Goal: Task Accomplishment & Management: Use online tool/utility

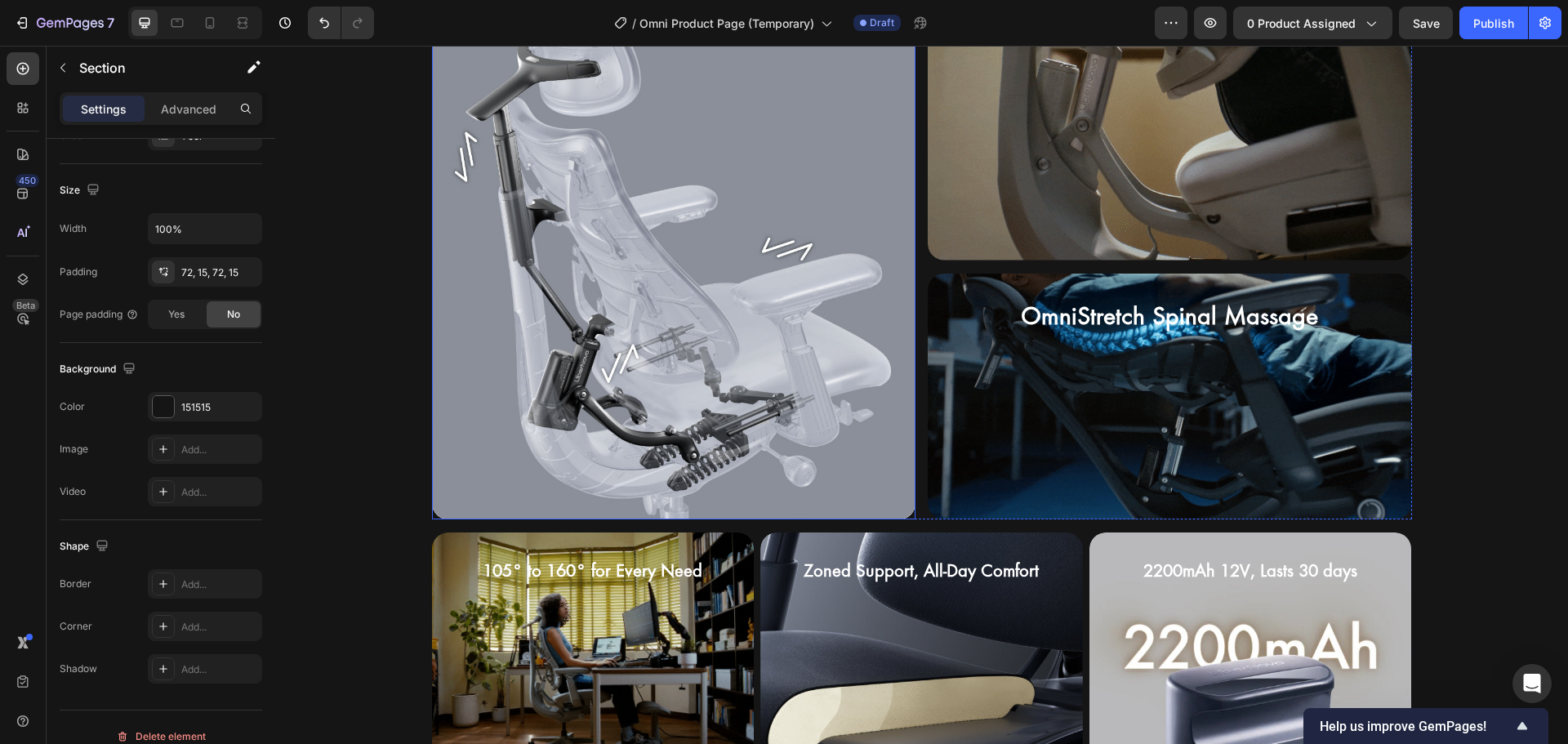
scroll to position [1900, 0]
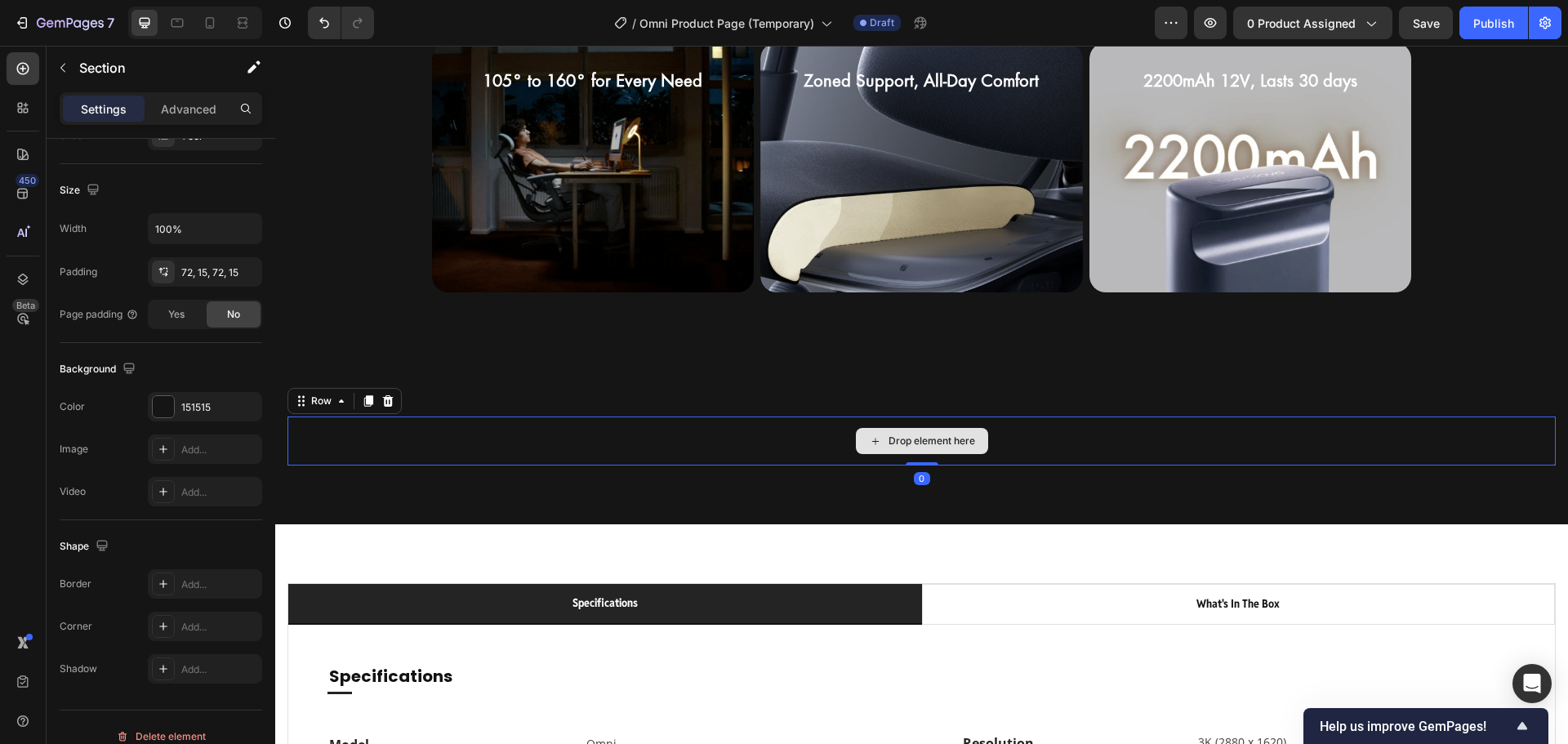
click at [650, 421] on div "Drop element here" at bounding box center [922, 441] width 1268 height 49
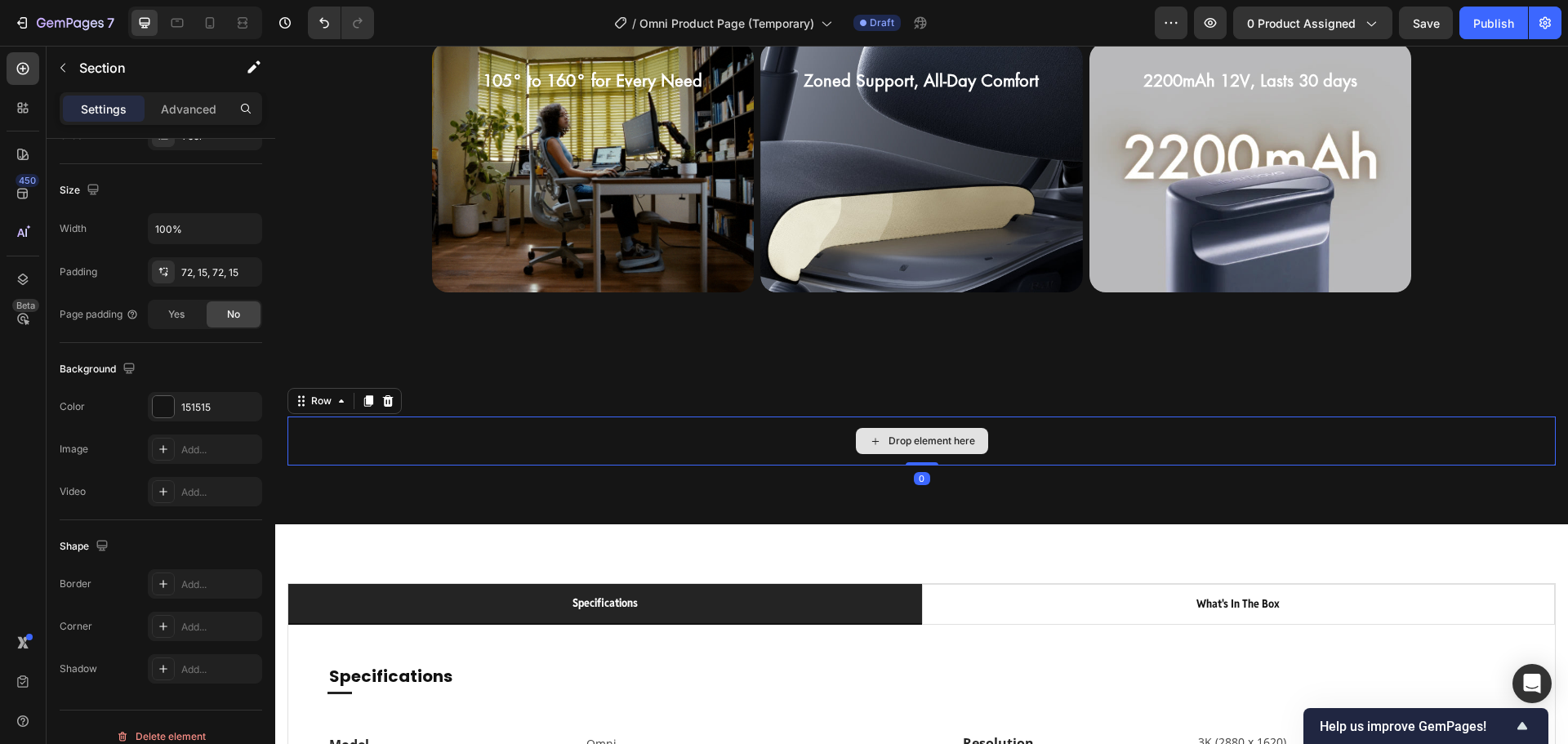
scroll to position [0, 0]
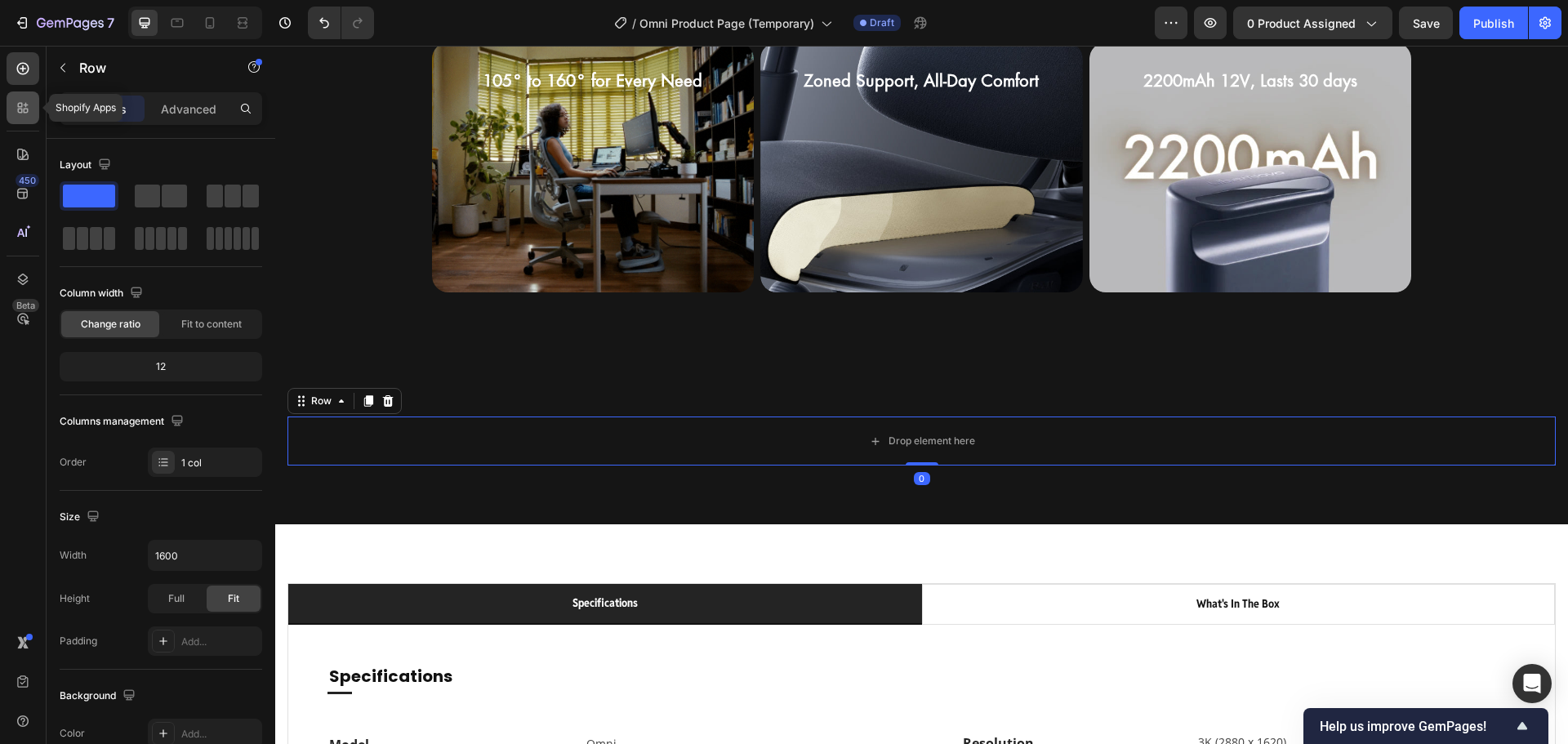
click at [31, 117] on div at bounding box center [22, 108] width 32 height 32
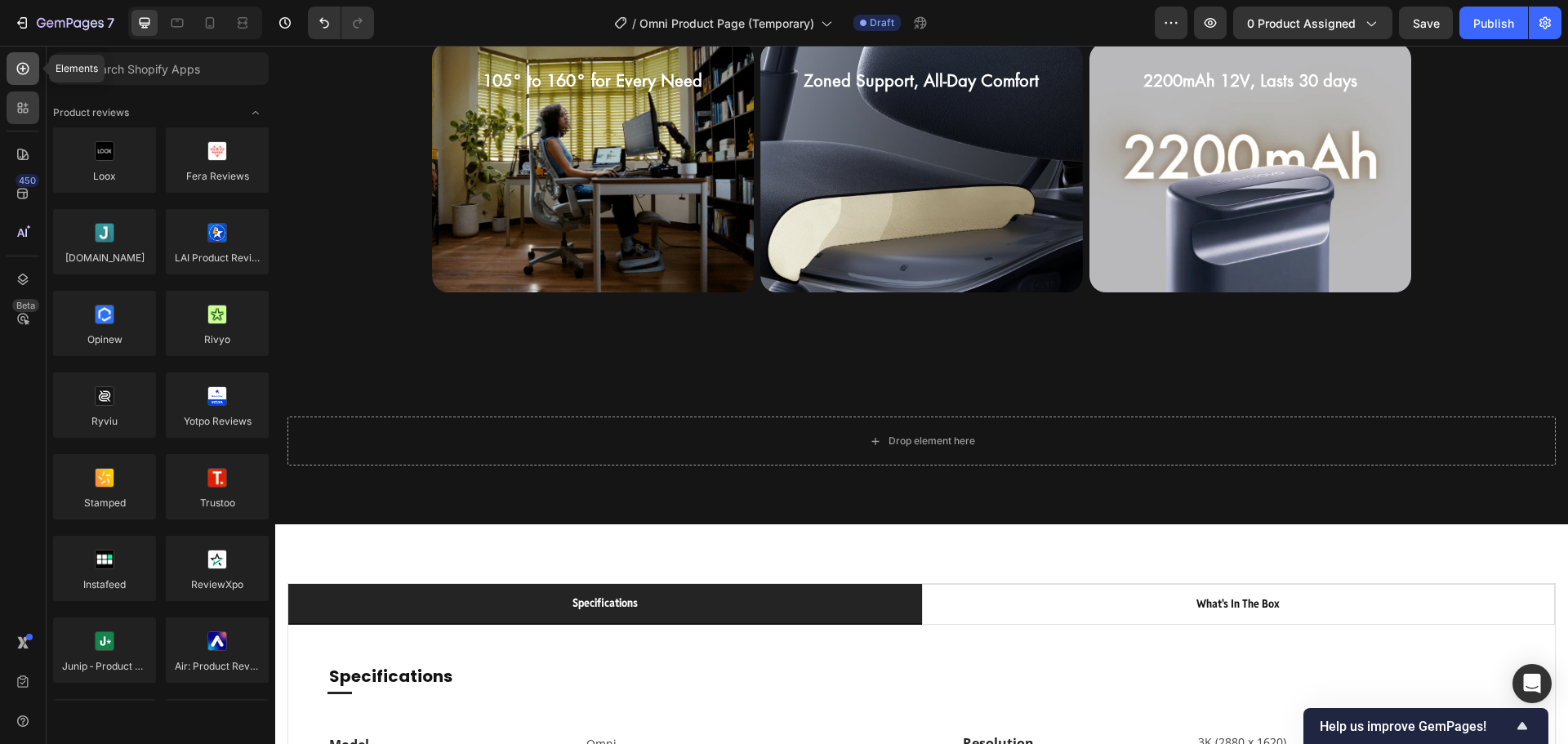
click at [24, 76] on icon at bounding box center [23, 68] width 17 height 17
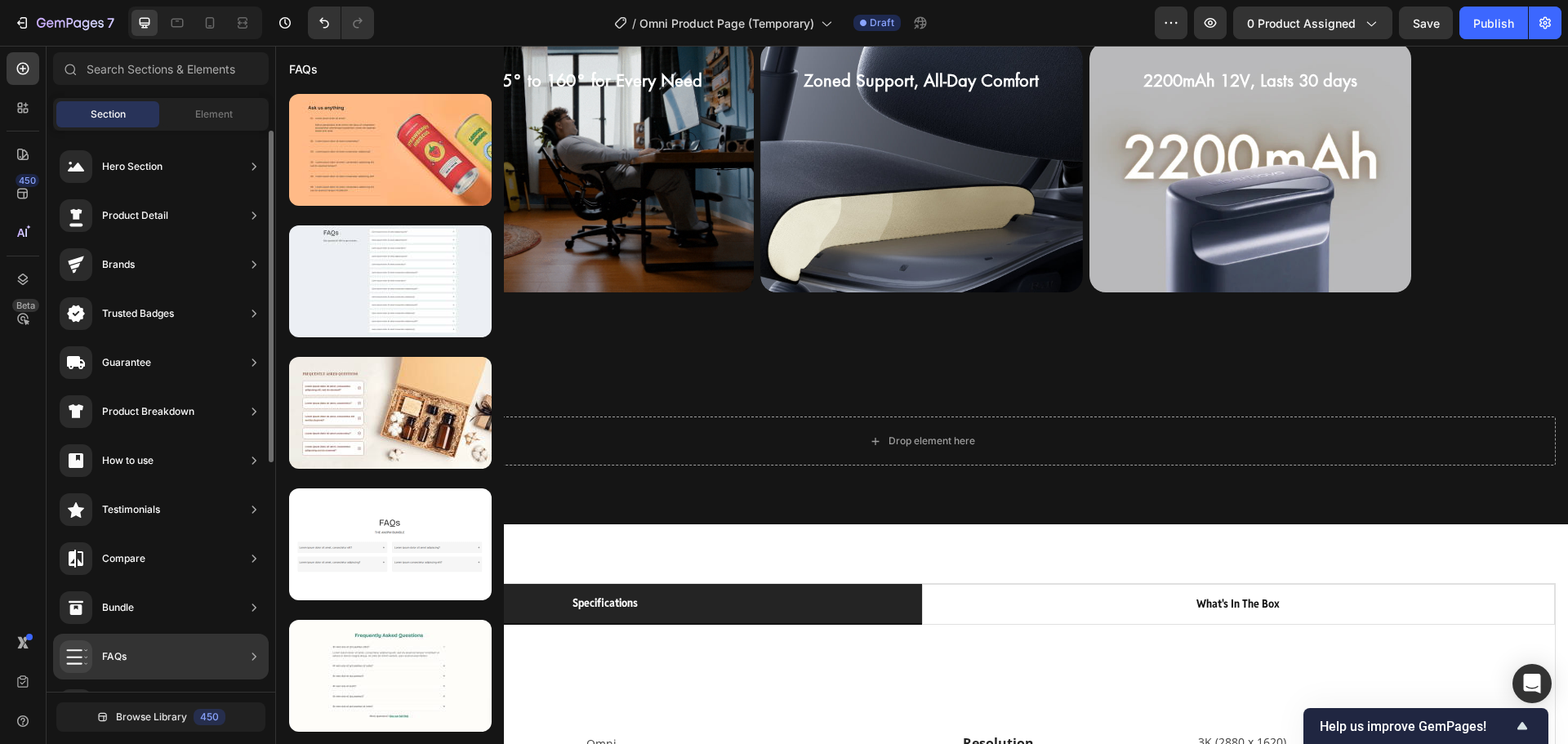
click at [157, 664] on div "FAQs" at bounding box center [161, 657] width 216 height 45
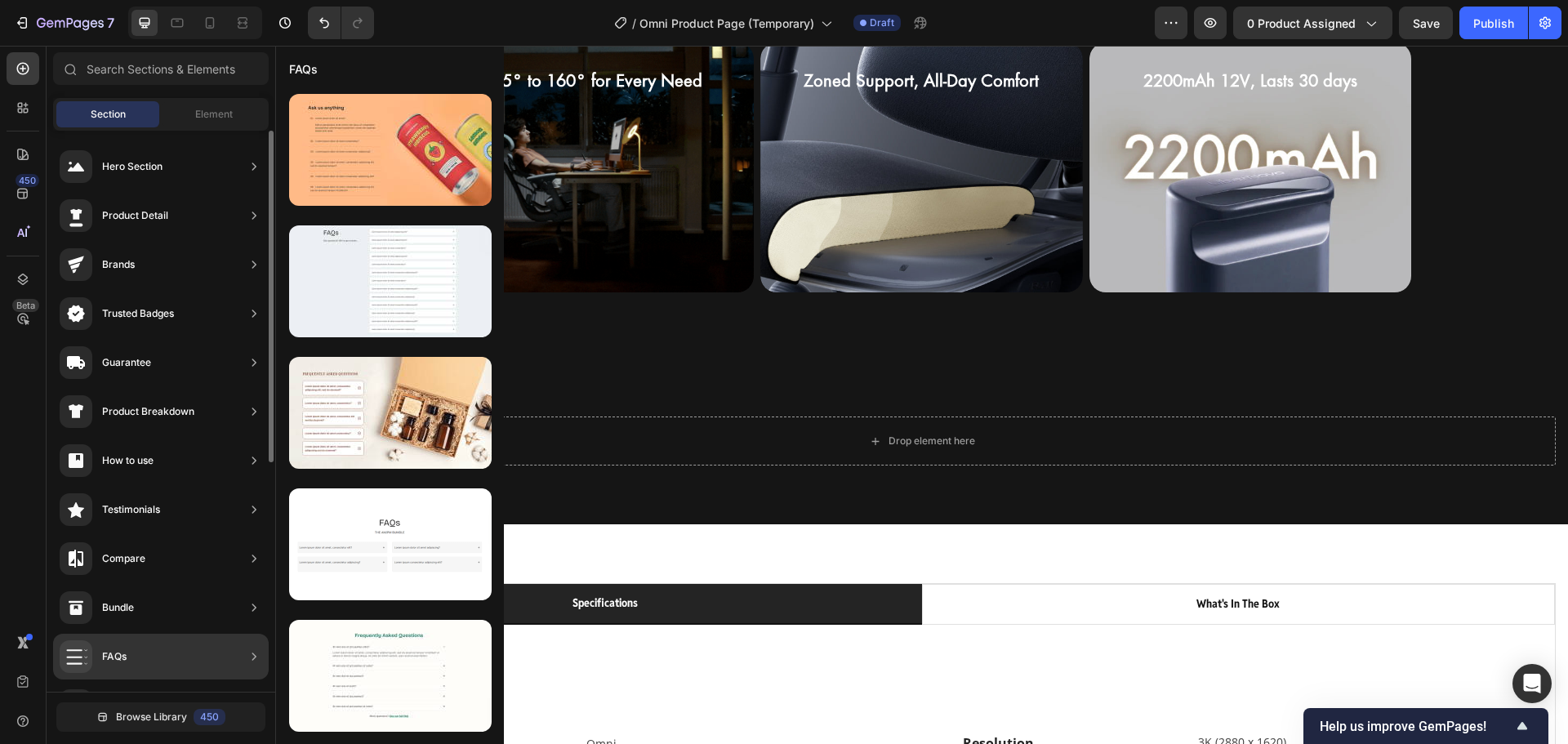
click at [153, 655] on div "FAQs" at bounding box center [161, 657] width 216 height 45
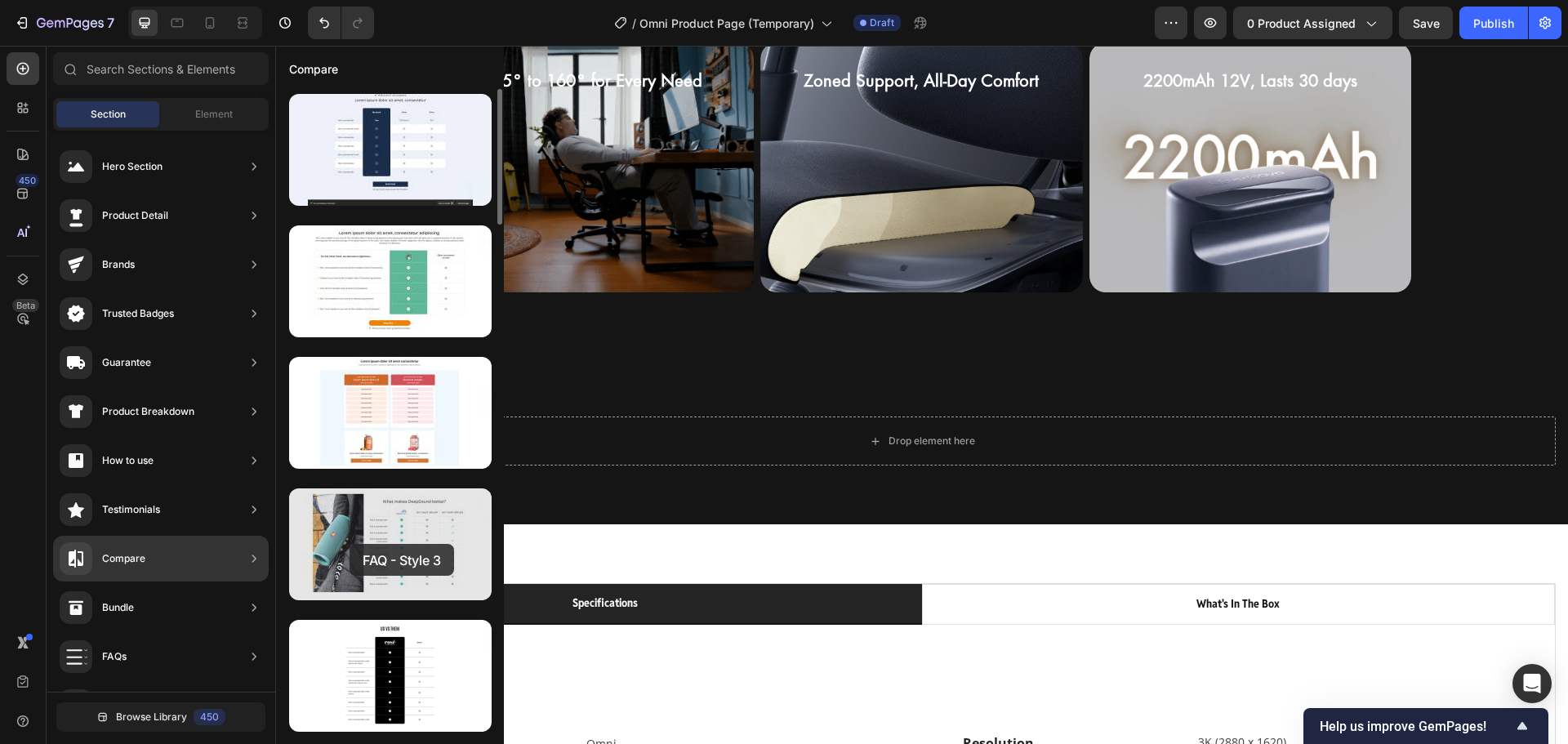
drag, startPoint x: 437, startPoint y: 703, endPoint x: 350, endPoint y: 544, distance: 181.2
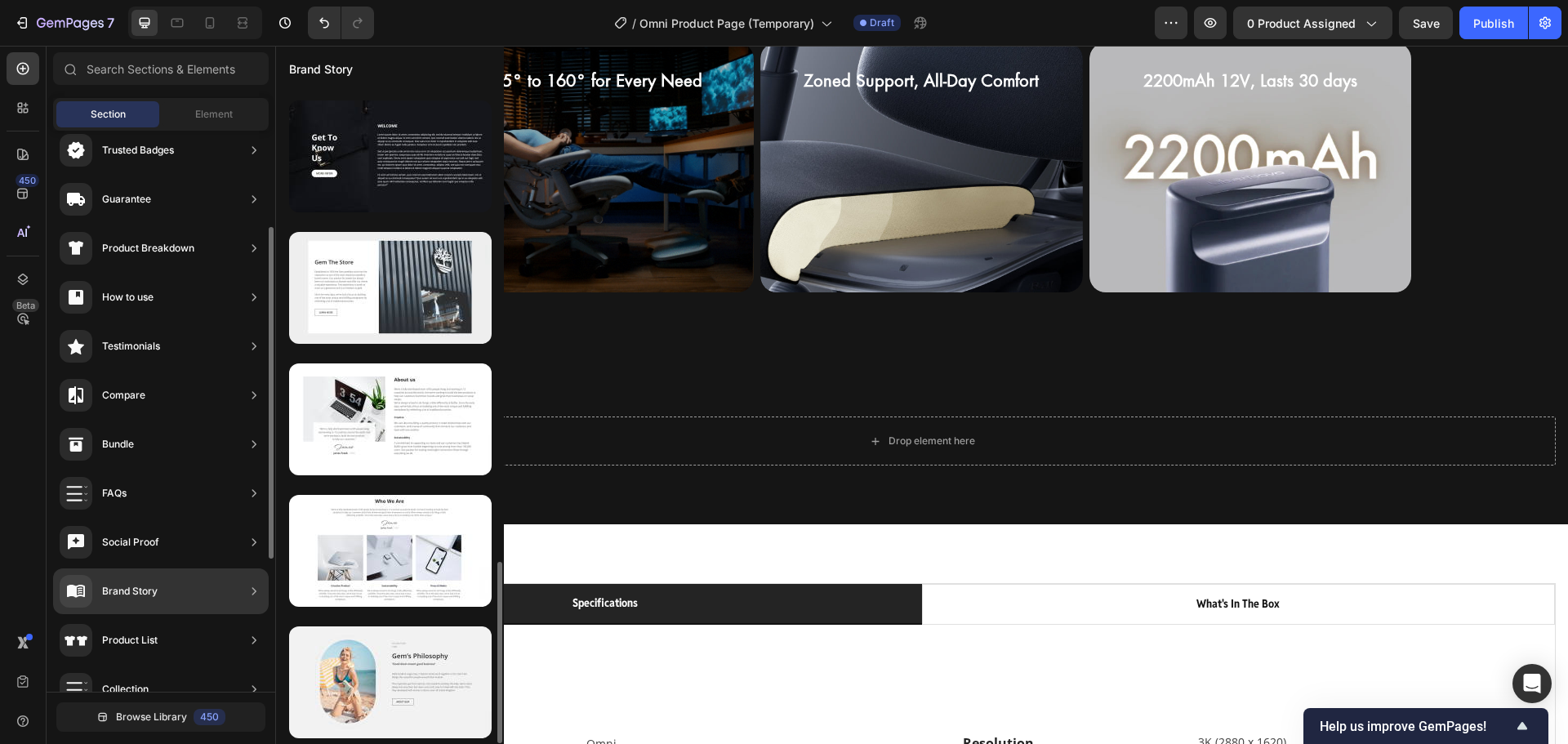
scroll to position [650, 0]
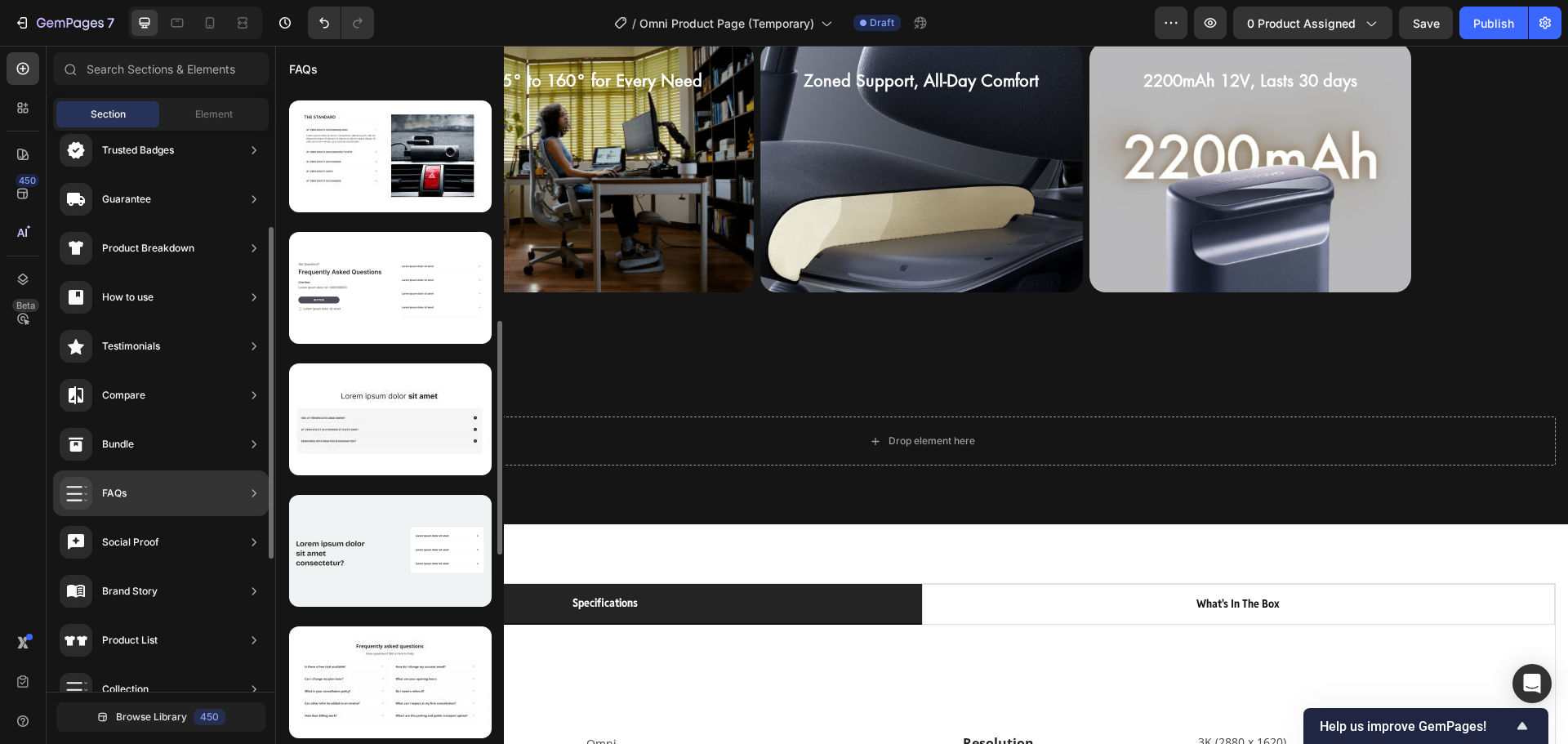
click at [201, 496] on div "FAQs" at bounding box center [161, 493] width 216 height 45
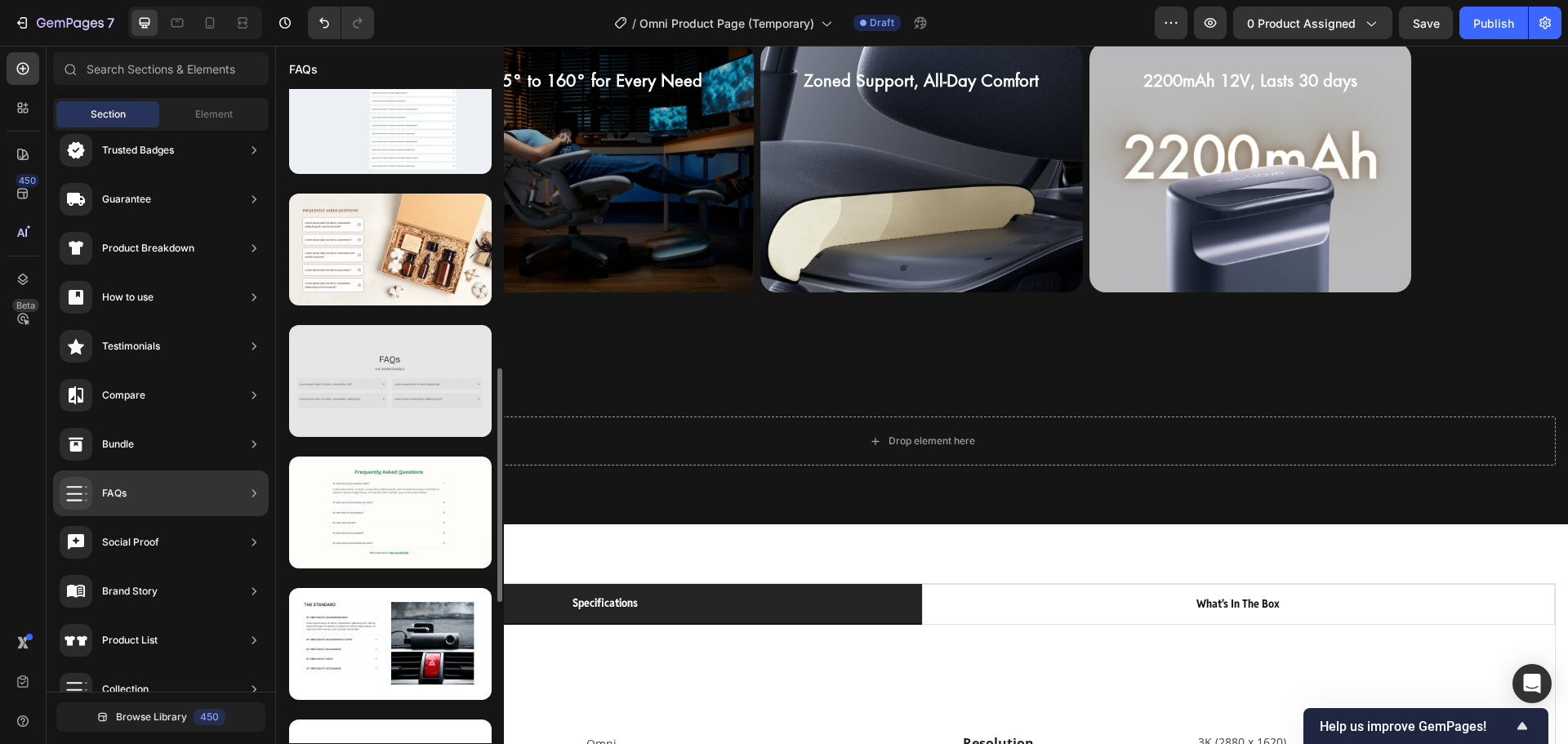
scroll to position [408, 0]
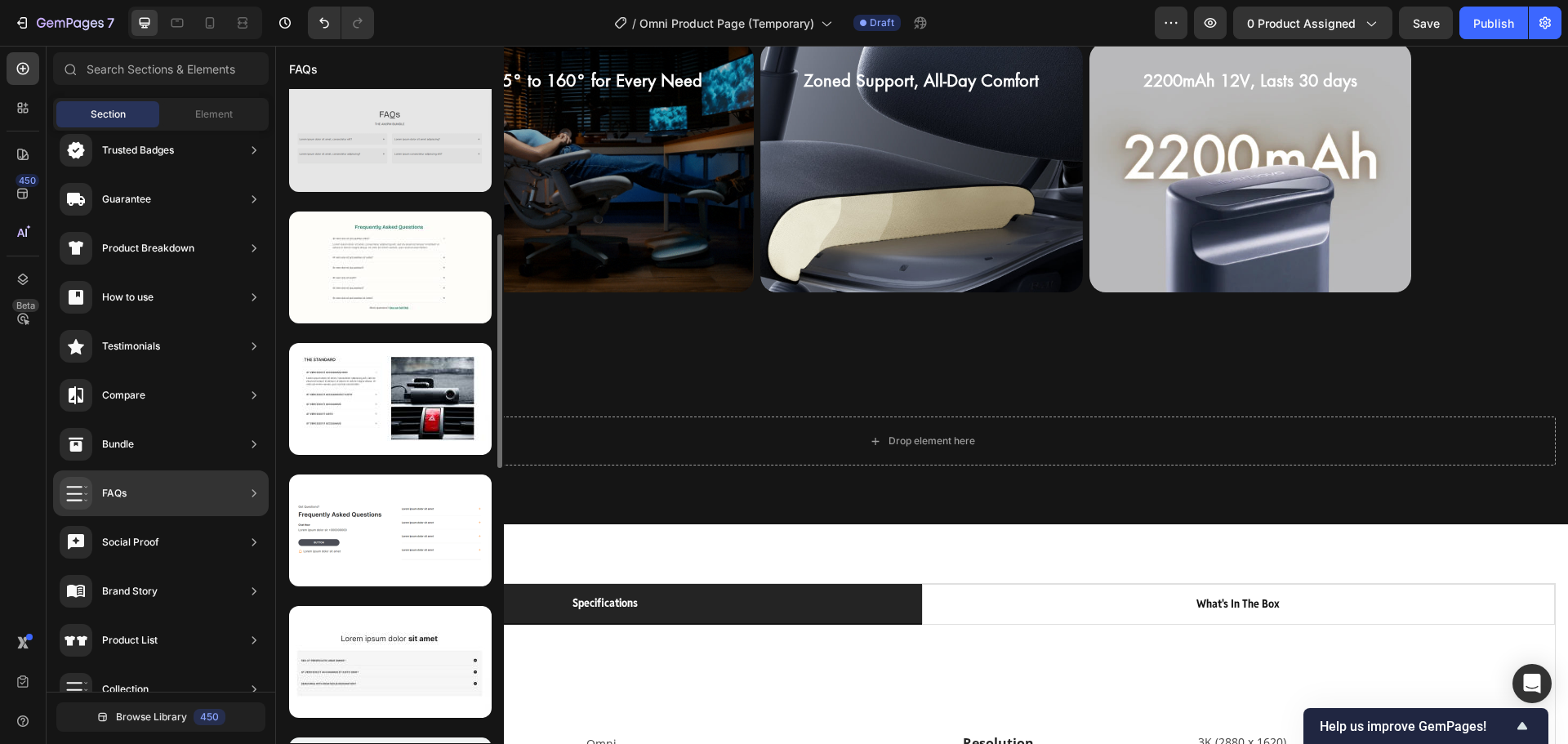
click at [387, 400] on div at bounding box center [391, 399] width 203 height 112
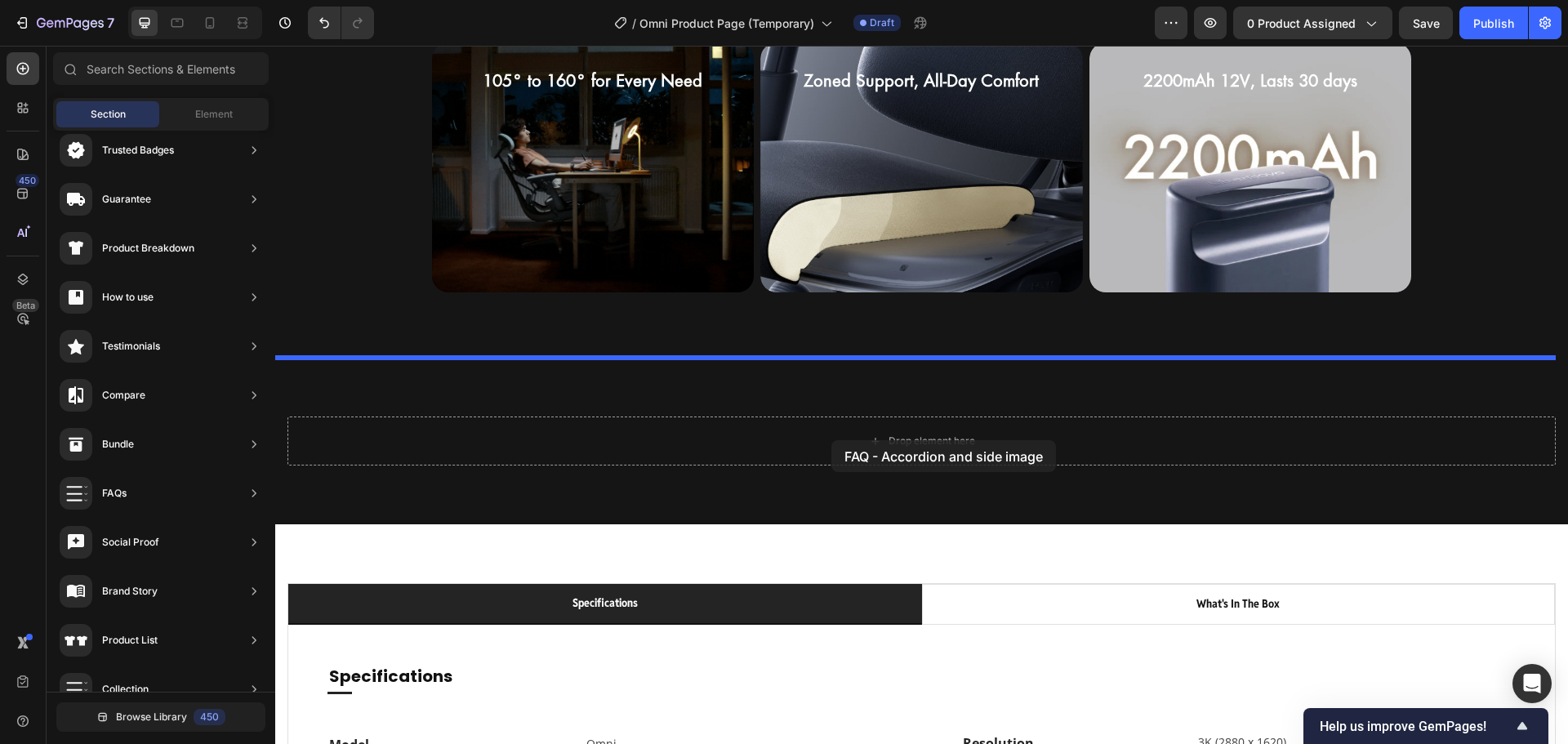
drag, startPoint x: 652, startPoint y: 462, endPoint x: 832, endPoint y: 440, distance: 181.3
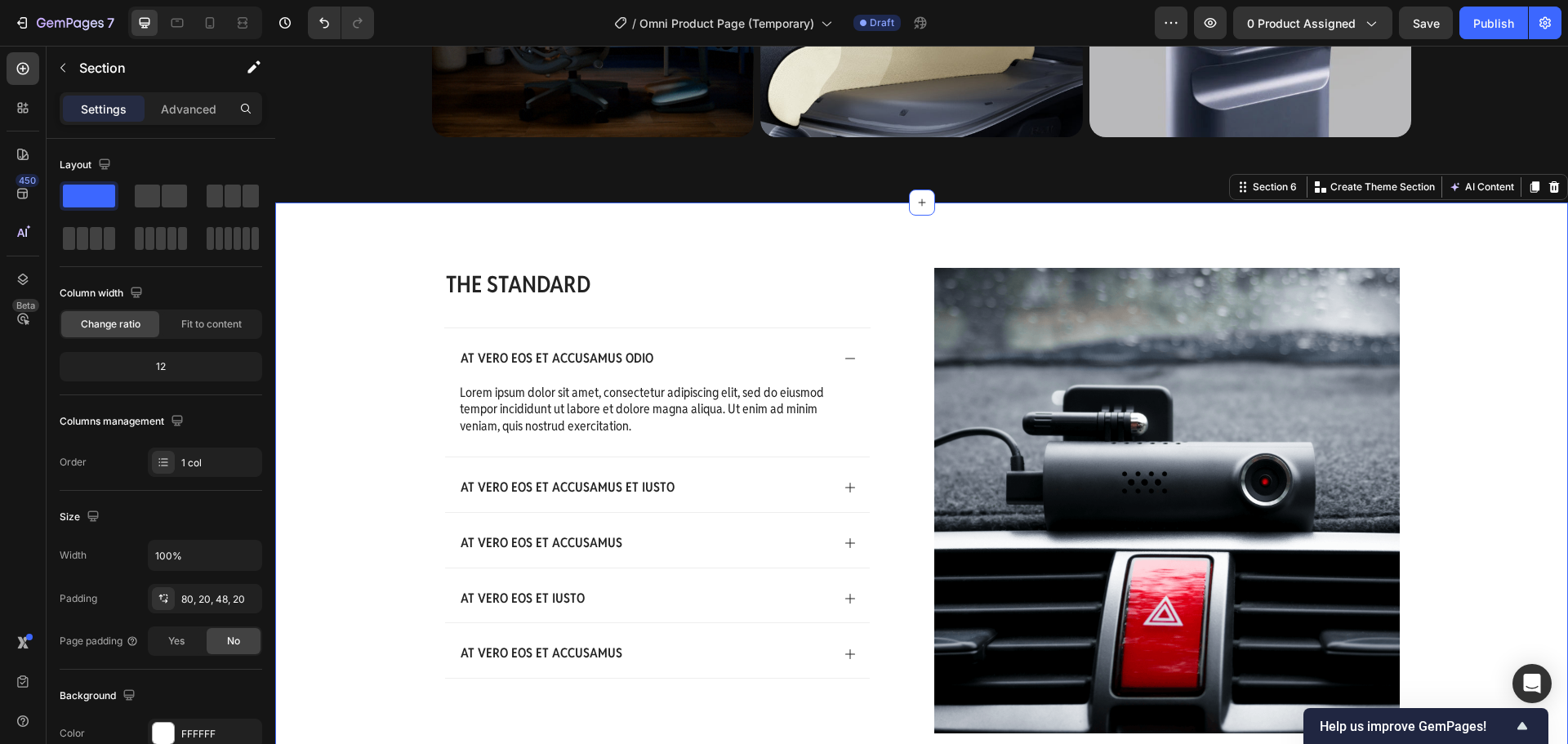
scroll to position [2063, 0]
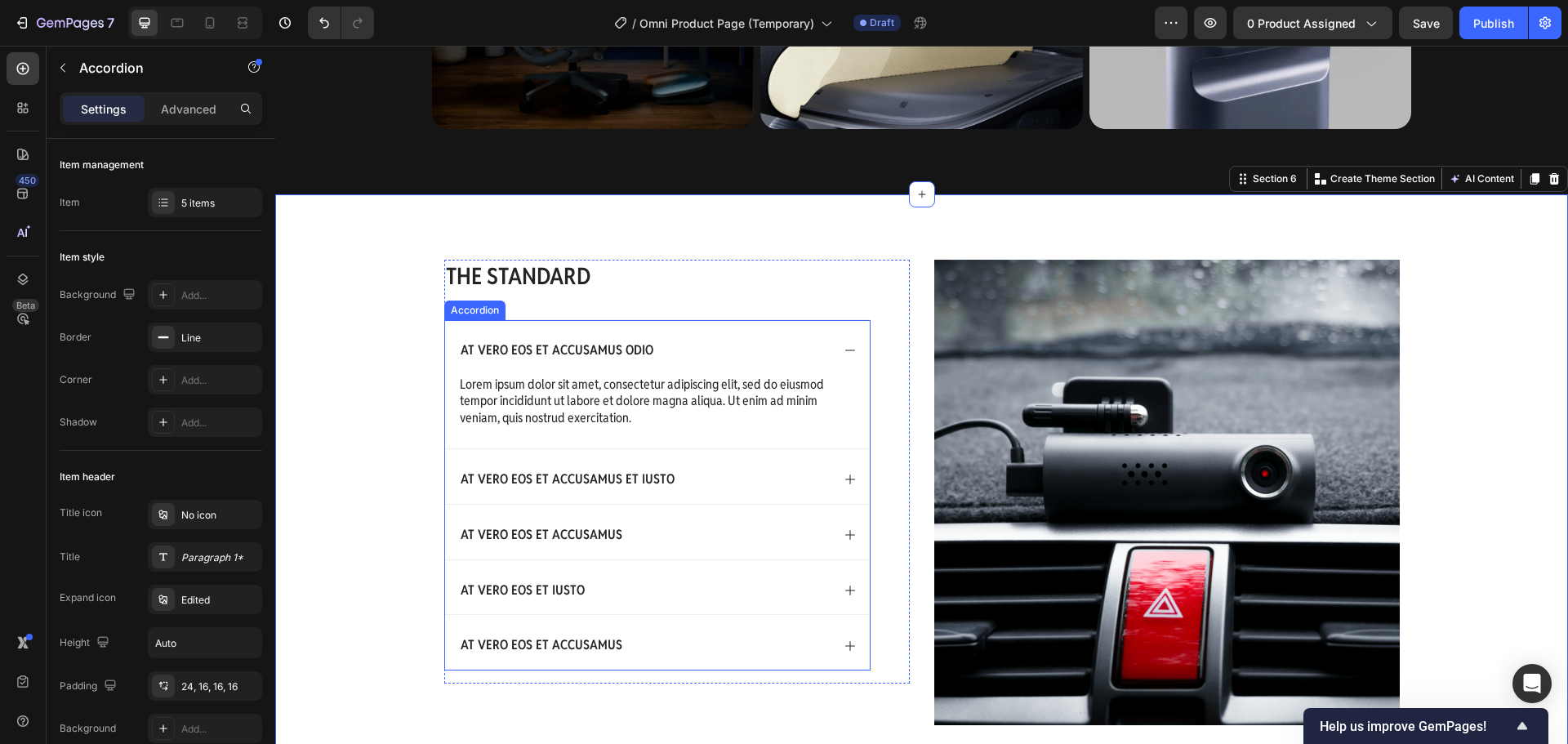
click at [776, 358] on div "At vero eos et accusamus odio" at bounding box center [645, 350] width 373 height 22
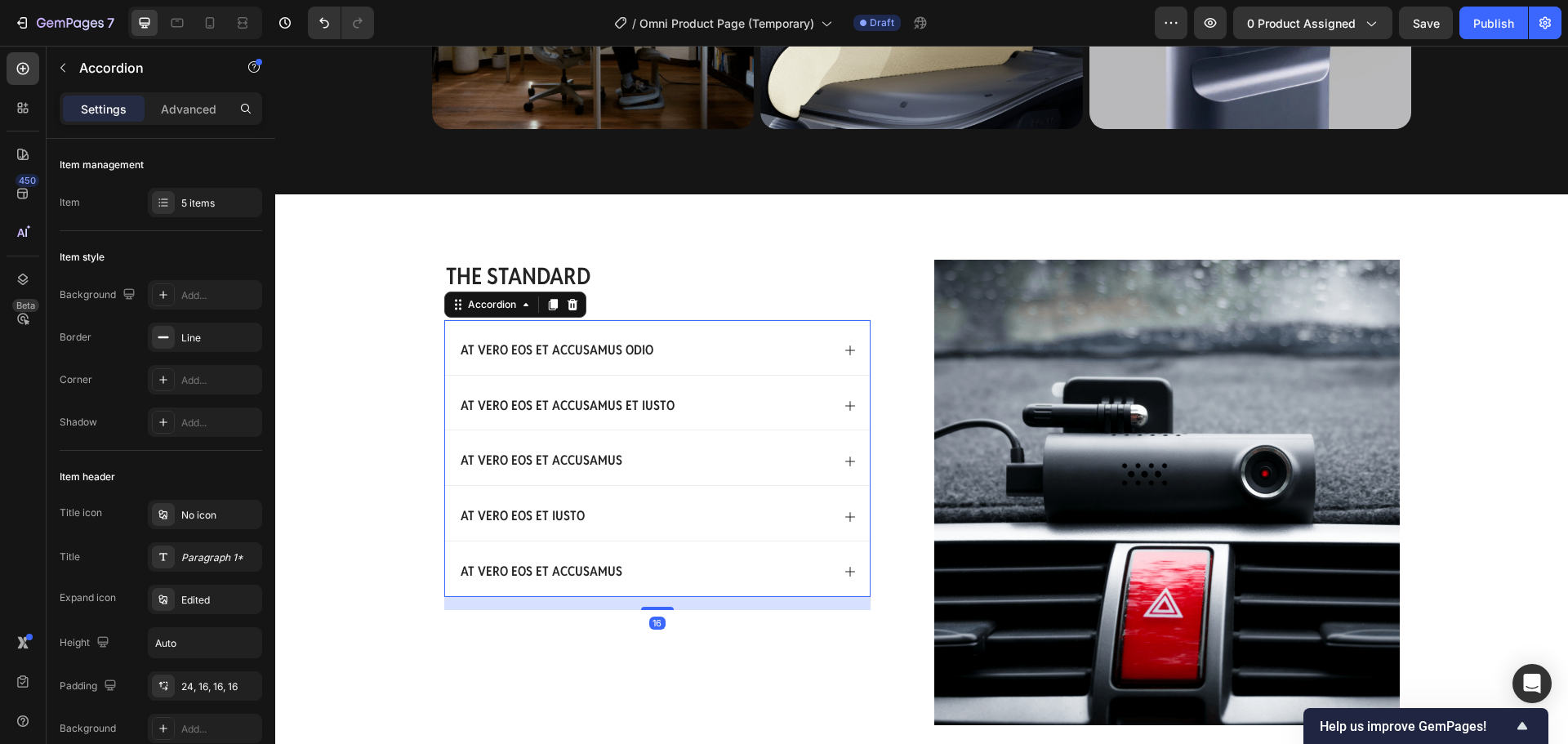
click at [697, 350] on div "At vero eos et accusamus odio" at bounding box center [645, 350] width 373 height 22
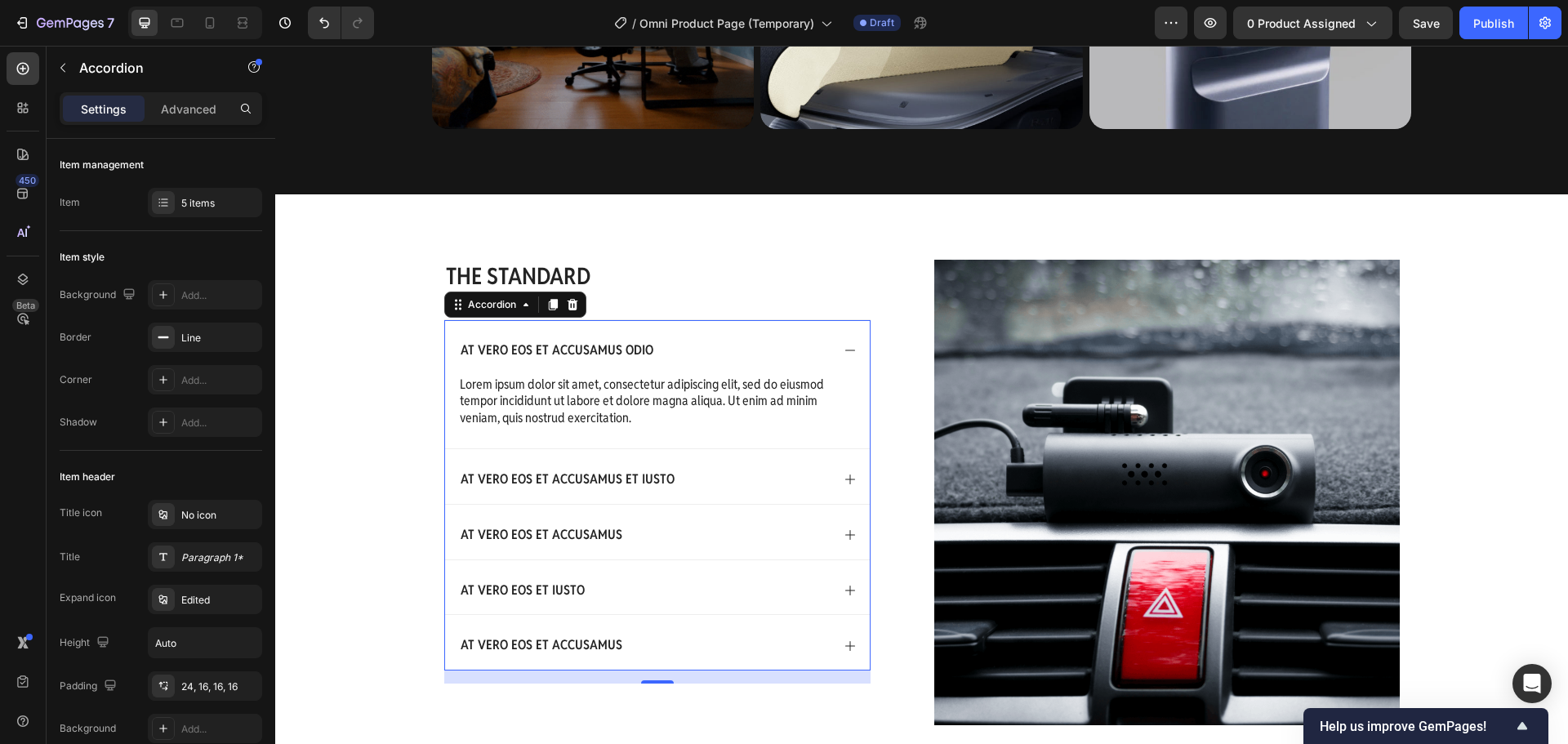
click at [697, 352] on div "At vero eos et accusamus odio" at bounding box center [645, 350] width 373 height 22
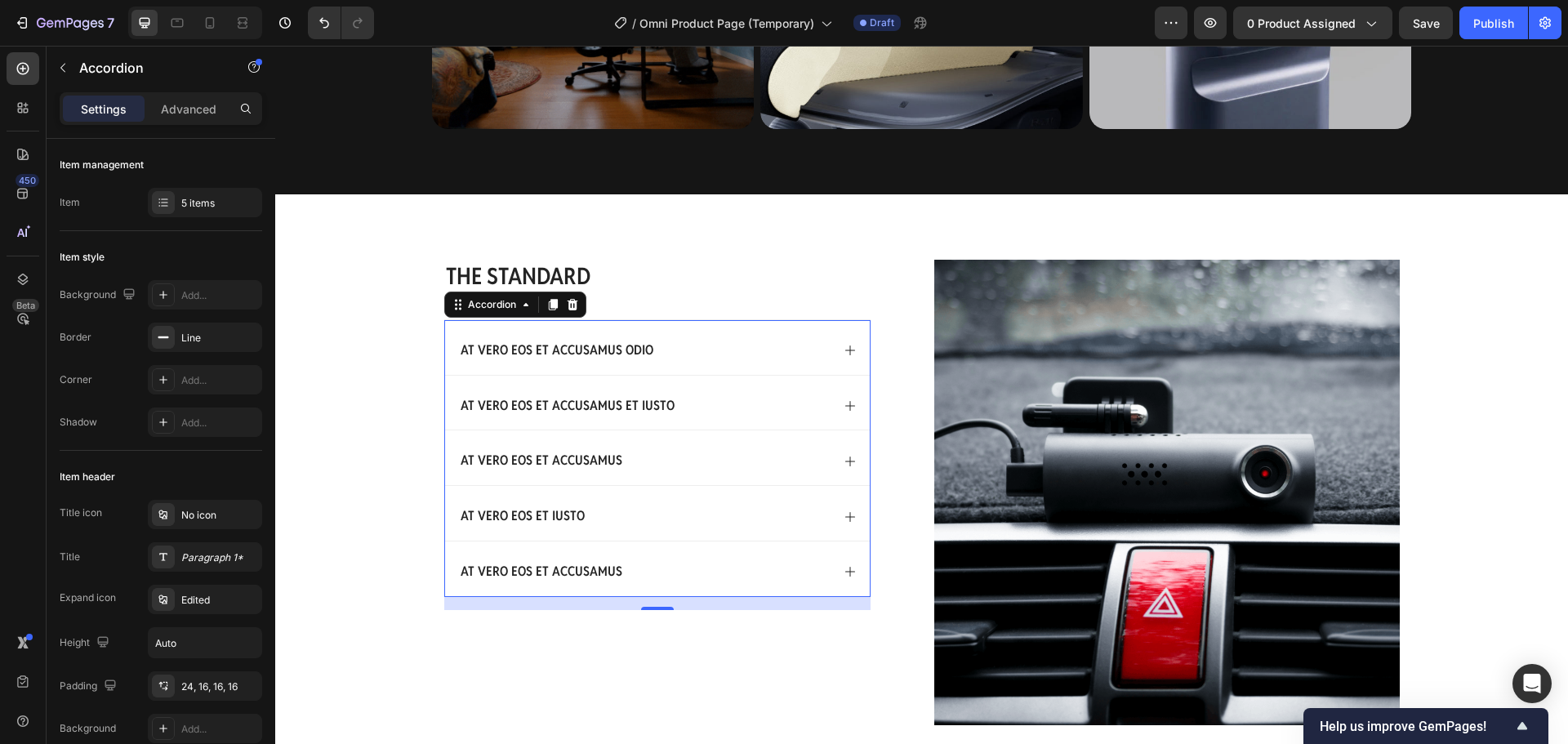
click at [697, 352] on div "At vero eos et accusamus odio" at bounding box center [645, 350] width 373 height 22
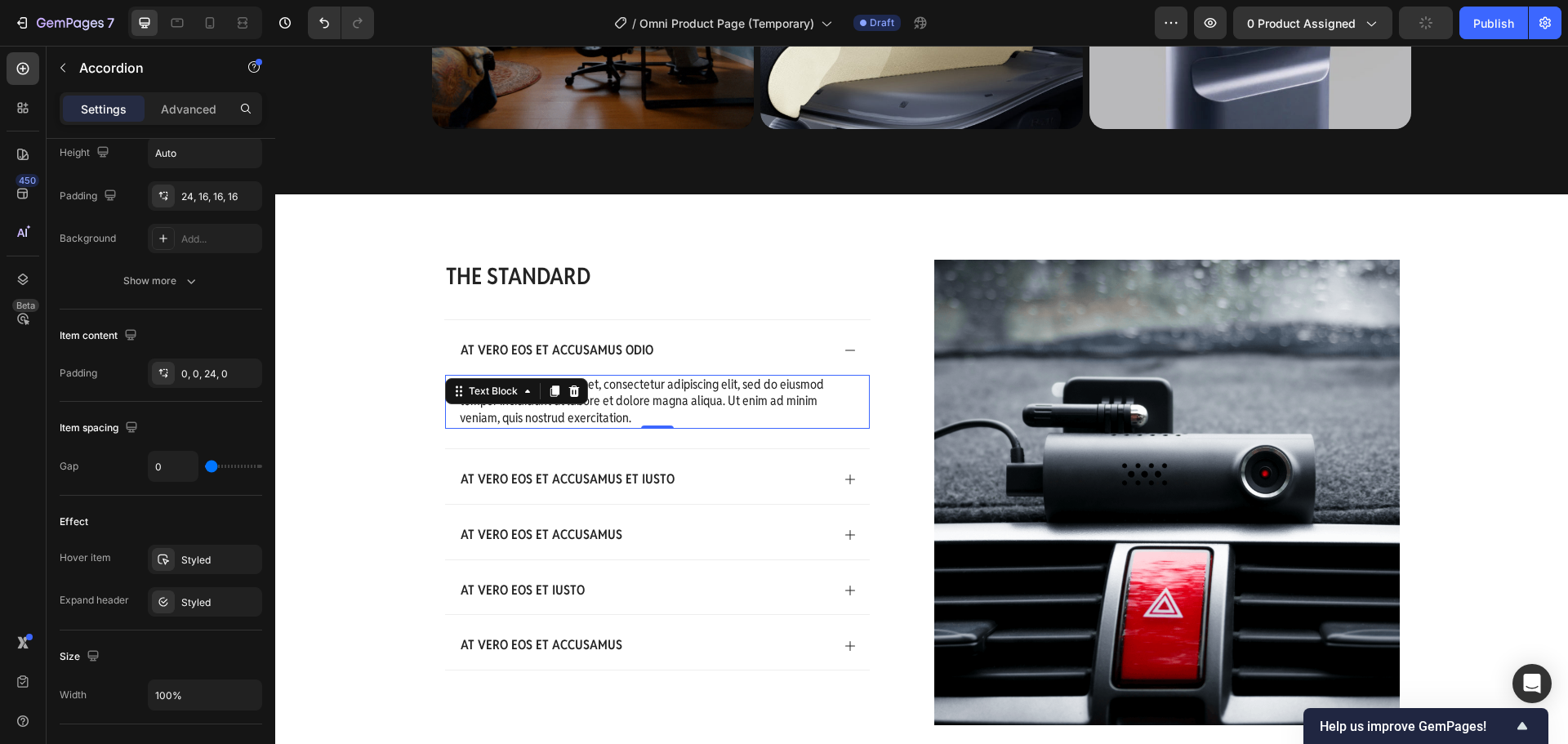
scroll to position [0, 0]
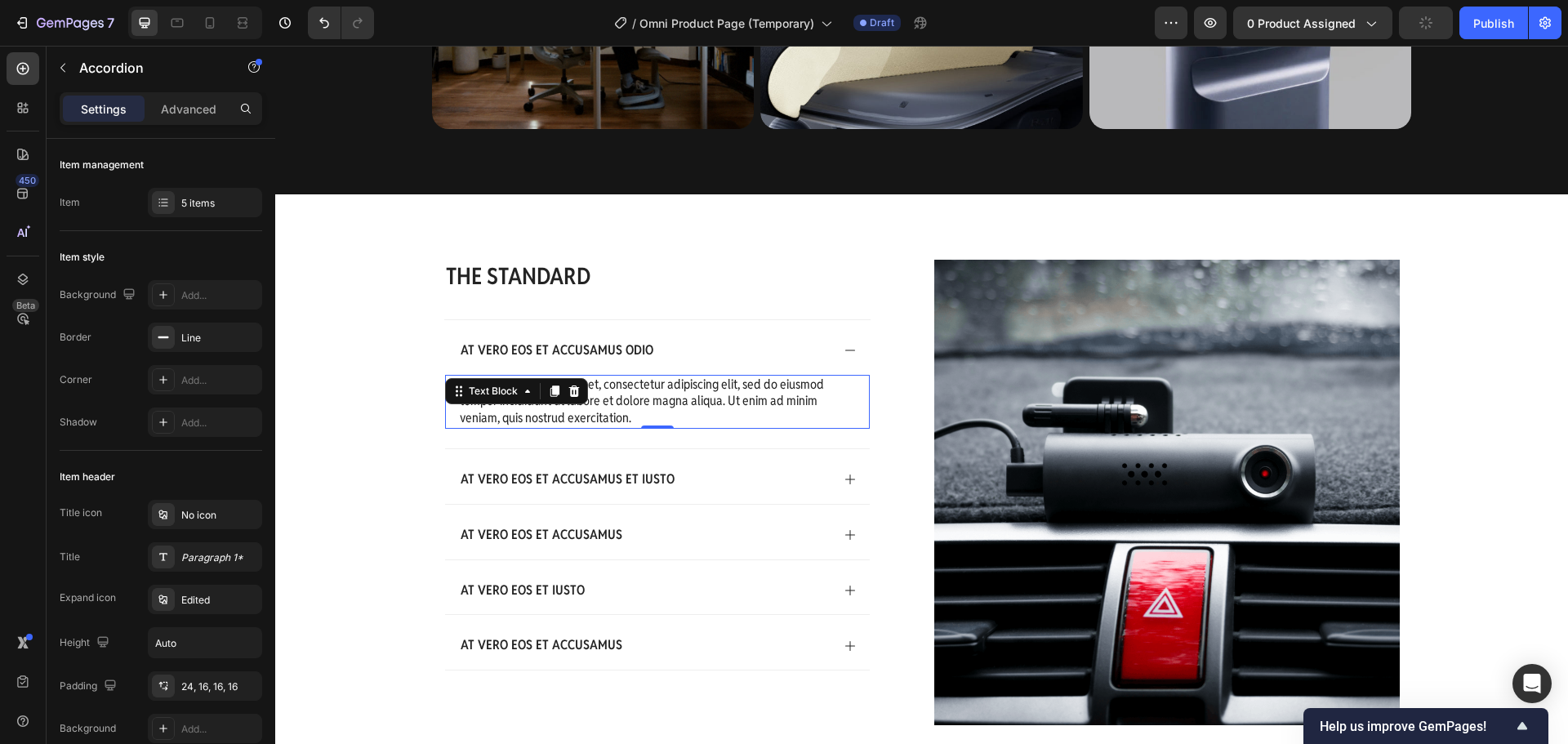
click at [586, 388] on p "Lorem ipsum dolor sit amet, consectetur adipiscing elit, sed do eiusmod tempor …" at bounding box center [658, 401] width 395 height 51
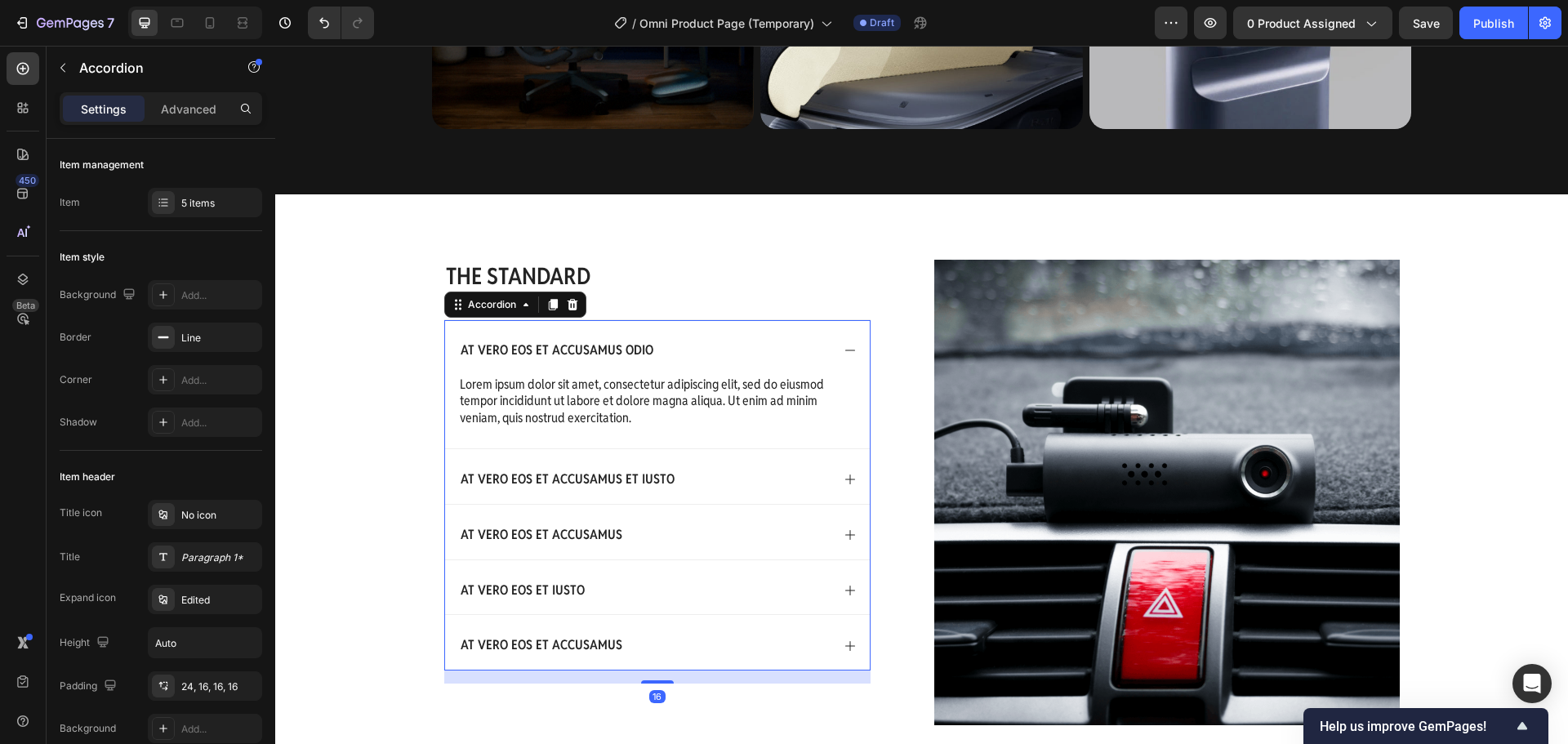
click at [842, 358] on div "At vero eos et accusamus odio" at bounding box center [658, 347] width 425 height 55
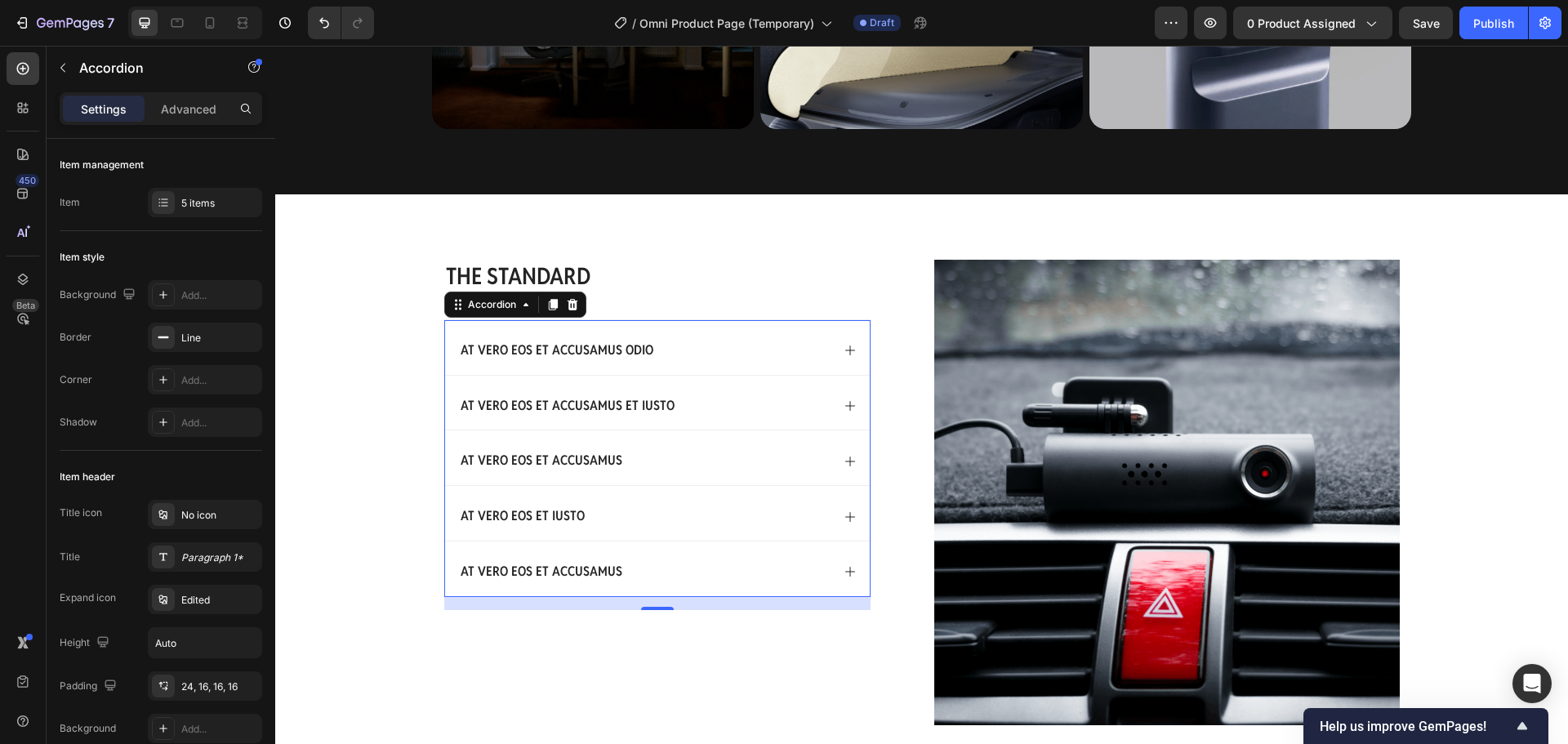
click at [842, 358] on div "At vero eos et accusamus odio" at bounding box center [658, 347] width 425 height 55
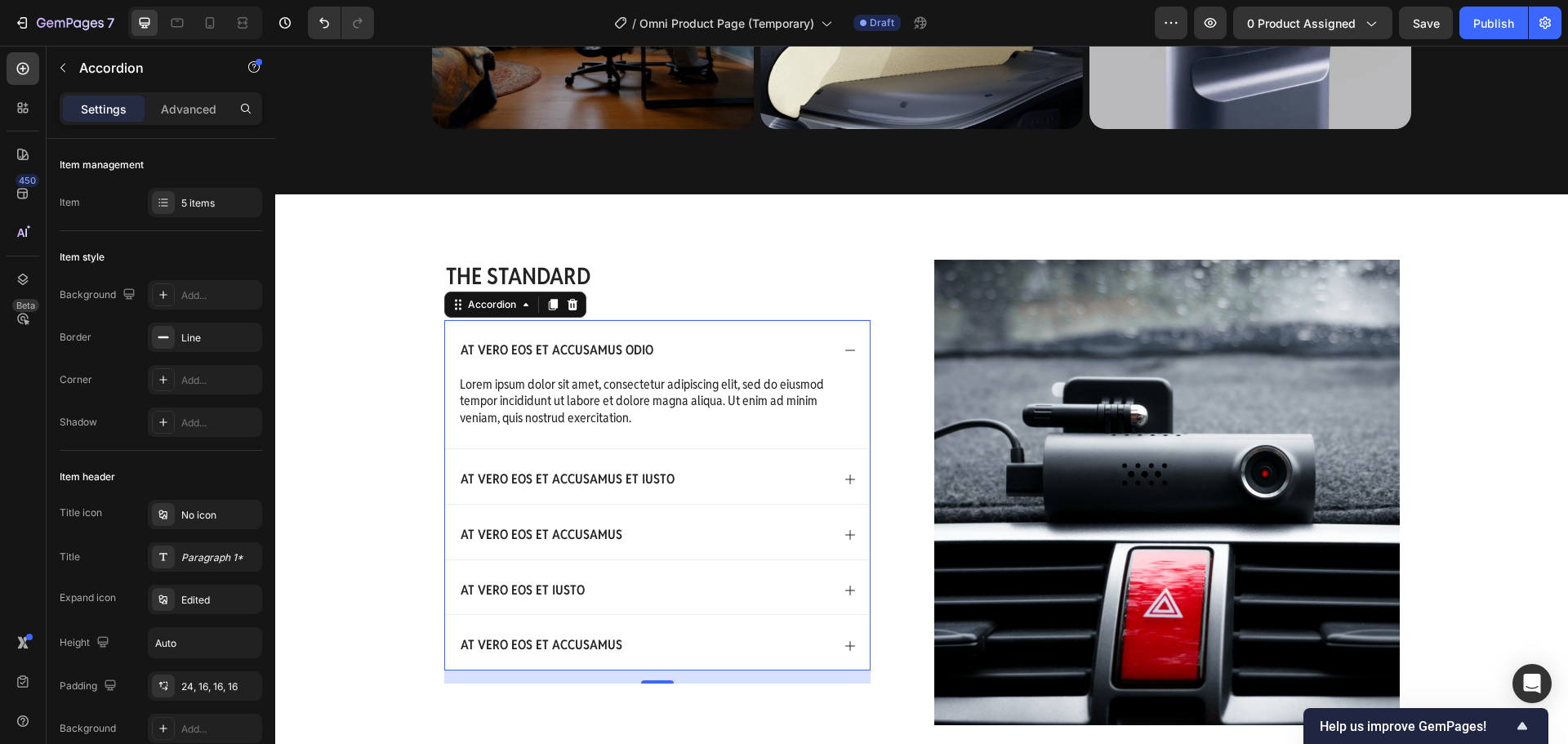
click at [672, 357] on div "At vero eos et accusamus odio" at bounding box center [645, 350] width 373 height 22
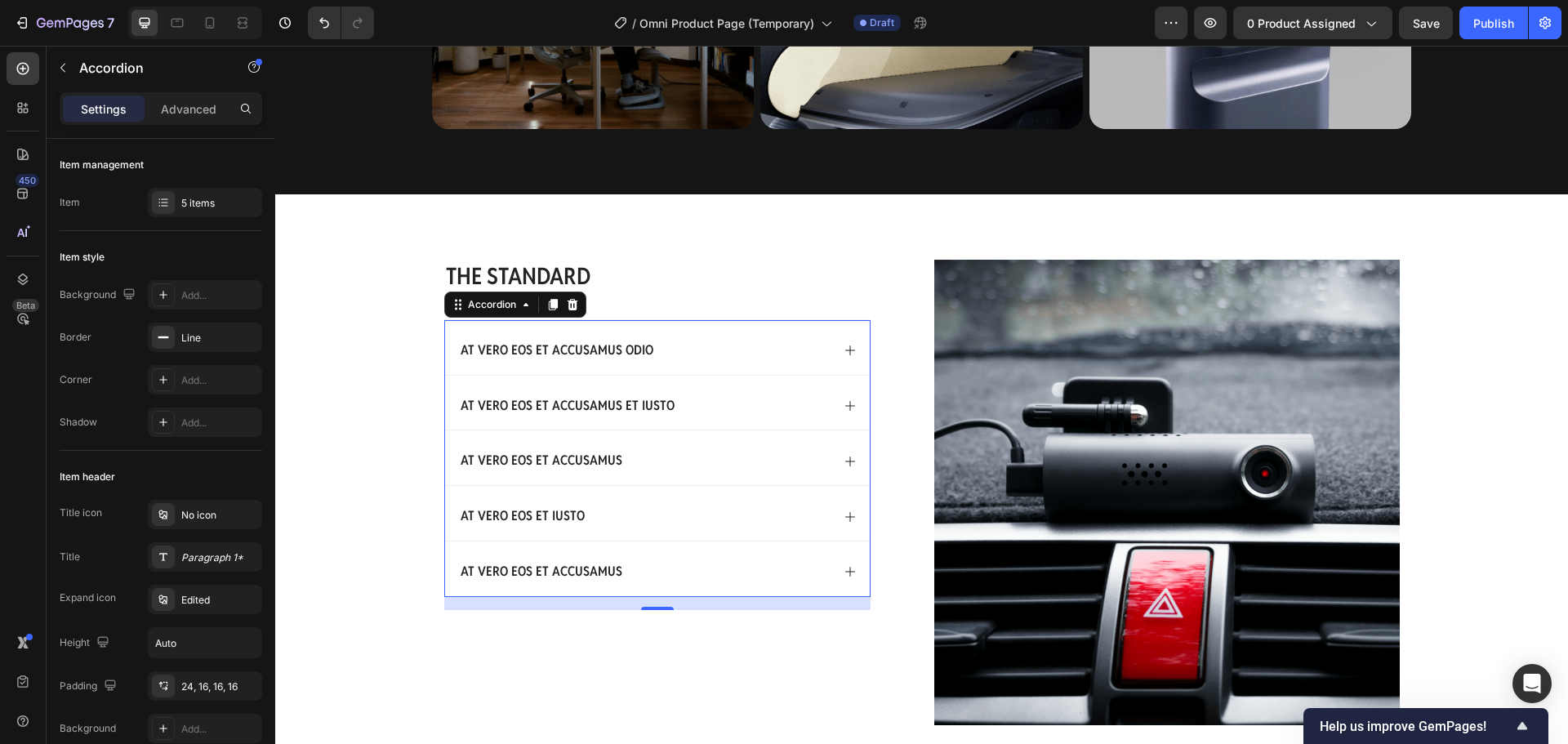
click at [677, 339] on div "At vero eos et accusamus odio" at bounding box center [645, 350] width 373 height 22
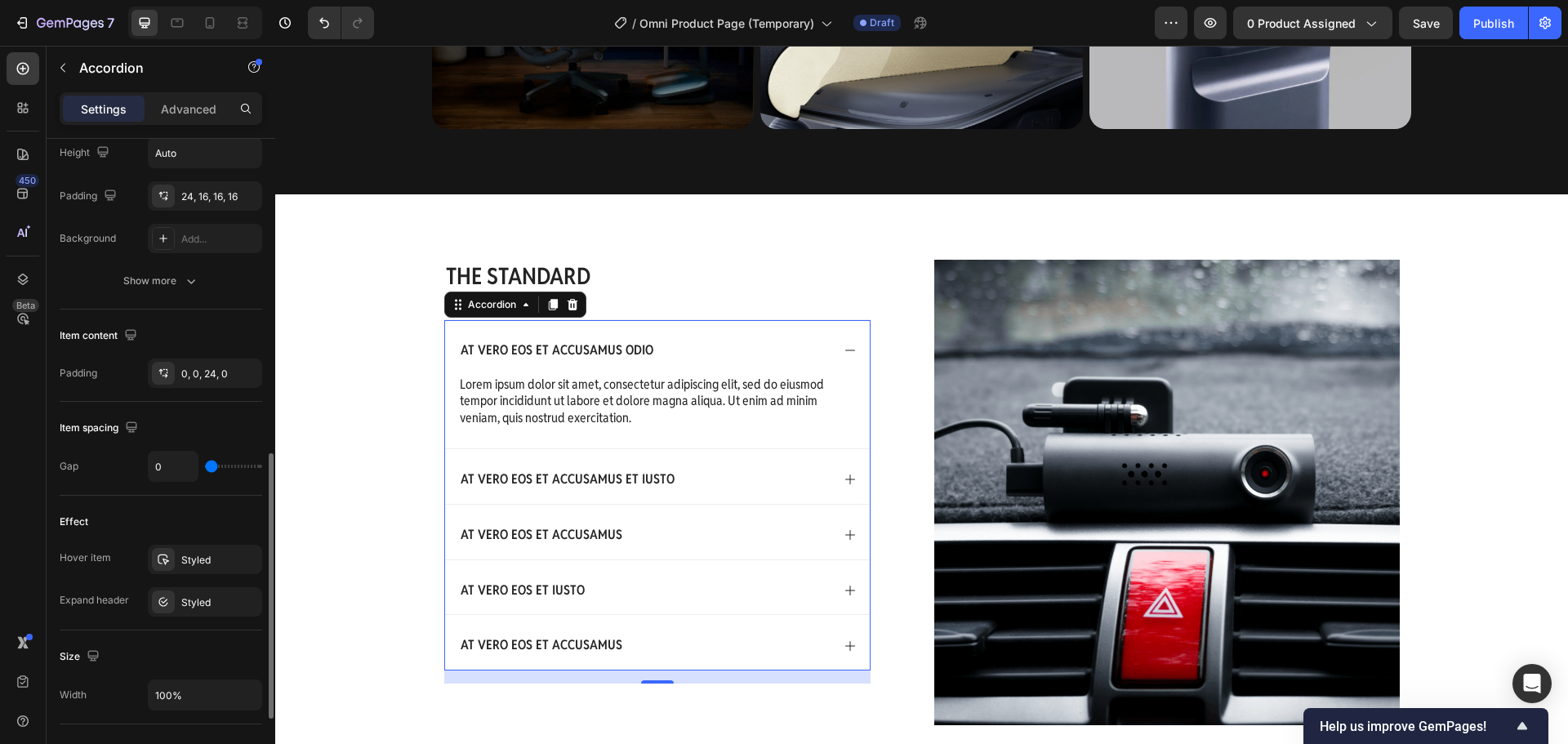
scroll to position [572, 0]
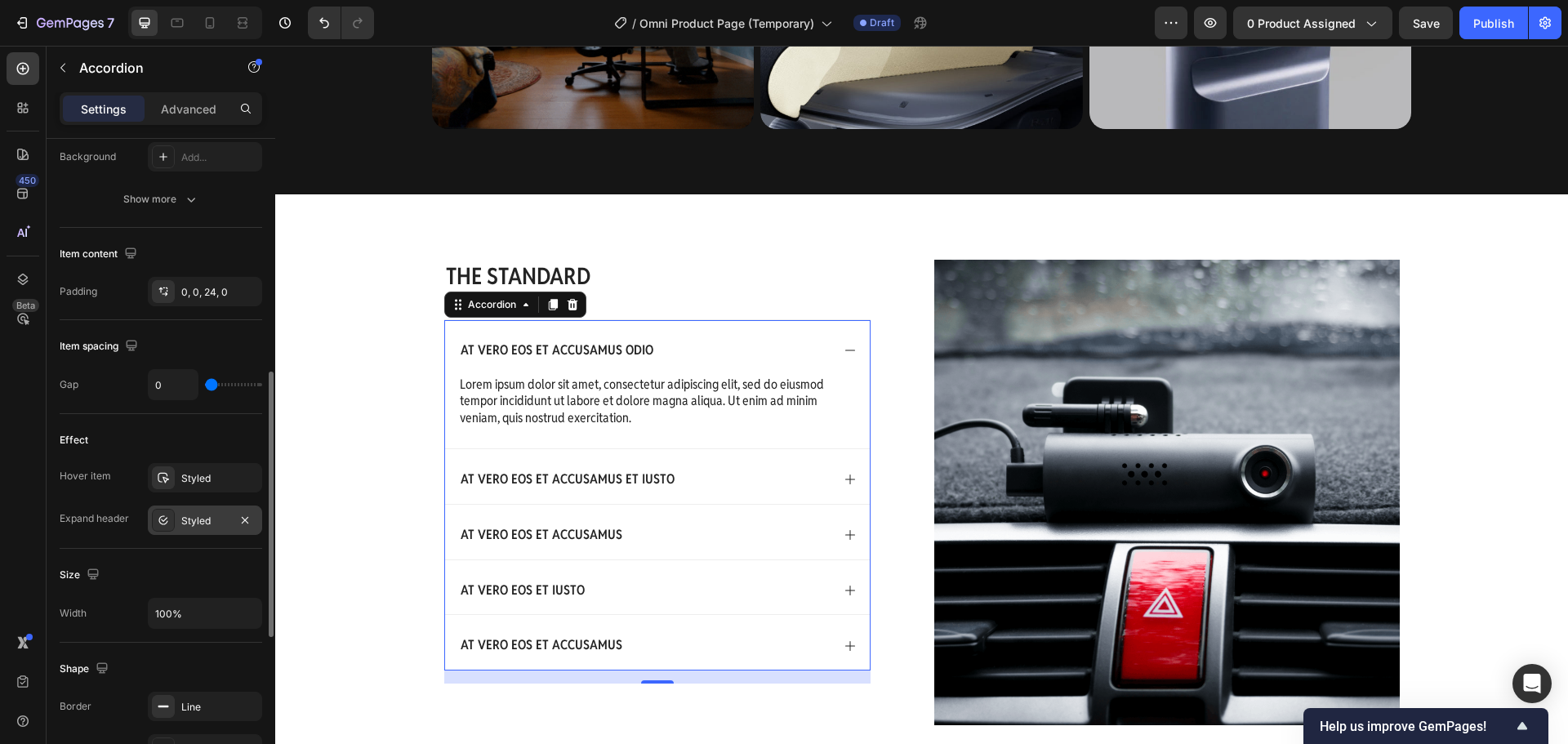
click at [191, 529] on div "Styled" at bounding box center [205, 520] width 115 height 30
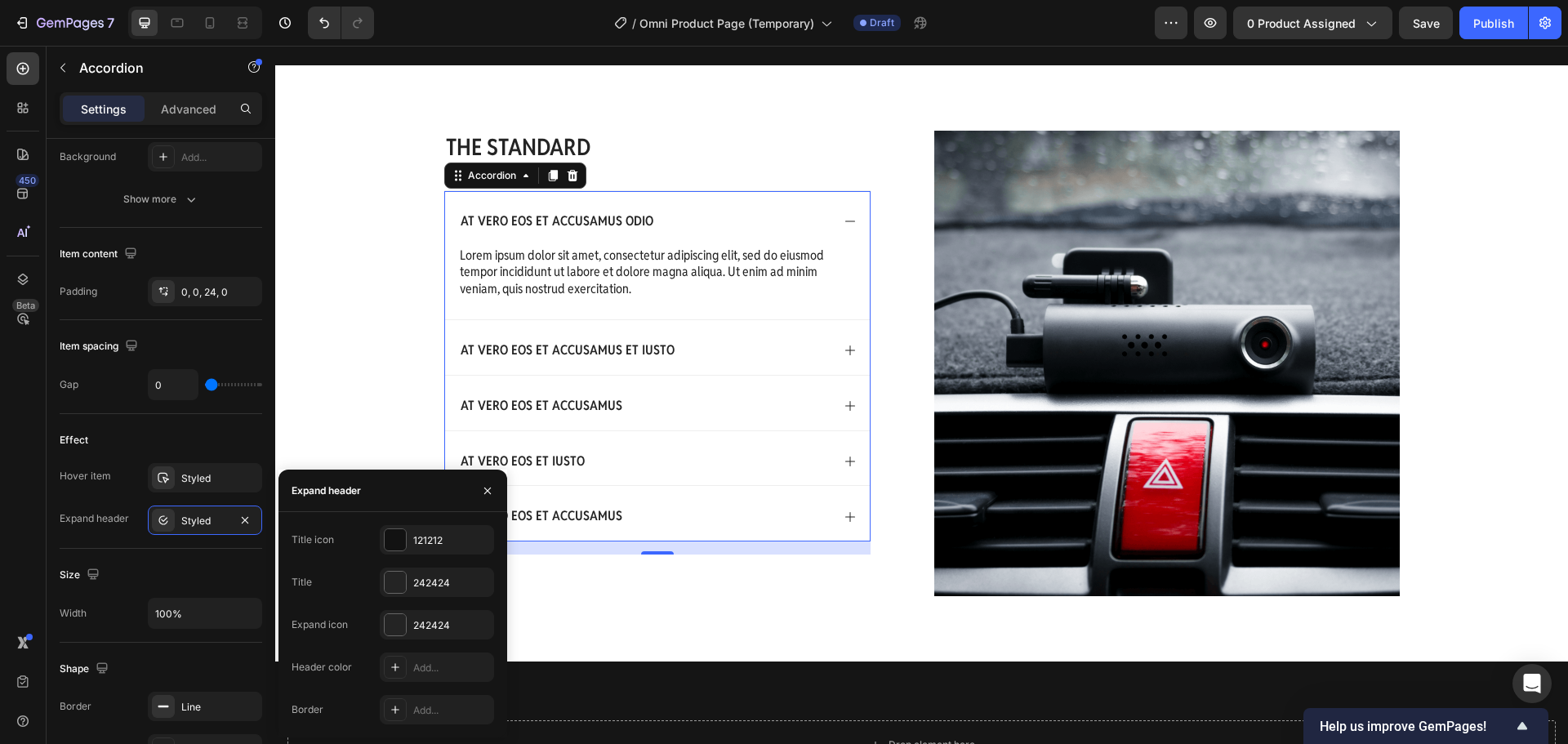
scroll to position [2226, 0]
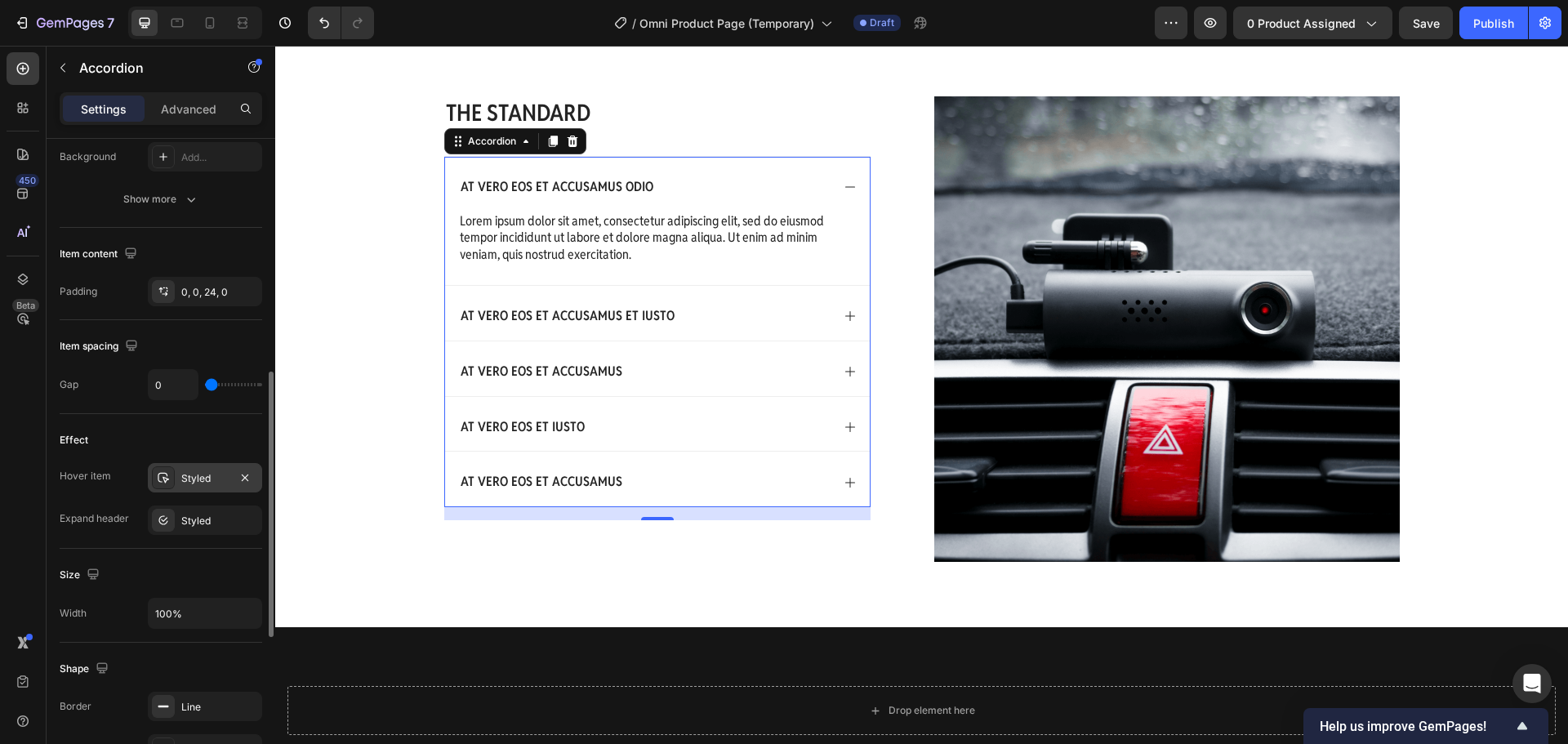
click at [213, 479] on div "Styled" at bounding box center [205, 478] width 47 height 15
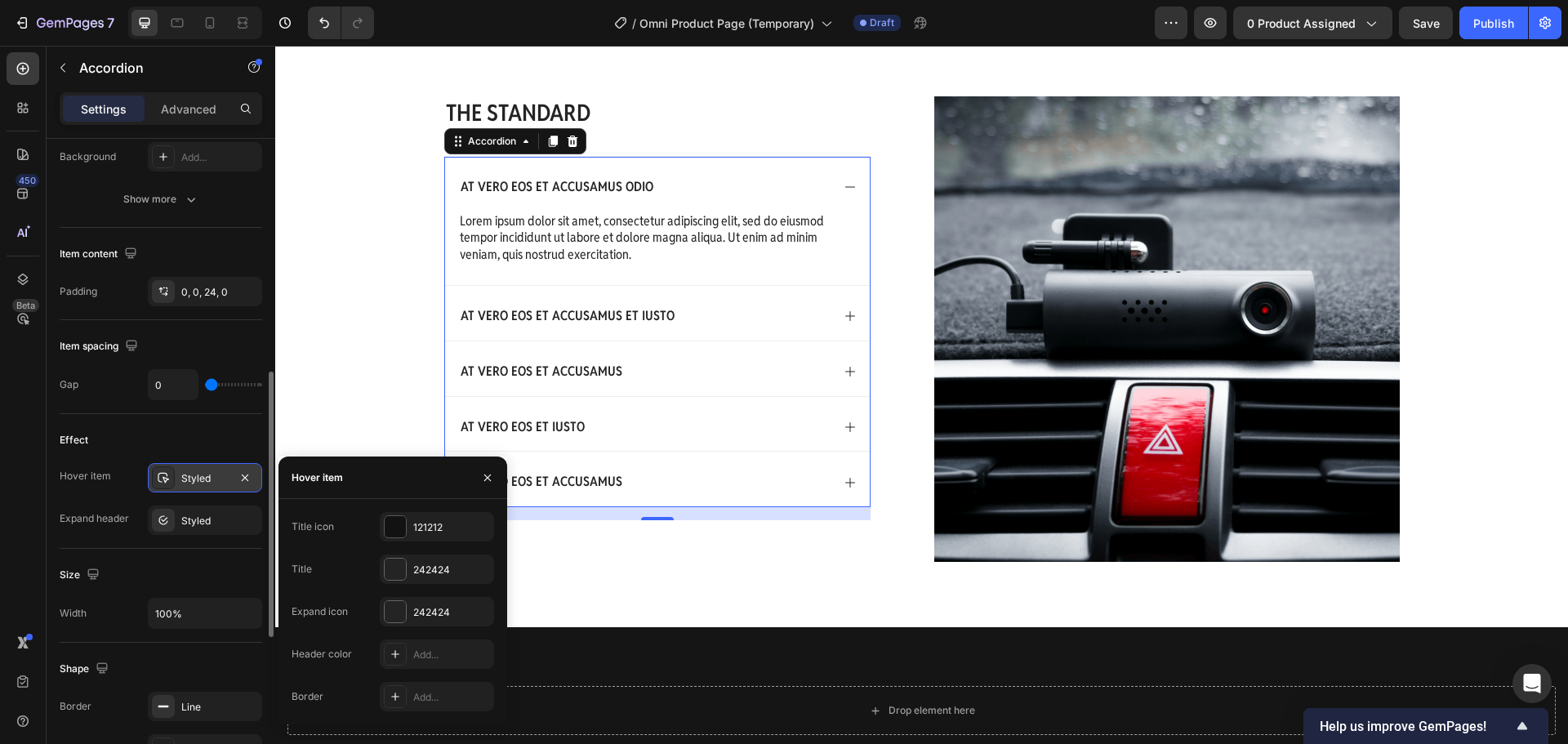
click at [213, 479] on div "Styled" at bounding box center [205, 478] width 47 height 15
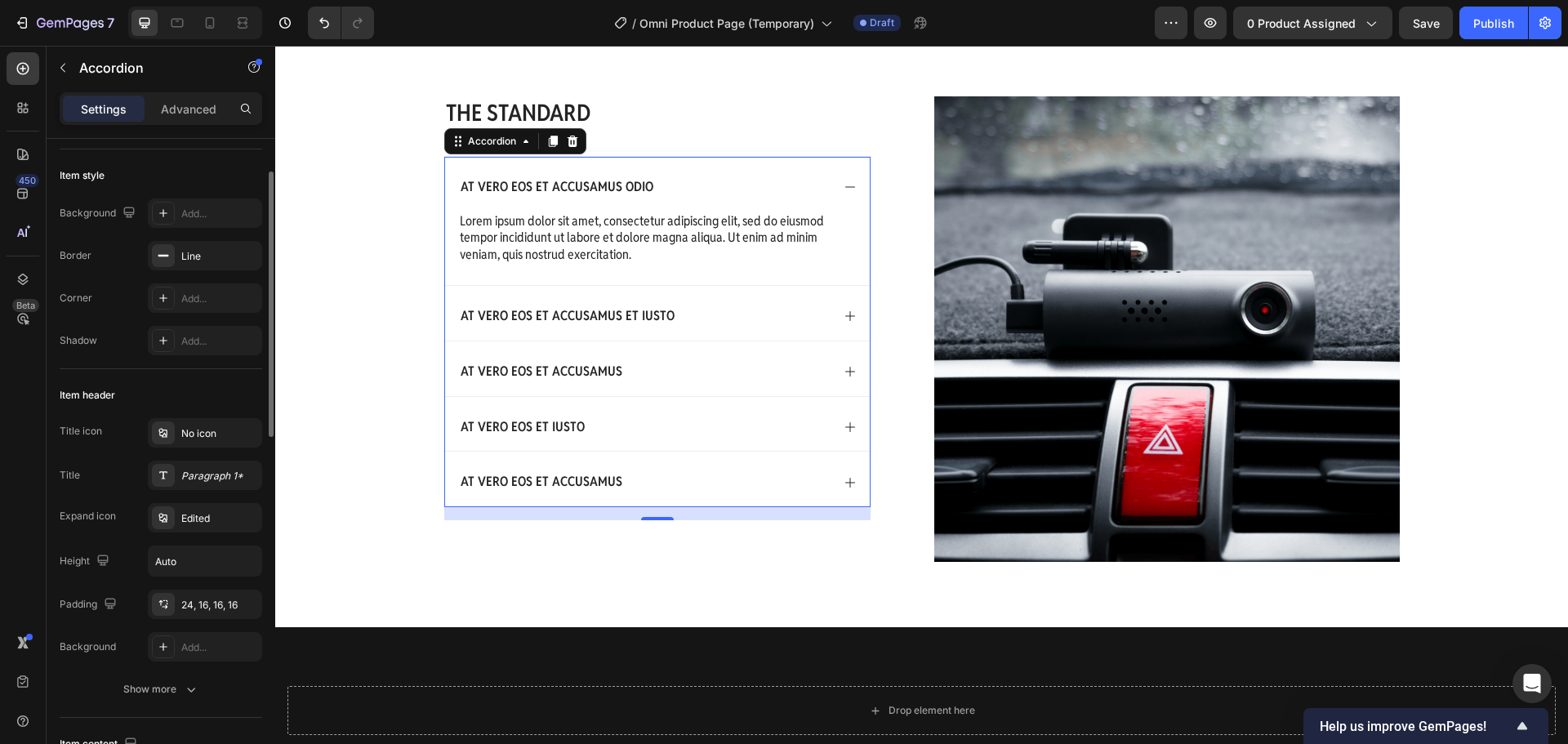
scroll to position [0, 0]
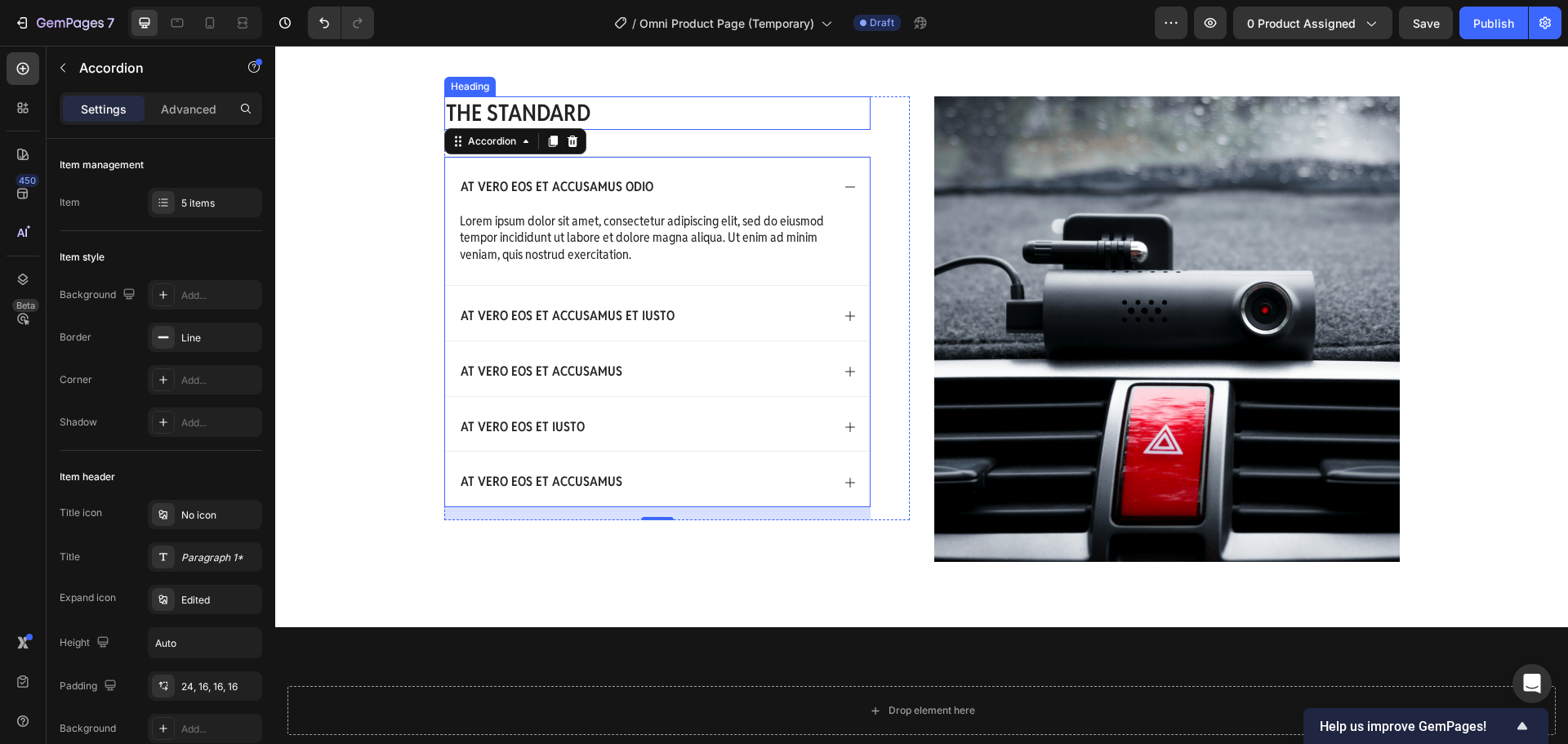
click at [644, 100] on h2 "The standard" at bounding box center [657, 112] width 426 height 32
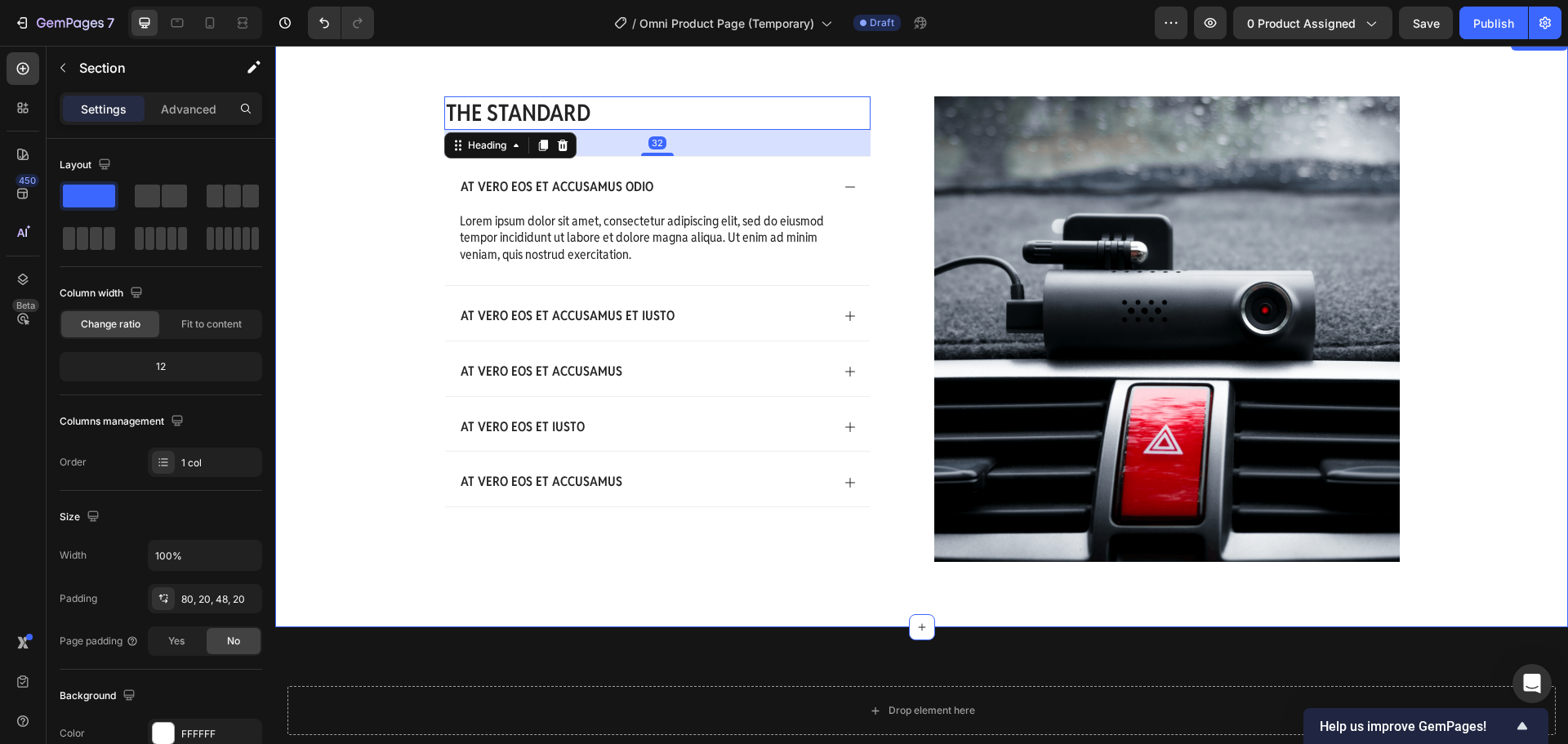
click at [671, 73] on div "The standard Heading 32 At vero eos et accusamus odio Lorem ipsum dolor sit ame…" at bounding box center [922, 329] width 1293 height 596
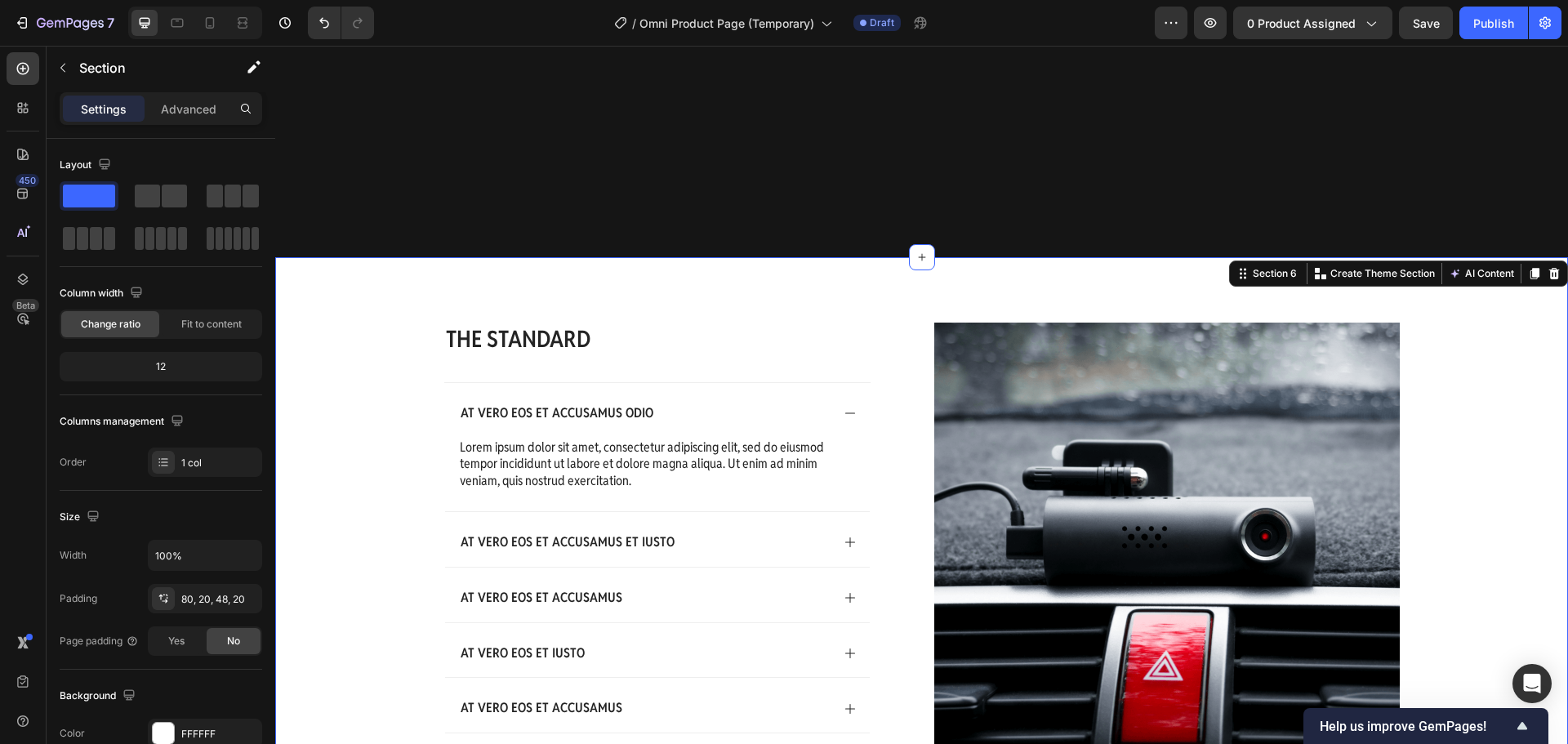
scroll to position [1818, 0]
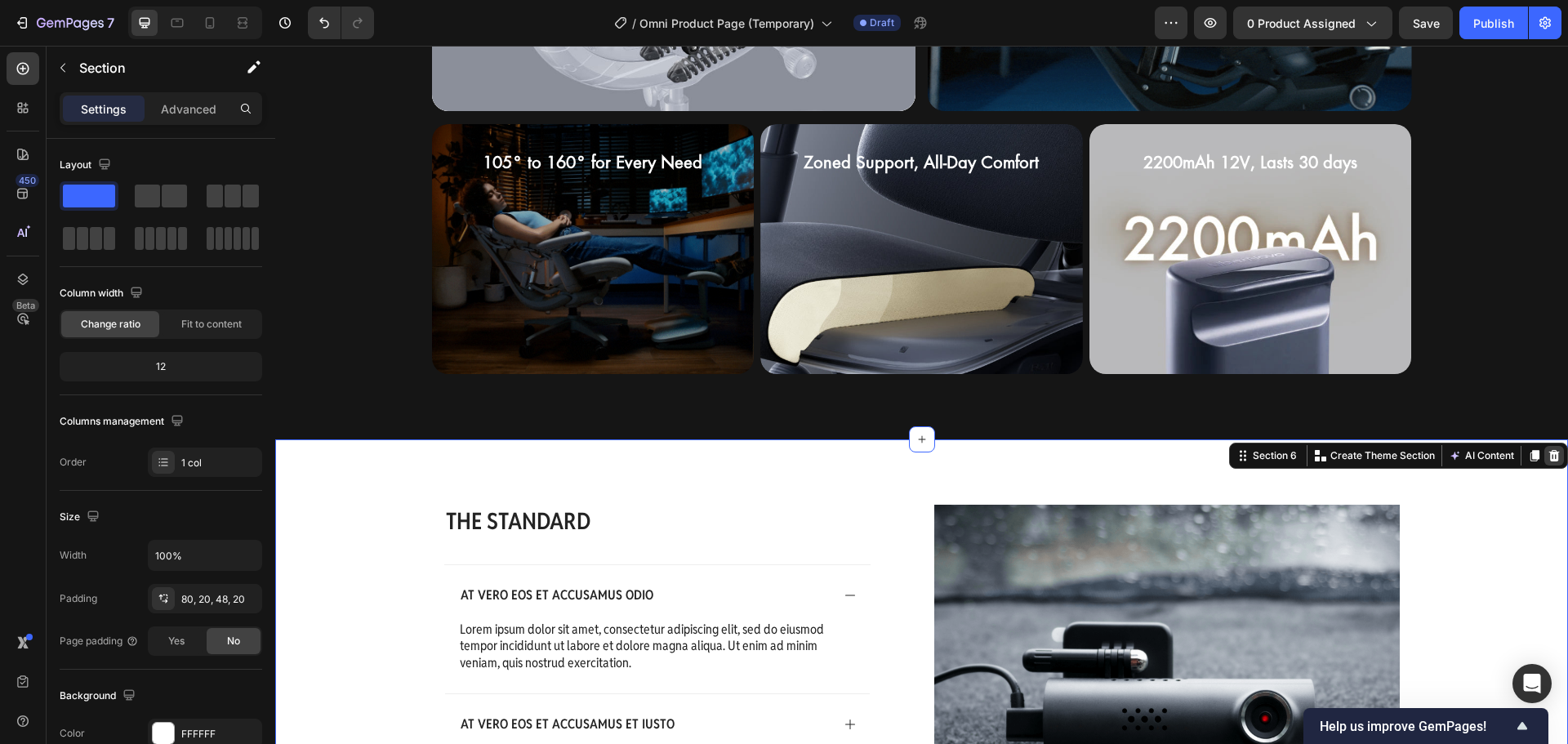
click at [1547, 457] on icon at bounding box center [1553, 455] width 13 height 13
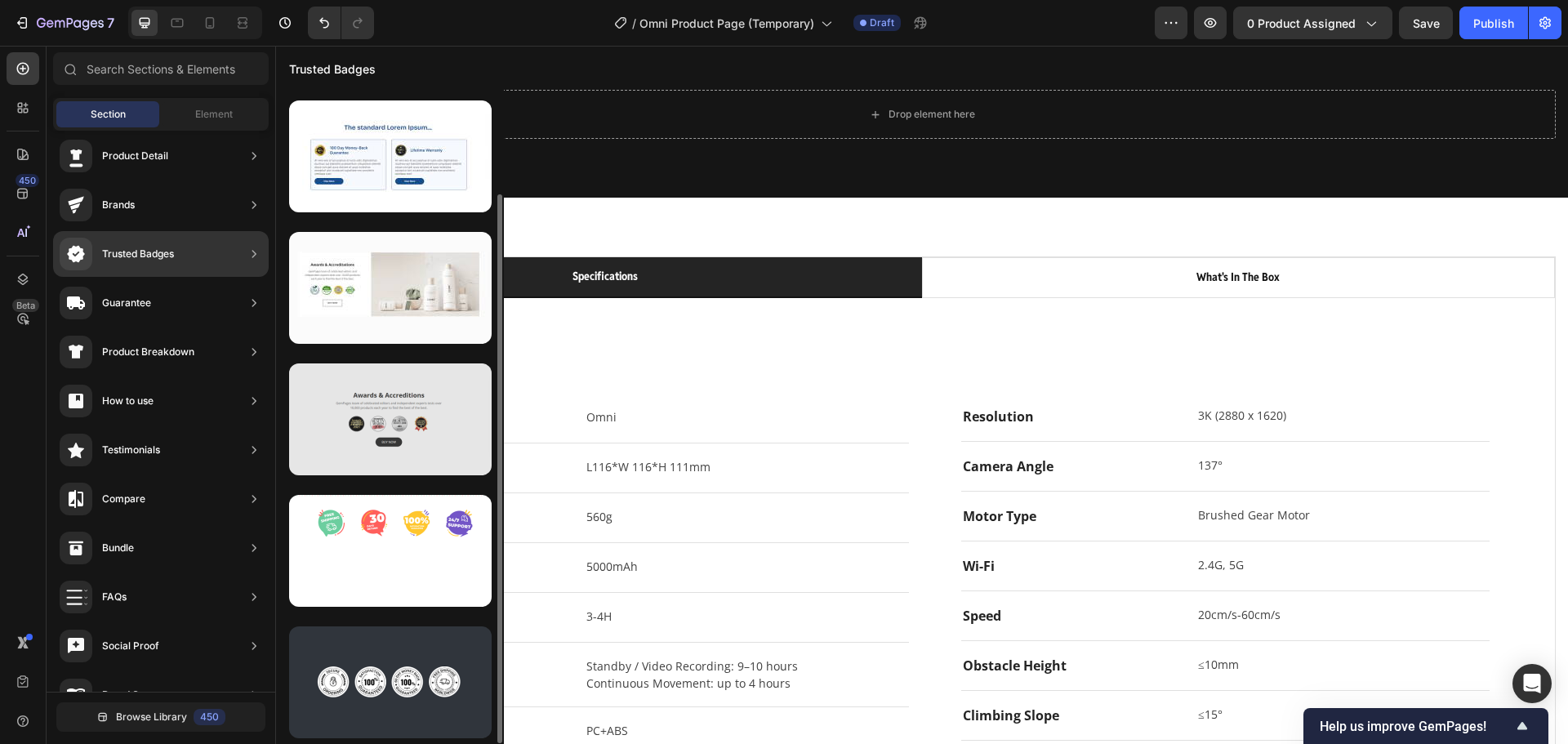
scroll to position [0, 0]
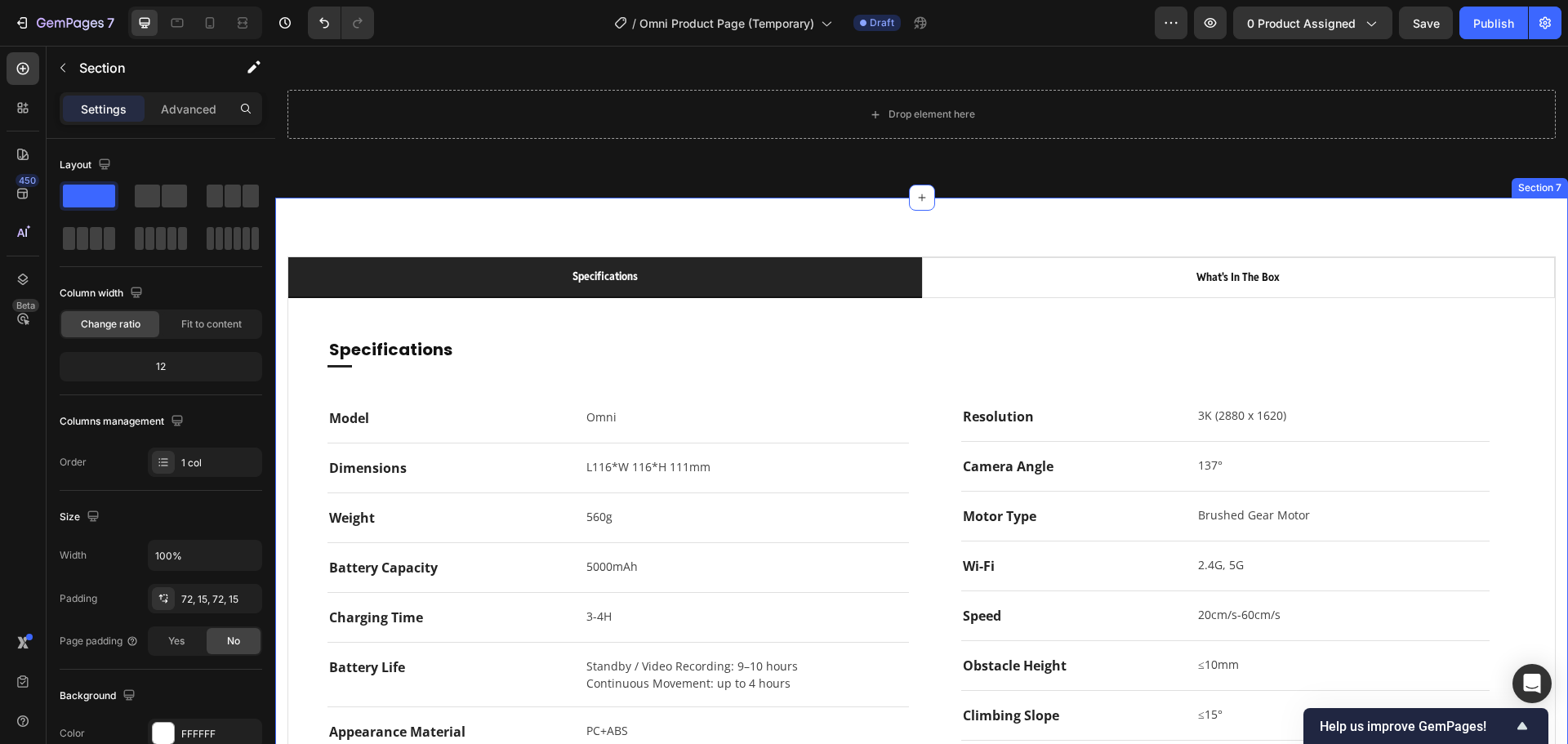
click at [1085, 236] on div "specifications what's in the box Specifications Heading Title Line model Text b…" at bounding box center [922, 576] width 1293 height 757
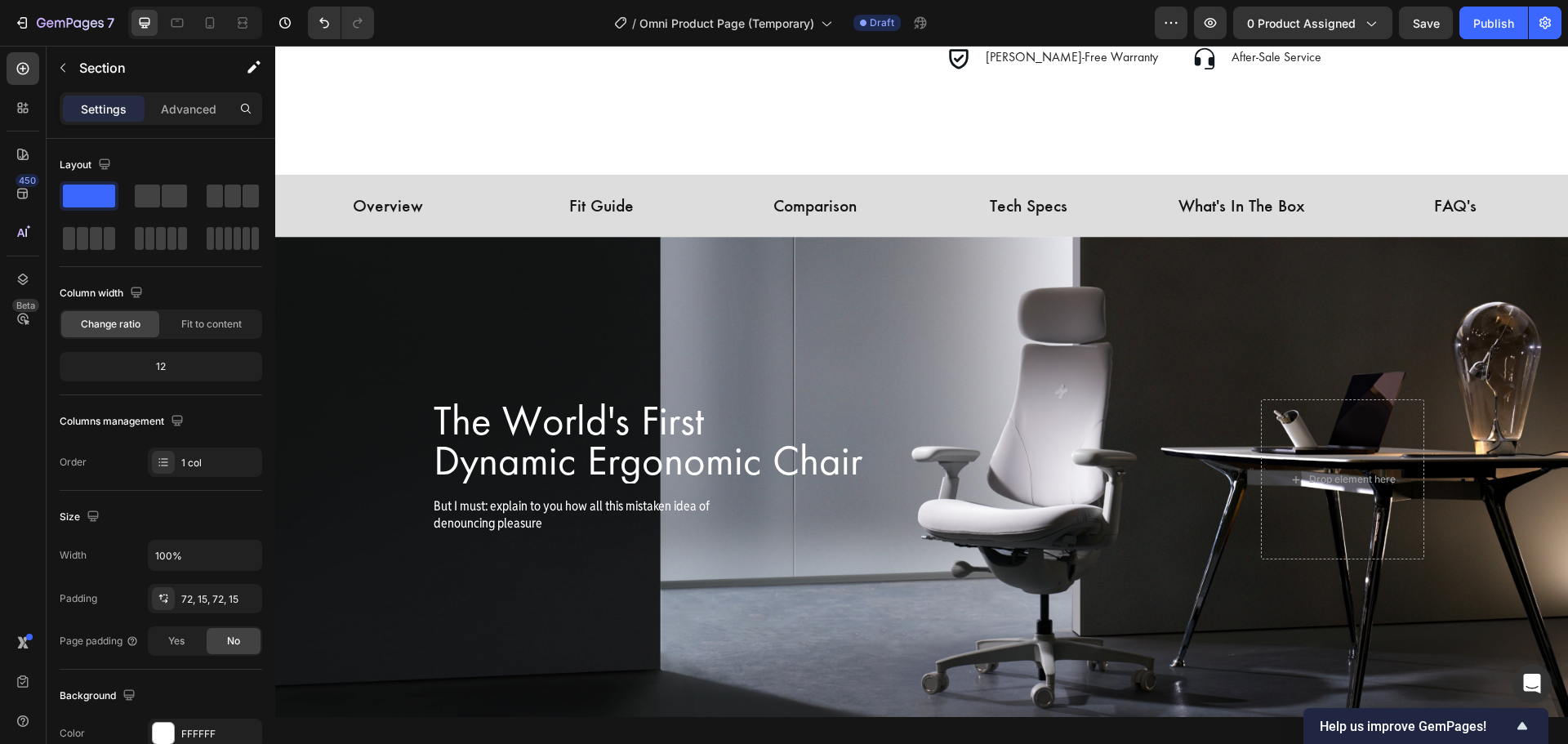
scroll to position [349, 0]
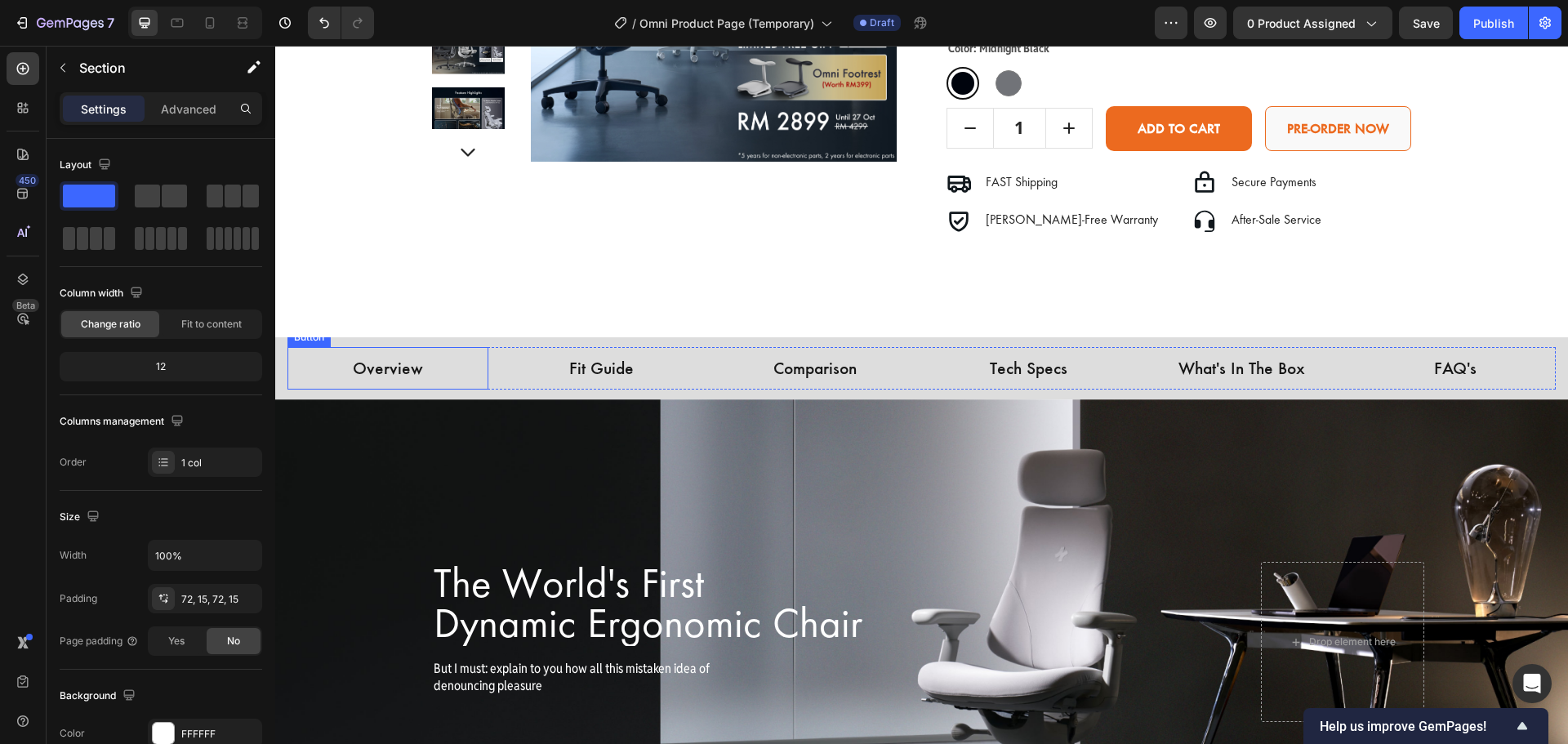
click at [316, 347] on div "Overview Button" at bounding box center [388, 368] width 201 height 43
click at [277, 355] on div "Overview Button Fit Guide Button Comparison Button Tech Specs Button What's In …" at bounding box center [922, 369] width 1293 height 63
click at [359, 326] on icon at bounding box center [356, 321] width 9 height 11
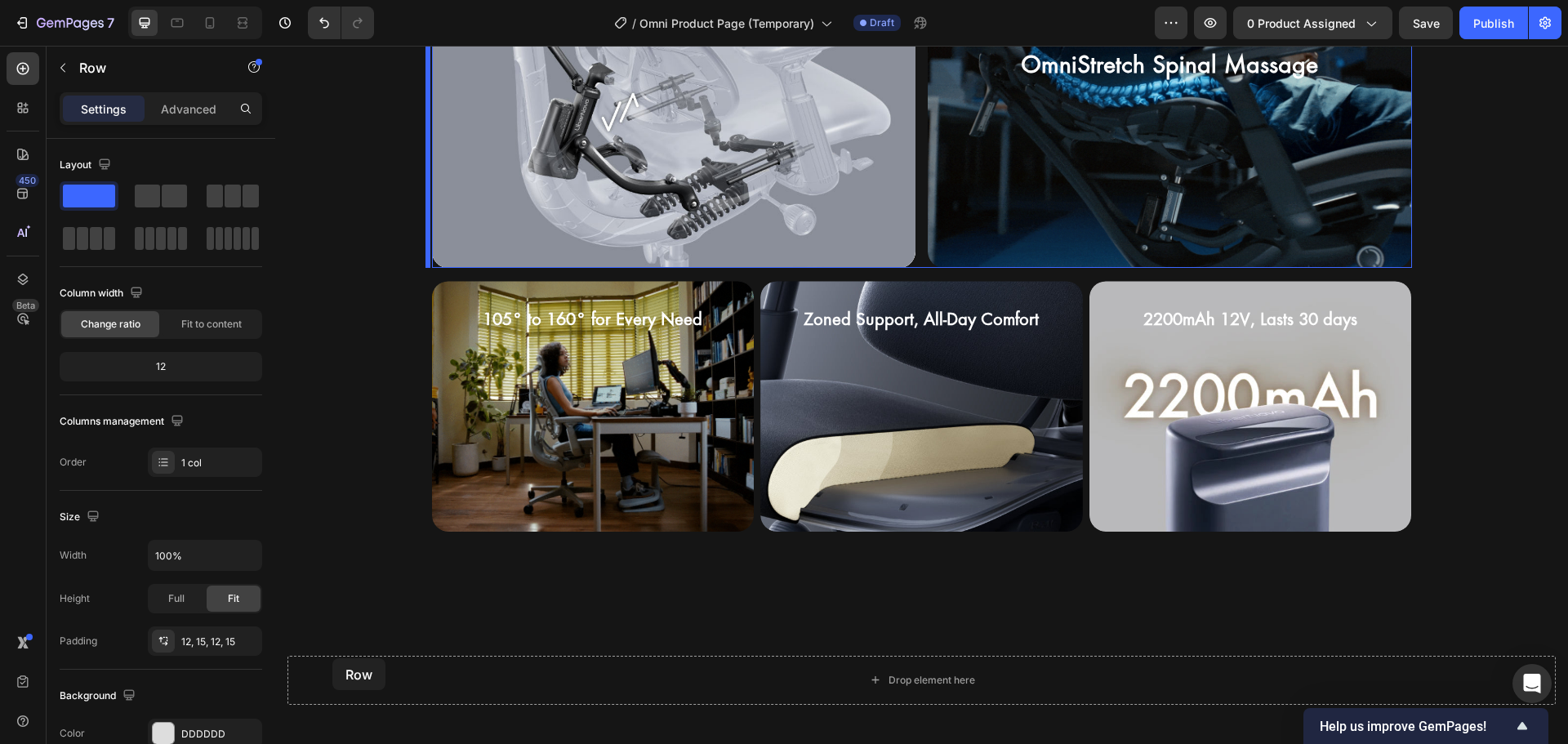
scroll to position [1964, 0]
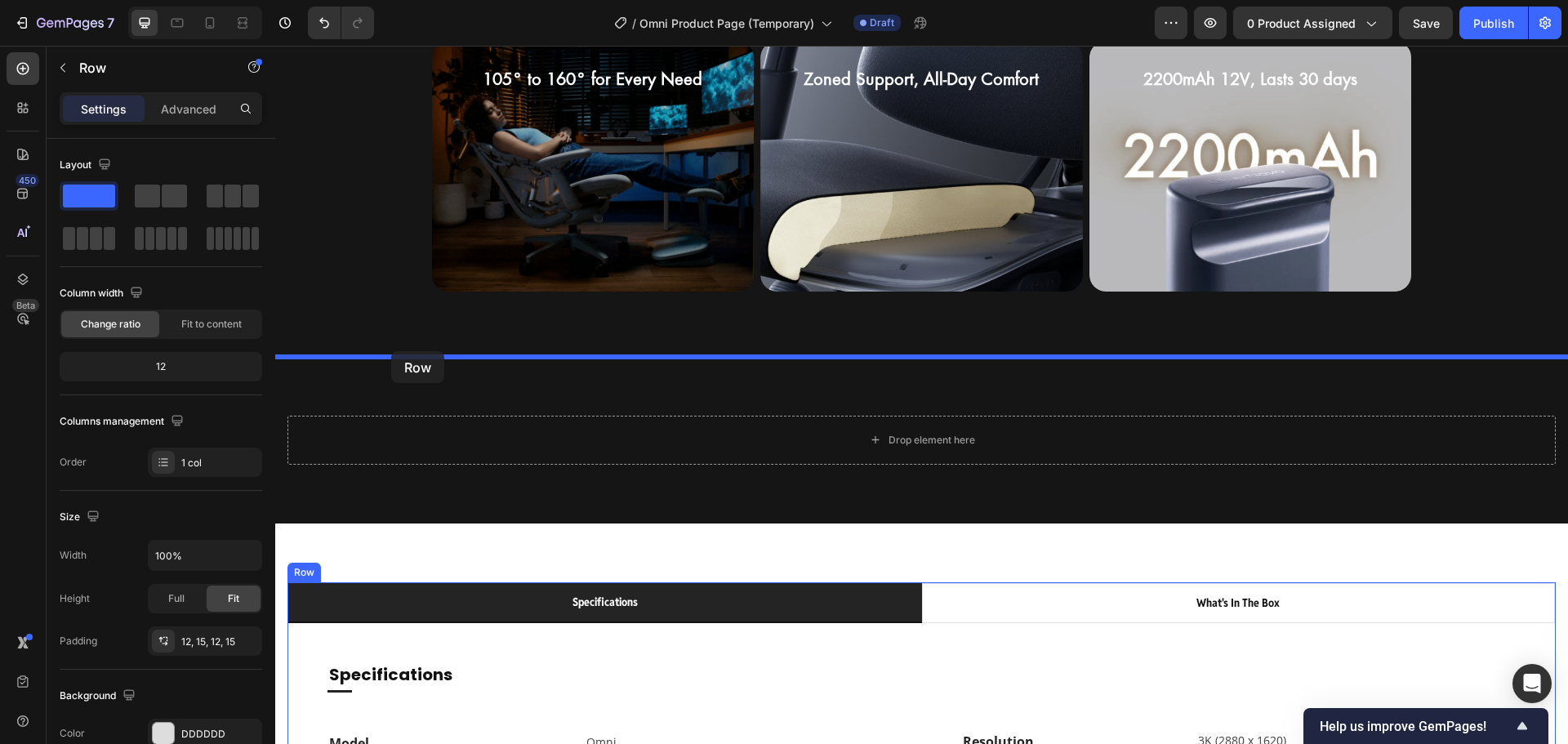
drag, startPoint x: 306, startPoint y: 387, endPoint x: 391, endPoint y: 351, distance: 92.3
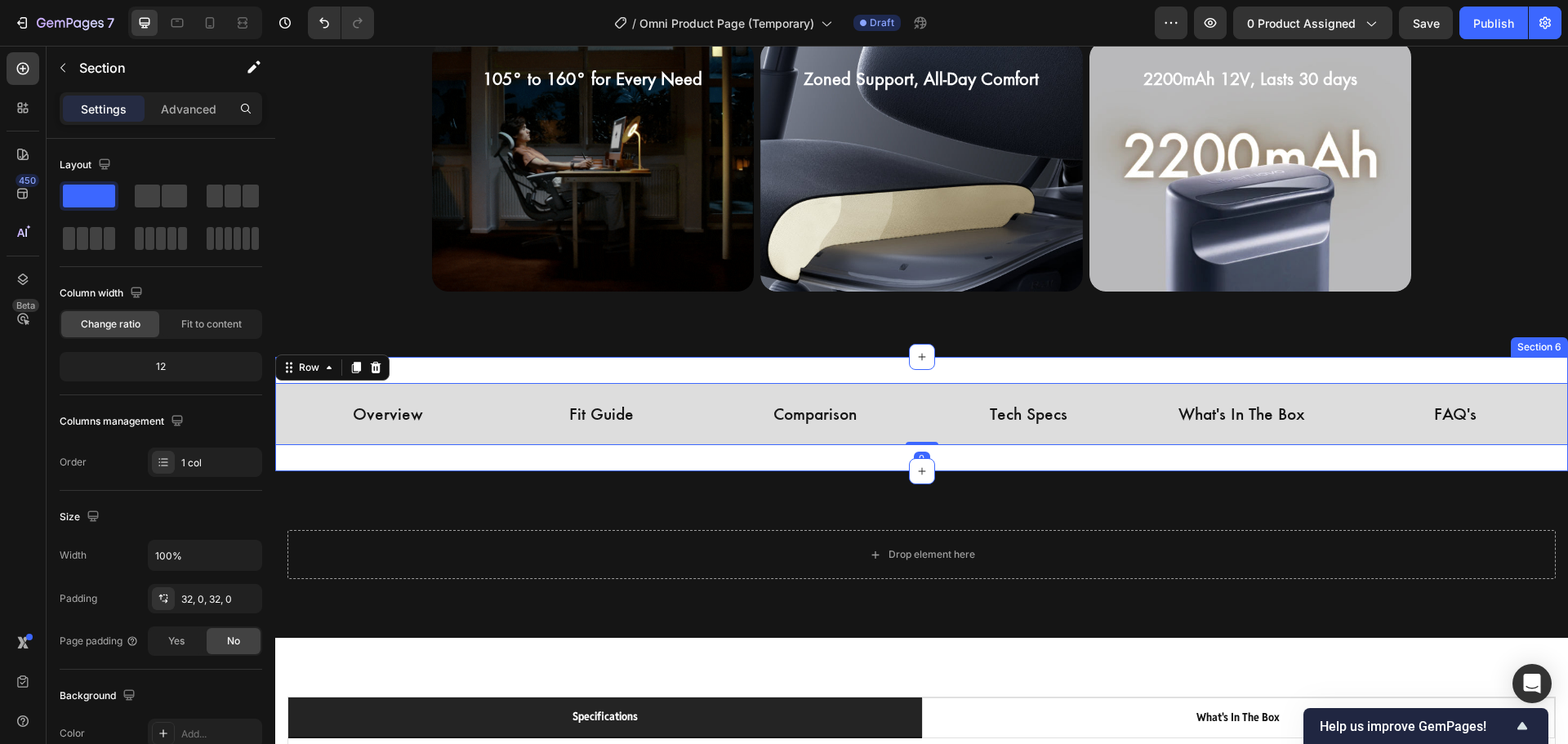
click at [624, 466] on div "Overview Button Fit Guide Button Comparison Button Tech Specs Button What's In …" at bounding box center [922, 414] width 1293 height 115
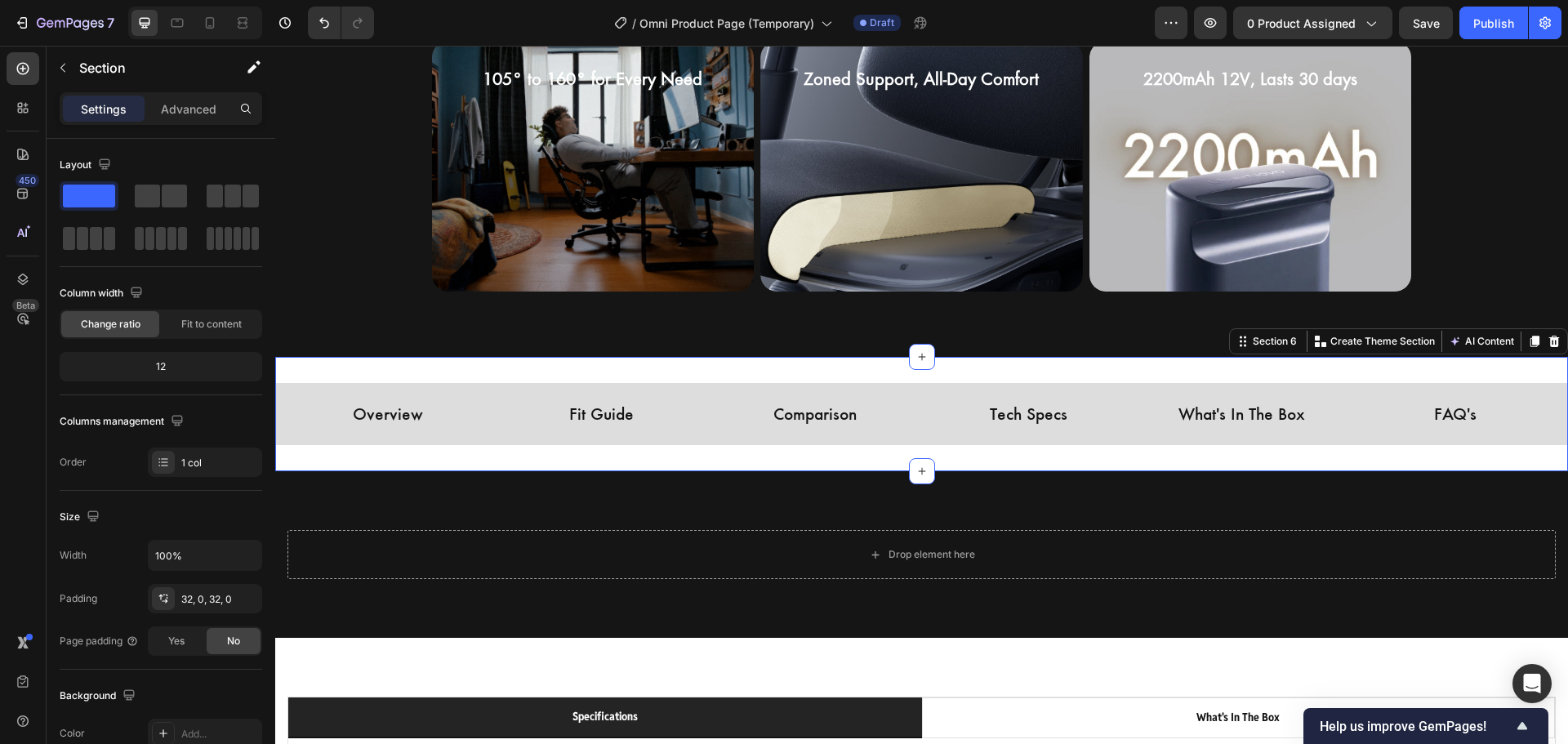
click at [672, 368] on div "Overview Button Fit Guide Button Comparison Button Tech Specs Button What's In …" at bounding box center [922, 414] width 1293 height 115
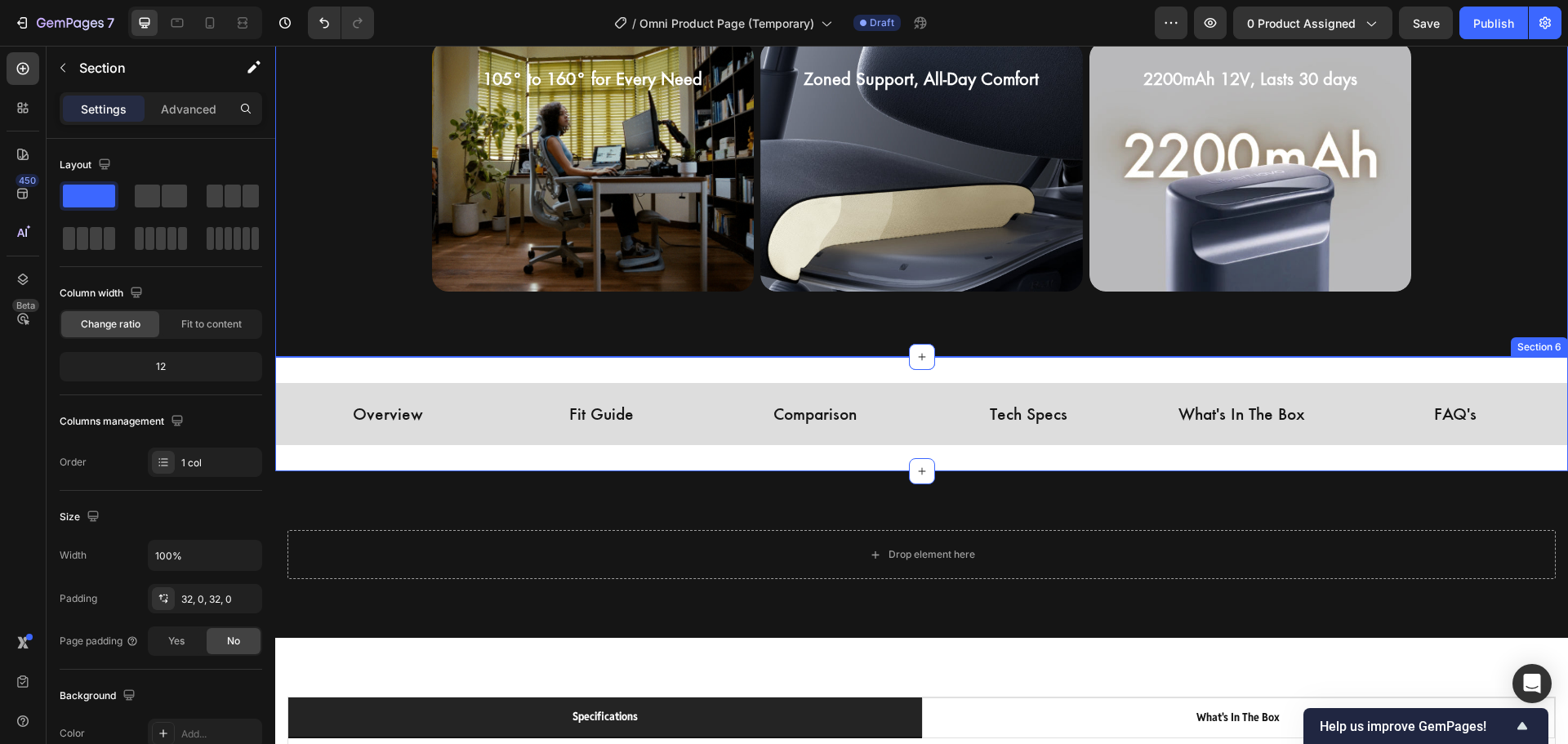
click at [644, 369] on div "Overview Button Fit Guide Button Comparison Button Tech Specs Button What's In …" at bounding box center [922, 414] width 1293 height 115
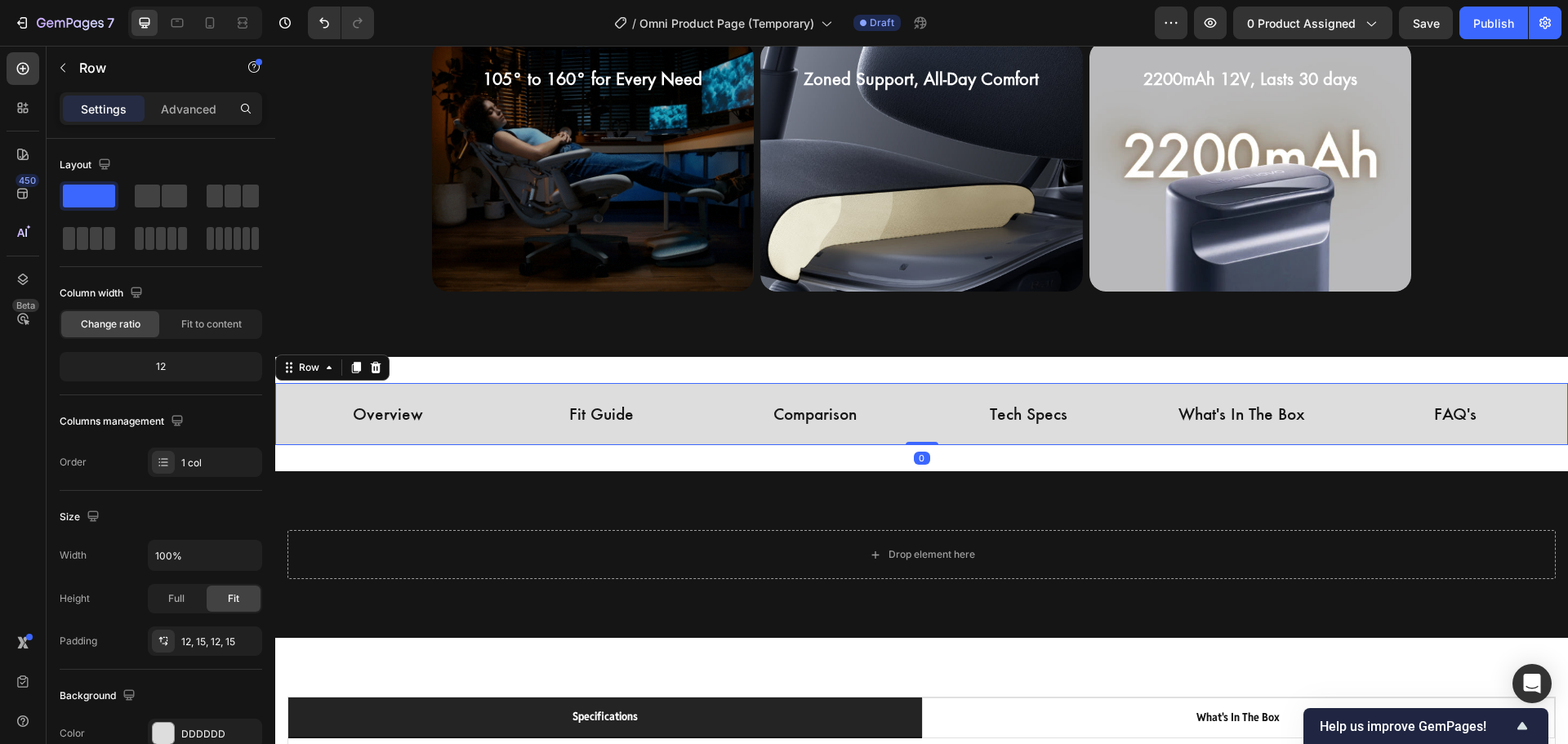
click at [615, 387] on div "Overview Button Fit Guide Button Comparison Button Tech Specs Button What's In …" at bounding box center [922, 414] width 1293 height 63
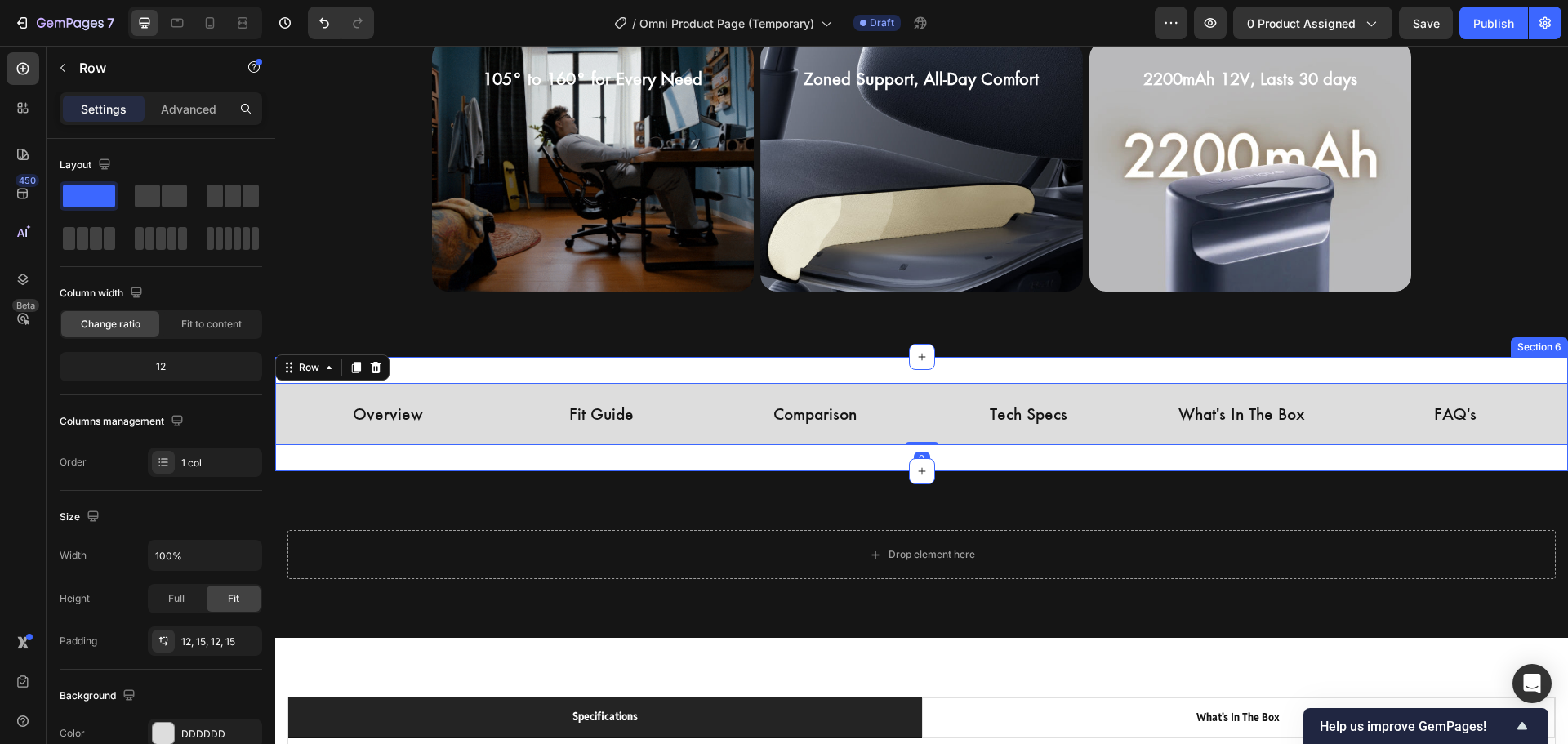
click at [616, 365] on div "Overview Button Fit Guide Button Comparison Button Tech Specs Button What's In …" at bounding box center [922, 414] width 1293 height 115
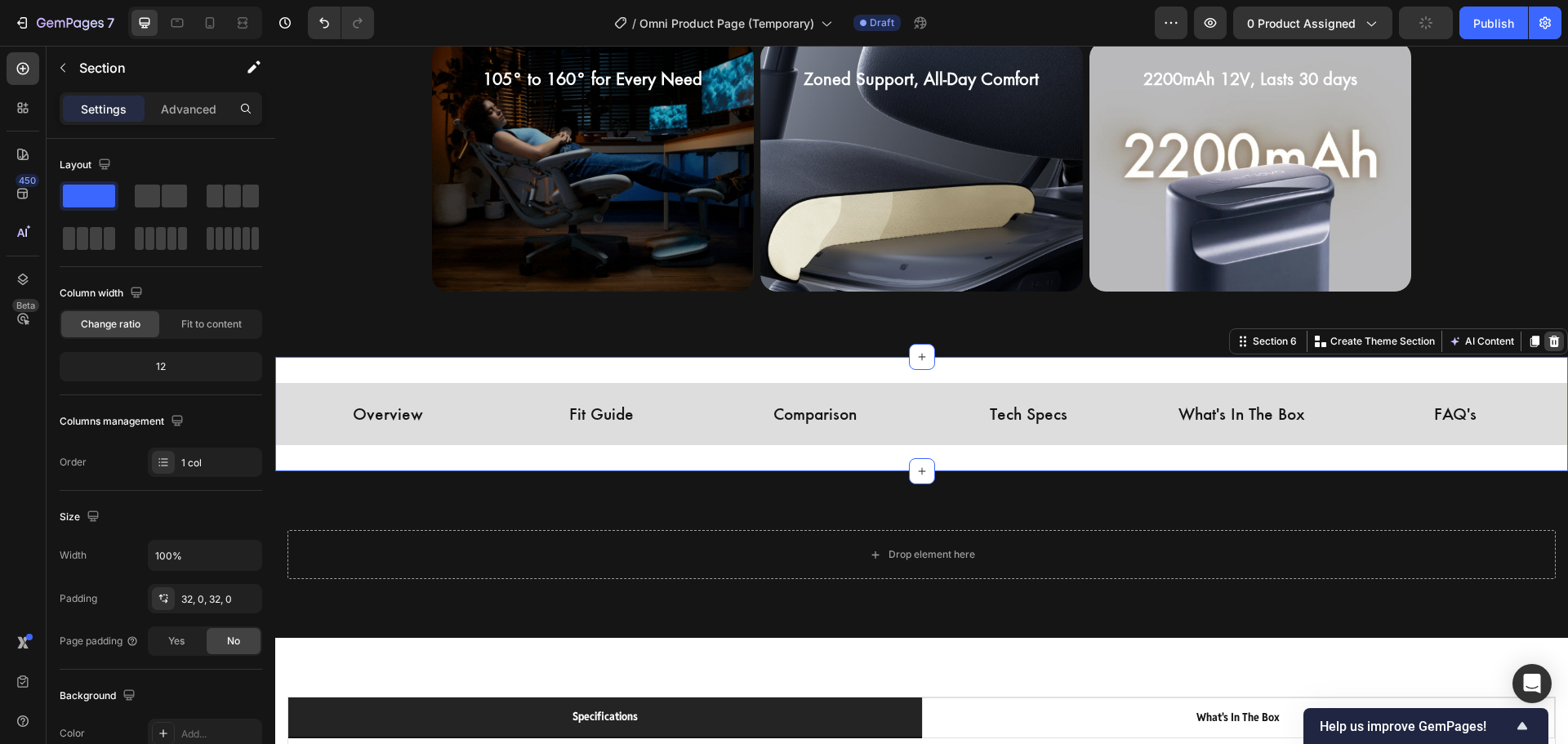
click at [1547, 342] on icon at bounding box center [1553, 341] width 13 height 13
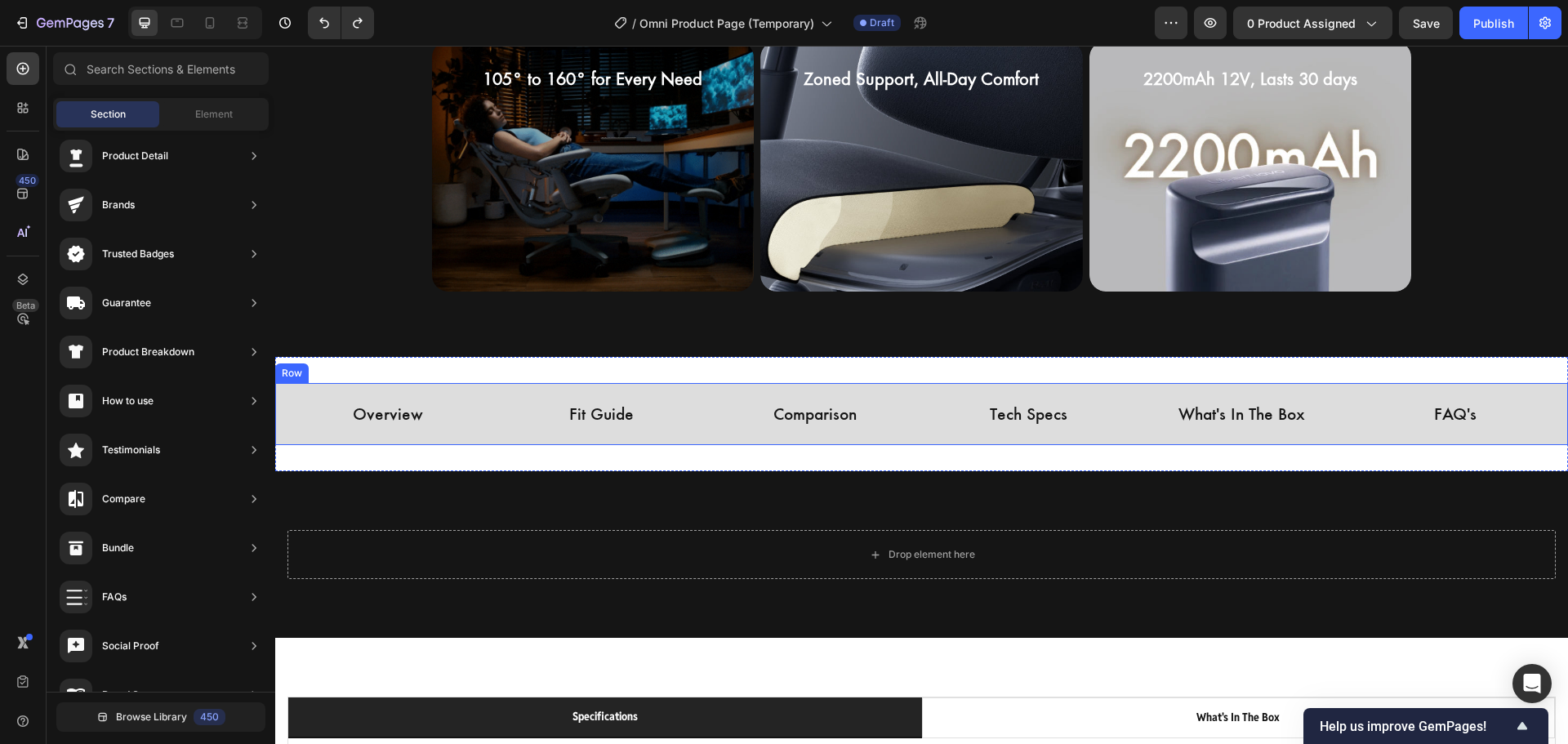
click at [565, 388] on div "Overview Button Fit Guide Button Comparison Button Tech Specs Button What's In …" at bounding box center [922, 414] width 1293 height 63
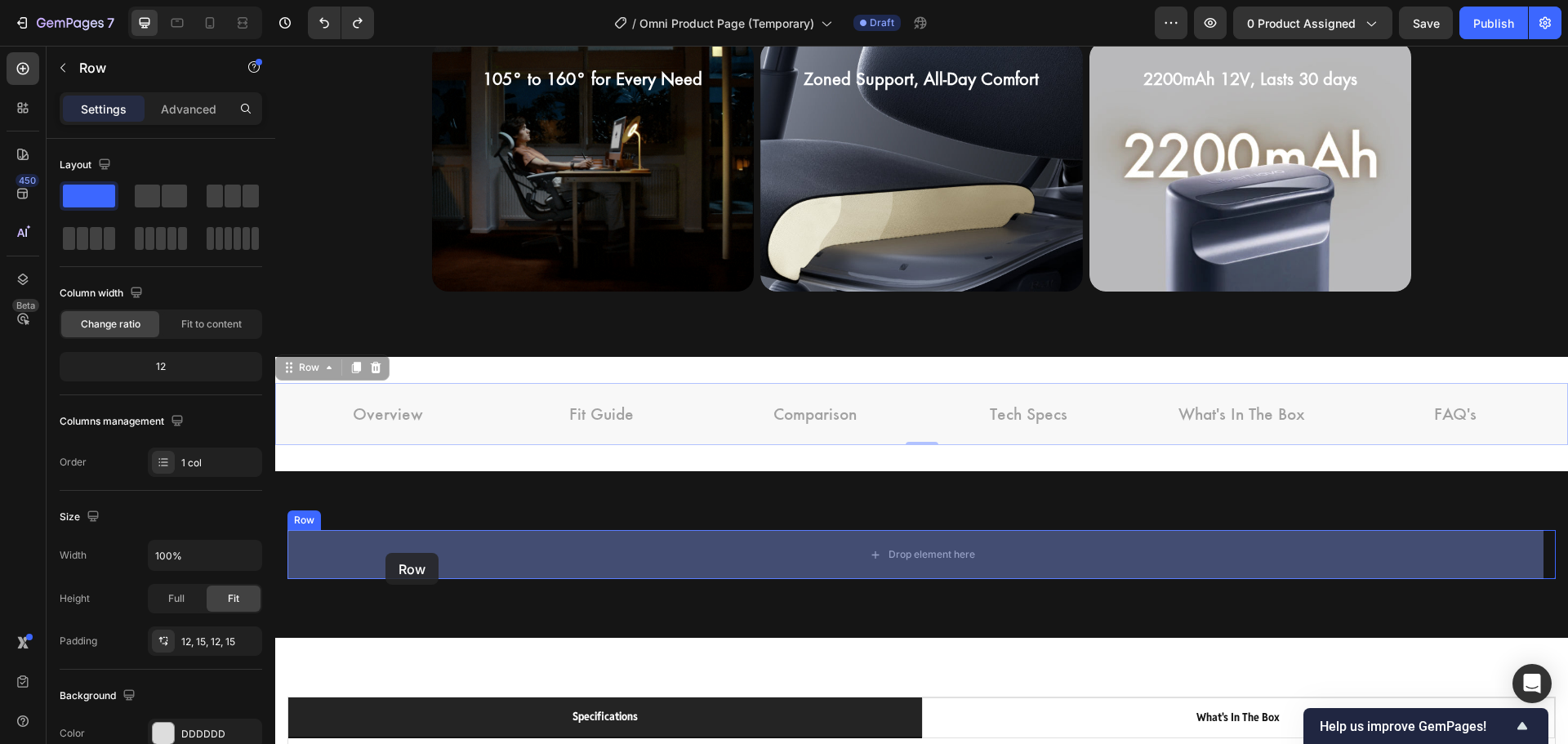
drag, startPoint x: 295, startPoint y: 372, endPoint x: 386, endPoint y: 553, distance: 202.6
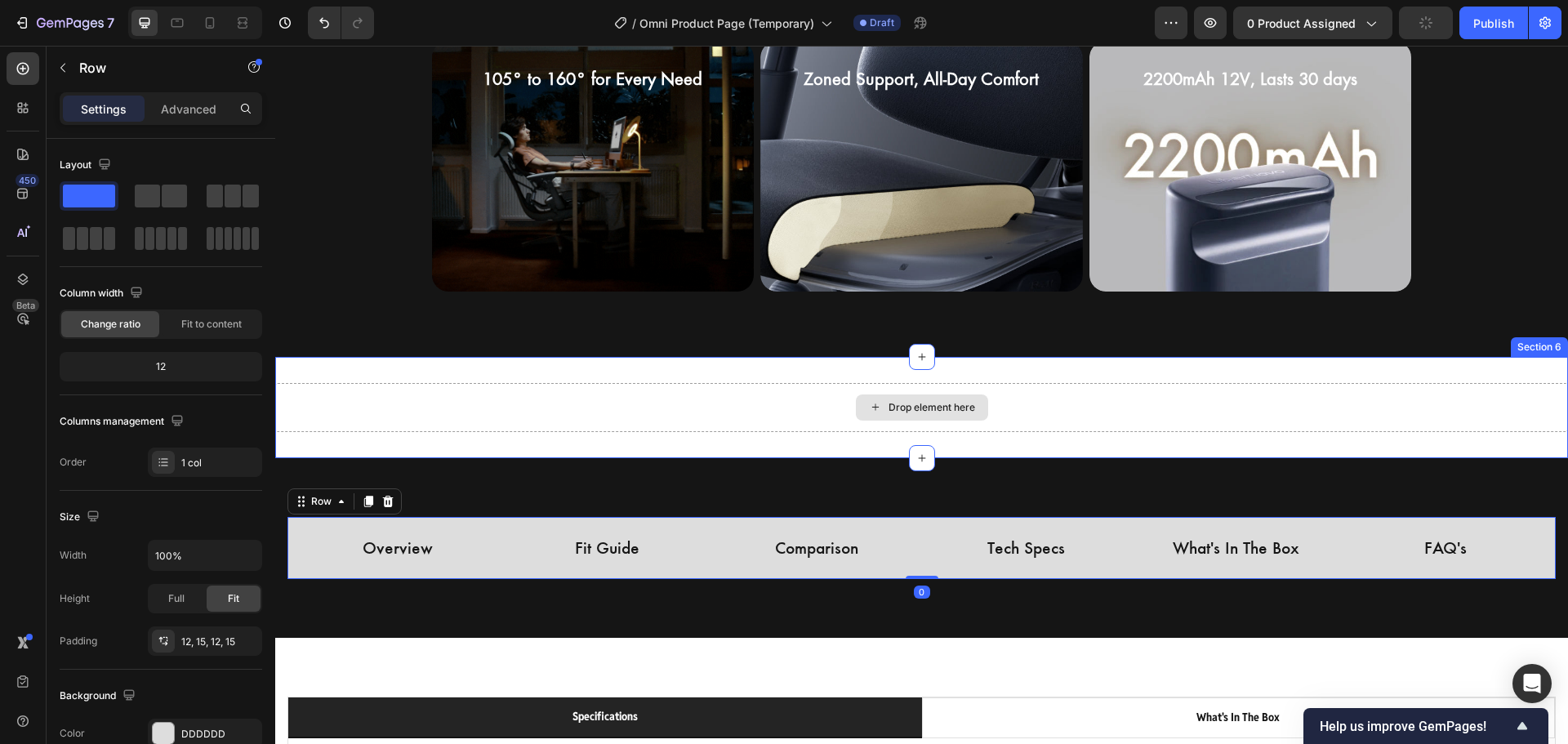
click at [310, 407] on div "Drop element here" at bounding box center [922, 407] width 1293 height 49
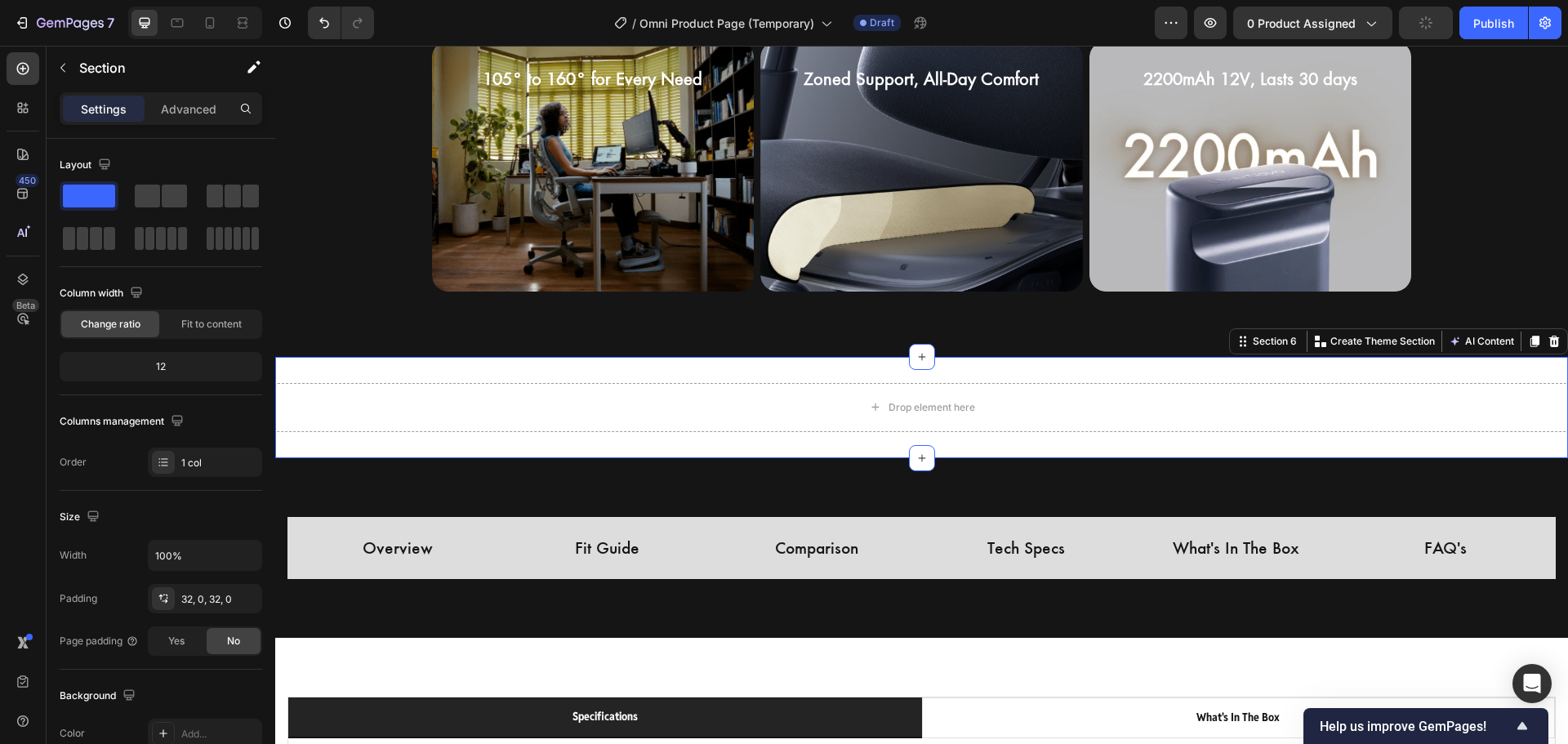
click at [310, 373] on div "Drop element here Section 6 You can create reusable sections Create Theme Secti…" at bounding box center [922, 407] width 1293 height 101
click at [314, 374] on div "Drop element here Section 6 You can create reusable sections Create Theme Secti…" at bounding box center [922, 407] width 1293 height 101
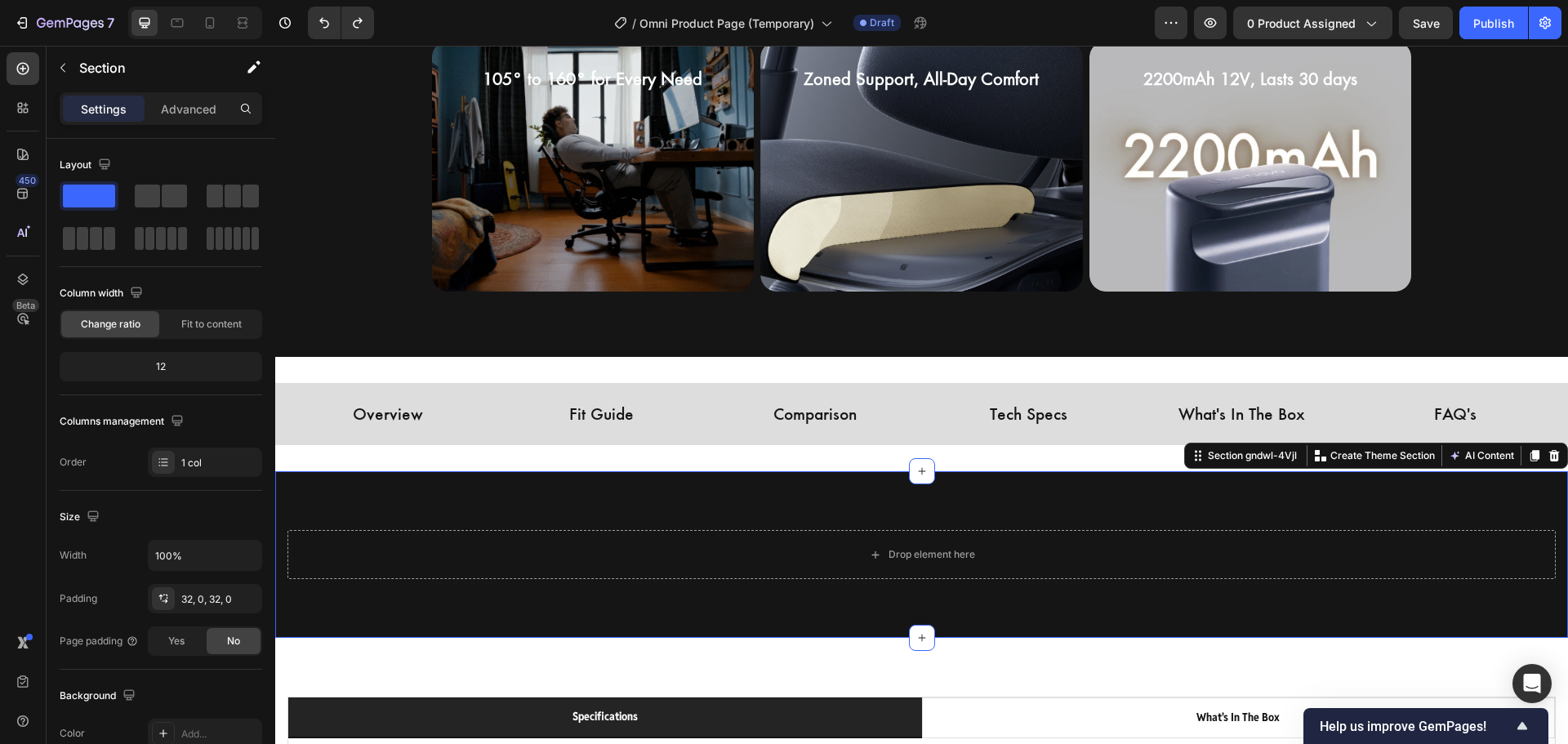
click at [345, 500] on div "Drop element here Row Section gndwl-4Vjl You can create reusable sections Creat…" at bounding box center [922, 554] width 1293 height 166
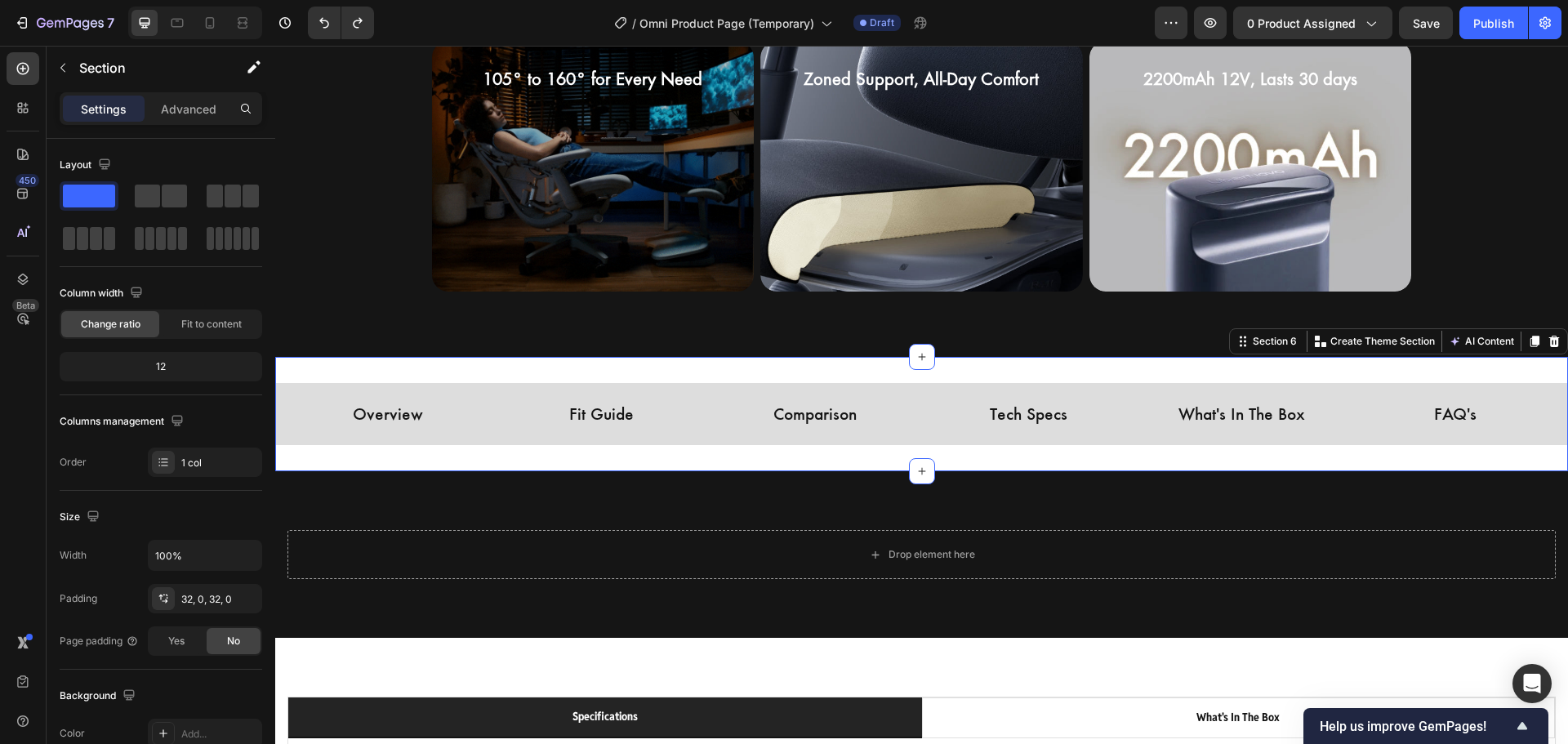
click at [369, 360] on div "Overview Button Fit Guide Button Comparison Button Tech Specs Button What's In …" at bounding box center [922, 414] width 1293 height 115
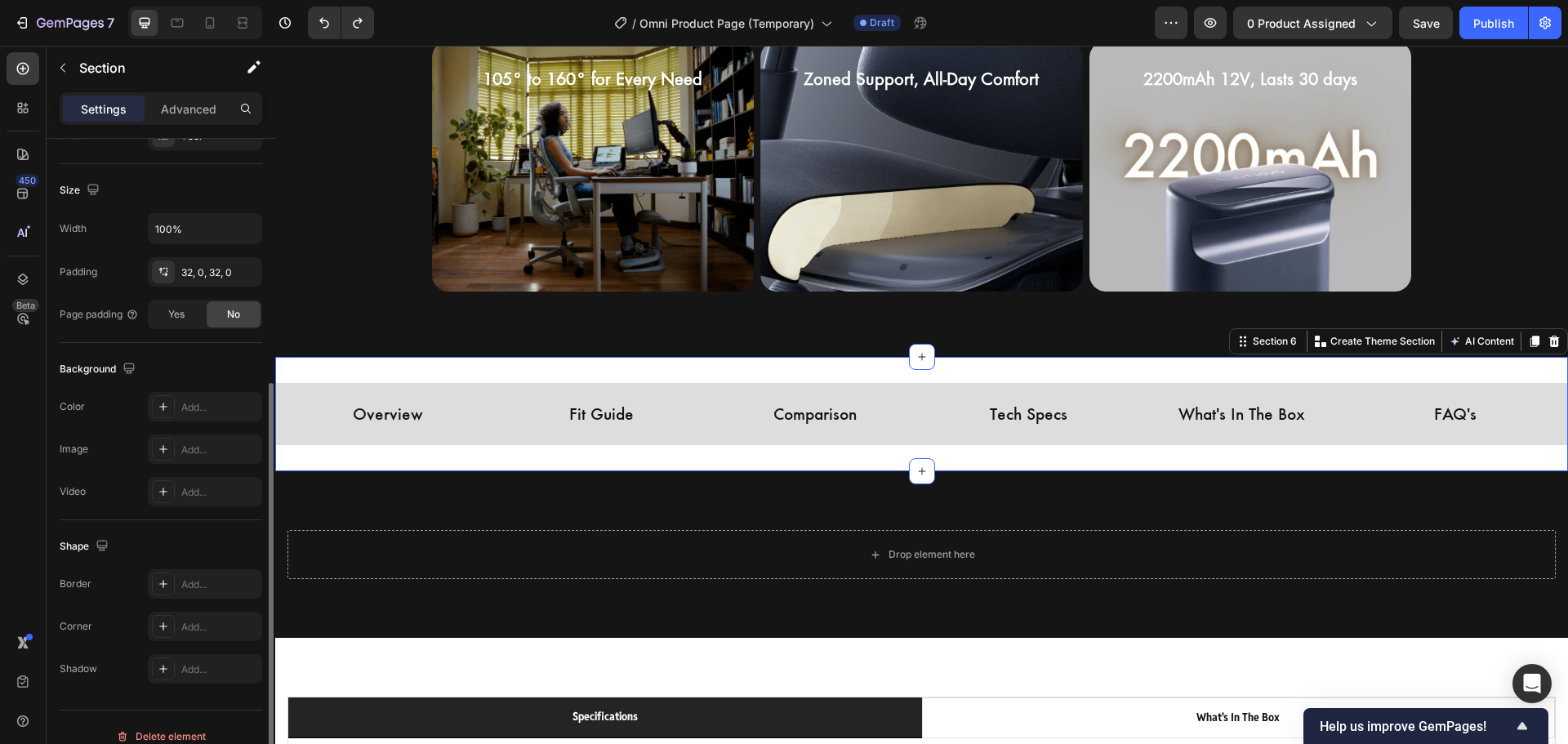
scroll to position [344, 0]
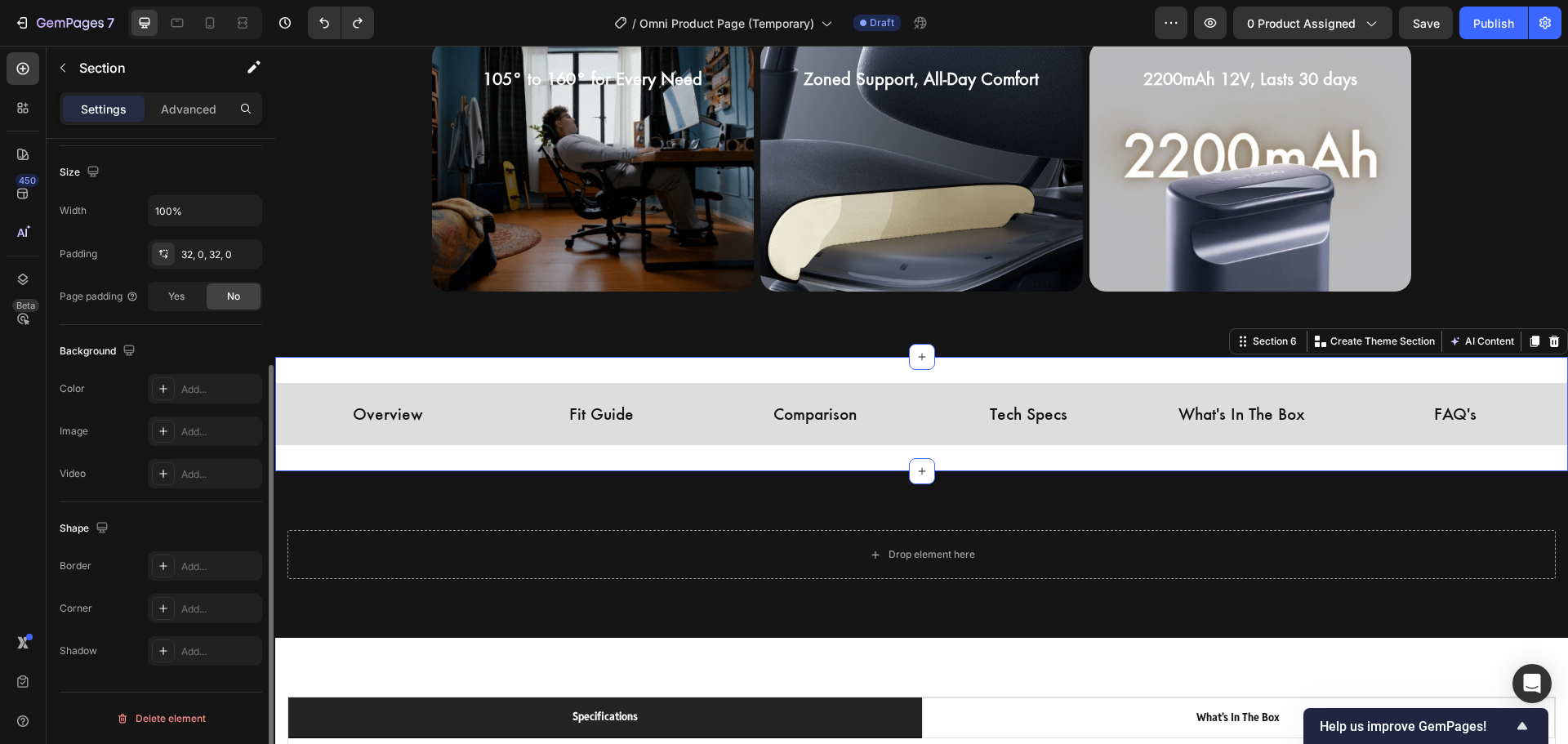
click at [338, 371] on div "Overview Button Fit Guide Button Comparison Button Tech Specs Button What's In …" at bounding box center [922, 414] width 1293 height 115
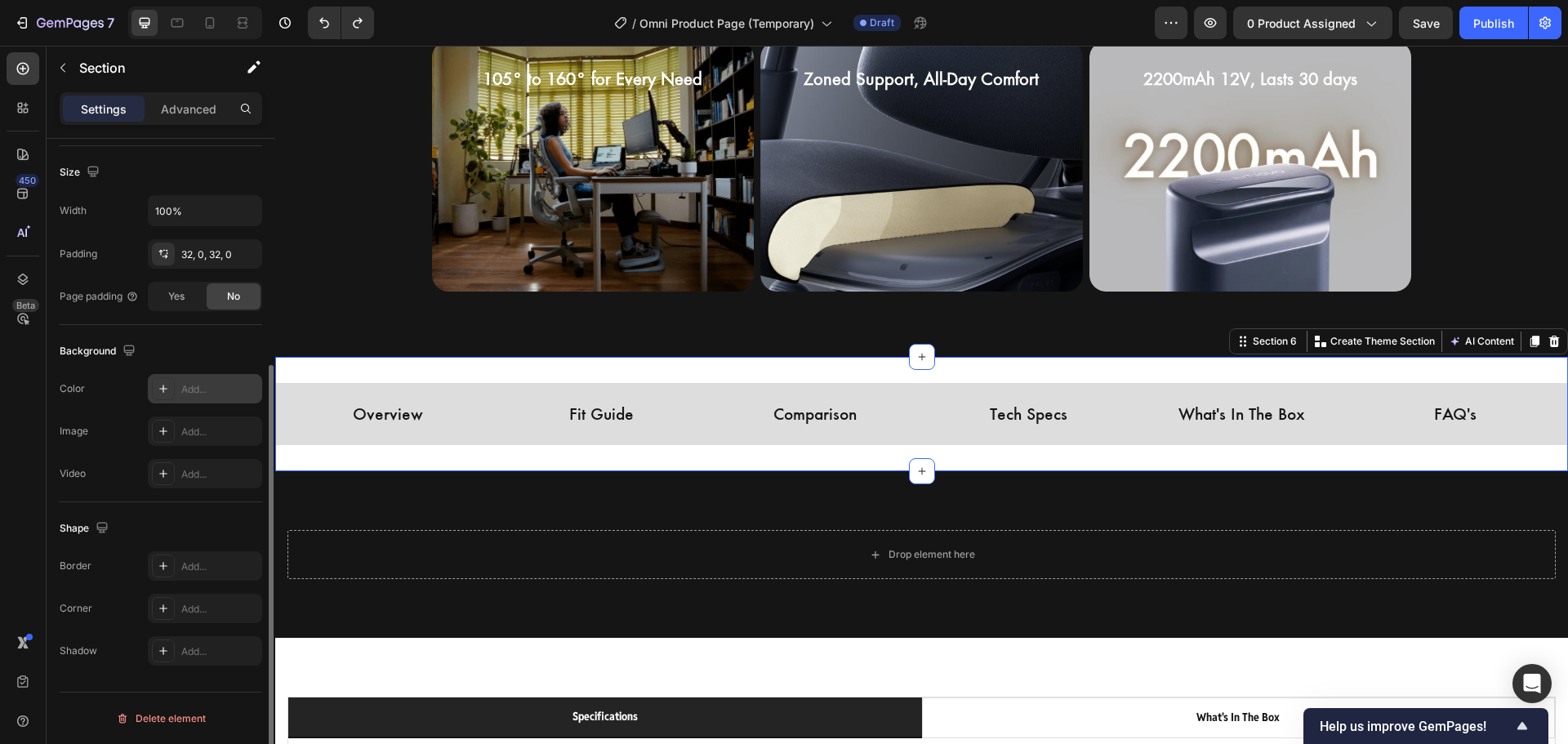
click at [204, 391] on div "Add..." at bounding box center [220, 389] width 77 height 15
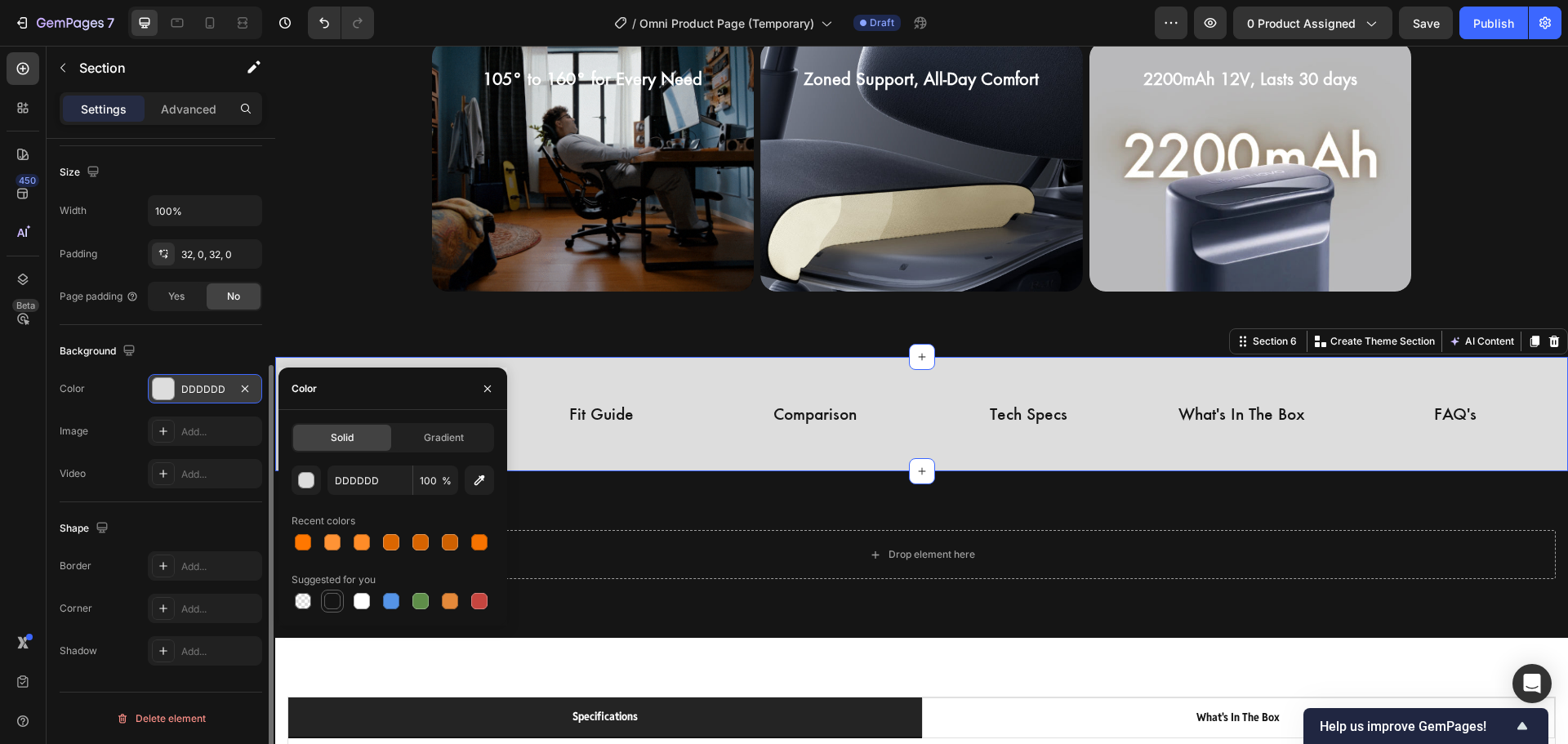
click at [331, 598] on div at bounding box center [332, 601] width 17 height 17
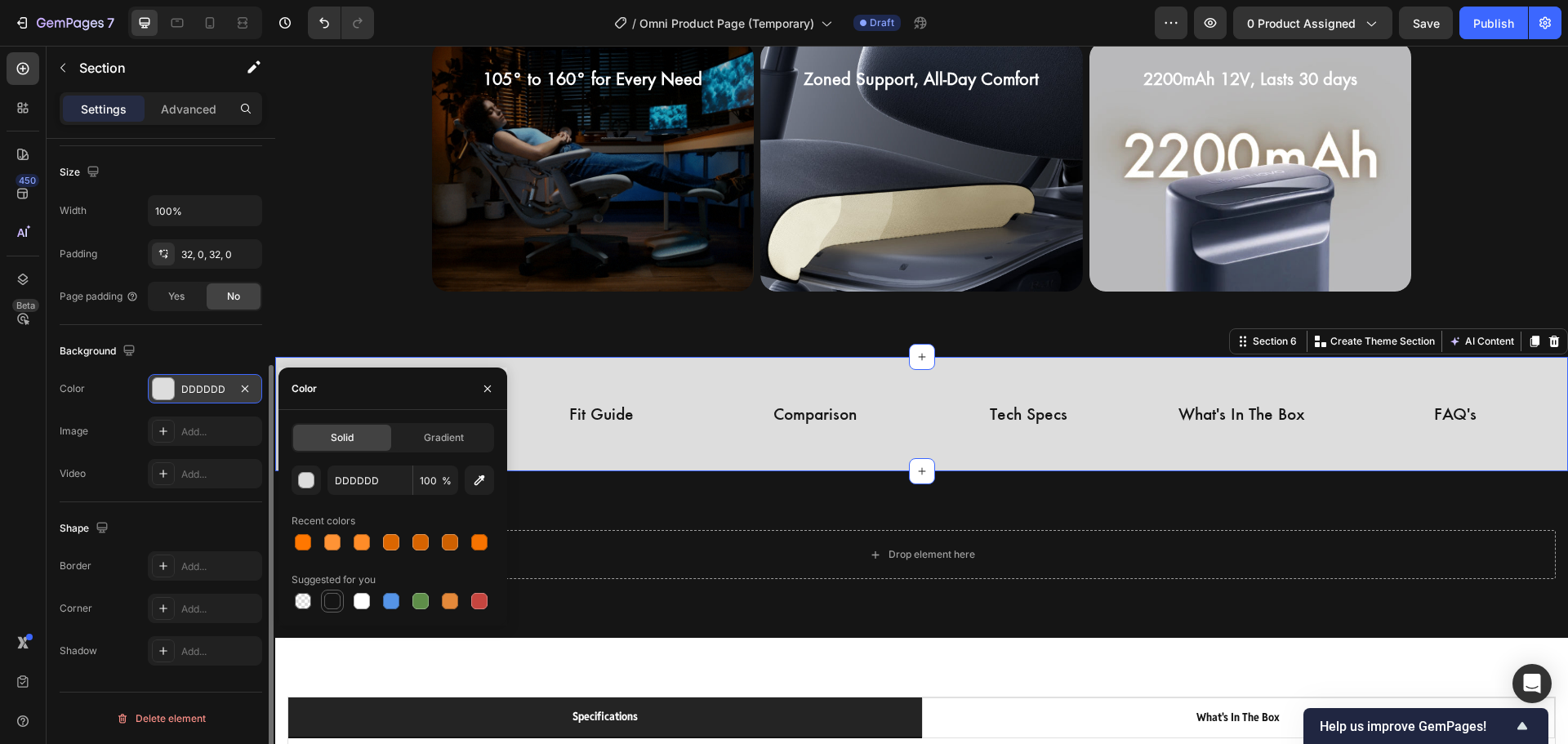
type input "151515"
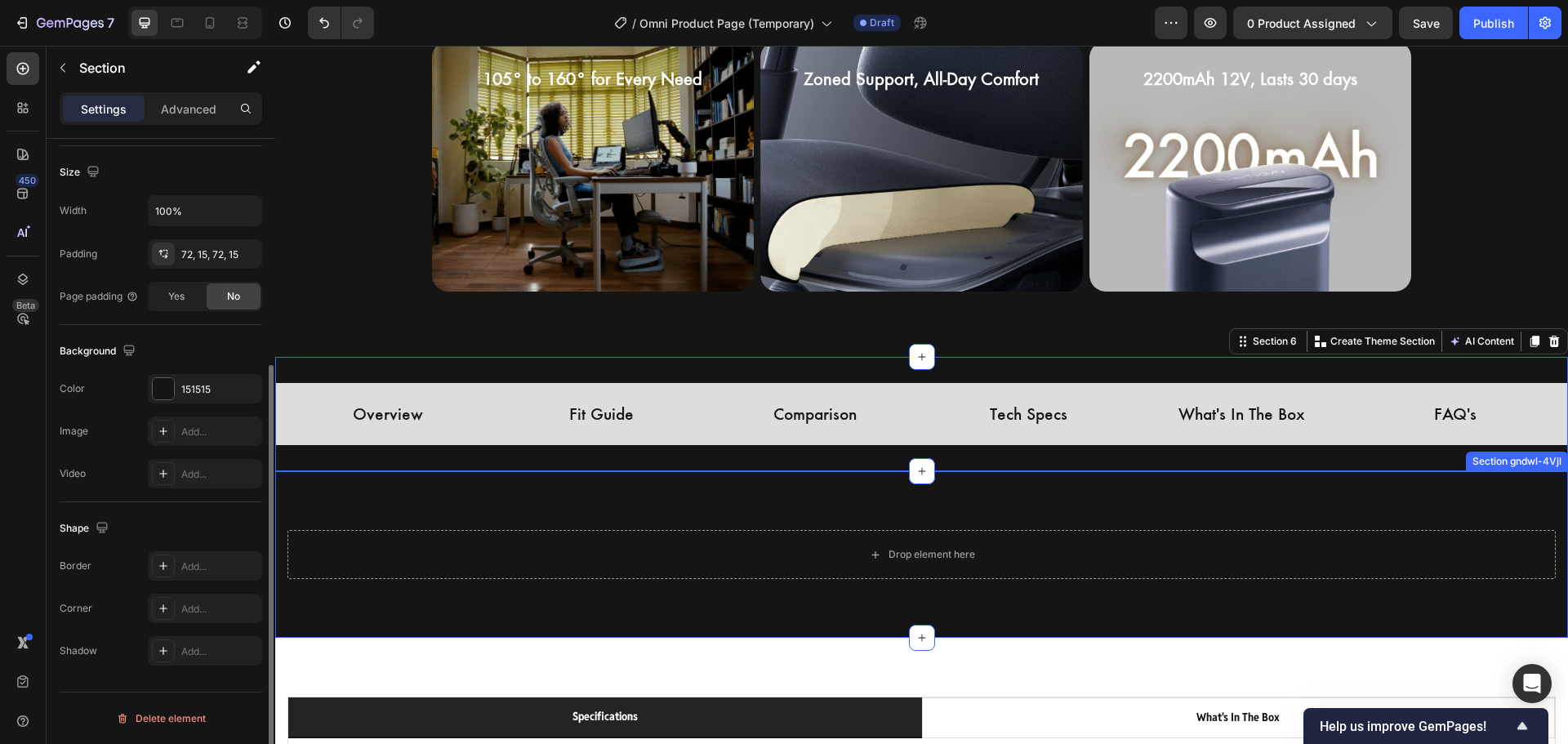
click at [743, 486] on div "Drop element here Row Section gndwl-4Vjl" at bounding box center [922, 554] width 1293 height 166
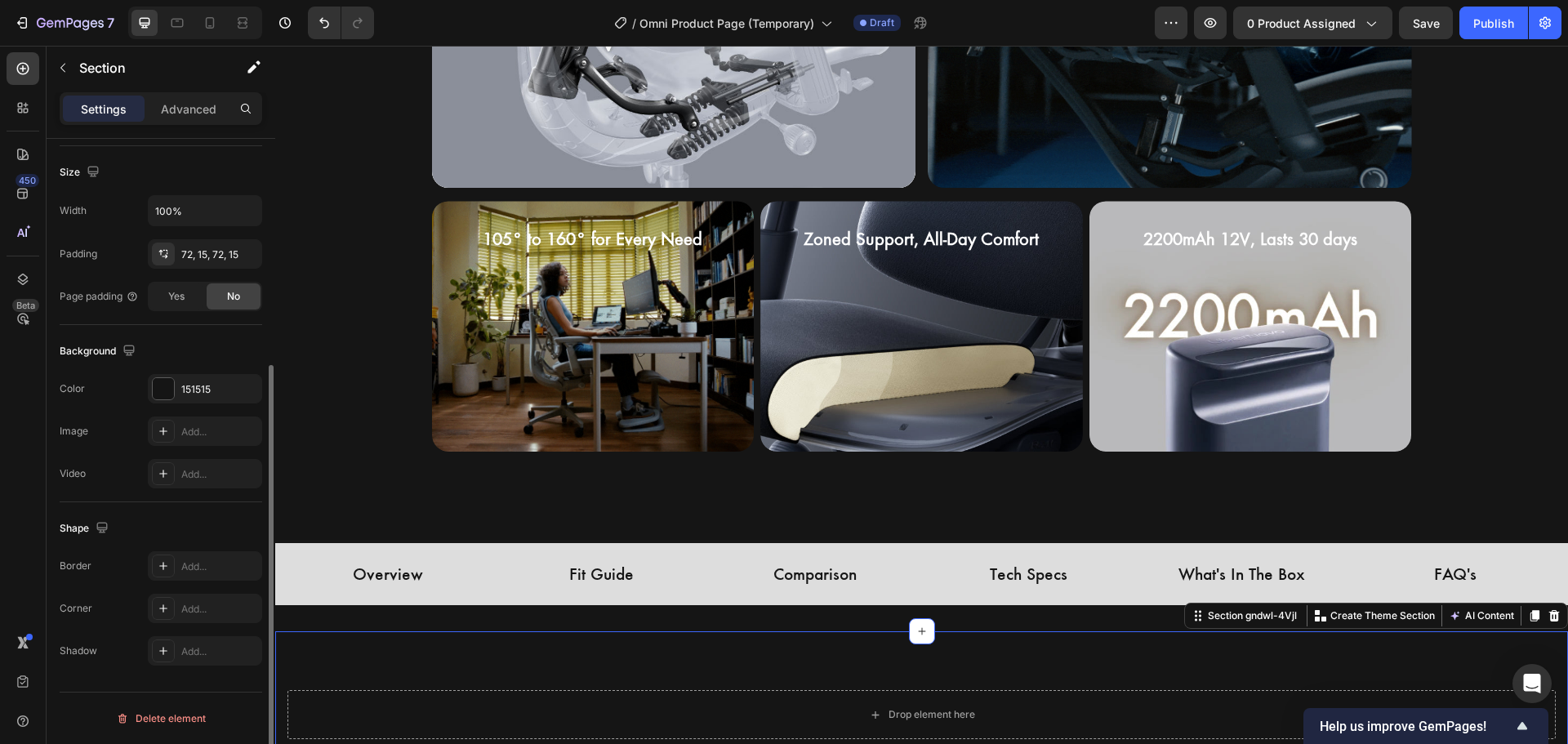
scroll to position [1800, 0]
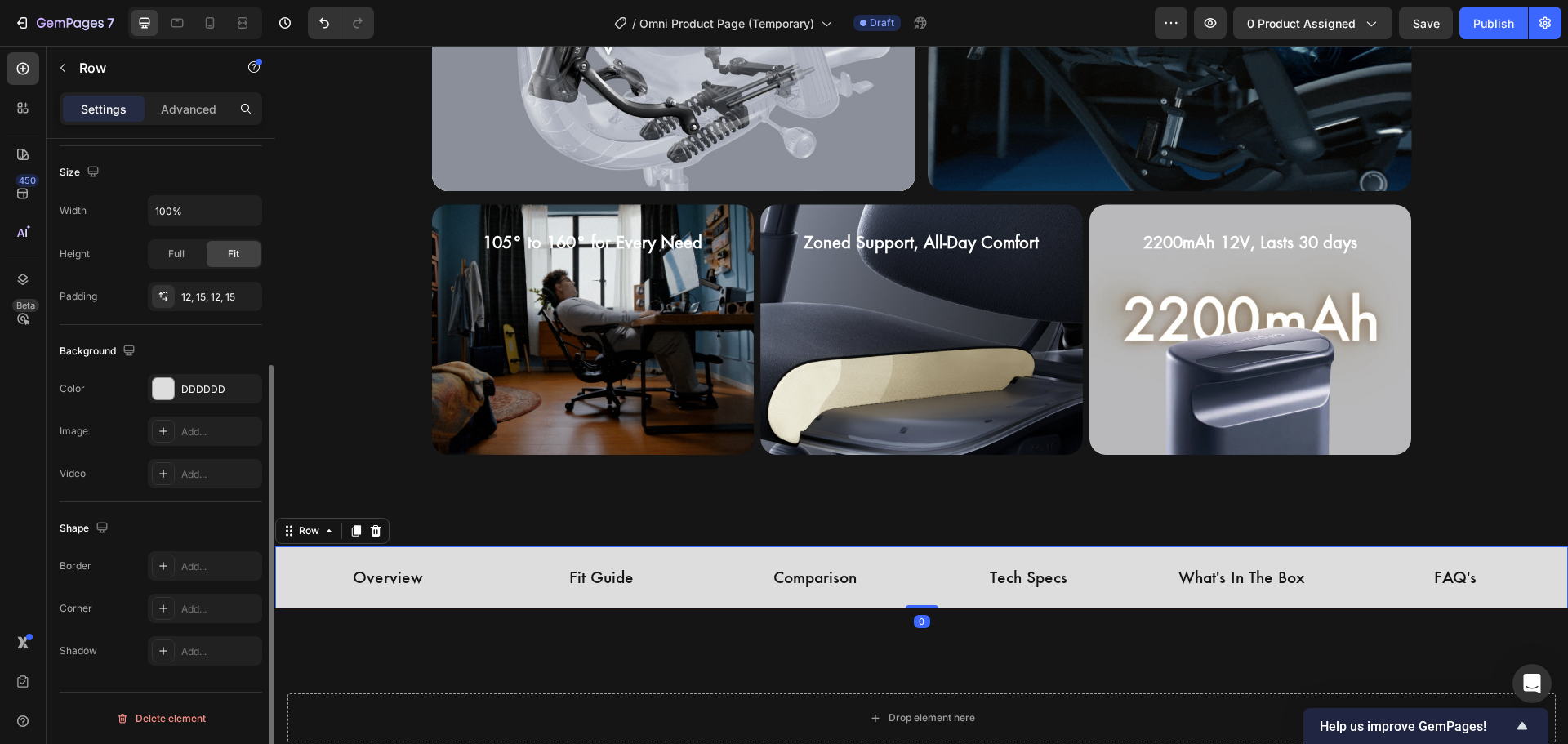
click at [284, 553] on div "Overview Button Fit Guide Button Comparison Button Tech Specs Button What's In …" at bounding box center [922, 578] width 1293 height 63
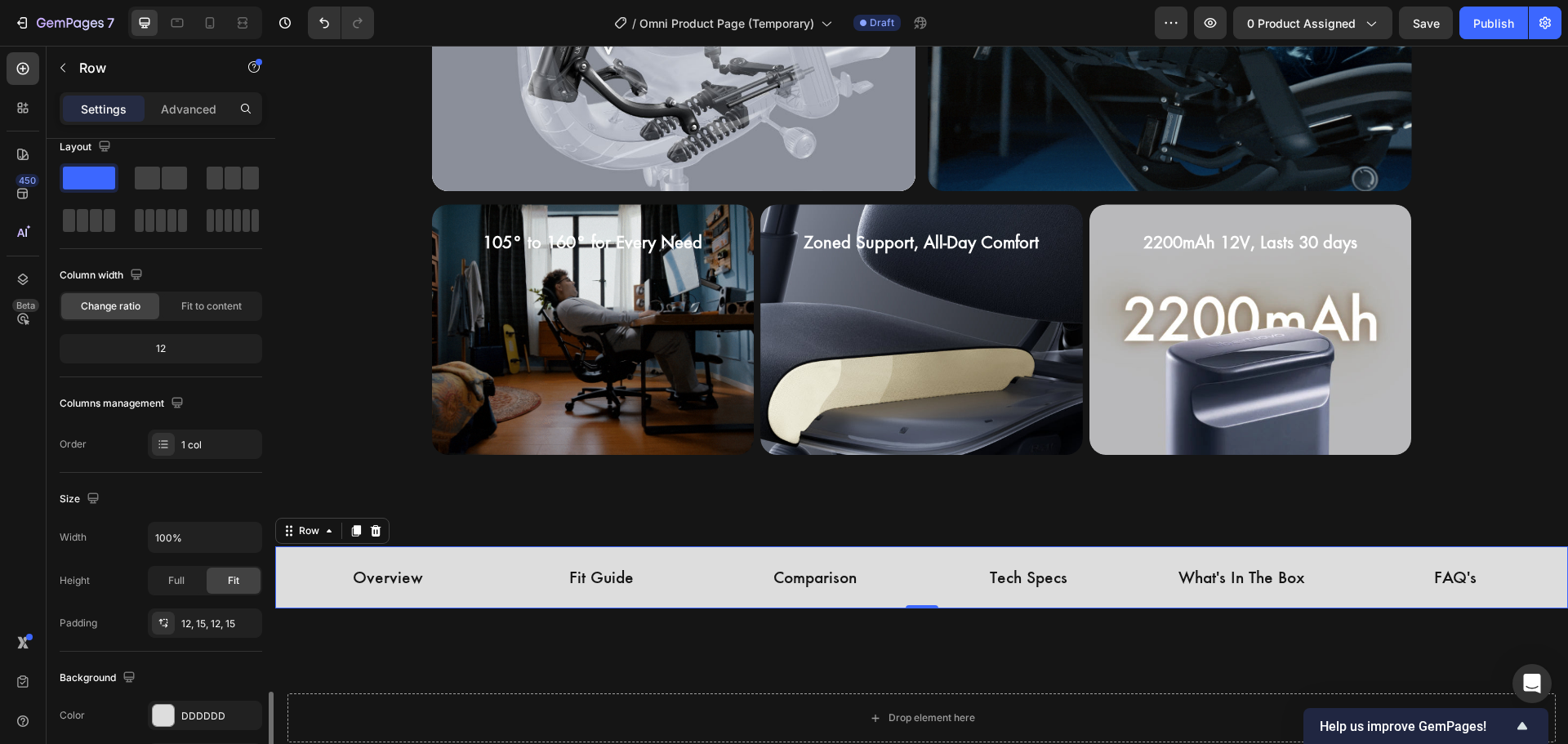
scroll to position [0, 0]
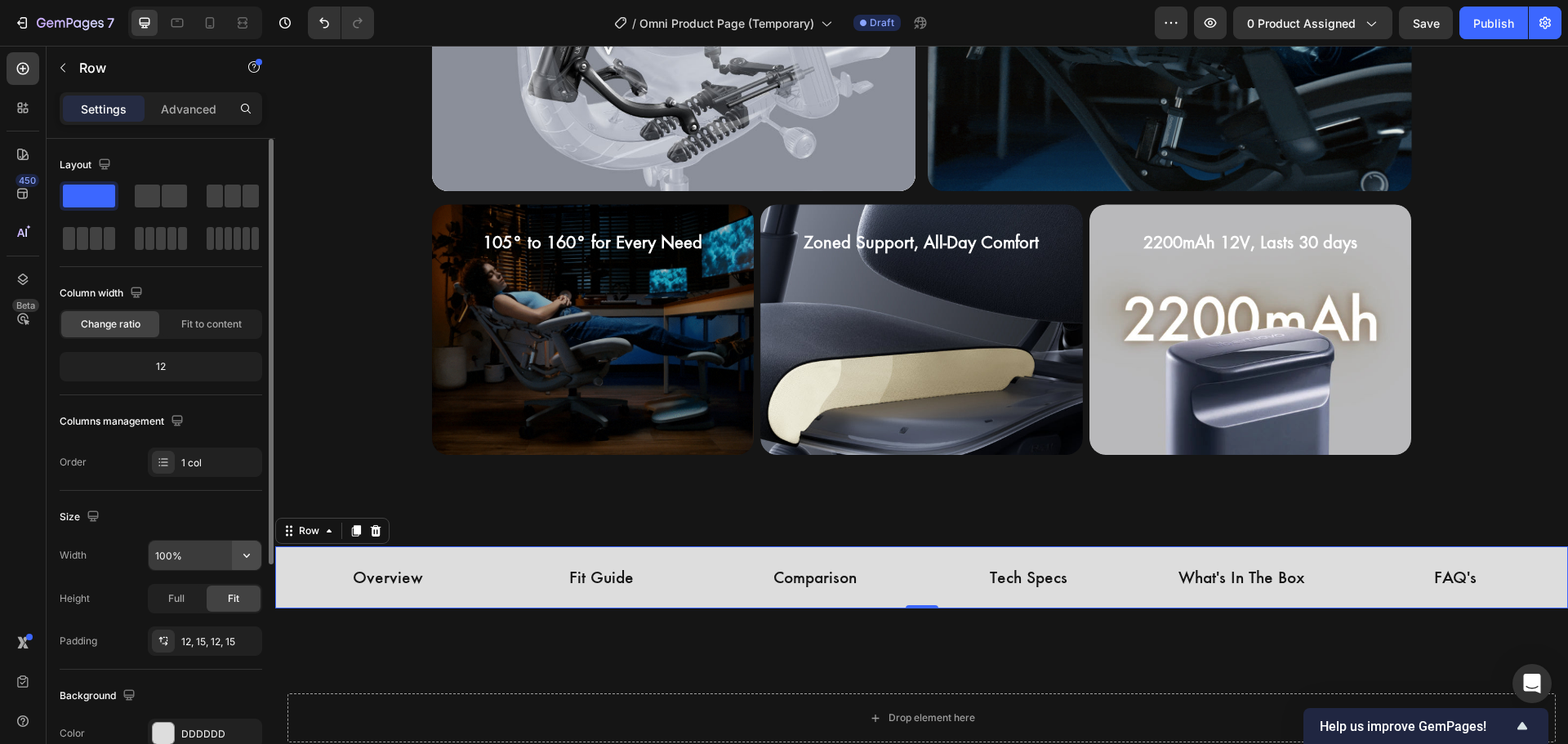
click at [251, 551] on icon "button" at bounding box center [247, 555] width 17 height 17
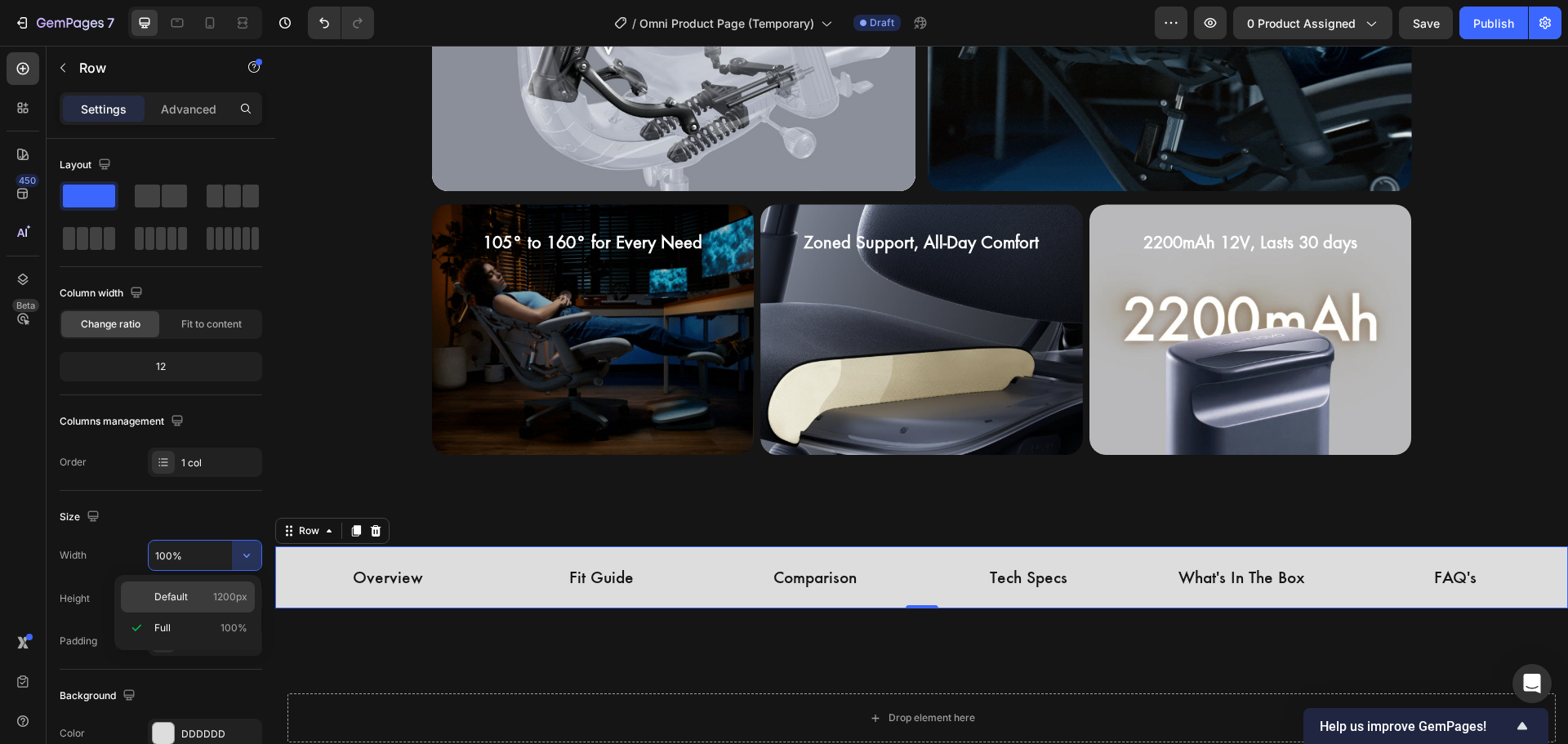
click at [224, 587] on div "Default 1200px" at bounding box center [187, 596] width 134 height 31
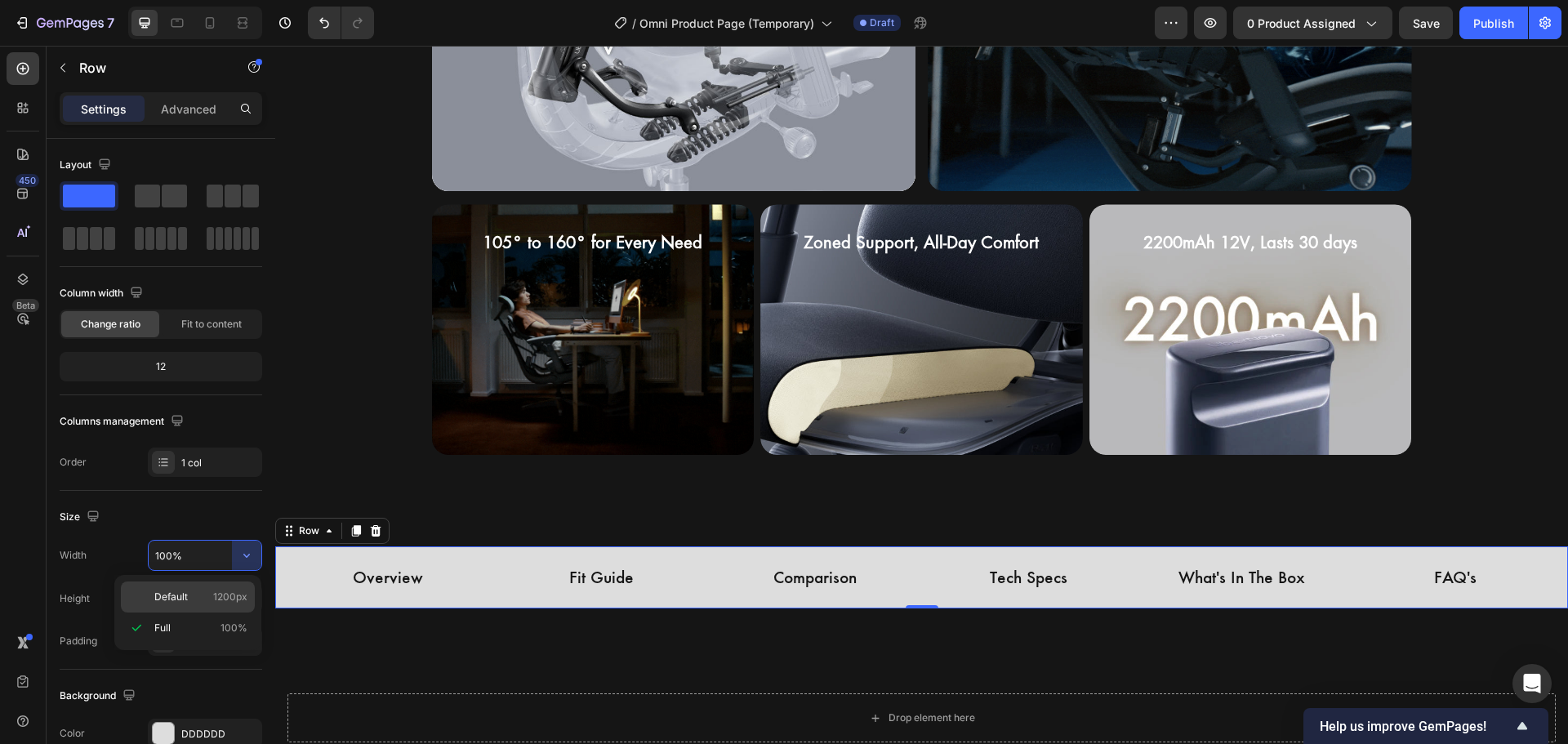
type input "1200"
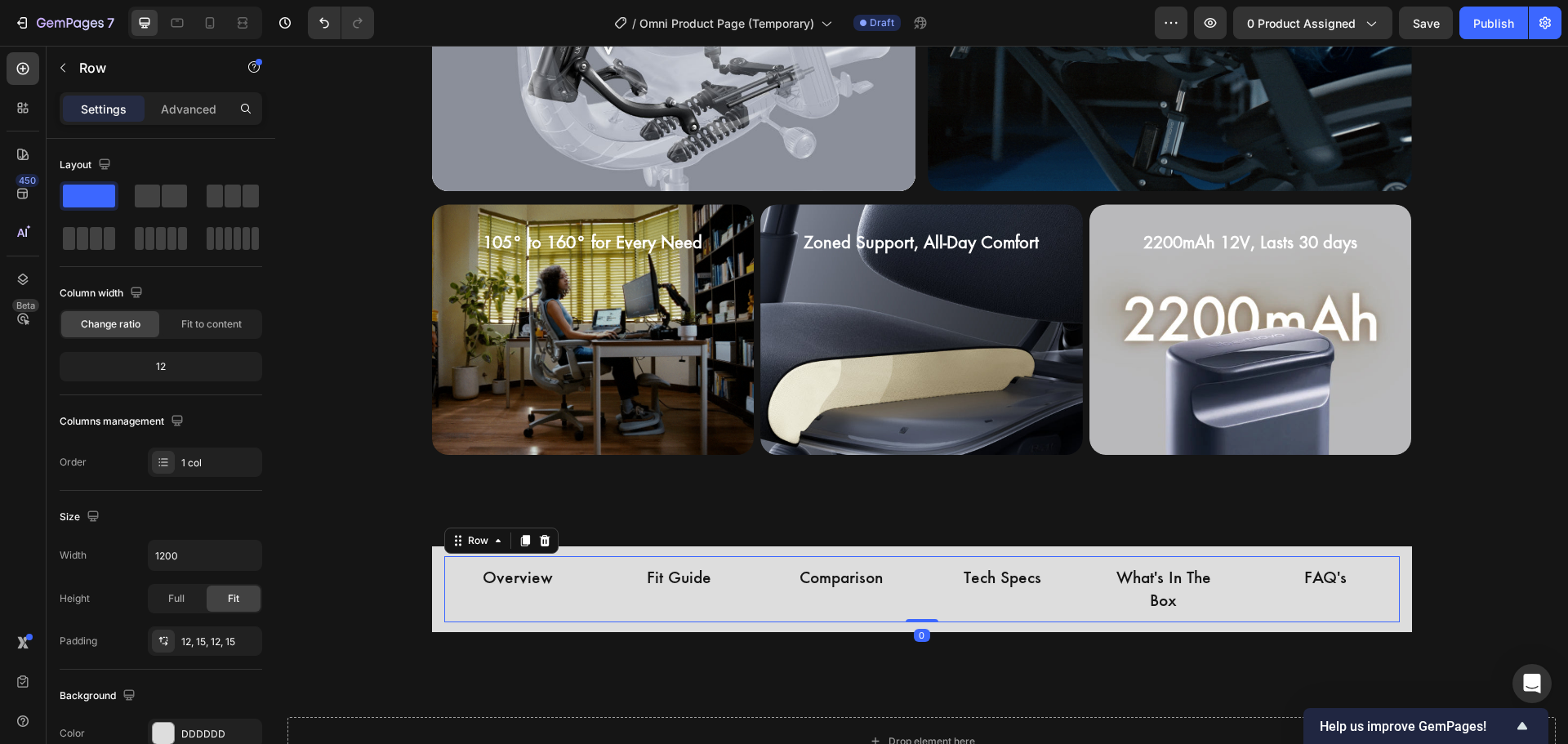
click at [444, 621] on div "Overview Button" at bounding box center [519, 589] width 149 height 66
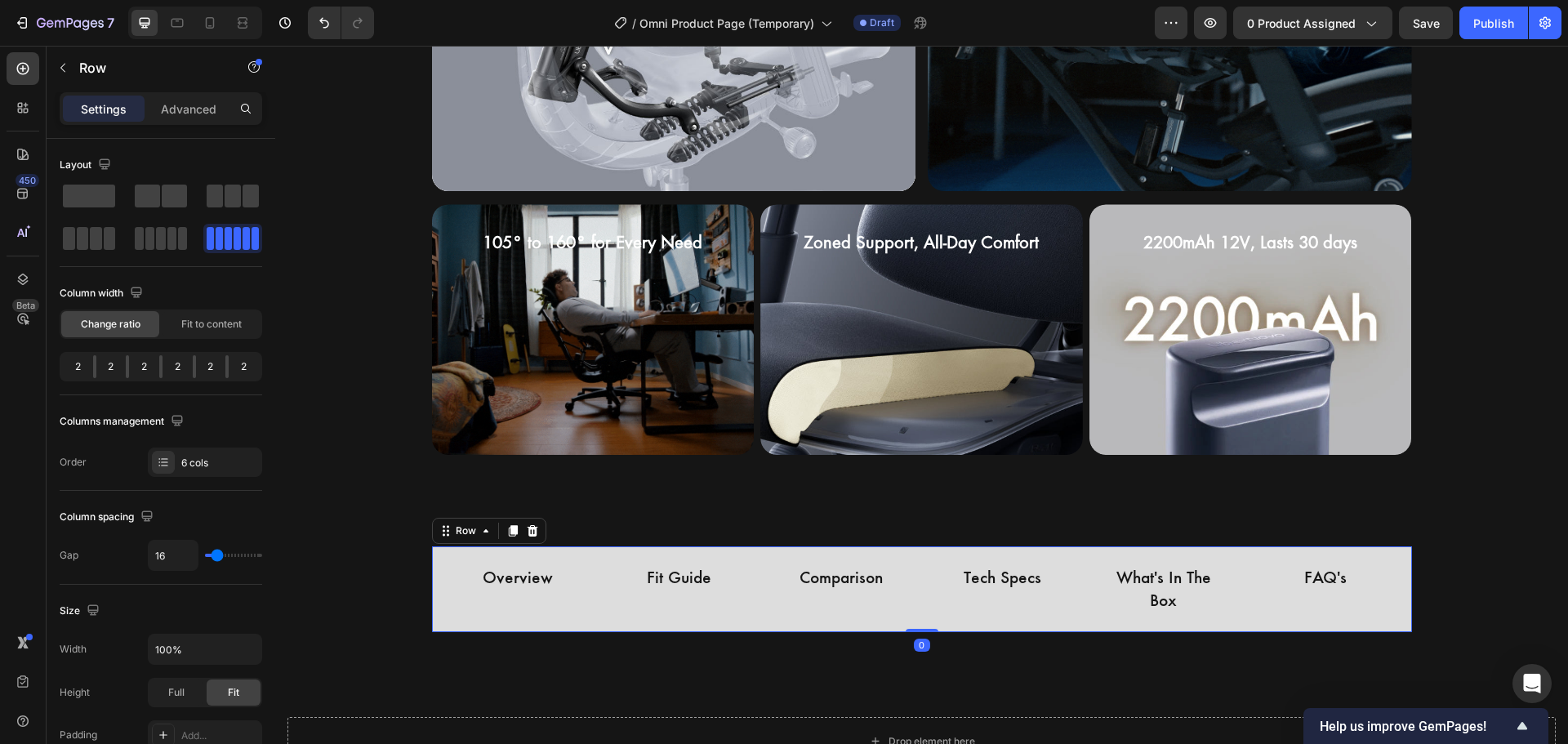
click at [607, 552] on div "Overview Button Fit Guide Button Comparison Button Tech Specs Button What's In …" at bounding box center [922, 589] width 980 height 86
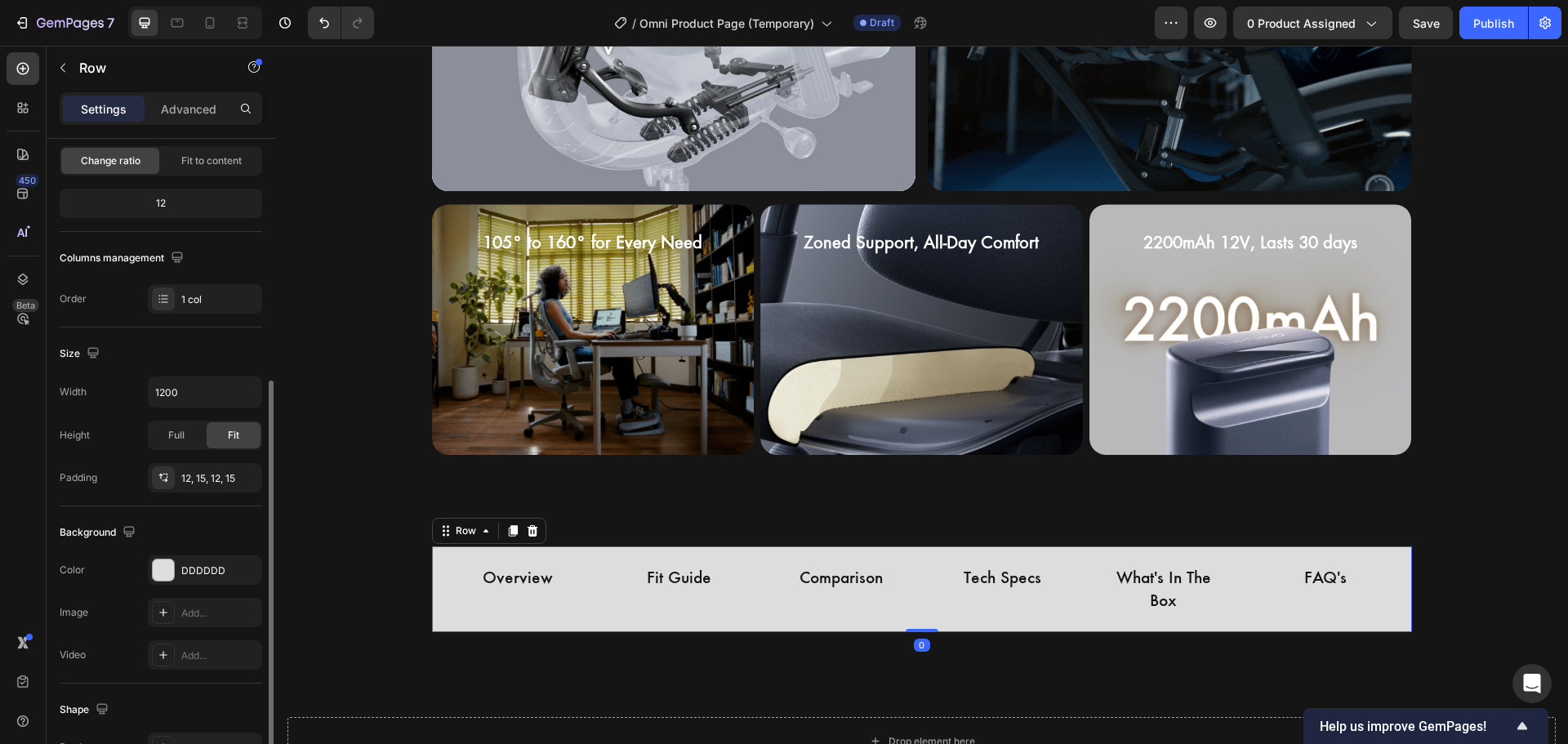
scroll to position [245, 0]
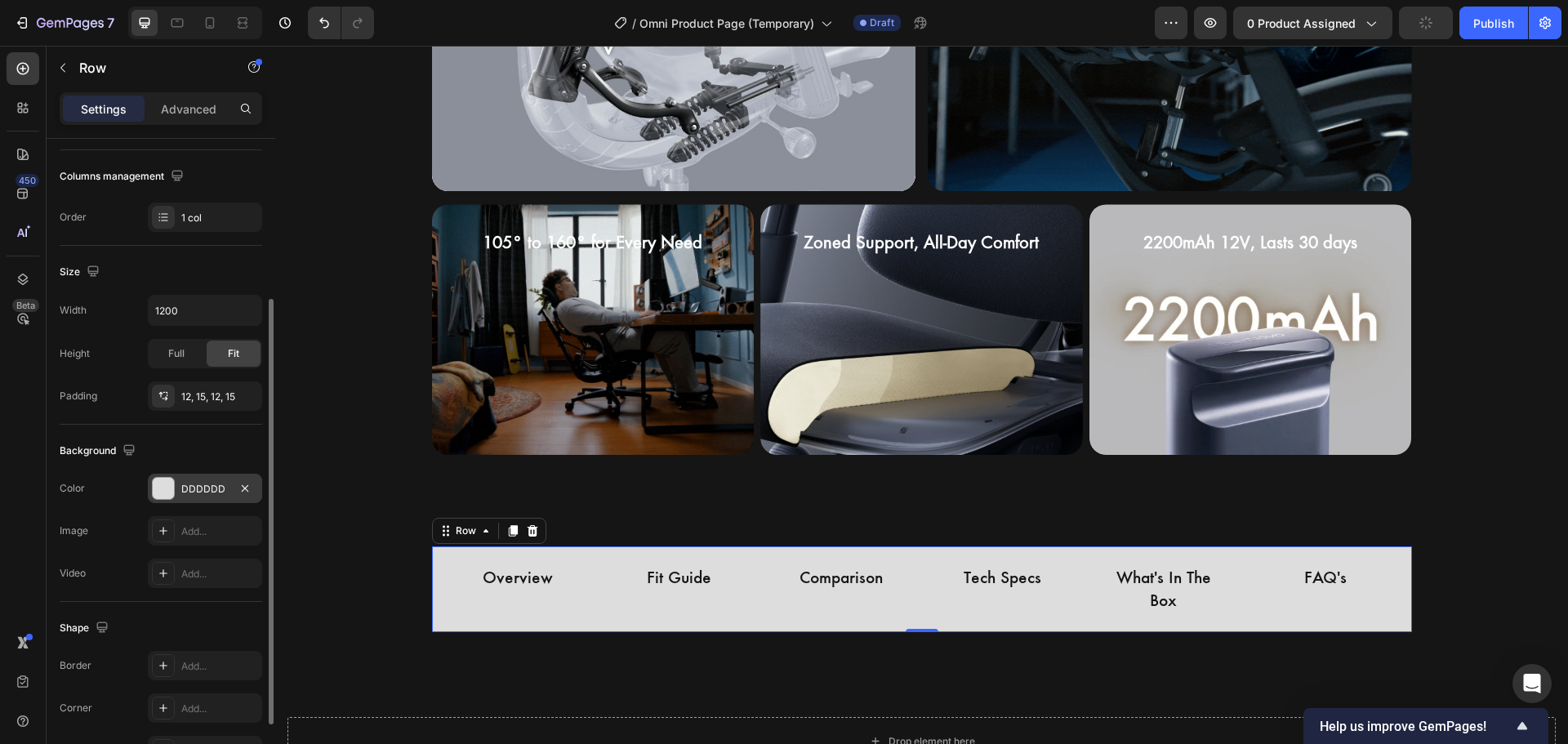
click at [213, 476] on div "DDDDDD" at bounding box center [205, 489] width 115 height 30
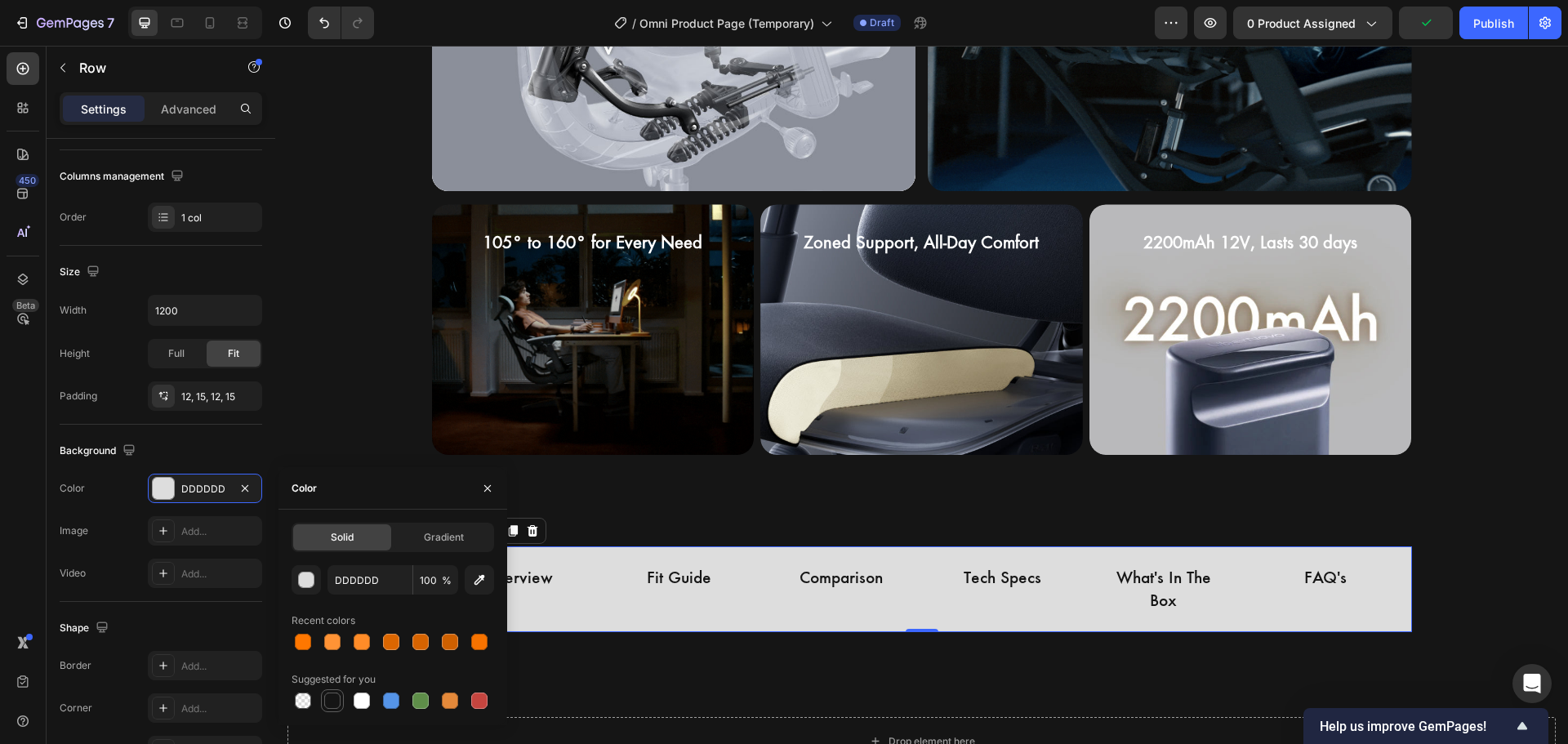
click at [325, 700] on div at bounding box center [332, 700] width 17 height 17
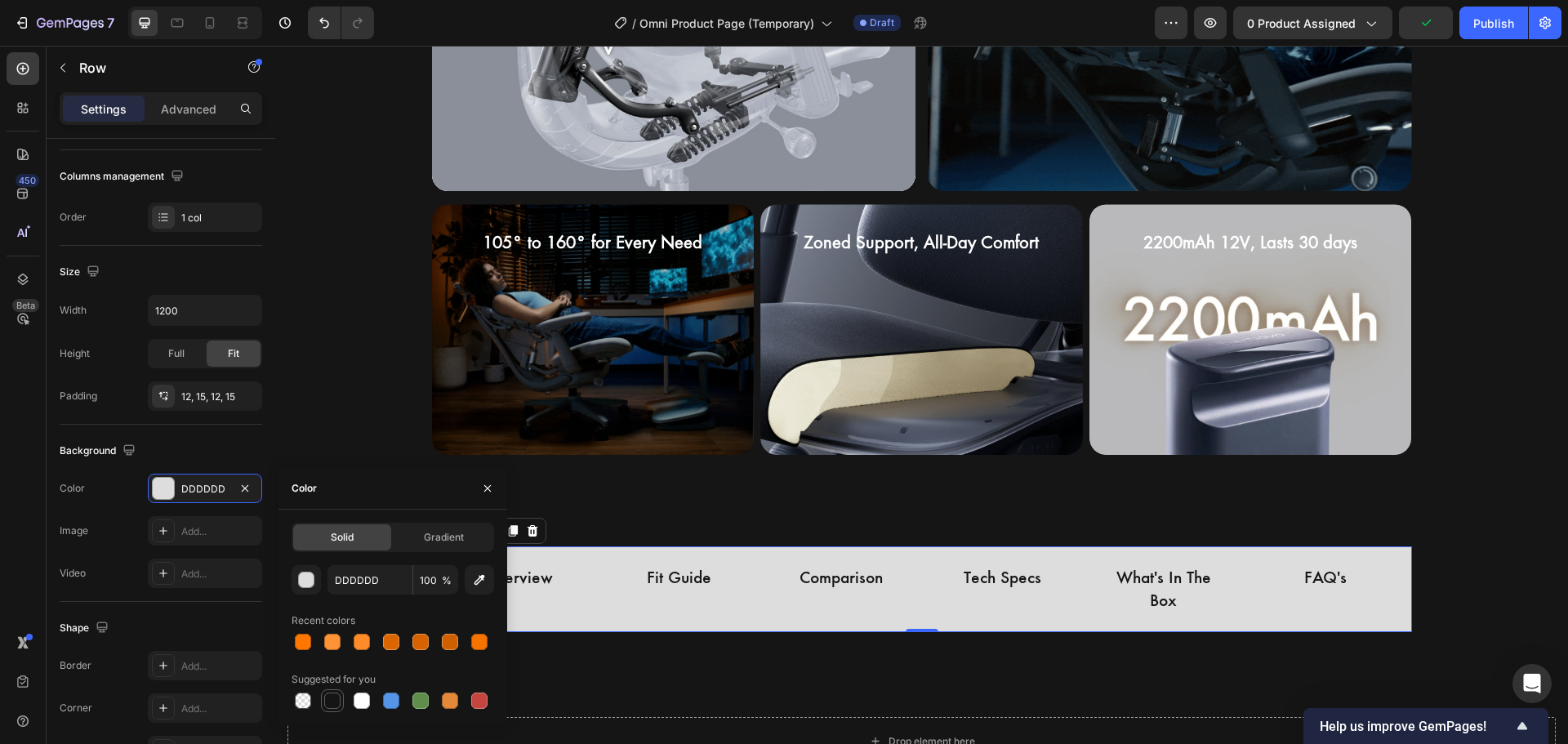
type input "151515"
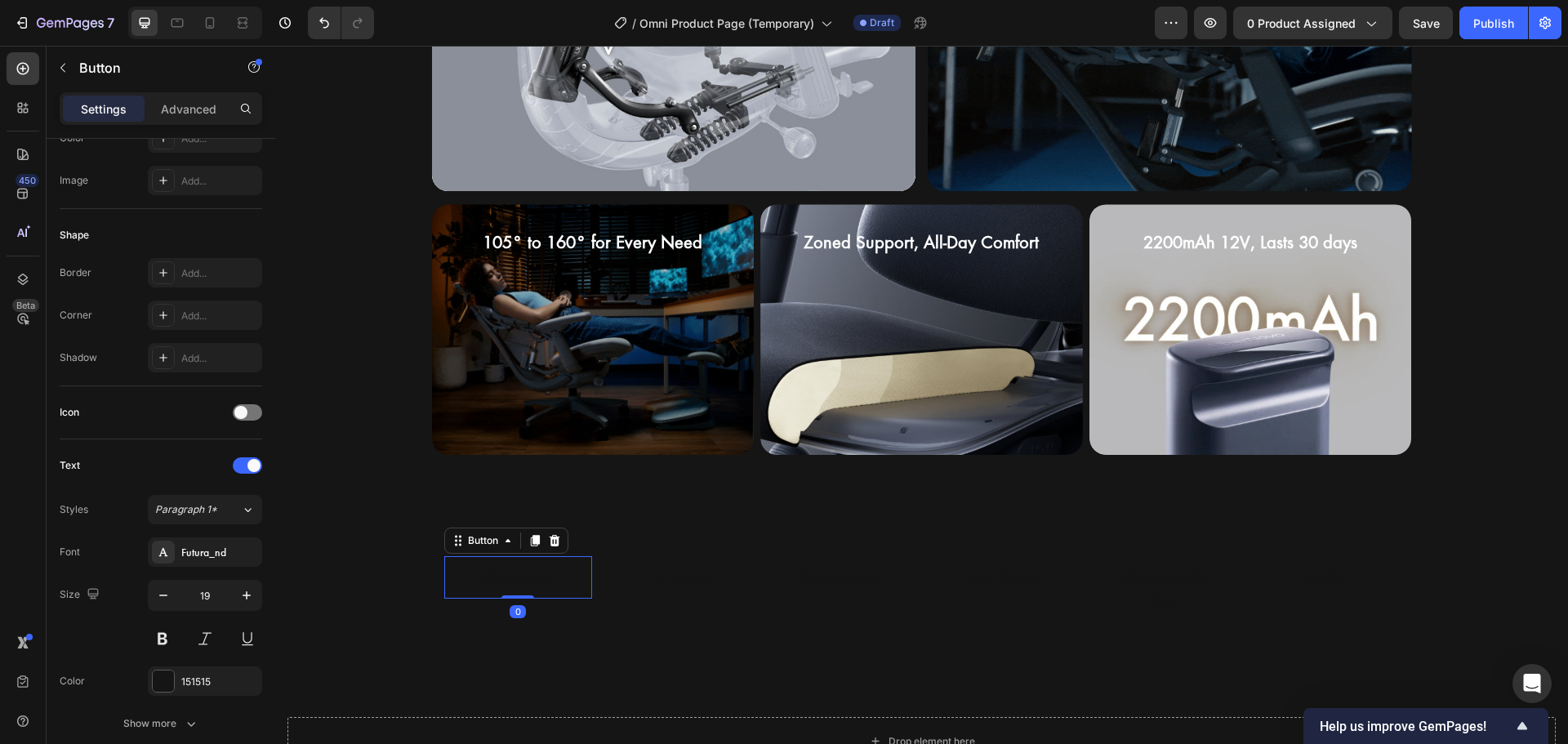
click at [575, 588] on div "Overview Button 0" at bounding box center [519, 577] width 149 height 43
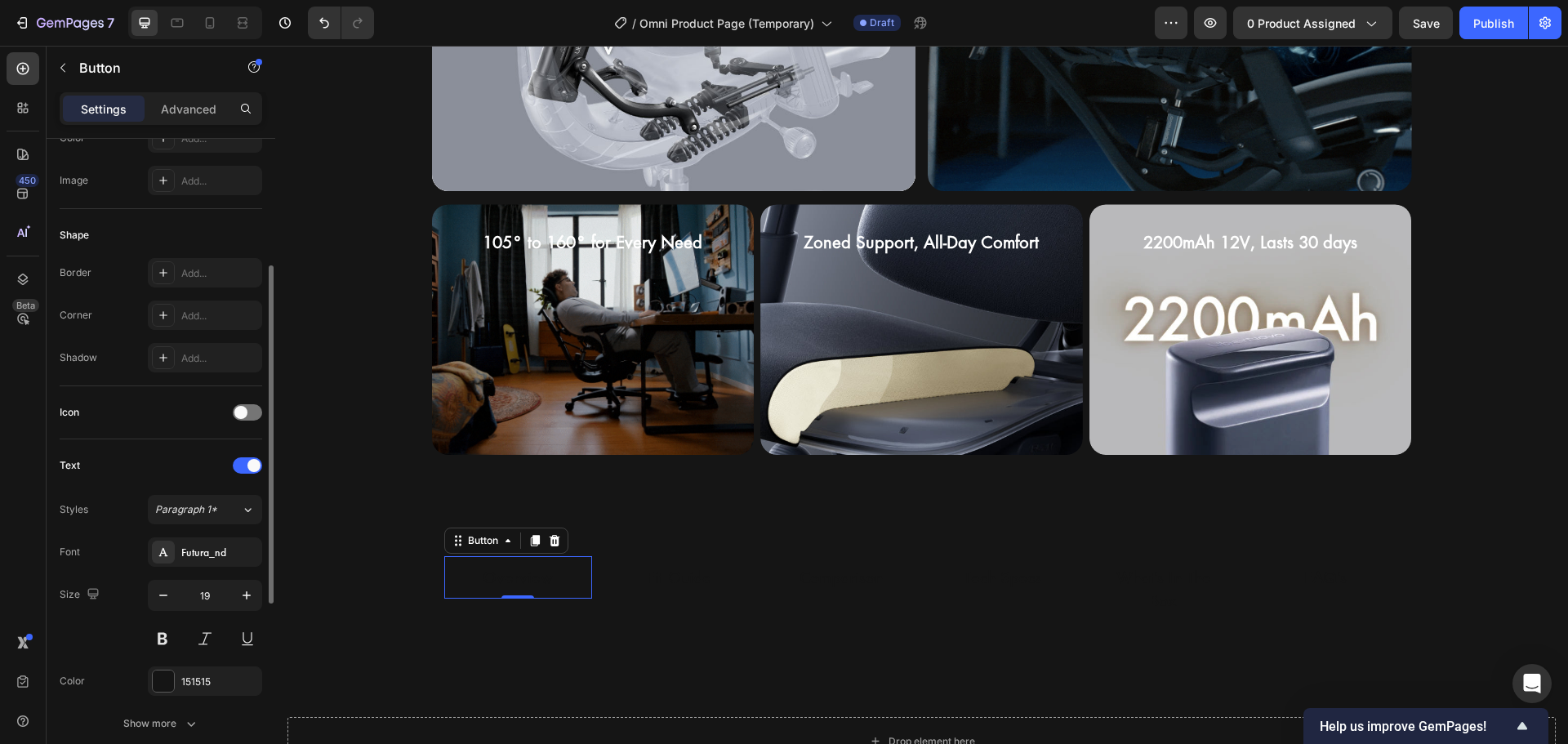
scroll to position [408, 0]
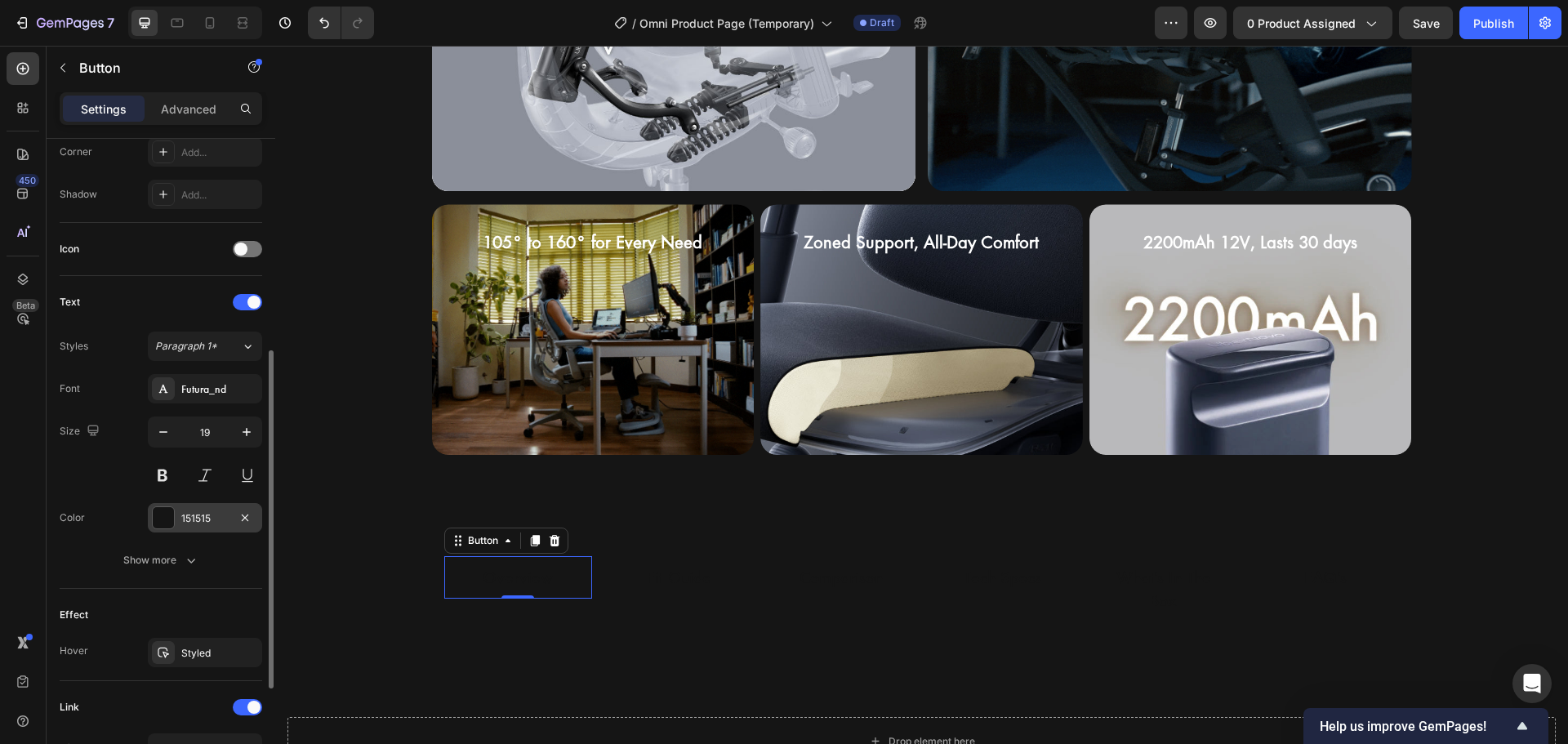
click at [215, 518] on div "151515" at bounding box center [205, 518] width 47 height 15
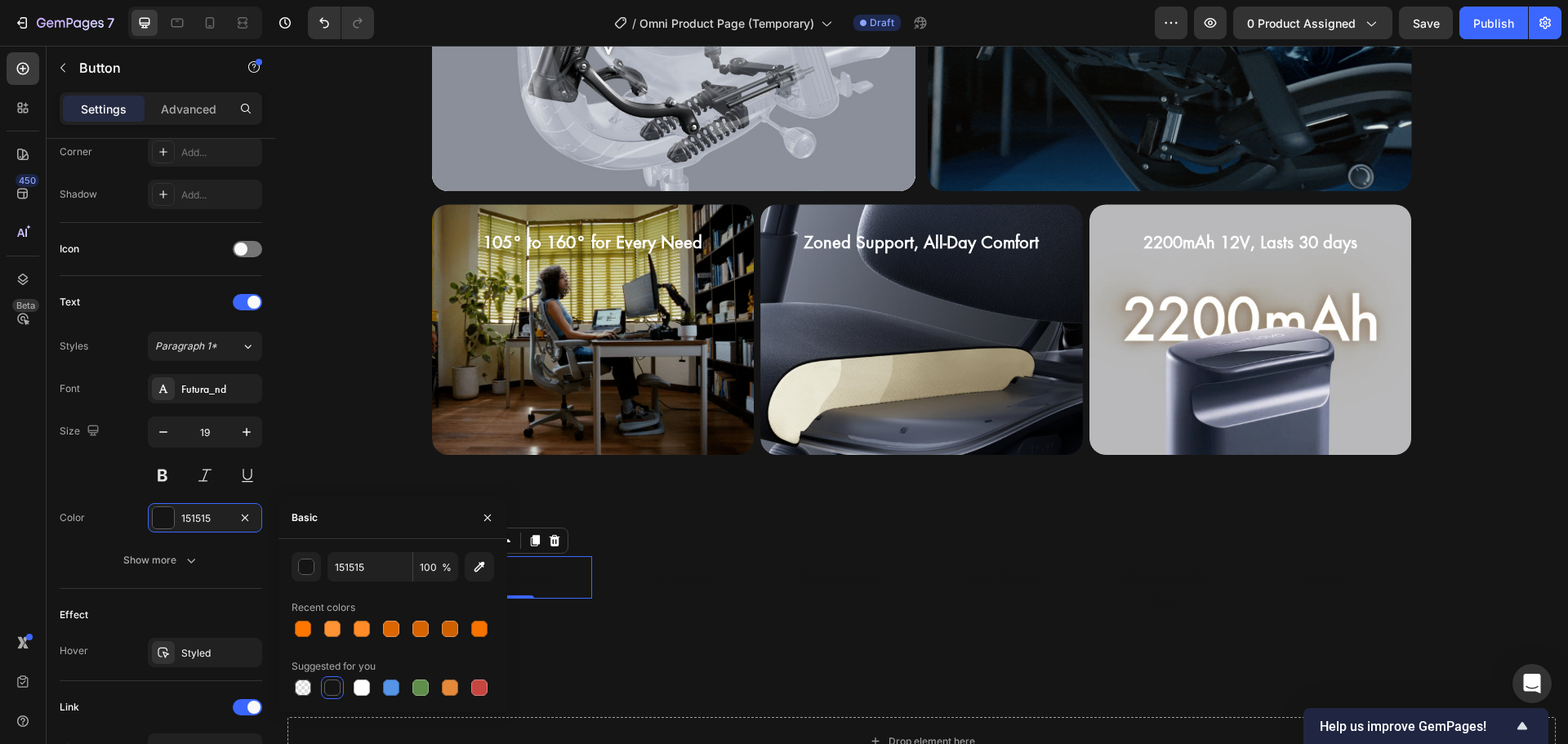
click at [288, 621] on div "151515 100 % Recent colors Suggested for you" at bounding box center [392, 625] width 228 height 147
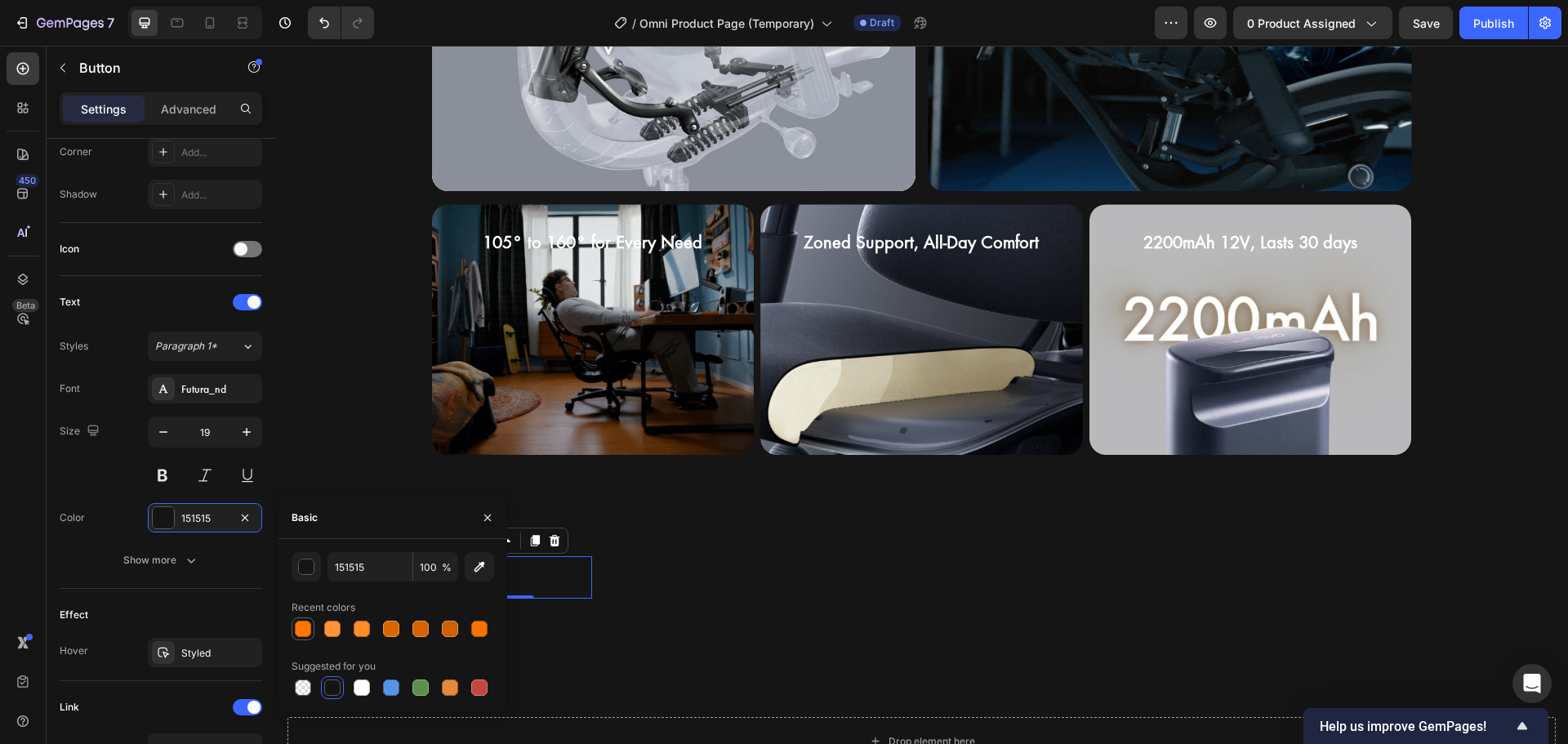
click at [307, 631] on div at bounding box center [303, 629] width 17 height 17
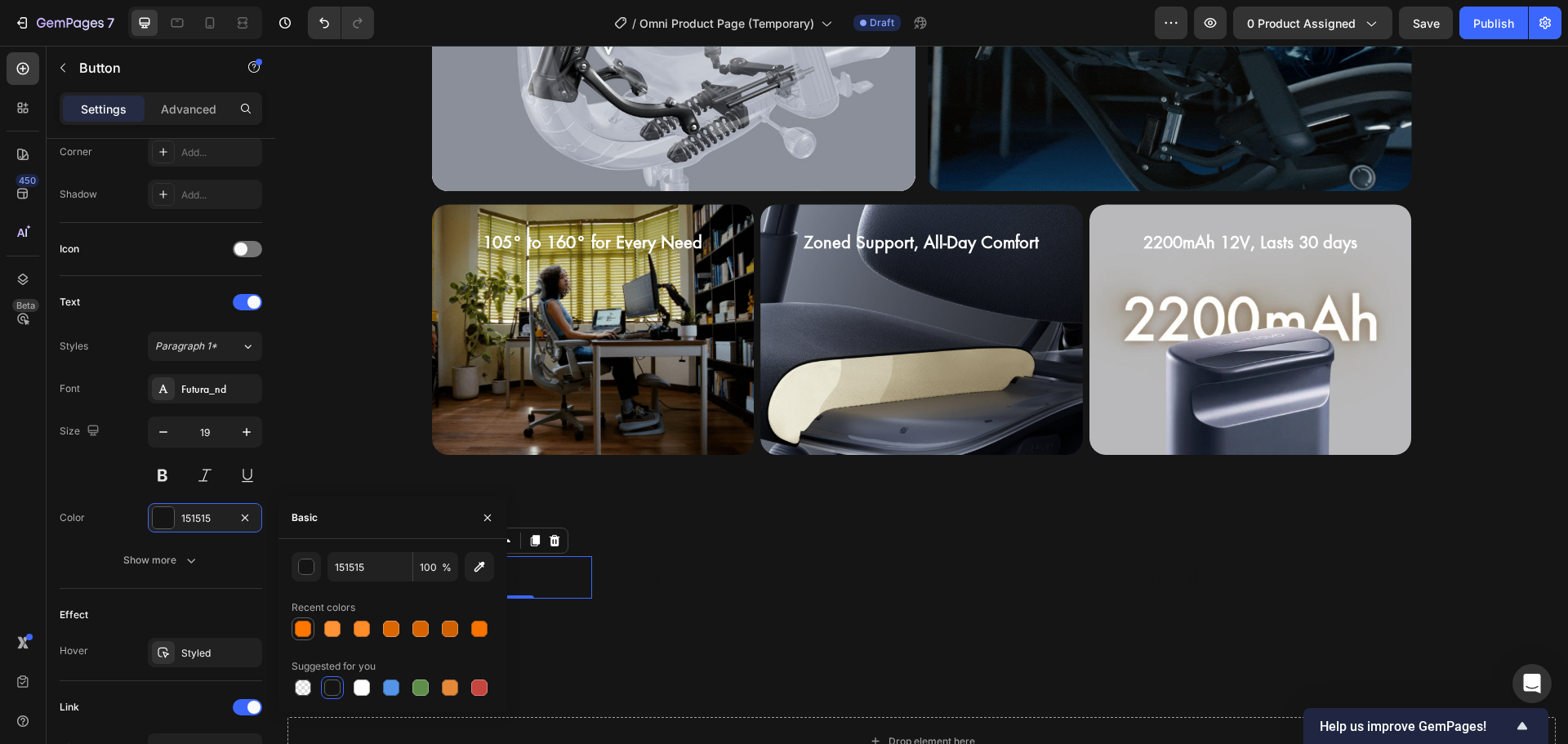
type input "FF7700"
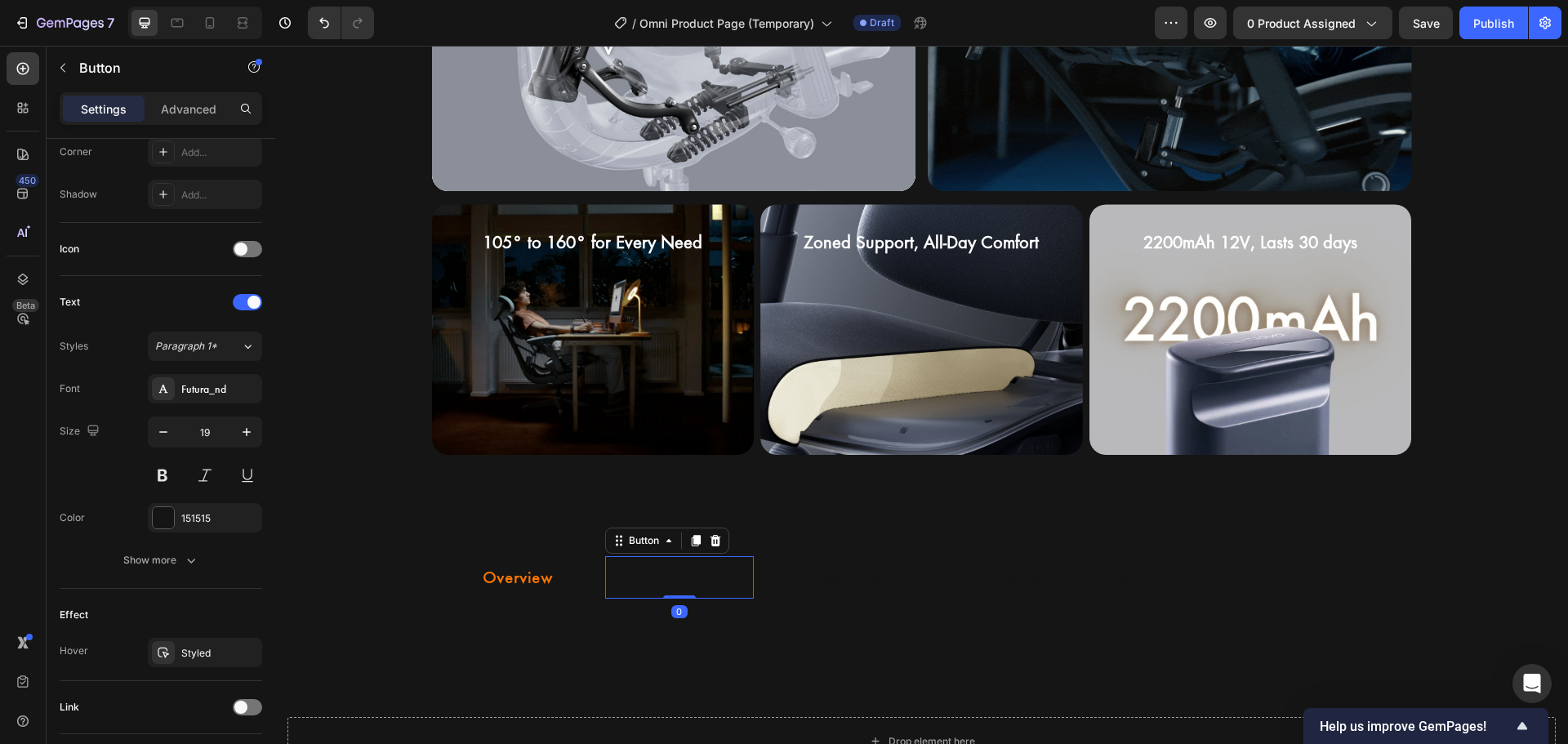
click at [740, 582] on div "Fit Guide Button 0" at bounding box center [679, 577] width 149 height 43
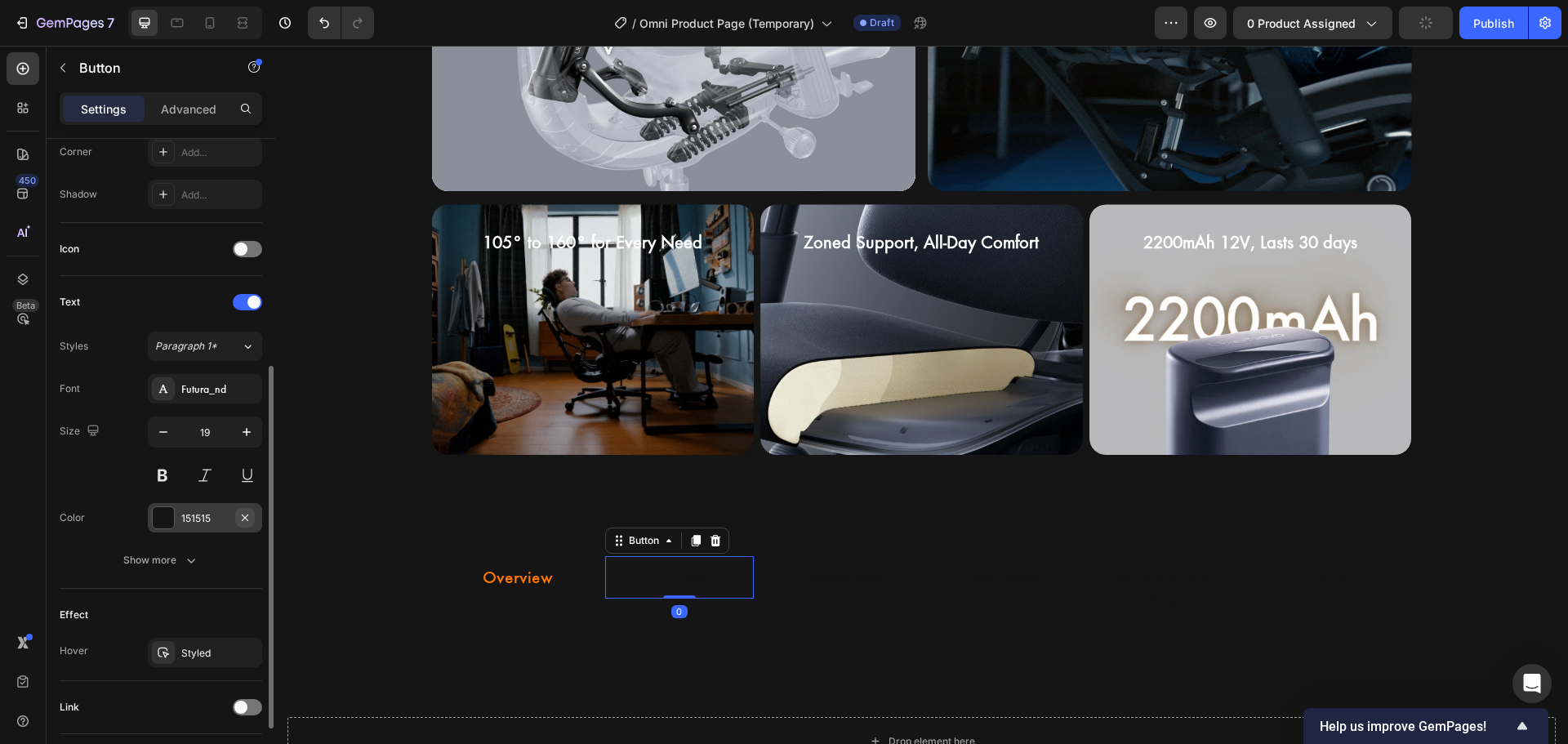
click at [245, 518] on icon "button" at bounding box center [244, 516] width 6 height 6
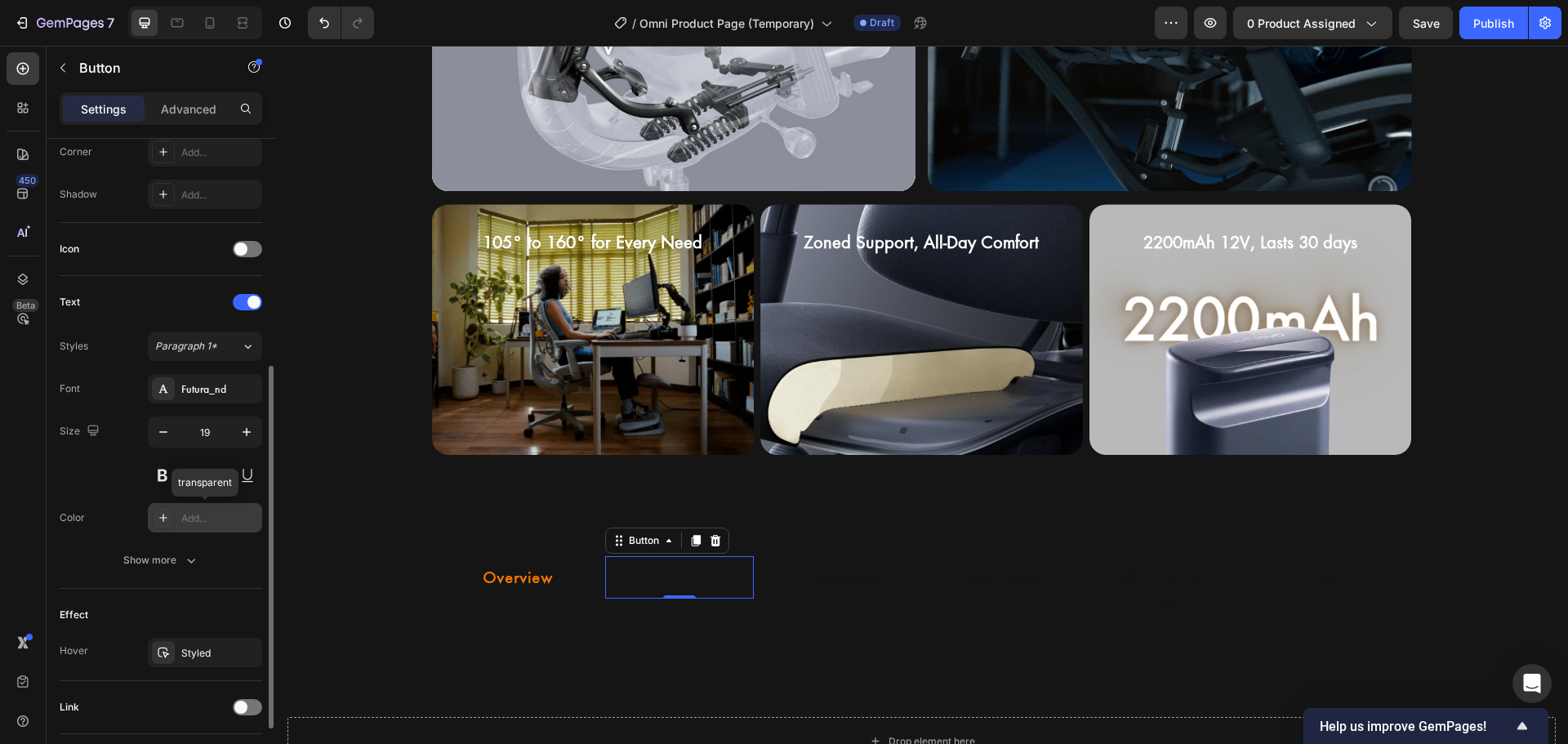
click at [213, 516] on div "Add..." at bounding box center [220, 518] width 77 height 15
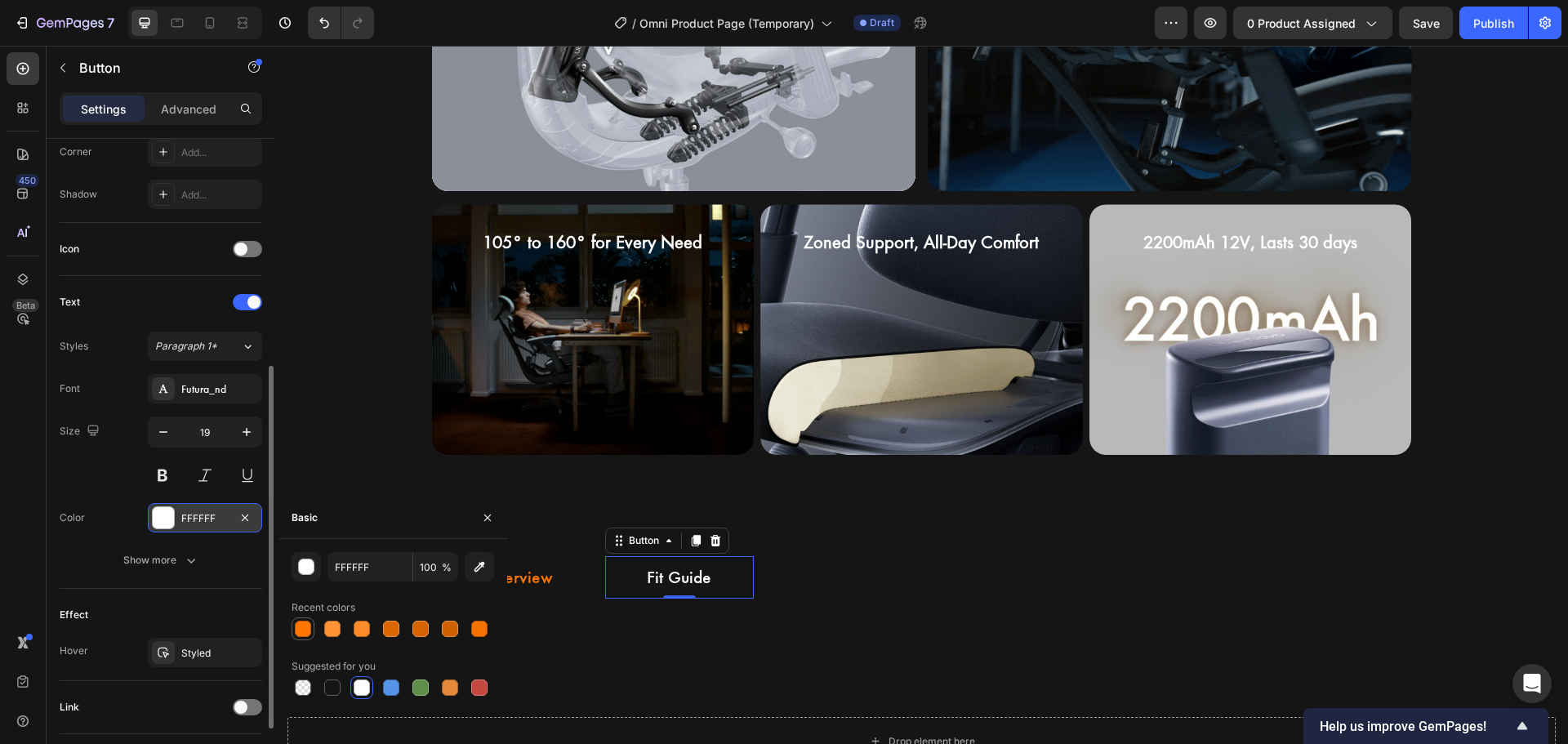
click at [299, 622] on div at bounding box center [303, 629] width 17 height 17
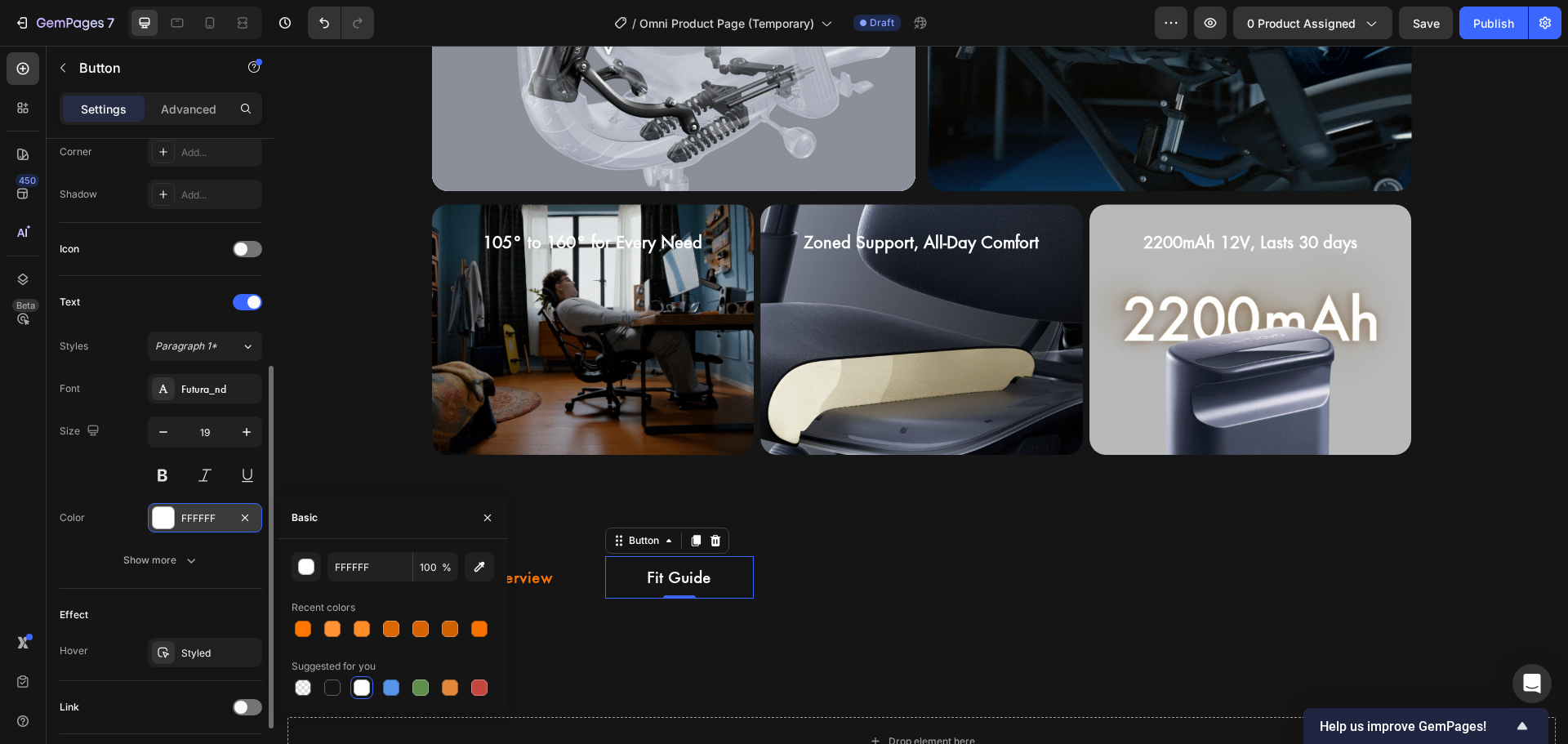
type input "FF7700"
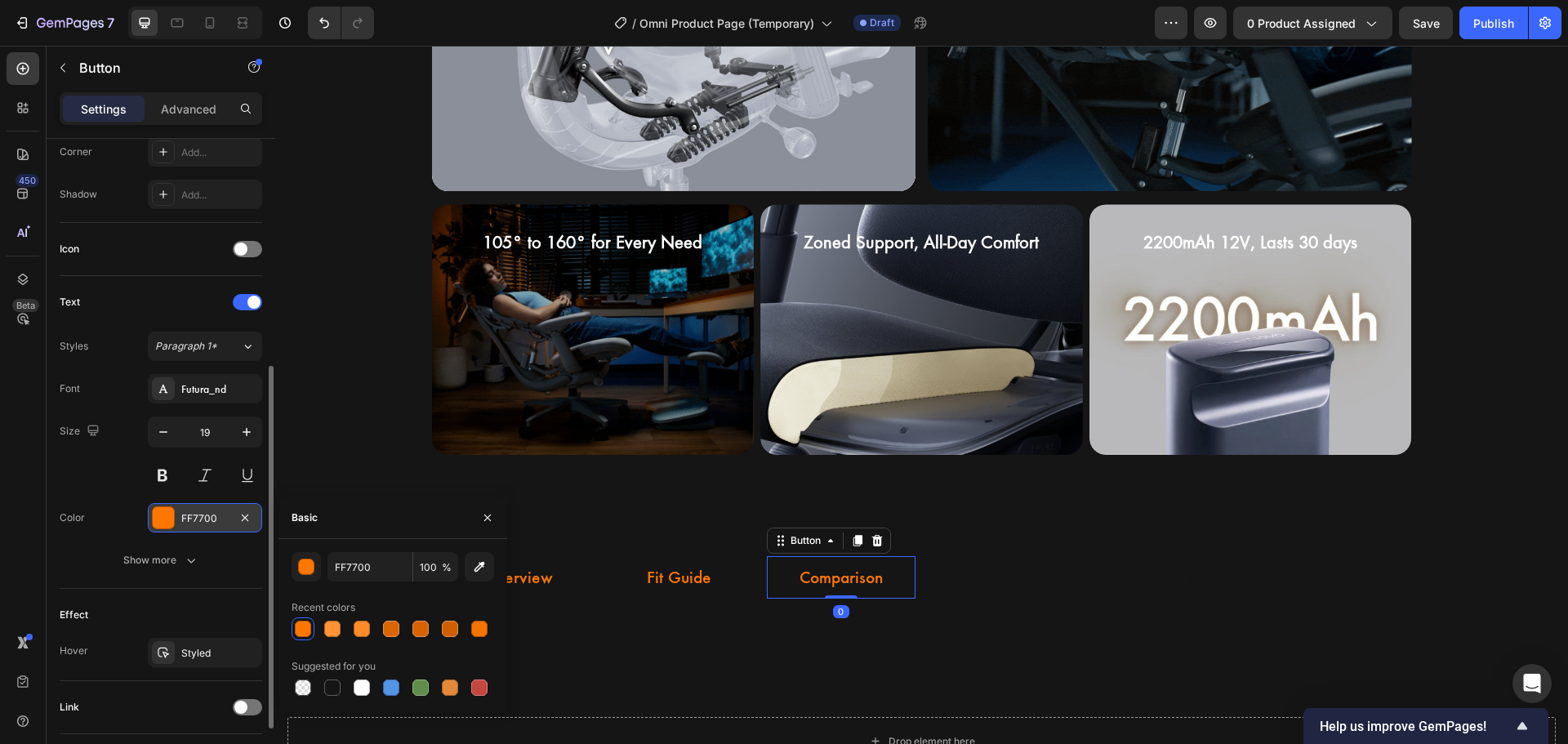
drag, startPoint x: 882, startPoint y: 578, endPoint x: 871, endPoint y: 578, distance: 11.0
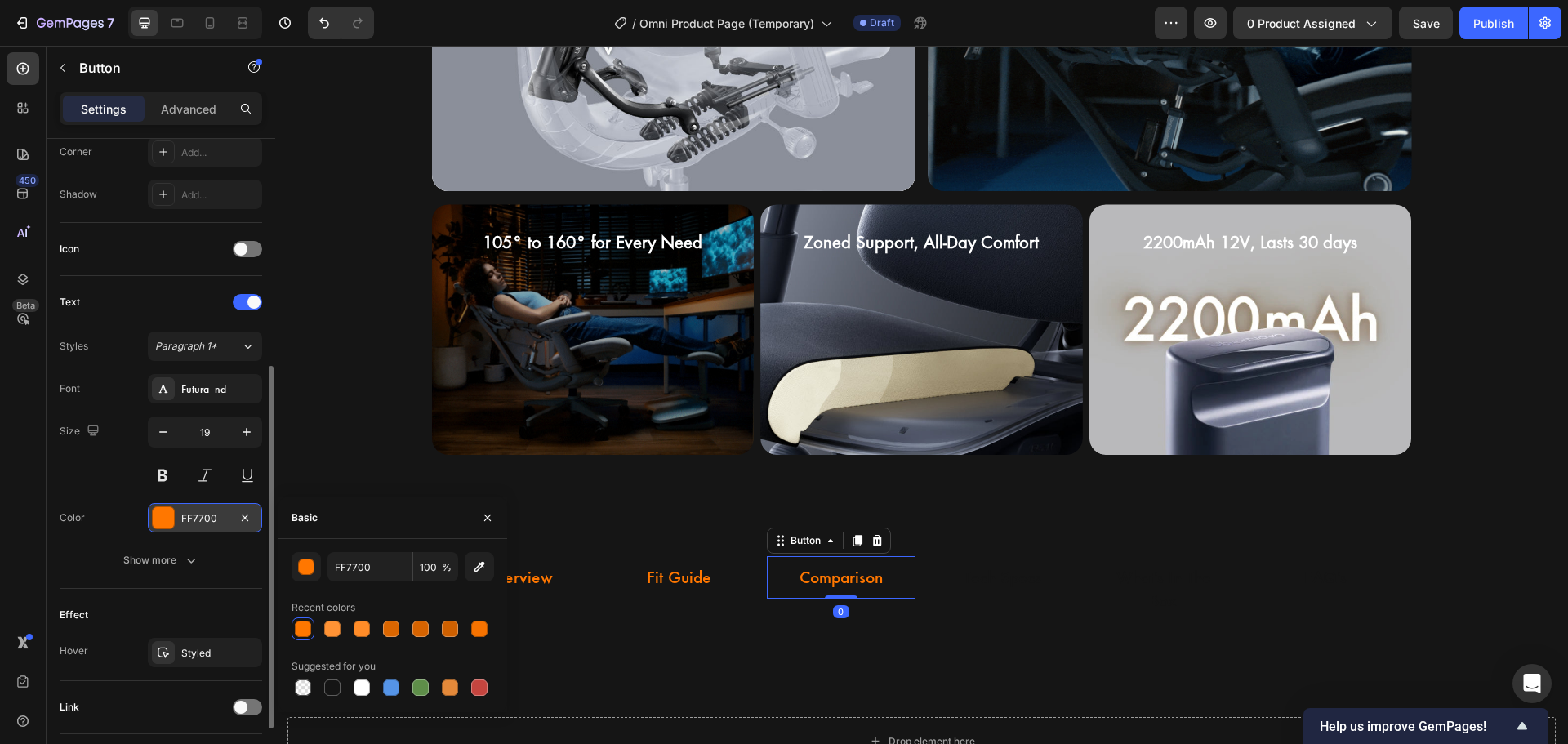
click at [882, 579] on button "Comparison" at bounding box center [841, 577] width 122 height 43
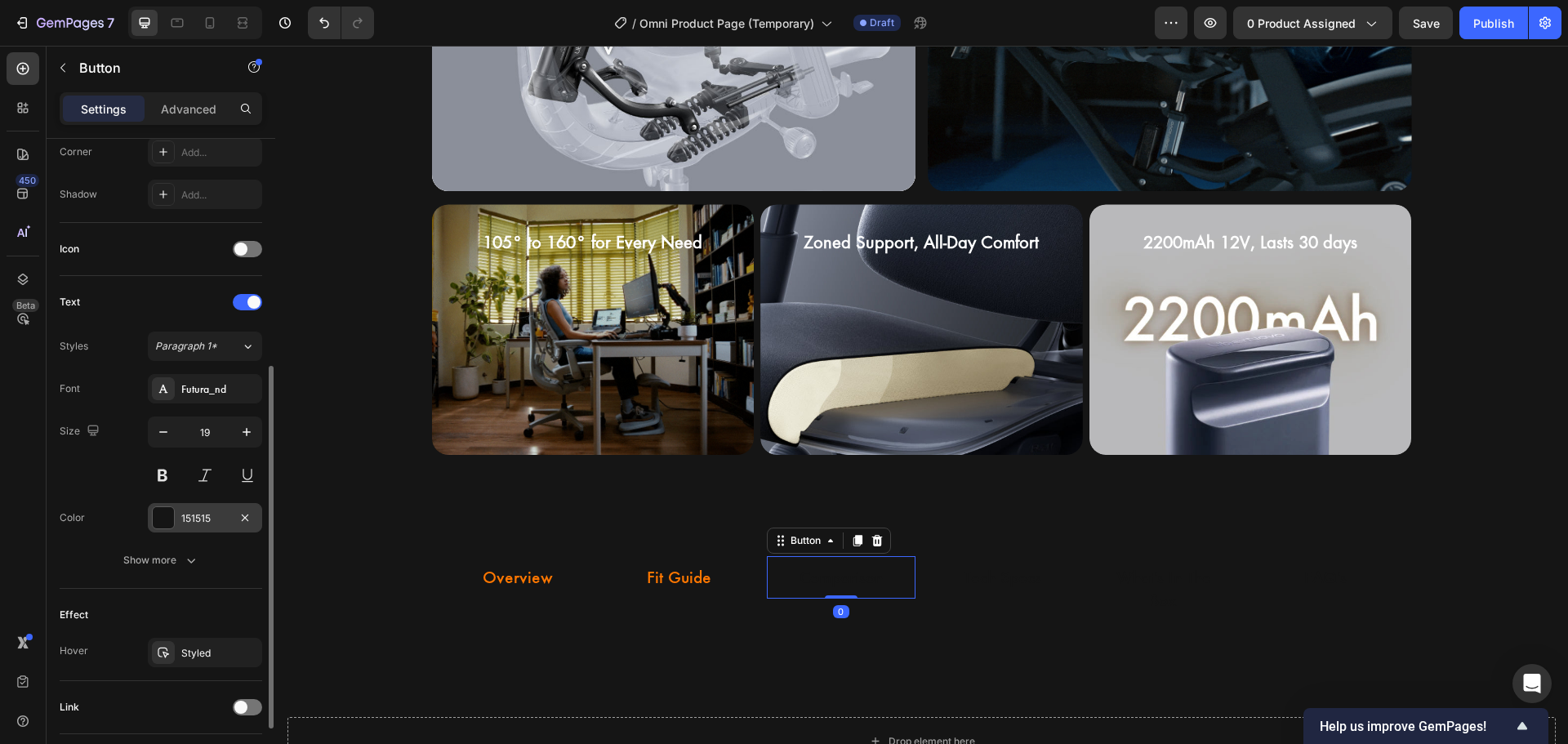
click at [213, 520] on div "151515" at bounding box center [205, 518] width 47 height 15
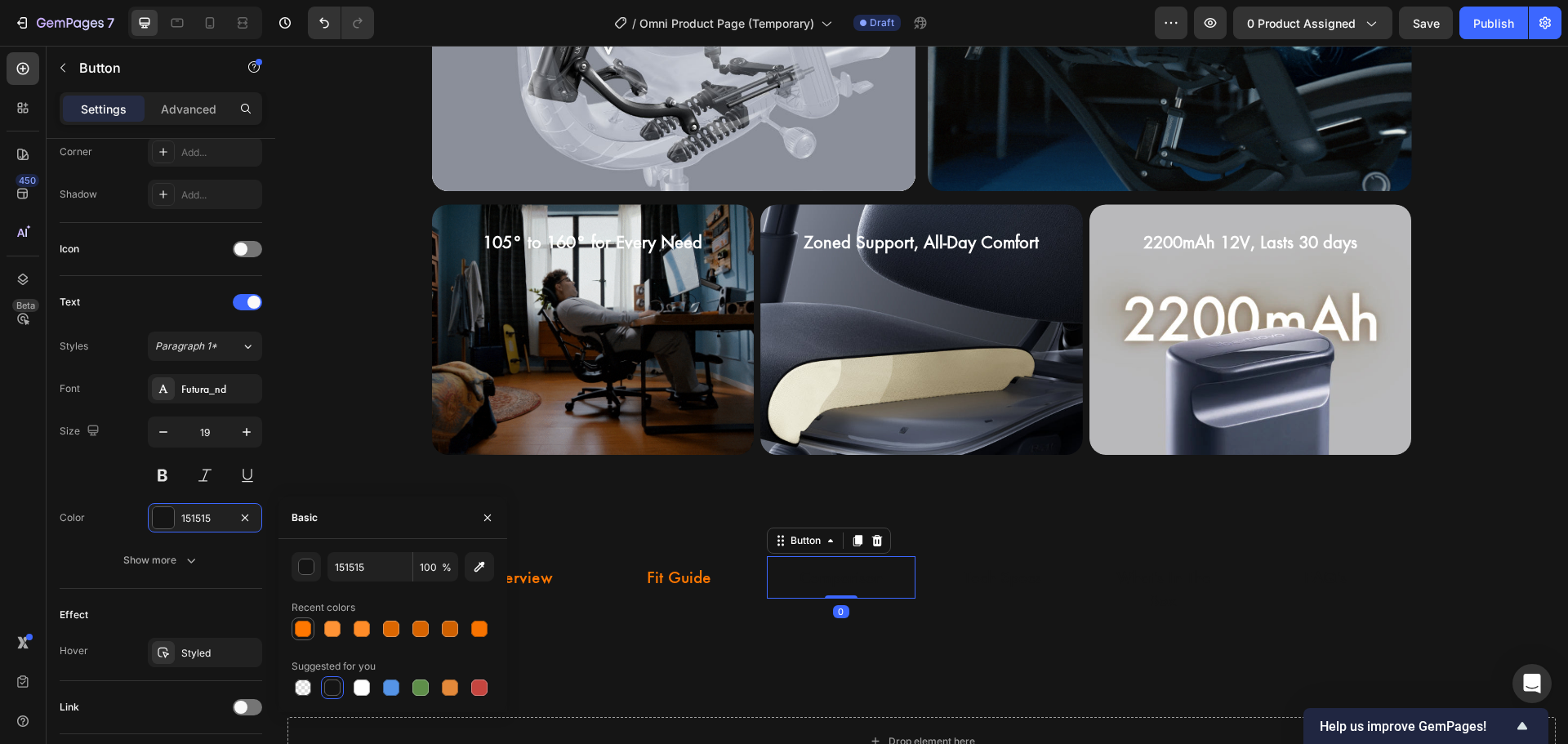
click at [303, 635] on div at bounding box center [303, 629] width 17 height 17
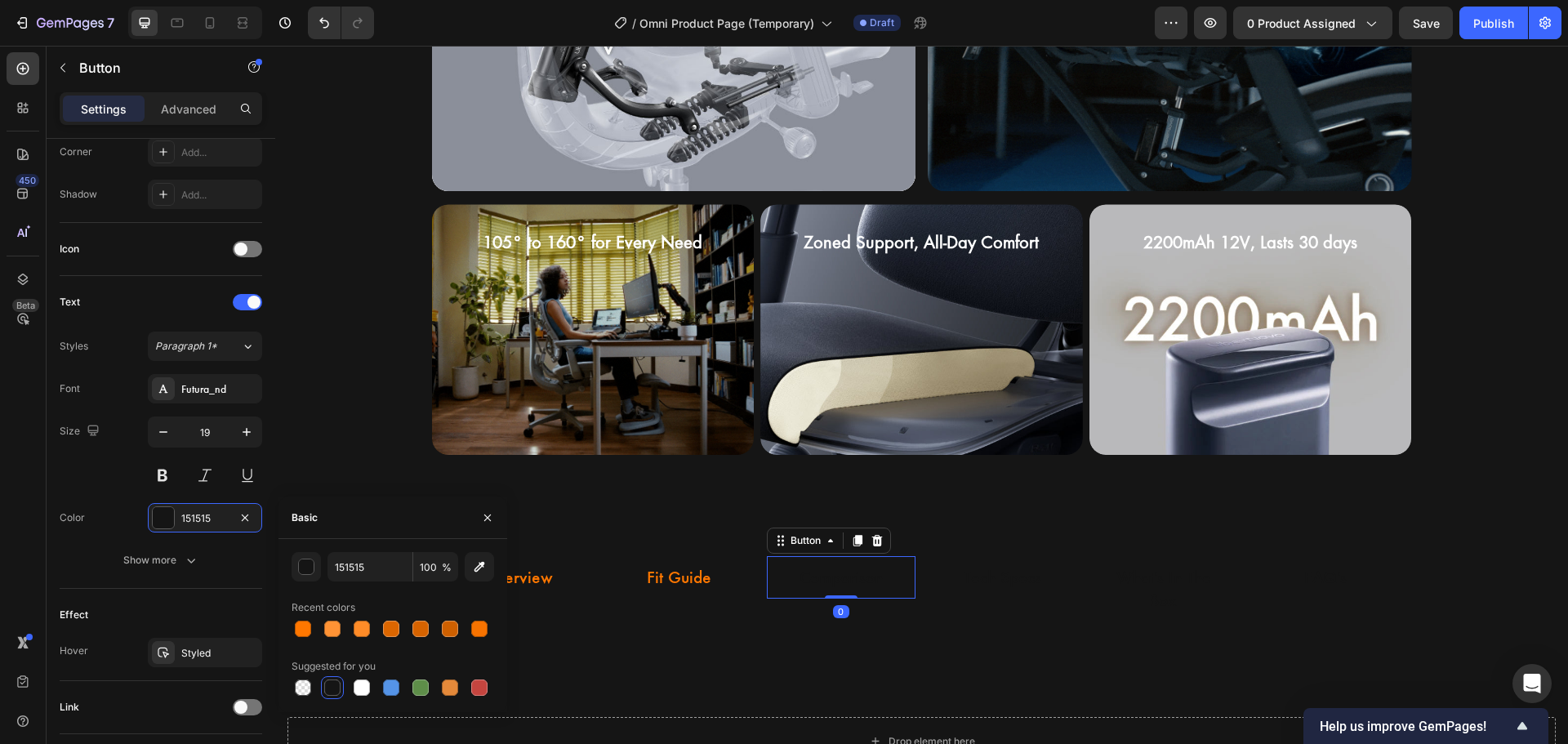
type input "FF7700"
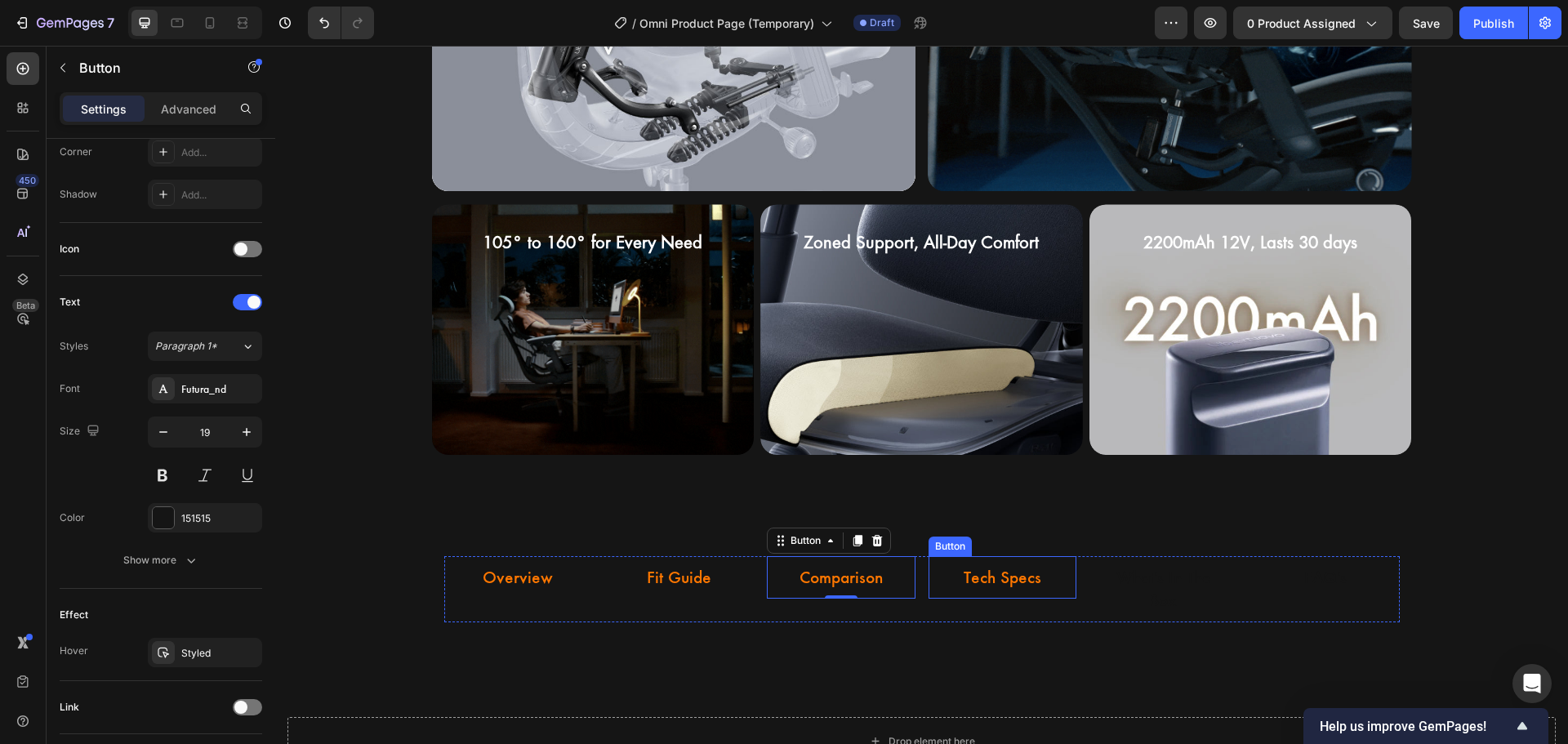
click at [1035, 577] on button "Tech Specs" at bounding box center [1002, 577] width 117 height 43
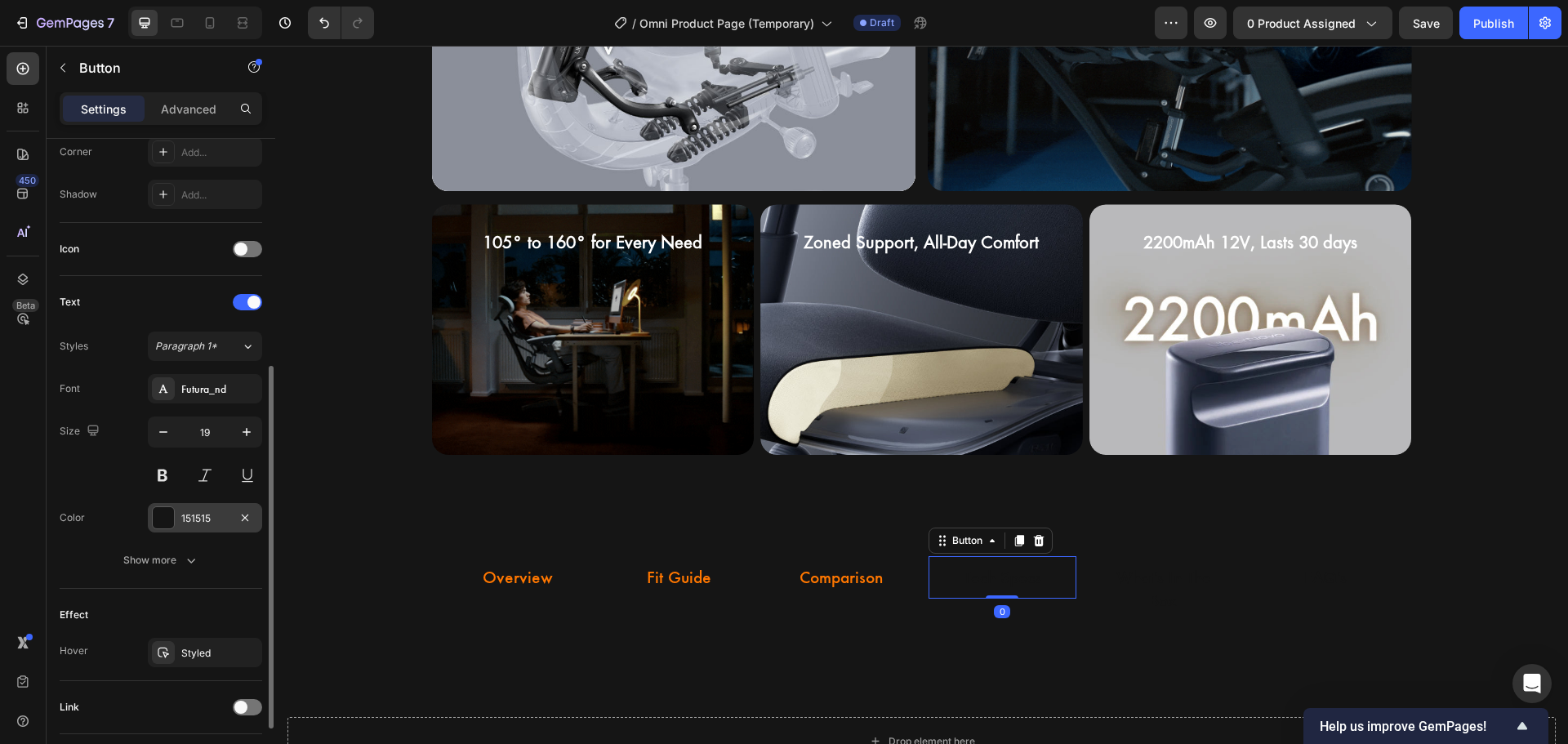
click at [171, 523] on div at bounding box center [164, 518] width 21 height 21
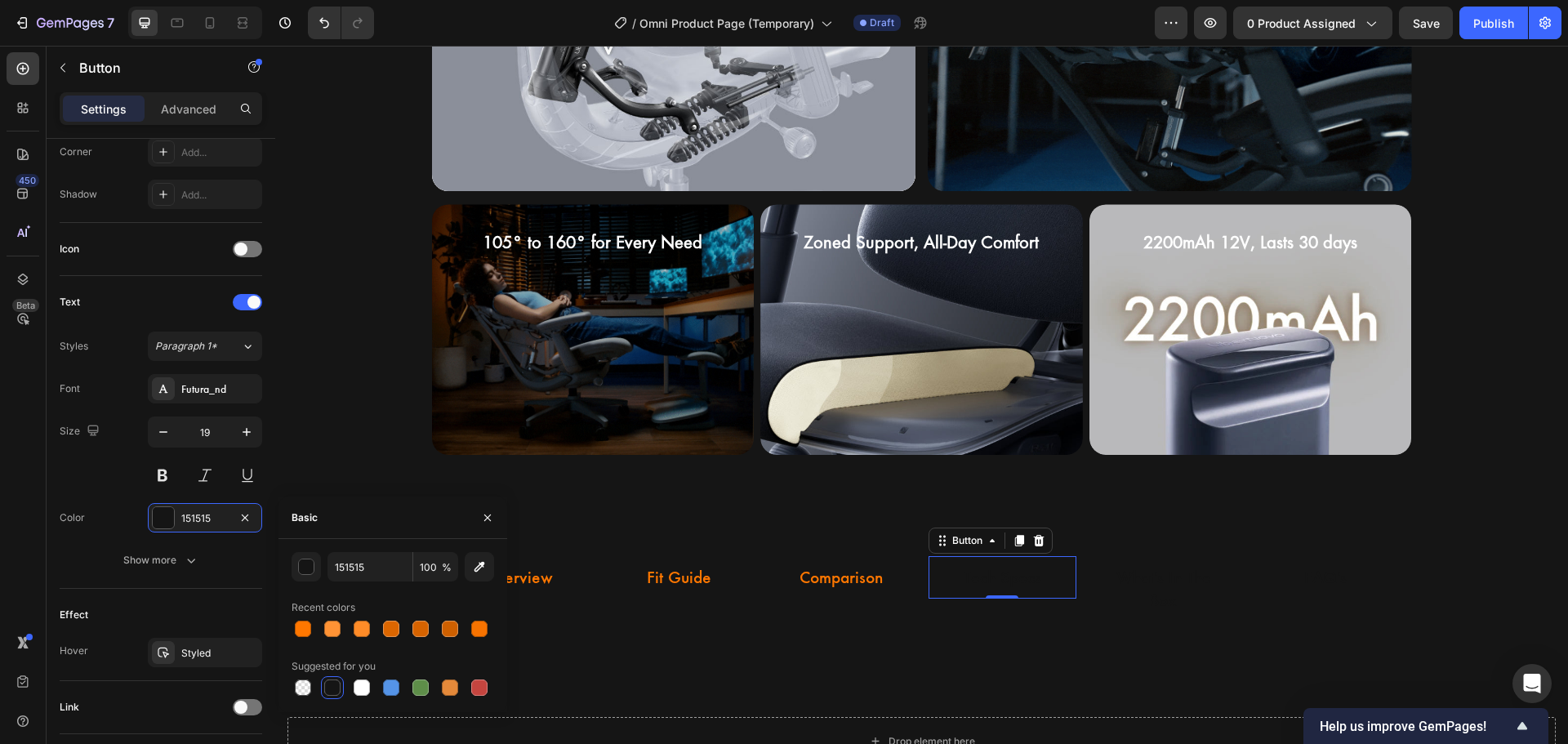
drag, startPoint x: 306, startPoint y: 629, endPoint x: 485, endPoint y: 595, distance: 182.2
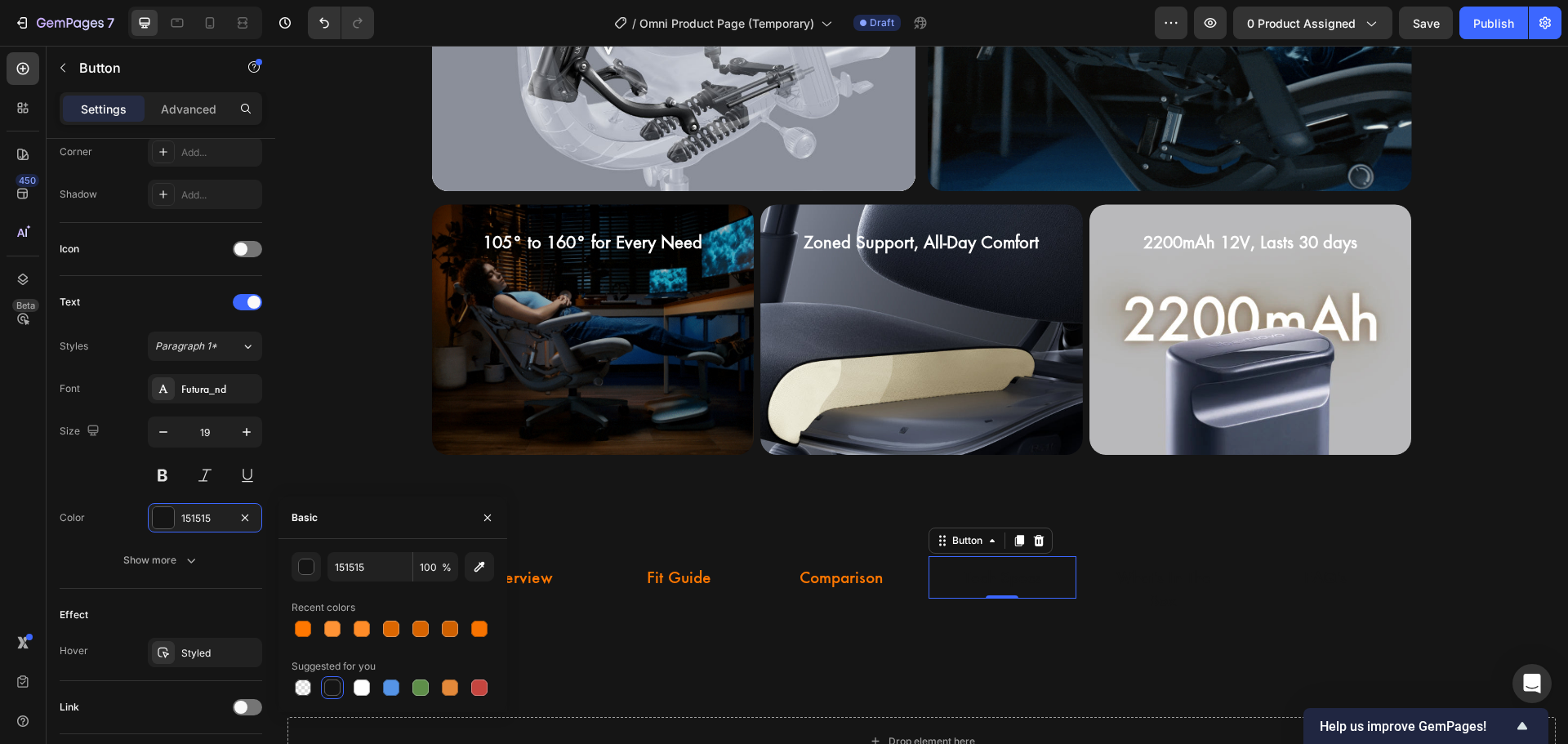
click at [306, 626] on div at bounding box center [303, 629] width 17 height 17
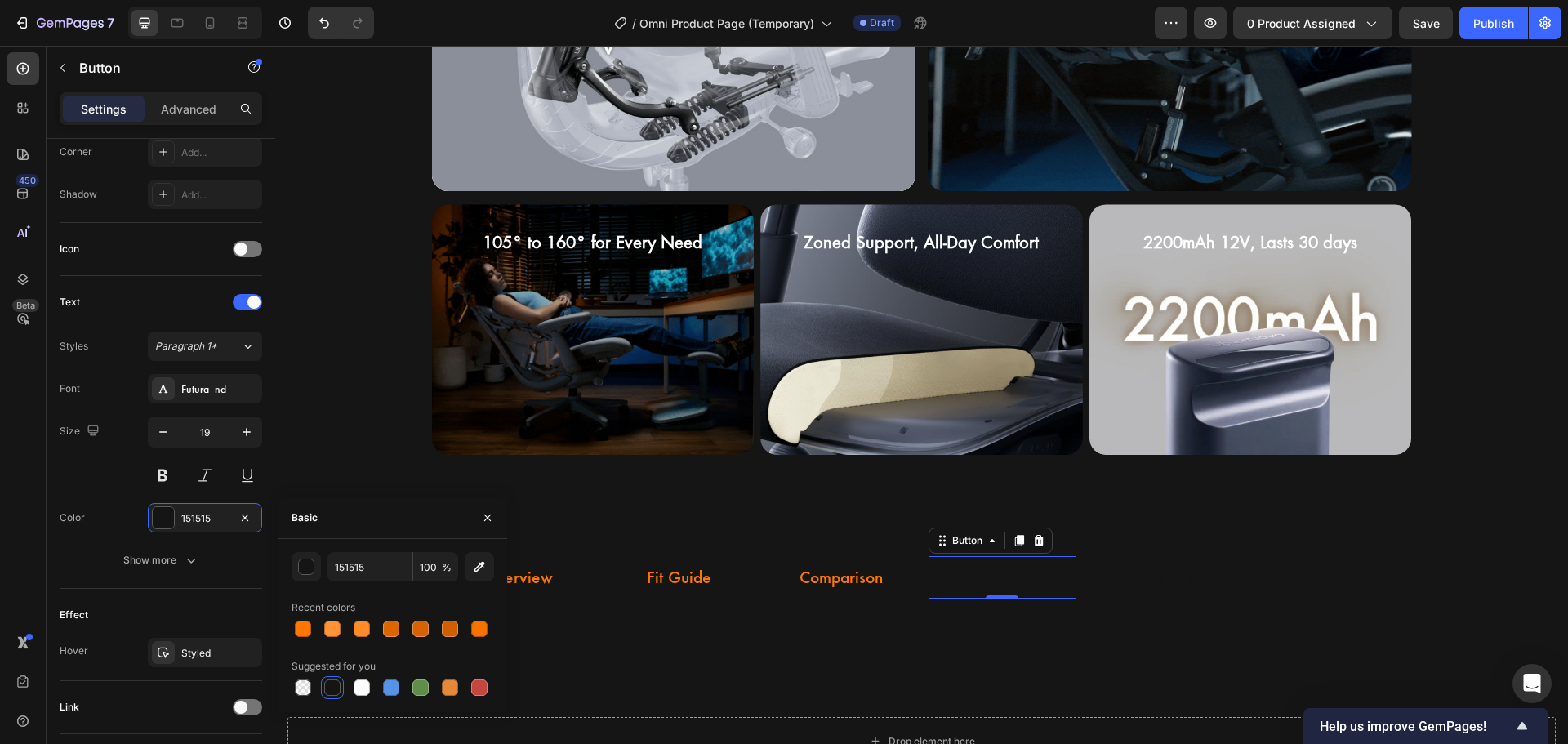
type input "FF7700"
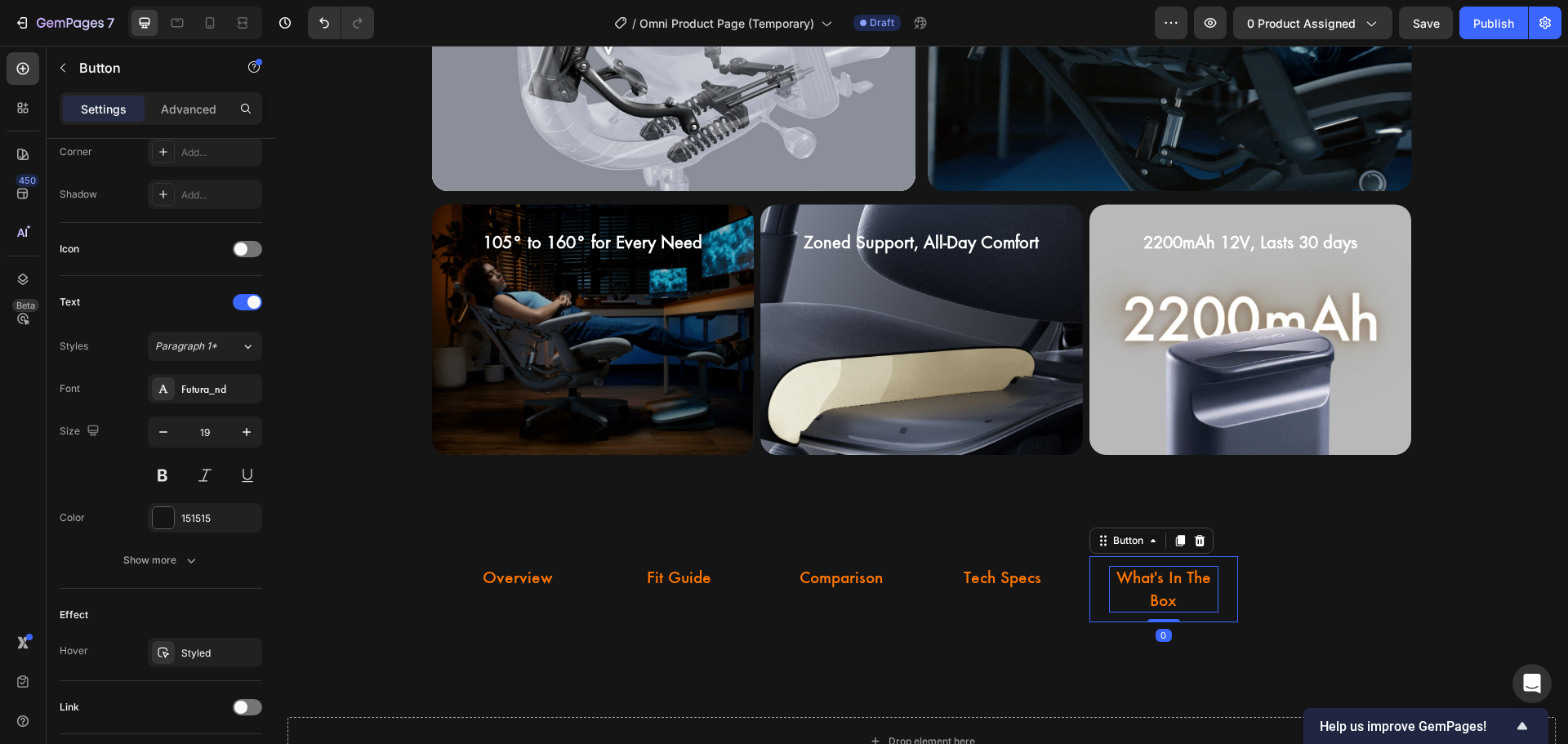
click at [1155, 586] on p "What's In The Box" at bounding box center [1163, 588] width 109 height 46
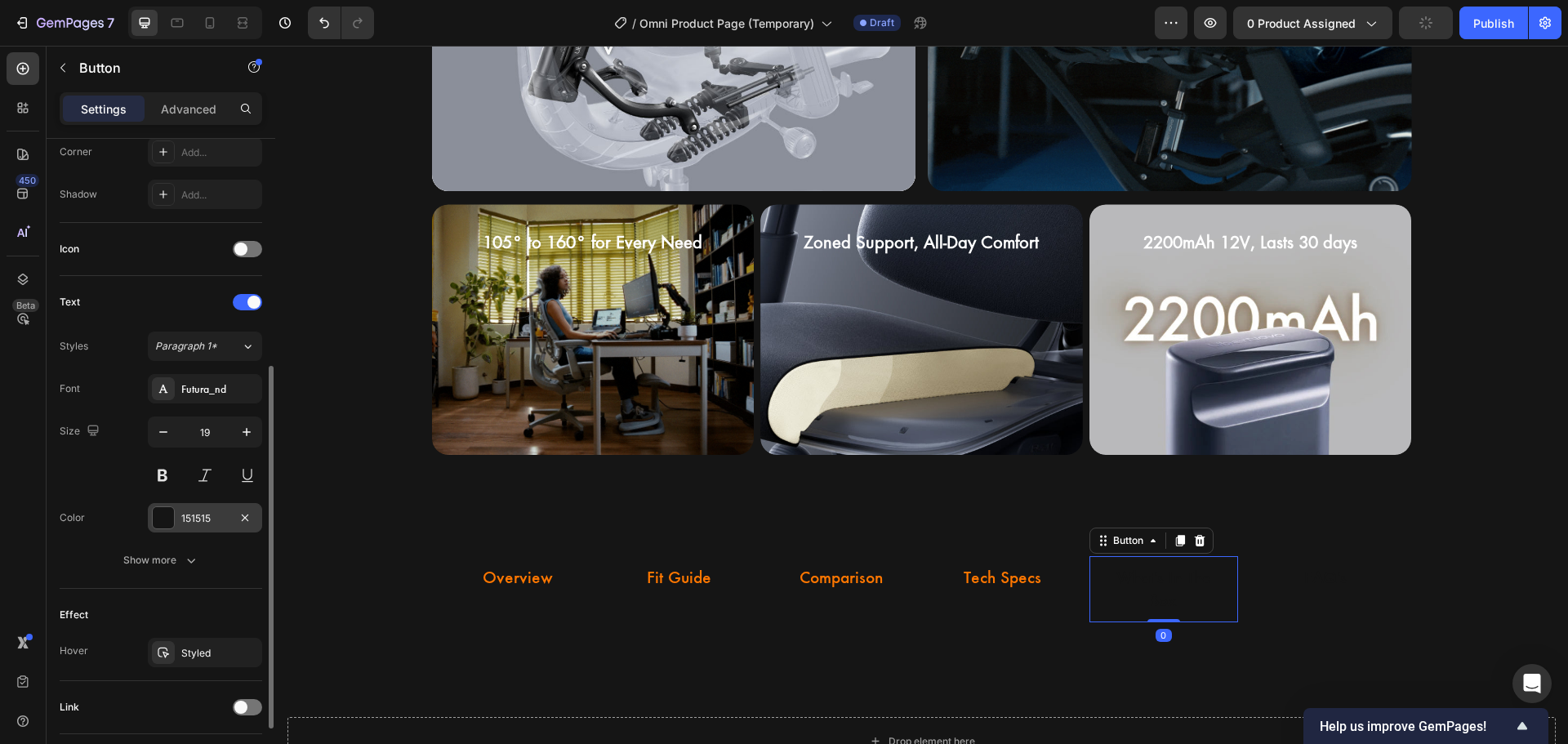
click at [185, 519] on div "151515" at bounding box center [205, 518] width 47 height 15
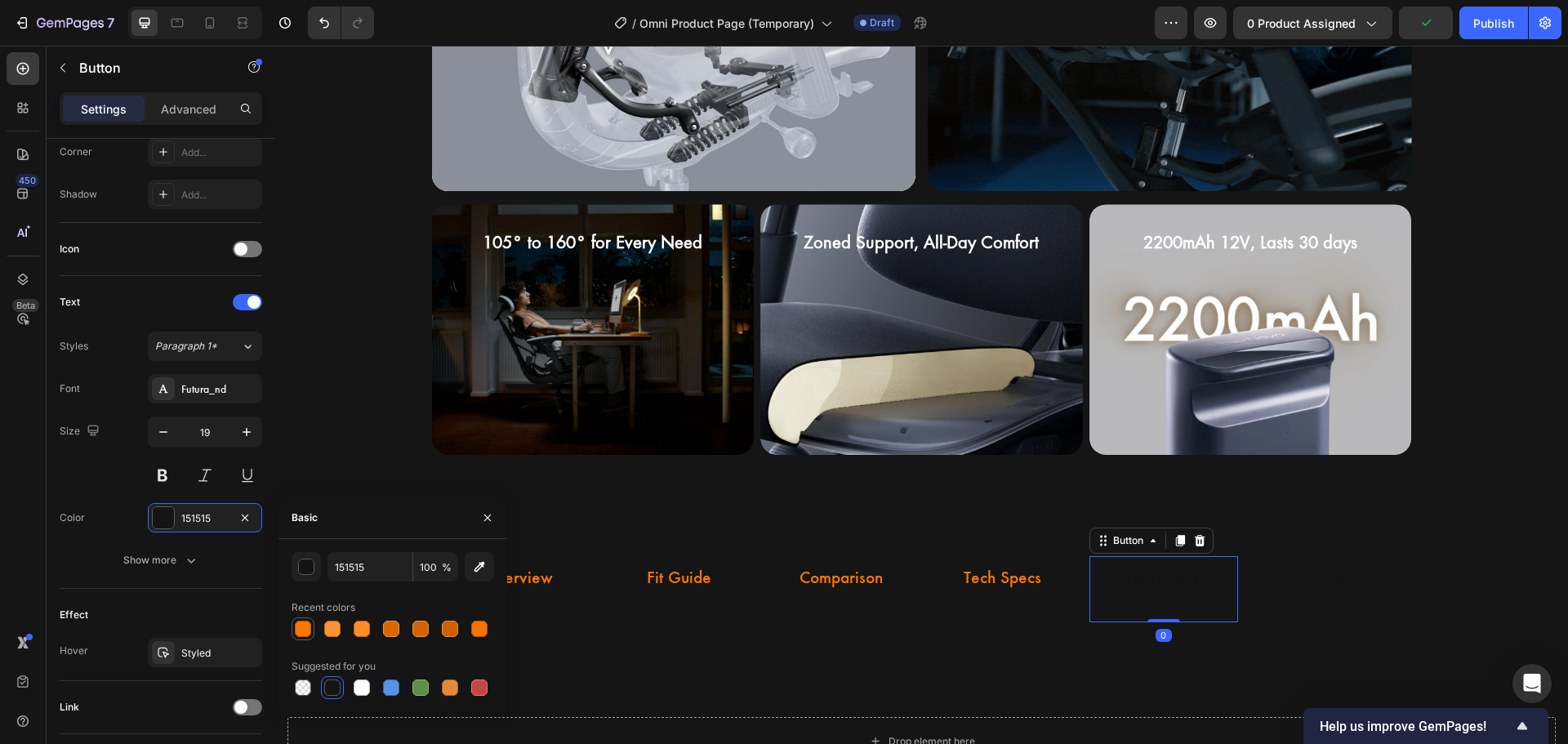
click at [306, 623] on div at bounding box center [303, 629] width 17 height 17
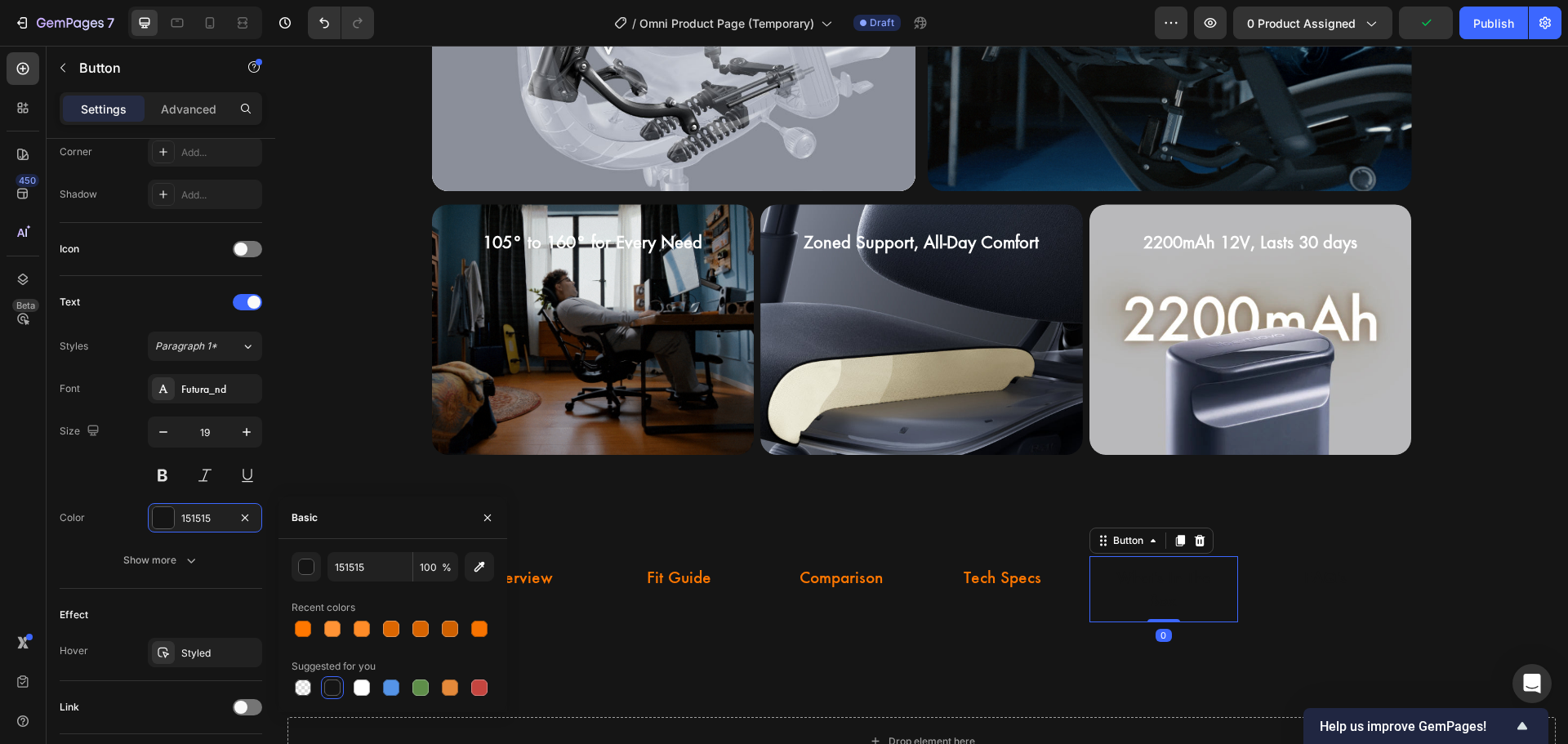
type input "FF7700"
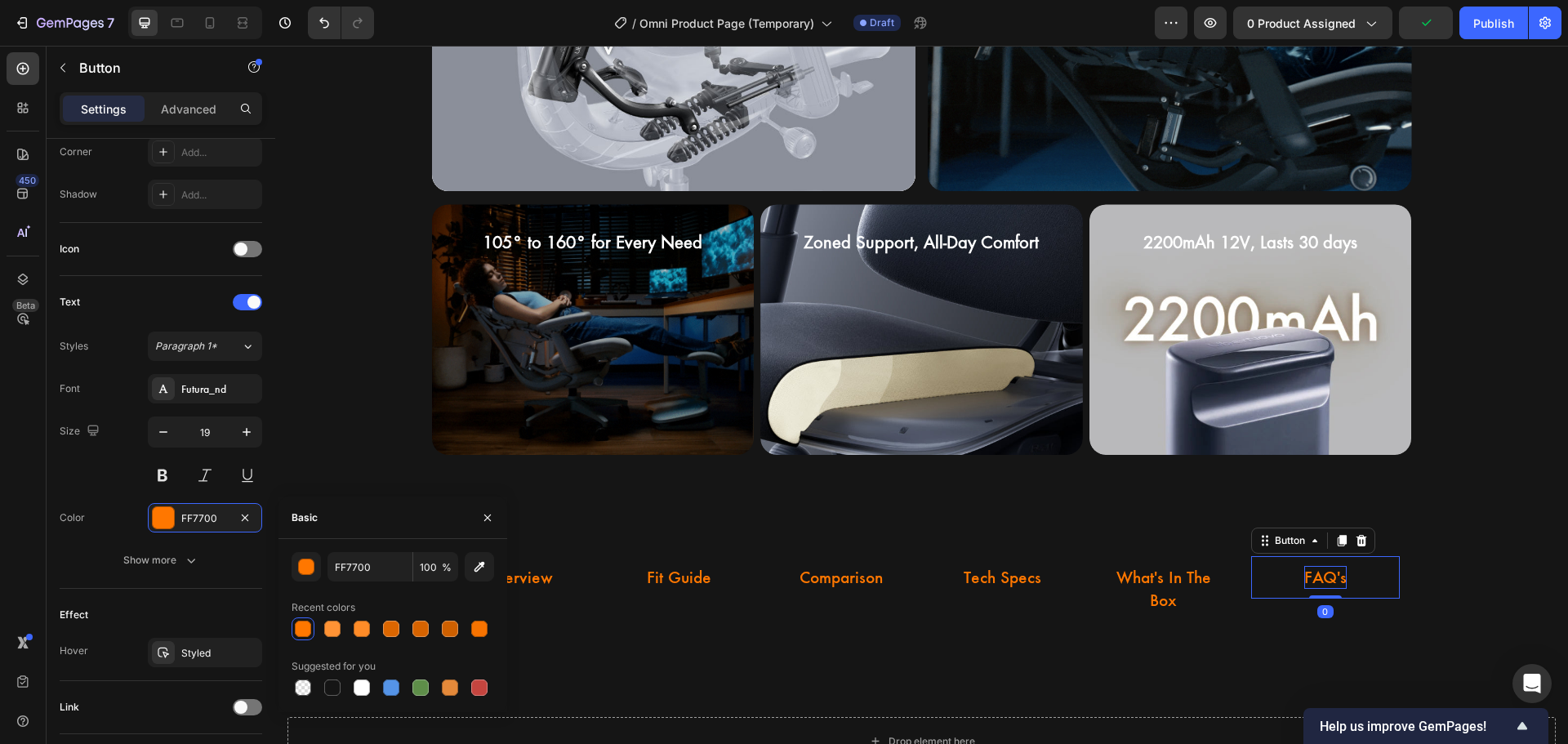
click at [1314, 579] on p "FAQ's" at bounding box center [1325, 577] width 43 height 24
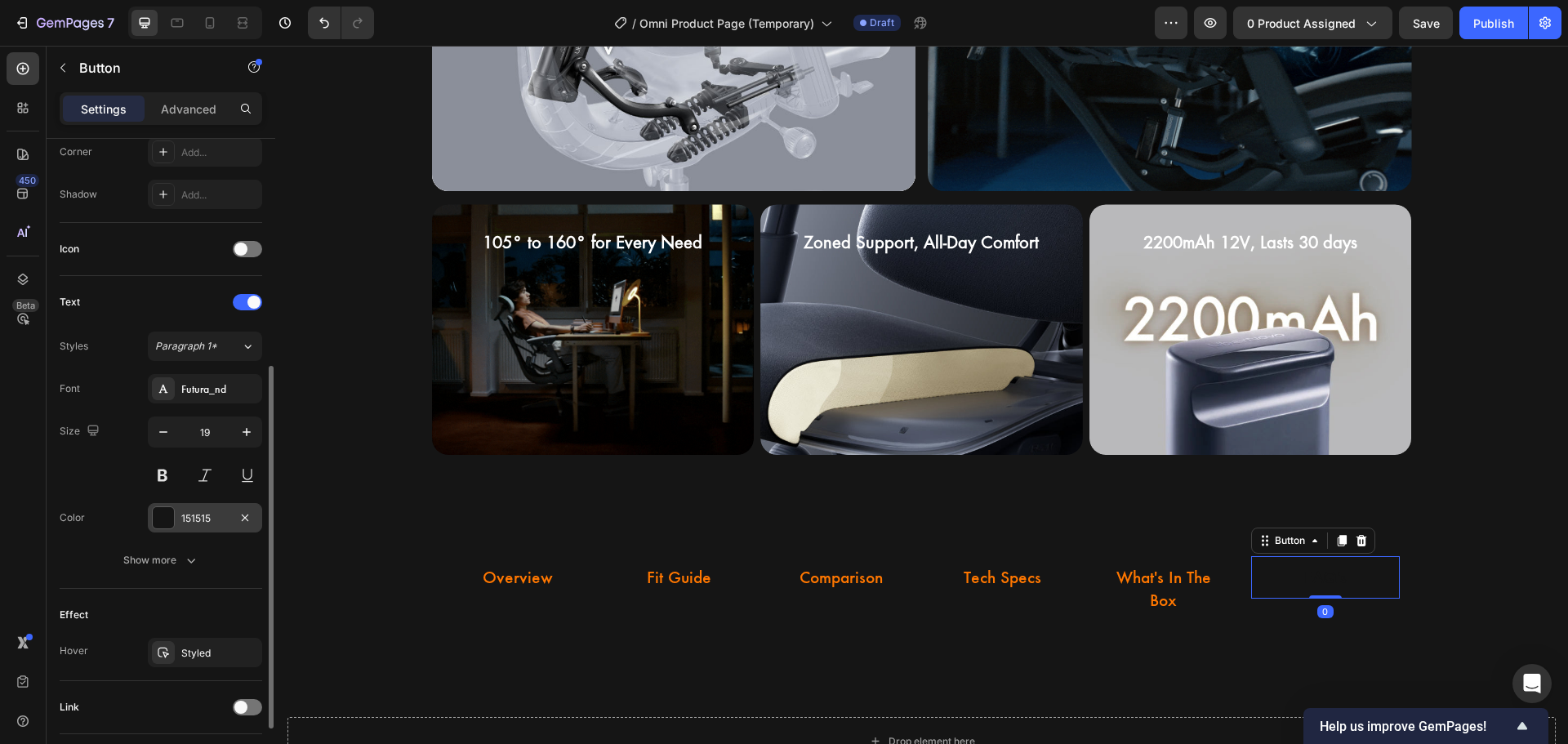
click at [234, 525] on div "151515" at bounding box center [205, 518] width 115 height 30
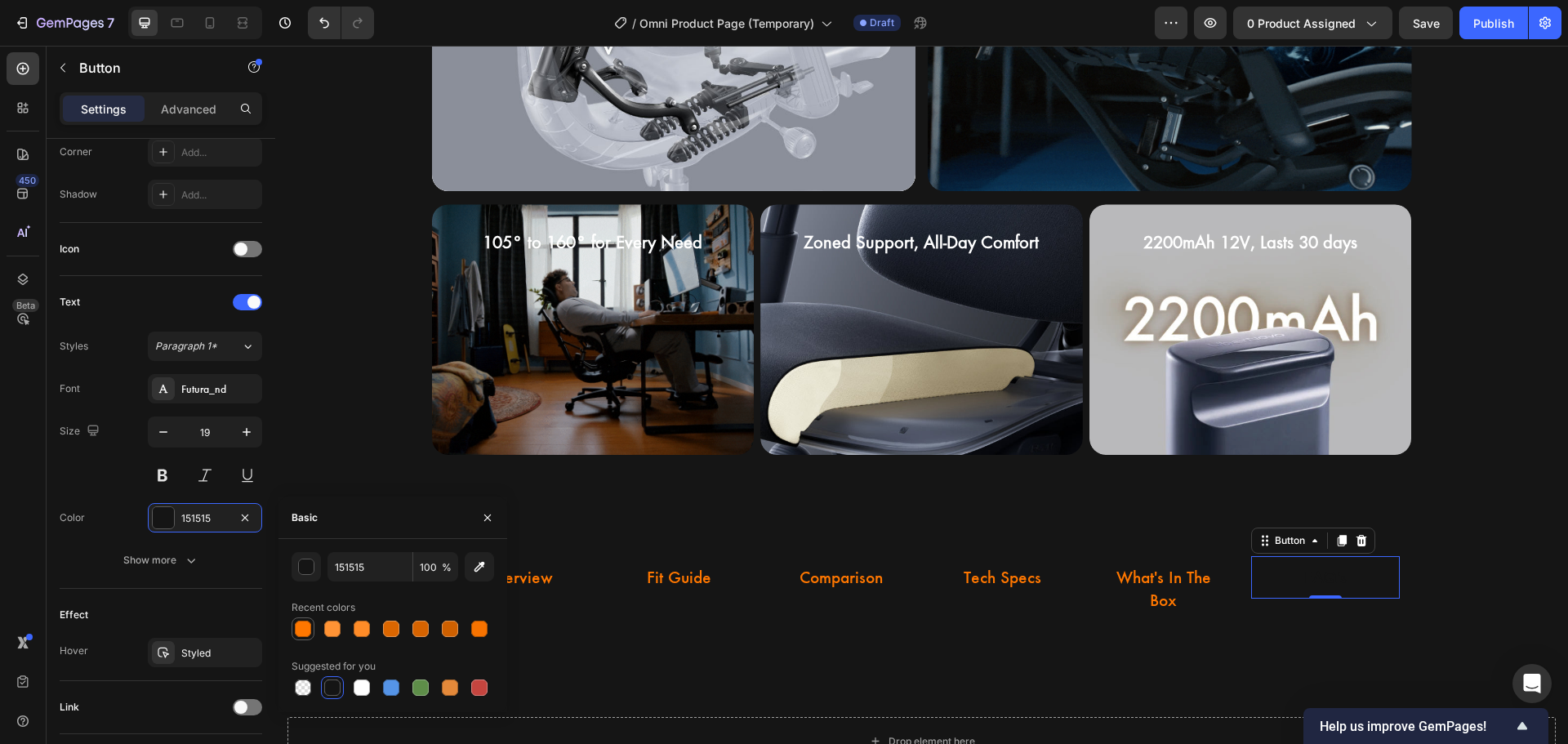
click at [302, 624] on div at bounding box center [303, 629] width 17 height 17
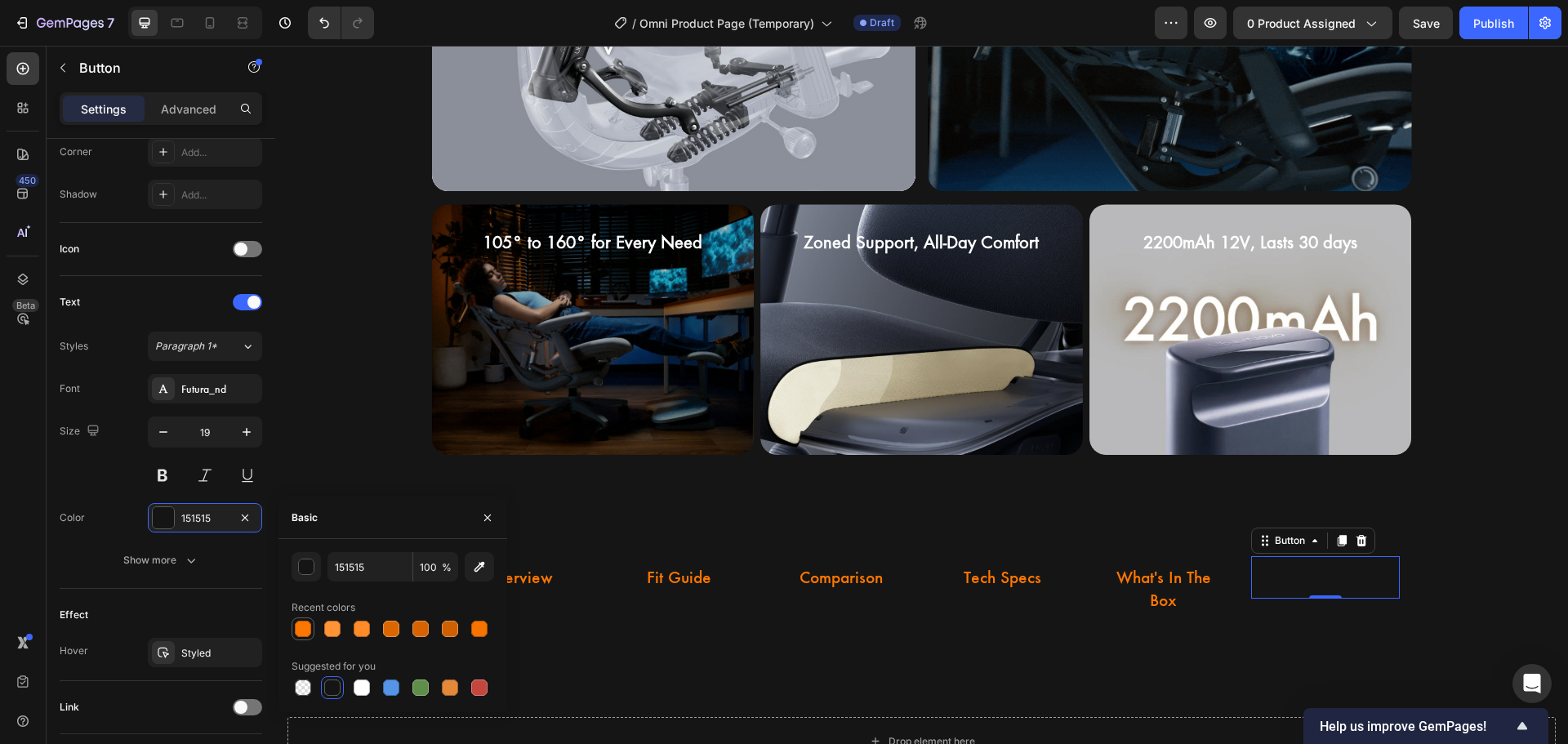
type input "FF7700"
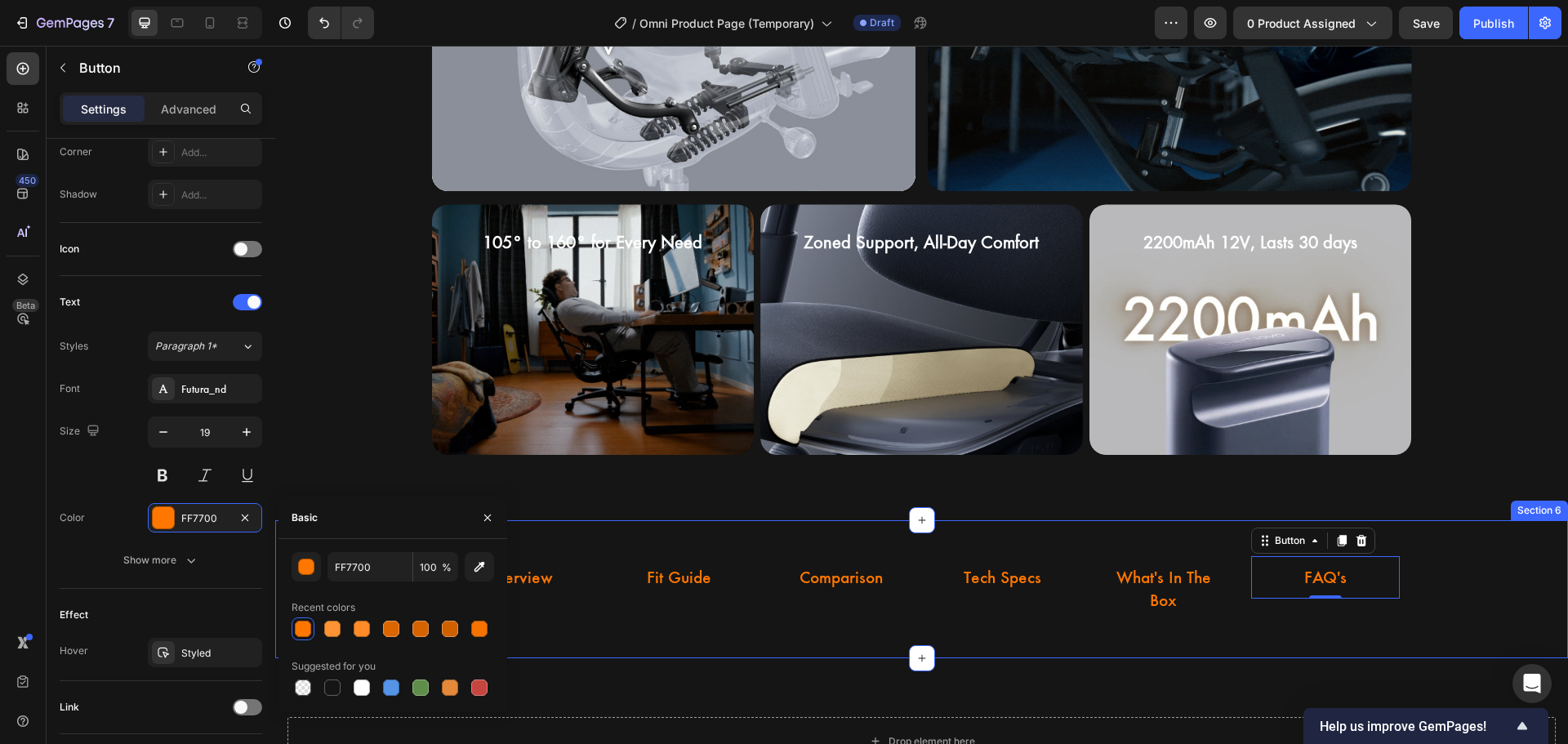
scroll to position [0, 0]
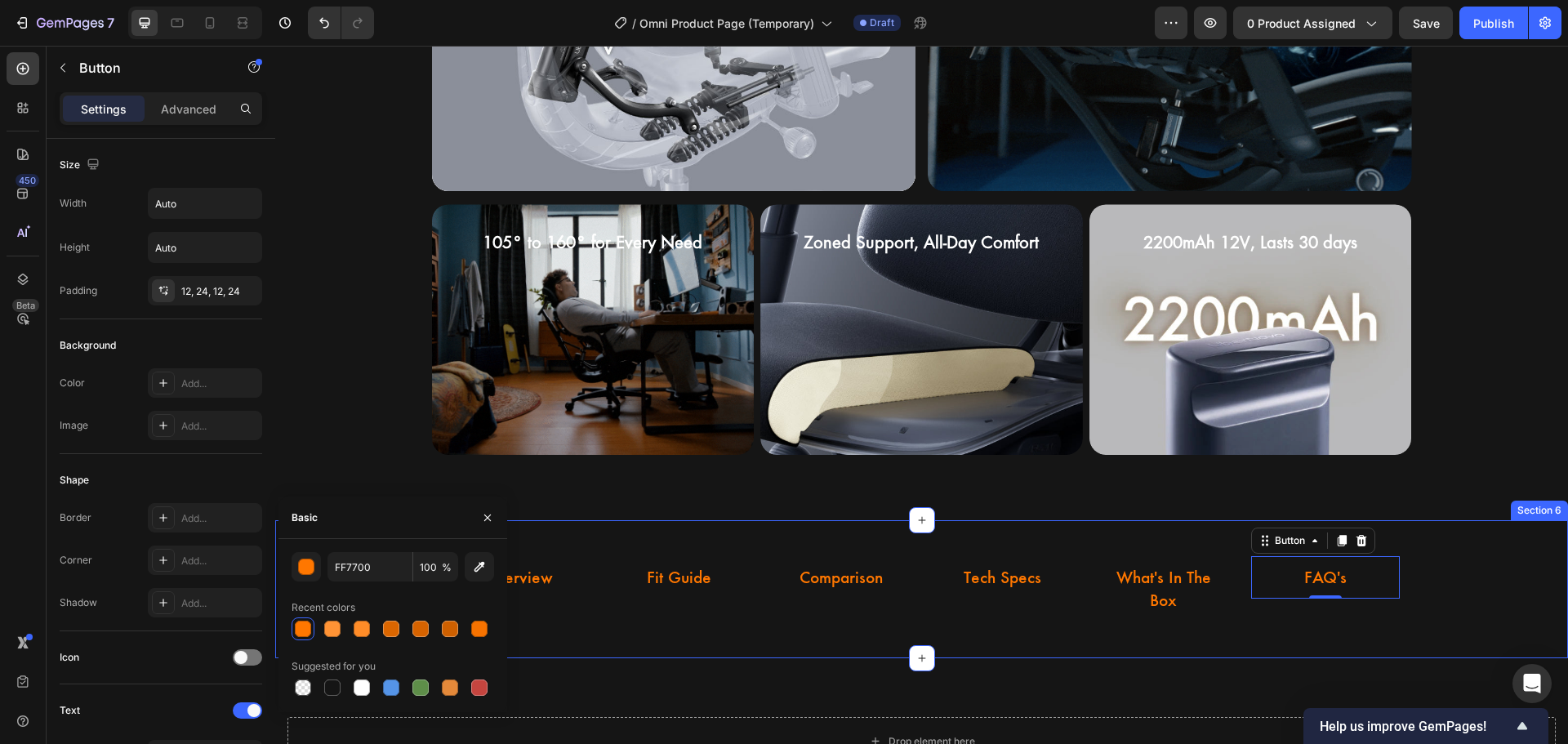
click at [873, 650] on div "Overview Button Fit Guide Button Comparison Button Tech Specs Button What's In …" at bounding box center [922, 589] width 1293 height 138
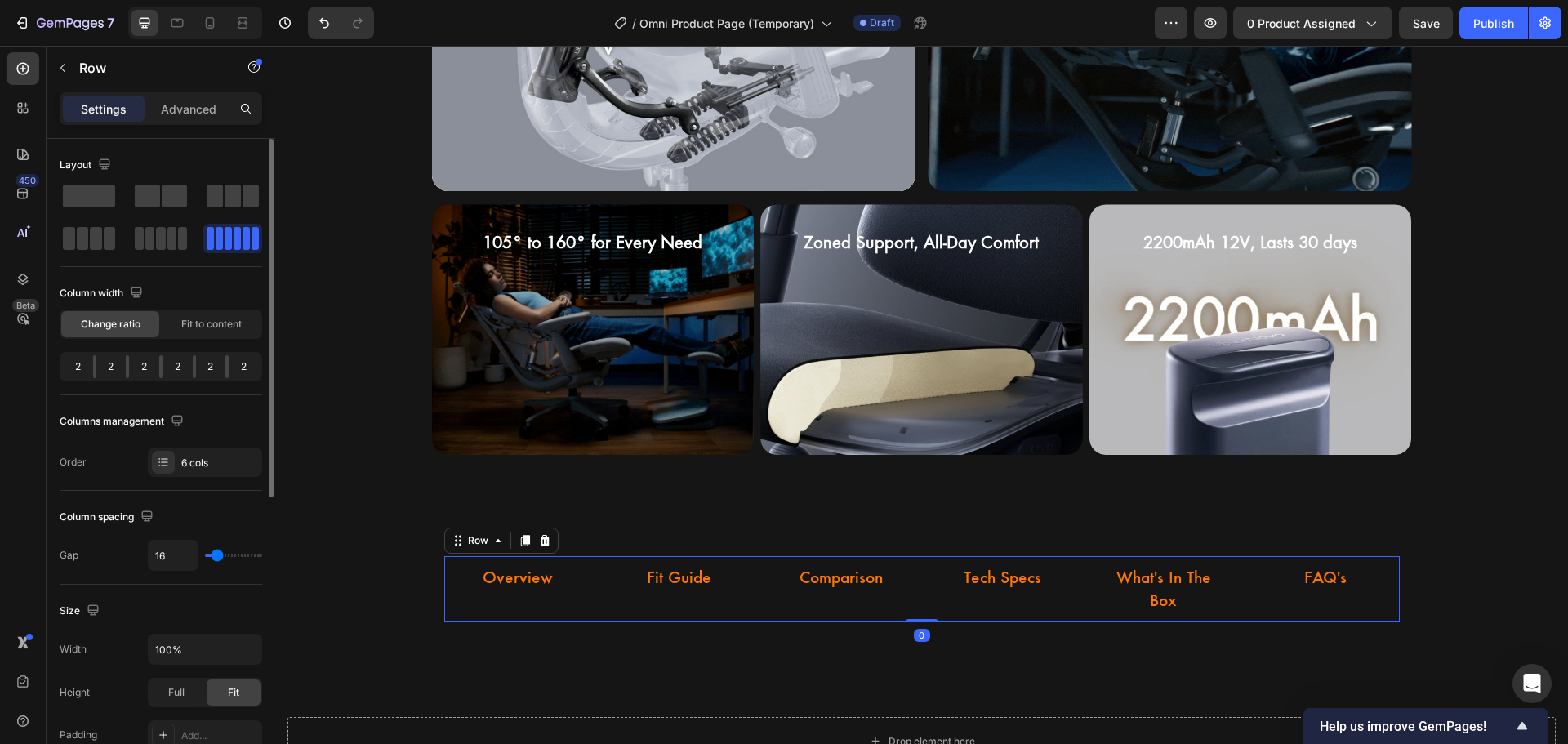
click at [834, 599] on div "Comparison Button" at bounding box center [841, 589] width 149 height 66
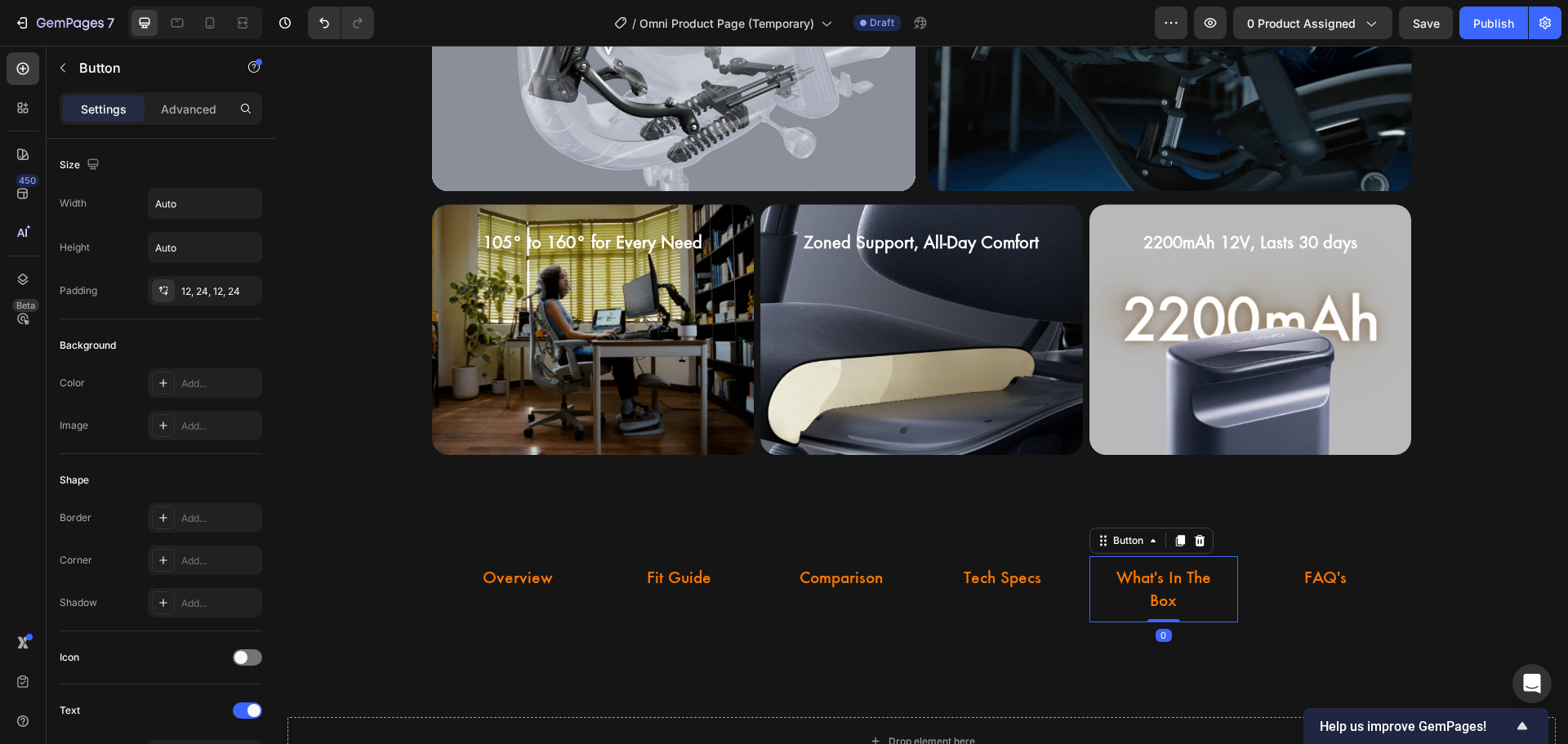
click at [1135, 620] on button "What's In The Box" at bounding box center [1164, 589] width 149 height 66
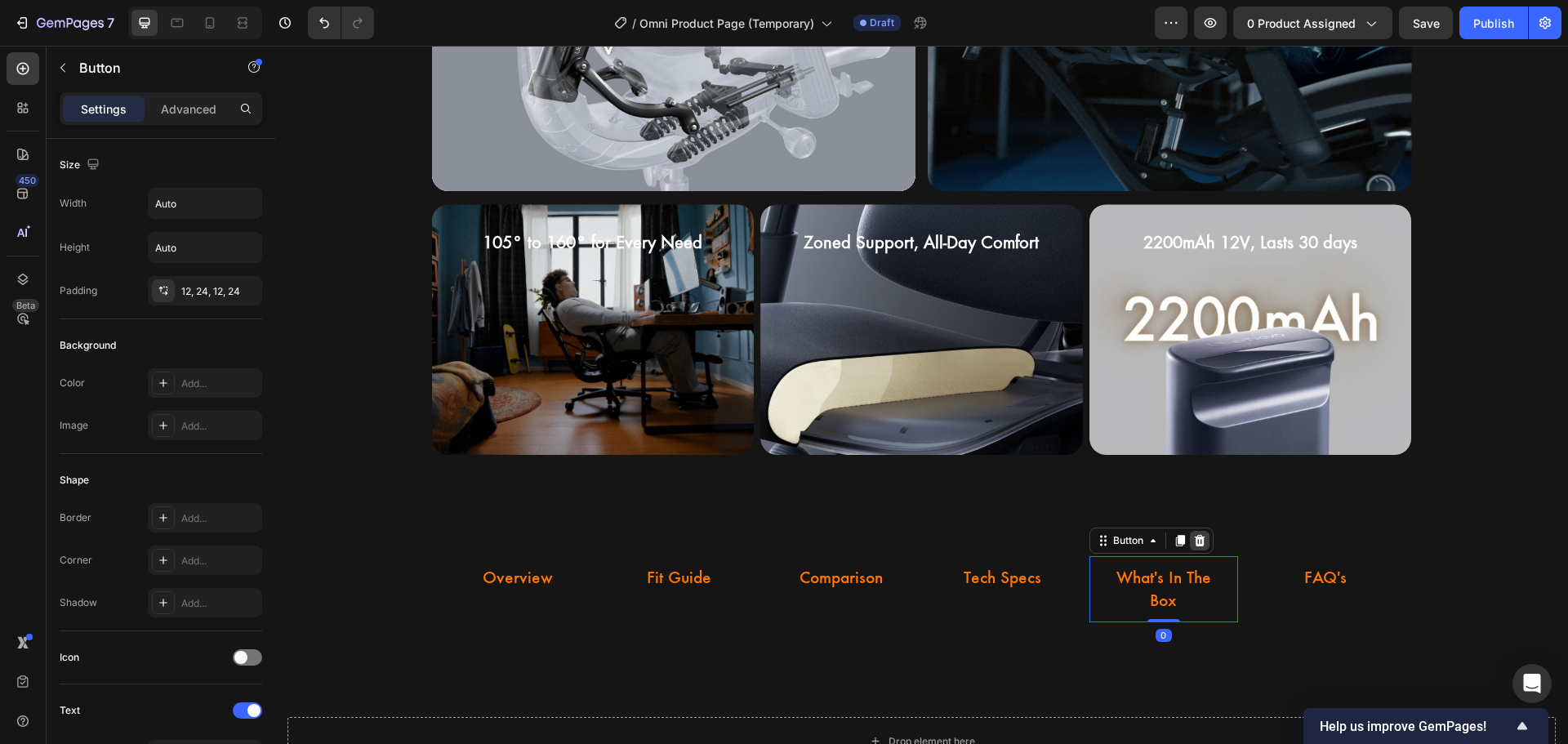
click at [1194, 536] on icon at bounding box center [1199, 540] width 13 height 13
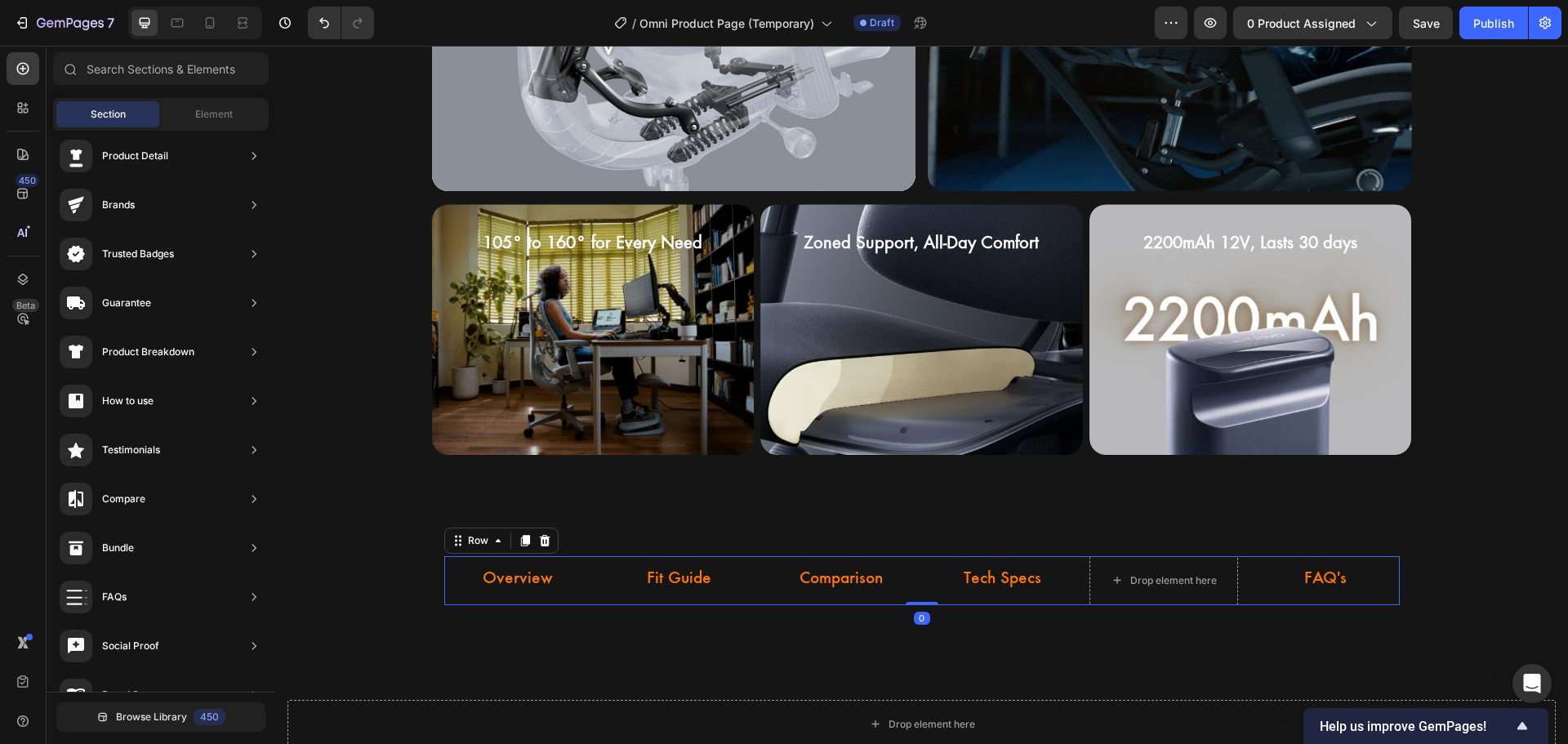
click at [1303, 601] on div "FAQ's Button" at bounding box center [1326, 581] width 149 height 49
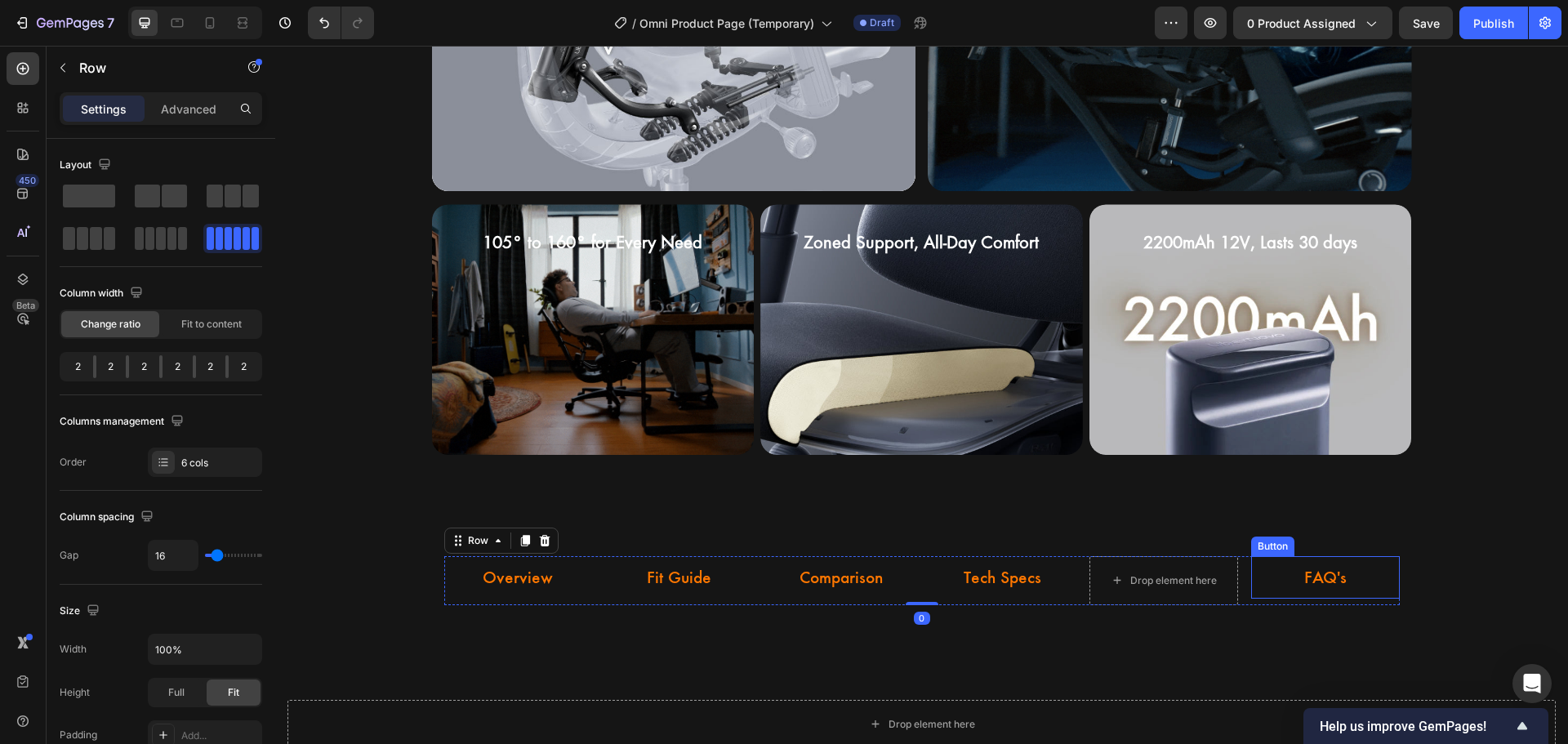
click at [1271, 586] on div "FAQ's Button" at bounding box center [1326, 577] width 149 height 43
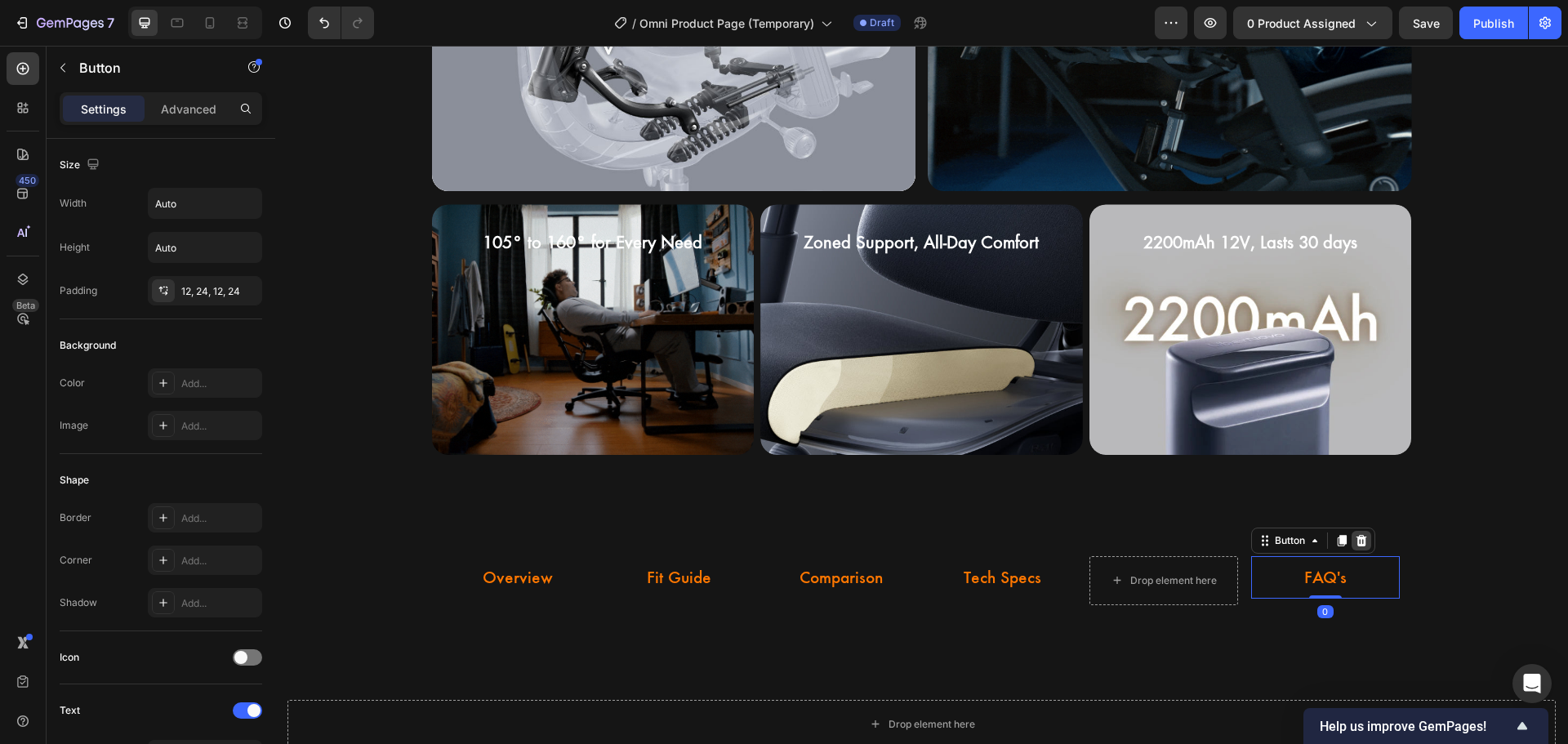
click at [1364, 536] on div at bounding box center [1361, 540] width 19 height 19
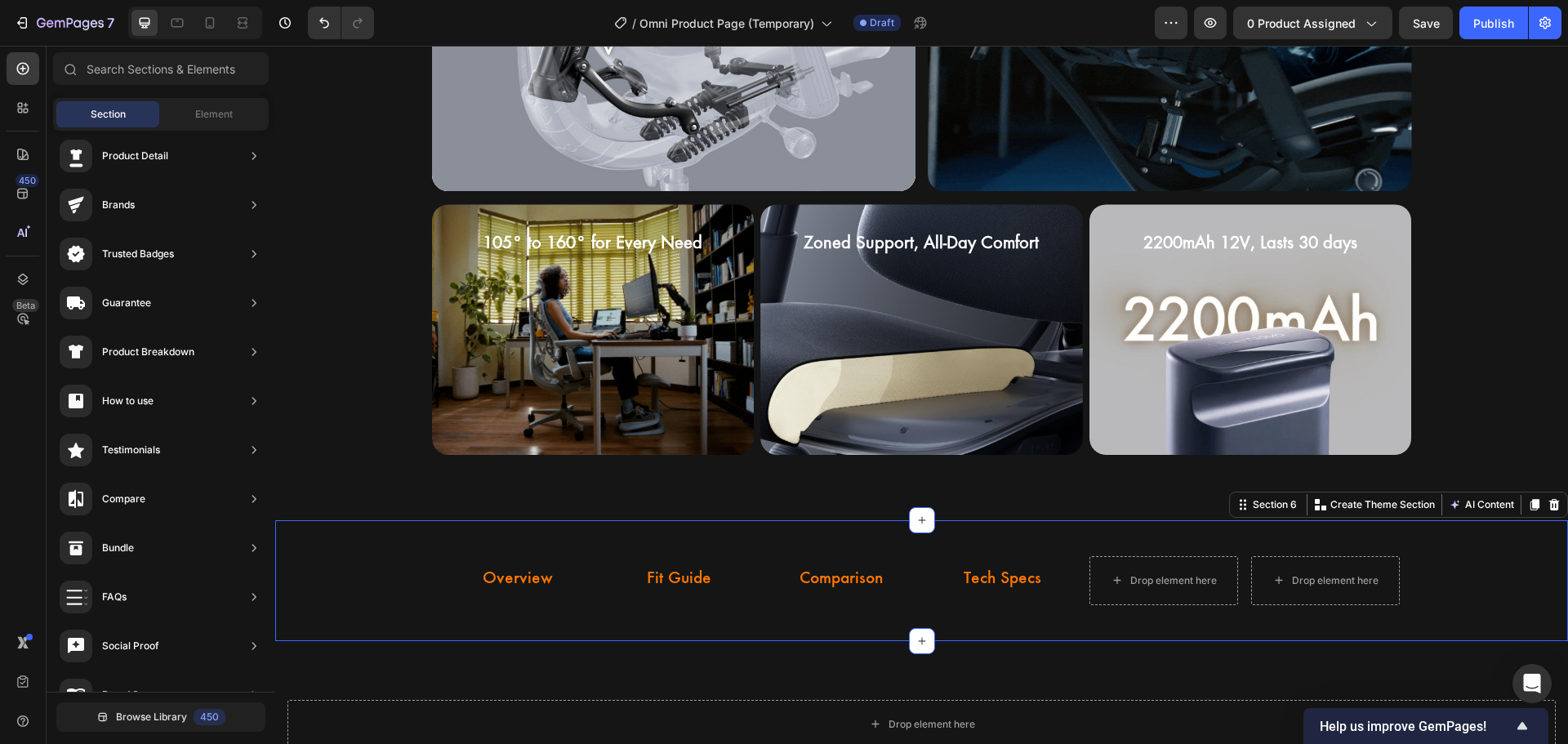
click at [858, 532] on div "Overview Button Fit Guide Button Comparison Button Tech Specs Button Drop eleme…" at bounding box center [922, 581] width 1293 height 121
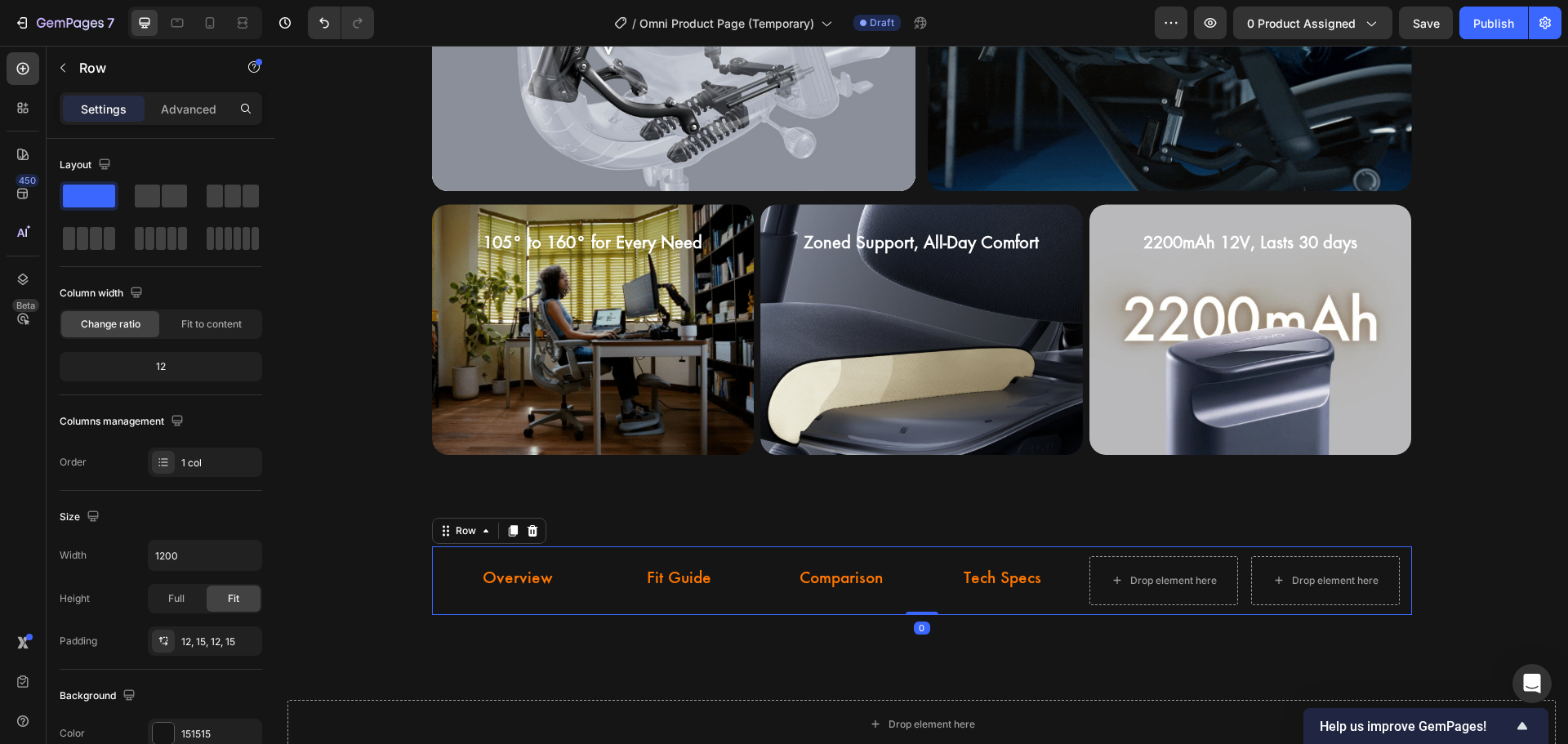
click at [433, 588] on div "Overview Button Fit Guide Button Comparison Button Tech Specs Button Drop eleme…" at bounding box center [922, 581] width 980 height 68
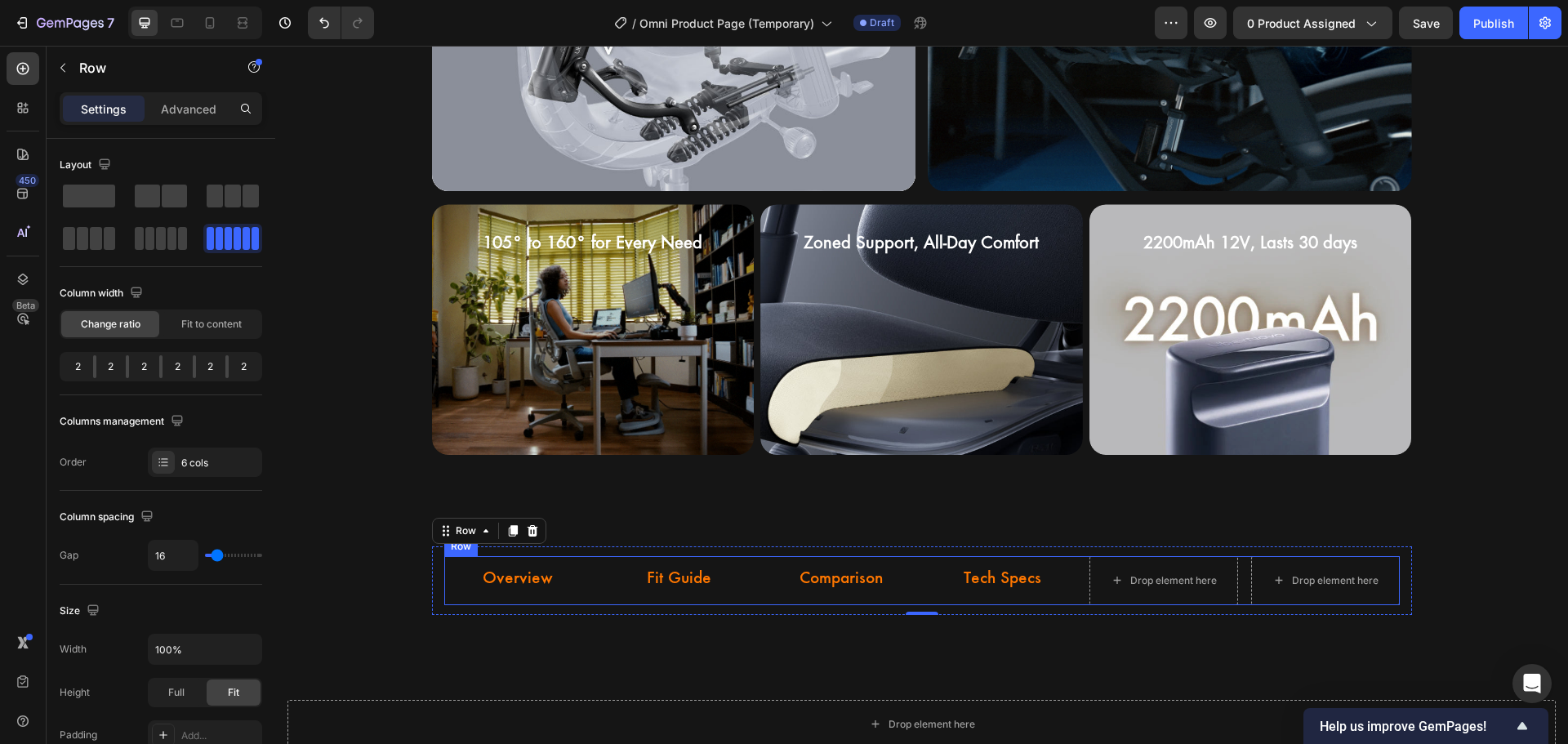
click at [589, 586] on div "Overview Button Fit Guide Button Comparison Button Tech Specs Button Drop eleme…" at bounding box center [922, 581] width 956 height 49
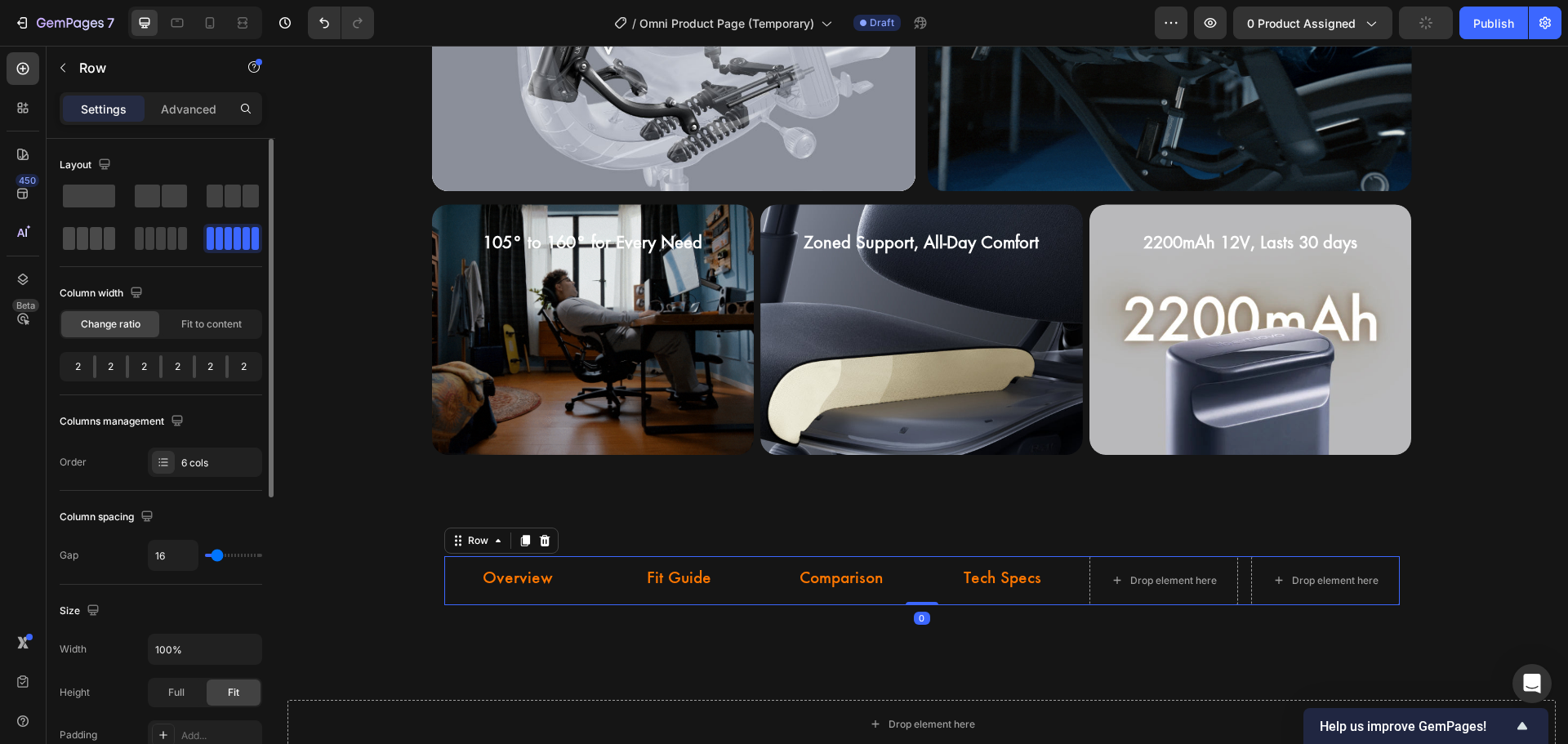
click at [106, 248] on span at bounding box center [110, 239] width 12 height 23
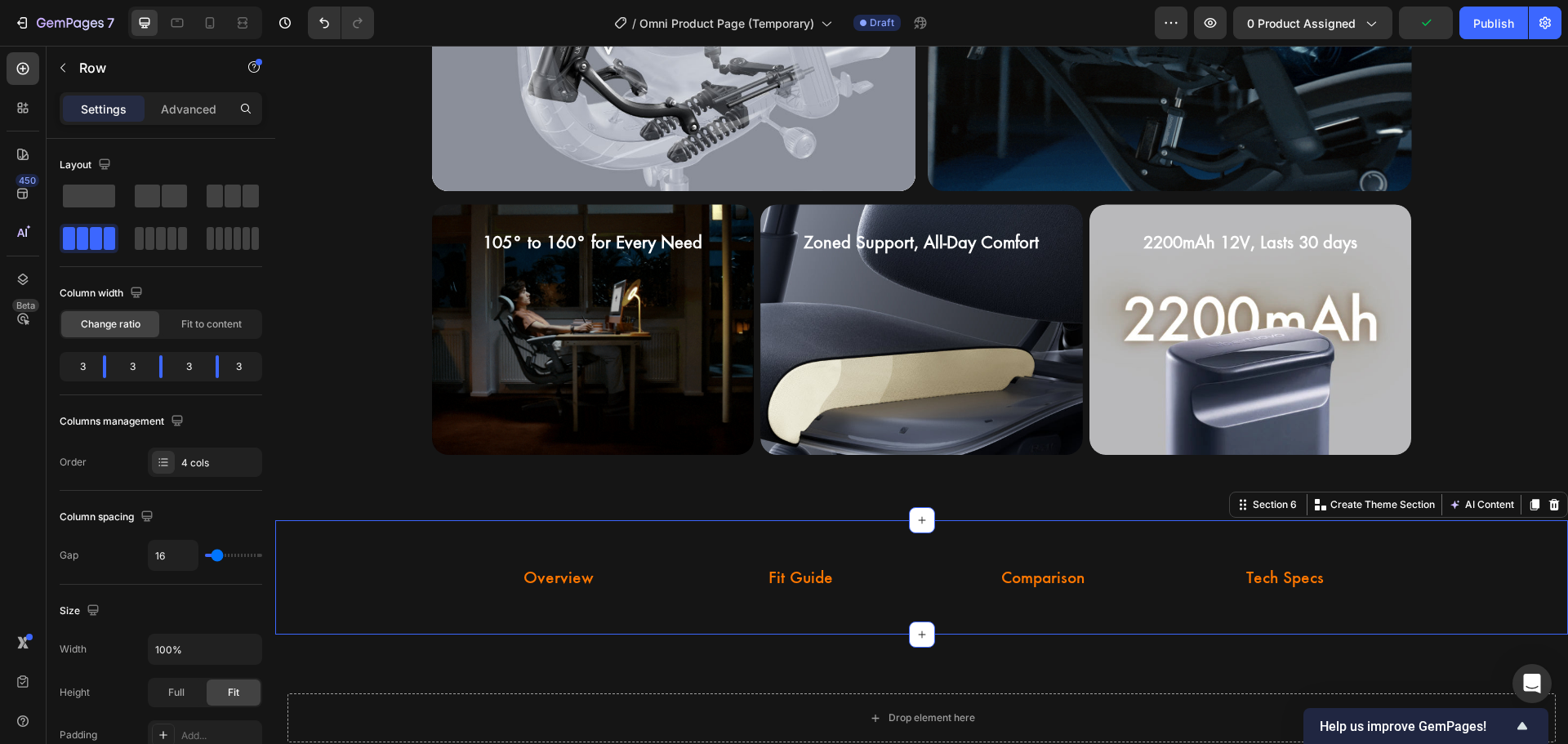
click at [331, 585] on div "Overview Button Fit Guide Button Comparison Button Tech Specs Button Row Row" at bounding box center [922, 578] width 1293 height 63
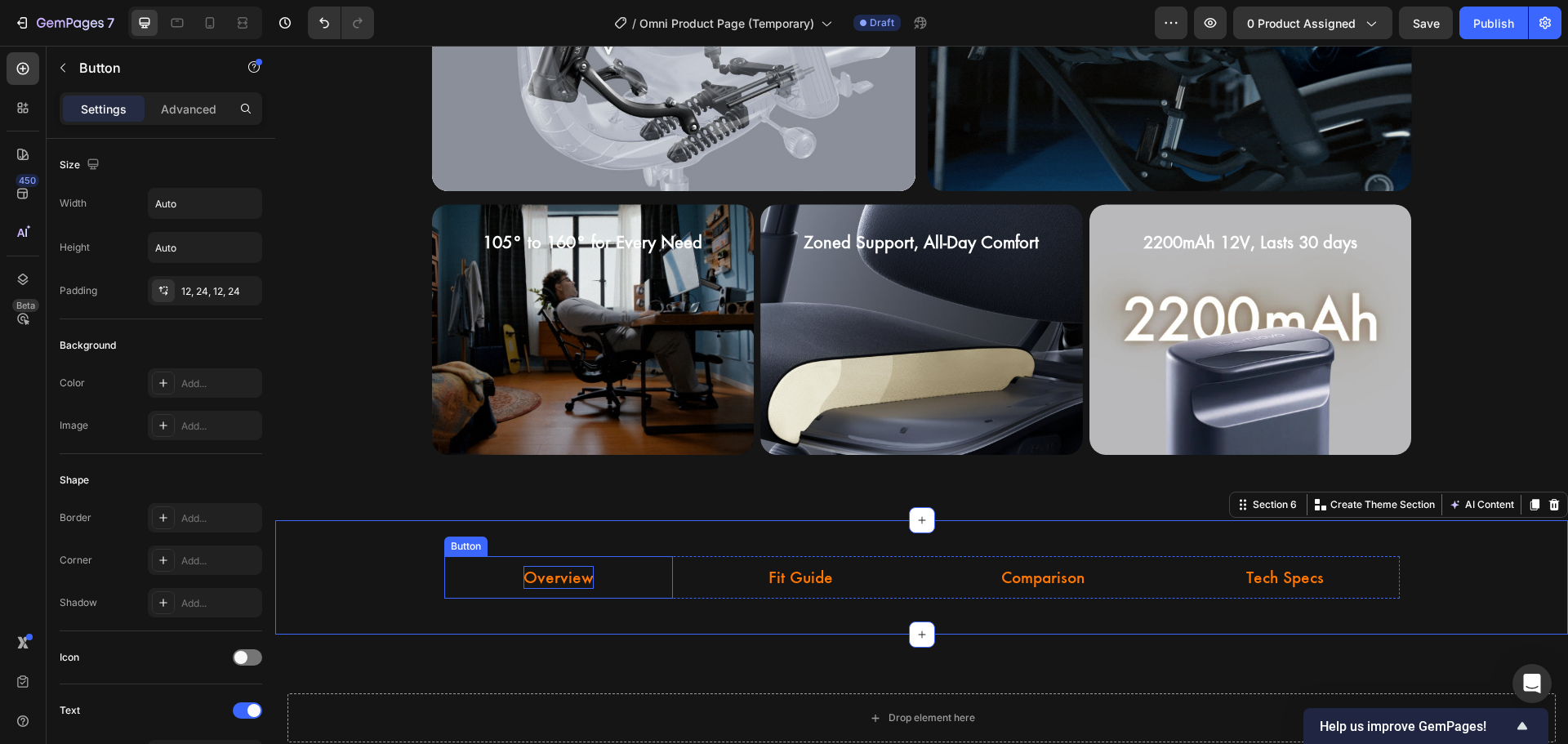
click at [565, 574] on p "Overview" at bounding box center [559, 577] width 70 height 24
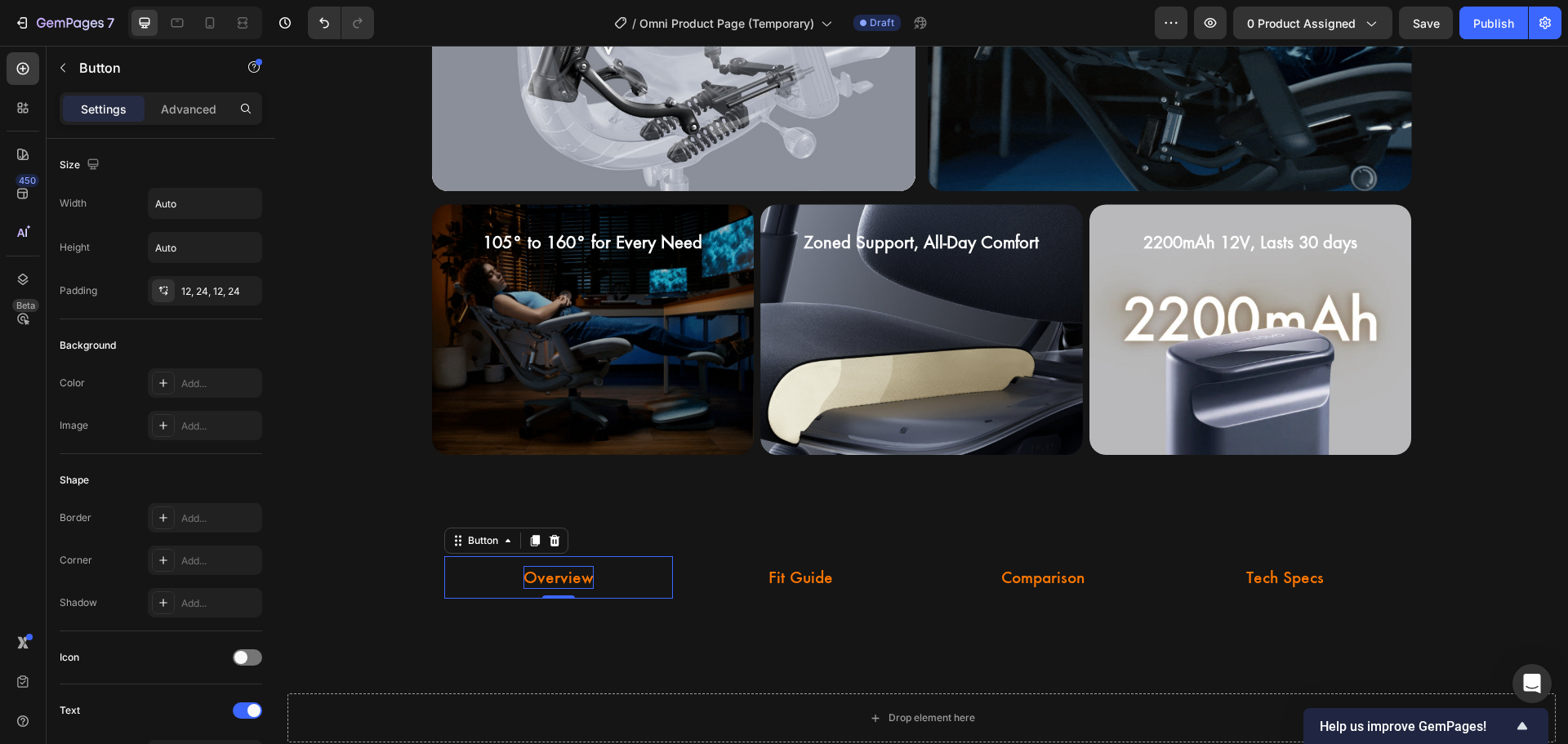
click at [562, 588] on p "Overview" at bounding box center [559, 577] width 70 height 24
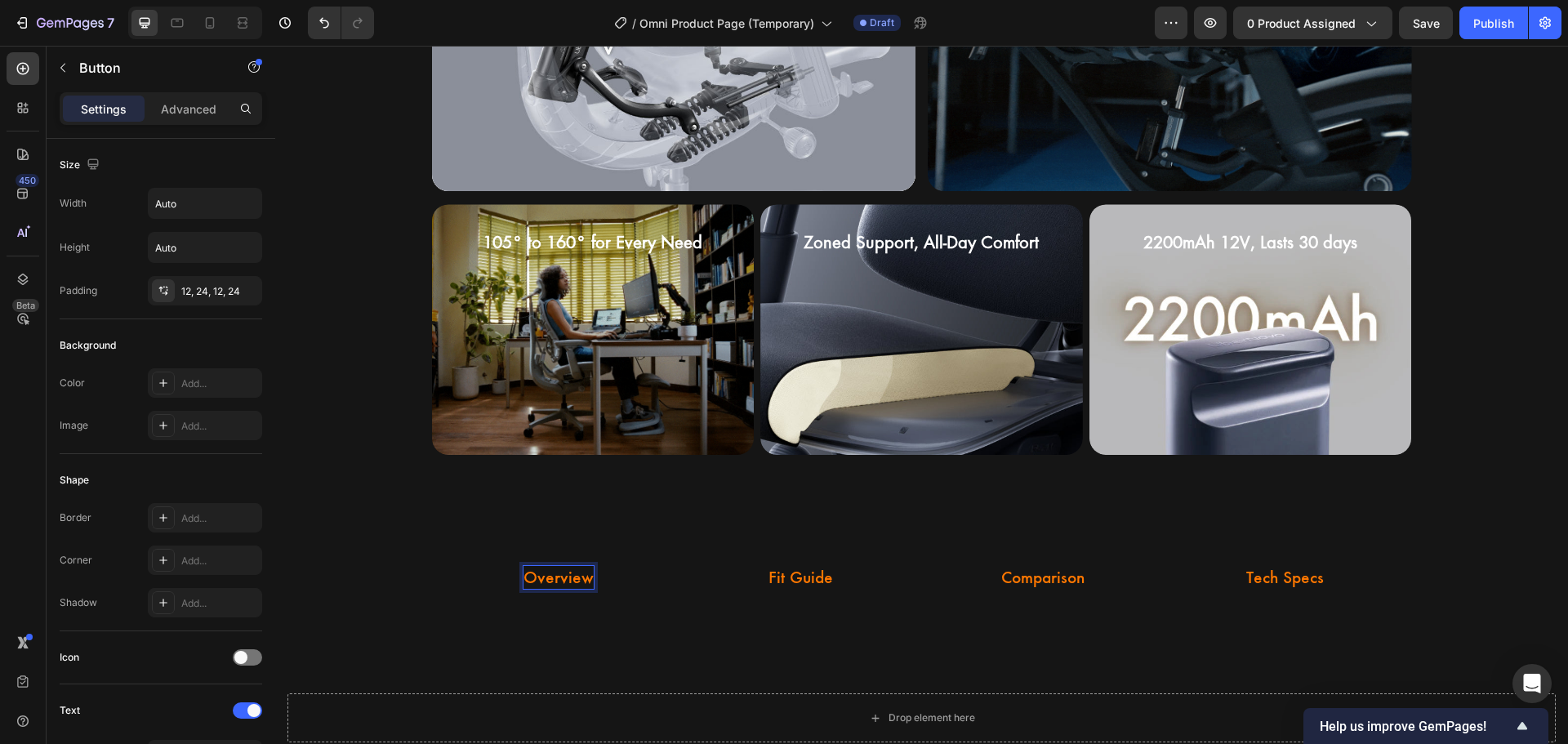
click at [555, 575] on p "Overview" at bounding box center [559, 577] width 70 height 24
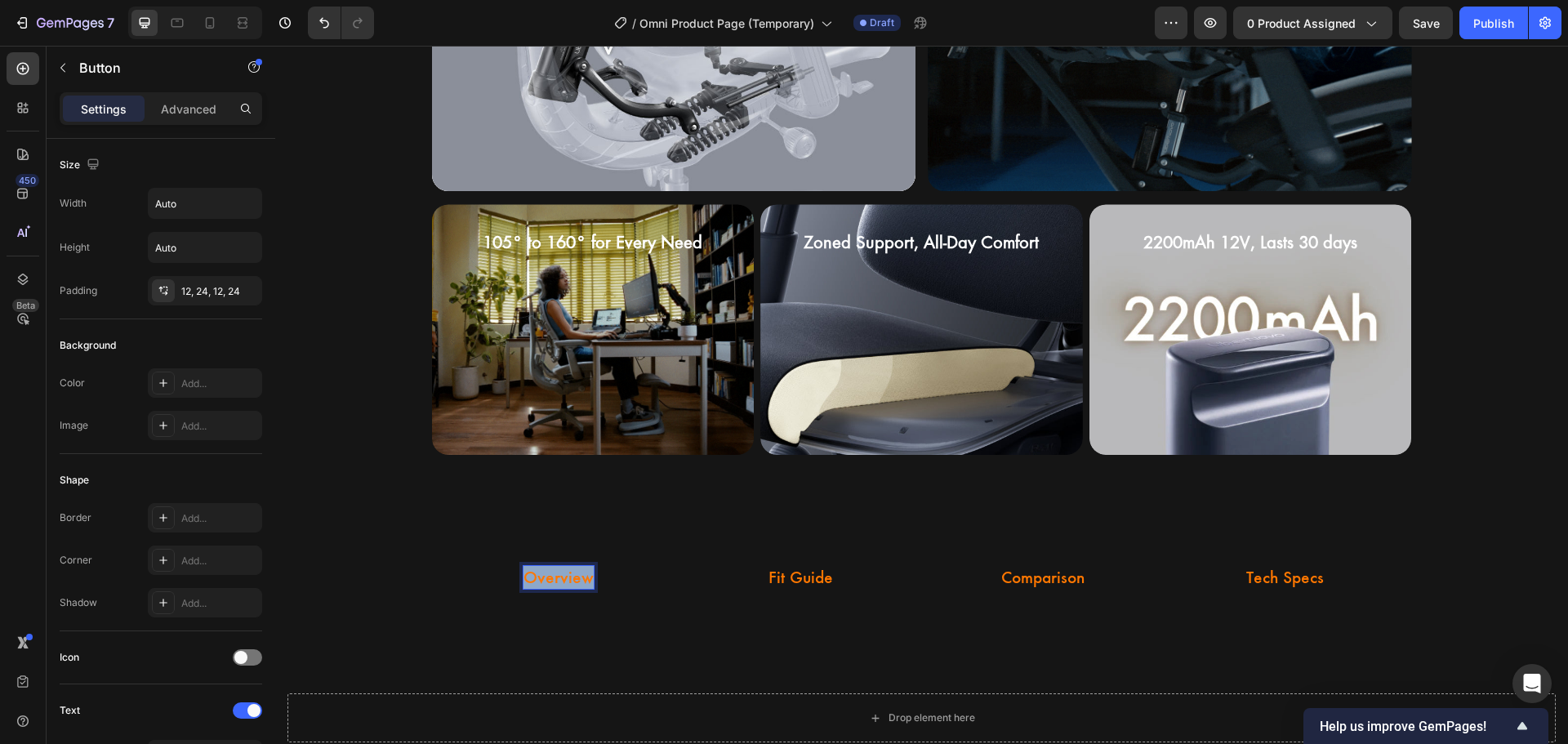
click at [555, 575] on p "Overview" at bounding box center [559, 577] width 70 height 24
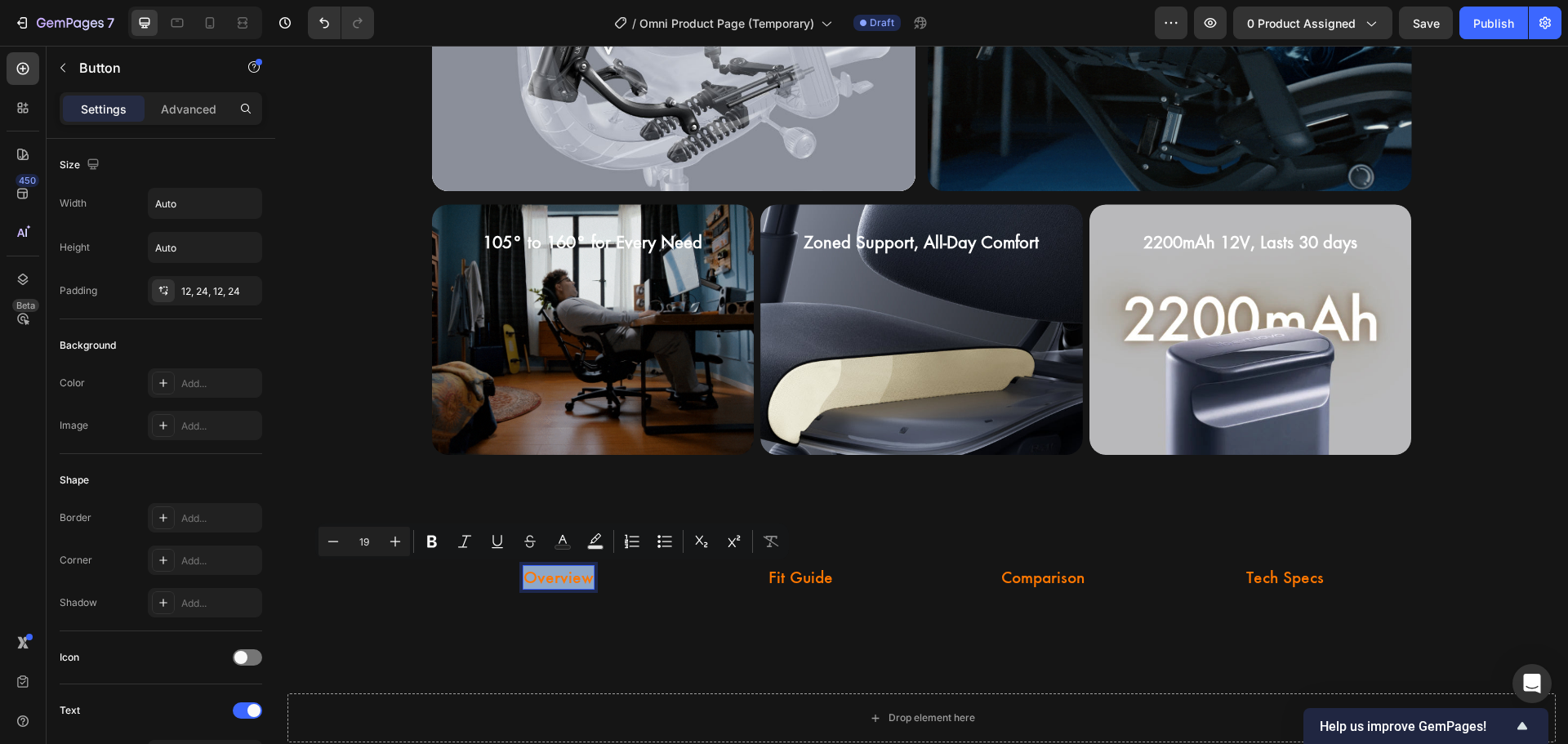
click at [555, 575] on p "Overview" at bounding box center [559, 577] width 70 height 24
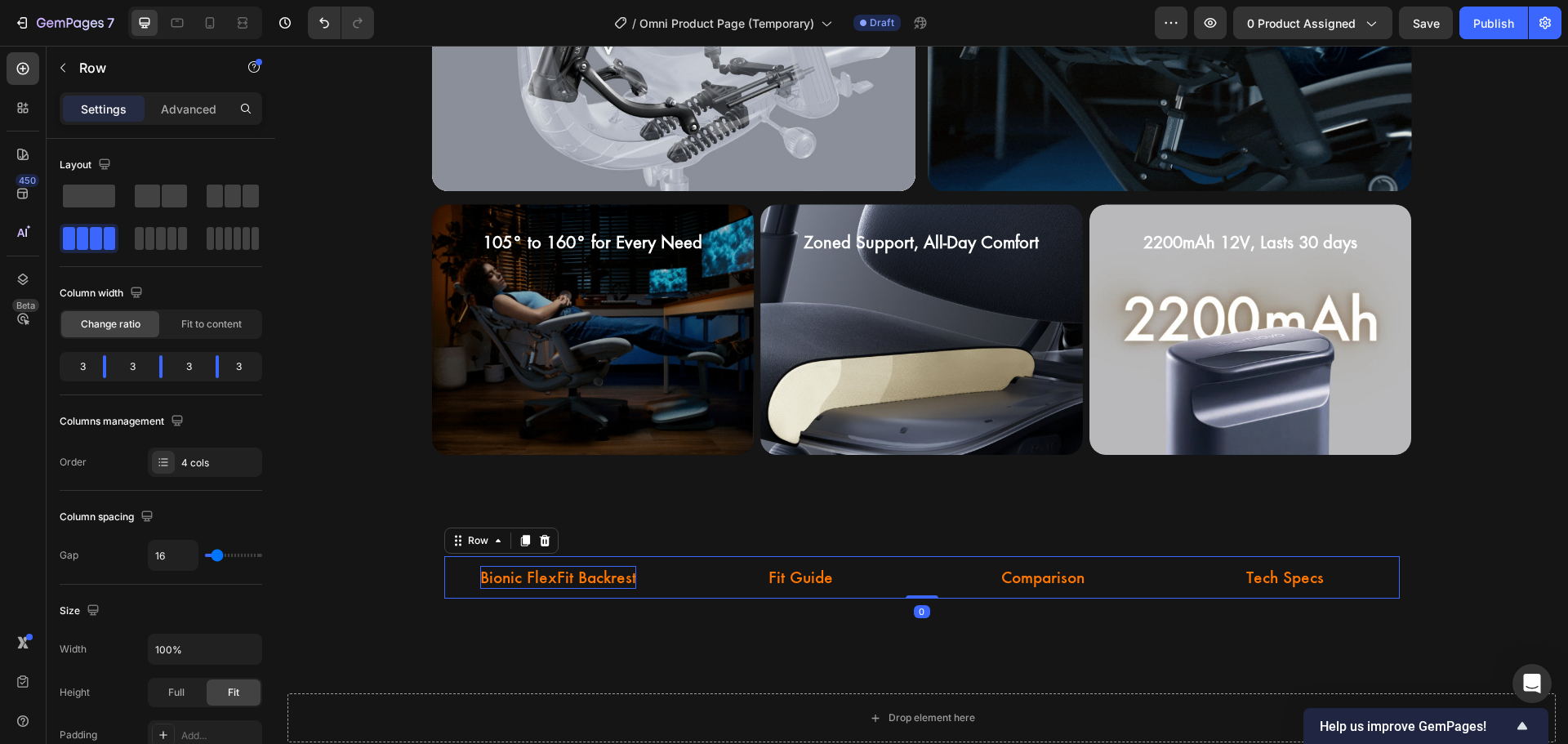
click at [672, 588] on div "Bionic FlexFit Backrest Button Fit Guide Button Comparison Button Tech Specs Bu…" at bounding box center [922, 577] width 956 height 43
click at [632, 580] on link "Bionic FlexFit Backrest" at bounding box center [558, 577] width 195 height 43
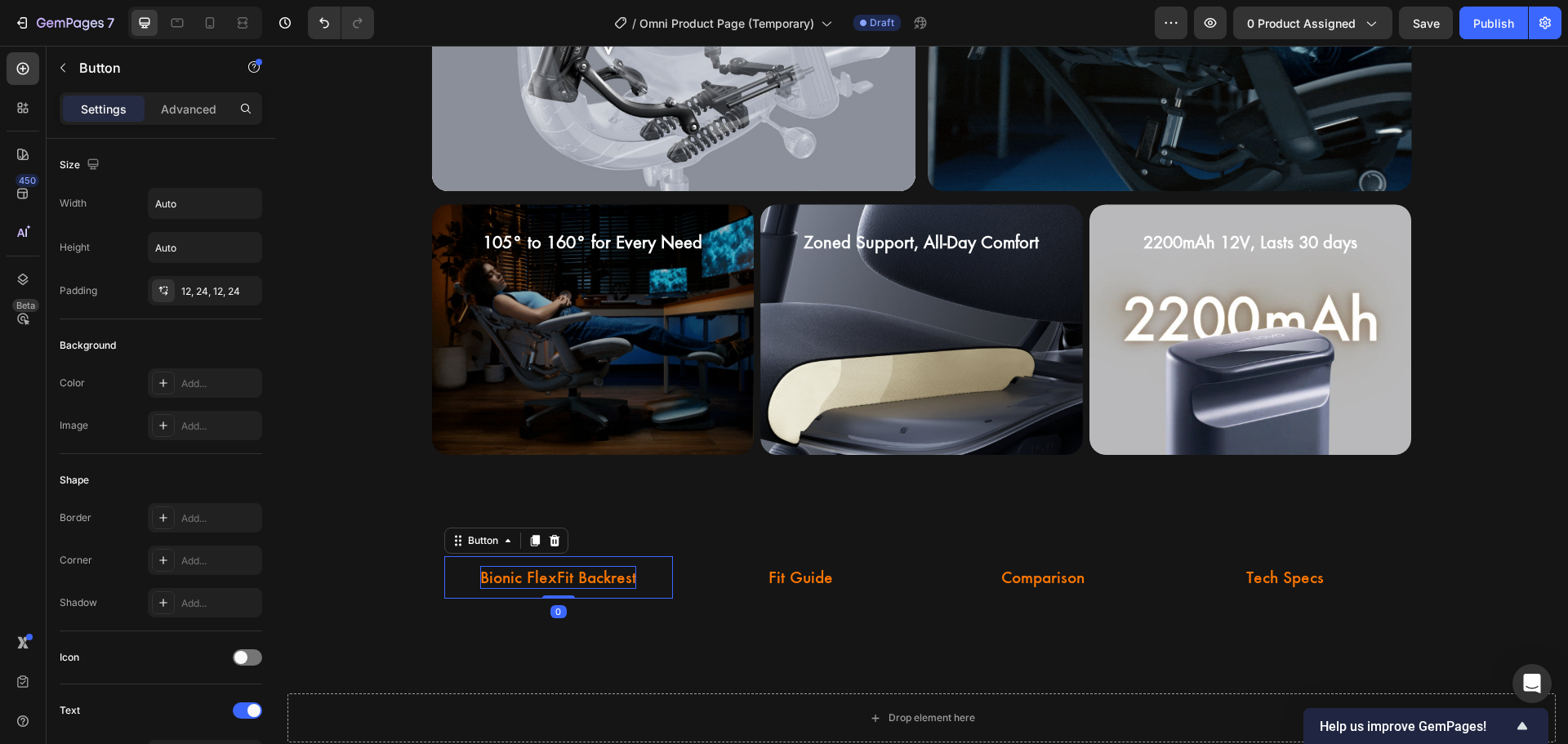
click at [632, 580] on link "Bionic FlexFit Backrest" at bounding box center [558, 577] width 195 height 43
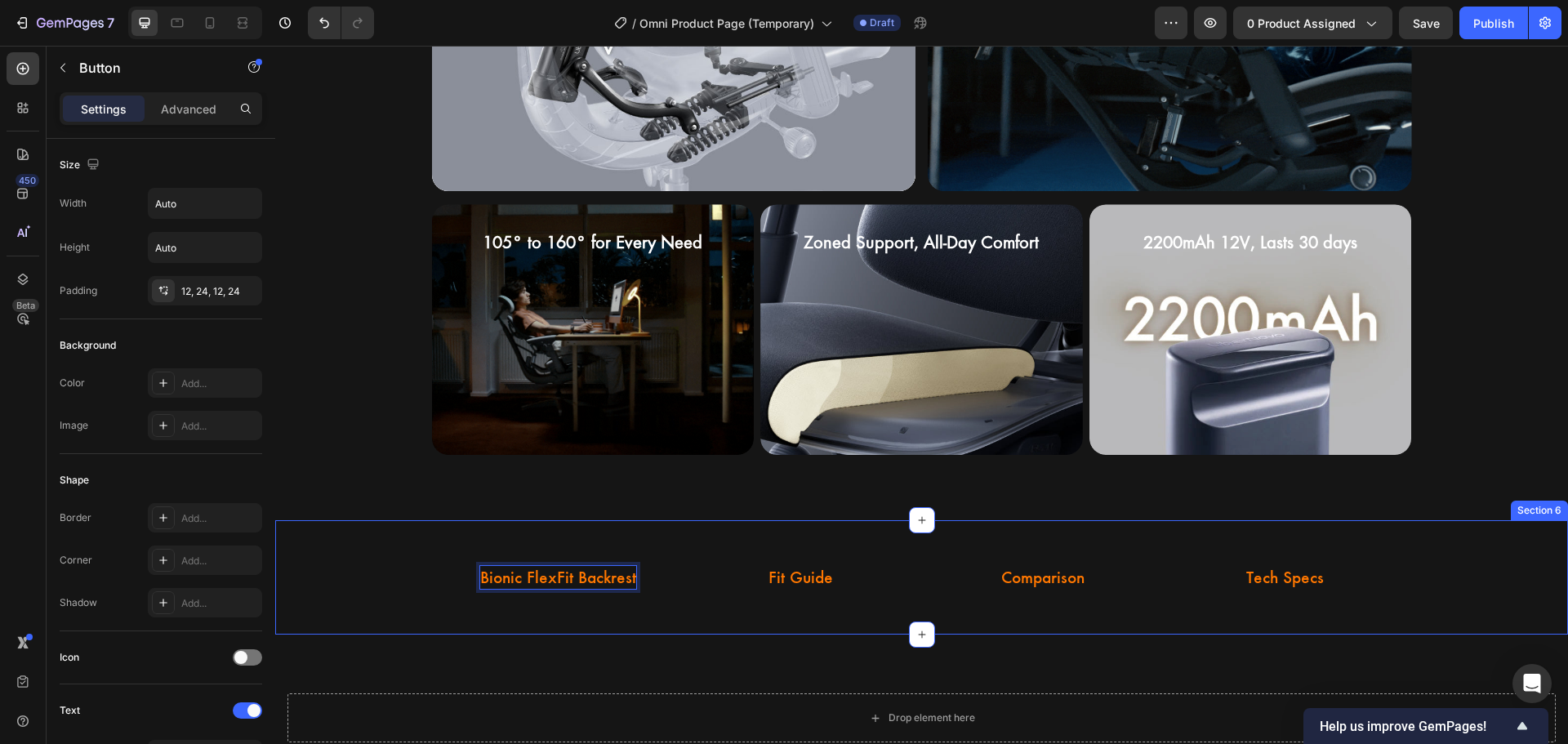
click at [410, 531] on div "Bionic FlexFit Backrest Button 0 Fit Guide Button Comparison Button Tech Specs …" at bounding box center [922, 578] width 1293 height 115
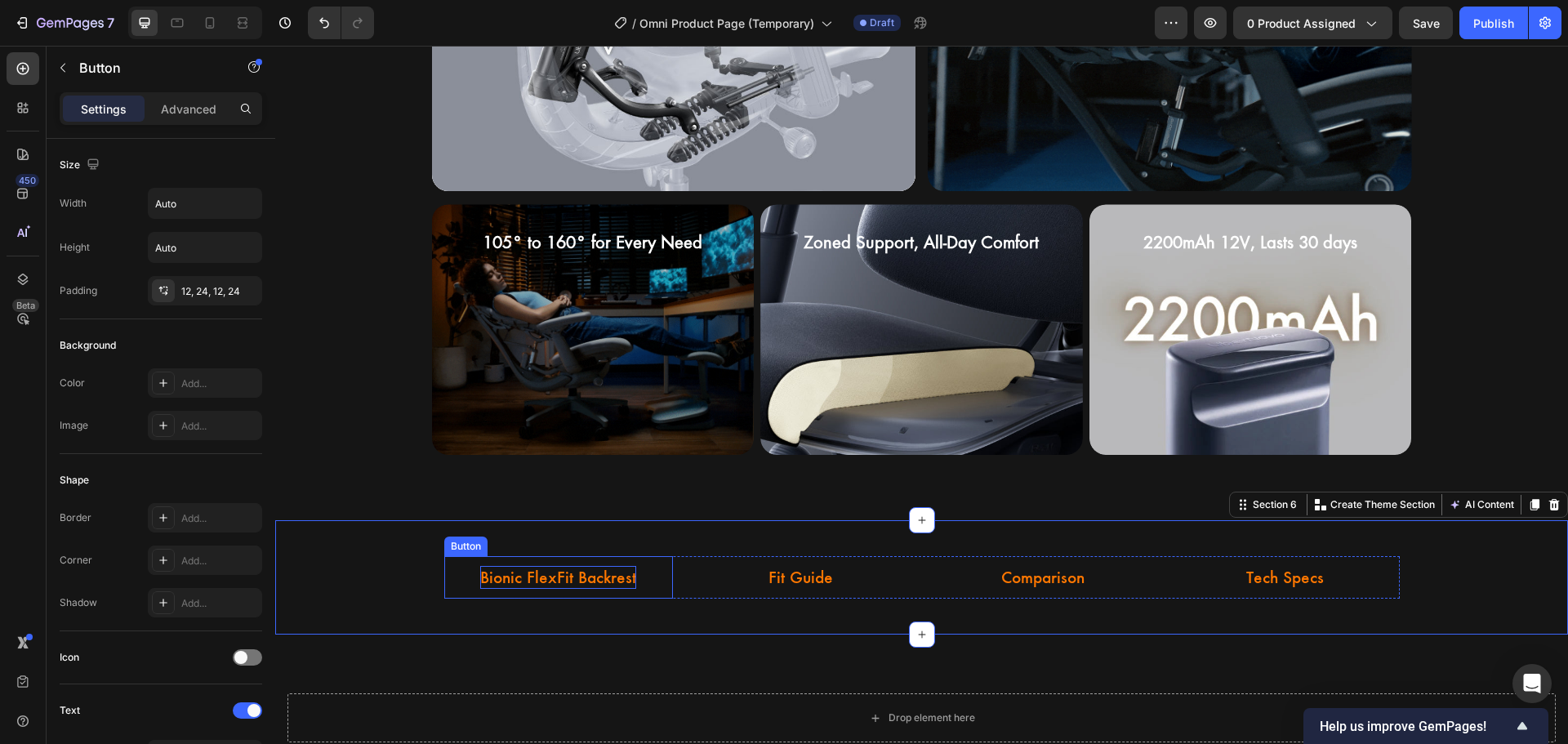
click at [513, 581] on p "Bionic FlexFit Backrest" at bounding box center [558, 577] width 156 height 24
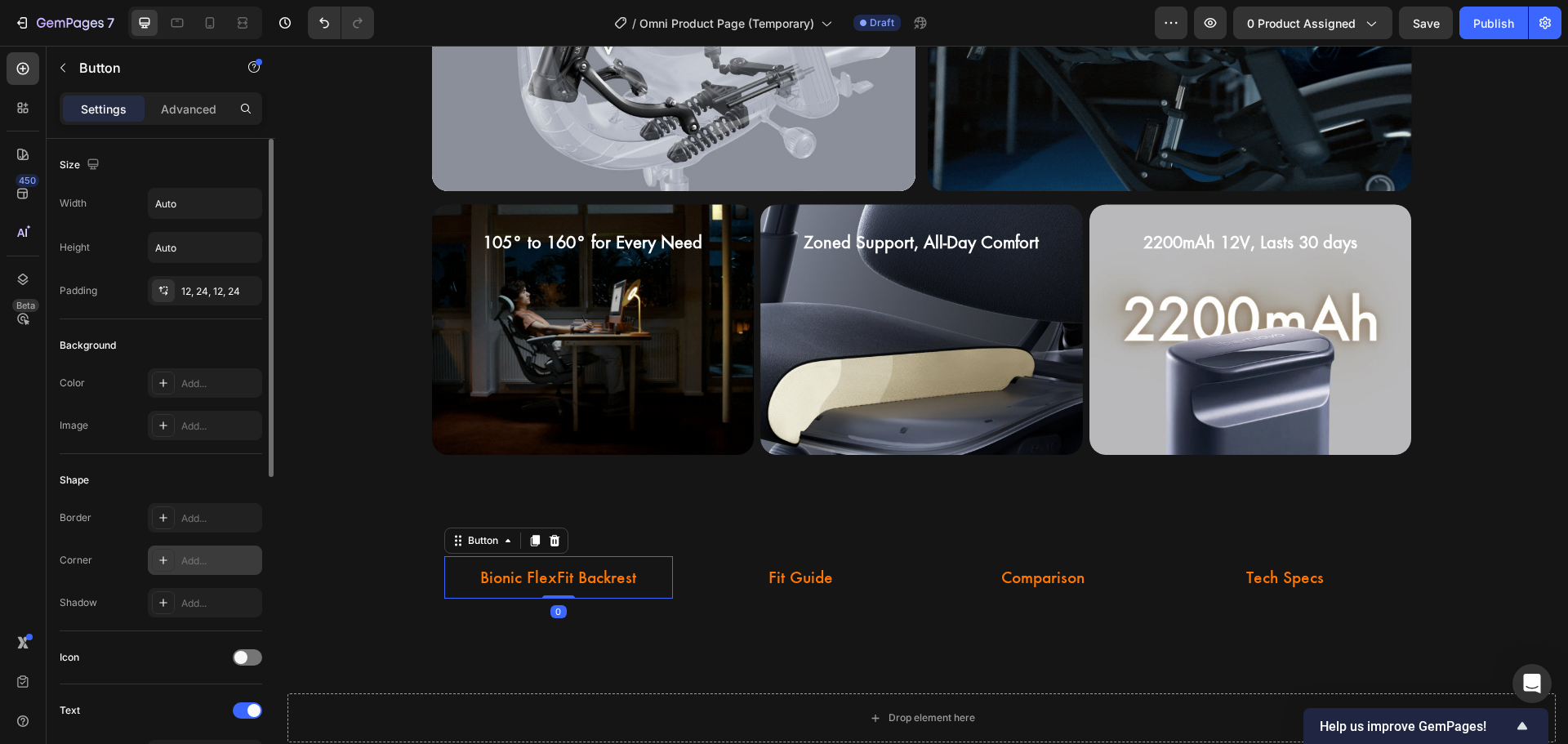
scroll to position [408, 0]
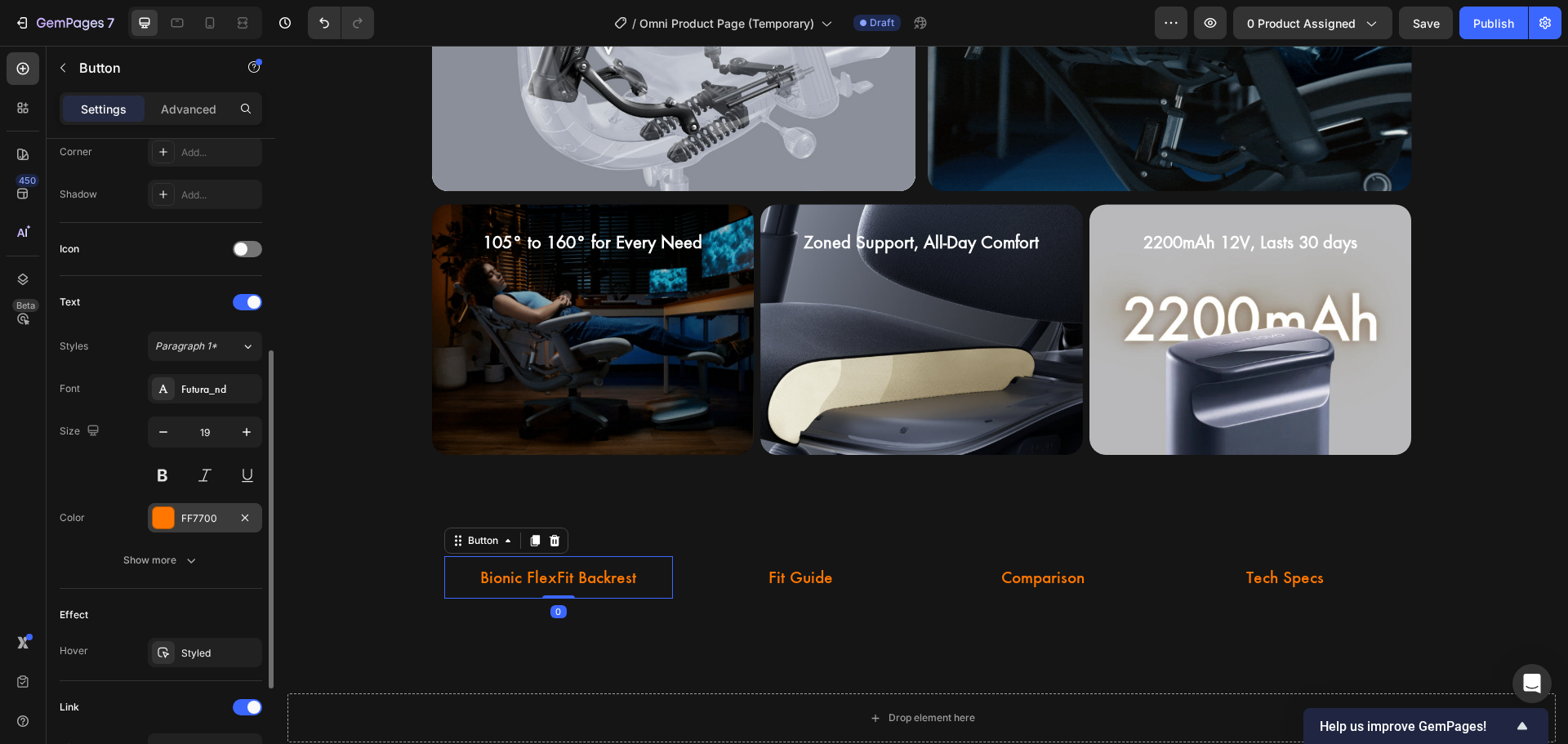
click at [202, 511] on div "FF7700" at bounding box center [205, 518] width 47 height 15
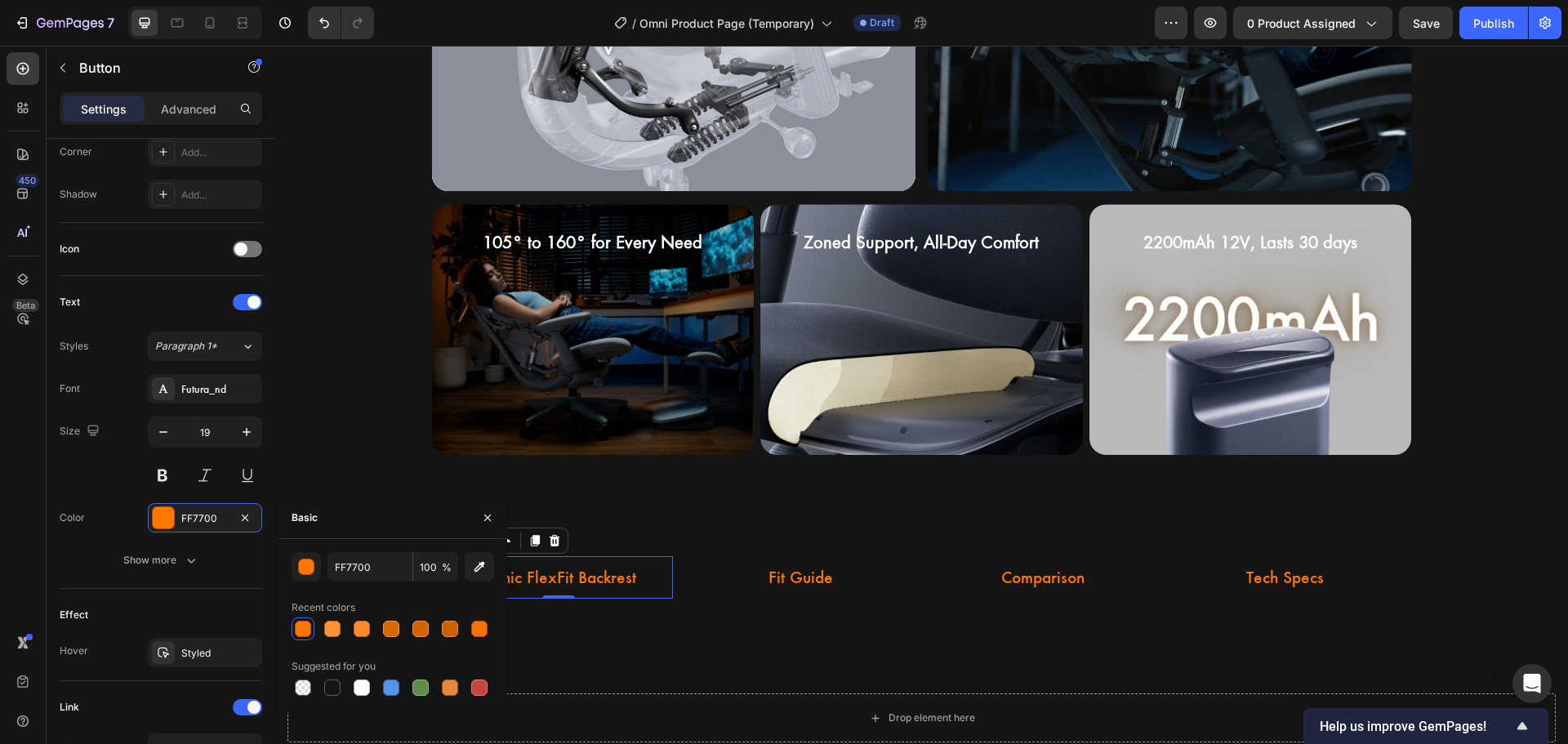
click at [303, 621] on div at bounding box center [303, 629] width 17 height 17
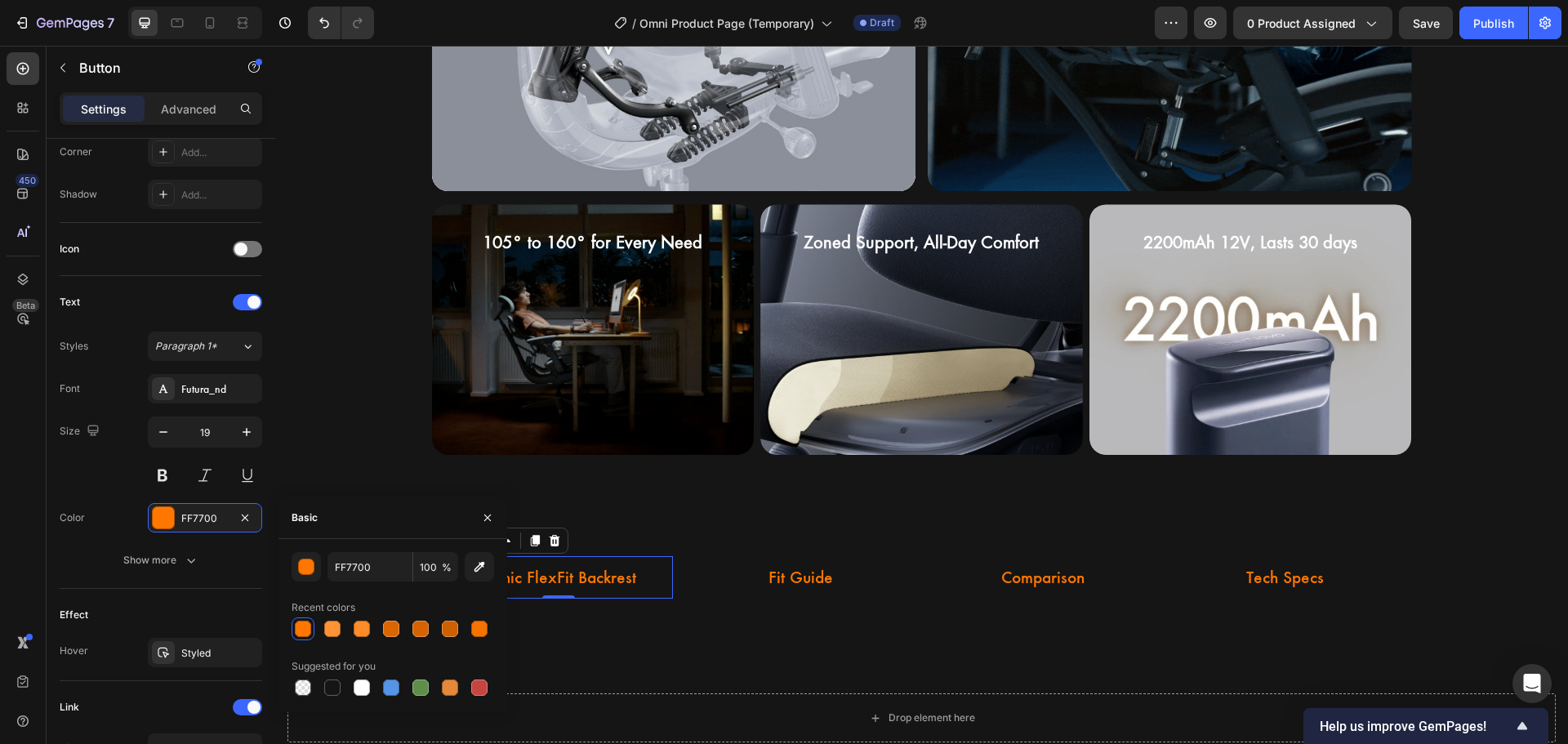
click at [303, 621] on div at bounding box center [303, 629] width 17 height 17
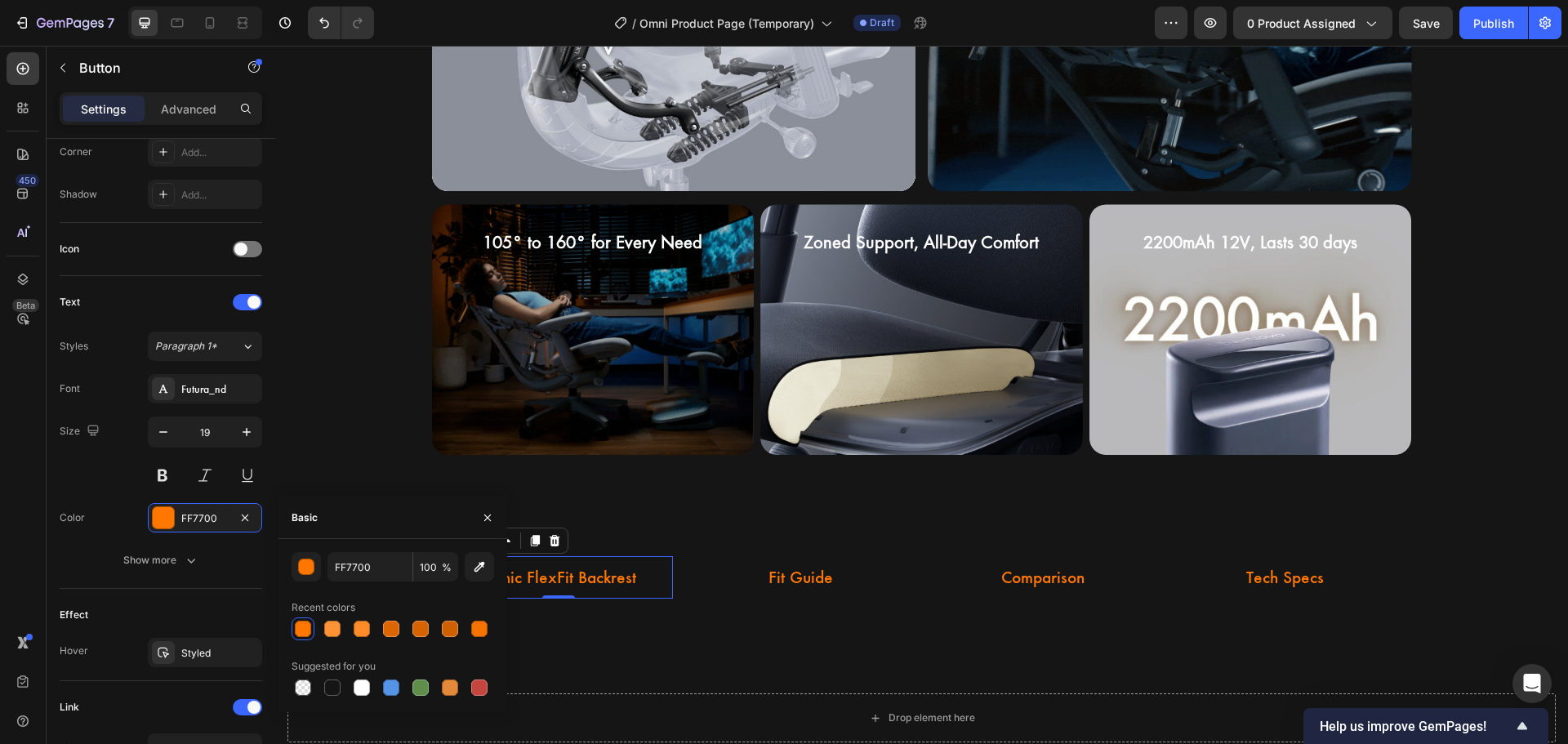
click at [303, 621] on div at bounding box center [303, 629] width 17 height 17
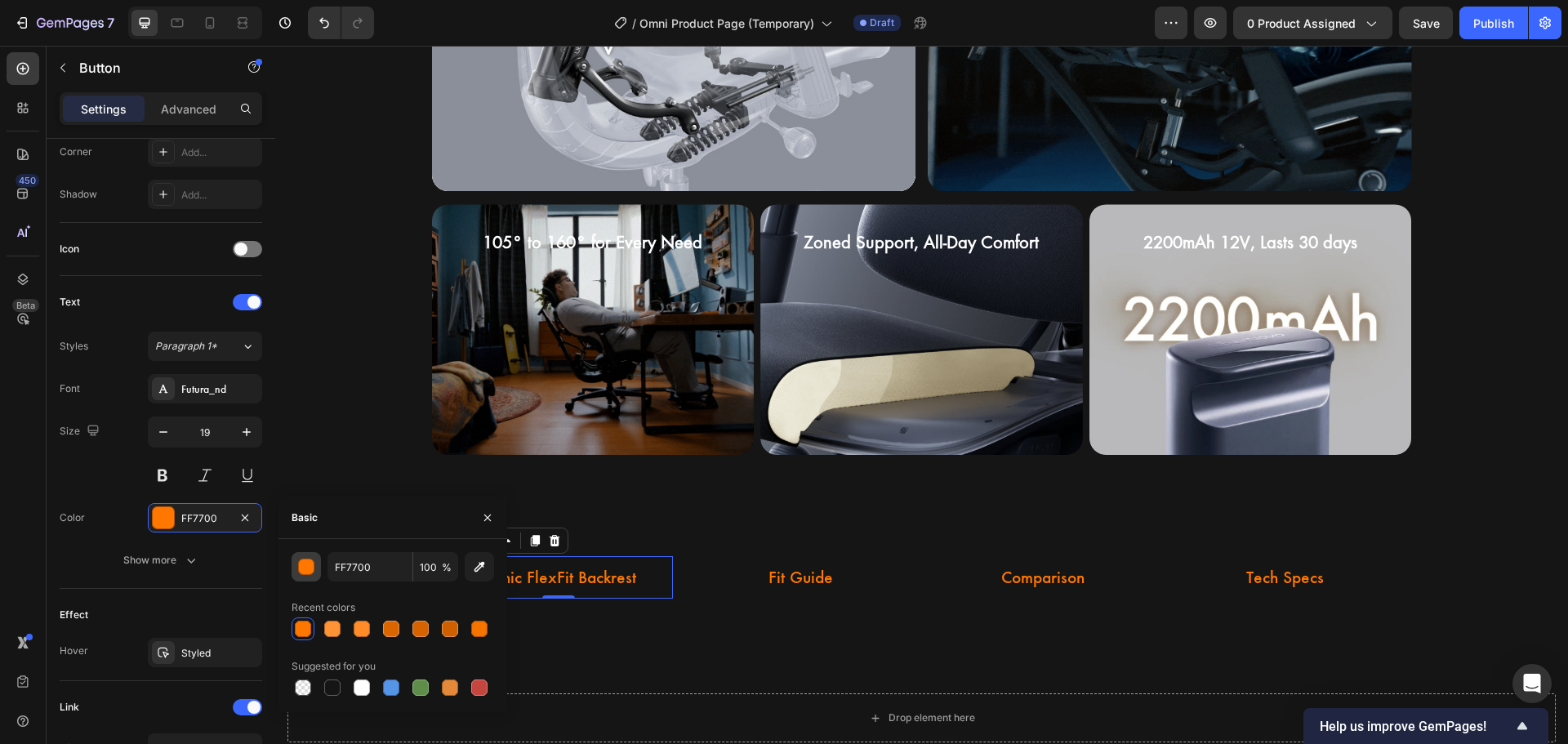
click at [309, 574] on div "button" at bounding box center [307, 567] width 17 height 17
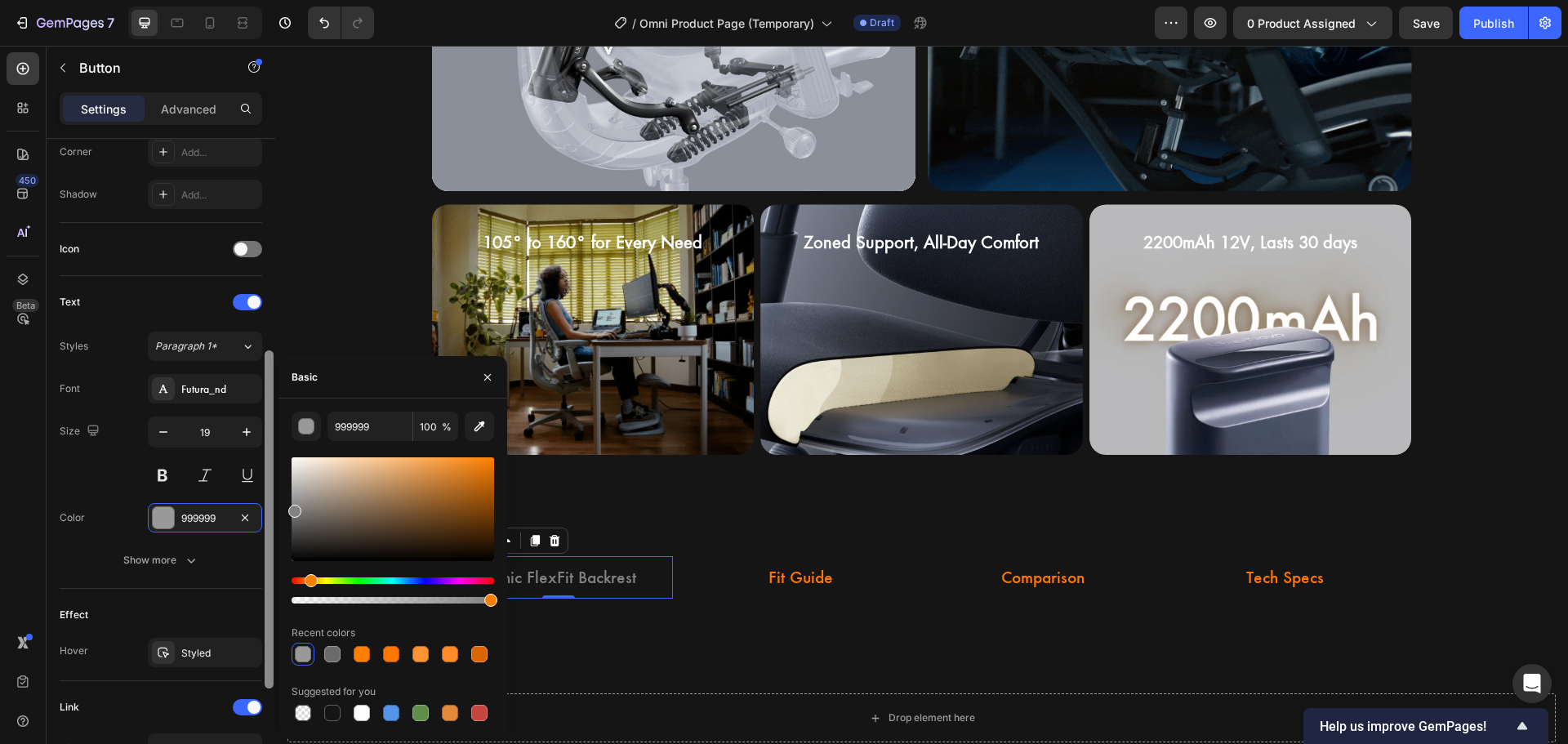
type input "828282"
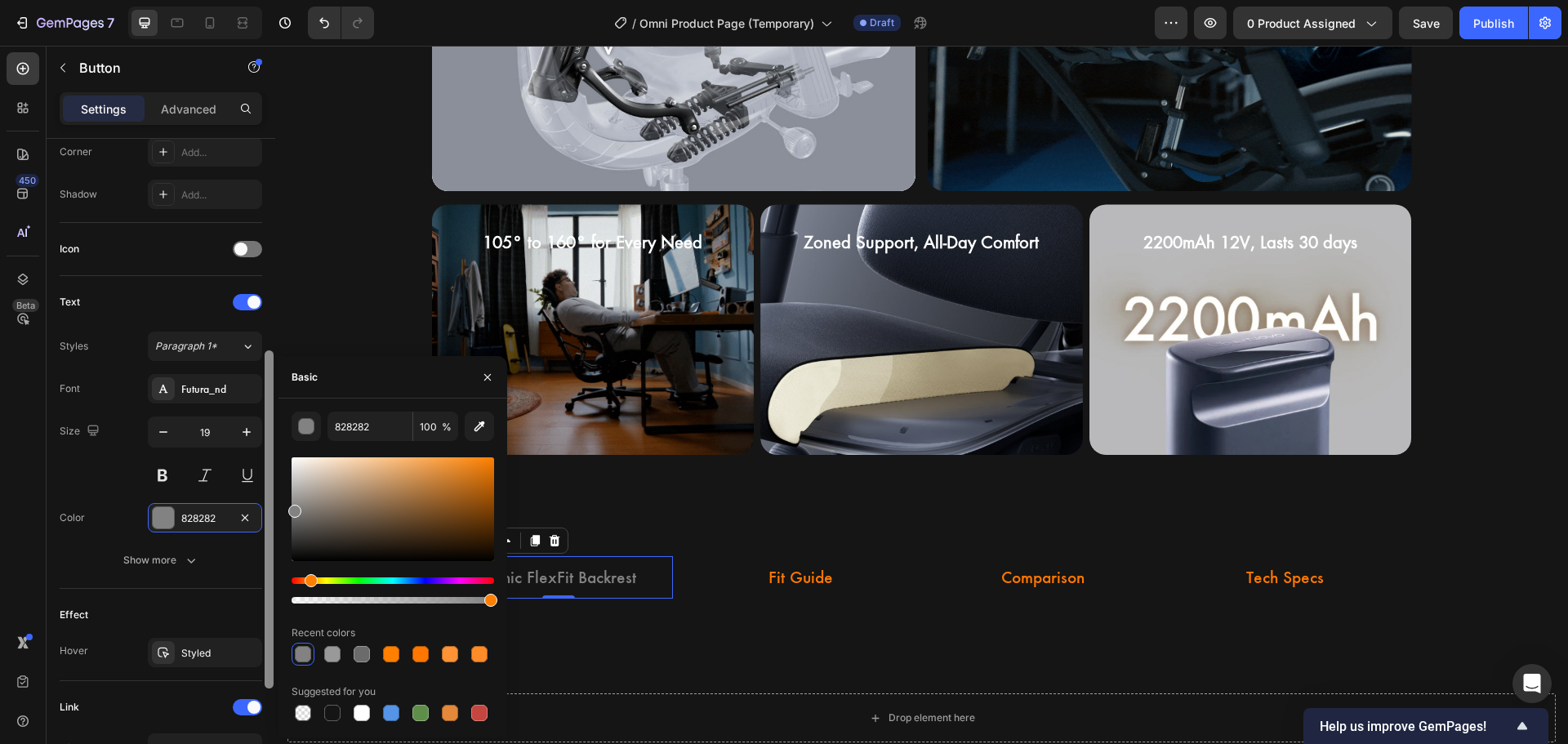
drag, startPoint x: 327, startPoint y: 506, endPoint x: 268, endPoint y: 507, distance: 59.0
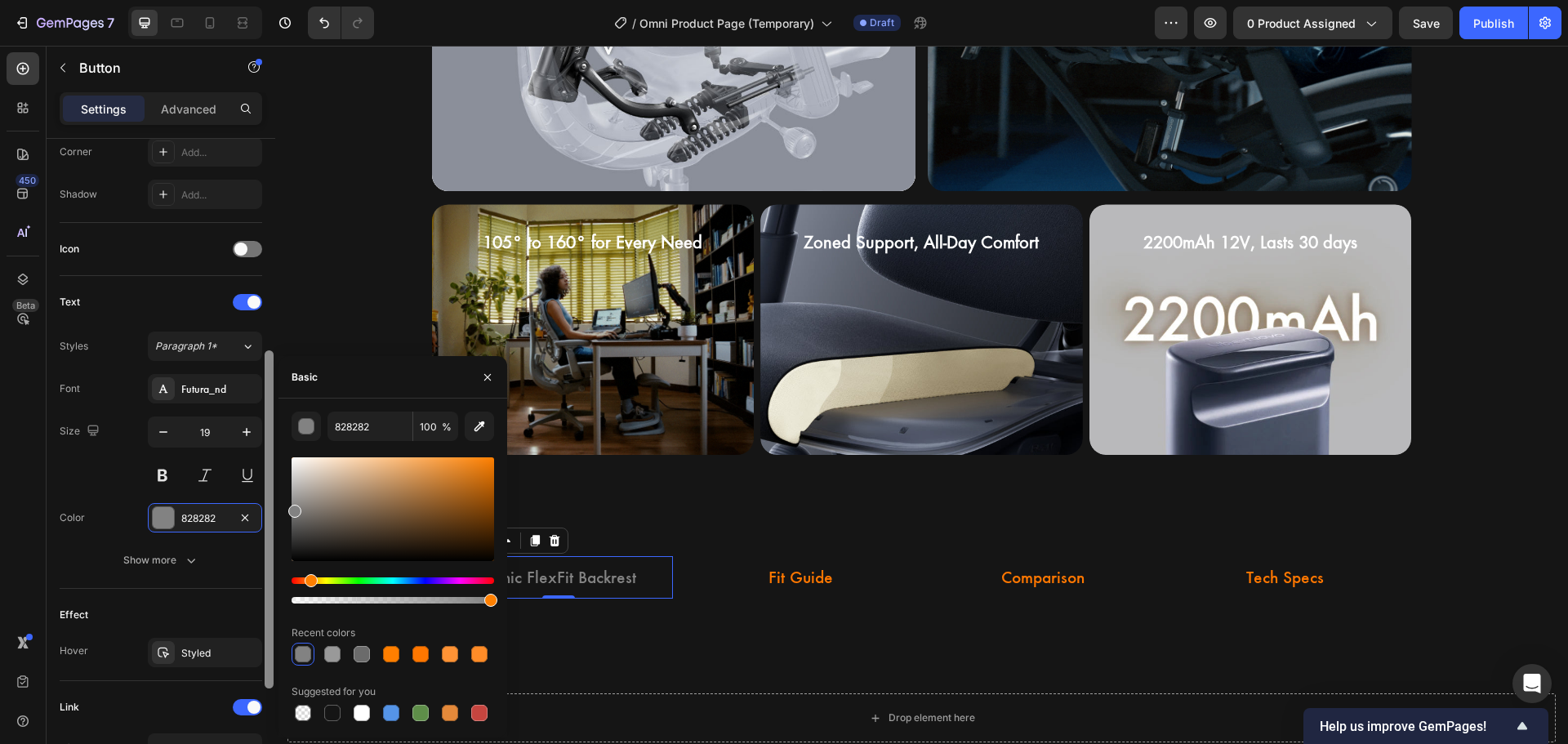
click at [268, 507] on div "450 Beta Sections(18) Elements(84) Section Element Hero Section Product Detail …" at bounding box center [137, 394] width 275 height 698
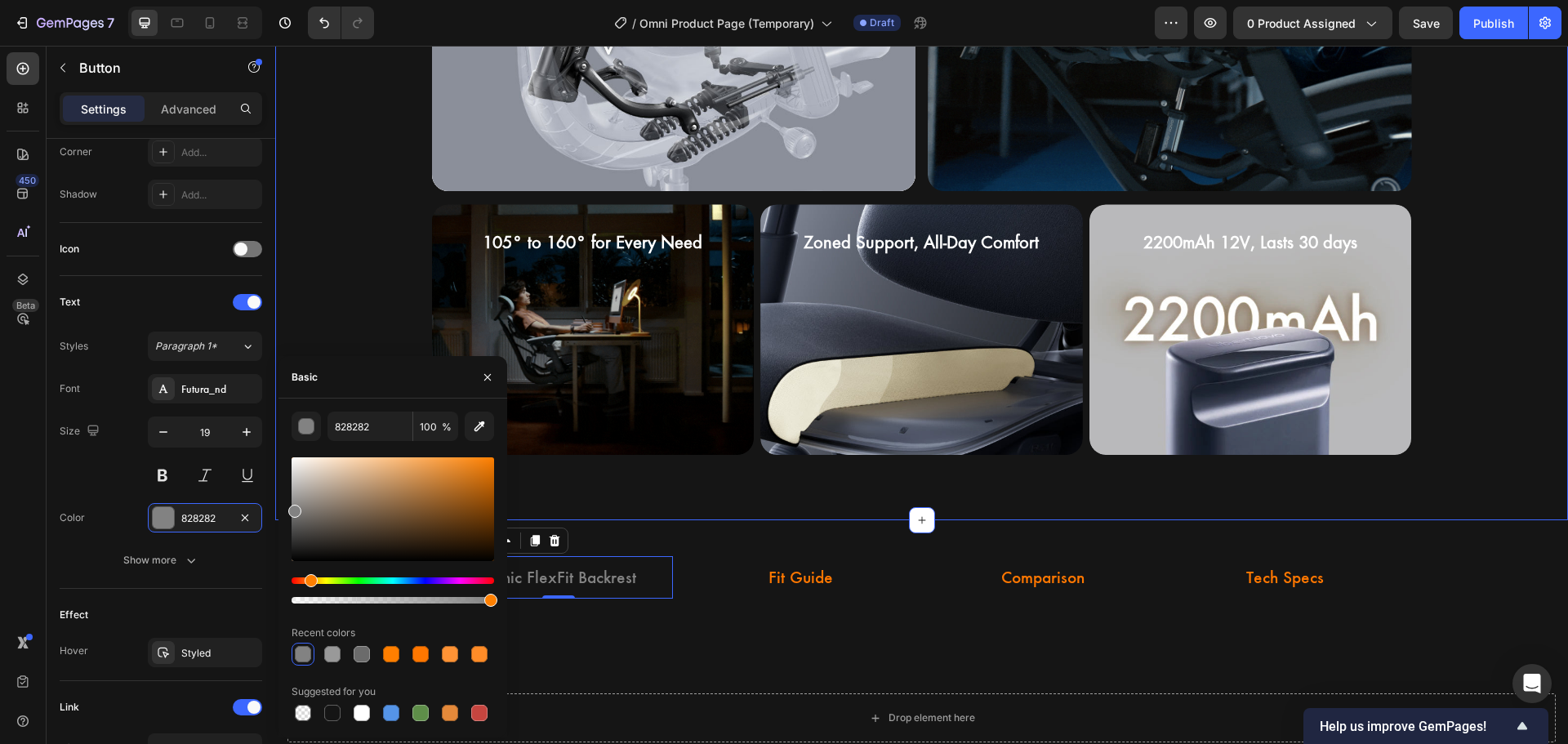
scroll to position [0, 0]
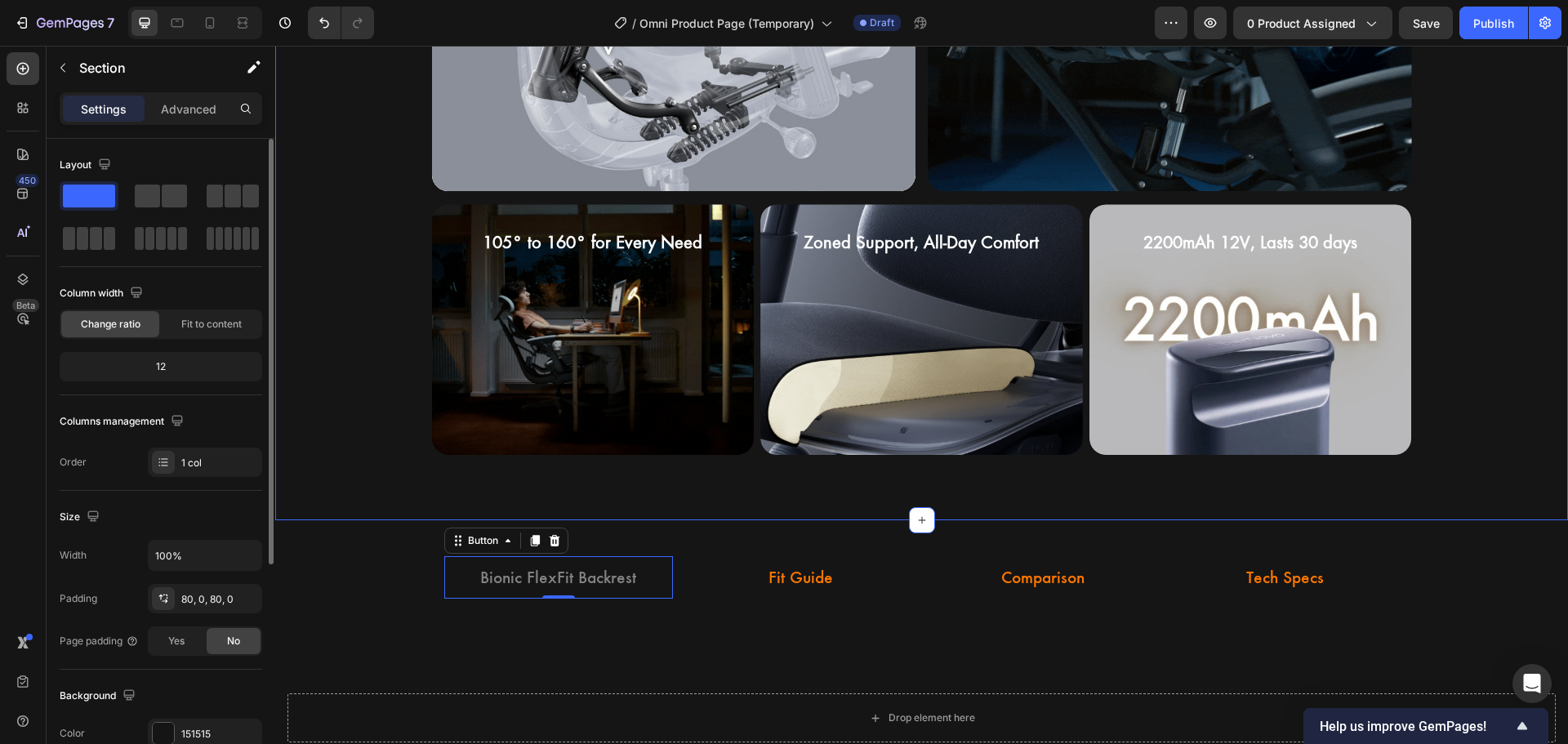
click at [369, 336] on div "Dynamic Support Heading Hero Banner Bionic FlexFit Backrest Heading Hero Banner…" at bounding box center [922, 5] width 1293 height 899
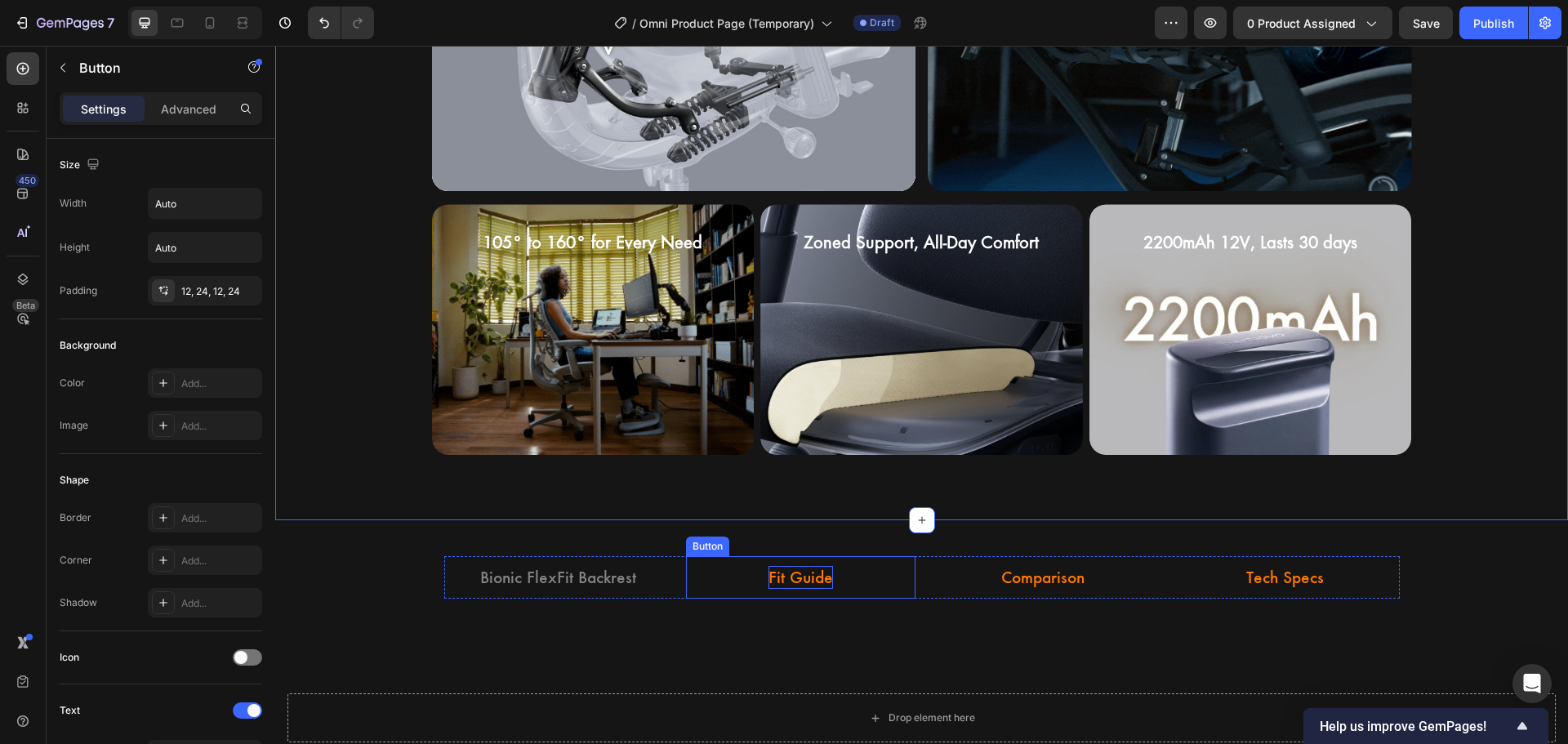
click at [807, 570] on p "Fit Guide" at bounding box center [801, 577] width 65 height 24
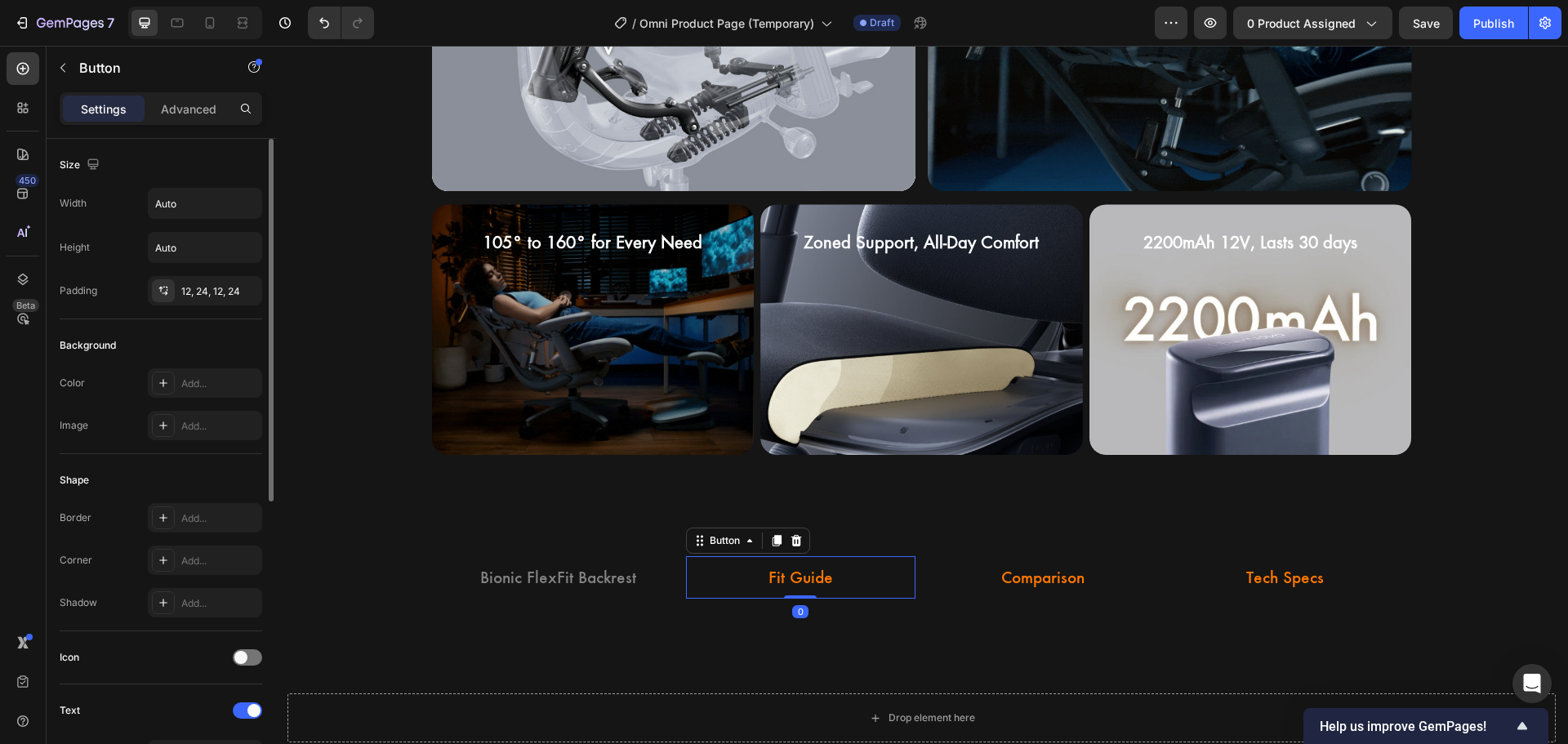
scroll to position [408, 0]
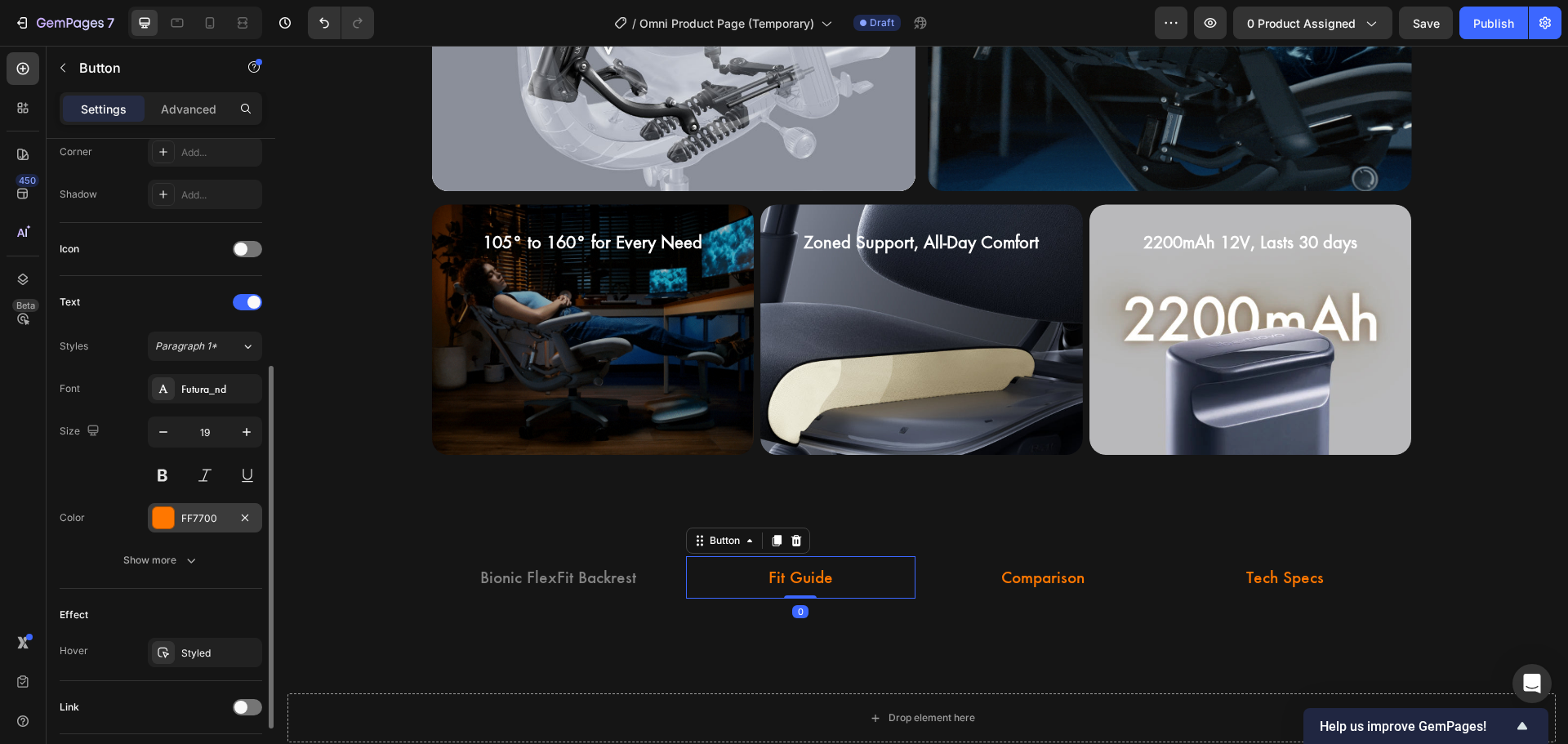
click at [196, 516] on div "FF7700" at bounding box center [205, 518] width 47 height 15
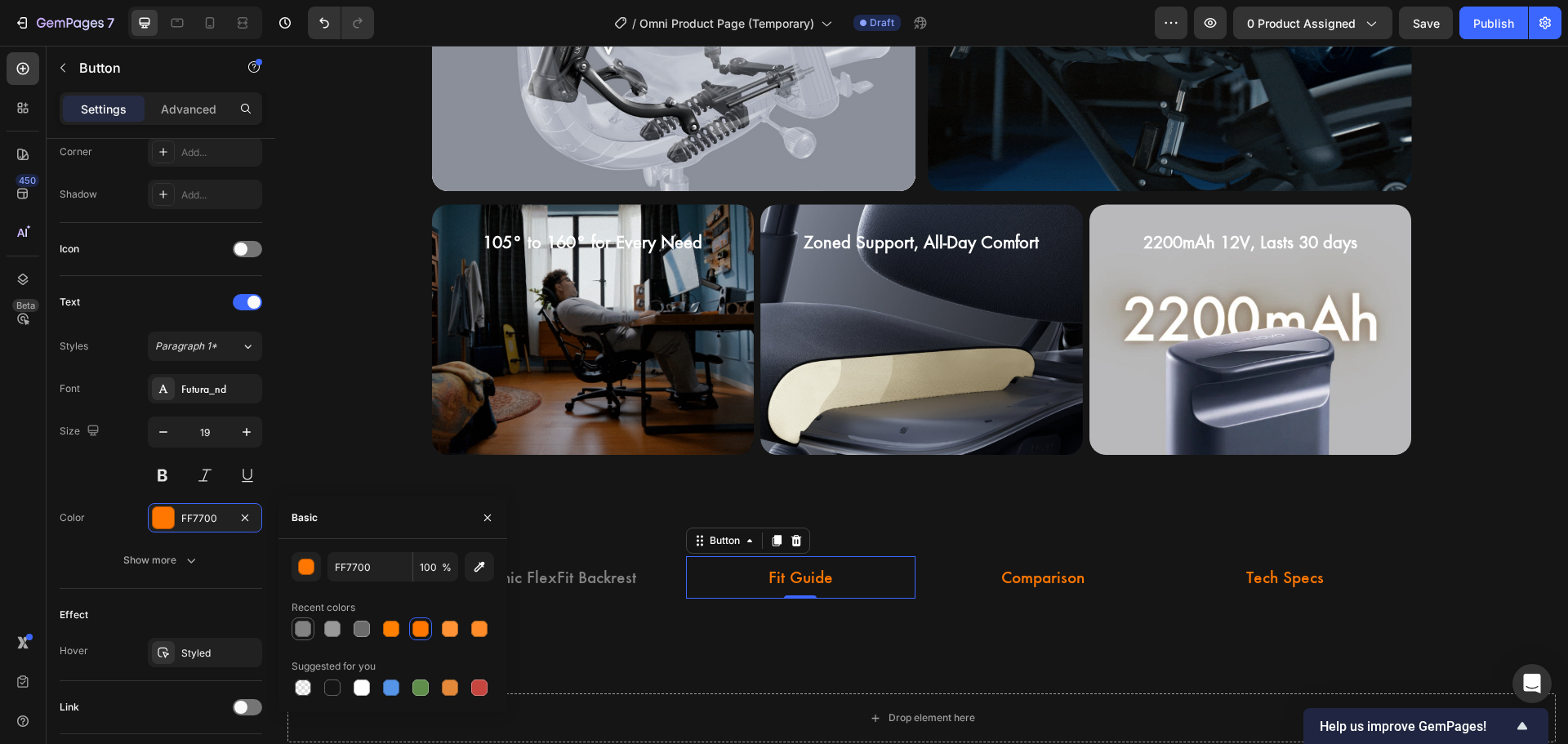
click at [302, 629] on div at bounding box center [303, 629] width 17 height 17
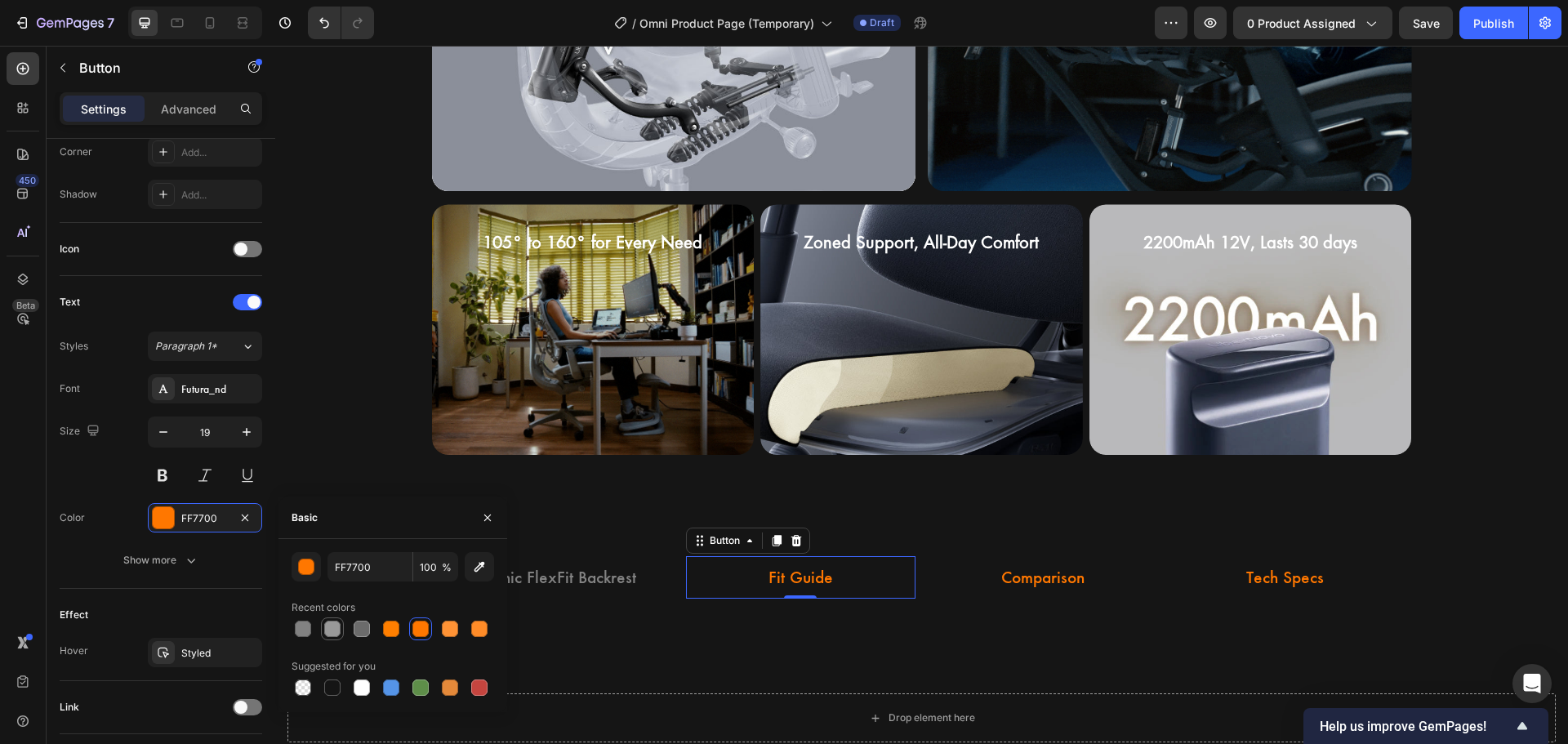
type input "828282"
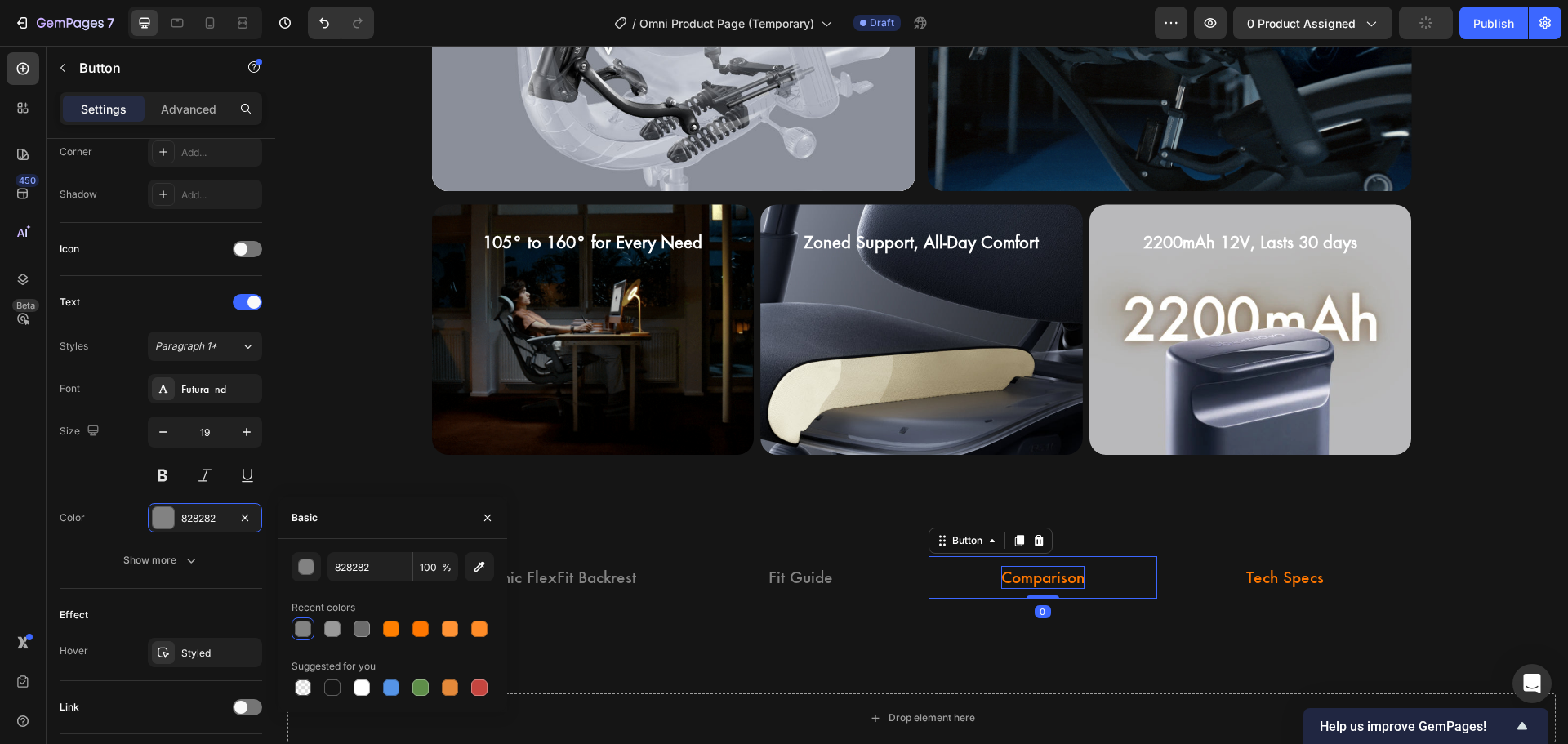
click at [1001, 574] on p "Comparison" at bounding box center [1042, 577] width 83 height 24
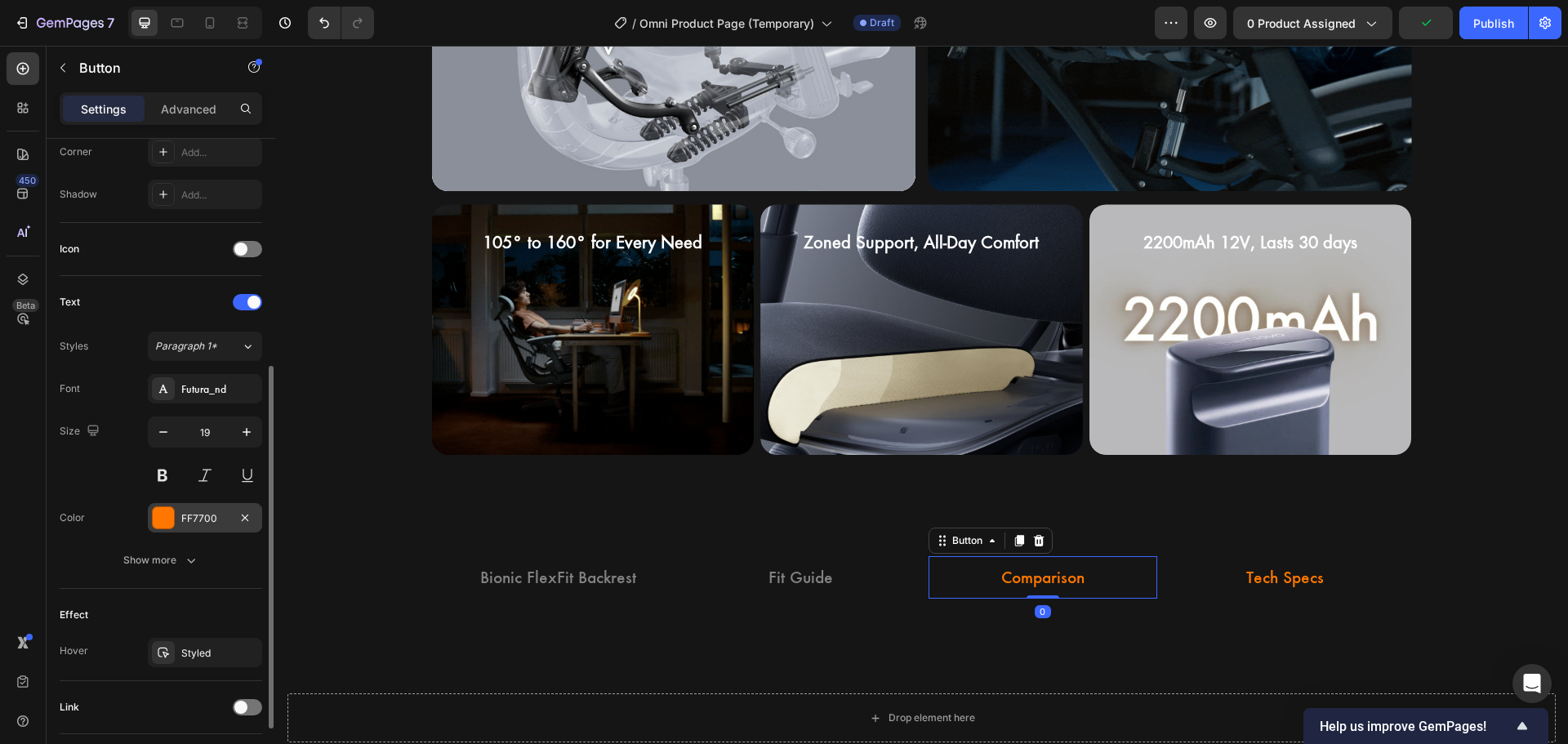
click at [192, 517] on div "FF7700" at bounding box center [205, 518] width 47 height 15
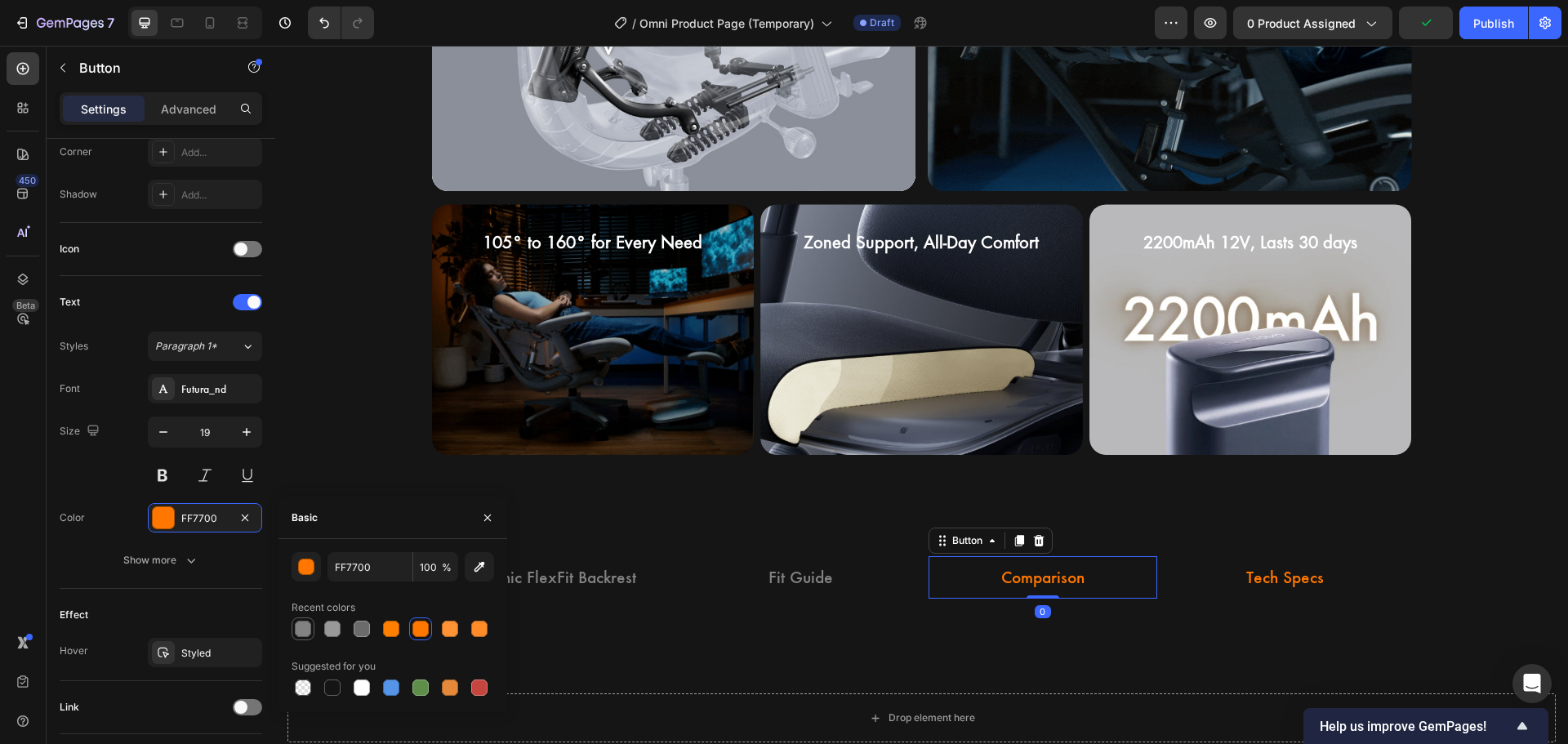
click at [302, 629] on div at bounding box center [303, 629] width 17 height 17
type input "828282"
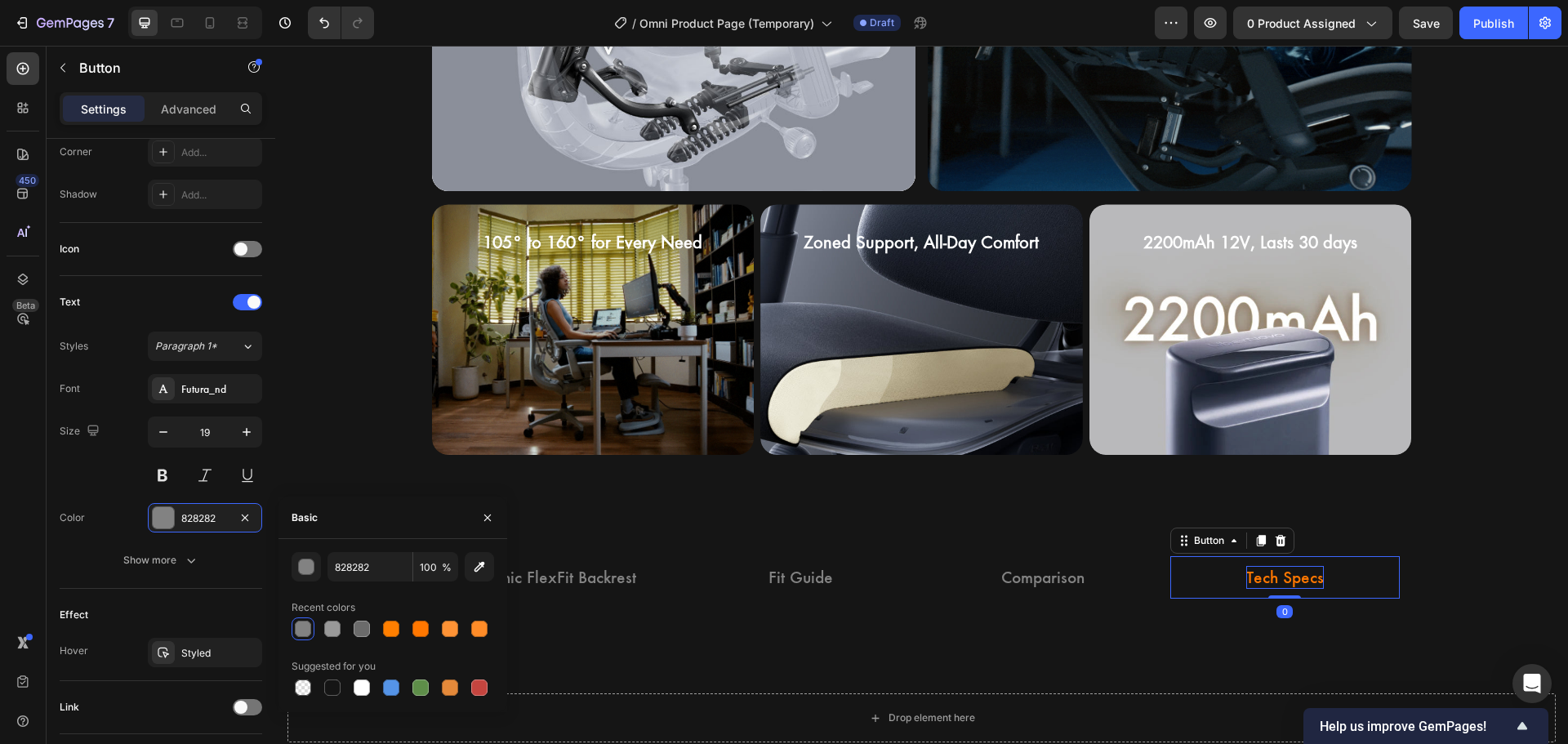
click at [1261, 577] on p "Tech Specs" at bounding box center [1285, 577] width 78 height 24
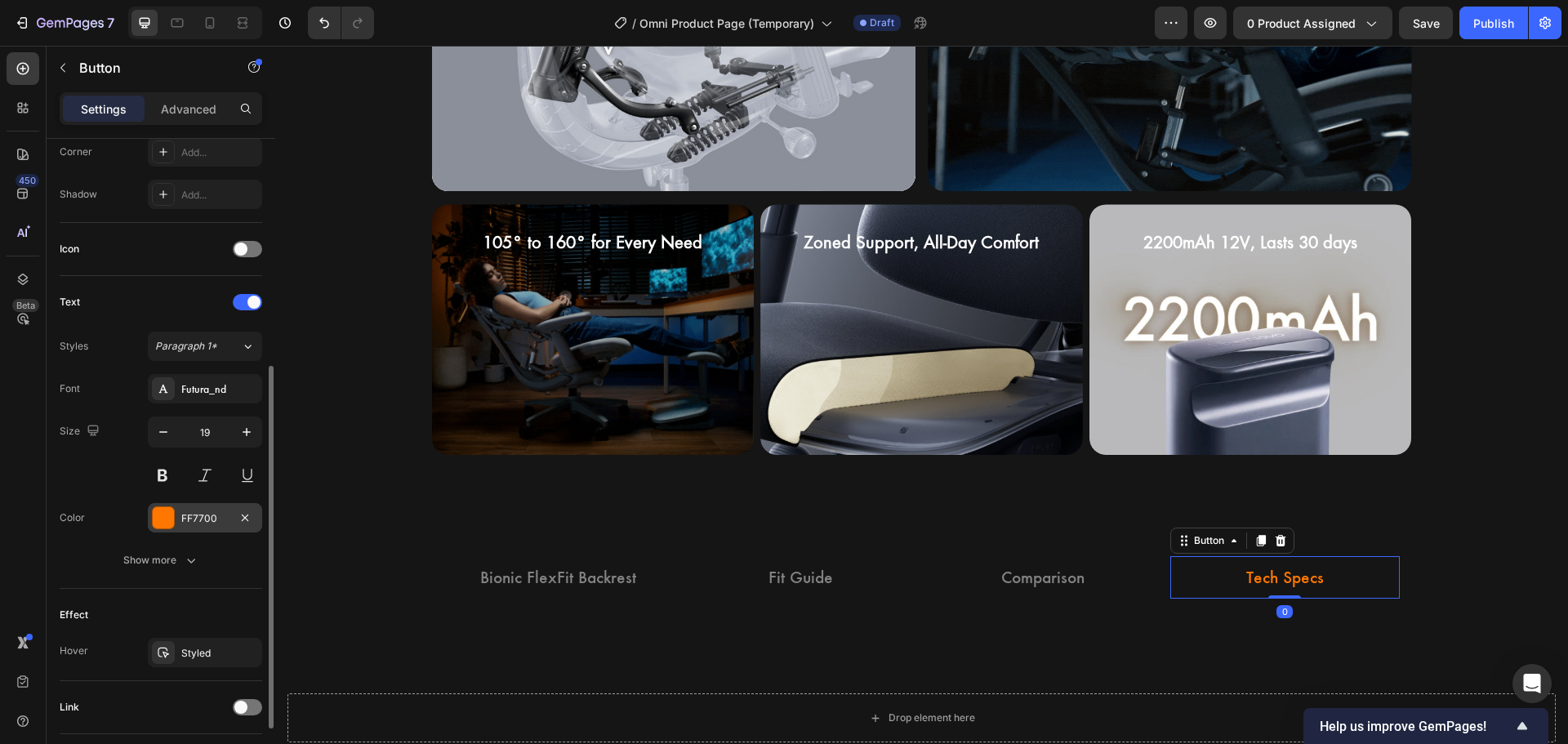
click at [157, 518] on div at bounding box center [164, 518] width 21 height 21
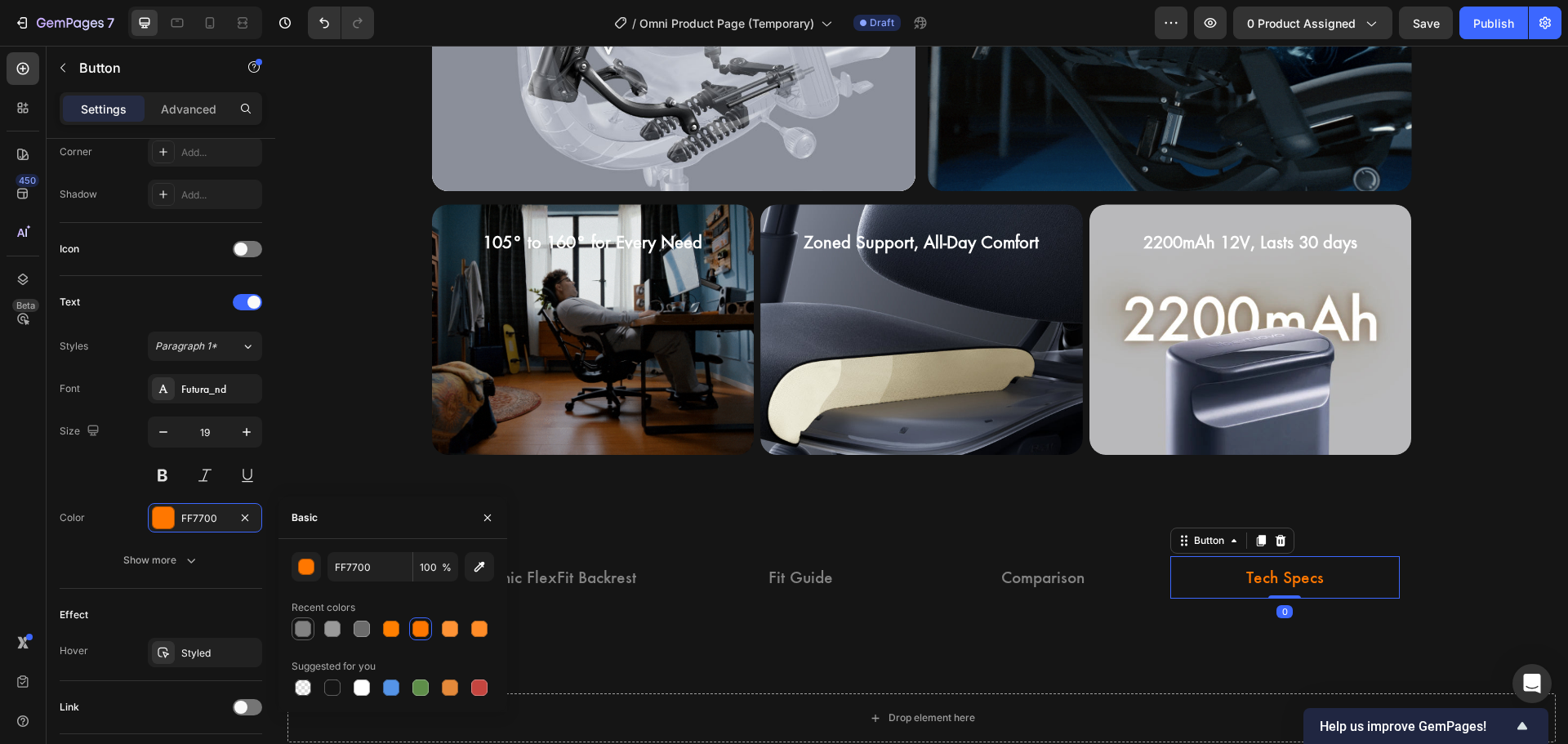
click at [305, 630] on div at bounding box center [303, 629] width 17 height 17
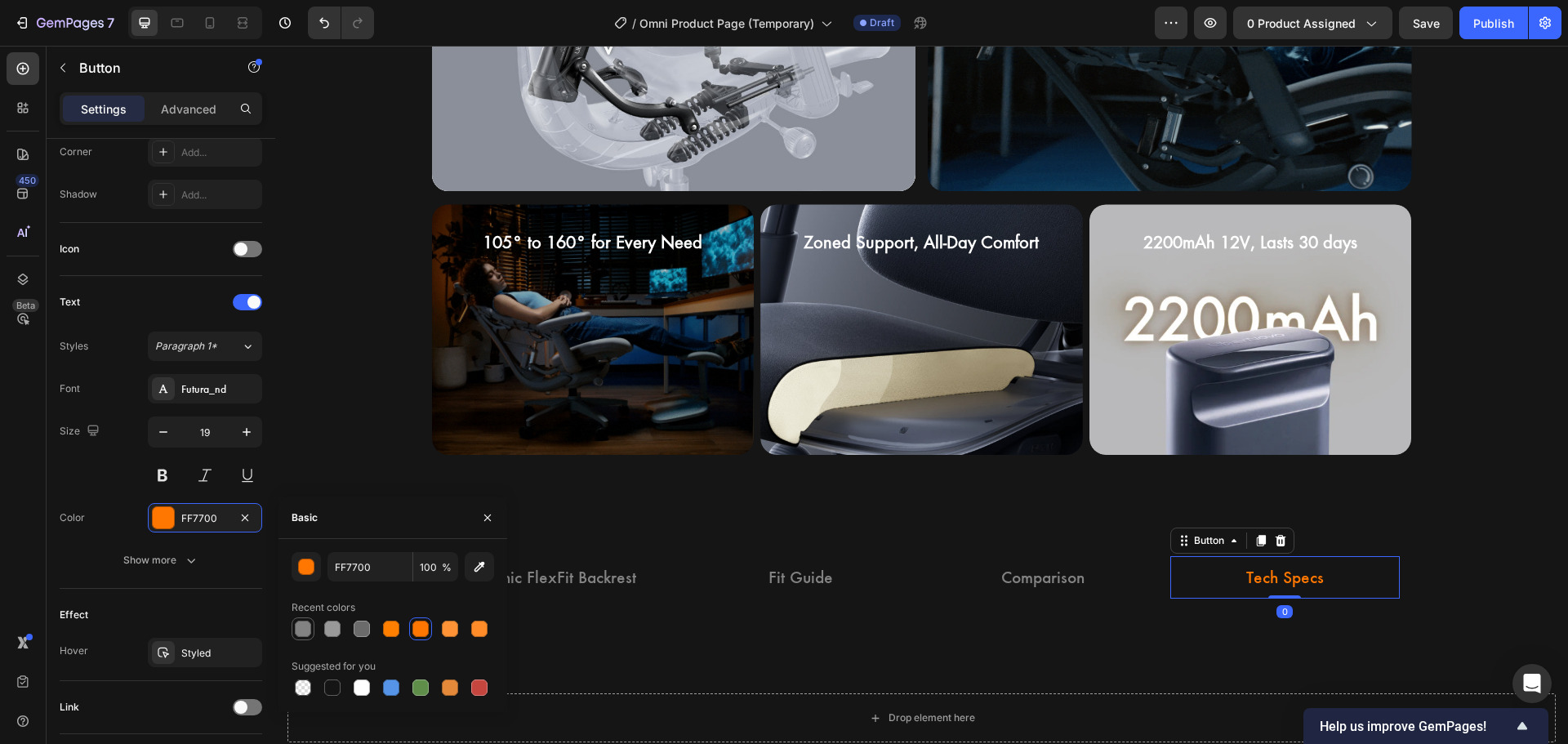
type input "828282"
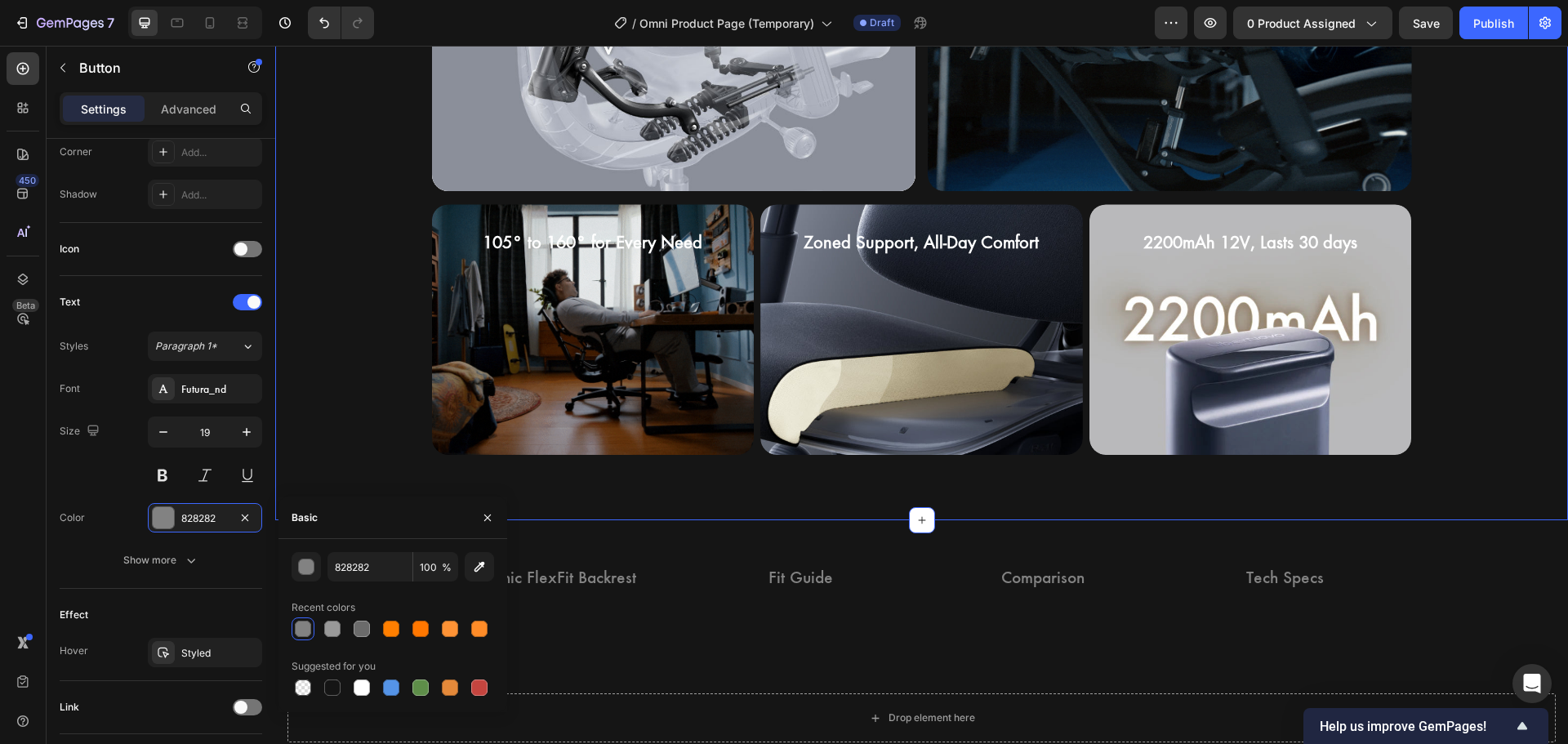
scroll to position [0, 0]
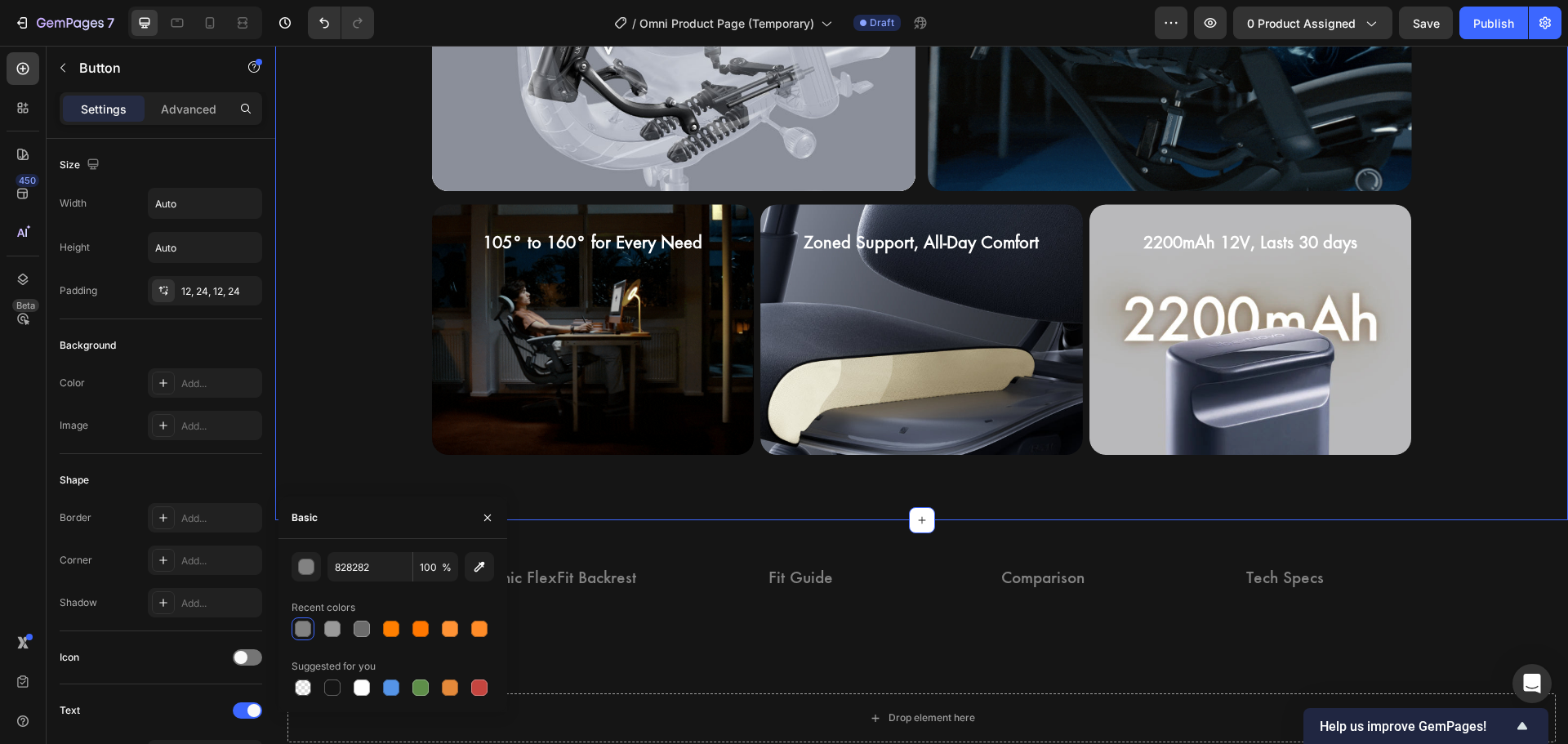
click at [672, 500] on div "Dynamic Support Heading Hero Banner Bionic FlexFit Backrest Heading Hero Banner…" at bounding box center [922, 4] width 1293 height 1029
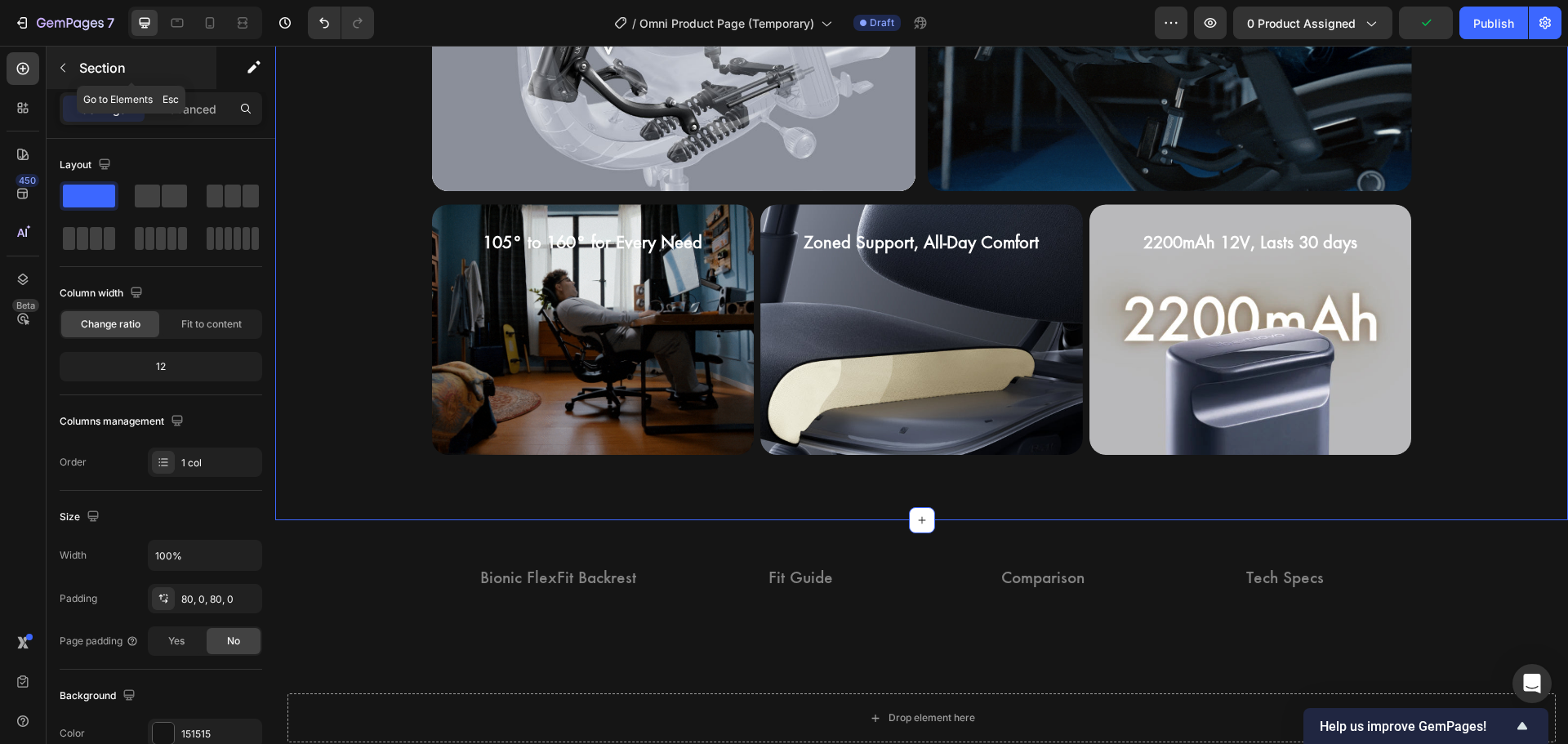
click at [67, 66] on icon "button" at bounding box center [62, 67] width 13 height 13
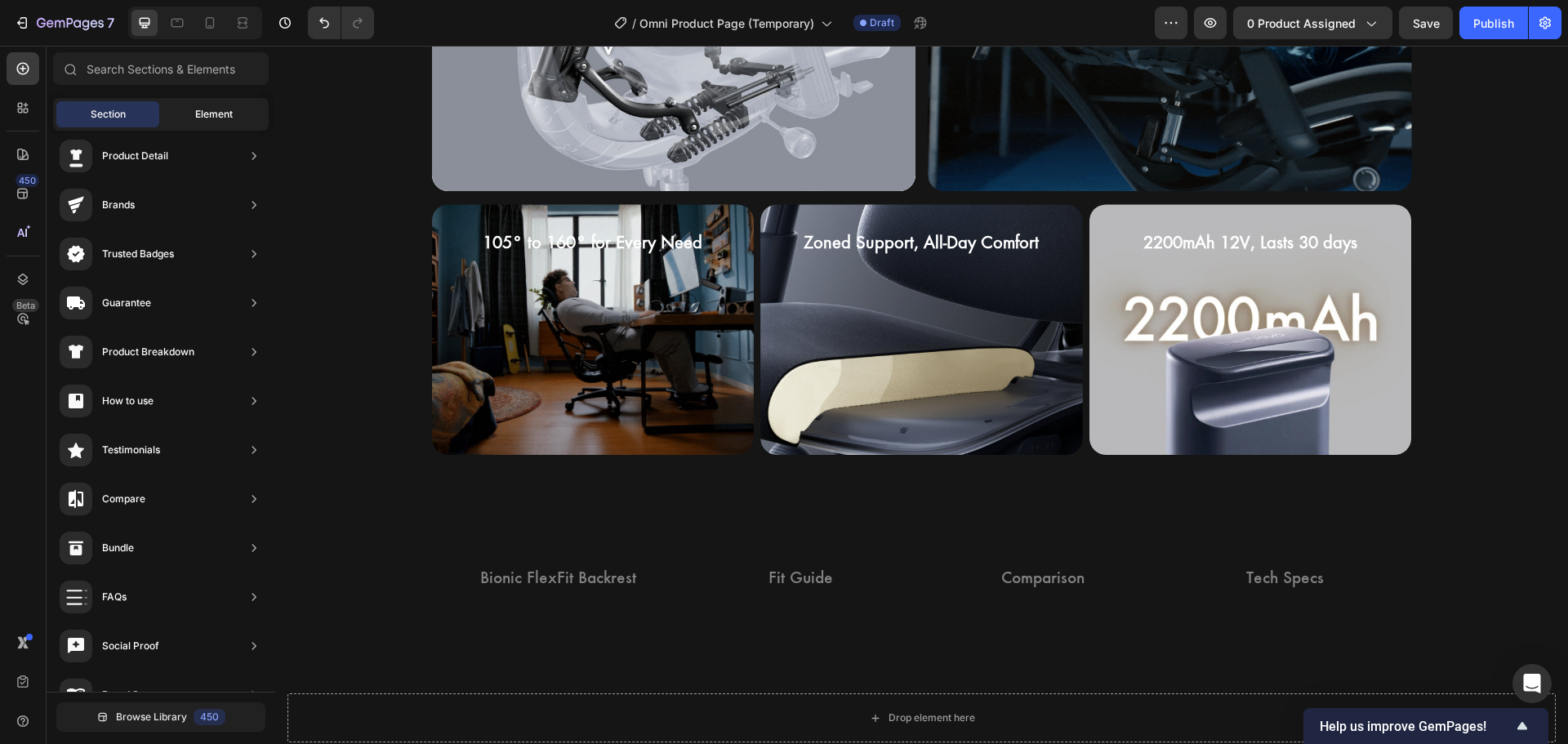
click at [195, 108] on span "Element" at bounding box center [213, 114] width 38 height 15
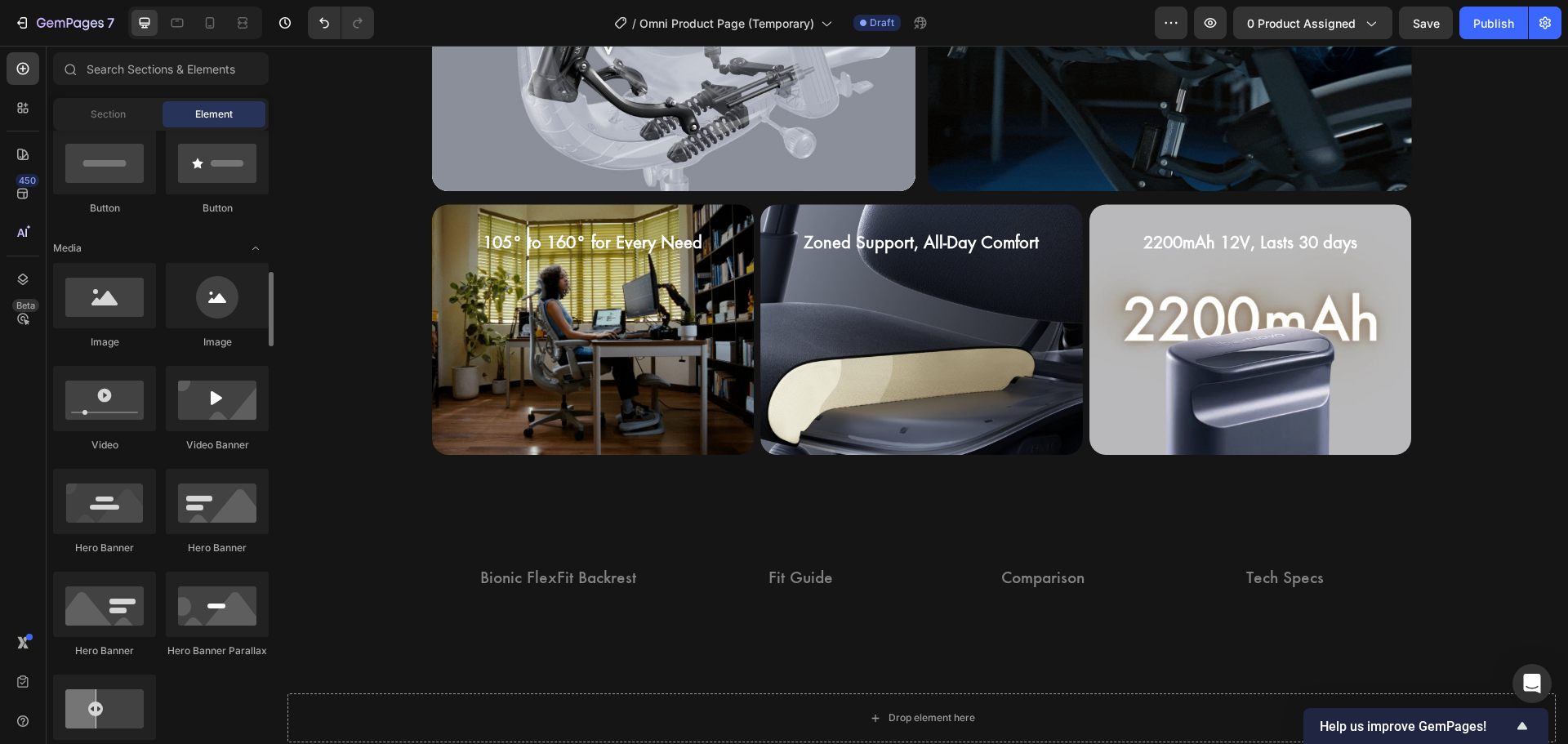
scroll to position [734, 0]
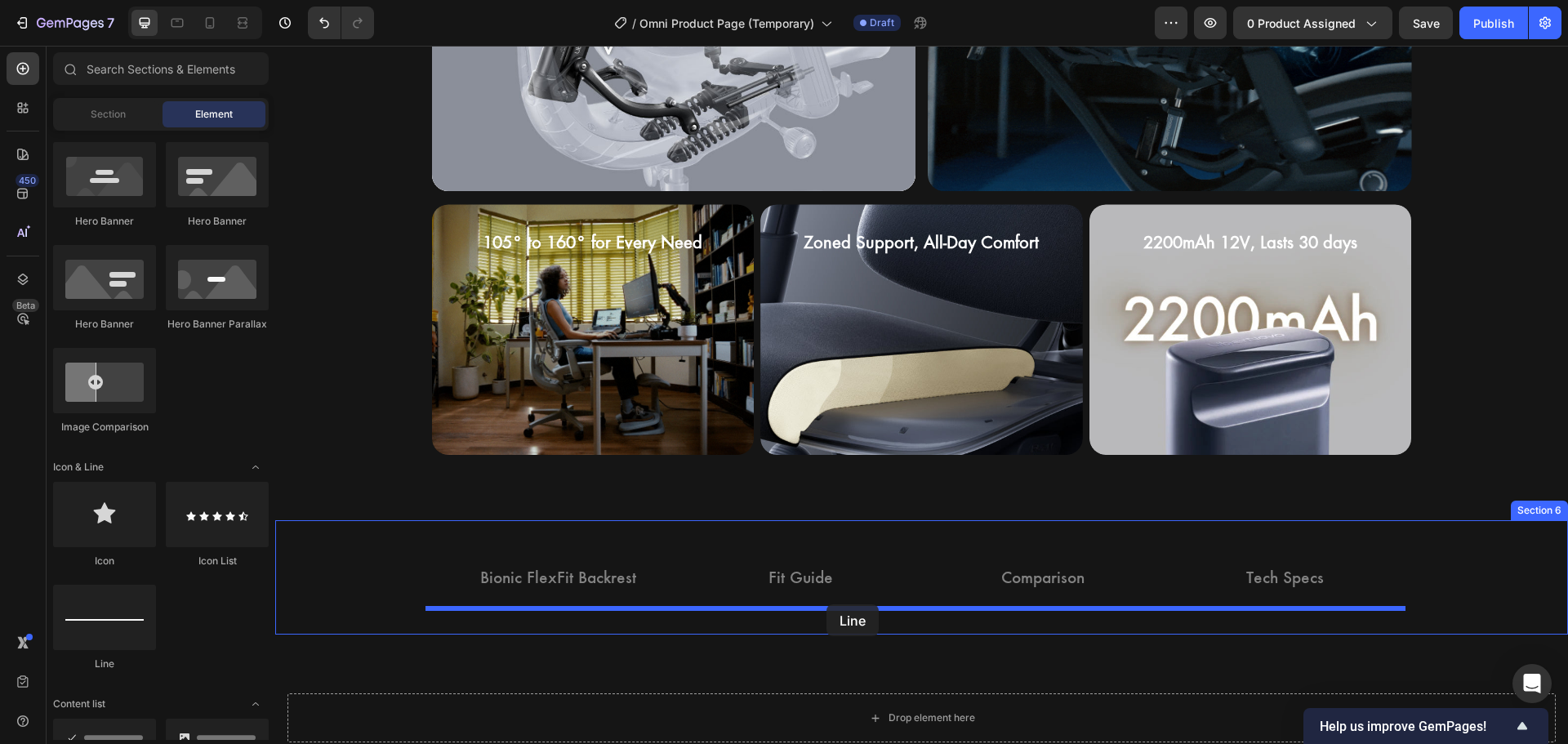
drag, startPoint x: 385, startPoint y: 678, endPoint x: 826, endPoint y: 604, distance: 447.2
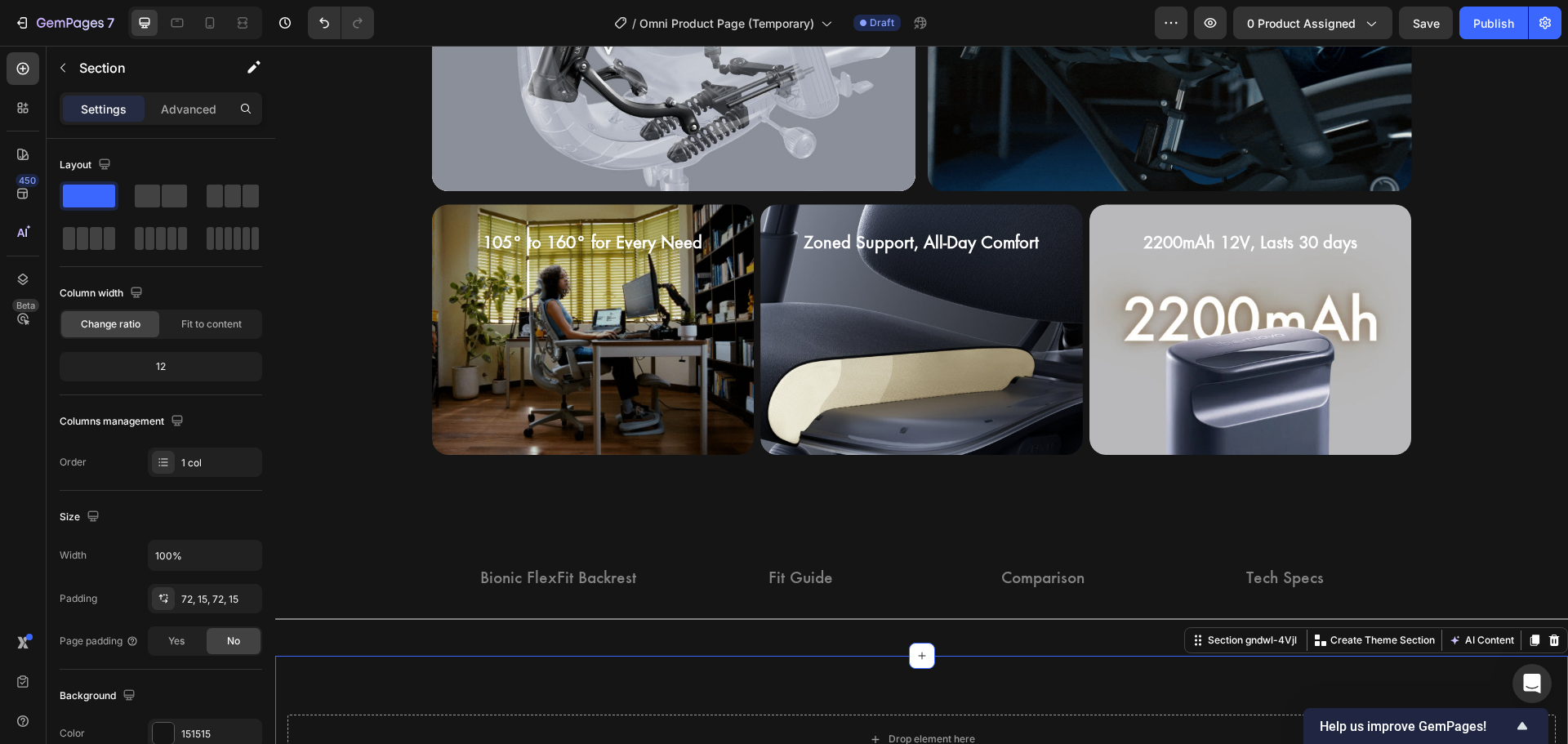
click at [413, 681] on div "Drop element here Row Section gndwl-4Vjl You can create reusable sections Creat…" at bounding box center [922, 739] width 1293 height 166
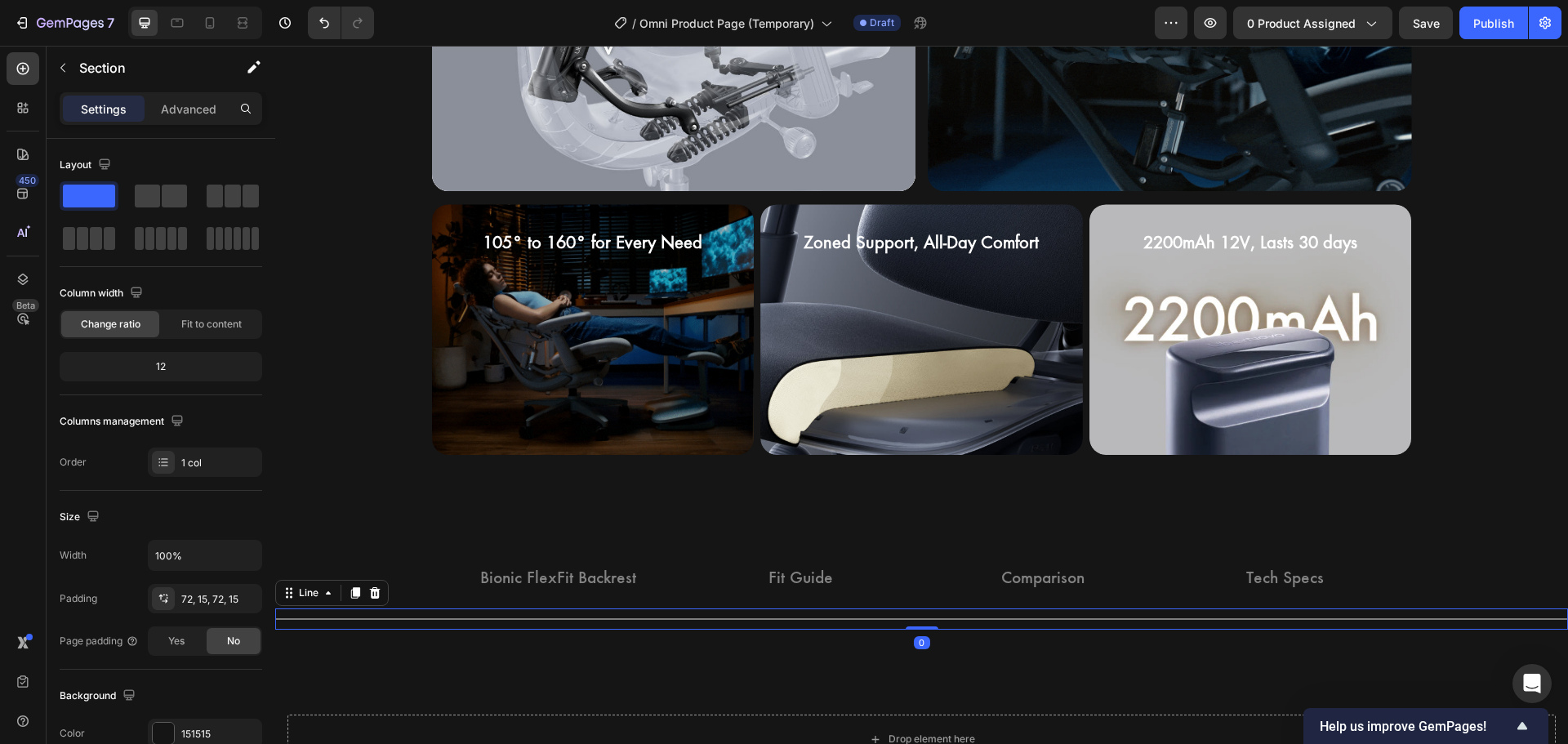
click at [401, 618] on div at bounding box center [922, 619] width 1293 height 2
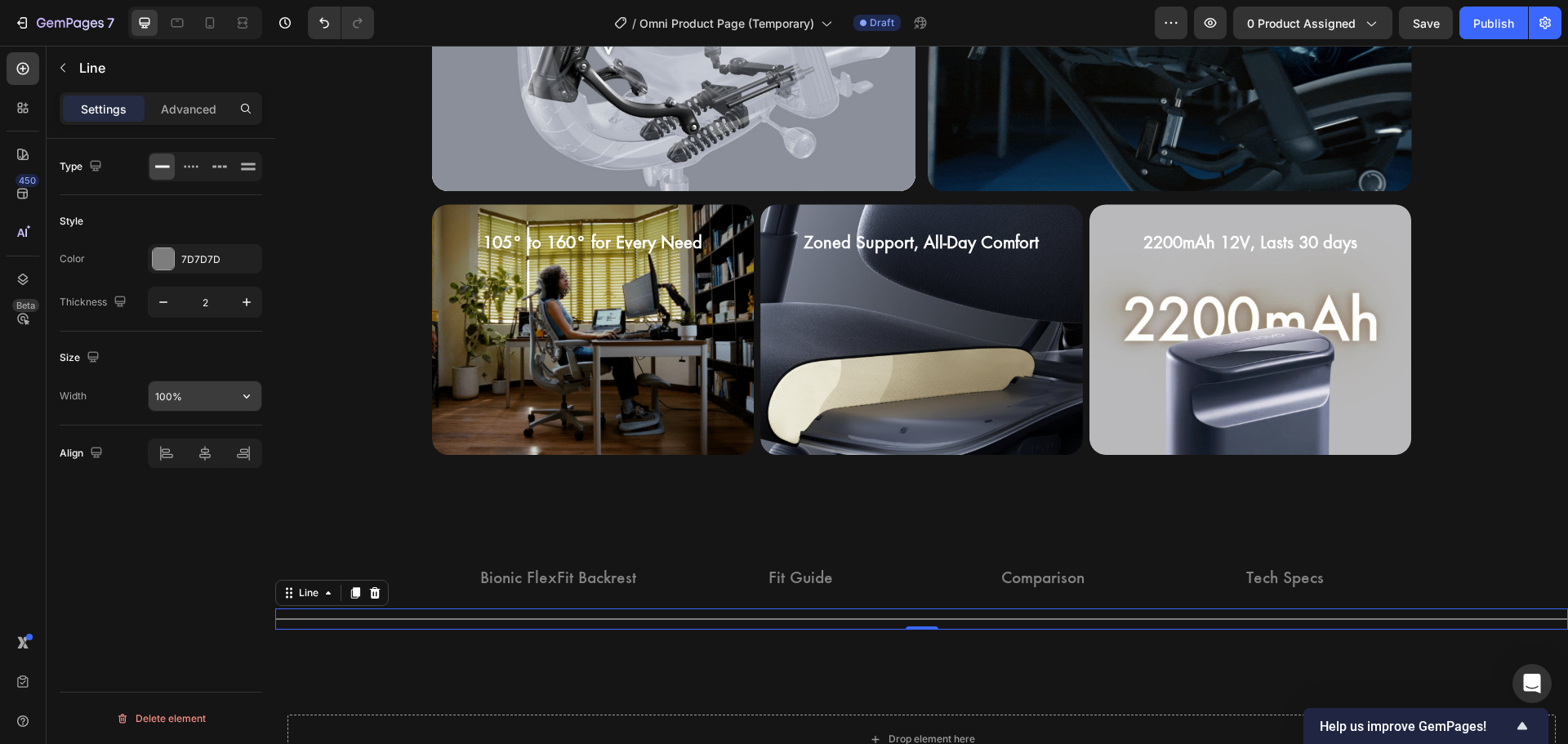
click at [203, 393] on input "100%" at bounding box center [205, 396] width 113 height 30
click at [259, 389] on button "button" at bounding box center [247, 396] width 30 height 30
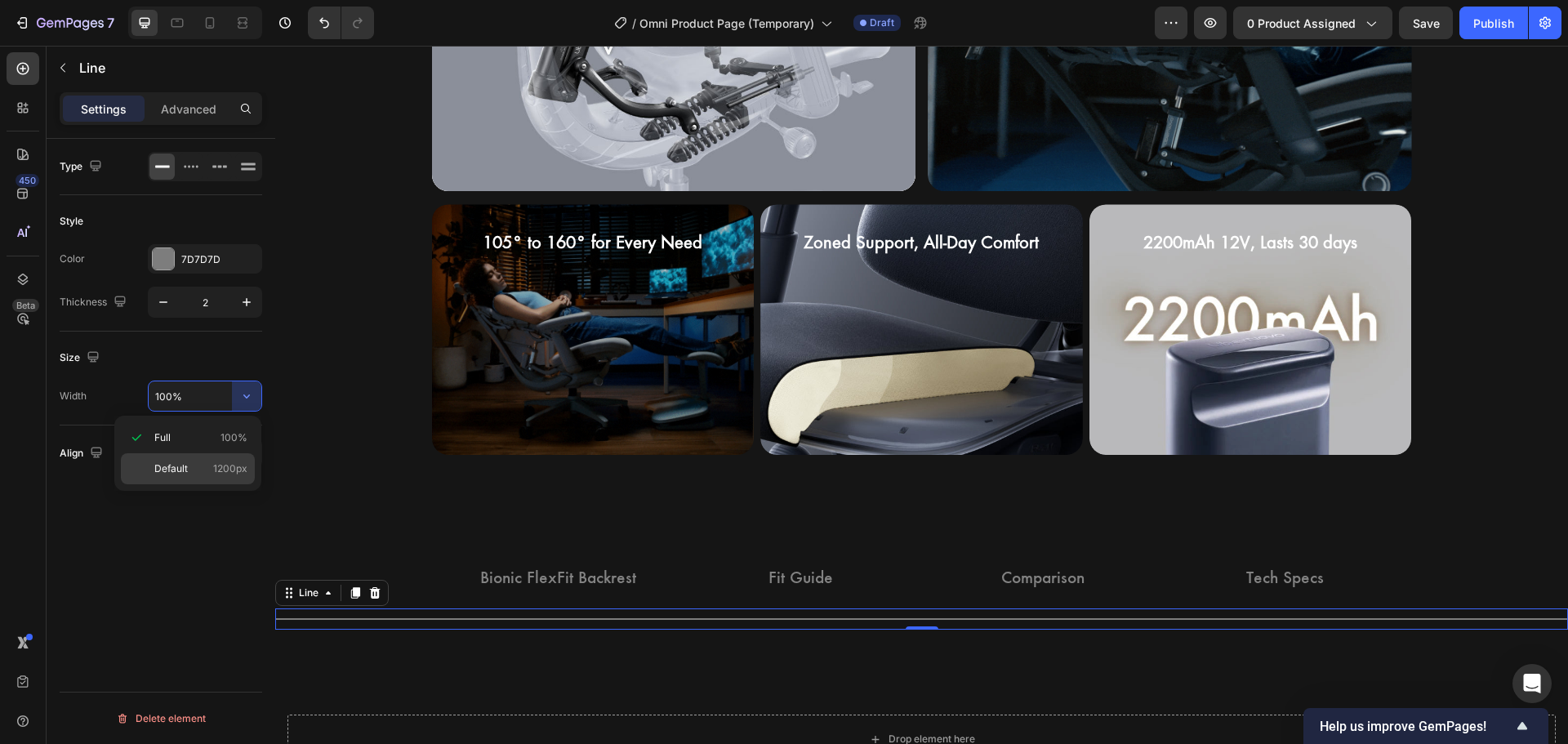
click at [227, 462] on span "1200px" at bounding box center [230, 469] width 34 height 15
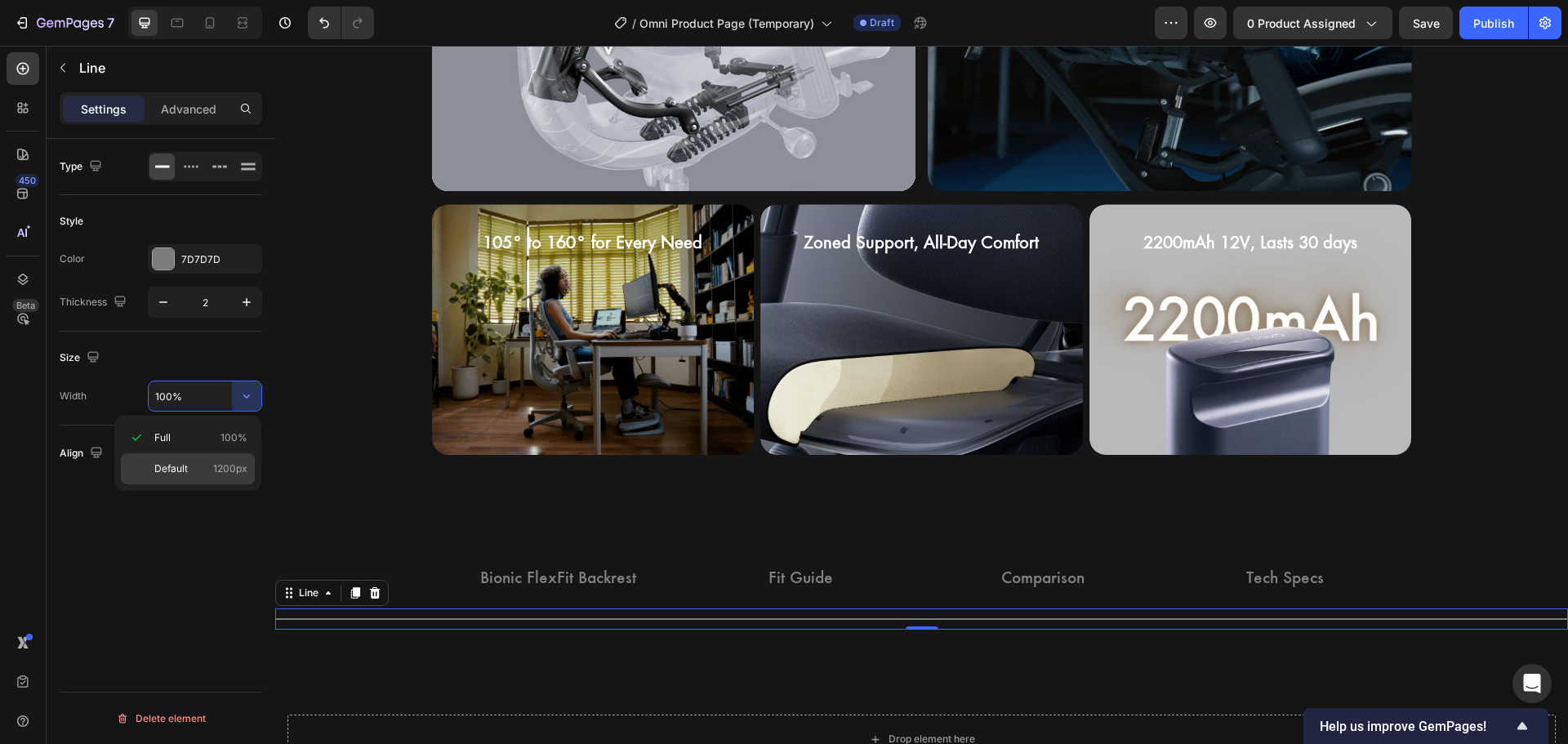
type input "1200"
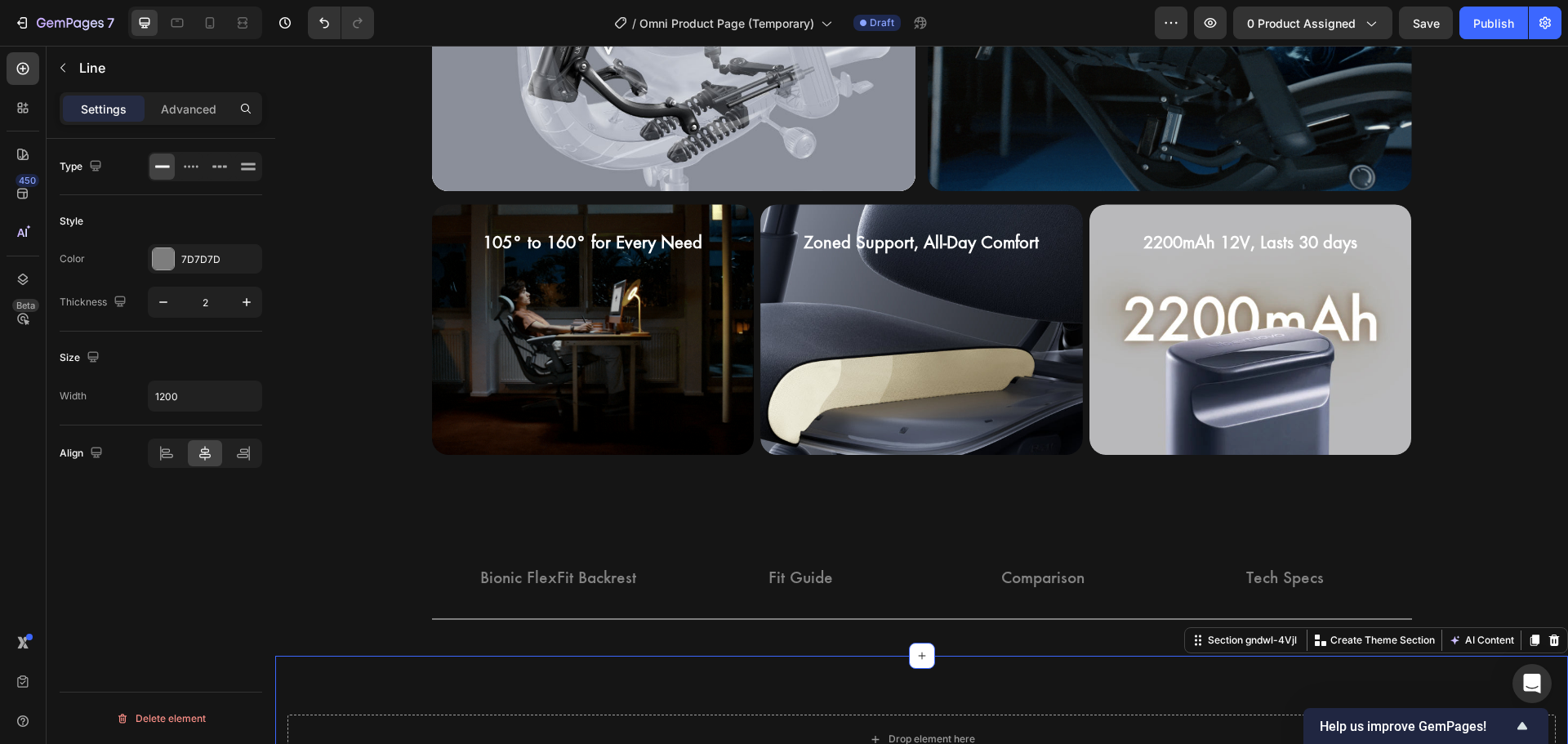
click at [303, 661] on div "Drop element here Row Section gndwl-4Vjl You can create reusable sections Creat…" at bounding box center [922, 739] width 1293 height 166
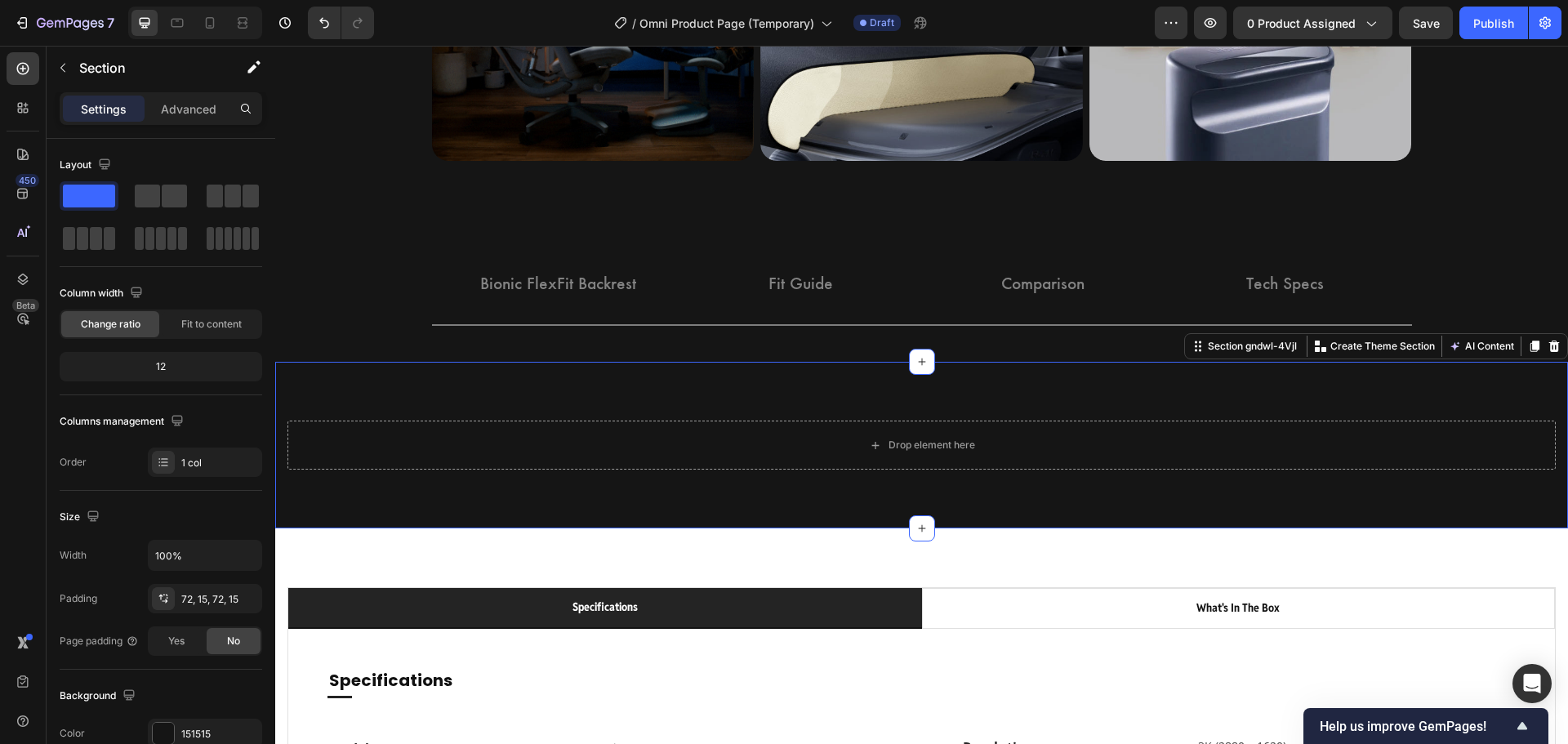
scroll to position [2126, 0]
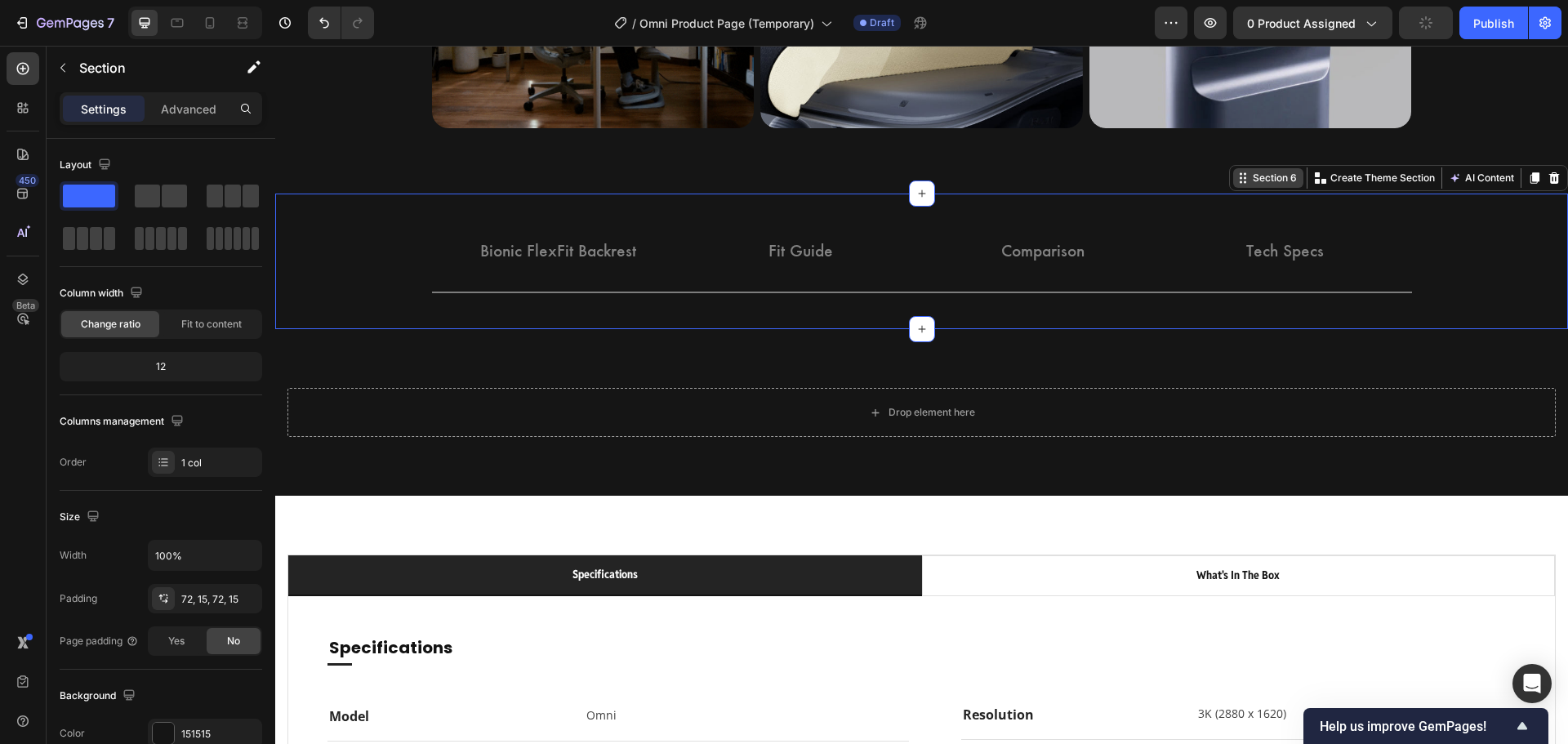
click at [1523, 191] on div "Section 6 You can create reusable sections Create Theme Section AI Content Writ…" at bounding box center [1398, 178] width 339 height 26
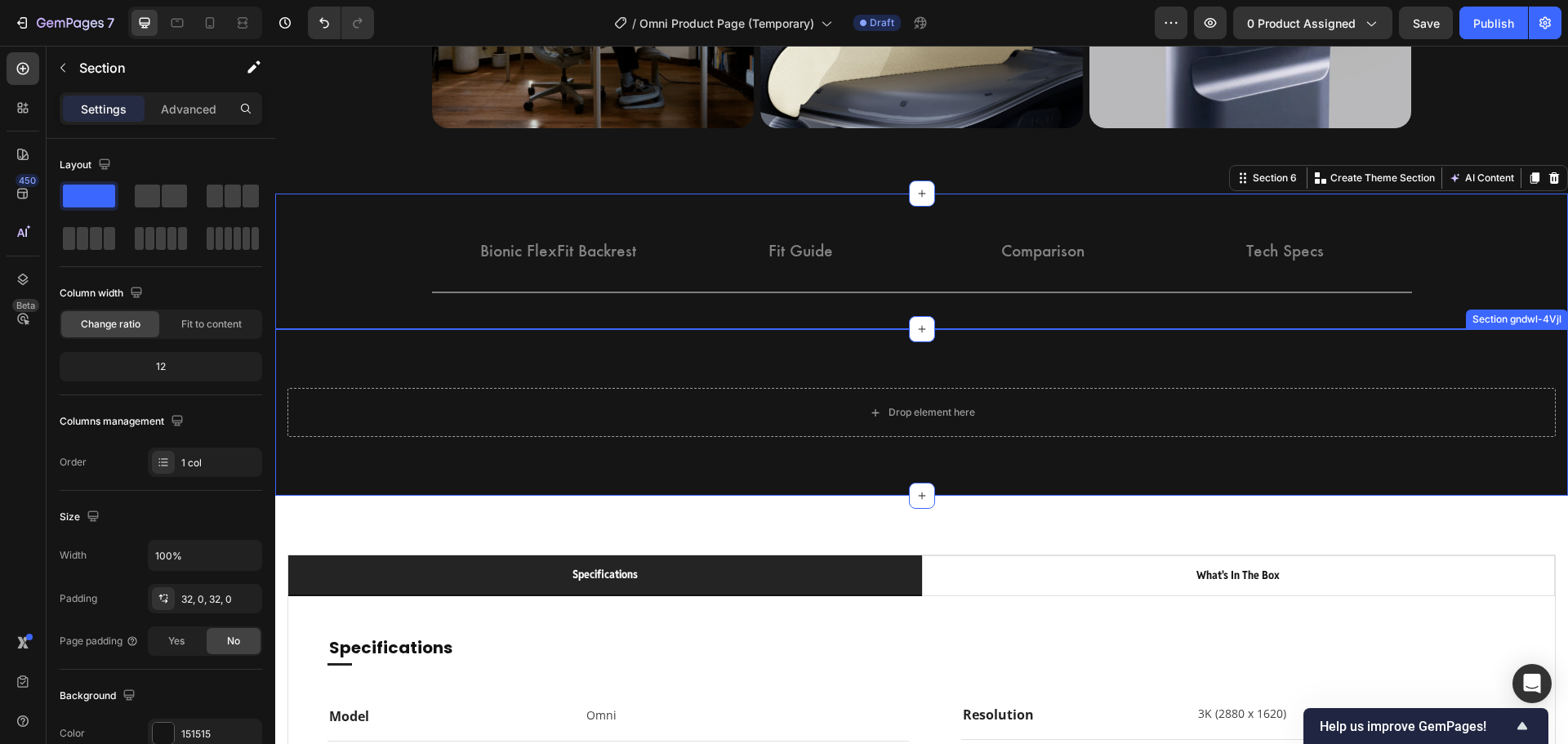
click at [1449, 493] on div "Drop element here Row Section gndwl-4Vjl" at bounding box center [922, 412] width 1293 height 166
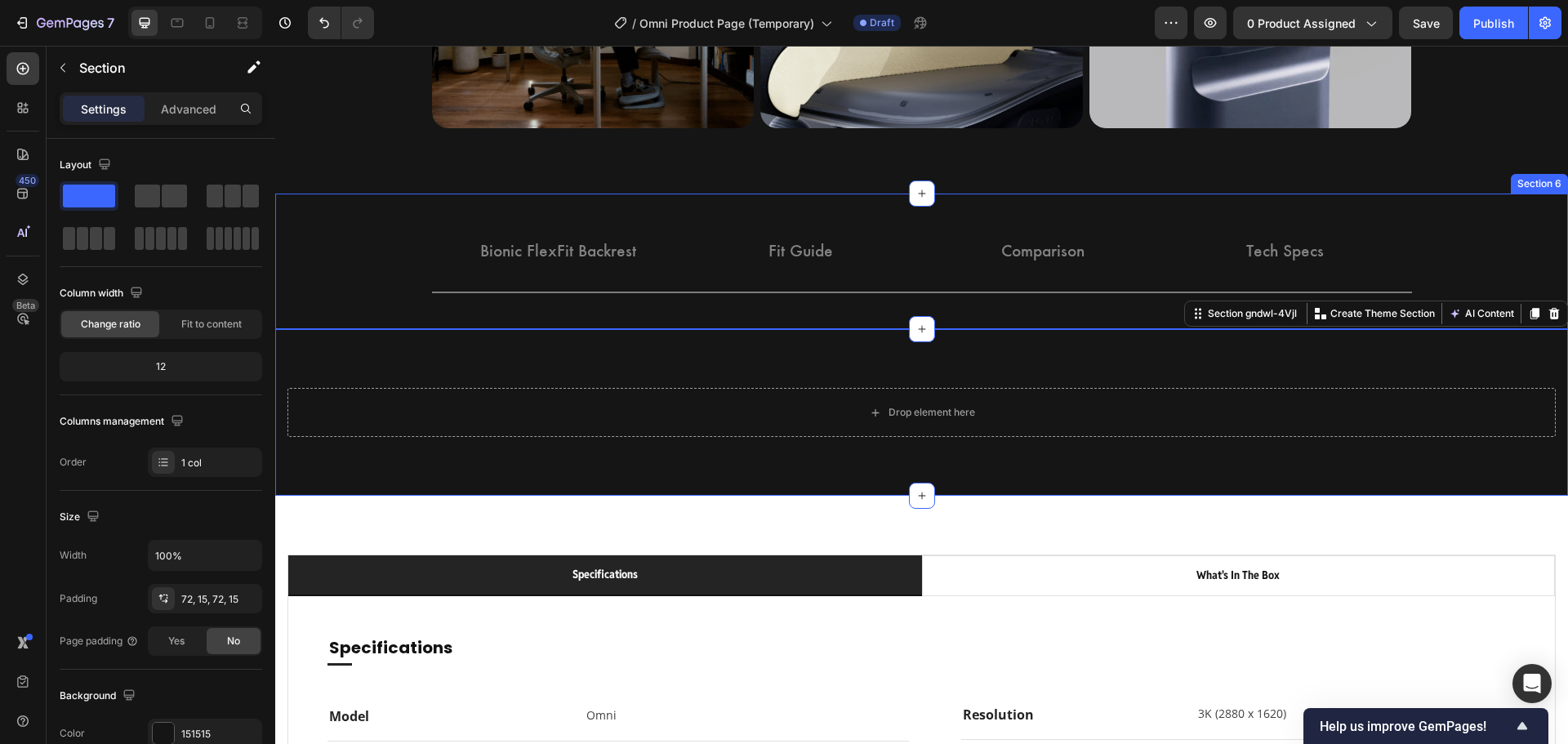
click at [333, 248] on div "Bionic FlexFit Backrest Button Fit Guide Button Comparison Button Tech Specs Bu…" at bounding box center [922, 261] width 1293 height 84
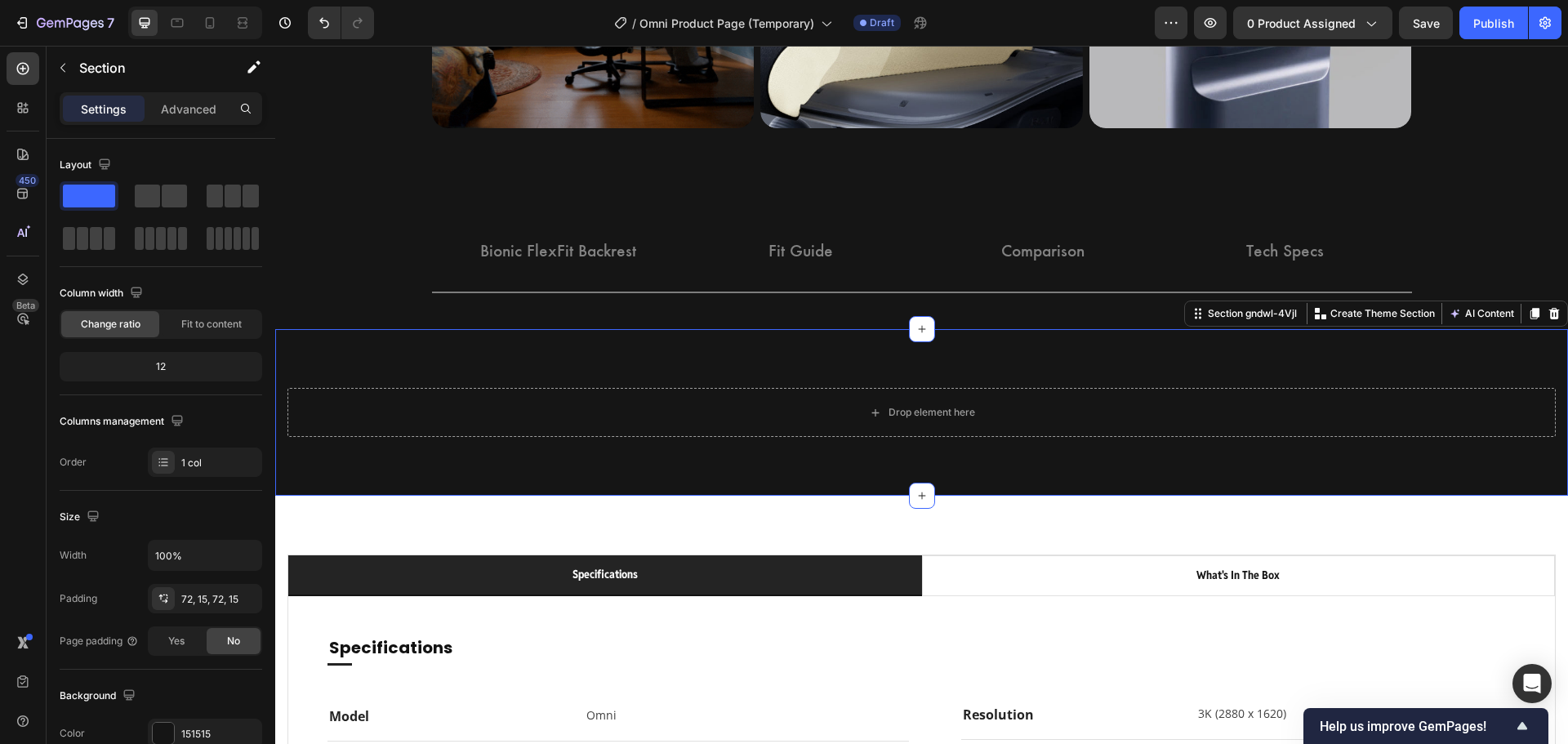
click at [549, 363] on div "Drop element here Row Section gndwl-4Vjl You can create reusable sections Creat…" at bounding box center [922, 412] width 1293 height 166
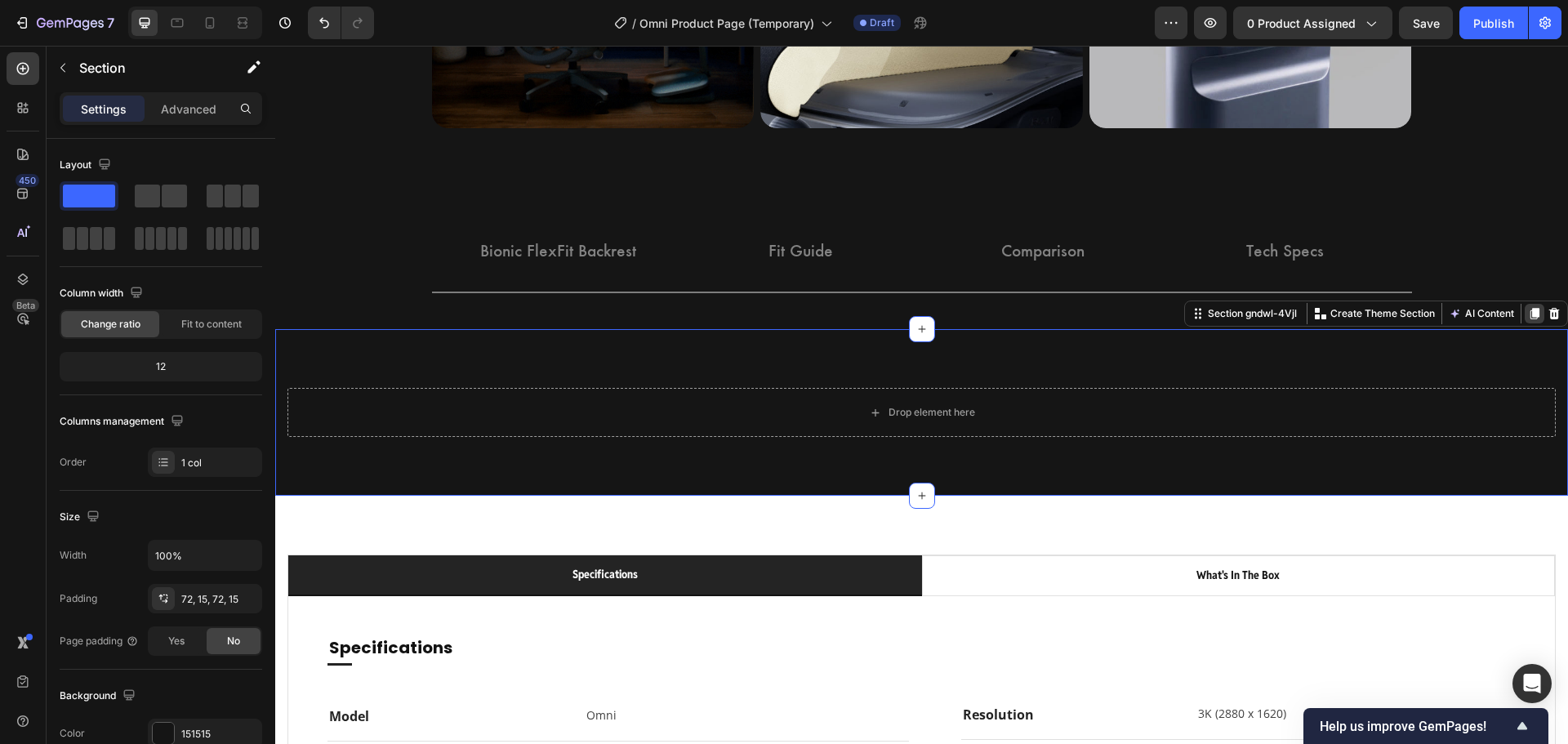
click at [1530, 312] on icon at bounding box center [1535, 314] width 9 height 11
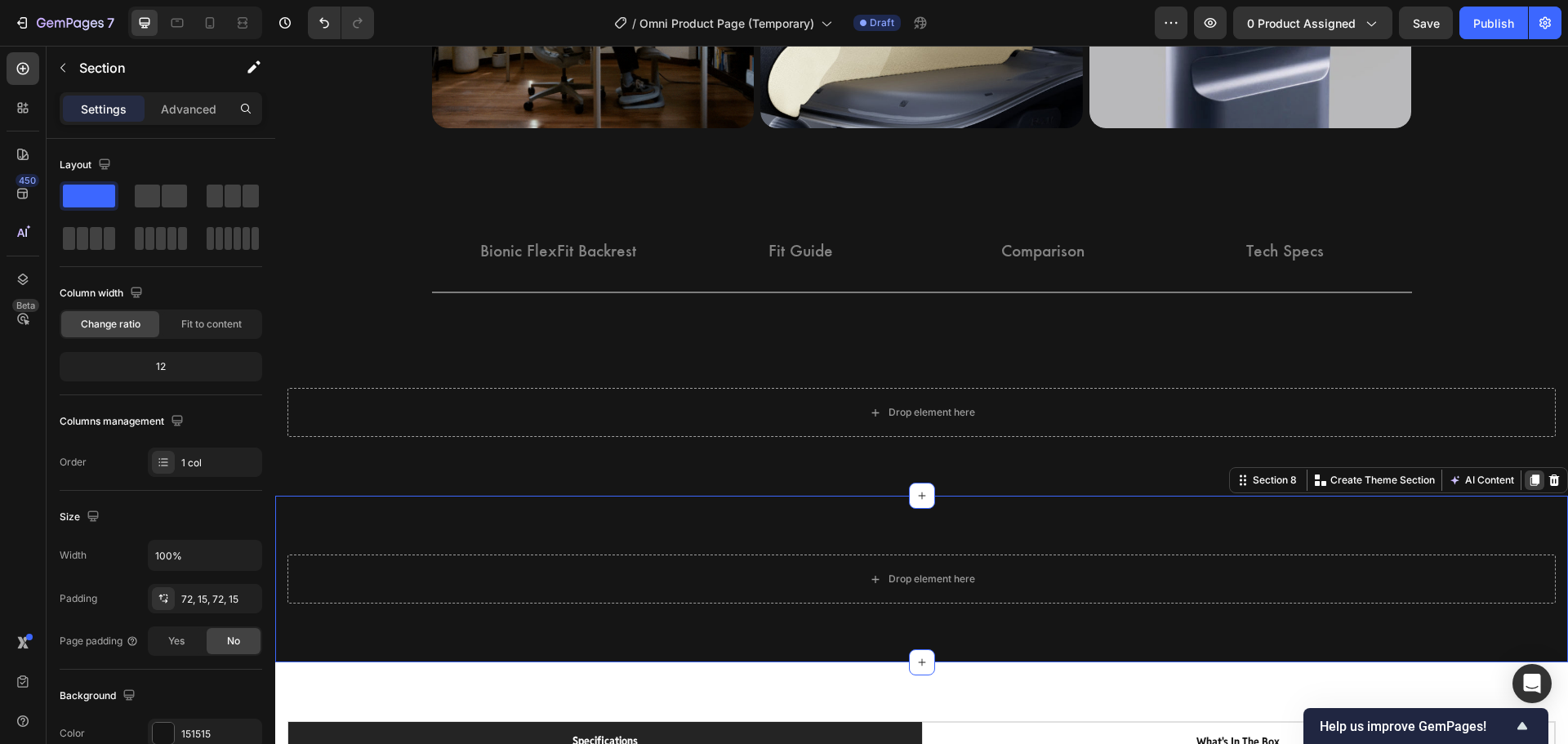
click at [1530, 476] on icon at bounding box center [1535, 480] width 9 height 11
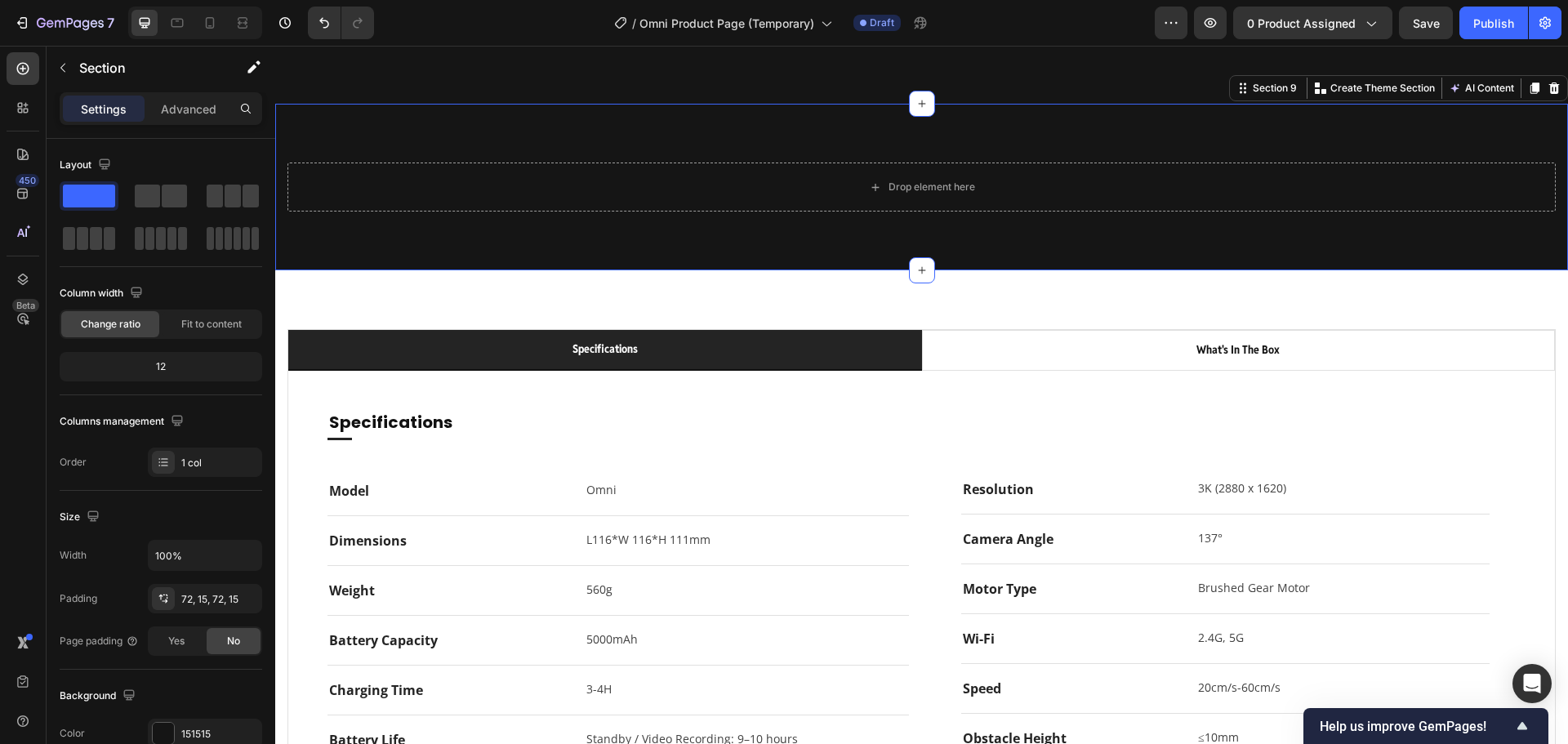
scroll to position [2686, 0]
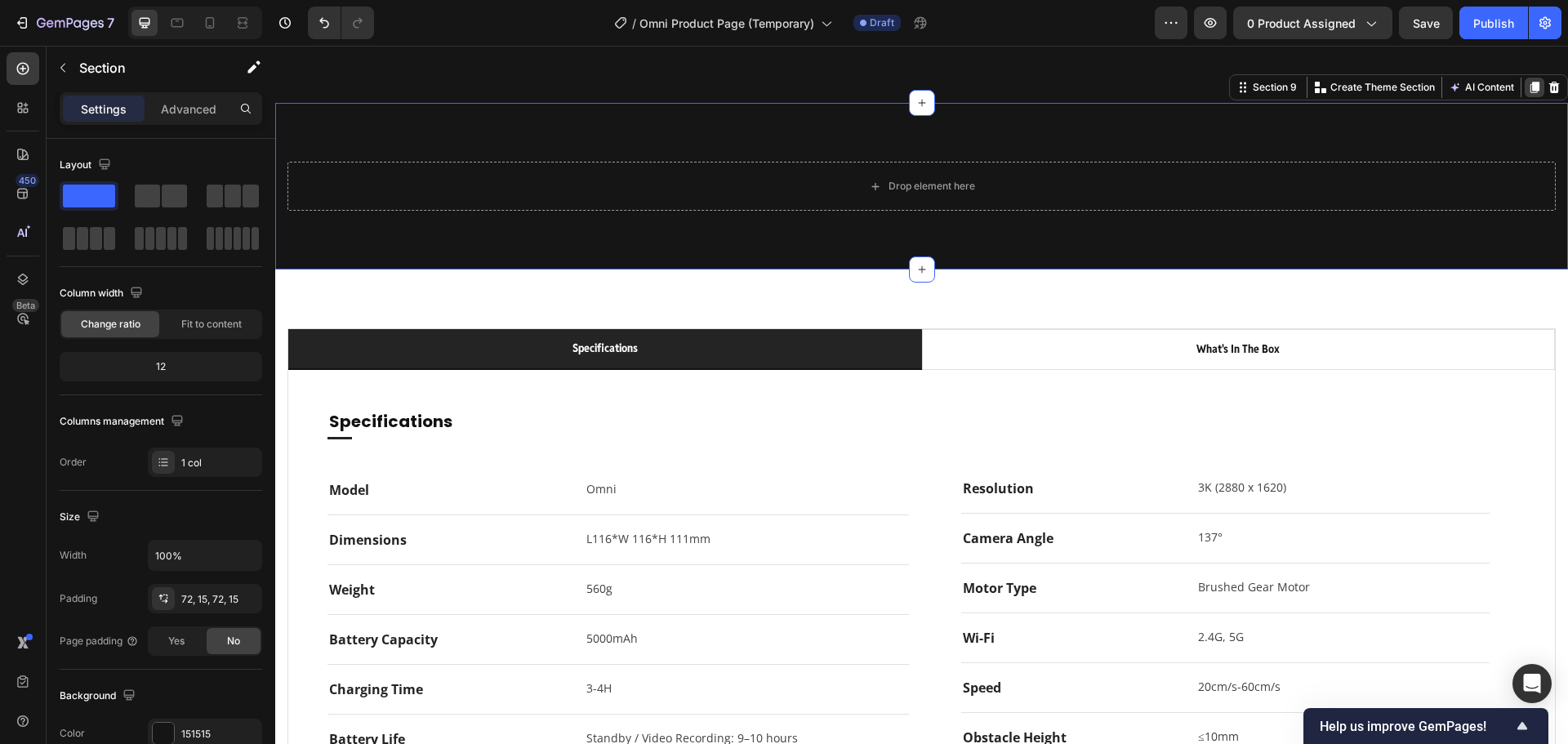
click at [1530, 90] on icon at bounding box center [1535, 87] width 9 height 11
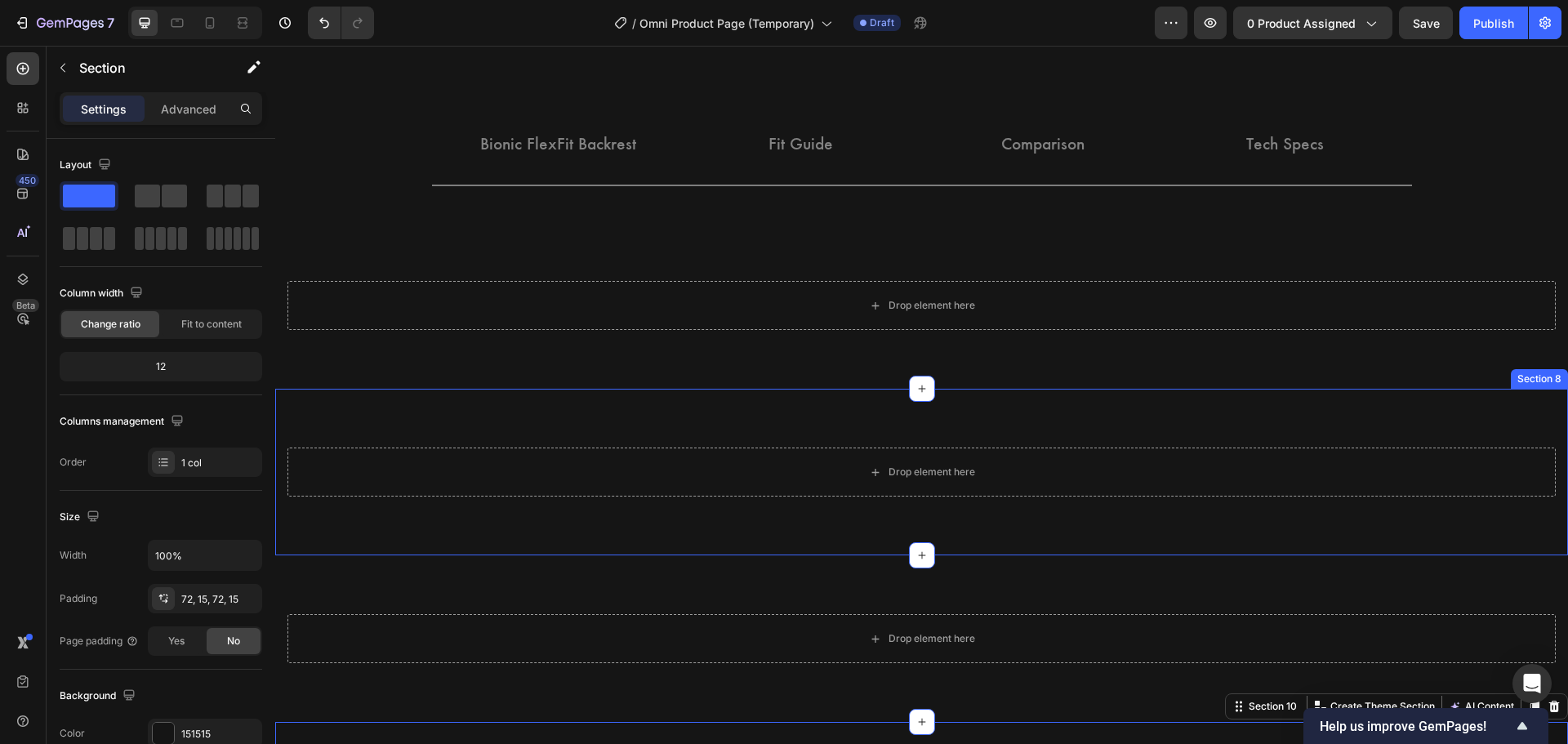
scroll to position [2196, 0]
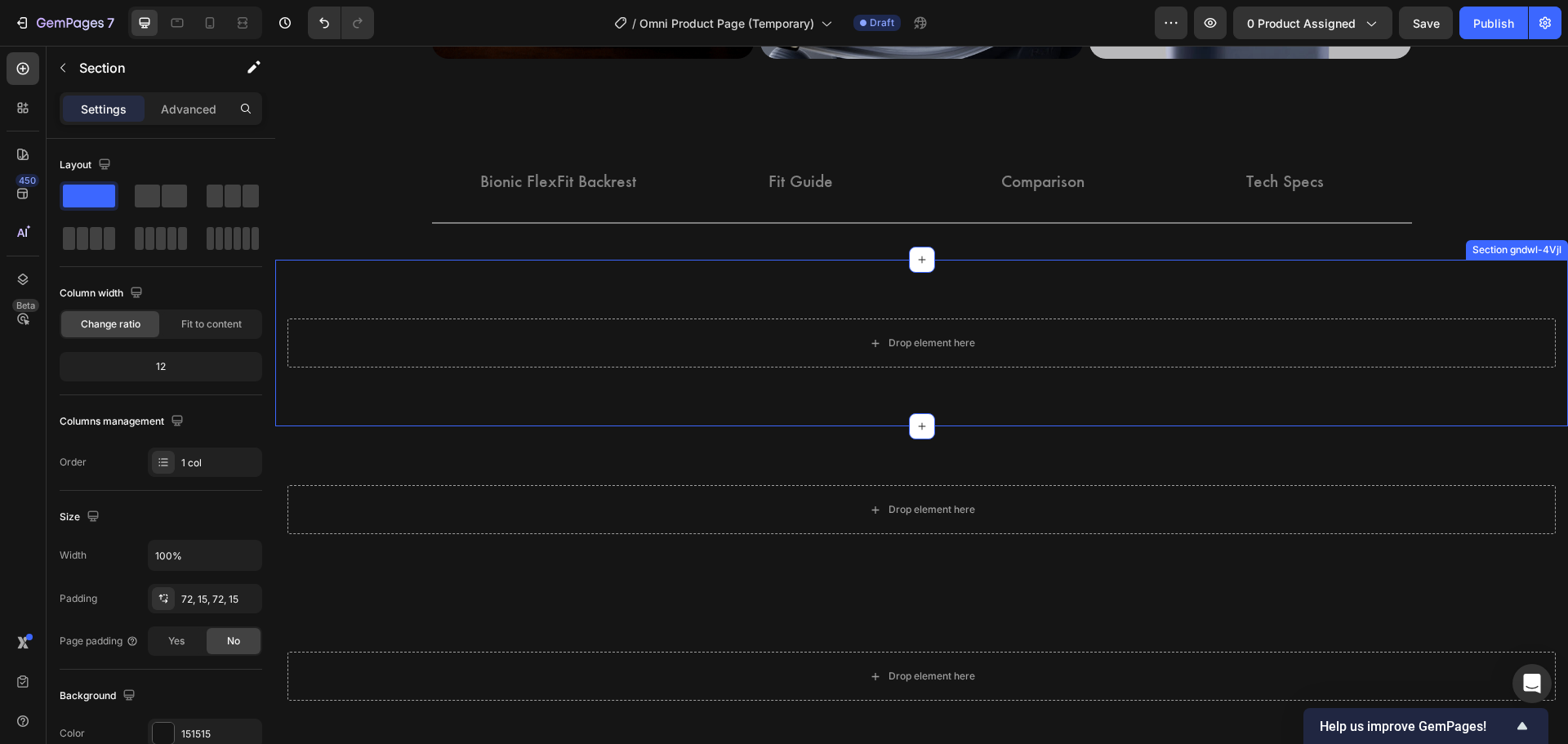
click at [417, 302] on div "Drop element here Row Section gndwl-4Vjl" at bounding box center [922, 343] width 1293 height 166
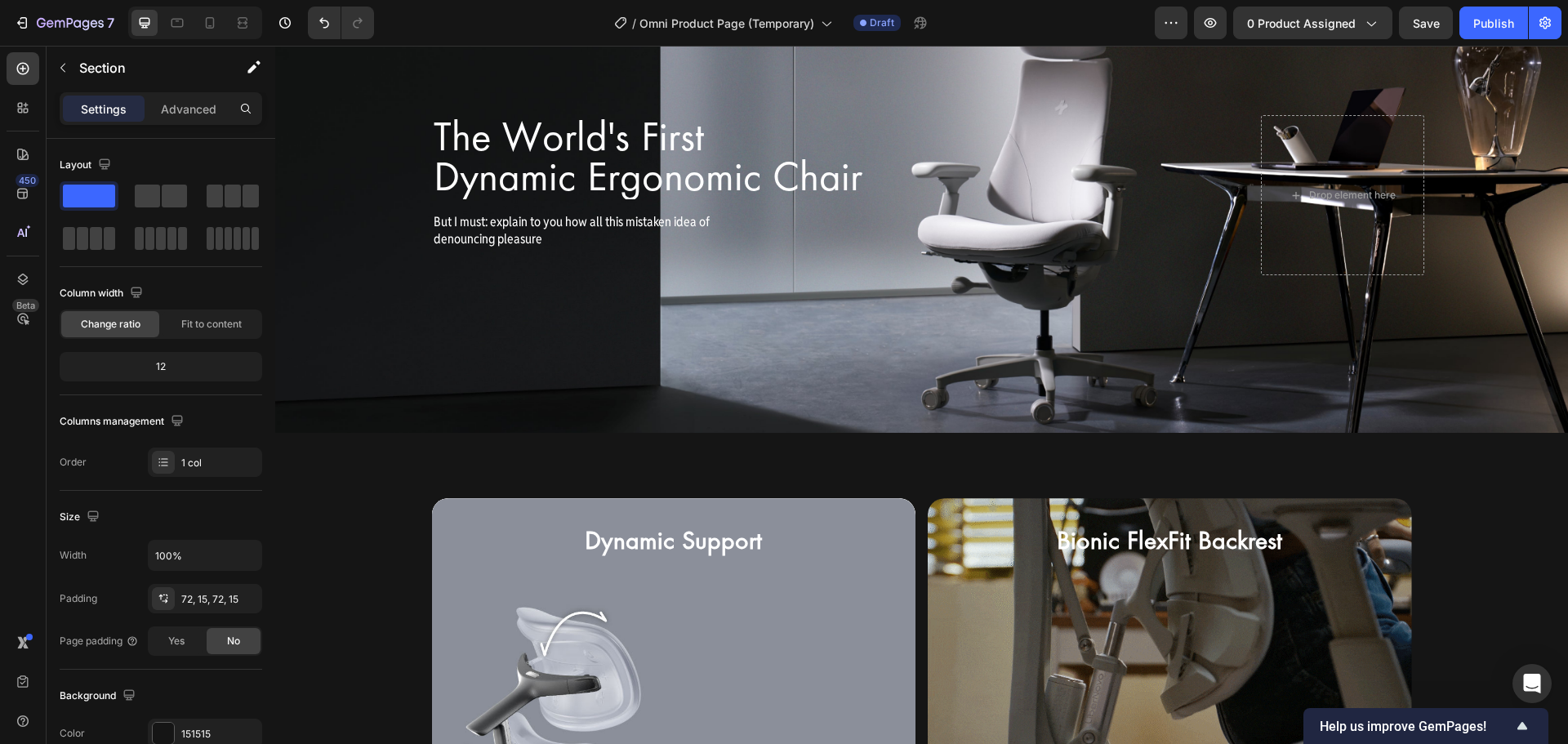
scroll to position [817, 0]
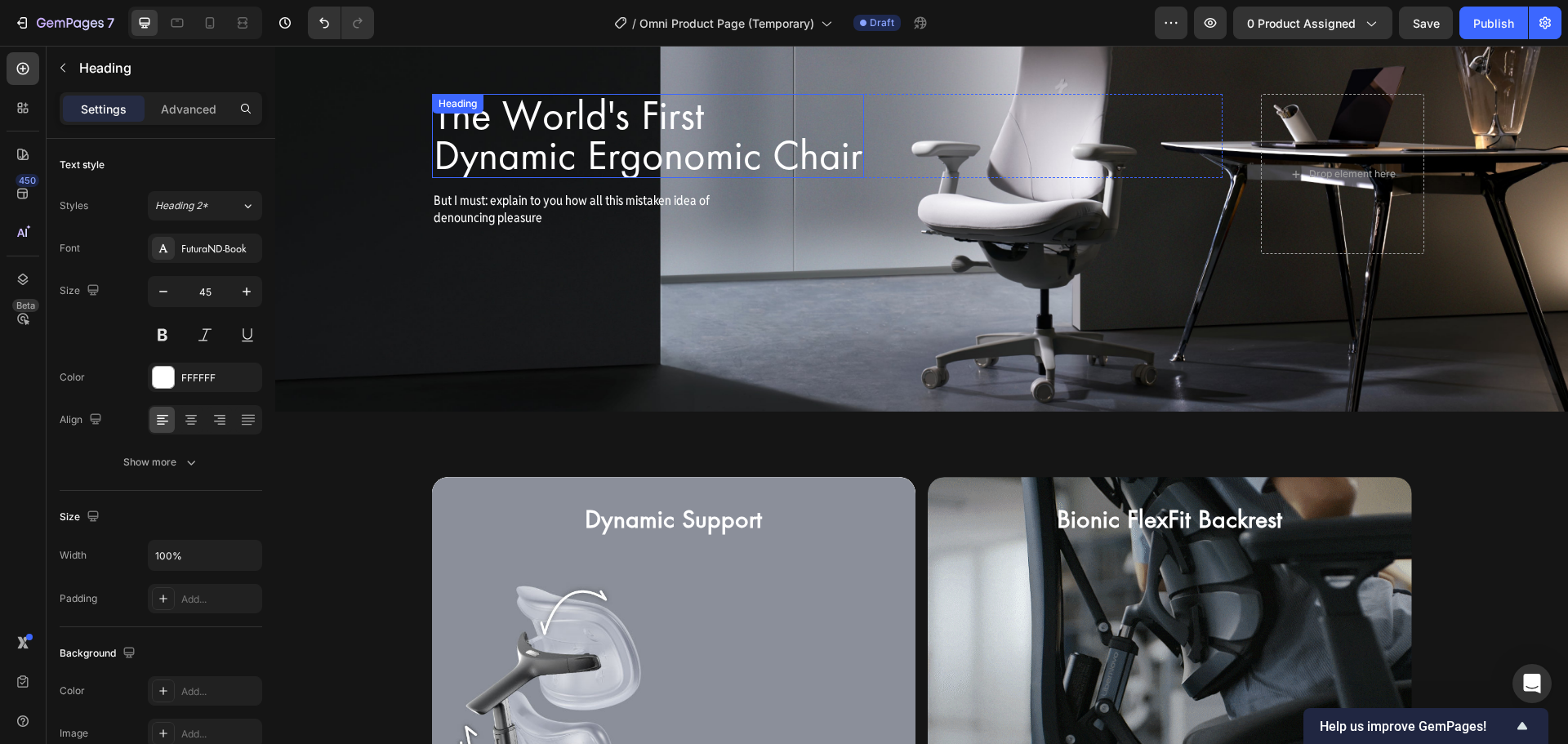
click at [553, 161] on h2 "The World's First Dynamic Ergonomic Chair" at bounding box center [648, 136] width 432 height 84
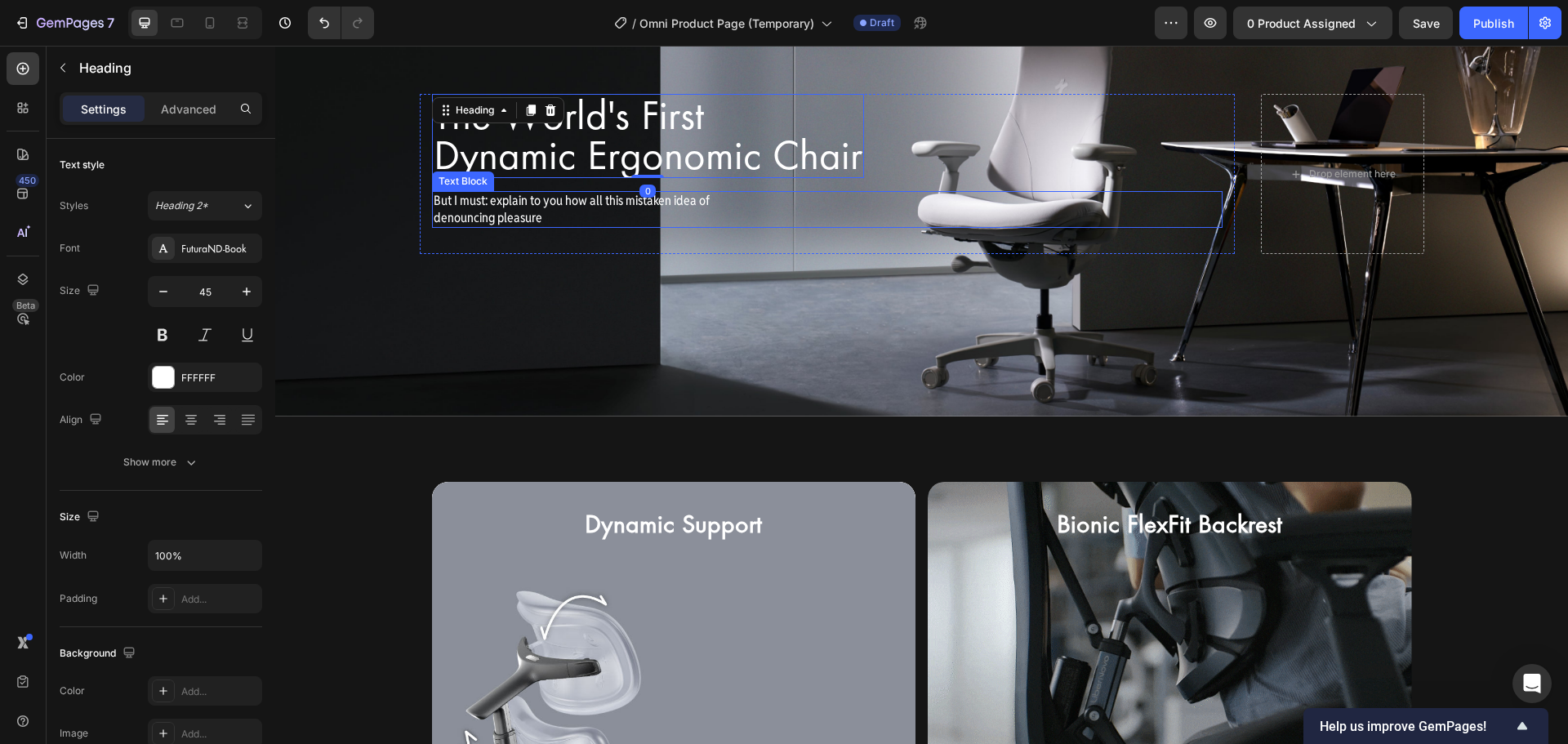
click at [524, 205] on p "But I must: explain to you how all this mistaken idea of denouncing pleasure" at bounding box center [579, 209] width 290 height 34
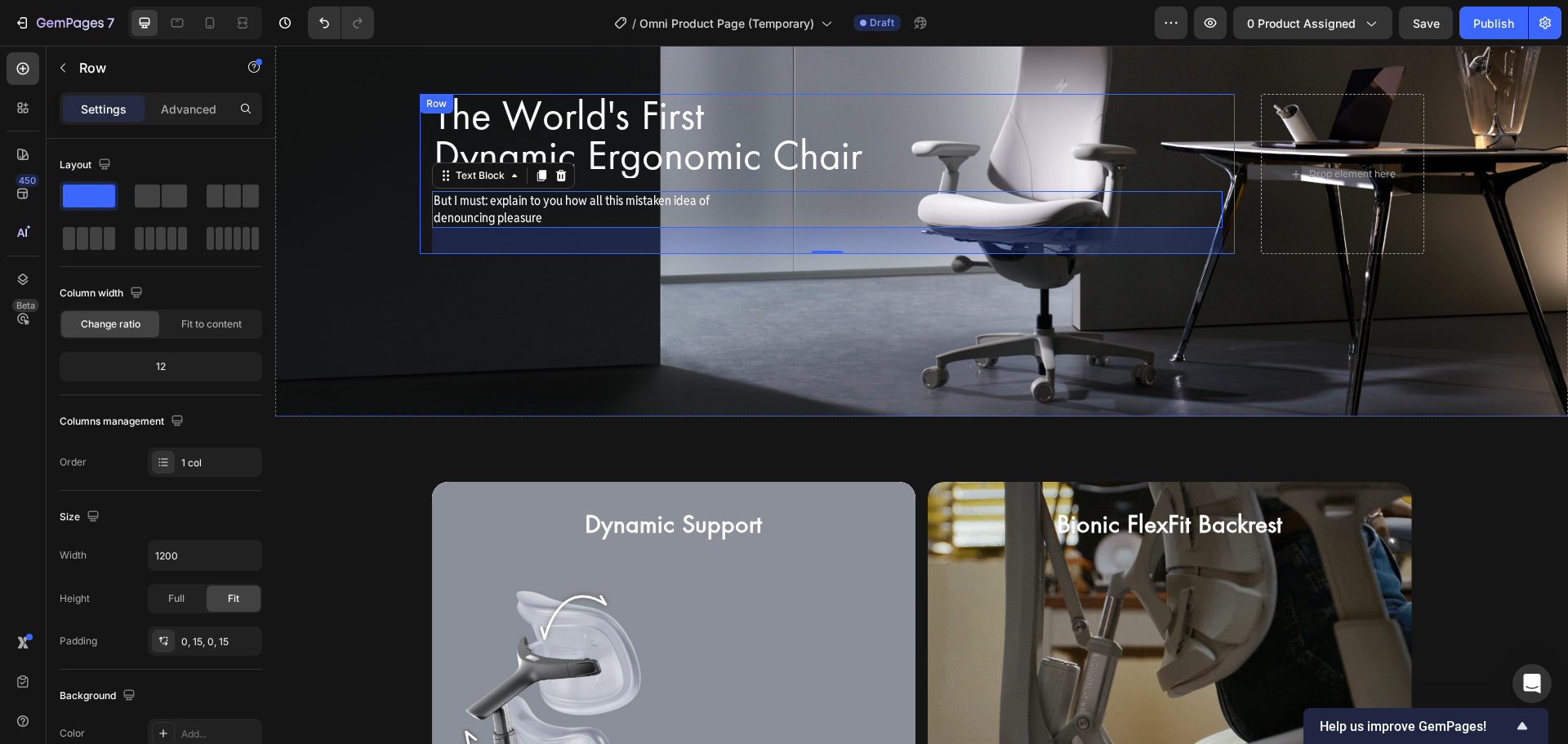
click at [420, 142] on div "The World's First Dynamic Ergonomic Chair Heading Row But I must: explain to yo…" at bounding box center [827, 174] width 815 height 161
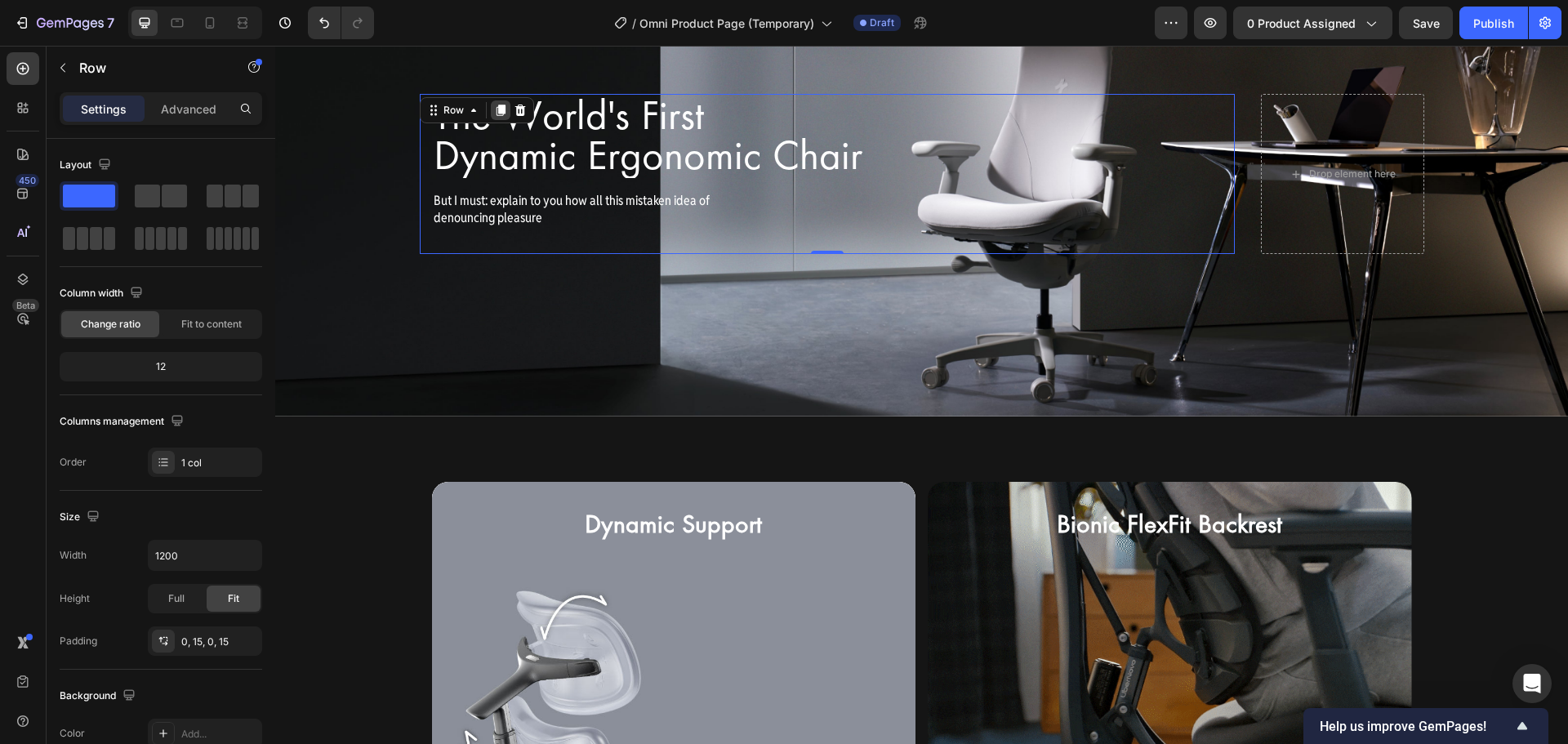
click at [496, 111] on icon at bounding box center [500, 110] width 9 height 11
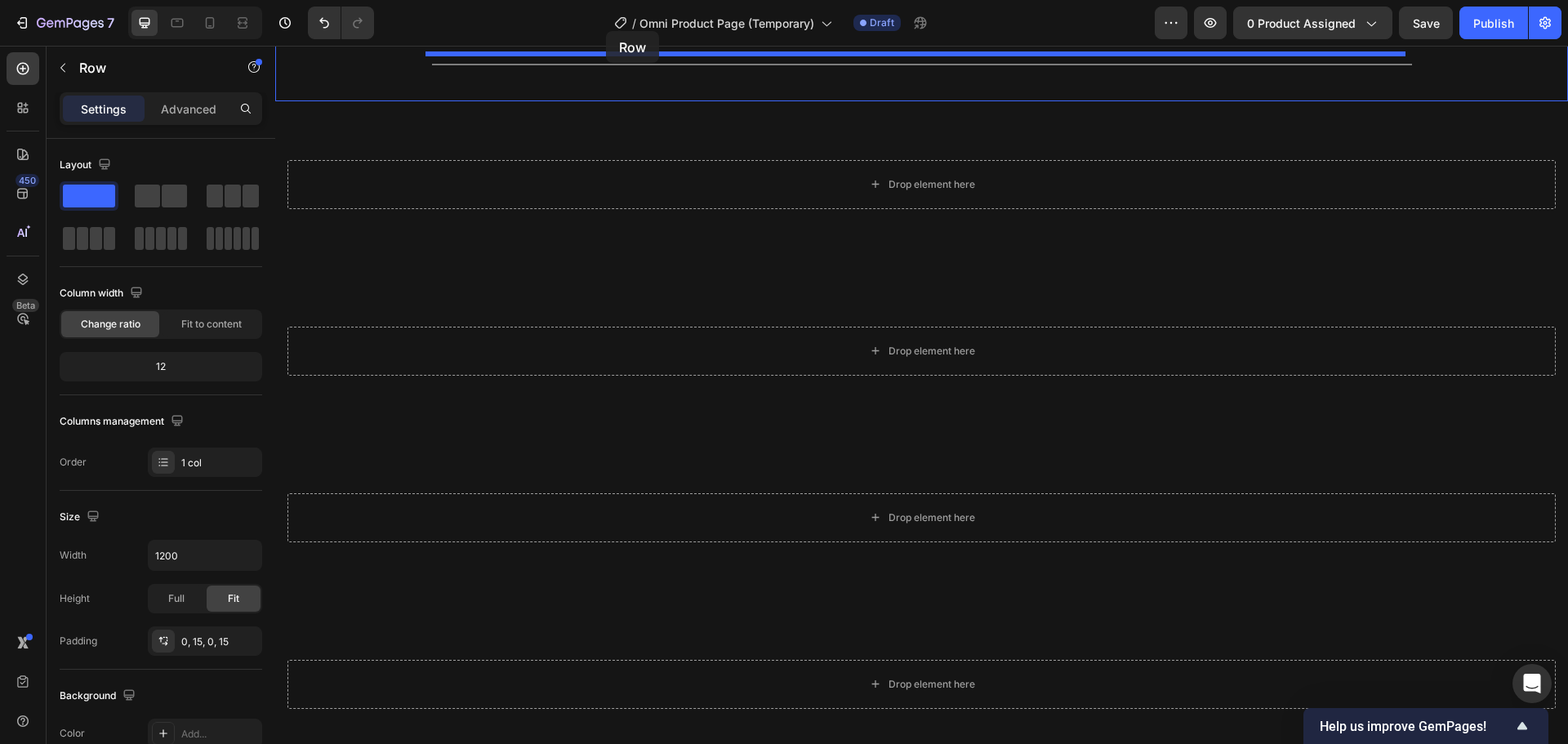
scroll to position [2109, 0]
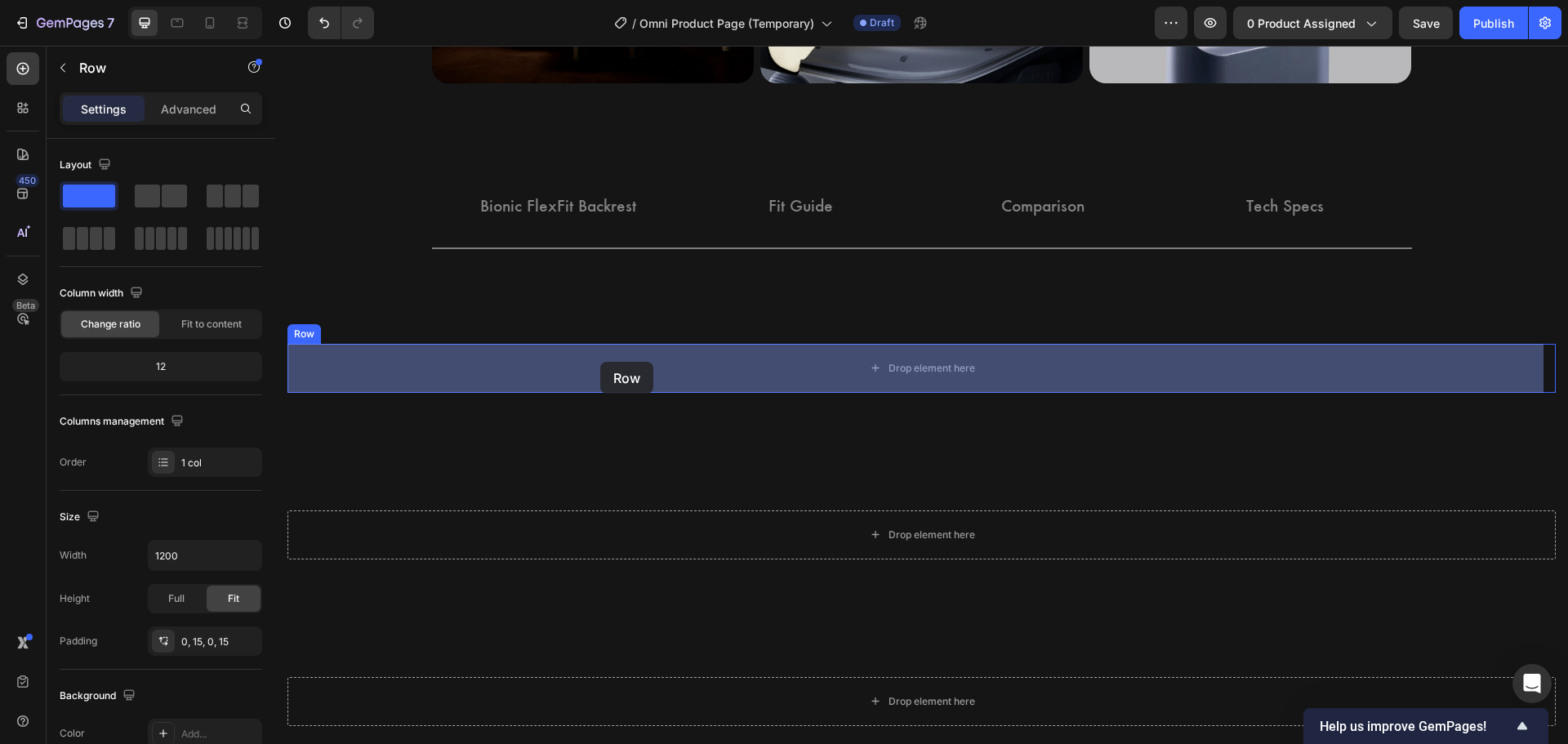
drag, startPoint x: 455, startPoint y: 154, endPoint x: 600, endPoint y: 365, distance: 256.0
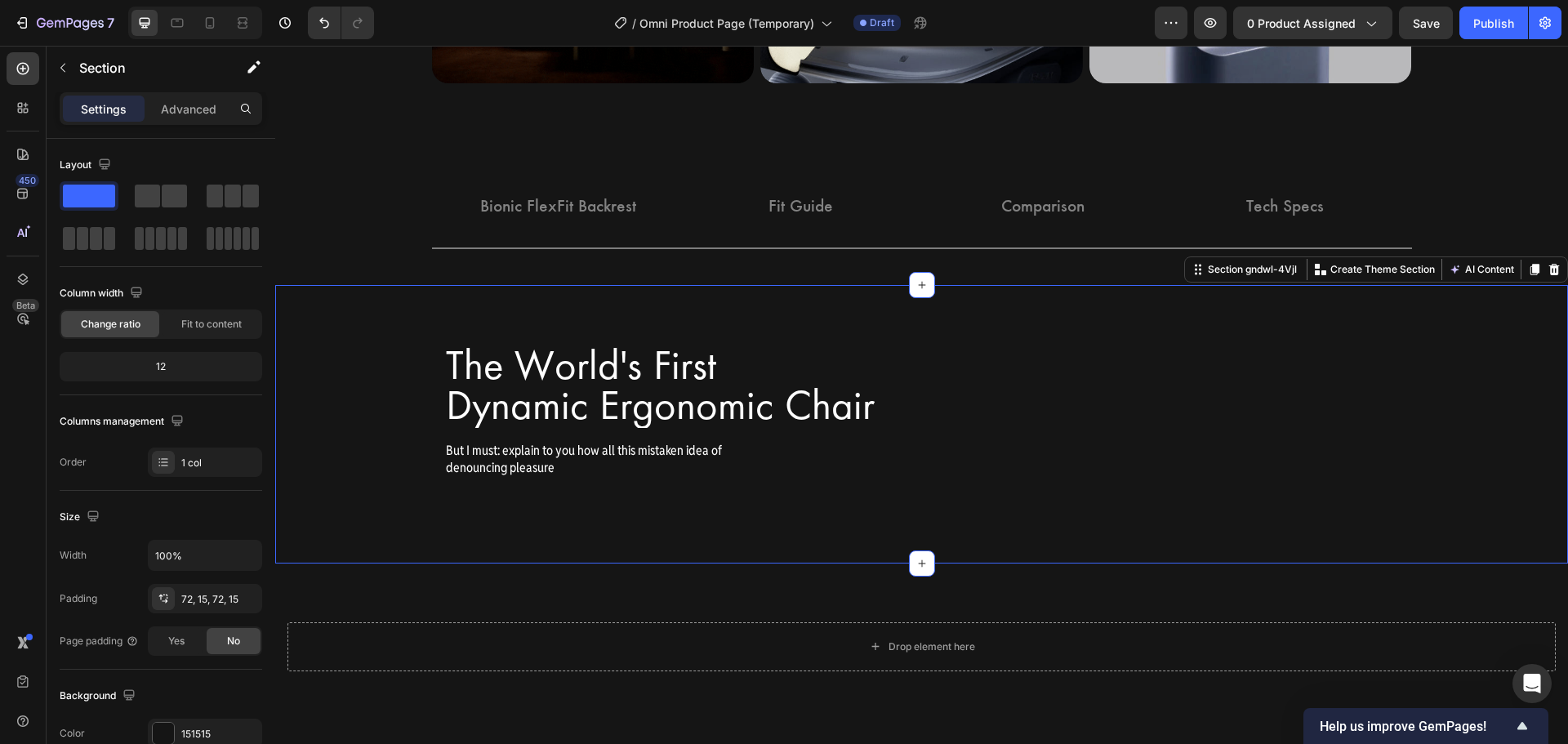
click at [571, 548] on div "The World's First Dynamic Ergonomic Chair Heading Row But I must: explain to yo…" at bounding box center [922, 424] width 1293 height 278
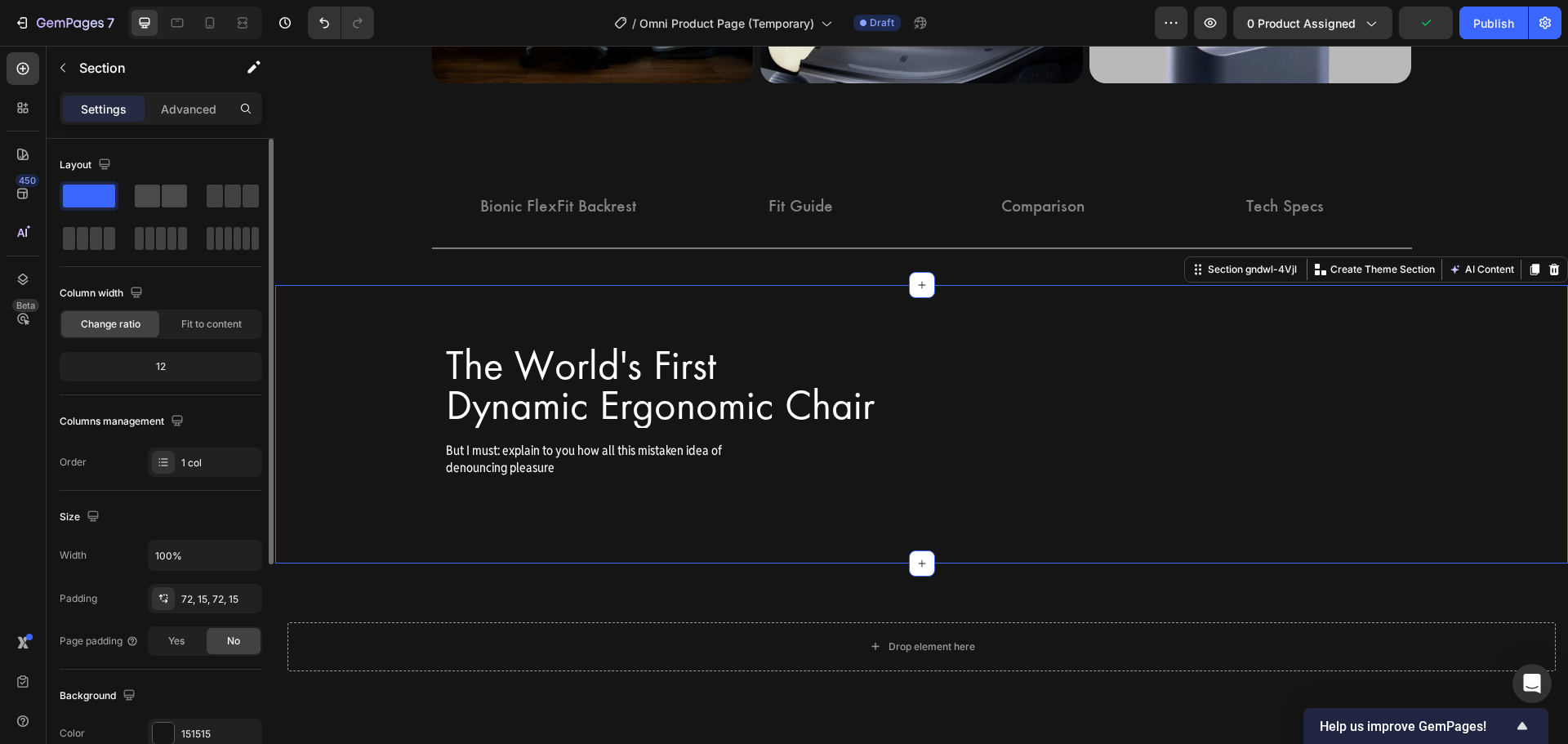
drag, startPoint x: 174, startPoint y: 187, endPoint x: 168, endPoint y: 198, distance: 12.5
click at [168, 198] on span at bounding box center [174, 196] width 25 height 23
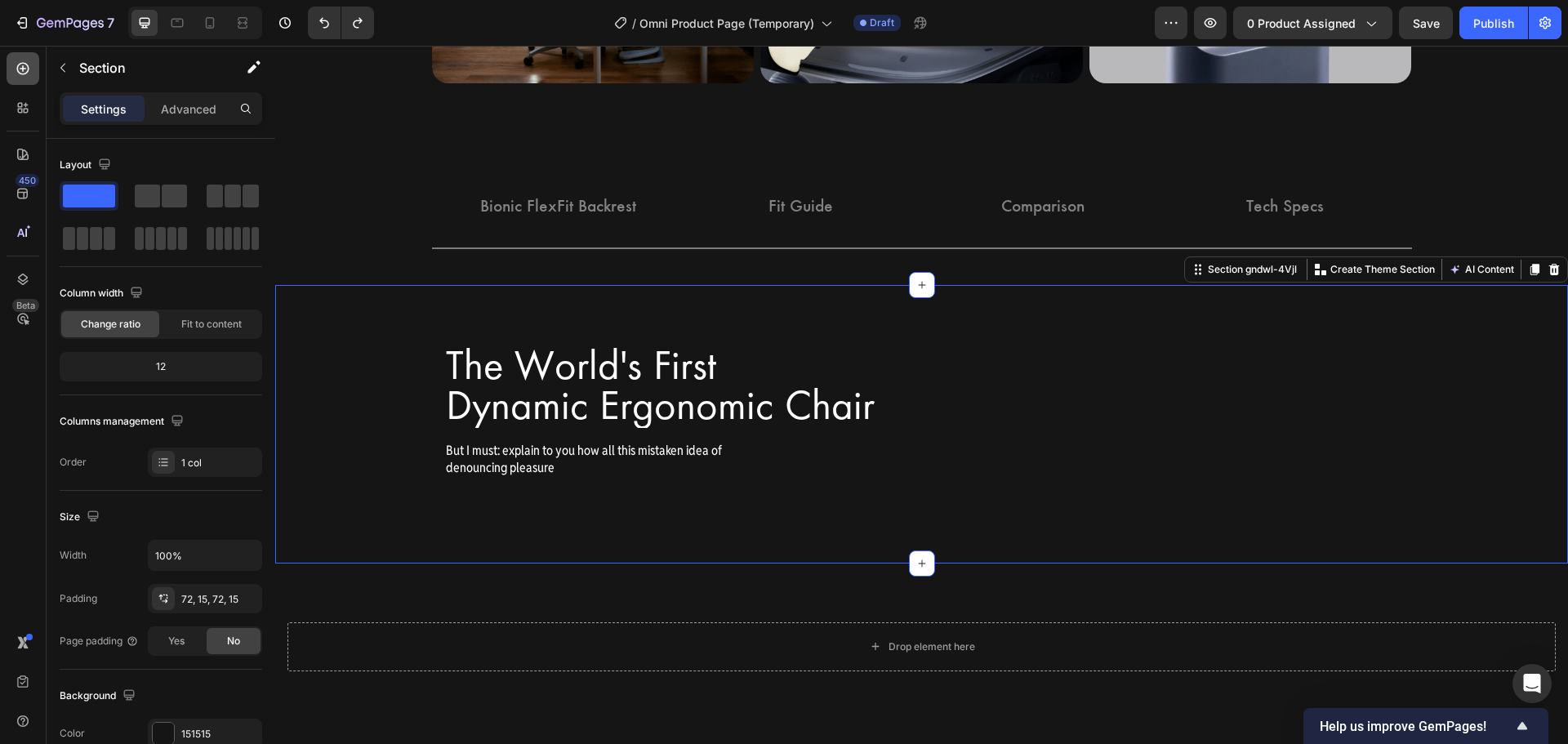
click at [22, 72] on icon at bounding box center [23, 68] width 17 height 17
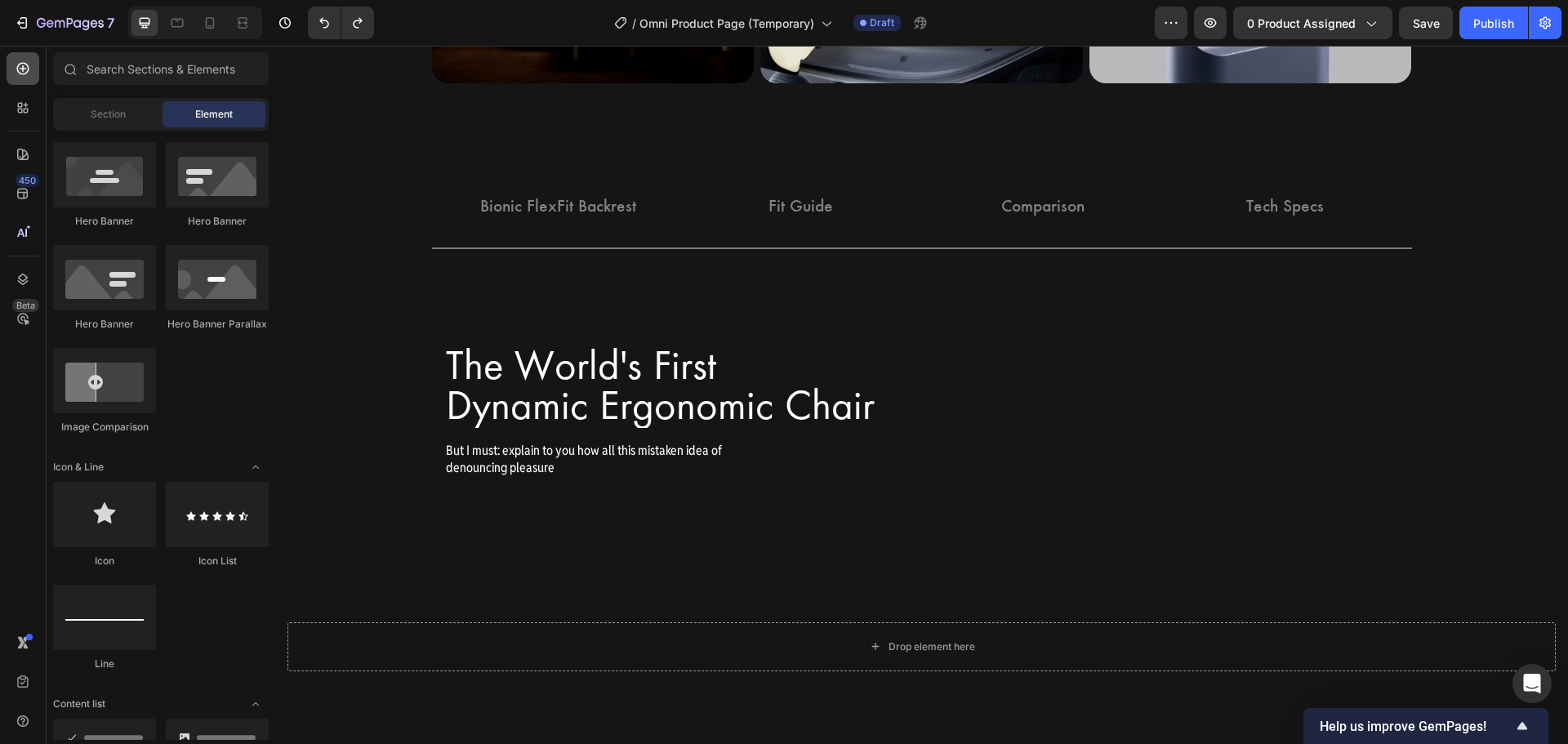
click at [22, 72] on icon at bounding box center [23, 68] width 17 height 17
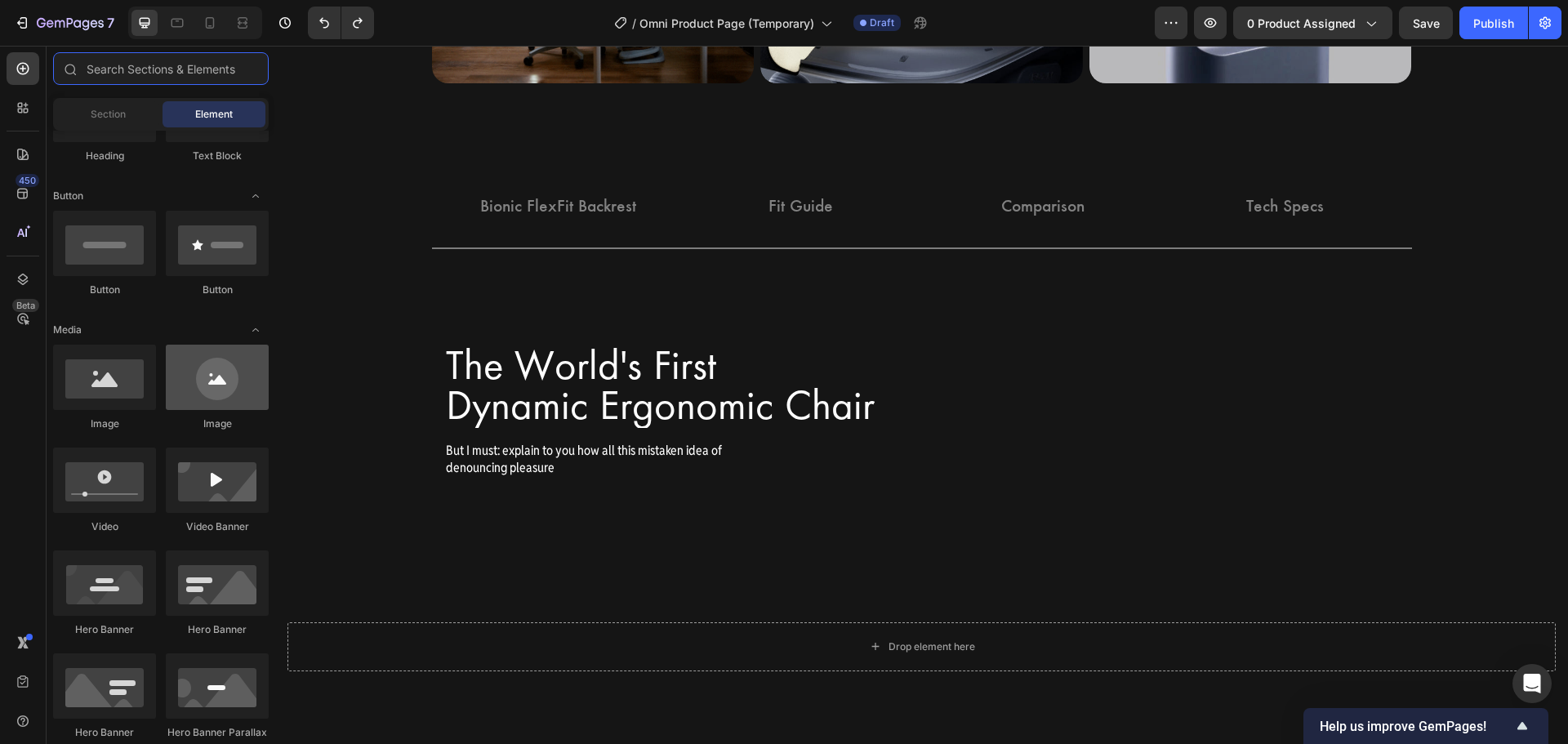
scroll to position [0, 0]
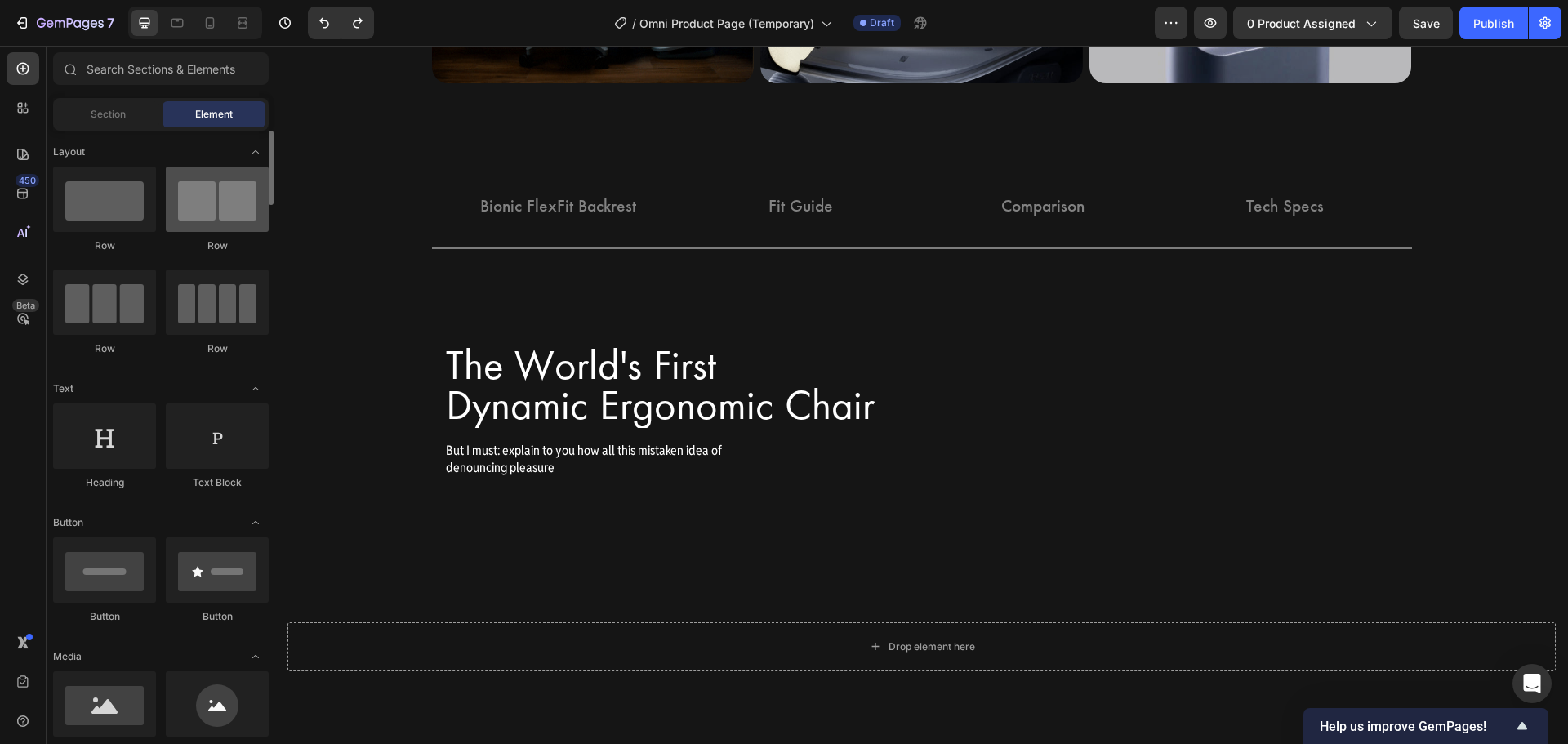
click at [233, 212] on div at bounding box center [218, 198] width 103 height 66
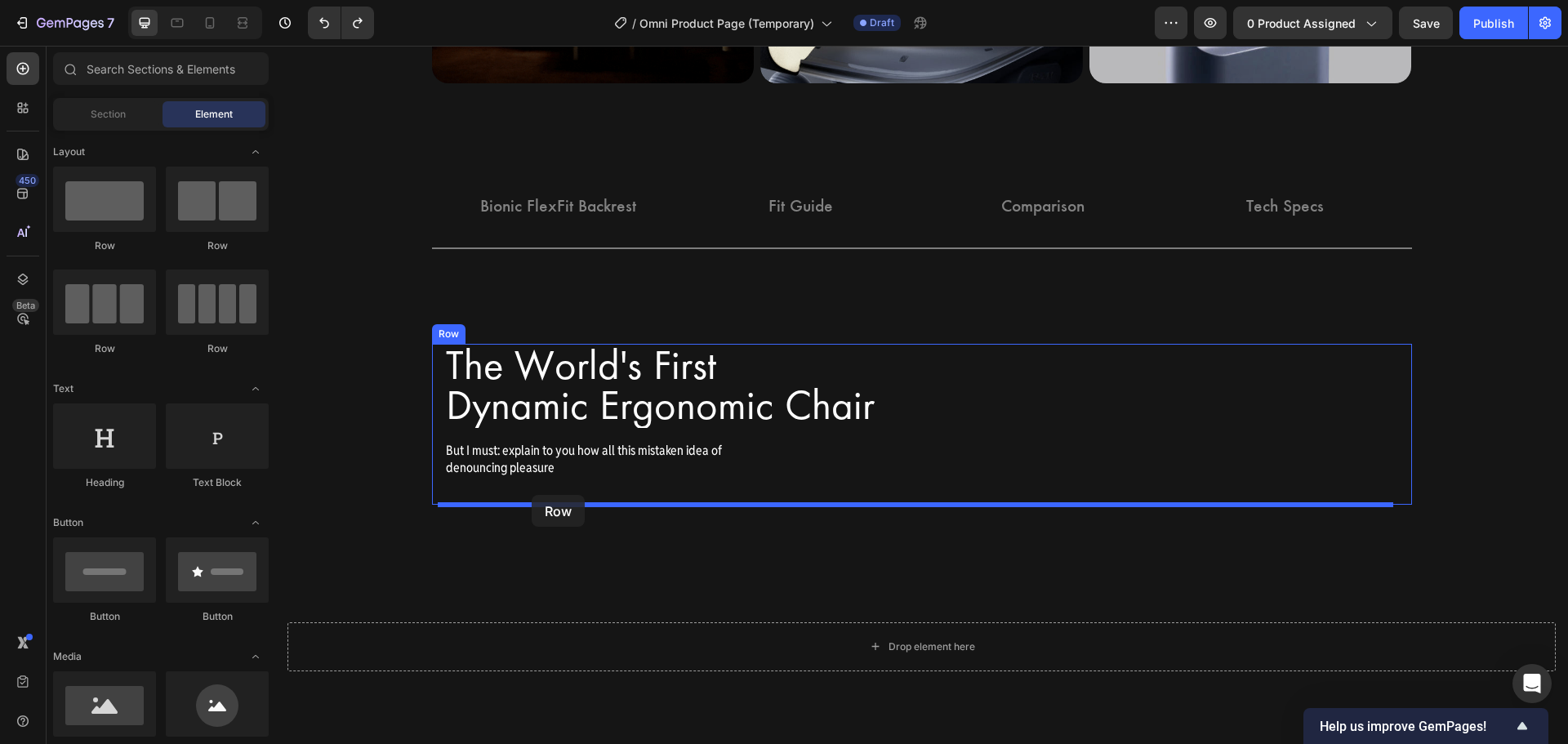
drag, startPoint x: 465, startPoint y: 259, endPoint x: 532, endPoint y: 495, distance: 245.3
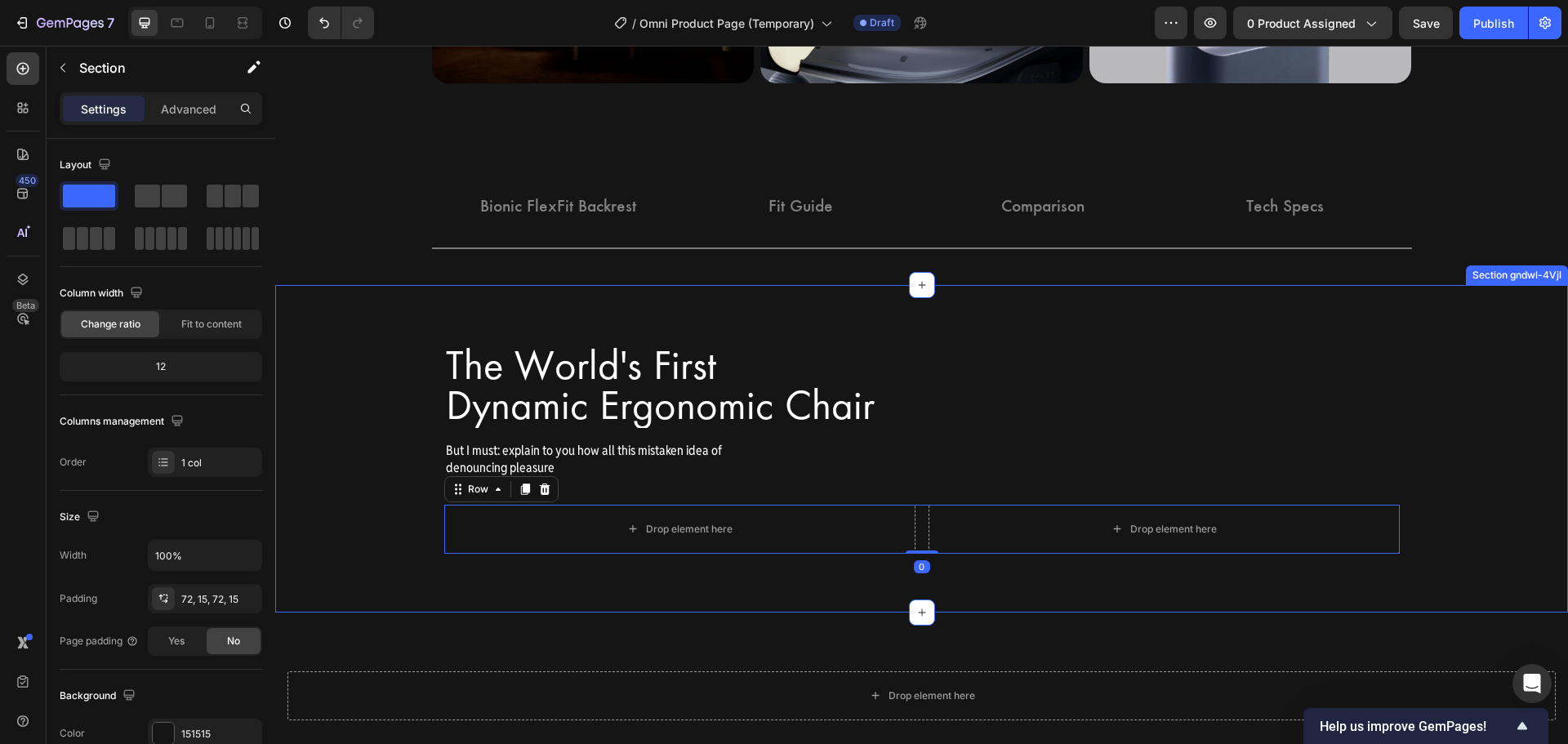
click at [551, 556] on div "The World's First Dynamic Ergonomic Chair Heading Row But I must: explain to yo…" at bounding box center [922, 448] width 1293 height 327
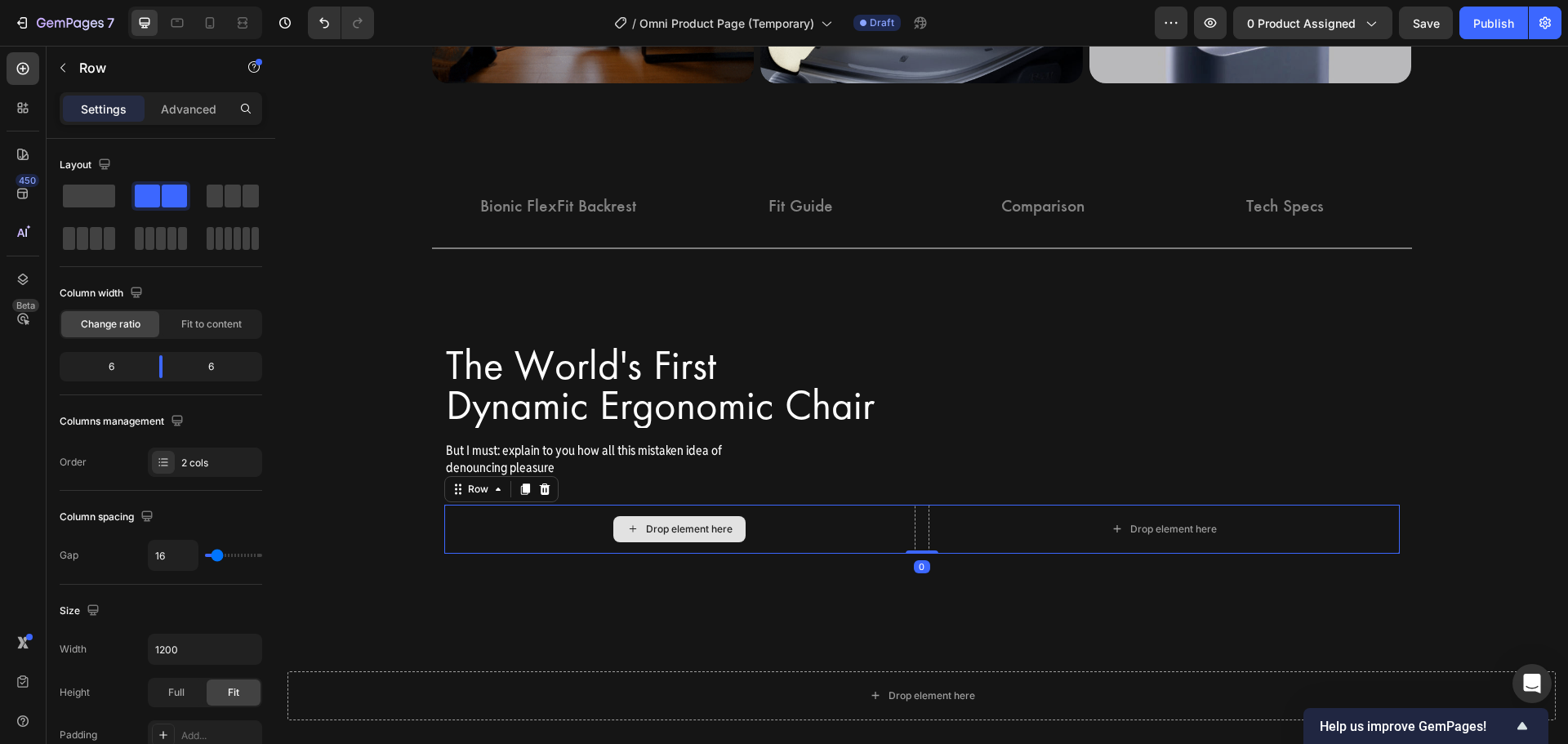
click at [832, 511] on div "Drop element here" at bounding box center [679, 529] width 471 height 49
click at [522, 484] on icon at bounding box center [525, 489] width 9 height 11
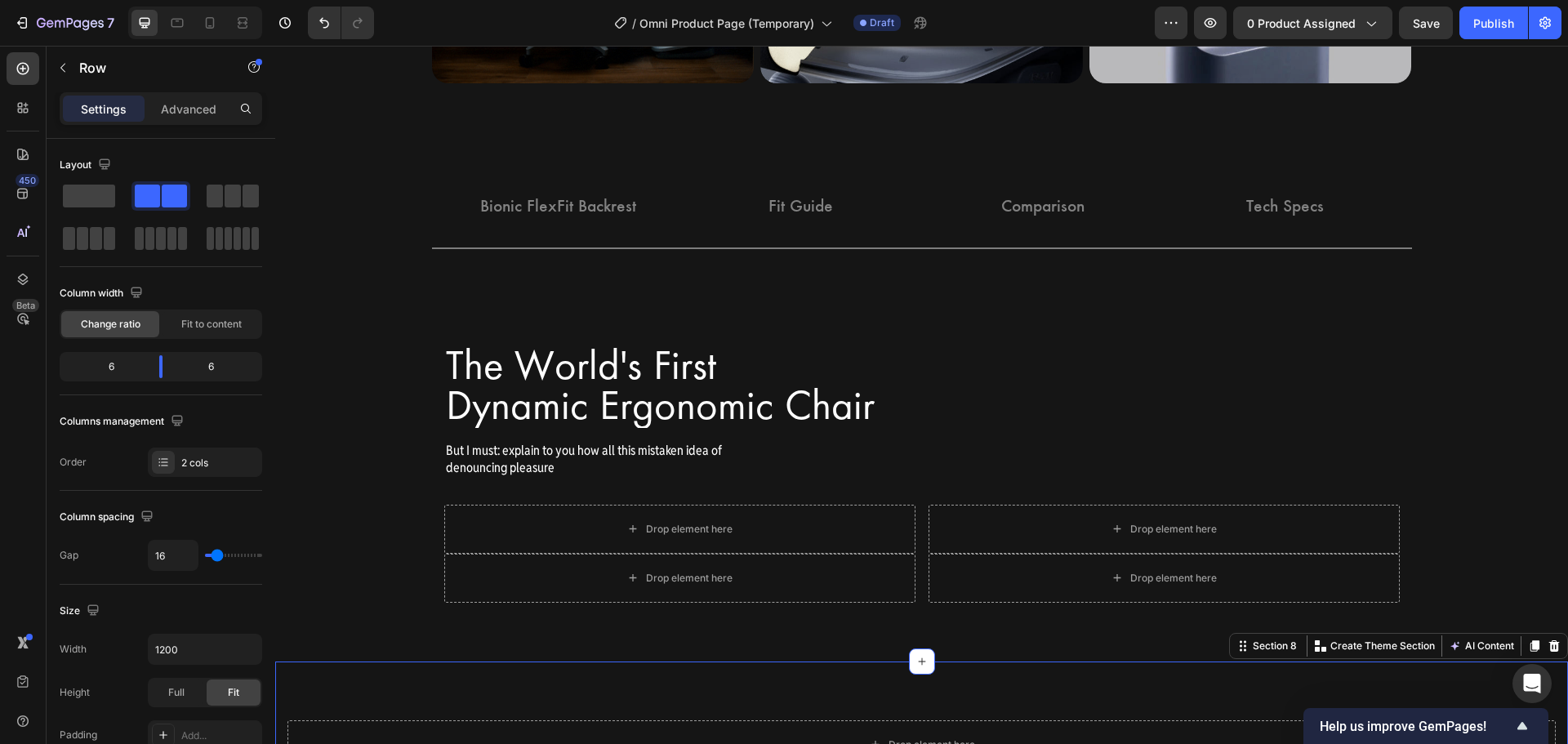
click at [798, 674] on div "Drop element here Row Section 8 You can create reusable sections Create Theme S…" at bounding box center [922, 744] width 1293 height 166
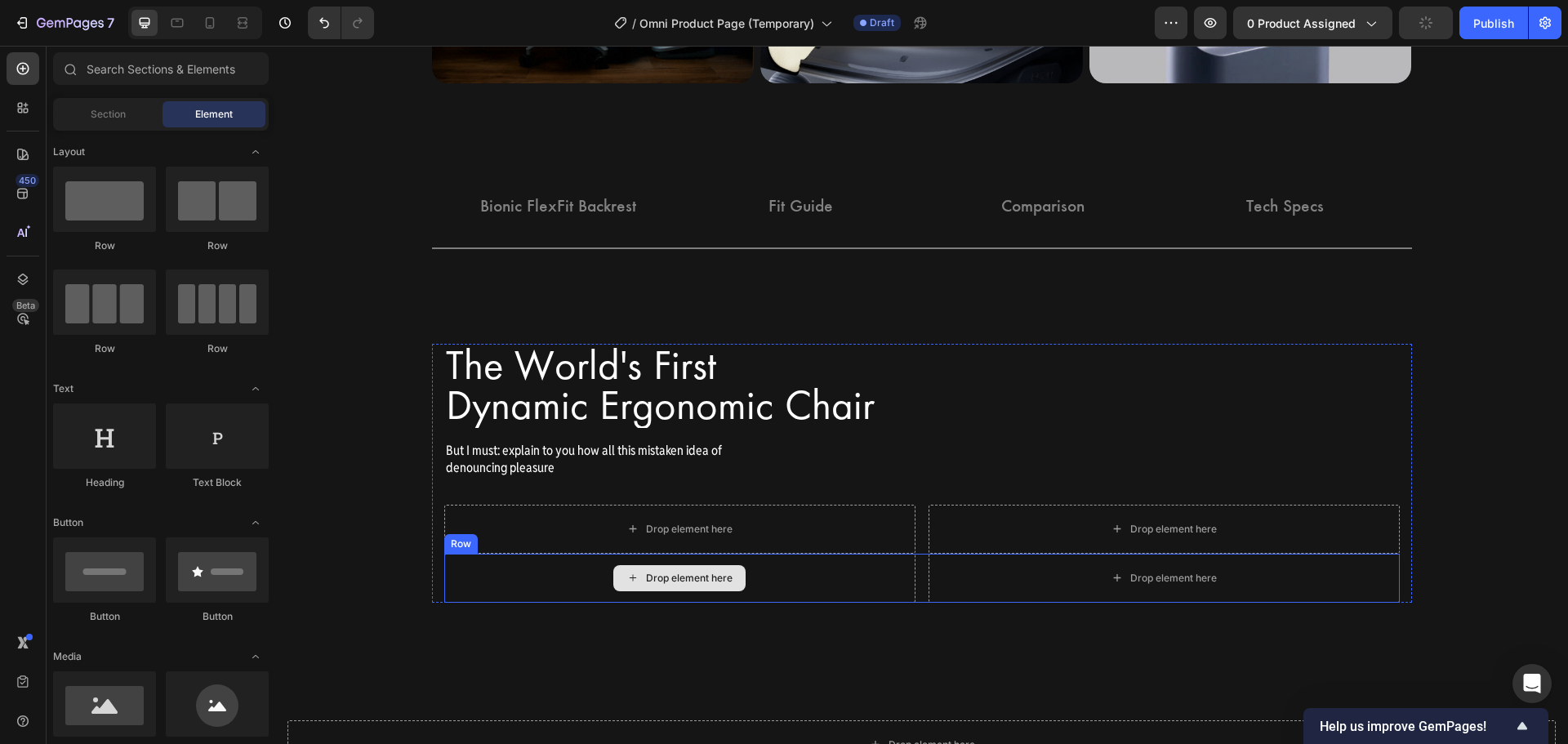
click at [732, 589] on div "Drop element here" at bounding box center [679, 578] width 132 height 26
click at [910, 554] on div "Drop element here Drop element here Row" at bounding box center [922, 578] width 956 height 49
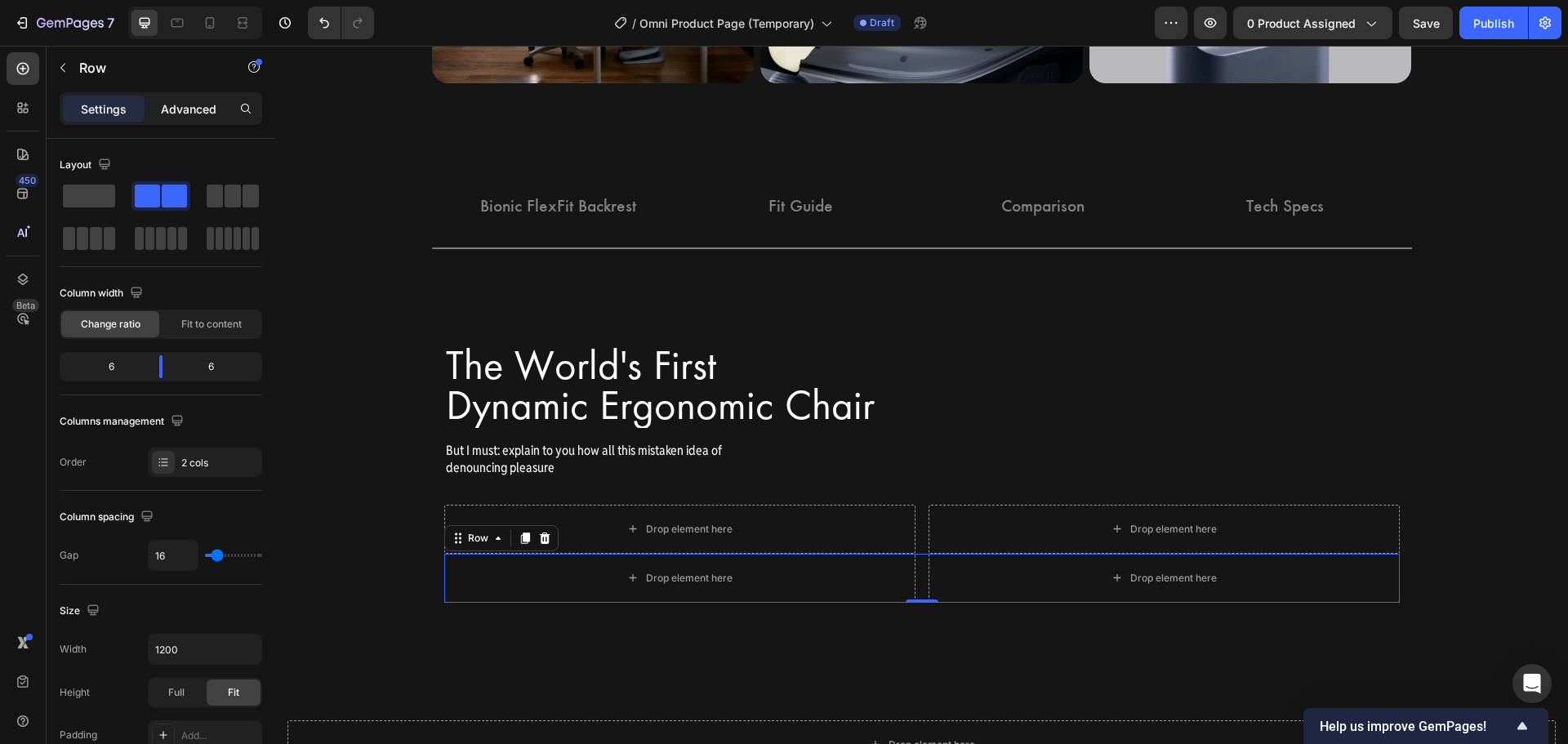
click at [192, 98] on div "Advanced" at bounding box center [188, 108] width 81 height 26
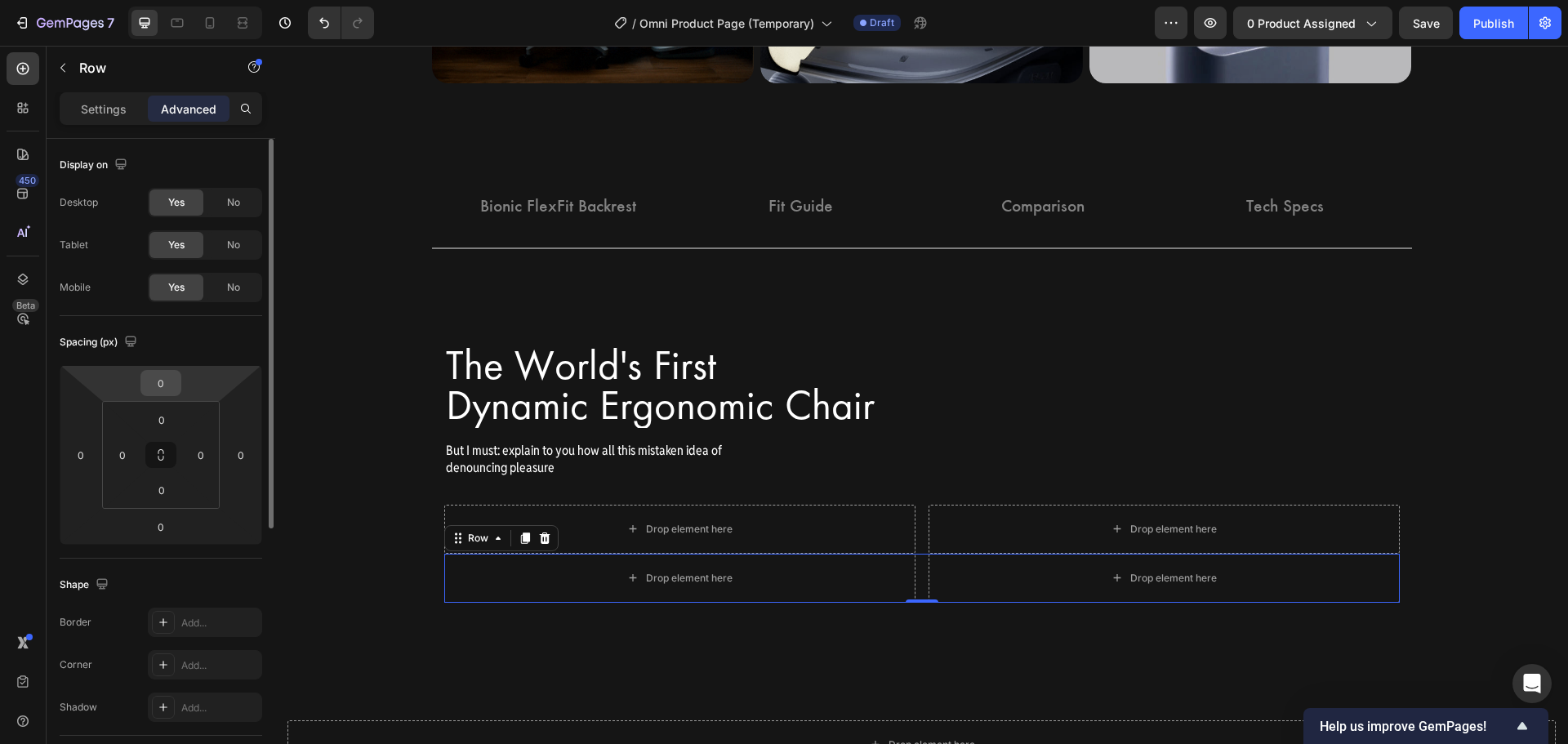
click at [175, 386] on input "0" at bounding box center [160, 383] width 32 height 24
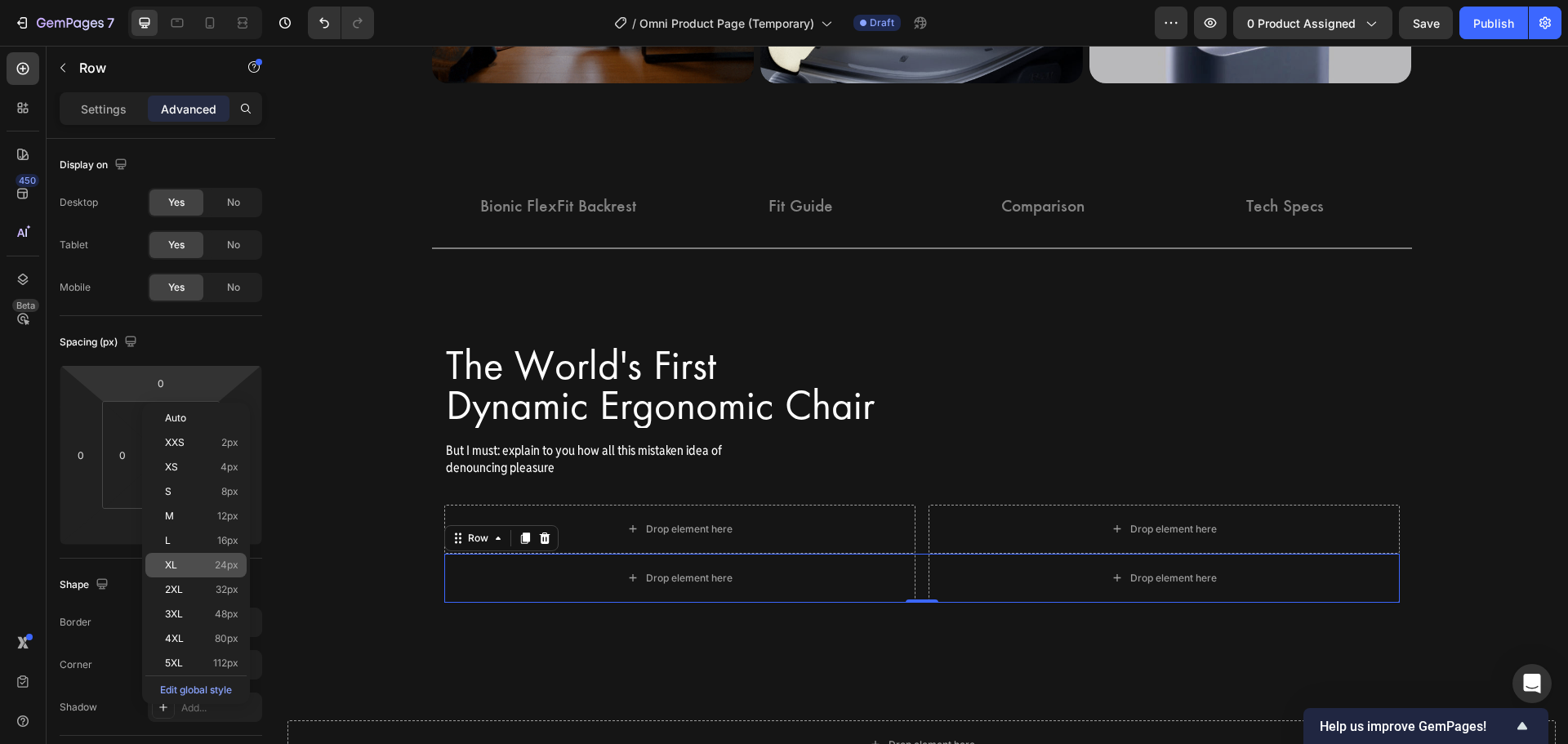
click at [220, 559] on div "XL 24px" at bounding box center [196, 565] width 101 height 24
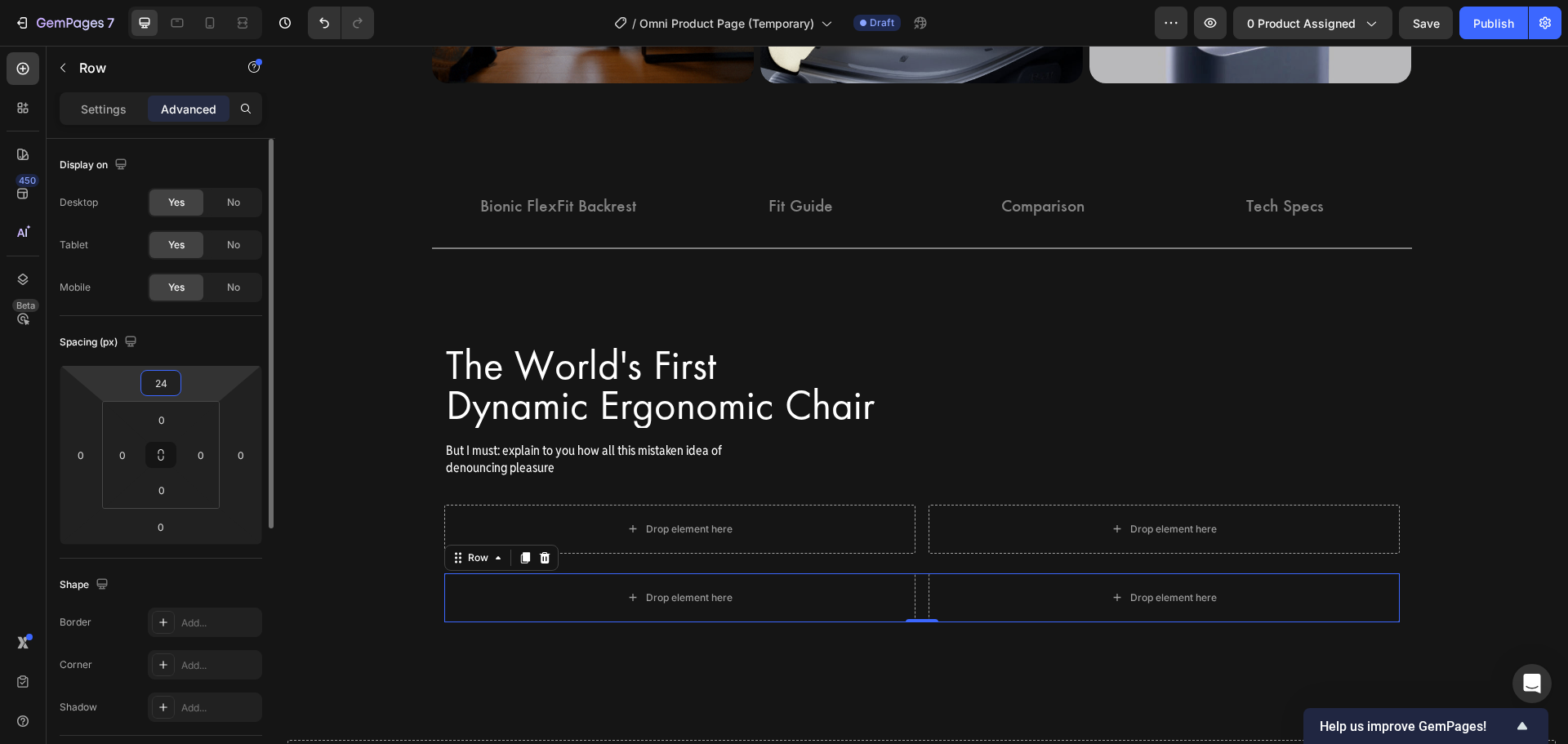
click at [184, 0] on html "7 Version history / Omni Product Page (Temporary) Draft Preview 0 product assig…" at bounding box center [784, 0] width 1568 height 0
click at [176, 382] on input "24" at bounding box center [160, 383] width 32 height 24
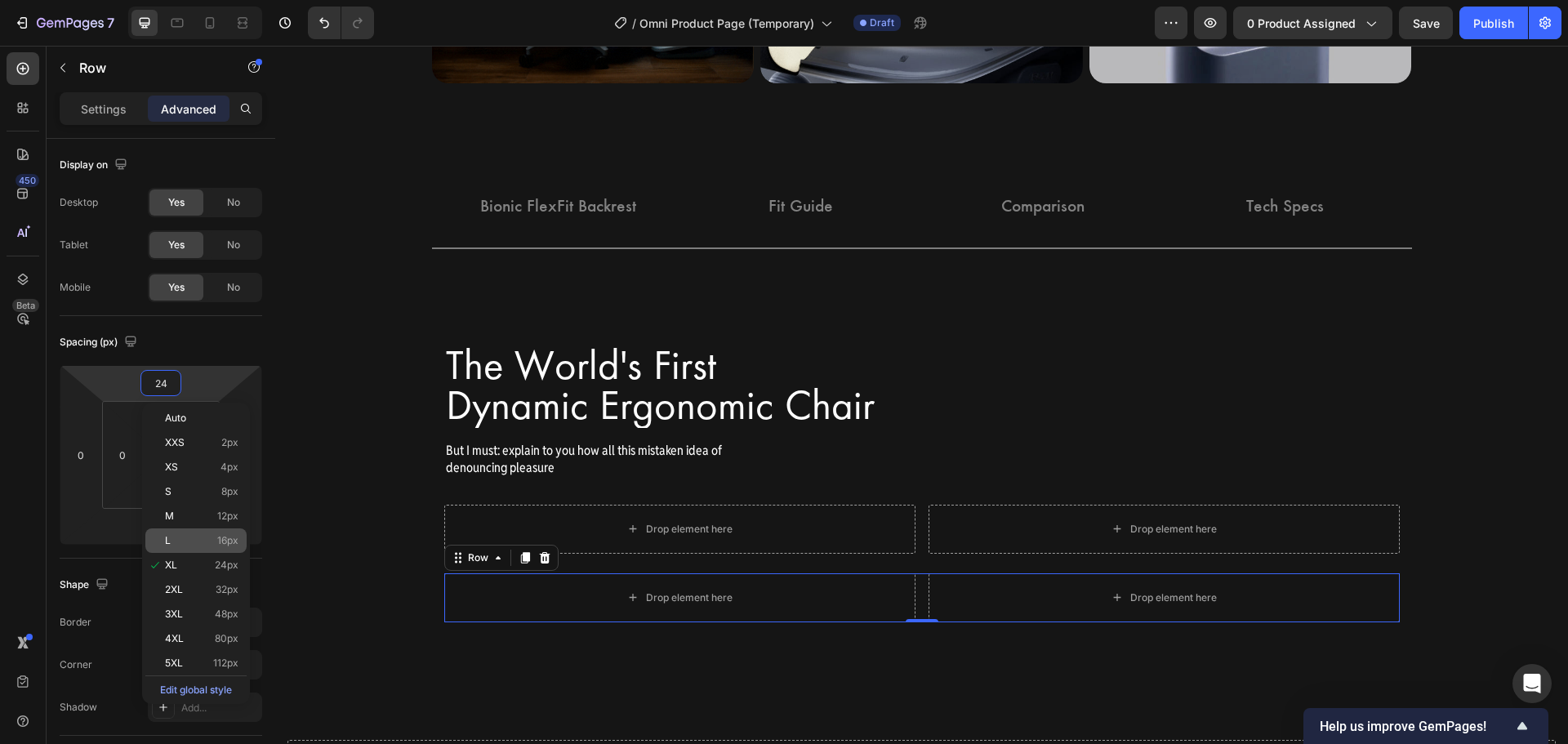
click at [214, 537] on p "L 16px" at bounding box center [202, 540] width 73 height 11
type input "16"
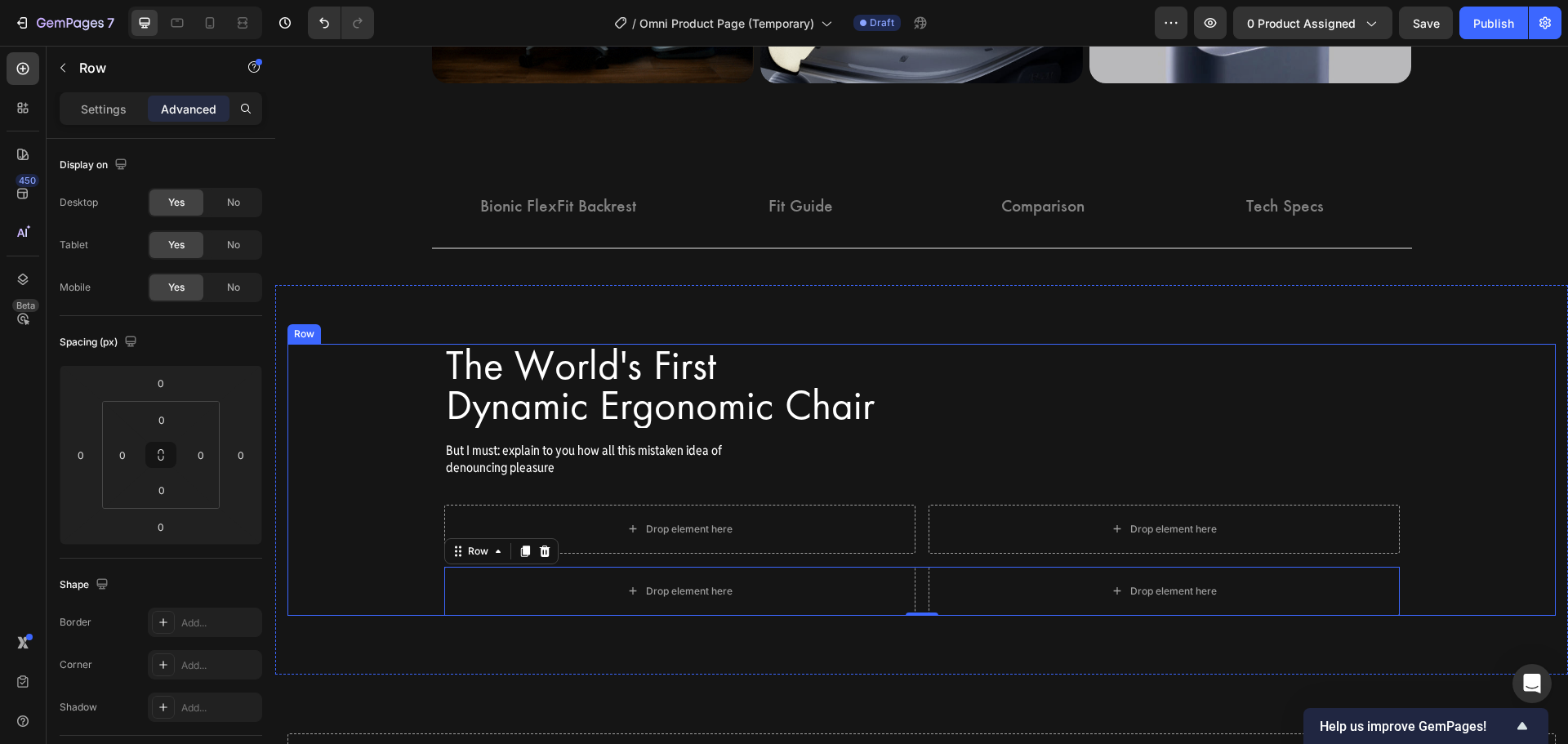
click at [331, 439] on div "The World's First Dynamic Ergonomic Chair Heading Row But I must: explain to yo…" at bounding box center [922, 479] width 1268 height 272
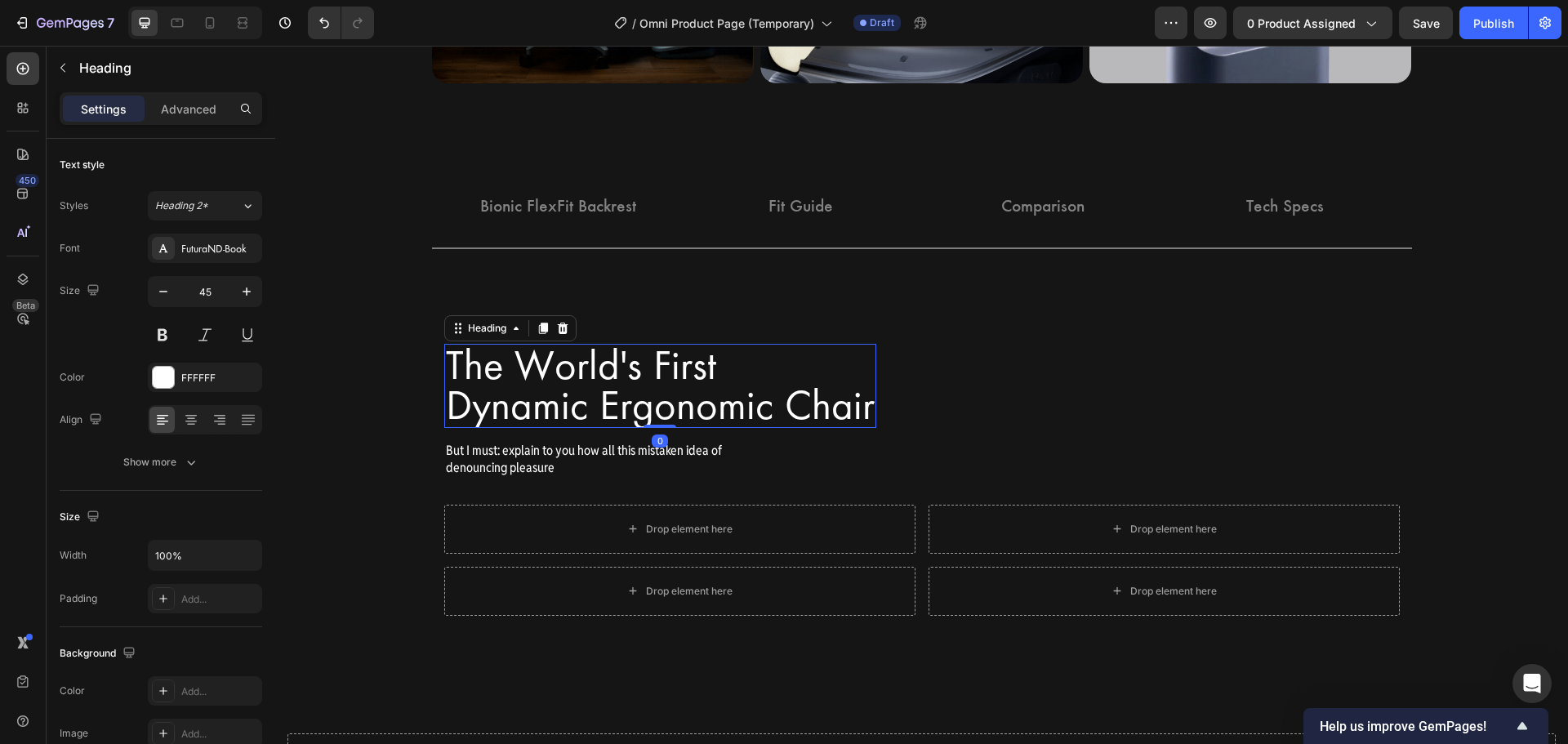
click at [538, 381] on h2 "The World's First Dynamic Ergonomic Chair" at bounding box center [660, 386] width 432 height 84
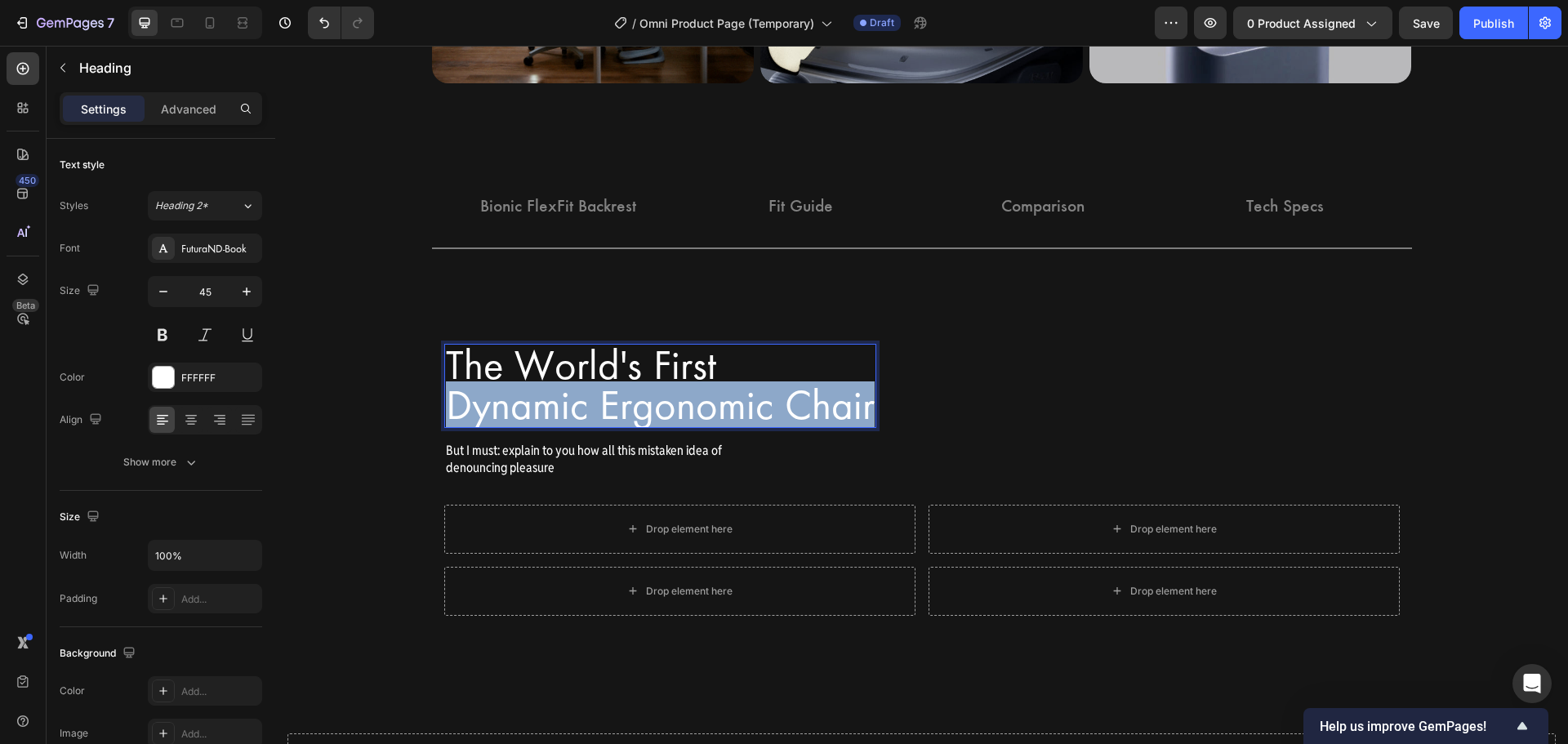
click at [538, 381] on p "The World's First Dynamic Ergonomic Chair" at bounding box center [660, 386] width 429 height 80
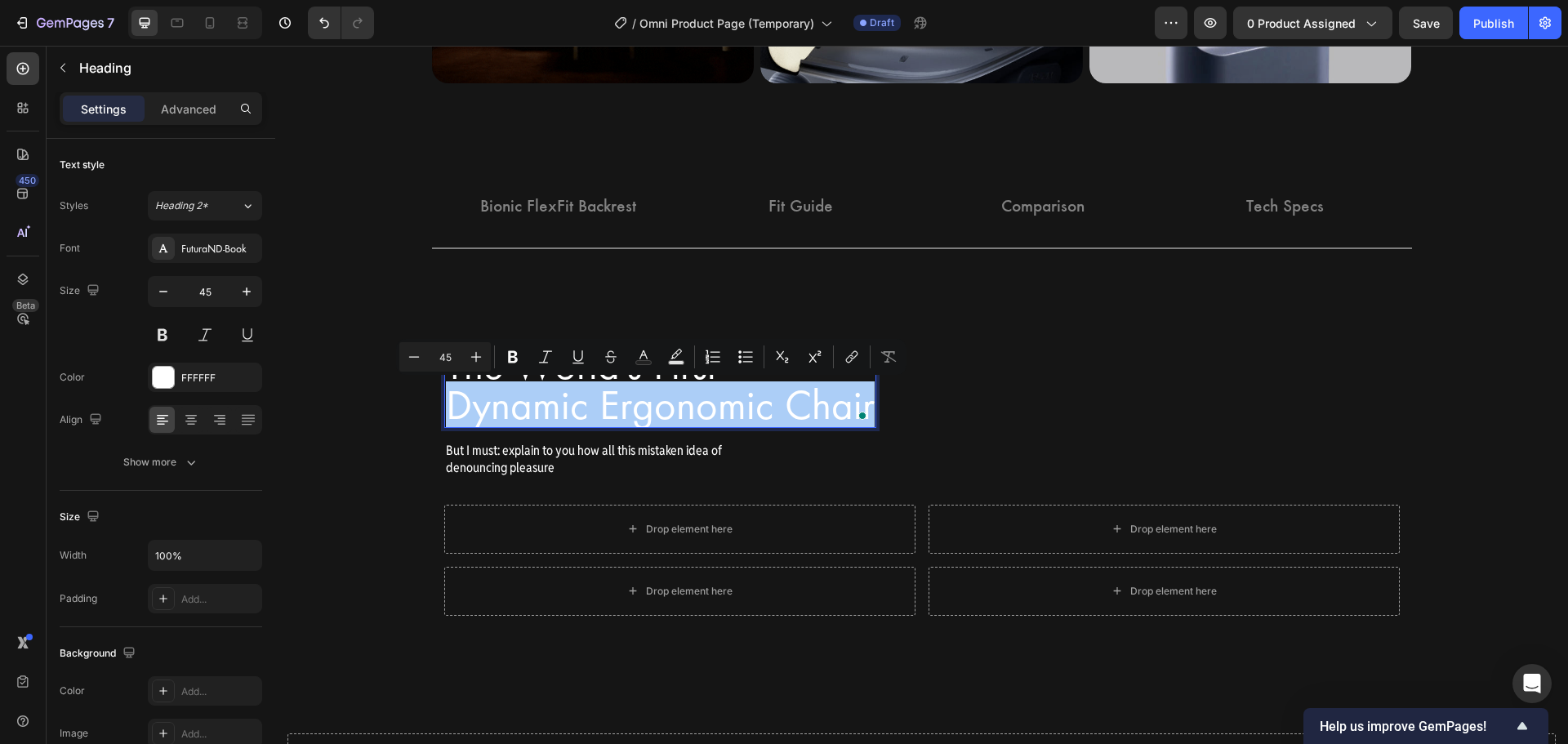
drag, startPoint x: 463, startPoint y: 359, endPoint x: 449, endPoint y: 365, distance: 15.2
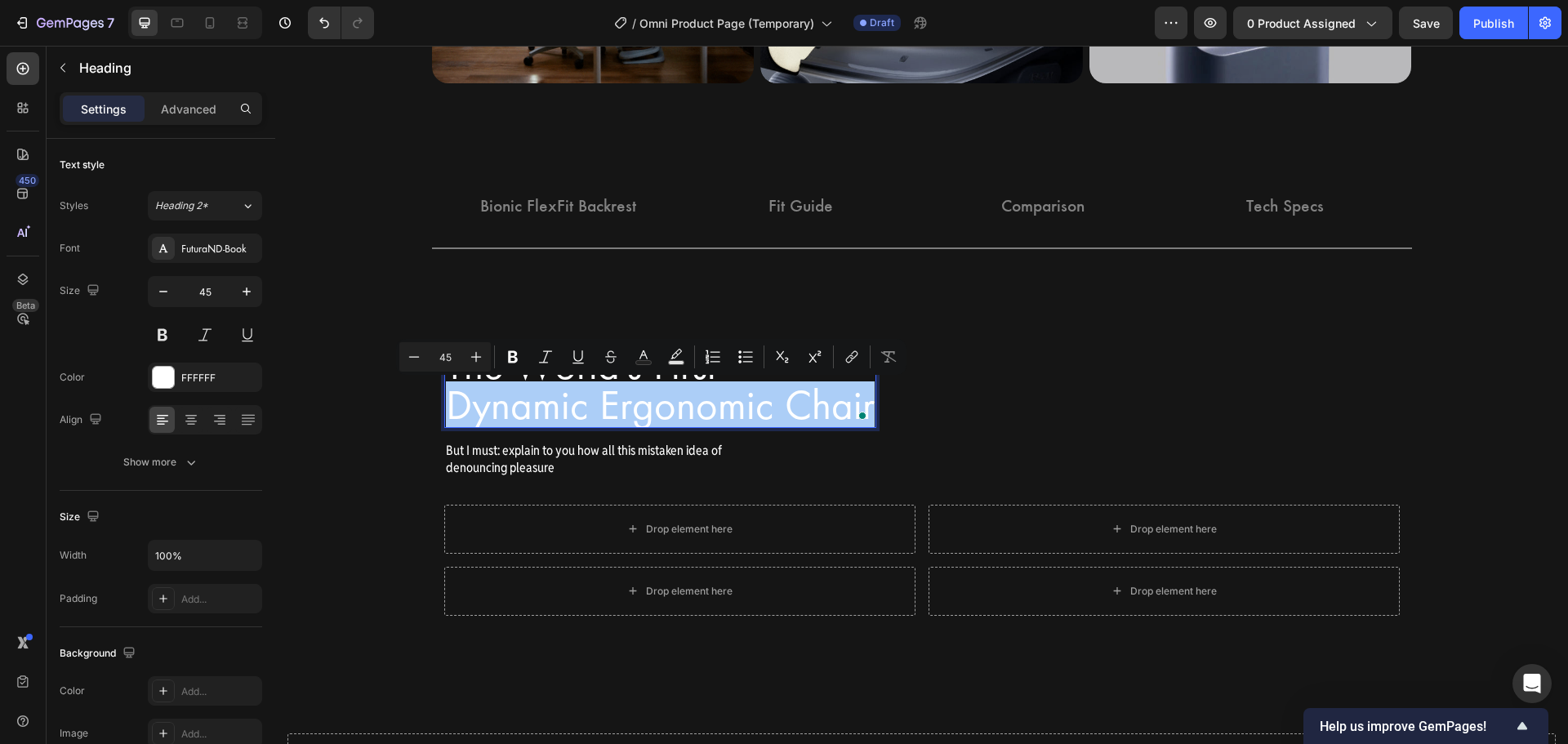
click at [463, 359] on button "Plus" at bounding box center [477, 357] width 30 height 30
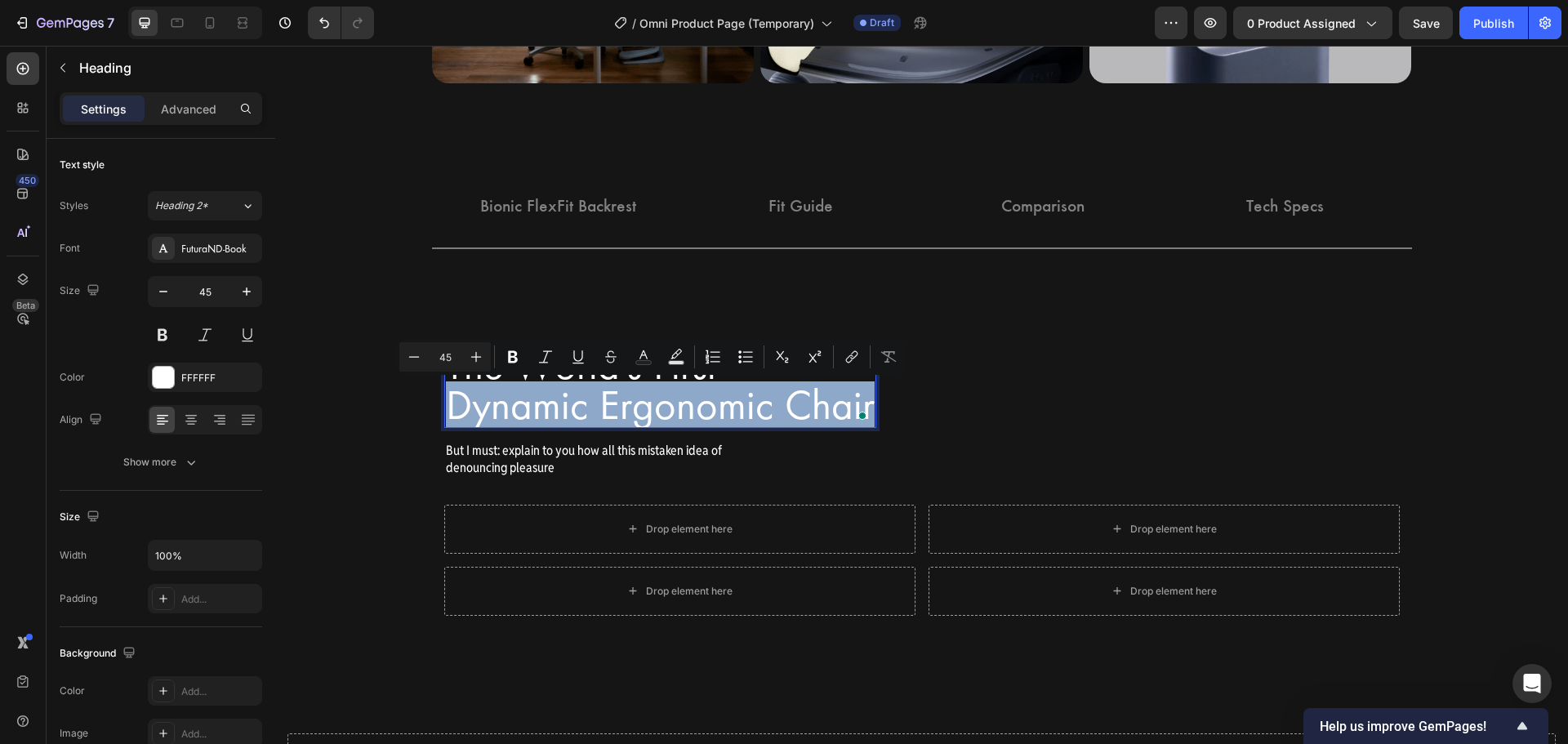
type input "46"
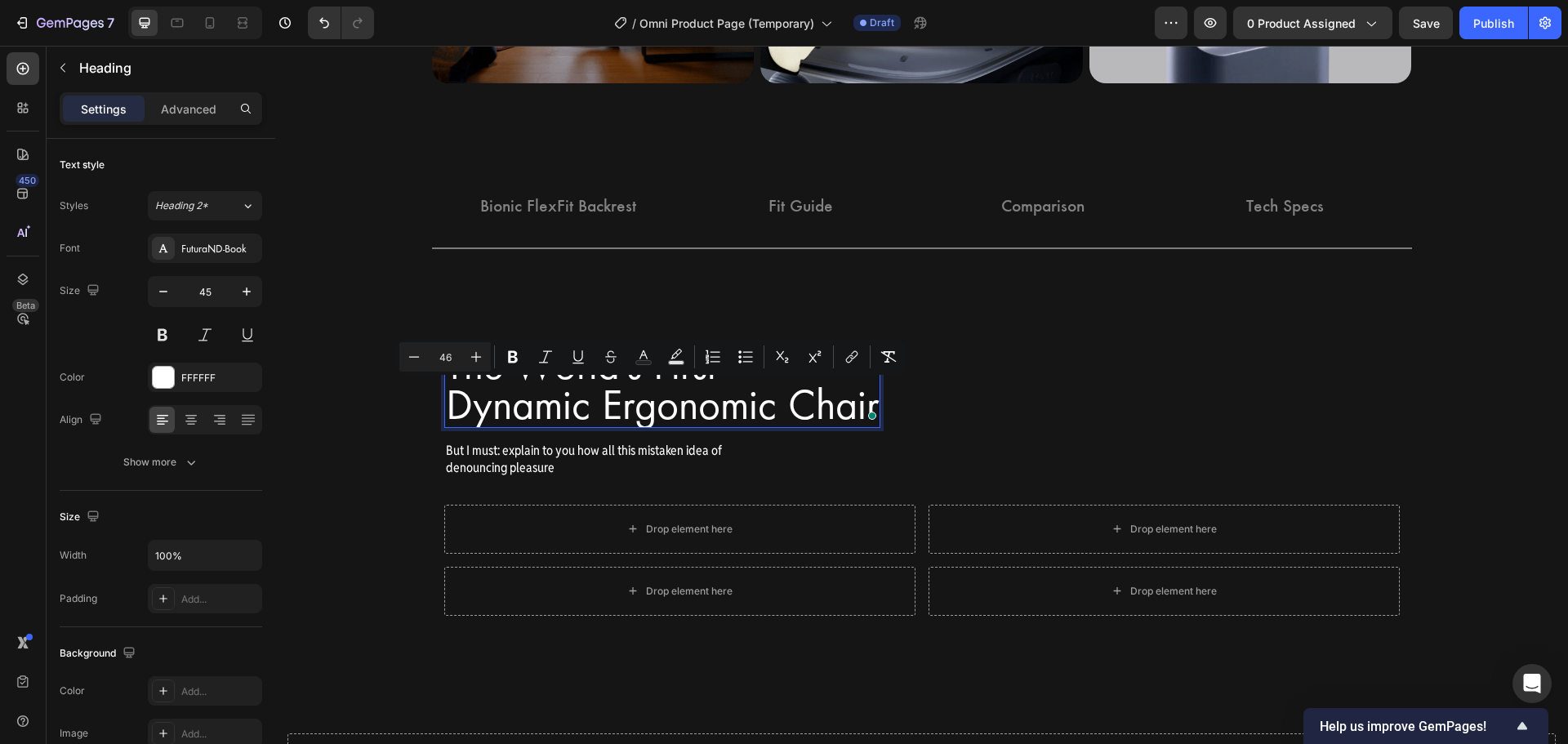
click at [447, 386] on span "Dynamic Ergonomic Chair" at bounding box center [662, 405] width 433 height 49
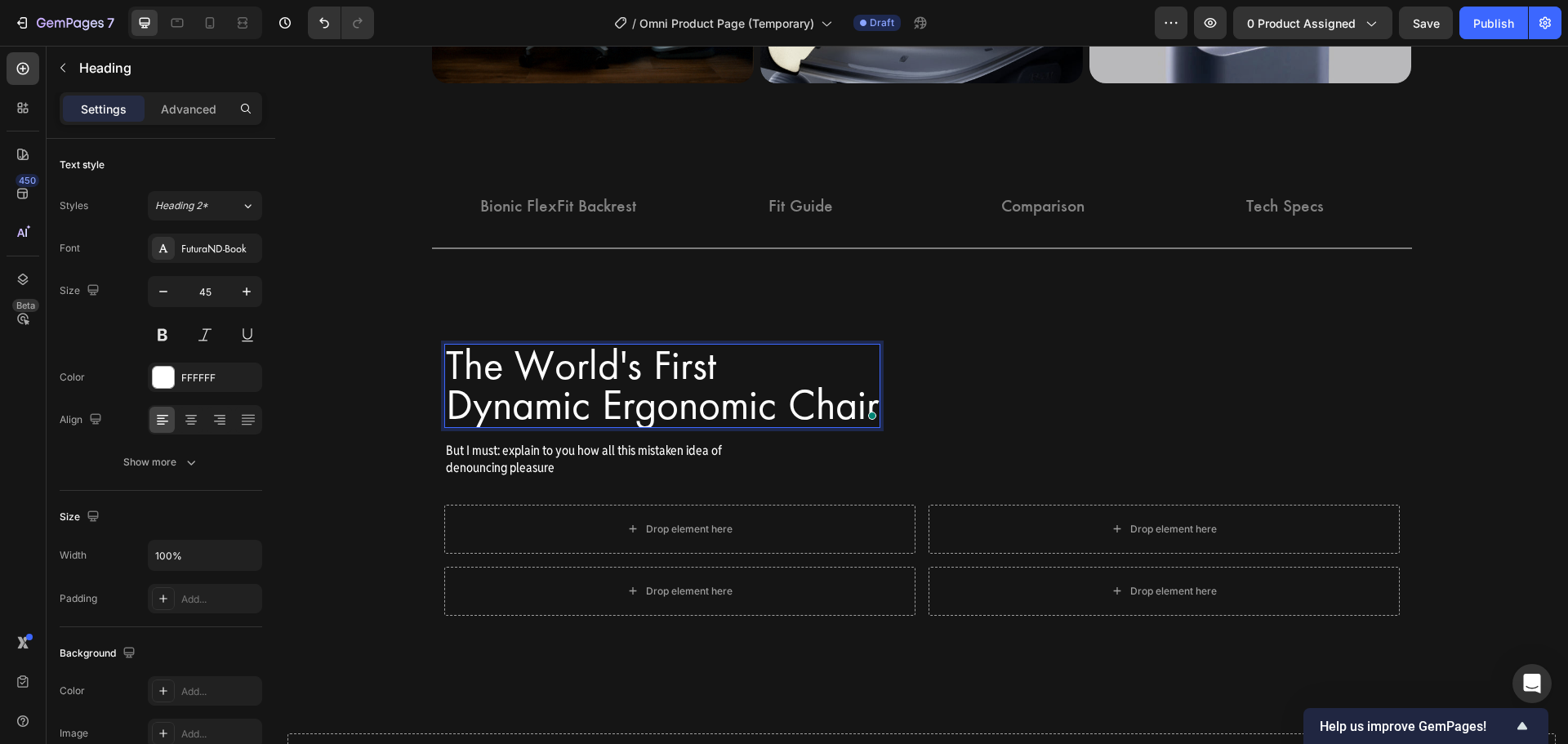
click at [446, 368] on p "The World's First Dynamic Ergonomic Chair" at bounding box center [662, 386] width 433 height 80
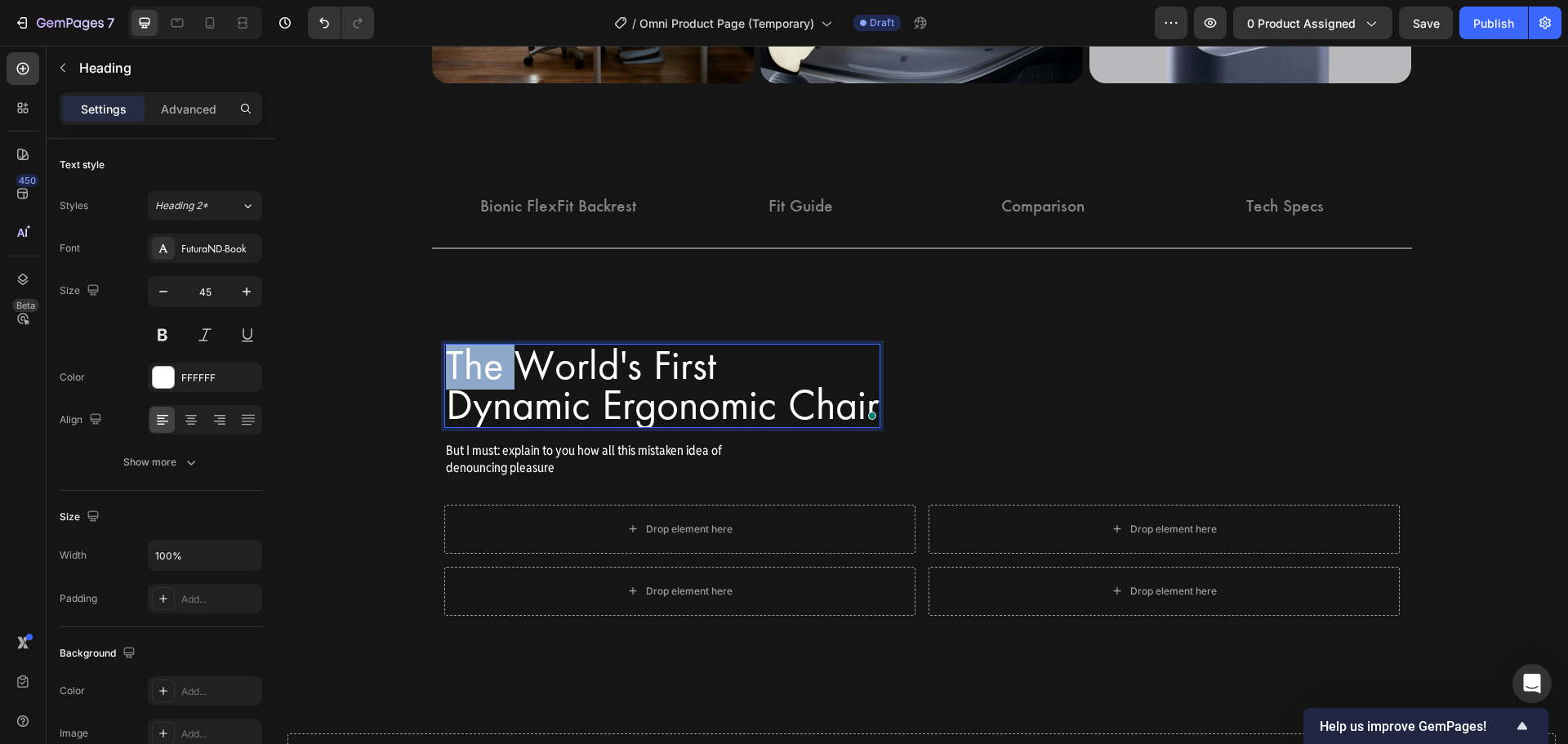
click at [446, 368] on p "The World's First Dynamic Ergonomic Chair" at bounding box center [662, 386] width 433 height 80
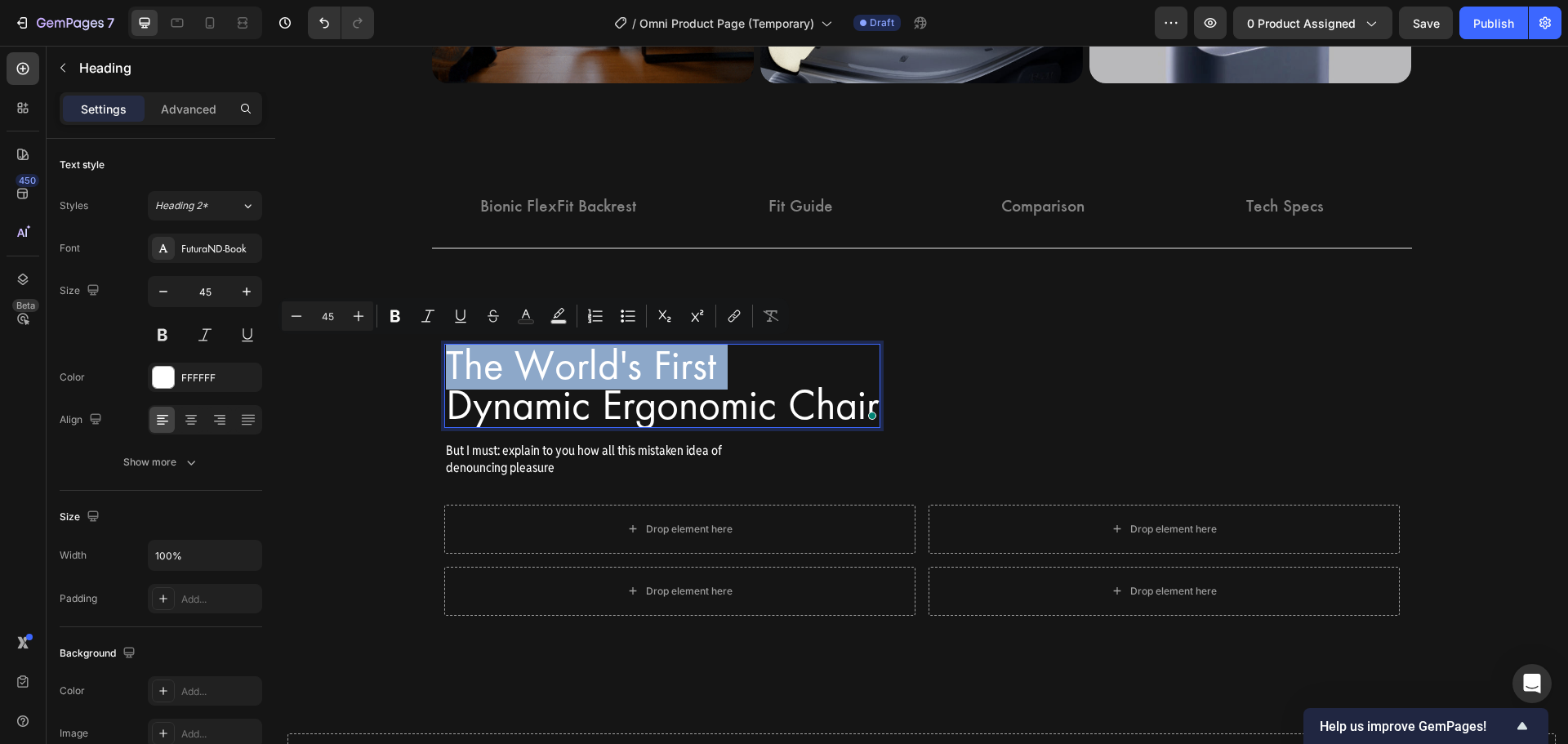
click at [446, 368] on p "The World's First Dynamic Ergonomic Chair" at bounding box center [662, 386] width 433 height 80
click at [446, 373] on p "The World's First Dynamic Ergonomic Chair" at bounding box center [662, 386] width 433 height 80
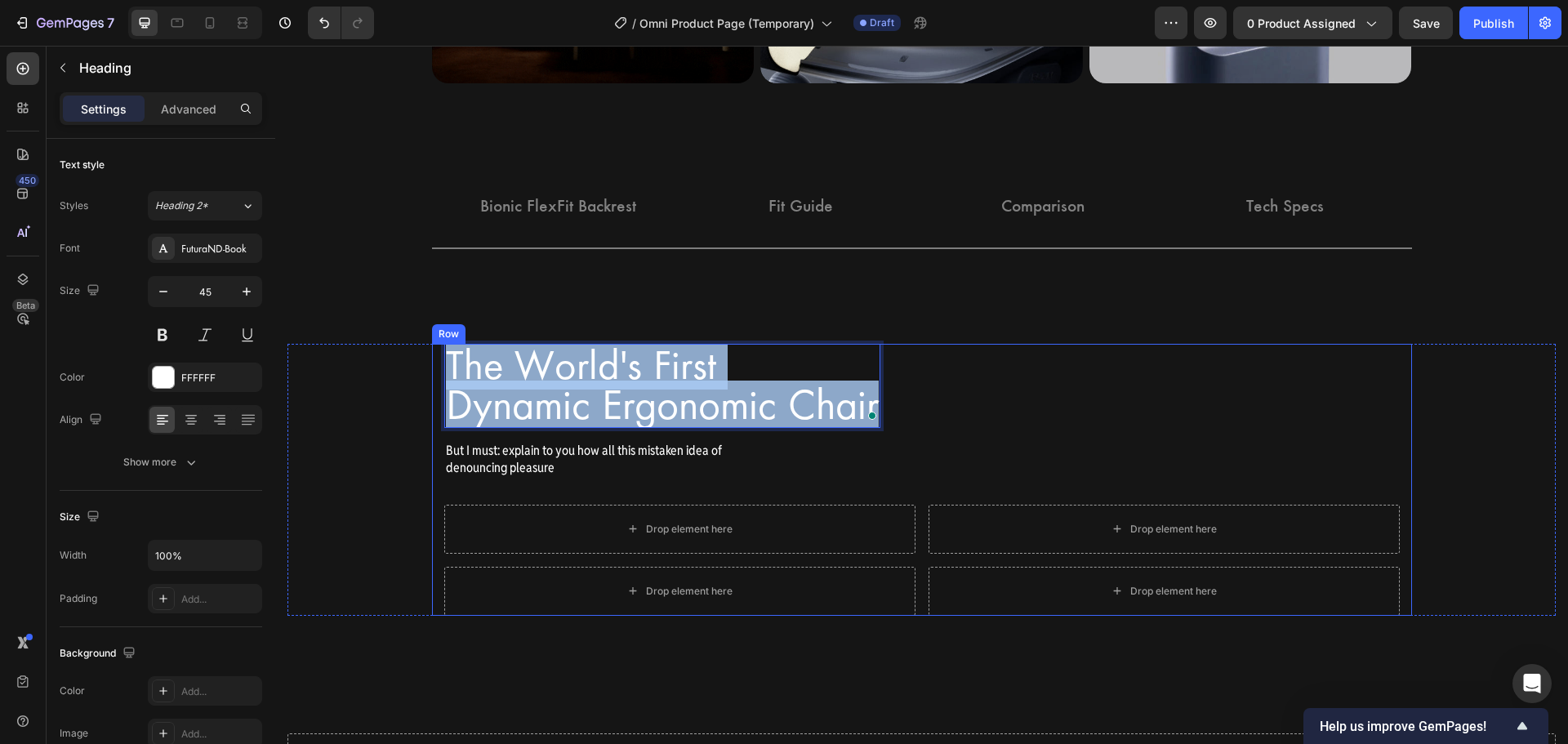
drag, startPoint x: 442, startPoint y: 364, endPoint x: 902, endPoint y: 429, distance: 464.6
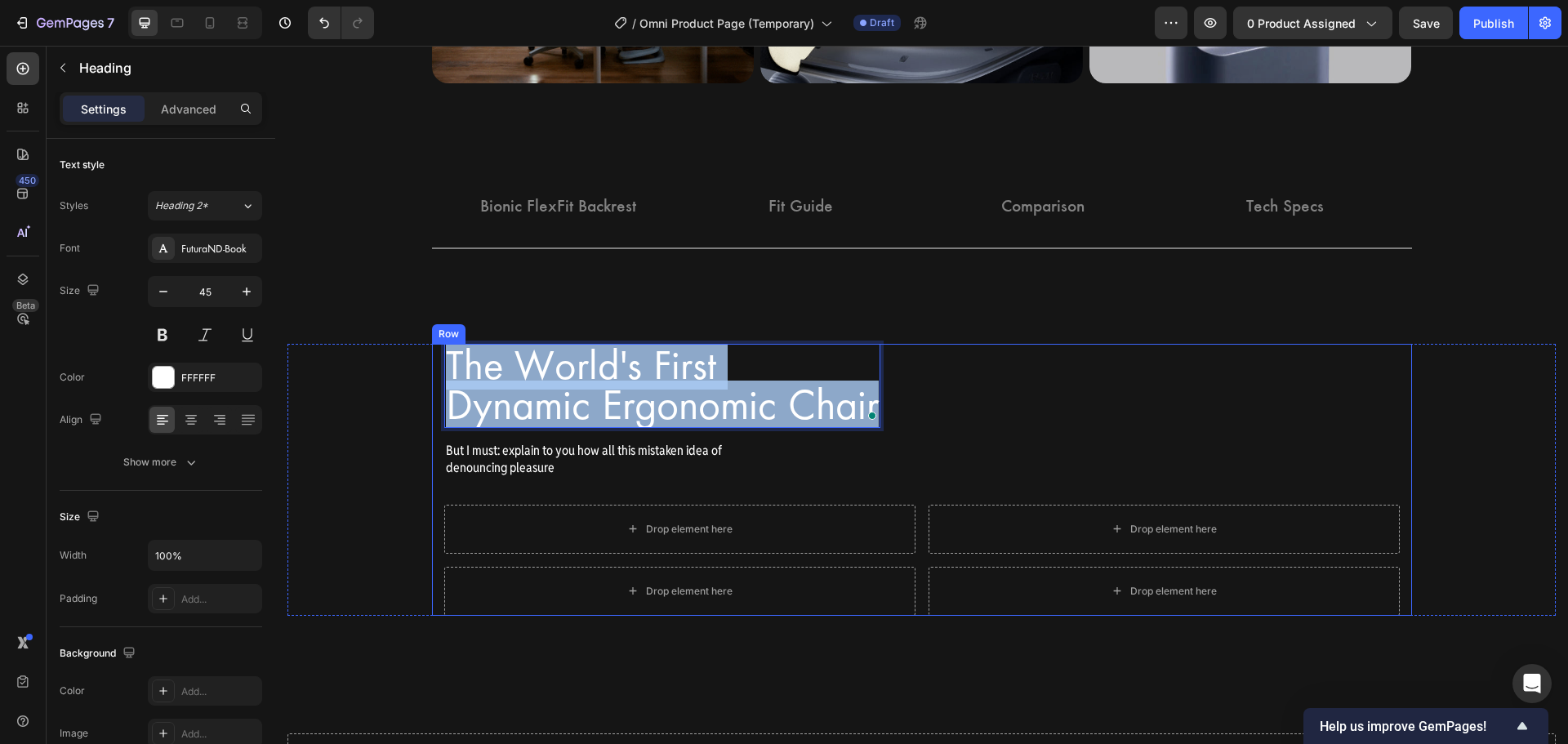
click at [902, 429] on div "The World's First Dynamic Ergonomic Chair Heading 0 Row But I must: explain to …" at bounding box center [922, 479] width 956 height 272
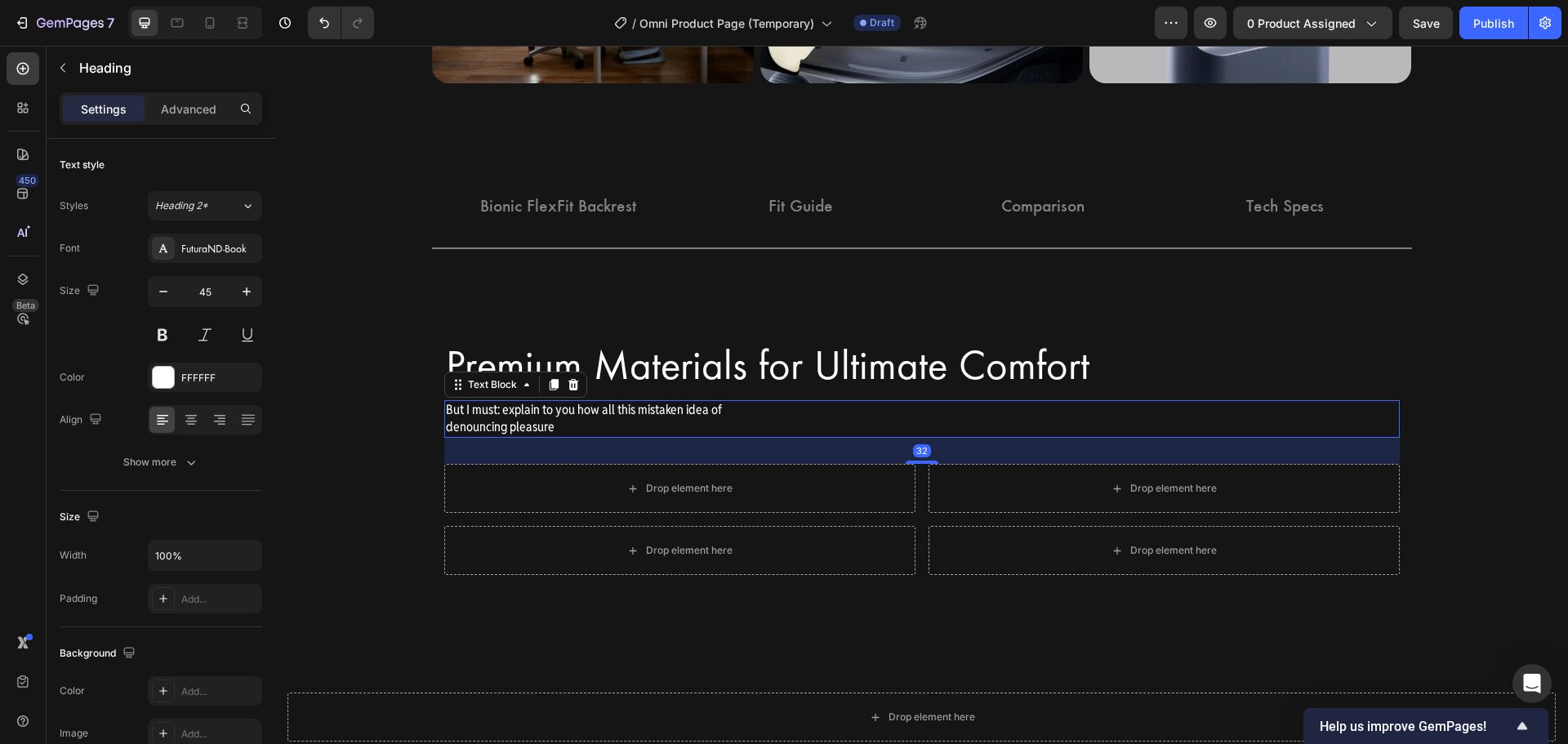
click at [515, 406] on p "But I must: explain to you how all this mistaken idea of denouncing pleasure" at bounding box center [591, 418] width 290 height 34
click at [446, 404] on p "But I must: explain to you how all this mistaken idea of denouncing pleasure" at bounding box center [591, 418] width 290 height 34
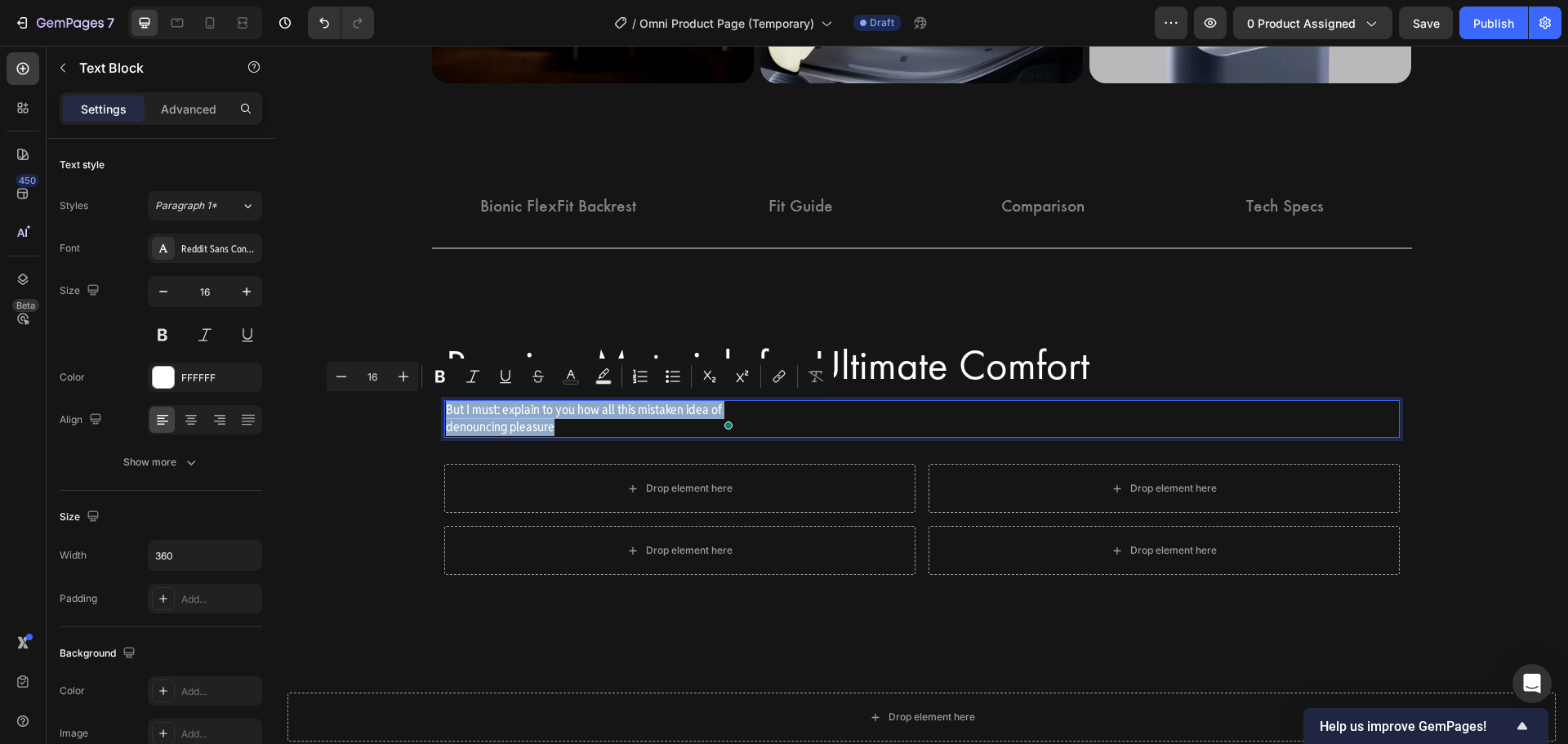
drag, startPoint x: 438, startPoint y: 406, endPoint x: 600, endPoint y: 433, distance: 164.2
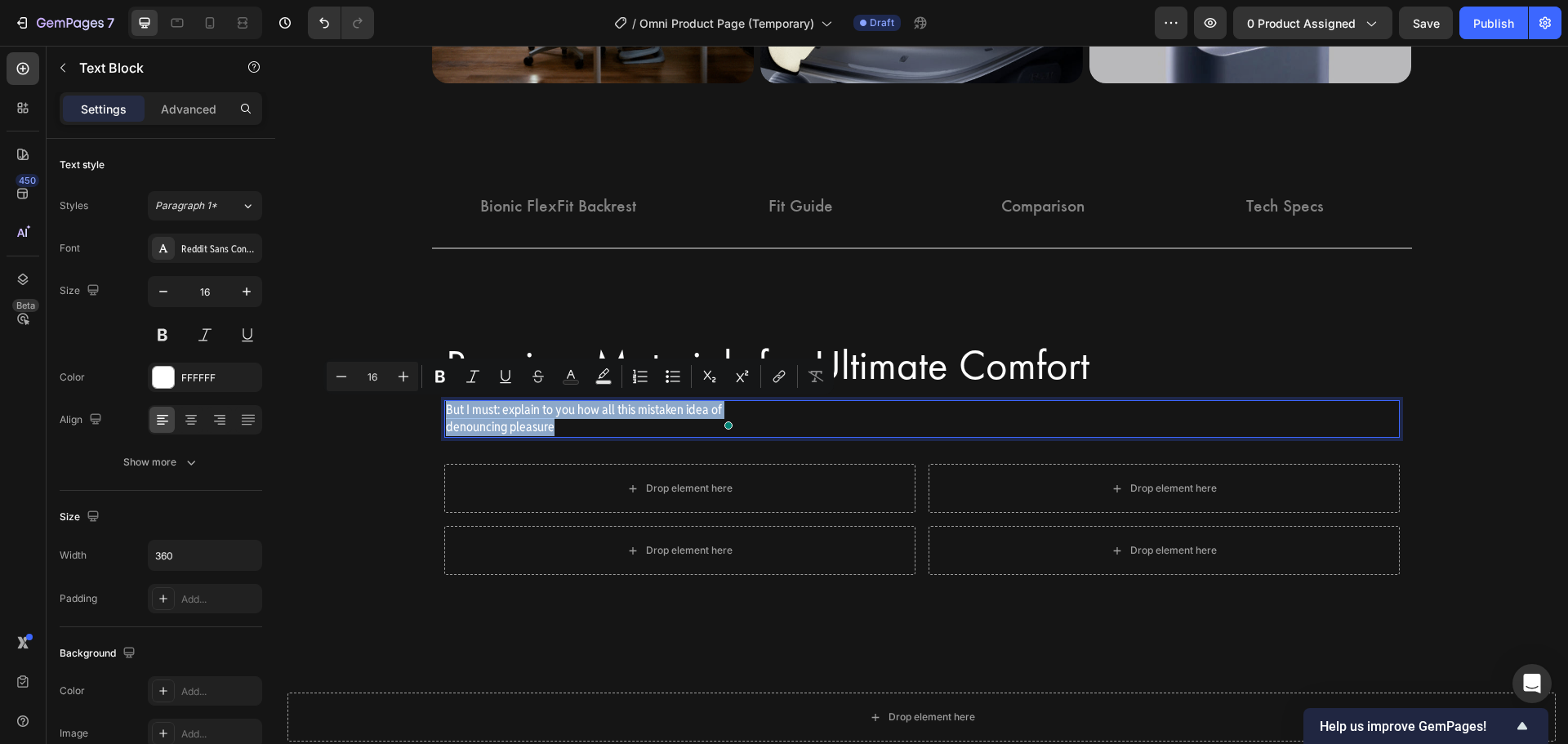
click at [600, 433] on div "But I must: explain to you how all this mistaken idea of denouncing pleasure" at bounding box center [591, 419] width 294 height 38
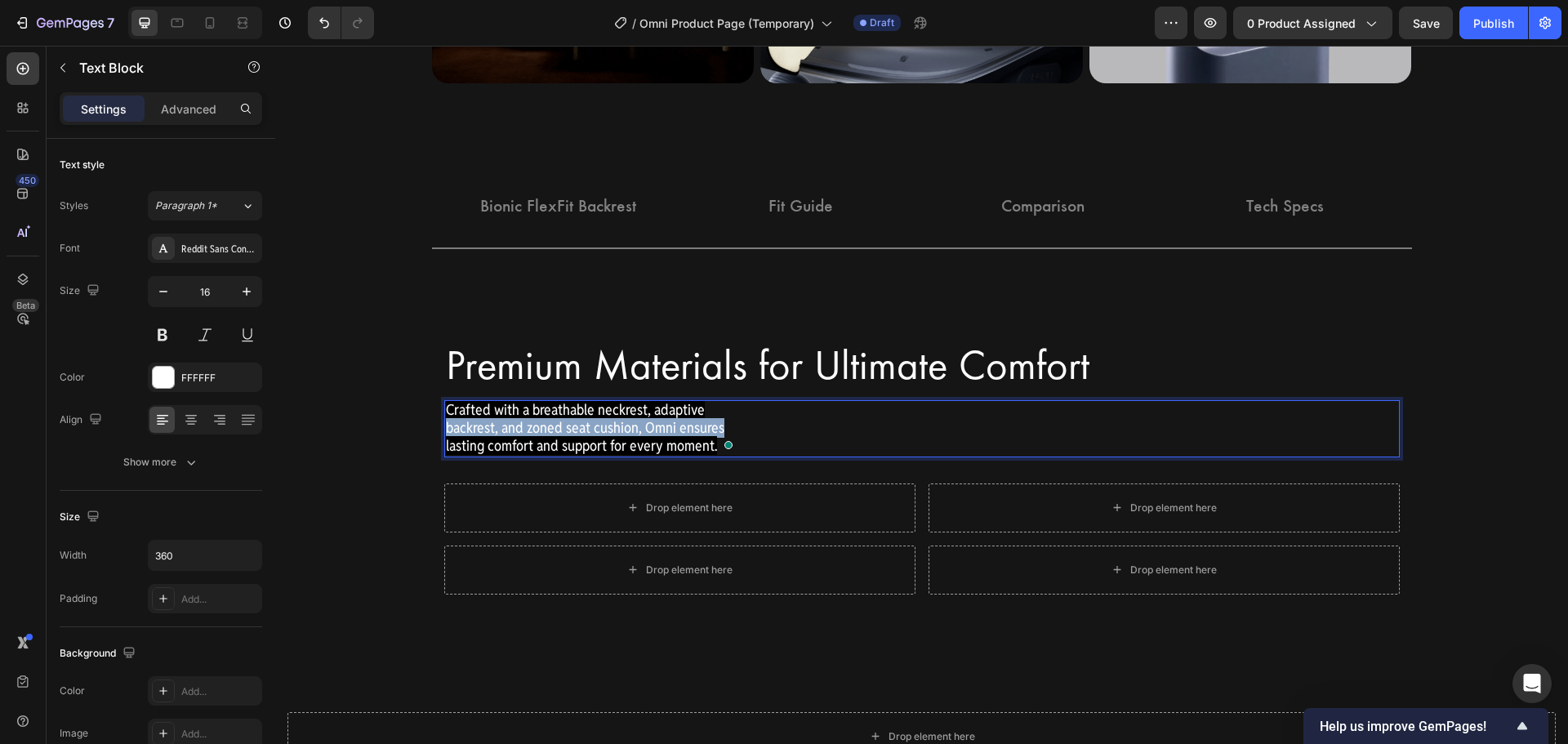
click at [722, 420] on p "Crafted with a breathable neckrest, adaptive backrest, and zoned seat cushion, …" at bounding box center [591, 428] width 290 height 53
click at [752, 427] on div "Crafted with a breathable neckrest, adaptive backrest, and zoned seat cushion, …" at bounding box center [922, 428] width 956 height 56
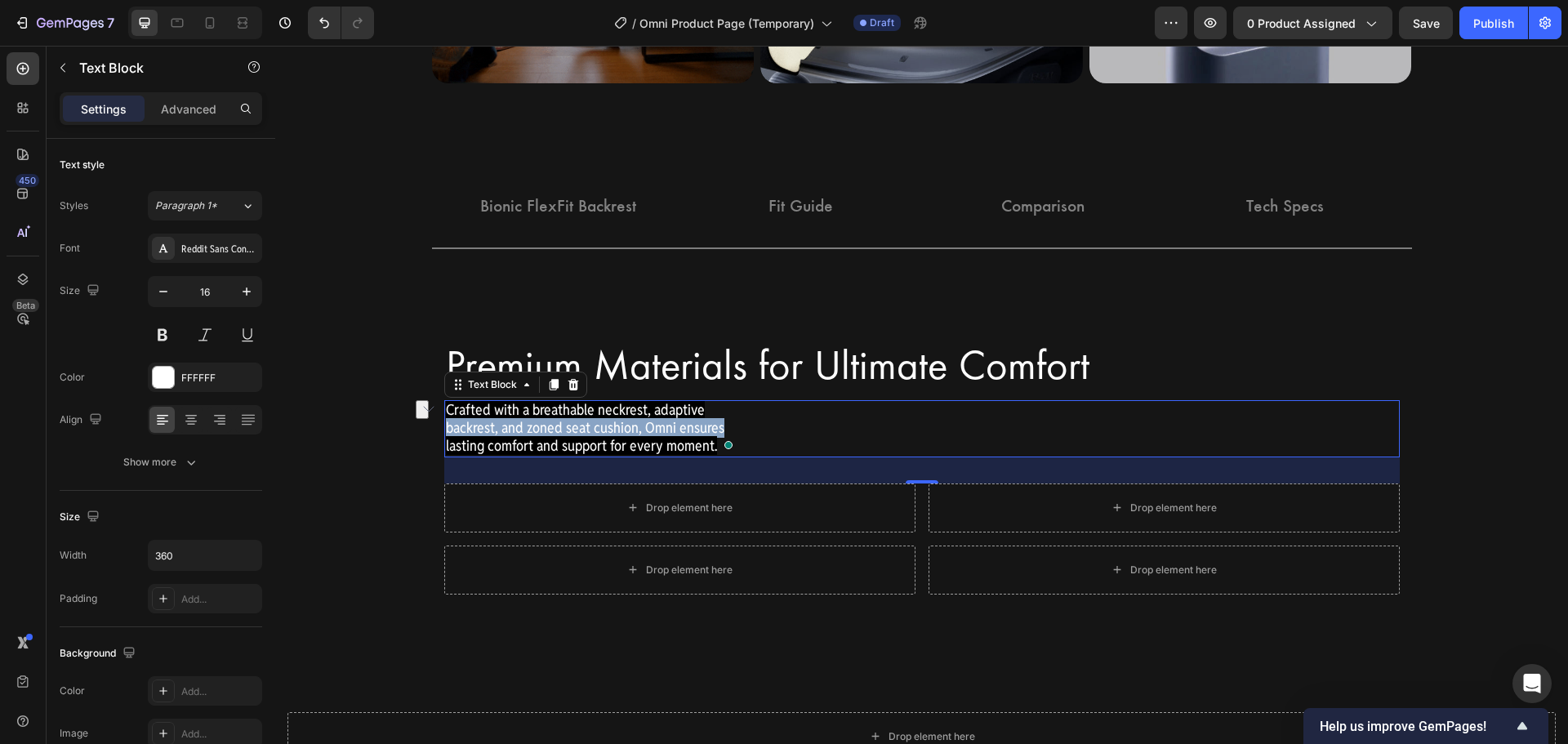
drag, startPoint x: 536, startPoint y: 431, endPoint x: 505, endPoint y: 428, distance: 31.1
click at [534, 431] on span "Crafted with a breathable neckrest, adaptive backrest, and zoned seat cushion, …" at bounding box center [585, 428] width 278 height 55
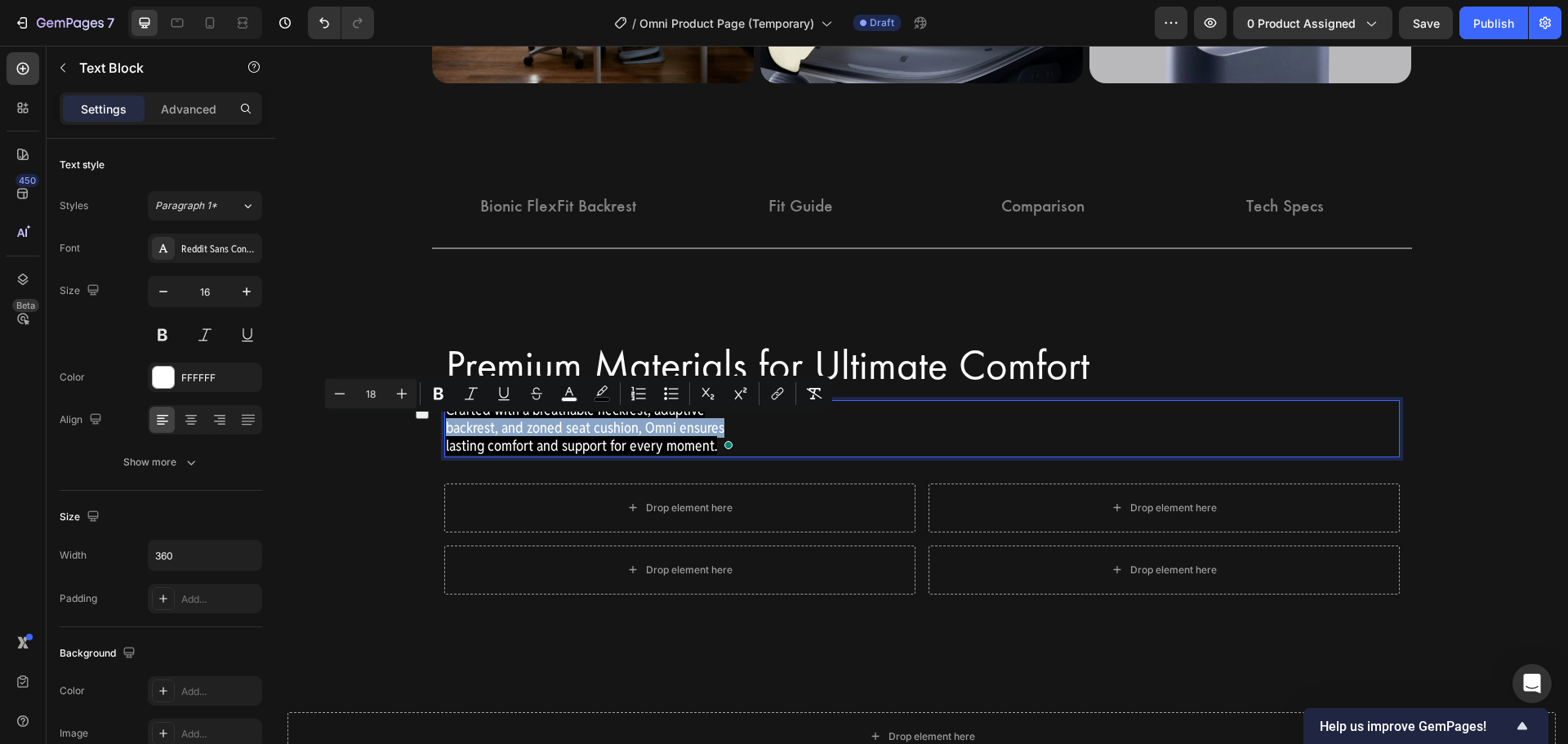
click at [447, 427] on span "Crafted with a breathable neckrest, adaptive backrest, and zoned seat cushion, …" at bounding box center [585, 428] width 278 height 55
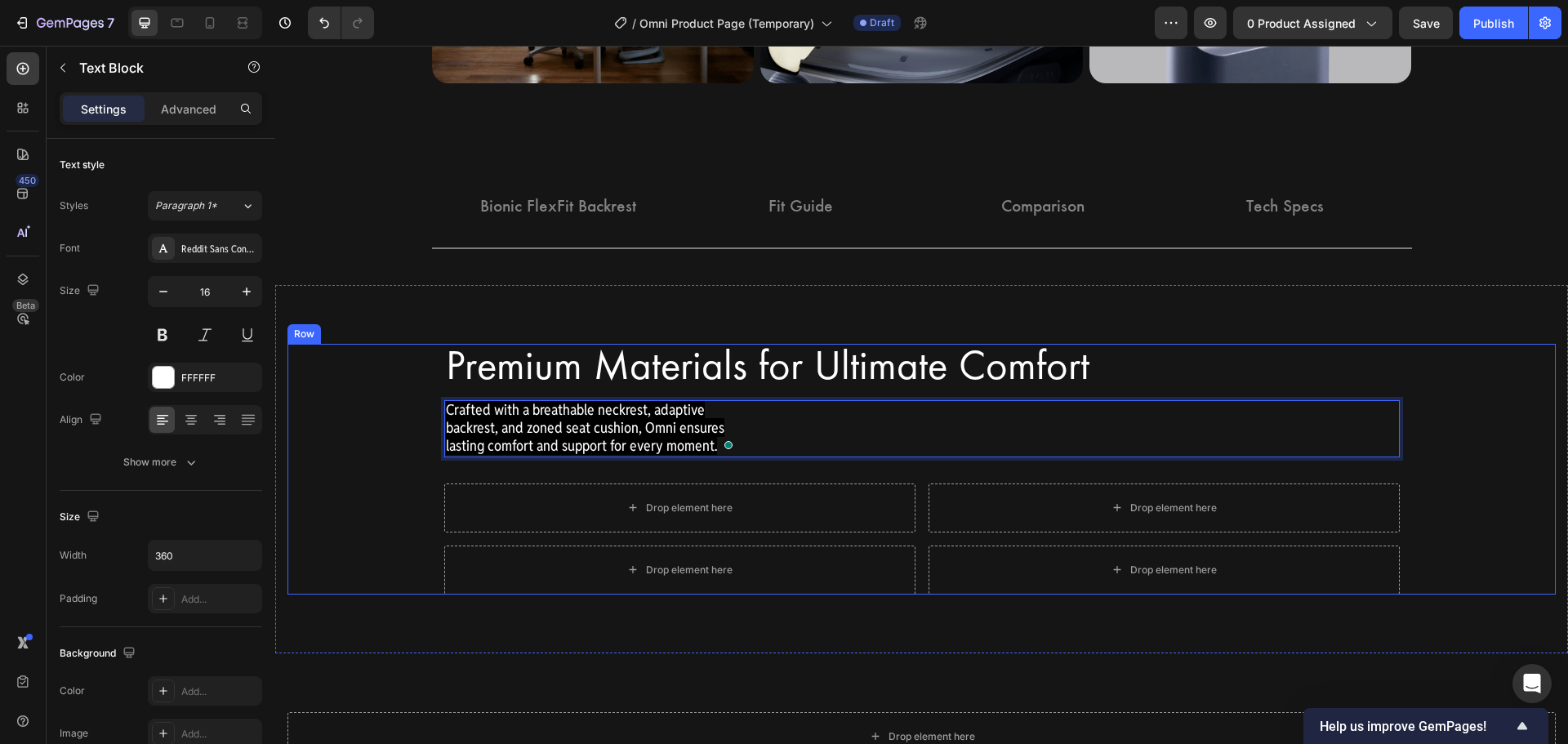
click at [401, 462] on div "Premium Materials for Ultimate Comfort Heading Row Crafted with a breathable ne…" at bounding box center [922, 469] width 1268 height 251
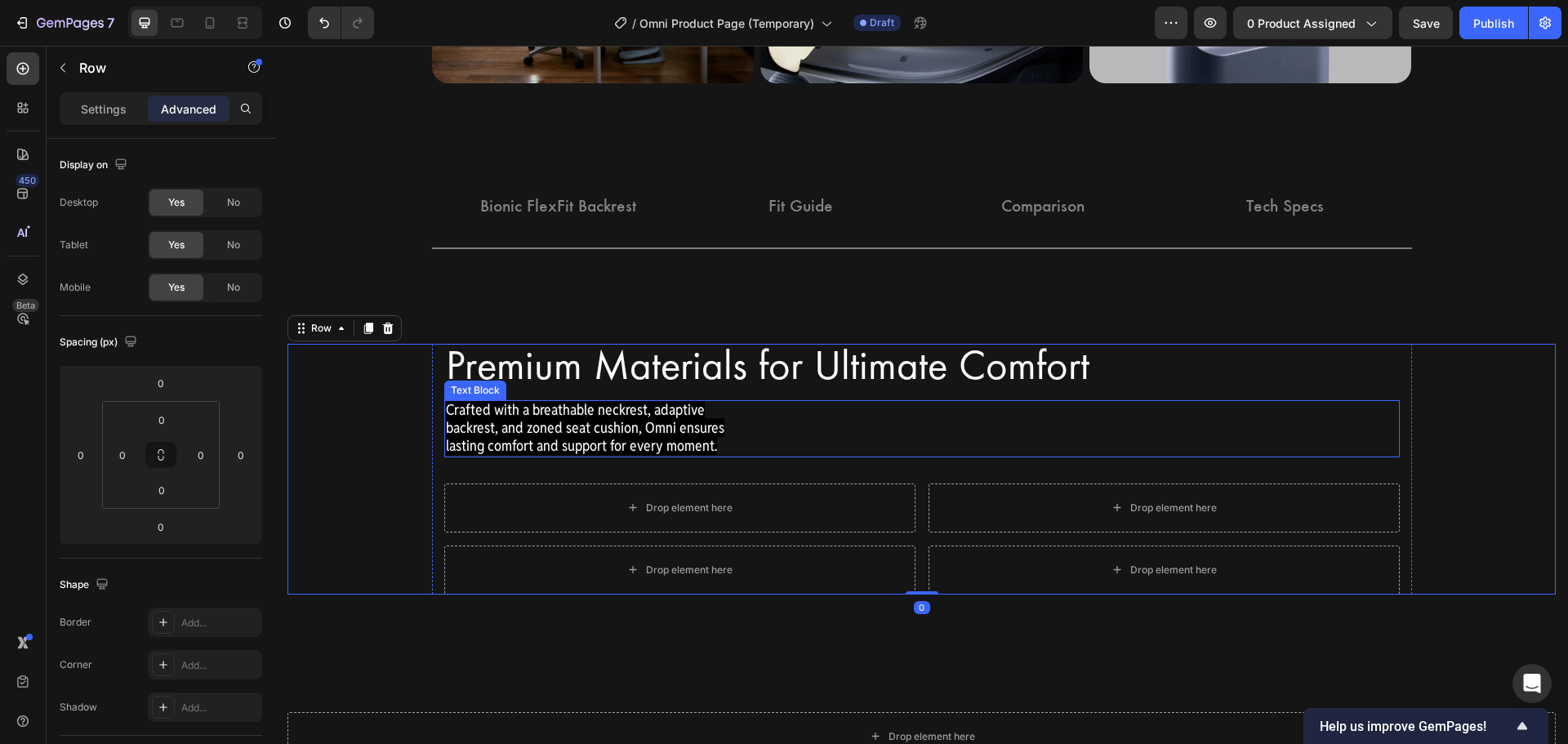
click at [810, 400] on div "Crafted with a breathable neckrest, adaptive backrest, and zoned seat cushion, …" at bounding box center [922, 428] width 956 height 56
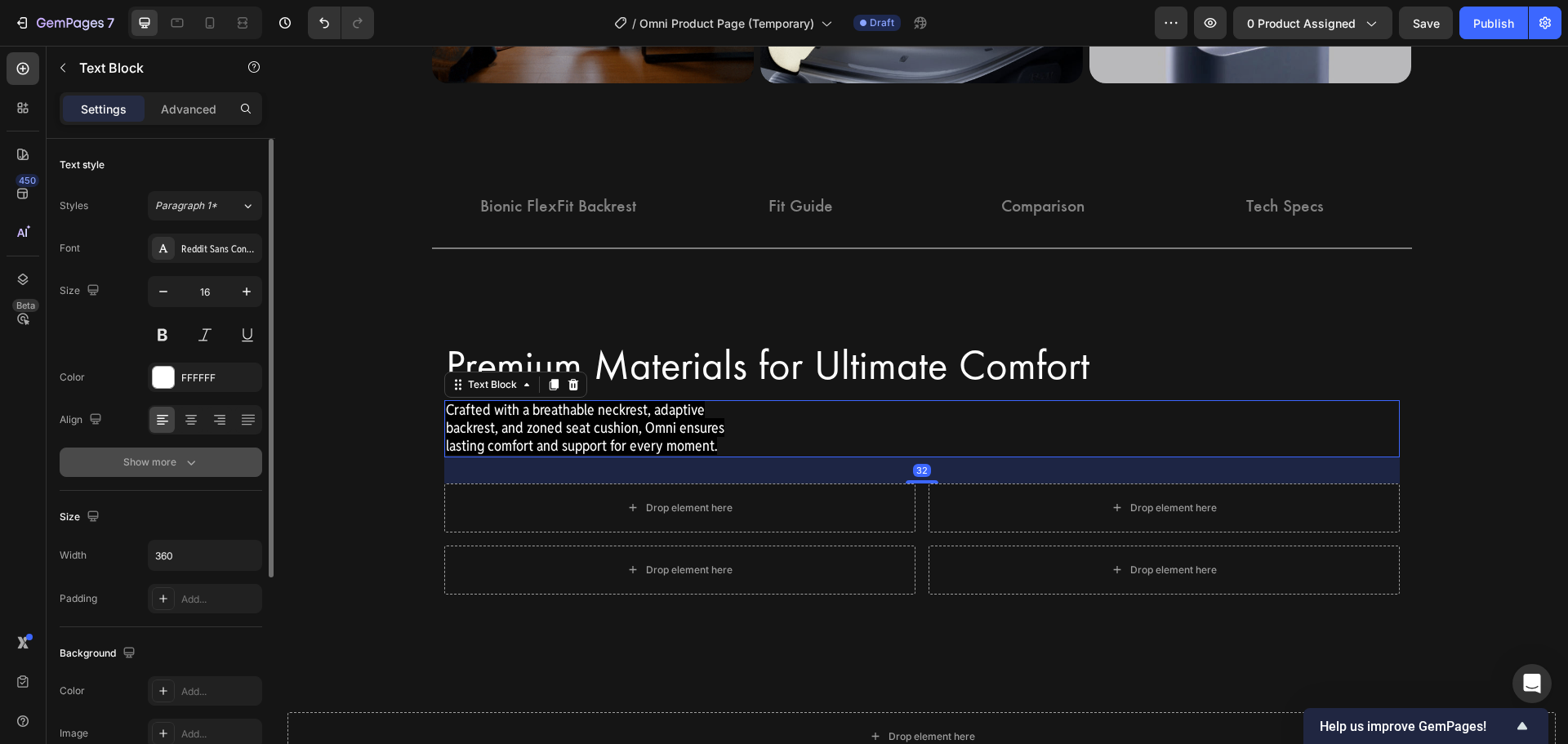
scroll to position [81, 0]
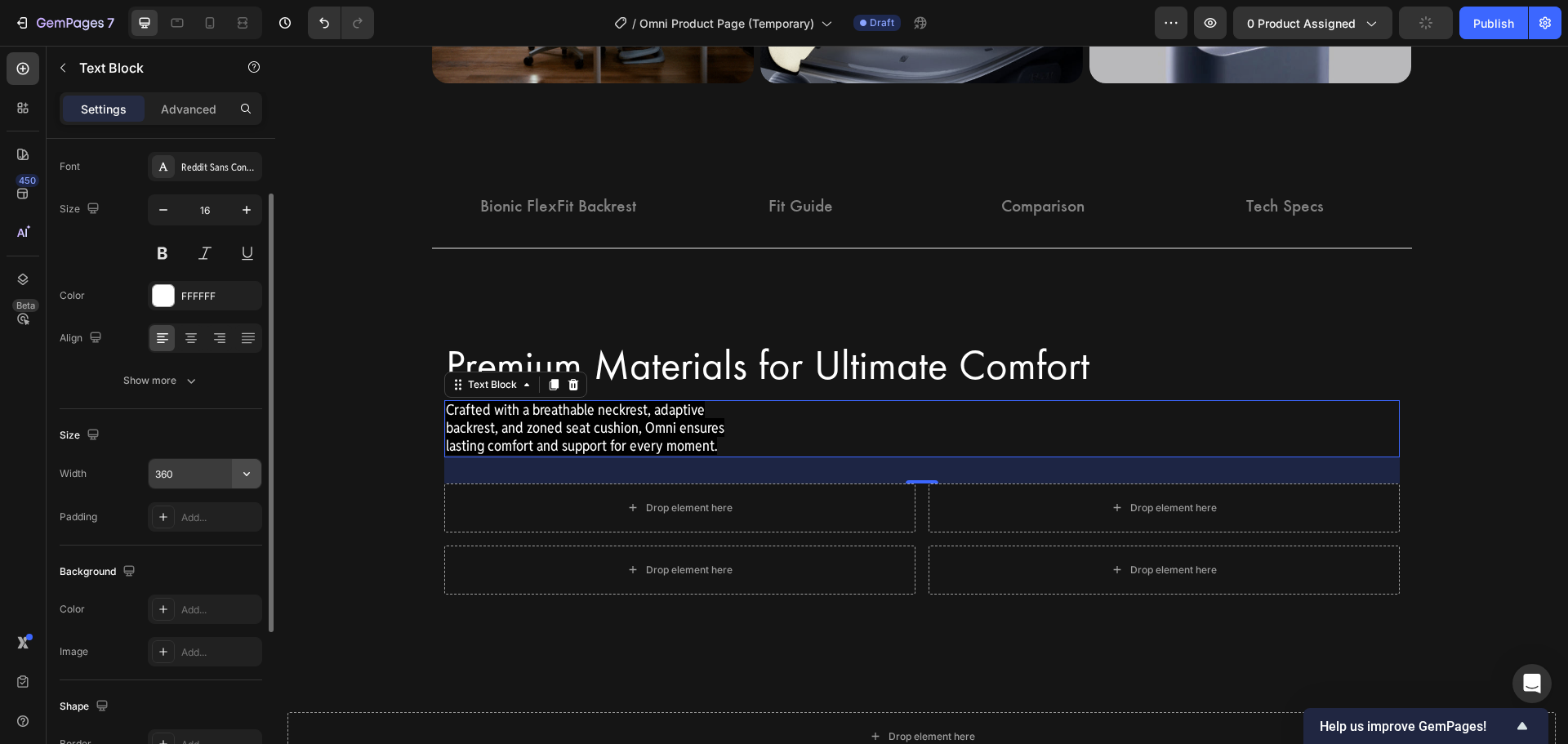
click at [252, 470] on icon "button" at bounding box center [247, 473] width 17 height 17
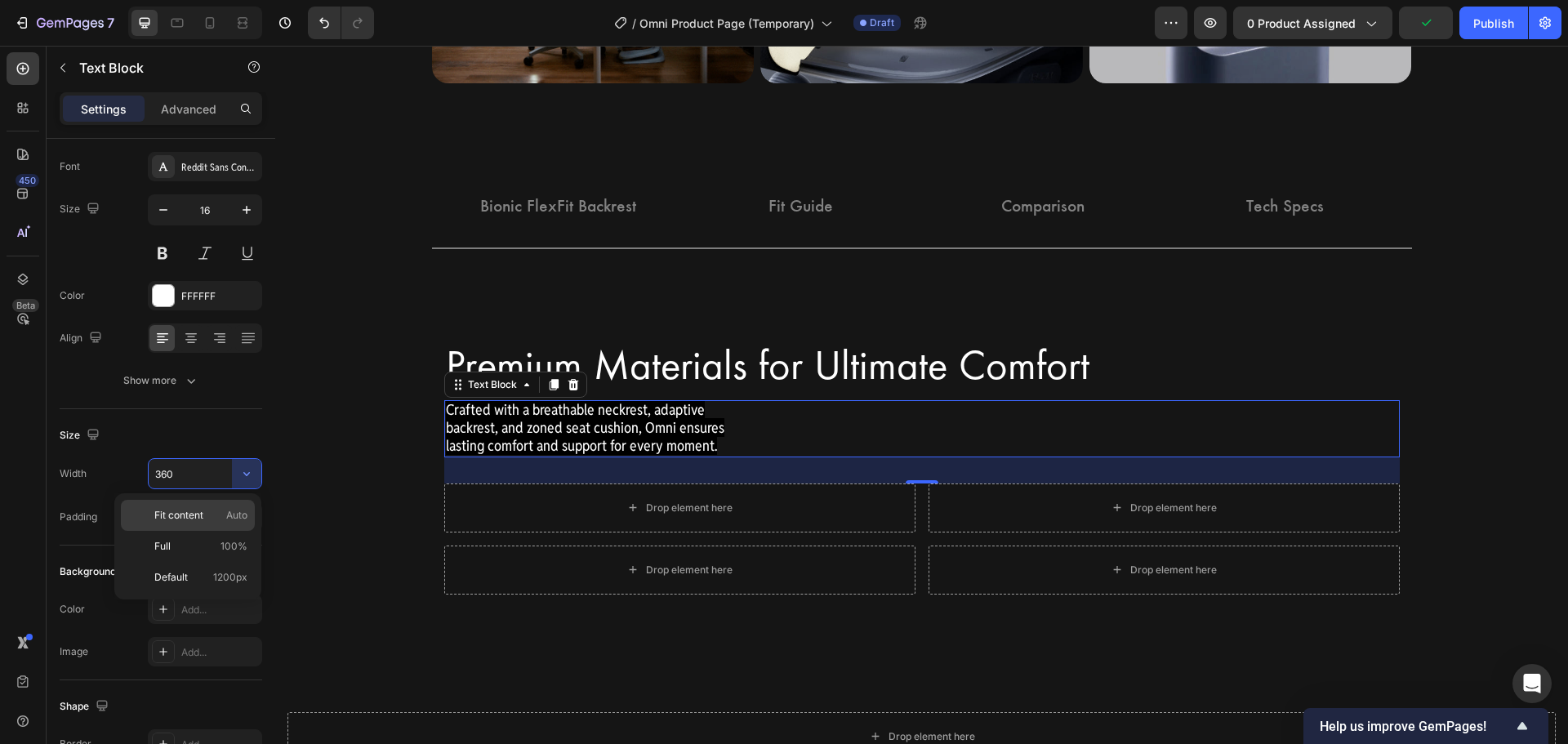
click at [236, 518] on span "Auto" at bounding box center [237, 515] width 21 height 15
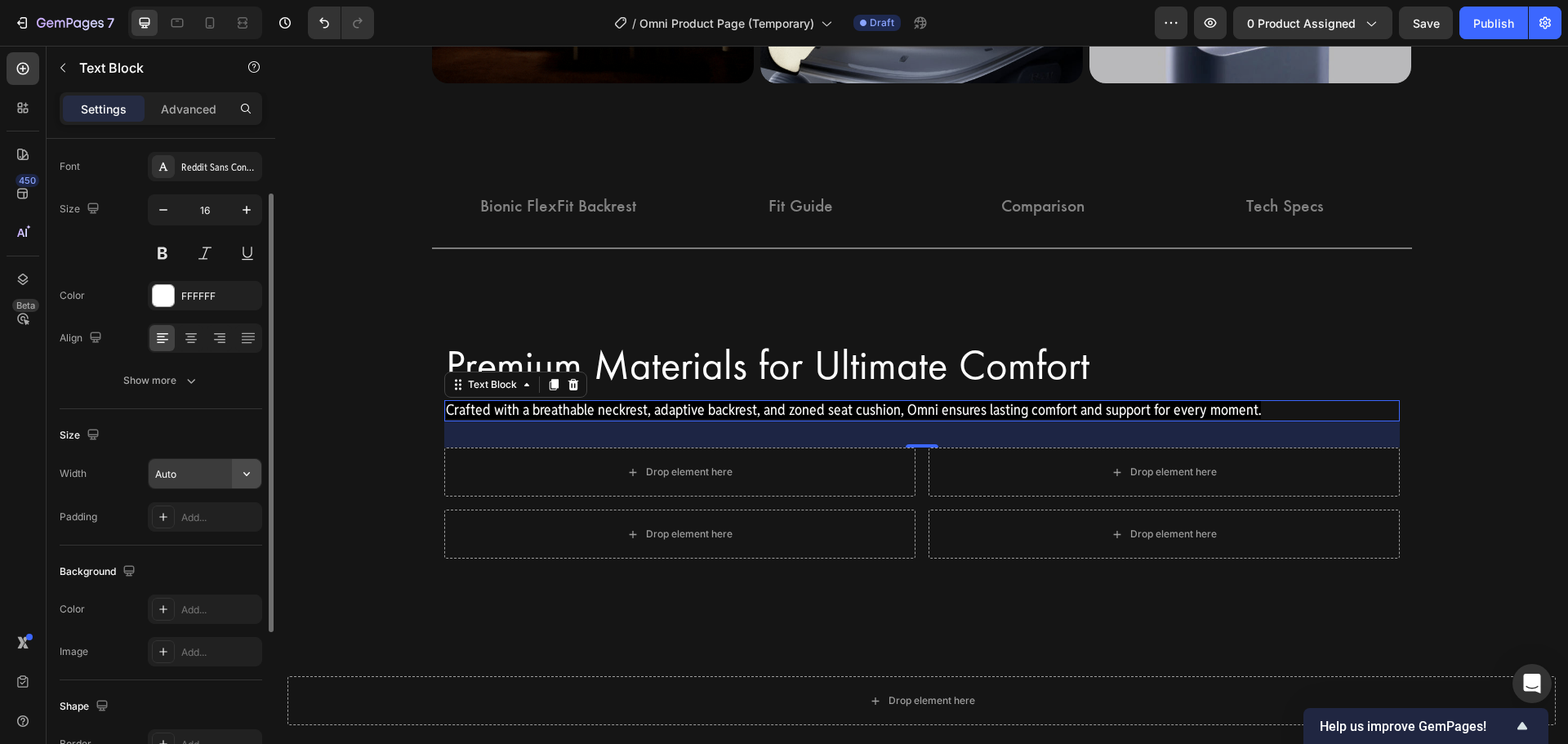
click at [246, 471] on icon "button" at bounding box center [247, 473] width 17 height 17
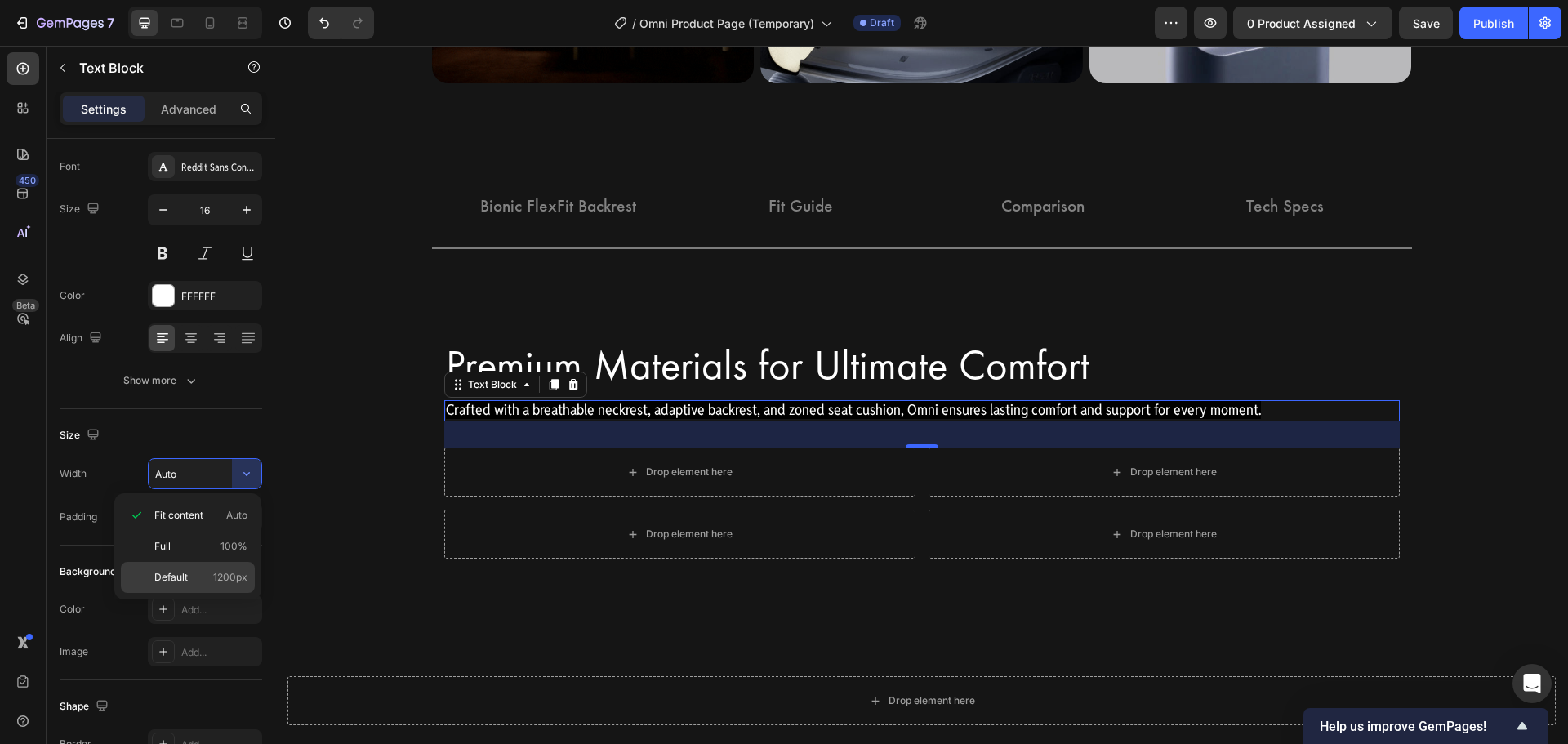
click at [227, 566] on div "Default 1200px" at bounding box center [187, 576] width 134 height 31
type input "1200"
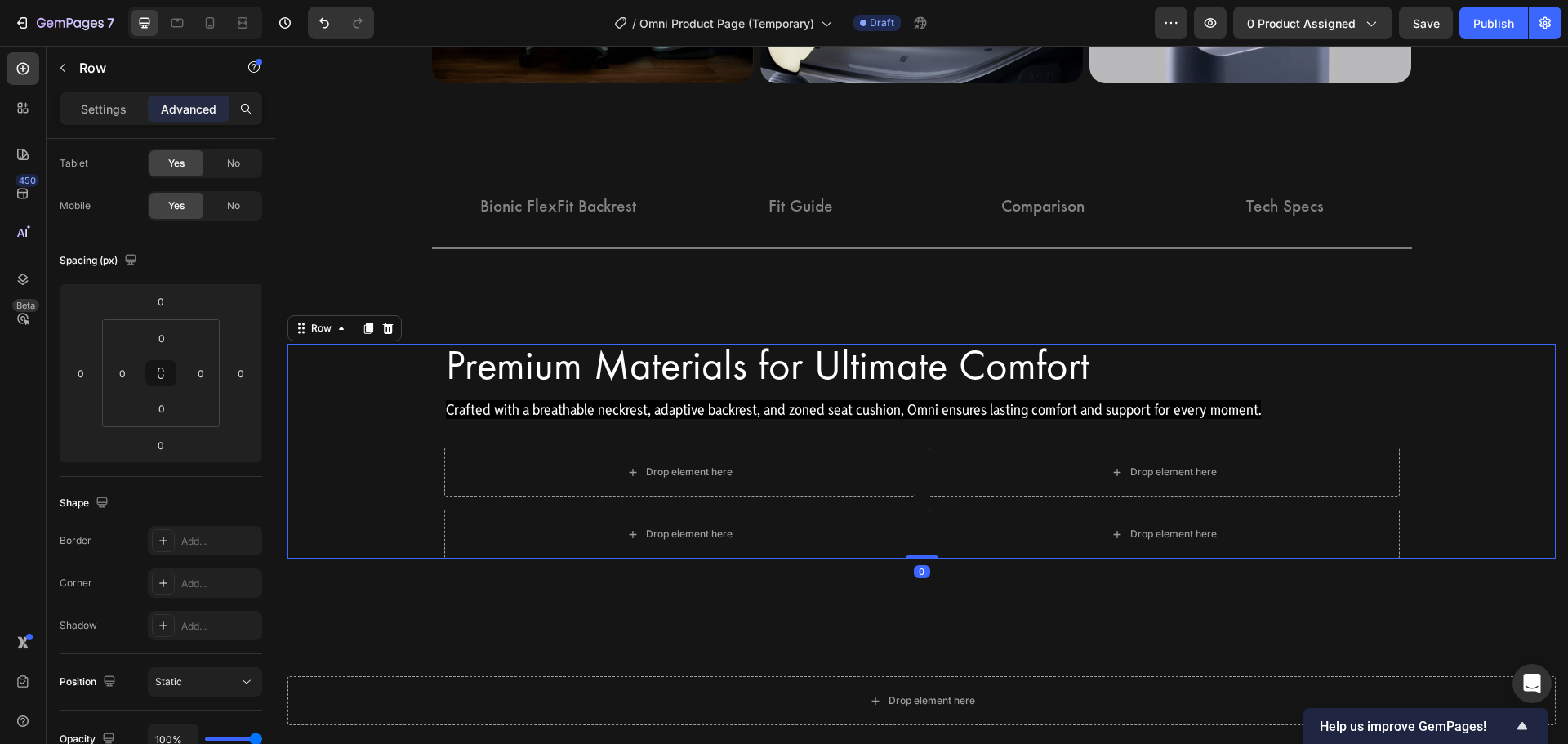
click at [303, 441] on div "Premium Materials for Ultimate Comfort Heading Row Crafted with a breathable ne…" at bounding box center [922, 451] width 1268 height 215
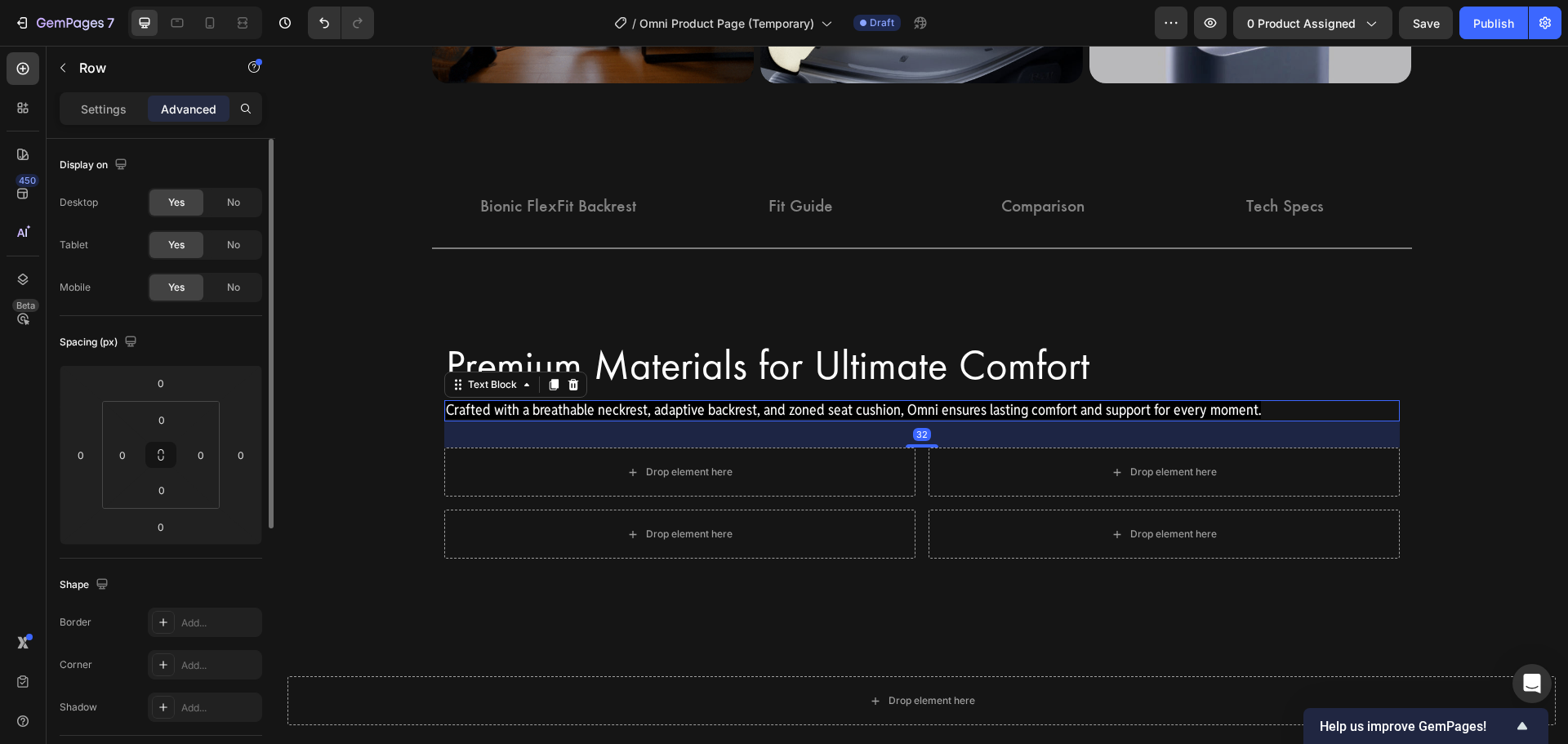
click at [909, 404] on span "Crafted with a breathable neckrest, adaptive backrest, and zoned seat cushion, …" at bounding box center [854, 409] width 815 height 18
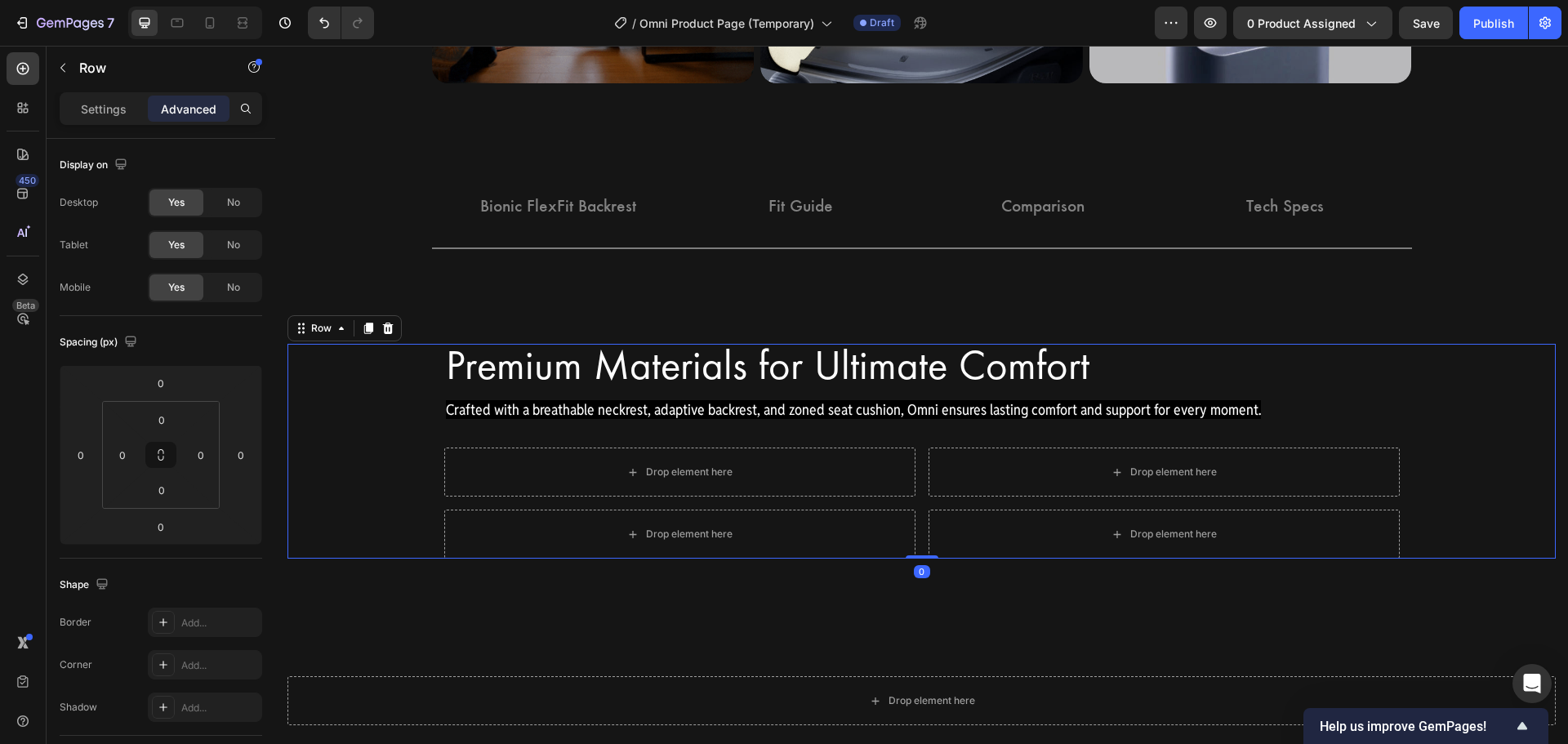
click at [345, 468] on div "Premium Materials for Ultimate Comfort Heading Row Crafted with a breathable ne…" at bounding box center [922, 451] width 1268 height 215
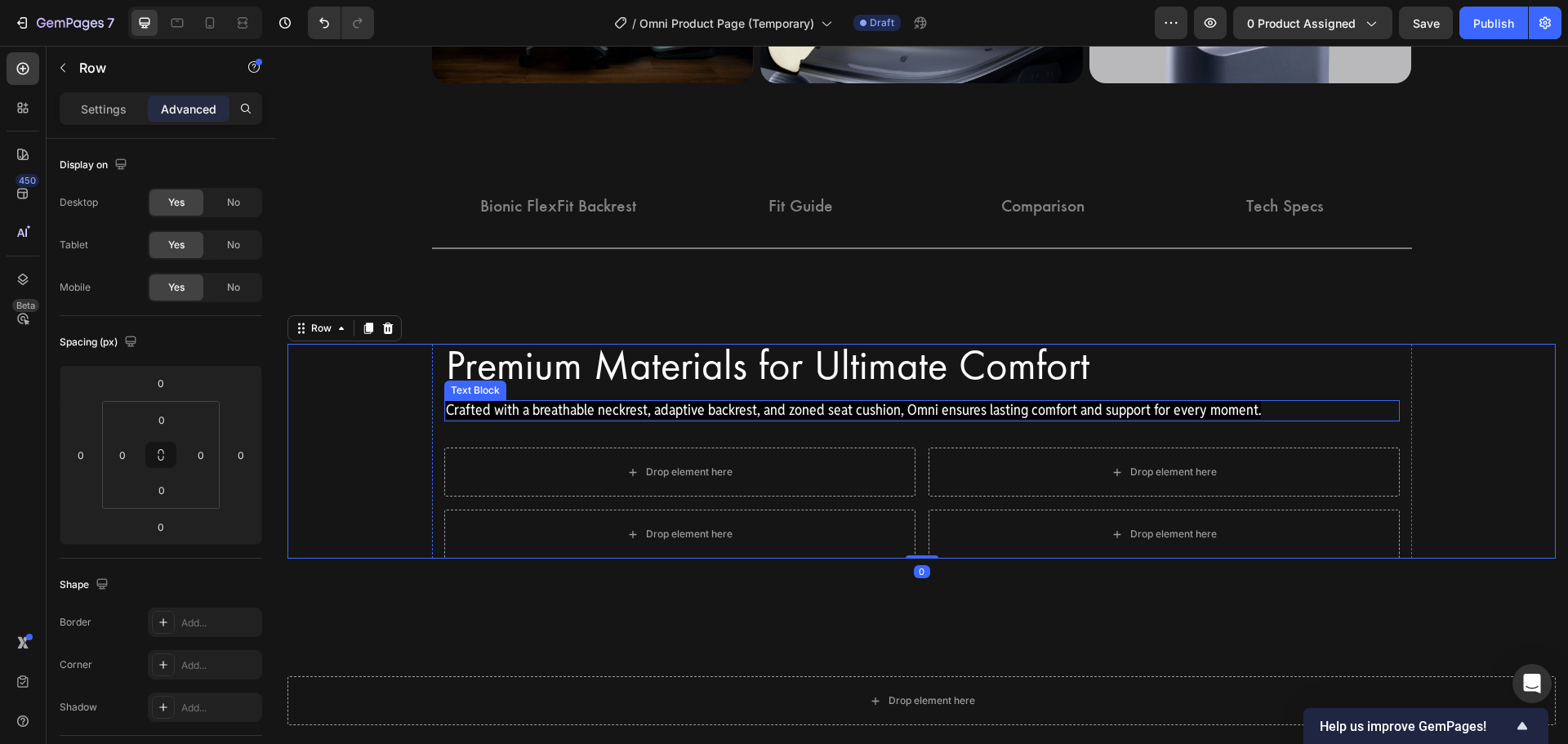
click at [1229, 408] on span "Crafted with a breathable neckrest, adaptive backrest, and zoned seat cushion, …" at bounding box center [854, 409] width 815 height 18
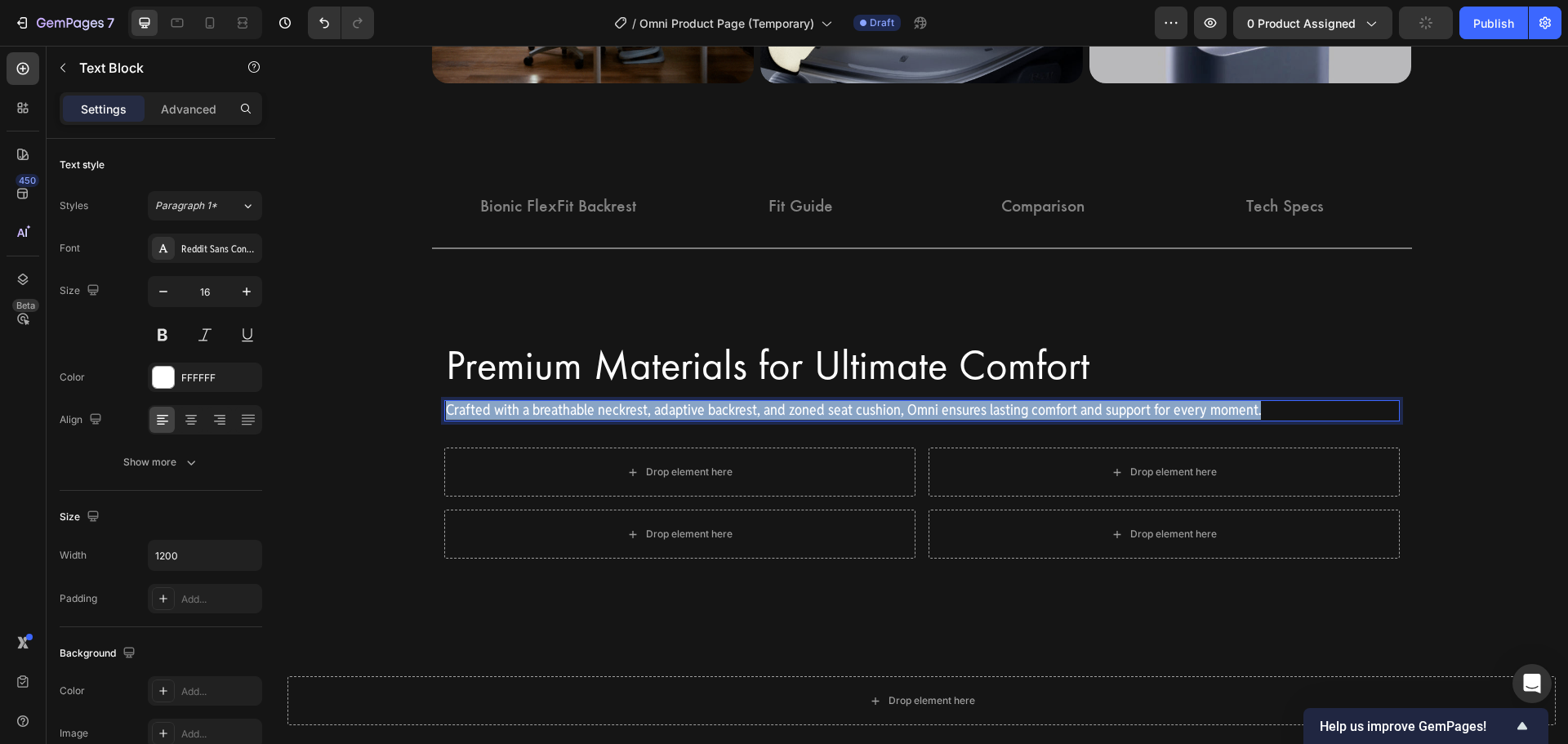
click at [1229, 408] on span "Crafted with a breathable neckrest, adaptive backrest, and zoned seat cushion, …" at bounding box center [854, 409] width 815 height 18
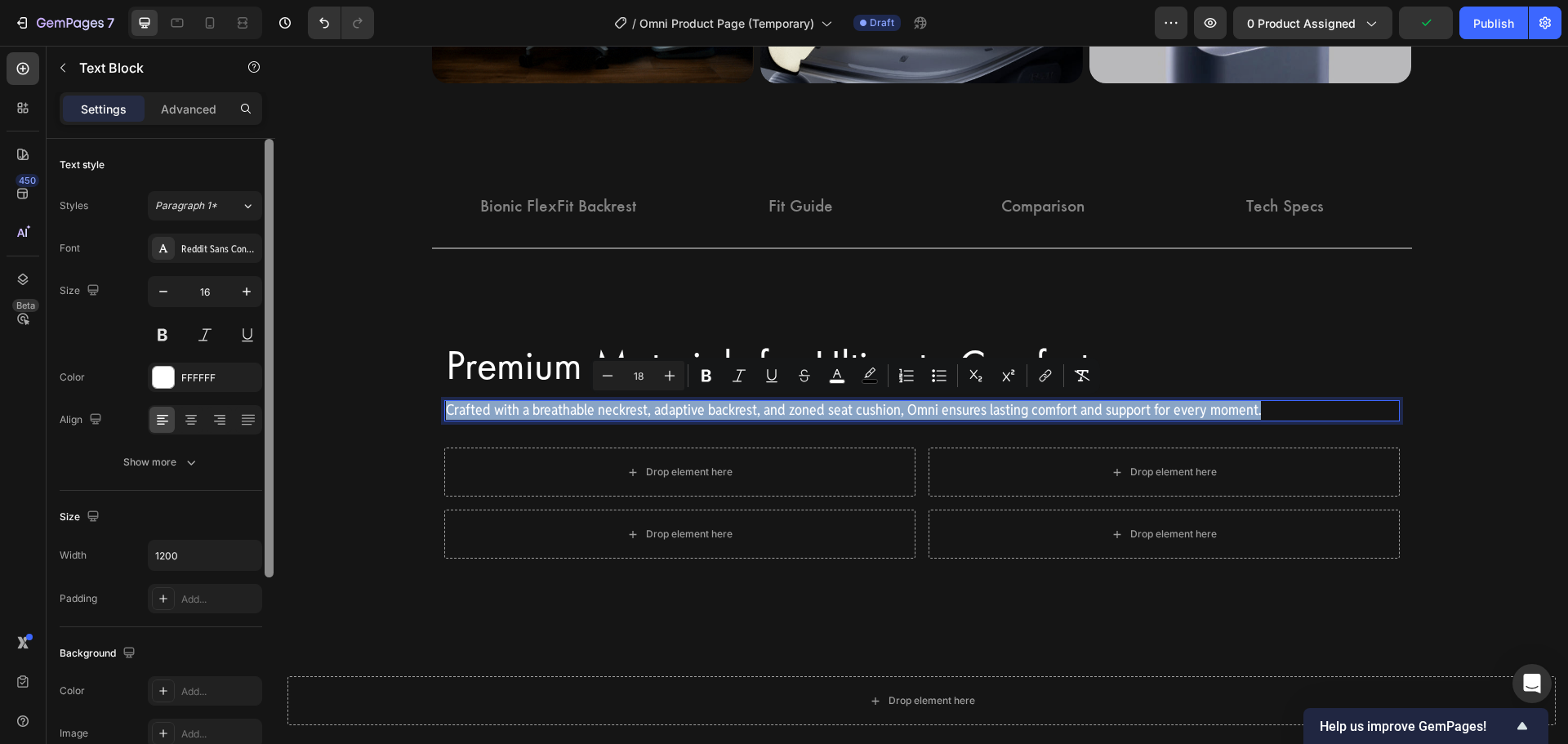
copy span "Crafted with a breathable neckrest, adaptive backrest, and zoned seat cushion, …"
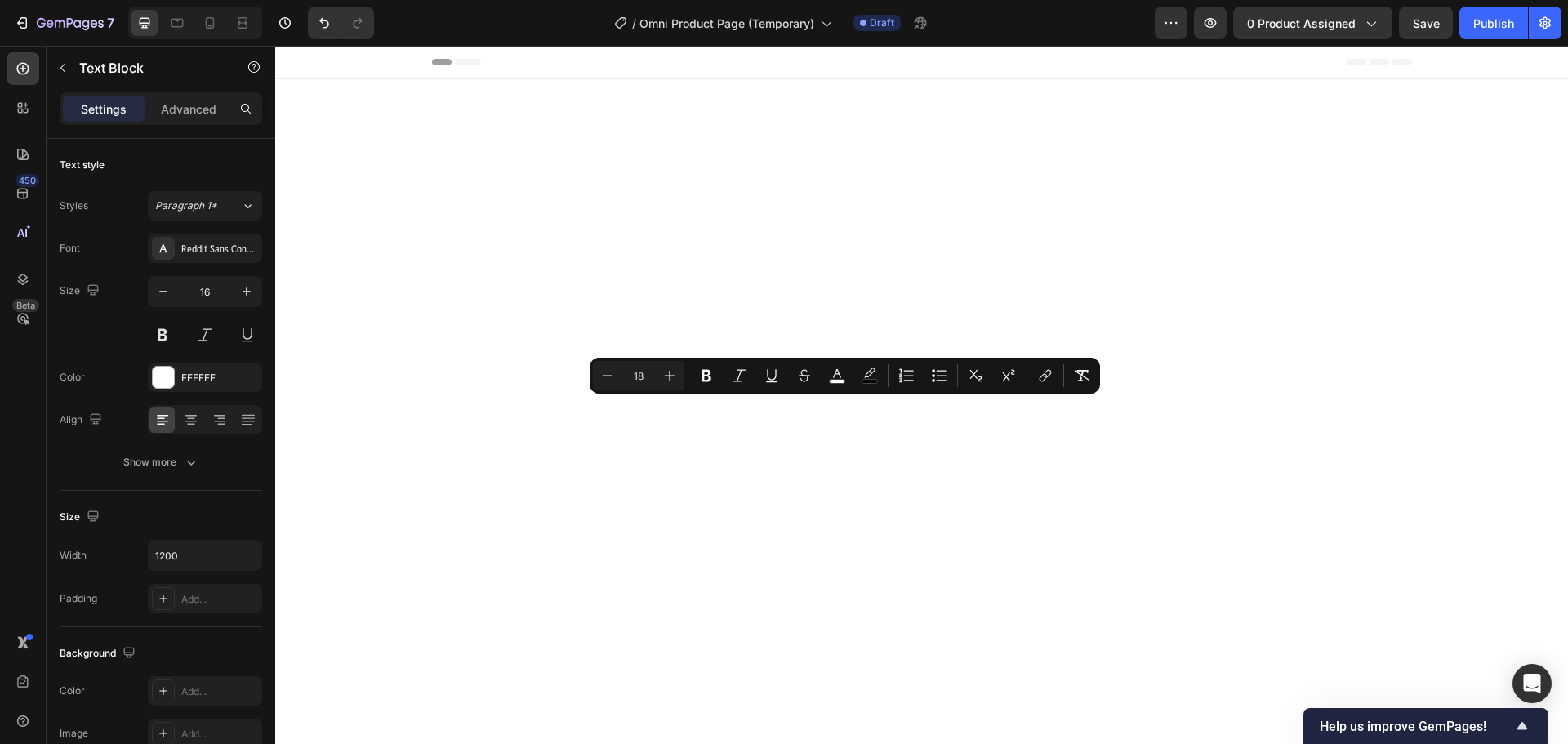
scroll to position [2109, 0]
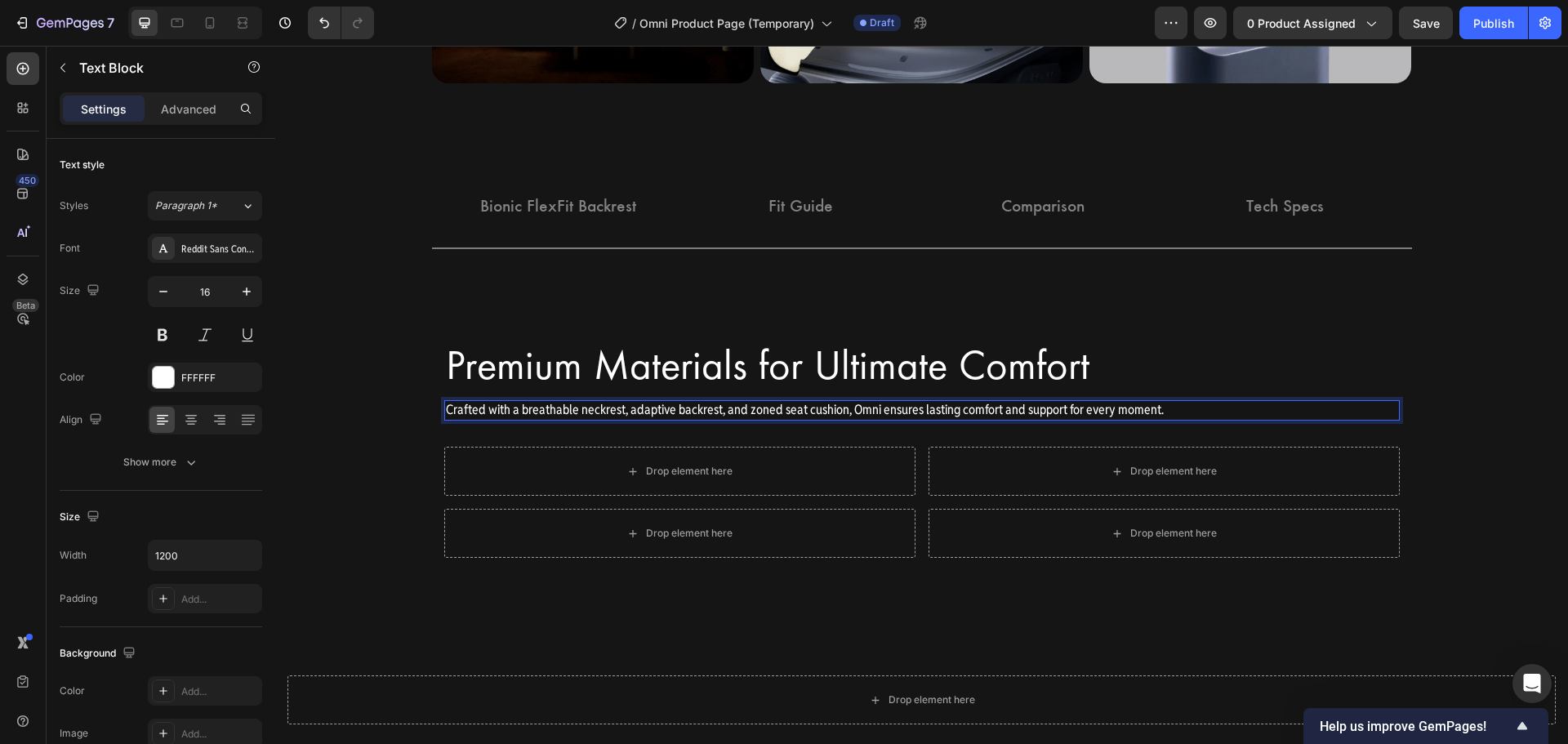
click at [1042, 412] on p "Crafted with a breathable neckrest, adaptive backrest, and zoned seat cushion, …" at bounding box center [922, 410] width 952 height 17
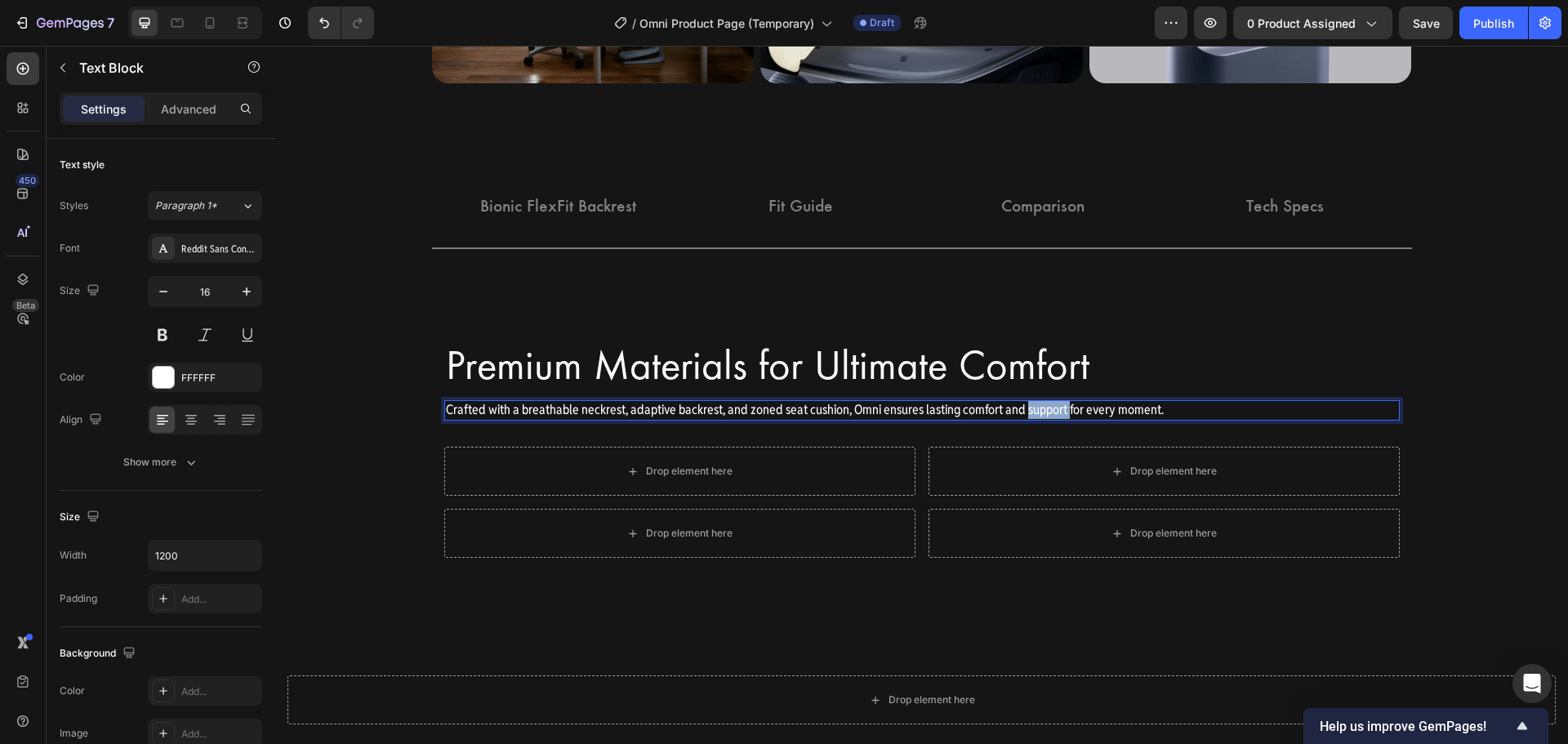
click at [1042, 412] on p "Crafted with a breathable neckrest, adaptive backrest, and zoned seat cushion, …" at bounding box center [922, 410] width 952 height 17
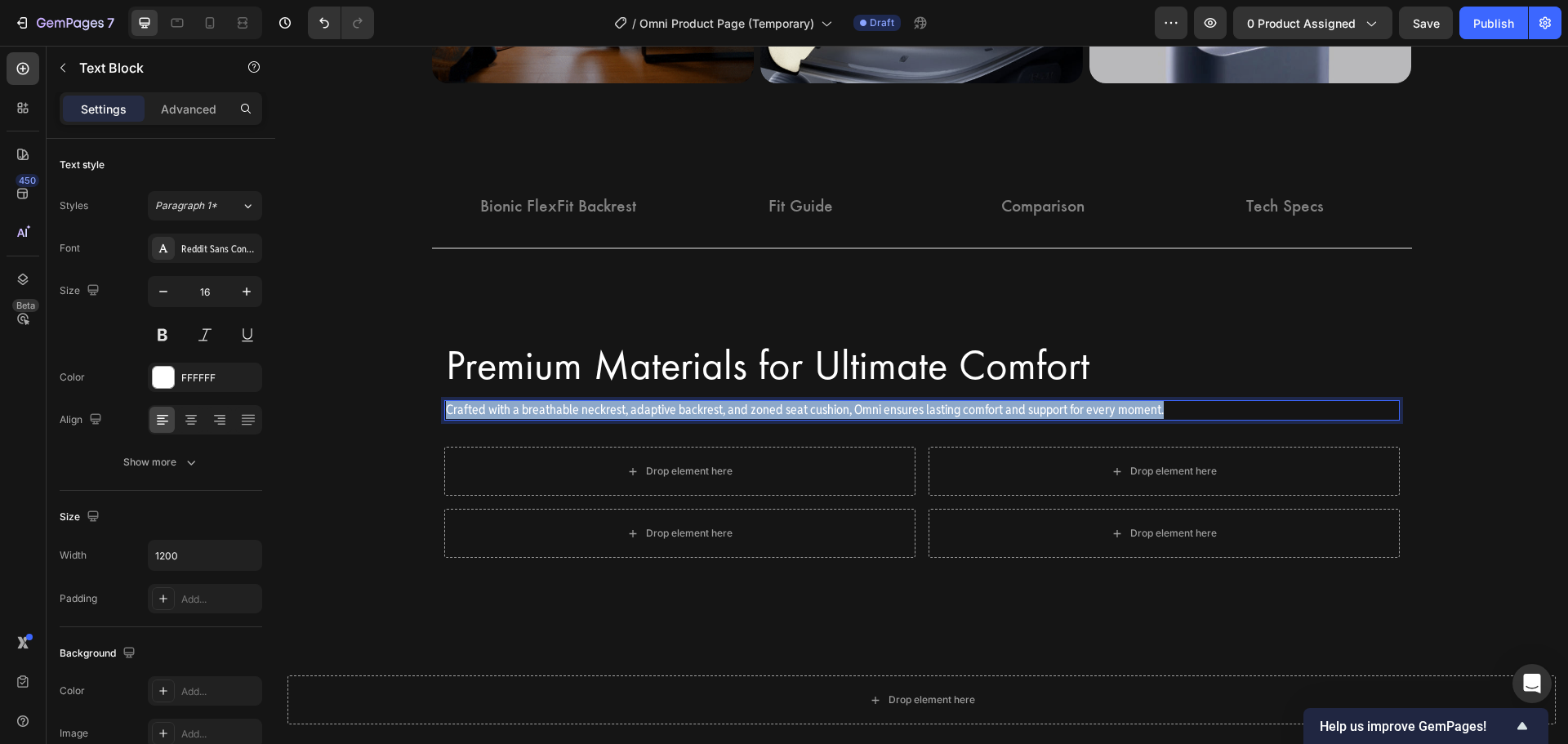
click at [1042, 412] on p "Crafted with a breathable neckrest, adaptive backrest, and zoned seat cushion, …" at bounding box center [922, 410] width 952 height 17
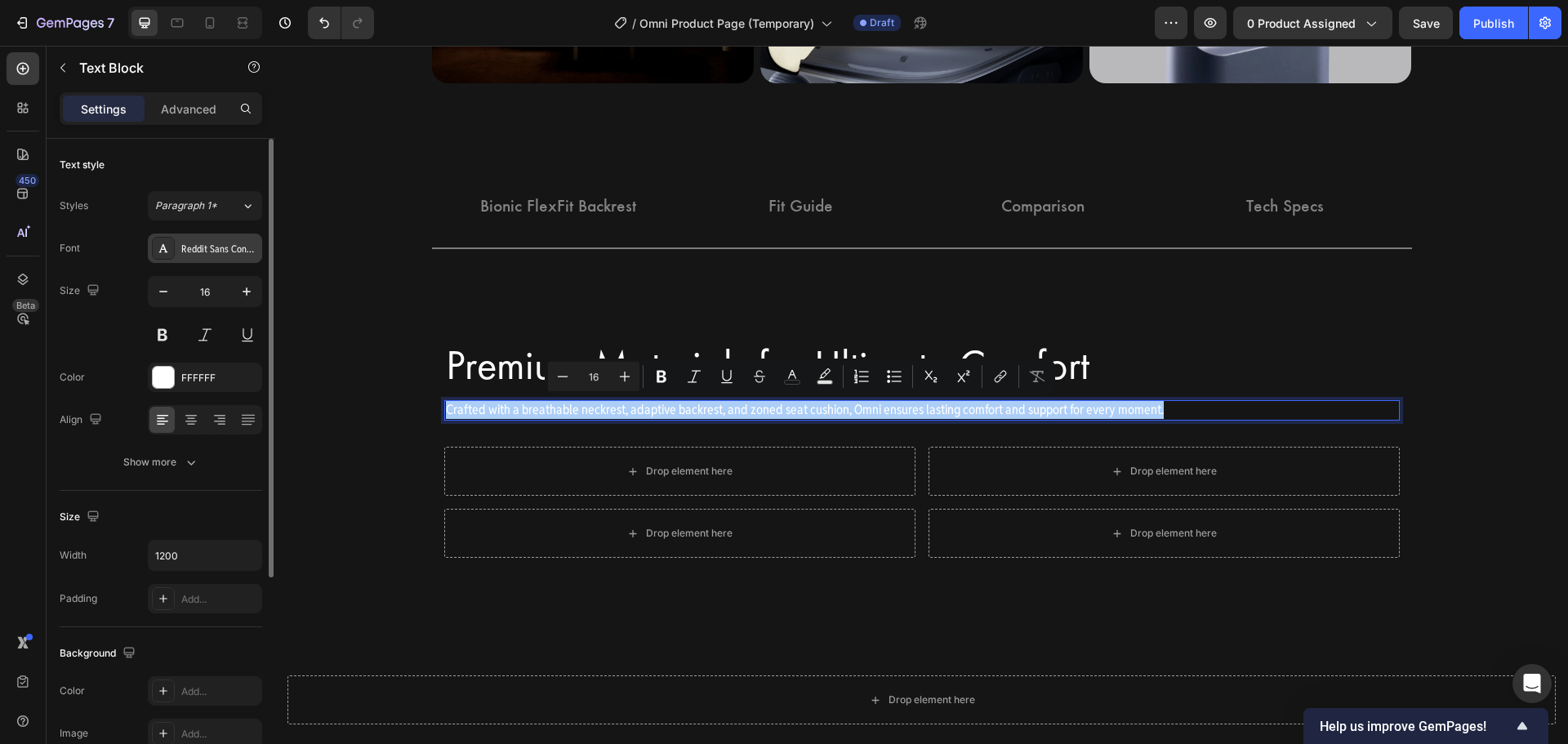
click at [194, 253] on div "Reddit Sans Condensed" at bounding box center [220, 248] width 77 height 15
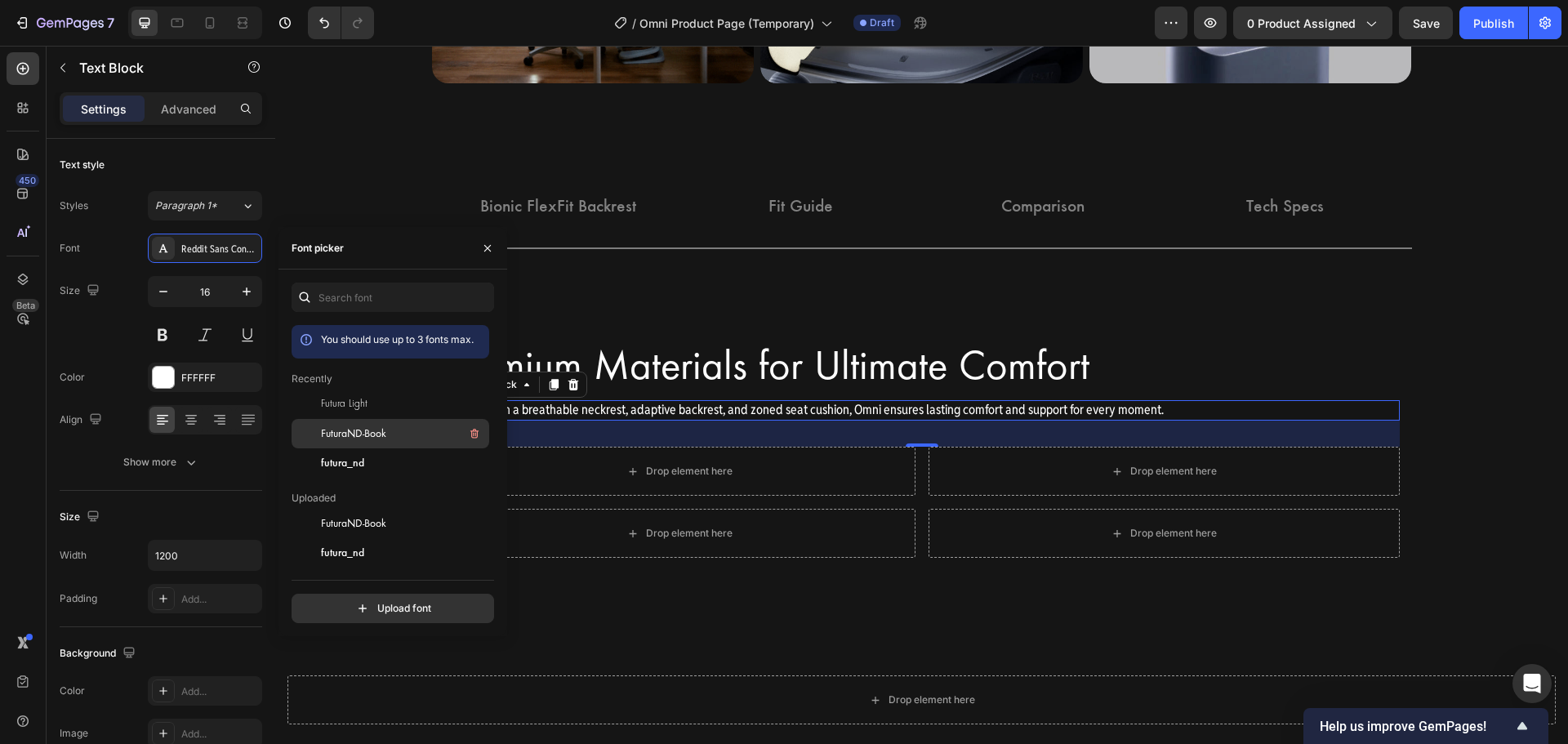
click at [327, 431] on span "FuturaND-Book" at bounding box center [353, 433] width 66 height 15
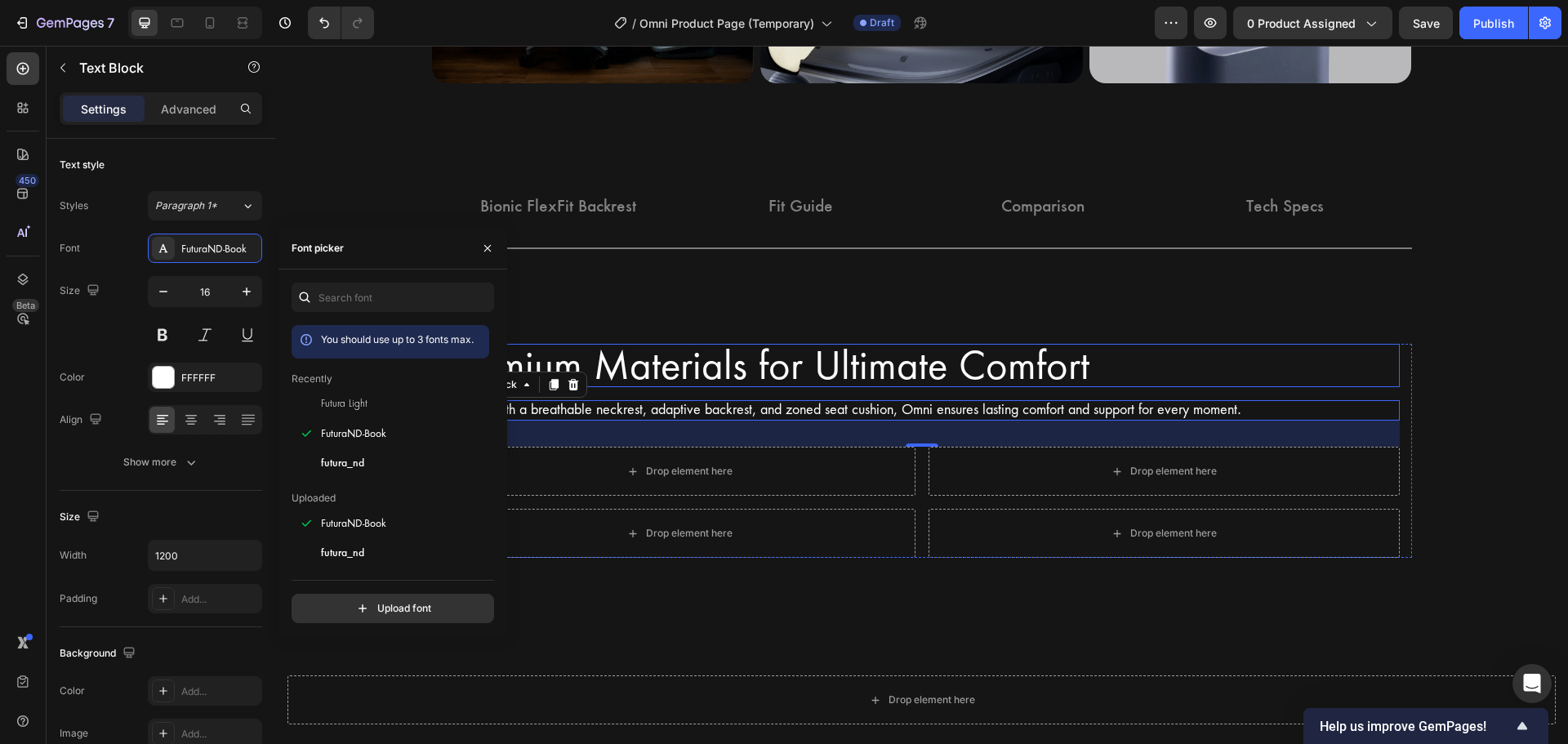
click at [1397, 351] on div "Premium Materials for Ultimate Comfort Heading Row Crafted with a breathable ne…" at bounding box center [922, 450] width 980 height 214
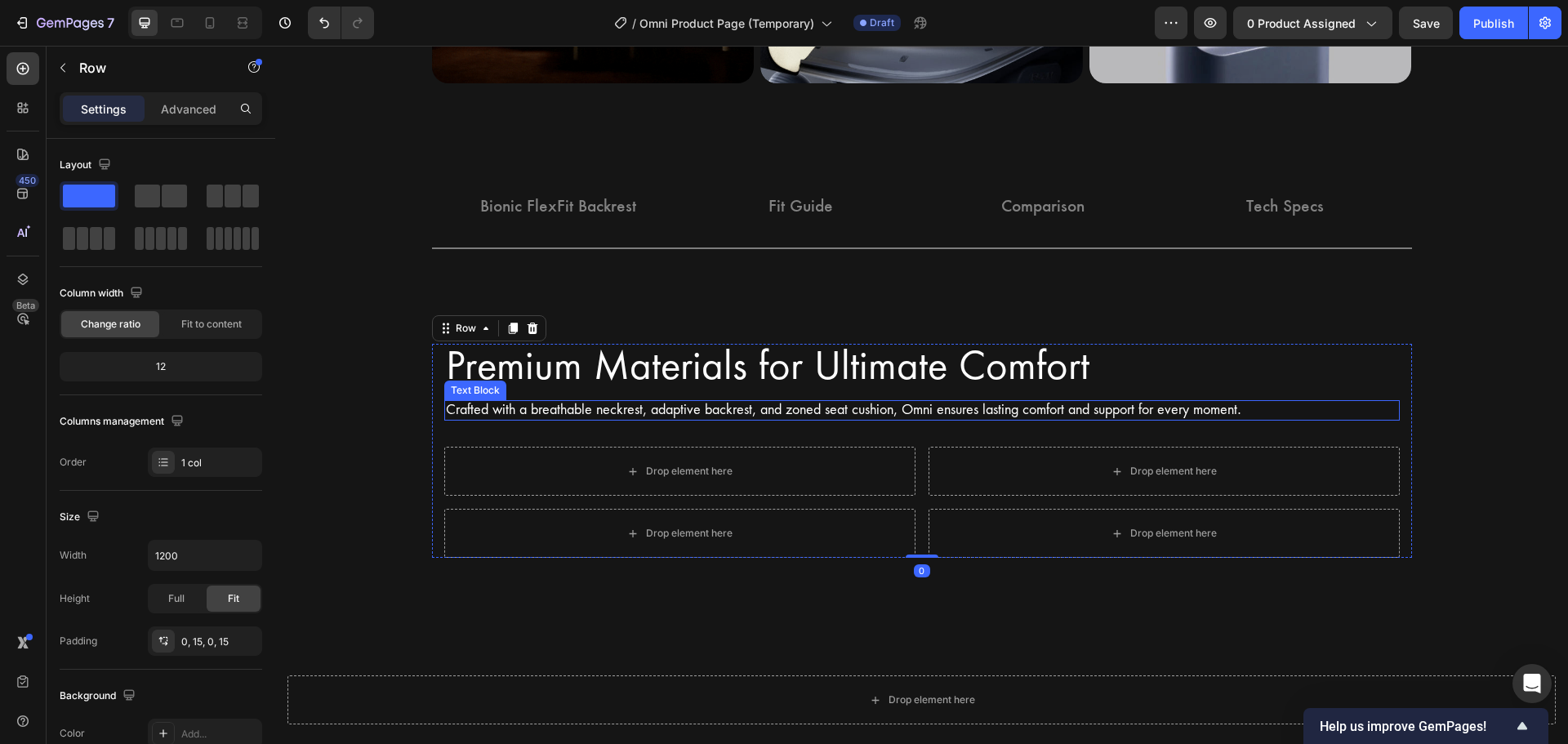
click at [826, 414] on p "Crafted with a breathable neckrest, adaptive backrest, and zoned seat cushion, …" at bounding box center [922, 410] width 952 height 17
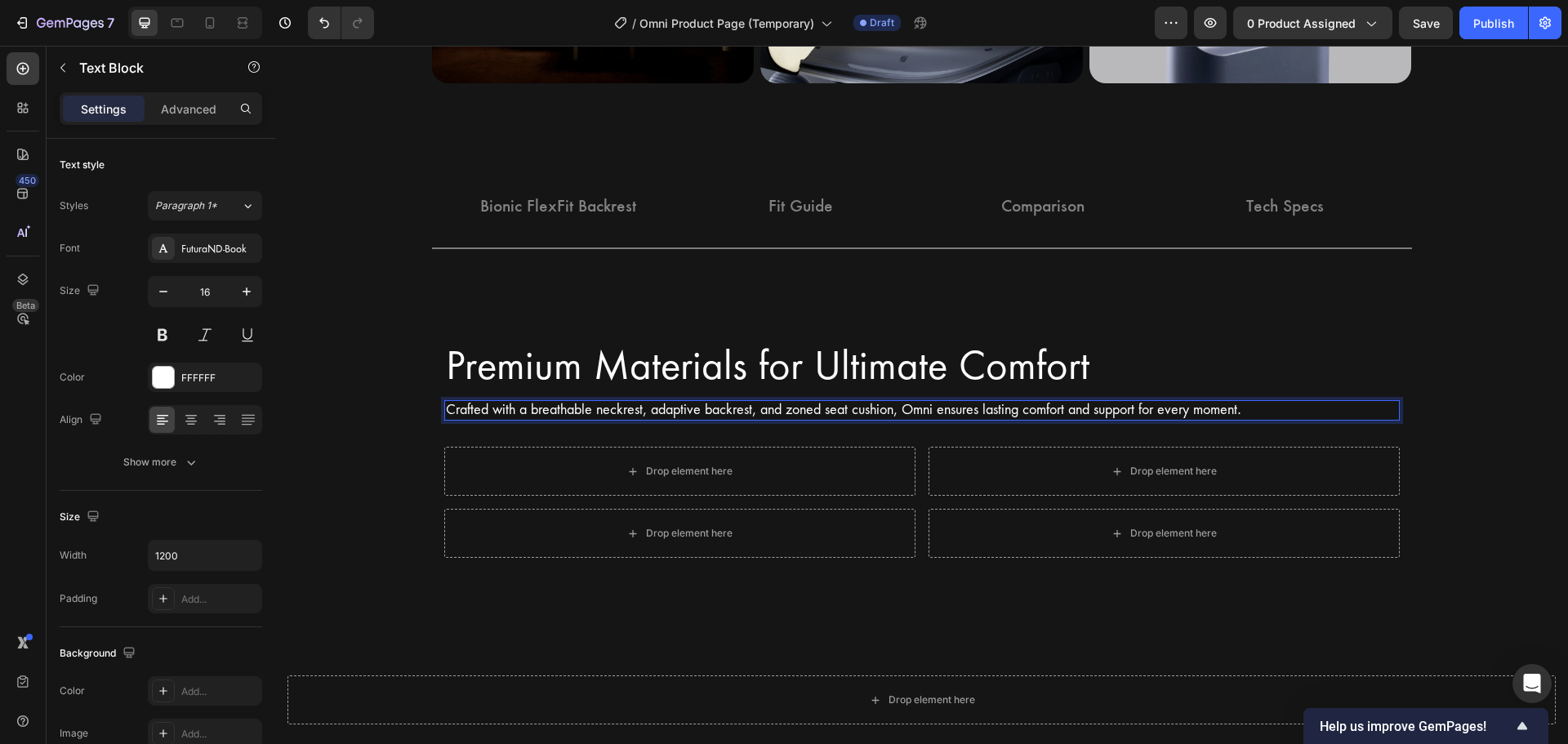
click at [896, 414] on p "Crafted with a breathable neckrest, adaptive backrest, and zoned seat cushion, …" at bounding box center [922, 410] width 952 height 17
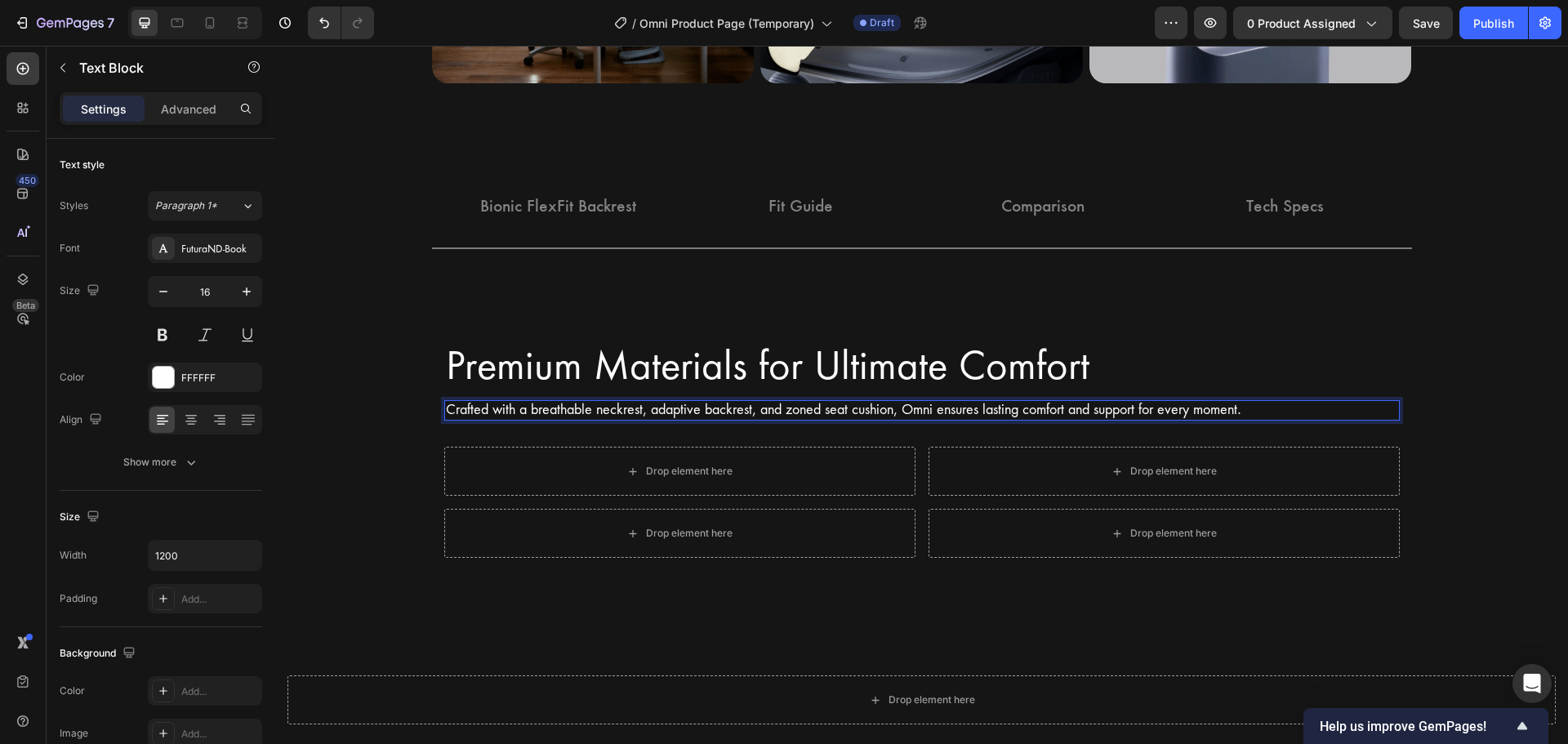
click at [896, 414] on p "Crafted with a breathable neckrest, adaptive backrest, and zoned seat cushion, …" at bounding box center [922, 410] width 952 height 17
click at [907, 414] on p "Crafted with a breathable neckrest, adaptive backrest, and zoned seat cushion, …" at bounding box center [922, 410] width 952 height 17
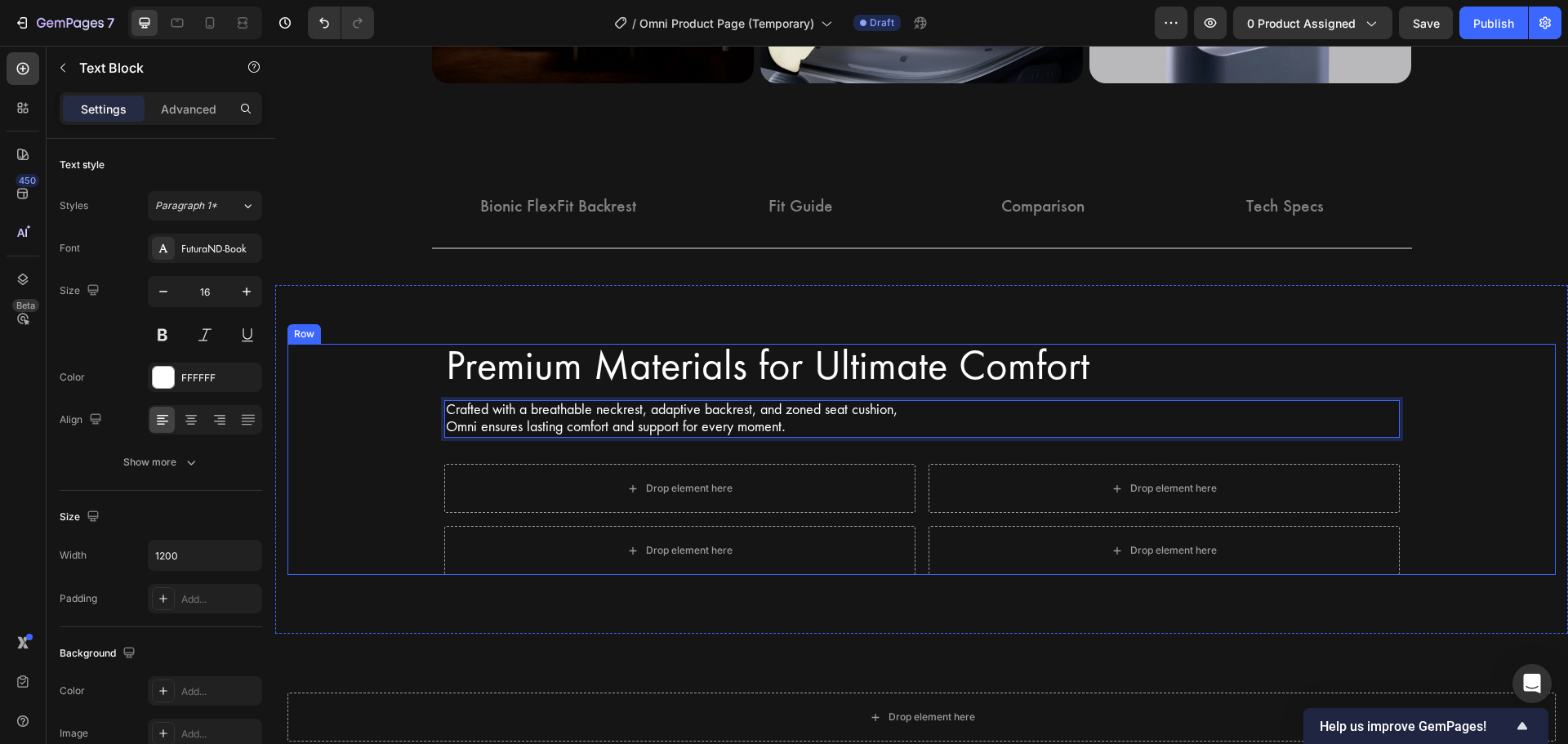
click at [368, 496] on div "Premium Materials for Ultimate Comfort Heading Row Crafted with a breathable ne…" at bounding box center [922, 459] width 1268 height 231
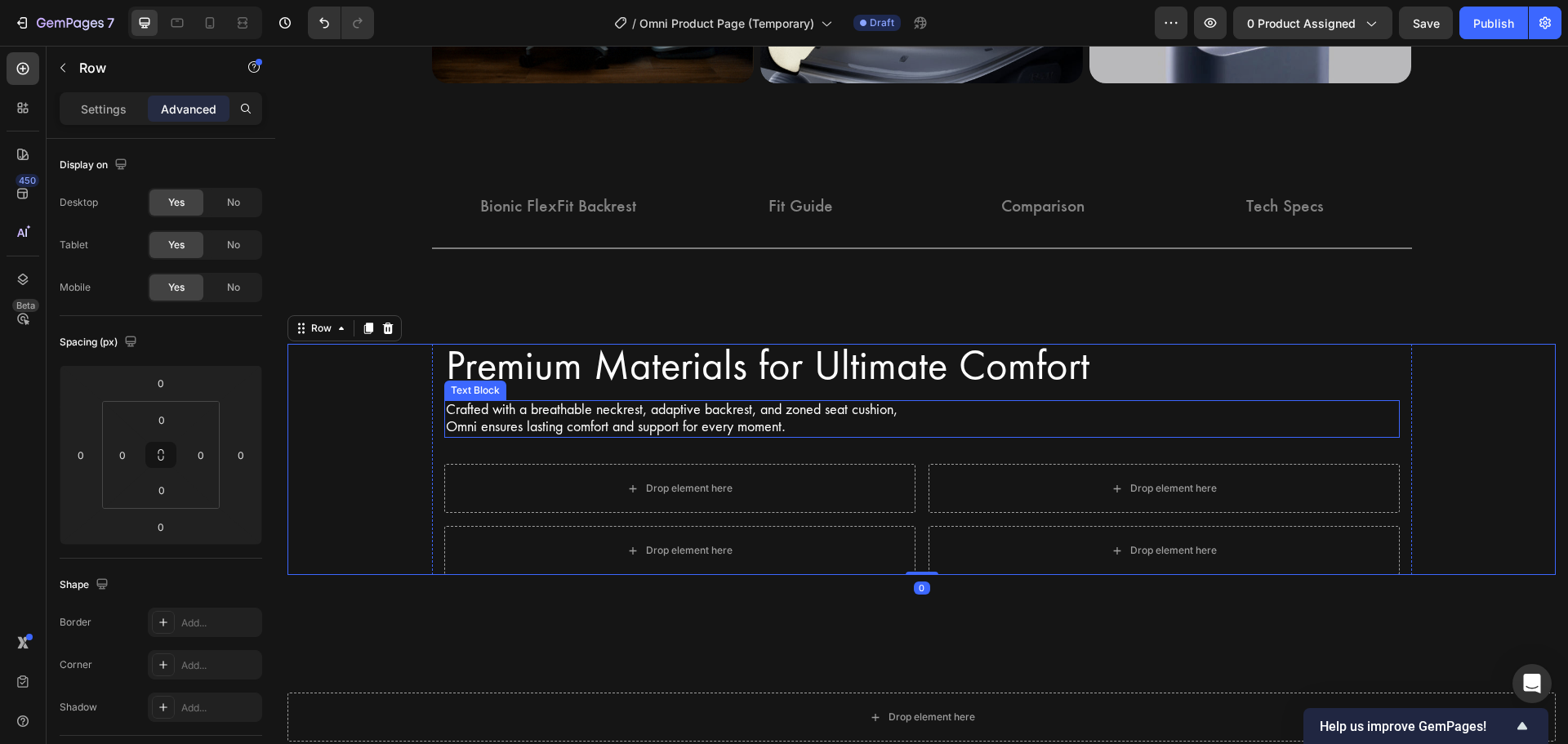
click at [799, 401] on p "Crafted with a breathable neckrest, adaptive backrest, and zoned seat cushion," at bounding box center [922, 410] width 952 height 17
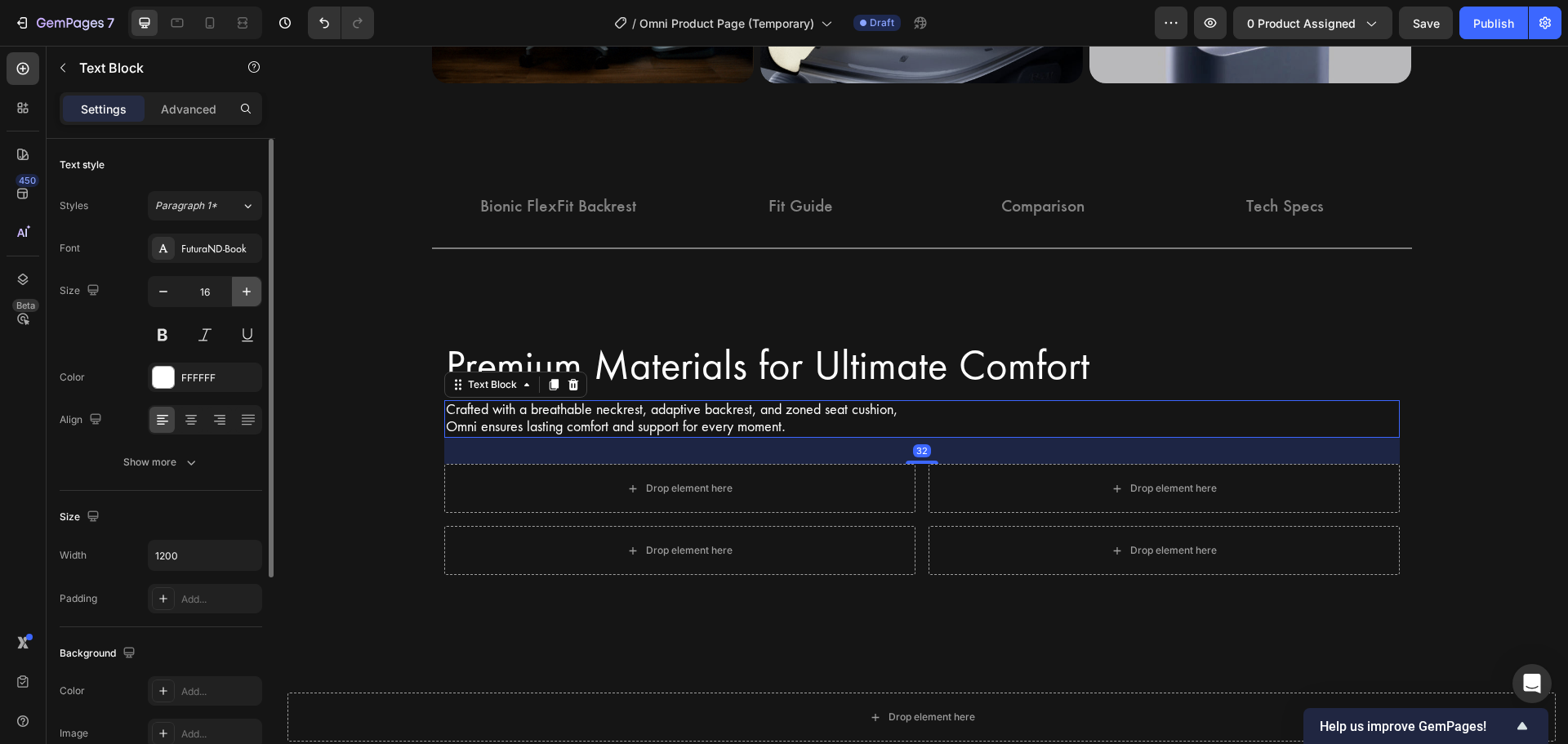
click at [236, 297] on button "button" at bounding box center [247, 292] width 30 height 30
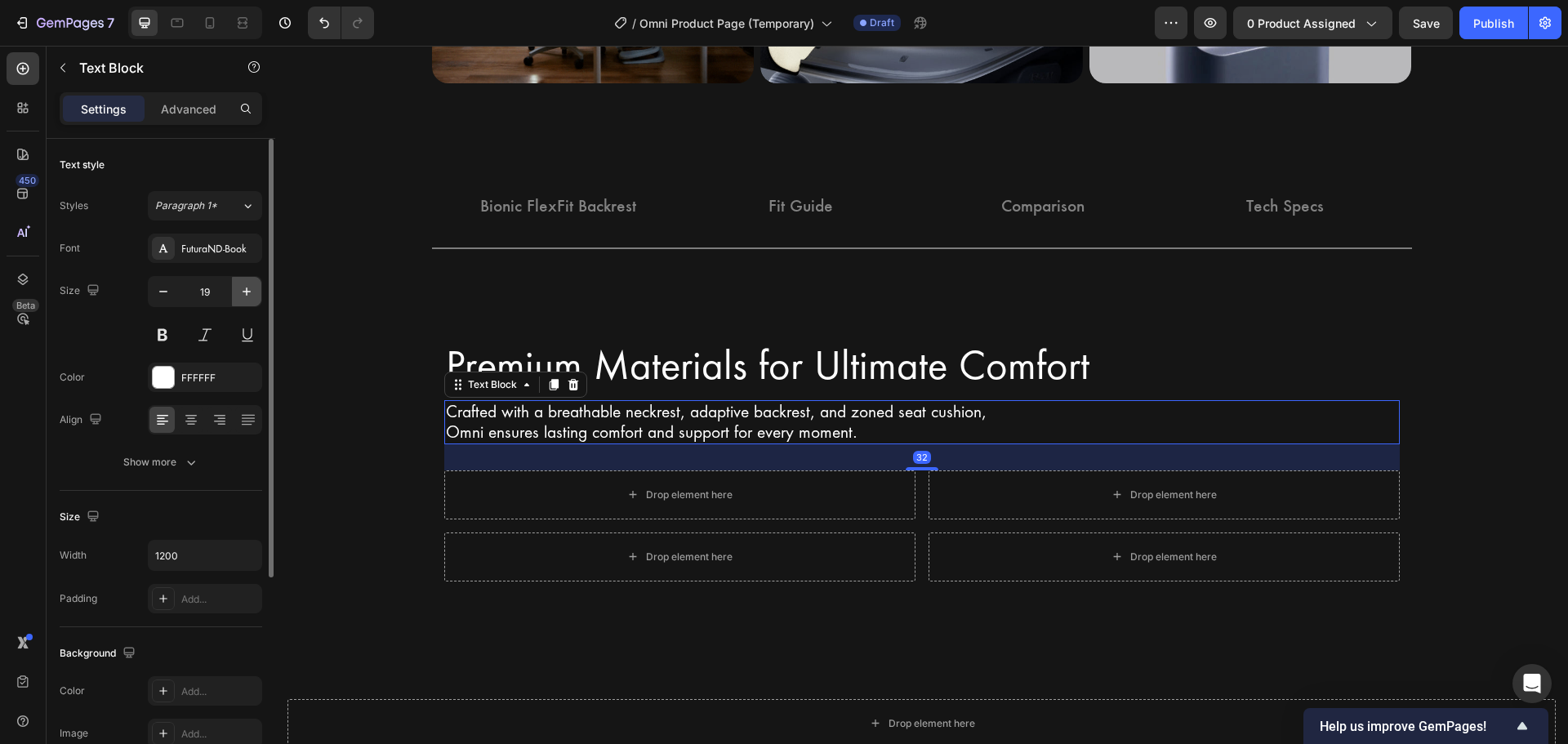
click at [236, 297] on button "button" at bounding box center [247, 292] width 30 height 30
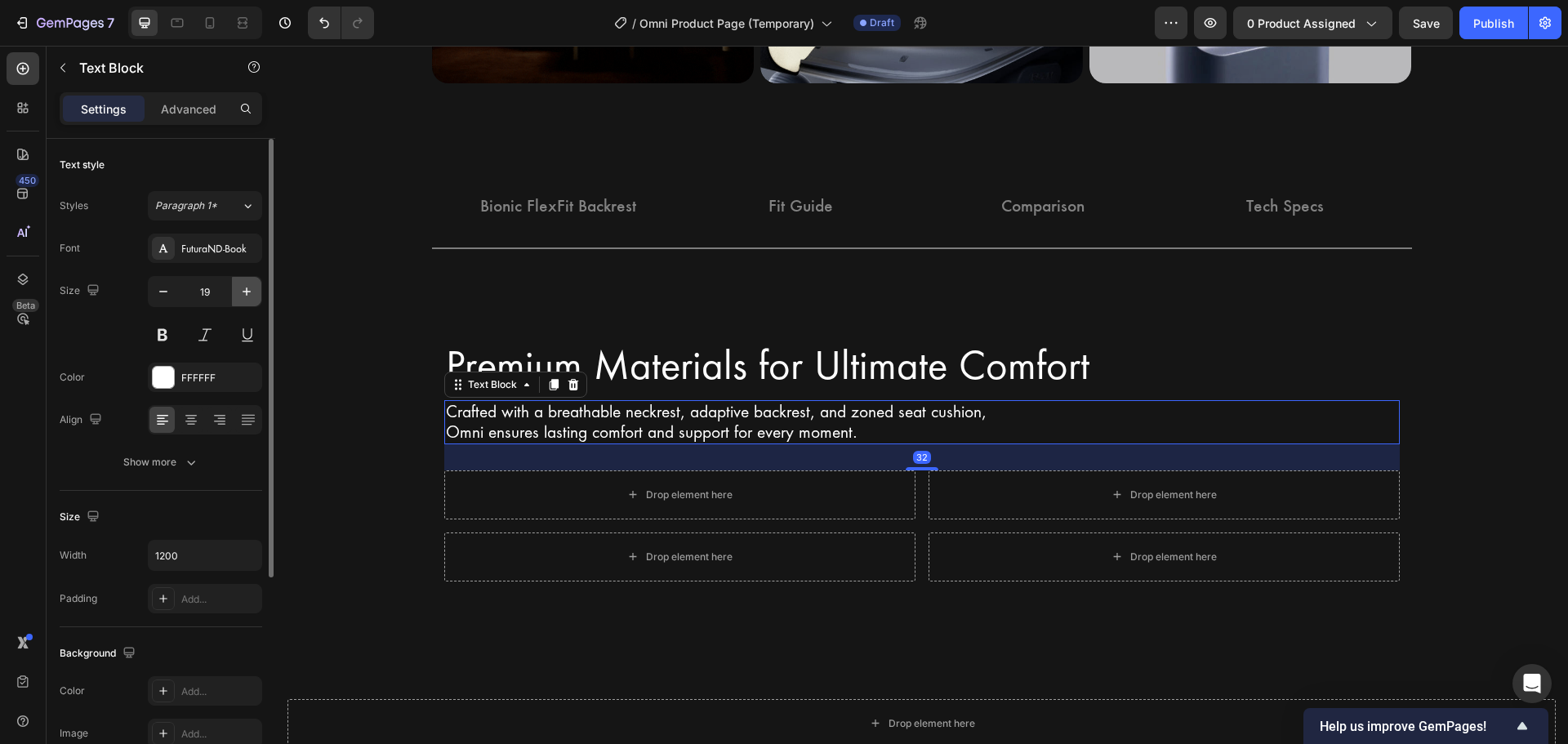
type input "20"
click at [588, 365] on p "Premium Materials for Ultimate Comfort" at bounding box center [768, 365] width 644 height 41
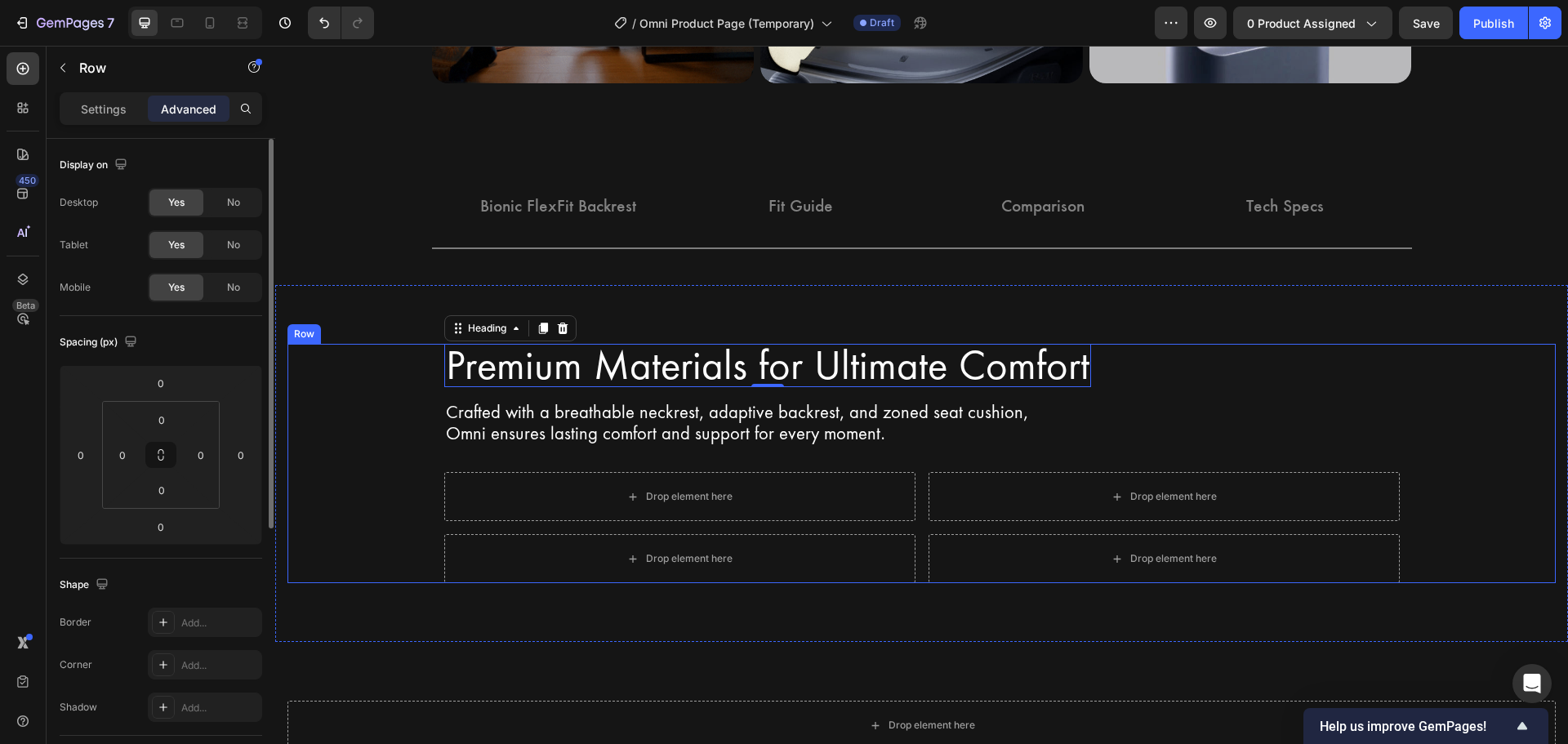
click at [361, 430] on div "Premium Materials for Ultimate Comfort Heading 0 Row Crafted with a breathable …" at bounding box center [922, 463] width 1268 height 240
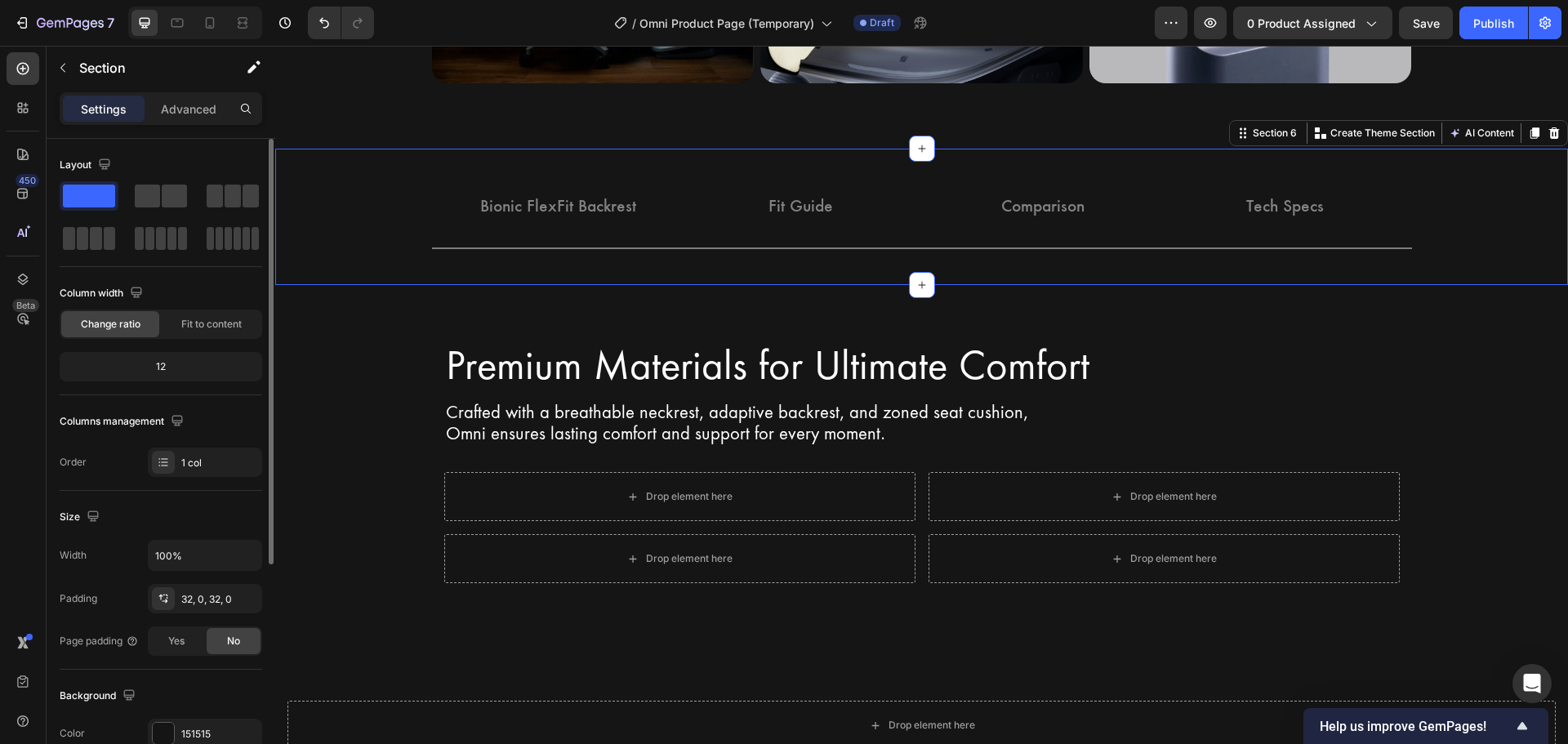
click at [324, 281] on div "Bionic FlexFit Backrest Button Fit Guide Button Comparison Button Tech Specs Bu…" at bounding box center [922, 217] width 1293 height 136
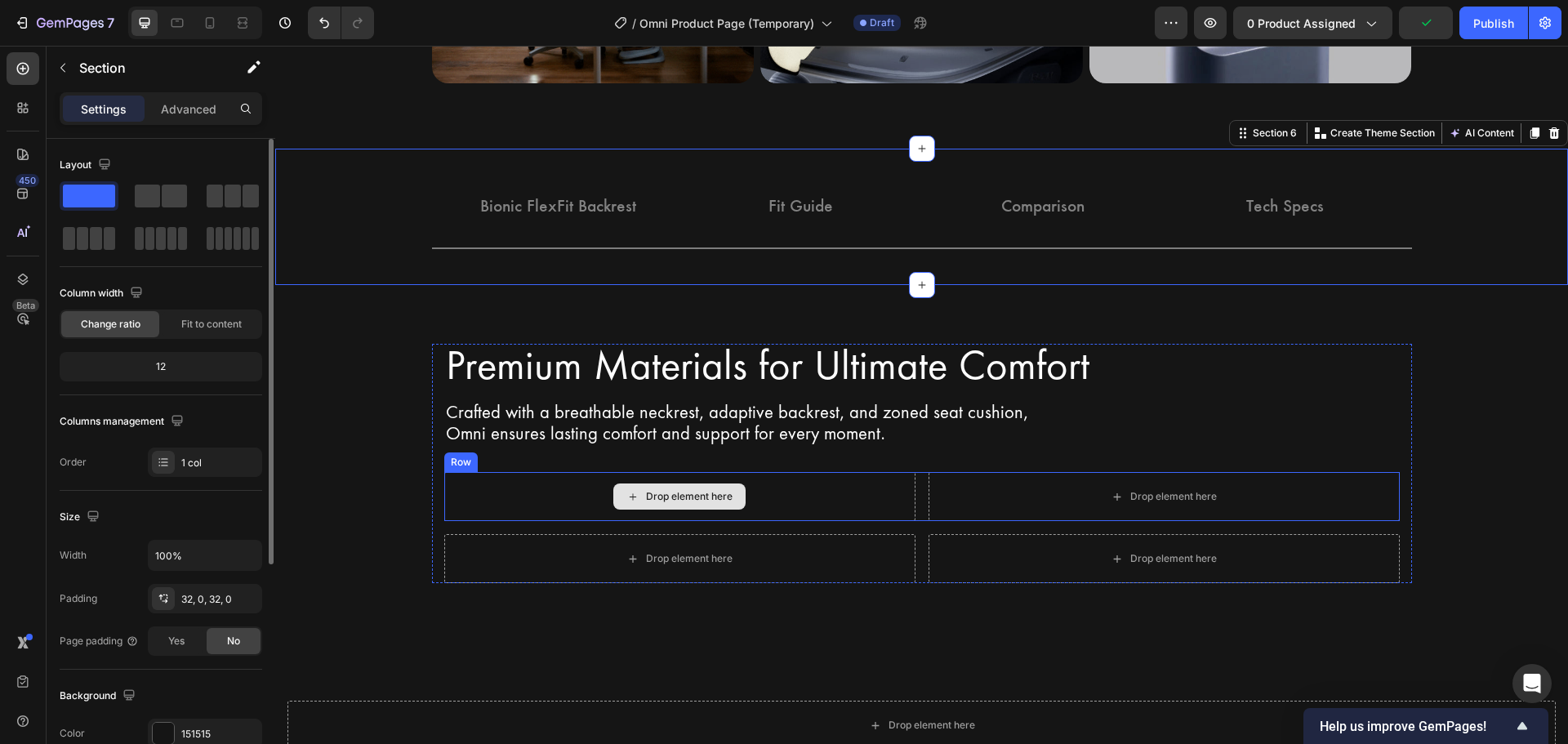
click at [561, 497] on div "Drop element here" at bounding box center [679, 497] width 471 height 49
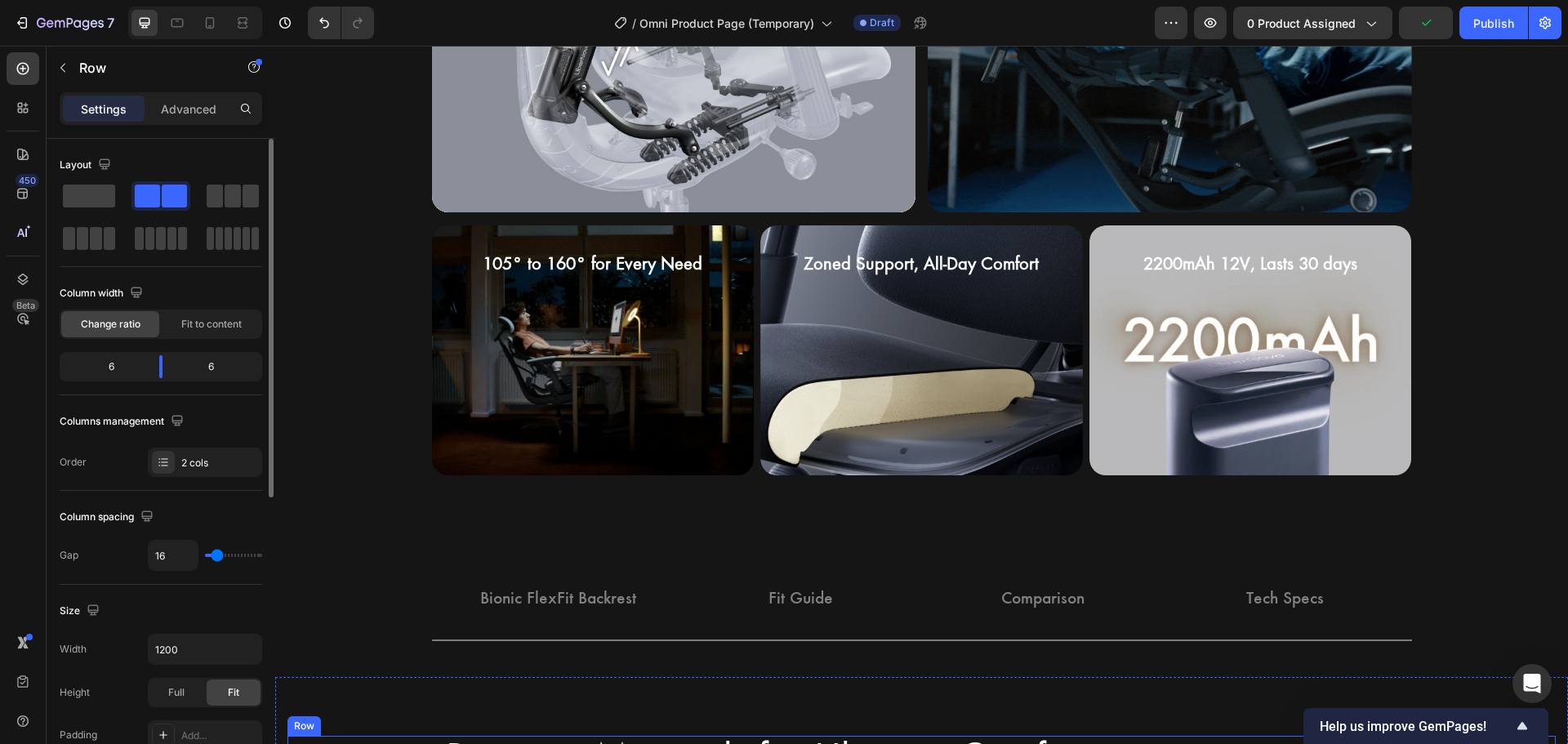
scroll to position [1700, 0]
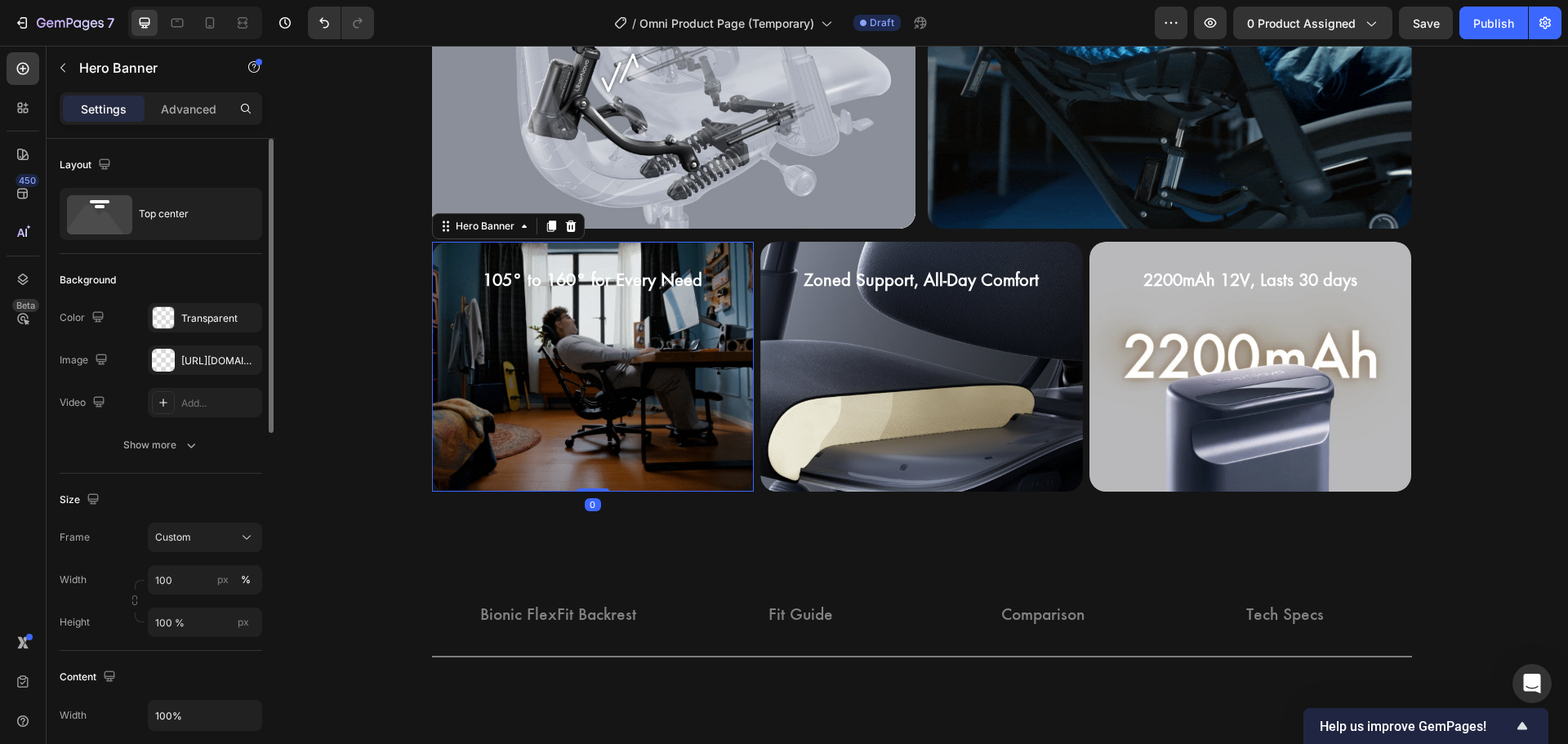
click at [740, 301] on div "Background Image" at bounding box center [593, 366] width 323 height 251
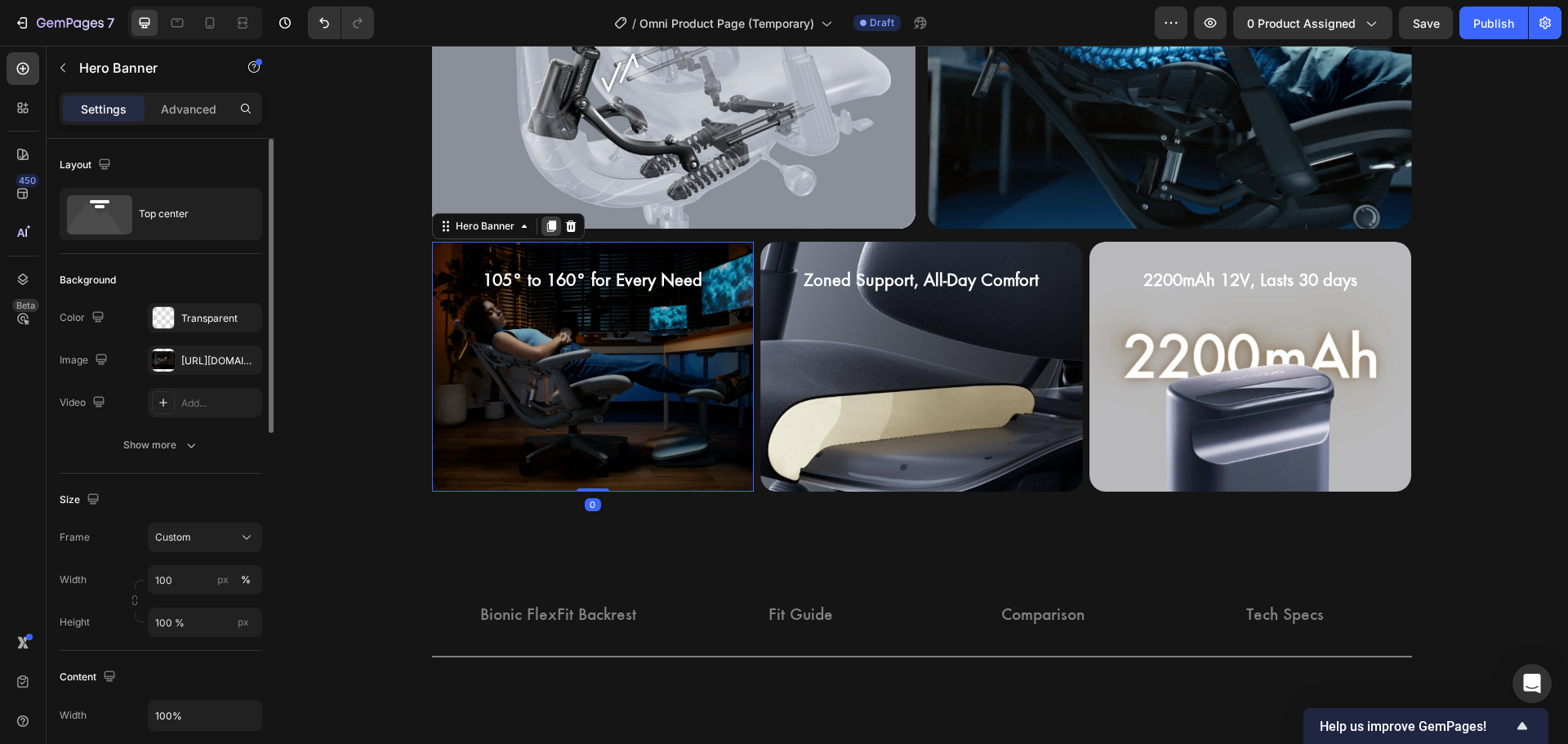
click at [547, 225] on icon at bounding box center [551, 226] width 9 height 11
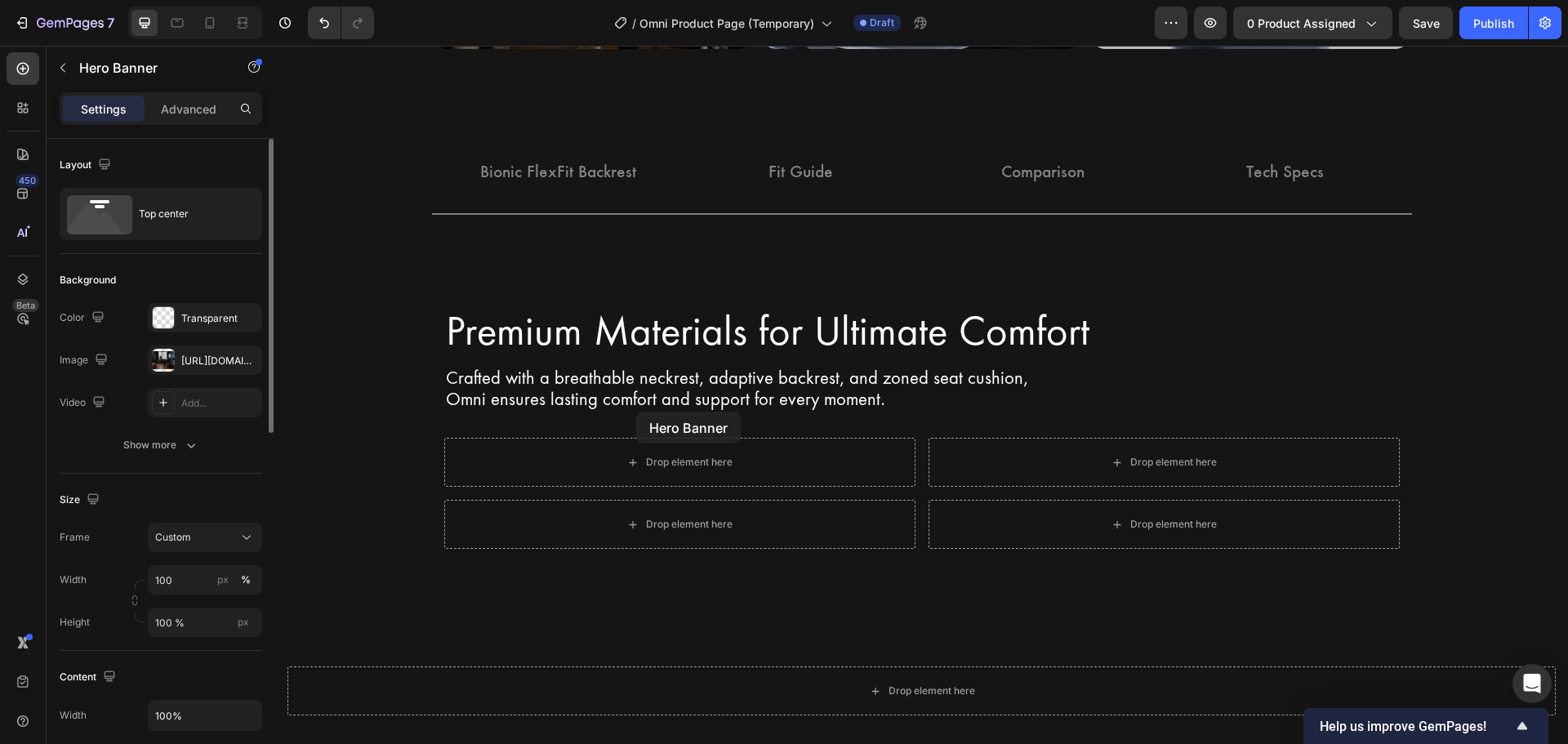
scroll to position [2091, 0]
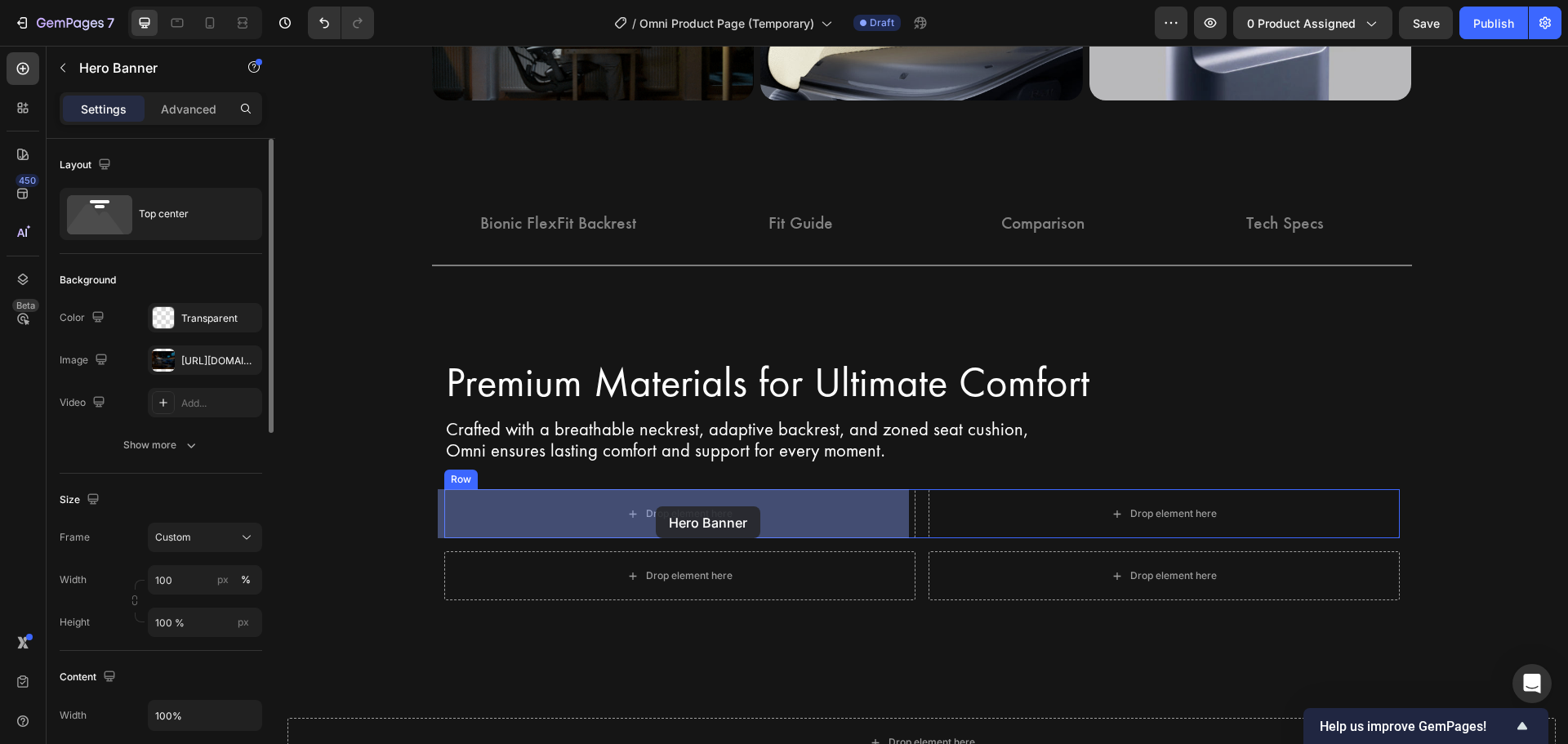
drag, startPoint x: 494, startPoint y: 269, endPoint x: 656, endPoint y: 506, distance: 287.1
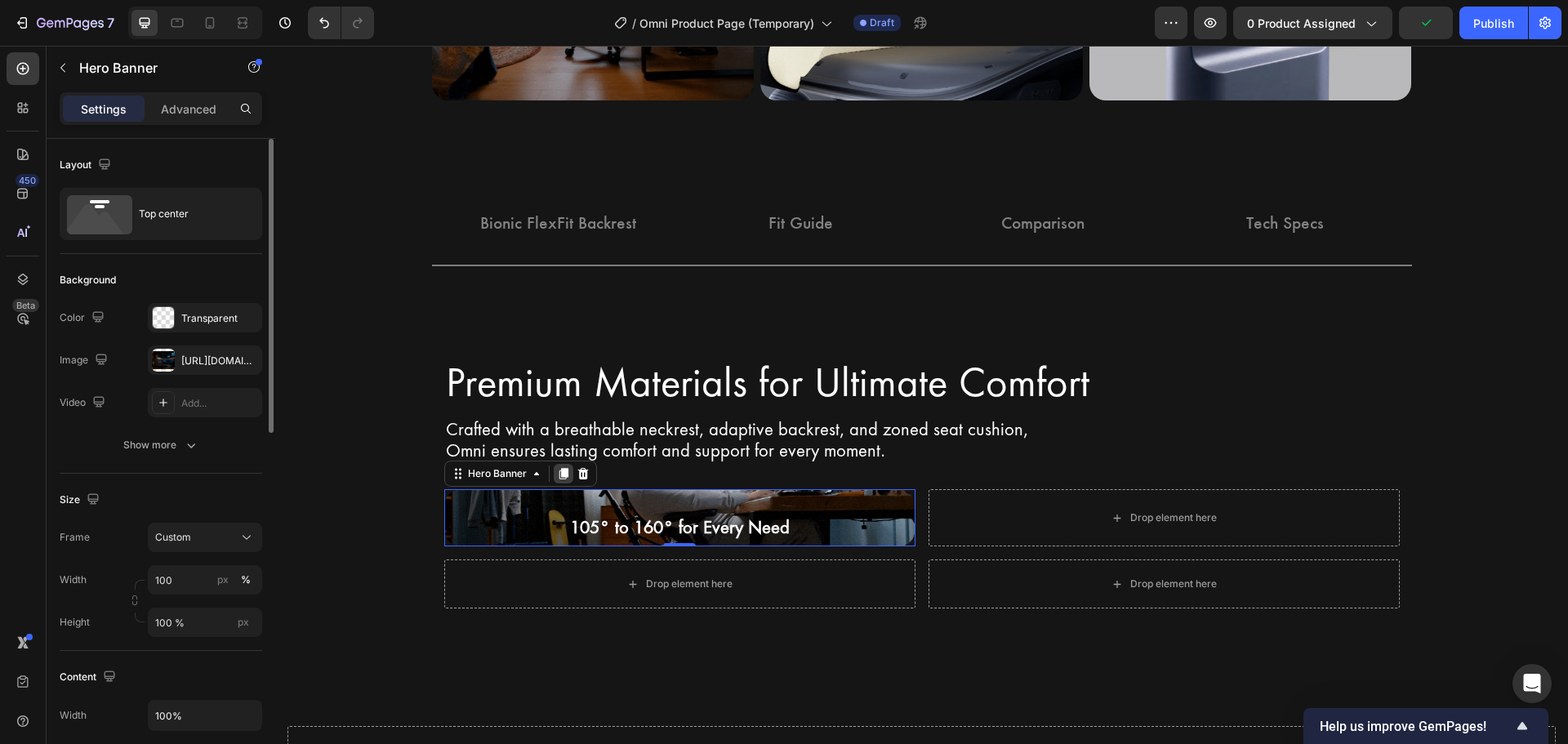
click at [559, 469] on icon at bounding box center [563, 474] width 9 height 11
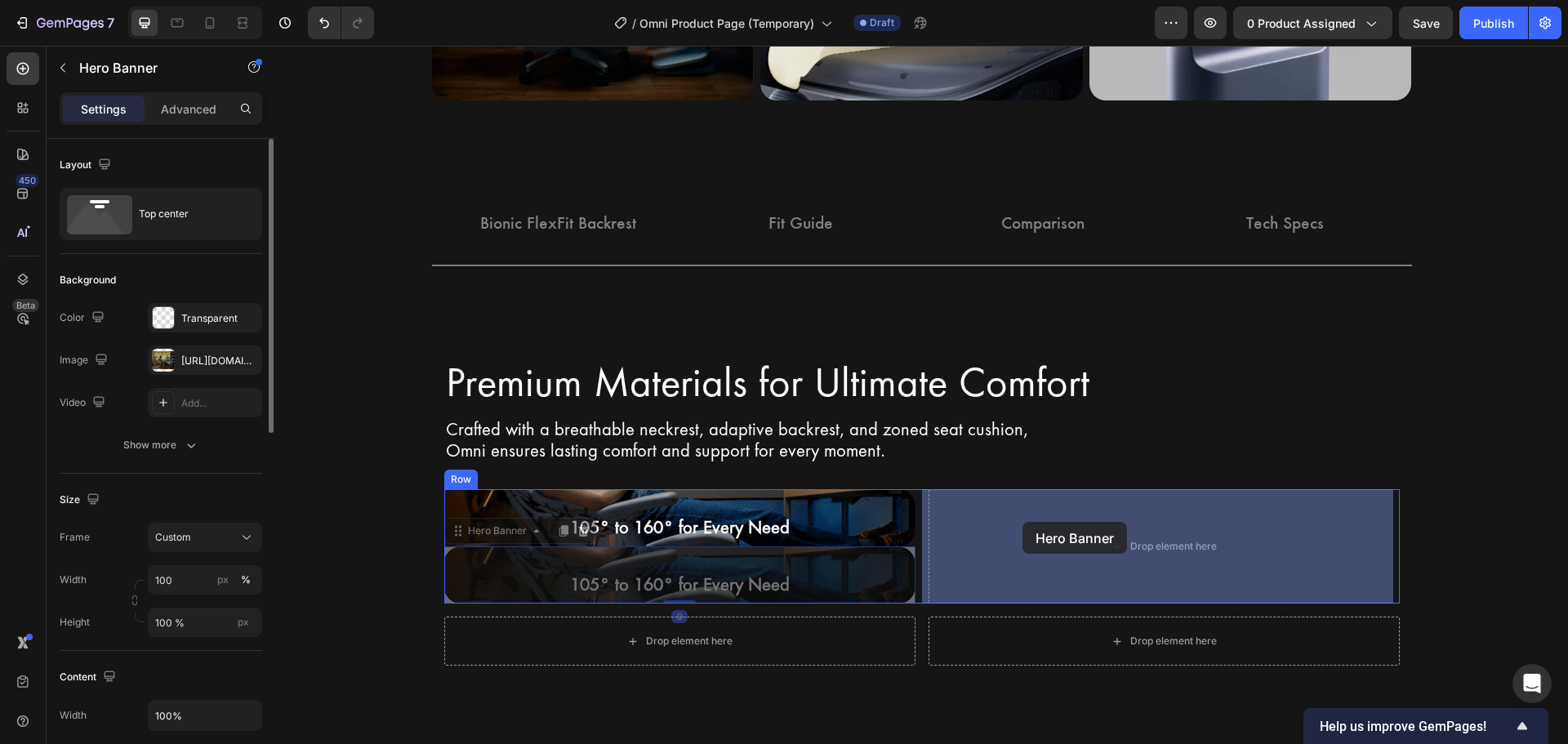
drag, startPoint x: 501, startPoint y: 534, endPoint x: 1019, endPoint y: 522, distance: 518.1
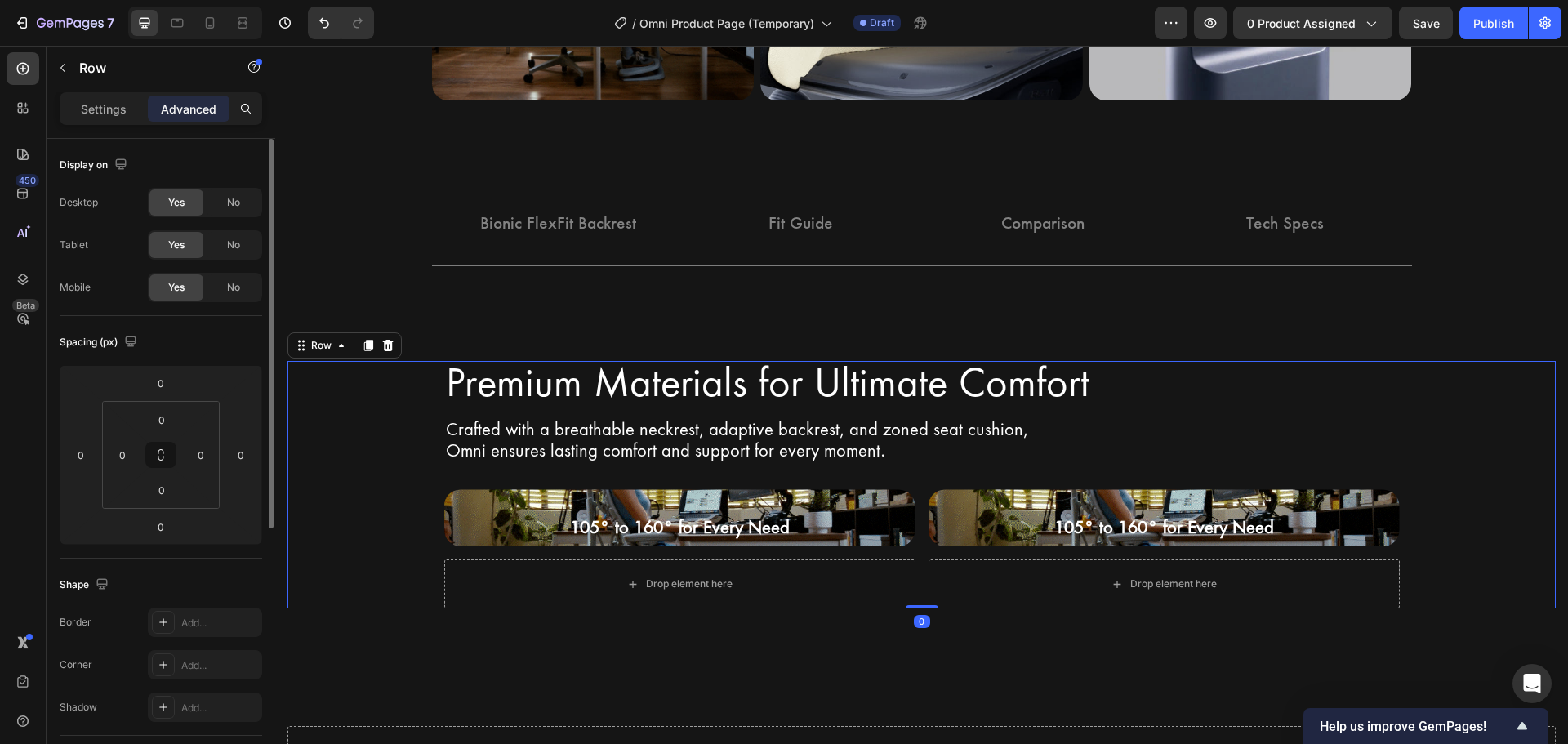
click at [1464, 439] on div "Premium Materials for Ultimate Comfort Heading Row Crafted with a breathable ne…" at bounding box center [922, 485] width 1268 height 248
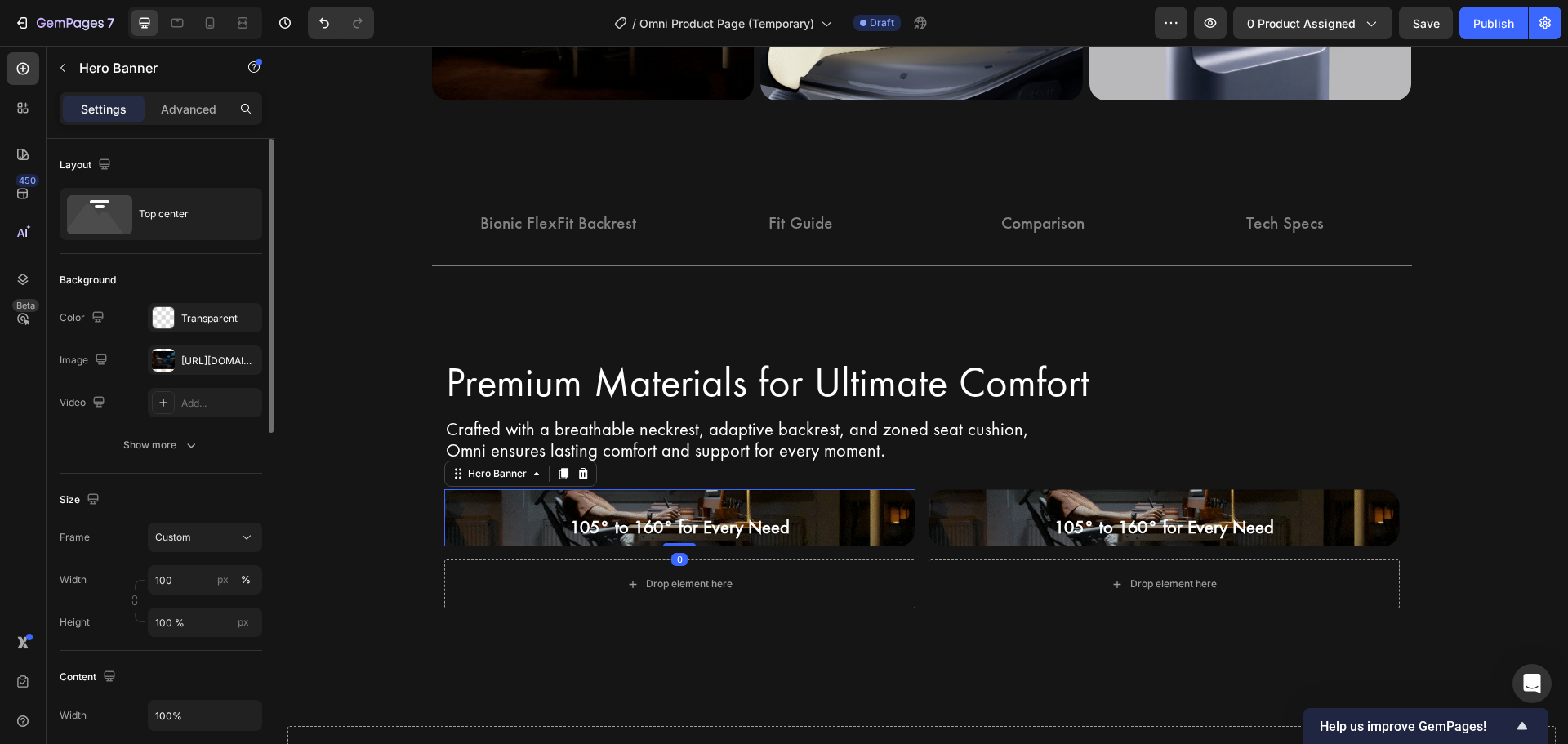
click at [541, 501] on div "105° to 160° for Every Need Heading" at bounding box center [679, 517] width 471 height 57
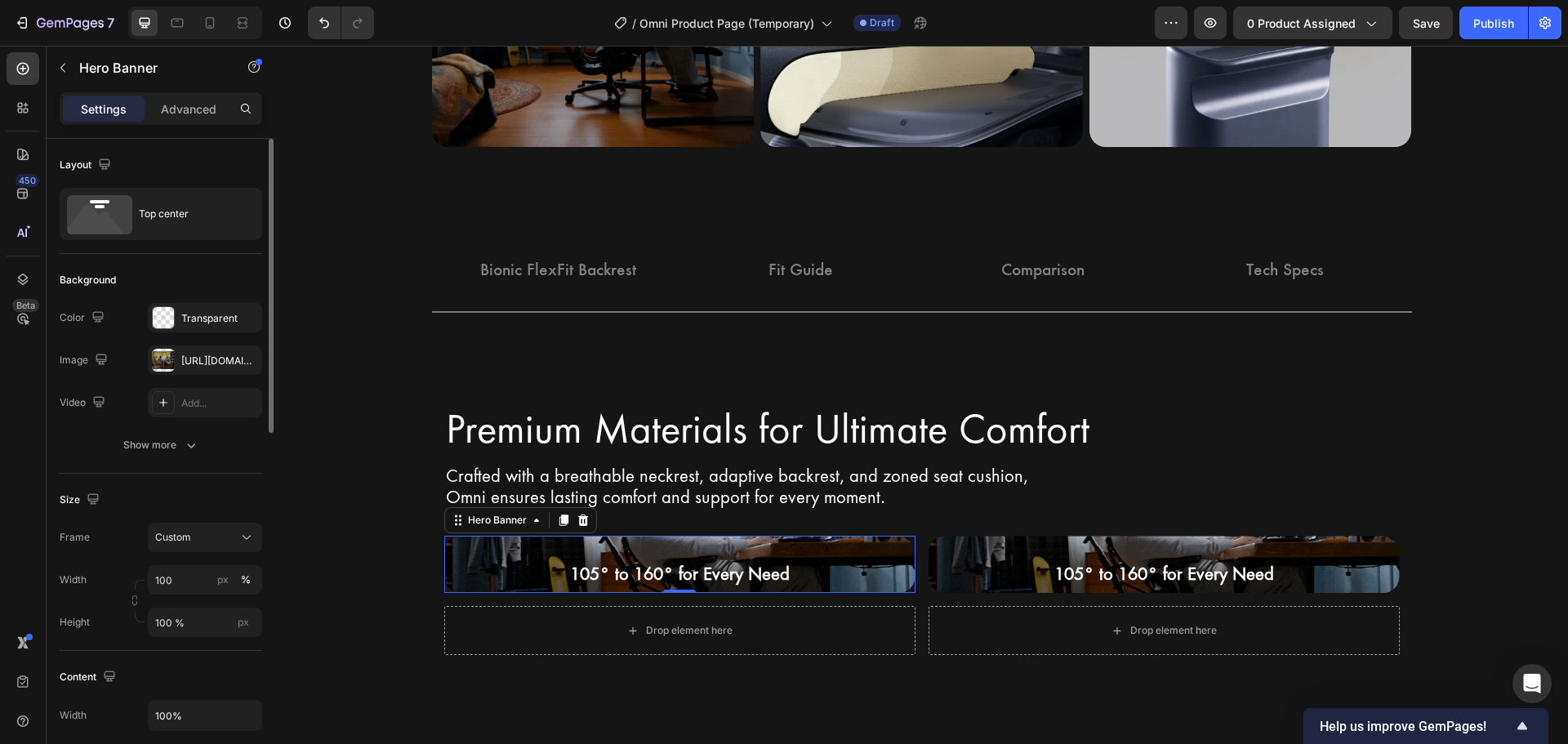
scroll to position [2010, 0]
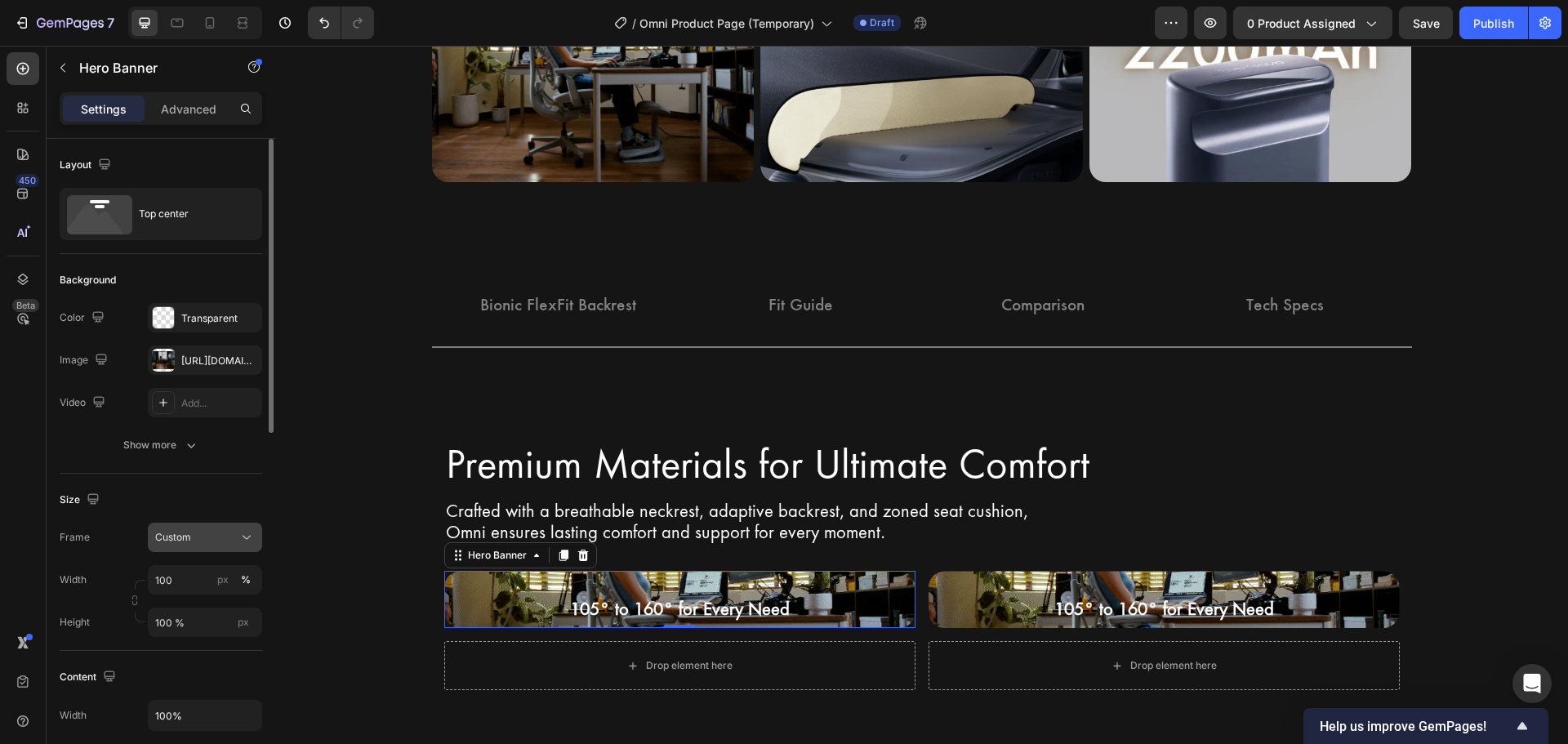
click at [218, 534] on div "Custom" at bounding box center [195, 537] width 80 height 15
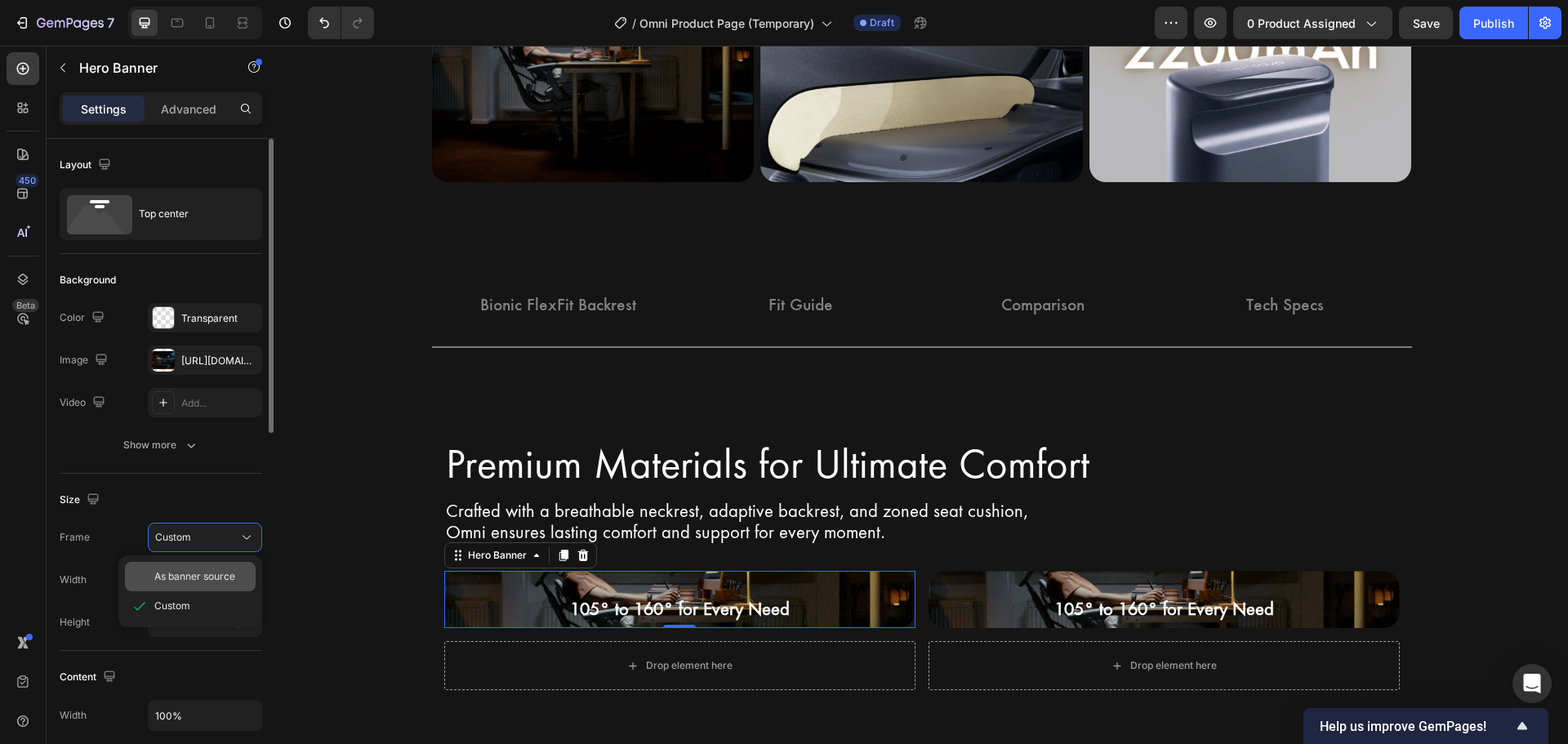
click at [220, 576] on span "As banner source" at bounding box center [194, 576] width 80 height 15
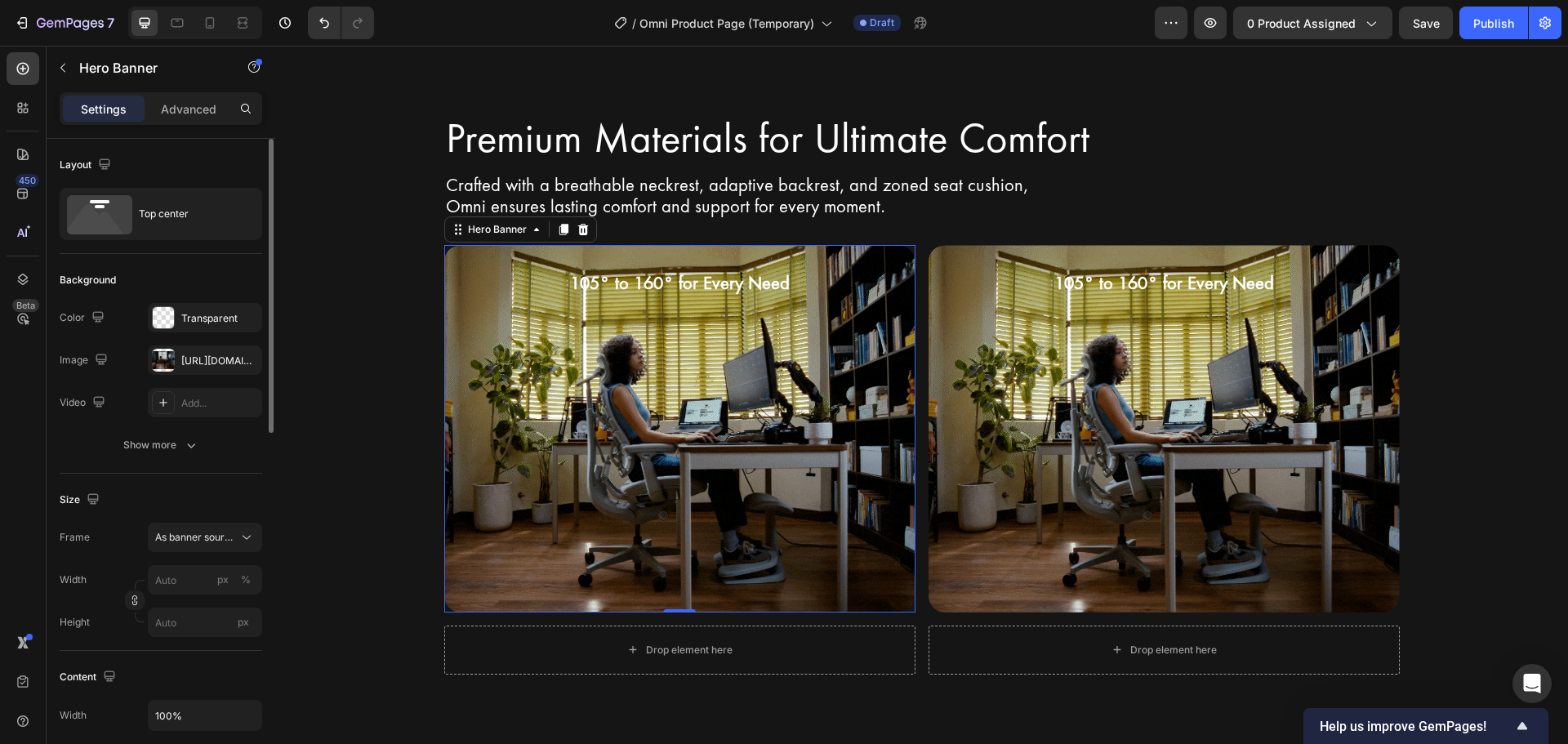
scroll to position [2336, 0]
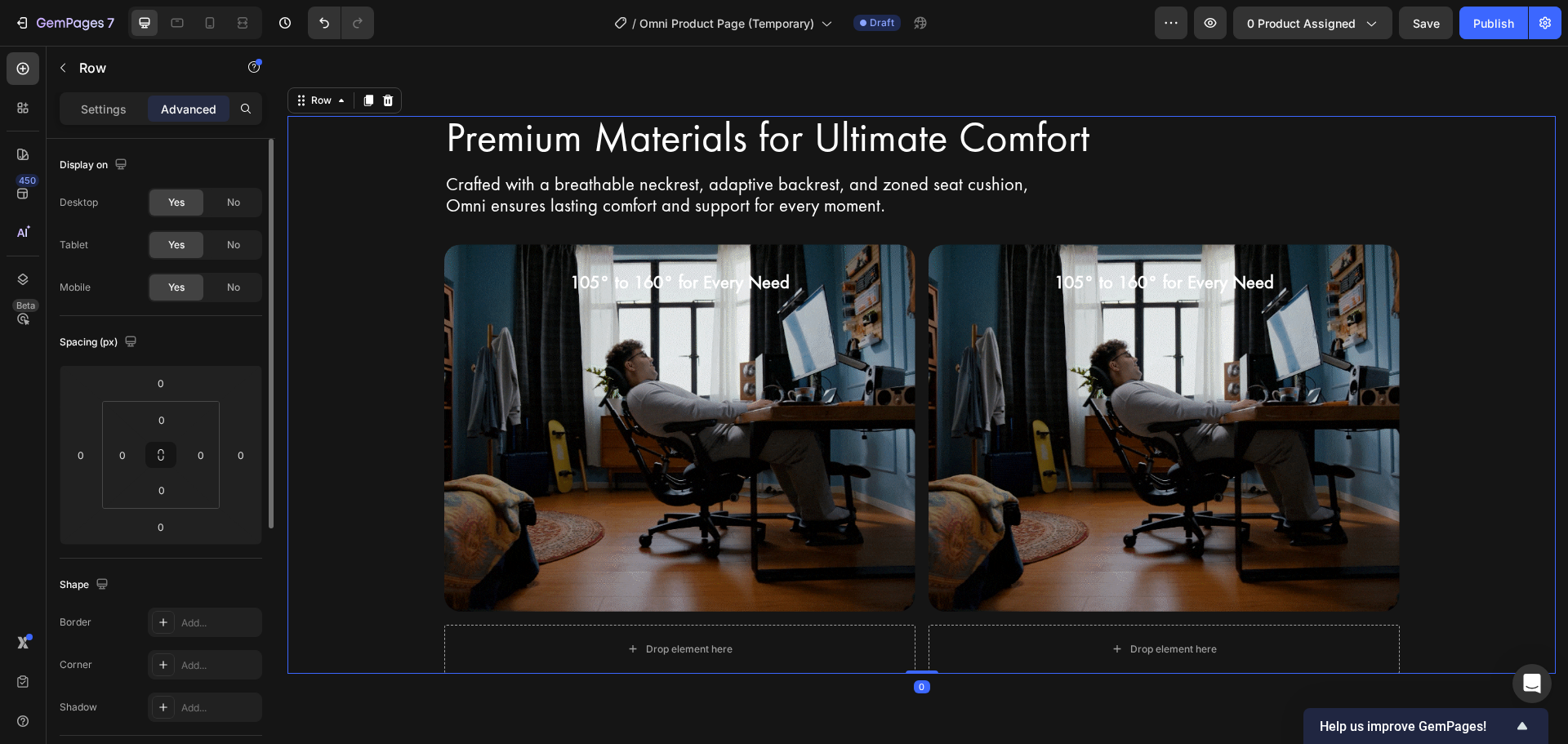
click at [1461, 483] on div "Premium Materials for Ultimate Comfort Heading Row Crafted with a breathable ne…" at bounding box center [922, 395] width 1268 height 558
click at [1518, 305] on div "Premium Materials for Ultimate Comfort Heading Row Crafted with a breathable ne…" at bounding box center [922, 395] width 1268 height 558
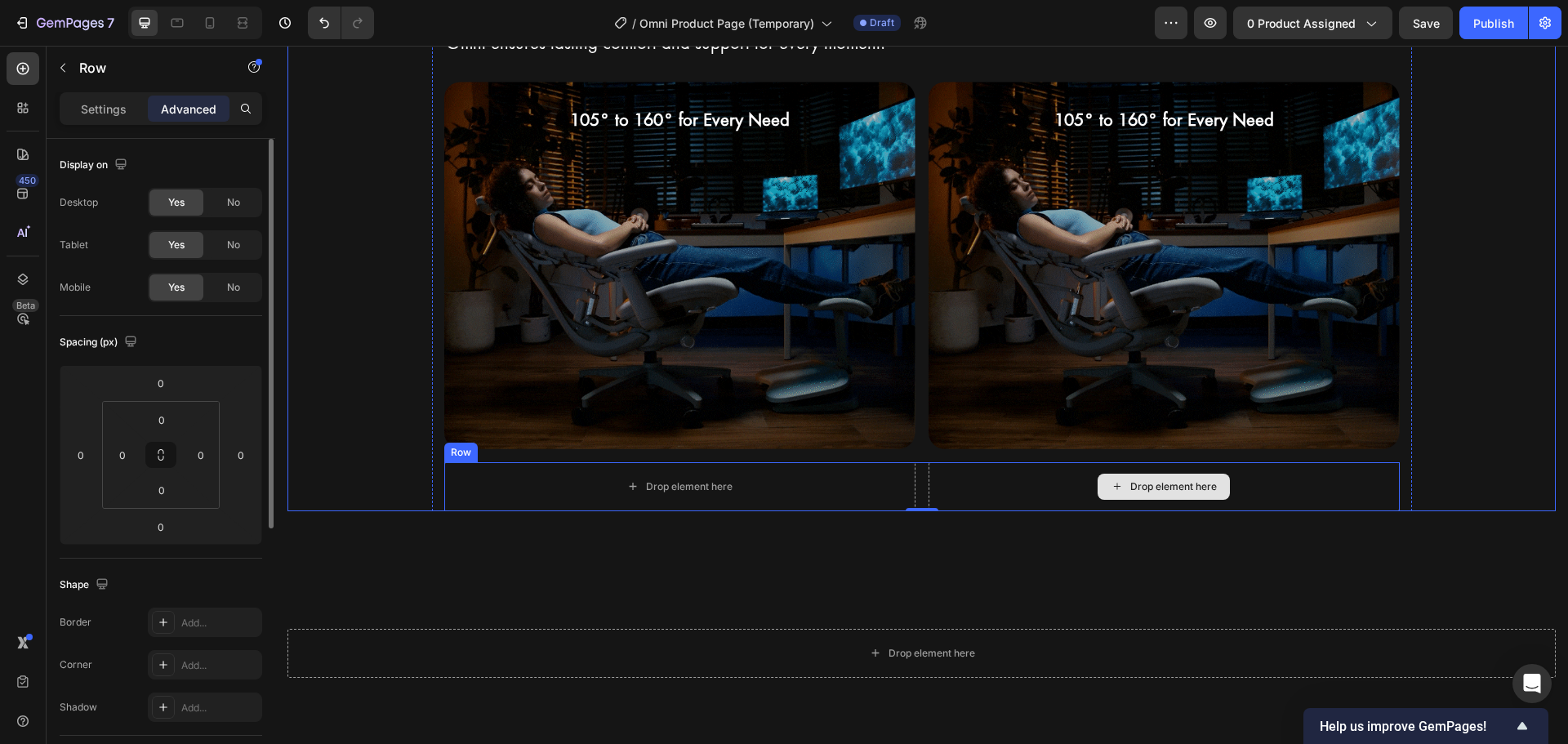
scroll to position [2500, 0]
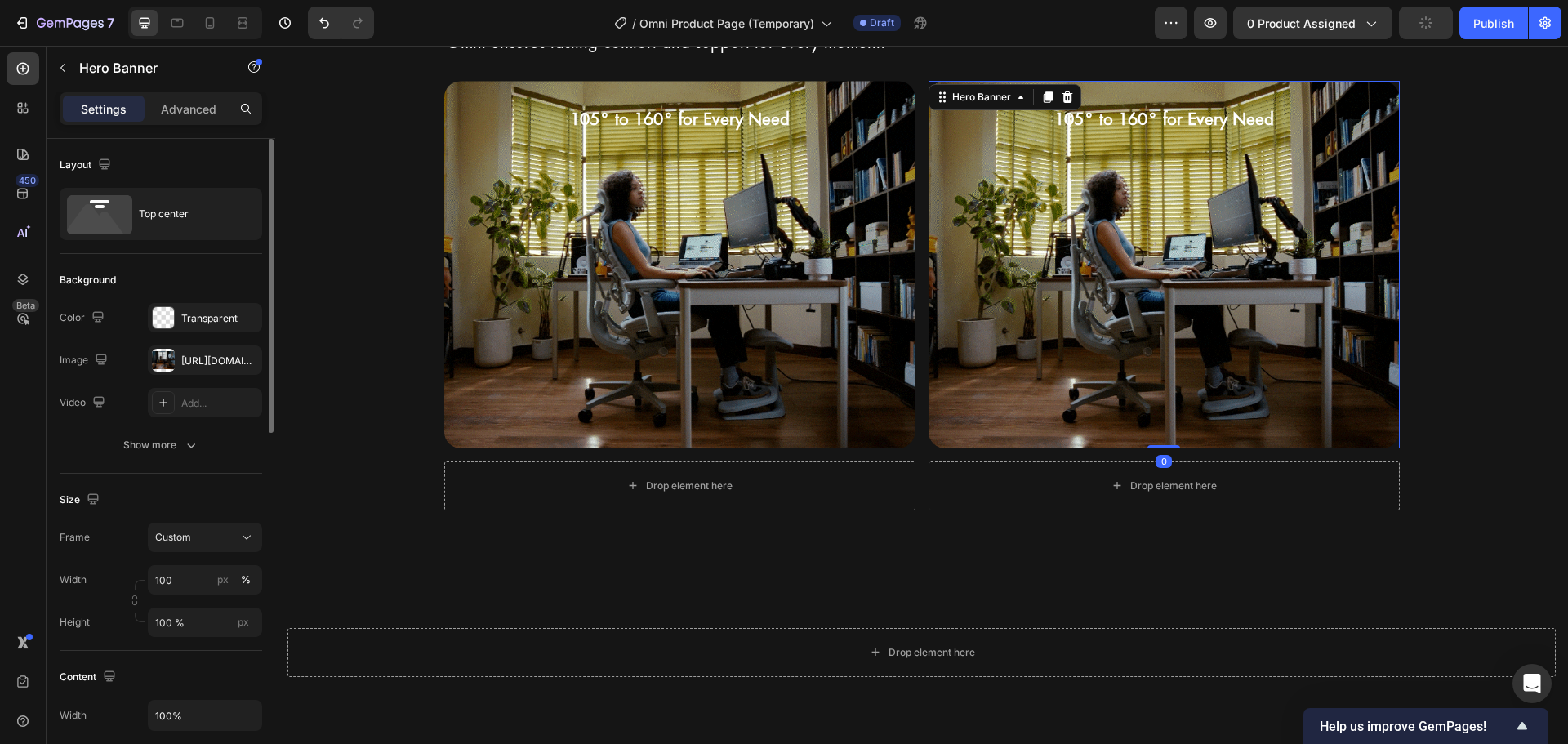
click at [1199, 205] on div "Background Image" at bounding box center [1164, 263] width 471 height 366
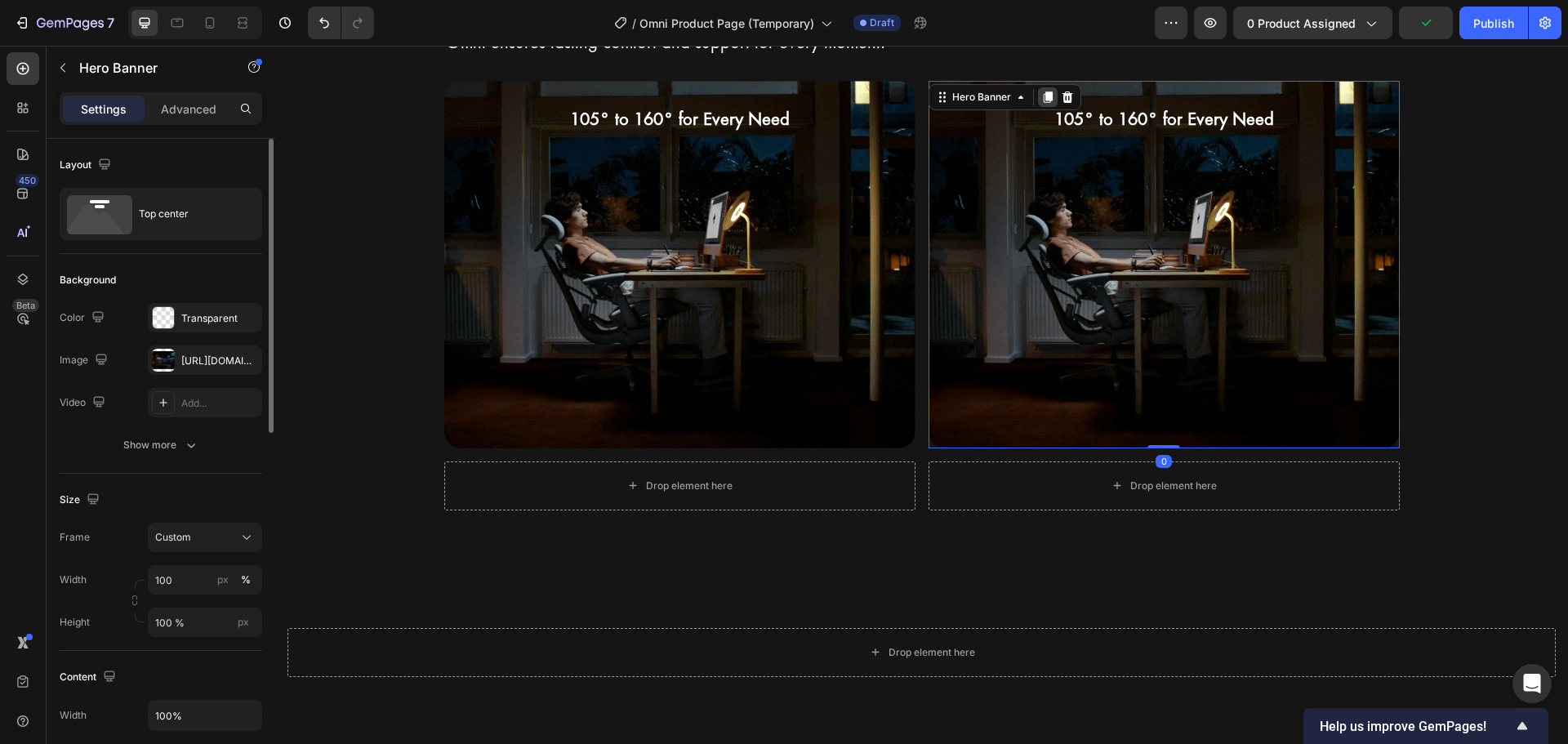
click at [1038, 94] on div at bounding box center [1048, 97] width 19 height 19
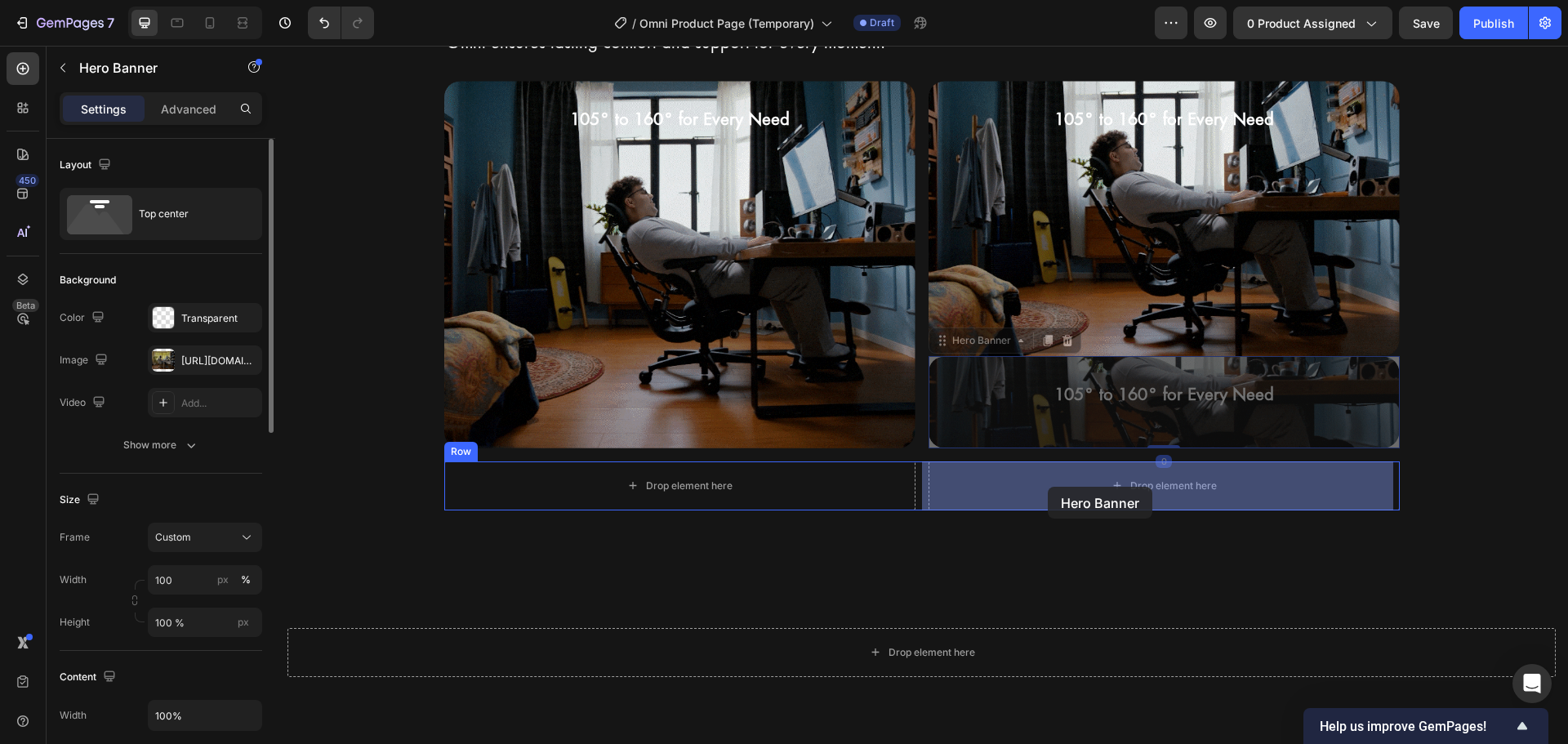
drag, startPoint x: 972, startPoint y: 249, endPoint x: 1048, endPoint y: 487, distance: 249.8
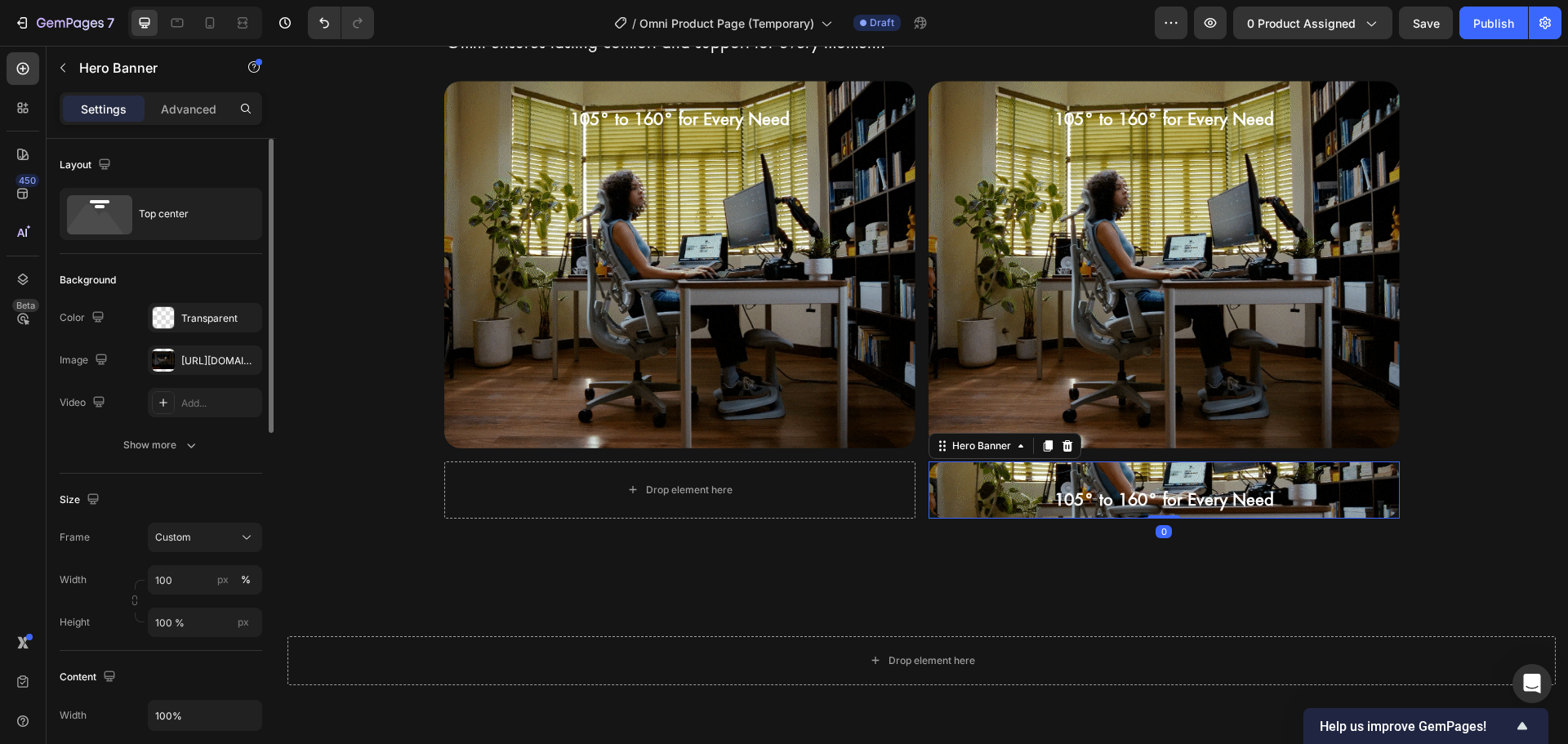
click at [1035, 468] on div "105° to 160° for Every Need Heading" at bounding box center [1164, 490] width 471 height 57
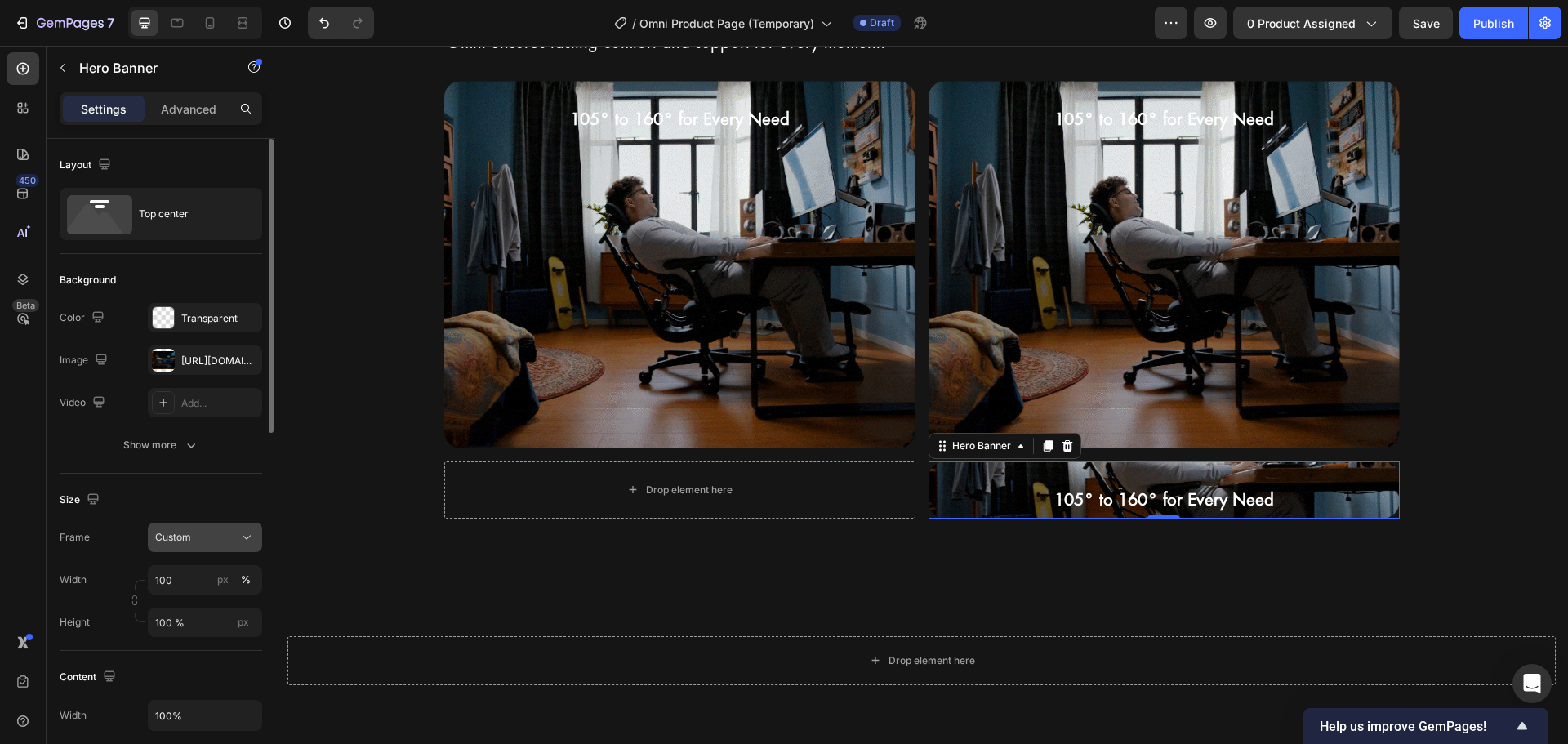
click at [183, 537] on span "Custom" at bounding box center [172, 537] width 36 height 15
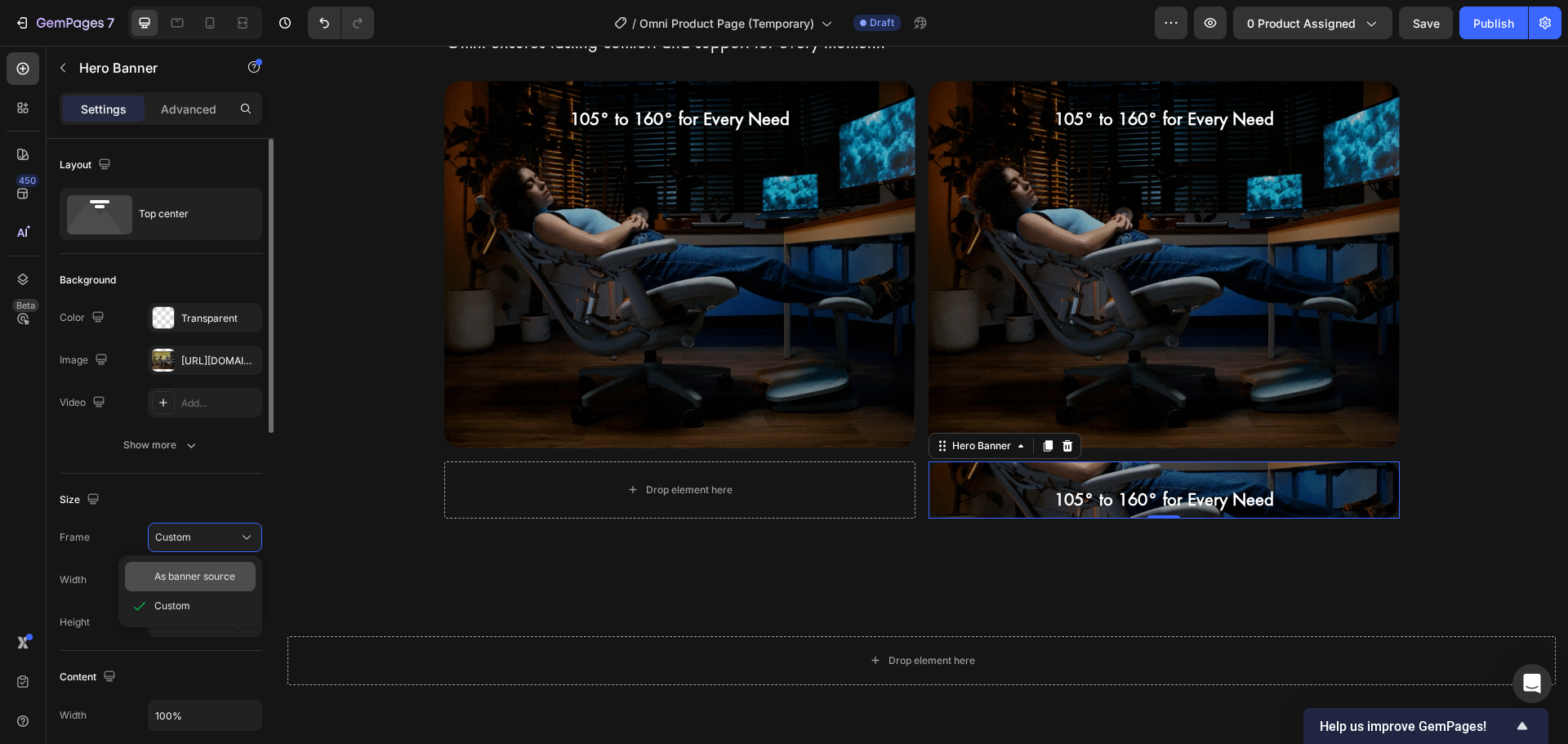
click at [221, 581] on span "As banner source" at bounding box center [194, 576] width 80 height 15
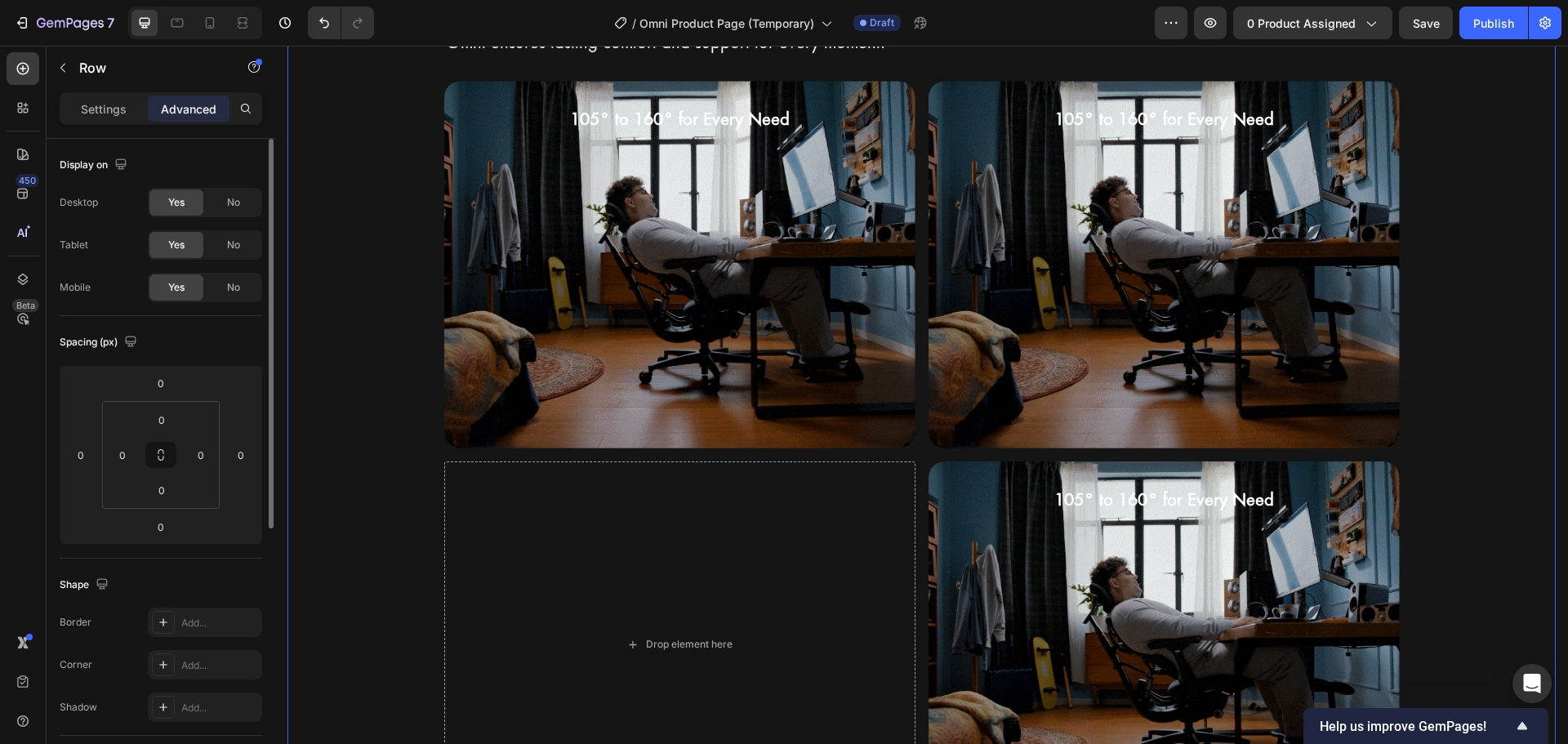
click at [385, 493] on div "Premium Materials for Ultimate Comfort Heading Row Crafted with a breathable ne…" at bounding box center [922, 390] width 1268 height 875
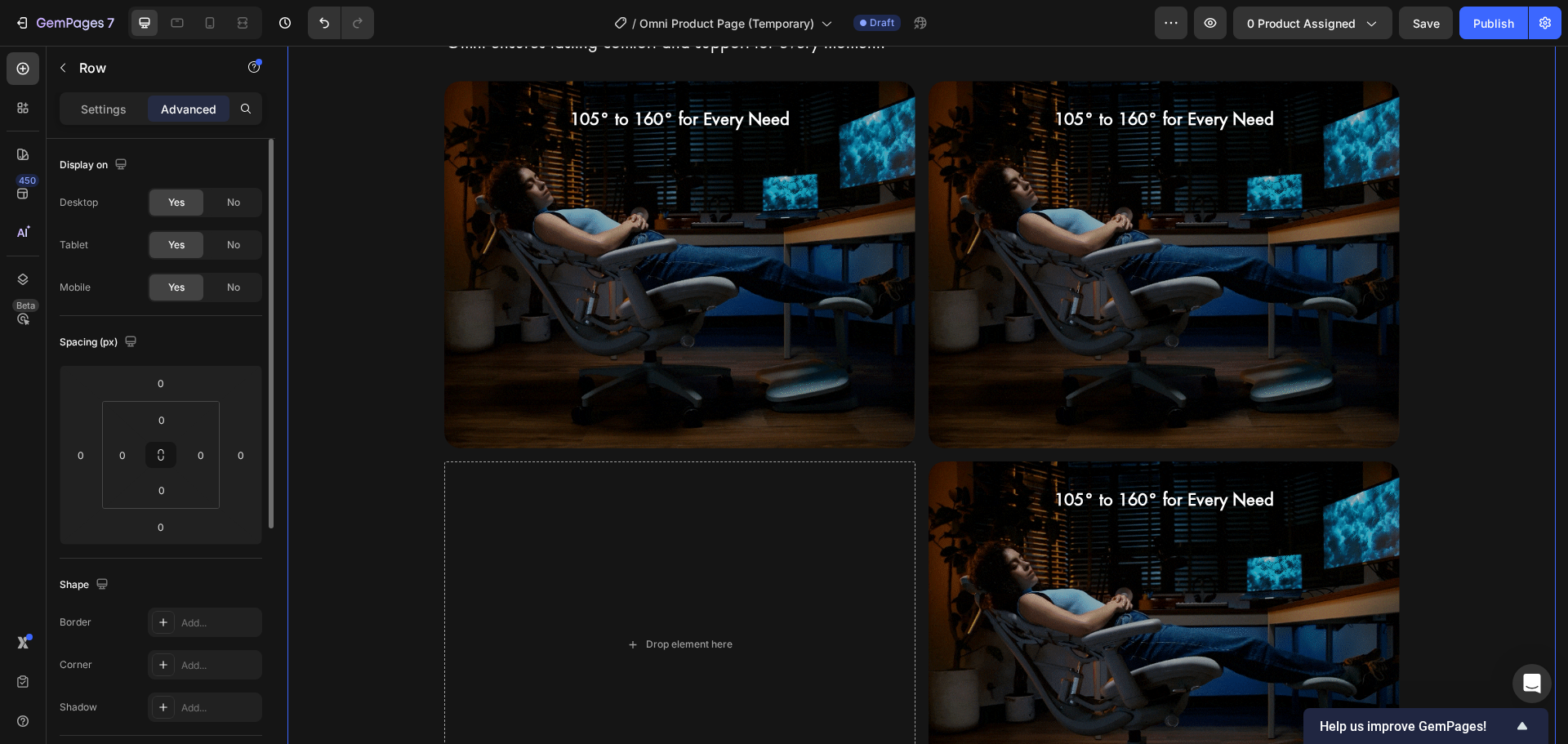
click at [1459, 428] on div "Premium Materials for Ultimate Comfort Heading Row Crafted with a breathable ne…" at bounding box center [922, 390] width 1268 height 875
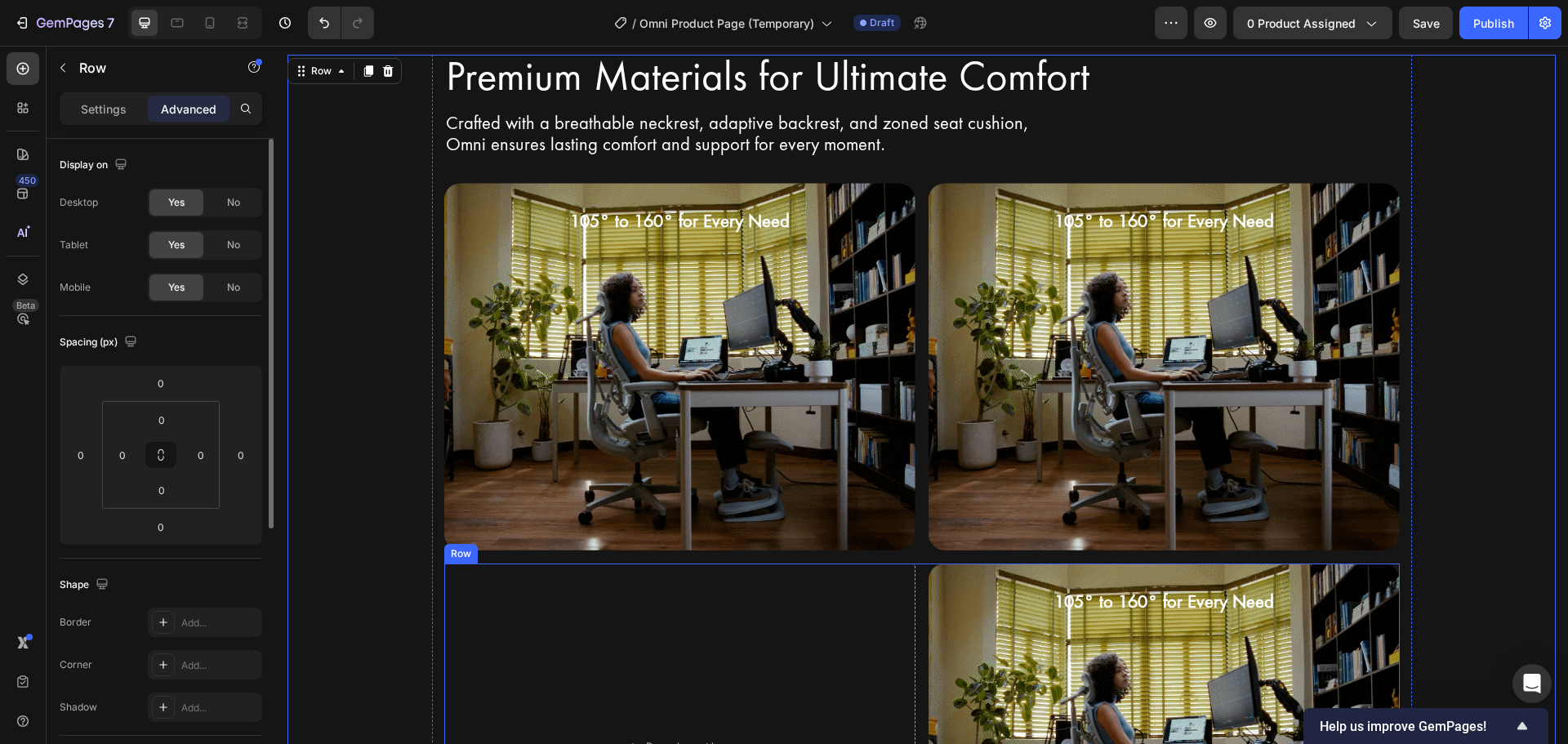
scroll to position [2336, 0]
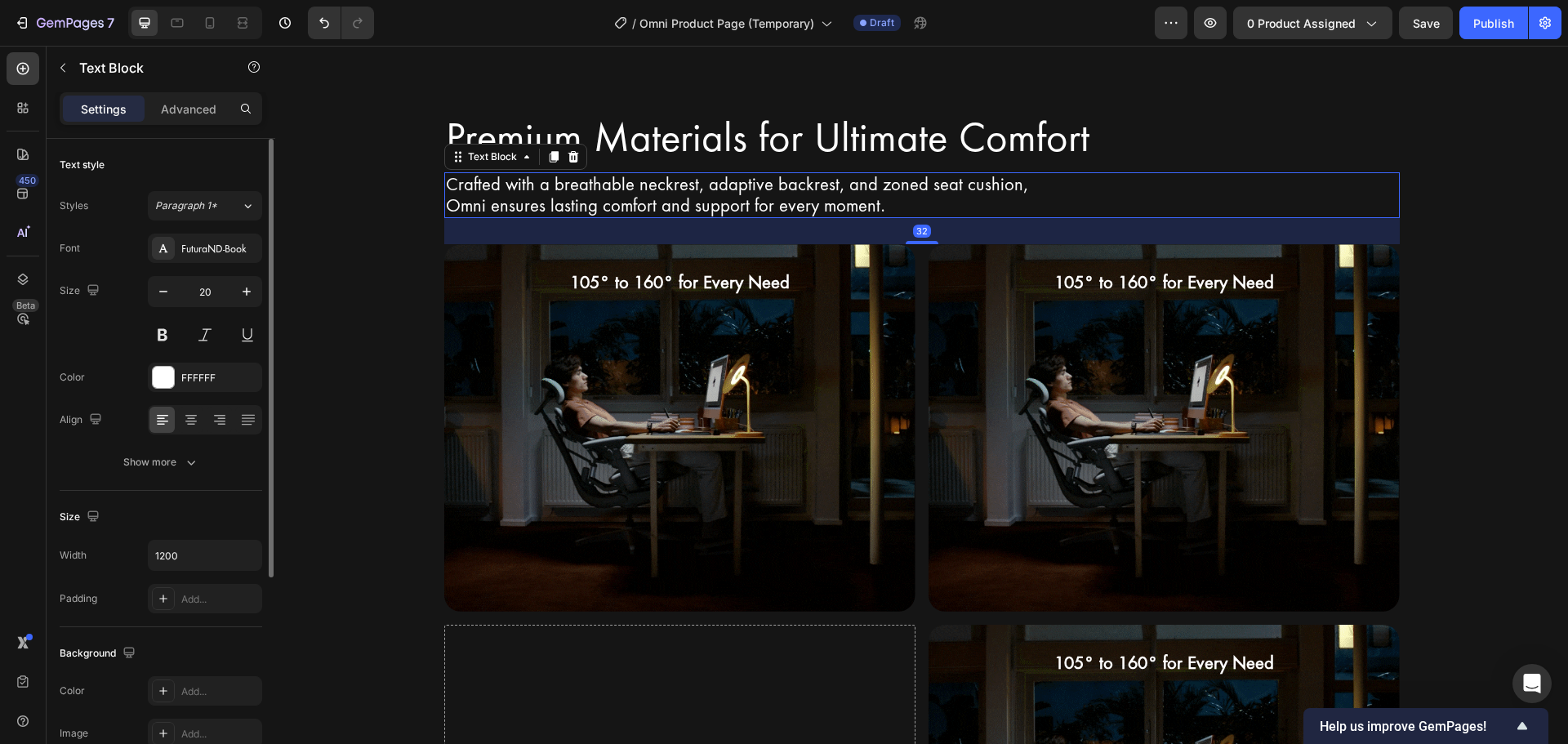
click at [521, 185] on p "Crafted with a breathable neckrest, adaptive backrest, and zoned seat cushion," at bounding box center [922, 184] width 952 height 21
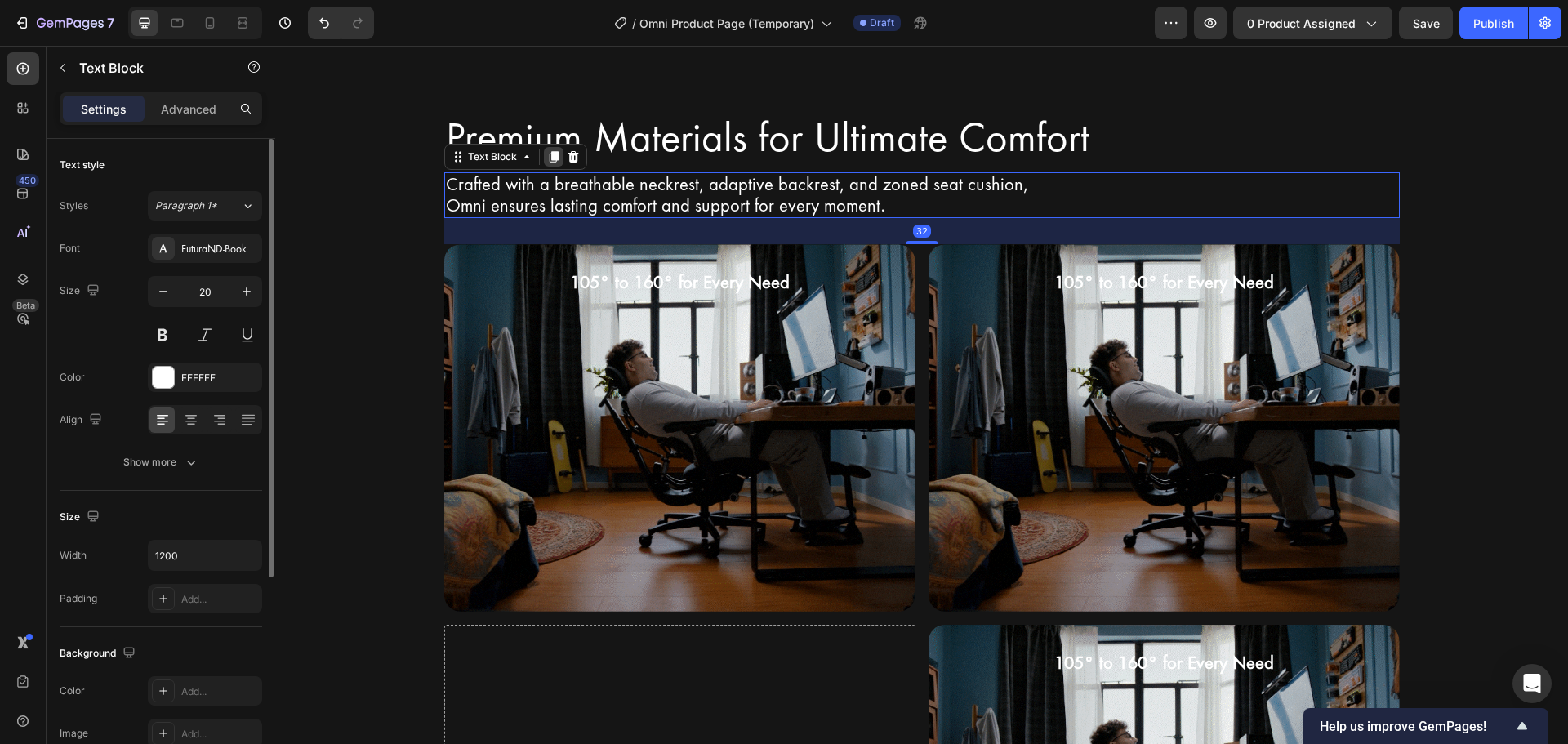
click at [547, 161] on icon at bounding box center [554, 156] width 13 height 13
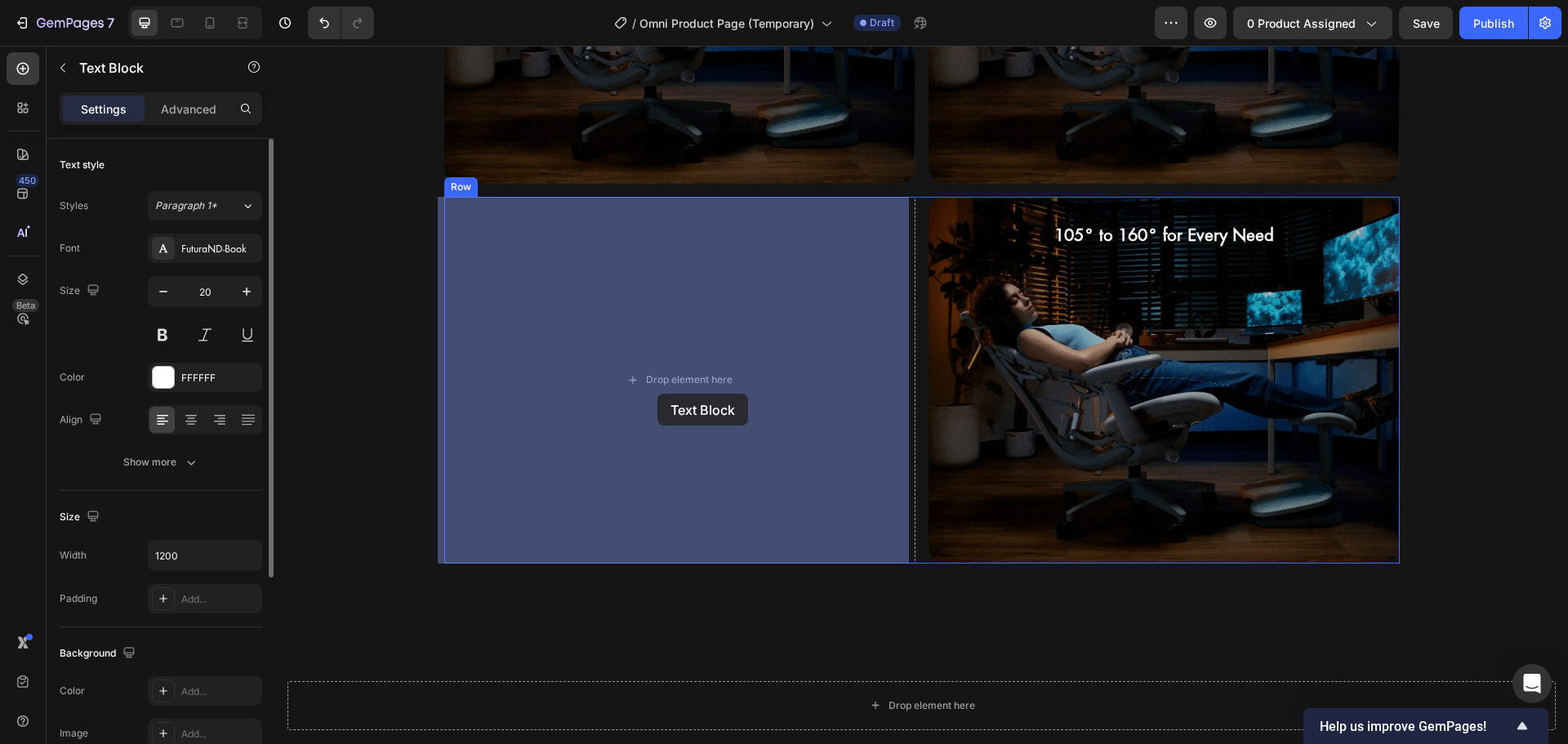
drag, startPoint x: 470, startPoint y: 233, endPoint x: 658, endPoint y: 393, distance: 246.9
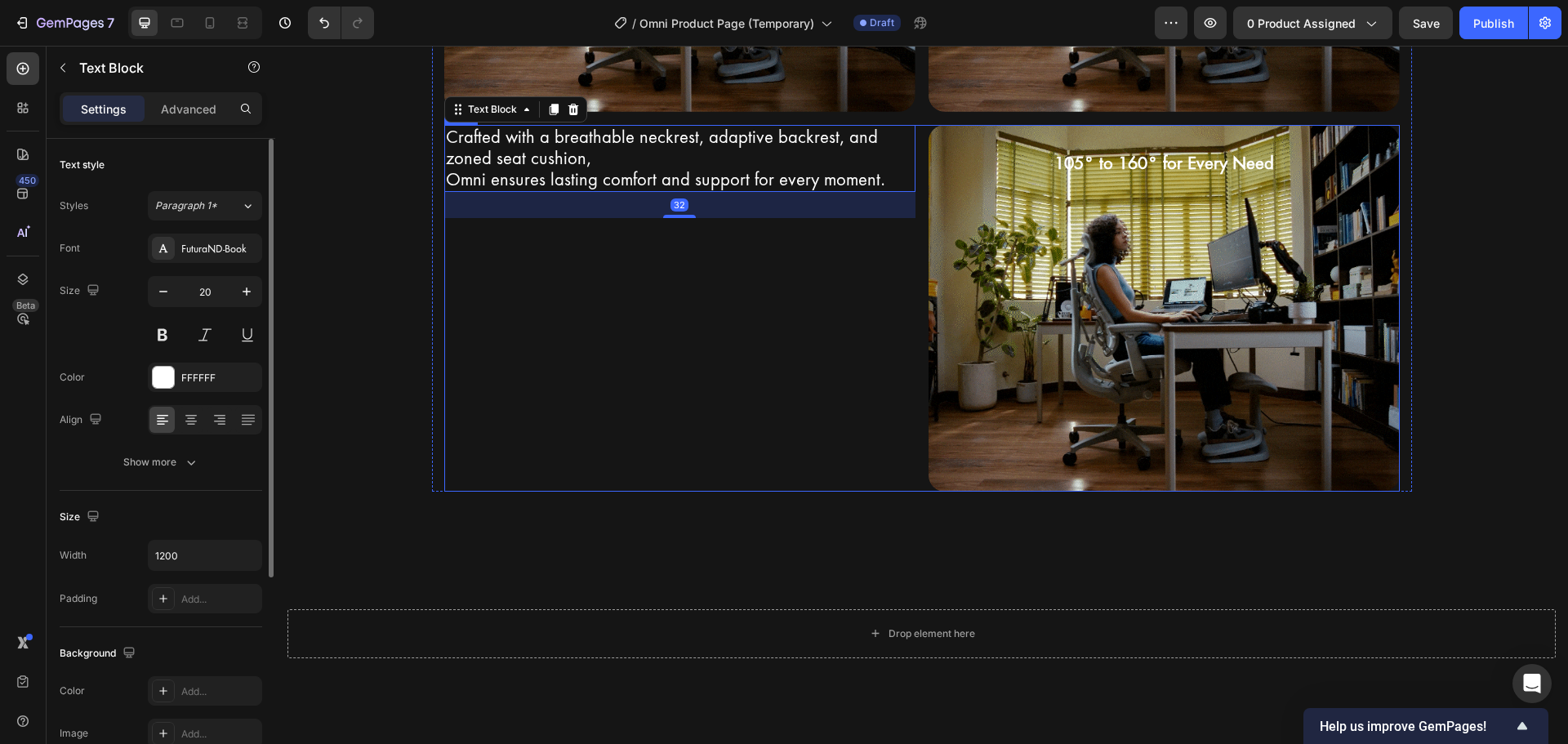
scroll to position [2764, 0]
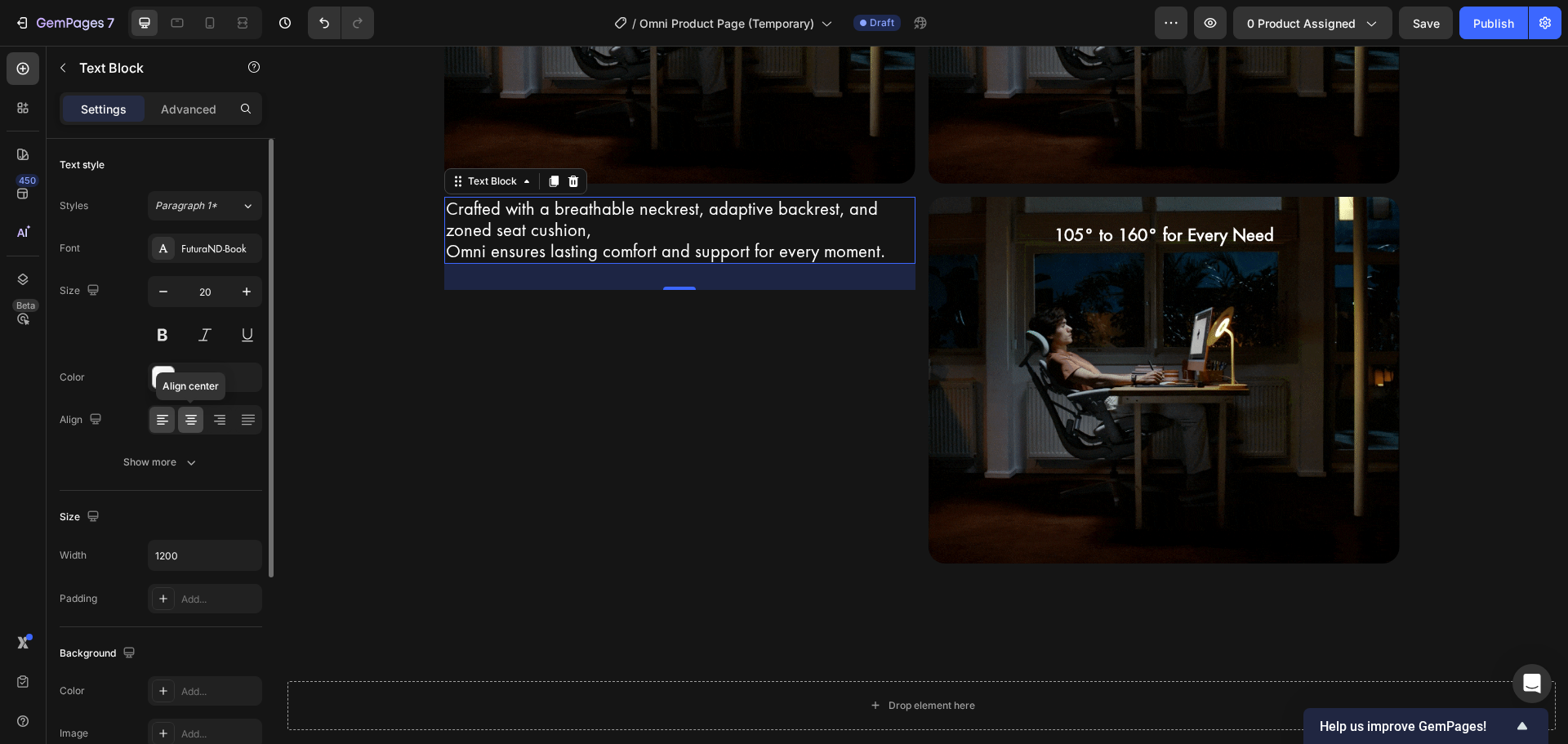
click at [195, 424] on icon at bounding box center [191, 420] width 17 height 17
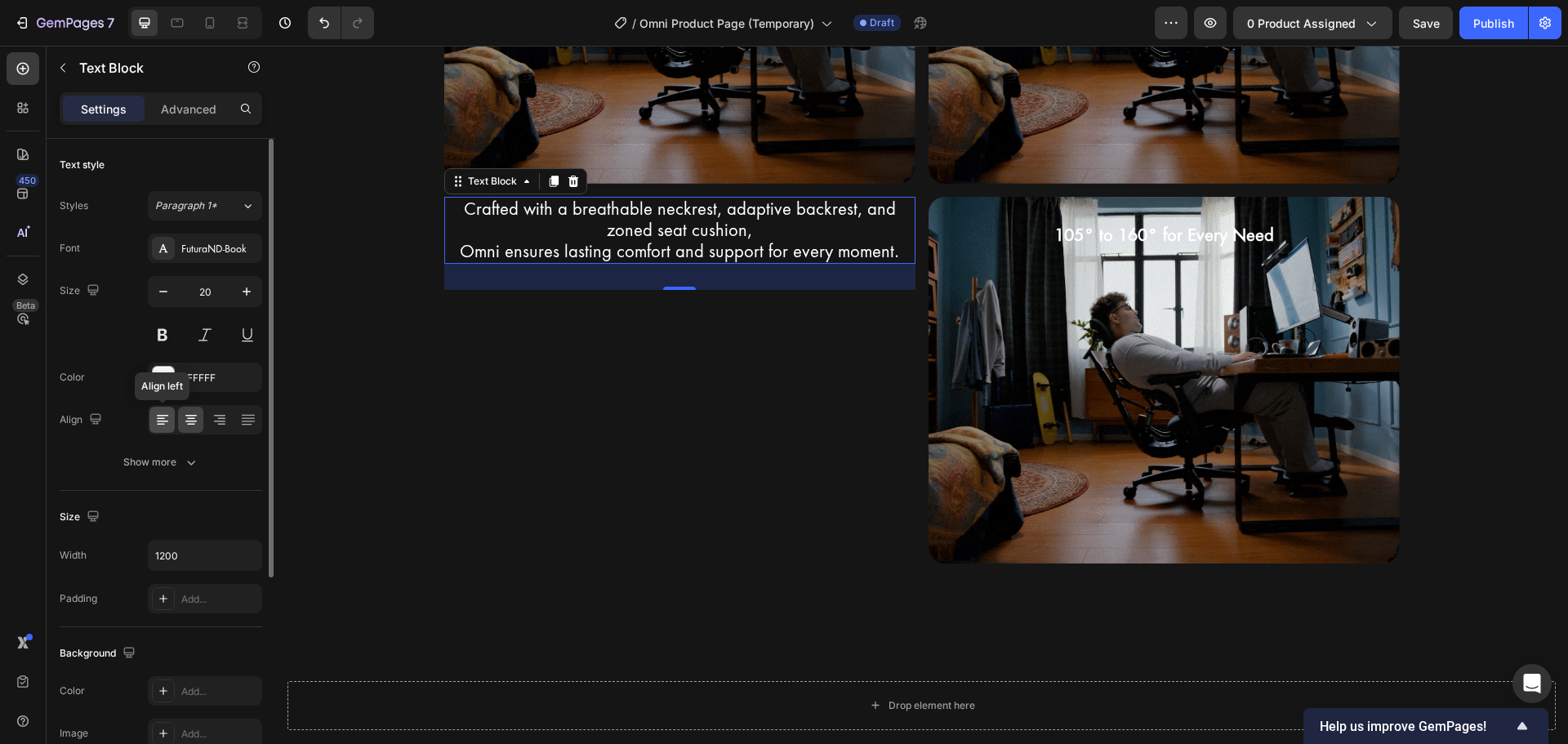
click at [164, 428] on div at bounding box center [162, 420] width 25 height 26
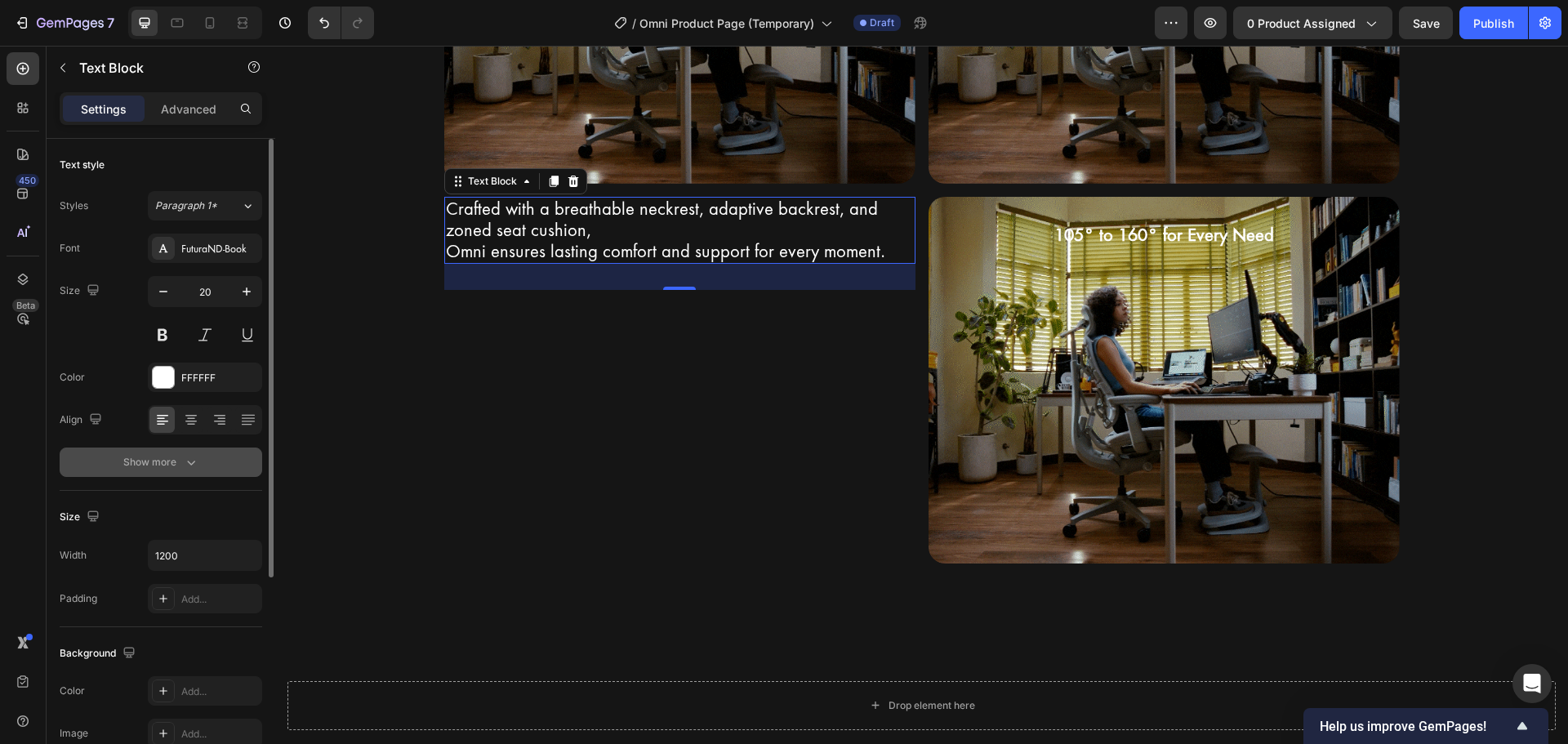
click at [177, 460] on div "Show more" at bounding box center [161, 462] width 76 height 17
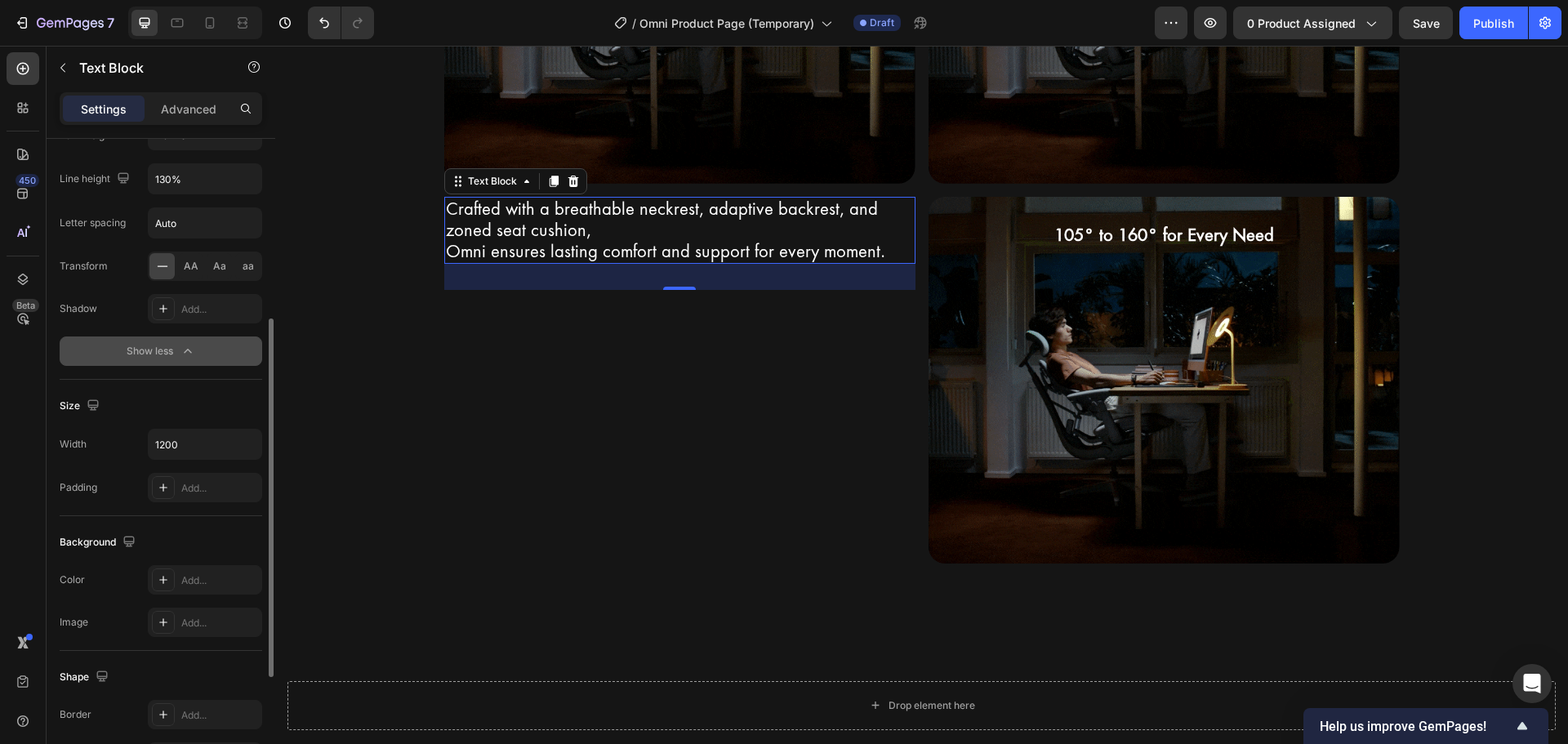
scroll to position [532, 0]
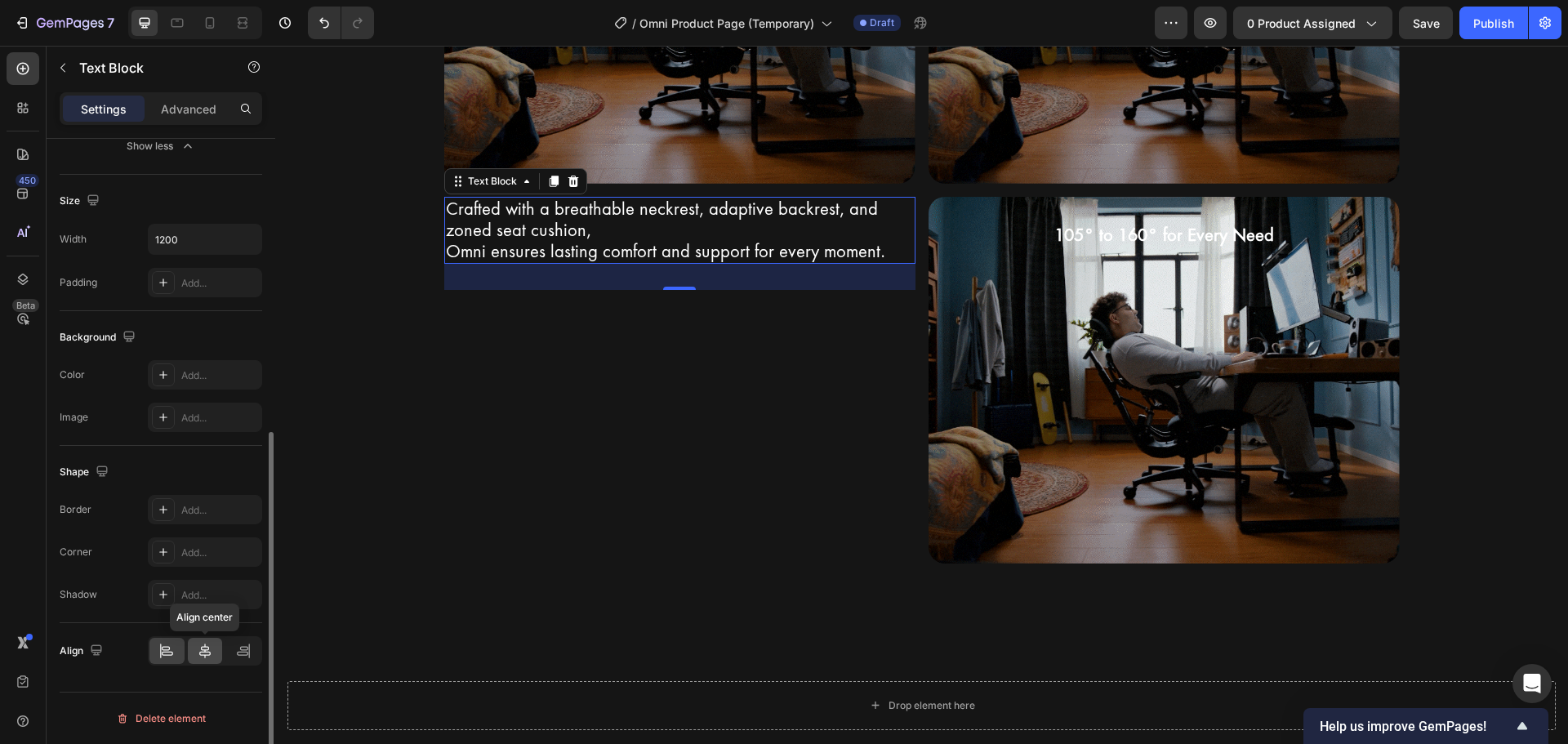
click at [209, 652] on icon at bounding box center [205, 650] width 17 height 17
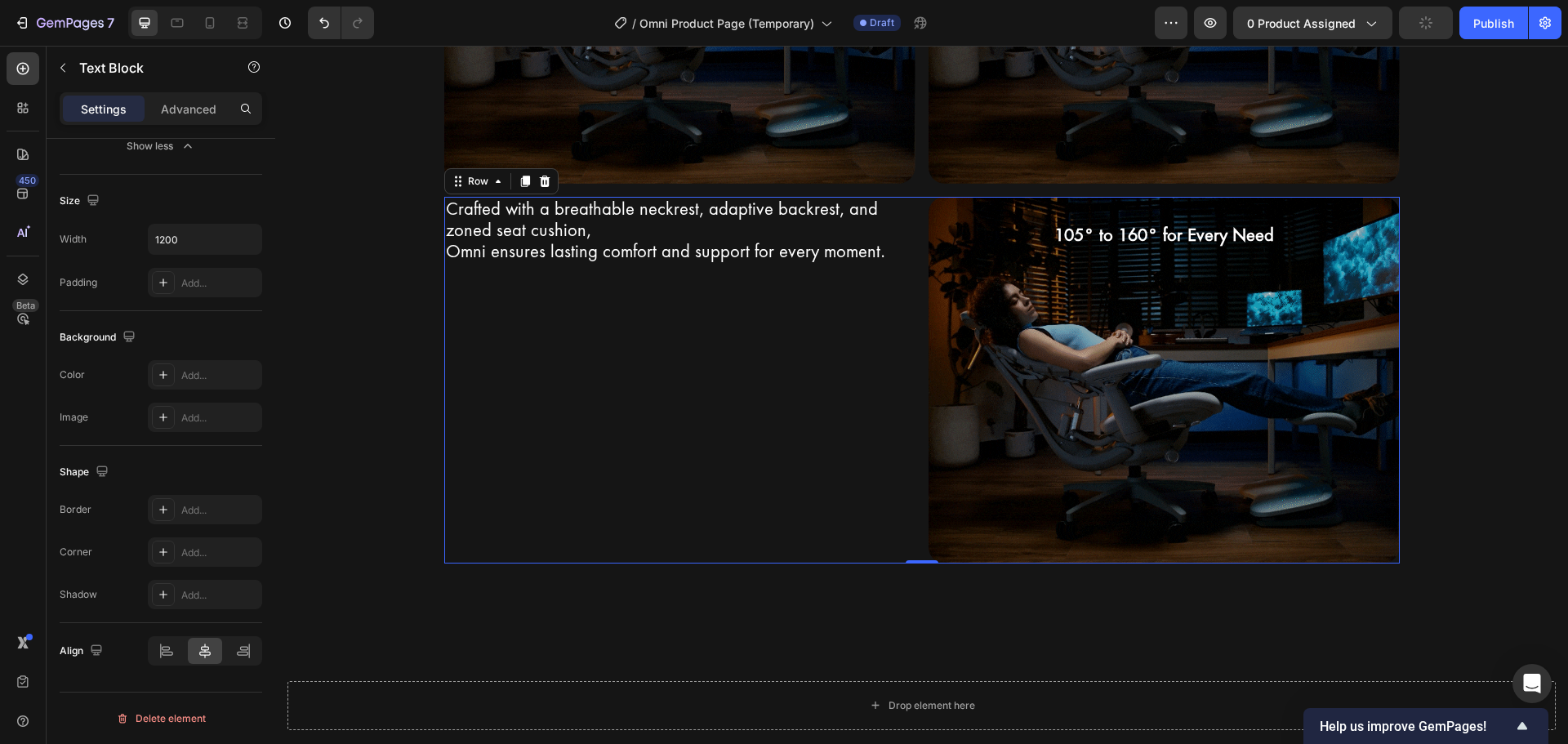
click at [660, 313] on div "Crafted with a breathable neckrest, adaptive backrest, and zoned seat cushion, …" at bounding box center [679, 379] width 471 height 366
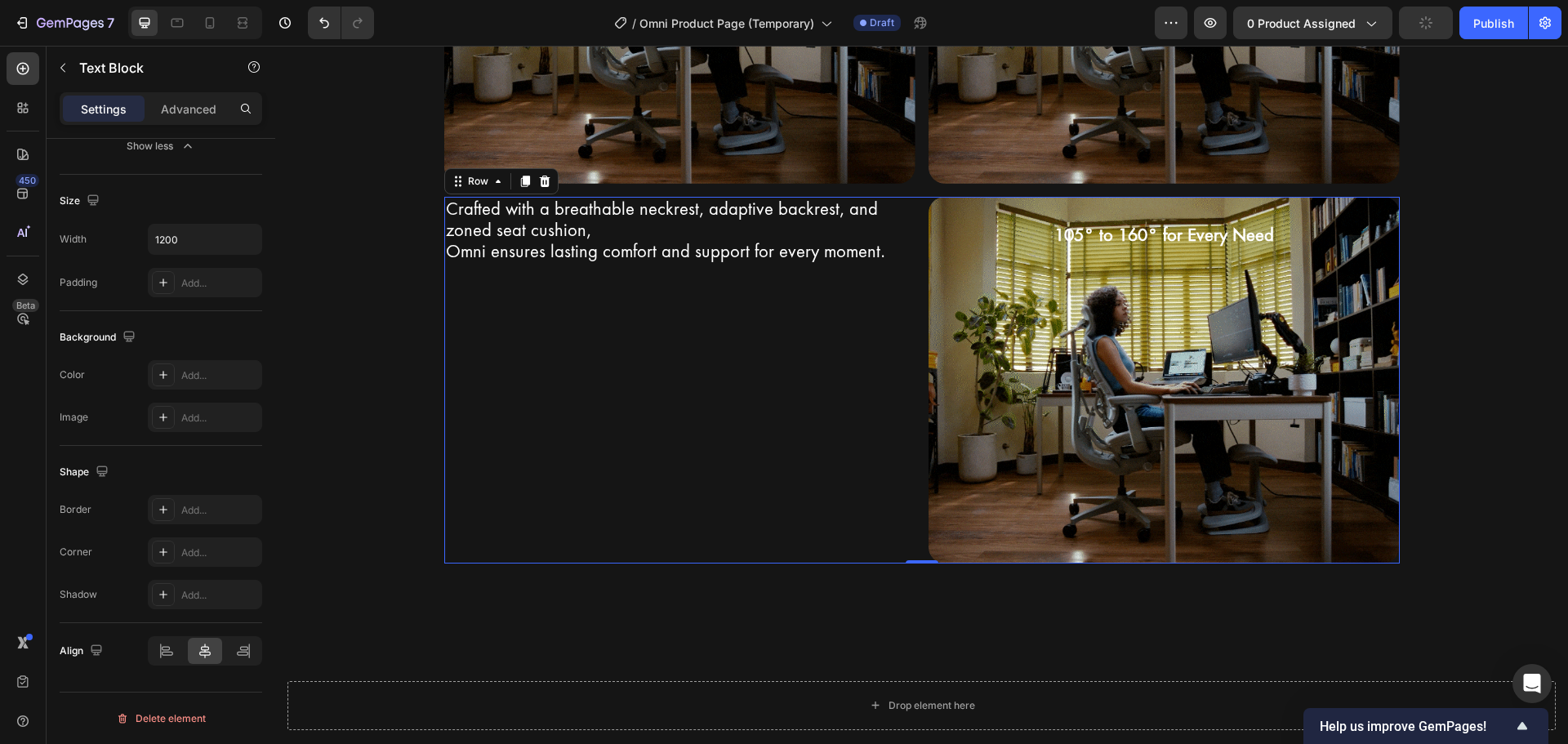
scroll to position [0, 0]
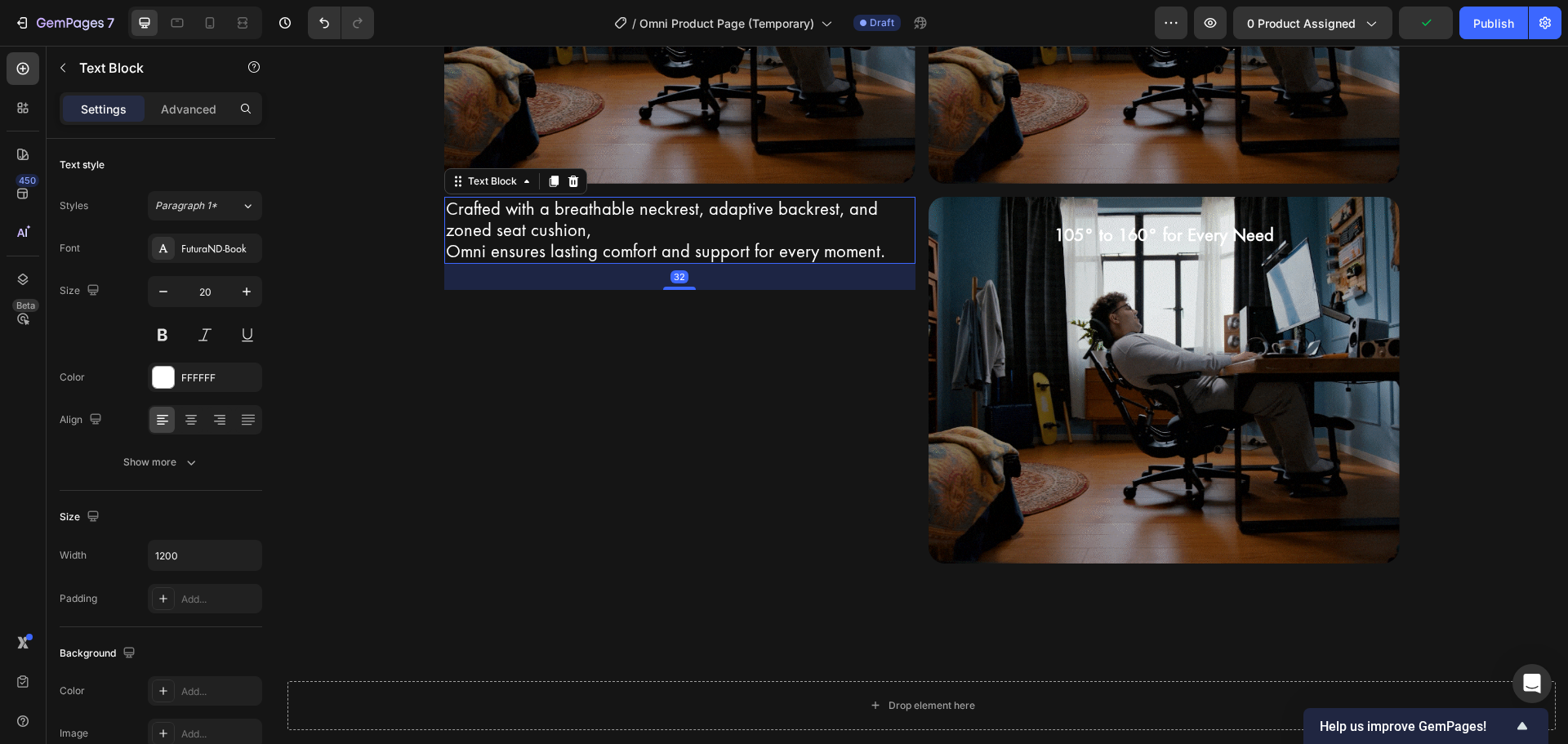
click at [752, 257] on p "Omni ensures lasting comfort and support for every moment." at bounding box center [679, 251] width 468 height 21
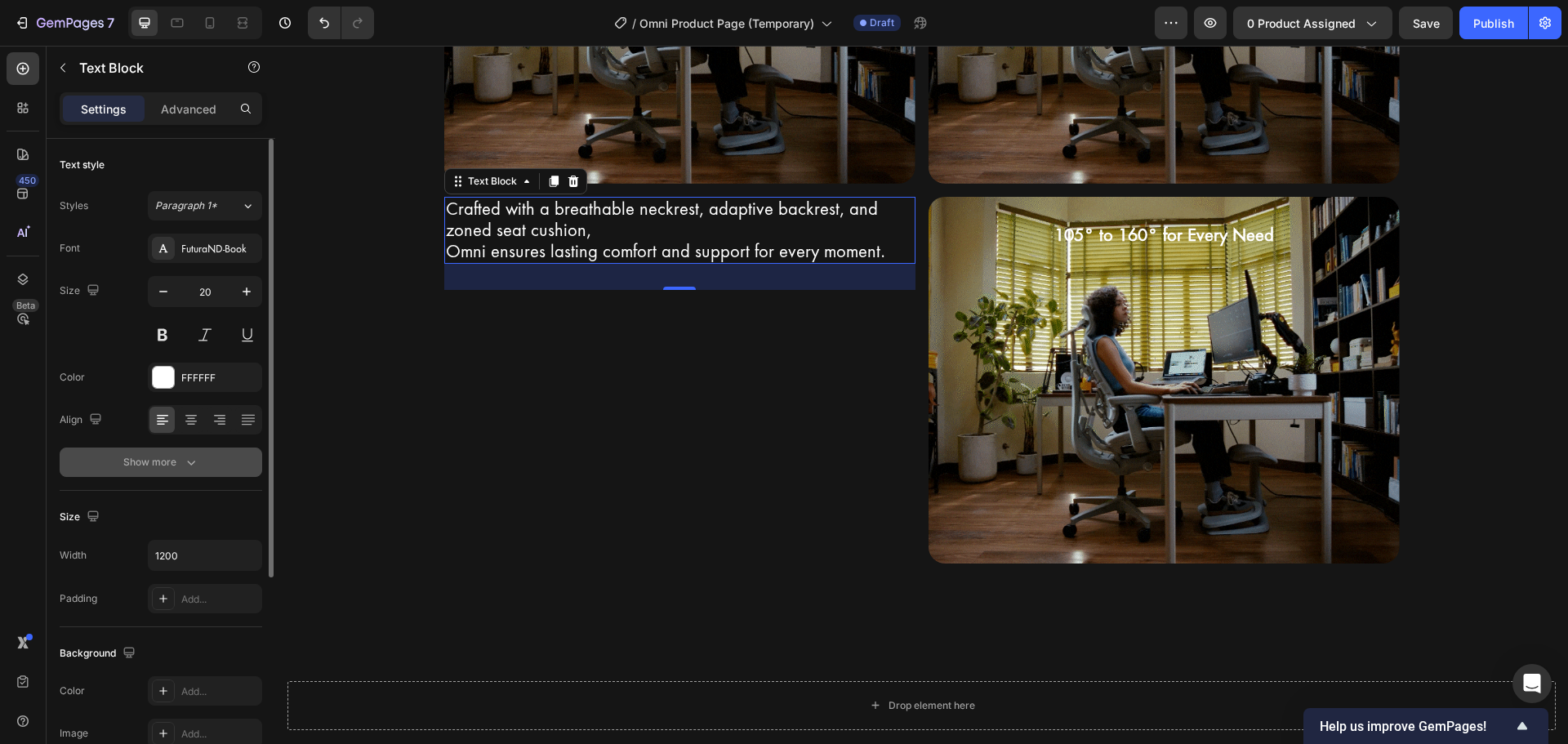
click at [192, 450] on button "Show more" at bounding box center [161, 462] width 203 height 30
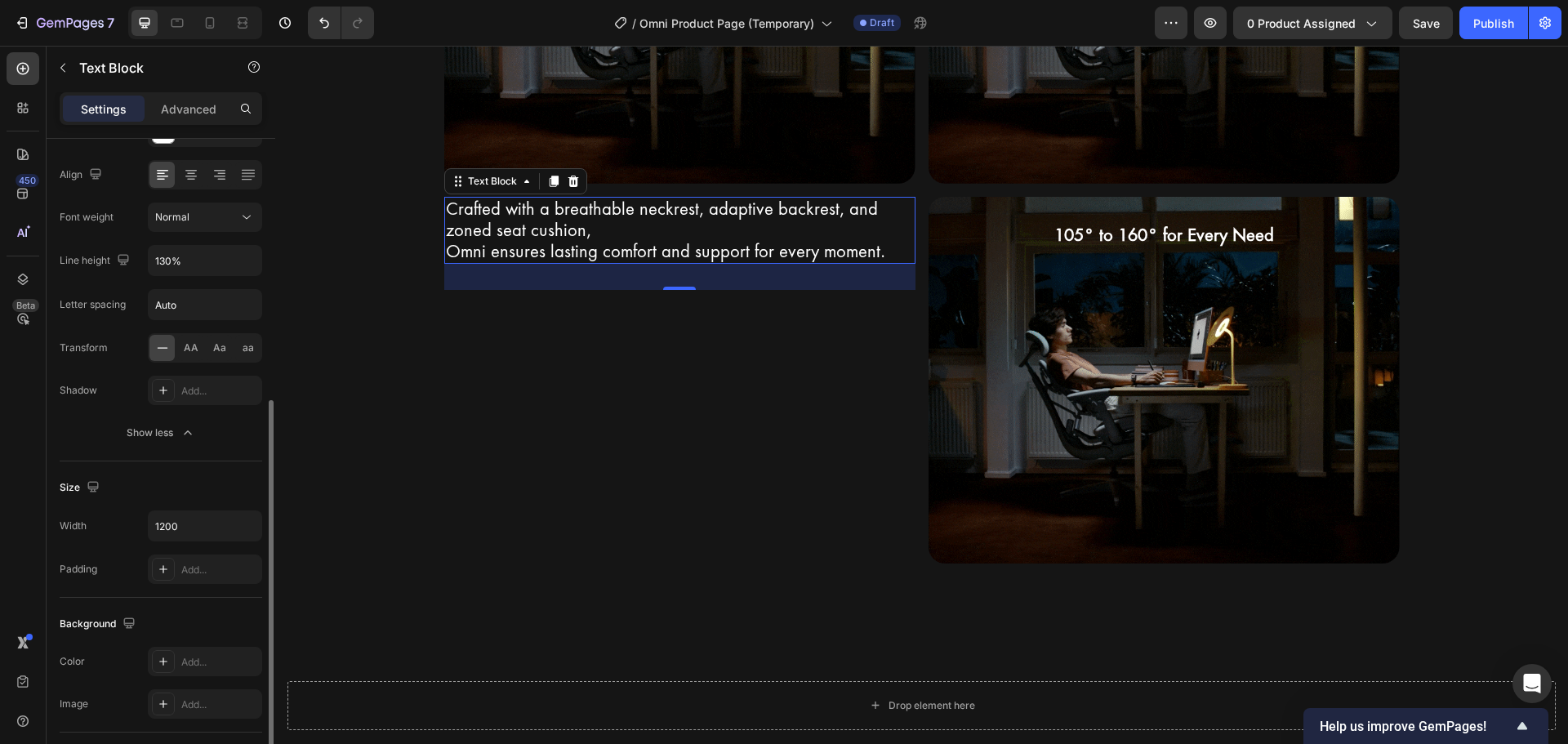
scroll to position [327, 0]
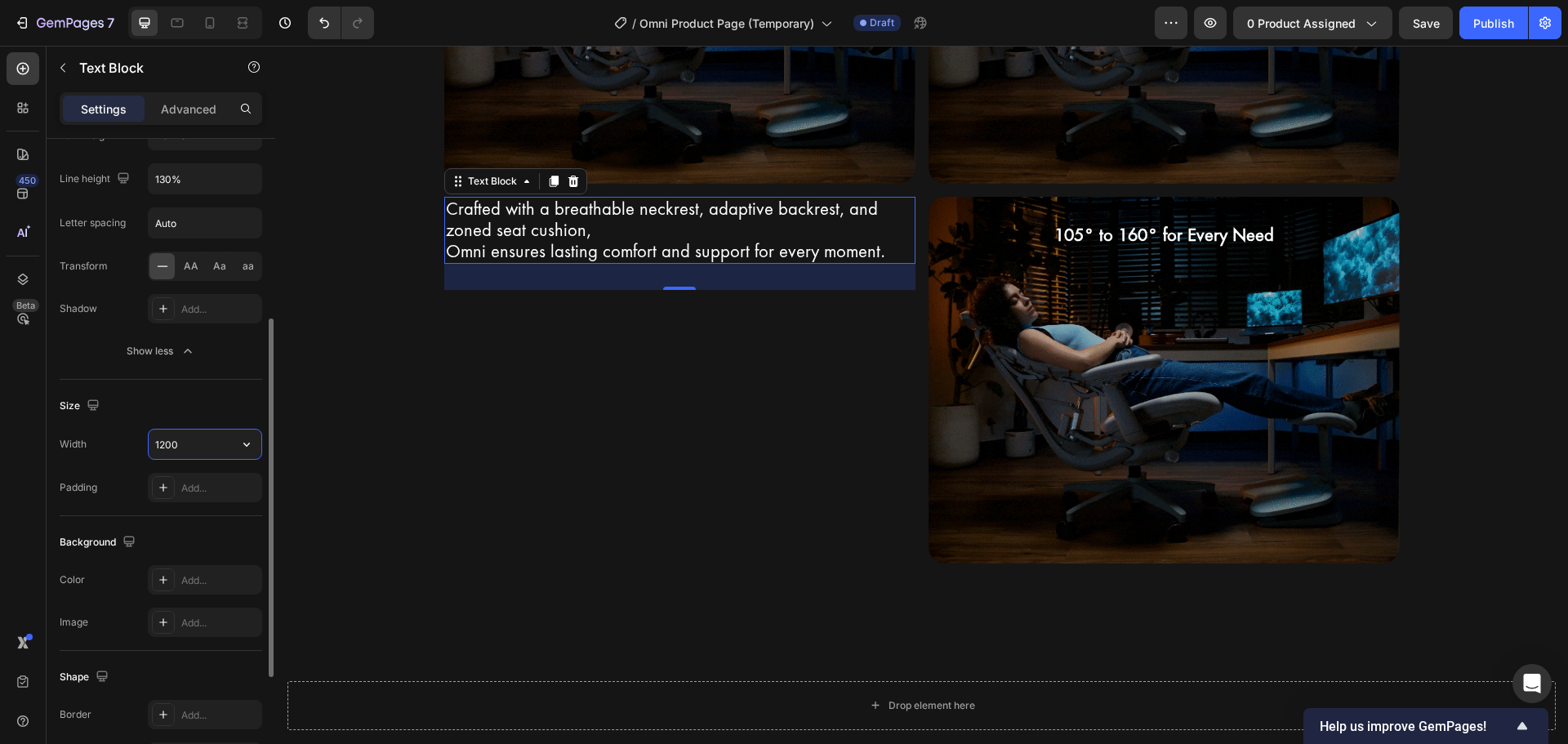
click at [211, 443] on input "1200" at bounding box center [205, 444] width 113 height 30
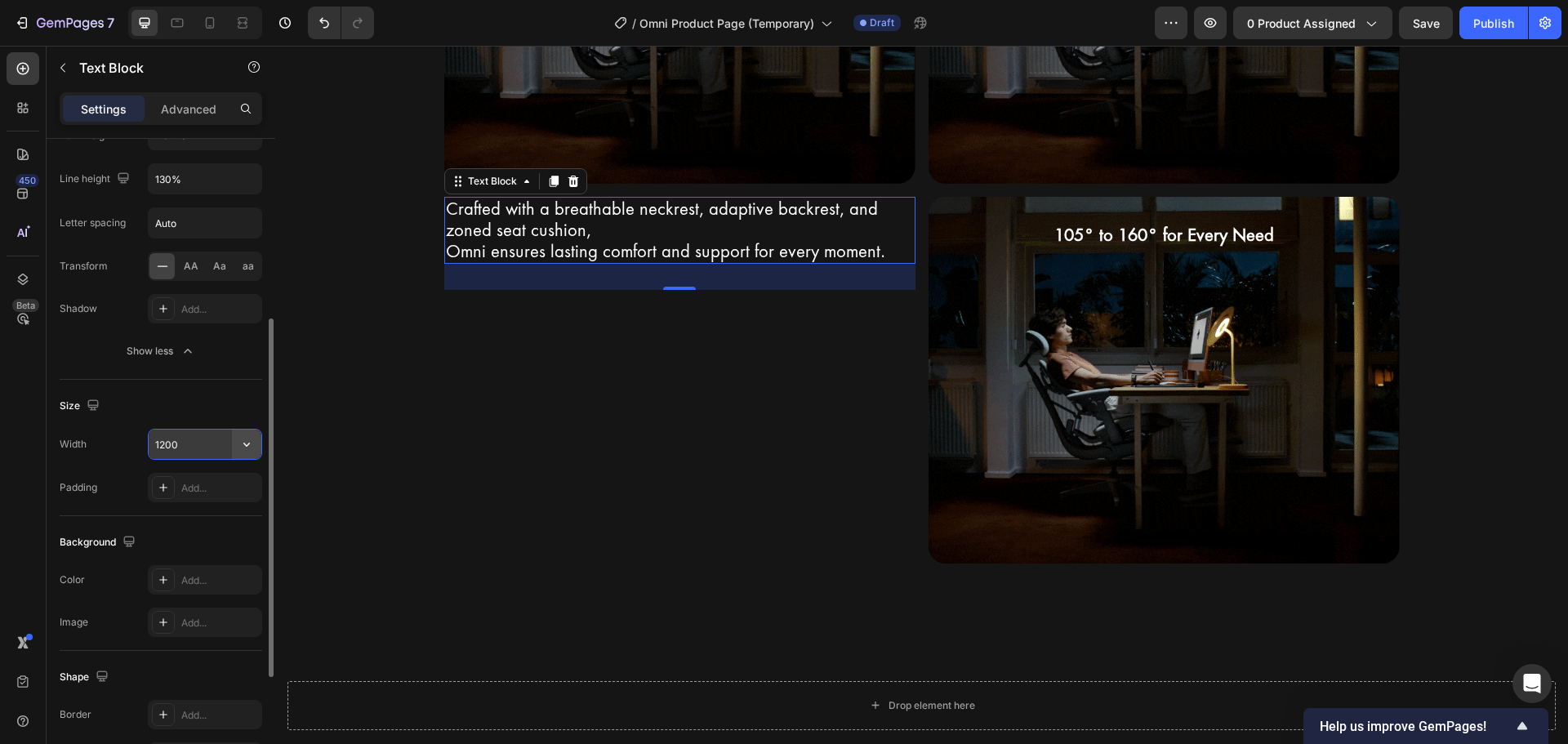
click at [242, 446] on icon "button" at bounding box center [247, 444] width 17 height 17
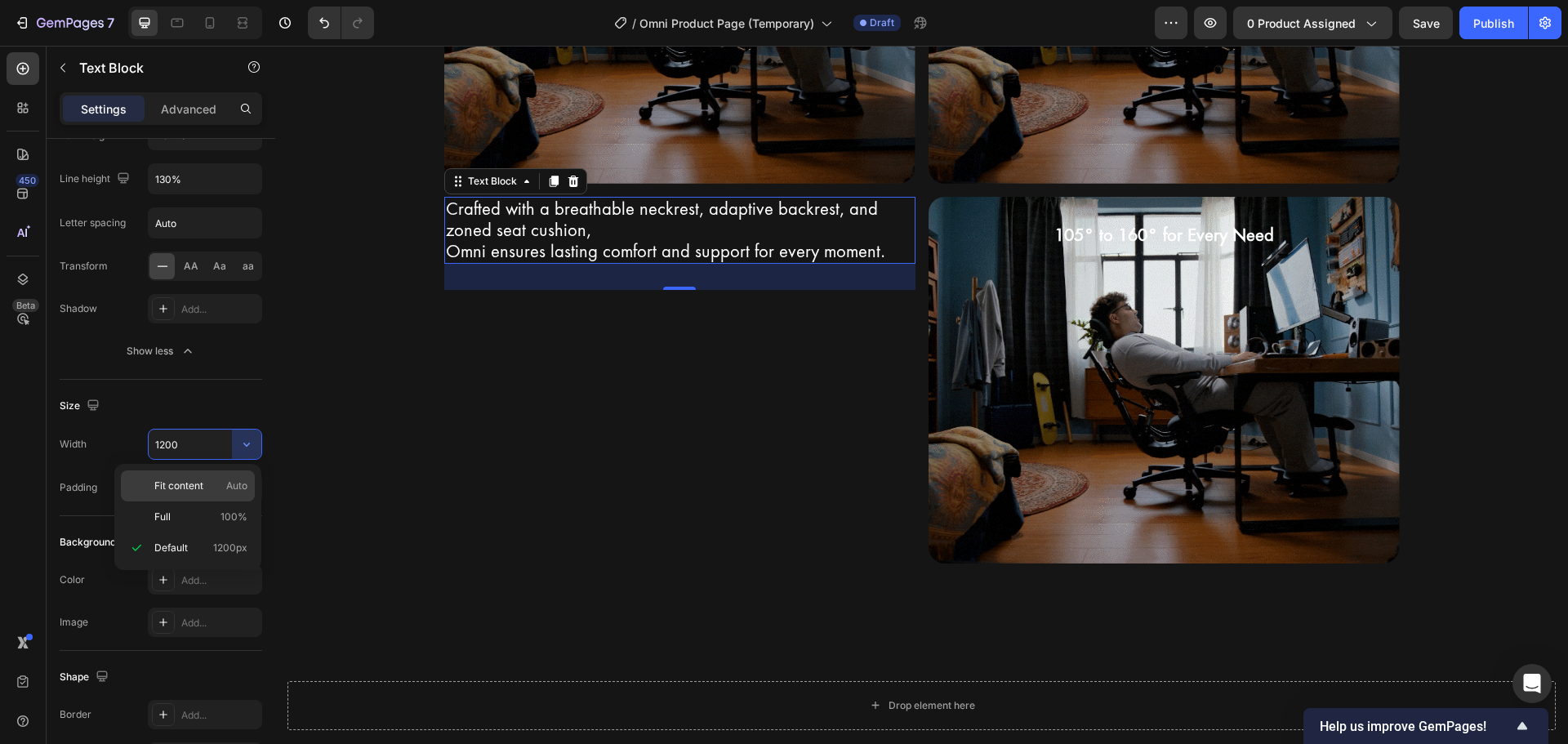
click at [236, 485] on span "Auto" at bounding box center [237, 485] width 21 height 15
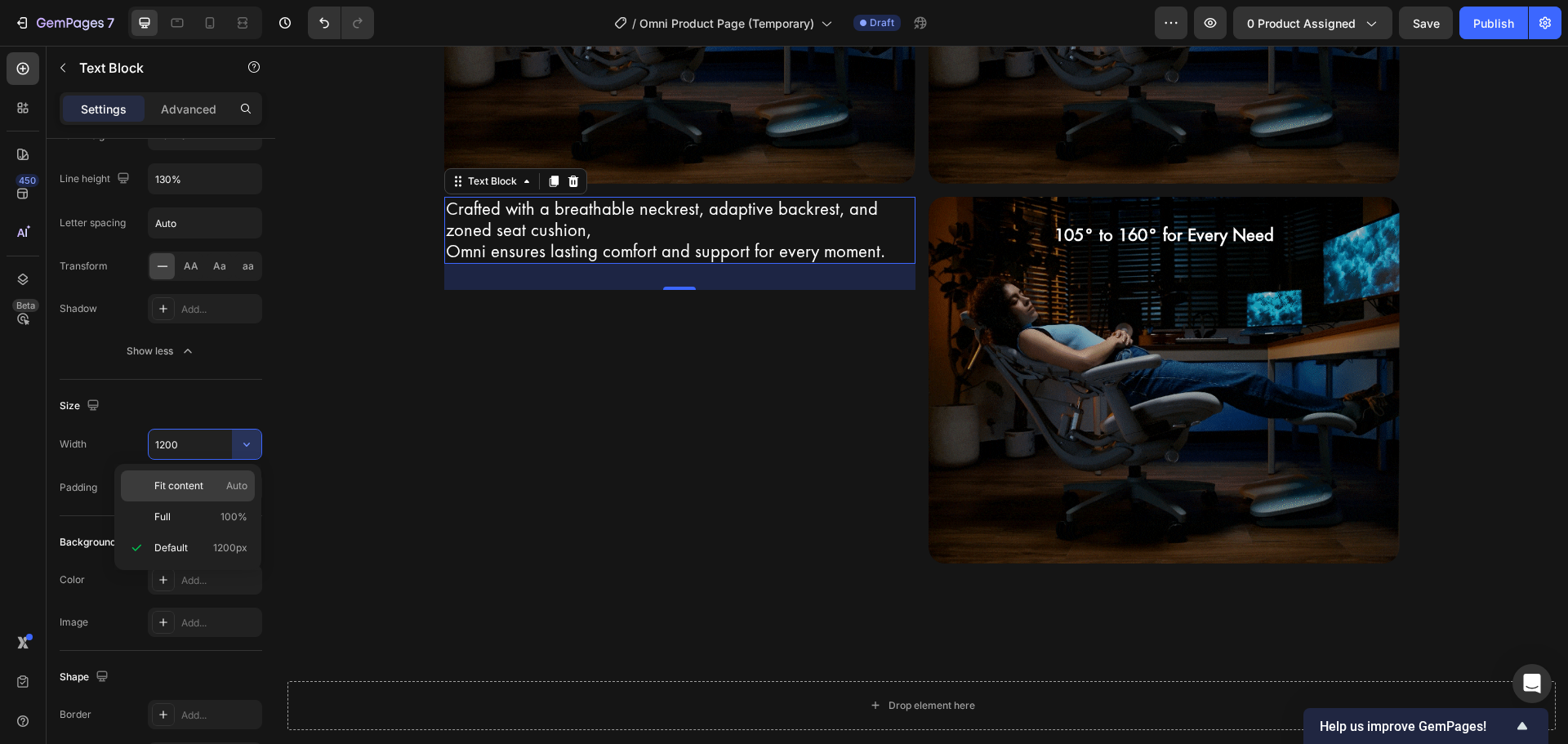
type input "Auto"
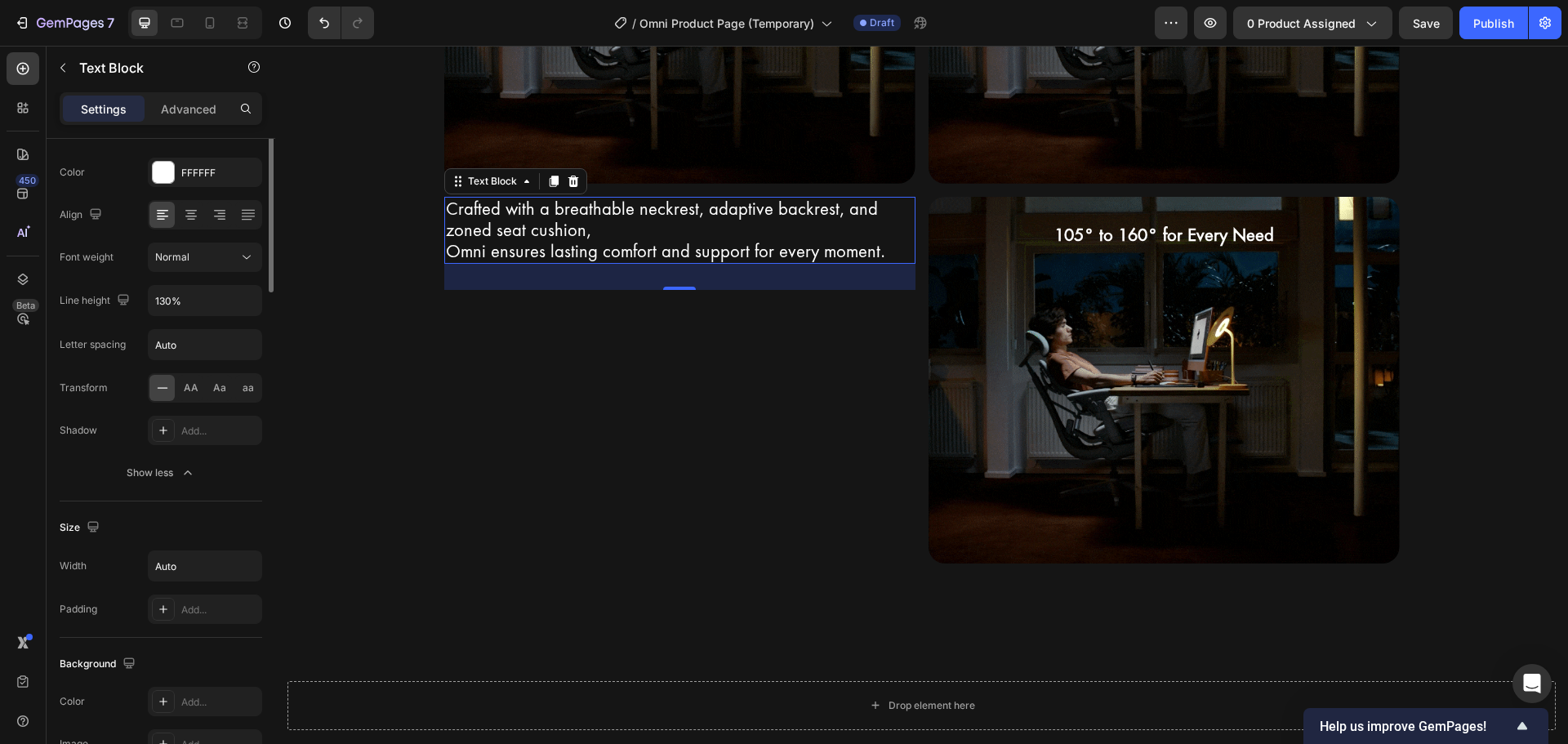
scroll to position [0, 0]
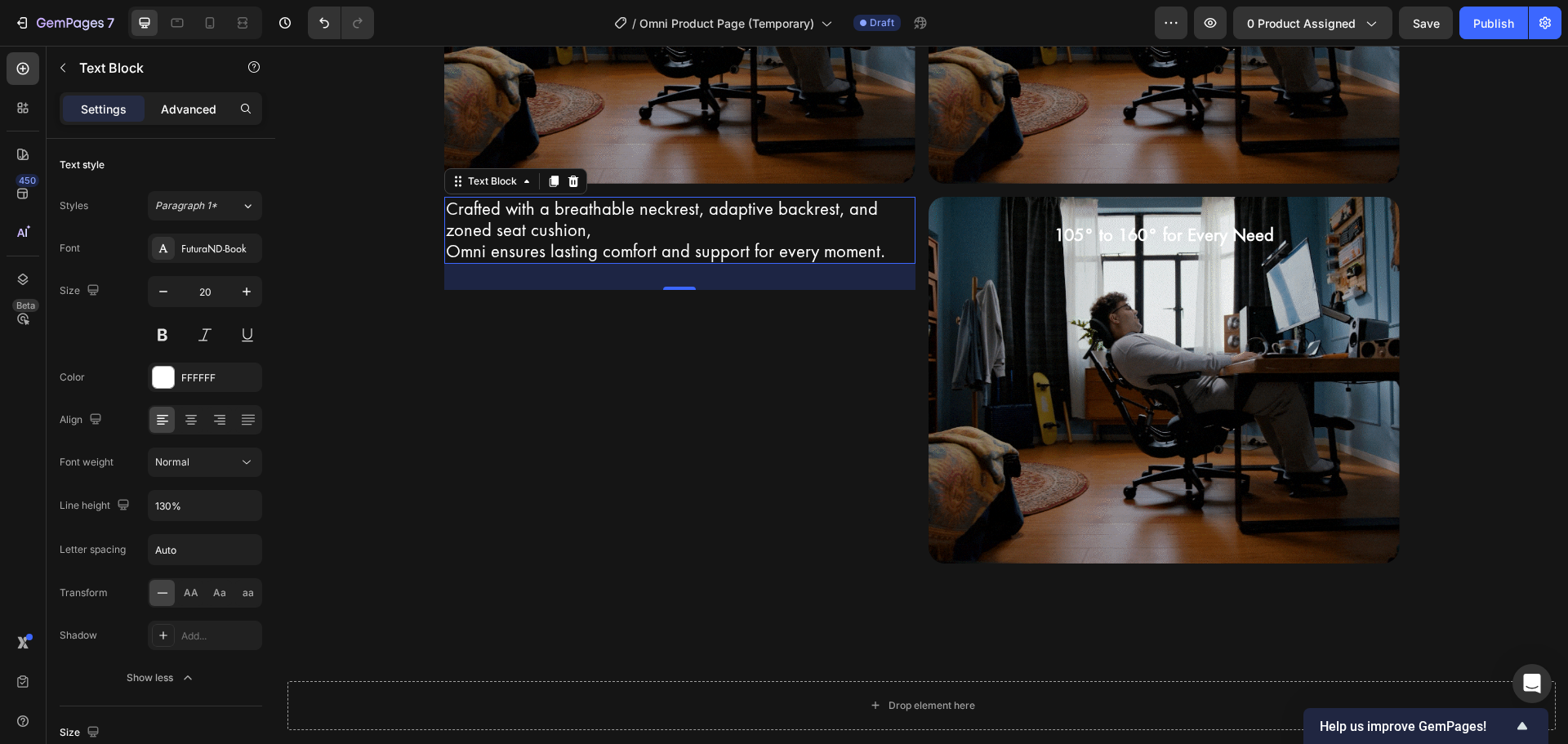
click at [175, 114] on p "Advanced" at bounding box center [188, 109] width 55 height 17
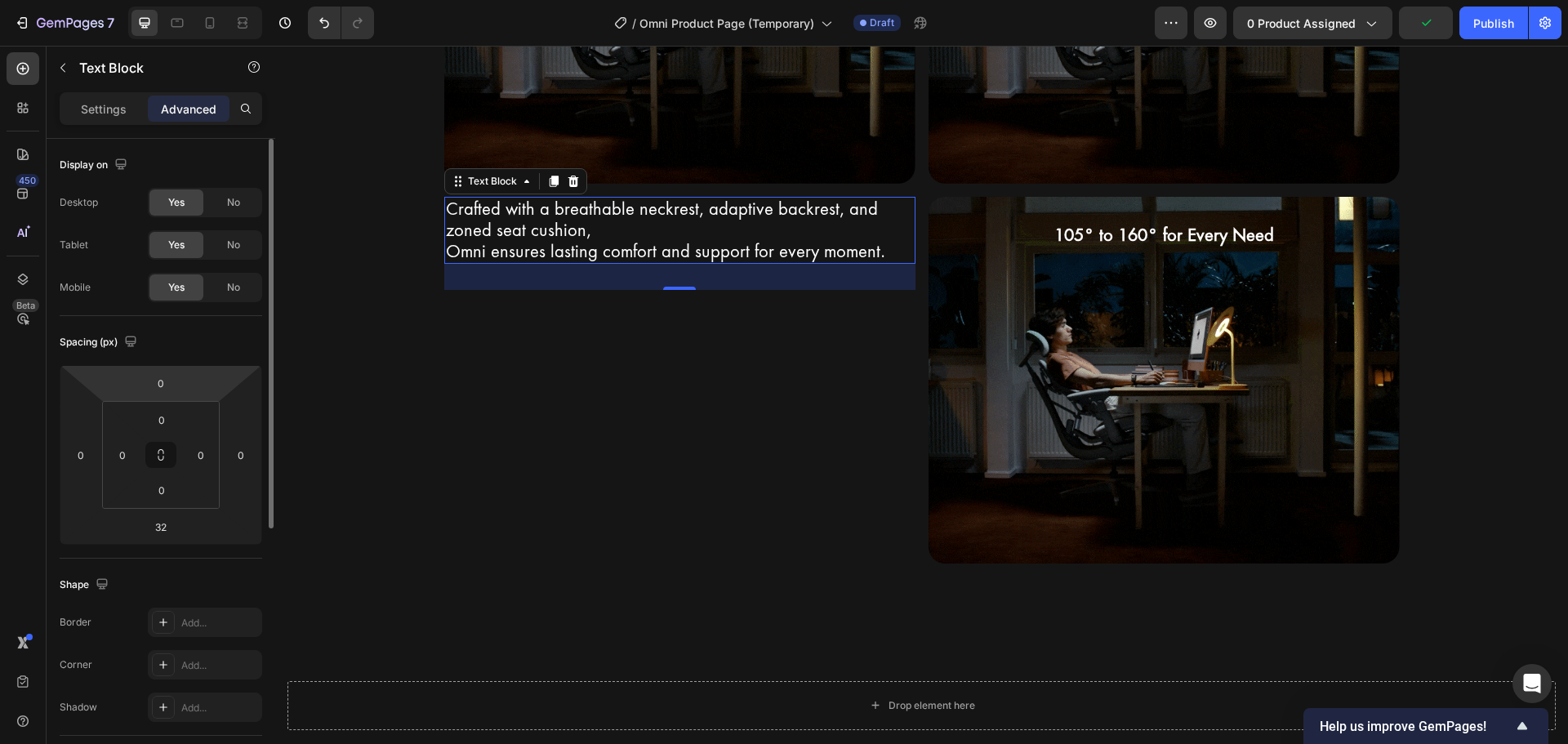
click at [185, 0] on html "7 Version history / Omni Product Page (Temporary) Draft Preview 0 product assig…" at bounding box center [784, 0] width 1568 height 0
click at [182, 0] on html "7 Version history / Omni Product Page (Temporary) Draft Preview 0 product assig…" at bounding box center [784, 0] width 1568 height 0
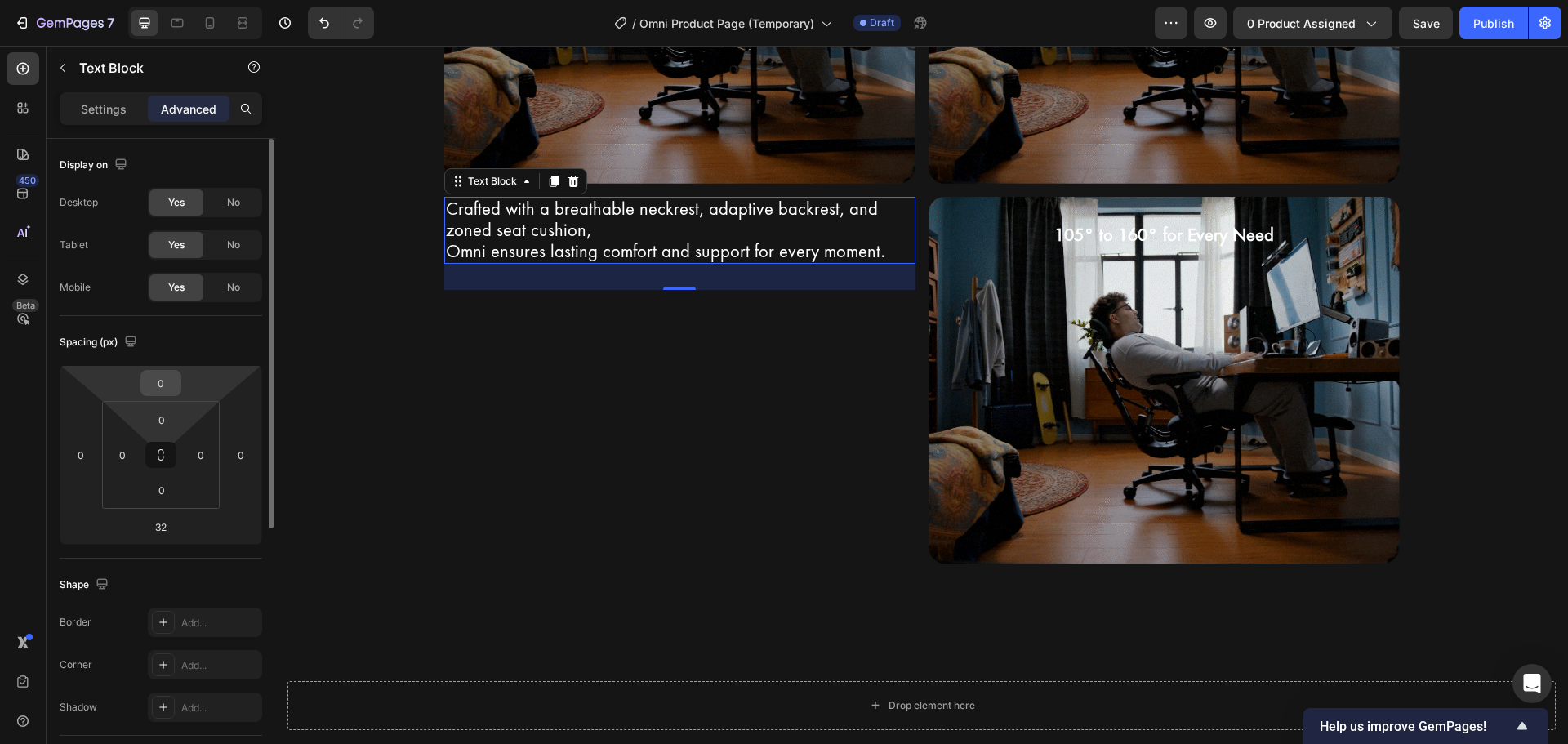
click at [178, 383] on div "0" at bounding box center [161, 383] width 41 height 26
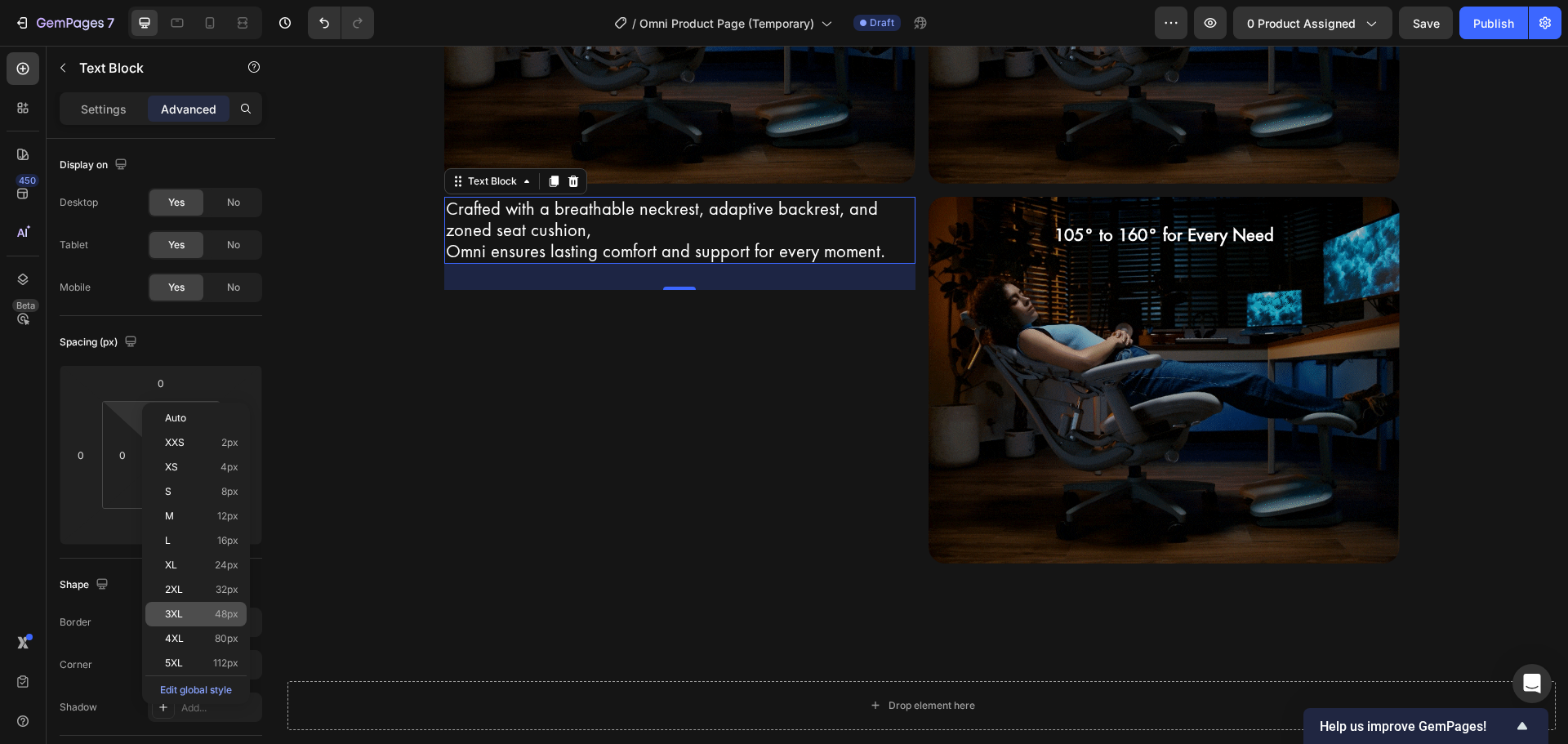
click at [200, 602] on div "3XL 48px" at bounding box center [196, 614] width 101 height 24
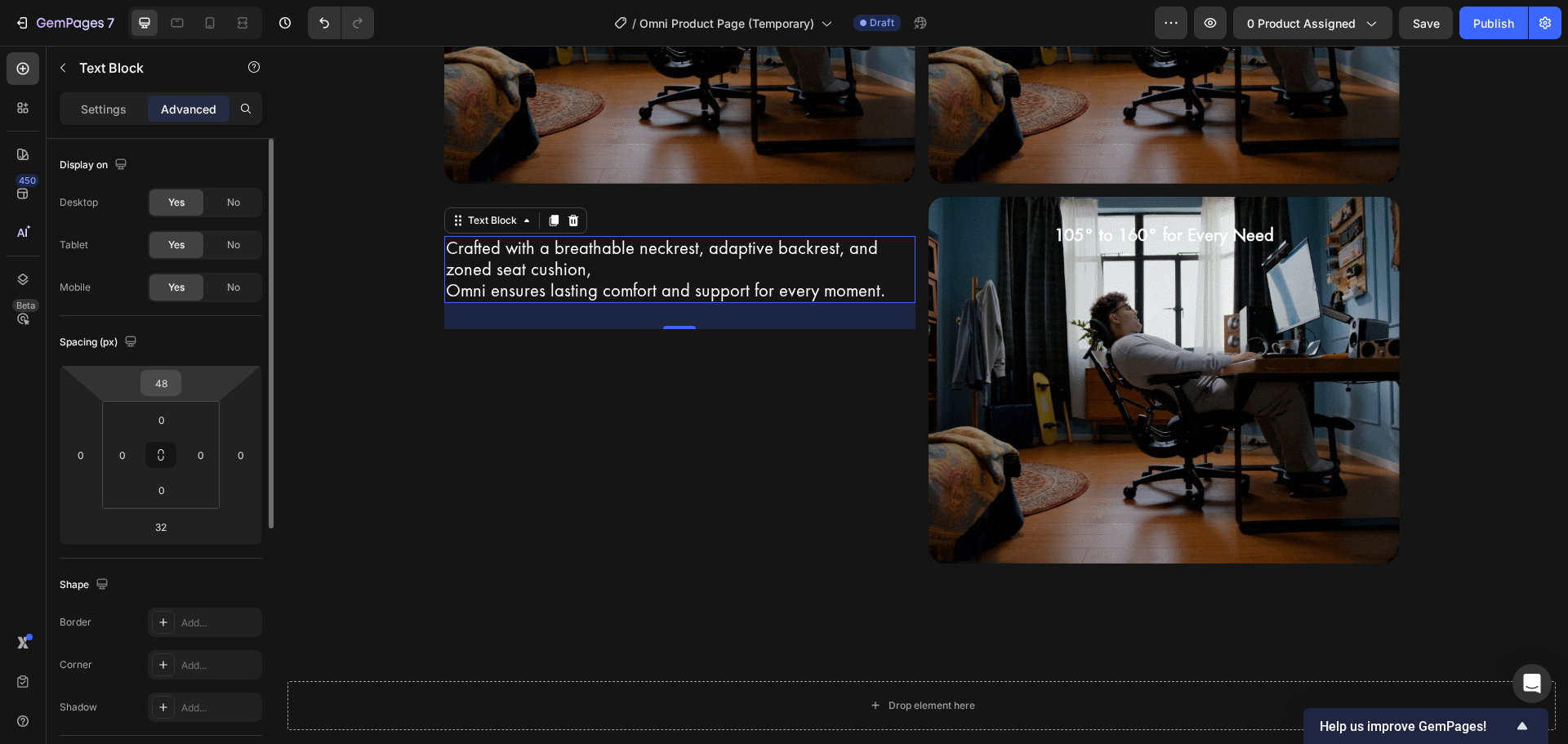
click at [168, 386] on input "48" at bounding box center [160, 383] width 32 height 24
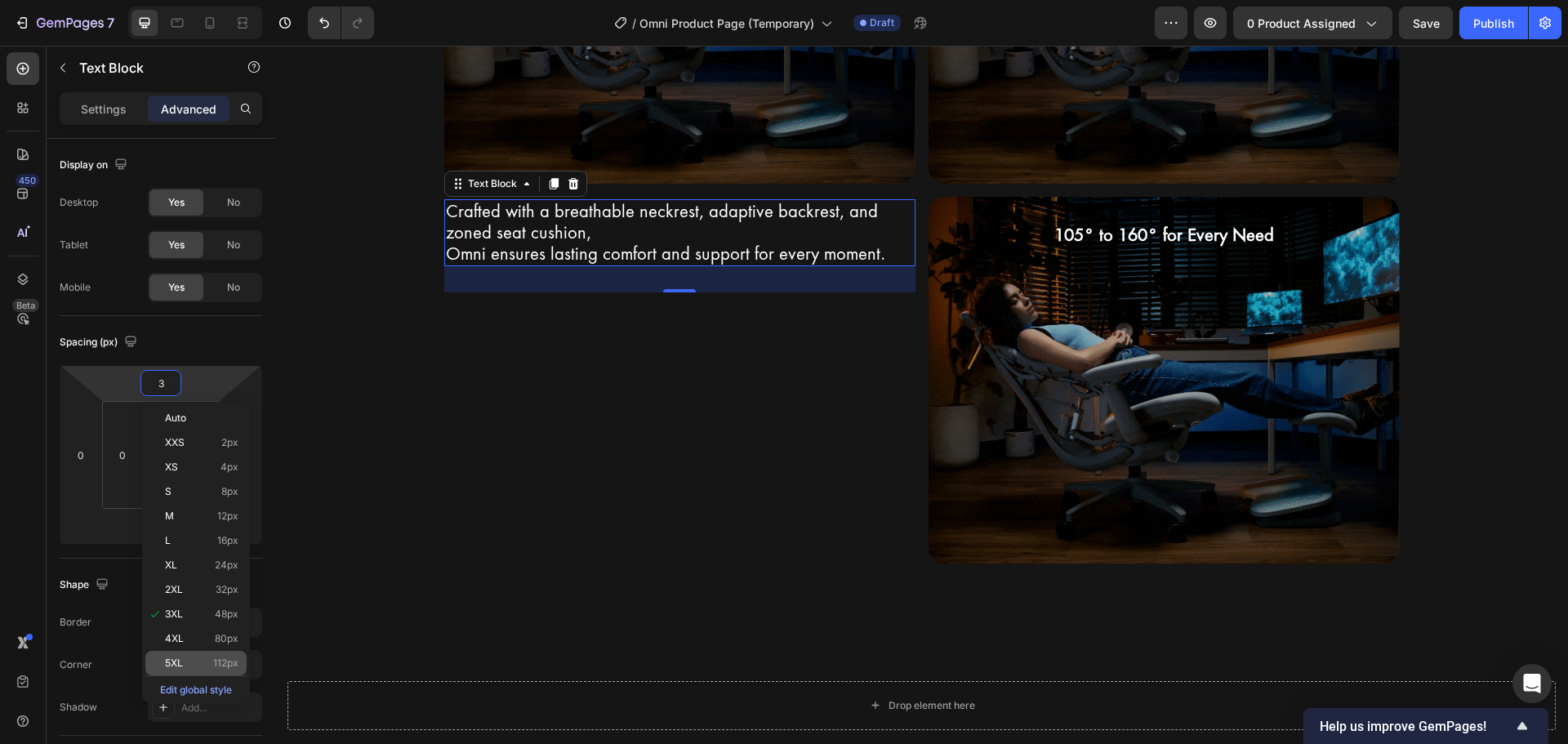
click at [202, 650] on div "5XL 112px" at bounding box center [196, 663] width 101 height 24
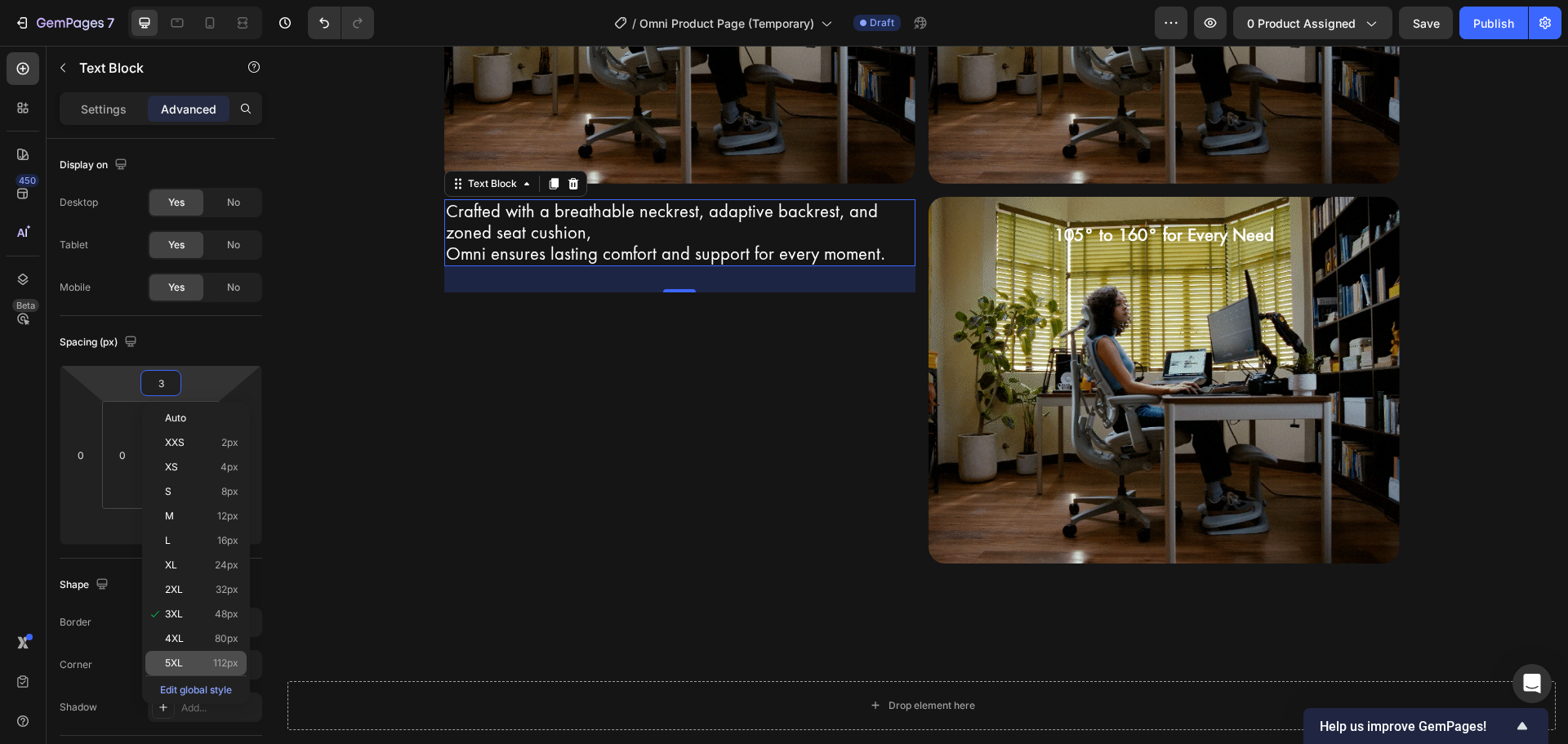
type input "112"
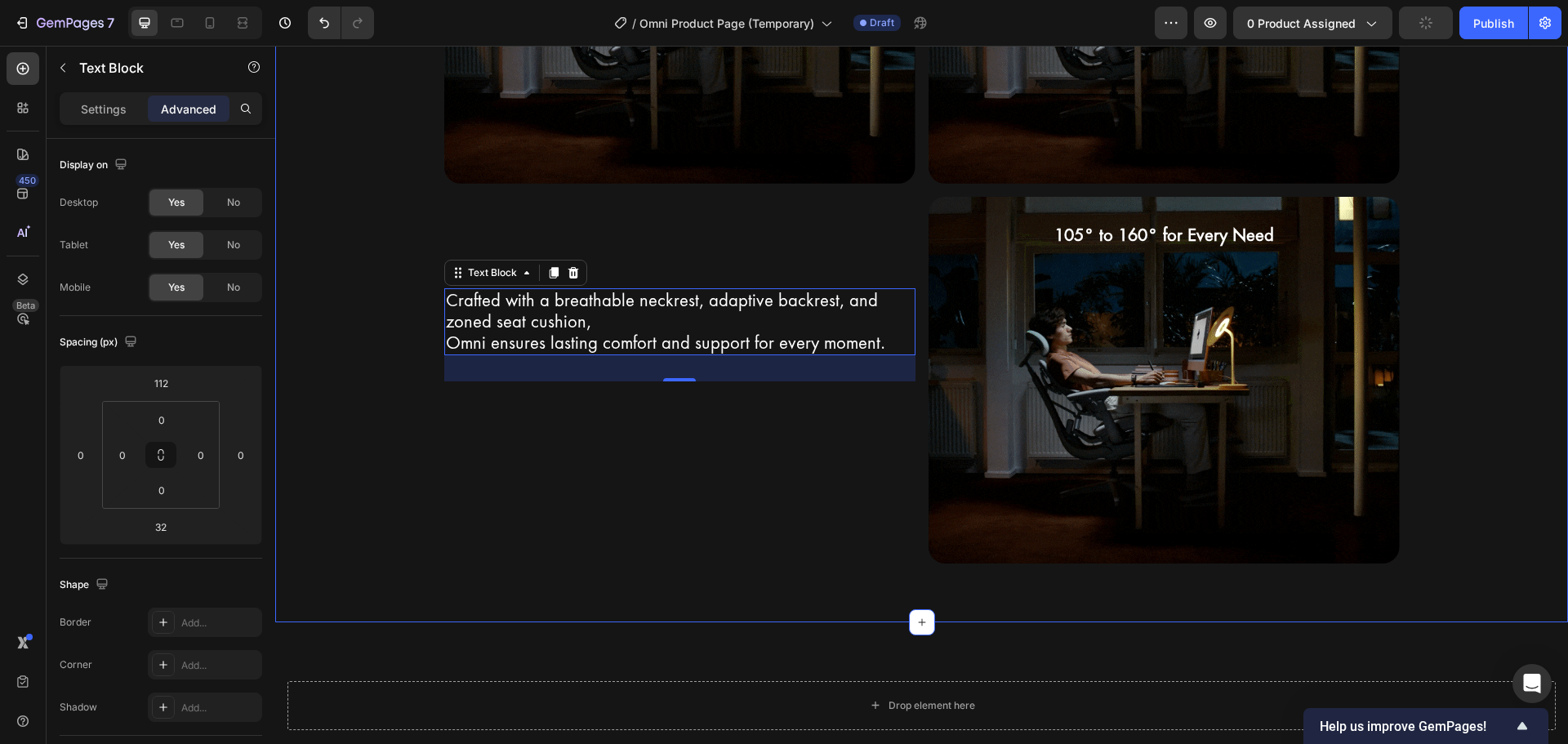
click at [484, 567] on div "Premium Materials for Ultimate Comfort Heading Row Crafted with a breathable ne…" at bounding box center [922, 125] width 1293 height 992
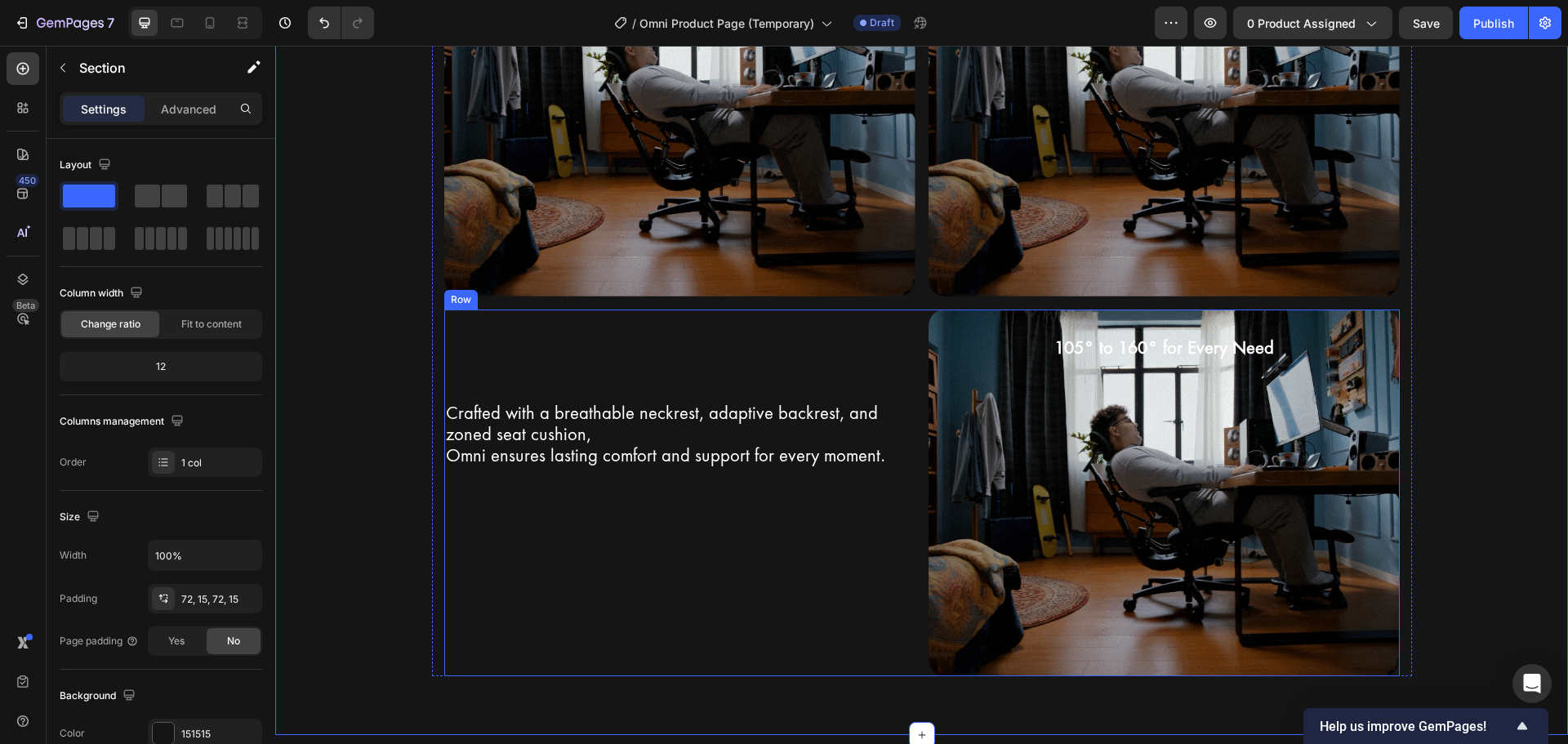
scroll to position [2682, 0]
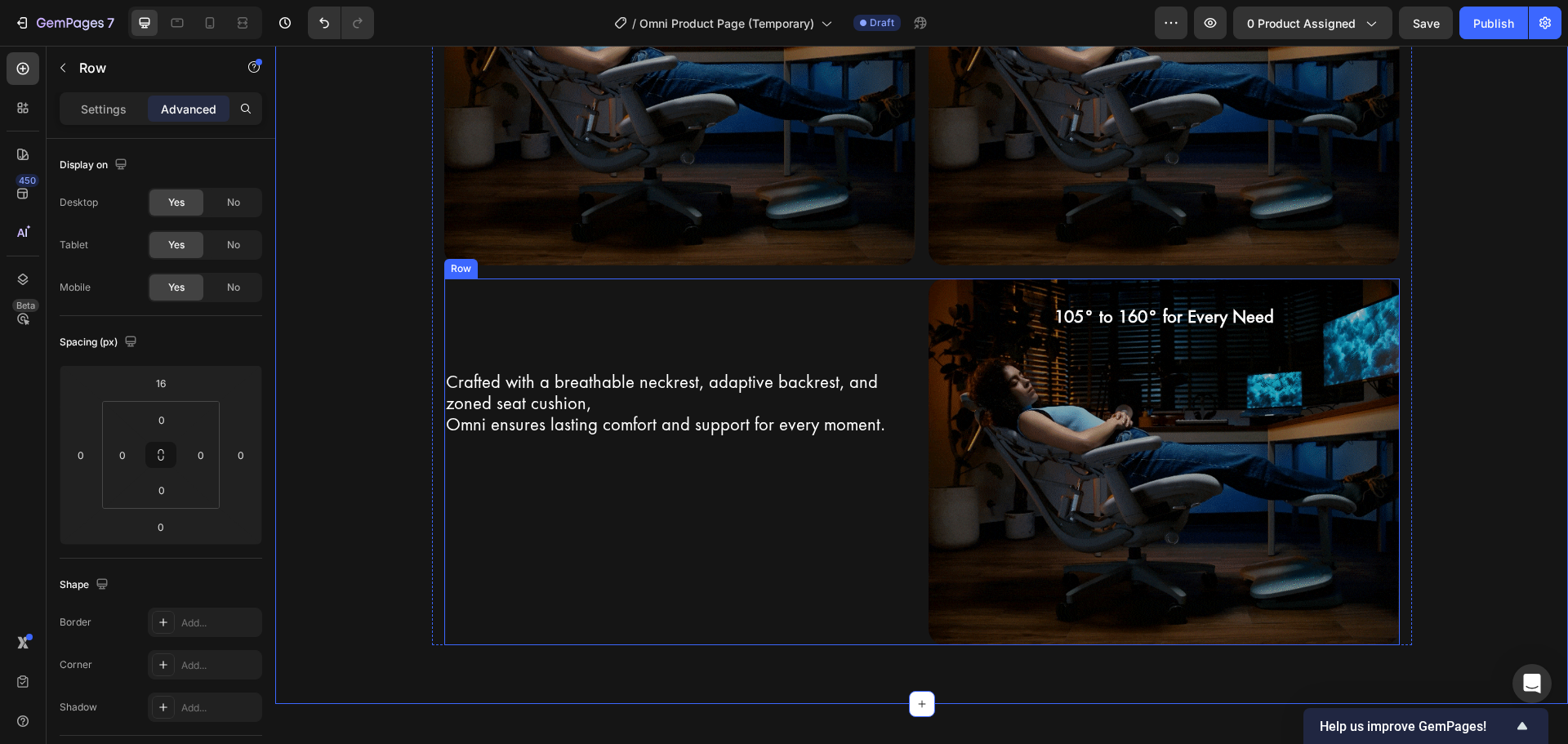
click at [539, 317] on div "Crafted with a breathable neckrest, adaptive backrest, and zoned seat cushion, …" at bounding box center [679, 461] width 471 height 366
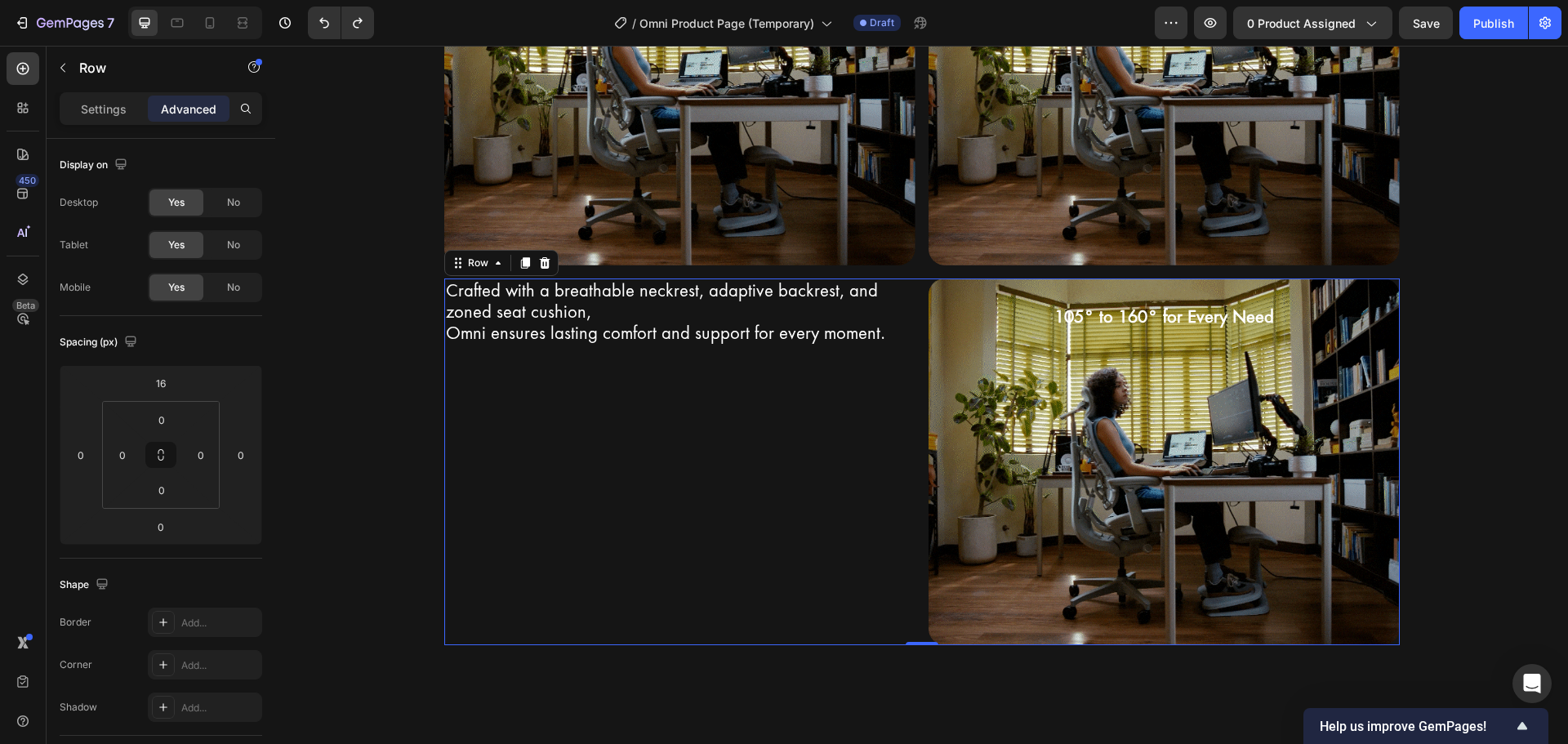
click at [539, 439] on div "Crafted with a breathable neckrest, adaptive backrest, and zoned seat cushion, …" at bounding box center [679, 461] width 471 height 366
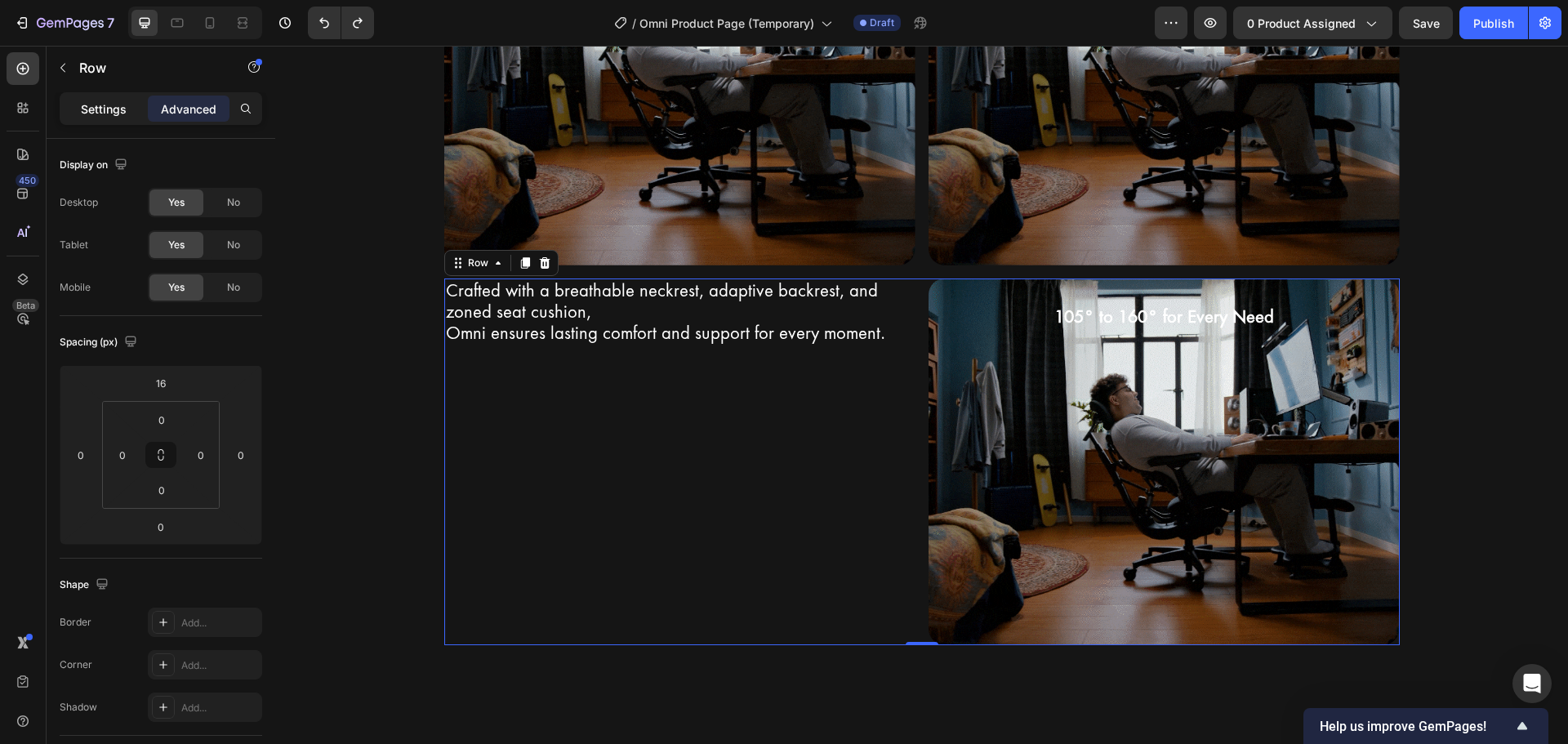
click at [96, 101] on p "Settings" at bounding box center [103, 109] width 45 height 17
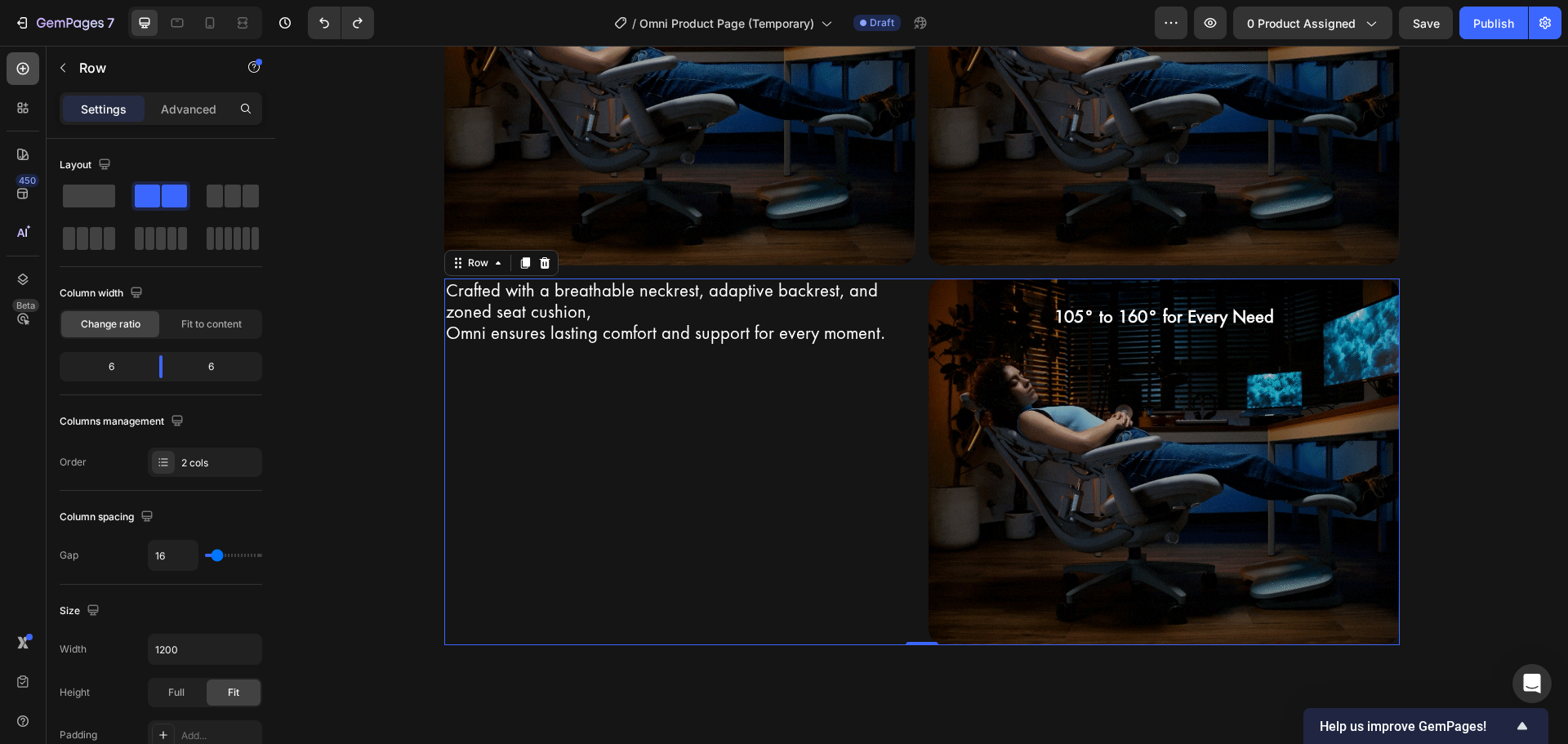
click at [15, 73] on icon at bounding box center [23, 68] width 17 height 17
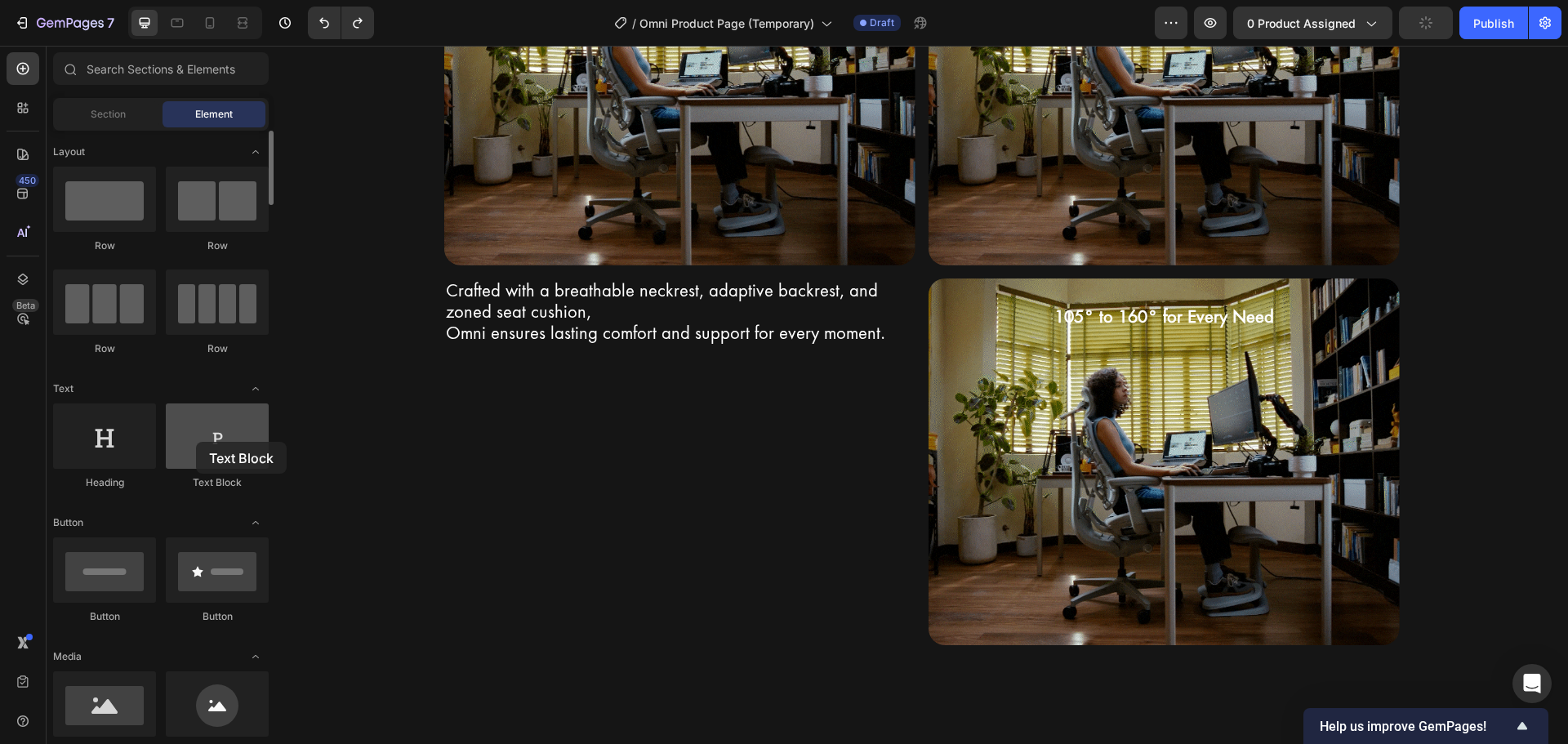
click at [196, 442] on div at bounding box center [218, 435] width 103 height 66
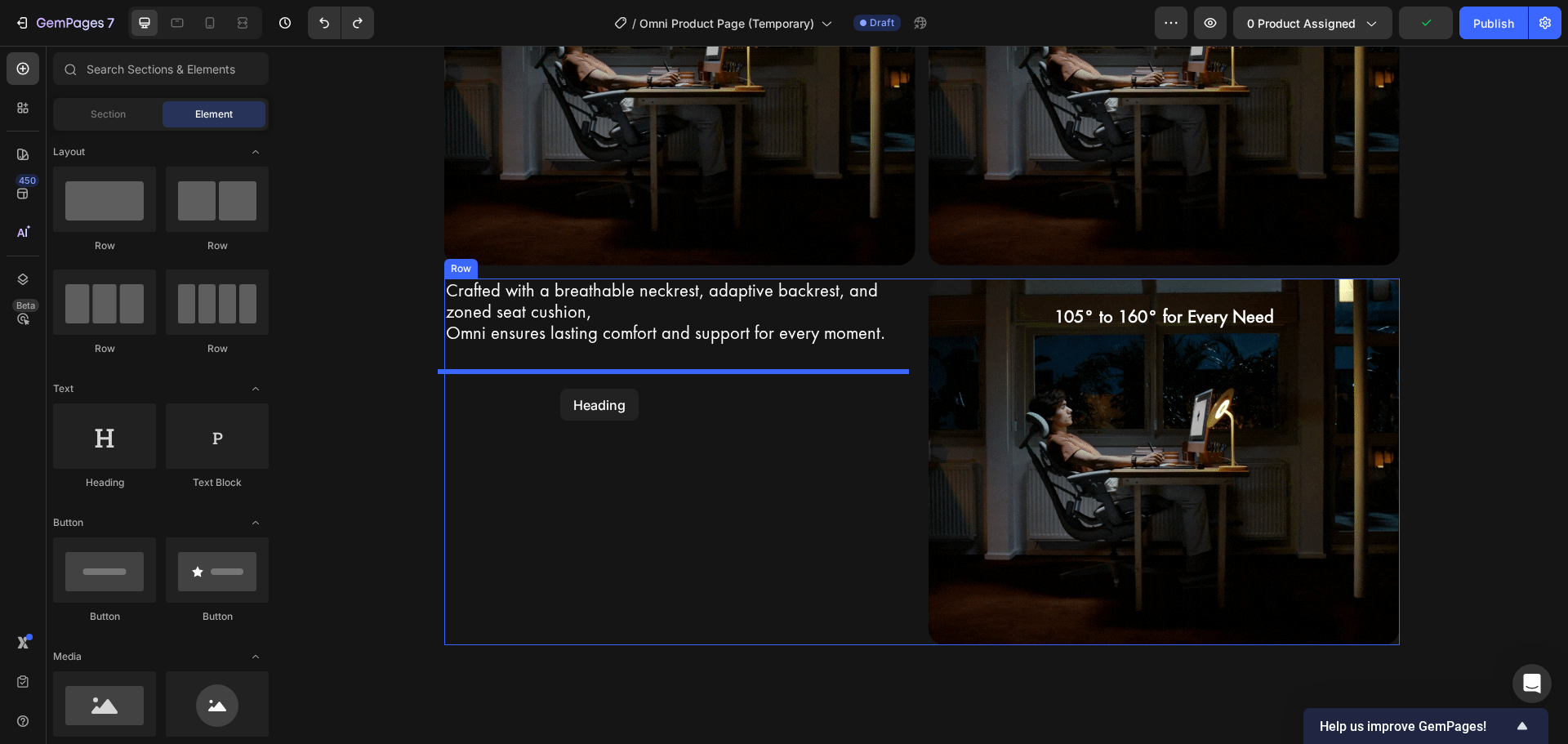
drag, startPoint x: 382, startPoint y: 483, endPoint x: 561, endPoint y: 388, distance: 202.6
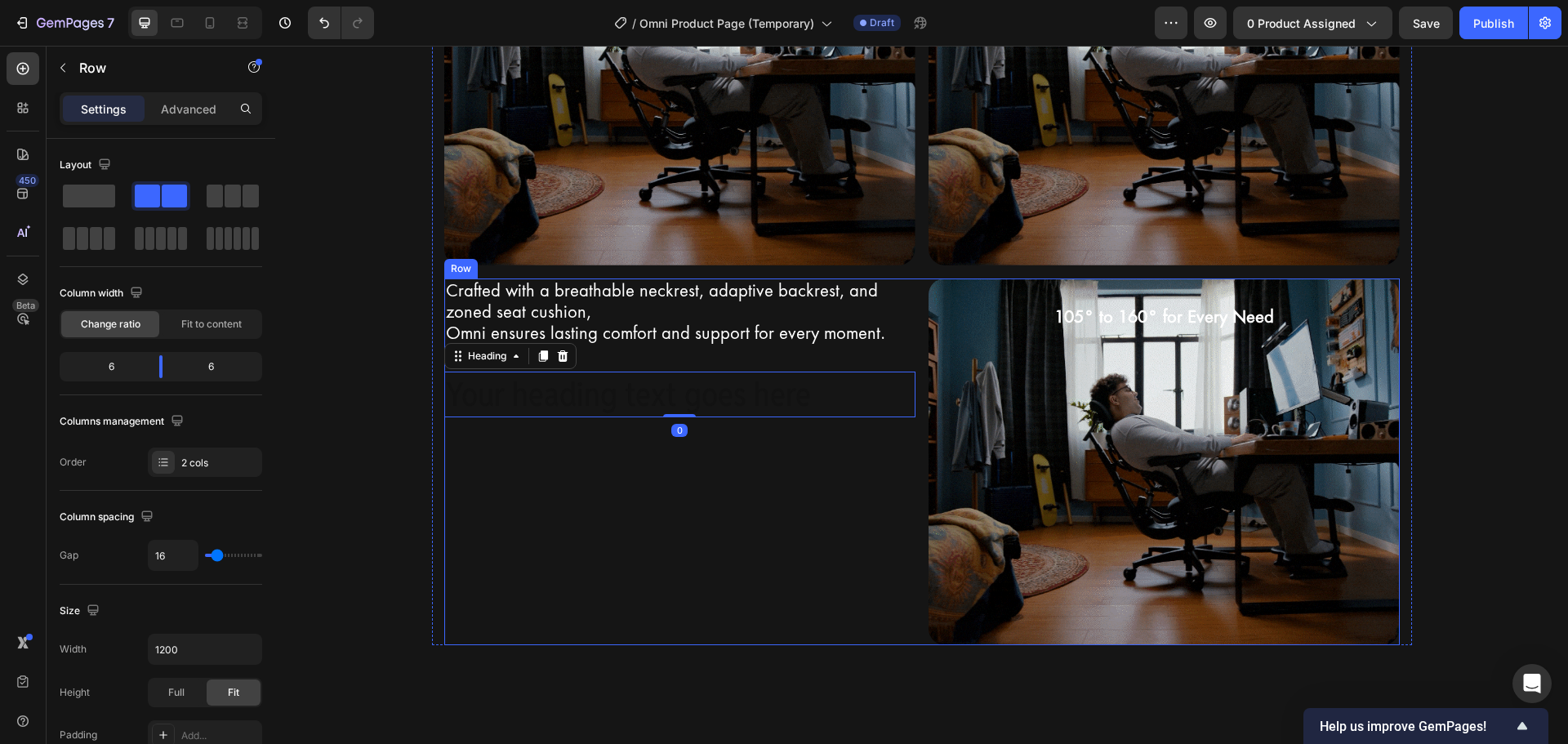
click at [555, 468] on div "Crafted with a breathable neckrest, adaptive backrest, and zoned seat cushion, …" at bounding box center [679, 461] width 471 height 366
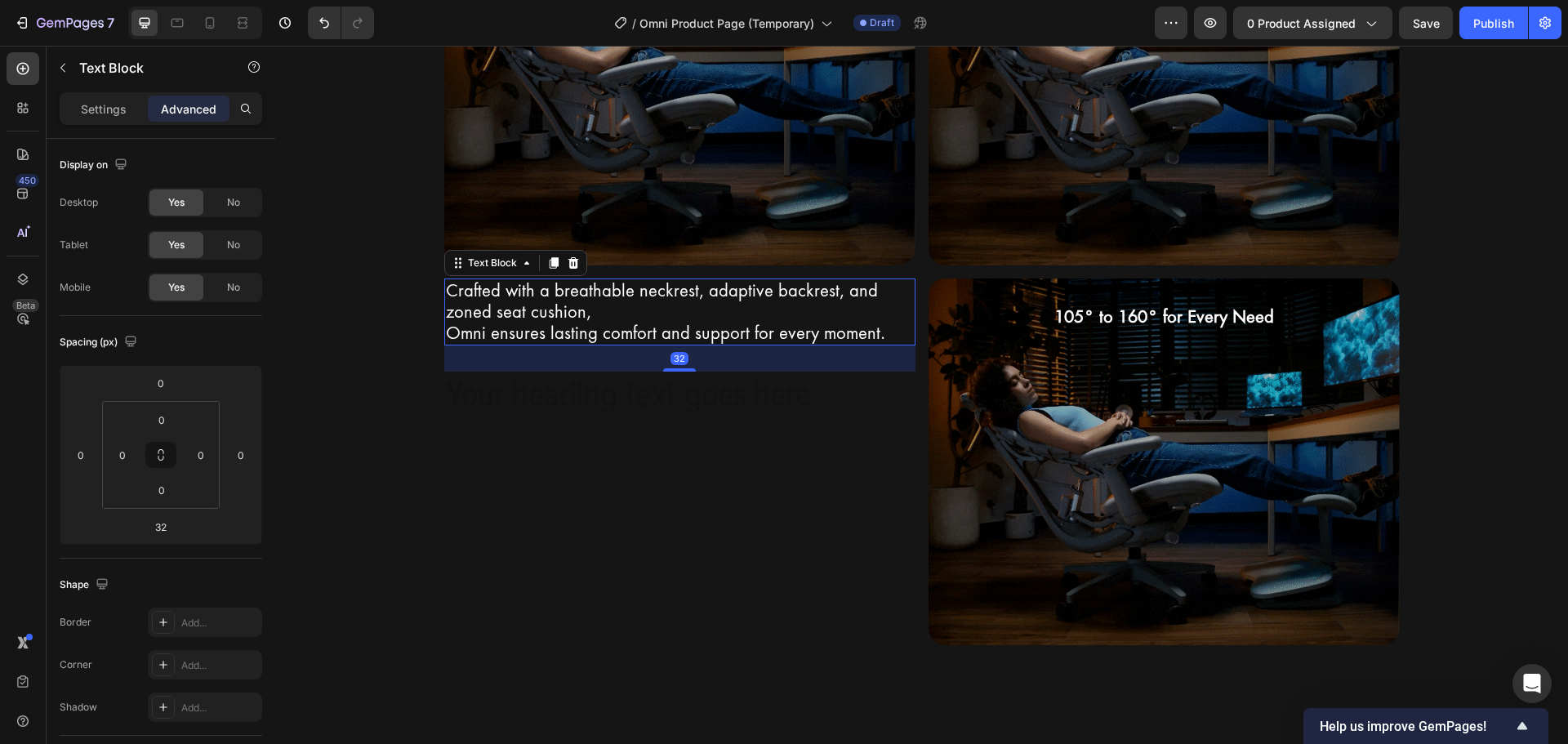
click at [578, 334] on p "Omni ensures lasting comfort and support for every moment." at bounding box center [679, 333] width 468 height 21
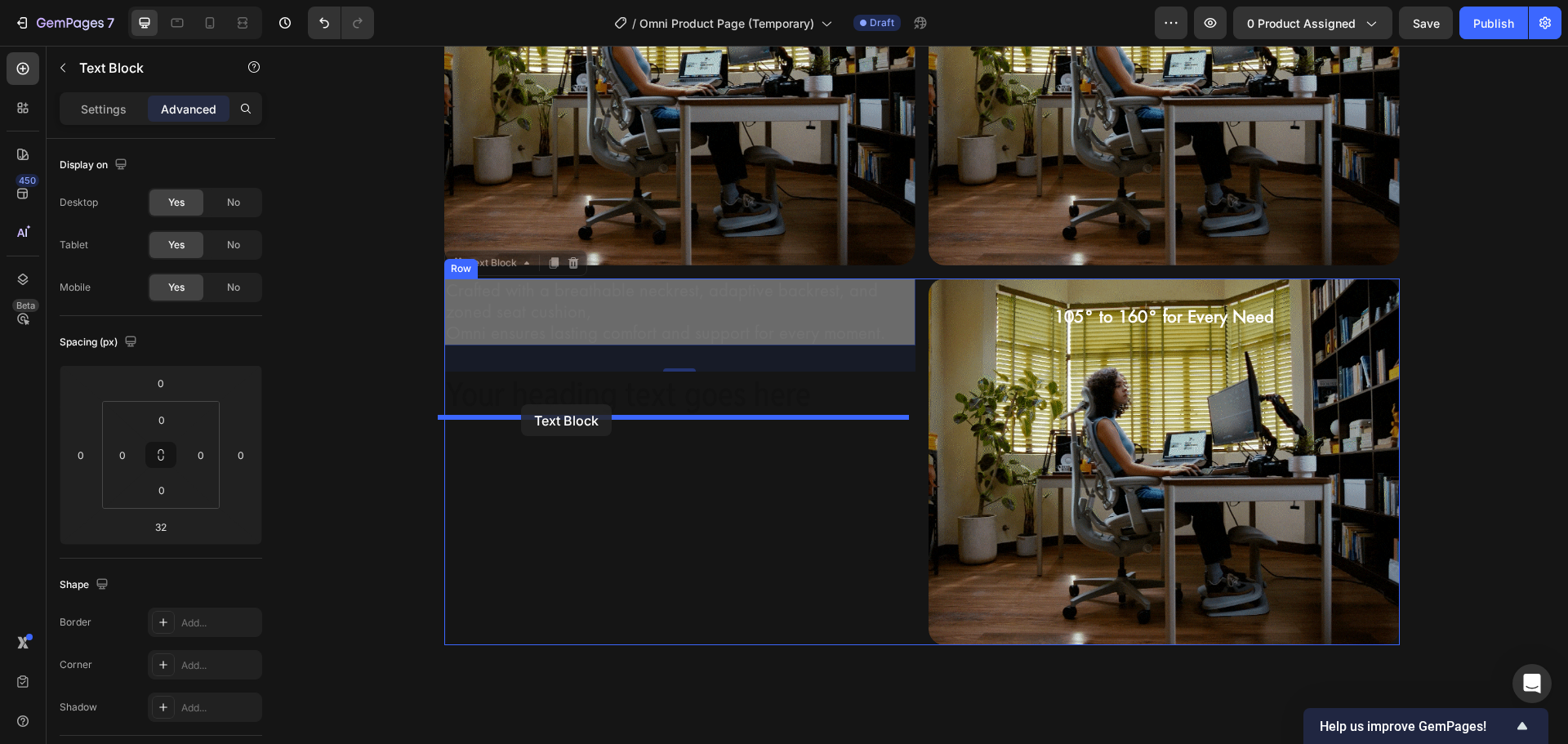
drag, startPoint x: 485, startPoint y: 262, endPoint x: 521, endPoint y: 404, distance: 146.5
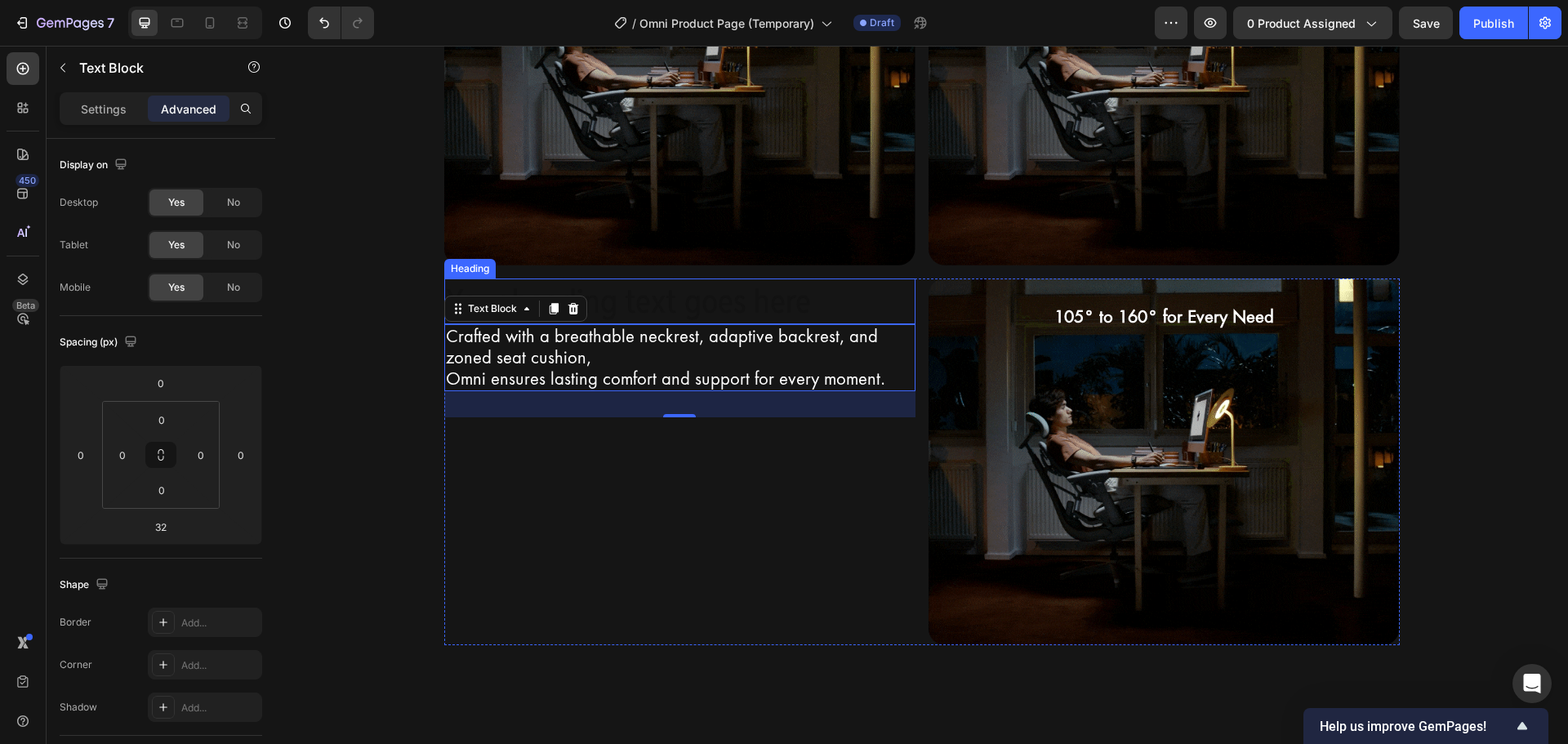
click at [613, 279] on h2 "Your heading text goes here" at bounding box center [679, 301] width 471 height 45
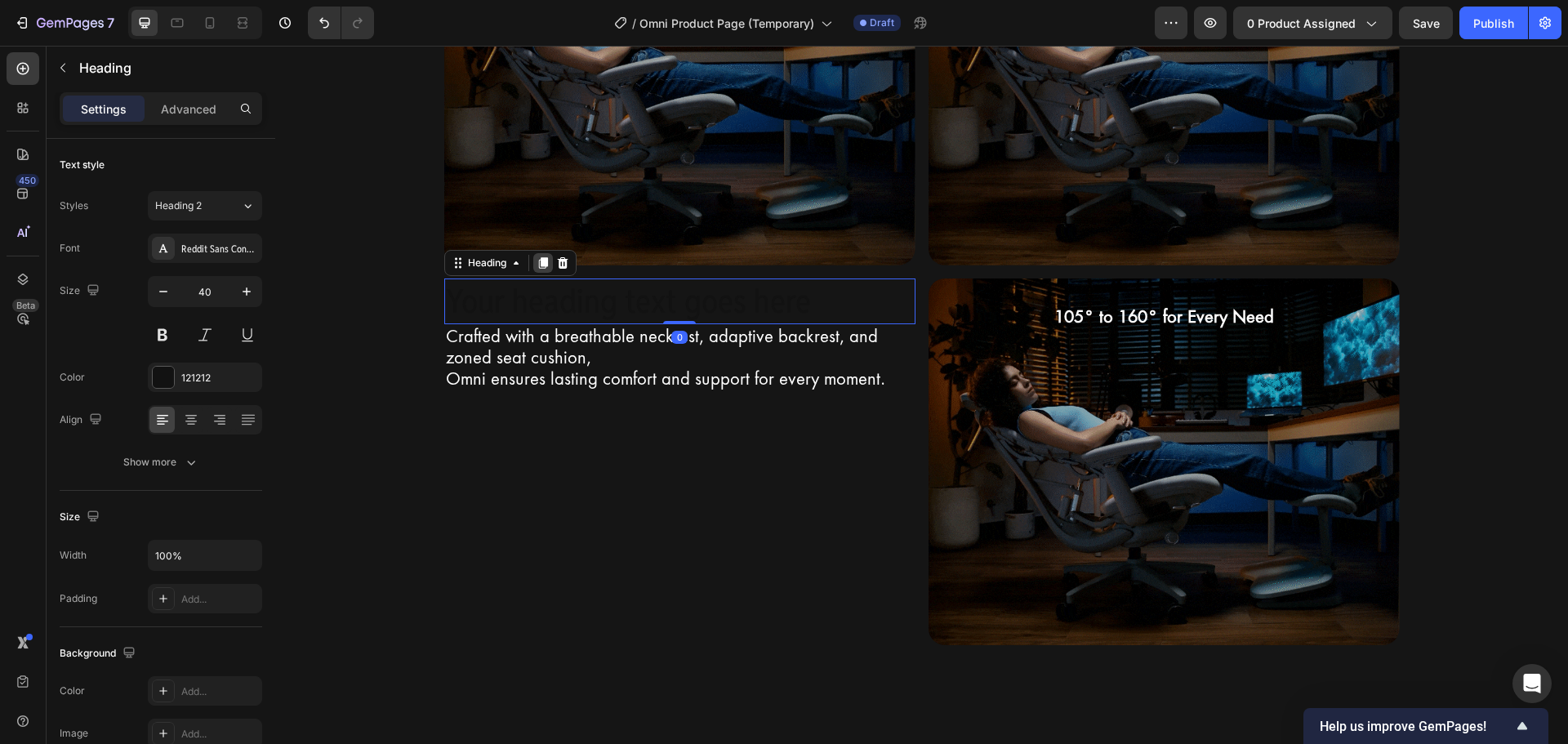
click at [536, 259] on icon at bounding box center [542, 262] width 13 height 13
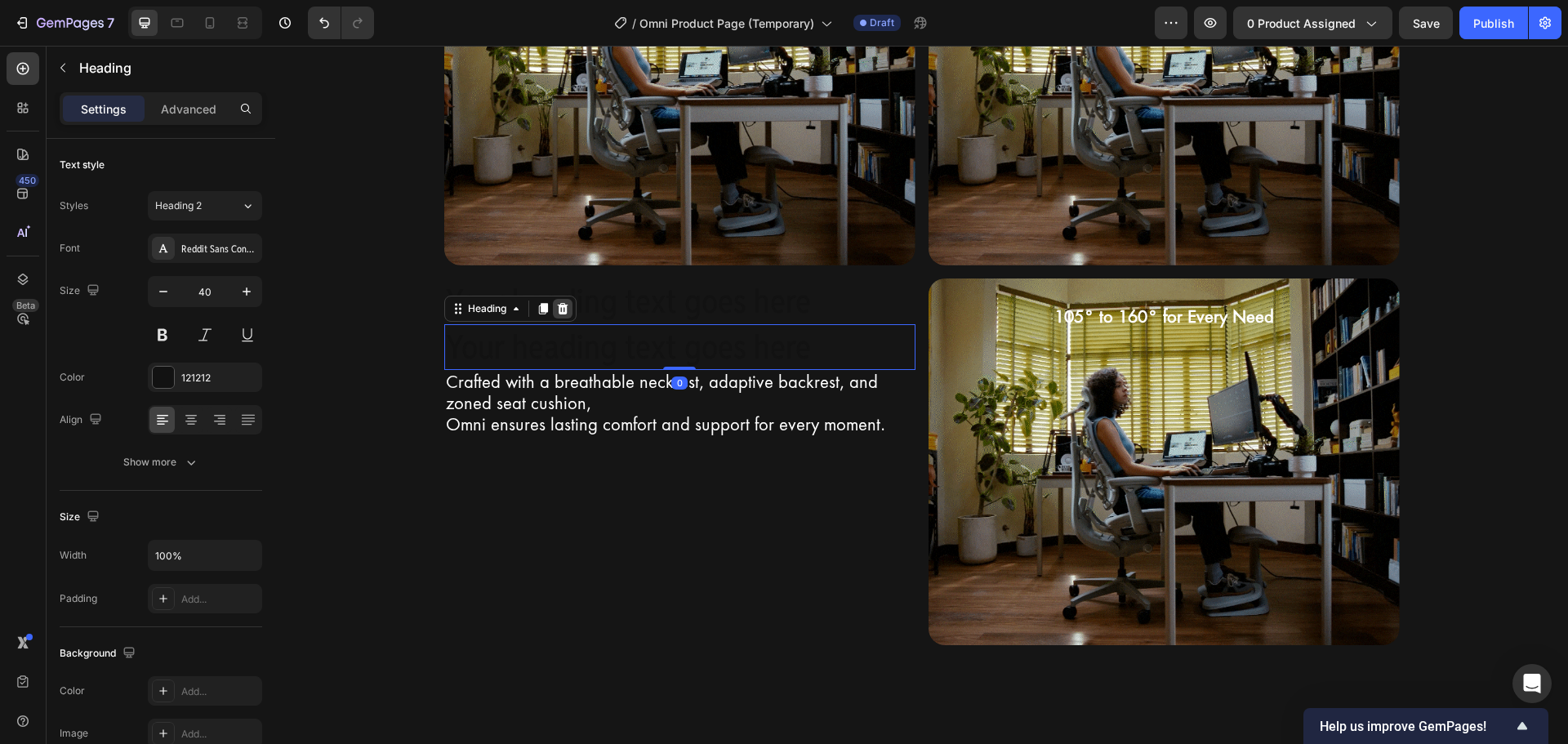
click at [560, 302] on icon at bounding box center [562, 308] width 13 height 13
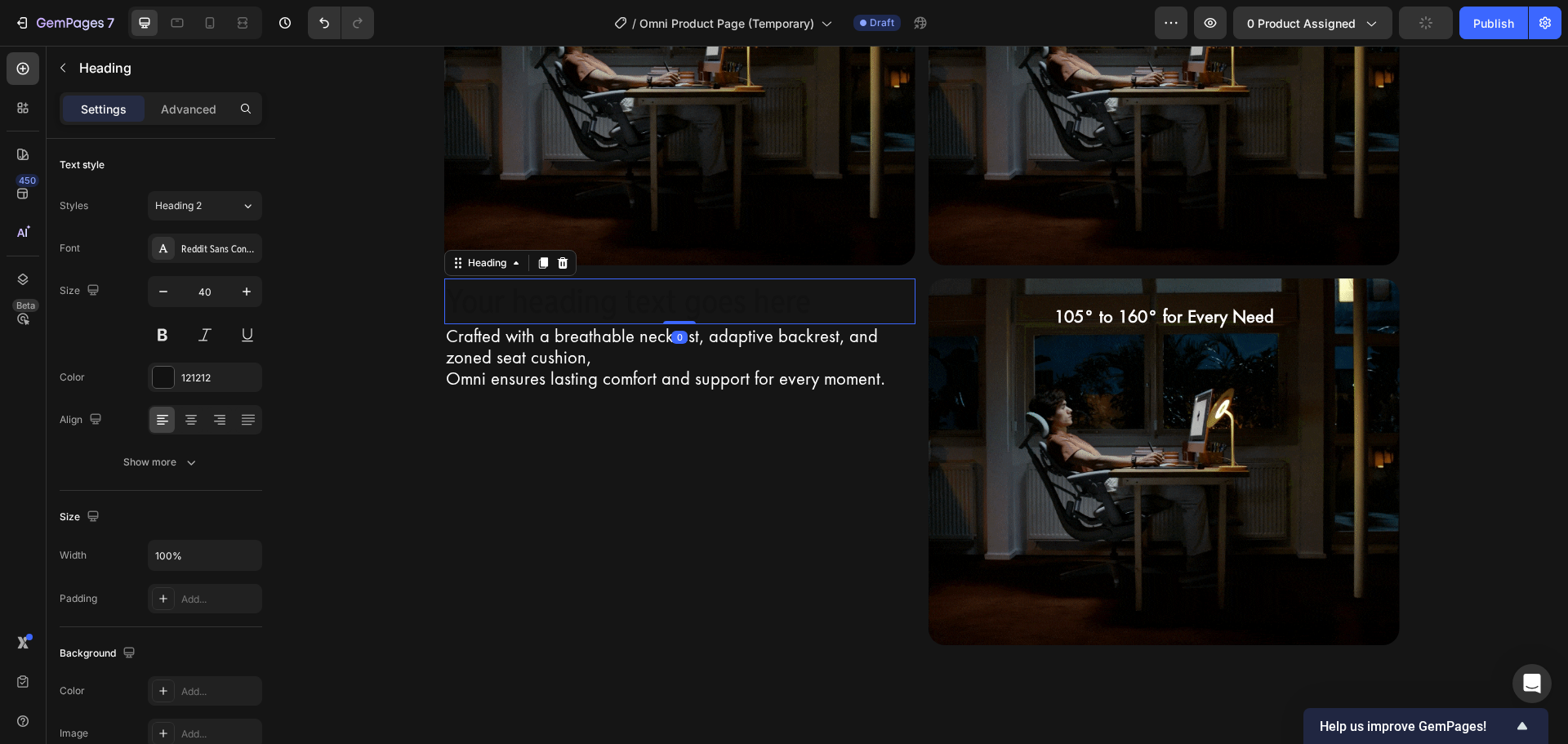
click at [580, 295] on h2 "Your heading text goes here" at bounding box center [679, 301] width 471 height 45
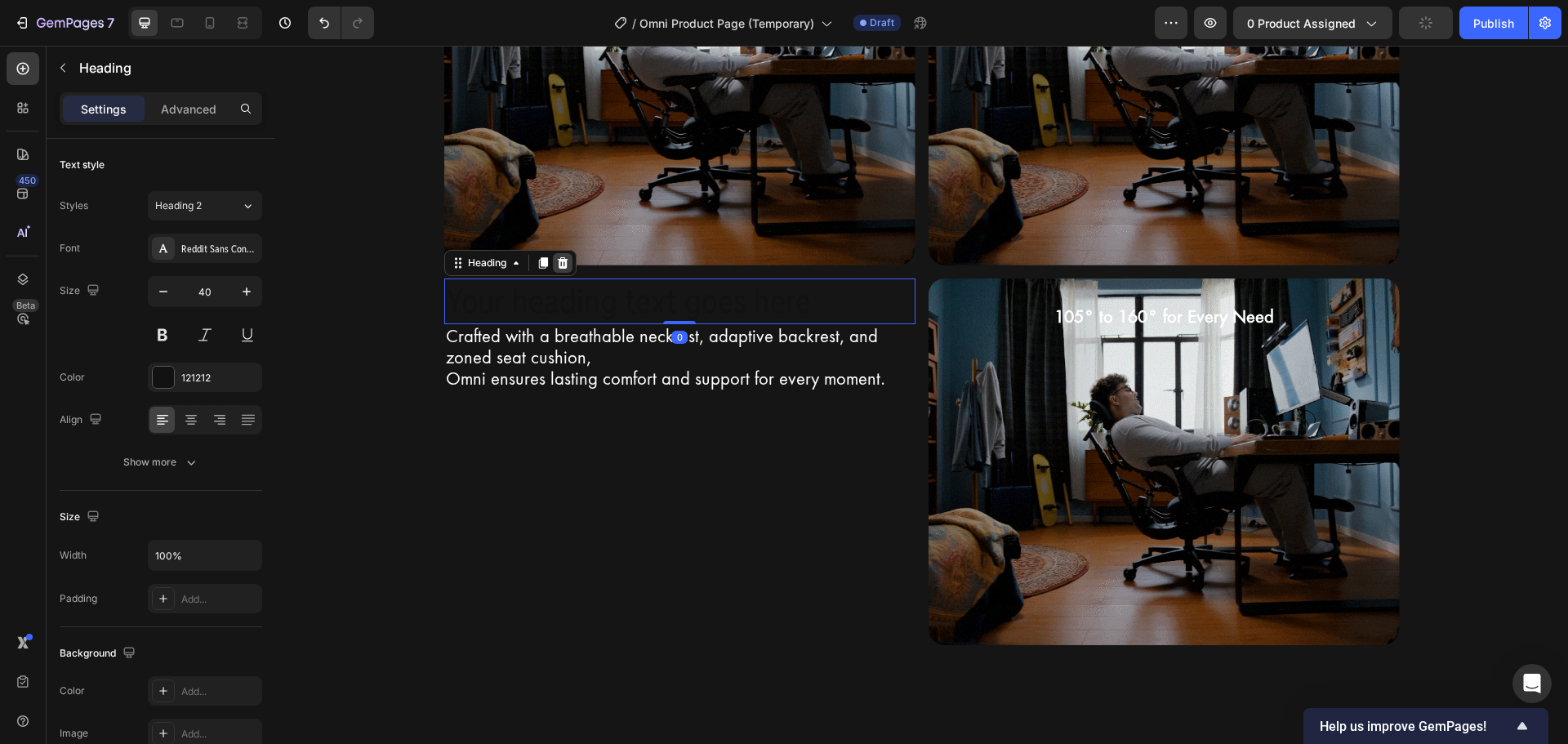
click at [559, 263] on icon at bounding box center [562, 262] width 13 height 13
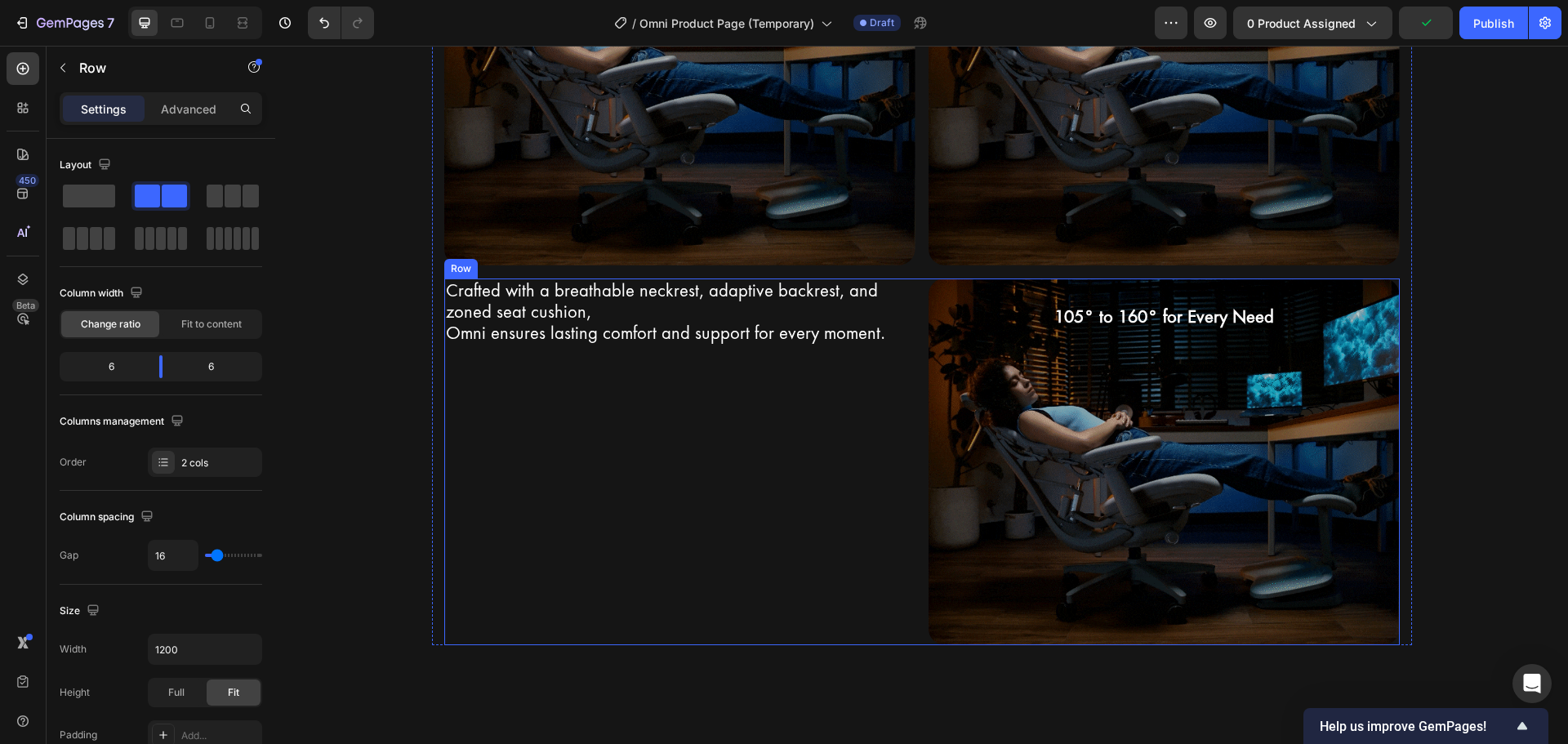
click at [564, 442] on div "Crafted with a breathable neckrest, adaptive backrest, and zoned seat cushion, …" at bounding box center [679, 461] width 471 height 366
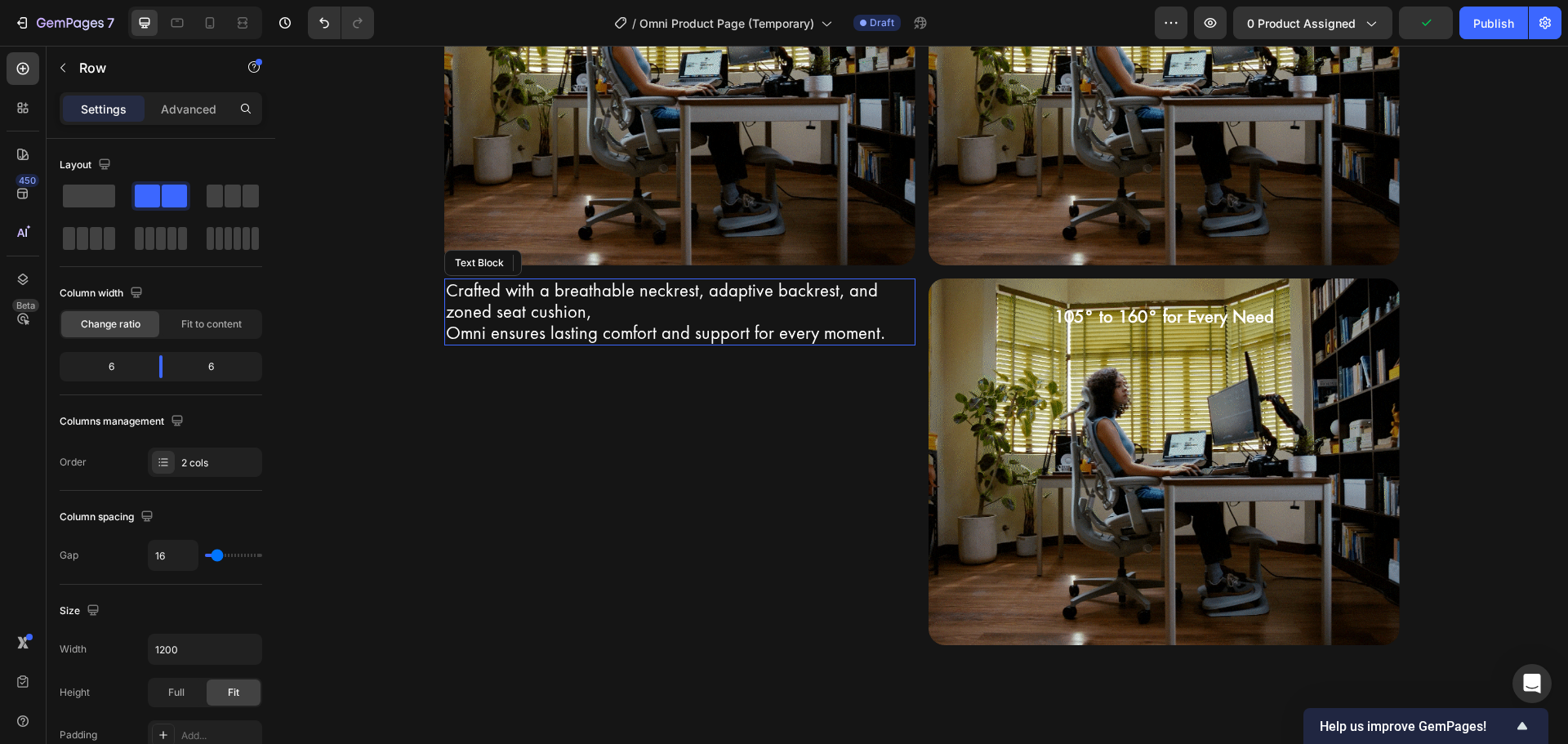
click at [606, 313] on p "Crafted with a breathable neckrest, adaptive backrest, and zoned seat cushion," at bounding box center [679, 301] width 468 height 43
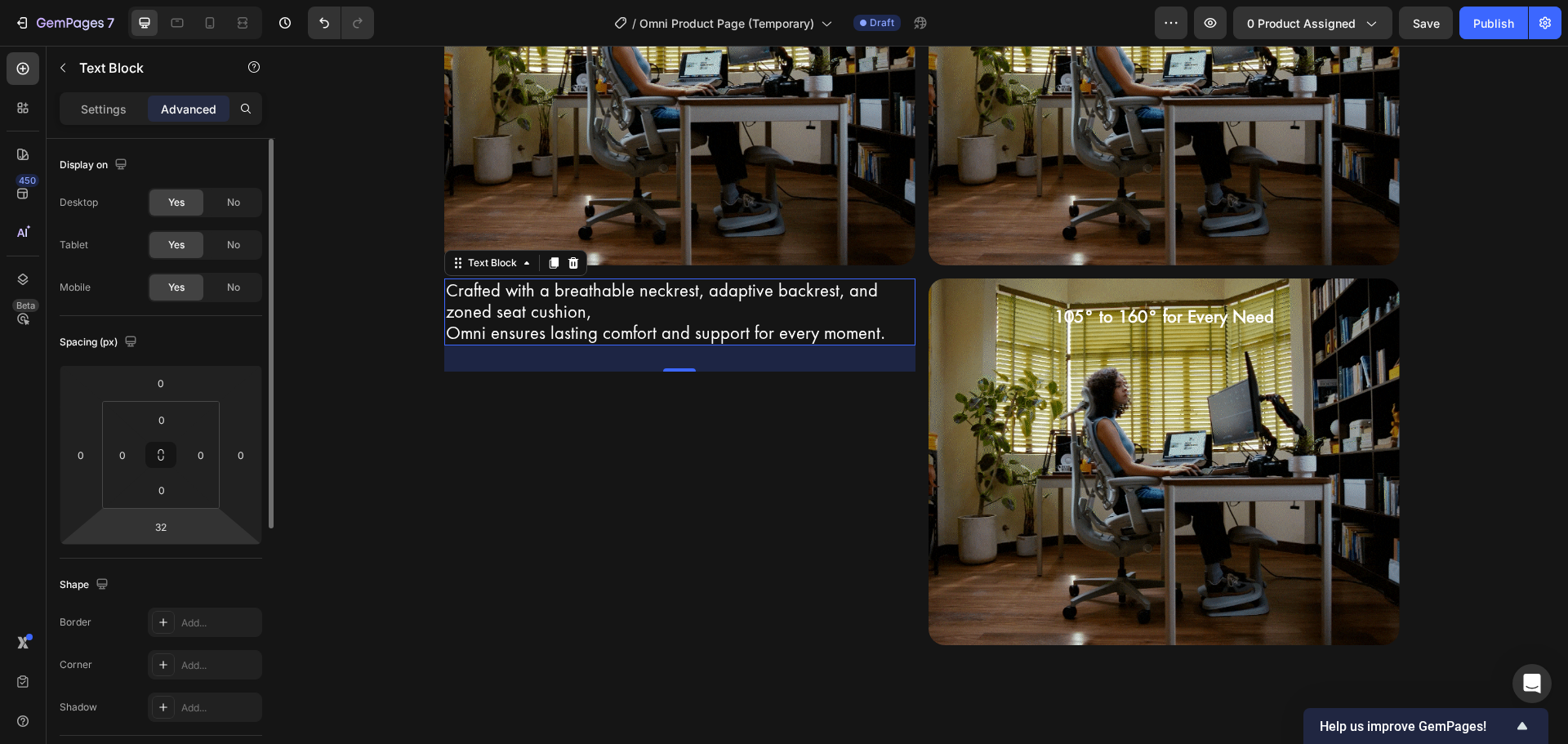
click at [182, 0] on html "7 Version history / Omni Product Page (Temporary) Draft Preview 0 product assig…" at bounding box center [784, 0] width 1568 height 0
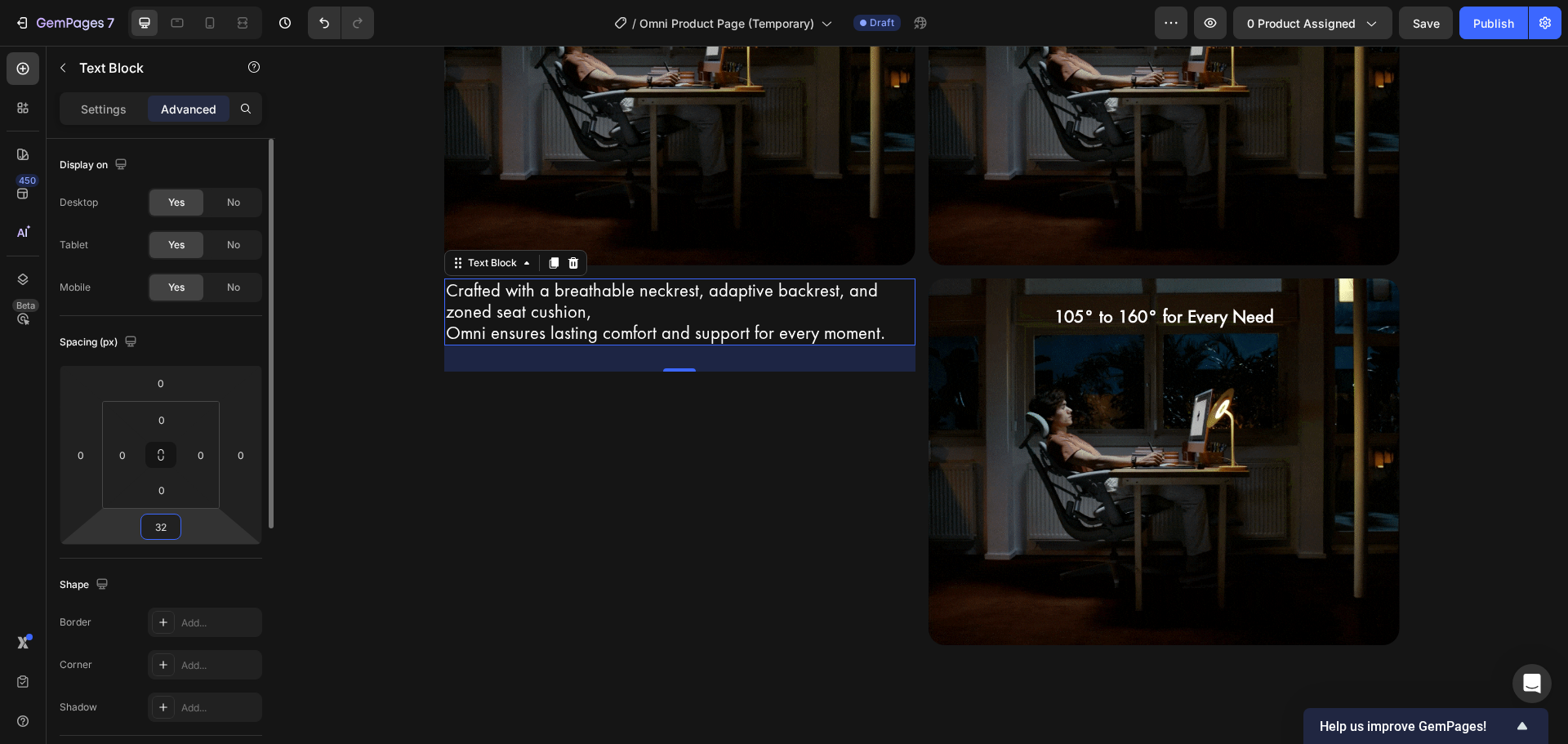
click at [168, 525] on input "32" at bounding box center [160, 526] width 32 height 24
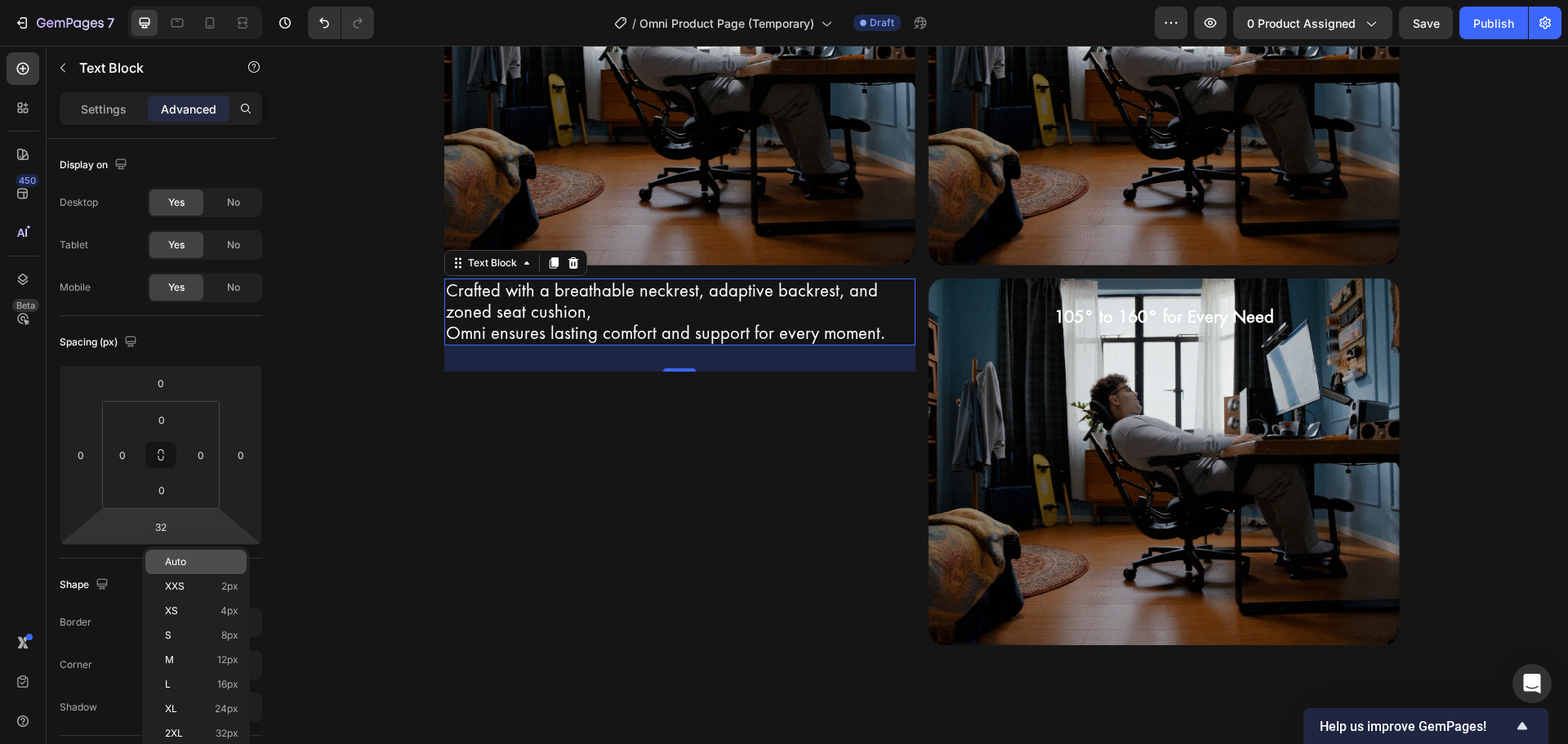
click at [195, 571] on div "Auto" at bounding box center [196, 561] width 101 height 24
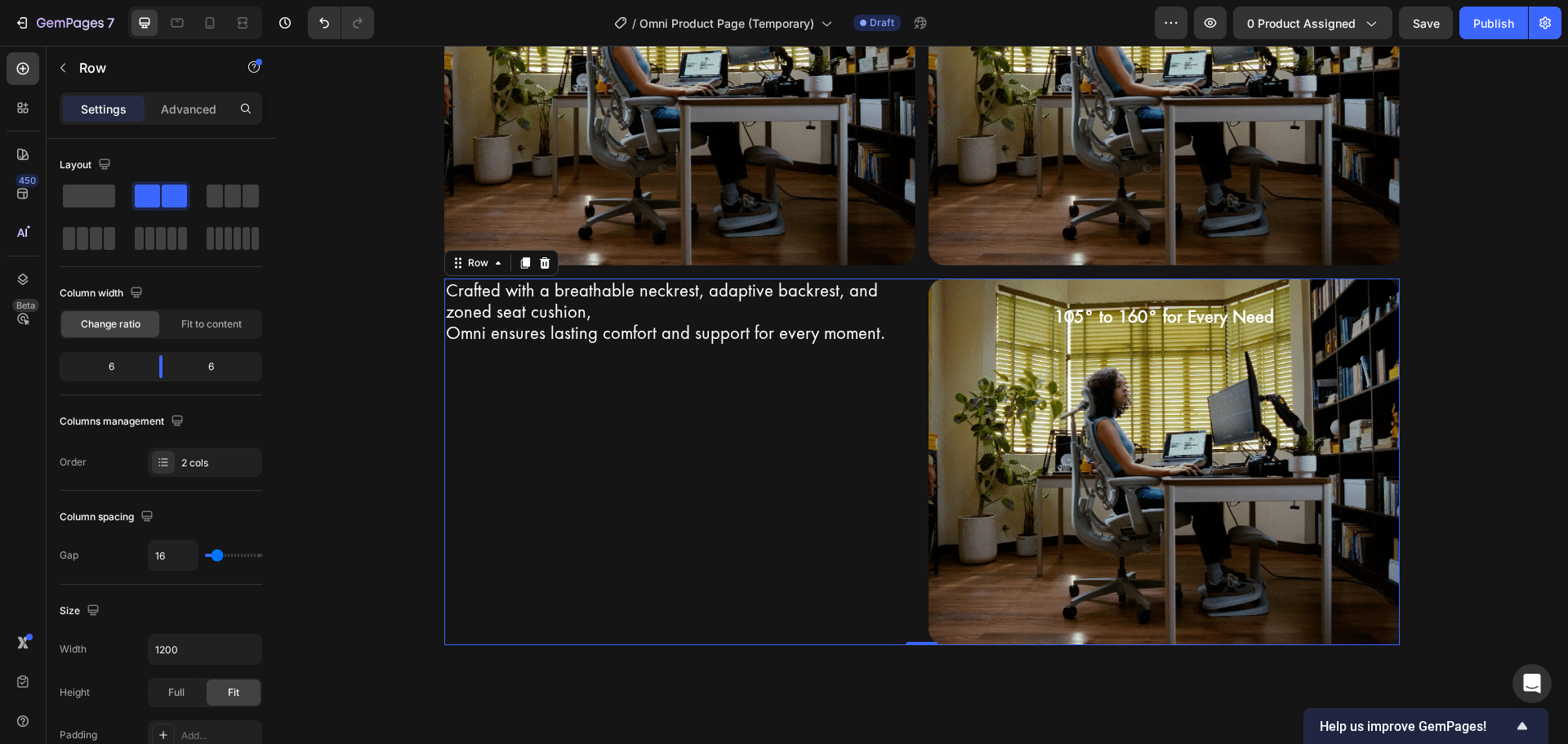
click at [457, 462] on div "Crafted with a breathable neckrest, adaptive backrest, and zoned seat cushion, …" at bounding box center [679, 461] width 471 height 366
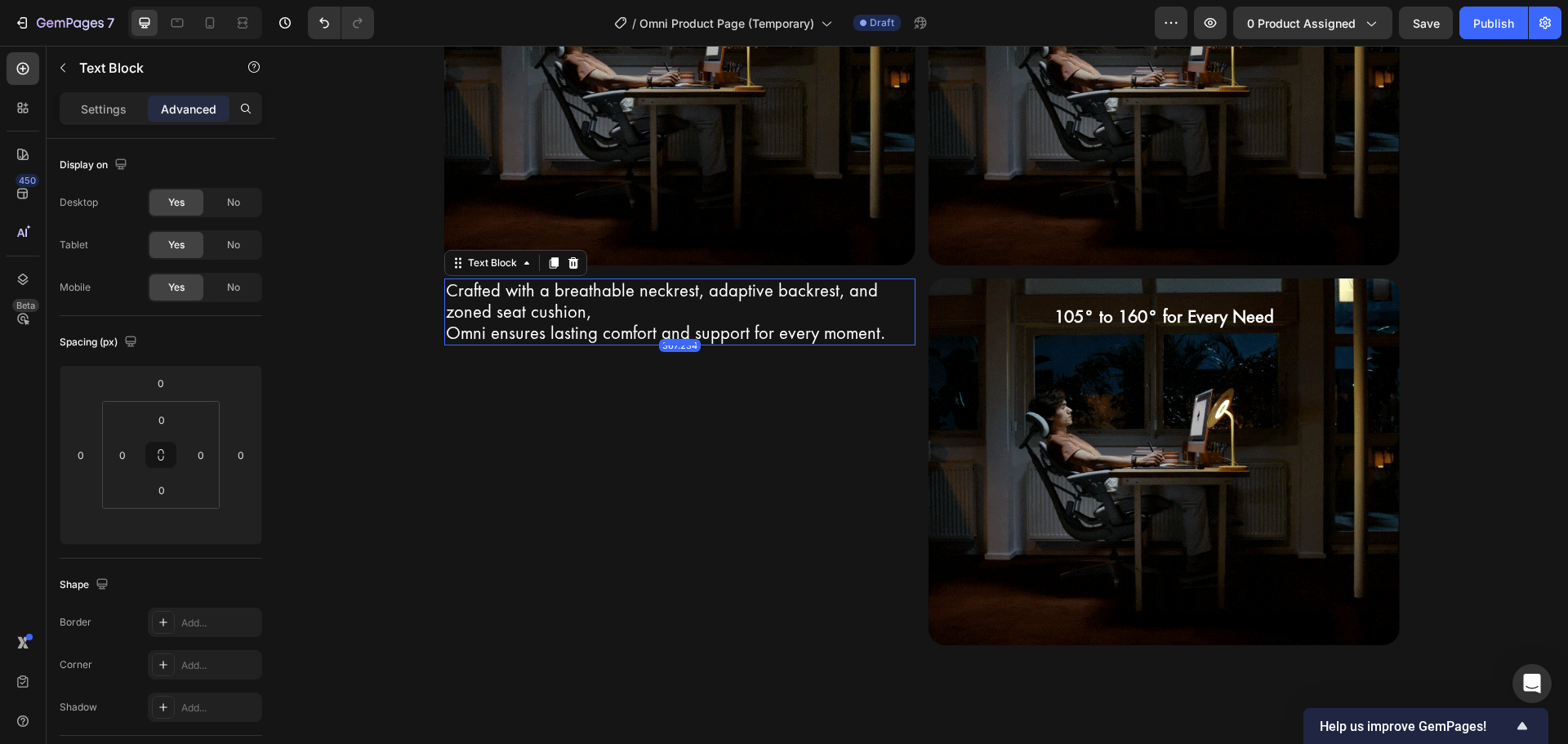
click at [611, 325] on p "Omni ensures lasting comfort and support for every moment." at bounding box center [679, 333] width 468 height 21
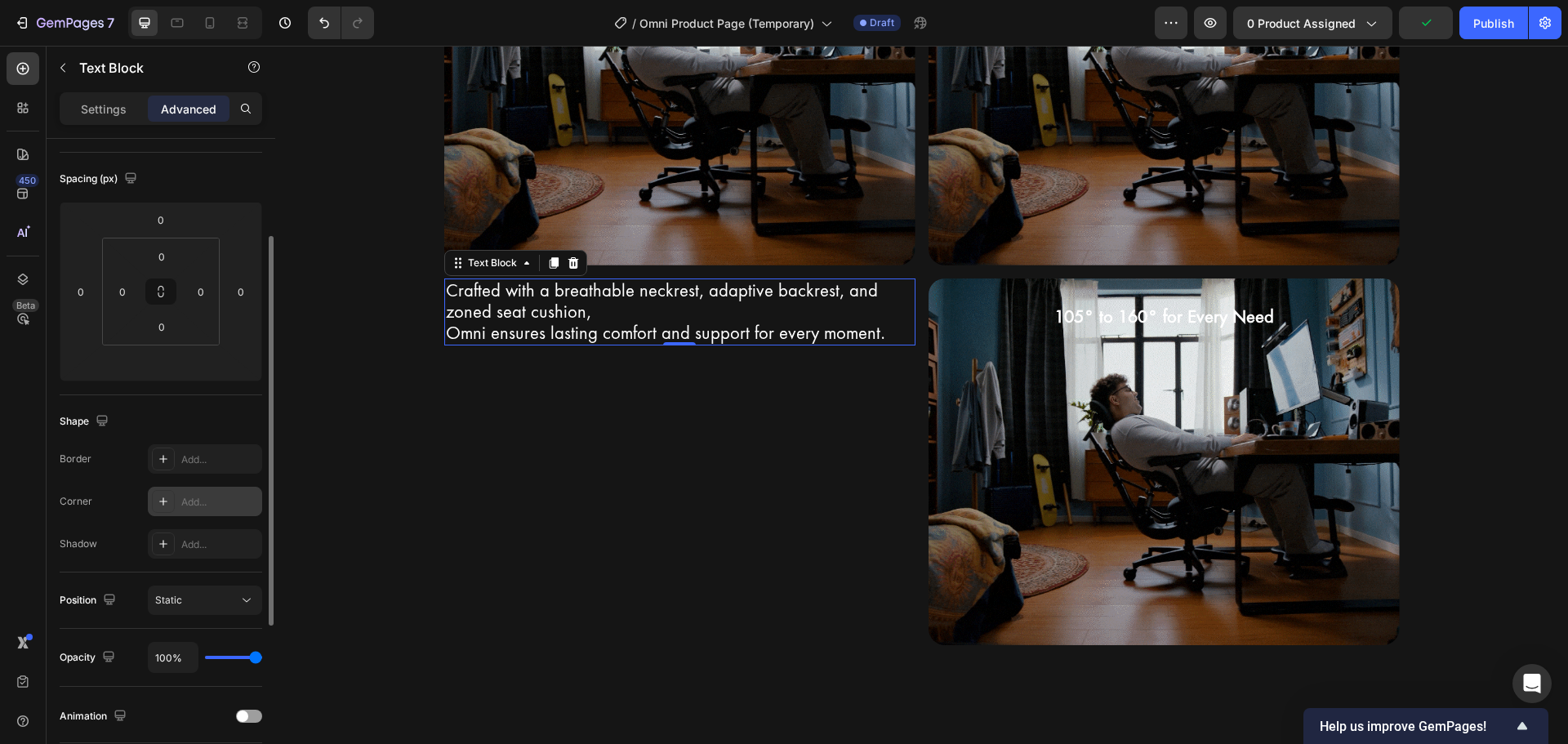
scroll to position [245, 0]
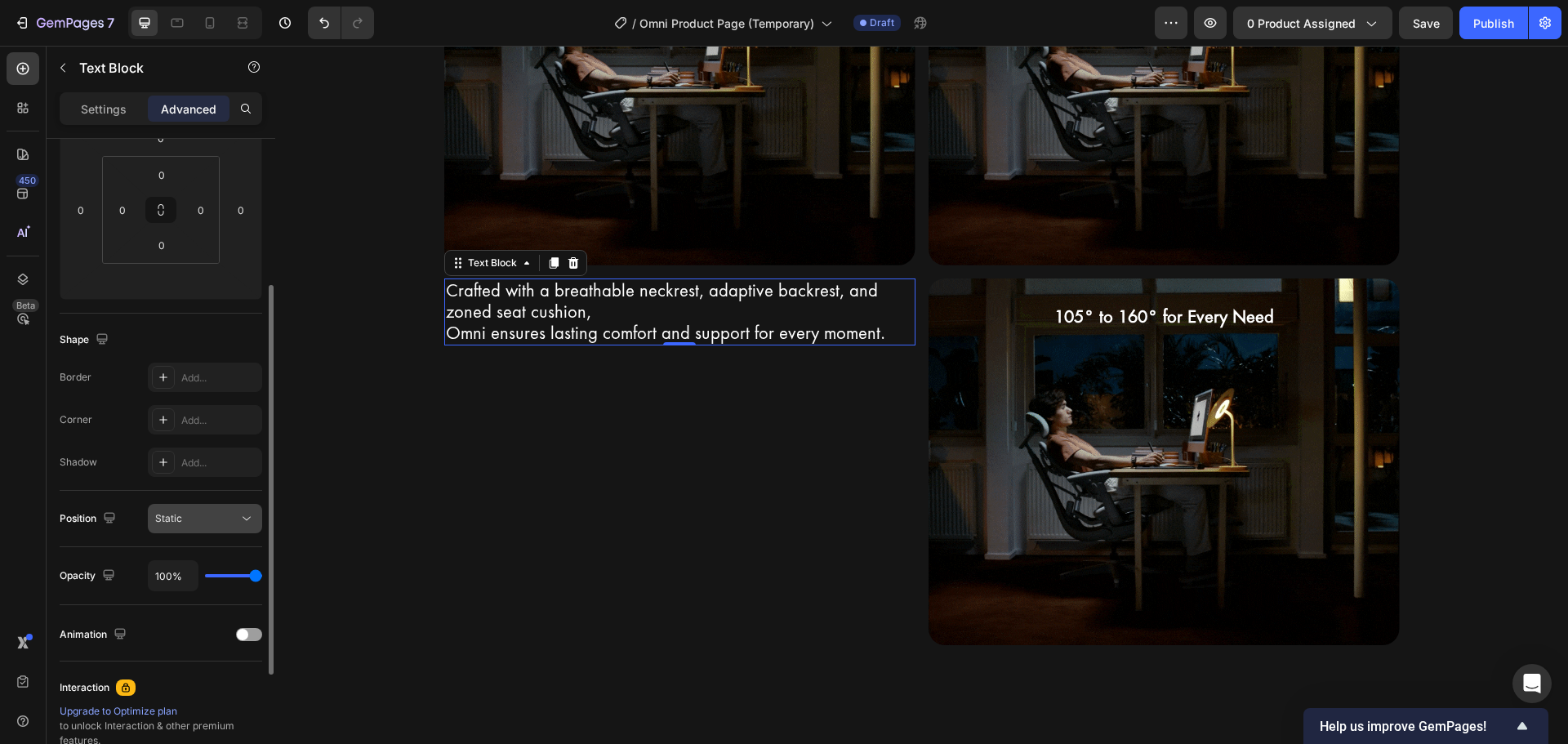
click at [224, 516] on div "Static" at bounding box center [196, 518] width 83 height 15
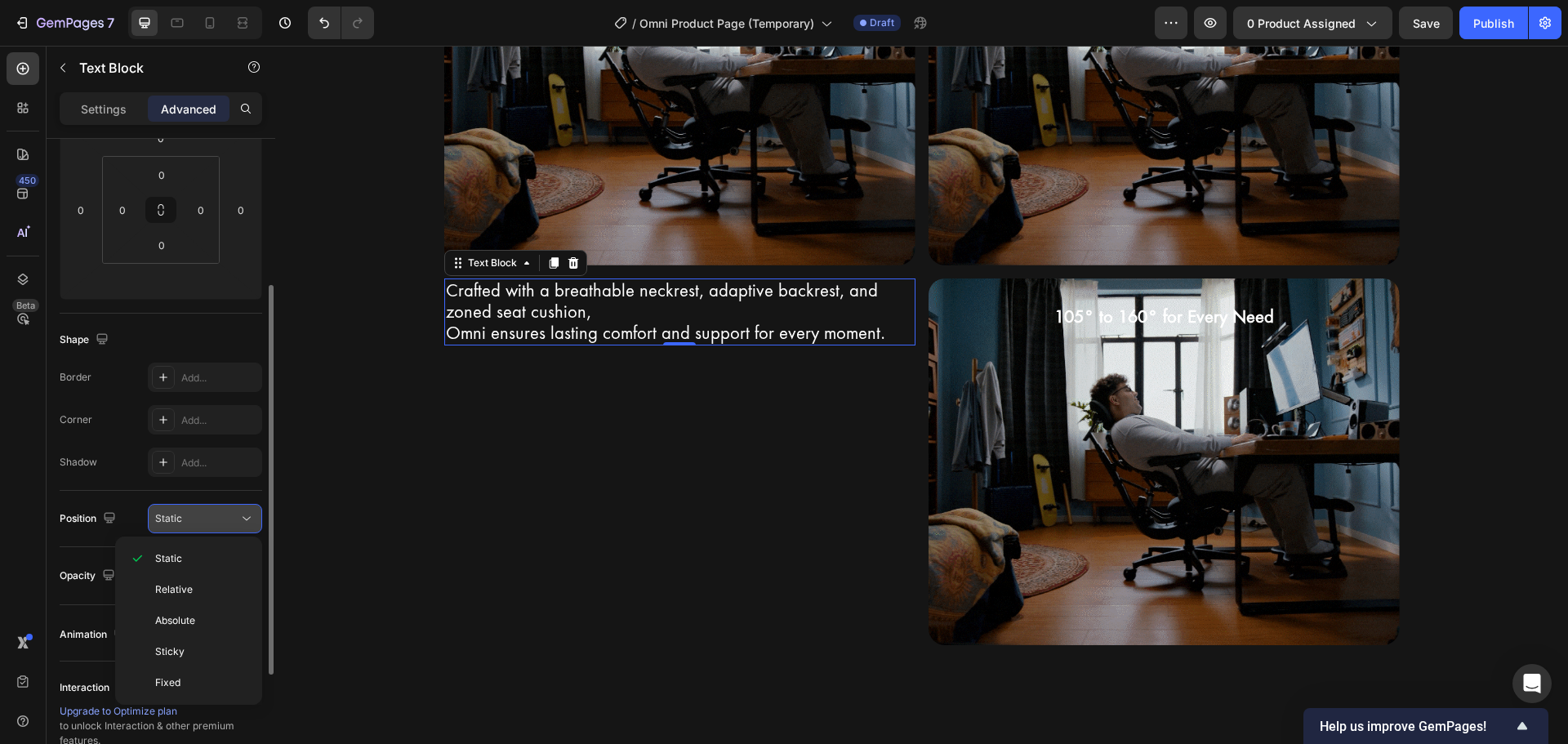
click at [224, 516] on div "Static" at bounding box center [196, 518] width 83 height 15
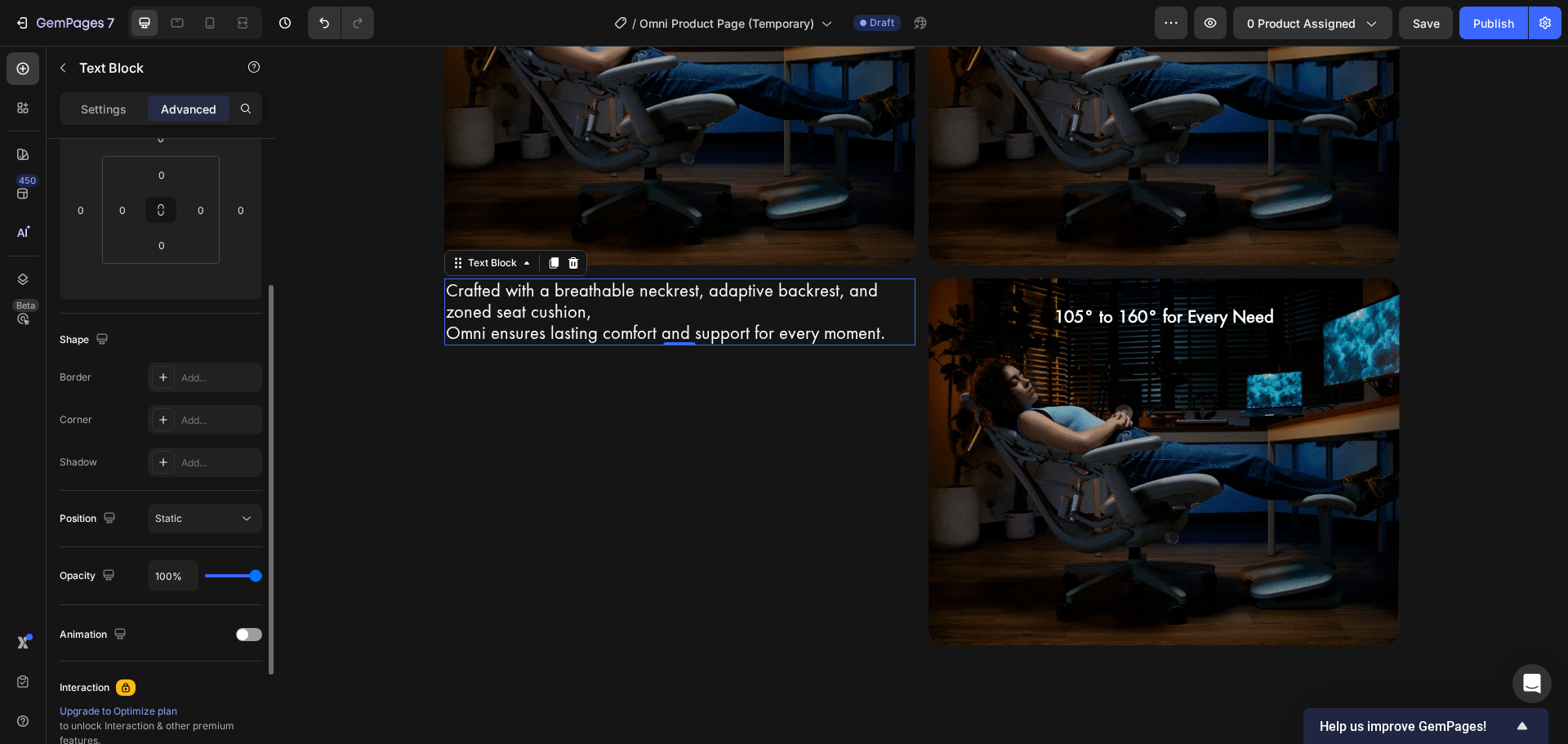
scroll to position [0, 0]
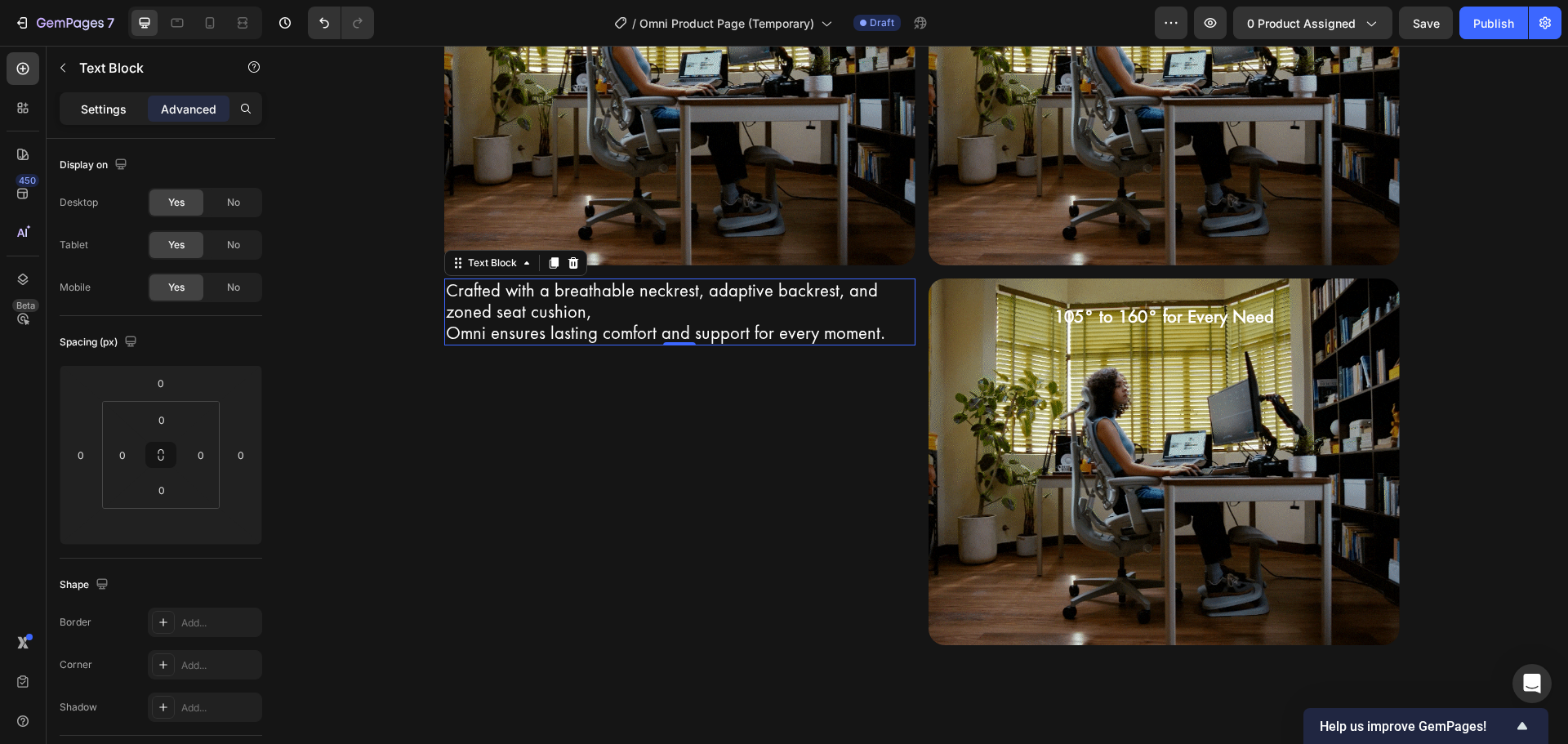
click at [66, 108] on div "Settings" at bounding box center [103, 108] width 81 height 26
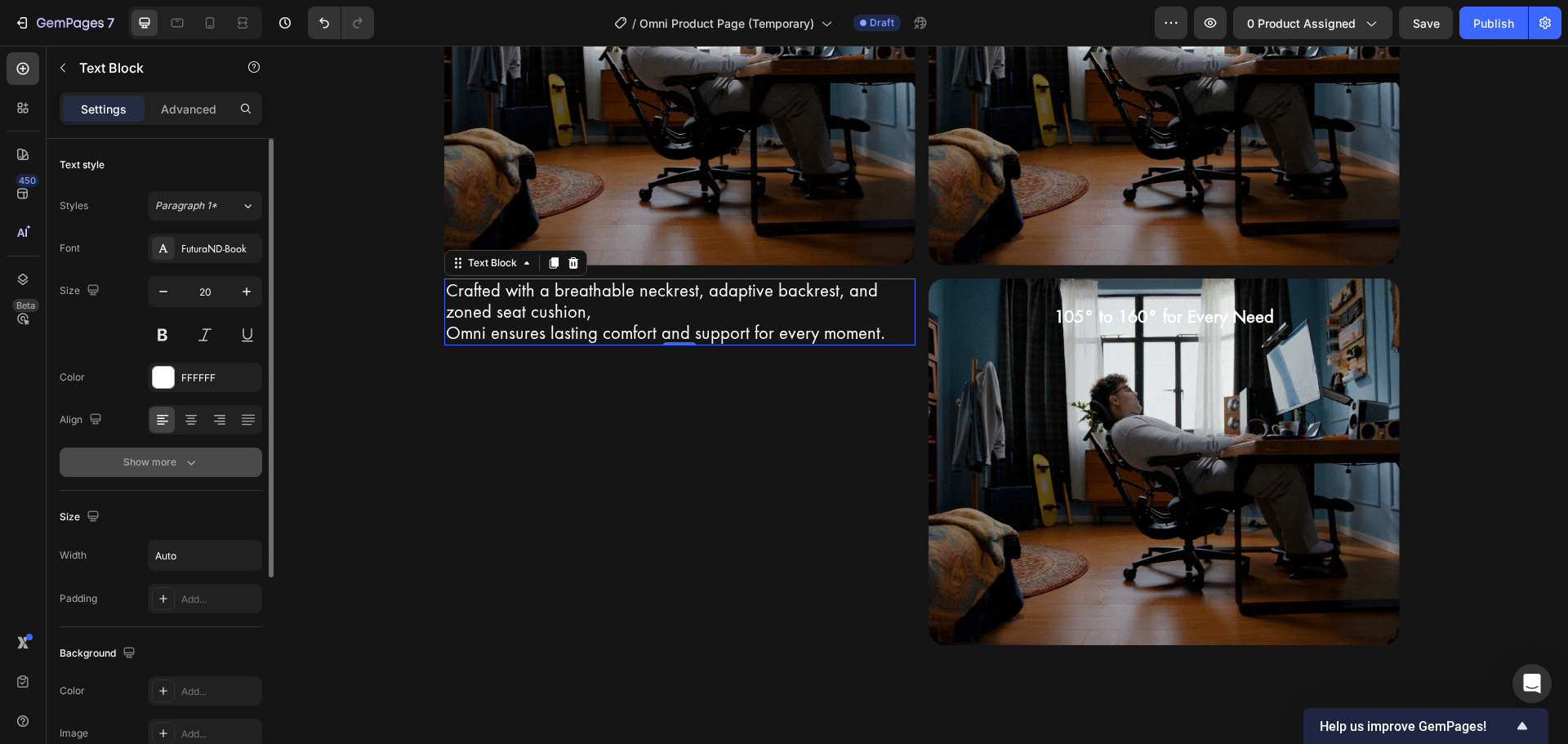
click at [179, 464] on div "Show more" at bounding box center [161, 462] width 76 height 17
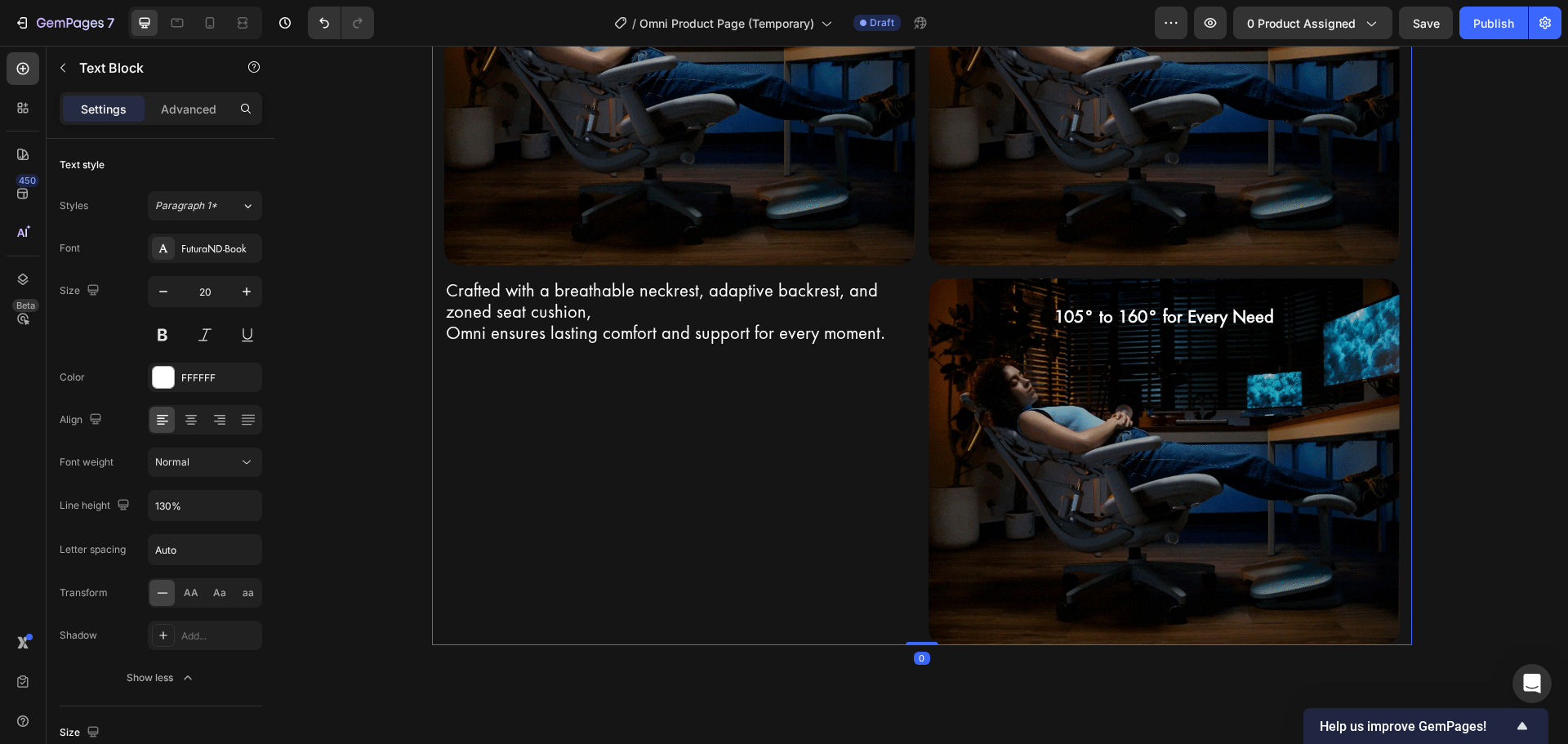
click at [433, 575] on div "Premium Materials for Ultimate Comfort Heading Row Crafted with a breathable ne…" at bounding box center [922, 207] width 980 height 875
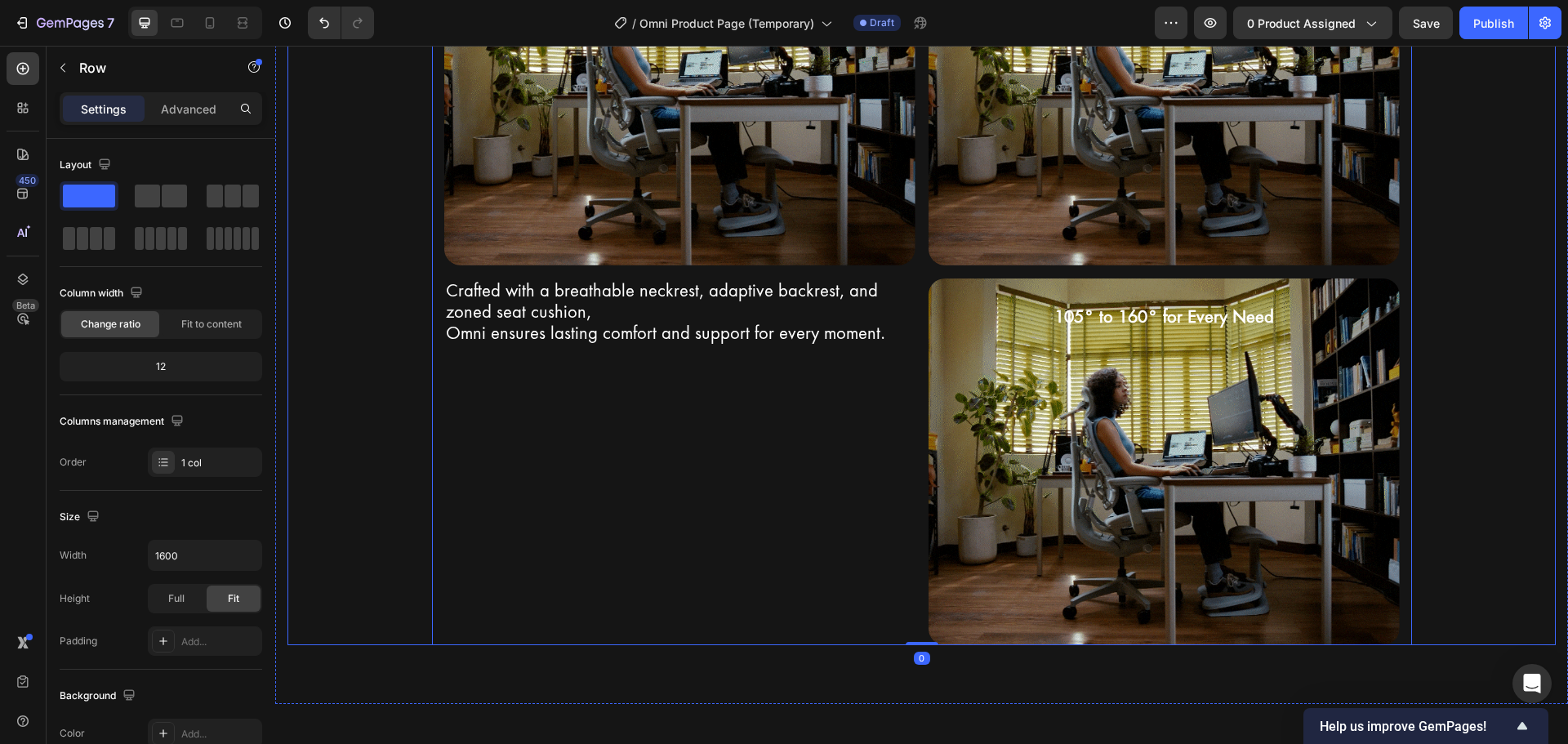
click at [1487, 447] on div "Premium Materials for Ultimate Comfort Heading Row Crafted with a breathable ne…" at bounding box center [922, 207] width 1268 height 875
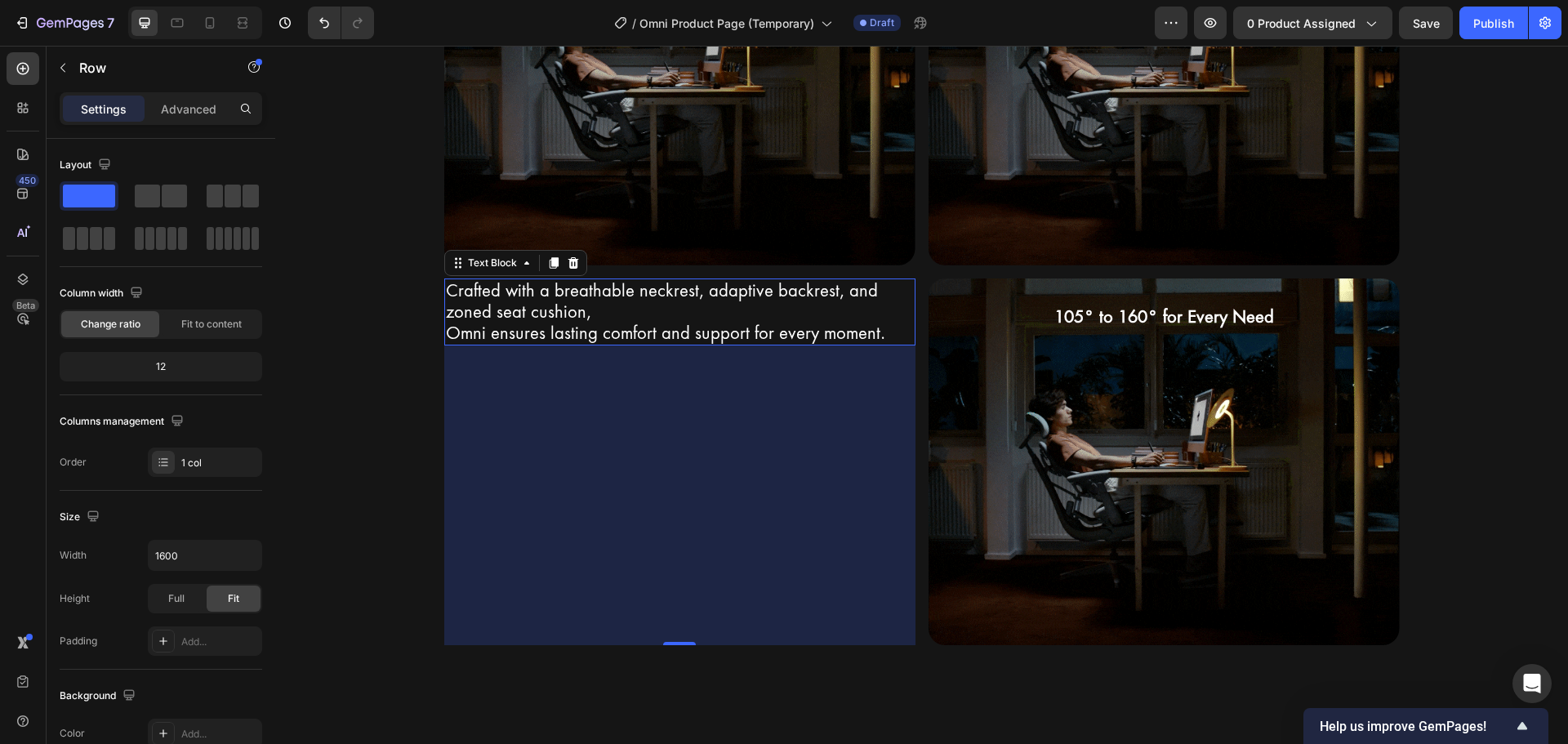
click at [677, 278] on div "Crafted with a breathable neckrest, adaptive backrest, and zoned seat cushion, …" at bounding box center [679, 311] width 471 height 67
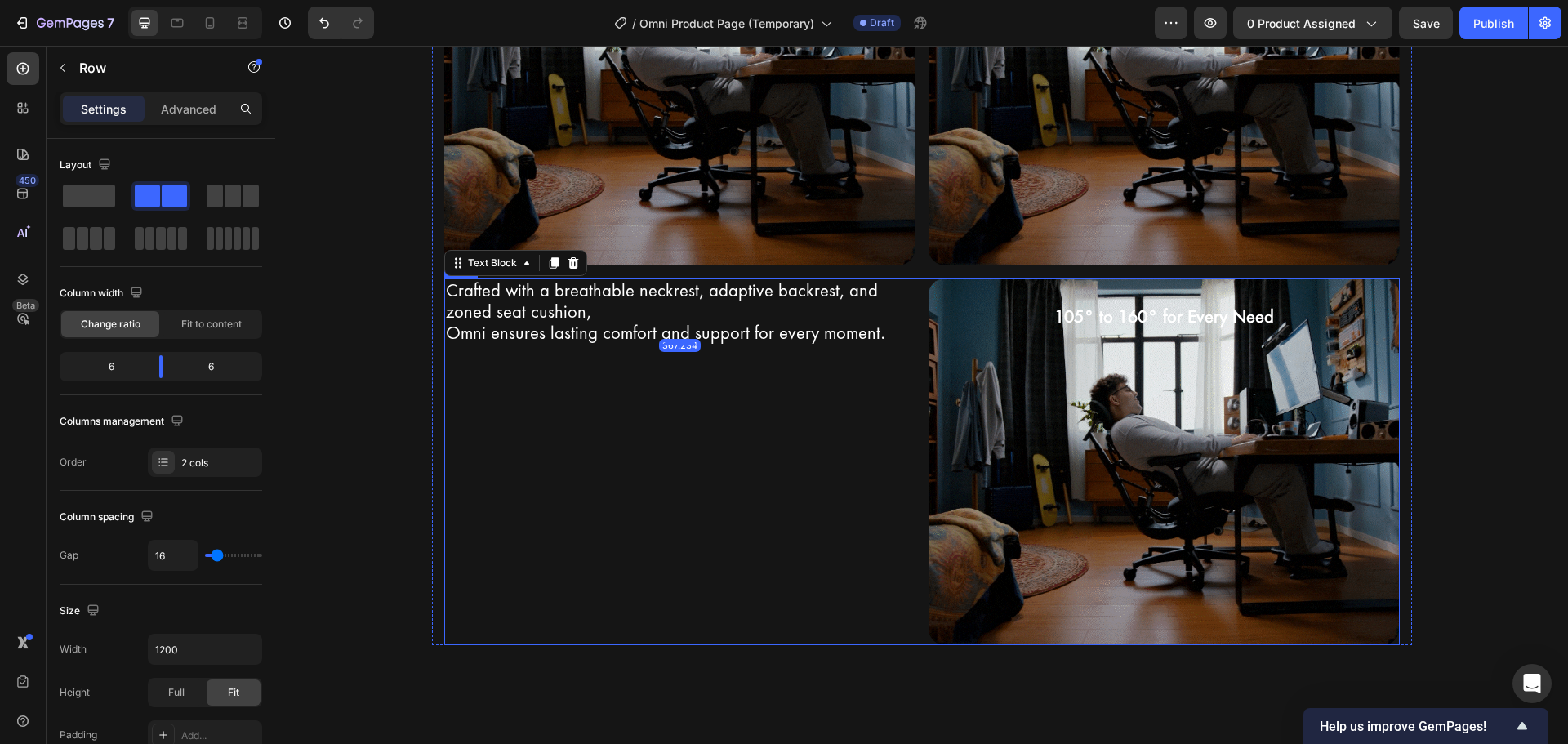
click at [721, 384] on div "Crafted with a breathable neckrest, adaptive backrest, and zoned seat cushion, …" at bounding box center [679, 461] width 471 height 366
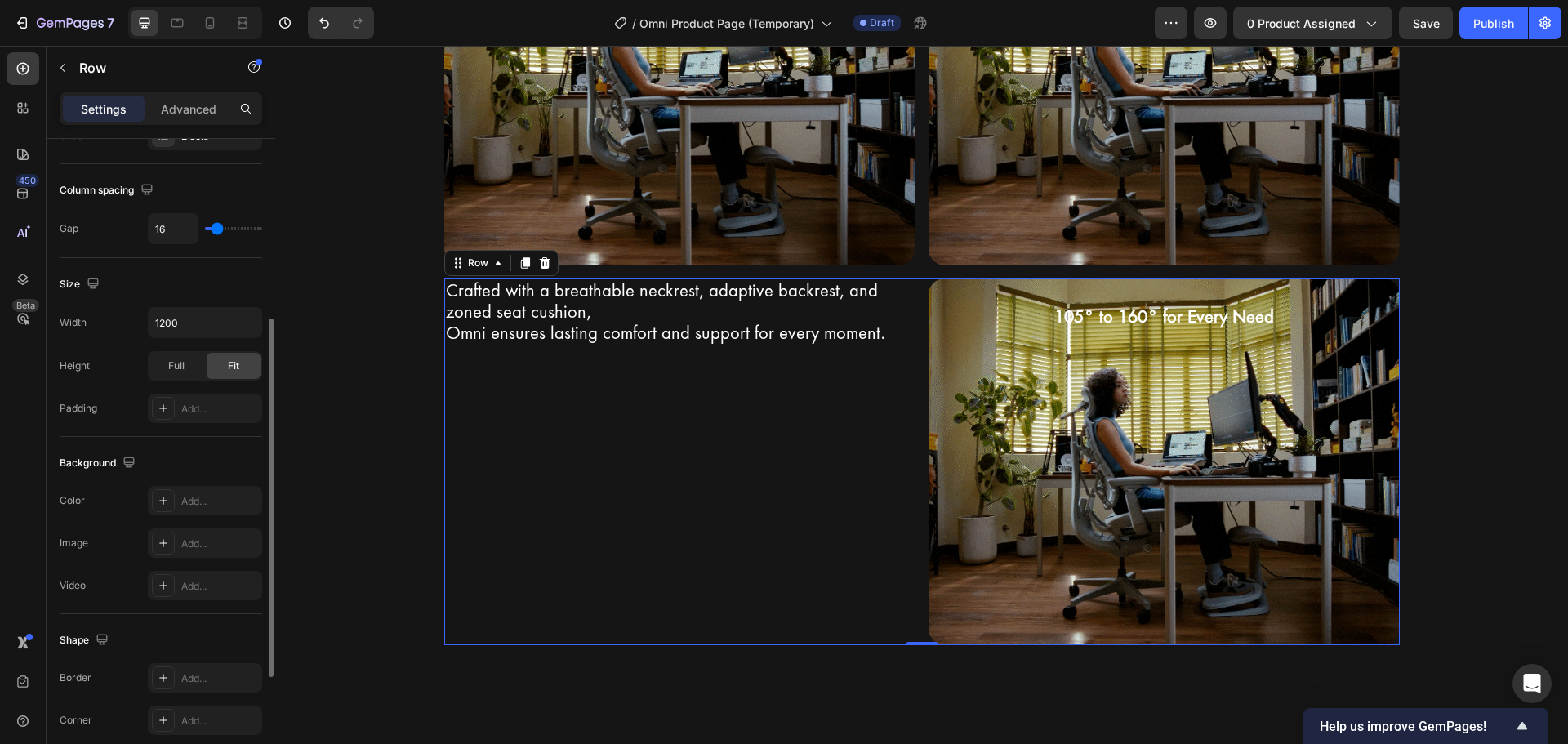
scroll to position [531, 0]
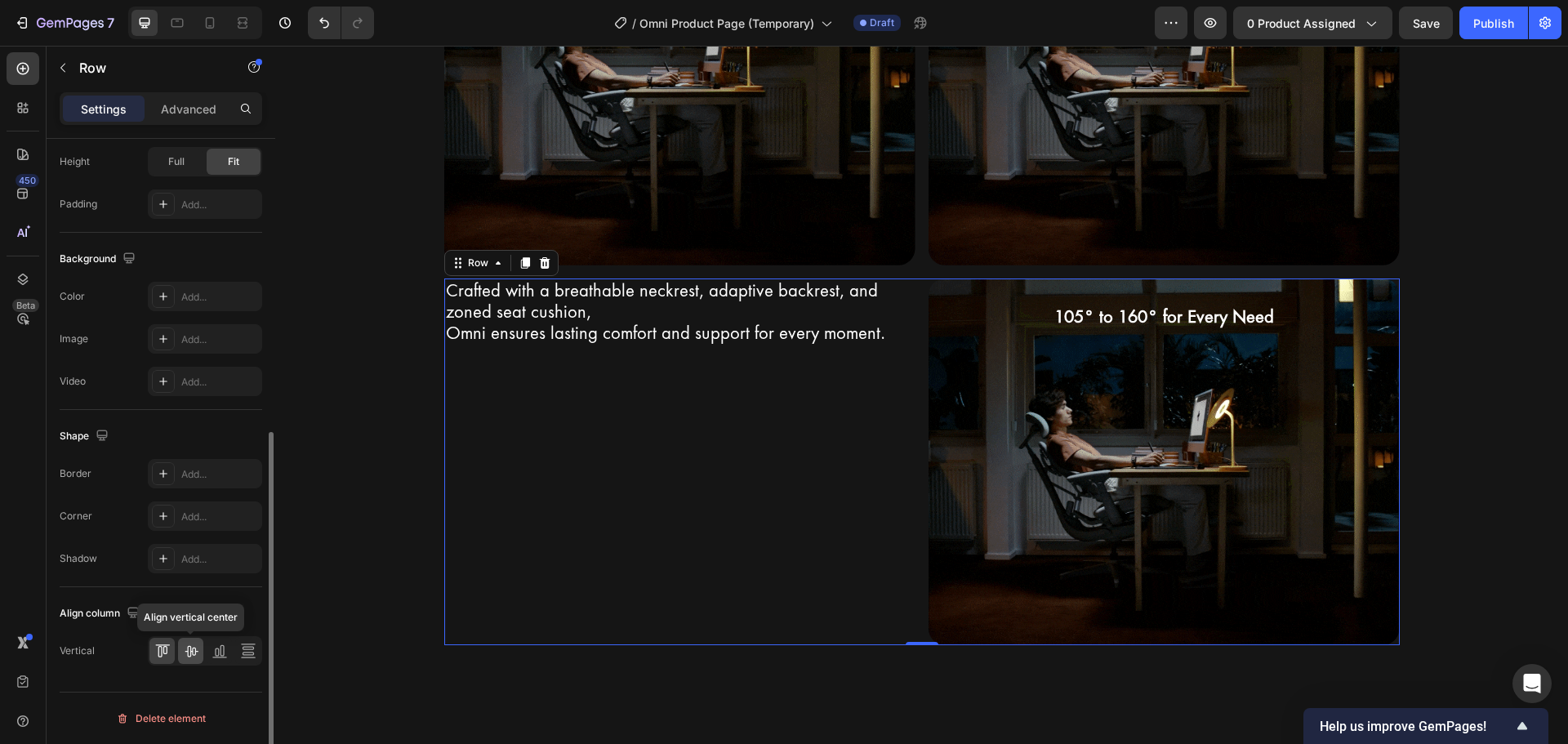
click at [190, 652] on icon at bounding box center [191, 650] width 17 height 17
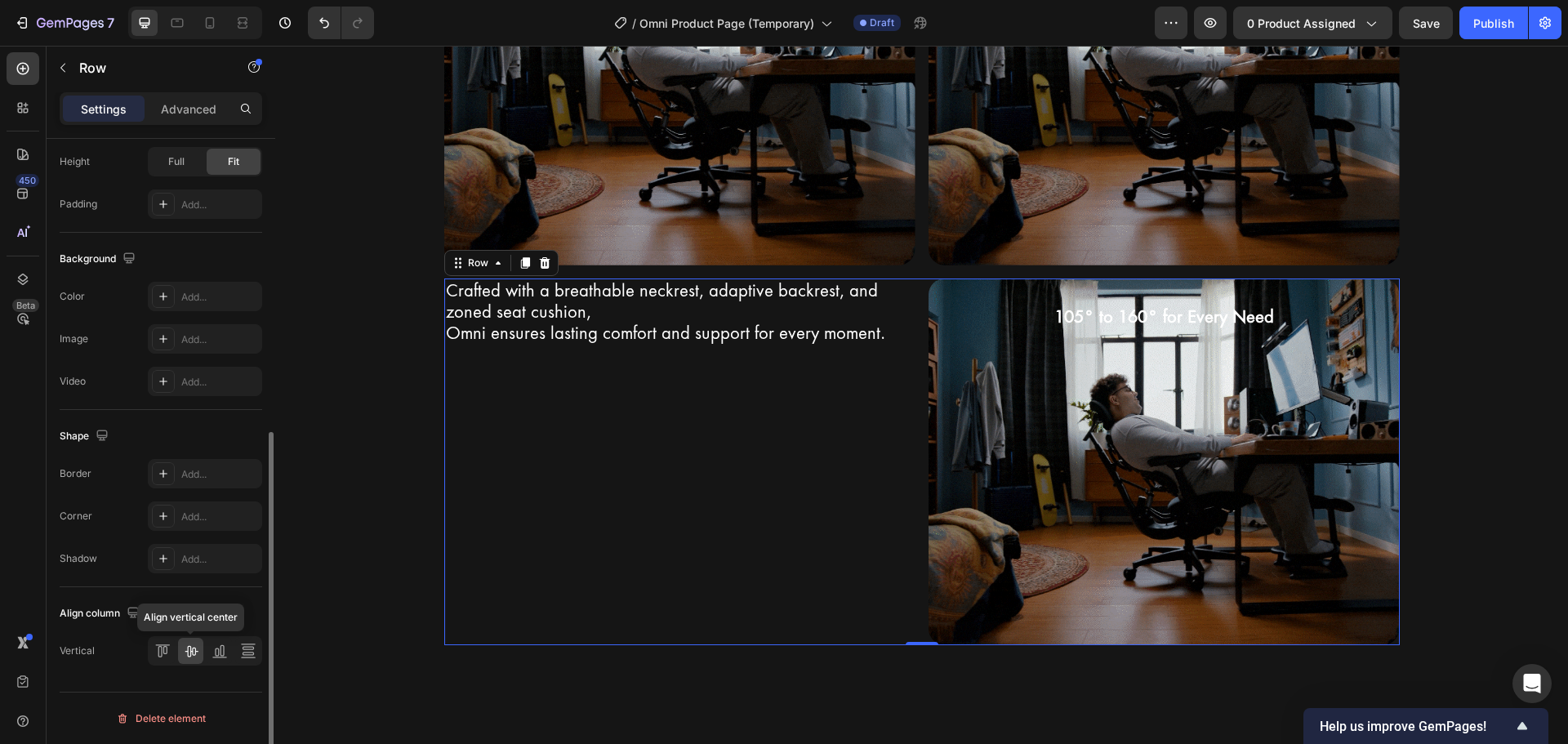
click at [190, 652] on icon at bounding box center [191, 650] width 17 height 17
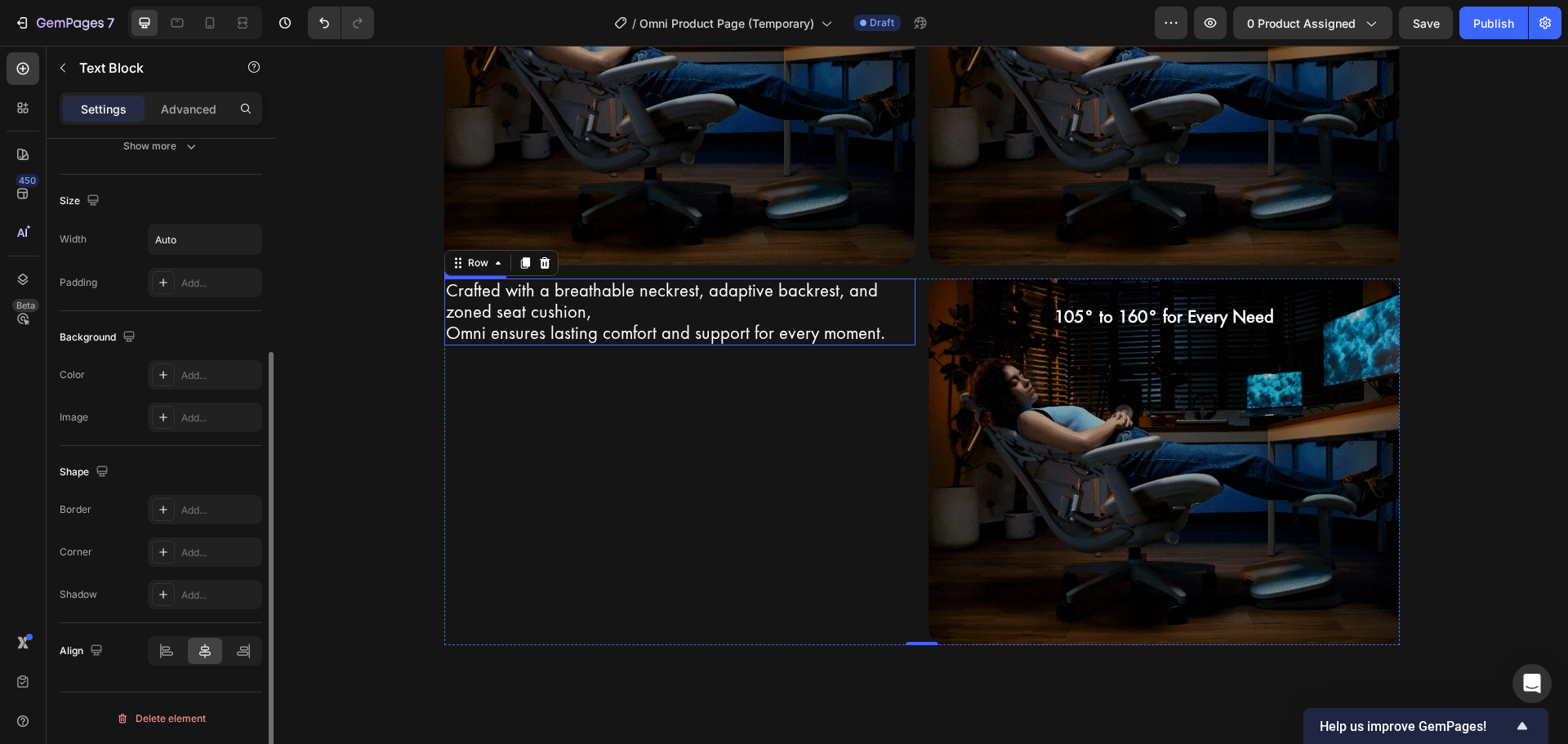
scroll to position [0, 0]
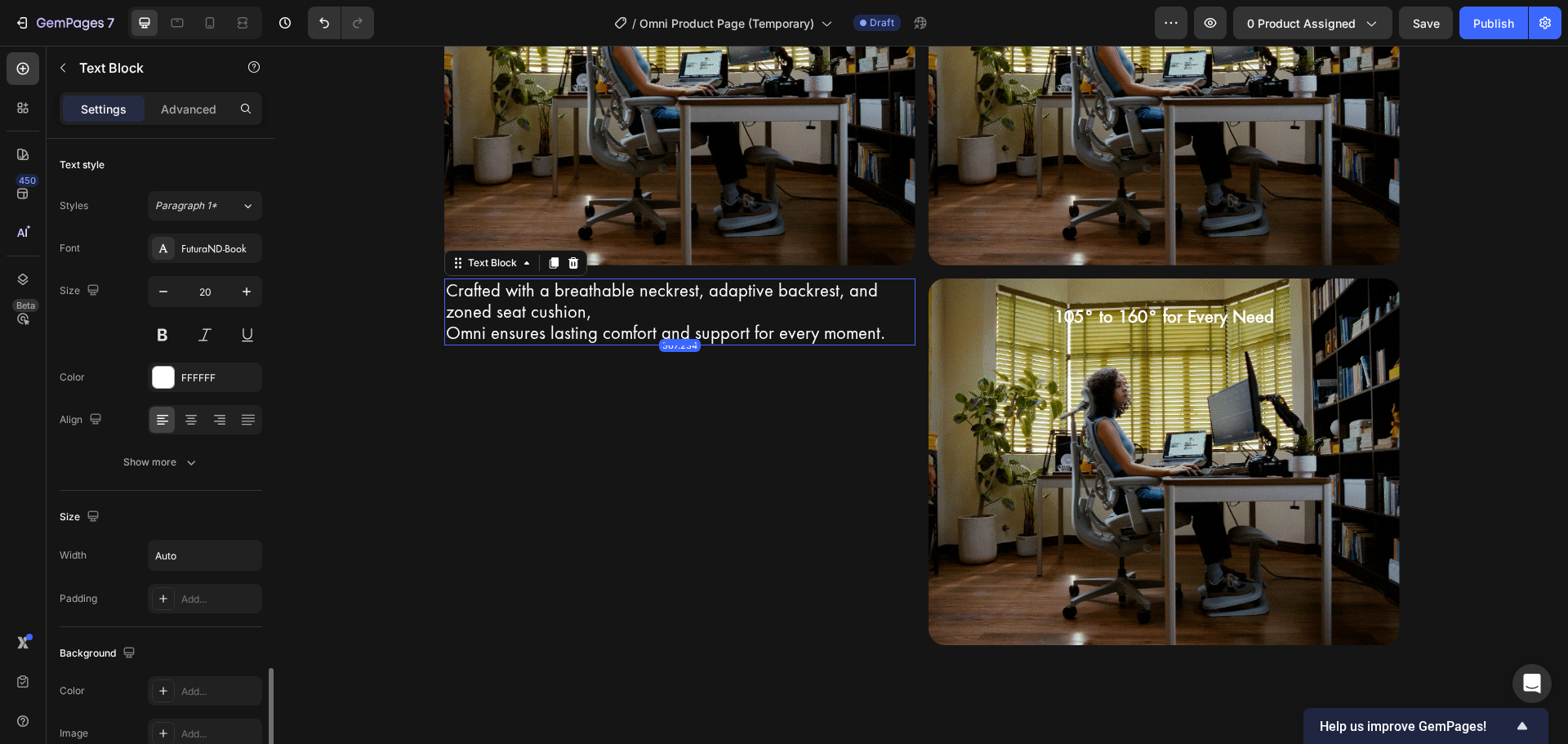
click at [592, 320] on p "Crafted with a breathable neckrest, adaptive backrest, and zoned seat cushion," at bounding box center [679, 301] width 468 height 43
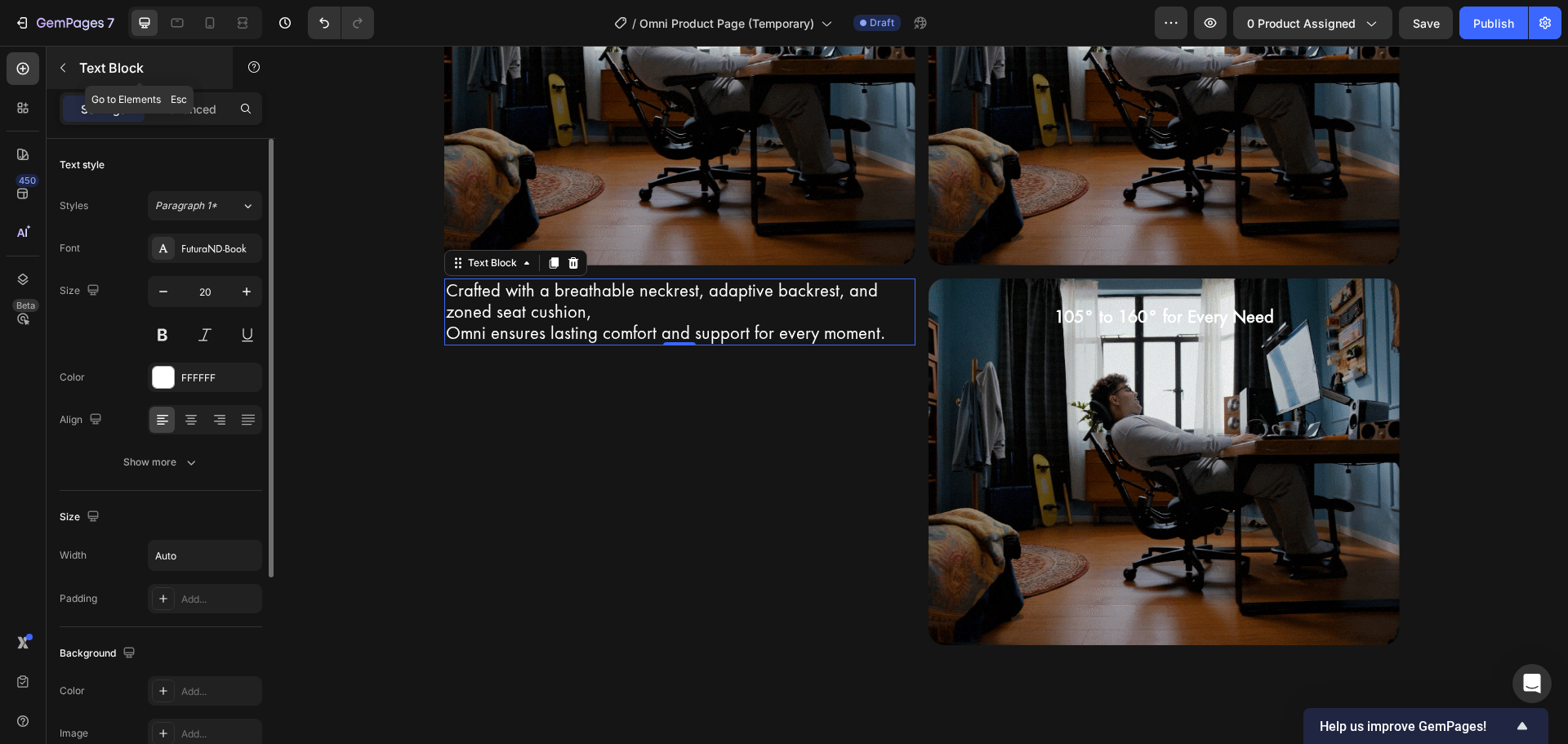
click at [60, 63] on icon "button" at bounding box center [62, 67] width 13 height 13
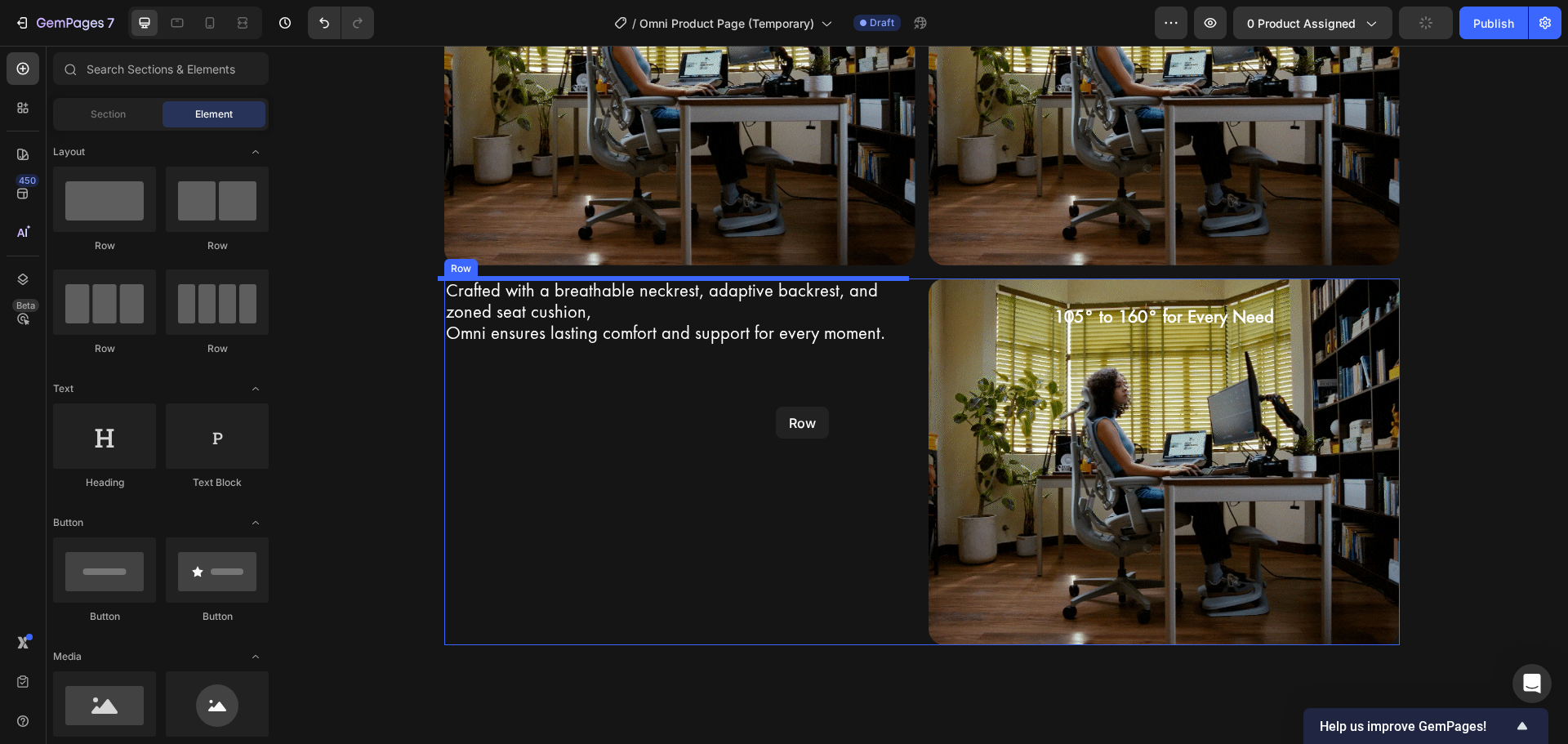
drag, startPoint x: 363, startPoint y: 258, endPoint x: 776, endPoint y: 407, distance: 439.1
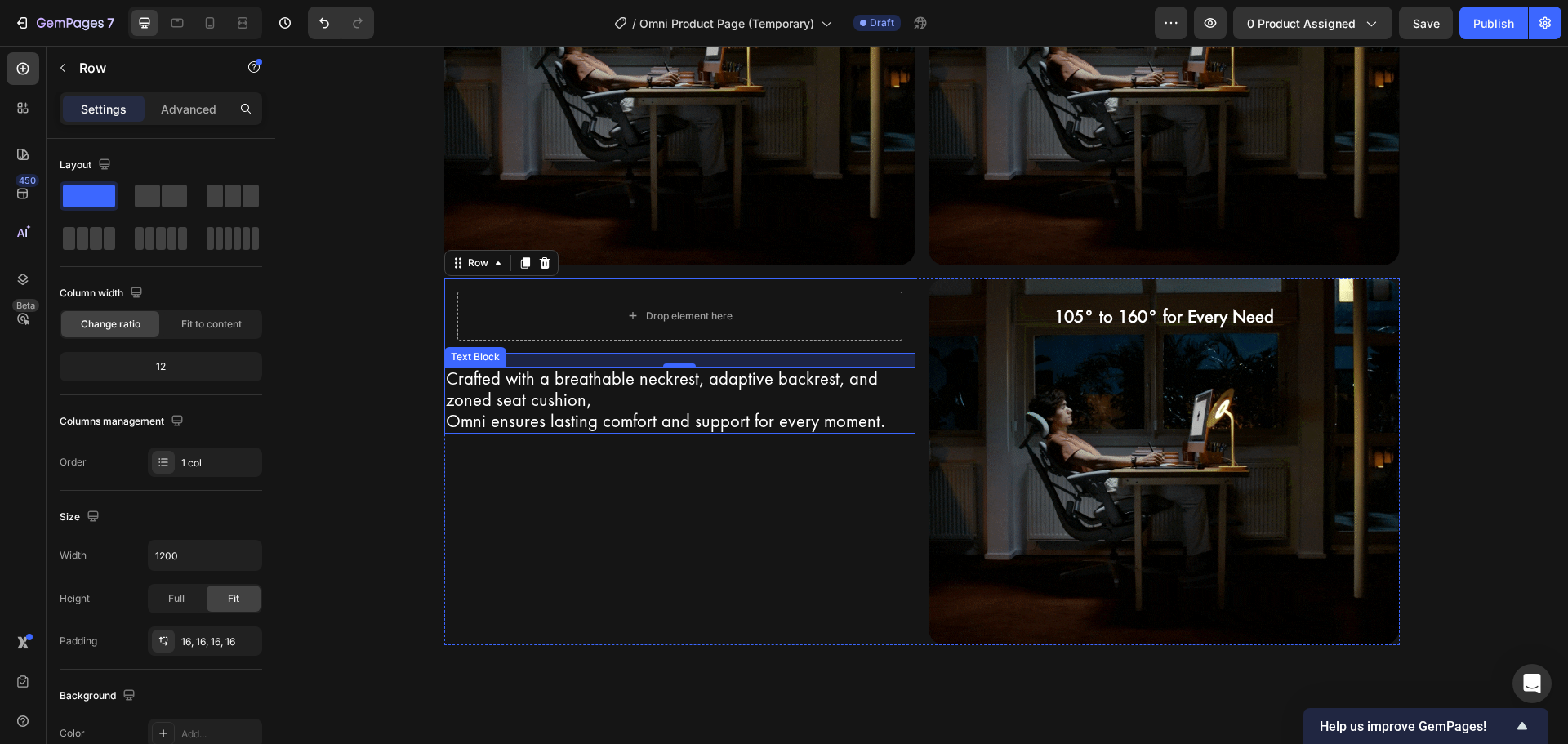
click at [700, 382] on p "Crafted with a breathable neckrest, adaptive backrest, and zoned seat cushion," at bounding box center [679, 389] width 468 height 43
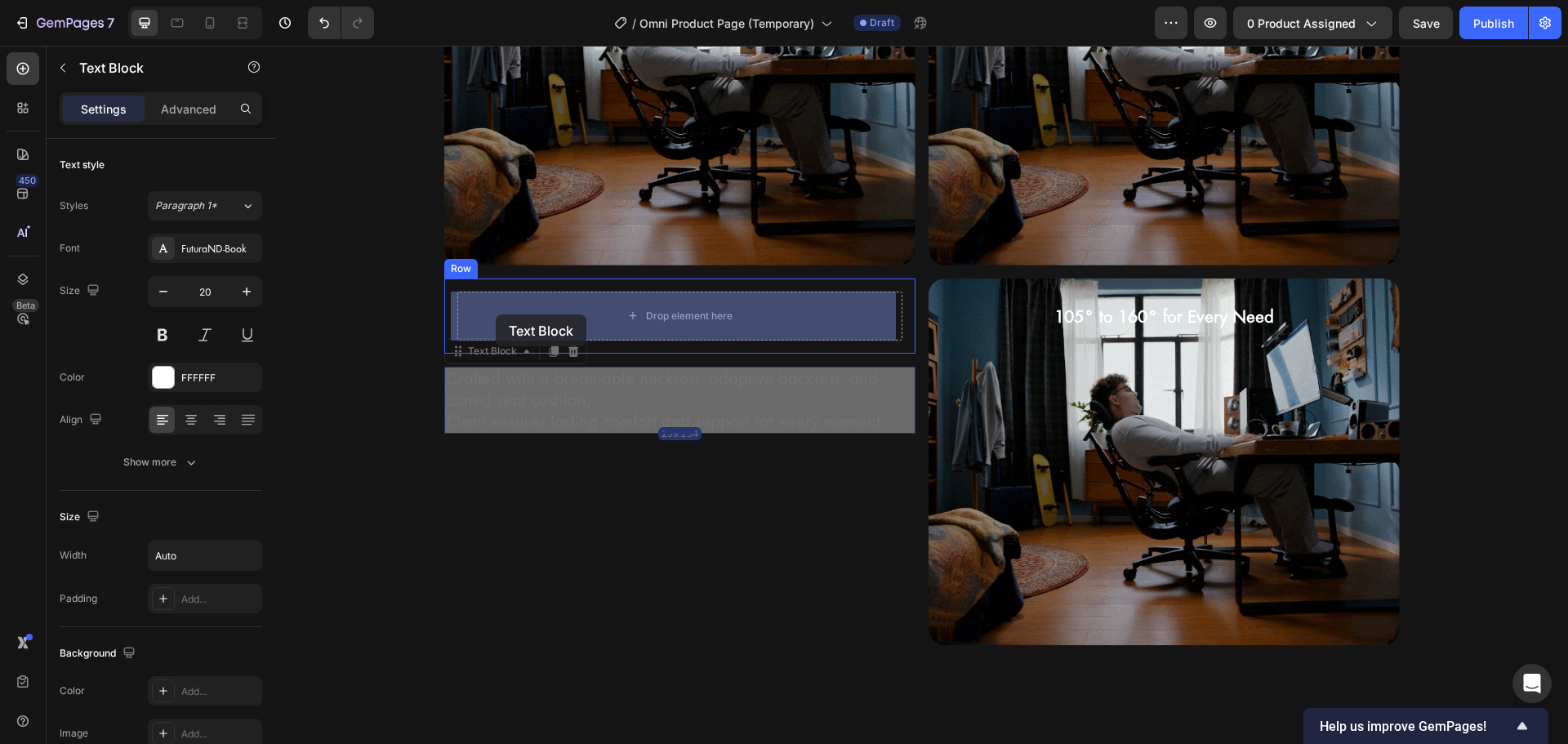
drag, startPoint x: 497, startPoint y: 351, endPoint x: 496, endPoint y: 321, distance: 30.0
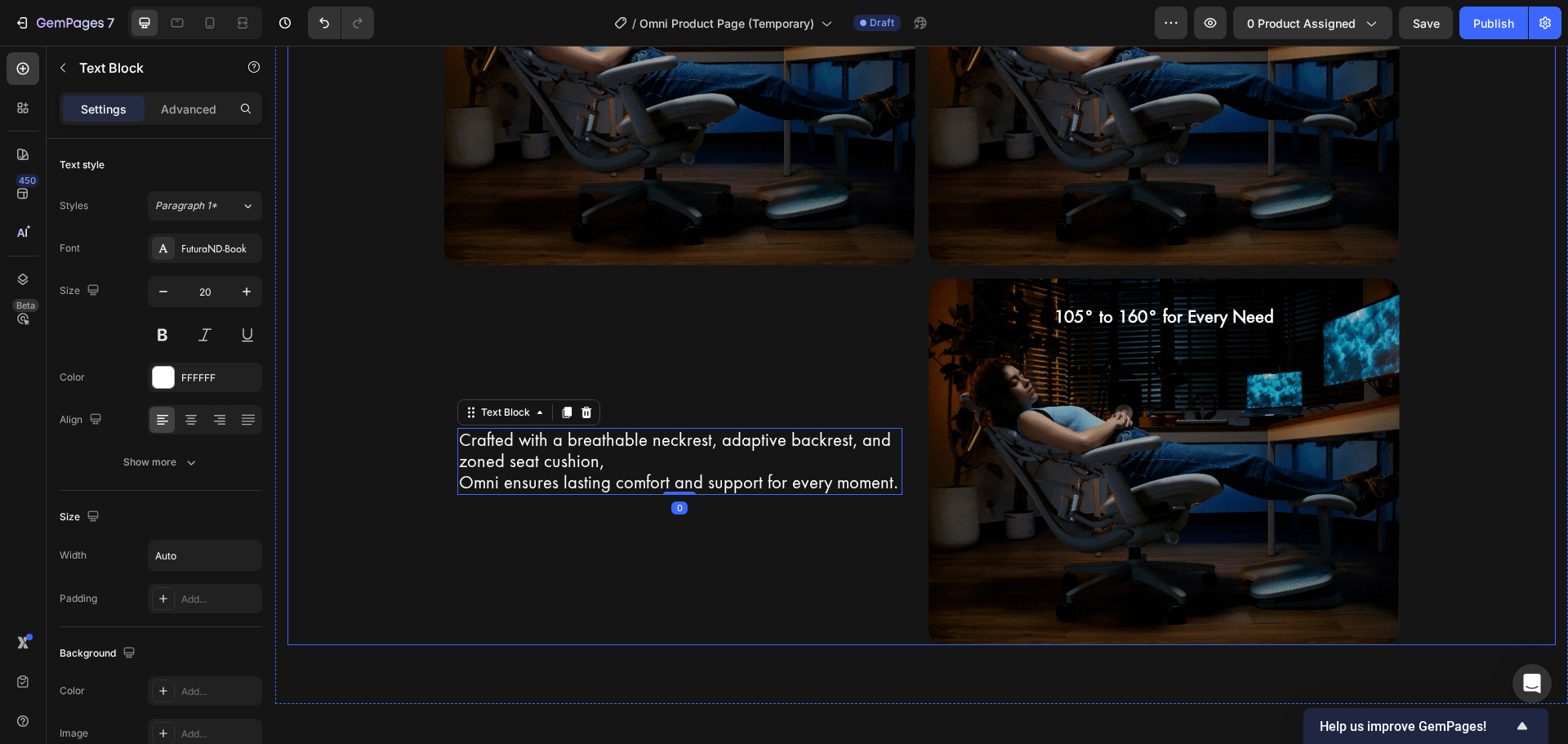
click at [333, 462] on div "Premium Materials for Ultimate Comfort Heading Row Crafted with a breathable ne…" at bounding box center [922, 207] width 1268 height 875
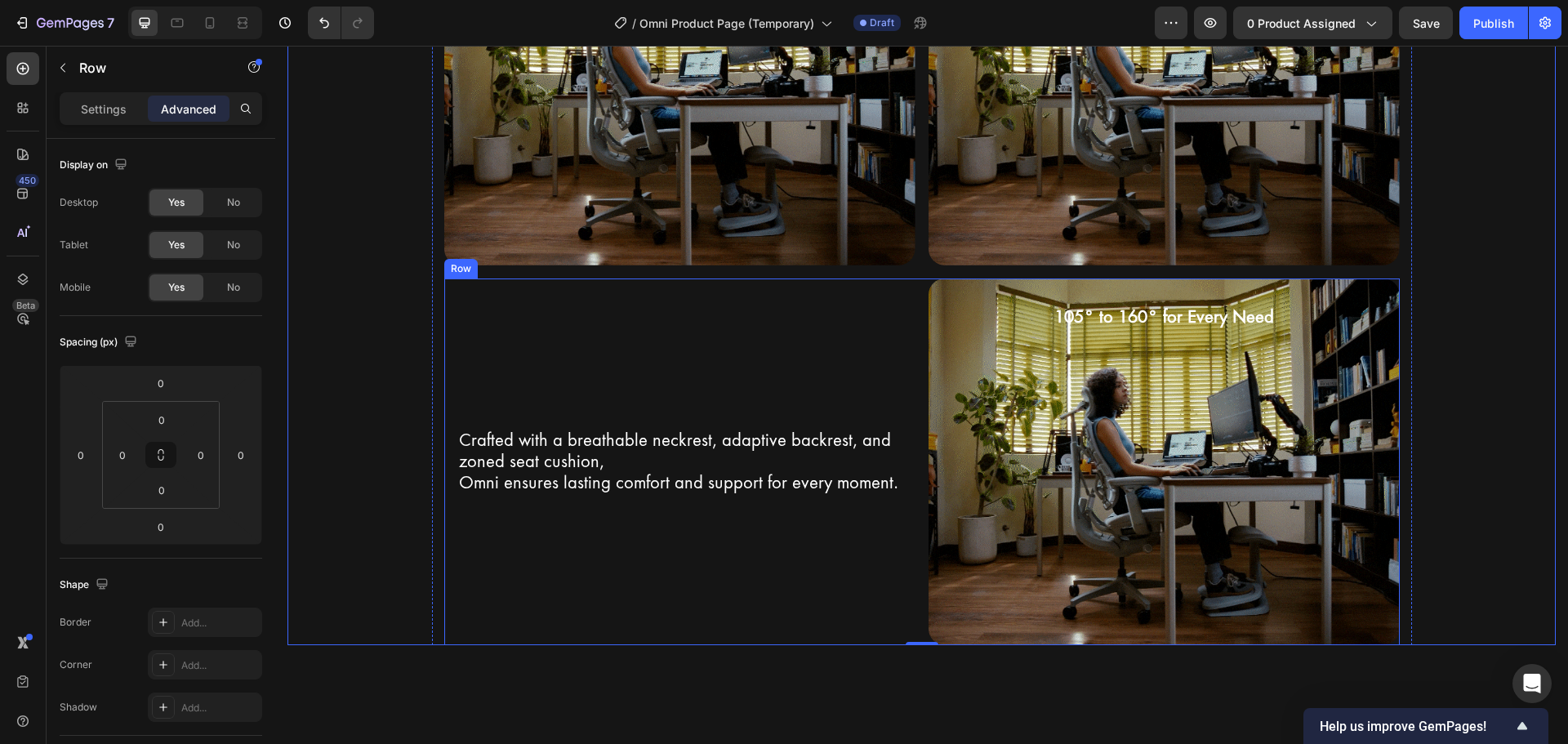
click at [613, 400] on div "Crafted with a breathable neckrest, adaptive backrest, and zoned seat cushion, …" at bounding box center [679, 461] width 471 height 366
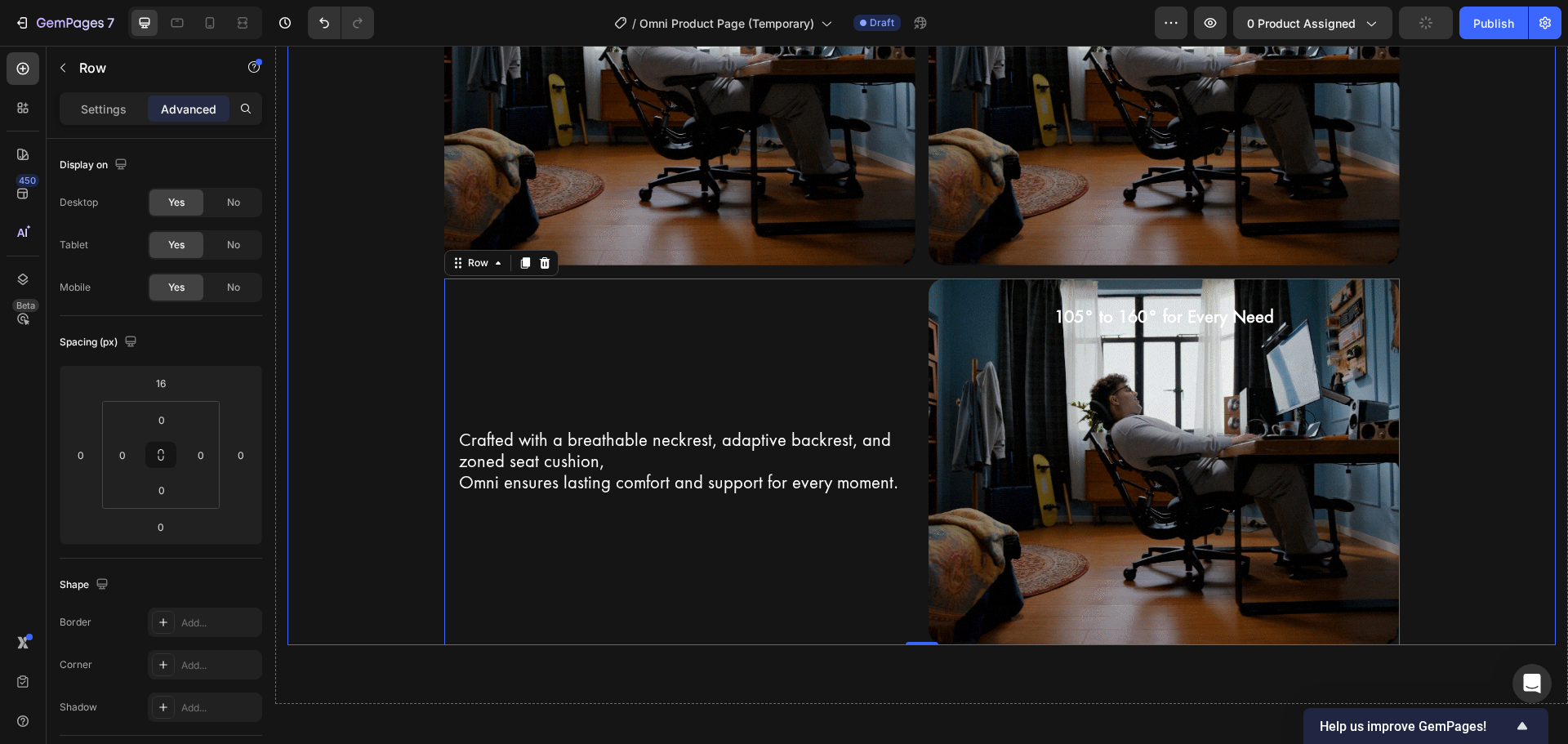
click at [348, 505] on div "Premium Materials for Ultimate Comfort Heading Row Crafted with a breathable ne…" at bounding box center [922, 207] width 1268 height 875
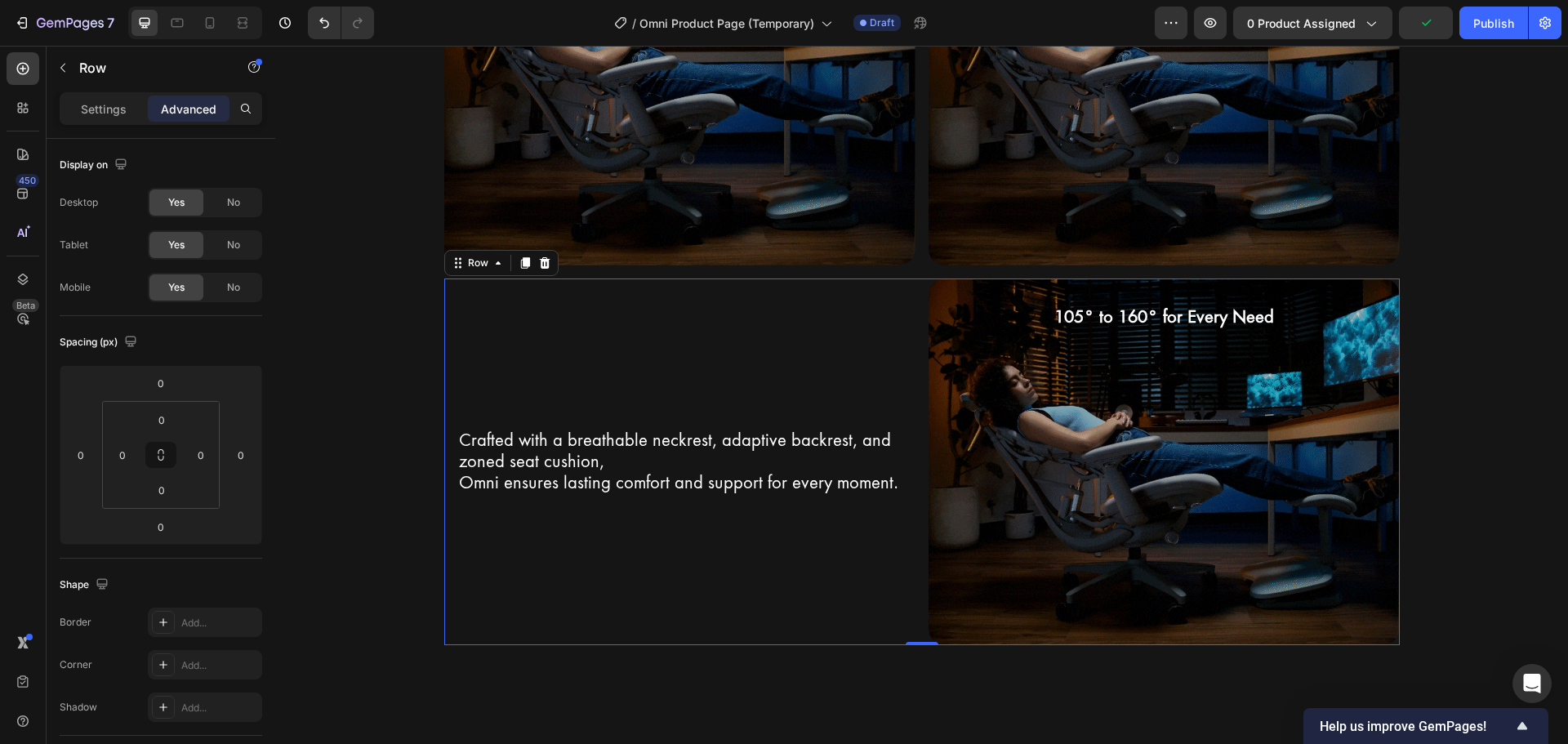
click at [505, 390] on div "Crafted with a breathable neckrest, adaptive backrest, and zoned seat cushion, …" at bounding box center [679, 461] width 471 height 366
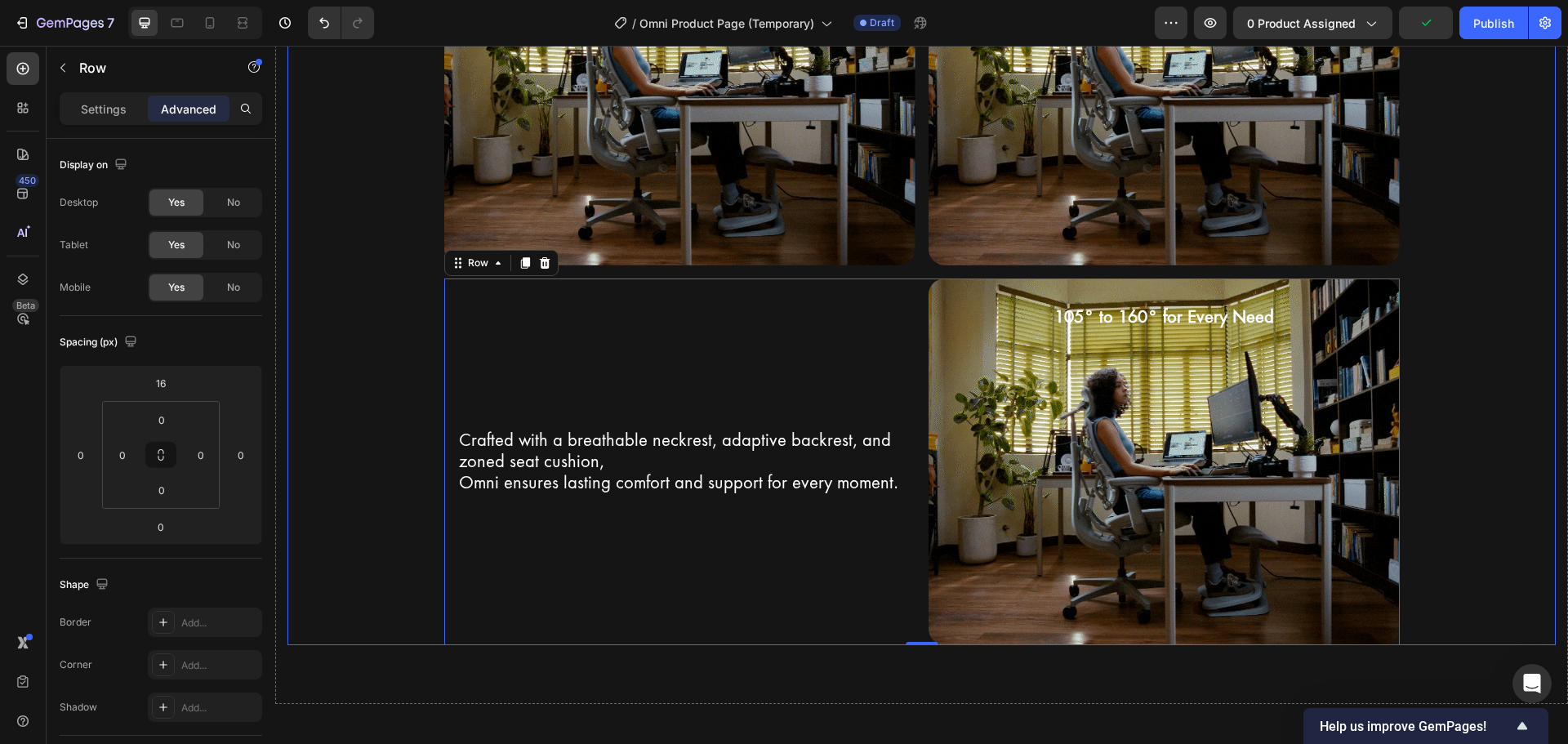
click at [310, 421] on div "Premium Materials for Ultimate Comfort Heading Row Crafted with a breathable ne…" at bounding box center [922, 207] width 1268 height 875
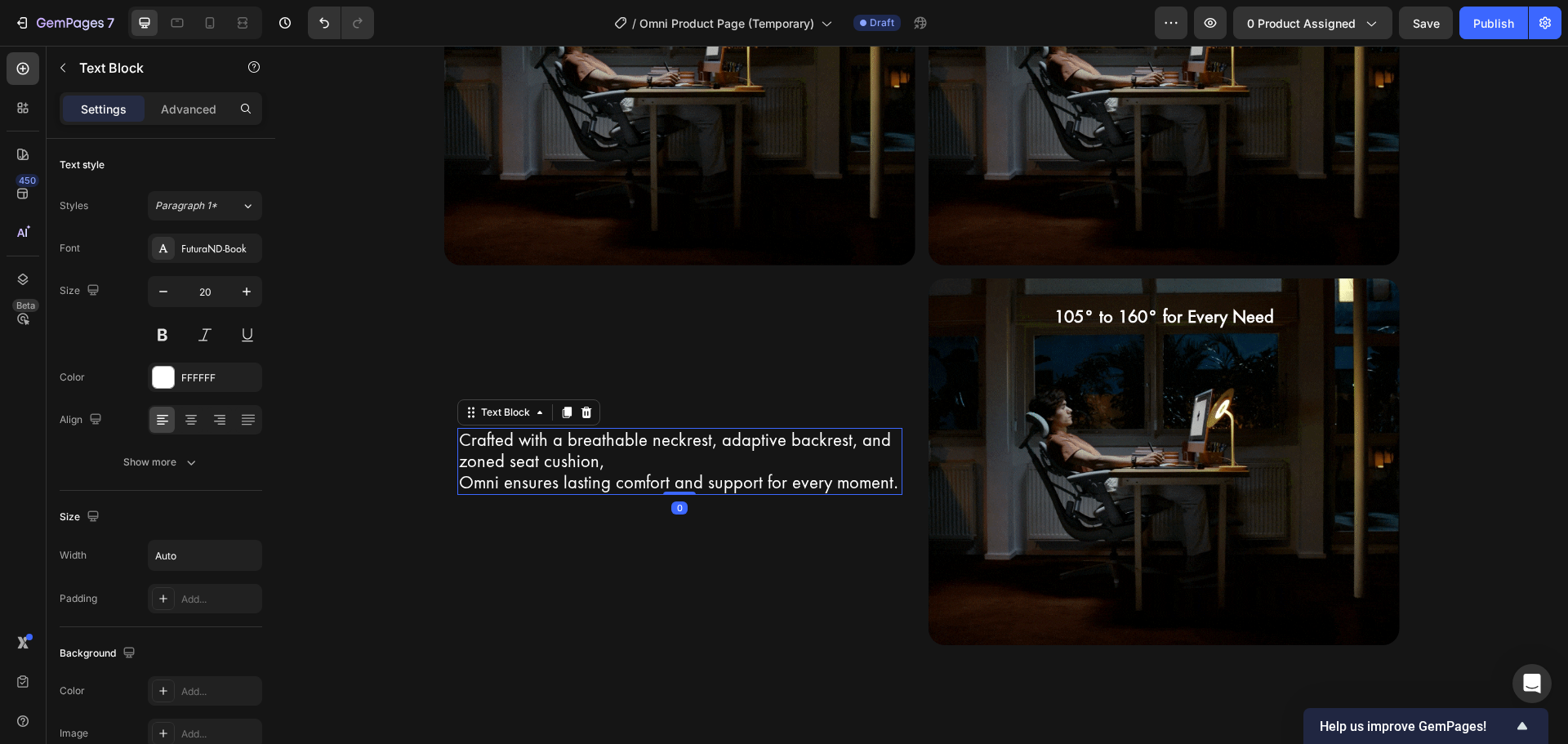
click at [767, 450] on p "Crafted with a breathable neckrest, adaptive backrest, and zoned seat cushion," at bounding box center [679, 450] width 442 height 43
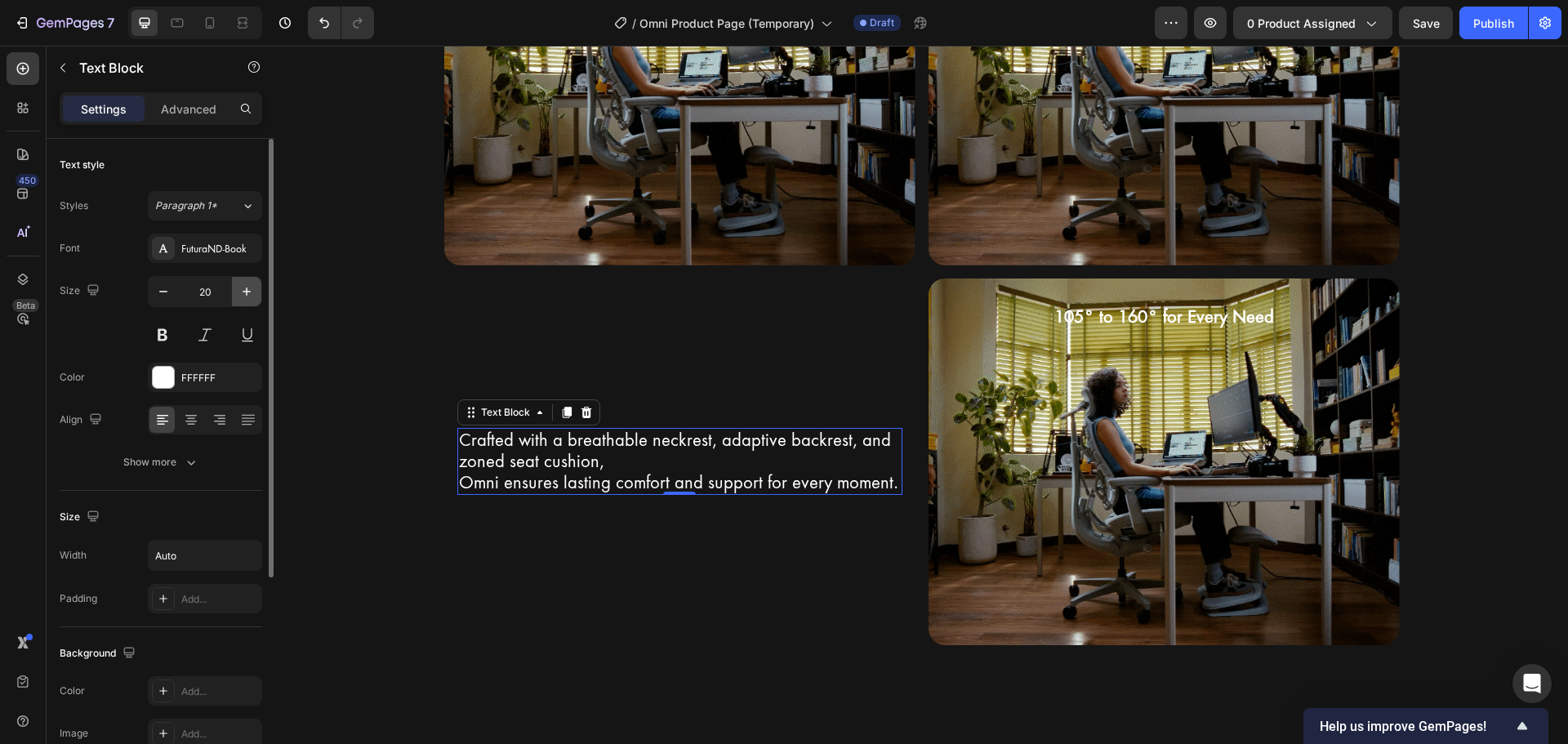
click at [244, 300] on button "button" at bounding box center [247, 292] width 30 height 30
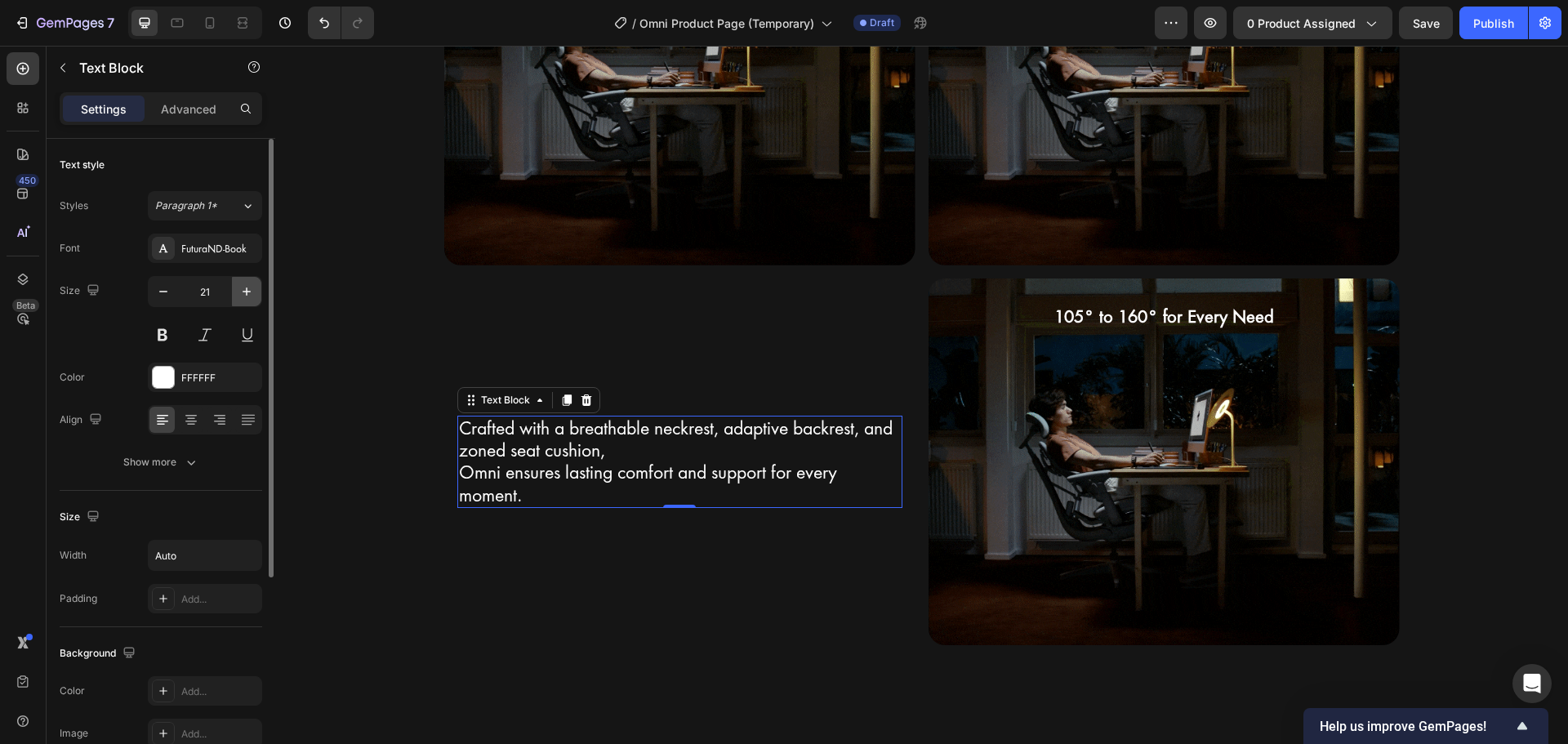
click at [244, 300] on button "button" at bounding box center [247, 292] width 30 height 30
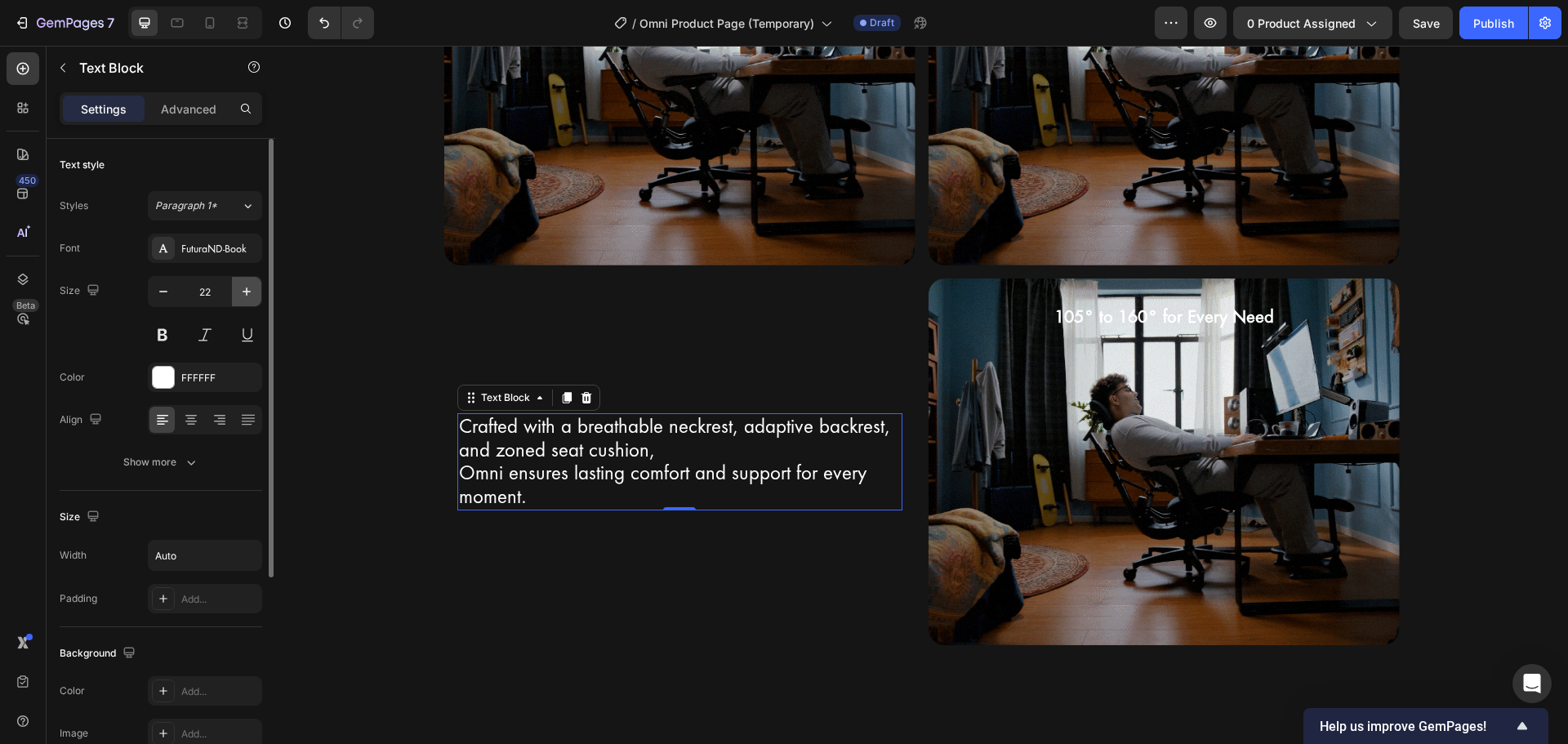
click at [244, 300] on button "button" at bounding box center [247, 292] width 30 height 30
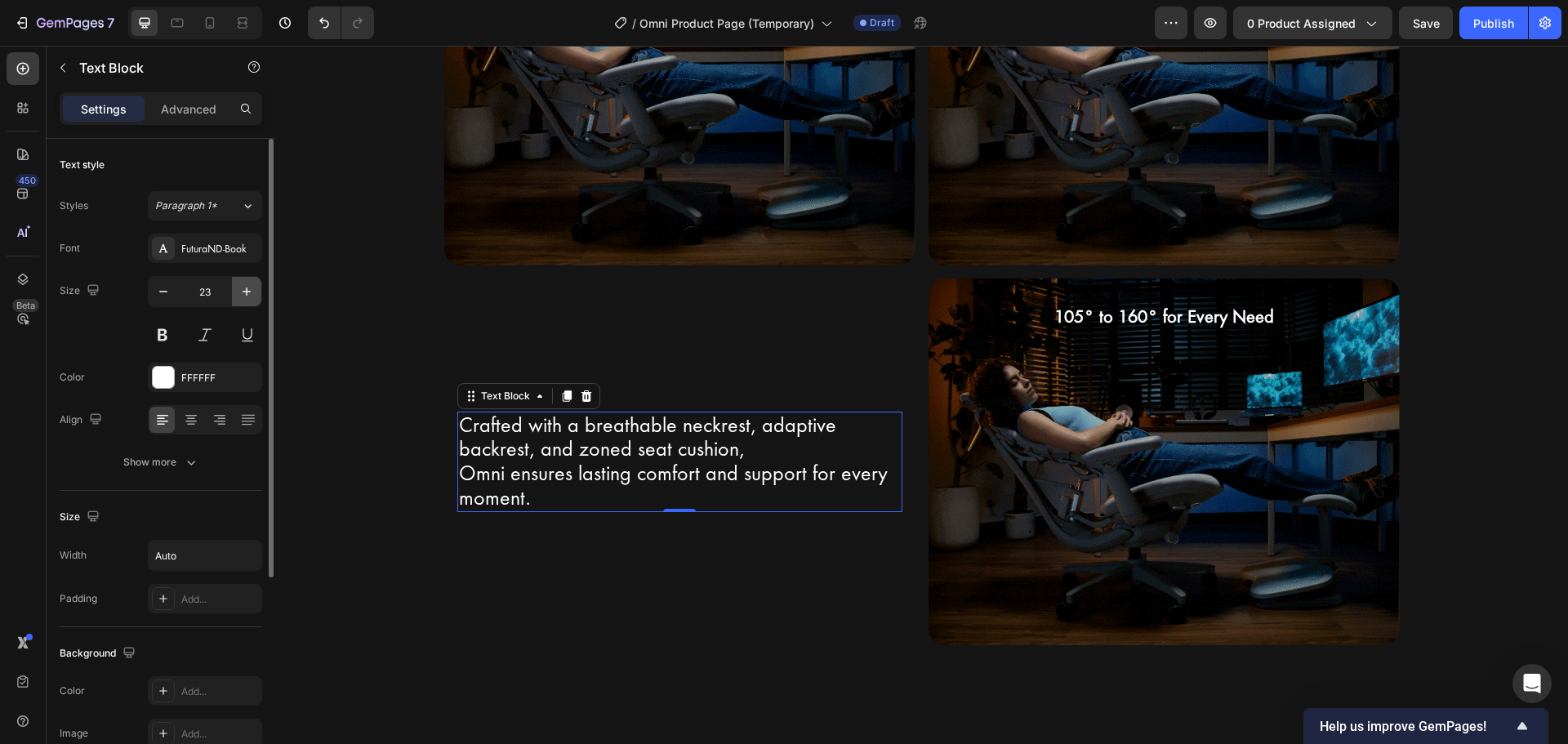
click at [244, 300] on button "button" at bounding box center [247, 292] width 30 height 30
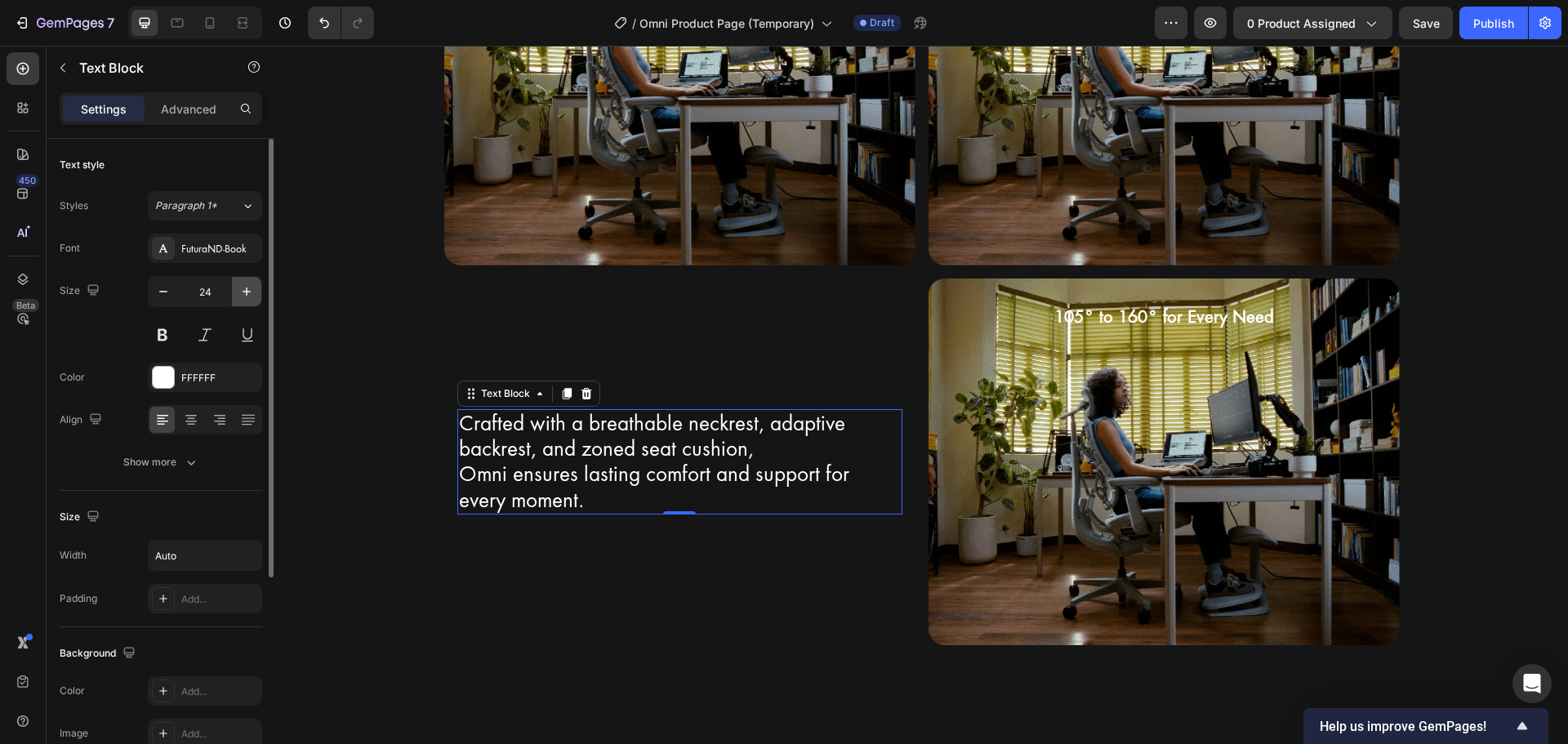
click at [244, 300] on button "button" at bounding box center [247, 292] width 30 height 30
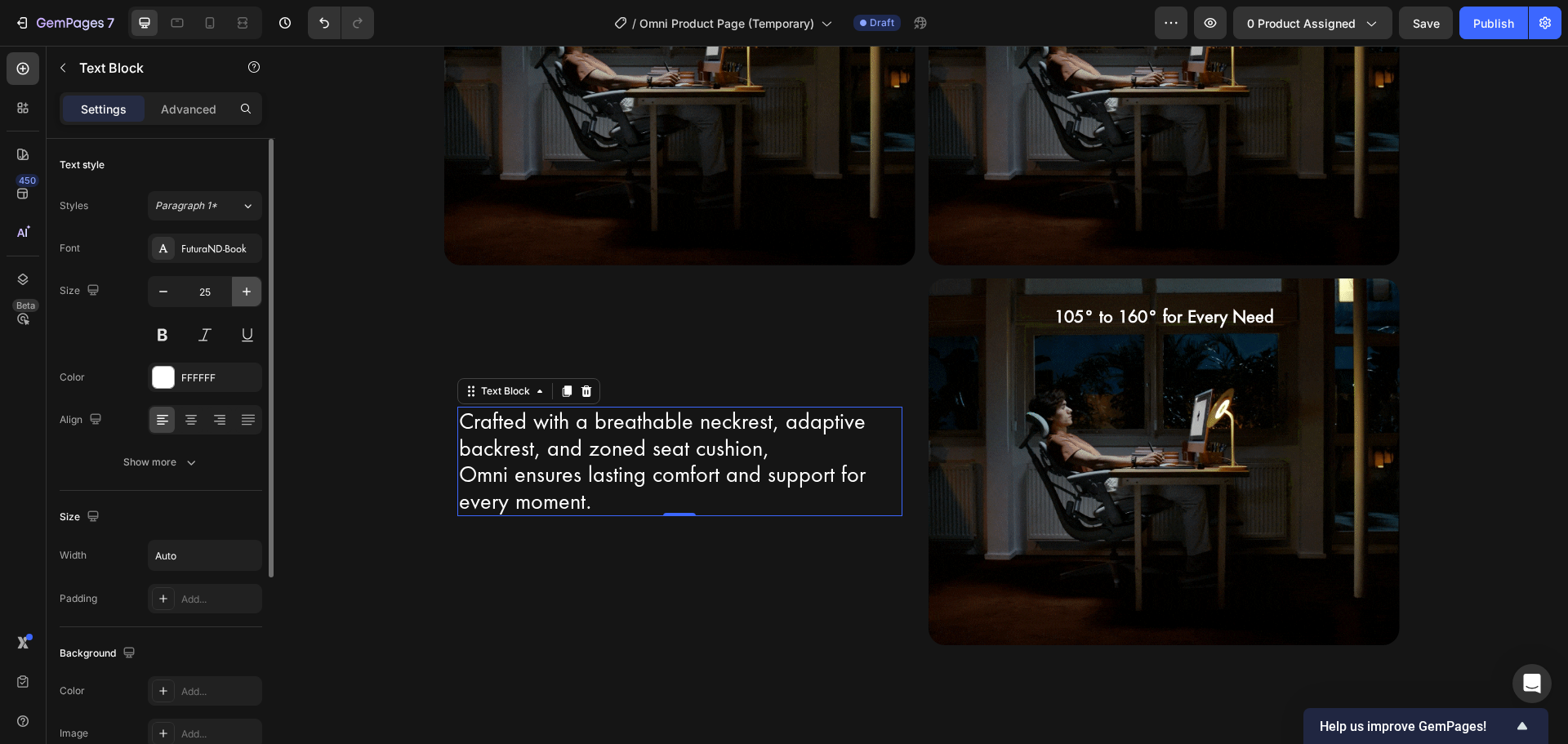
click at [244, 300] on button "button" at bounding box center [247, 292] width 30 height 30
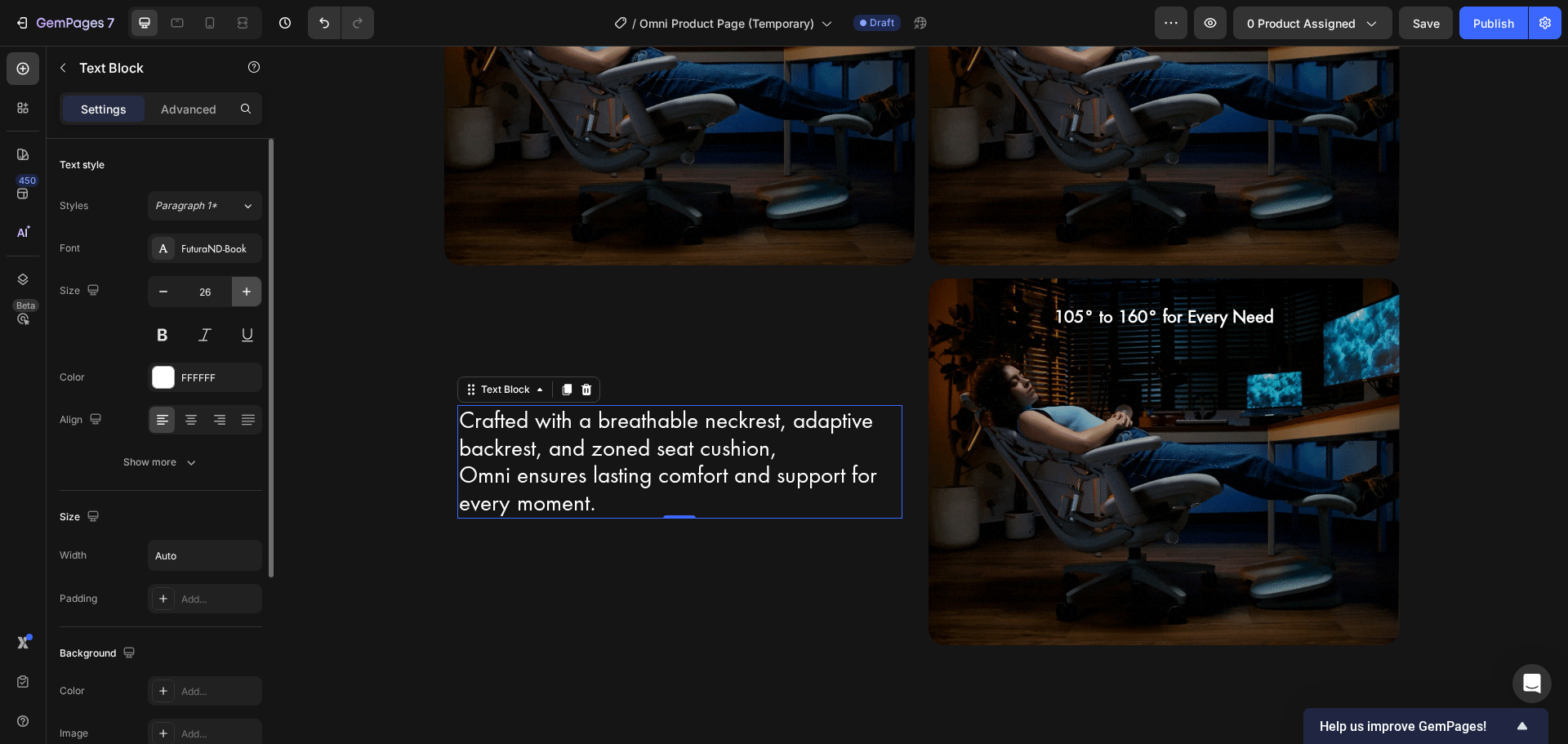
click at [244, 300] on button "button" at bounding box center [247, 292] width 30 height 30
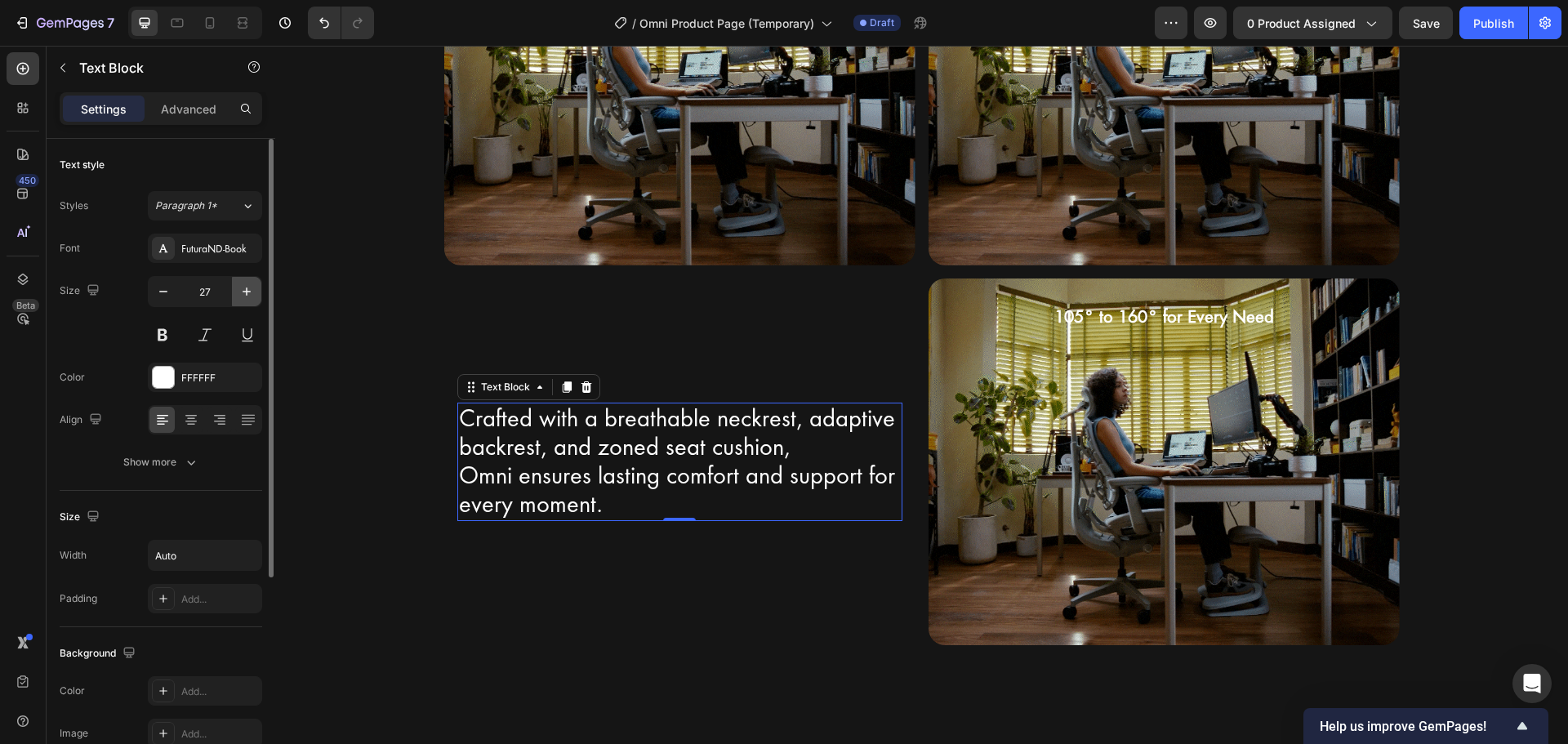
click at [242, 284] on icon "button" at bounding box center [247, 291] width 17 height 17
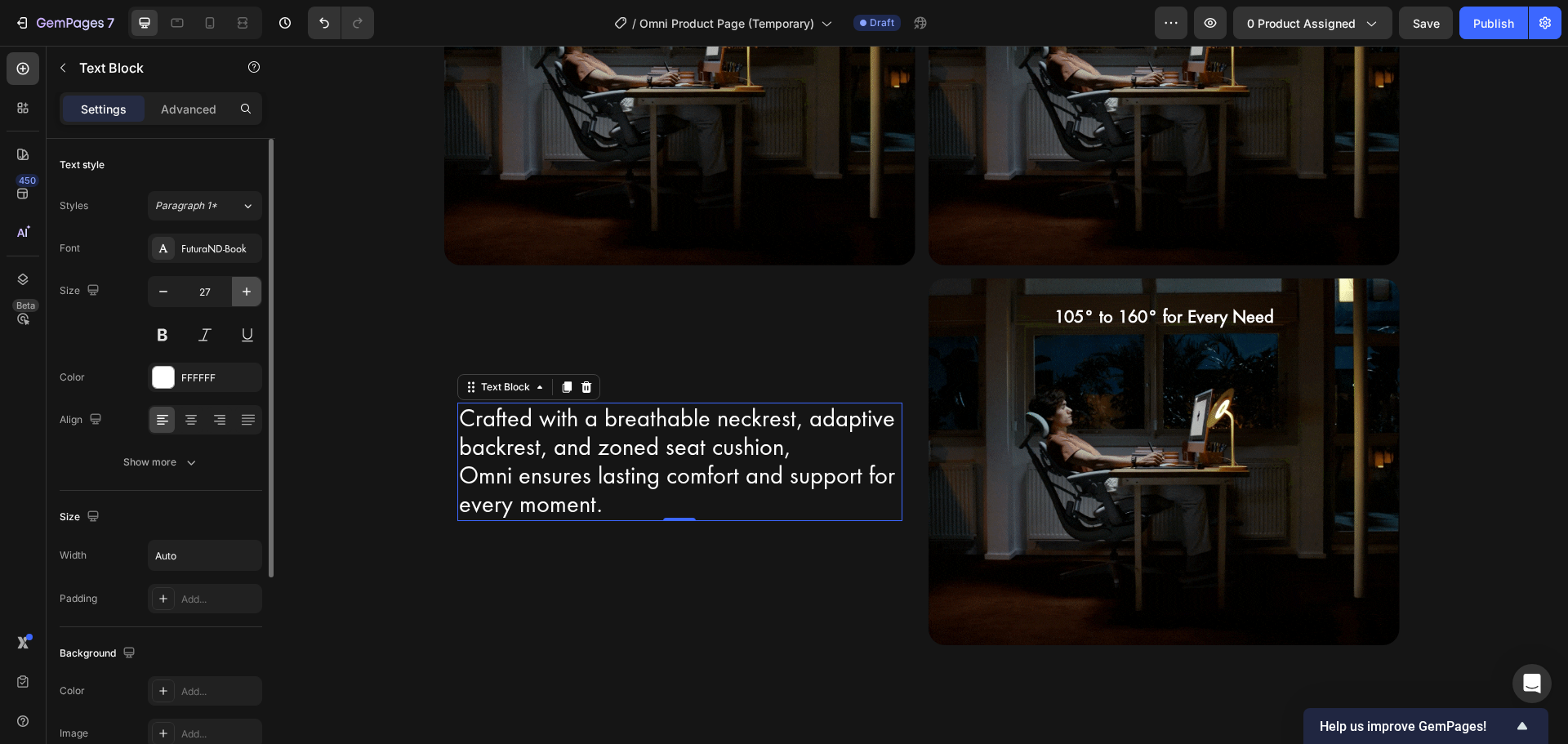
click at [242, 284] on icon "button" at bounding box center [247, 291] width 17 height 17
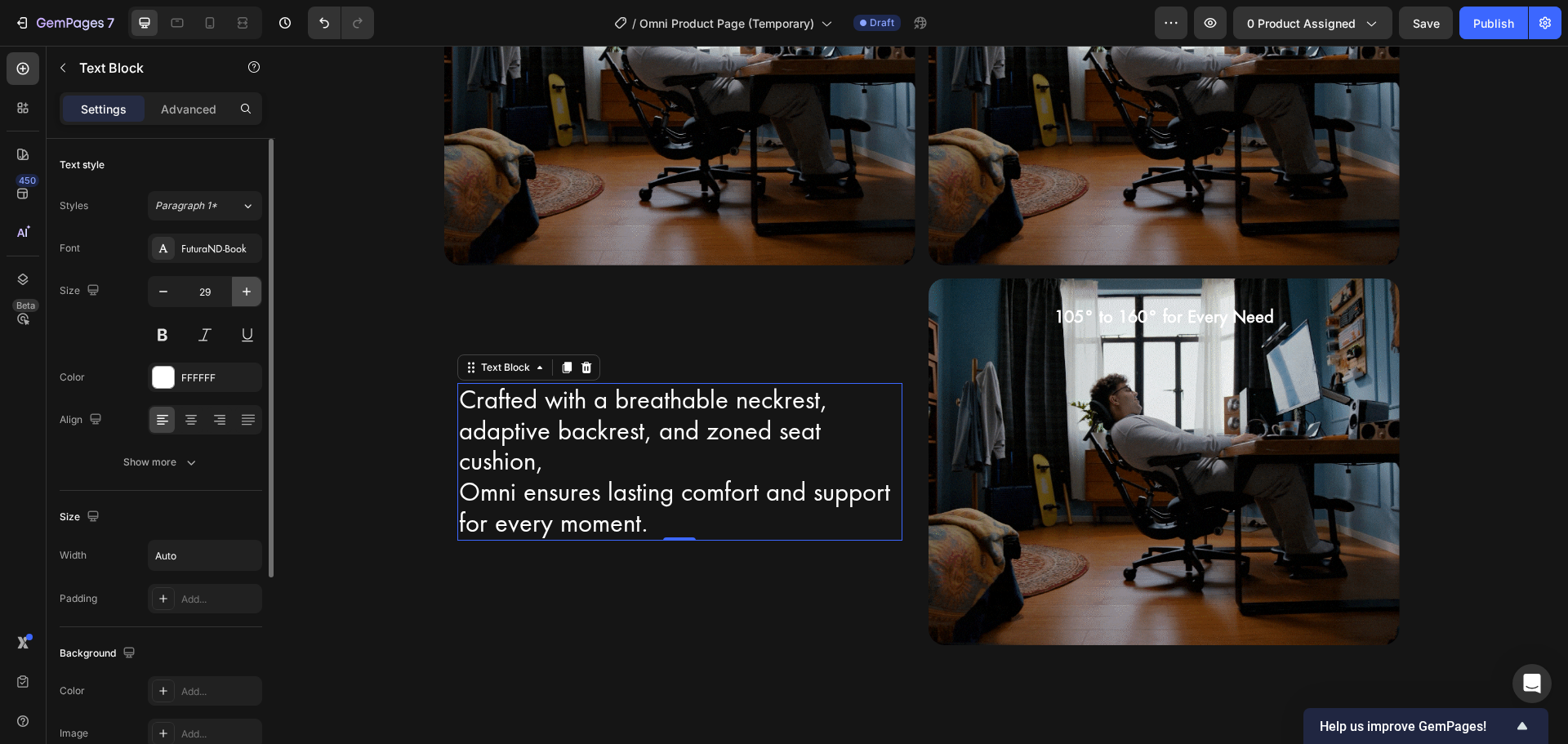
click at [242, 284] on icon "button" at bounding box center [247, 291] width 17 height 17
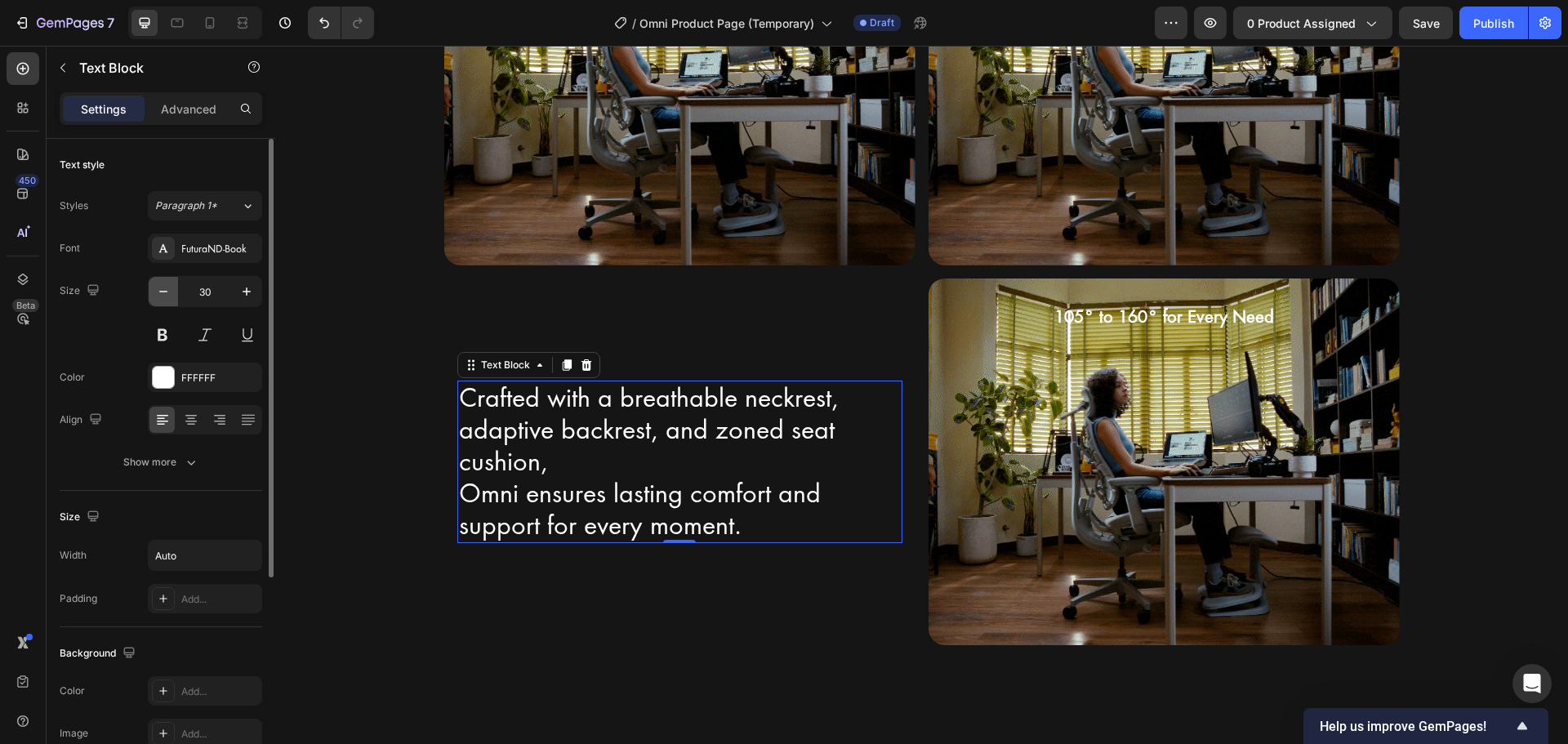
click at [166, 296] on icon "button" at bounding box center [163, 291] width 17 height 17
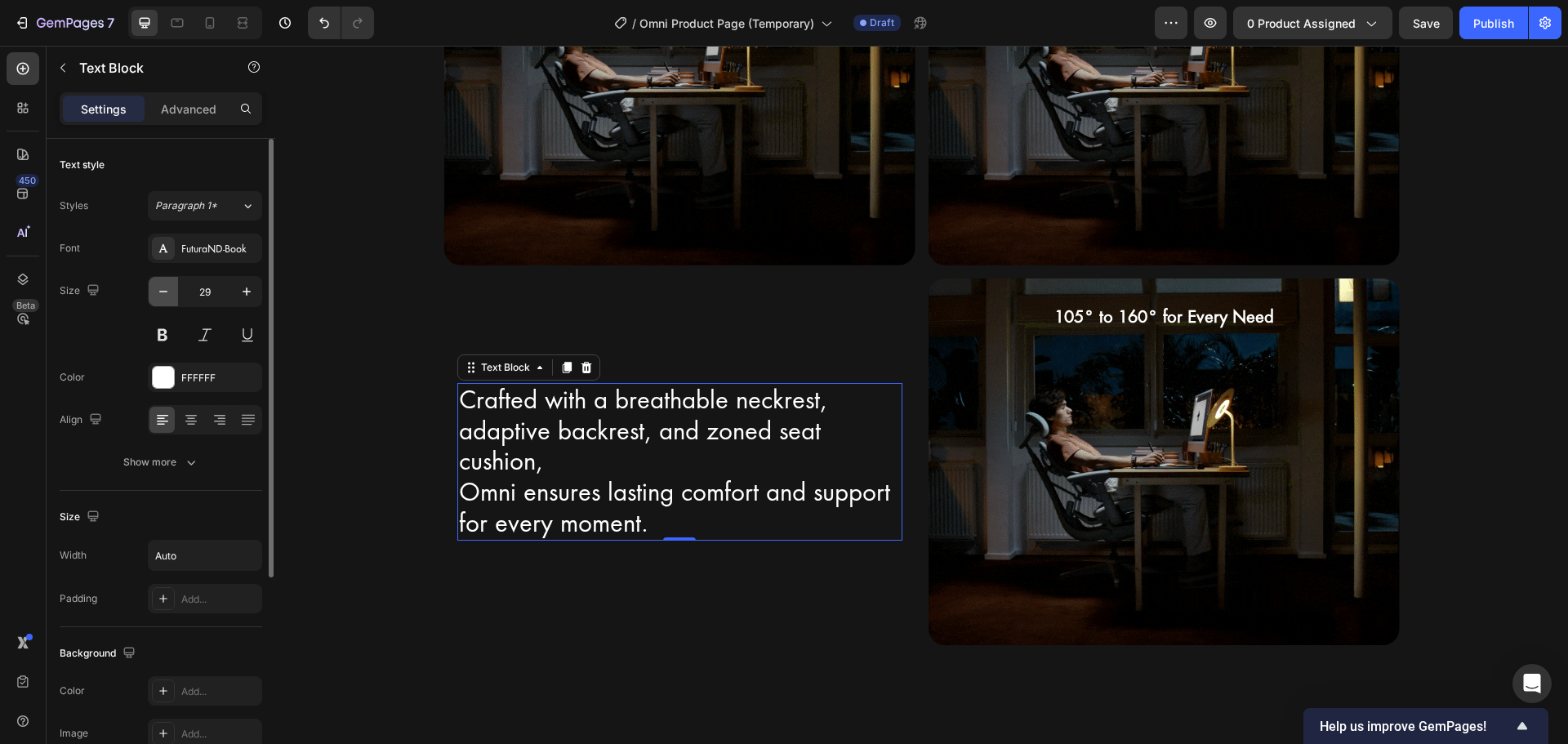
click at [166, 296] on icon "button" at bounding box center [163, 291] width 17 height 17
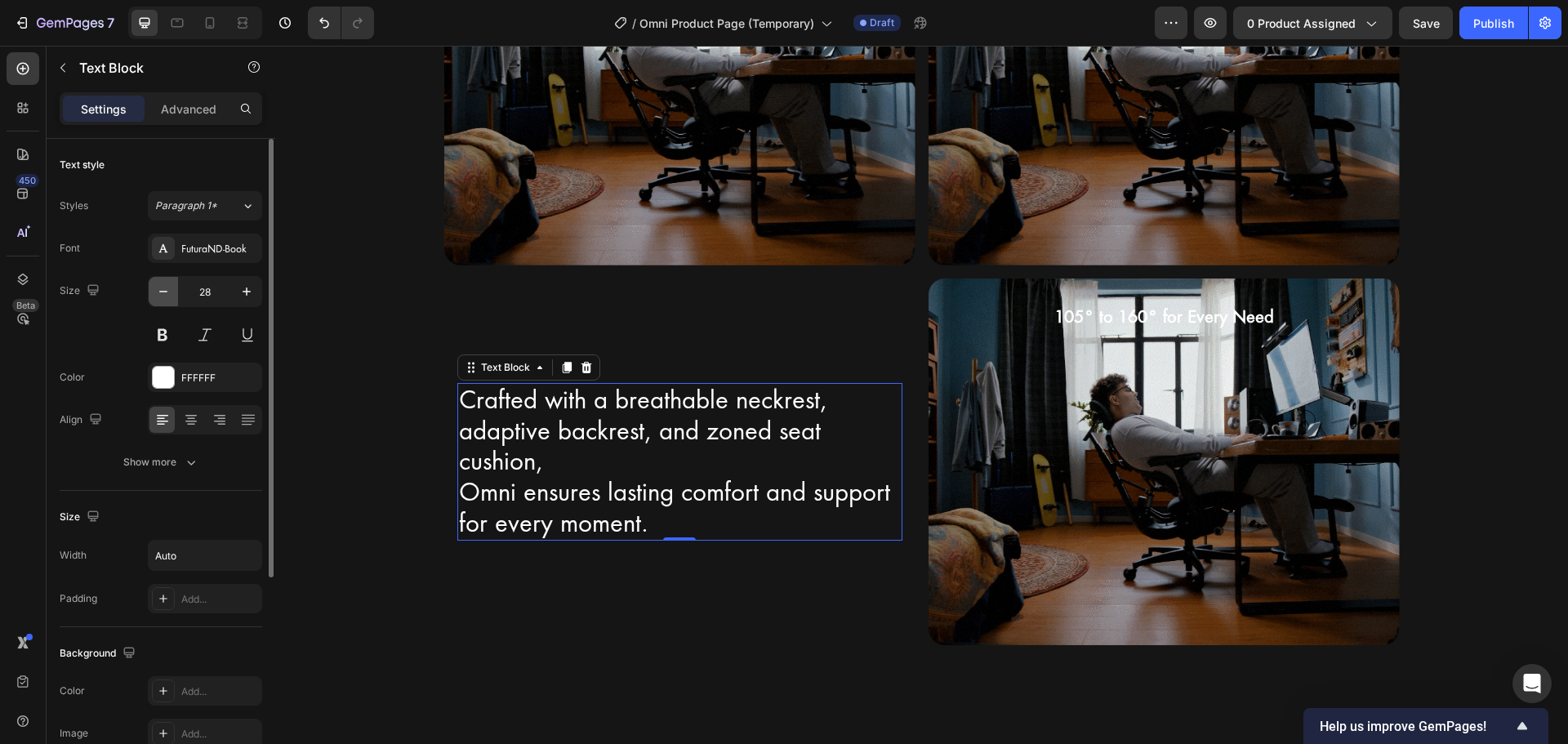
click at [166, 296] on icon "button" at bounding box center [163, 291] width 17 height 17
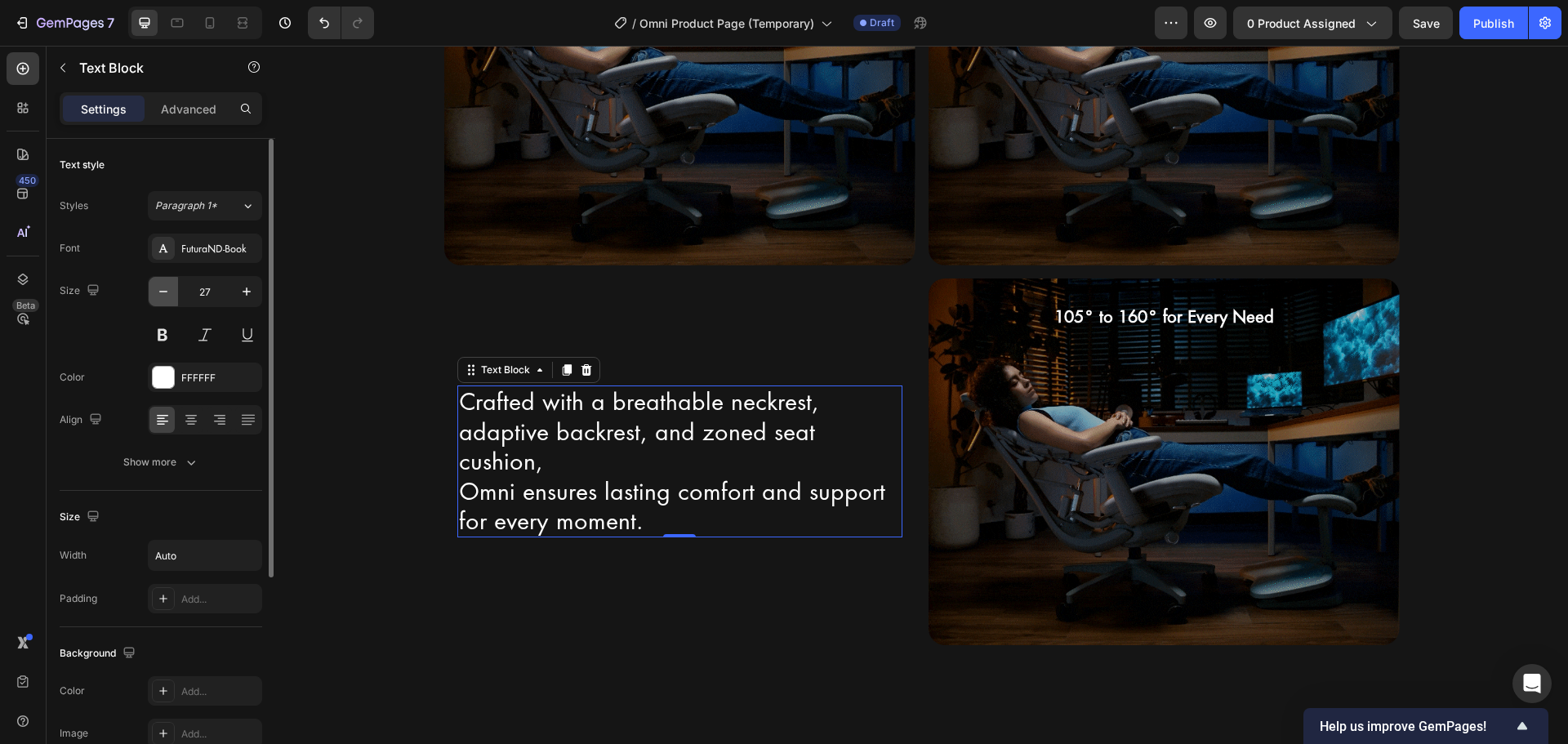
click at [166, 296] on icon "button" at bounding box center [163, 291] width 17 height 17
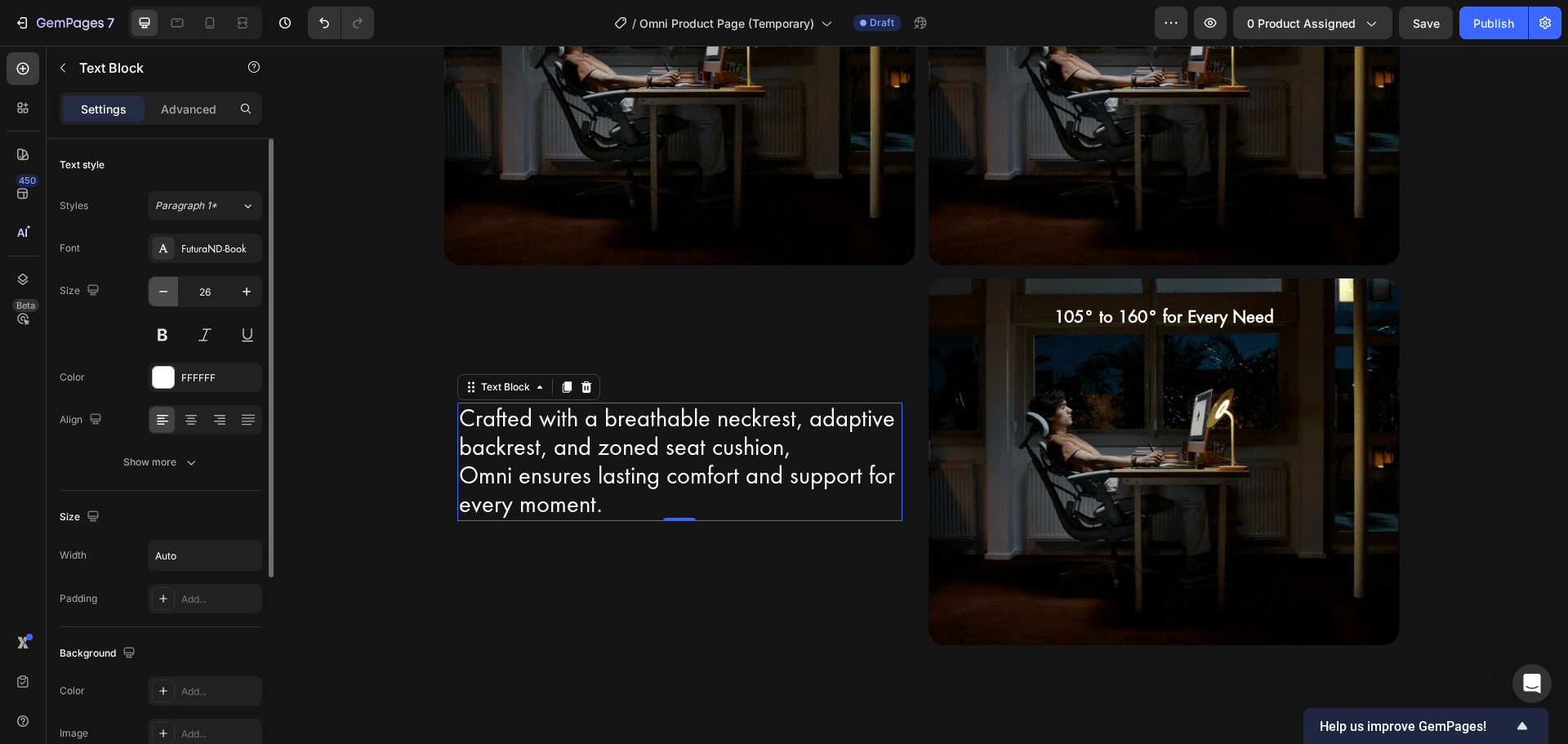
click at [166, 296] on icon "button" at bounding box center [163, 291] width 17 height 17
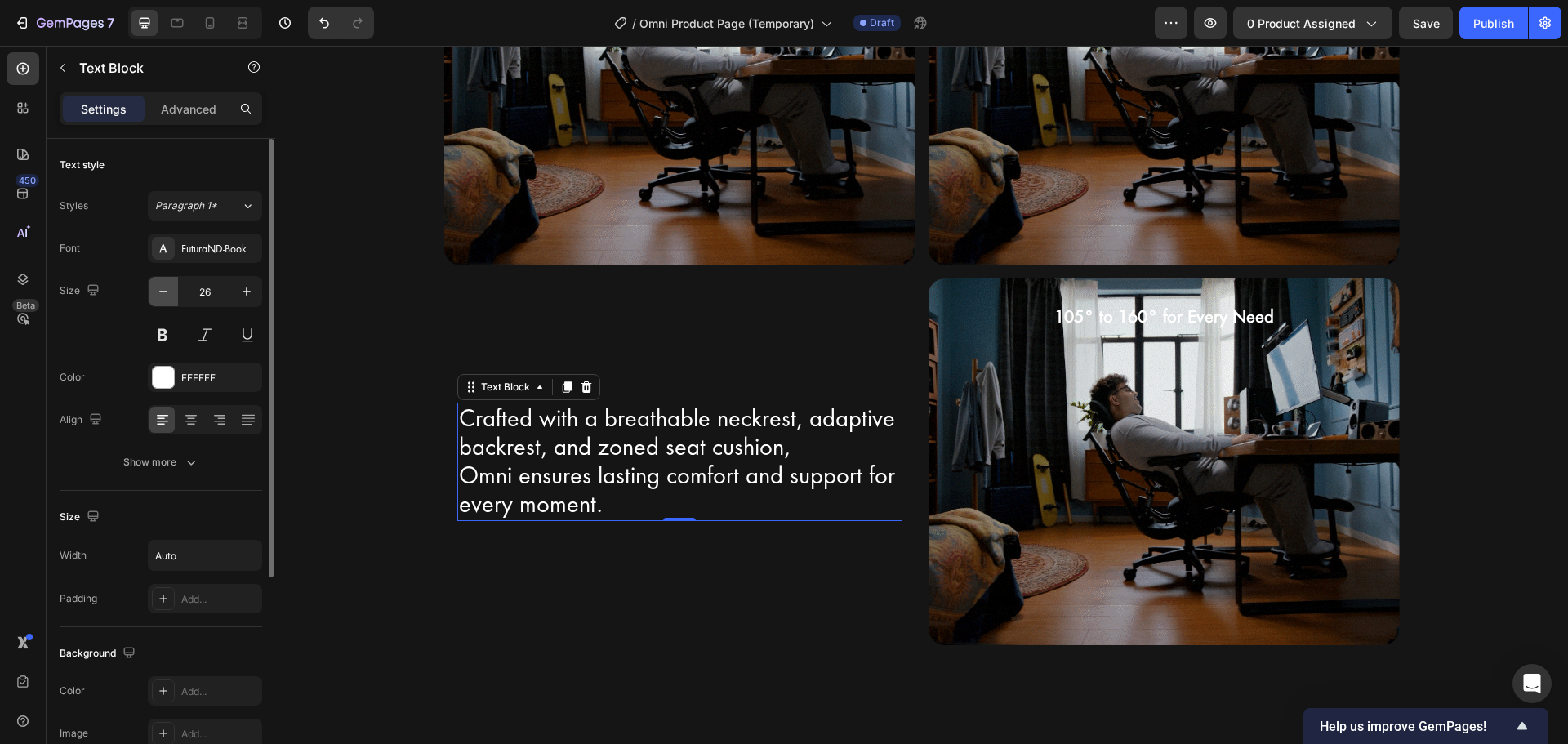
type input "25"
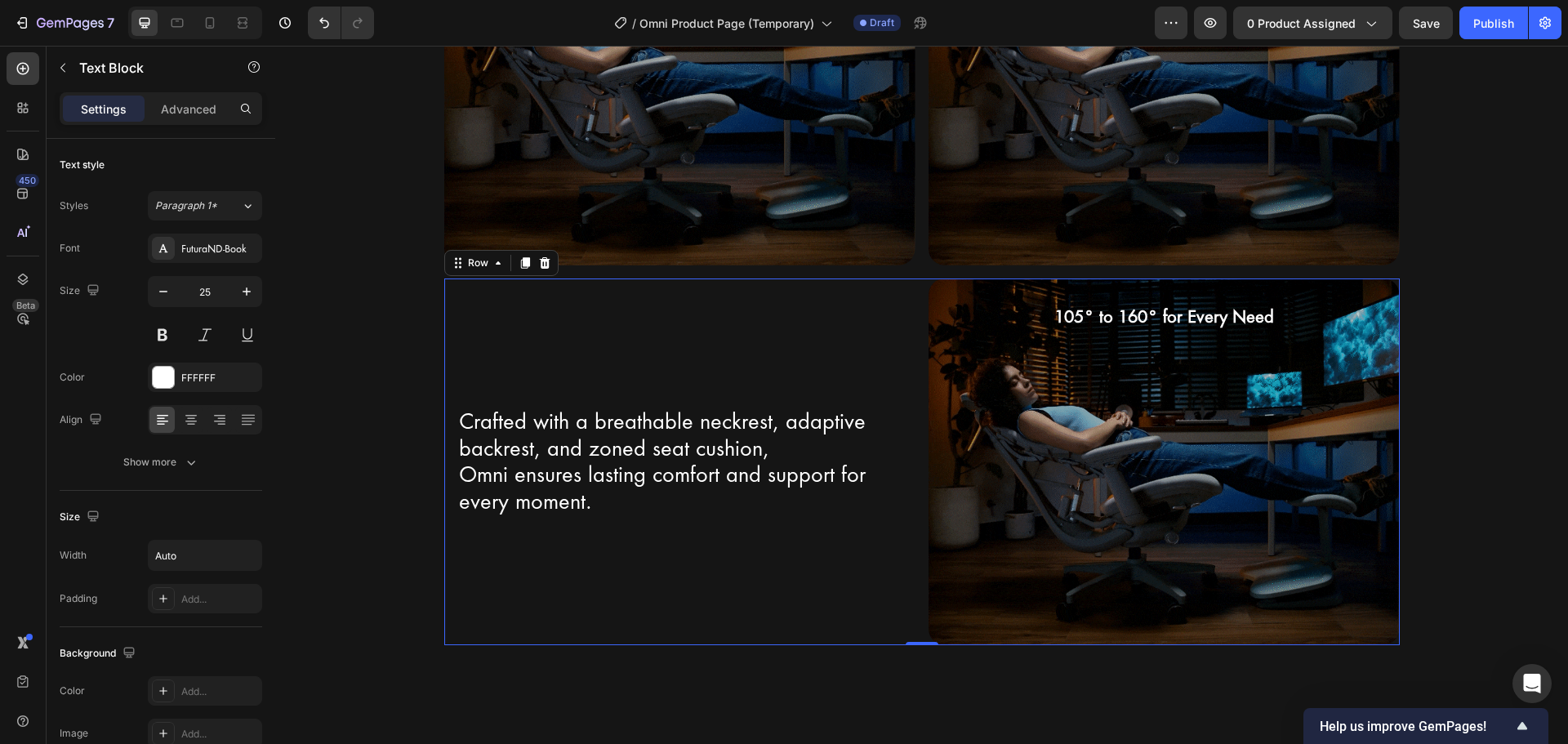
click at [641, 354] on div "Crafted with a breathable neckrest, adaptive backrest, and zoned seat cushion, …" at bounding box center [679, 461] width 471 height 366
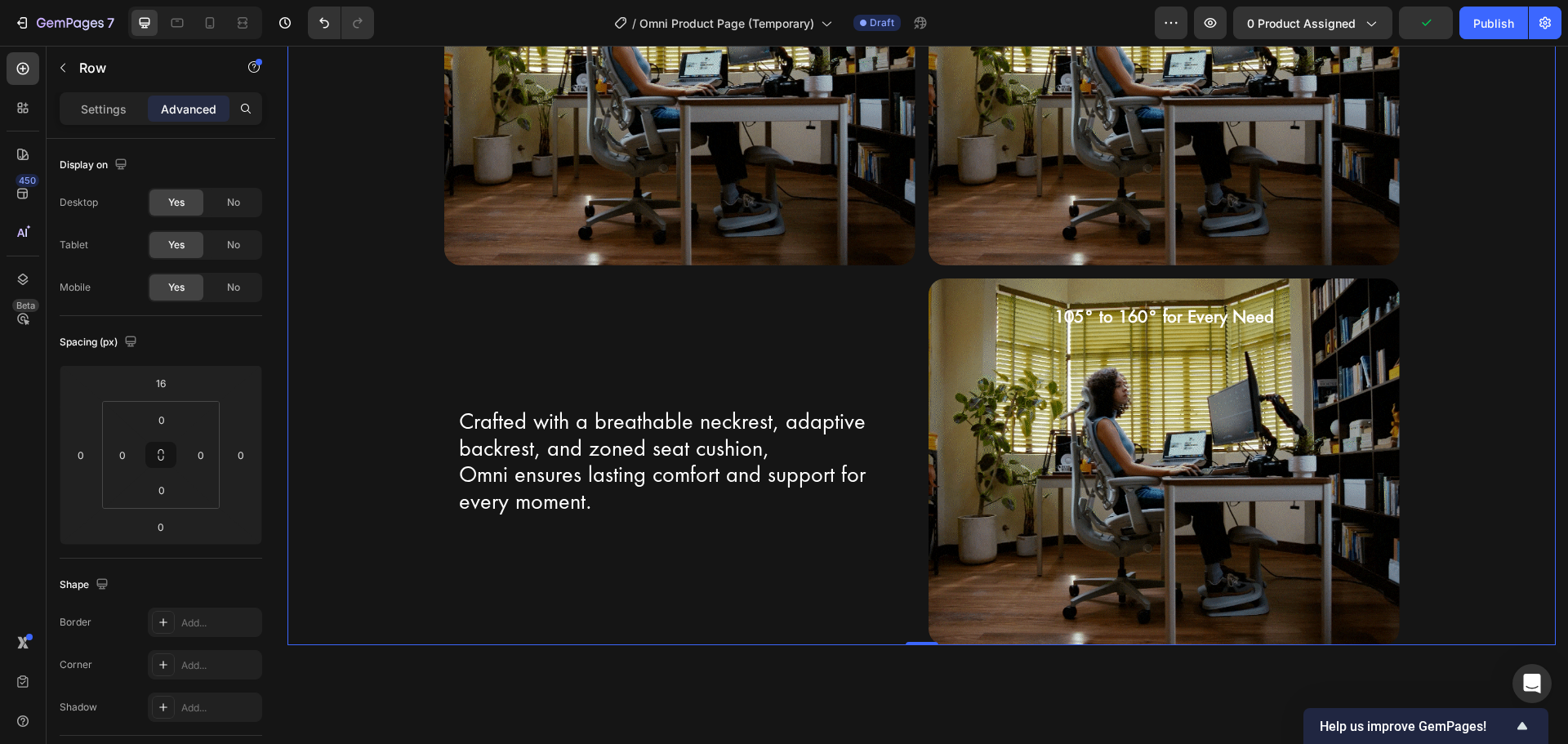
click at [1442, 404] on div "Premium Materials for Ultimate Comfort Heading Row Crafted with a breathable ne…" at bounding box center [922, 207] width 1268 height 875
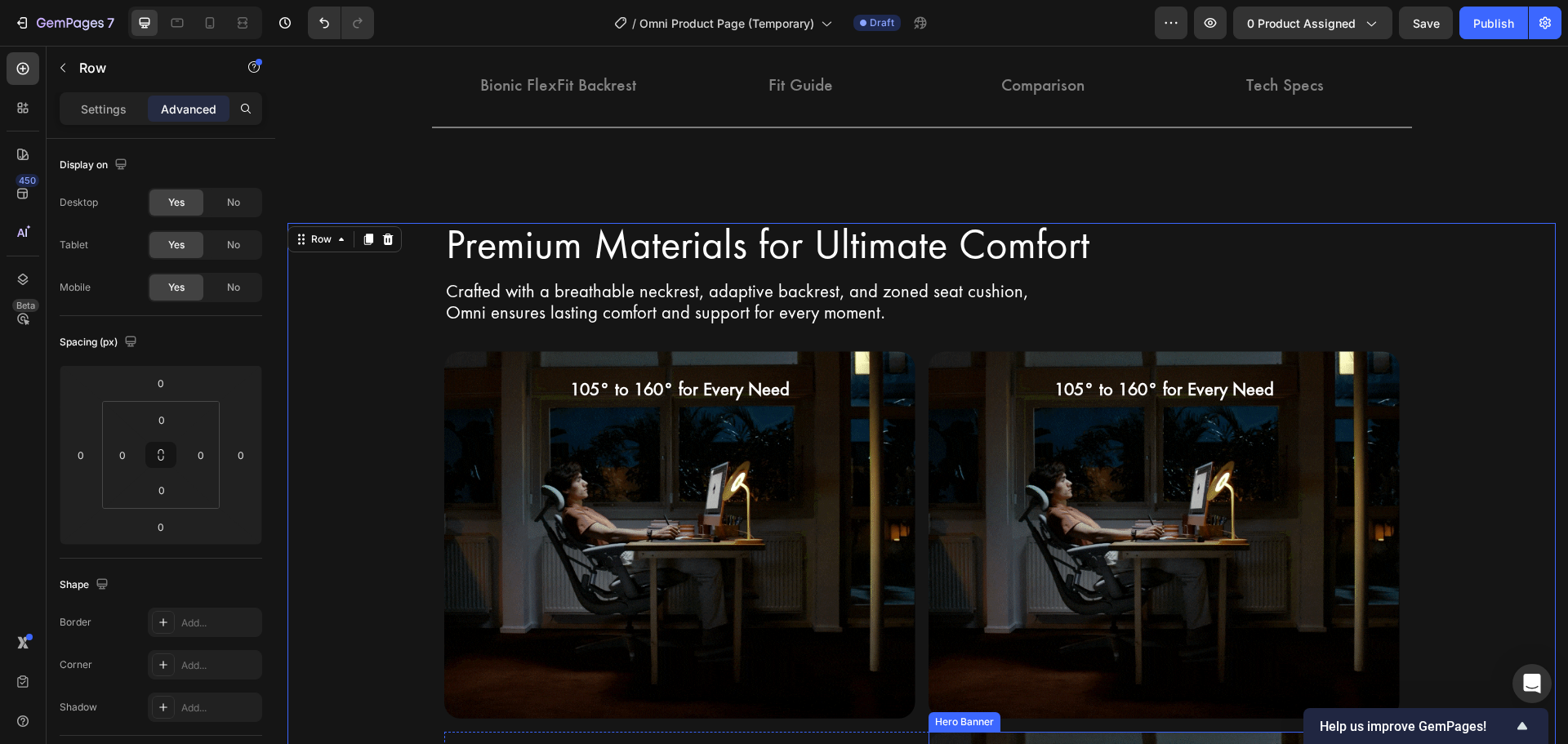
scroll to position [2193, 0]
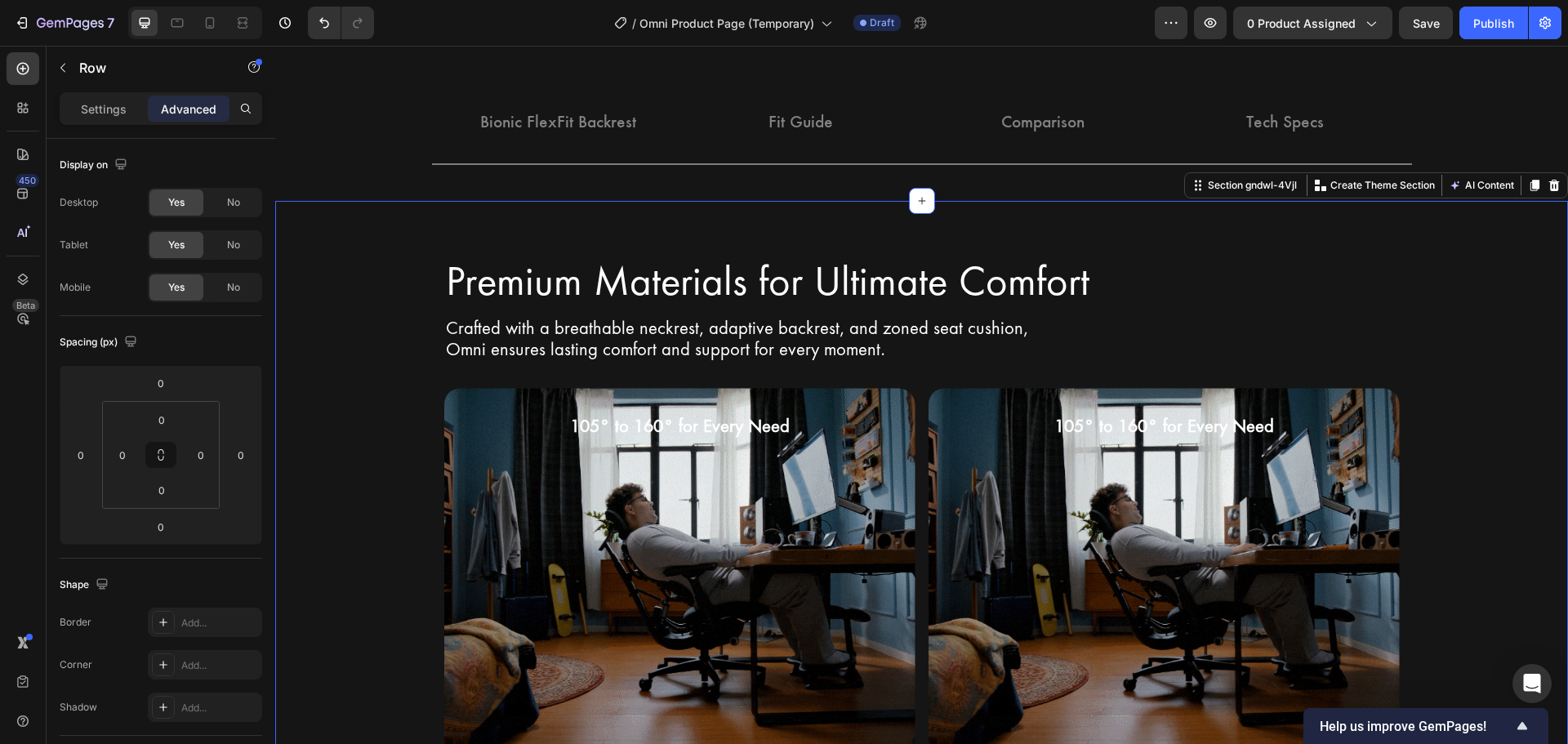
click at [1008, 210] on div "Premium Materials for Ultimate Comfort Heading Row Crafted with a breathable ne…" at bounding box center [922, 697] width 1293 height 992
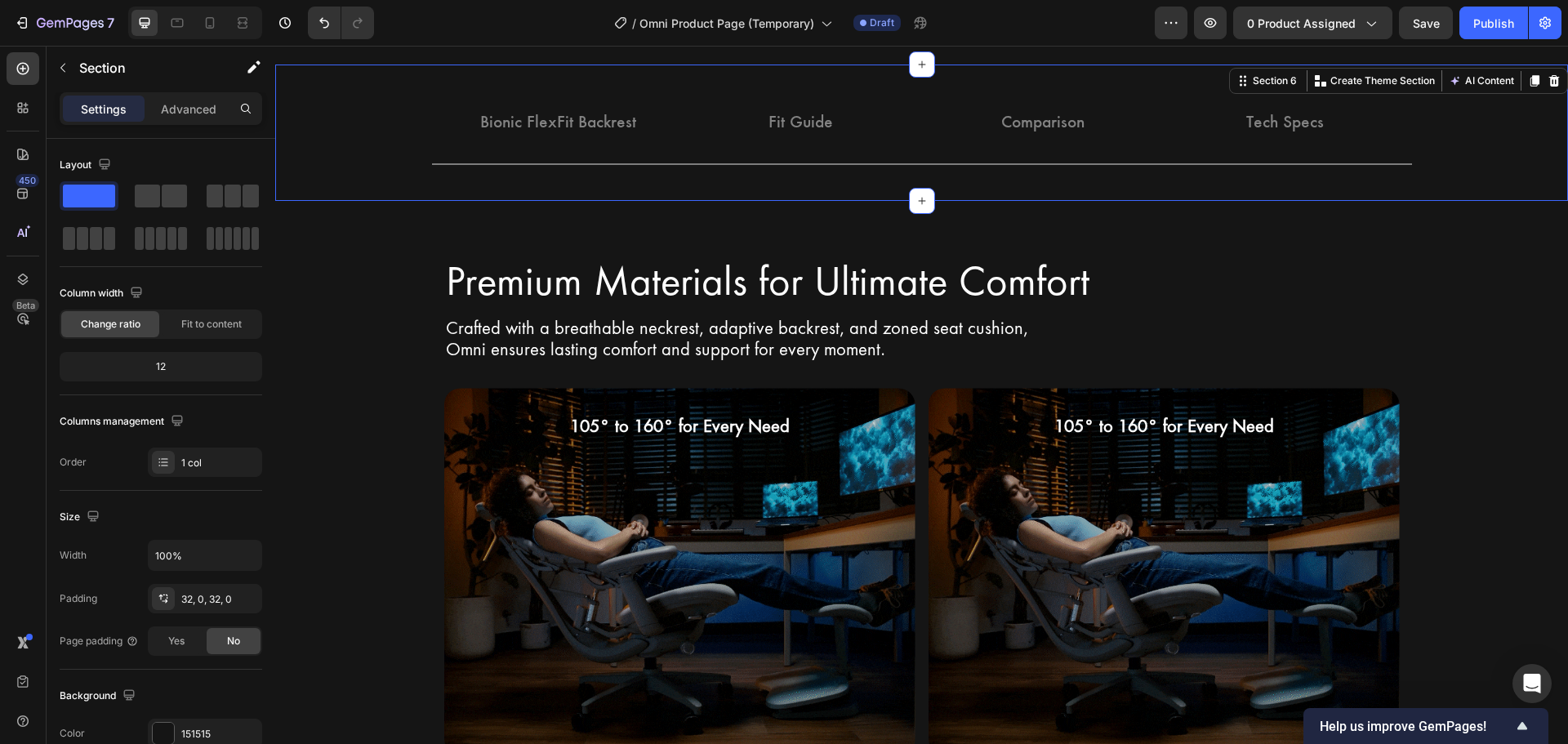
click at [1502, 114] on div "Bionic FlexFit Backrest Button Fit Guide Button Comparison Button Tech Specs Bu…" at bounding box center [922, 133] width 1293 height 84
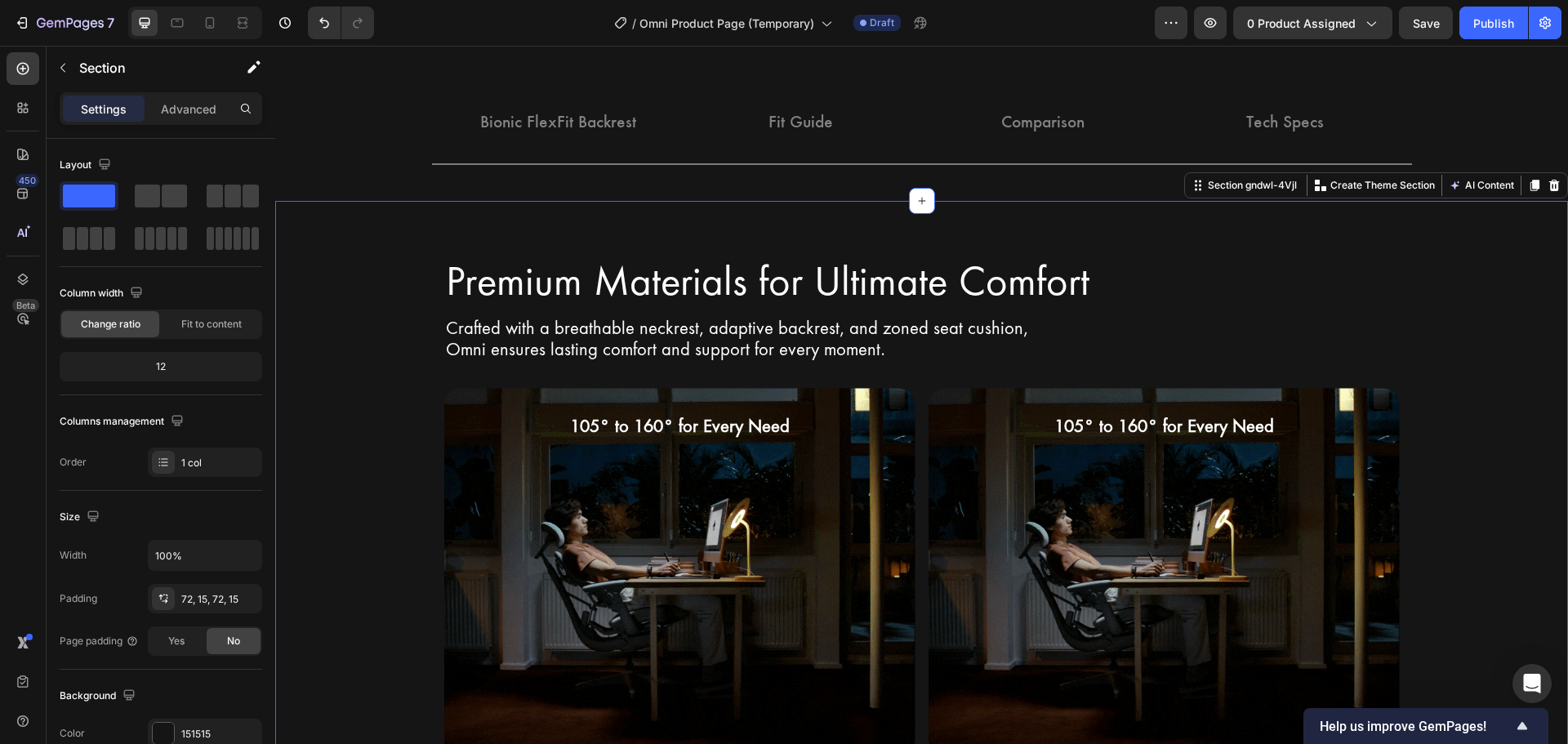
click at [1547, 307] on div "Premium Materials for Ultimate Comfort Heading Row Crafted with a breathable ne…" at bounding box center [922, 697] width 1293 height 992
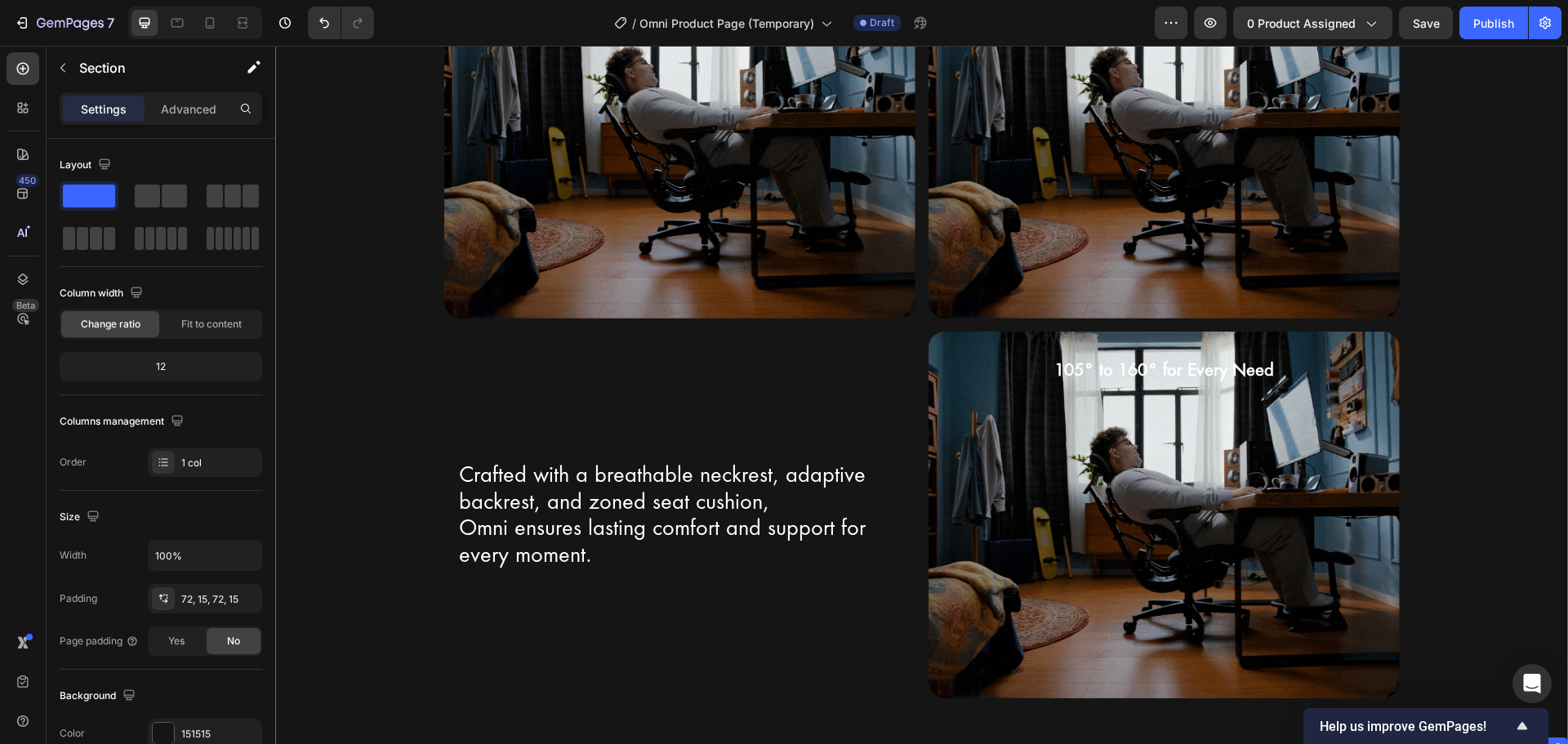
scroll to position [2601, 0]
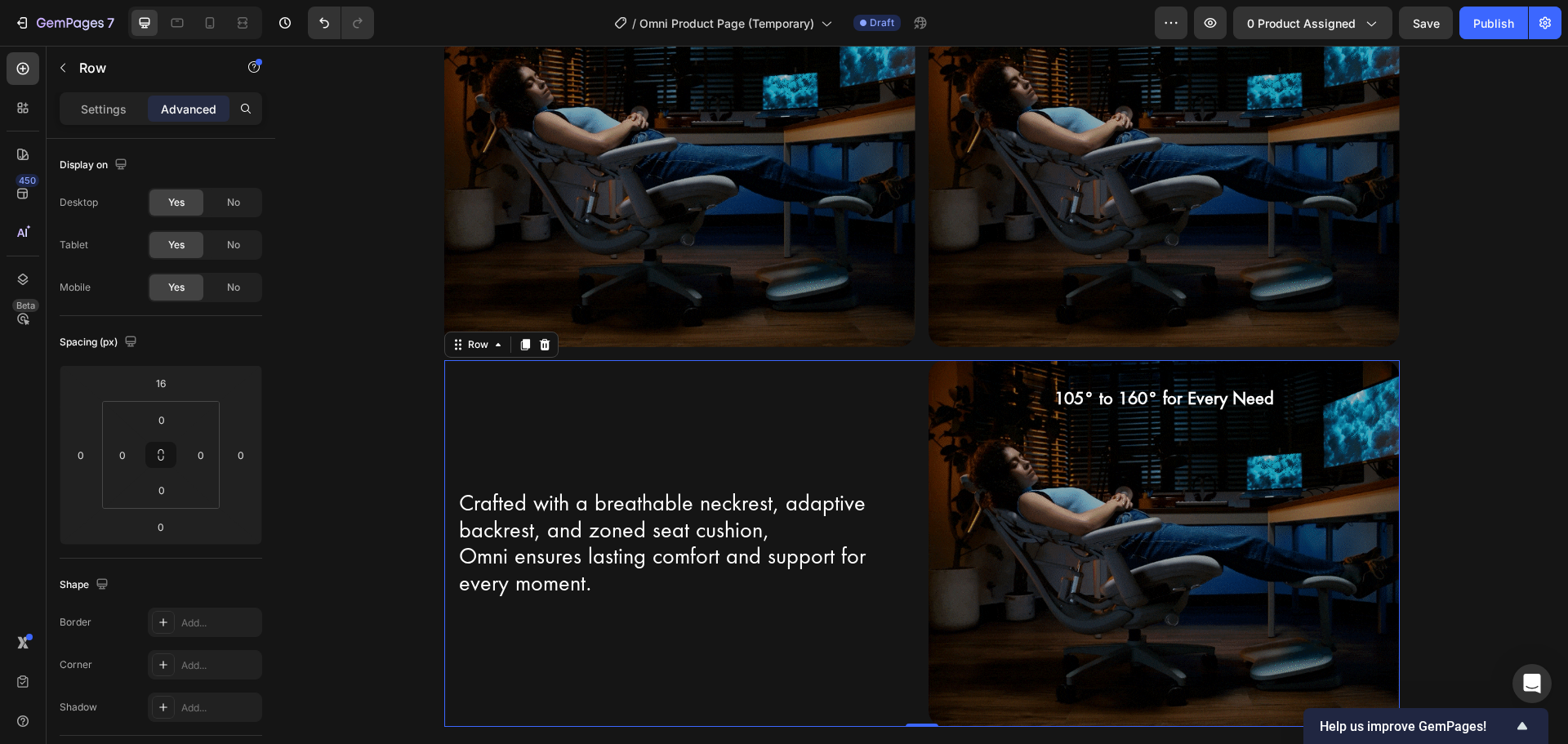
click at [519, 416] on div "Crafted with a breathable neckrest, adaptive backrest, and zoned seat cushion, …" at bounding box center [679, 543] width 471 height 366
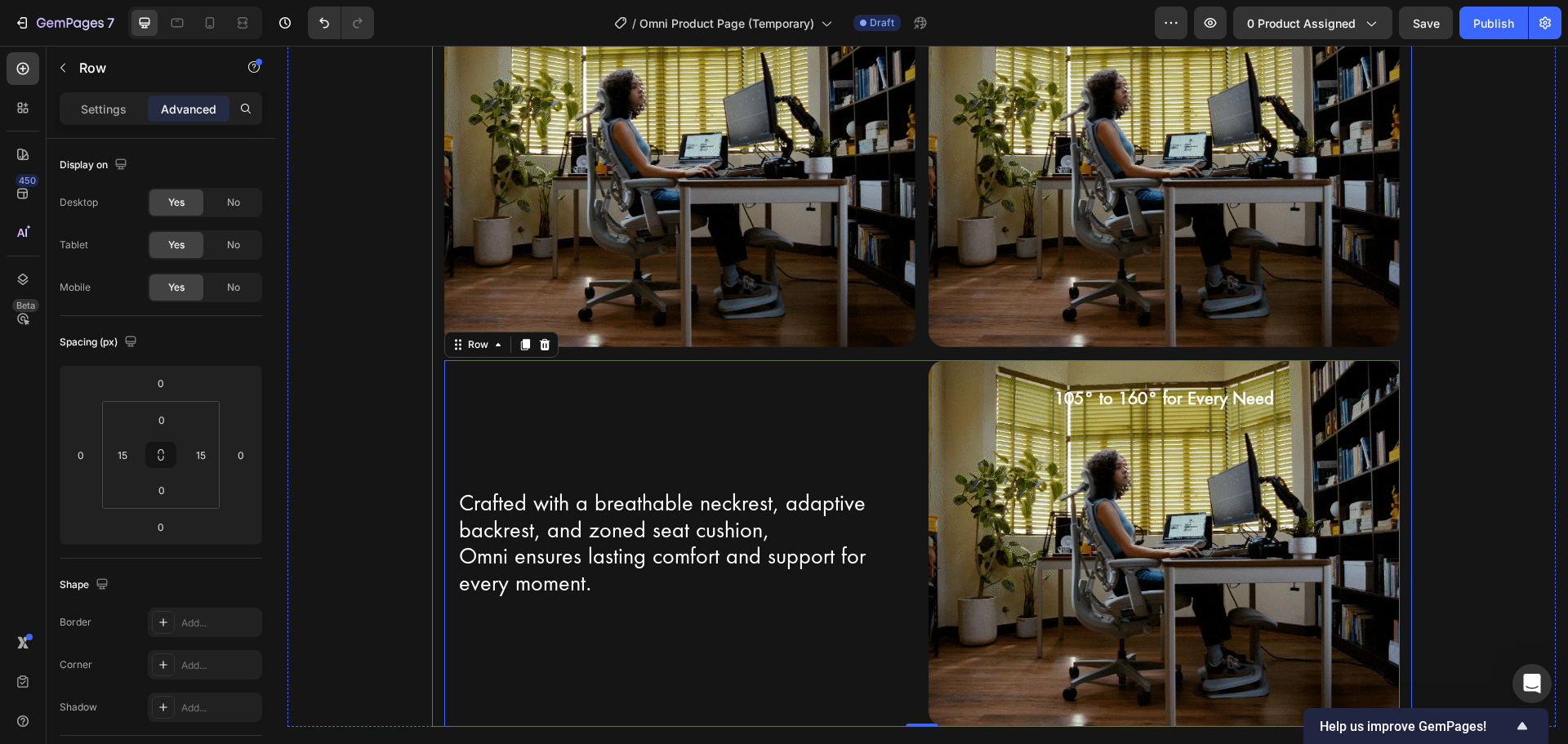
click at [918, 355] on div "Premium Materials for Ultimate Comfort Heading Row Crafted with a breathable ne…" at bounding box center [922, 289] width 956 height 875
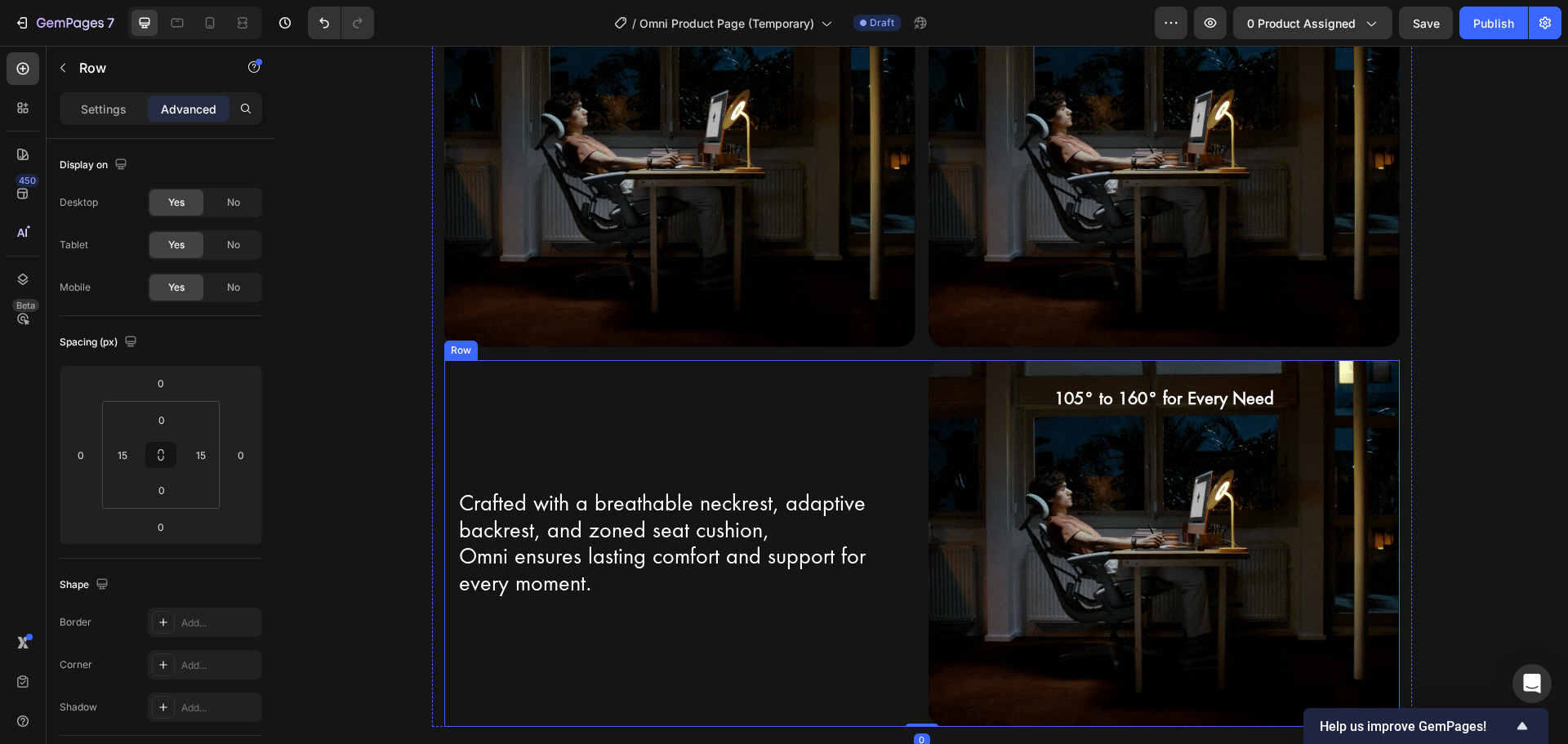
click at [907, 377] on div "Crafted with a breathable neckrest, adaptive backrest, and zoned seat cushion, …" at bounding box center [679, 543] width 471 height 366
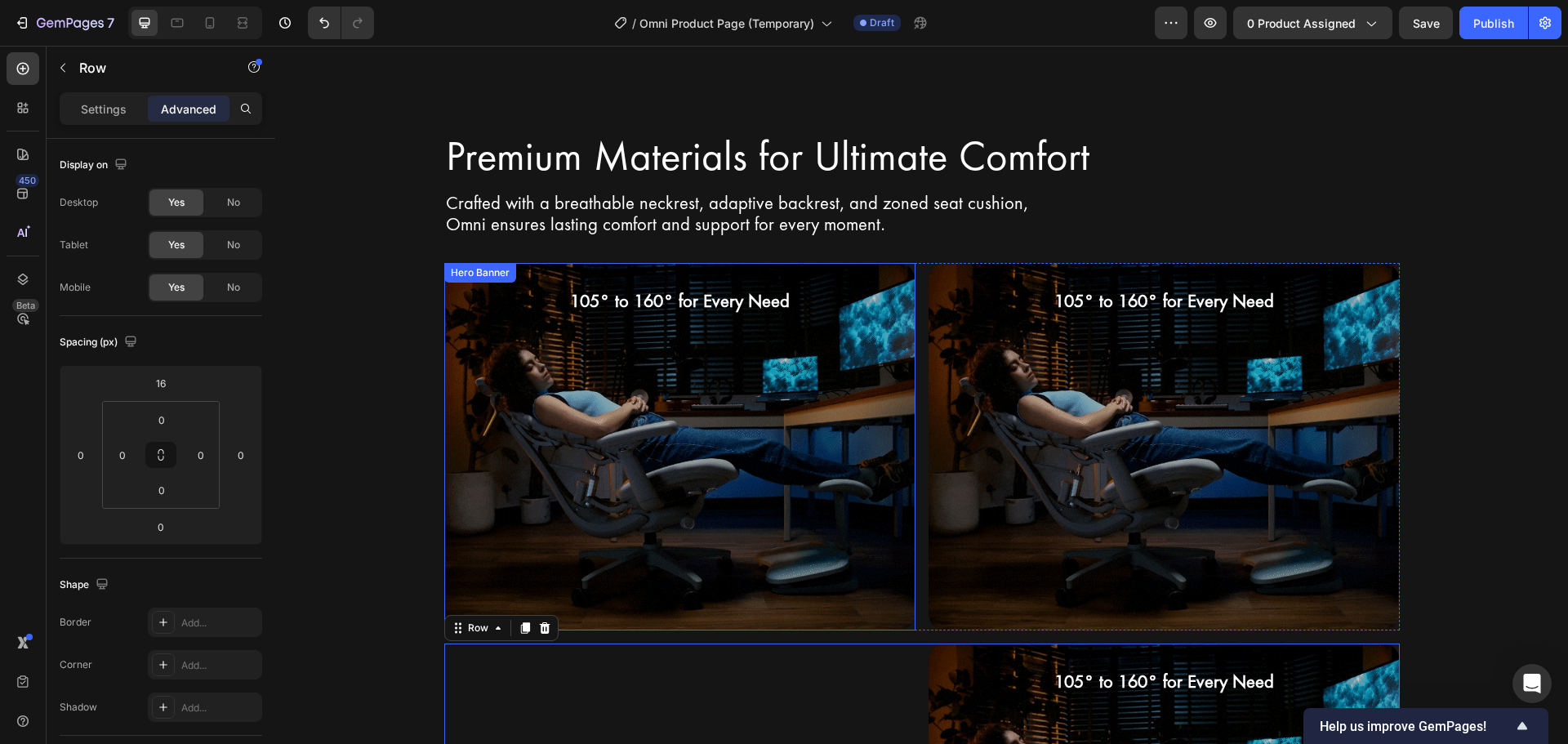
scroll to position [2274, 0]
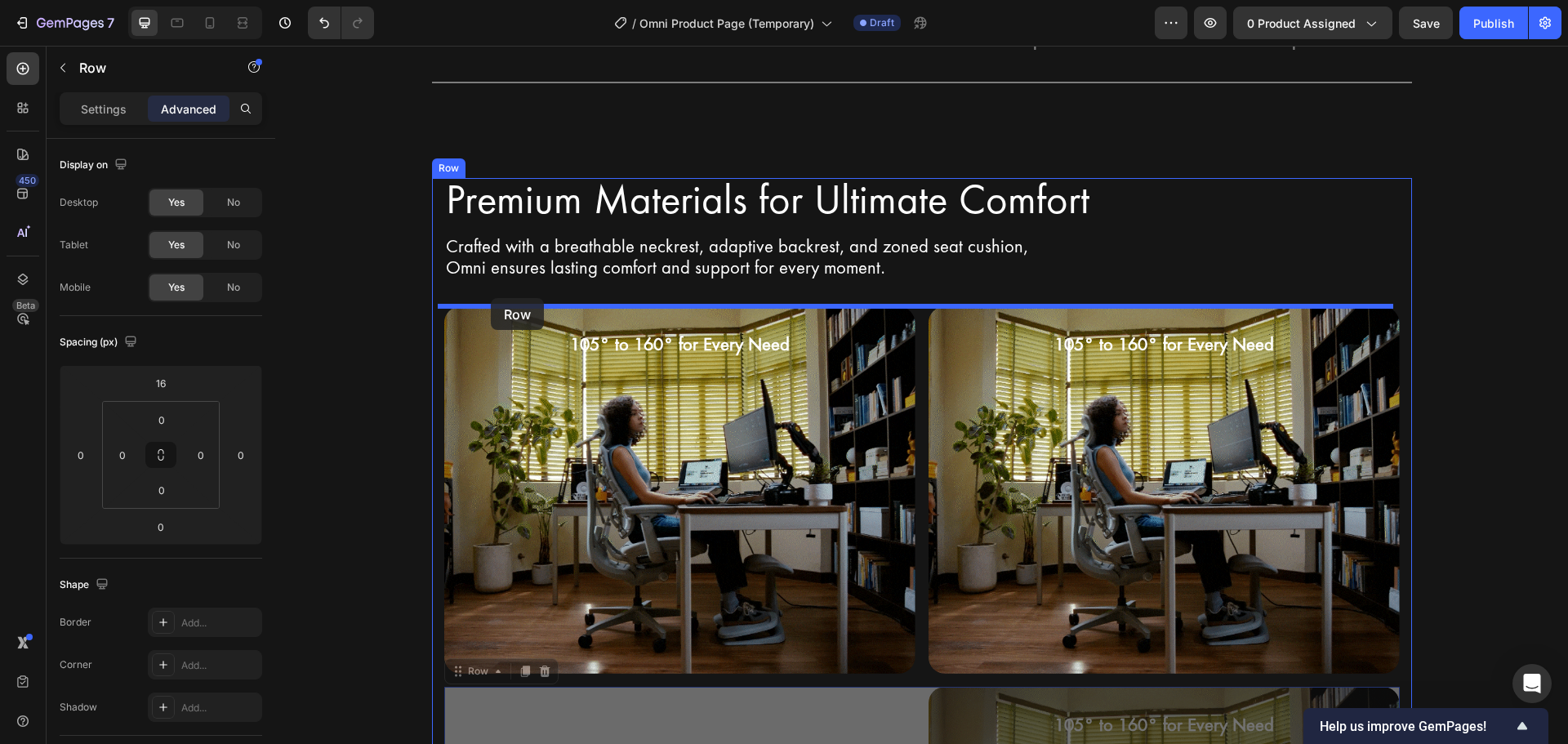
drag, startPoint x: 472, startPoint y: 672, endPoint x: 491, endPoint y: 298, distance: 374.5
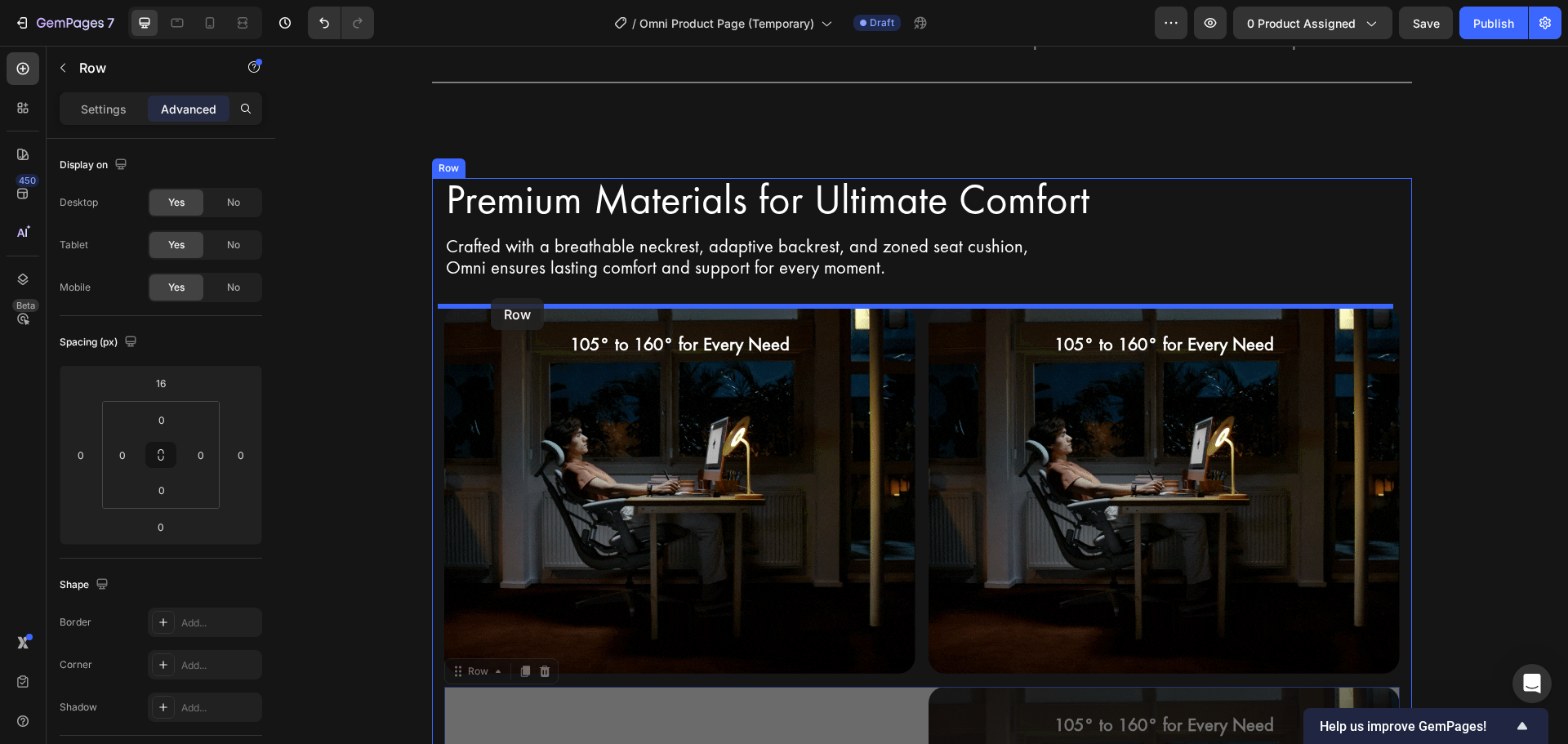
click at [491, 298] on div "Header Two-Way Audio & Video Heading Connect to Multiple Devices, Call with One…" at bounding box center [922, 331] width 1293 height 5121
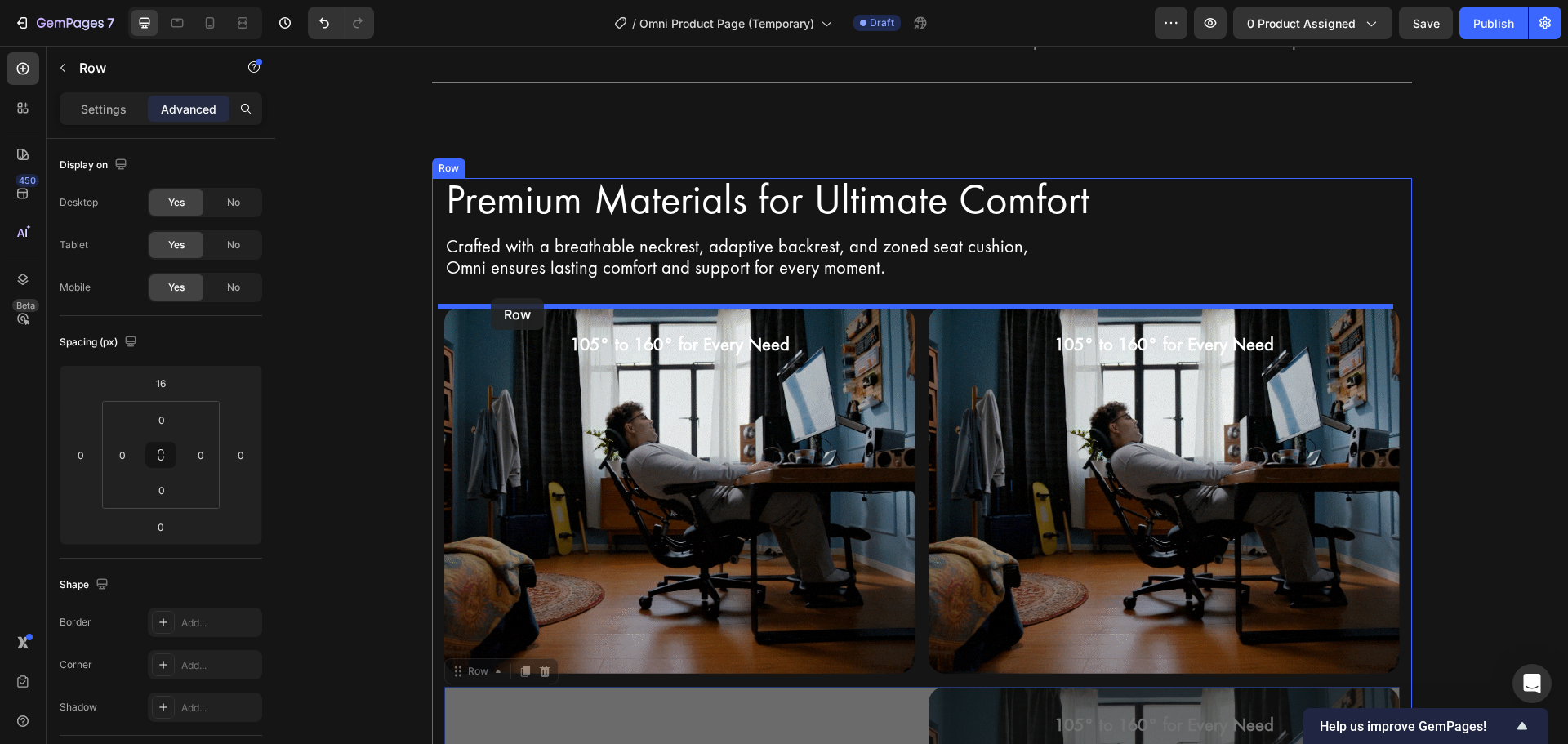
type input "32"
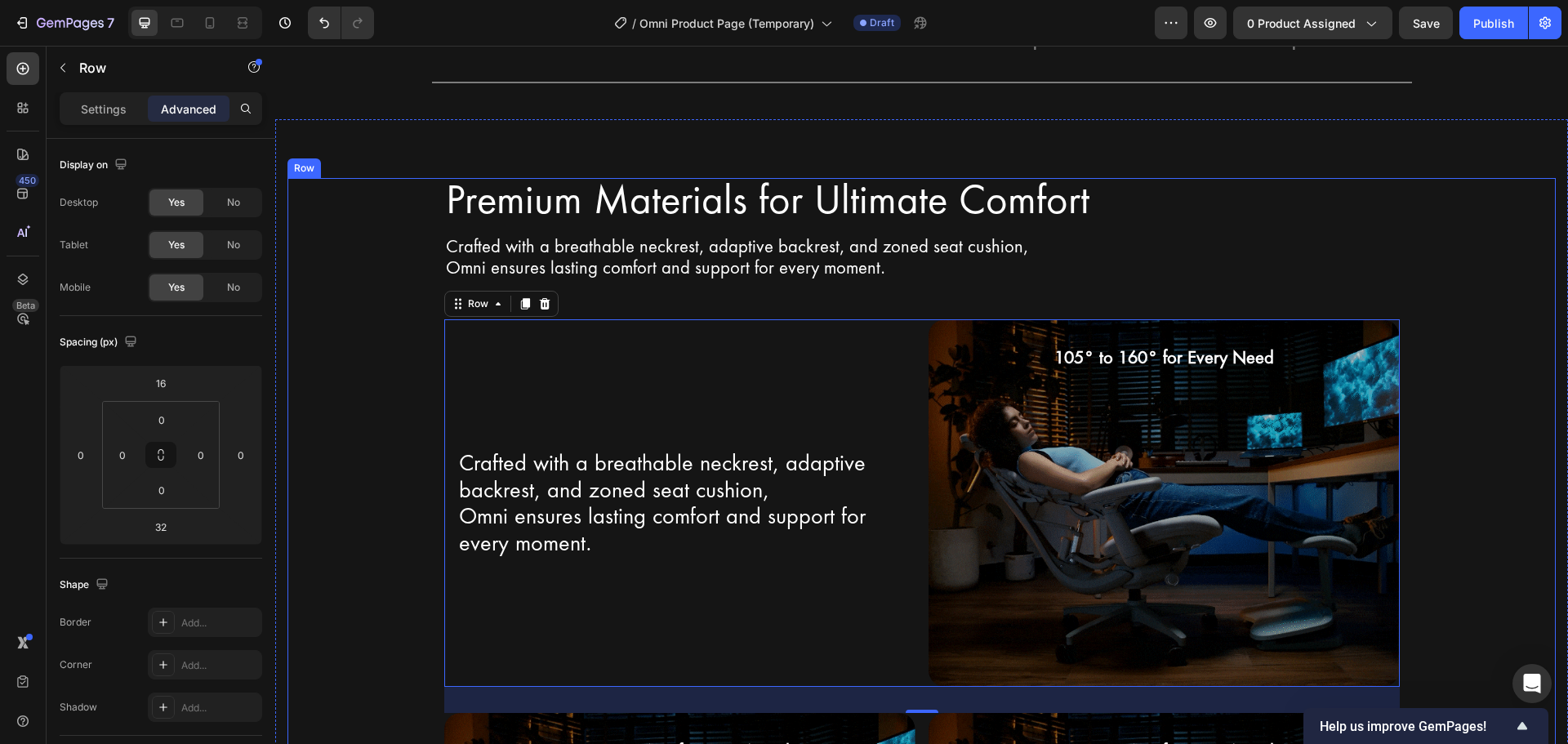
click at [1498, 365] on div "Premium Materials for Ultimate Comfort Heading Row Crafted with a breathable ne…" at bounding box center [922, 629] width 1268 height 901
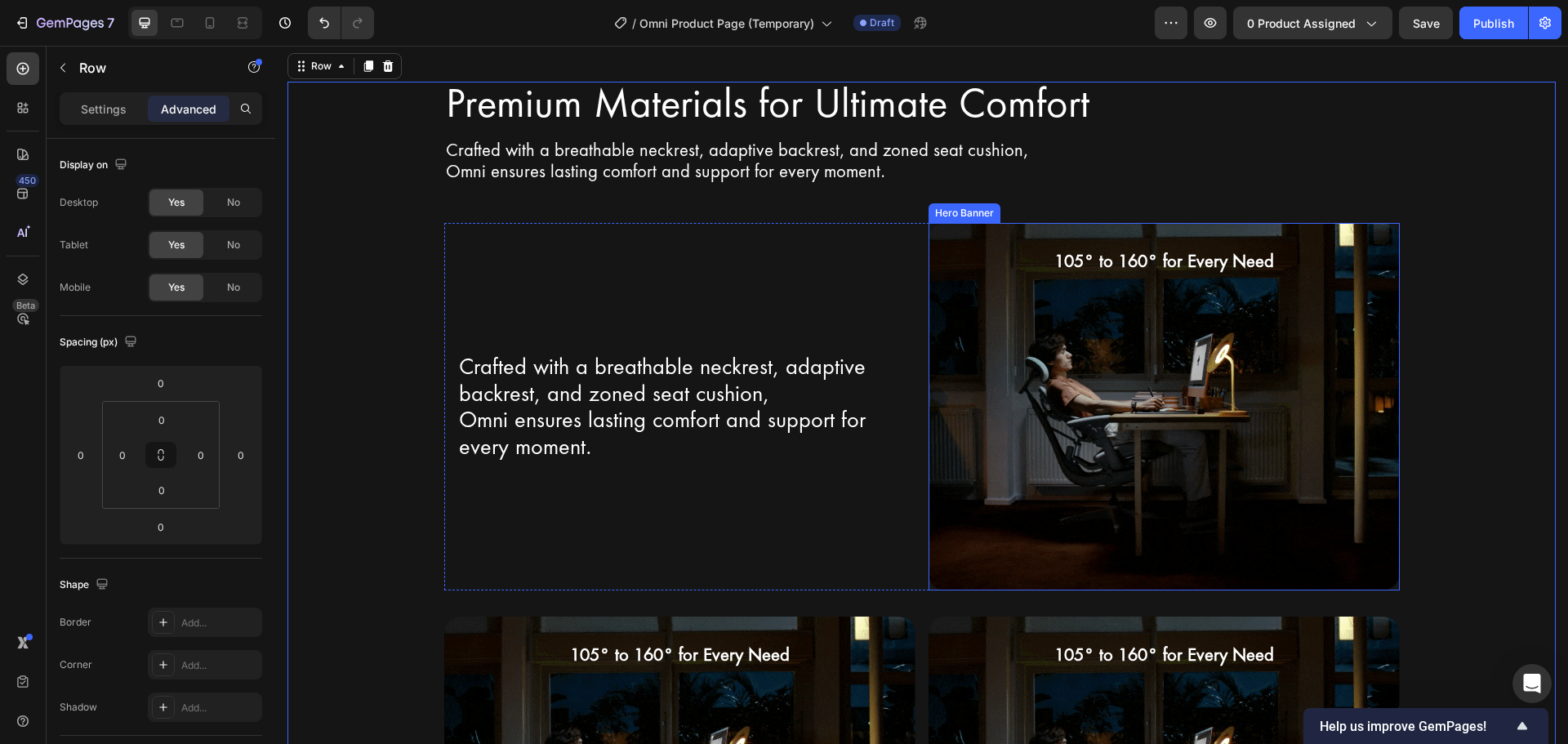
scroll to position [2846, 0]
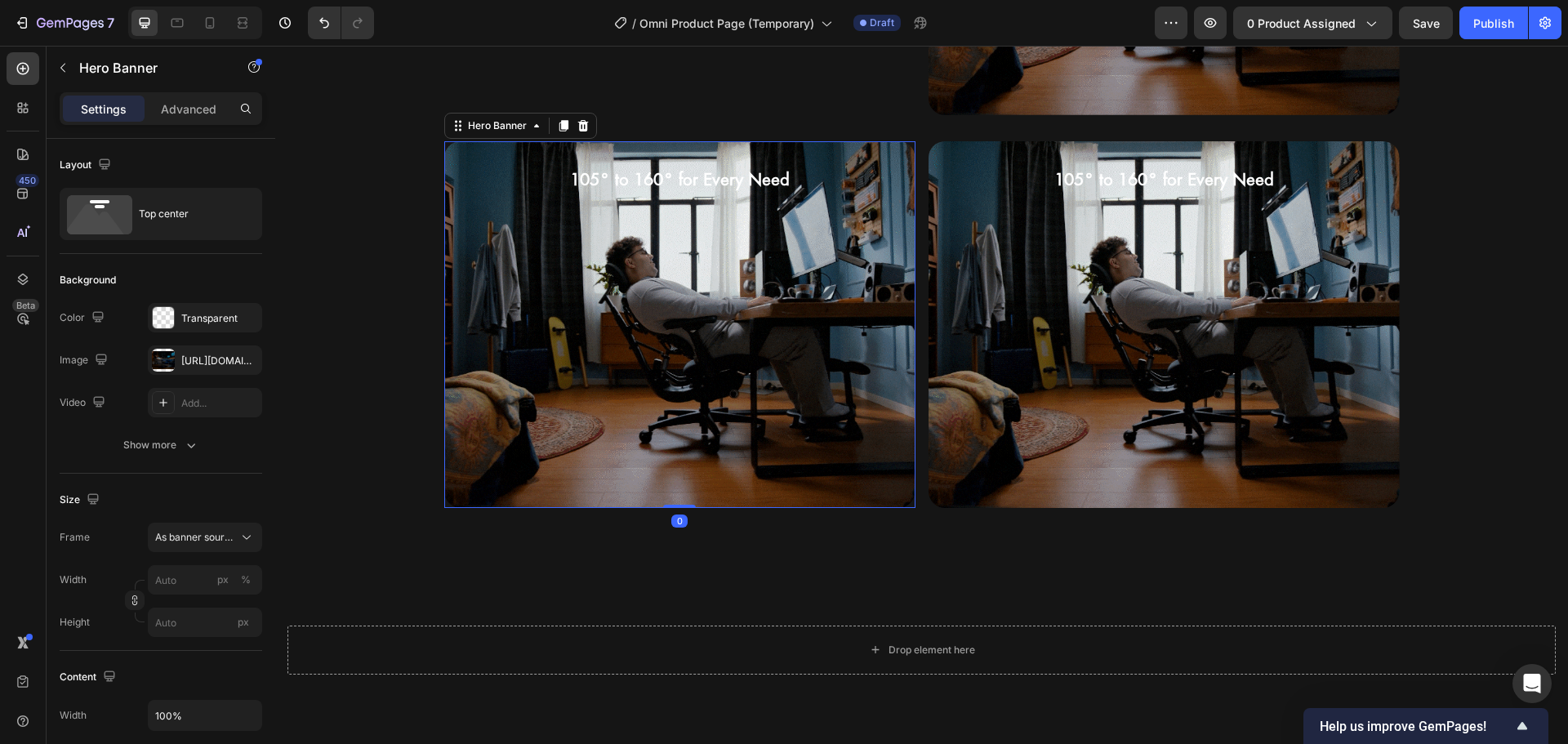
click at [464, 461] on div "Background Image" at bounding box center [679, 324] width 471 height 366
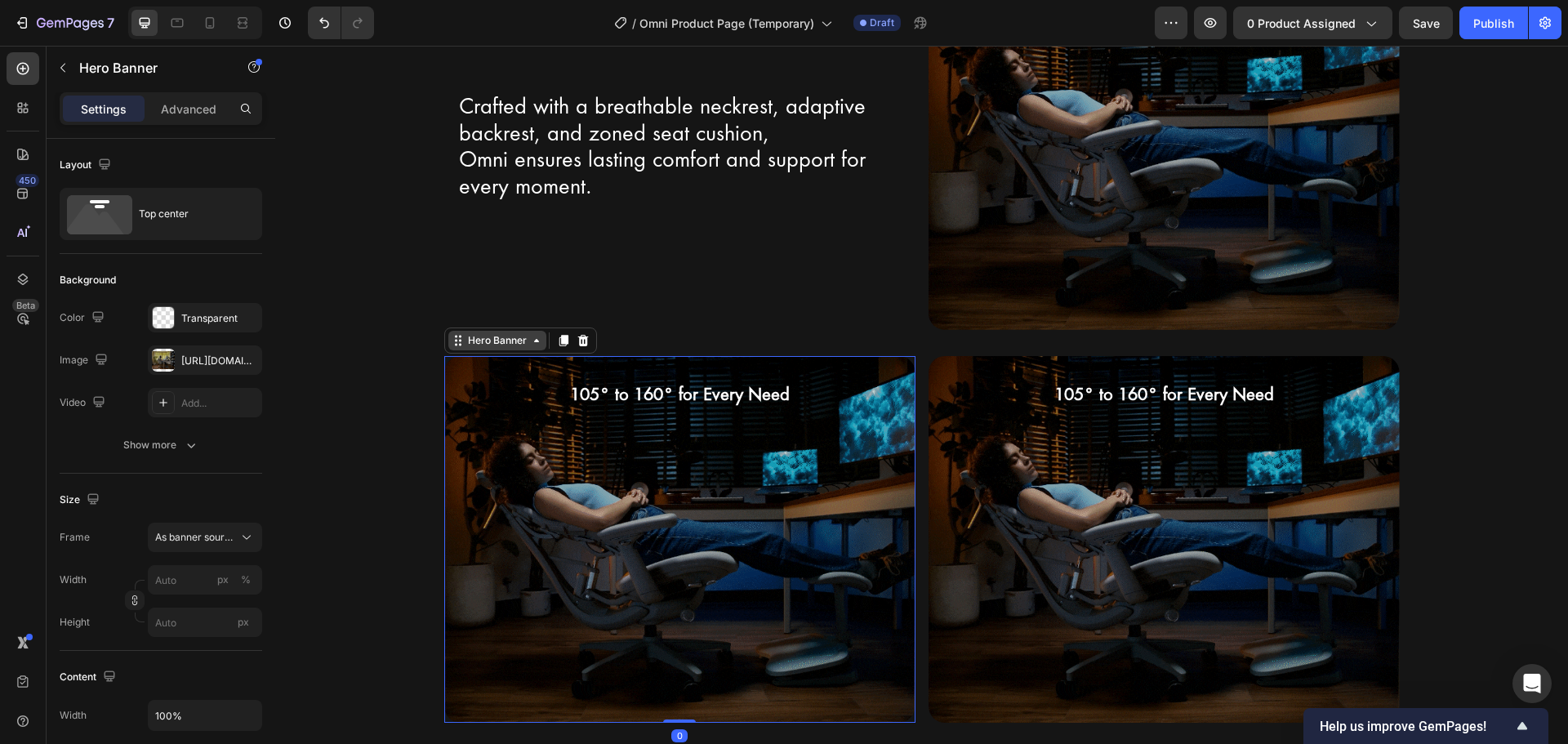
scroll to position [2601, 0]
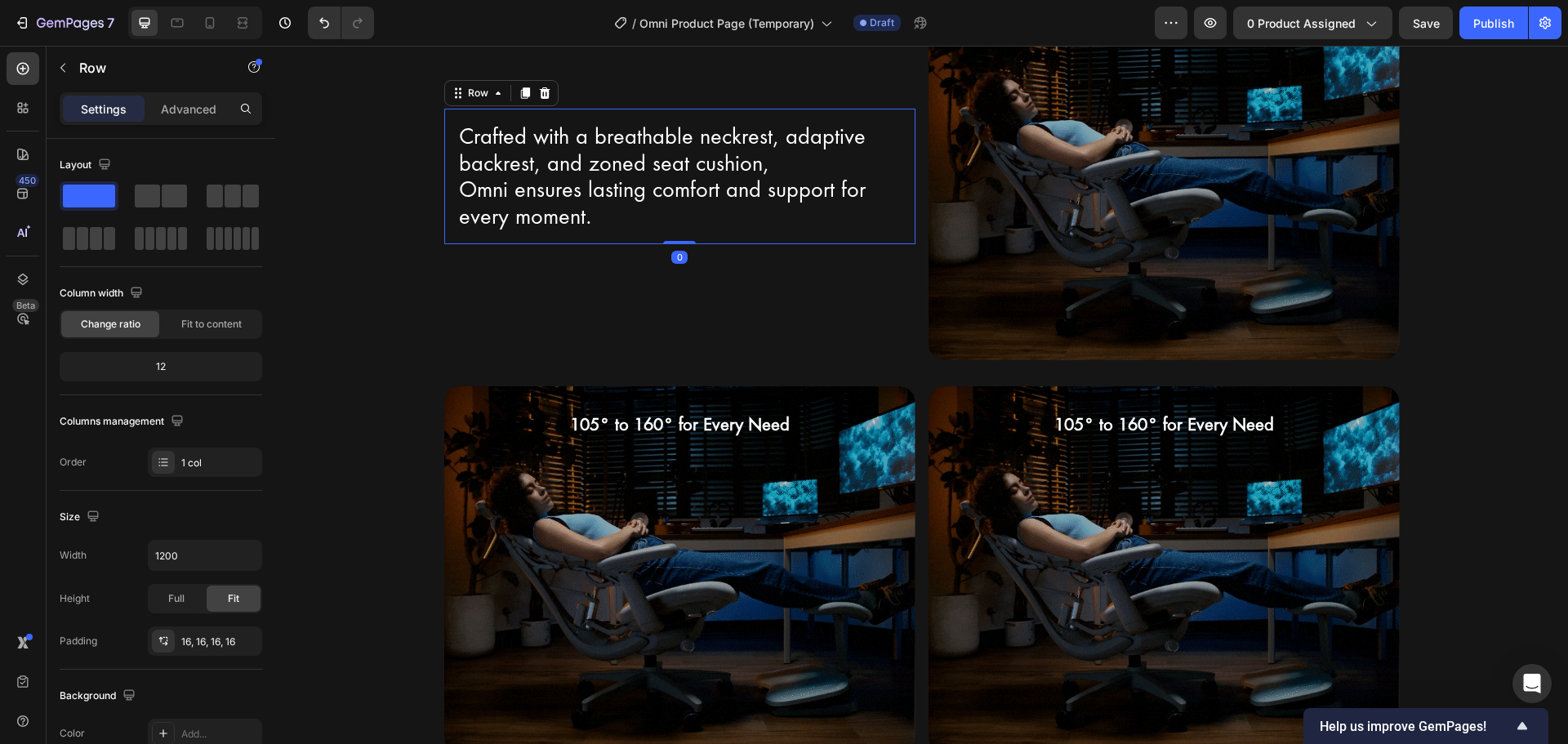
click at [652, 242] on div "Crafted with a breathable neckrest, adaptive backrest, and zoned seat cushion, …" at bounding box center [679, 176] width 471 height 136
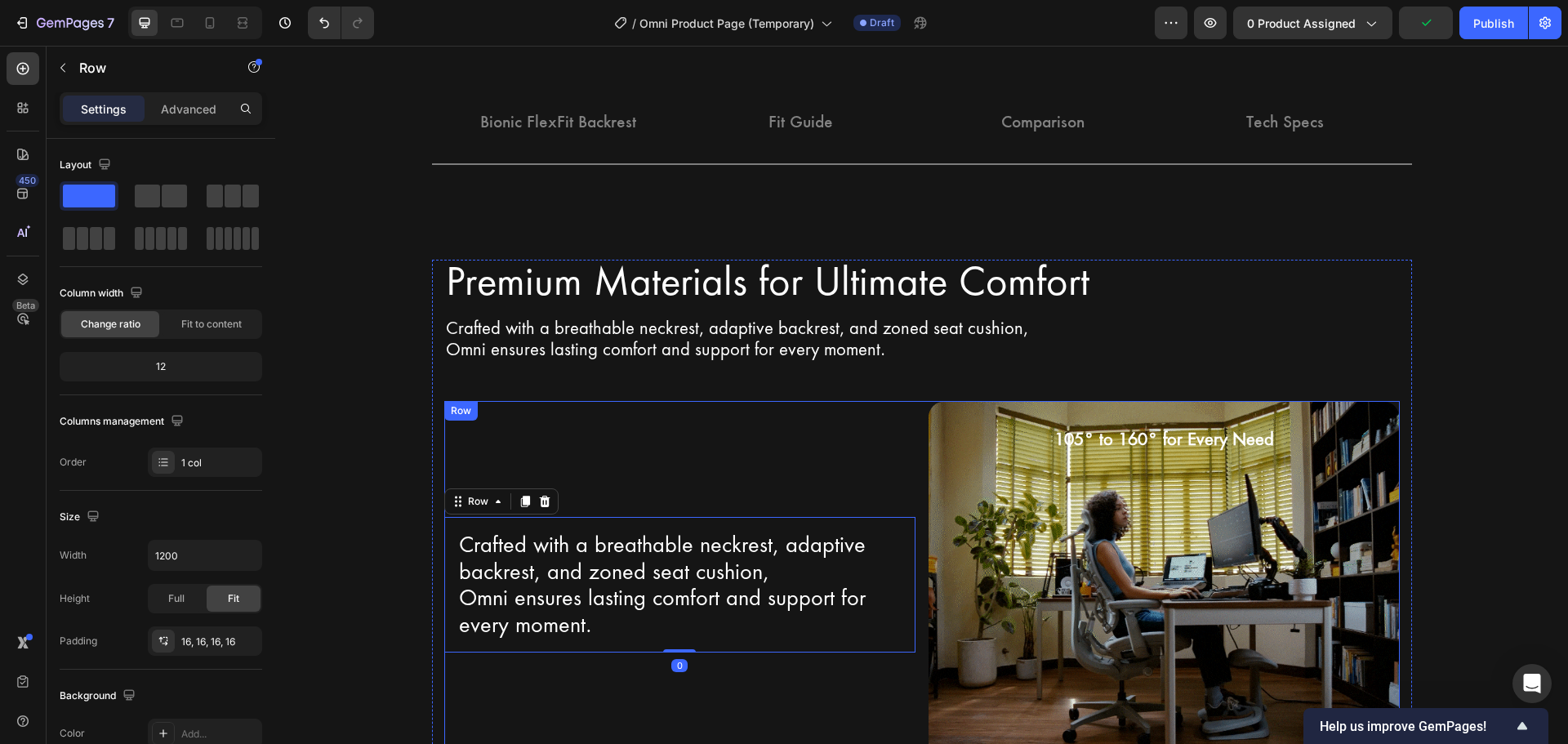
scroll to position [2111, 0]
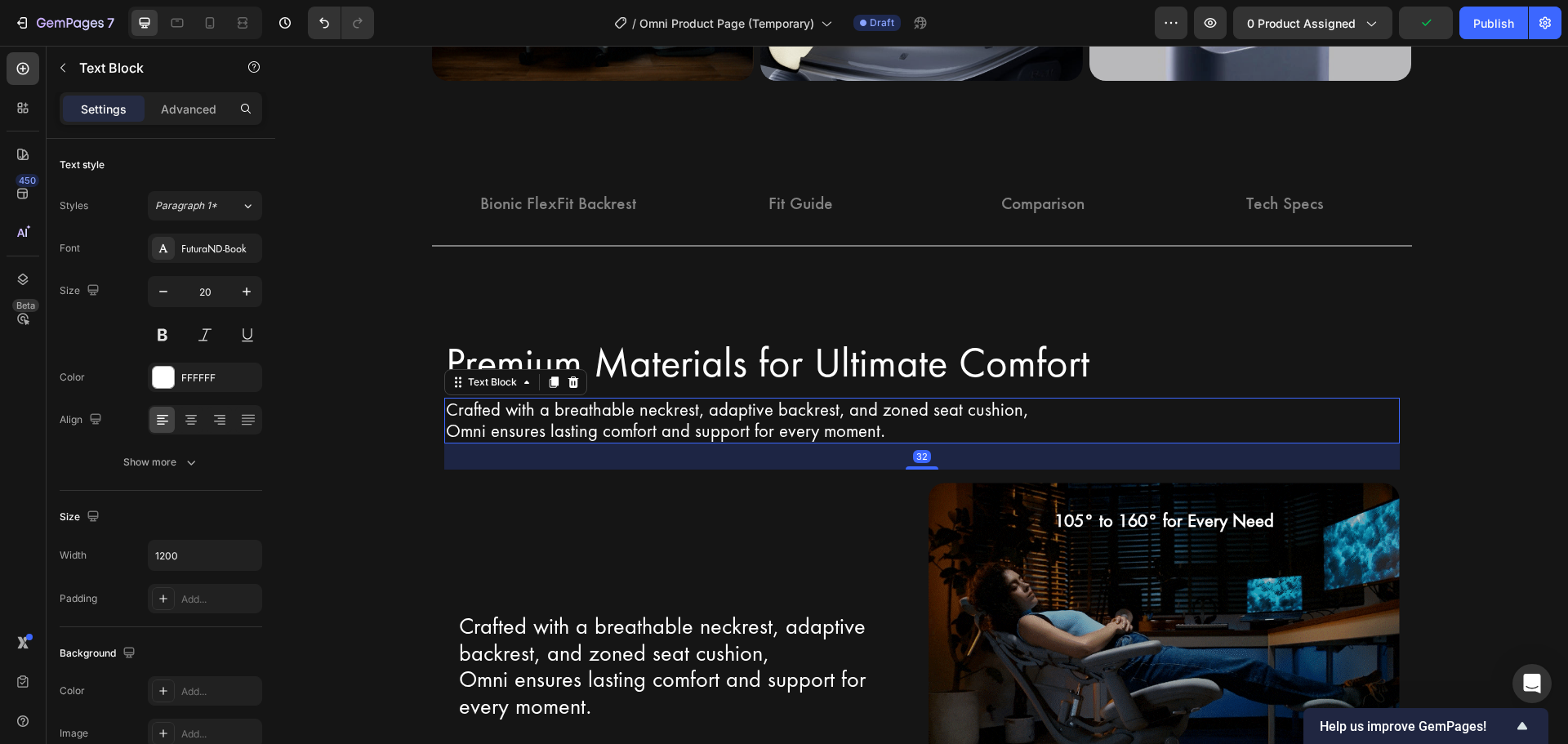
click at [623, 434] on p "Omni ensures lasting comfort and support for every moment." at bounding box center [922, 431] width 952 height 21
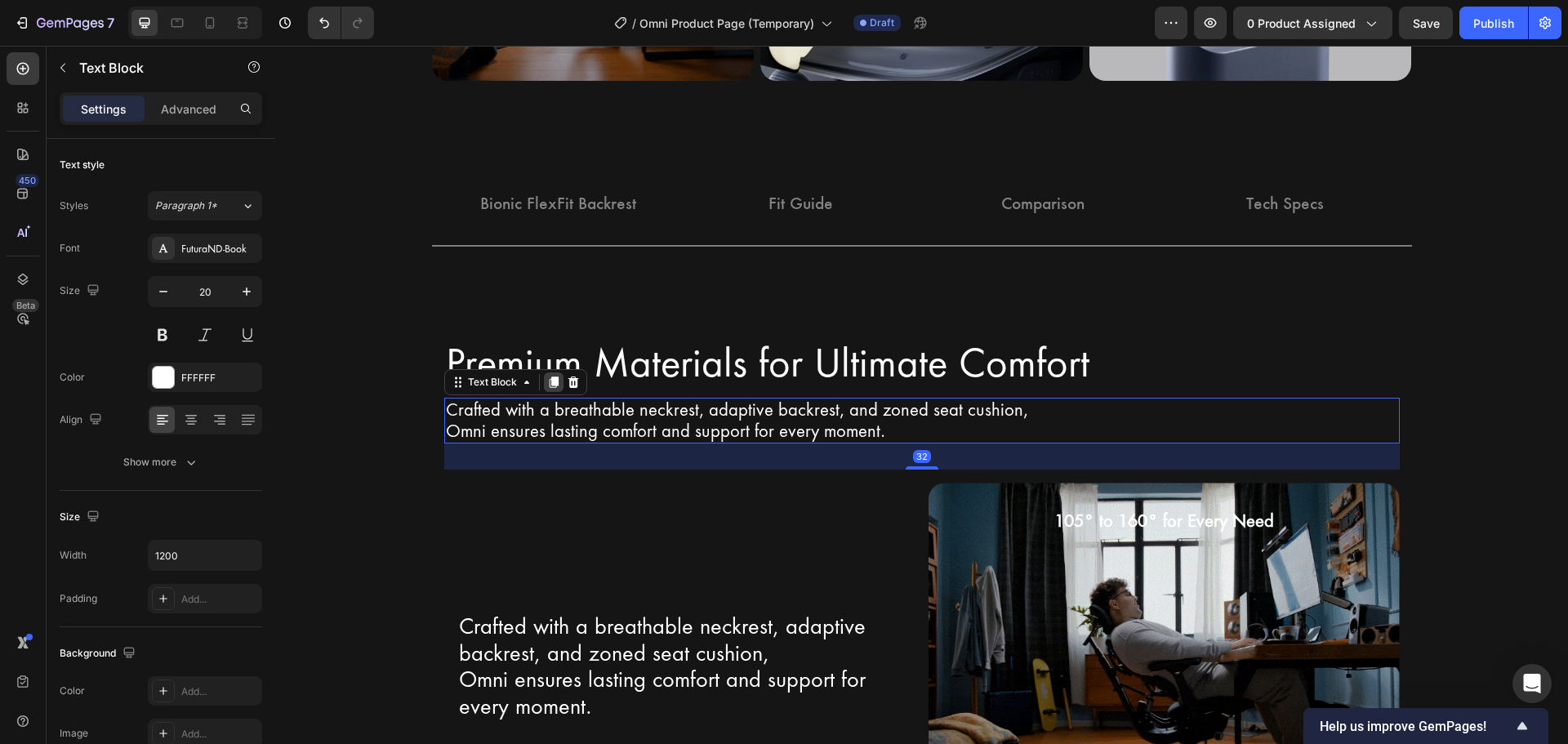
click at [552, 382] on icon at bounding box center [554, 382] width 13 height 13
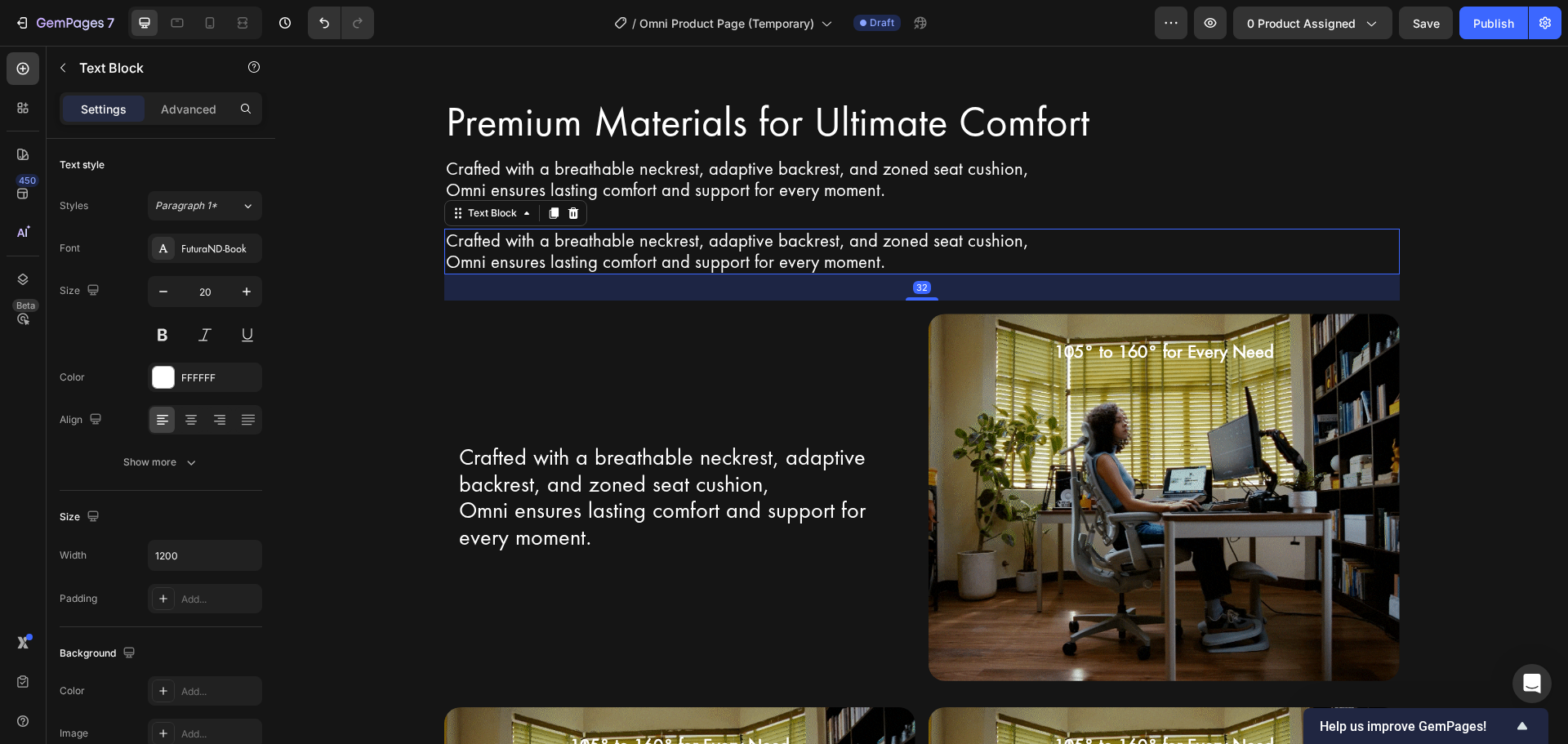
scroll to position [2356, 0]
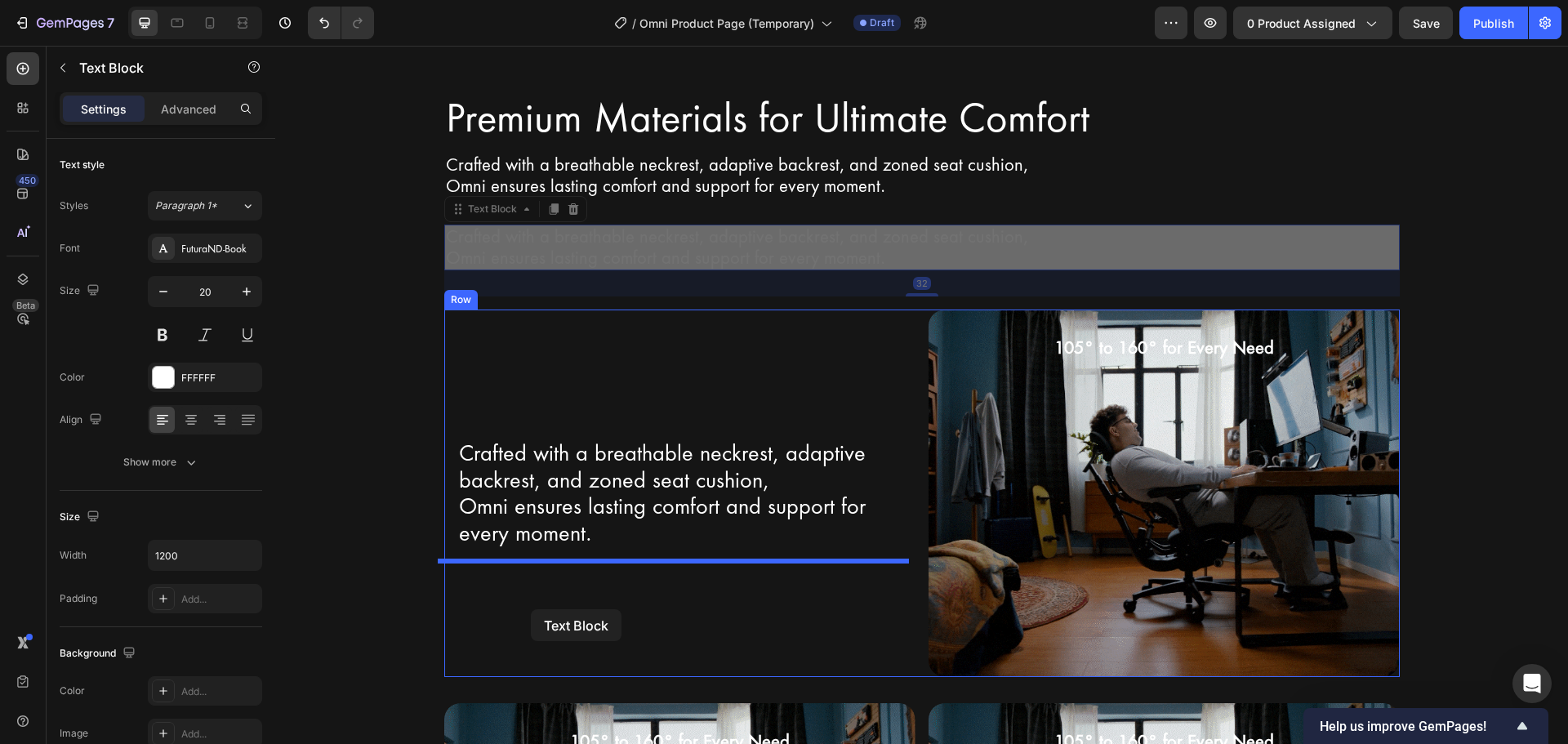
drag, startPoint x: 509, startPoint y: 206, endPoint x: 531, endPoint y: 609, distance: 403.6
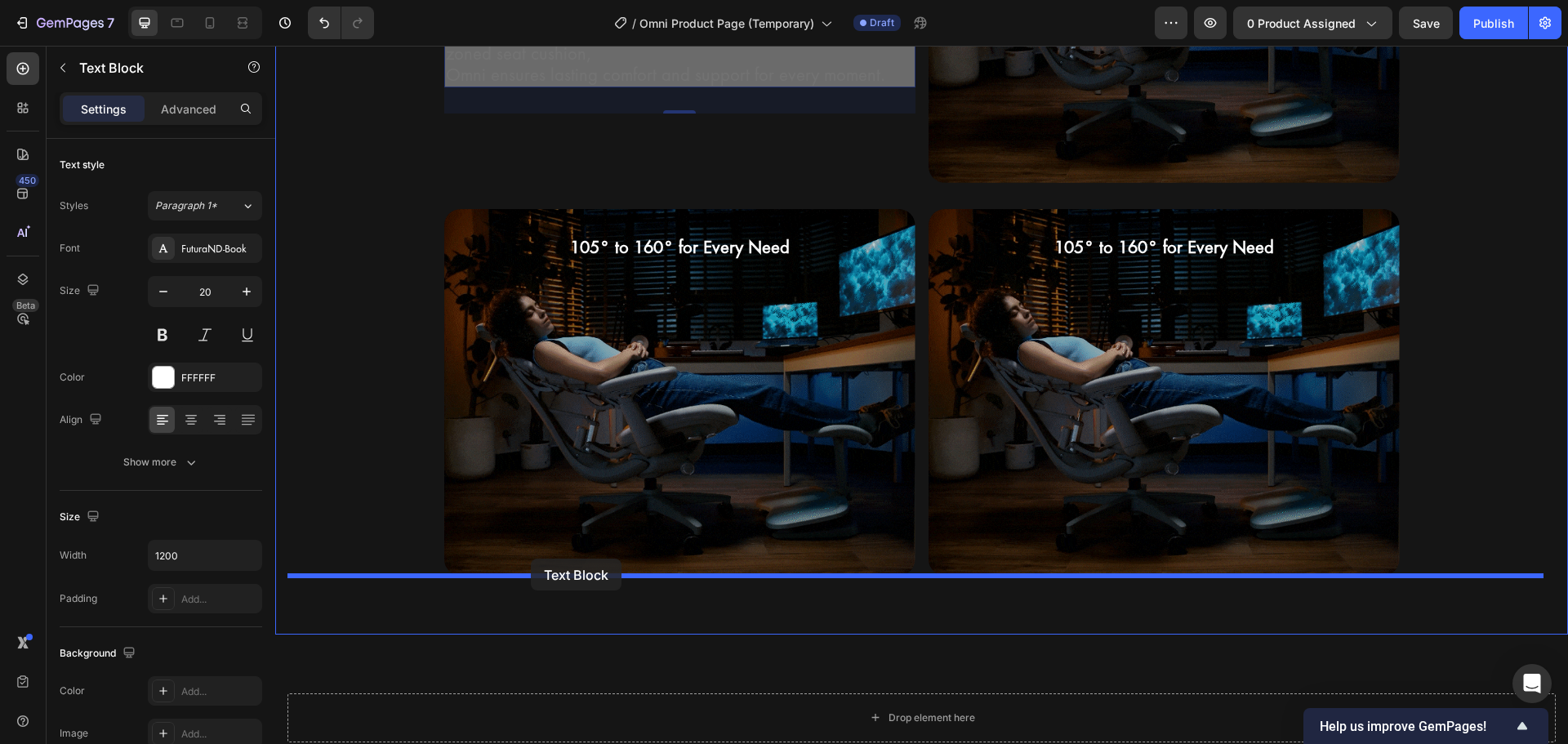
scroll to position [2780, 0]
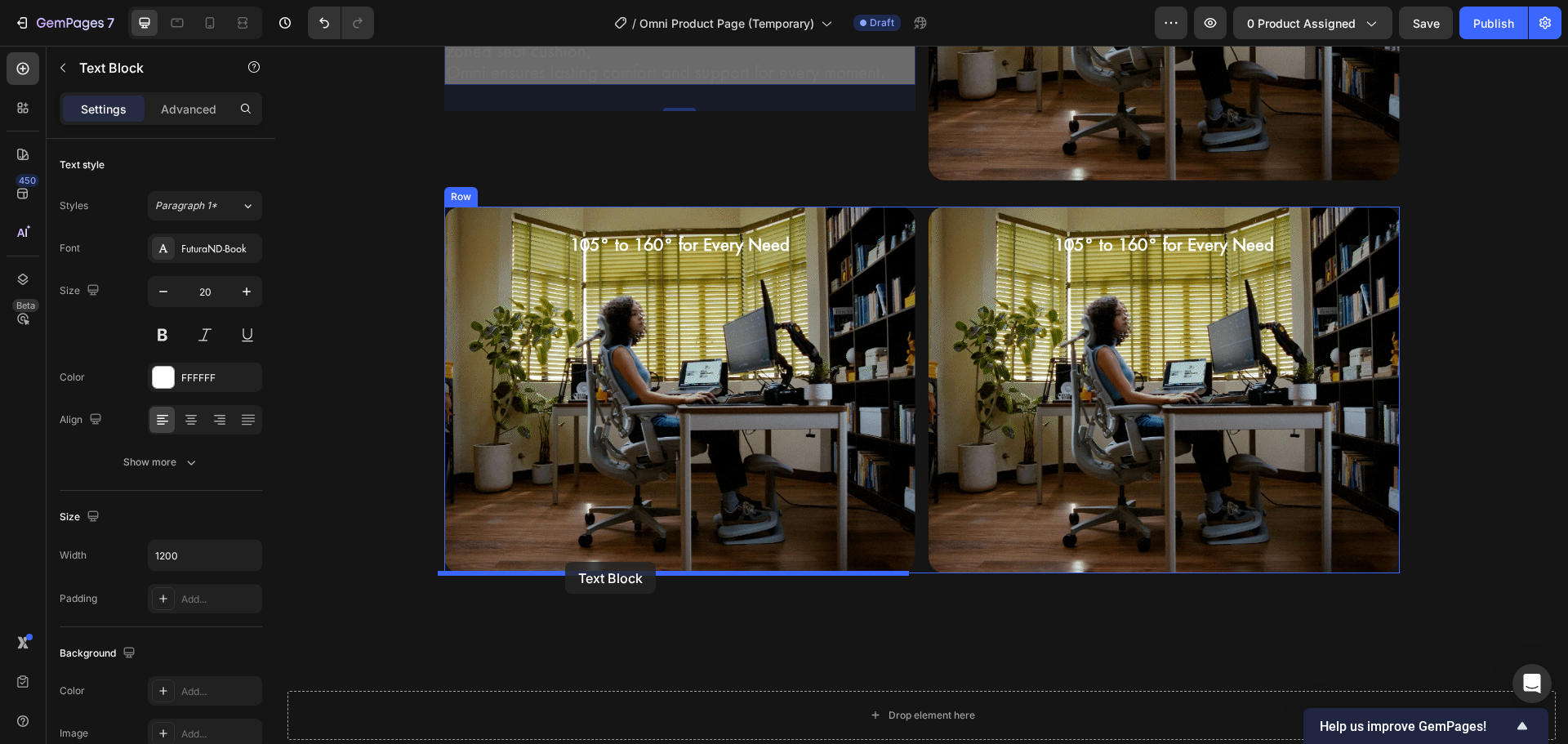
drag, startPoint x: 470, startPoint y: 102, endPoint x: 565, endPoint y: 561, distance: 468.7
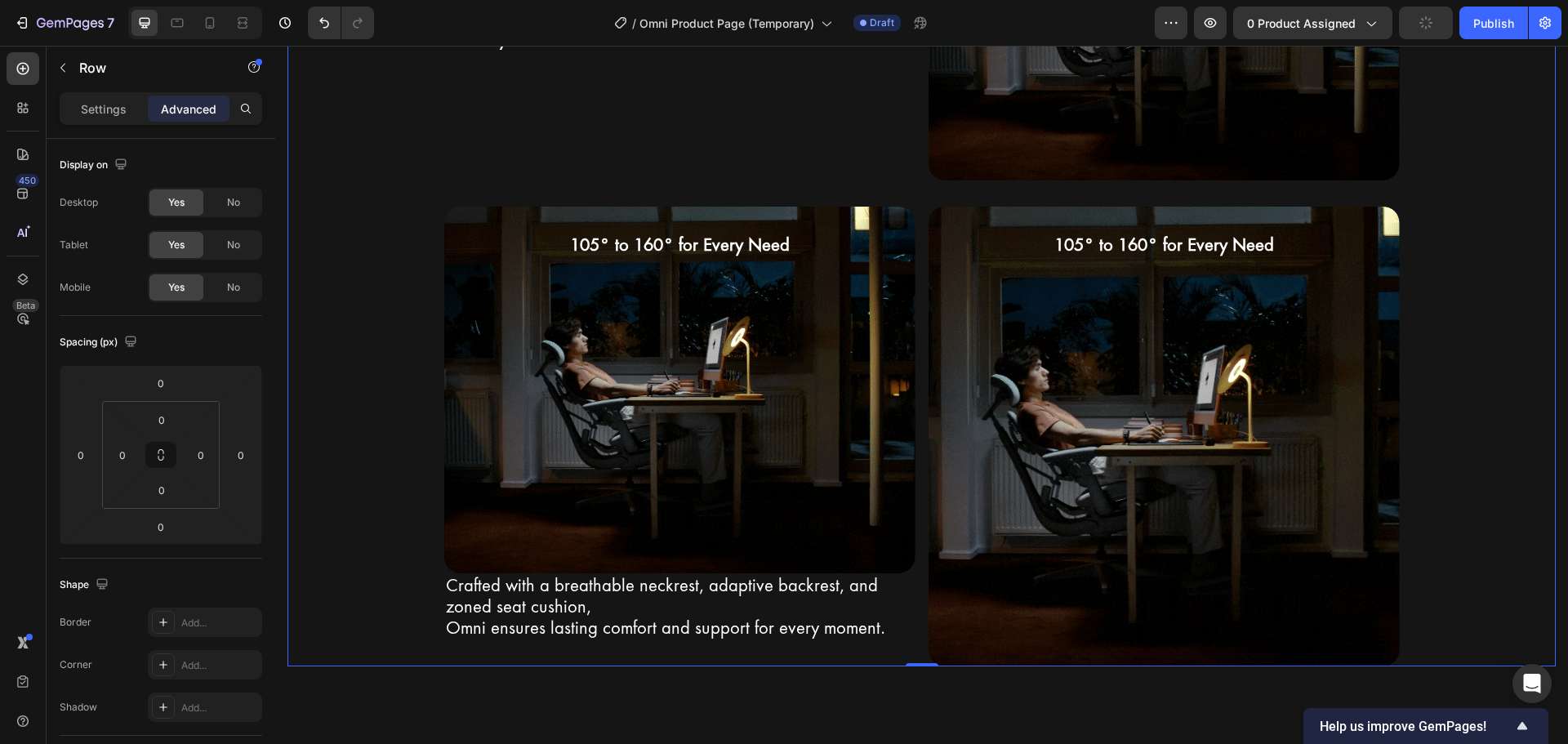
click at [368, 566] on div "Premium Materials for Ultimate Comfort Heading Row Crafted with a breathable ne…" at bounding box center [922, 169] width 1268 height 994
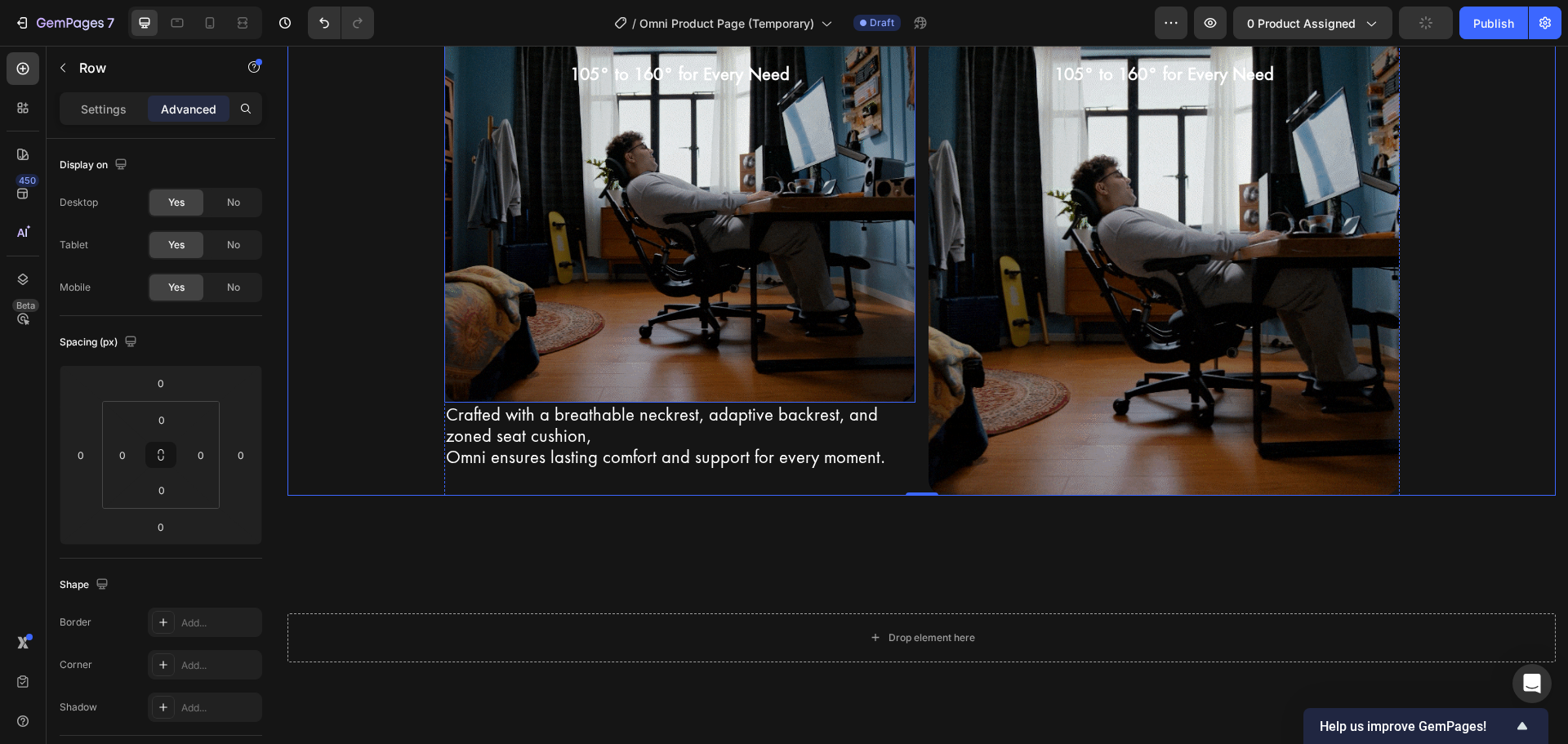
scroll to position [3026, 0]
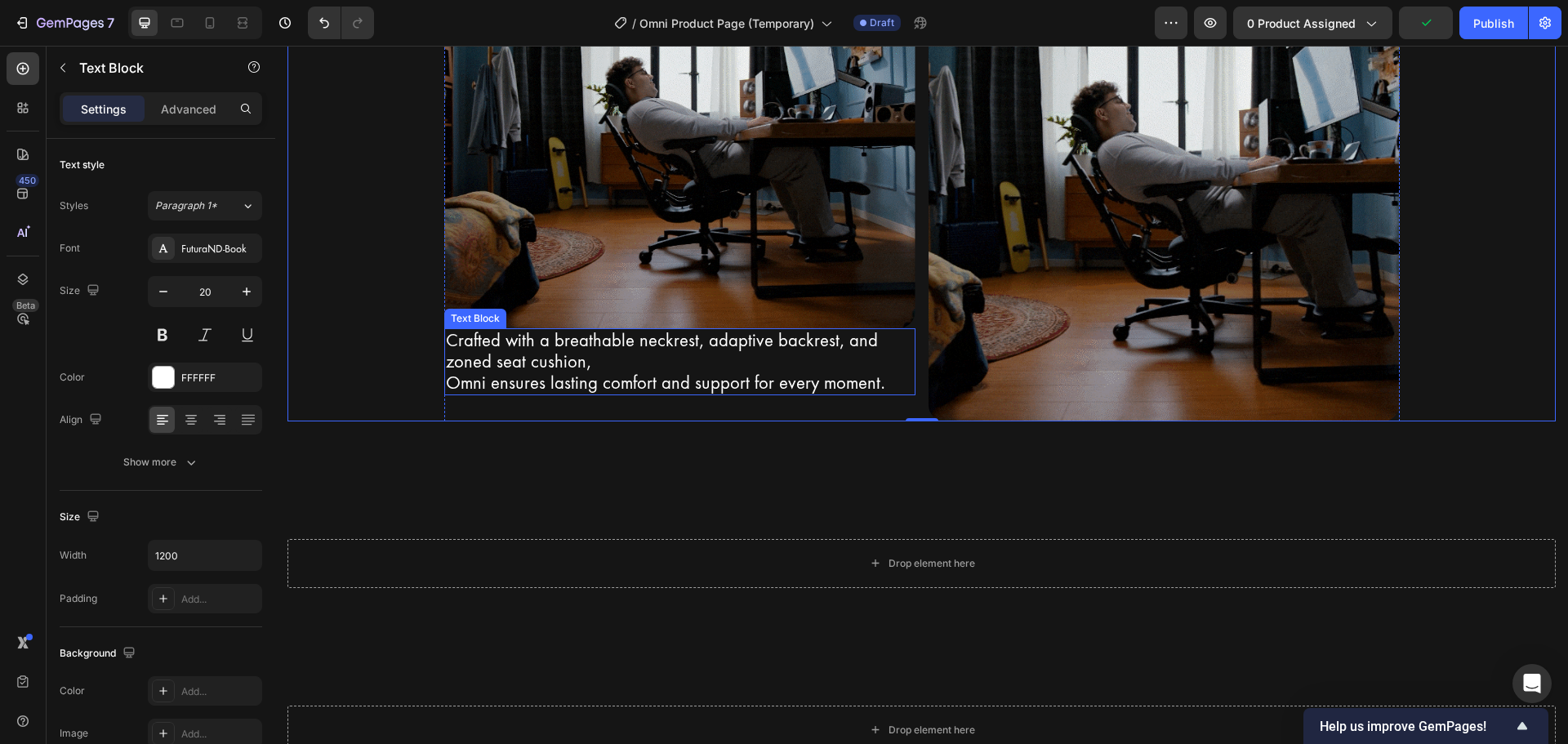
click at [637, 372] on p "Omni ensures lasting comfort and support for every moment." at bounding box center [679, 383] width 468 height 21
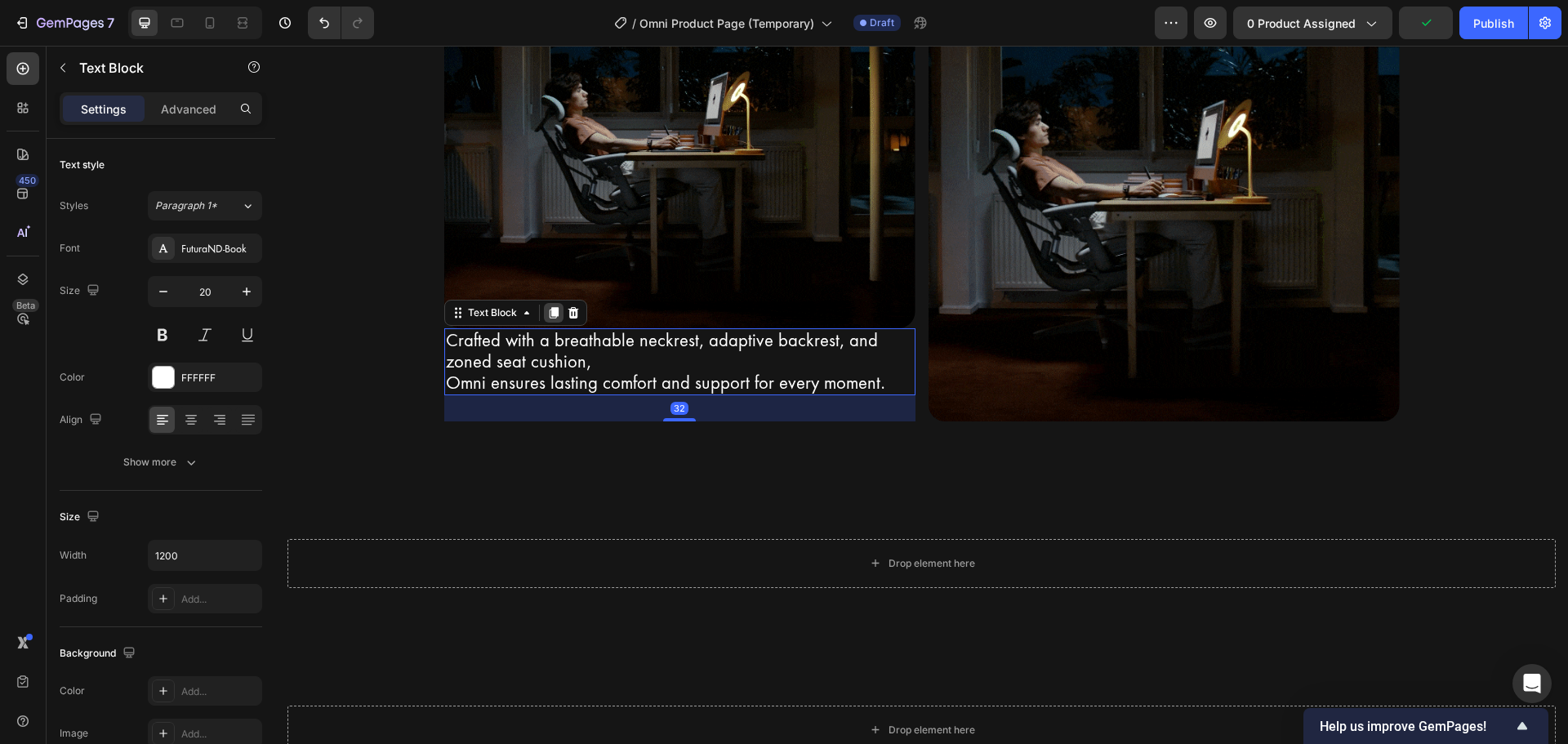
click at [548, 314] on icon at bounding box center [553, 312] width 9 height 11
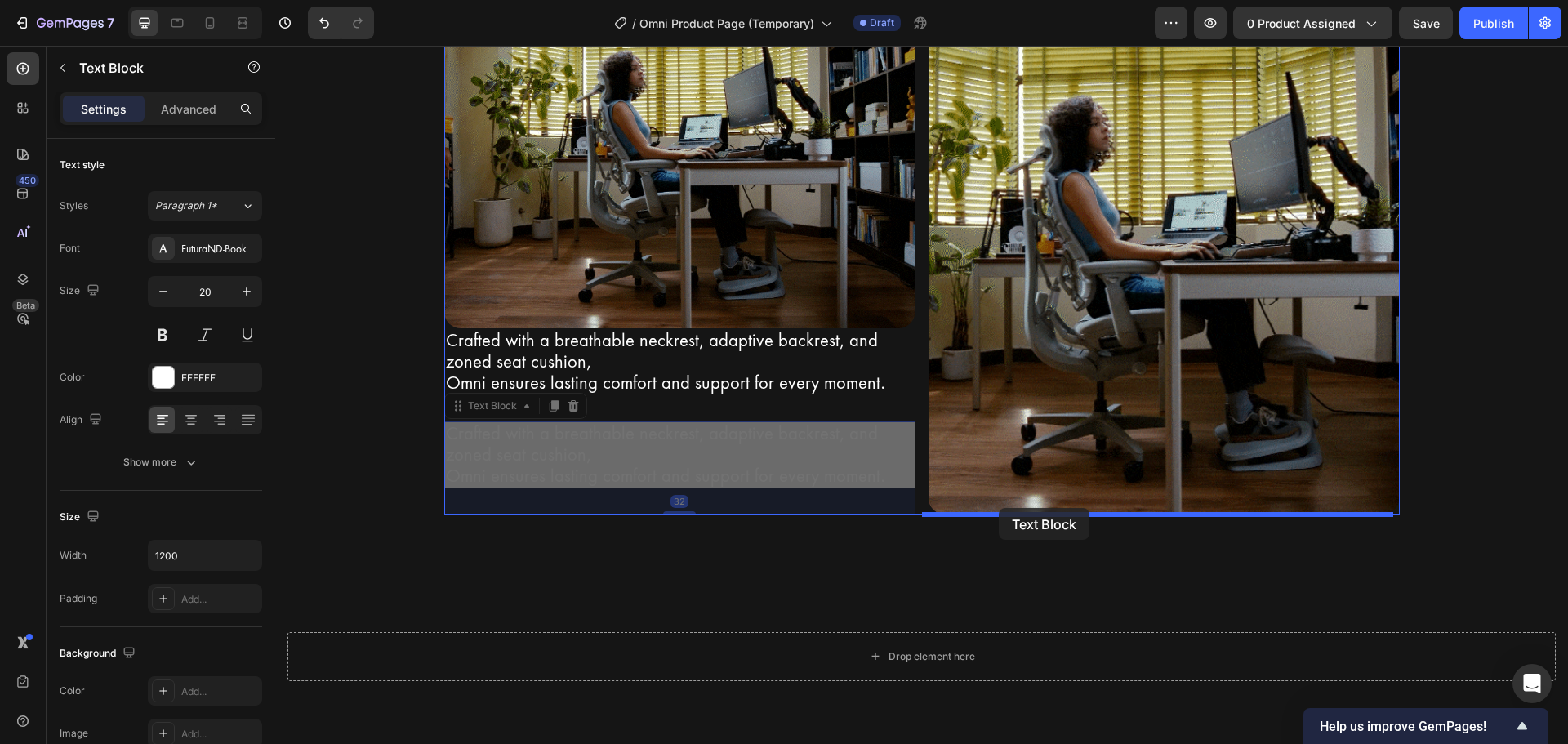
drag, startPoint x: 463, startPoint y: 411, endPoint x: 999, endPoint y: 508, distance: 544.7
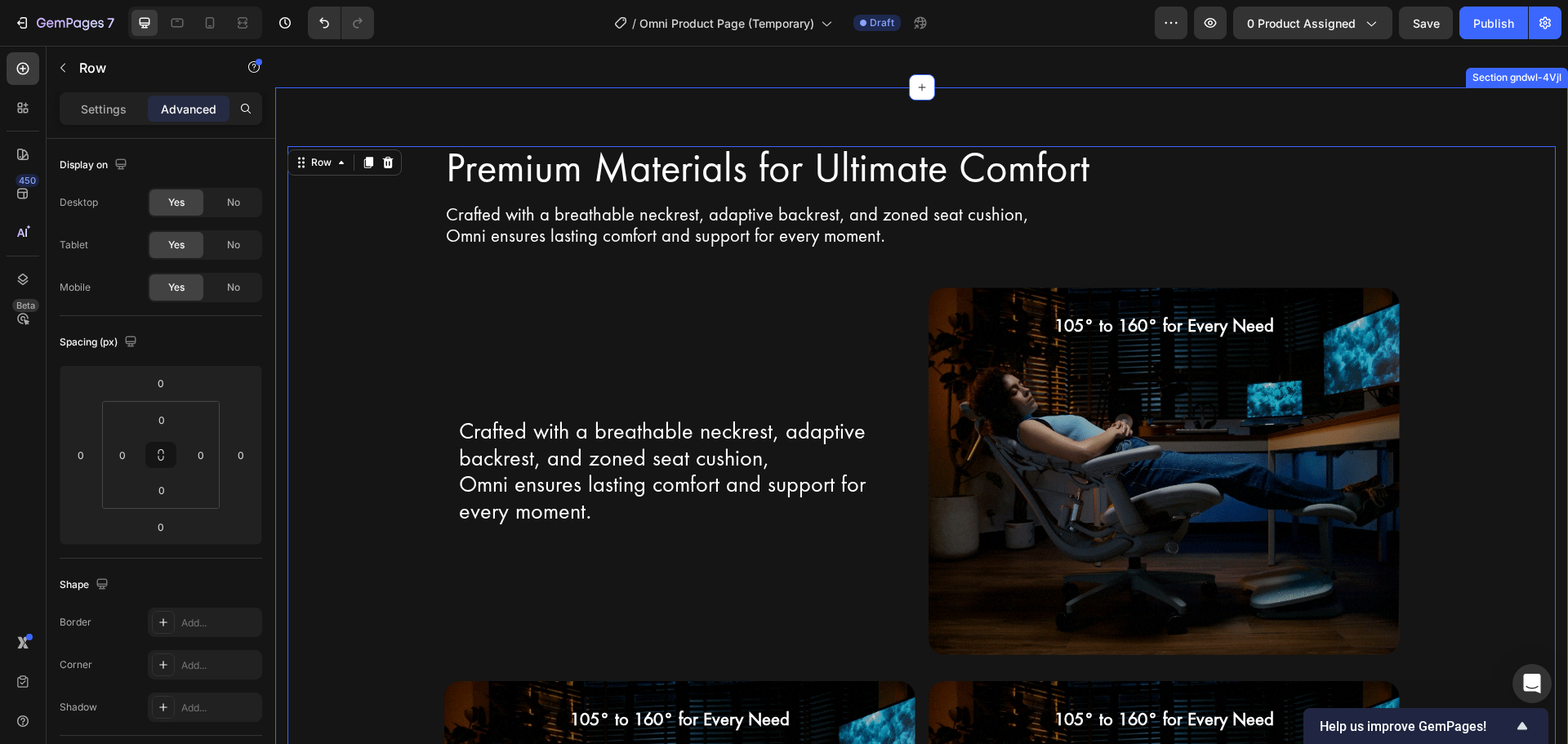
scroll to position [2291, 0]
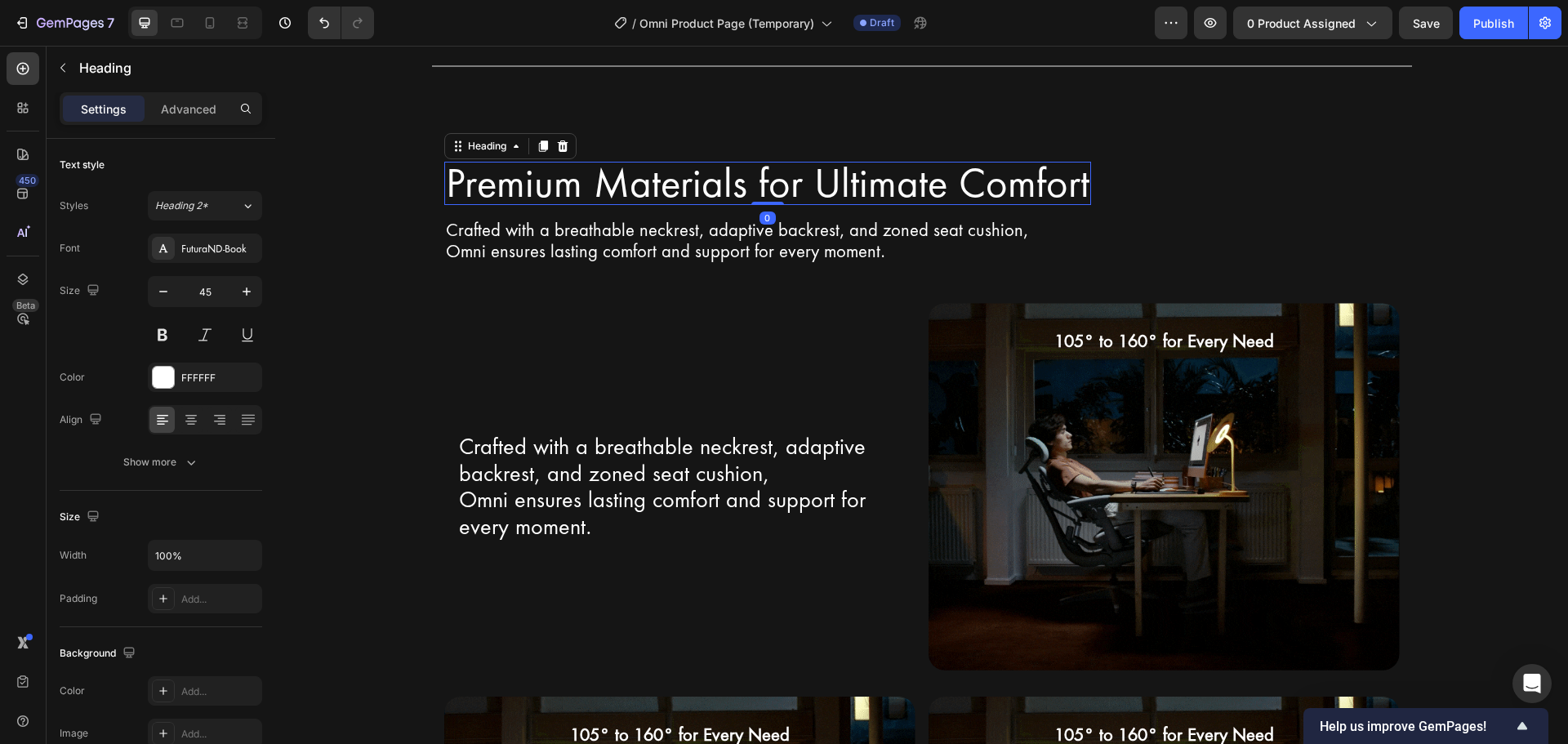
click at [489, 184] on h2 "Premium Materials for Ultimate Comfort" at bounding box center [768, 184] width 647 height 44
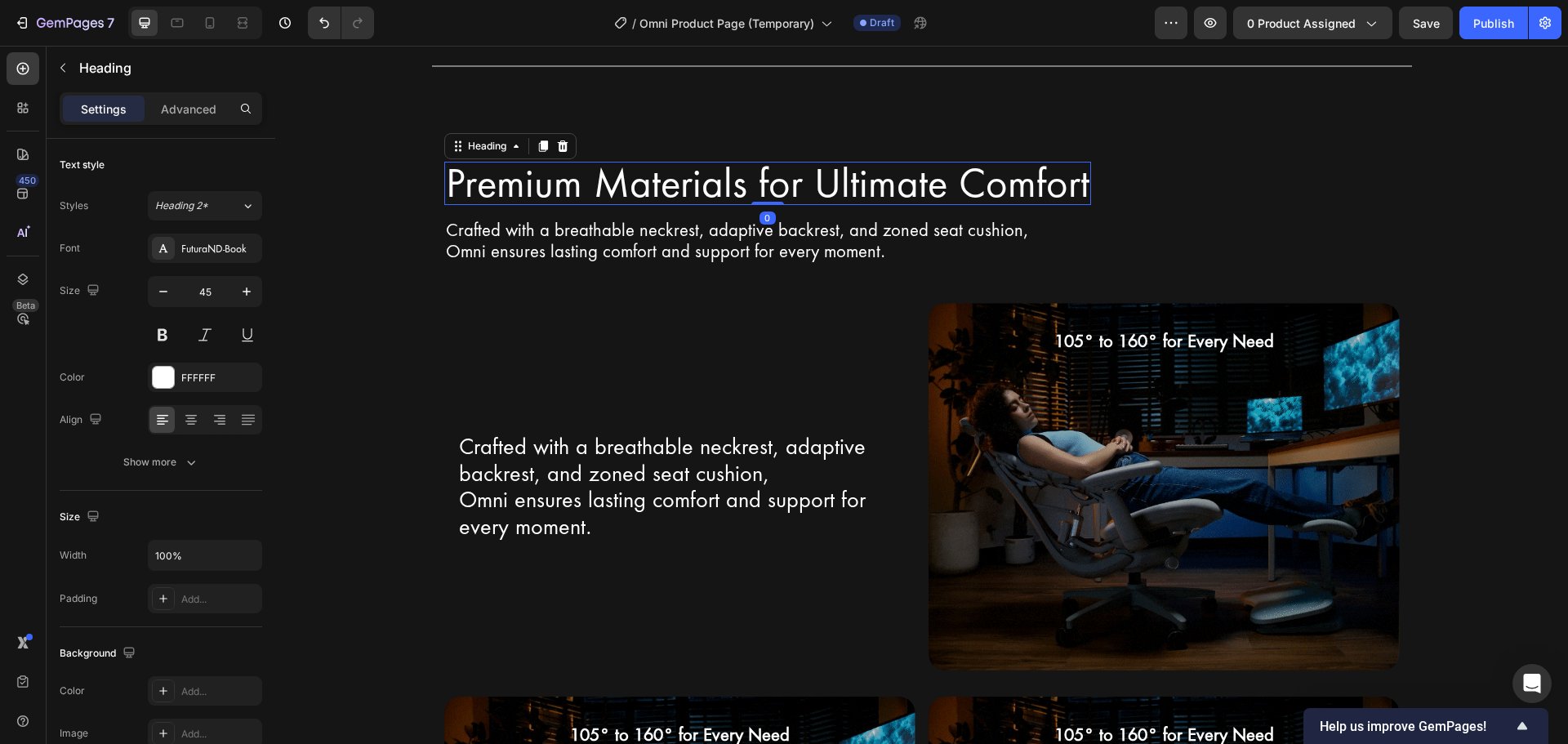
click at [489, 184] on h2 "Premium Materials for Ultimate Comfort" at bounding box center [768, 184] width 647 height 44
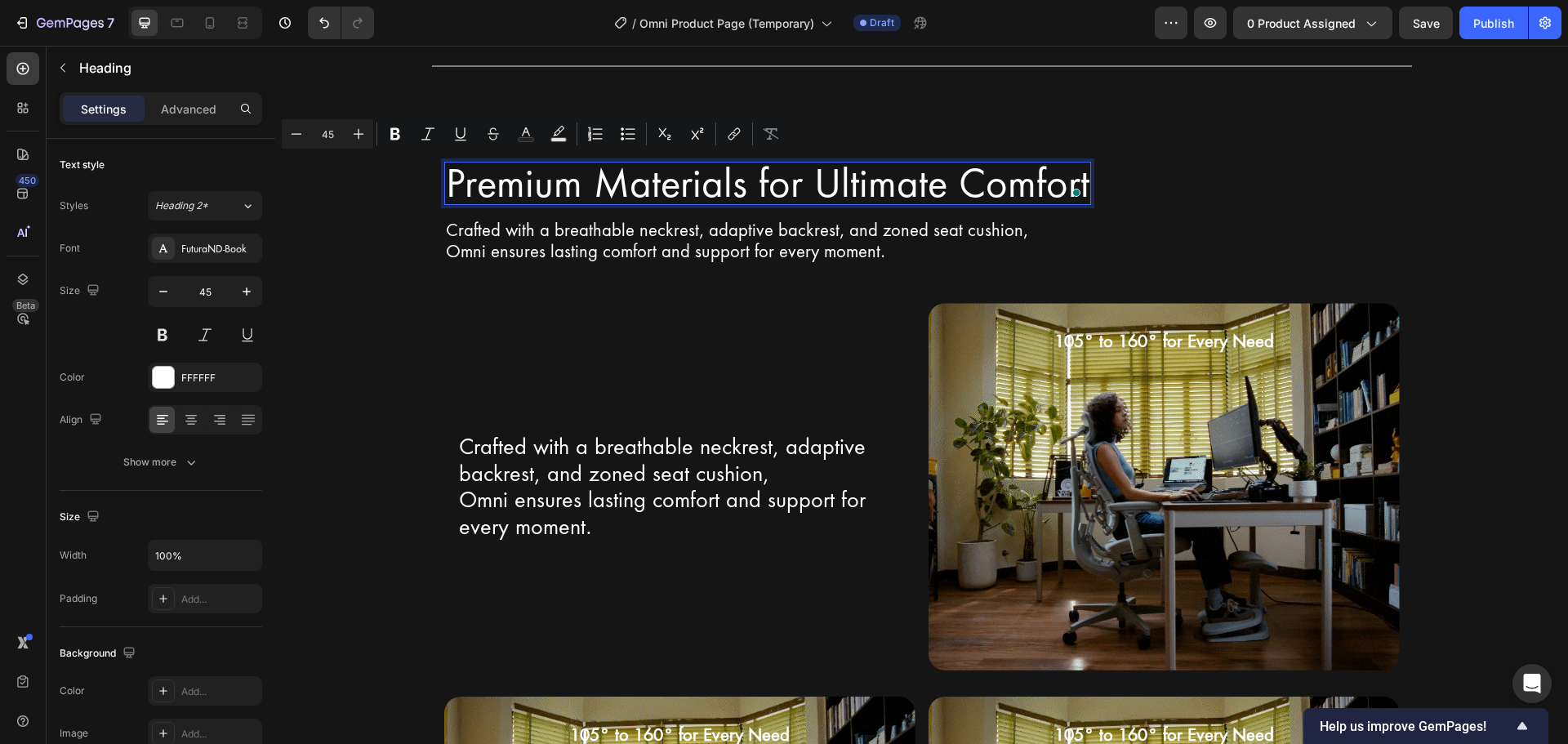
click at [446, 191] on p "Premium Materials for Ultimate Comfort" at bounding box center [768, 184] width 644 height 41
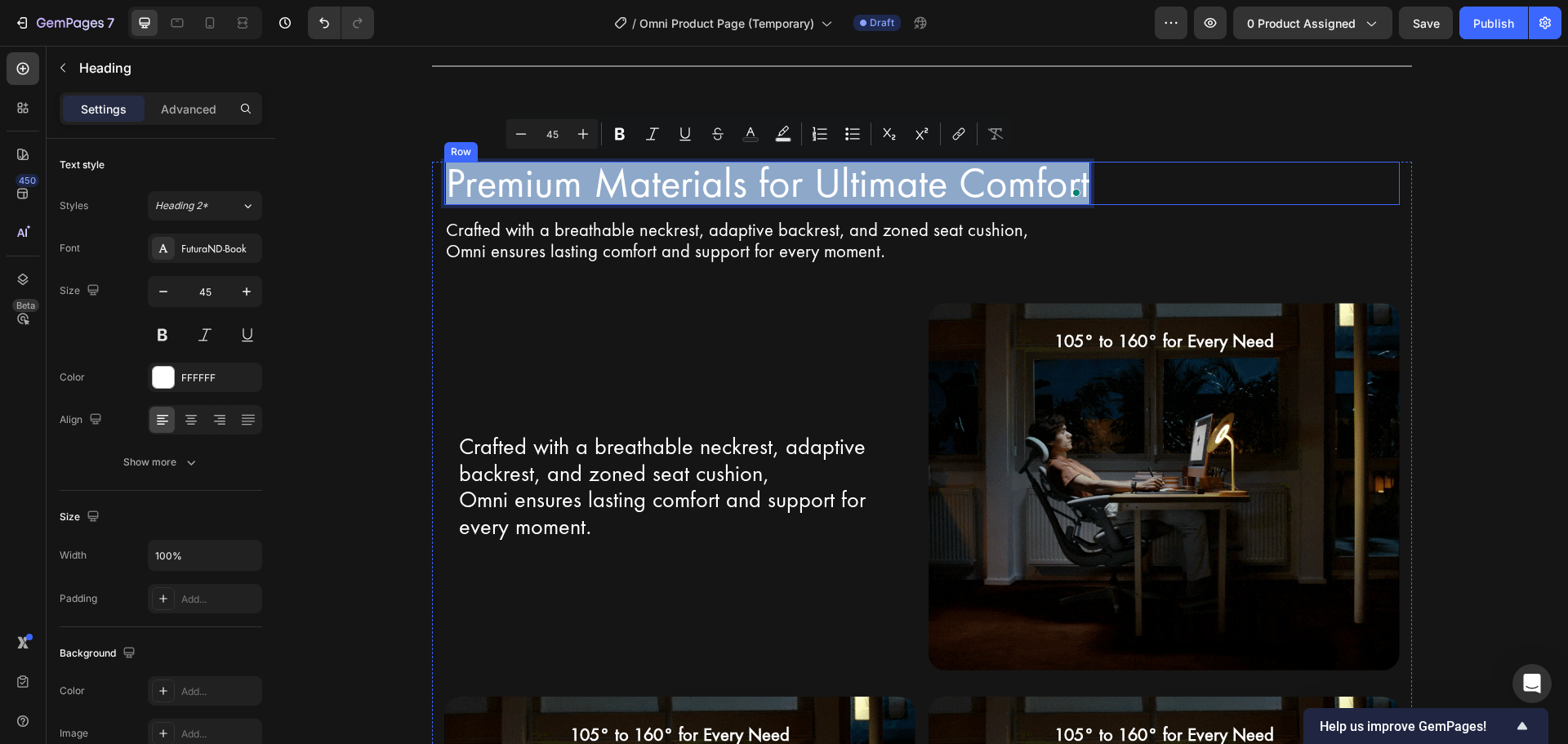
drag, startPoint x: 443, startPoint y: 192, endPoint x: 1093, endPoint y: 173, distance: 650.3
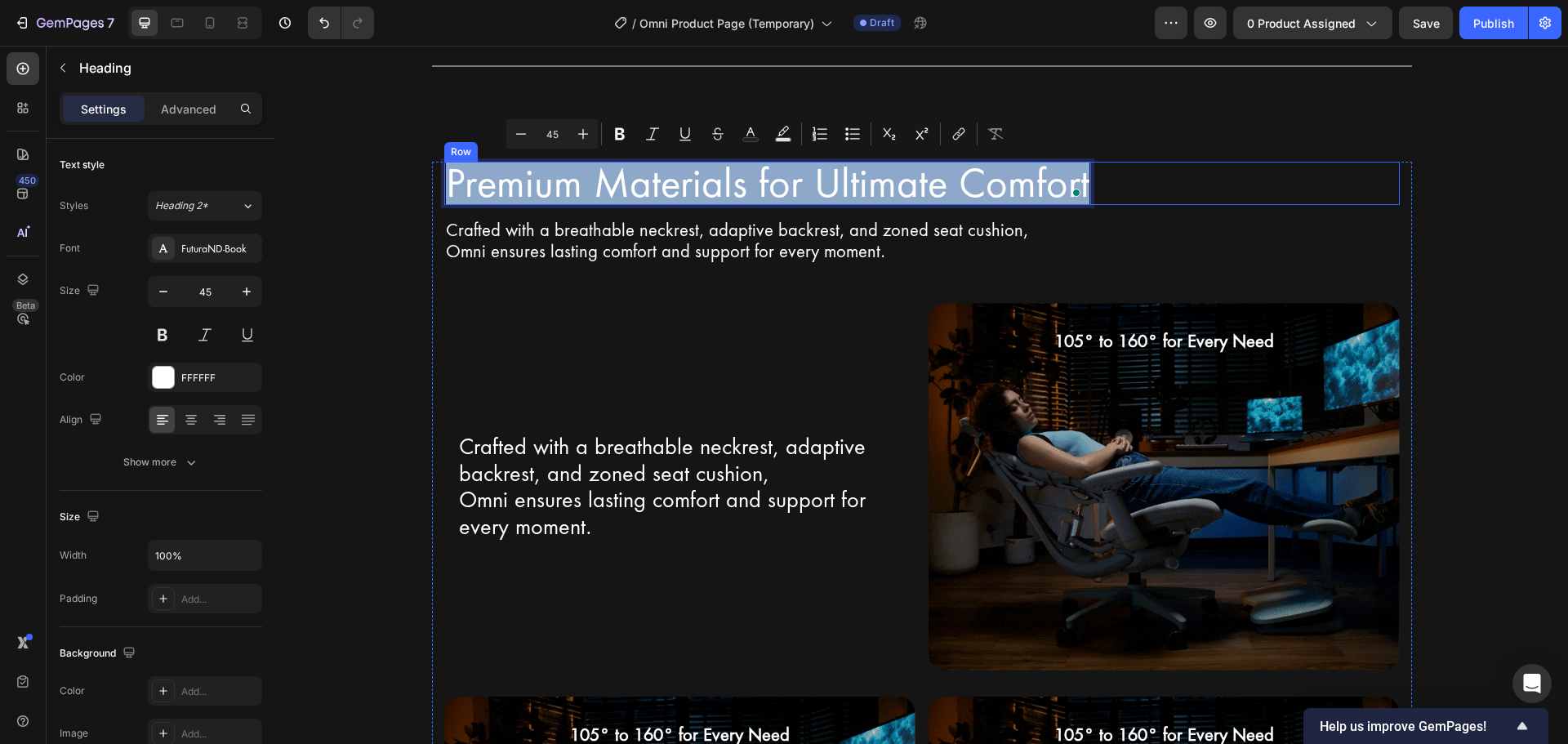
click at [1093, 173] on div "Premium Materials for Ultimate Comfort Heading 0 Row" at bounding box center [922, 184] width 956 height 44
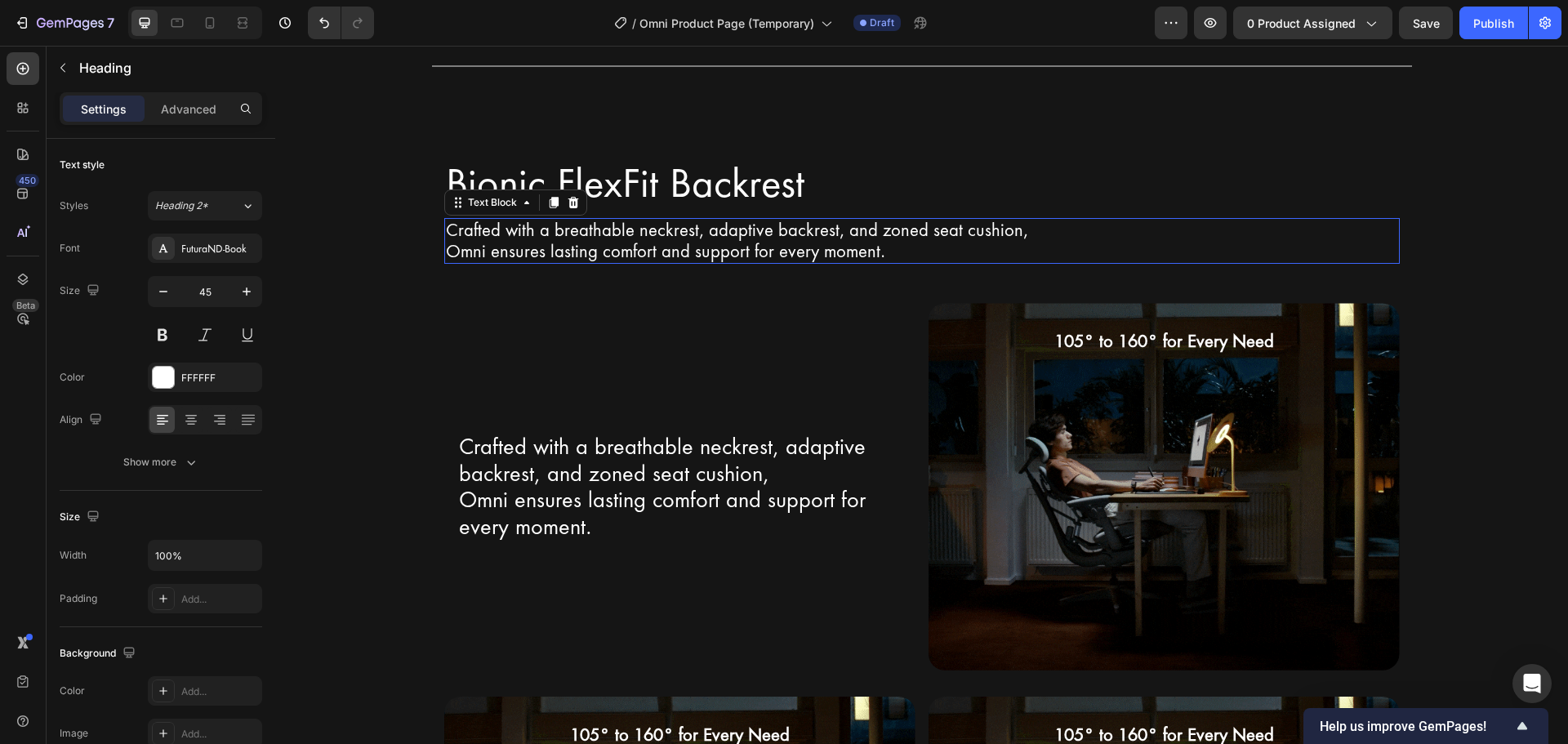
click at [468, 236] on p "Crafted with a breathable neckrest, adaptive backrest, and zoned seat cushion," at bounding box center [922, 230] width 952 height 21
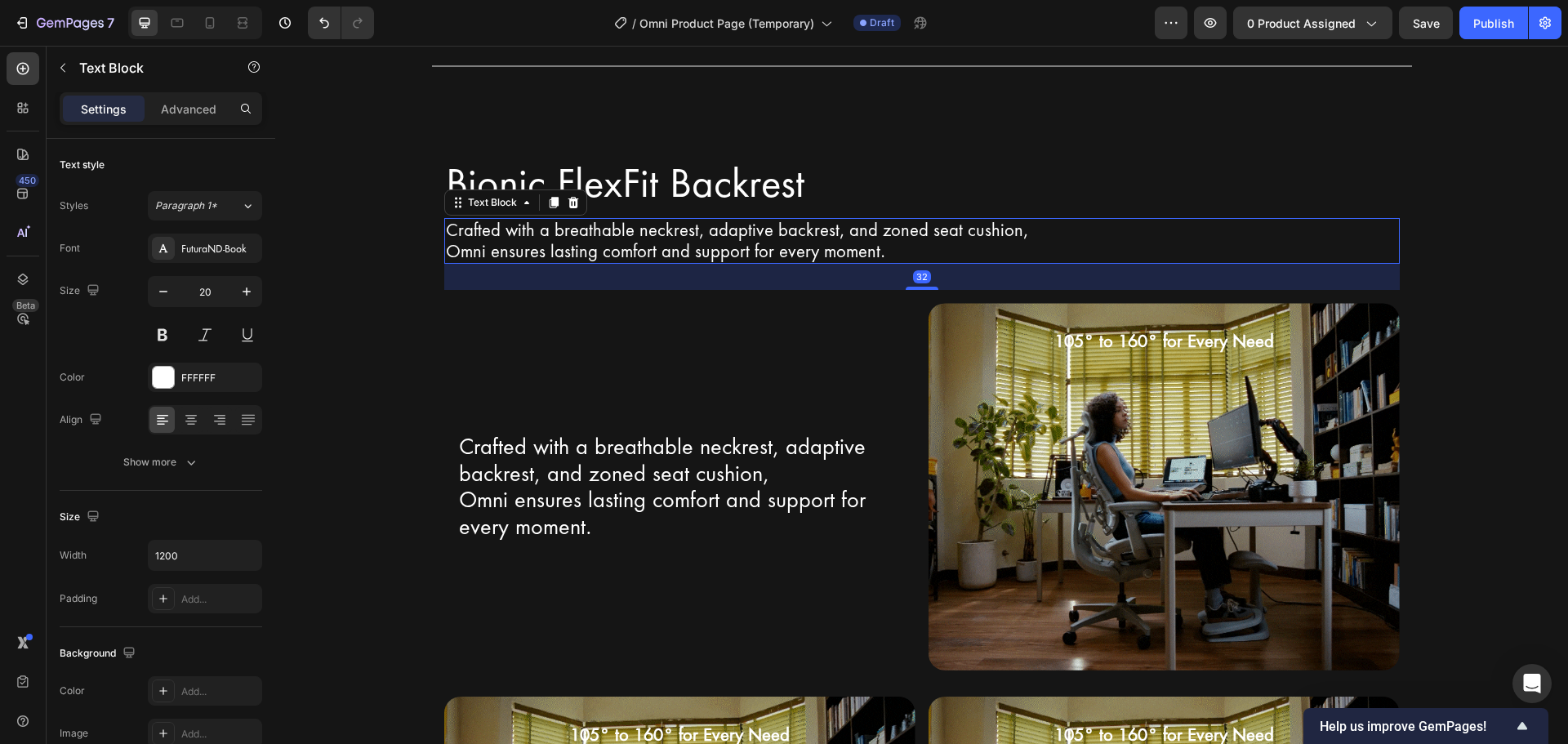
click at [446, 233] on p "Crafted with a breathable neckrest, adaptive backrest, and zoned seat cushion," at bounding box center [922, 230] width 952 height 21
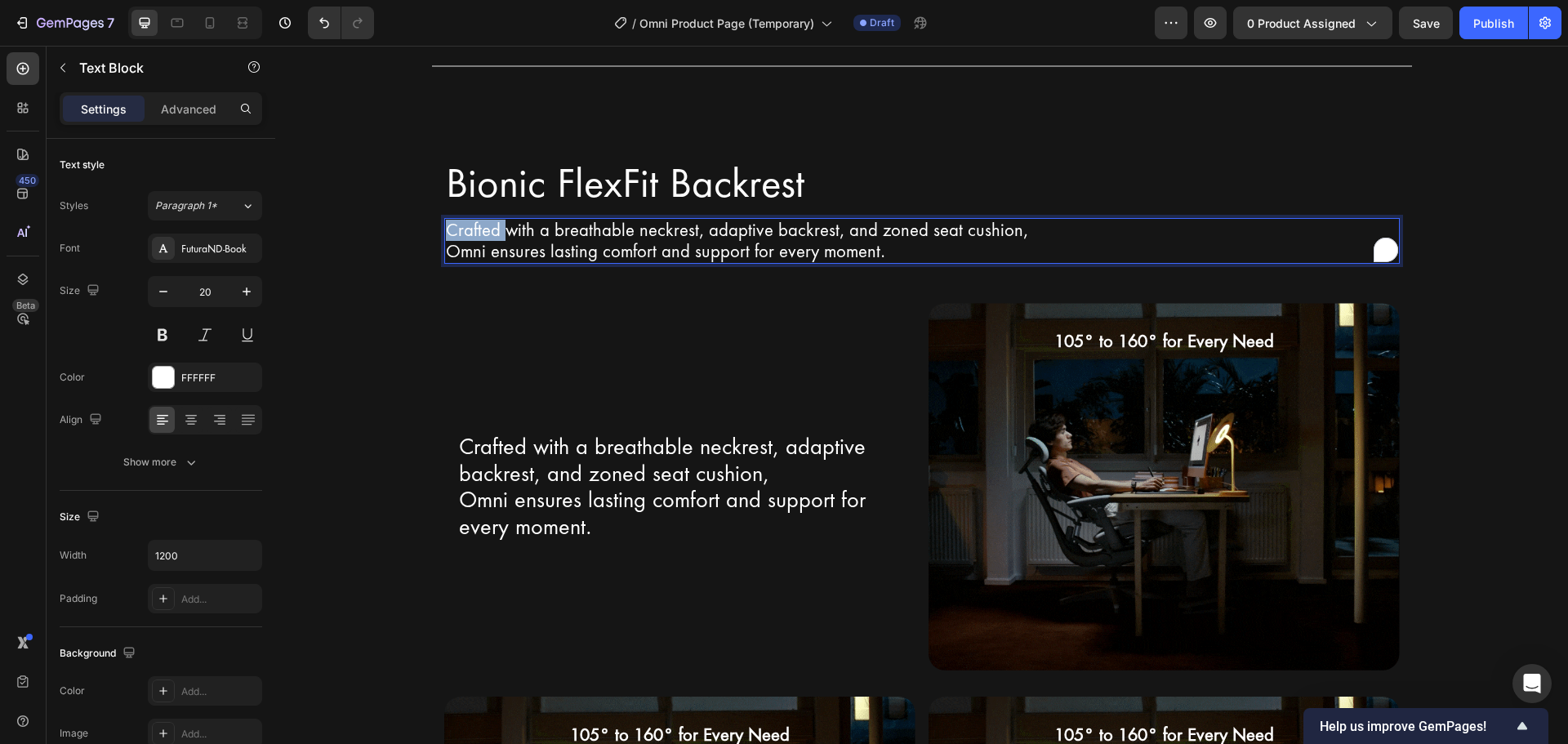
click at [446, 233] on p "Crafted with a breathable neckrest, adaptive backrest, and zoned seat cushion," at bounding box center [922, 230] width 952 height 21
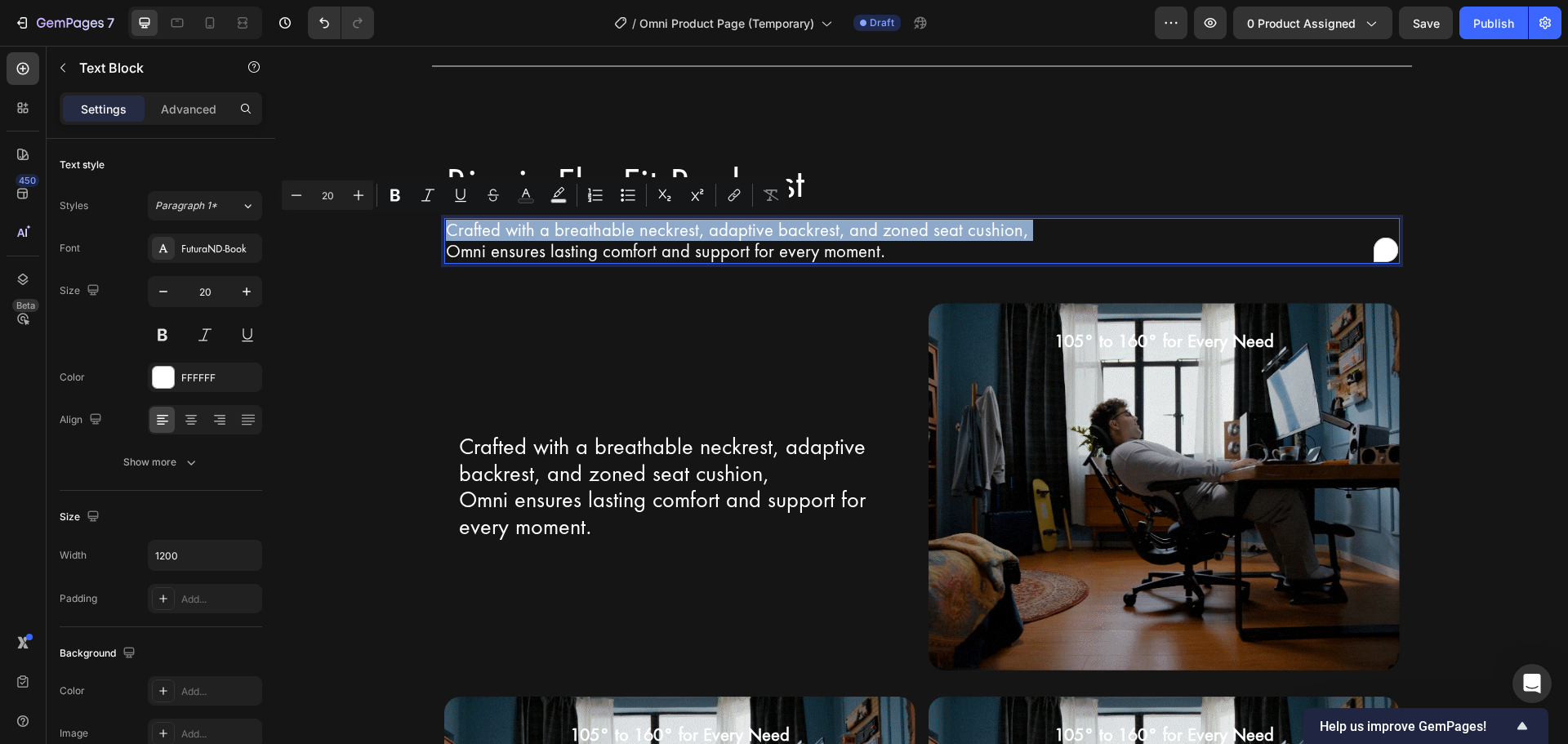
click at [446, 232] on p "Crafted with a breathable neckrest, adaptive backrest, and zoned seat cushion," at bounding box center [922, 230] width 952 height 21
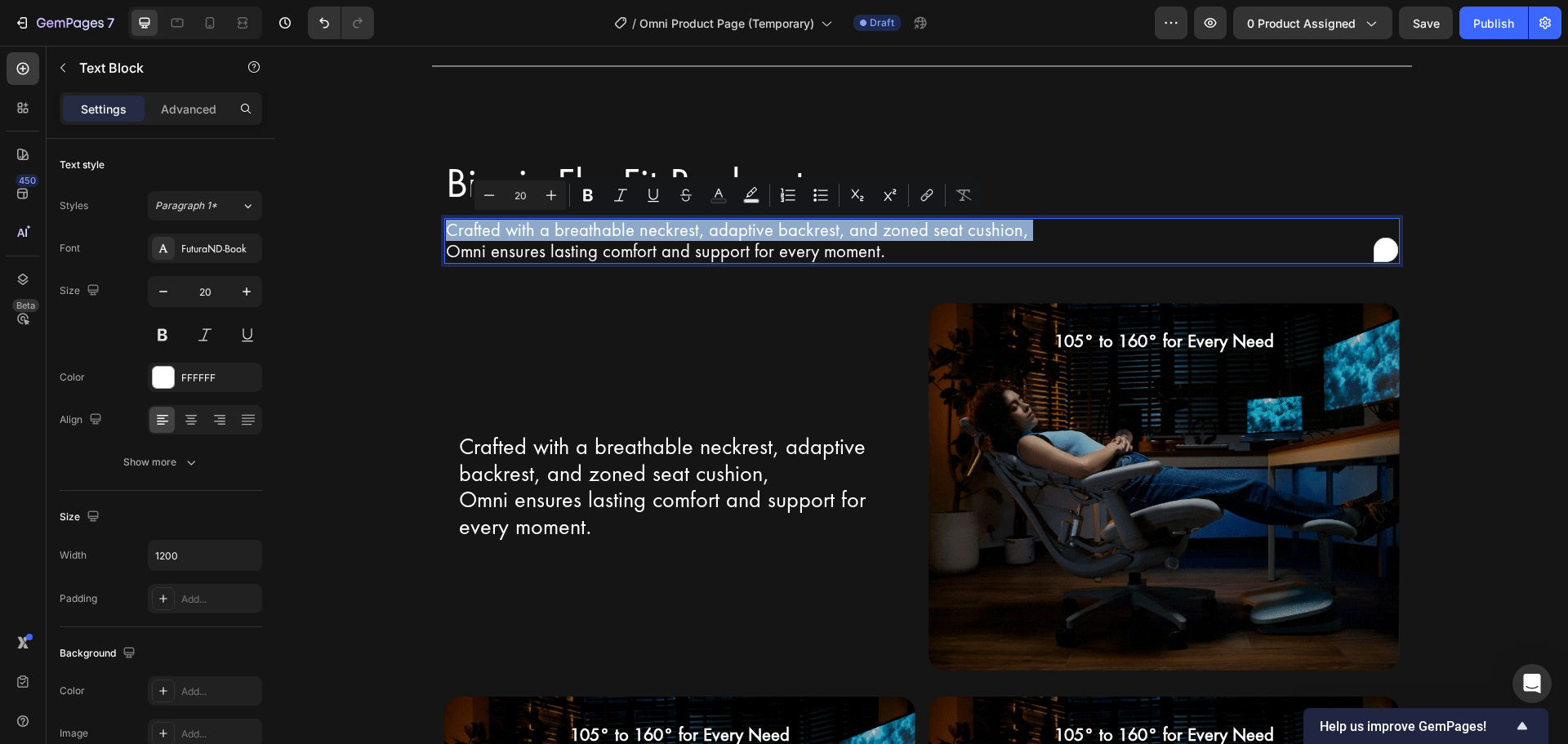
click at [446, 228] on p "Crafted with a breathable neckrest, adaptive backrest, and zoned seat cushion," at bounding box center [922, 230] width 952 height 21
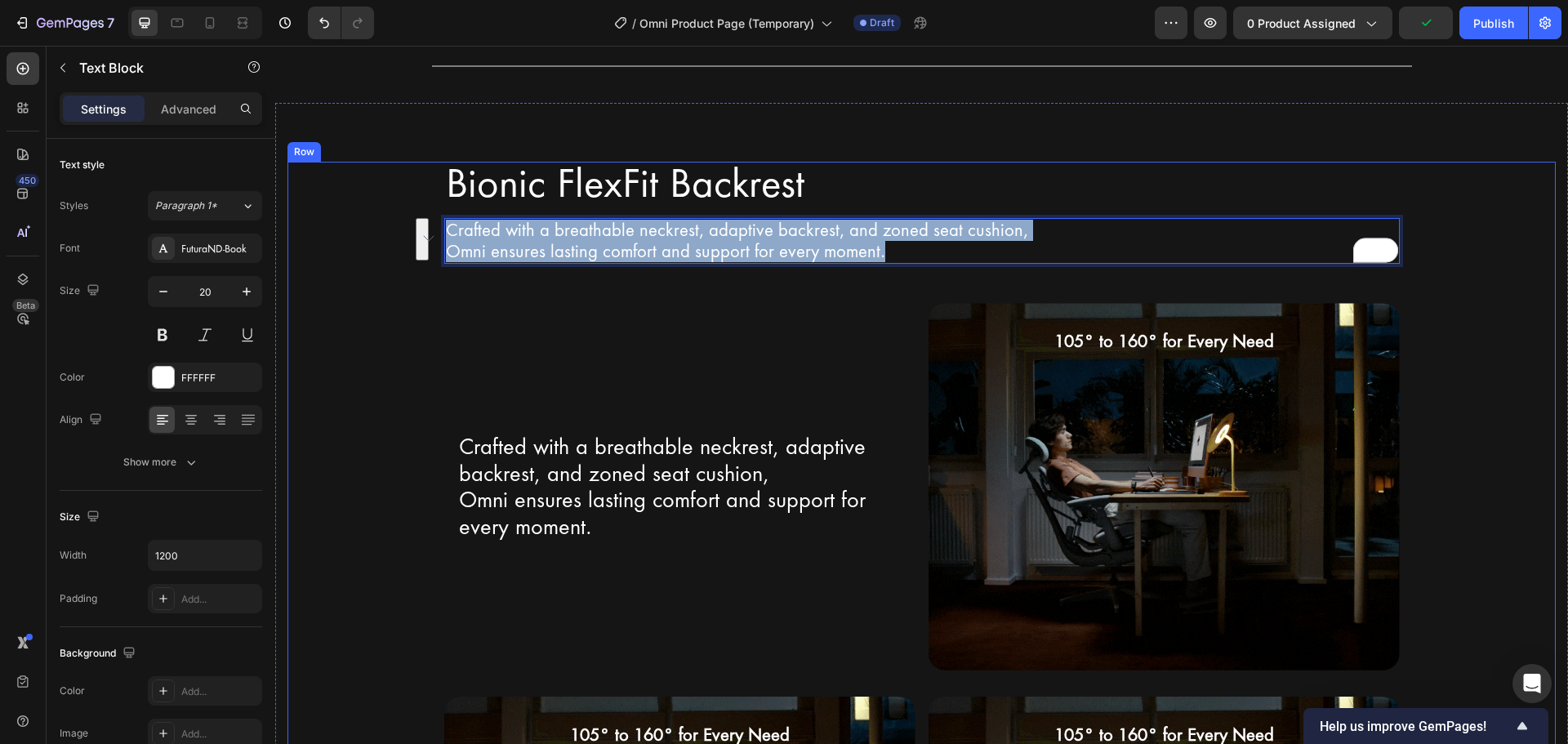
drag, startPoint x: 890, startPoint y: 251, endPoint x: 395, endPoint y: 237, distance: 495.2
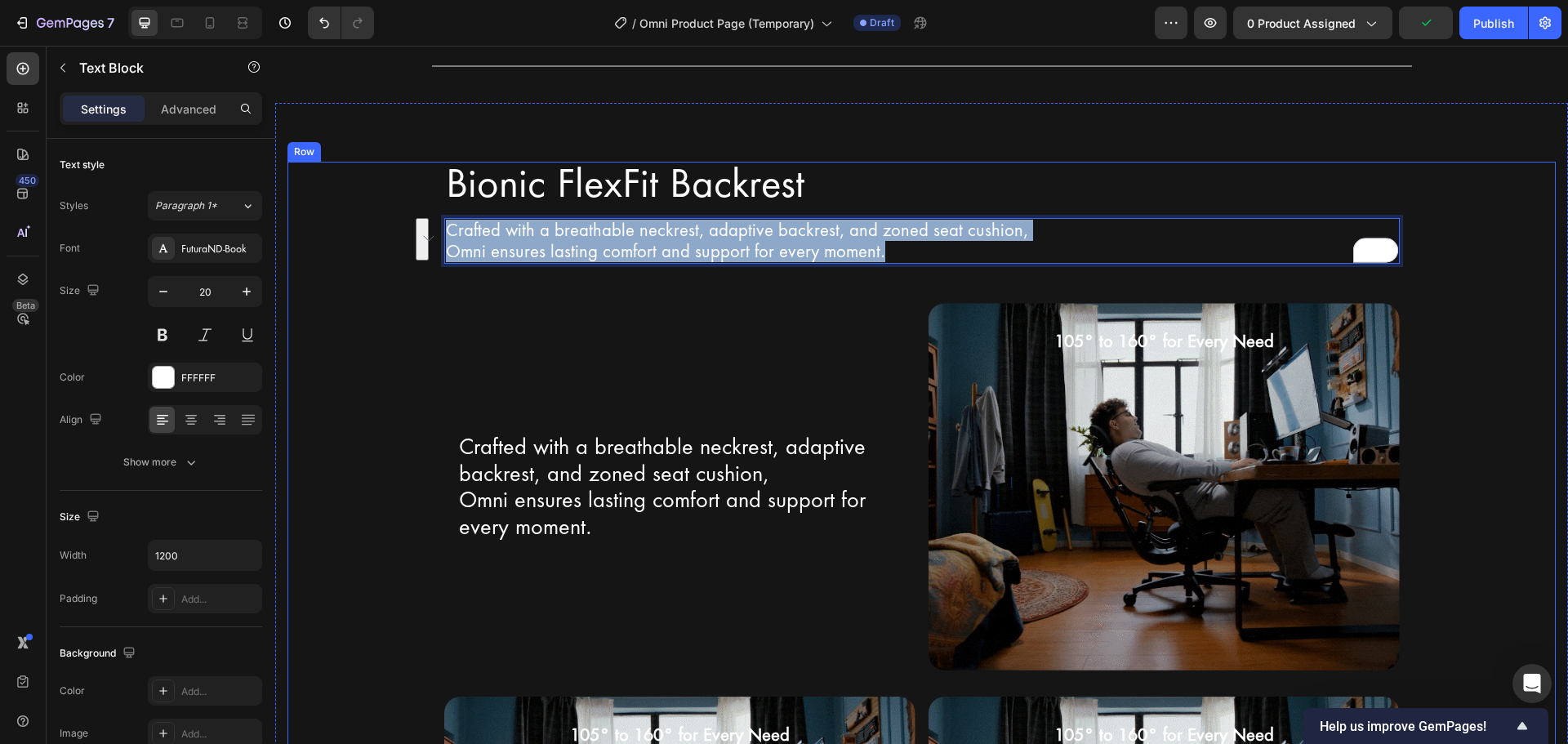
click at [395, 237] on div "Bionic FlexFit Backrest Heading Row Crafted with a breathable neckrest, adaptiv…" at bounding box center [922, 658] width 1268 height 994
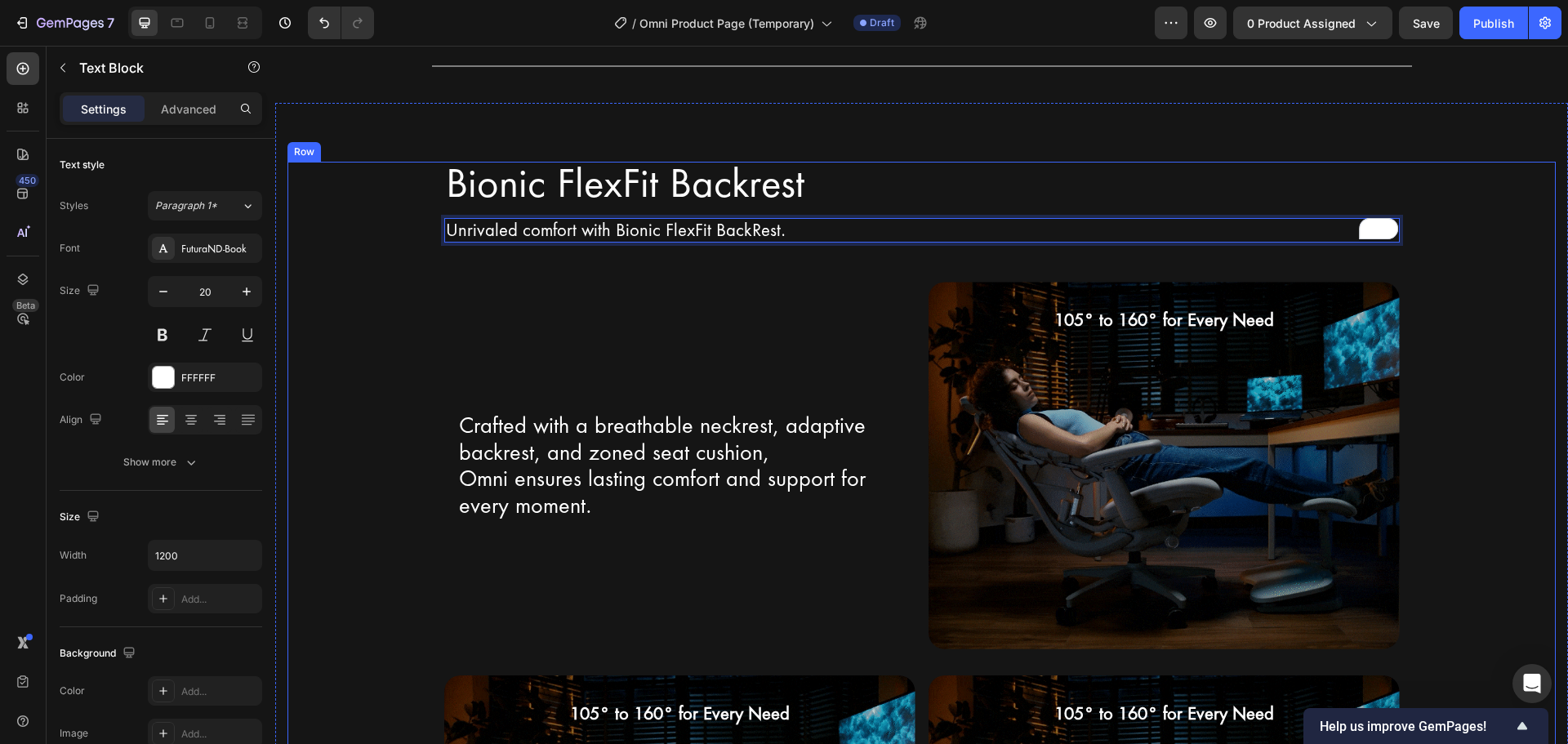
click at [338, 316] on div "Bionic FlexFit Backrest Heading Row Unrivaled comfort with Bionic FlexFit BackR…" at bounding box center [922, 648] width 1268 height 973
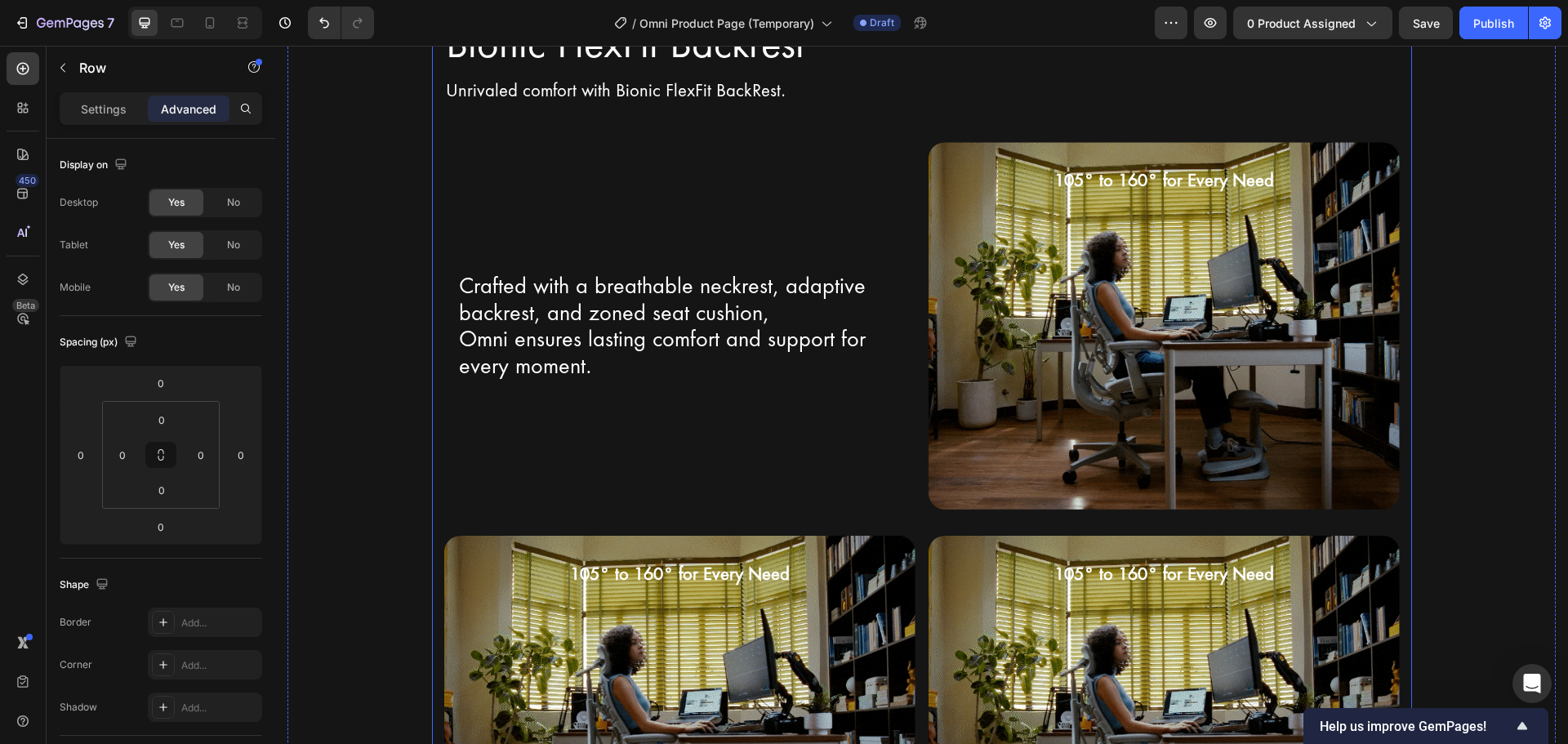
scroll to position [2454, 0]
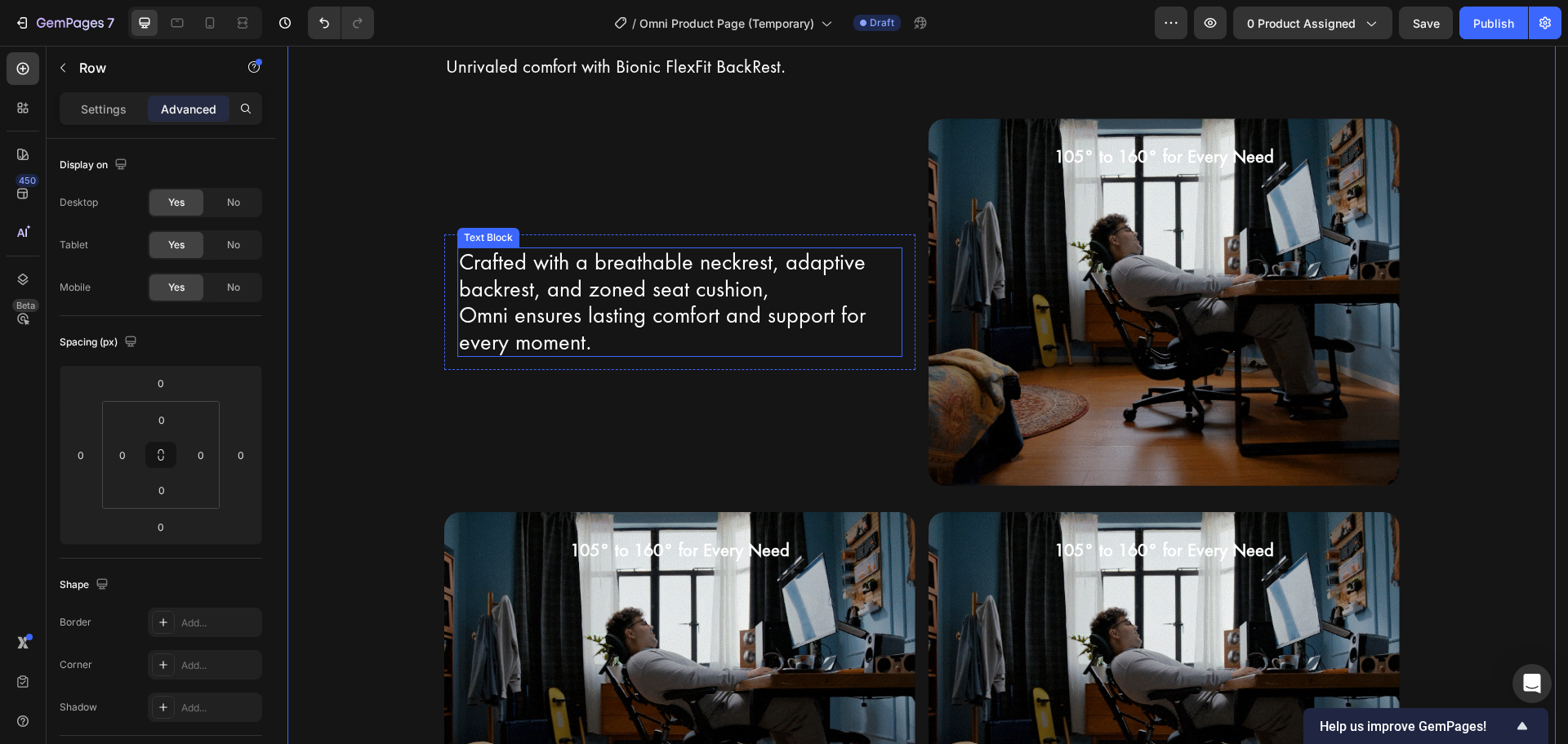
click at [816, 278] on p "Crafted with a breathable neckrest, adaptive backrest, and zoned seat cushion," at bounding box center [679, 275] width 442 height 53
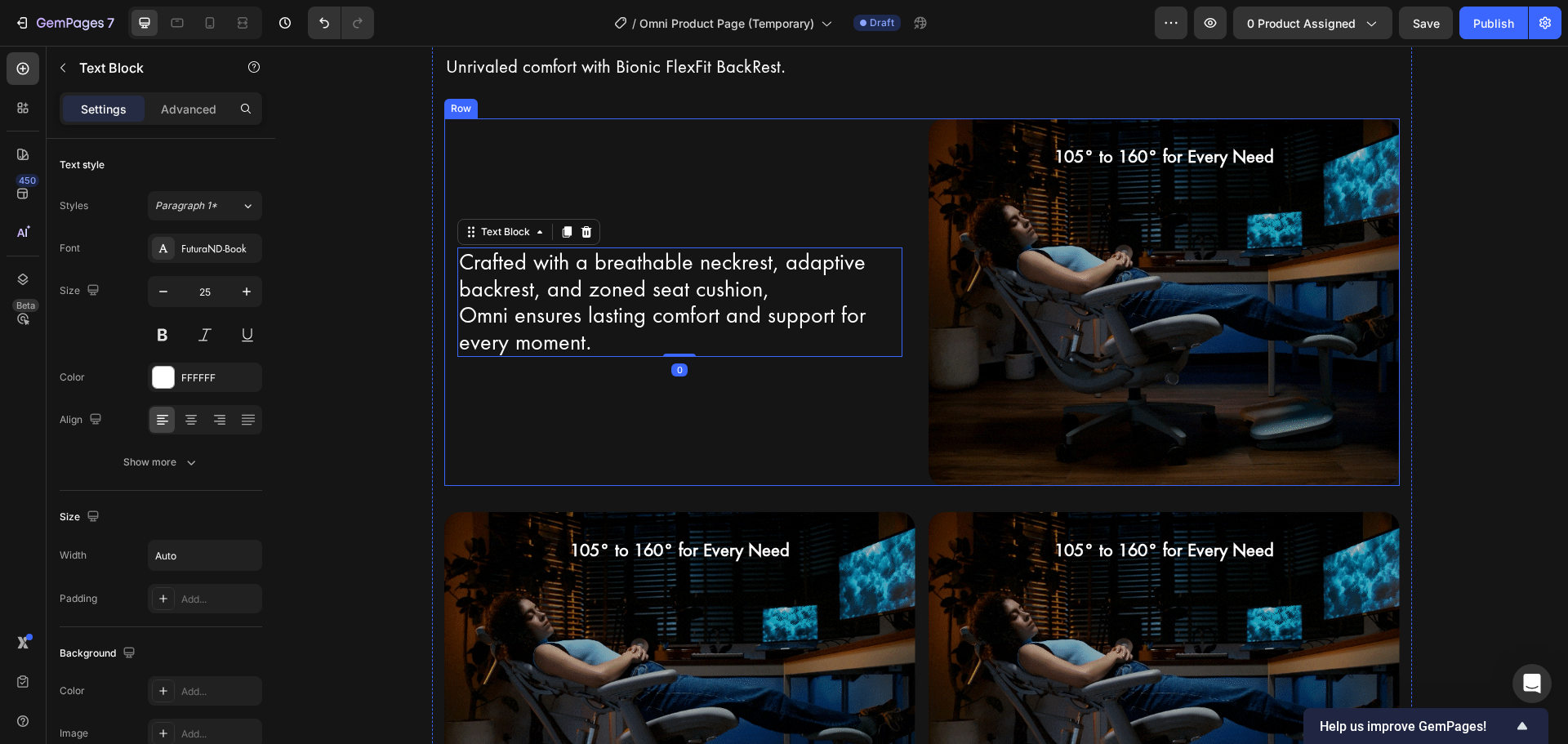
click at [873, 177] on div "Crafted with a breathable neckrest, adaptive backrest, and zoned seat cushion, …" at bounding box center [679, 301] width 471 height 366
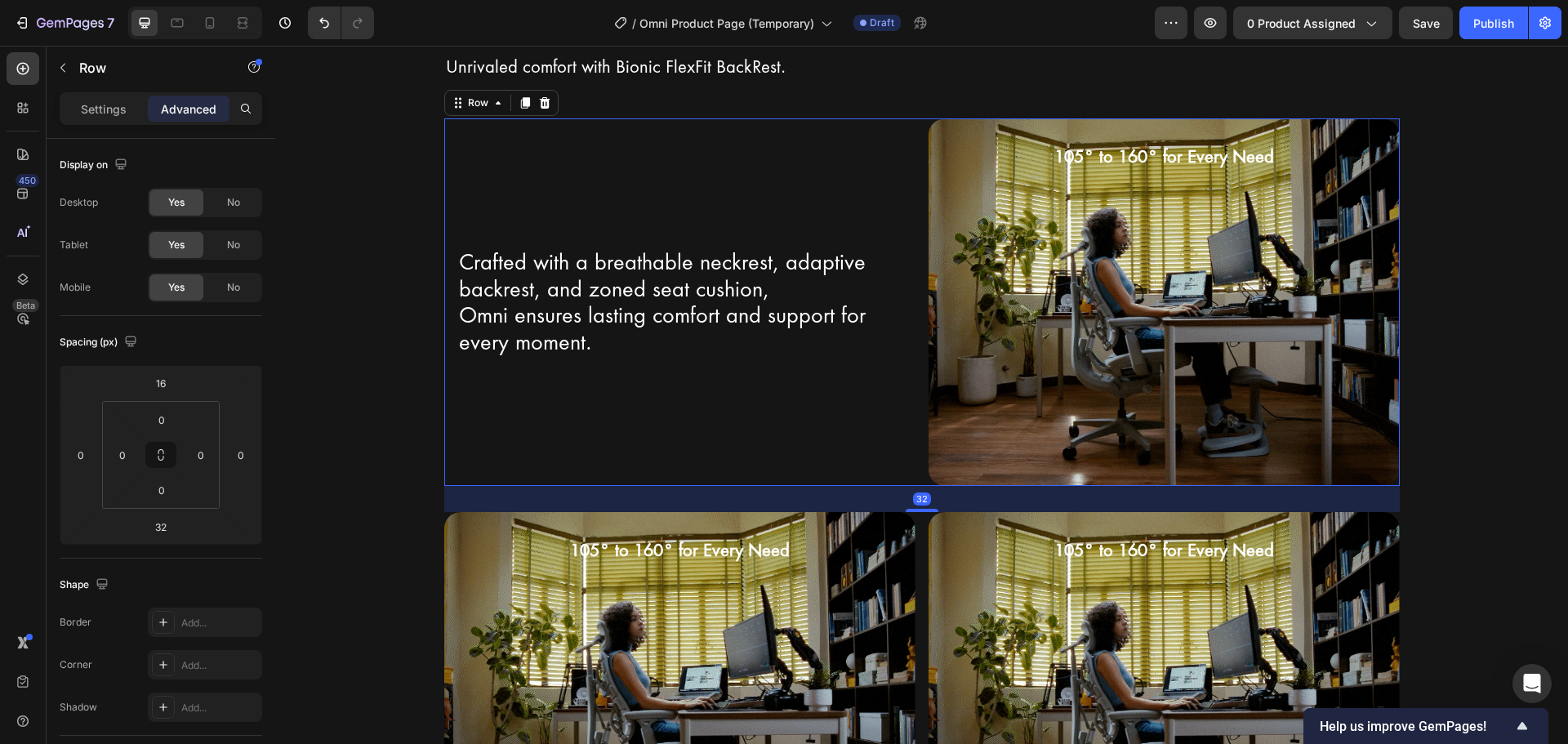
click at [914, 168] on div "Crafted with a breathable neckrest, adaptive backrest, and zoned seat cushion, …" at bounding box center [922, 301] width 956 height 366
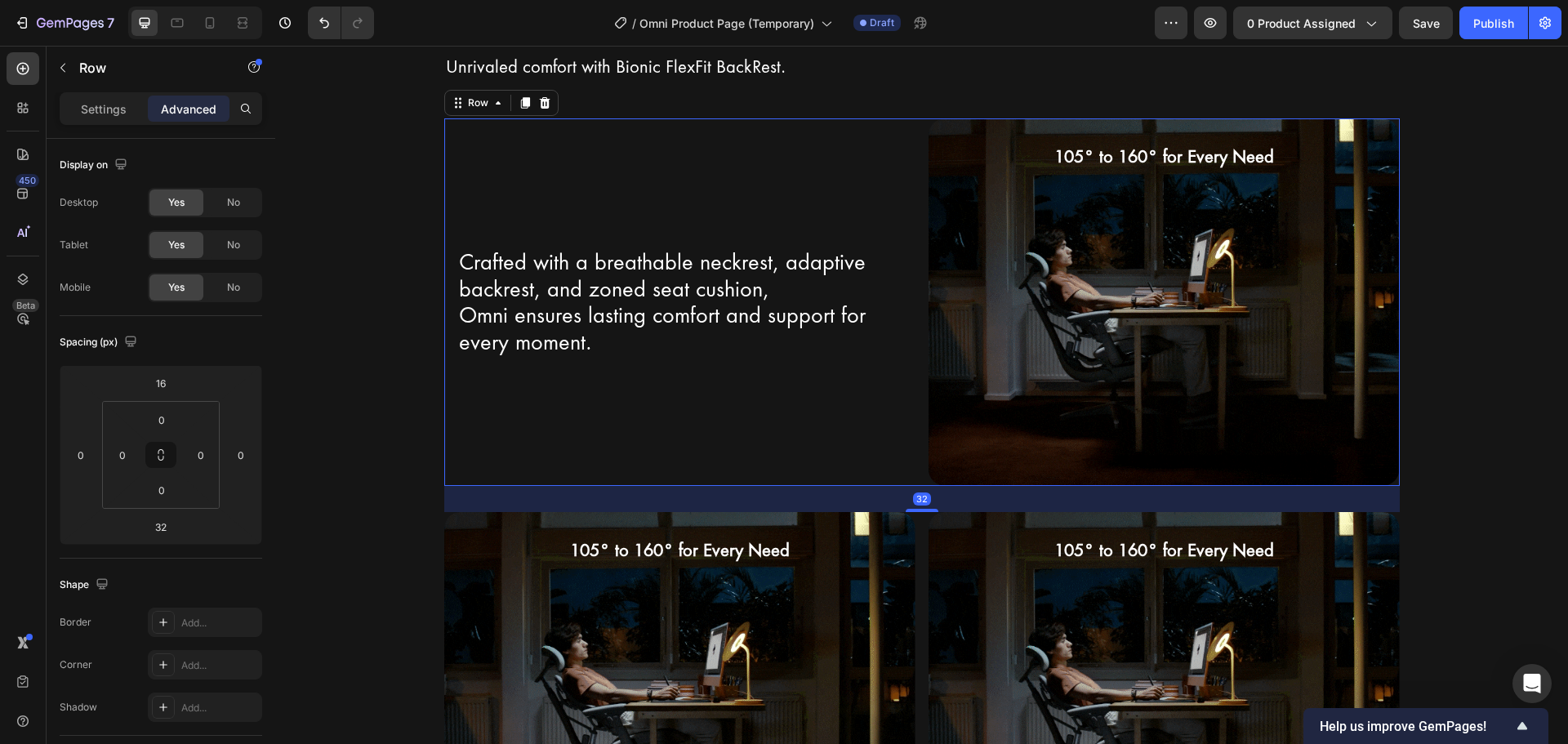
click at [919, 177] on div "Crafted with a breathable neckrest, adaptive backrest, and zoned seat cushion, …" at bounding box center [922, 301] width 956 height 366
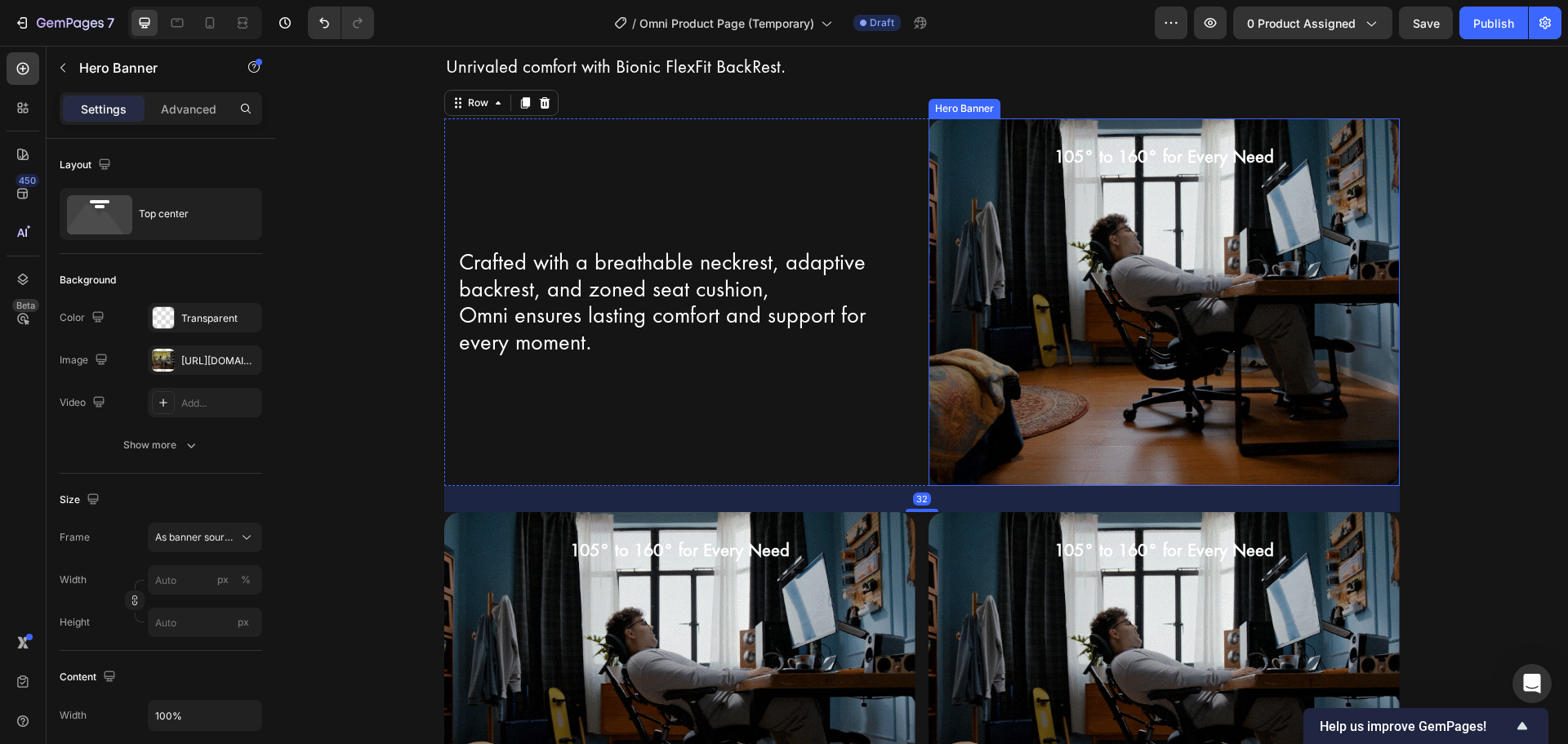
click at [929, 191] on div "Background Image" at bounding box center [1164, 301] width 471 height 366
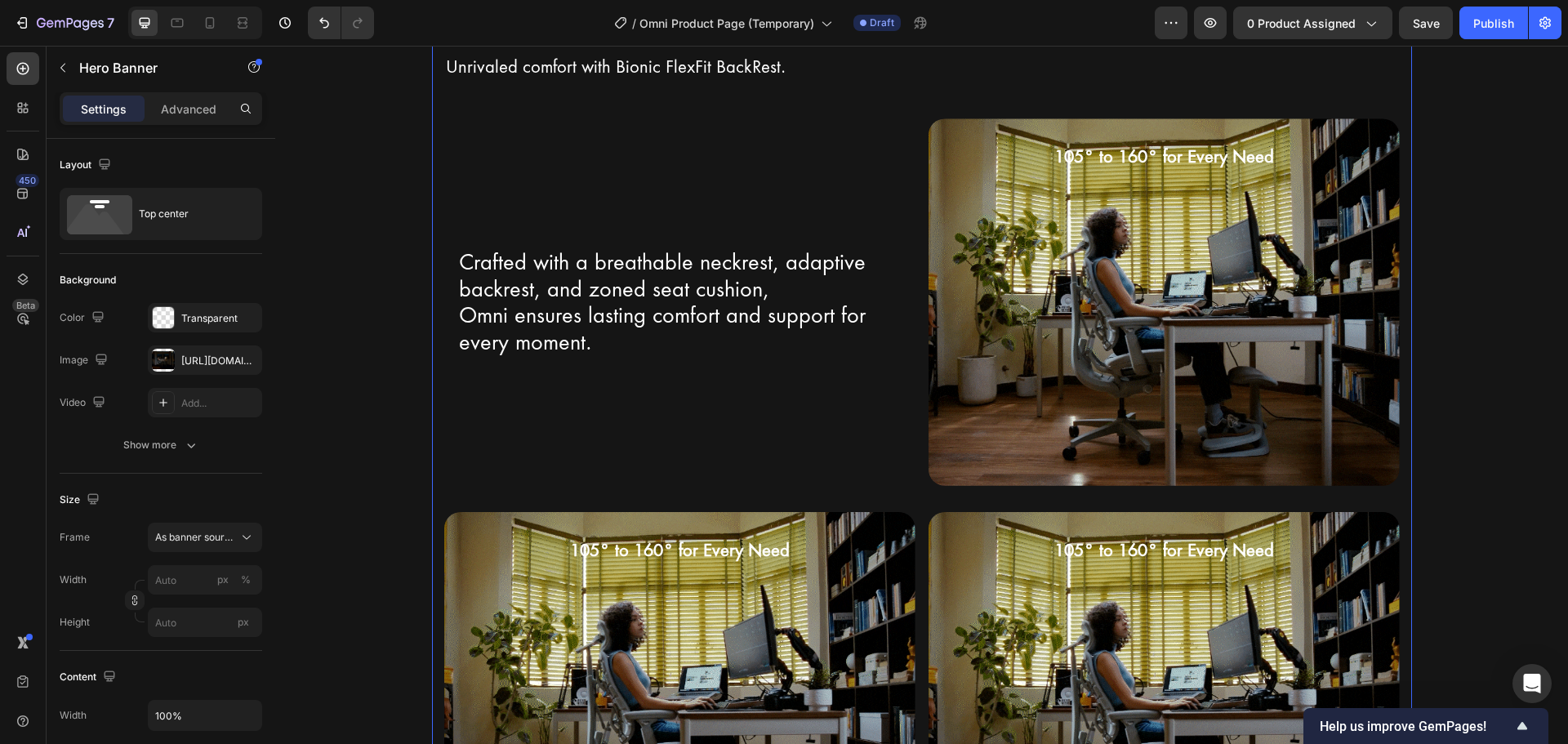
click at [918, 117] on div "Bionic FlexFit Backrest Heading Row Unrivaled comfort with Bionic FlexFit BackR…" at bounding box center [922, 484] width 956 height 973
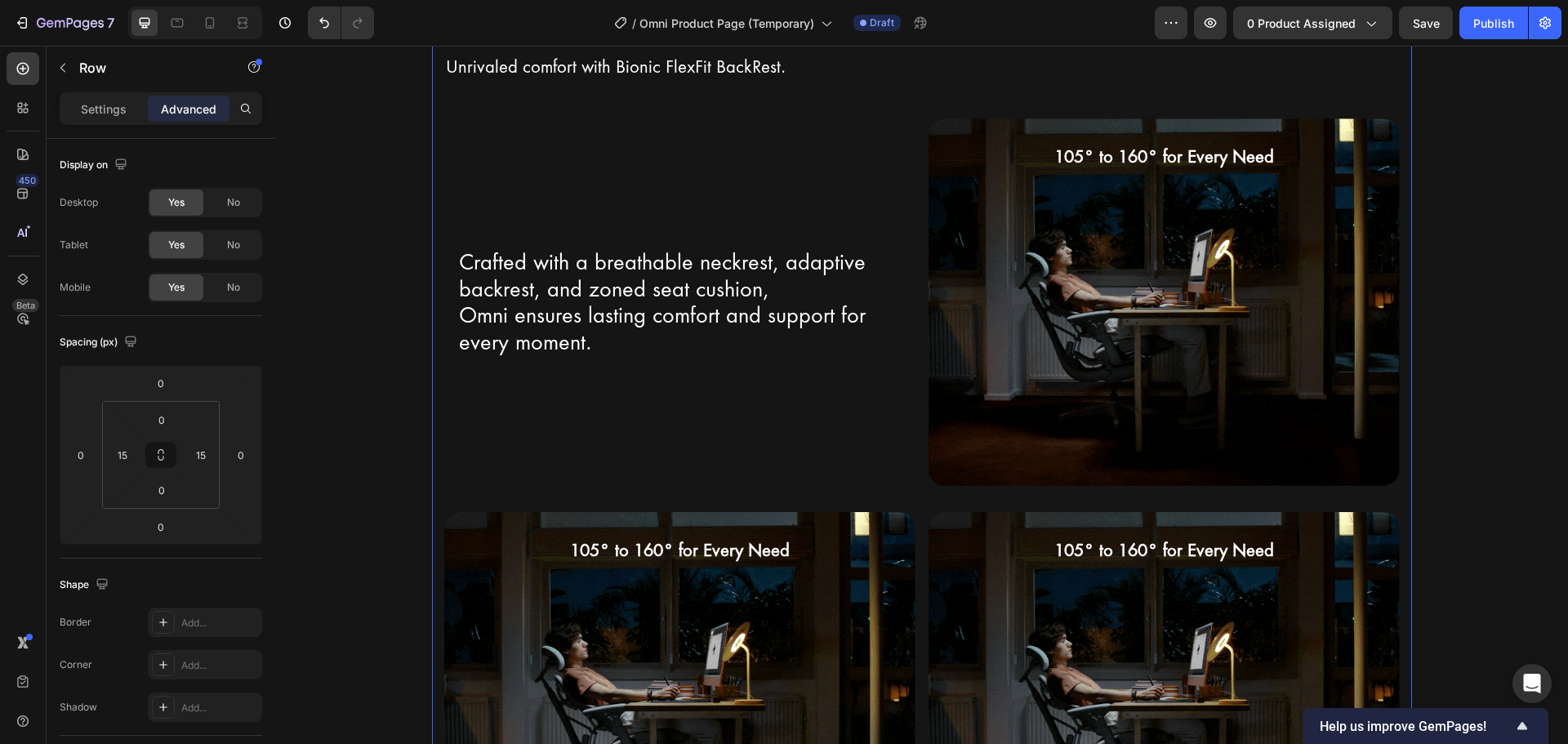
click at [902, 115] on div "Bionic FlexFit Backrest Heading Row Unrivaled comfort with Bionic FlexFit BackR…" at bounding box center [922, 484] width 956 height 973
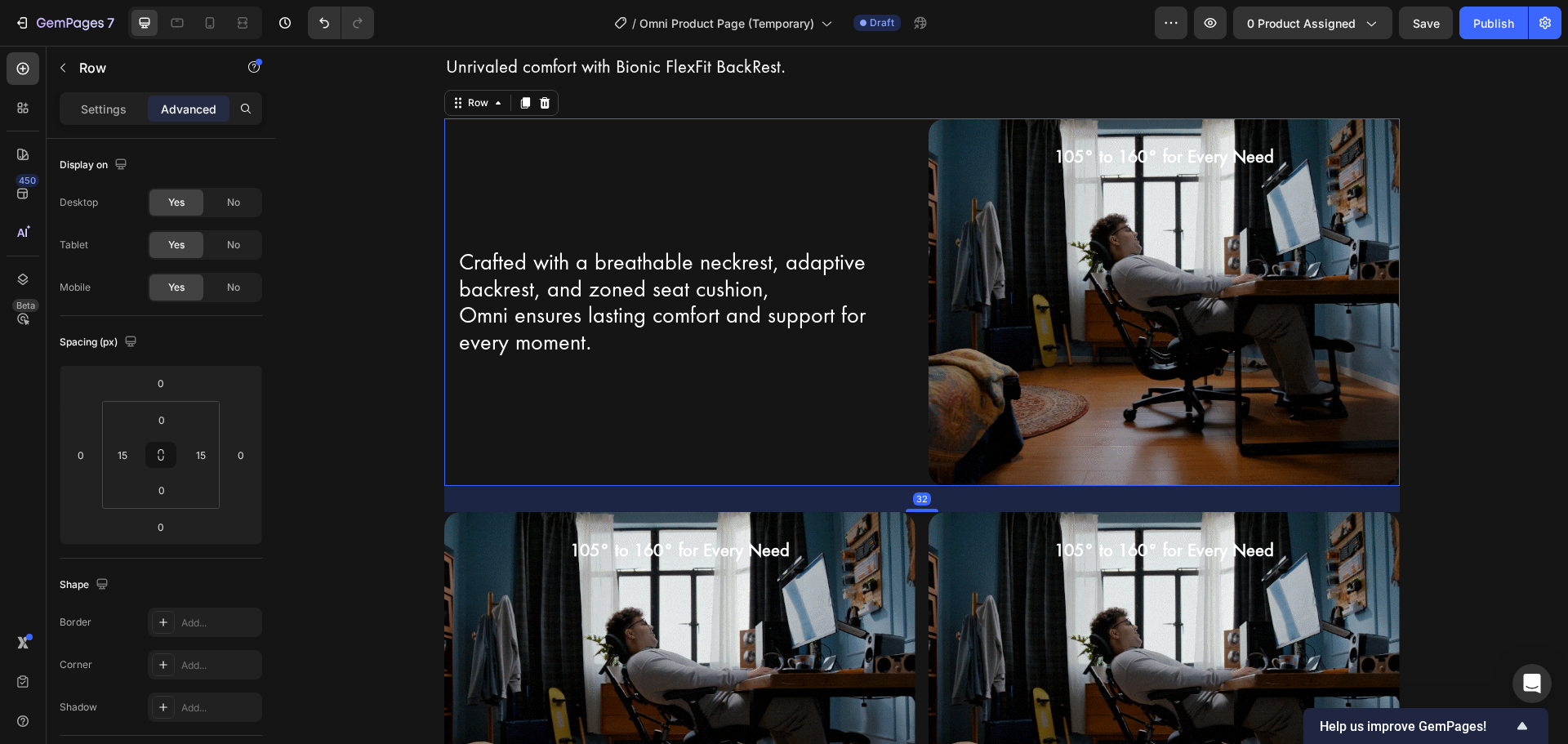
click at [882, 124] on div "Crafted with a breathable neckrest, adaptive backrest, and zoned seat cushion, …" at bounding box center [679, 301] width 471 height 366
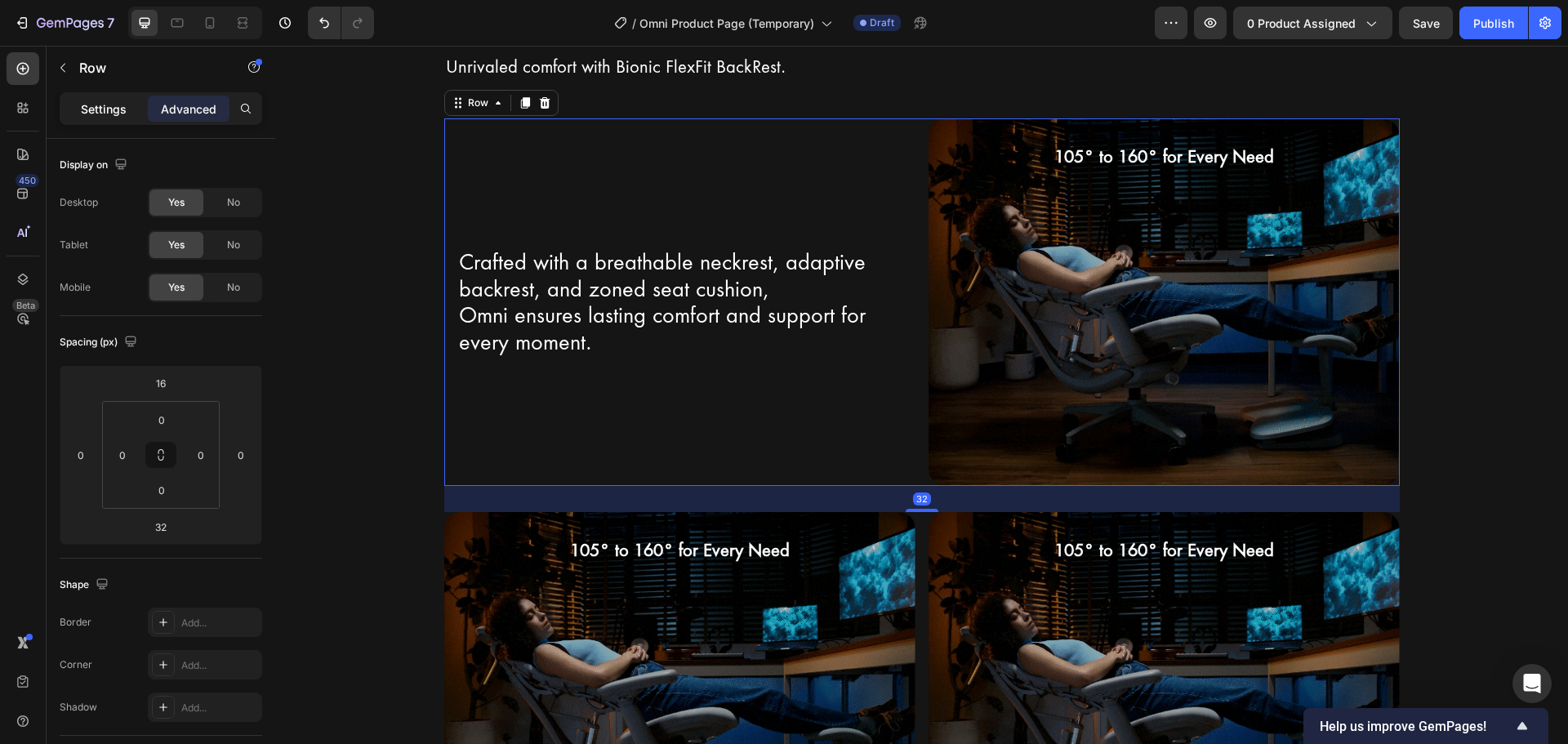
click at [125, 113] on p "Settings" at bounding box center [103, 109] width 45 height 17
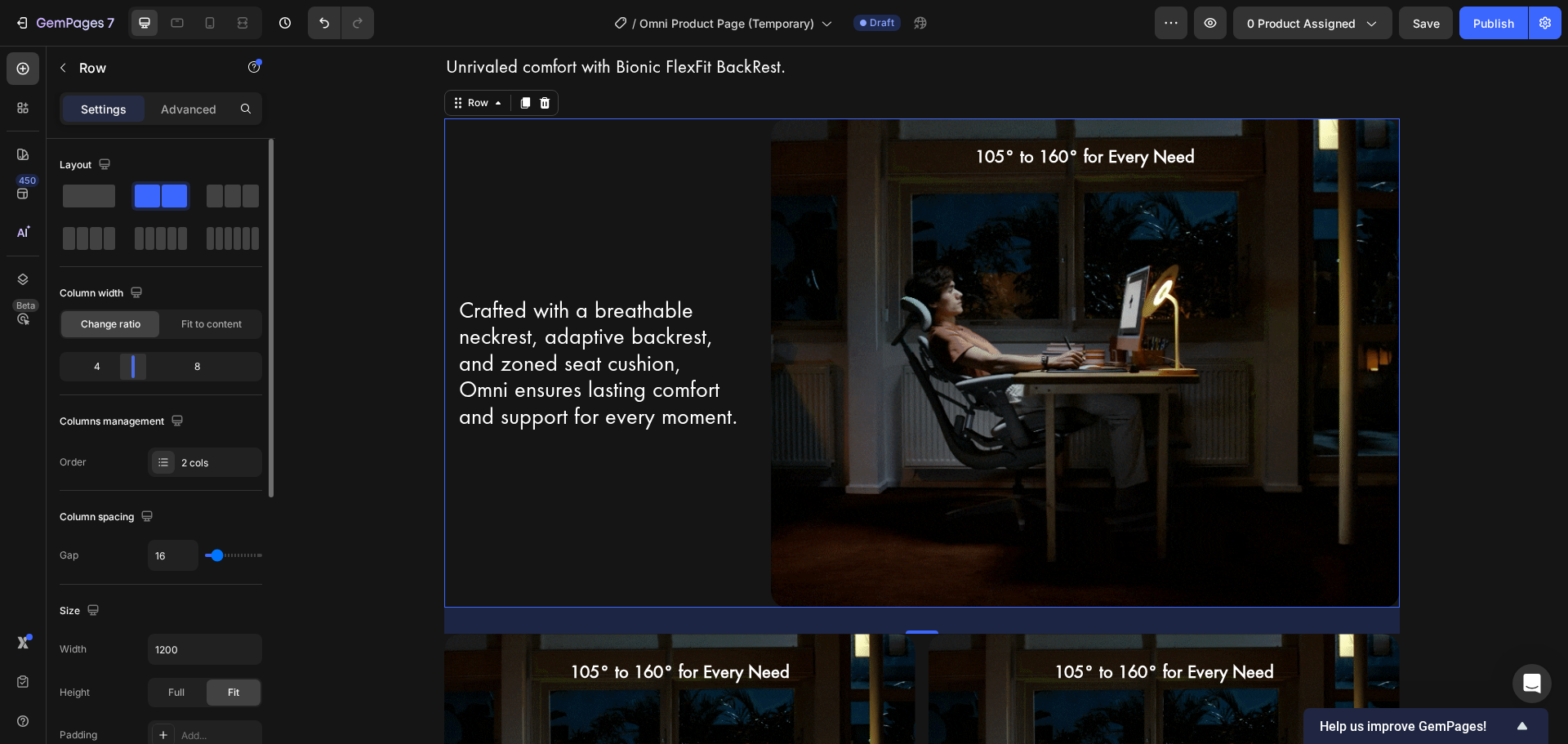
drag, startPoint x: 163, startPoint y: 363, endPoint x: 135, endPoint y: 364, distance: 28.0
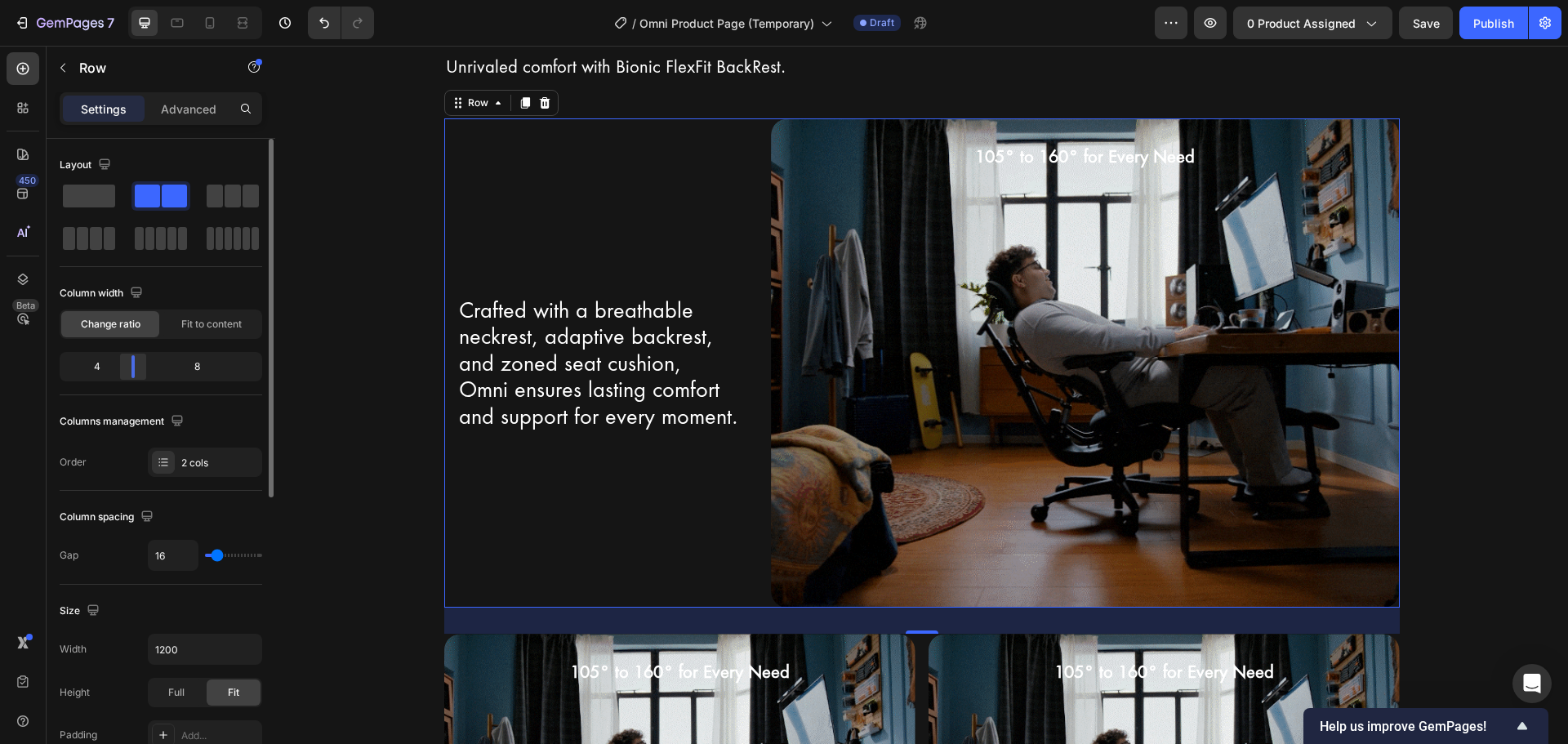
click at [135, 364] on div at bounding box center [133, 366] width 30 height 23
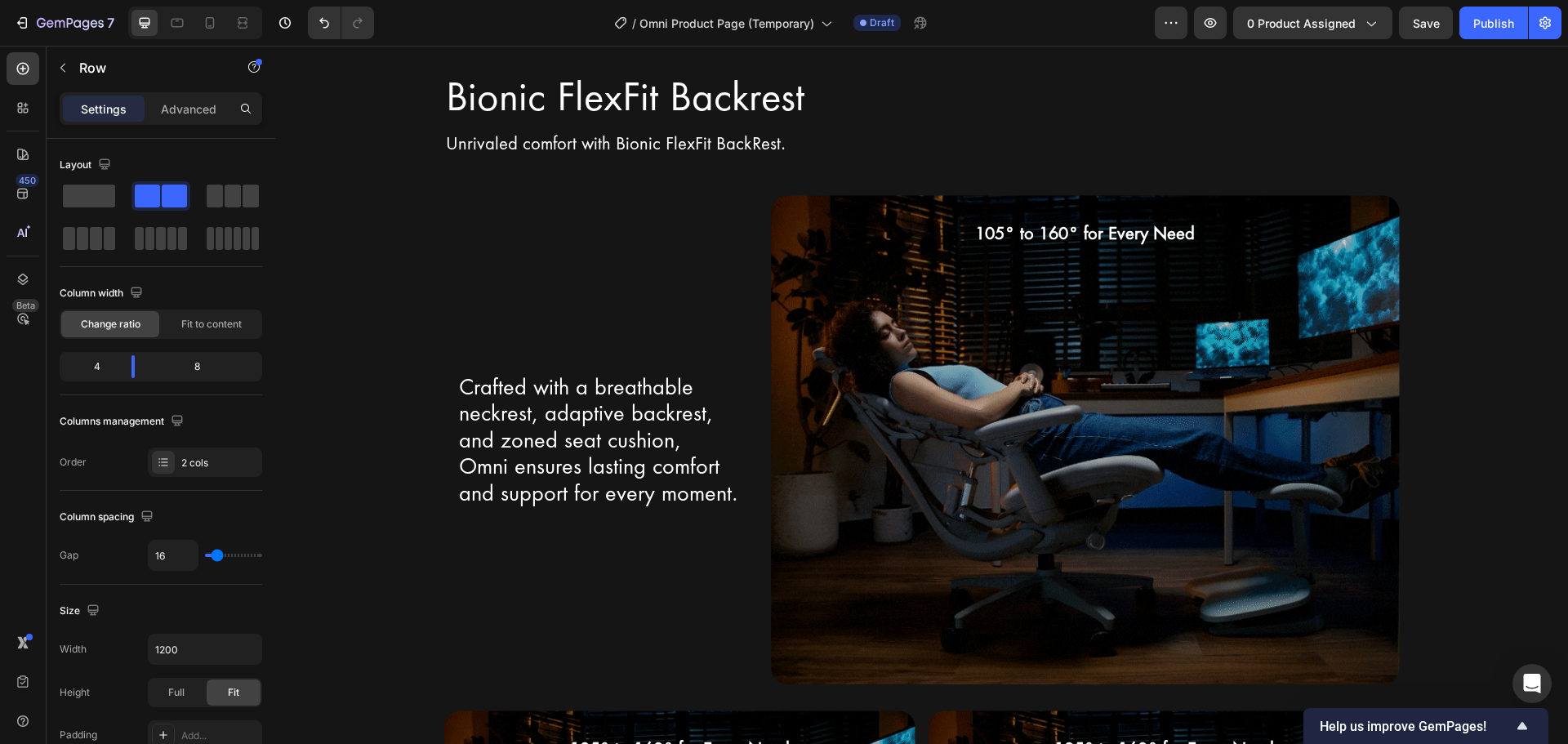
scroll to position [2373, 0]
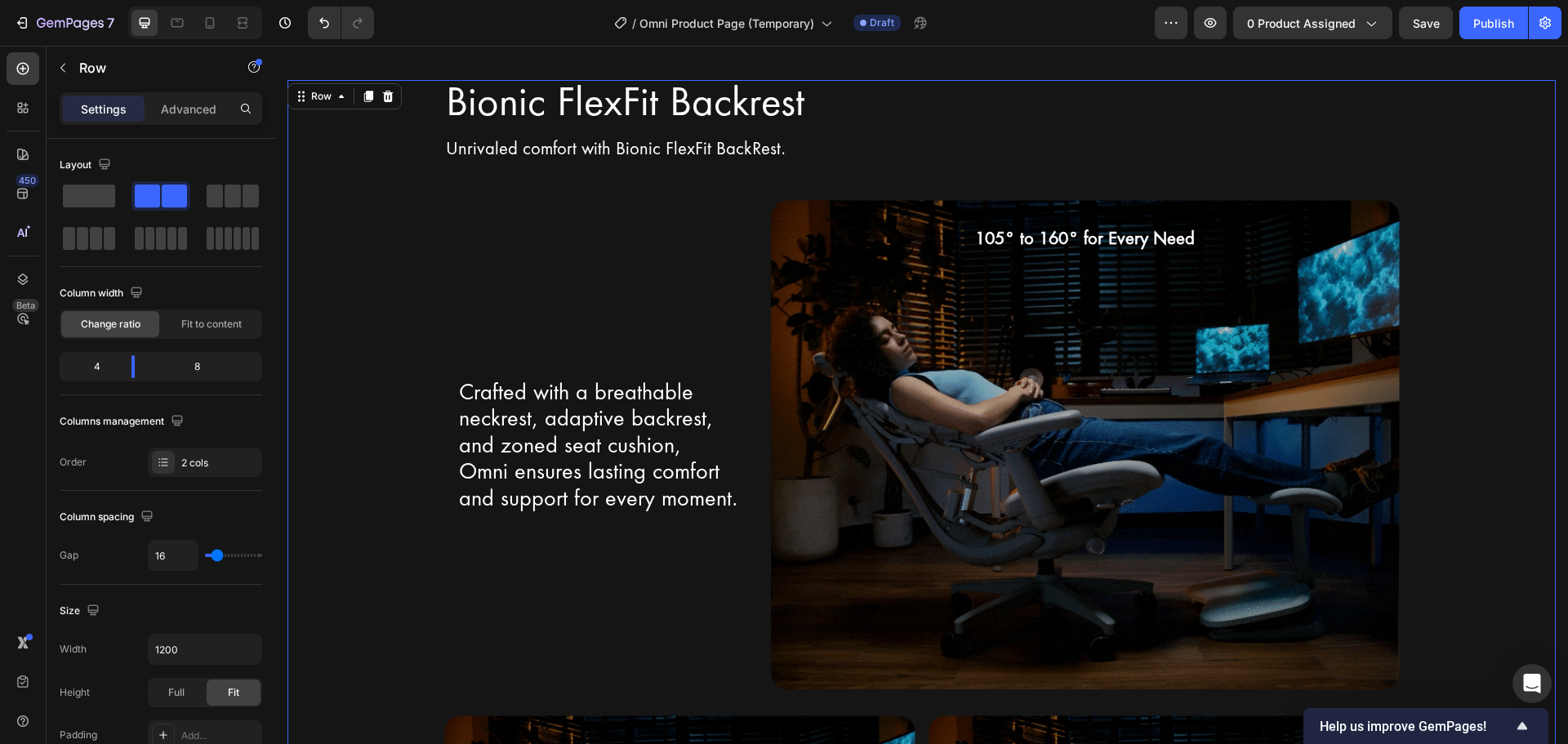
click at [1446, 325] on div "Bionic FlexFit Backrest Heading Row Unrivaled comfort with Bionic FlexFit BackR…" at bounding box center [922, 628] width 1268 height 1095
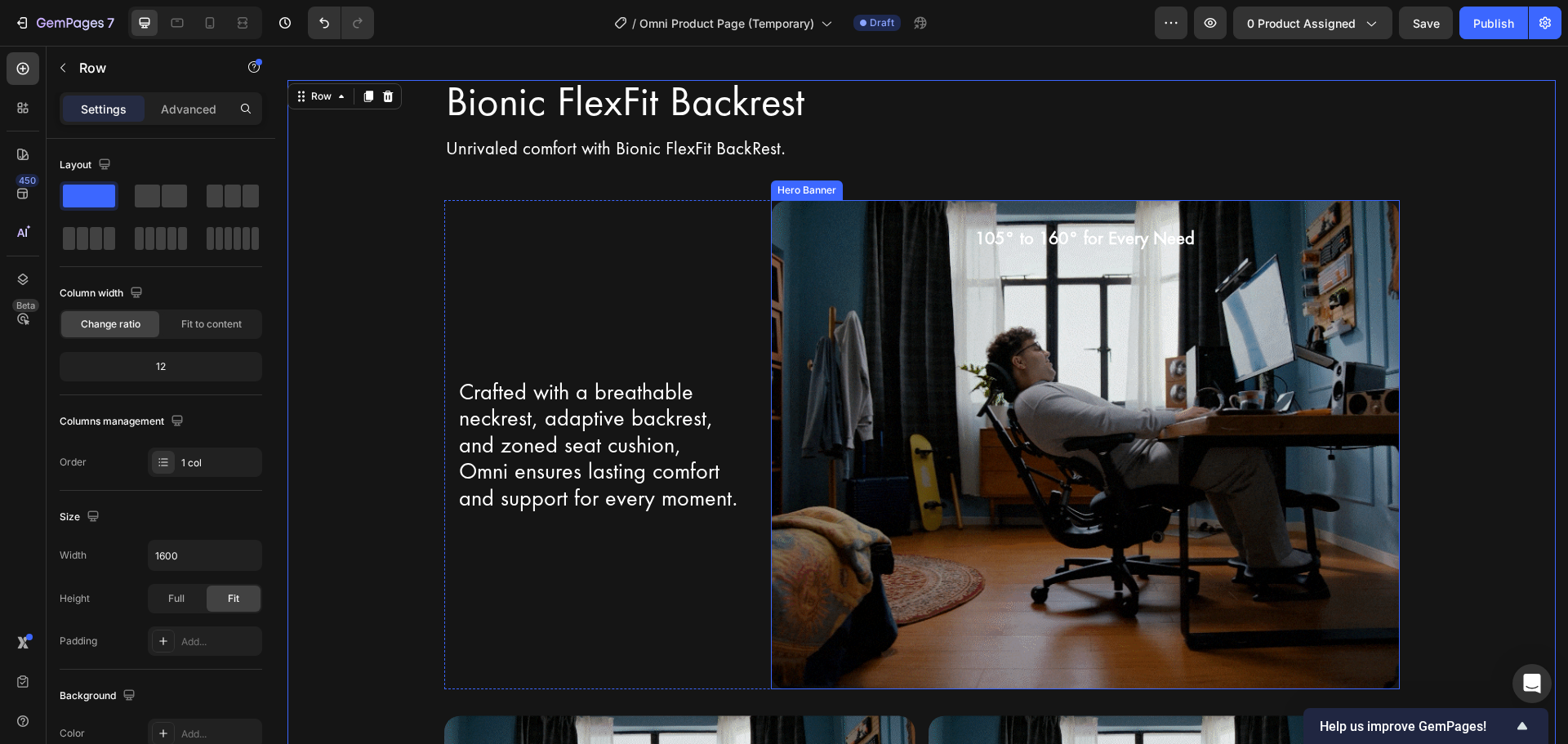
click at [902, 443] on div "Background Image" at bounding box center [1084, 444] width 628 height 489
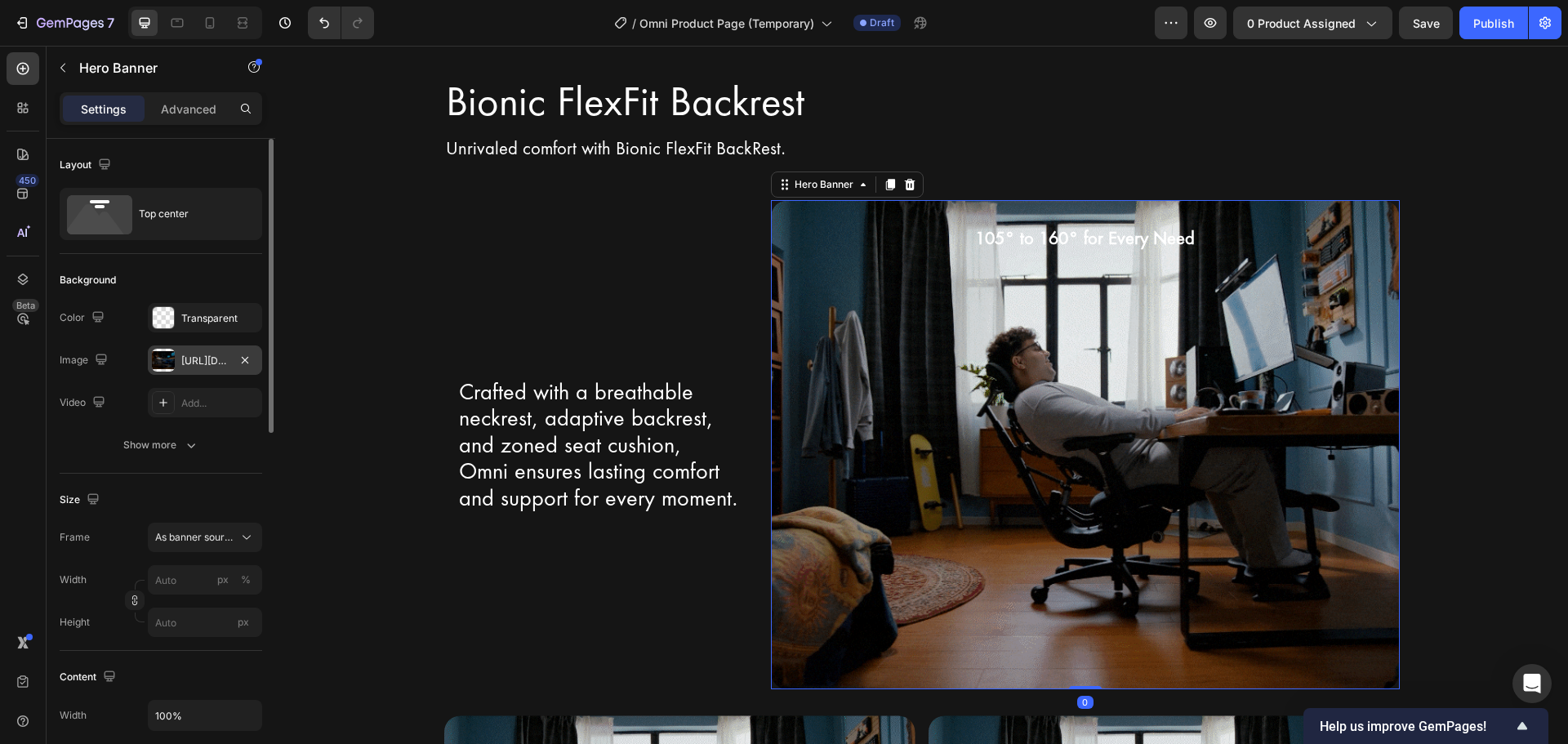
click at [183, 365] on div "https://cdn.shopify.com/s/files/1/0947/5597/9559/files/gempages_581456108338545…" at bounding box center [205, 360] width 47 height 15
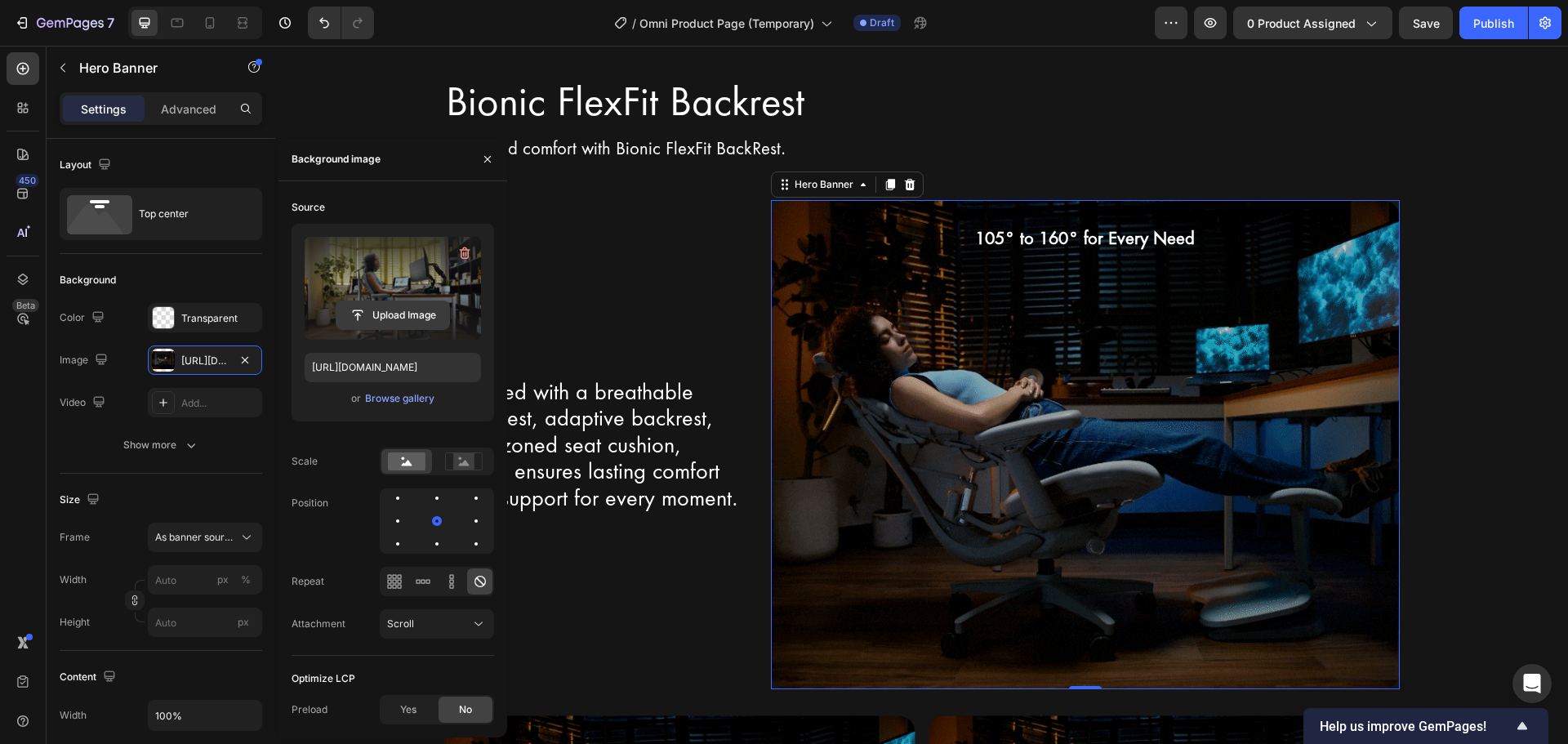
click at [375, 306] on input "file" at bounding box center [393, 316] width 113 height 28
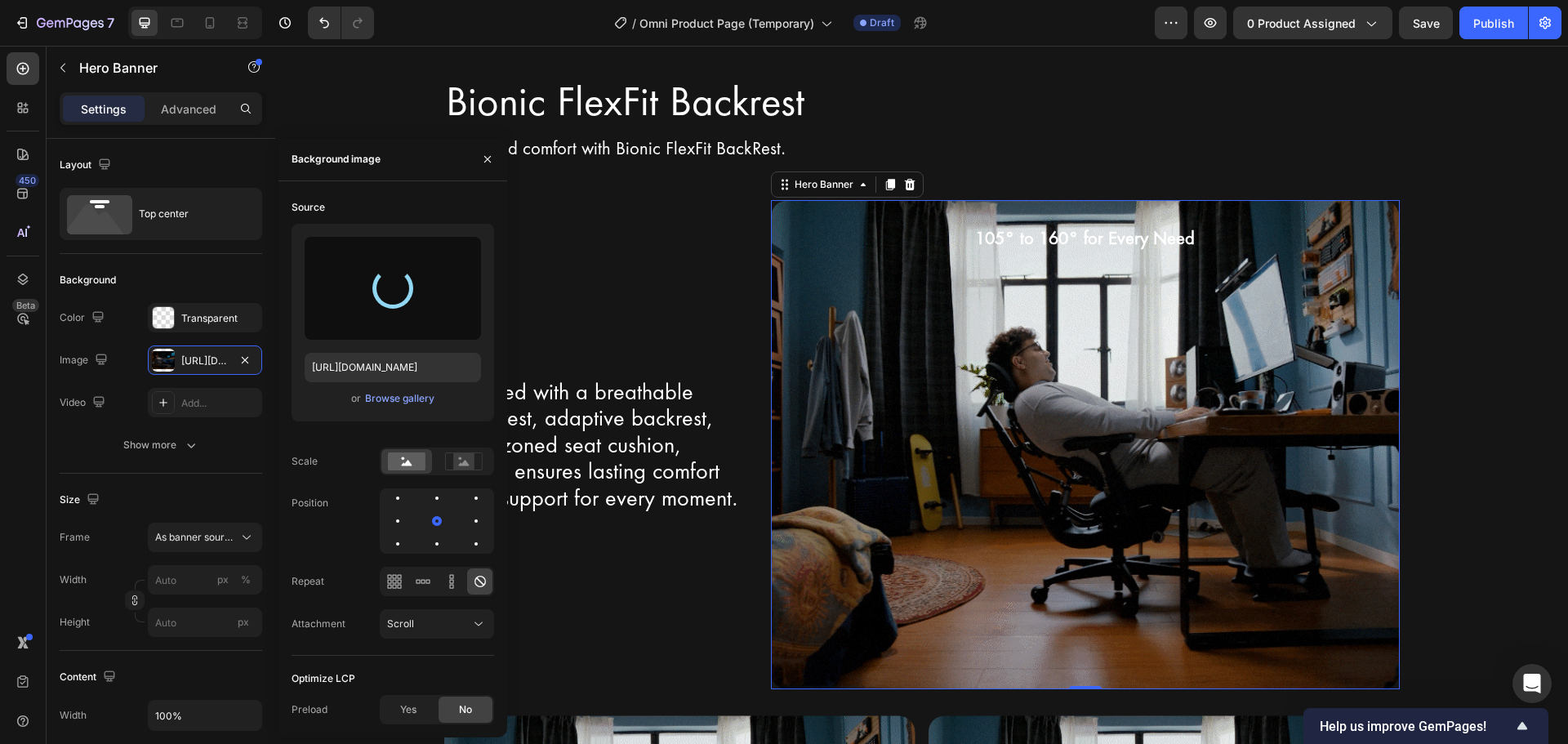
type input "https://cdn.shopify.com/s/files/1/0947/5597/9559/files/gempages_581456108338545…"
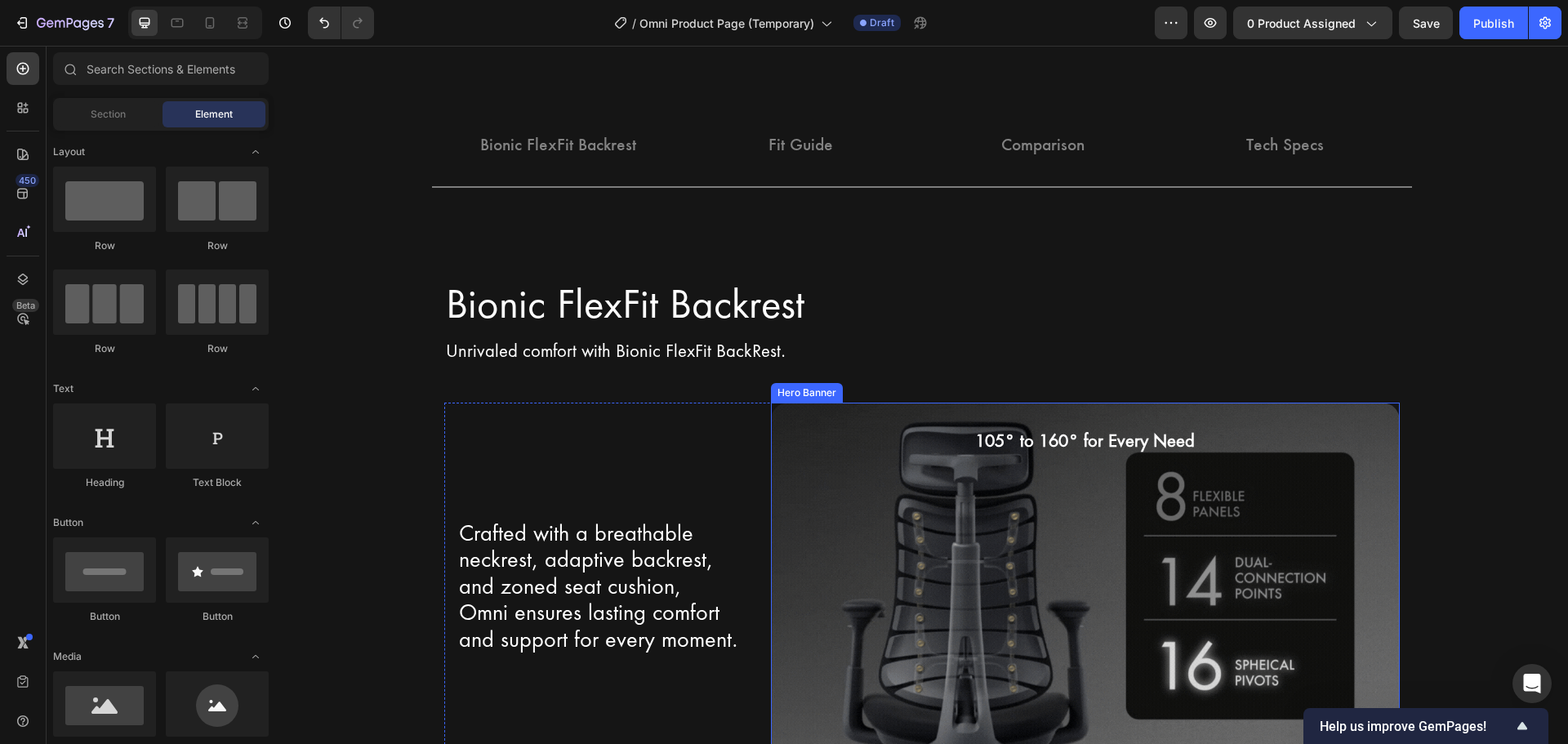
scroll to position [2251, 0]
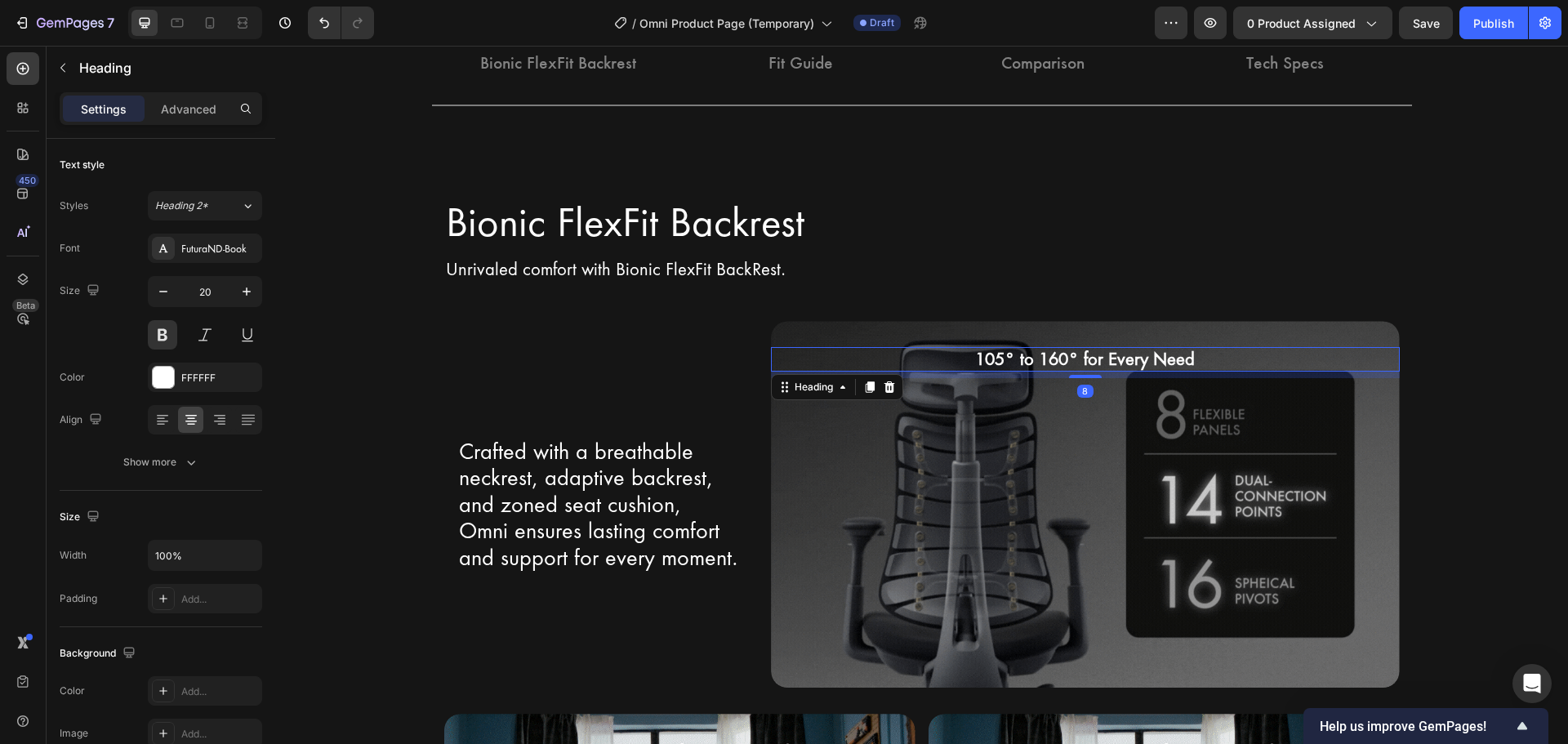
click at [978, 358] on h2 "105° to 160° for Every Need" at bounding box center [1084, 359] width 628 height 24
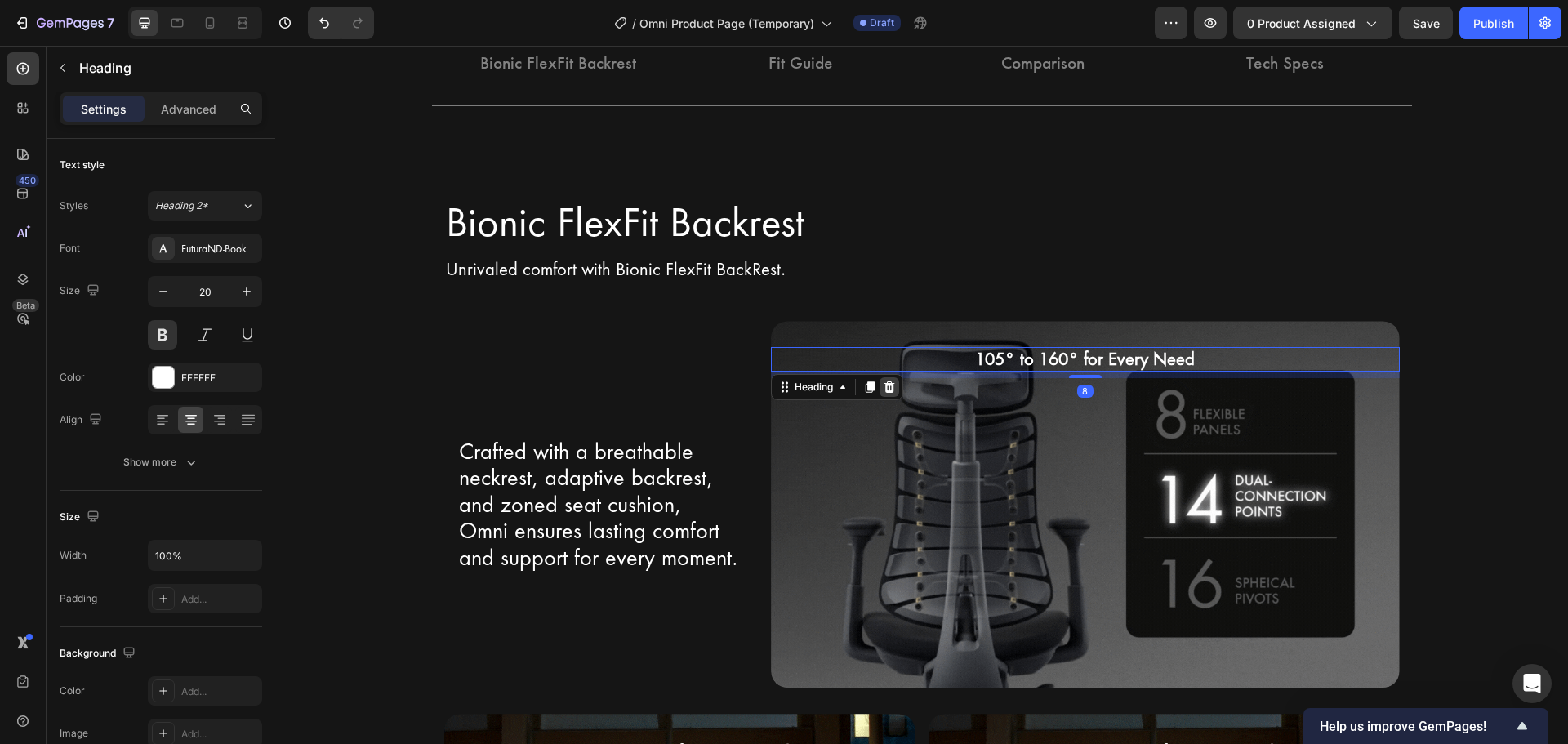
click at [882, 385] on icon at bounding box center [889, 386] width 13 height 13
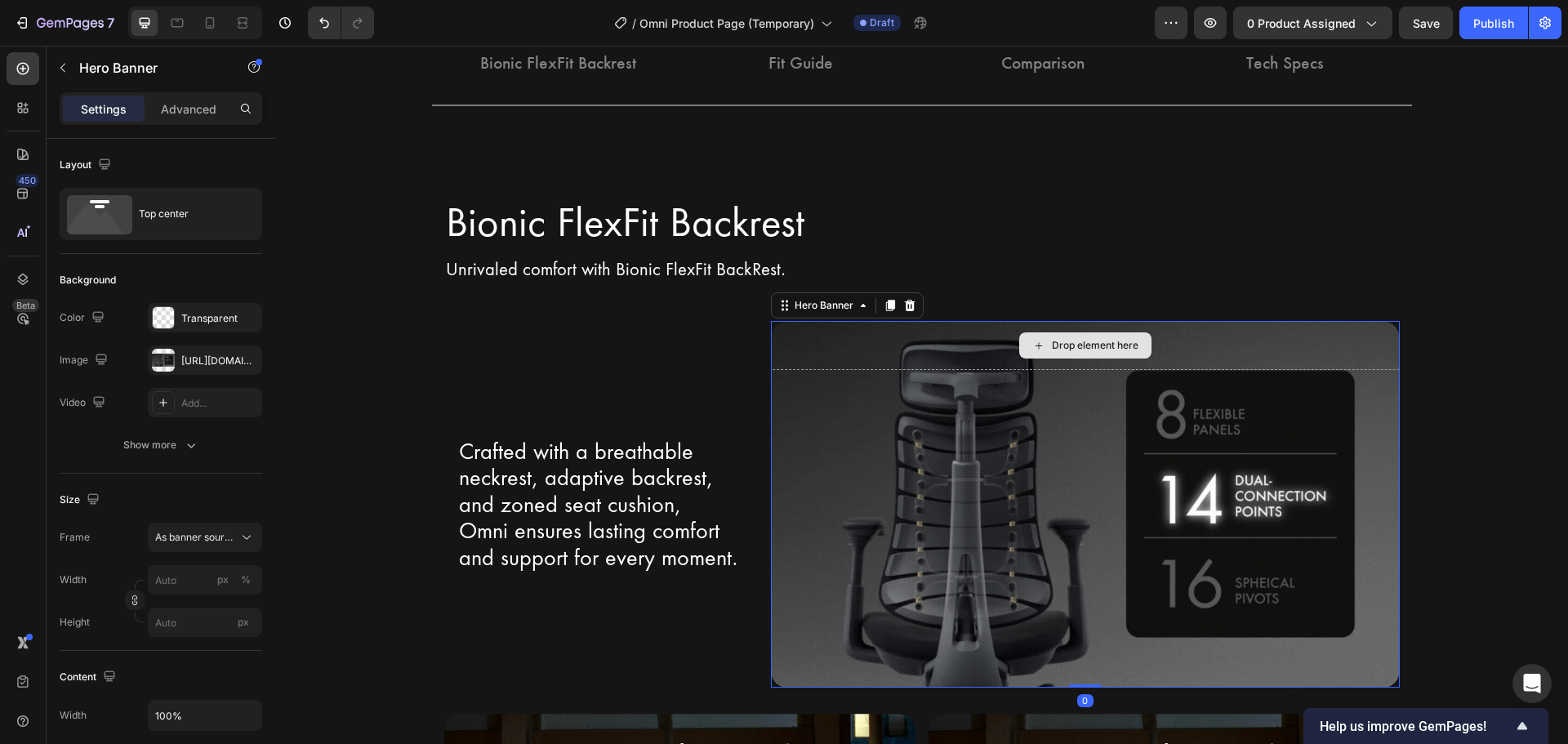
click at [859, 363] on div "Drop element here" at bounding box center [1084, 345] width 628 height 49
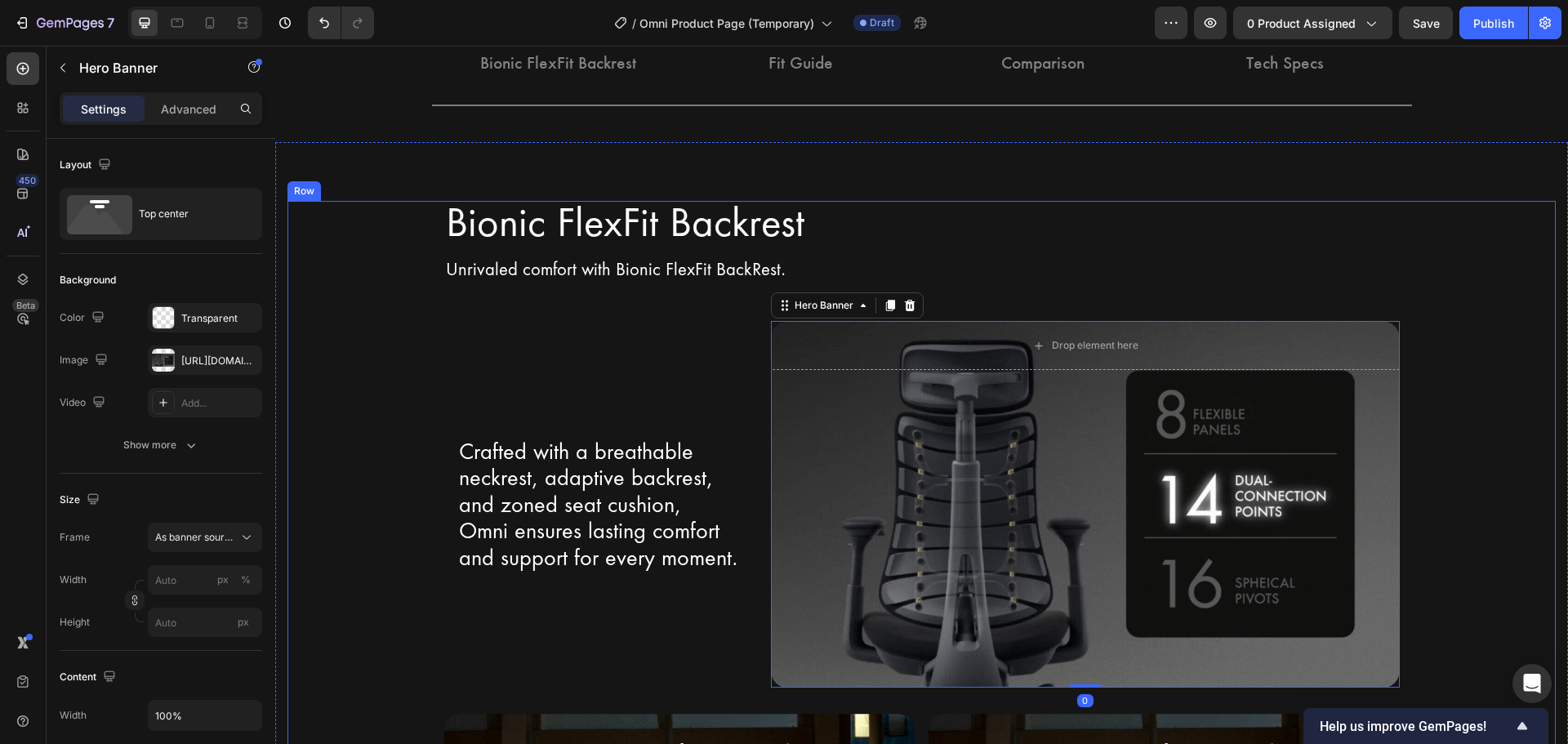
click at [1488, 349] on div "Bionic FlexFit Backrest Heading Row Unrivaled comfort with Bionic FlexFit BackR…" at bounding box center [922, 687] width 1268 height 973
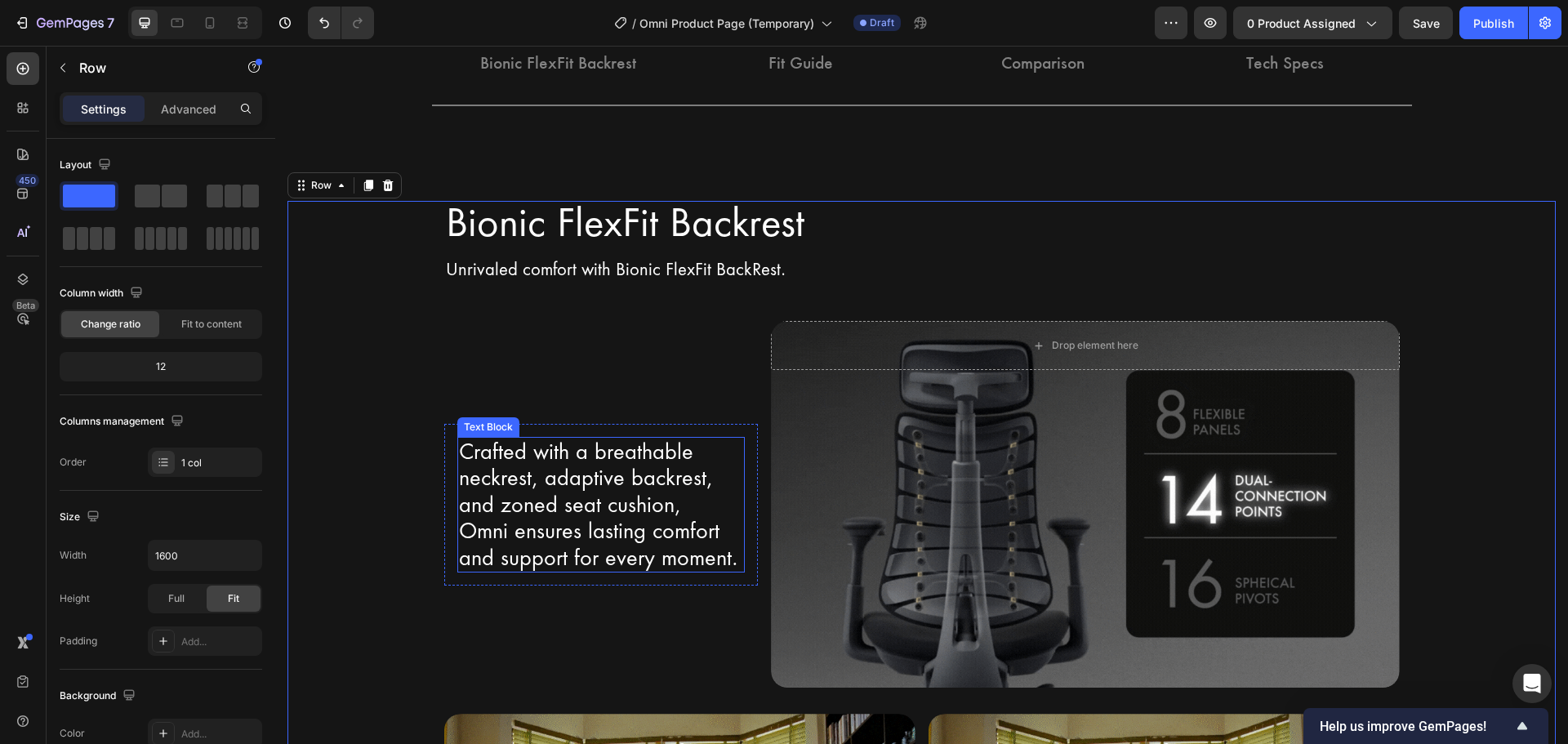
click at [536, 473] on p "Crafted with a breathable neckrest, adaptive backrest, and zoned seat cushion," at bounding box center [602, 478] width 285 height 80
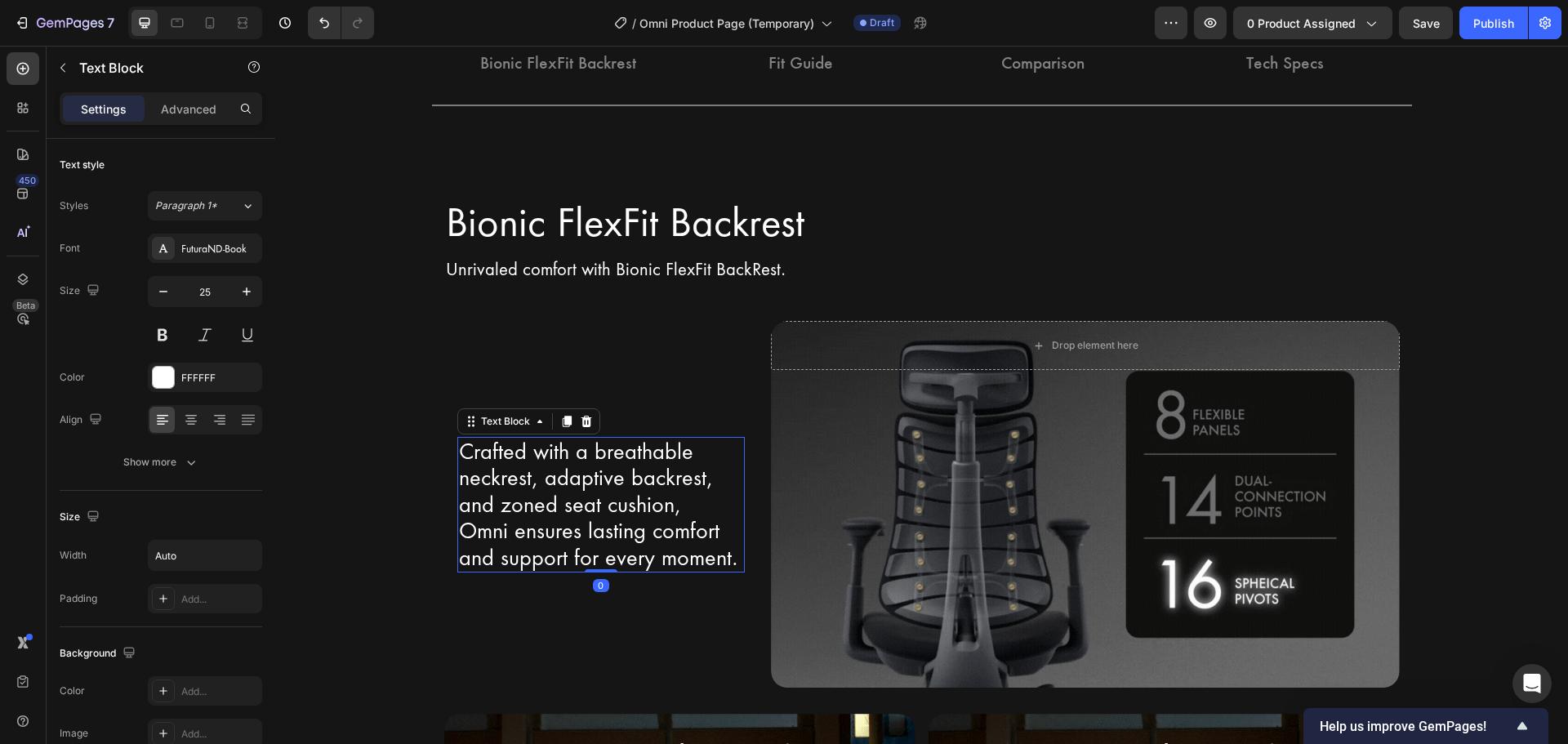
click at [496, 450] on p "Crafted with a breathable neckrest, adaptive backrest, and zoned seat cushion," at bounding box center [602, 478] width 285 height 80
click at [482, 450] on p "Crafted with a breathable neckrest, adaptive backrest, and zoned seat cushion," at bounding box center [602, 478] width 285 height 80
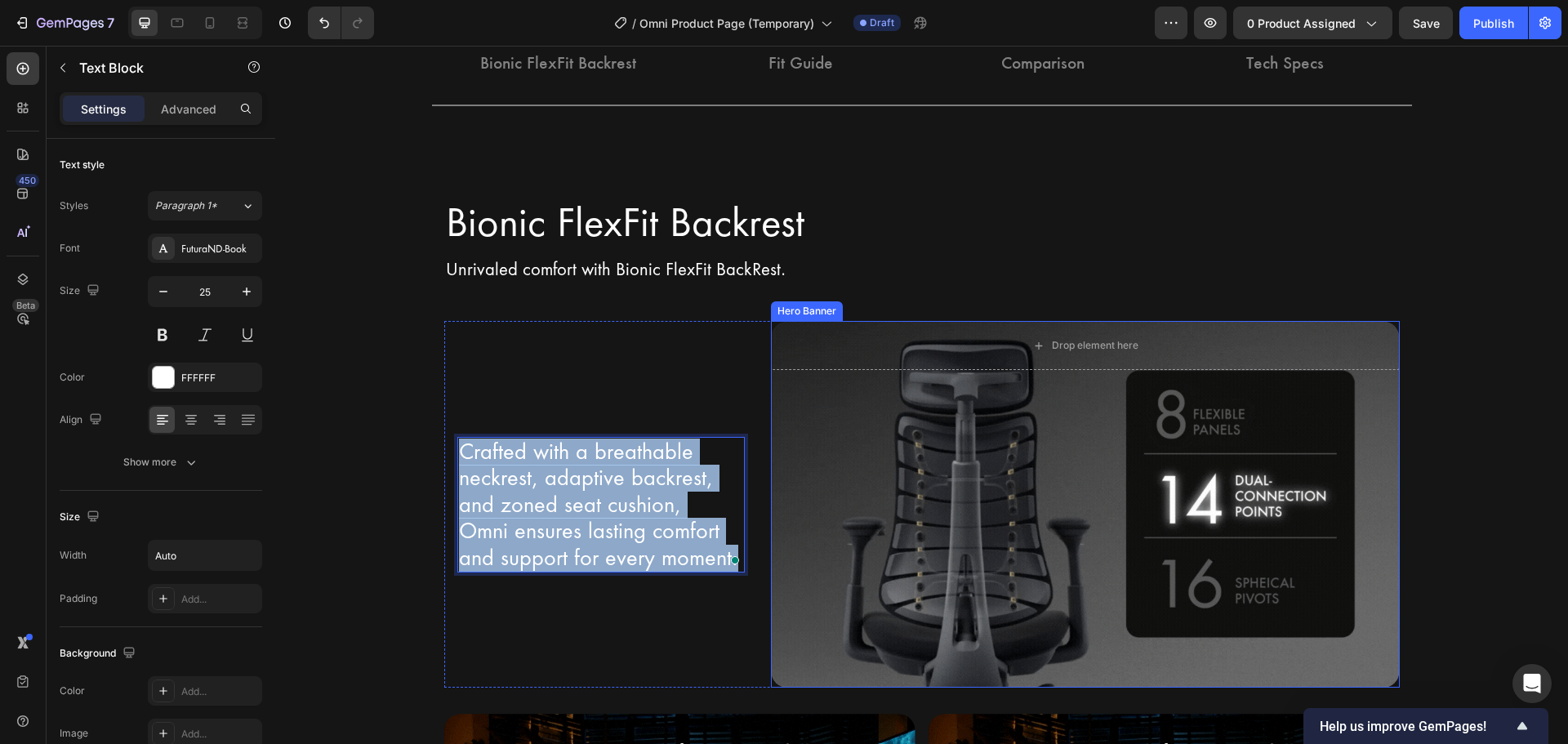
drag, startPoint x: 456, startPoint y: 450, endPoint x: 777, endPoint y: 564, distance: 340.6
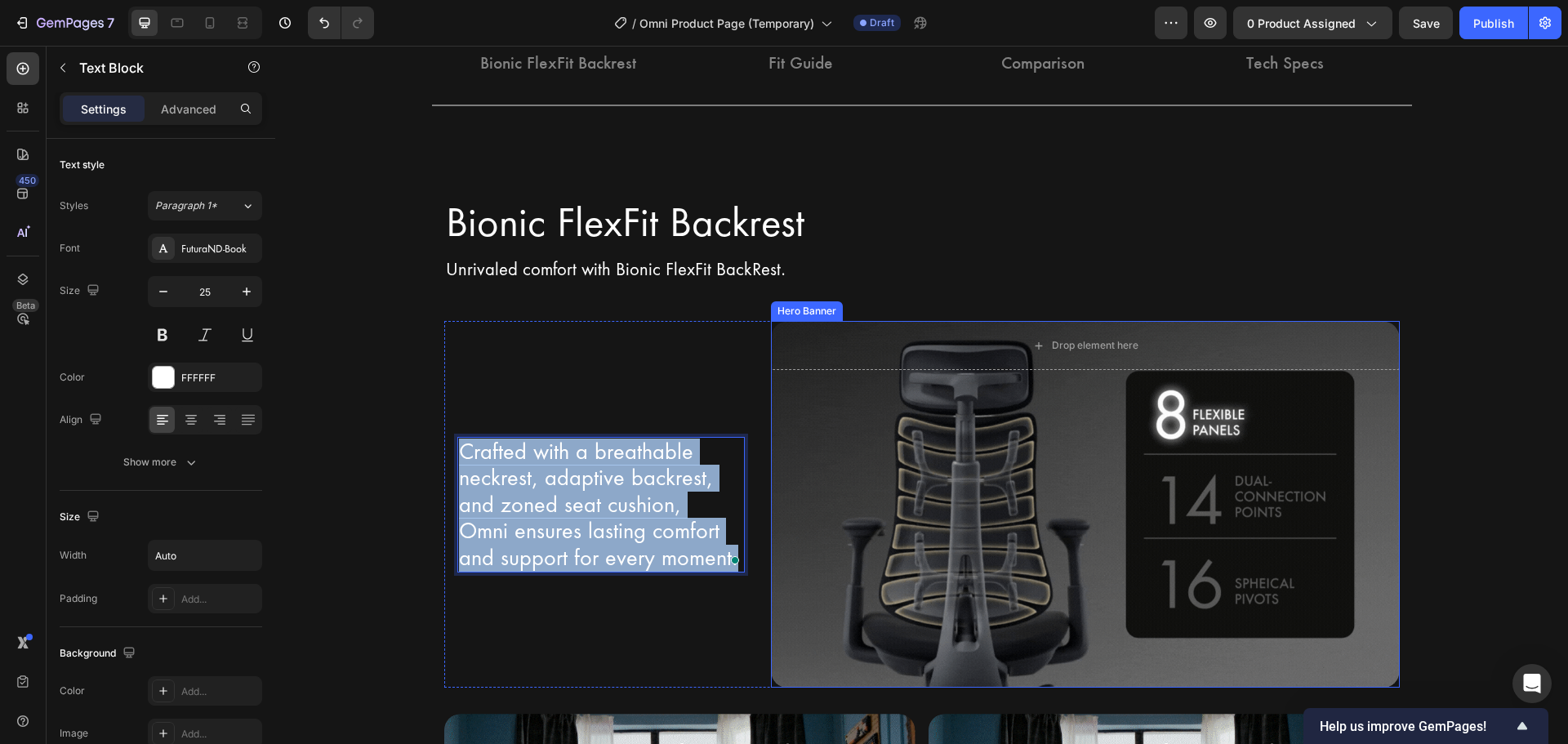
click at [777, 564] on div "Crafted with a breathable neckrest, adaptive backrest, and zoned seat cushion, …" at bounding box center [922, 504] width 956 height 366
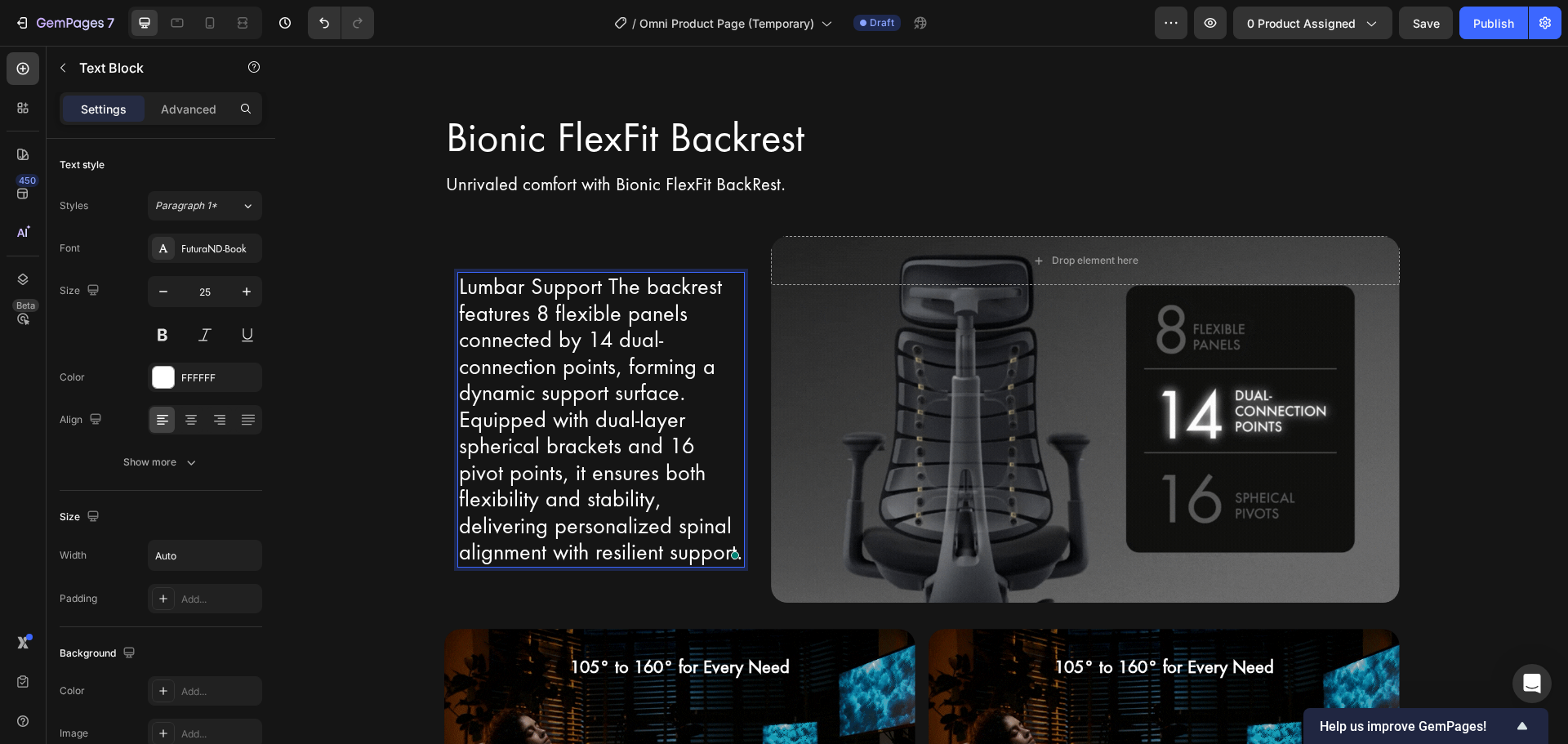
scroll to position [2337, 0]
click at [484, 301] on p "Lumbar Support The backrest features 8 flexible panels connected by 14 dual-con…" at bounding box center [602, 419] width 285 height 292
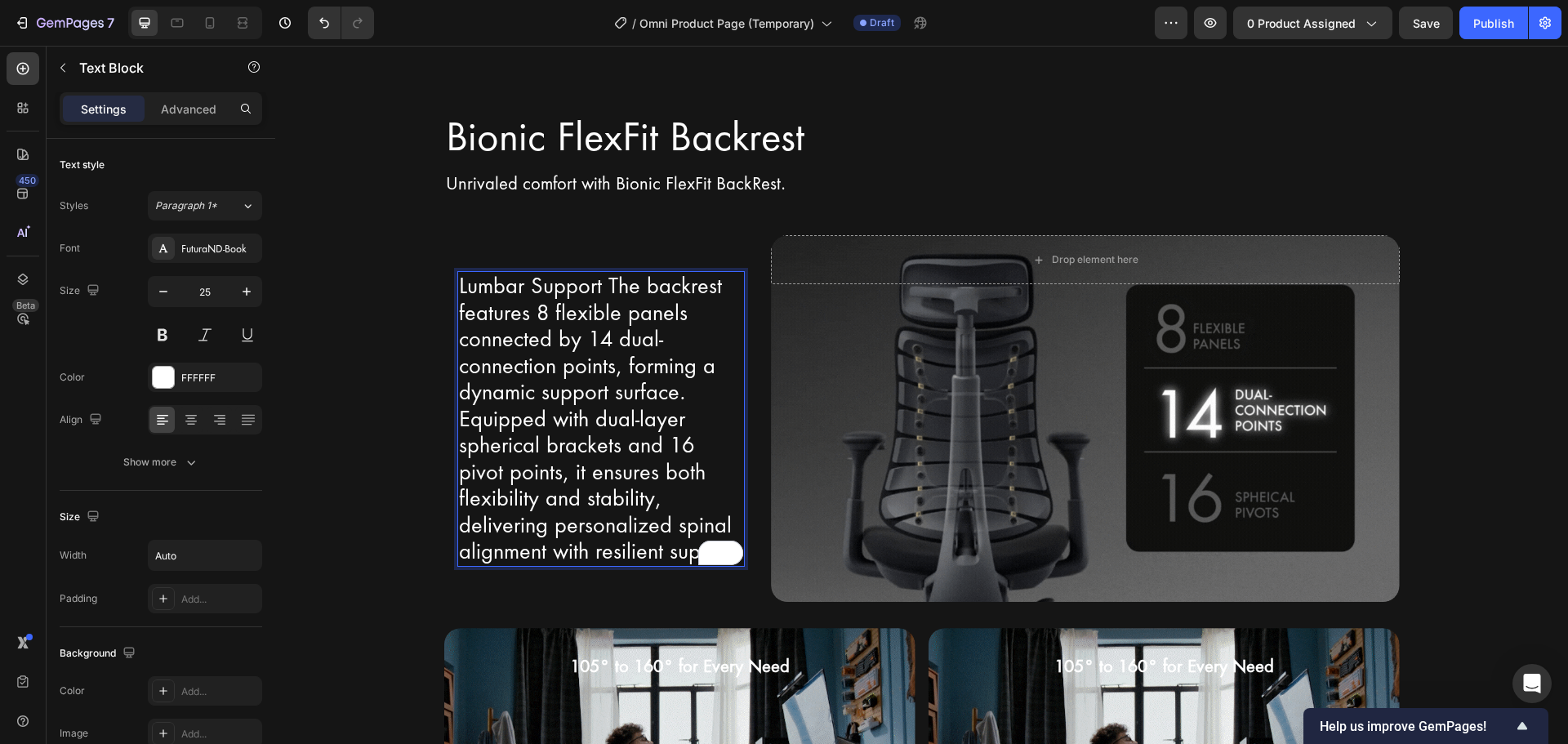
click at [480, 274] on p "Lumbar Support The backrest features 8 flexible panels connected by 14 dual-con…" at bounding box center [602, 419] width 285 height 292
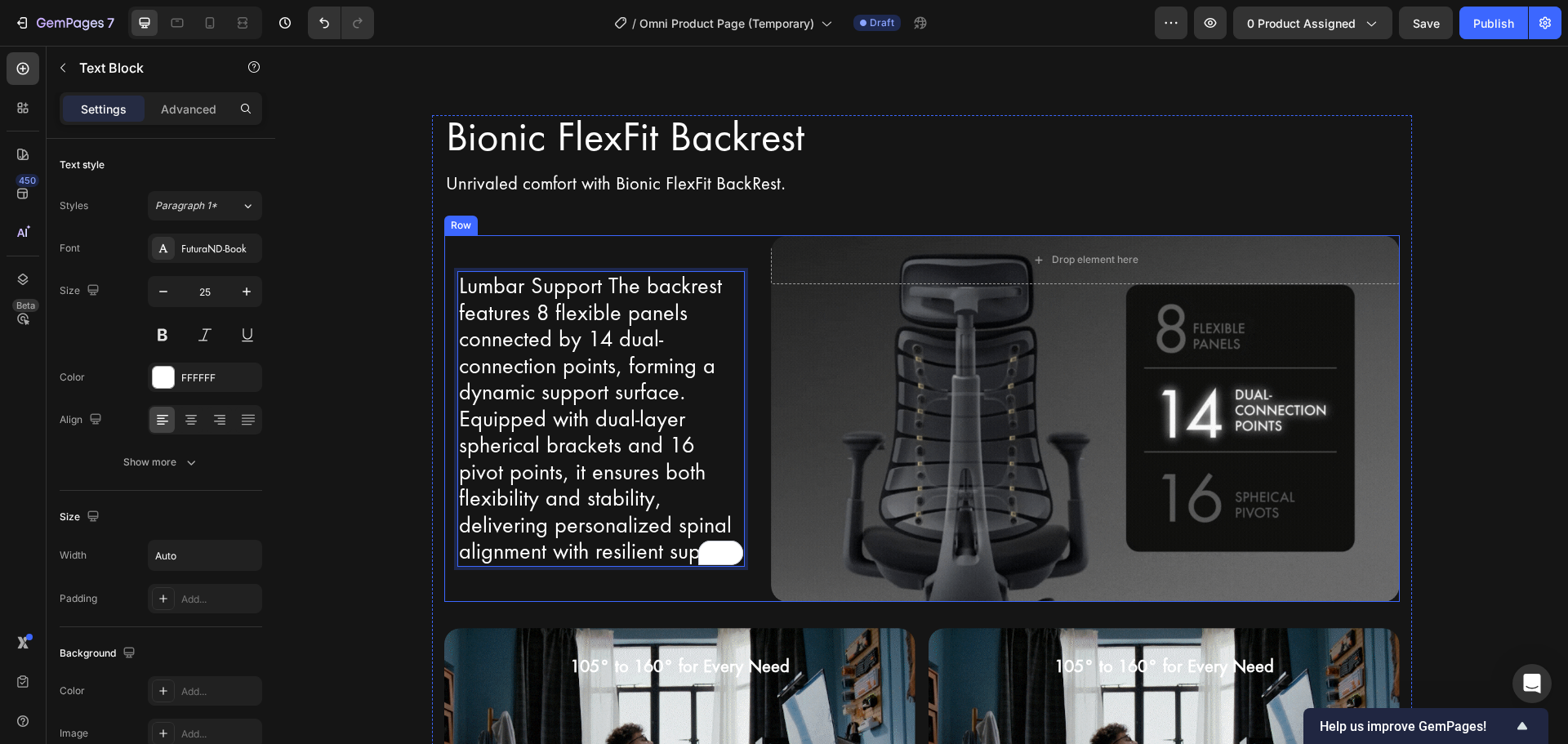
click at [484, 254] on div "Lumbar Support The backrest features 8 flexible panels connected by 14 dual-con…" at bounding box center [601, 418] width 314 height 366
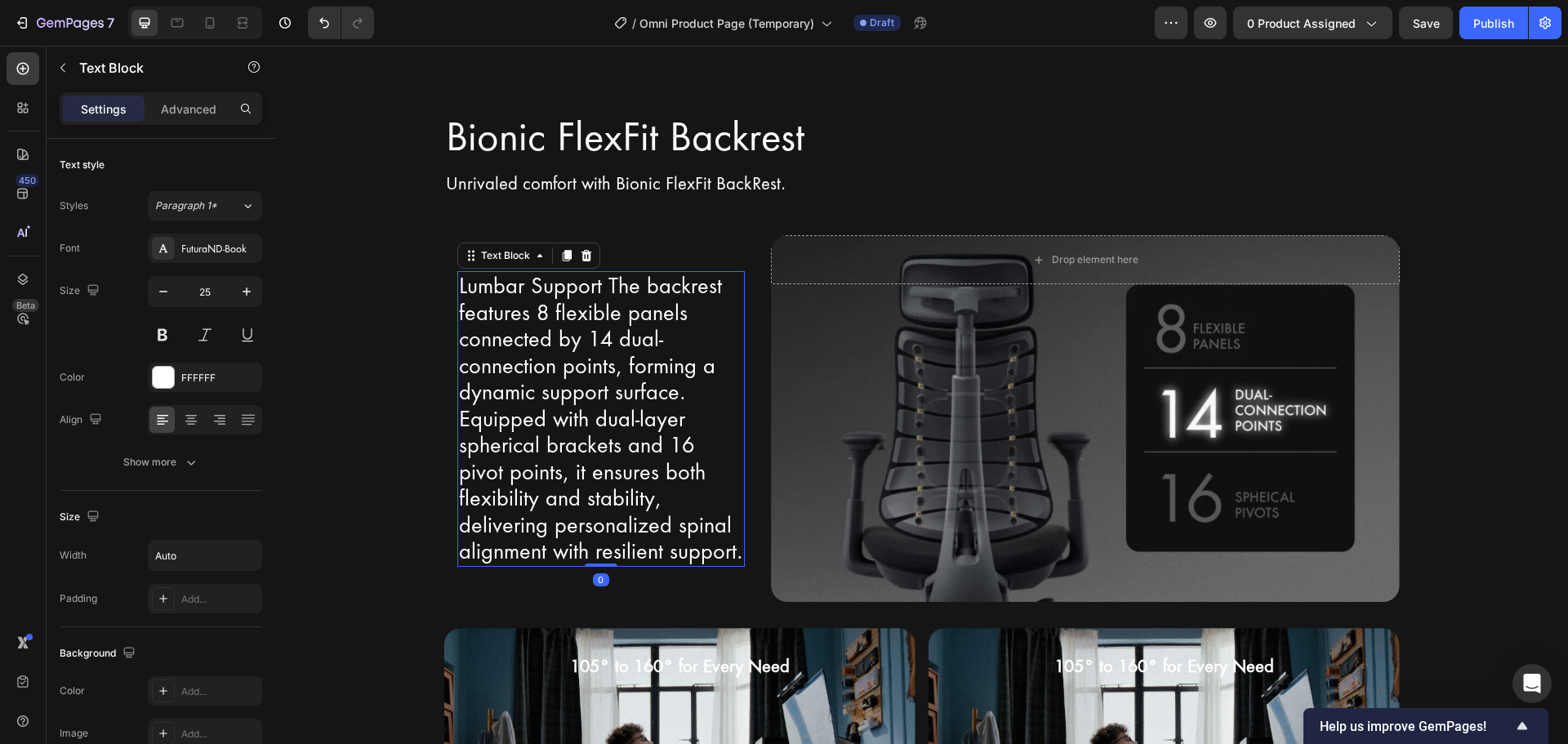
click at [672, 306] on p "Lumbar Support The backrest features 8 flexible panels connected by 14 dual-con…" at bounding box center [602, 419] width 285 height 292
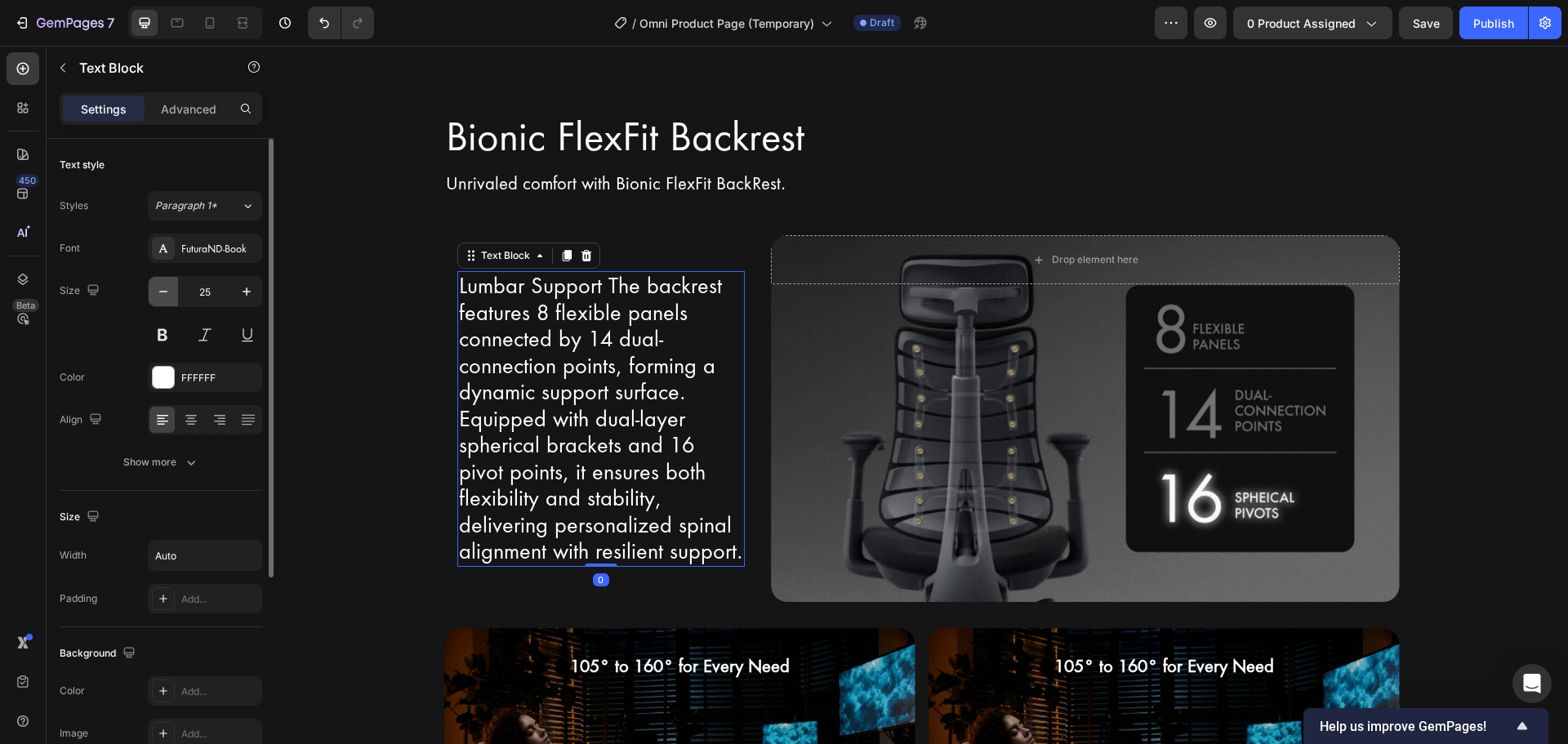
click at [162, 287] on icon "button" at bounding box center [163, 291] width 17 height 17
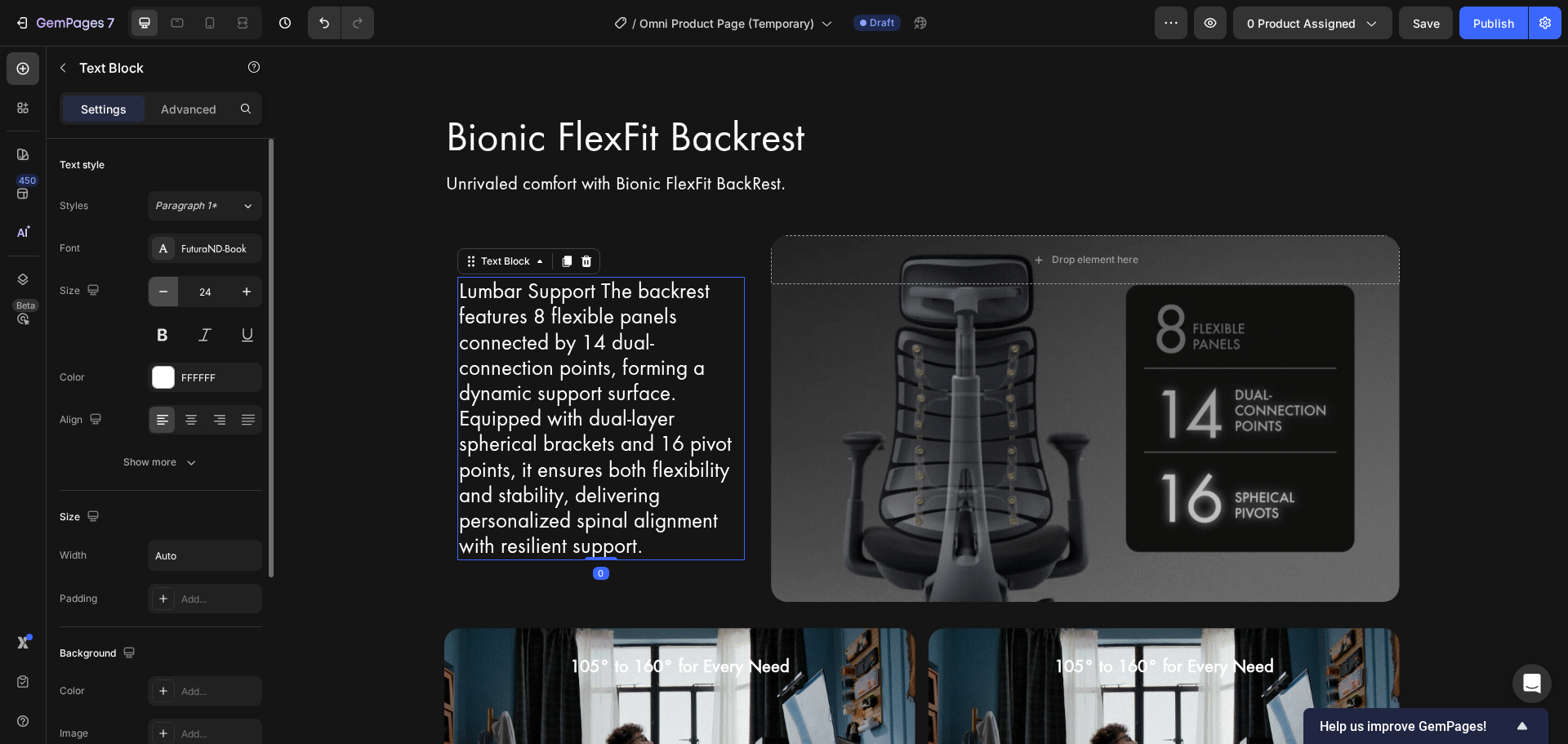
click at [162, 287] on icon "button" at bounding box center [163, 291] width 17 height 17
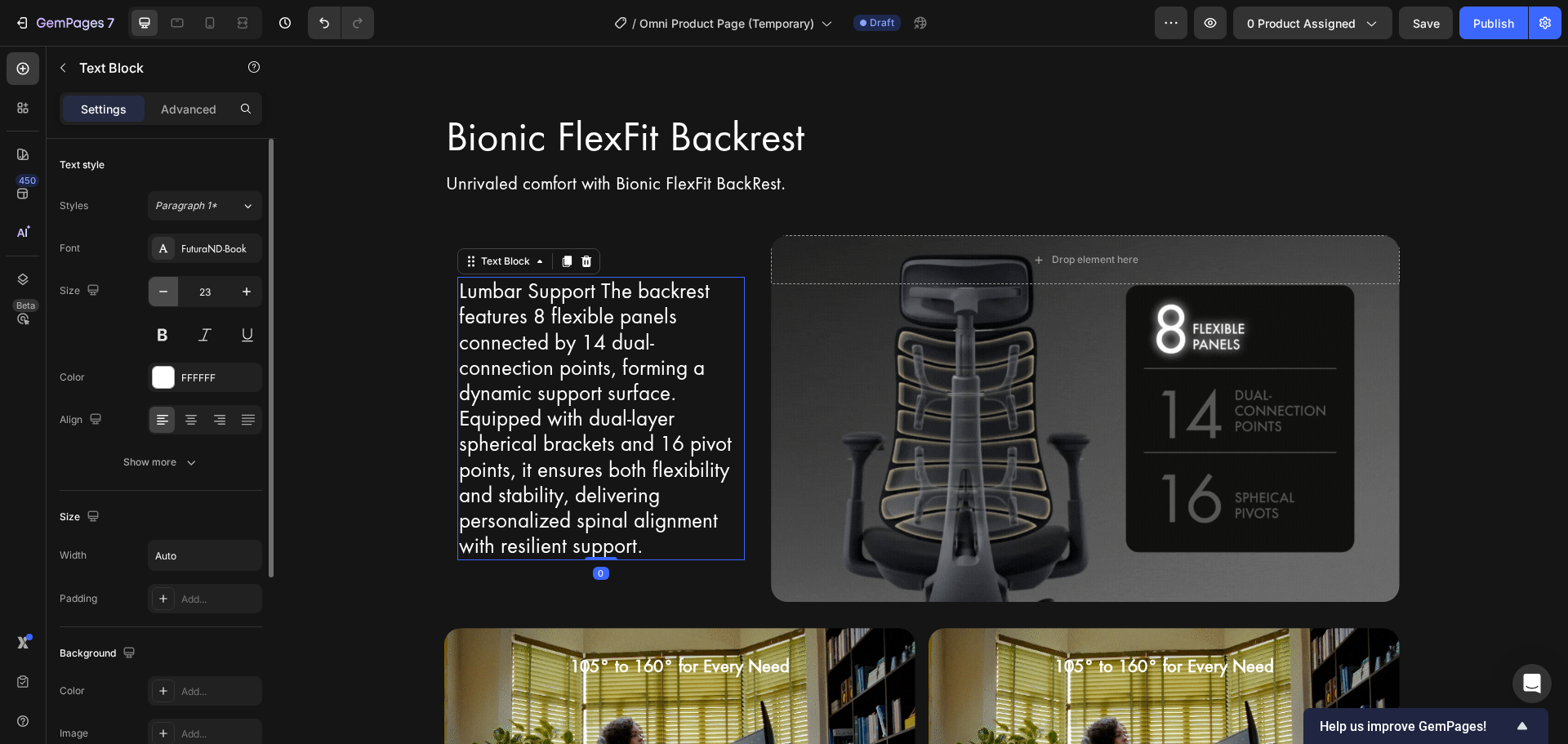
click at [162, 287] on icon "button" at bounding box center [163, 291] width 17 height 17
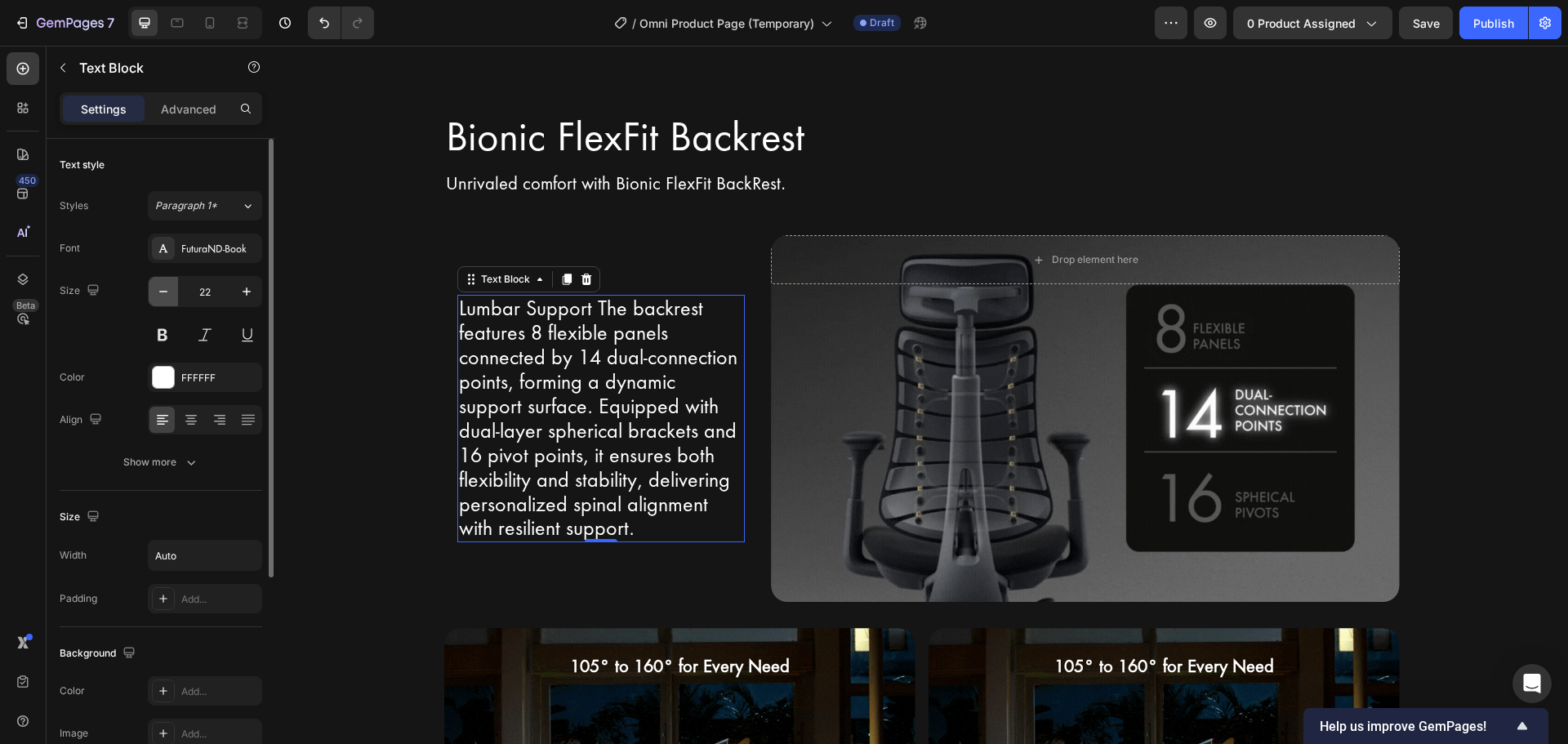
click at [162, 287] on icon "button" at bounding box center [163, 291] width 17 height 17
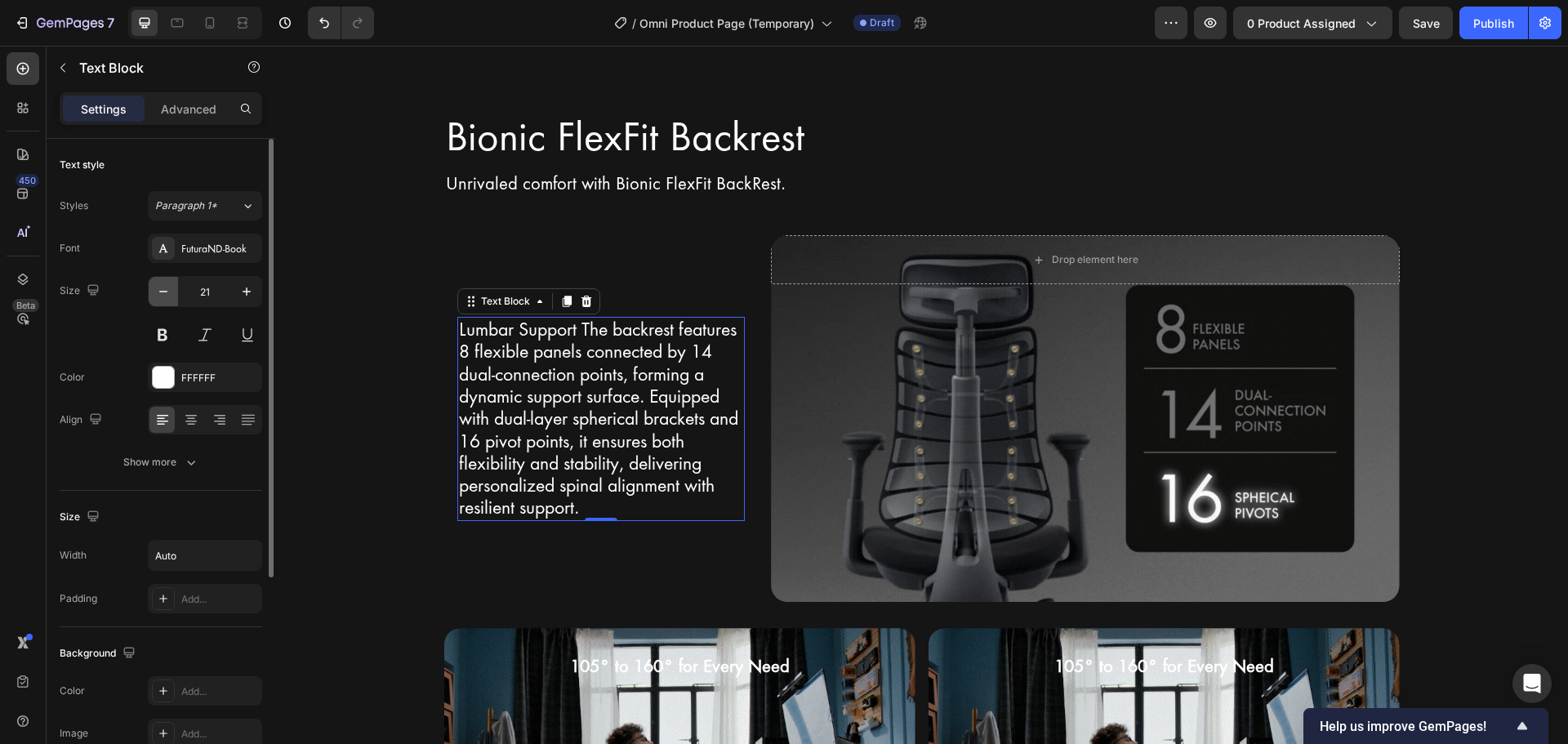
click at [162, 287] on icon "button" at bounding box center [163, 291] width 17 height 17
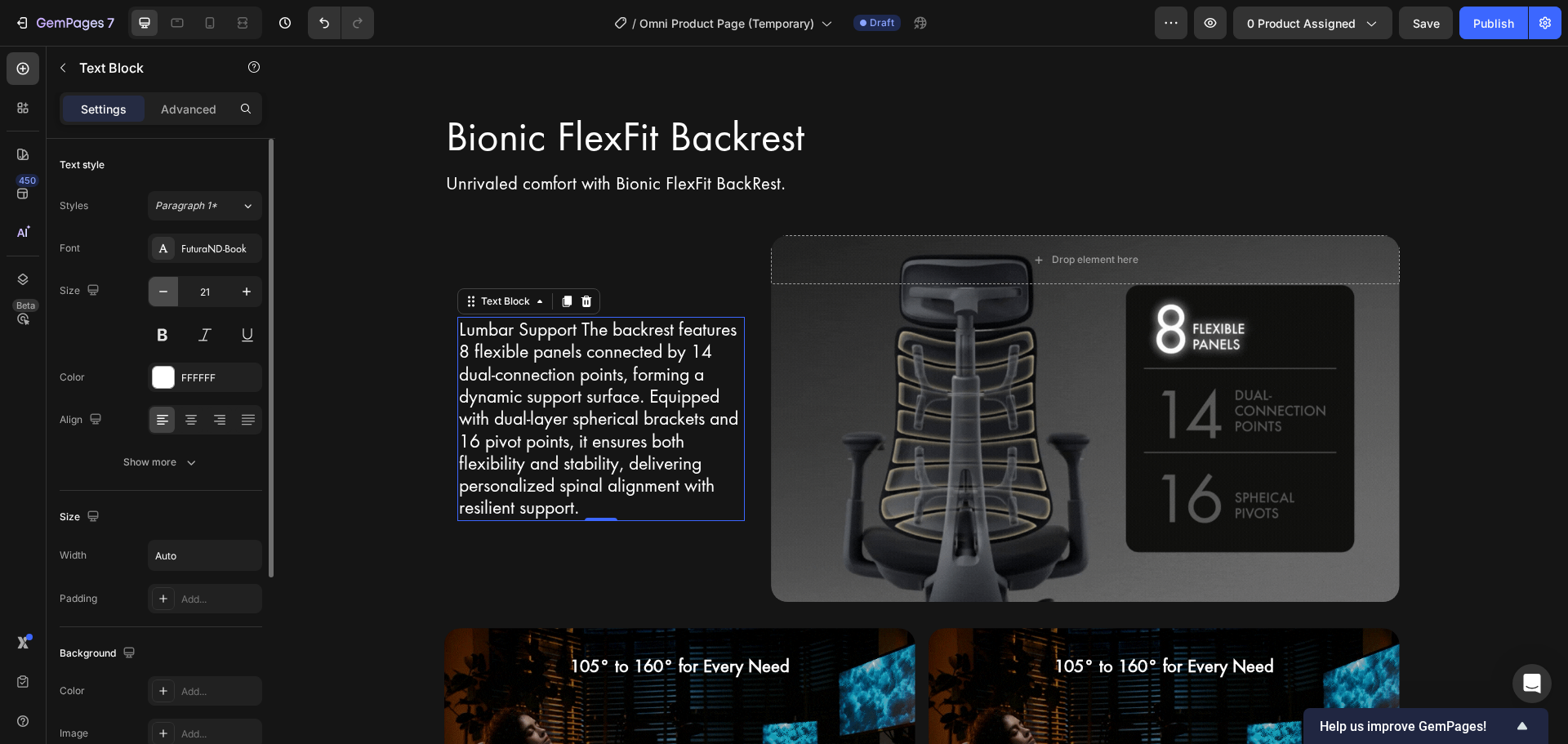
type input "20"
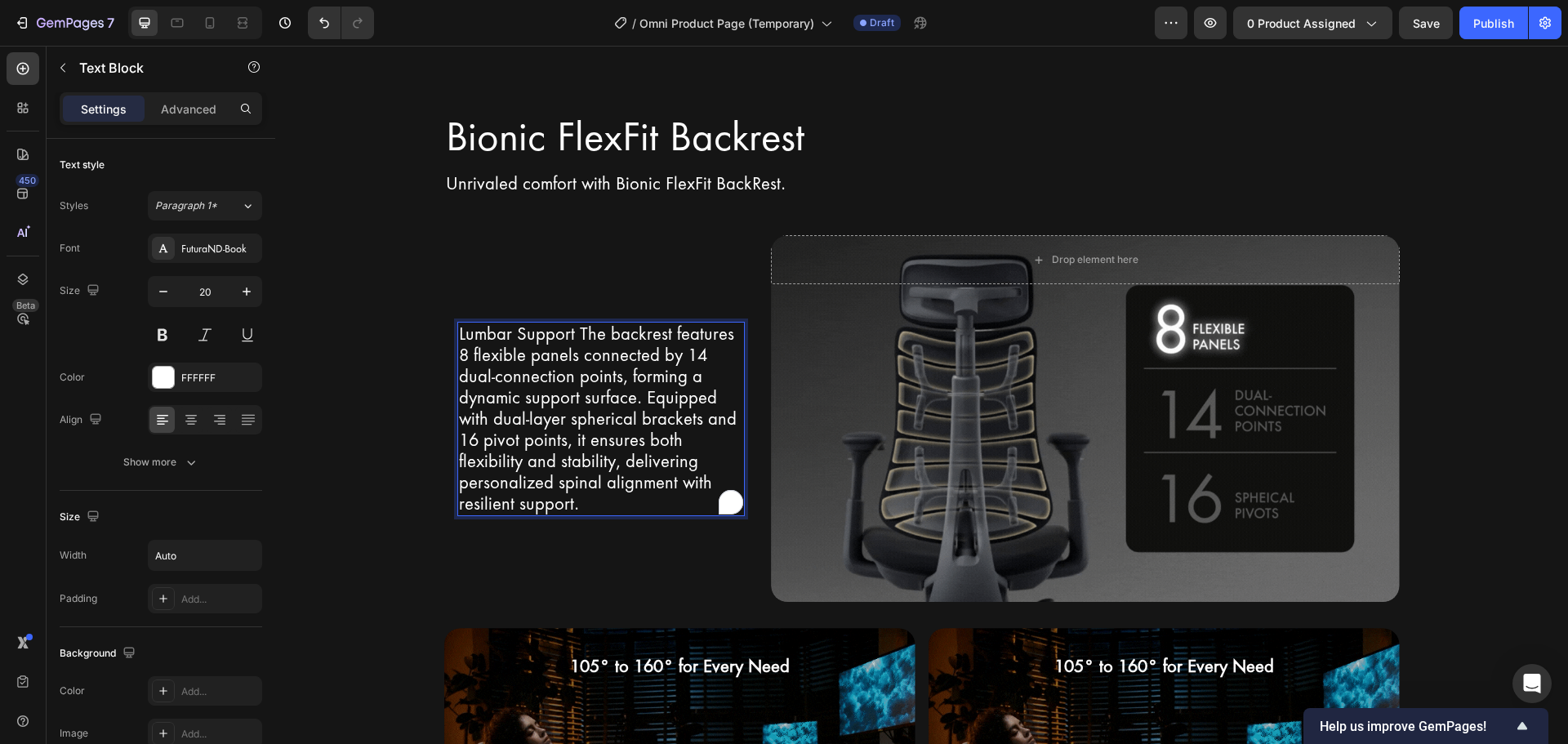
click at [578, 335] on p "Lumbar Support The backrest features 8 flexible panels connected by 14 dual-con…" at bounding box center [602, 419] width 285 height 191
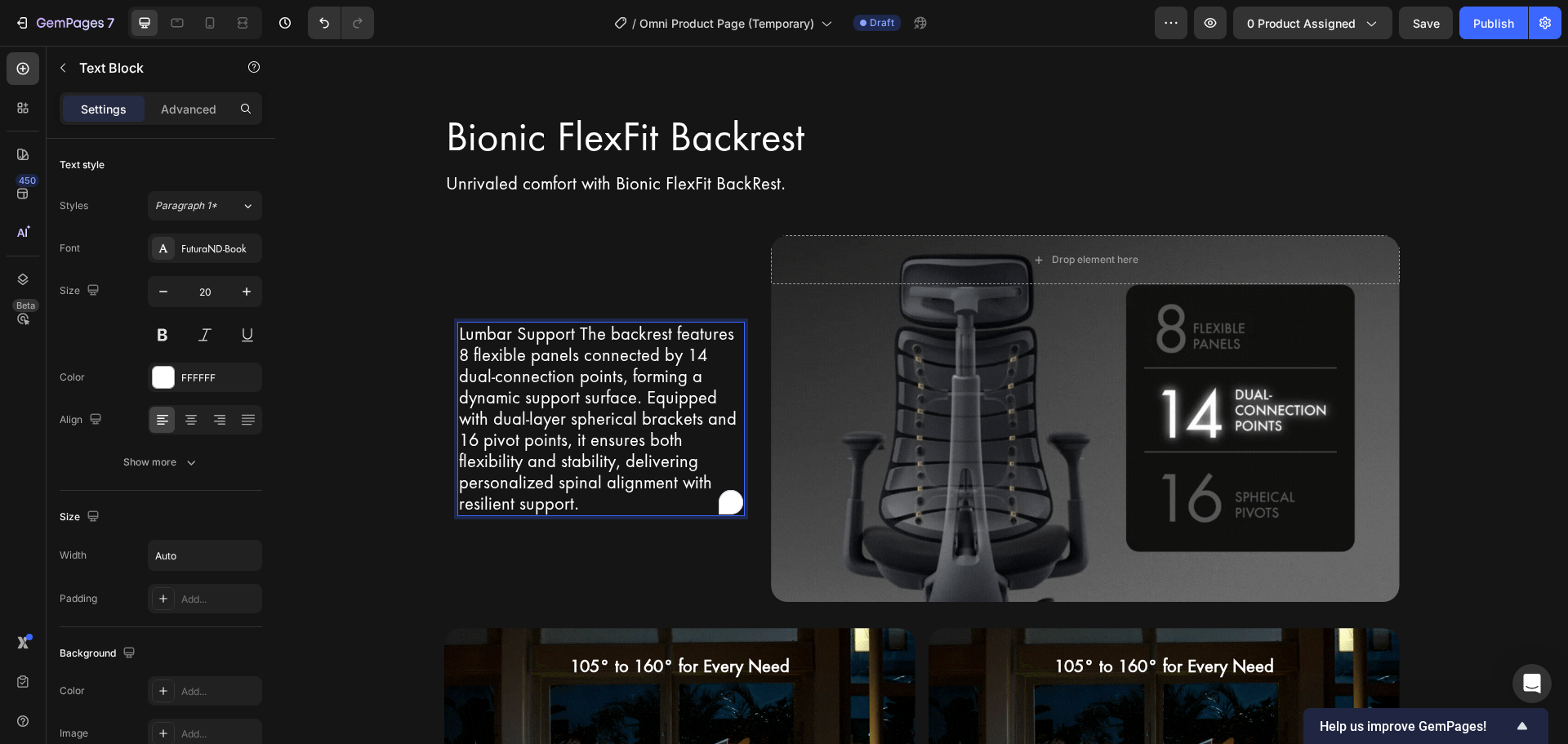
click at [572, 333] on p "Lumbar Support The backrest features 8 flexible panels connected by 14 dual-con…" at bounding box center [602, 419] width 285 height 191
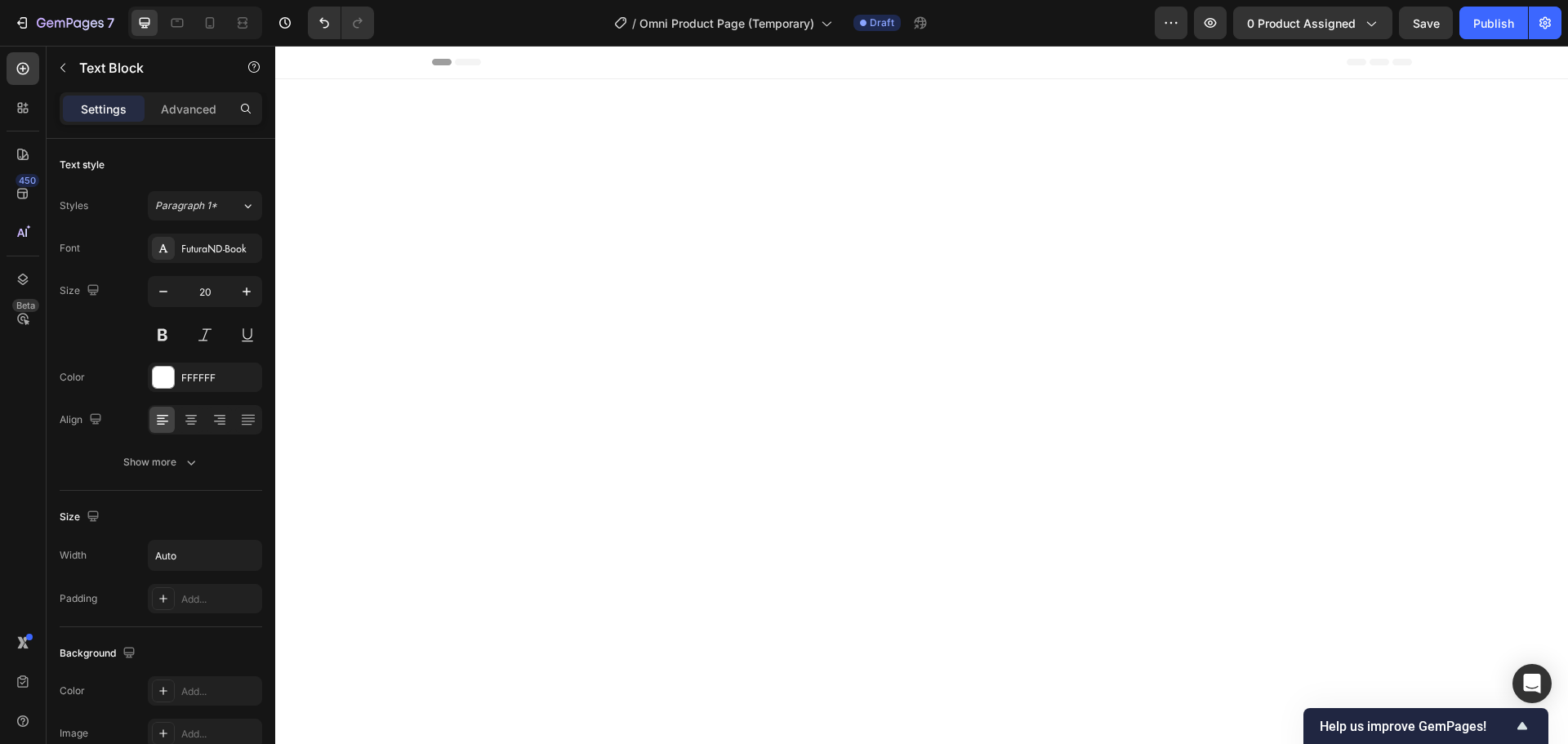
scroll to position [2337, 0]
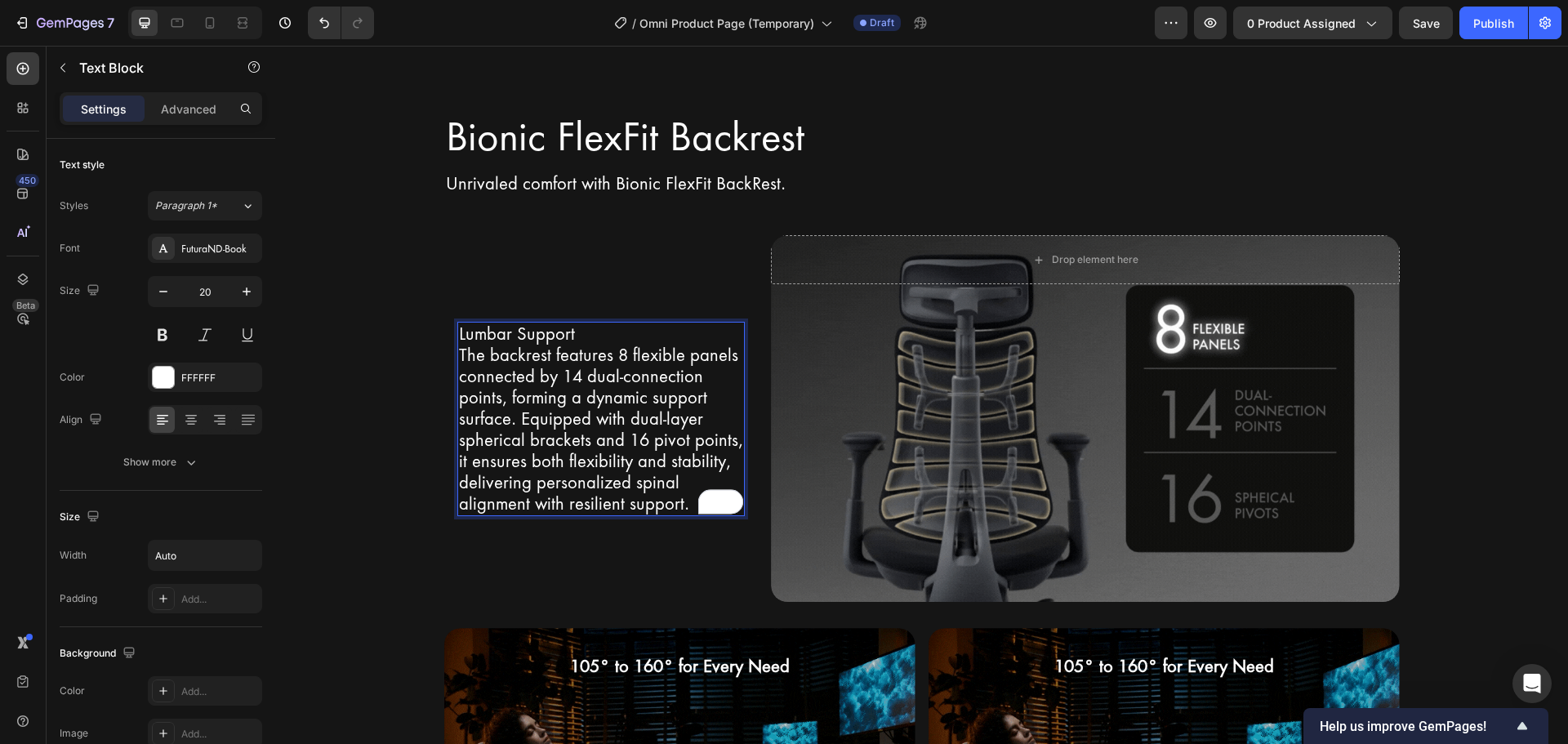
click at [536, 362] on p "The backrest features 8 flexible panels connected by 14 dual-connection points,…" at bounding box center [602, 429] width 285 height 170
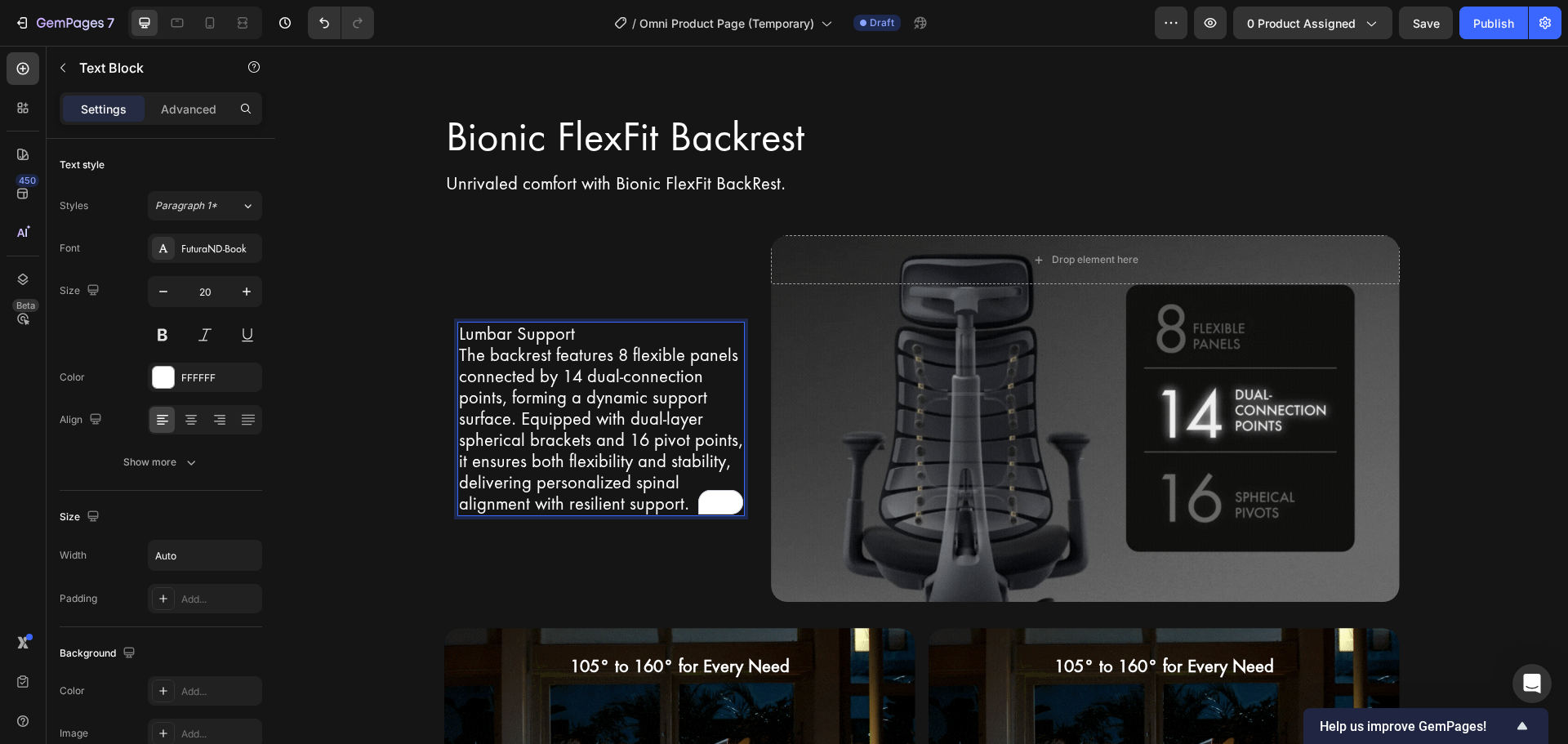
click at [468, 352] on p "The backrest features 8 flexible panels connected by 14 dual-connection points,…" at bounding box center [602, 429] width 285 height 170
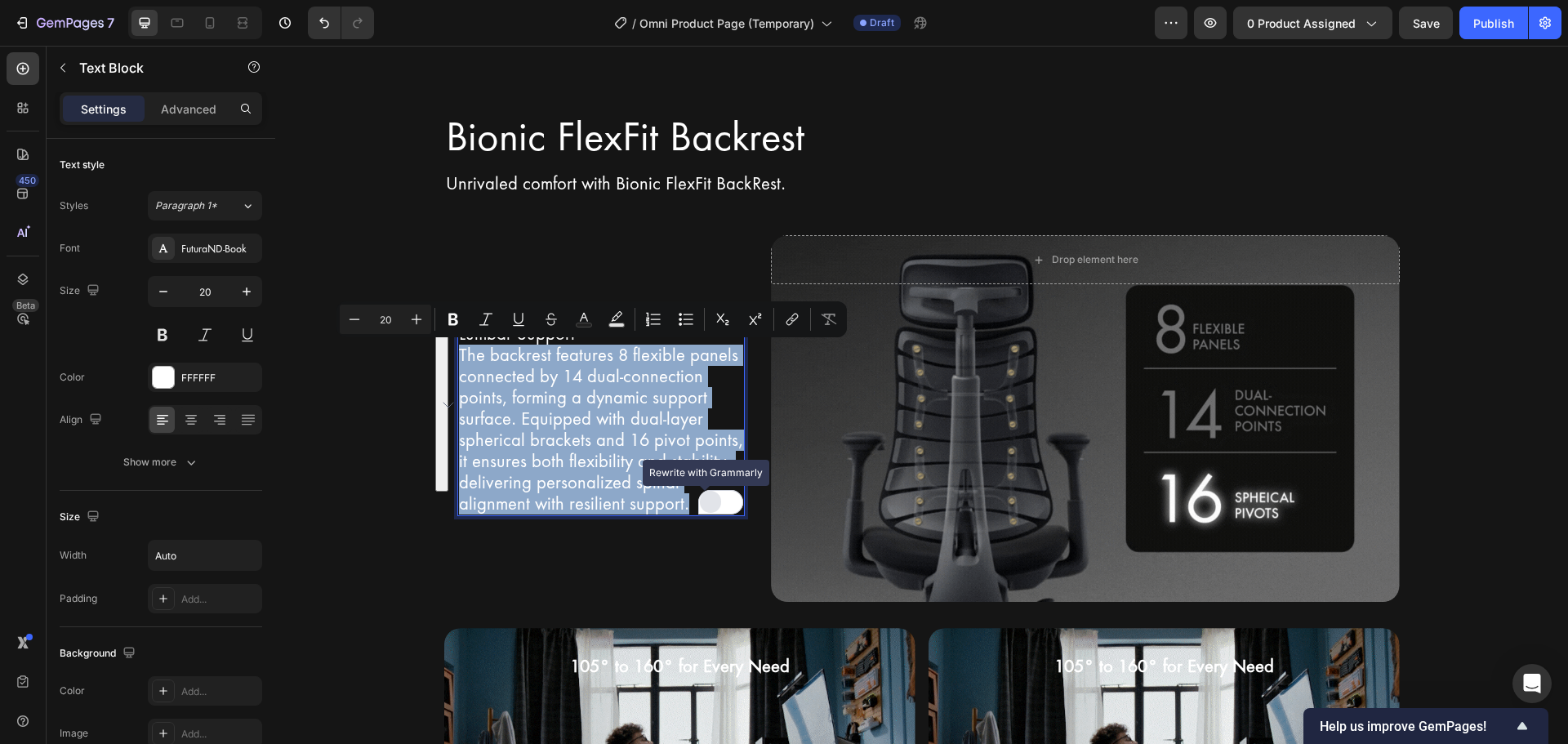
drag, startPoint x: 454, startPoint y: 352, endPoint x: 703, endPoint y: 501, distance: 290.2
click at [703, 501] on div "Lumbar Support The backrest features 8 flexible panels connected by 14 dual-con…" at bounding box center [602, 419] width 289 height 194
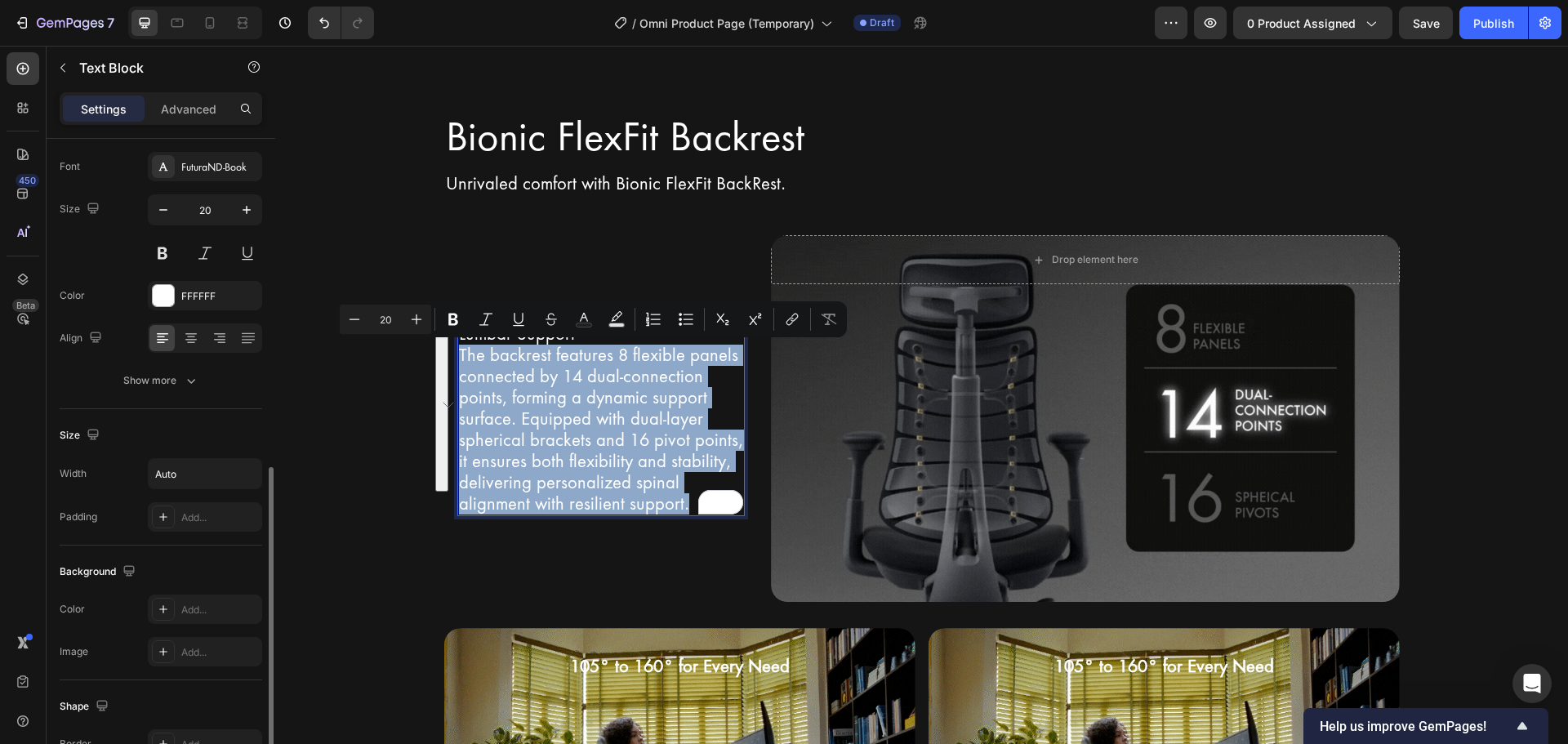
scroll to position [0, 0]
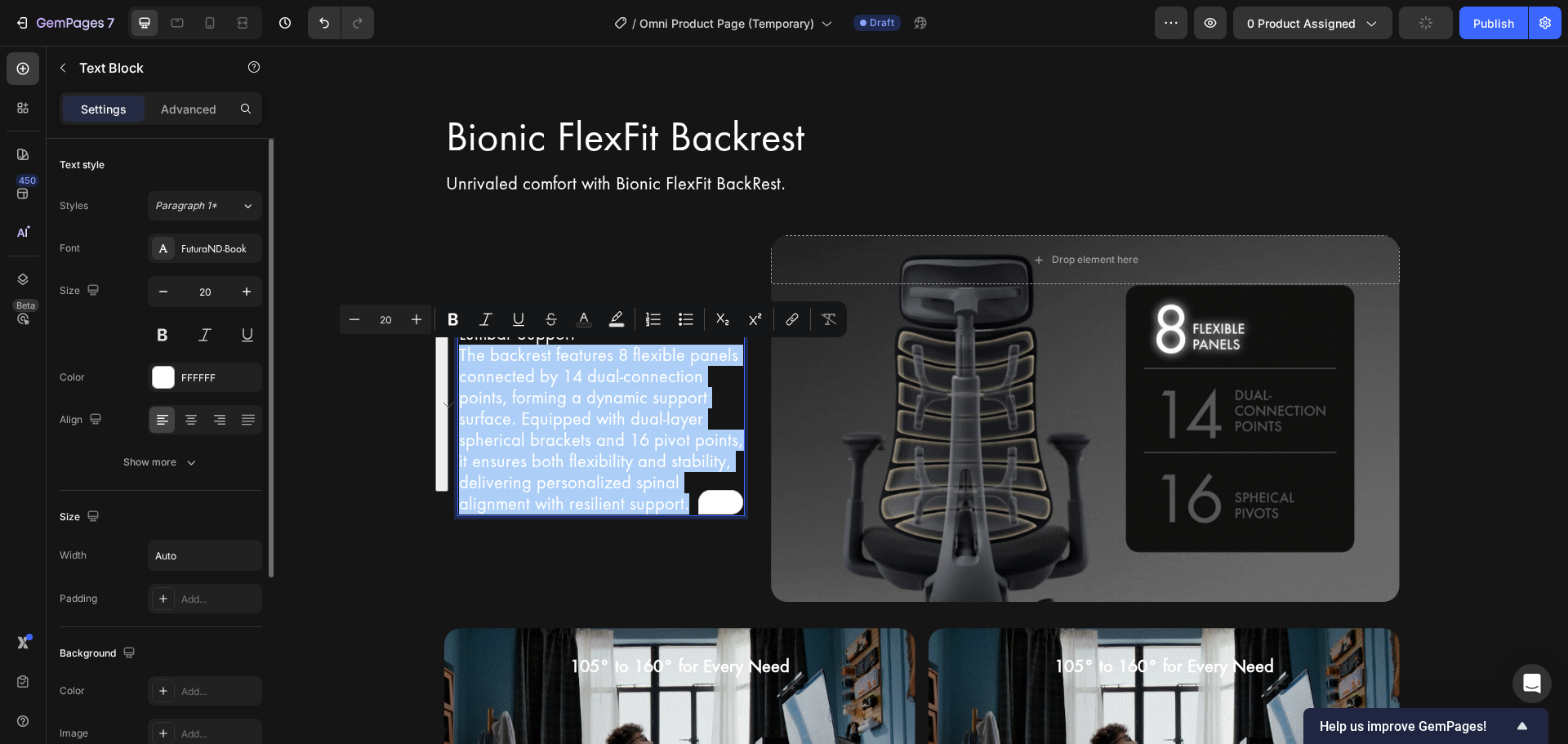
click at [224, 393] on div "Font FuturaND-Book Size 20 Color FFFFFF Align Show more" at bounding box center [161, 355] width 203 height 243
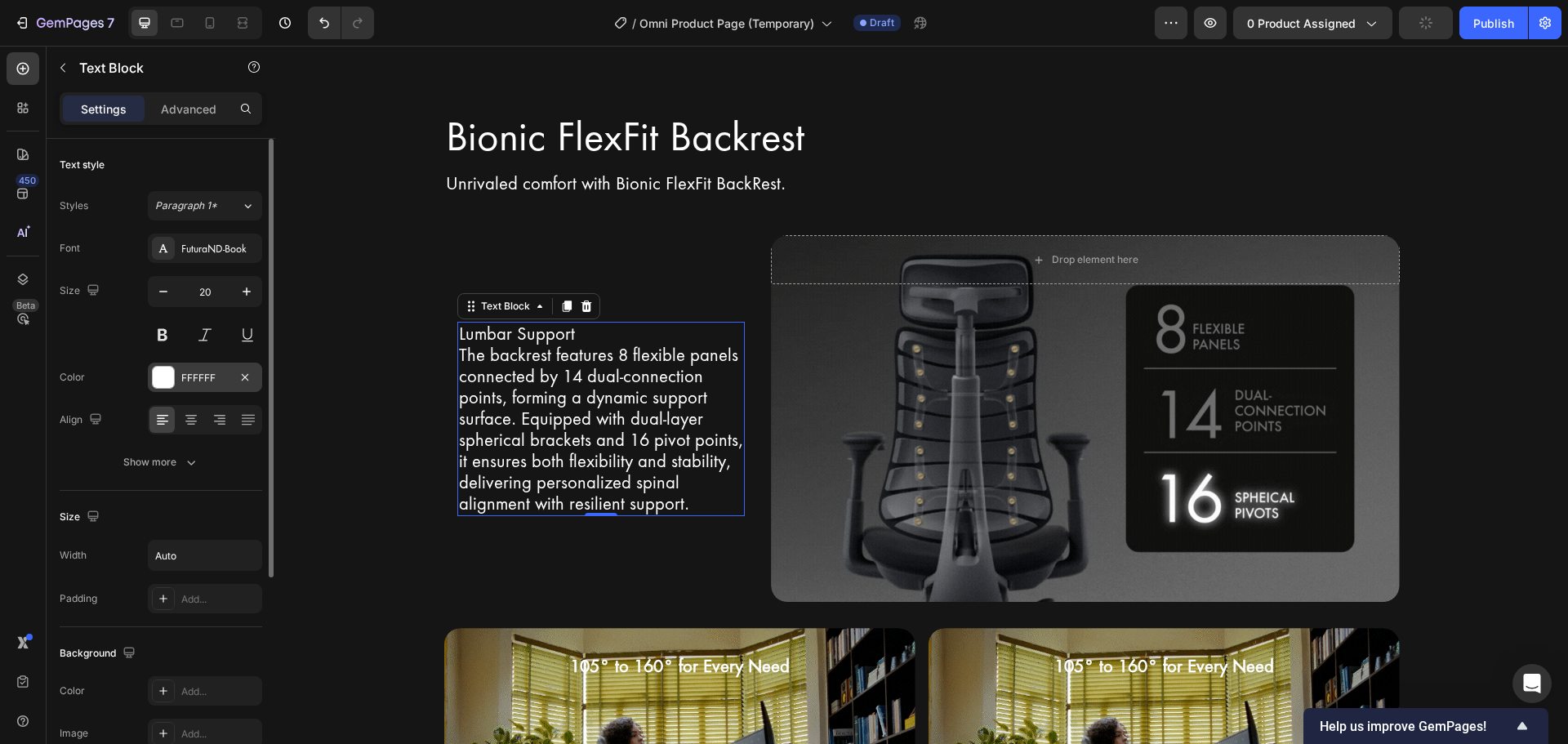
click at [220, 385] on div "FFFFFF" at bounding box center [205, 378] width 115 height 30
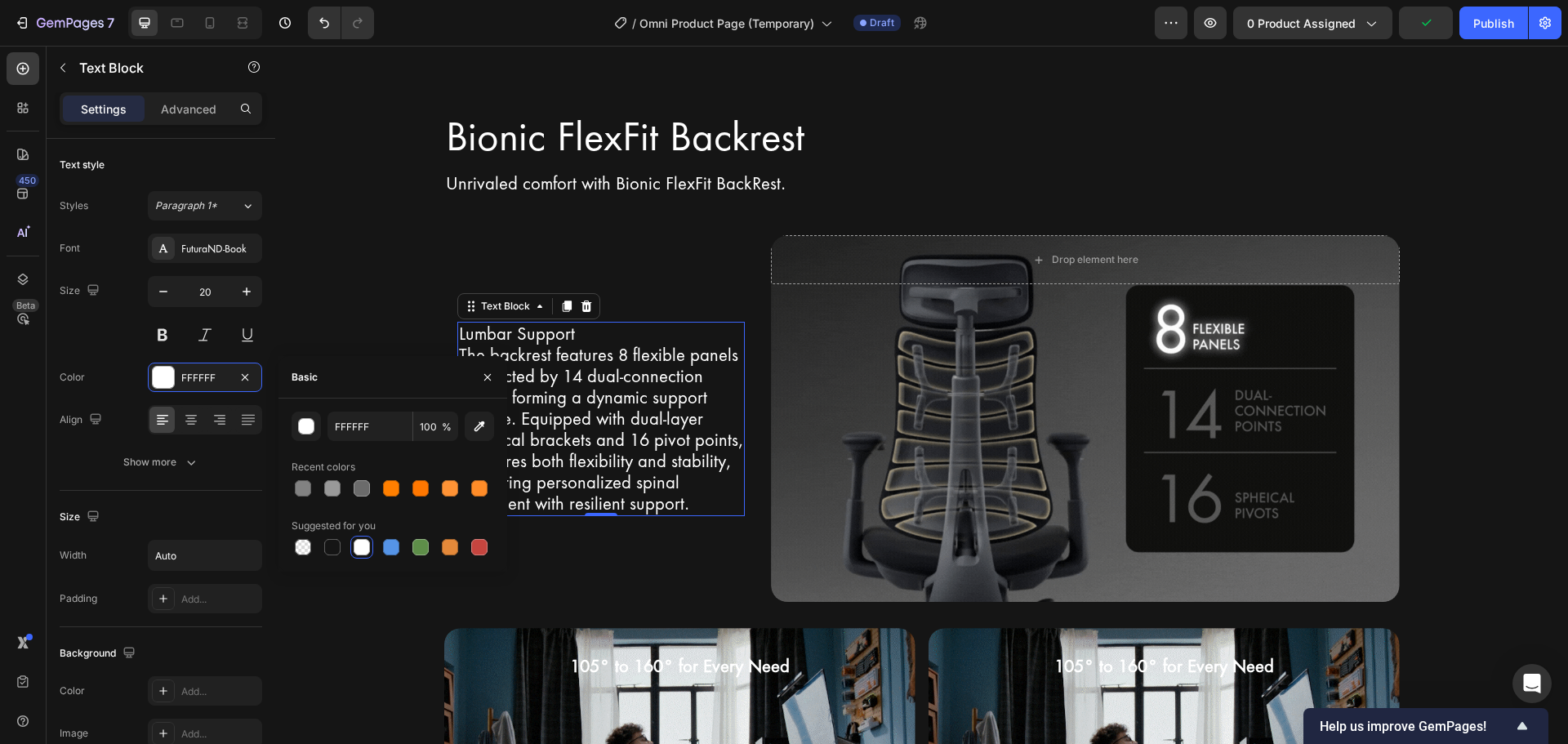
click at [333, 486] on div at bounding box center [332, 488] width 17 height 17
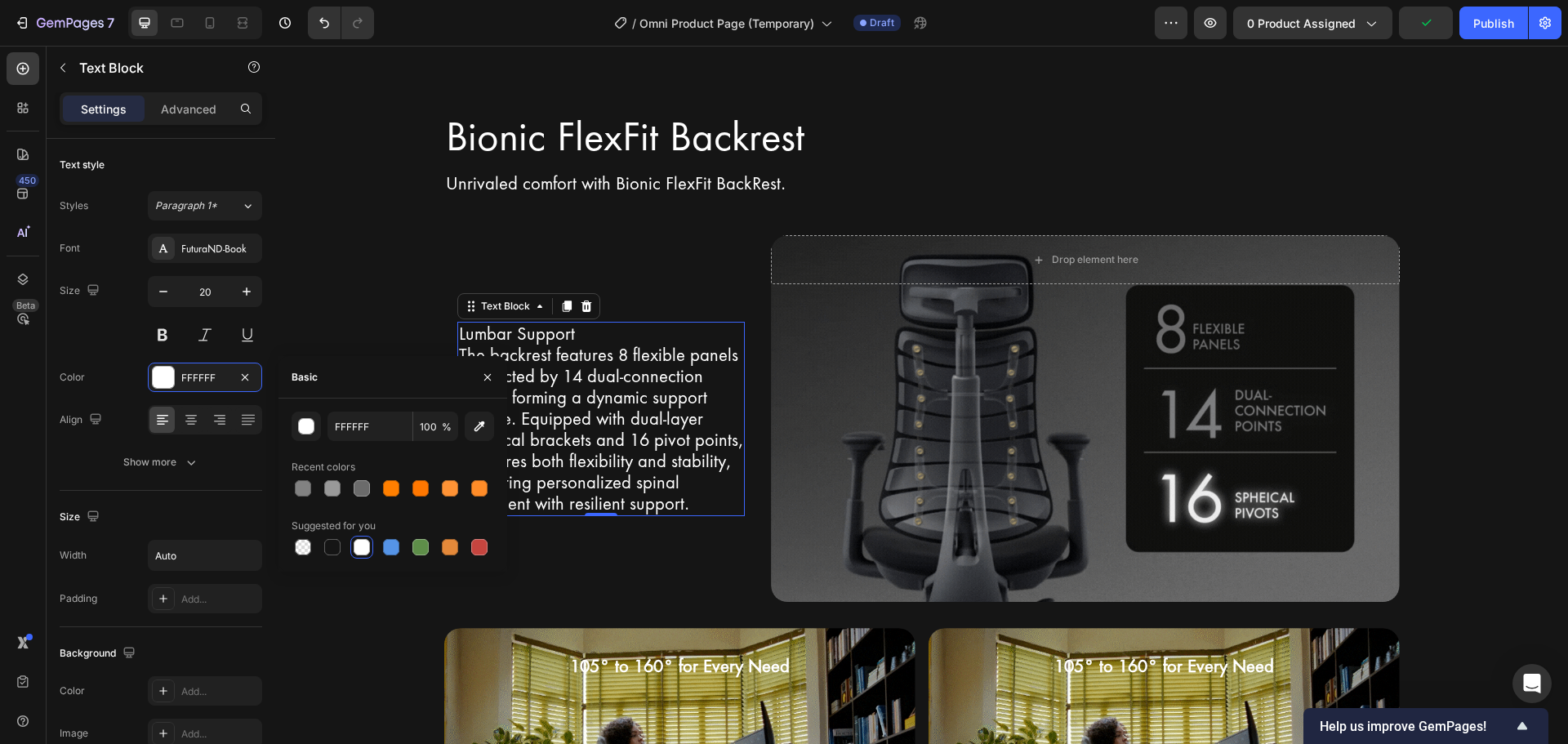
type input "999999"
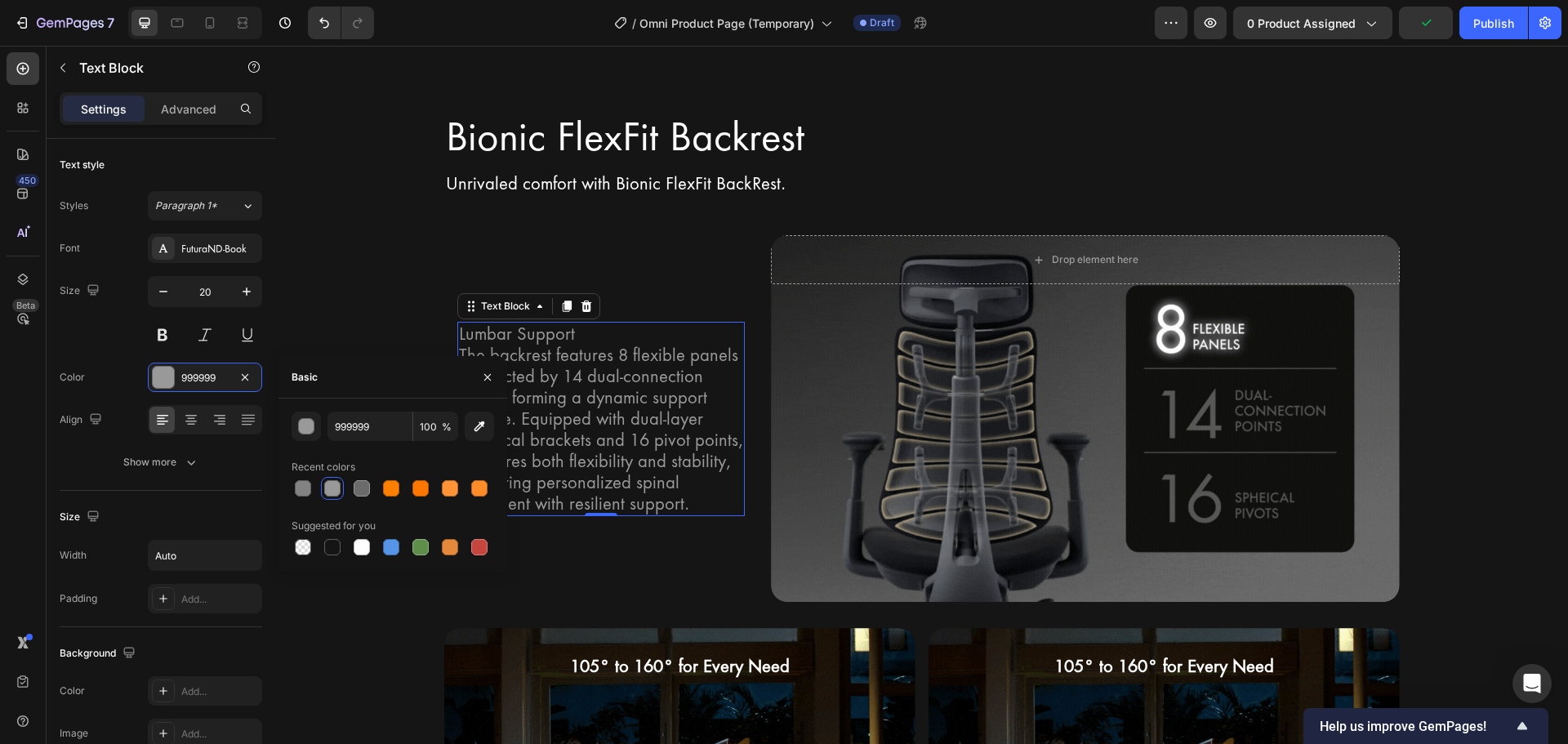
click at [364, 362] on div "Basic" at bounding box center [392, 377] width 228 height 43
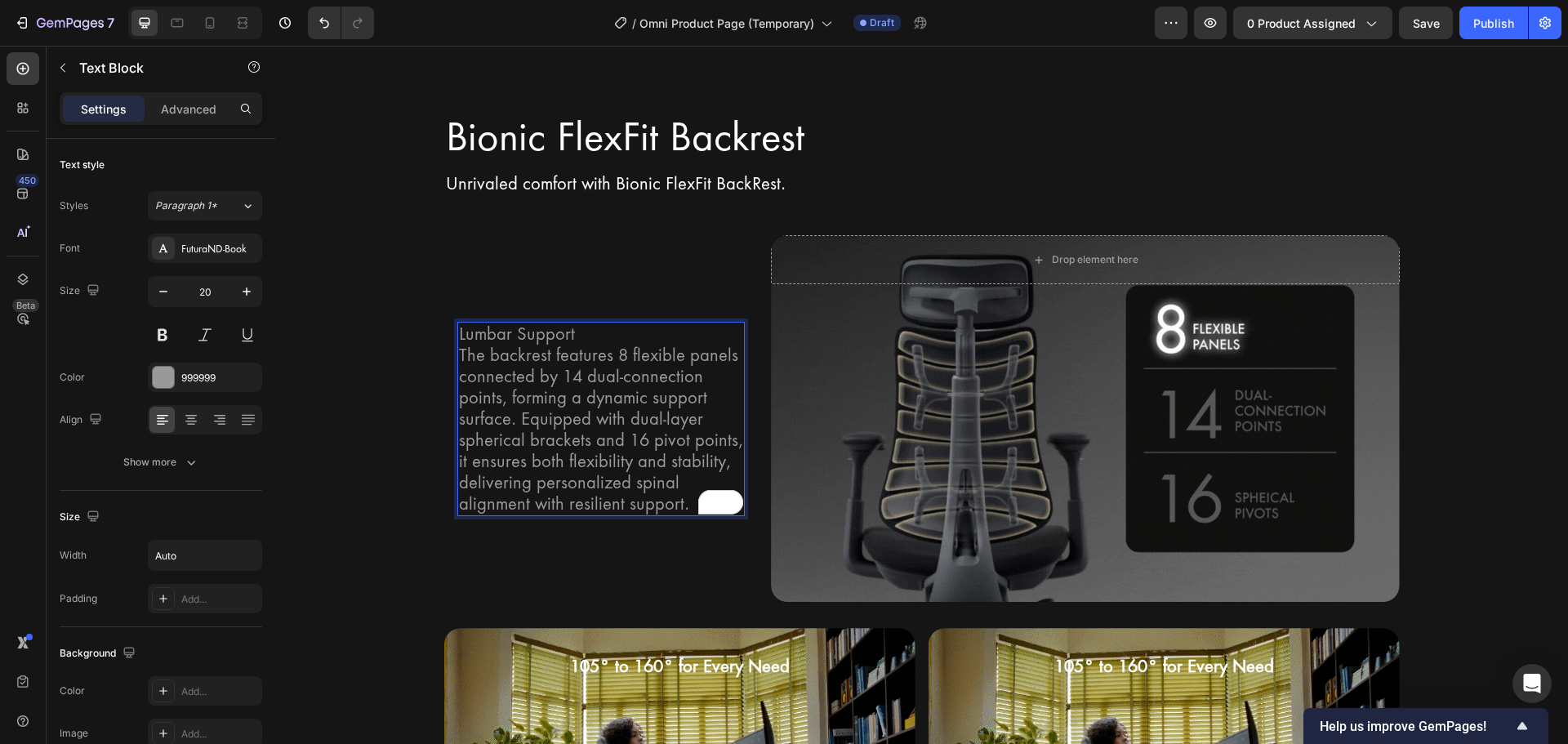
click at [548, 332] on p "Lumbar Support" at bounding box center [602, 334] width 285 height 21
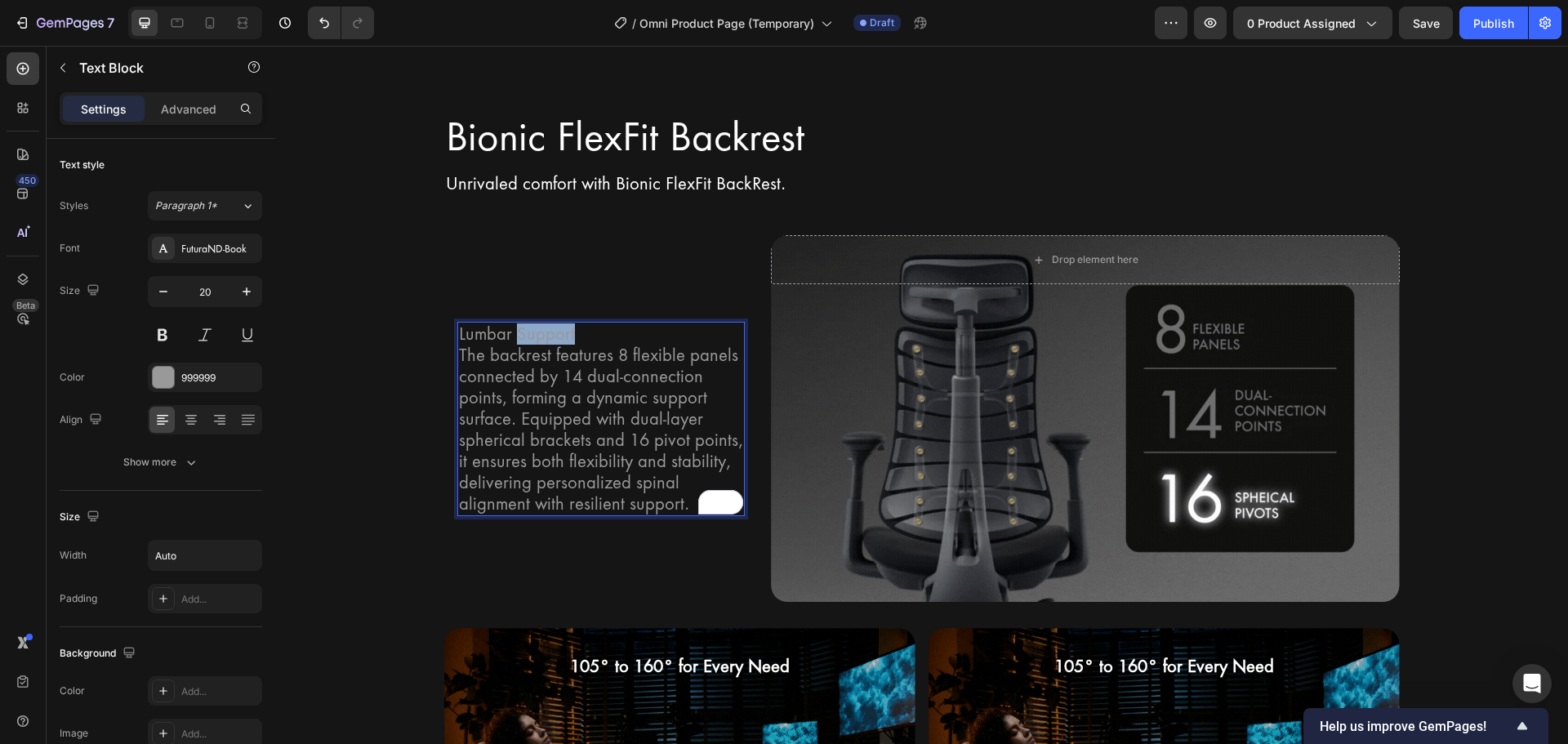
click at [548, 332] on p "Lumbar Support" at bounding box center [602, 334] width 285 height 21
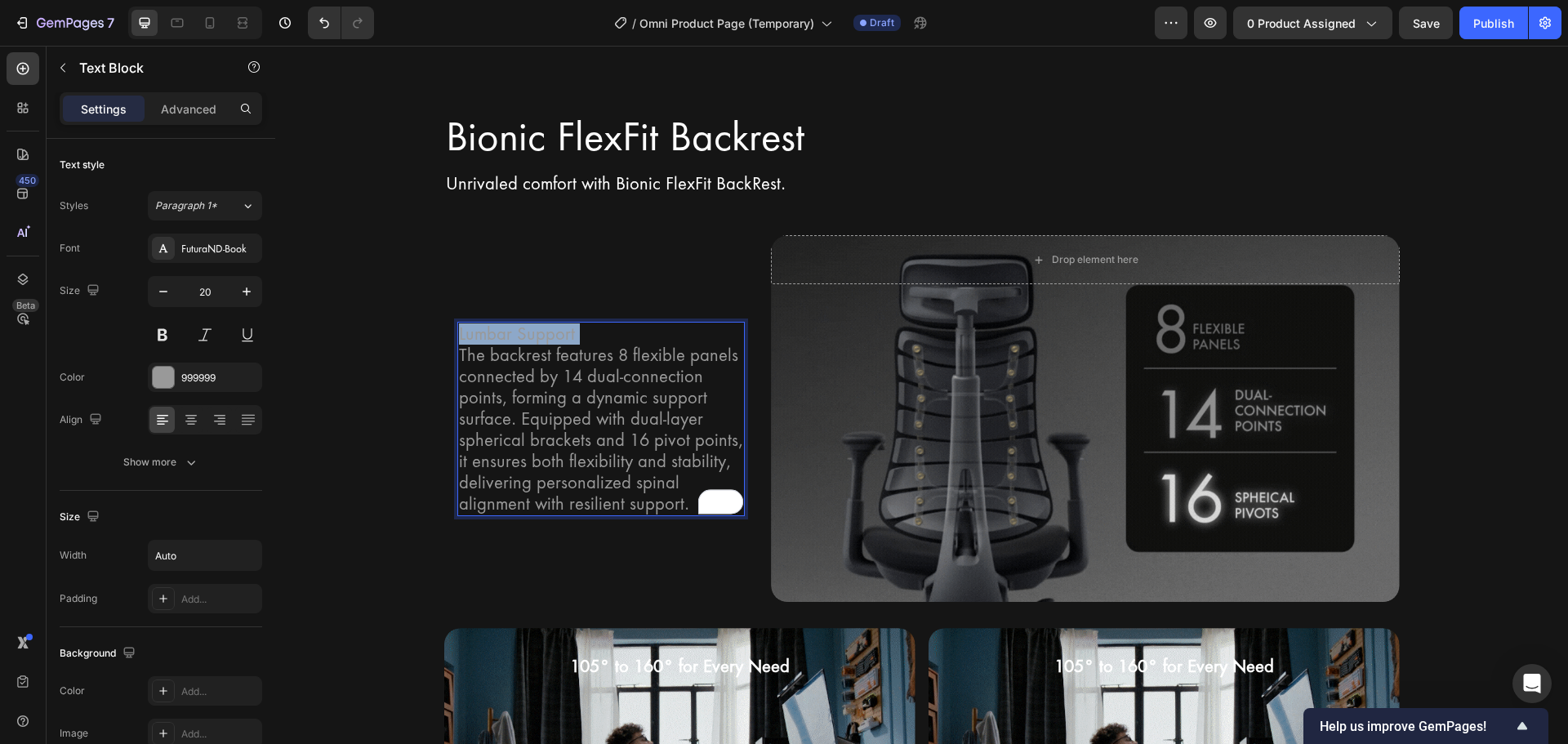
click at [548, 332] on p "Lumbar Support" at bounding box center [602, 334] width 285 height 21
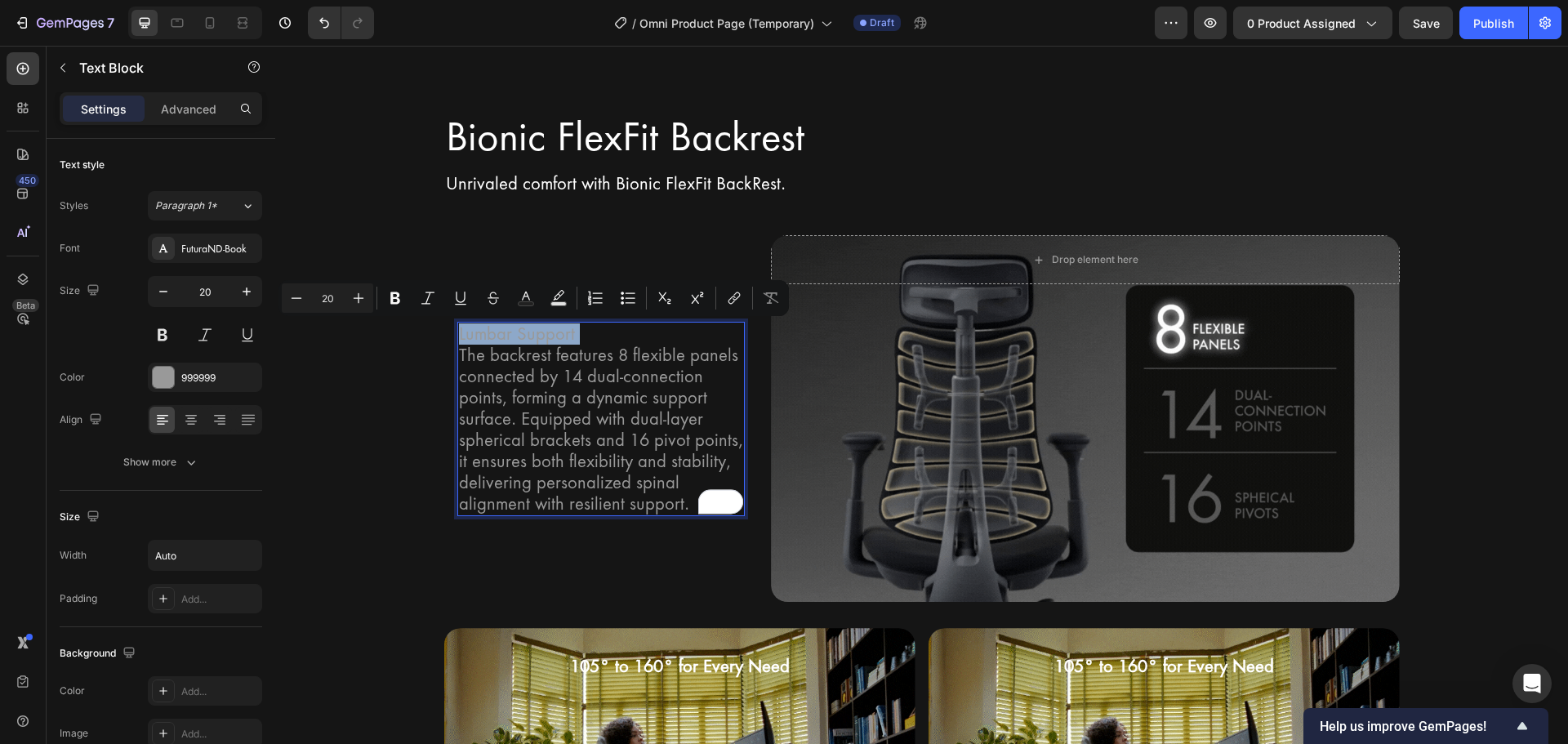
copy p "Lumbar Support"
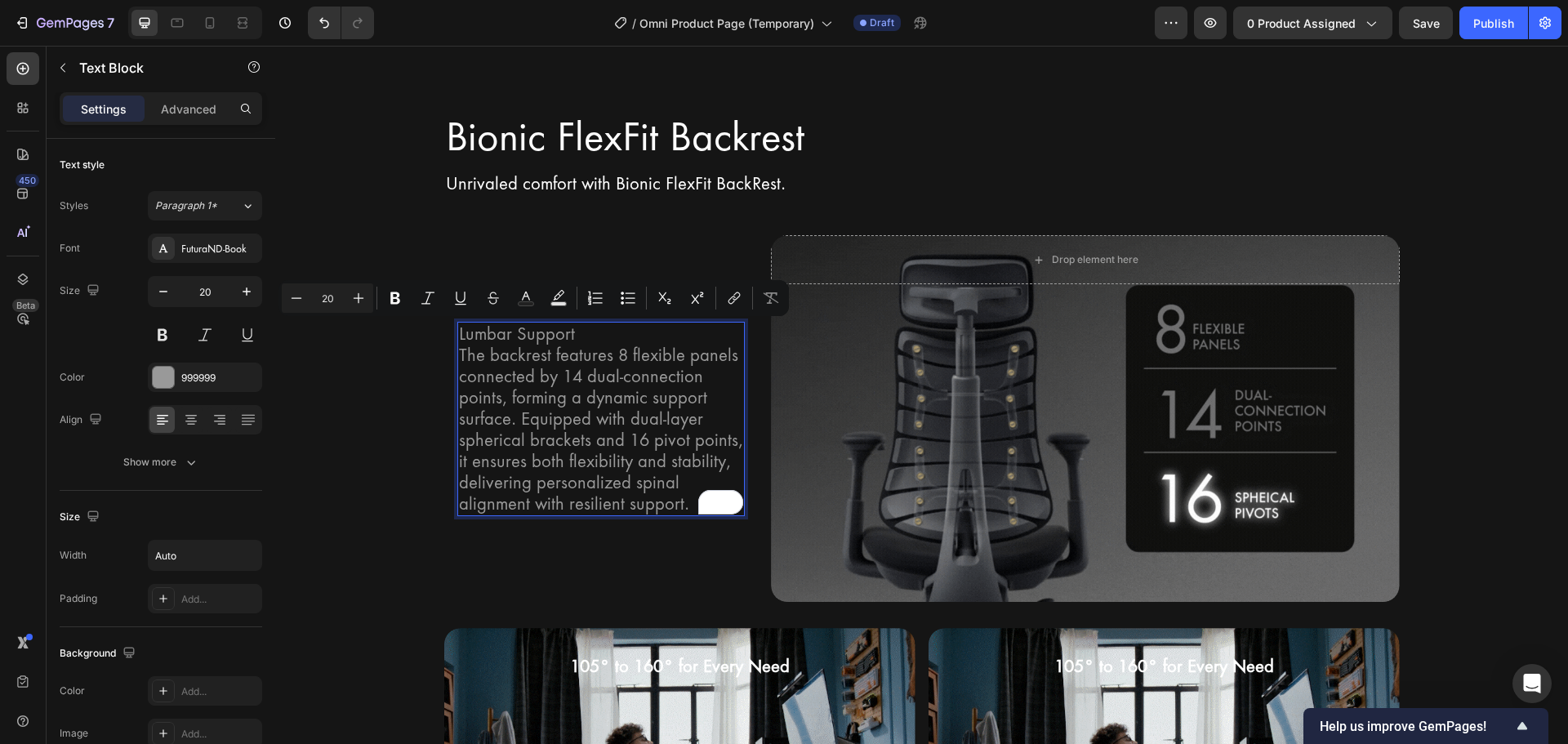
click at [566, 344] on p "The backrest features 8 flexible panels connected by 14 dual-connection points,…" at bounding box center [602, 429] width 285 height 170
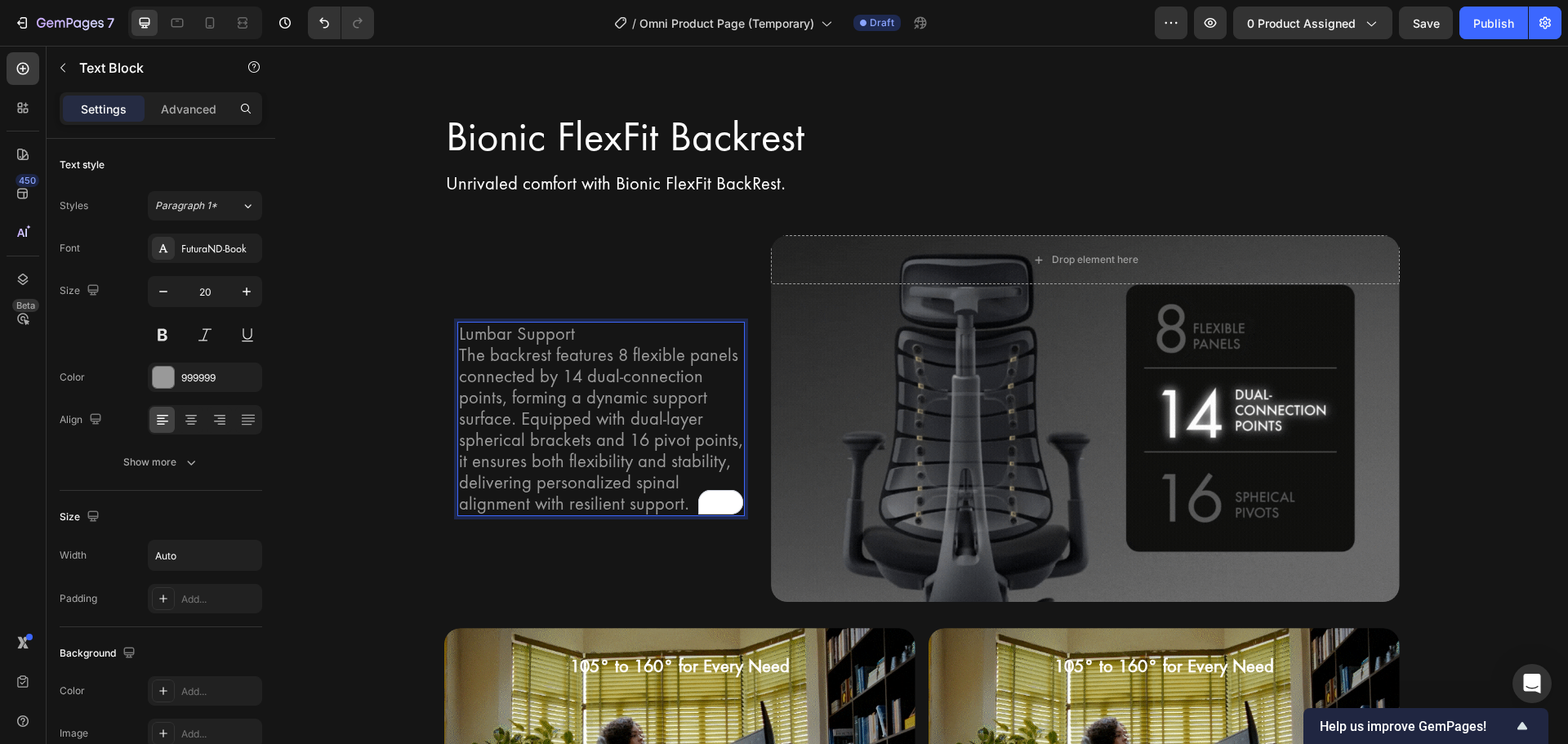
click at [459, 351] on p "The backrest features 8 flexible panels connected by 14 dual-connection points,…" at bounding box center [602, 429] width 285 height 170
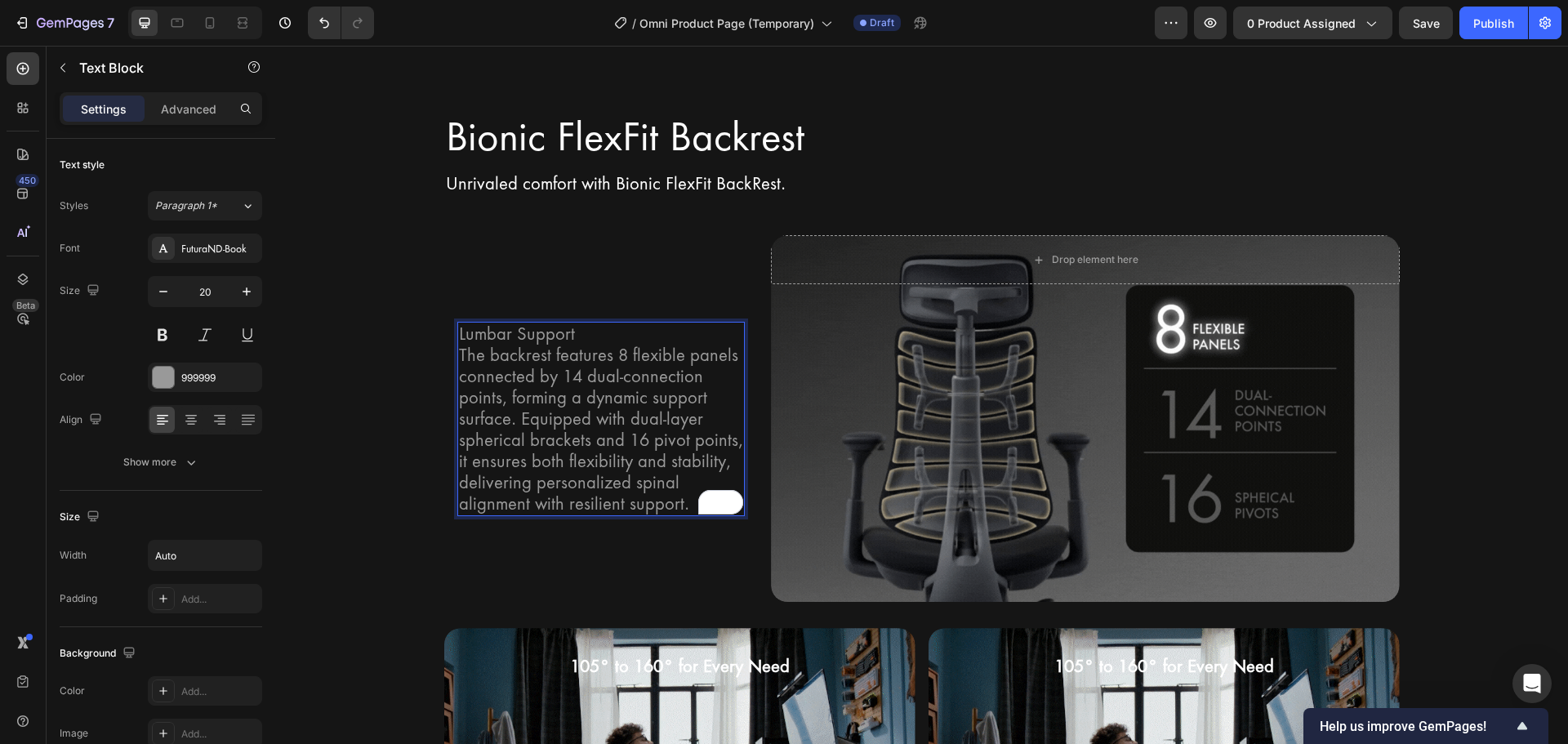
click at [459, 351] on p "The backrest features 8 flexible panels connected by 14 dual-connection points,…" at bounding box center [602, 429] width 285 height 170
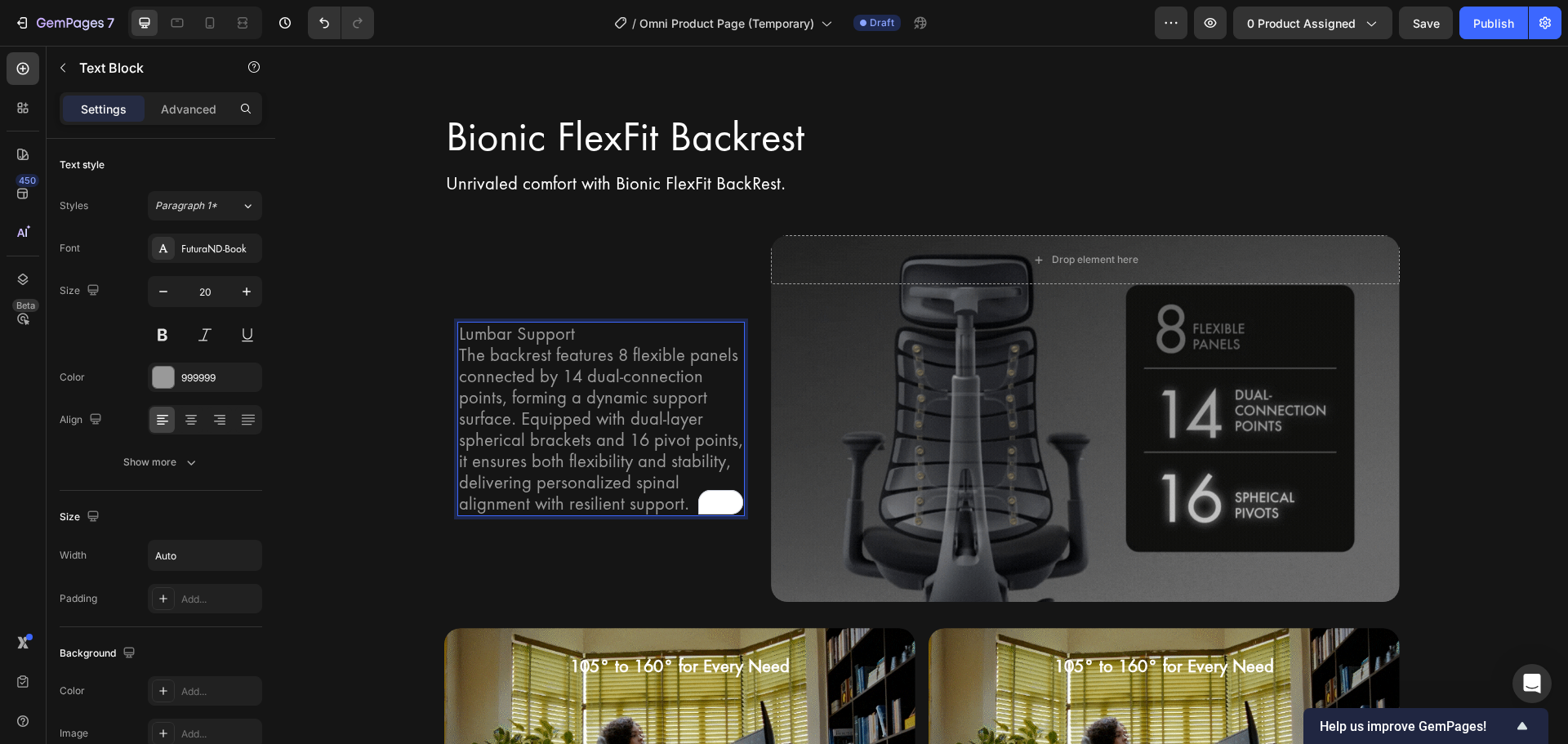
scroll to position [2348, 0]
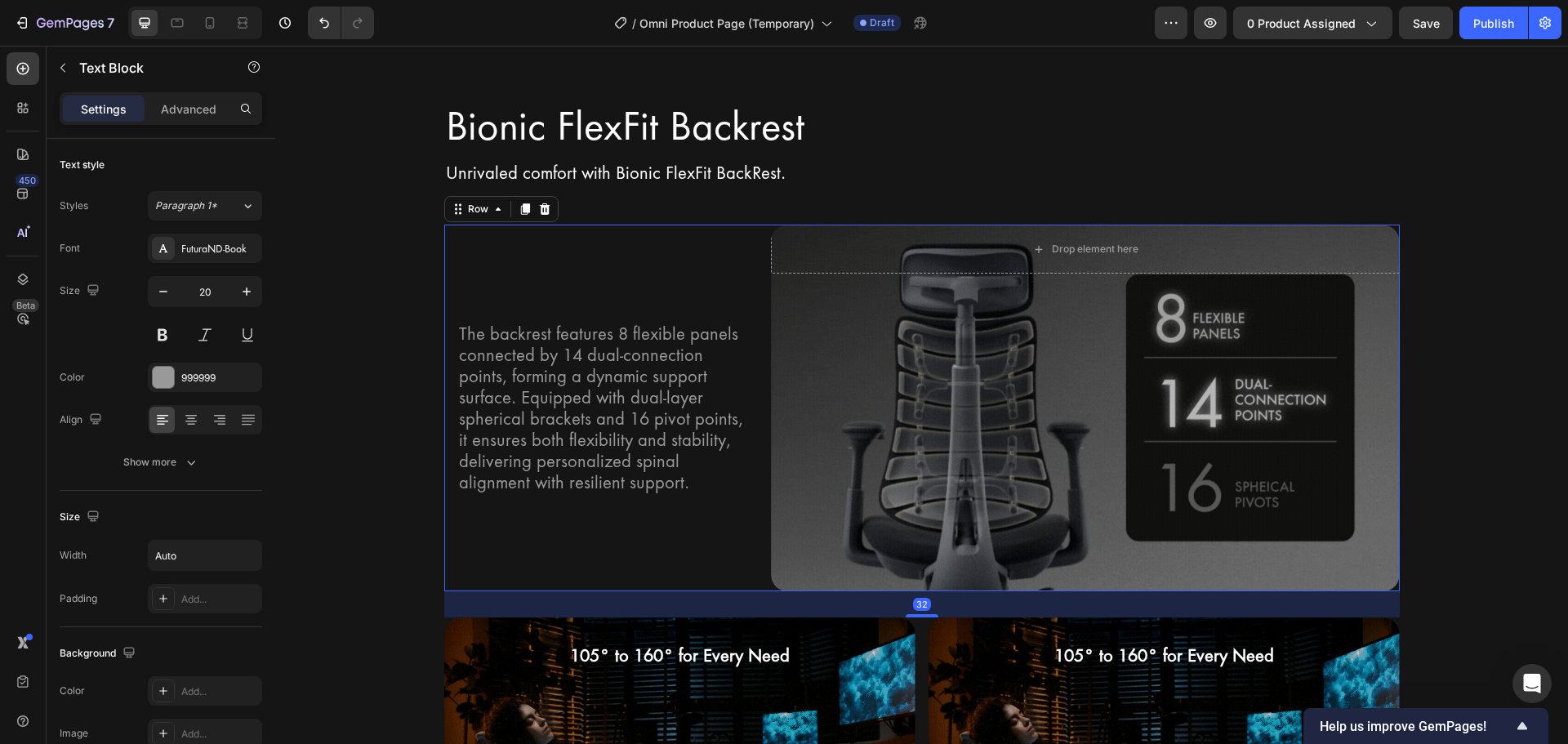
click at [525, 305] on div "The backrest features 8 flexible panels connected by 14 dual-connection points,…" at bounding box center [601, 407] width 314 height 366
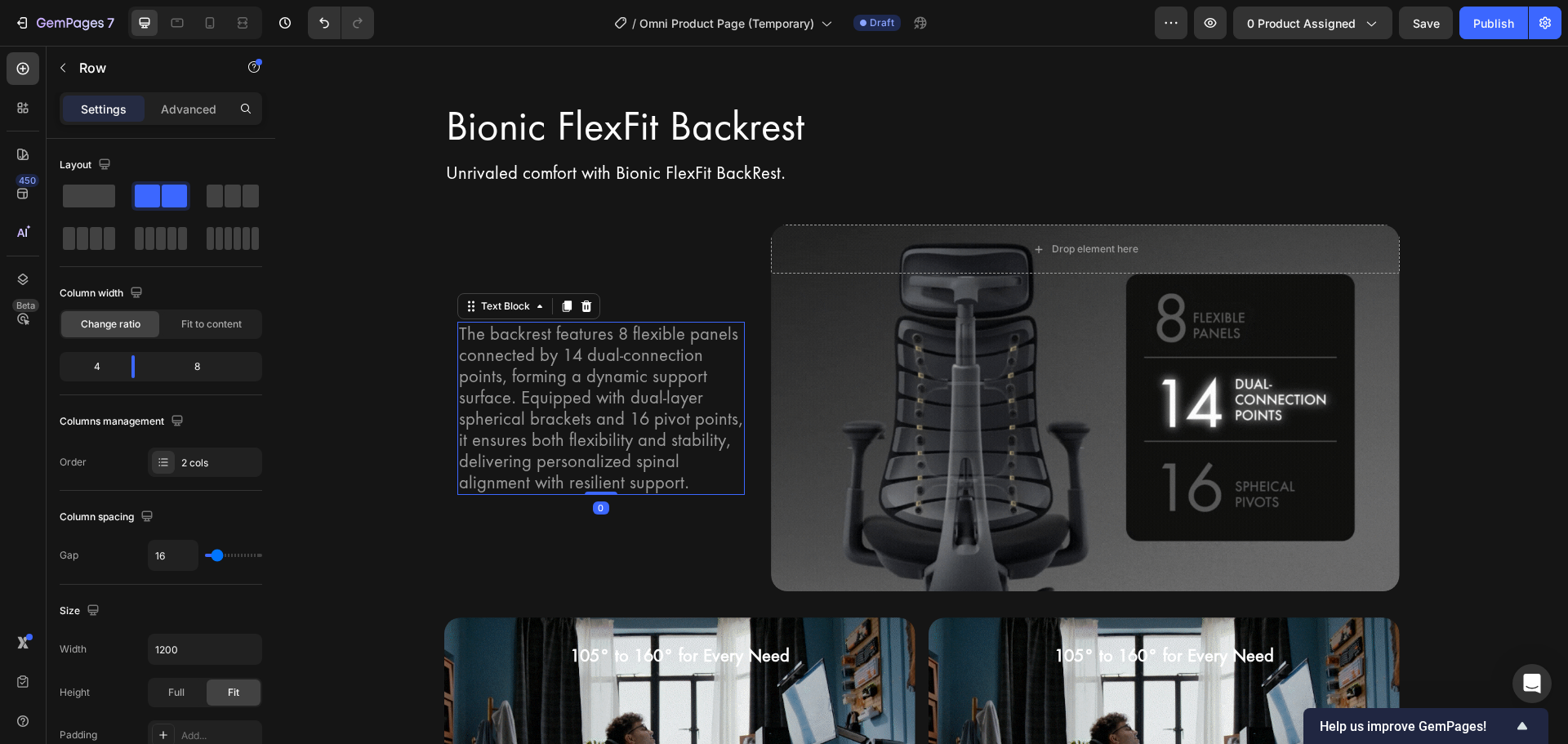
click at [520, 344] on p "The backrest features 8 flexible panels connected by 14 dual-connection points,…" at bounding box center [602, 408] width 285 height 170
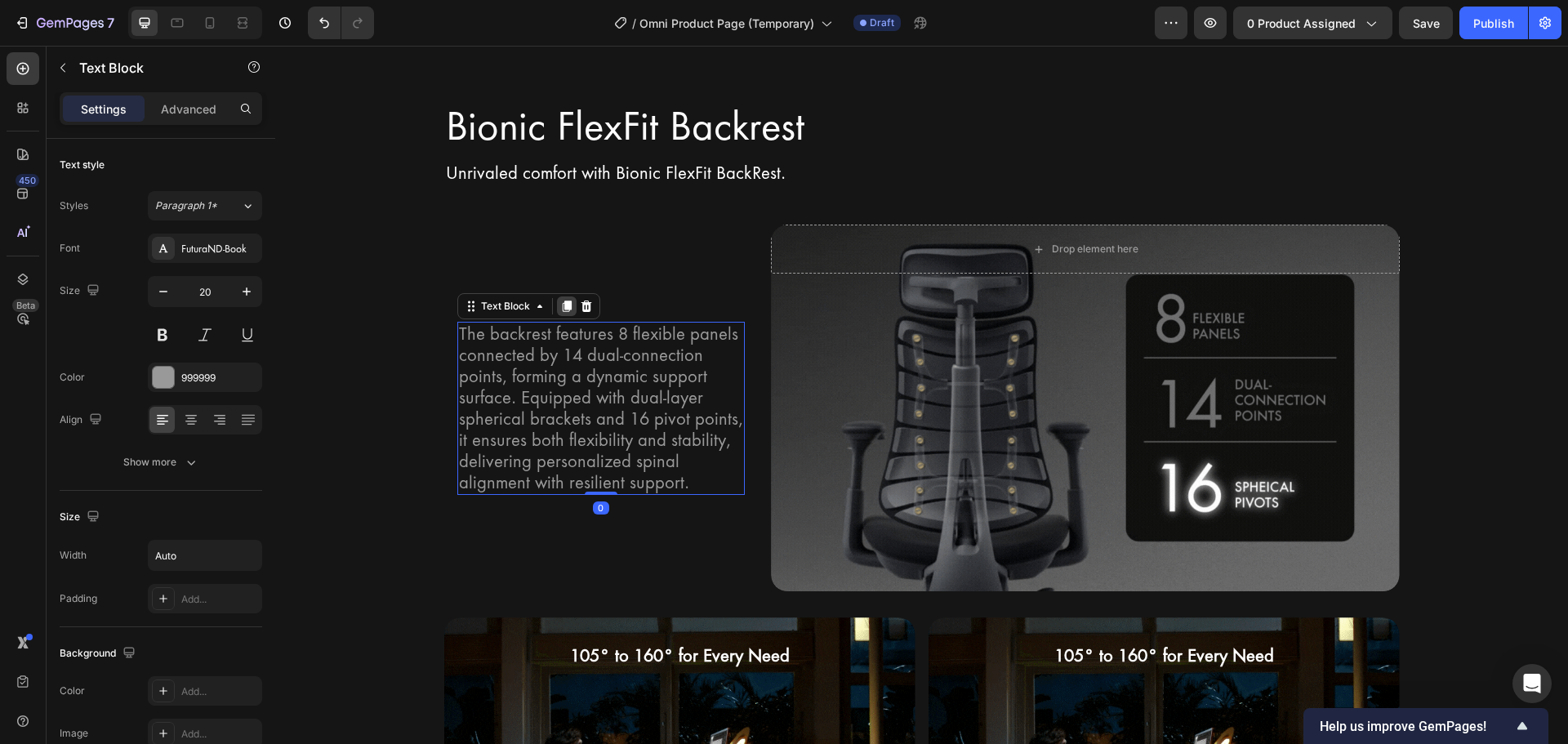
click at [566, 314] on div at bounding box center [567, 306] width 19 height 19
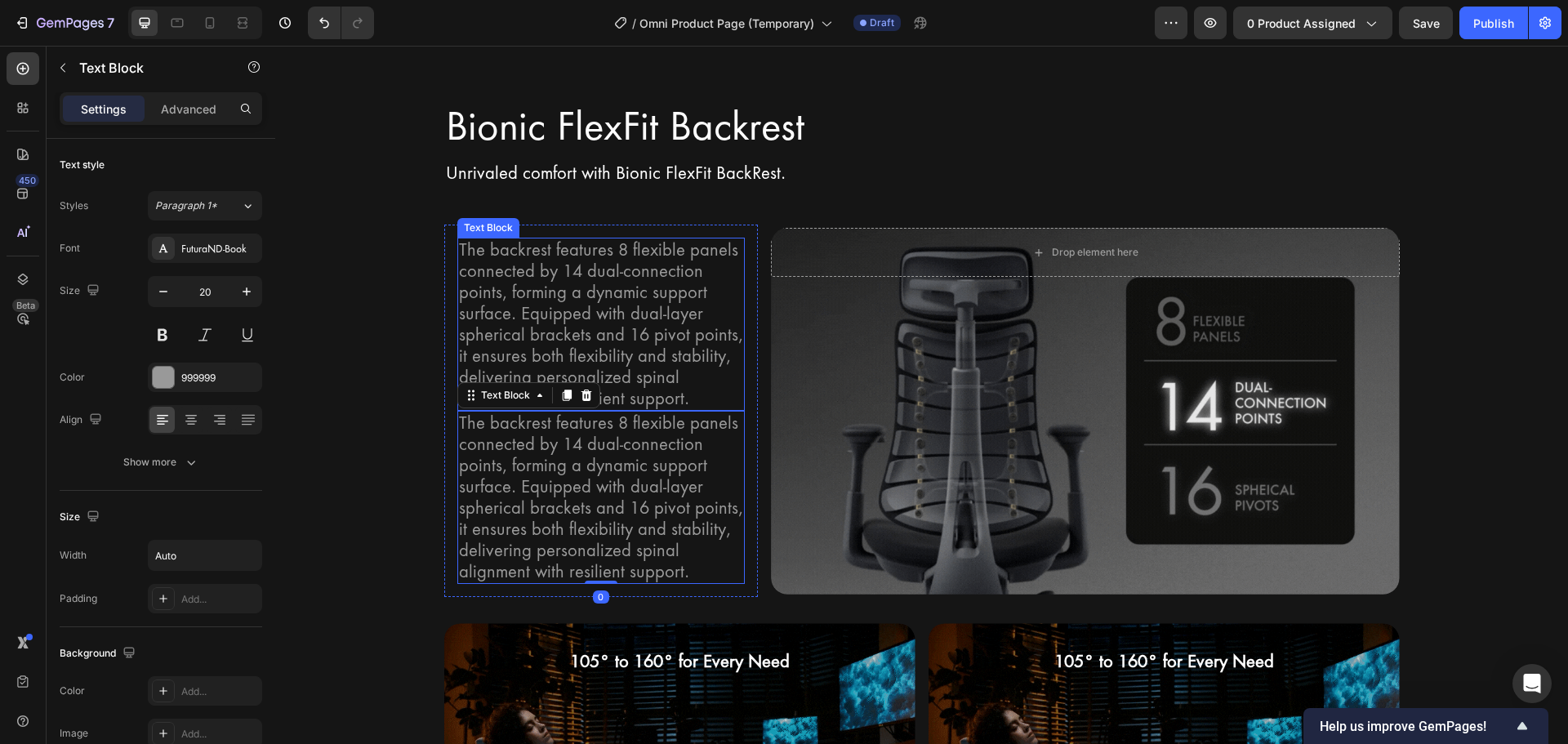
click at [554, 347] on p "The backrest features 8 flexible panels connected by 14 dual-connection points,…" at bounding box center [602, 324] width 285 height 170
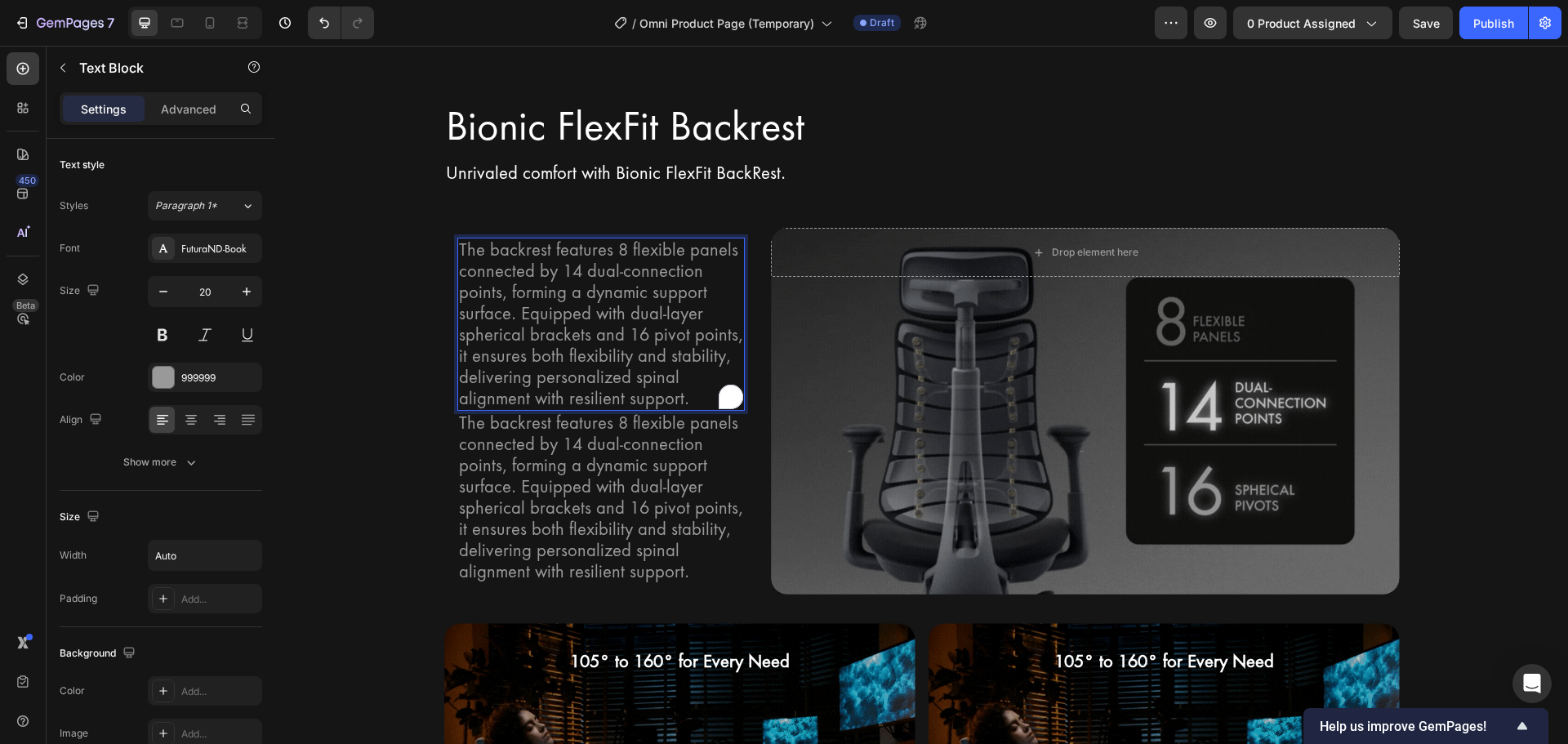
click at [554, 347] on p "The backrest features 8 flexible panels connected by 14 dual-connection points,…" at bounding box center [602, 324] width 285 height 170
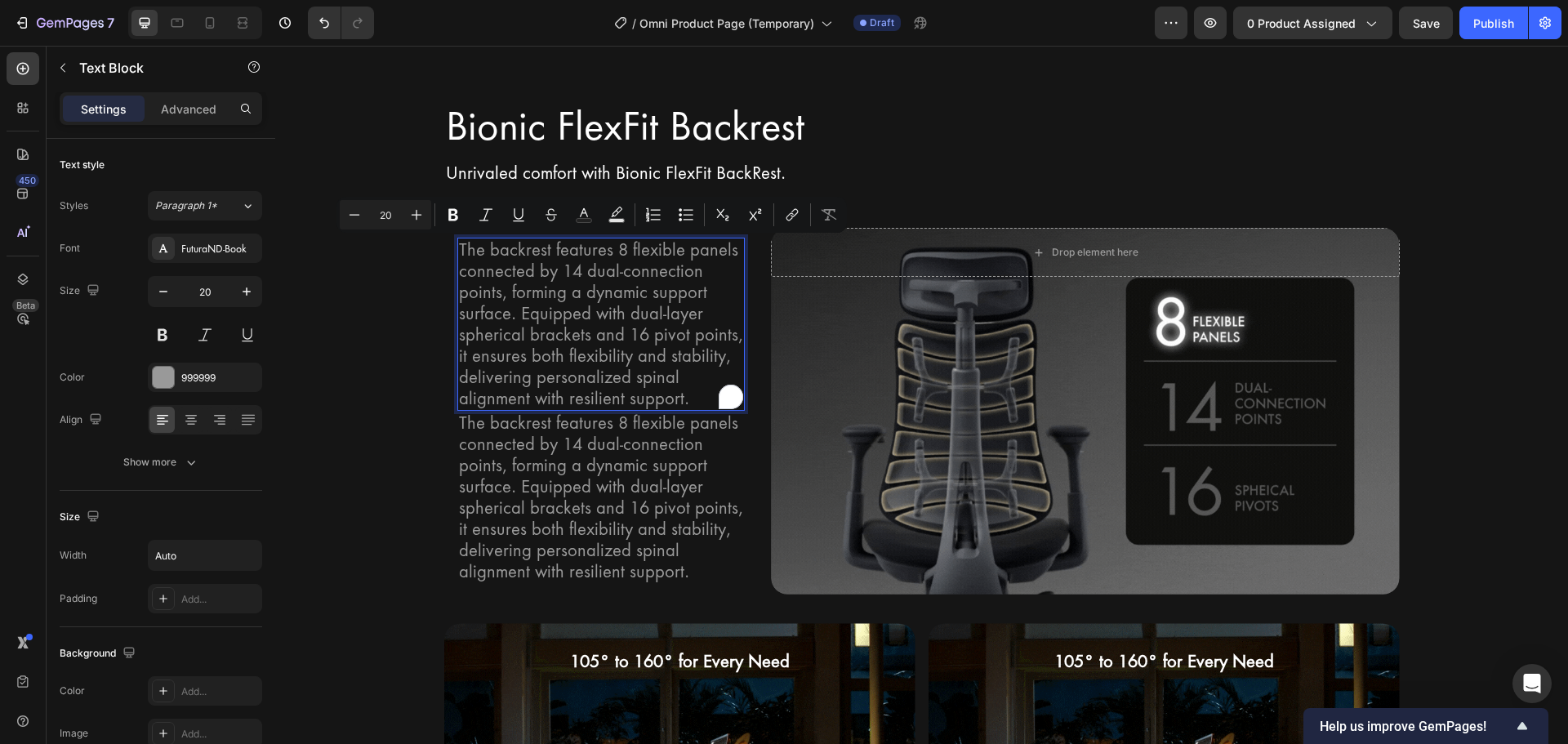
click at [523, 302] on p "The backrest features 8 flexible panels connected by 14 dual-connection points,…" at bounding box center [602, 324] width 285 height 170
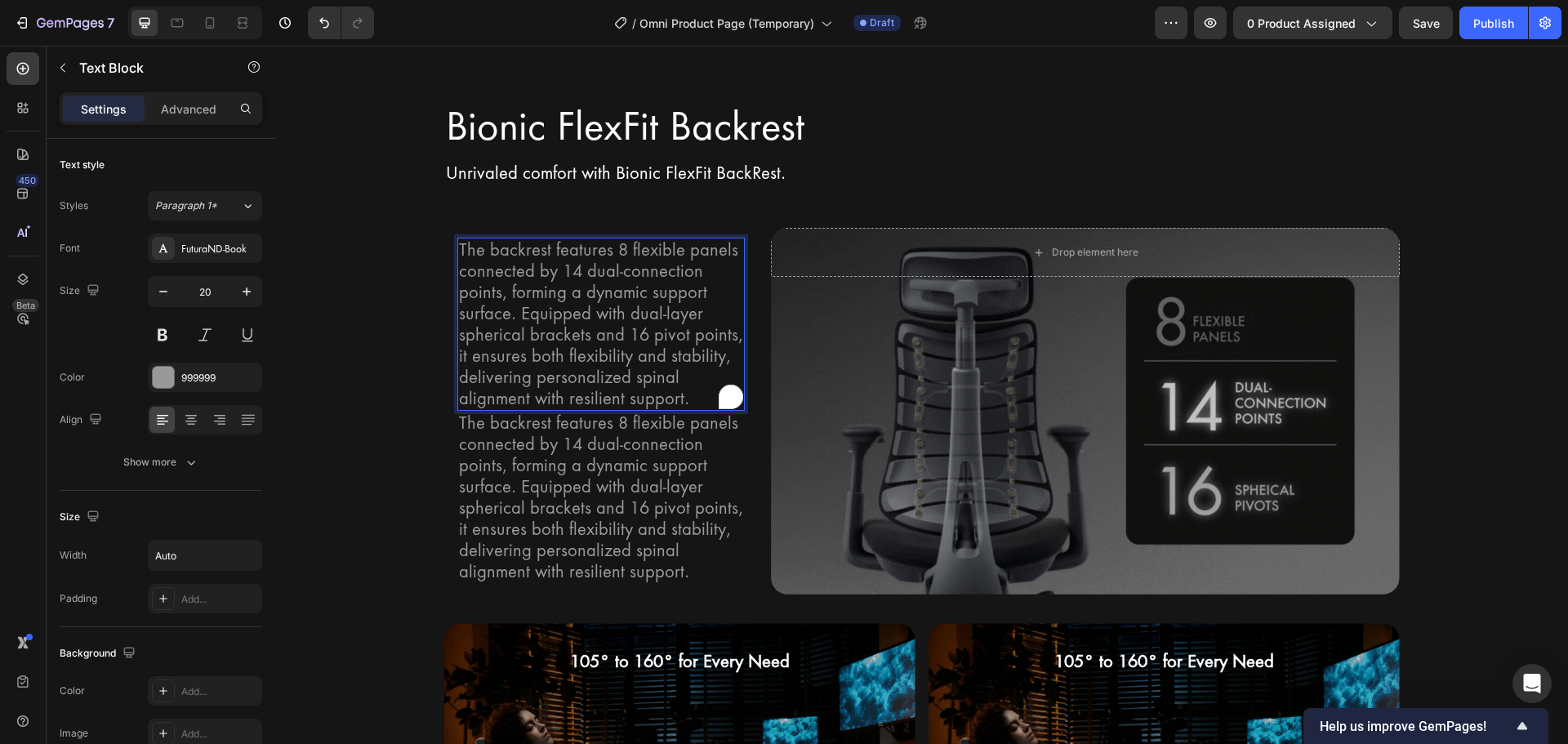
click at [489, 272] on p "The backrest features 8 flexible panels connected by 14 dual-connection points,…" at bounding box center [602, 324] width 285 height 170
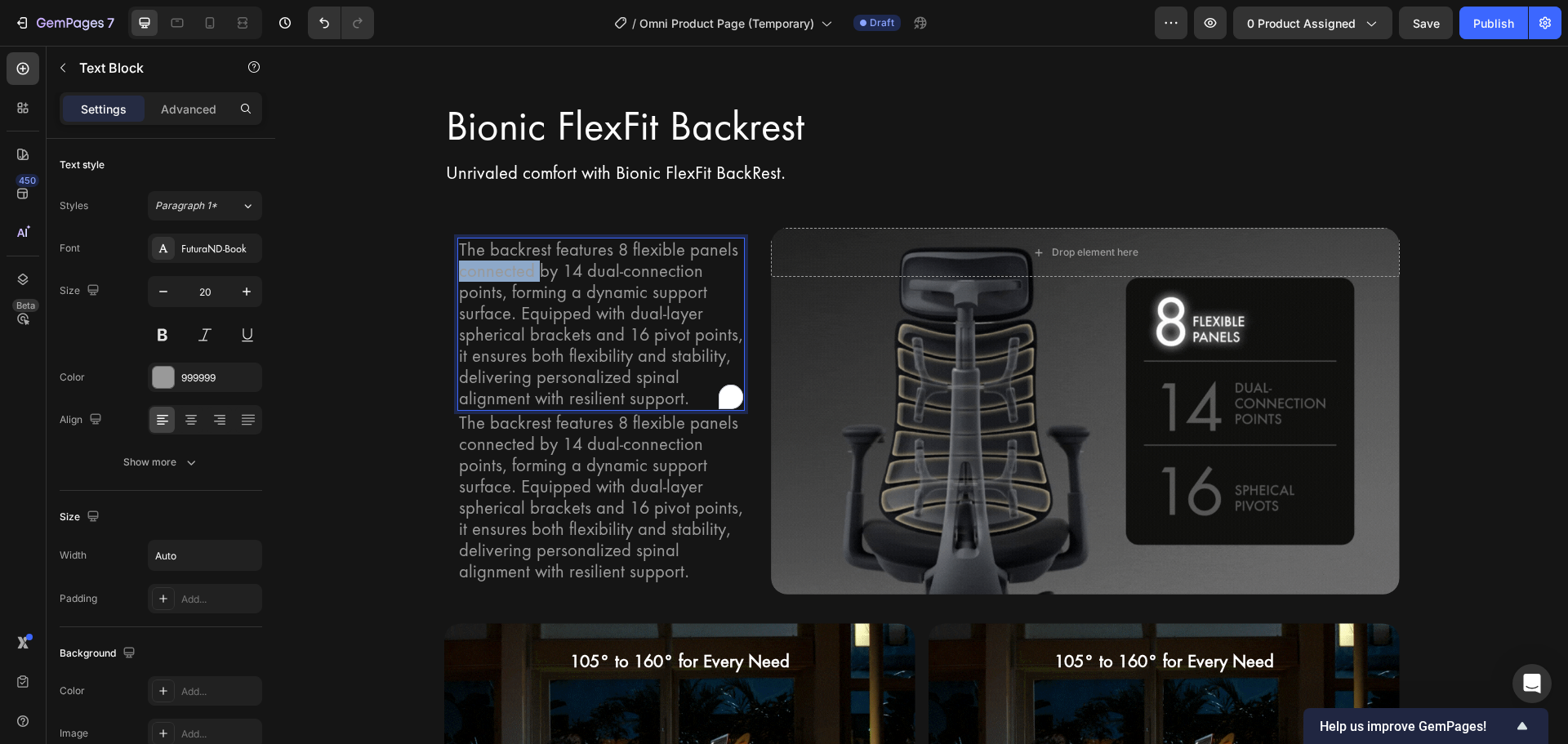
click at [489, 272] on p "The backrest features 8 flexible panels connected by 14 dual-connection points,…" at bounding box center [602, 324] width 285 height 170
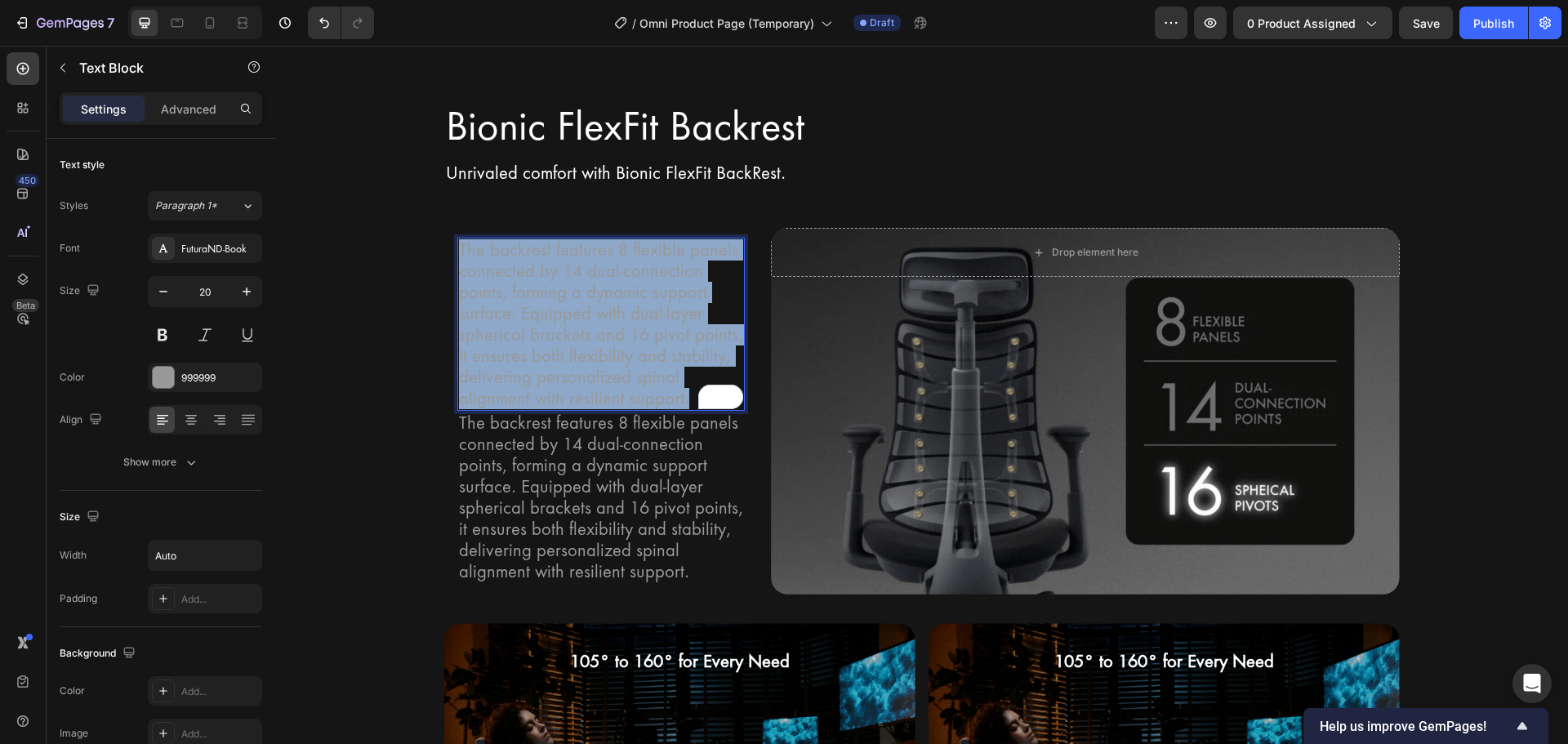
click at [489, 272] on p "The backrest features 8 flexible panels connected by 14 dual-connection points,…" at bounding box center [602, 324] width 285 height 170
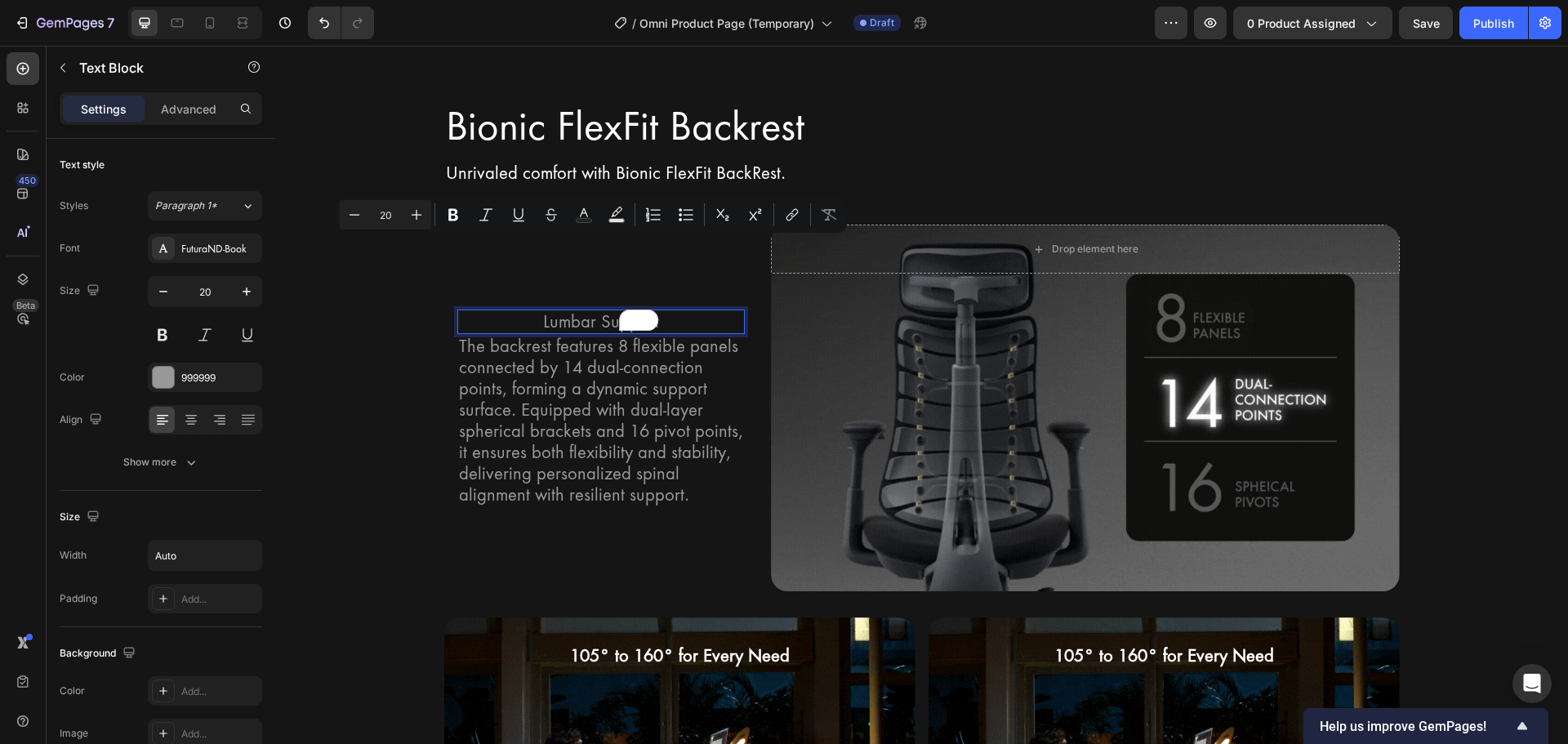
scroll to position [2420, 0]
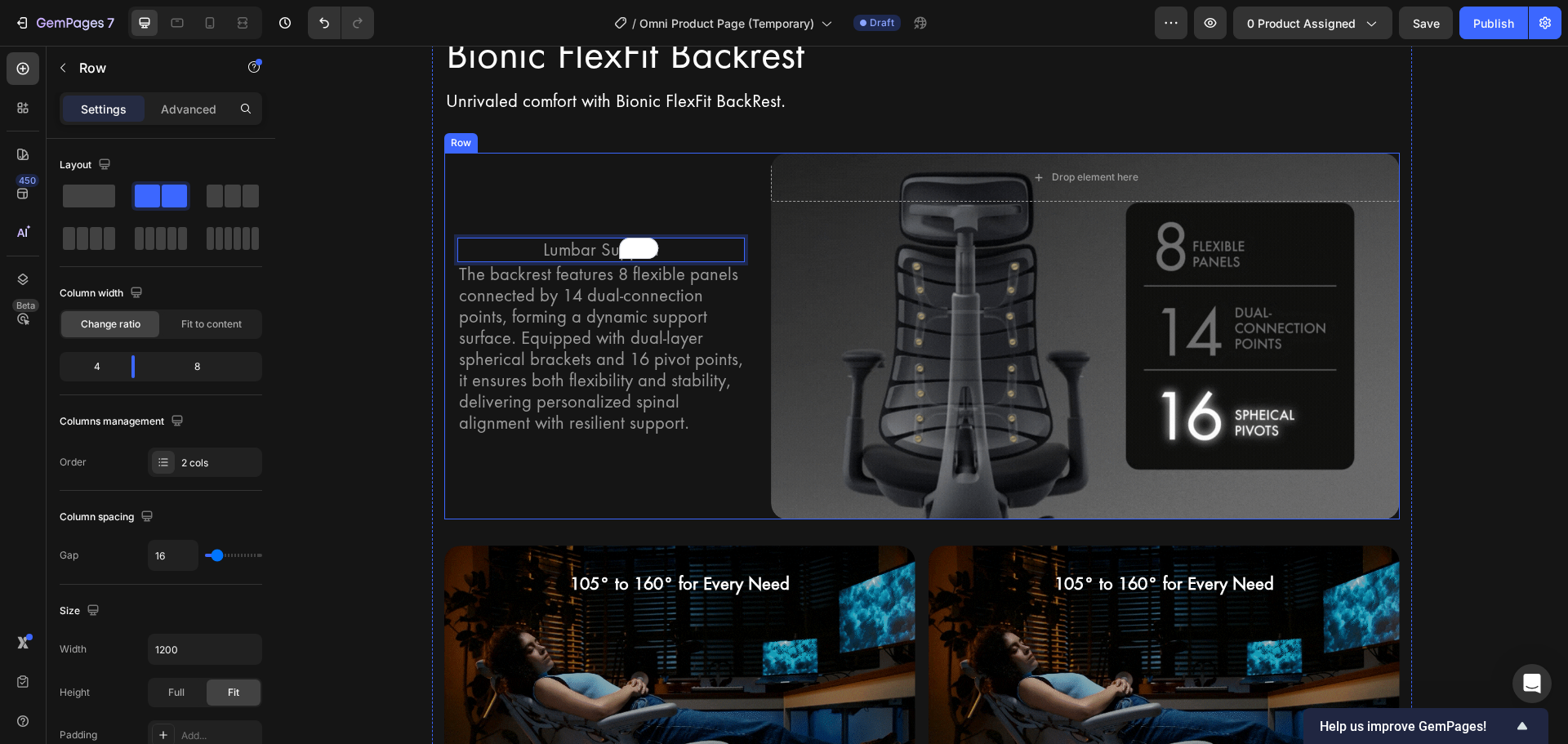
click at [531, 219] on div "Lumbar Support Text Block 0 The backrest features 8 flexible panels connected b…" at bounding box center [601, 336] width 314 height 366
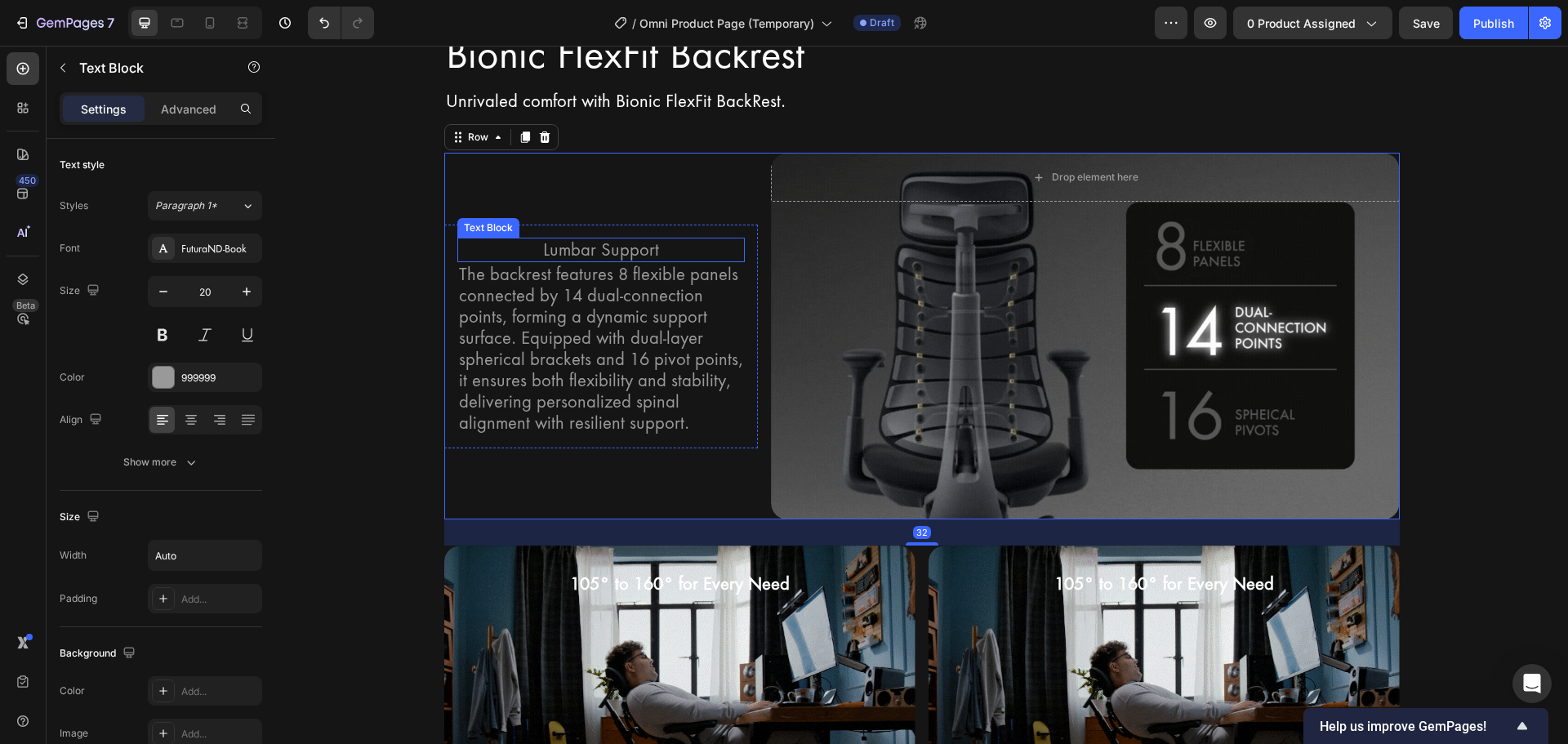
click at [519, 252] on div "Lumbar Support" at bounding box center [602, 250] width 289 height 24
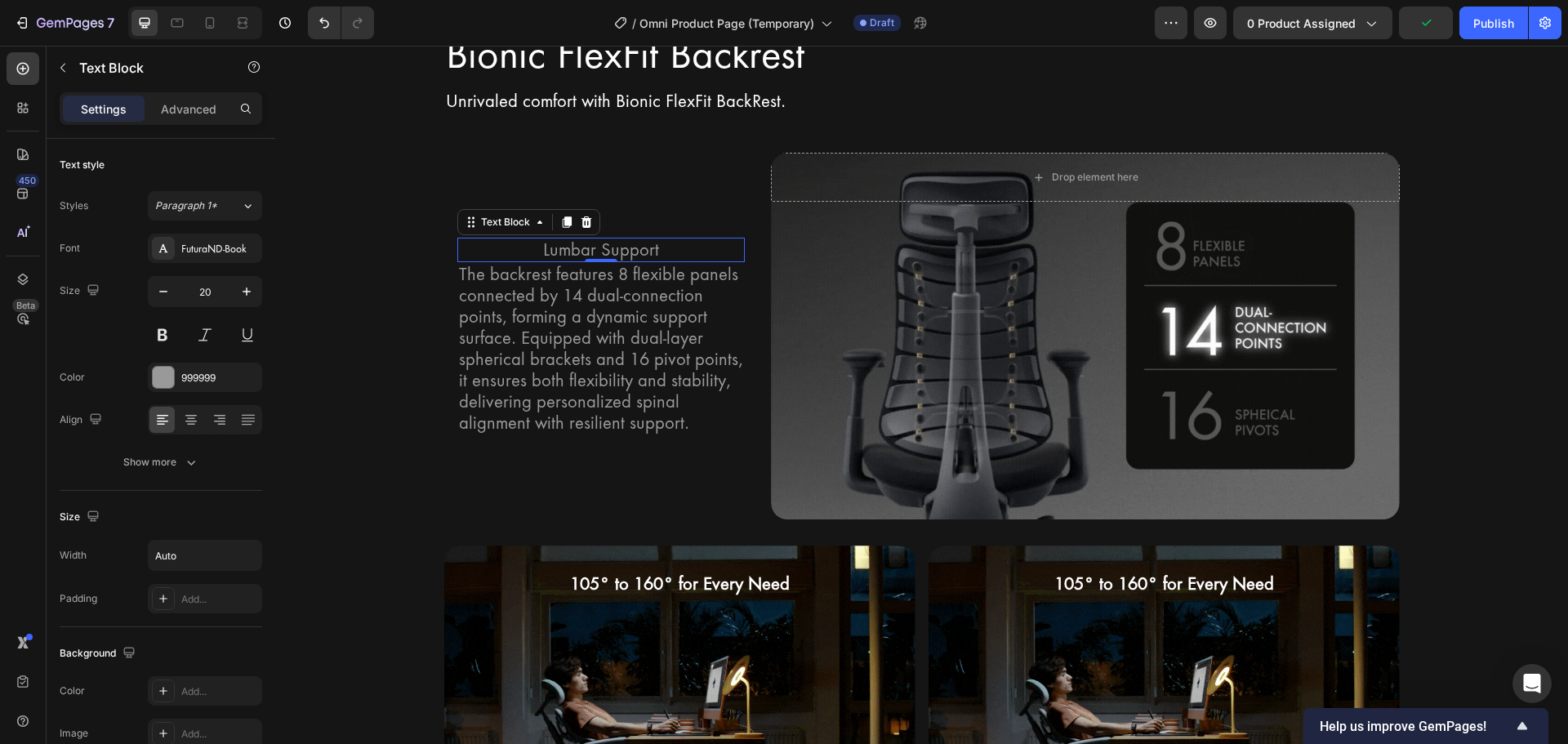
click at [541, 247] on div "Lumbar Support" at bounding box center [601, 250] width 119 height 24
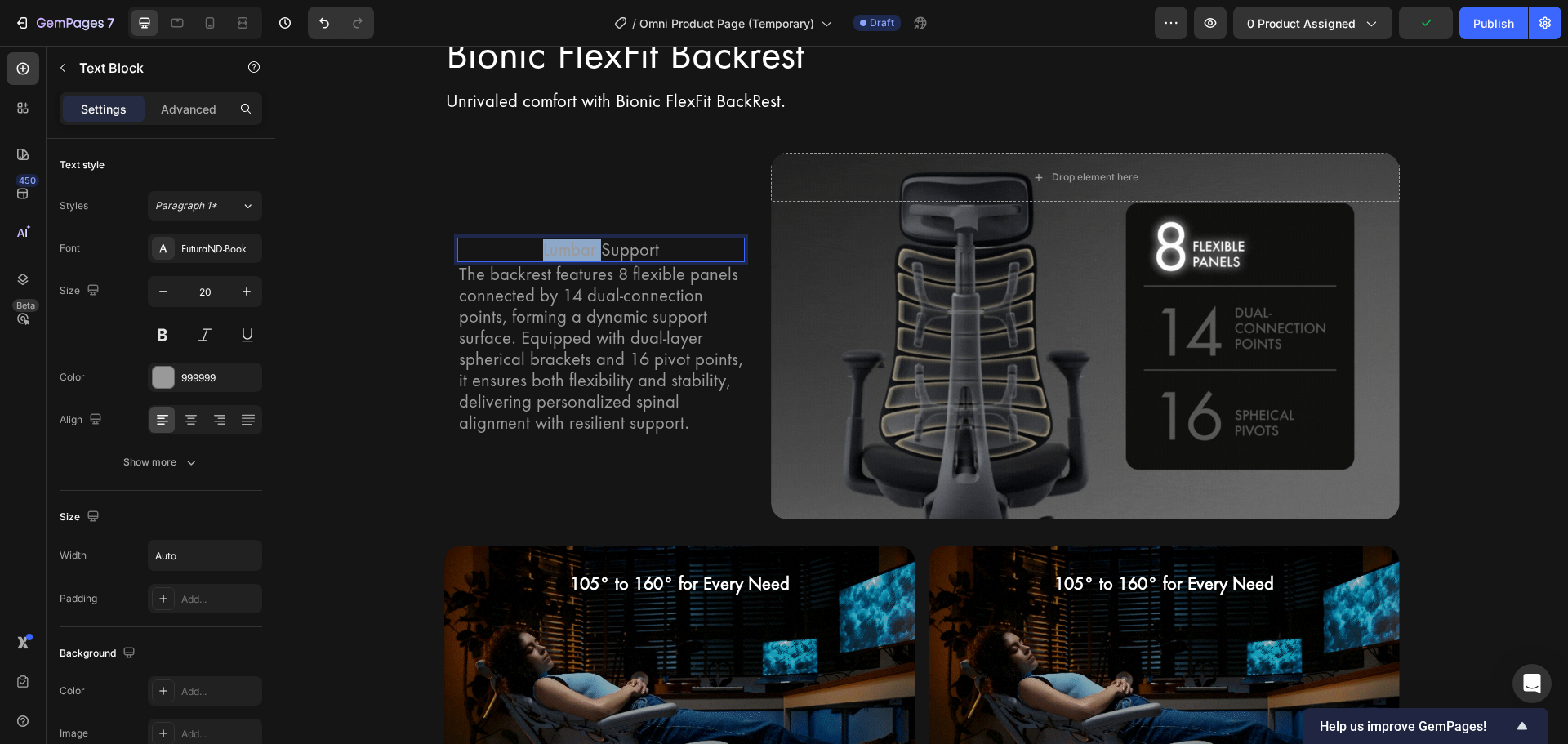
click at [541, 247] on div "Lumbar Support" at bounding box center [601, 250] width 119 height 24
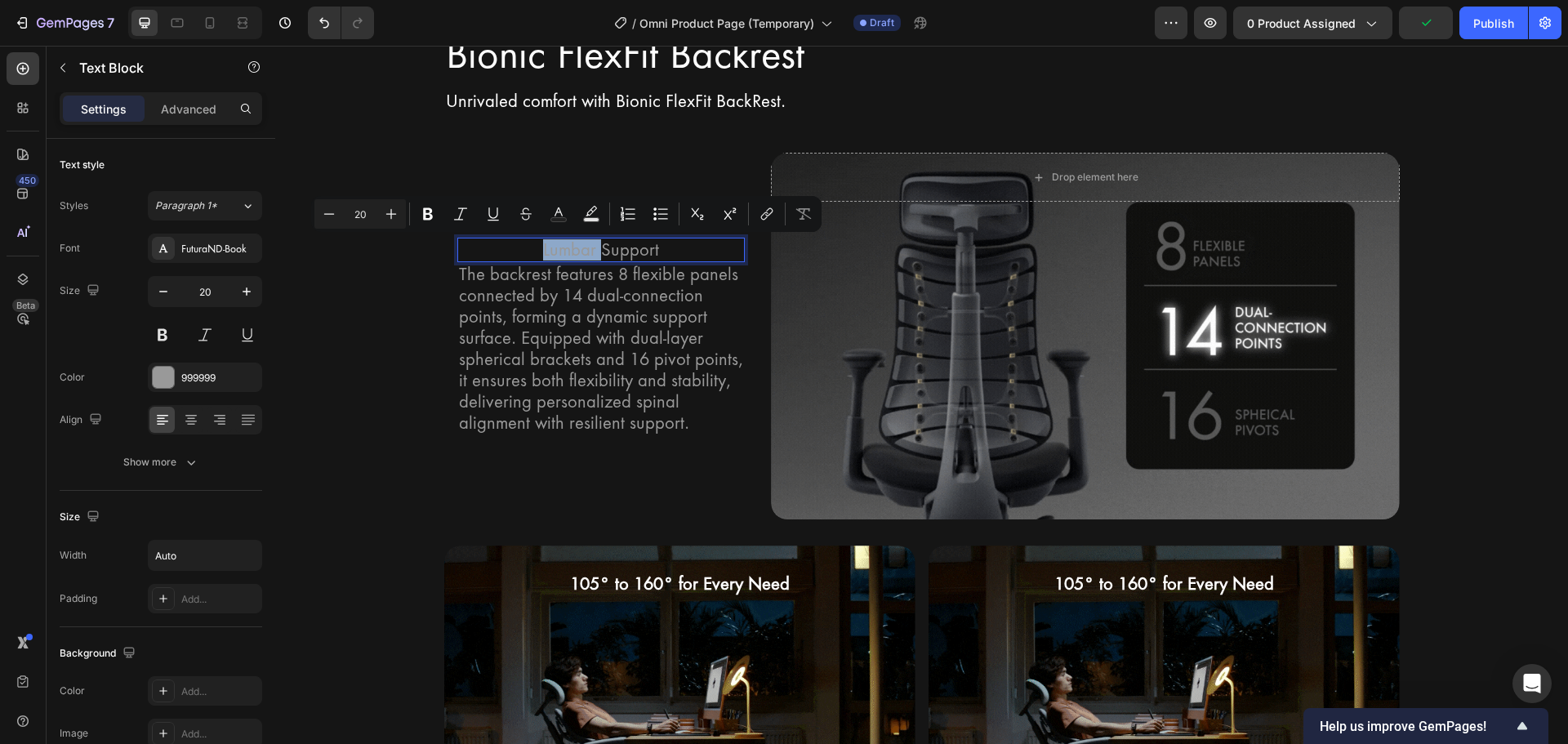
click at [541, 254] on div "Lumbar Support" at bounding box center [601, 250] width 119 height 24
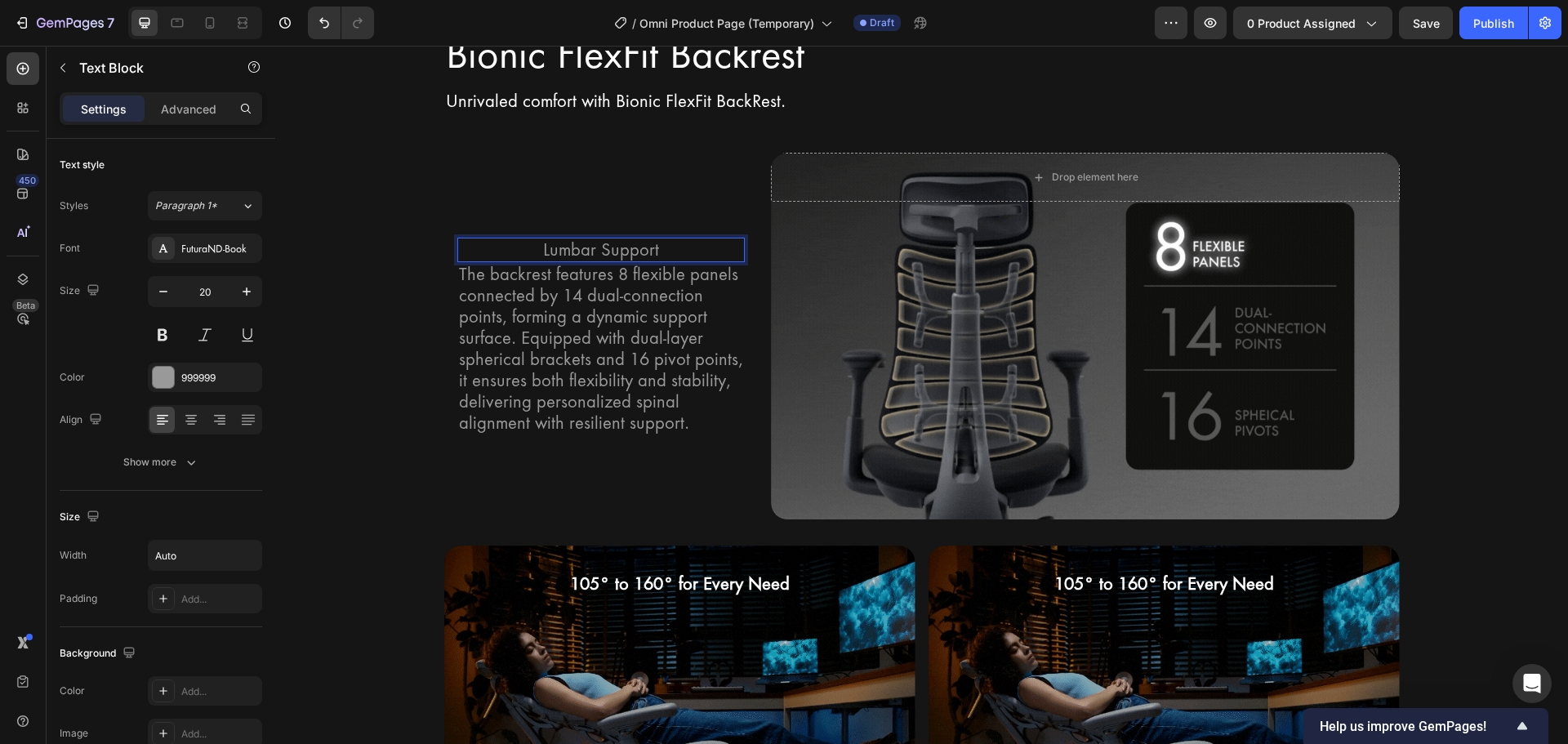
click at [558, 249] on p "Lumbar Support" at bounding box center [601, 250] width 116 height 21
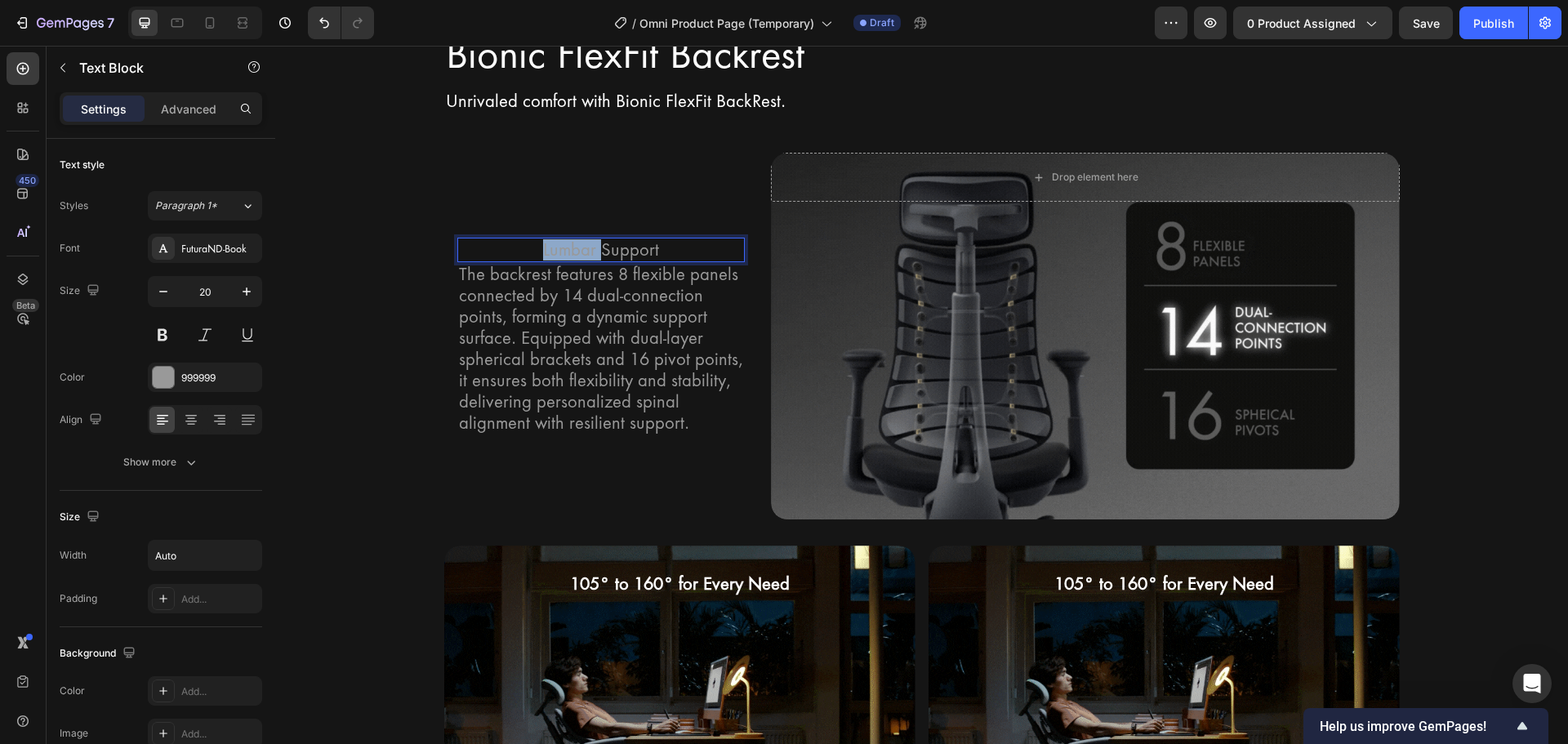
click at [558, 249] on p "Lumbar Support" at bounding box center [601, 250] width 116 height 21
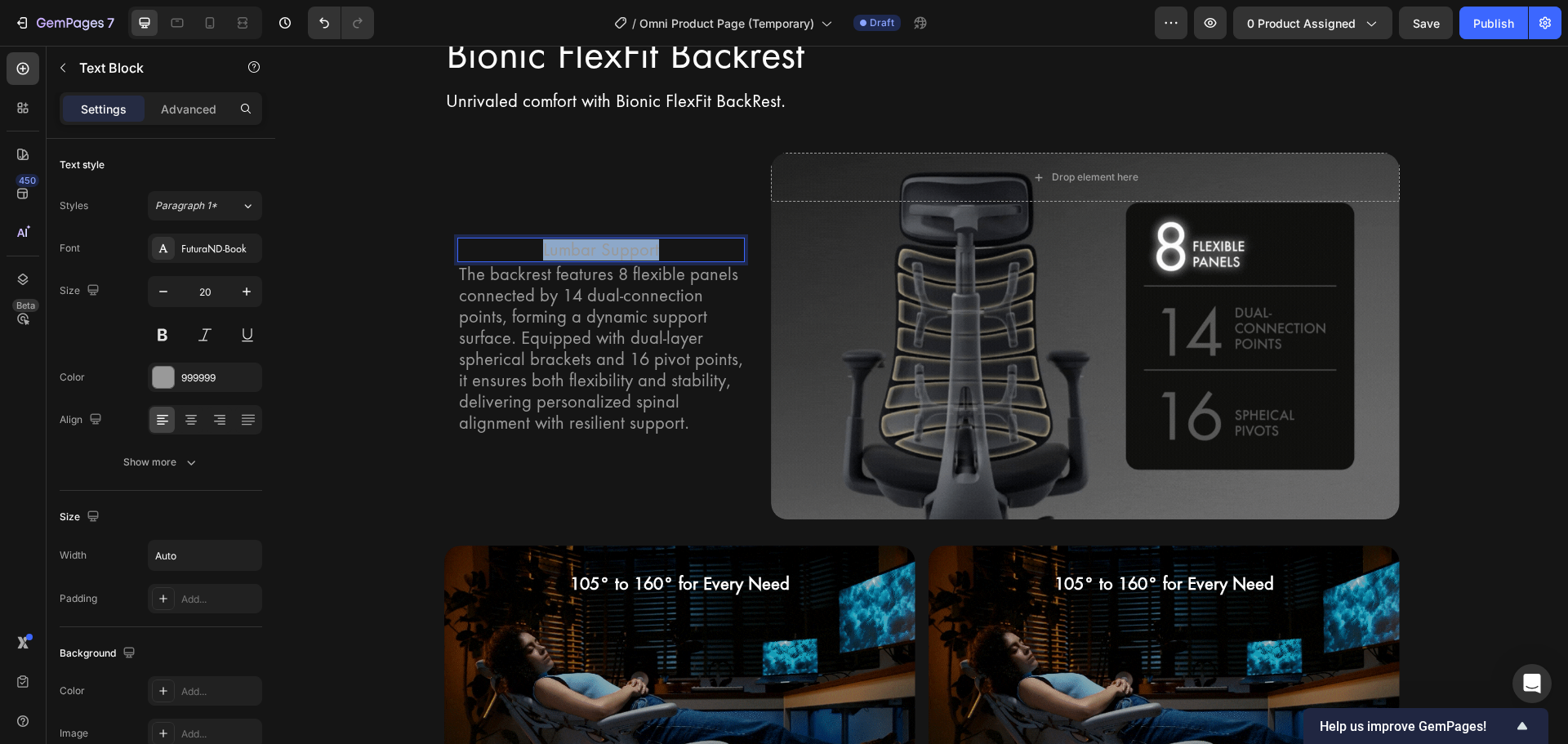
click at [558, 249] on p "Lumbar Support" at bounding box center [601, 250] width 116 height 21
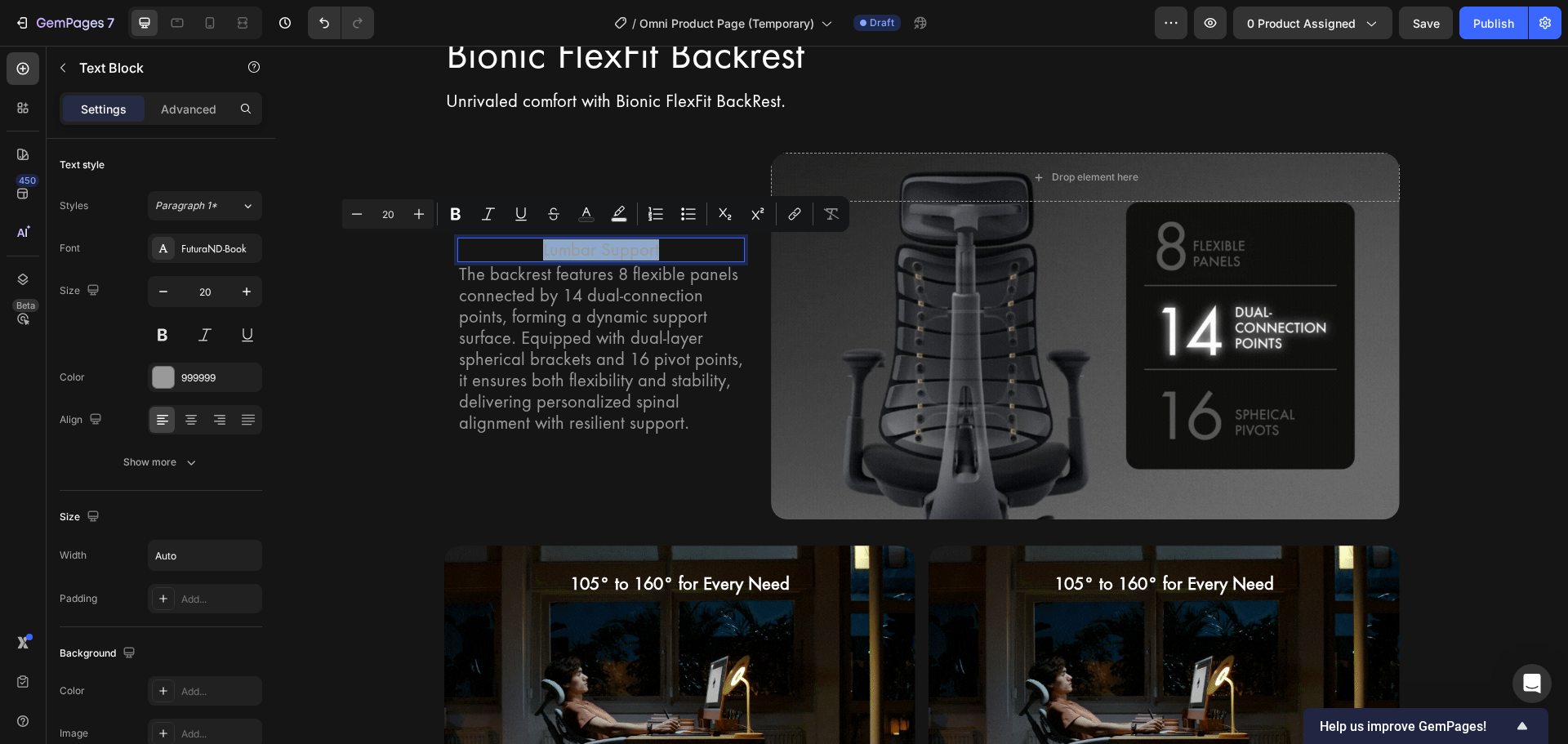
click at [559, 250] on p "Lumbar Support" at bounding box center [601, 250] width 116 height 21
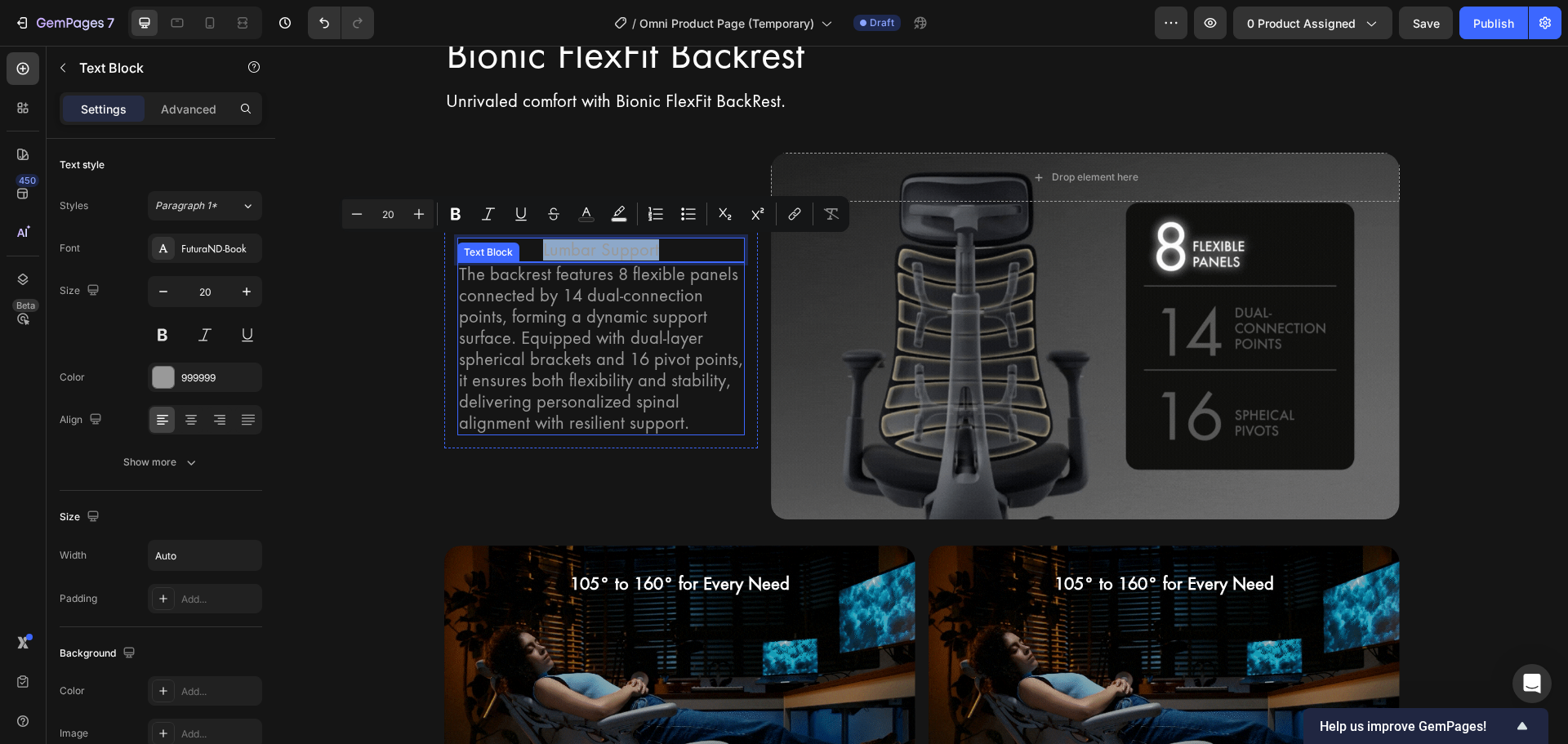
click at [526, 310] on p "The backrest features 8 flexible panels connected by 14 dual-connection points,…" at bounding box center [602, 349] width 285 height 170
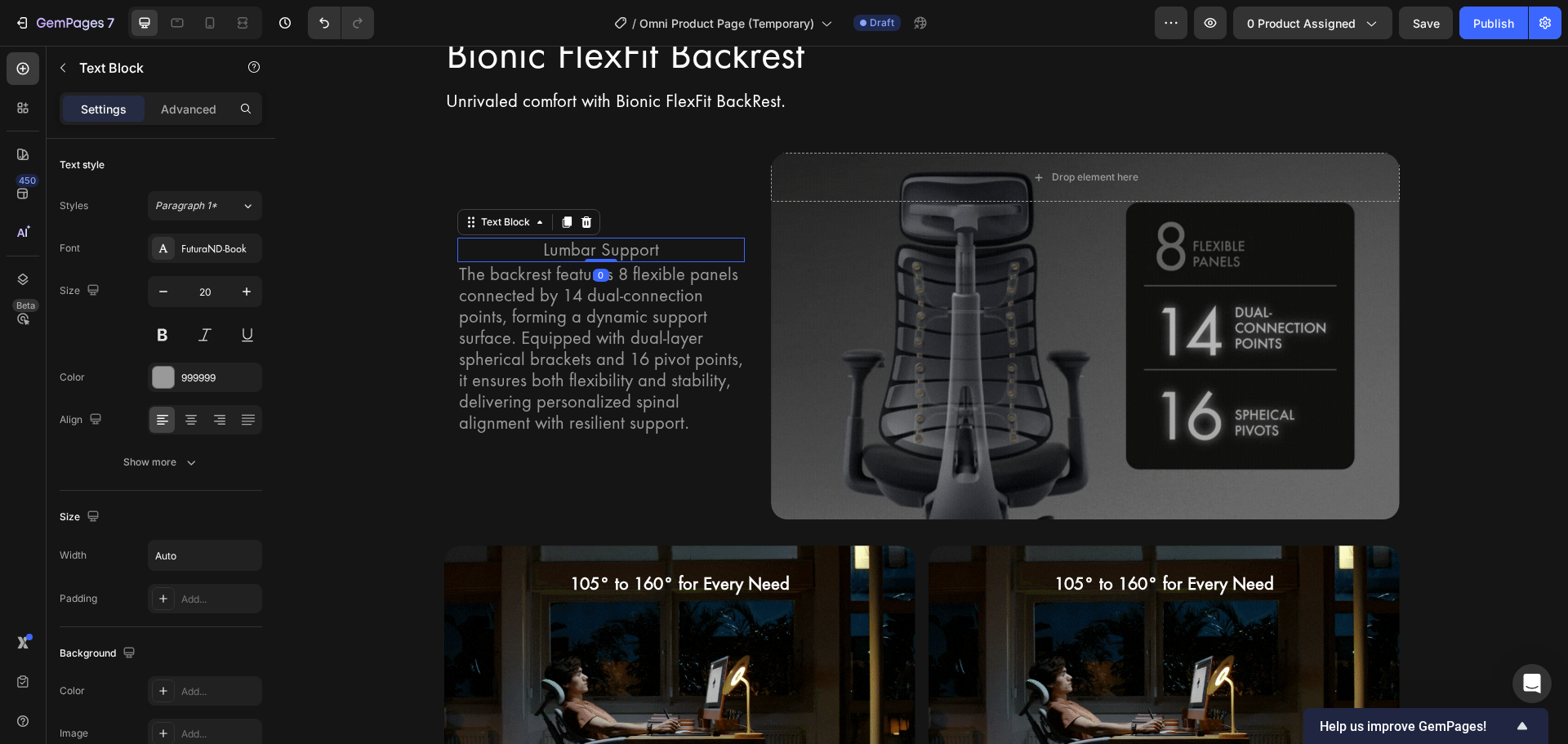
click at [652, 248] on p "Lumbar Support" at bounding box center [601, 250] width 116 height 21
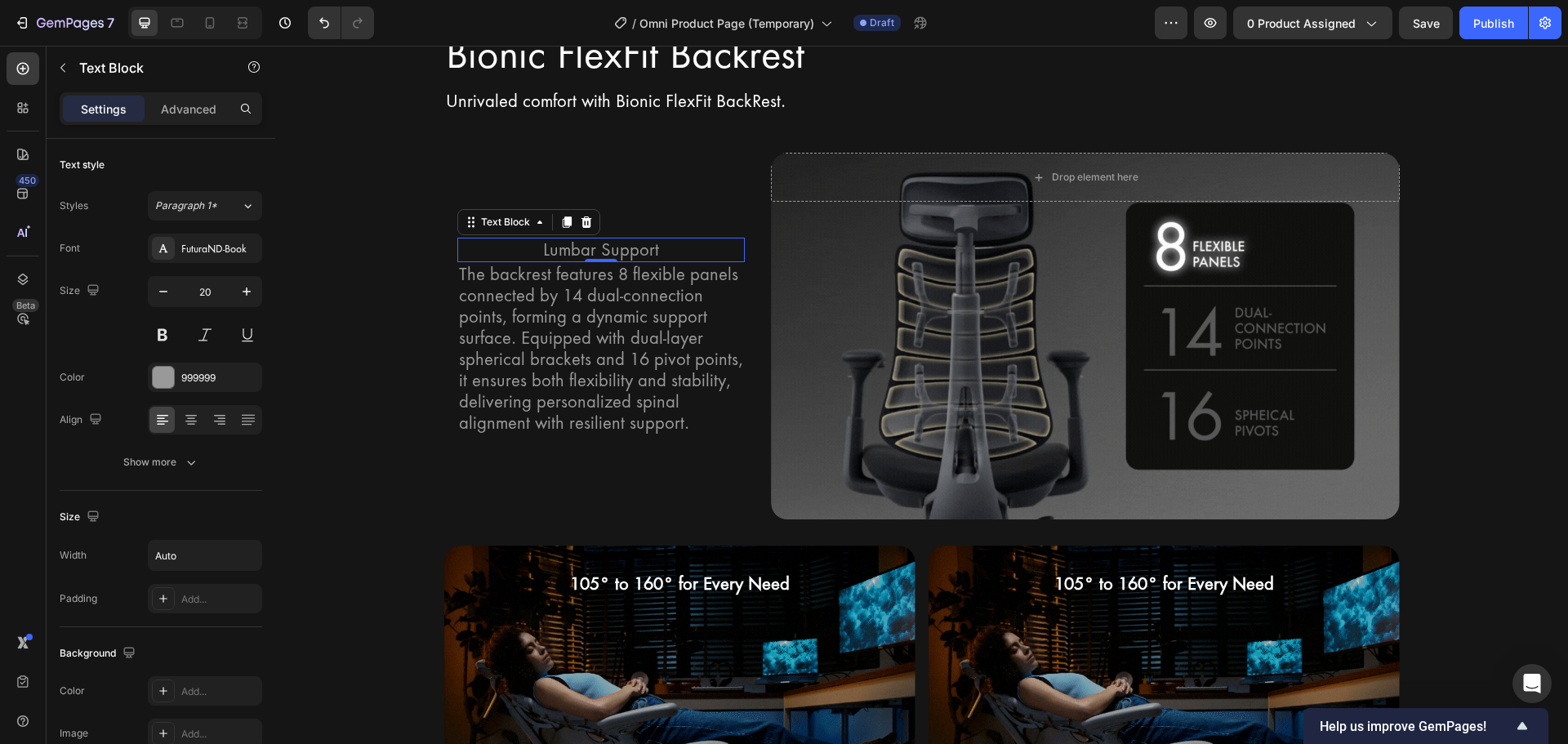
click at [189, 122] on div "Settings Advanced" at bounding box center [161, 108] width 203 height 32
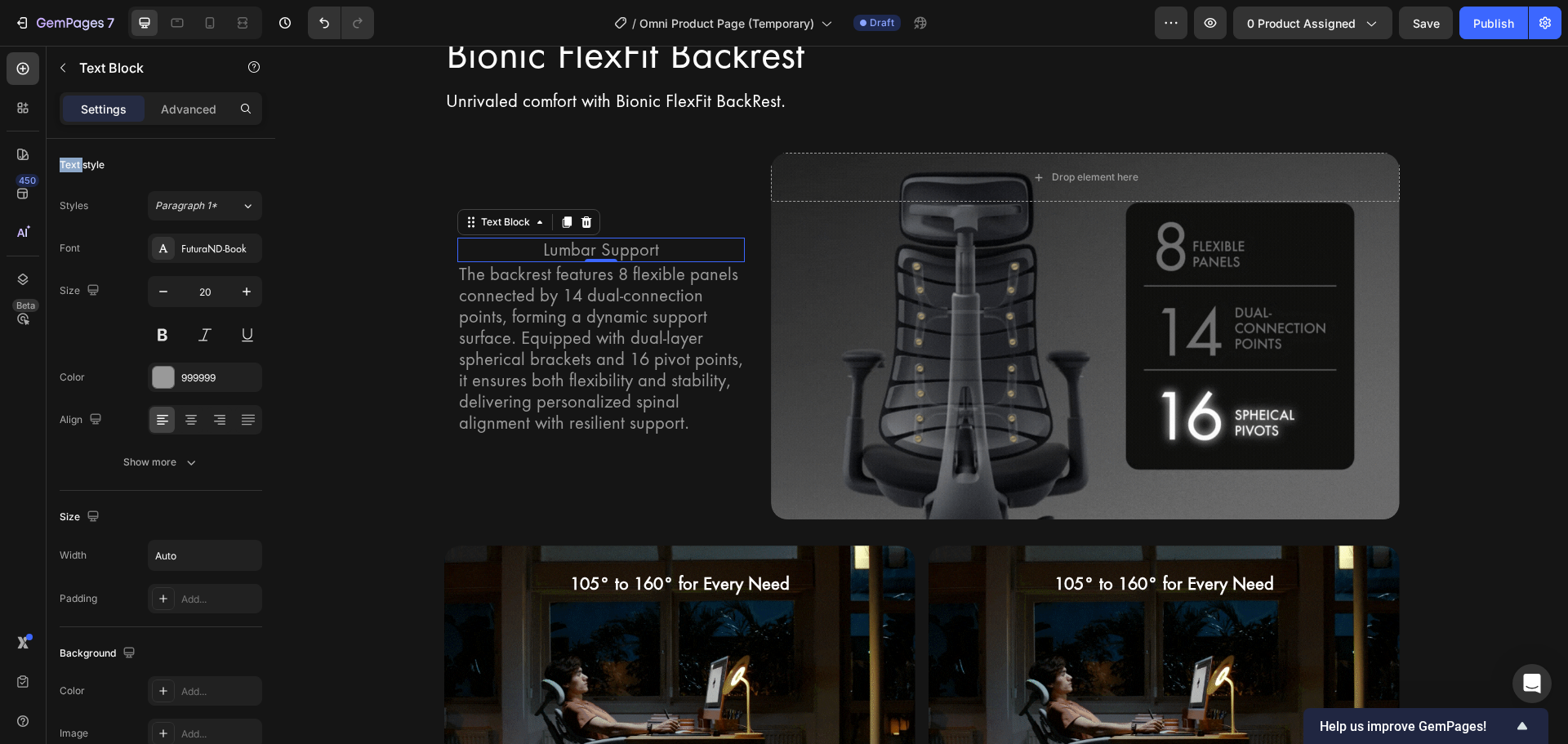
click at [189, 122] on div "Settings Advanced" at bounding box center [161, 108] width 203 height 32
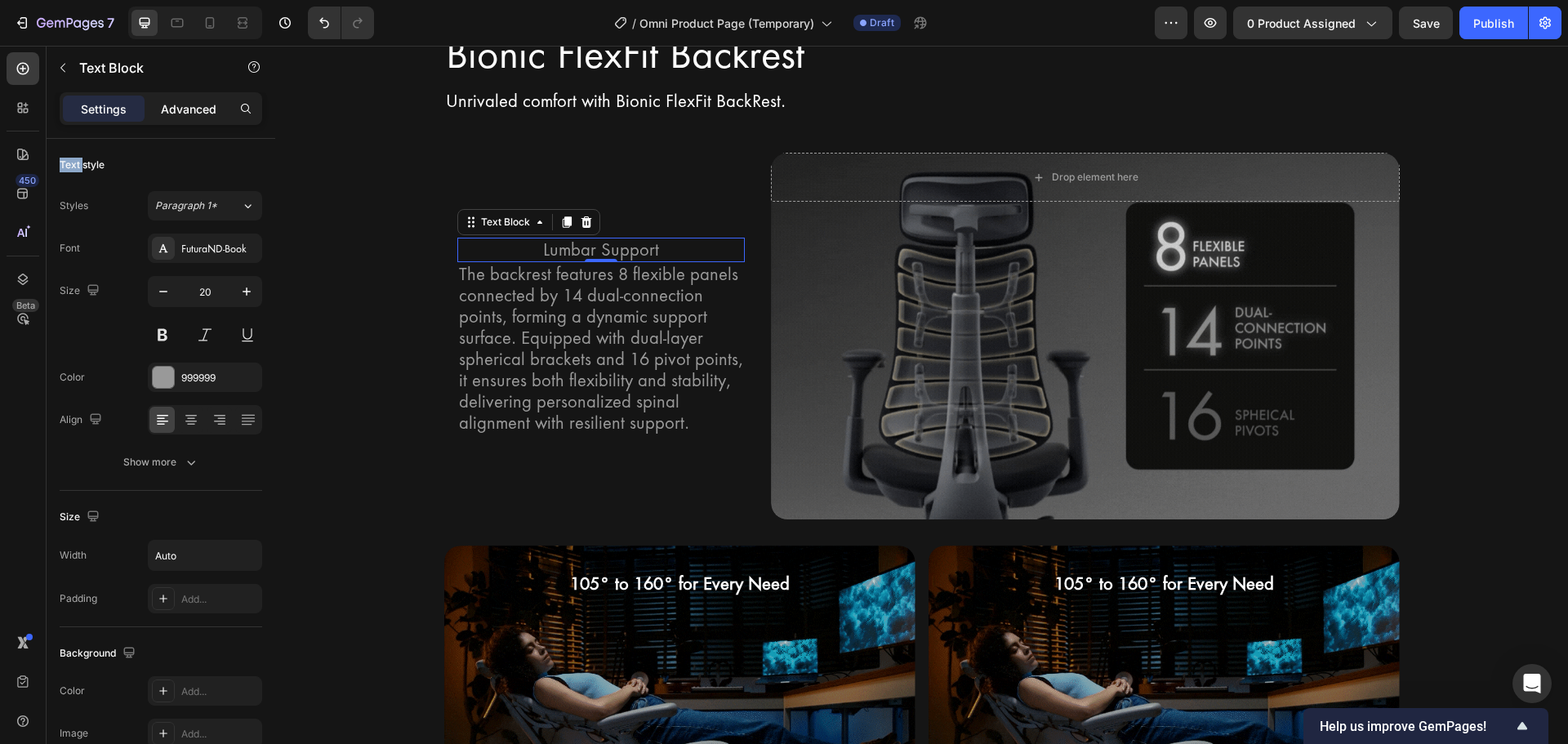
click at [189, 107] on p "Advanced" at bounding box center [188, 109] width 55 height 17
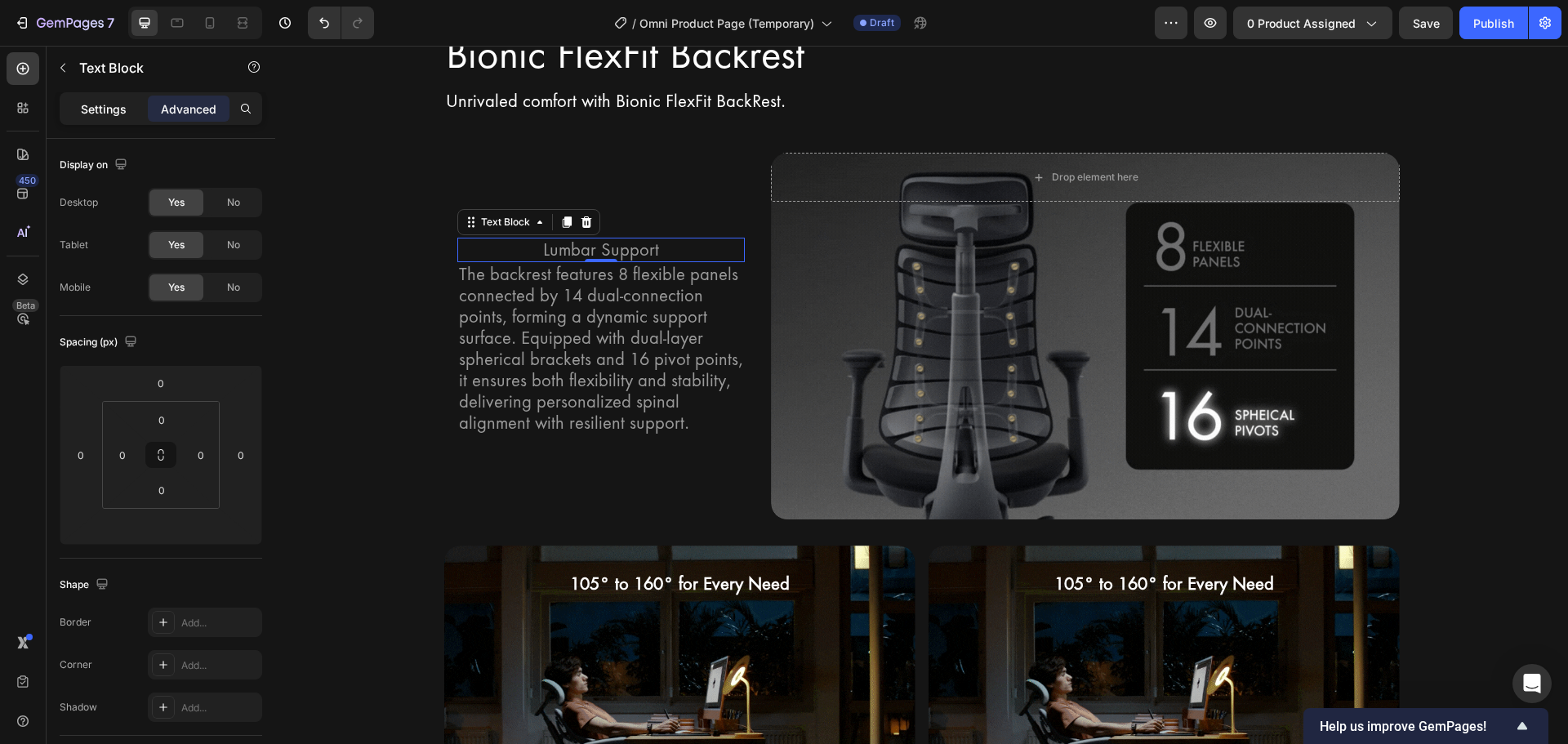
click at [122, 106] on p "Settings" at bounding box center [103, 109] width 45 height 17
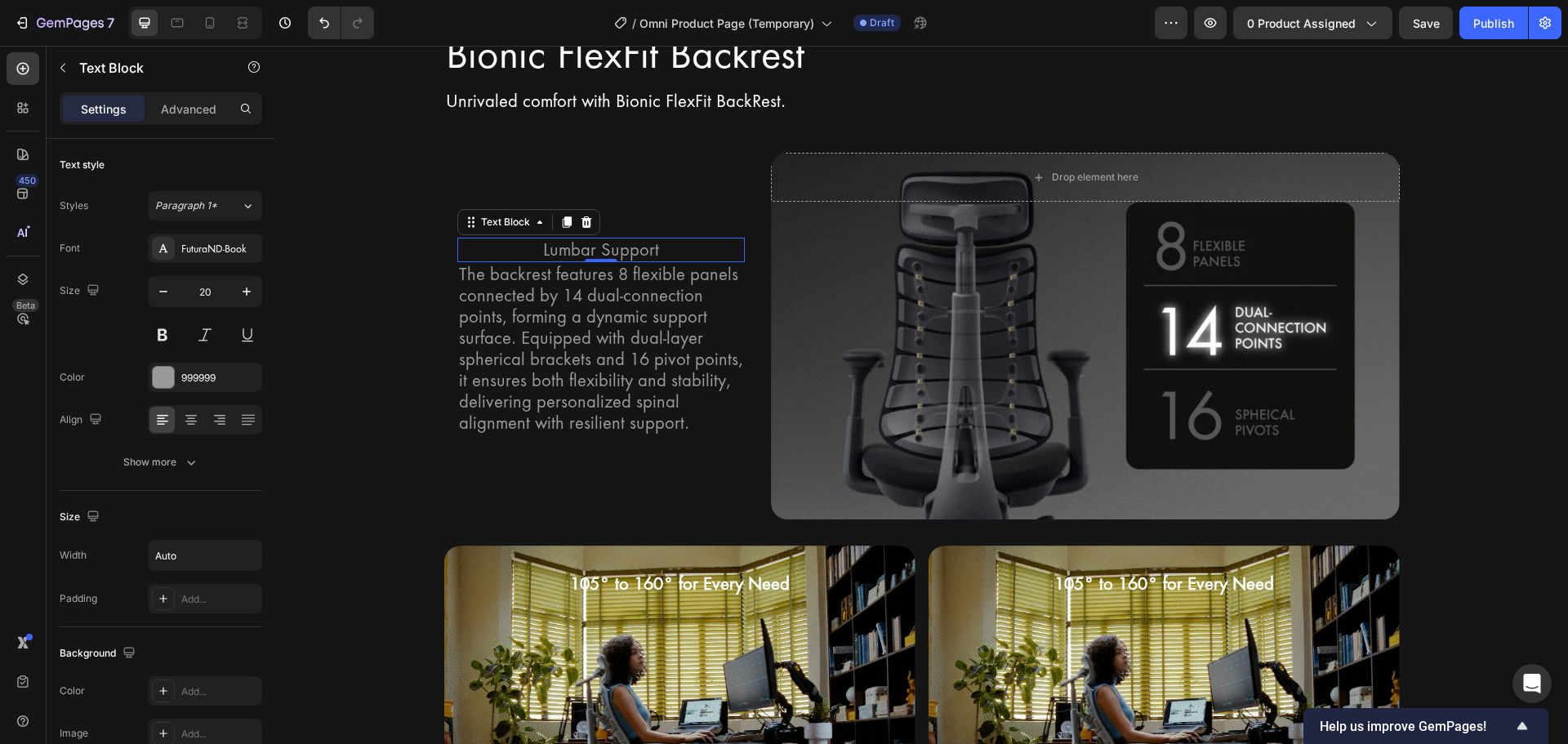
click at [457, 252] on div "Lumbar Support" at bounding box center [602, 250] width 289 height 24
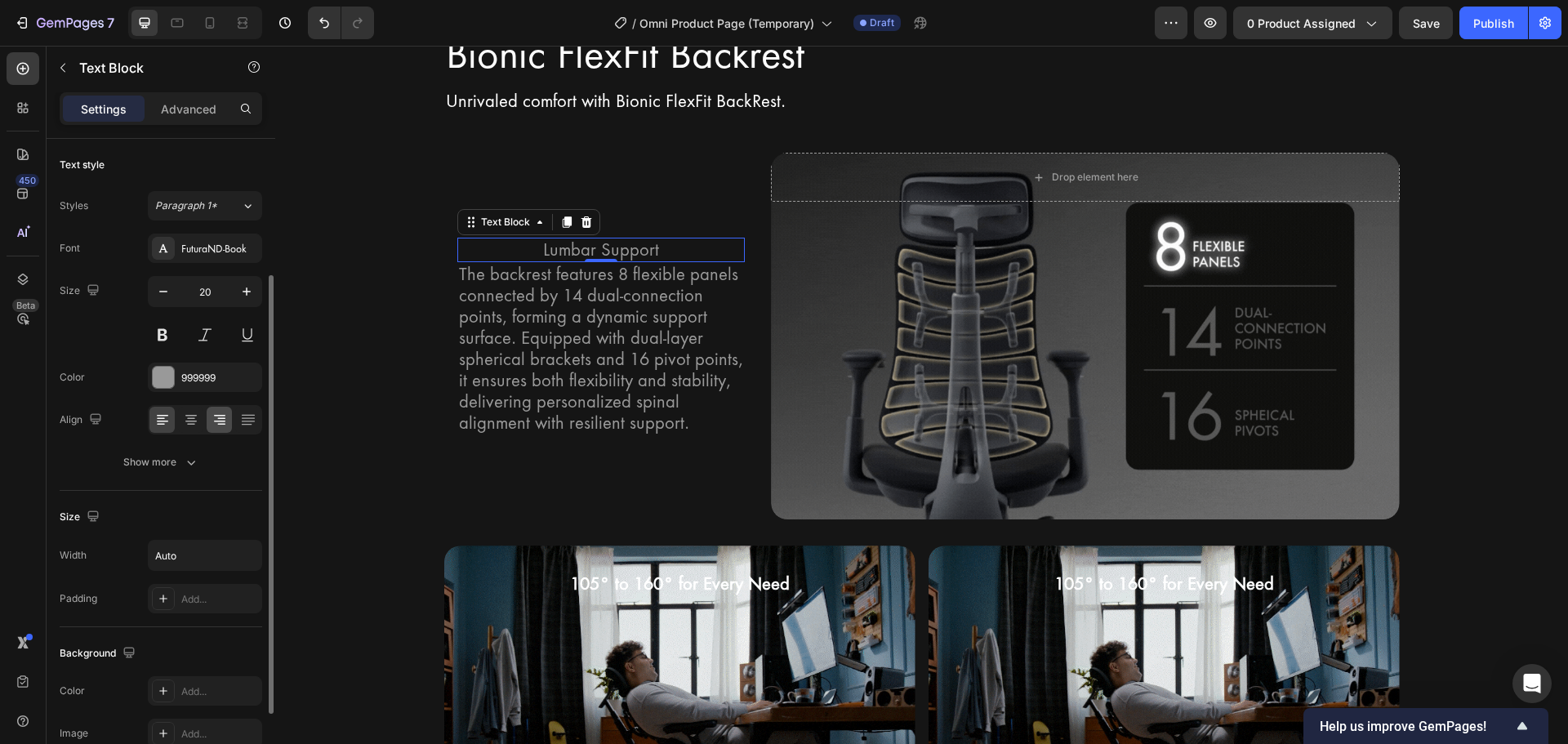
scroll to position [81, 0]
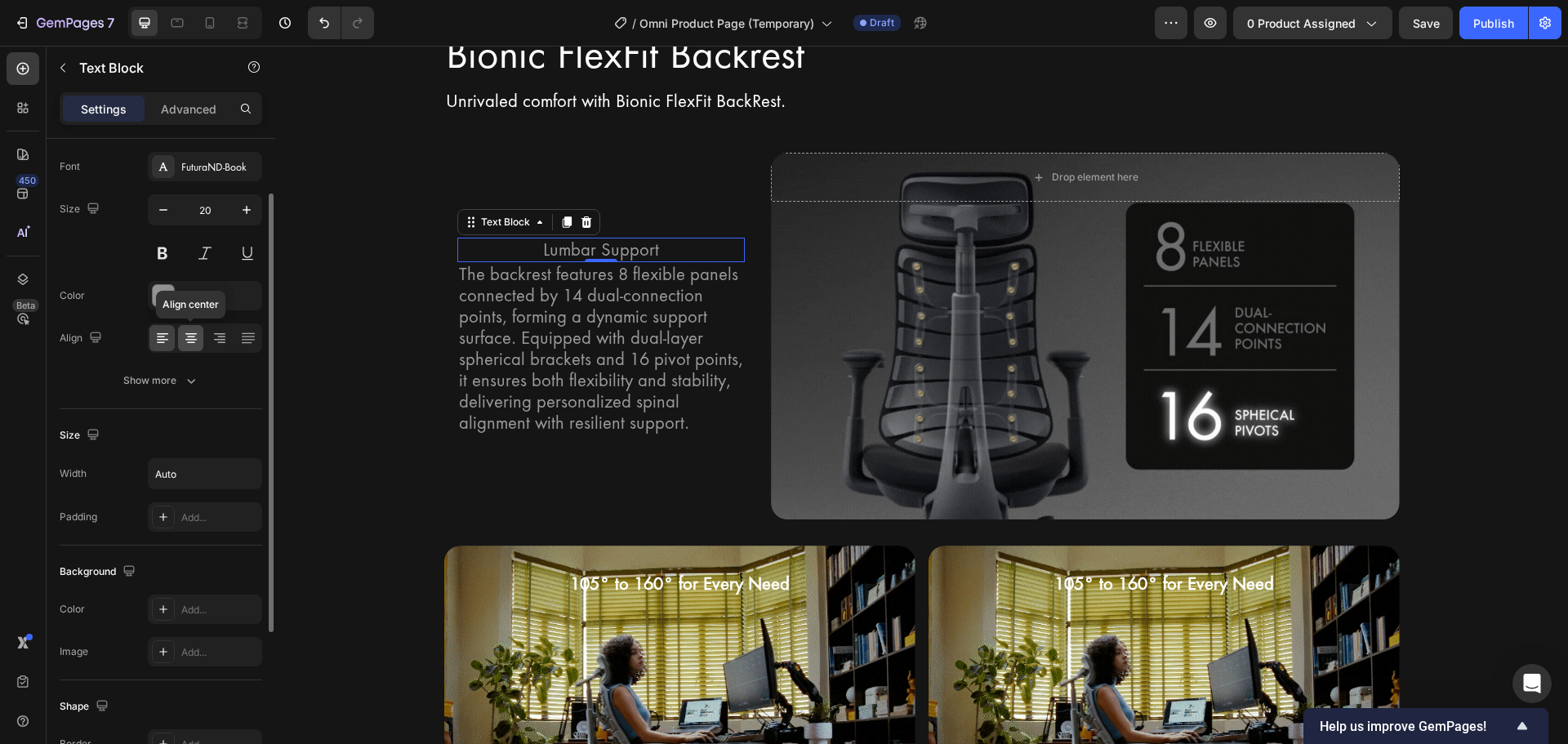
click at [193, 337] on icon at bounding box center [191, 337] width 8 height 2
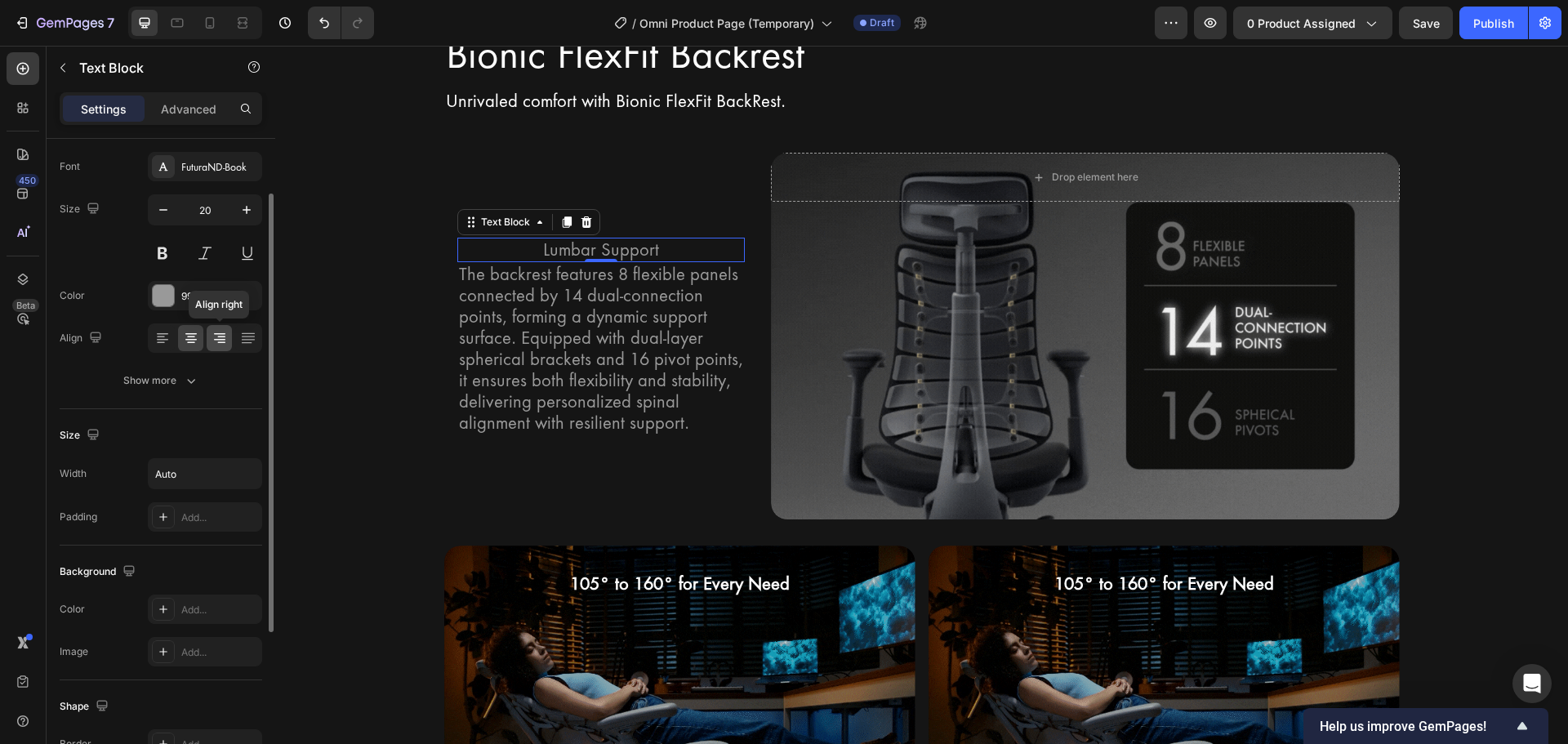
click at [218, 339] on icon at bounding box center [220, 340] width 11 height 2
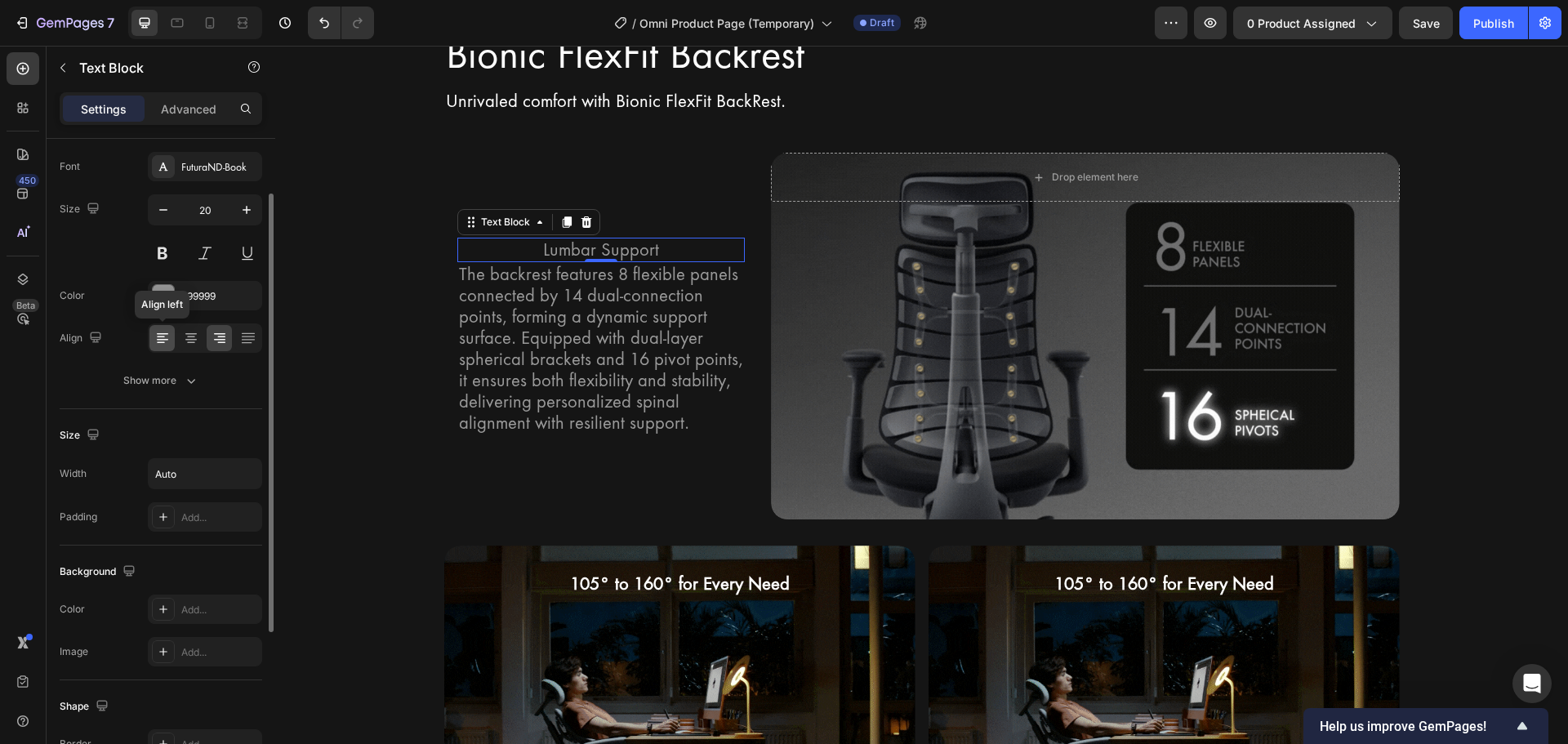
click at [165, 339] on icon at bounding box center [162, 340] width 11 height 2
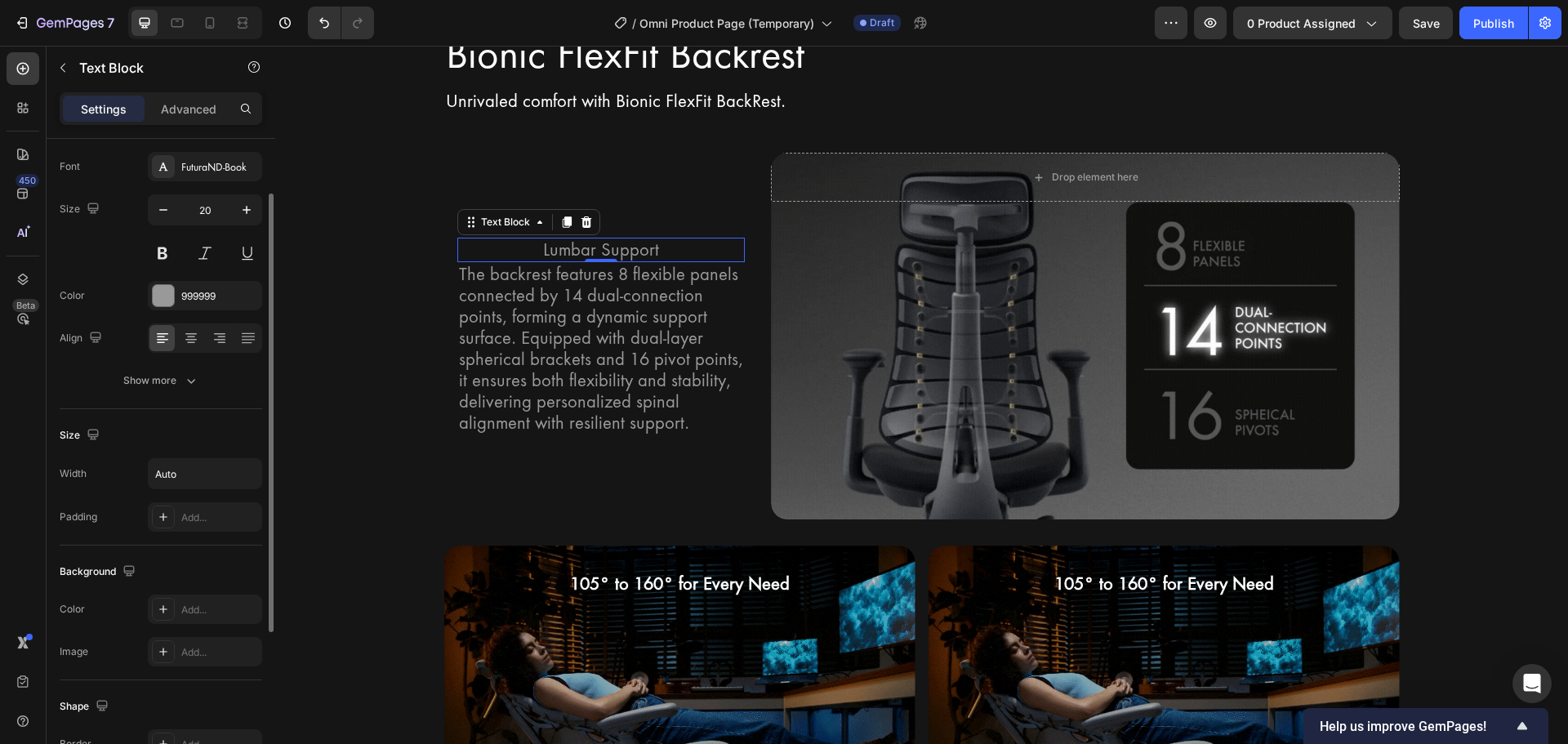
scroll to position [316, 0]
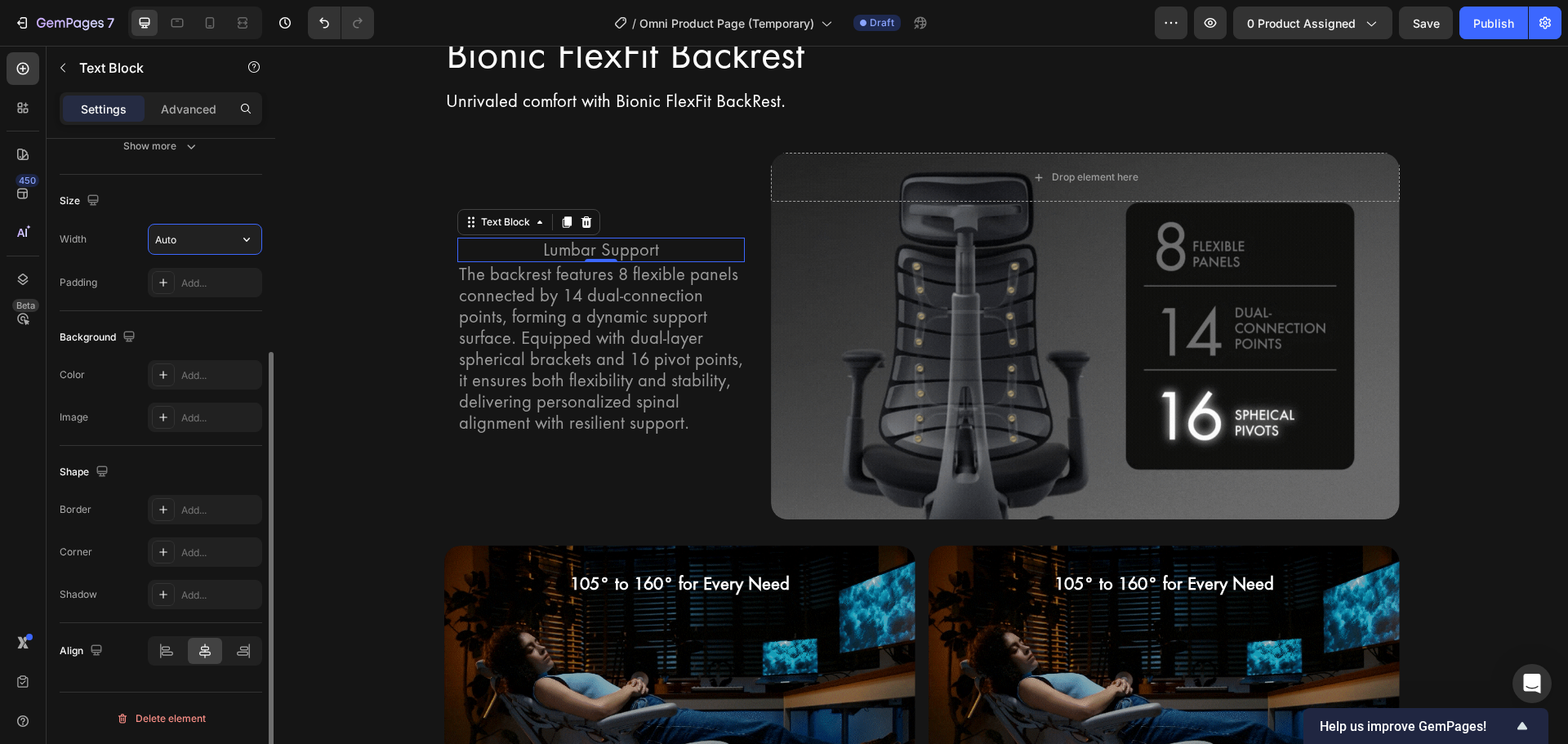
click at [215, 235] on input "Auto" at bounding box center [205, 240] width 113 height 30
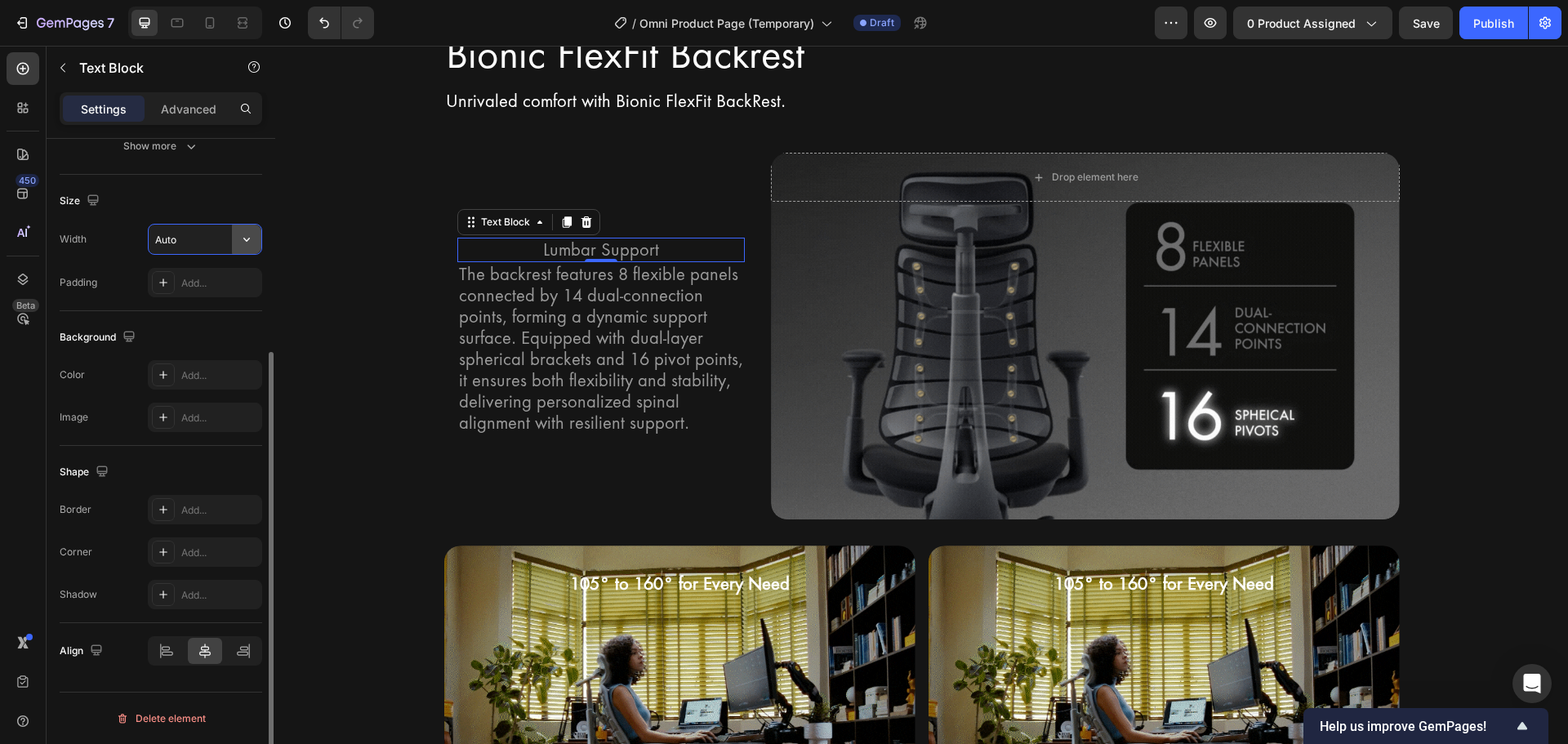
click at [249, 239] on icon "button" at bounding box center [246, 240] width 6 height 4
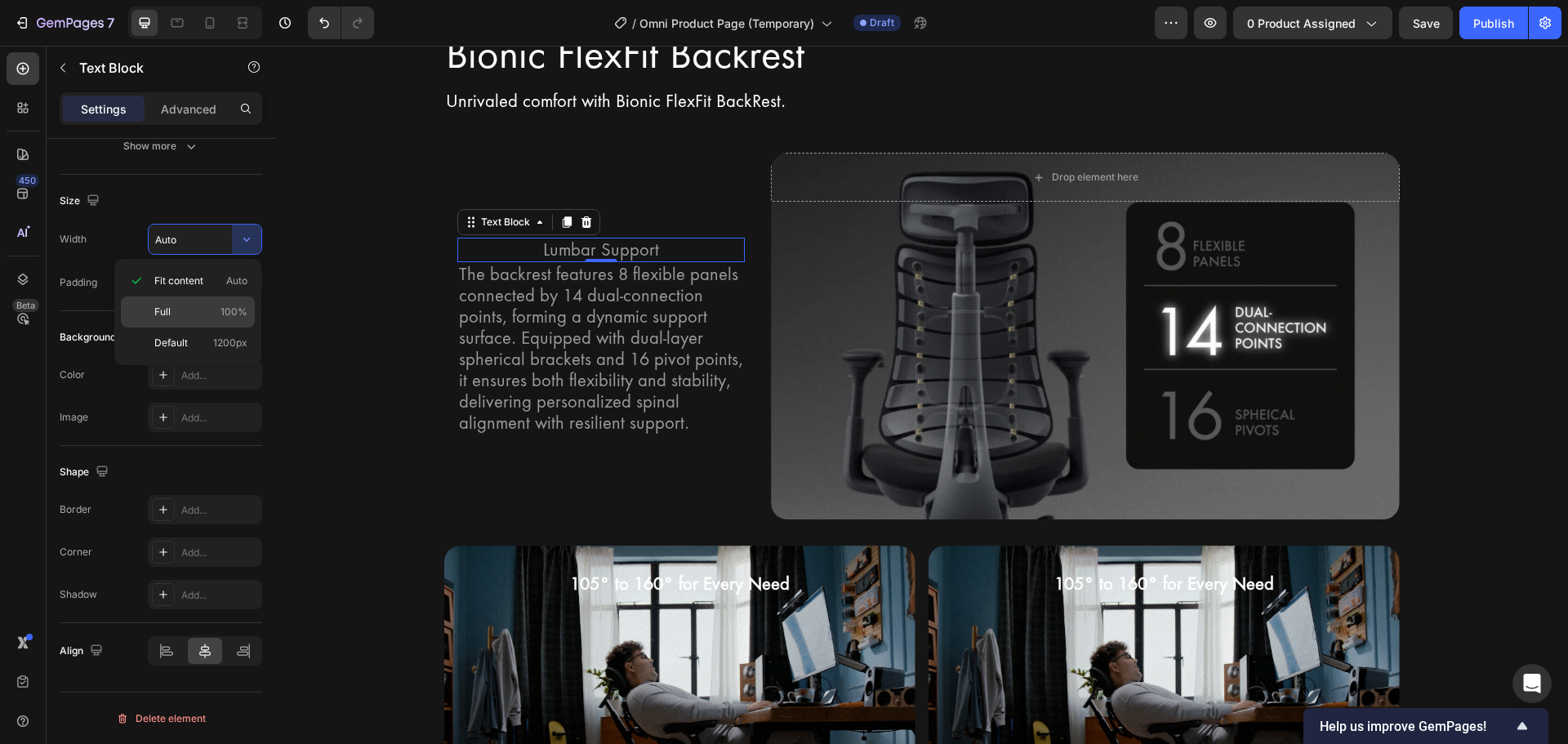
click at [213, 318] on p "Full 100%" at bounding box center [200, 311] width 93 height 15
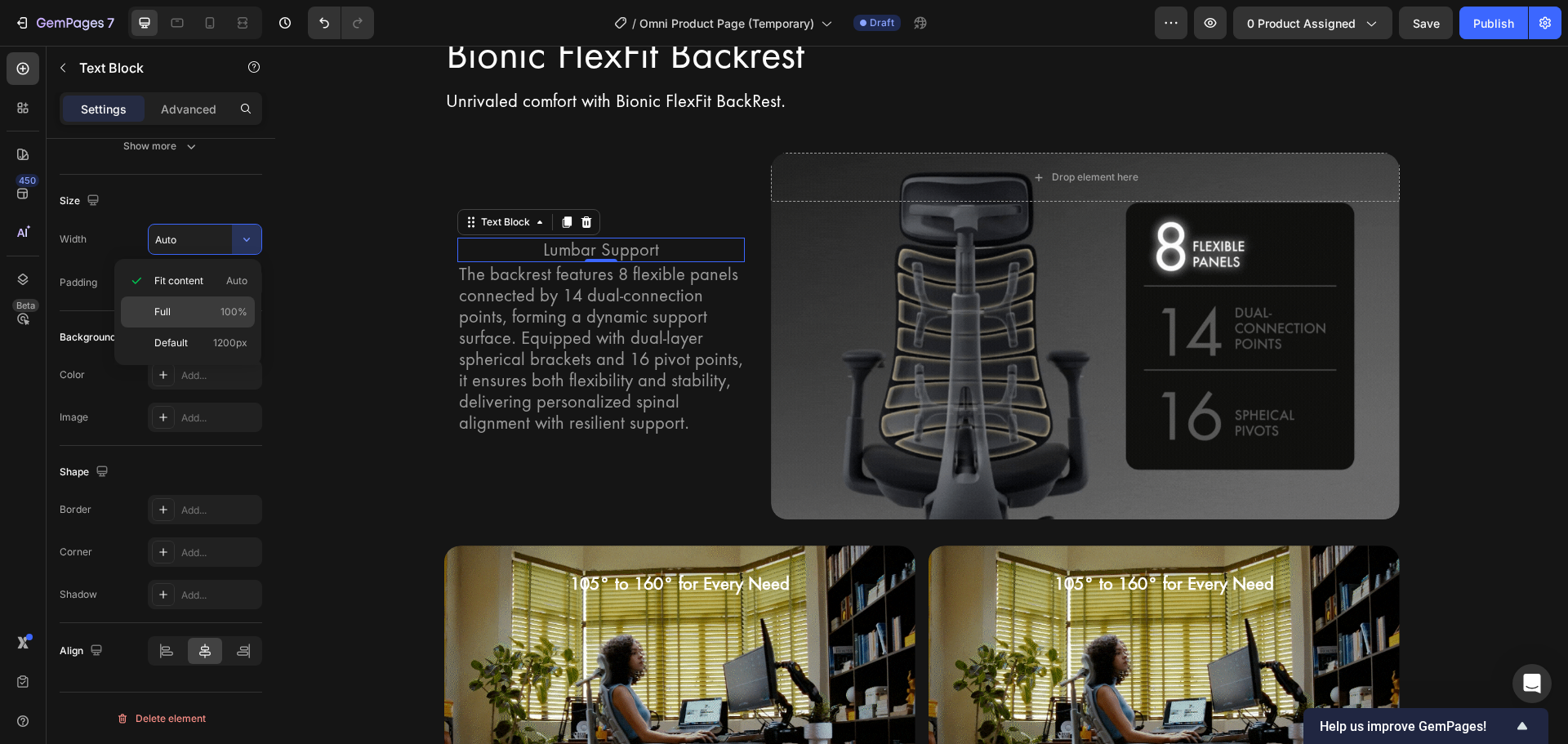
type input "100%"
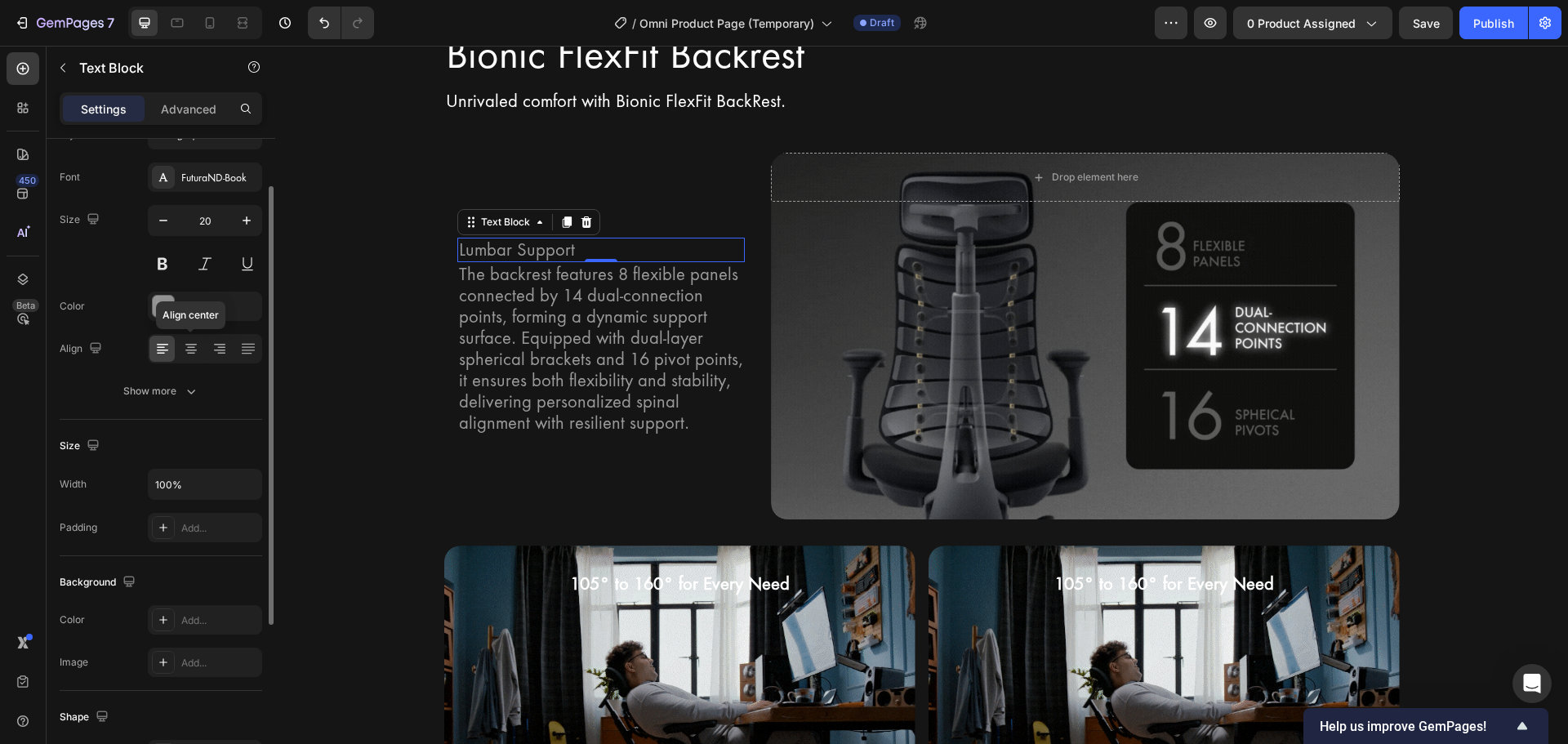
scroll to position [0, 0]
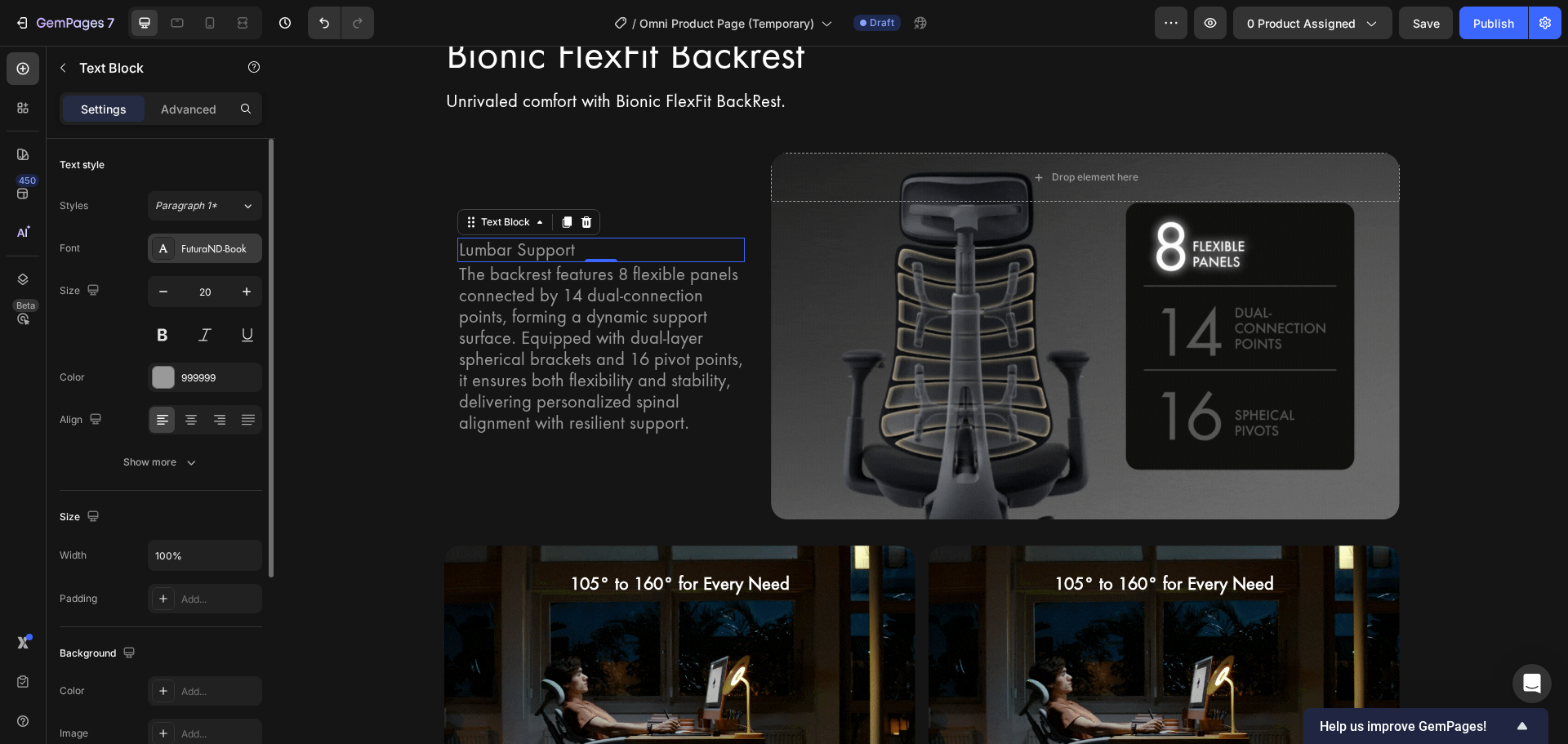
click at [228, 247] on div "FuturaND-Book" at bounding box center [220, 248] width 77 height 15
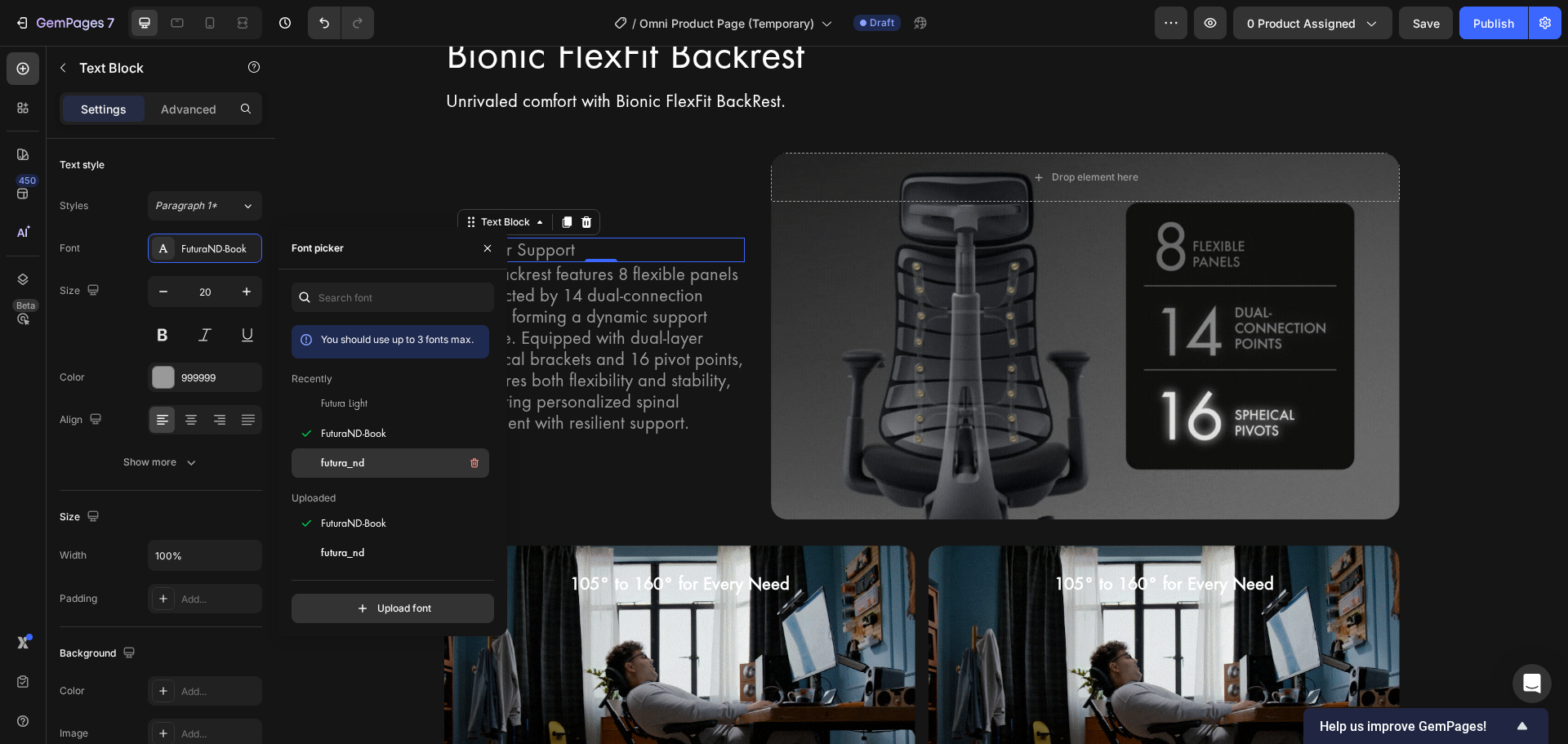
click at [348, 462] on span "futura_nd" at bounding box center [342, 462] width 43 height 15
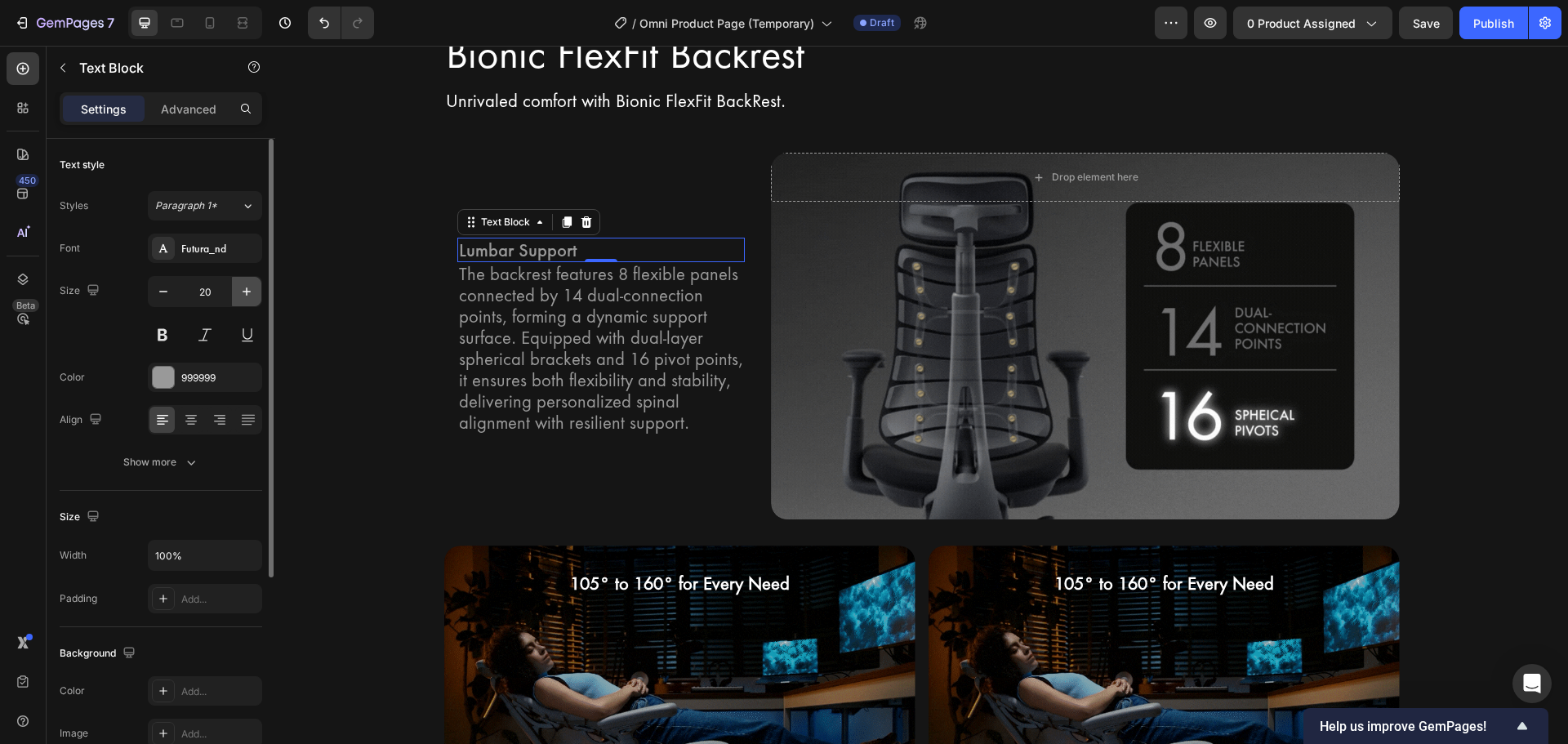
click at [240, 286] on icon "button" at bounding box center [247, 291] width 17 height 17
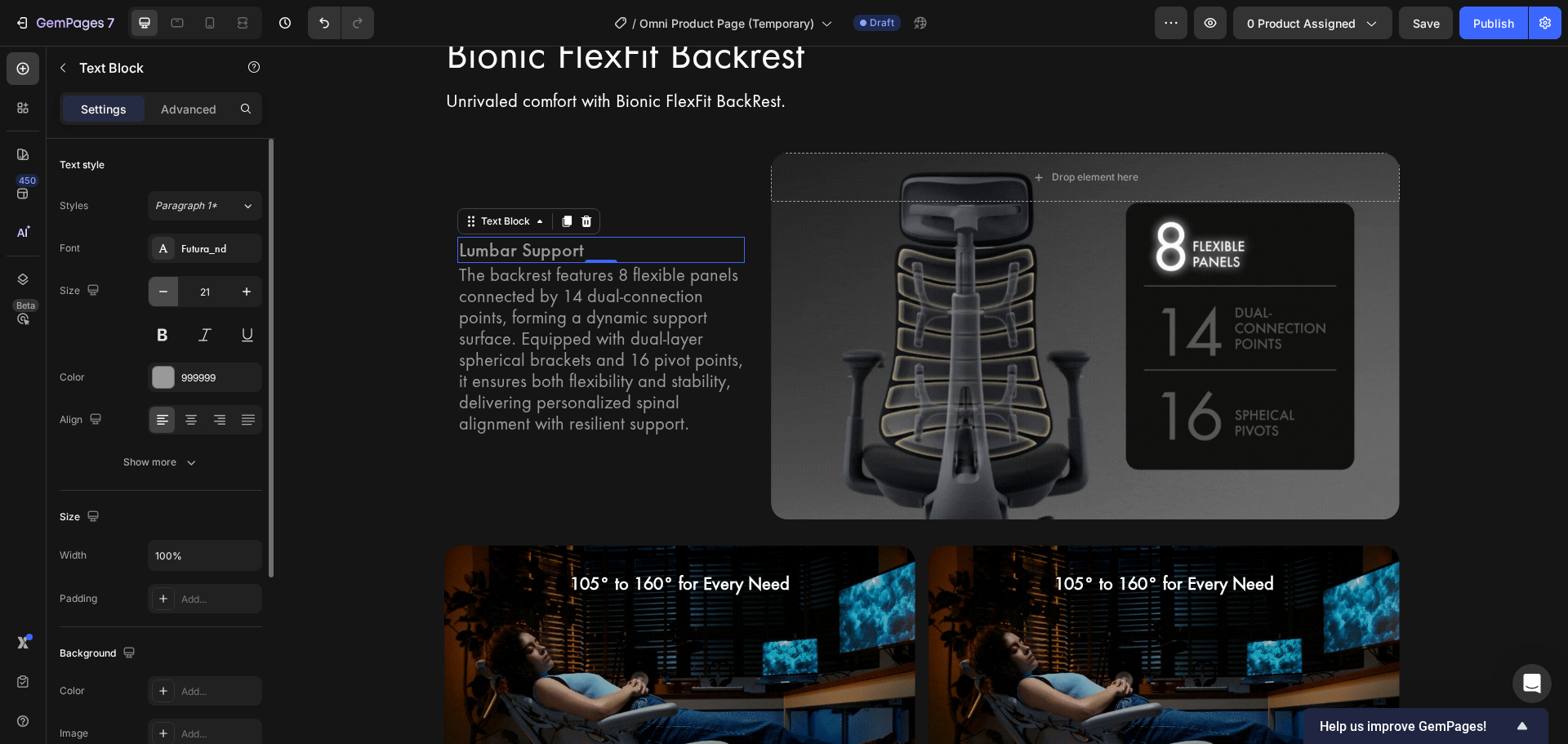
click at [157, 300] on button "button" at bounding box center [164, 292] width 30 height 30
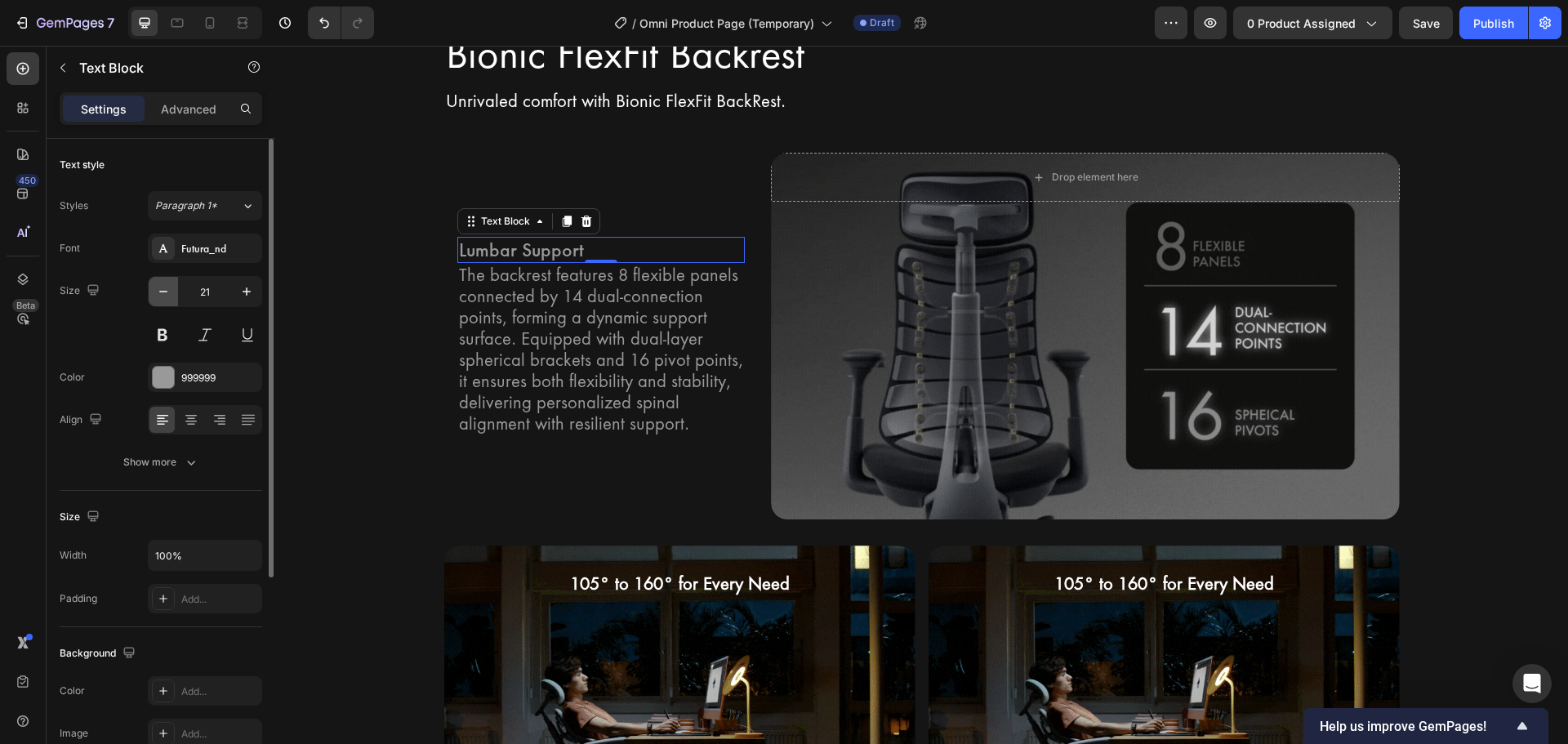
type input "20"
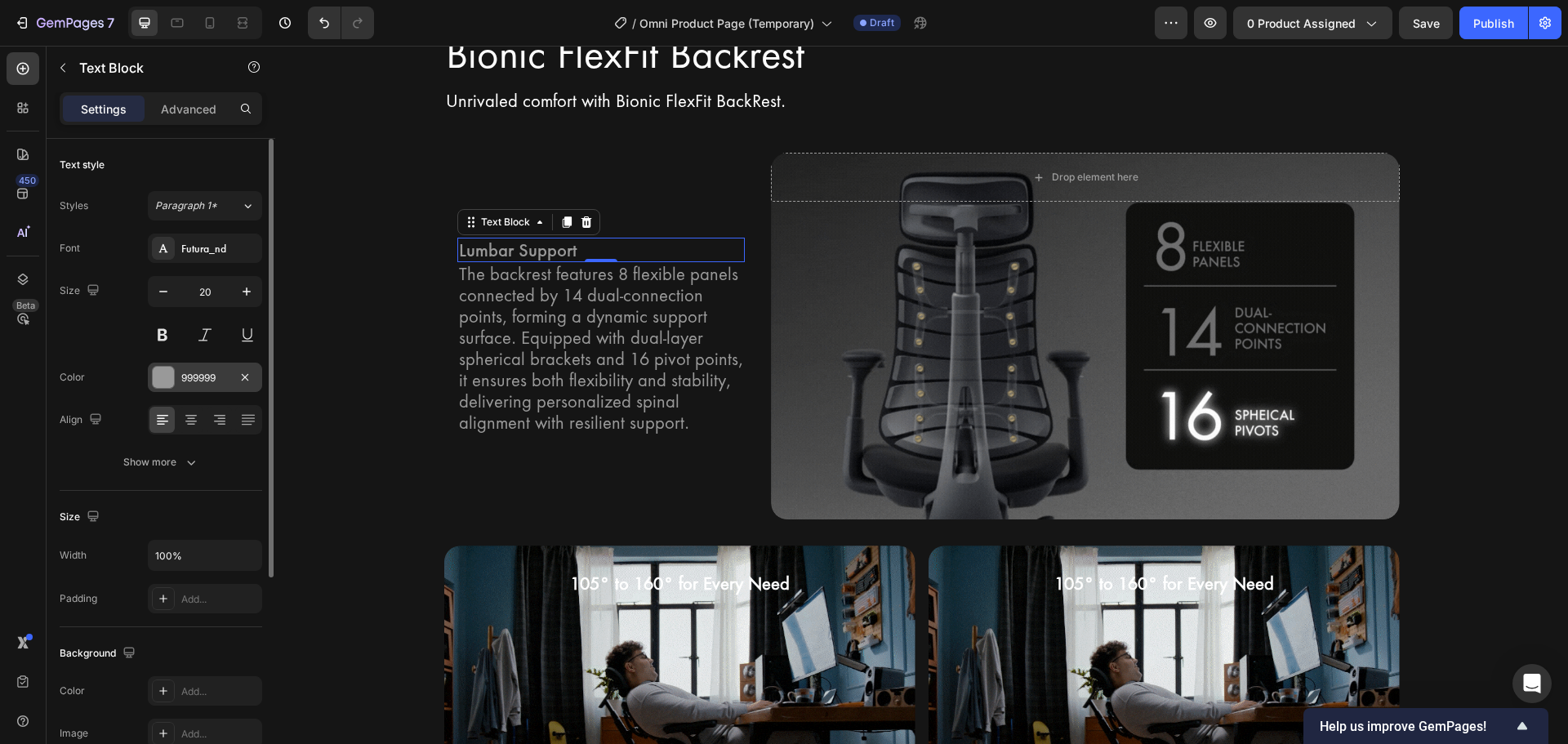
click at [190, 368] on div "999999" at bounding box center [205, 378] width 115 height 30
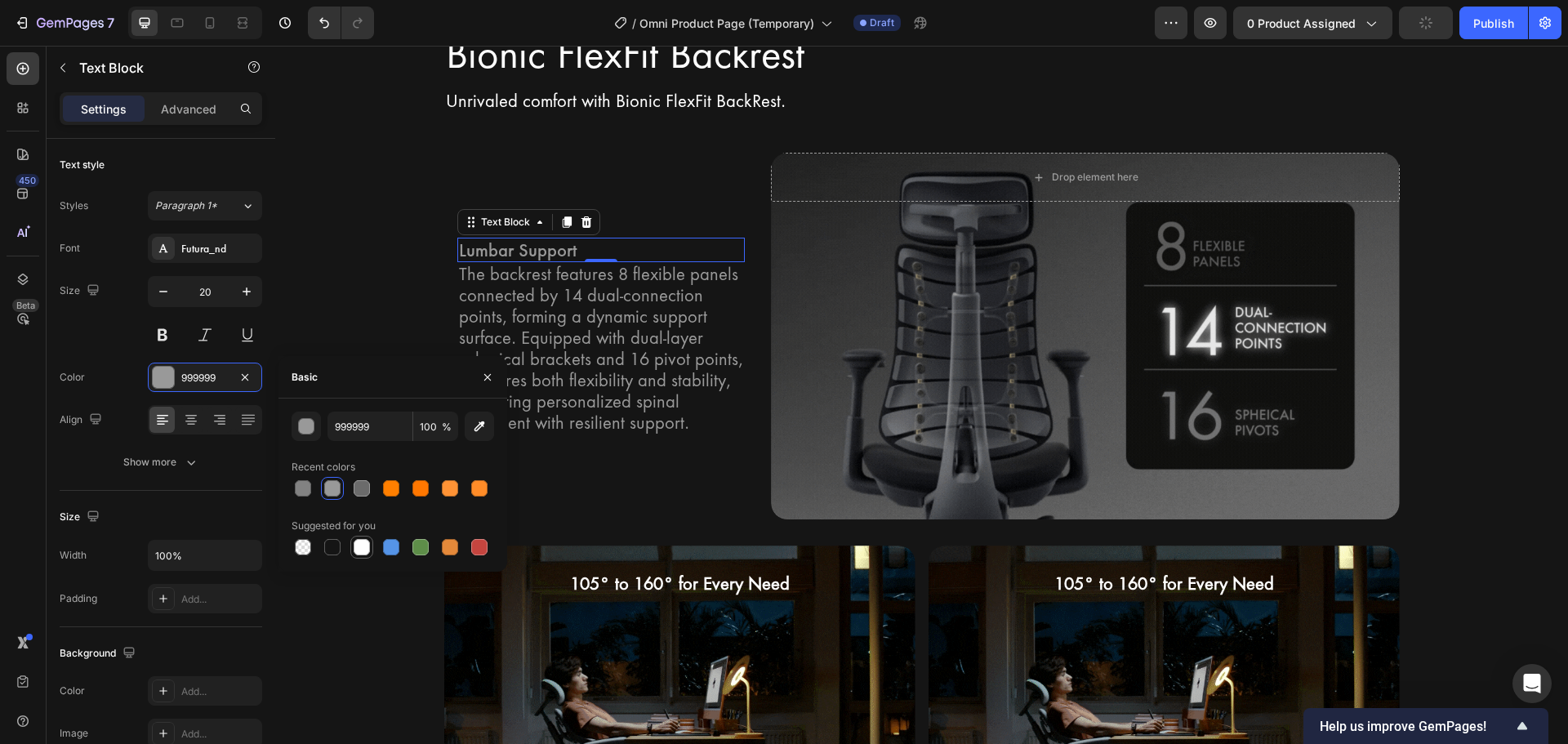
click at [360, 546] on div at bounding box center [361, 546] width 17 height 17
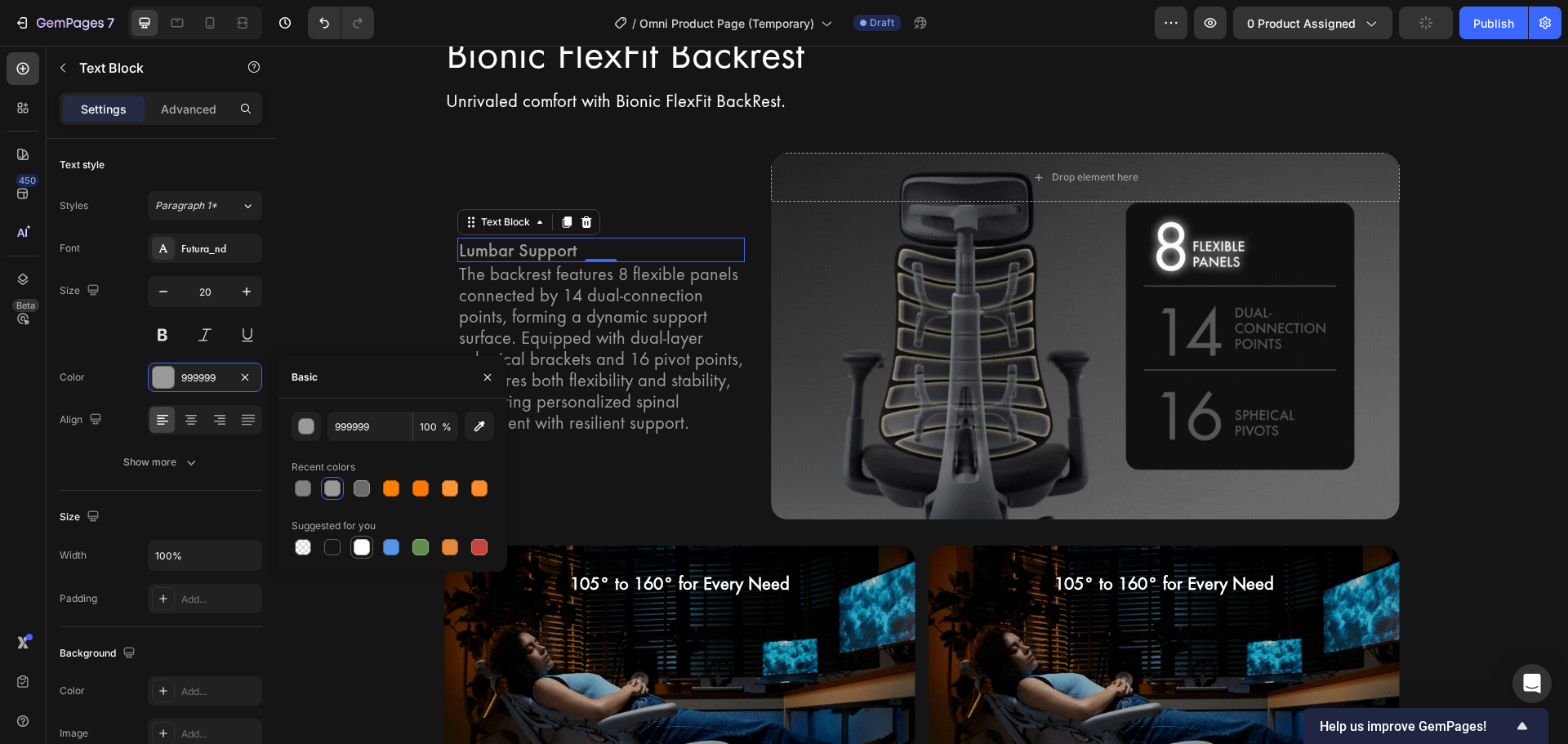
type input "FFFFFF"
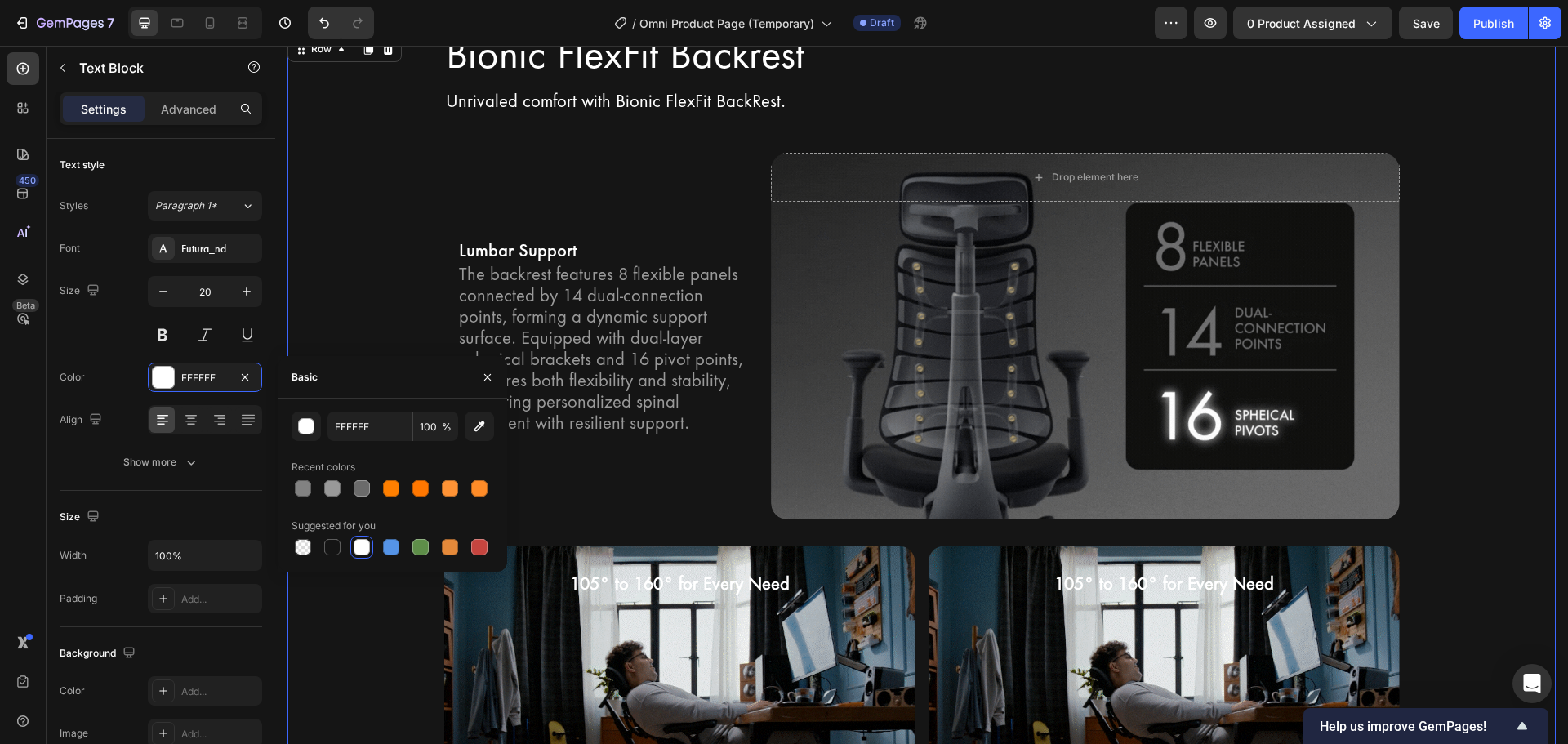
click at [401, 328] on div "Bionic FlexFit Backrest Heading Row Unrivaled comfort with Bionic FlexFit BackR…" at bounding box center [922, 518] width 1268 height 973
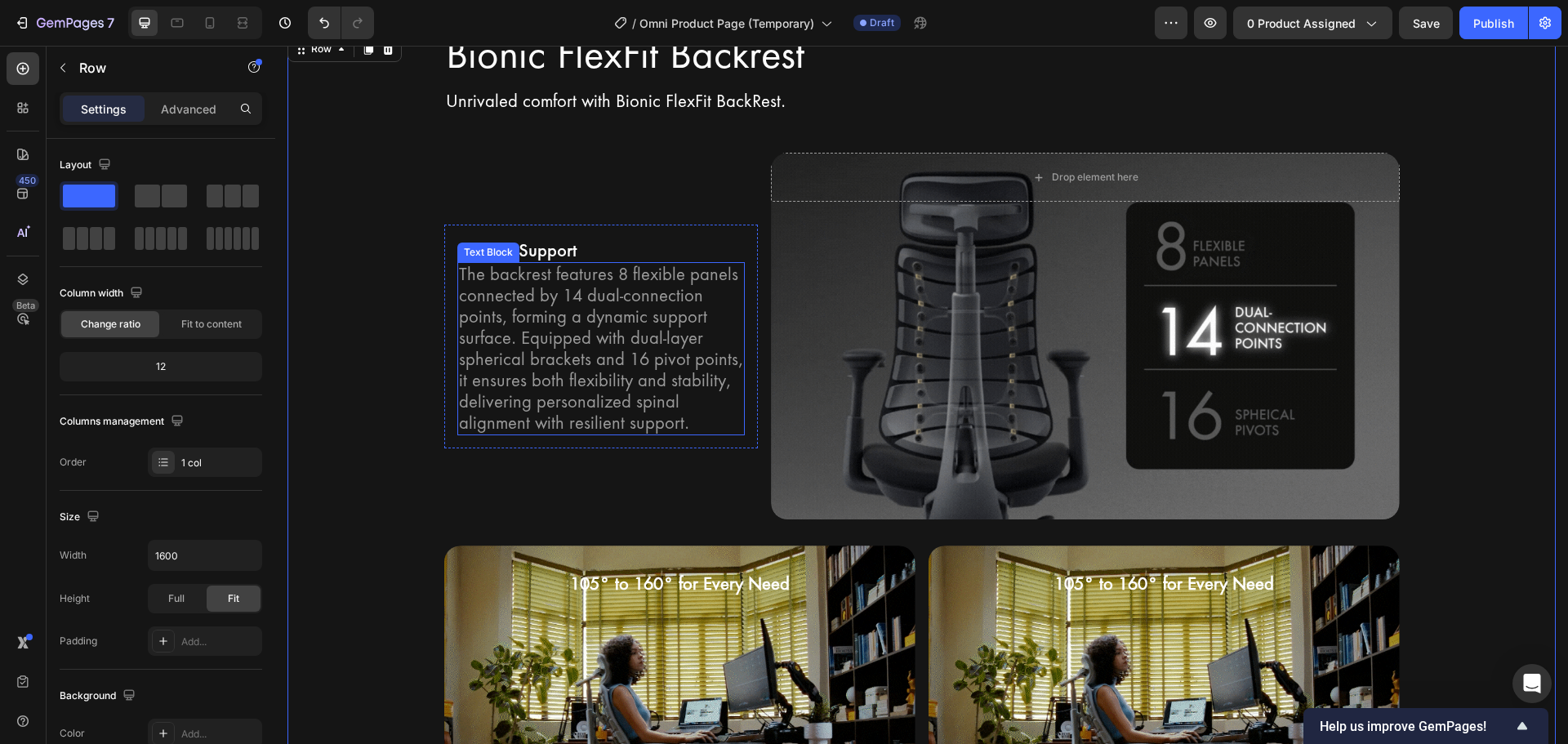
click at [654, 322] on p "The backrest features 8 flexible panels connected by 14 dual-connection points,…" at bounding box center [602, 349] width 285 height 170
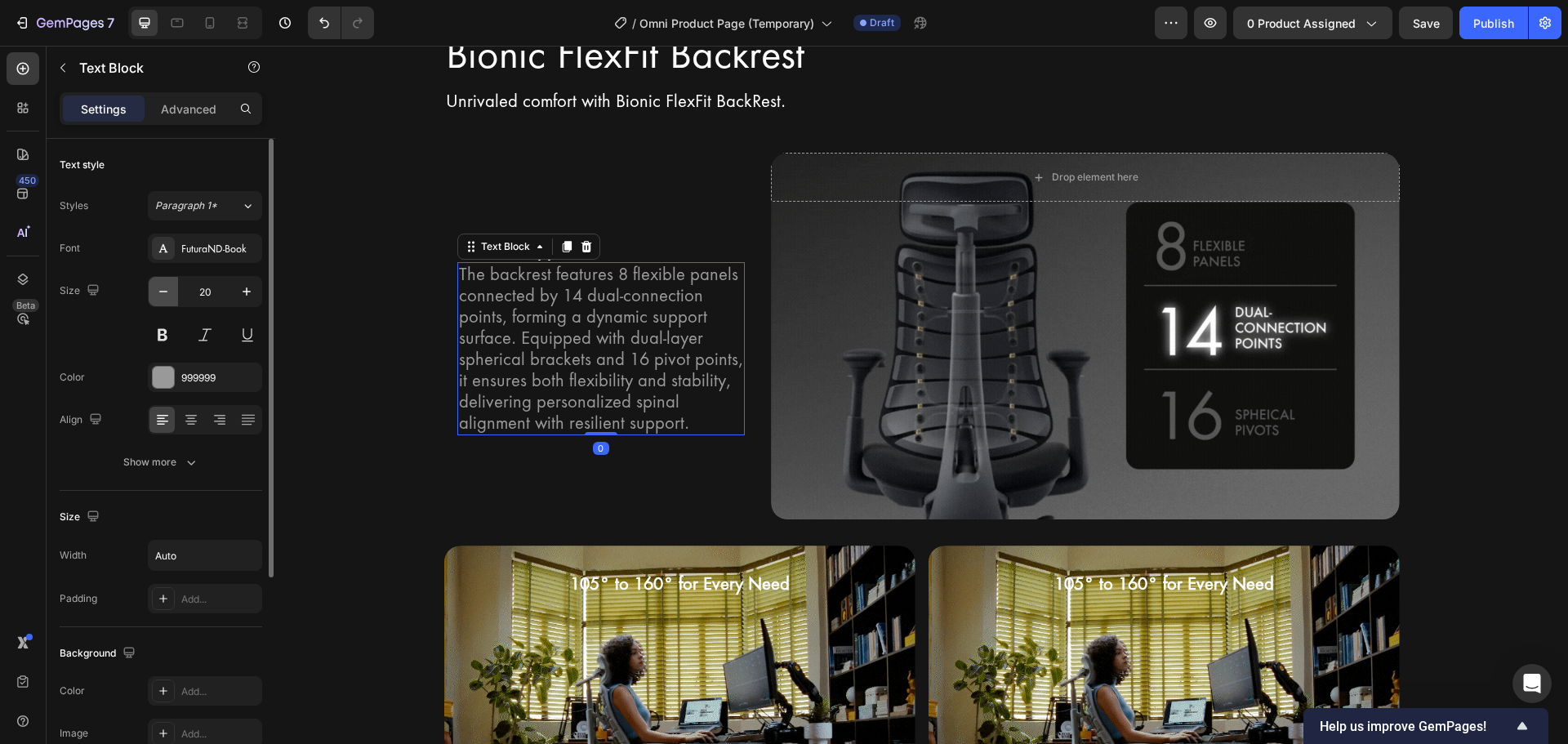
click at [174, 294] on button "button" at bounding box center [164, 292] width 30 height 30
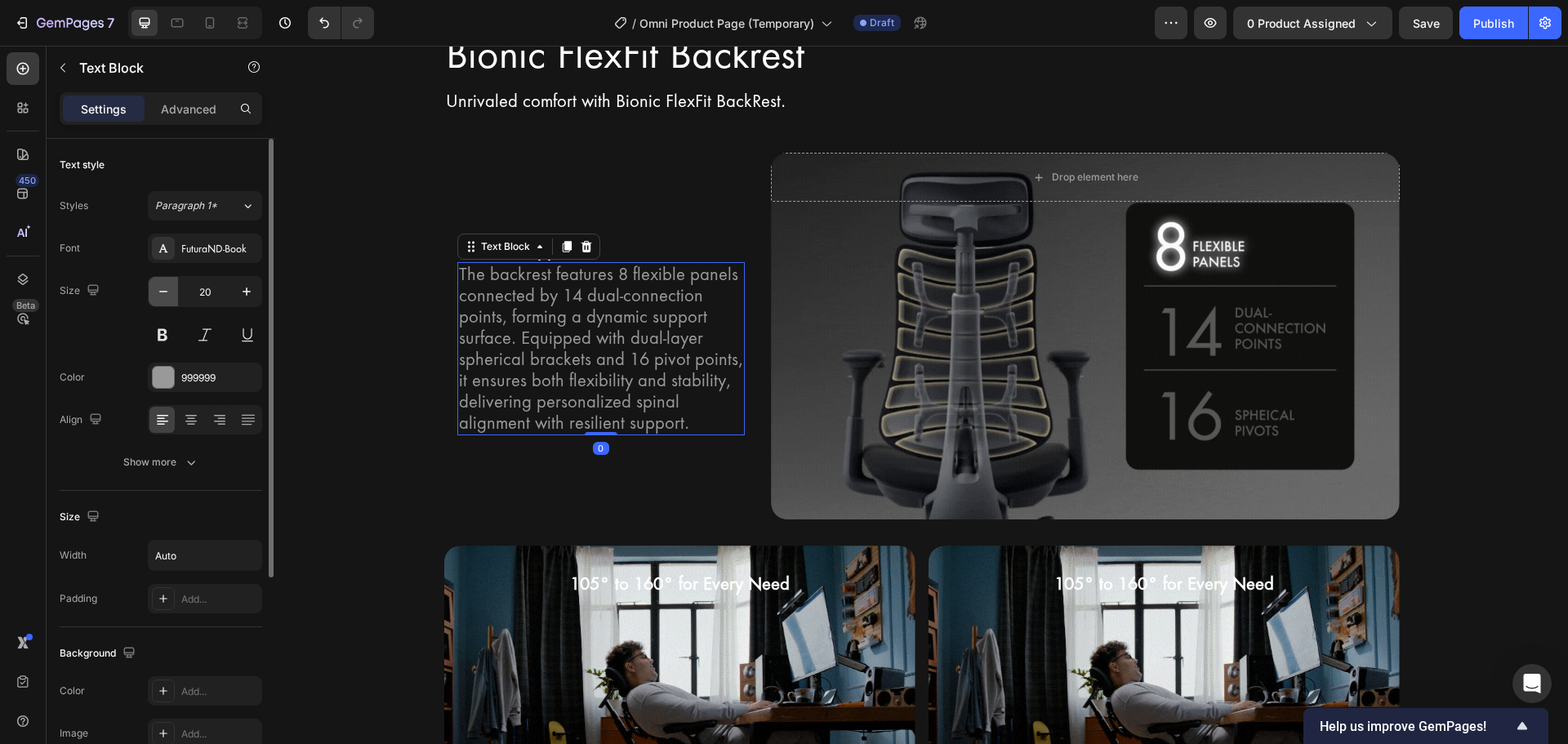
type input "19"
click at [598, 351] on p "The backrest features 8 flexible panels connected by 14 dual-connection points,…" at bounding box center [602, 348] width 285 height 162
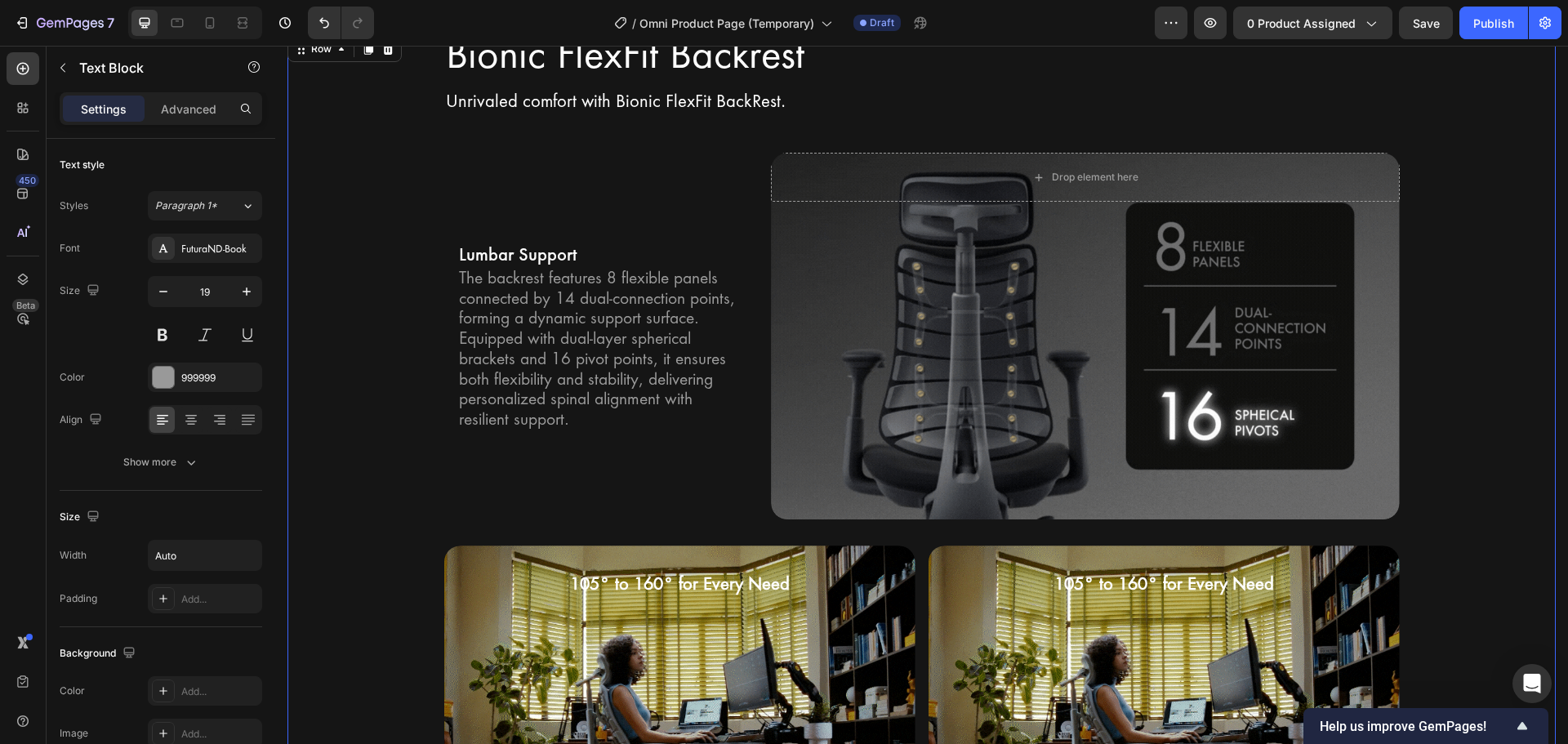
click at [347, 372] on div "Bionic FlexFit Backrest Heading Row Unrivaled comfort with Bionic FlexFit BackR…" at bounding box center [922, 518] width 1268 height 973
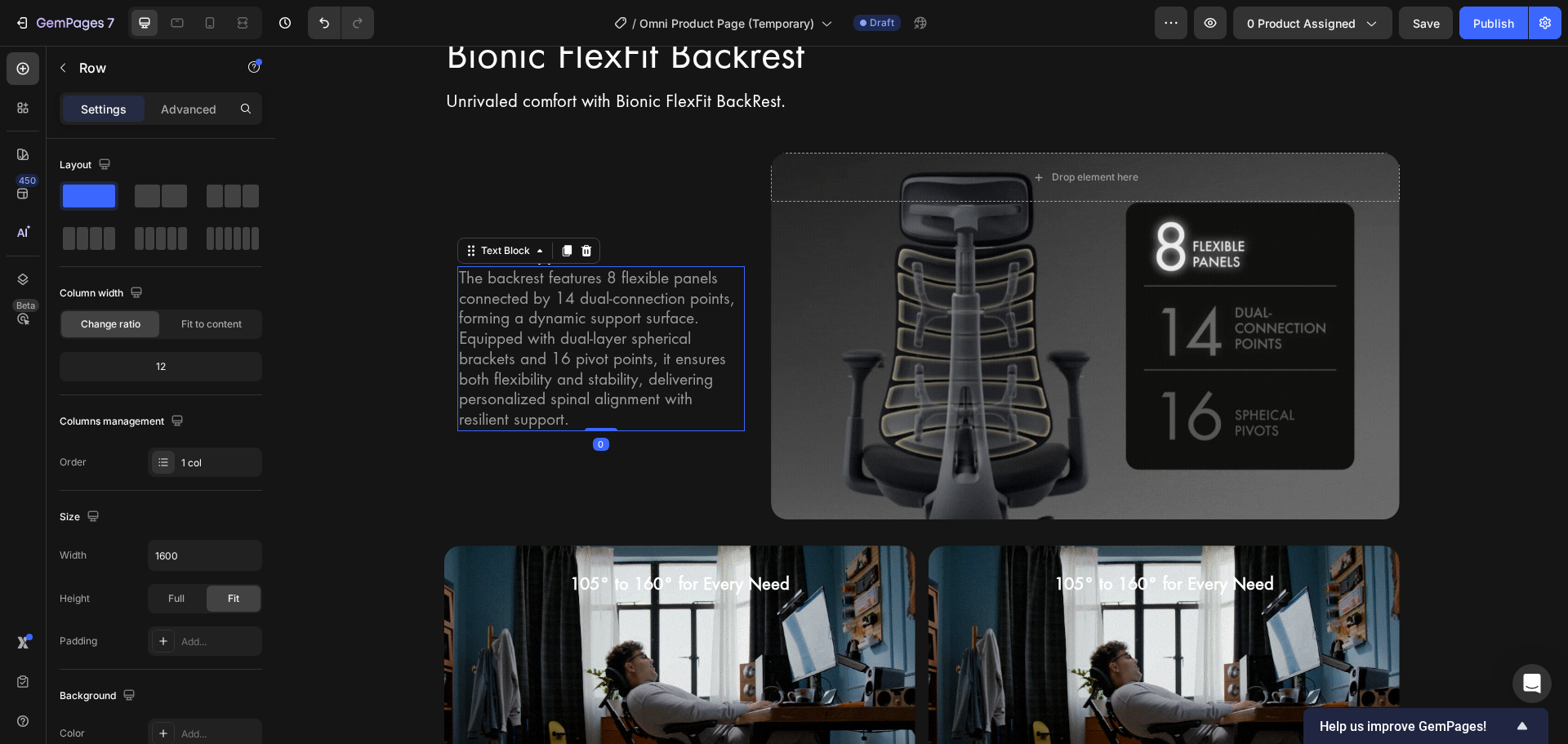
click at [503, 295] on p "The backrest features 8 flexible panels connected by 14 dual-connection points,…" at bounding box center [602, 348] width 285 height 162
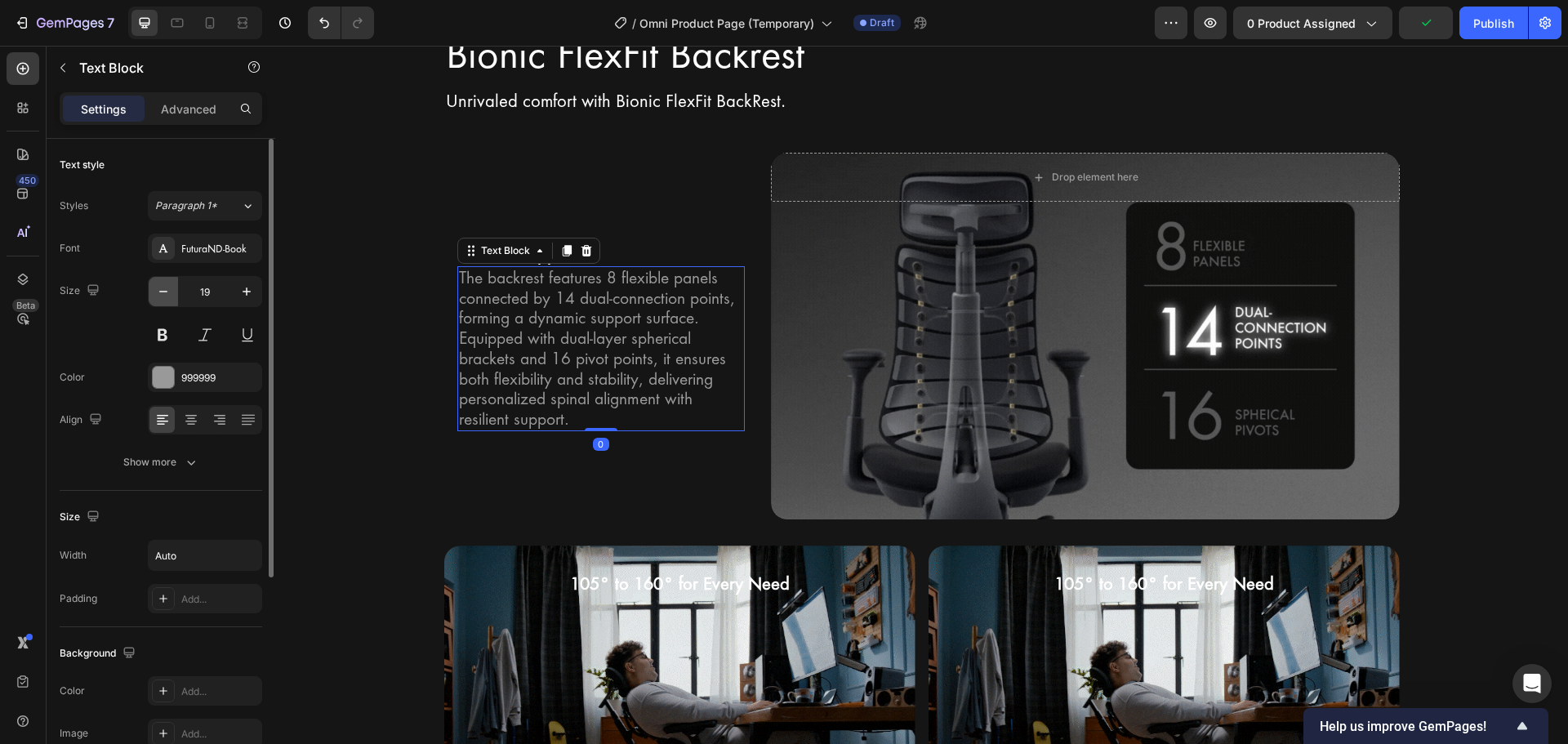
click at [164, 292] on icon "button" at bounding box center [163, 291] width 17 height 17
click at [245, 290] on icon "button" at bounding box center [247, 291] width 17 height 17
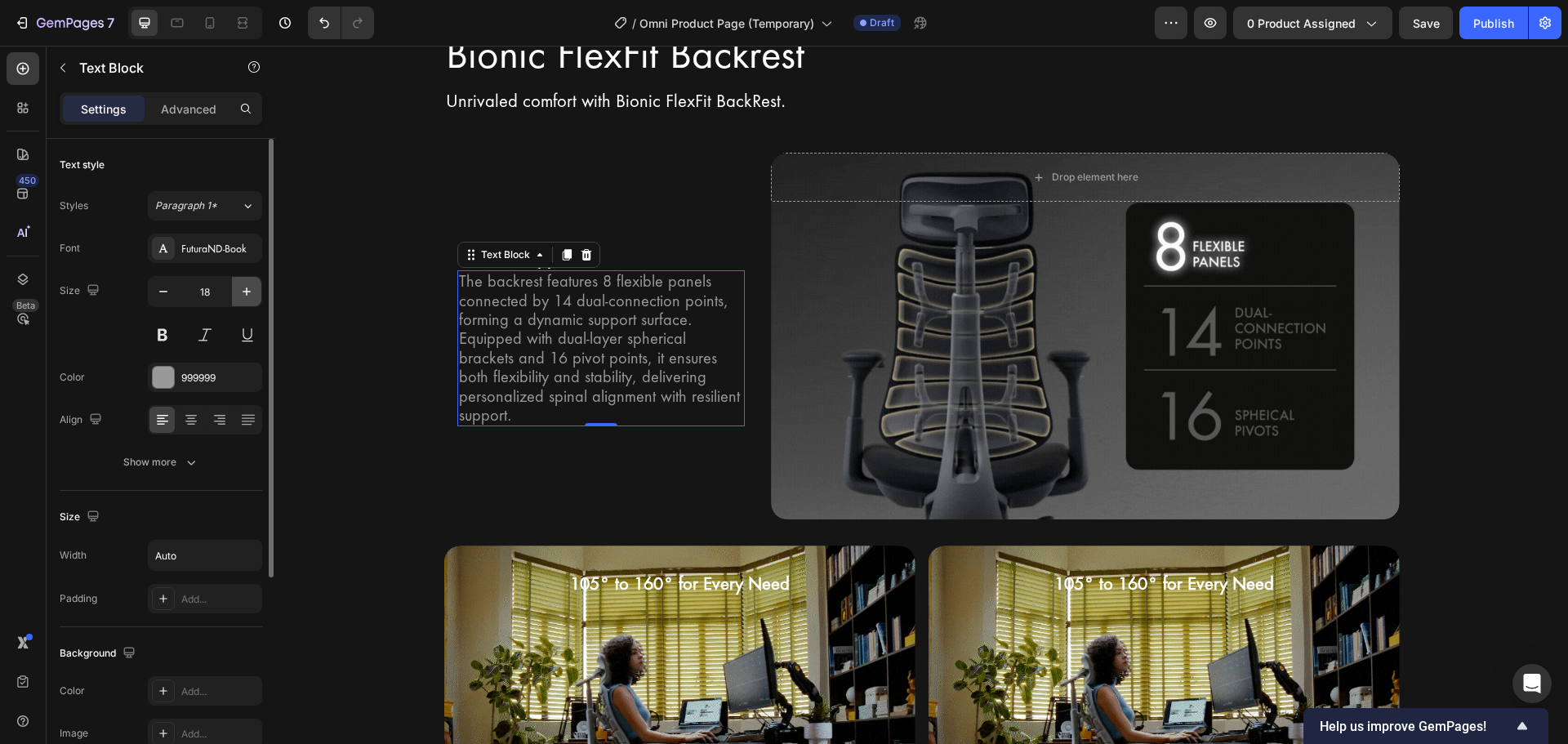
type input "19"
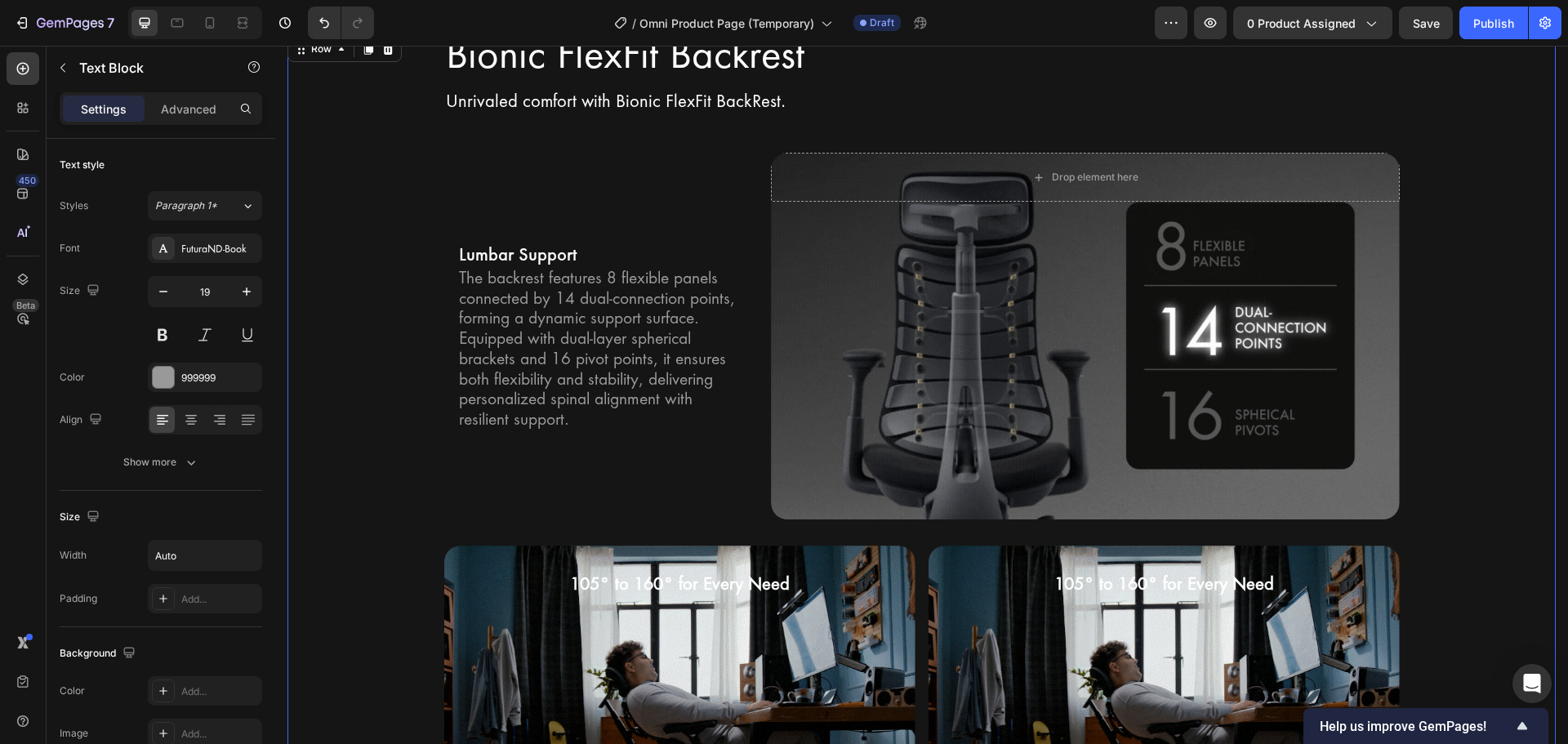
click at [407, 327] on div "Bionic FlexFit Backrest Heading Row Unrivaled comfort with Bionic FlexFit BackR…" at bounding box center [922, 518] width 1268 height 973
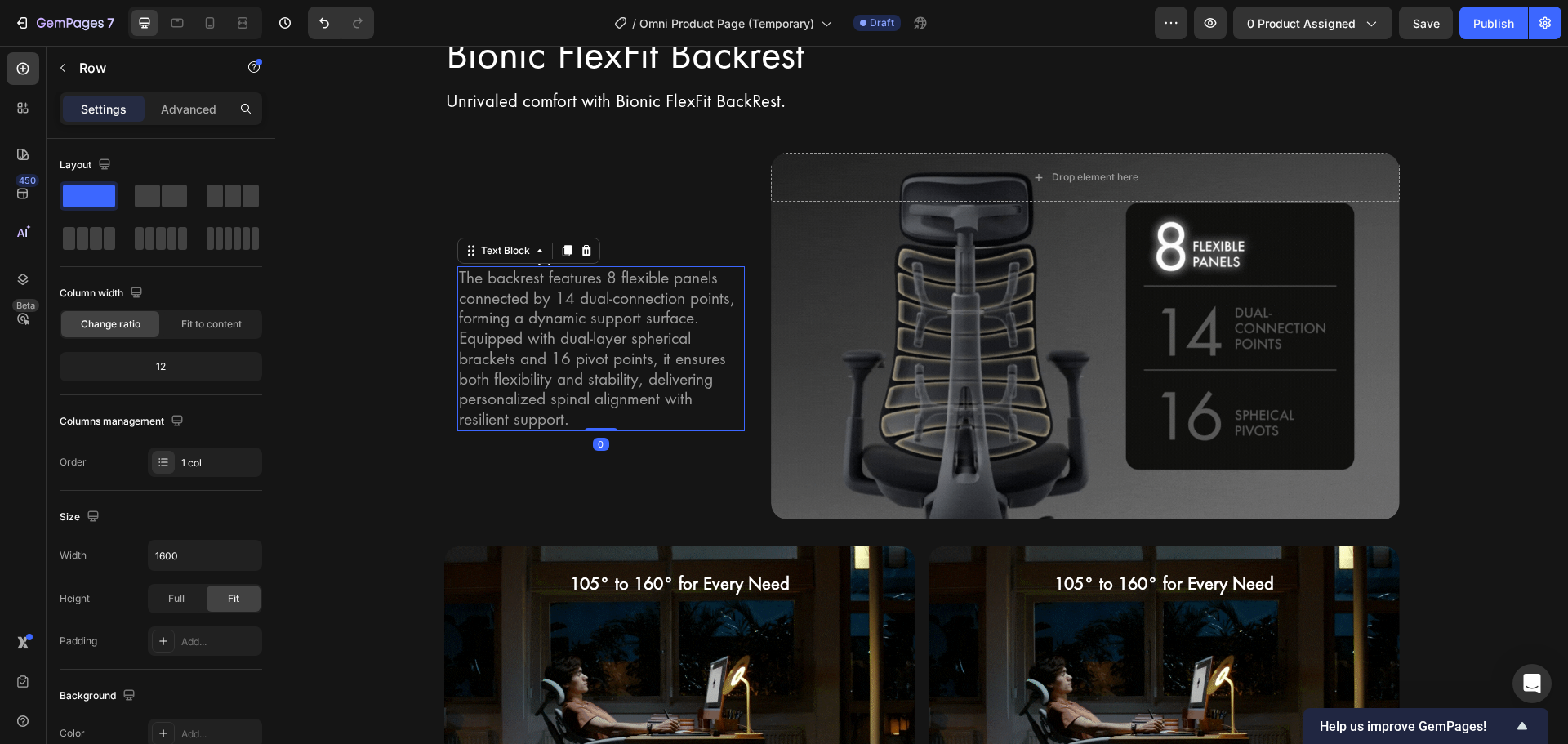
click at [592, 364] on p "The backrest features 8 flexible panels connected by 14 dual-connection points,…" at bounding box center [602, 348] width 285 height 162
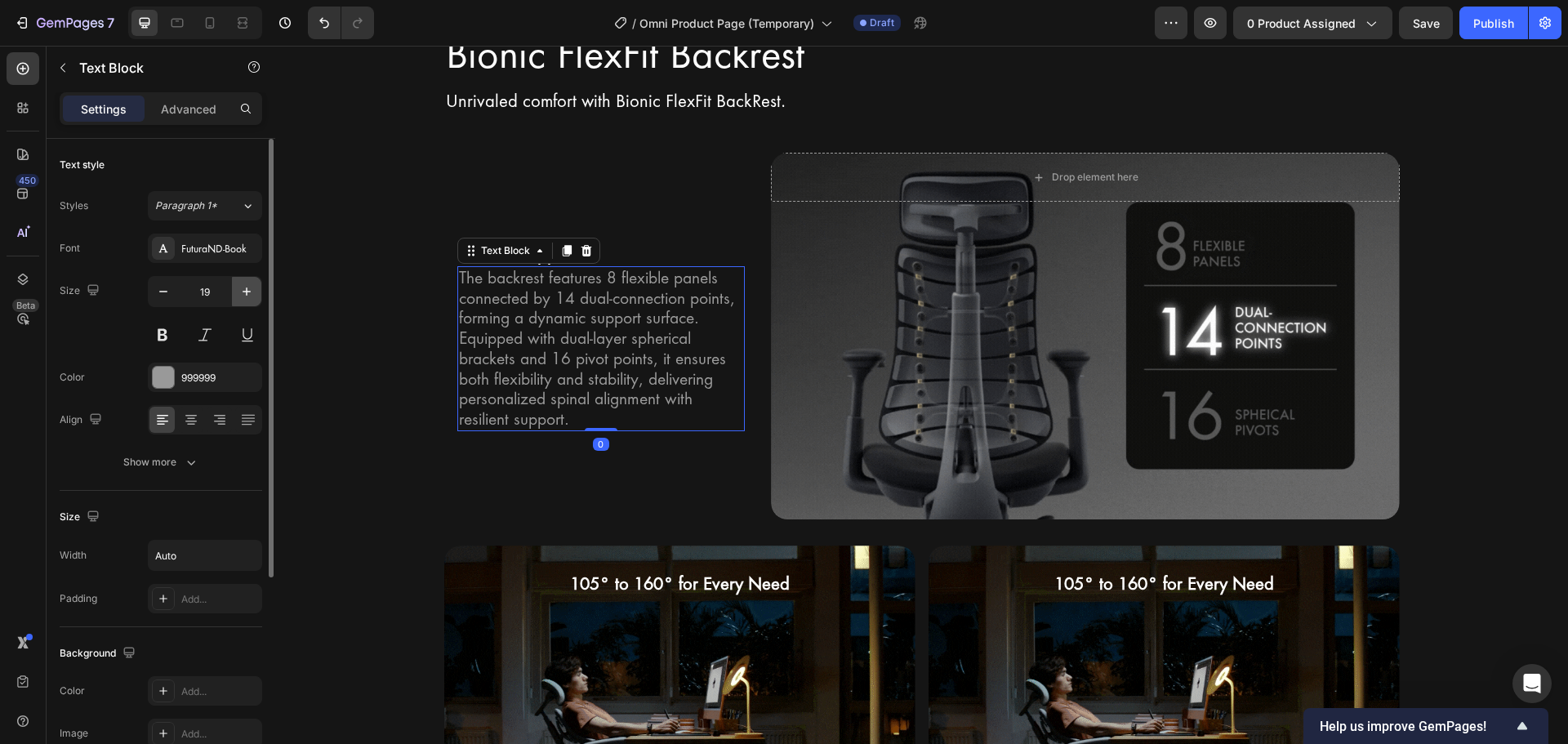
click at [250, 291] on icon "button" at bounding box center [246, 291] width 8 height 8
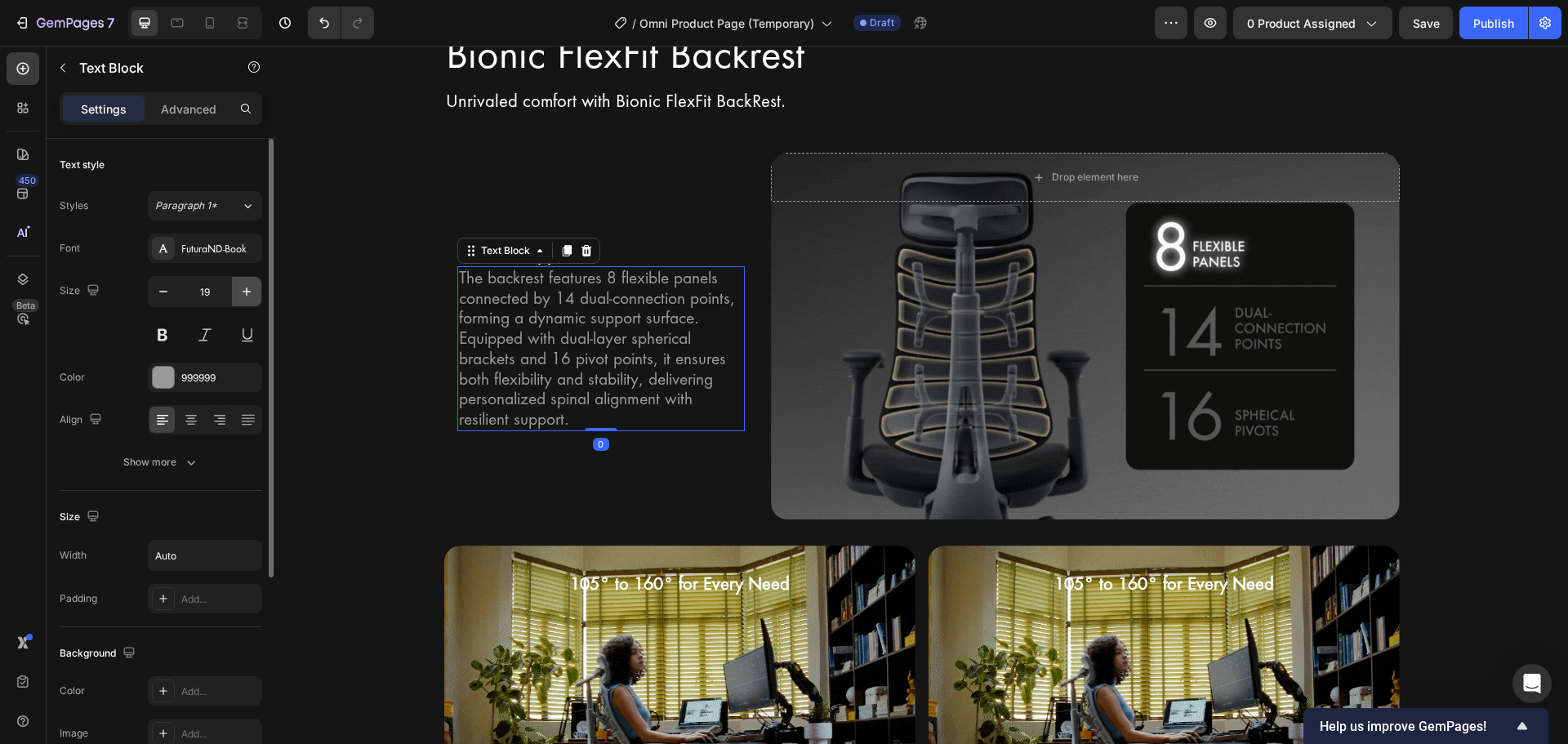
type input "20"
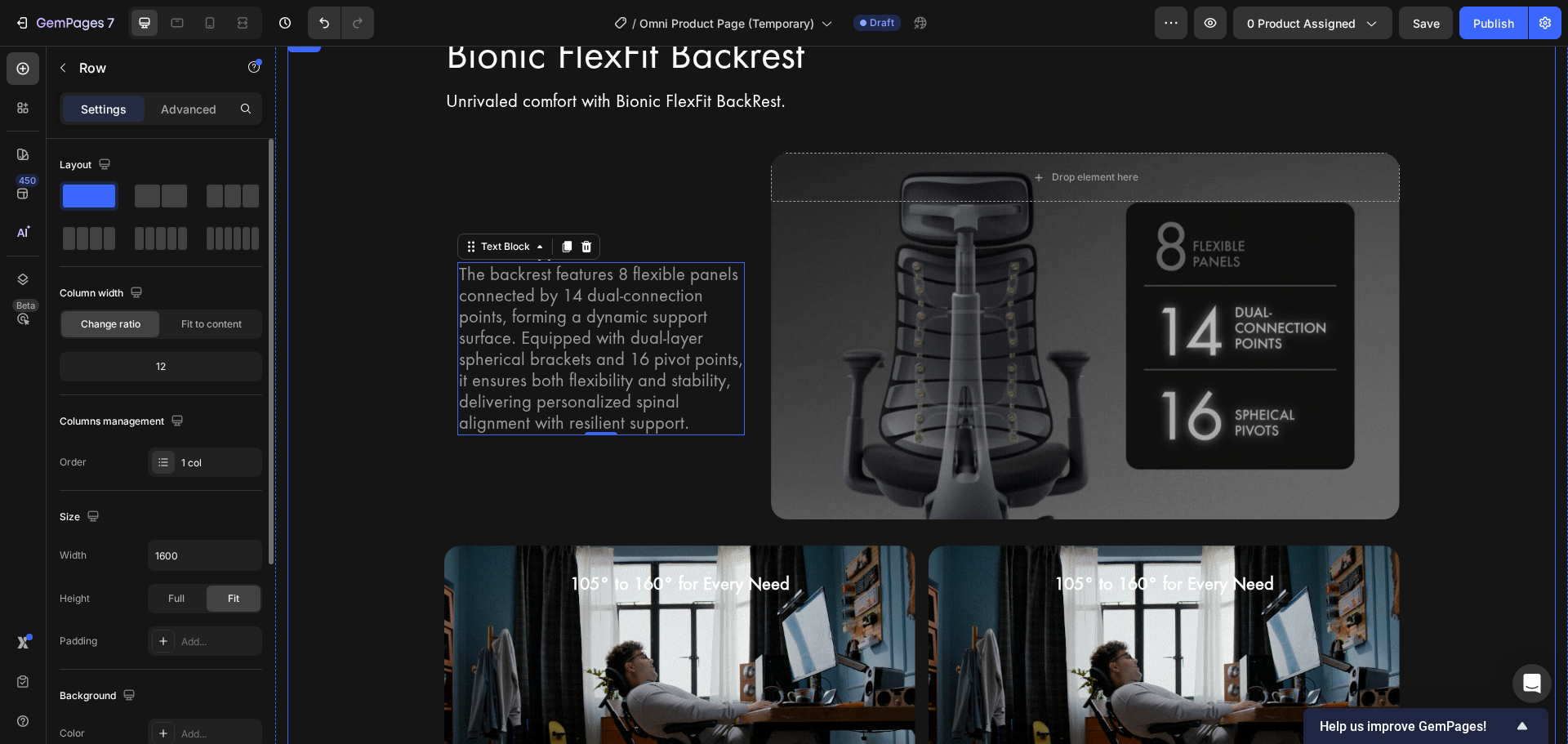
click at [405, 399] on div "Bionic FlexFit Backrest Heading Row Unrivaled comfort with Bionic FlexFit BackR…" at bounding box center [922, 518] width 1268 height 973
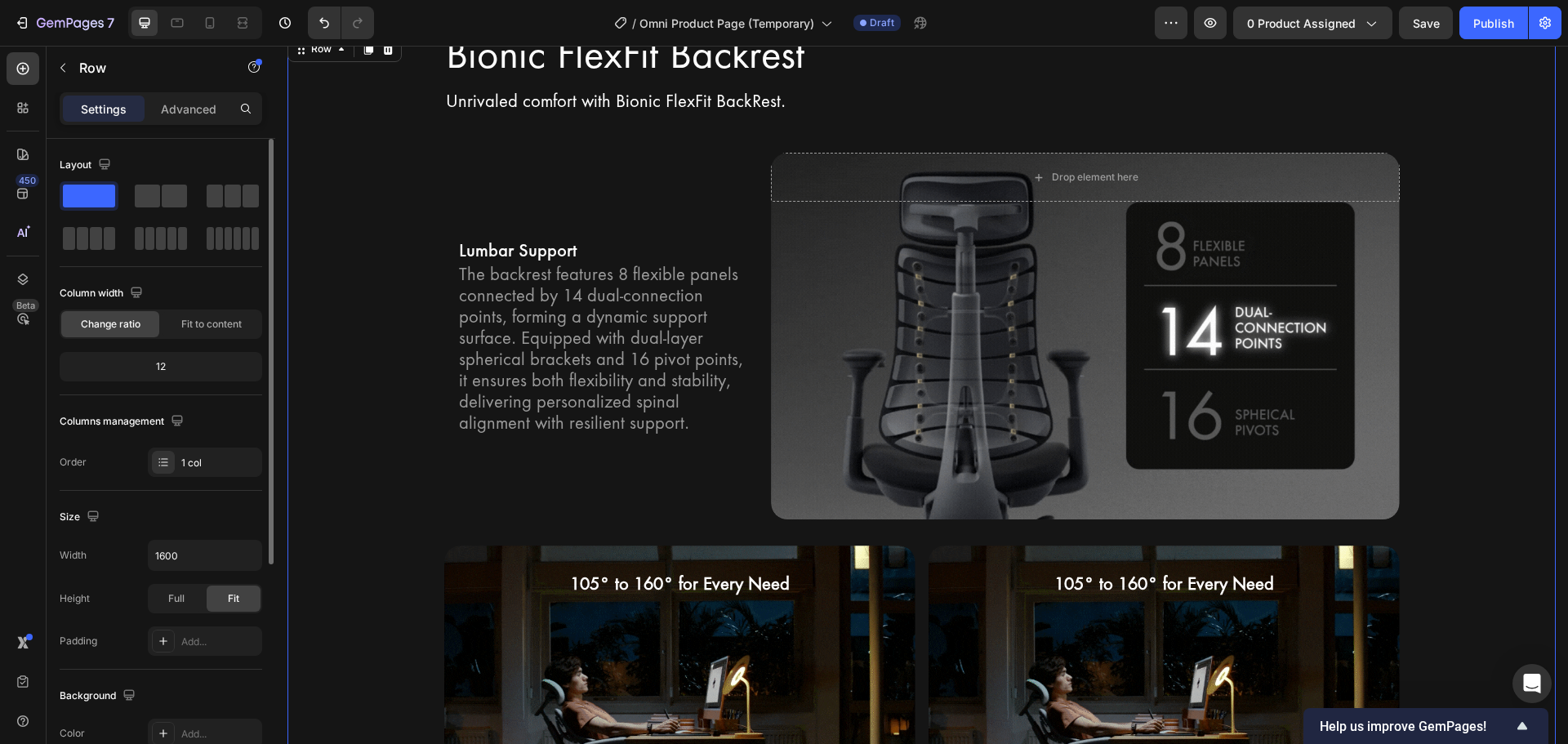
click at [1461, 333] on div "Bionic FlexFit Backrest Heading Row Unrivaled comfort with Bionic FlexFit BackR…" at bounding box center [922, 518] width 1268 height 973
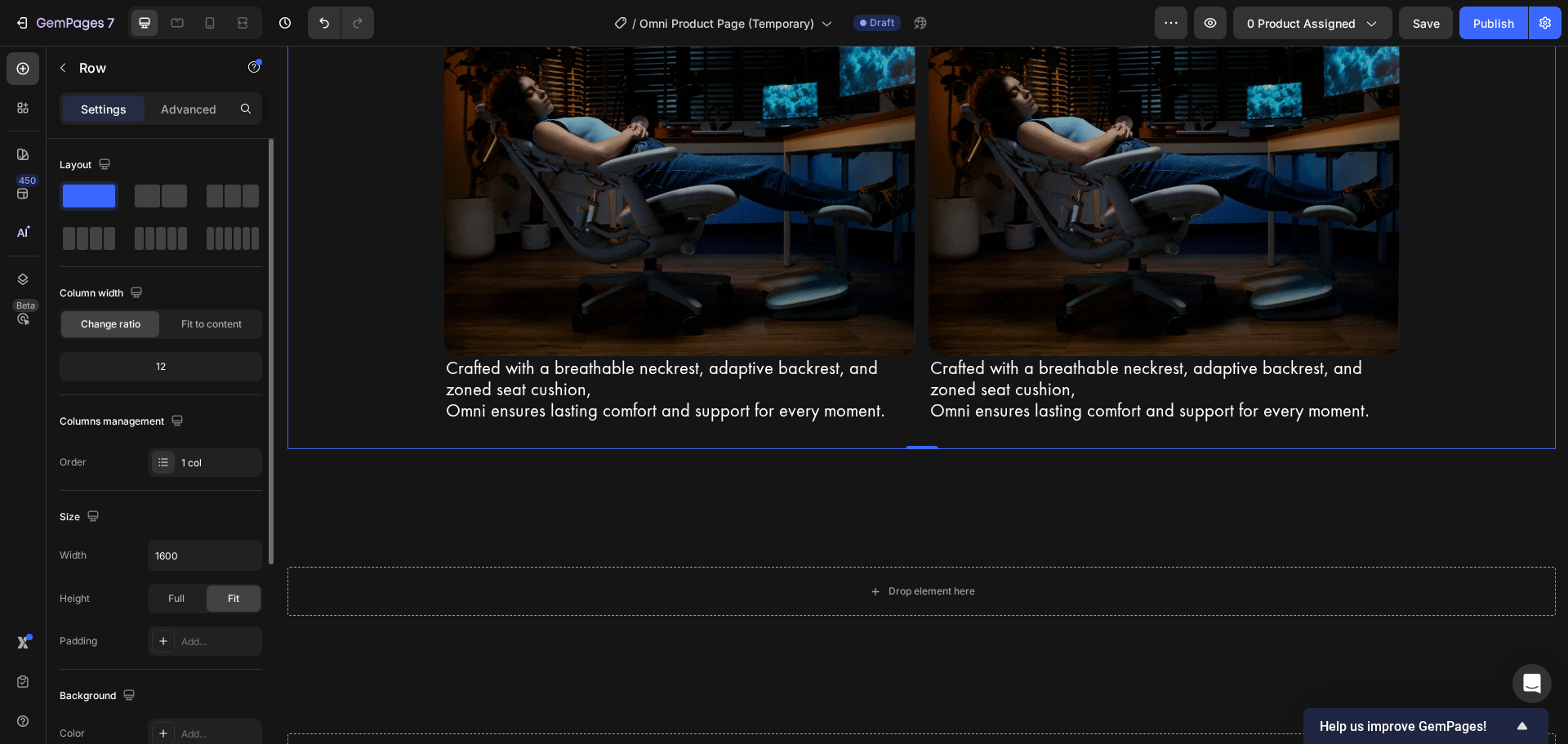
scroll to position [2828, 0]
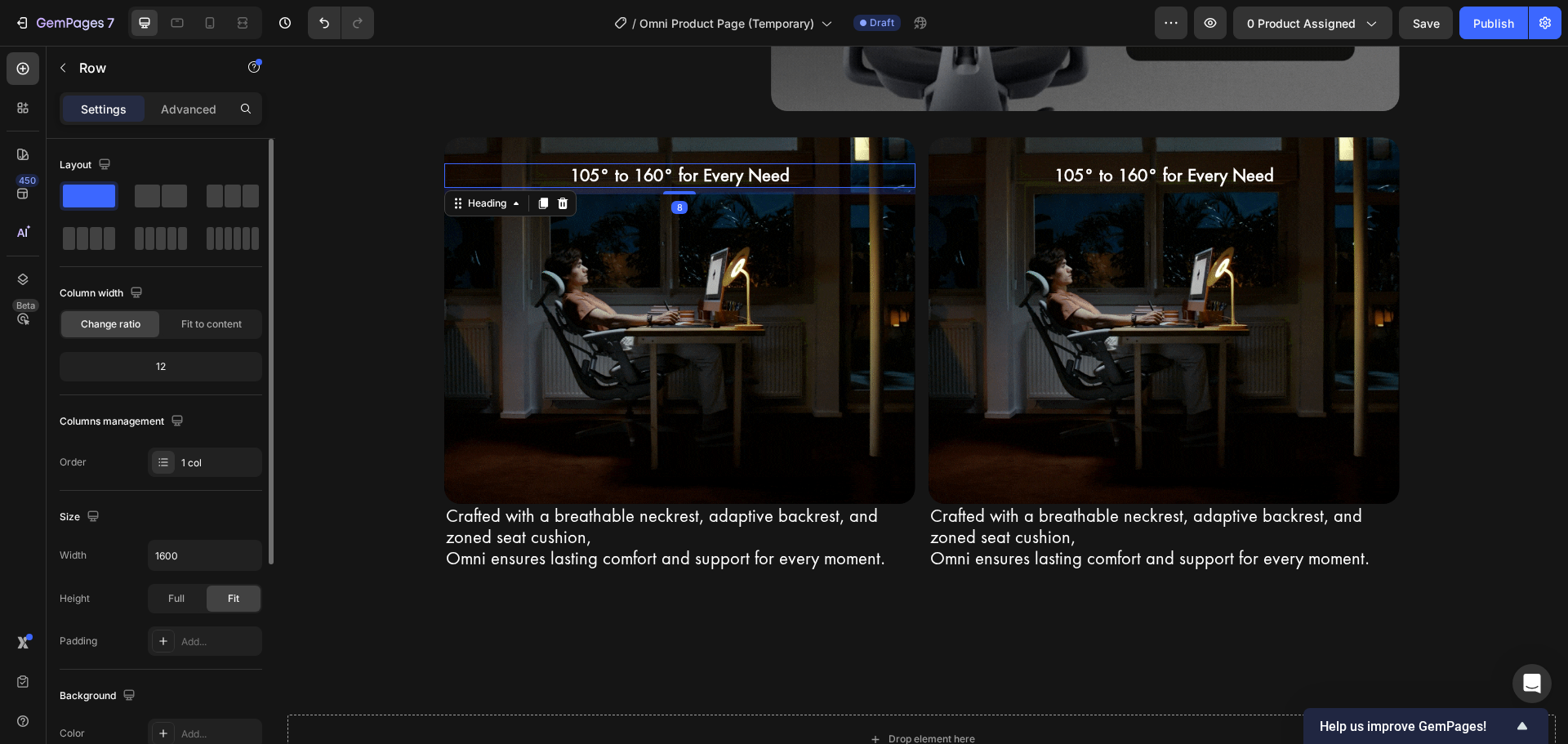
click at [682, 188] on div "105° to 160° for Every Need Heading 8" at bounding box center [679, 176] width 471 height 24
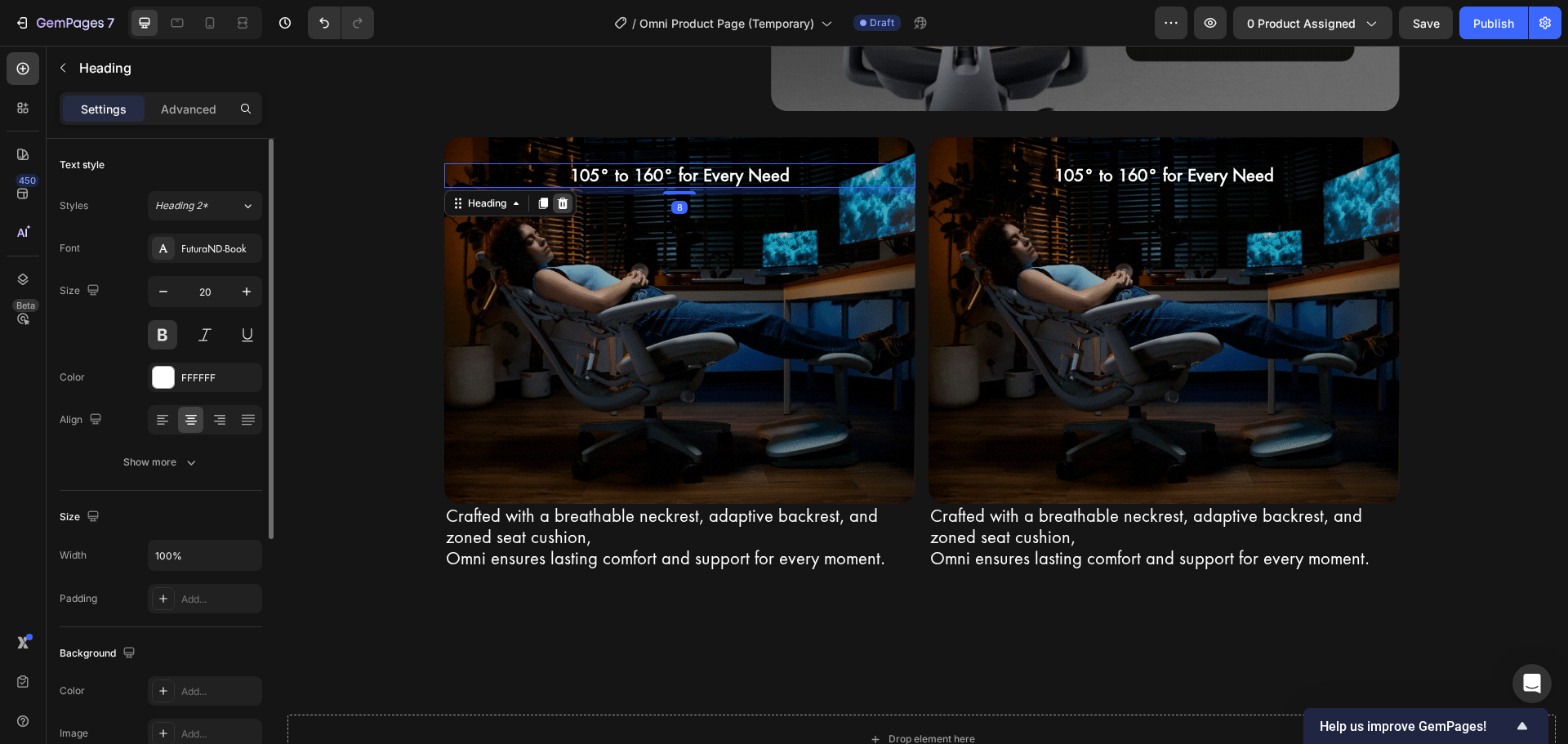
click at [558, 205] on icon at bounding box center [562, 203] width 10 height 11
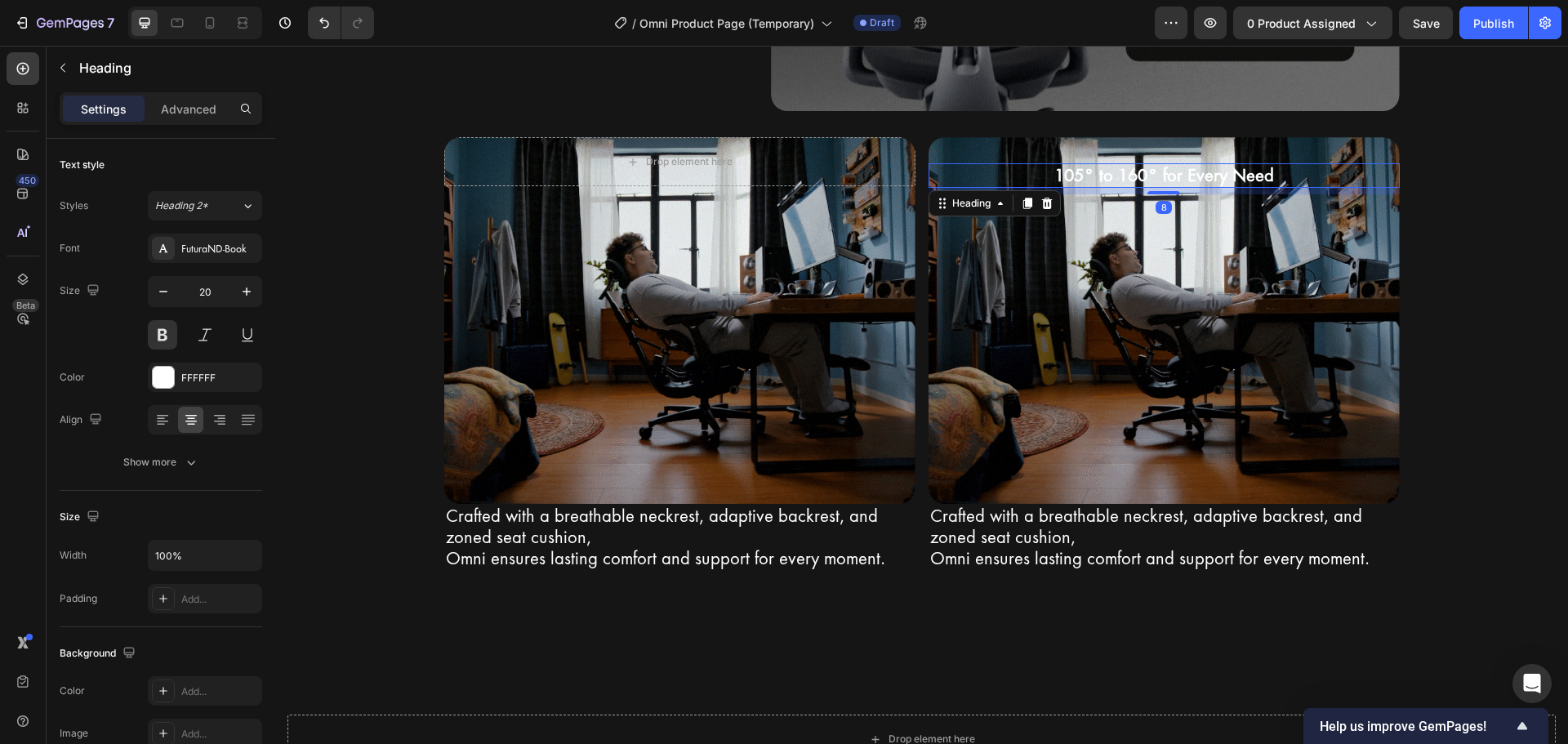
click at [1092, 182] on h2 "105° to 160° for Every Need" at bounding box center [1164, 176] width 471 height 24
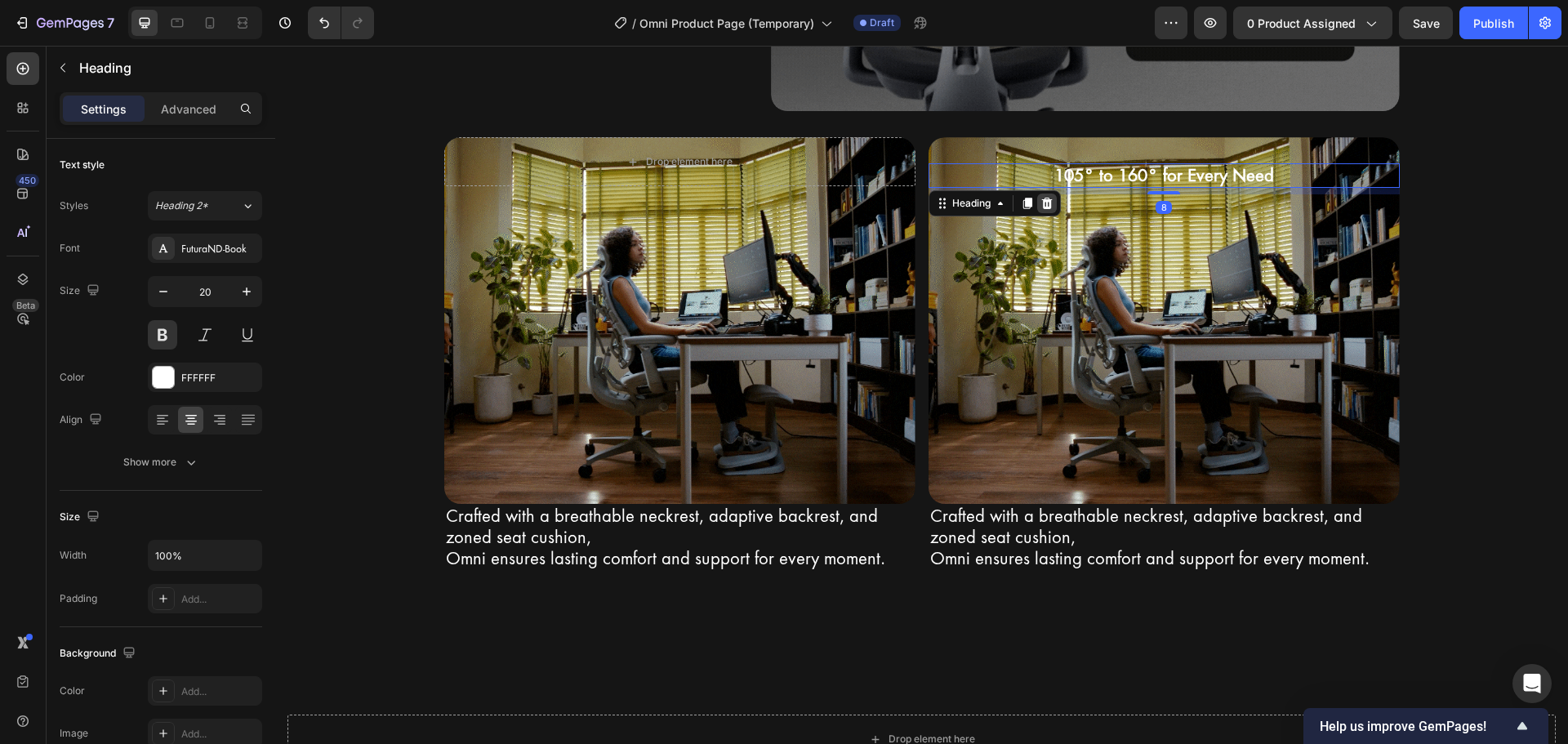
click at [1045, 207] on icon at bounding box center [1047, 203] width 10 height 11
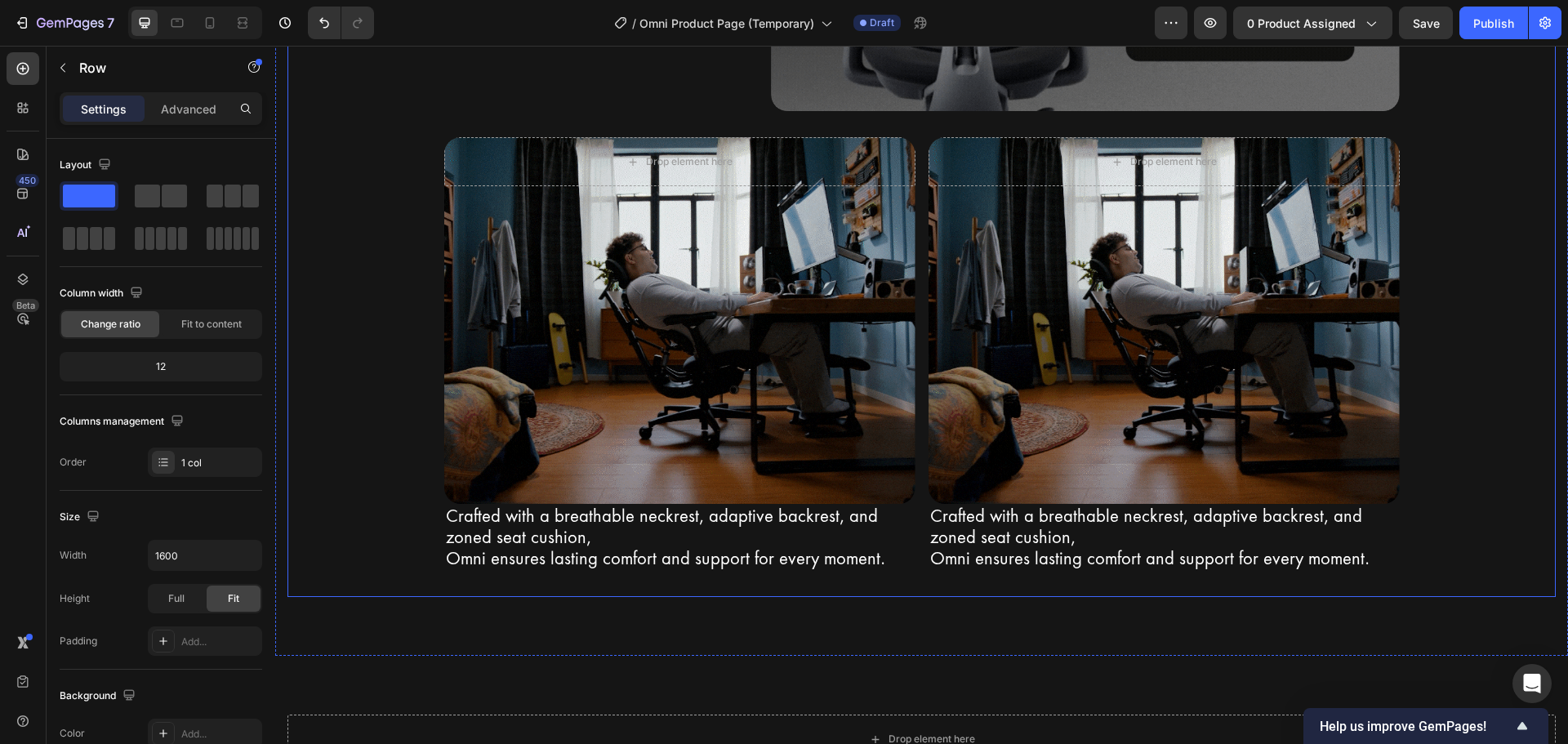
click at [1428, 291] on div "Bionic FlexFit Backrest Heading Row Unrivaled comfort with Bionic FlexFit BackR…" at bounding box center [922, 110] width 1268 height 973
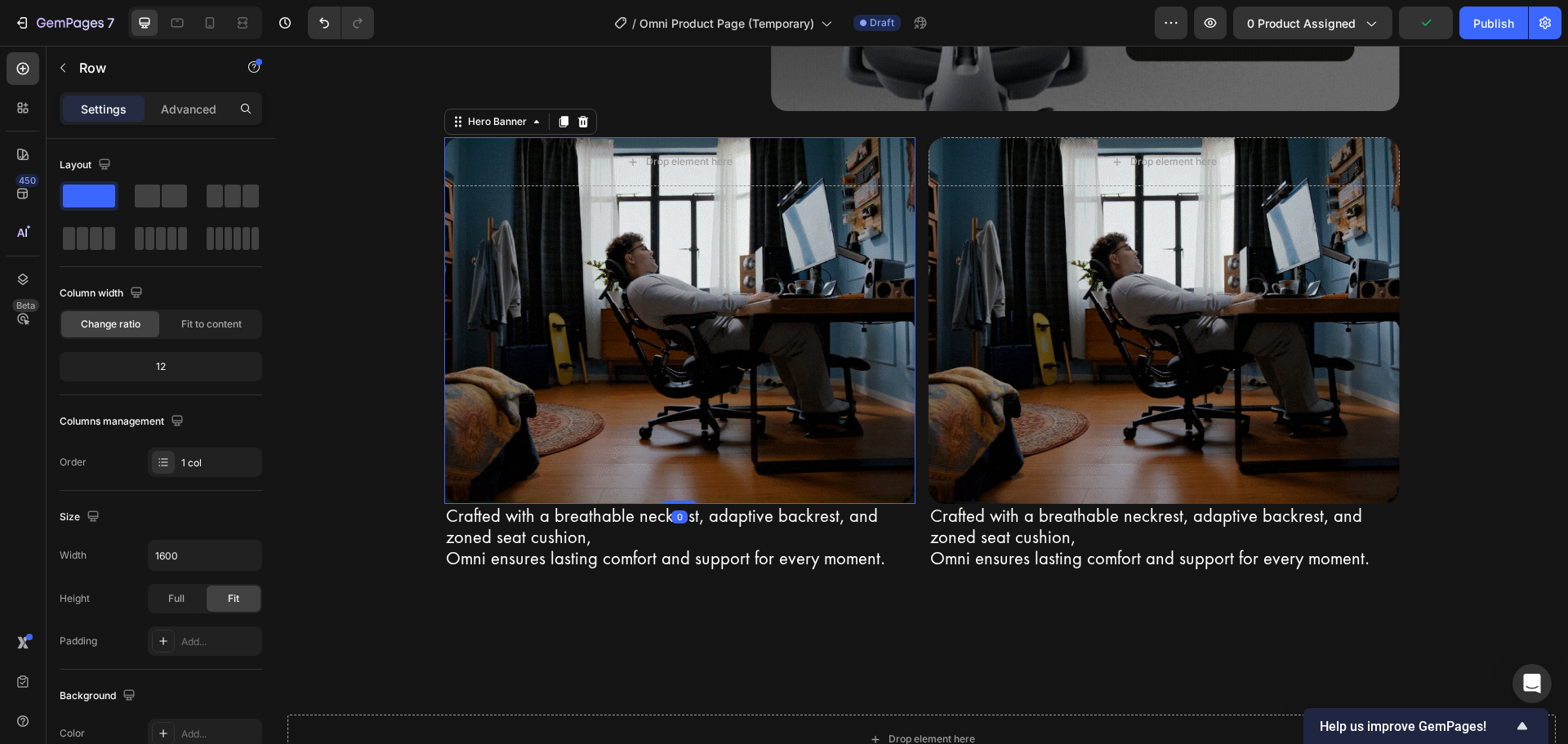
click at [628, 360] on div "Background Image" at bounding box center [679, 320] width 471 height 366
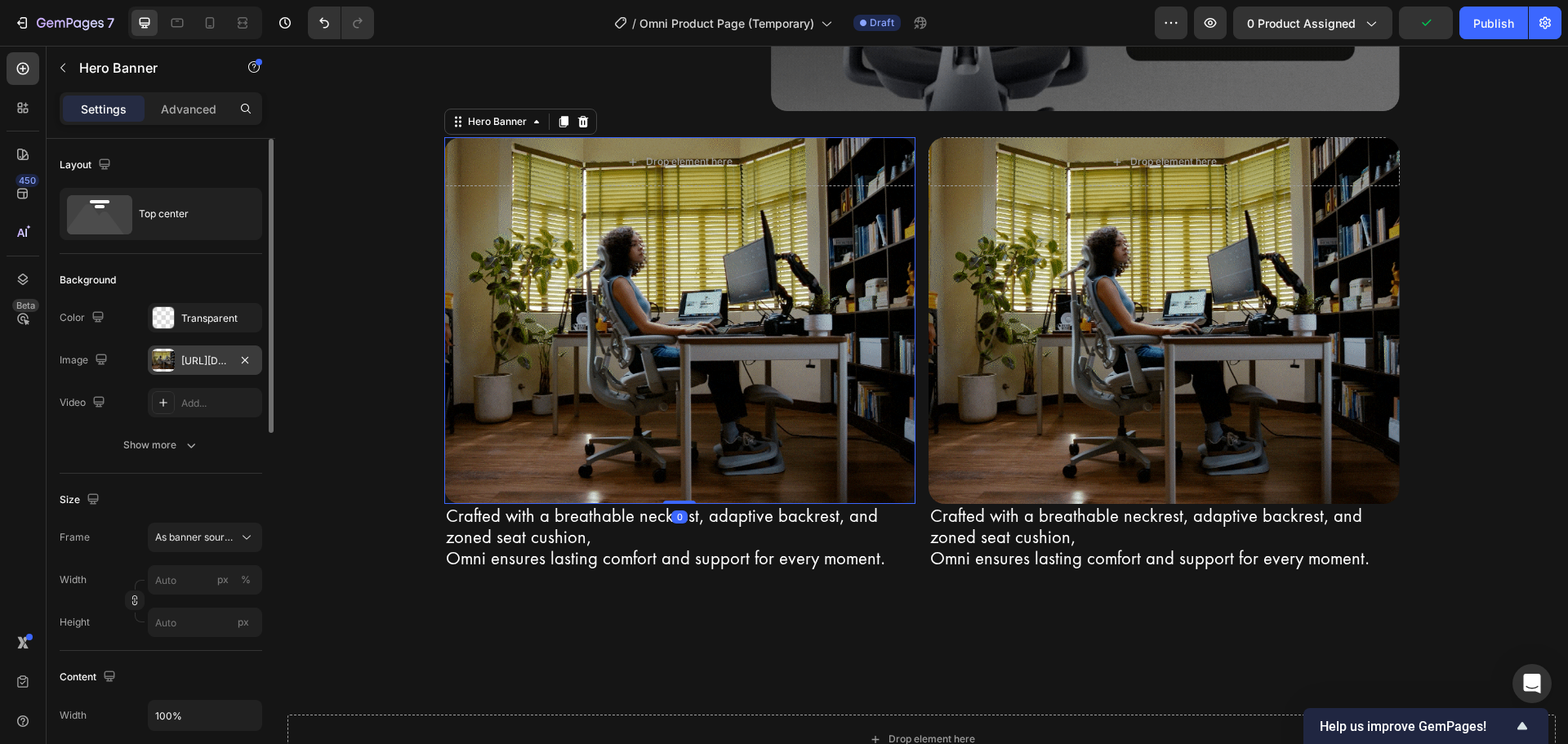
click at [199, 364] on div "https://cdn.shopify.com/s/files/1/0947/5597/9559/files/gempages_581456108338545…" at bounding box center [205, 360] width 47 height 15
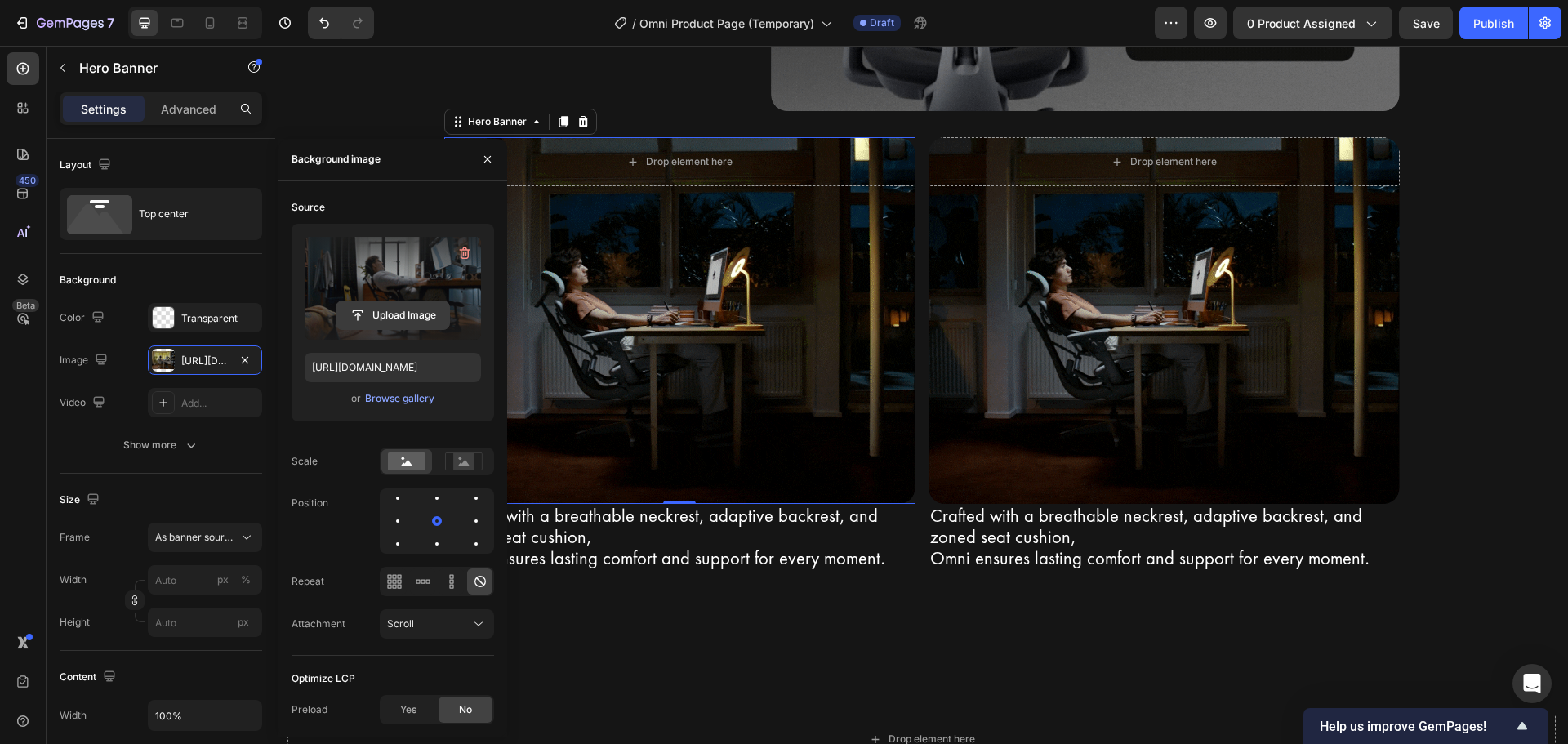
click at [379, 321] on input "file" at bounding box center [393, 316] width 113 height 28
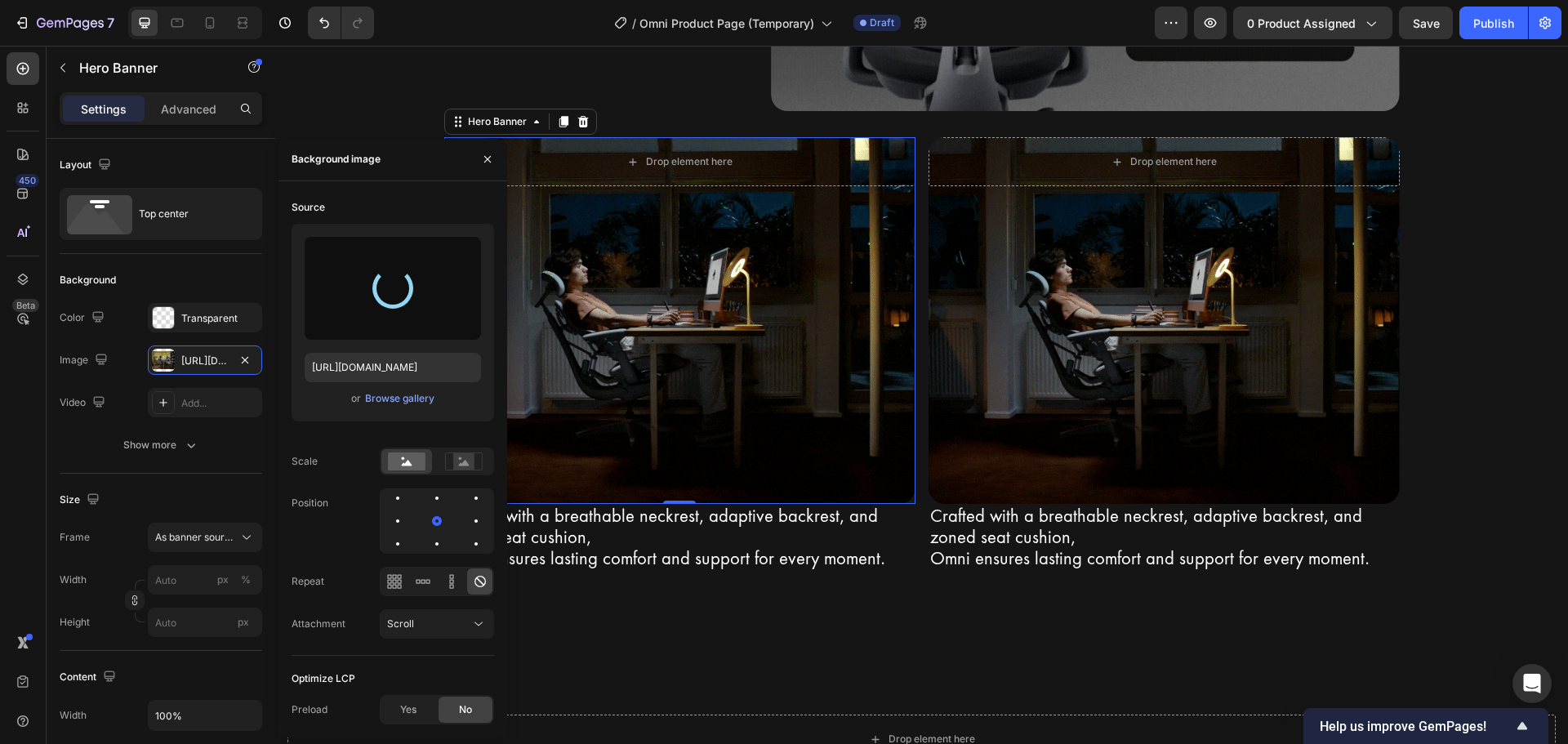
type input "https://cdn.shopify.com/s/files/1/0947/5597/9559/files/gempages_581456108338545…"
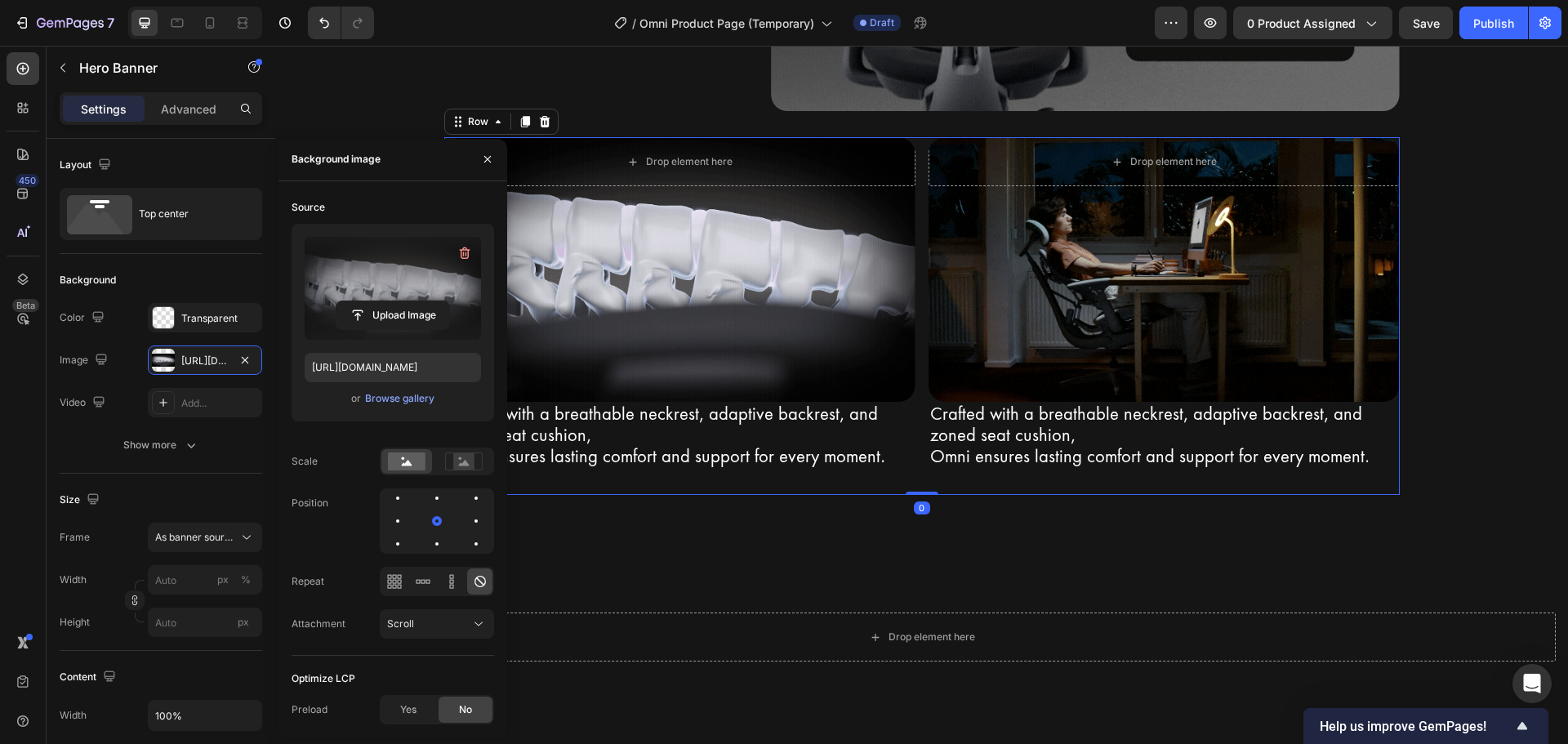
click at [730, 495] on div "Drop element here Hero Banner Crafted with a breathable neckrest, adaptive back…" at bounding box center [679, 316] width 471 height 358
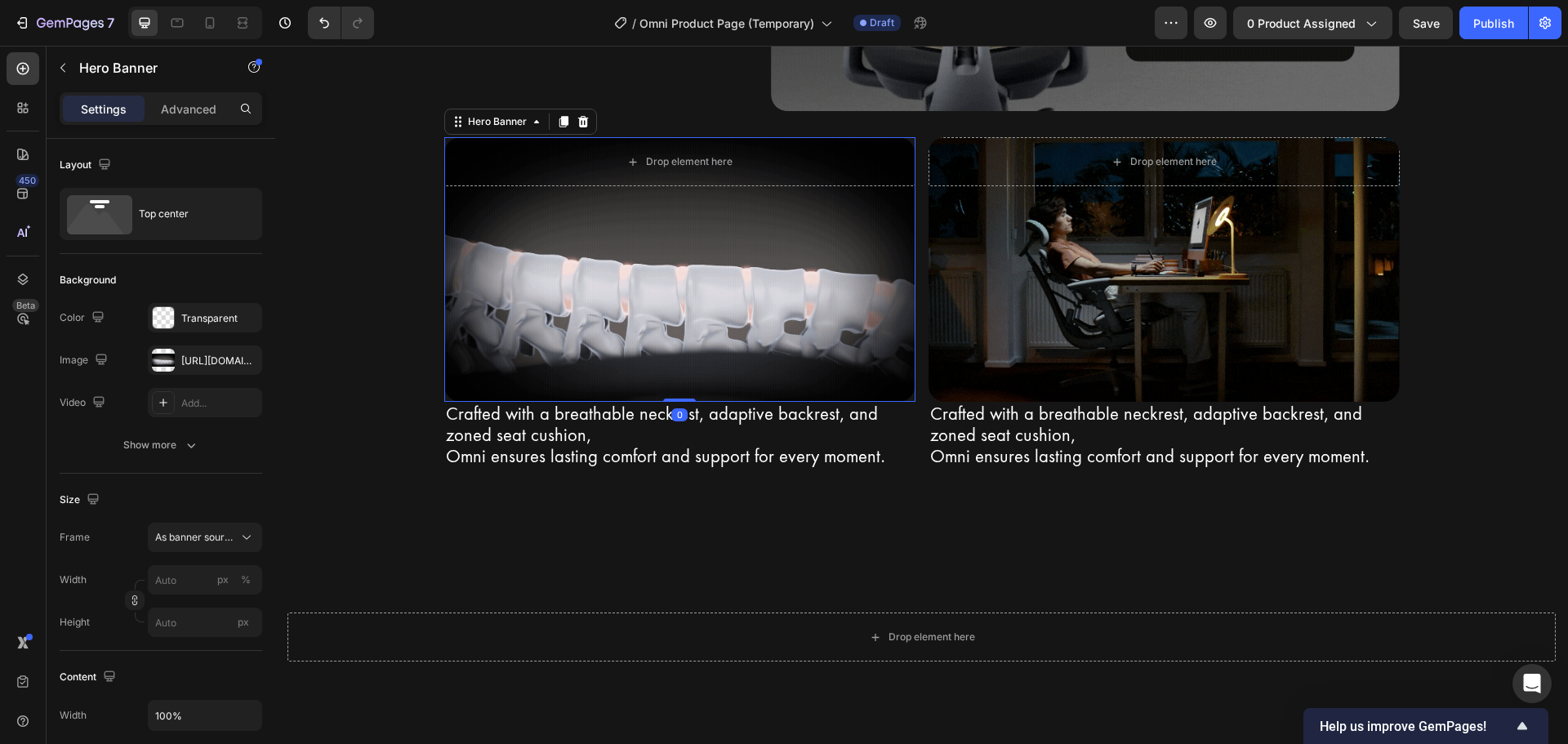
click at [714, 401] on div "Background Image" at bounding box center [679, 269] width 471 height 265
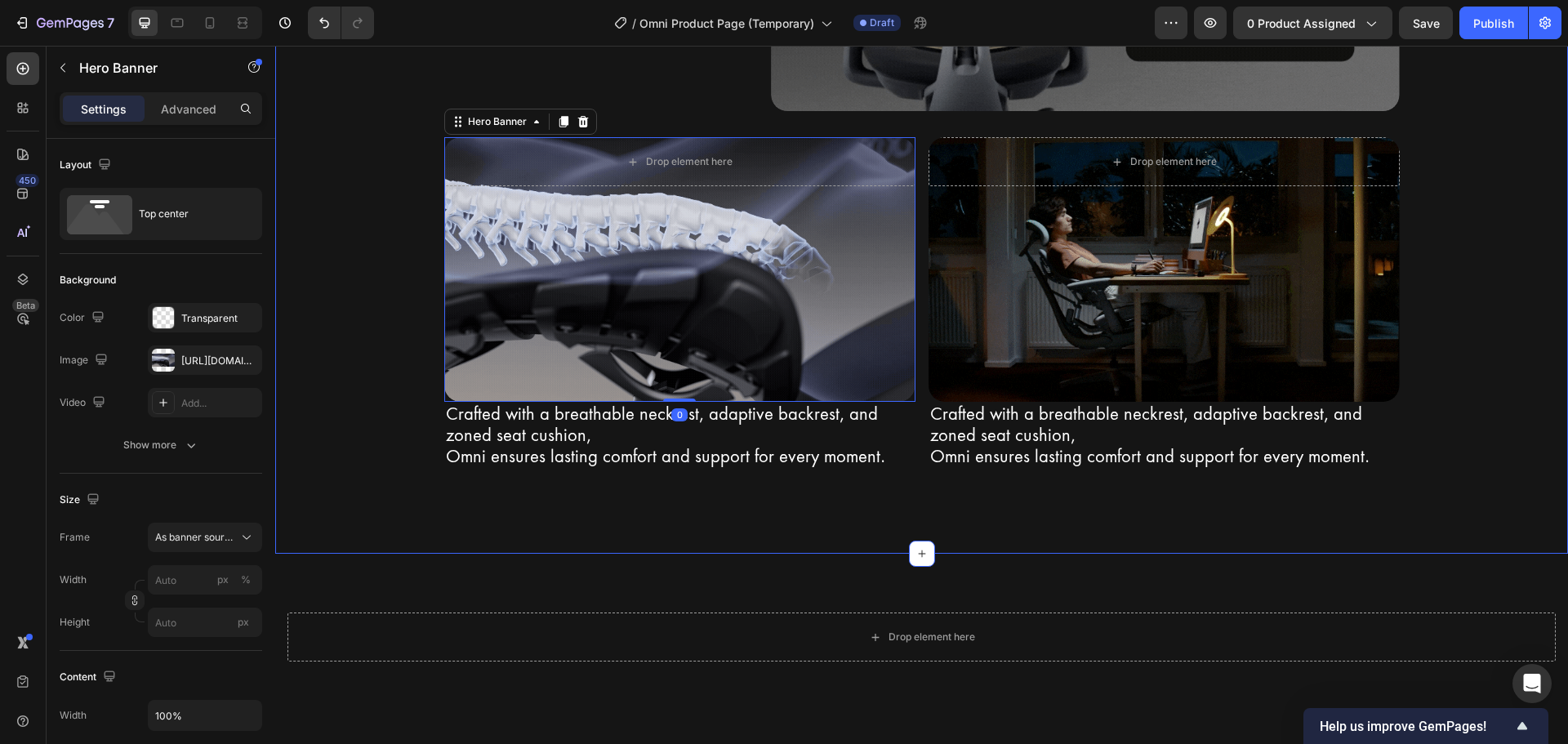
click at [633, 540] on div "Bionic FlexFit Backrest Heading Row Unrivaled comfort with Bionic FlexFit BackR…" at bounding box center [922, 59] width 1293 height 988
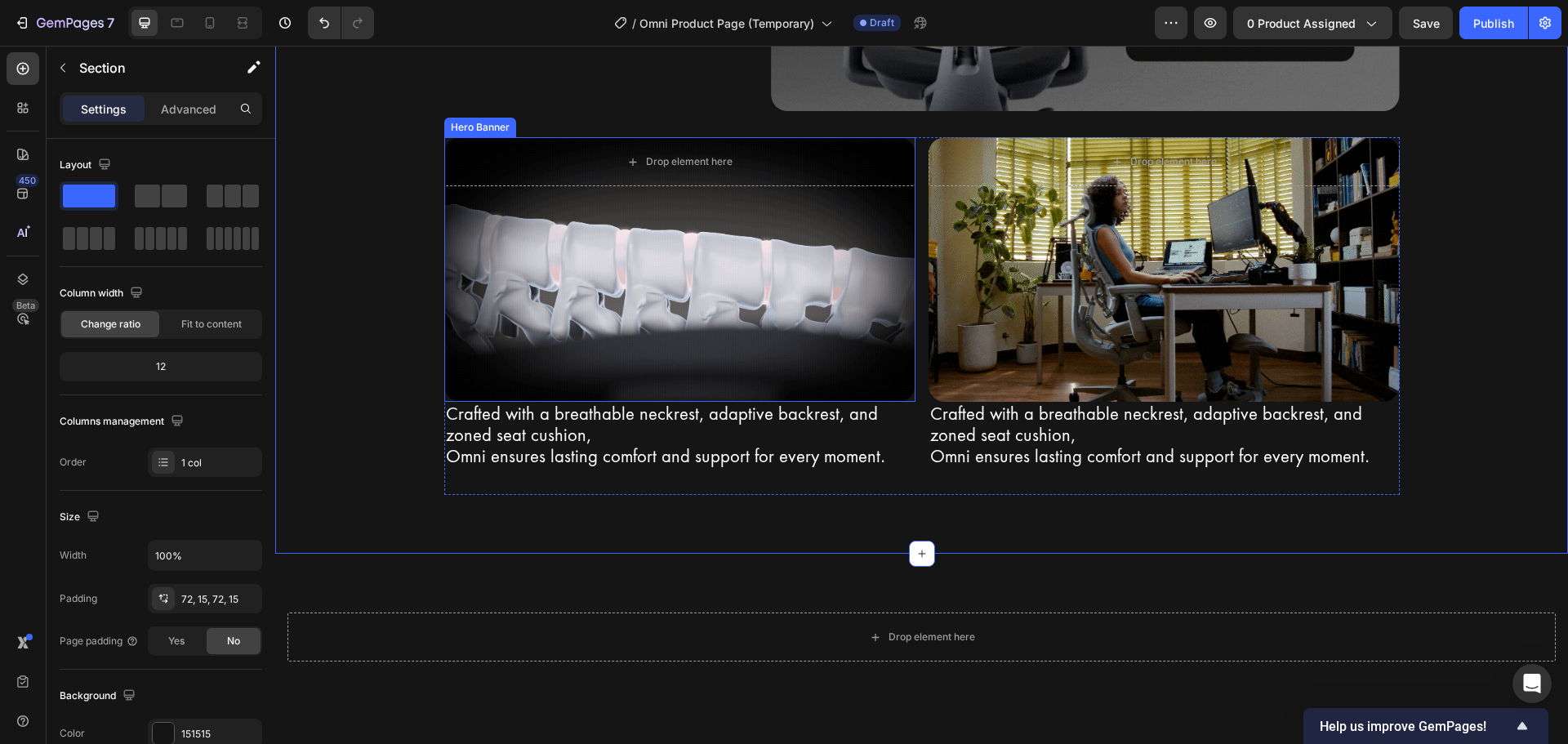
click at [646, 344] on div "Background Image" at bounding box center [679, 269] width 471 height 265
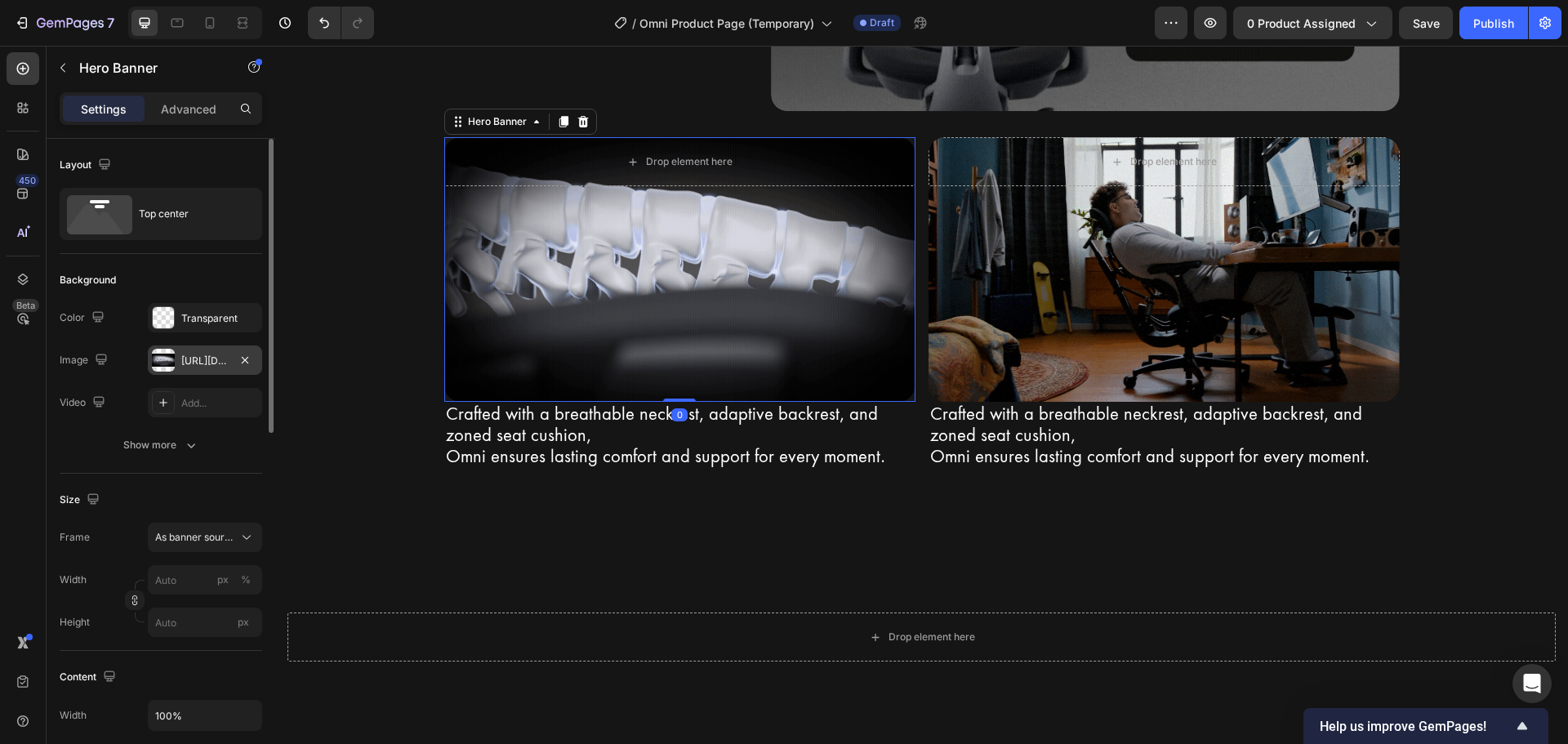
click at [185, 365] on div "https://cdn.shopify.com/s/files/1/0947/5597/9559/files/gempages_581456108338545…" at bounding box center [205, 360] width 47 height 15
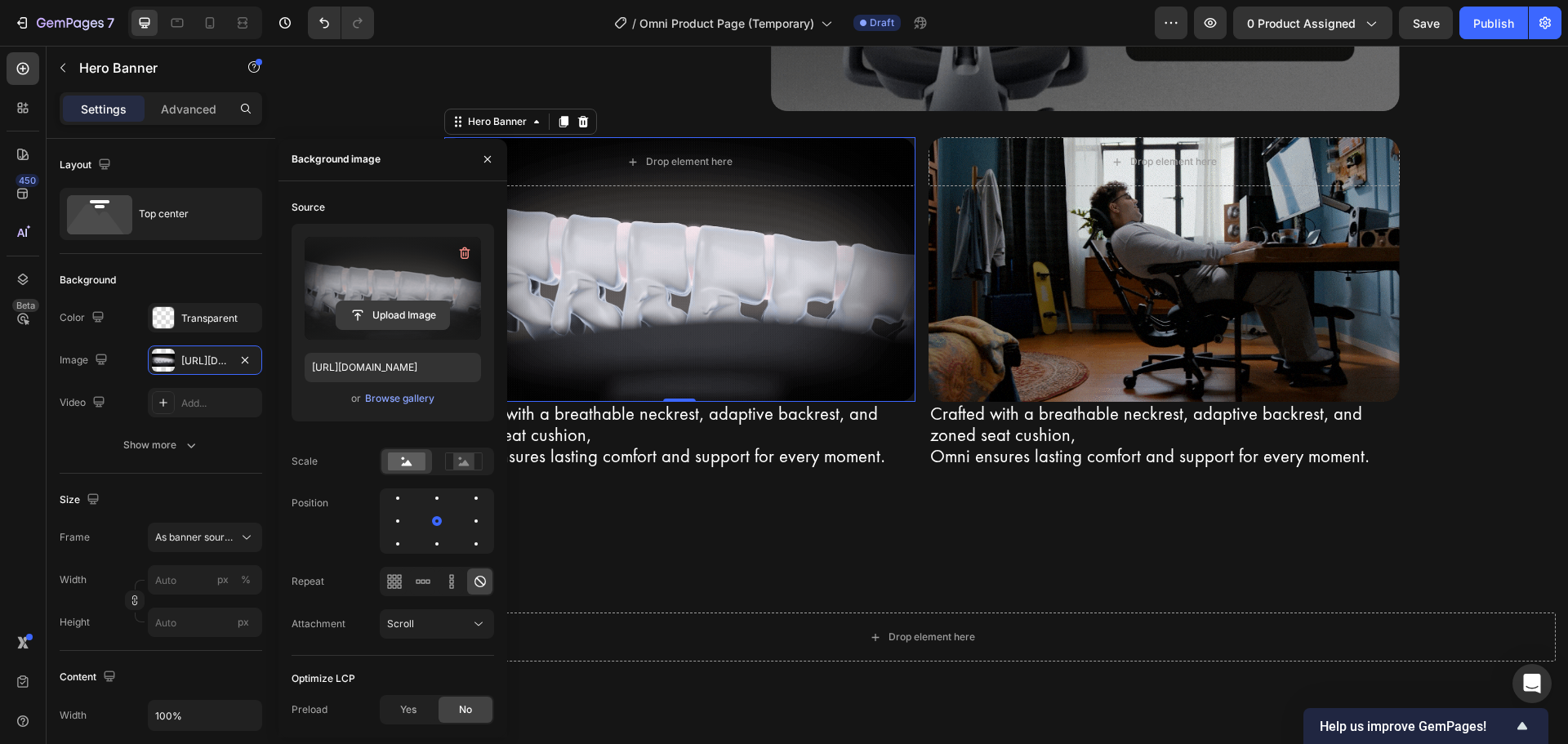
click at [381, 302] on input "file" at bounding box center [393, 316] width 113 height 28
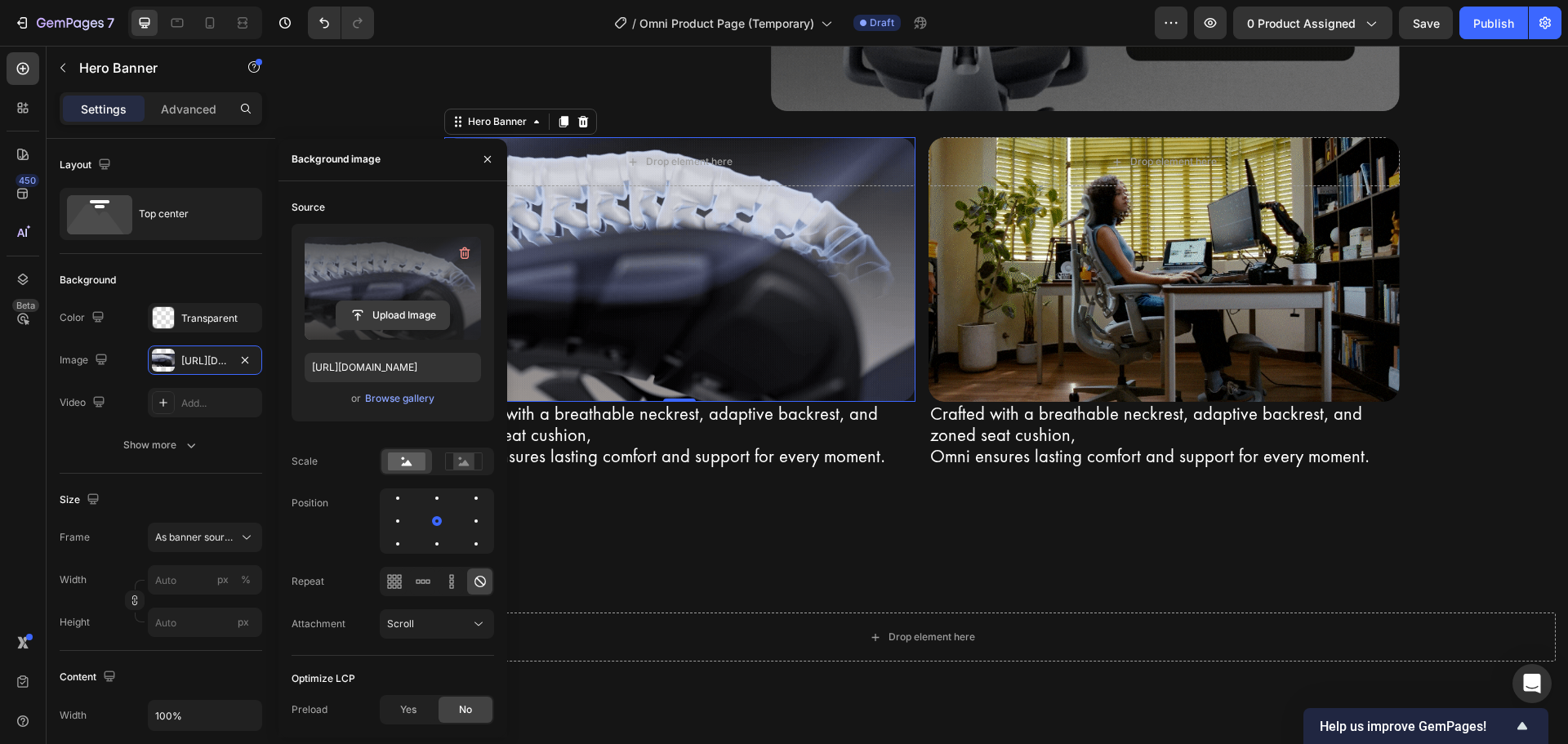
click at [384, 314] on input "file" at bounding box center [393, 316] width 113 height 28
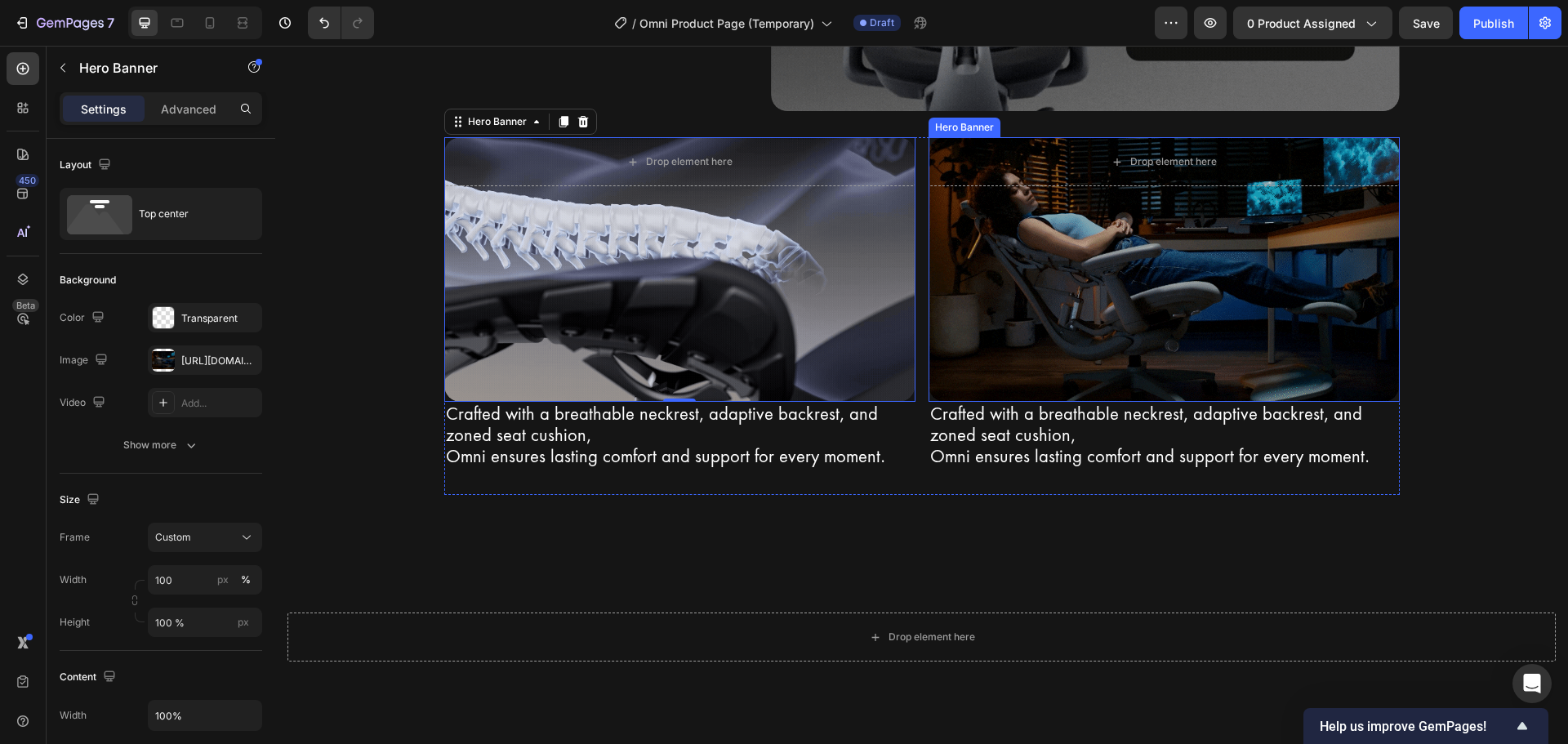
click at [1154, 351] on div "Background Image" at bounding box center [1164, 269] width 471 height 265
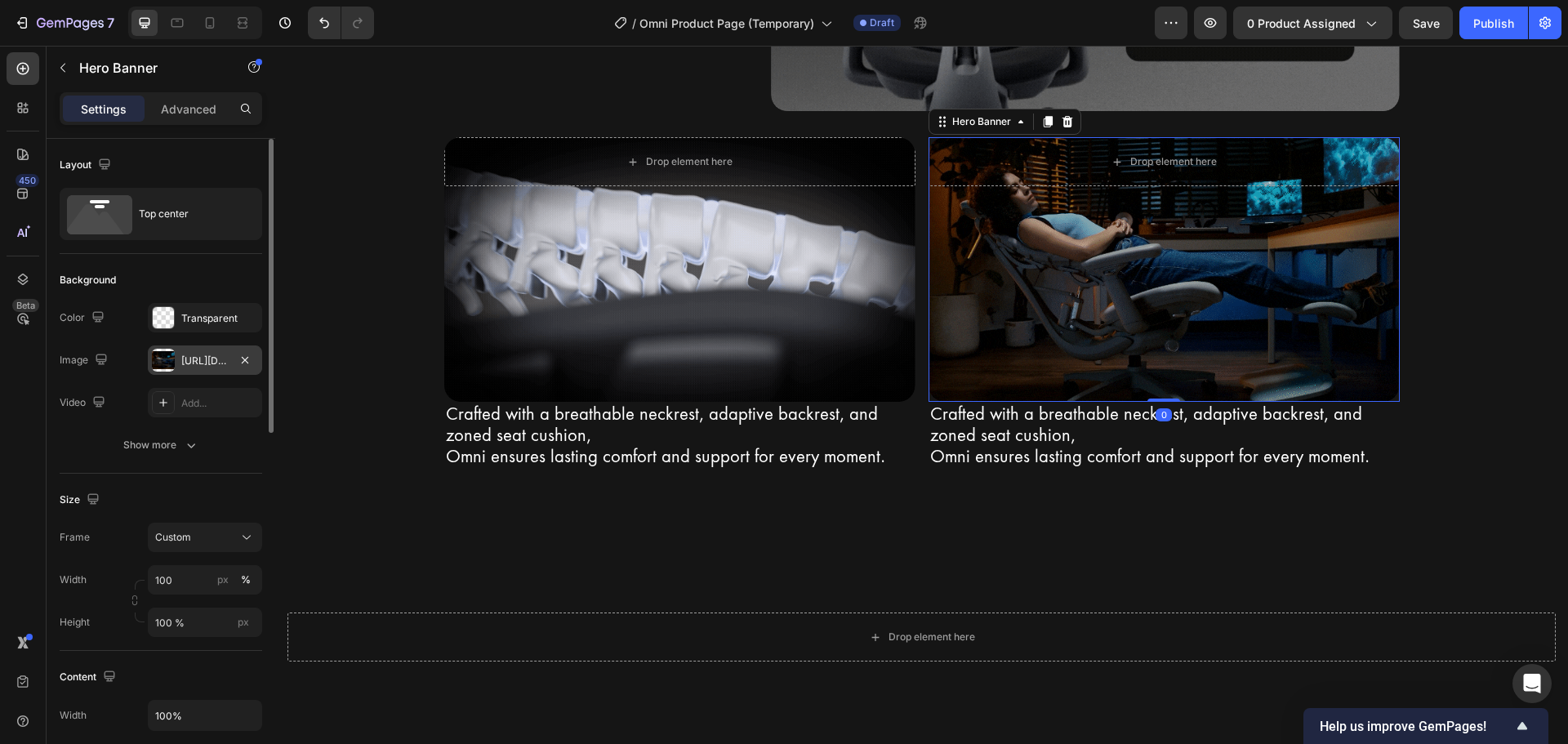
click at [211, 358] on div "https://cdn.shopify.com/s/files/1/0947/5597/9559/files/gempages_581456108338545…" at bounding box center [205, 360] width 47 height 15
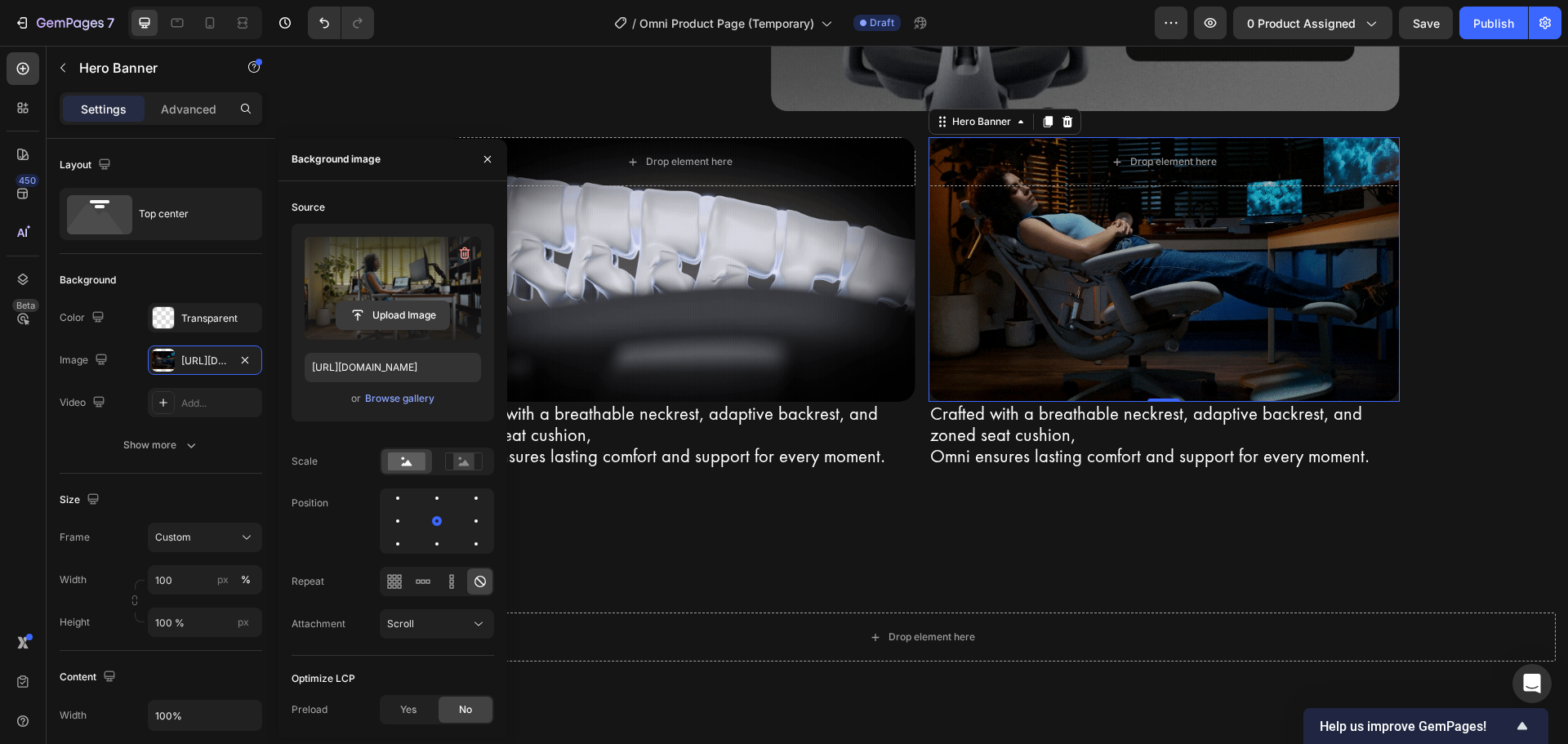
click at [394, 302] on input "file" at bounding box center [393, 316] width 113 height 28
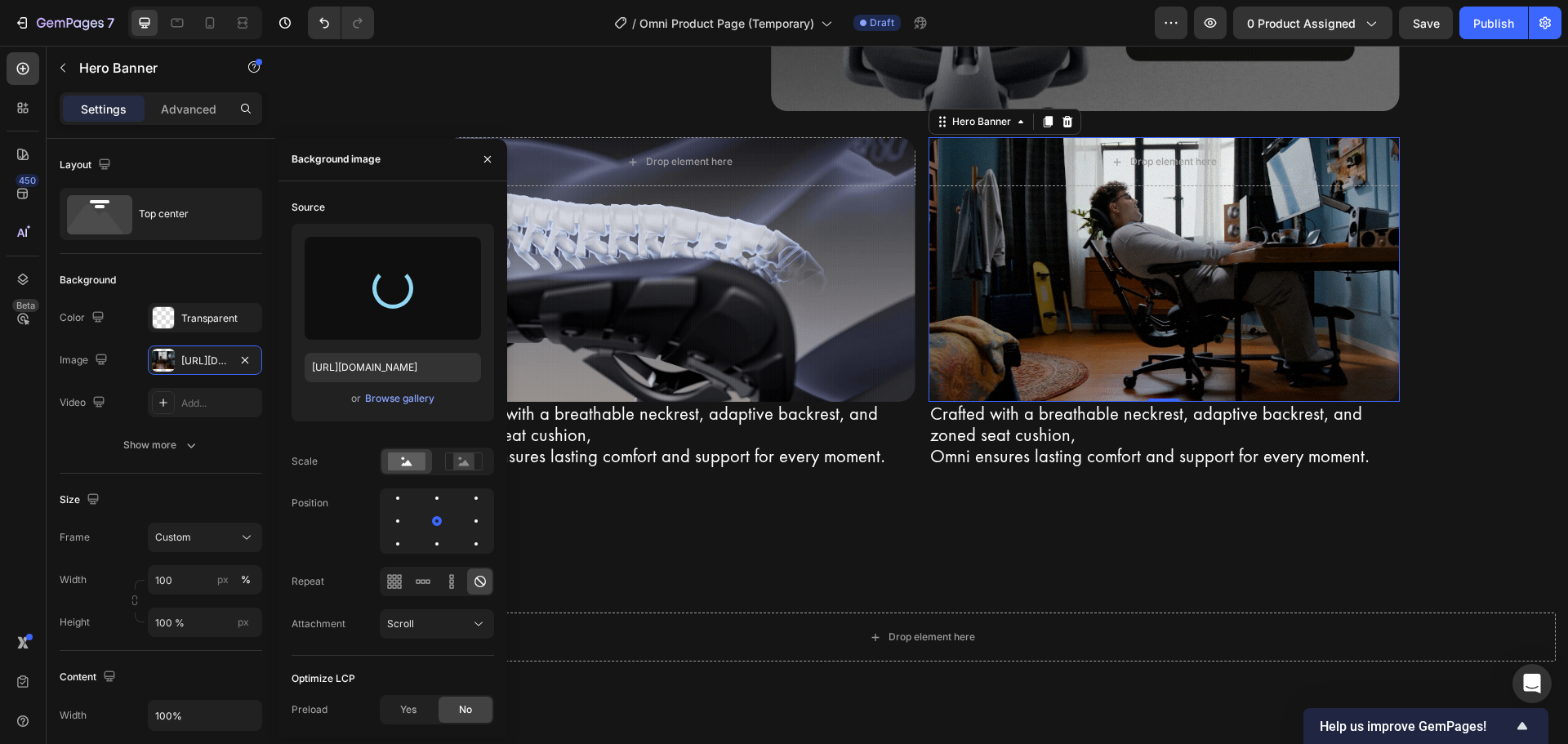
type input "https://cdn.shopify.com/s/files/1/0947/5597/9559/files/gempages_581456108338545…"
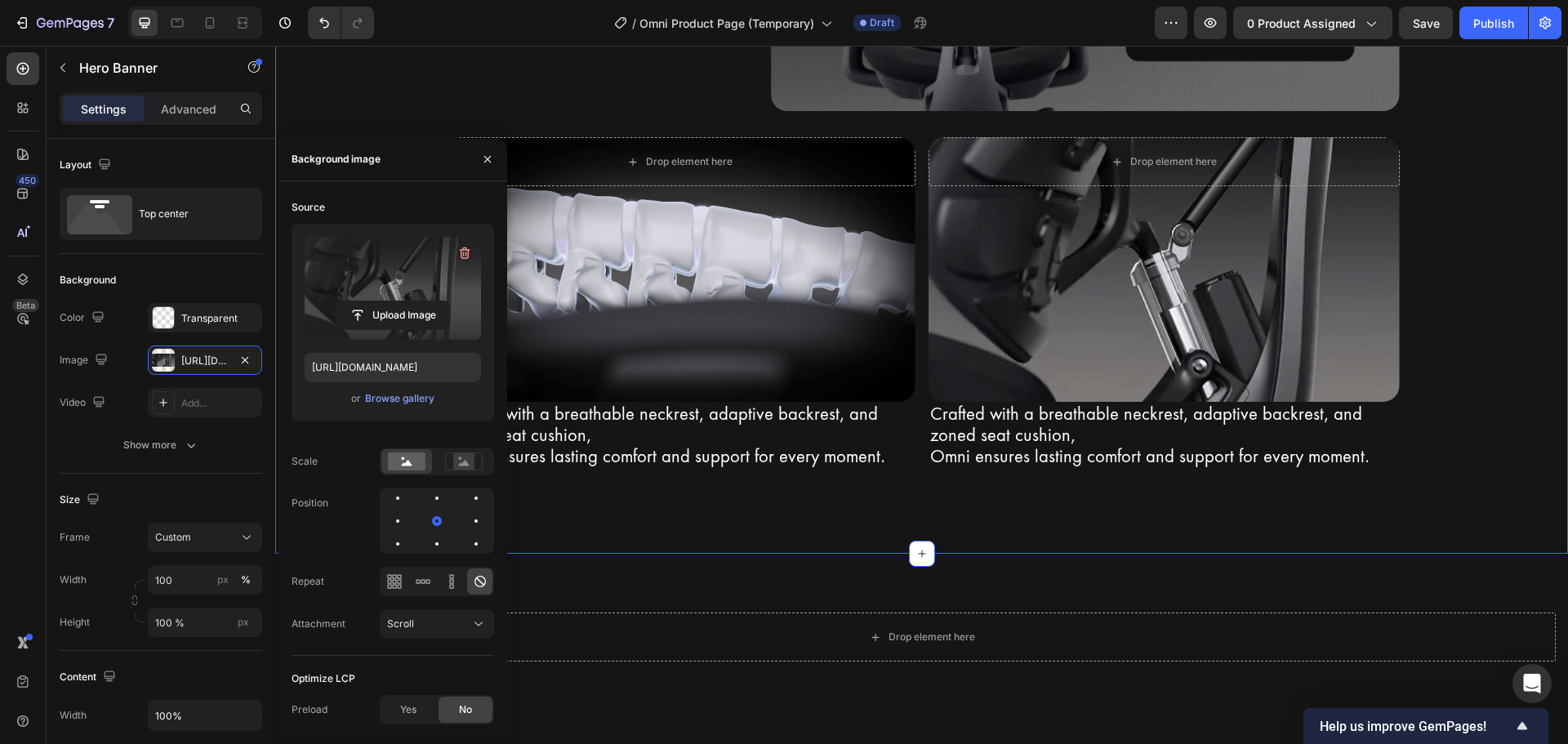
click at [953, 525] on div "Bionic FlexFit Backrest Heading Row Unrivaled comfort with Bionic FlexFit BackR…" at bounding box center [922, 59] width 1293 height 988
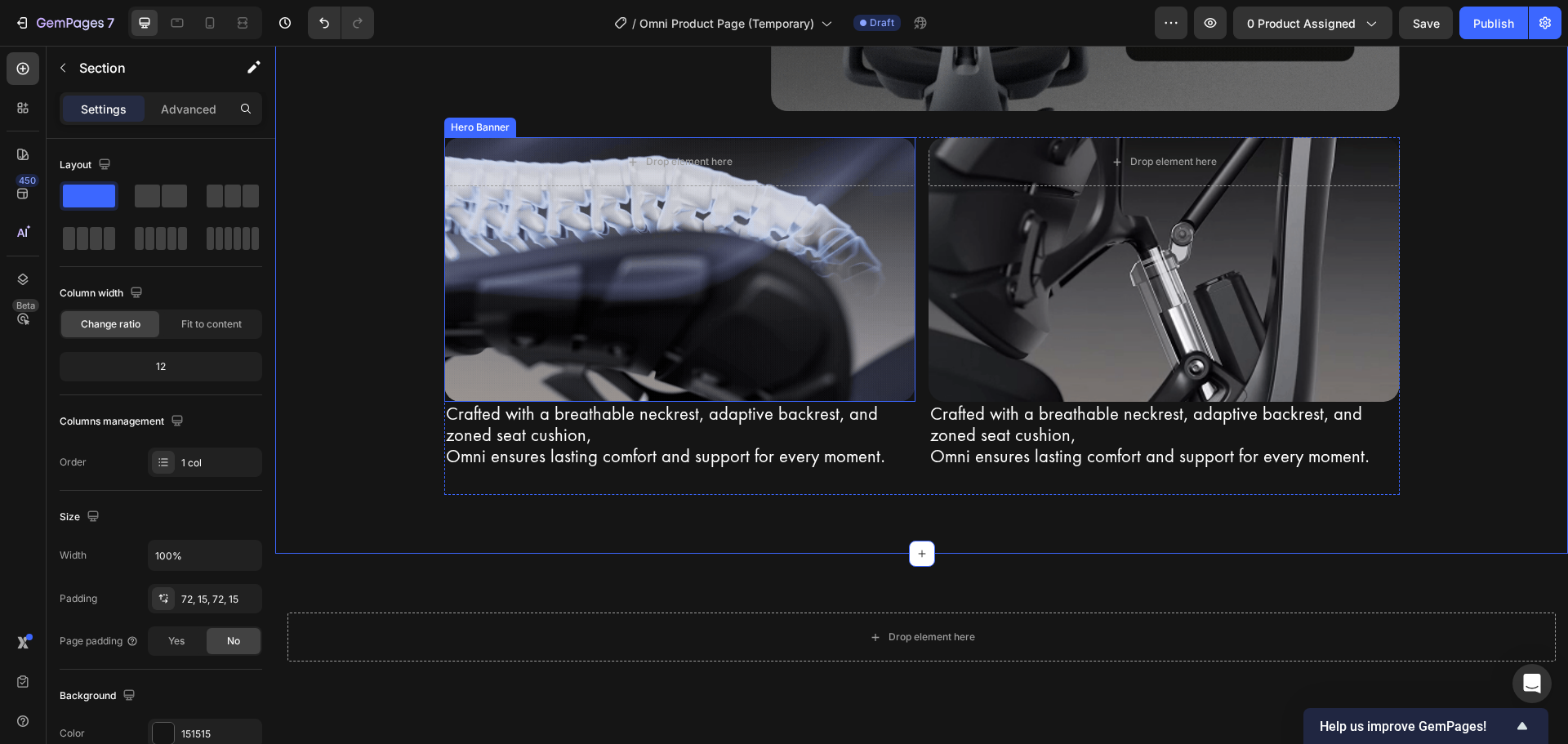
click at [733, 312] on div "Background Image" at bounding box center [679, 269] width 471 height 265
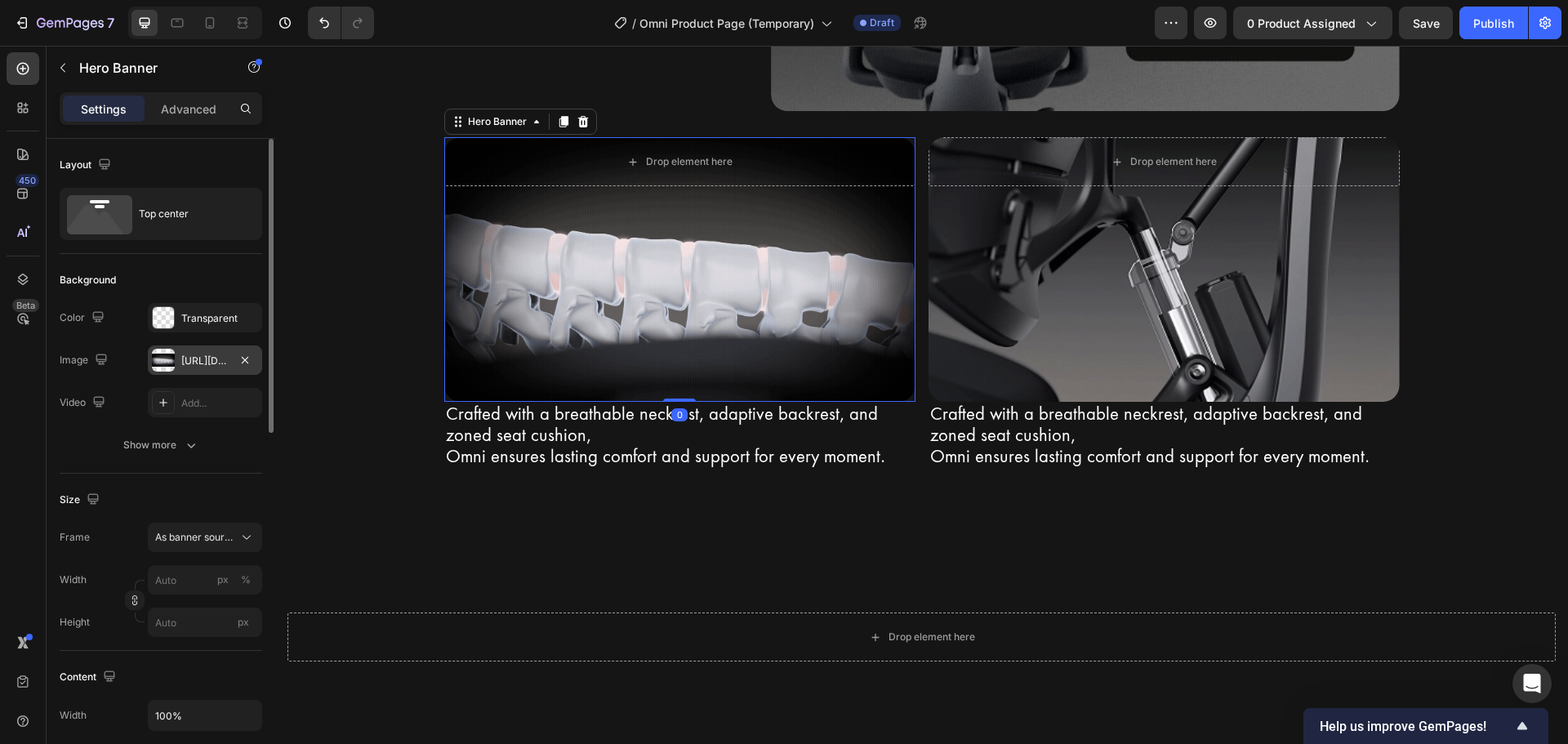
click at [174, 366] on div at bounding box center [164, 360] width 23 height 23
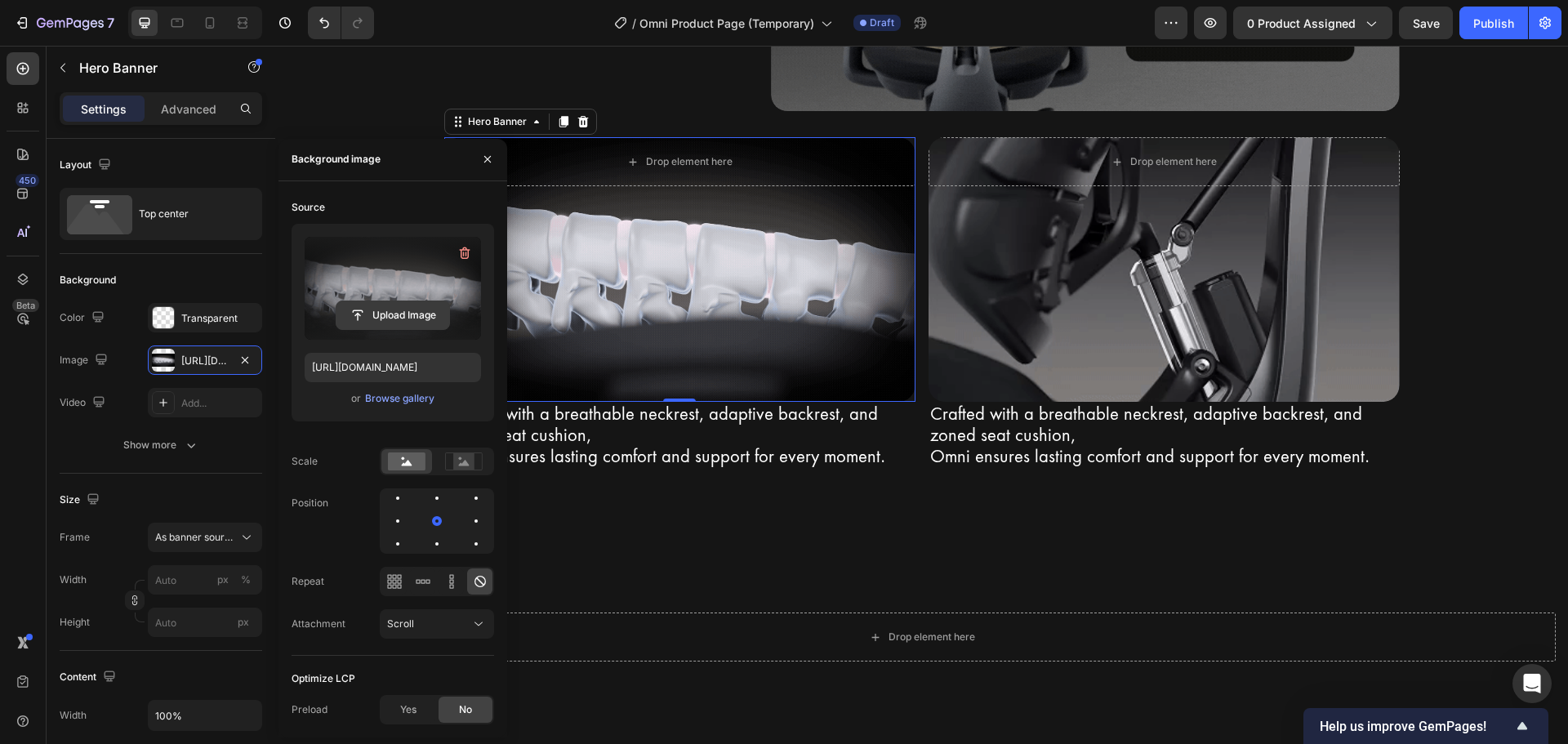
click at [390, 302] on input "file" at bounding box center [393, 316] width 113 height 28
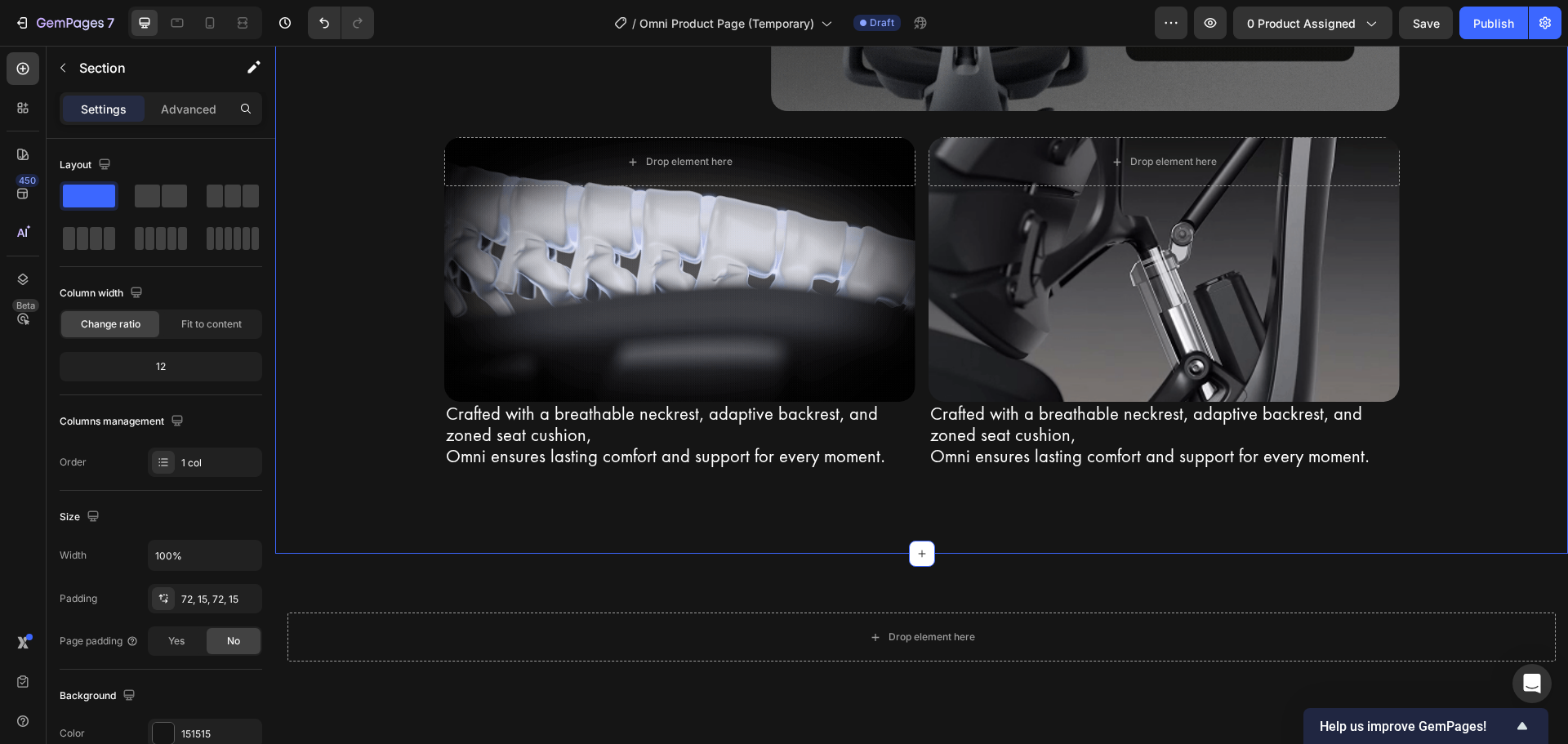
click at [1218, 548] on div "Bionic FlexFit Backrest Heading Row Unrivaled comfort with Bionic FlexFit BackR…" at bounding box center [922, 59] width 1293 height 988
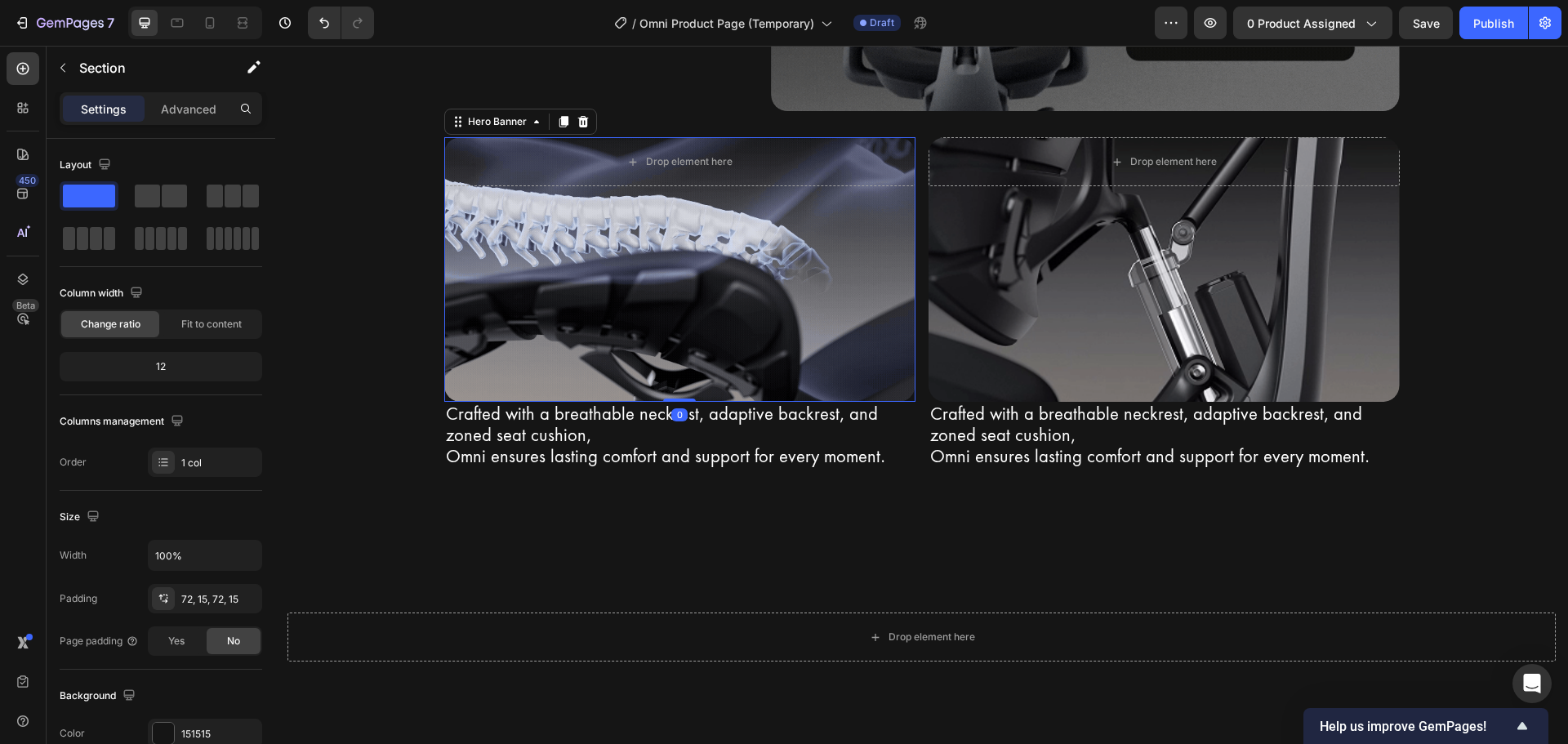
click at [588, 309] on div "Background Image" at bounding box center [679, 269] width 471 height 265
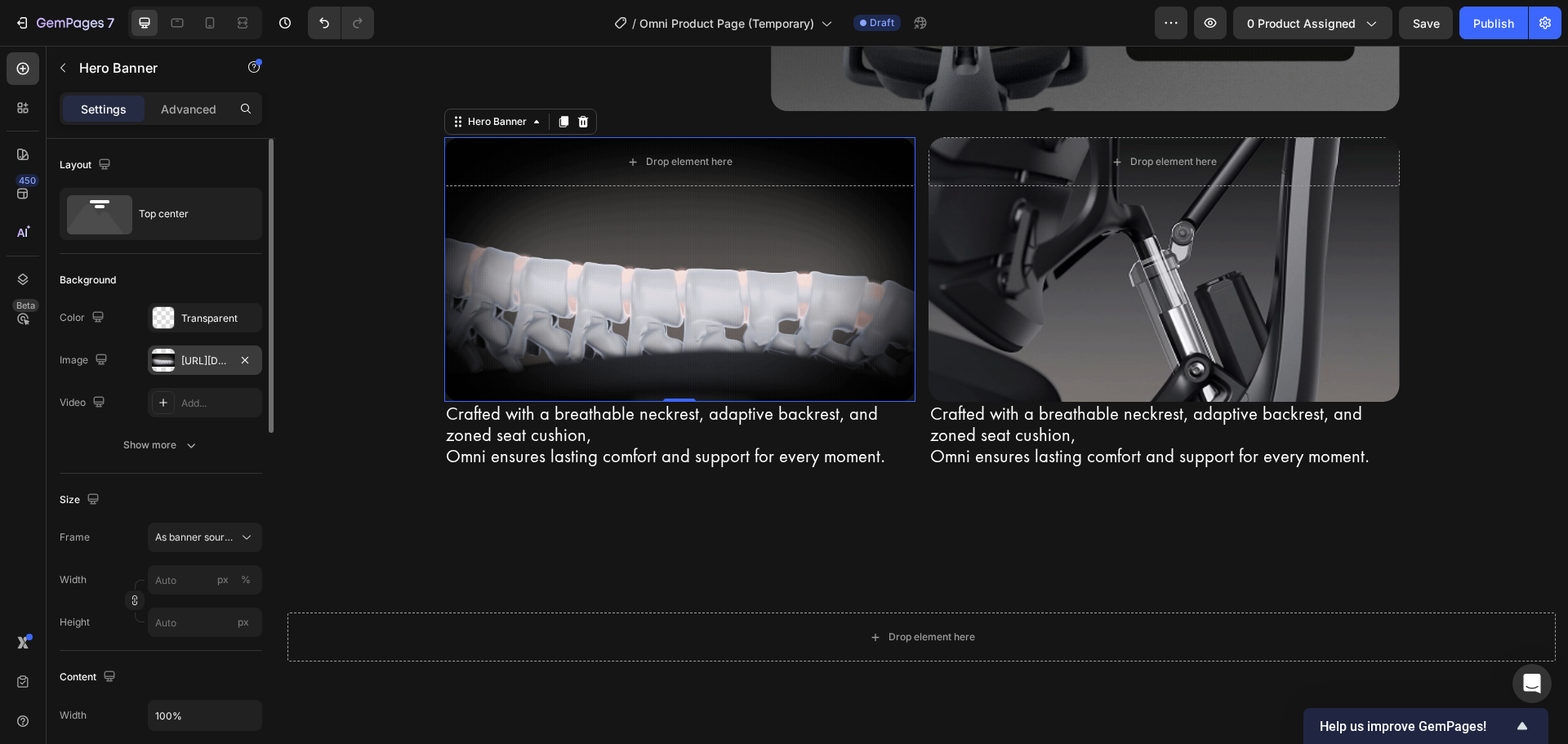
click at [194, 354] on div "https://cdn.shopify.com/s/files/1/0947/5597/9559/files/gempages_581456108338545…" at bounding box center [205, 360] width 47 height 15
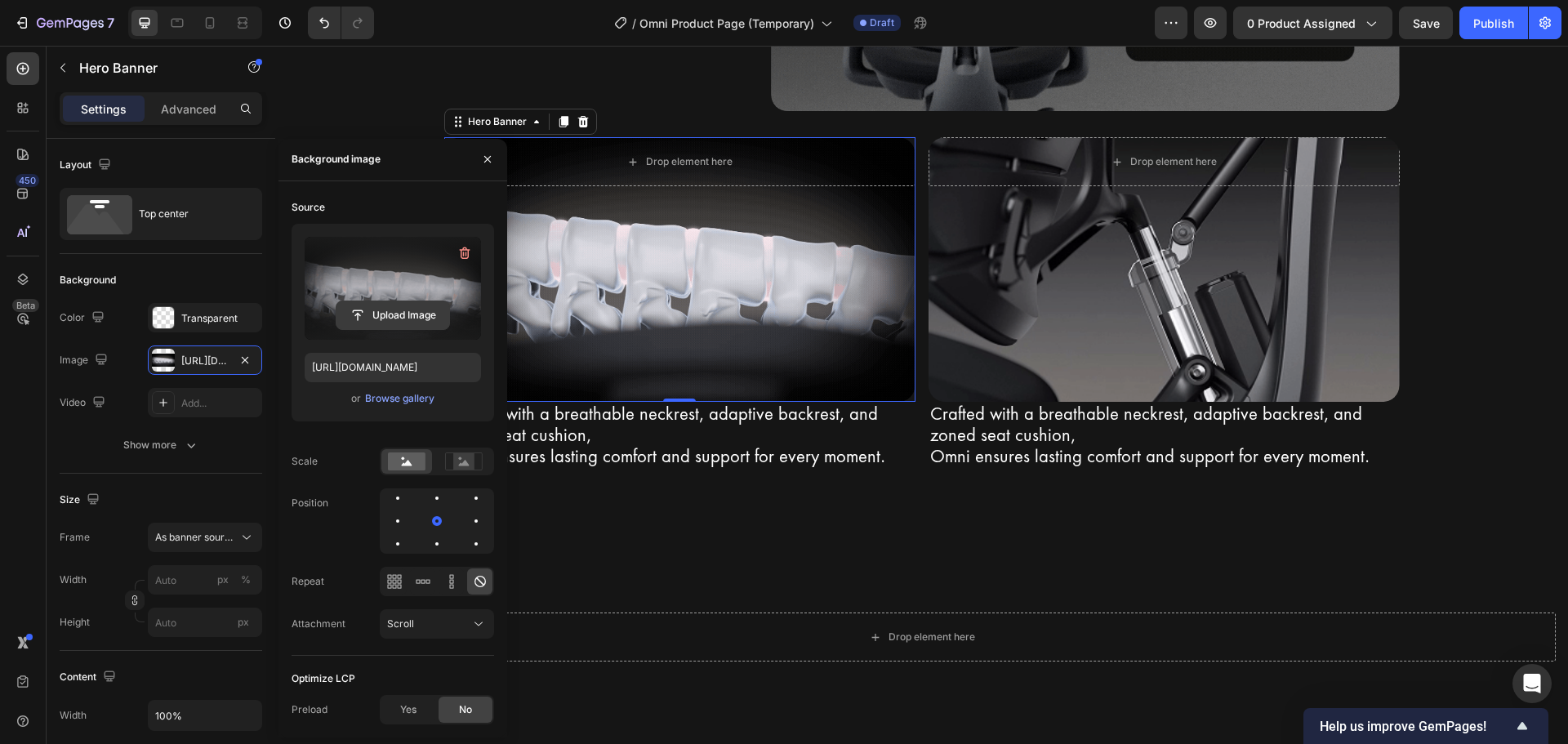
click at [378, 309] on input "file" at bounding box center [393, 316] width 113 height 28
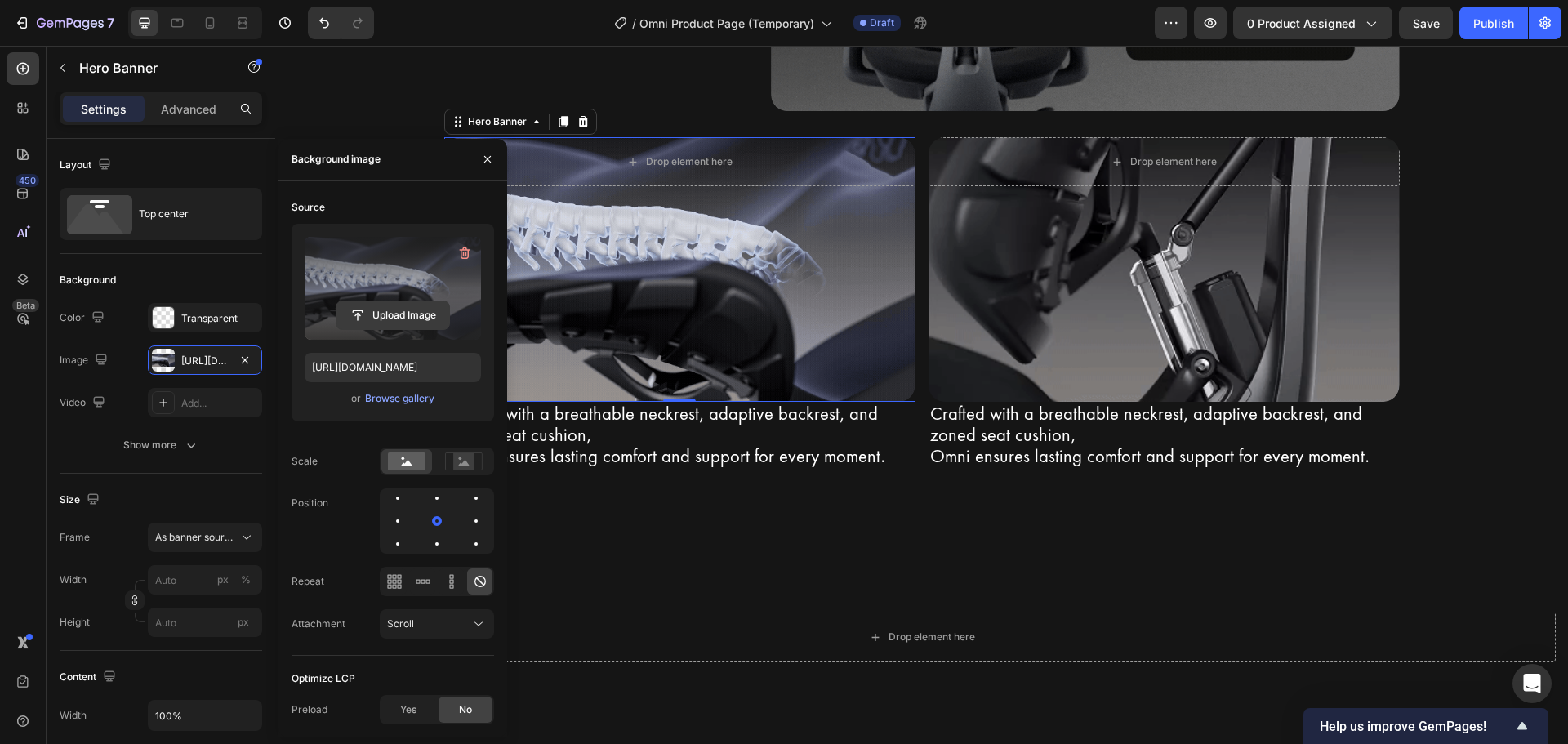
click at [387, 316] on input "file" at bounding box center [393, 316] width 113 height 28
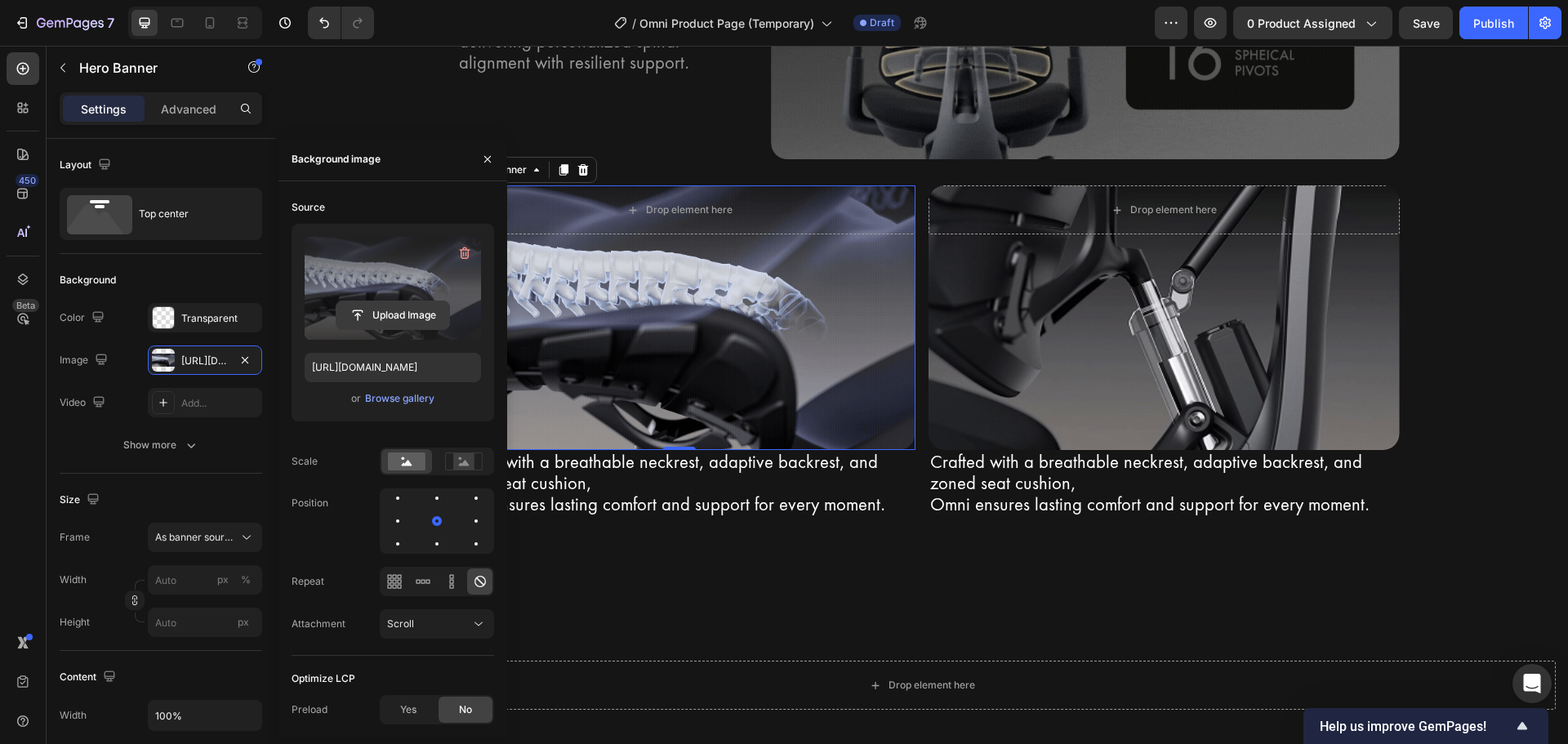
scroll to position [2746, 0]
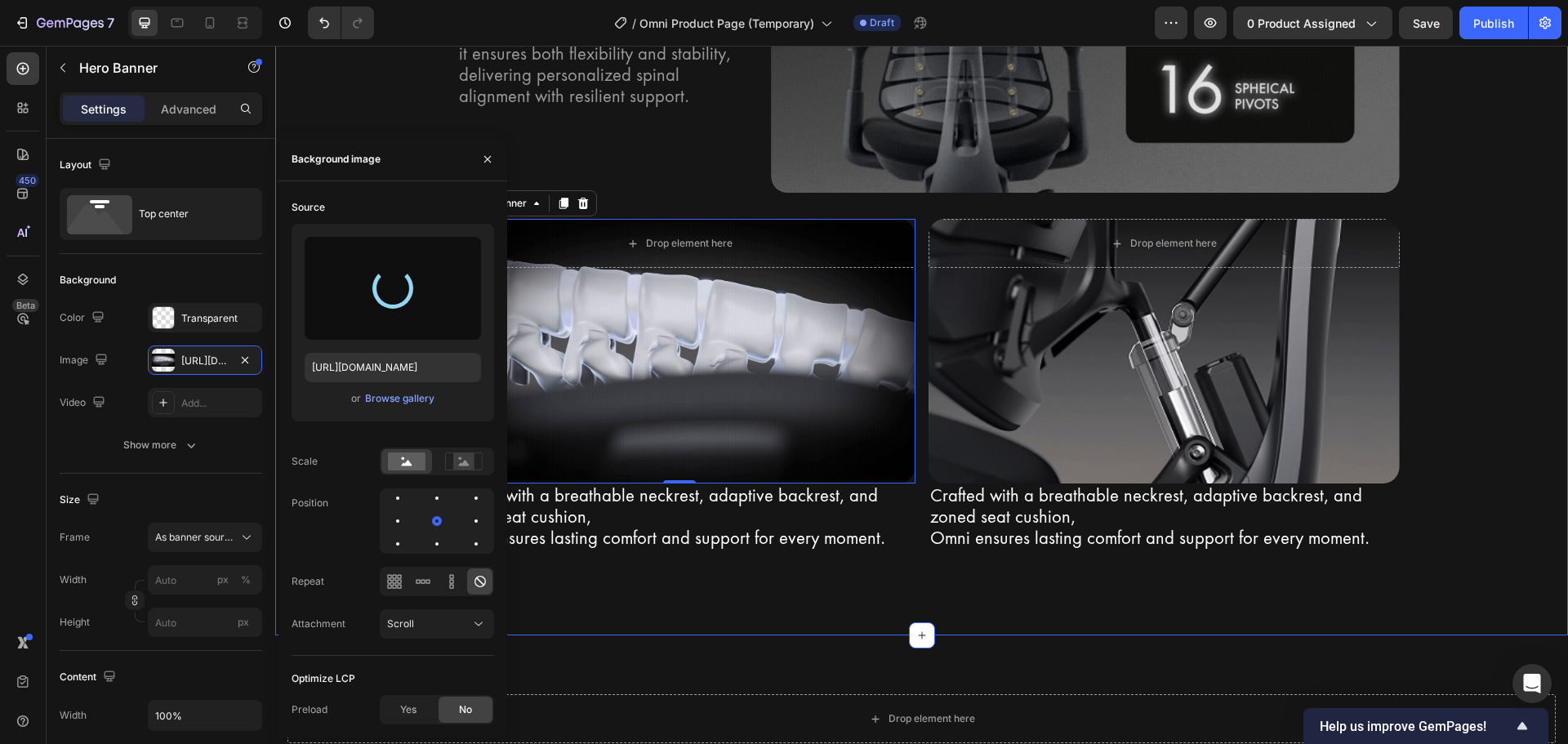
type input "https://cdn.shopify.com/s/files/1/0947/5597/9559/files/gempages_581456108338545…"
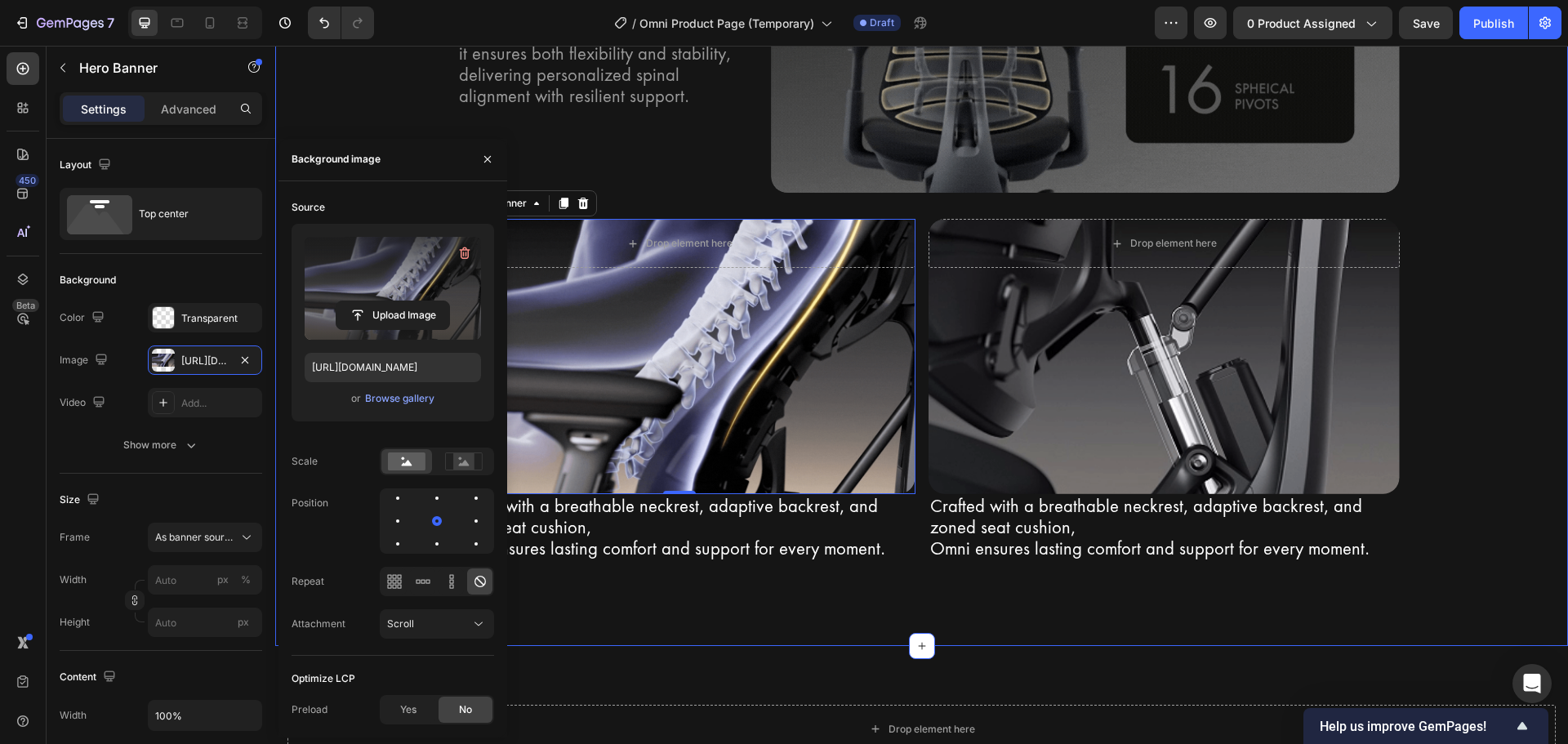
click at [805, 590] on div "Bionic FlexFit Backrest Heading Row Unrivaled comfort with Bionic FlexFit BackR…" at bounding box center [922, 147] width 1293 height 998
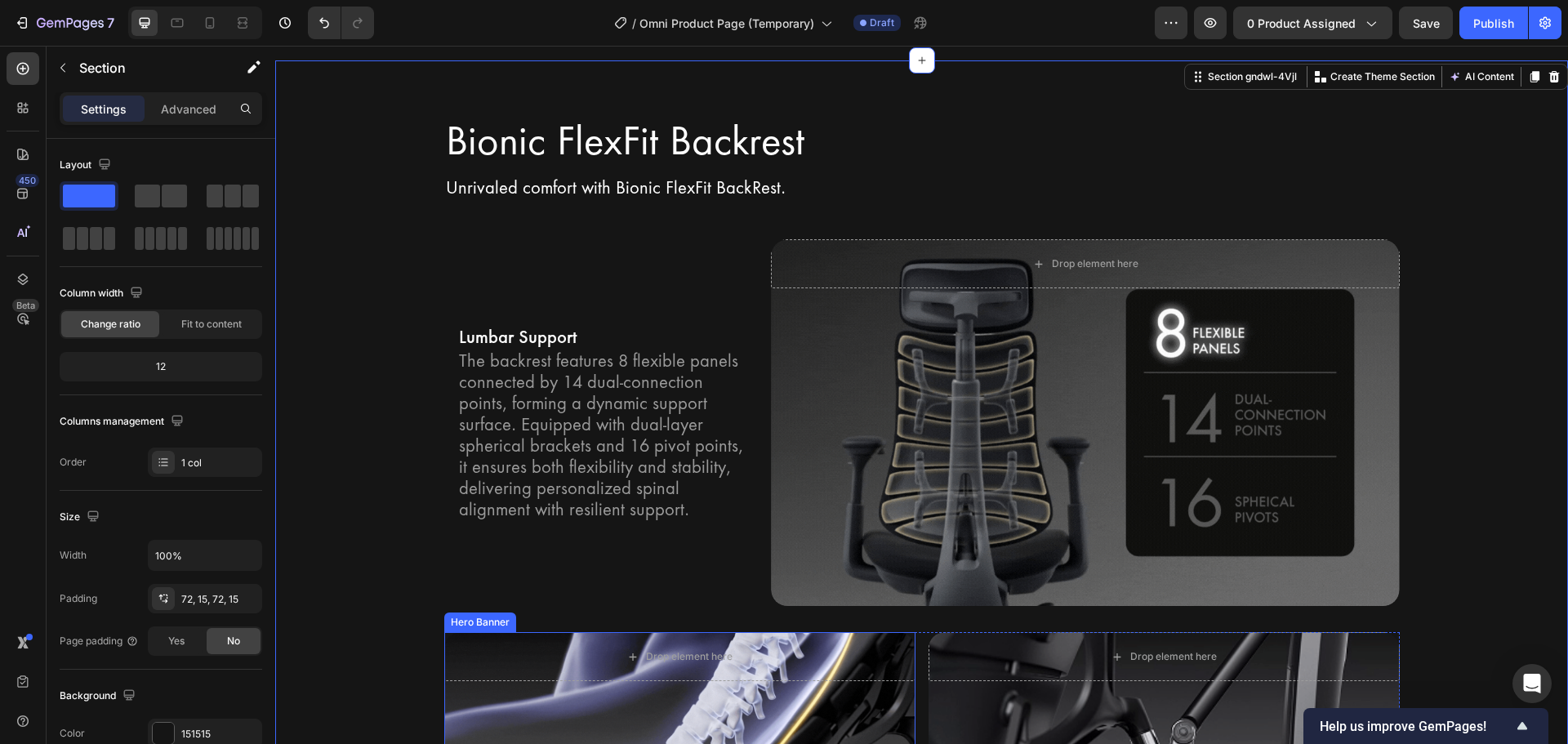
scroll to position [2420, 0]
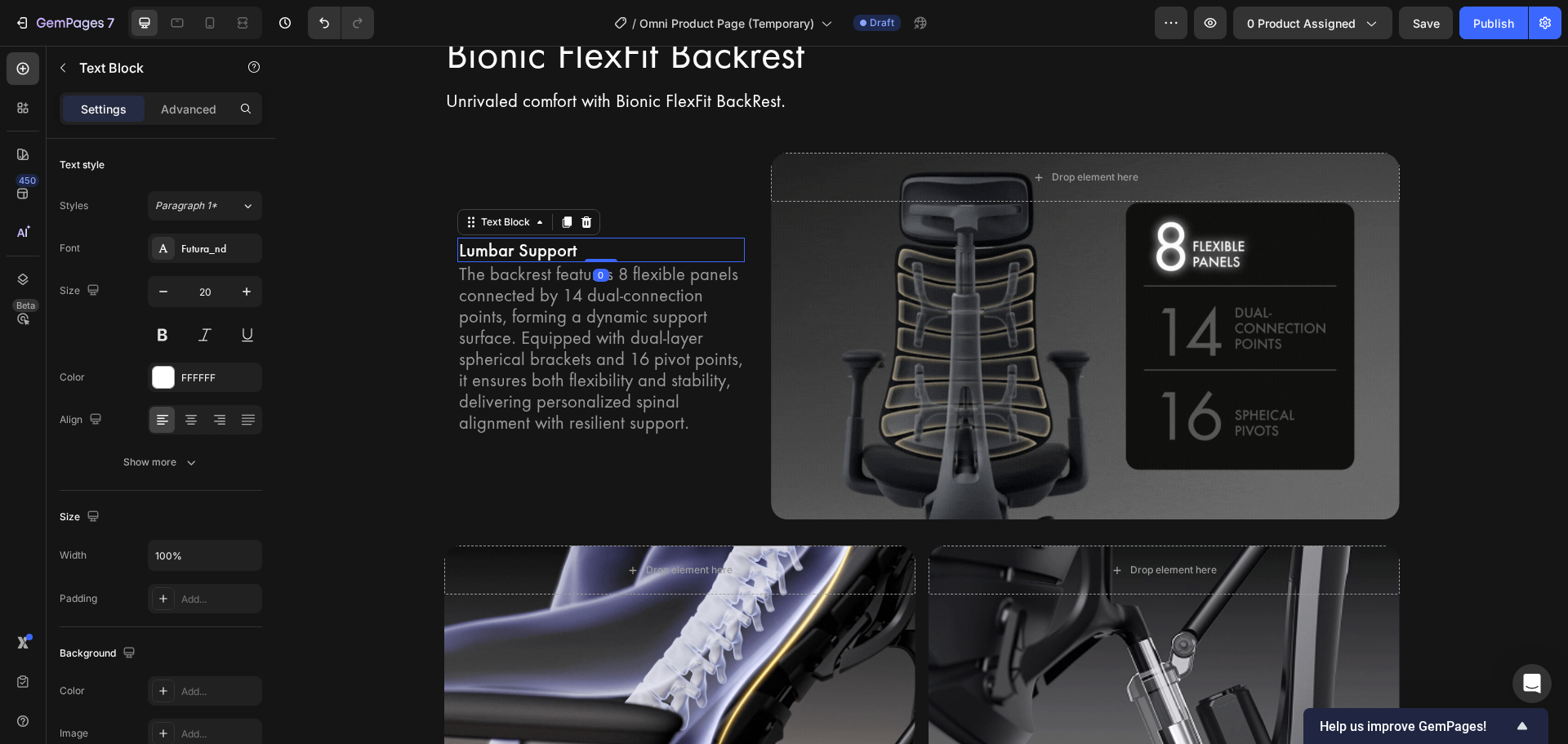
click at [594, 240] on p "Lumbar Support" at bounding box center [602, 250] width 285 height 21
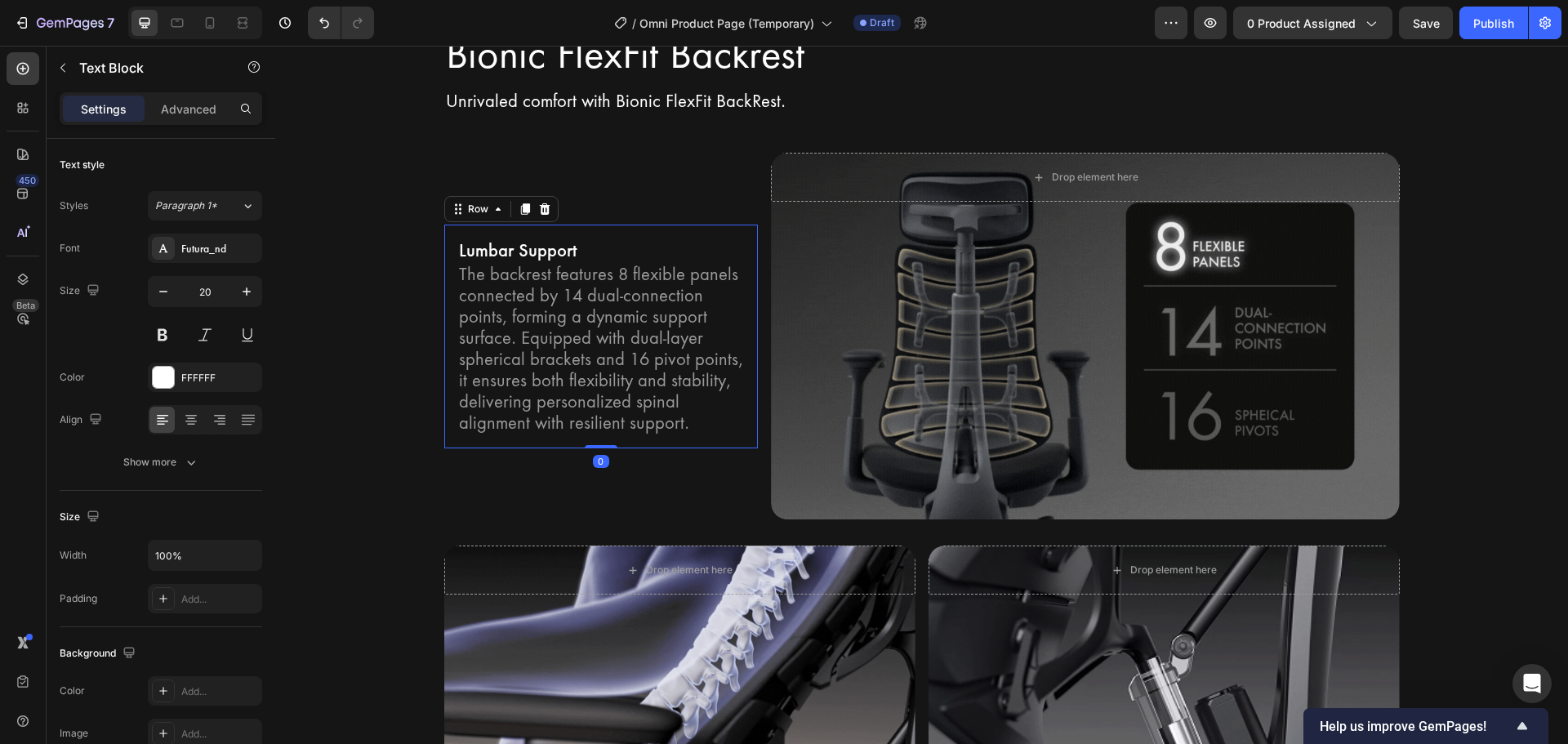
click at [617, 226] on div "Lumbar Support Text Block The backrest features 8 flexible panels connected by …" at bounding box center [601, 337] width 314 height 224
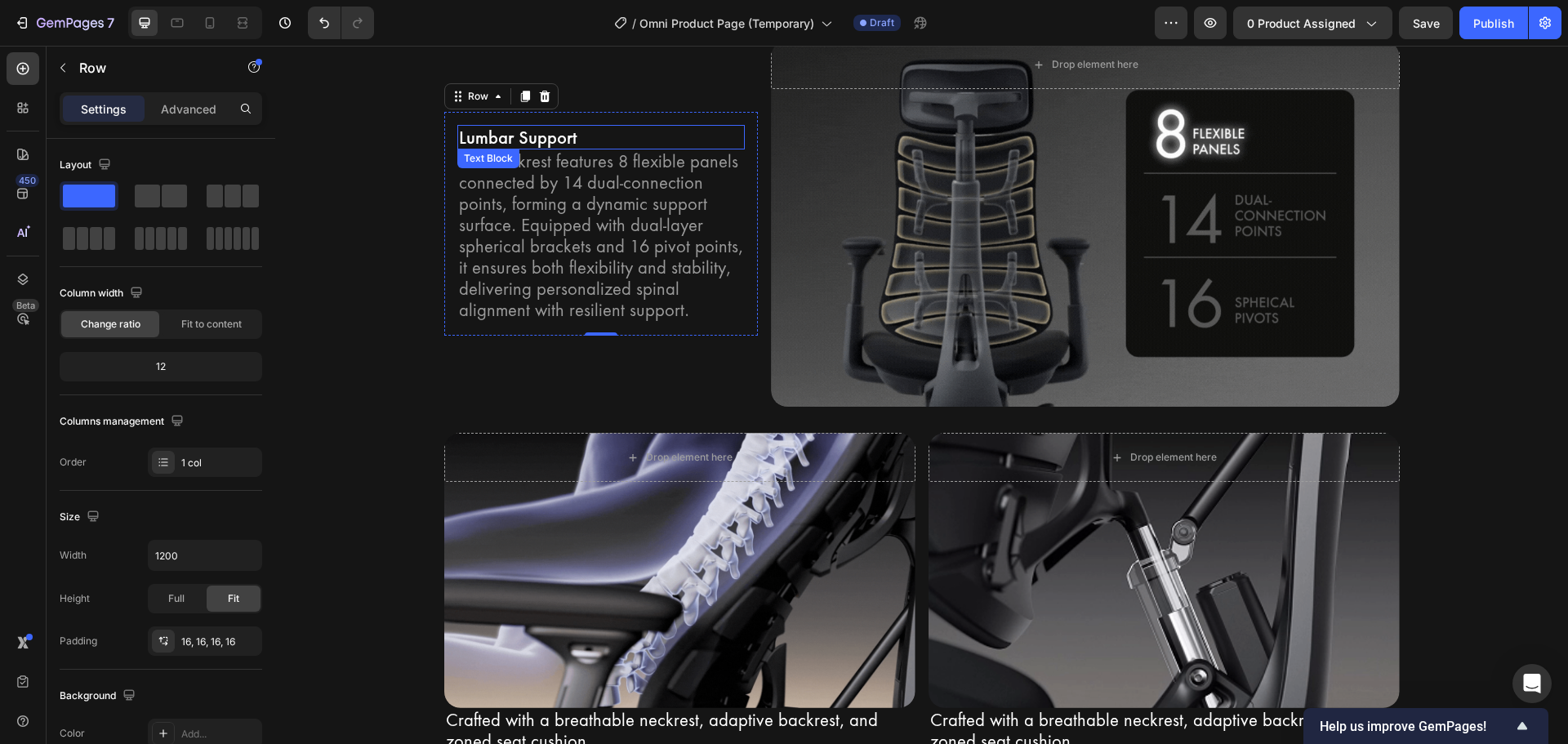
scroll to position [2501, 0]
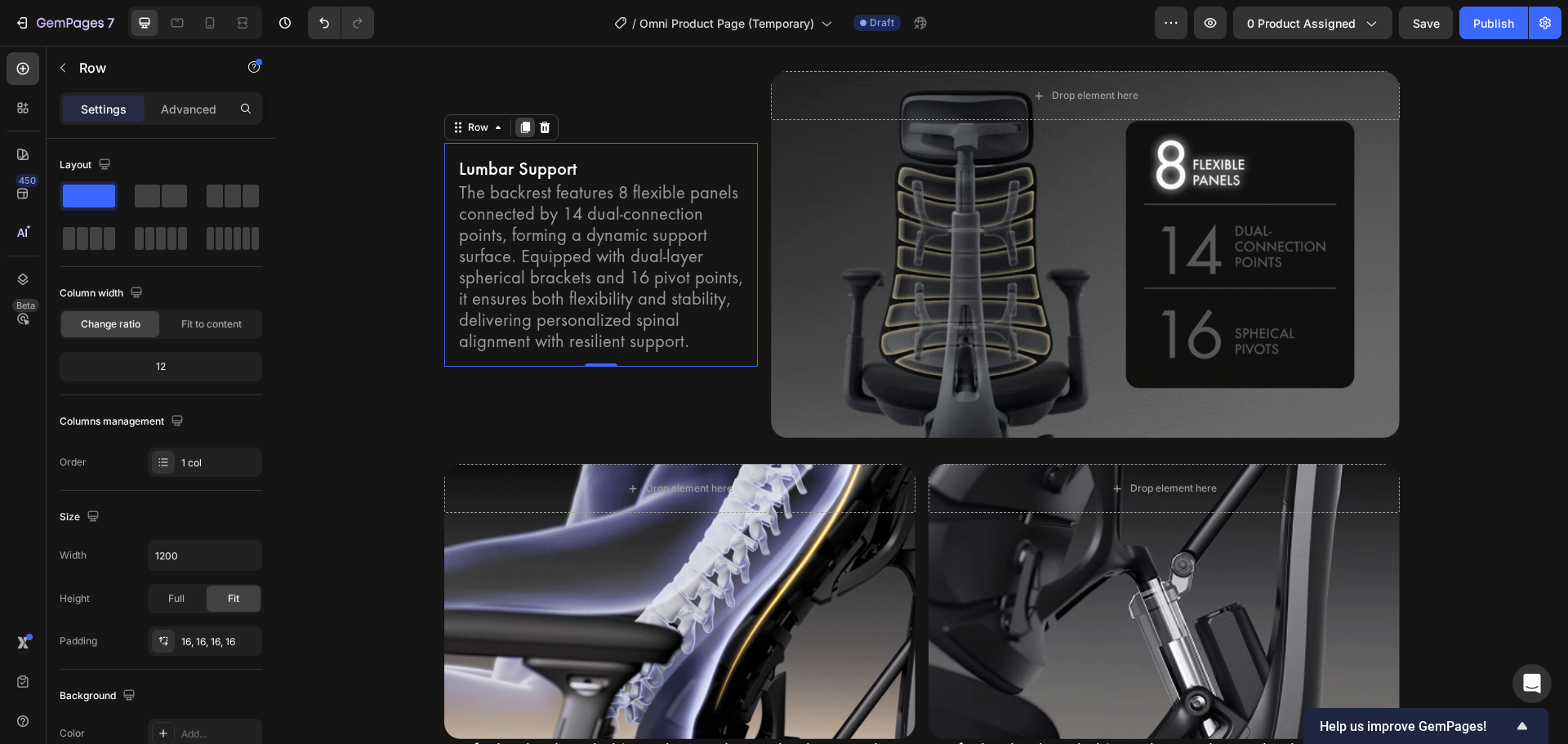
click at [515, 134] on div at bounding box center [525, 127] width 19 height 19
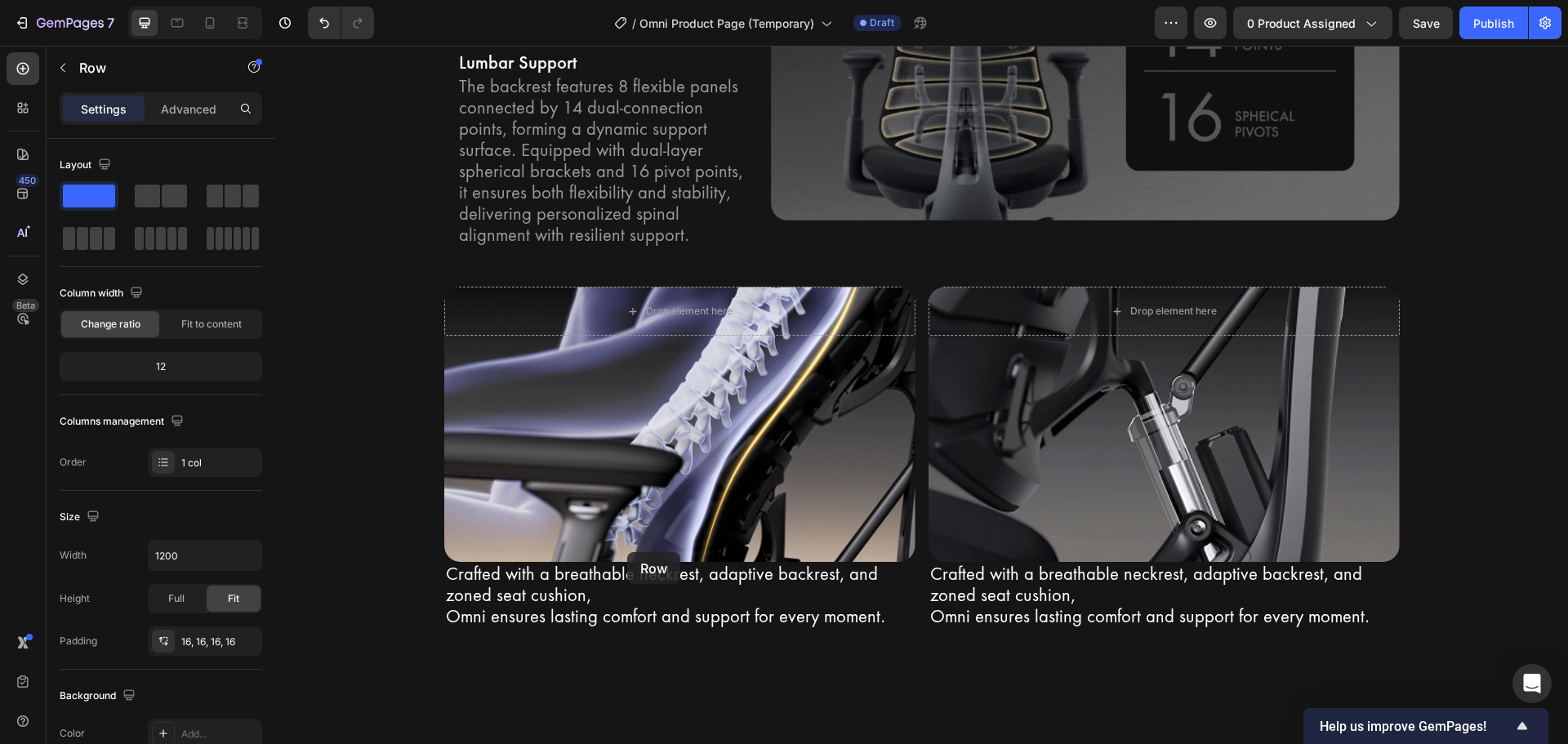
scroll to position [2652, 0]
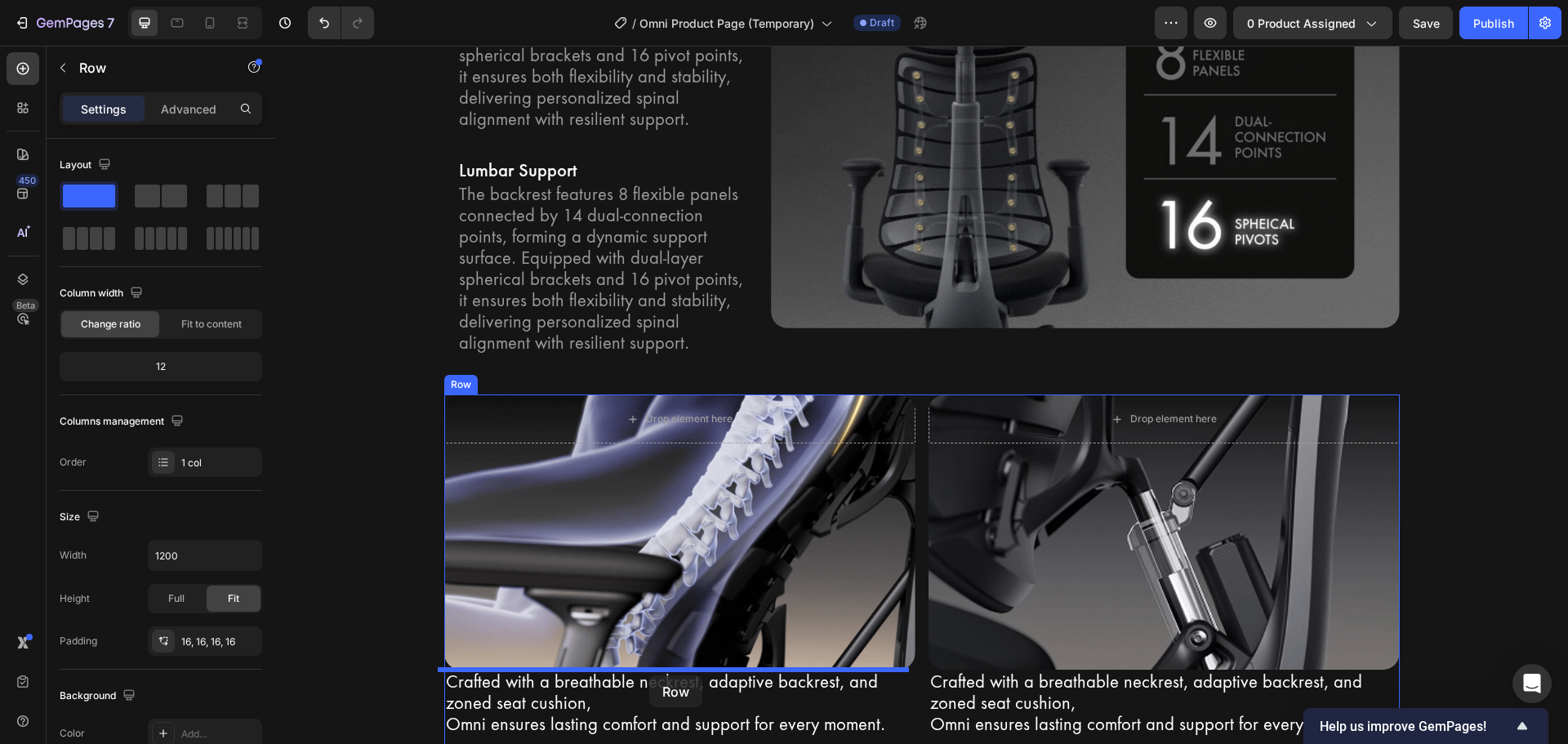
drag, startPoint x: 473, startPoint y: 199, endPoint x: 649, endPoint y: 675, distance: 507.5
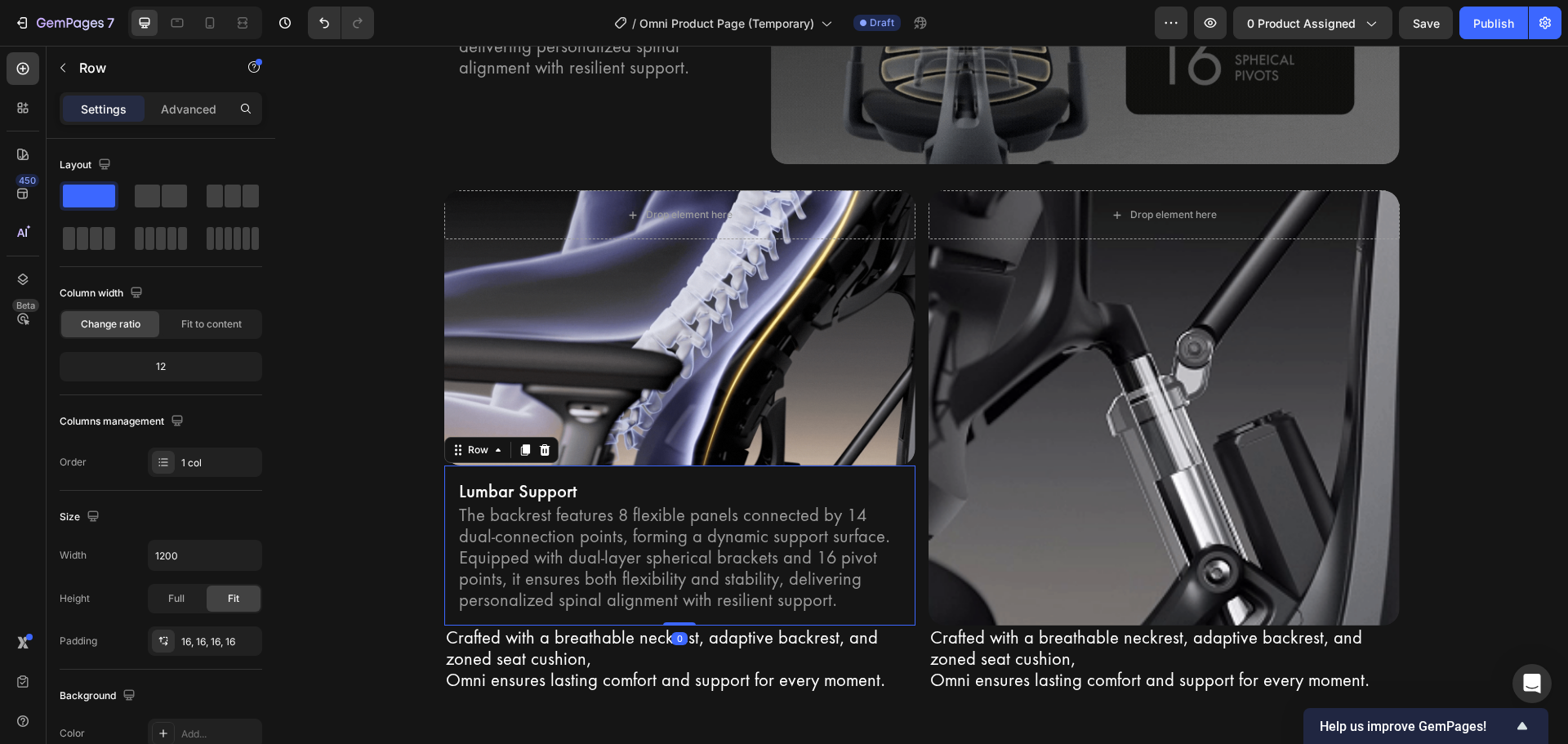
scroll to position [2887, 0]
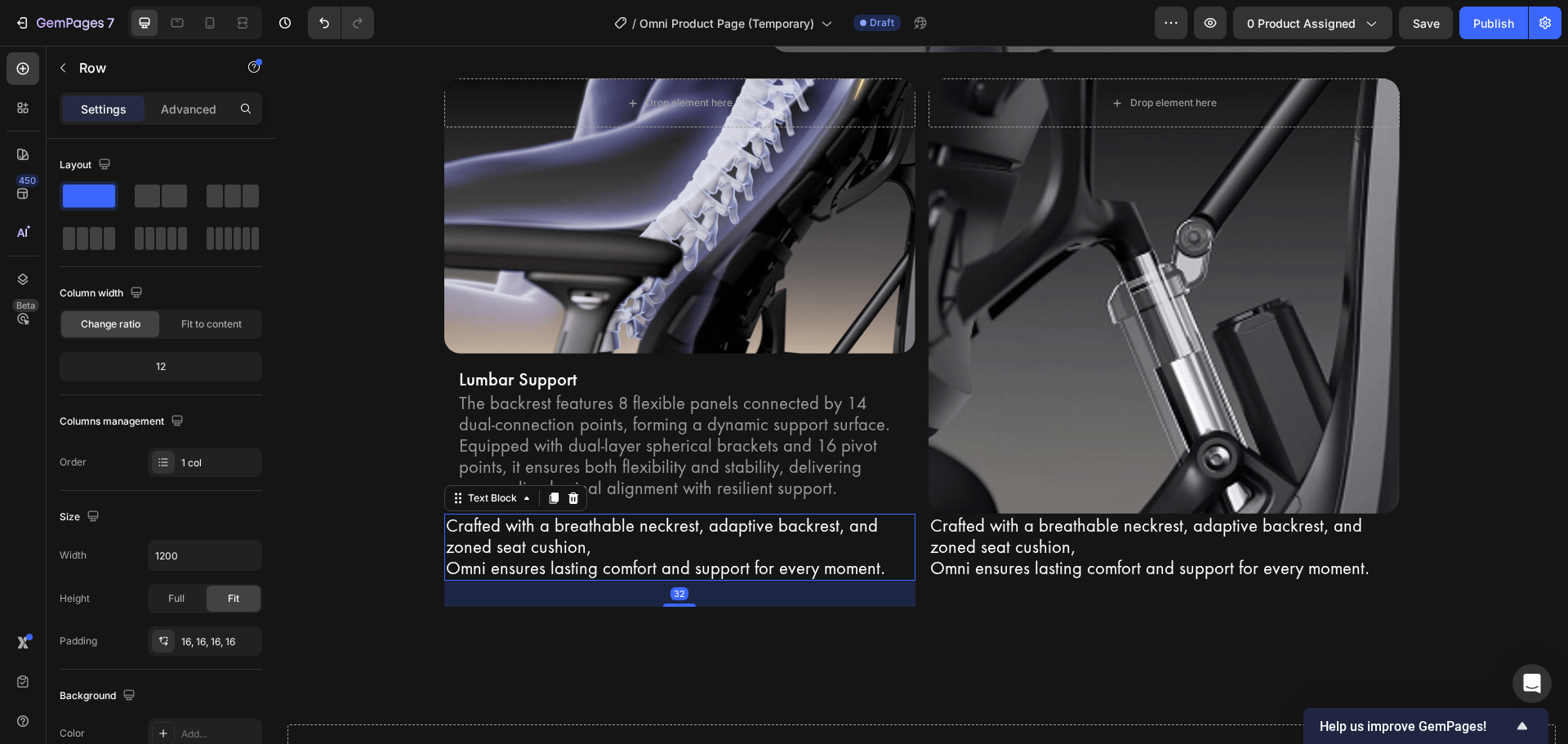
click at [652, 545] on p "Crafted with a breathable neckrest, adaptive backrest, and zoned seat cushion," at bounding box center [679, 536] width 468 height 43
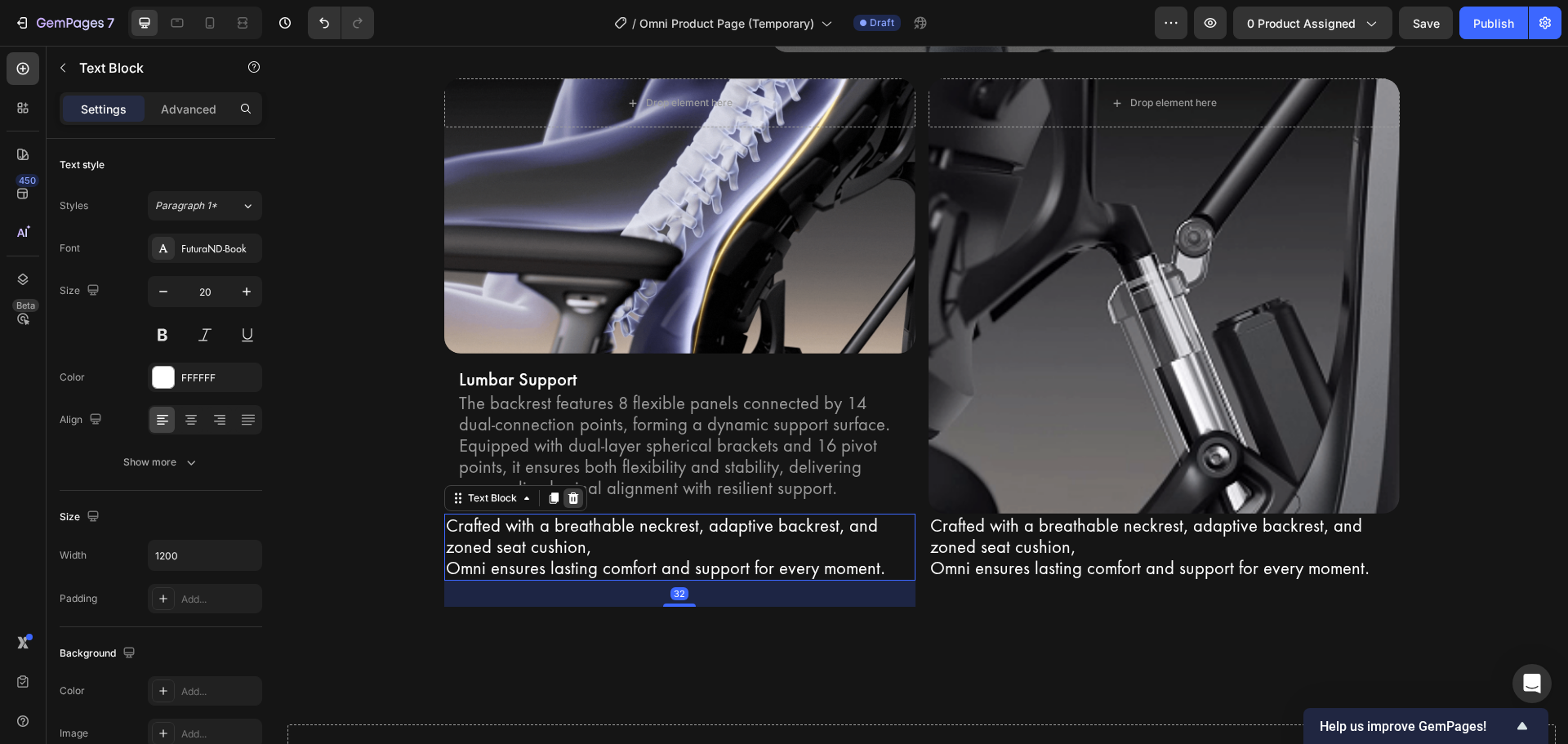
click at [563, 501] on div at bounding box center [573, 497] width 19 height 19
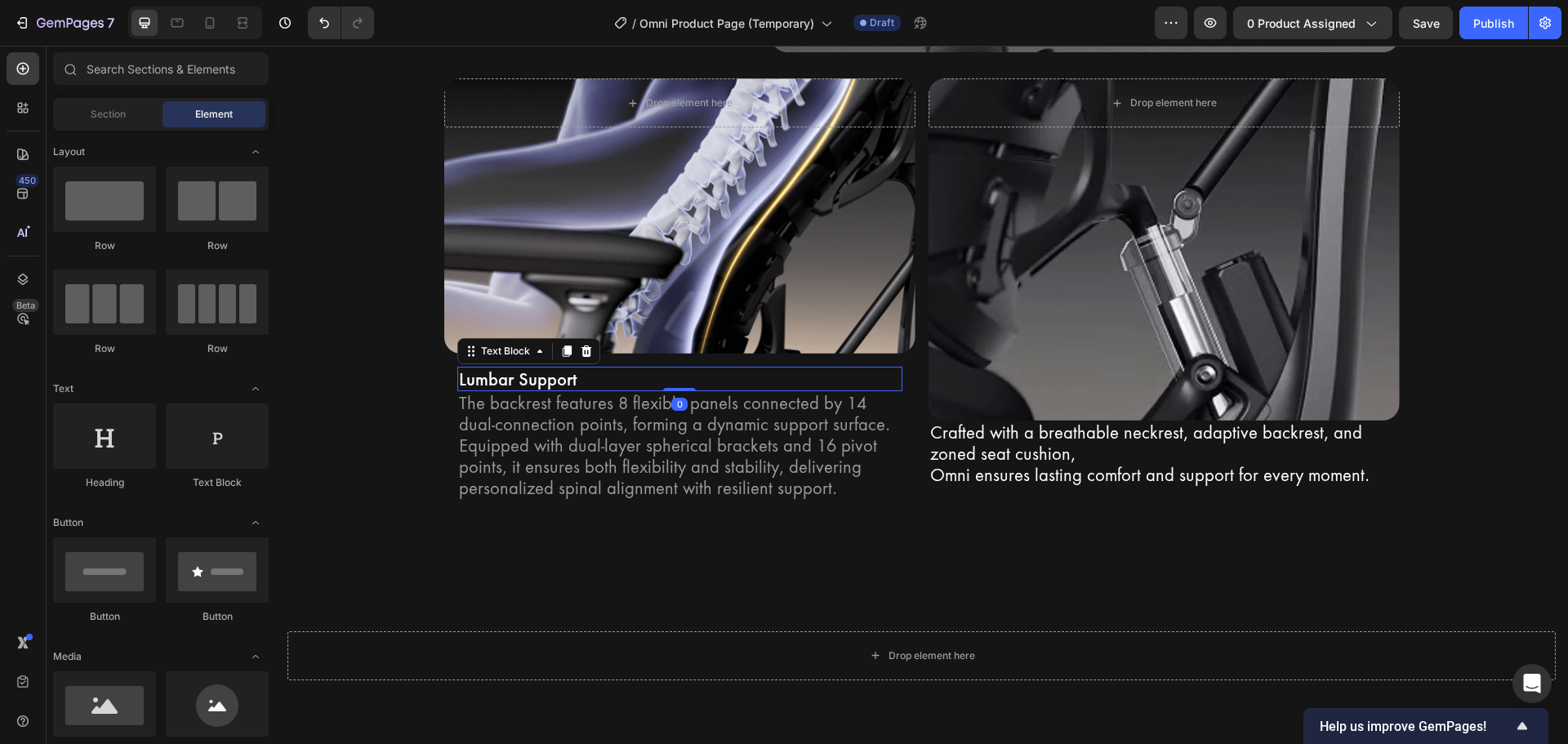
click at [661, 366] on div "Lumbar Support" at bounding box center [679, 379] width 445 height 24
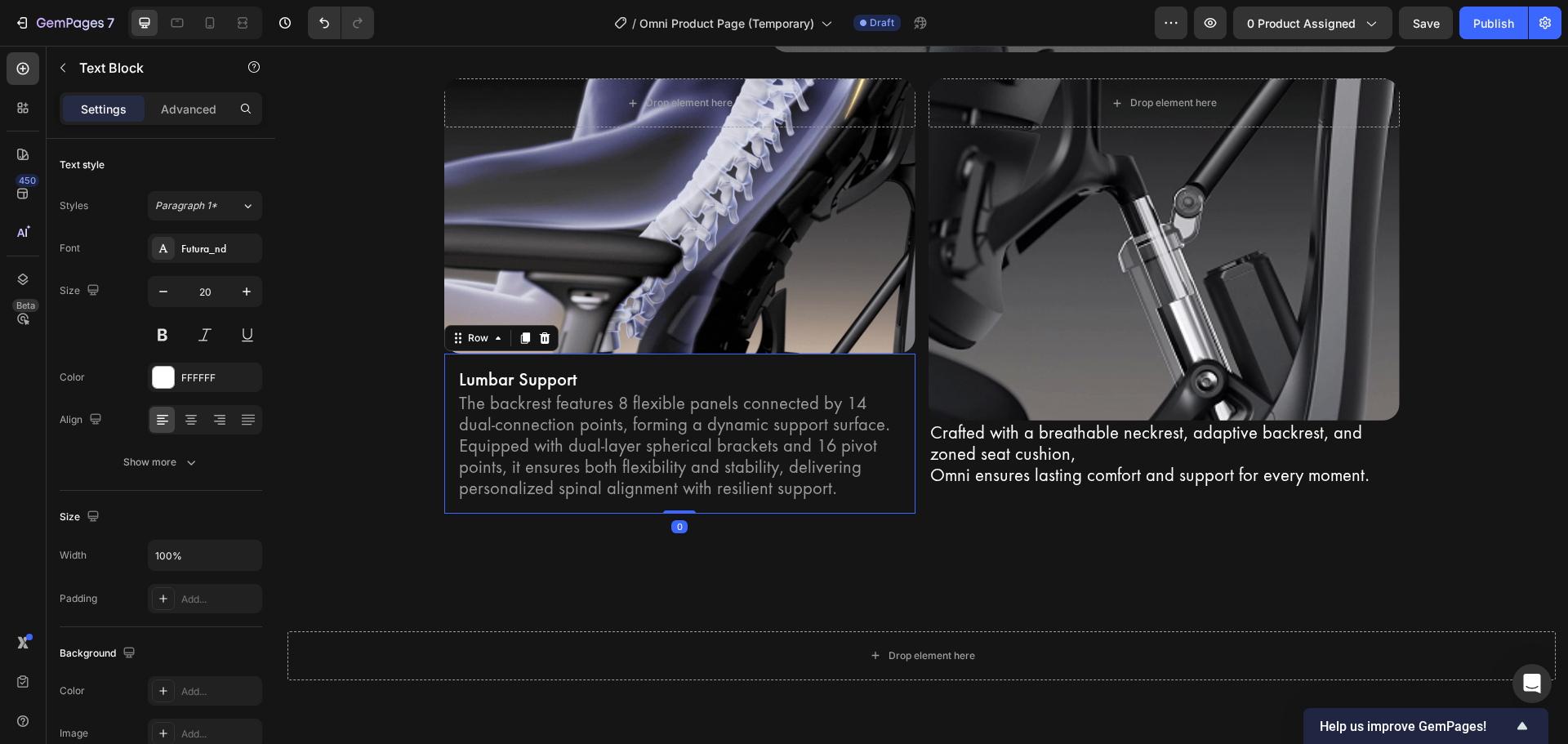
click at [610, 359] on div "Lumbar Support Text Block The backrest features 8 flexible panels connected by …" at bounding box center [679, 433] width 471 height 160
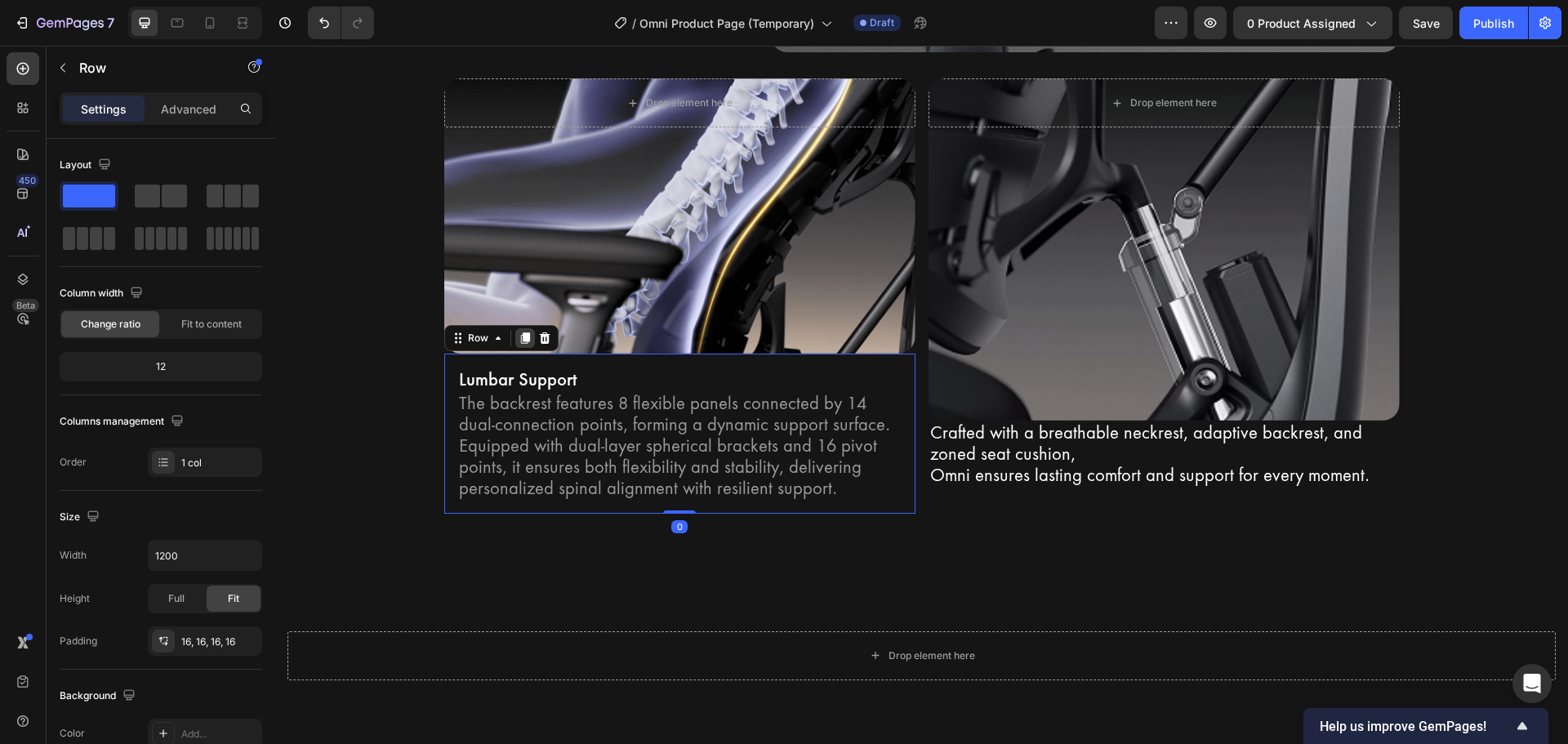
click at [520, 333] on icon at bounding box center [525, 337] width 9 height 11
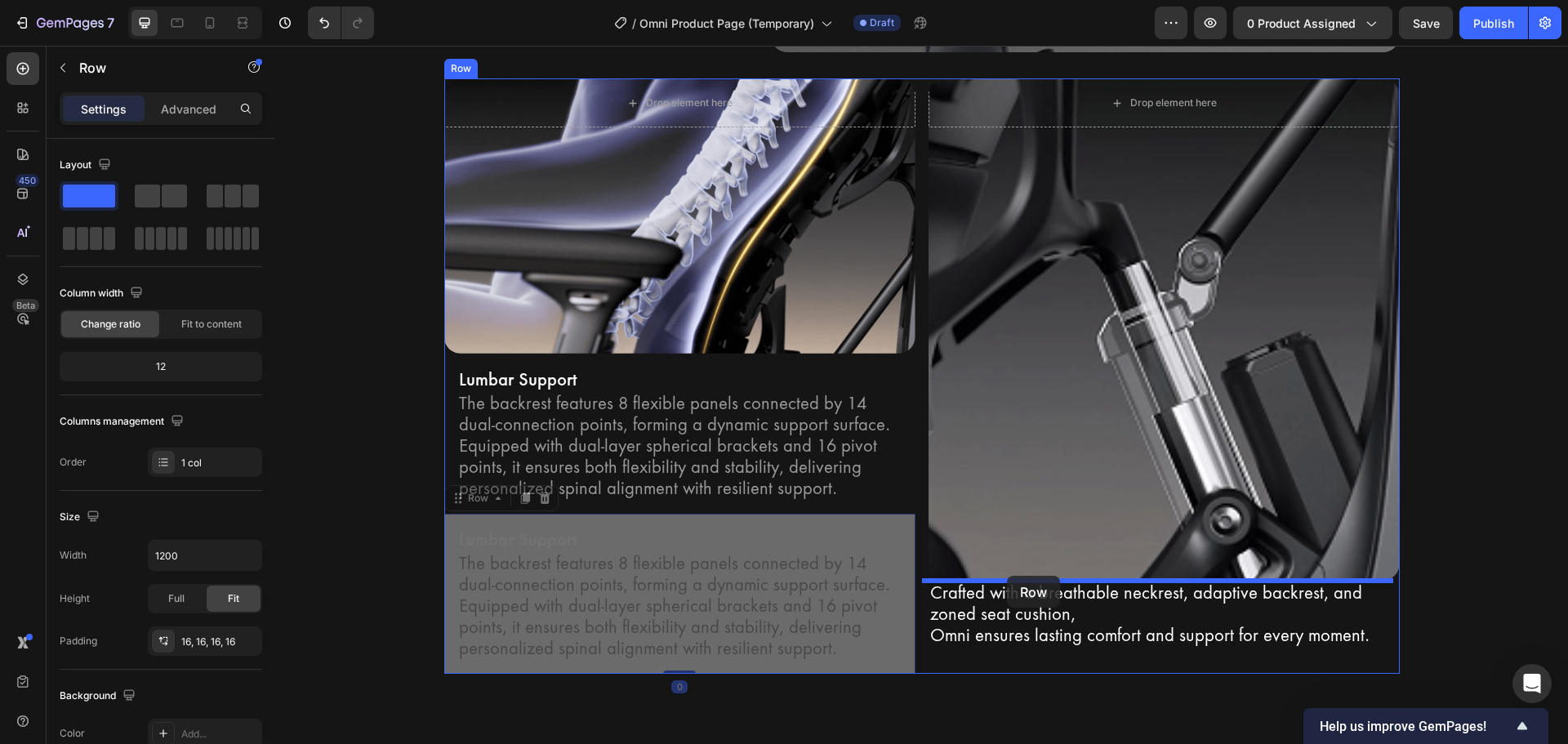
drag, startPoint x: 465, startPoint y: 503, endPoint x: 1007, endPoint y: 575, distance: 546.8
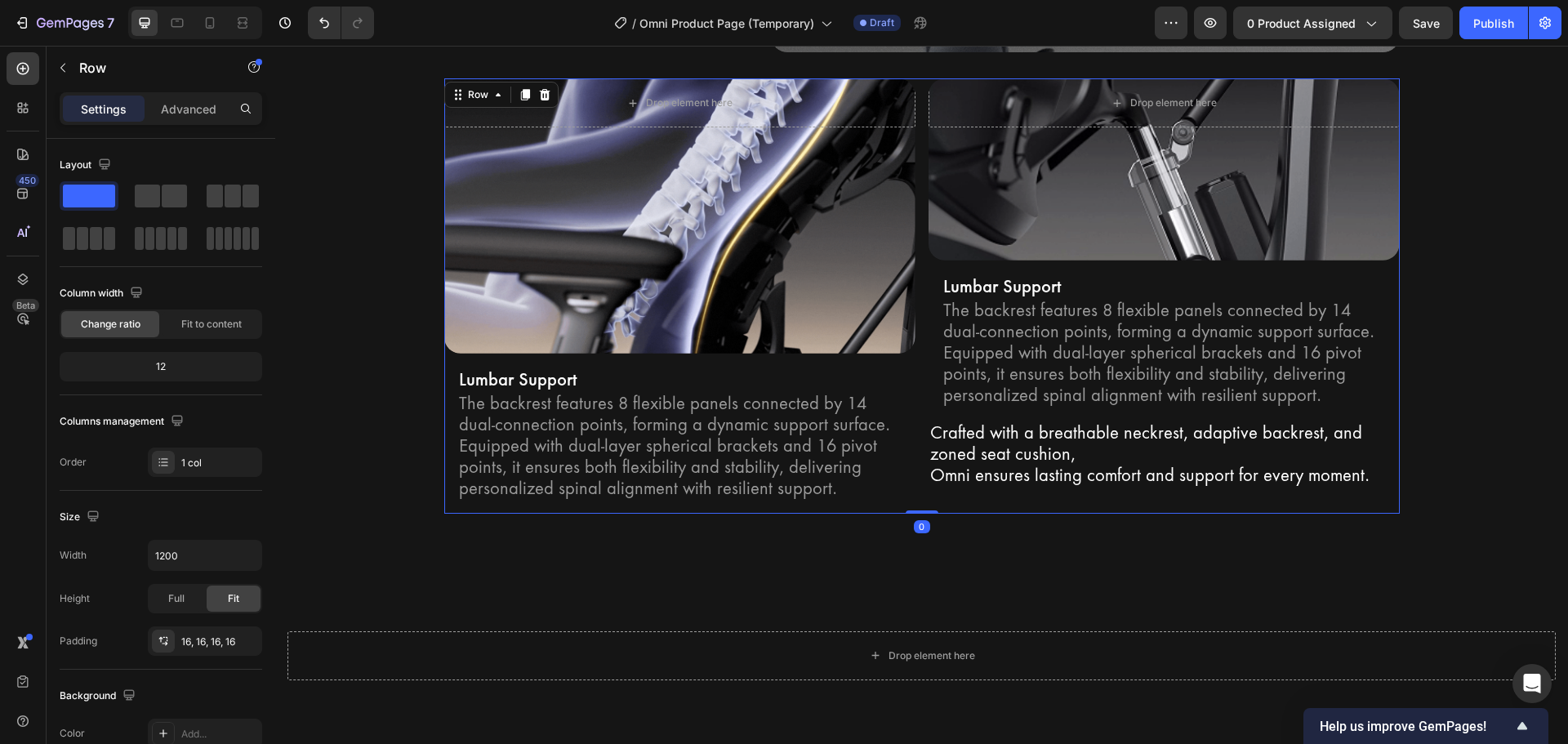
click at [1017, 500] on div "Drop element here Hero Banner Lumbar Support Text Block The backrest features 8…" at bounding box center [1164, 296] width 471 height 435
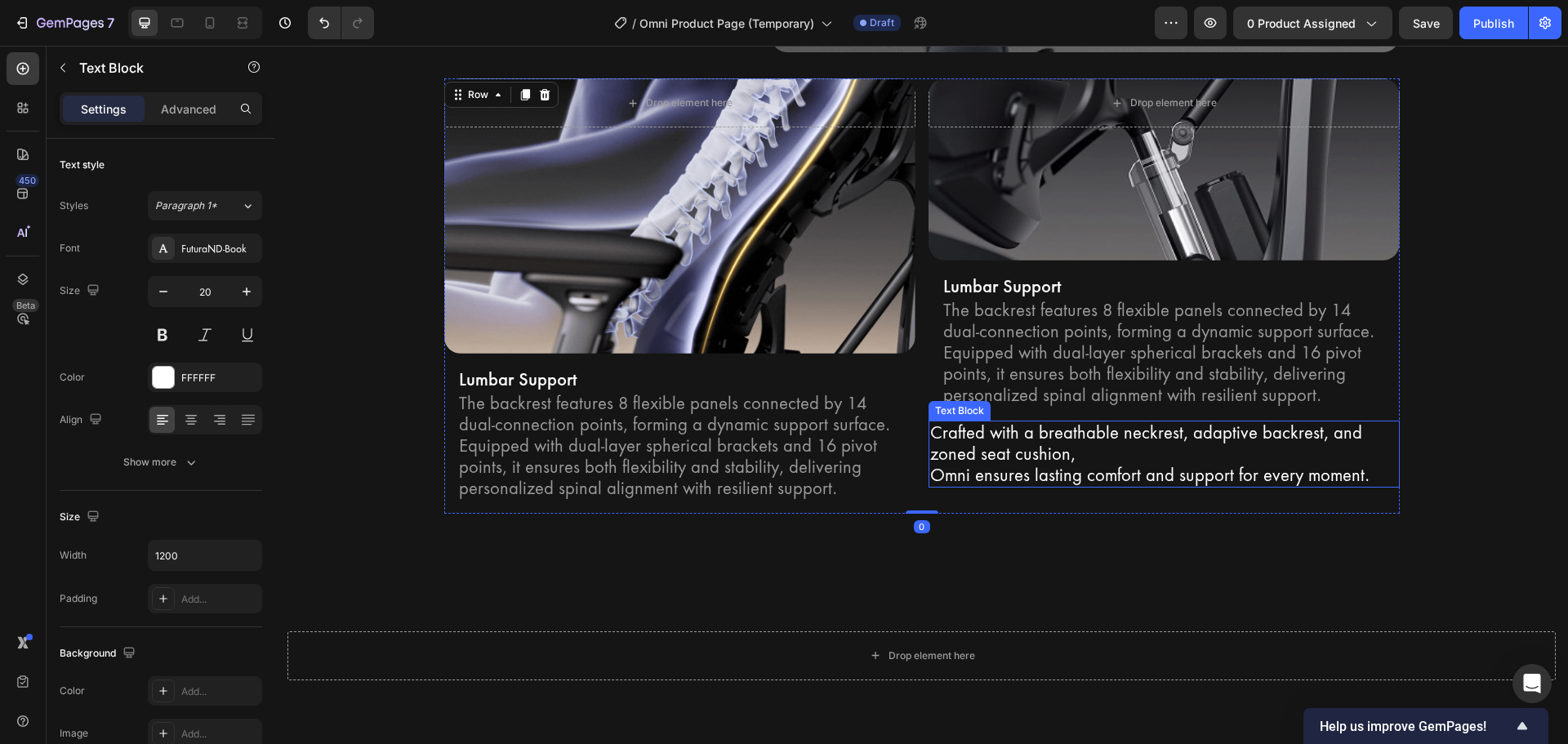
click at [1014, 476] on p "Omni ensures lasting comfort and support for every moment." at bounding box center [1164, 475] width 468 height 21
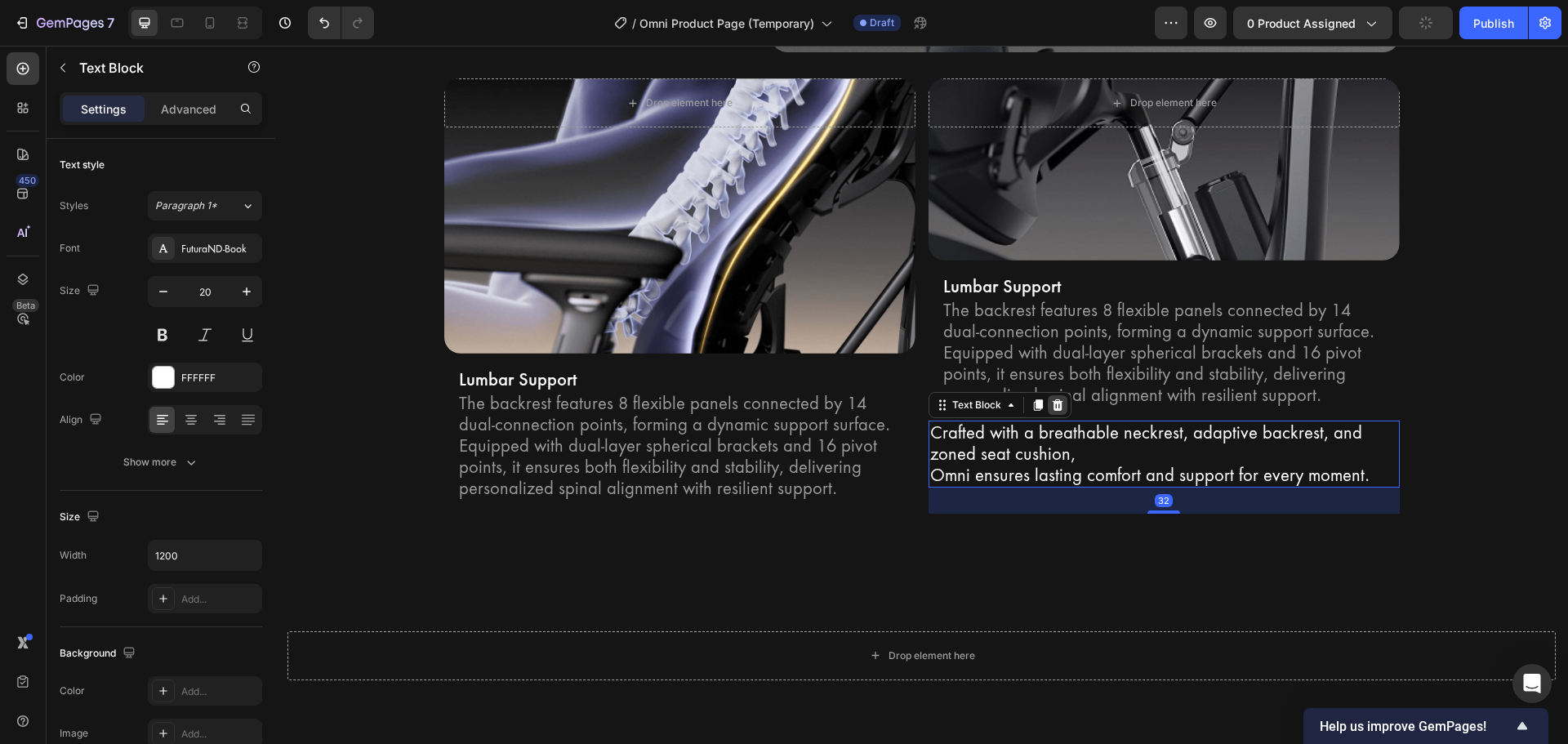
click at [1052, 400] on icon at bounding box center [1057, 405] width 10 height 11
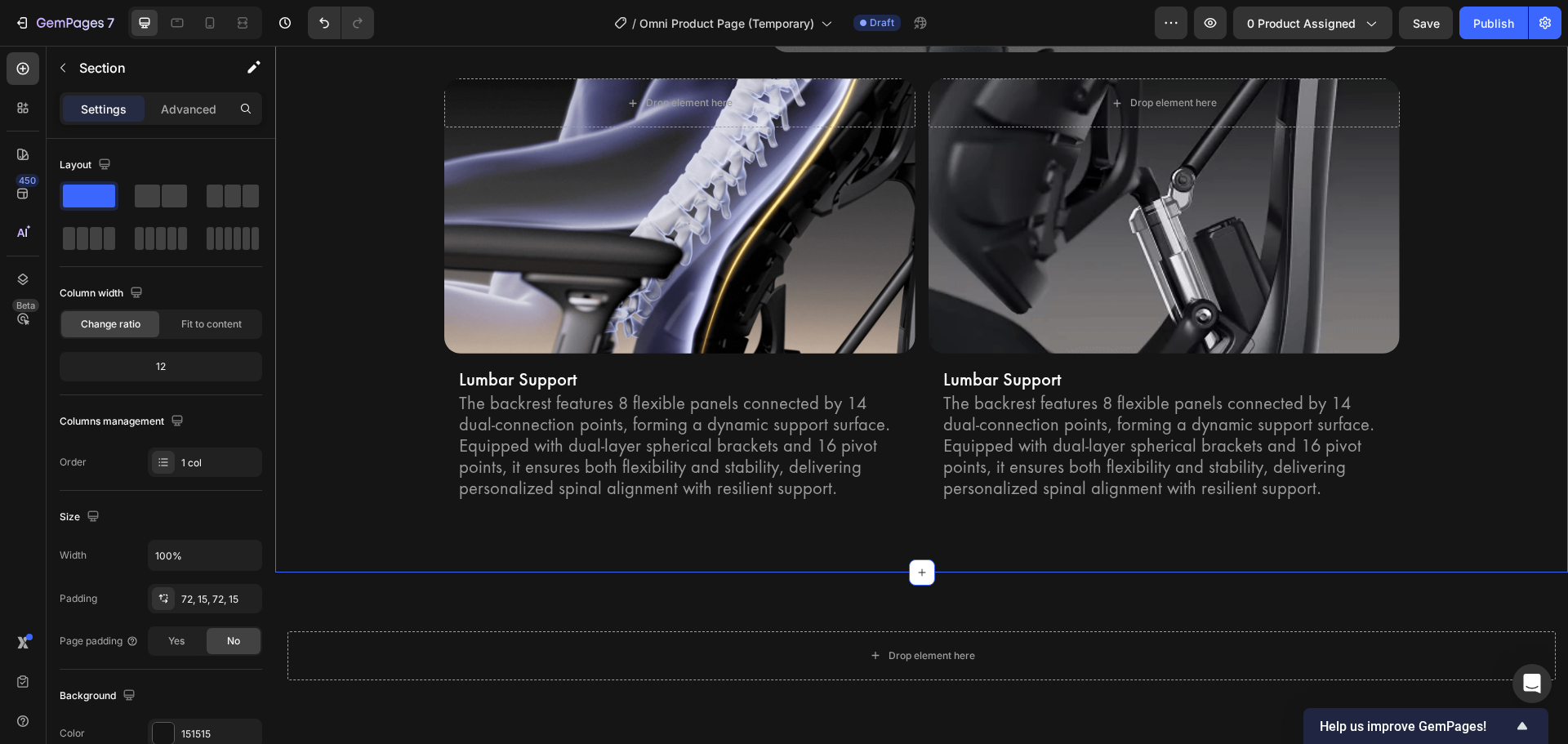
click at [1021, 564] on div "Bionic FlexFit Backrest Heading Row Unrivaled comfort with Bionic FlexFit BackR…" at bounding box center [922, 39] width 1293 height 1066
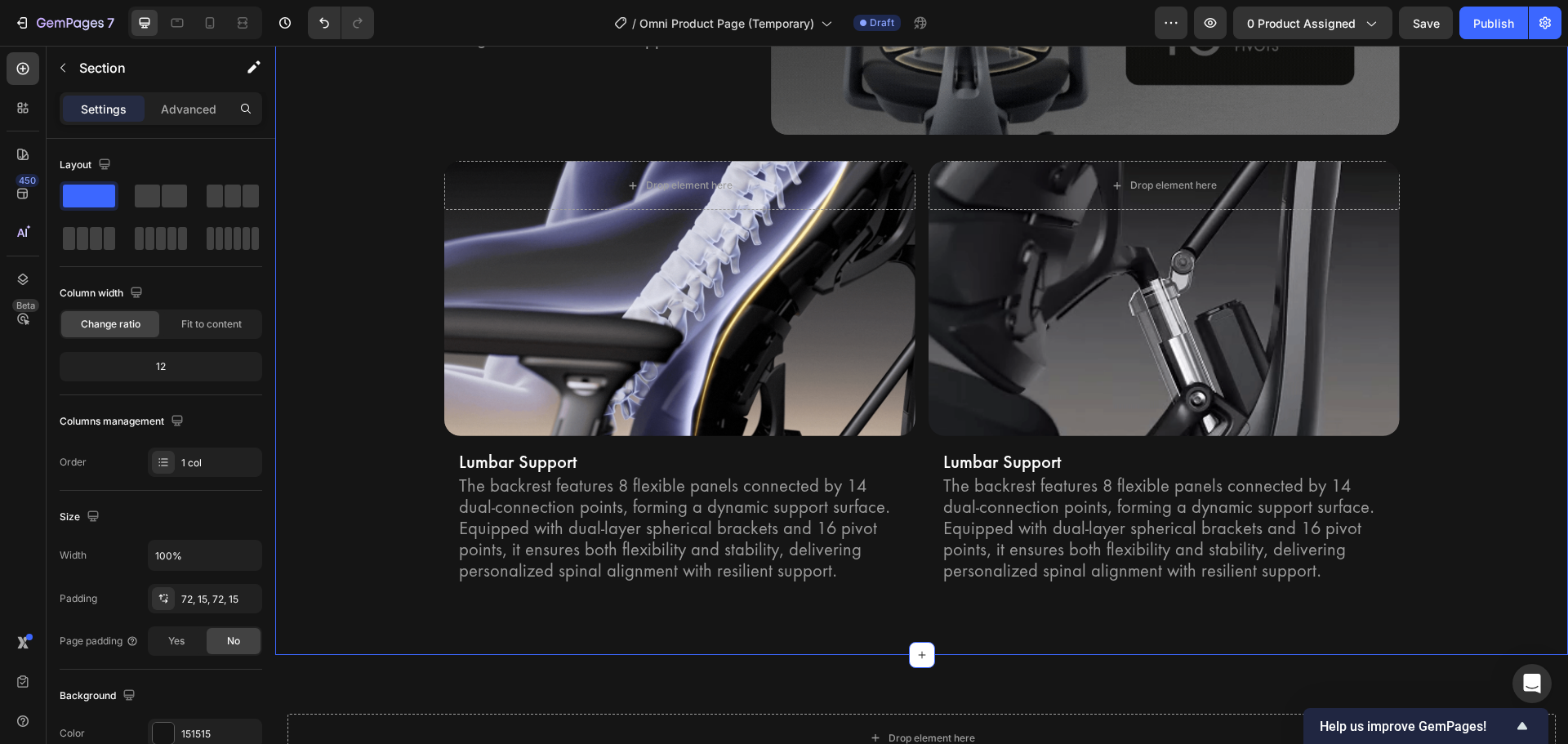
scroll to position [2805, 0]
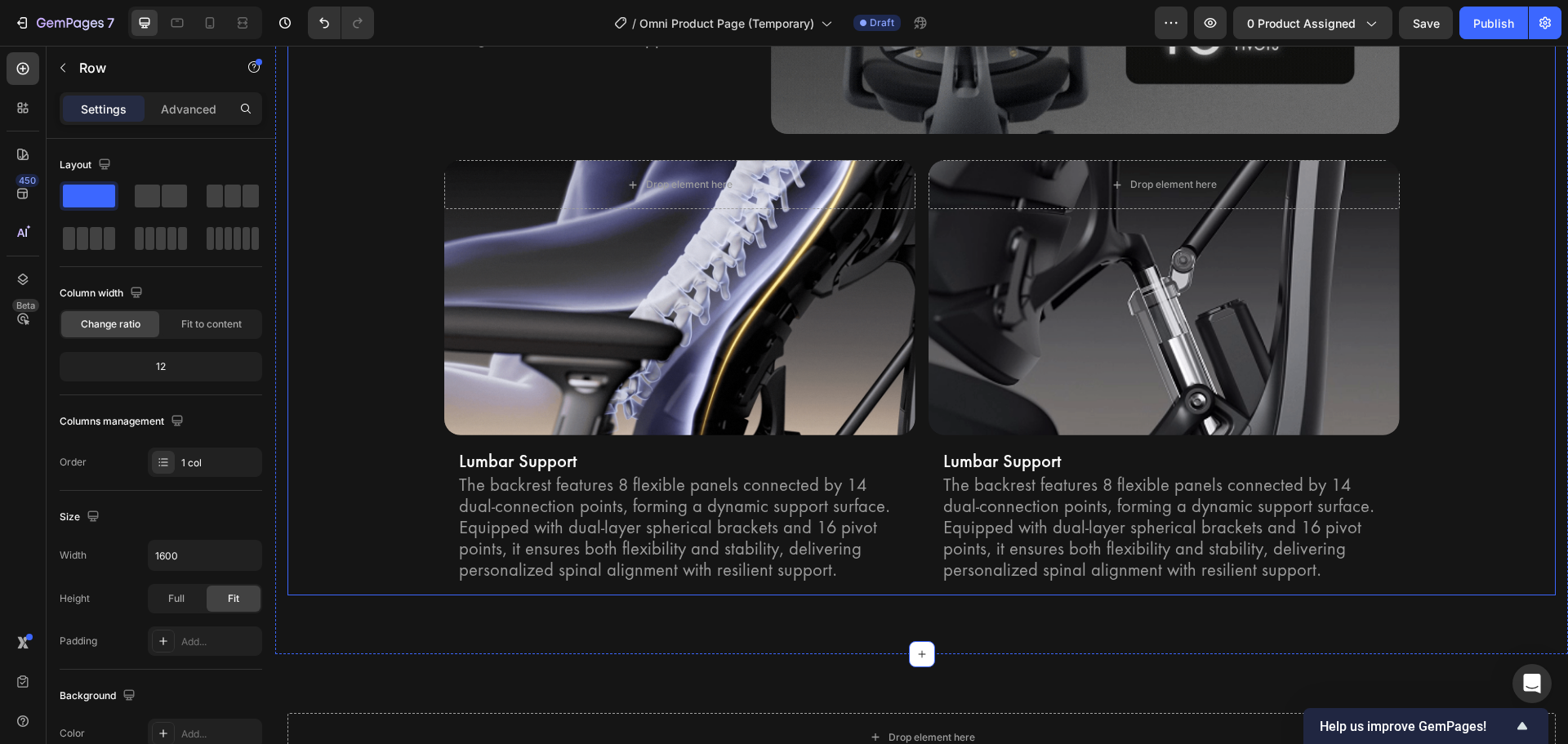
click at [397, 442] on div "Bionic FlexFit Backrest Heading Row Unrivaled comfort with Bionic FlexFit BackR…" at bounding box center [922, 122] width 1268 height 948
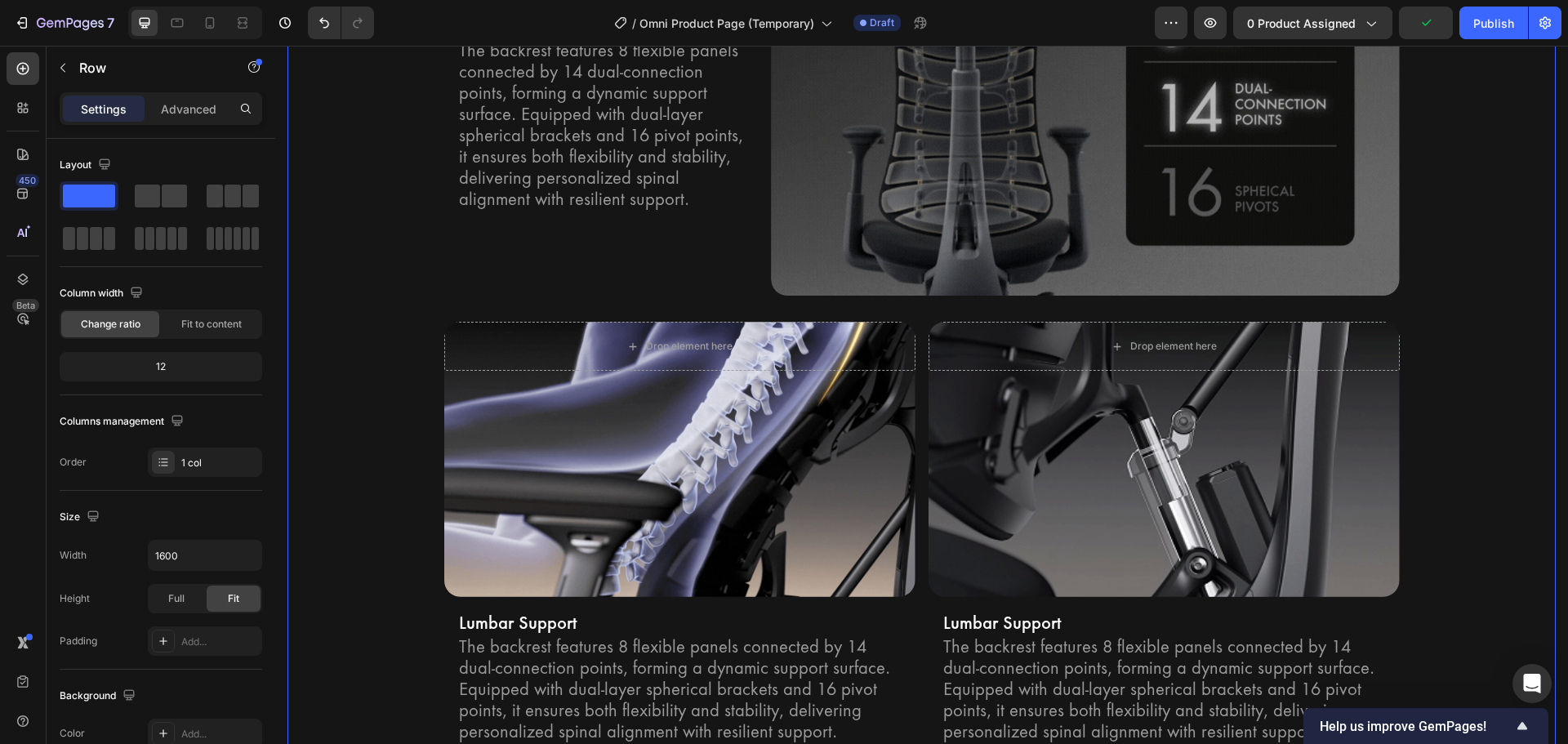
scroll to position [2642, 0]
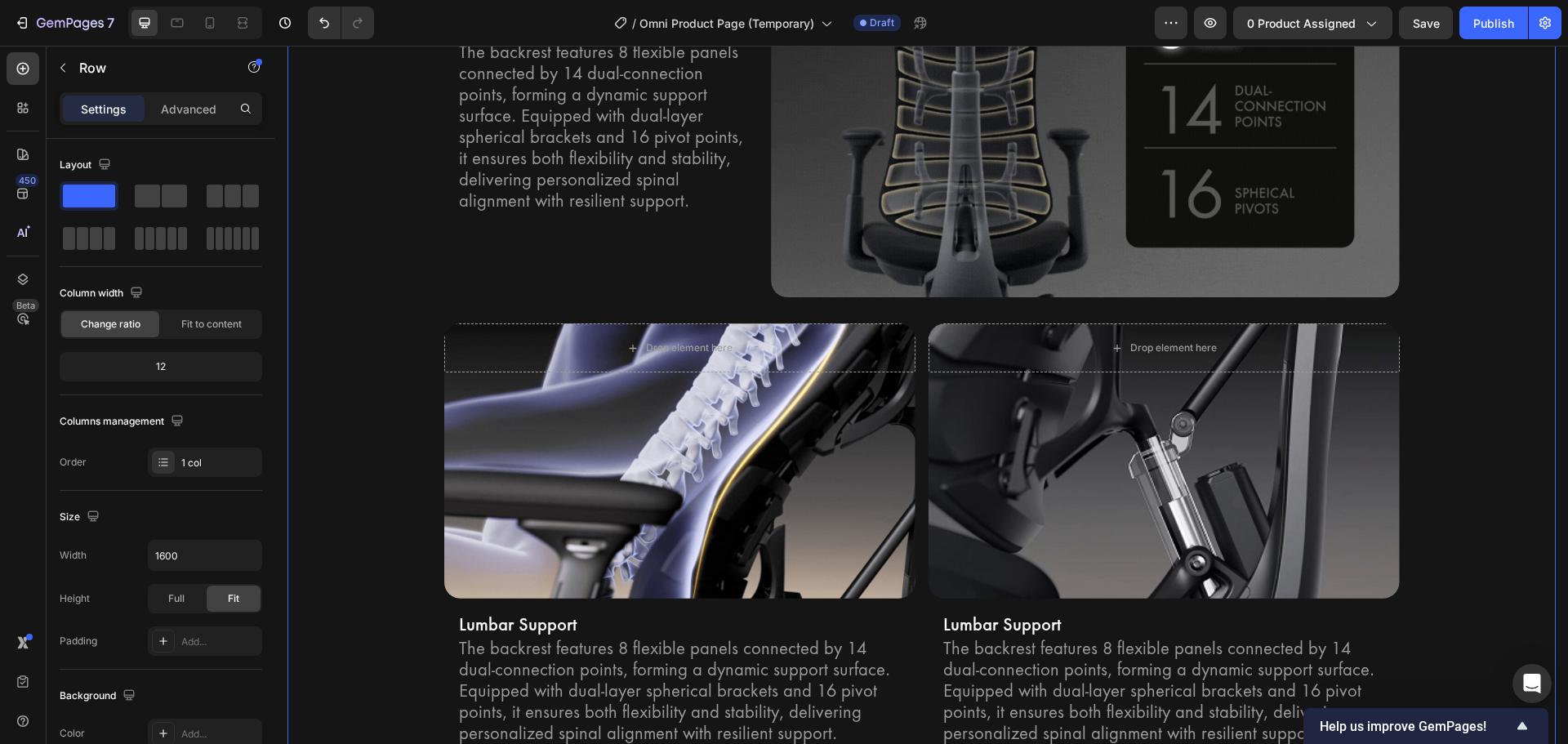
click at [366, 521] on div "Bionic FlexFit Backrest Heading Row Unrivaled comfort with Bionic FlexFit BackR…" at bounding box center [922, 284] width 1268 height 948
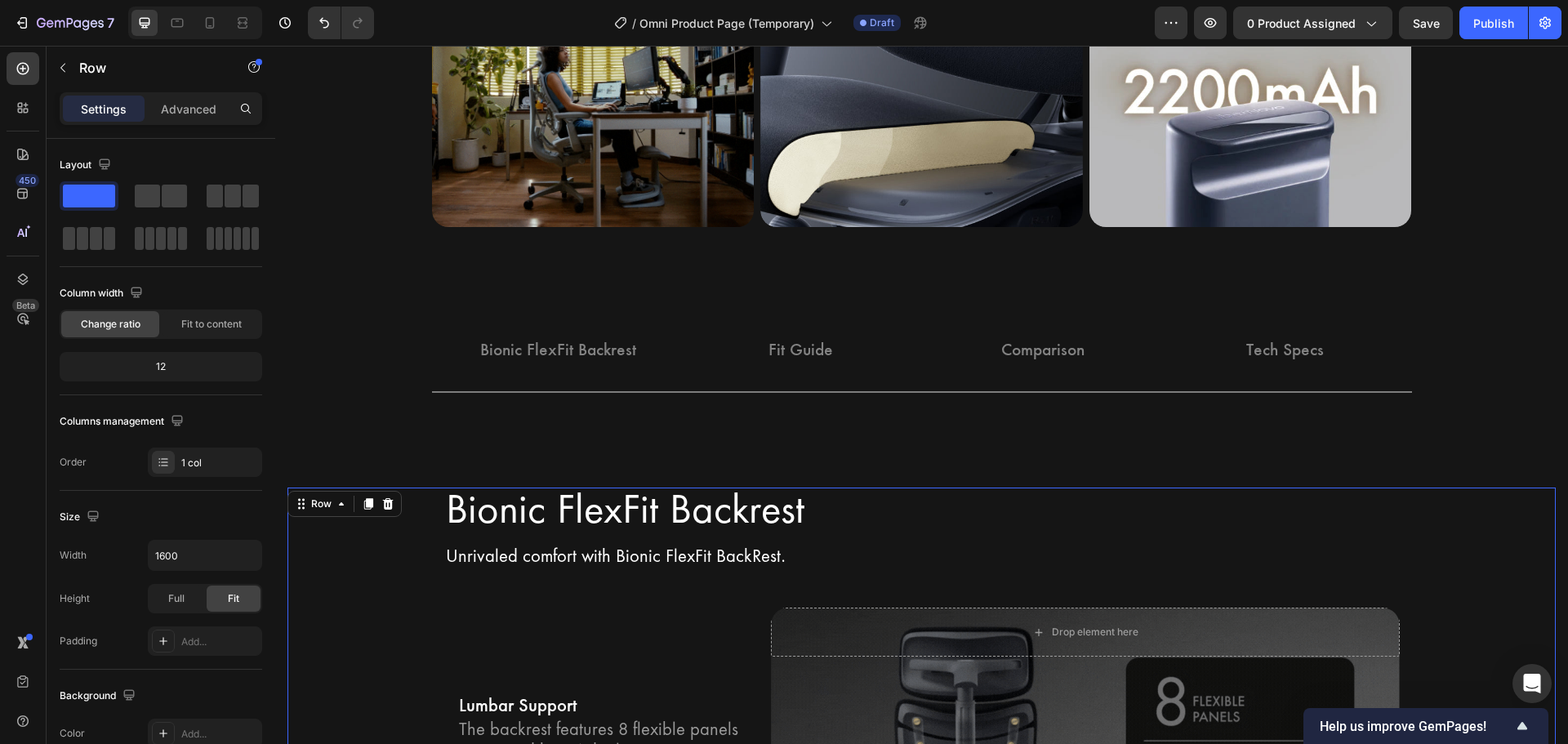
scroll to position [1989, 0]
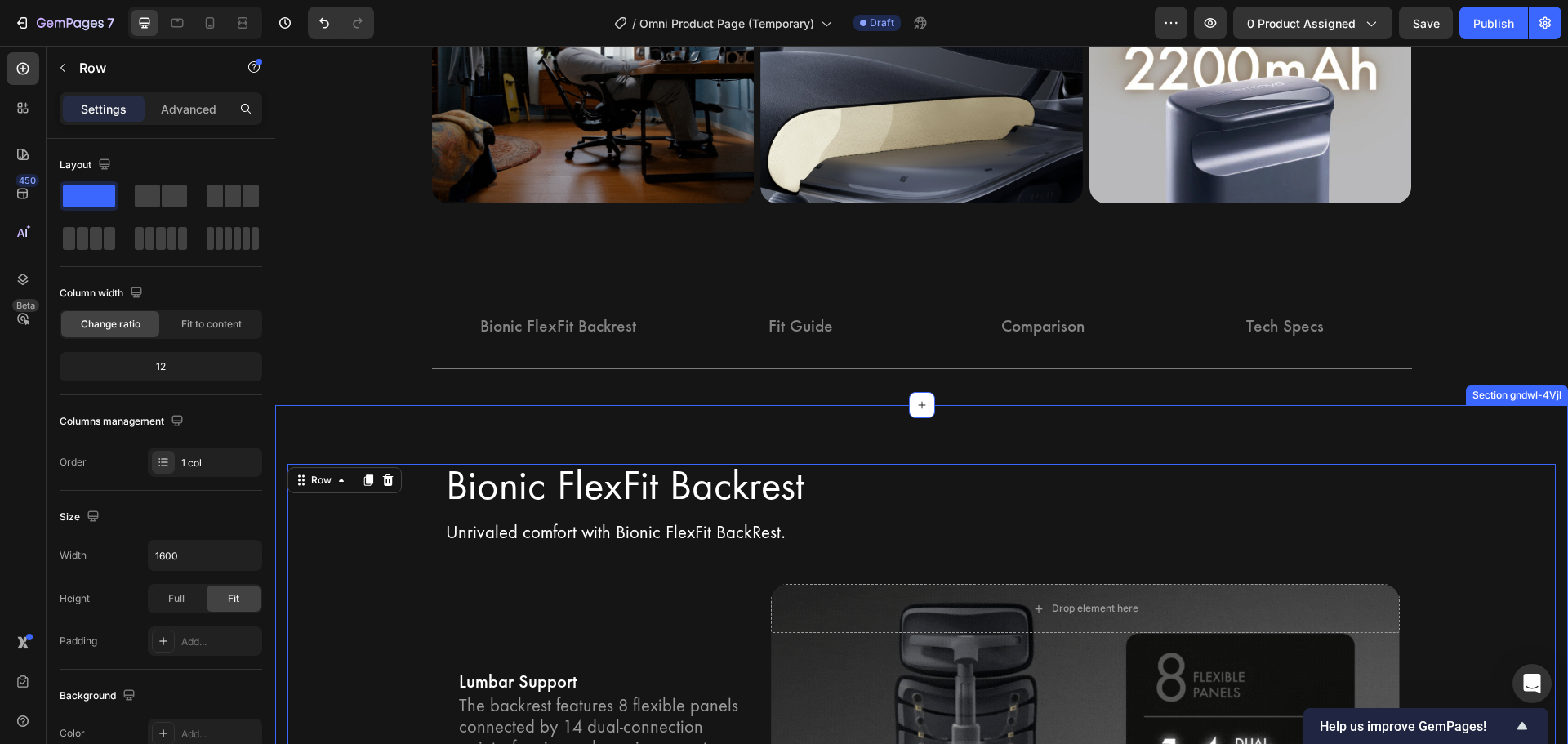
click at [1467, 384] on div "Bionic FlexFit Backrest Button Fit Guide Button Comparison Button Tech Specs Bu…" at bounding box center [922, 337] width 1293 height 136
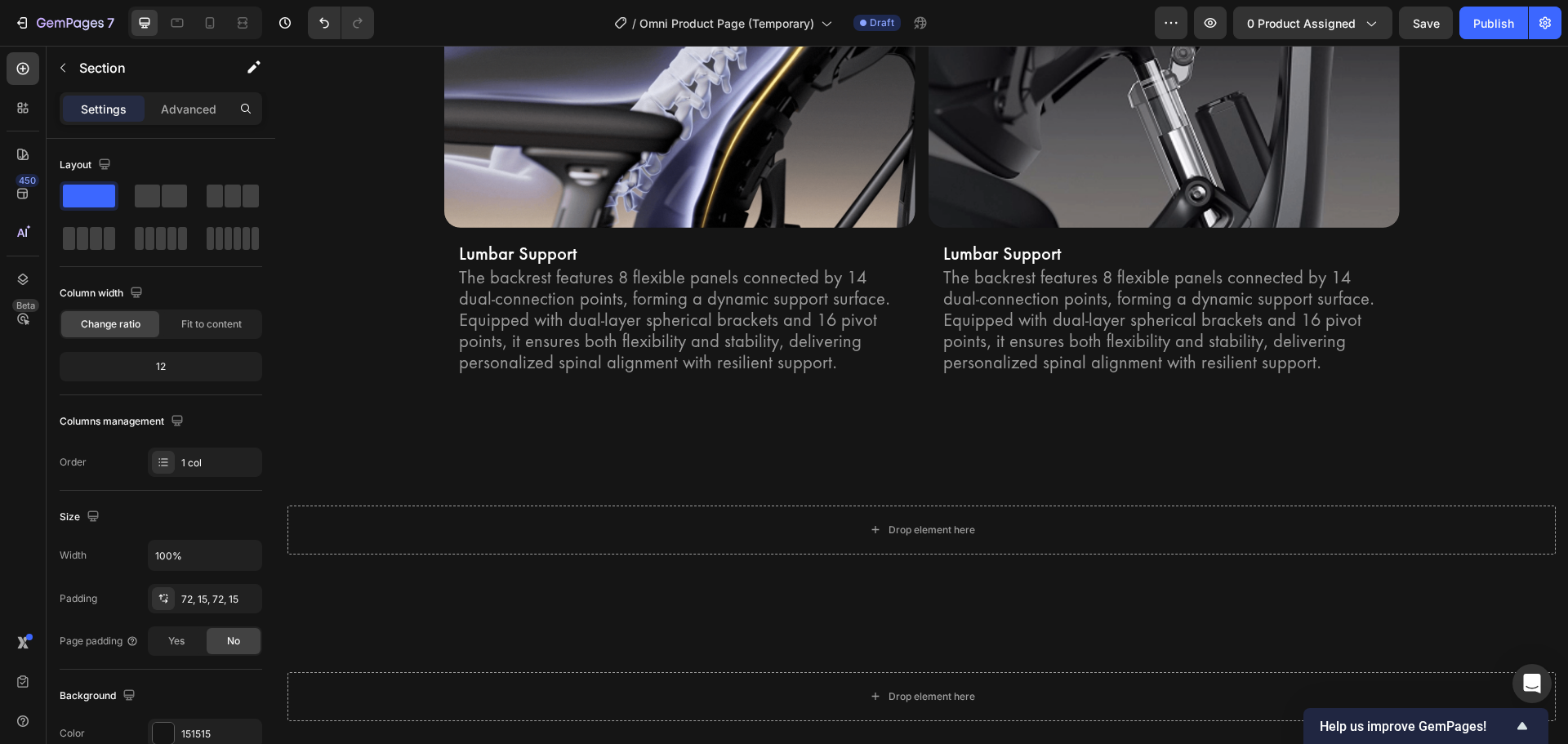
scroll to position [3021, 0]
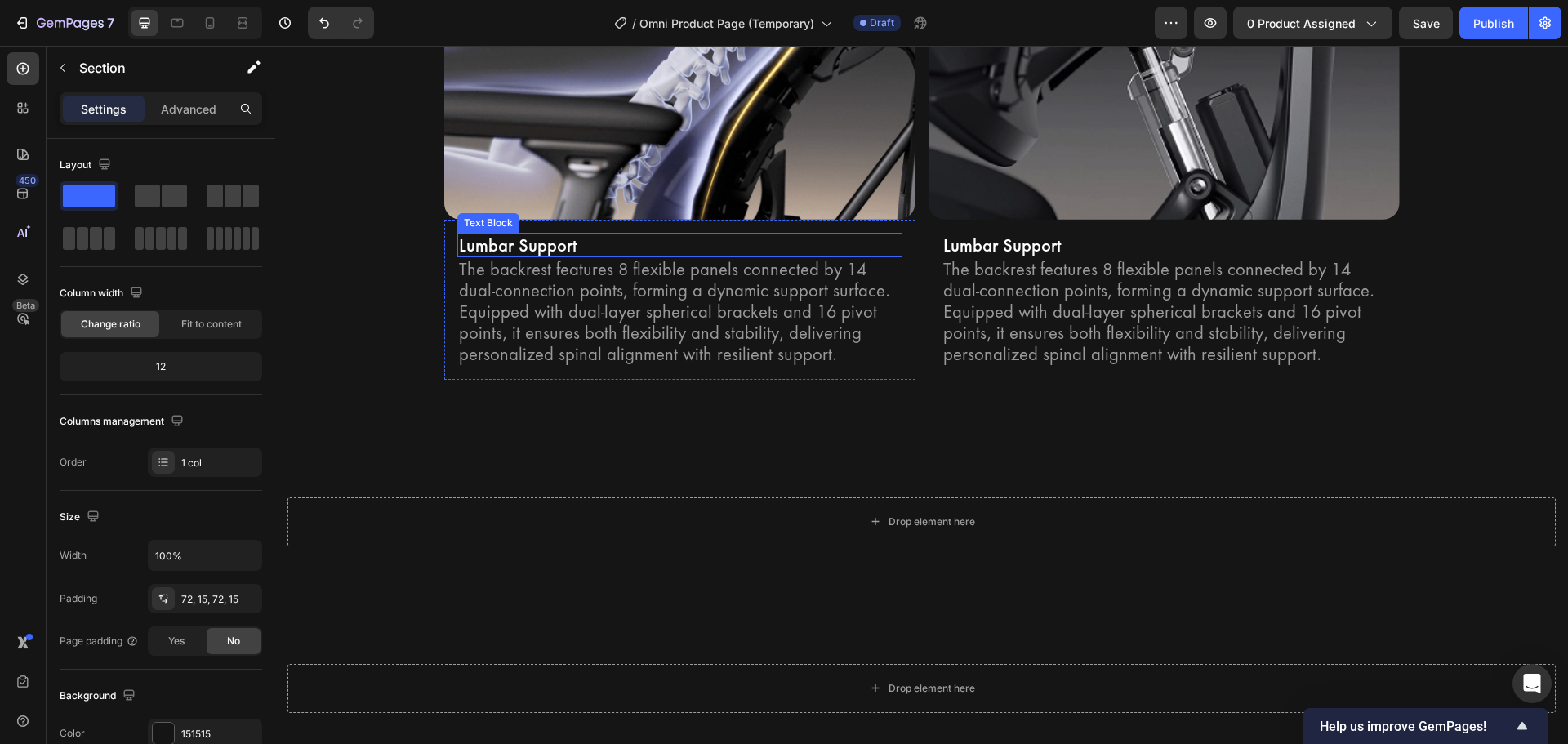
click at [526, 254] on p "Lumbar Support" at bounding box center [679, 245] width 442 height 21
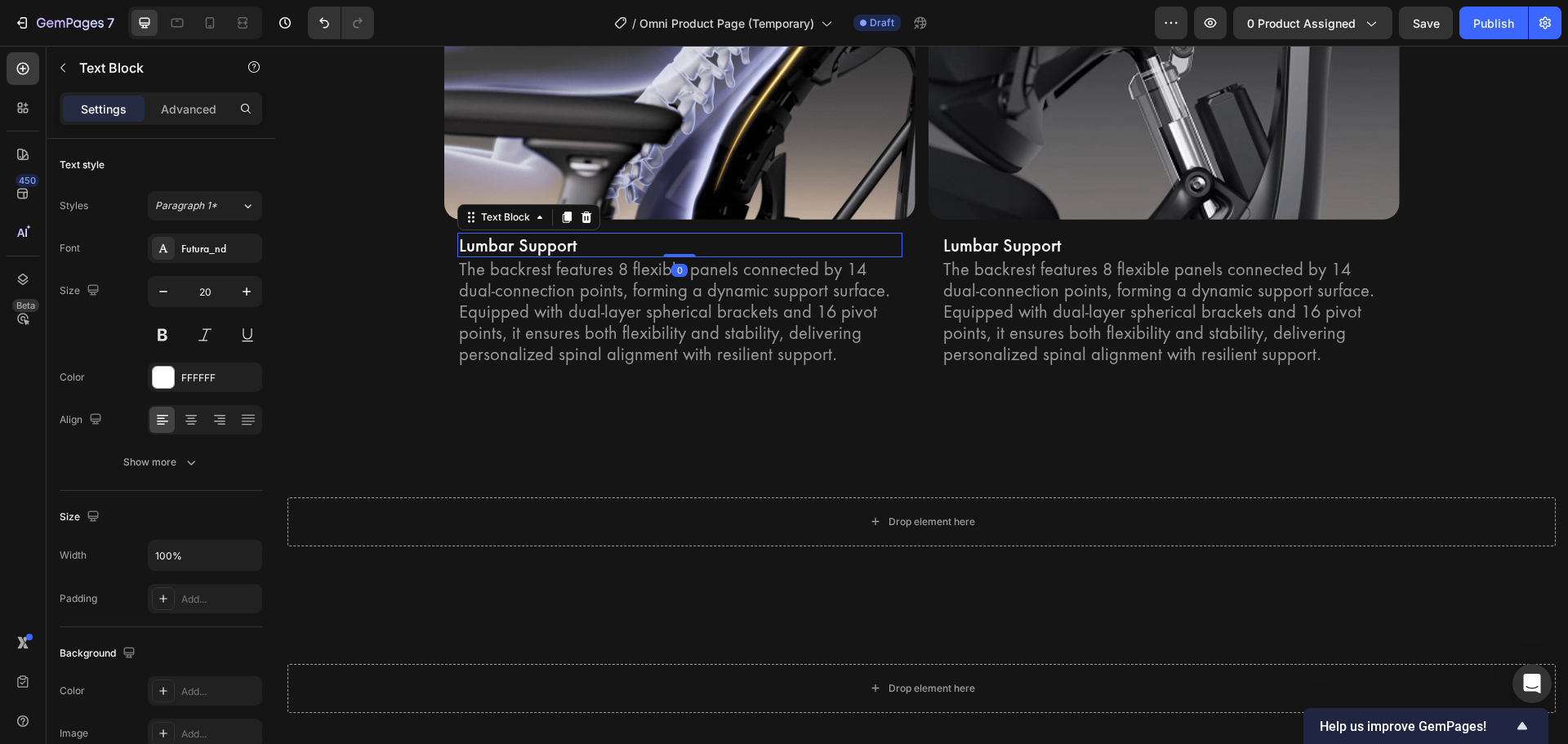
click at [526, 250] on p "Lumbar Support" at bounding box center [679, 245] width 442 height 21
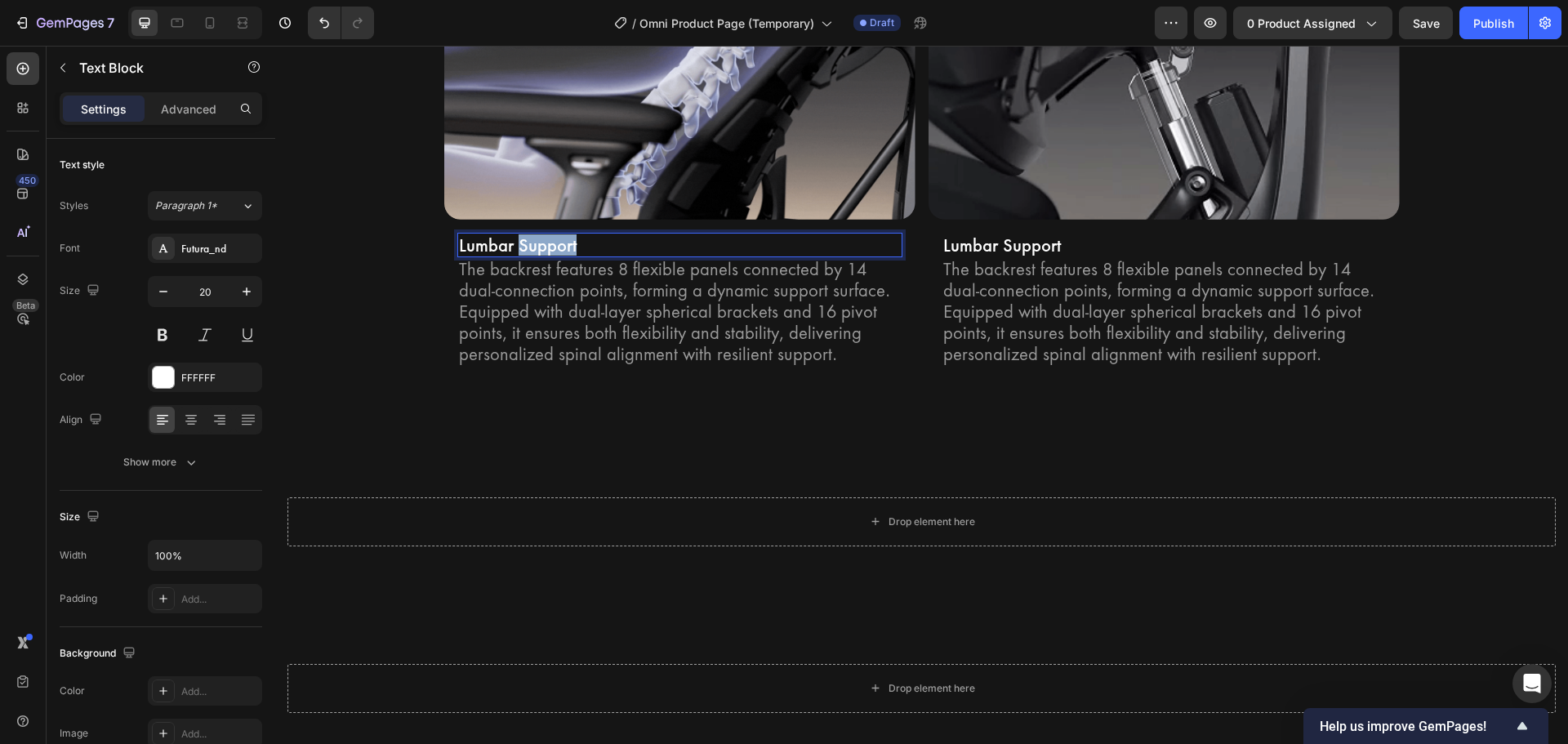
click at [526, 250] on p "Lumbar Support" at bounding box center [679, 245] width 442 height 21
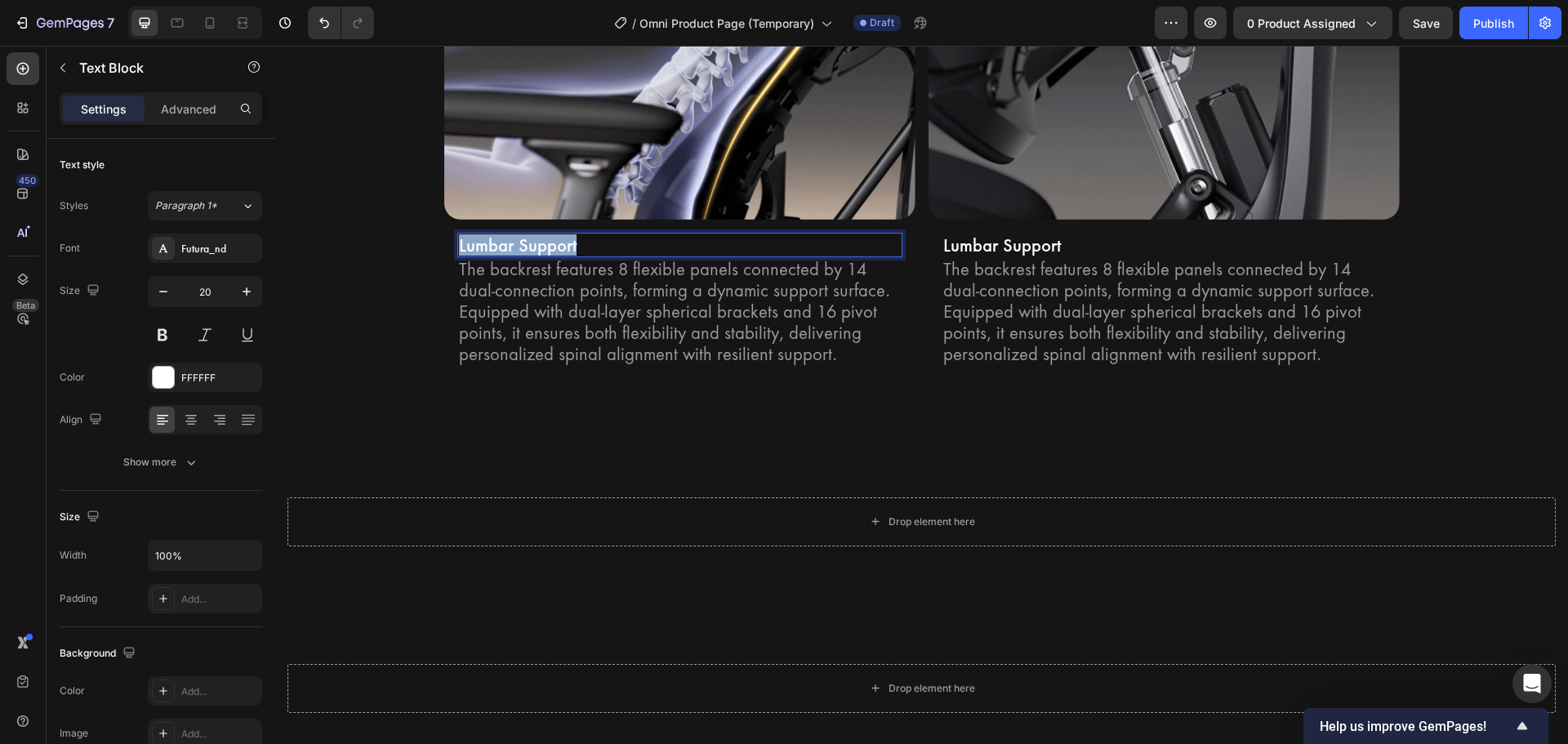
click at [526, 249] on p "Lumbar Support" at bounding box center [679, 245] width 442 height 21
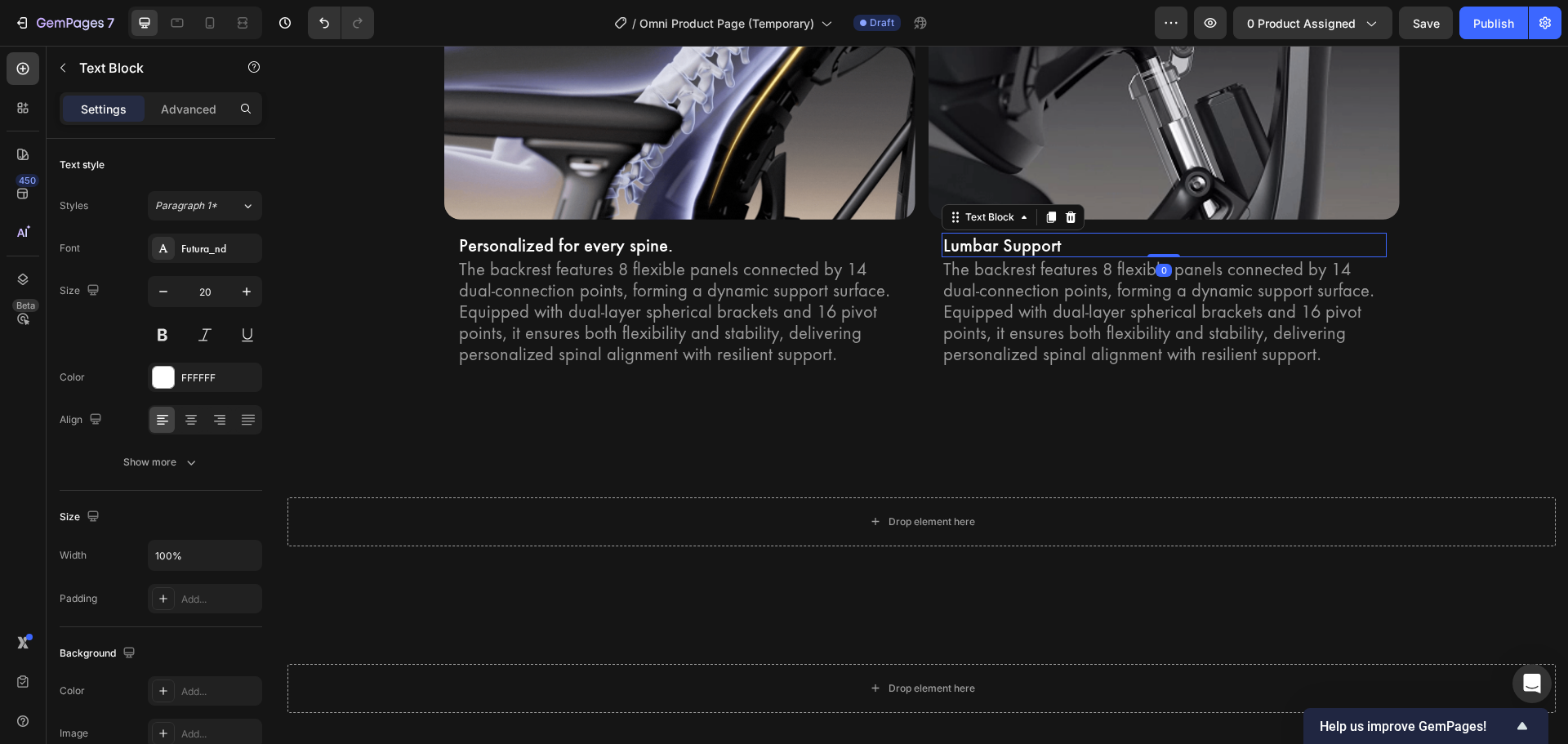
click at [1028, 250] on p "Lumbar Support" at bounding box center [1163, 245] width 442 height 21
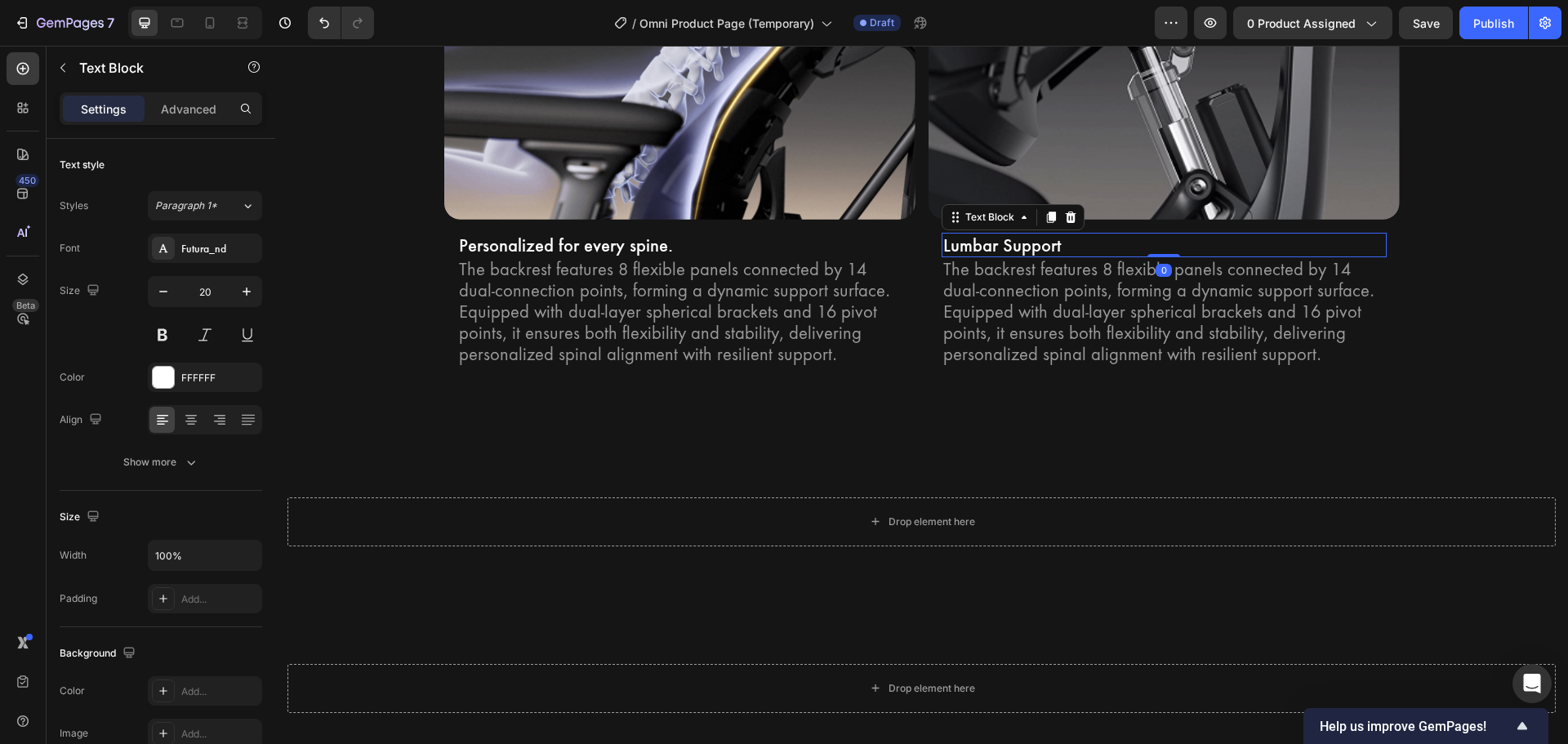
click at [1028, 250] on p "Lumbar Support" at bounding box center [1163, 245] width 442 height 21
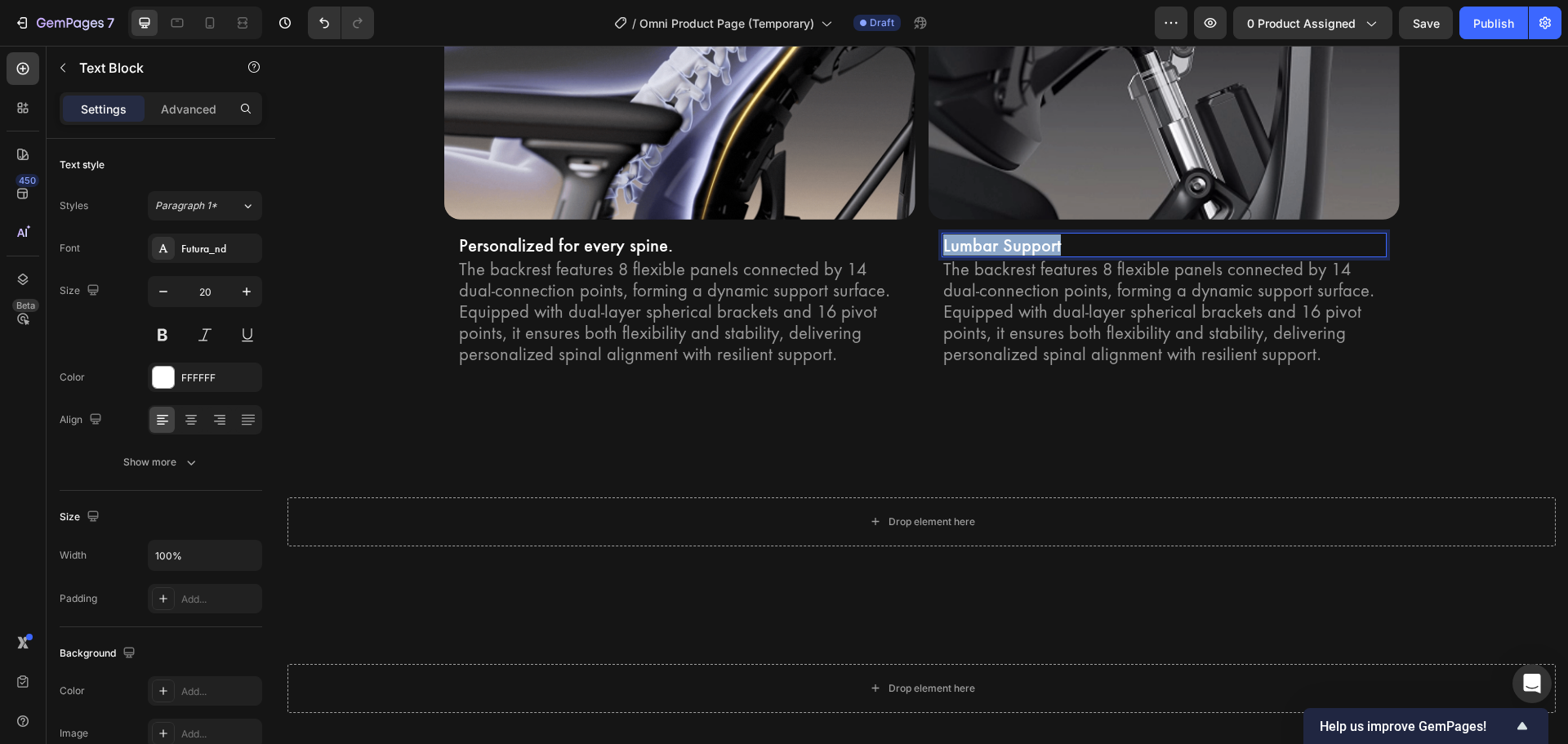
click at [1028, 250] on p "Lumbar Support" at bounding box center [1163, 245] width 442 height 21
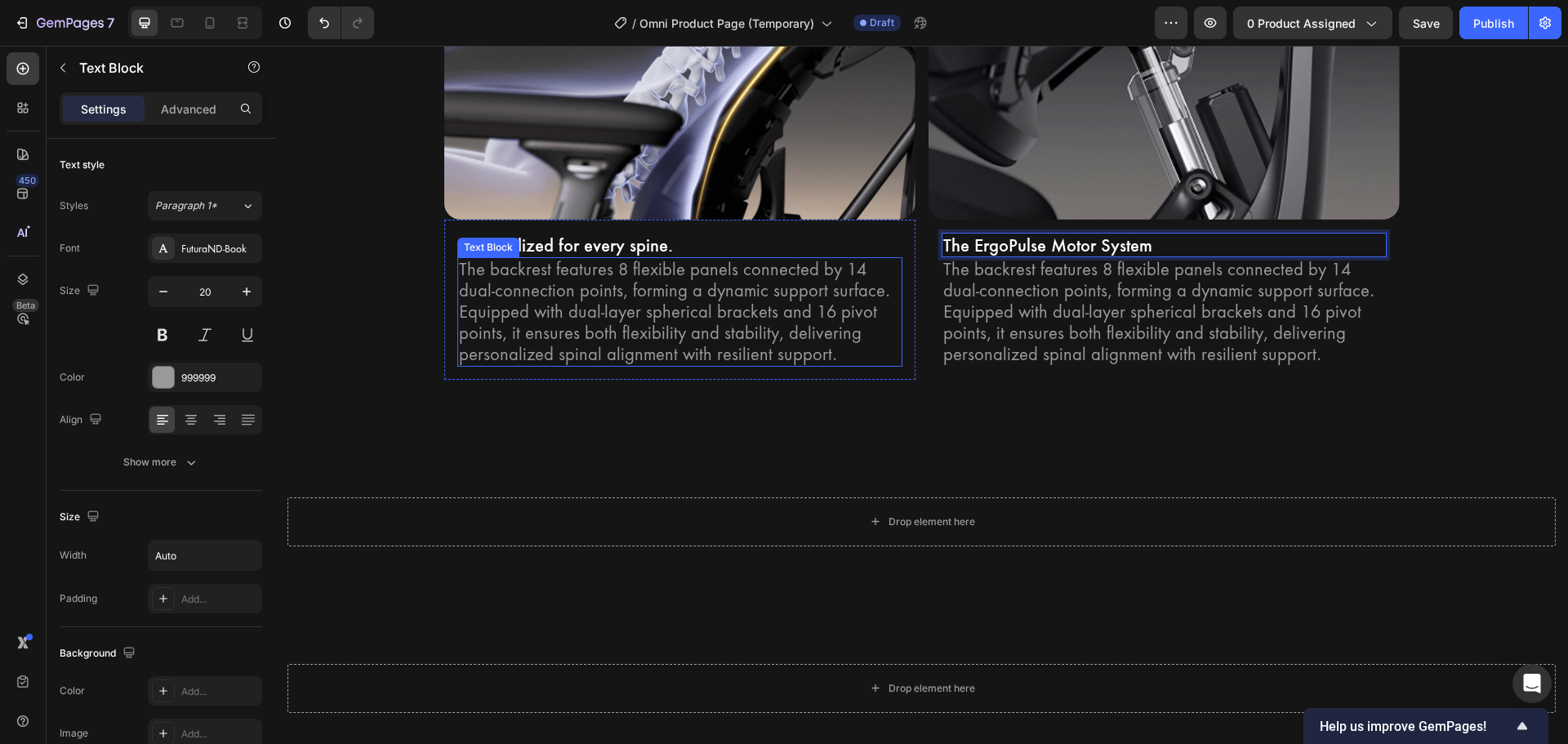
click at [546, 289] on p "The backrest features 8 flexible panels connected by 14 dual-connection points,…" at bounding box center [679, 311] width 442 height 106
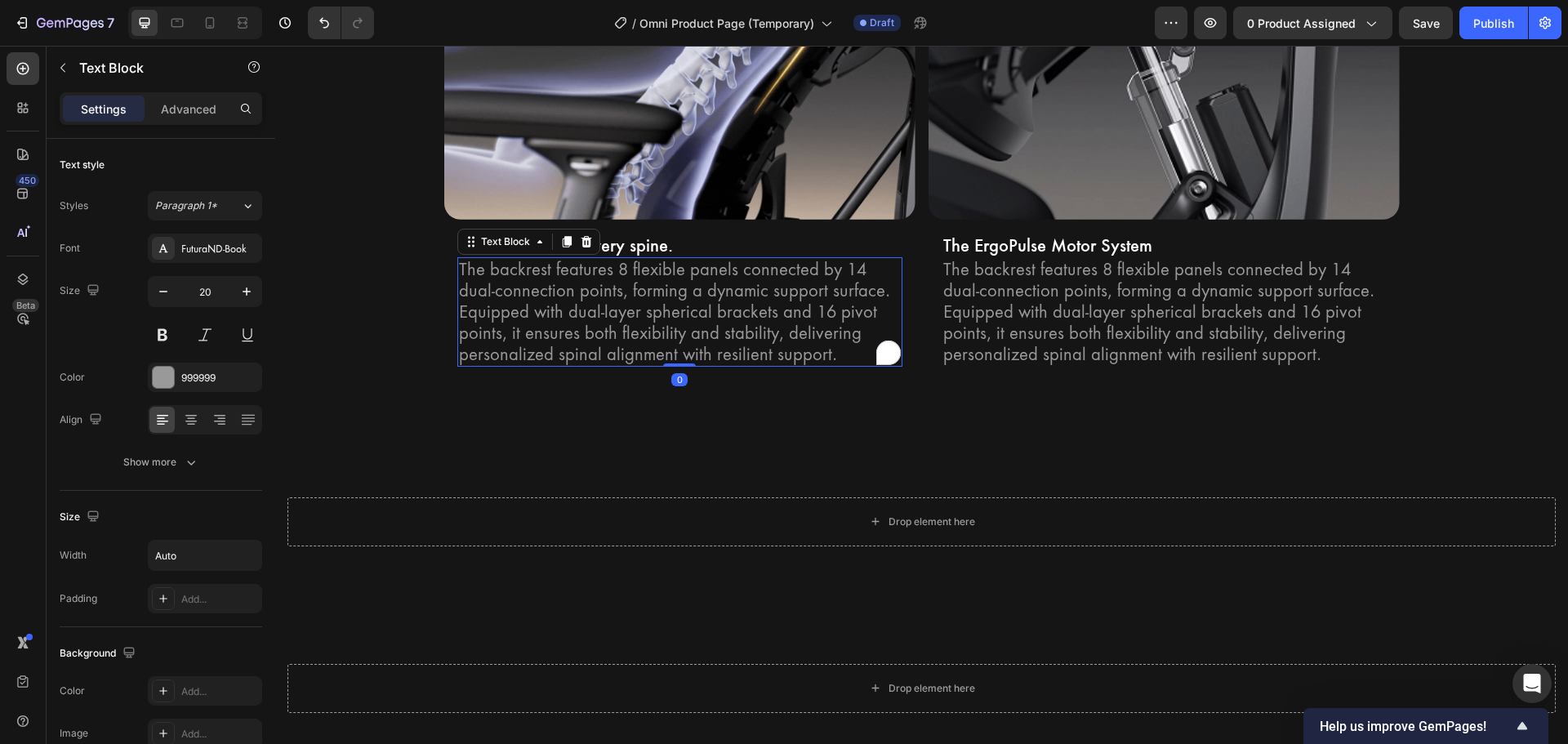
click at [473, 269] on p "The backrest features 8 flexible panels connected by 14 dual-connection points,…" at bounding box center [679, 311] width 442 height 106
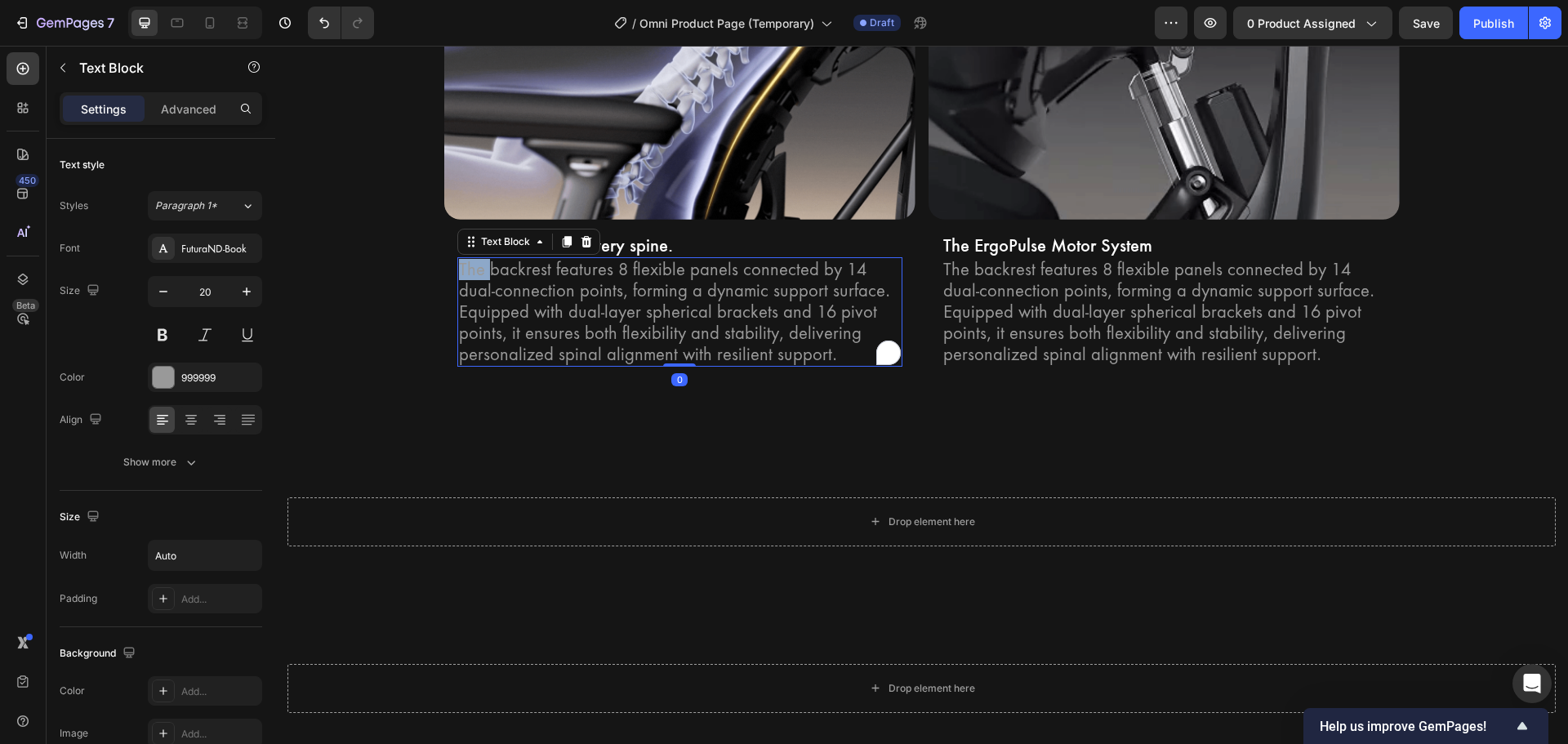
click at [473, 269] on p "The backrest features 8 flexible panels connected by 14 dual-connection points,…" at bounding box center [679, 311] width 442 height 106
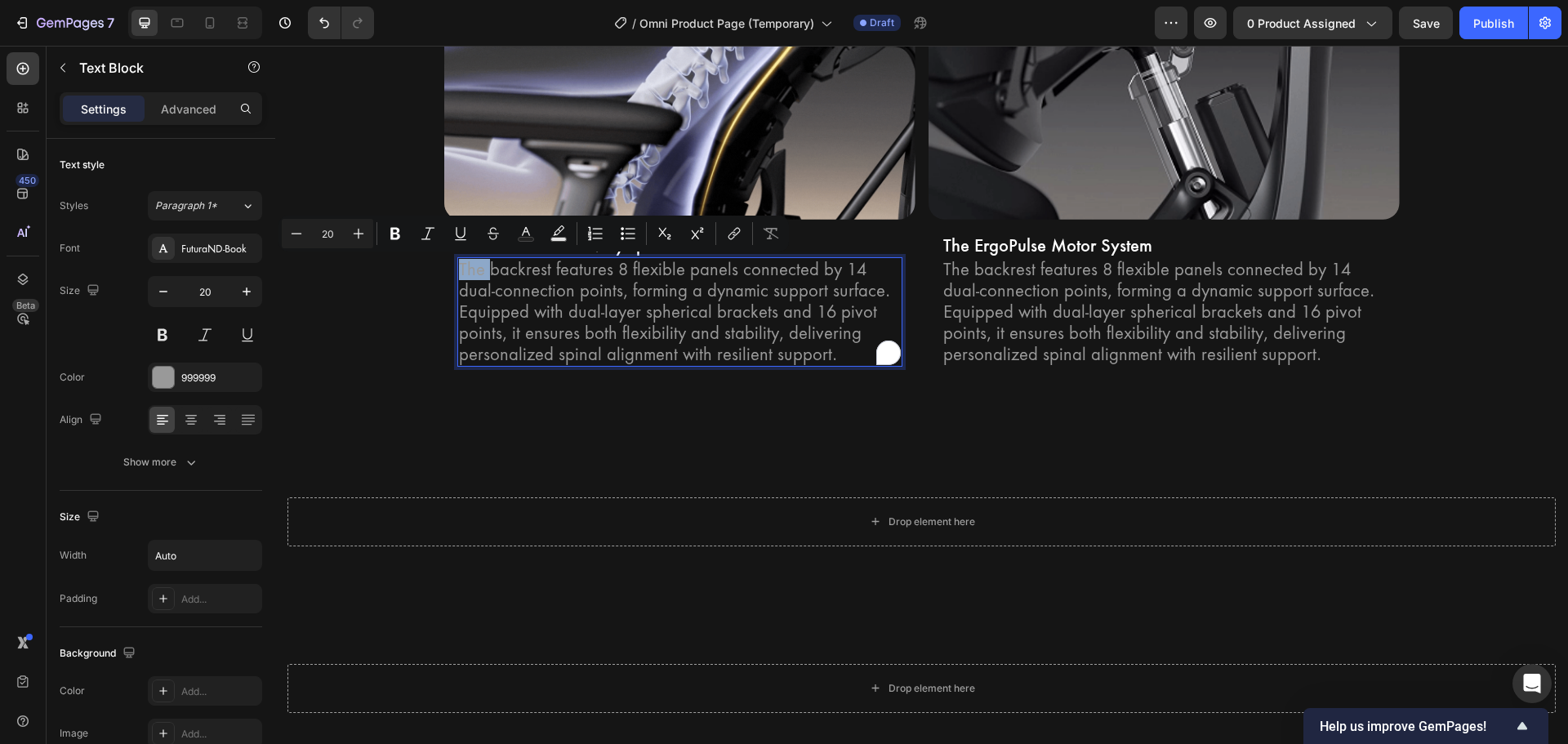
click at [460, 269] on p "The backrest features 8 flexible panels connected by 14 dual-connection points,…" at bounding box center [679, 311] width 442 height 106
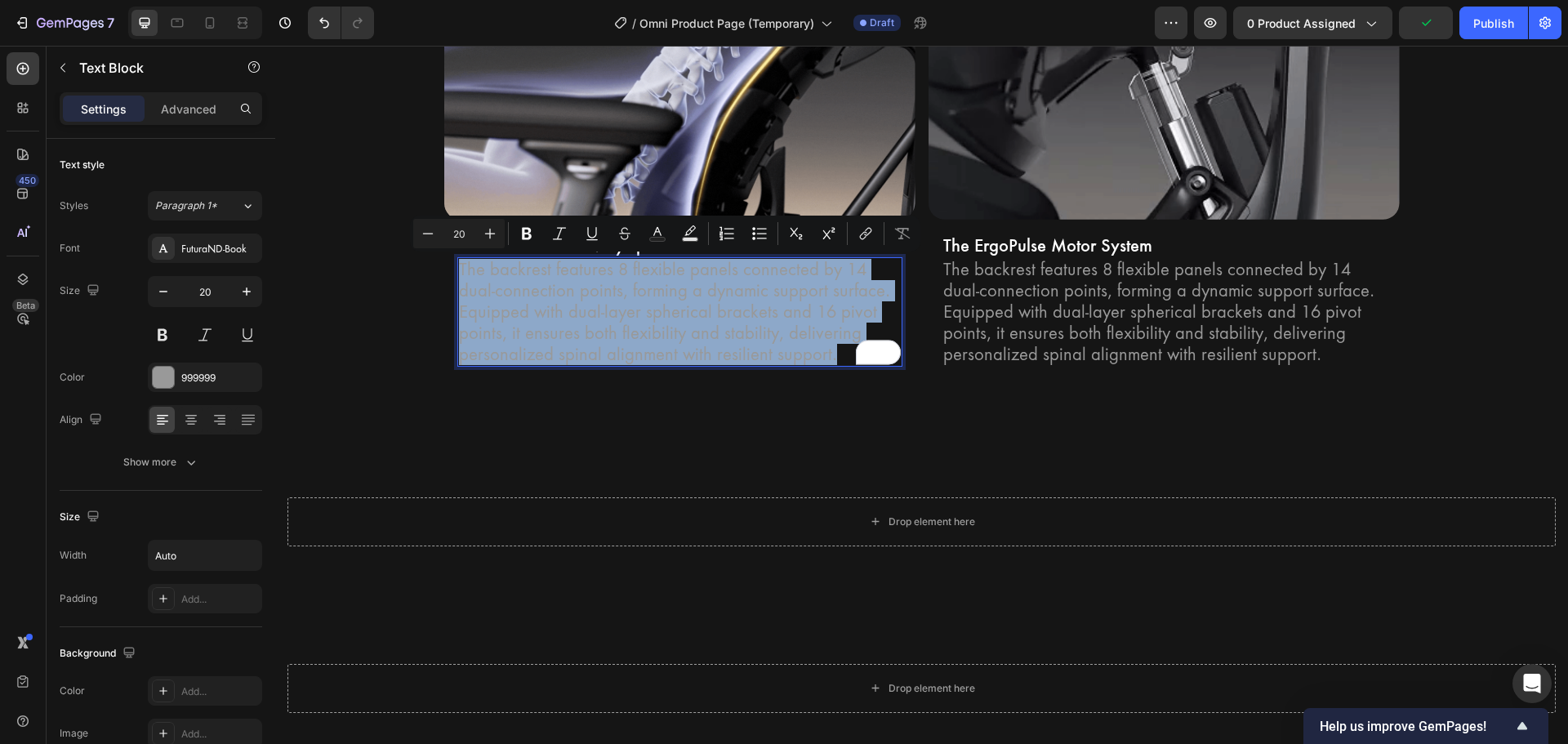
drag, startPoint x: 454, startPoint y: 269, endPoint x: 831, endPoint y: 363, distance: 388.5
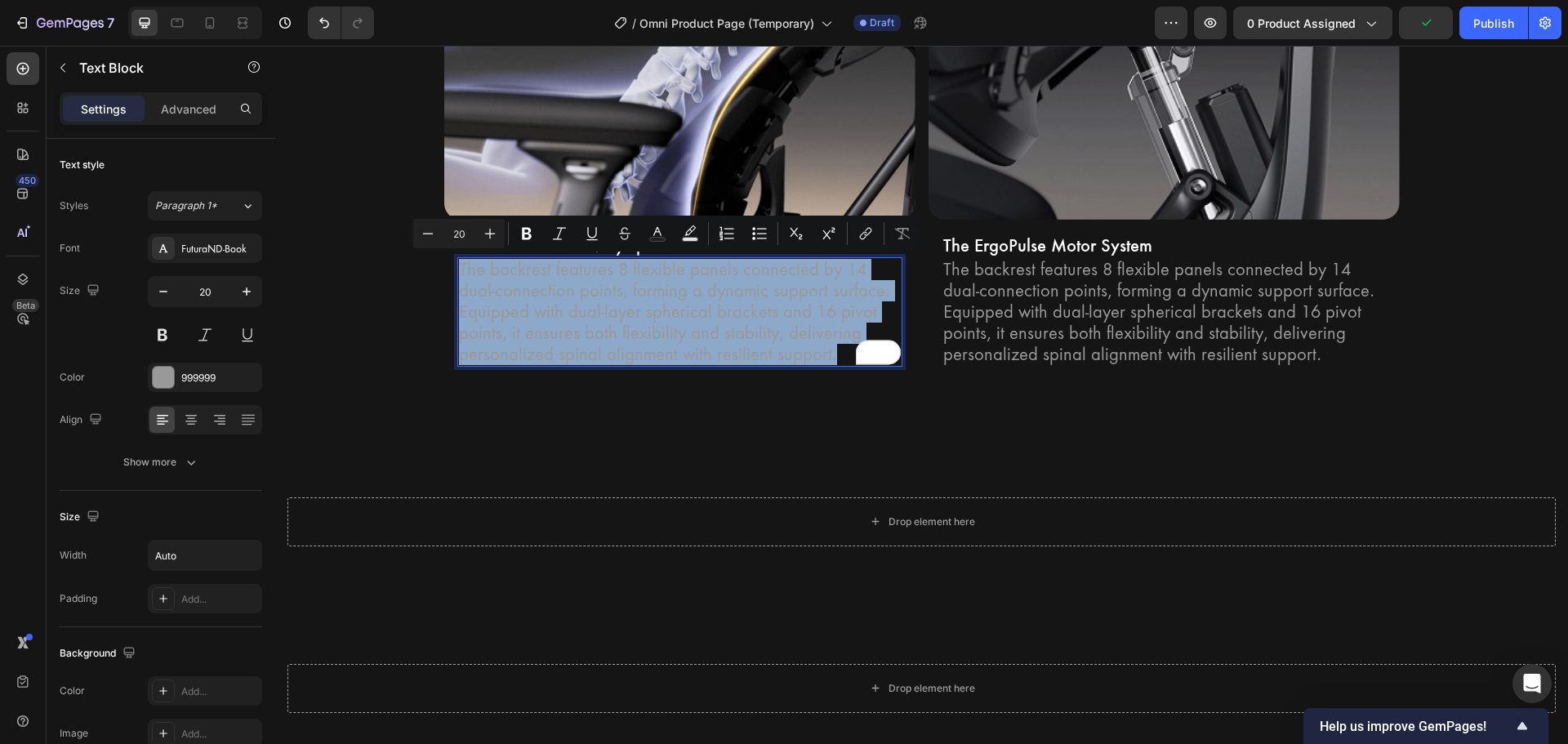
click at [831, 363] on p "The backrest features 8 flexible panels connected by 14 dual-connection points,…" at bounding box center [679, 311] width 442 height 106
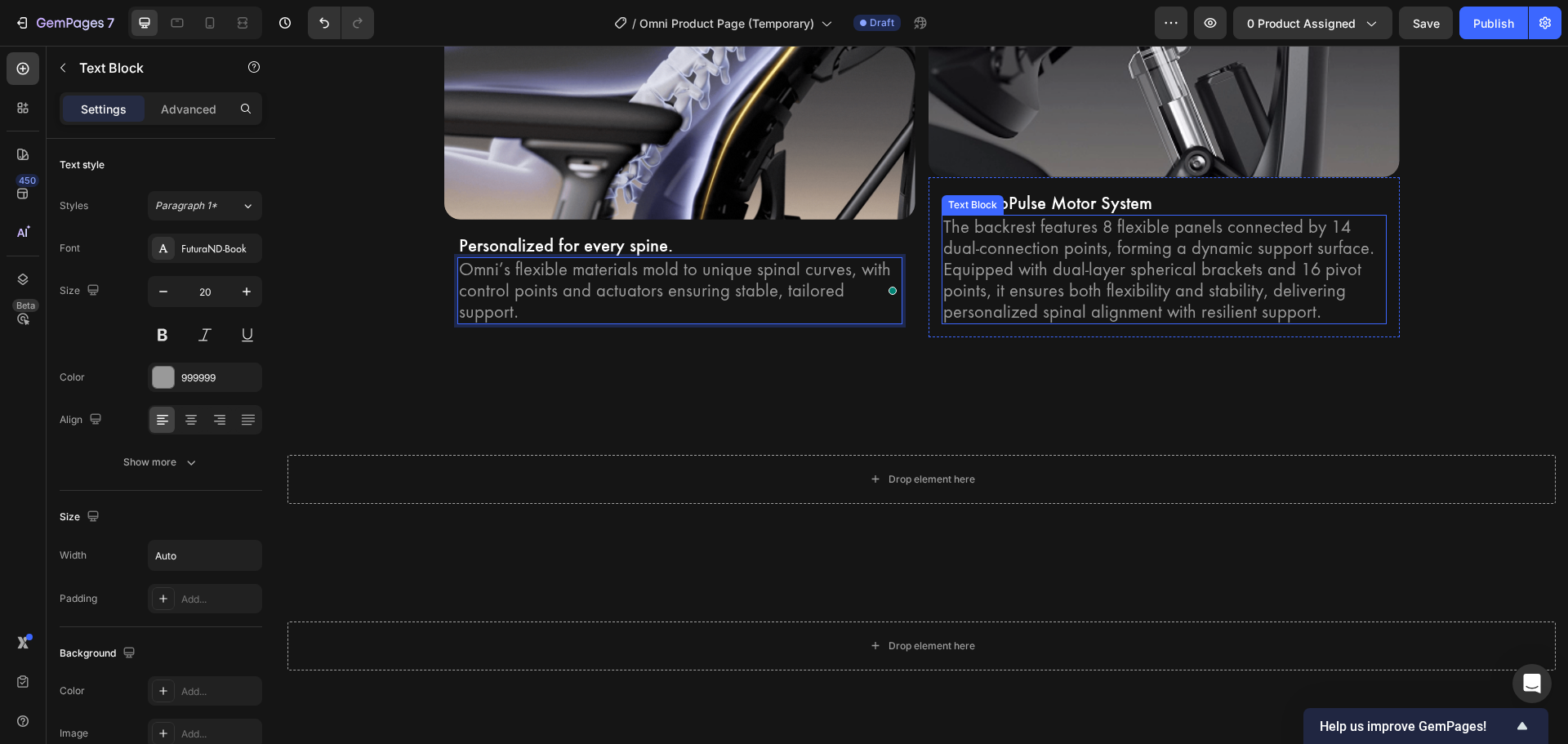
click at [968, 270] on p "The backrest features 8 flexible panels connected by 14 dual-connection points,…" at bounding box center [1163, 268] width 442 height 106
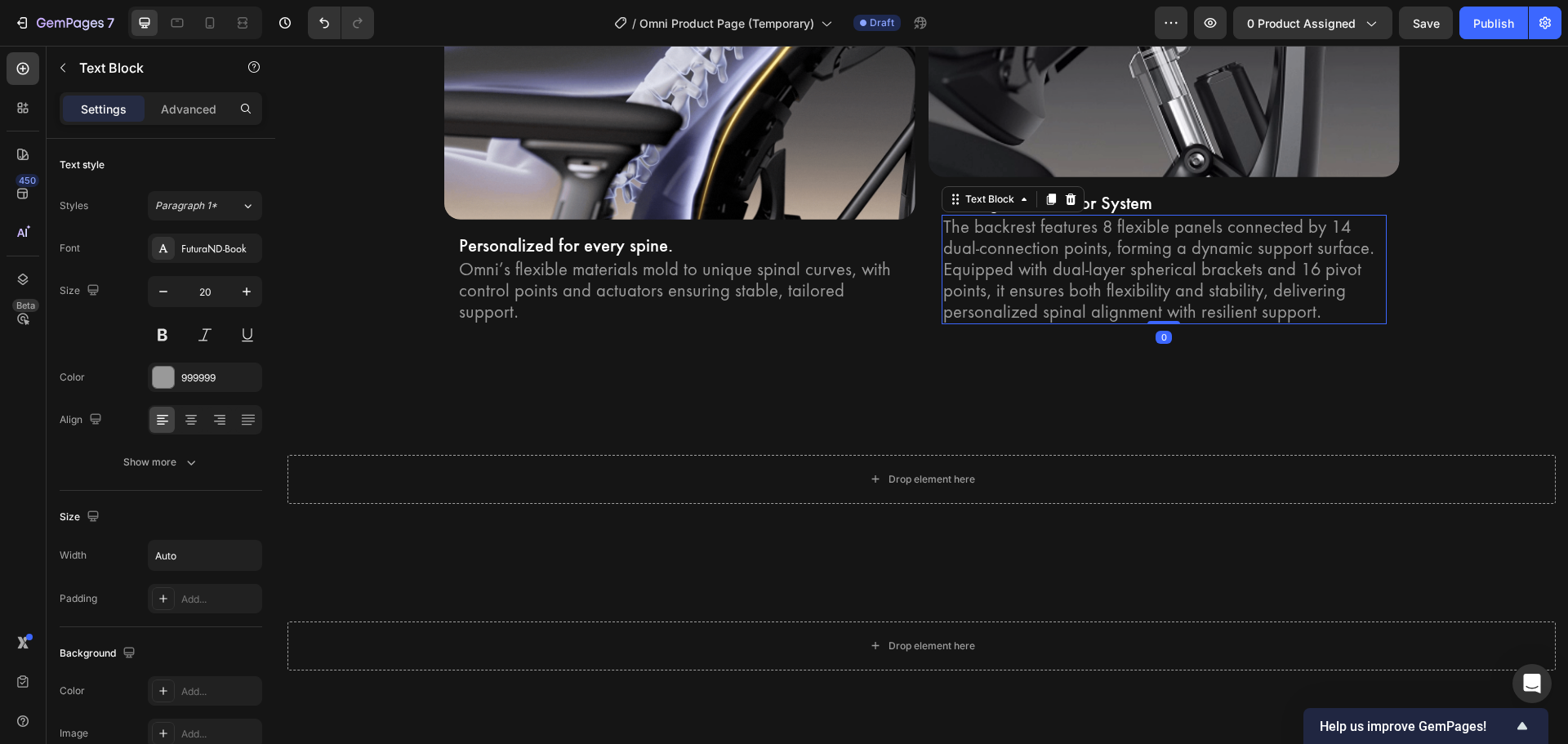
click at [968, 270] on p "The backrest features 8 flexible panels connected by 14 dual-connection points,…" at bounding box center [1163, 268] width 442 height 106
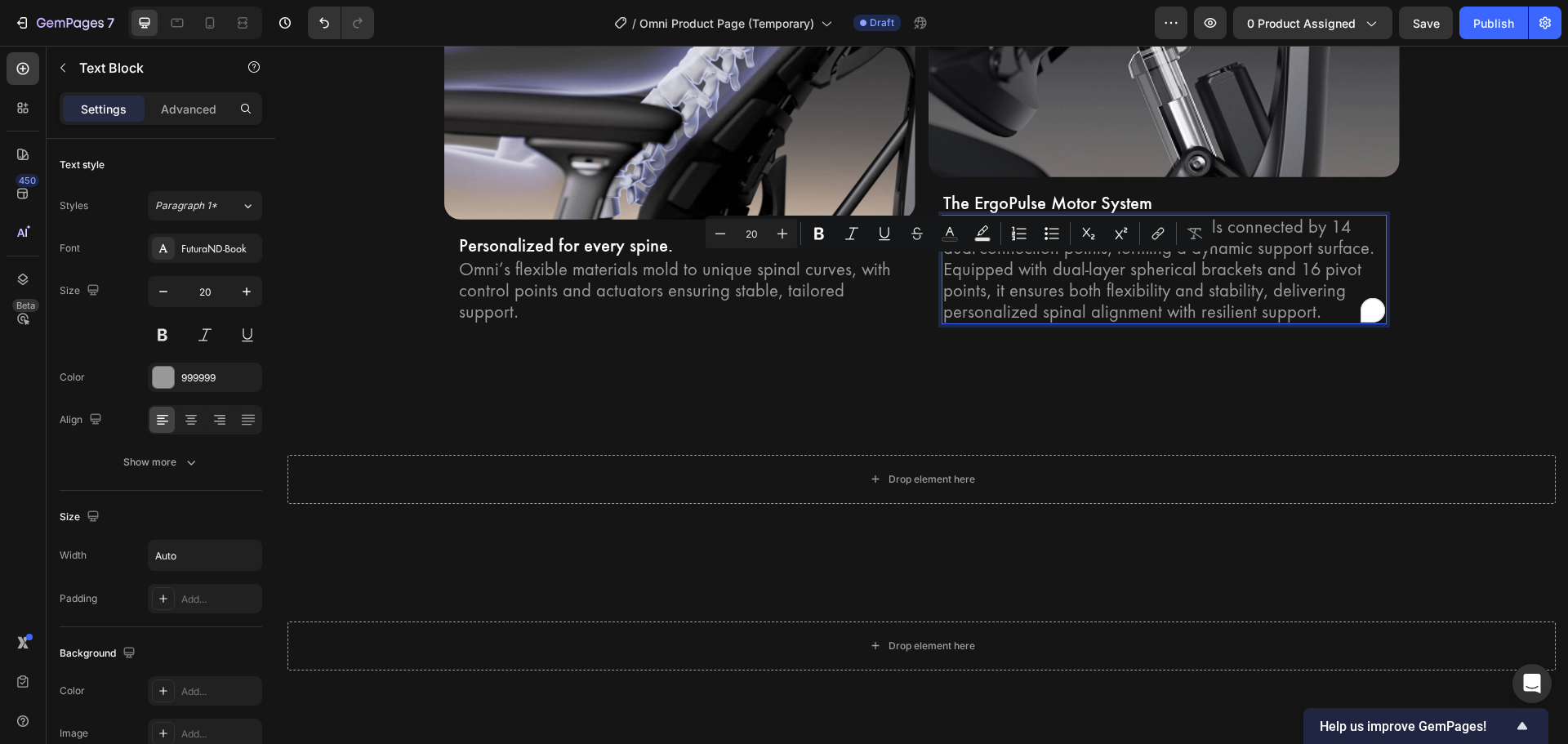
click at [943, 216] on p "The backrest features 8 flexible panels connected by 14 dual-connection points,…" at bounding box center [1163, 268] width 442 height 106
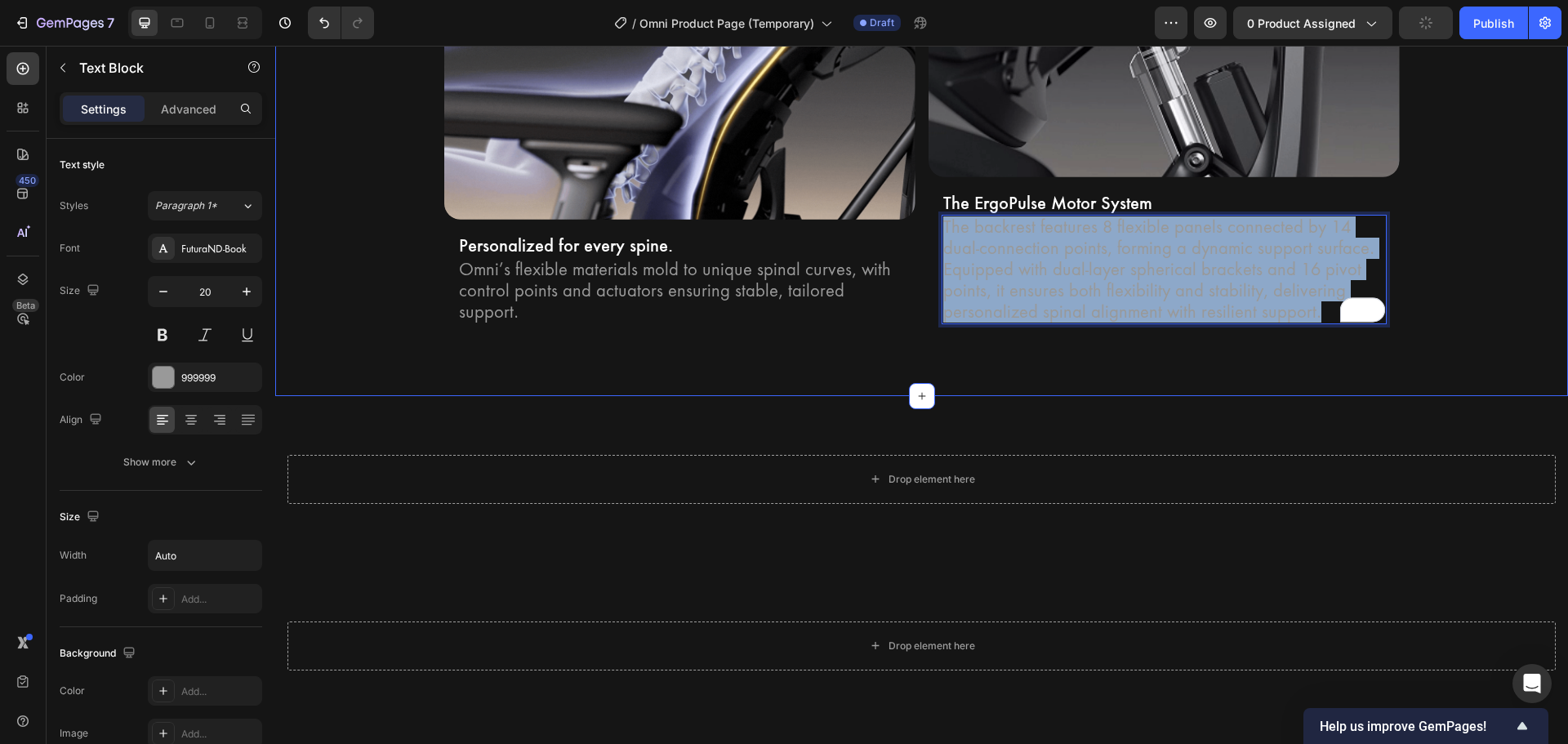
drag, startPoint x: 940, startPoint y: 205, endPoint x: 1337, endPoint y: 325, distance: 414.7
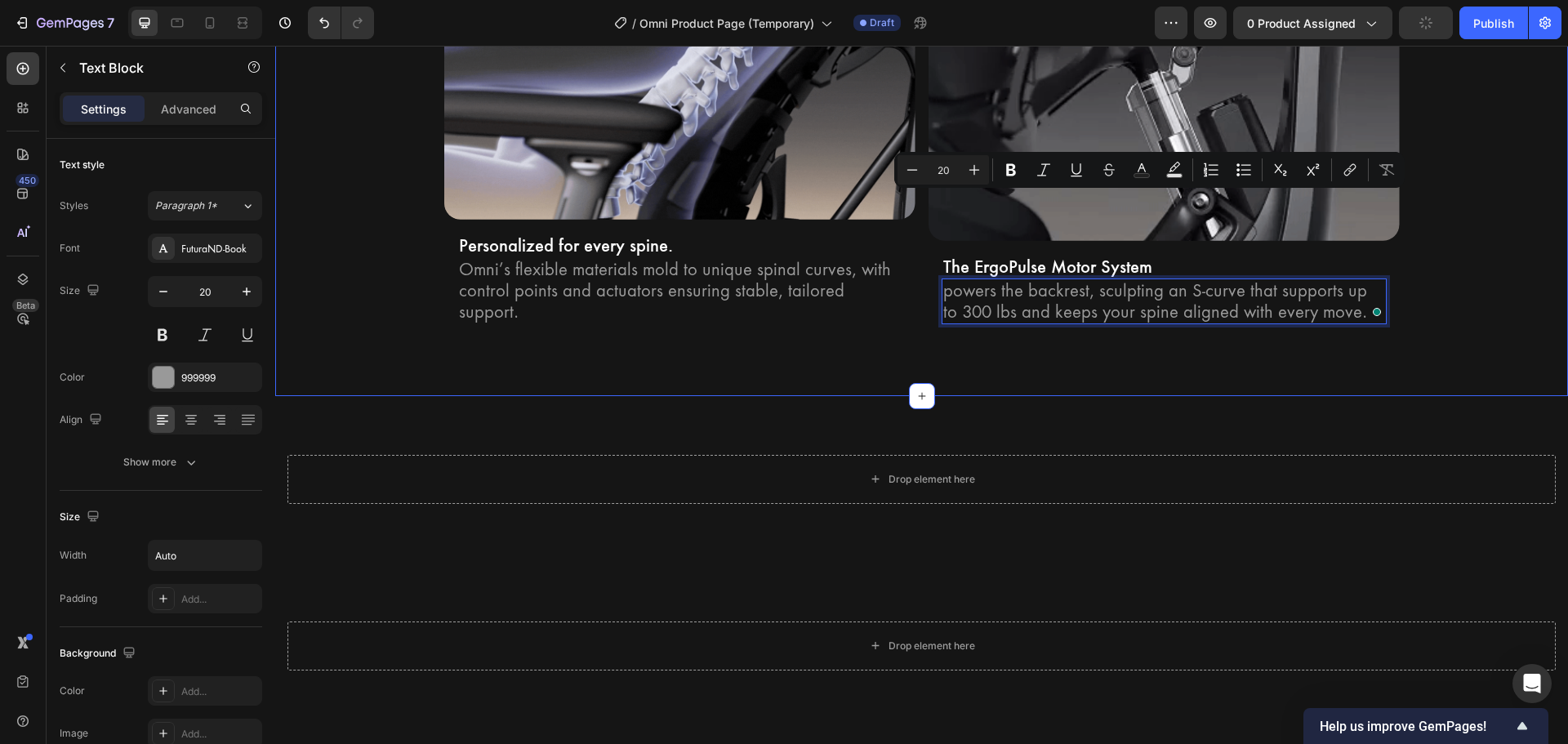
scroll to position [3084, 0]
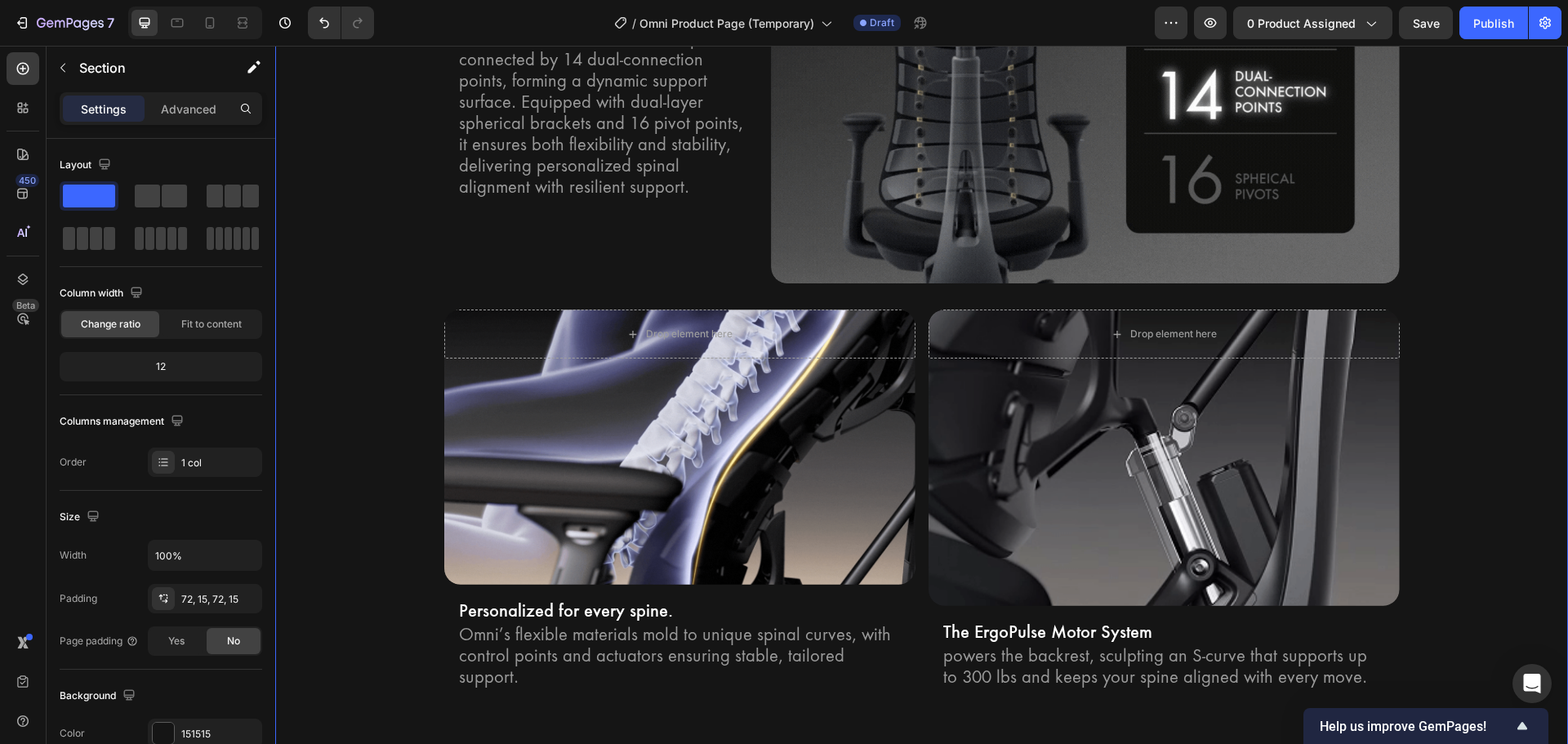
scroll to position [2594, 0]
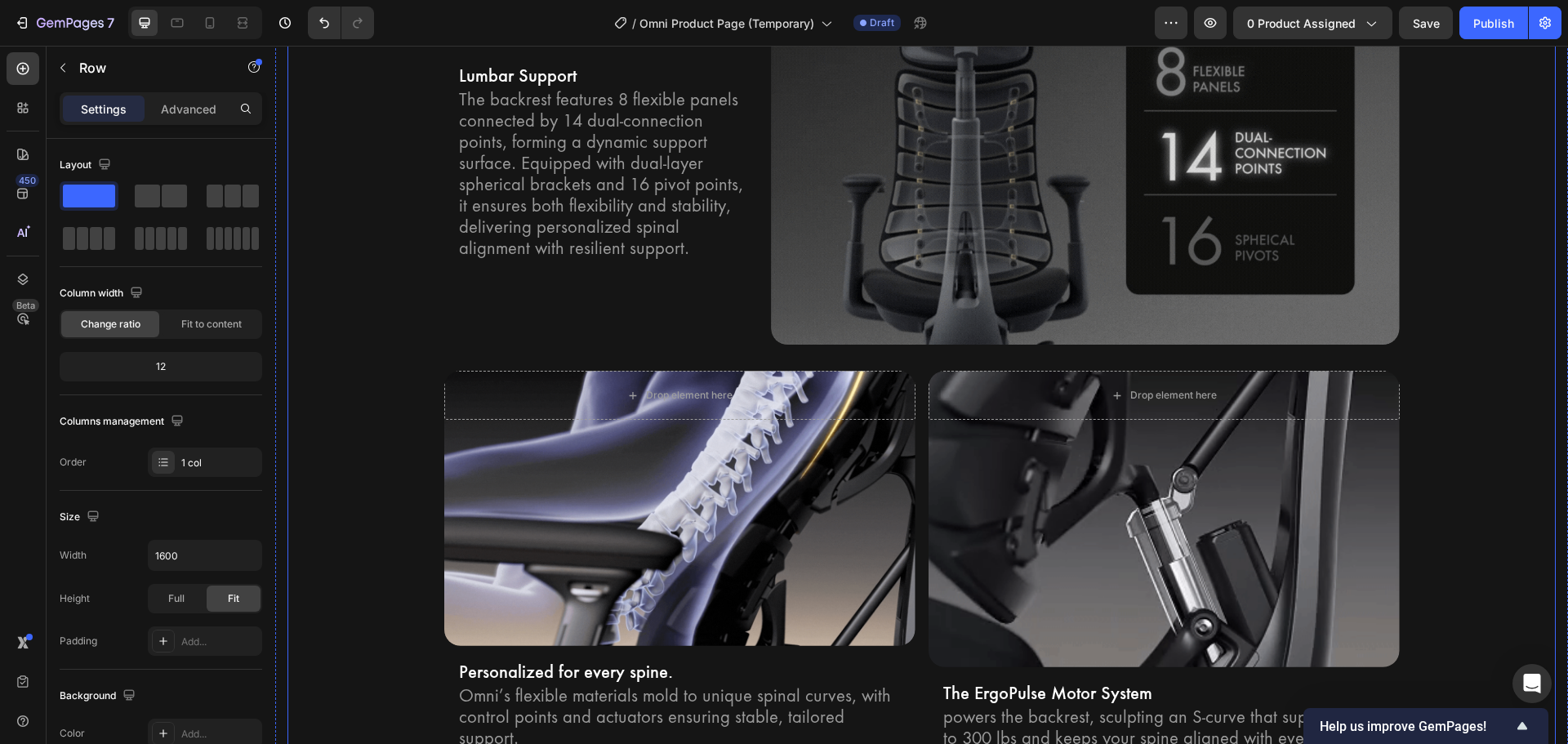
click at [1459, 399] on div "Bionic FlexFit Backrest Heading Row Unrivaled comfort with Bionic FlexFit BackR…" at bounding box center [922, 311] width 1268 height 906
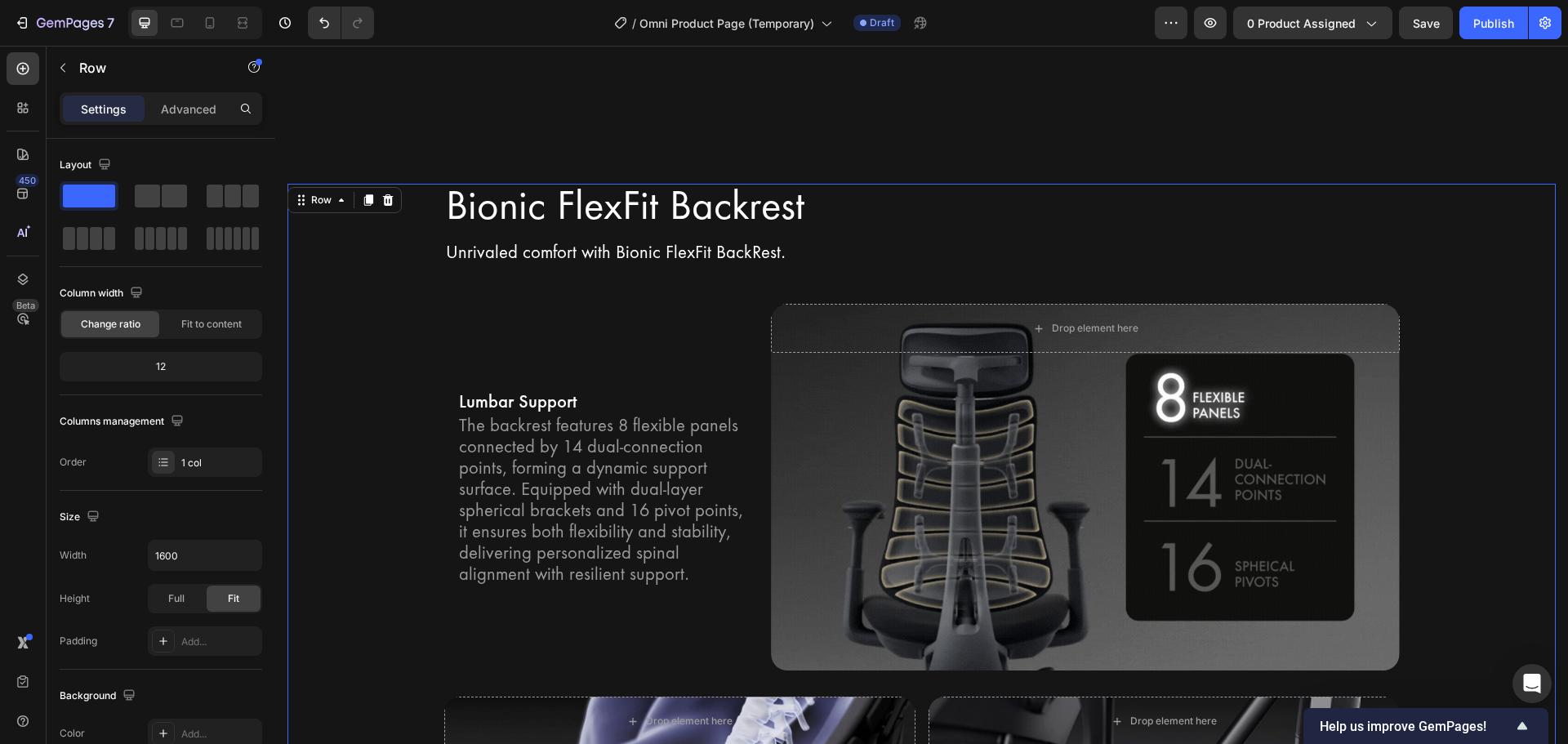
scroll to position [2268, 0]
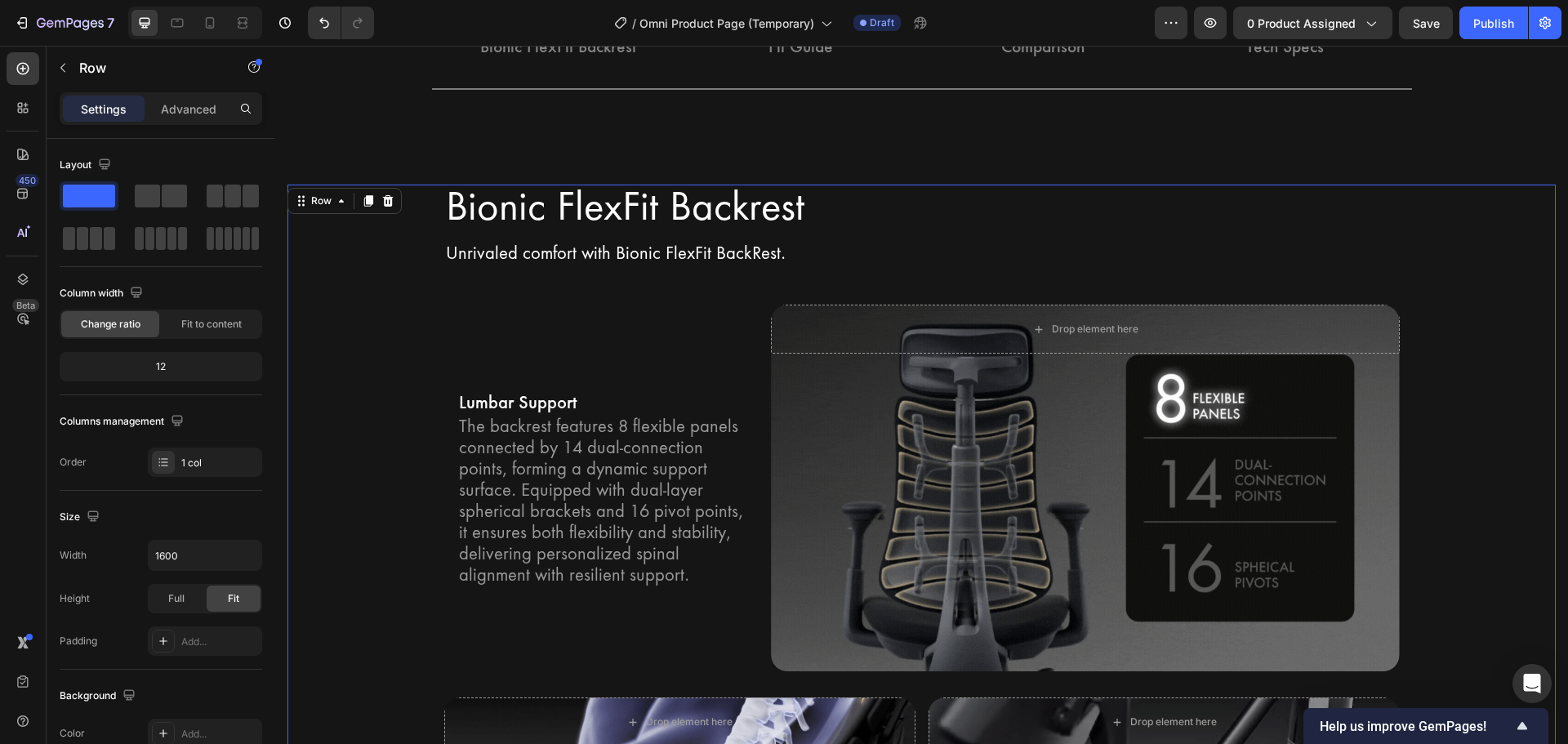
scroll to position [2268, 0]
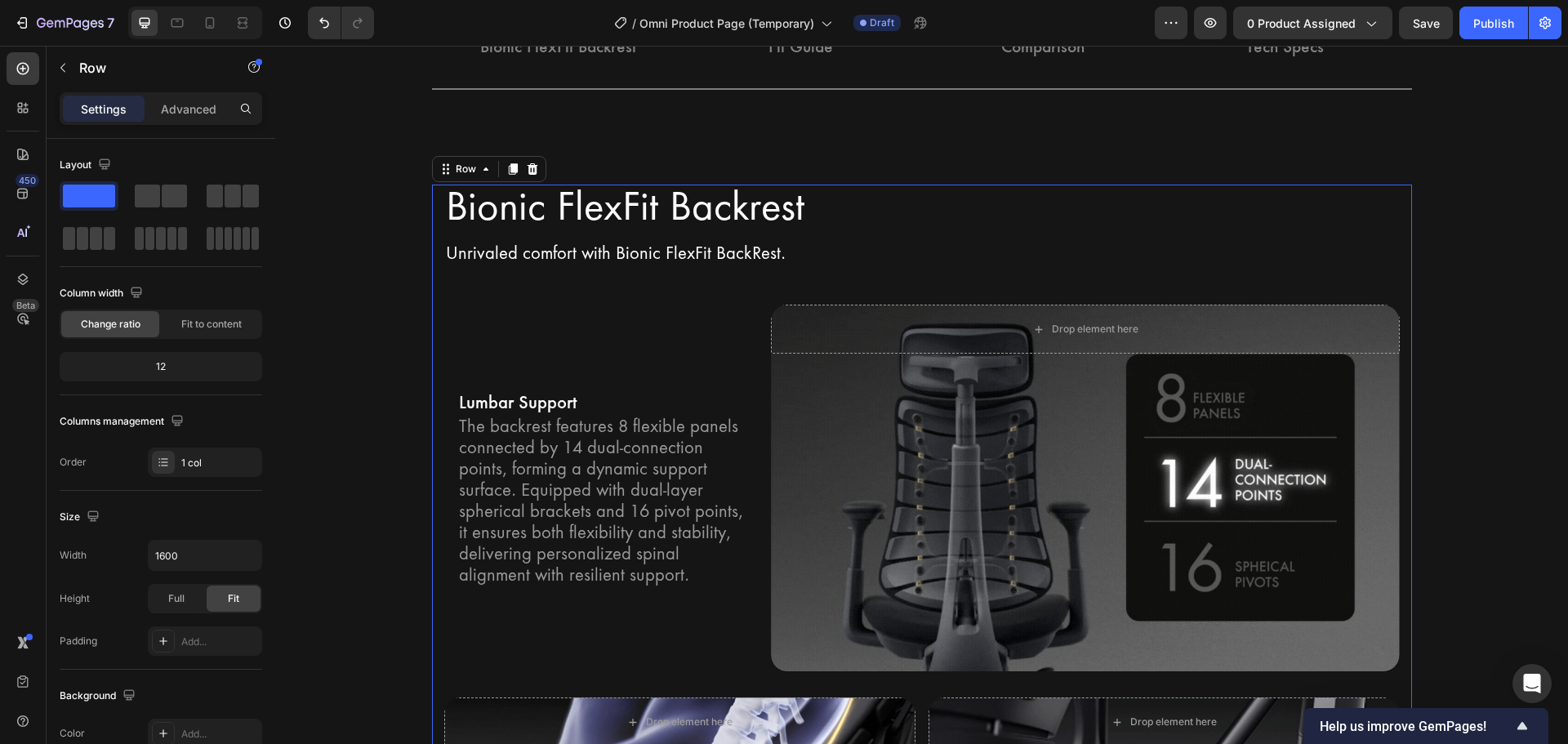
click at [843, 275] on div "Bionic FlexFit Backrest Heading Row Unrivaled comfort with Bionic FlexFit BackR…" at bounding box center [922, 637] width 956 height 906
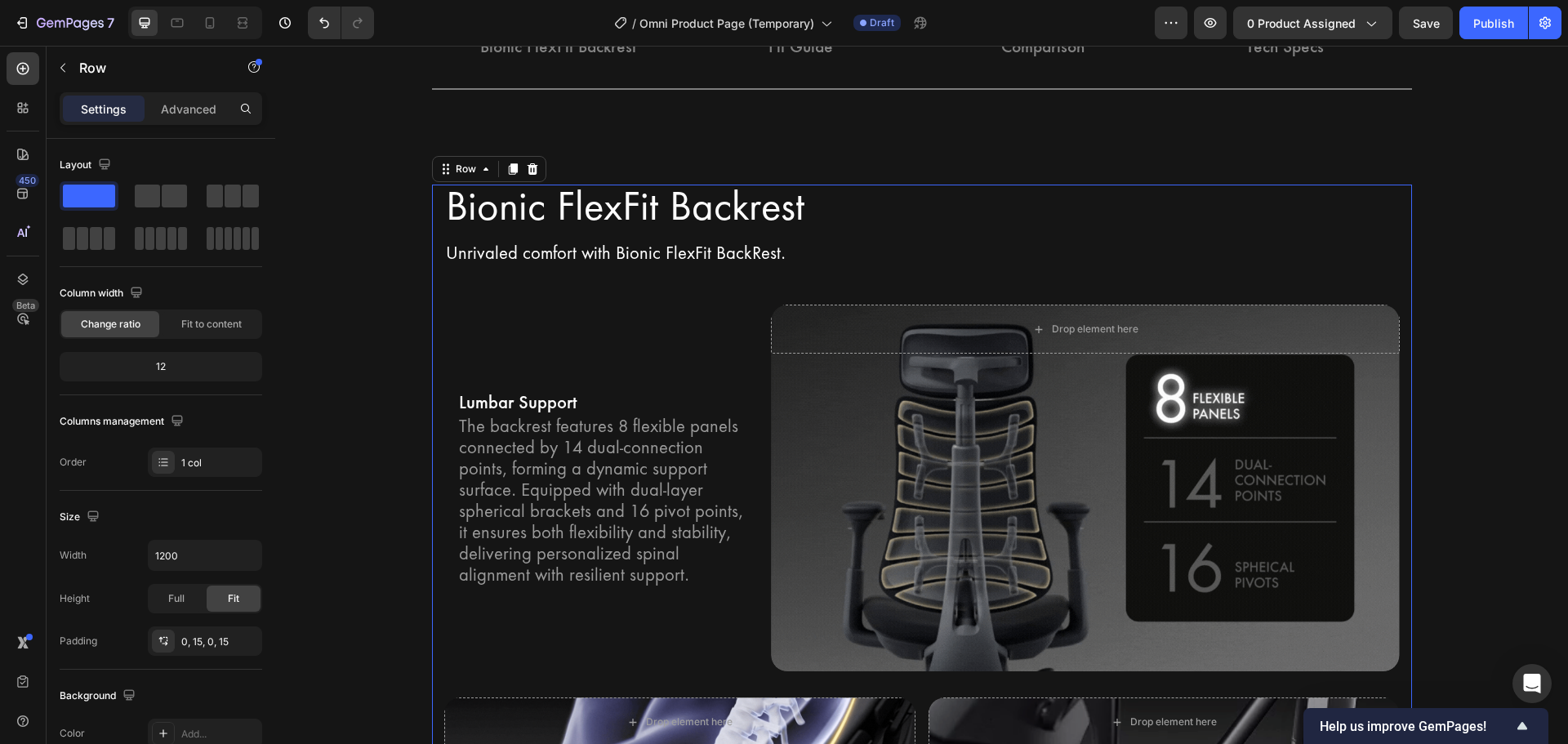
click at [851, 237] on div "Bionic FlexFit Backrest Heading Row Unrivaled comfort with Bionic FlexFit BackR…" at bounding box center [922, 637] width 956 height 906
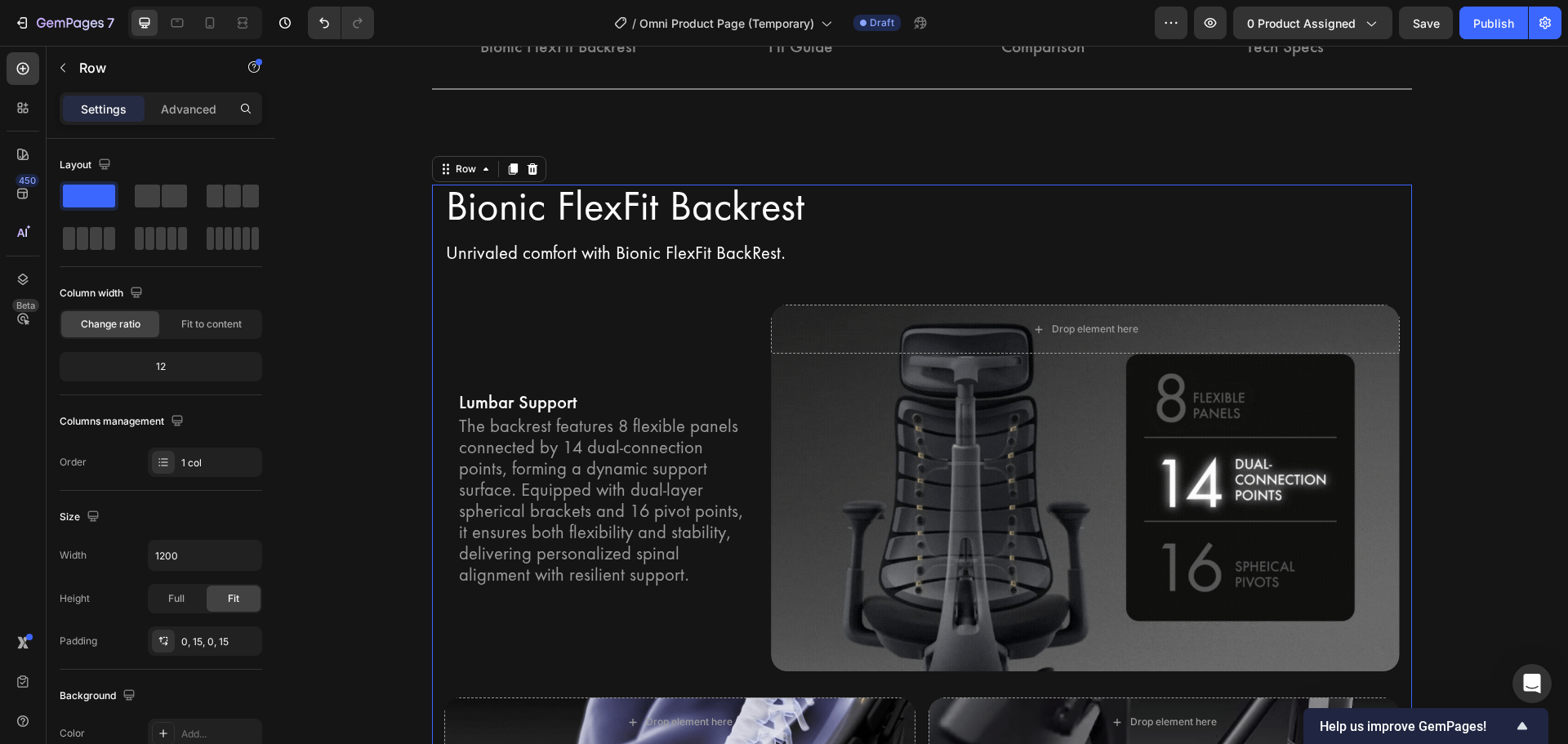
click at [697, 296] on div "Bionic FlexFit Backrest Heading Row Unrivaled comfort with Bionic FlexFit BackR…" at bounding box center [922, 637] width 956 height 906
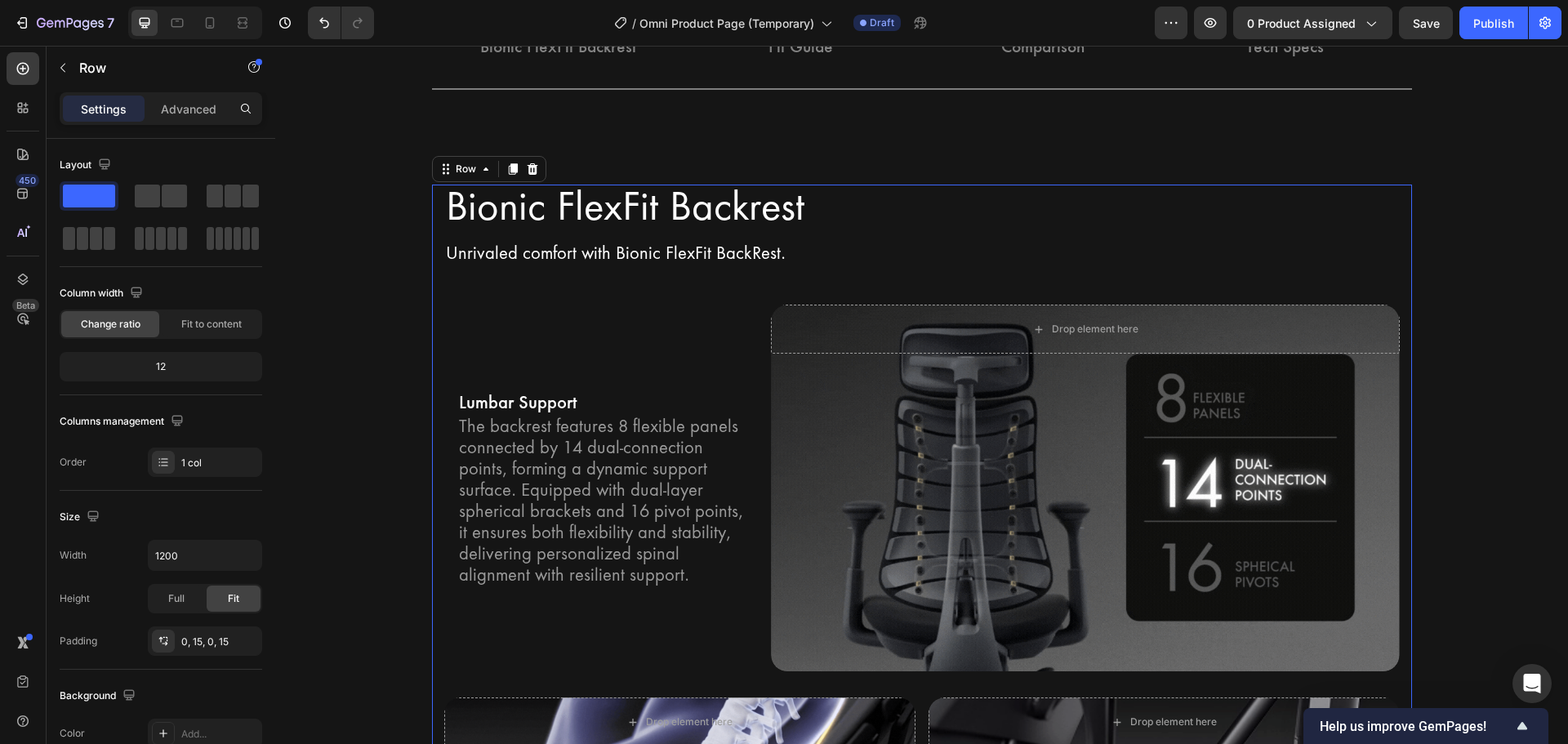
click at [645, 269] on div "Bionic FlexFit Backrest Heading Row Unrivaled comfort with Bionic FlexFit BackR…" at bounding box center [922, 637] width 956 height 906
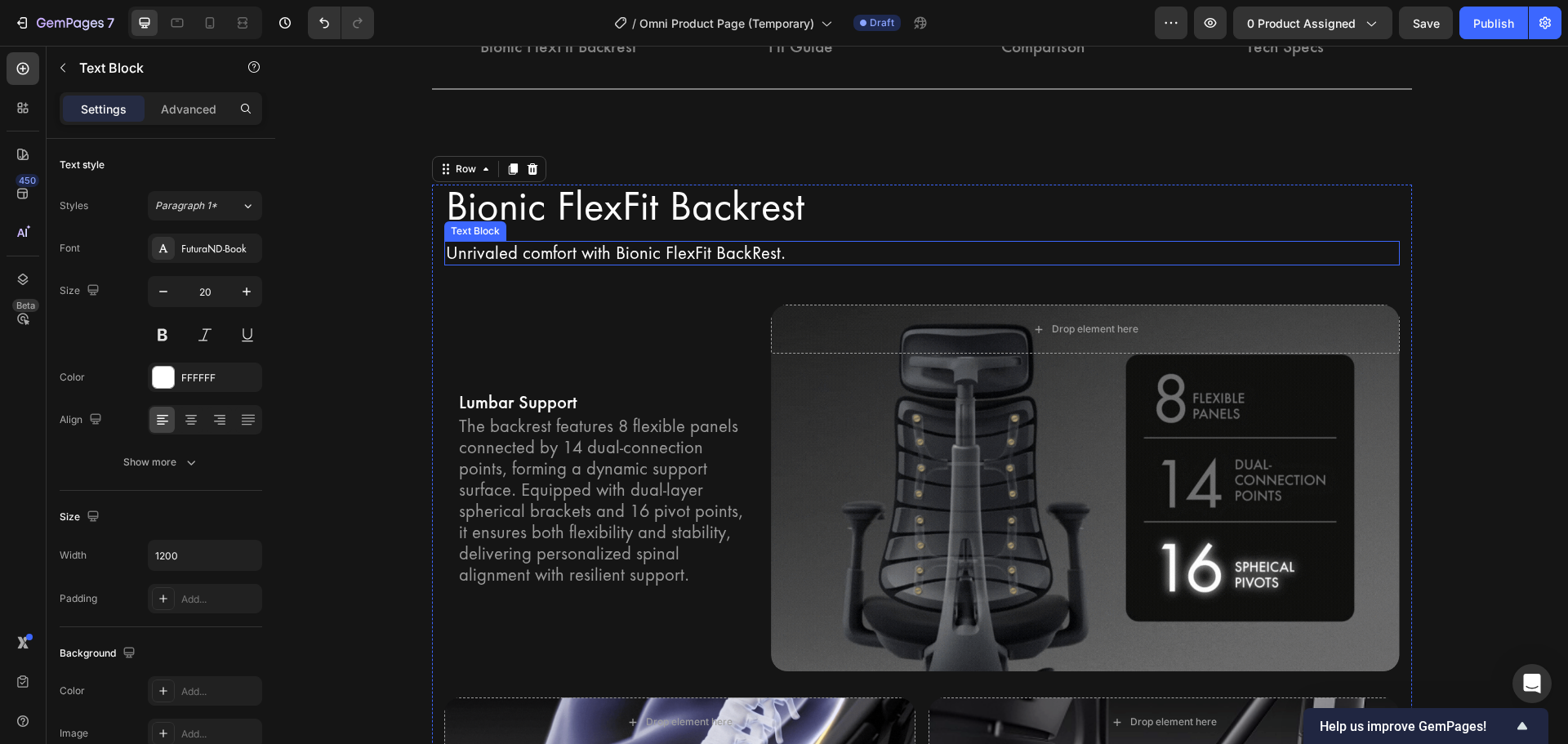
click at [618, 253] on p "Unrivaled comfort with Bionic FlexFit BackRest." at bounding box center [922, 253] width 952 height 21
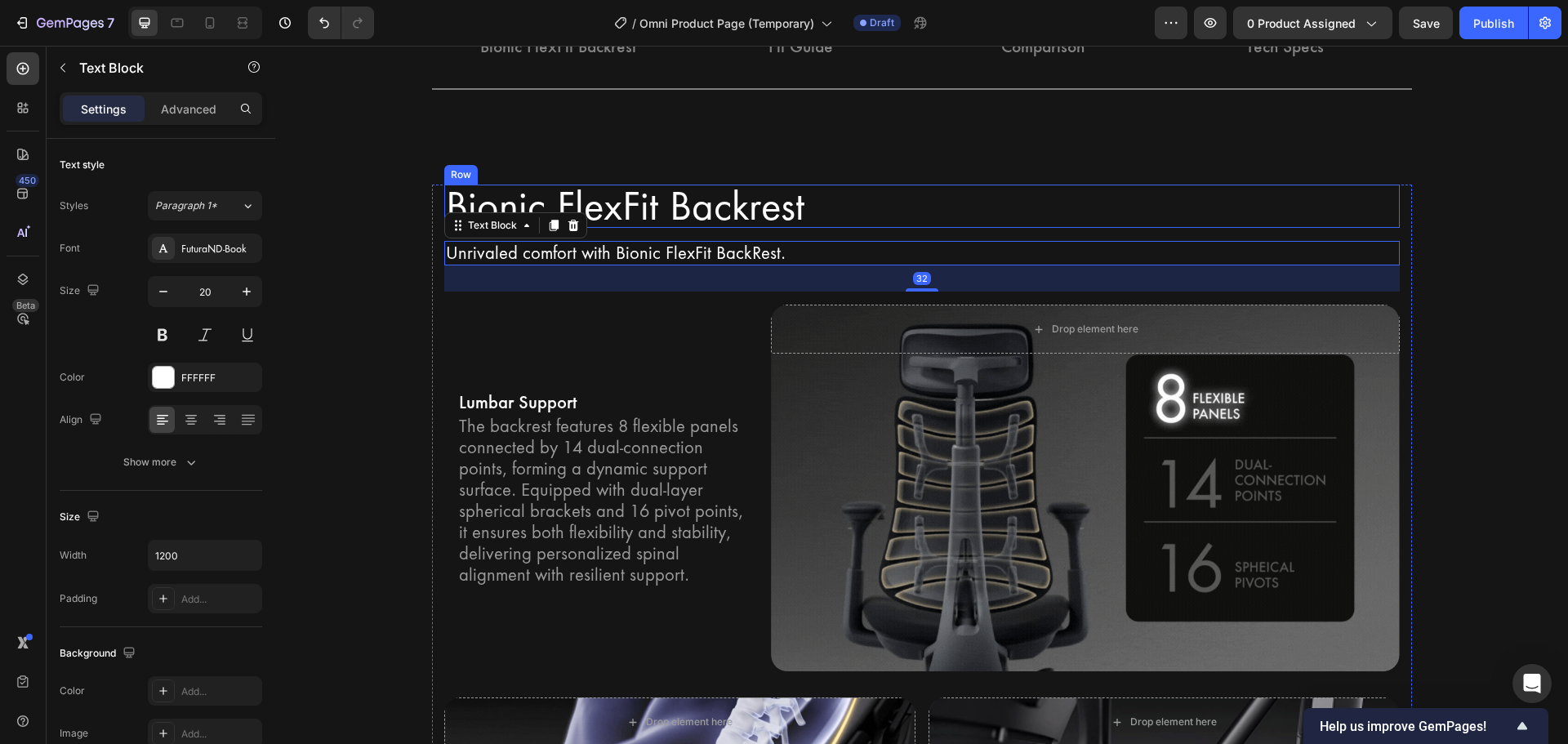
click at [856, 214] on div "Bionic FlexFit Backrest Heading Row" at bounding box center [922, 206] width 956 height 44
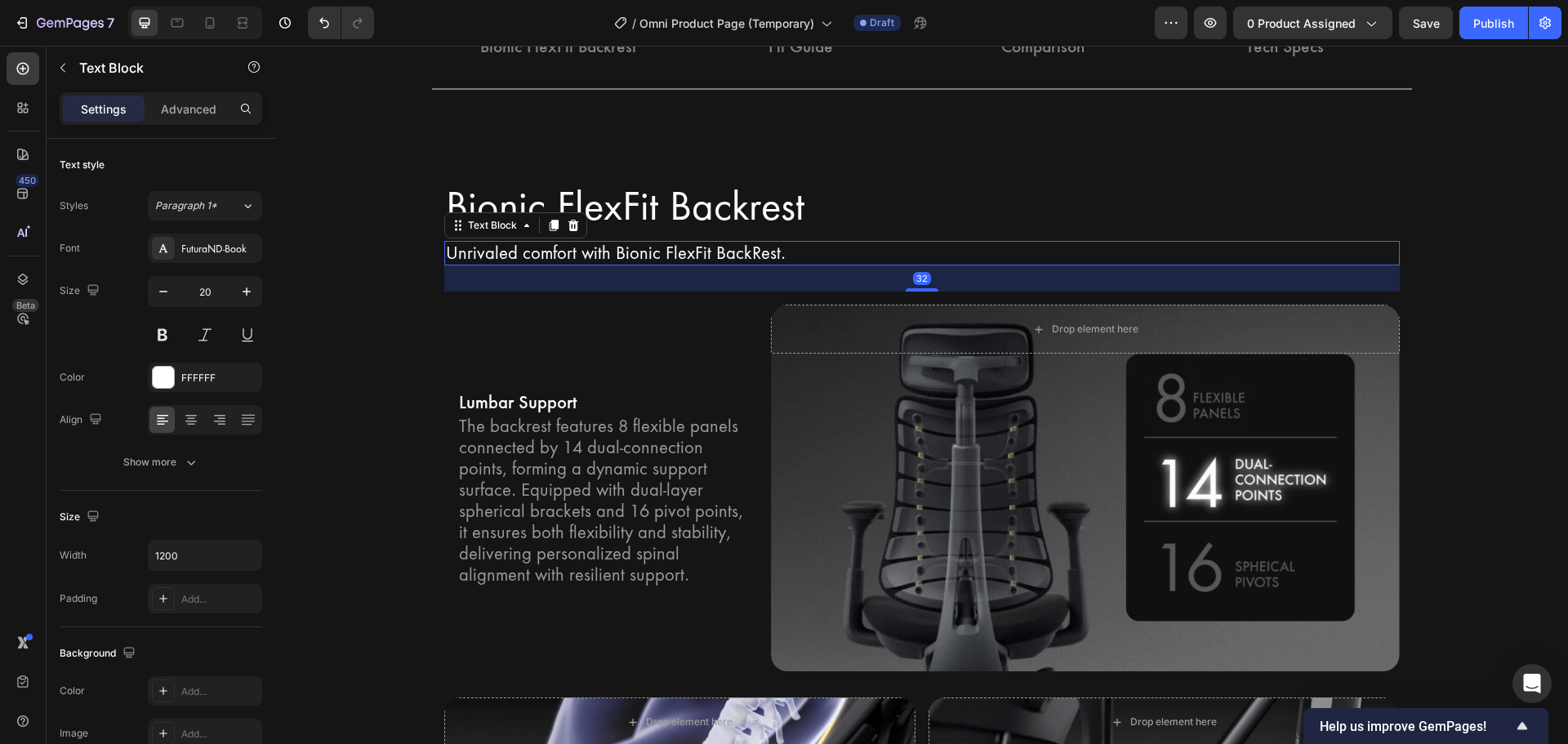
click at [505, 263] on p "Unrivaled comfort with Bionic FlexFit BackRest." at bounding box center [922, 253] width 952 height 21
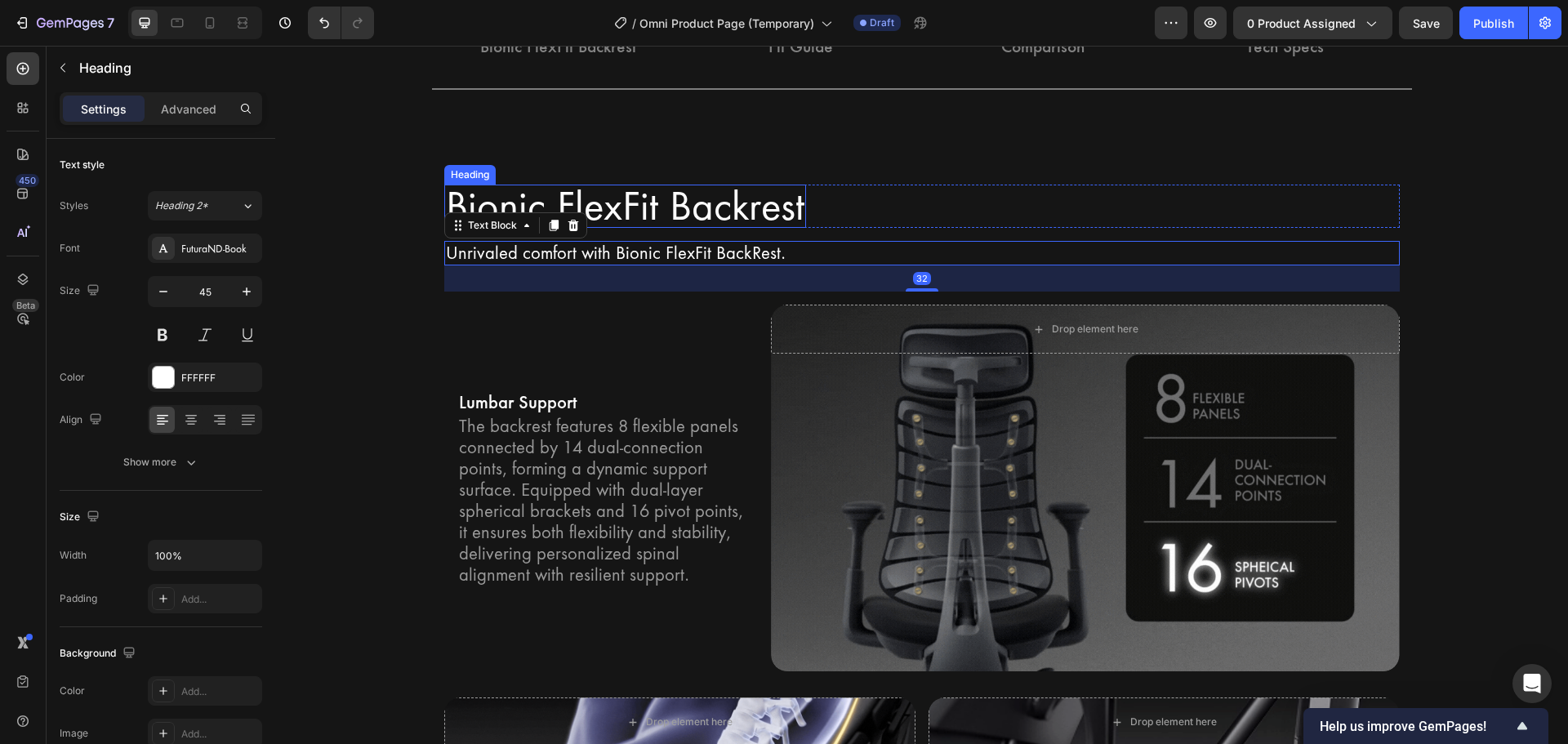
click at [586, 201] on h2 "Bionic FlexFit Backrest" at bounding box center [625, 206] width 362 height 44
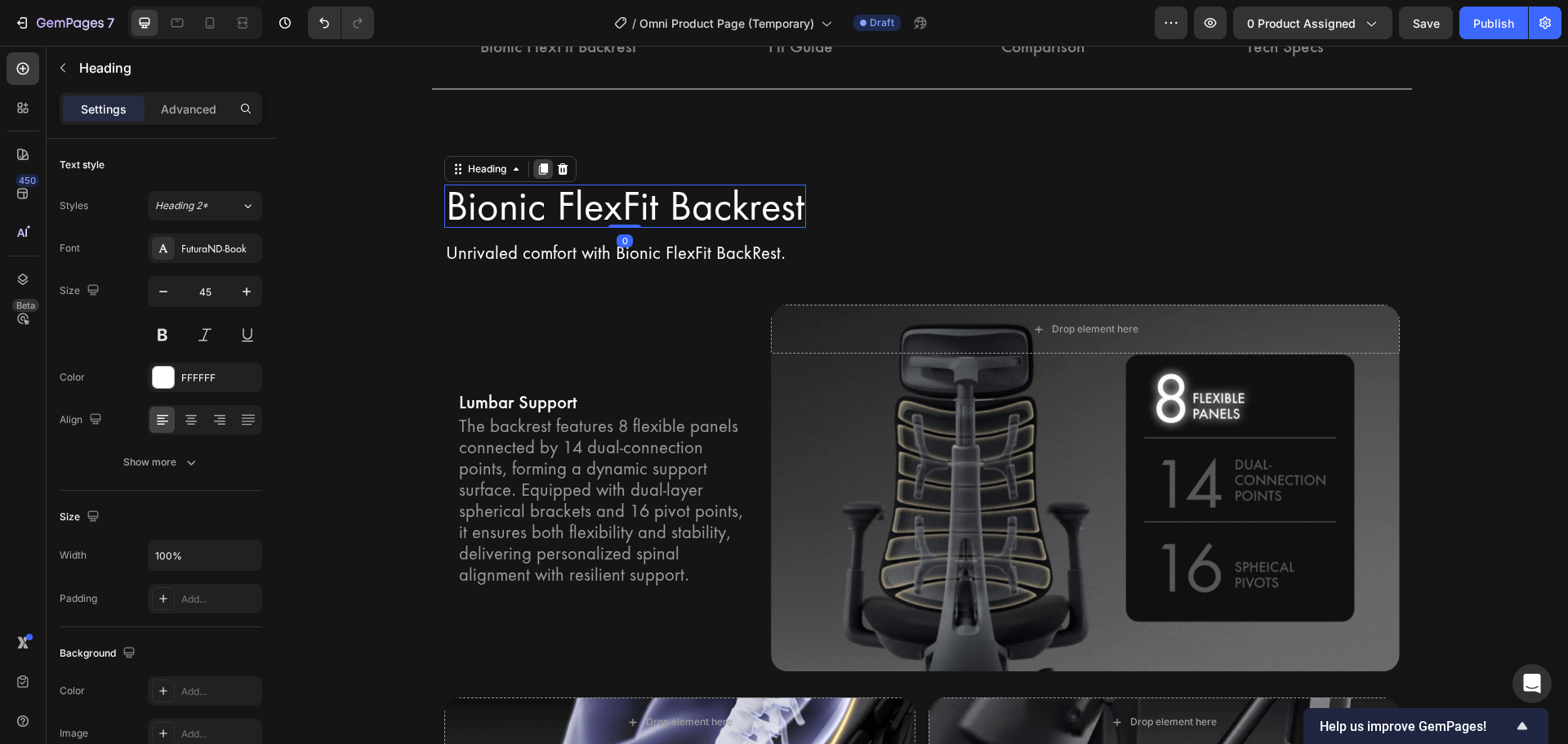
click at [538, 173] on icon at bounding box center [542, 169] width 13 height 13
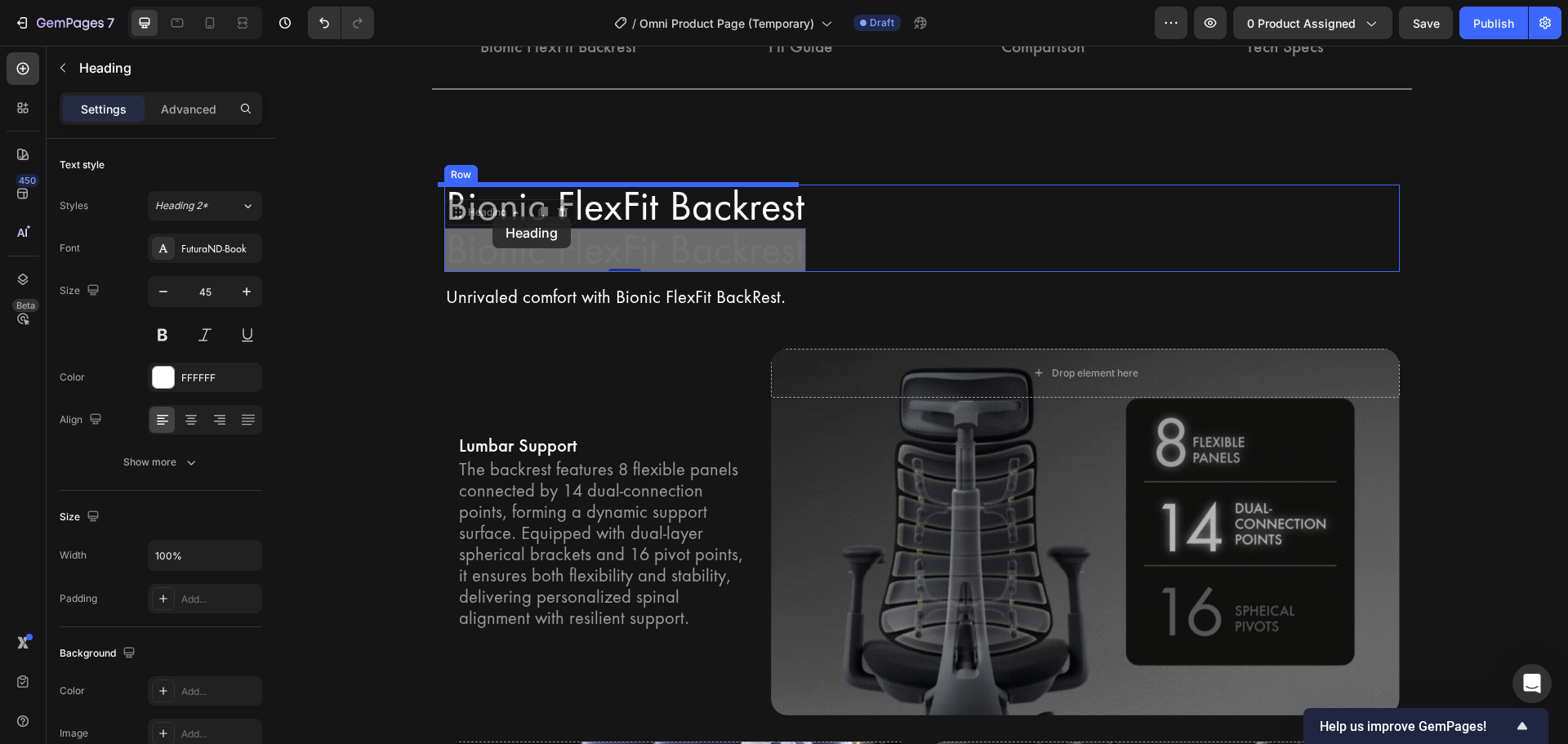
drag, startPoint x: 479, startPoint y: 212, endPoint x: 492, endPoint y: 216, distance: 13.6
click at [492, 216] on div "Header Two-Way Audio & Video Heading Connect to Multiple Devices, Call with One…" at bounding box center [922, 375] width 1293 height 5195
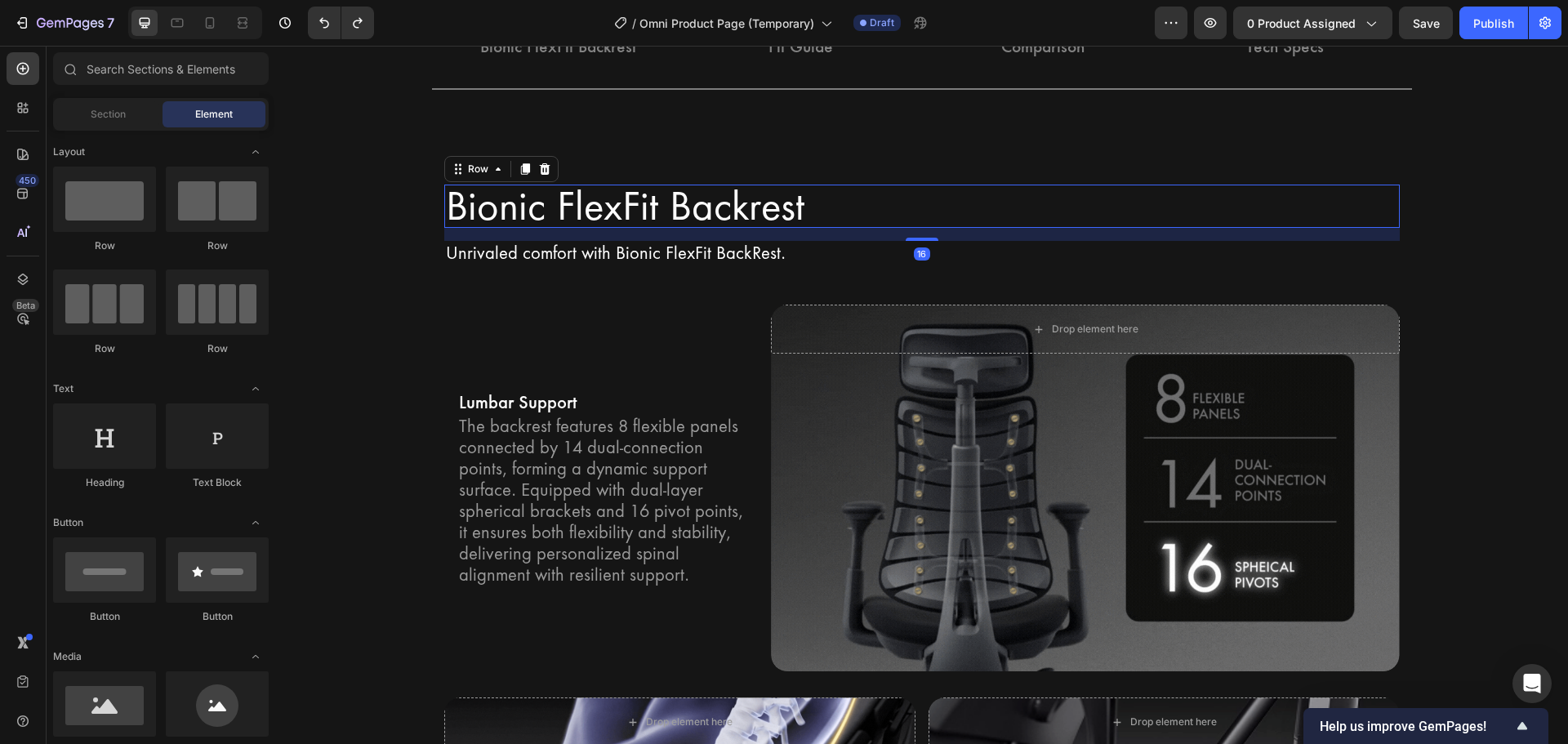
click at [1029, 189] on div "Bionic FlexFit Backrest Heading Row 16" at bounding box center [922, 206] width 956 height 44
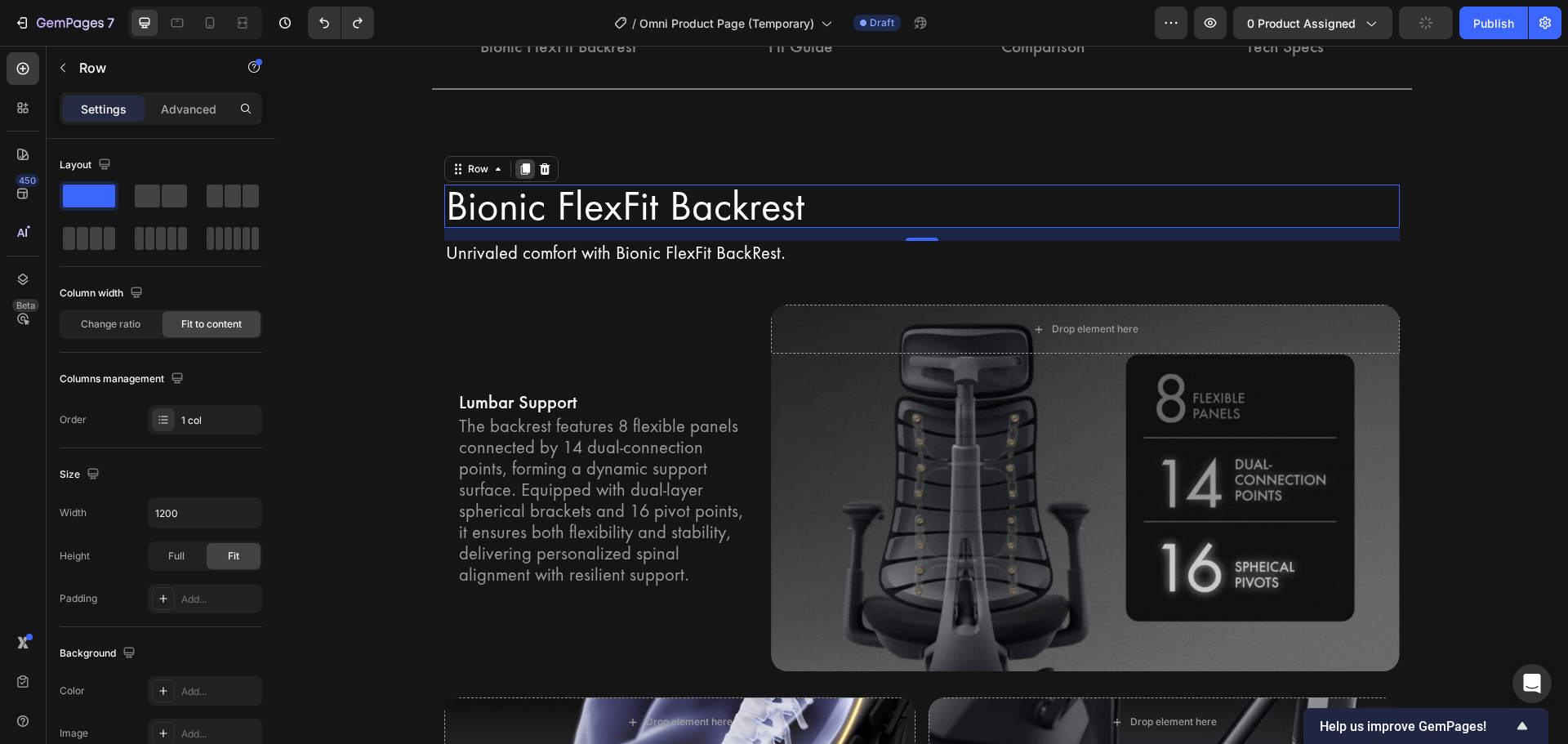
click at [519, 170] on icon at bounding box center [525, 169] width 13 height 13
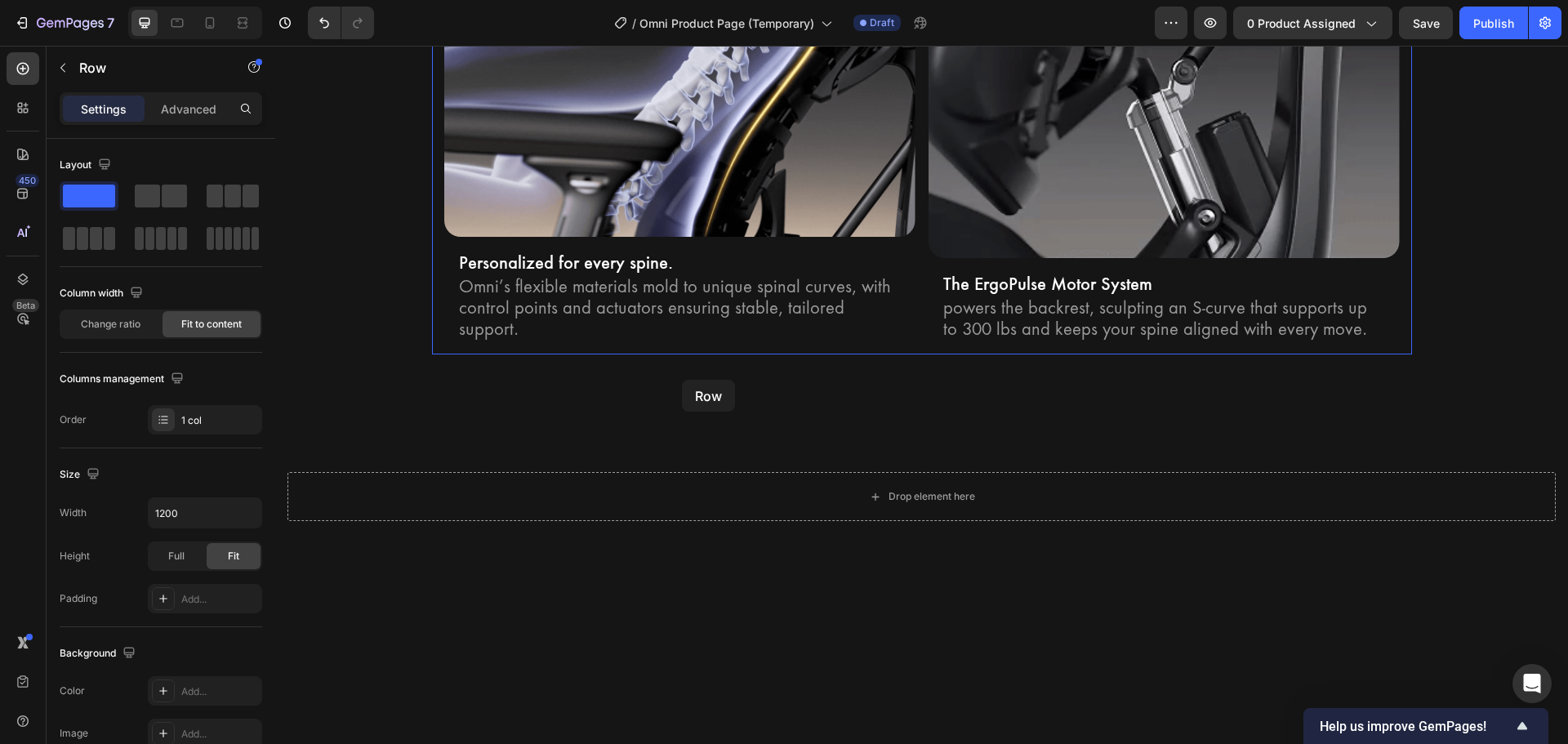
scroll to position [3141, 0]
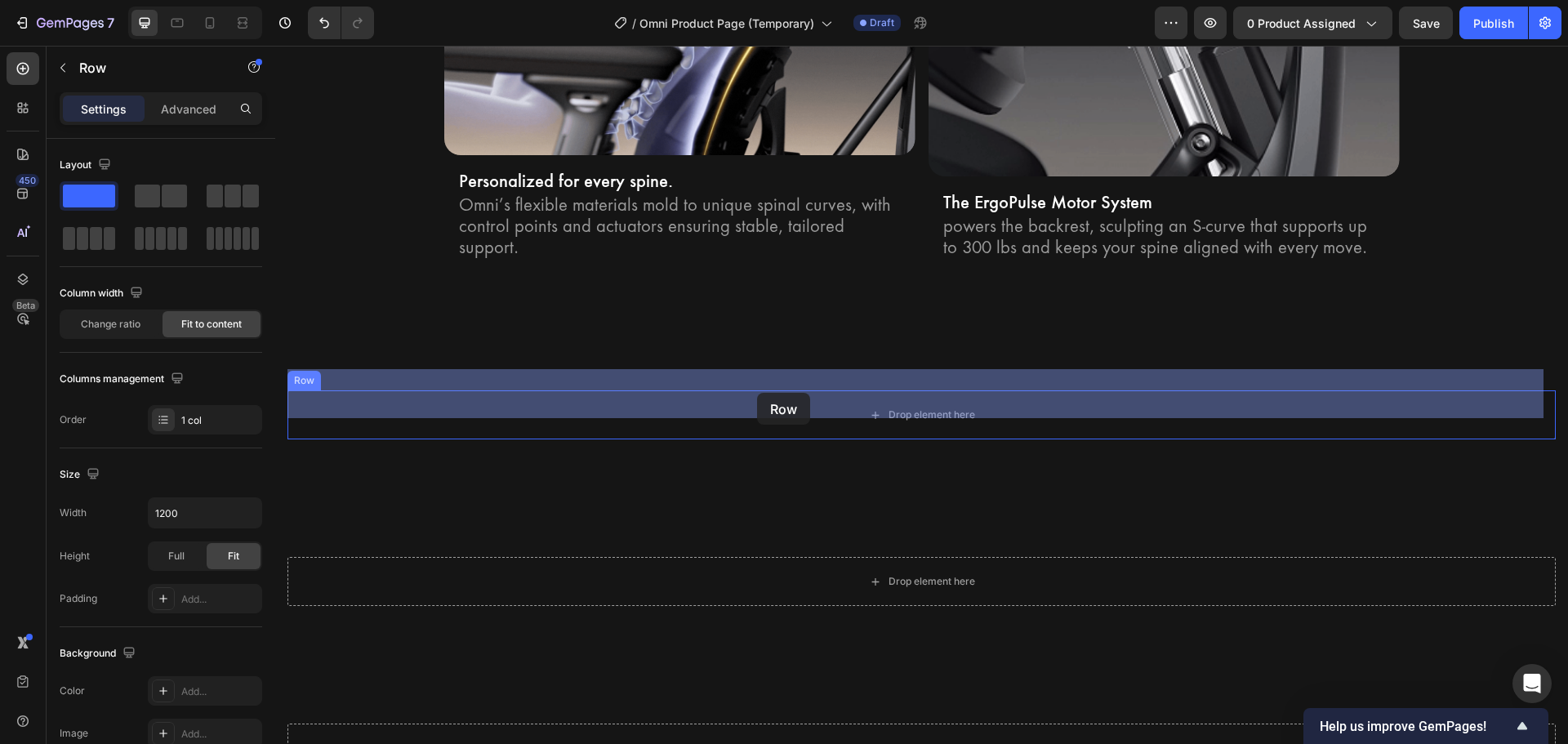
drag, startPoint x: 475, startPoint y: 231, endPoint x: 757, endPoint y: 393, distance: 325.2
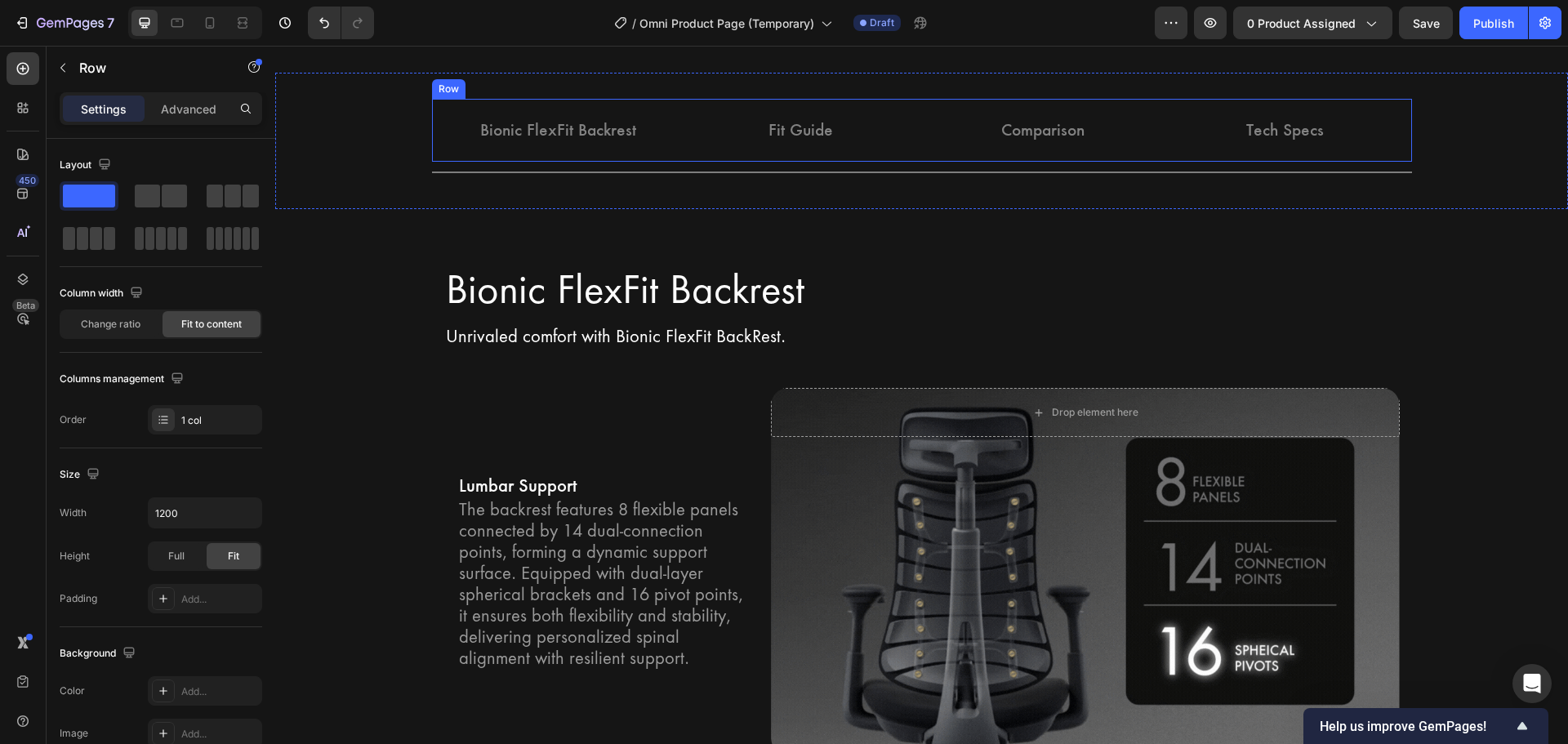
scroll to position [2187, 0]
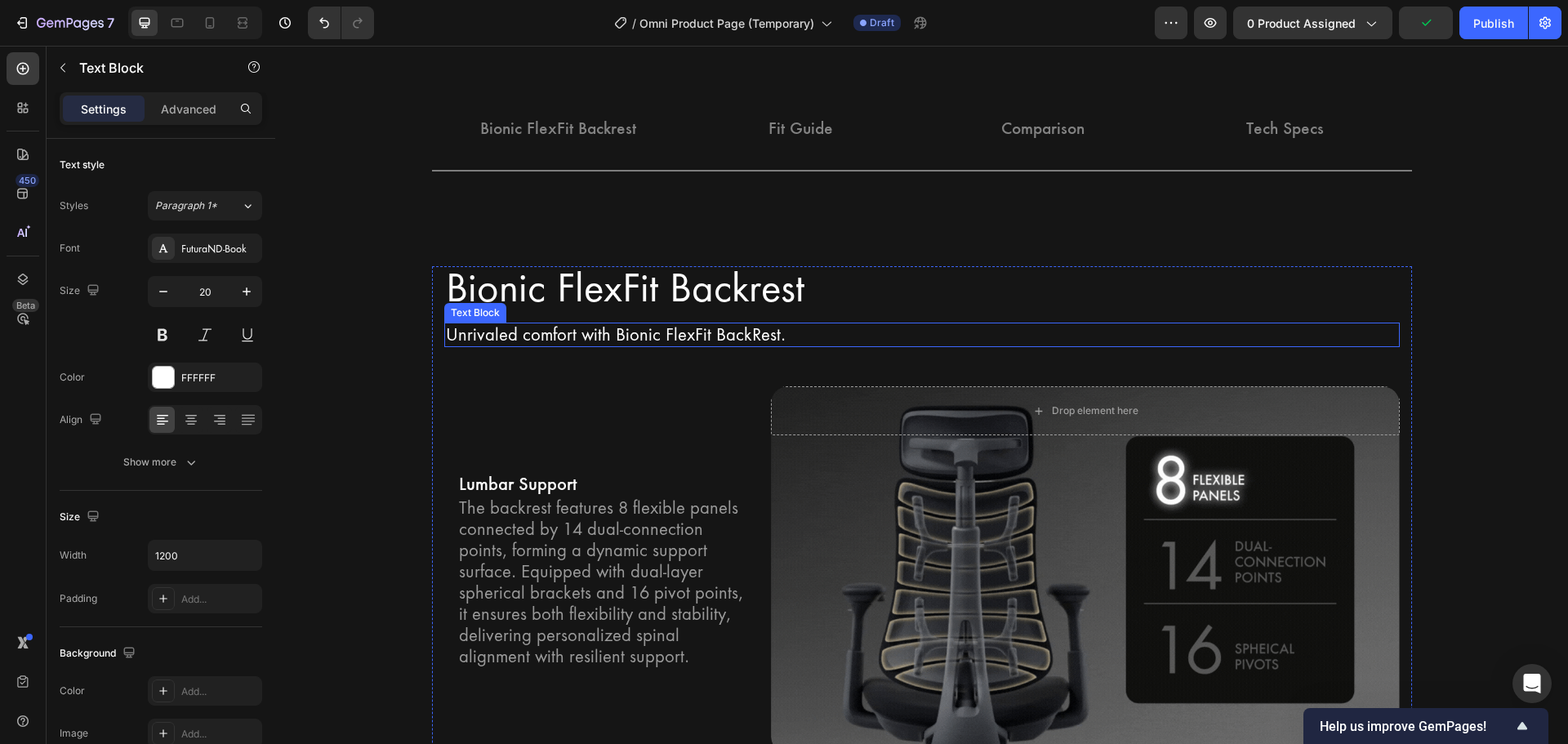
click at [811, 336] on p "Unrivaled comfort with Bionic FlexFit BackRest." at bounding box center [922, 335] width 952 height 21
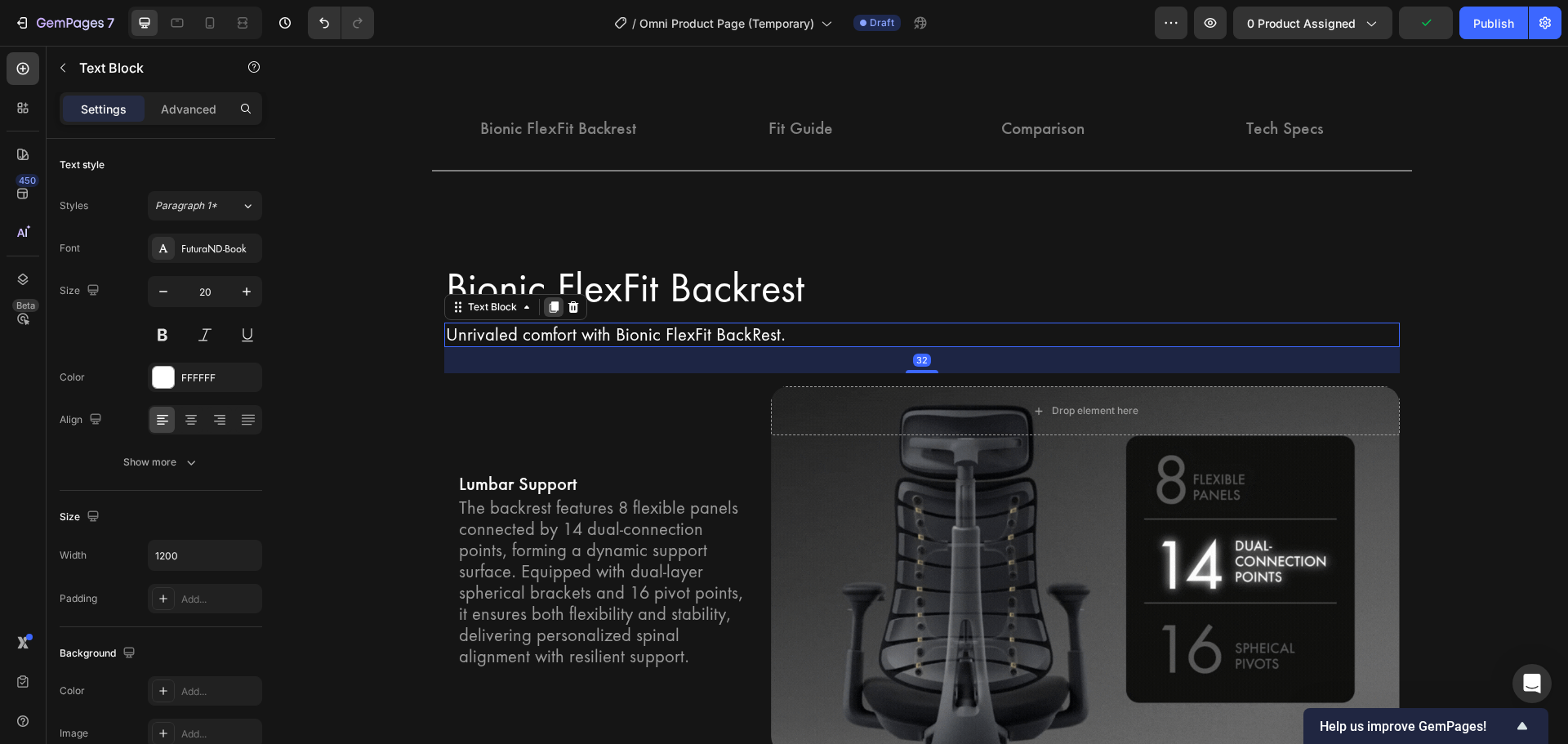
click at [548, 309] on icon at bounding box center [553, 307] width 9 height 11
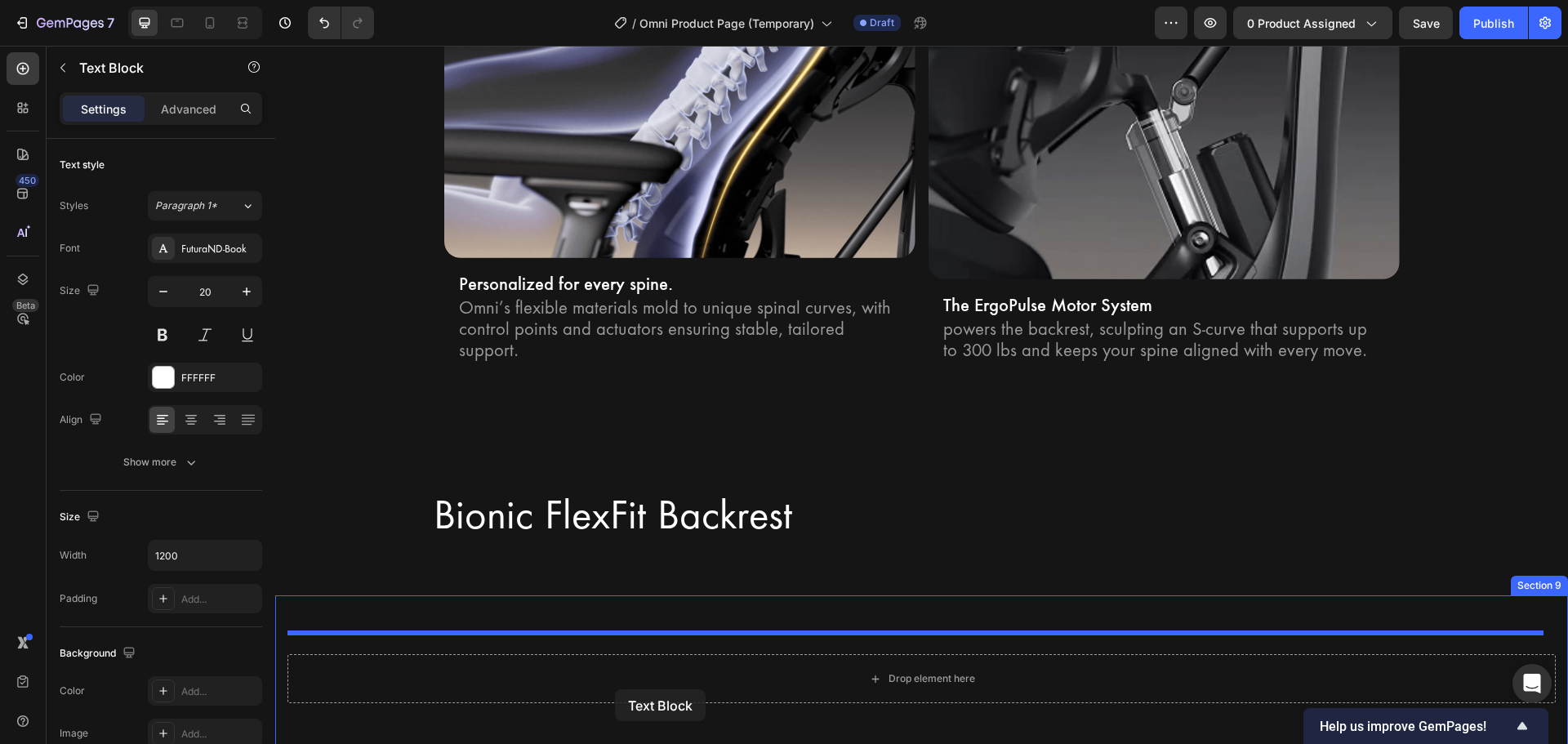
scroll to position [3057, 0]
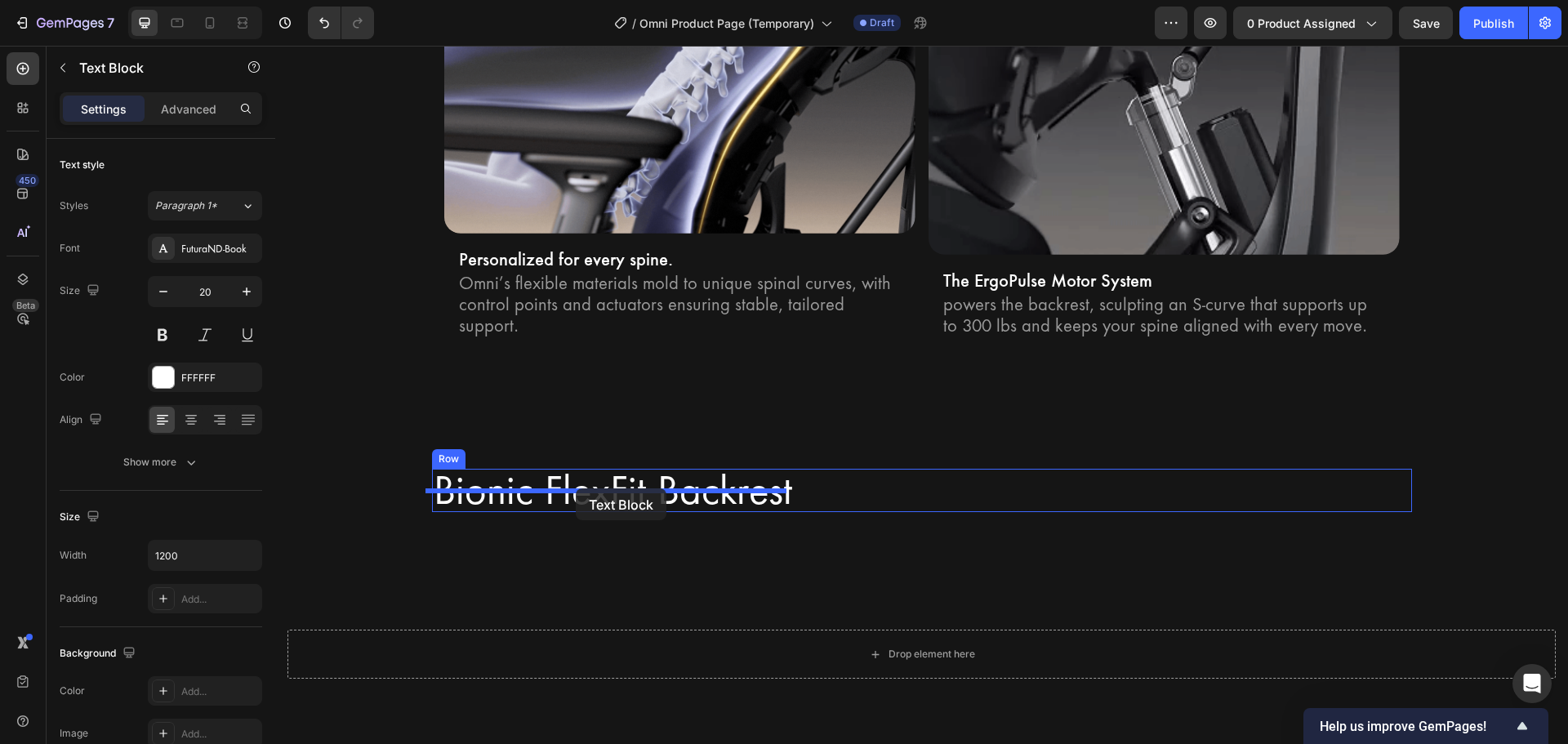
drag, startPoint x: 503, startPoint y: 358, endPoint x: 575, endPoint y: 488, distance: 148.6
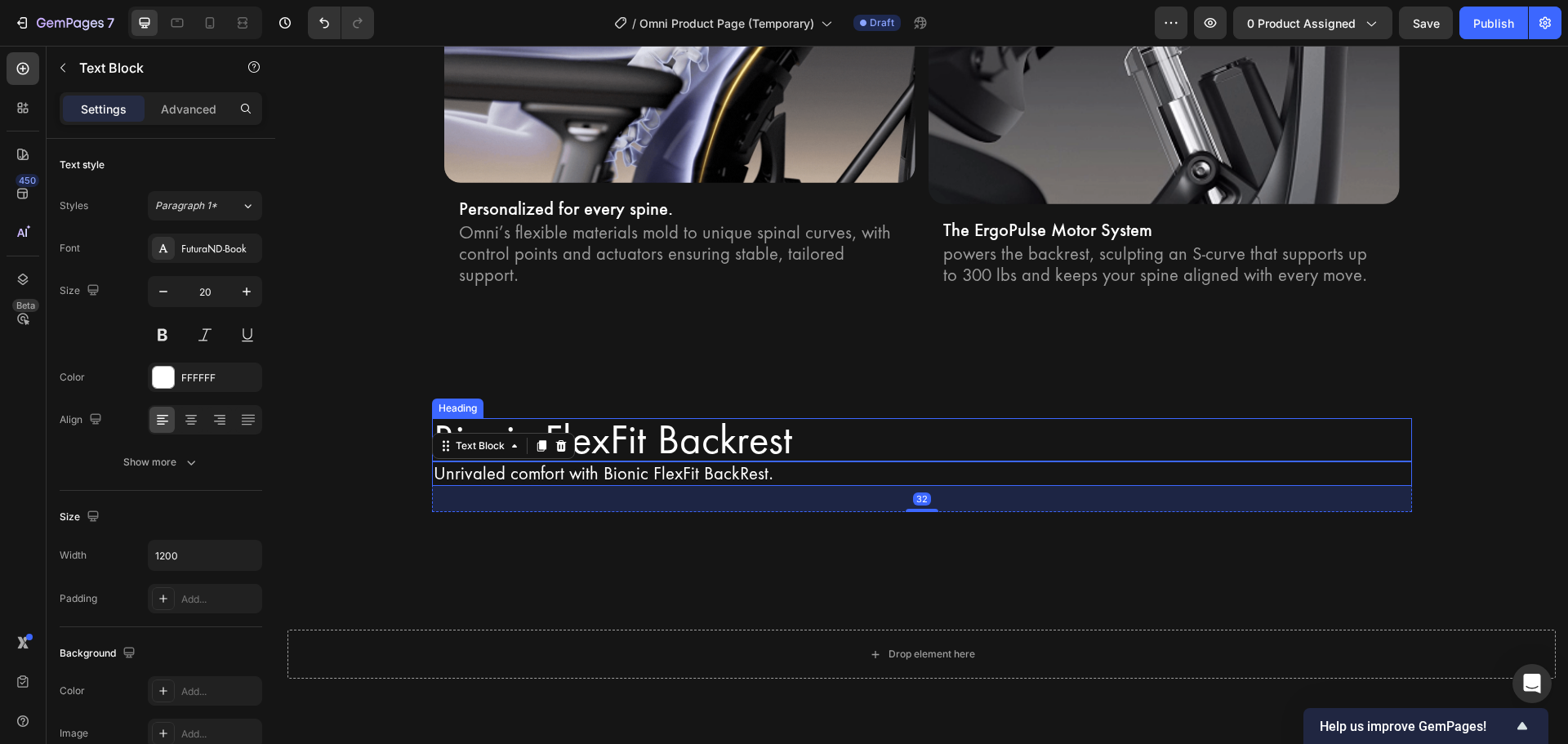
scroll to position [3007, 0]
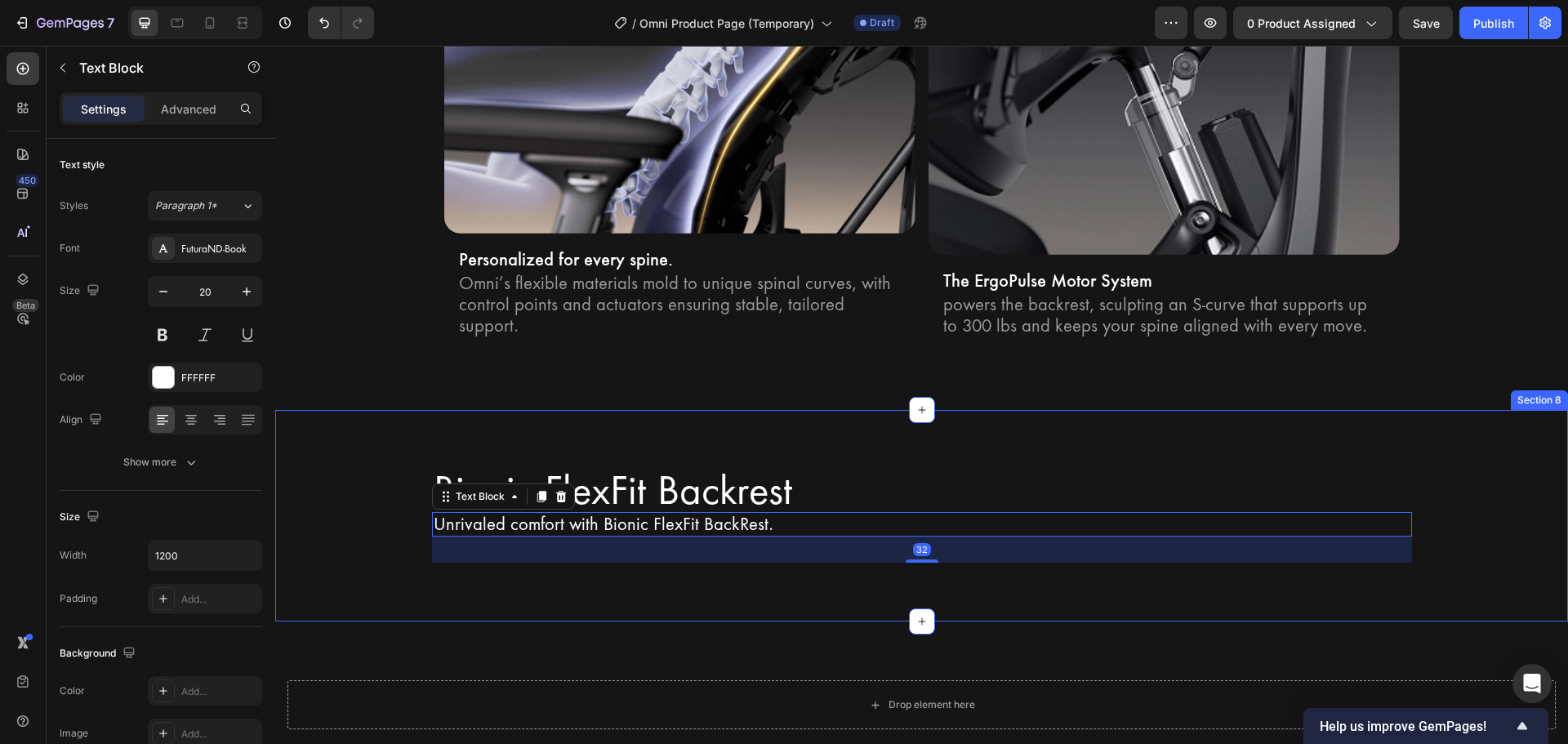
click at [617, 581] on div "Bionic FlexFit Backrest Heading Unrivaled comfort with Bionic FlexFit BackRest.…" at bounding box center [922, 516] width 1293 height 212
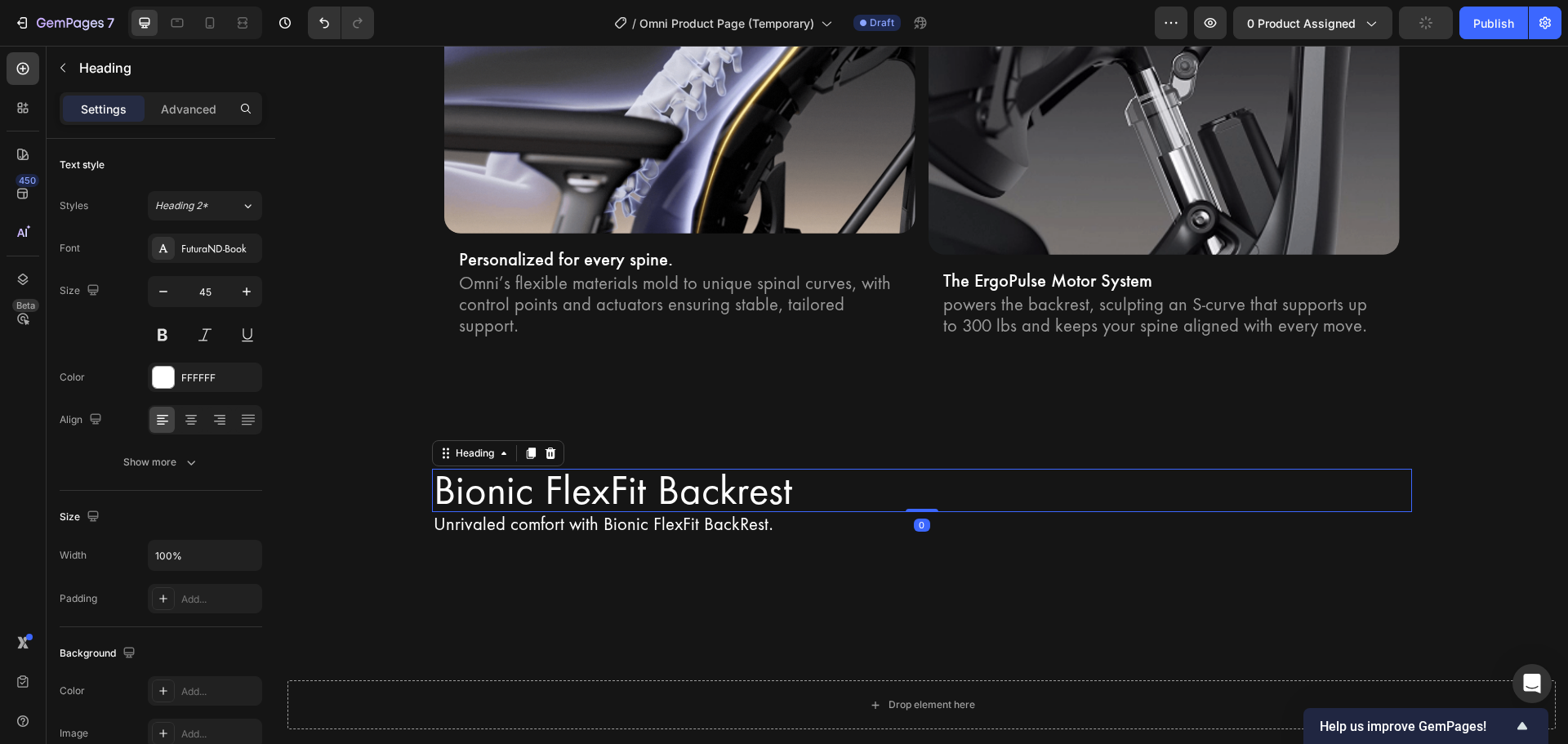
click at [984, 469] on h2 "Bionic FlexFit Backrest" at bounding box center [922, 490] width 980 height 44
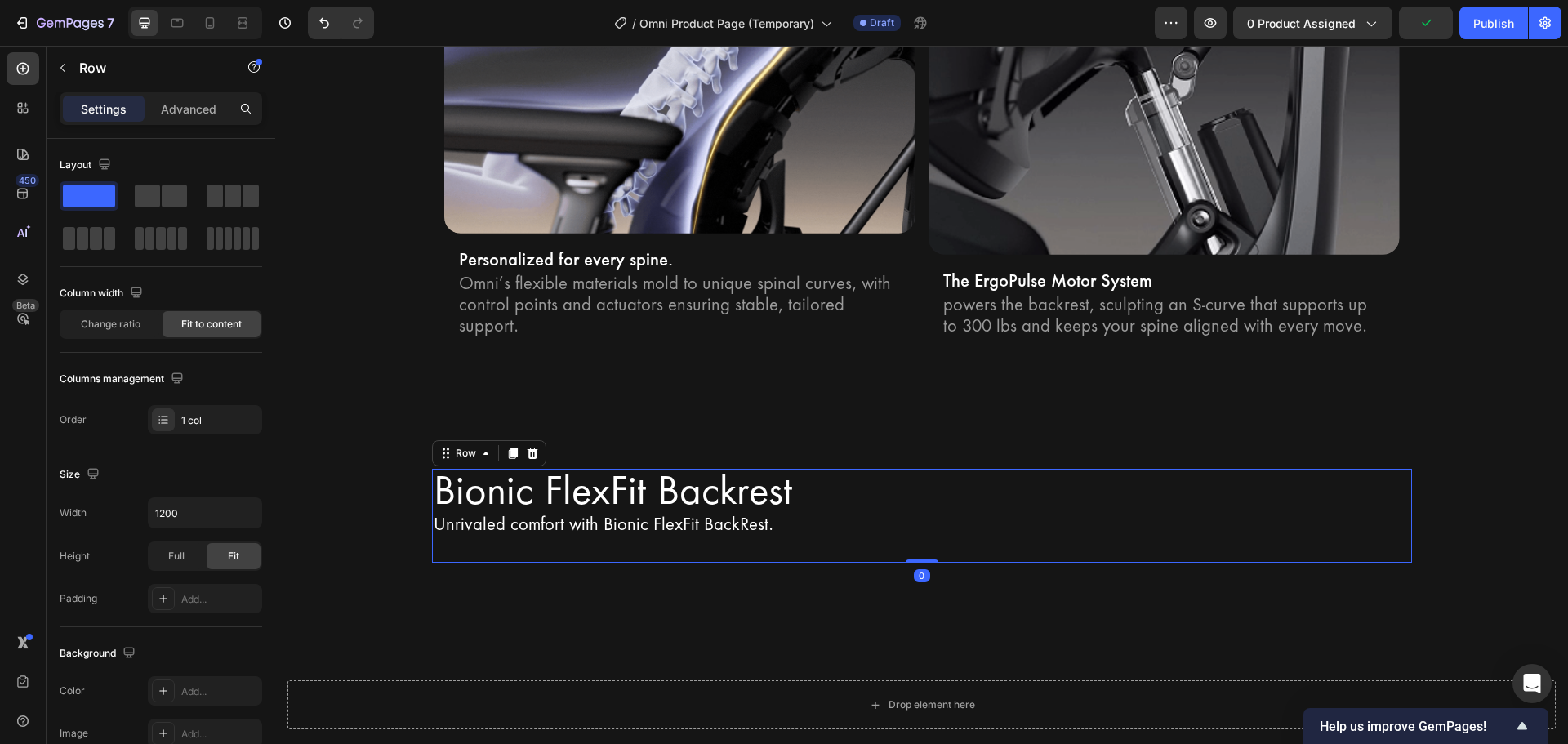
click at [869, 524] on div "Bionic FlexFit Backrest Heading Unrivaled comfort with Bionic FlexFit BackRest.…" at bounding box center [922, 516] width 980 height 94
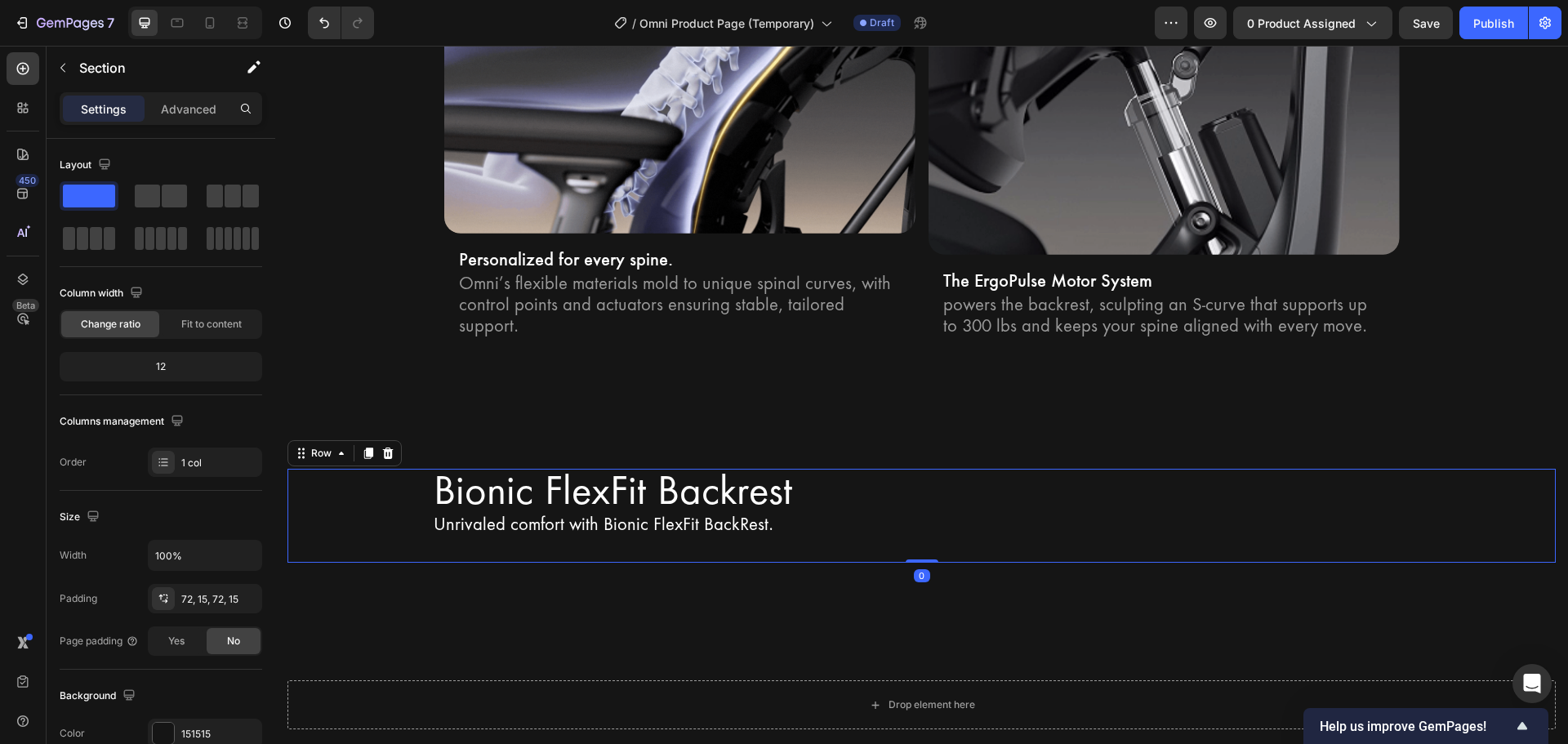
click at [353, 469] on div "Bionic FlexFit Backrest Heading Unrivaled comfort with Bionic FlexFit BackRest.…" at bounding box center [922, 516] width 1268 height 94
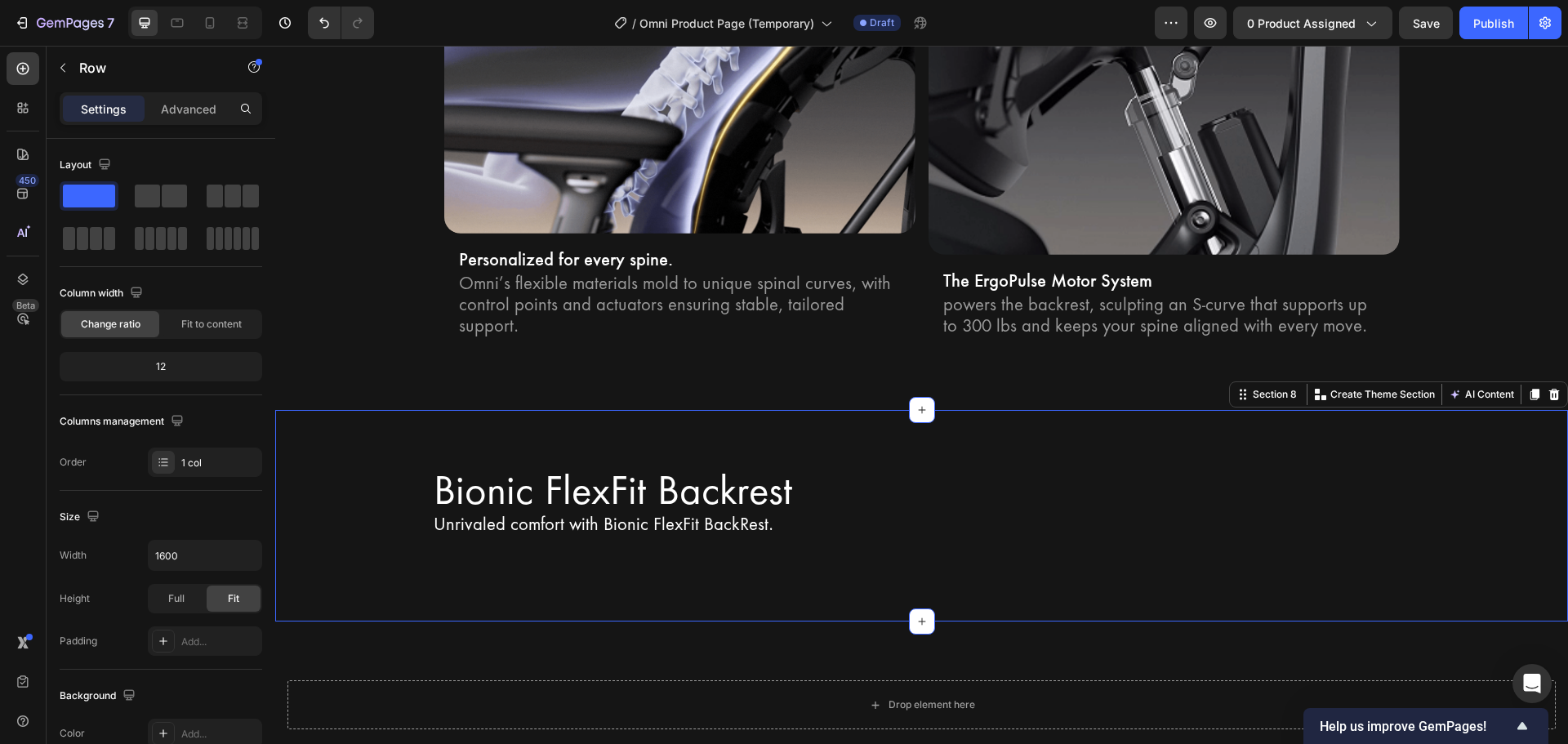
click at [324, 586] on div "Bionic FlexFit Backrest Heading Unrivaled comfort with Bionic FlexFit BackRest.…" at bounding box center [922, 516] width 1293 height 212
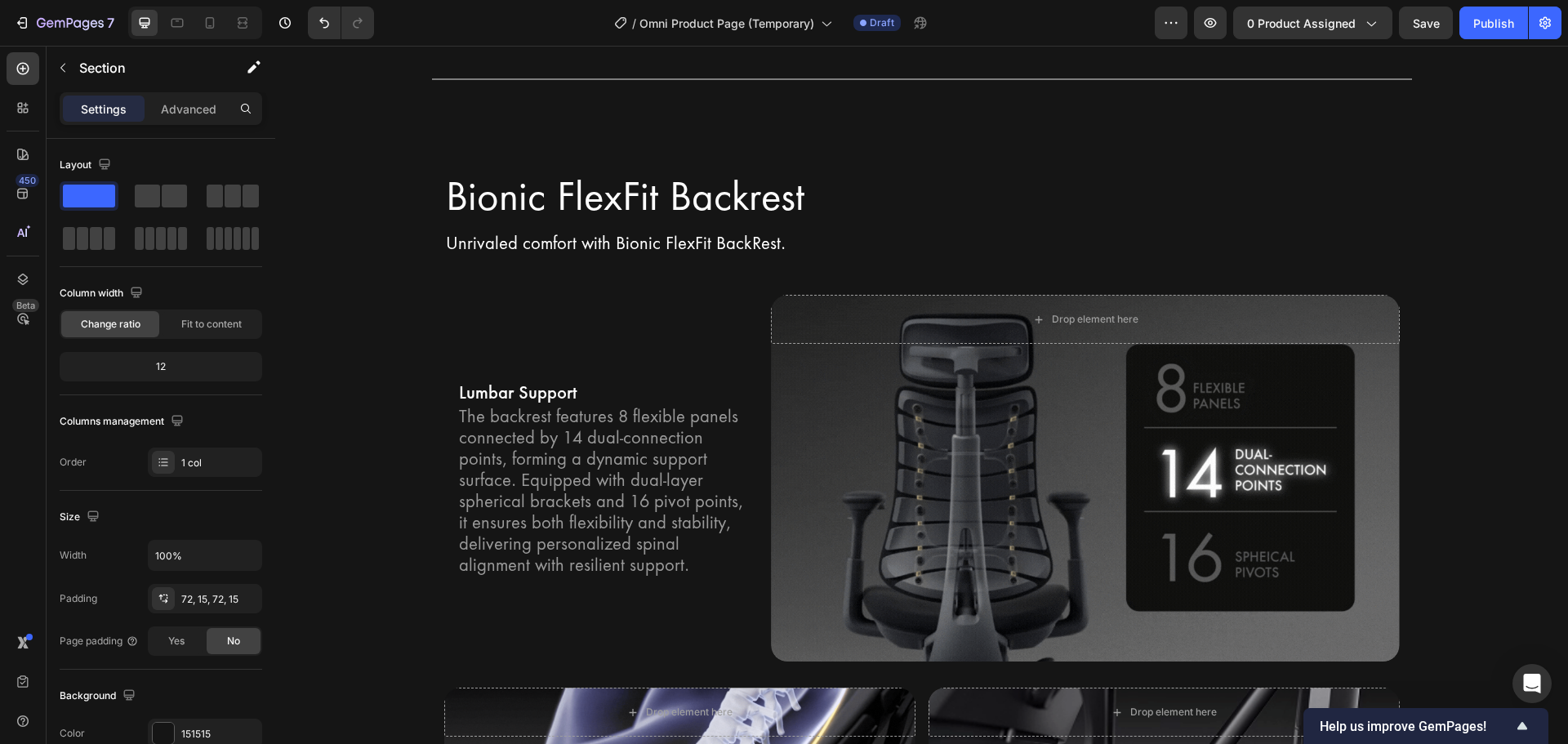
scroll to position [2272, 0]
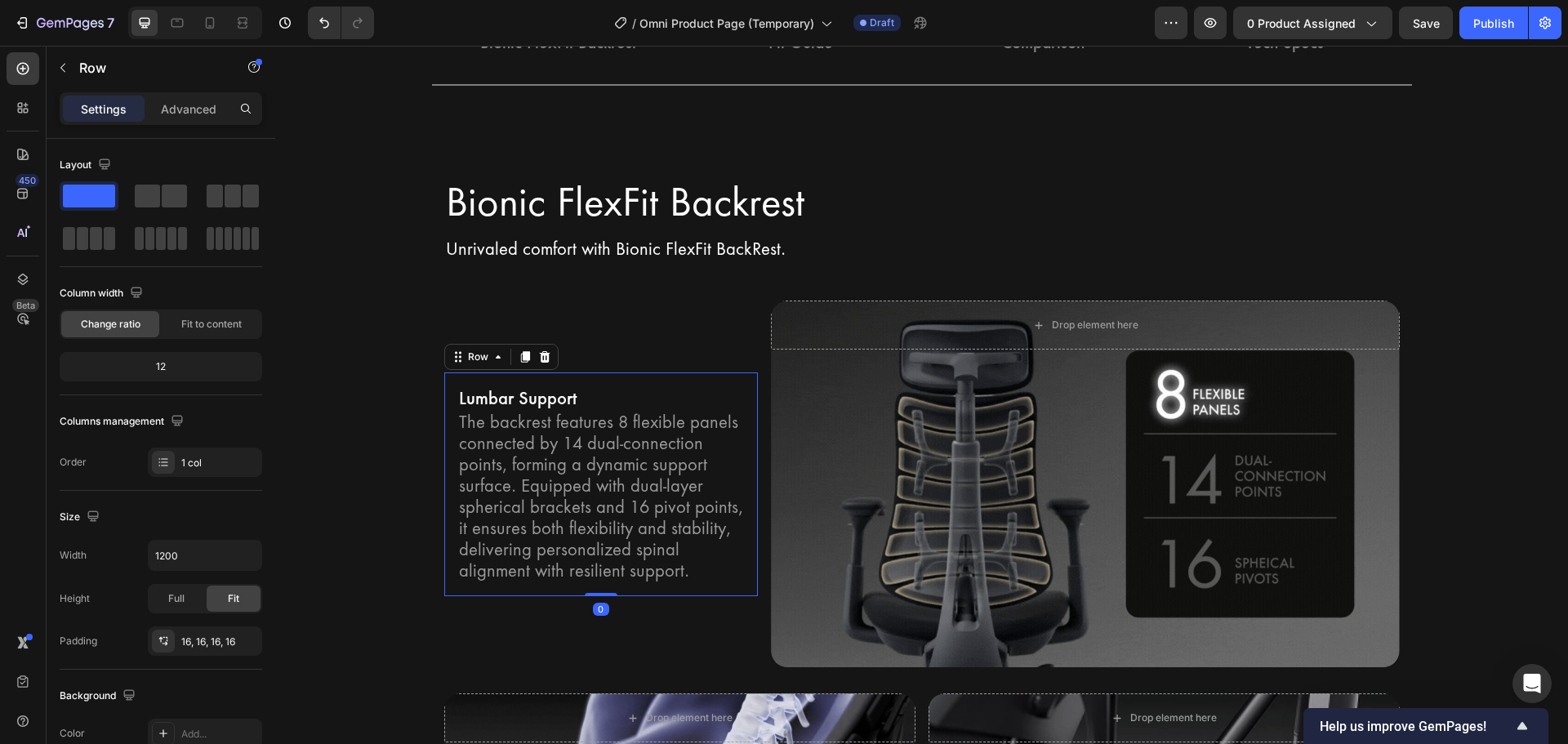
click at [537, 376] on div "Lumbar Support Text Block The backrest features 8 flexible panels connected by …" at bounding box center [601, 484] width 314 height 224
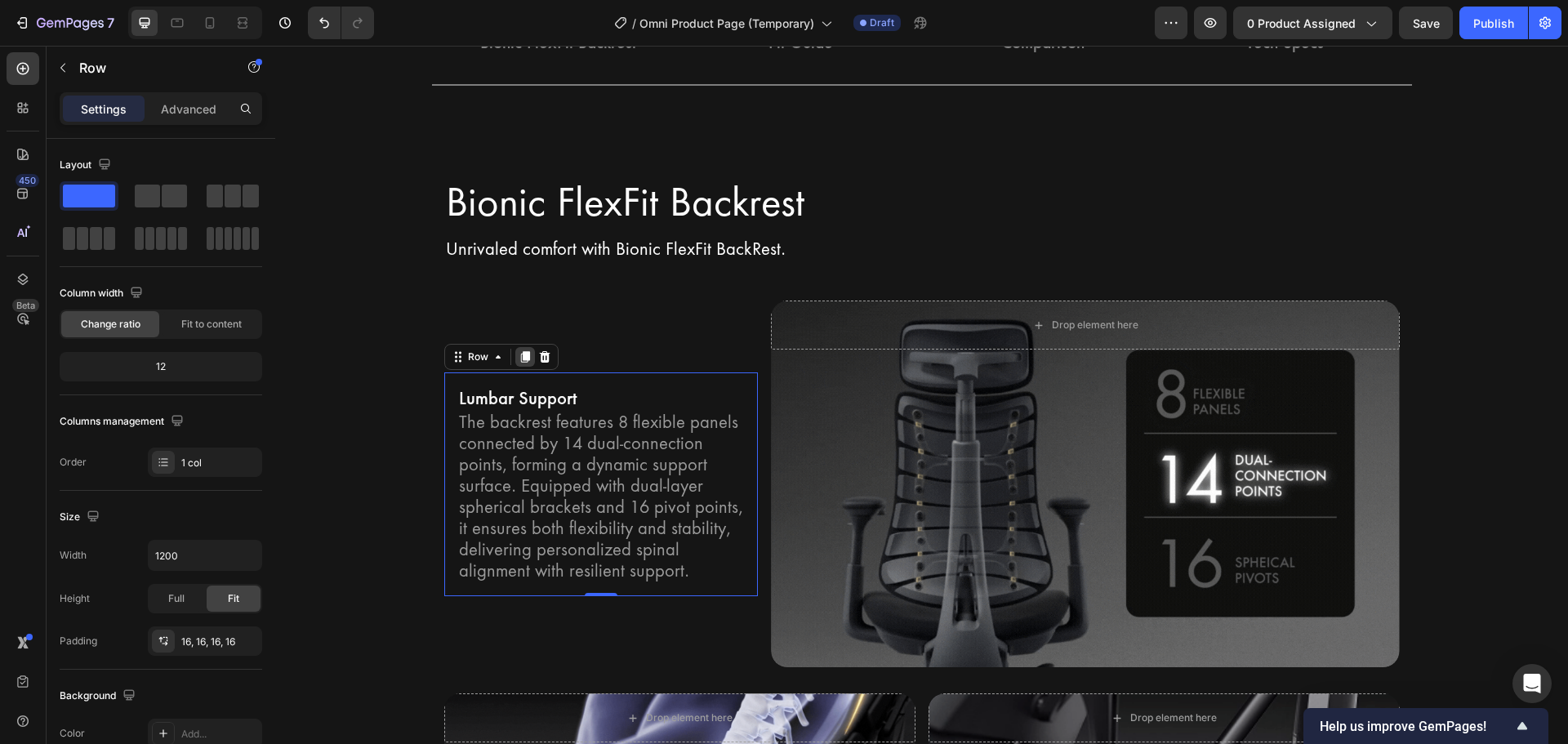
click at [520, 358] on icon at bounding box center [525, 357] width 9 height 11
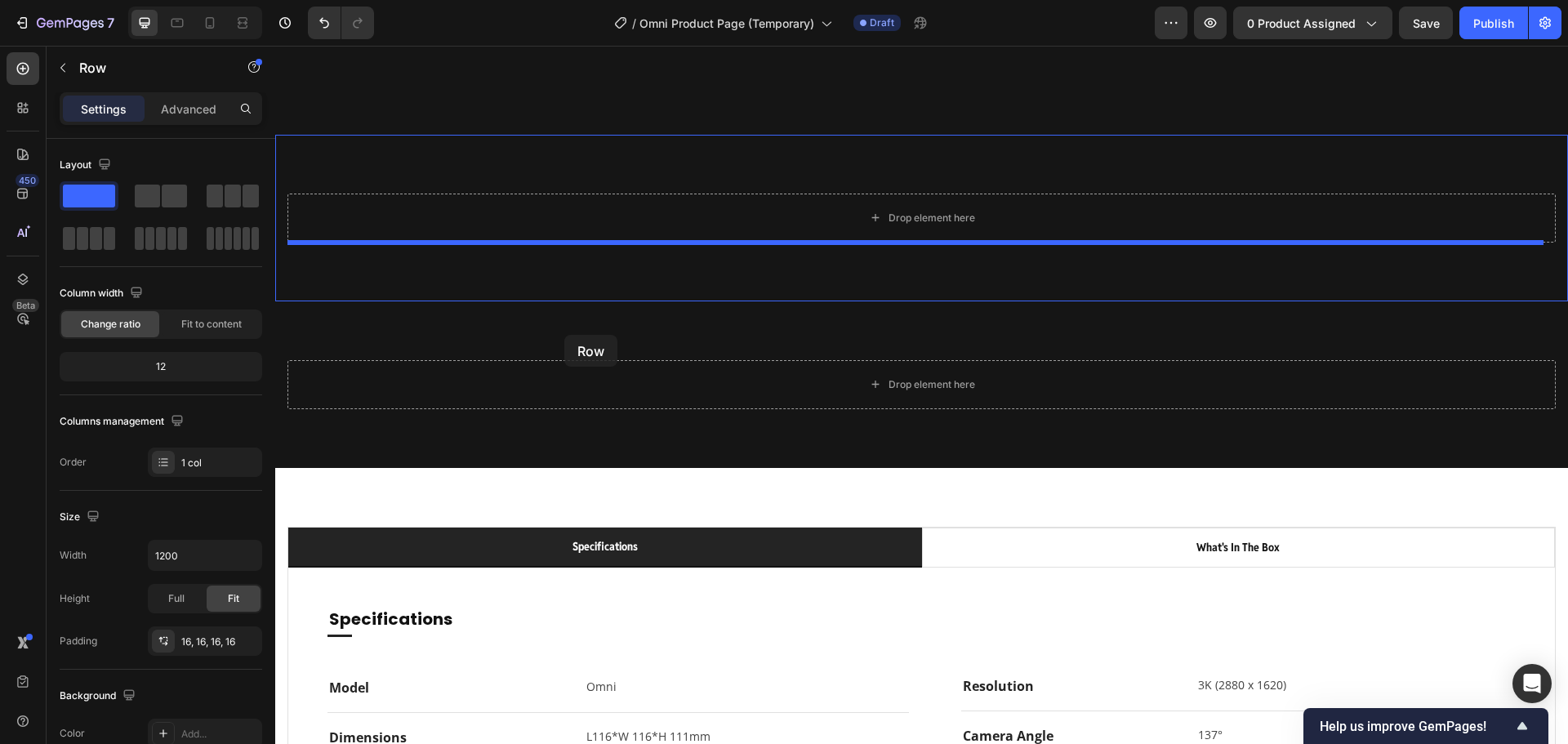
scroll to position [3508, 0]
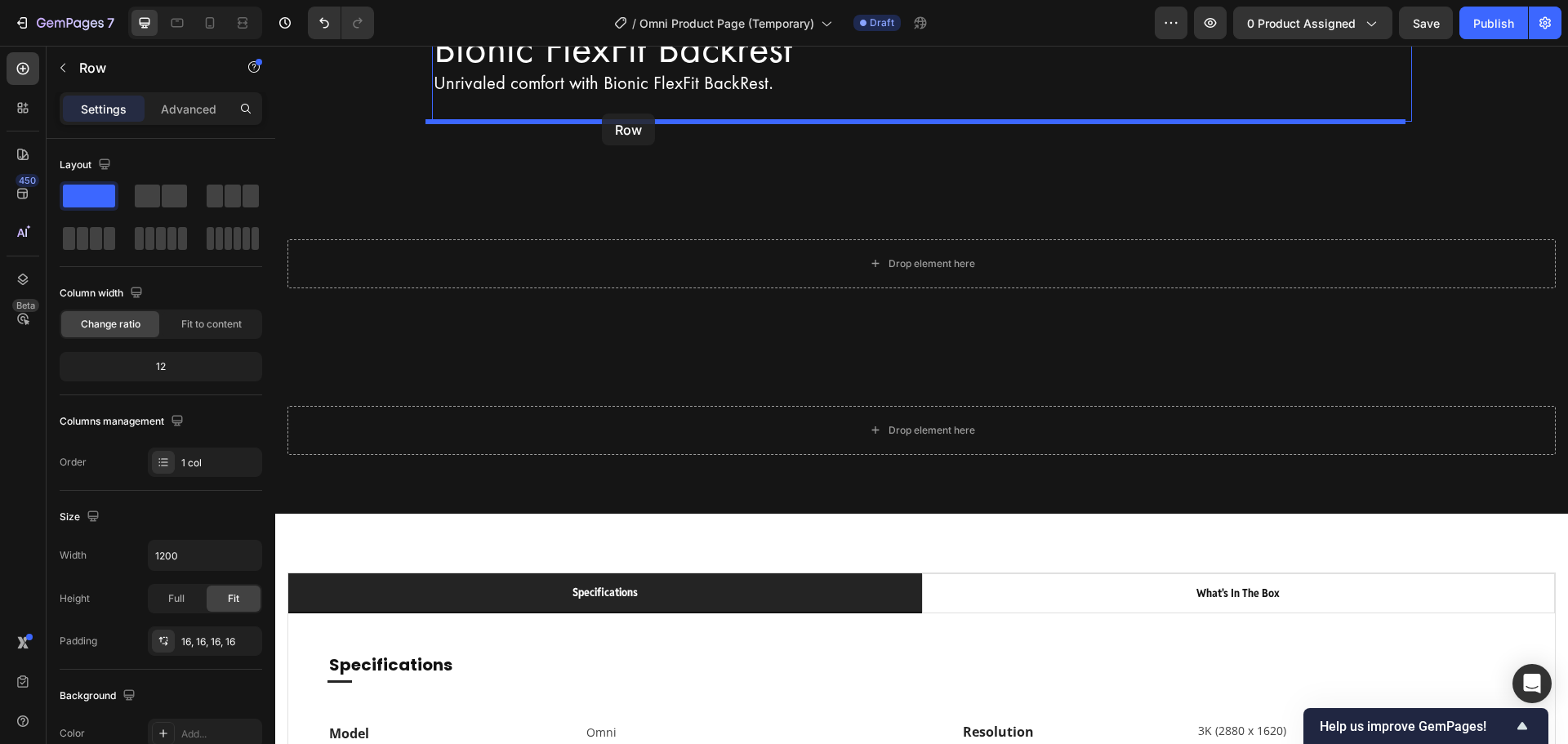
drag, startPoint x: 480, startPoint y: 185, endPoint x: 602, endPoint y: 114, distance: 141.2
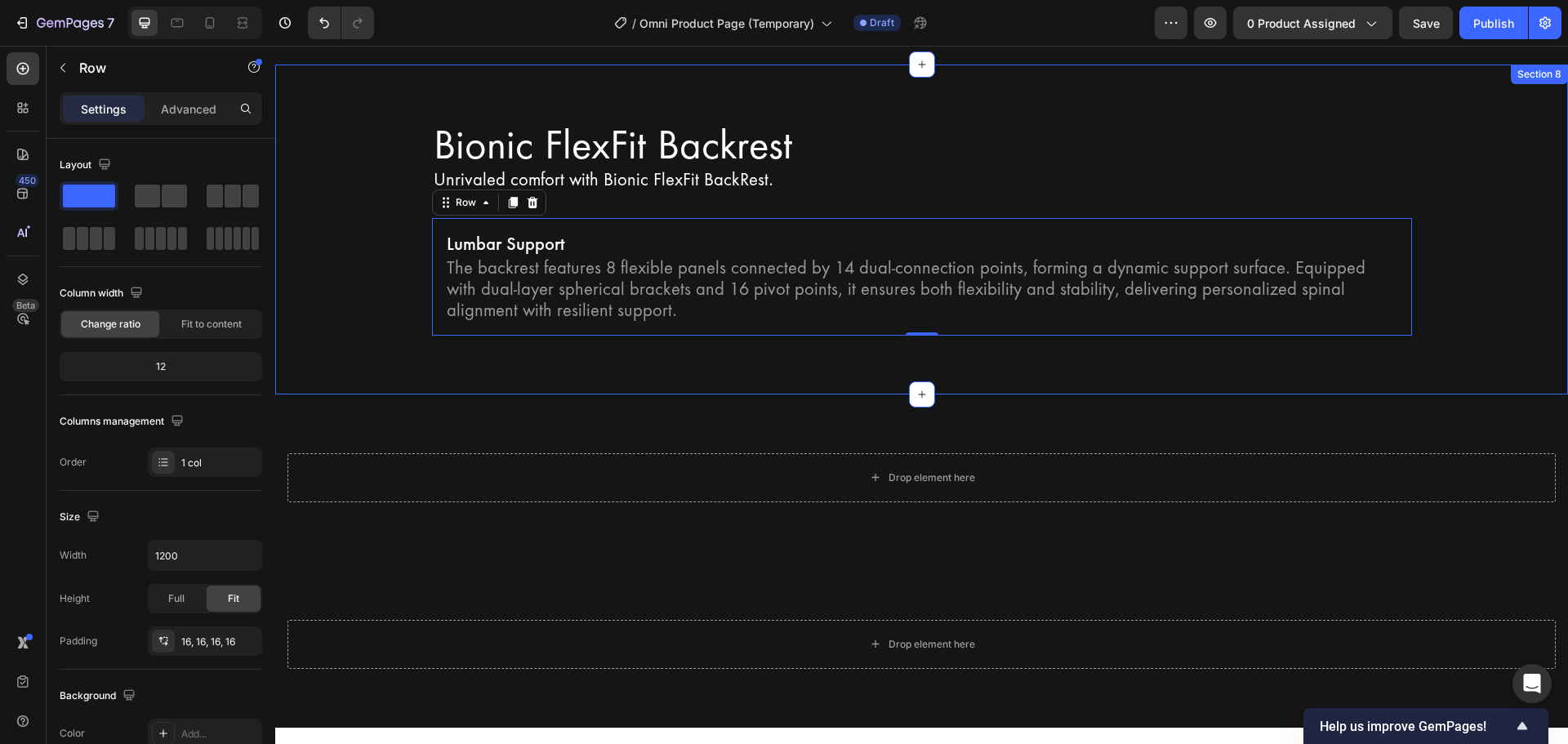
scroll to position [3345, 0]
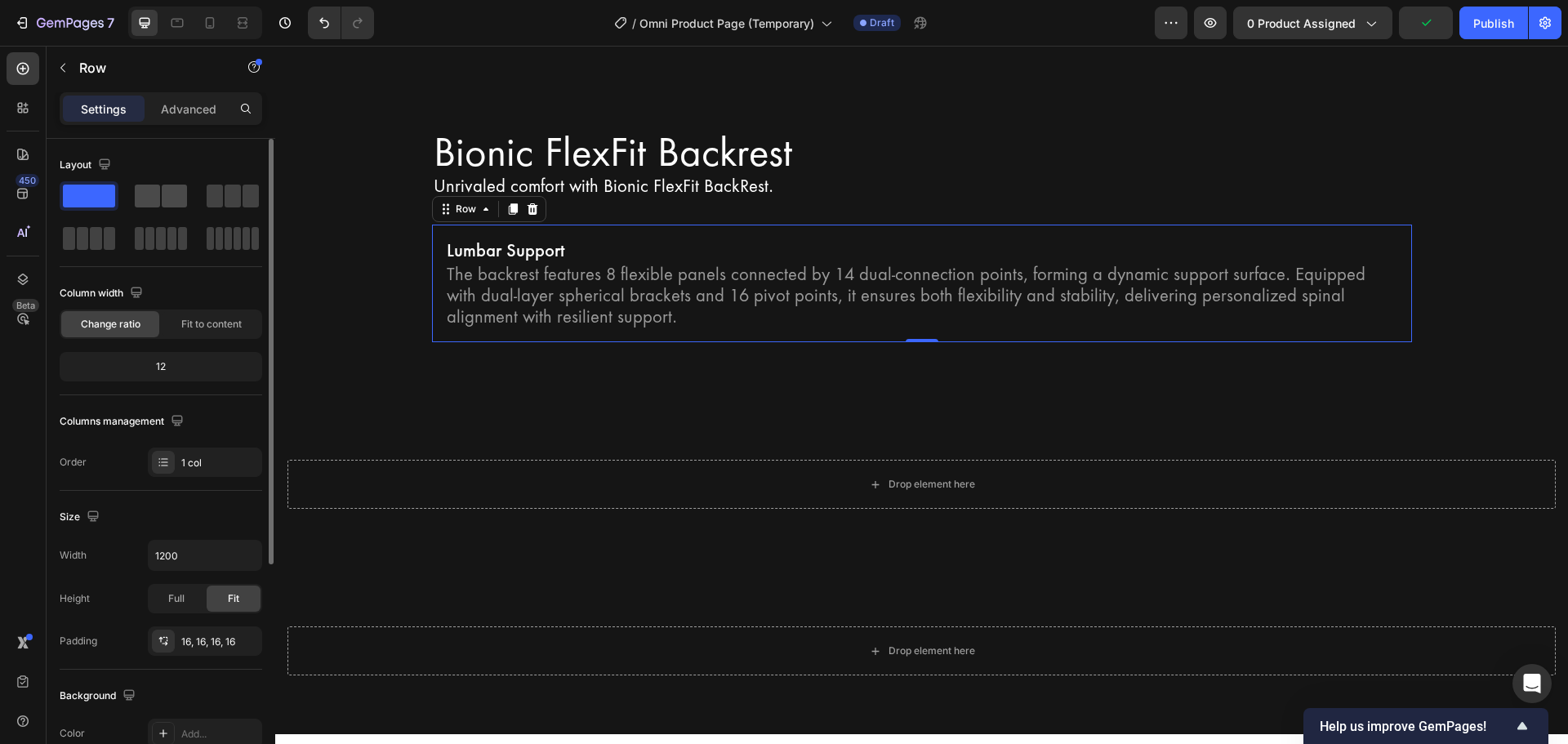
click at [178, 191] on span at bounding box center [174, 196] width 25 height 23
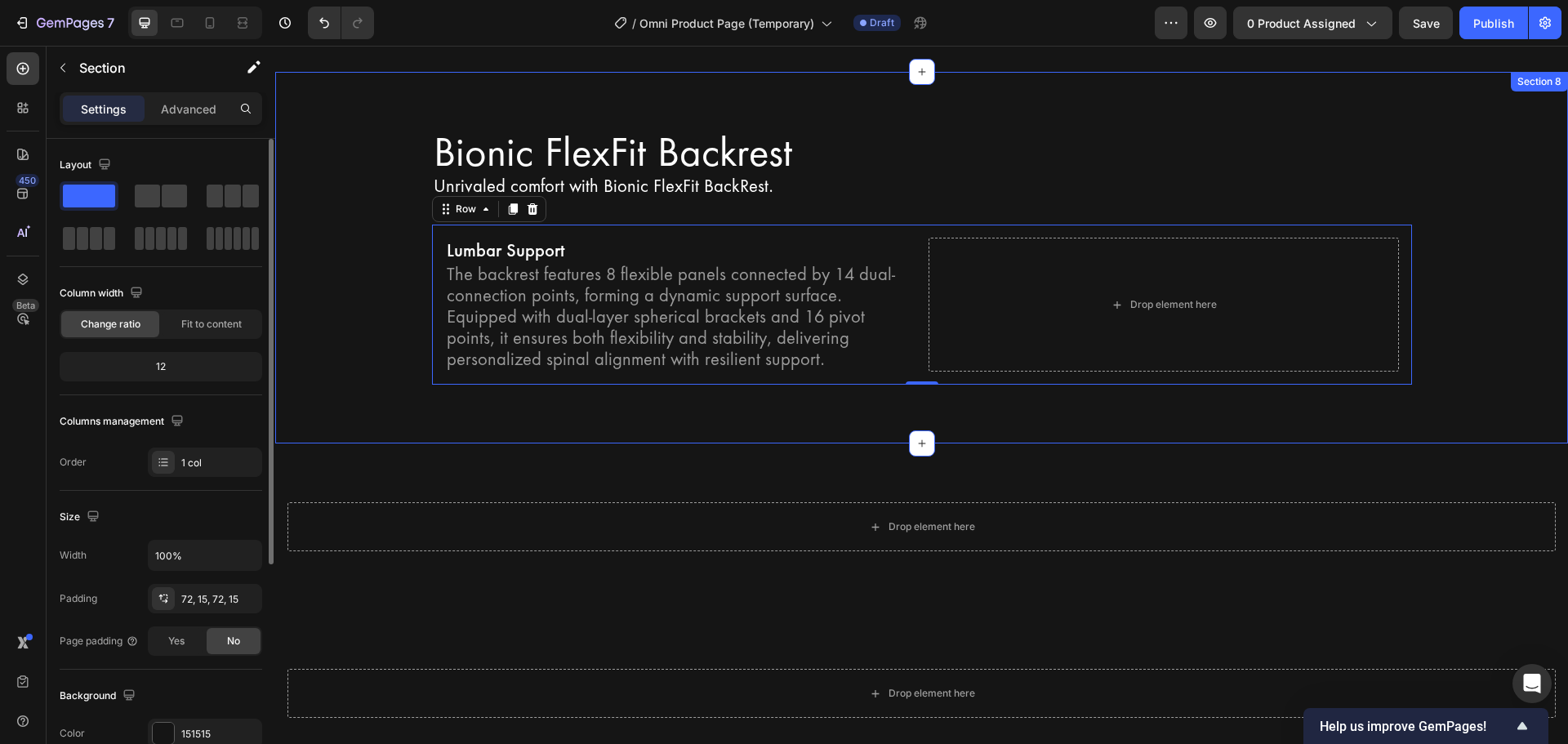
click at [324, 379] on div "Bionic FlexFit Backrest Heading Unrivaled comfort with Bionic FlexFit BackRest.…" at bounding box center [922, 258] width 1293 height 372
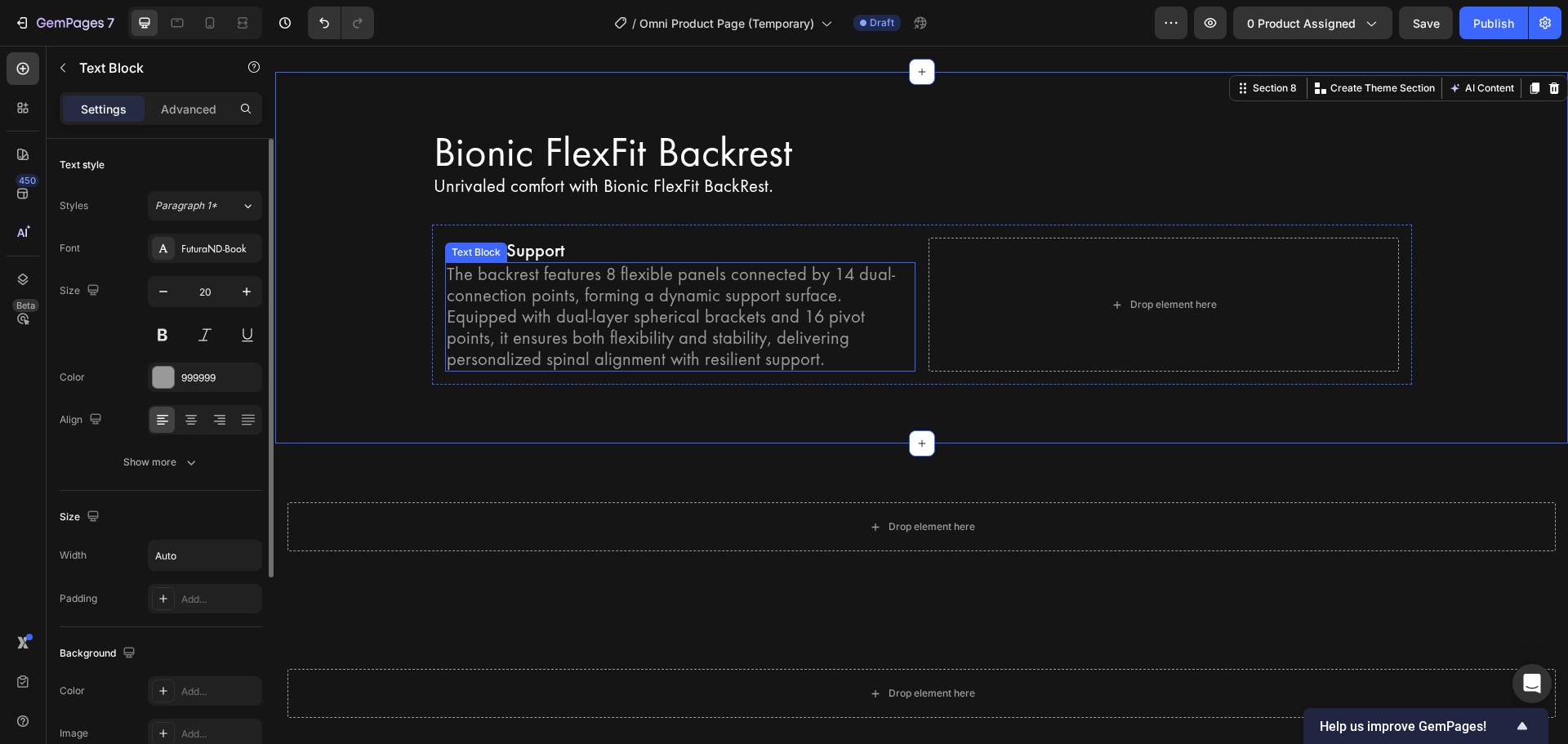
click at [539, 283] on p "The backrest features 8 flexible panels connected by 14 dual-connection points,…" at bounding box center [680, 316] width 467 height 106
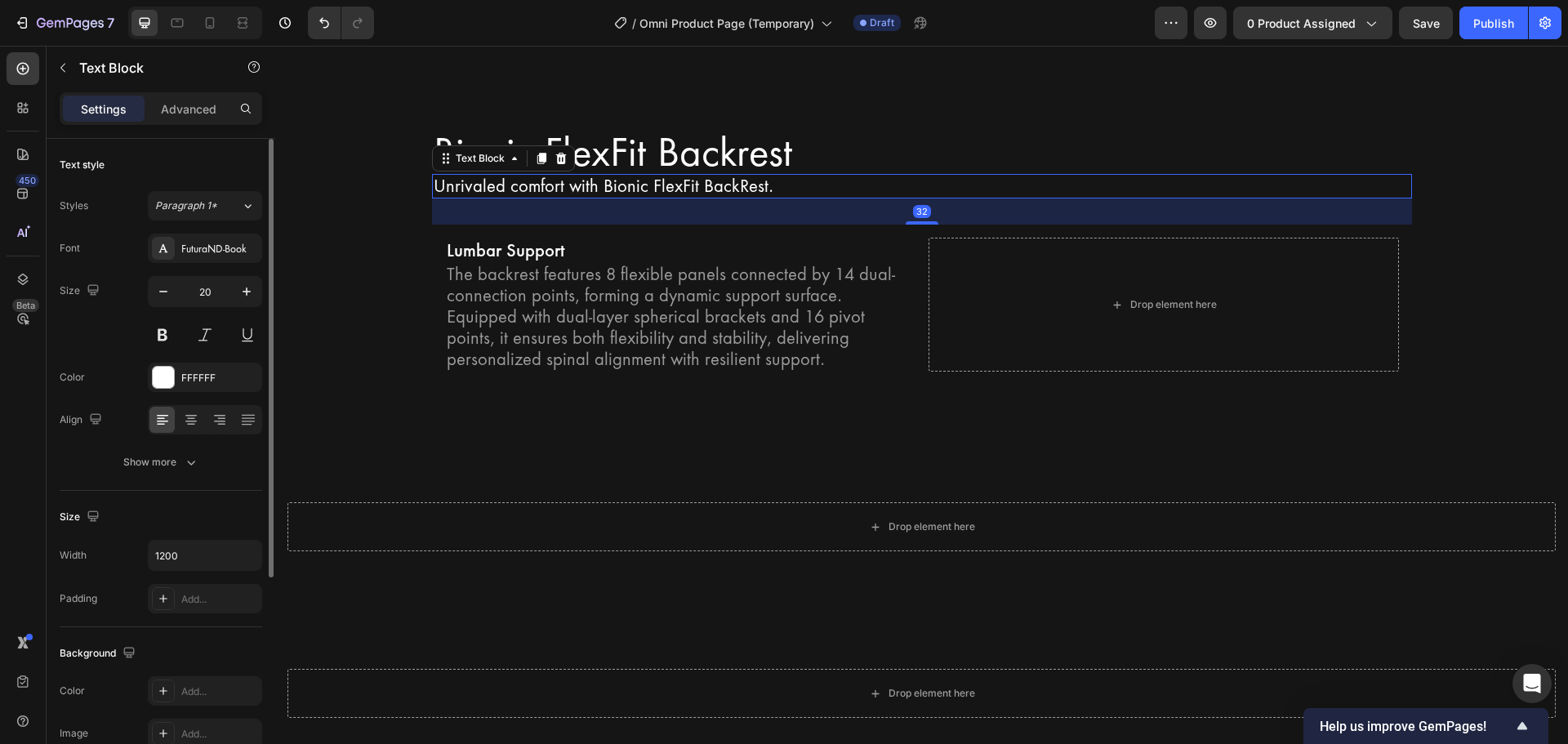
click at [471, 177] on div "Unrivaled comfort with Bionic FlexFit BackRest. Text Block 32" at bounding box center [922, 186] width 980 height 24
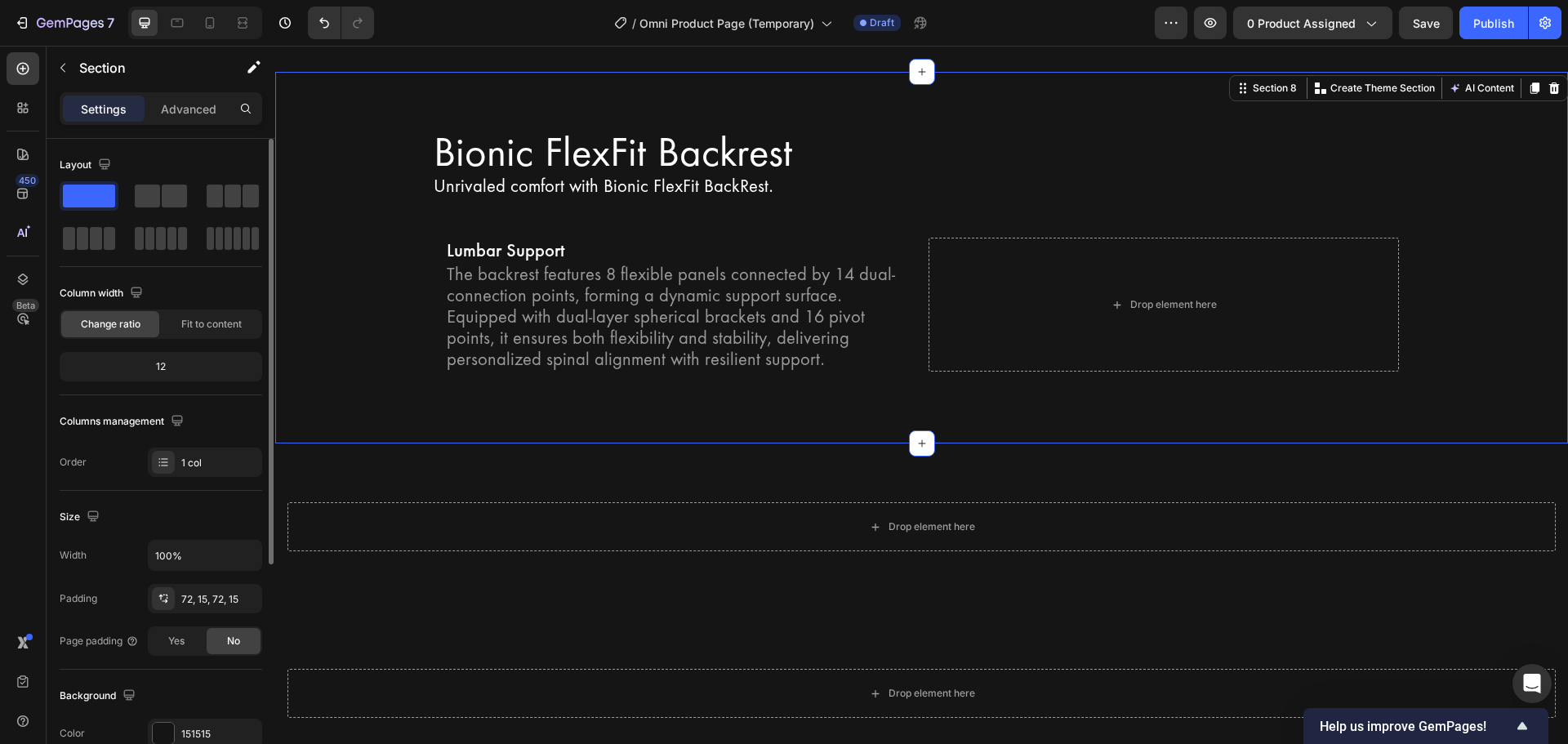
click at [484, 104] on div "Bionic FlexFit Backrest Heading Unrivaled comfort with Bionic FlexFit BackRest.…" at bounding box center [922, 258] width 1293 height 372
click at [451, 240] on p "Lumbar Support" at bounding box center [680, 250] width 467 height 21
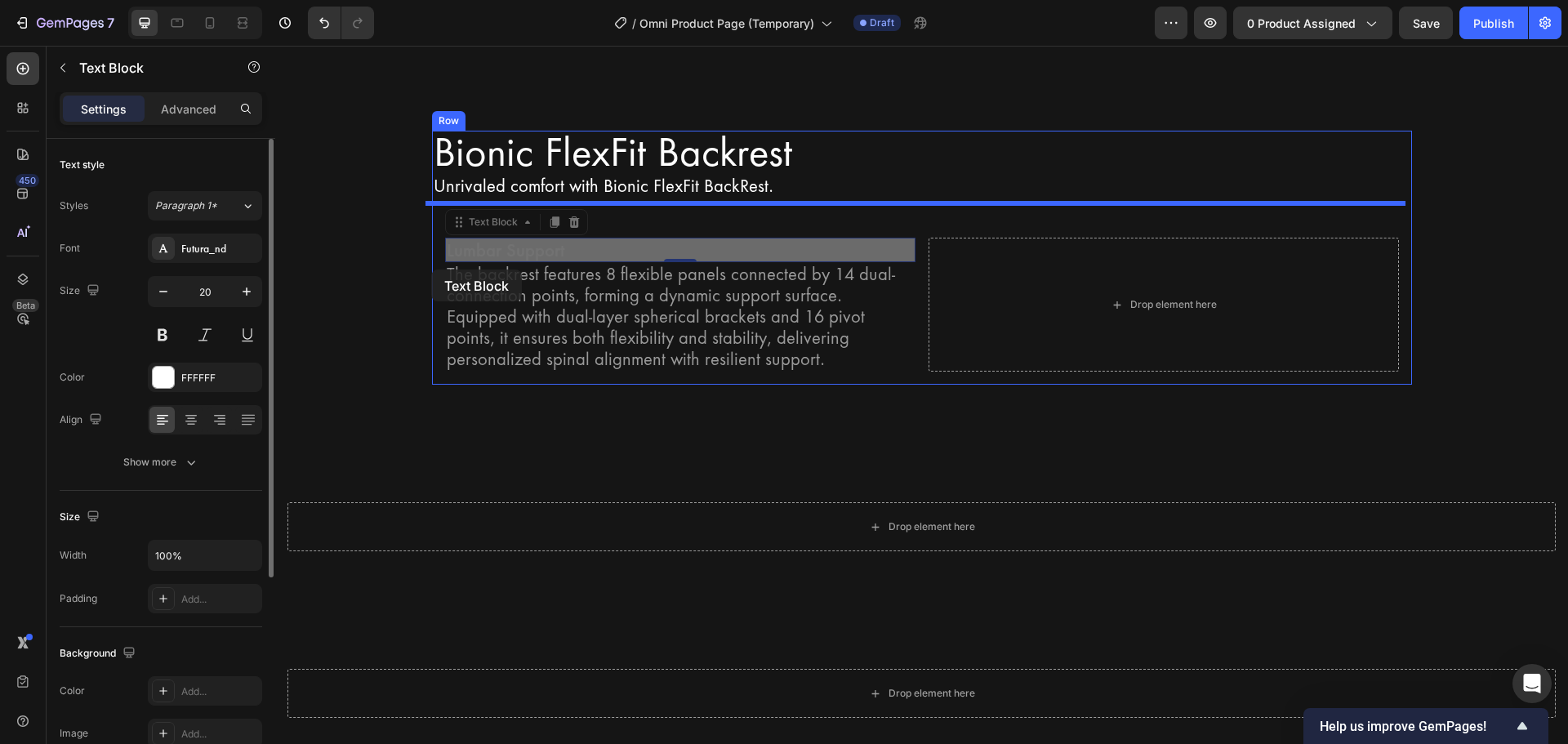
drag, startPoint x: 480, startPoint y: 206, endPoint x: 431, endPoint y: 269, distance: 79.8
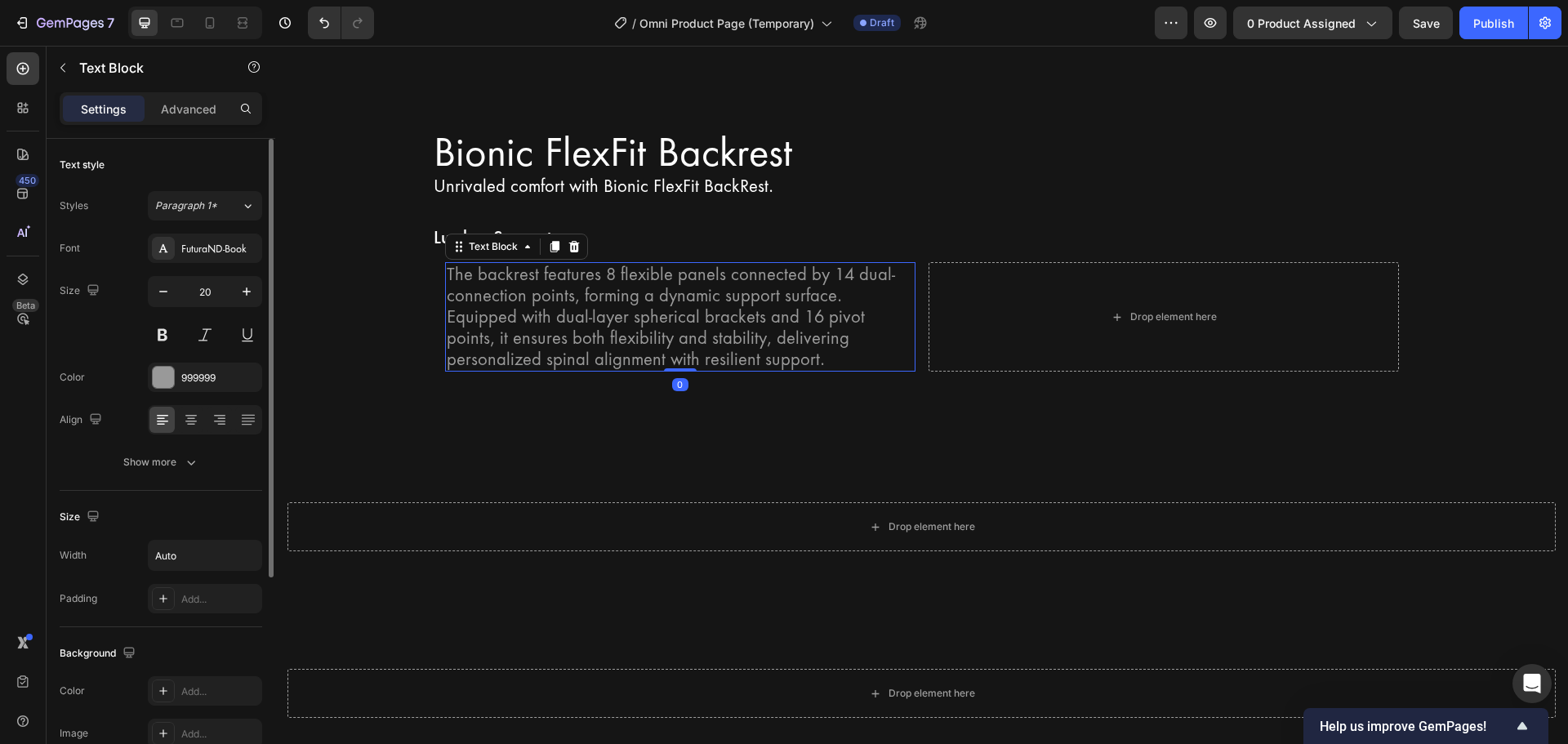
click at [527, 264] on p "The backrest features 8 flexible panels connected by 14 dual-connection points,…" at bounding box center [680, 316] width 467 height 106
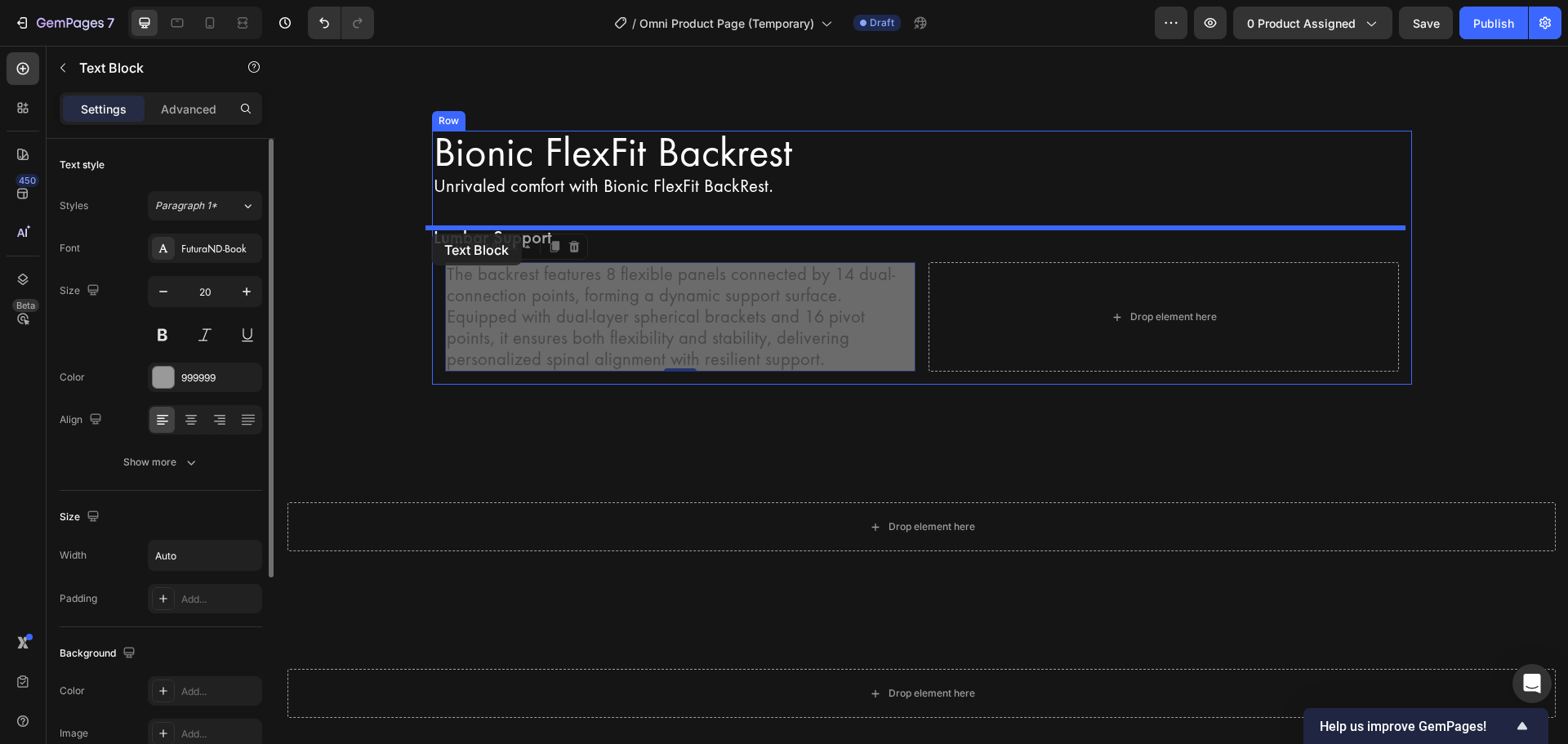
drag, startPoint x: 504, startPoint y: 228, endPoint x: 431, endPoint y: 233, distance: 73.2
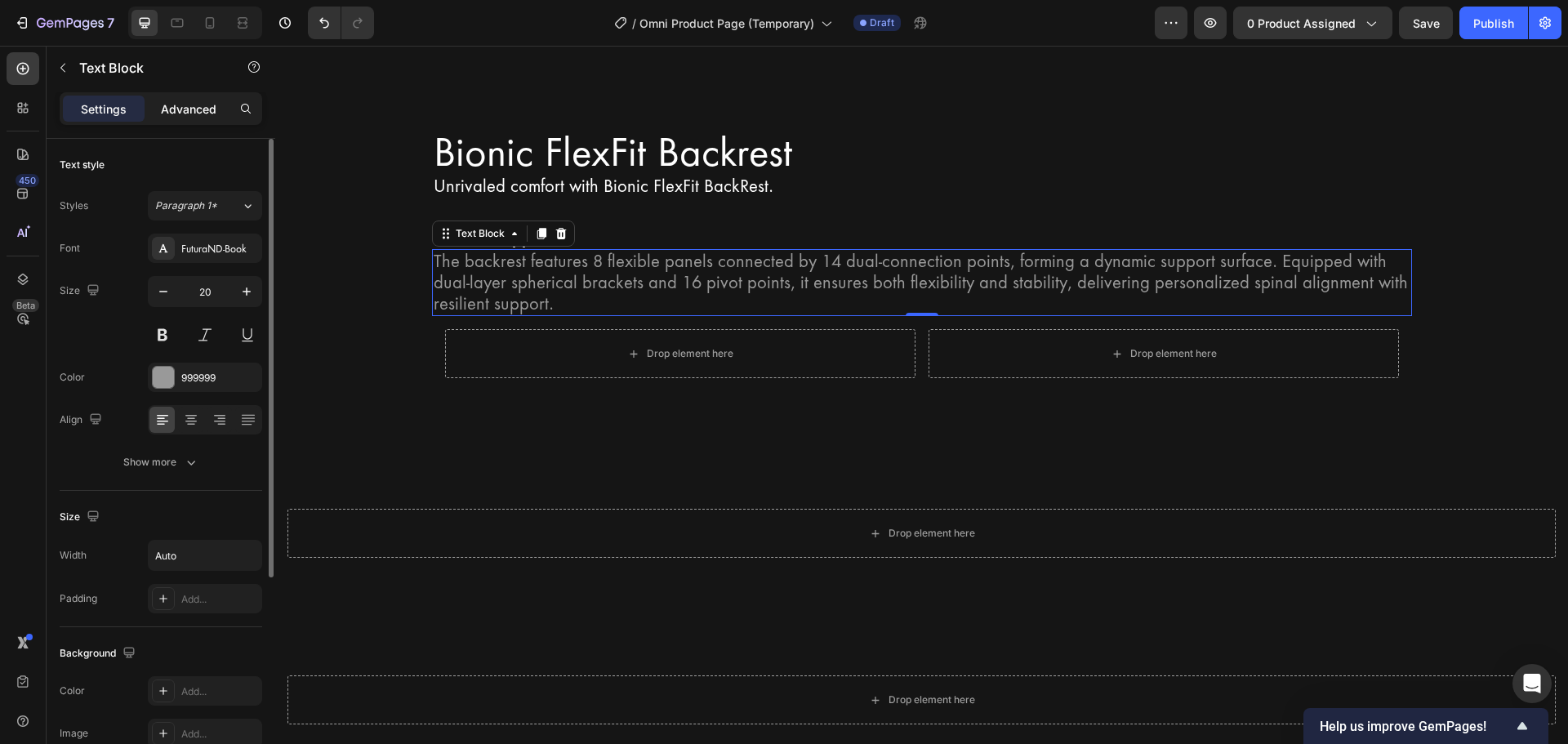
click at [198, 106] on p "Advanced" at bounding box center [188, 109] width 55 height 17
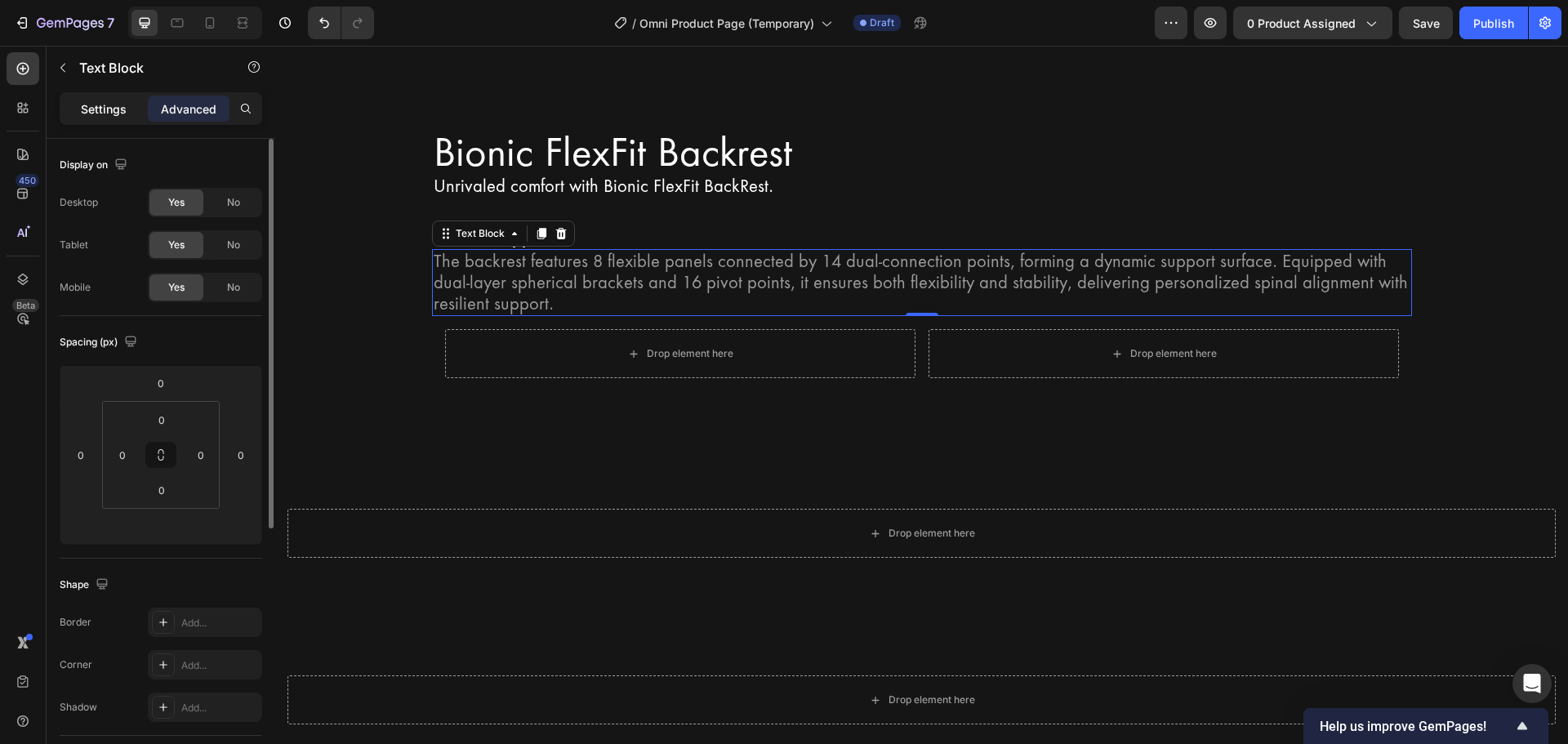
click at [101, 109] on p "Settings" at bounding box center [103, 109] width 45 height 17
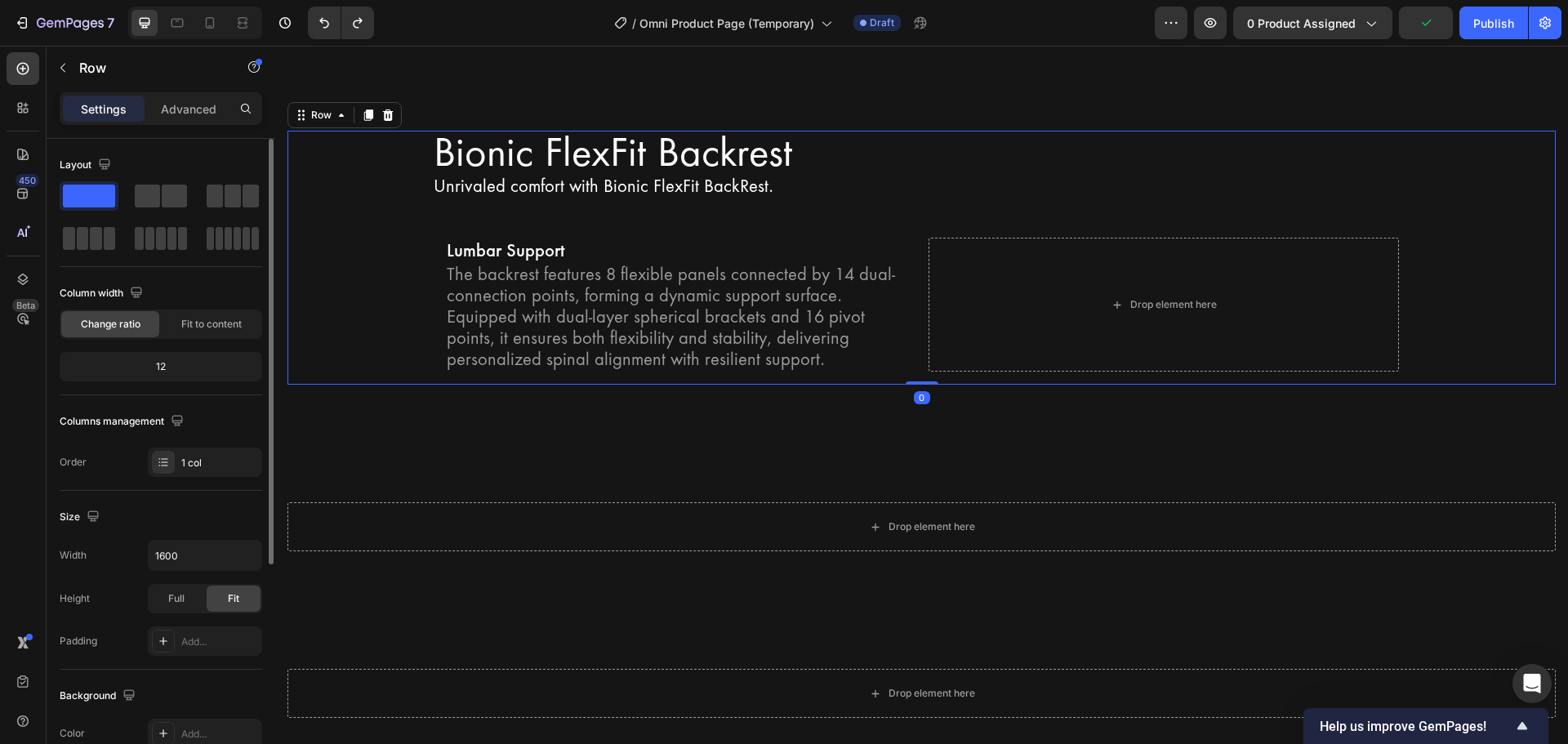
click at [391, 350] on div "Bionic FlexFit Backrest Heading Unrivaled comfort with Bionic FlexFit BackRest.…" at bounding box center [922, 257] width 1268 height 254
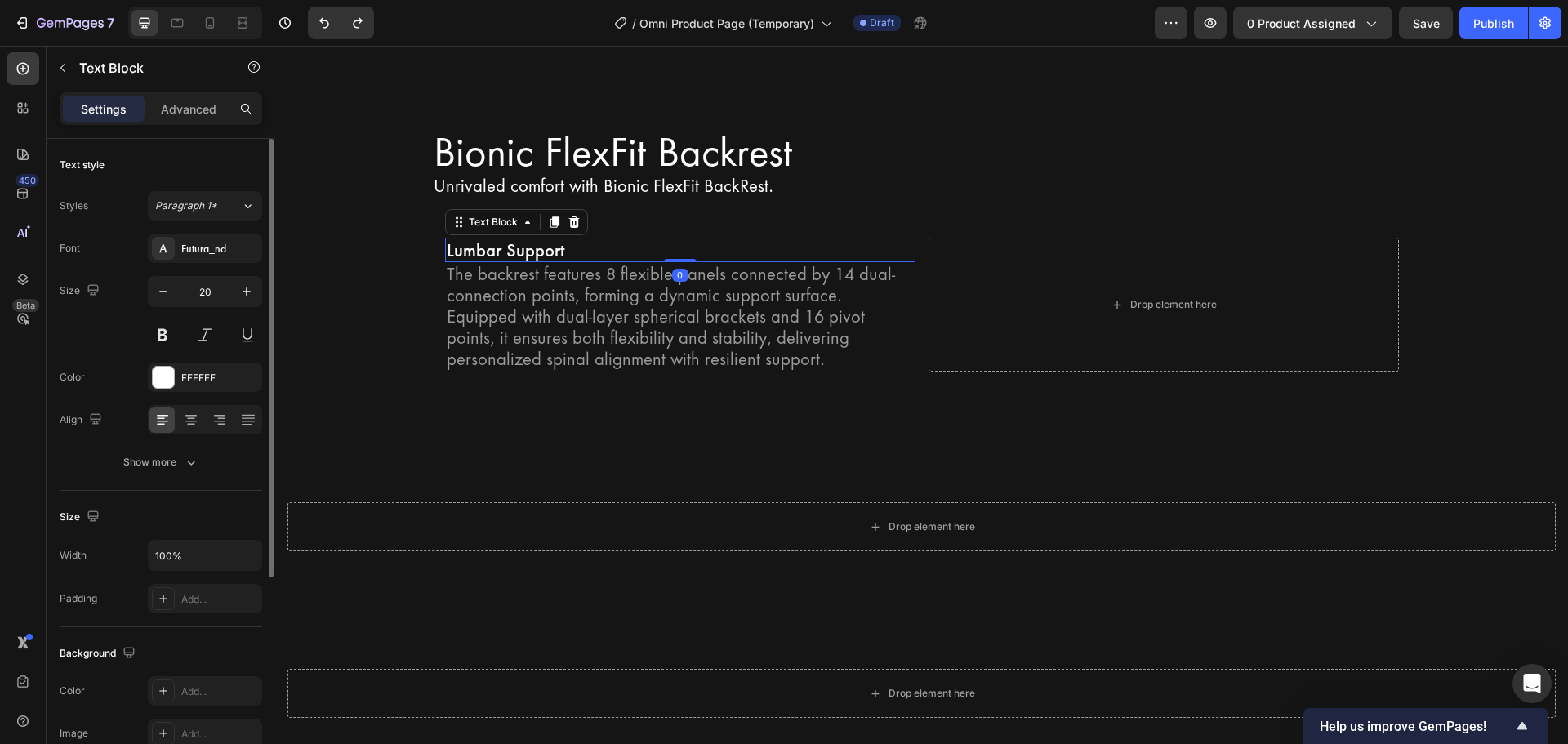
click at [555, 240] on p "Lumbar Support" at bounding box center [680, 250] width 467 height 21
click at [179, 108] on p "Advanced" at bounding box center [188, 109] width 55 height 17
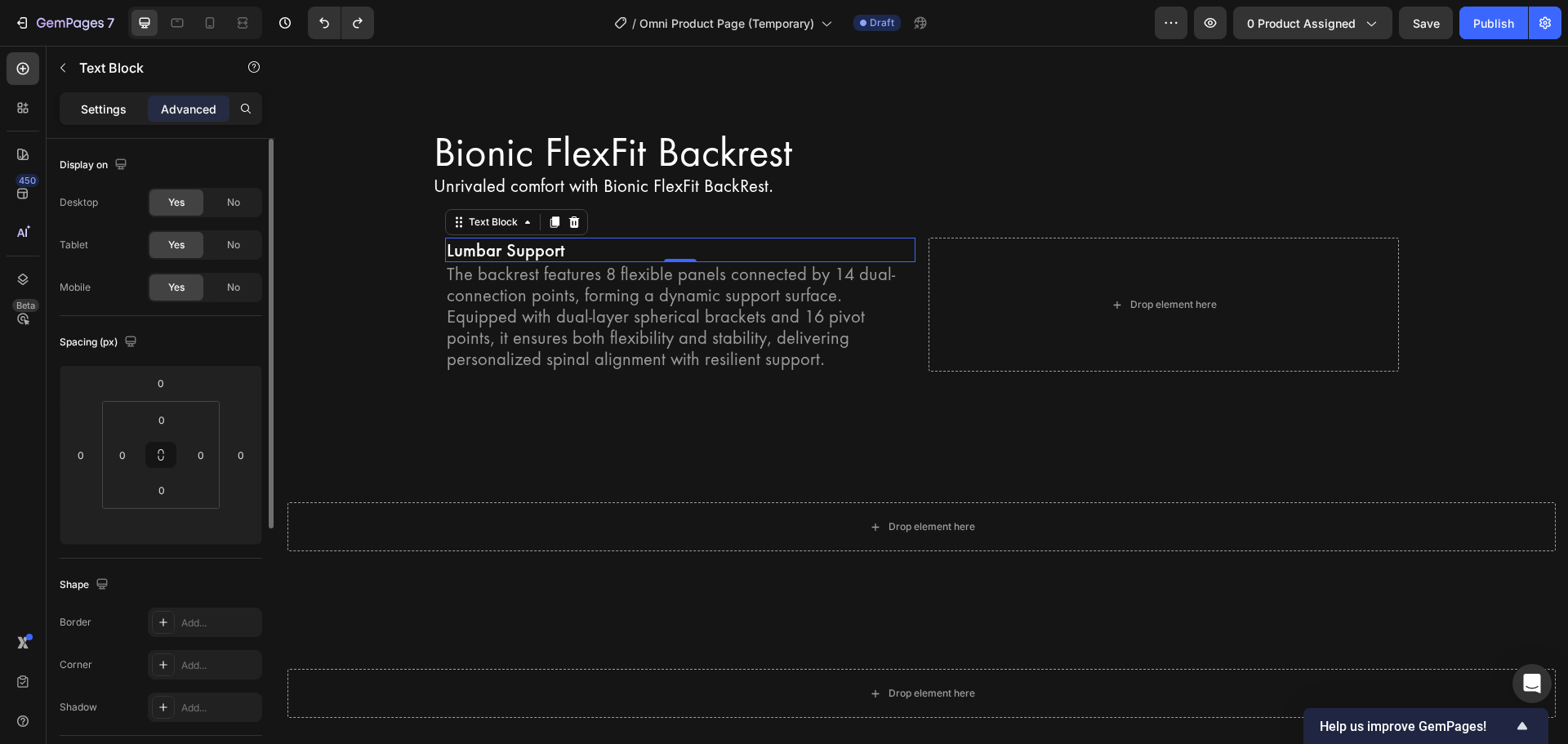
click at [94, 104] on p "Settings" at bounding box center [103, 109] width 45 height 17
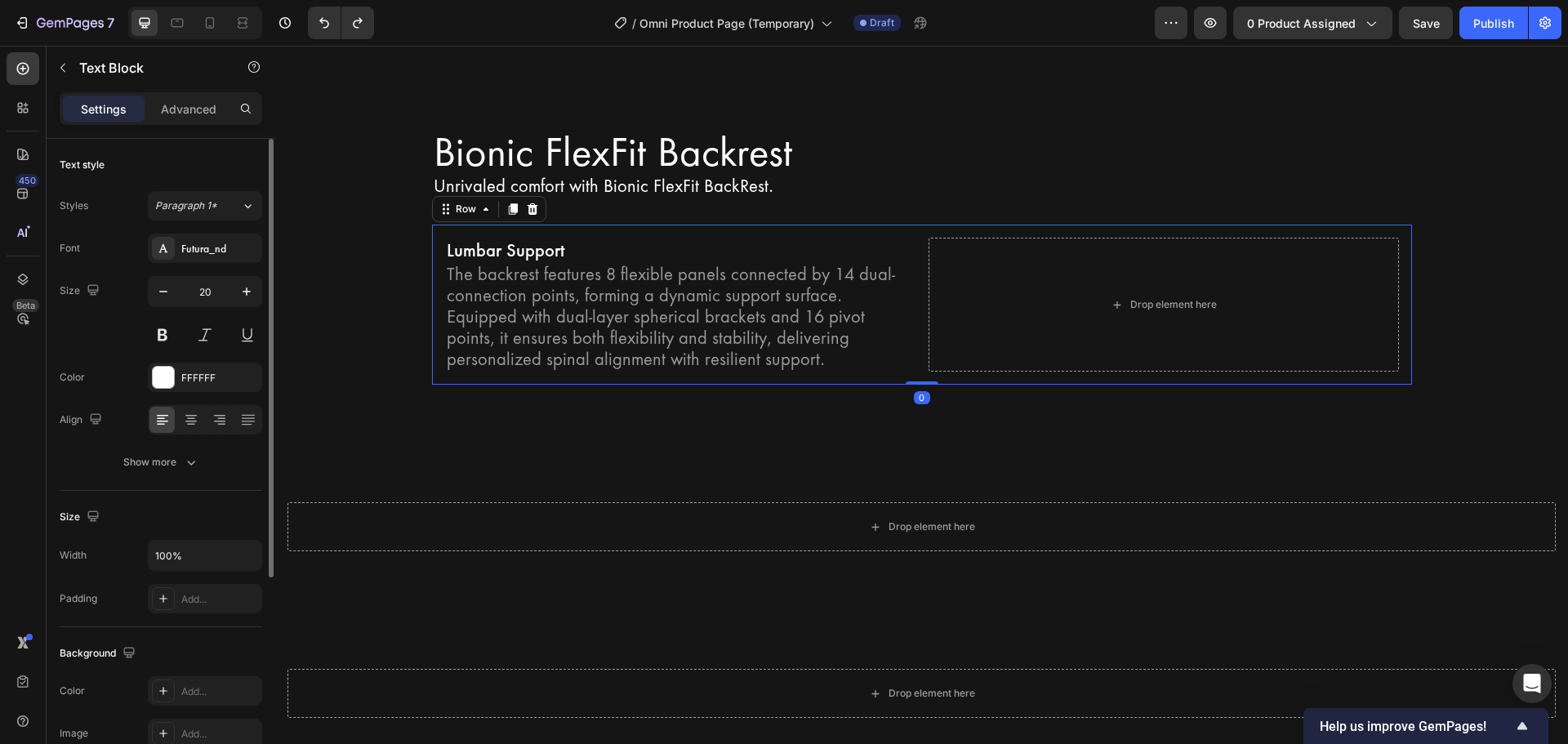
click at [435, 355] on div "Lumbar Support Text Block The backrest features 8 flexible panels connected by …" at bounding box center [922, 304] width 980 height 160
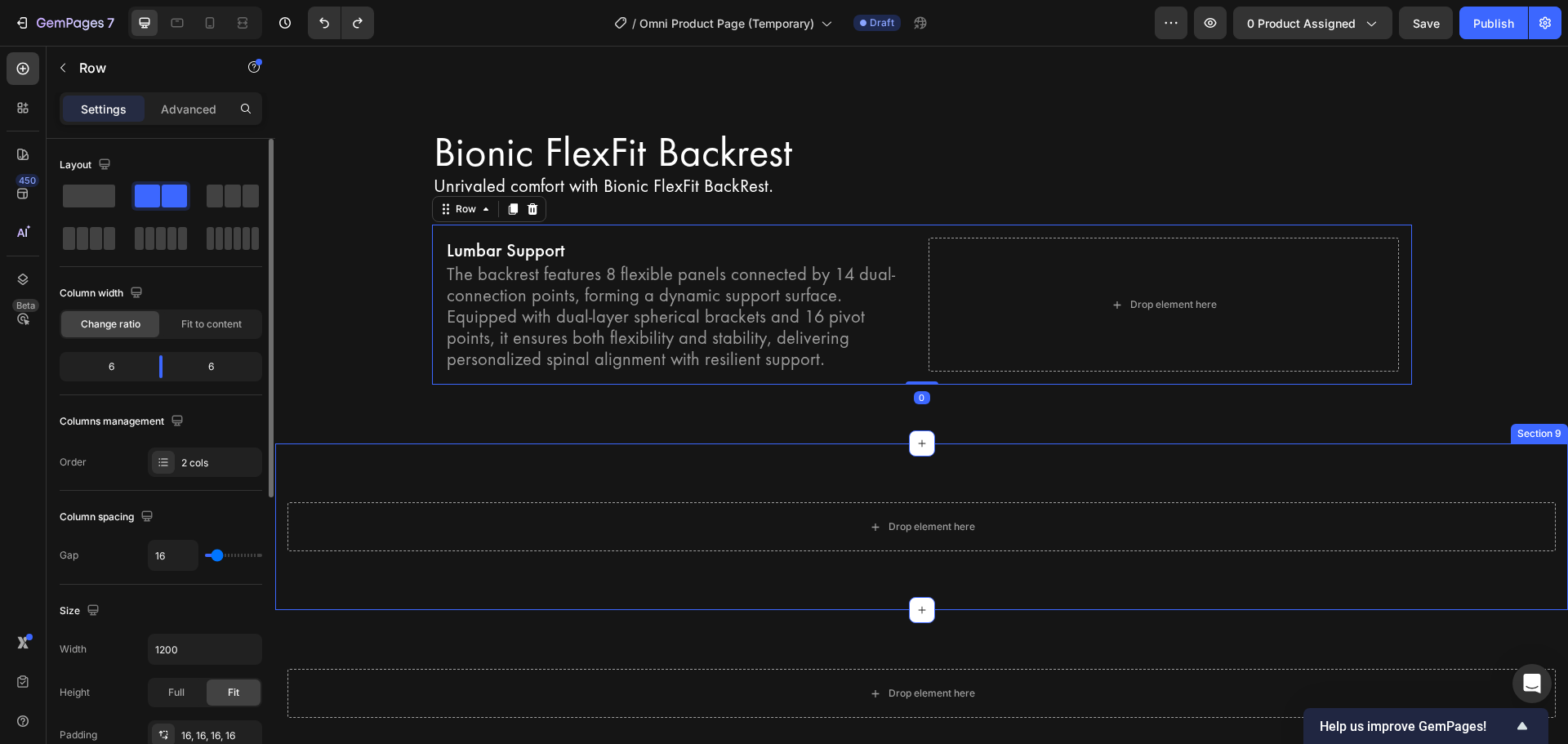
click at [587, 443] on div "Drop element here Row Section 9" at bounding box center [922, 526] width 1293 height 166
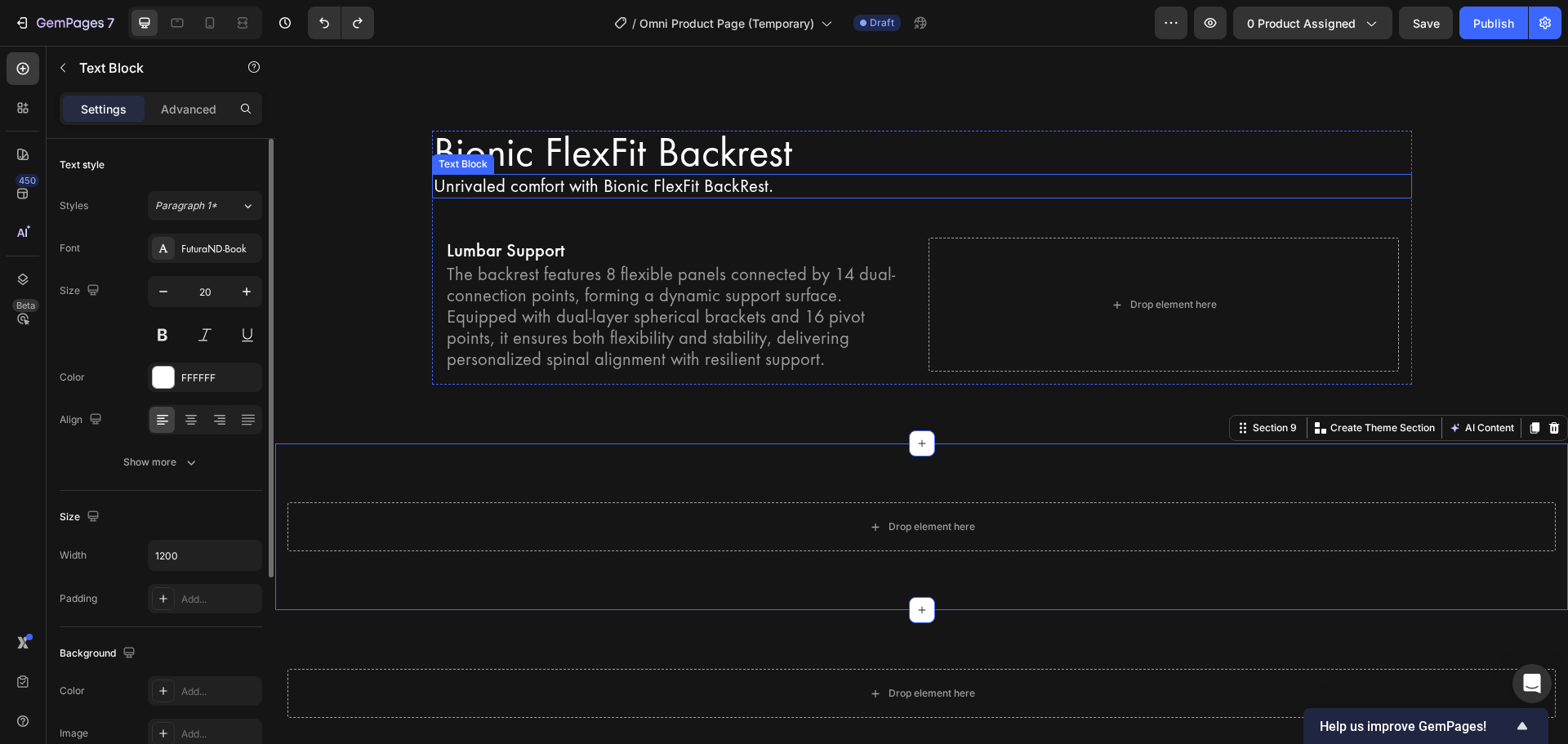
click at [492, 176] on p "Unrivaled comfort with Bionic FlexFit BackRest." at bounding box center [922, 186] width 977 height 21
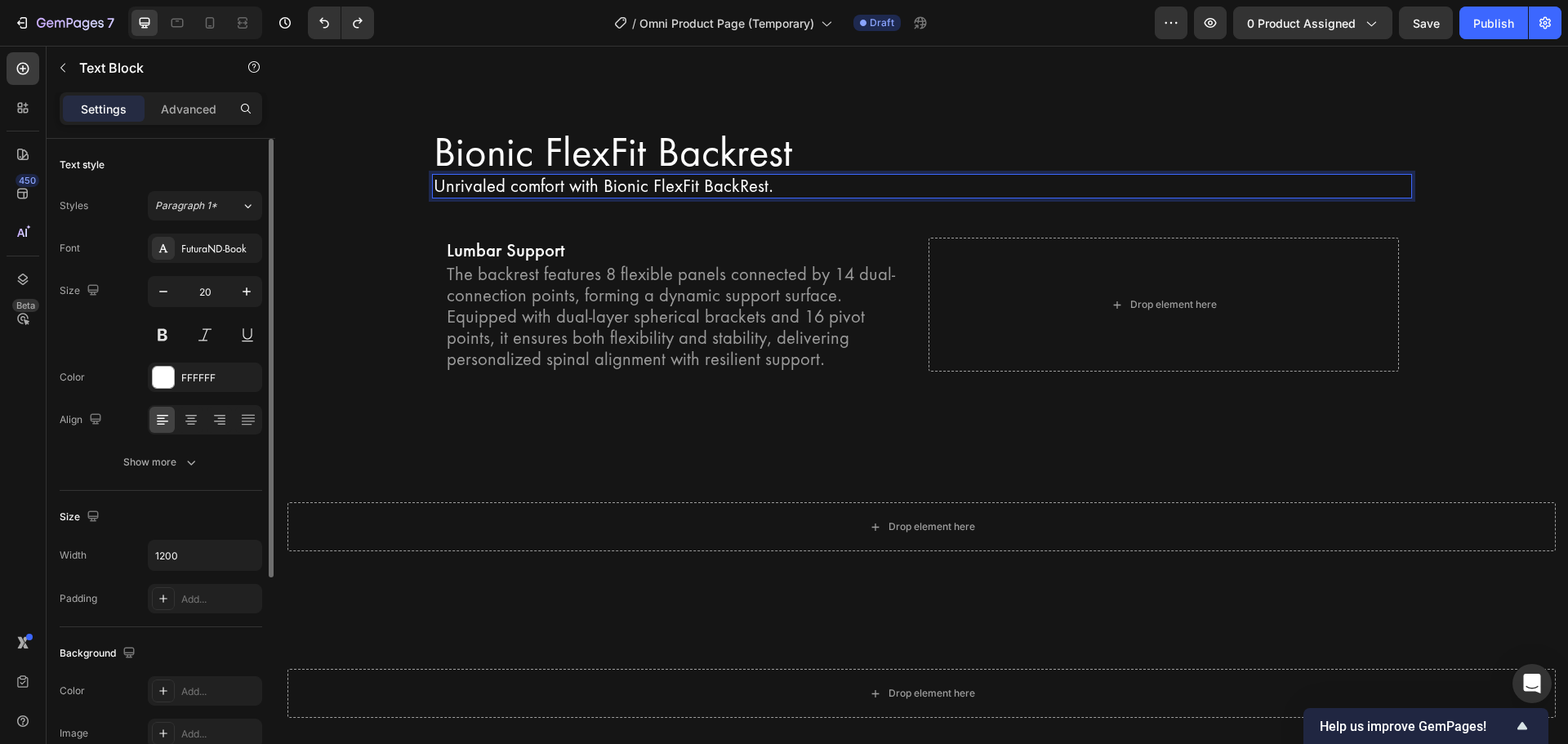
click at [434, 176] on p "Unrivaled comfort with Bionic FlexFit BackRest." at bounding box center [922, 186] width 977 height 21
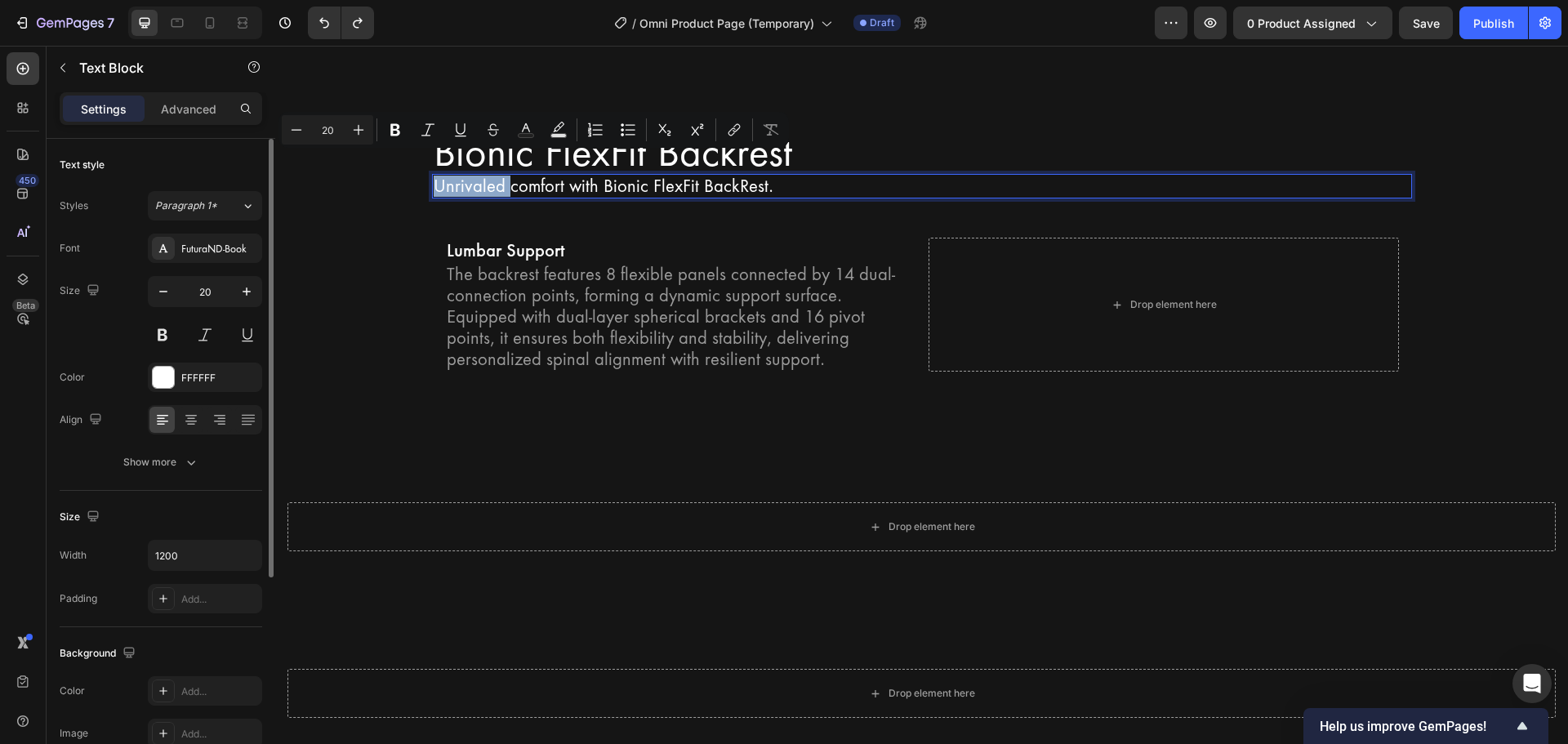
click at [434, 176] on p "Unrivaled comfort with Bionic FlexFit BackRest." at bounding box center [922, 186] width 977 height 21
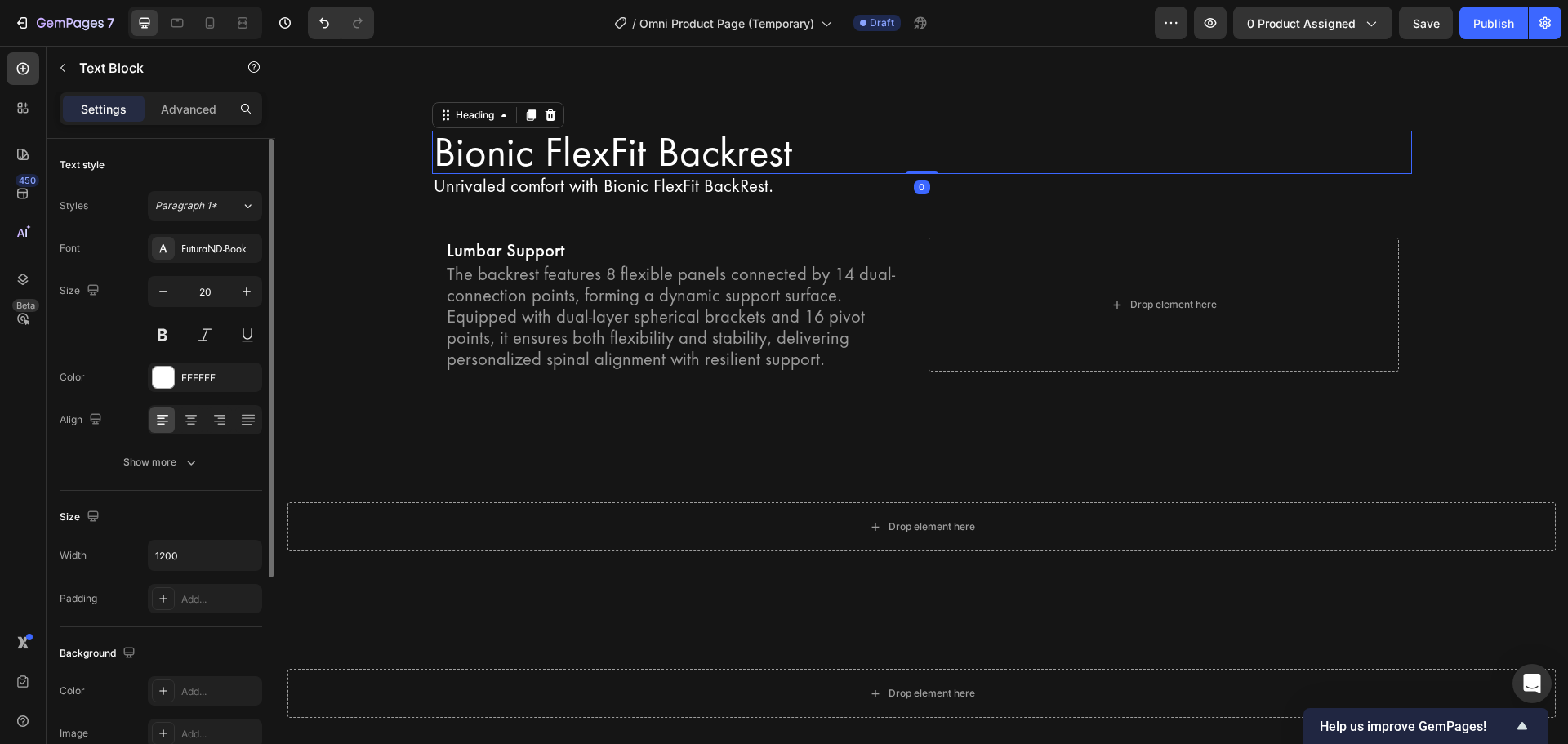
click at [432, 130] on h2 "Bionic FlexFit Backrest" at bounding box center [922, 152] width 980 height 44
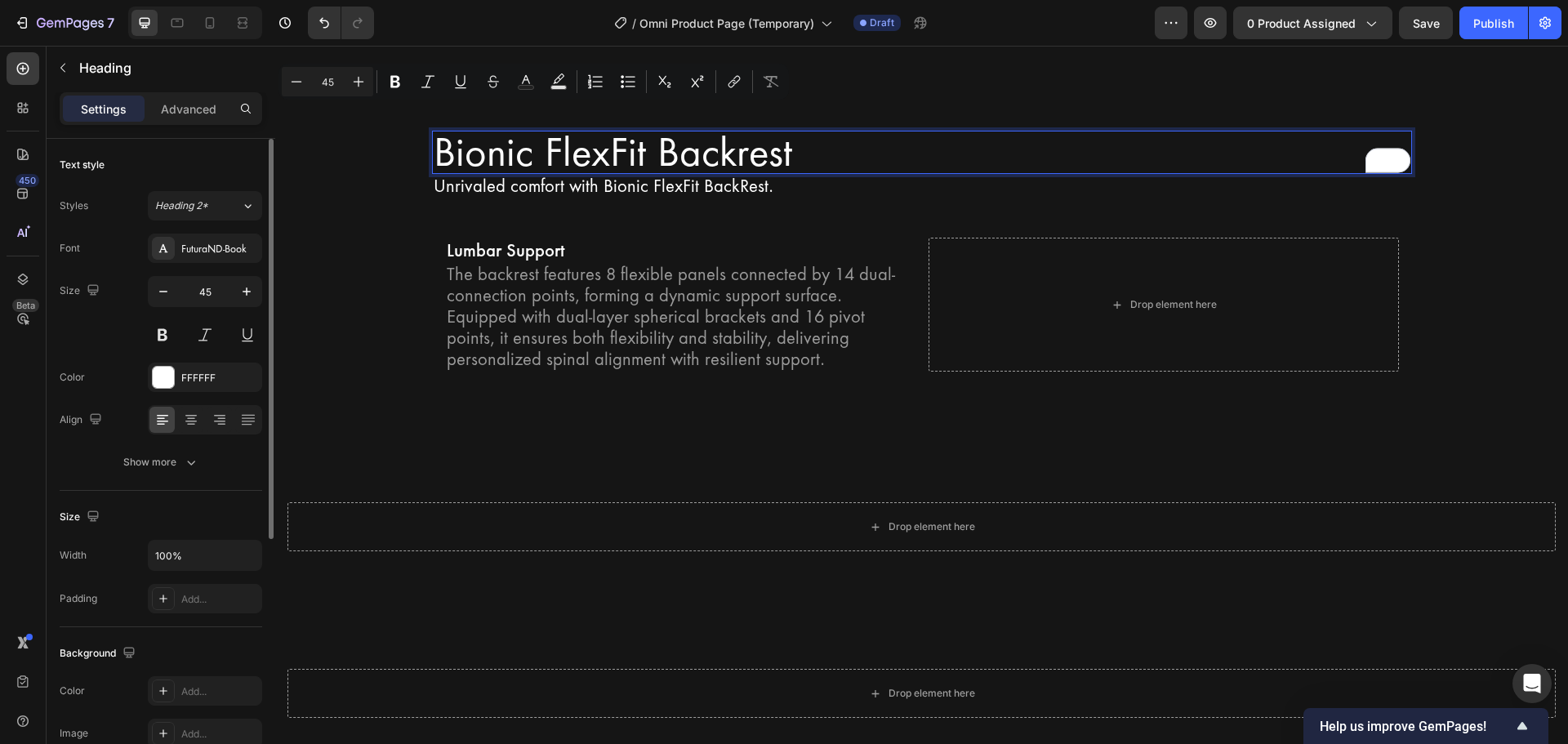
click at [434, 134] on p "Bionic FlexFit Backrest" at bounding box center [922, 152] width 977 height 41
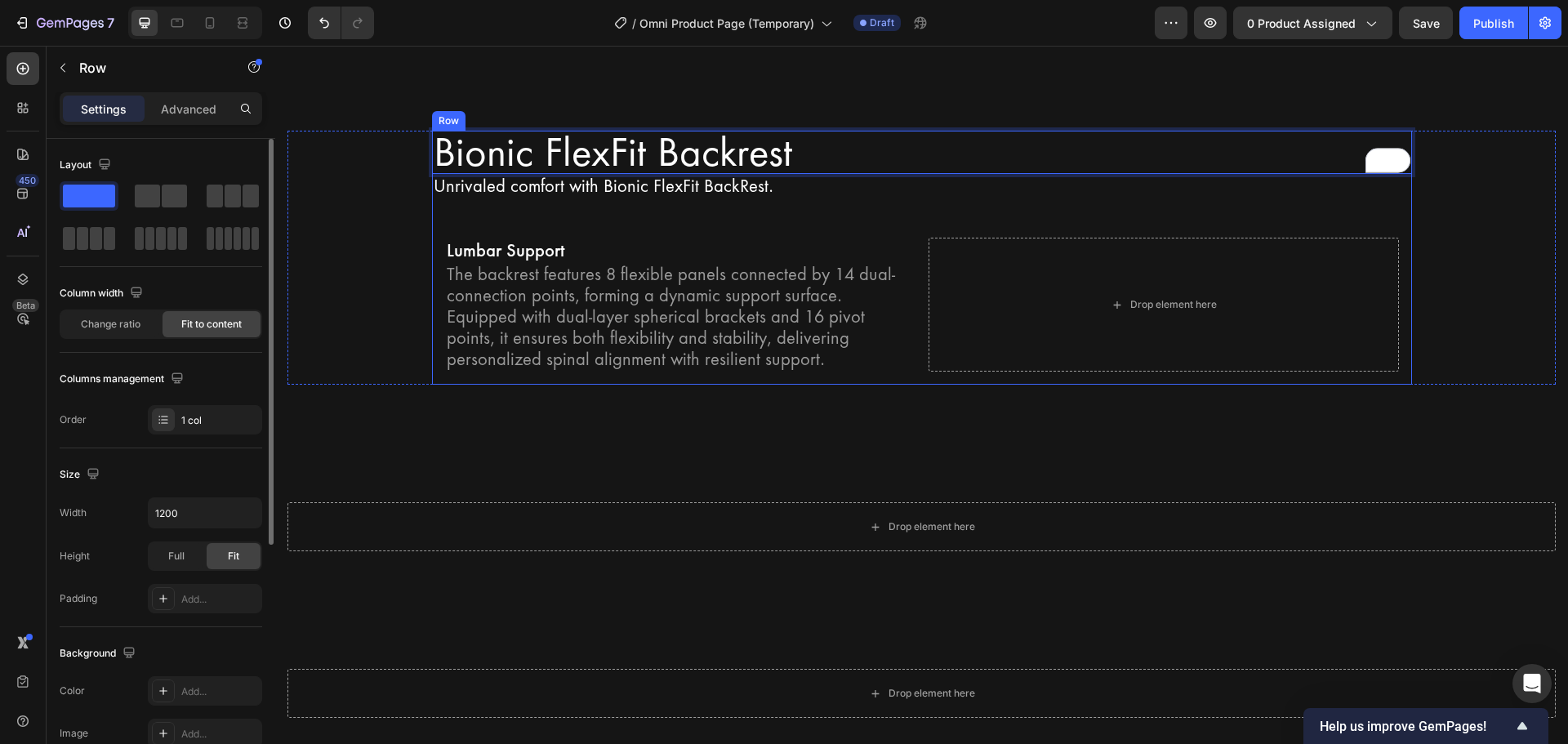
click at [624, 192] on div "Bionic FlexFit Backrest Heading 0 Unrivaled comfort with Bionic FlexFit BackRes…" at bounding box center [922, 257] width 980 height 254
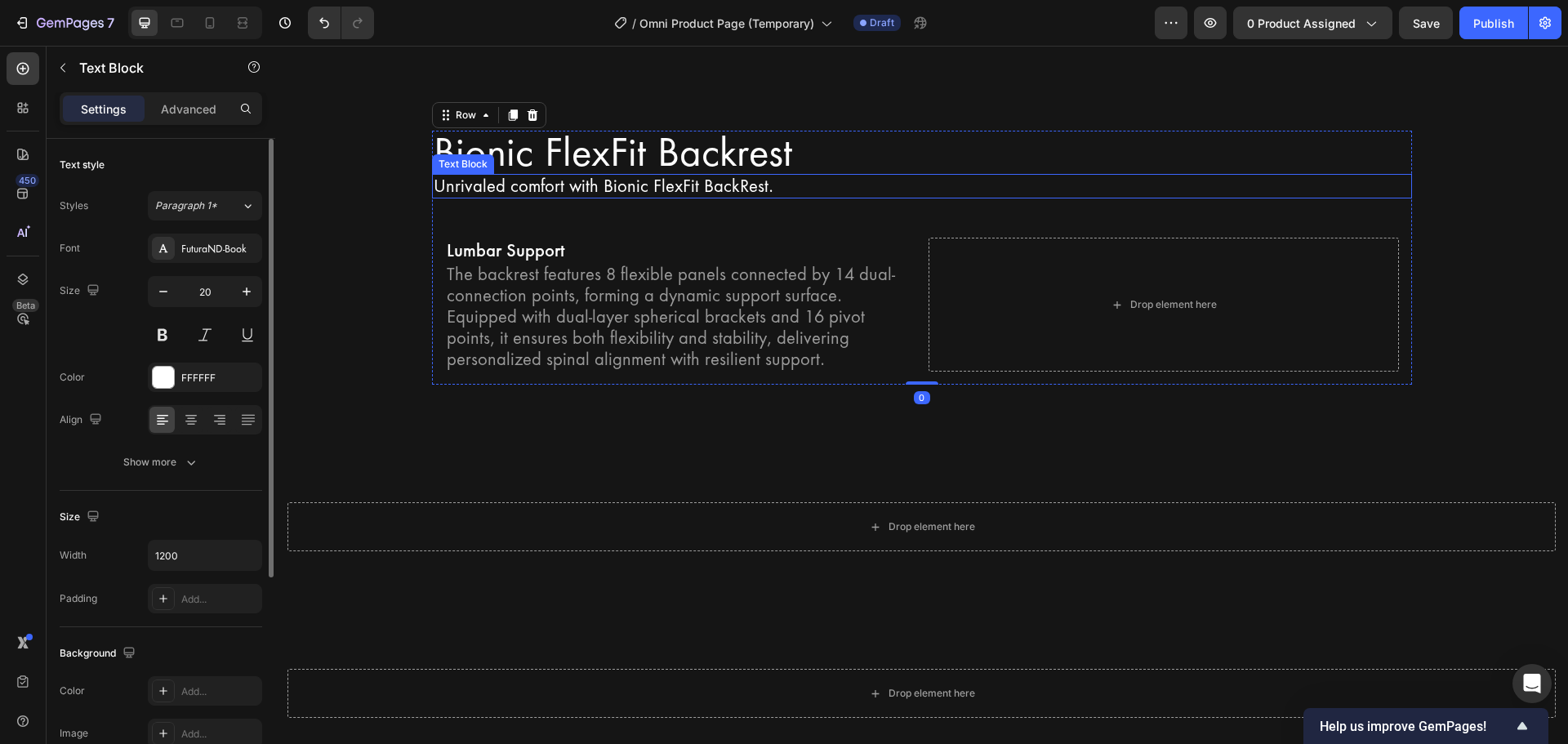
click at [434, 176] on p "Unrivaled comfort with Bionic FlexFit BackRest." at bounding box center [922, 186] width 977 height 21
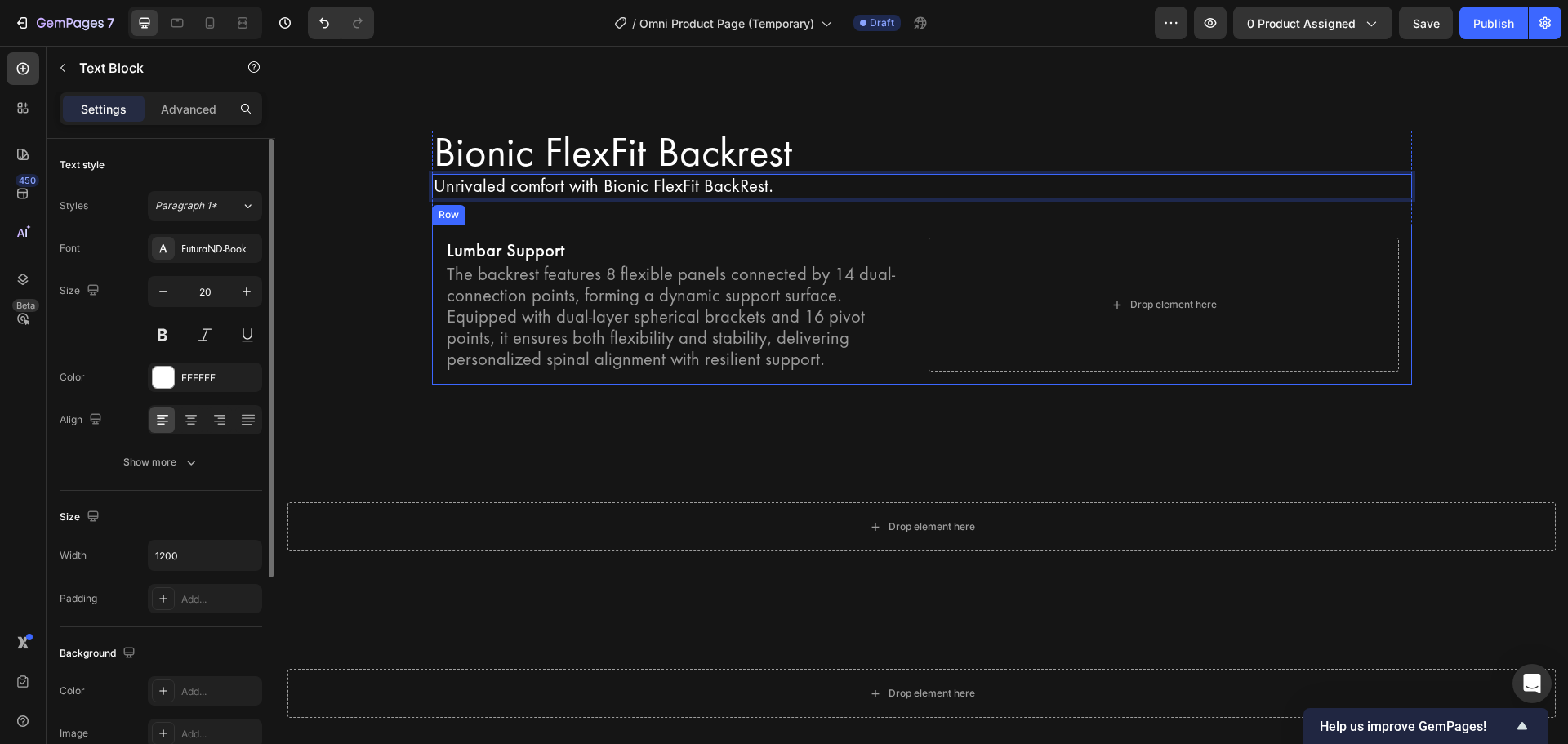
click at [509, 238] on div "Lumbar Support" at bounding box center [680, 250] width 470 height 24
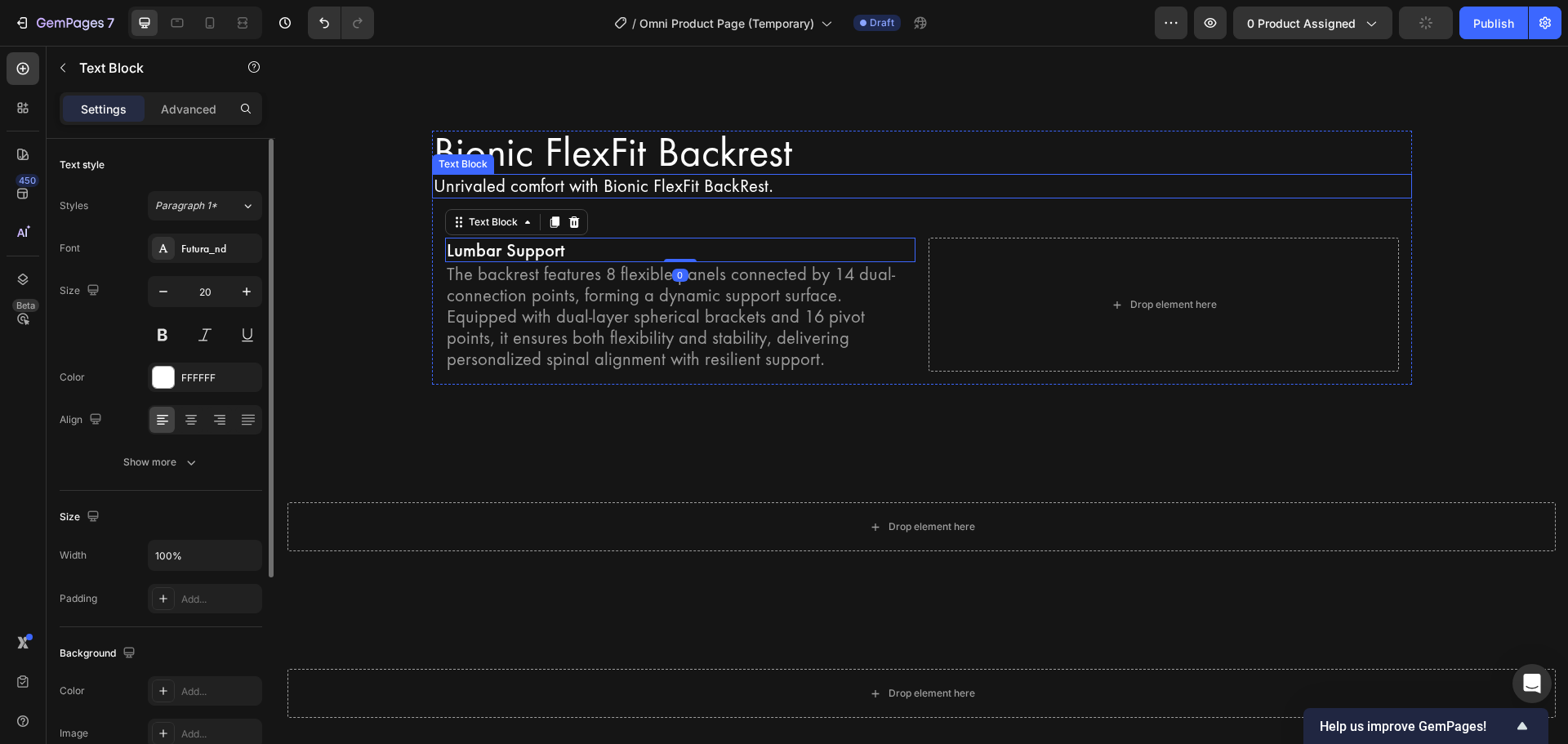
click at [442, 176] on p "Unrivaled comfort with Bionic FlexFit BackRest." at bounding box center [922, 186] width 977 height 21
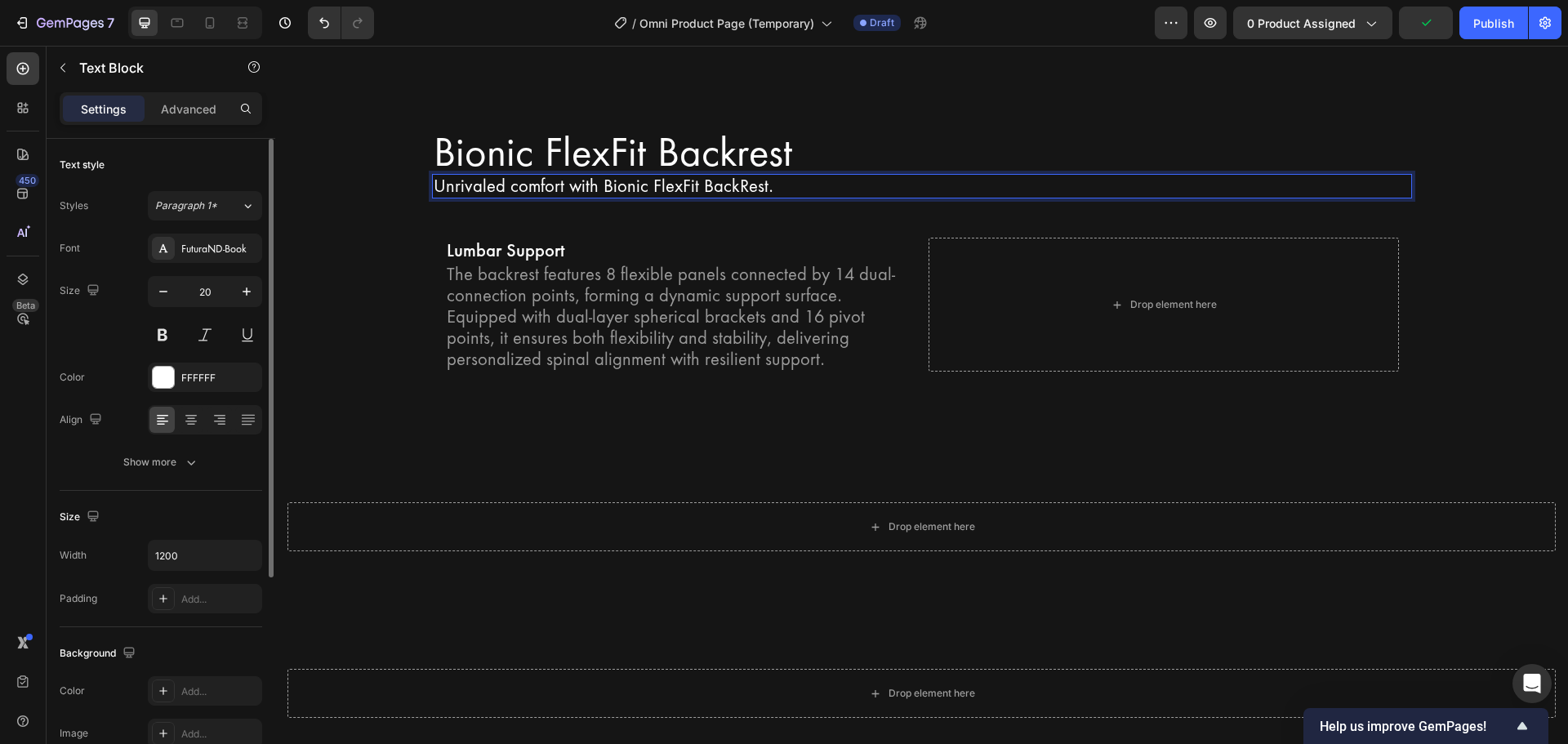
click at [442, 176] on p "Unrivaled comfort with Bionic FlexFit BackRest." at bounding box center [922, 186] width 977 height 21
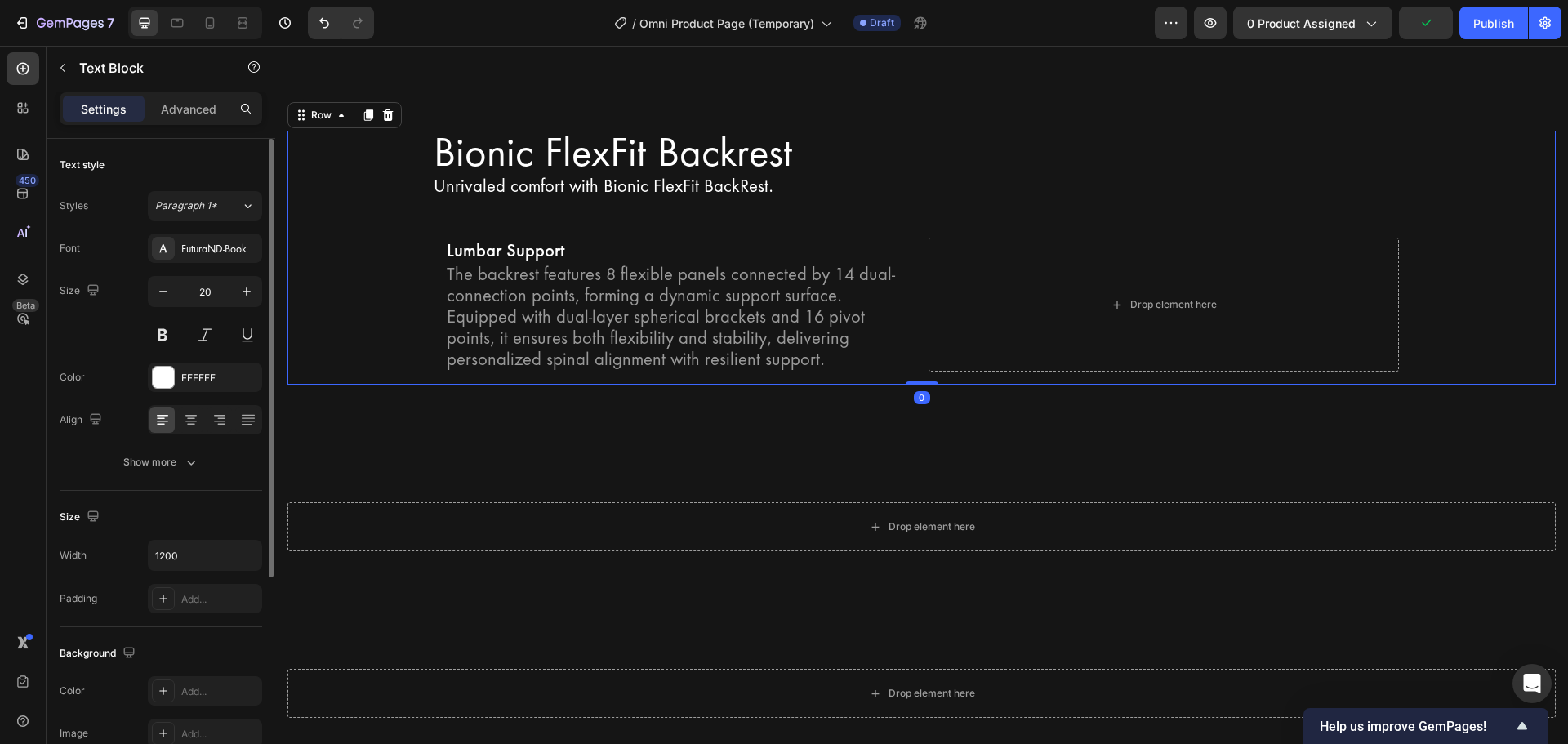
click at [366, 340] on div "Bionic FlexFit Backrest Heading Unrivaled comfort with Bionic FlexFit BackRest.…" at bounding box center [922, 257] width 1268 height 254
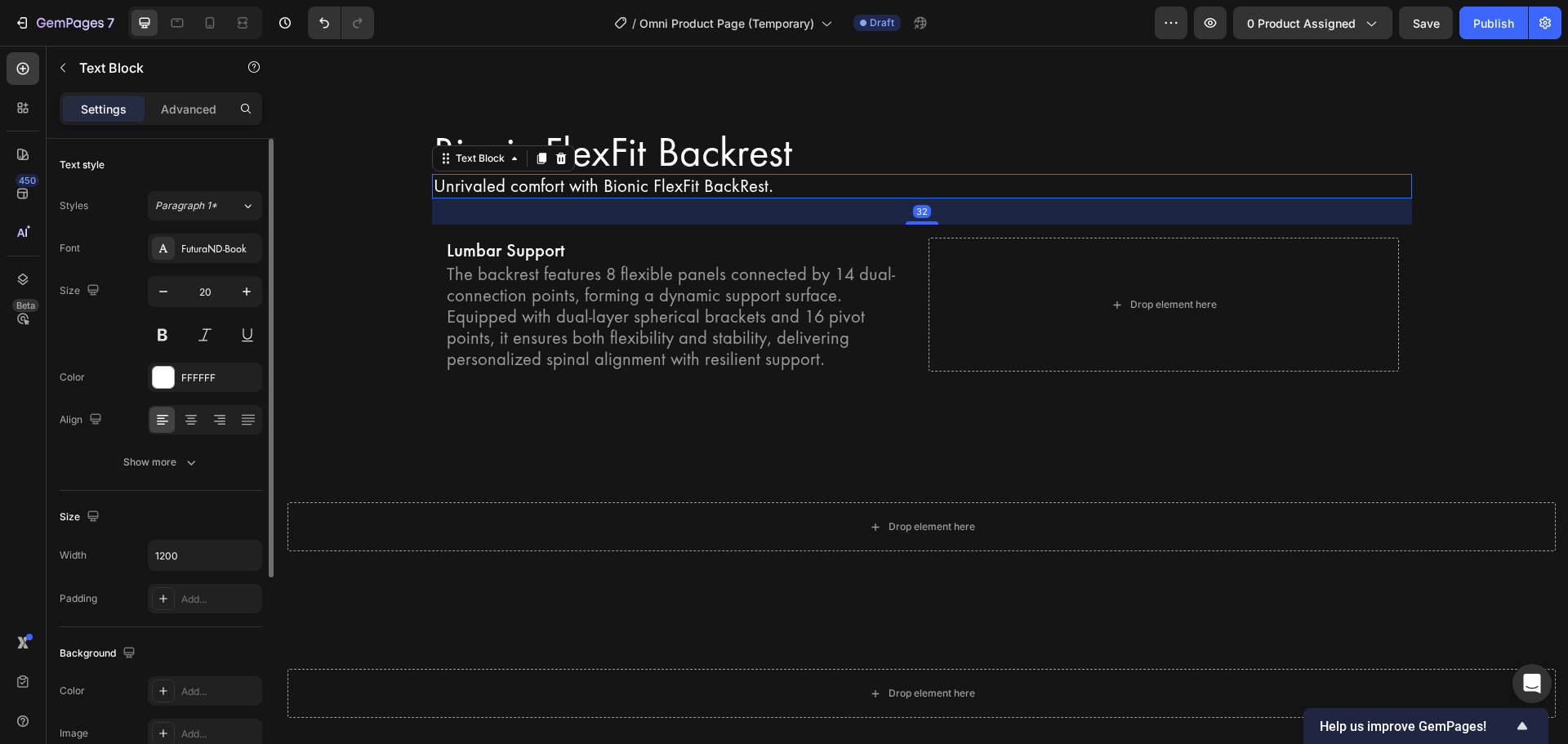
click at [447, 145] on div "Text Block" at bounding box center [503, 158] width 143 height 26
click at [452, 151] on div "Text Block" at bounding box center [479, 158] width 55 height 15
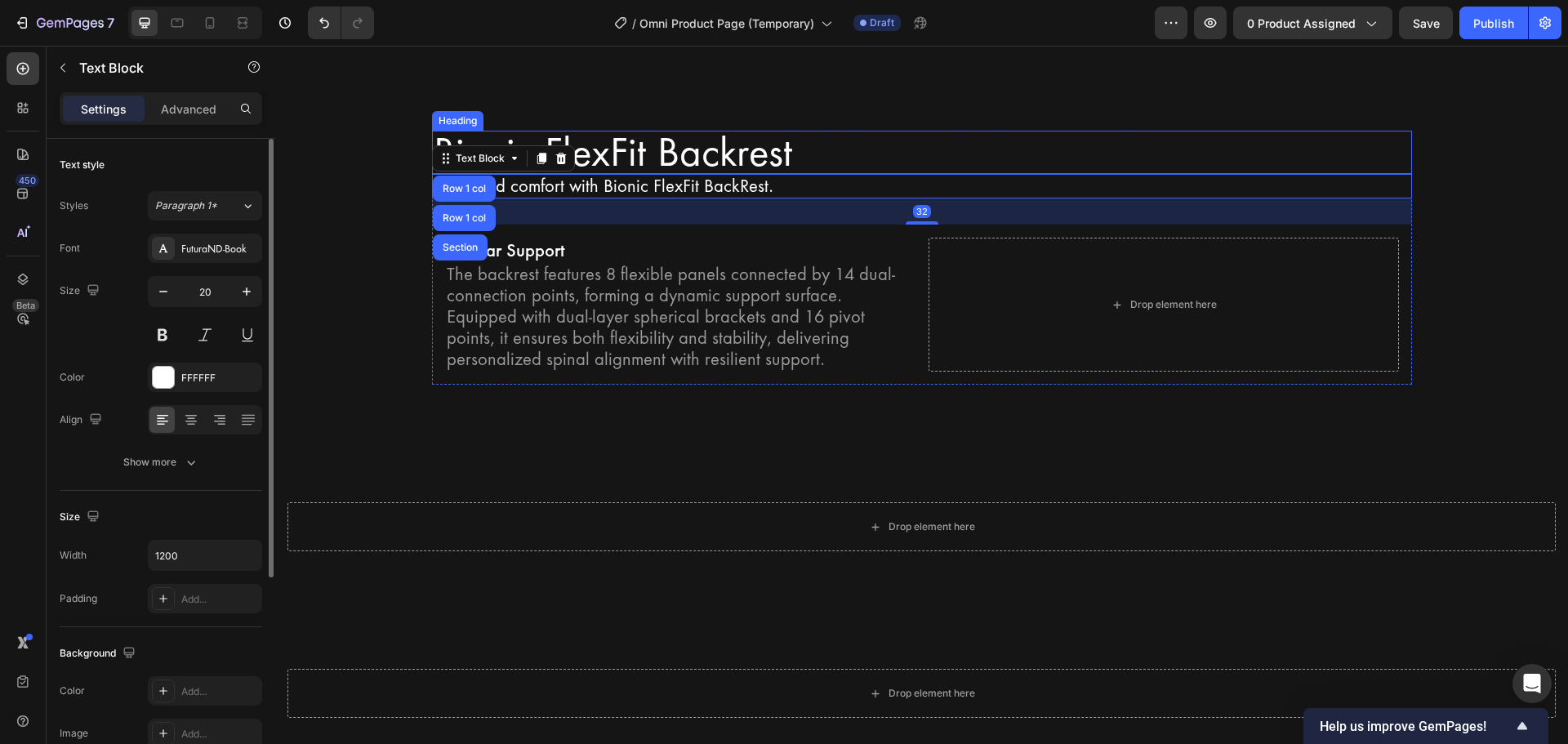
click at [447, 132] on p "Bionic FlexFit Backrest" at bounding box center [922, 152] width 977 height 41
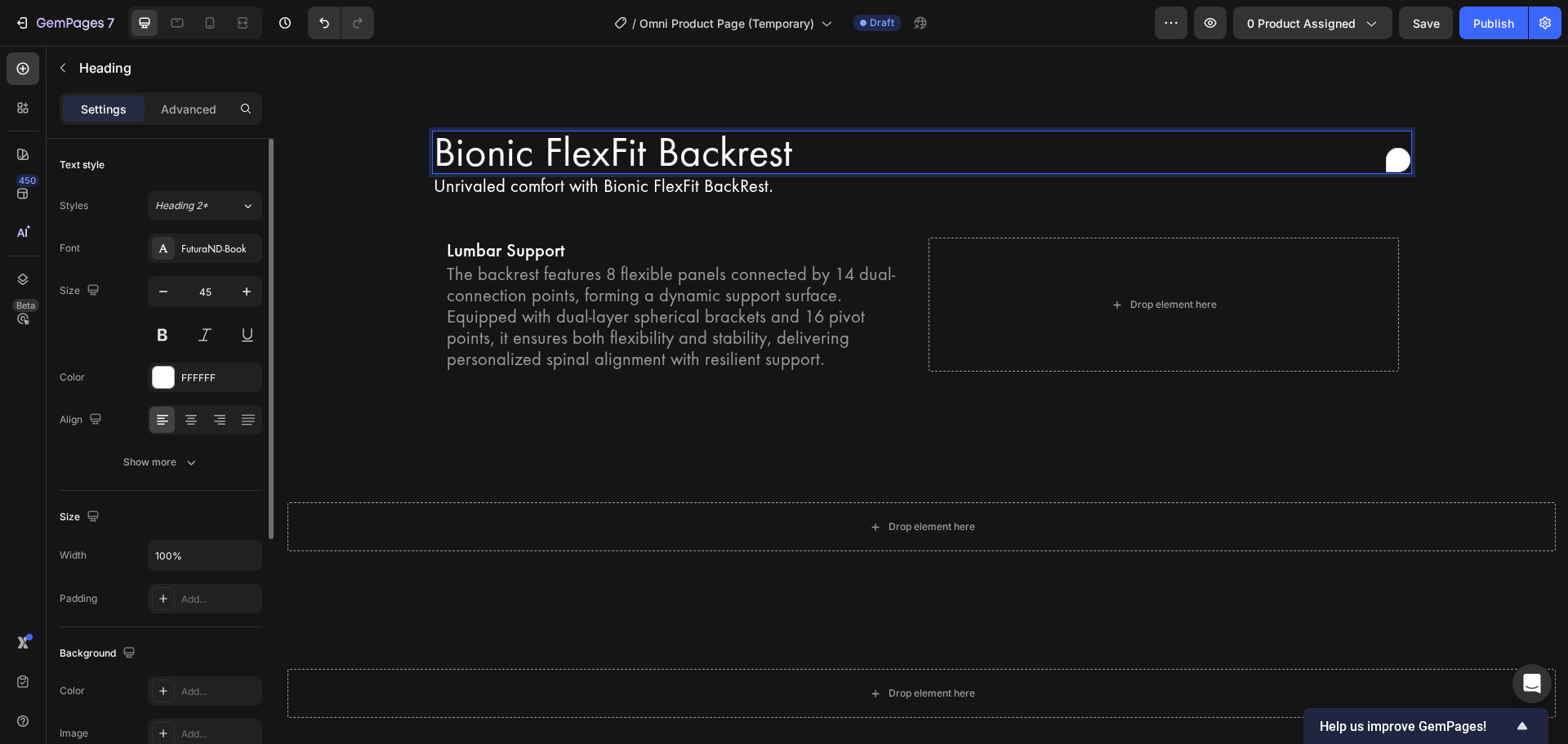
click at [443, 136] on p "Bionic FlexFit Backrest" at bounding box center [922, 152] width 977 height 41
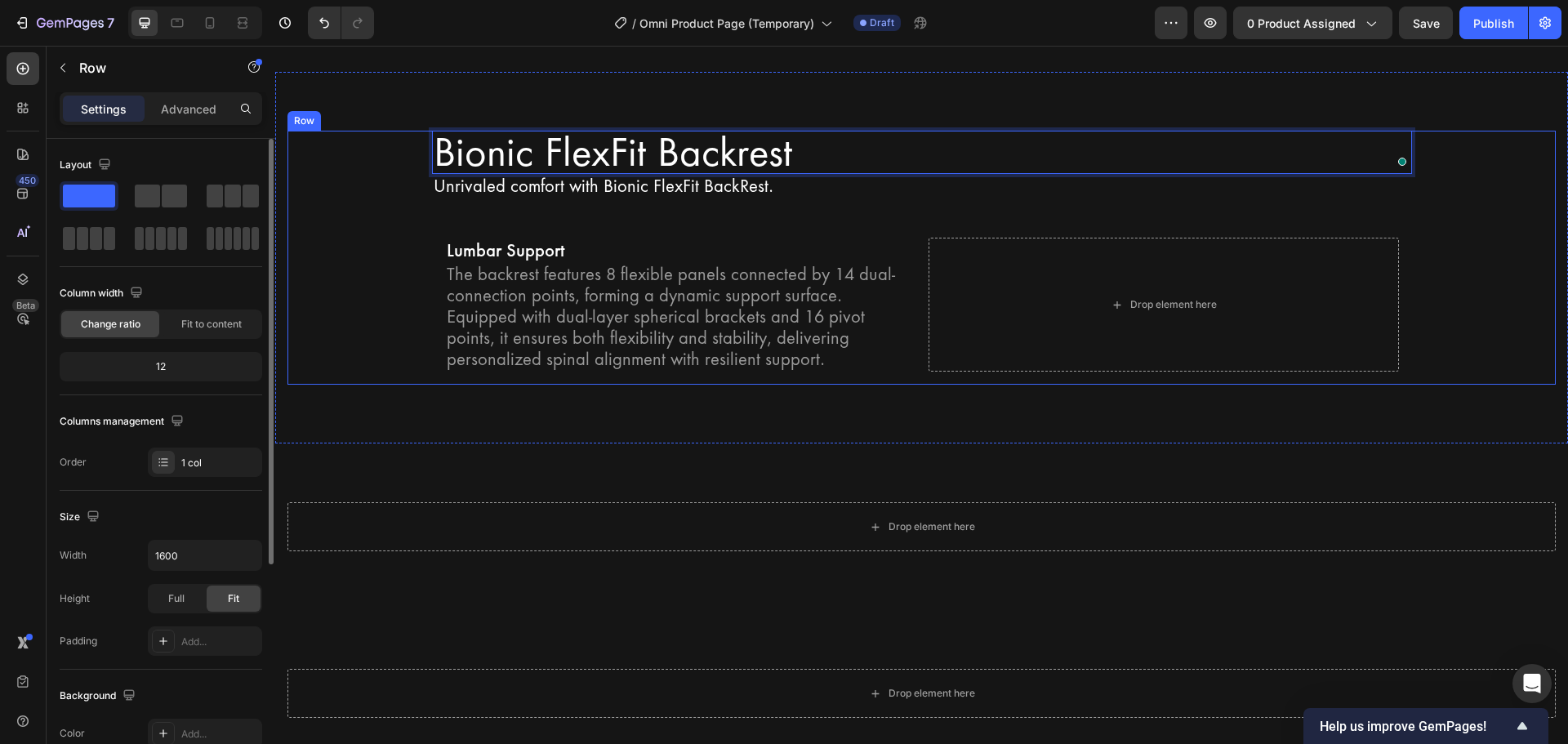
click at [422, 356] on div "Bionic FlexFit Backrest Heading 0 Unrivaled comfort with Bionic FlexFit BackRes…" at bounding box center [922, 257] width 1268 height 254
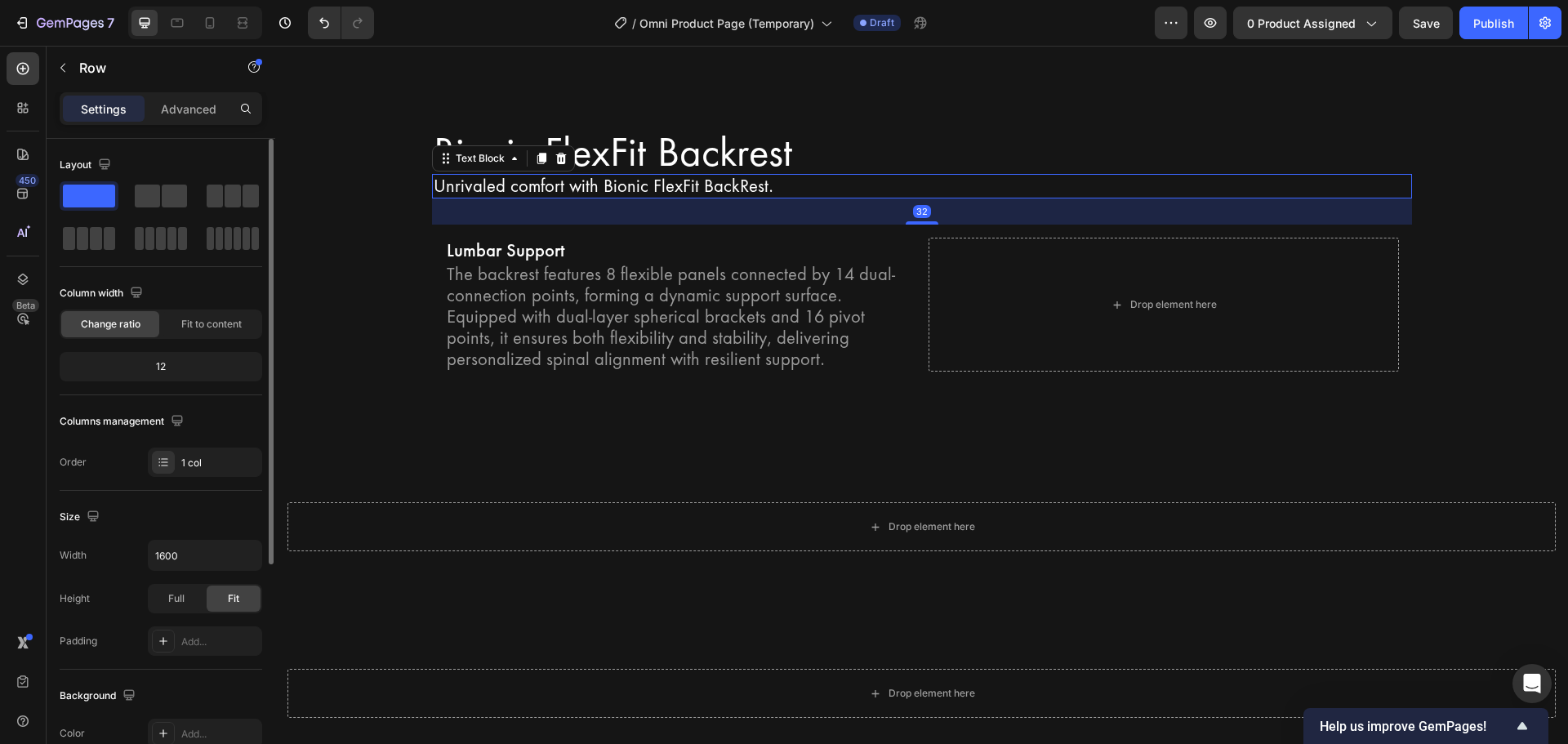
click at [501, 174] on div "Unrivaled comfort with Bionic FlexFit BackRest." at bounding box center [922, 186] width 980 height 24
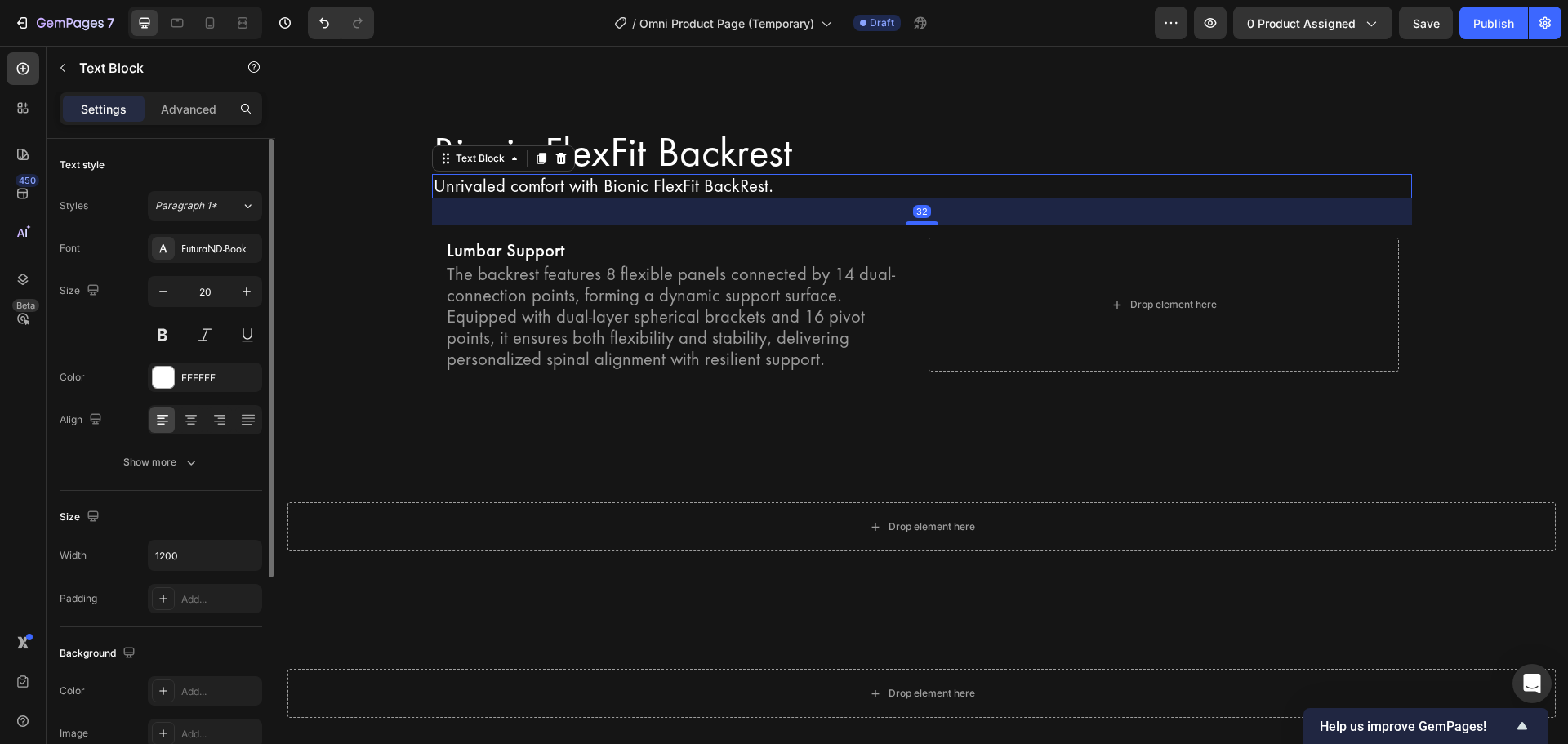
click at [500, 174] on div "Unrivaled comfort with Bionic FlexFit BackRest." at bounding box center [922, 186] width 980 height 24
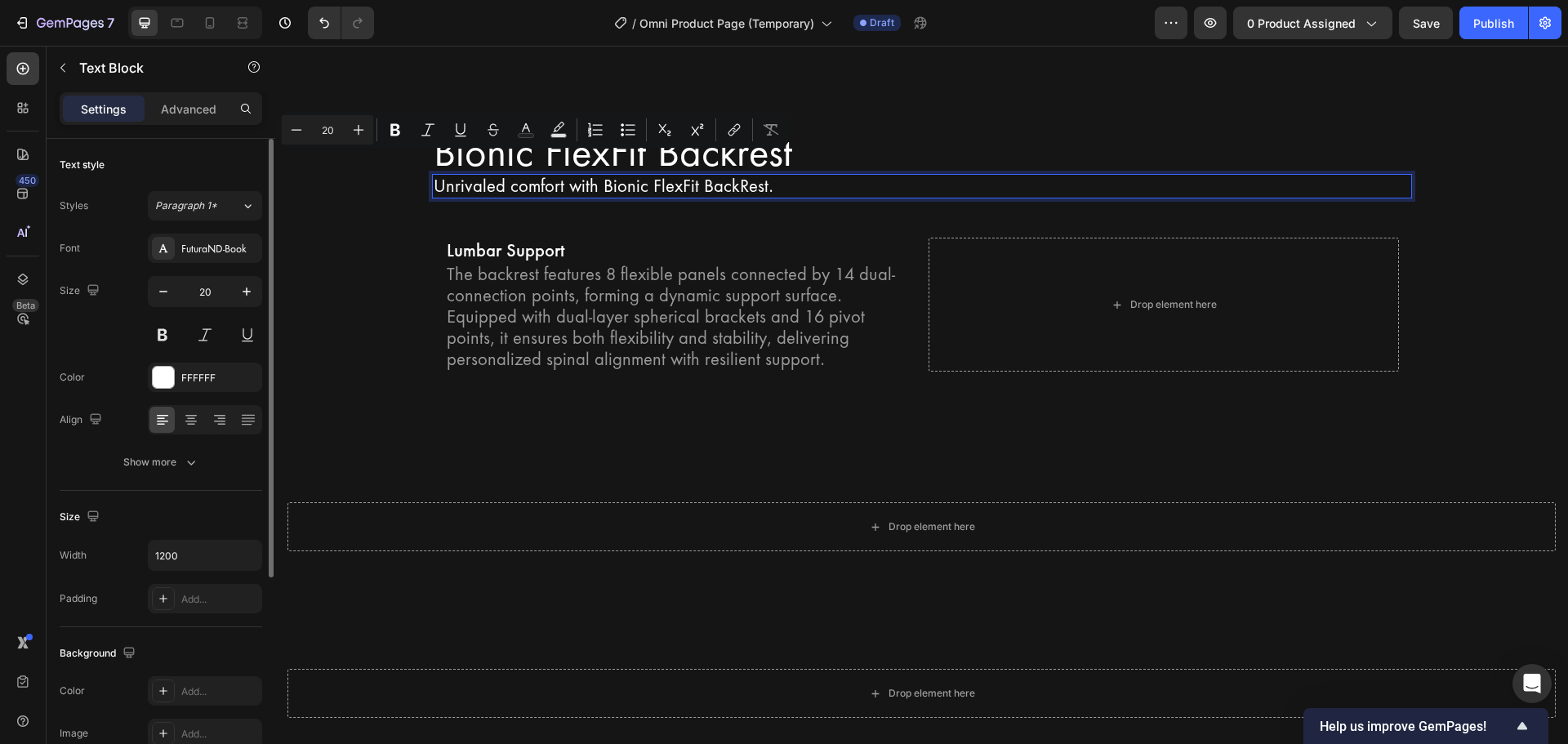
click at [437, 176] on p "Unrivaled comfort with Bionic FlexFit BackRest." at bounding box center [922, 186] width 977 height 21
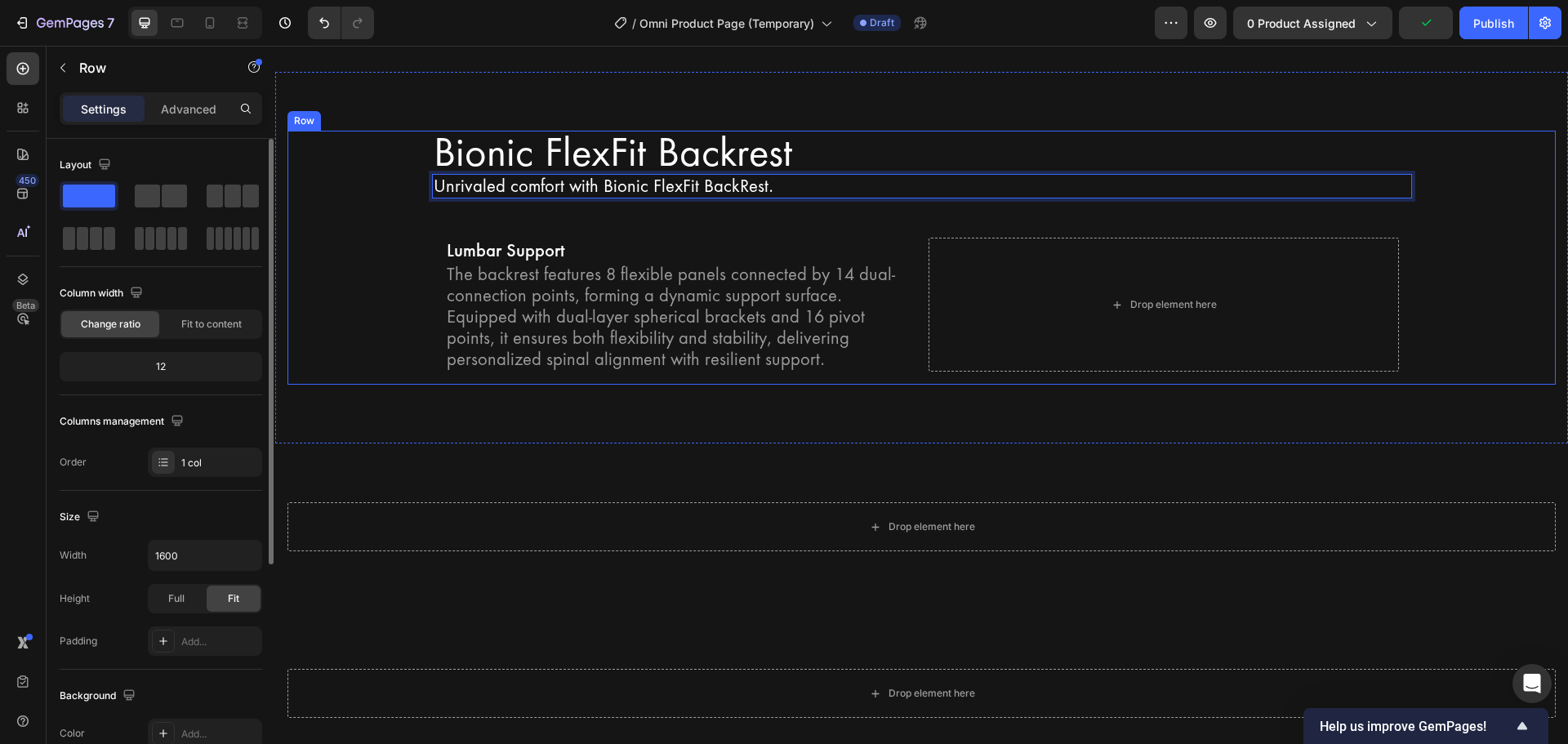
click at [376, 346] on div "Bionic FlexFit Backrest Heading Unrivaled comfort with Bionic FlexFit BackRest.…" at bounding box center [922, 257] width 1268 height 254
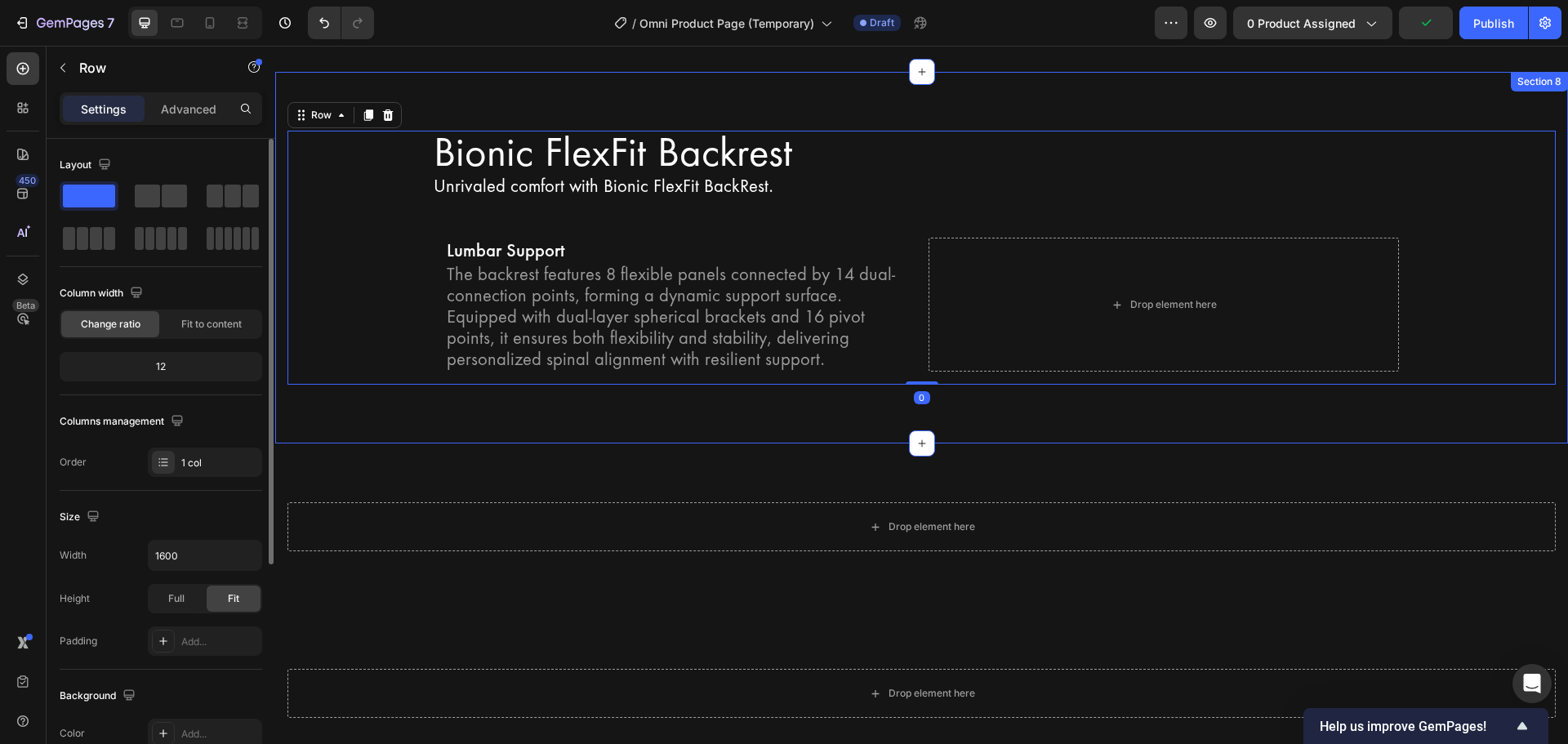
click at [374, 395] on div "Bionic FlexFit Backrest Heading Unrivaled comfort with Bionic FlexFit BackRest.…" at bounding box center [922, 258] width 1293 height 372
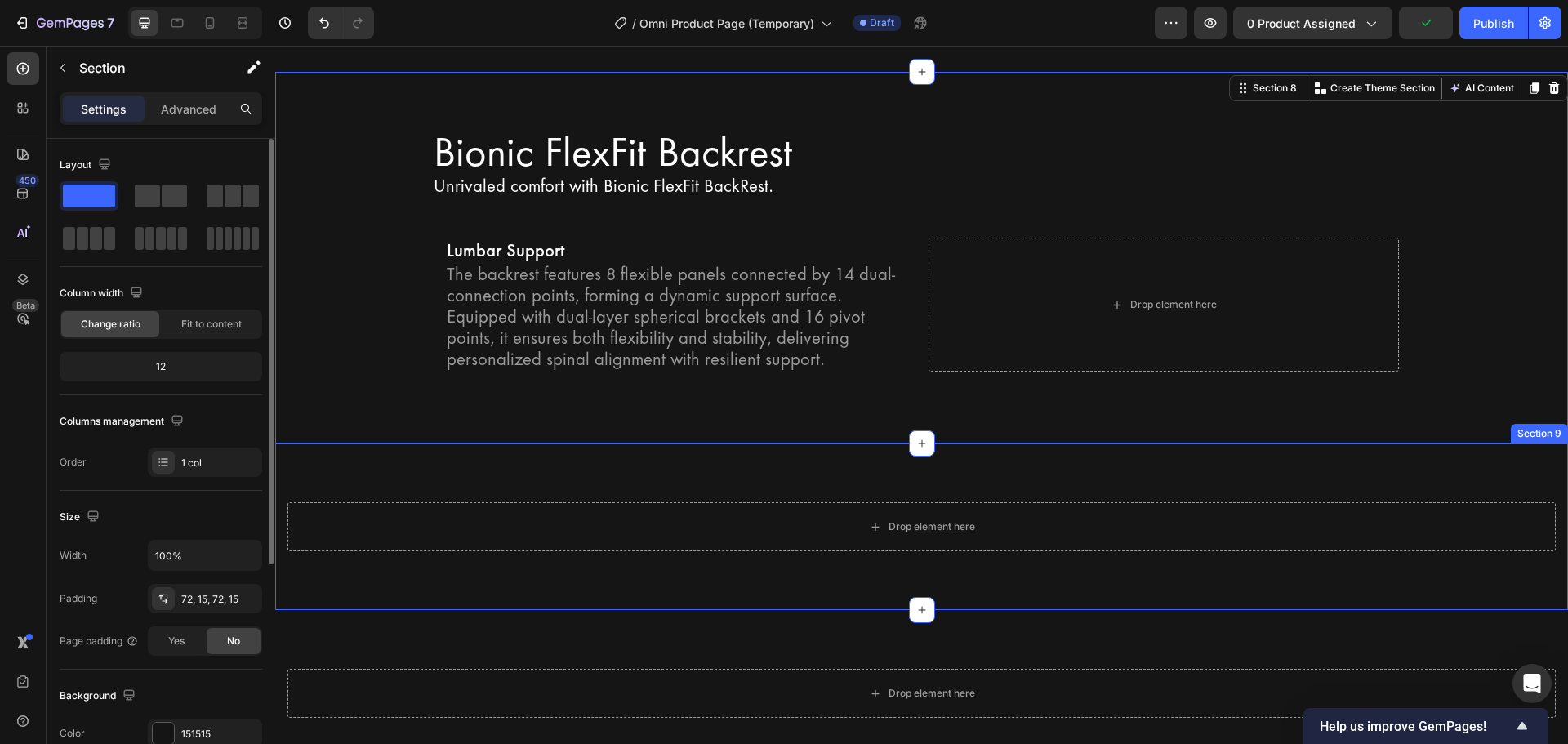
click at [378, 443] on div "Drop element here Row Section 9" at bounding box center [922, 526] width 1293 height 166
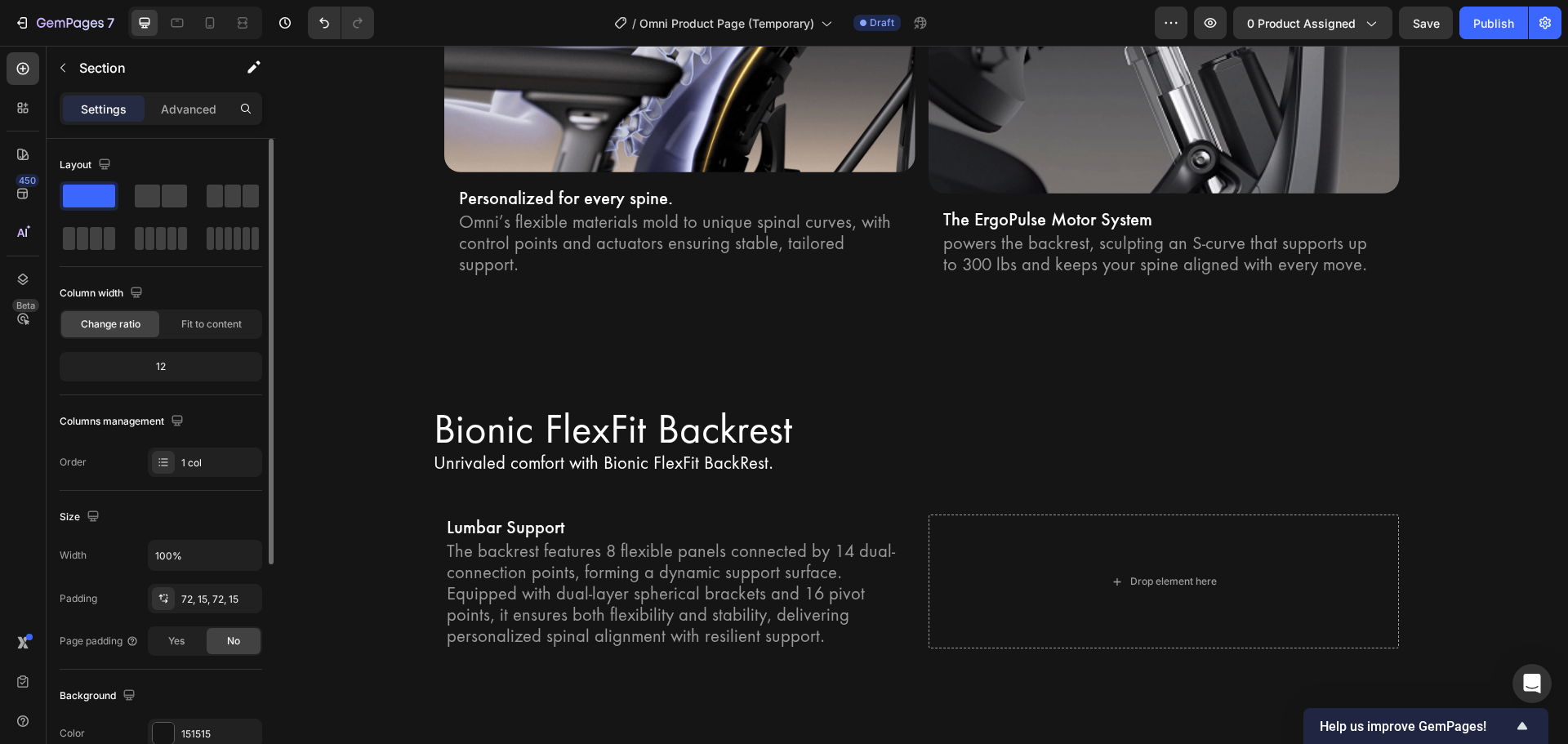
scroll to position [3099, 0]
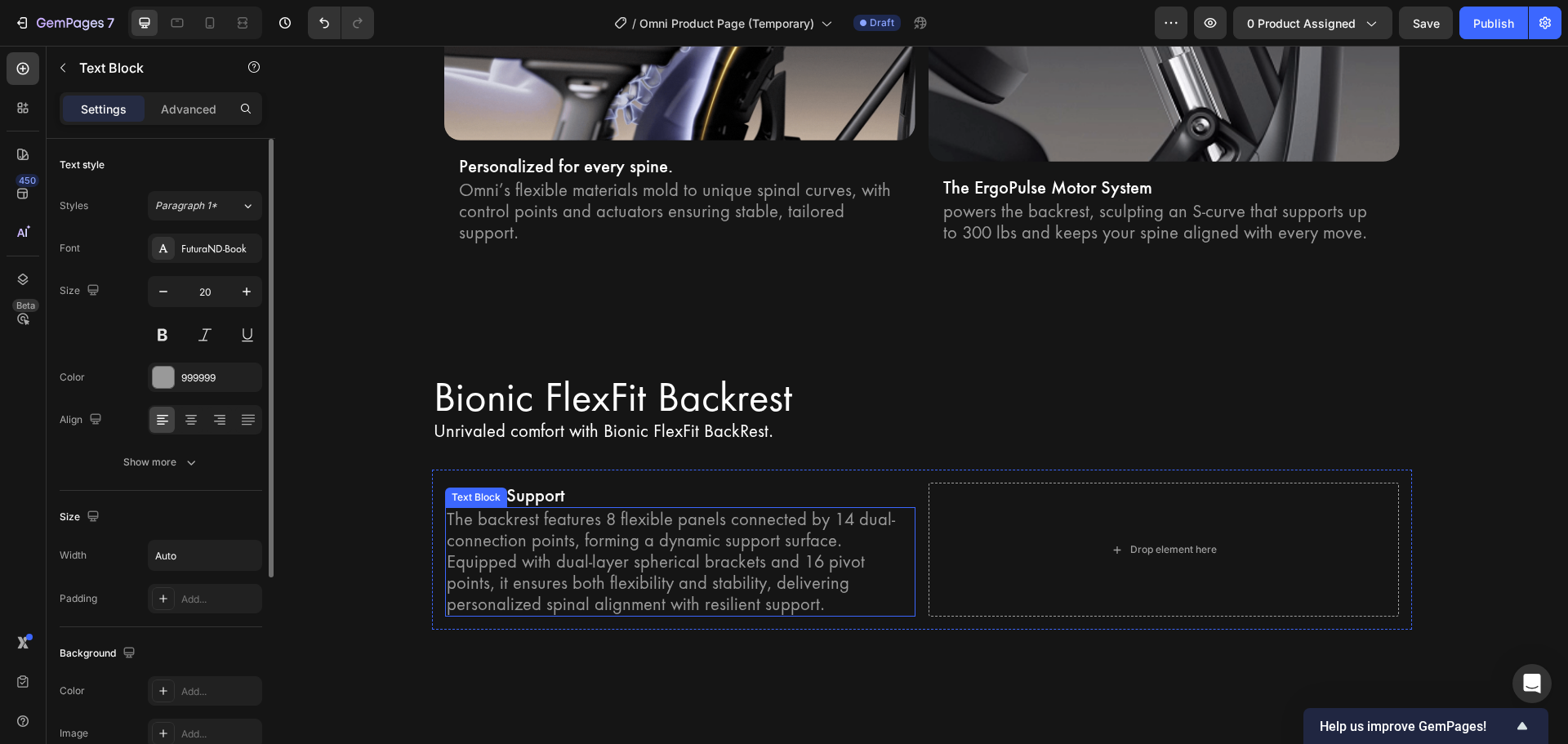
click at [701, 509] on p "The backrest features 8 flexible panels connected by 14 dual-connection points,…" at bounding box center [680, 561] width 467 height 106
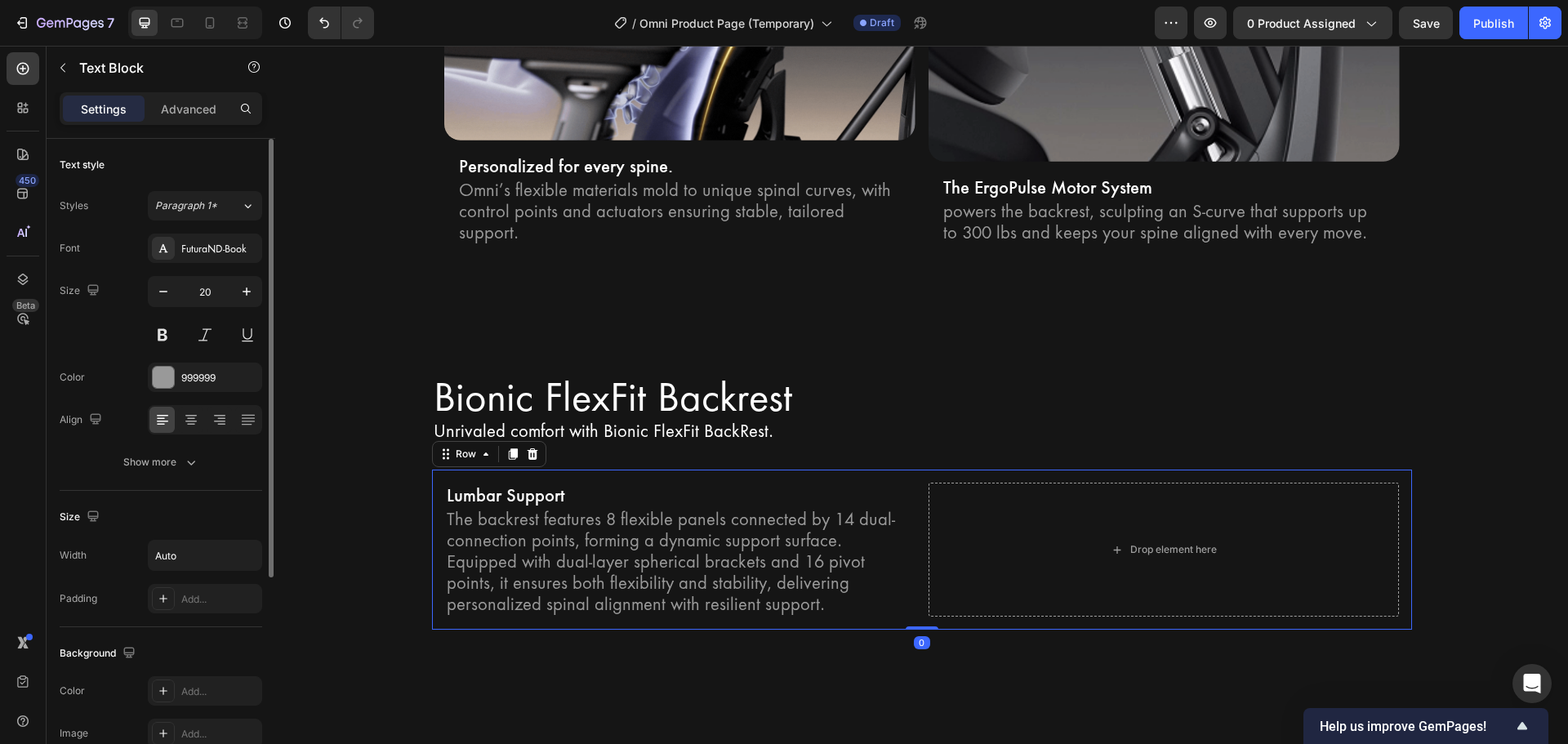
click at [909, 469] on div "Lumbar Support Text Block The backrest features 8 flexible panels connected by …" at bounding box center [922, 549] width 980 height 160
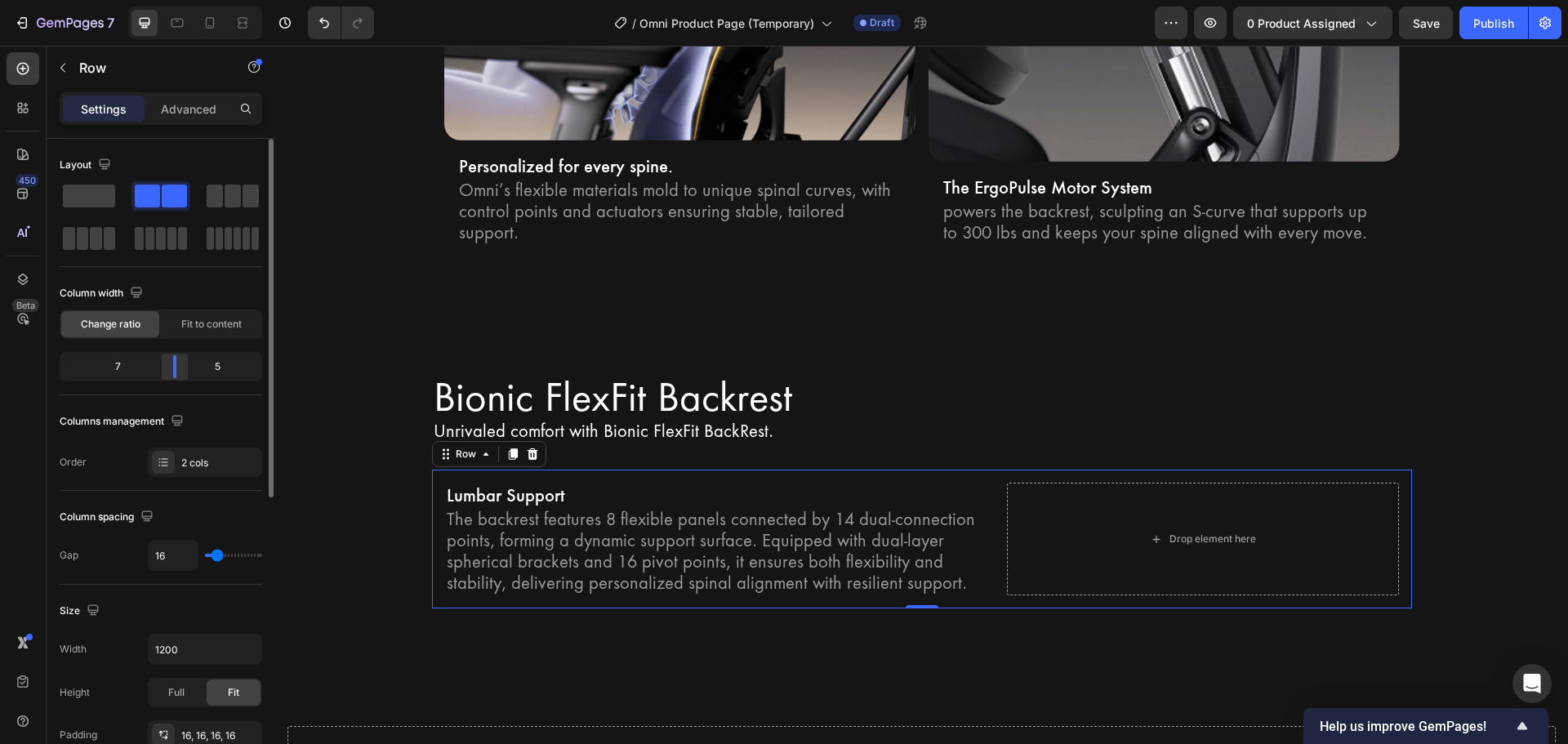
drag, startPoint x: 166, startPoint y: 365, endPoint x: 244, endPoint y: 316, distance: 92.1
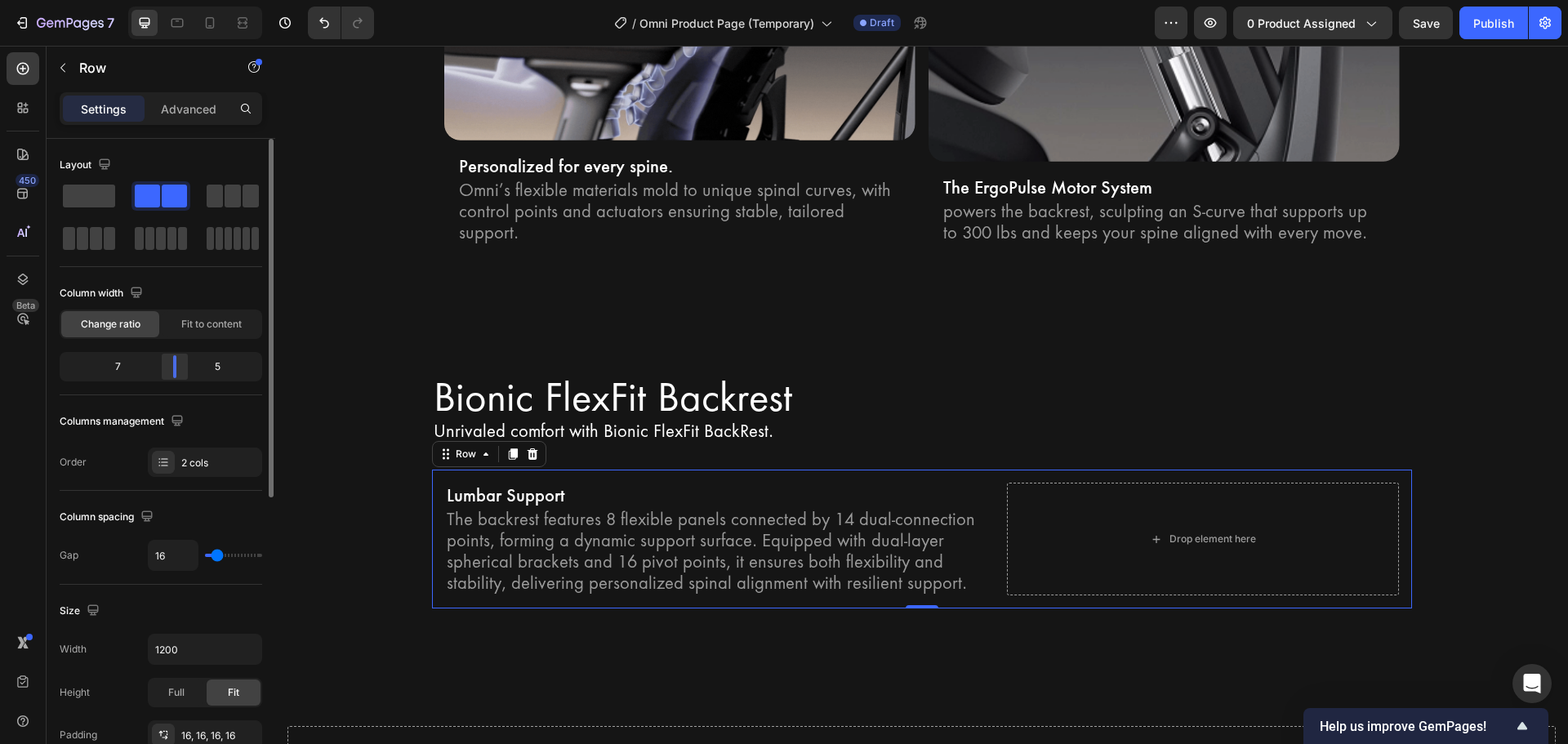
click at [177, 369] on div at bounding box center [175, 366] width 30 height 23
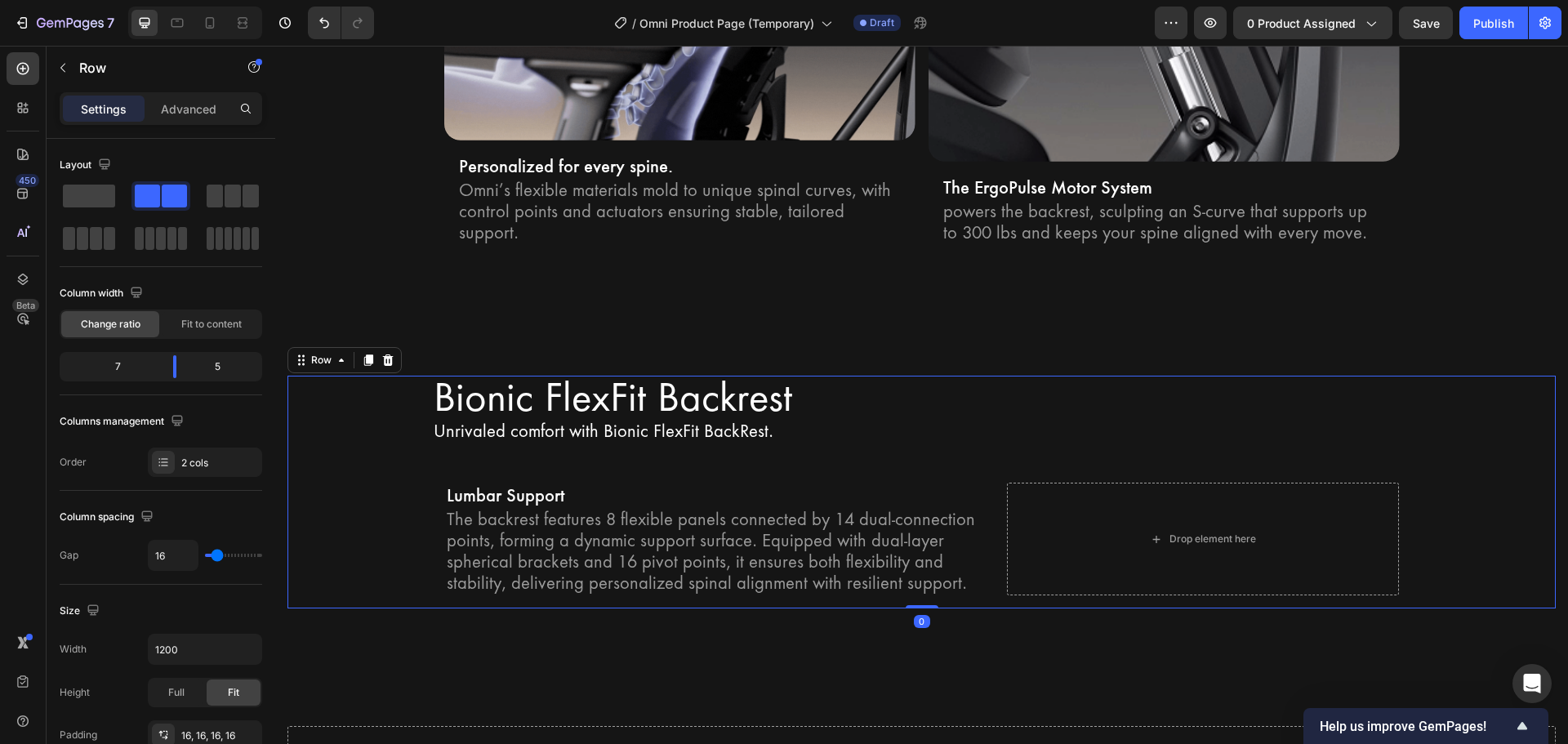
click at [364, 430] on div "Bionic FlexFit Backrest Heading Unrivaled comfort with Bionic FlexFit BackRest.…" at bounding box center [922, 492] width 1268 height 233
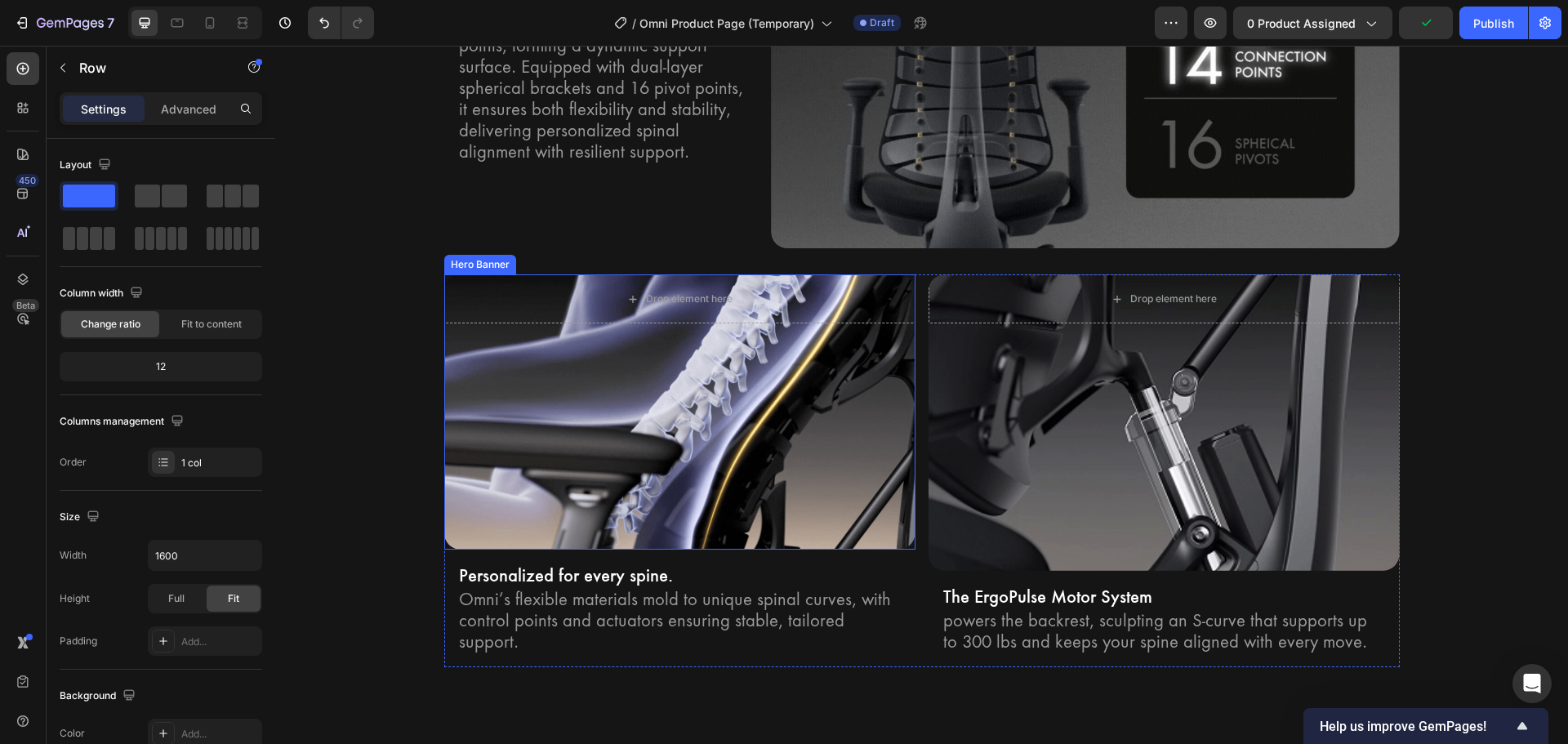
scroll to position [2692, 0]
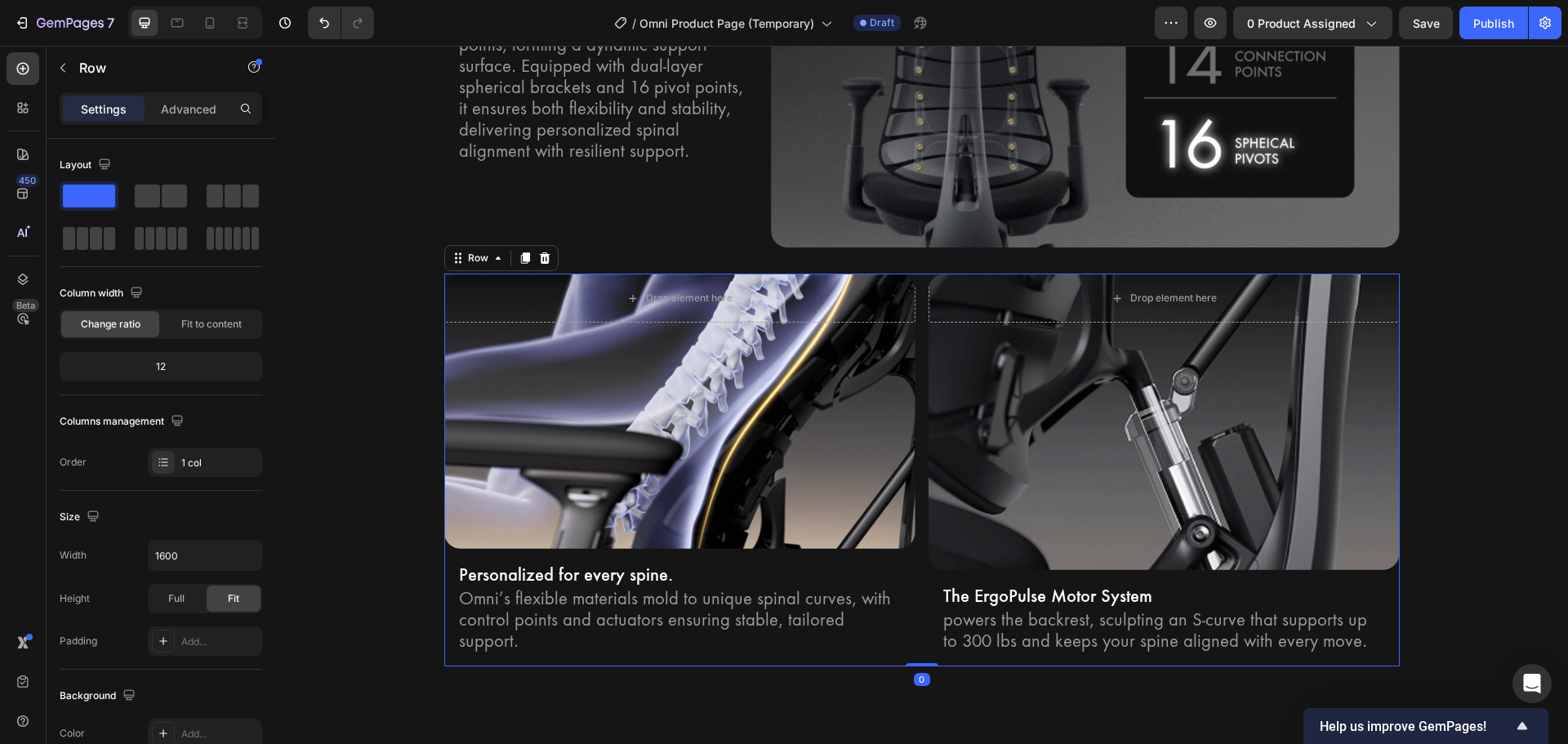
click at [918, 274] on div "Drop element here Hero Banner Personalized for every spine. Text Block Omni’s f…" at bounding box center [922, 469] width 956 height 393
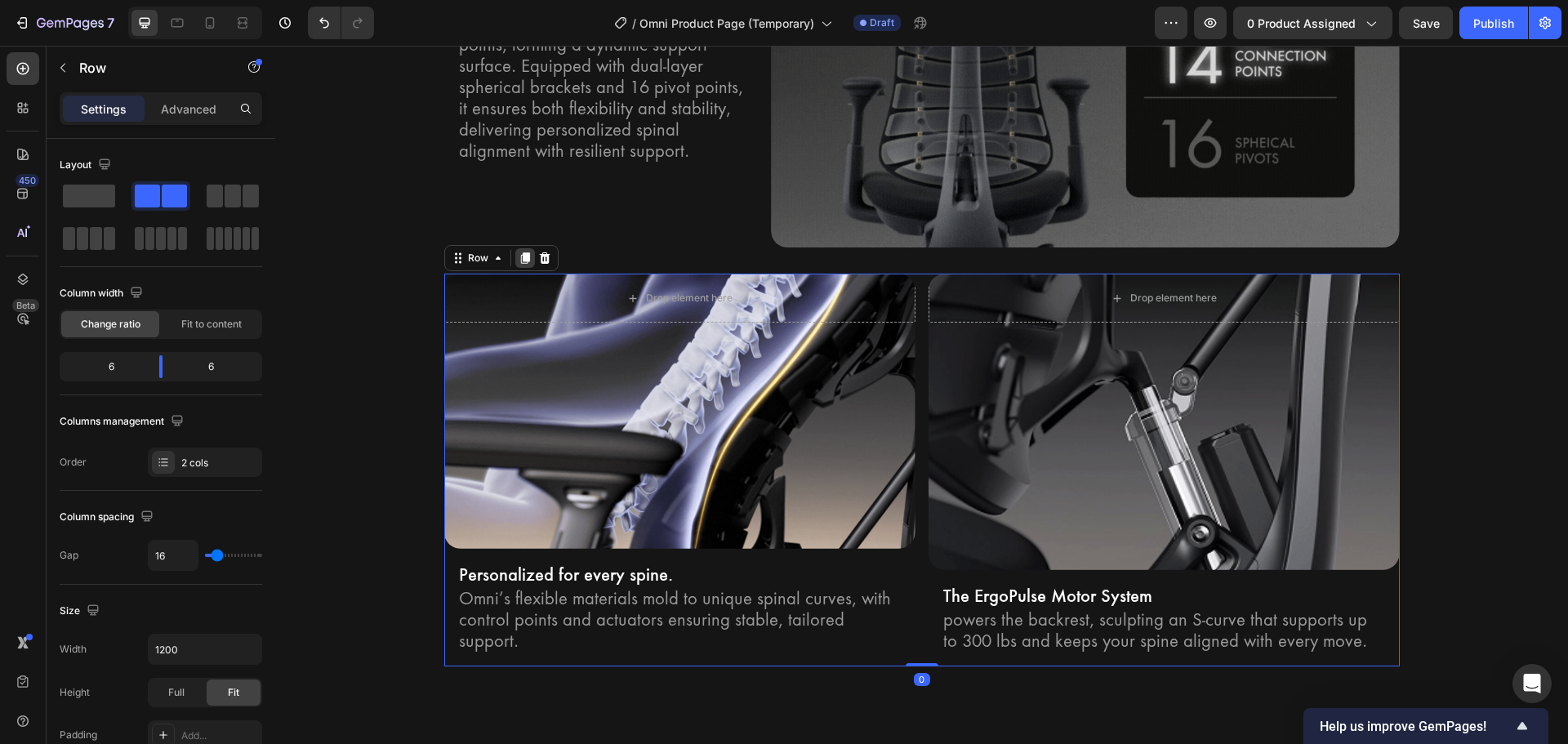
click at [515, 258] on div at bounding box center [525, 258] width 19 height 19
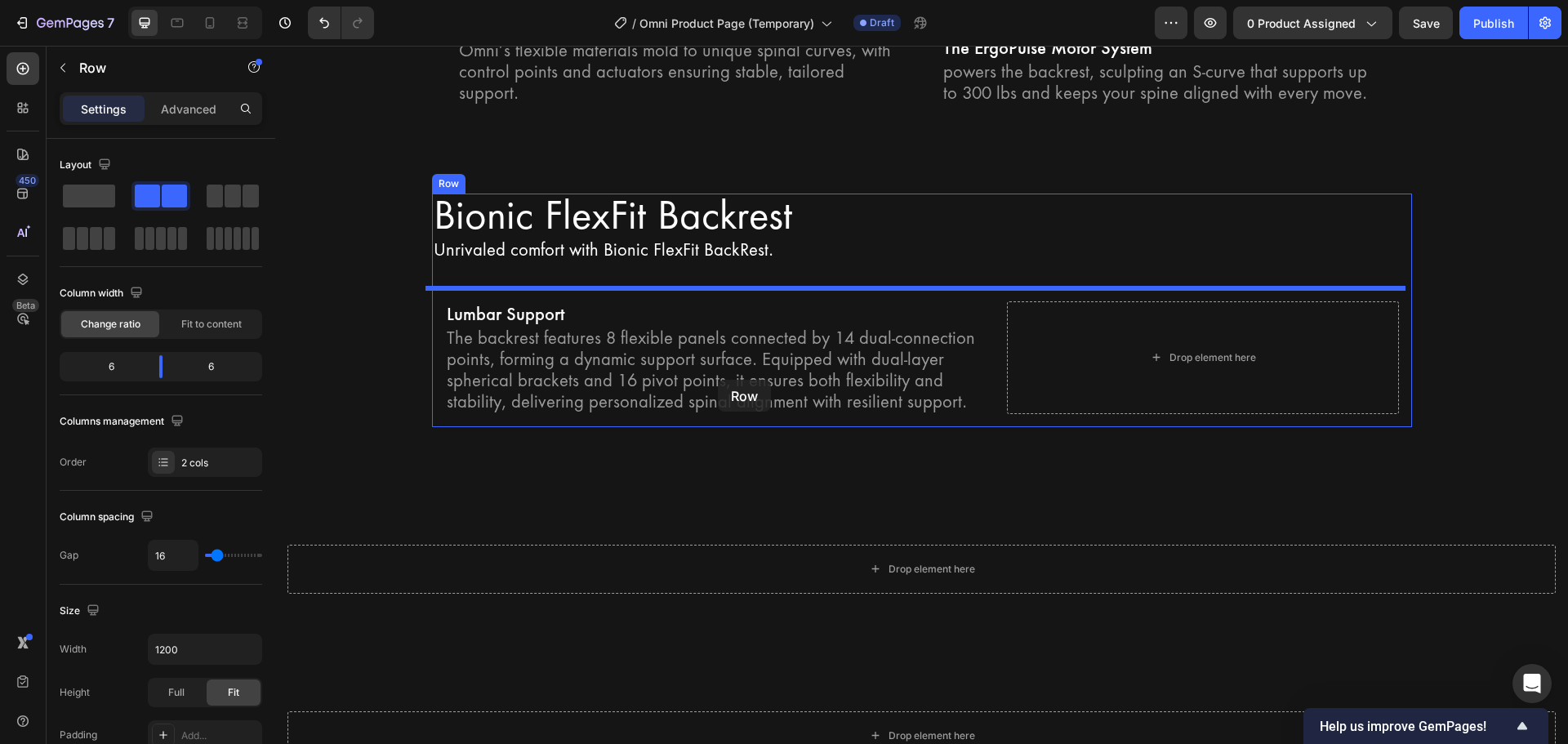
scroll to position [3608, 0]
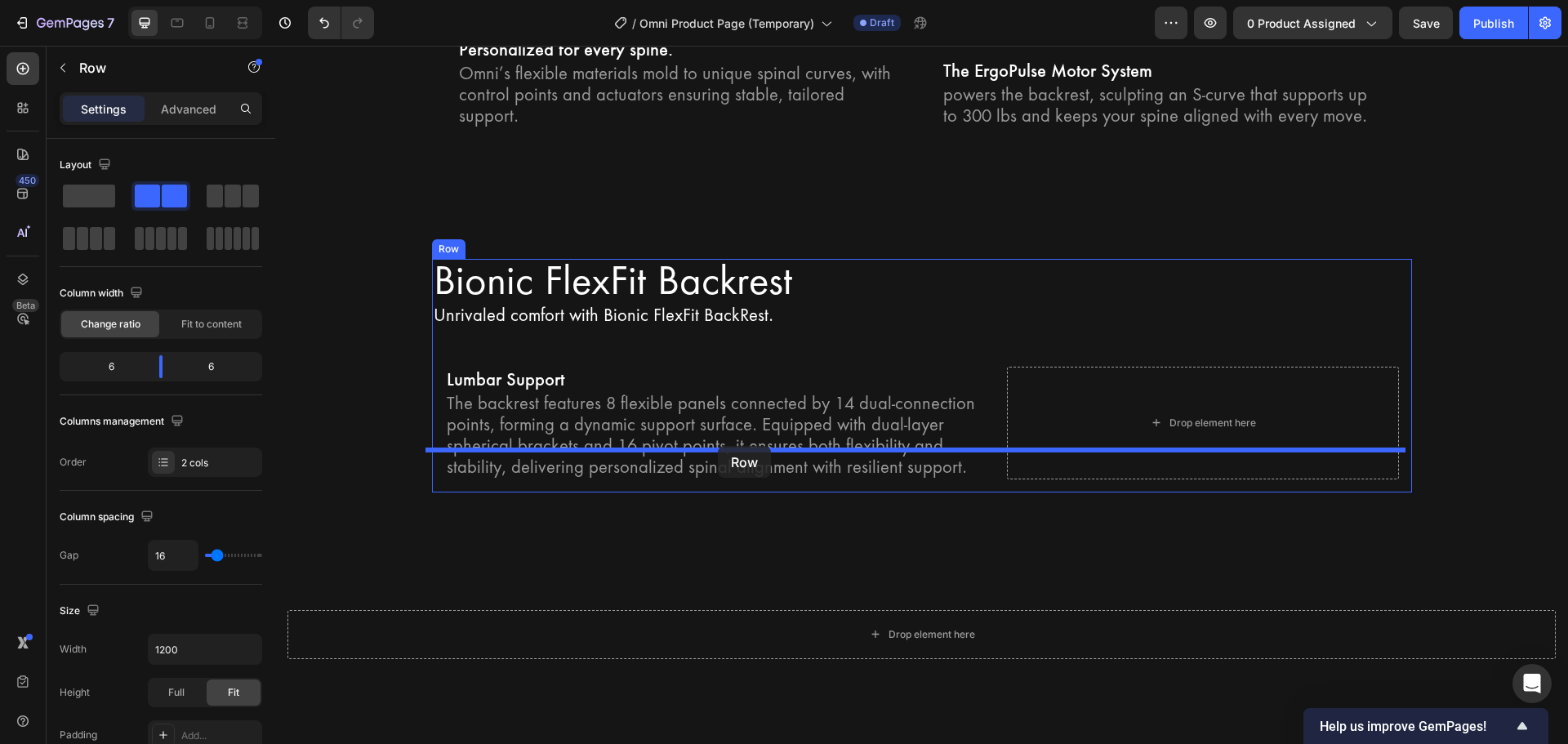
drag, startPoint x: 480, startPoint y: 177, endPoint x: 718, endPoint y: 446, distance: 359.2
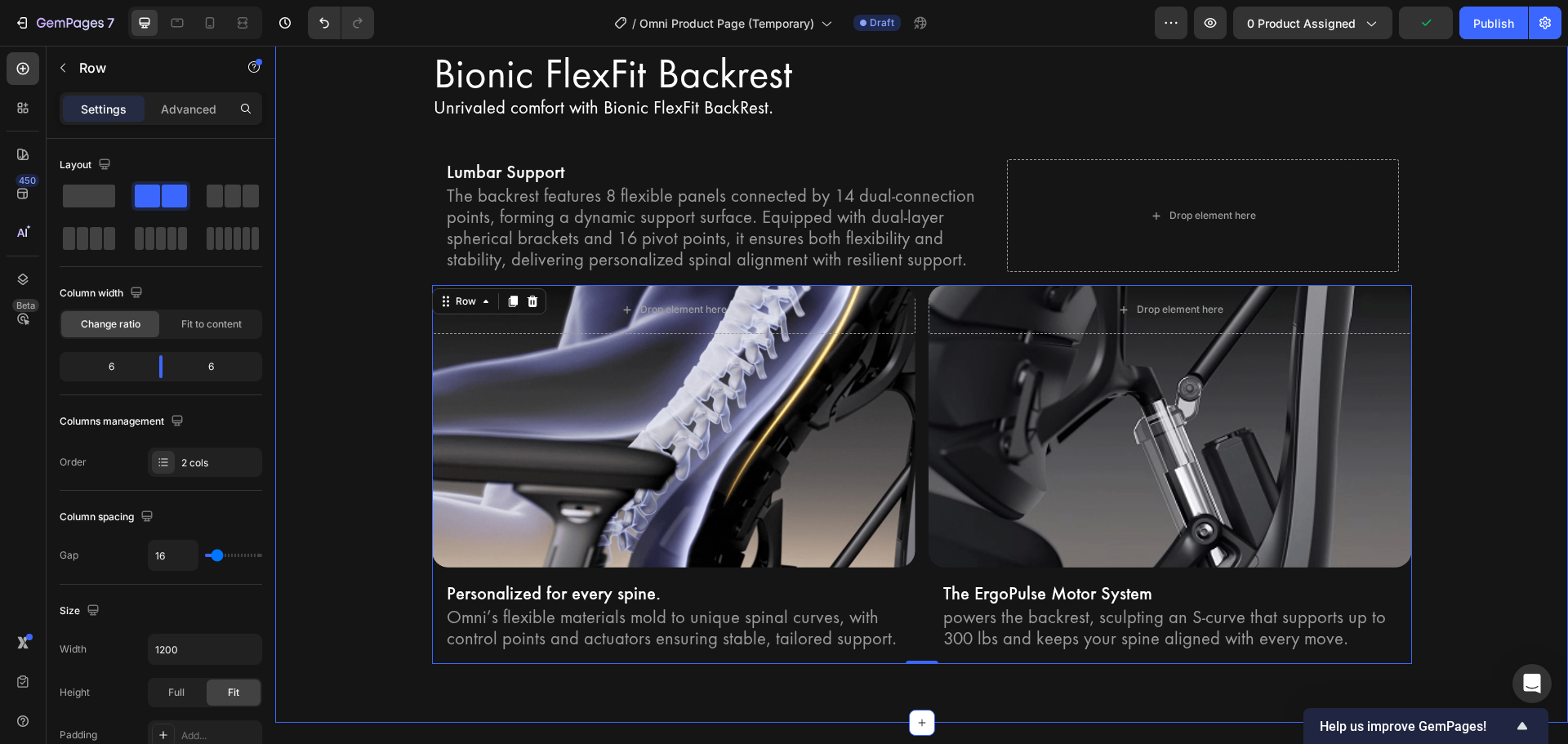
scroll to position [3527, 0]
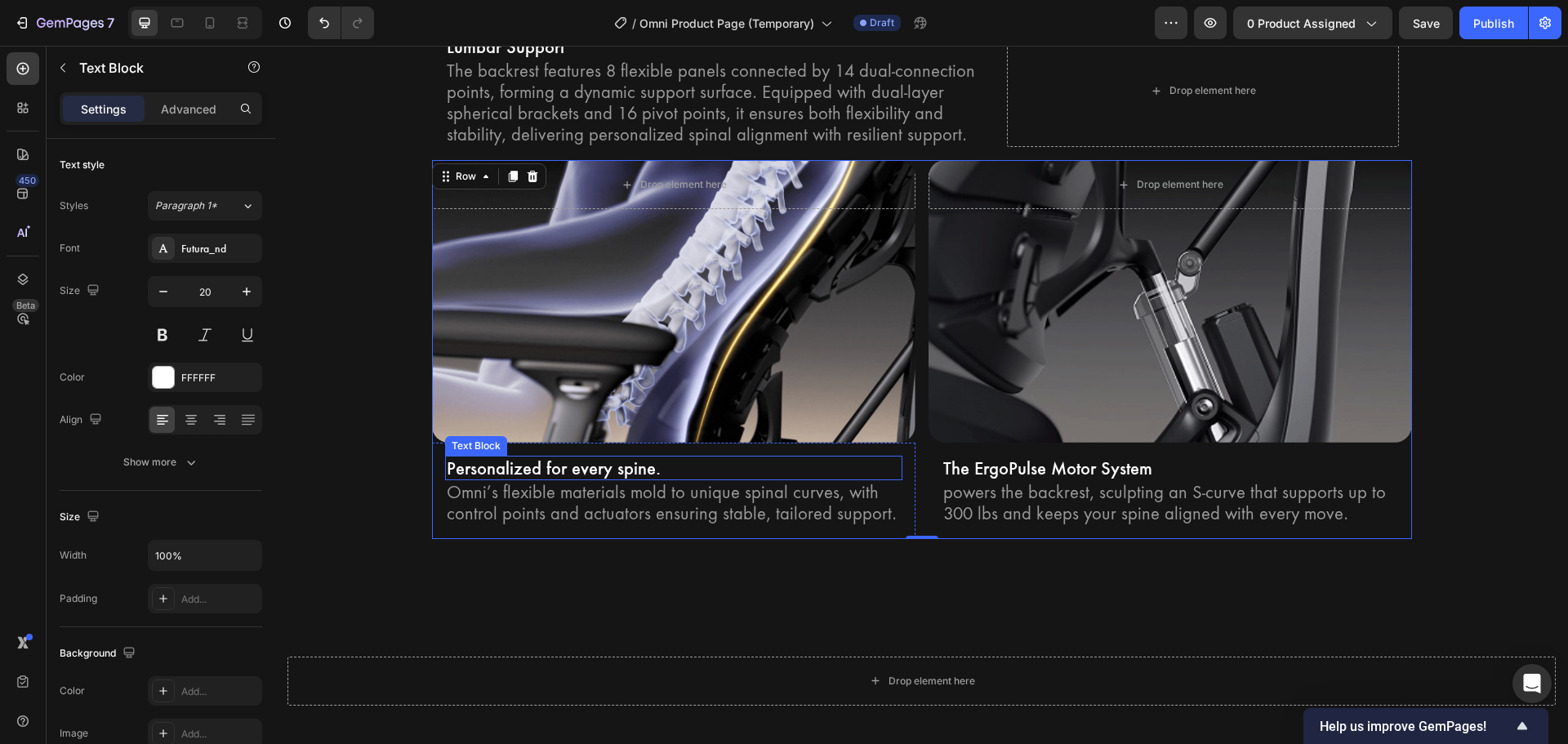
click at [689, 462] on p "Personalized for every spine." at bounding box center [673, 468] width 454 height 21
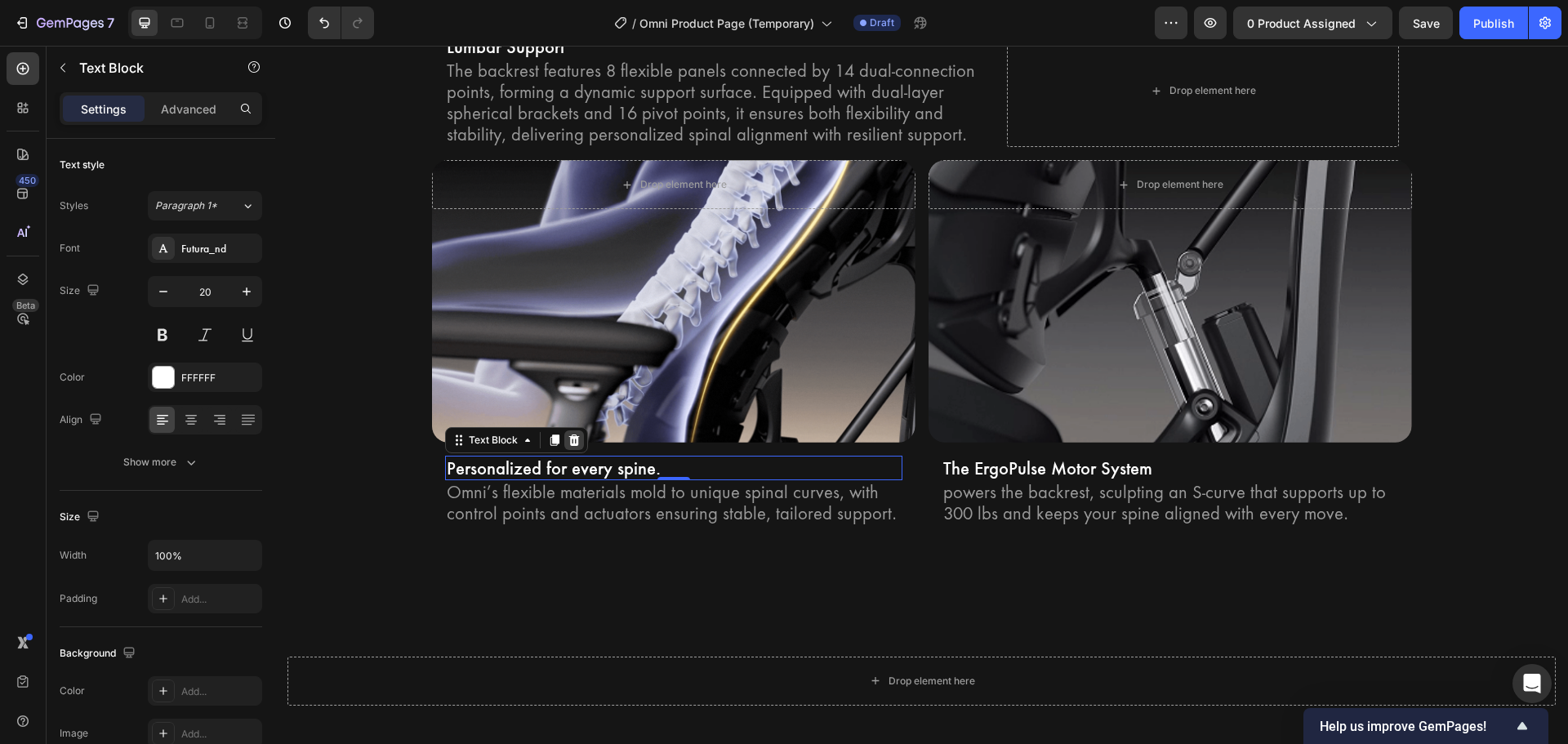
click at [570, 447] on div at bounding box center [574, 440] width 19 height 19
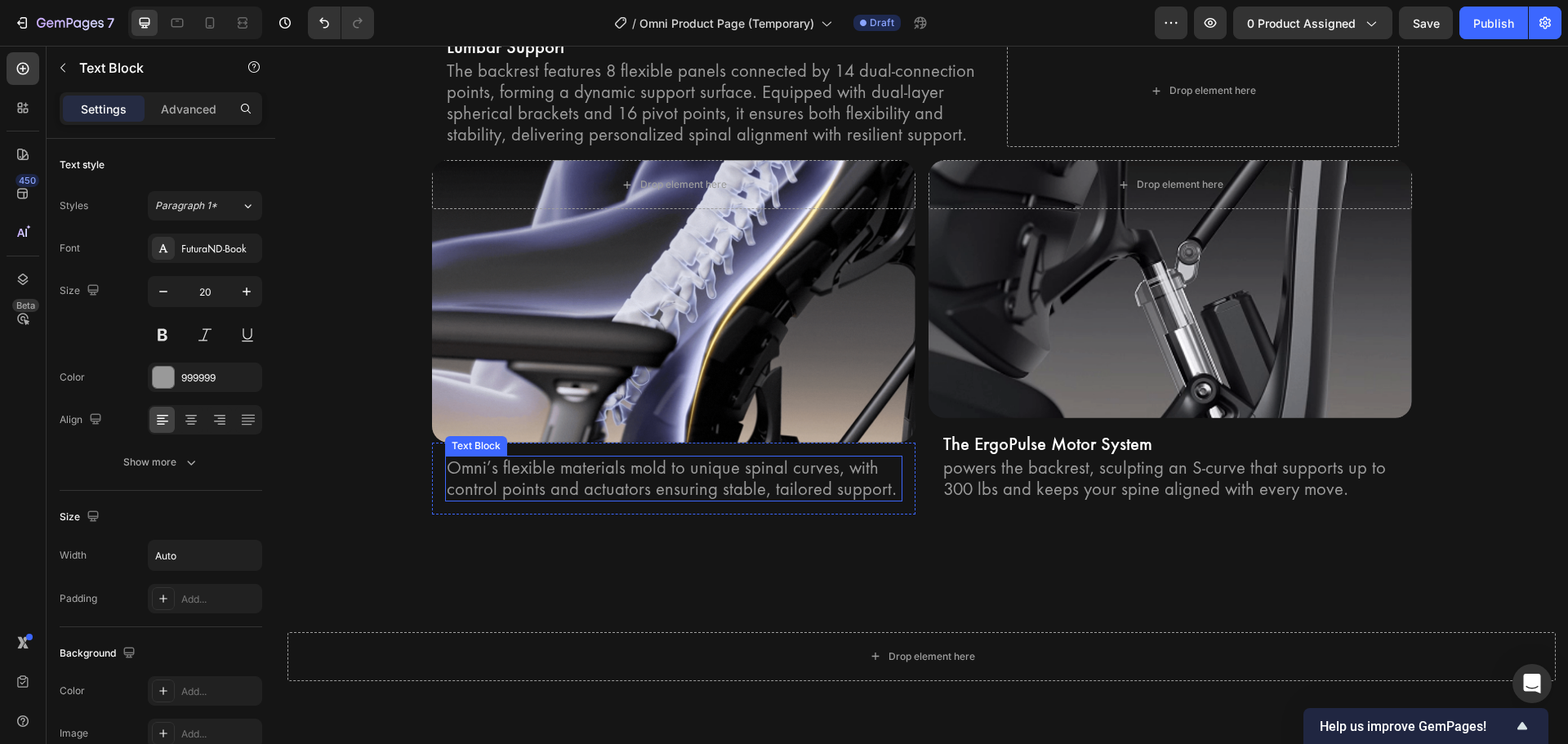
click at [594, 471] on p "Omni’s flexible materials mold to unique spinal curves, with control points and…" at bounding box center [673, 478] width 454 height 43
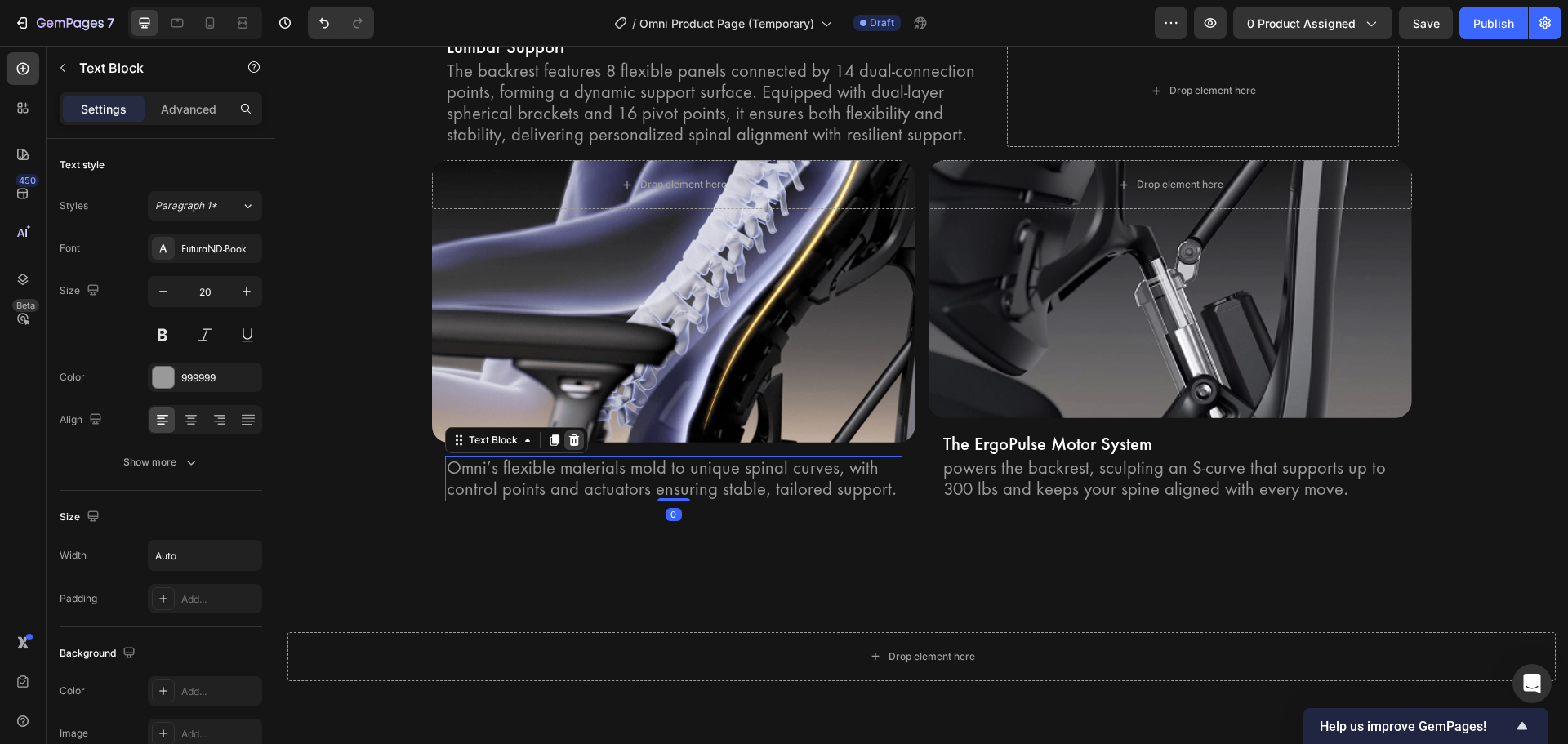
click at [576, 439] on div at bounding box center [574, 440] width 19 height 19
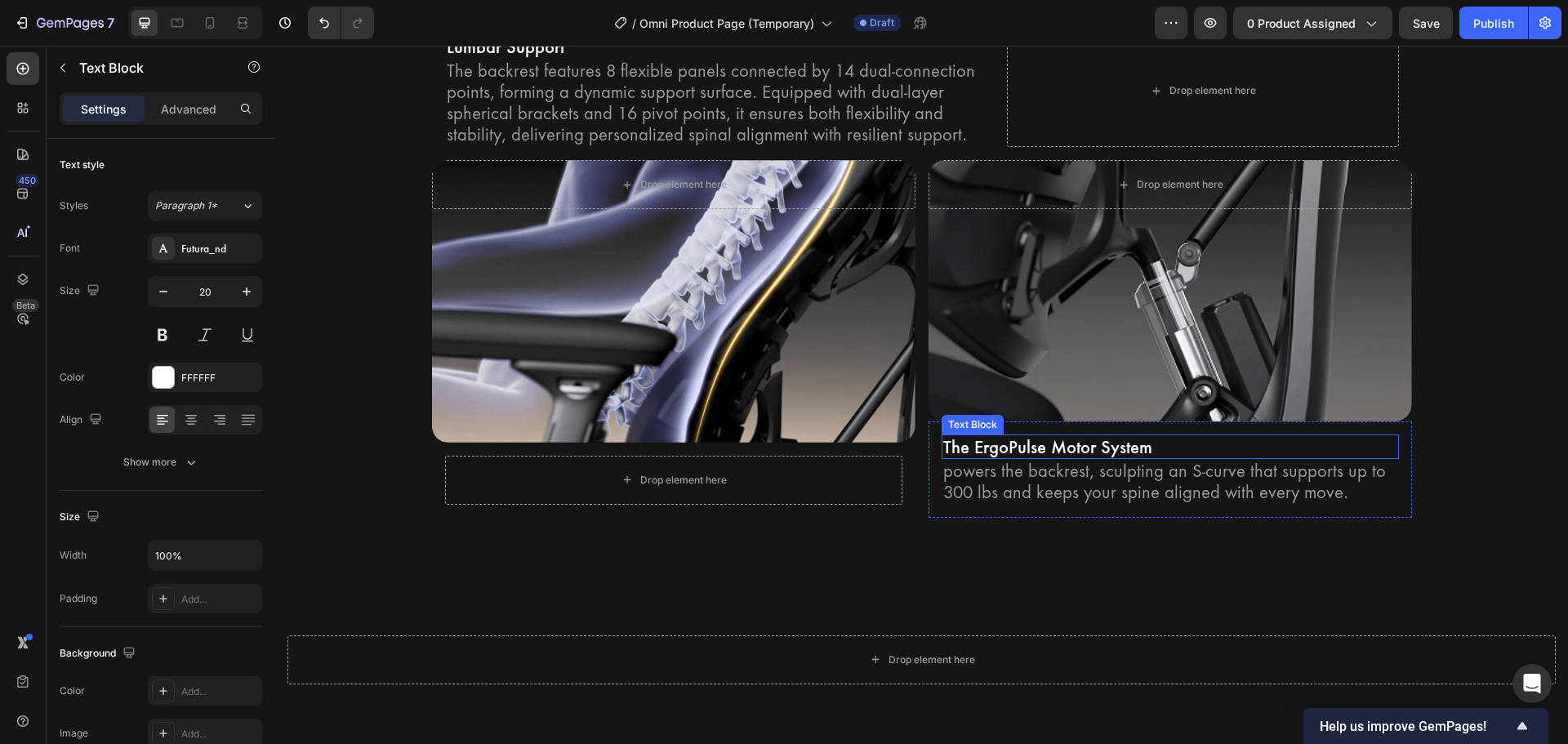
click at [1027, 443] on p "The ErgoPulse Motor System" at bounding box center [1169, 447] width 454 height 21
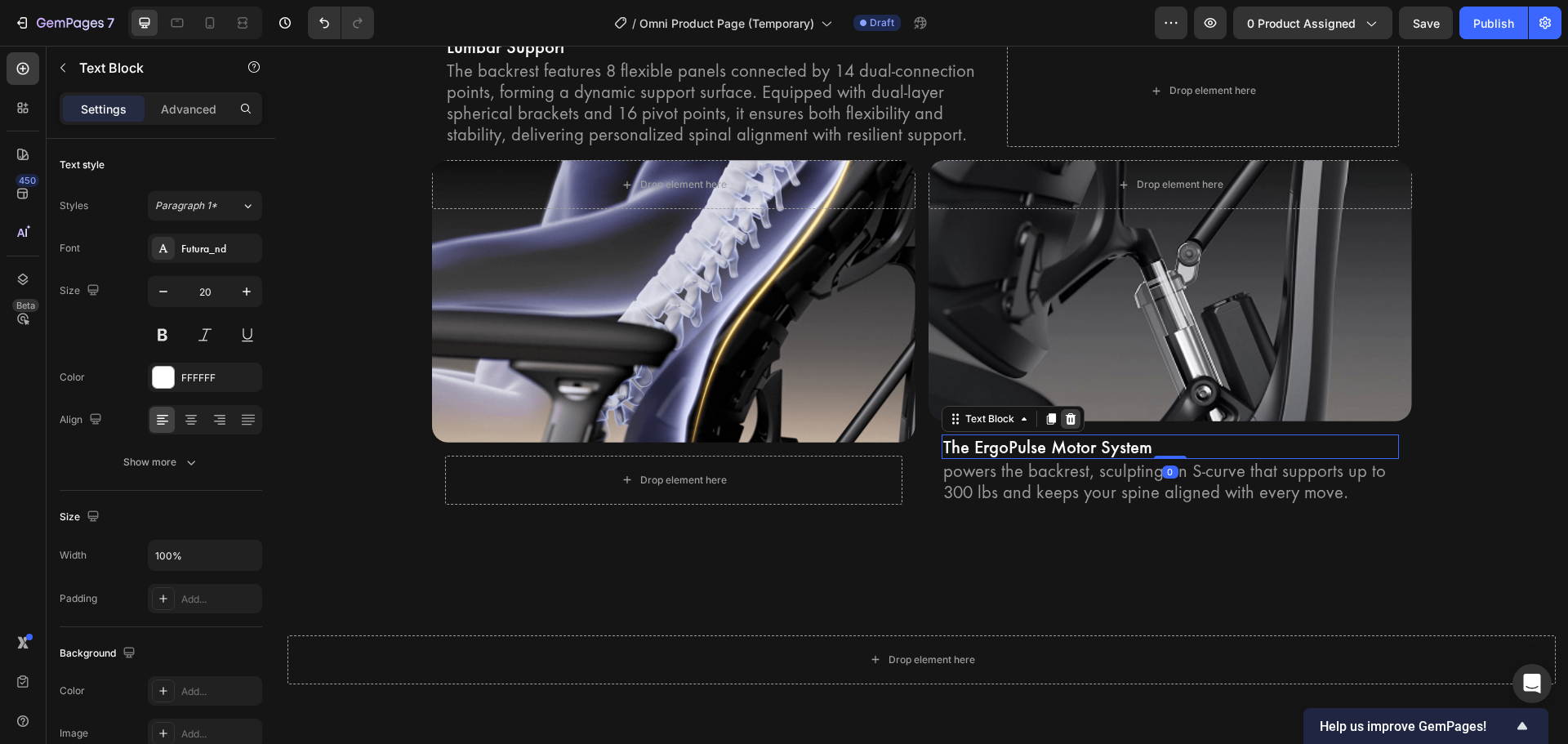
click at [1067, 424] on icon at bounding box center [1070, 418] width 10 height 11
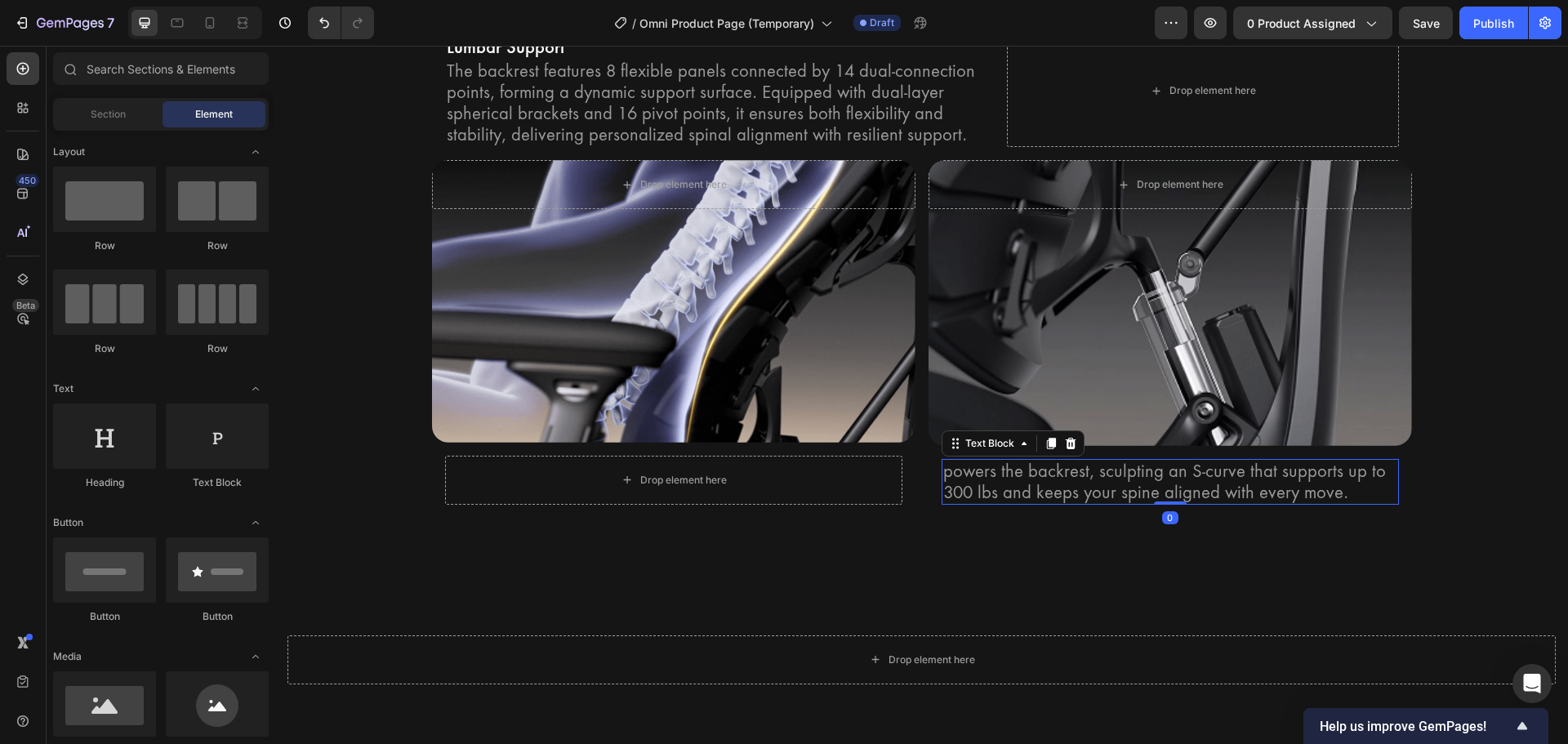
click at [1067, 466] on p "powers the backrest, sculpting an S-curve that supports up to 300 lbs and keeps…" at bounding box center [1169, 482] width 454 height 43
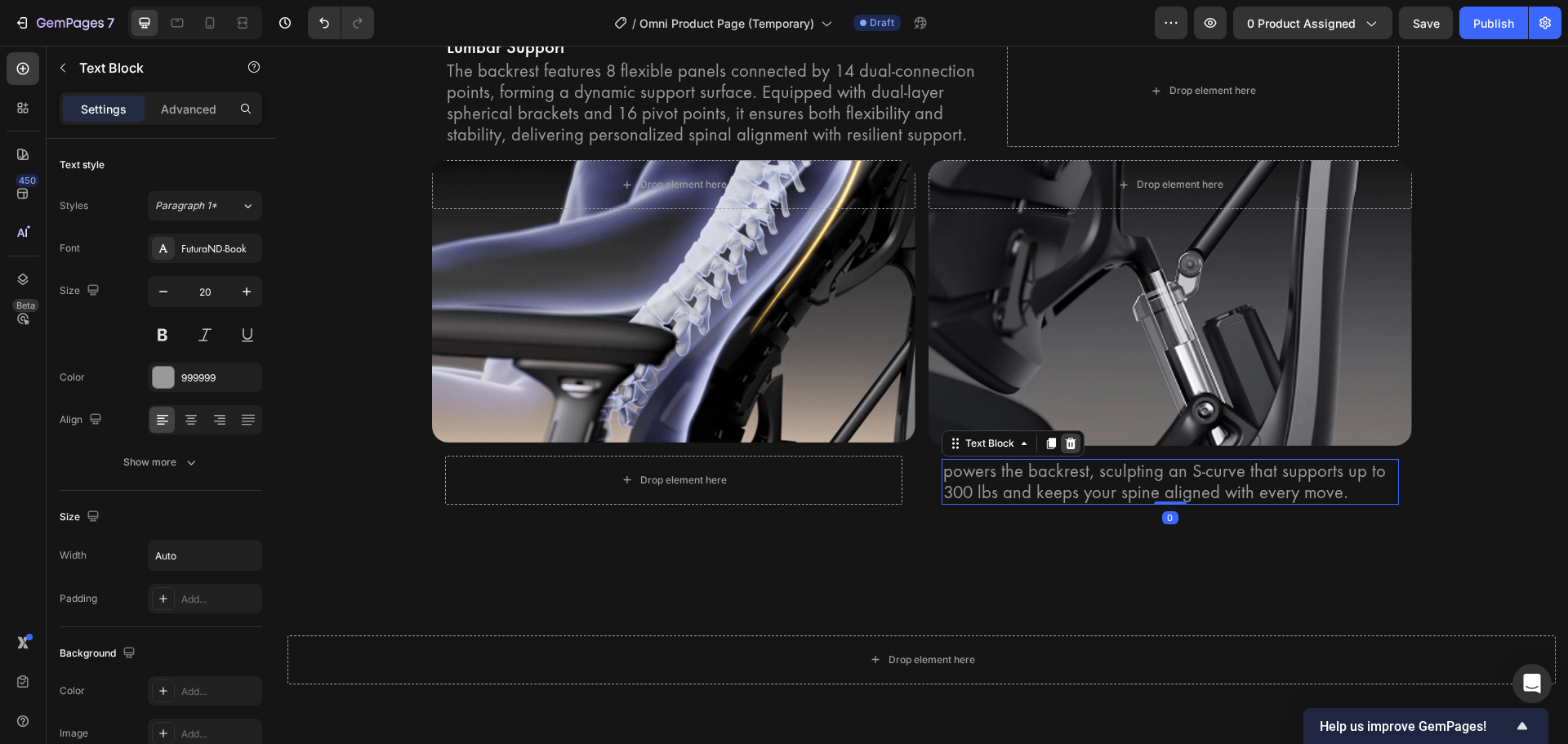
click at [1066, 445] on icon at bounding box center [1070, 443] width 13 height 13
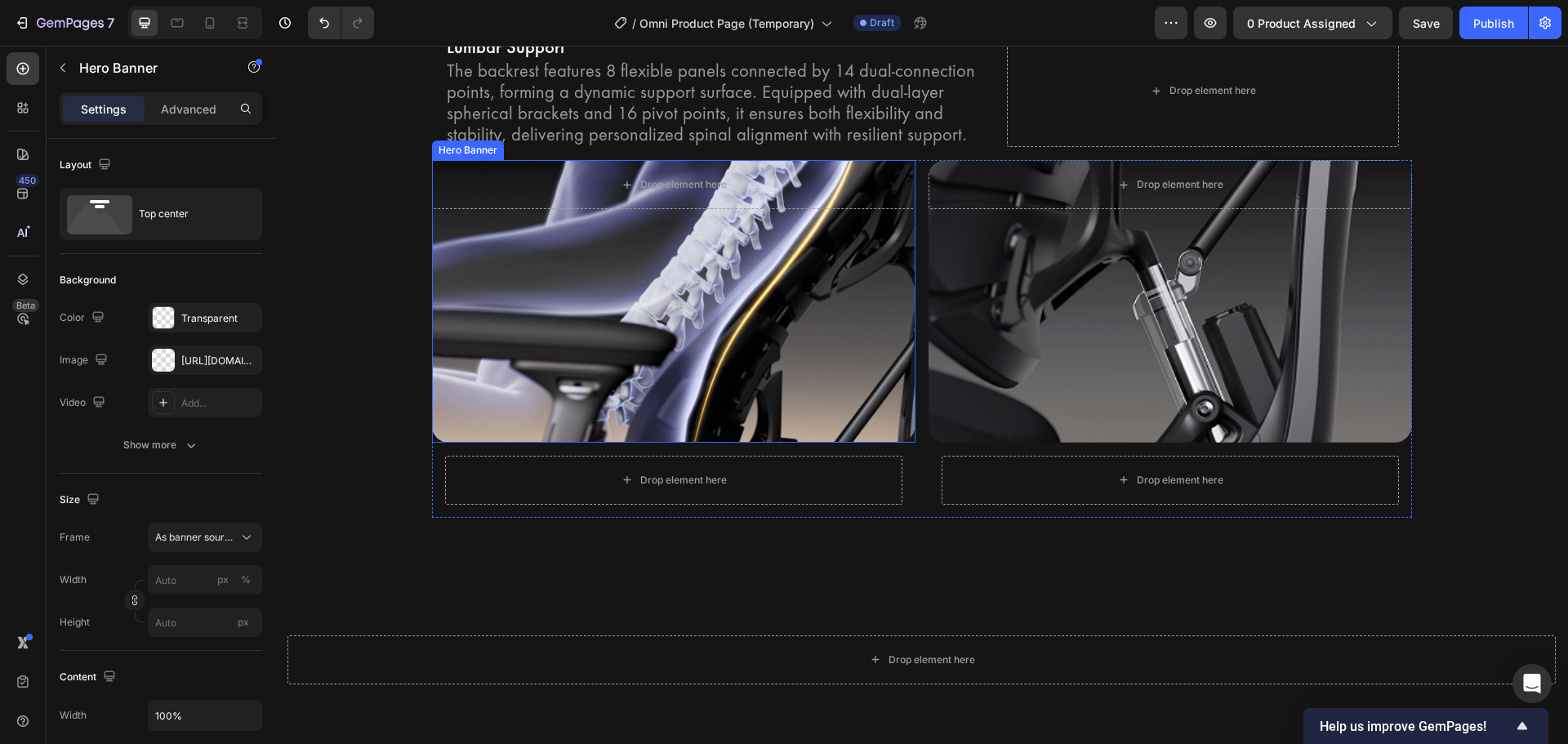
click at [801, 376] on div "Background Image" at bounding box center [673, 301] width 484 height 282
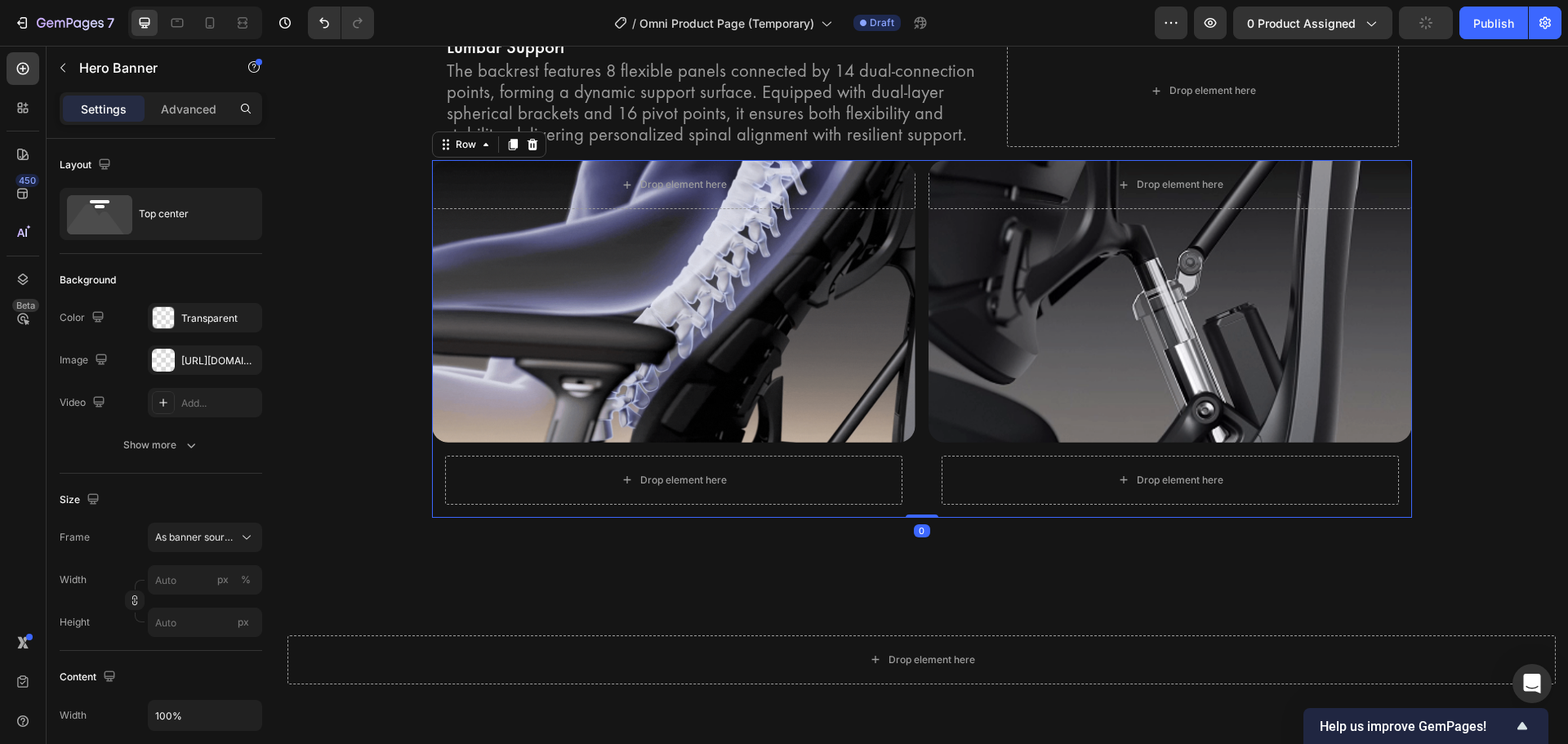
click at [916, 443] on div "Drop element here Hero Banner Drop element here Row Drop element here Hero Bann…" at bounding box center [922, 338] width 980 height 357
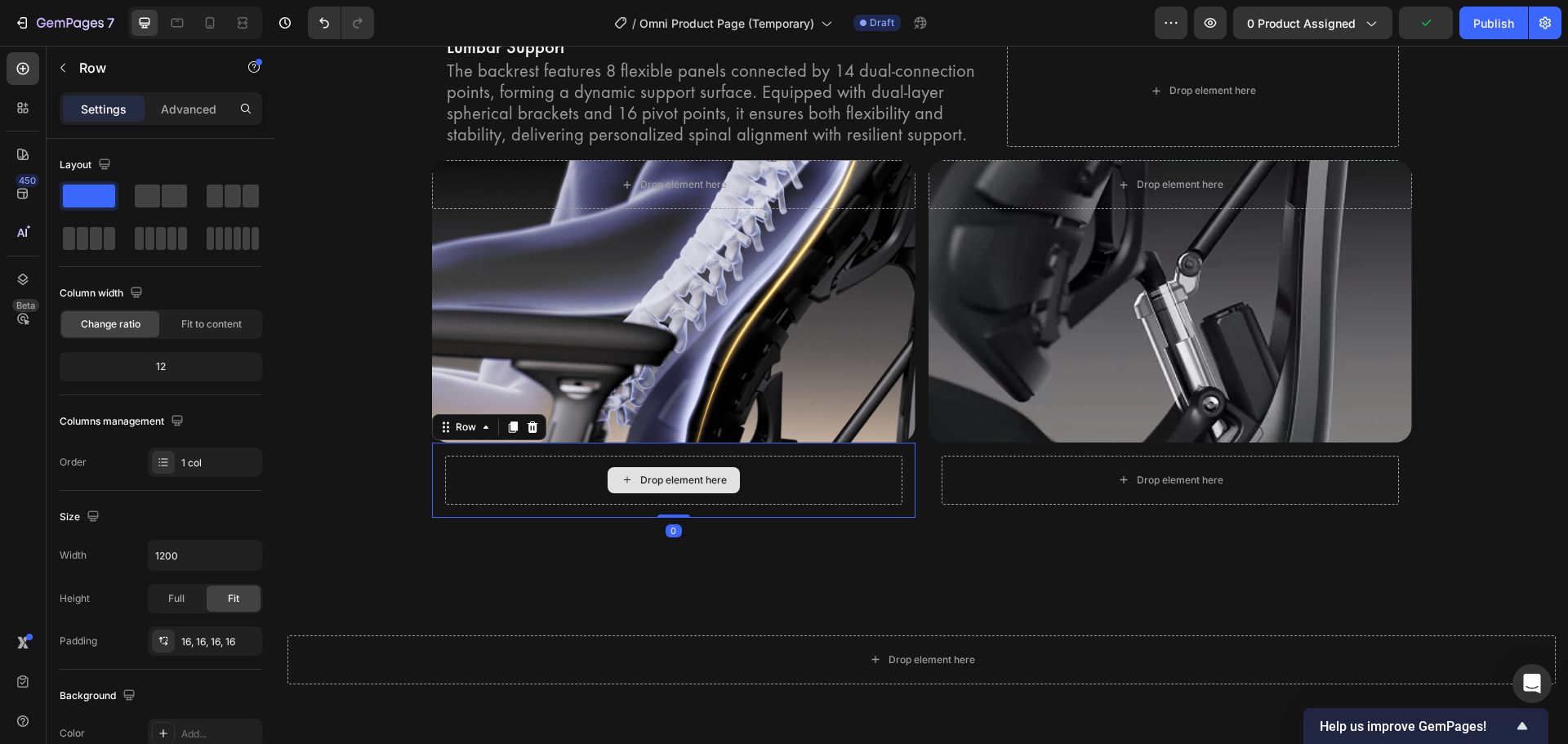
click at [821, 472] on div "Drop element here" at bounding box center [673, 480] width 457 height 49
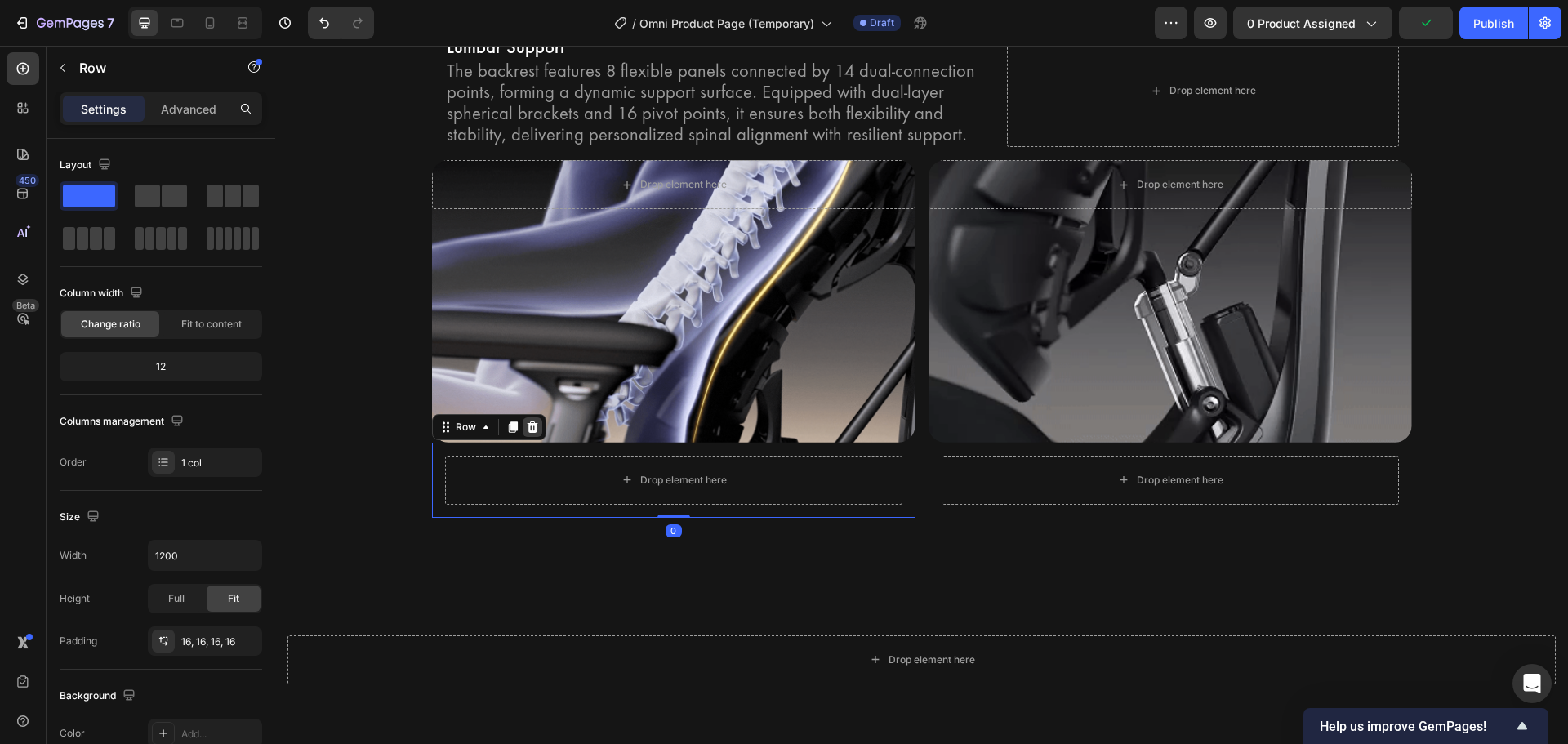
click at [526, 435] on div at bounding box center [533, 427] width 19 height 19
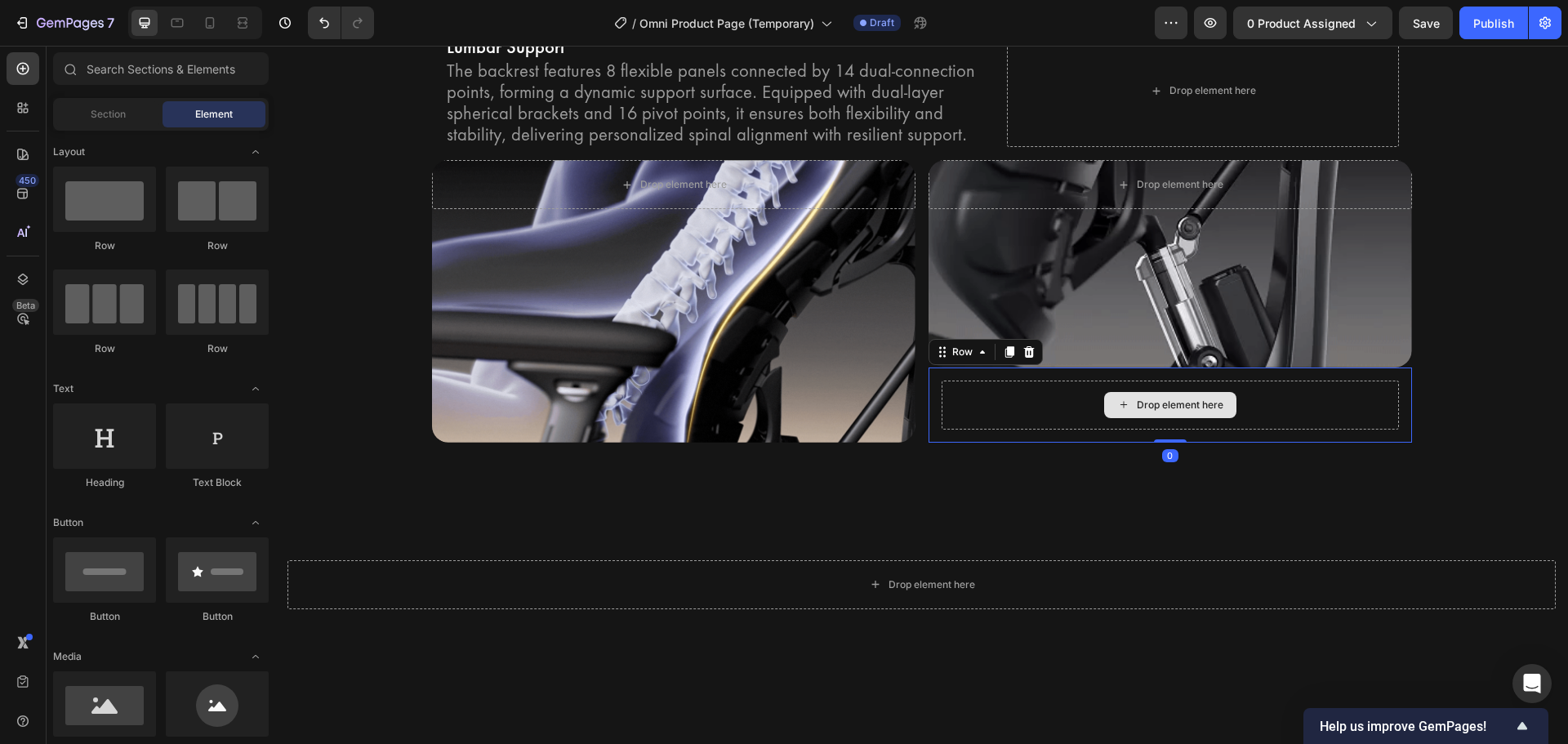
click at [964, 422] on div "Drop element here" at bounding box center [1170, 405] width 457 height 49
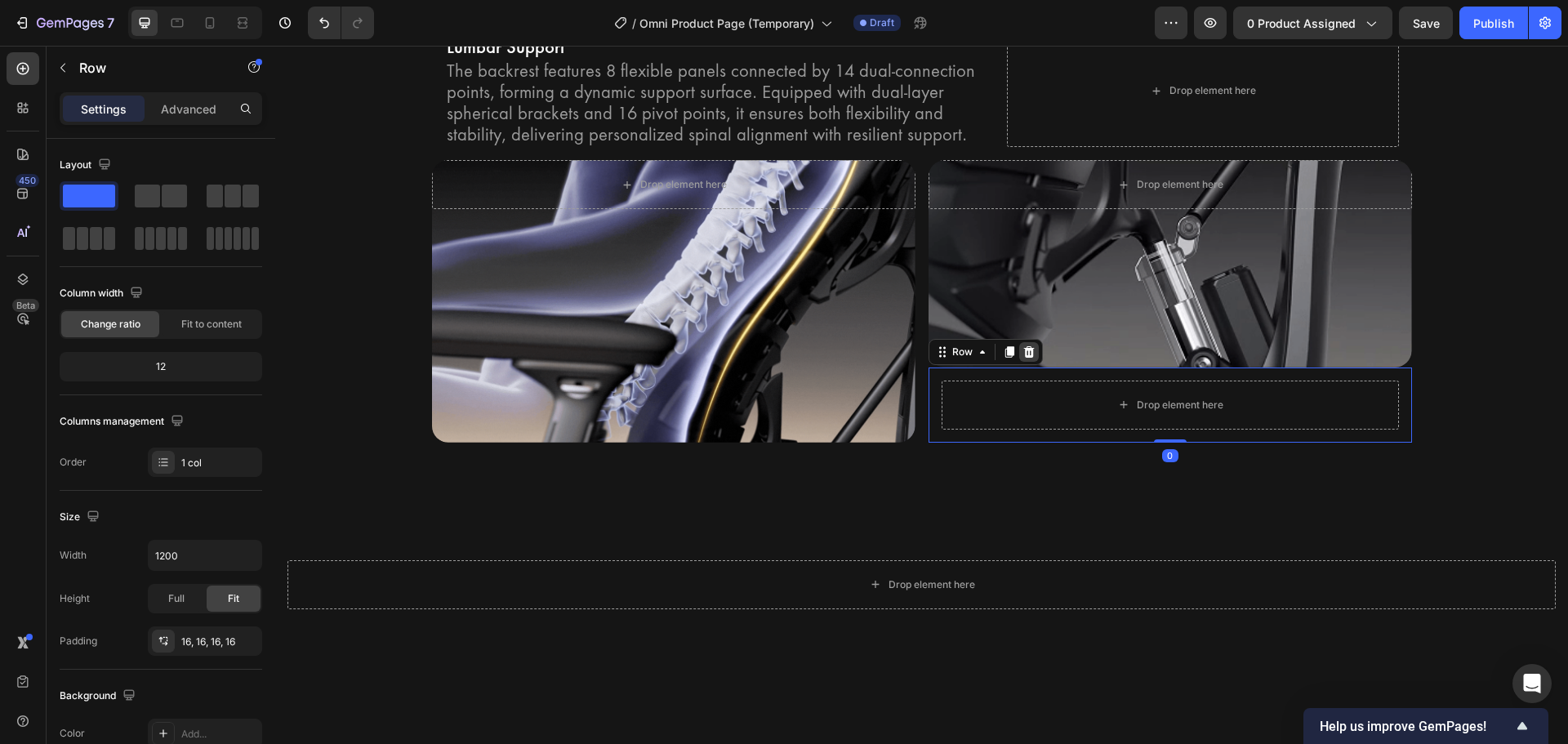
click at [1025, 356] on icon at bounding box center [1028, 351] width 10 height 11
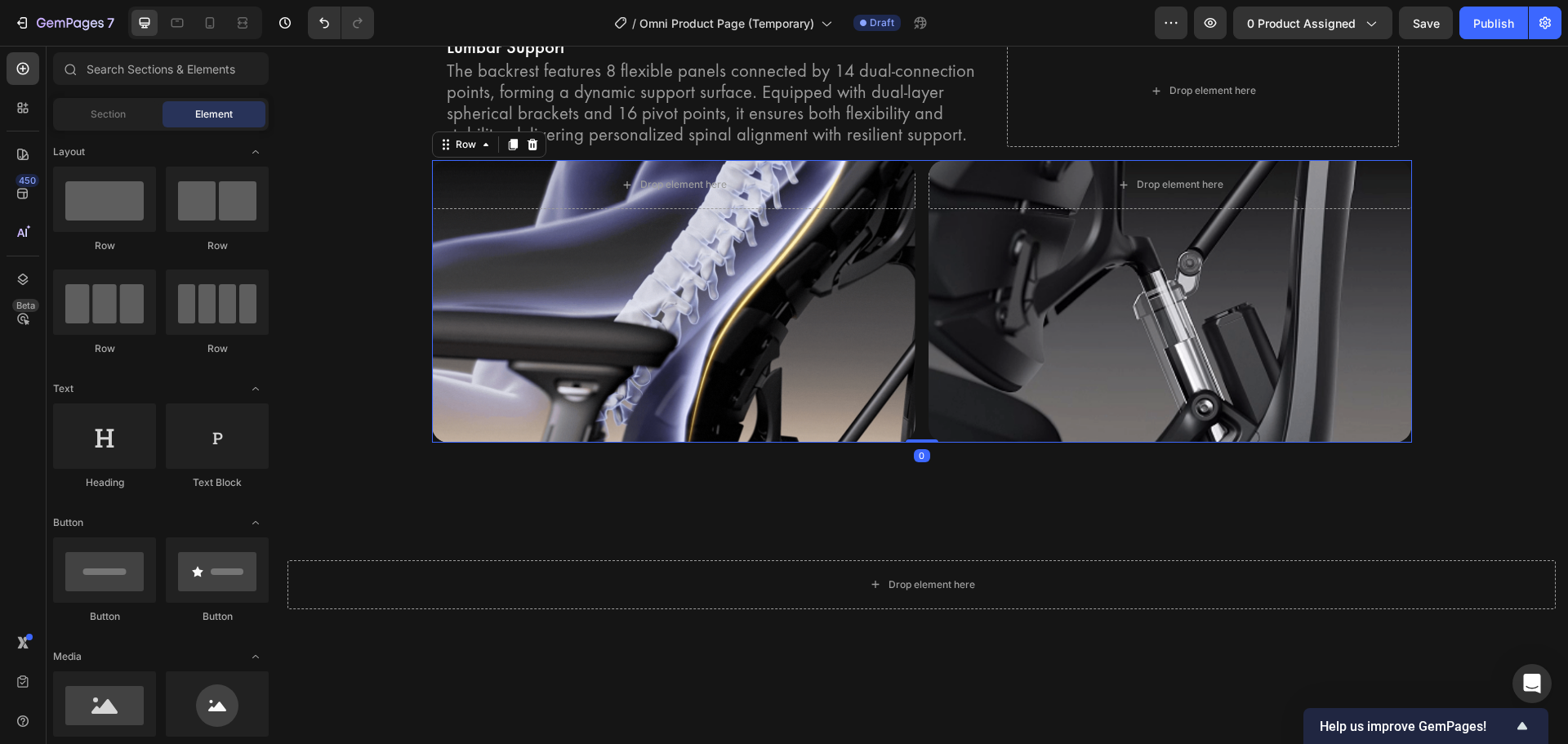
click at [913, 437] on div "Drop element here Hero Banner Drop element here Hero Banner Row 0" at bounding box center [922, 301] width 980 height 282
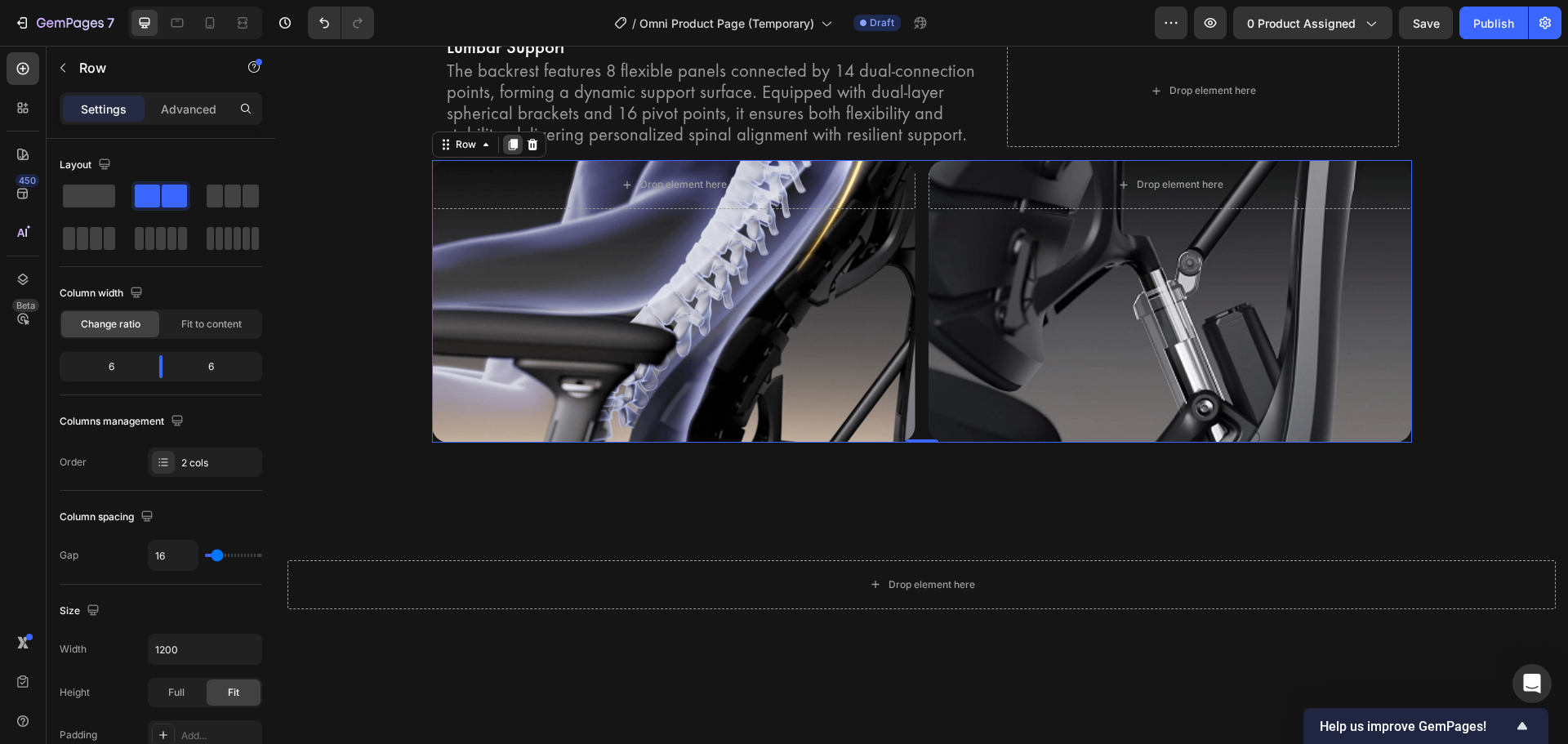
click at [506, 149] on icon at bounding box center [512, 144] width 13 height 13
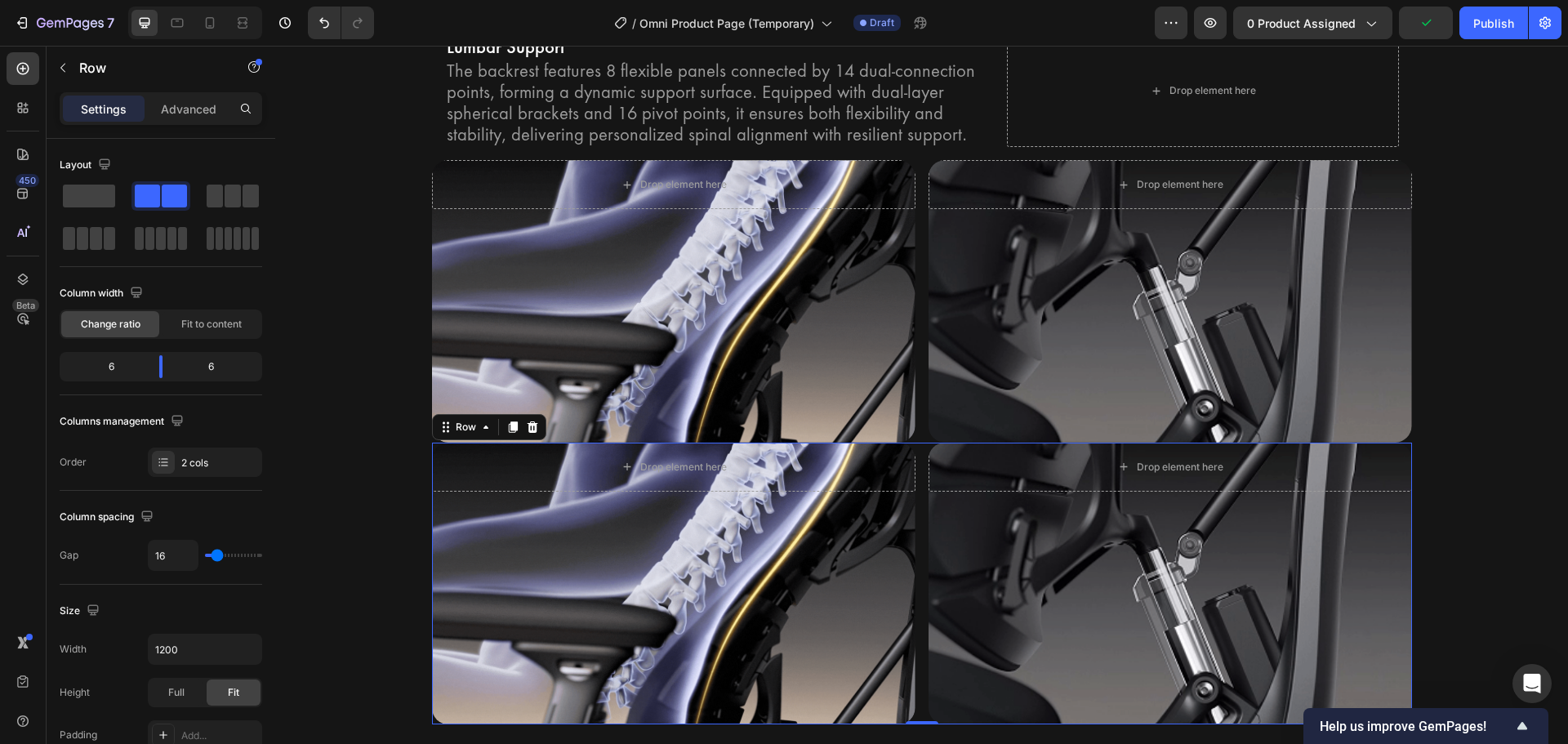
click at [173, 93] on div "Settings Advanced" at bounding box center [161, 108] width 203 height 32
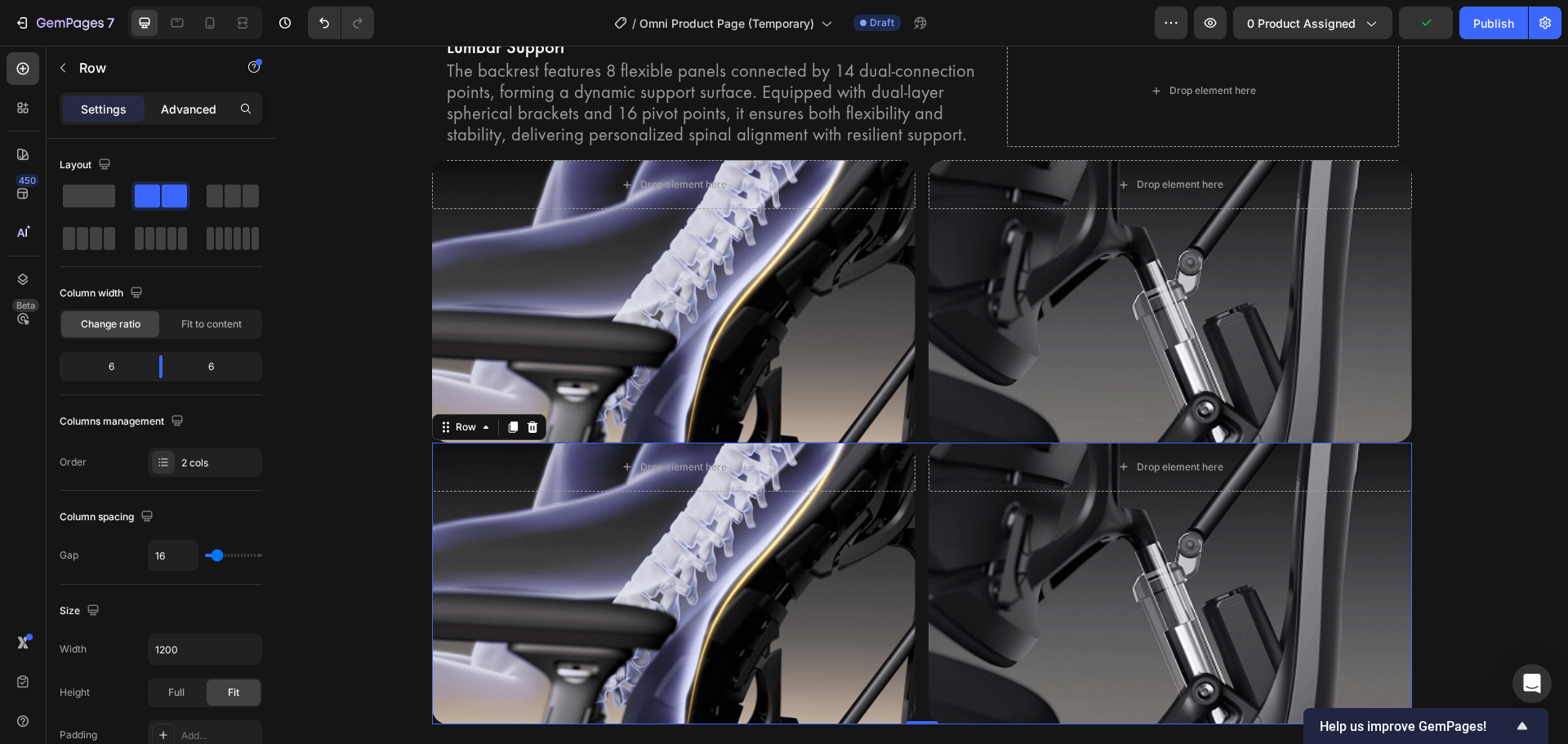
click at [172, 118] on div "Advanced" at bounding box center [188, 108] width 81 height 26
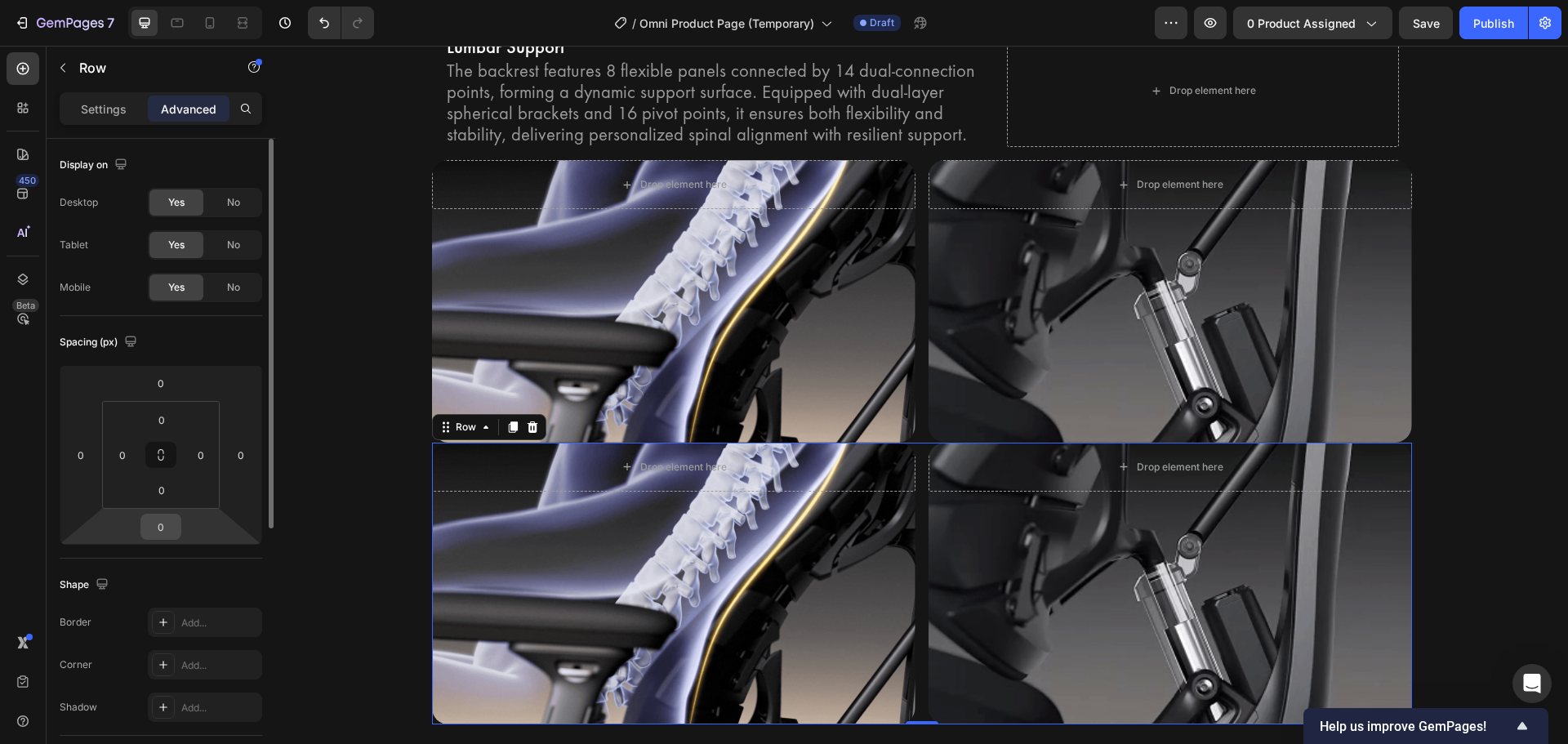
click at [171, 525] on input "0" at bounding box center [160, 526] width 32 height 24
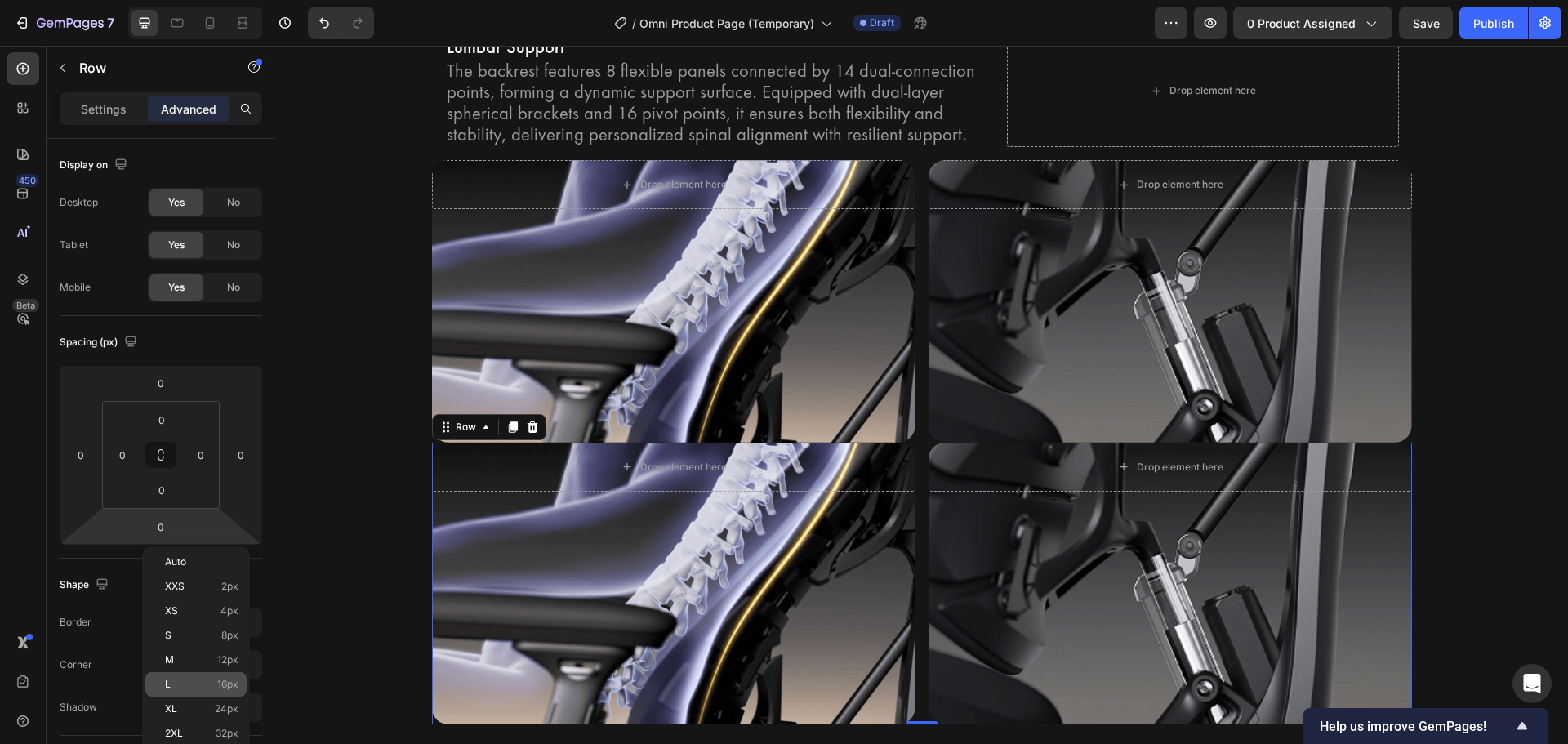
click at [212, 685] on p "L 16px" at bounding box center [202, 684] width 73 height 11
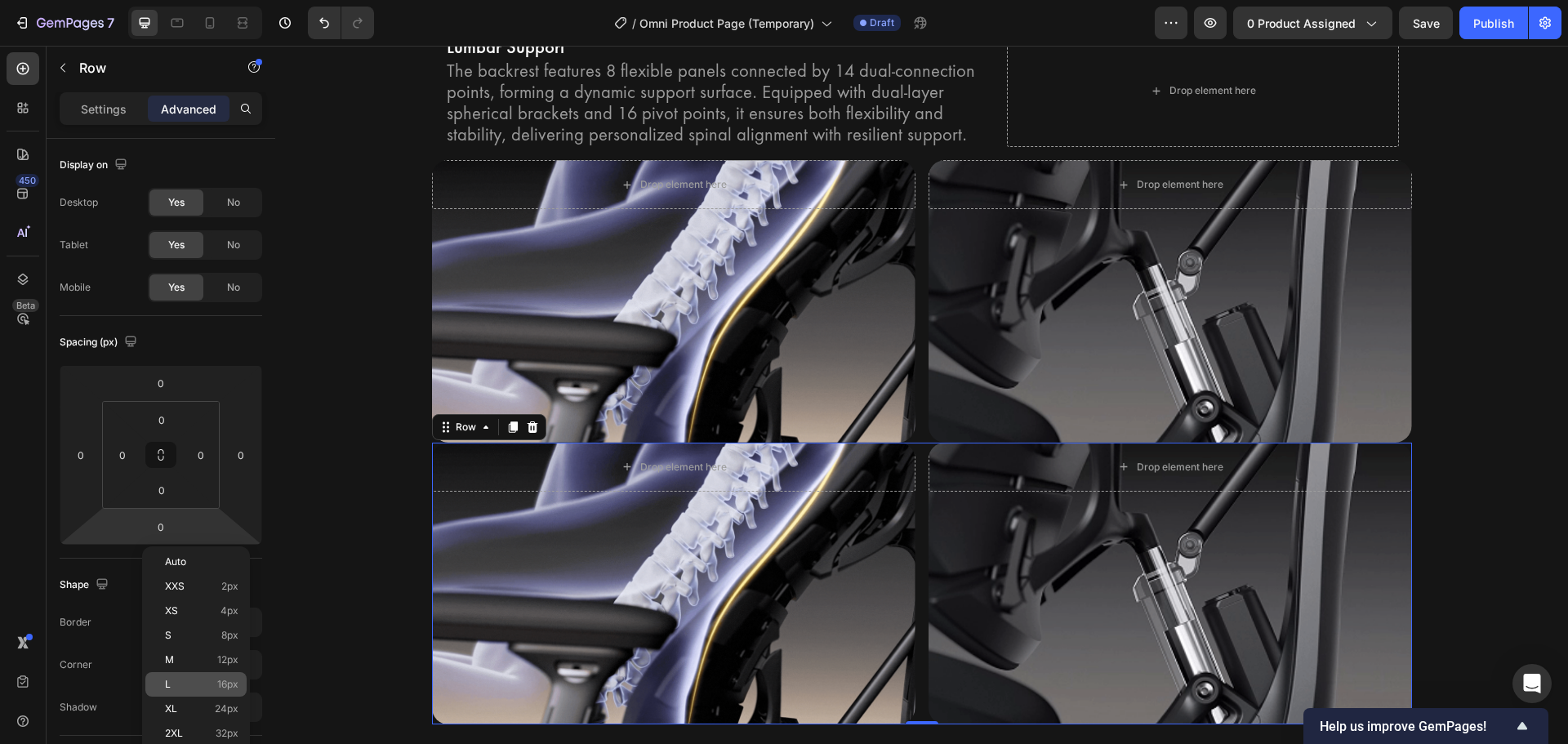
type input "16"
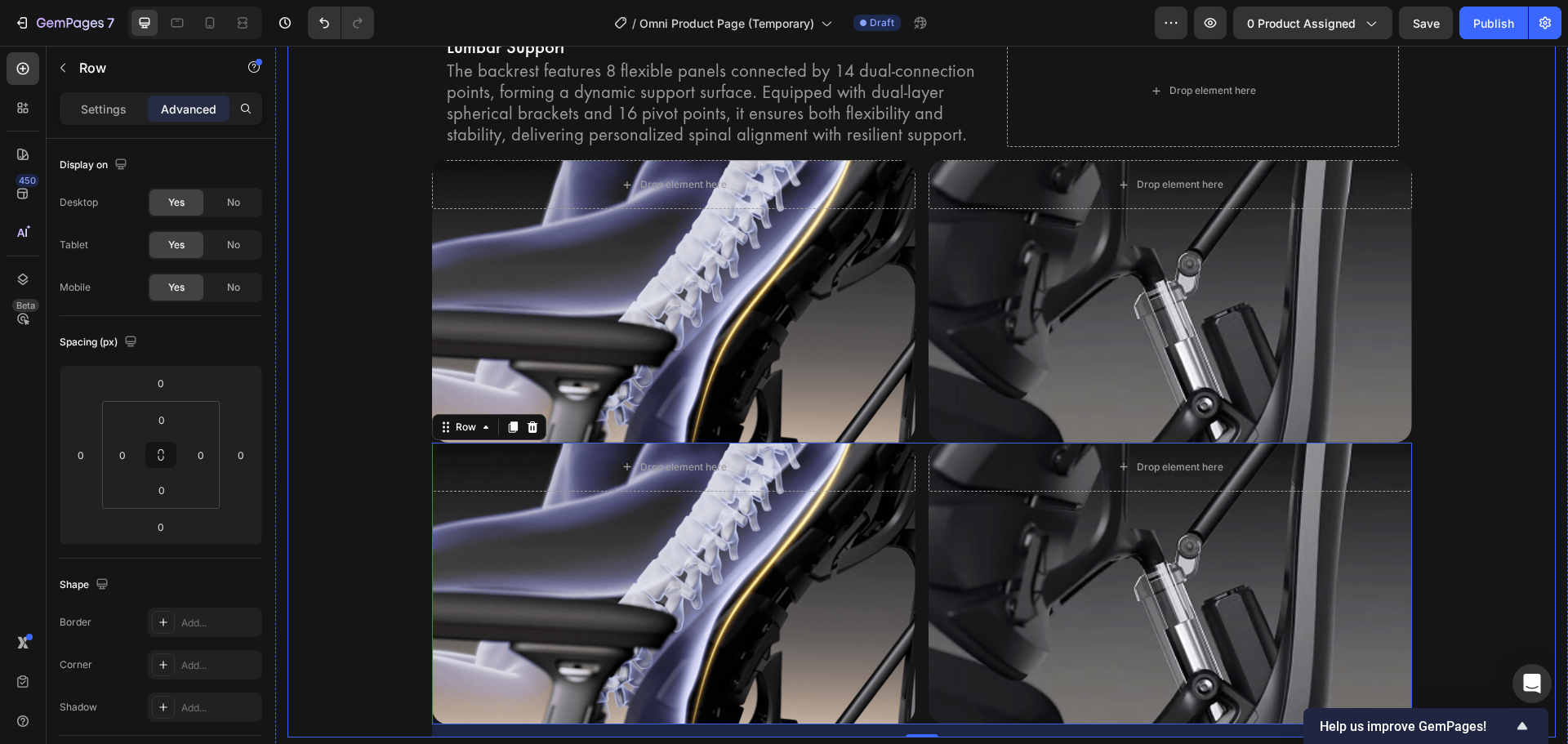
click at [324, 473] on div "Bionic FlexFit Backrest Heading Unrivaled comfort with Bionic FlexFit BackRest.…" at bounding box center [922, 332] width 1268 height 810
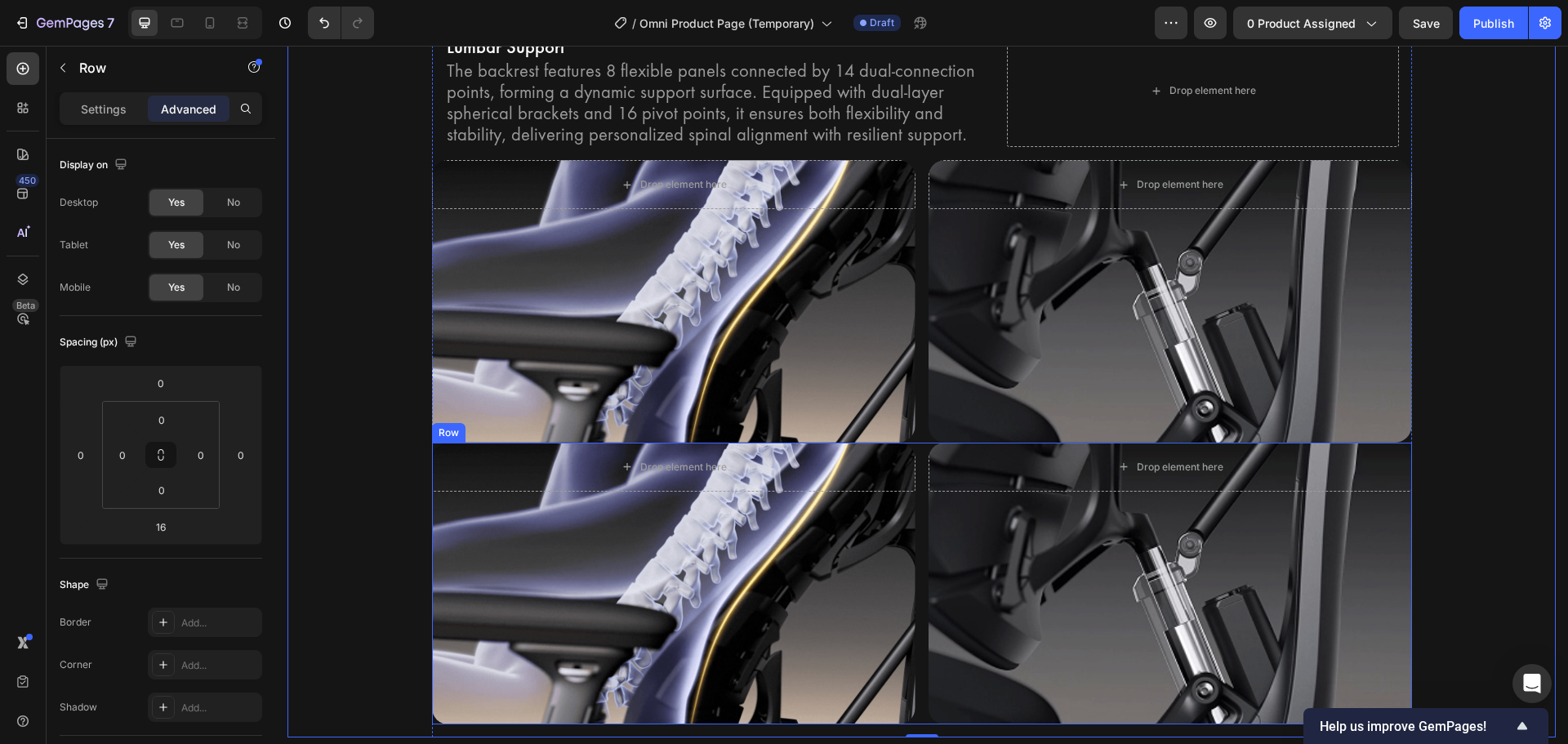
click at [920, 442] on div "Drop element here Hero Banner Drop element here Hero Banner Row" at bounding box center [922, 583] width 980 height 282
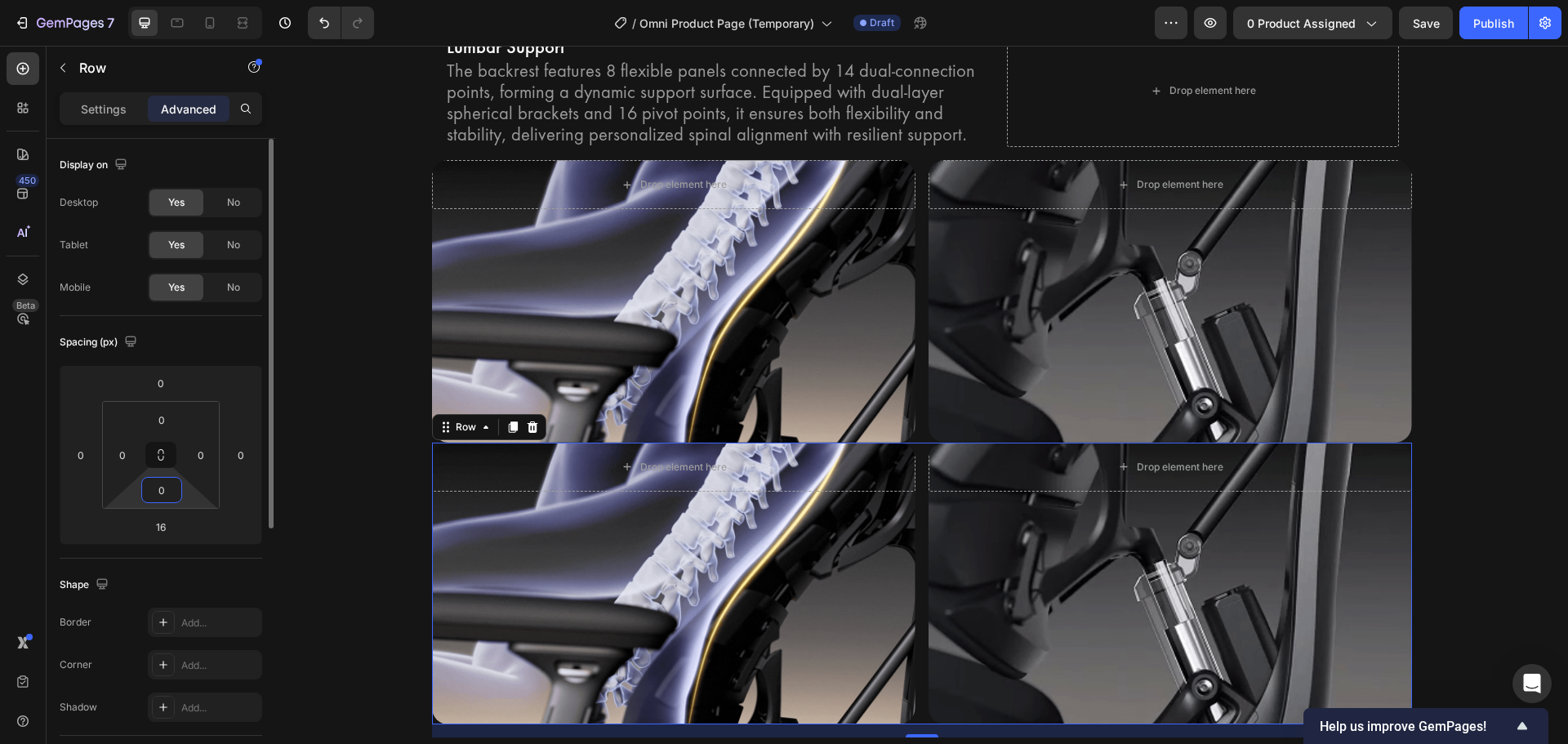
click at [166, 492] on input "0" at bounding box center [161, 490] width 32 height 24
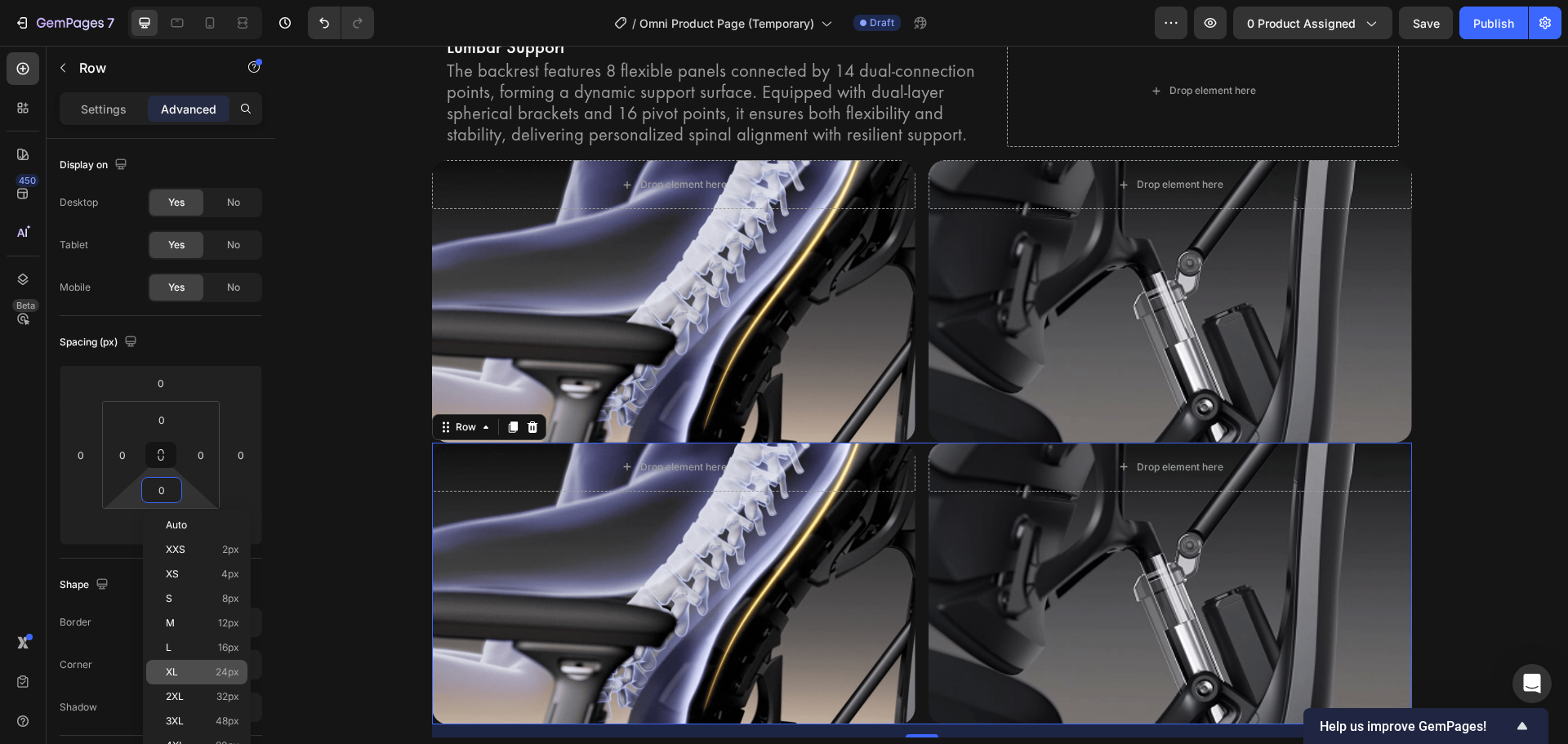
click at [208, 681] on div "XL 24px" at bounding box center [197, 671] width 101 height 24
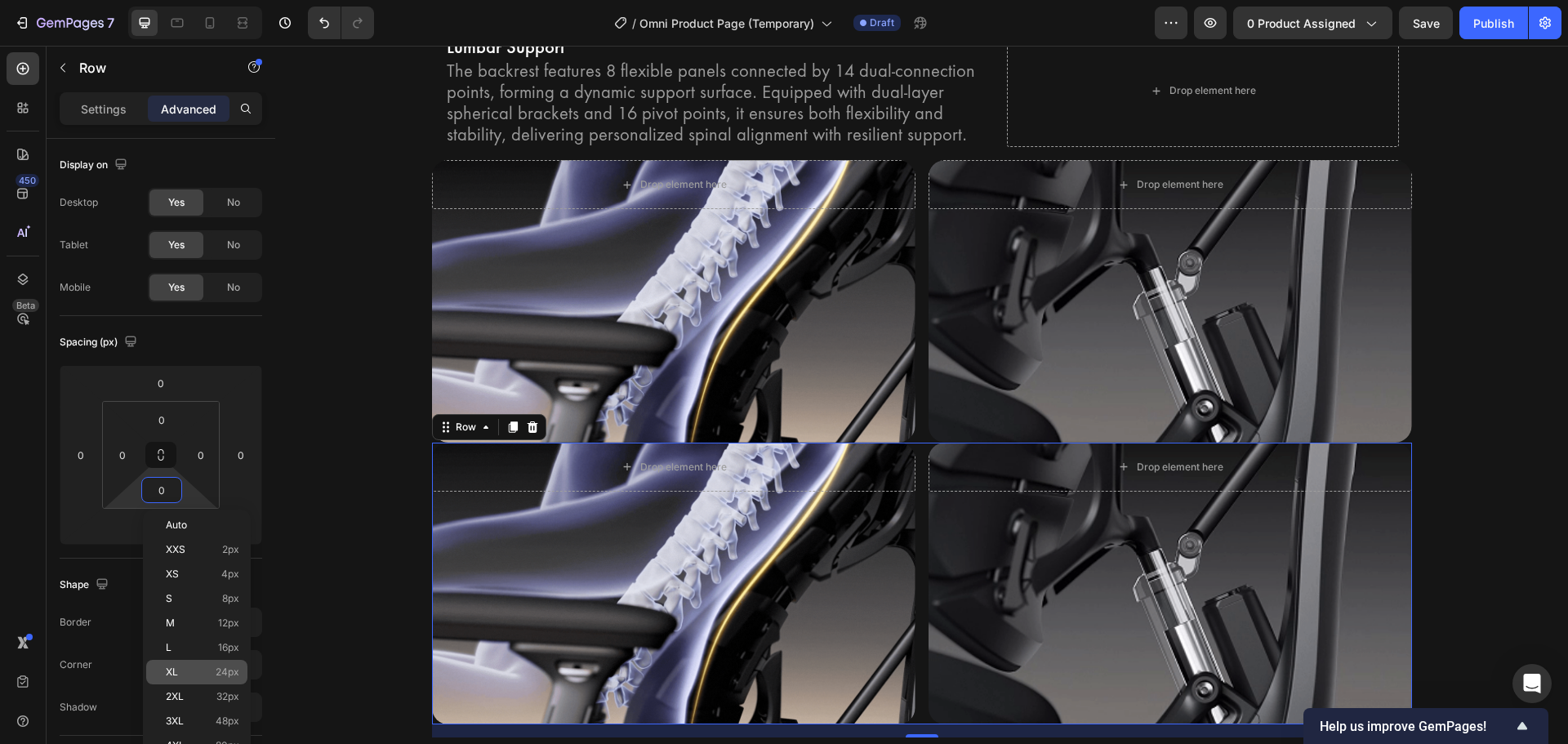
type input "24"
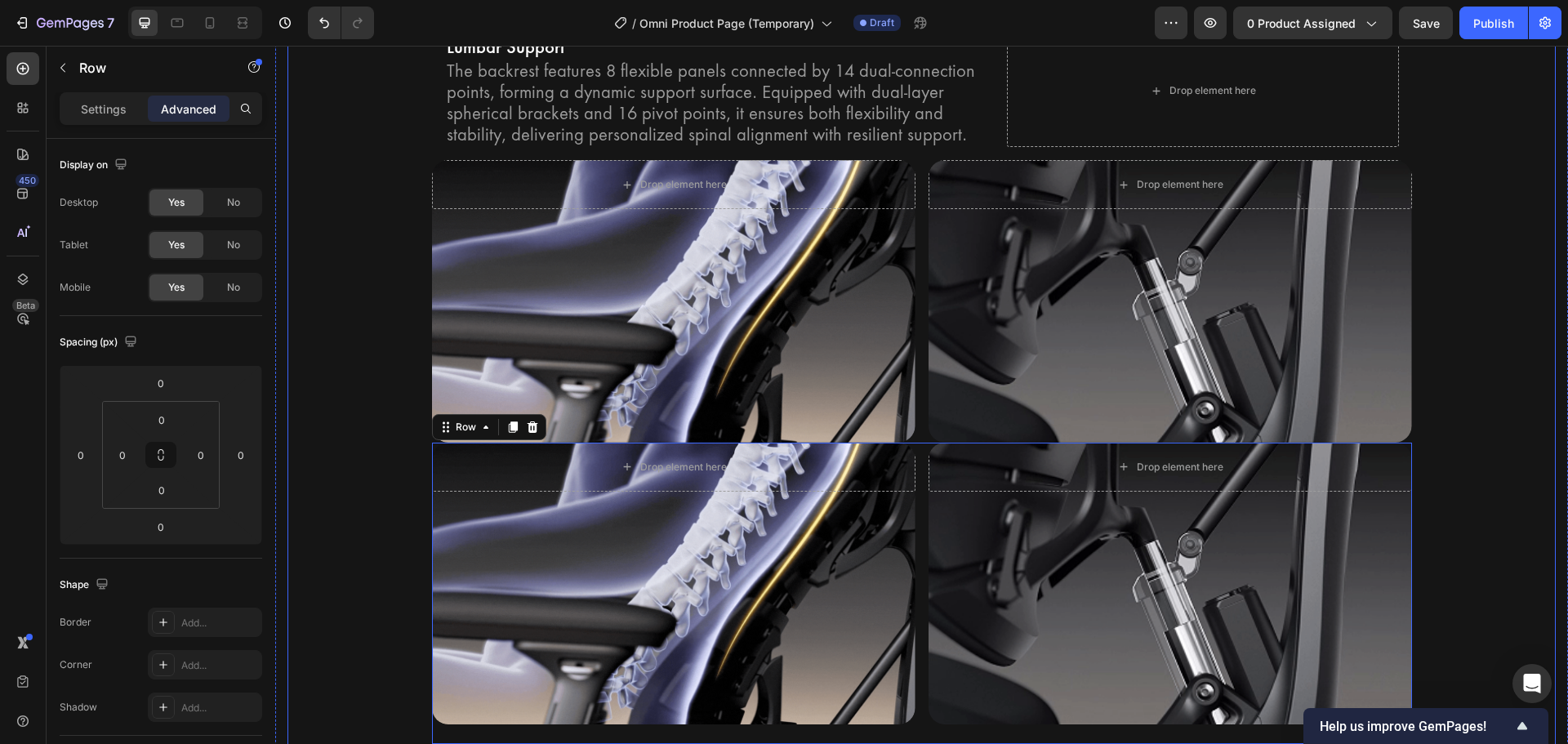
click at [324, 503] on div "Bionic FlexFit Backrest Heading Unrivaled comfort with Bionic FlexFit BackRest.…" at bounding box center [922, 342] width 1268 height 830
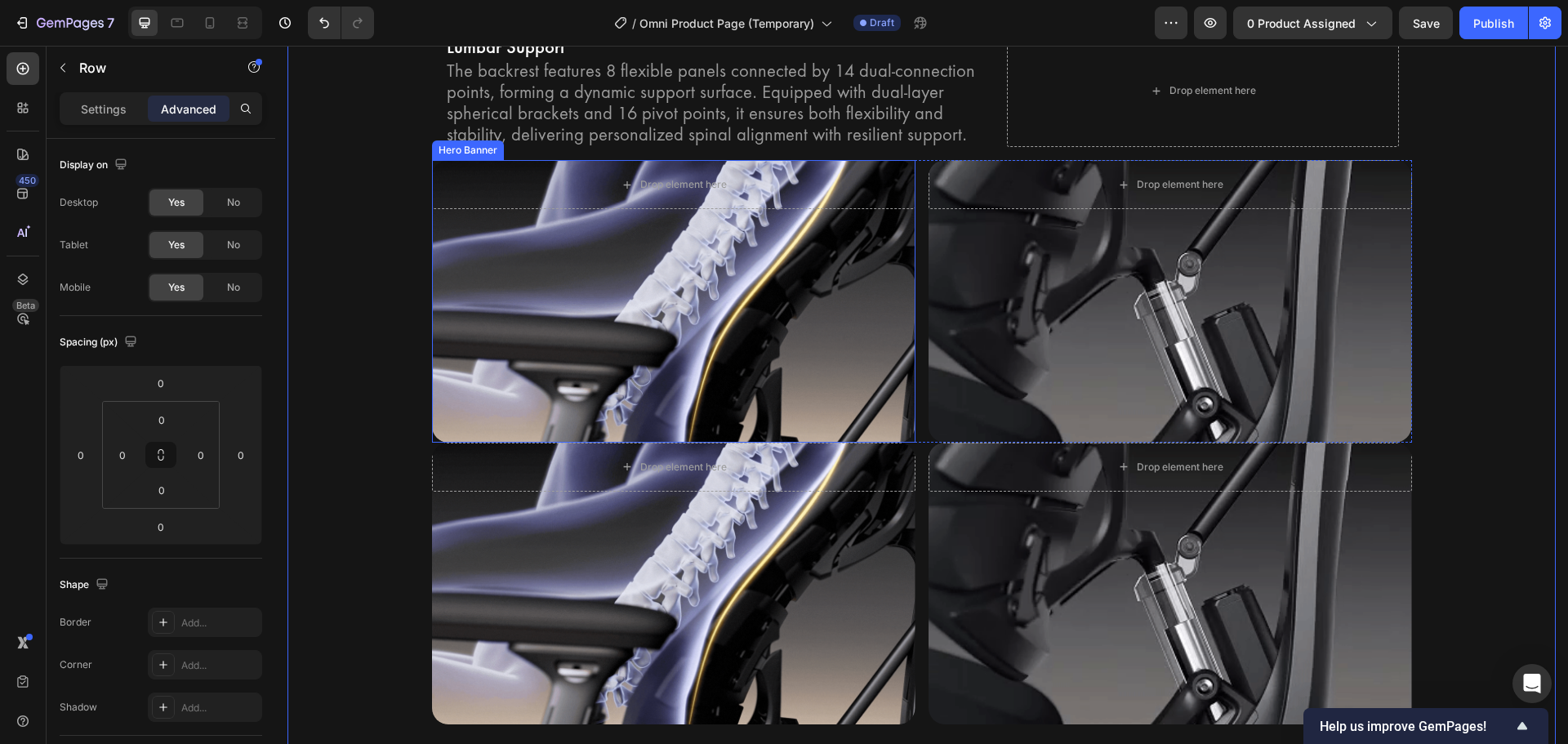
scroll to position [3772, 0]
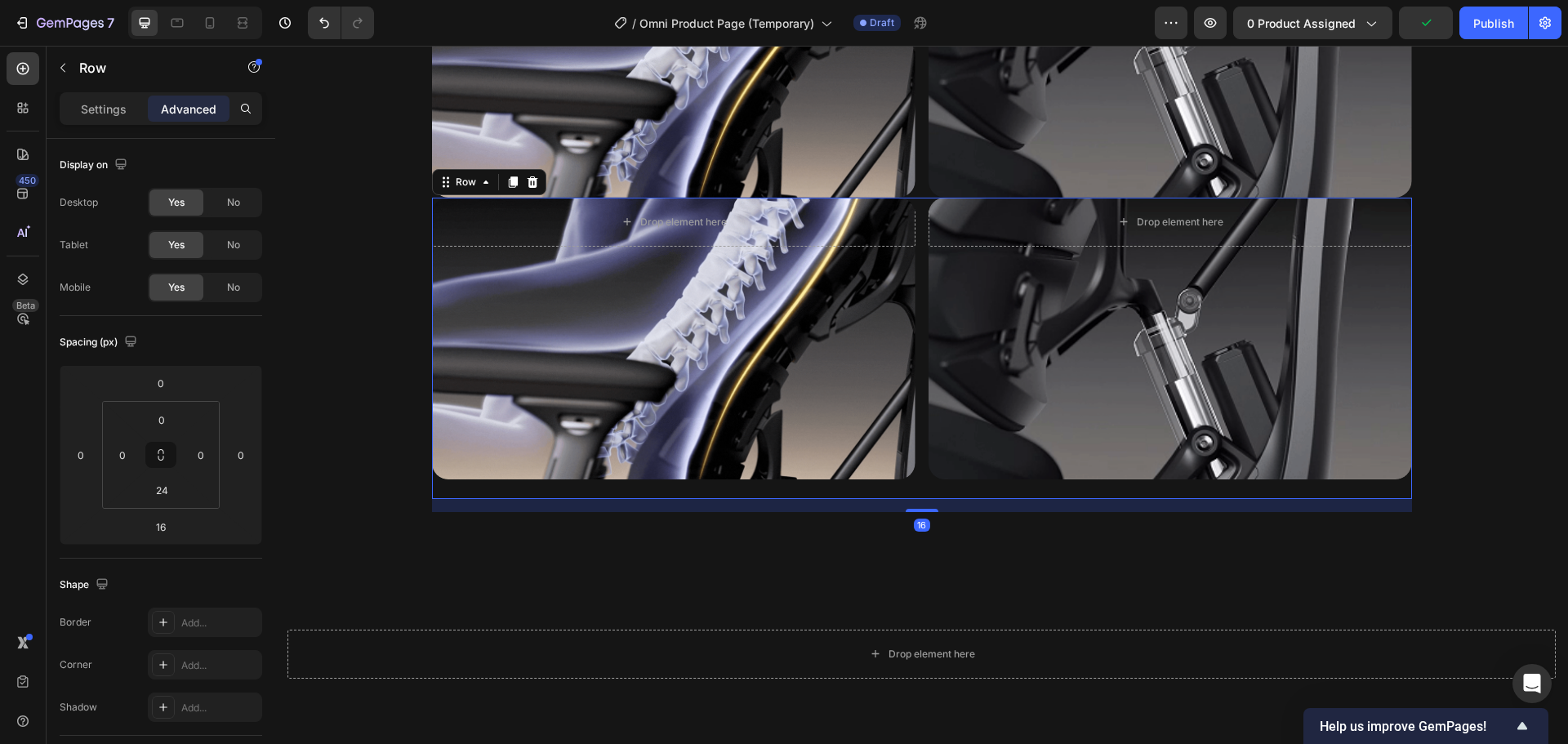
click at [943, 496] on div "Drop element here Hero Banner Drop element here Hero Banner Row 16" at bounding box center [922, 348] width 980 height 302
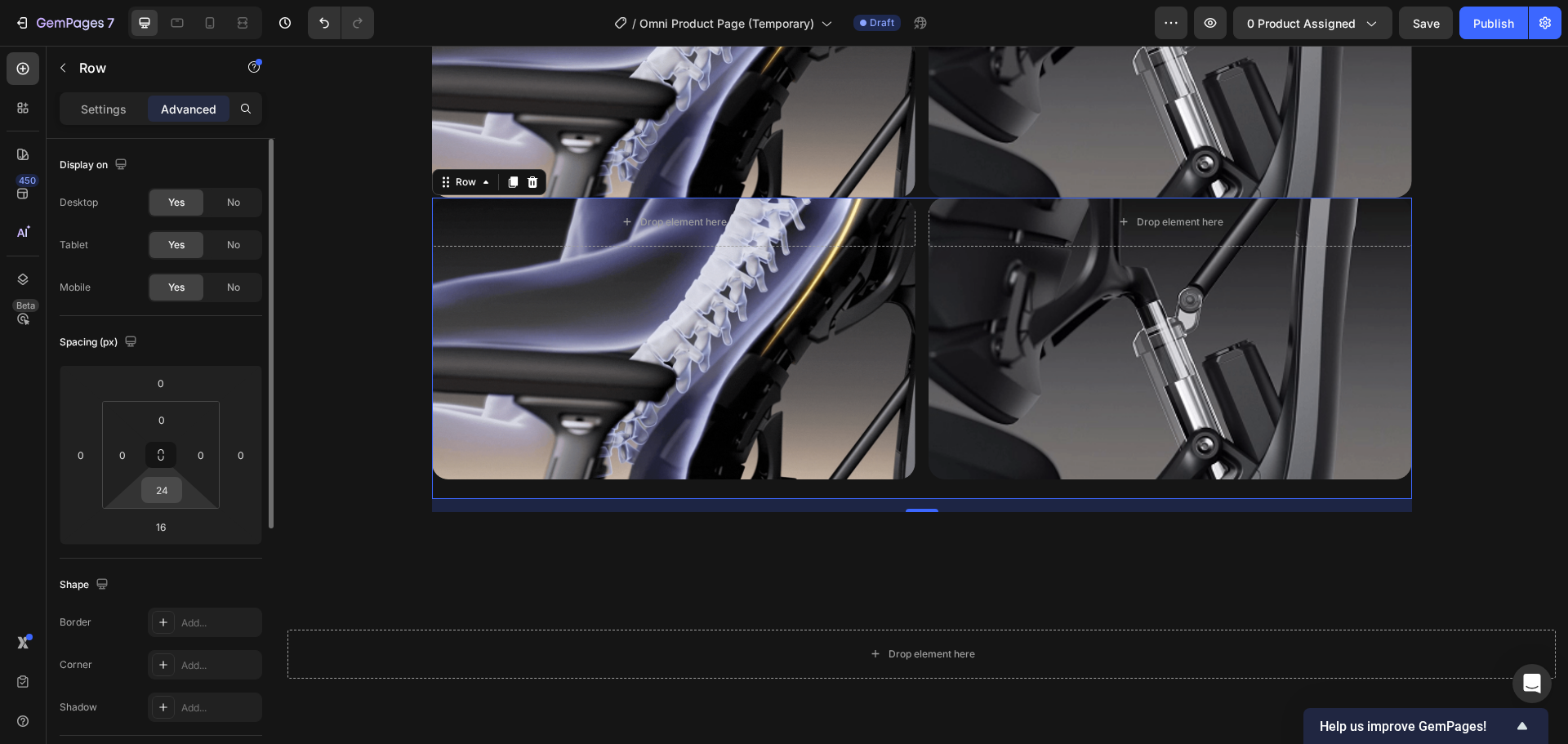
click at [172, 490] on input "24" at bounding box center [161, 490] width 32 height 24
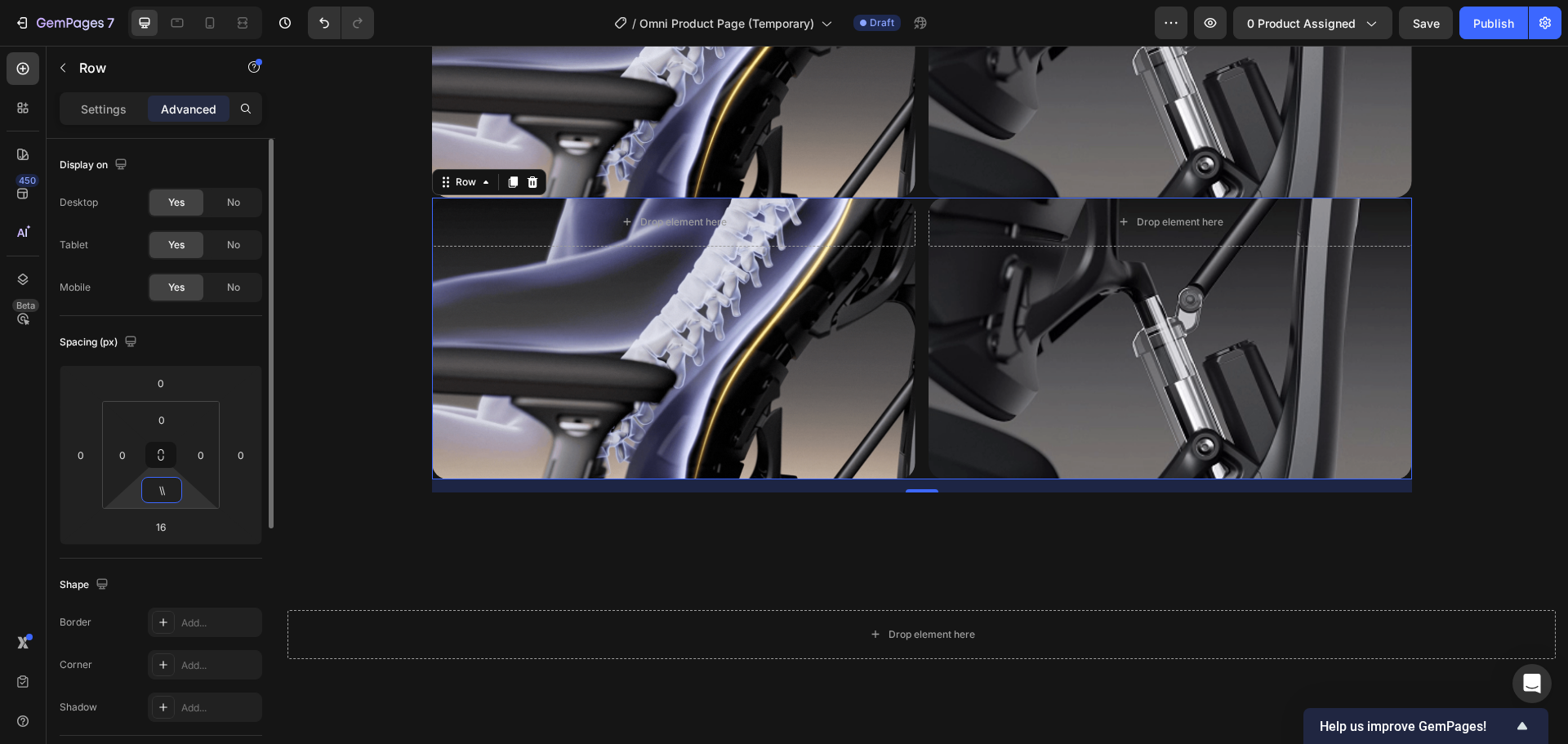
type input "\"
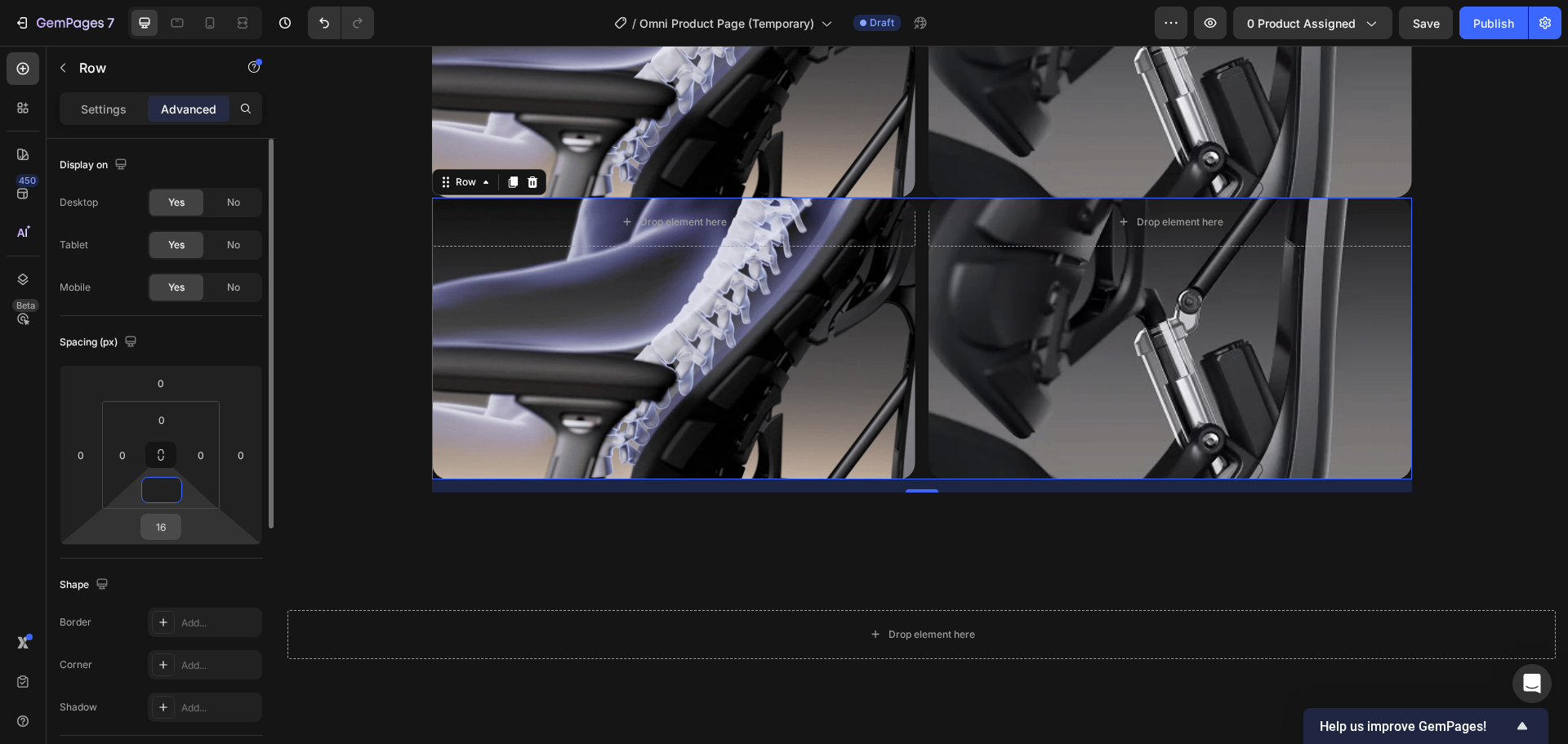
type input "0"
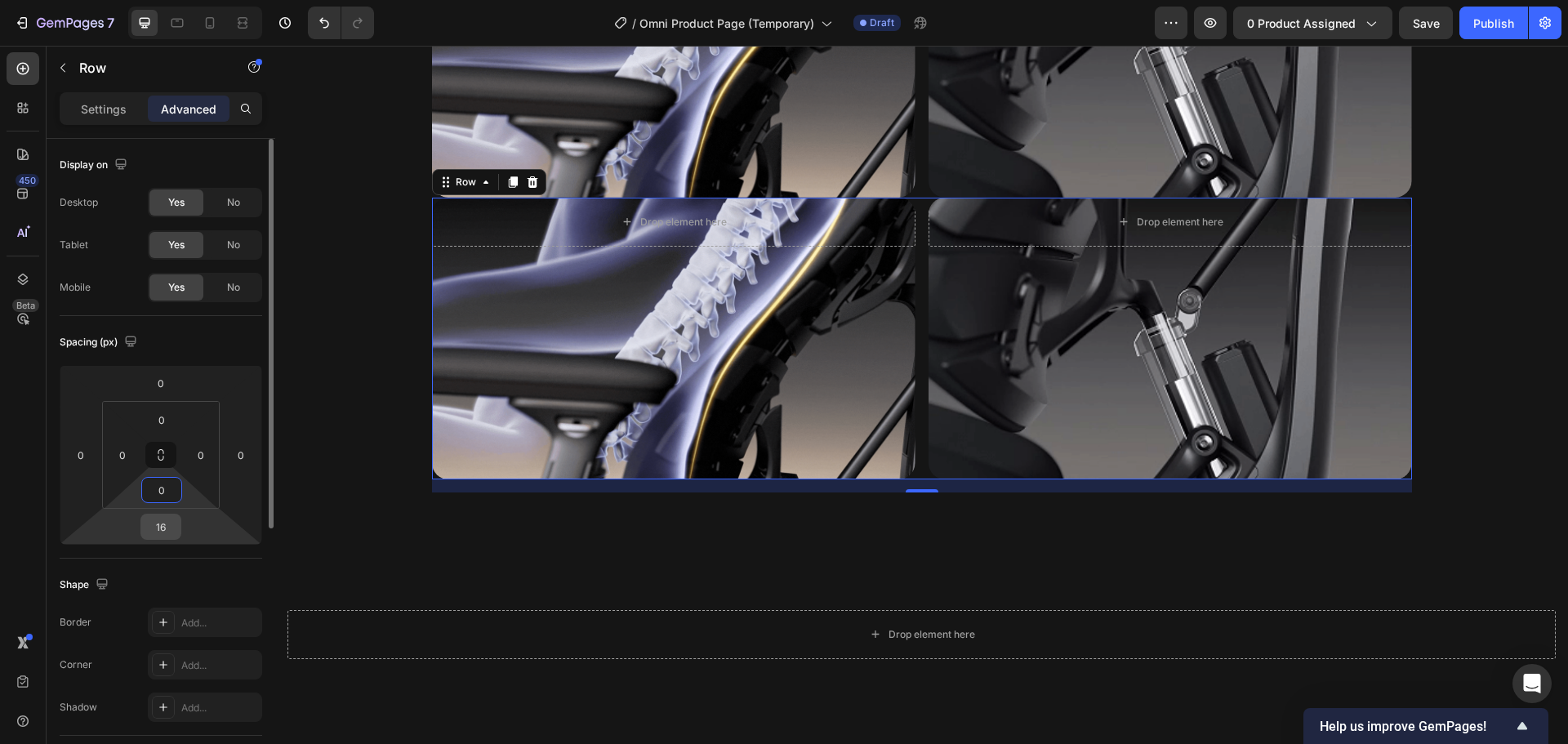
click at [165, 523] on input "16" at bounding box center [160, 526] width 32 height 24
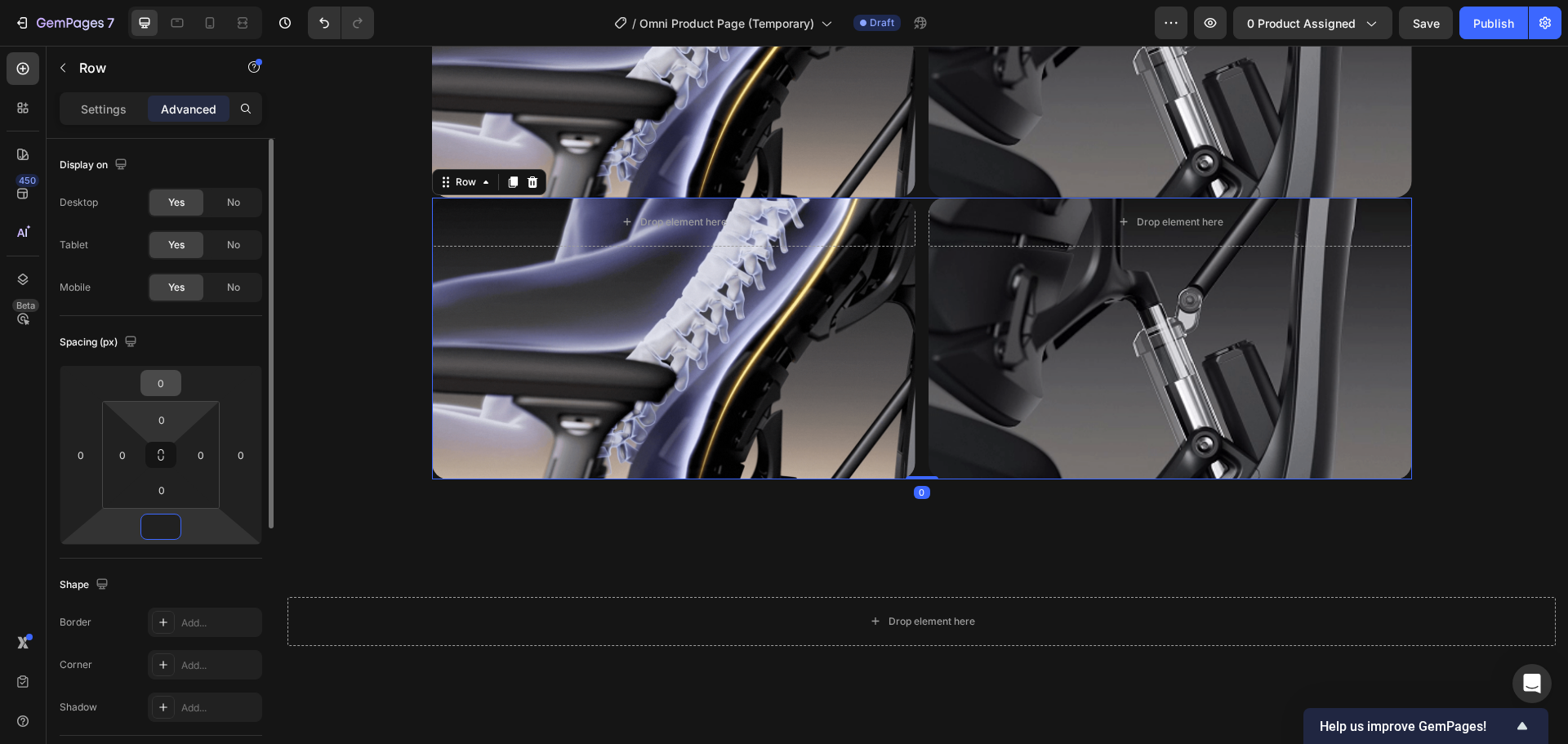
type input "0"
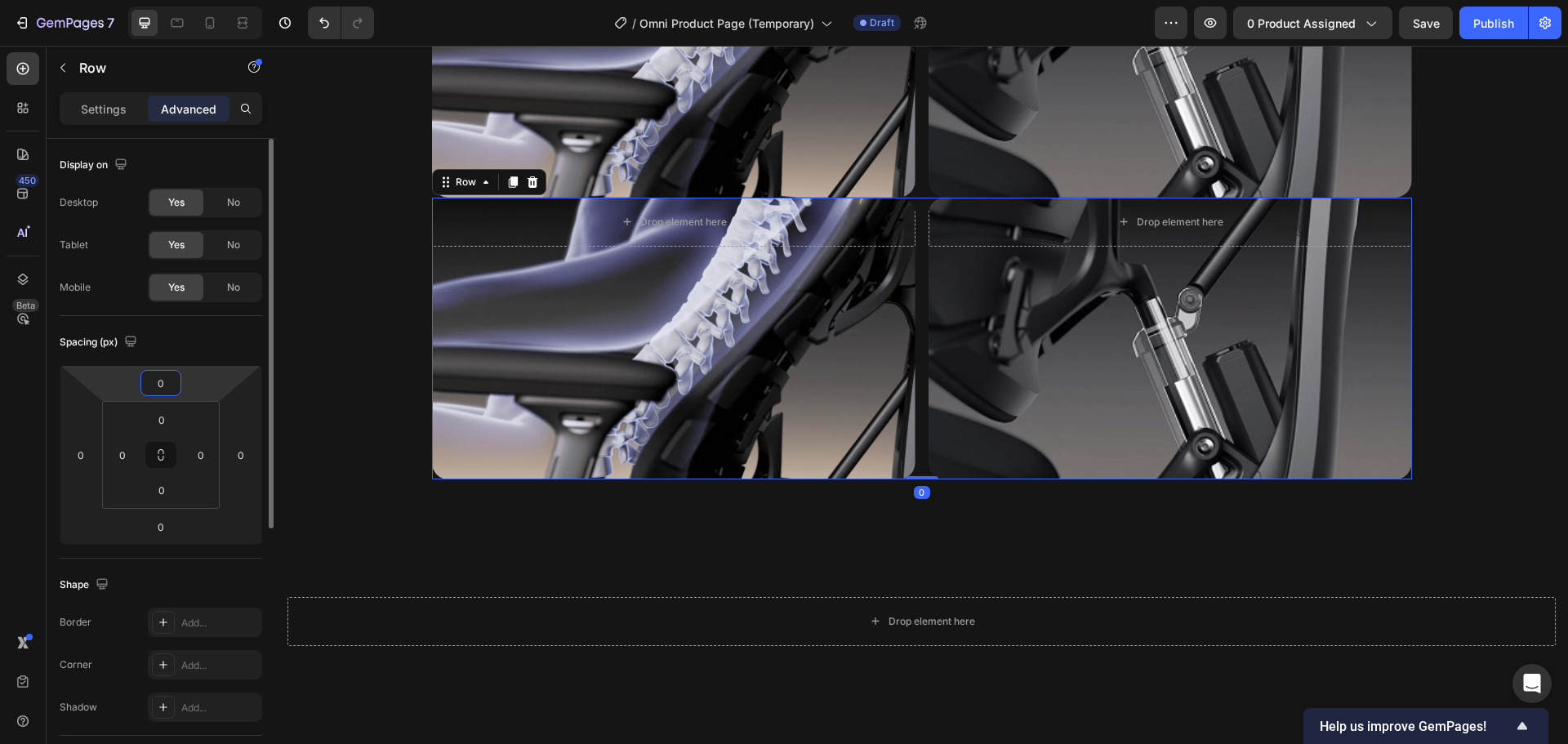
click at [166, 393] on input "0" at bounding box center [160, 383] width 32 height 24
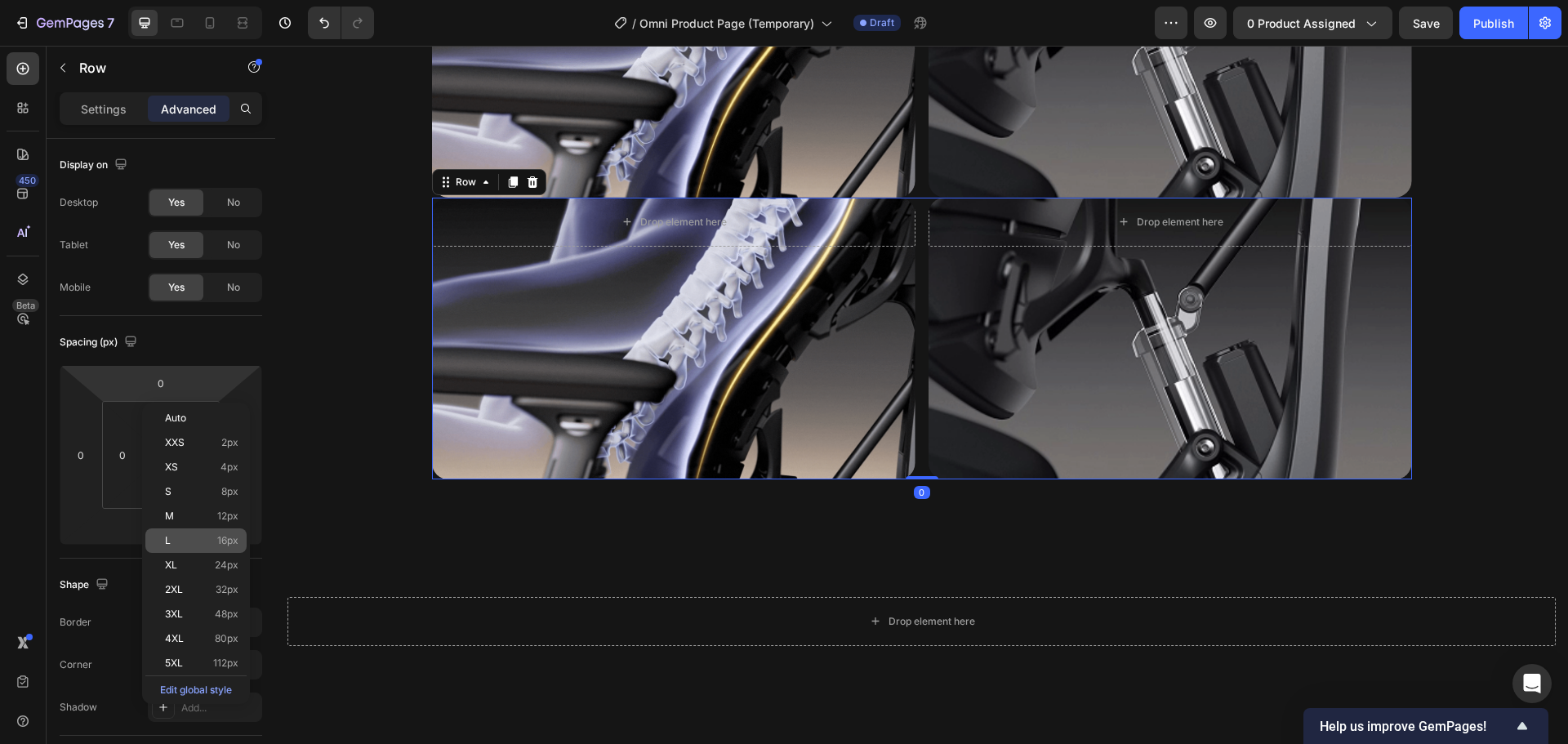
click at [216, 531] on div "L 16px" at bounding box center [196, 540] width 101 height 24
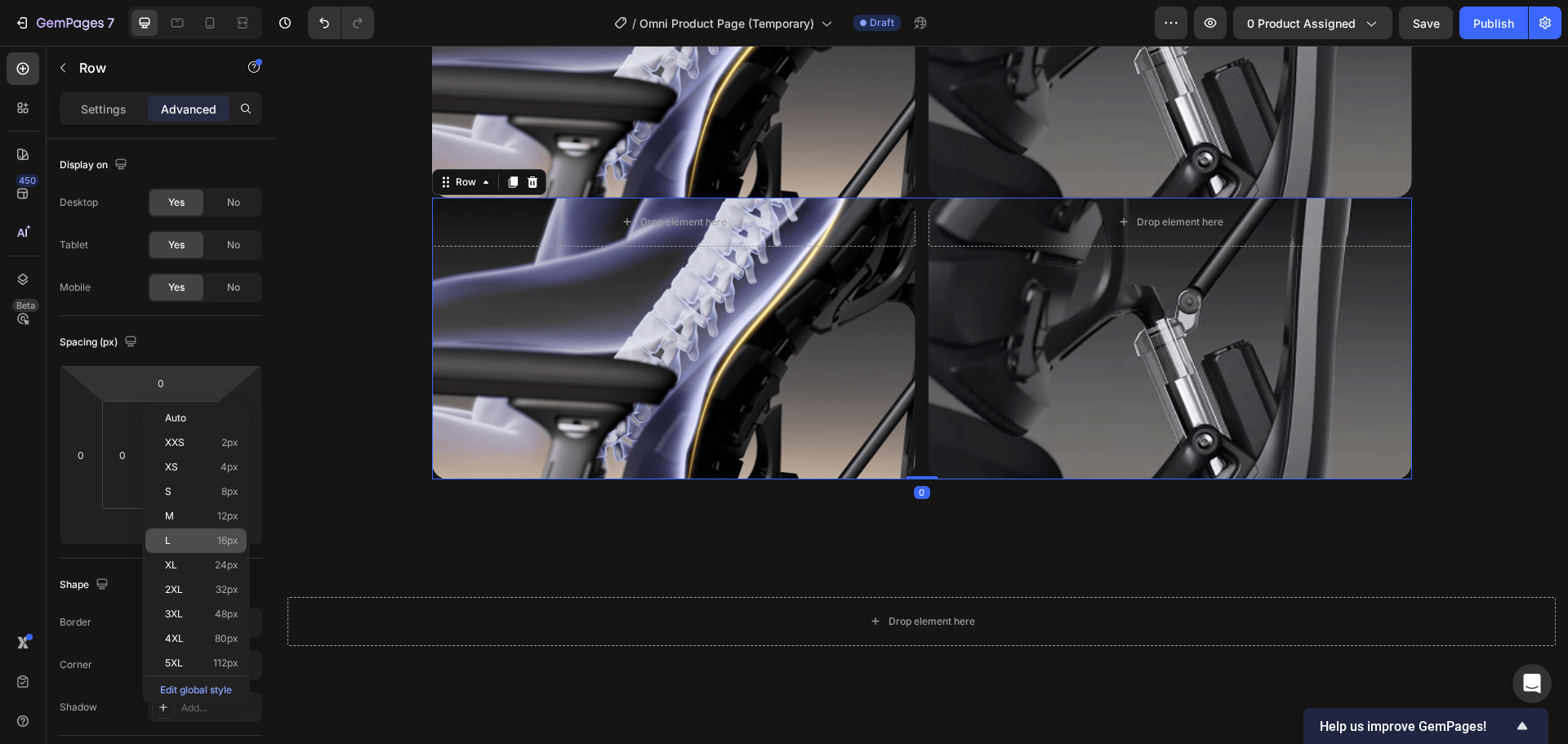
type input "16"
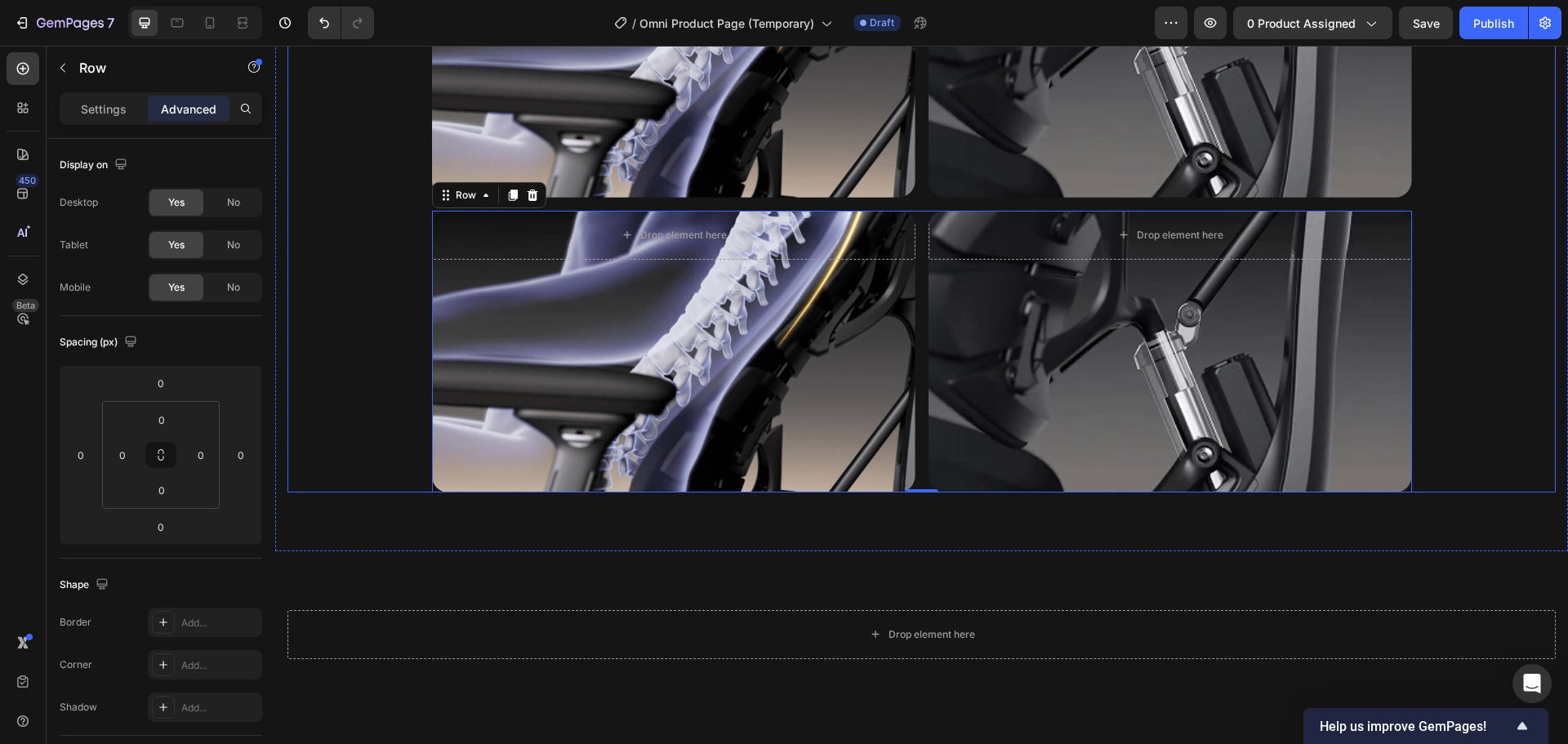
click at [318, 461] on div "Bionic FlexFit Backrest Heading Unrivaled comfort with Bionic FlexFit BackRest.…" at bounding box center [922, 87] width 1268 height 810
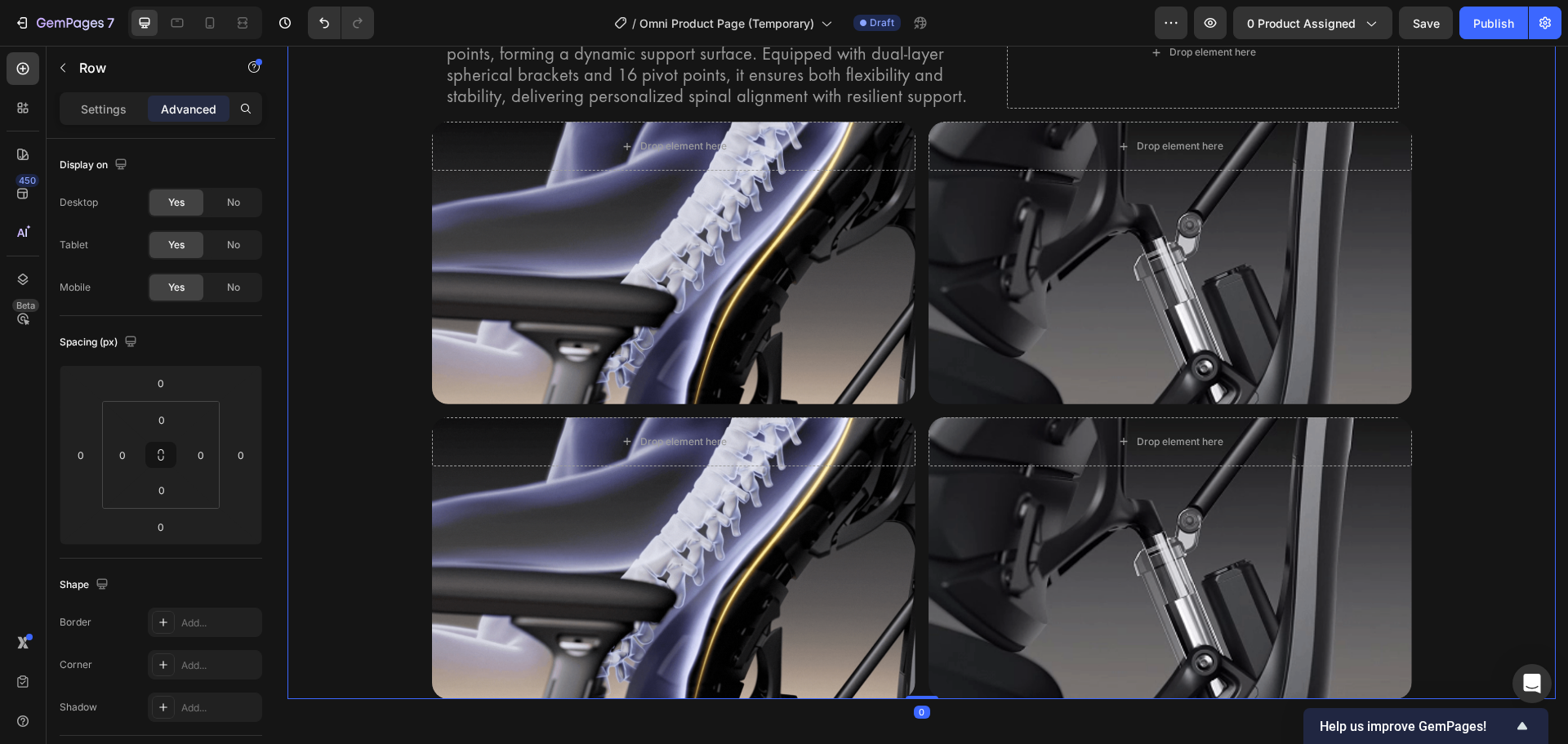
scroll to position [3527, 0]
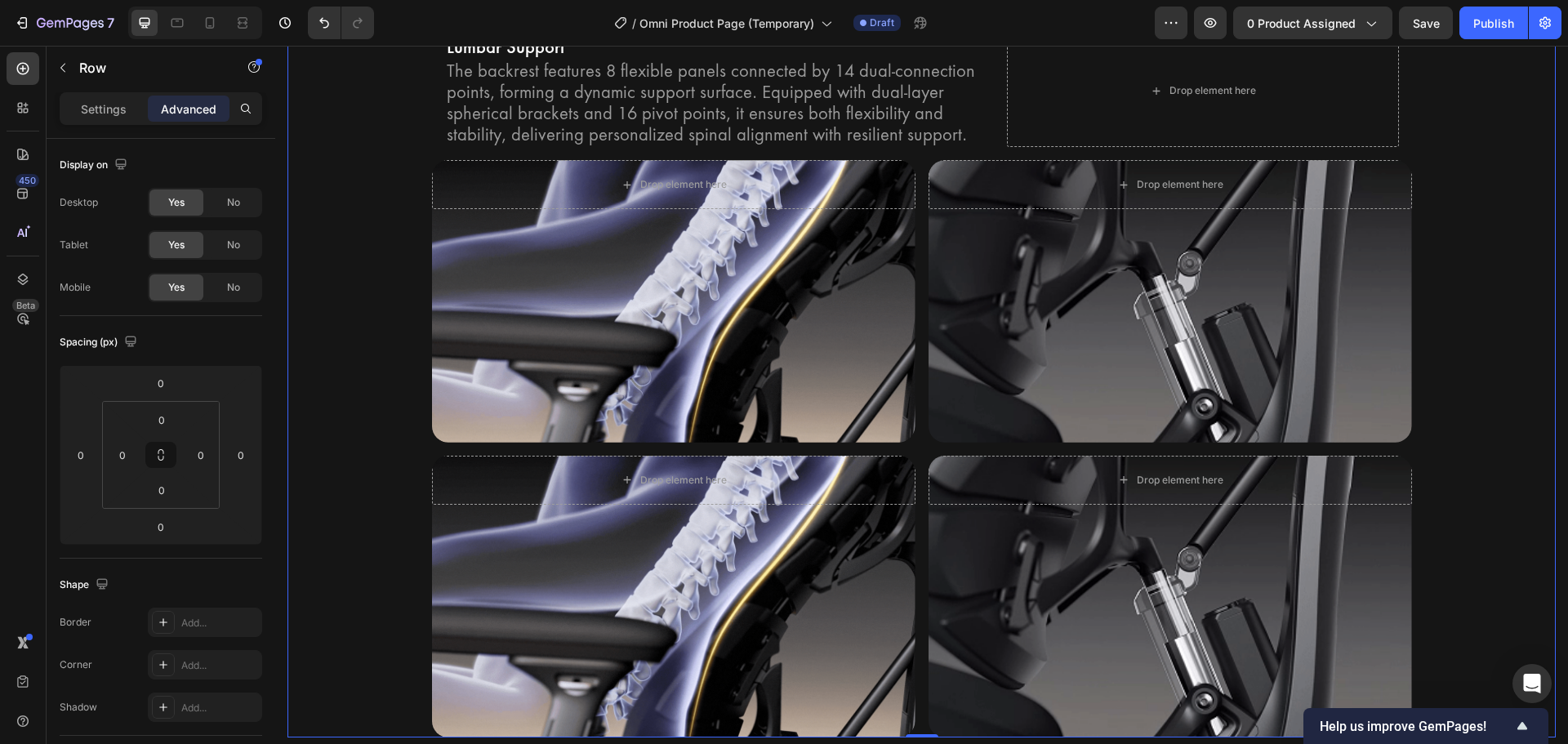
click at [370, 342] on div "Bionic FlexFit Backrest Heading Unrivaled comfort with Bionic FlexFit BackRest.…" at bounding box center [922, 332] width 1268 height 810
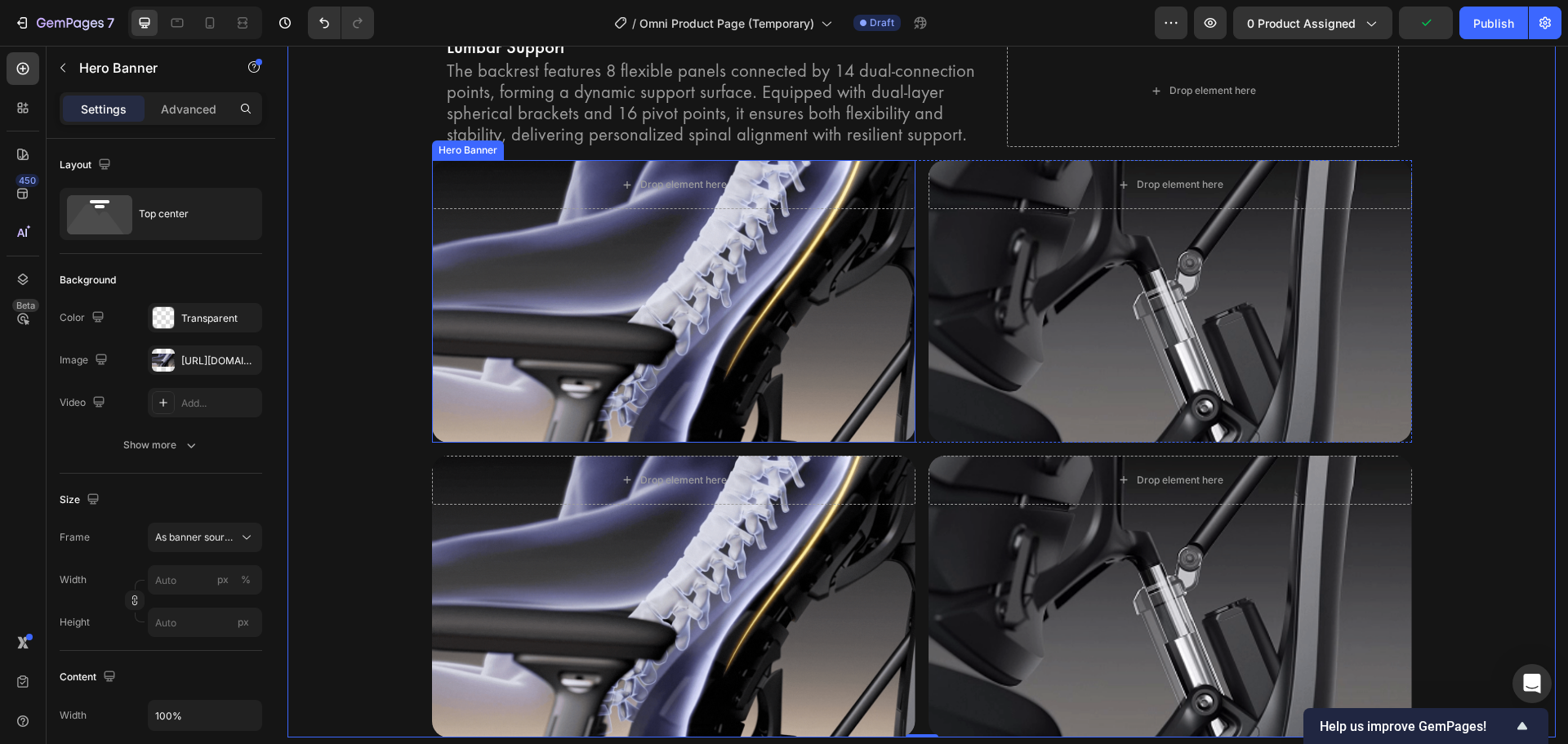
click at [578, 280] on div "Background Image" at bounding box center [673, 301] width 484 height 282
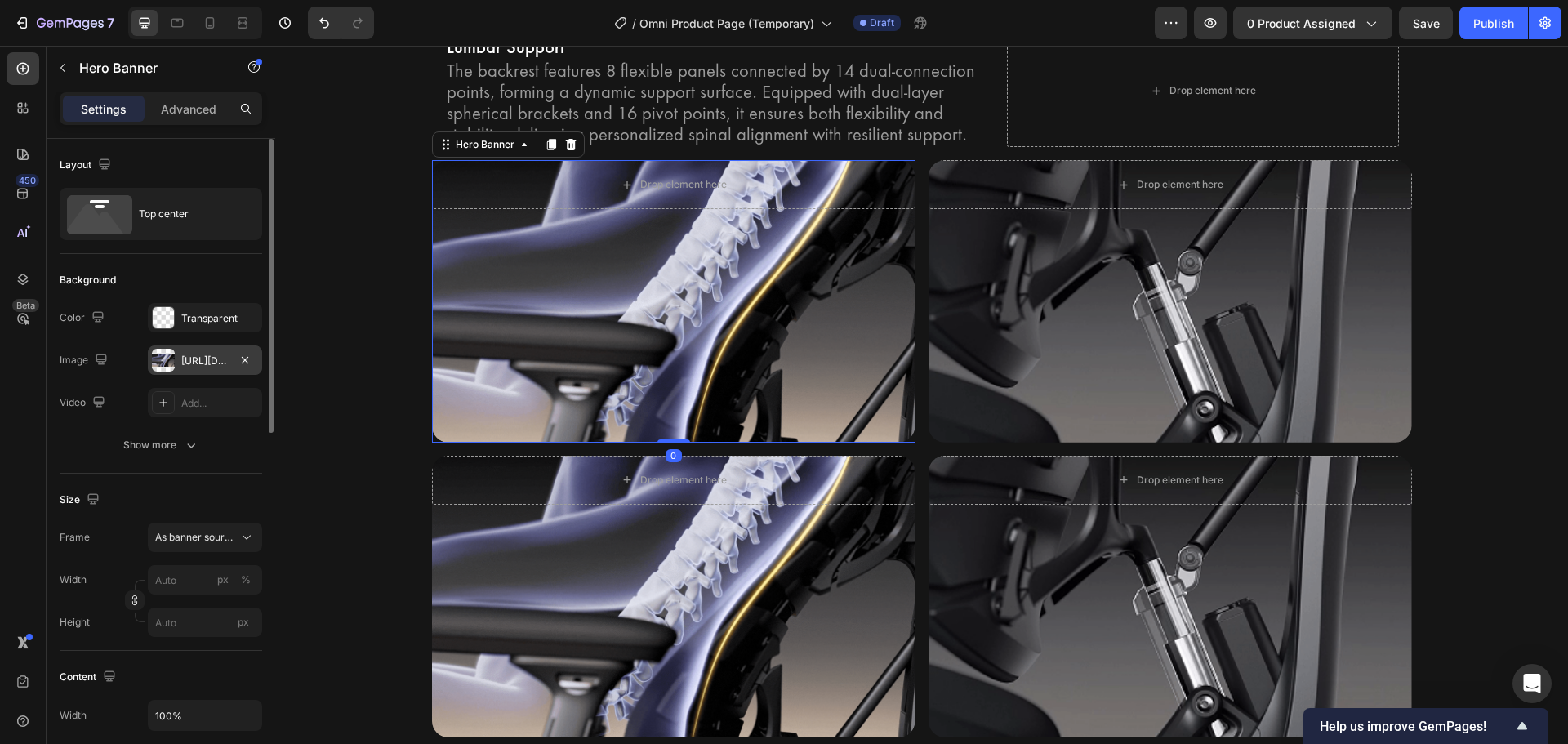
click at [196, 357] on div "https://cdn.shopify.com/s/files/1/0947/5597/9559/files/gempages_581456108338545…" at bounding box center [205, 360] width 47 height 15
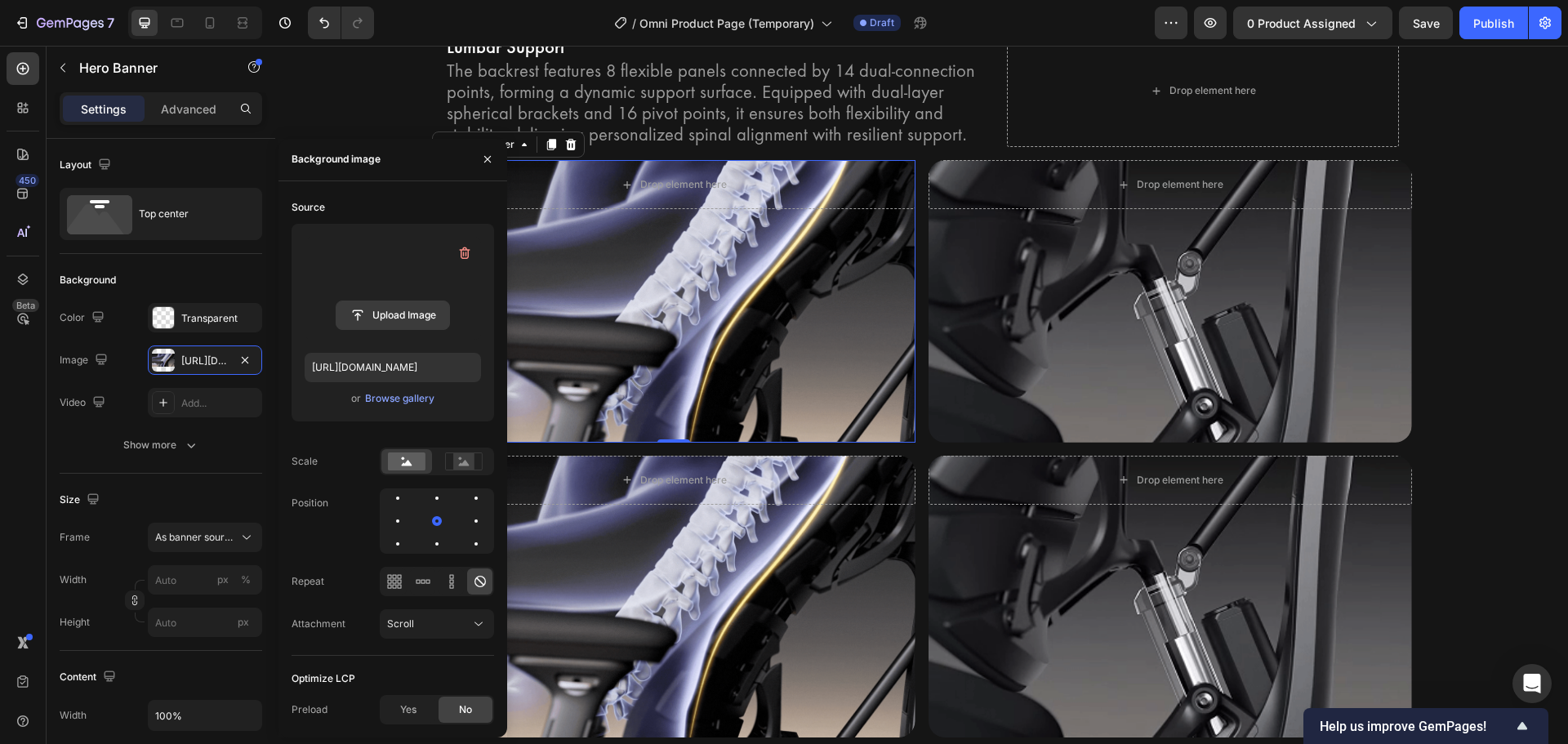
click at [377, 324] on input "file" at bounding box center [393, 316] width 113 height 28
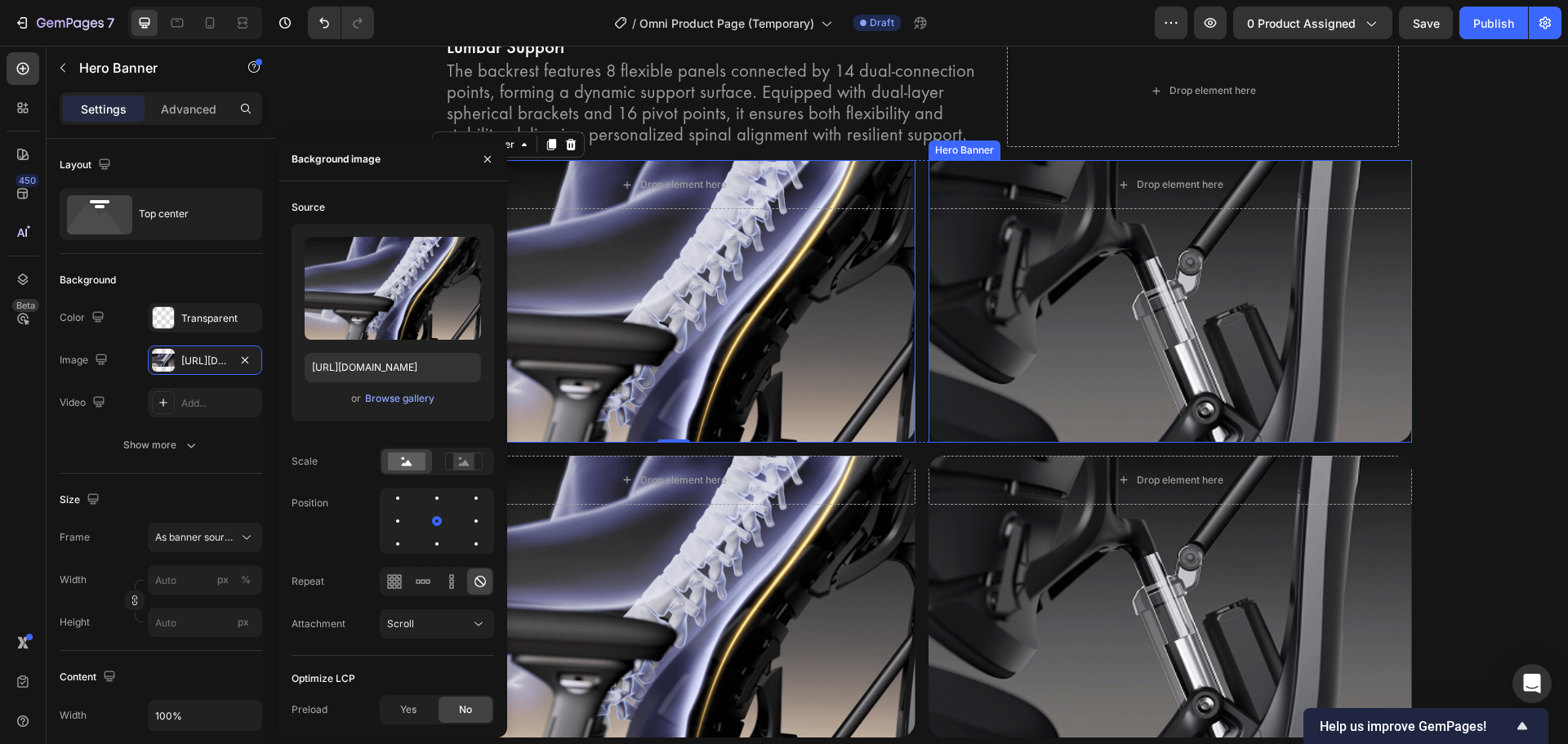
click at [1156, 321] on div "Background Image" at bounding box center [1170, 301] width 484 height 282
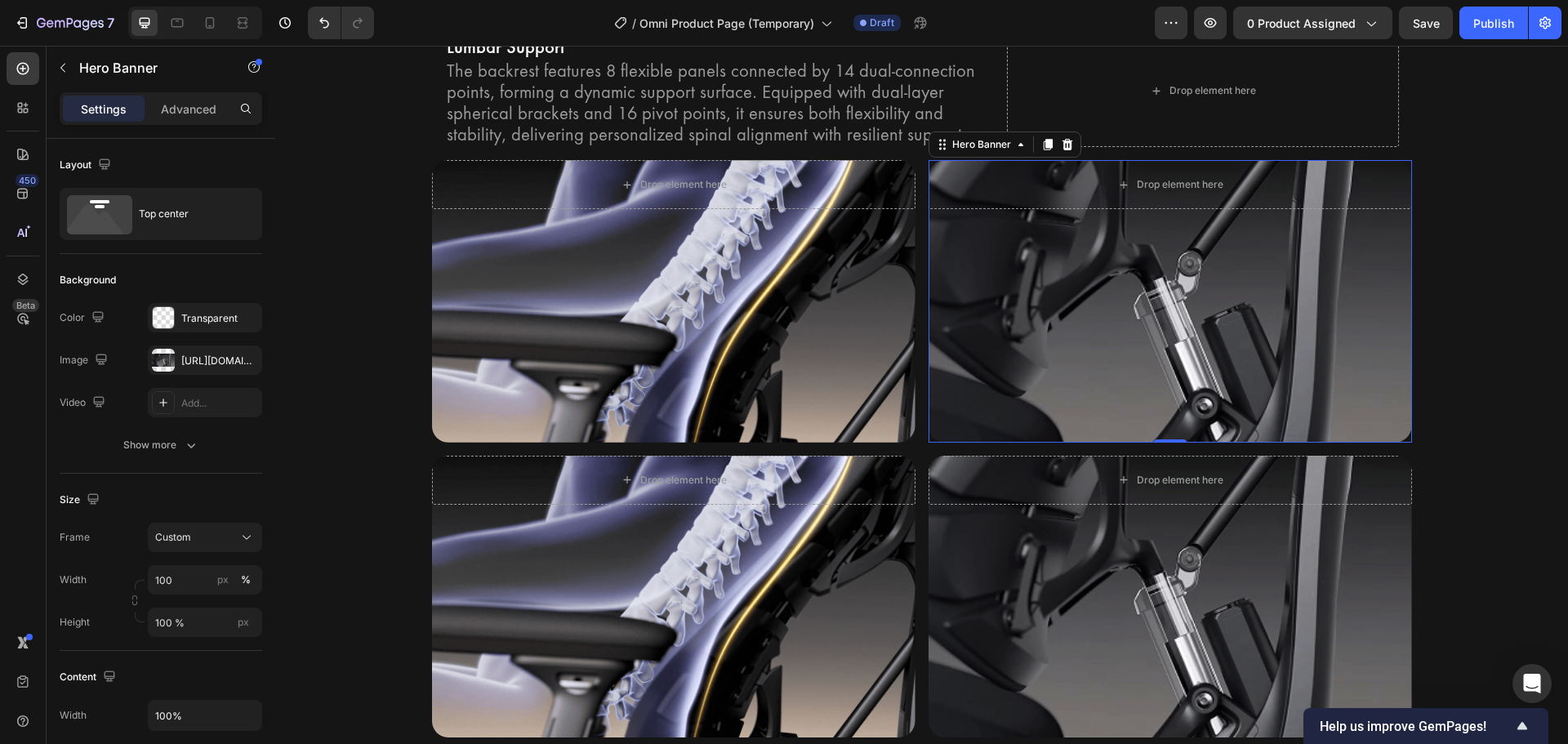
click at [1080, 295] on div "Background Image" at bounding box center [1170, 301] width 484 height 282
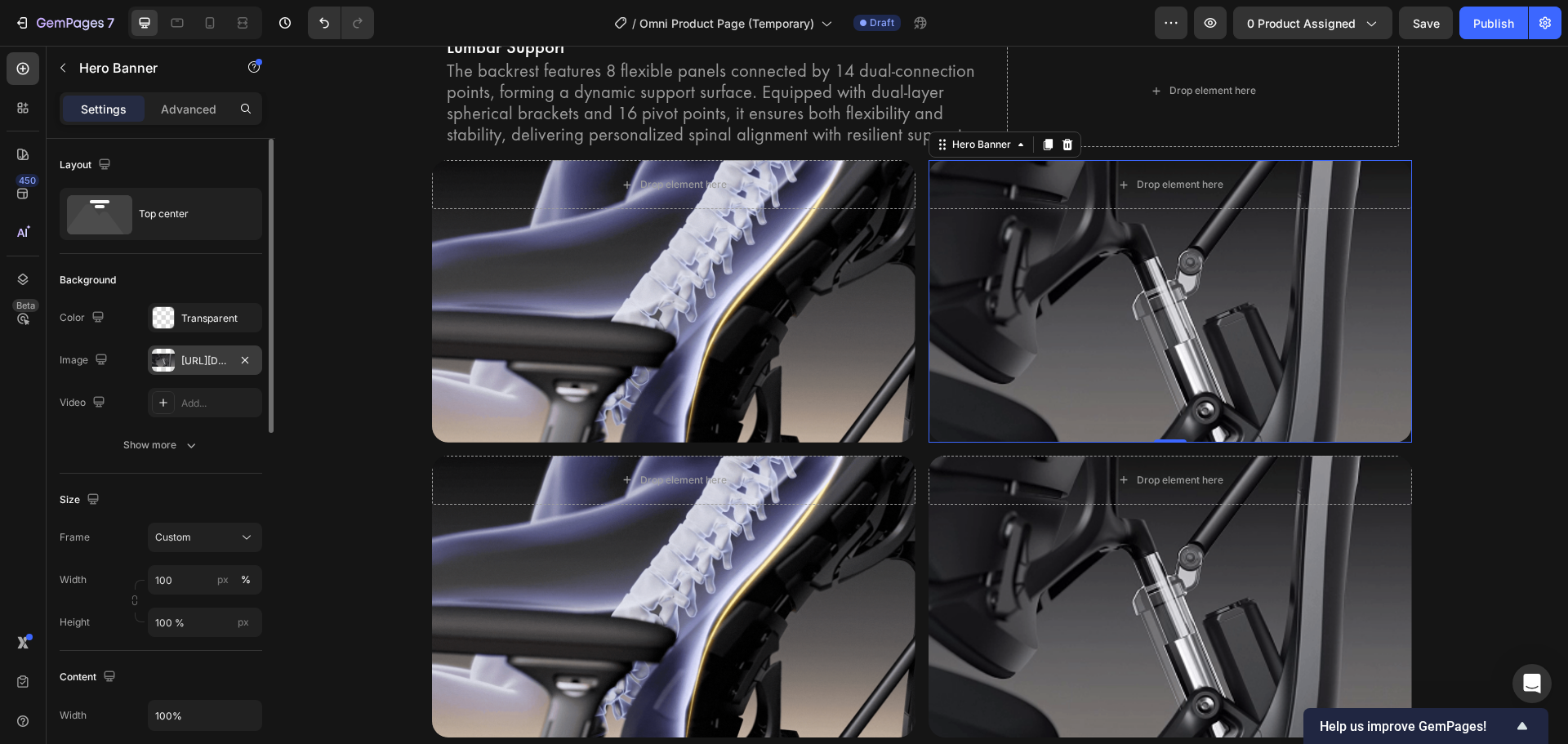
click at [185, 364] on div "https://cdn.shopify.com/s/files/1/0947/5597/9559/files/gempages_581456108338545…" at bounding box center [205, 360] width 47 height 15
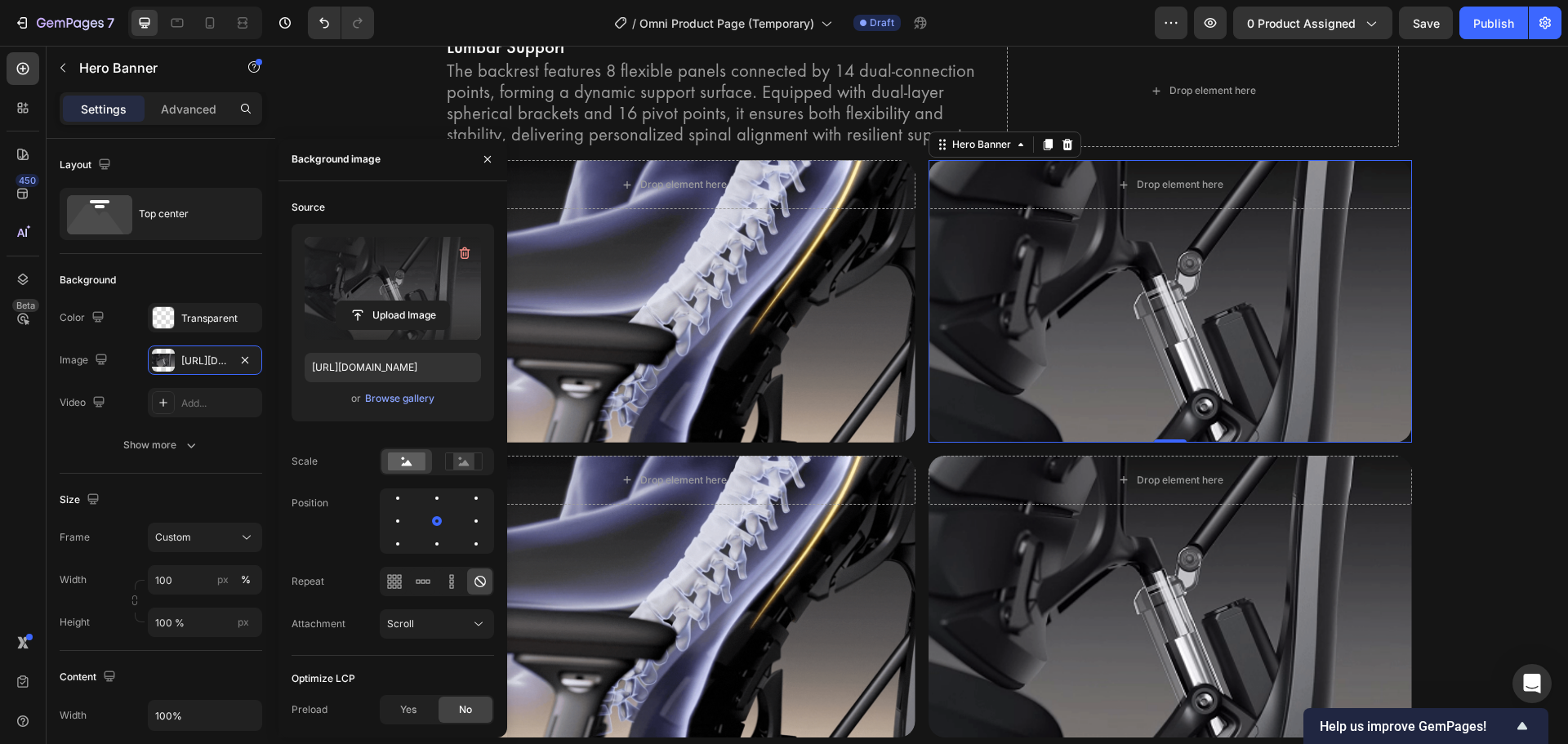
click at [371, 296] on label at bounding box center [393, 289] width 177 height 103
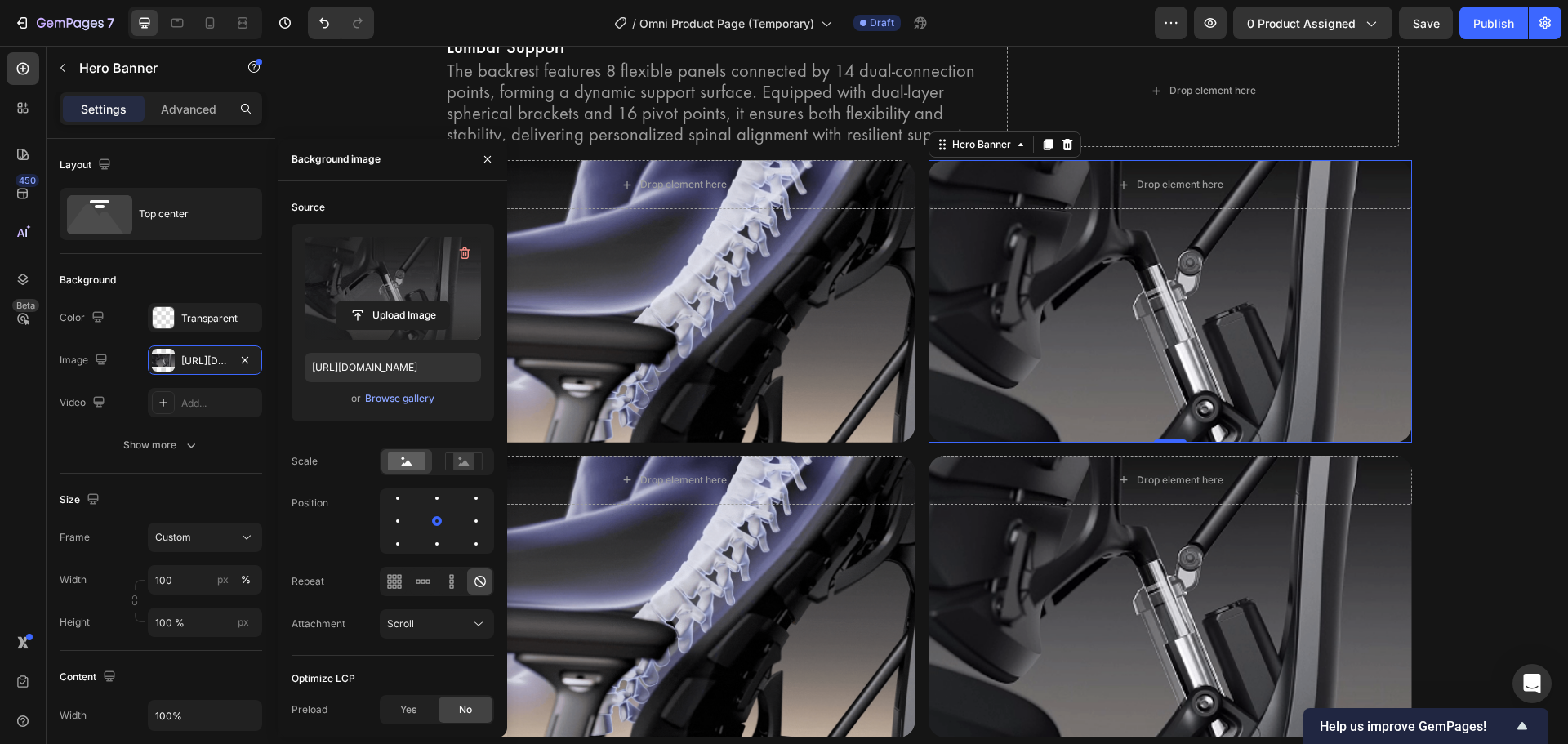
click at [371, 302] on input "file" at bounding box center [393, 316] width 113 height 28
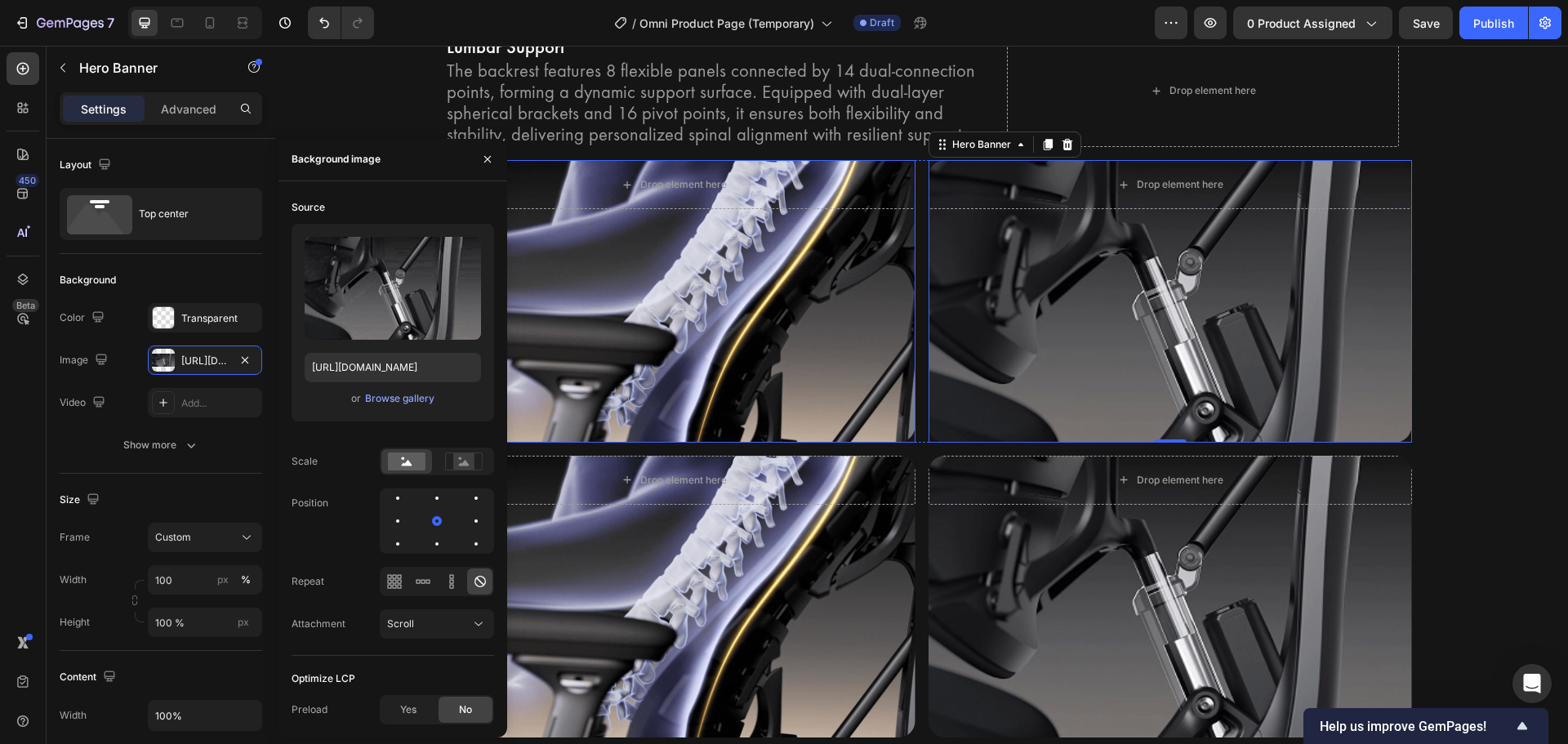
click at [631, 347] on div "Background Image" at bounding box center [673, 301] width 484 height 282
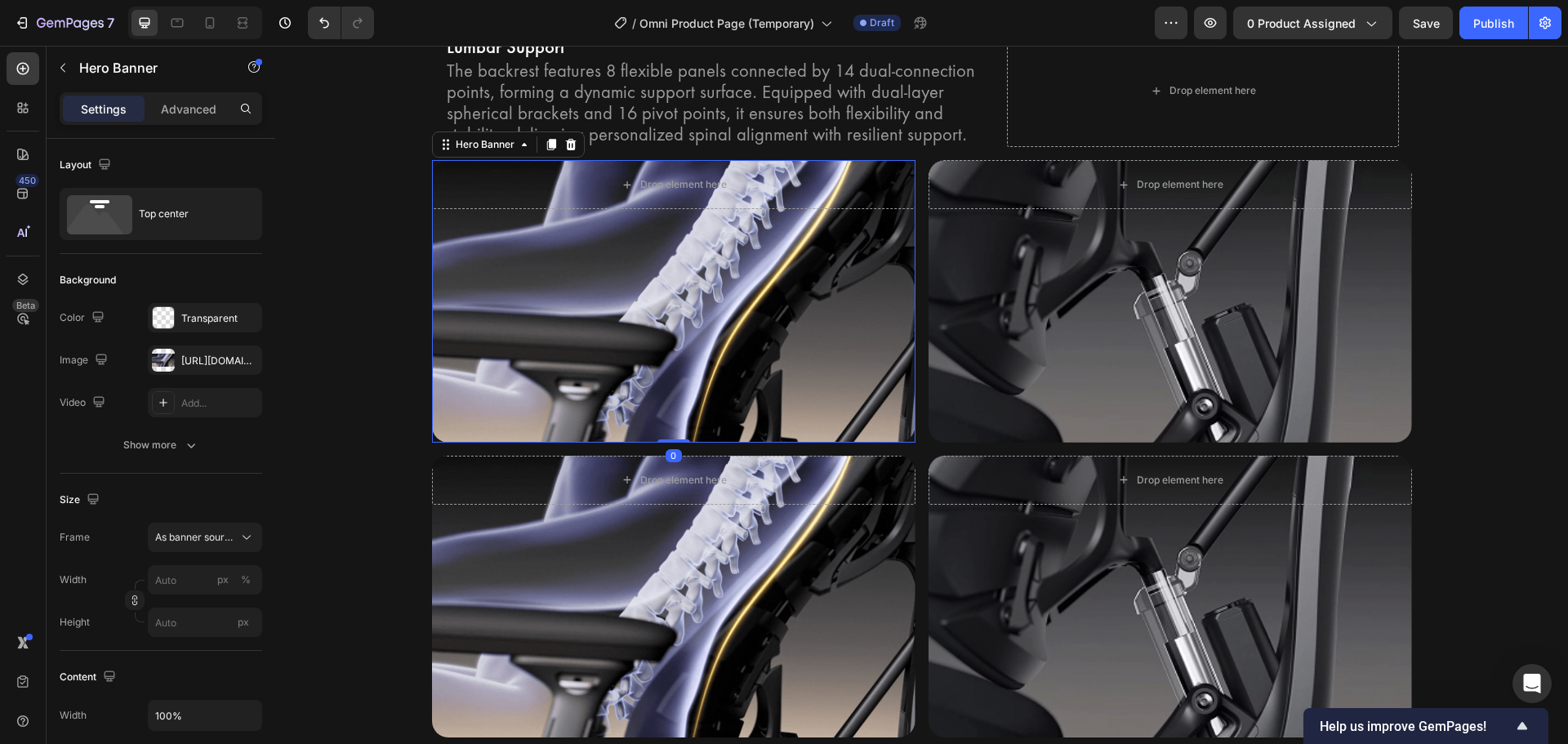
click at [463, 365] on div "Background Image" at bounding box center [673, 301] width 484 height 282
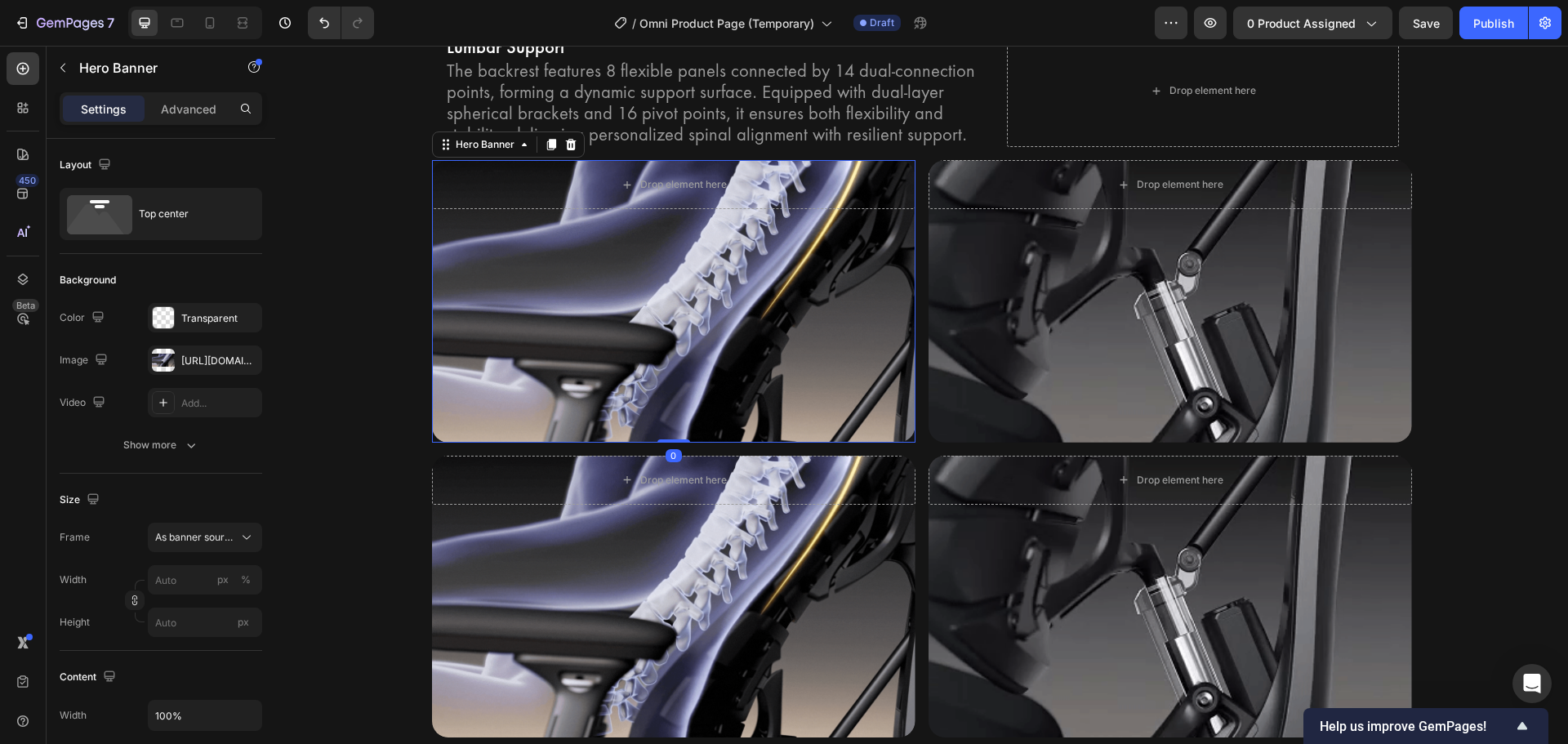
click at [556, 296] on div "Background Image" at bounding box center [673, 301] width 484 height 282
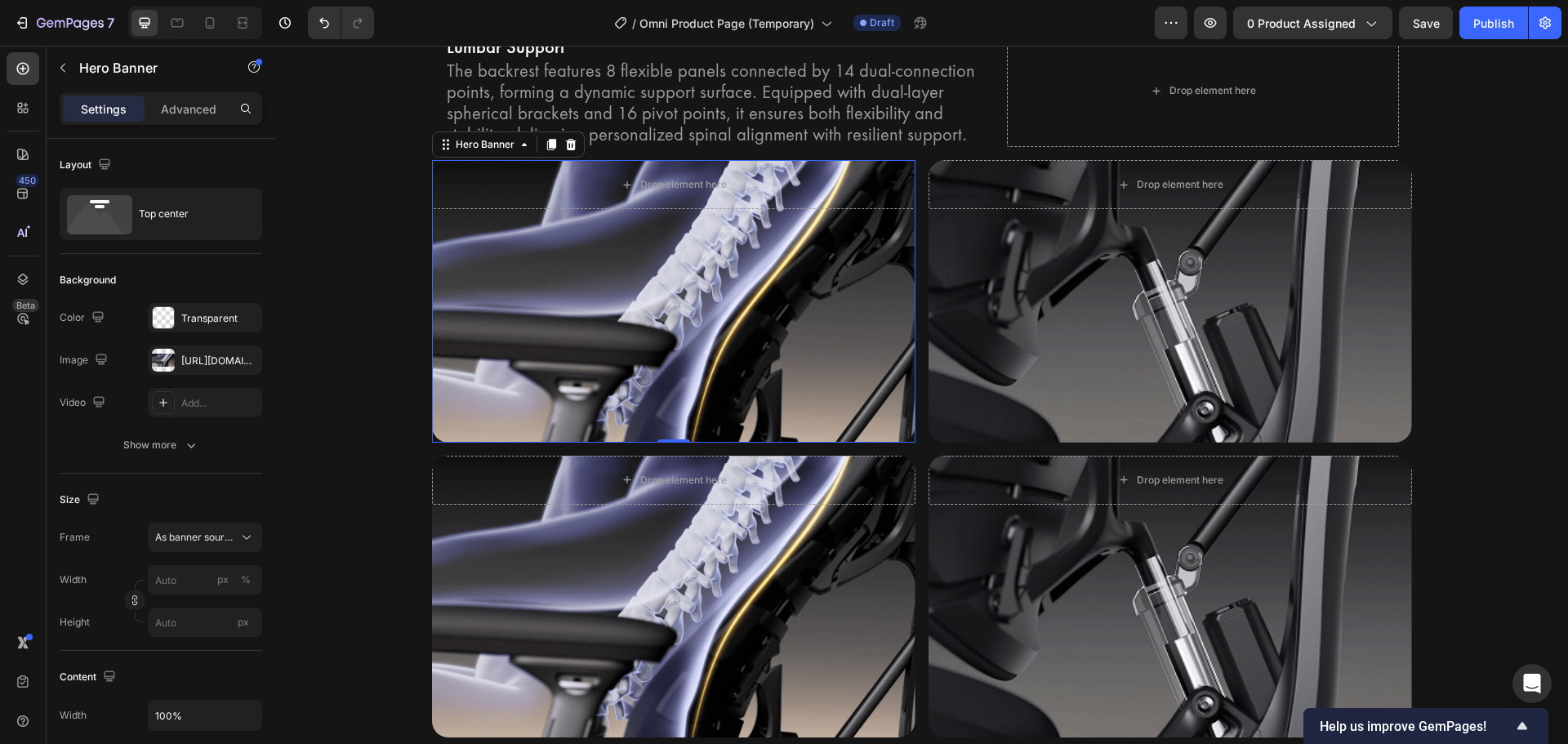
click at [662, 341] on div "Background Image" at bounding box center [673, 301] width 484 height 282
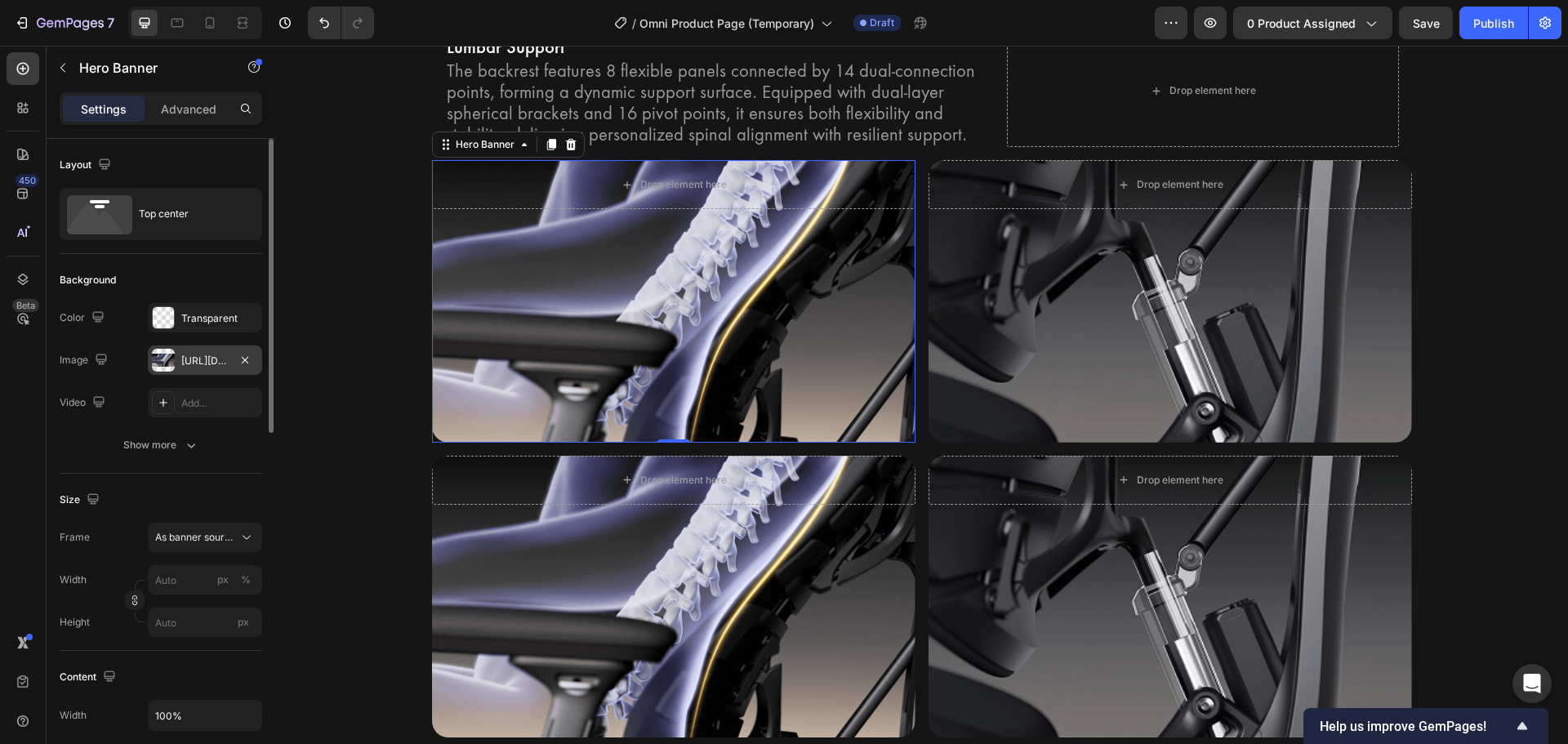
click at [180, 354] on div "https://cdn.shopify.com/s/files/1/0947/5597/9559/files/gempages_581456108338545…" at bounding box center [205, 360] width 115 height 30
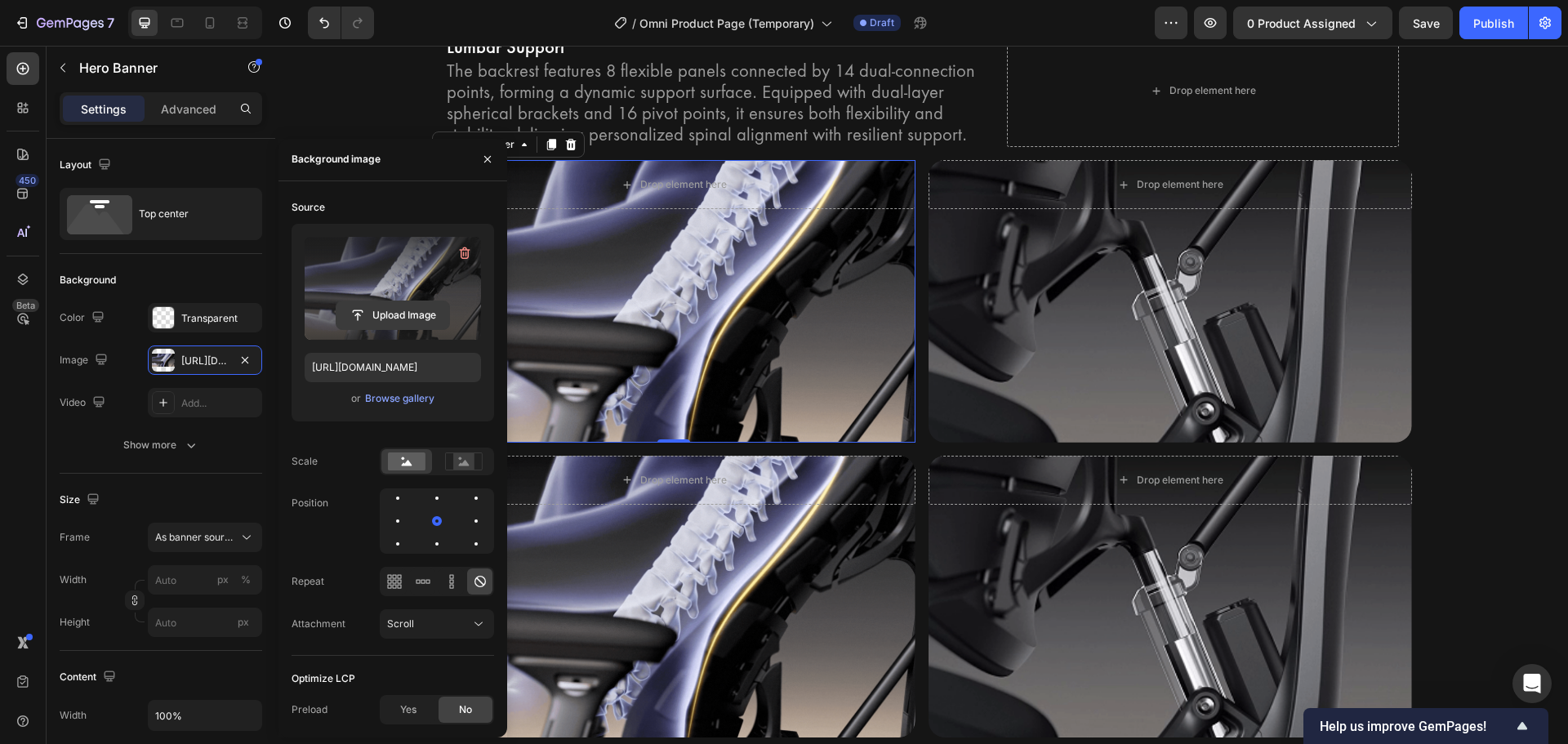
click at [371, 315] on input "file" at bounding box center [393, 316] width 113 height 28
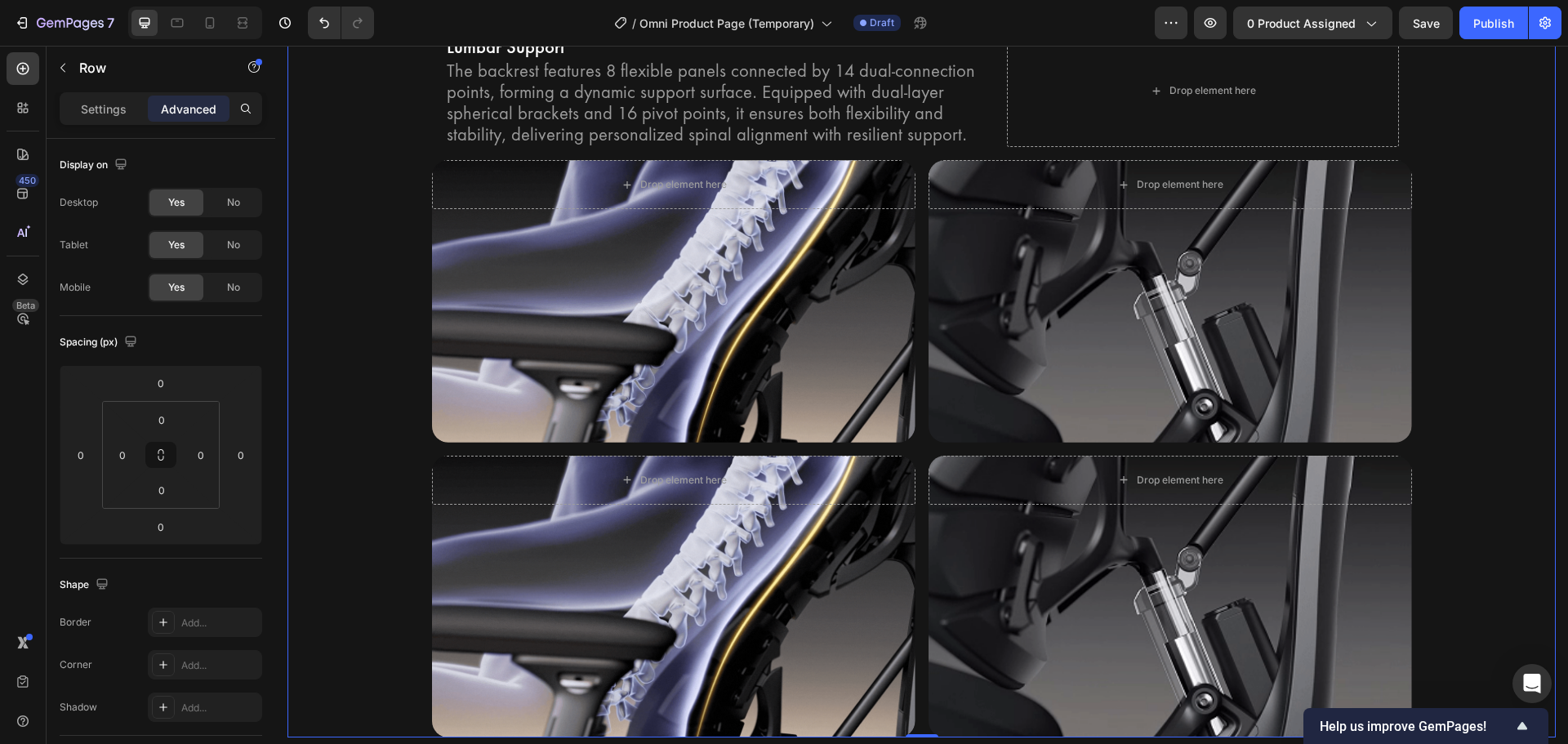
click at [1516, 191] on div "Bionic FlexFit Backrest Heading Unrivaled comfort with Bionic FlexFit BackRest.…" at bounding box center [922, 332] width 1268 height 810
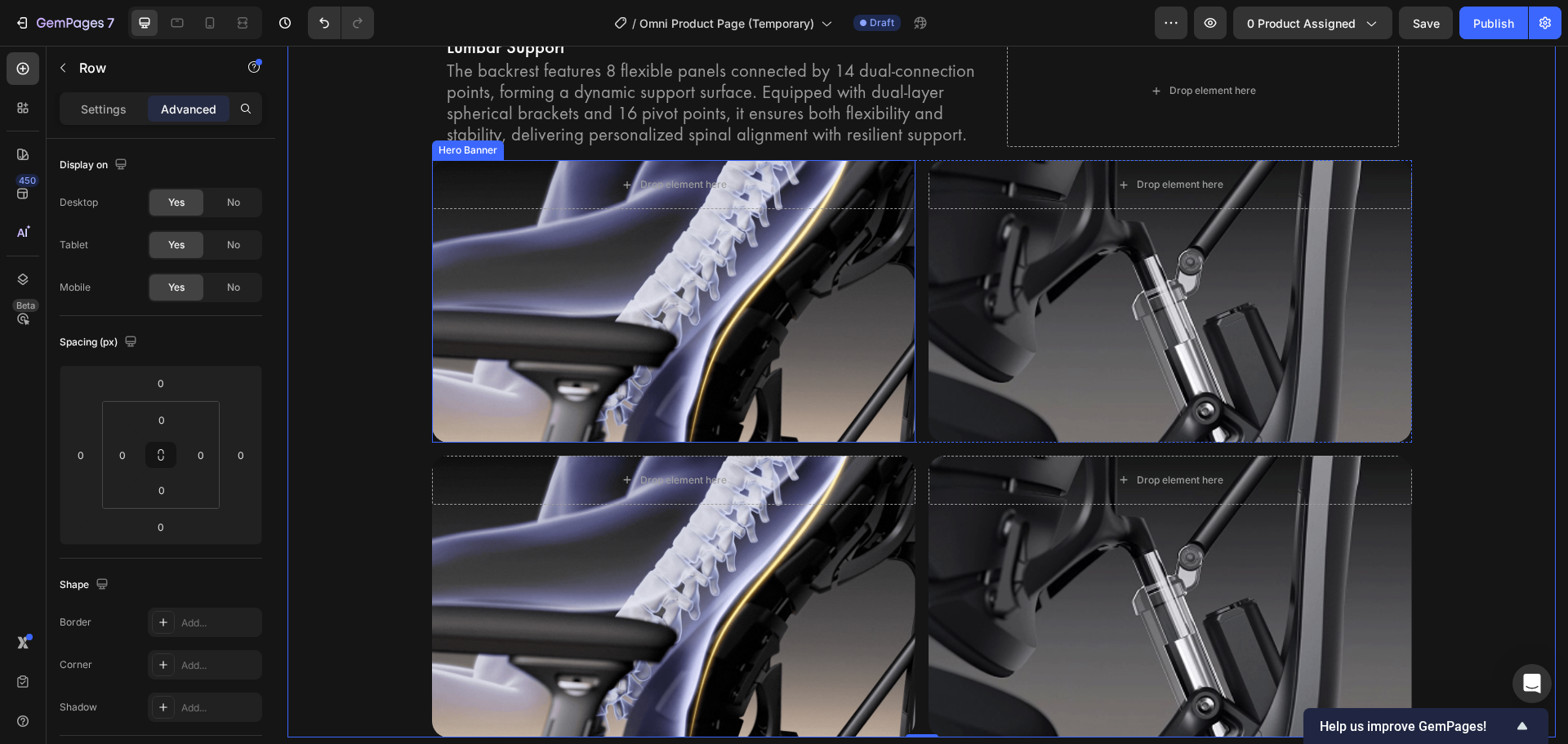
click at [656, 342] on div "Background Image" at bounding box center [673, 301] width 484 height 282
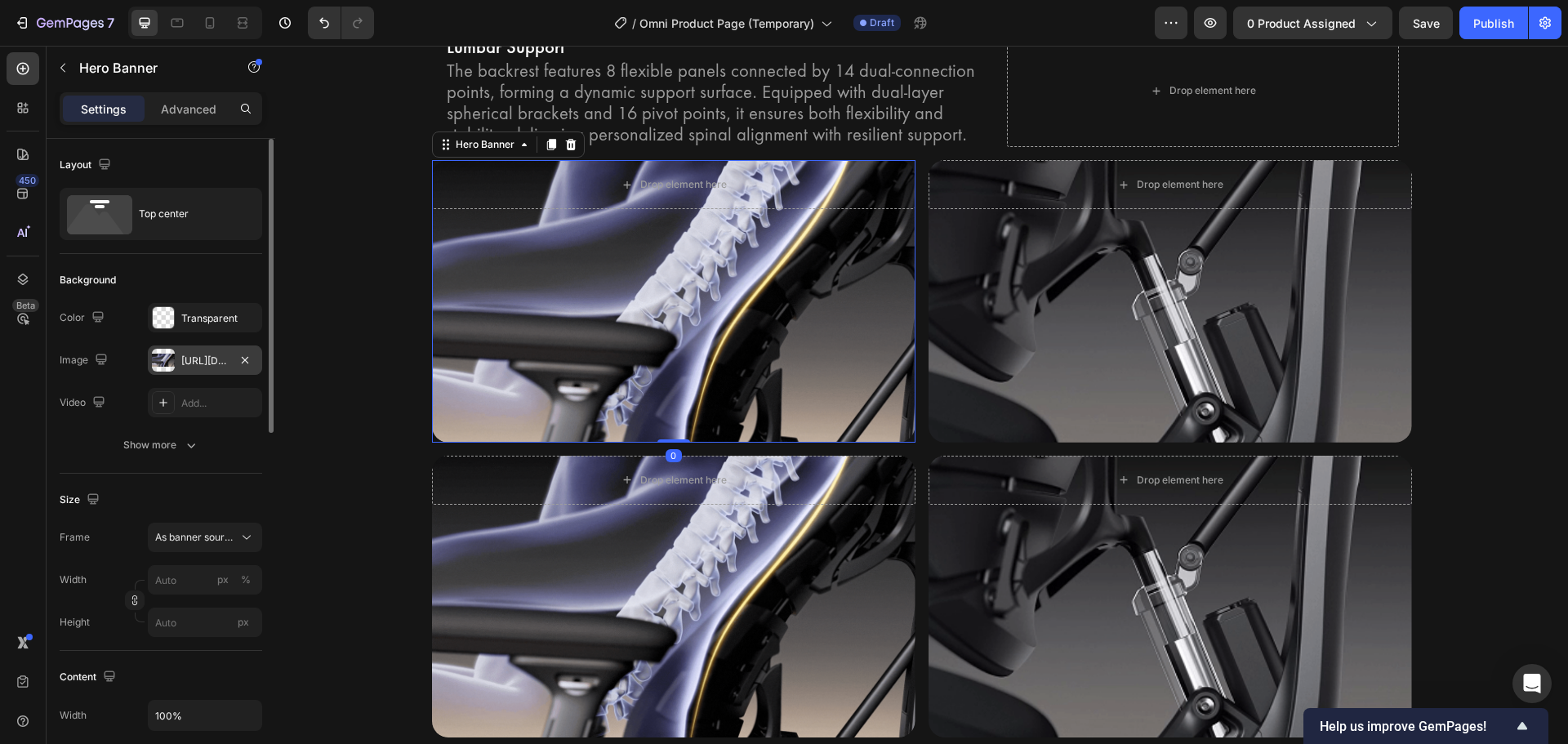
click at [208, 358] on div "https://cdn.shopify.com/s/files/1/0947/5597/9559/files/gempages_581456108338545…" at bounding box center [205, 360] width 47 height 15
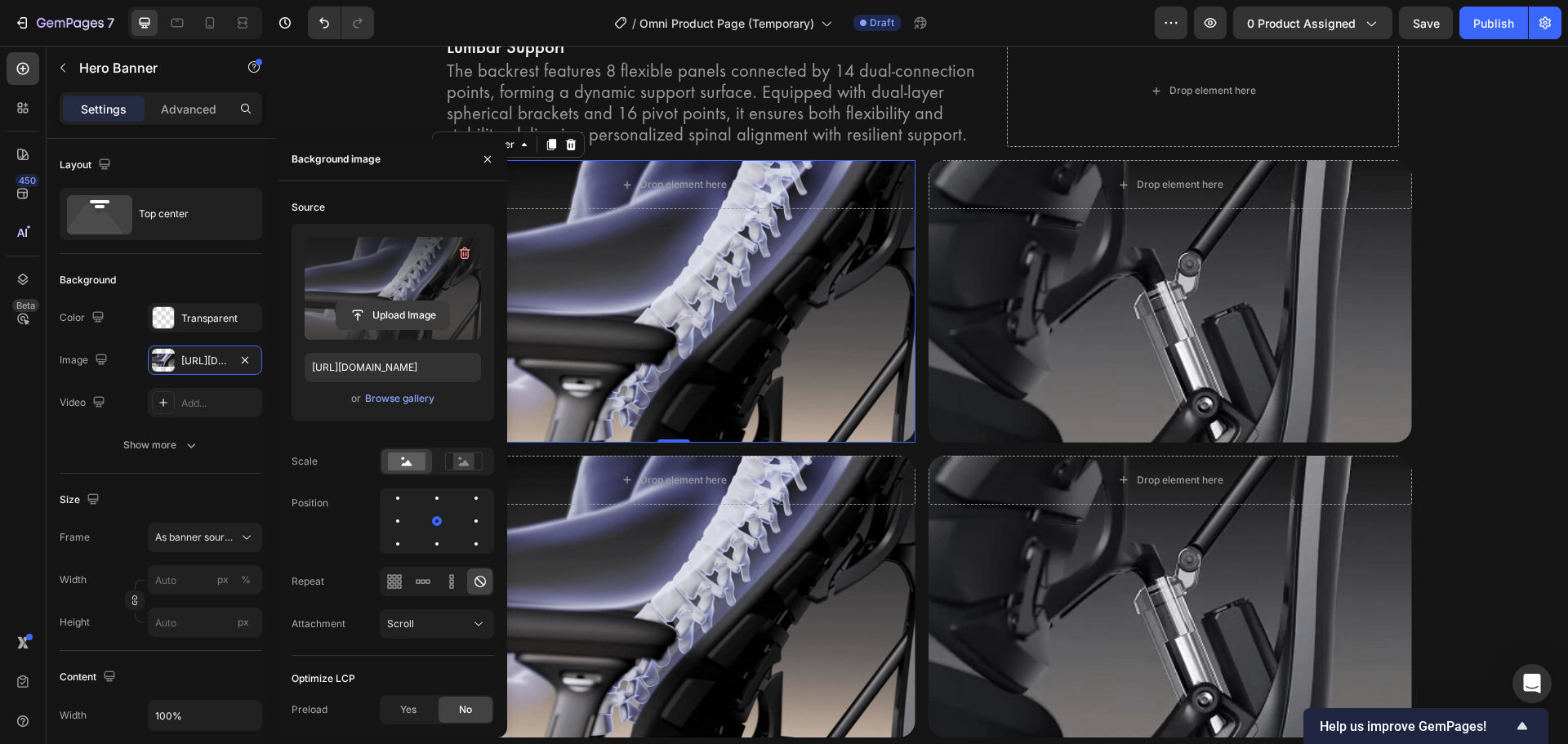
click at [359, 319] on input "file" at bounding box center [393, 316] width 113 height 28
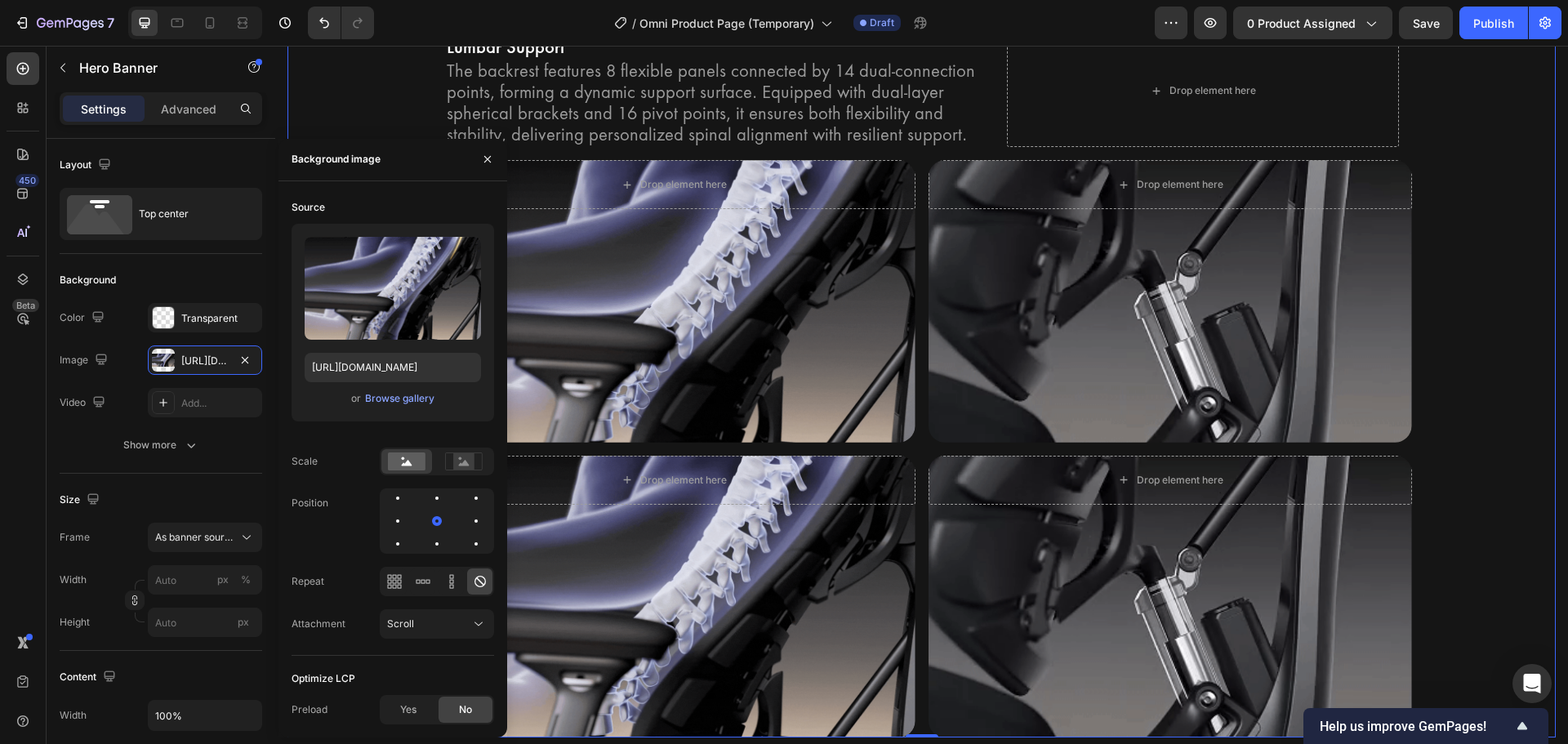
drag, startPoint x: 1465, startPoint y: 238, endPoint x: 1403, endPoint y: 170, distance: 92.0
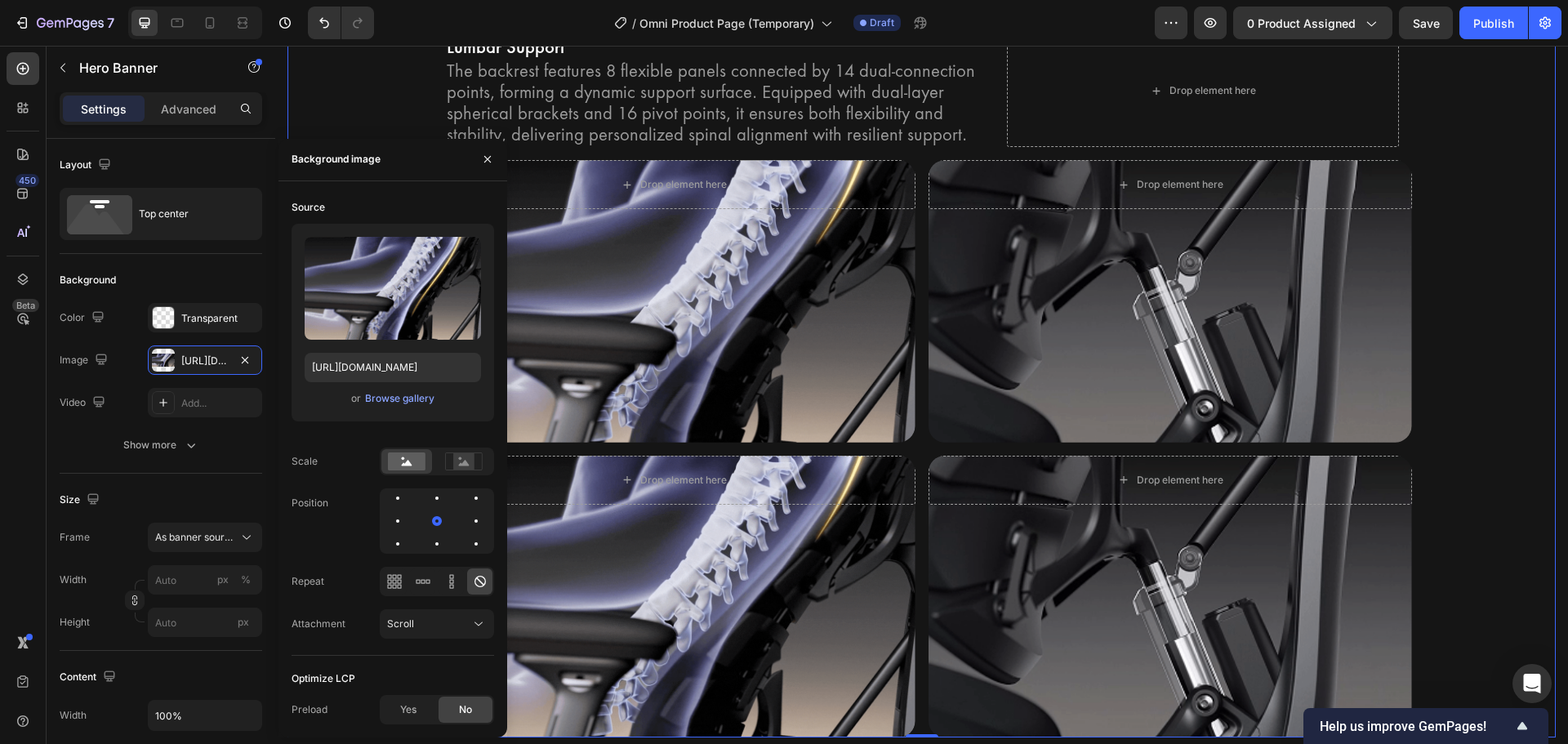
click at [1465, 239] on div "Bionic FlexFit Backrest Heading Unrivaled comfort with Bionic FlexFit BackRest.…" at bounding box center [922, 332] width 1268 height 810
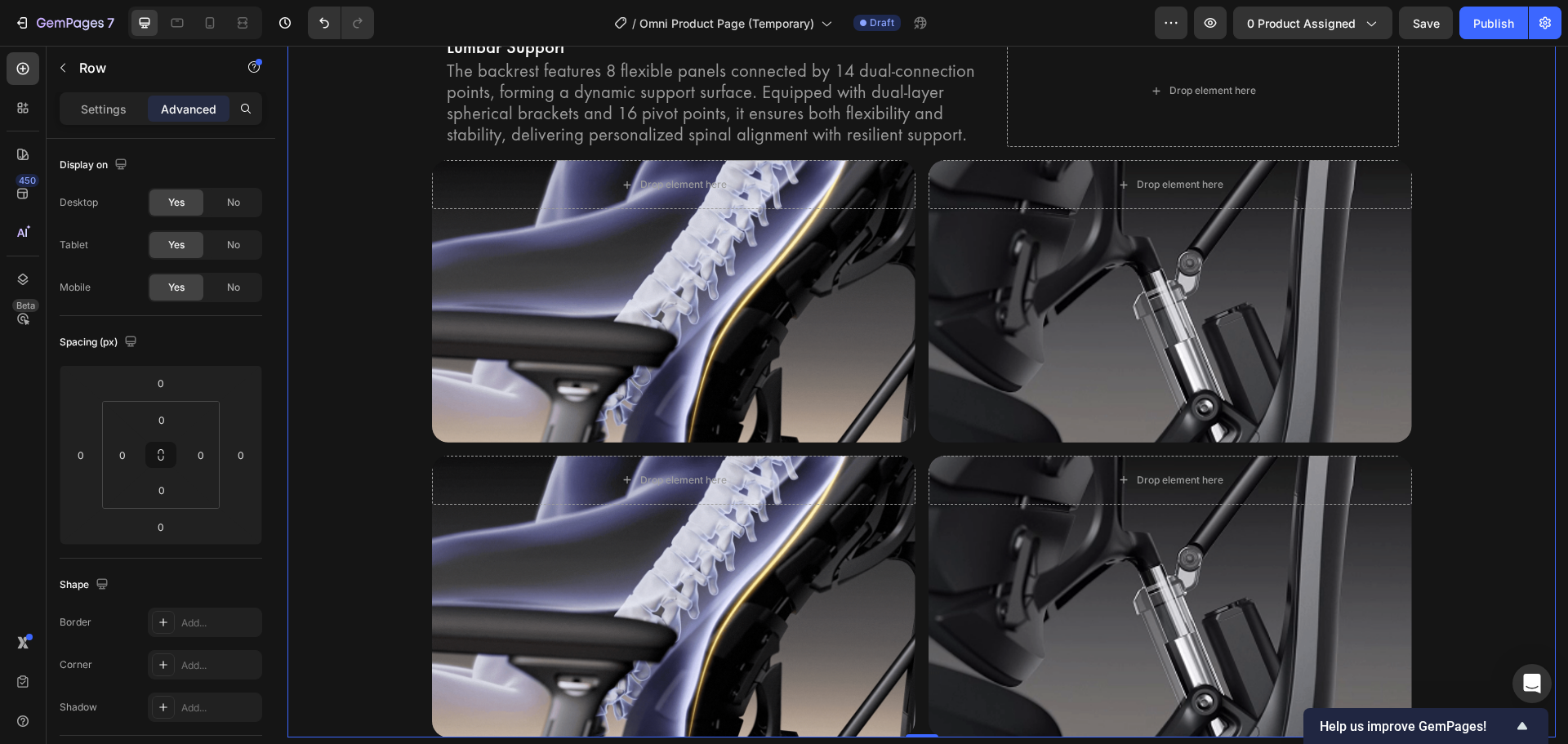
click at [1454, 265] on div "Bionic FlexFit Backrest Heading Unrivaled comfort with Bionic FlexFit BackRest.…" at bounding box center [922, 332] width 1268 height 810
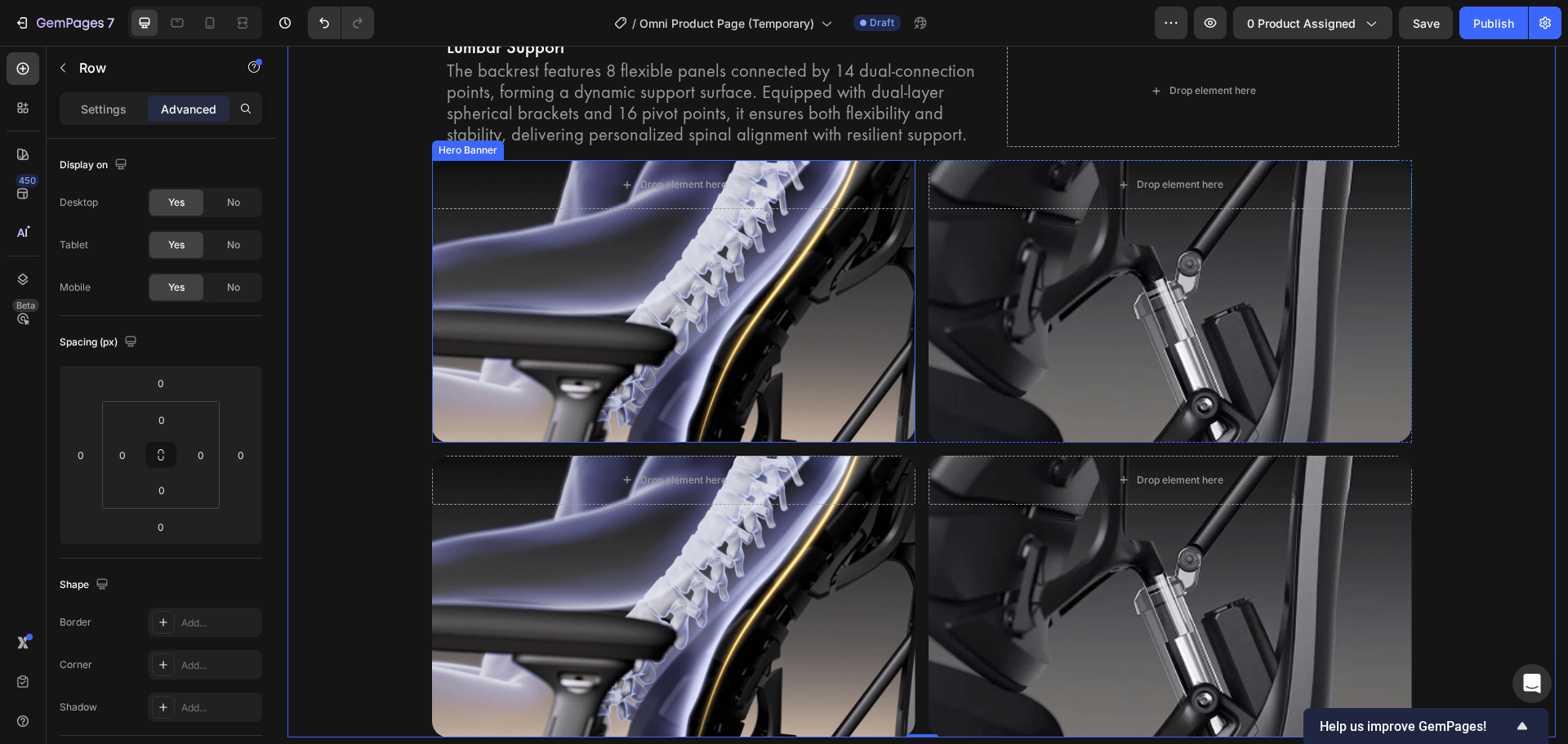
click at [597, 309] on div "Background Image" at bounding box center [673, 301] width 484 height 282
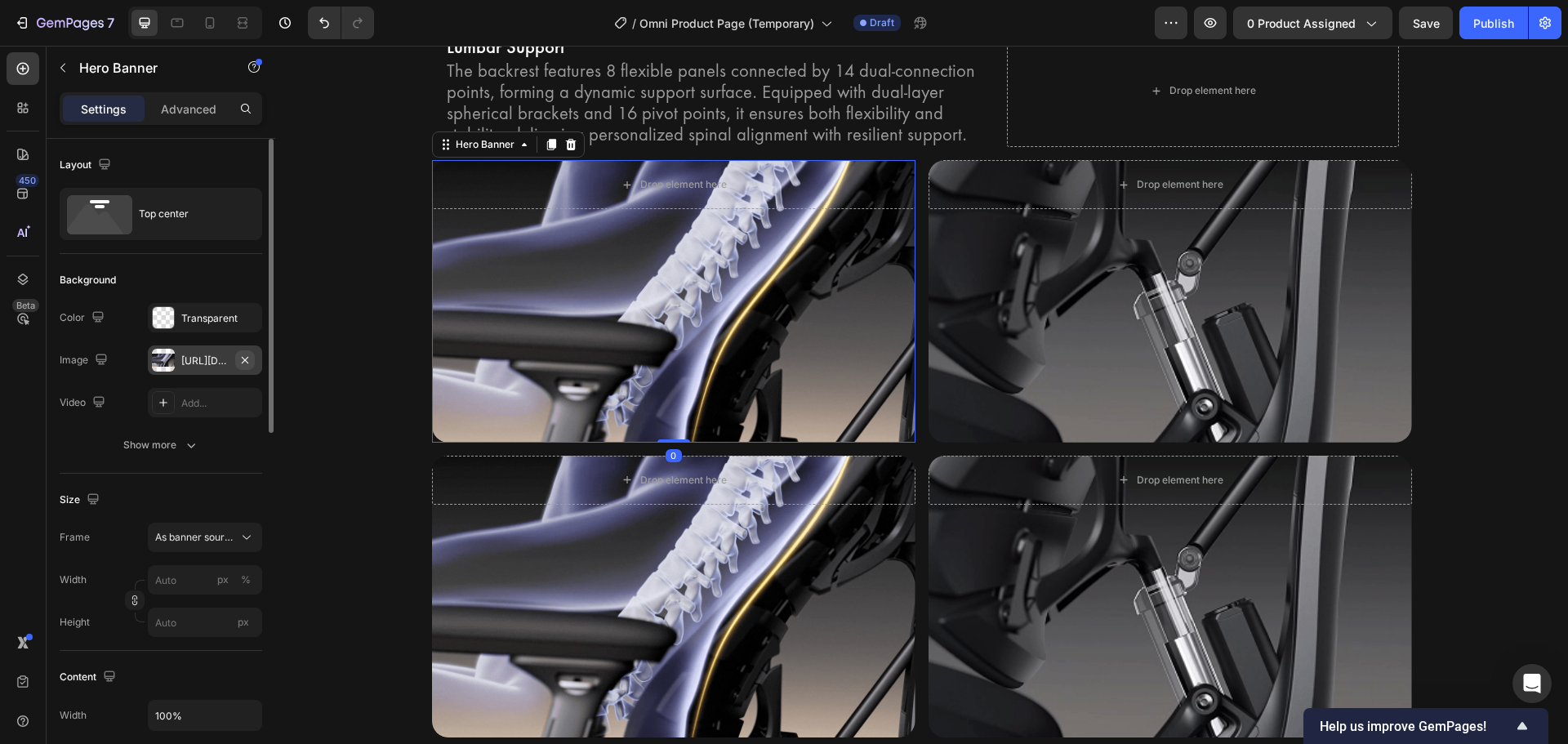
click at [240, 354] on icon "button" at bounding box center [245, 359] width 13 height 13
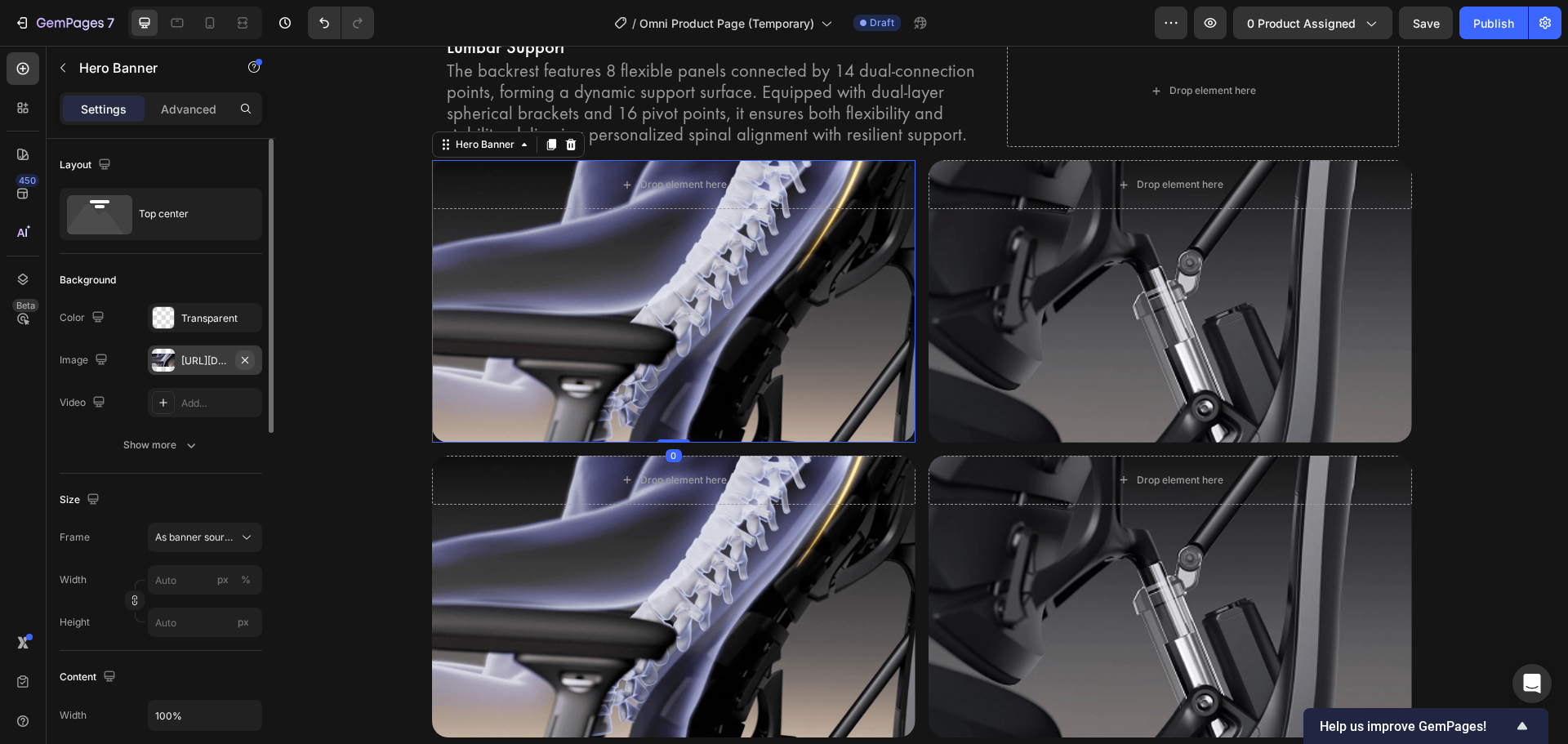
type input "100"
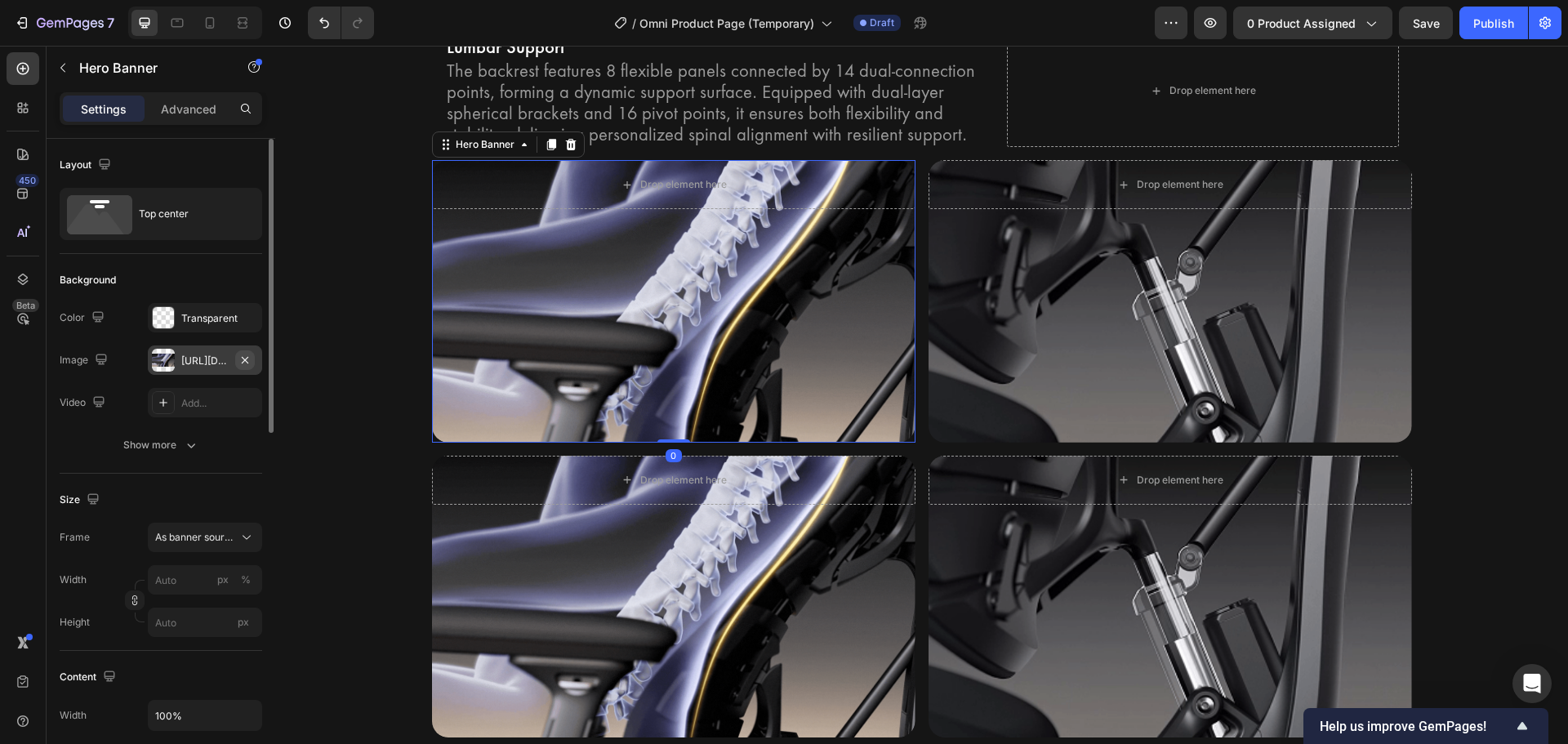
type input "Auto"
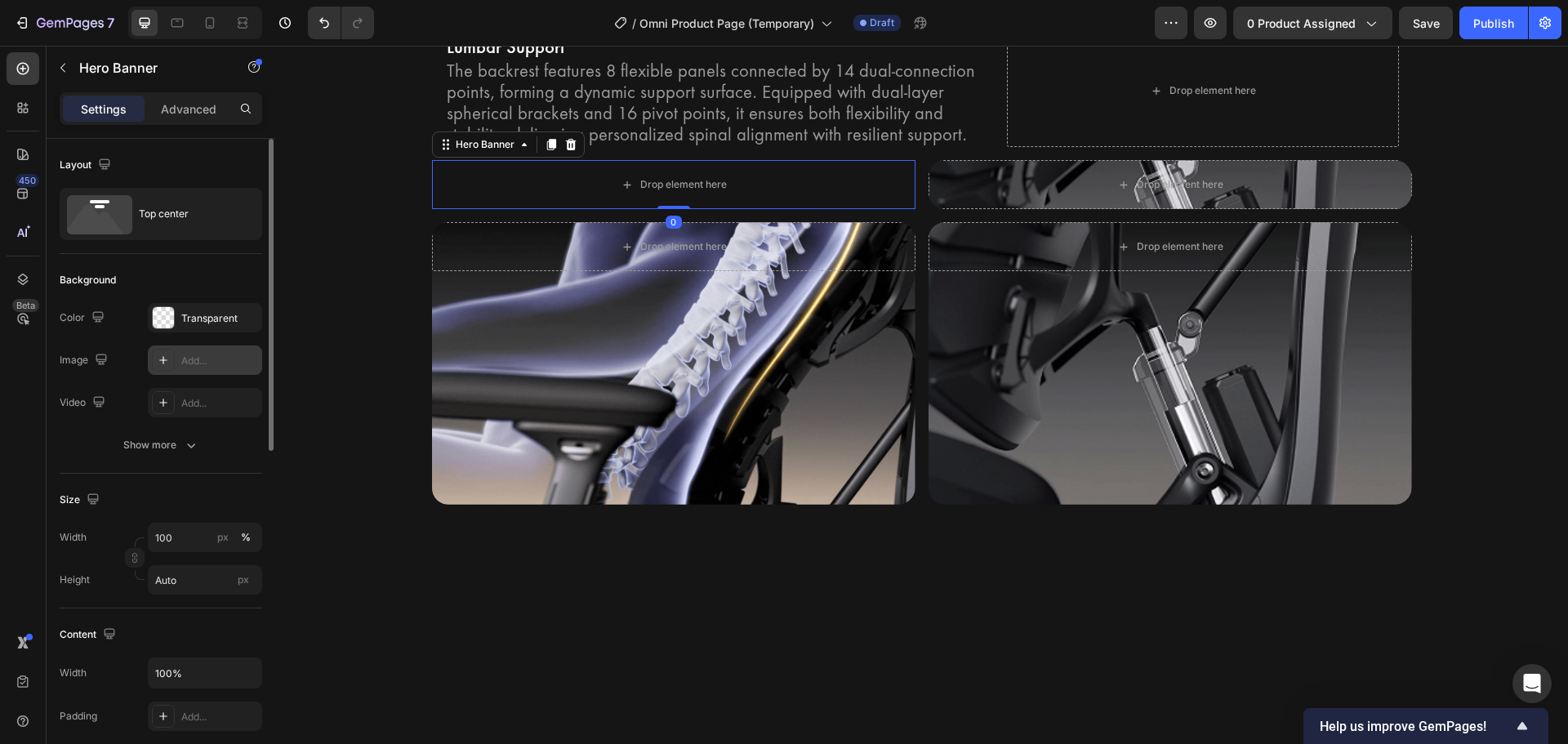
click at [215, 363] on div "Add..." at bounding box center [220, 360] width 77 height 15
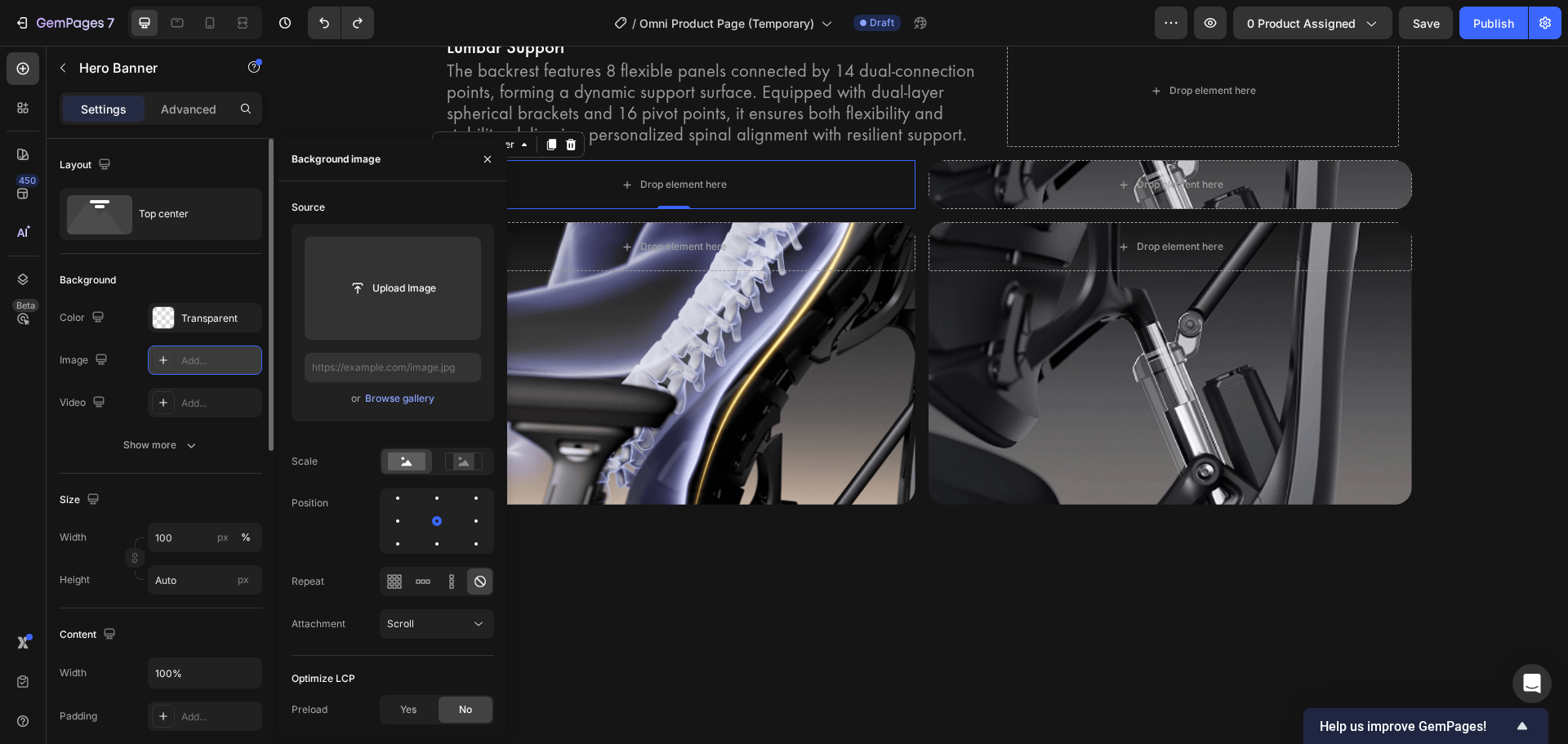
type input "https://cdn.shopify.com/s/files/1/0947/5597/9559/files/gempages_581456108338545…"
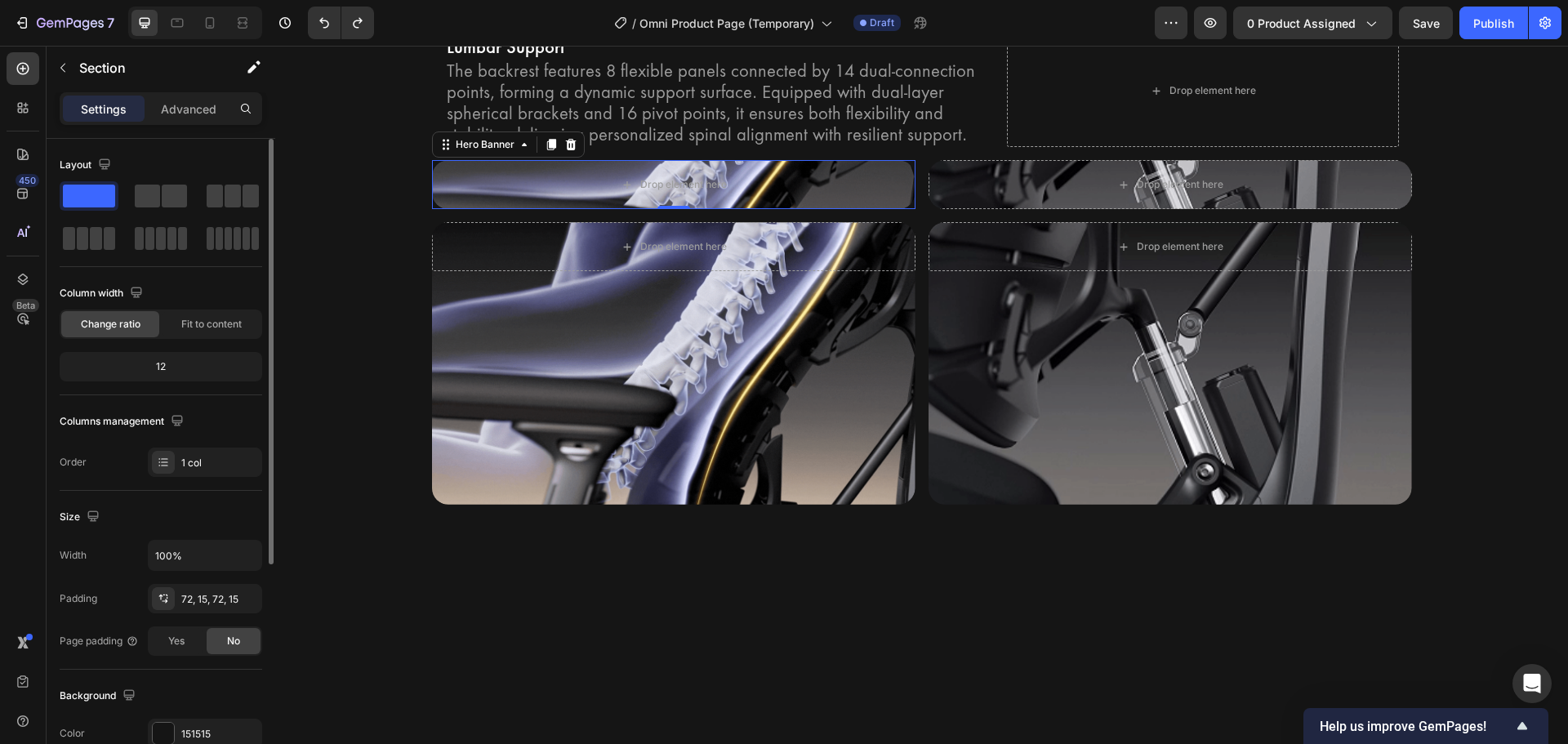
click at [795, 637] on div at bounding box center [922, 646] width 1293 height 166
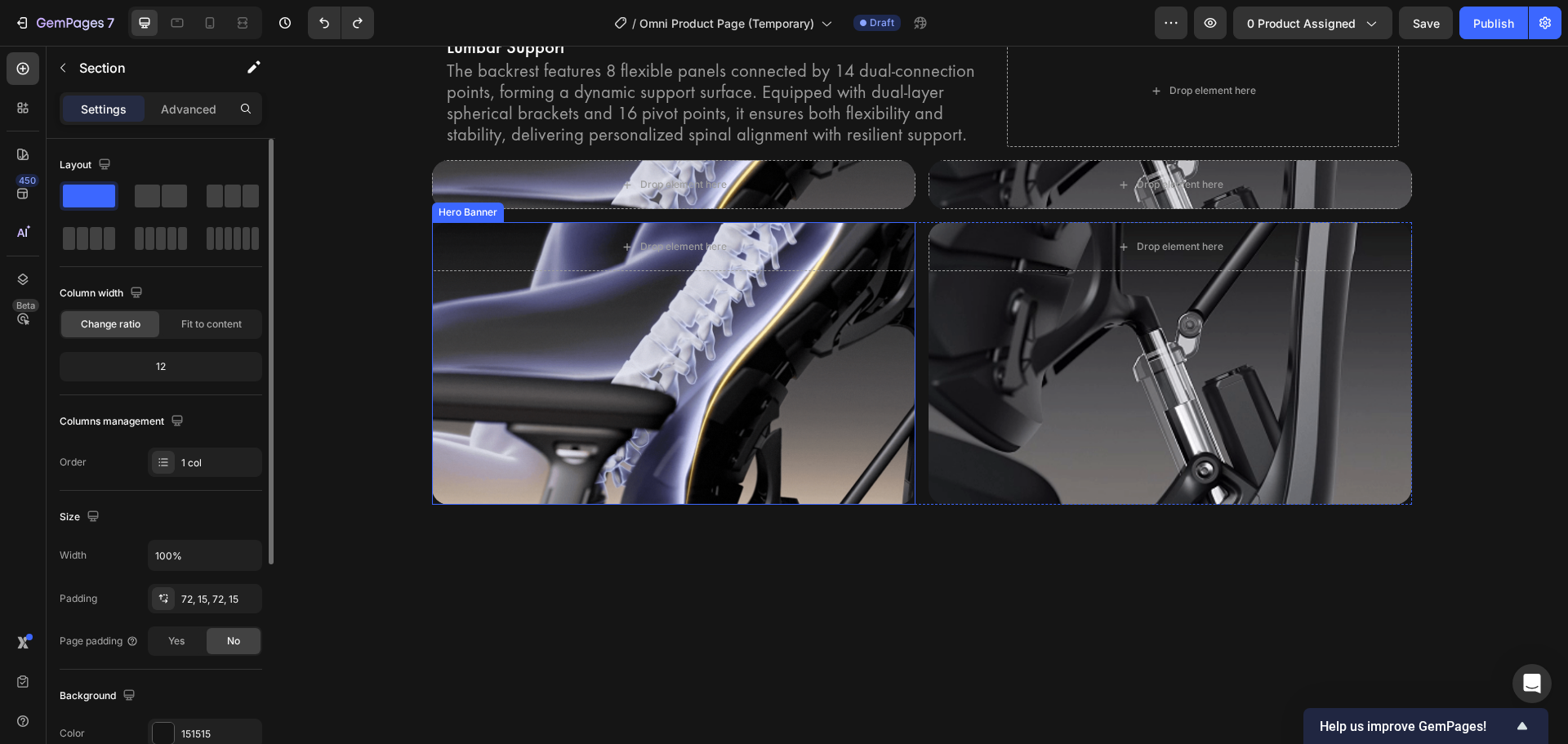
click at [788, 499] on div "Background Image" at bounding box center [673, 363] width 484 height 282
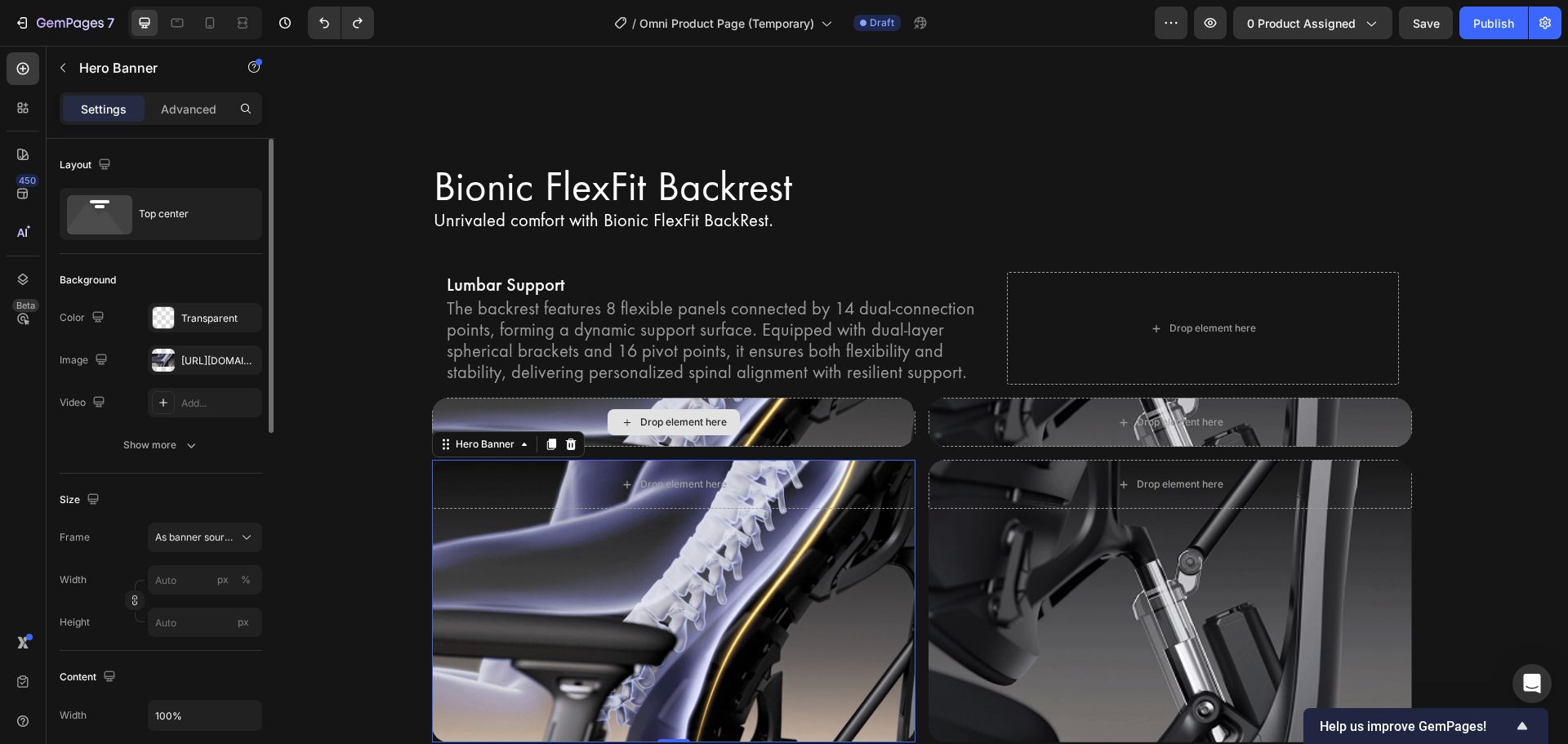
scroll to position [3282, 0]
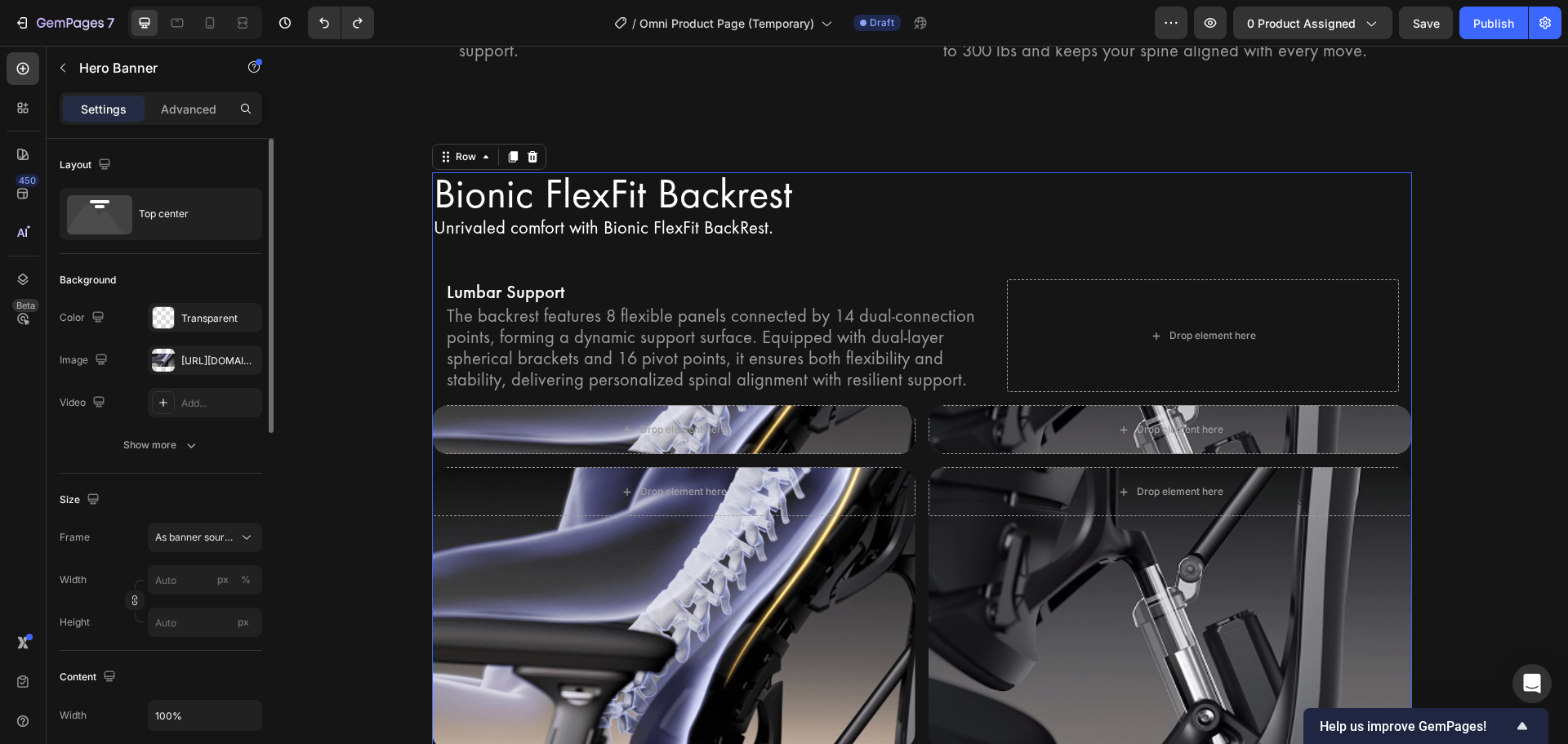
drag, startPoint x: 794, startPoint y: 466, endPoint x: 862, endPoint y: 437, distance: 73.9
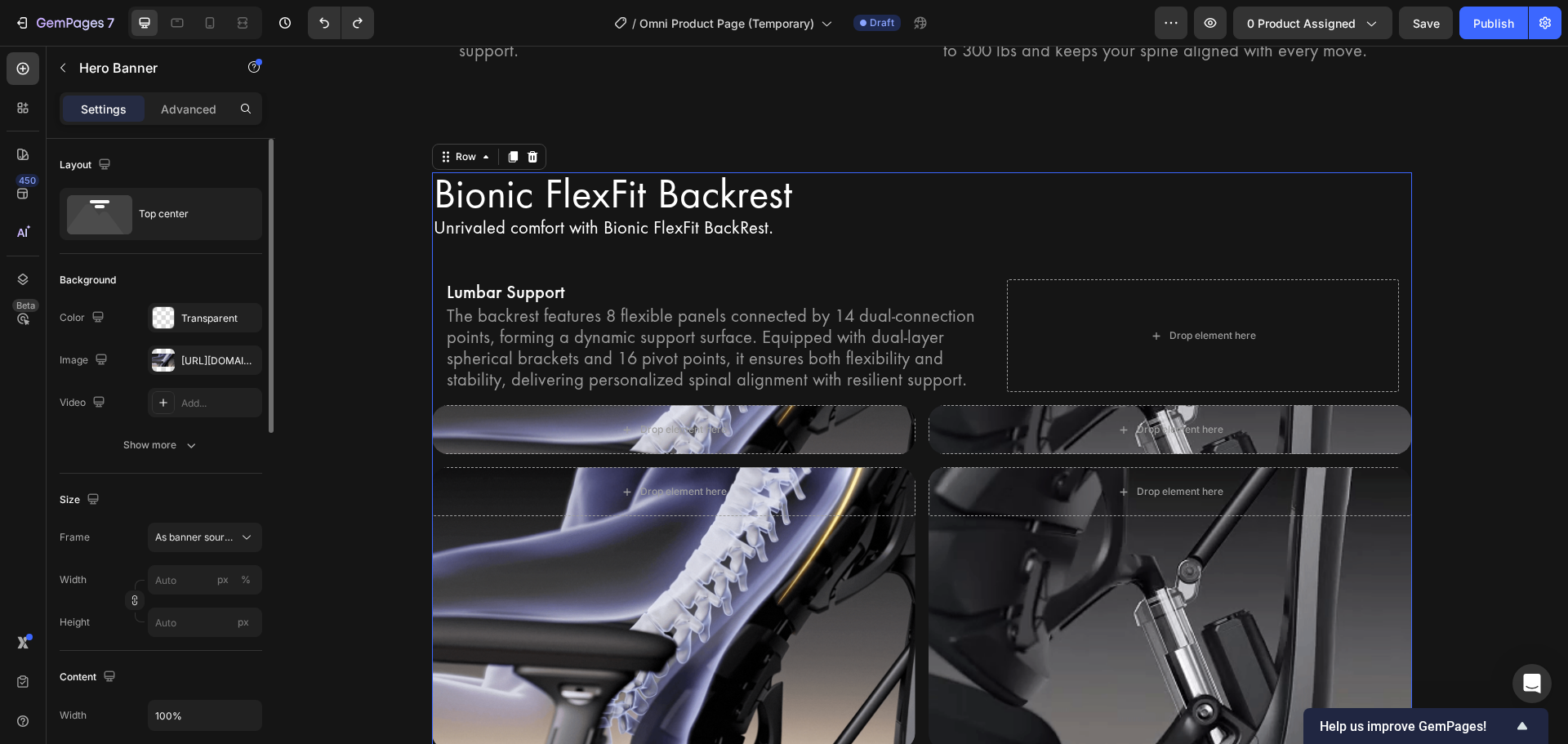
click at [794, 467] on div "Bionic FlexFit Backrest Heading Unrivaled comfort with Bionic FlexFit BackRest.…" at bounding box center [922, 461] width 980 height 577
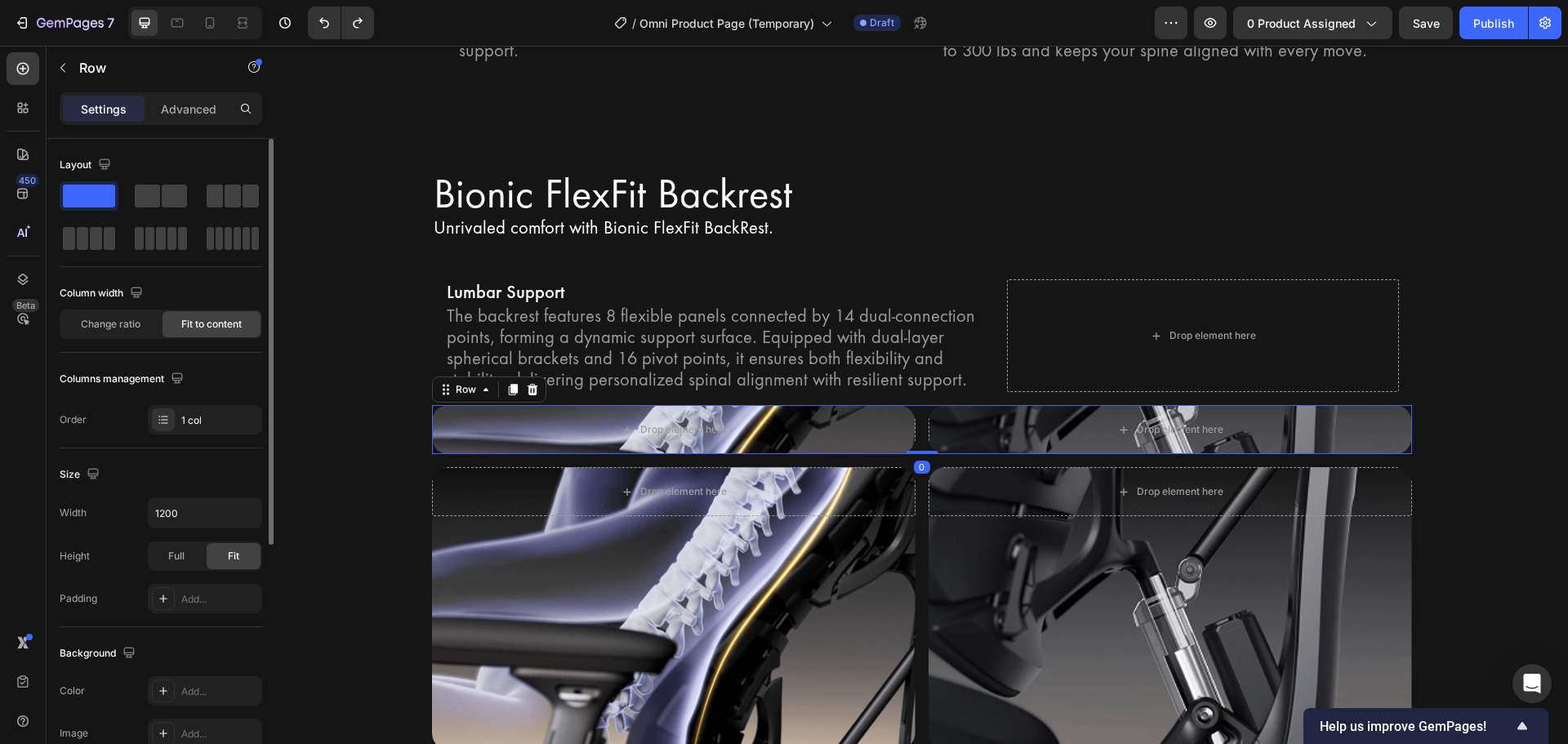
click at [916, 436] on div "Drop element here Hero Banner Drop element here Hero Banner Row 0" at bounding box center [922, 429] width 980 height 49
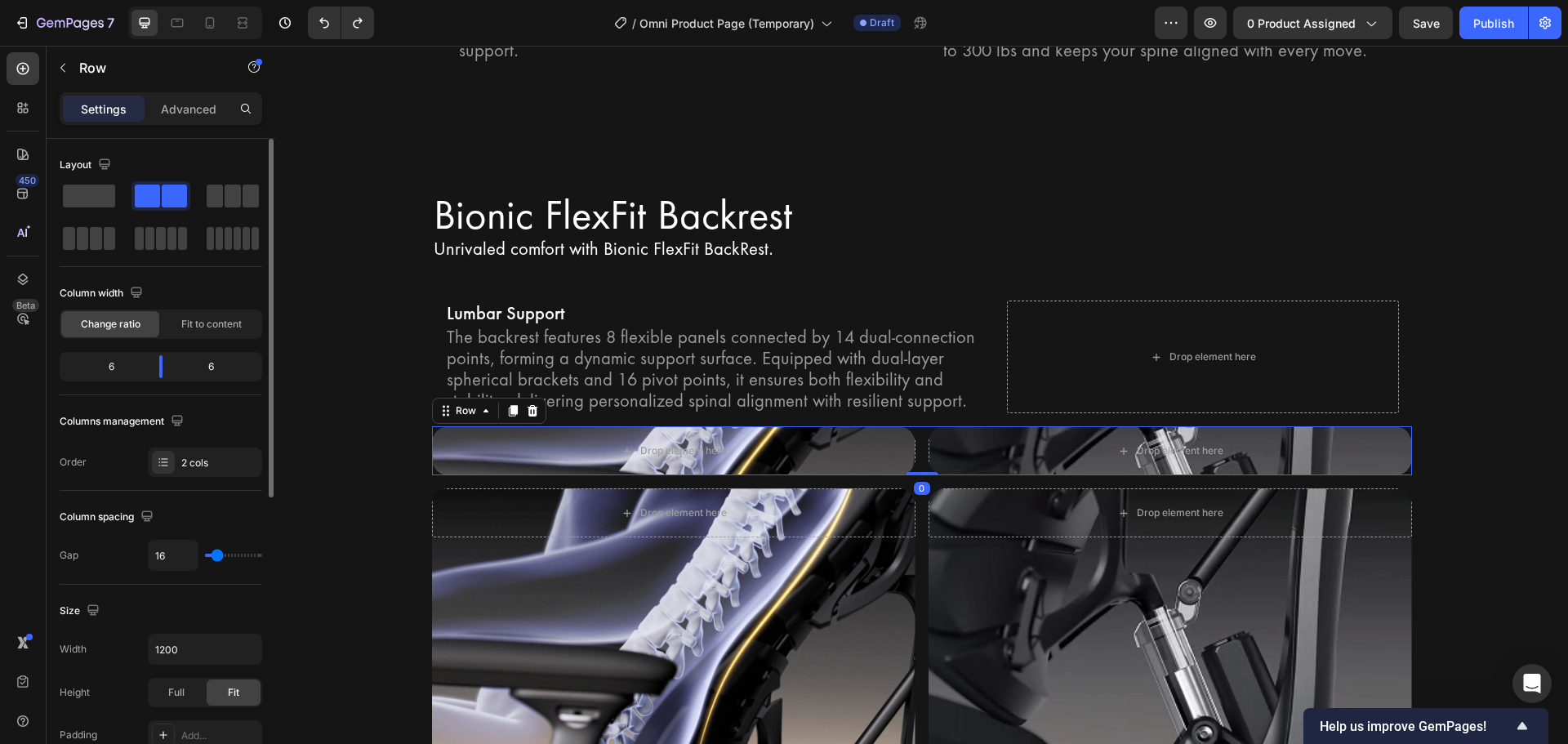
scroll to position [245, 0]
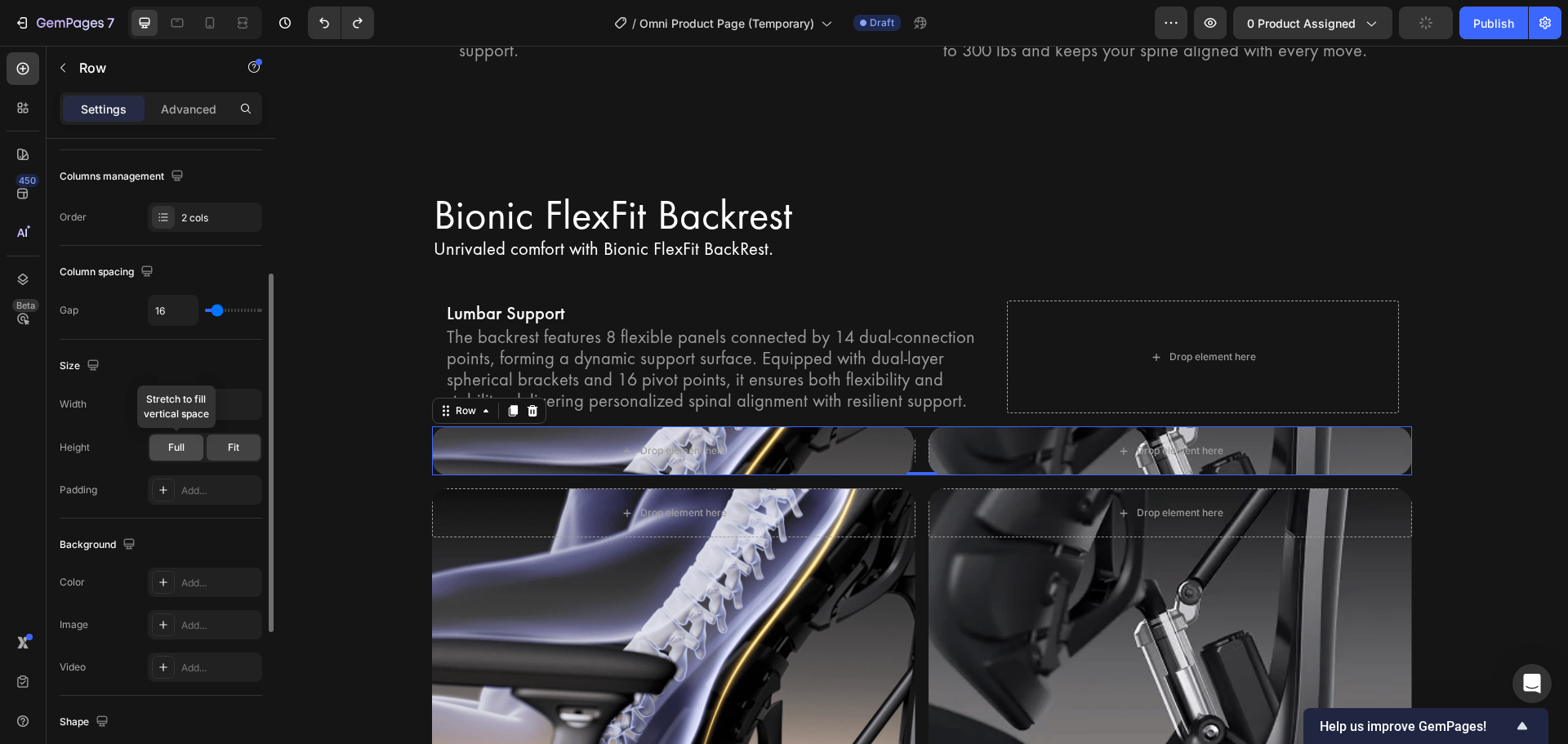
click at [190, 444] on div "Full" at bounding box center [177, 448] width 54 height 26
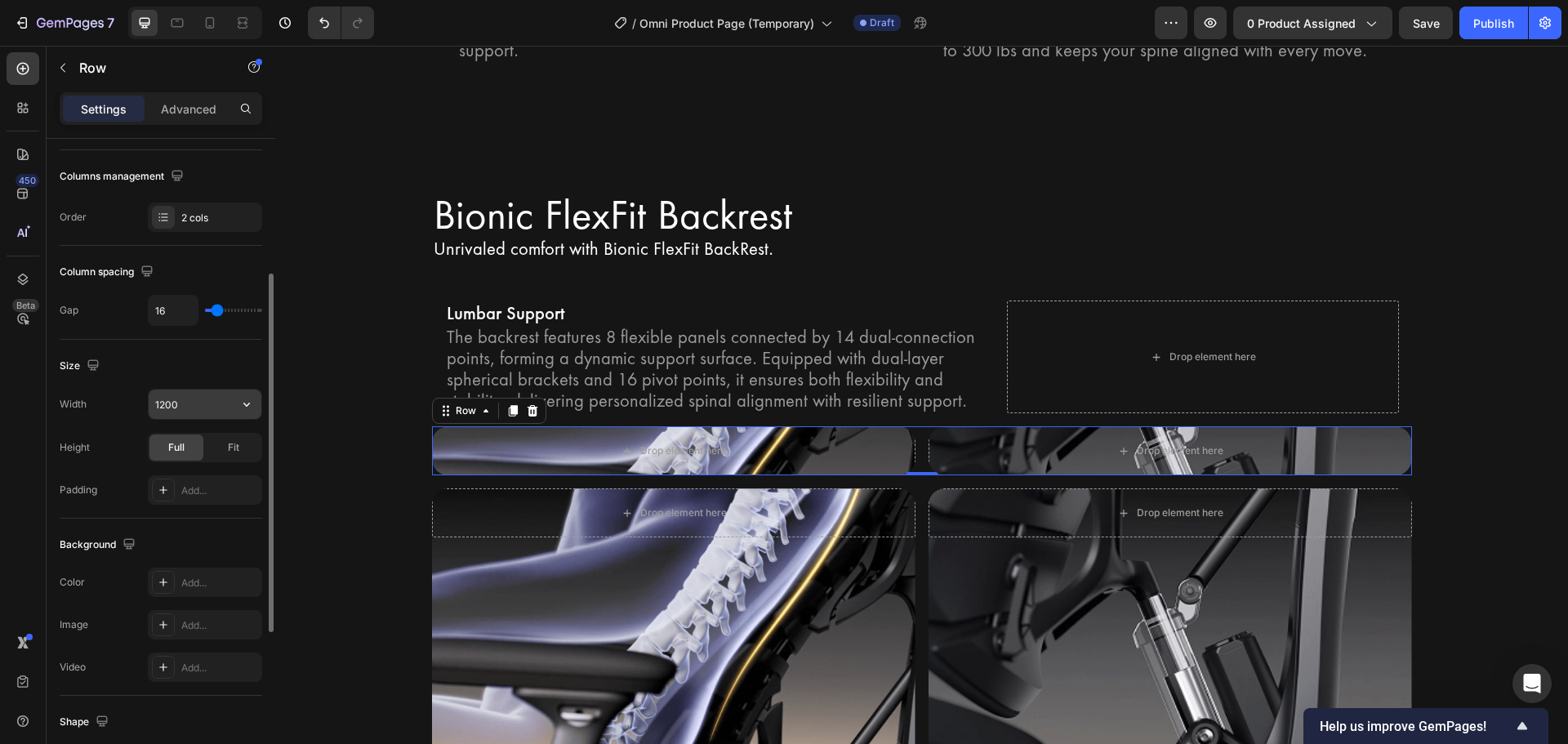
click at [241, 417] on button "button" at bounding box center [247, 404] width 30 height 30
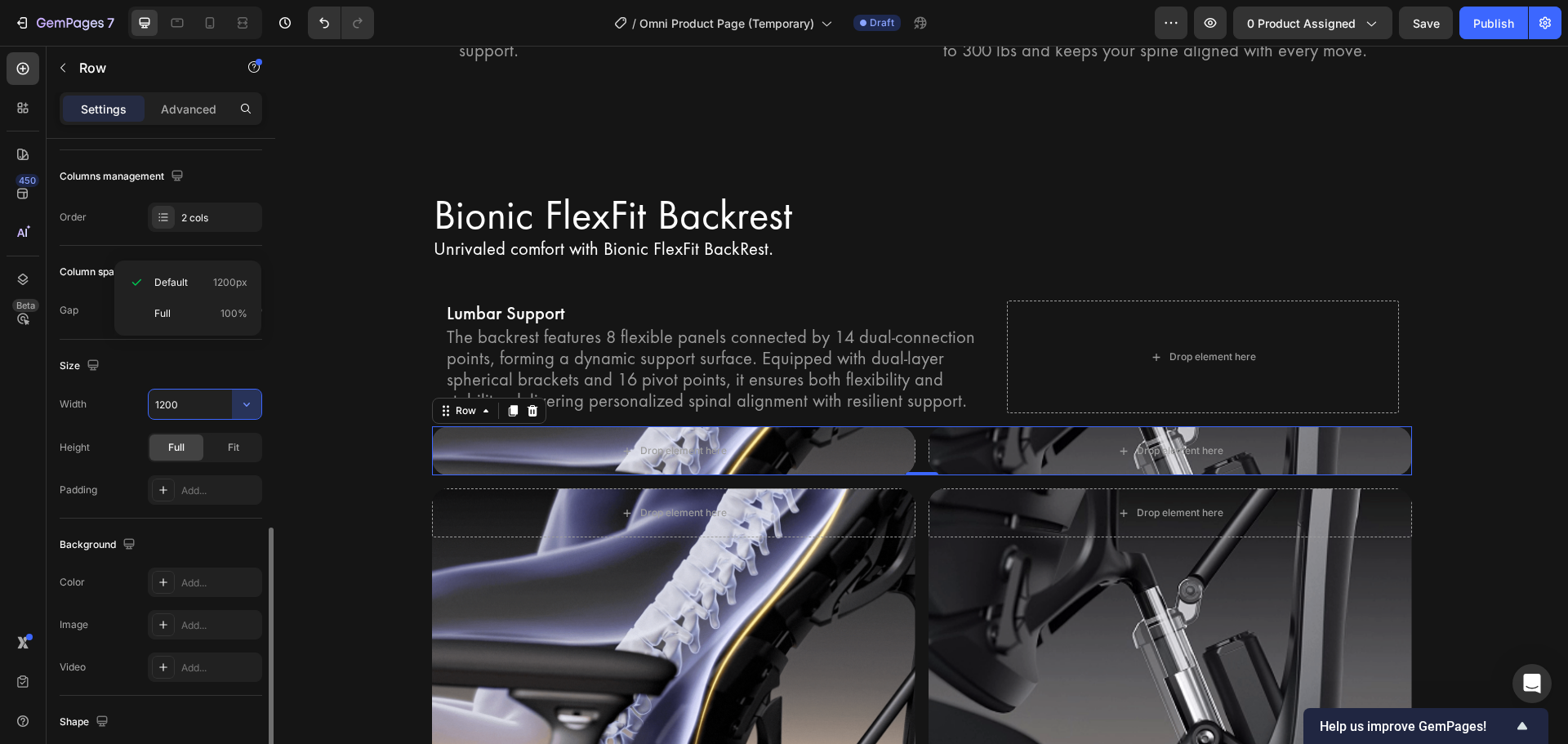
scroll to position [408, 0]
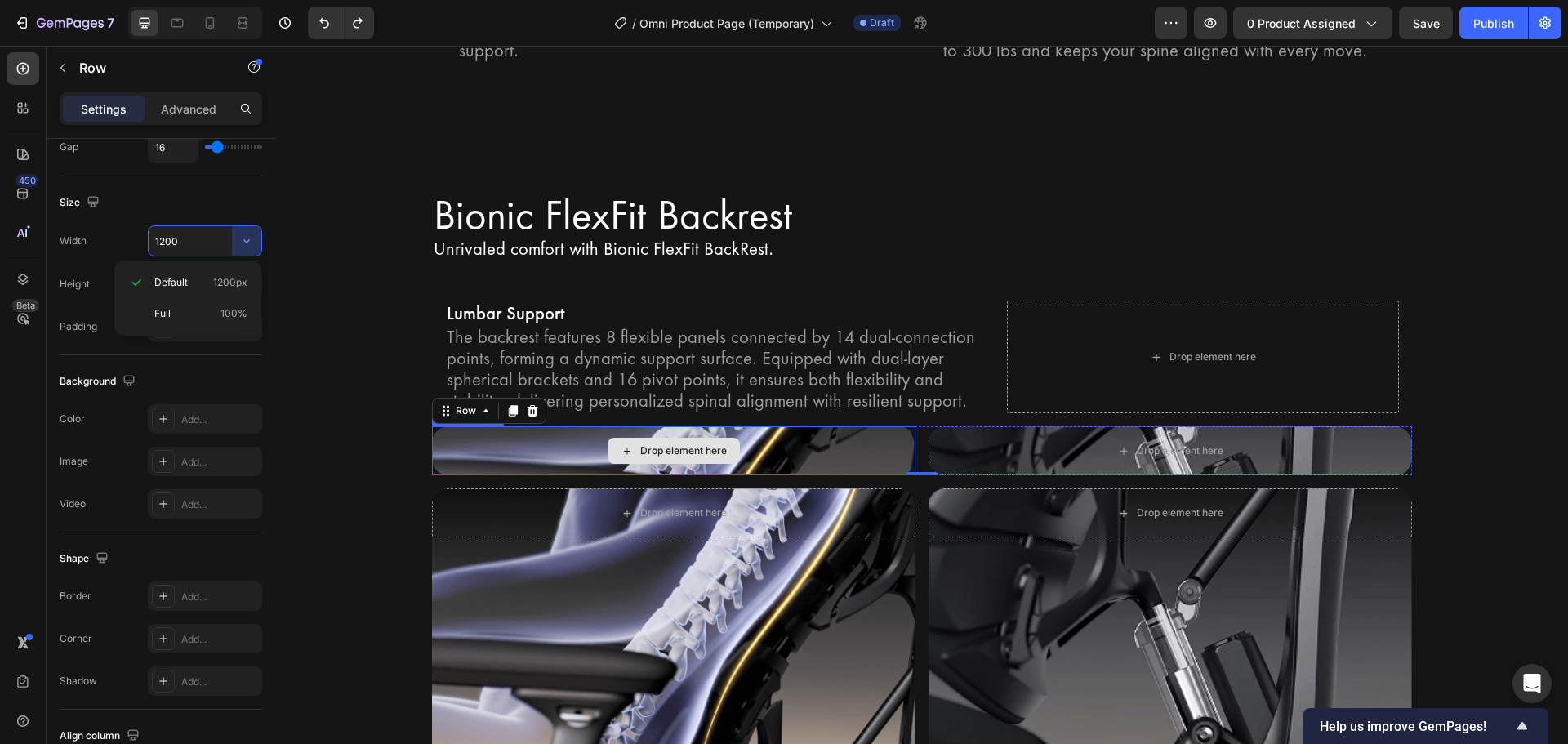
click at [806, 428] on div "Drop element here" at bounding box center [673, 450] width 484 height 49
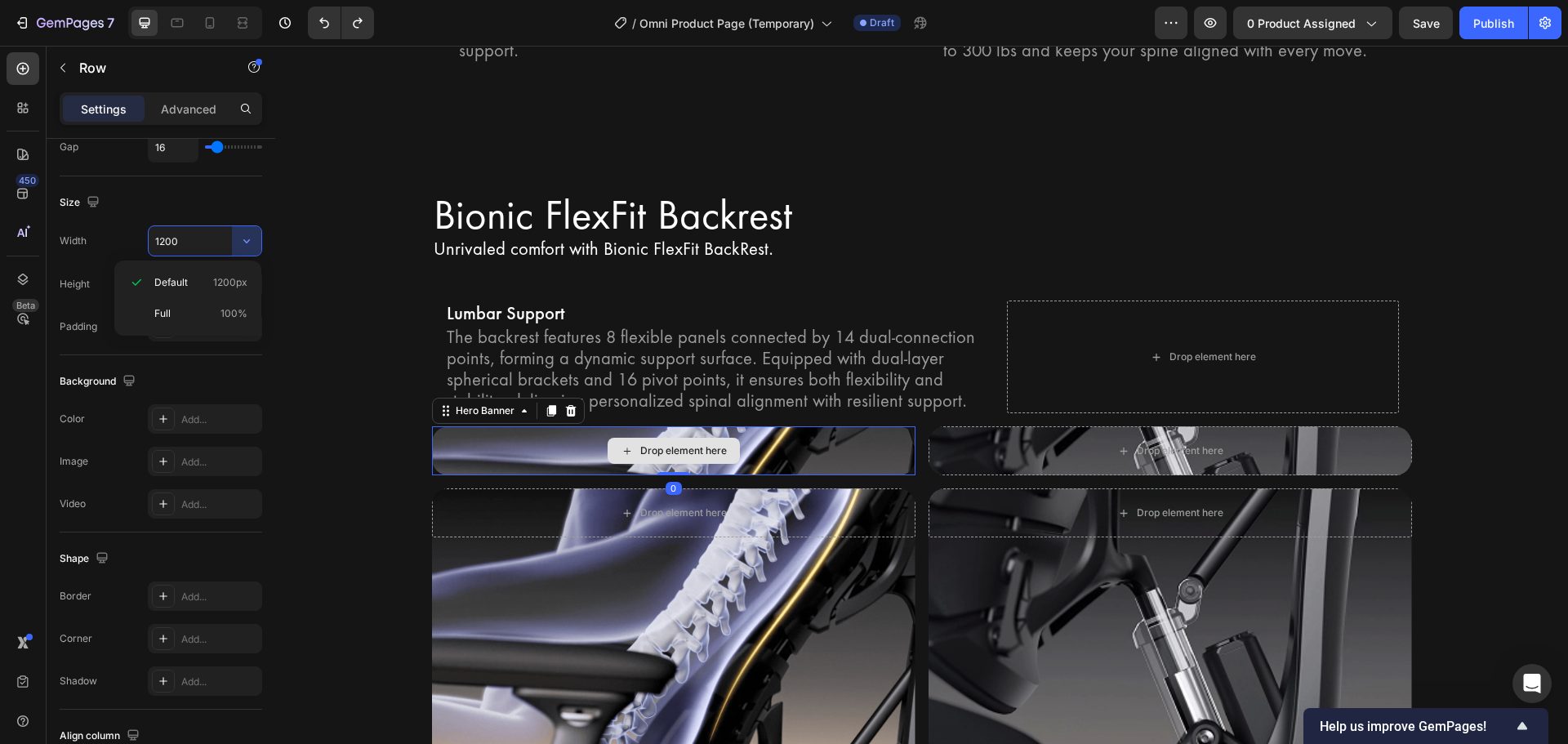
scroll to position [0, 0]
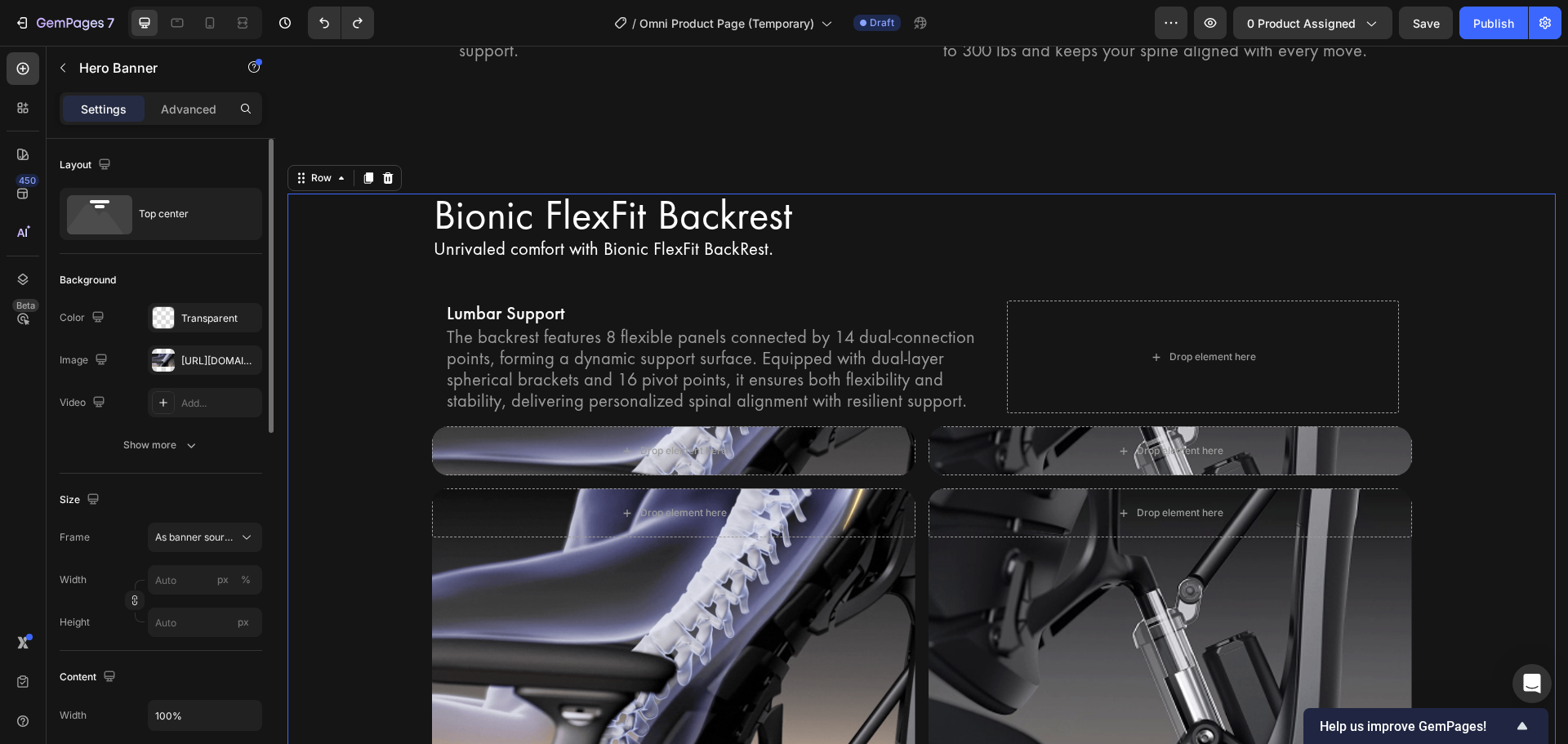
click at [316, 462] on div "Bionic FlexFit Backrest Heading Unrivaled comfort with Bionic FlexFit BackRest.…" at bounding box center [922, 482] width 1268 height 577
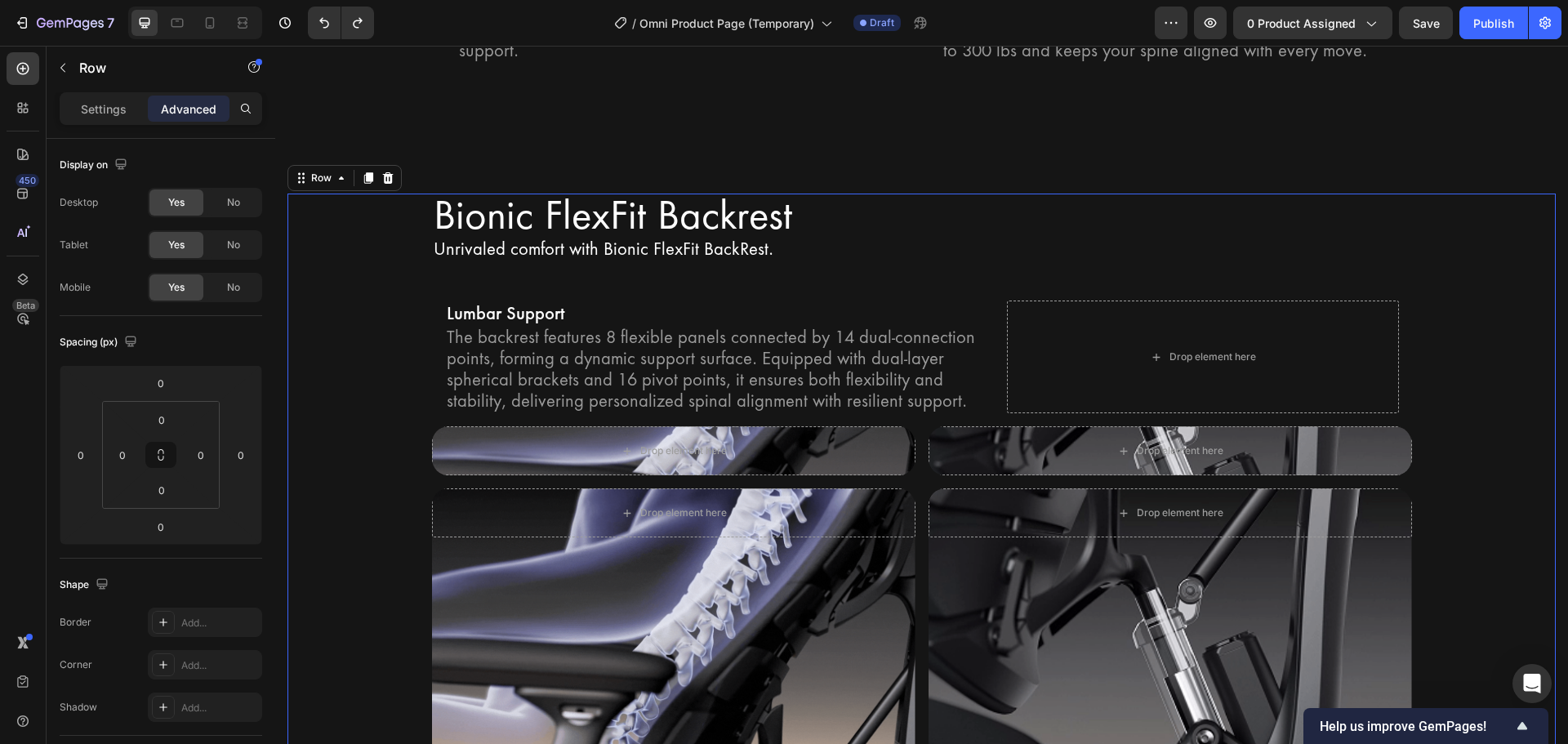
click at [316, 462] on div "Bionic FlexFit Backrest Heading Unrivaled comfort with Bionic FlexFit BackRest.…" at bounding box center [922, 482] width 1268 height 577
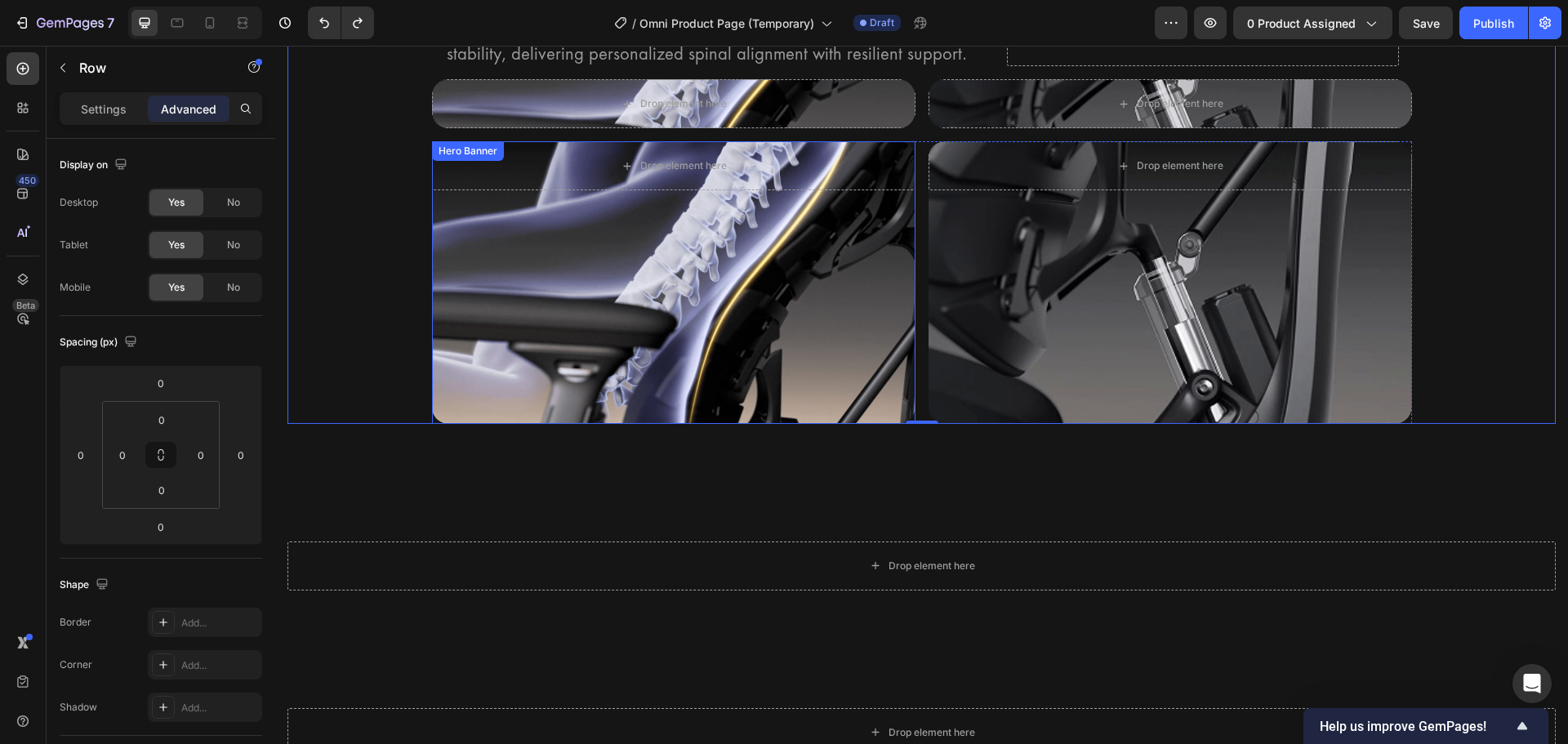
scroll to position [3445, 0]
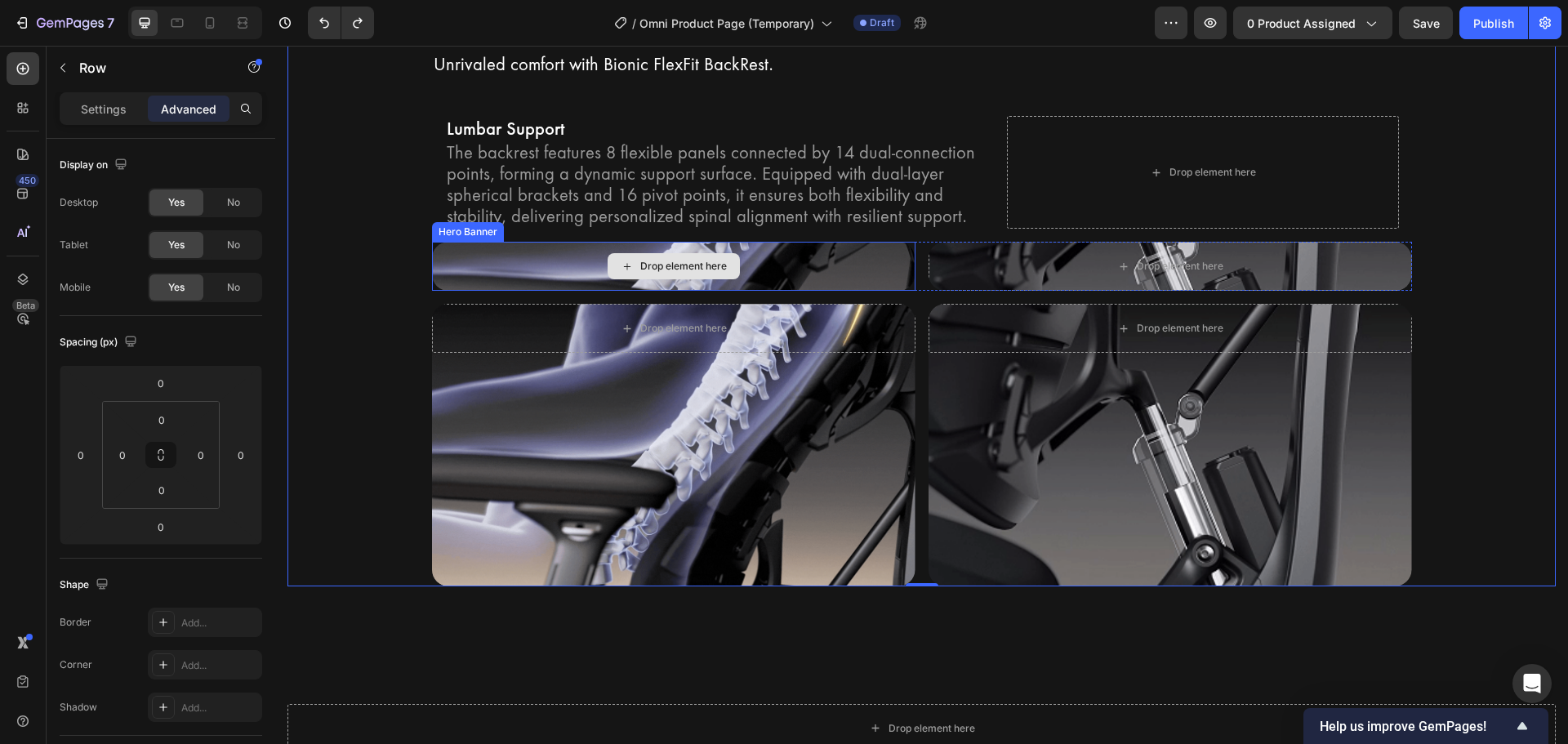
click at [840, 248] on div "Drop element here" at bounding box center [673, 266] width 484 height 49
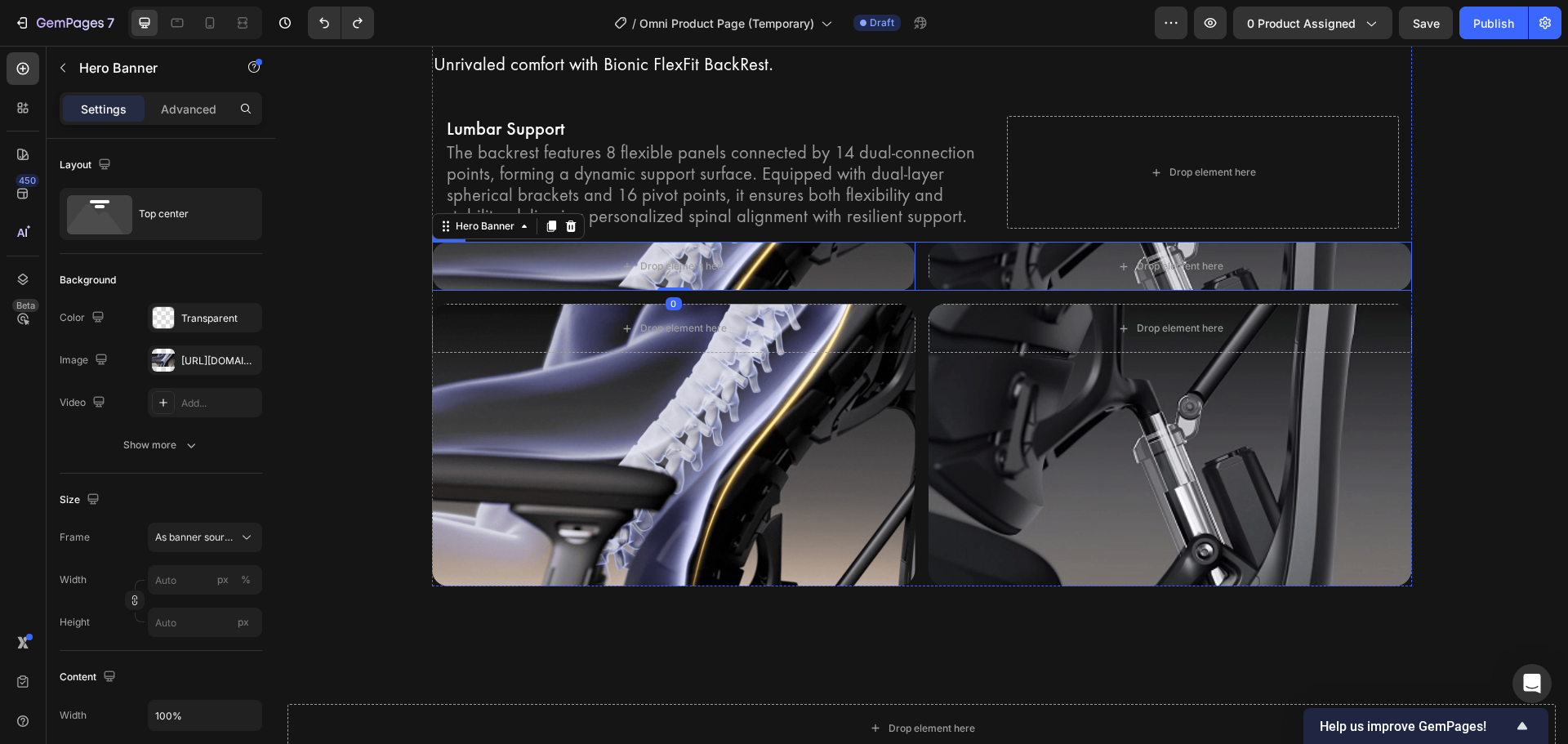
click at [914, 243] on div "Drop element here Hero Banner 0 Drop element here Hero Banner Row" at bounding box center [922, 266] width 980 height 49
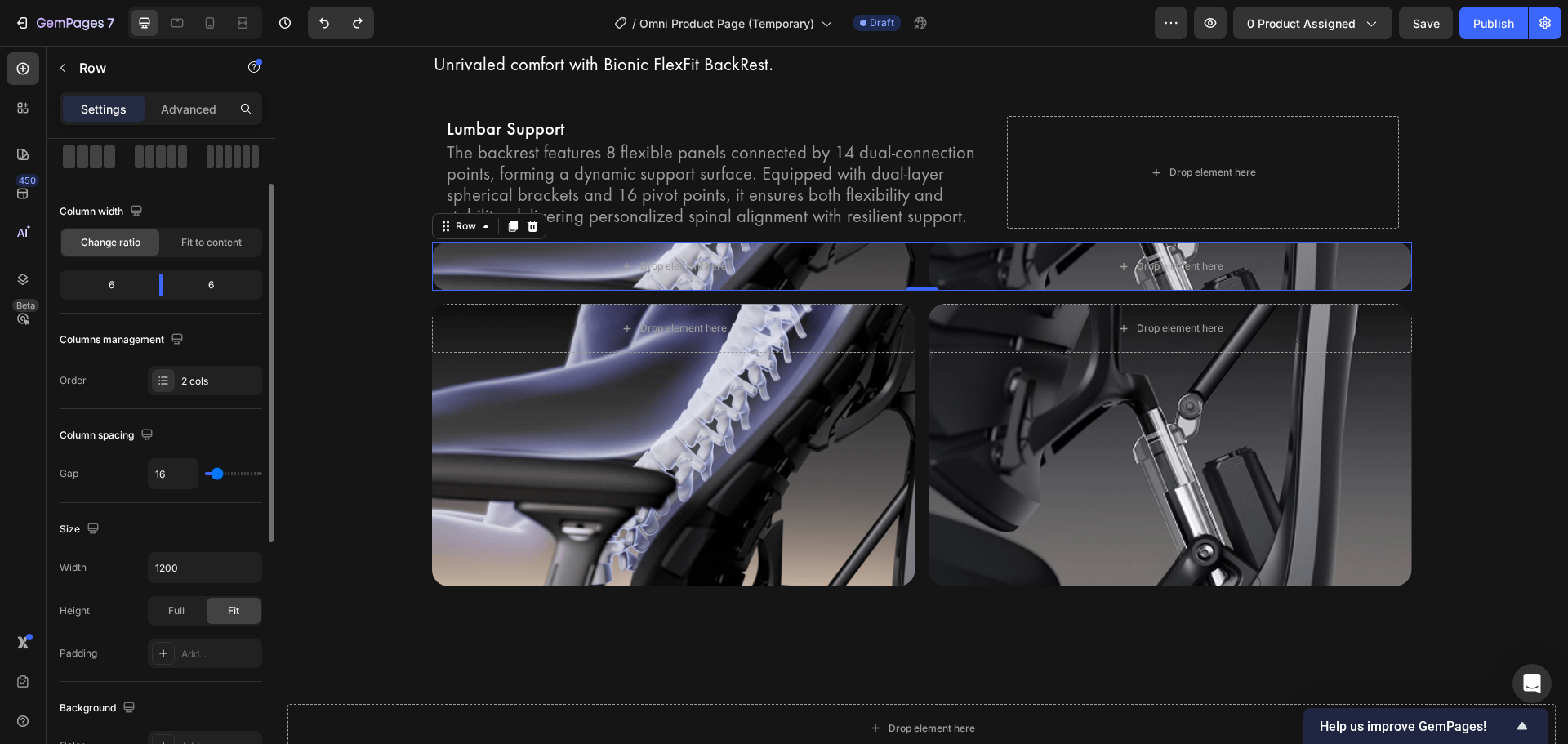
scroll to position [163, 0]
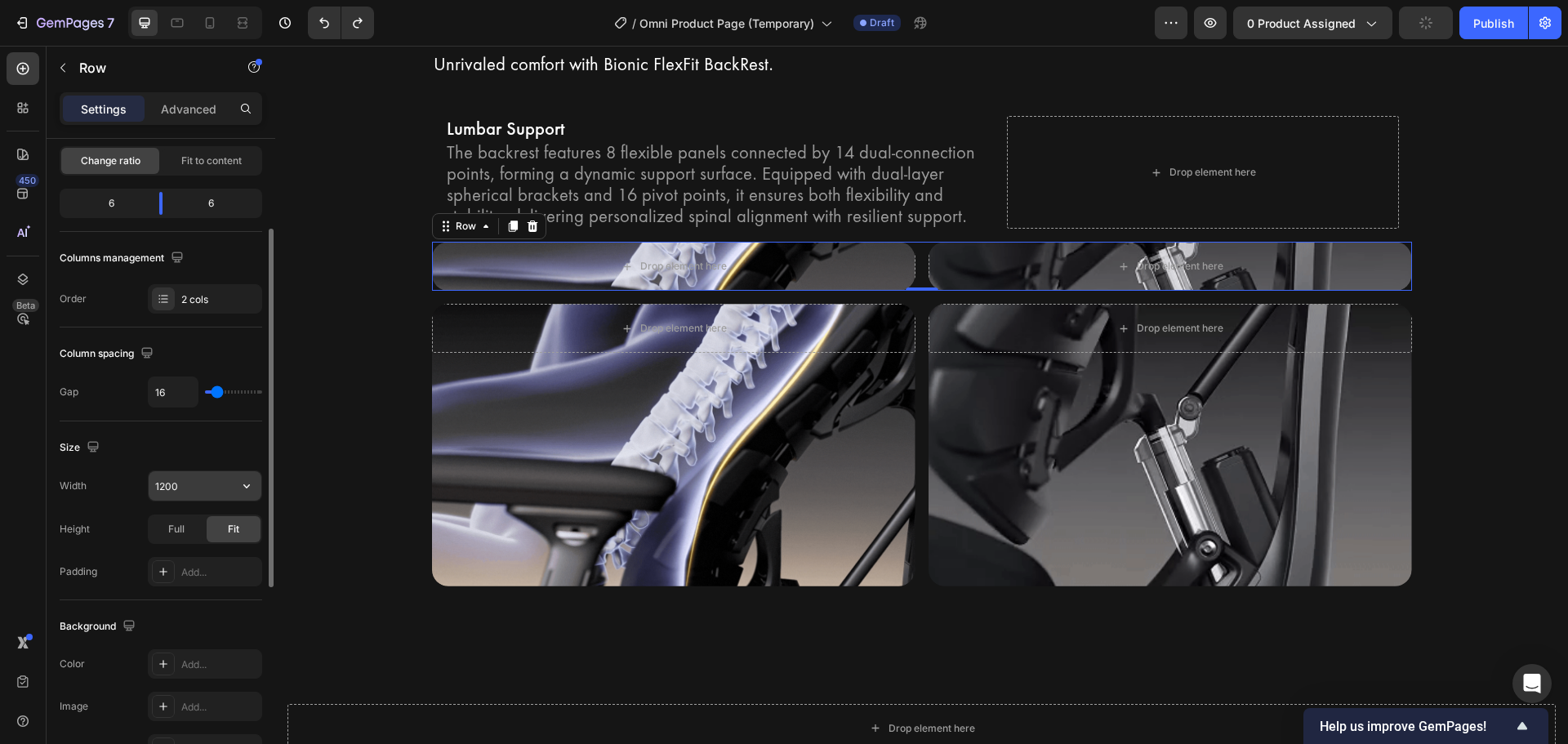
click at [212, 482] on input "1200" at bounding box center [205, 486] width 113 height 30
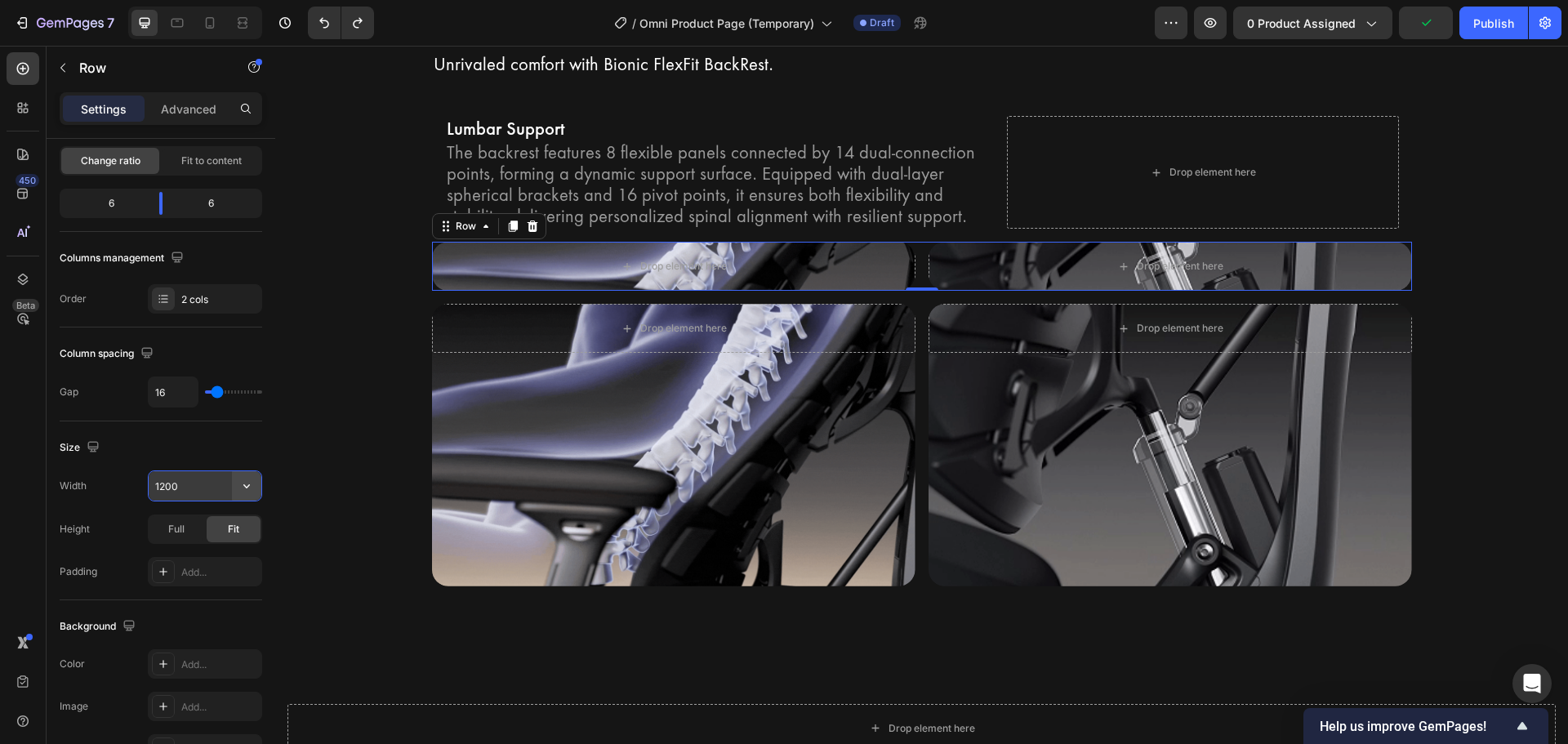
click at [251, 494] on button "button" at bounding box center [247, 486] width 30 height 30
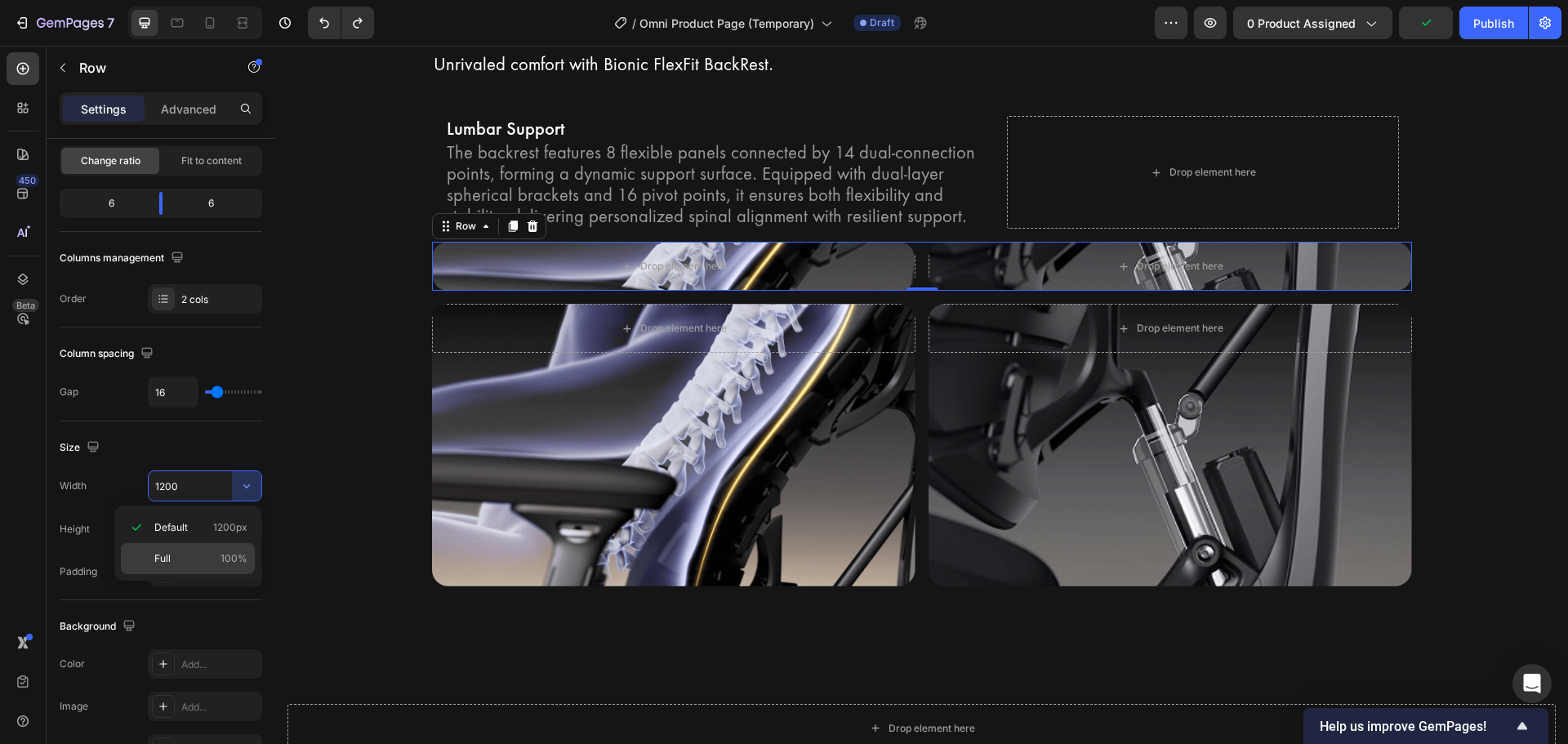
click at [232, 557] on span "100%" at bounding box center [233, 558] width 27 height 15
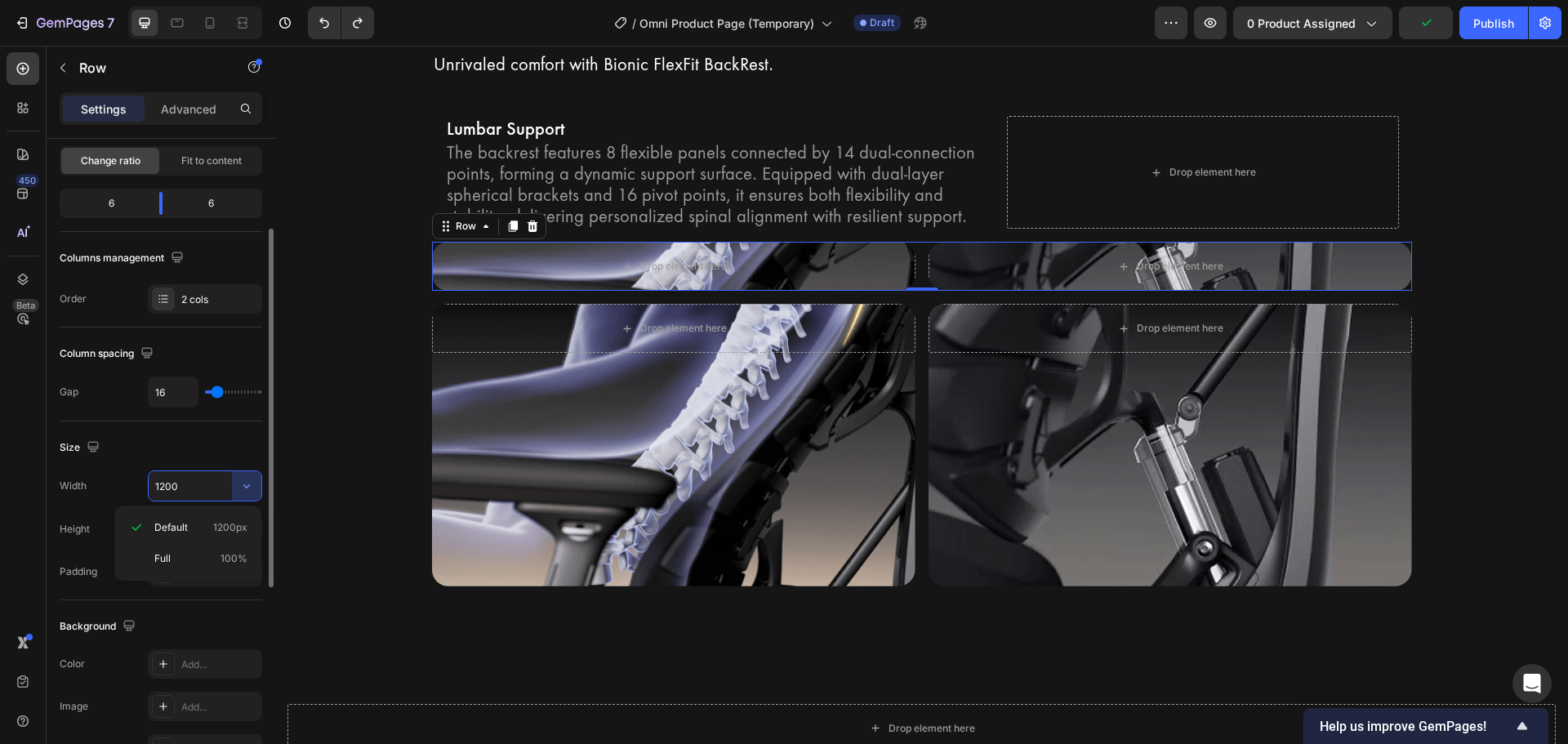
type input "100%"
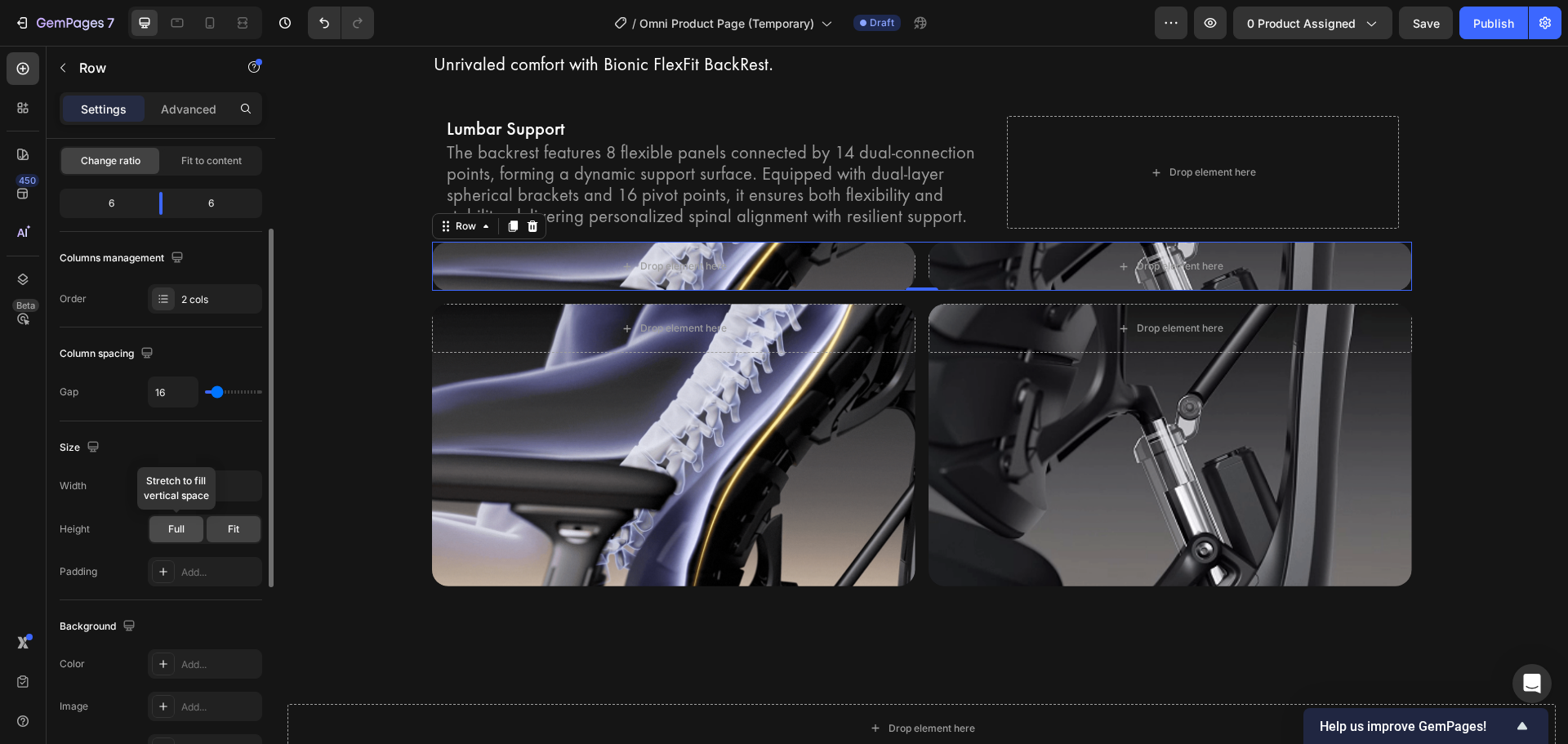
click at [156, 539] on div "Full" at bounding box center [177, 529] width 54 height 26
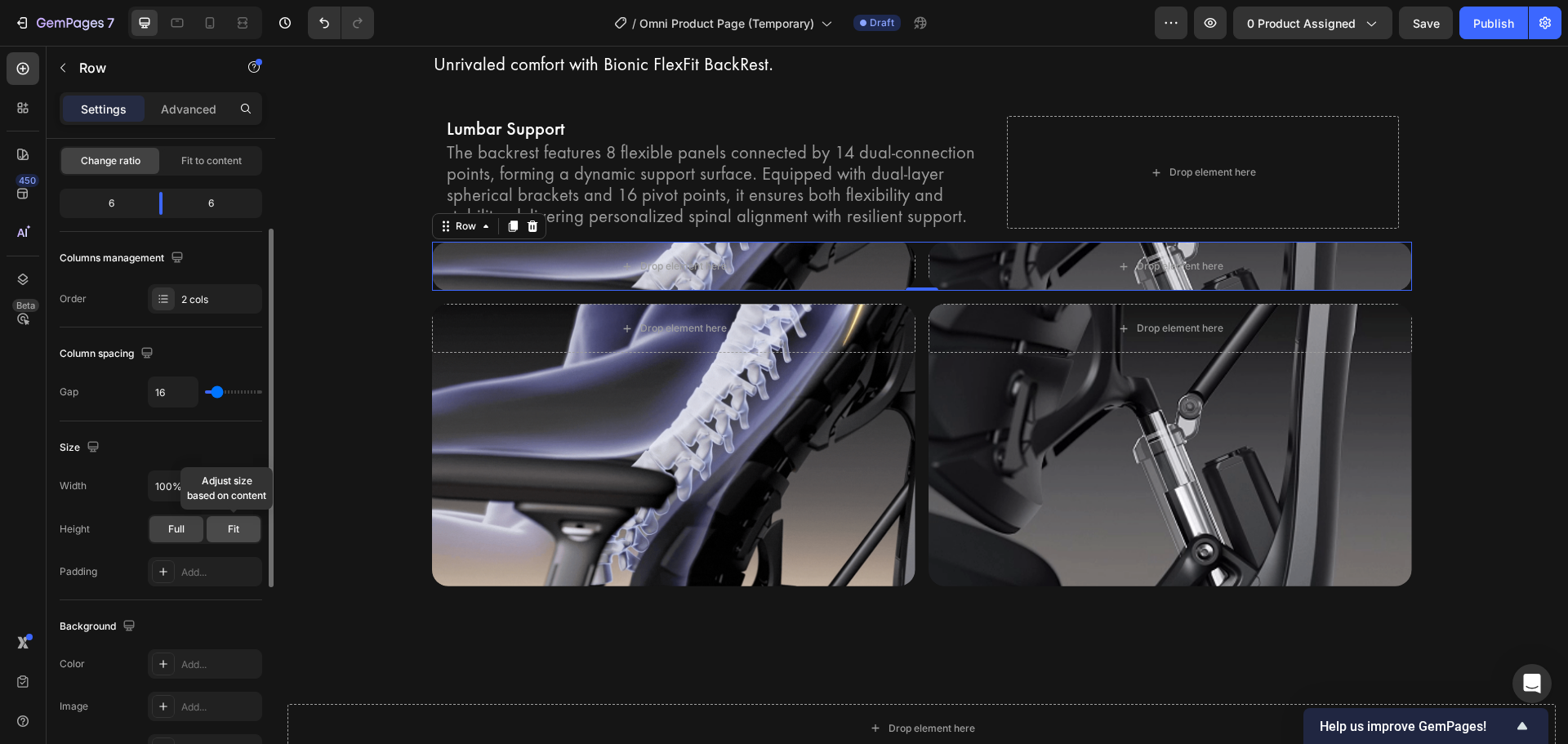
click at [224, 530] on div "Fit" at bounding box center [233, 529] width 54 height 26
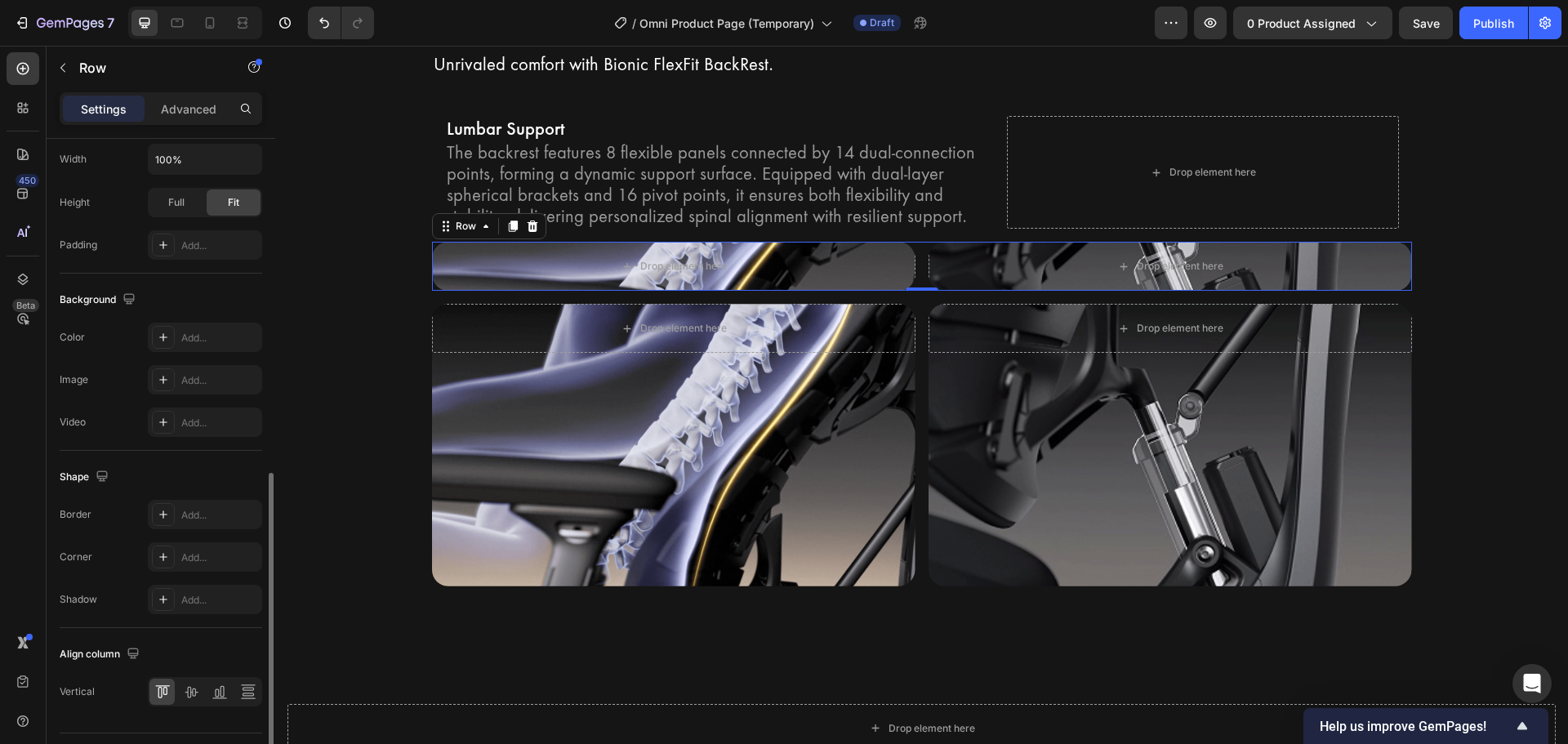
scroll to position [531, 0]
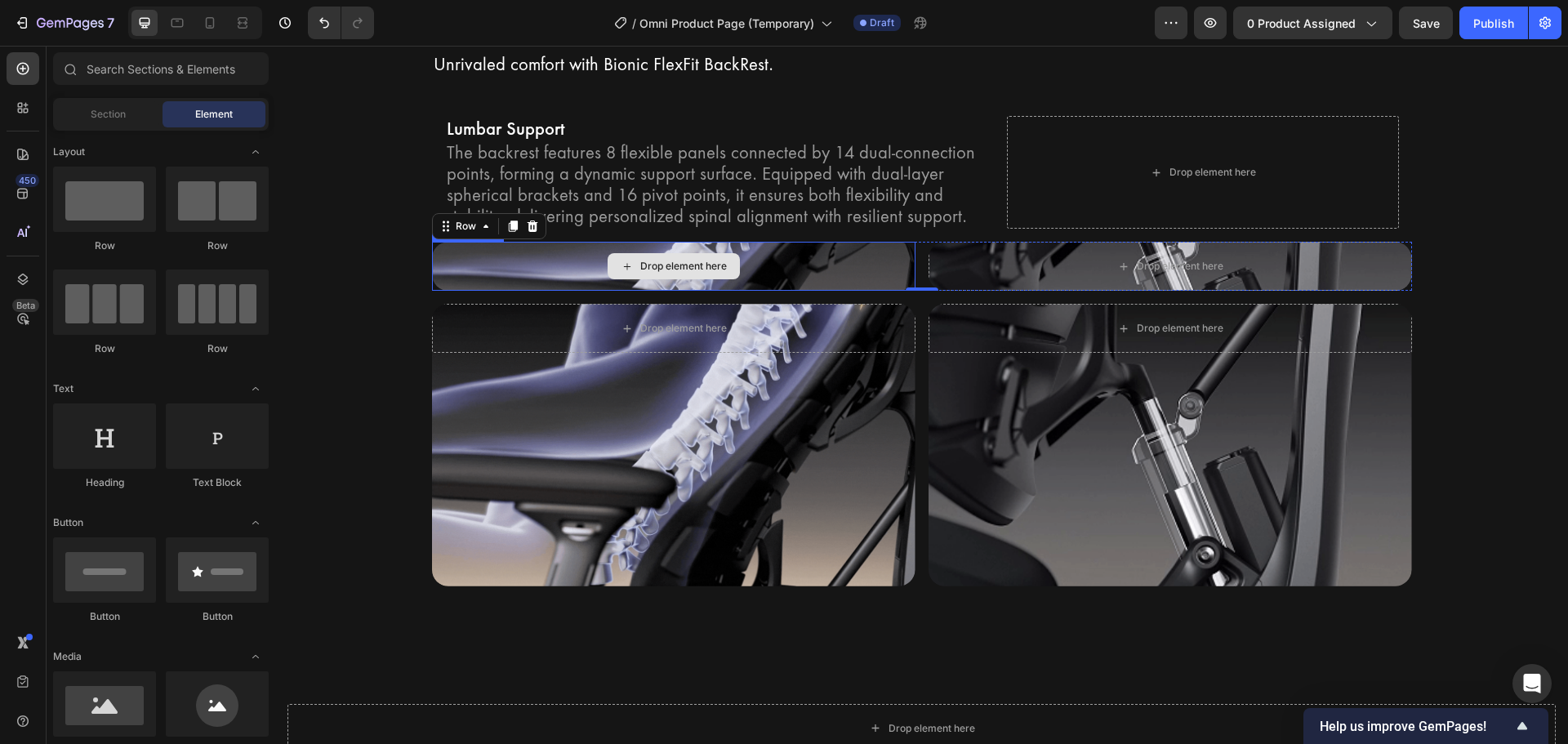
click at [608, 258] on div "Drop element here" at bounding box center [673, 266] width 132 height 26
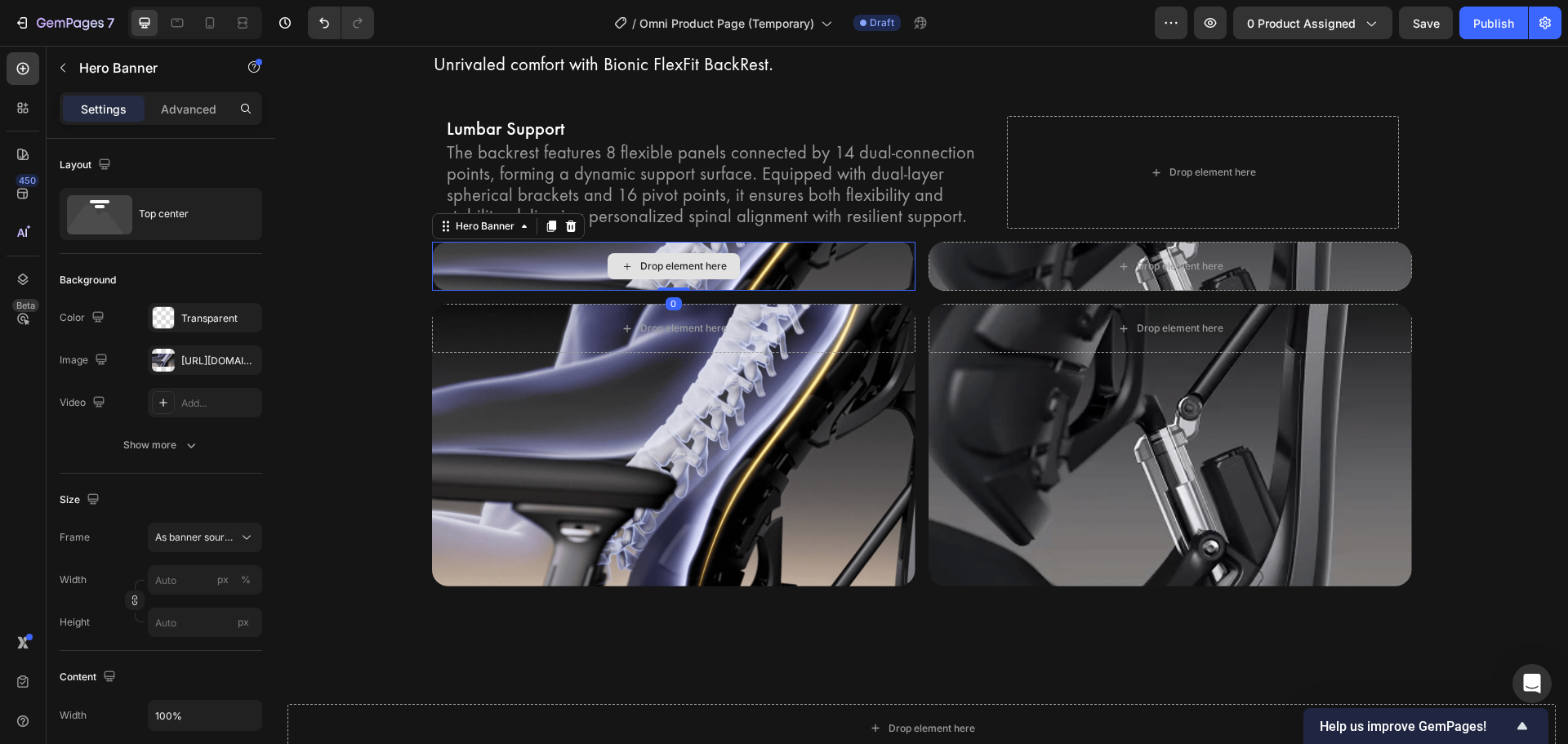
click at [565, 265] on div "Drop element here" at bounding box center [673, 266] width 484 height 49
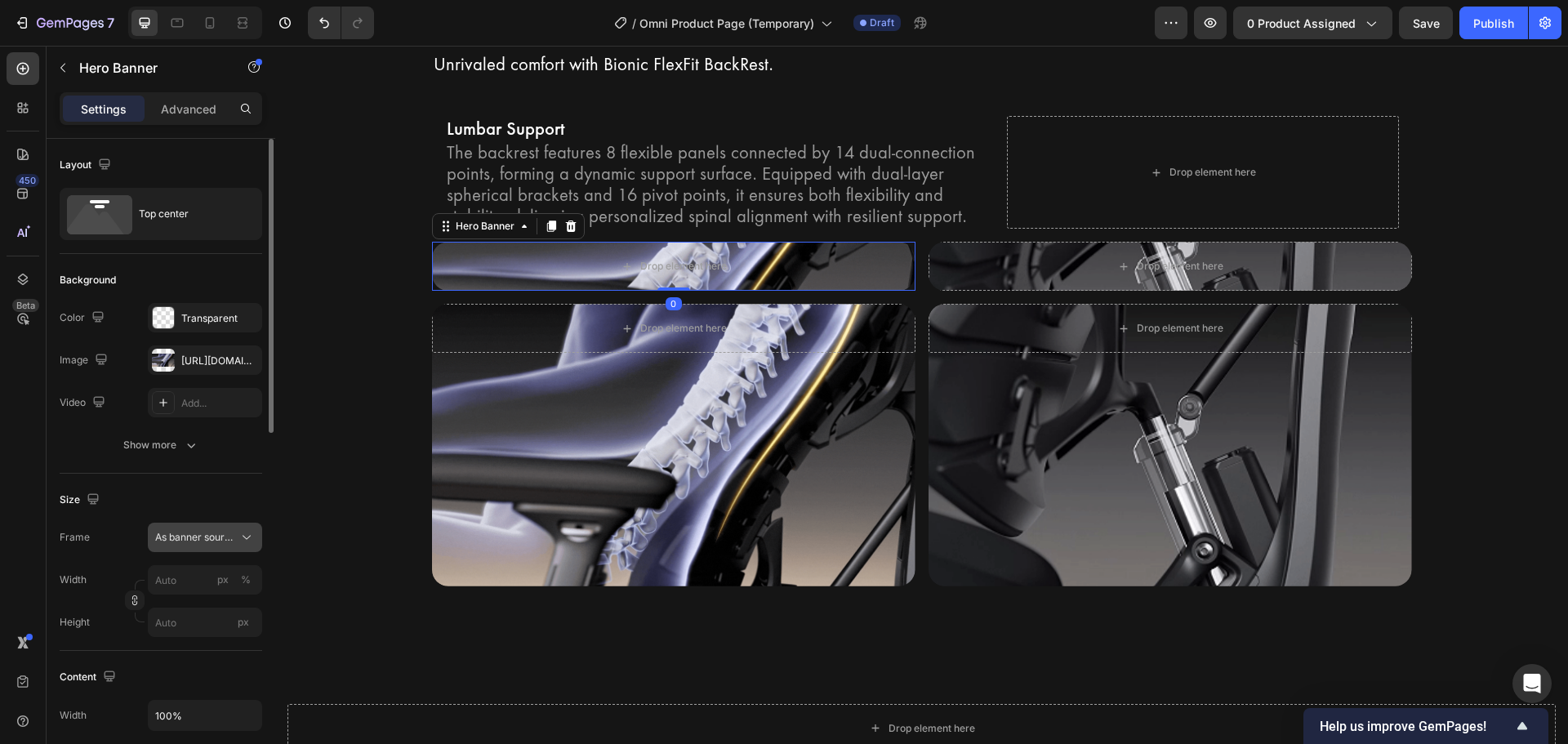
click at [216, 542] on span "As banner source" at bounding box center [195, 537] width 80 height 15
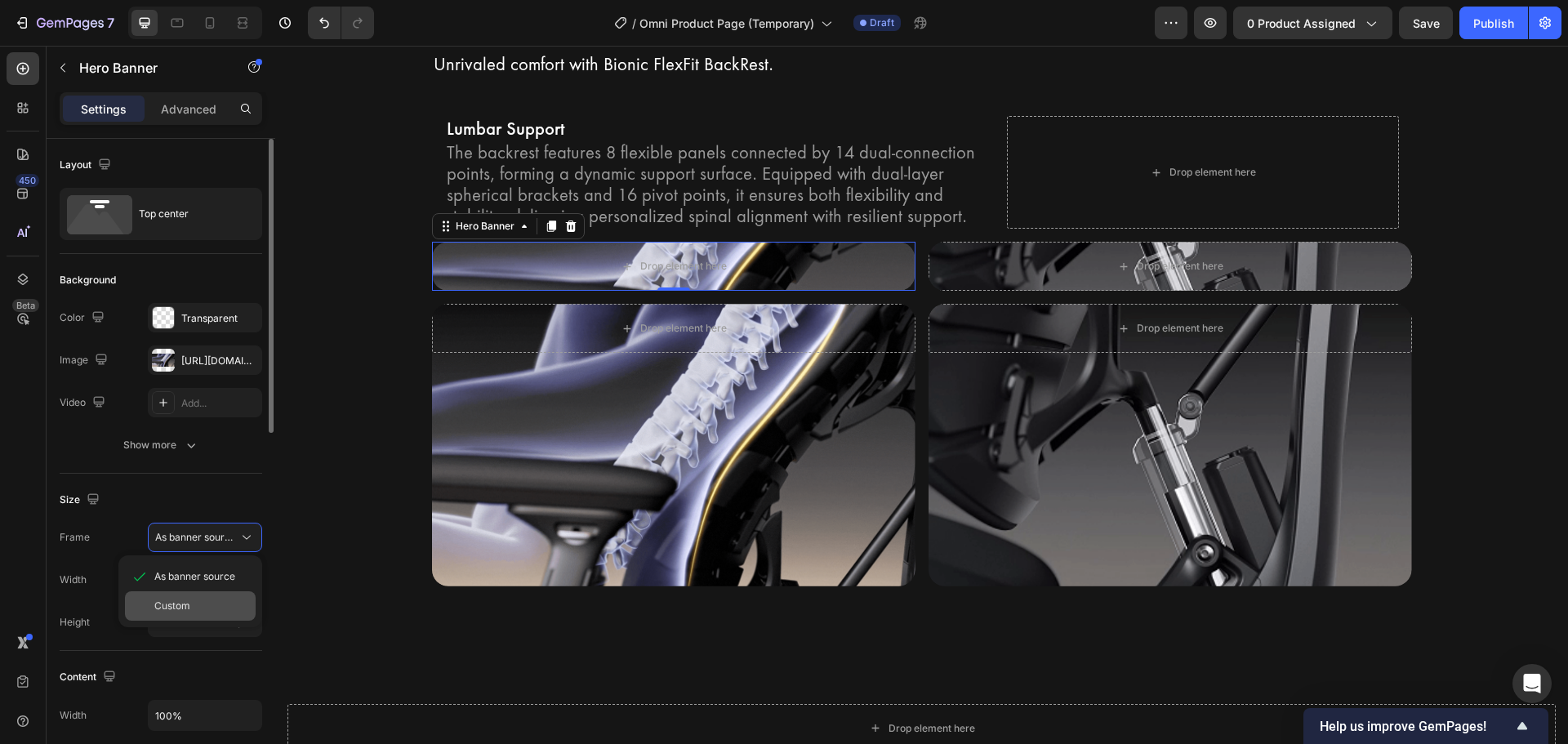
click at [216, 603] on div "Custom" at bounding box center [201, 605] width 94 height 15
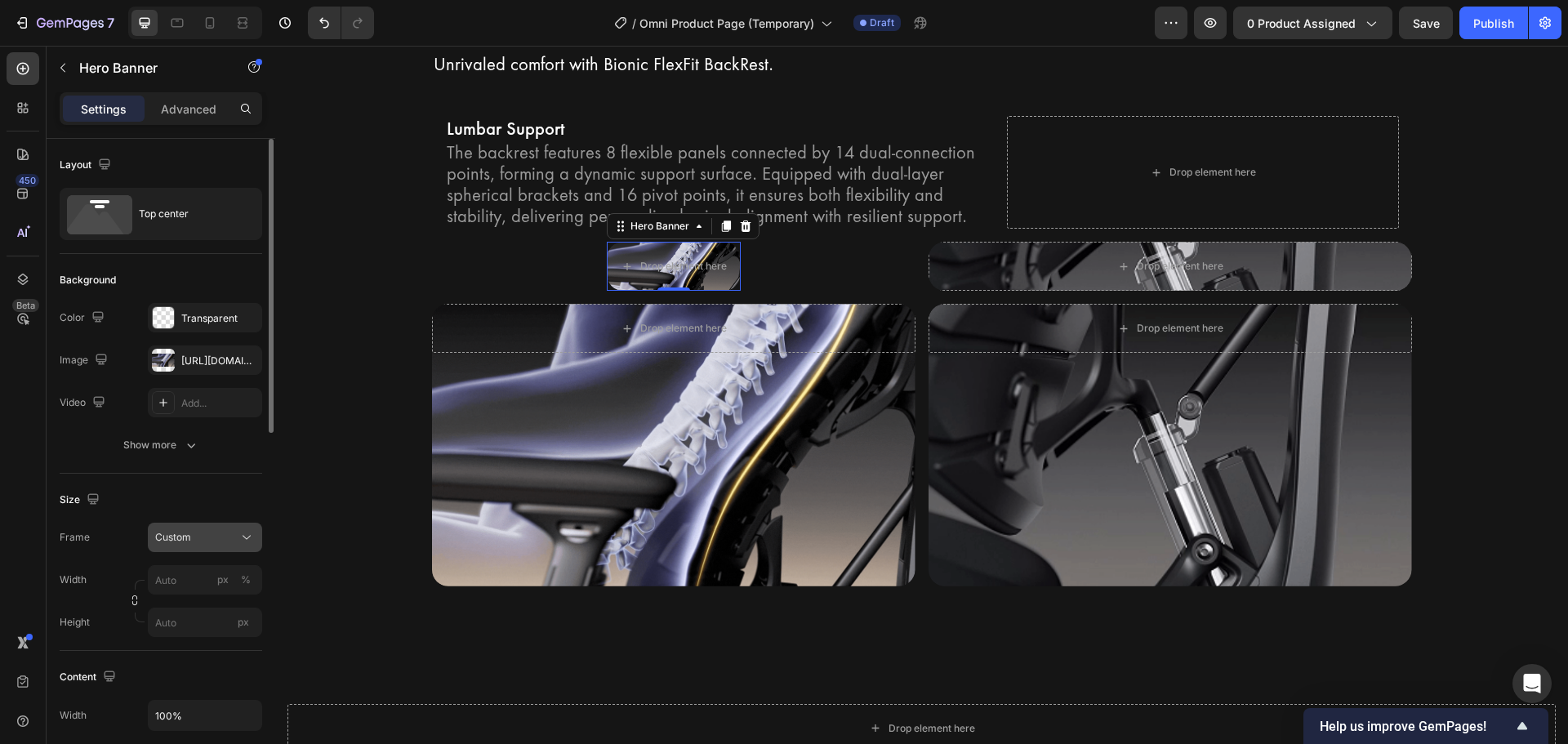
click at [227, 535] on div "Custom" at bounding box center [195, 537] width 80 height 15
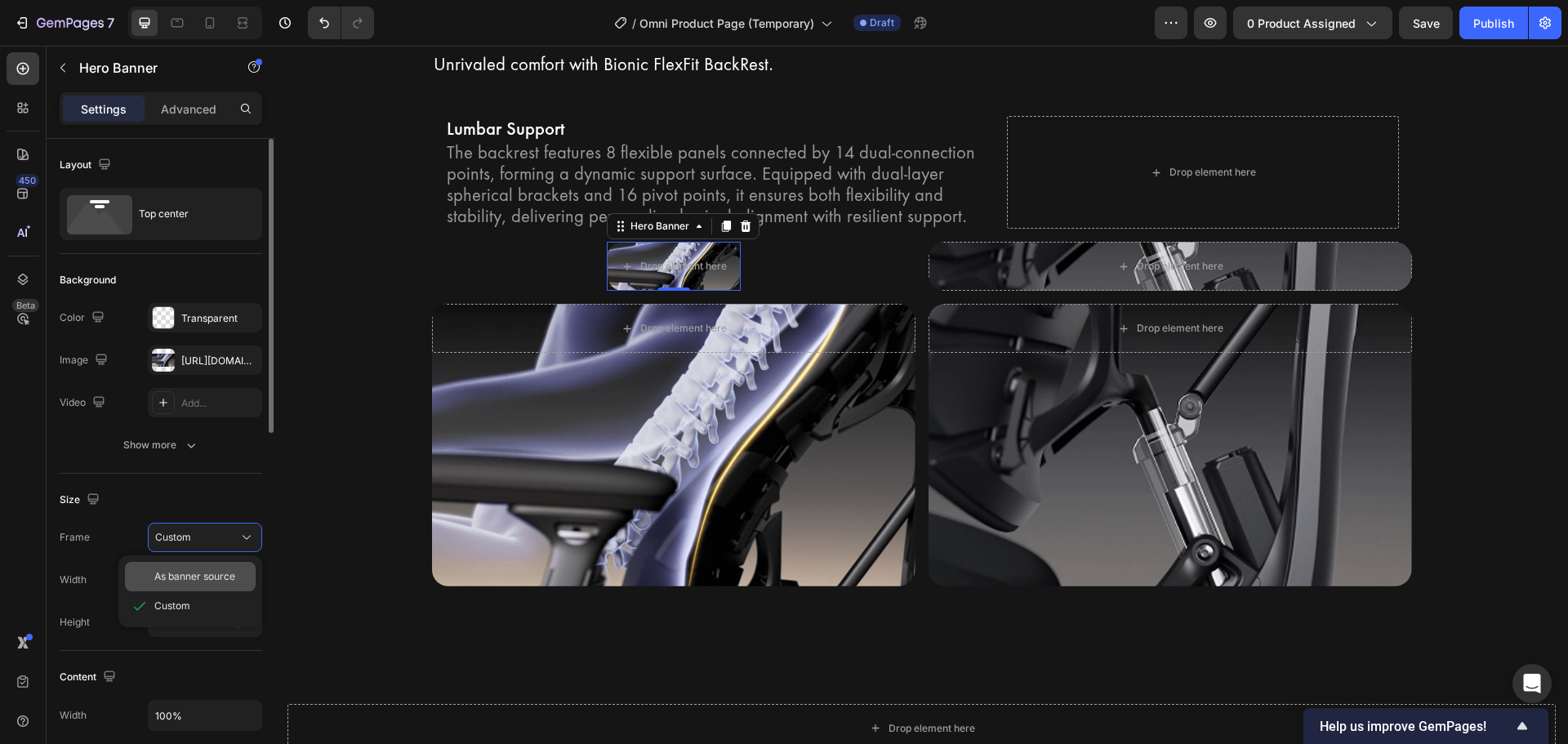
click at [222, 570] on span "As banner source" at bounding box center [194, 576] width 80 height 15
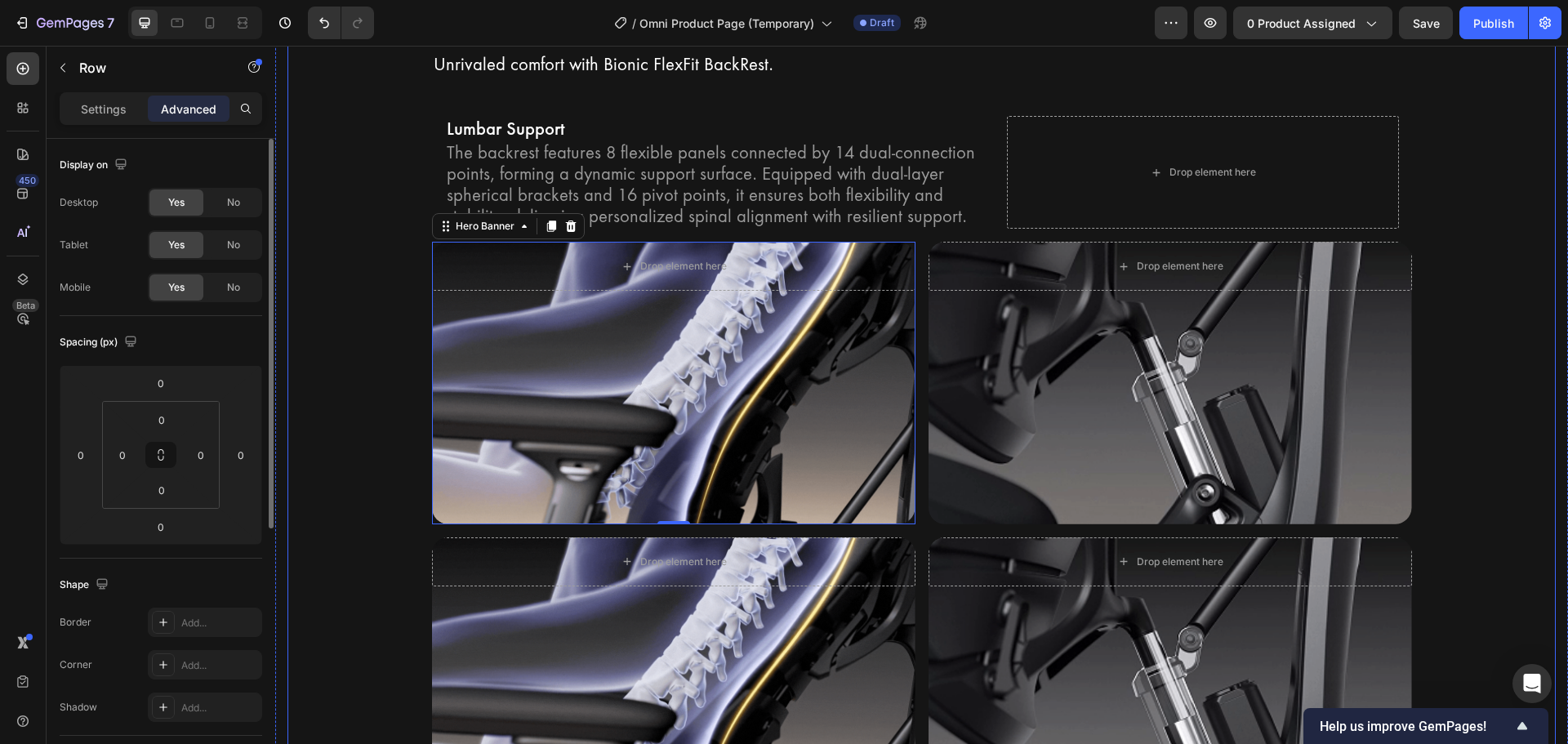
click at [309, 455] on div "Bionic FlexFit Backrest Heading Unrivaled comfort with Bionic FlexFit BackRest.…" at bounding box center [922, 414] width 1268 height 810
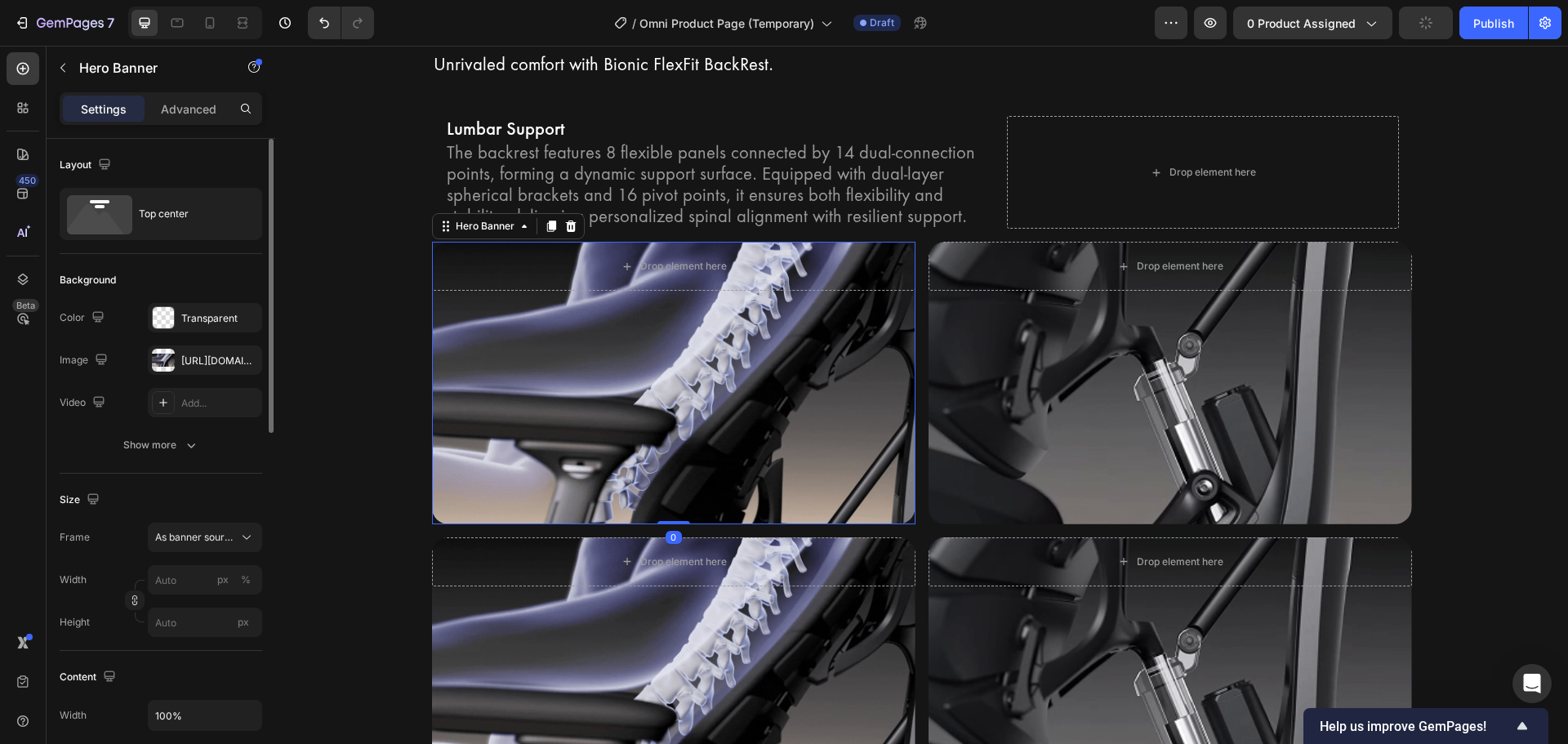
click at [612, 298] on div "Background Image" at bounding box center [673, 382] width 484 height 282
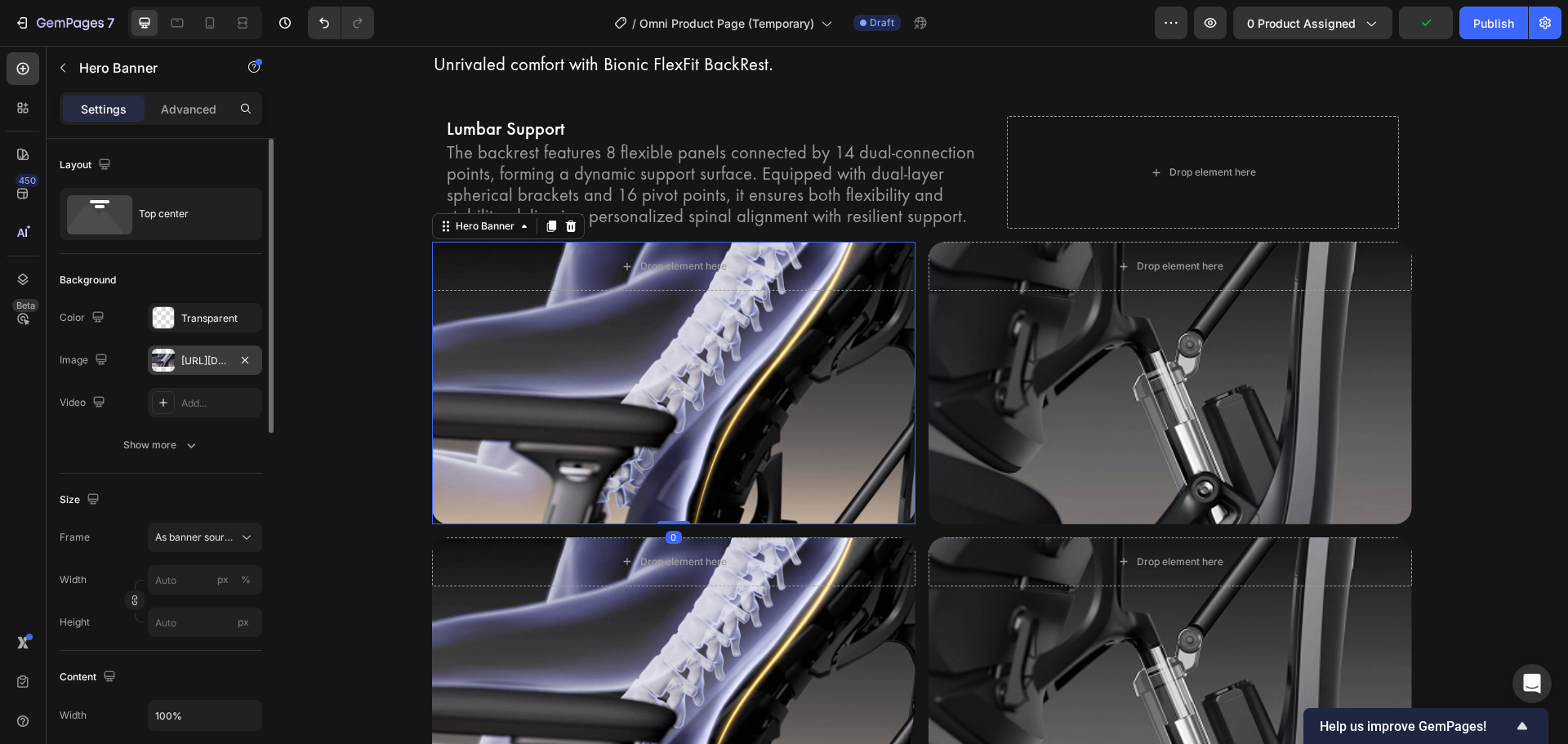
click at [189, 364] on div "https://cdn.shopify.com/s/files/1/0947/5597/9559/files/gempages_581456108338545…" at bounding box center [205, 360] width 47 height 15
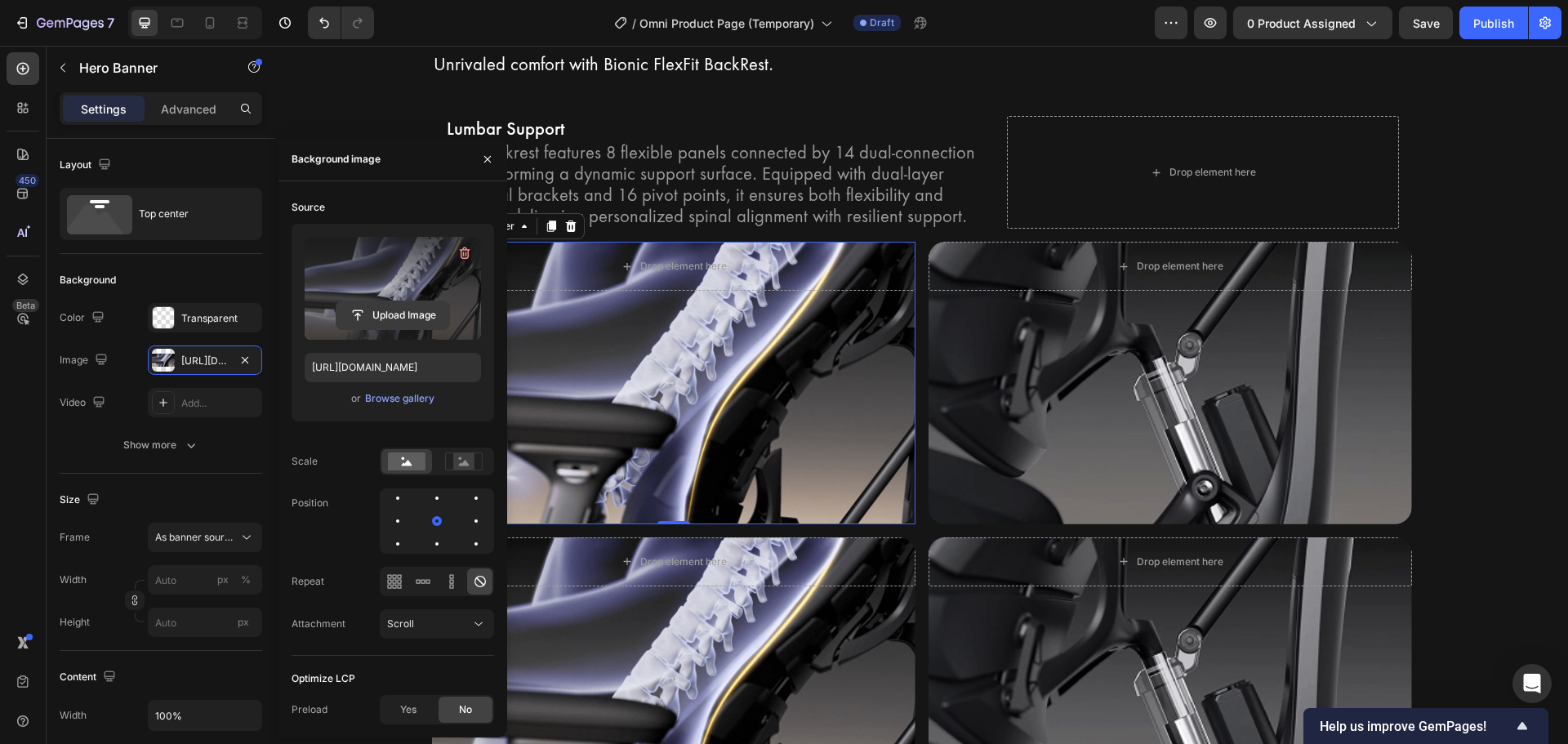
click at [374, 304] on input "file" at bounding box center [393, 316] width 113 height 28
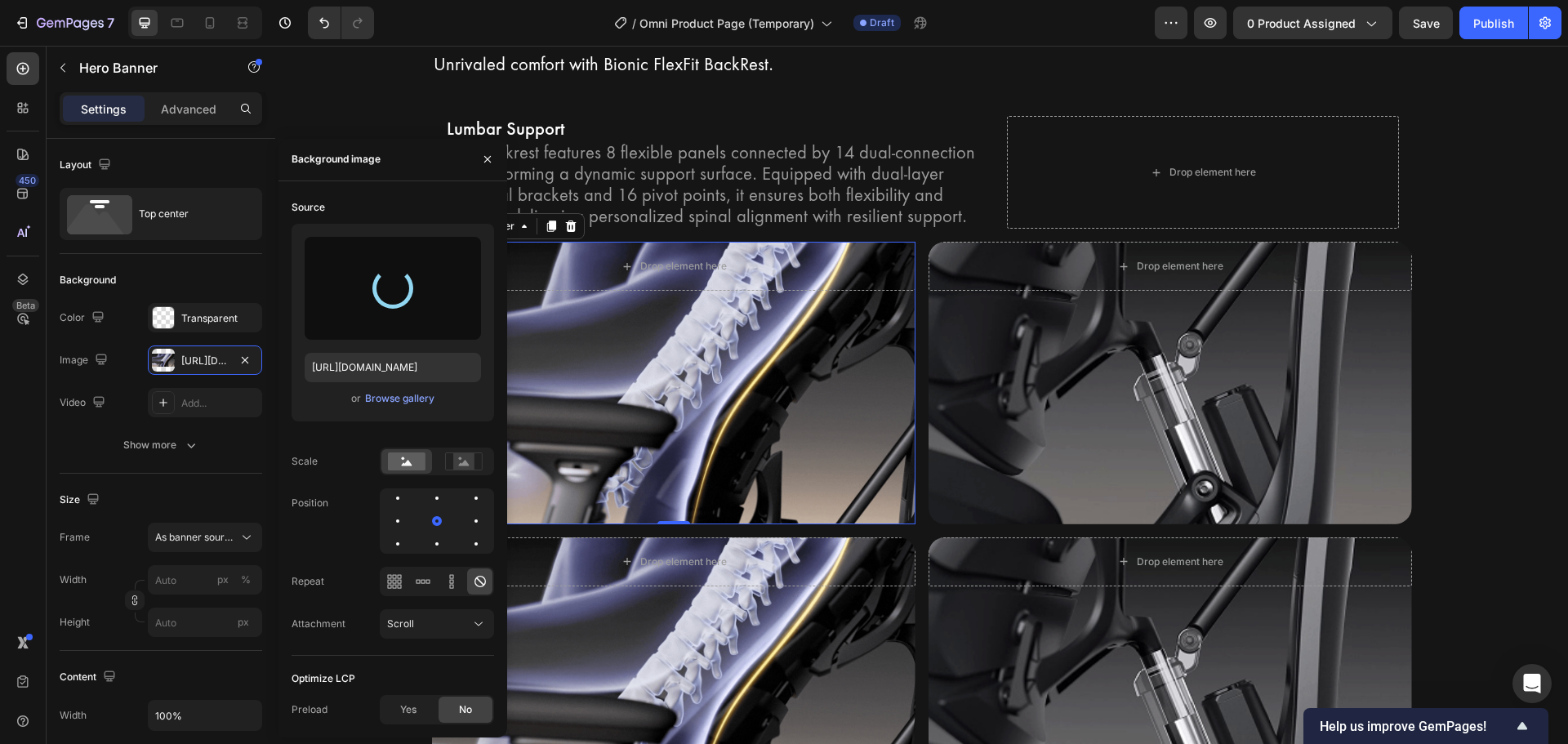
type input "[URL][DOMAIN_NAME]"
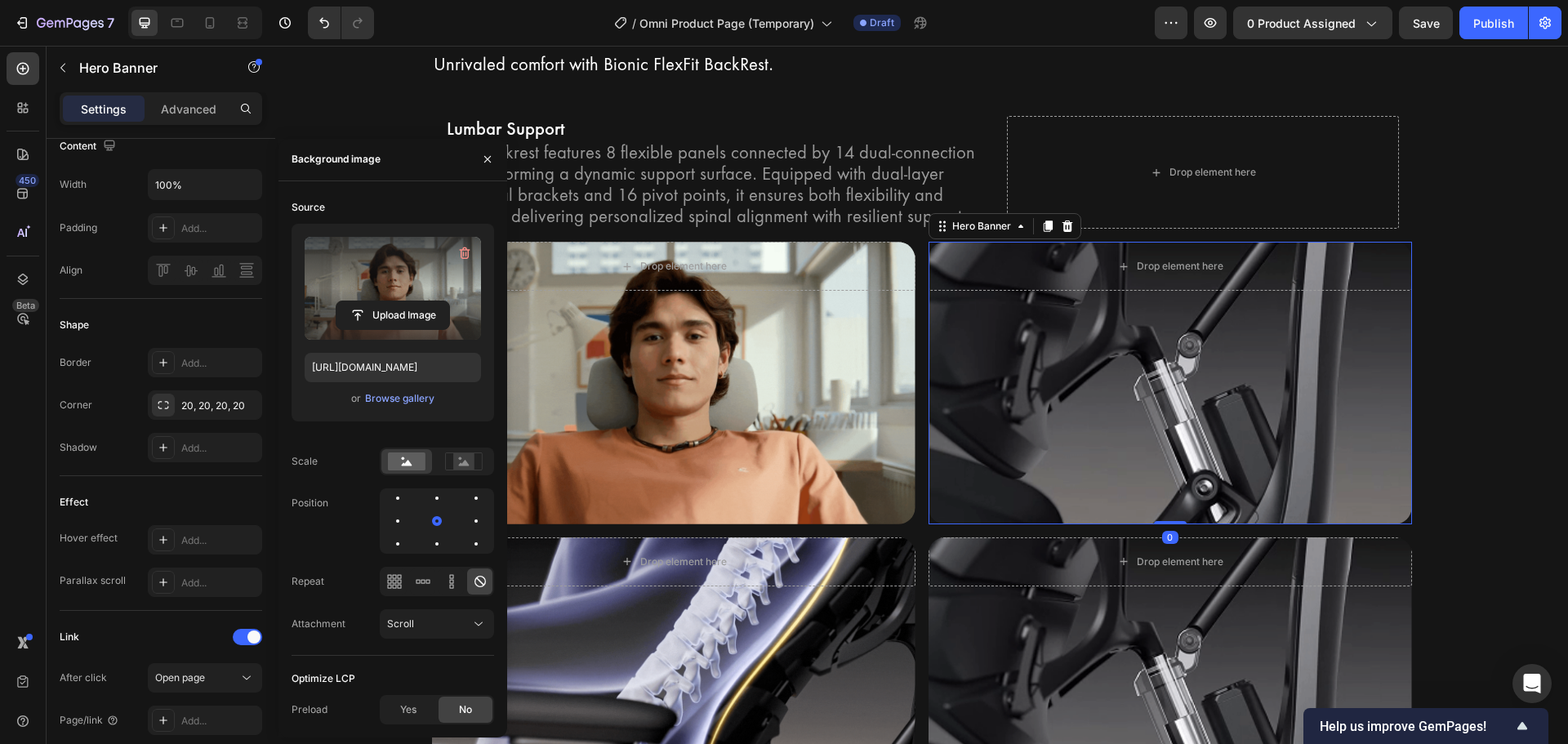
click at [1063, 437] on div "Background Image" at bounding box center [1170, 382] width 484 height 282
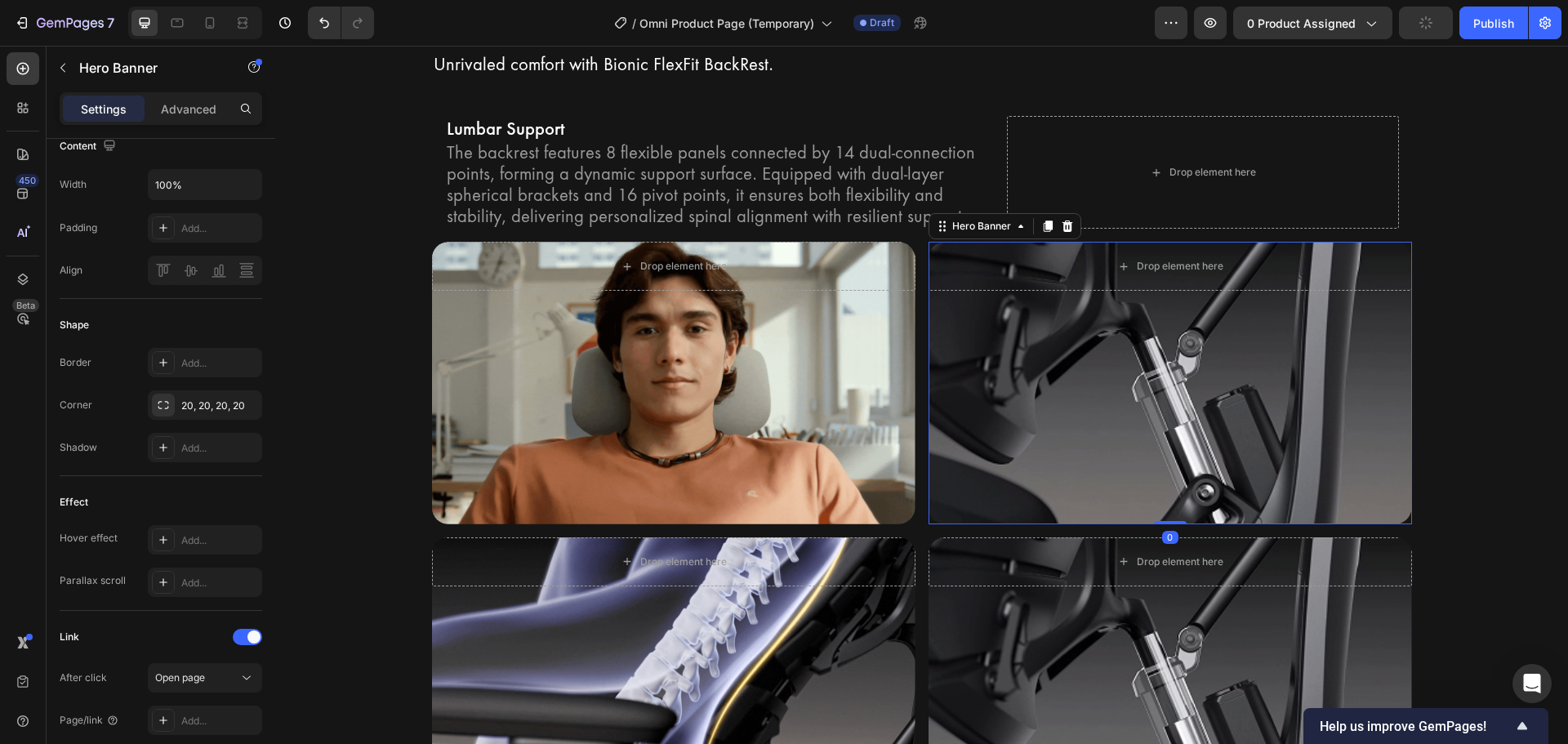
click at [1069, 393] on div "Background Image" at bounding box center [1170, 382] width 484 height 282
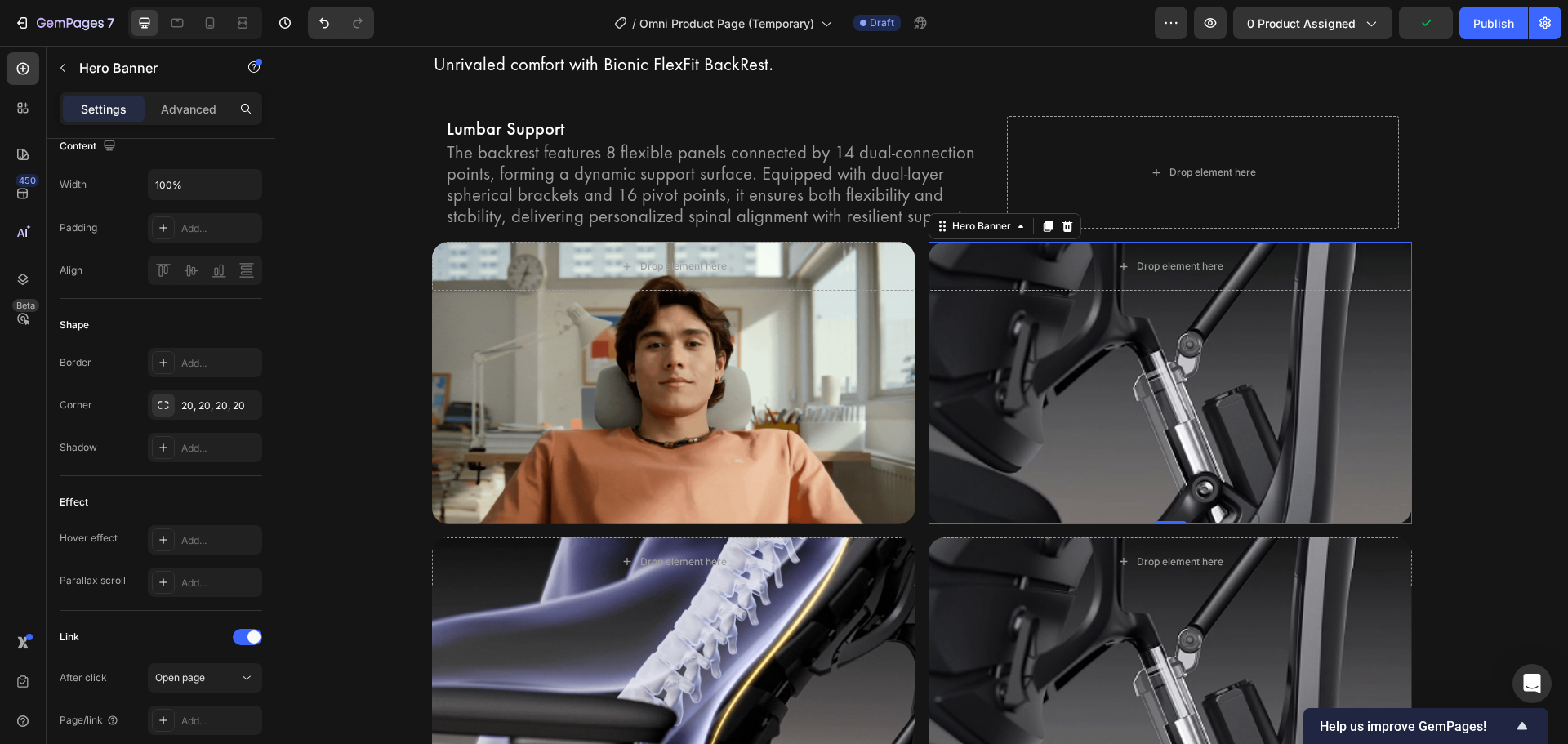
click at [1014, 381] on div "Background Image" at bounding box center [1170, 382] width 484 height 282
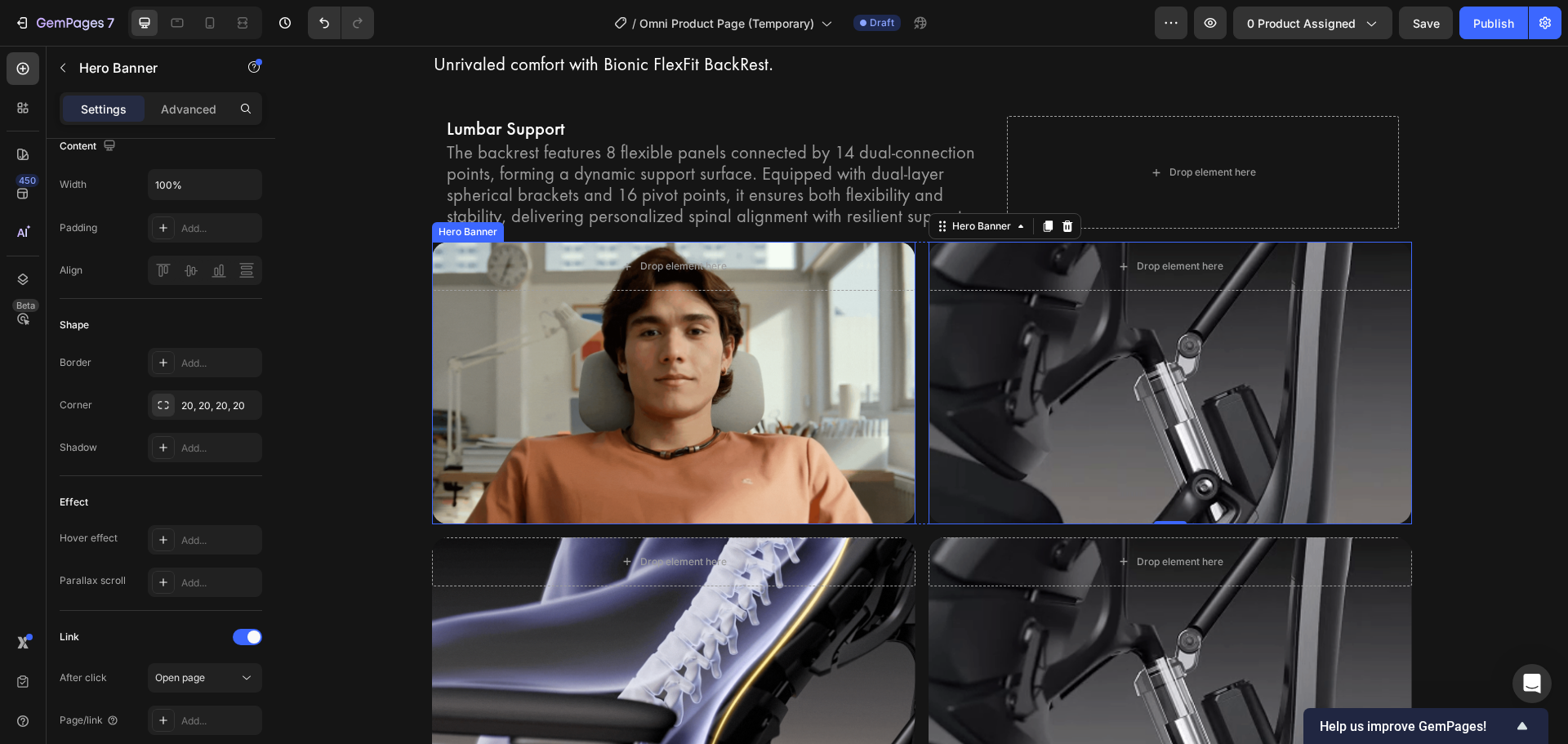
click at [661, 369] on div "Background Image" at bounding box center [673, 382] width 484 height 282
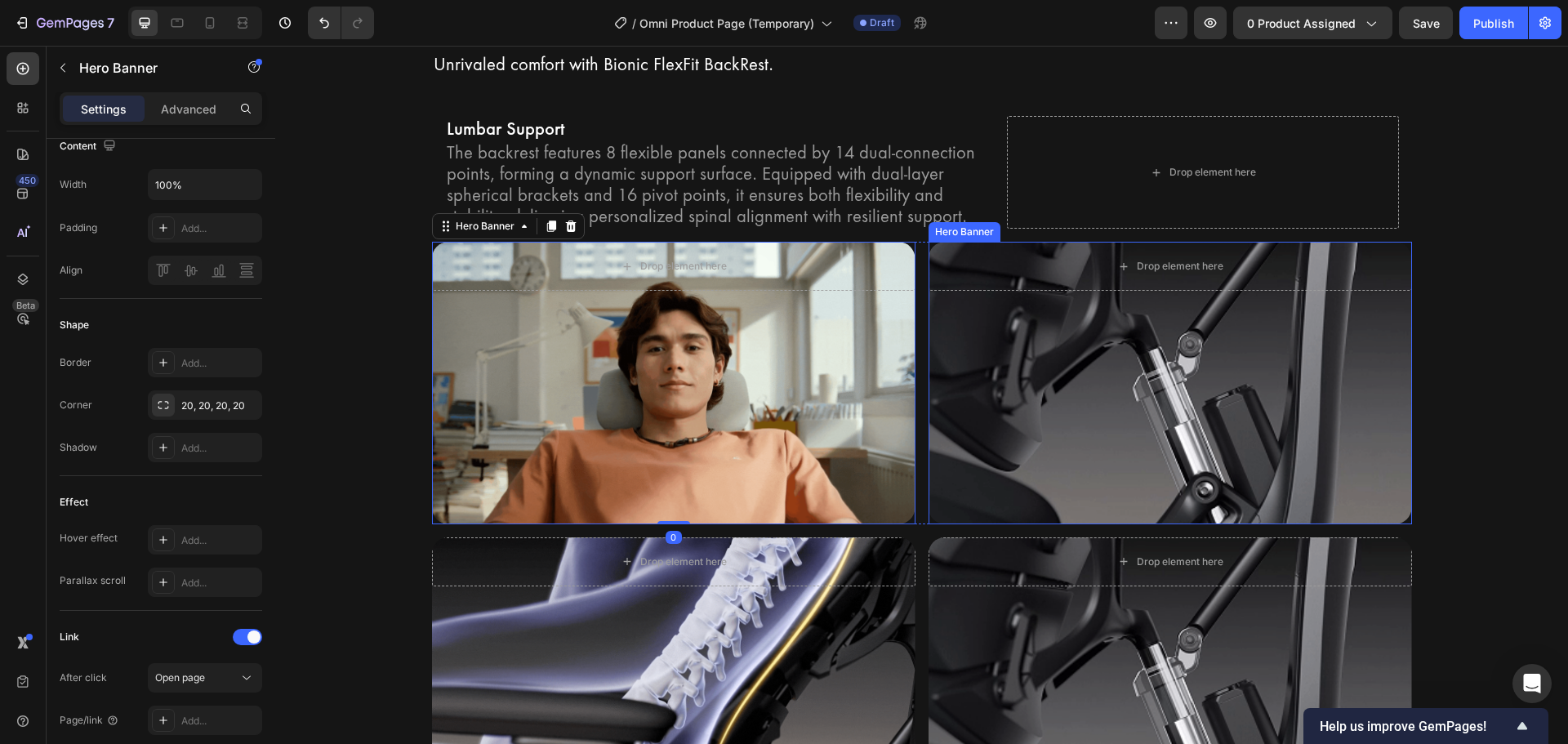
click at [1118, 386] on div "Background Image" at bounding box center [1170, 382] width 484 height 282
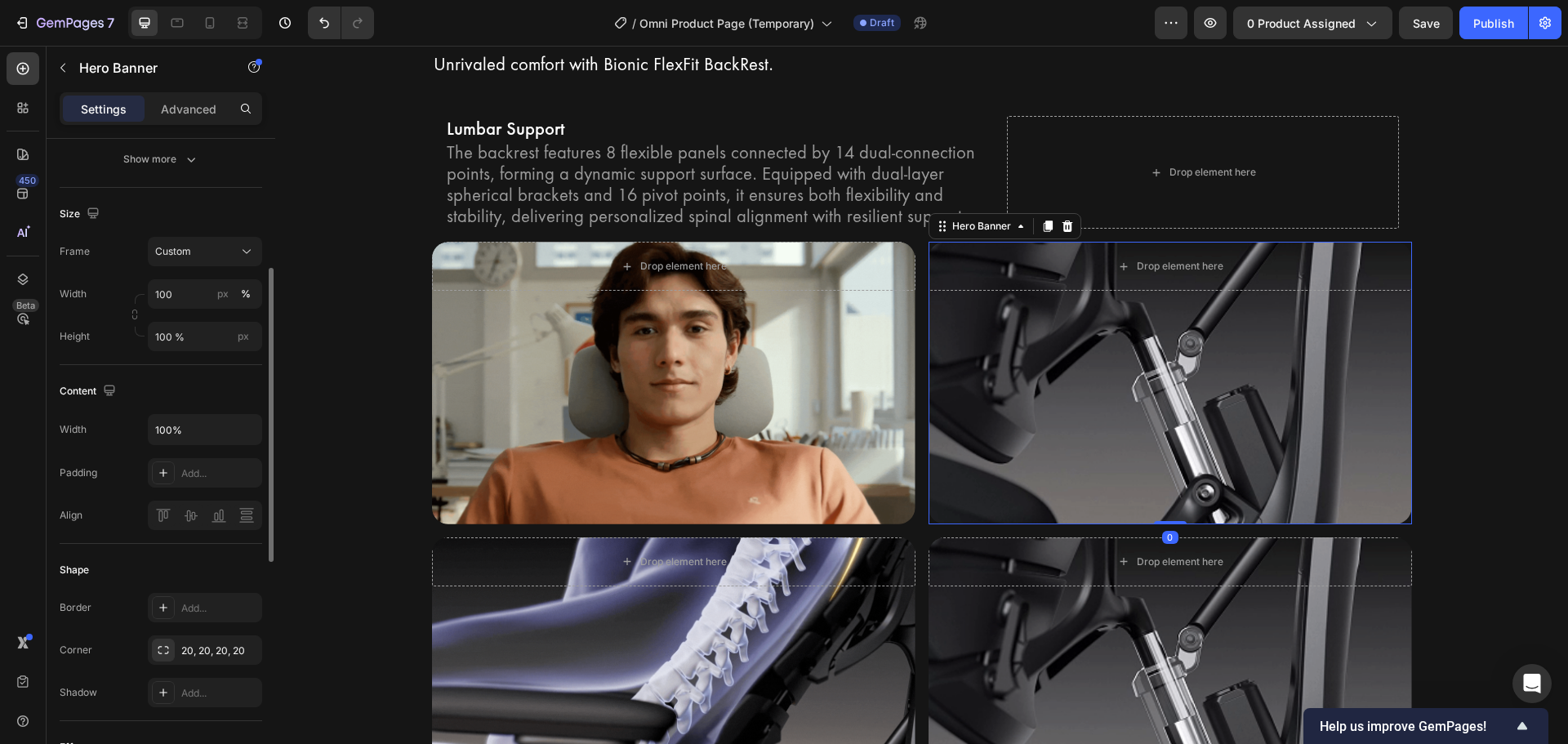
scroll to position [0, 0]
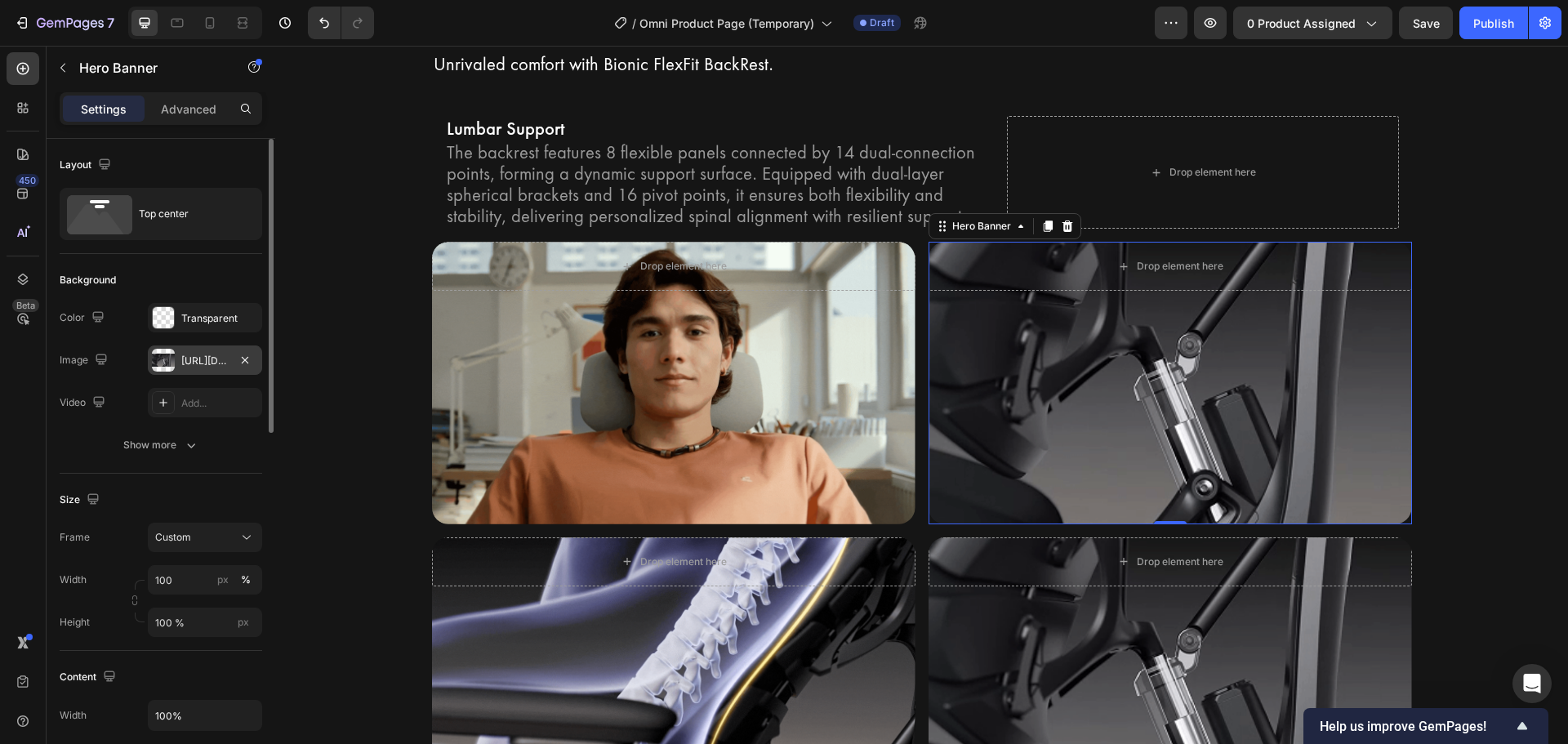
click at [191, 365] on div "https://cdn.shopify.com/s/files/1/0947/5597/9559/files/gempages_581456108338545…" at bounding box center [205, 360] width 47 height 15
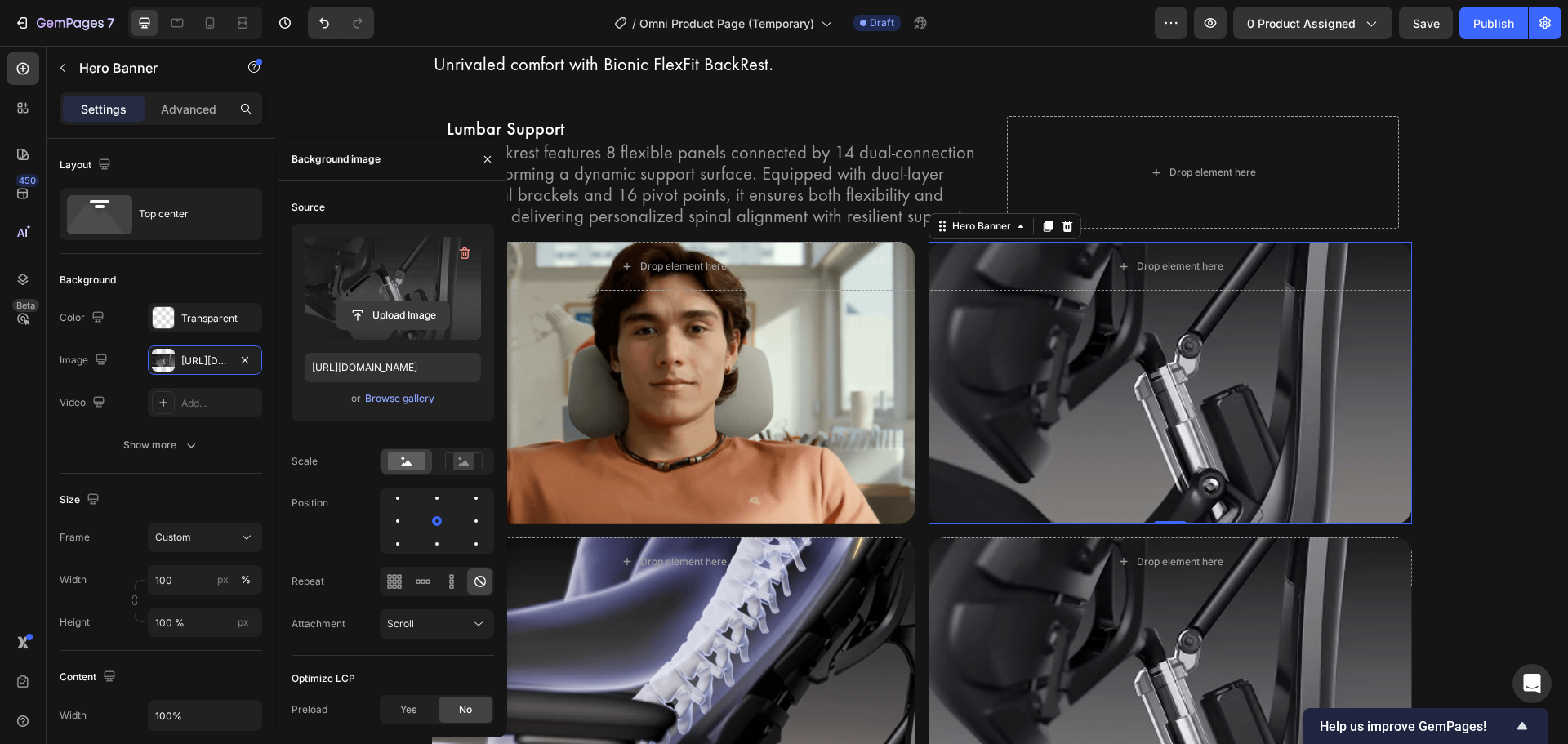
click at [366, 315] on input "file" at bounding box center [393, 316] width 113 height 28
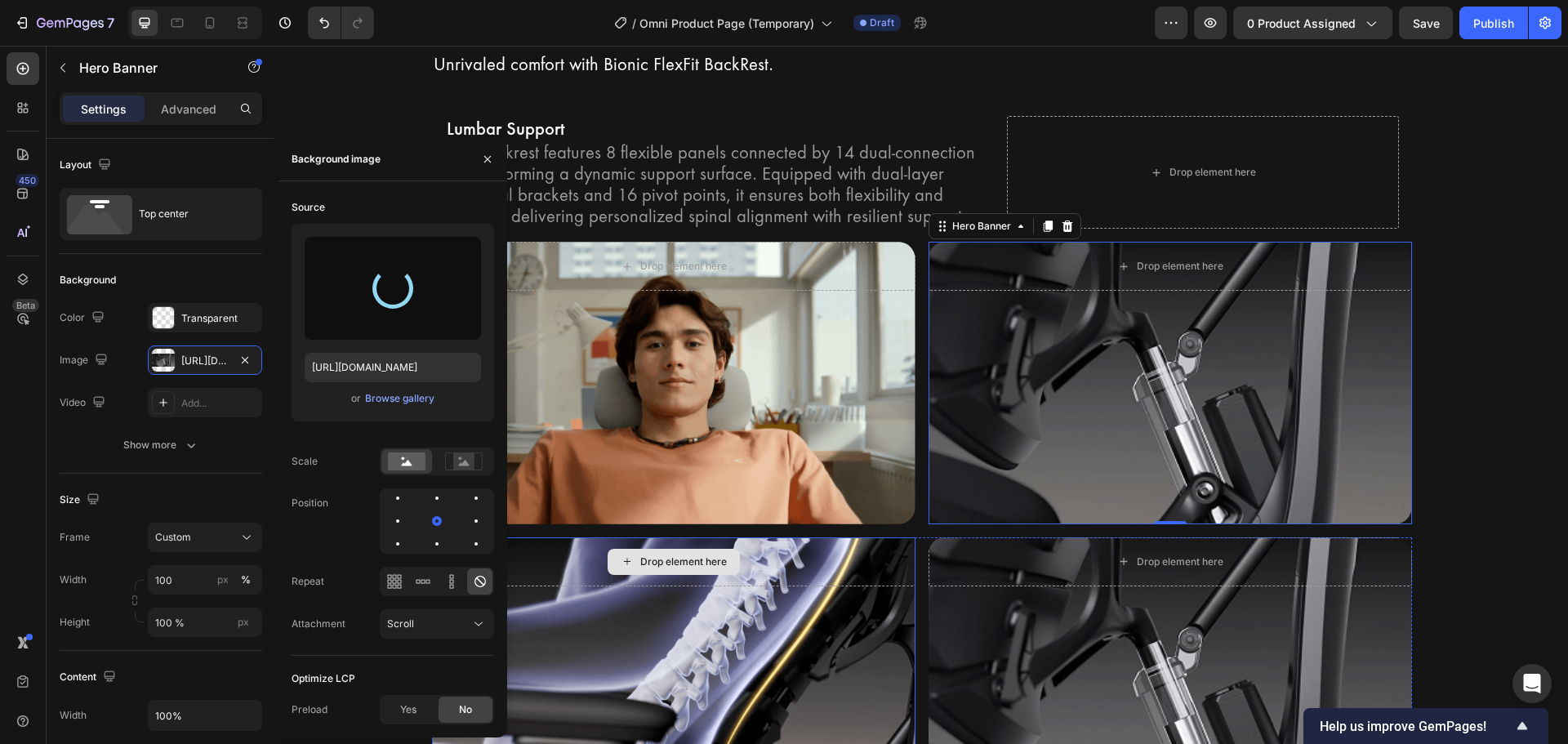
type input "https://cdn.shopify.com/s/files/1/0947/5597/9559/files/gempages_581456108338545…"
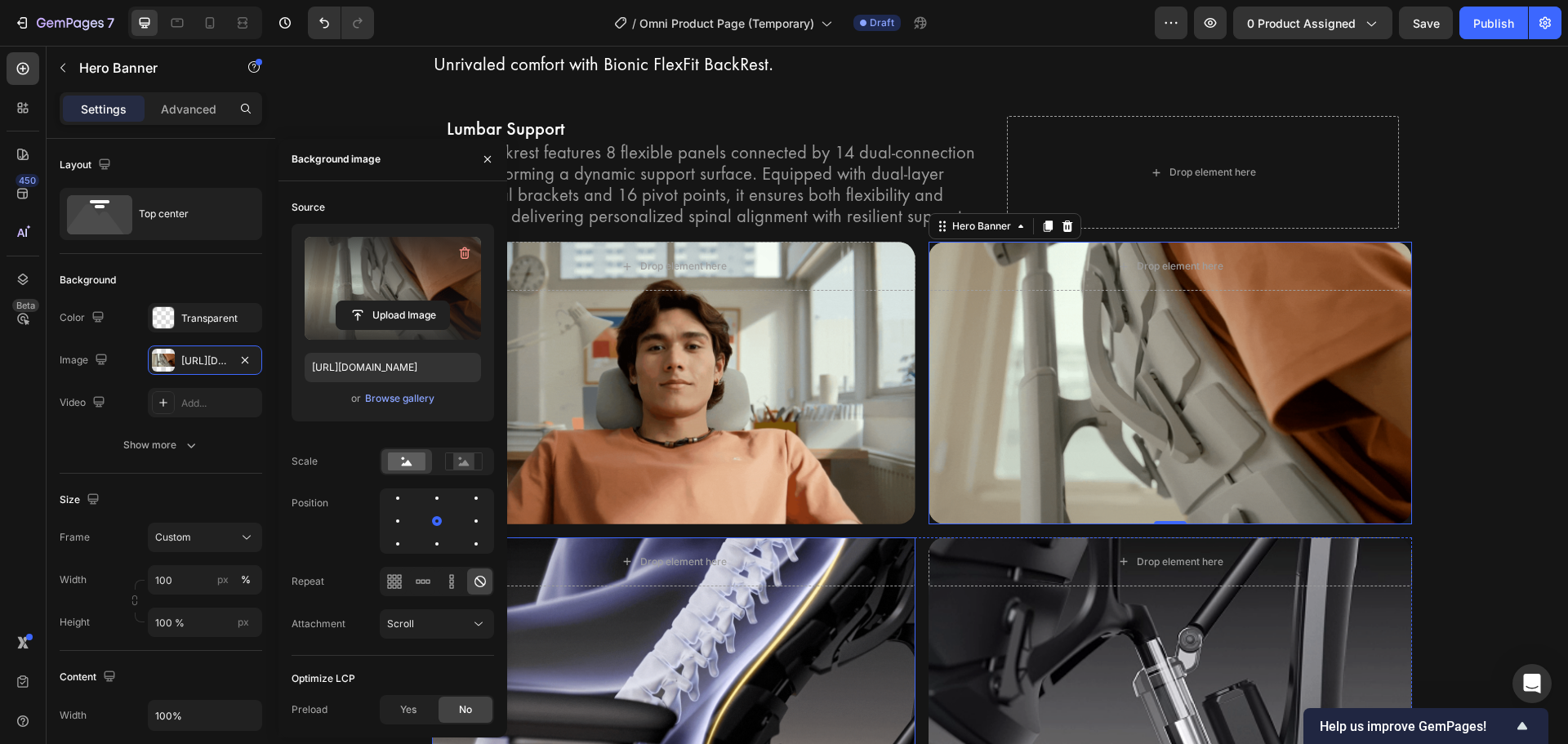
click at [679, 681] on div "Background Image" at bounding box center [673, 678] width 484 height 282
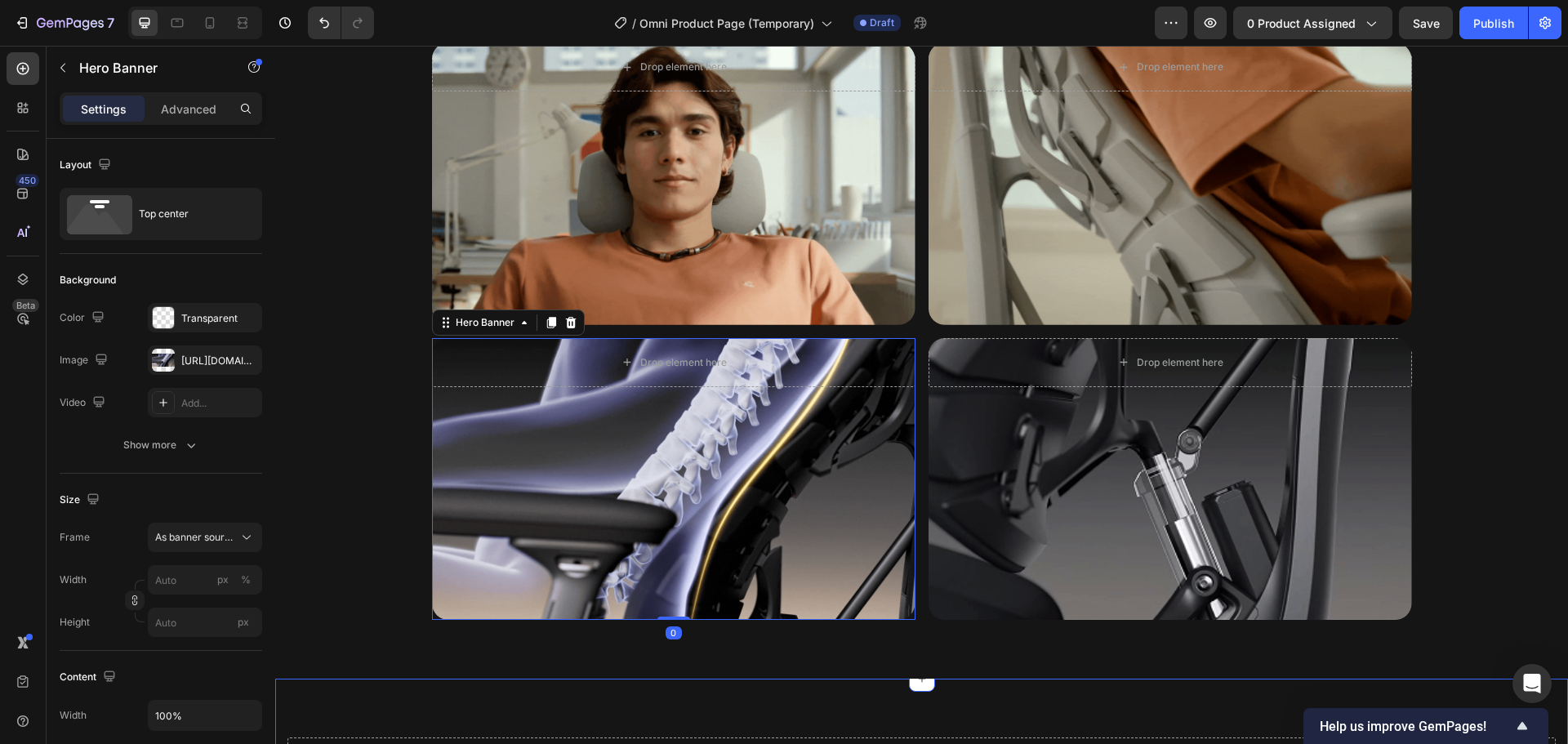
scroll to position [3690, 0]
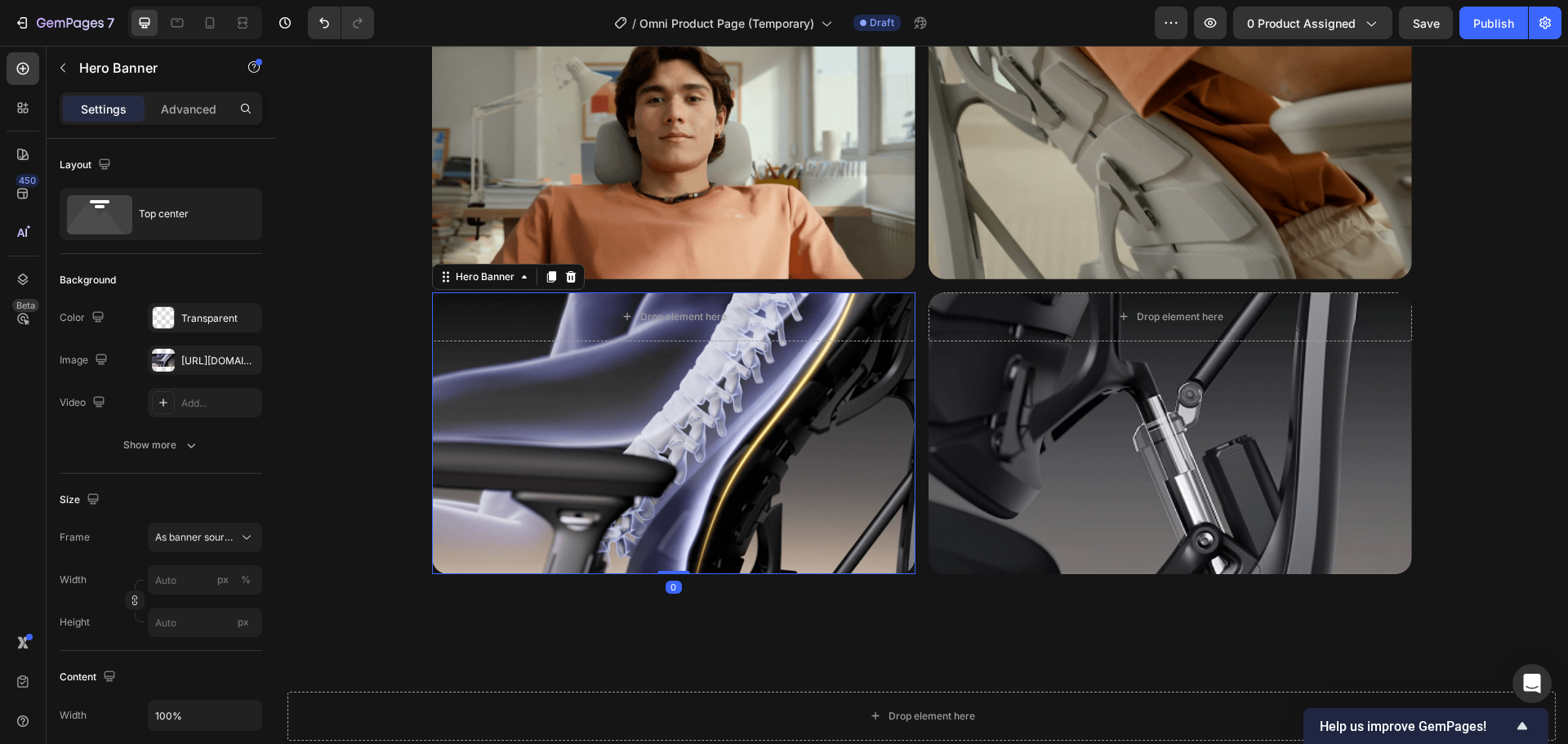
click at [634, 441] on div "Background Image" at bounding box center [673, 433] width 484 height 282
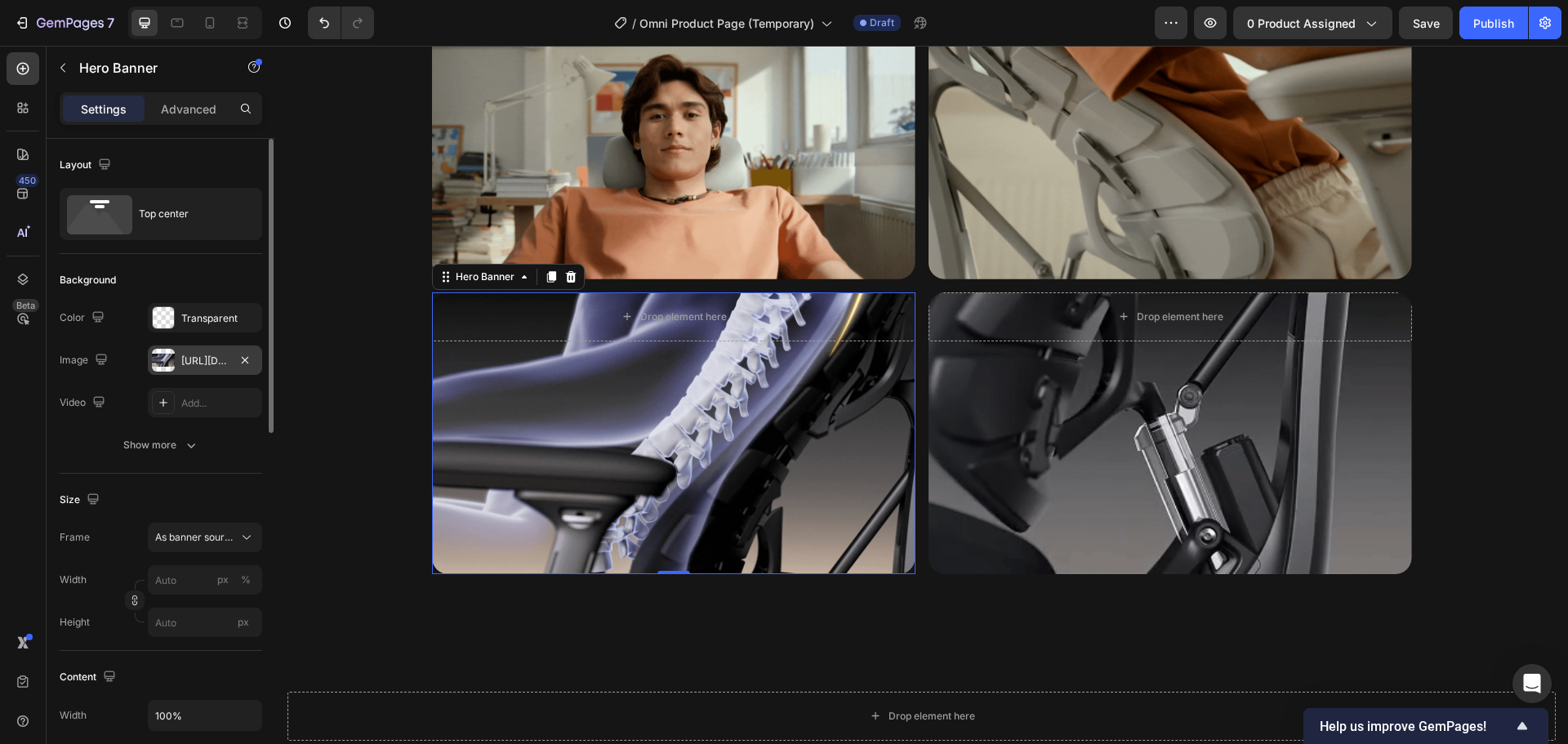
click at [173, 362] on div at bounding box center [164, 360] width 23 height 23
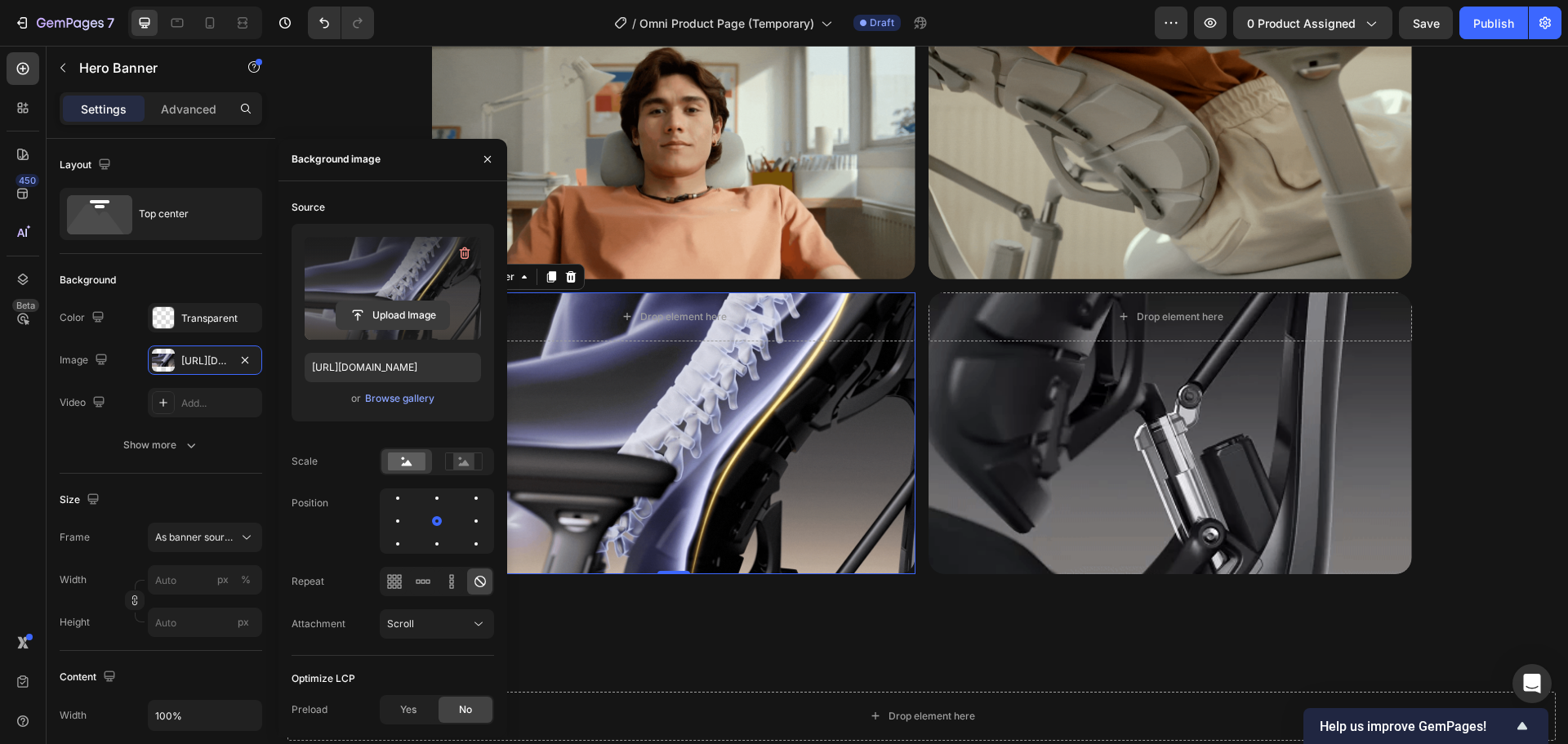
click at [389, 320] on input "file" at bounding box center [393, 316] width 113 height 28
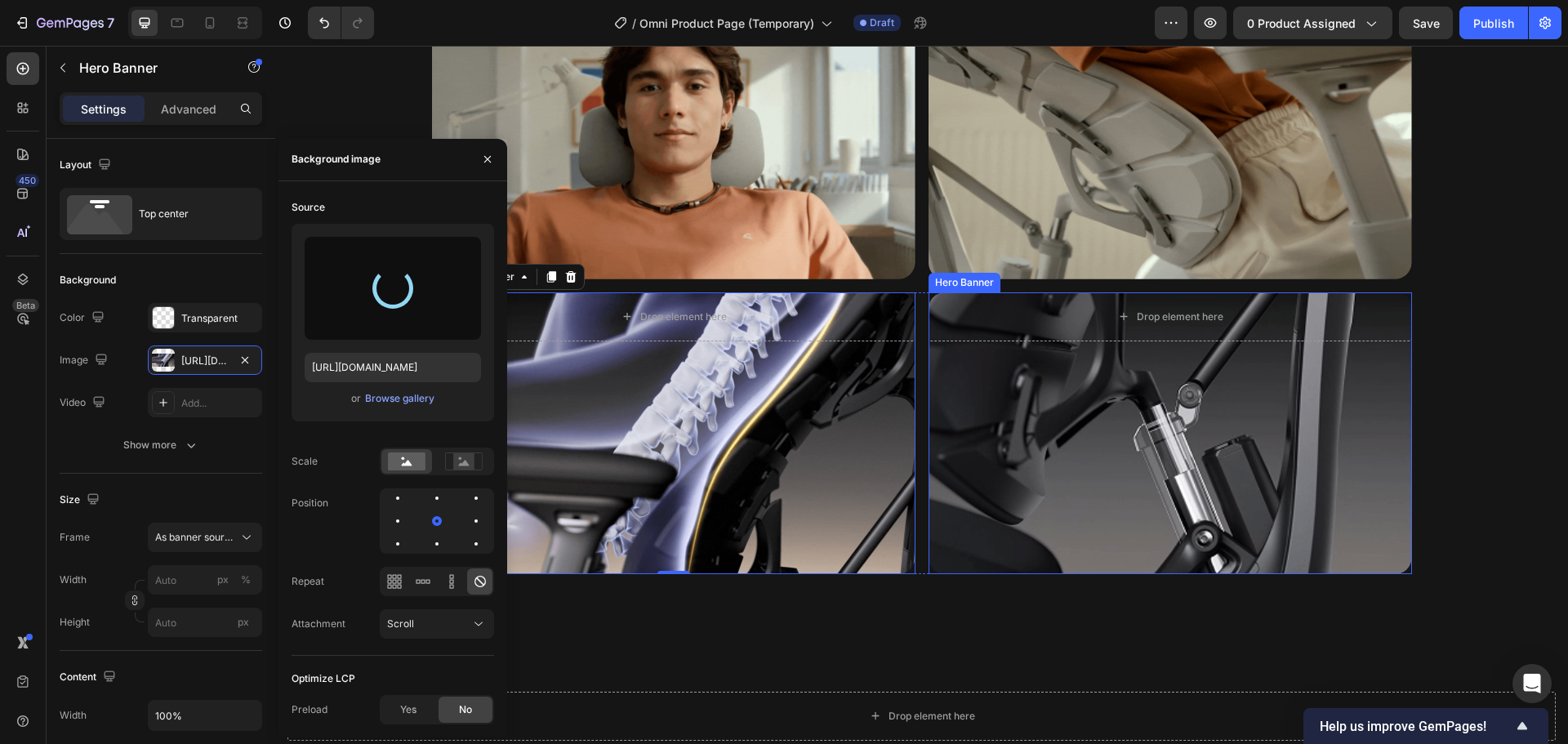
type input "https://cdn.shopify.com/s/files/1/0947/5597/9559/files/gempages_581456108338545…"
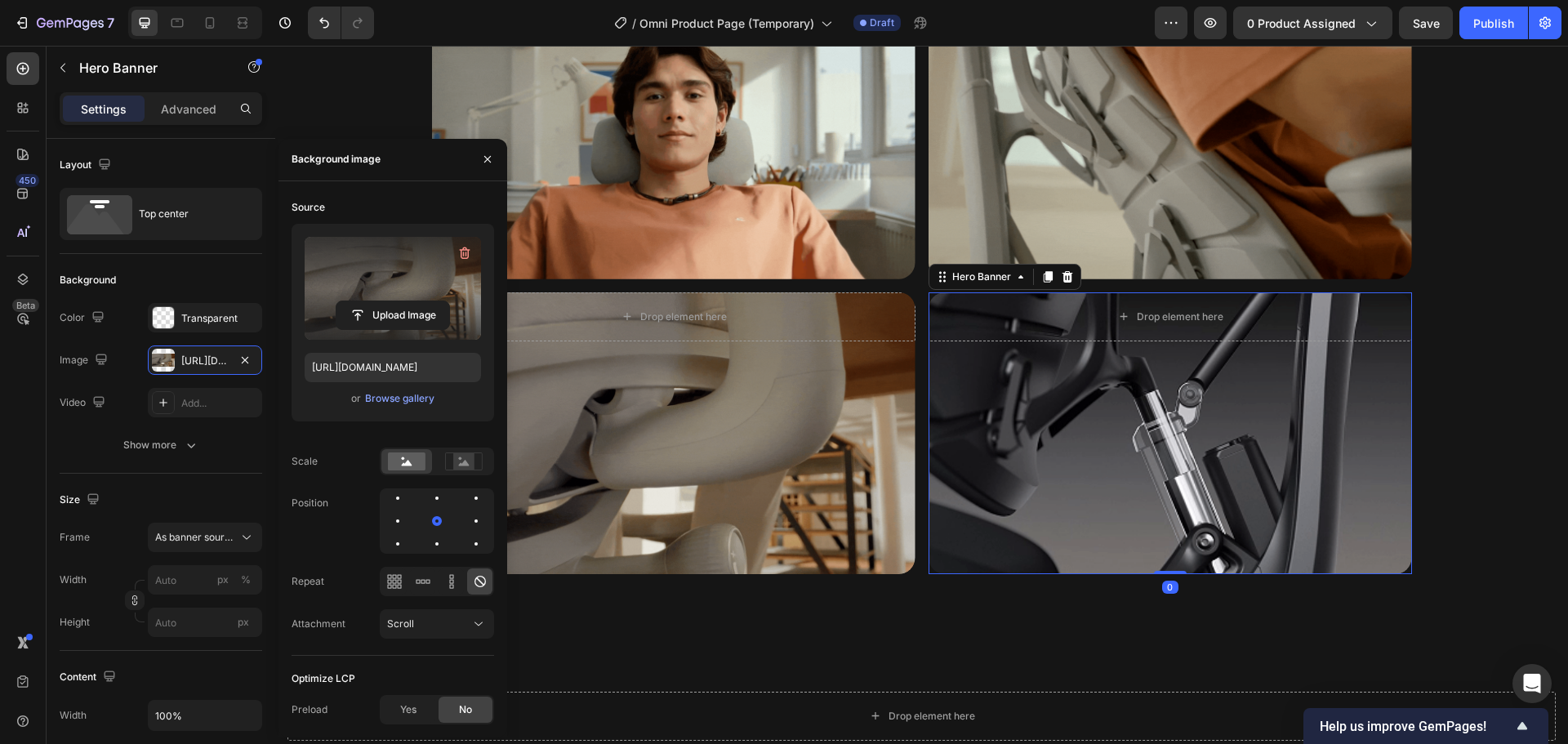
click at [1108, 449] on div "Background Image" at bounding box center [1170, 433] width 484 height 282
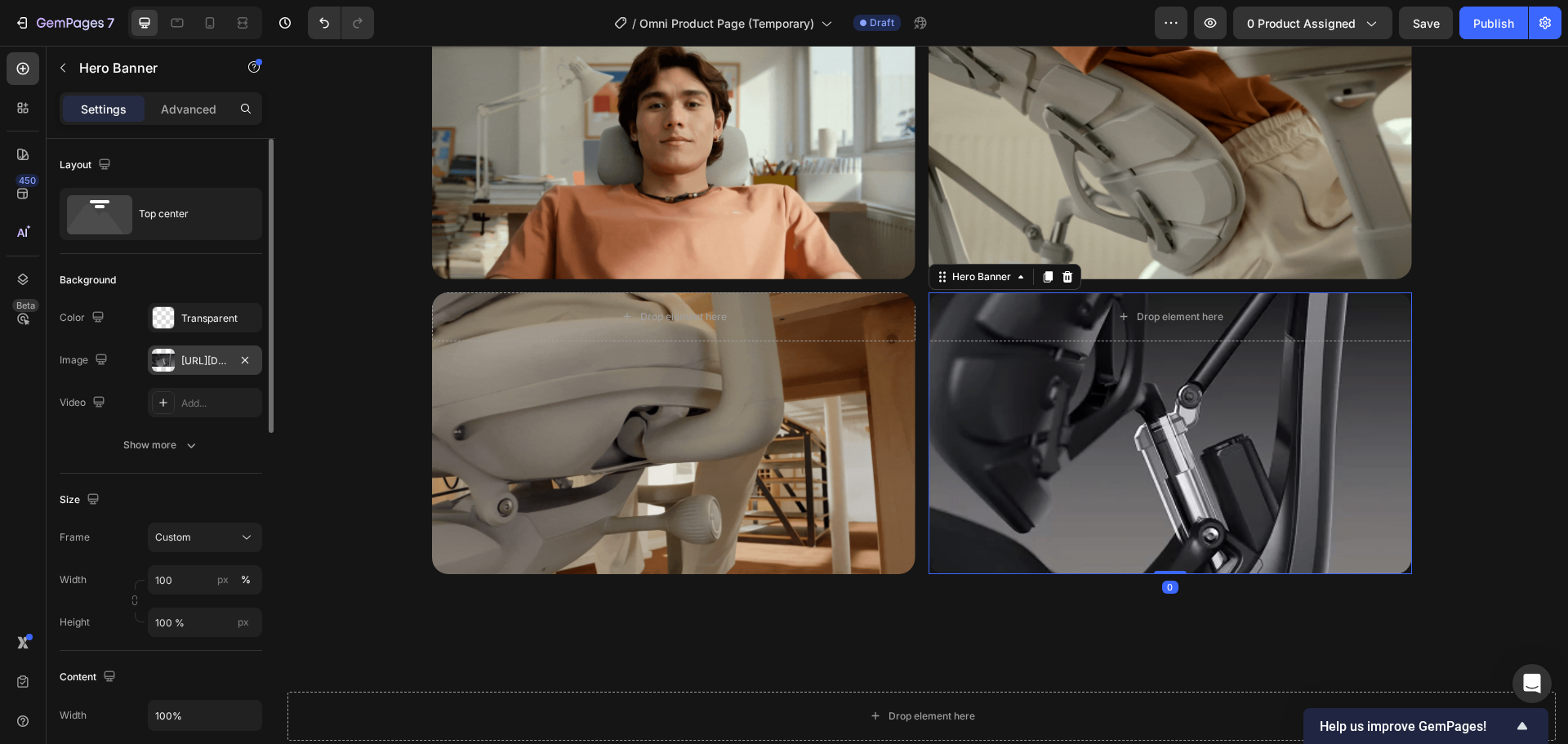
click at [210, 353] on div "https://cdn.shopify.com/s/files/1/0947/5597/9559/files/gempages_581456108338545…" at bounding box center [205, 360] width 47 height 15
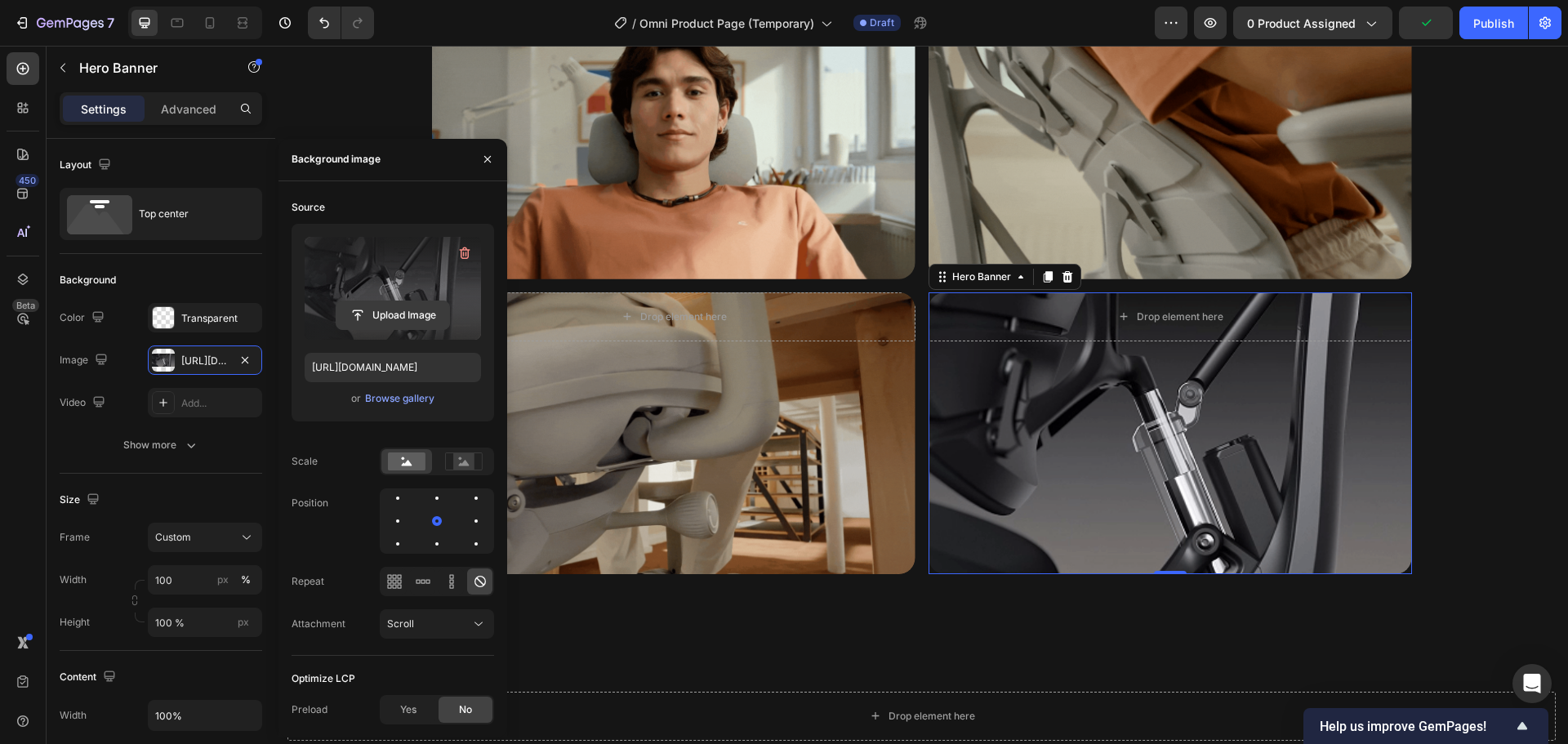
click at [373, 322] on input "file" at bounding box center [393, 316] width 113 height 28
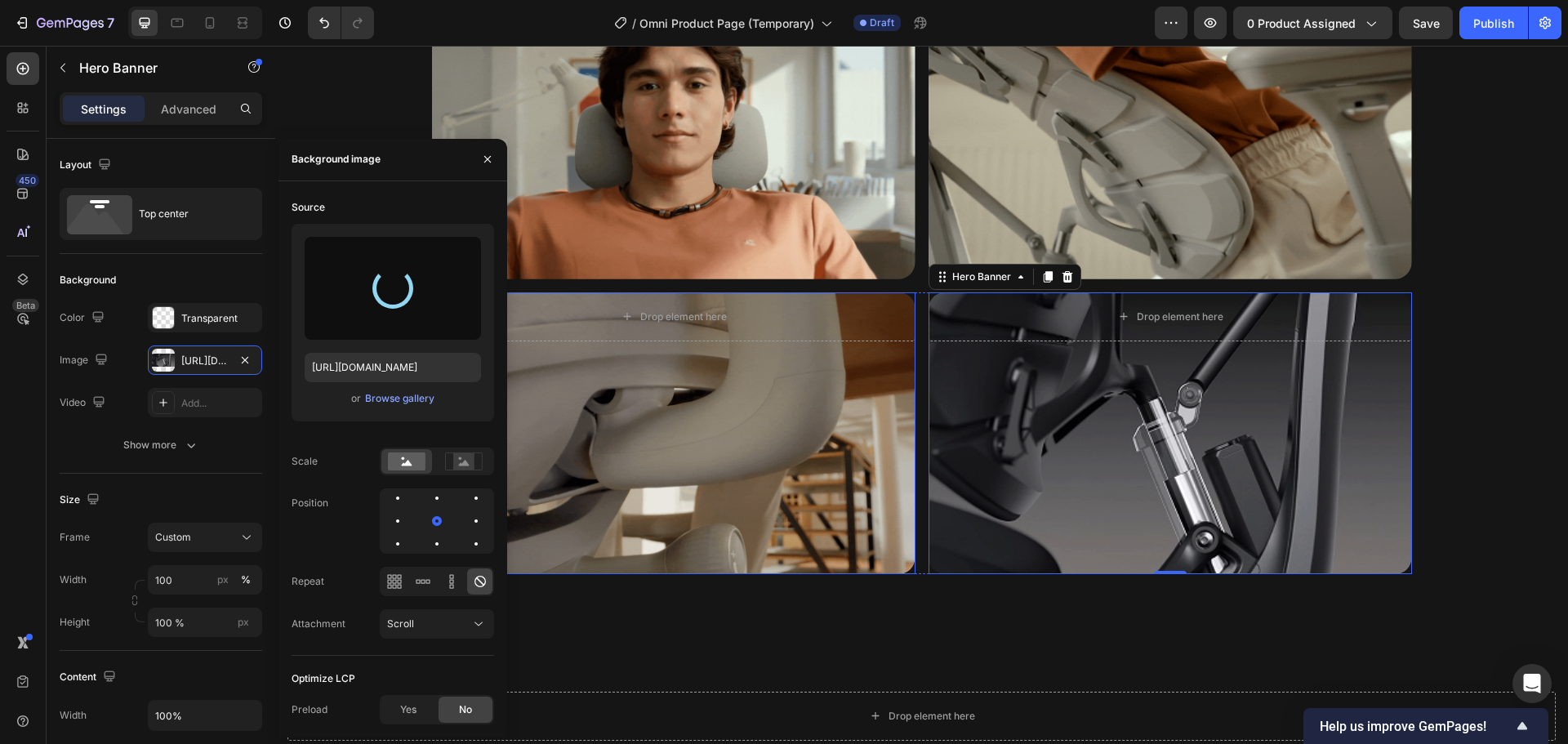
type input "https://cdn.shopify.com/s/files/1/0947/5597/9559/files/gempages_581456108338545…"
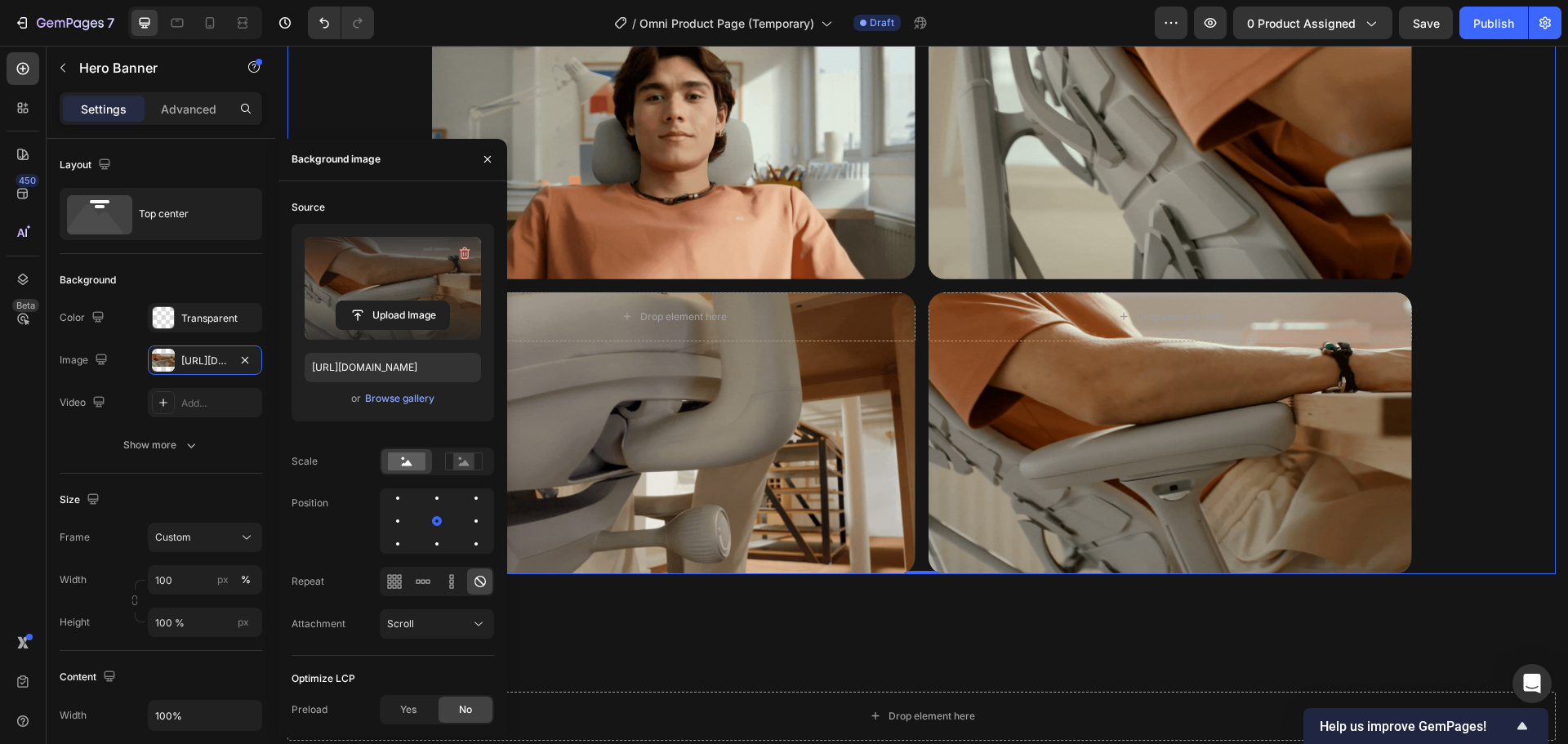
click at [1476, 377] on div "Bionic FlexFit Backrest Heading Unrivaled comfort with Bionic FlexFit BackRest.…" at bounding box center [922, 169] width 1268 height 810
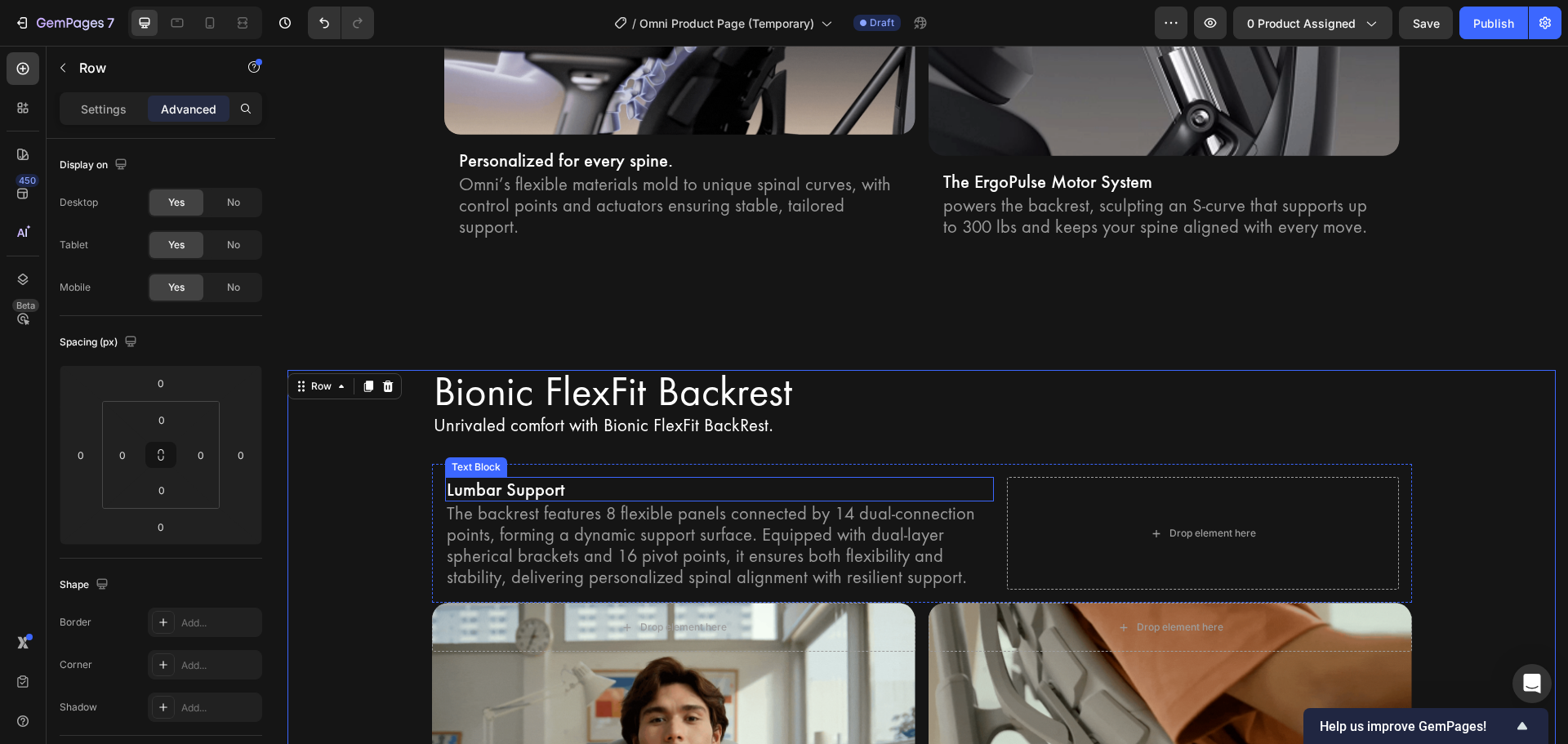
scroll to position [3200, 0]
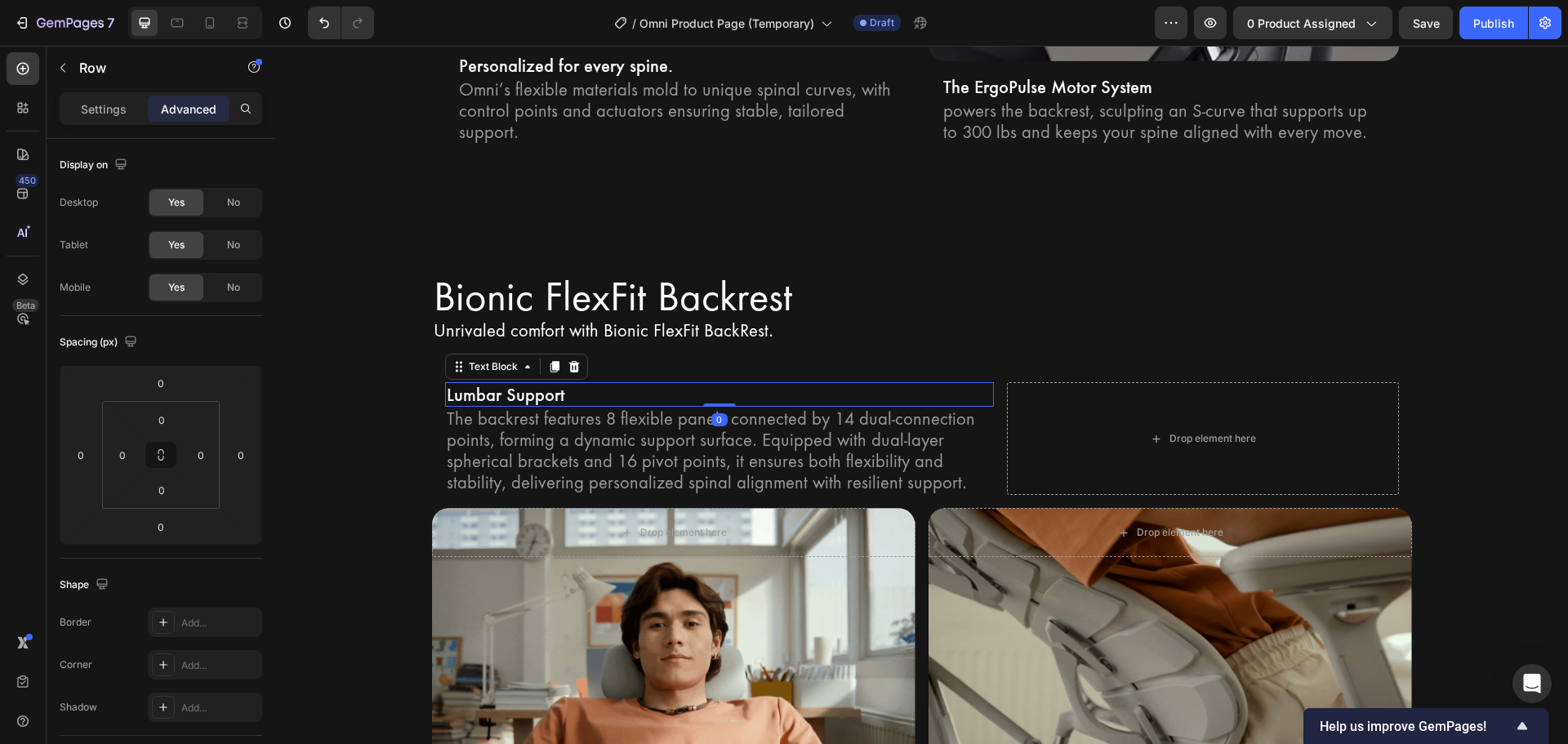
click at [587, 384] on p "Lumbar Support" at bounding box center [720, 394] width 546 height 21
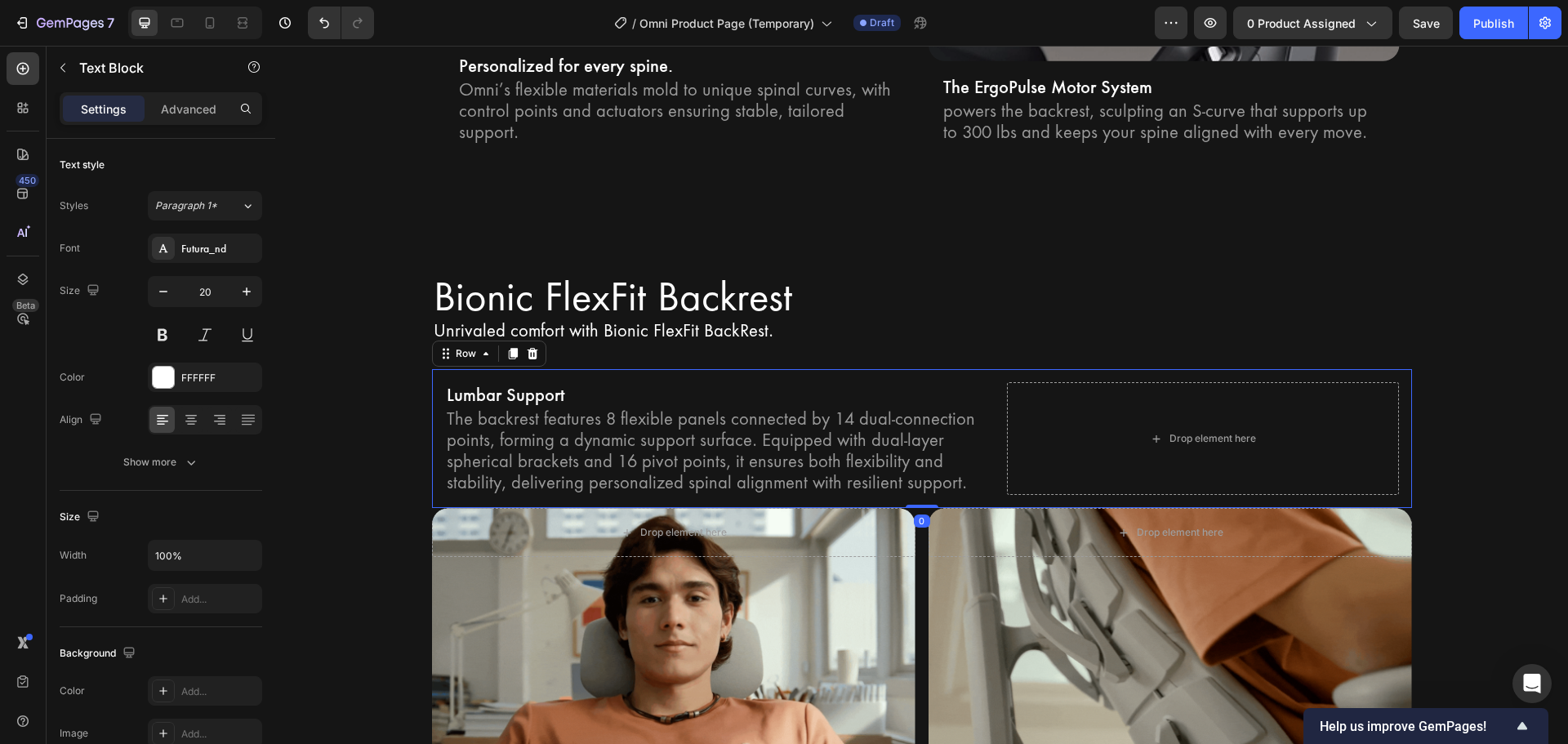
click at [584, 369] on div "Lumbar Support Text Block The backrest features 8 flexible panels connected by …" at bounding box center [922, 438] width 980 height 139
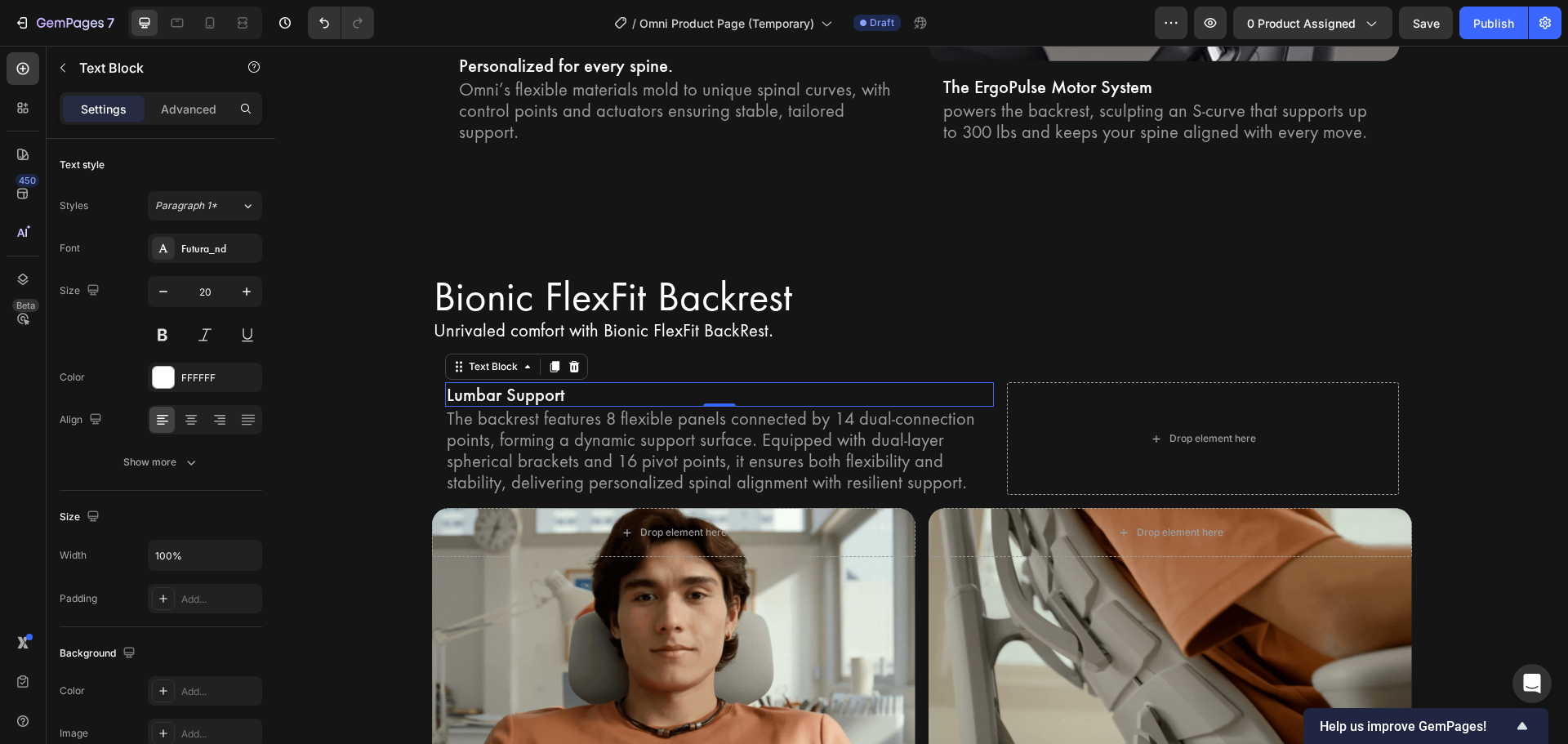
click at [584, 384] on p "Lumbar Support" at bounding box center [720, 394] width 546 height 21
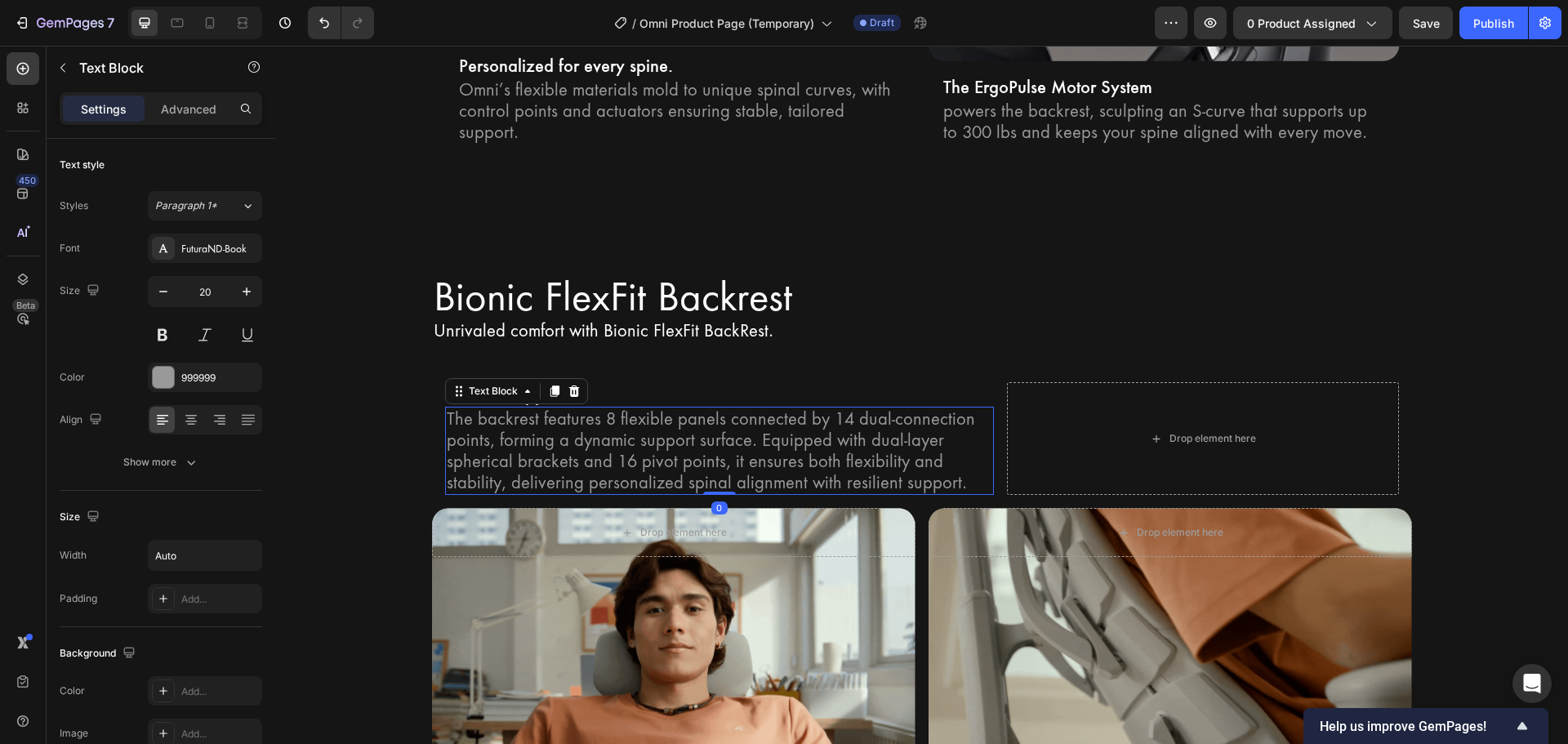
click at [512, 408] on p "The backrest features 8 flexible panels connected by 14 dual-connection points,…" at bounding box center [720, 450] width 546 height 85
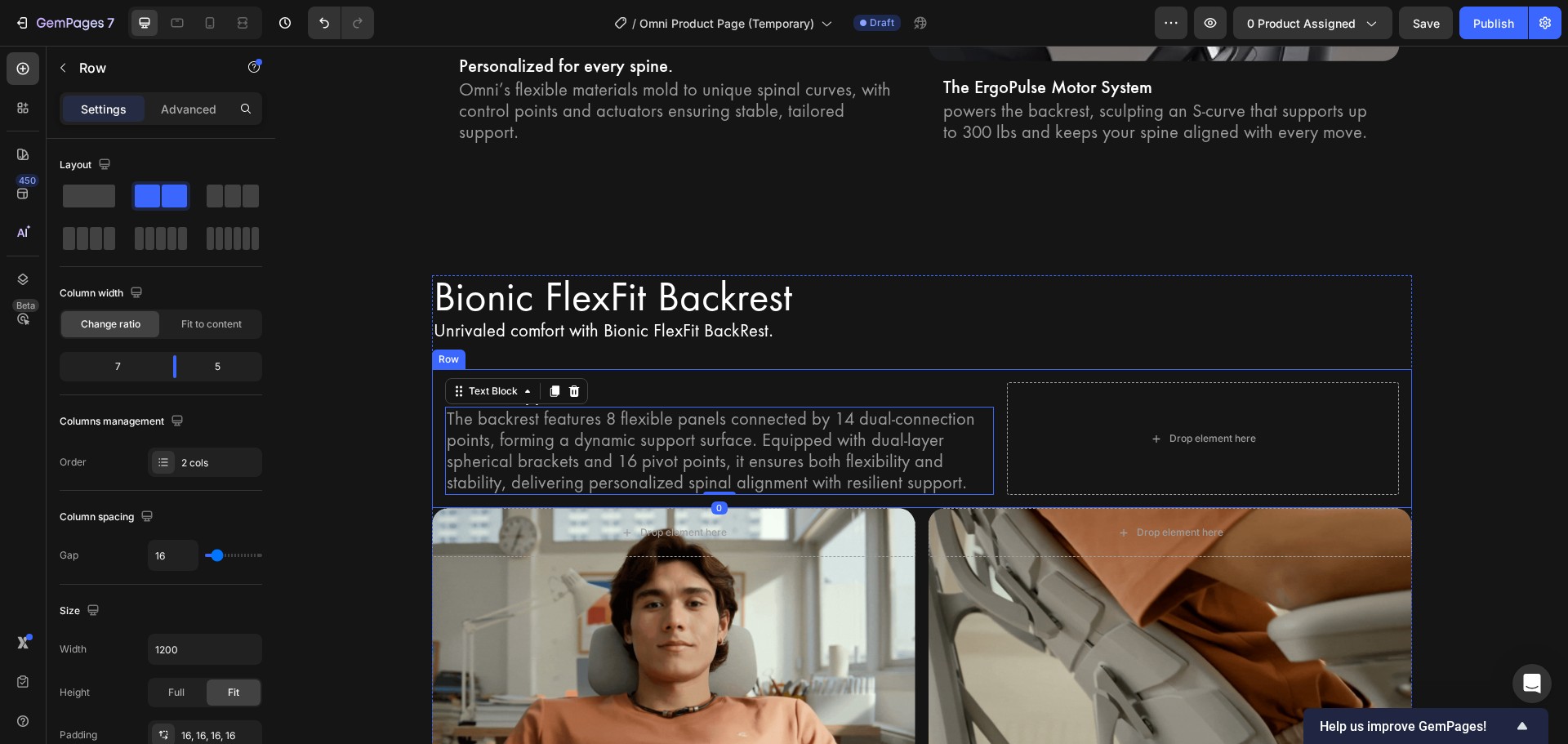
click at [432, 415] on div "Lumbar Support Text Block The backrest features 8 flexible panels connected by …" at bounding box center [922, 438] width 980 height 139
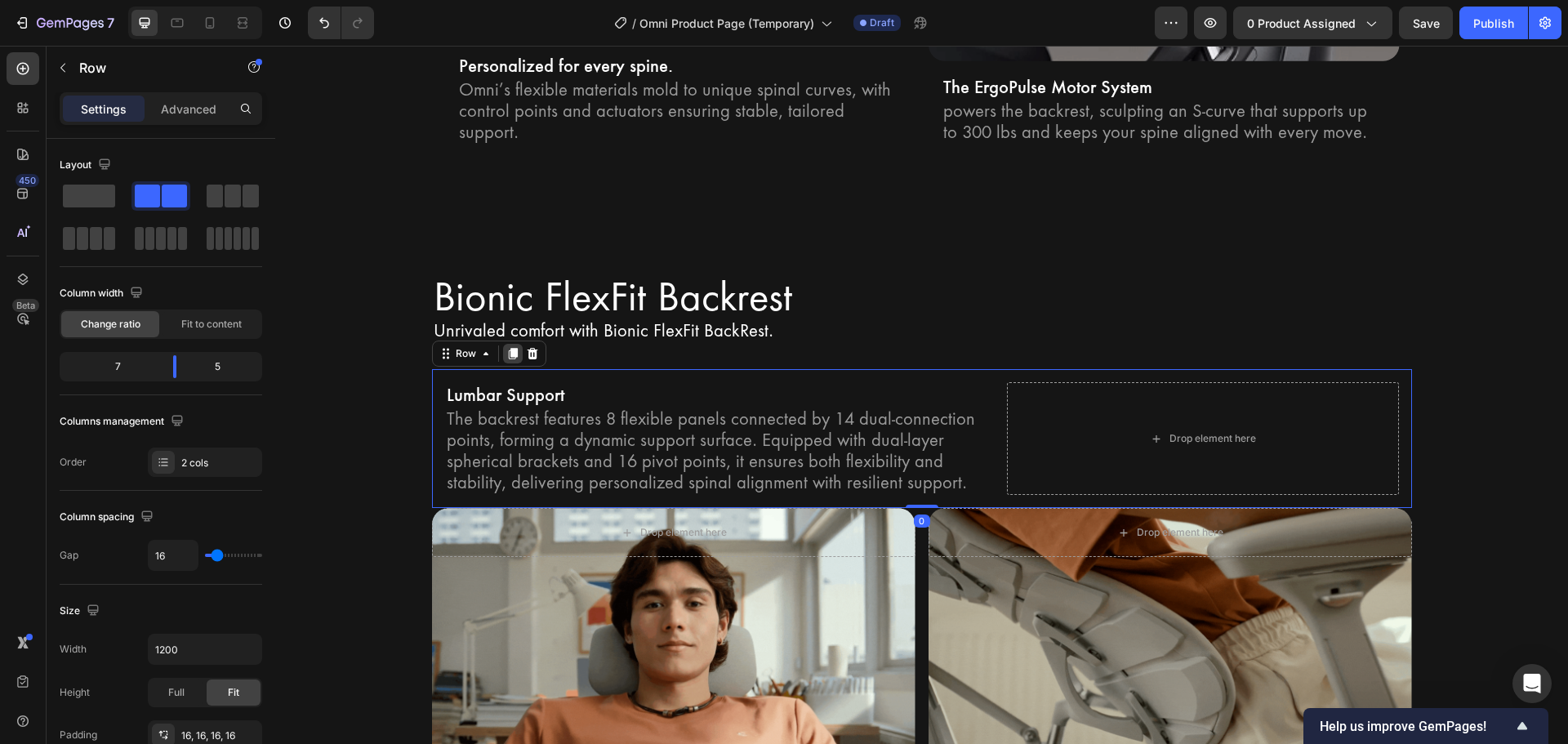
click at [504, 344] on div at bounding box center [512, 353] width 19 height 19
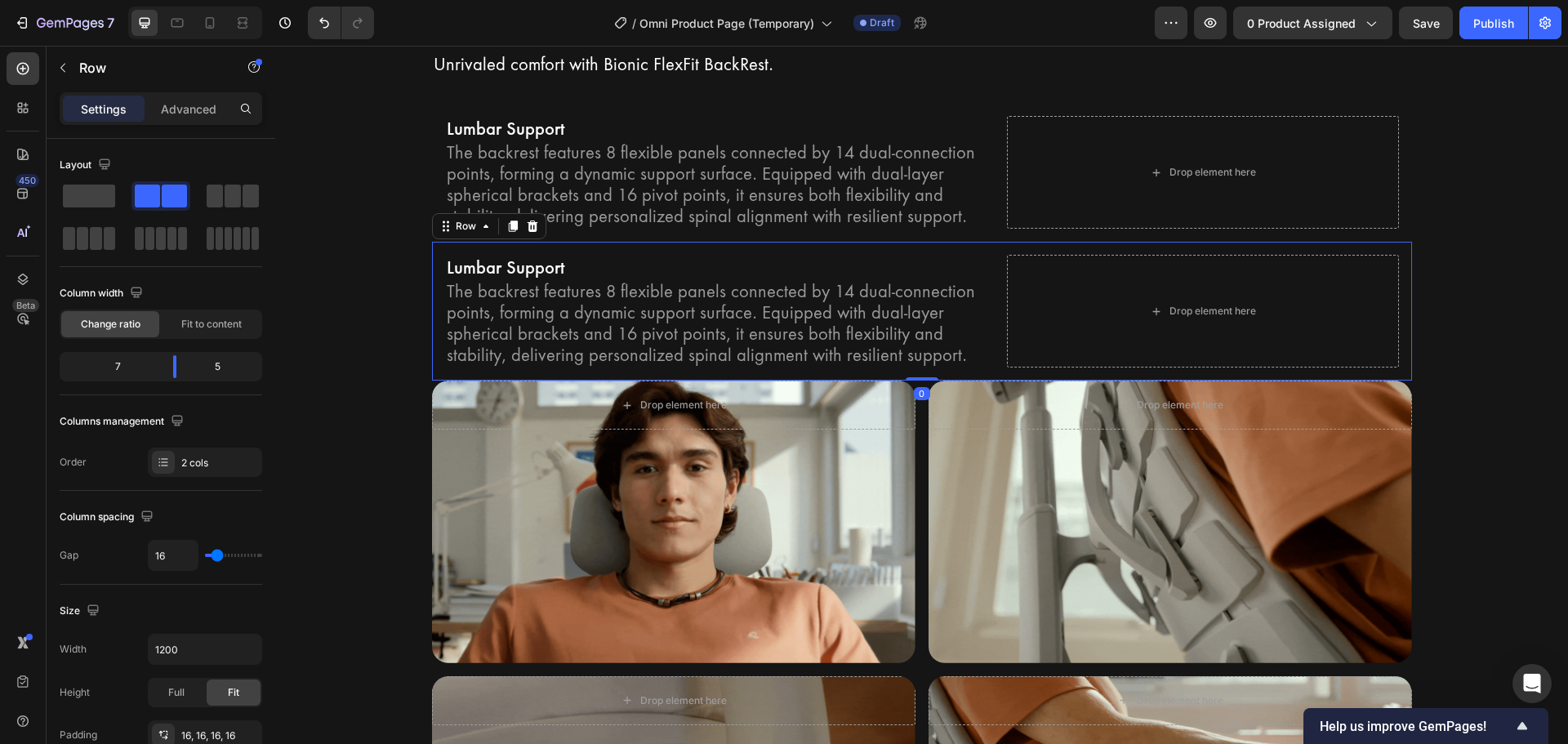
scroll to position [3527, 0]
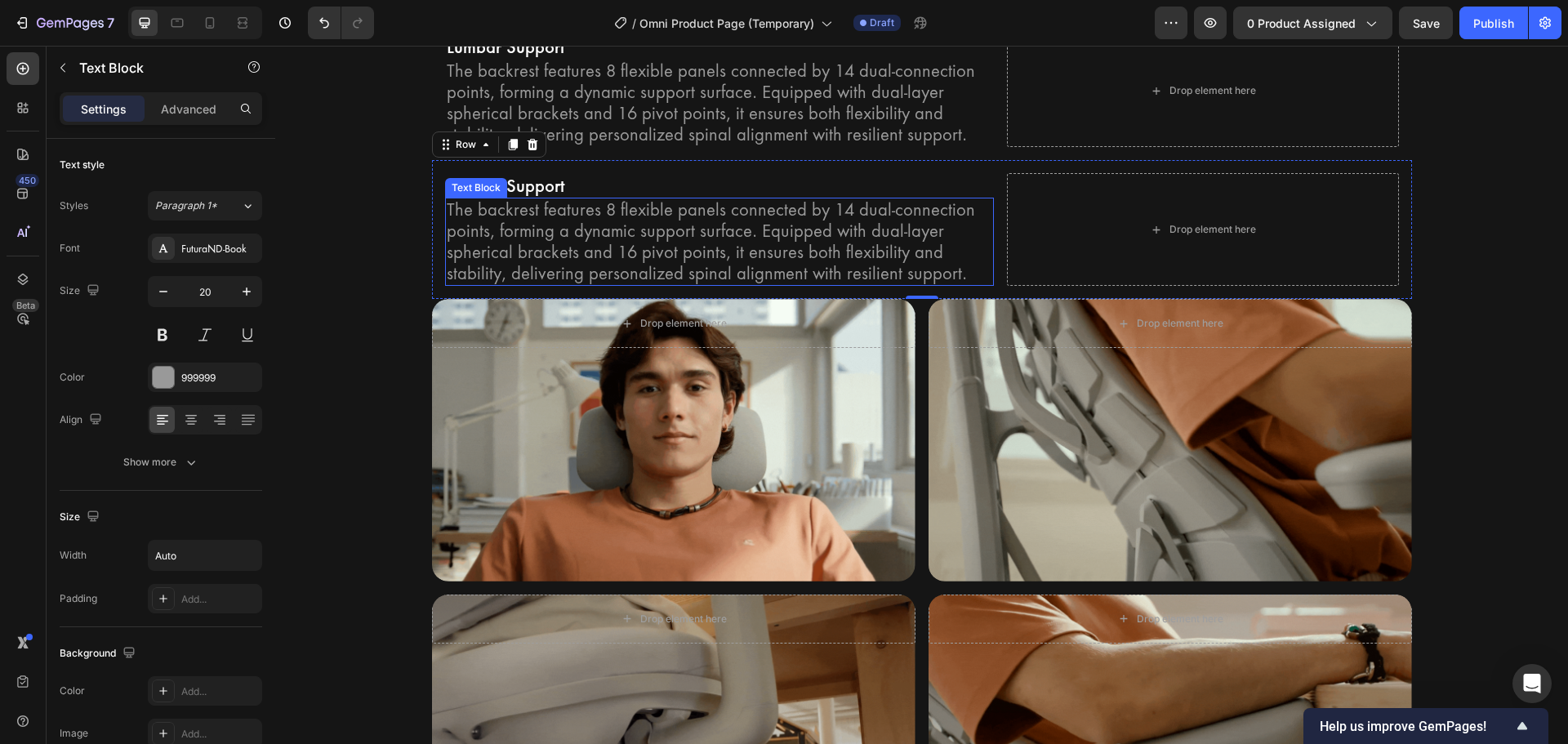
click at [976, 211] on p "The backrest features 8 flexible panels connected by 14 dual-connection points,…" at bounding box center [720, 241] width 546 height 85
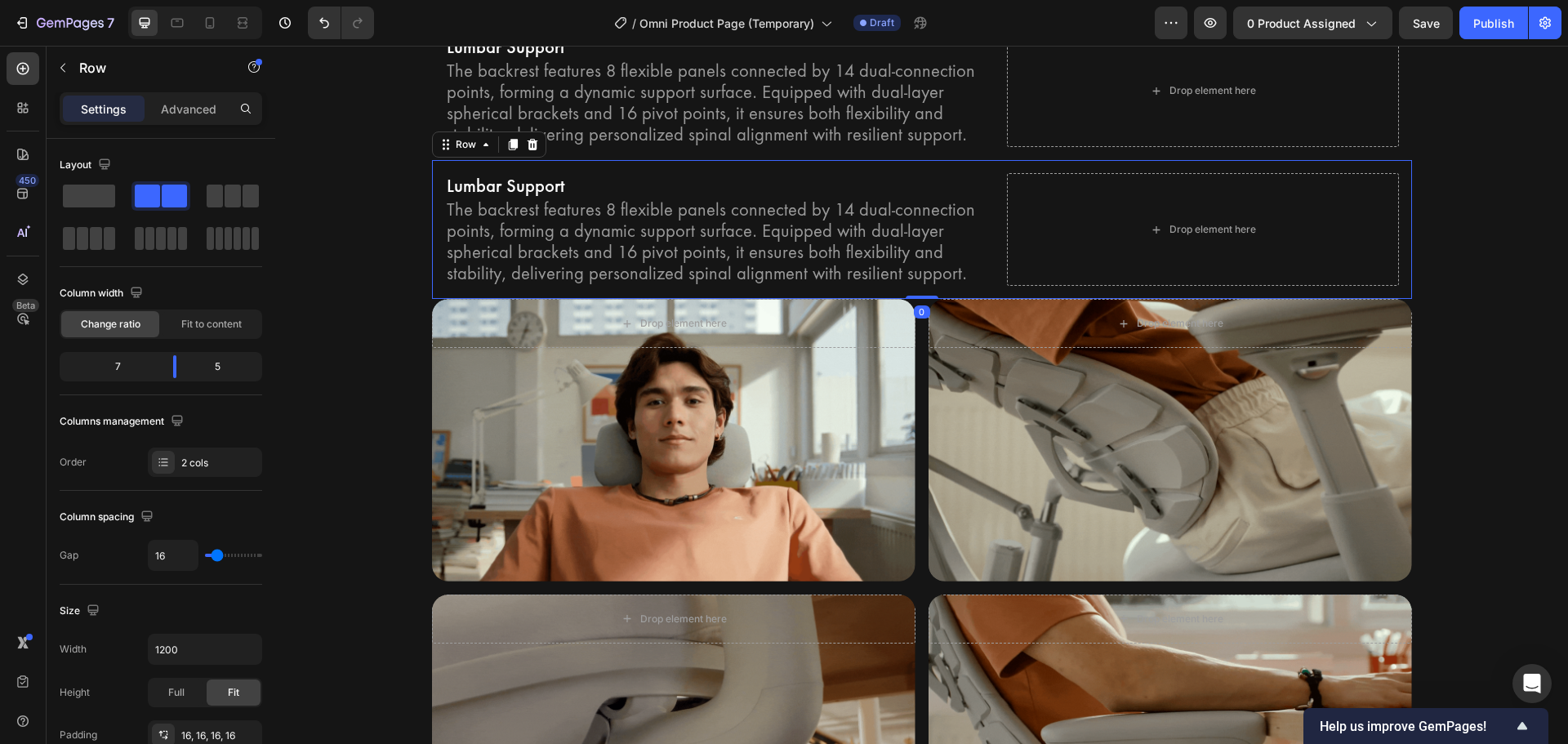
click at [585, 163] on div "Lumbar Support Text Block The backrest features 8 flexible panels connected by …" at bounding box center [922, 229] width 980 height 139
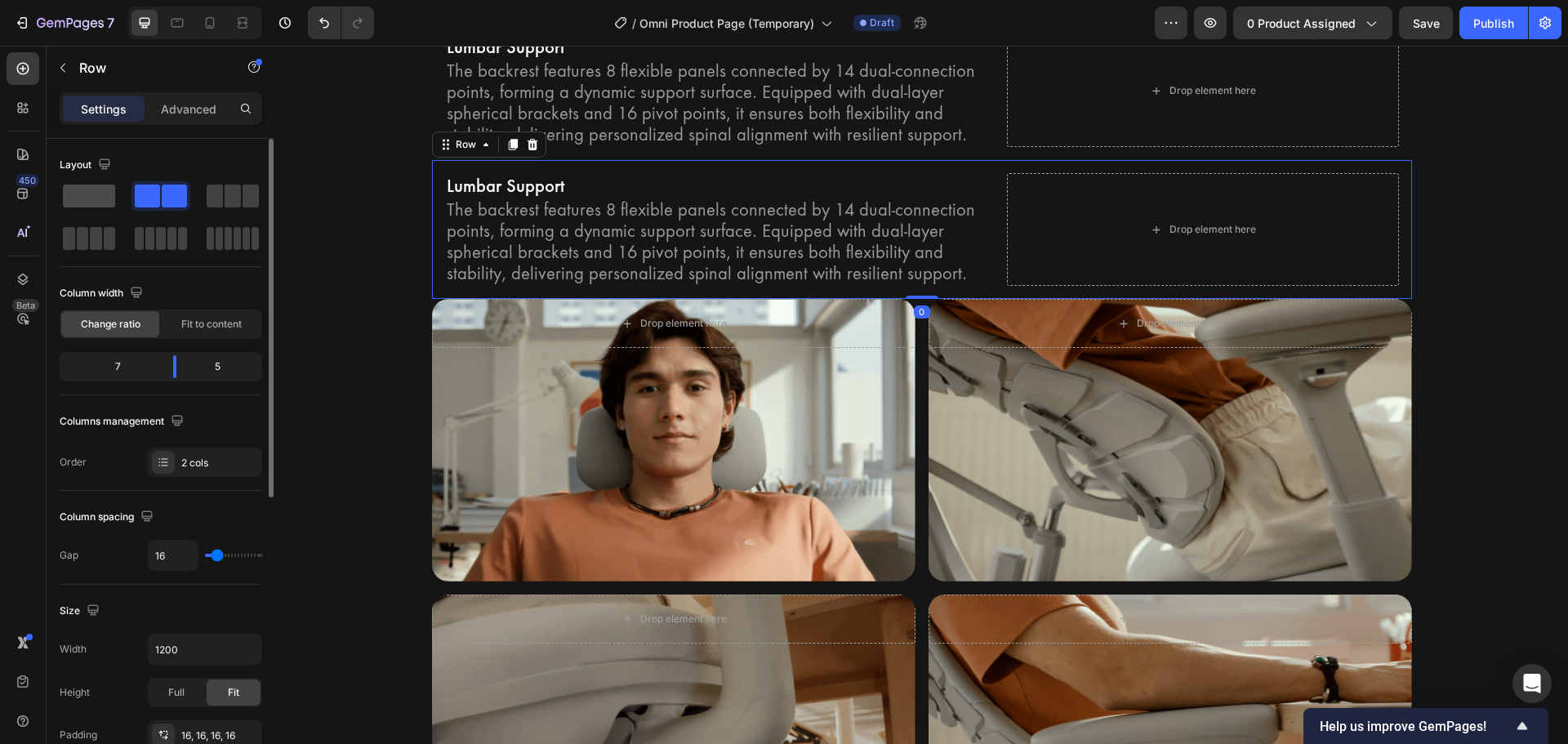
click at [93, 199] on span at bounding box center [89, 196] width 52 height 23
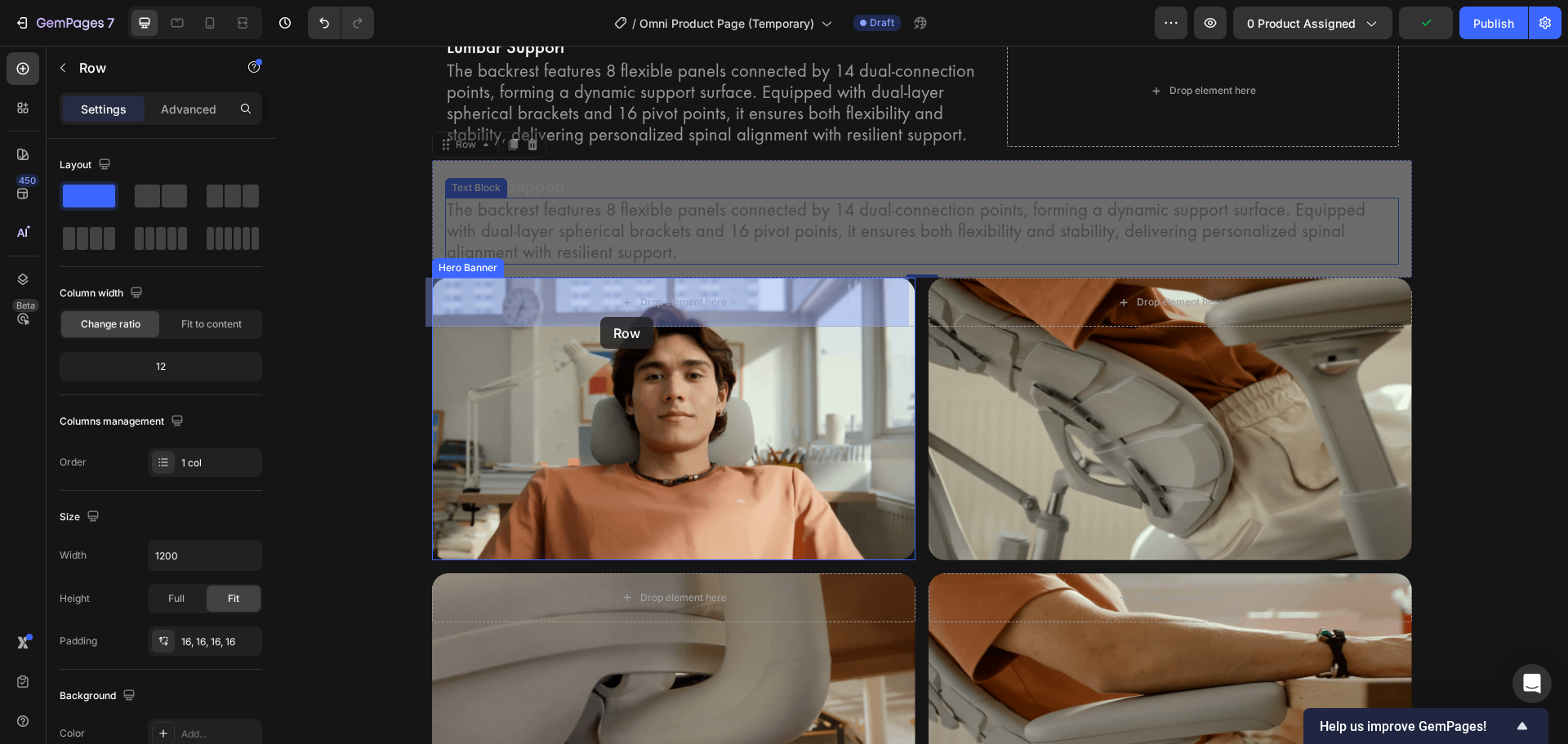
drag, startPoint x: 453, startPoint y: 149, endPoint x: 600, endPoint y: 316, distance: 222.5
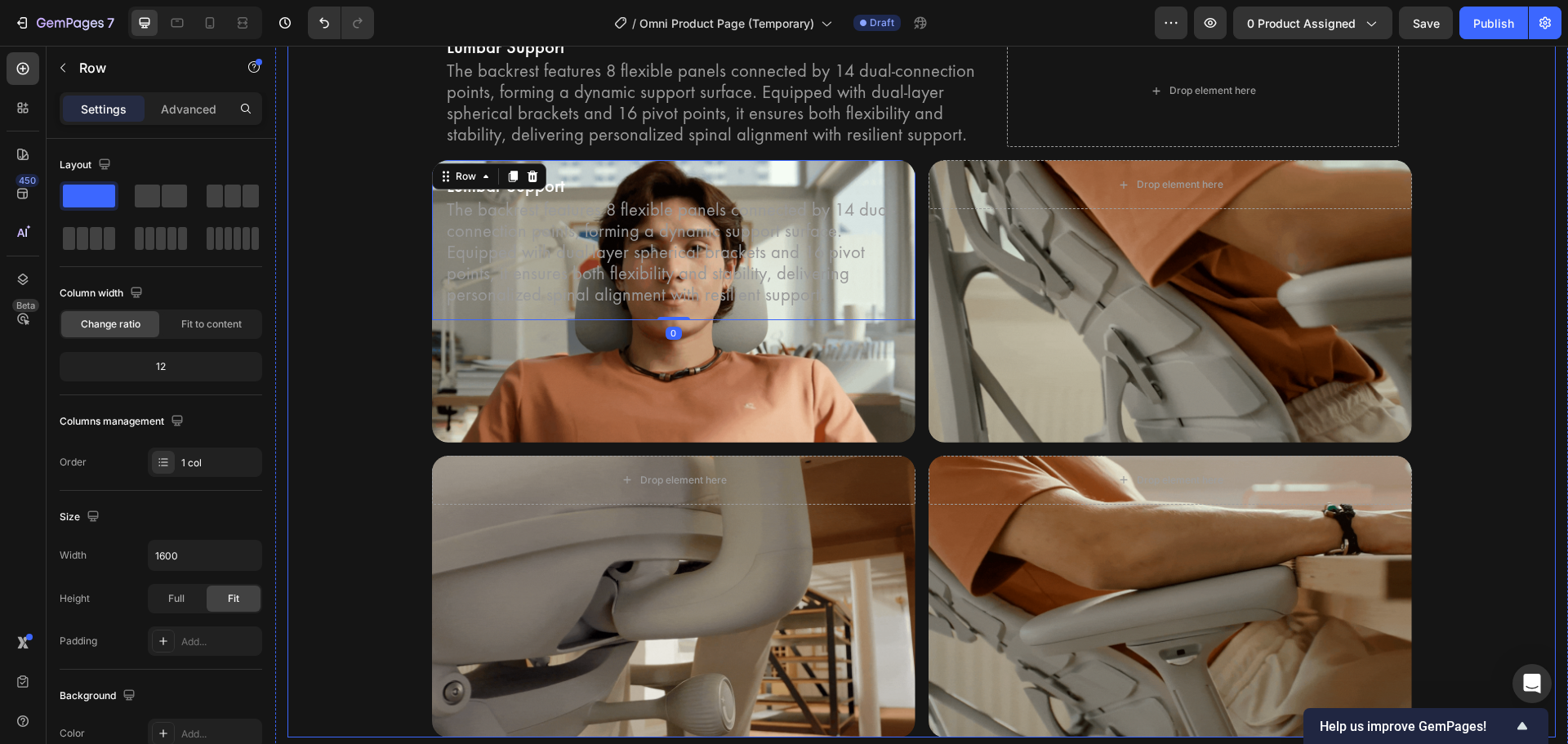
click at [380, 309] on div "Bionic FlexFit Backrest Heading Unrivaled comfort with Bionic FlexFit BackRest.…" at bounding box center [922, 332] width 1268 height 810
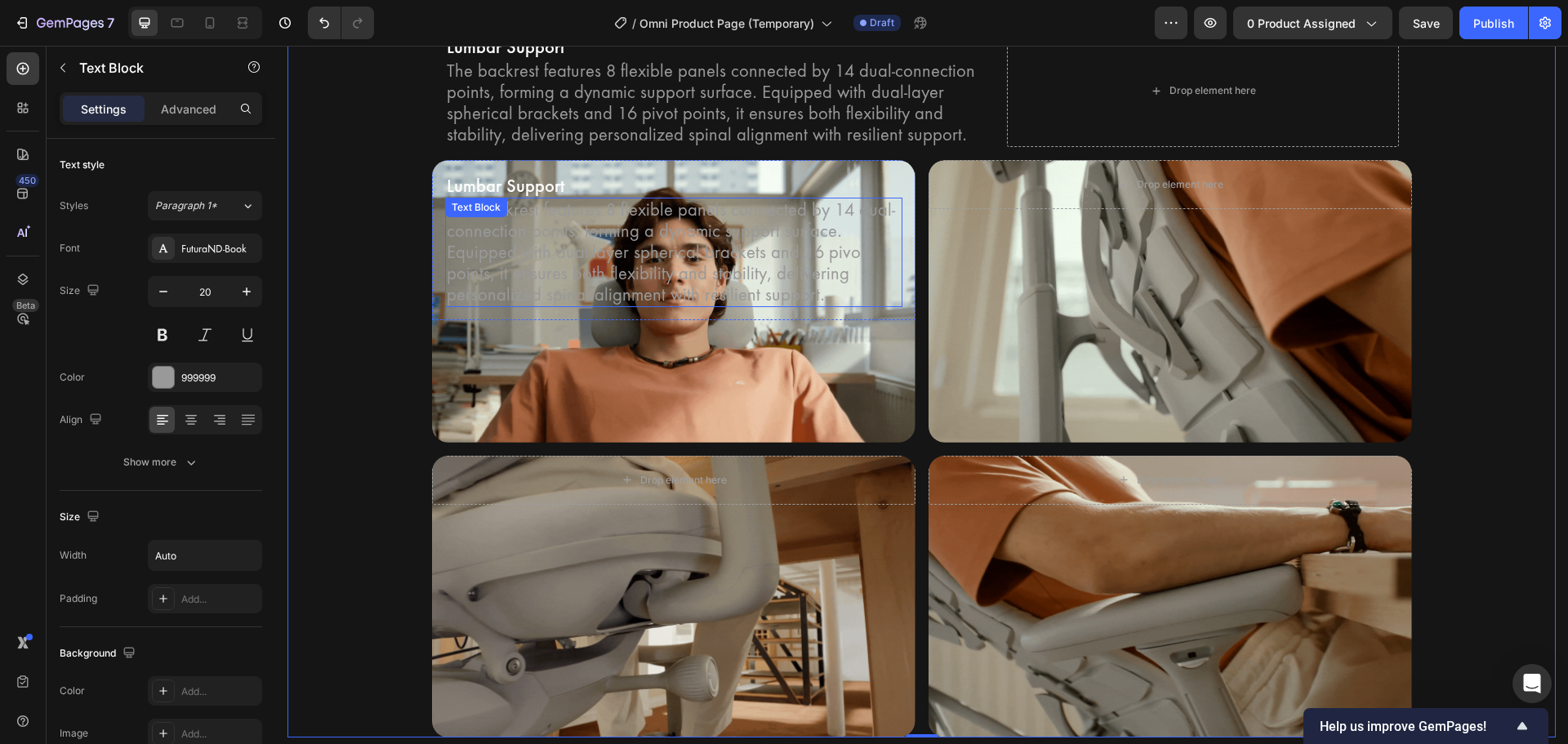
click at [491, 226] on div "The backrest features 8 flexible panels connected by 14 dual-connection points,…" at bounding box center [673, 252] width 457 height 109
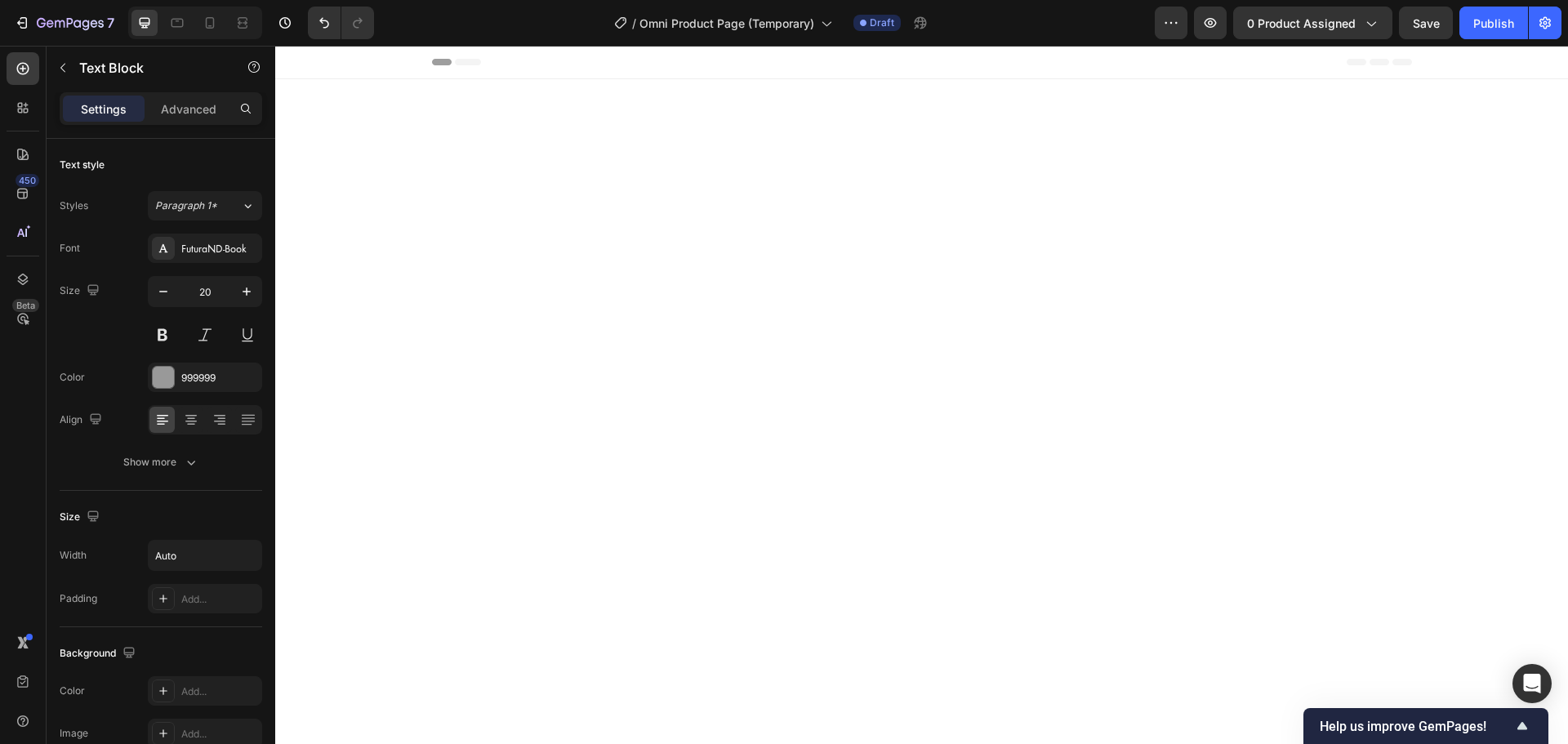
scroll to position [3527, 0]
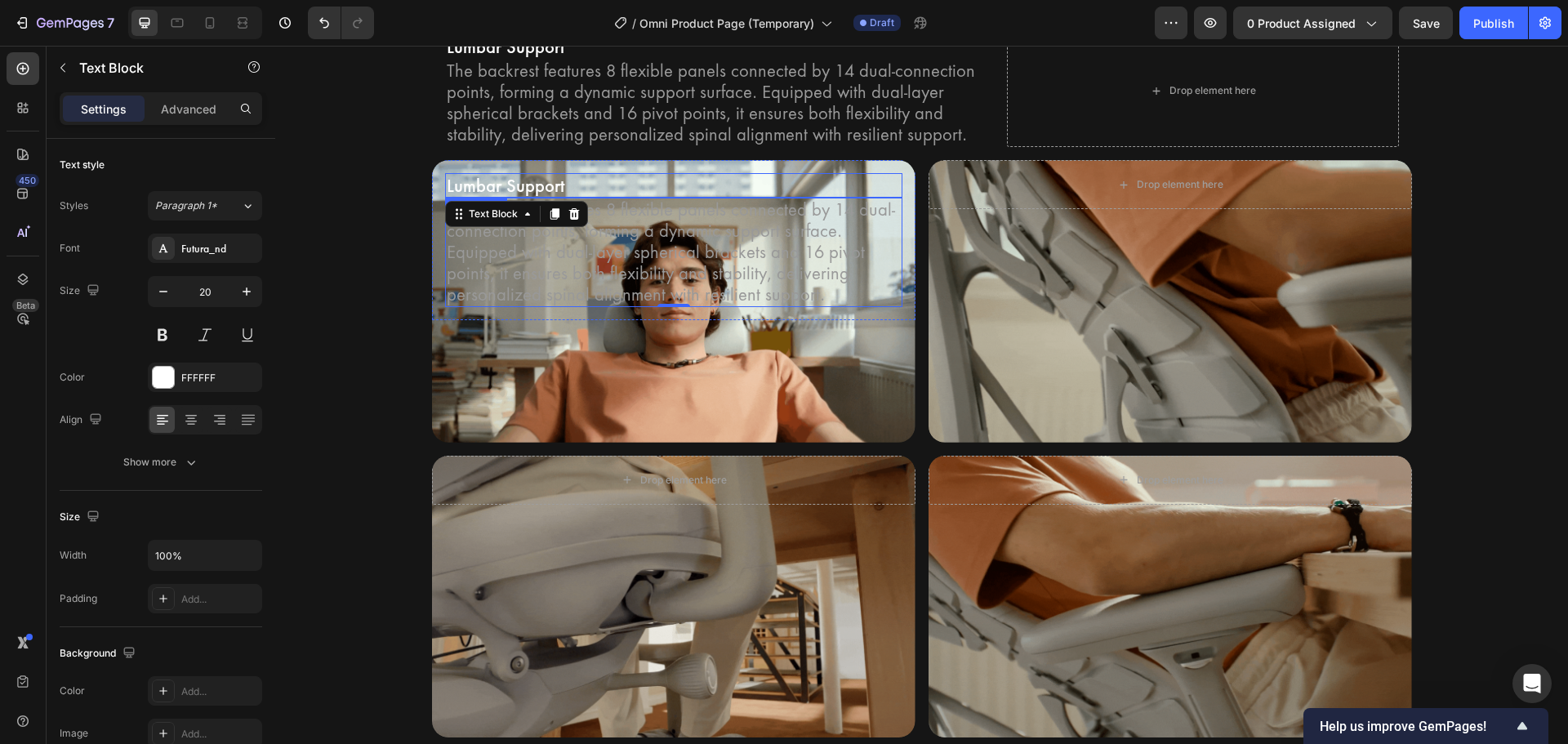
click at [510, 191] on p "Lumbar Support" at bounding box center [673, 185] width 454 height 21
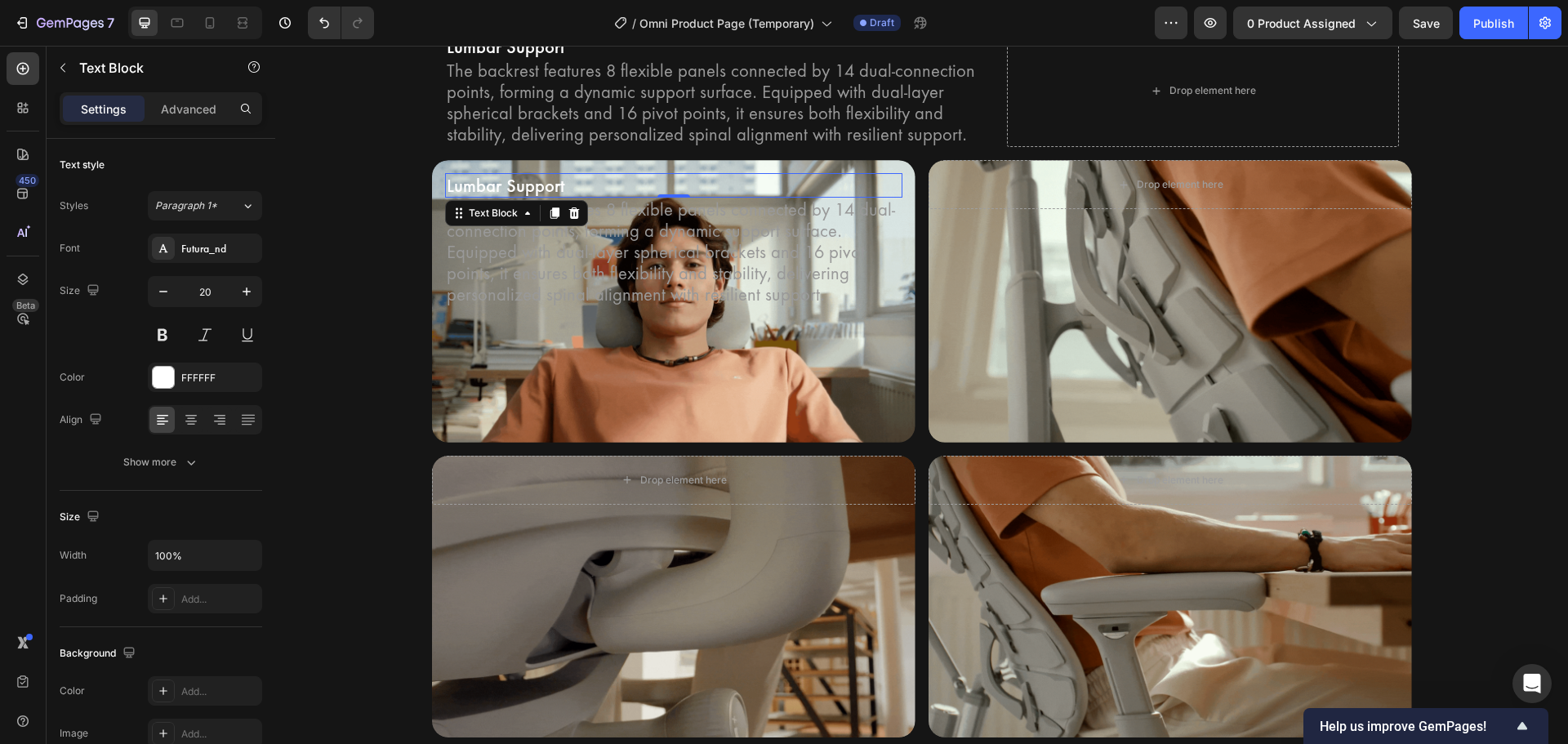
click at [510, 191] on p "Lumbar Support" at bounding box center [673, 185] width 454 height 21
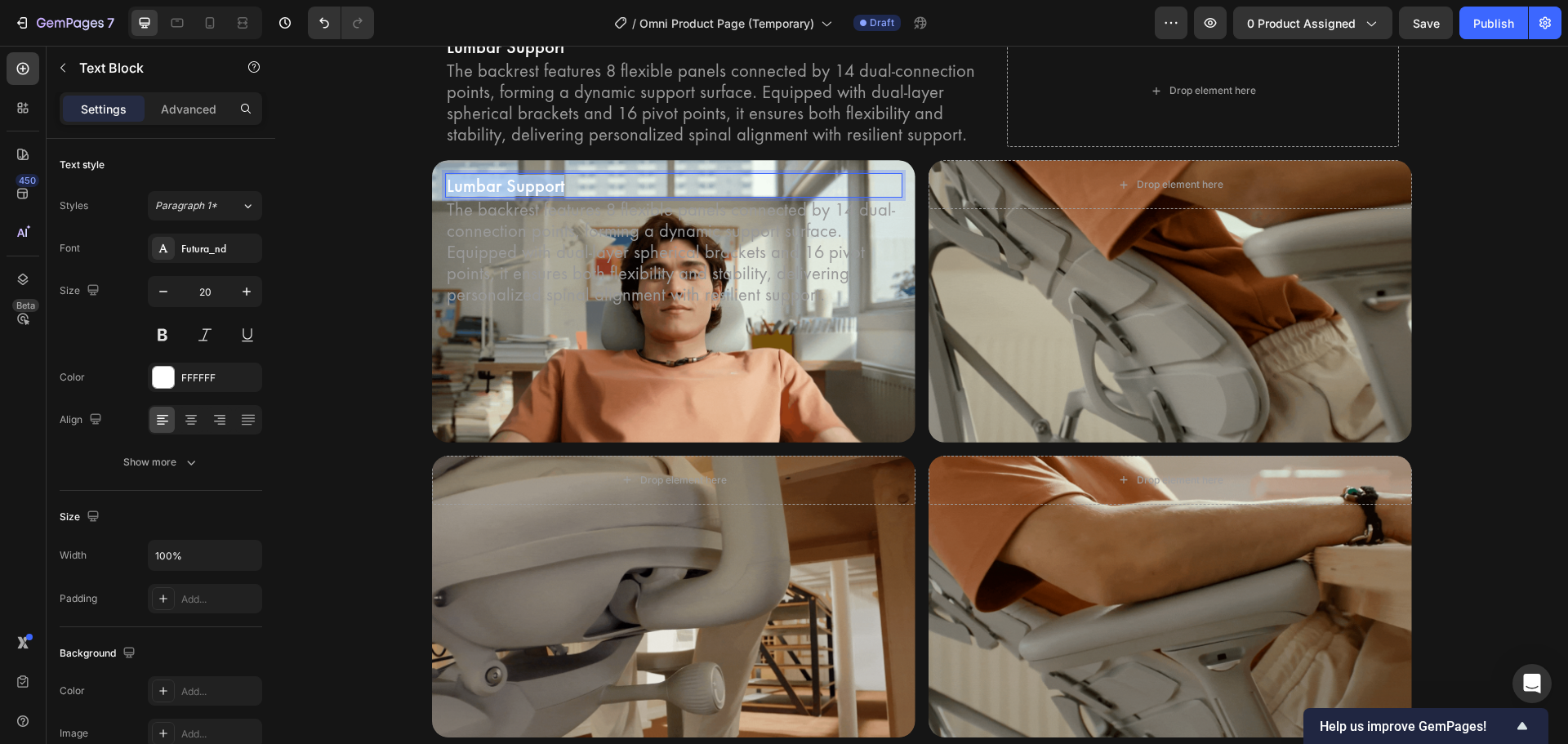
click at [510, 191] on p "Lumbar Support" at bounding box center [673, 185] width 454 height 21
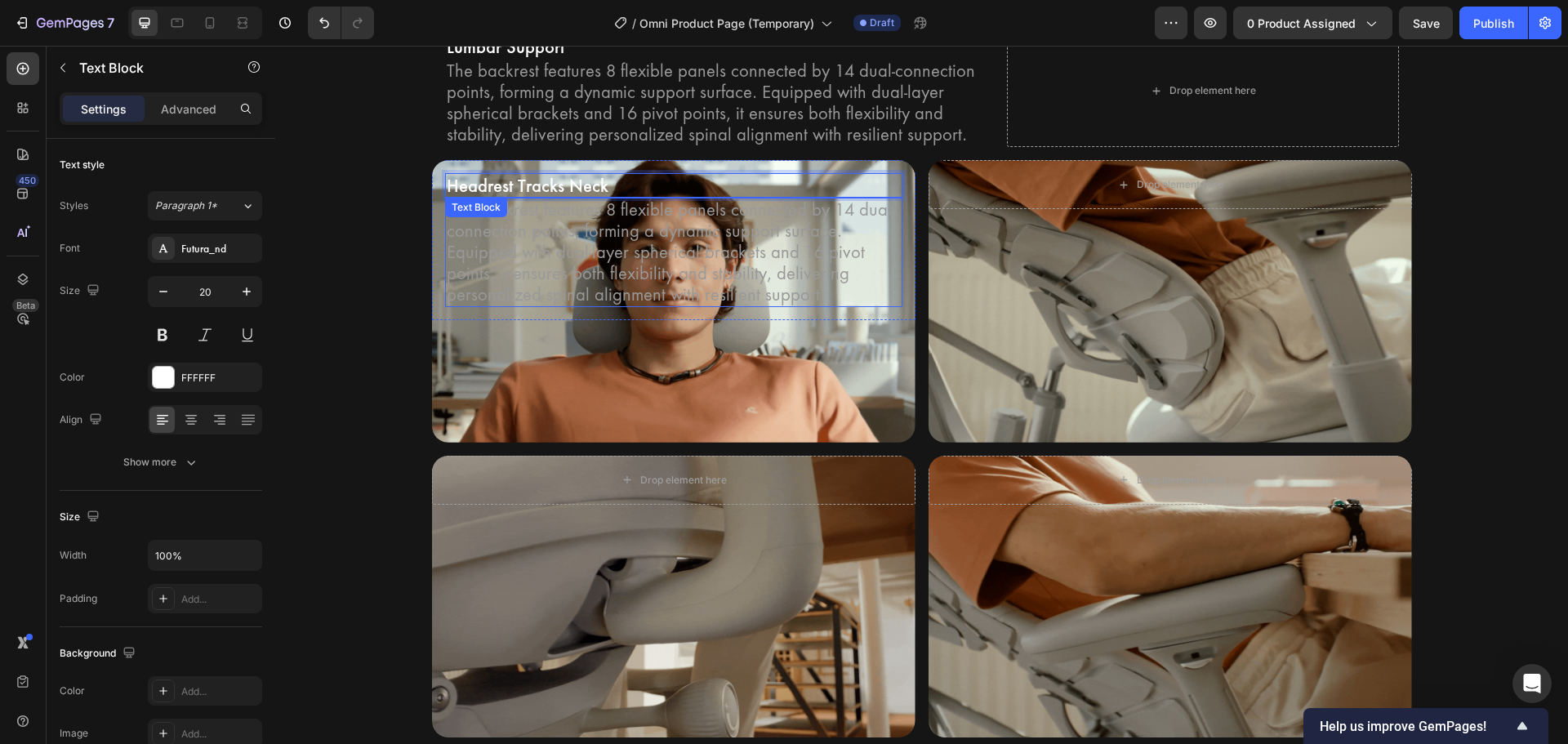
click at [504, 218] on div "The backrest features 8 flexible panels connected by 14 dual-connection points,…" at bounding box center [673, 252] width 457 height 109
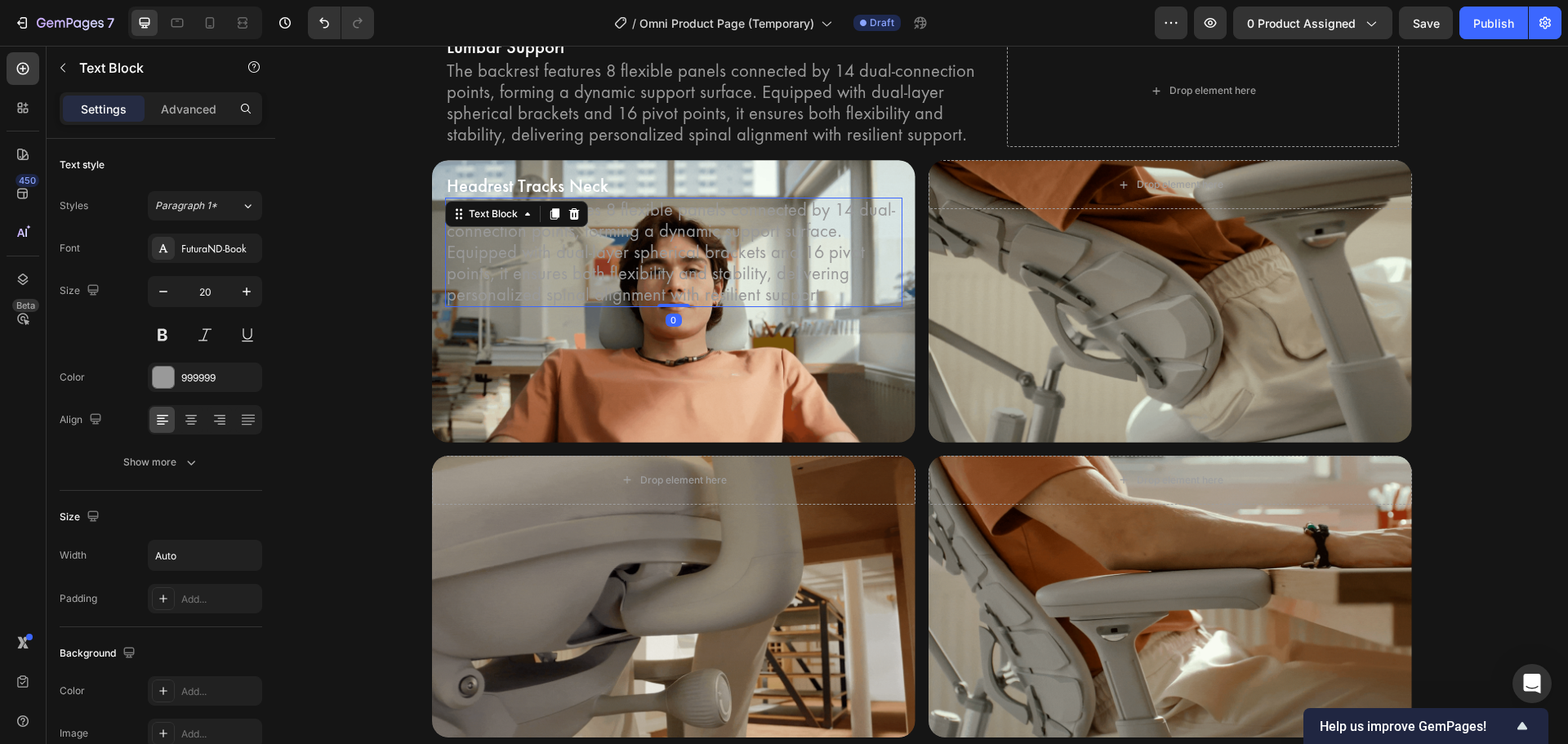
click at [504, 218] on div "Text Block" at bounding box center [492, 213] width 55 height 15
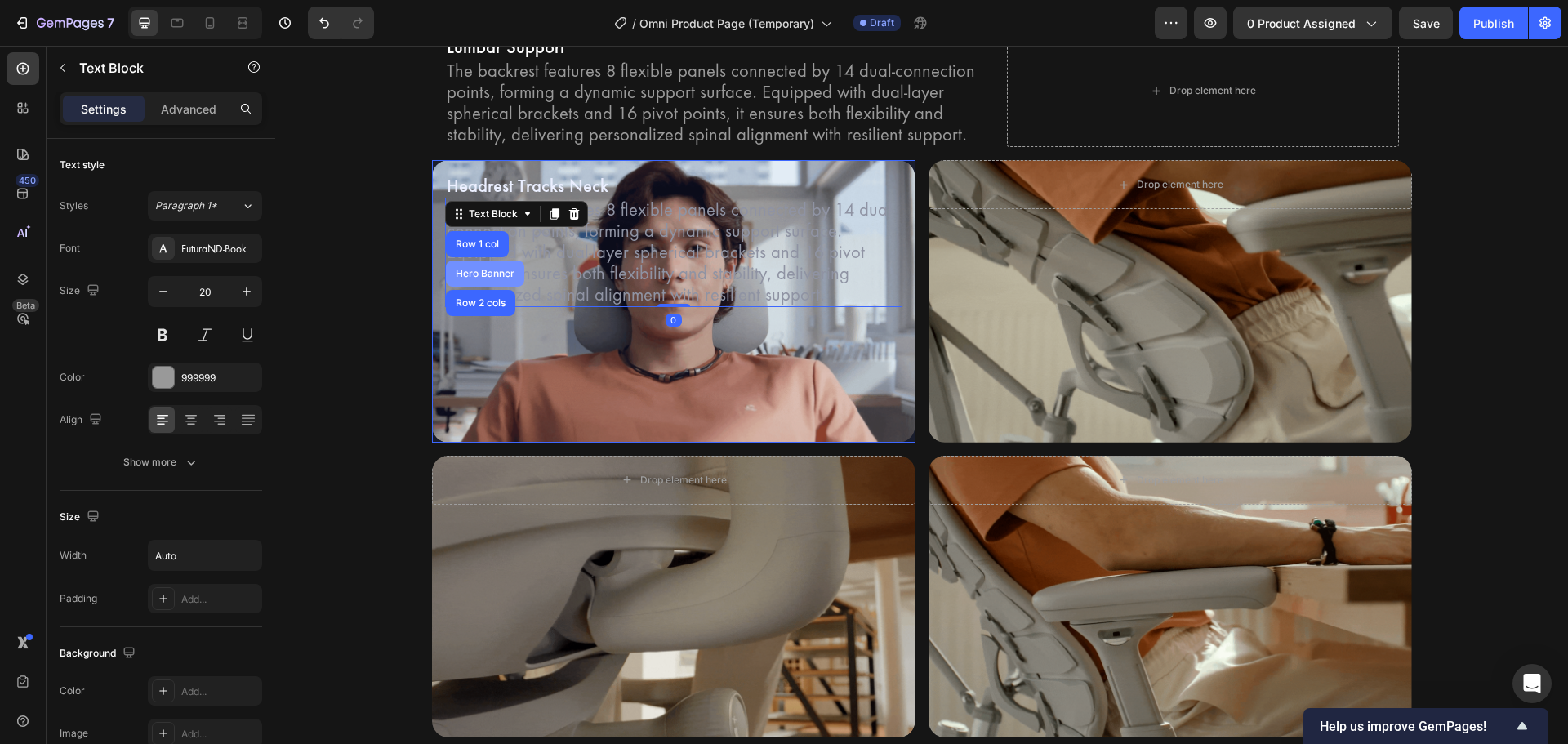
click at [488, 268] on div "Hero Banner" at bounding box center [485, 274] width 79 height 26
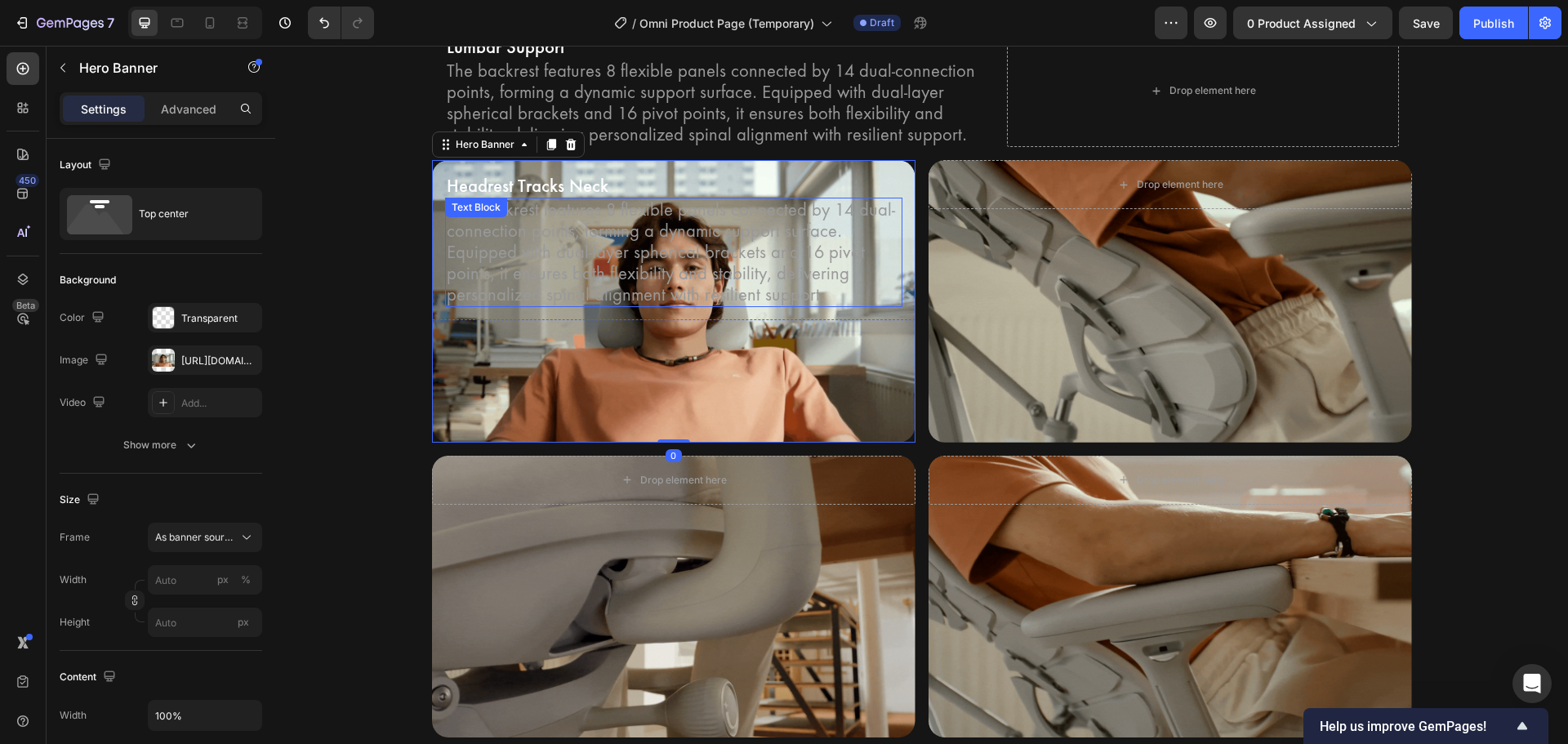
click at [568, 275] on p "The backrest features 8 flexible panels connected by 14 dual-connection points,…" at bounding box center [673, 252] width 454 height 106
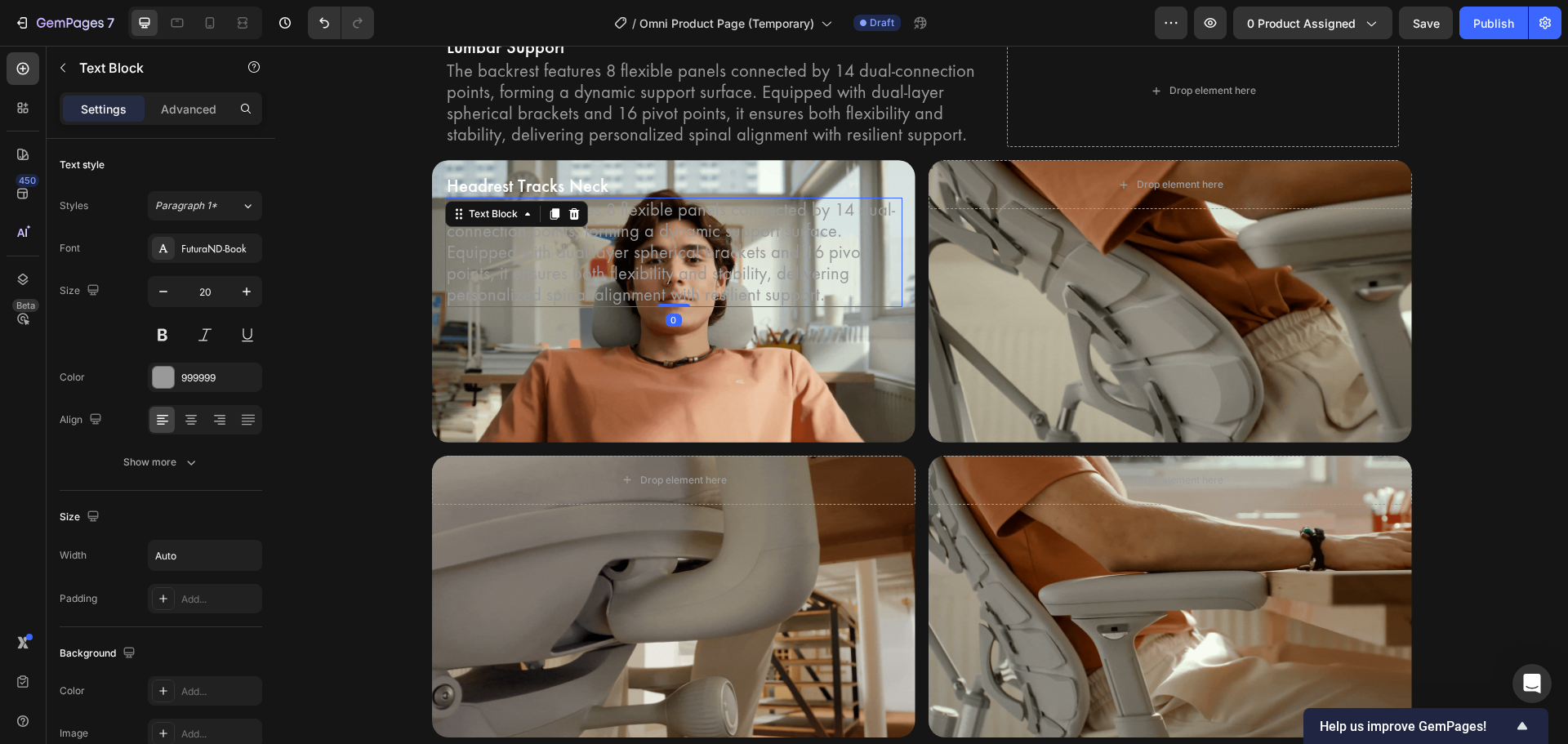
click at [568, 274] on p "The backrest features 8 flexible panels connected by 14 dual-connection points,…" at bounding box center [673, 252] width 454 height 106
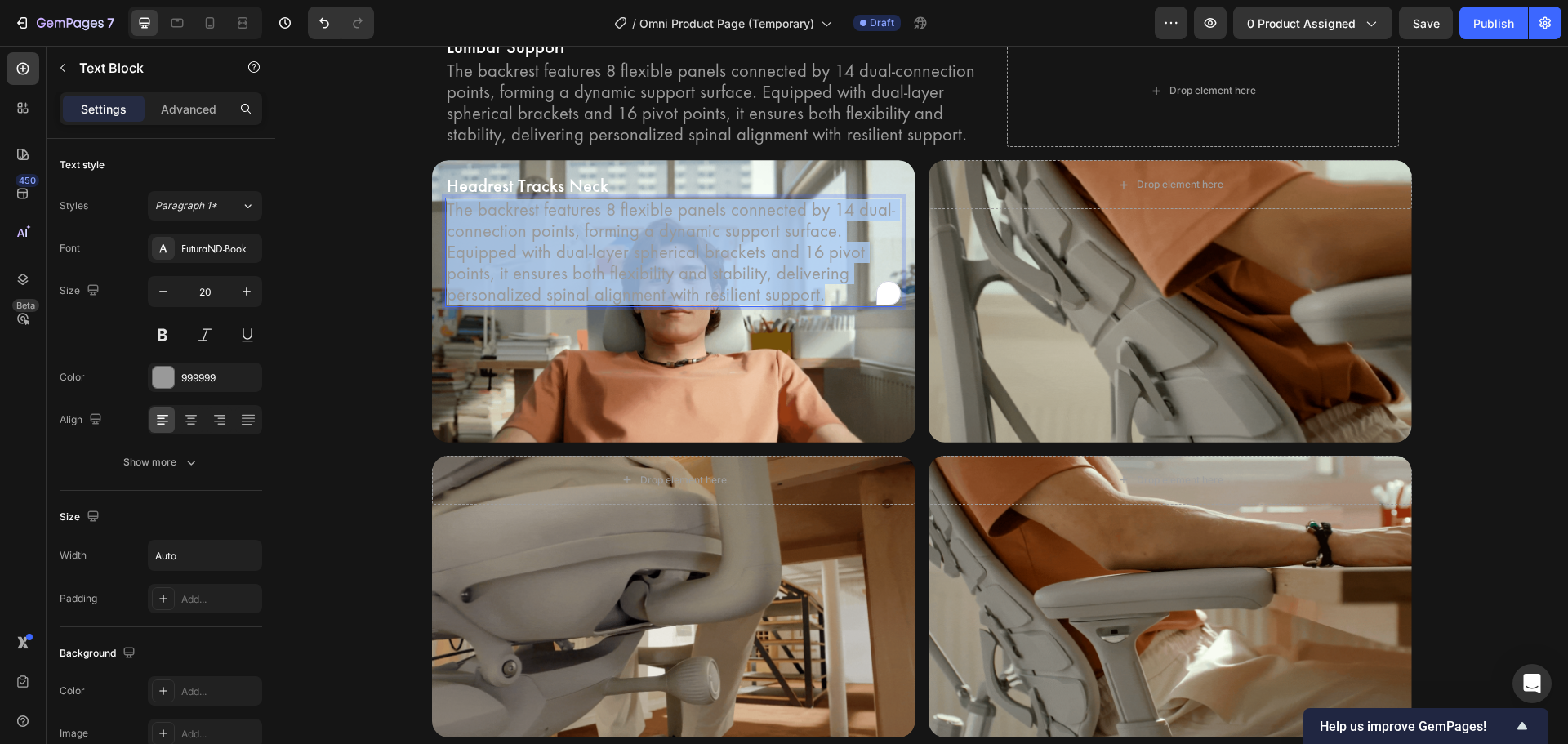
click at [568, 274] on p "The backrest features 8 flexible panels connected by 14 dual-connection points,…" at bounding box center [673, 252] width 454 height 106
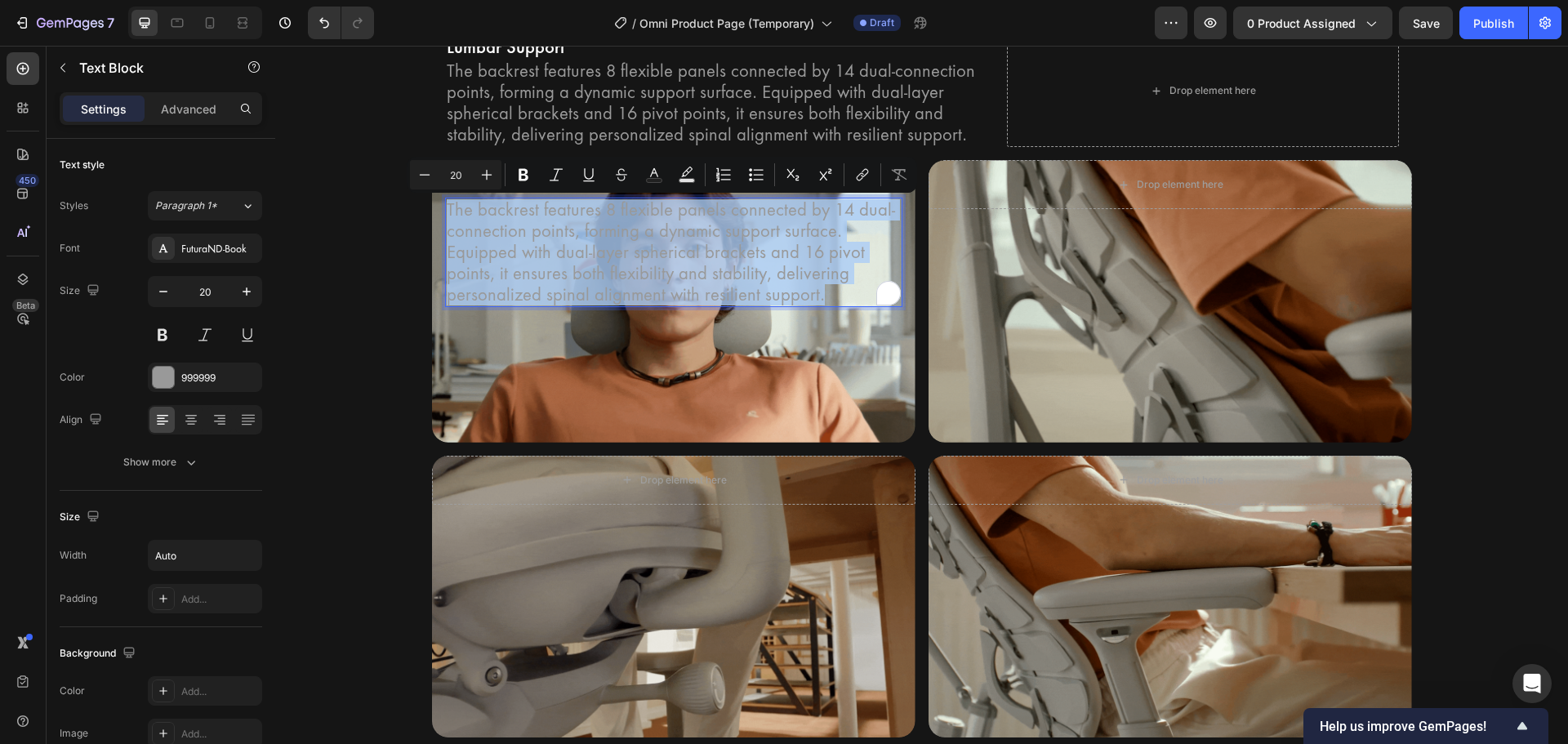
type input "16"
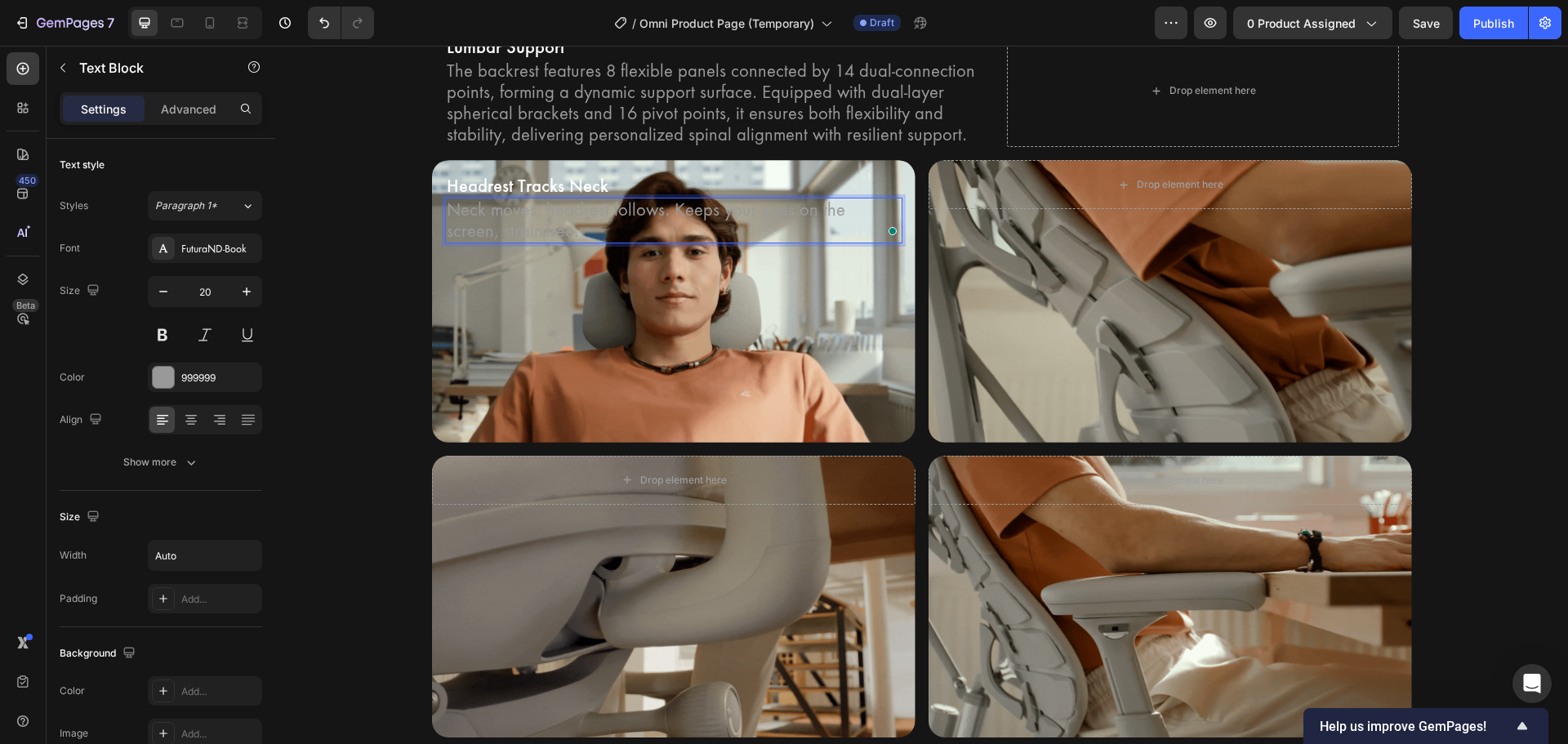
click at [559, 233] on p "Neck moves, headrest follows. Keeps your eyes on the screen, strain-free." at bounding box center [673, 220] width 454 height 43
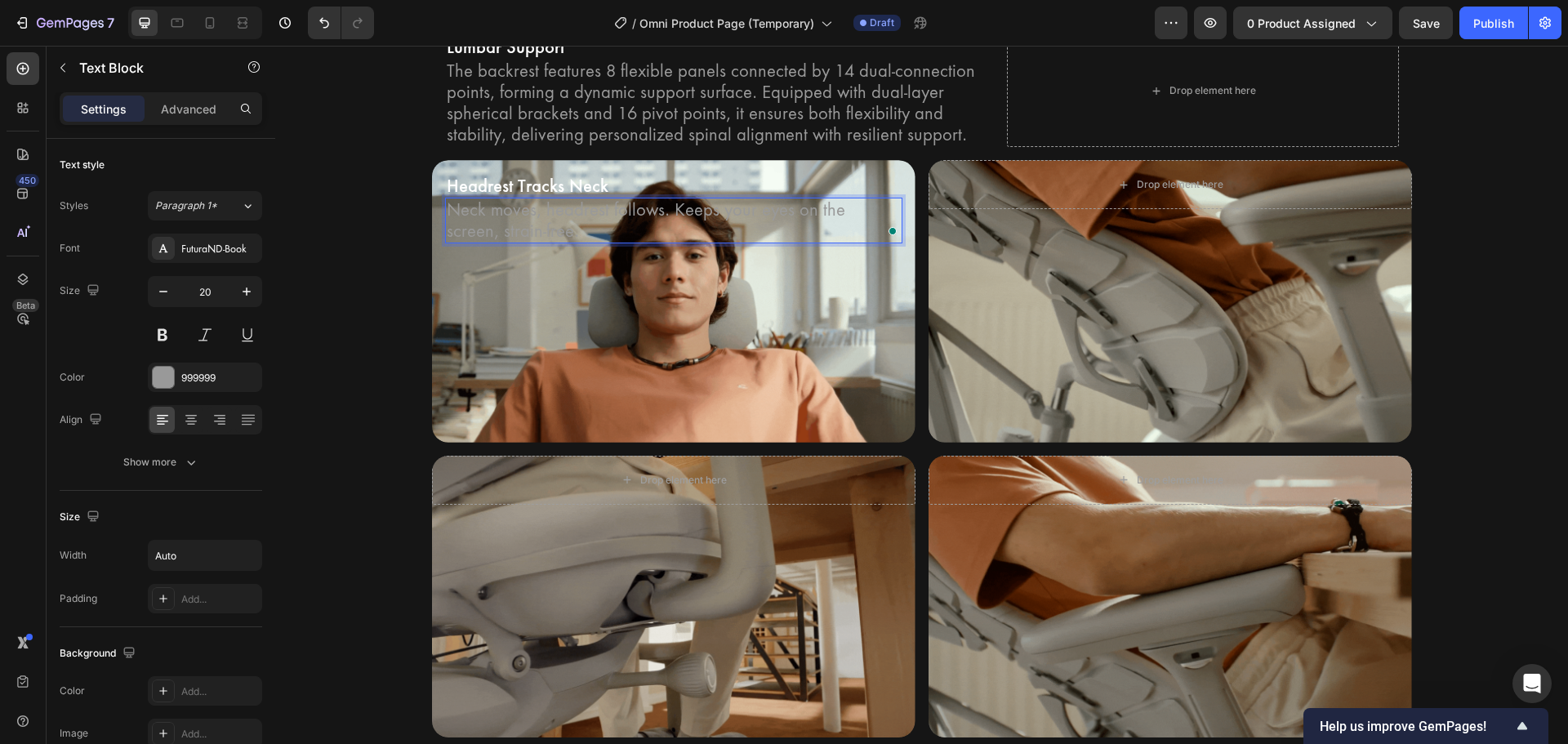
click at [536, 232] on p "Neck moves, headrest follows. Keeps your eyes on the screen, strain-free." at bounding box center [673, 220] width 454 height 43
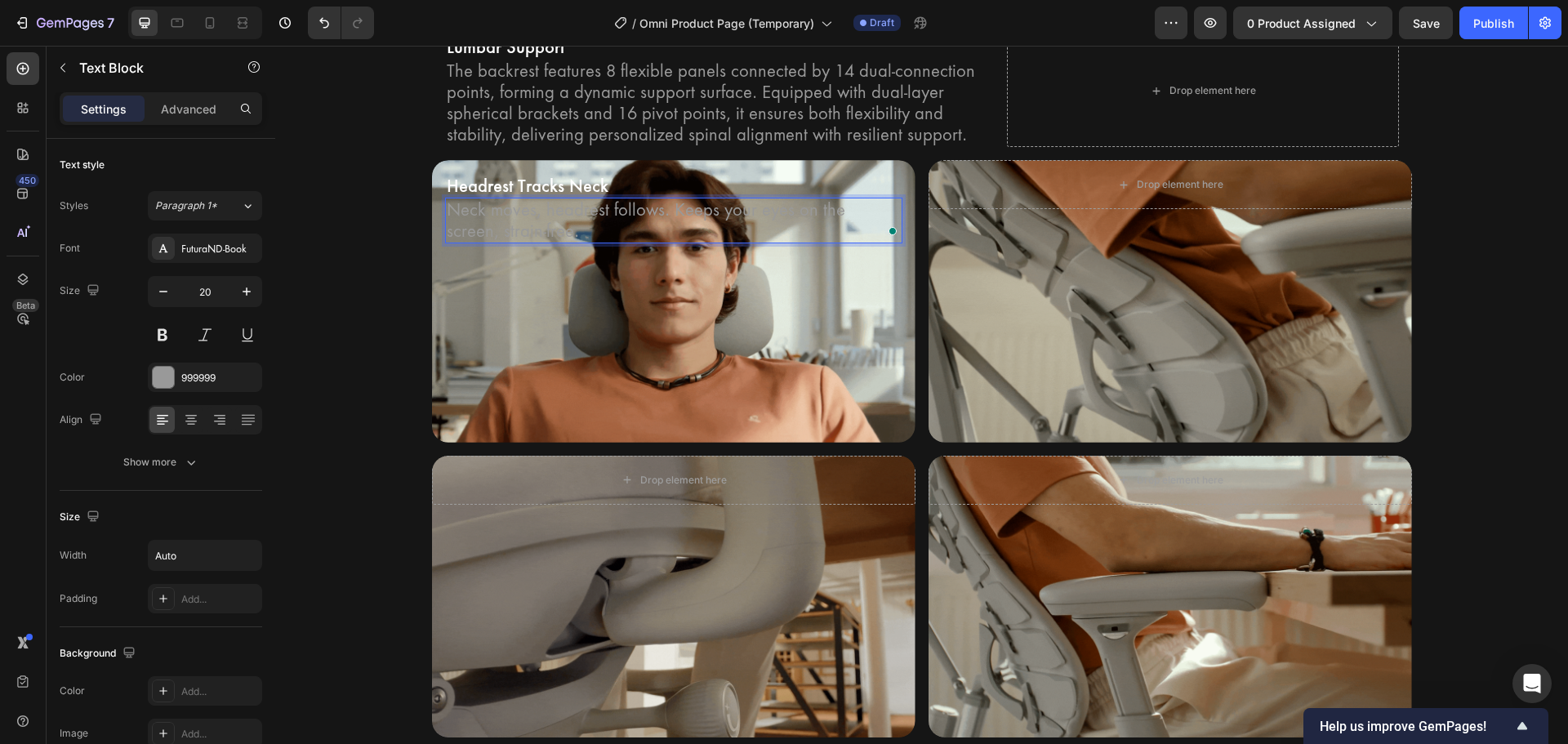
click at [447, 209] on p "Neck moves, headrest follows. Keeps your eyes on the screen, strain-free." at bounding box center [673, 220] width 454 height 43
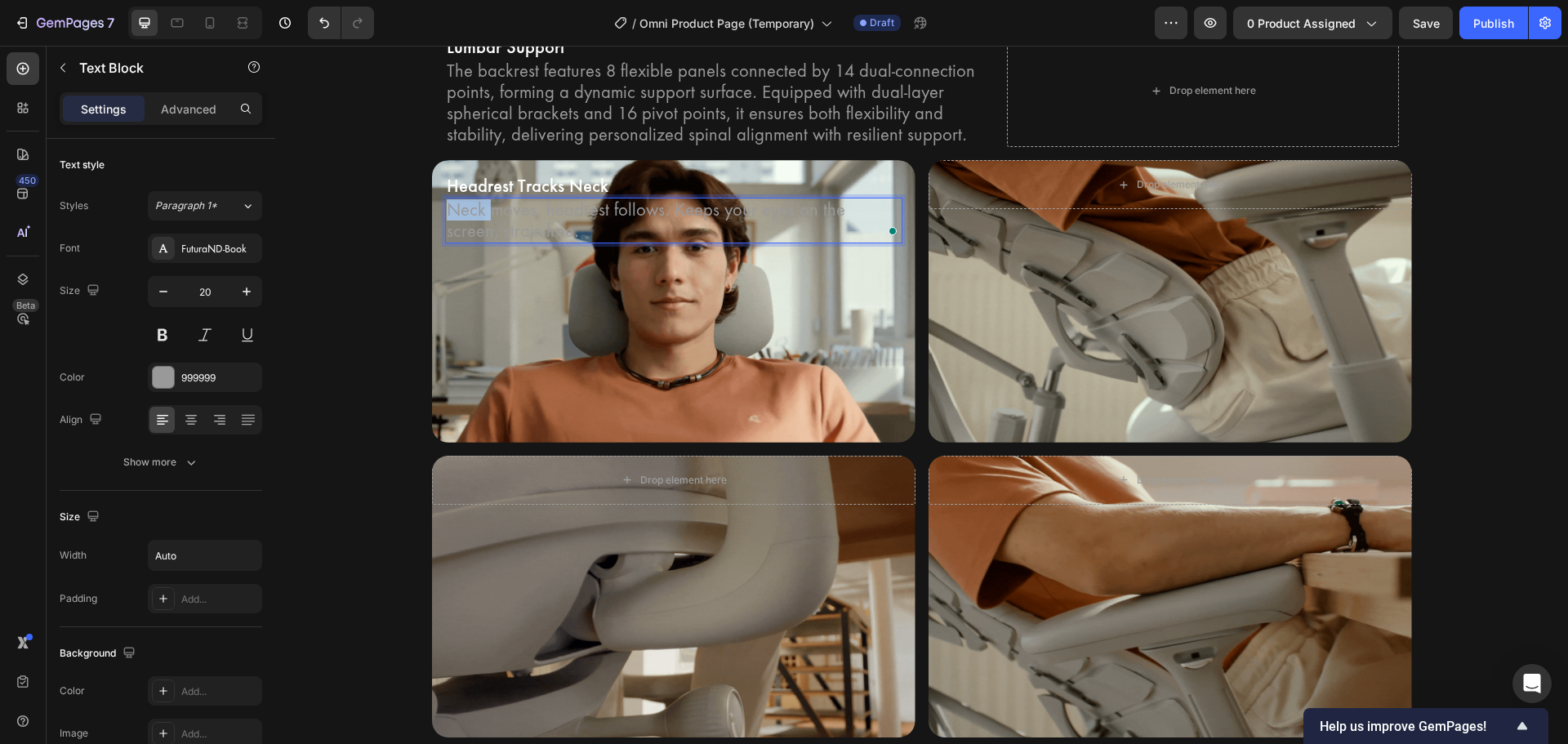
click at [447, 209] on p "Neck moves, headrest follows. Keeps your eyes on the screen, strain-free." at bounding box center [673, 220] width 454 height 43
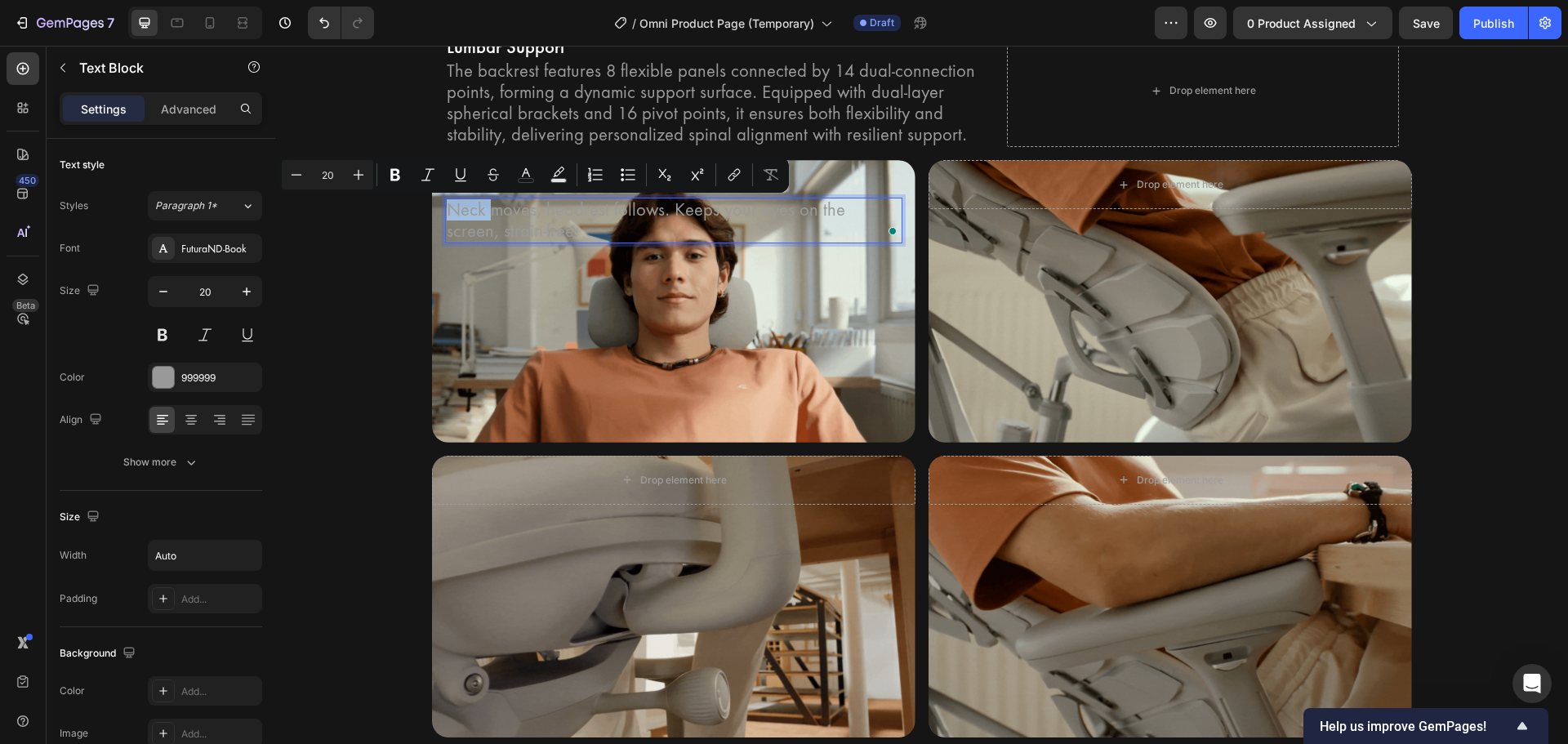
click at [447, 209] on p "Neck moves, headrest follows. Keeps your eyes on the screen, strain-free." at bounding box center [673, 220] width 454 height 43
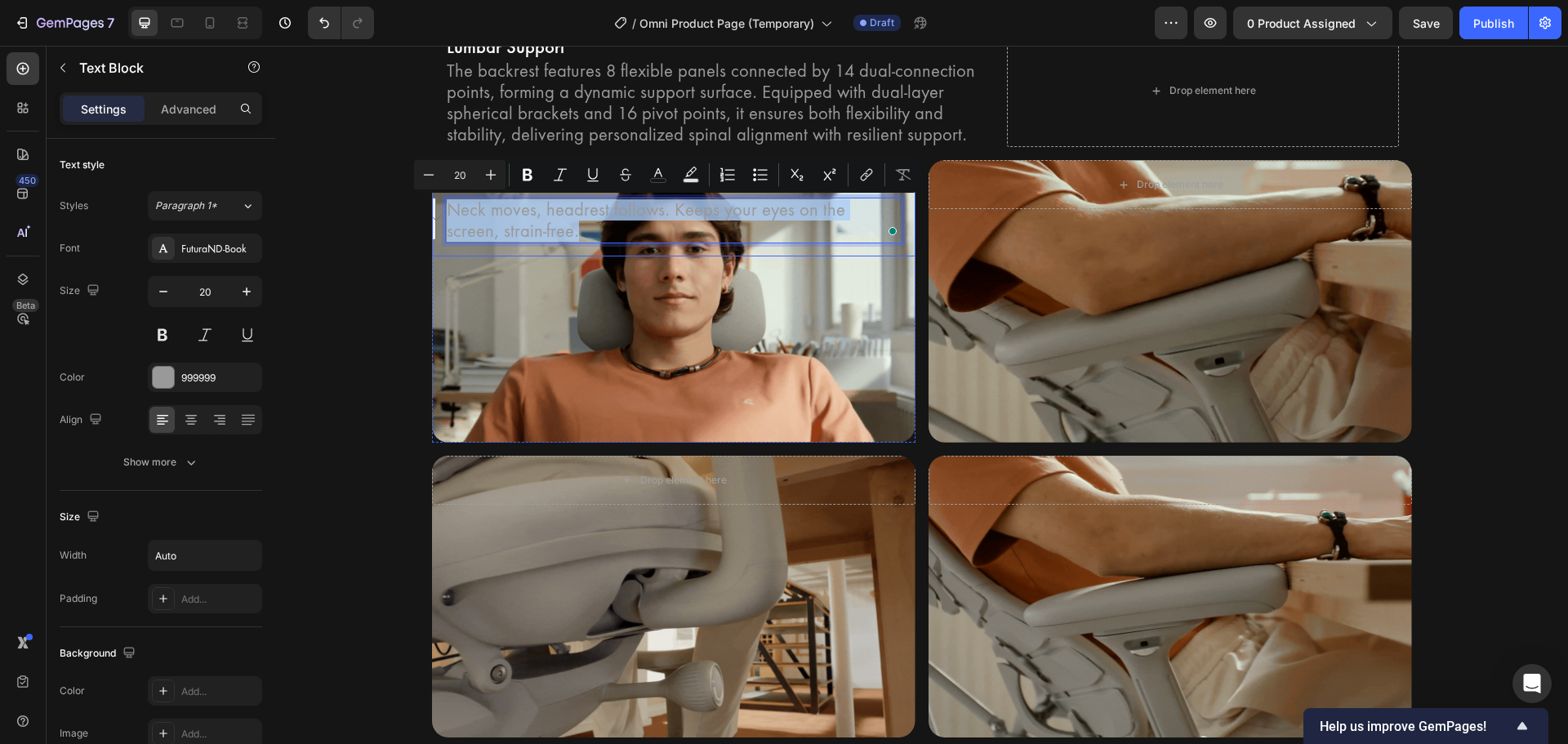
drag, startPoint x: 442, startPoint y: 208, endPoint x: 588, endPoint y: 260, distance: 155.0
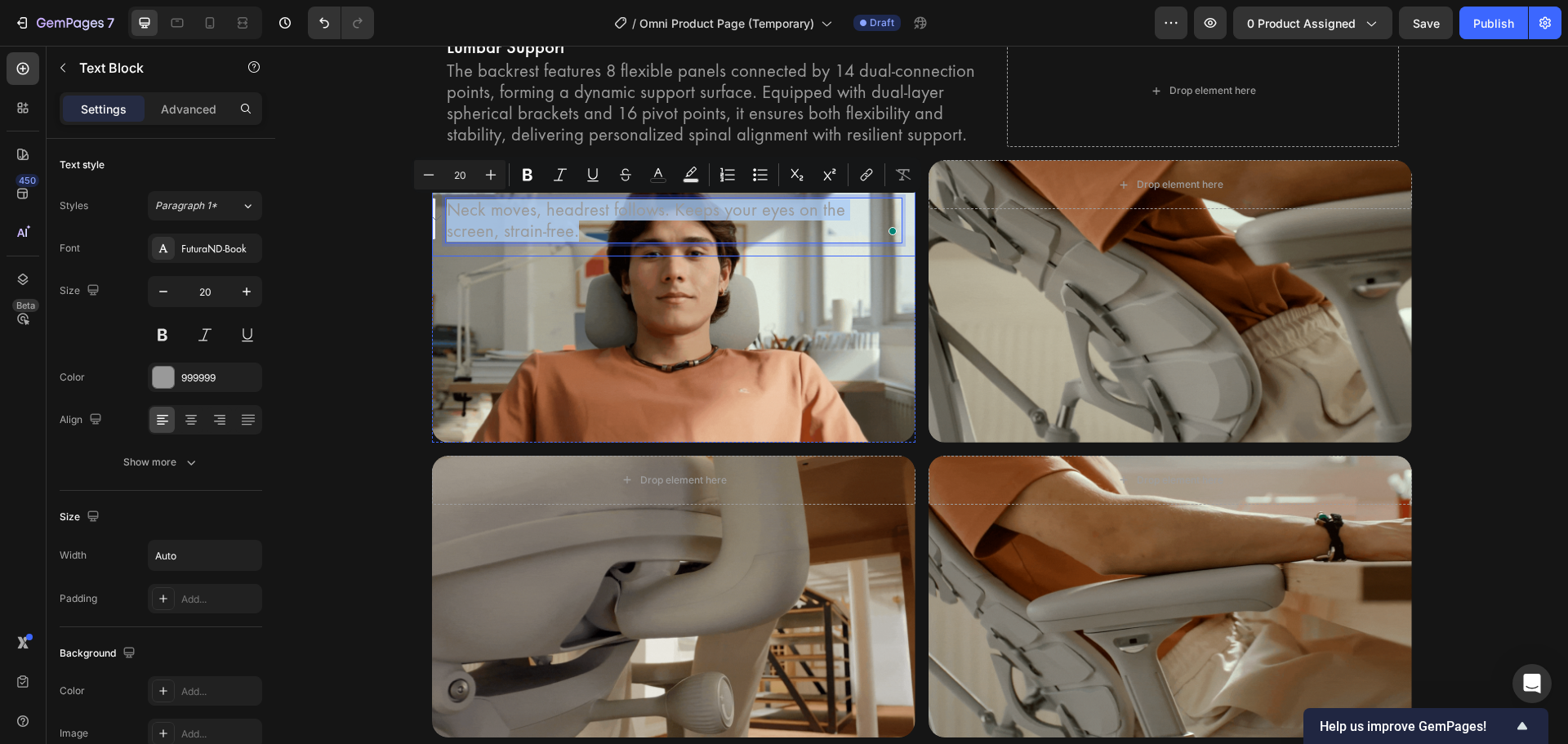
click at [588, 260] on div "Headrest Tracks Neck Text Block Neck moves, headrest follows. Keeps your eyes o…" at bounding box center [673, 301] width 484 height 282
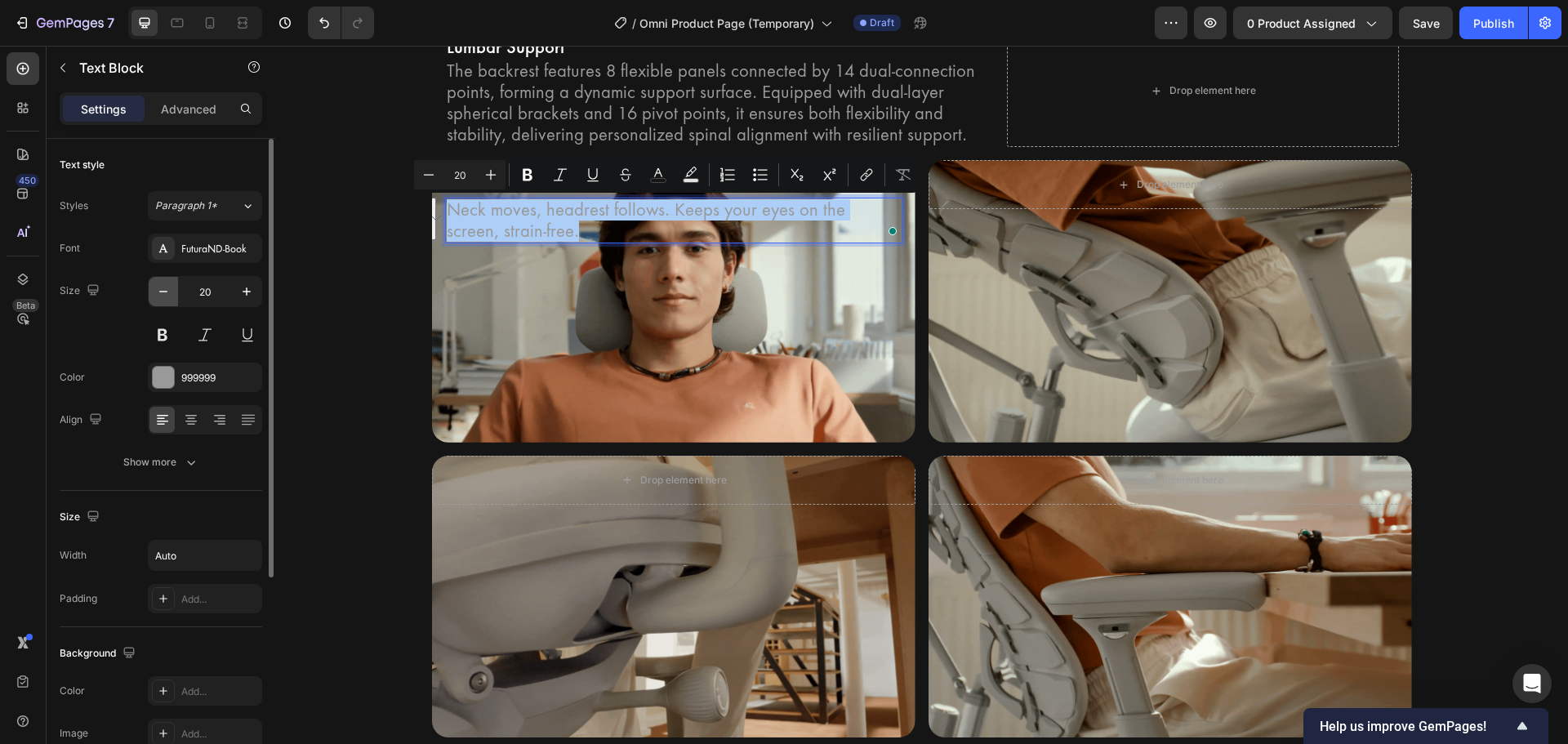
click at [171, 292] on button "button" at bounding box center [164, 292] width 30 height 30
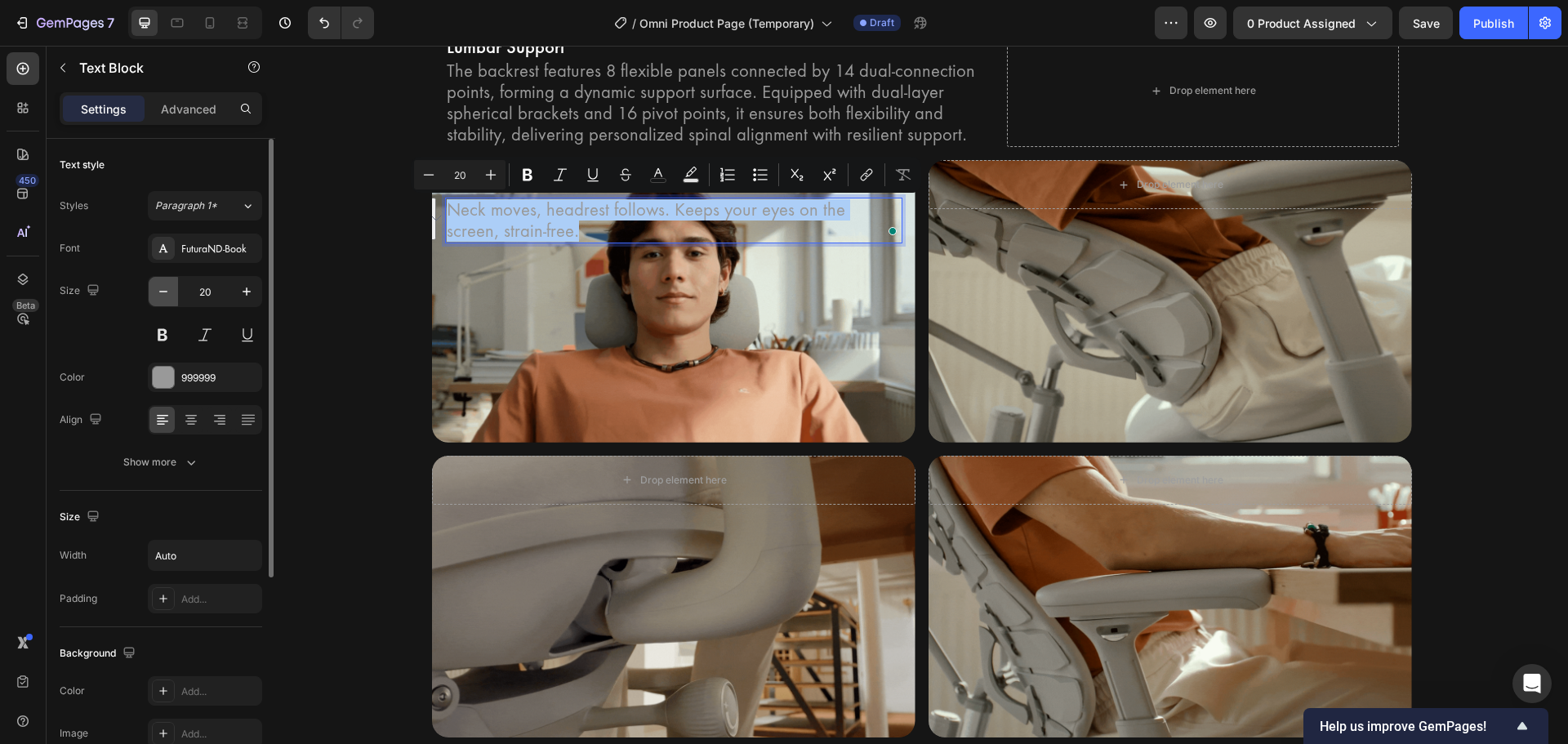
click at [171, 292] on button "button" at bounding box center [164, 292] width 30 height 30
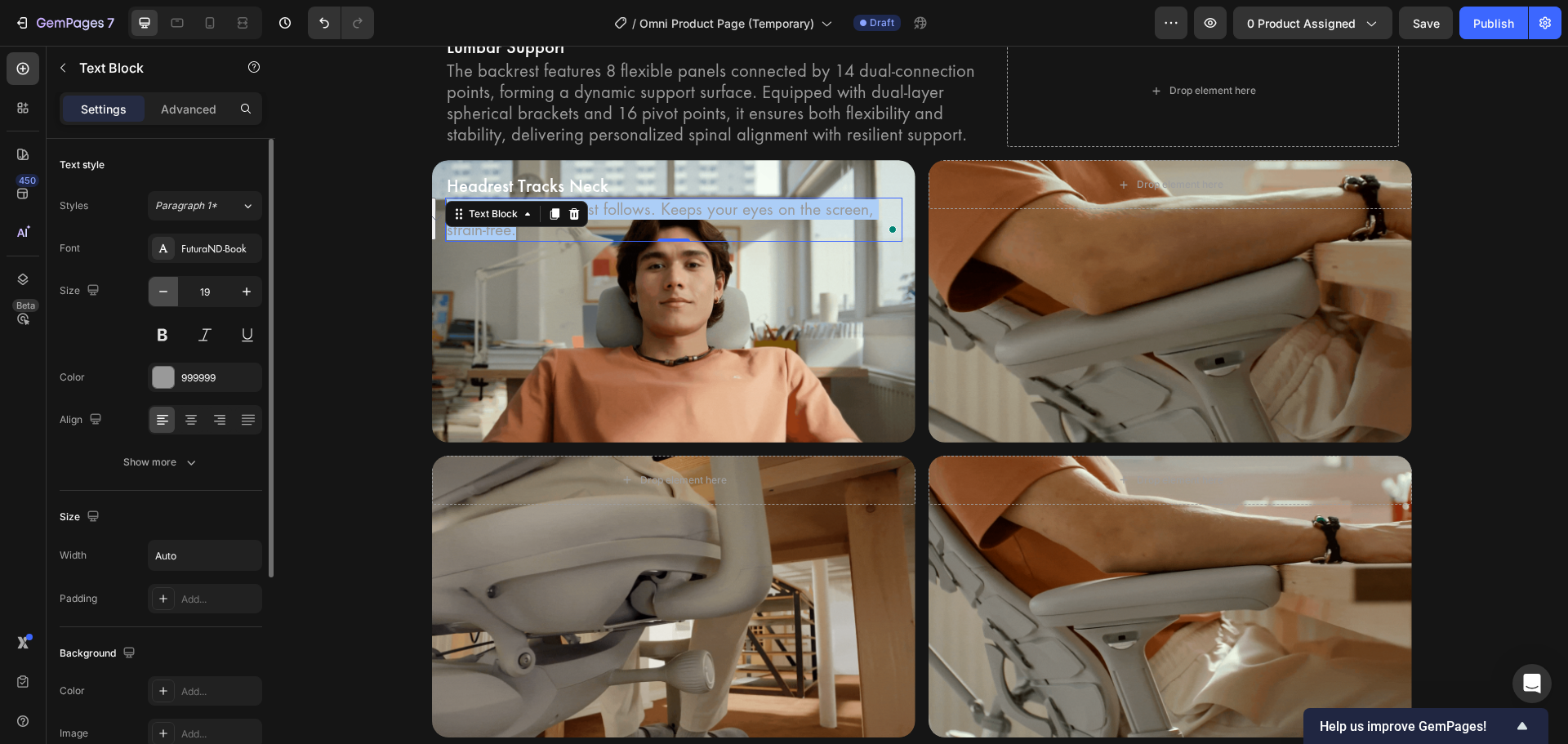
click at [171, 292] on button "button" at bounding box center [164, 292] width 30 height 30
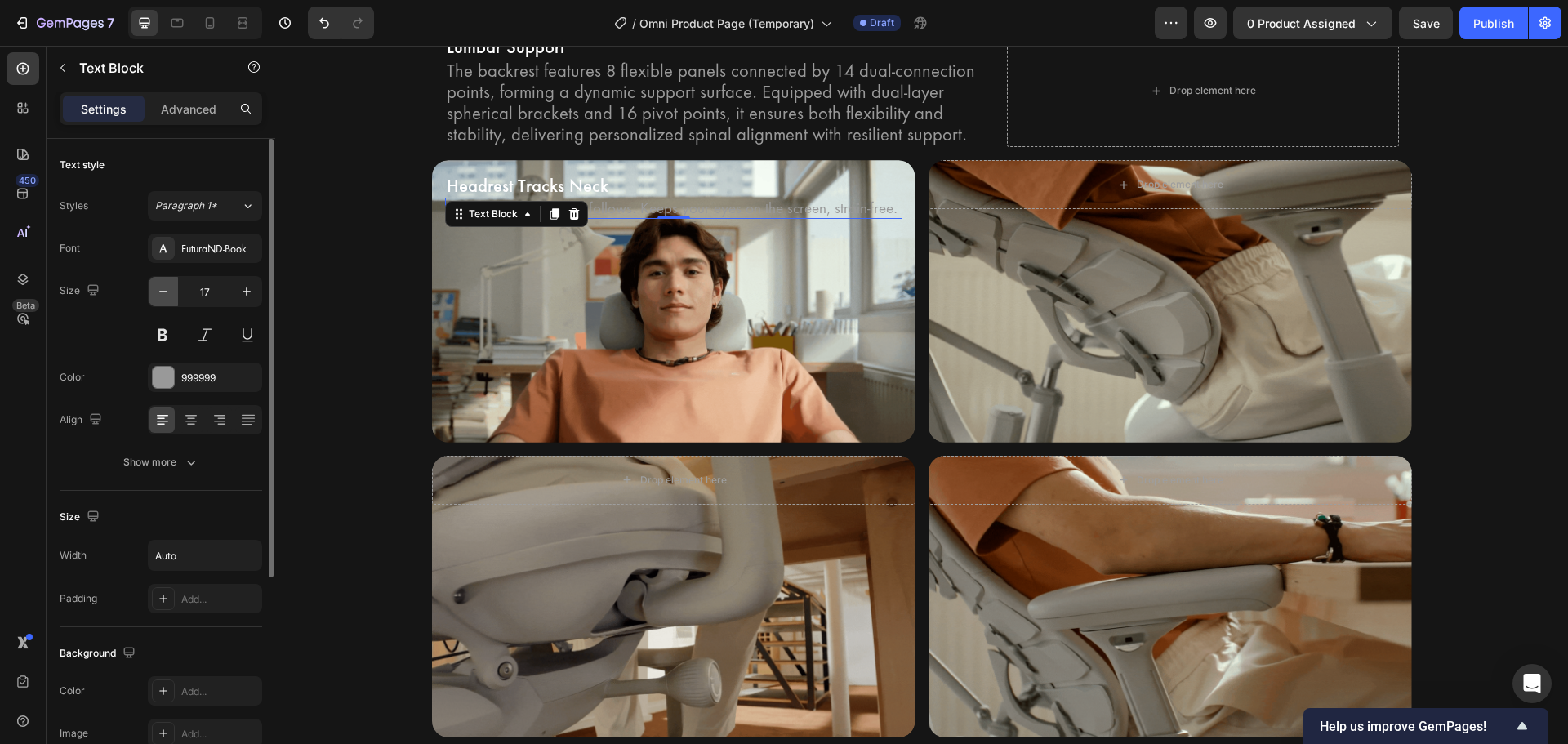
click at [171, 292] on button "button" at bounding box center [164, 292] width 30 height 30
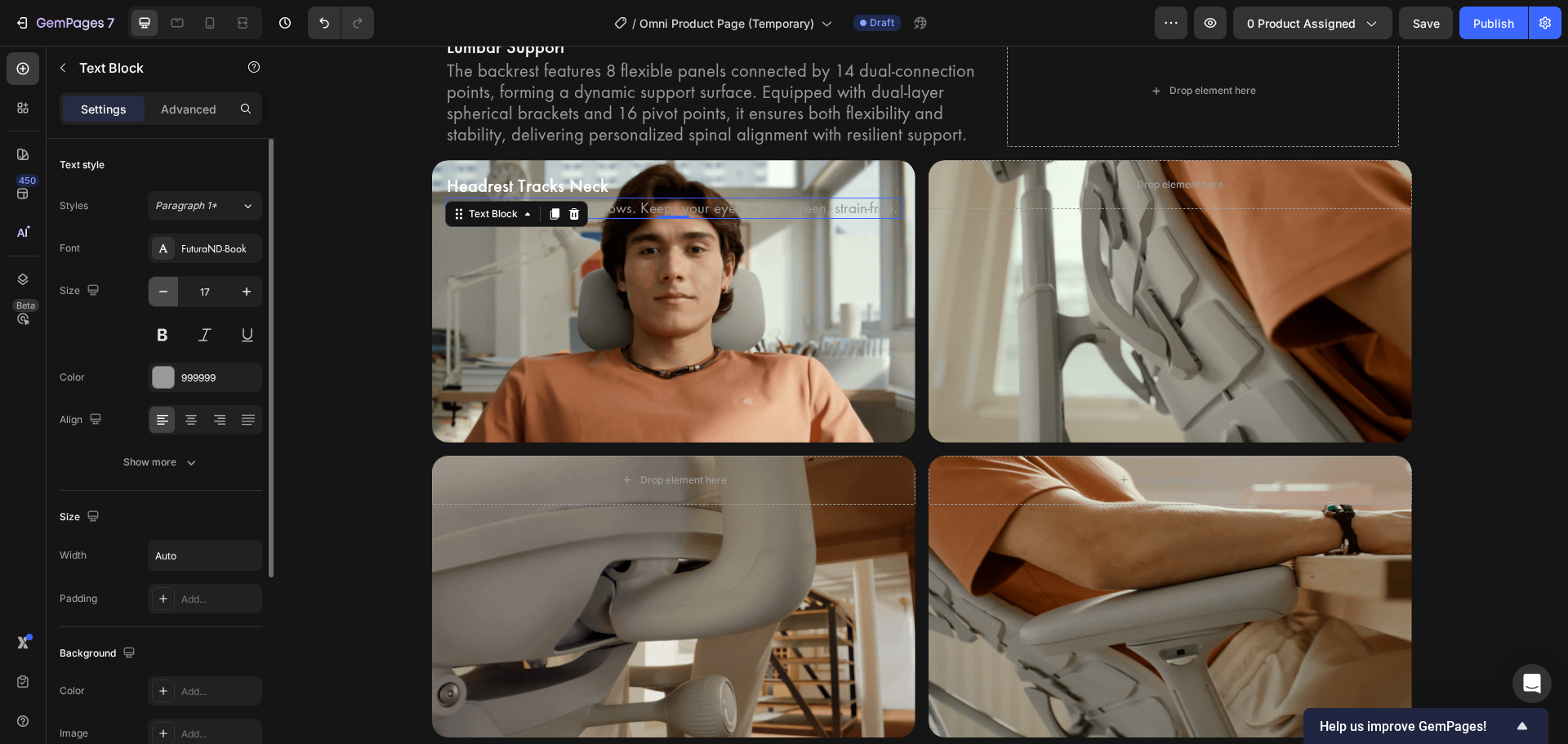
type input "16"
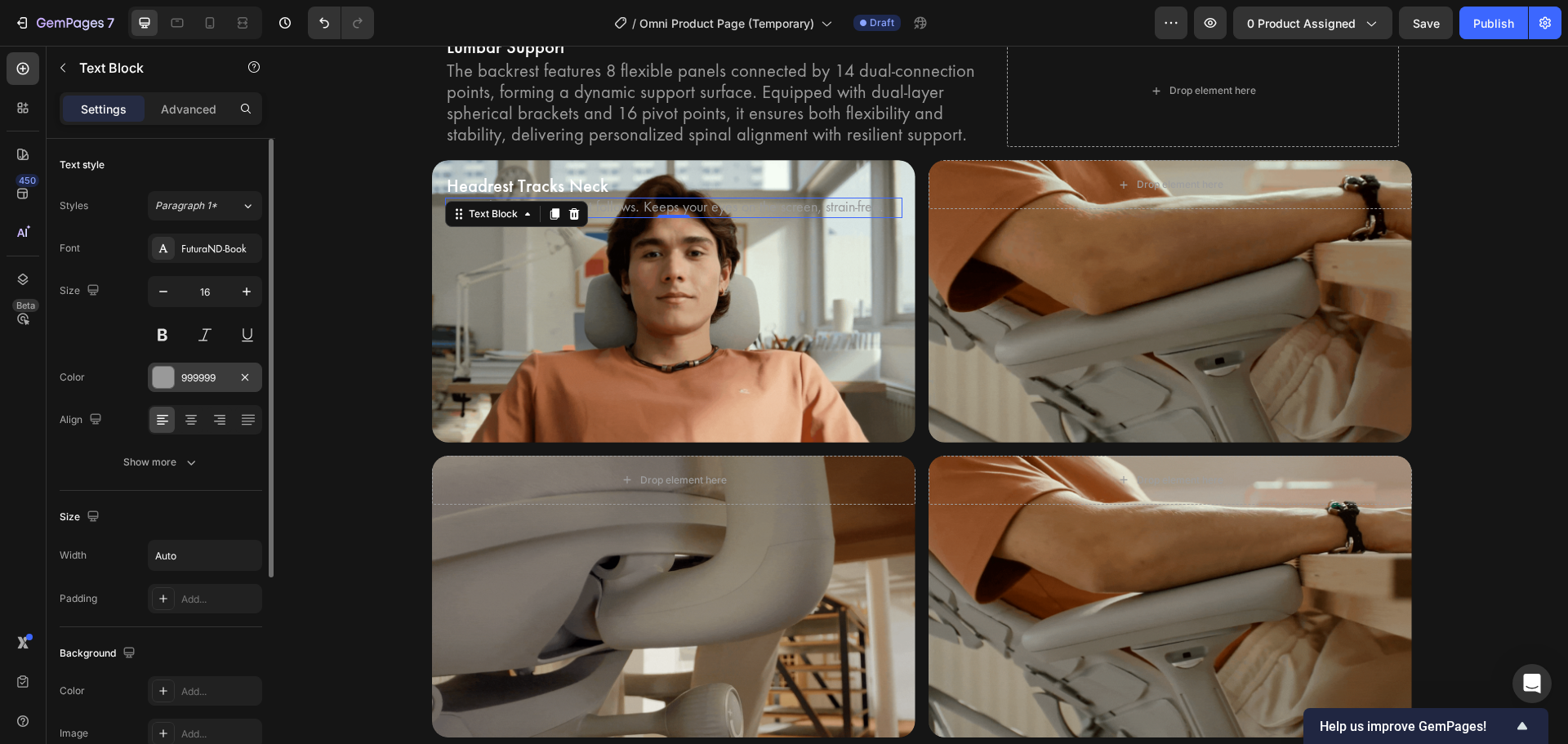
click at [206, 374] on div "999999" at bounding box center [205, 378] width 47 height 15
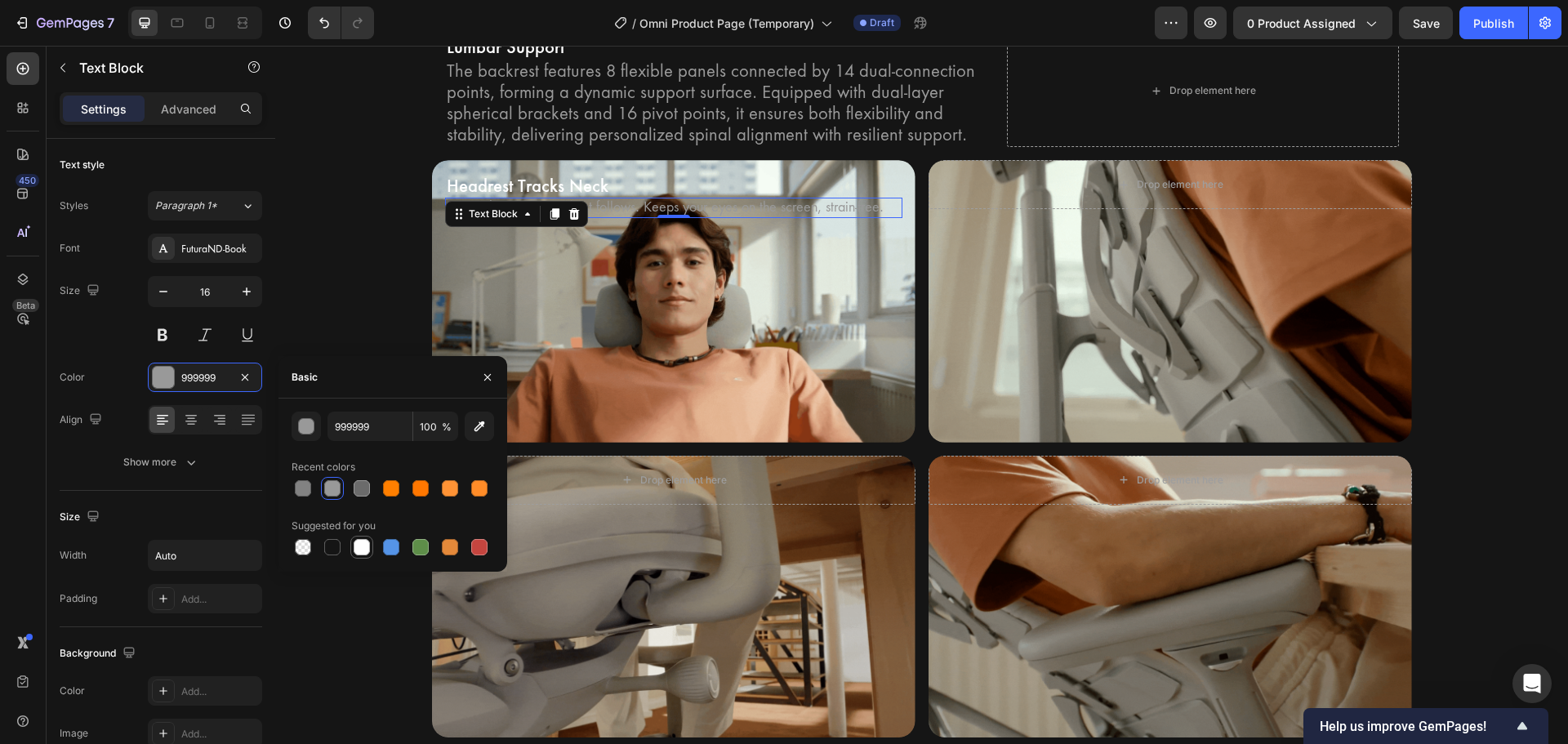
click at [366, 546] on div at bounding box center [361, 546] width 17 height 17
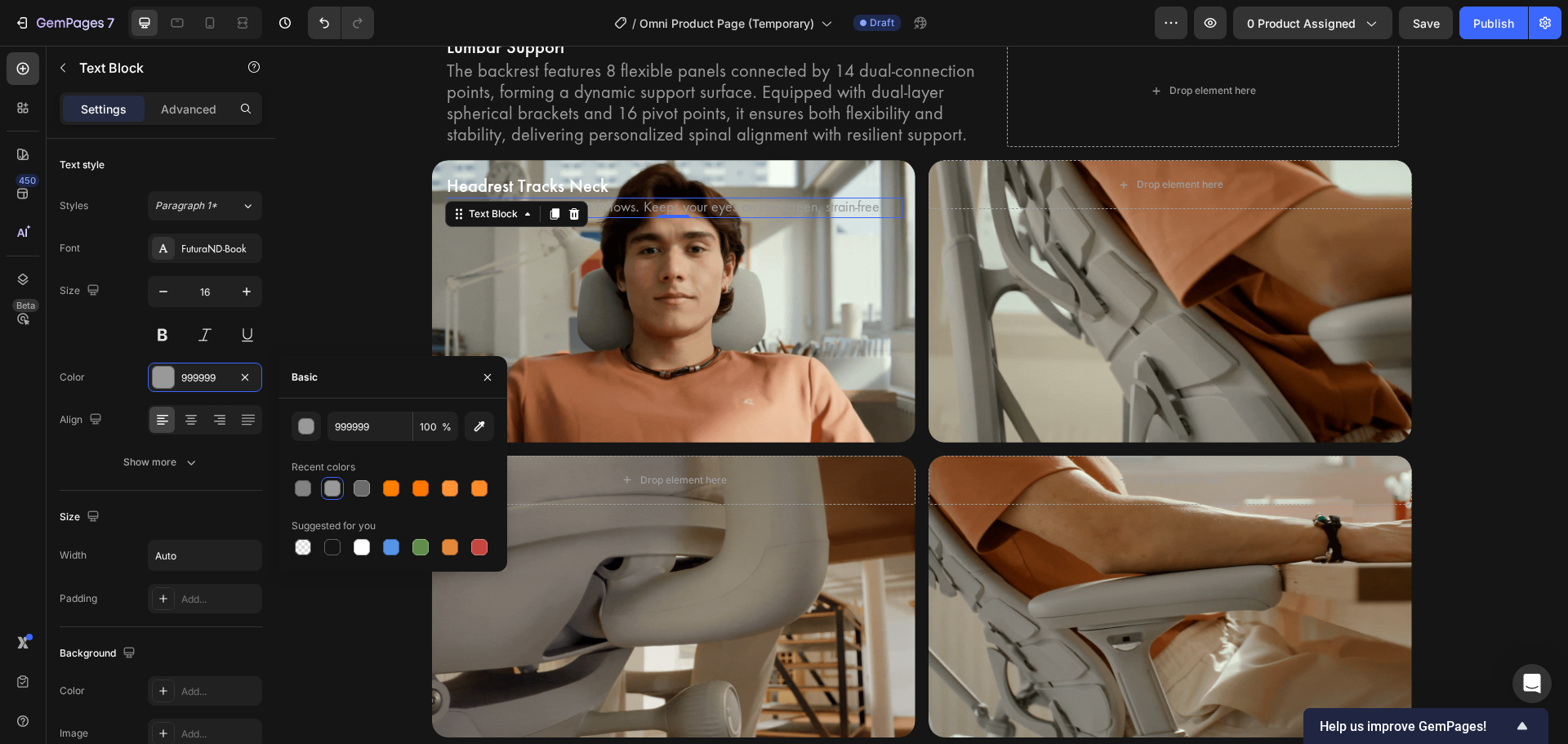
type input "FFFFFF"
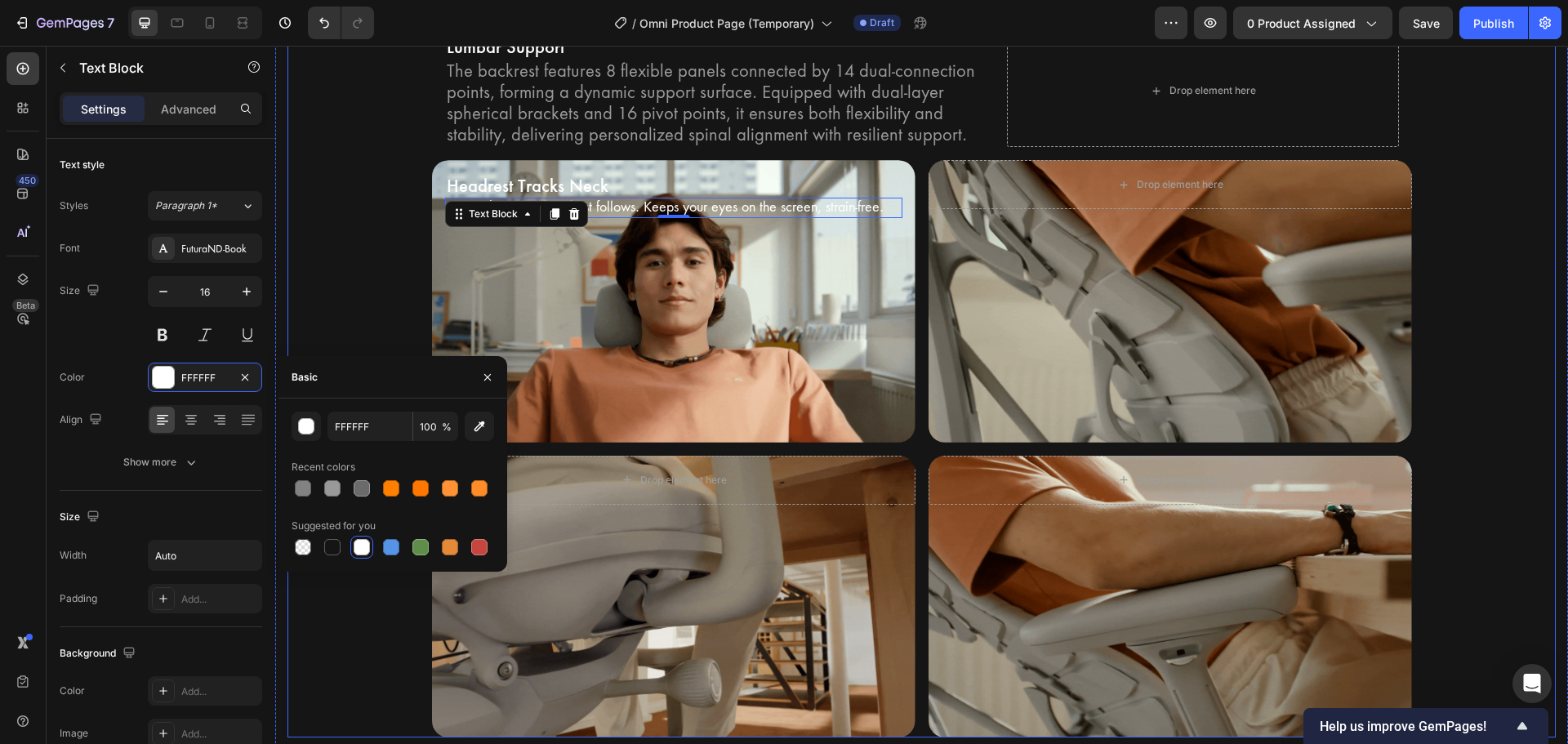
click at [332, 337] on div "Bionic FlexFit Backrest Heading Unrivaled comfort with Bionic FlexFit BackRest.…" at bounding box center [922, 332] width 1268 height 810
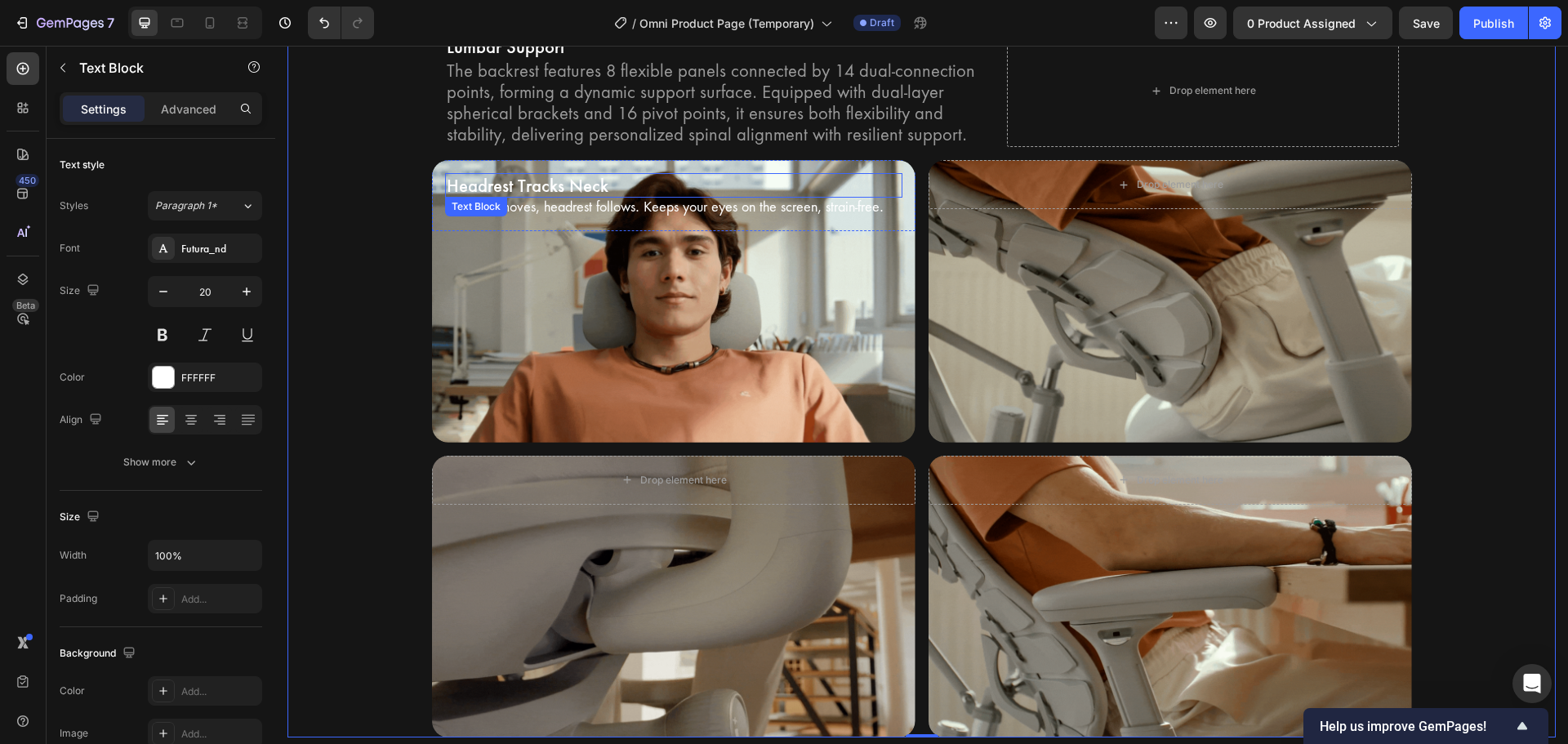
click at [478, 195] on p "Headrest Tracks Neck" at bounding box center [673, 185] width 454 height 21
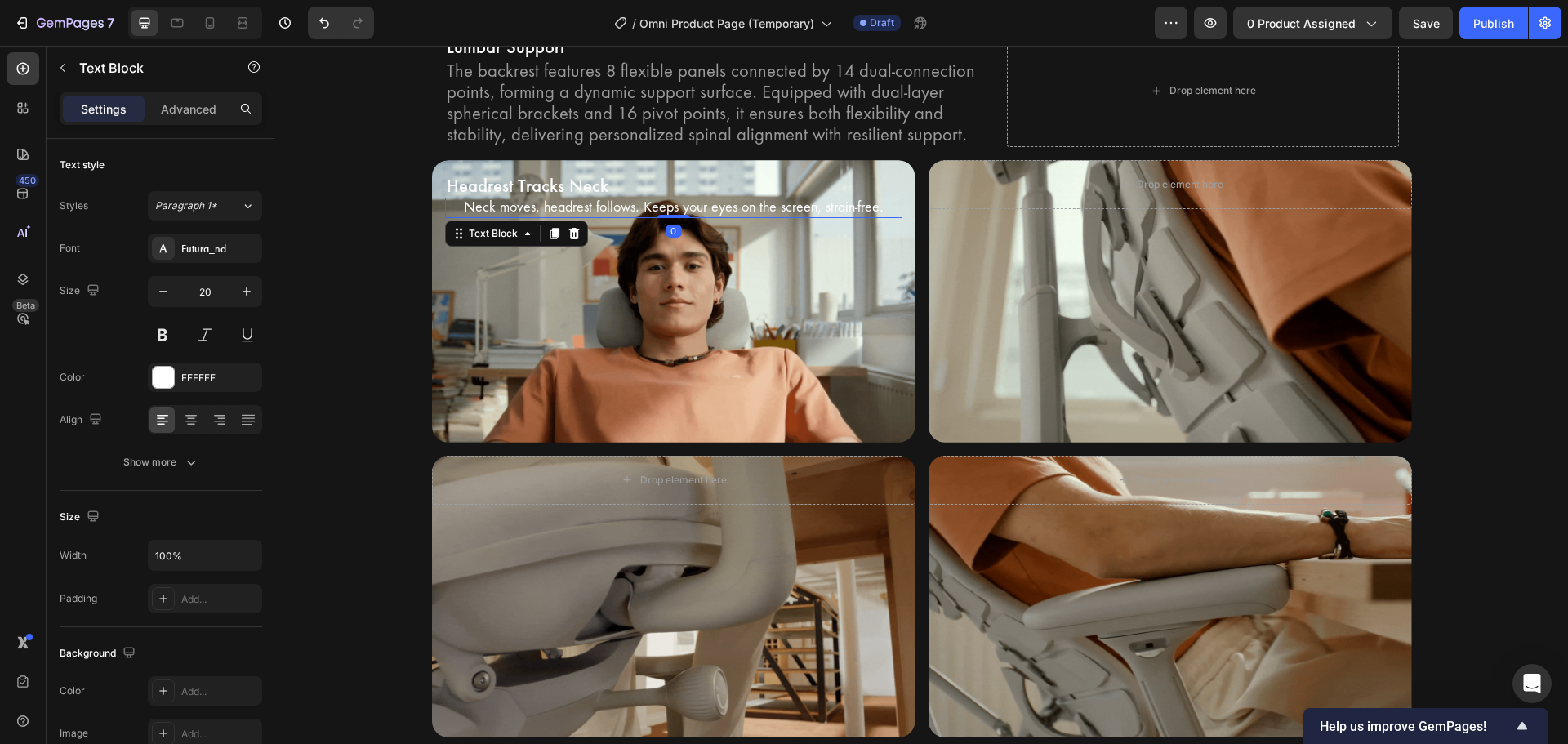
click at [610, 206] on p "Neck moves, headrest follows. Keeps your eyes on the screen, strain-free." at bounding box center [673, 208] width 420 height 17
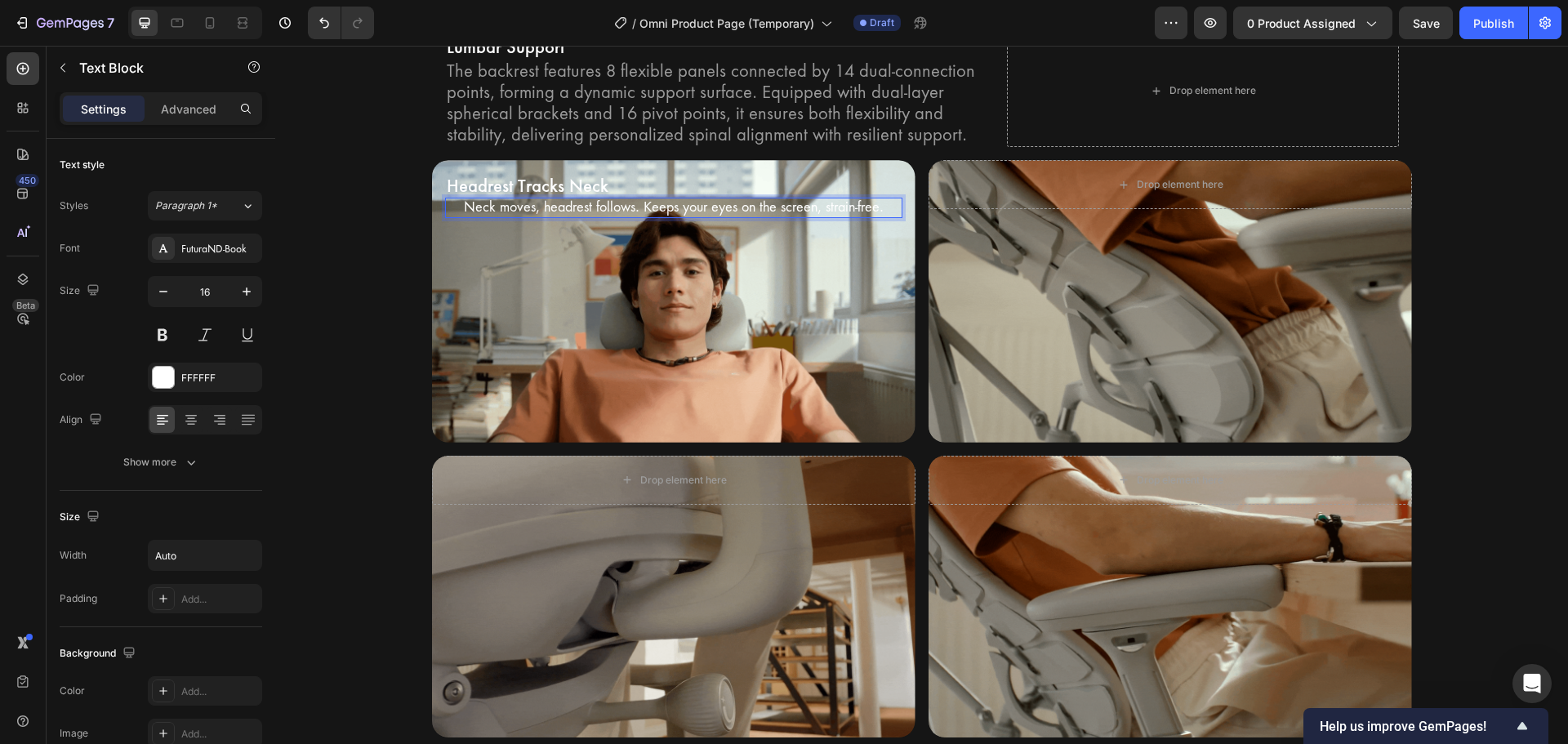
click at [448, 216] on div "Neck moves, headrest follows. Keeps your eyes on the screen, strain-free." at bounding box center [673, 207] width 457 height 20
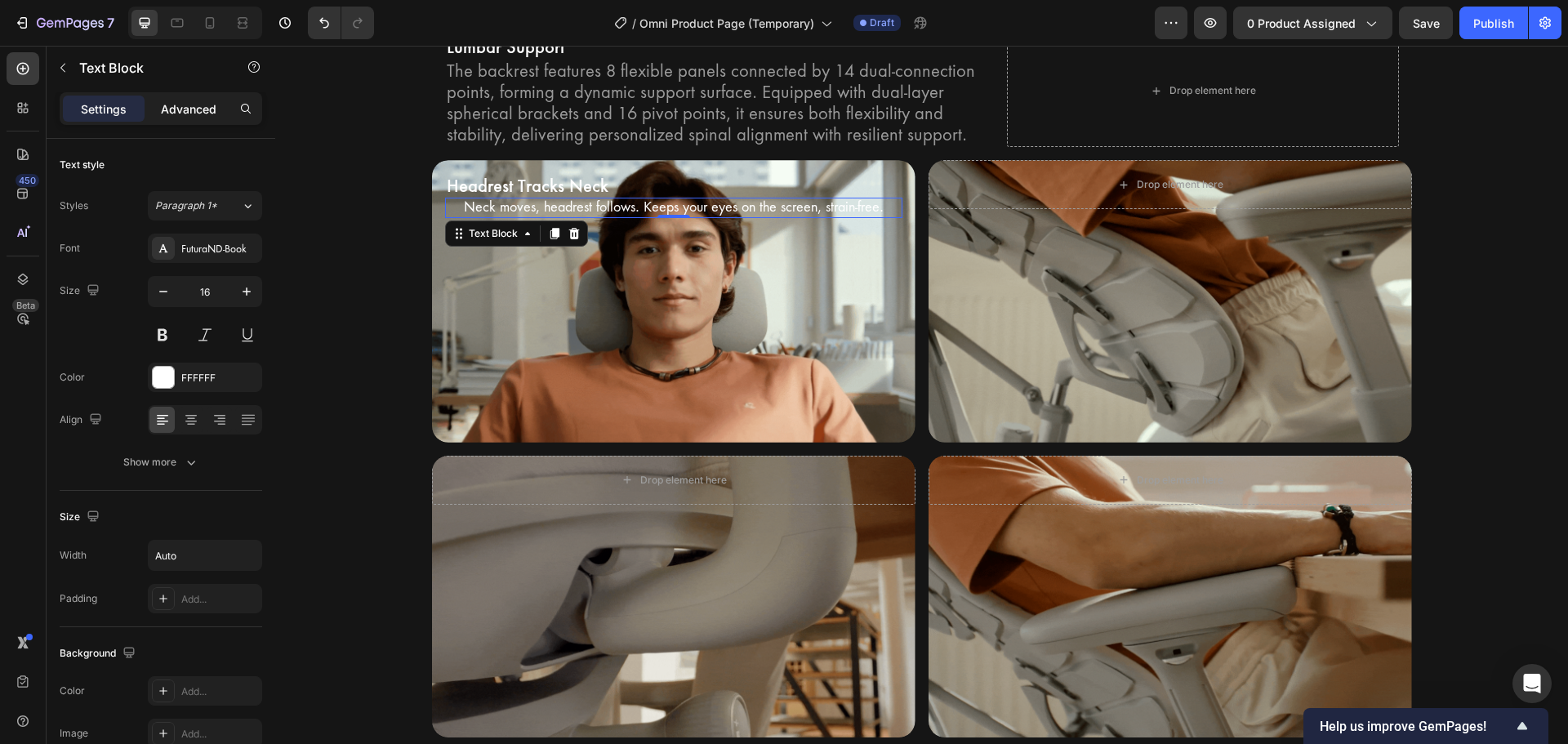
click at [194, 107] on p "Advanced" at bounding box center [188, 109] width 55 height 17
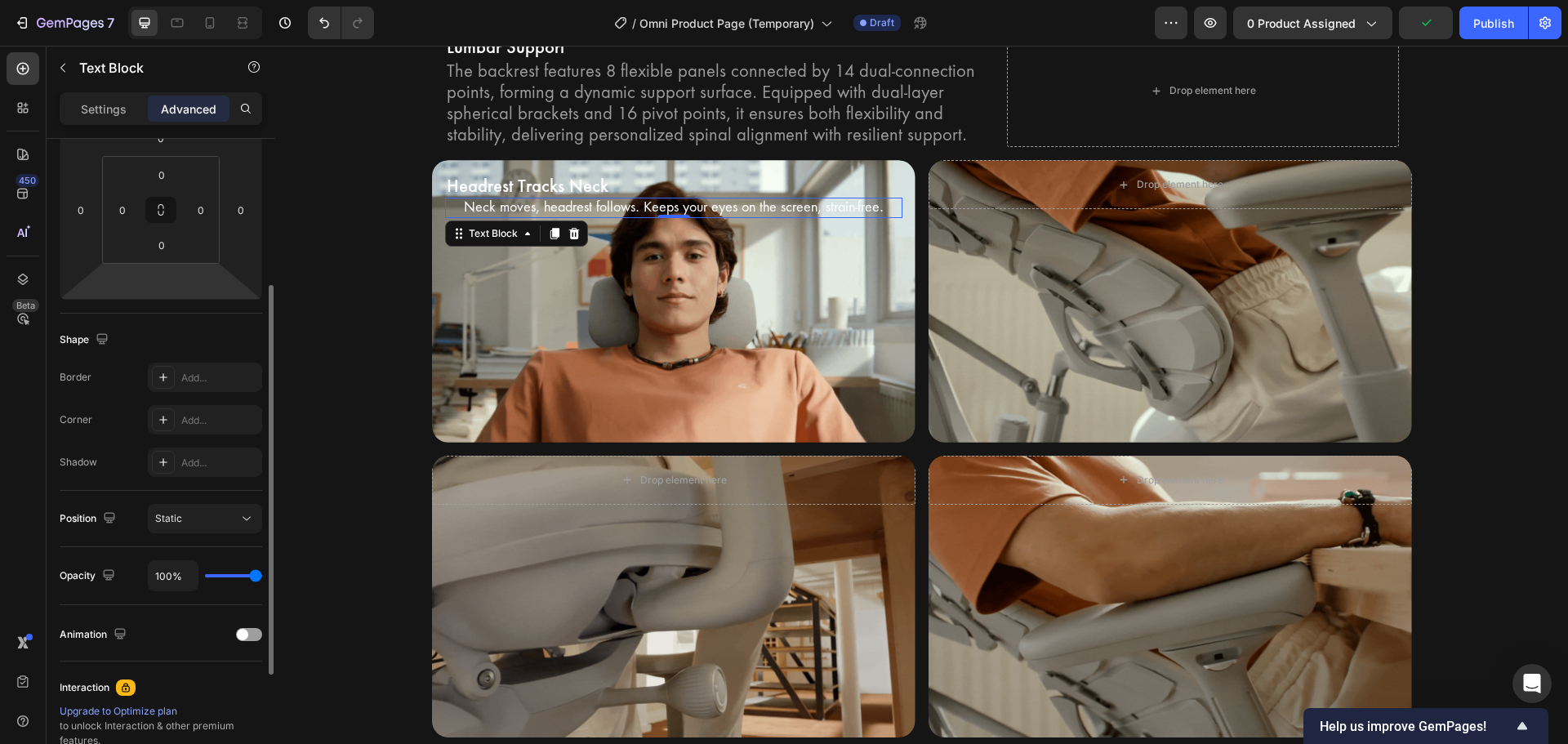
scroll to position [0, 0]
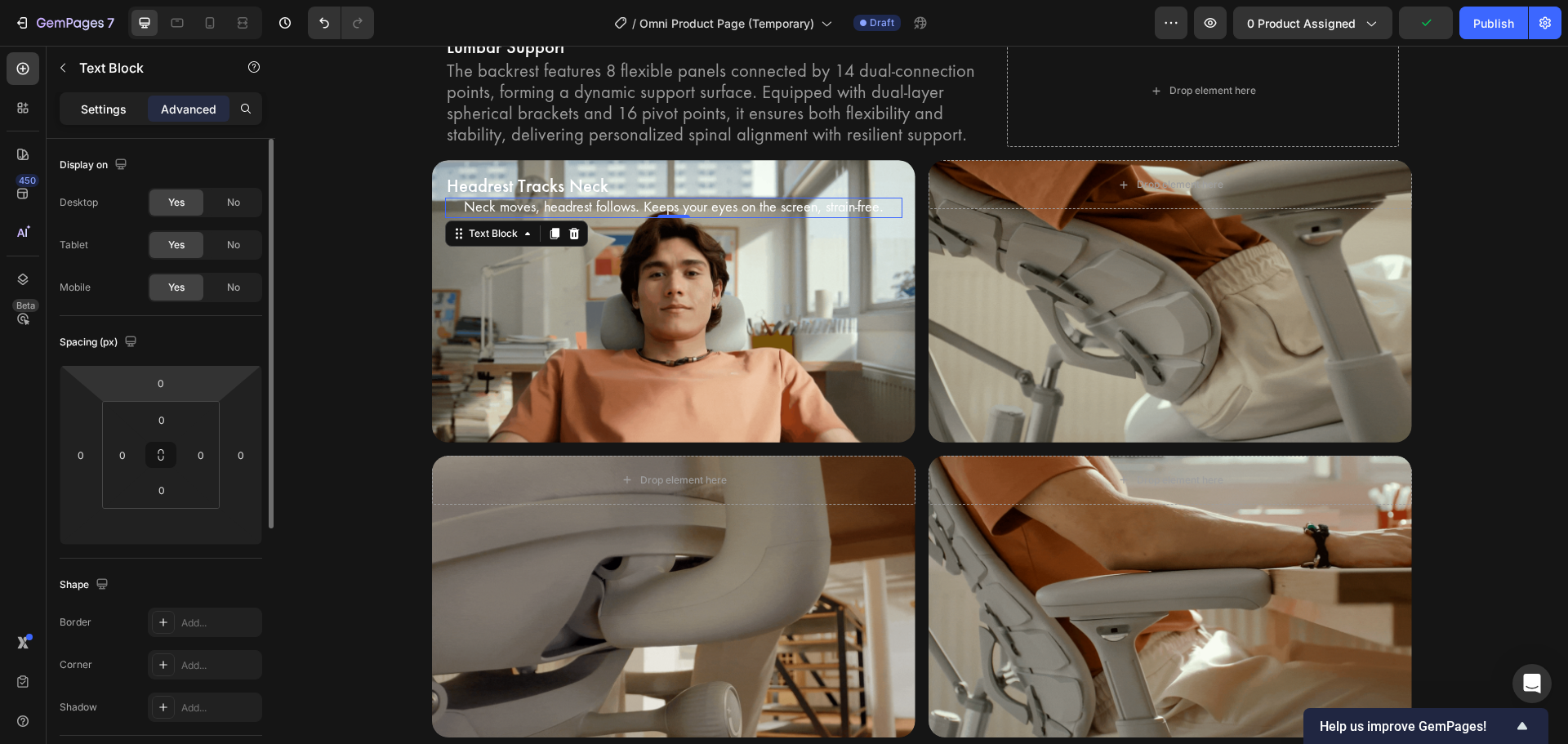
click at [104, 103] on p "Settings" at bounding box center [103, 109] width 45 height 17
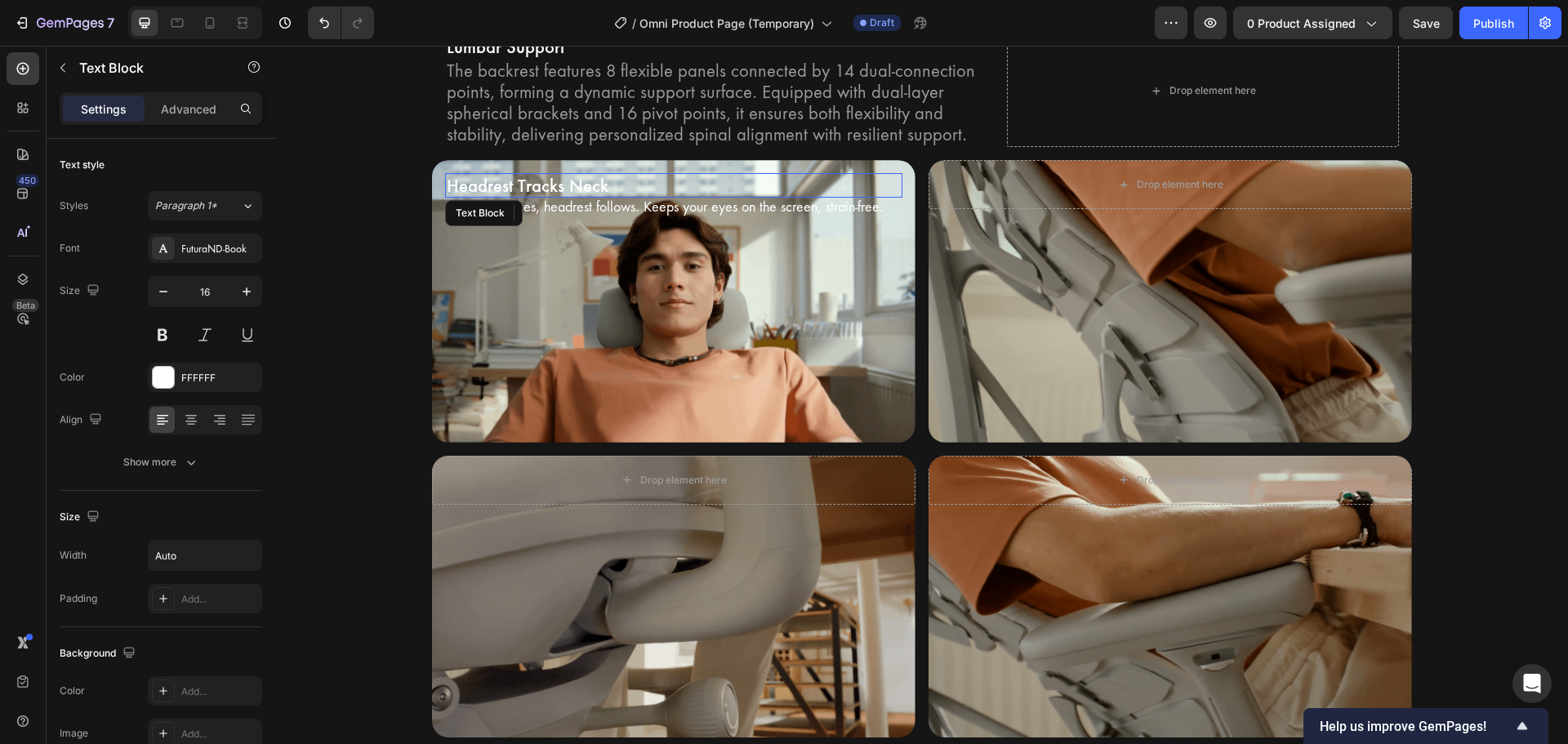
click at [507, 187] on p "Headrest Tracks Neck" at bounding box center [673, 185] width 454 height 21
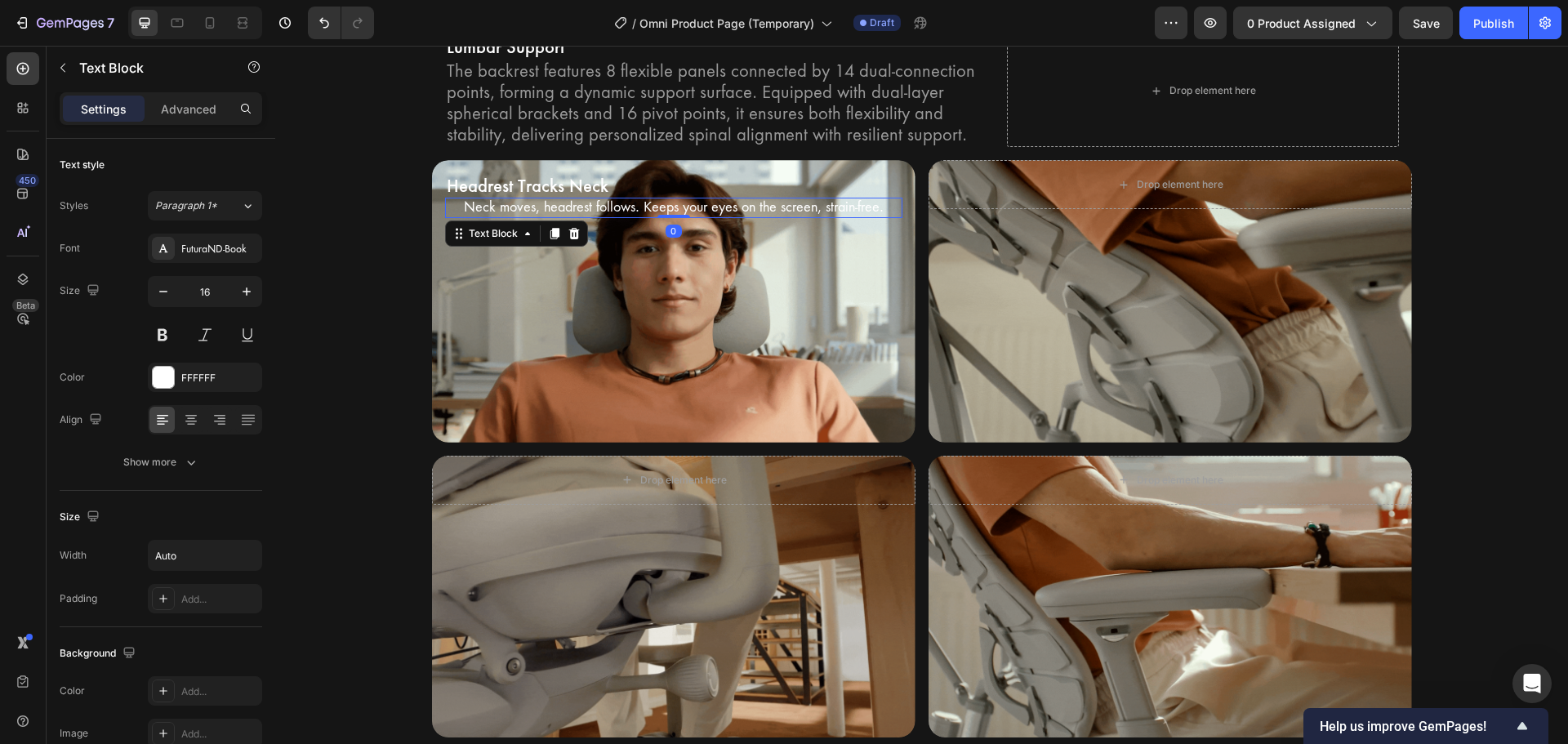
click at [635, 214] on p "Neck moves, headrest follows. Keeps your eyes on the screen, strain-free." at bounding box center [673, 208] width 420 height 17
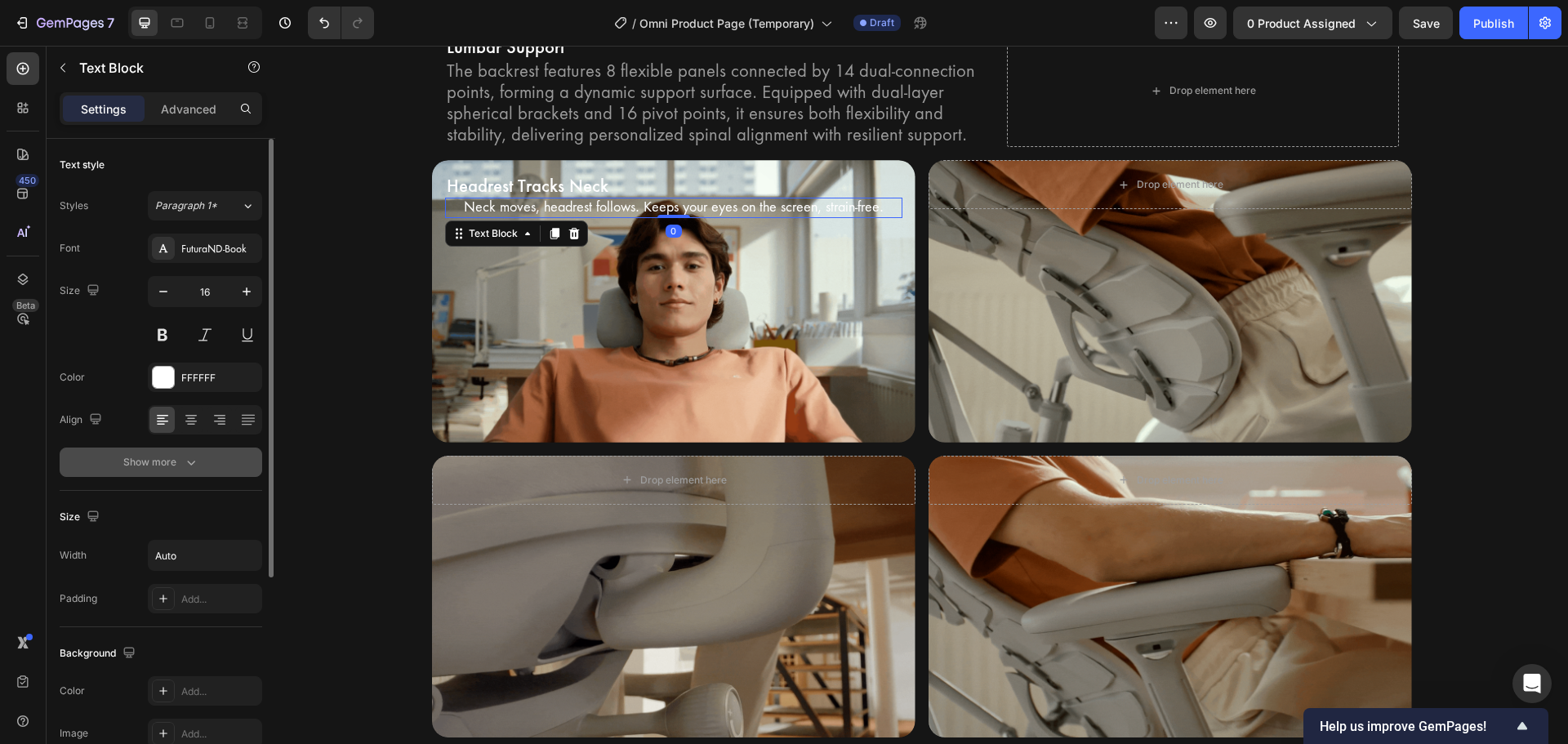
click at [175, 461] on div "Show more" at bounding box center [161, 462] width 76 height 17
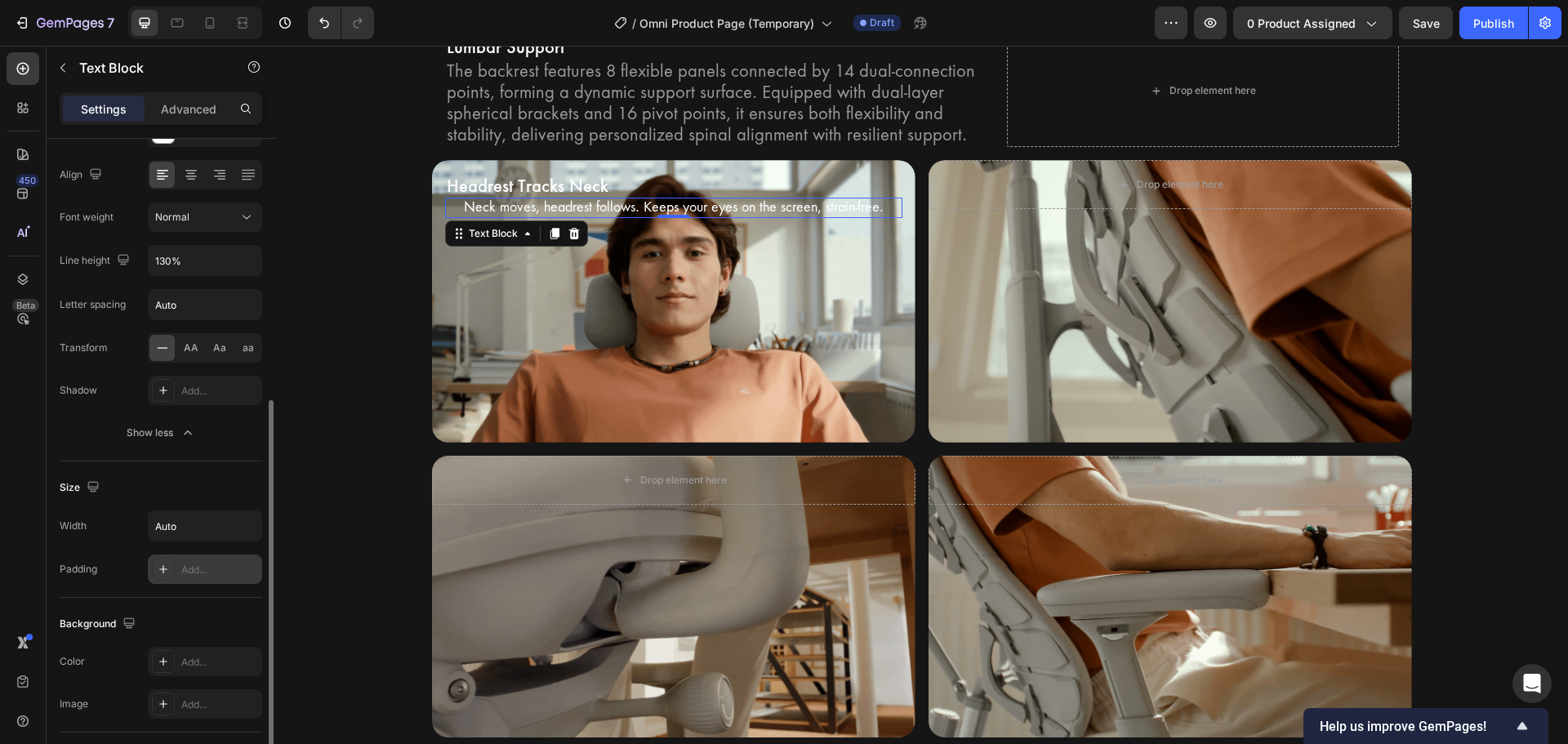
scroll to position [408, 0]
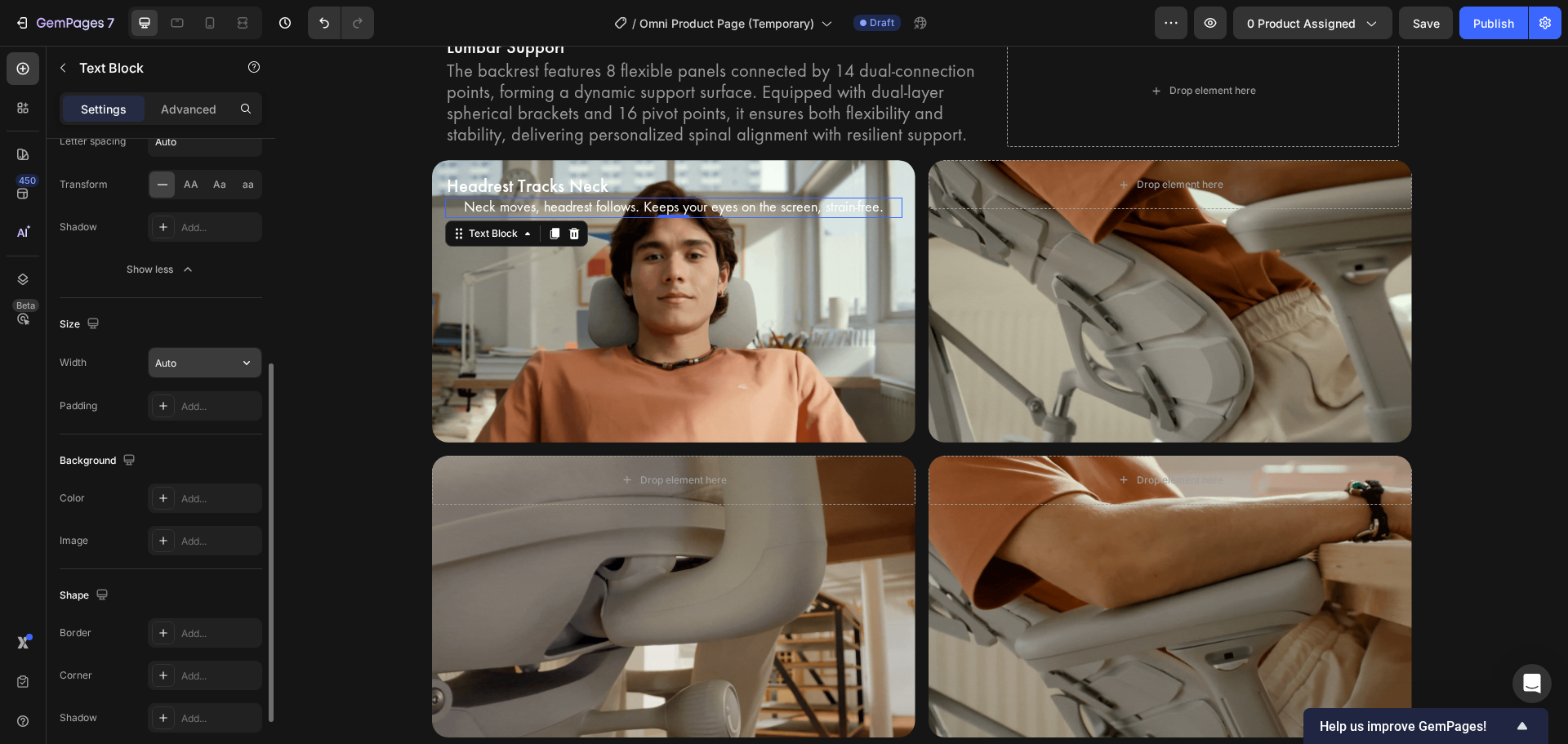
click at [228, 364] on input "Auto" at bounding box center [205, 363] width 113 height 30
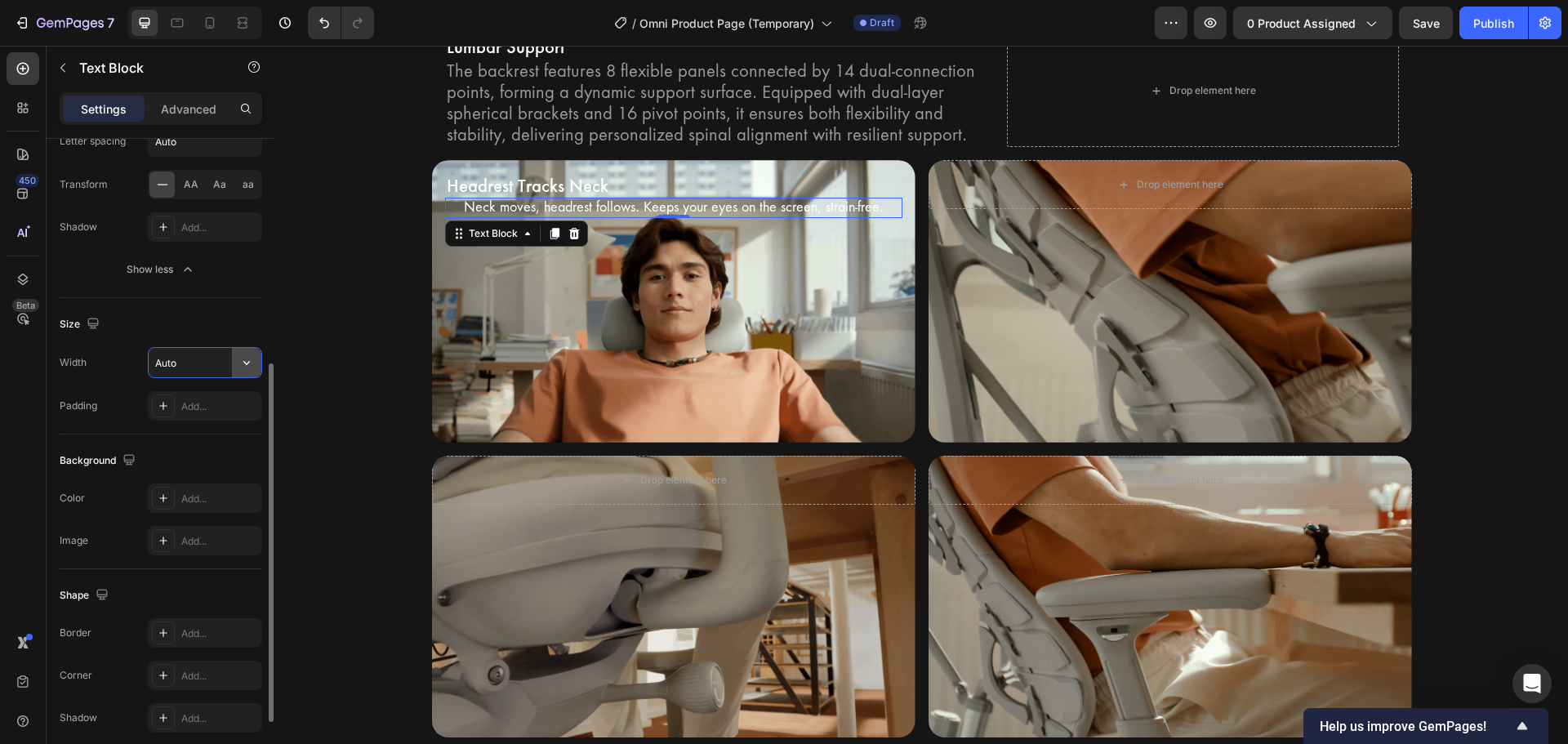
click at [246, 371] on button "button" at bounding box center [247, 363] width 30 height 30
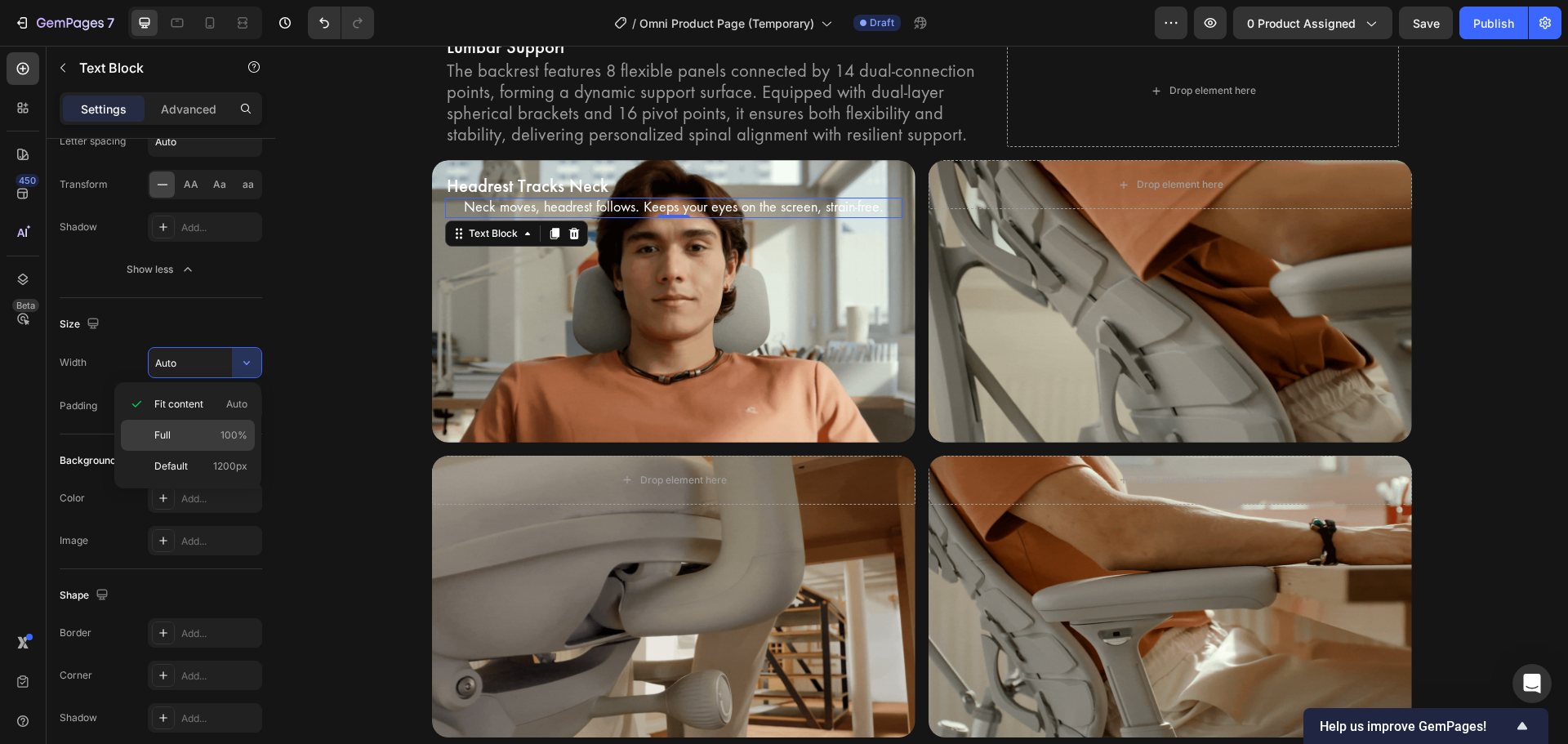
click at [231, 436] on span "100%" at bounding box center [233, 435] width 27 height 15
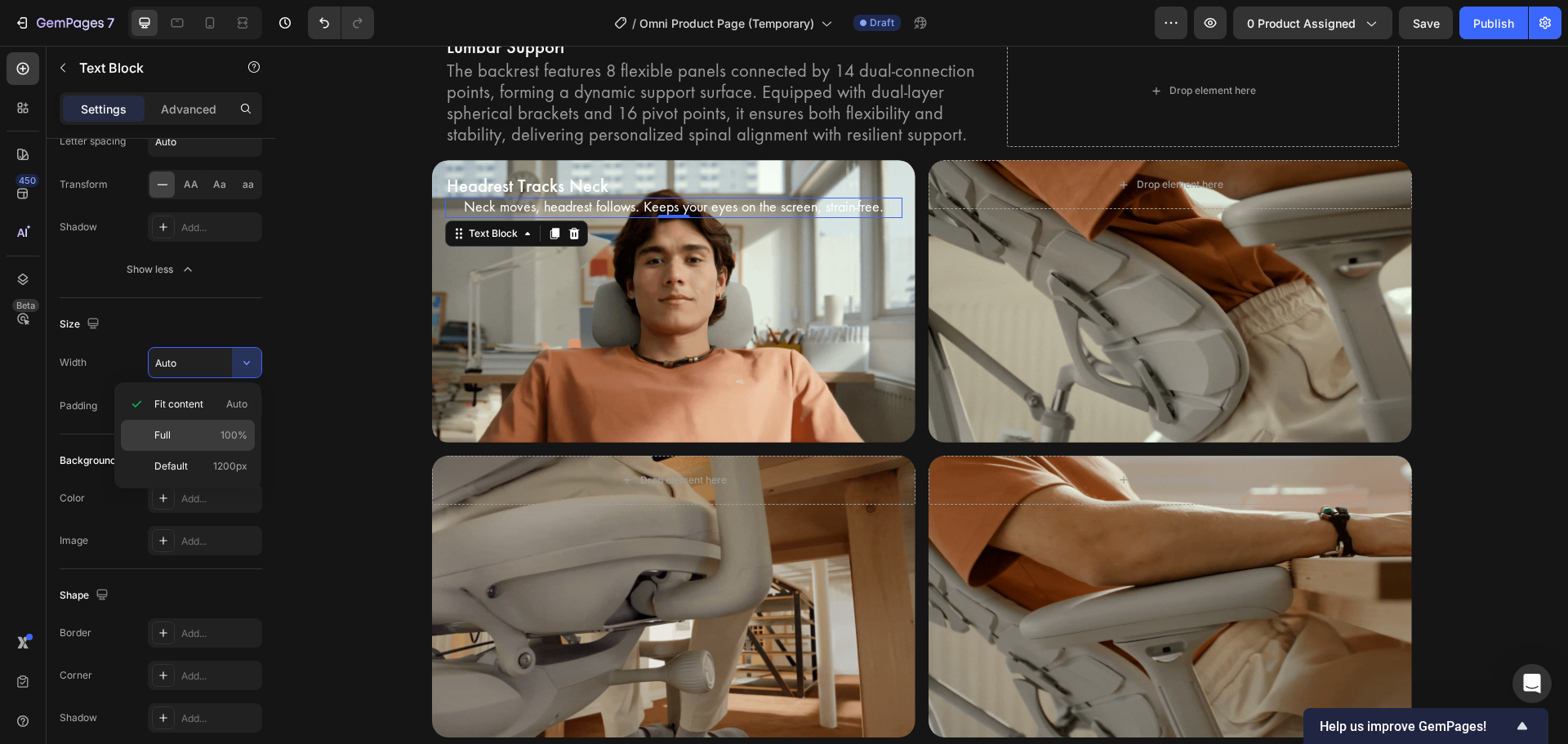
type input "100%"
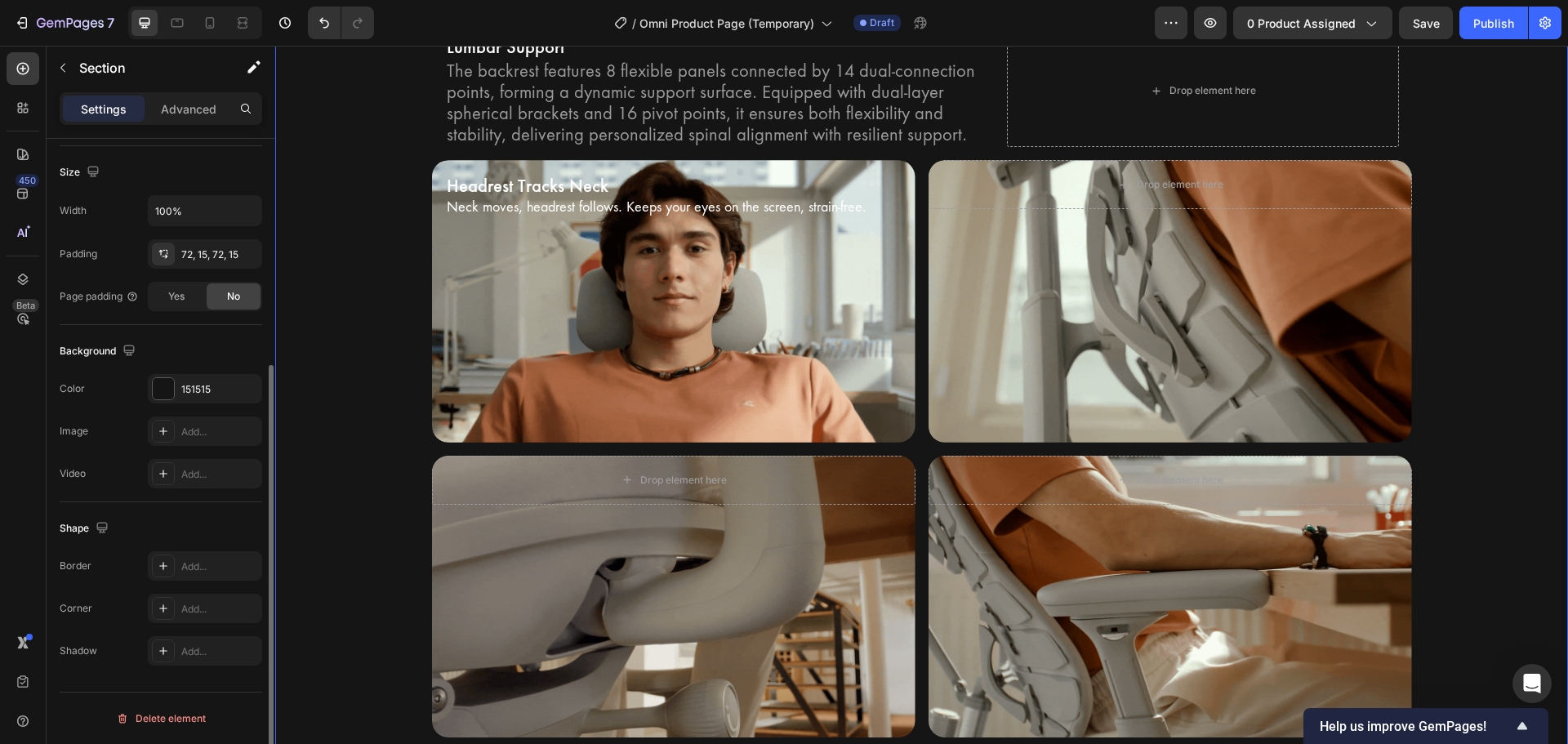
click at [279, 296] on div "Bionic FlexFit Backrest Heading Unrivaled comfort with Bionic FlexFit BackRest.…" at bounding box center [922, 332] width 1293 height 928
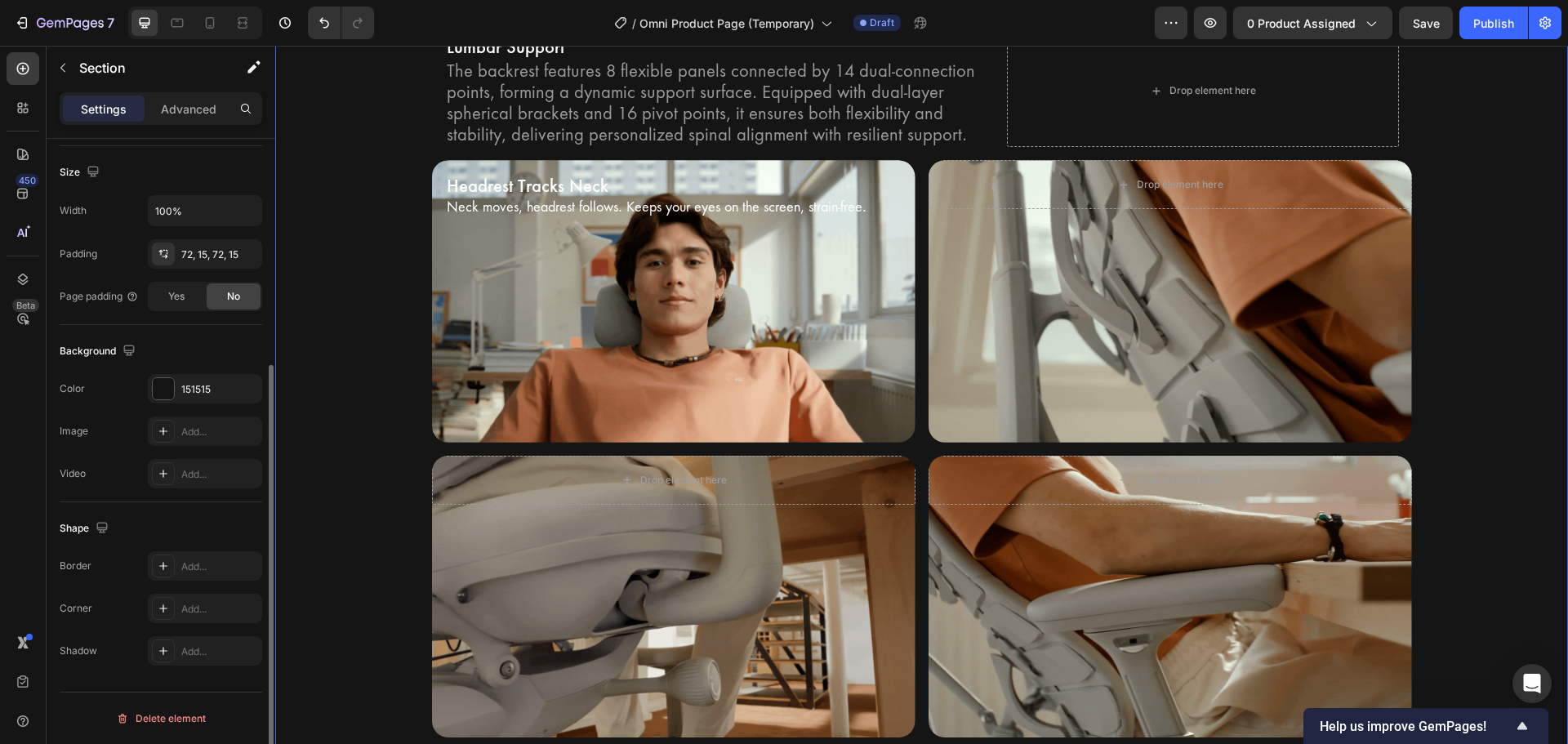
scroll to position [0, 0]
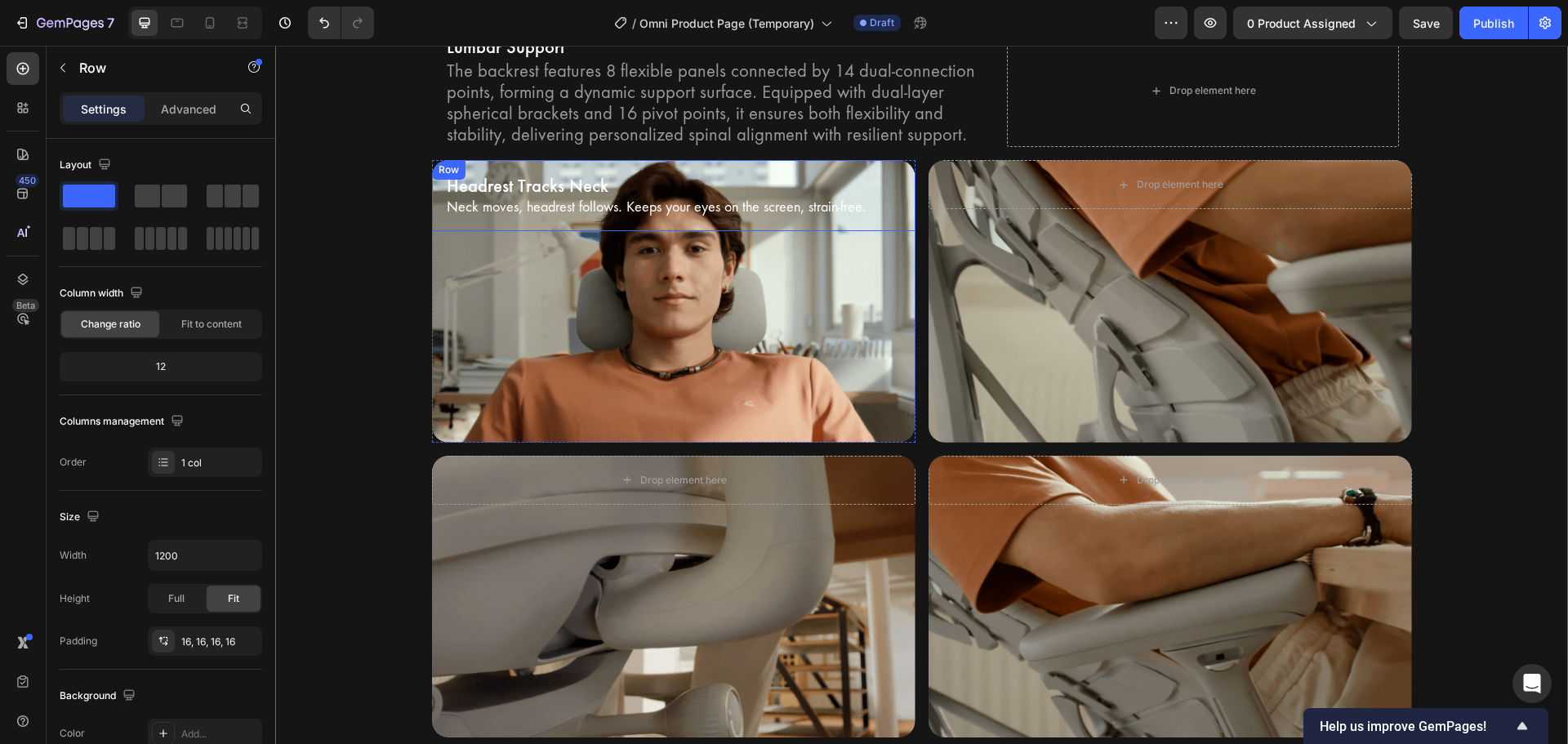
click at [565, 228] on div "Headrest Tracks Neck Text Block Neck moves, headrest follows. Keeps your eyes o…" at bounding box center [673, 195] width 484 height 71
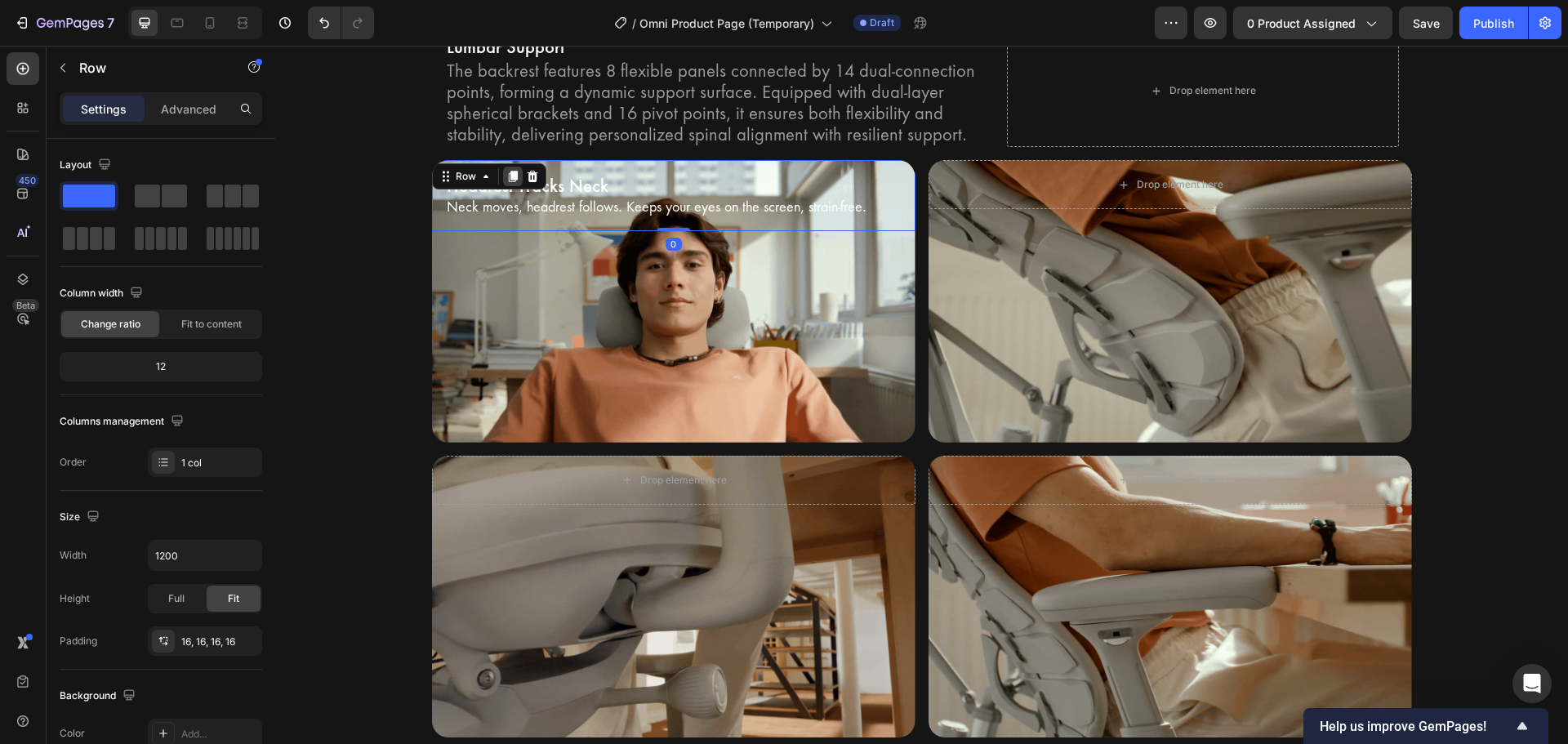
click at [506, 181] on icon at bounding box center [512, 176] width 13 height 13
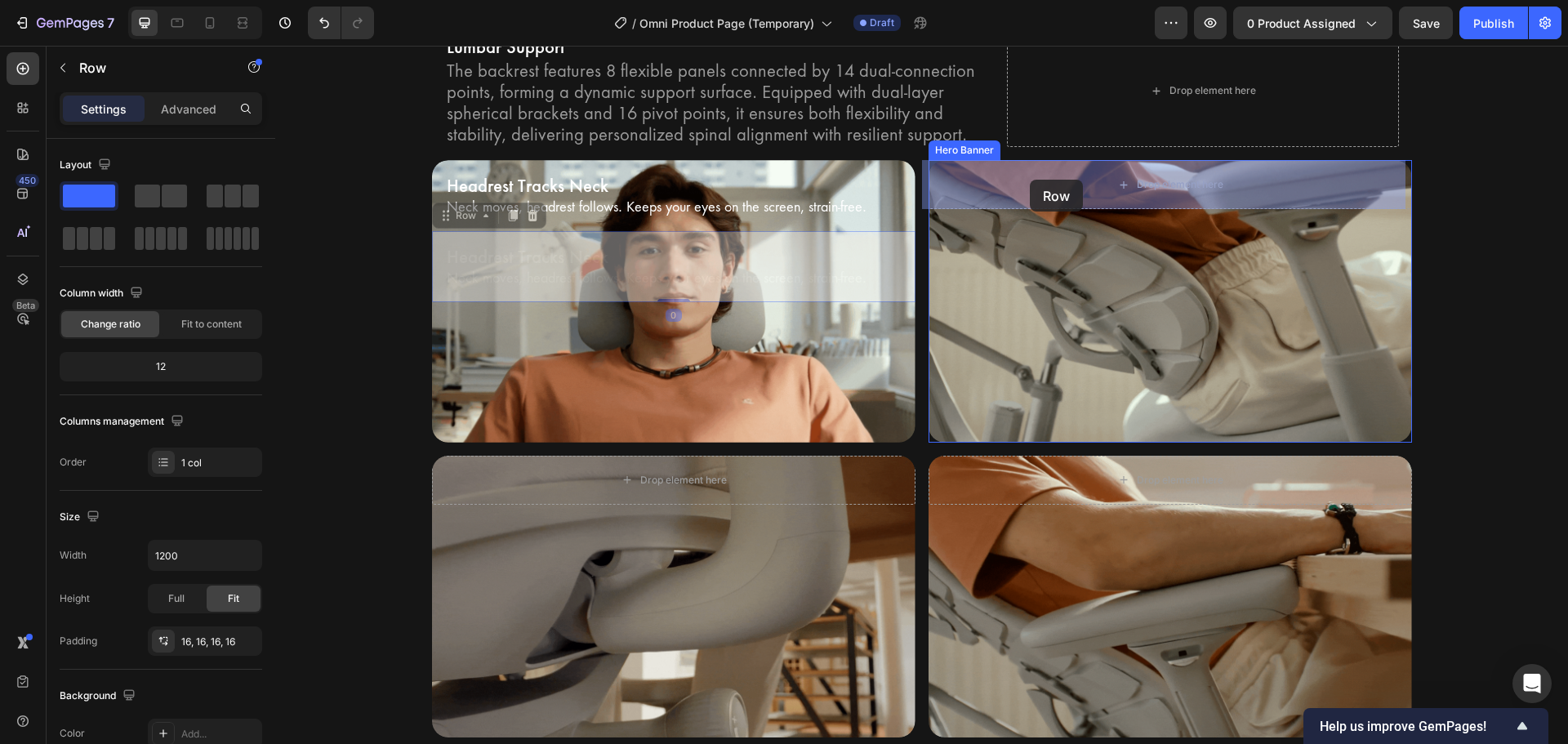
drag, startPoint x: 453, startPoint y: 224, endPoint x: 1029, endPoint y: 179, distance: 577.8
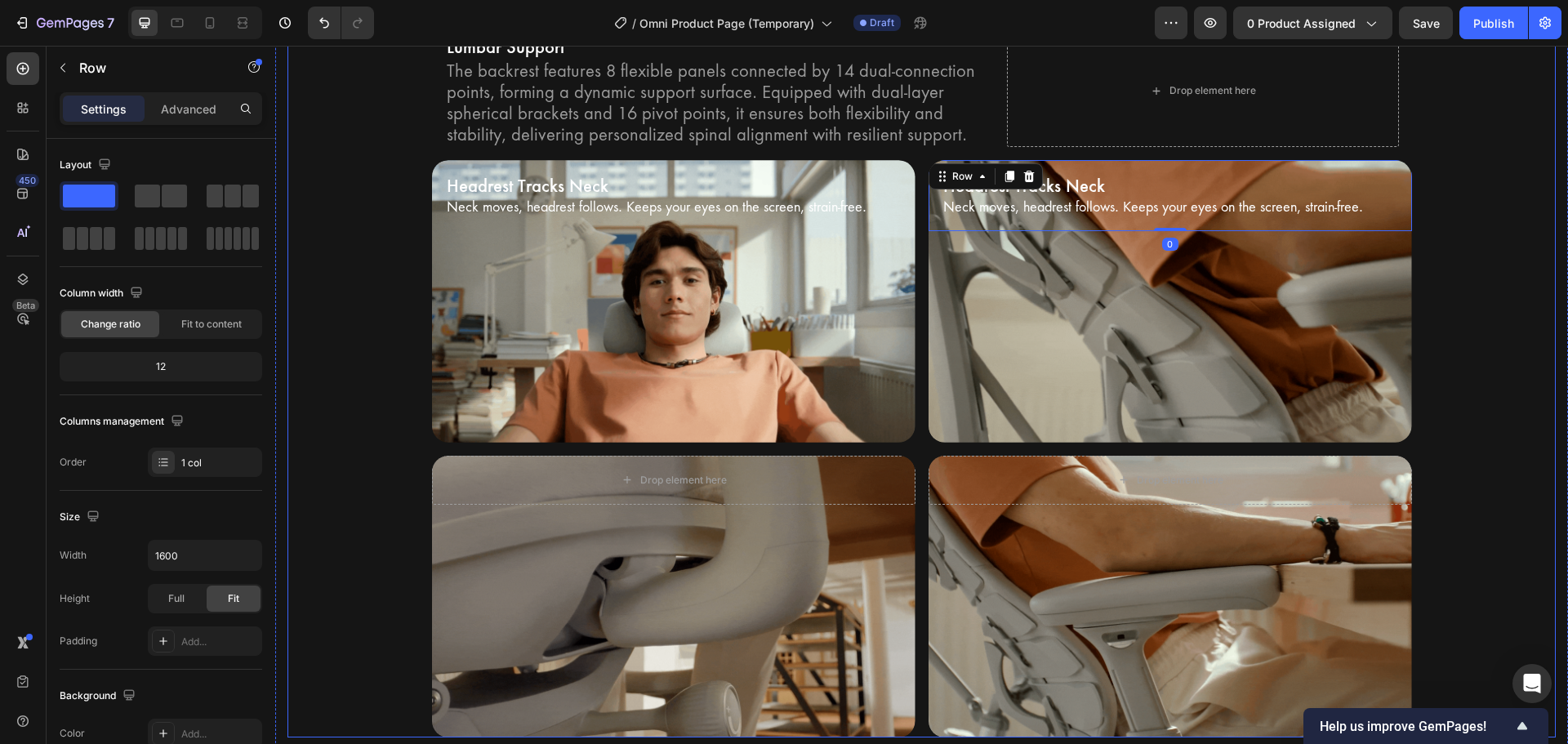
click at [1461, 218] on div "Bionic FlexFit Backrest Heading Unrivaled comfort with Bionic FlexFit BackRest.…" at bounding box center [922, 332] width 1268 height 810
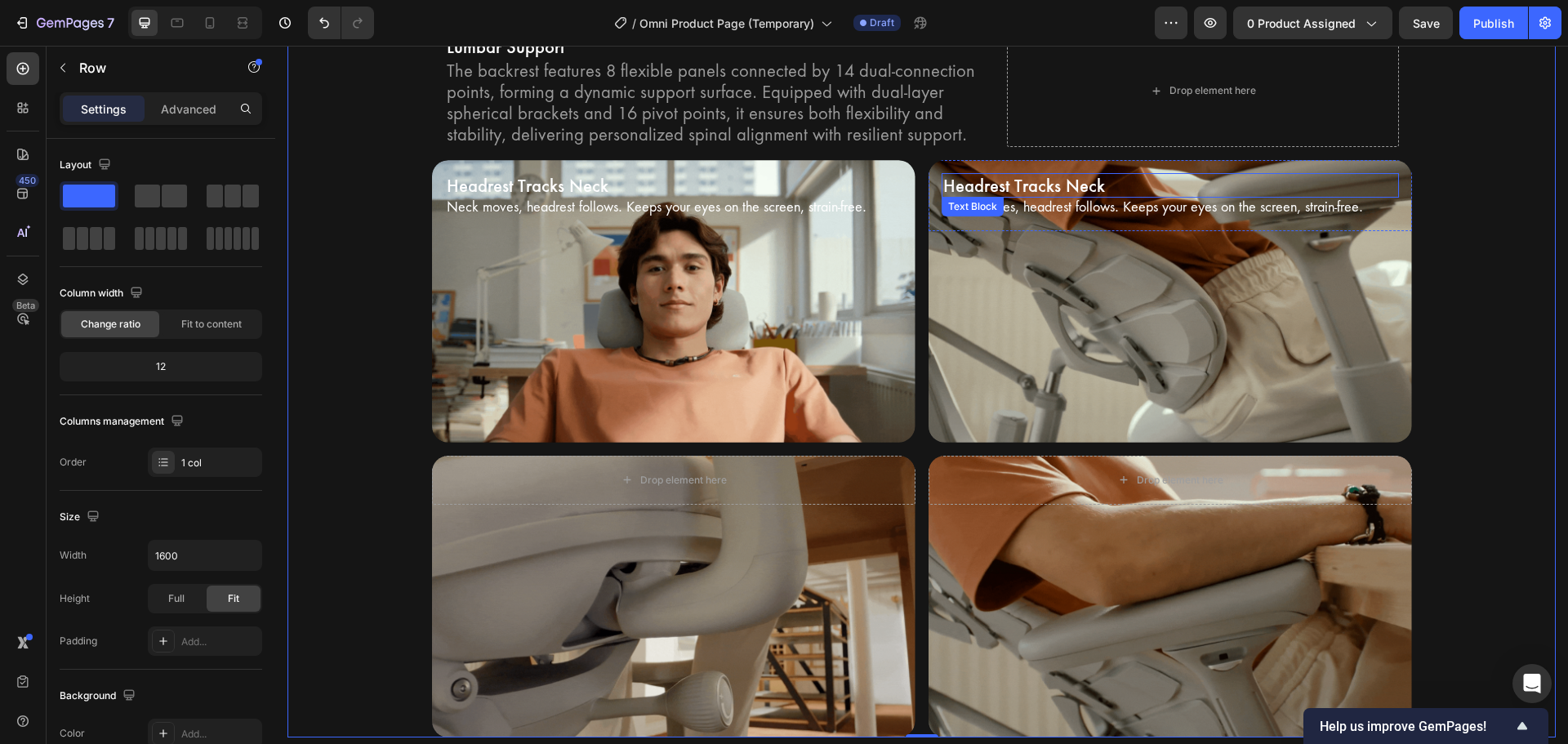
click at [962, 183] on p "Headrest Tracks Neck" at bounding box center [1169, 185] width 454 height 21
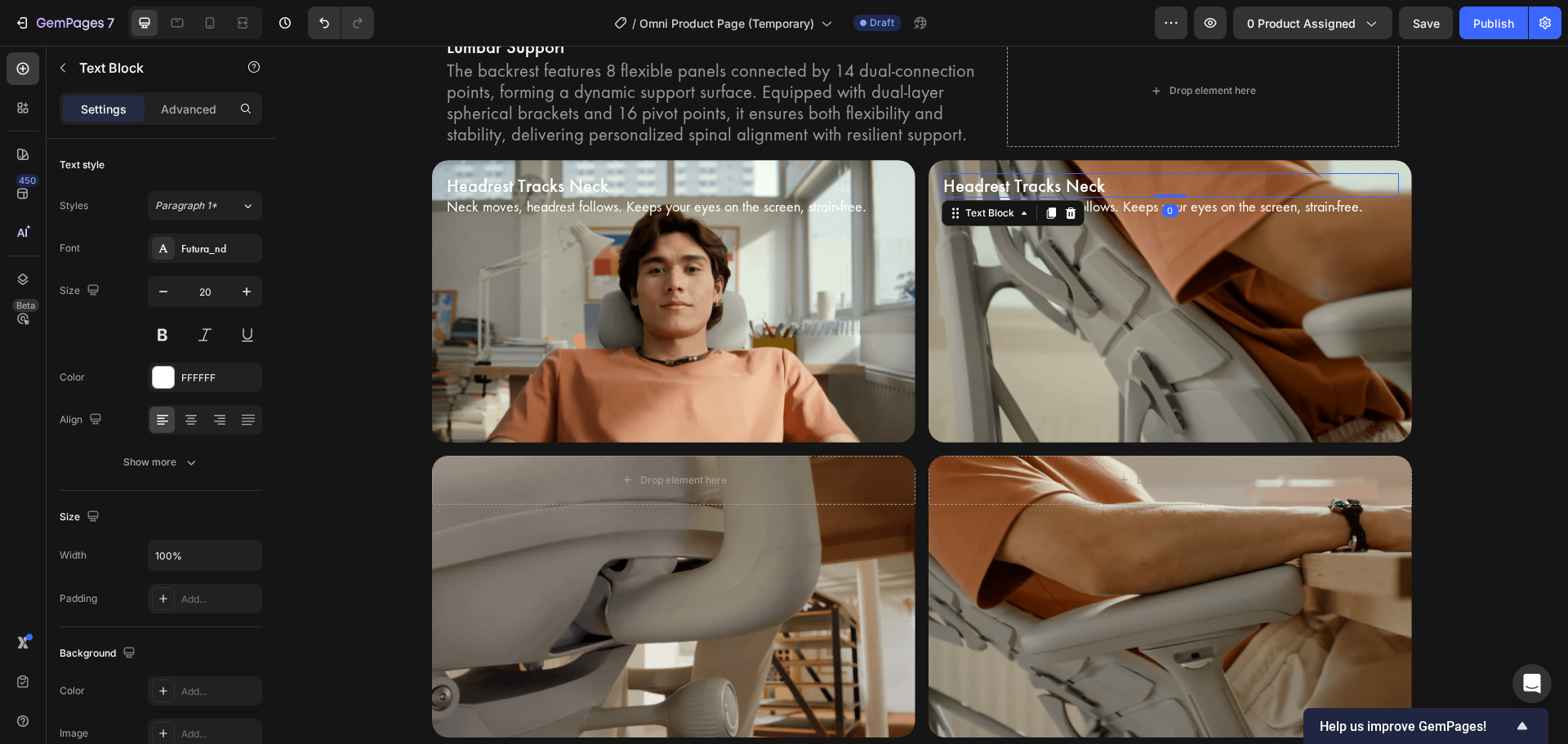
click at [962, 183] on p "Headrest Tracks Neck" at bounding box center [1169, 185] width 454 height 21
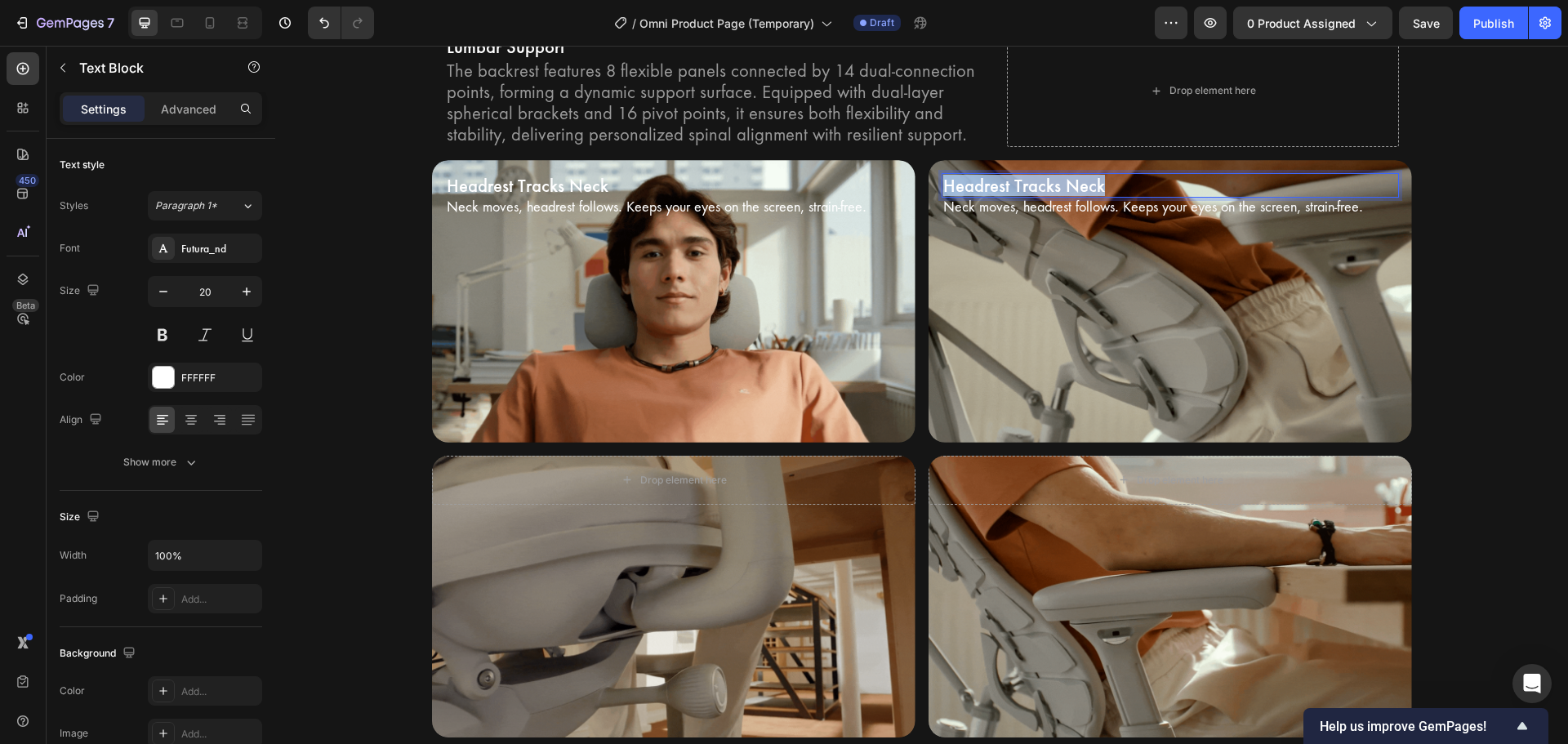
click at [962, 183] on p "Headrest Tracks Neck" at bounding box center [1169, 185] width 454 height 21
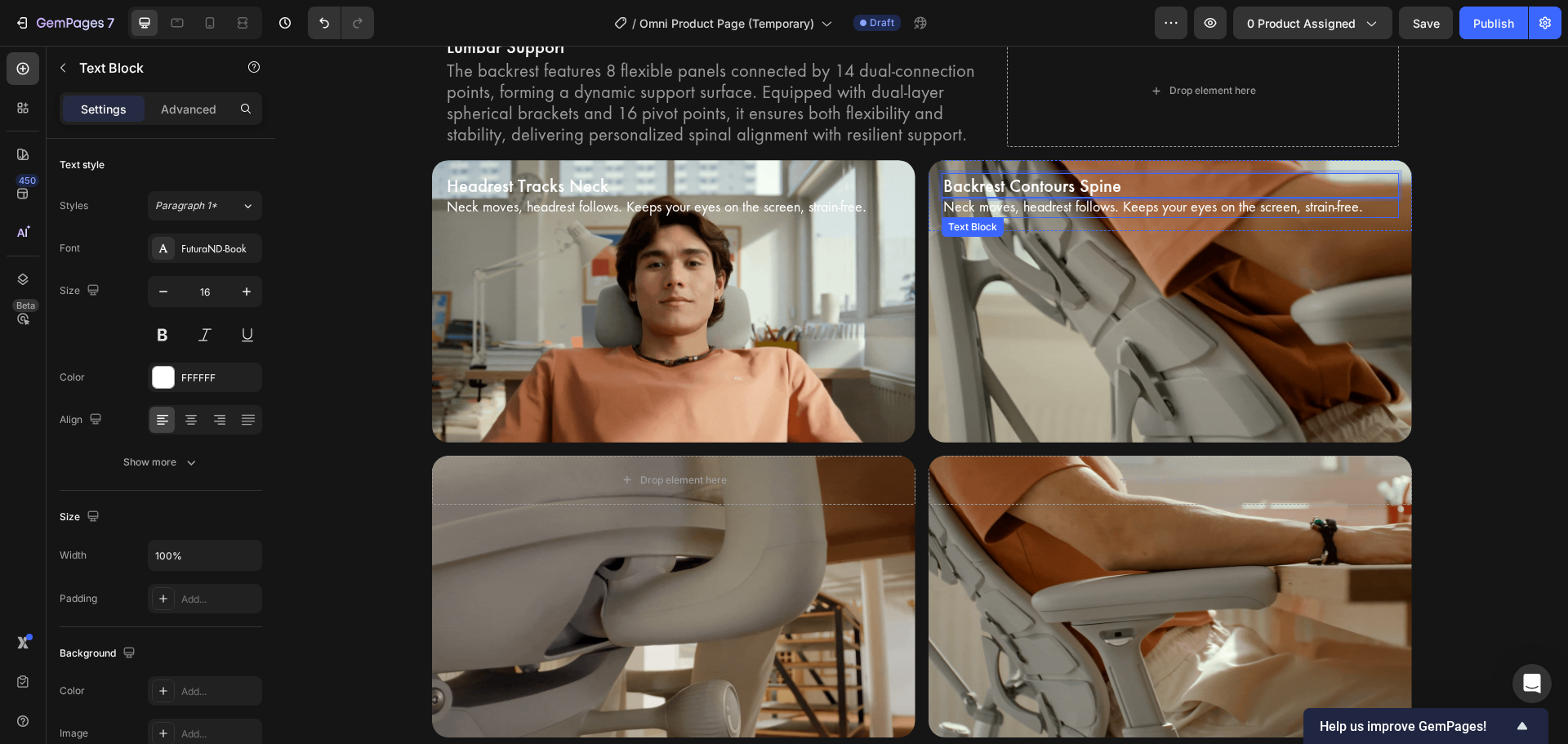
click at [1181, 205] on p "Neck moves, headrest follows. Keeps your eyes on the screen, strain-free." at bounding box center [1169, 208] width 454 height 17
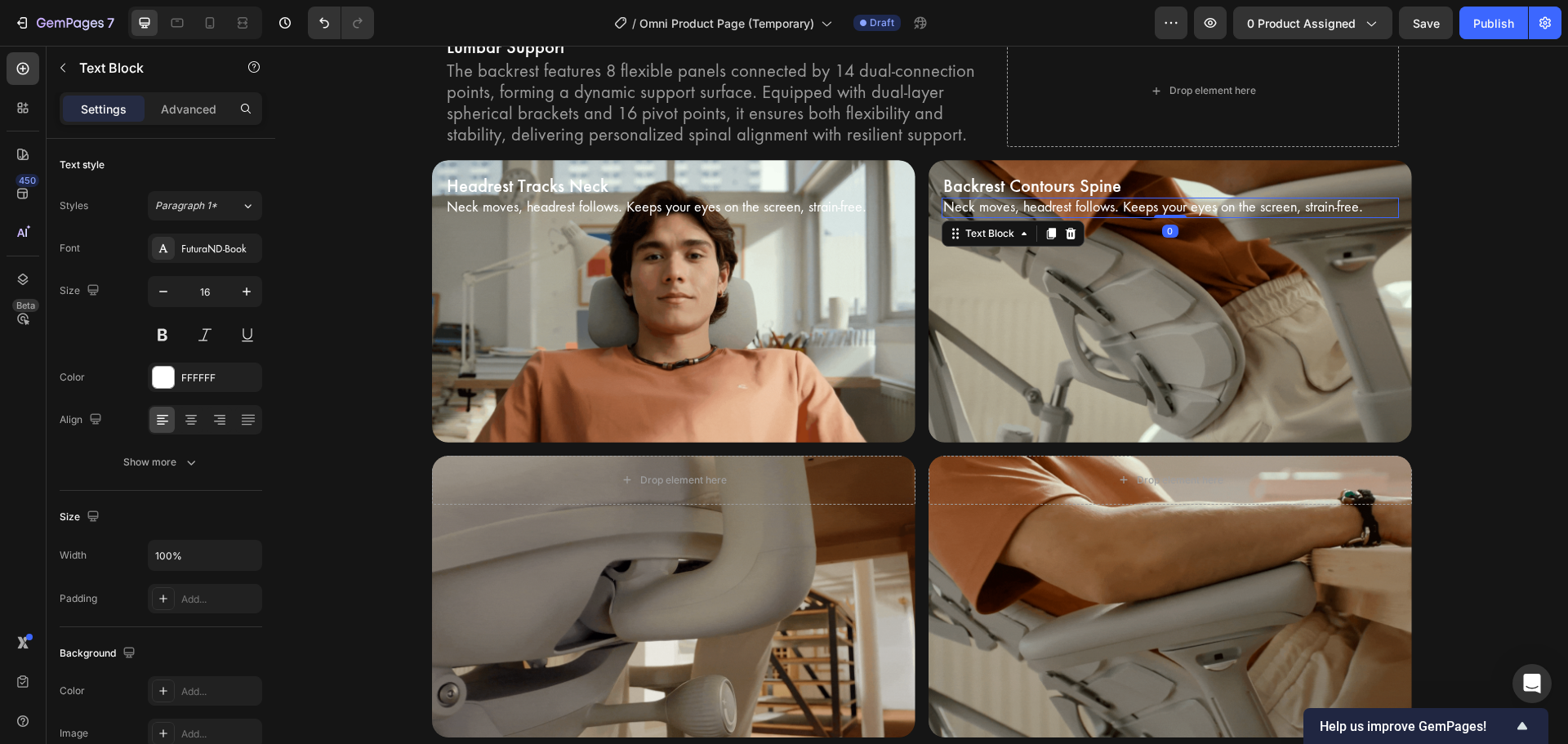
click at [1181, 205] on p "Neck moves, headrest follows. Keeps your eyes on the screen, strain-free." at bounding box center [1169, 208] width 454 height 17
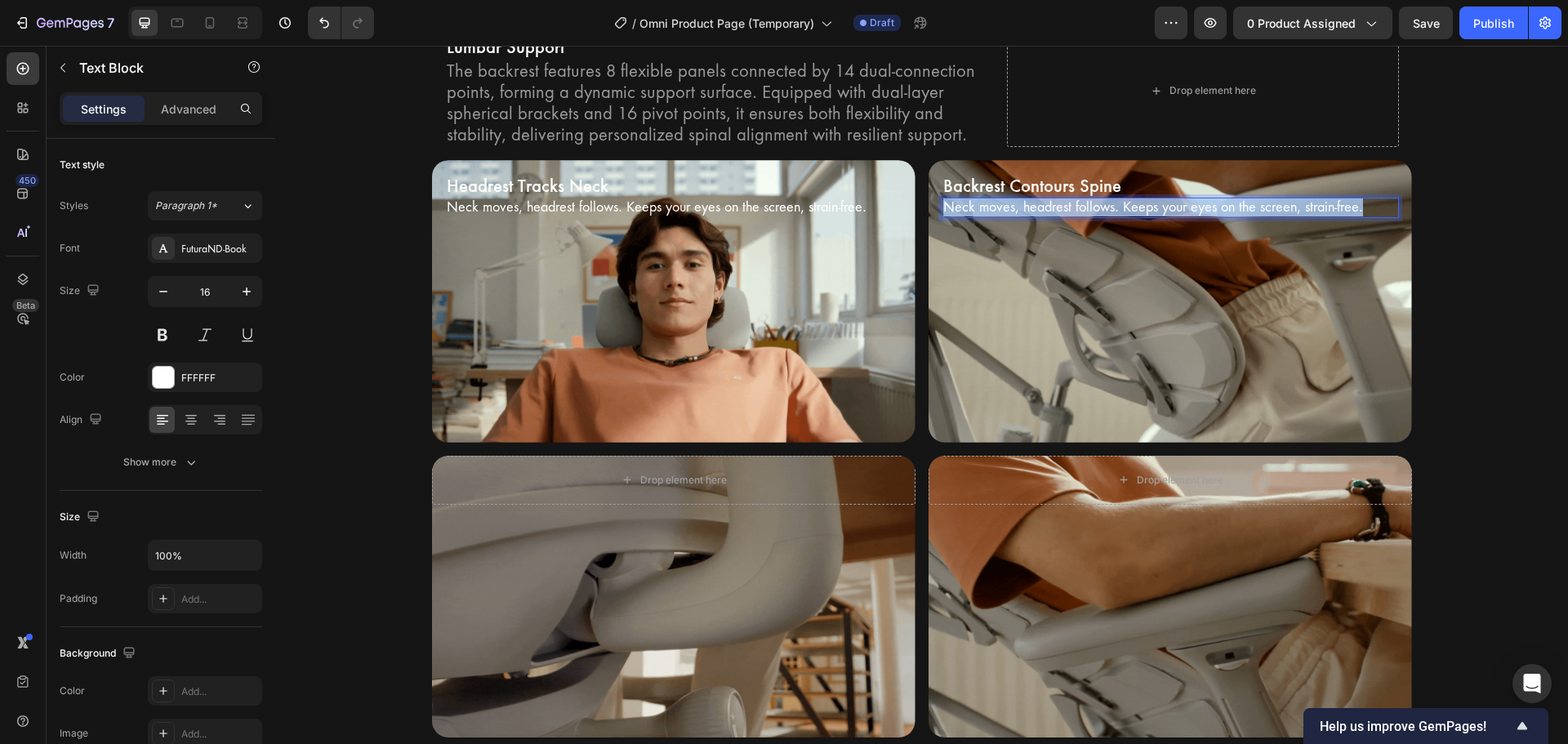
click at [1181, 205] on p "Neck moves, headrest follows. Keeps your eyes on the screen, strain-free." at bounding box center [1169, 208] width 454 height 17
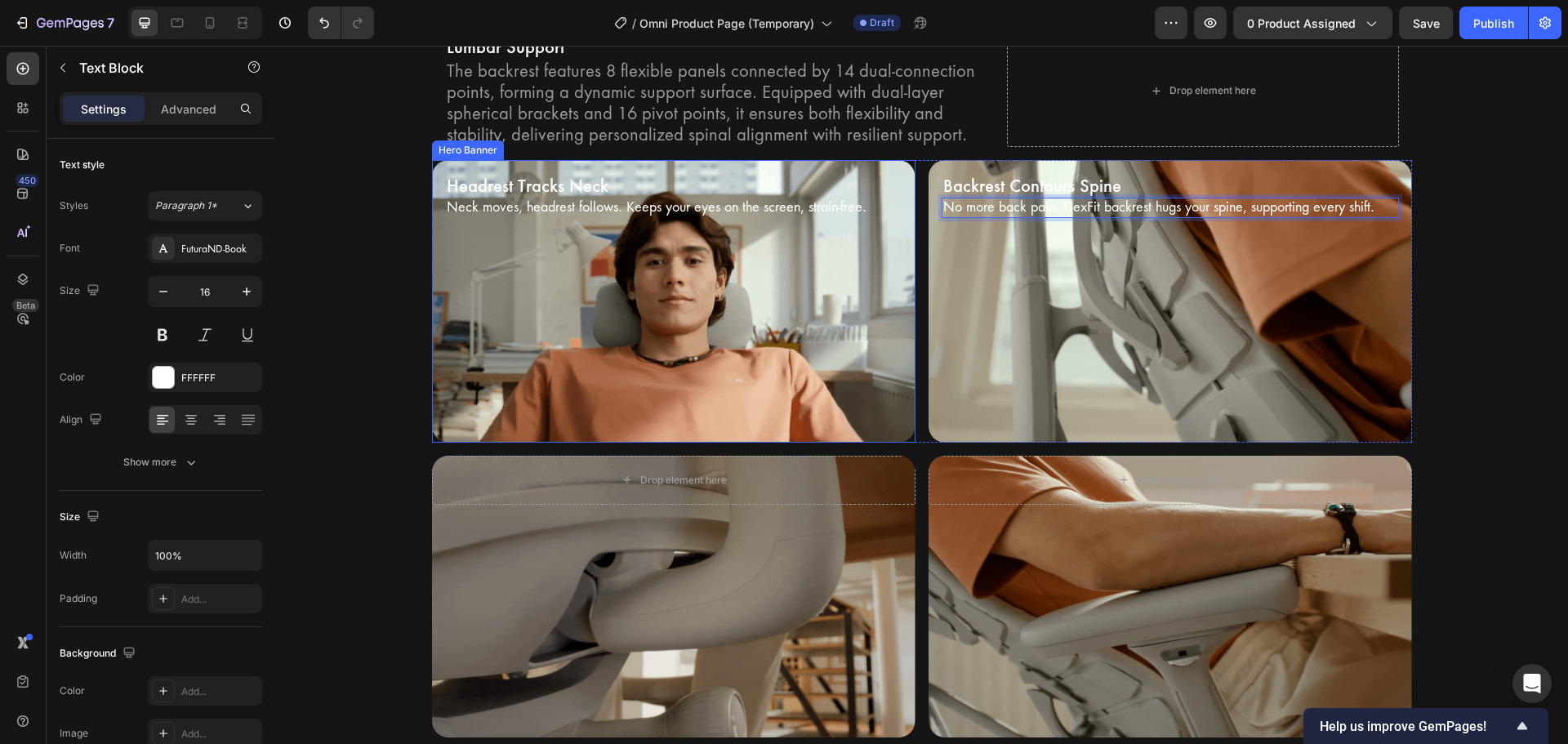
scroll to position [3608, 0]
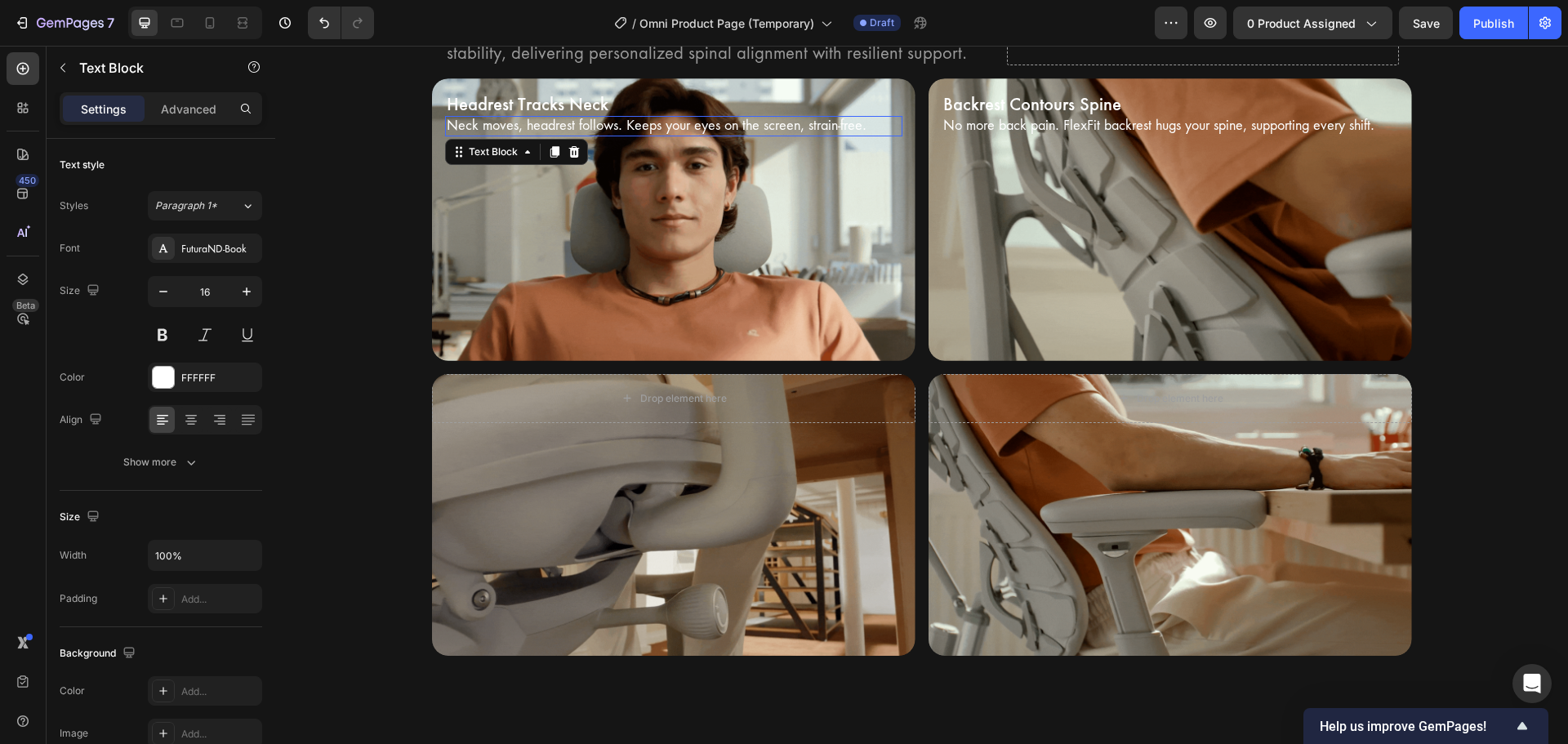
click at [579, 135] on p "Neck moves, headrest follows. Keeps your eyes on the screen, strain-free." at bounding box center [673, 126] width 454 height 17
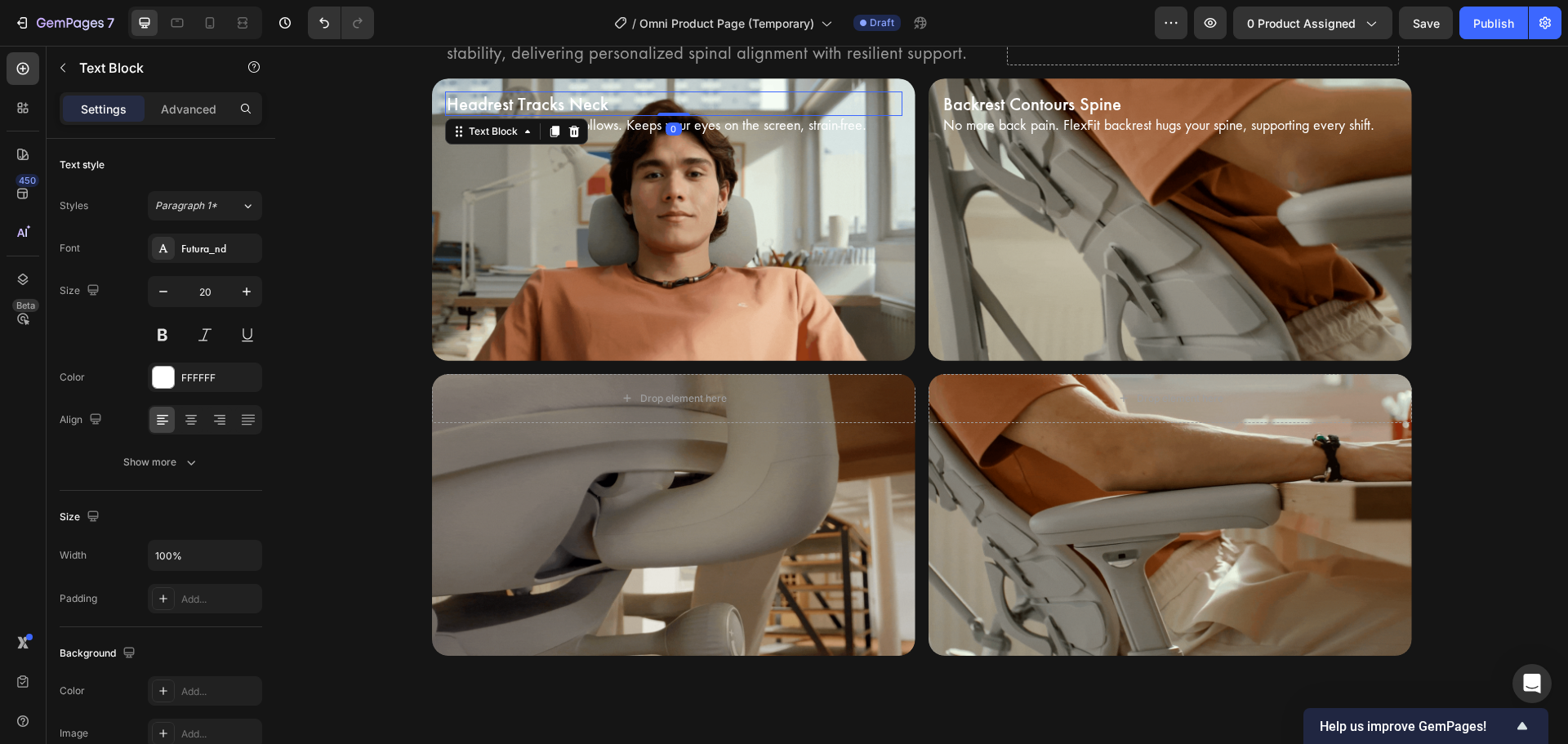
click at [591, 94] on p "Headrest Tracks Neck" at bounding box center [673, 103] width 454 height 21
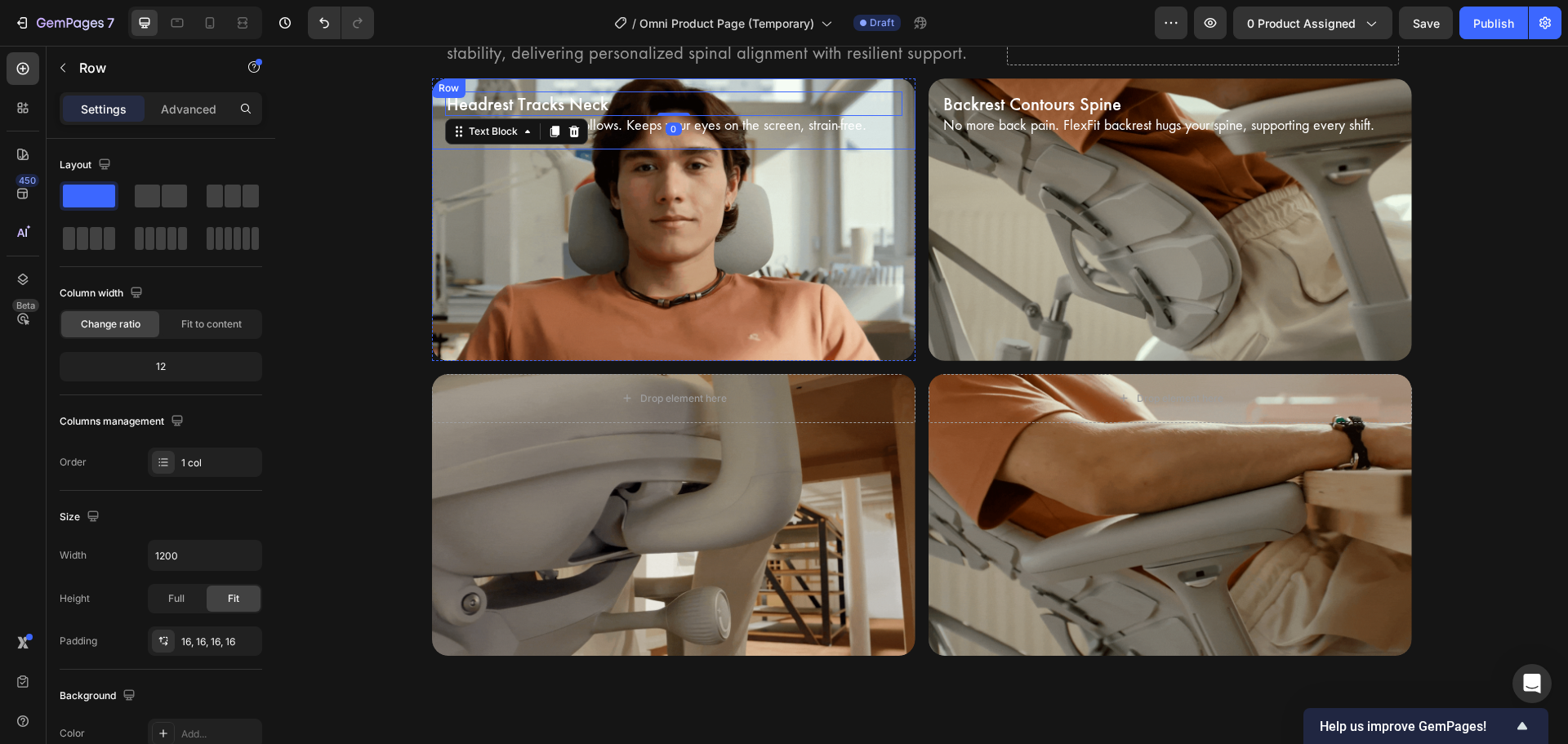
click at [444, 149] on div "Headrest Tracks Neck Text Block 0 Neck moves, headrest follows. Keeps your eyes…" at bounding box center [673, 114] width 484 height 71
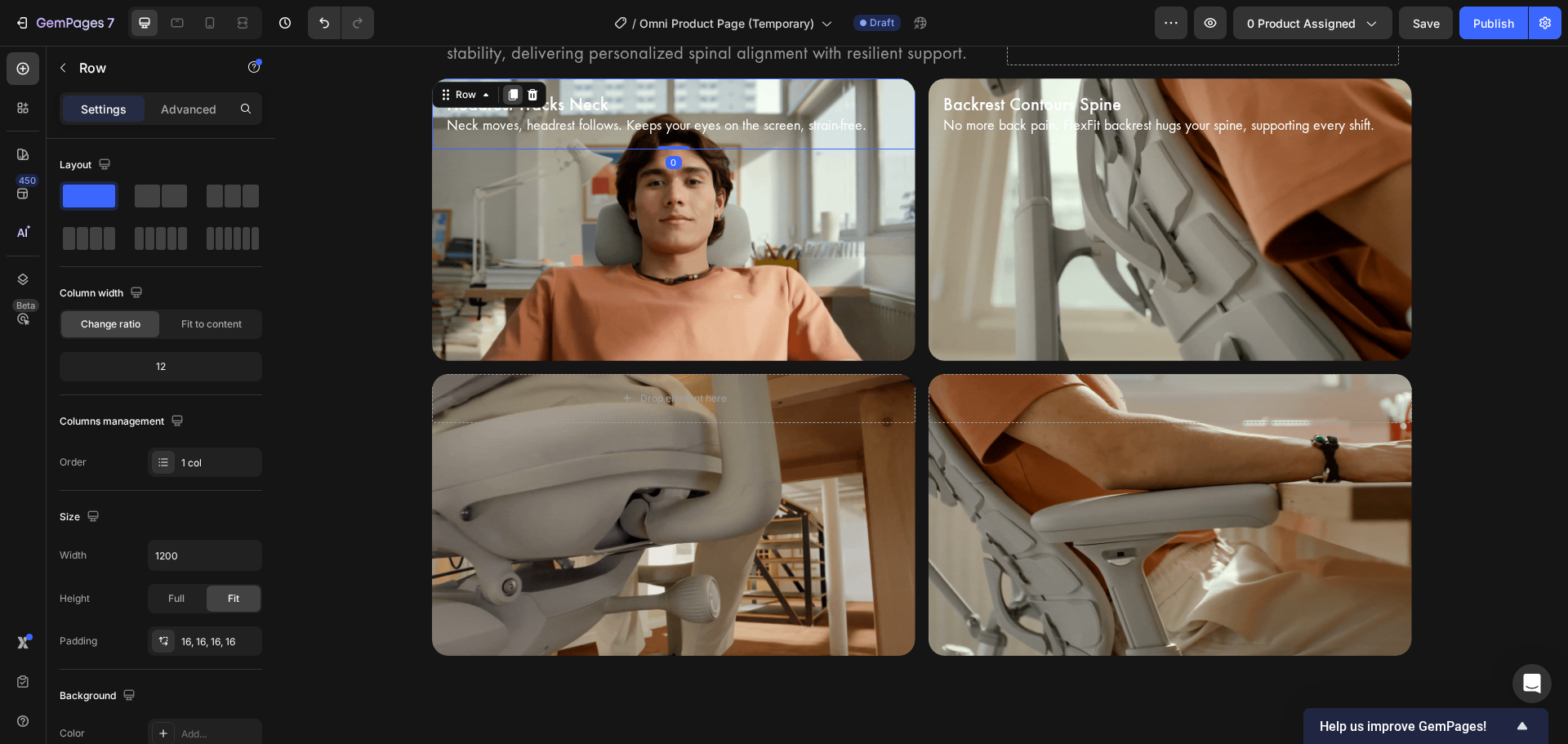
click at [510, 92] on icon at bounding box center [512, 95] width 9 height 11
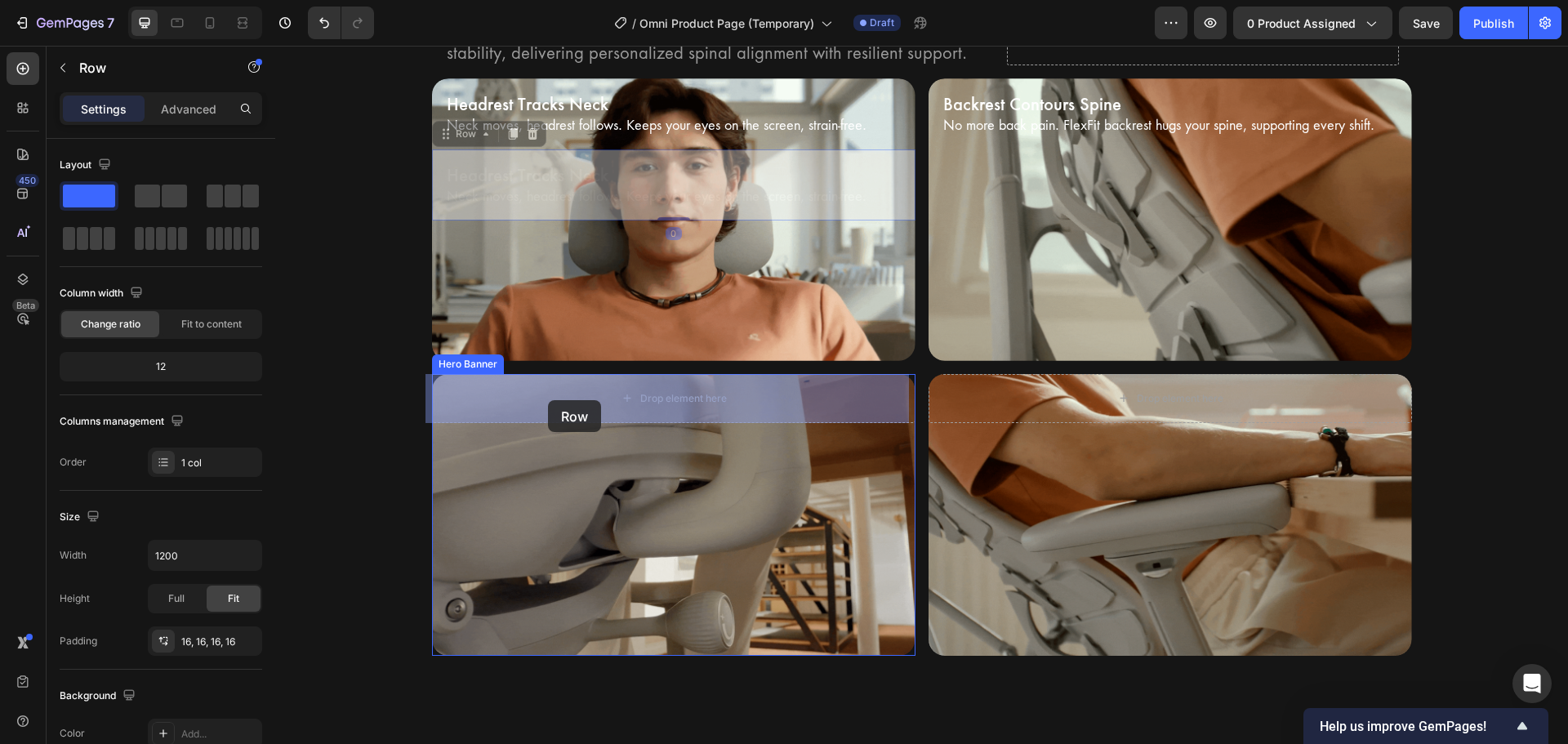
drag, startPoint x: 465, startPoint y: 135, endPoint x: 548, endPoint y: 400, distance: 277.7
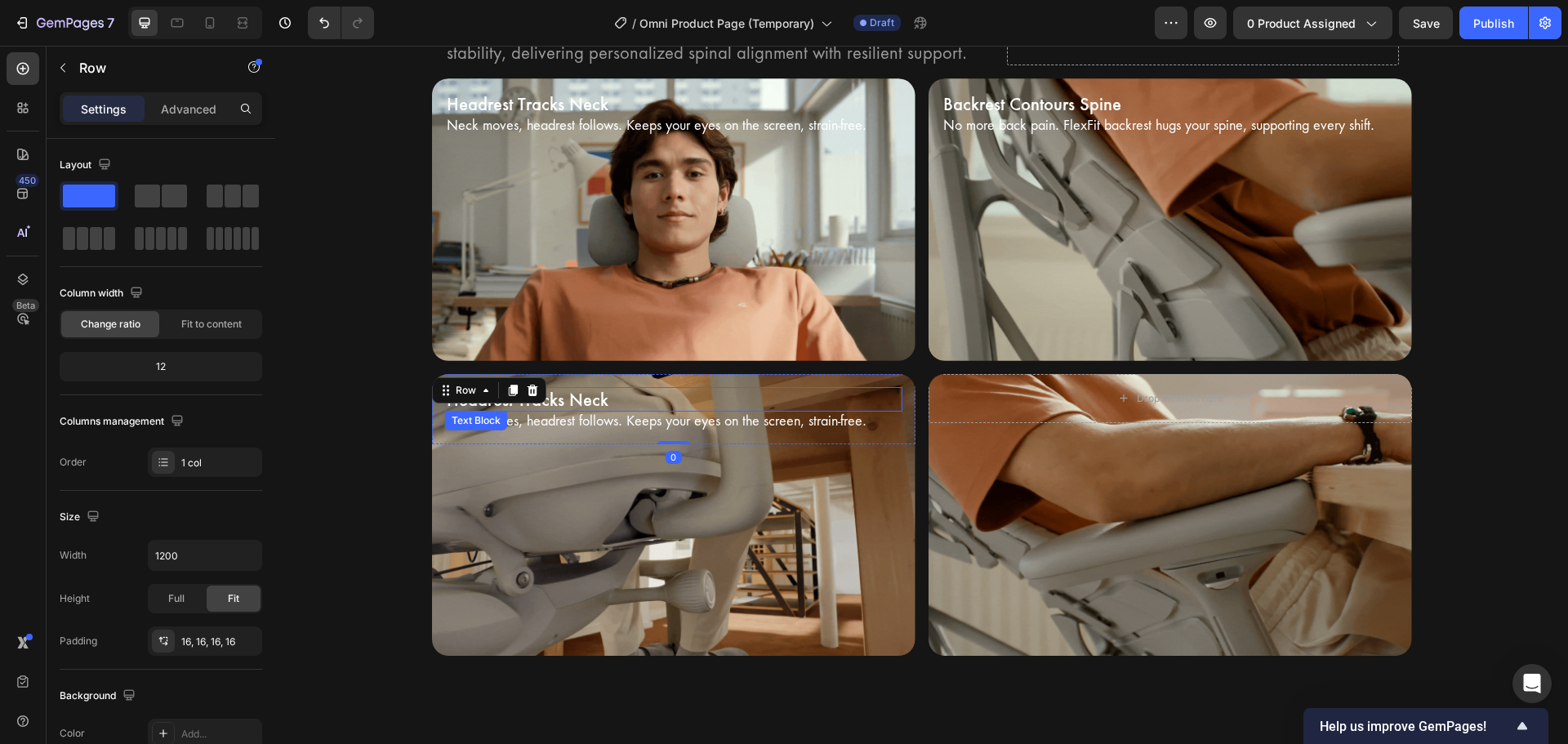
click at [561, 401] on p "Headrest Tracks Neck" at bounding box center [673, 399] width 454 height 21
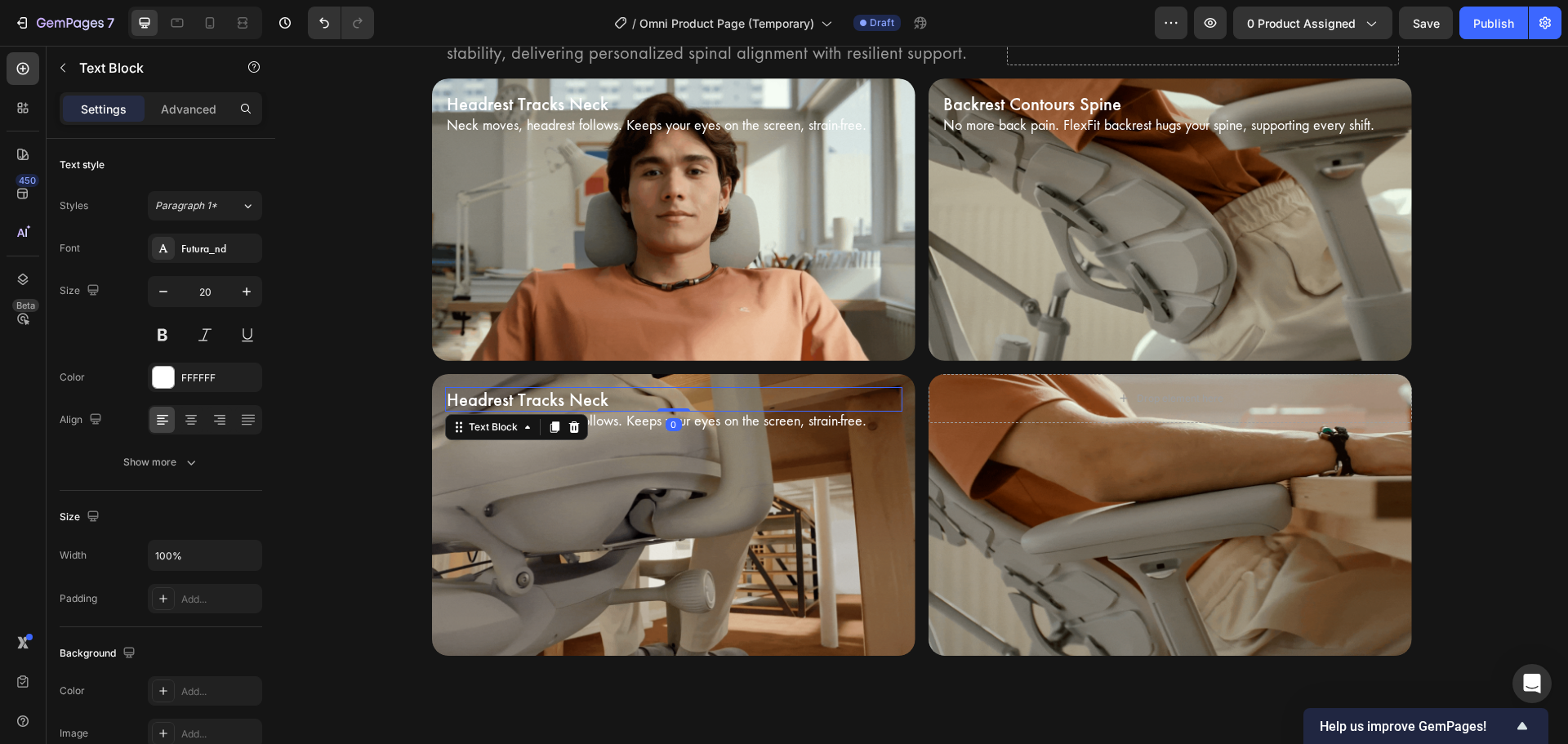
click at [561, 401] on p "Headrest Tracks Neck" at bounding box center [673, 399] width 454 height 21
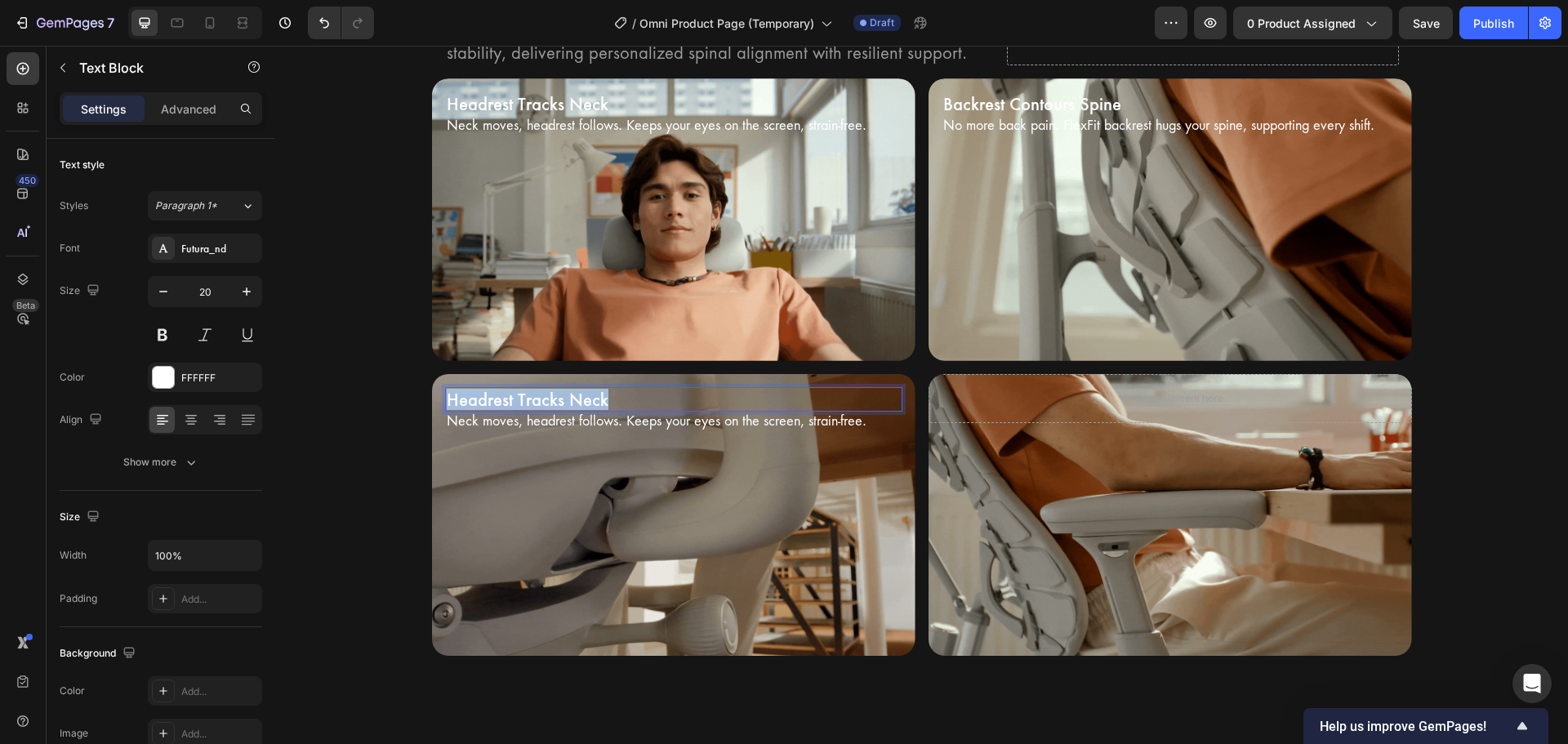
click at [561, 400] on p "Headrest Tracks Neck" at bounding box center [673, 399] width 454 height 21
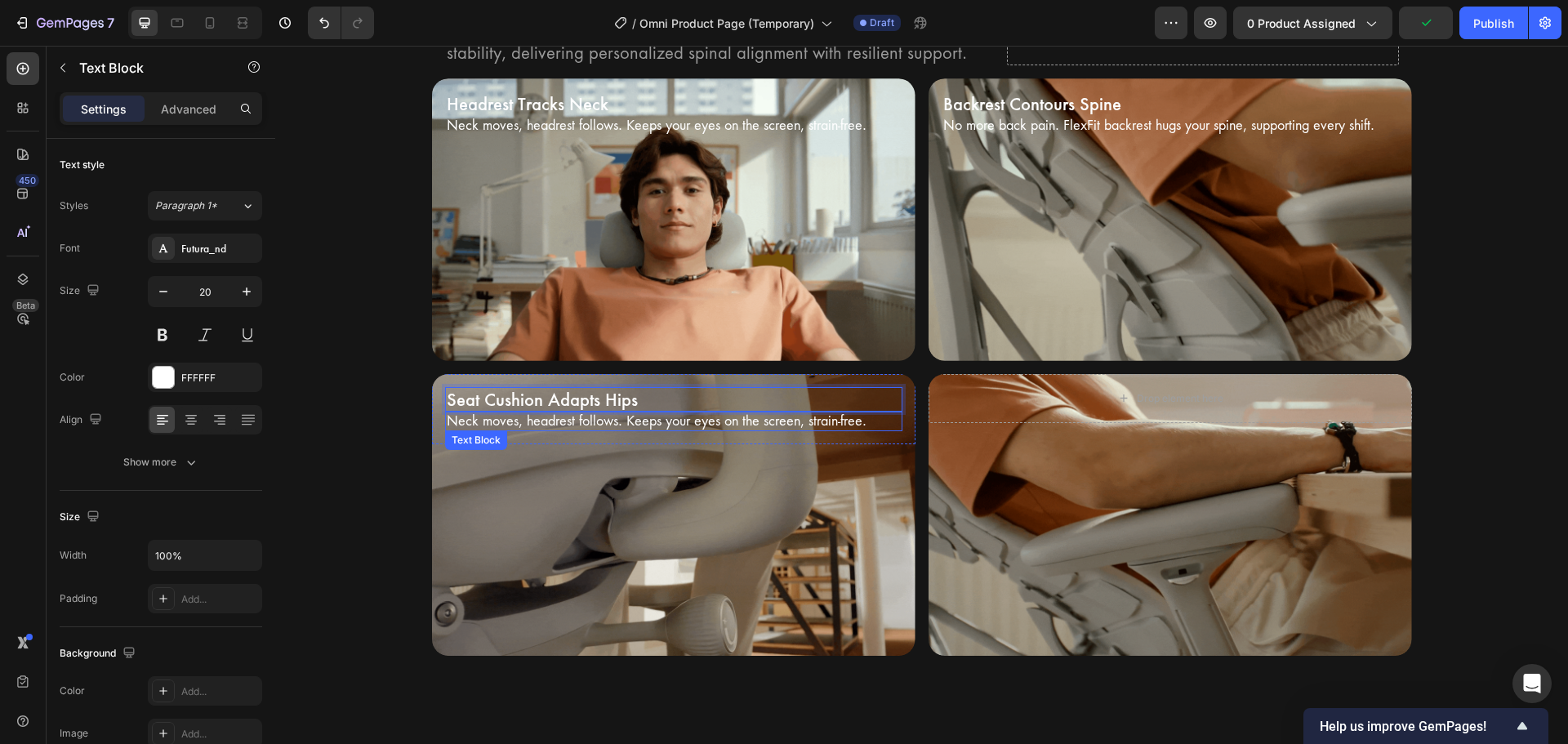
click at [533, 421] on p "Neck moves, headrest follows. Keeps your eyes on the screen, strain-free." at bounding box center [673, 421] width 454 height 17
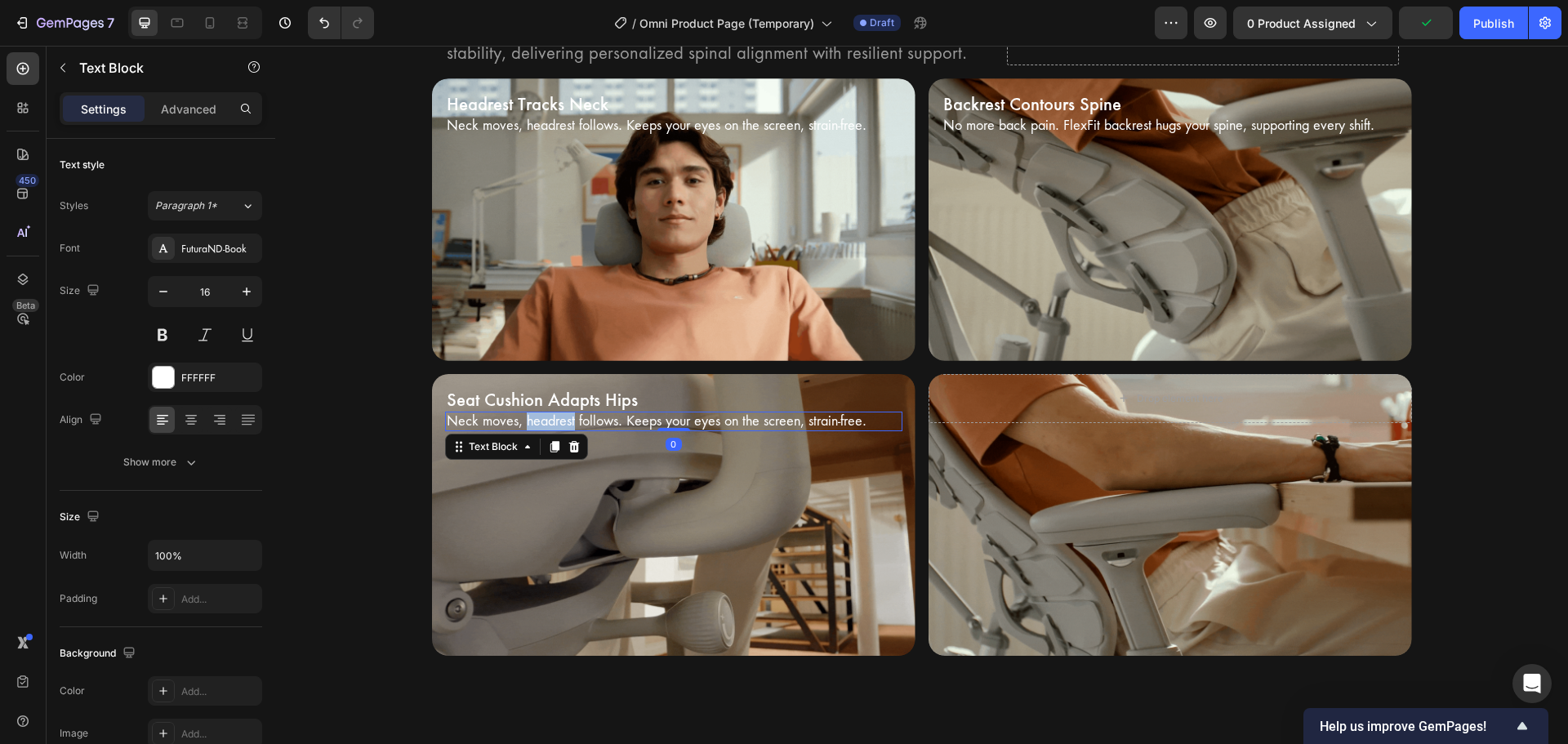
click at [534, 421] on p "Neck moves, headrest follows. Keeps your eyes on the screen, strain-free." at bounding box center [673, 421] width 454 height 17
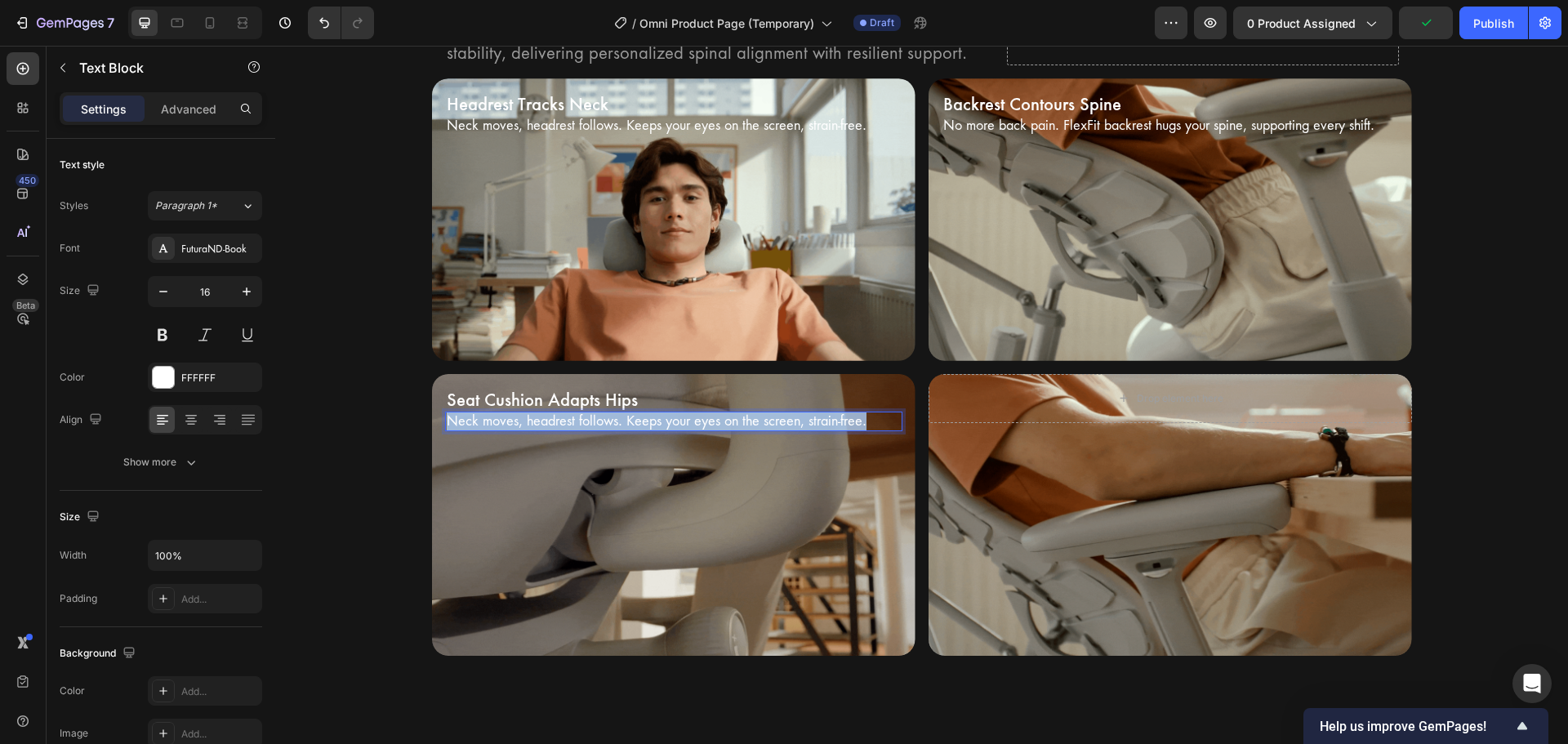
click at [534, 421] on p "Neck moves, headrest follows. Keeps your eyes on the screen, strain-free." at bounding box center [673, 421] width 454 height 17
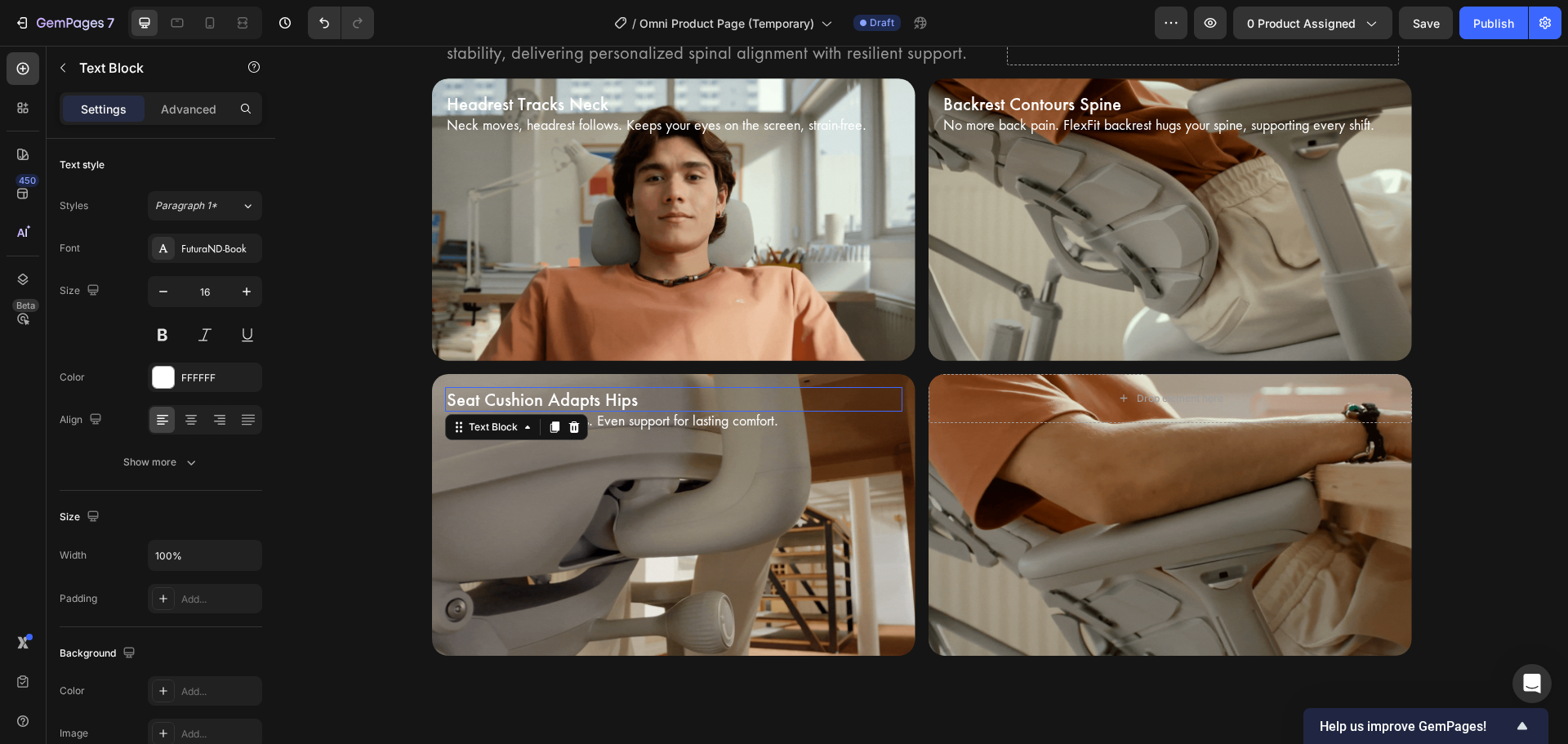
click at [773, 400] on p "Seat Cushion Adapts Hips" at bounding box center [673, 399] width 454 height 21
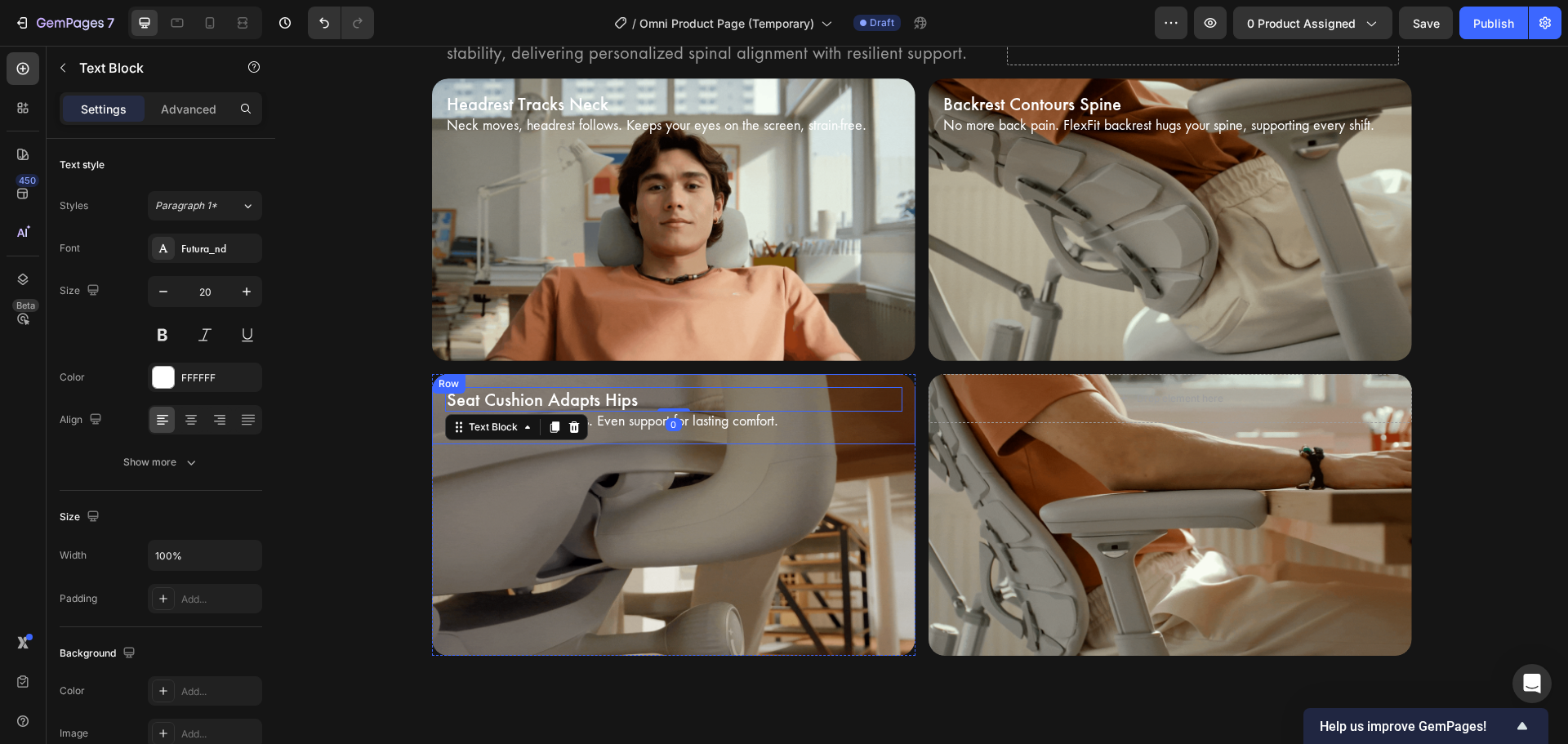
click at [775, 439] on div "Seat Cushion Adapts Hips Text Block 0 Hips shift, cushion adjusts. Even support…" at bounding box center [673, 409] width 484 height 71
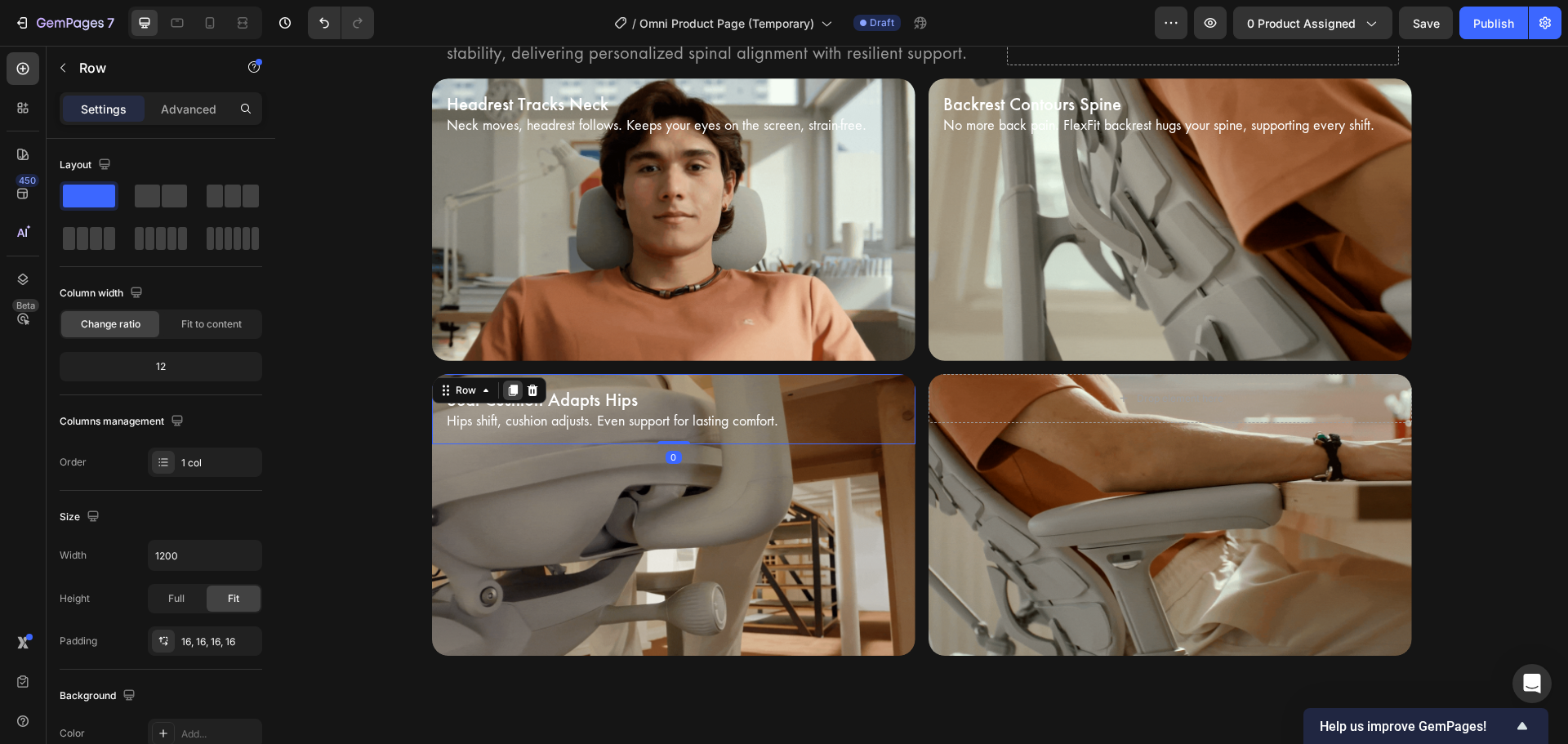
click at [508, 386] on icon at bounding box center [512, 390] width 9 height 11
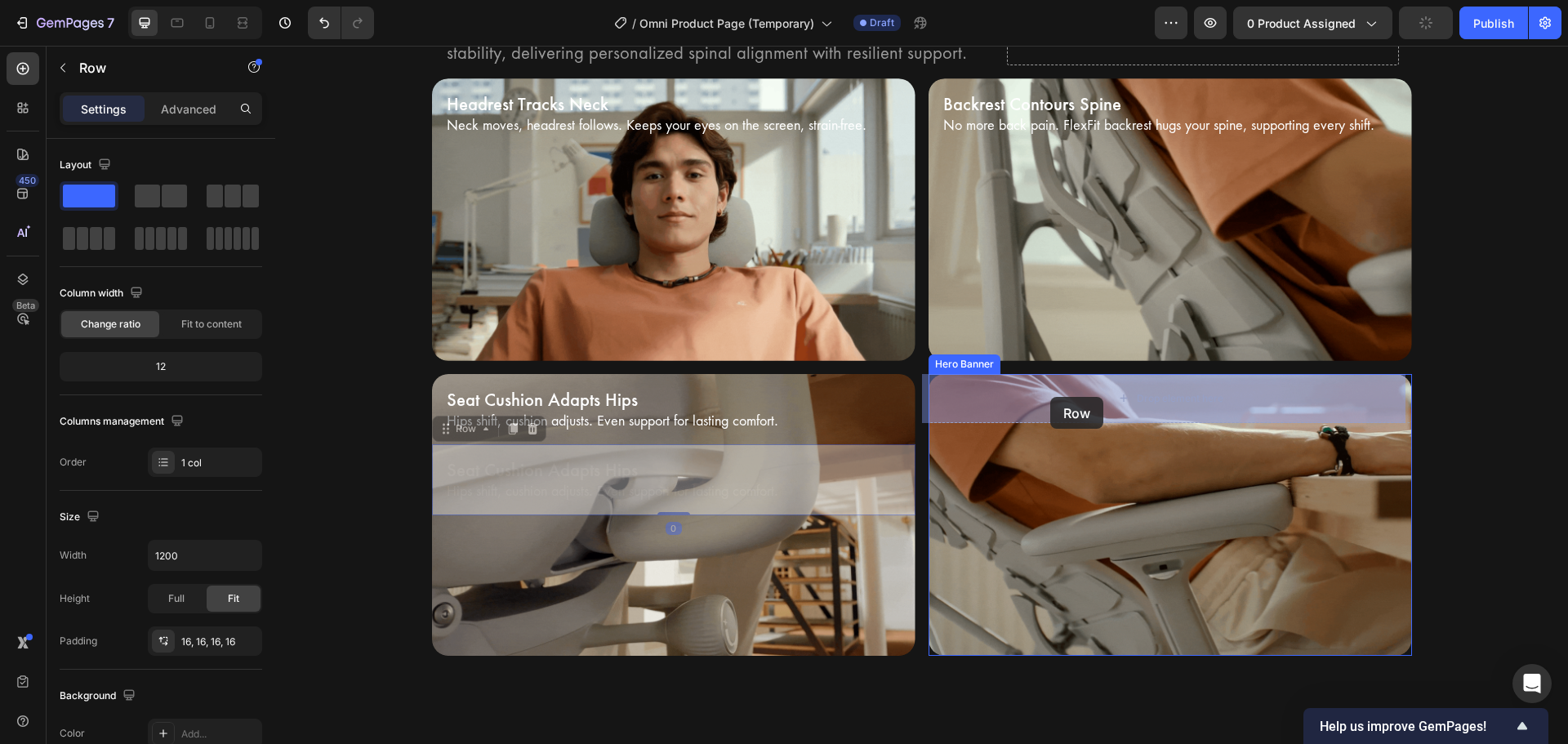
drag, startPoint x: 459, startPoint y: 428, endPoint x: 1050, endPoint y: 397, distance: 591.8
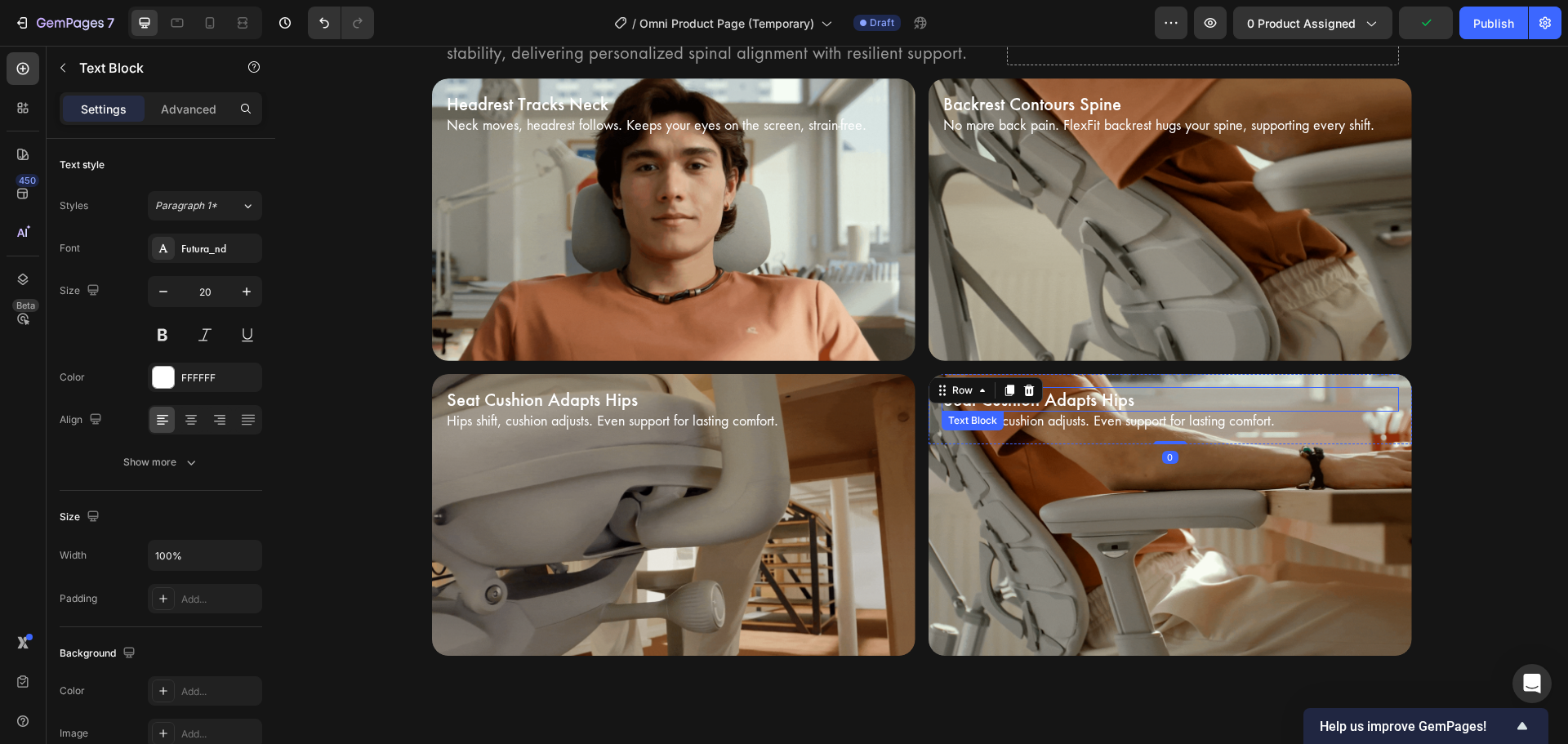
click at [1051, 397] on p "Seat Cushion Adapts Hips" at bounding box center [1169, 399] width 454 height 21
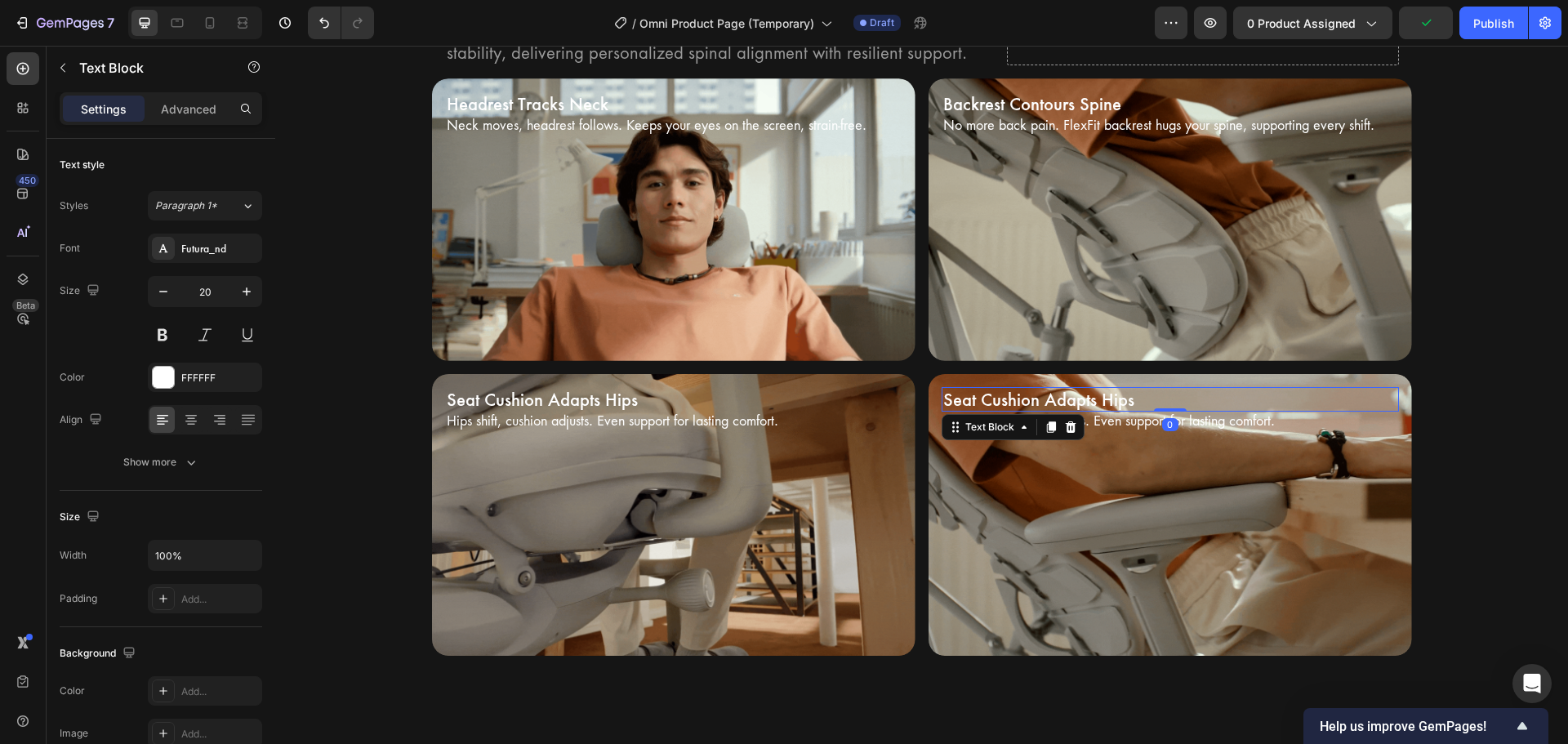
click at [1051, 397] on p "Seat Cushion Adapts Hips" at bounding box center [1169, 399] width 454 height 21
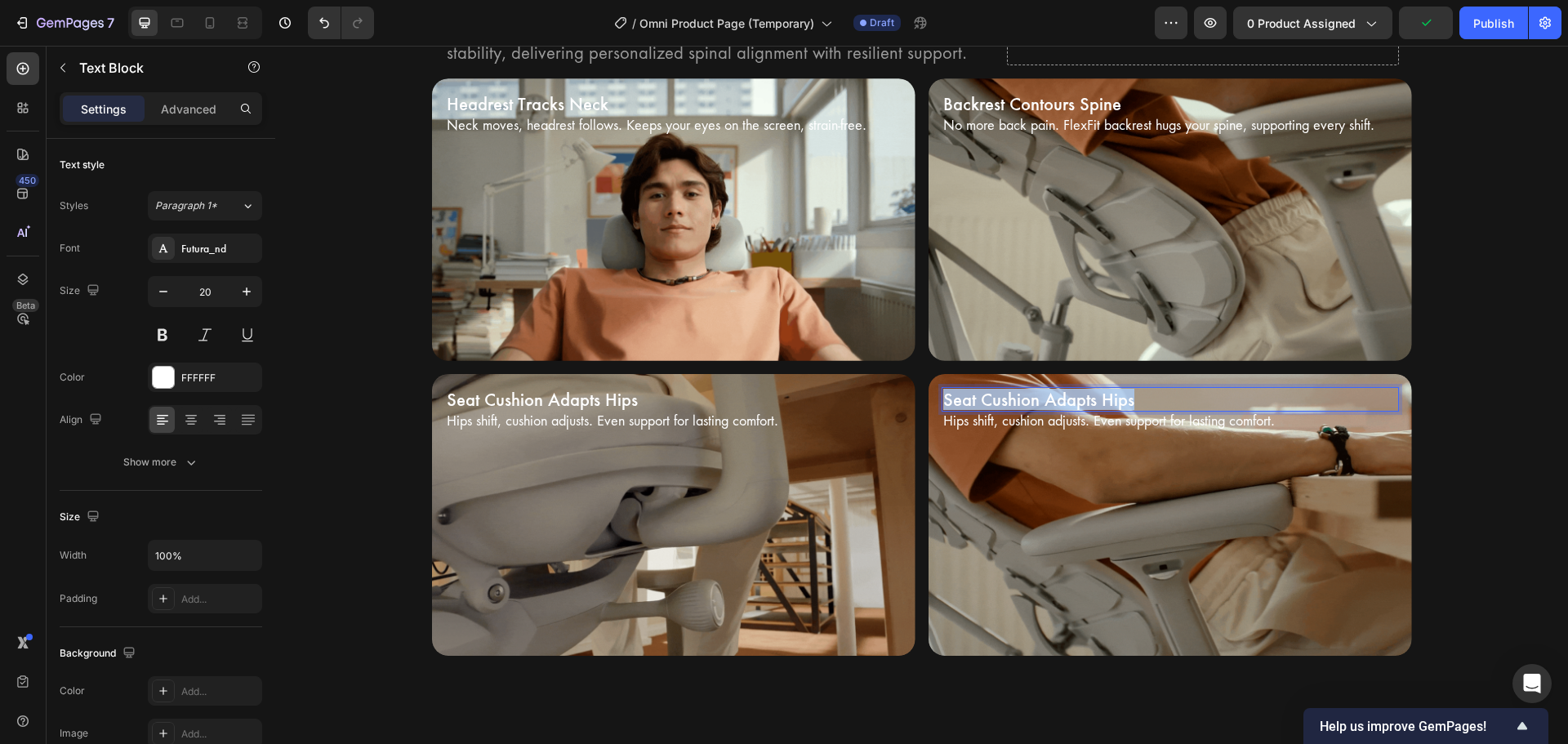
click at [1051, 397] on p "Seat Cushion Adapts Hips" at bounding box center [1169, 399] width 454 height 21
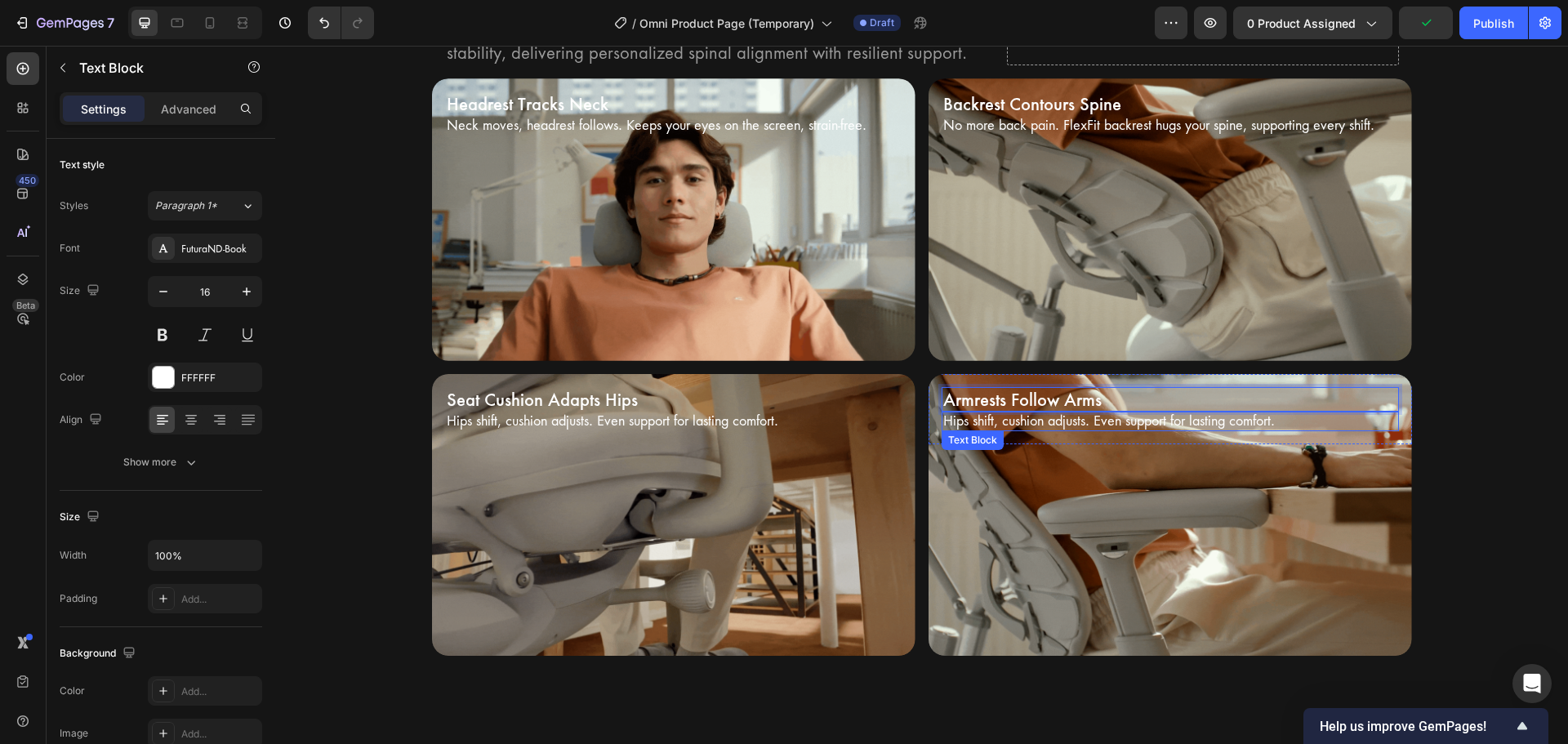
click at [1034, 420] on p "Hips shift, cushion adjusts. Even support for lasting comfort." at bounding box center [1169, 421] width 454 height 17
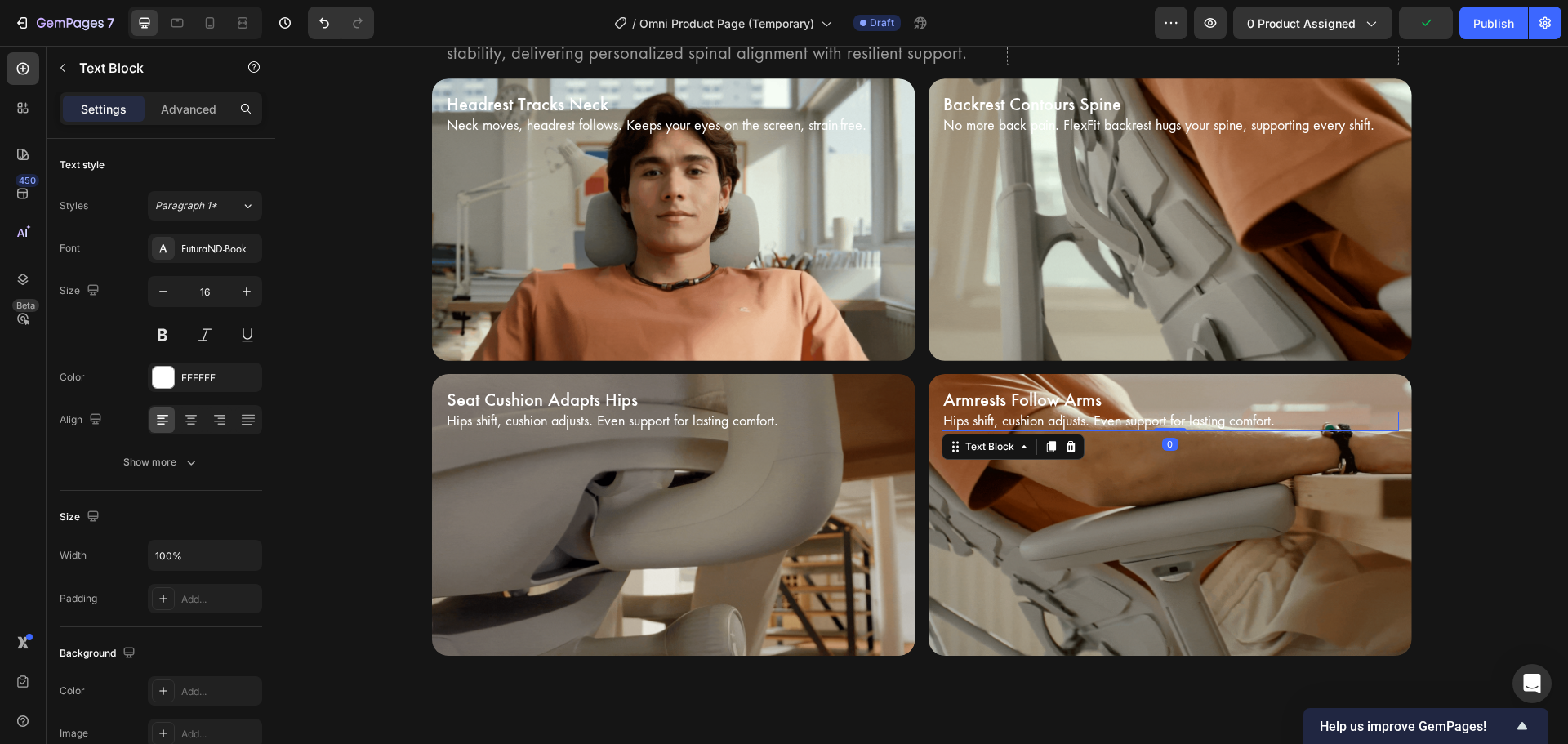
click at [1034, 420] on p "Hips shift, cushion adjusts. Even support for lasting comfort." at bounding box center [1169, 421] width 454 height 17
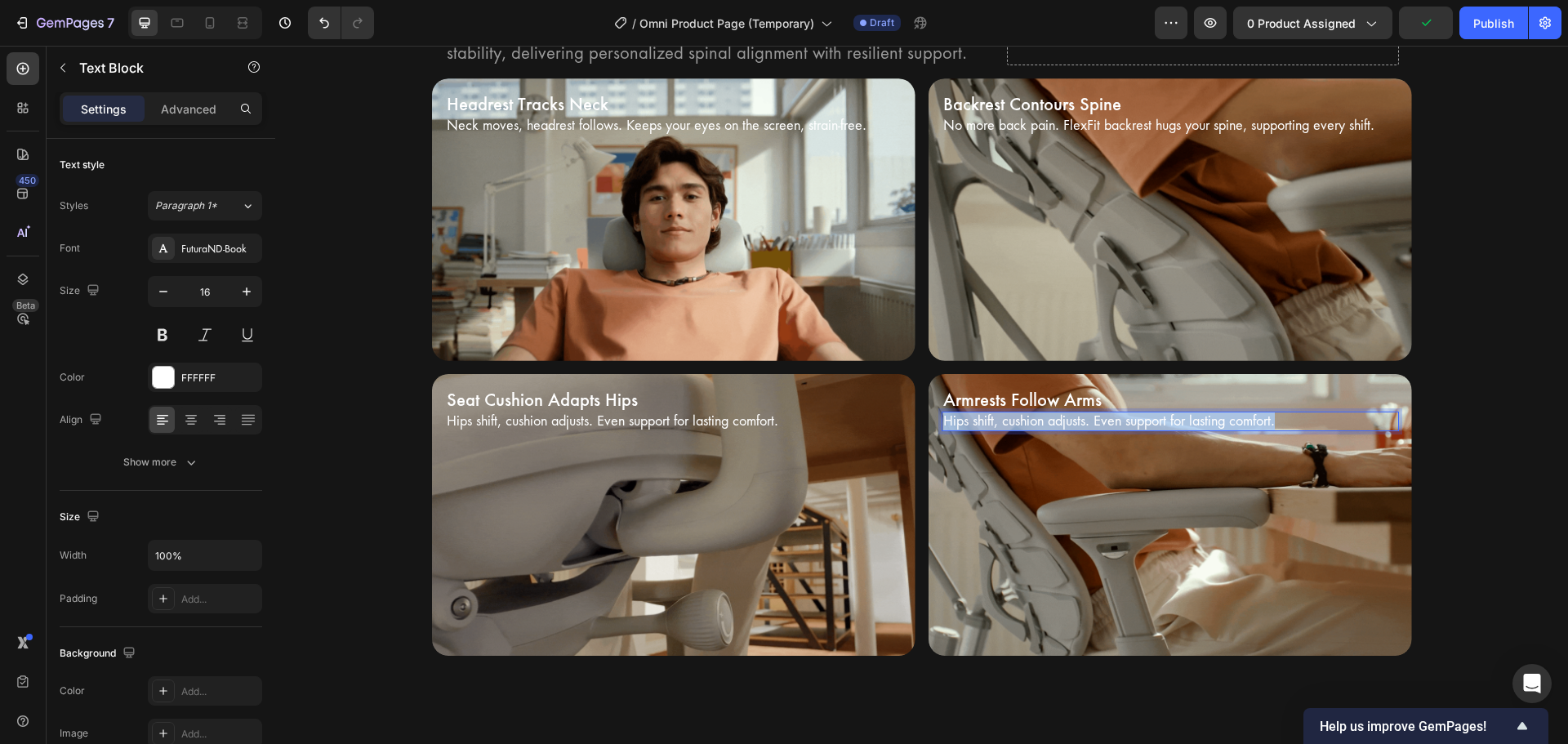
click at [1034, 420] on p "Hips shift, cushion adjusts. Even support for lasting comfort." at bounding box center [1169, 421] width 454 height 17
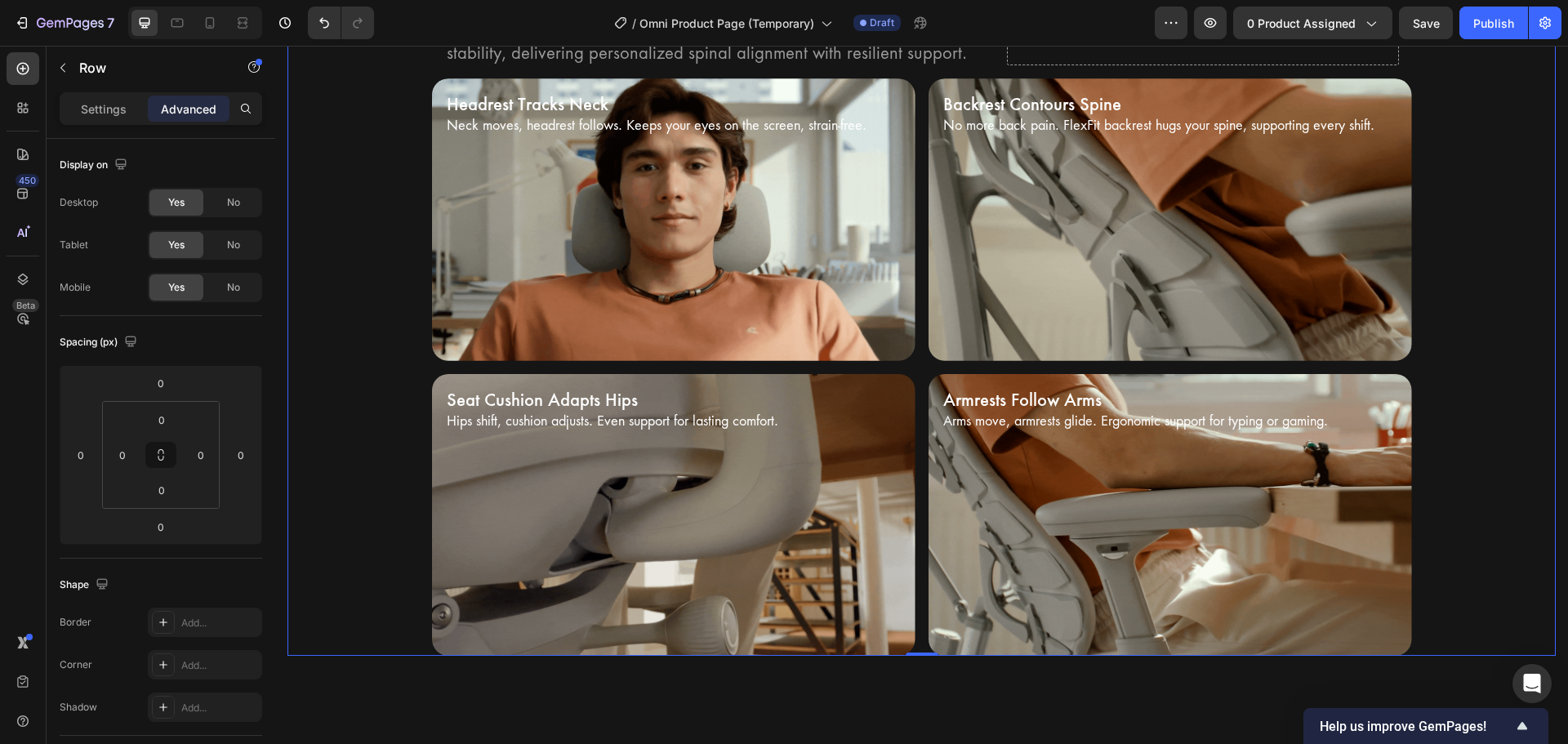
click at [1483, 469] on div "Bionic FlexFit Backrest Heading Unrivaled comfort with Bionic FlexFit BackRest.…" at bounding box center [922, 251] width 1268 height 810
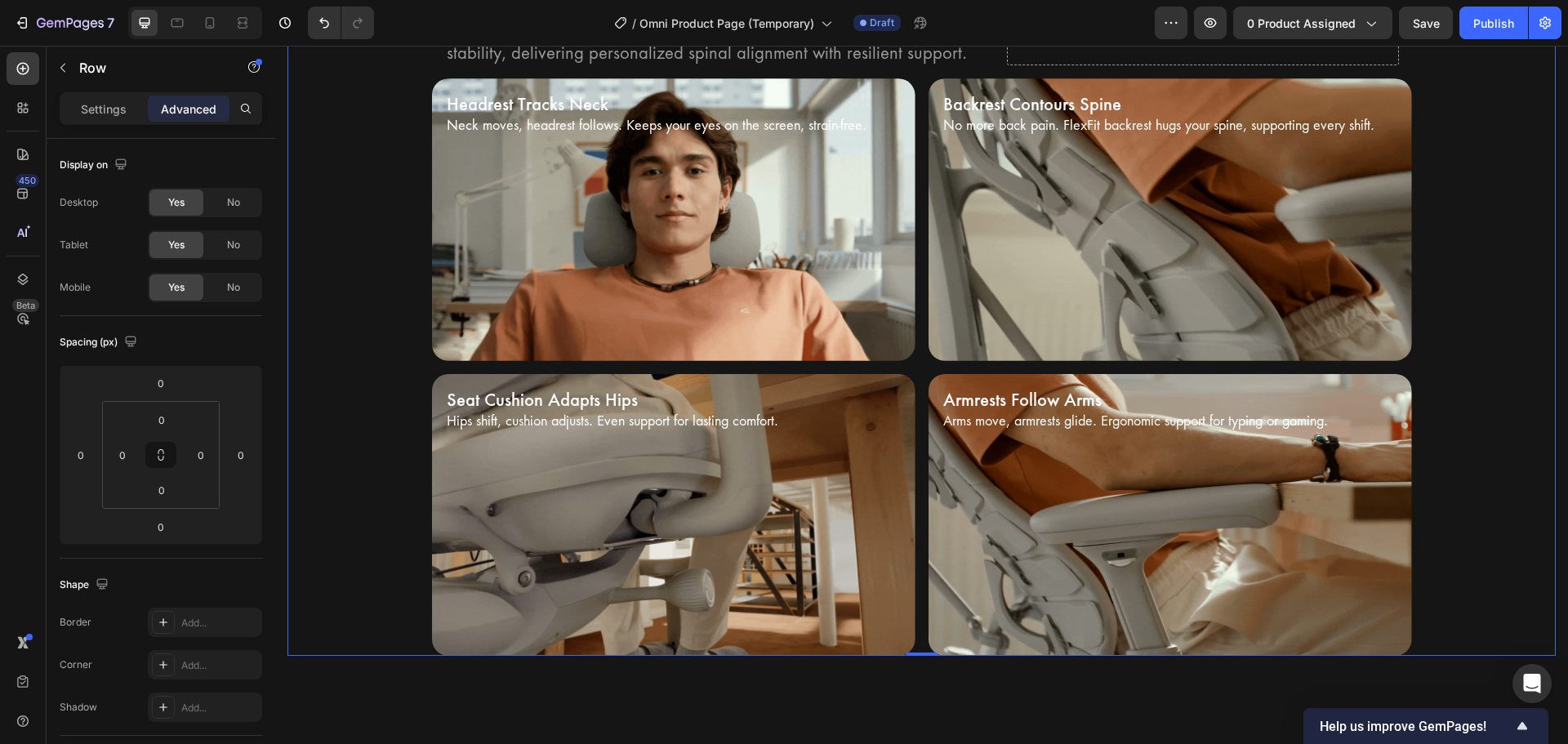
click at [1453, 485] on div "Bionic FlexFit Backrest Heading Unrivaled comfort with Bionic FlexFit BackRest.…" at bounding box center [922, 251] width 1268 height 810
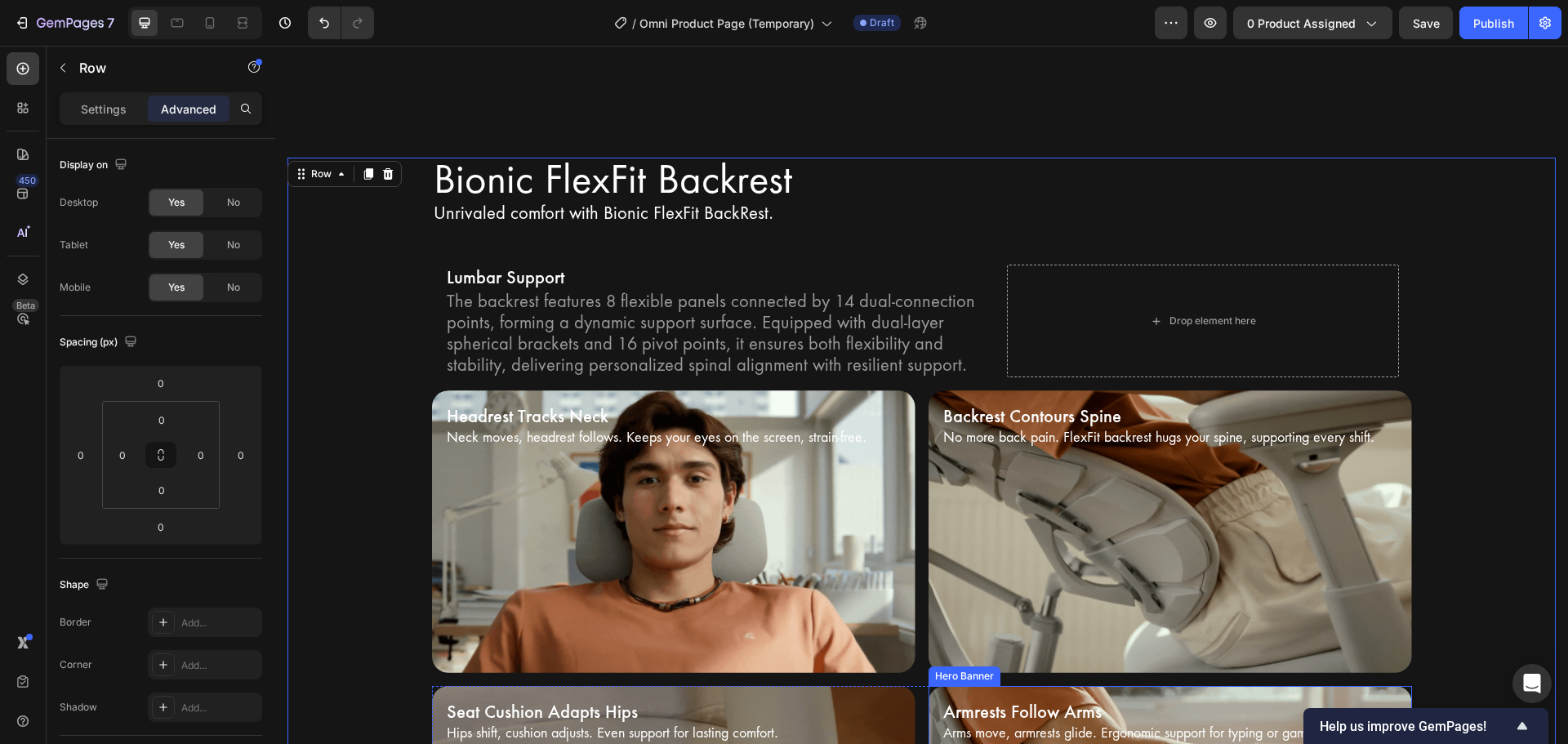
scroll to position [3282, 0]
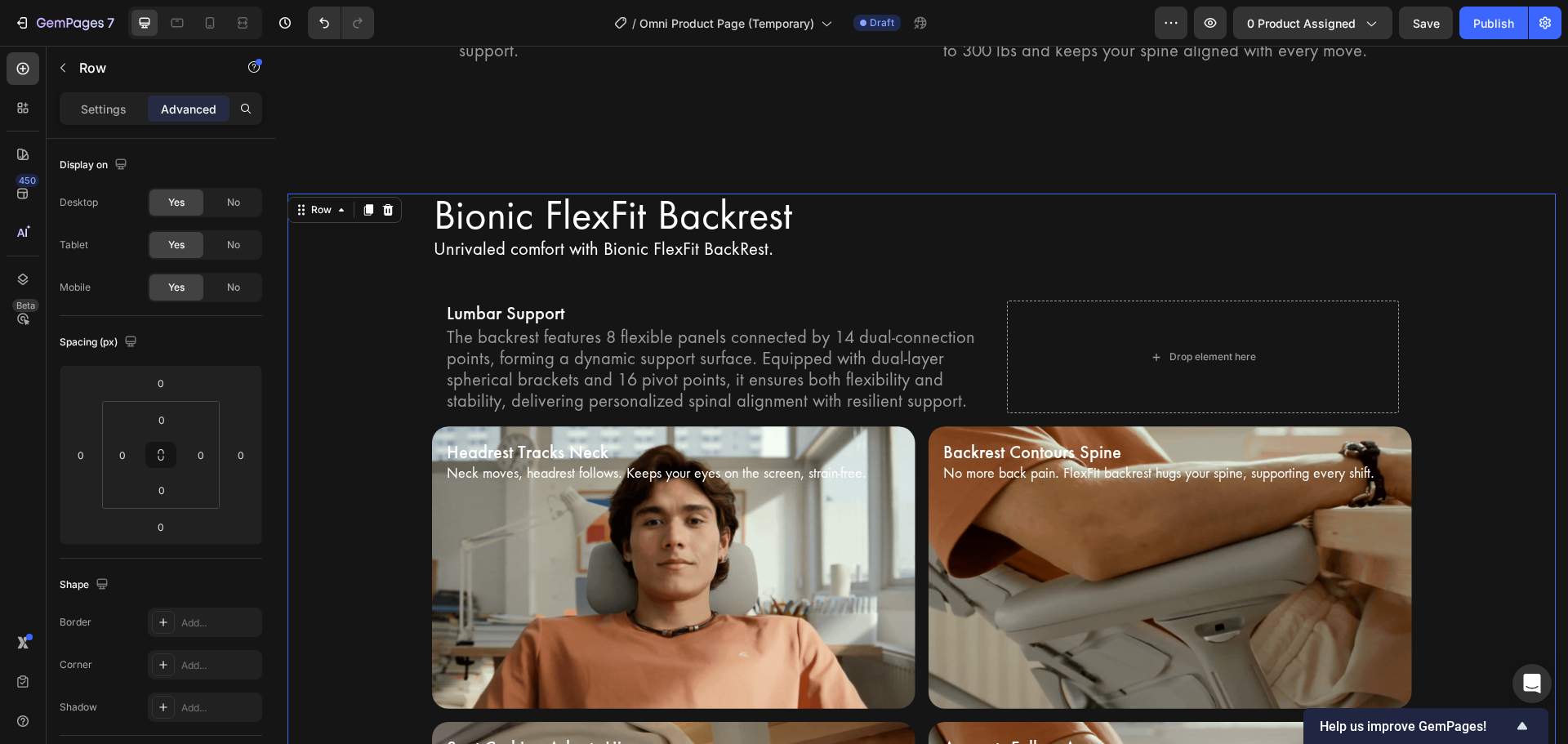
click at [1490, 434] on div "Bionic FlexFit Backrest Heading Unrivaled comfort with Bionic FlexFit BackRest.…" at bounding box center [922, 598] width 1268 height 810
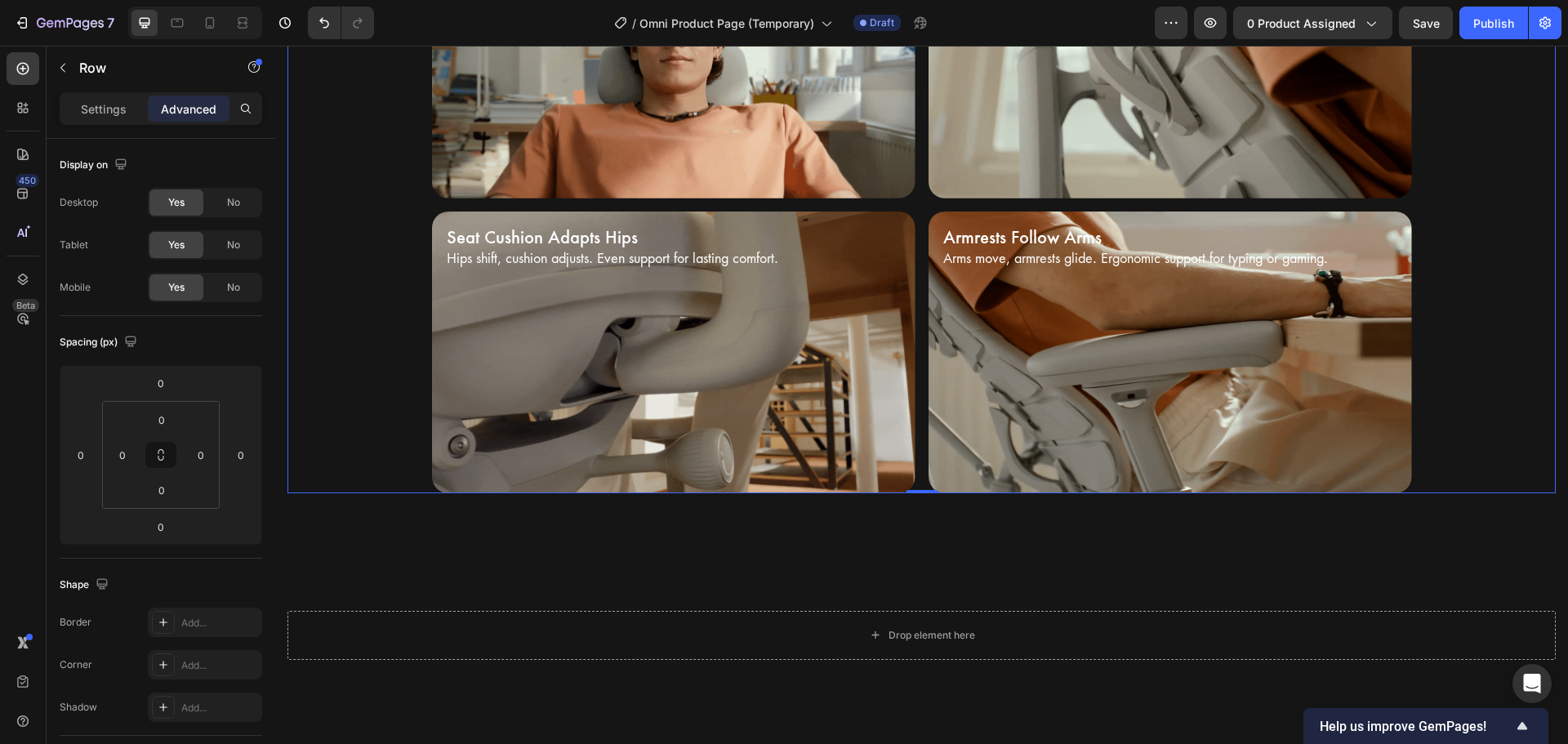
scroll to position [3772, 0]
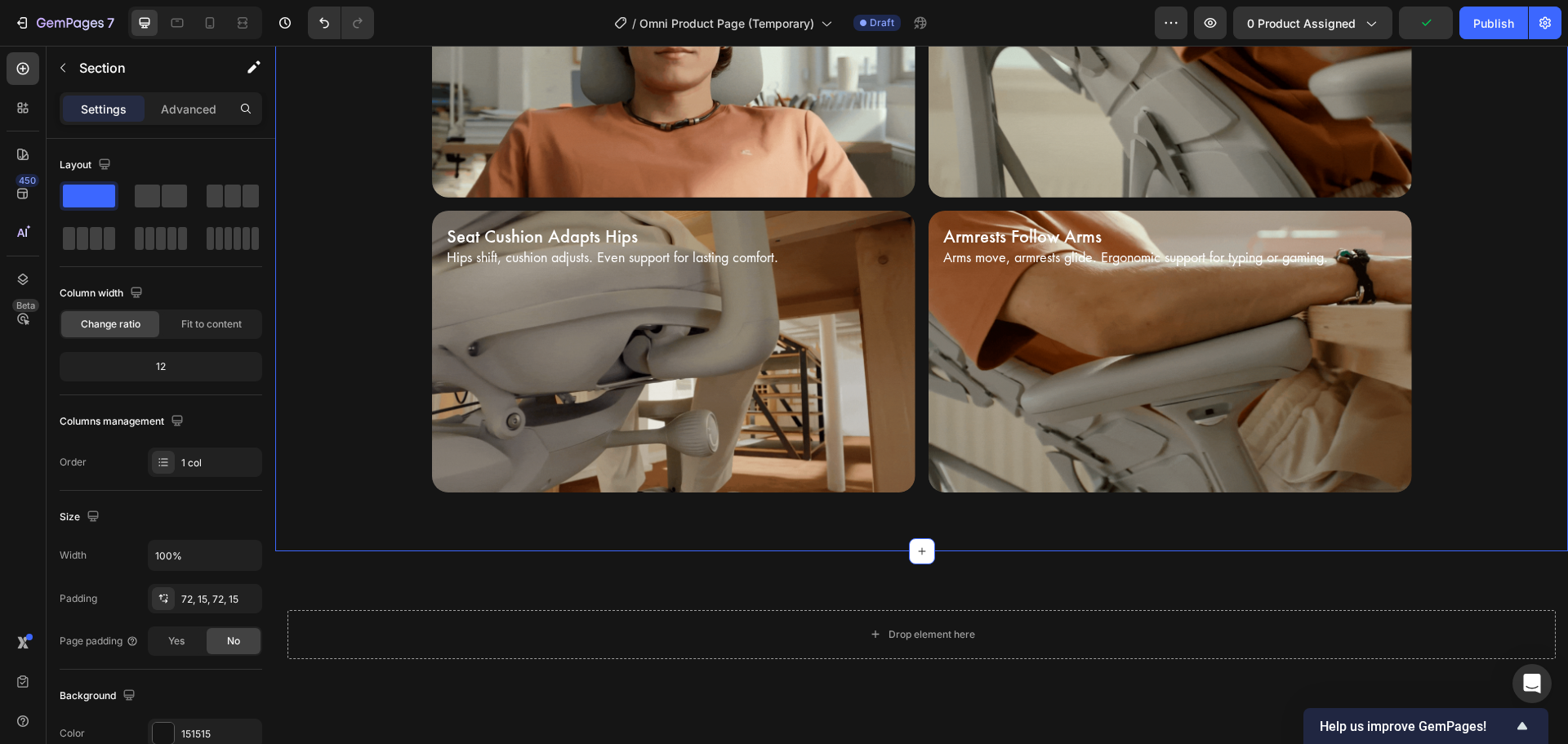
click at [784, 546] on div "Bionic FlexFit Backrest Heading Unrivaled comfort with Bionic FlexFit BackRest.…" at bounding box center [922, 87] width 1293 height 928
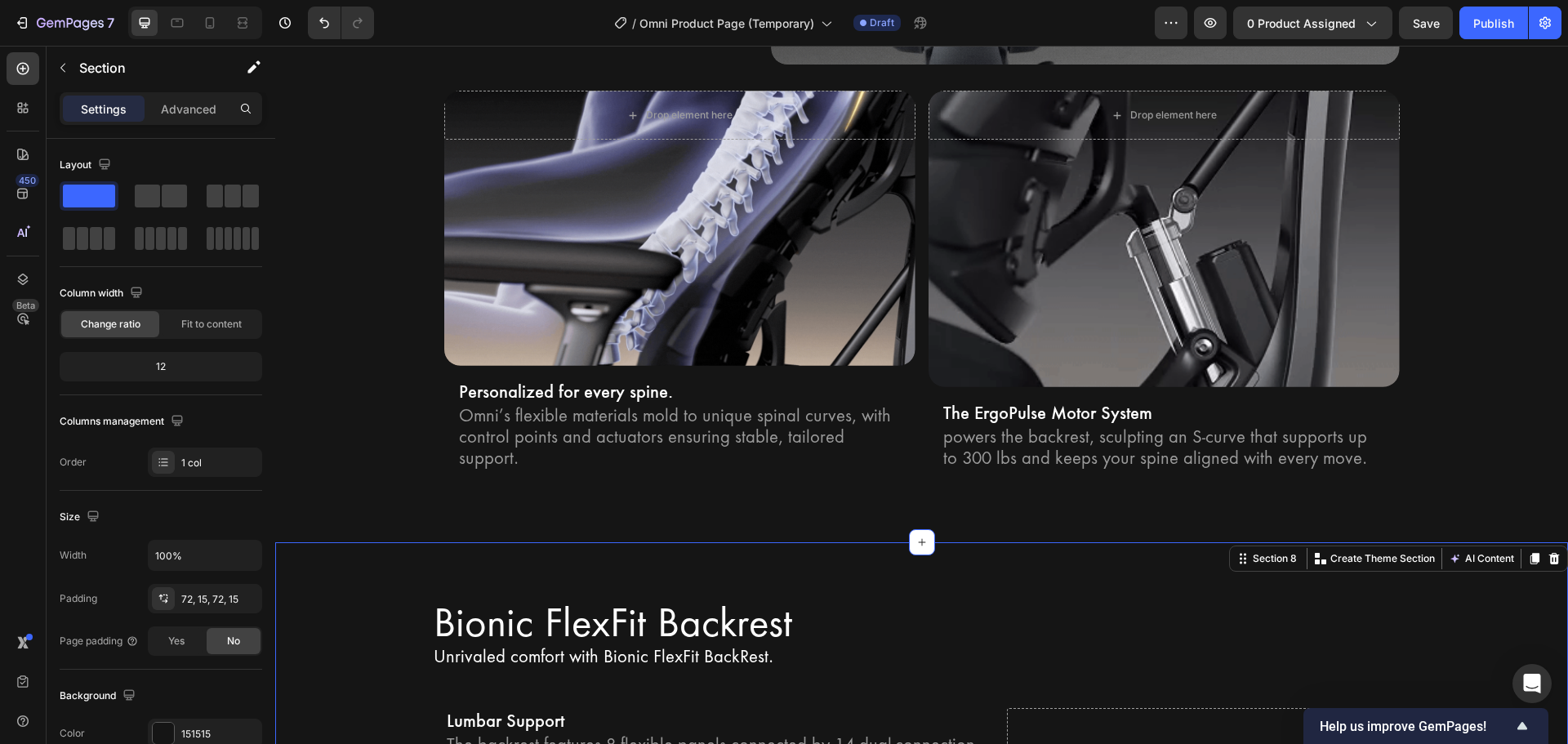
scroll to position [2874, 0]
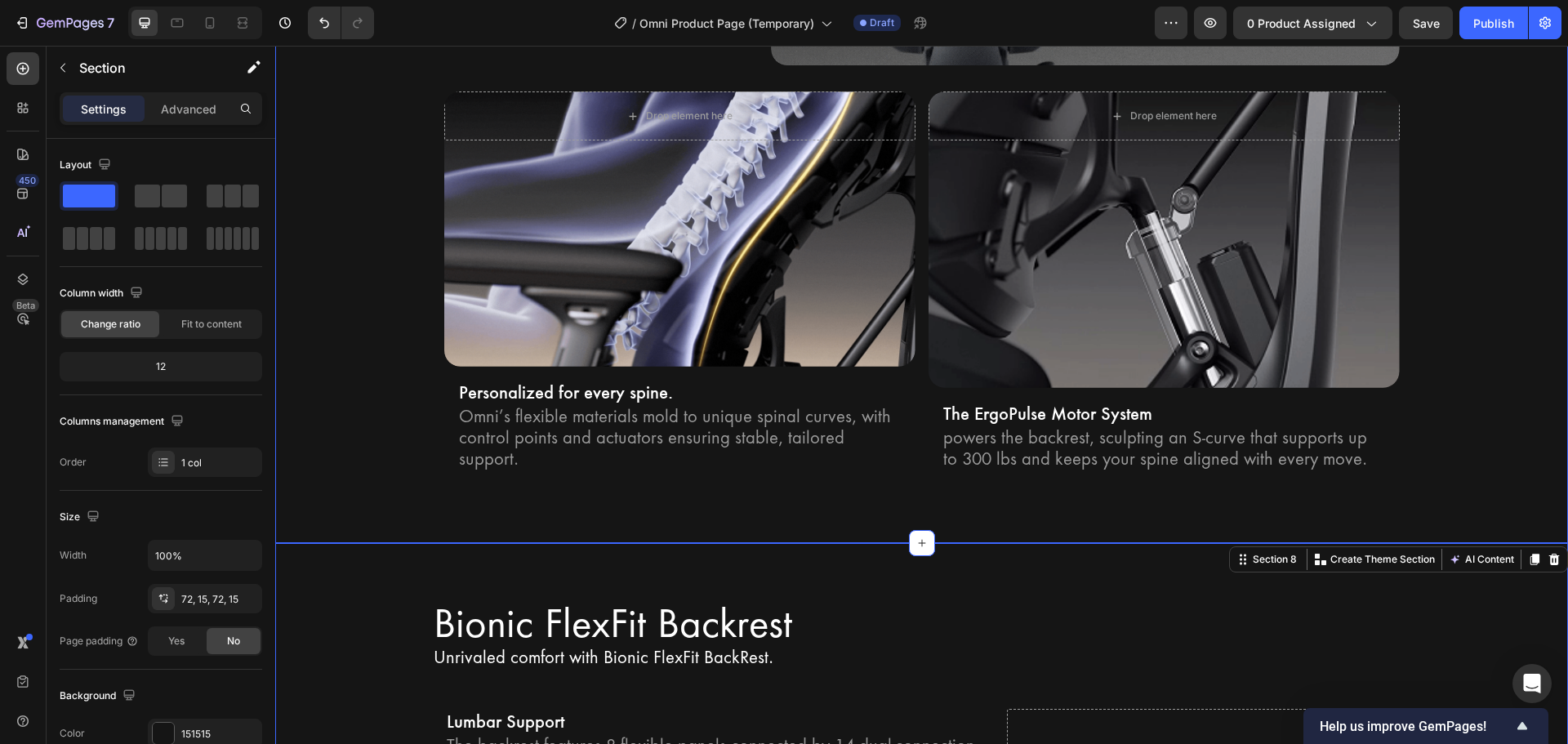
click at [547, 500] on div "Bionic FlexFit Backrest Heading Row Unrivaled comfort with Bionic FlexFit BackR…" at bounding box center [922, 31] width 1293 height 1023
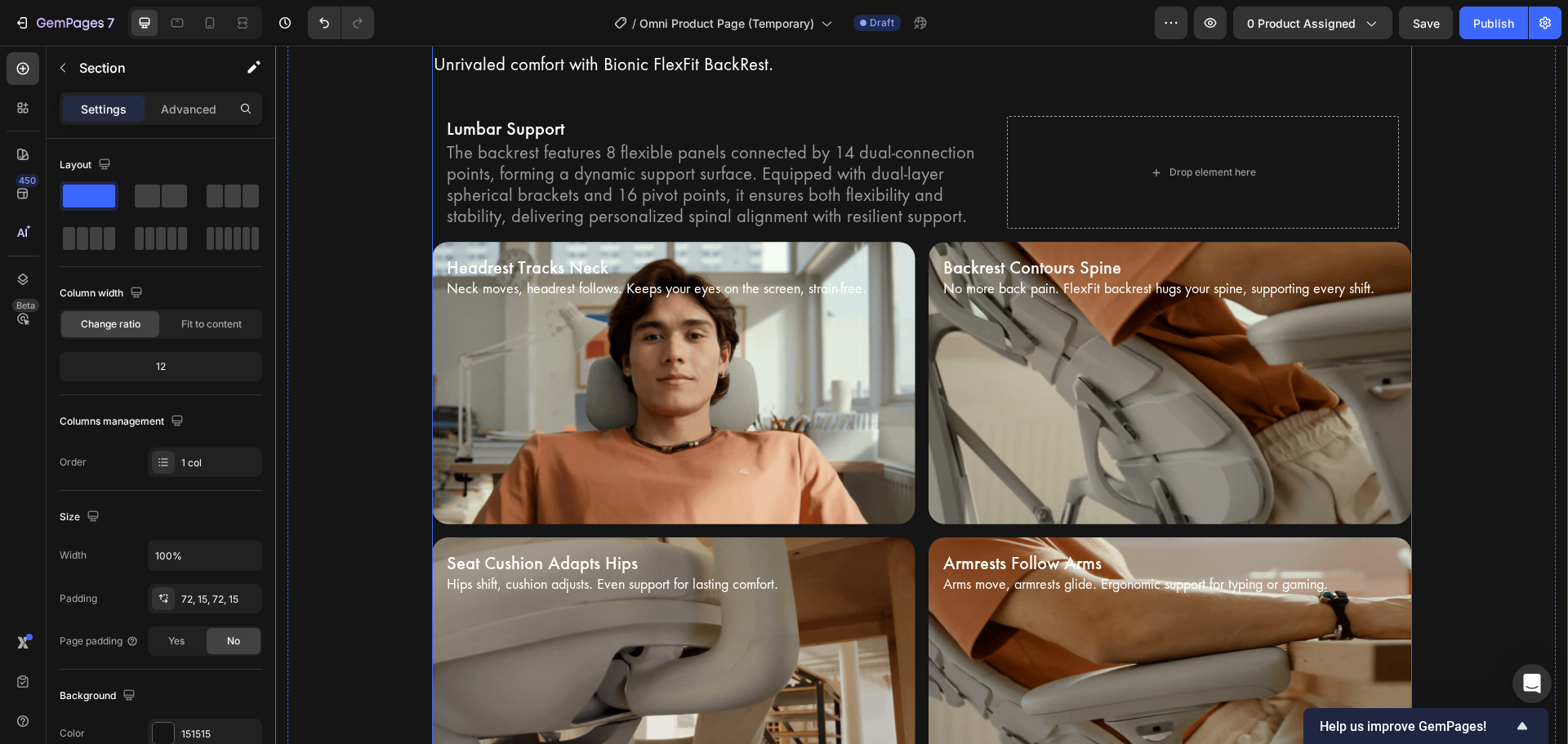
scroll to position [3527, 0]
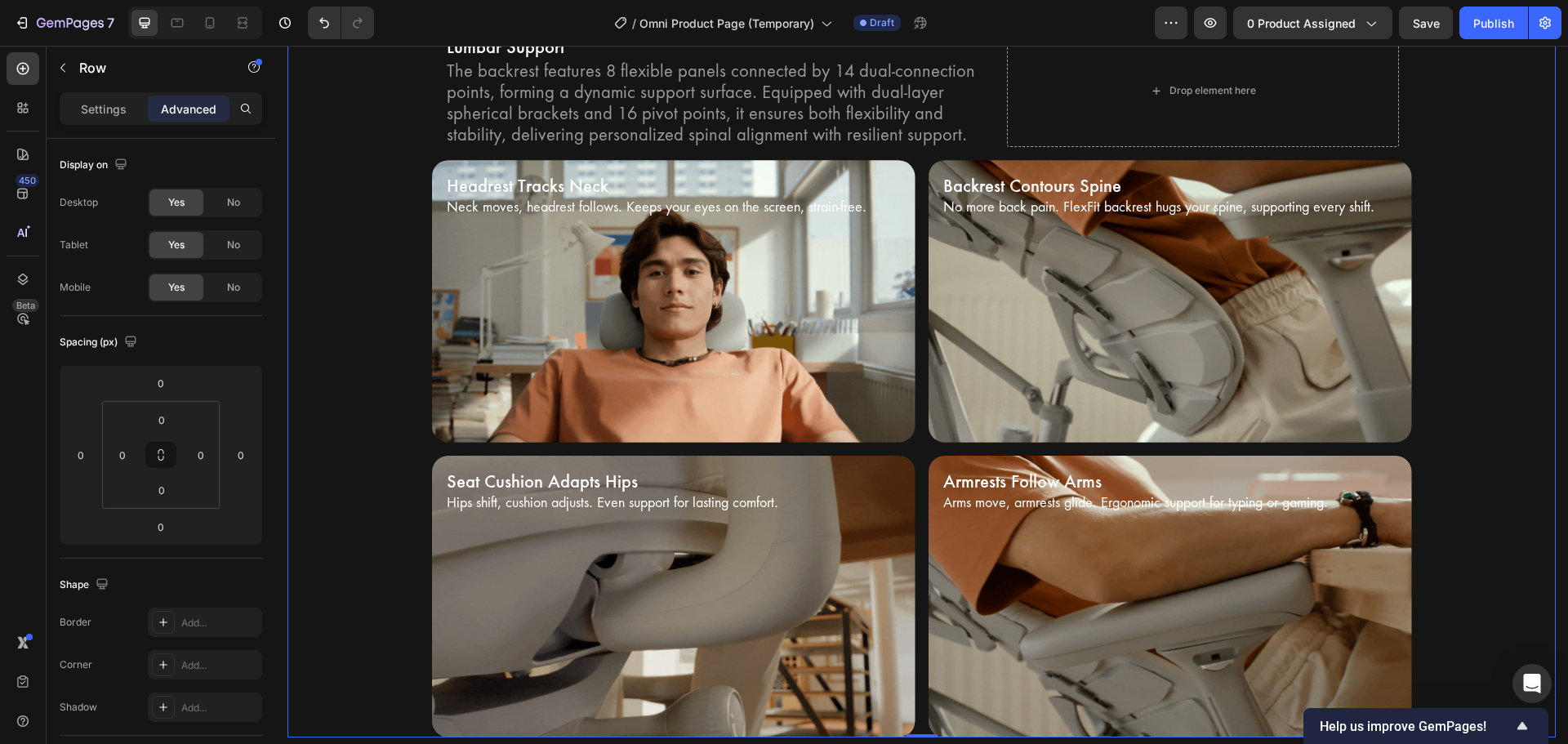
click at [359, 574] on div "Bionic FlexFit Backrest Heading Unrivaled comfort with Bionic FlexFit BackRest.…" at bounding box center [922, 332] width 1268 height 810
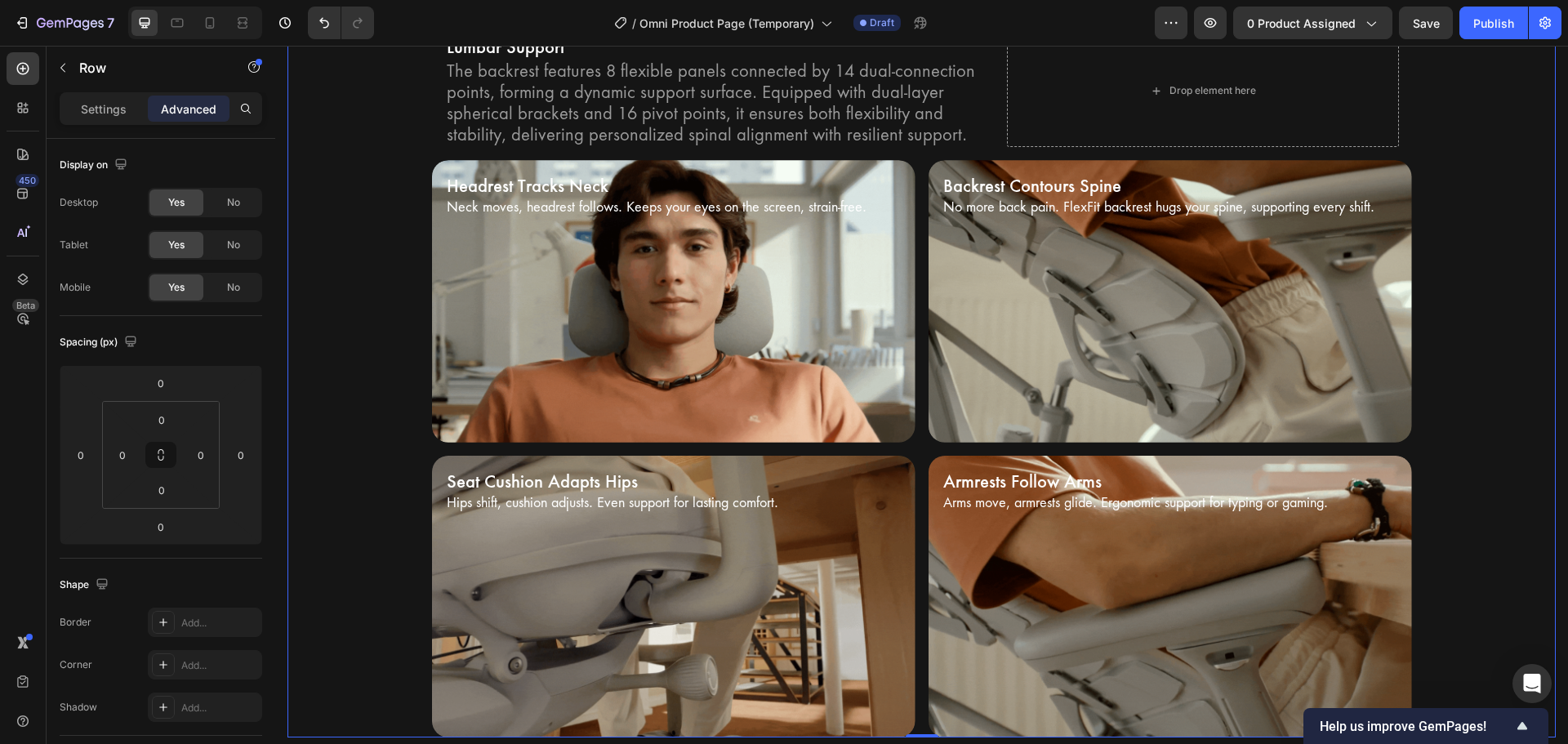
click at [1449, 516] on div "Bionic FlexFit Backrest Heading Unrivaled comfort with Bionic FlexFit BackRest.…" at bounding box center [922, 332] width 1268 height 810
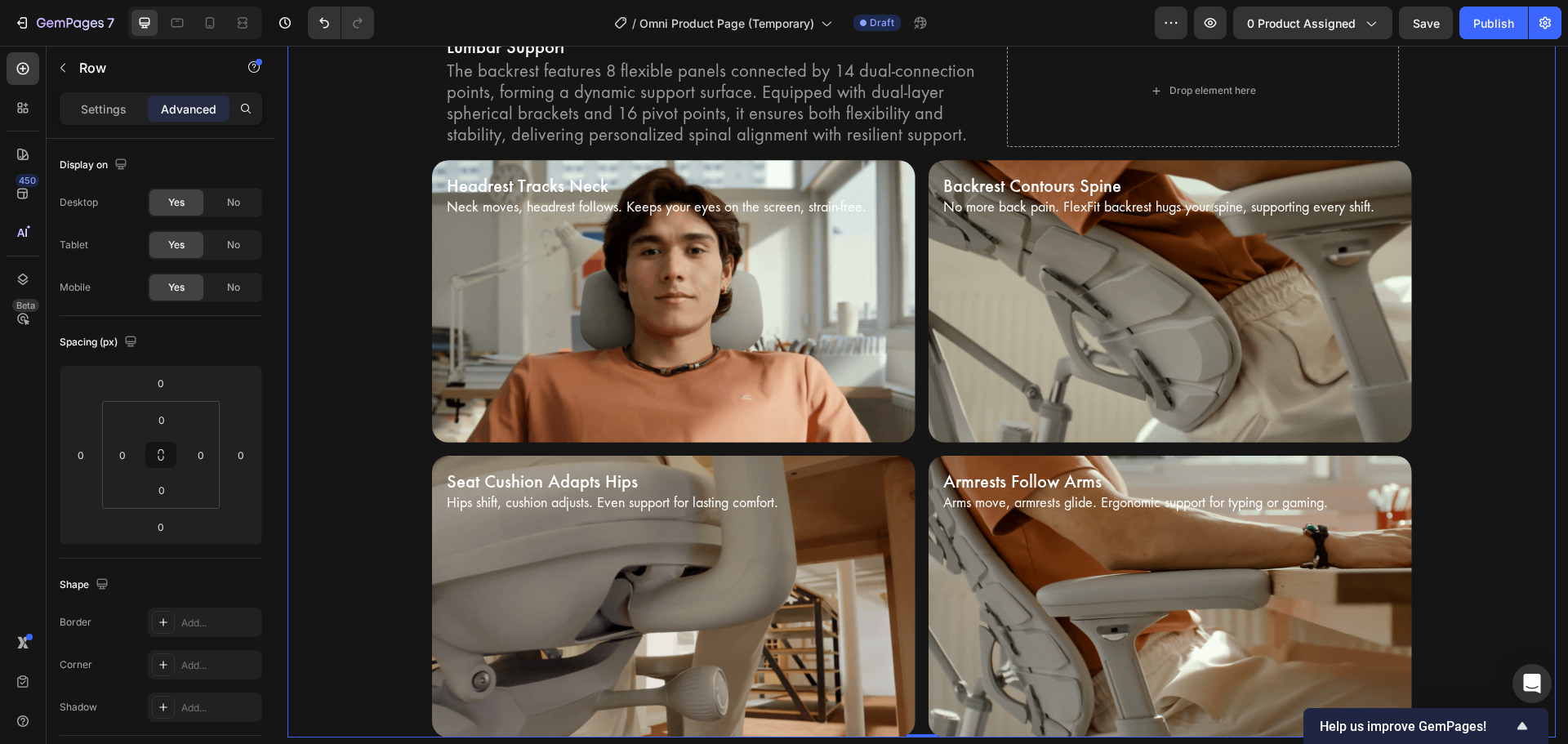
click at [1449, 516] on div "Bionic FlexFit Backrest Heading Unrivaled comfort with Bionic FlexFit BackRest.…" at bounding box center [922, 332] width 1268 height 810
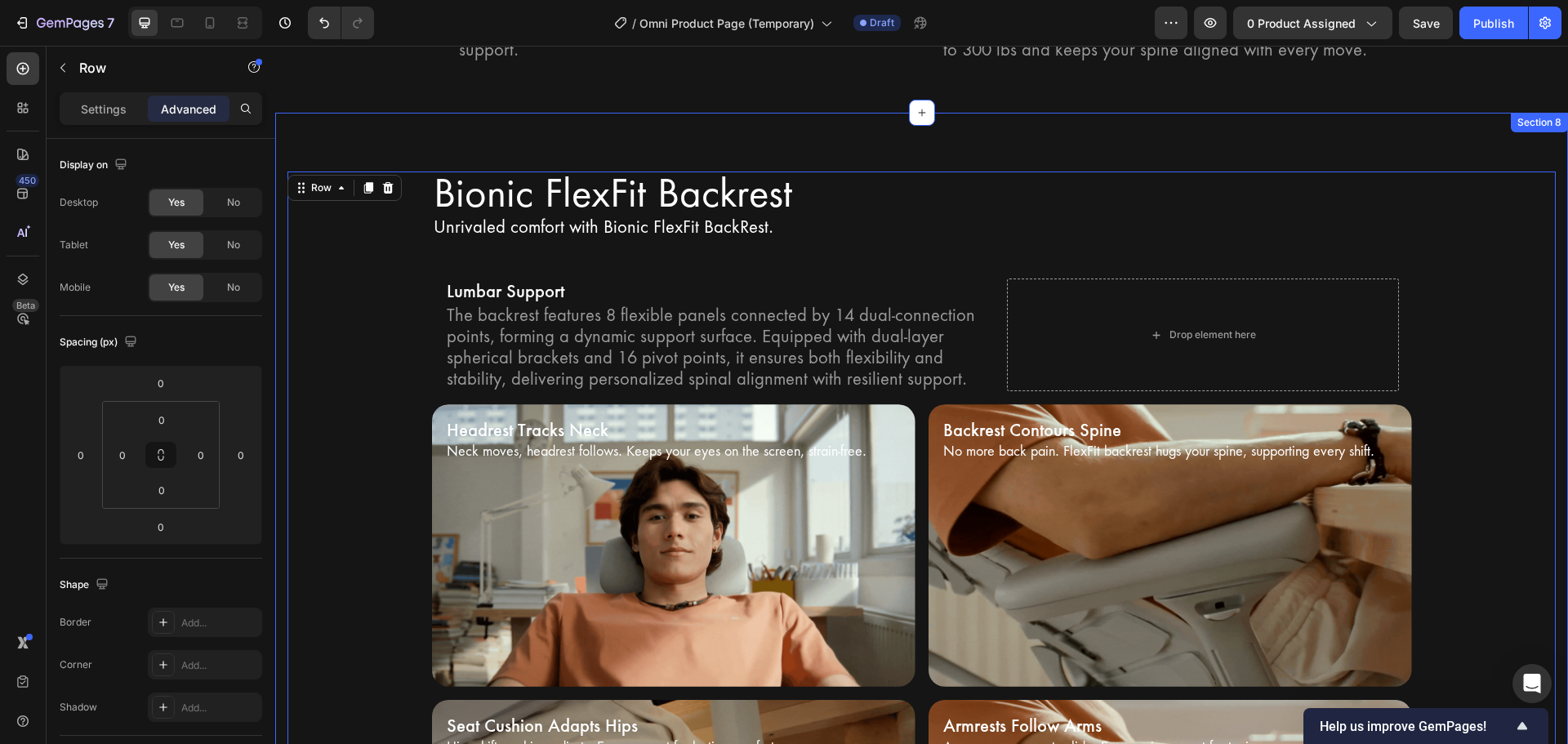
scroll to position [3282, 0]
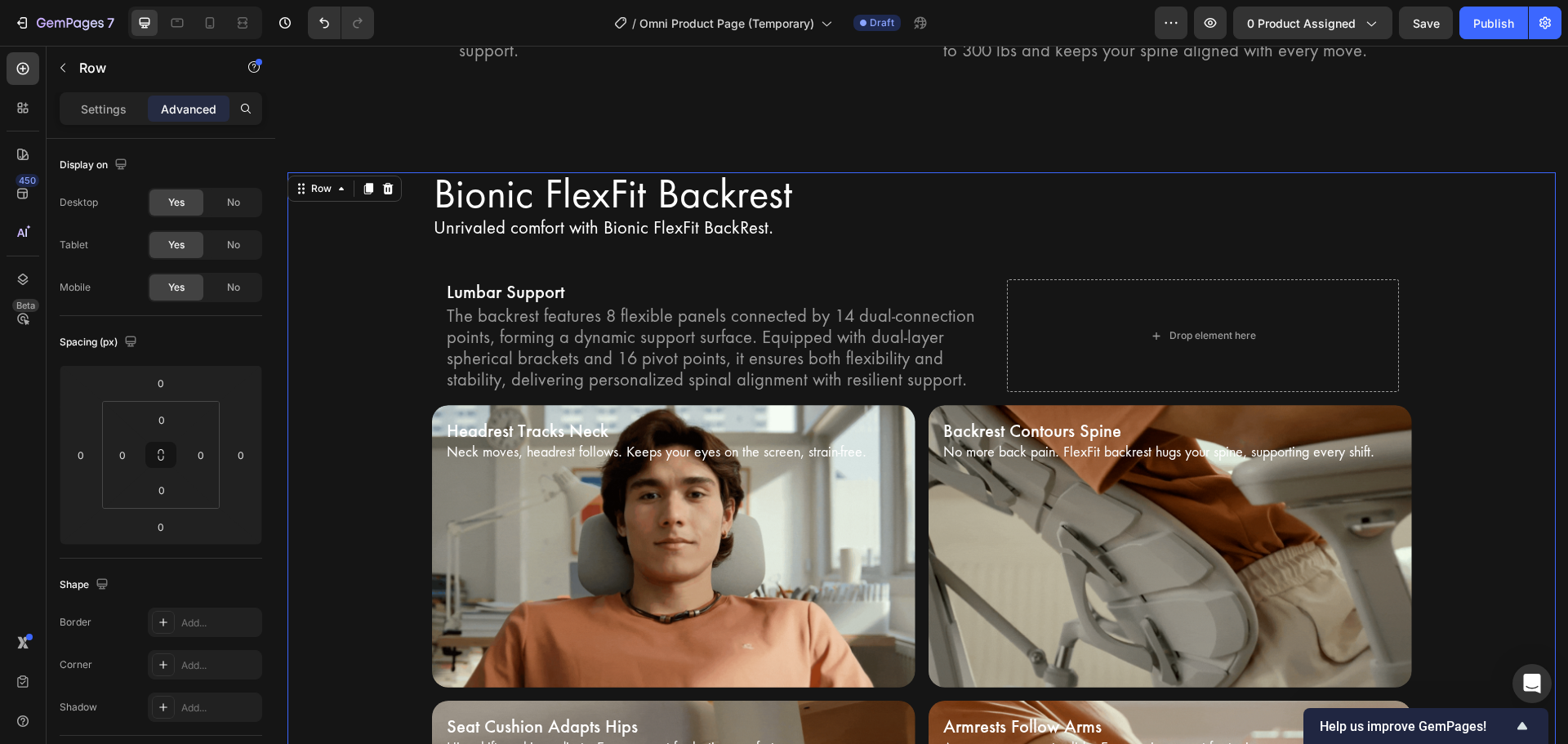
click at [380, 302] on div "Bionic FlexFit Backrest Heading Unrivaled comfort with Bionic FlexFit BackRest.…" at bounding box center [922, 577] width 1268 height 810
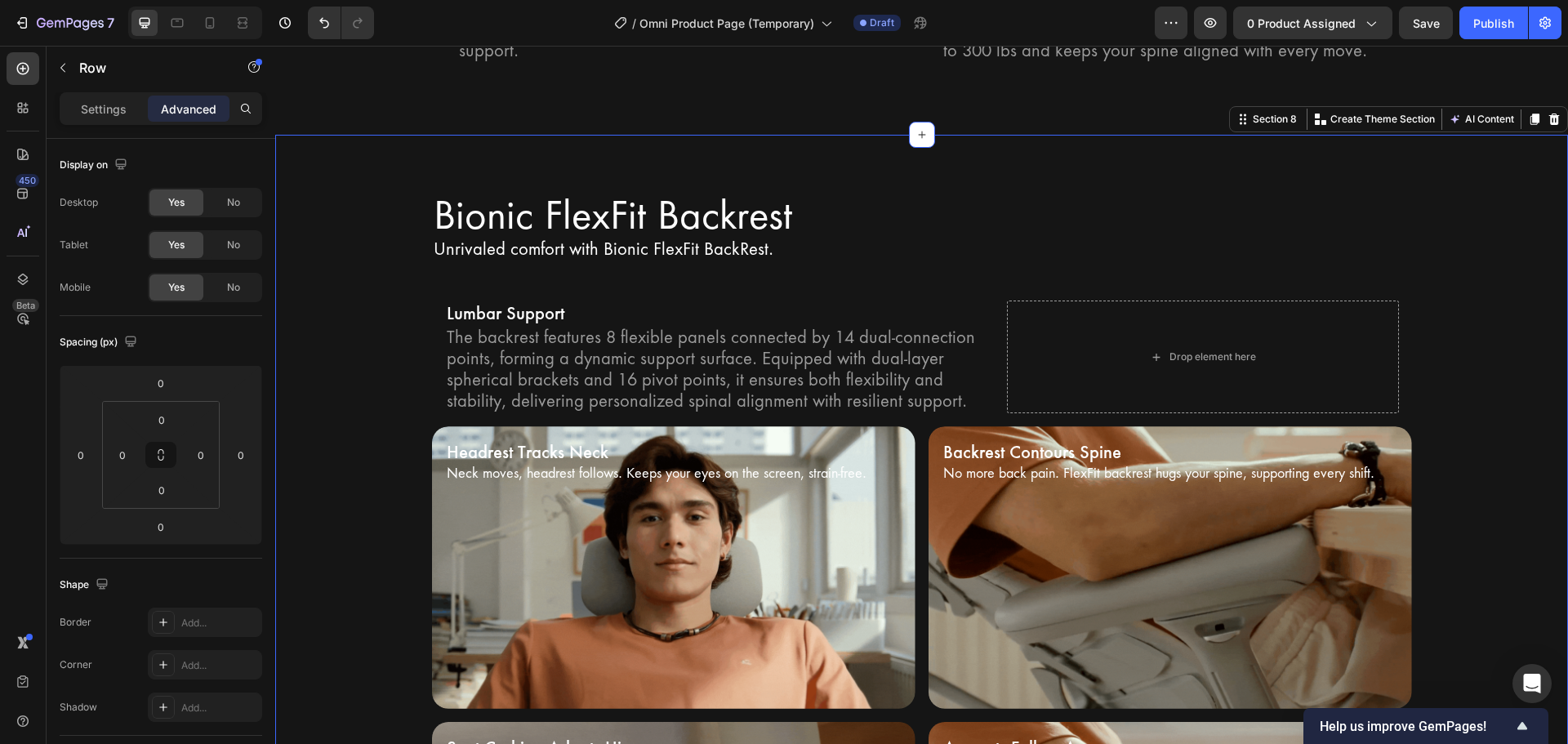
click at [280, 308] on div "Bionic FlexFit Backrest Heading Unrivaled comfort with Bionic FlexFit BackRest.…" at bounding box center [922, 598] width 1293 height 928
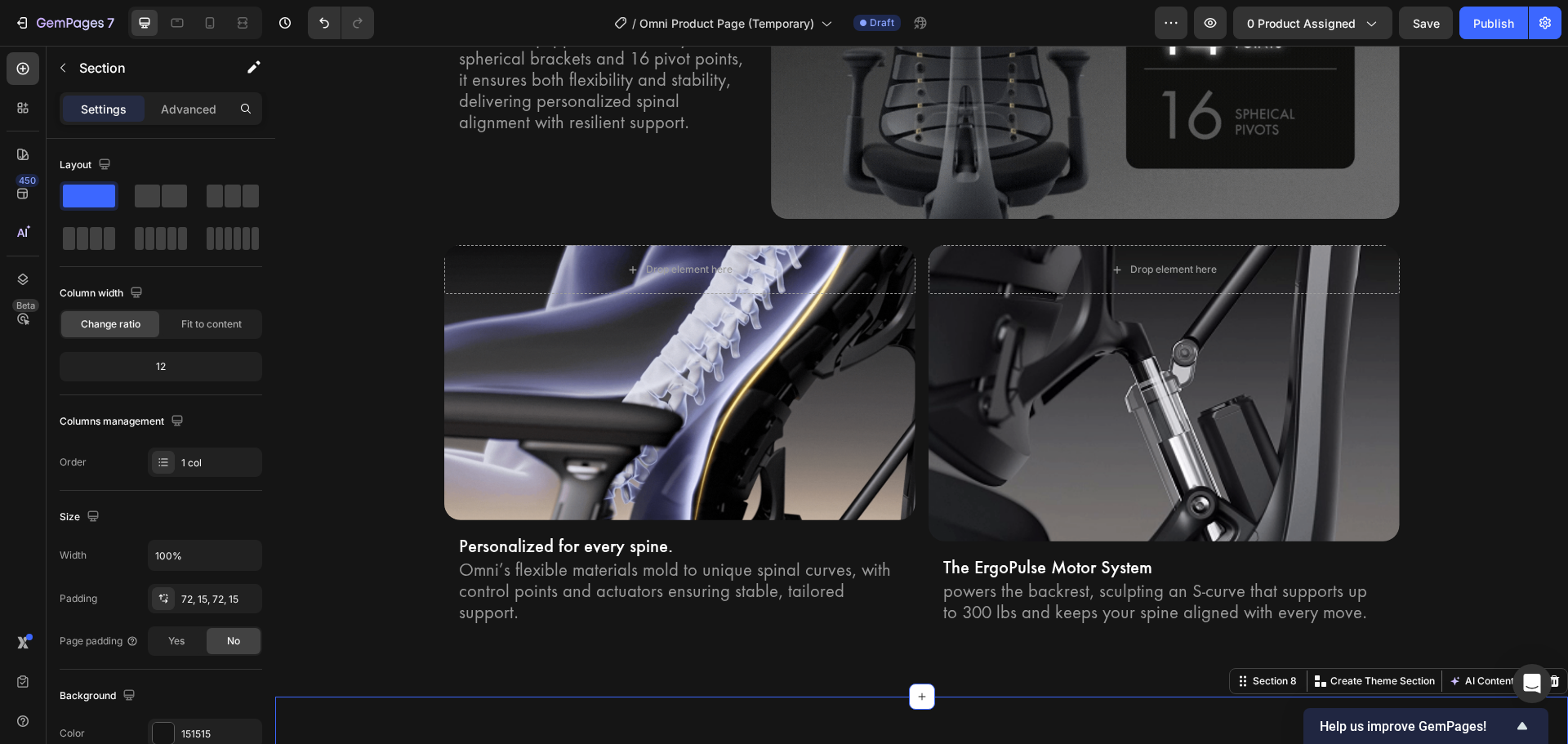
scroll to position [2710, 0]
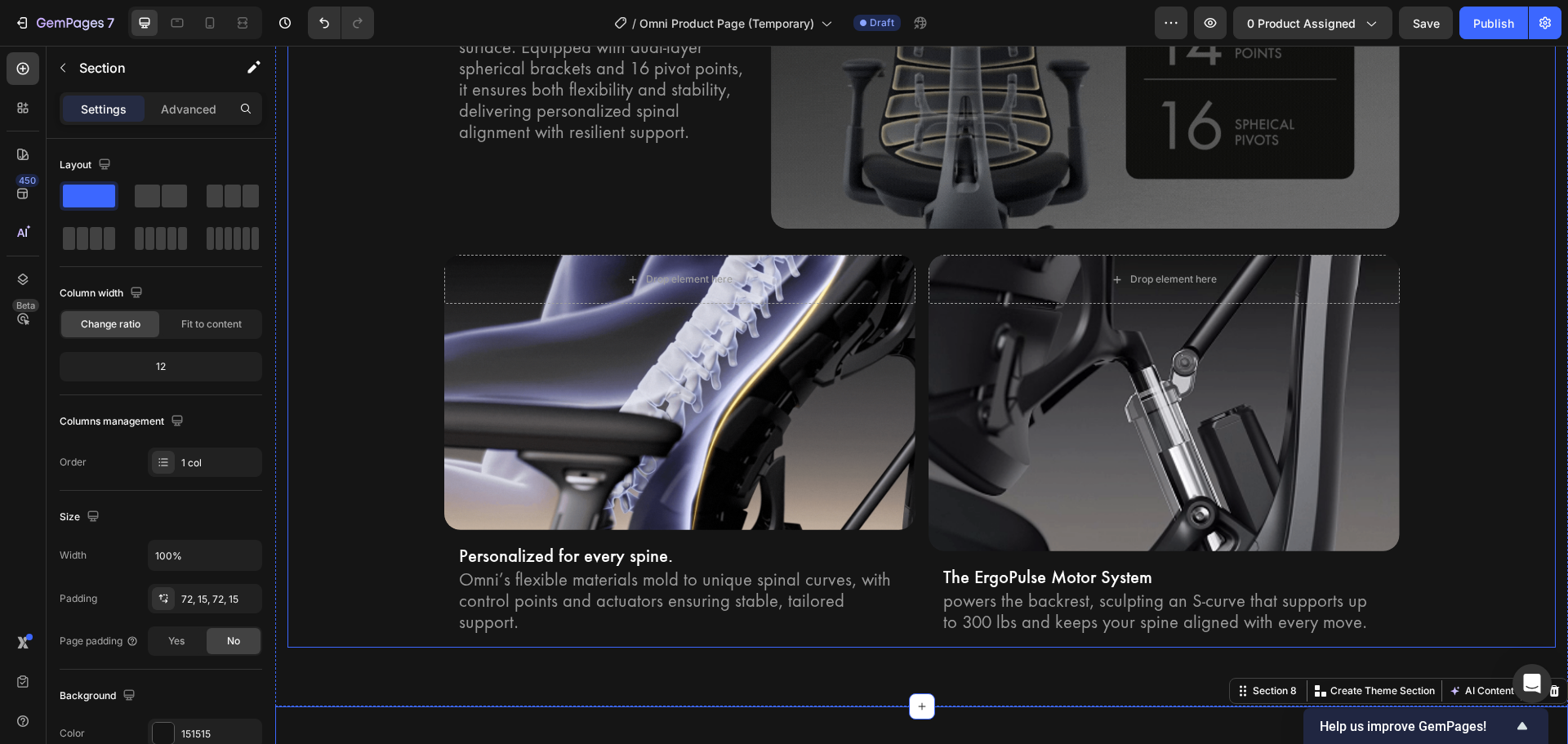
click at [342, 304] on div "Bionic FlexFit Backrest Heading Row Unrivaled comfort with Bionic FlexFit BackR…" at bounding box center [922, 195] width 1268 height 906
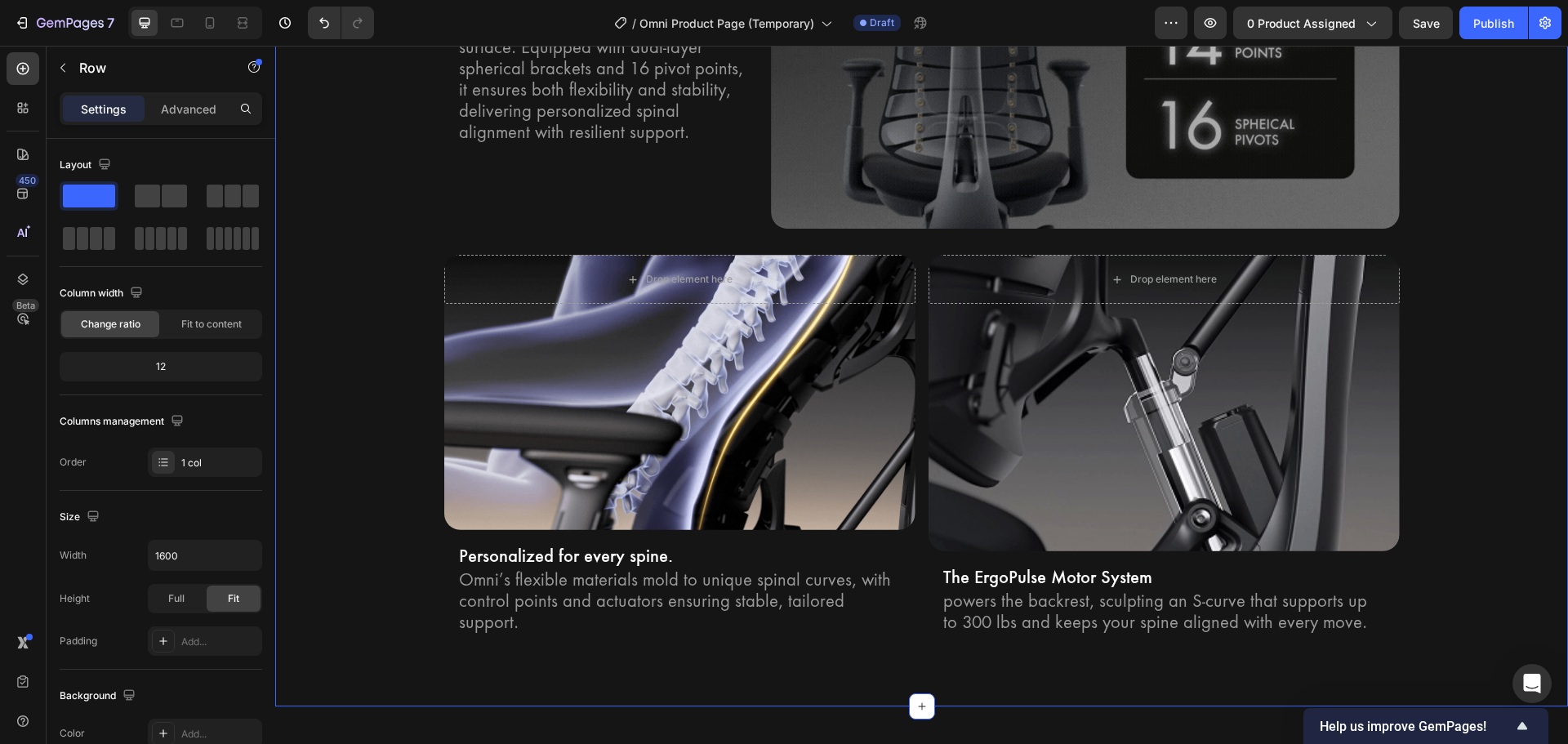
click at [285, 400] on div "Bionic FlexFit Backrest Heading Row Unrivaled comfort with Bionic FlexFit BackR…" at bounding box center [922, 195] width 1293 height 1023
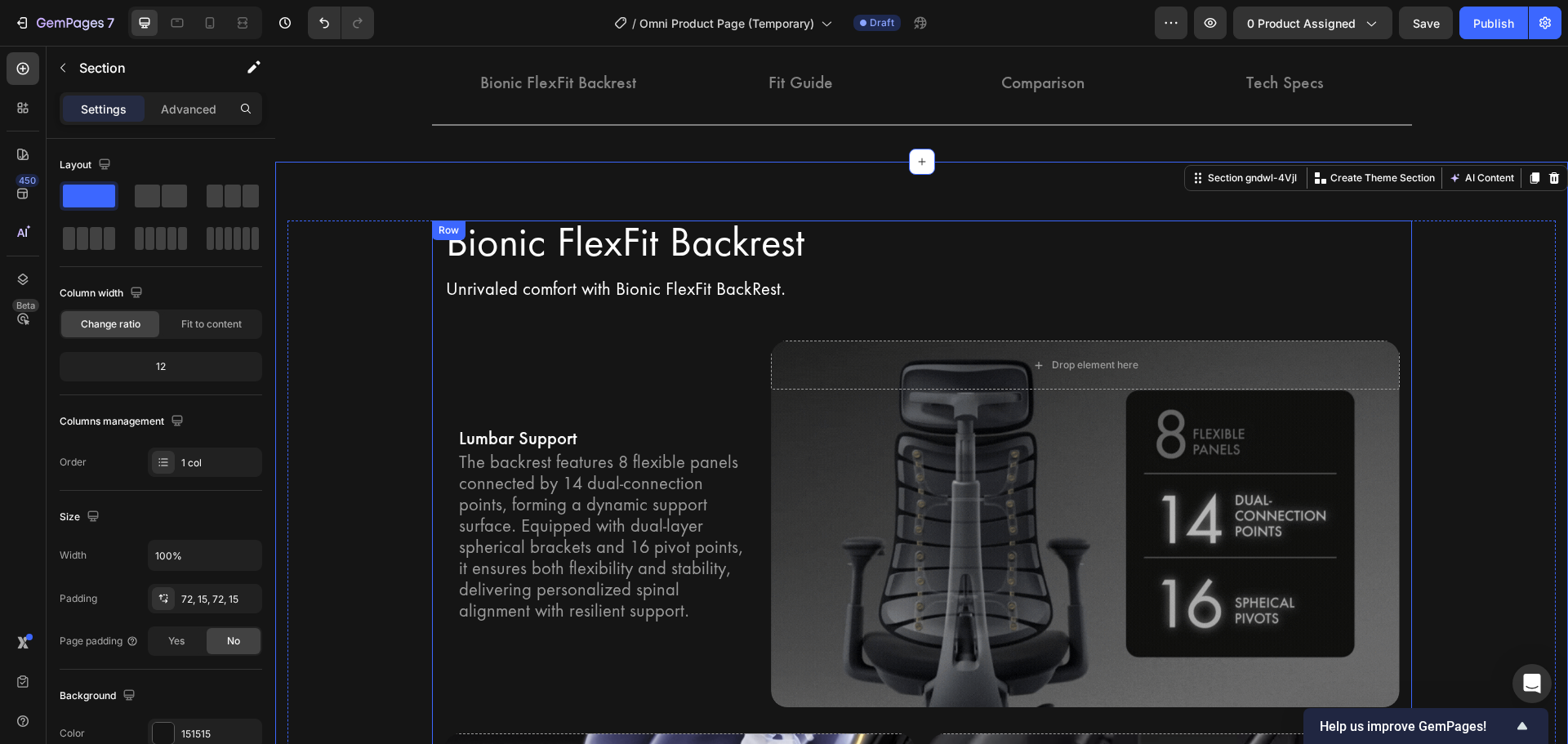
scroll to position [2057, 0]
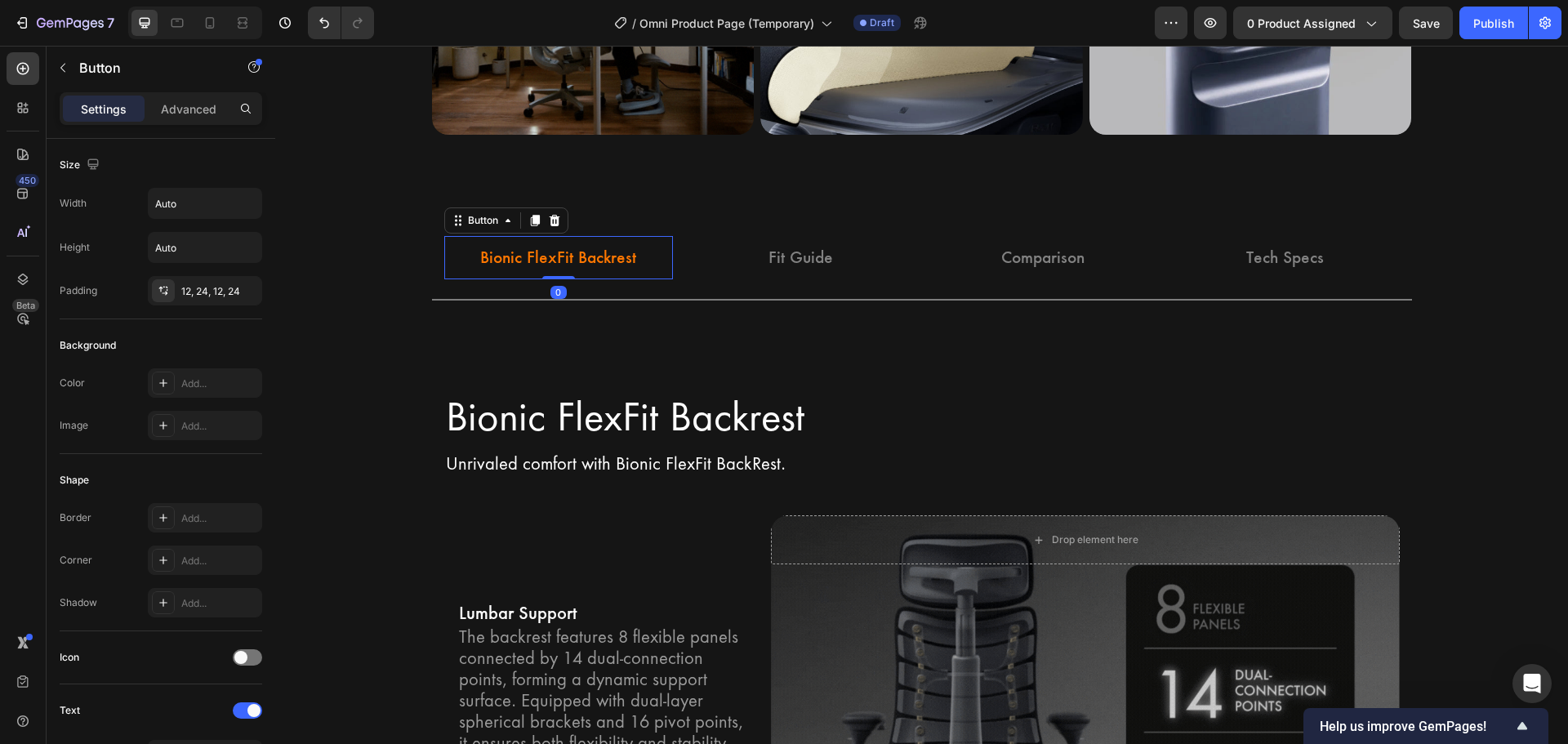
click at [529, 269] on link "Bionic FlexFit Backrest" at bounding box center [558, 257] width 195 height 43
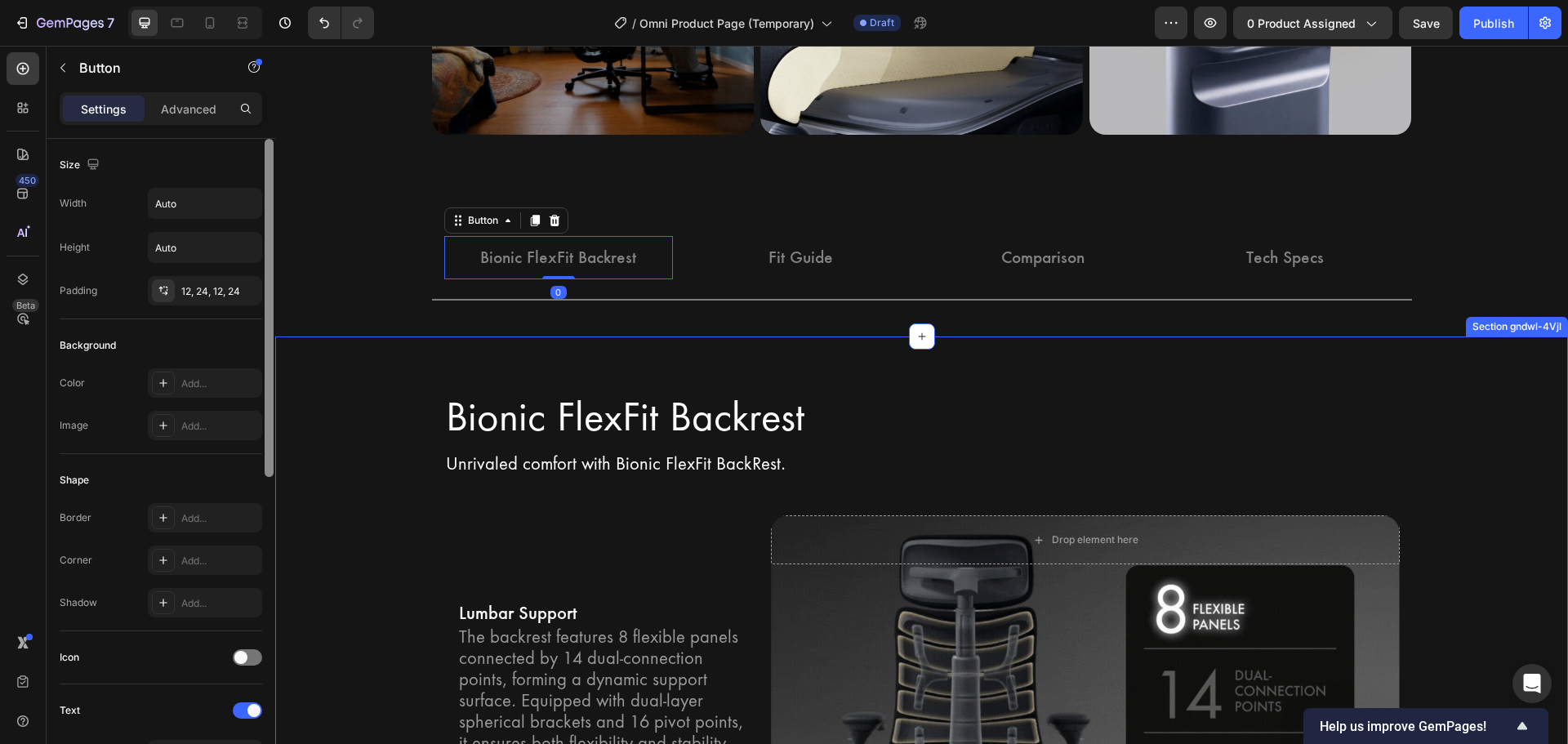
scroll to position [604, 0]
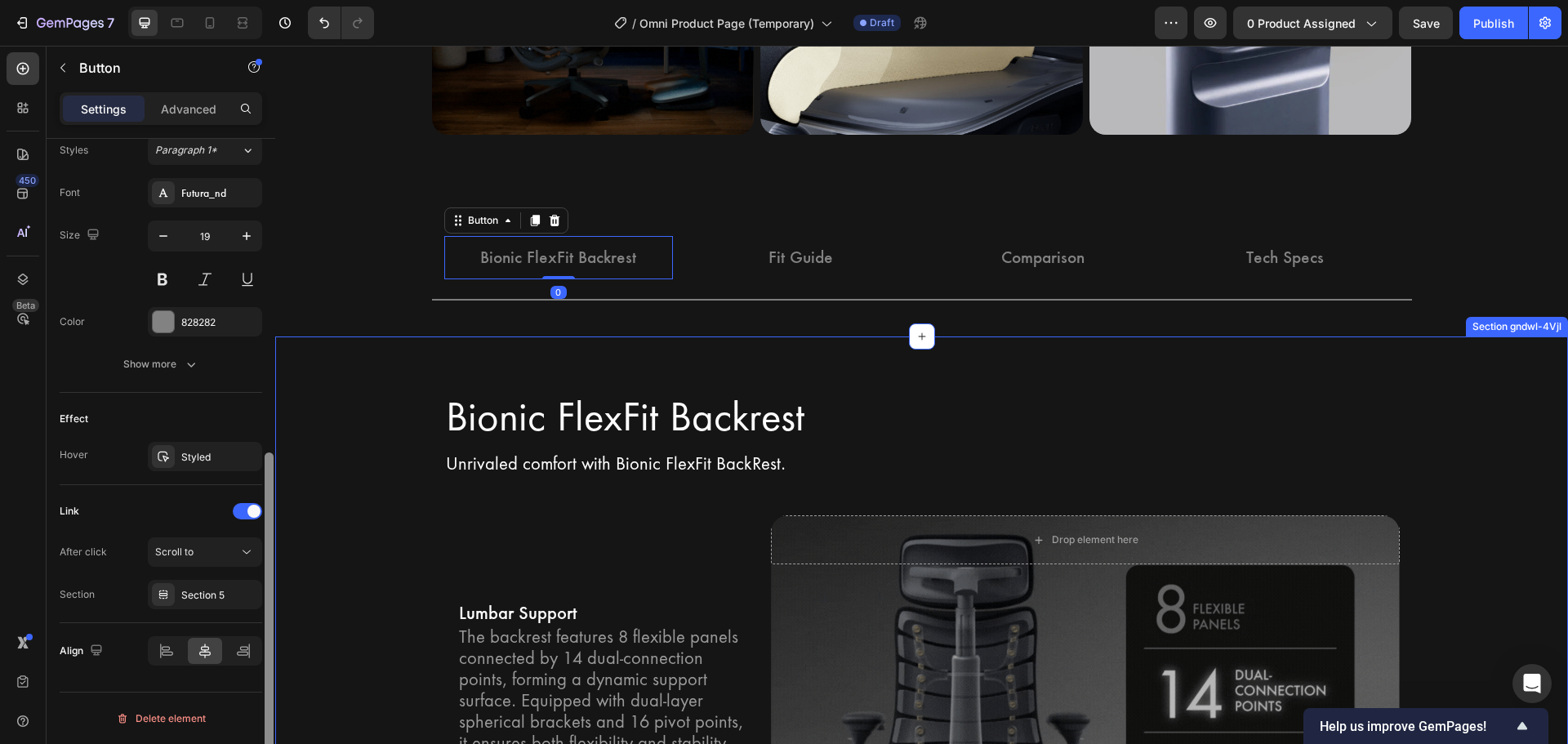
click at [275, 338] on div at bounding box center [269, 464] width 12 height 651
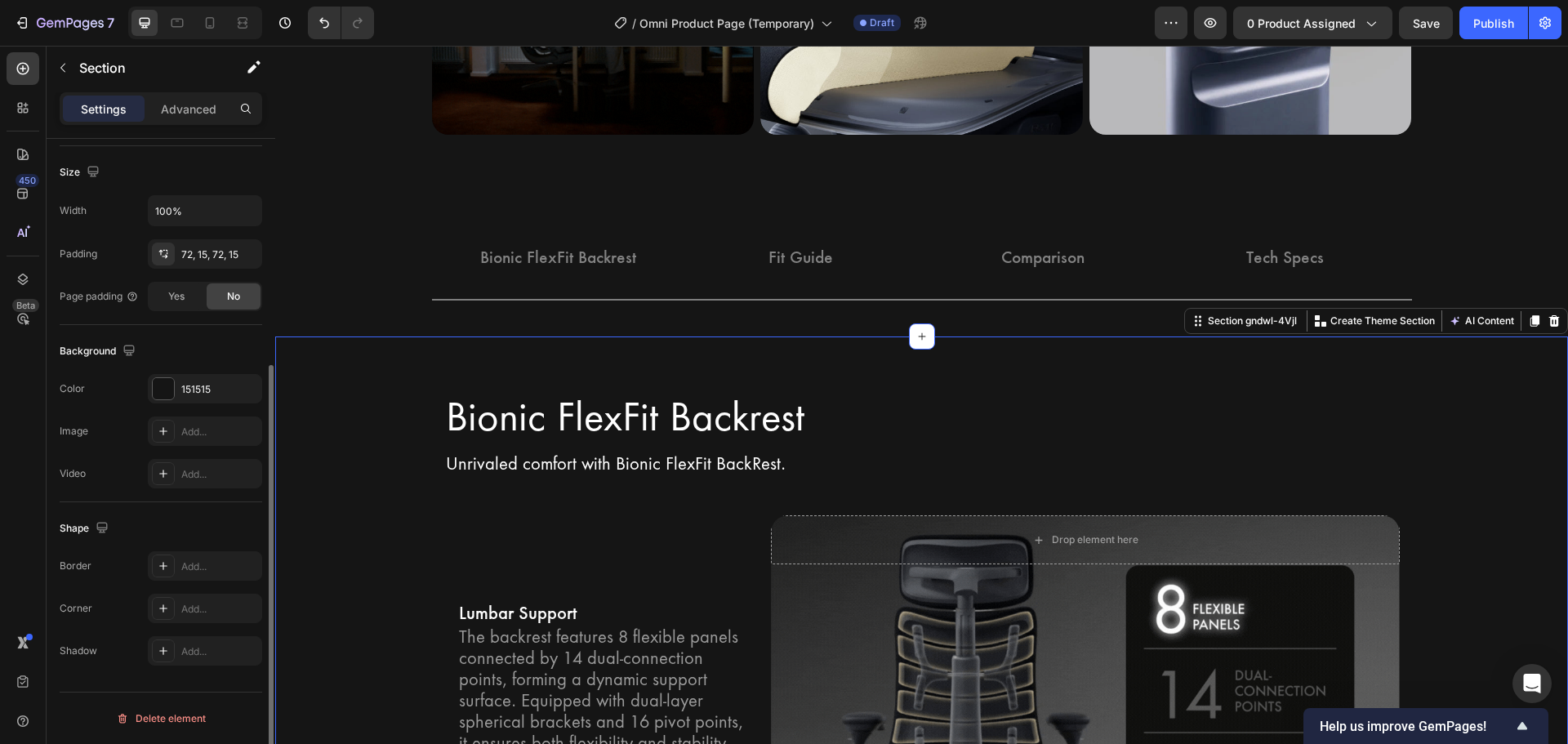
scroll to position [0, 0]
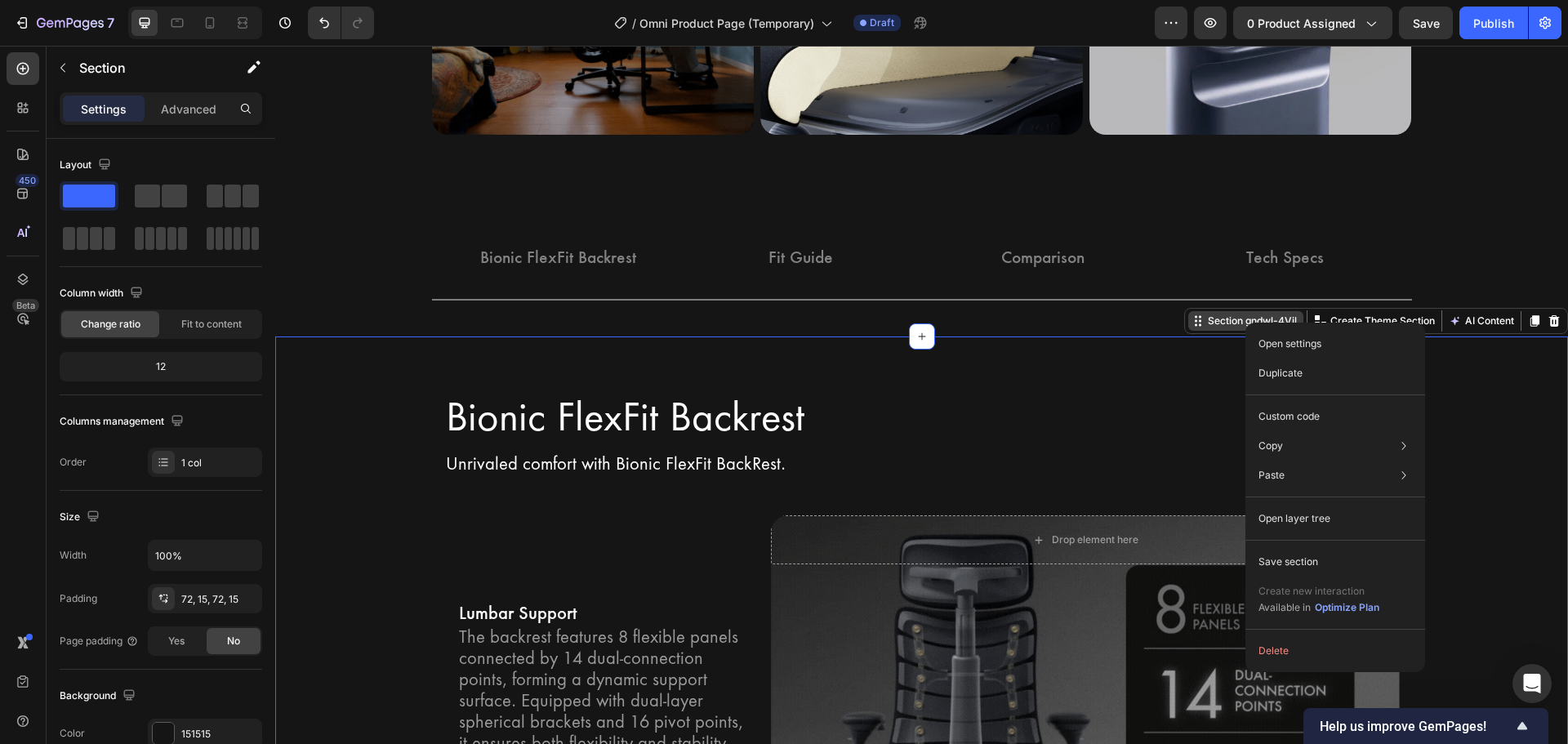
click at [1211, 327] on div "Section gndwl-4Vjl" at bounding box center [1251, 321] width 95 height 15
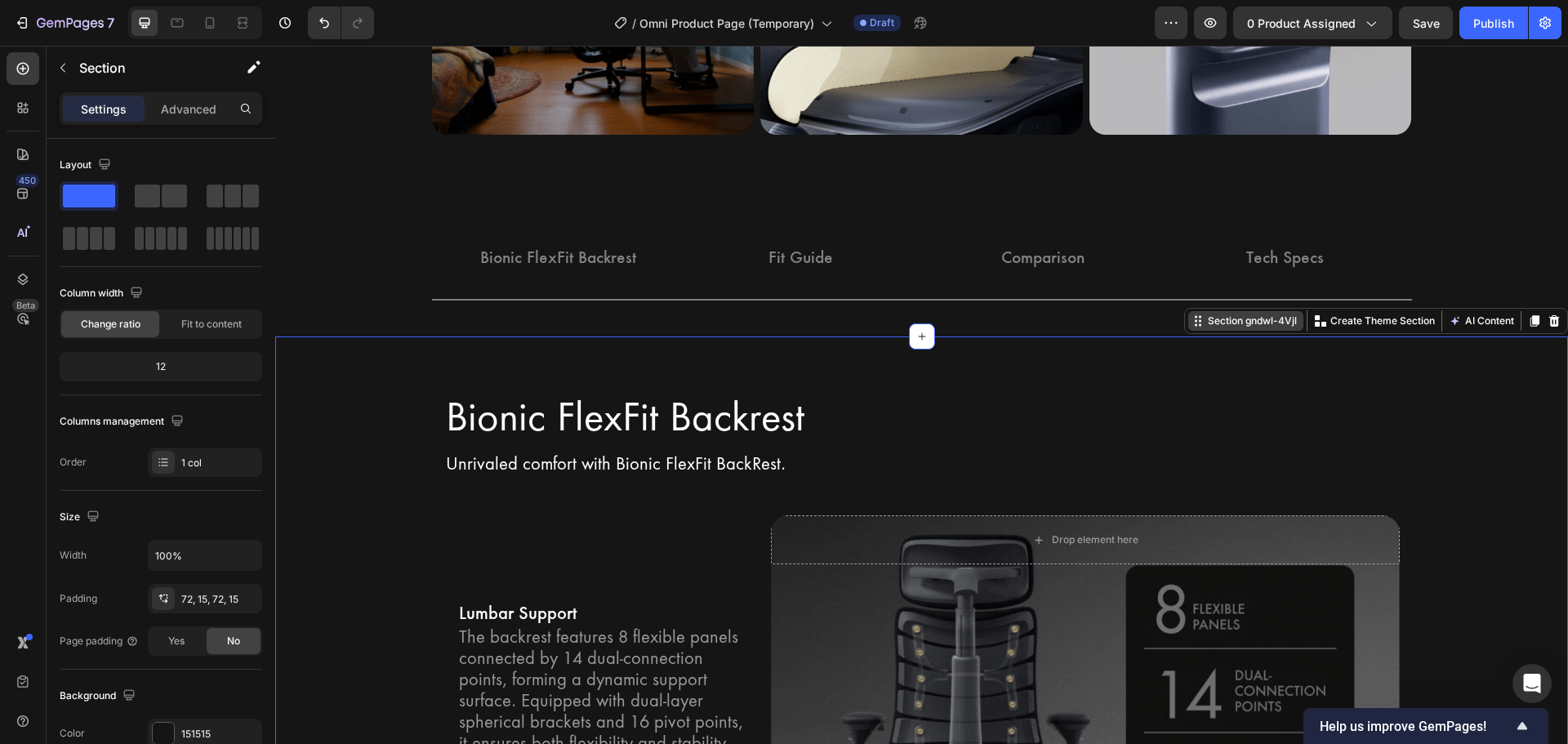
click at [1211, 327] on div "Section gndwl-4Vjl" at bounding box center [1251, 321] width 95 height 15
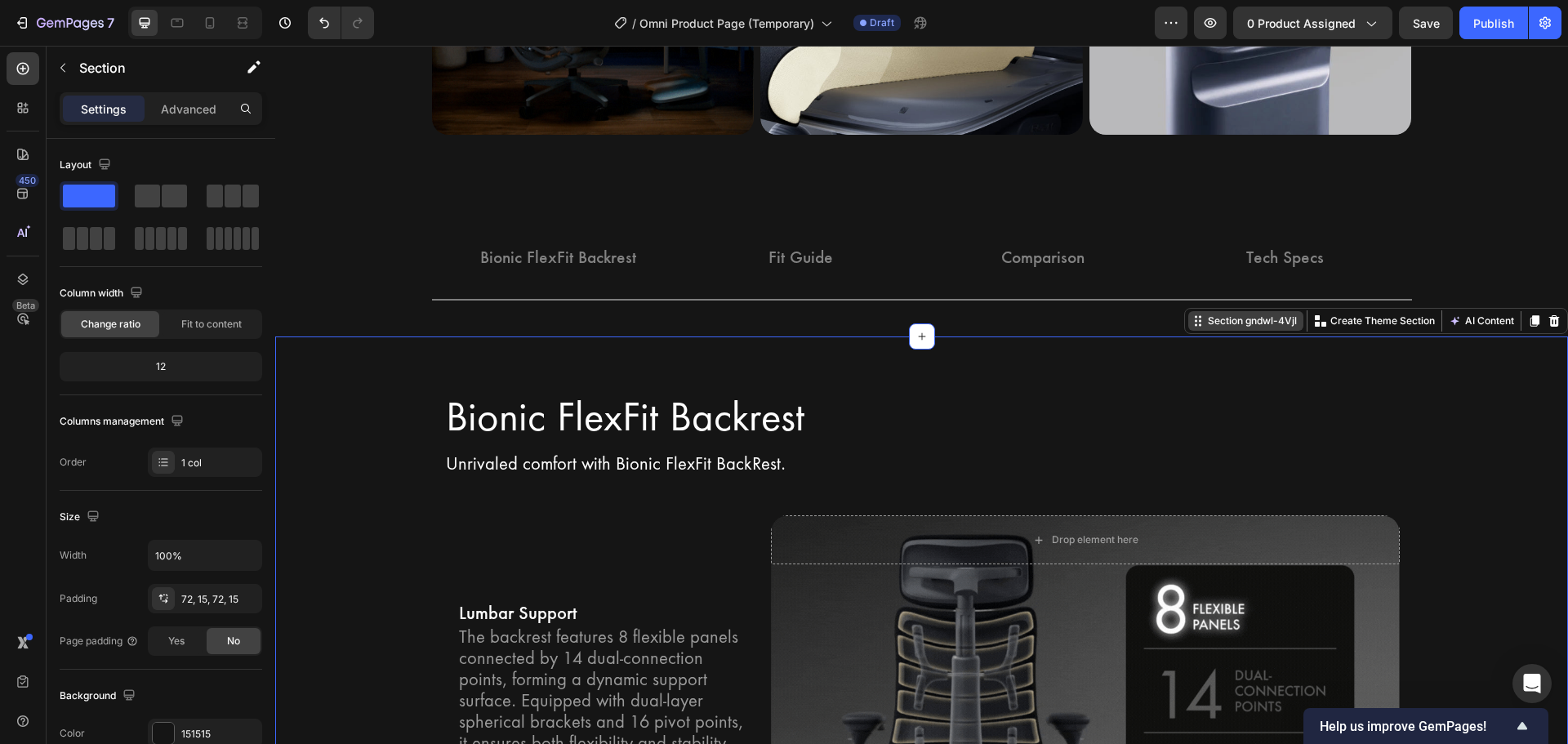
click at [1211, 327] on div "Section gndwl-4Vjl" at bounding box center [1251, 321] width 95 height 15
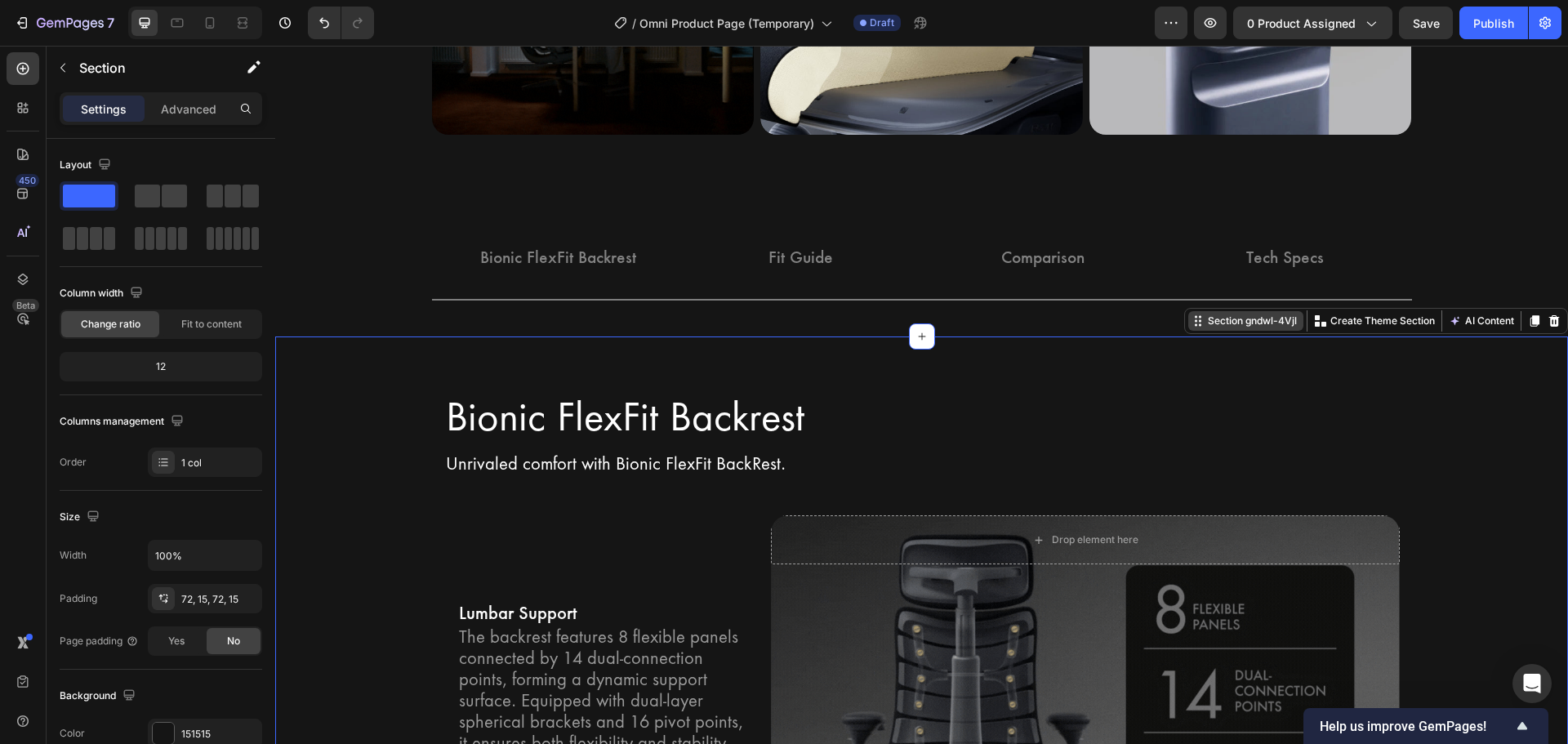
click at [1211, 327] on div "Section gndwl-4Vjl" at bounding box center [1251, 321] width 95 height 15
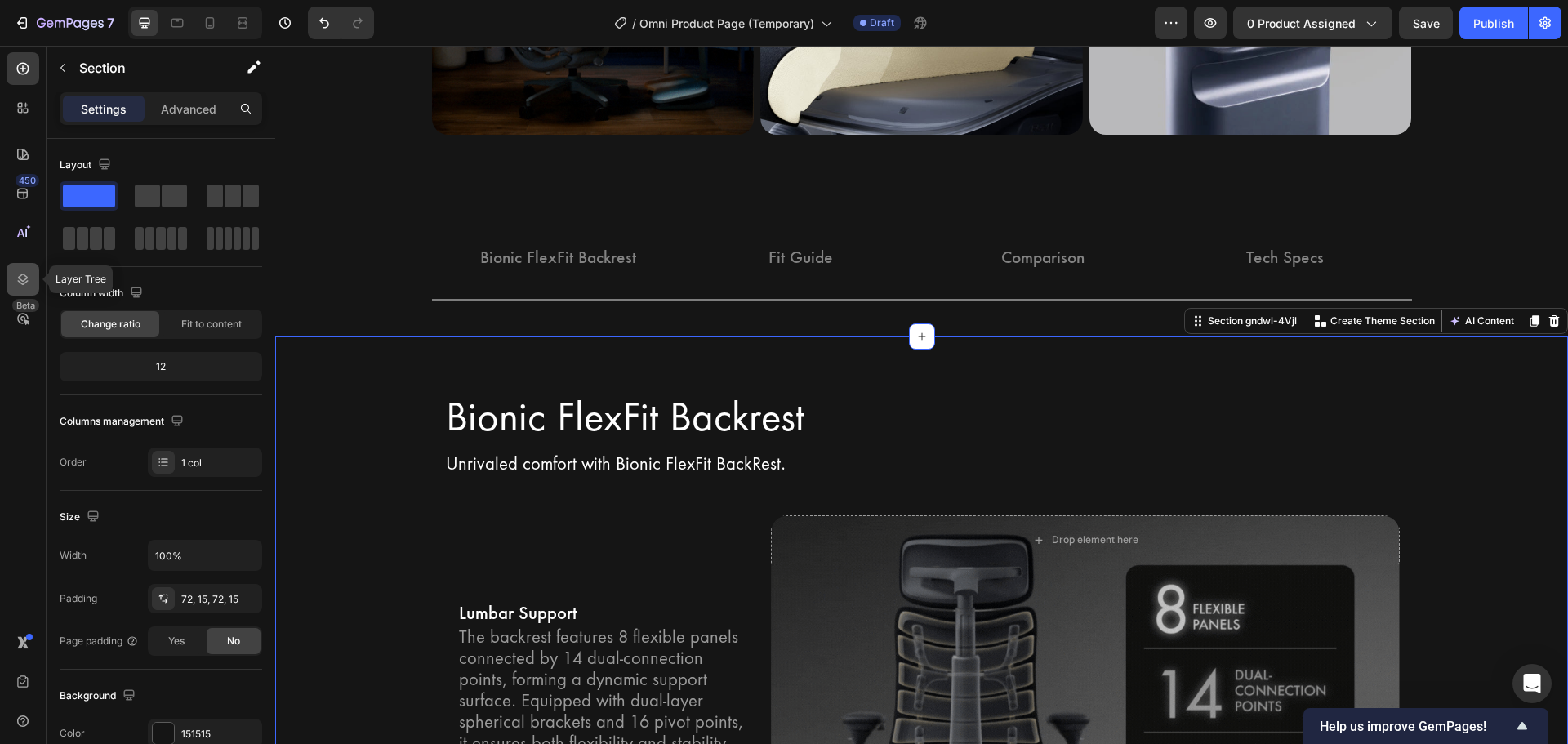
click at [24, 284] on icon at bounding box center [23, 279] width 17 height 17
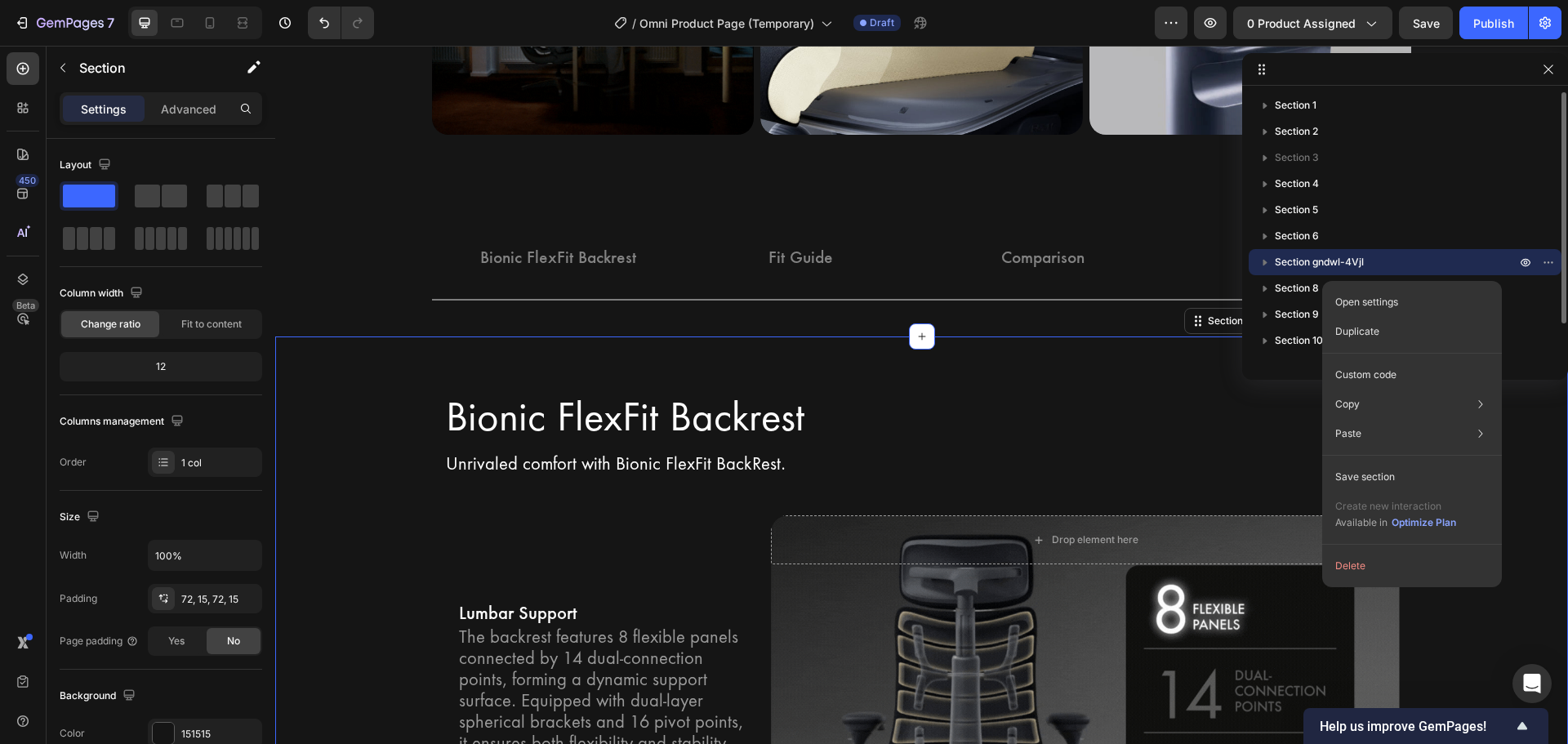
click at [1313, 261] on span "Section gndwl-4Vjl" at bounding box center [1320, 261] width 89 height 17
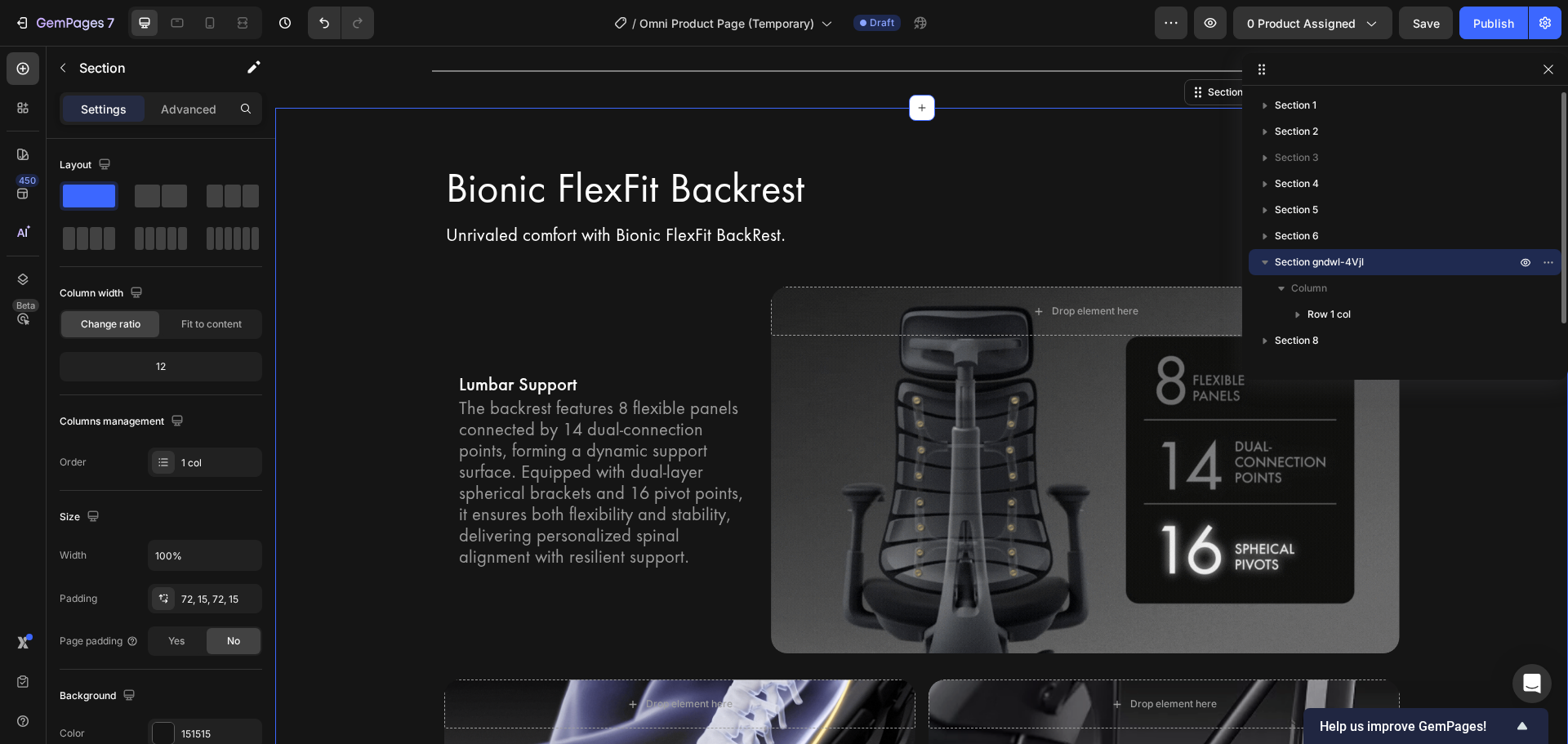
scroll to position [2291, 0]
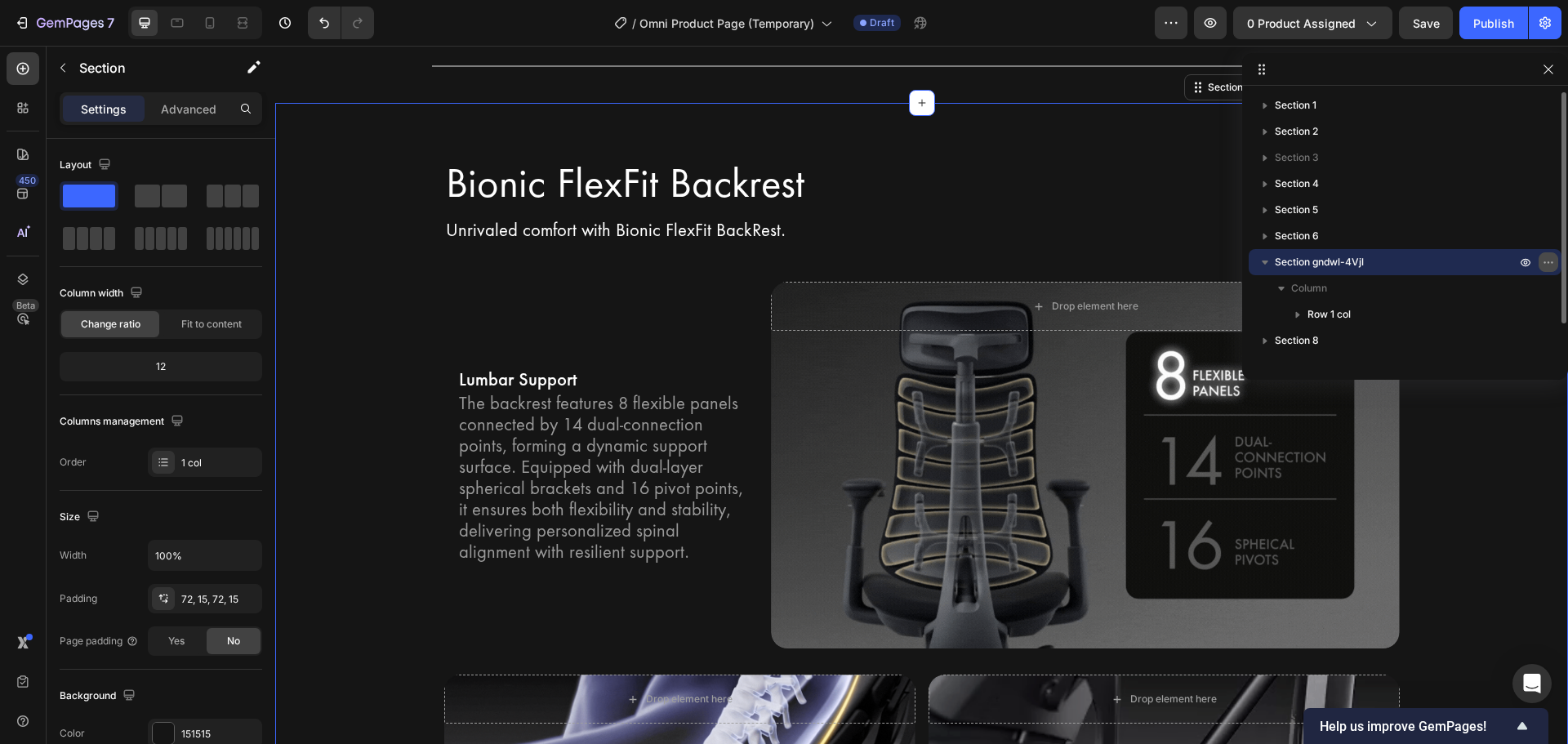
click at [1544, 265] on icon "button" at bounding box center [1548, 261] width 13 height 13
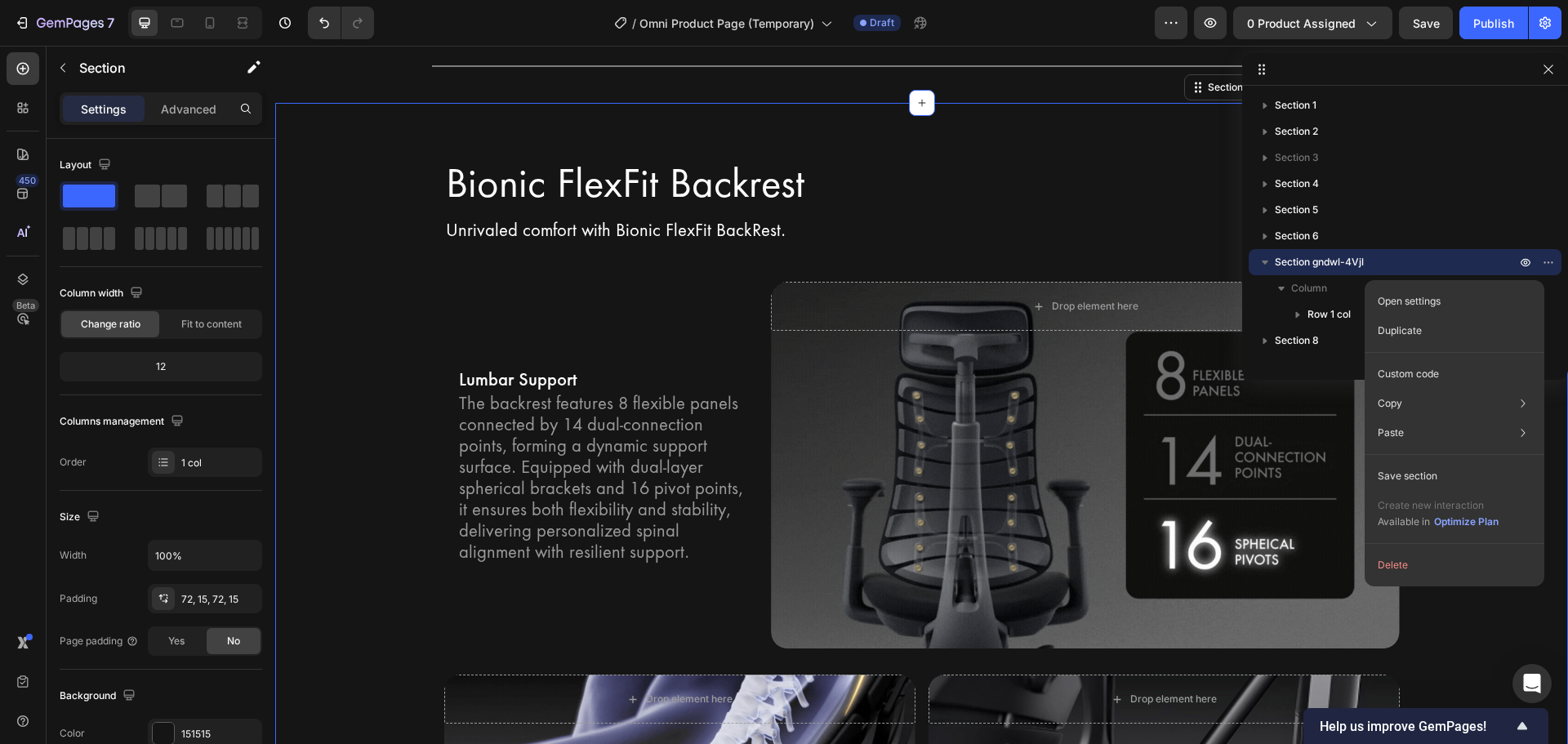
click at [292, 122] on div "Bionic FlexFit Backrest Heading Row Unrivaled comfort with Bionic FlexFit BackR…" at bounding box center [922, 615] width 1293 height 1023
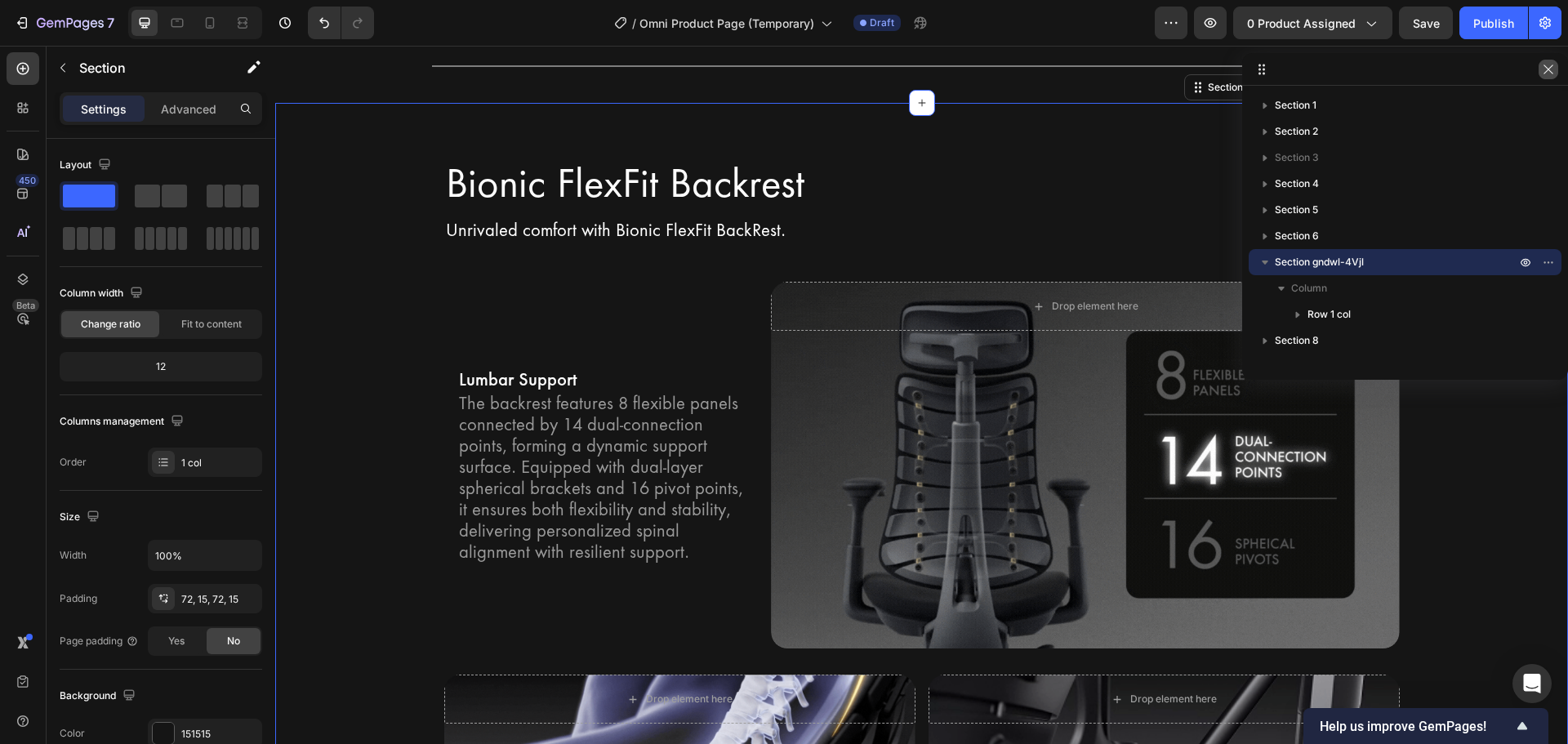
click at [1544, 73] on icon "button" at bounding box center [1548, 69] width 13 height 13
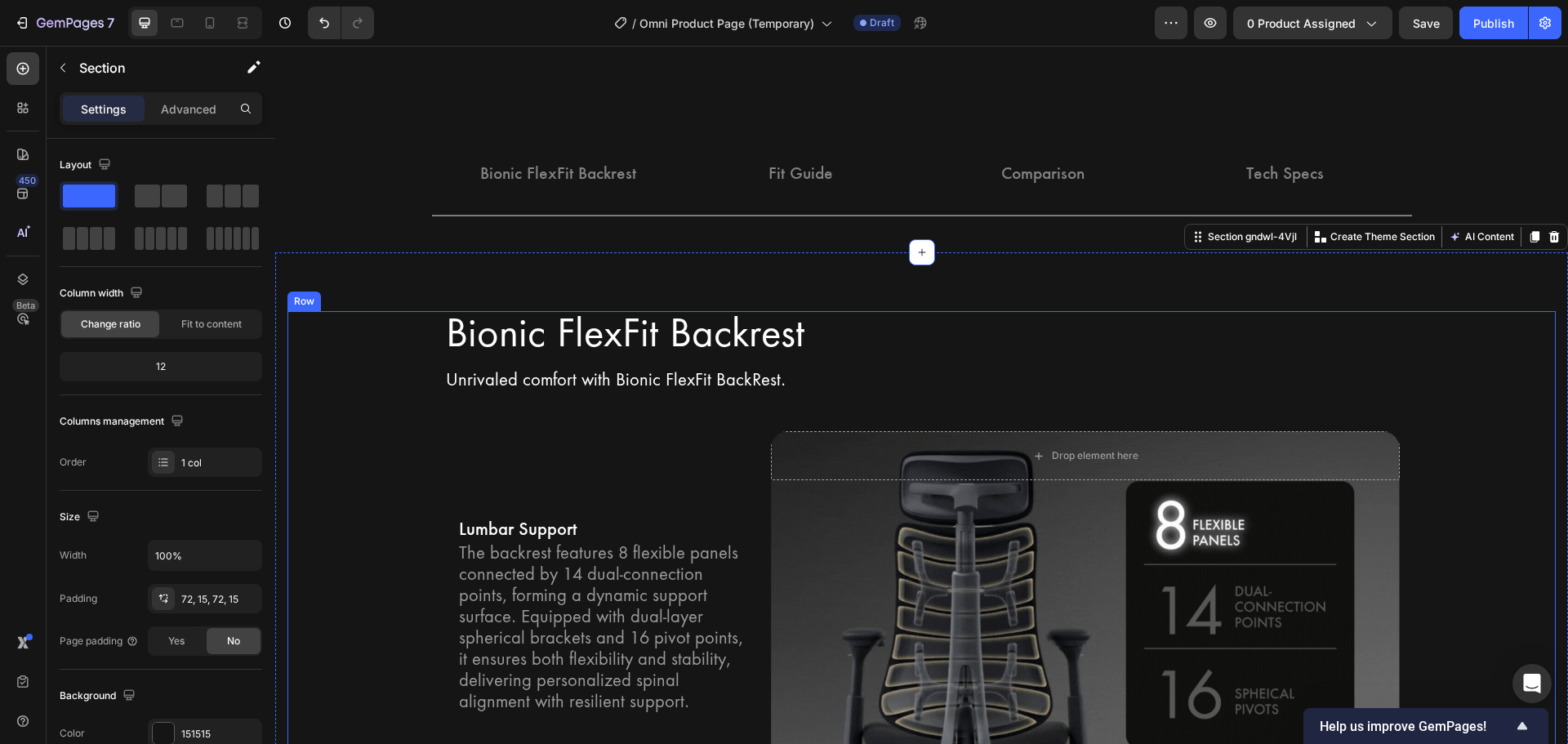
scroll to position [2127, 0]
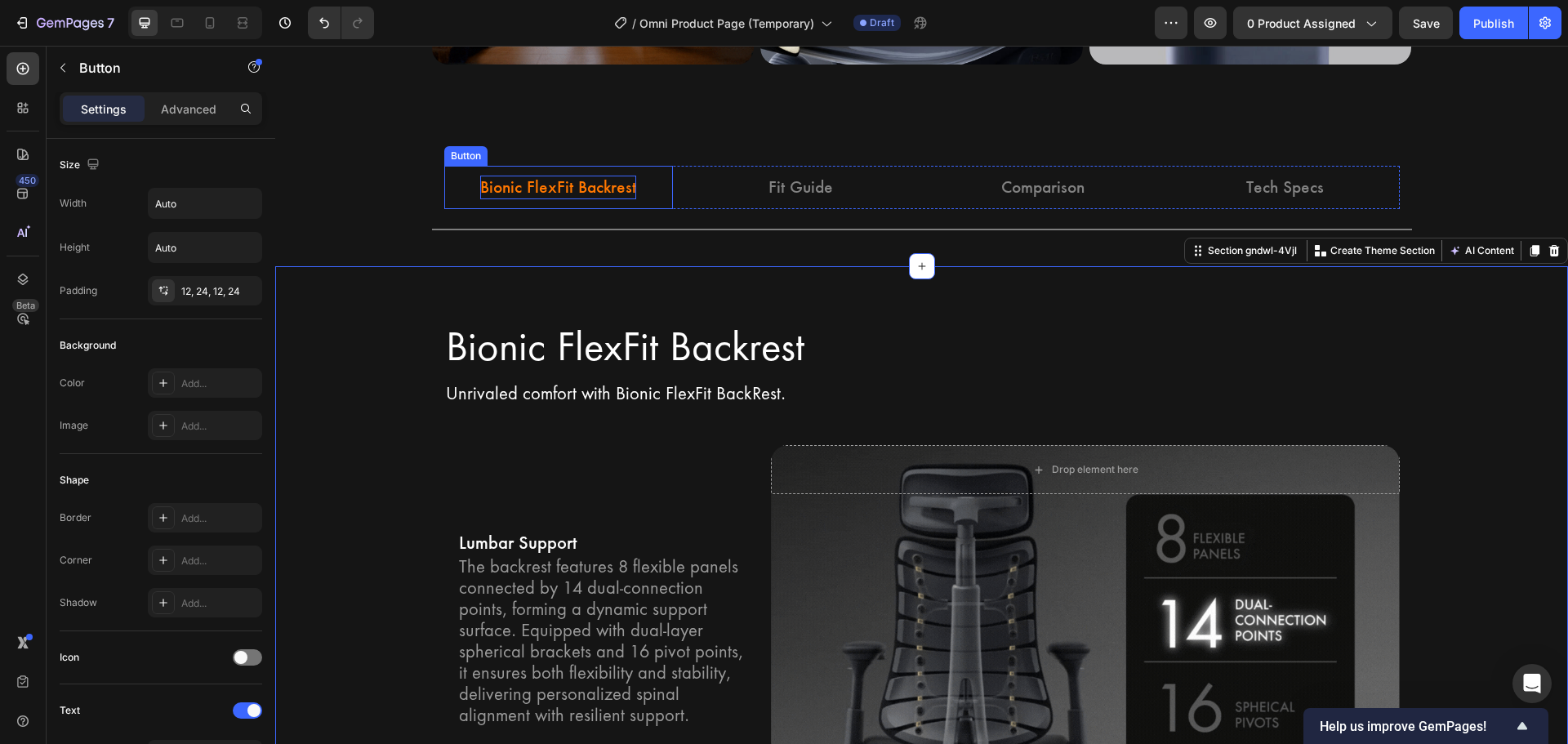
click at [560, 184] on p "Bionic FlexFit Backrest" at bounding box center [558, 187] width 156 height 24
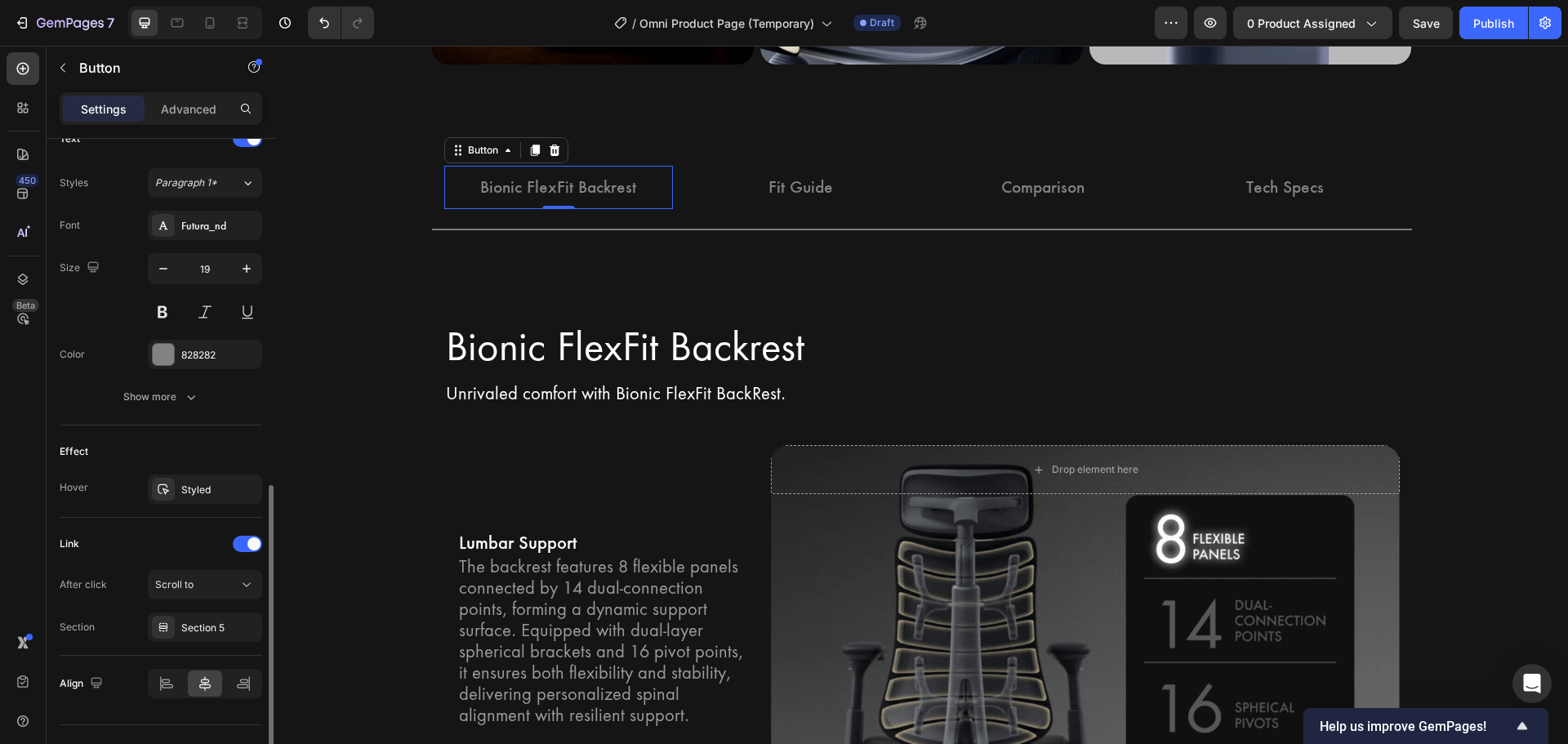
scroll to position [604, 0]
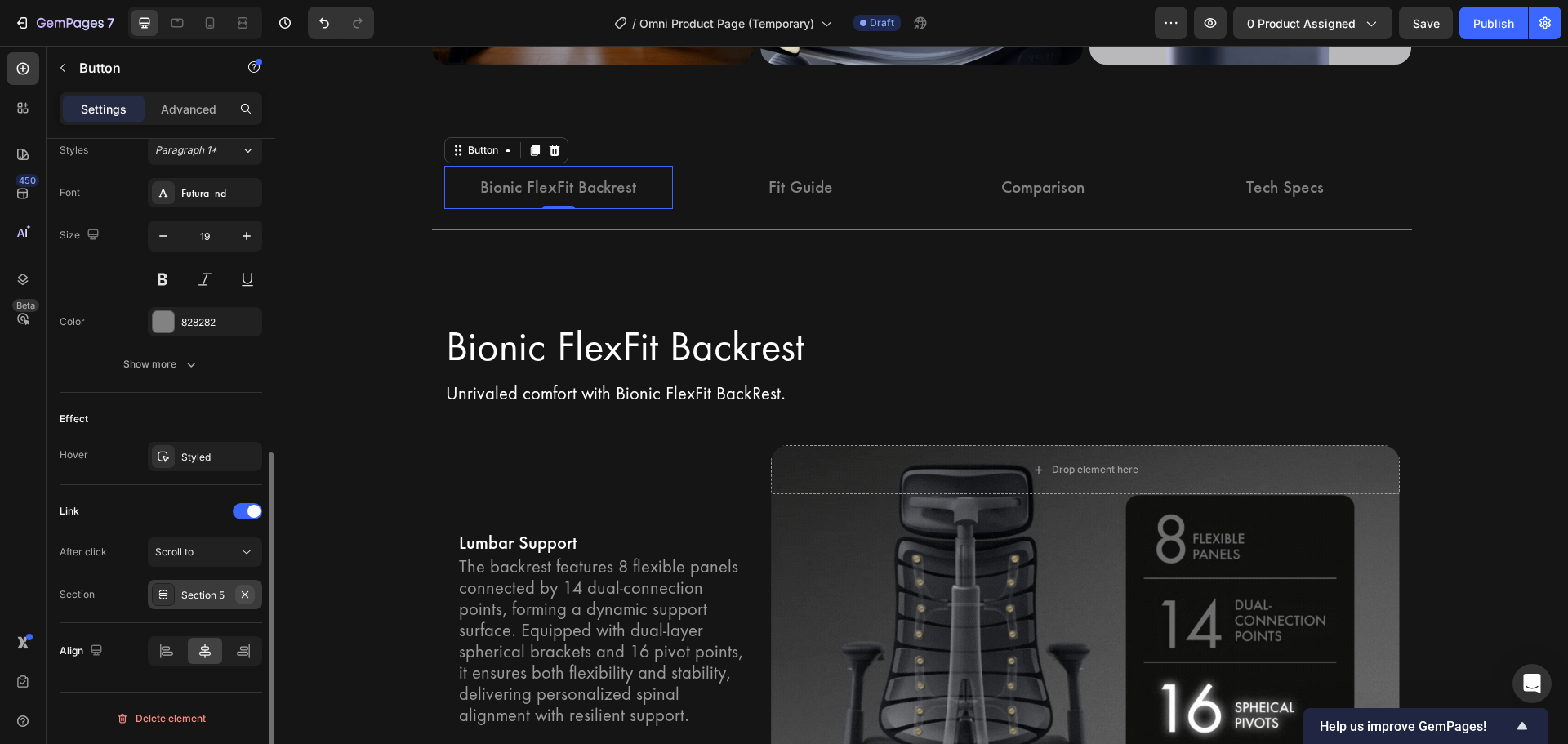
click at [240, 588] on icon "button" at bounding box center [245, 594] width 13 height 13
click at [208, 592] on div "Add..." at bounding box center [220, 595] width 77 height 15
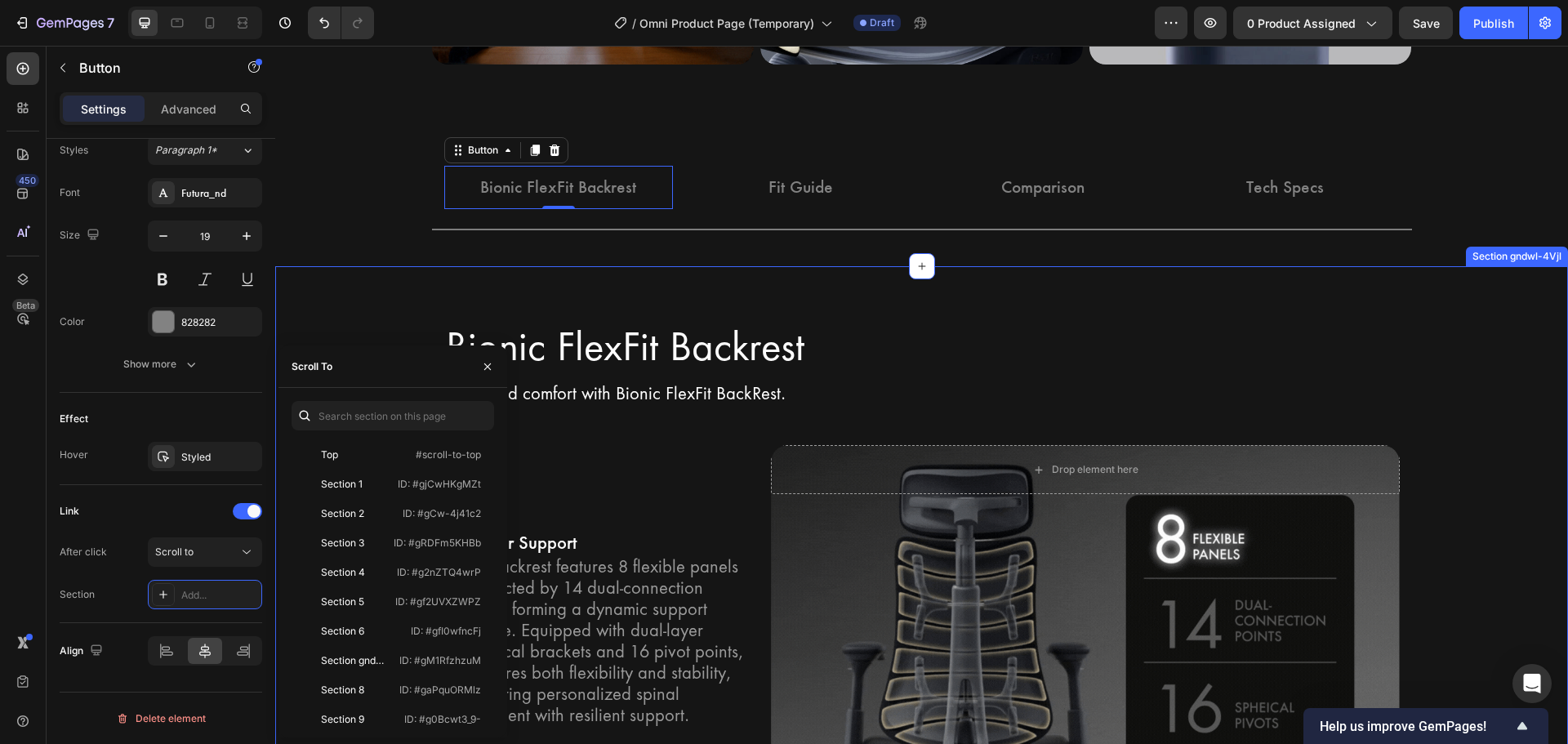
scroll to position [344, 0]
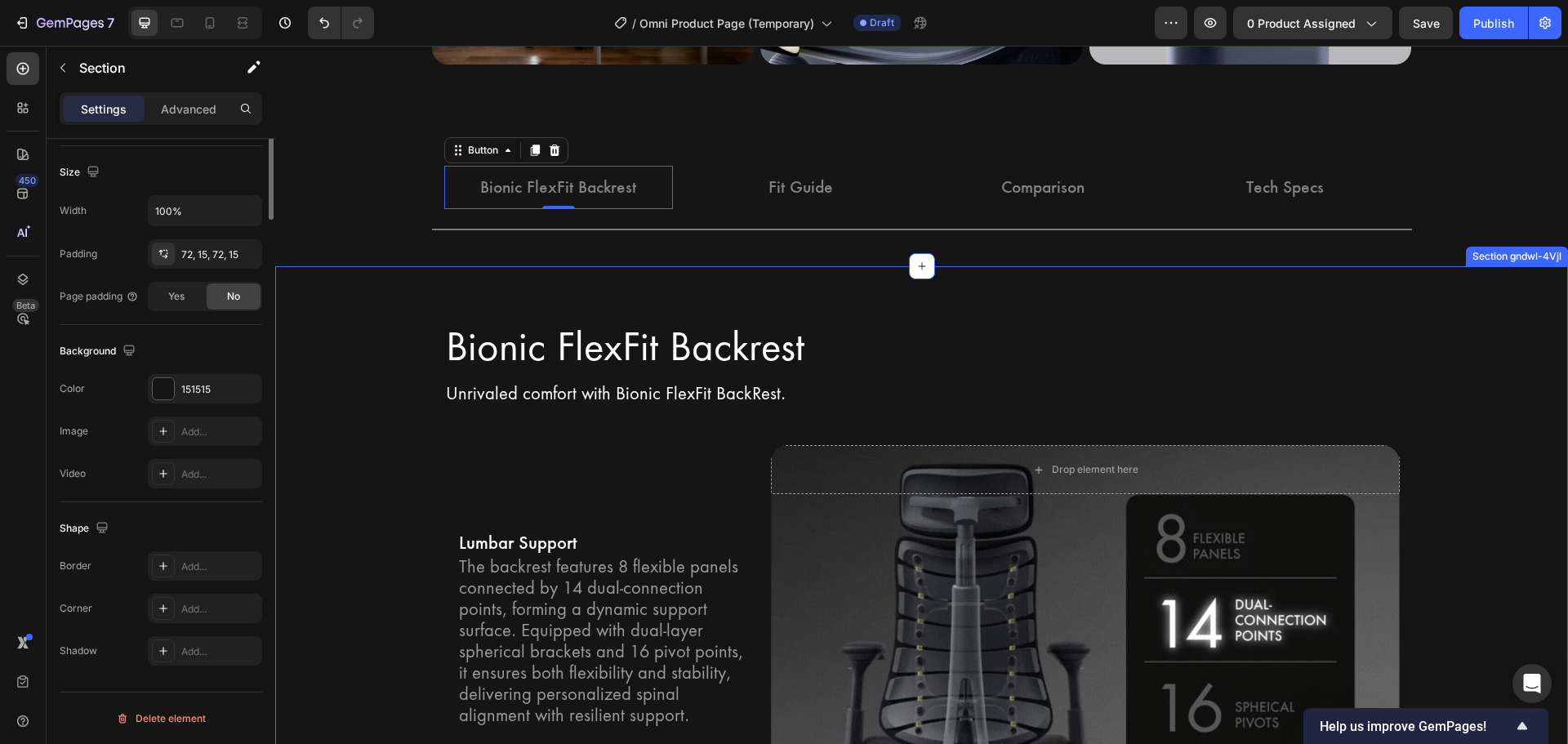
scroll to position [0, 0]
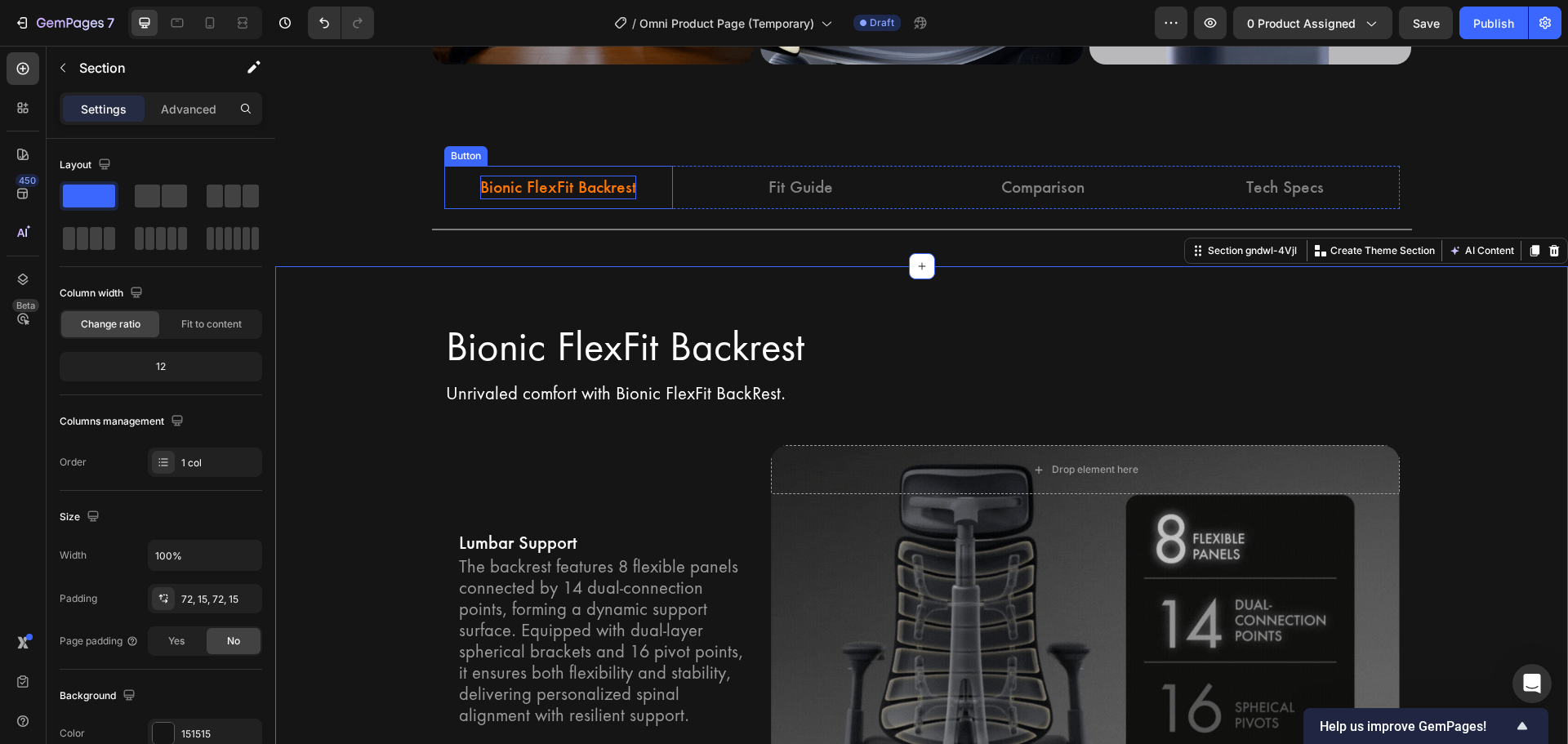
click at [498, 187] on p "Bionic FlexFit Backrest" at bounding box center [558, 187] width 156 height 24
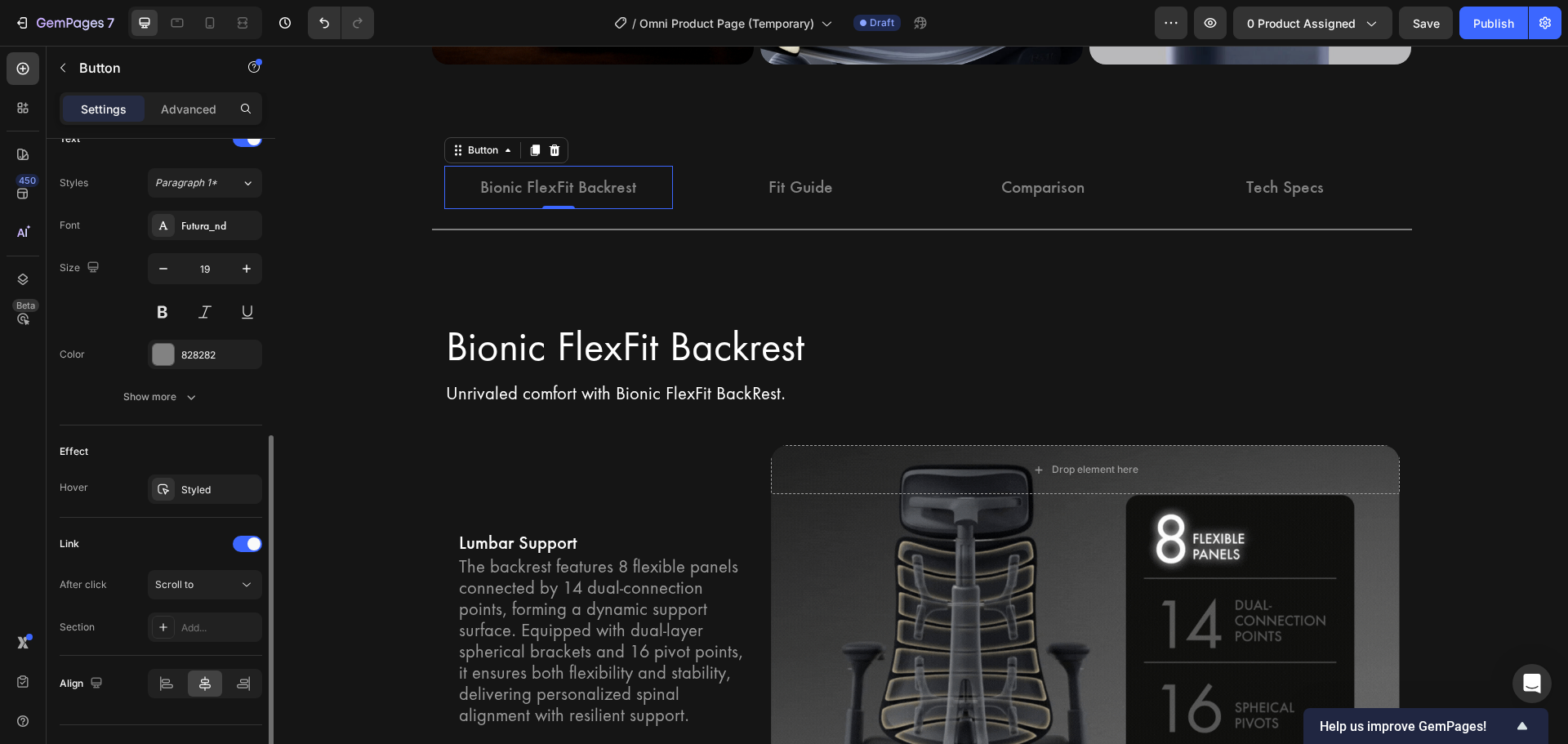
scroll to position [604, 0]
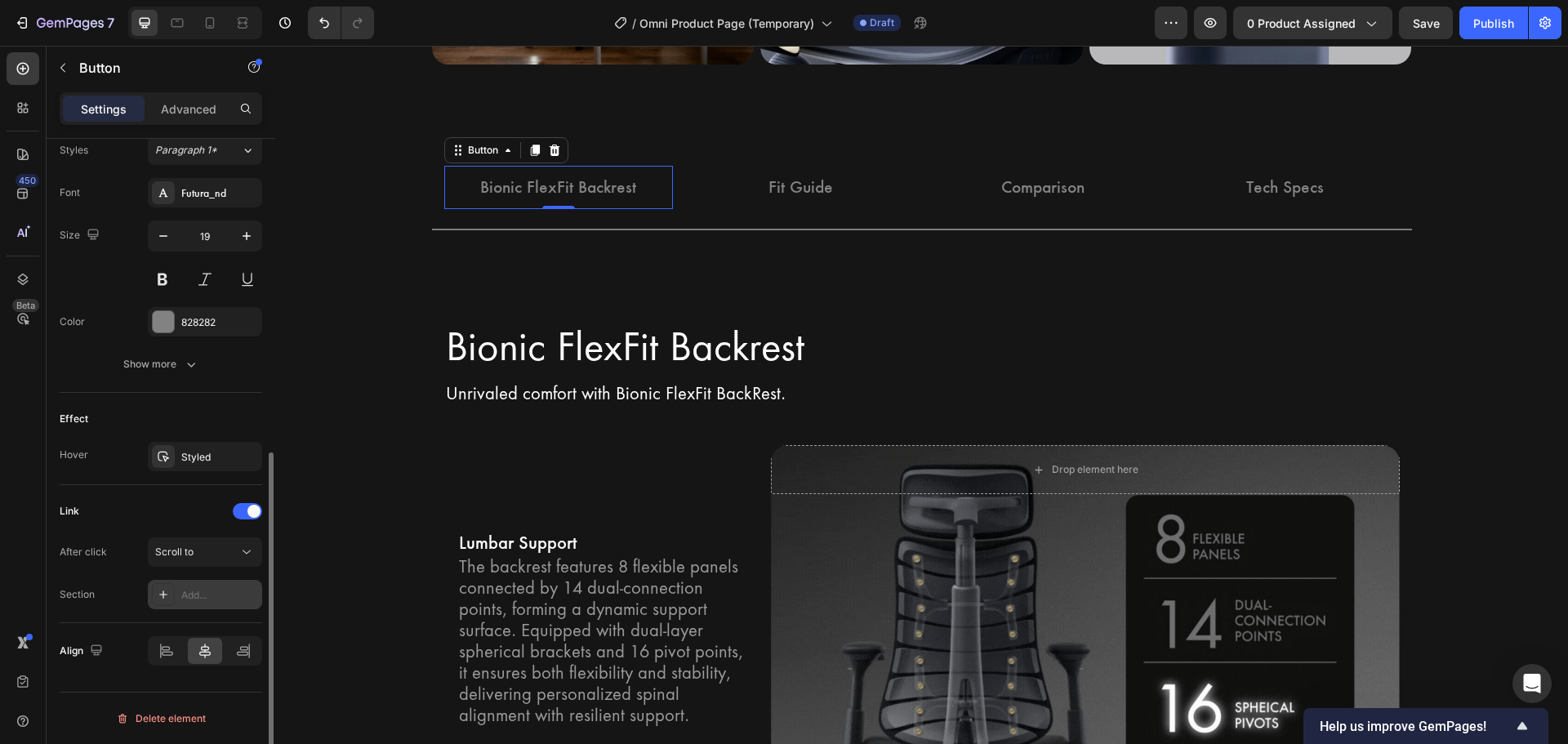
click at [222, 593] on div "Add..." at bounding box center [220, 595] width 77 height 15
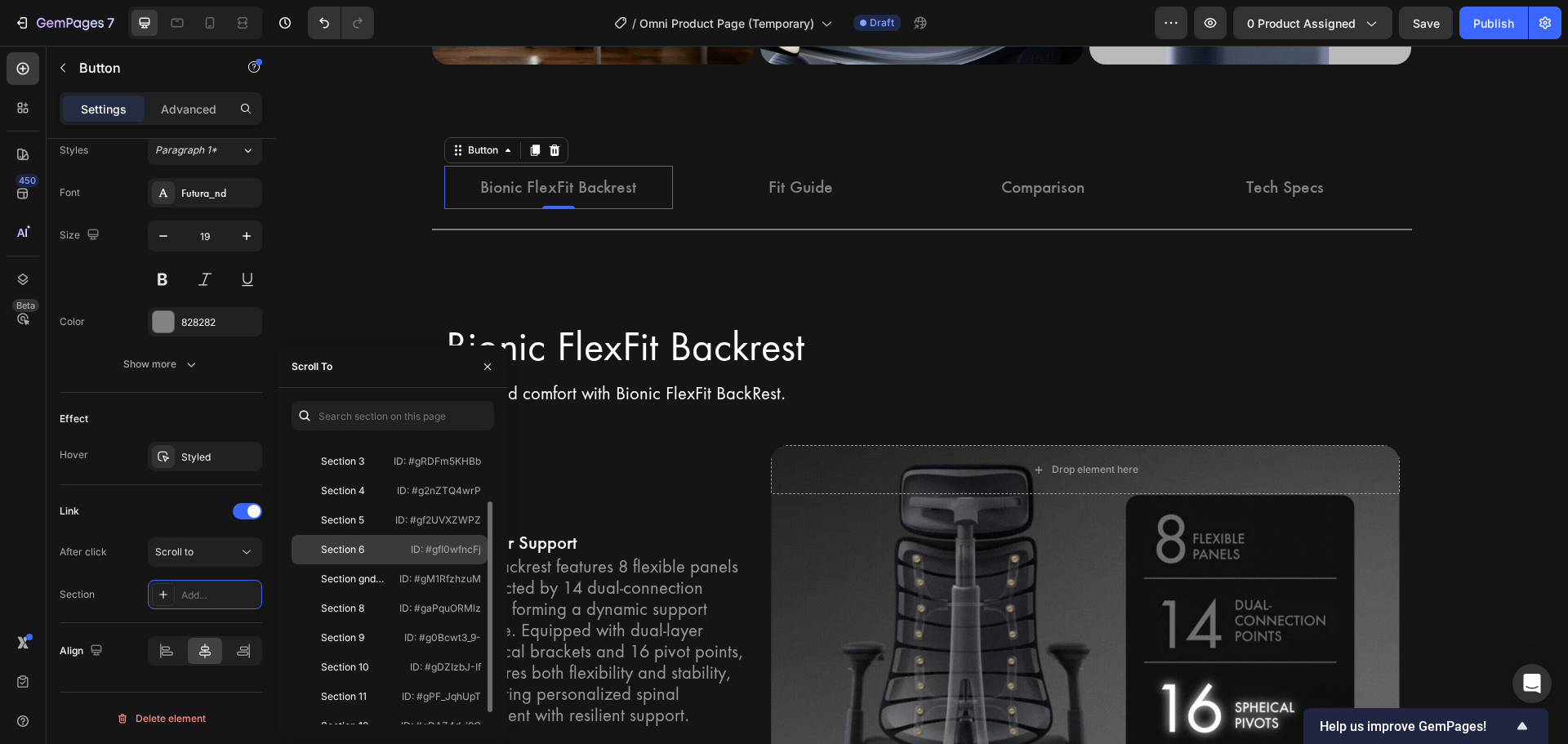
scroll to position [98, 0]
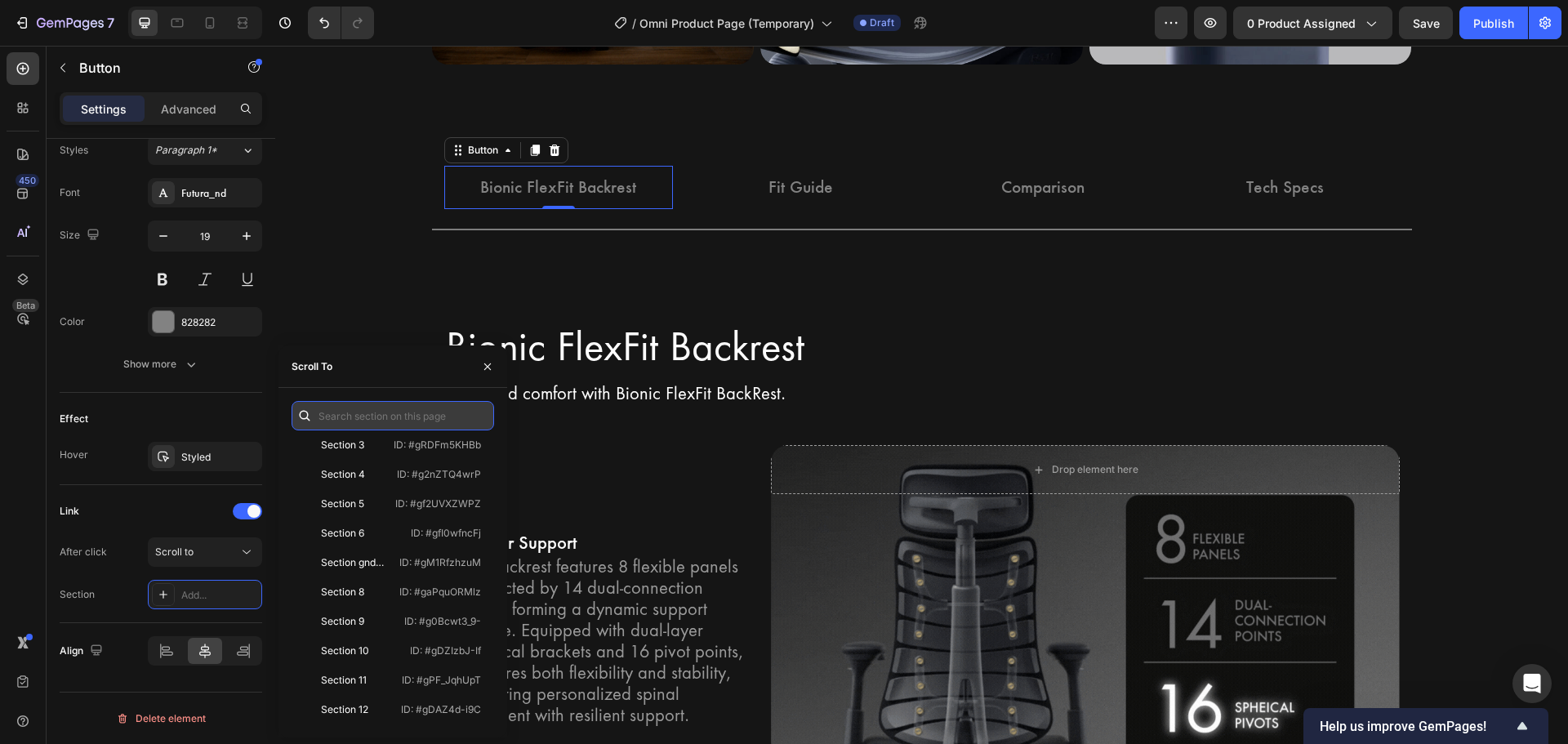
click at [413, 413] on input "text" at bounding box center [393, 415] width 203 height 30
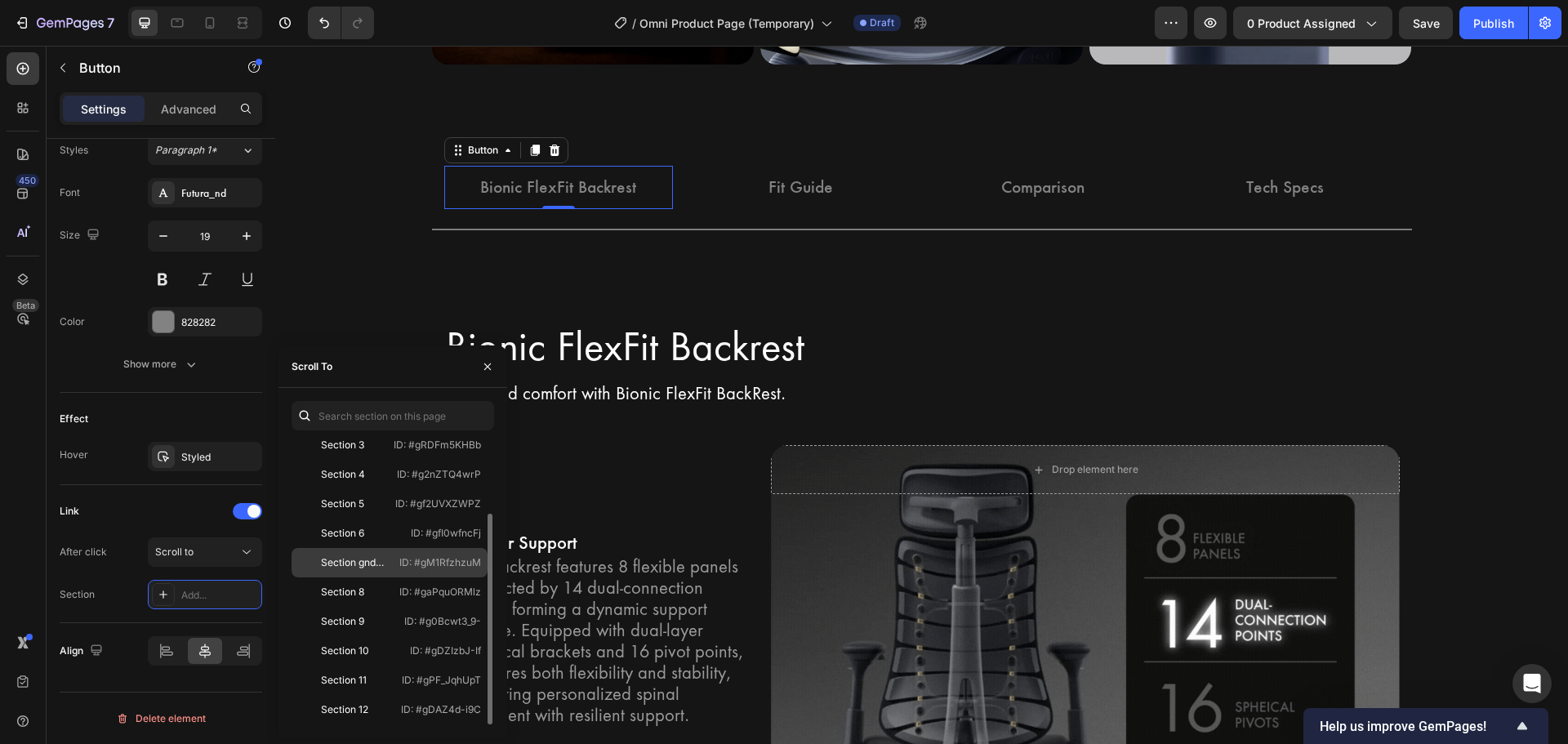
click at [379, 569] on div "Section gndwl-4Vjl" at bounding box center [355, 562] width 68 height 15
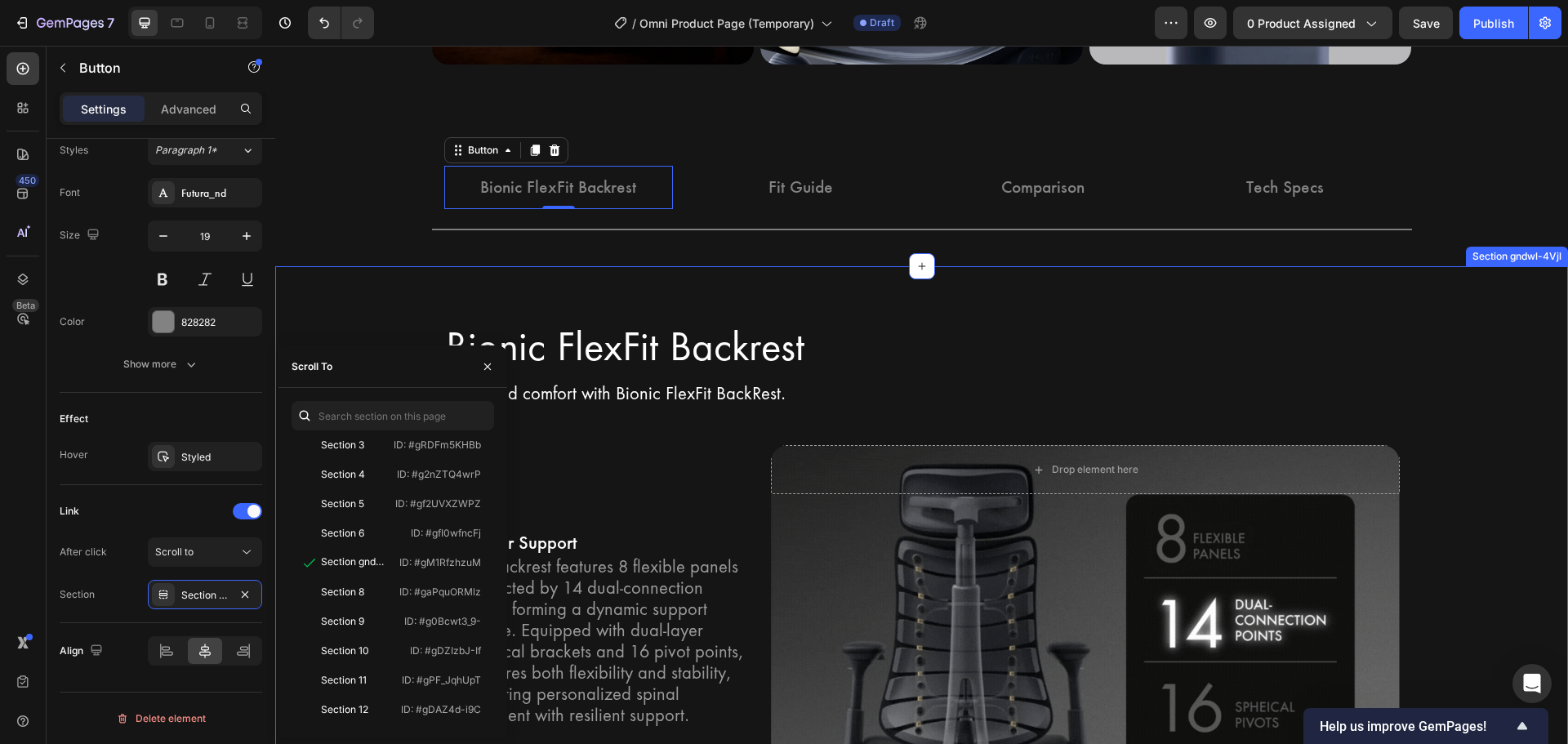
scroll to position [344, 0]
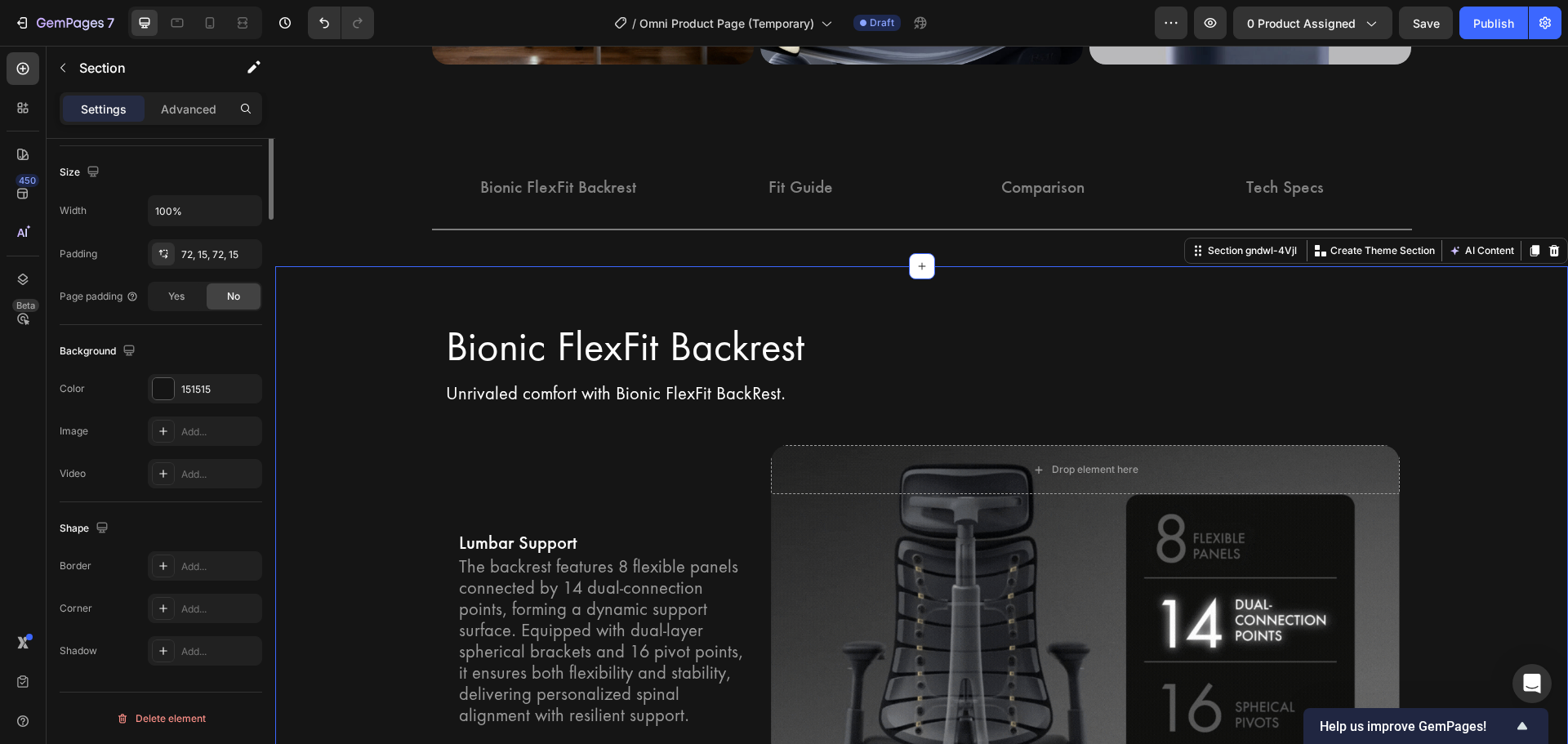
scroll to position [0, 0]
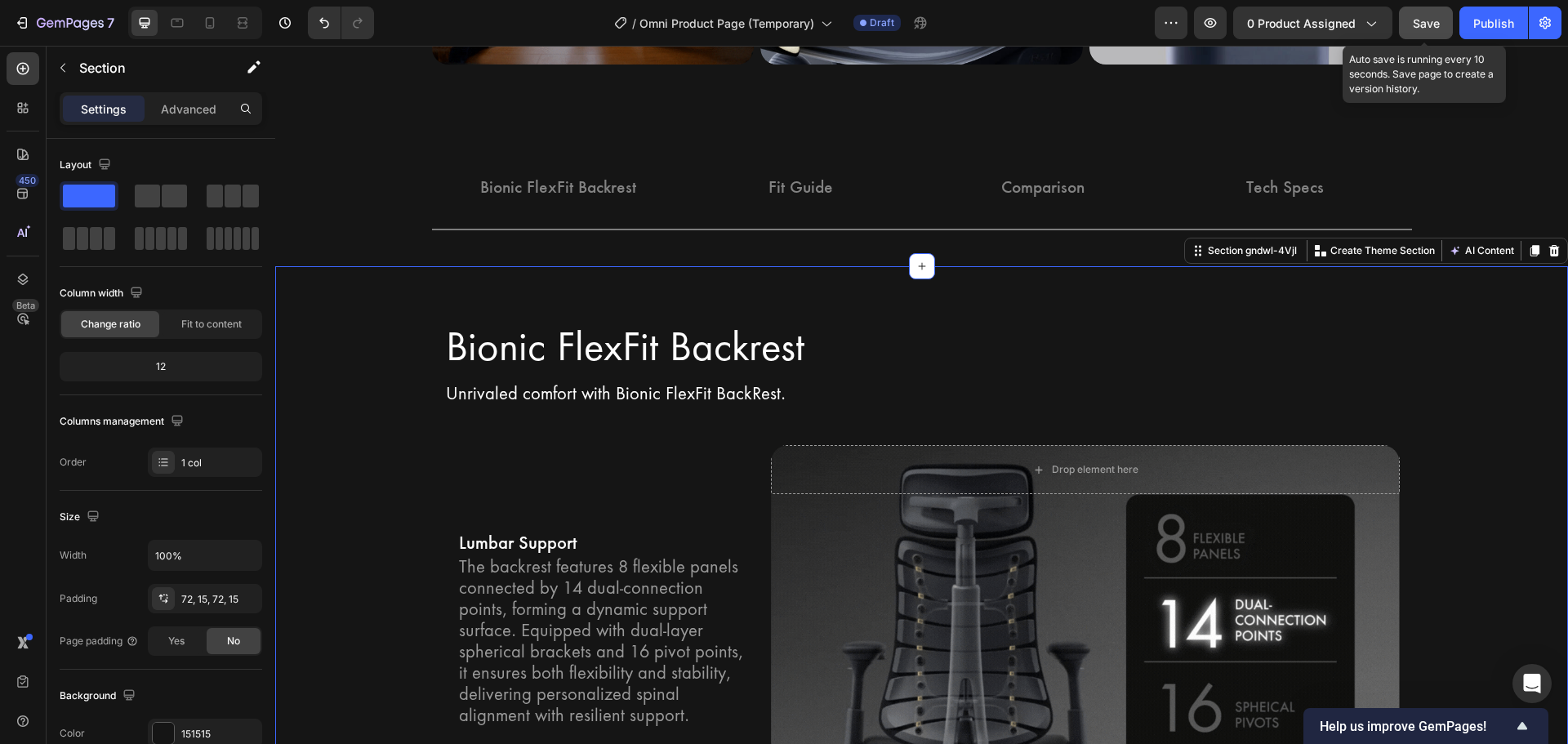
click at [1413, 29] on span "Save" at bounding box center [1425, 24] width 27 height 14
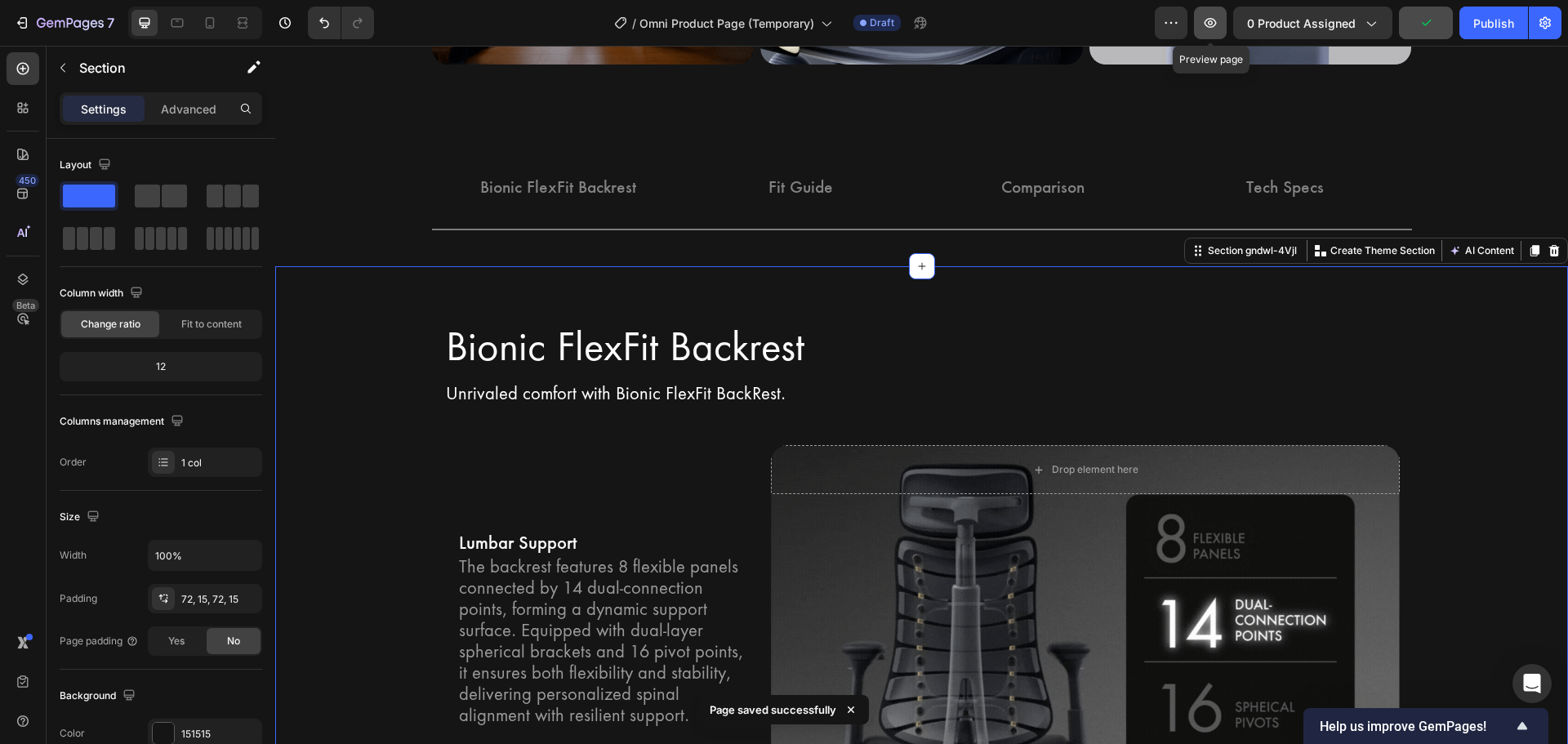
click at [1218, 20] on icon "button" at bounding box center [1209, 23] width 17 height 17
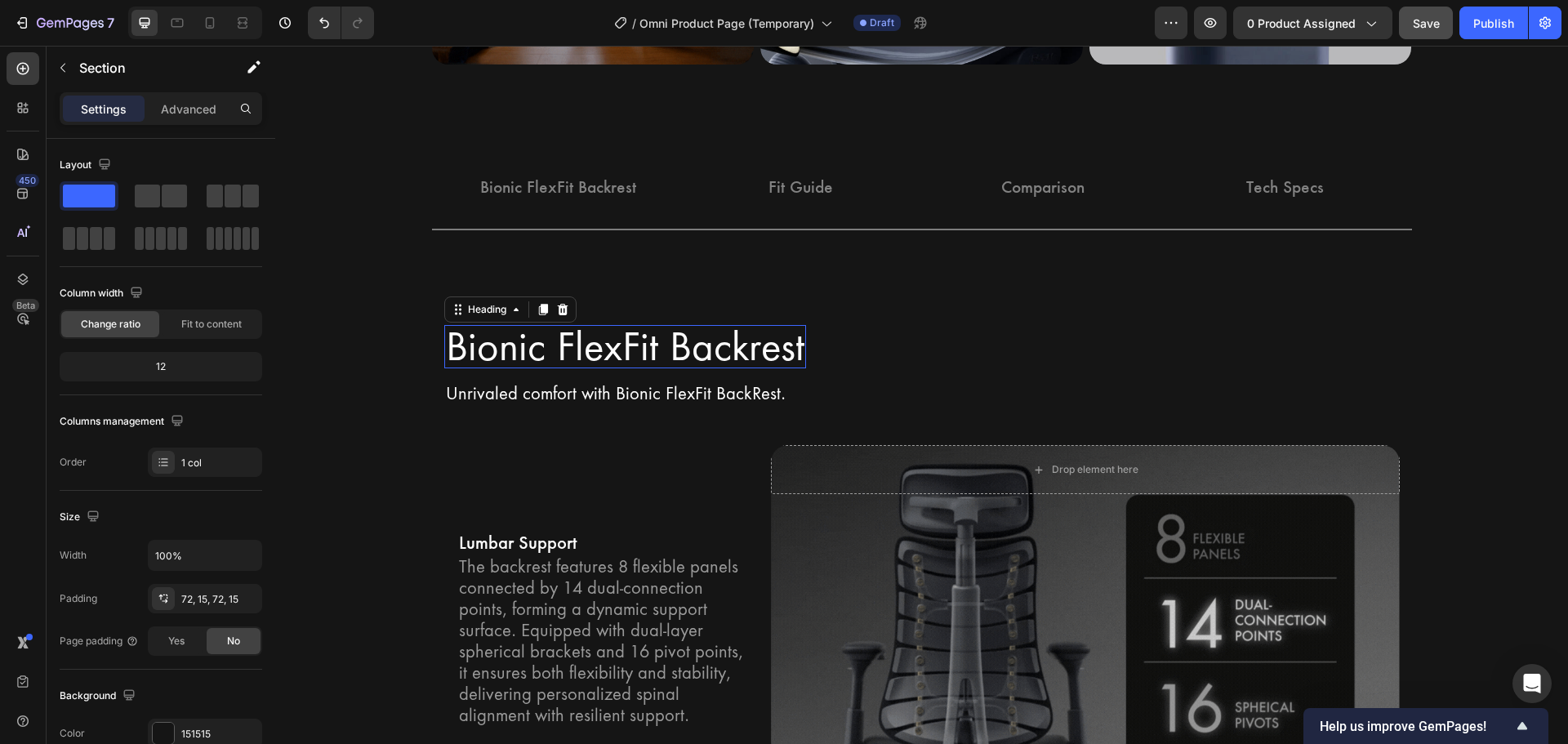
click at [487, 348] on h2 "Bionic FlexFit Backrest" at bounding box center [625, 347] width 362 height 44
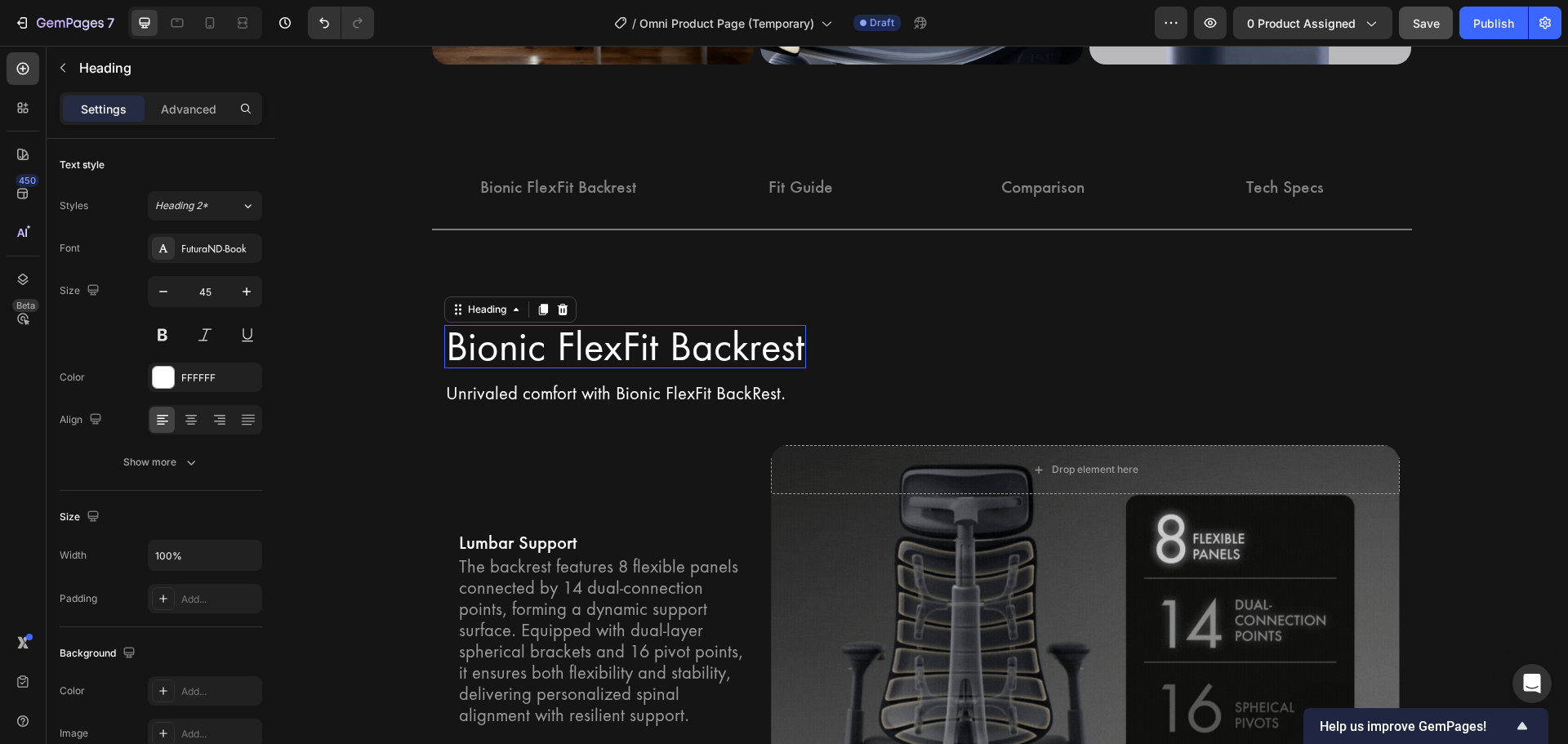
click at [487, 348] on h2 "Bionic FlexFit Backrest" at bounding box center [625, 347] width 362 height 44
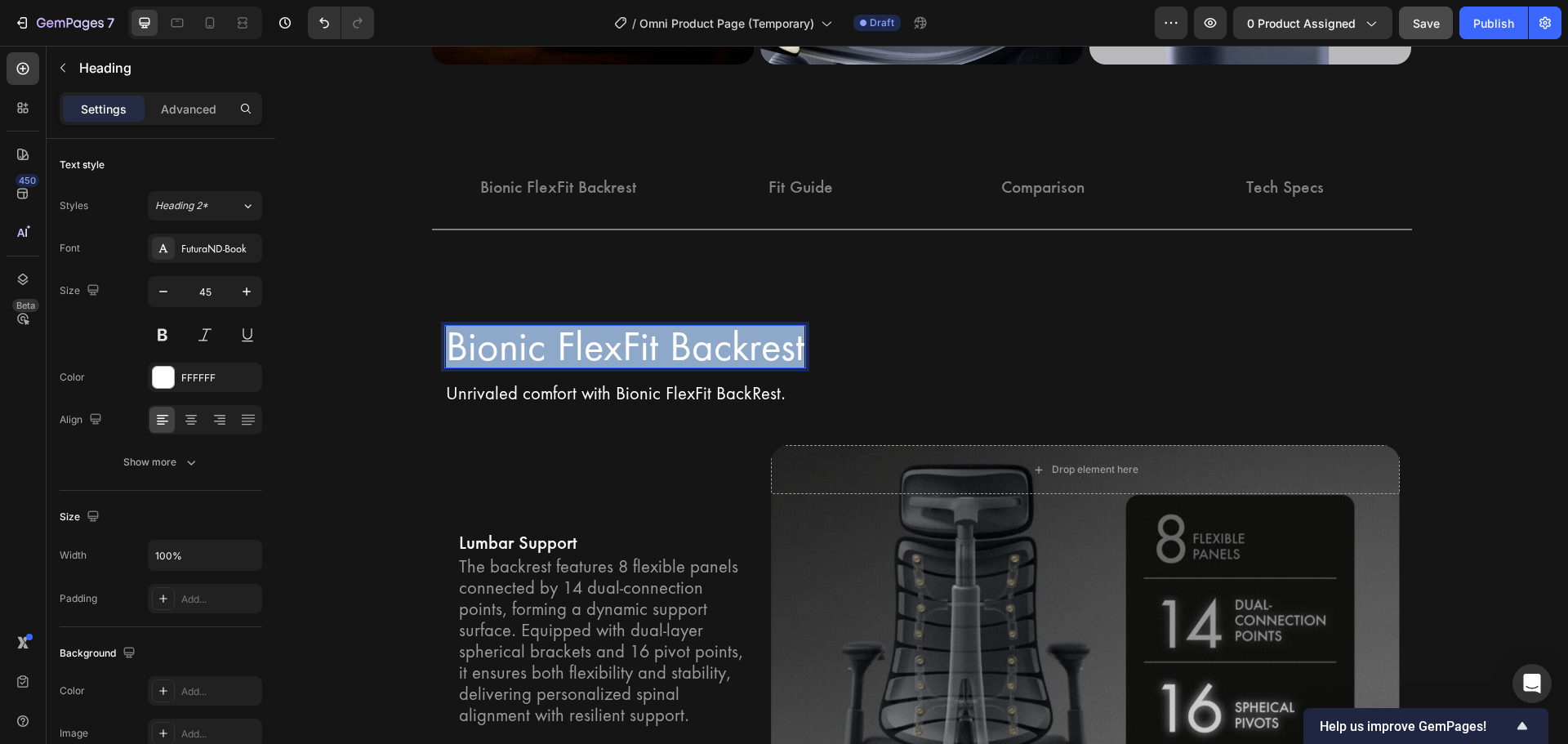
click at [487, 348] on p "Bionic FlexFit Backrest" at bounding box center [625, 347] width 359 height 41
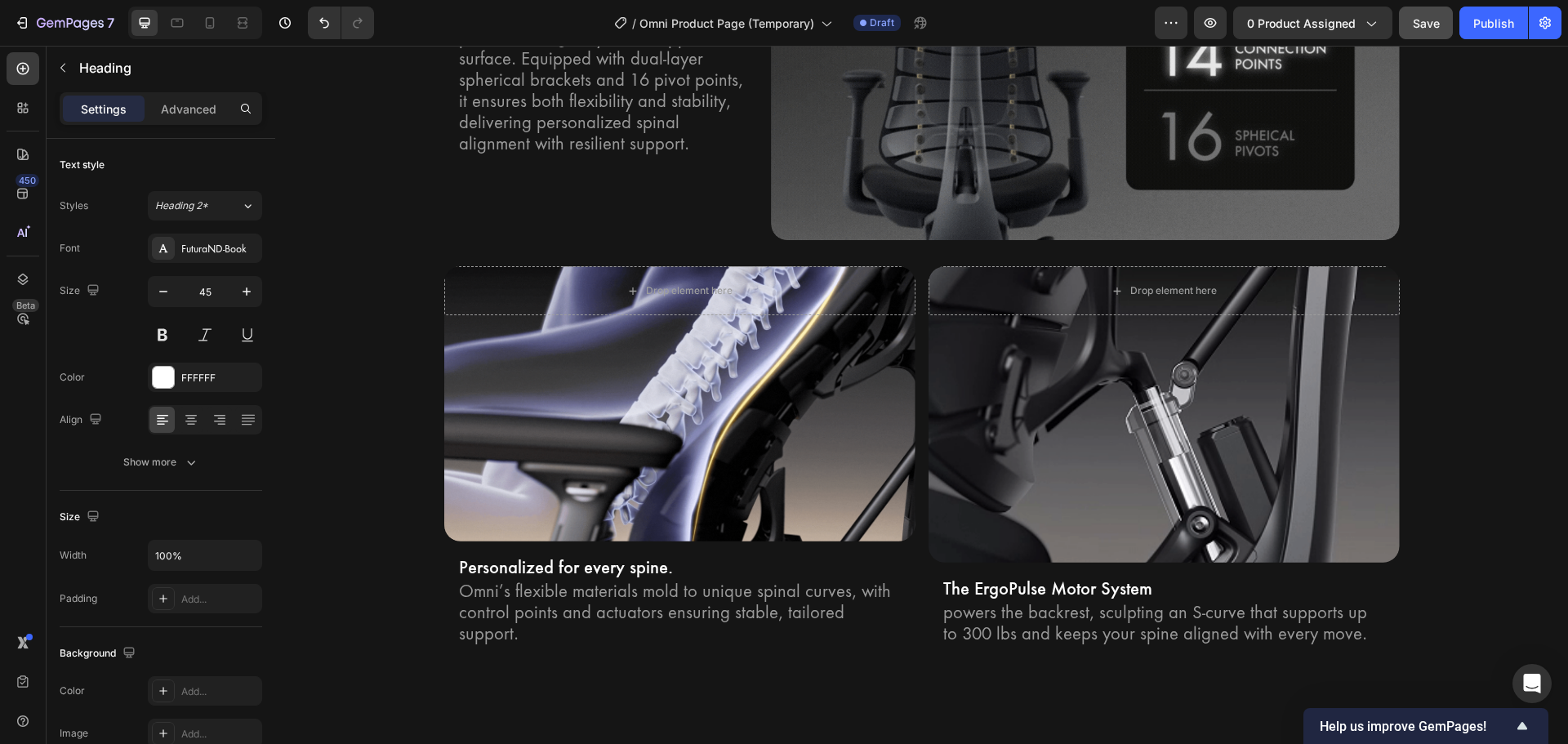
scroll to position [3107, 0]
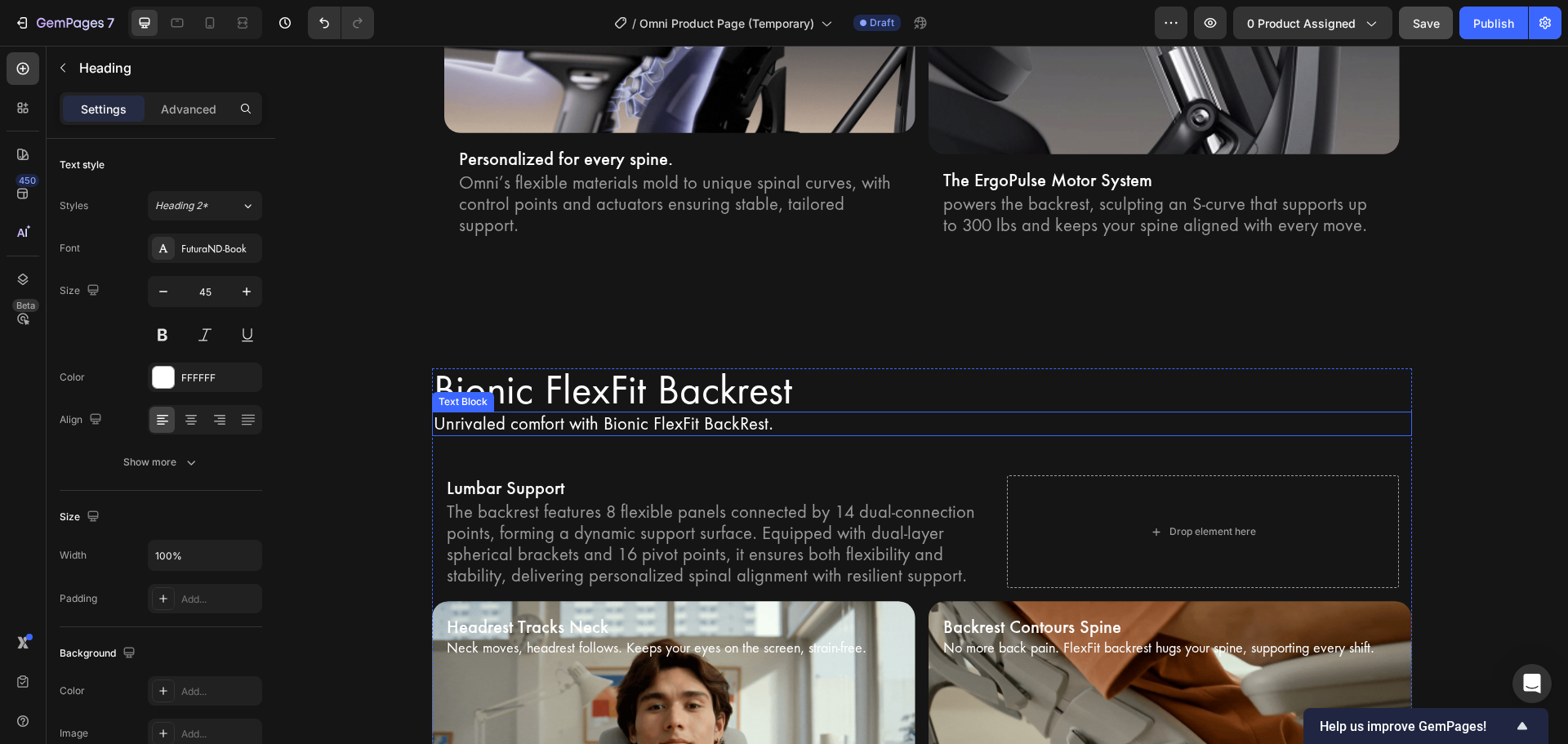
click at [485, 368] on h2 "Bionic FlexFit Backrest" at bounding box center [922, 390] width 980 height 44
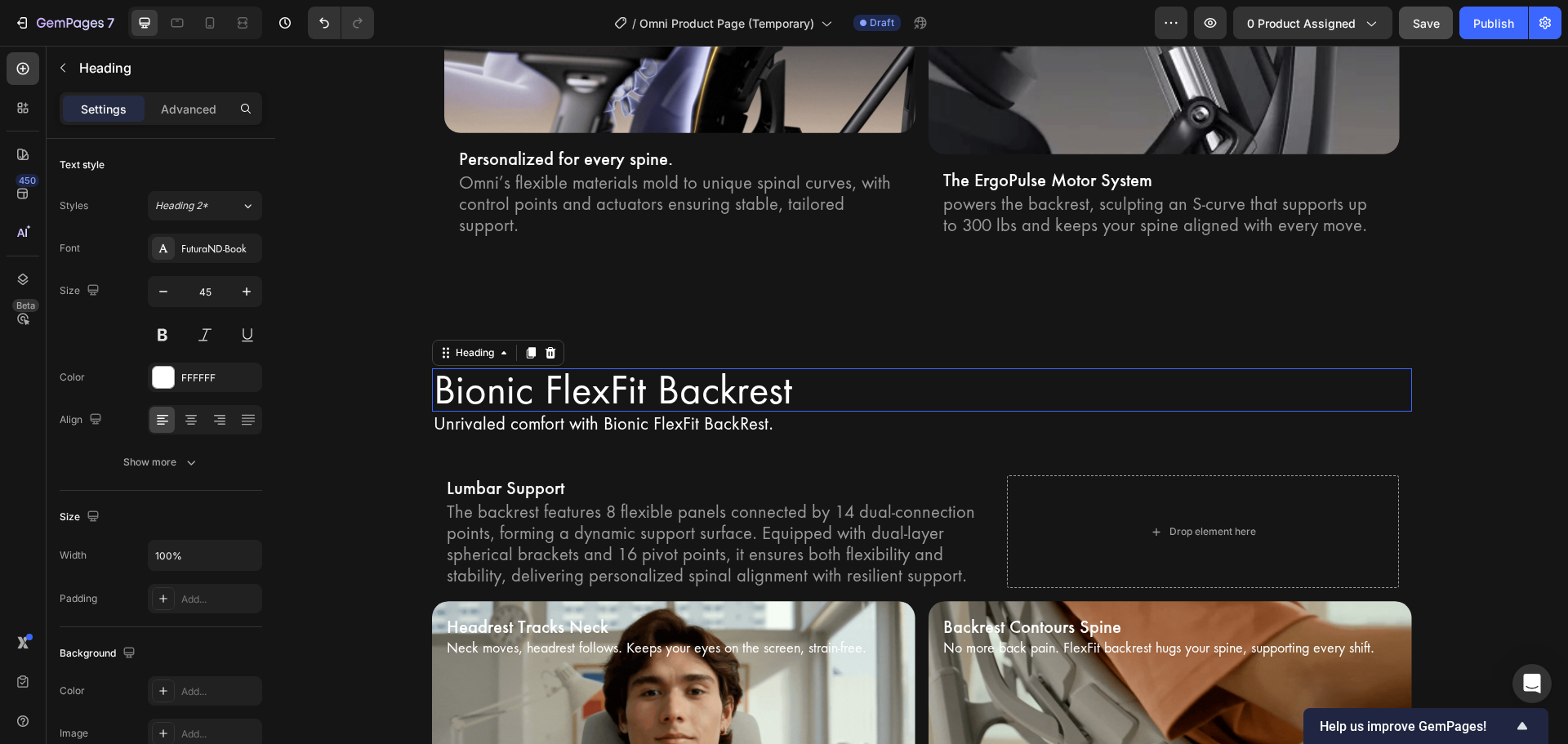
click at [485, 368] on h2 "Bionic FlexFit Backrest" at bounding box center [922, 390] width 980 height 44
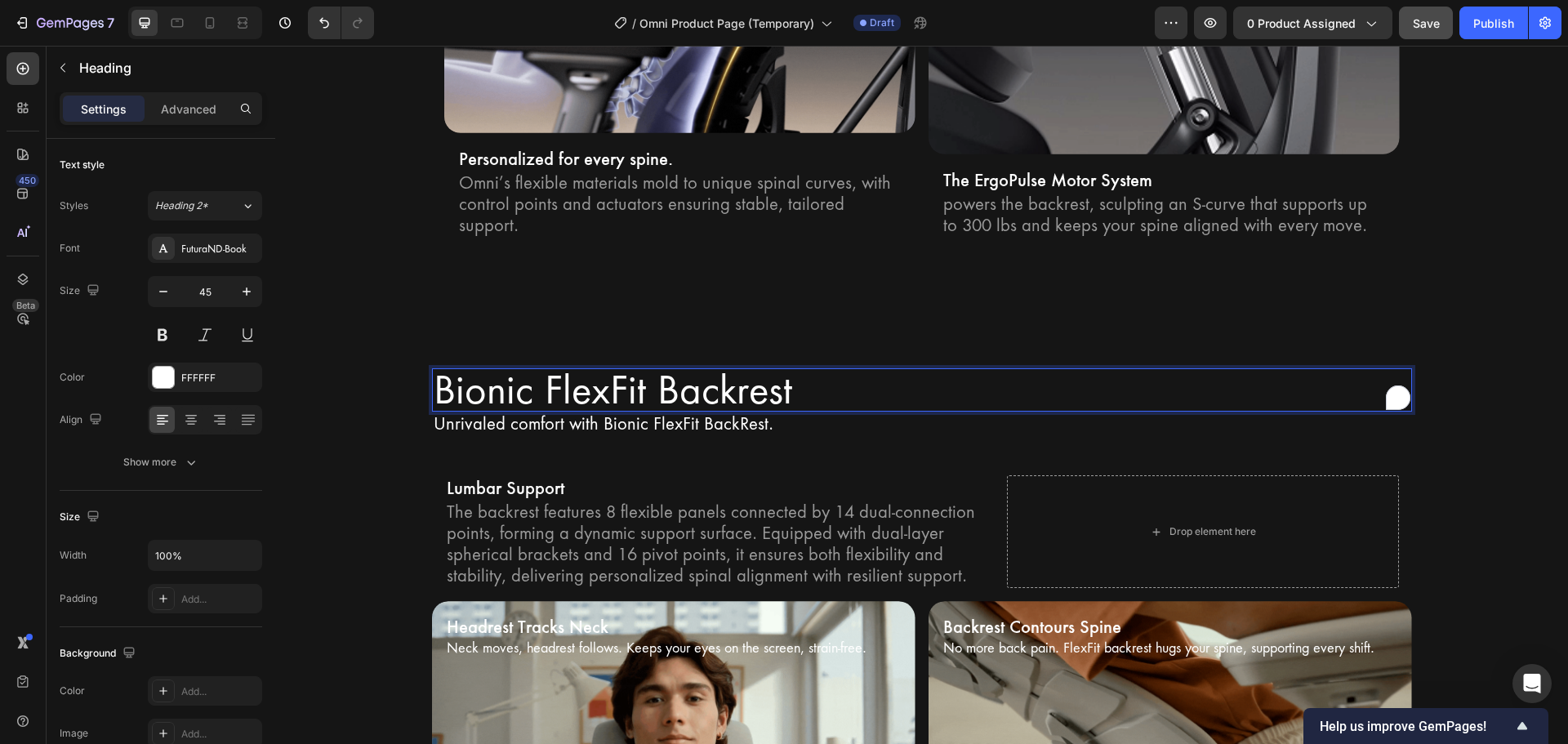
click at [485, 370] on p "Bionic FlexFit Backrest" at bounding box center [922, 390] width 977 height 41
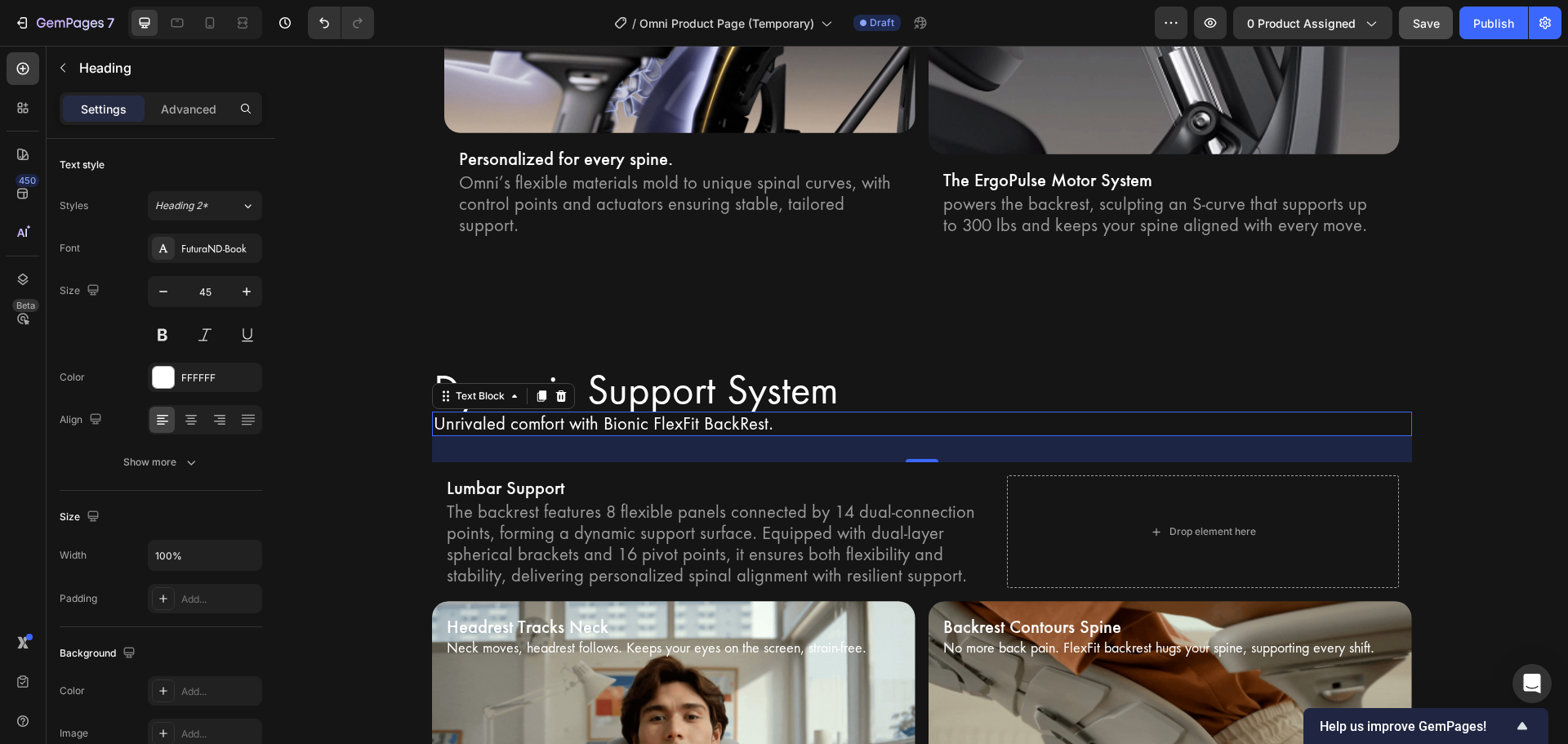
click at [509, 413] on p "Unrivaled comfort with Bionic FlexFit BackRest." at bounding box center [922, 423] width 977 height 21
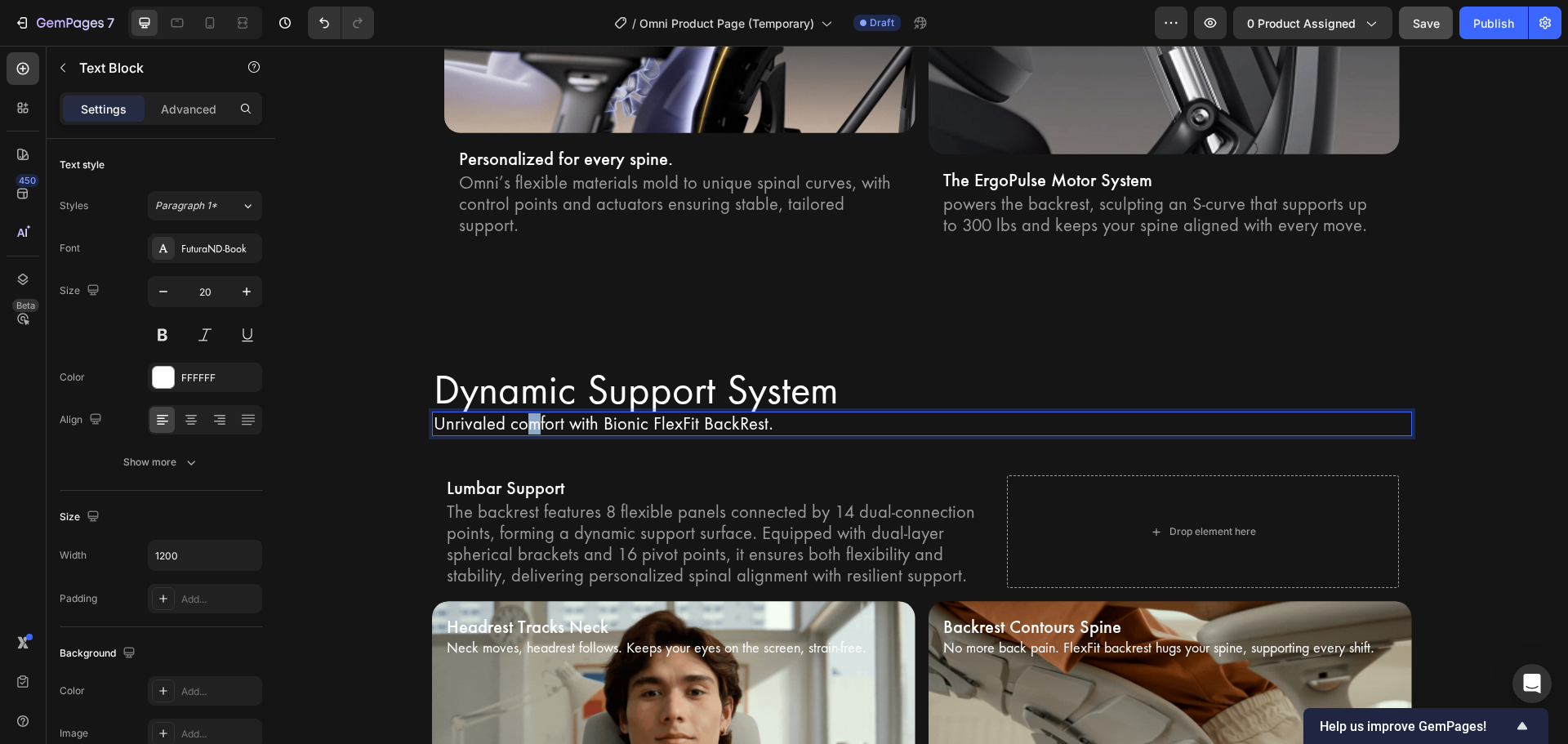
click at [509, 413] on p "Unrivaled comfort with Bionic FlexFit BackRest." at bounding box center [922, 423] width 977 height 21
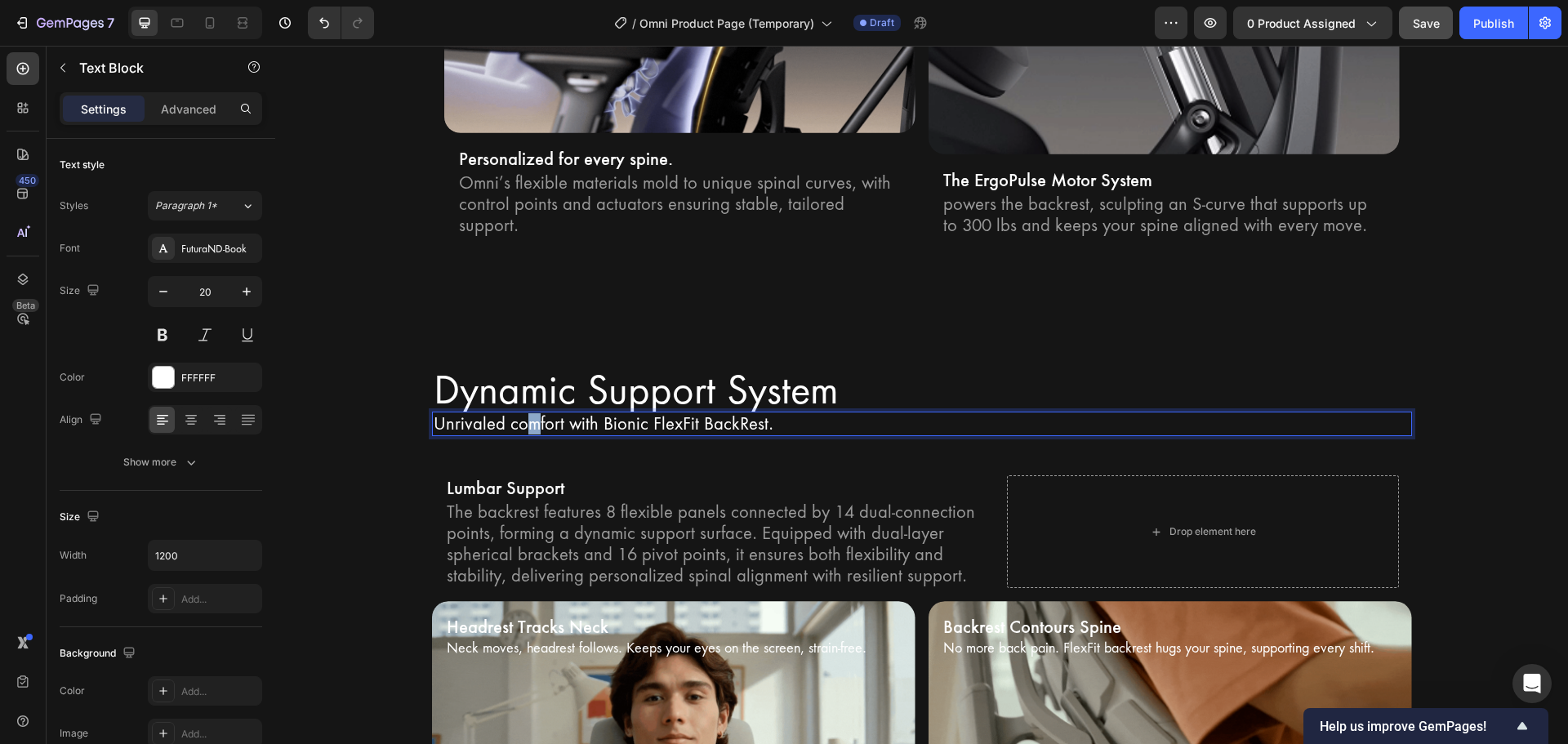
click at [509, 413] on p "Unrivaled comfort with Bionic FlexFit BackRest." at bounding box center [922, 423] width 977 height 21
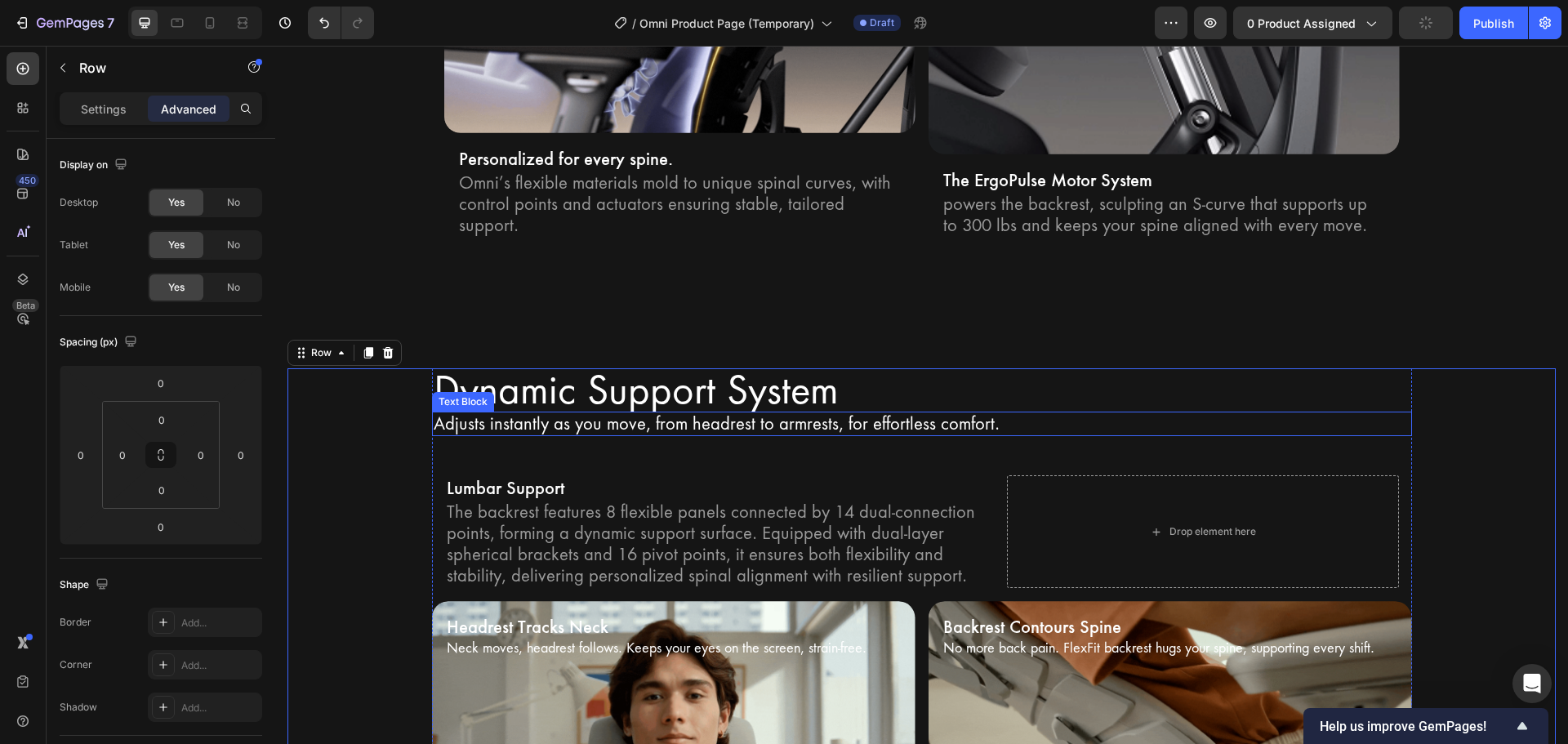
click at [460, 413] on p "Adjusts instantly as you move, from headrest to armrests, for effortless comfor…" at bounding box center [922, 423] width 977 height 21
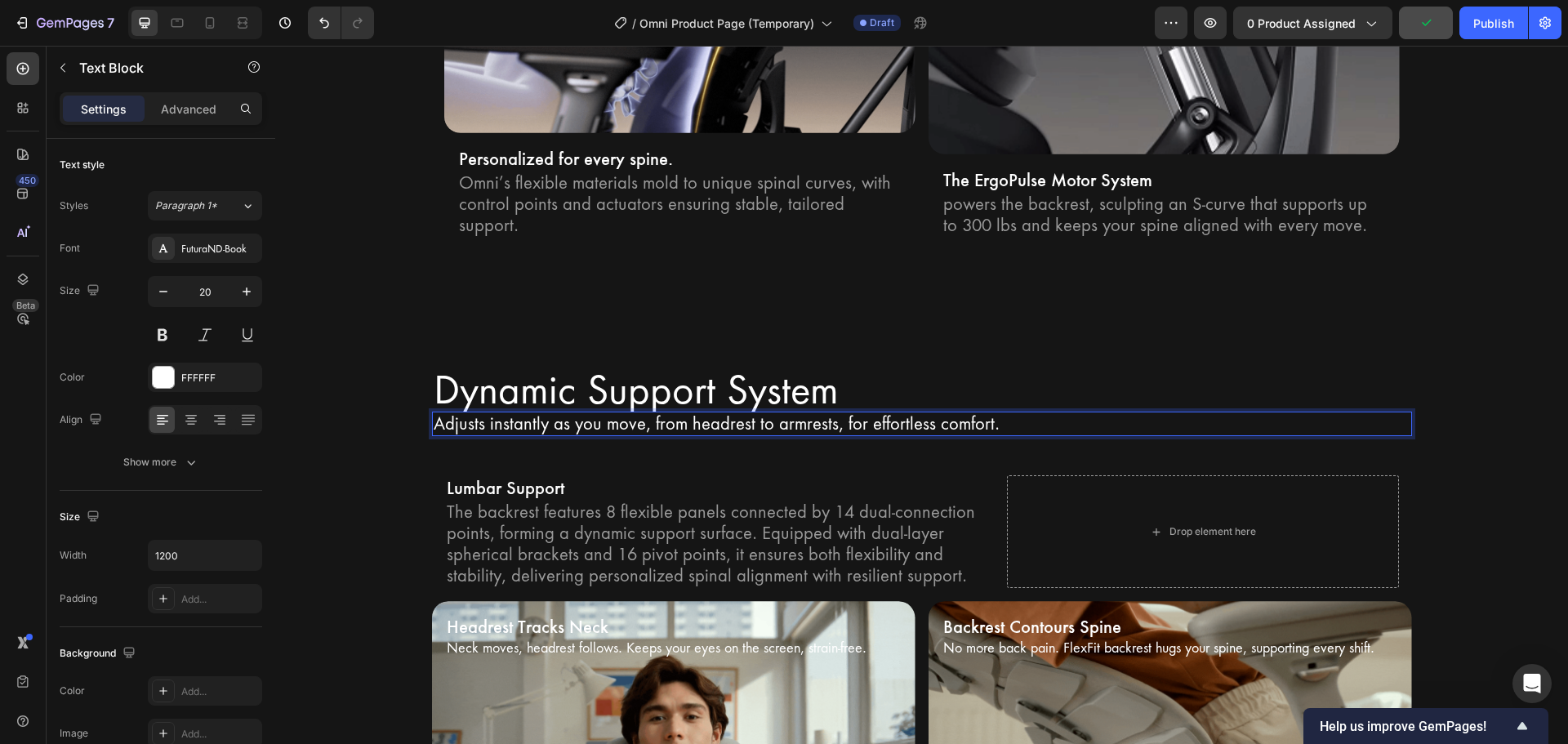
click at [436, 413] on p "Adjusts instantly as you move, from headrest to armrests, for effortless comfor…" at bounding box center [922, 423] width 977 height 21
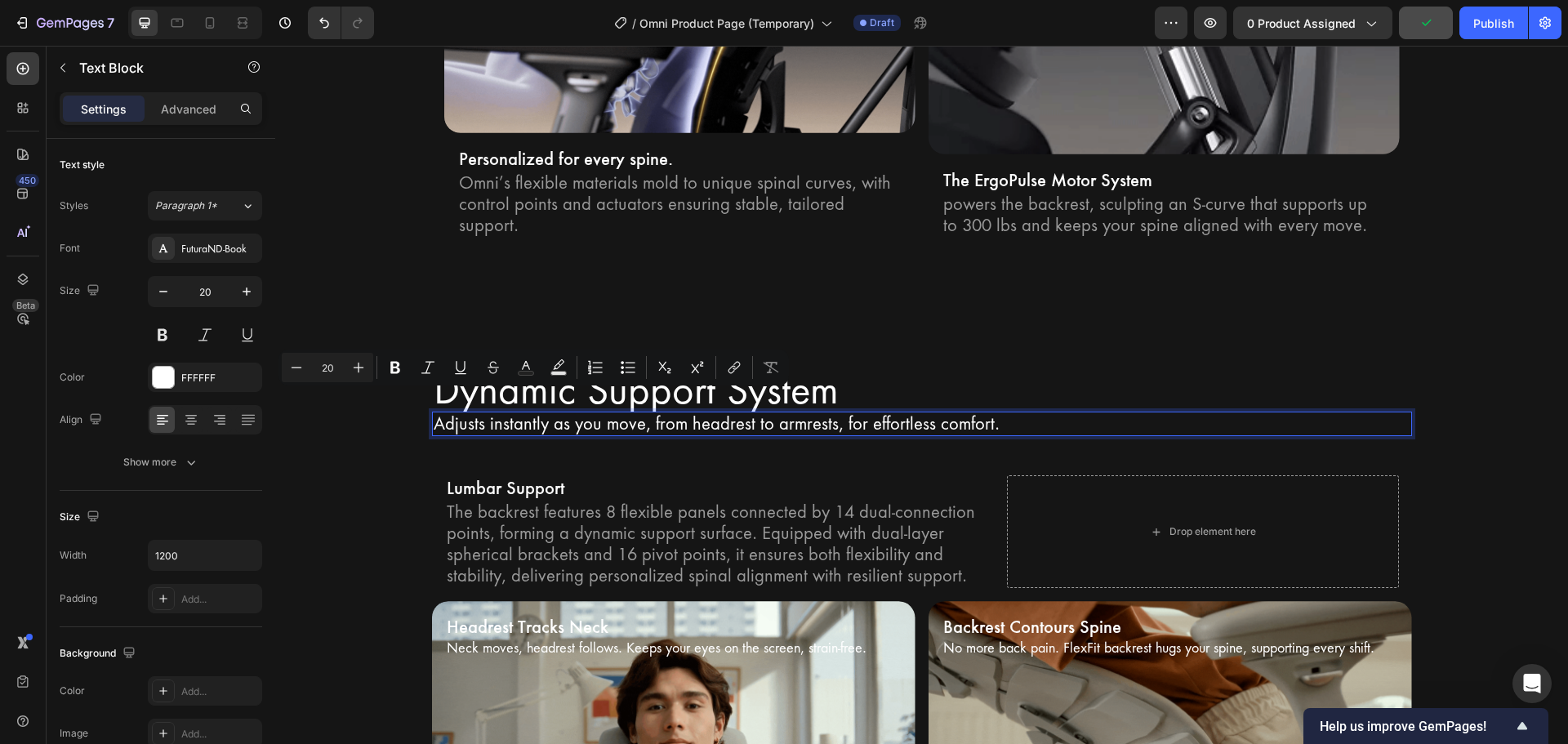
click at [434, 413] on p "Adjusts instantly as you move, from headrest to armrests, for effortless comfor…" at bounding box center [922, 423] width 977 height 21
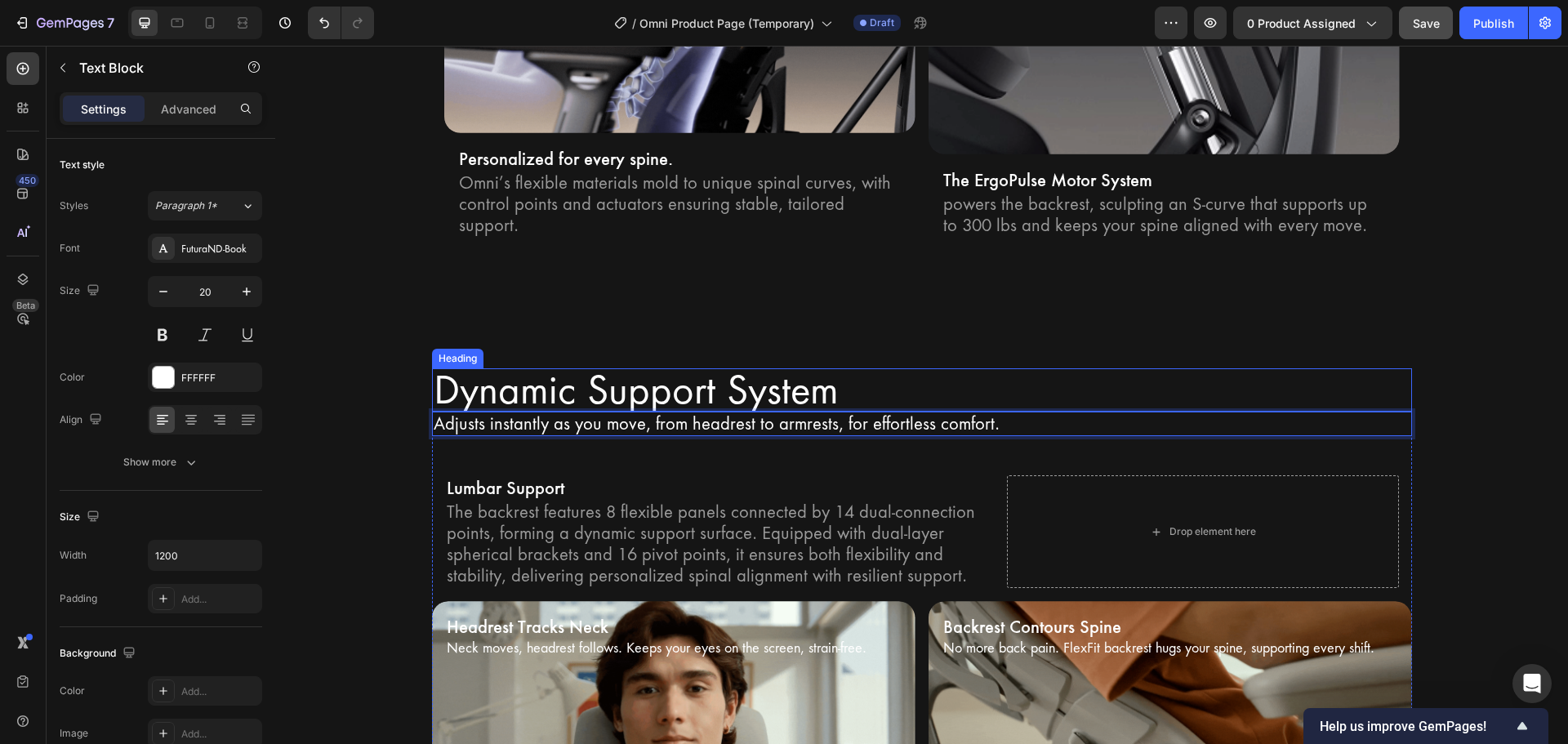
click at [434, 372] on p "Dynamic Support System" at bounding box center [922, 390] width 977 height 41
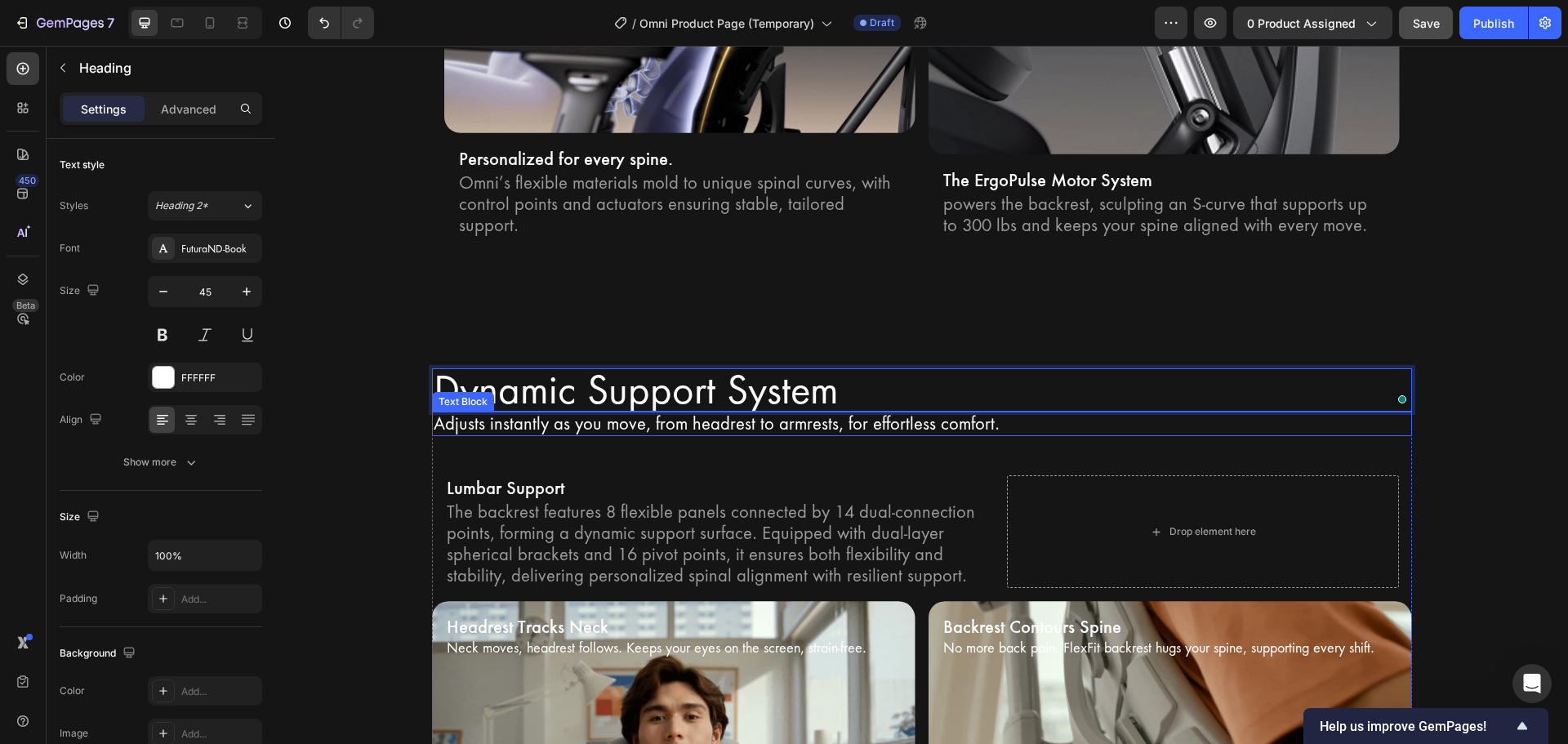
scroll to position [3188, 0]
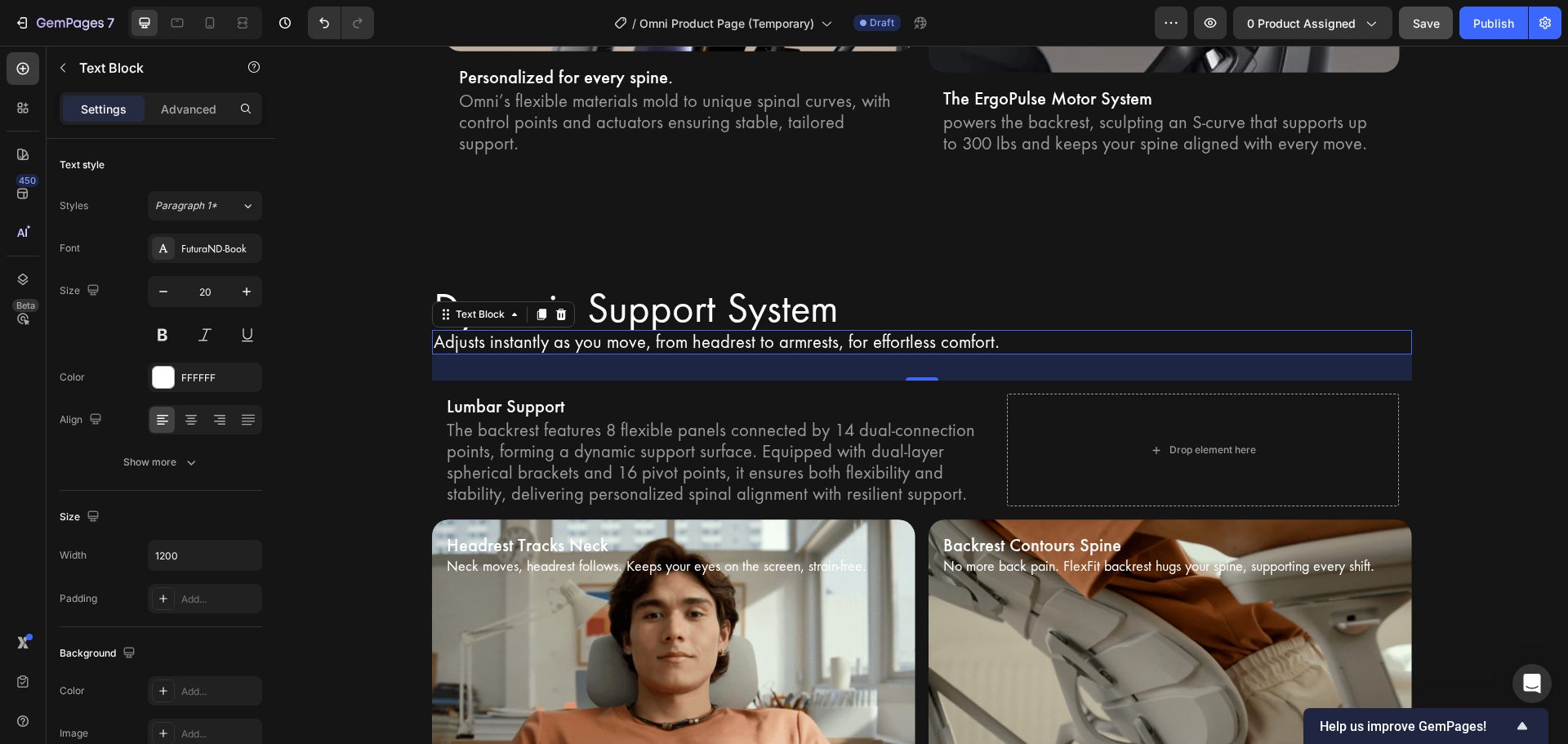
click at [434, 331] on p "Adjusts instantly as you move, from headrest to armrests, for effortless comfor…" at bounding box center [922, 342] width 977 height 21
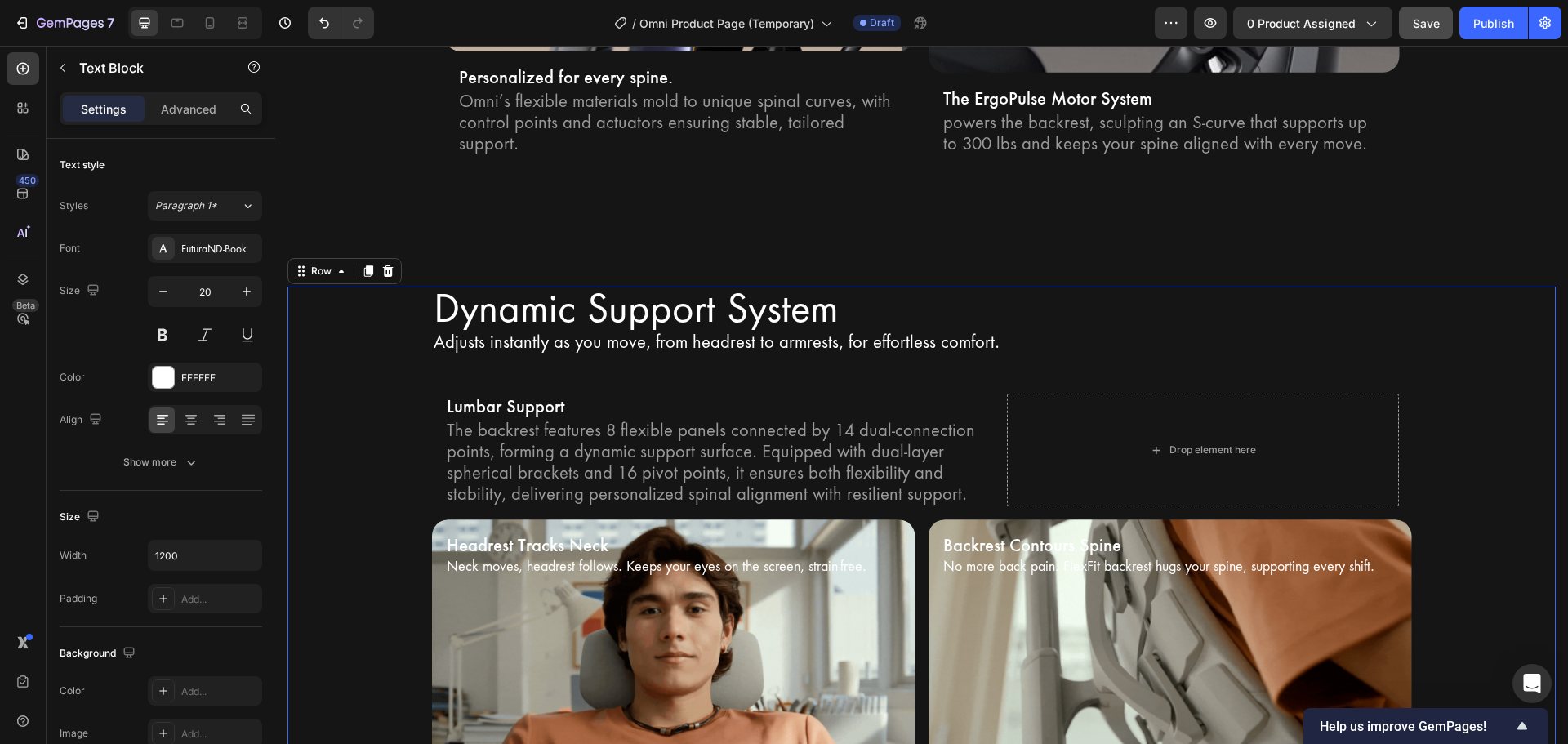
click at [370, 487] on div "Dynamic Support System Heading Adjusts instantly as you move, from headrest to …" at bounding box center [922, 692] width 1268 height 810
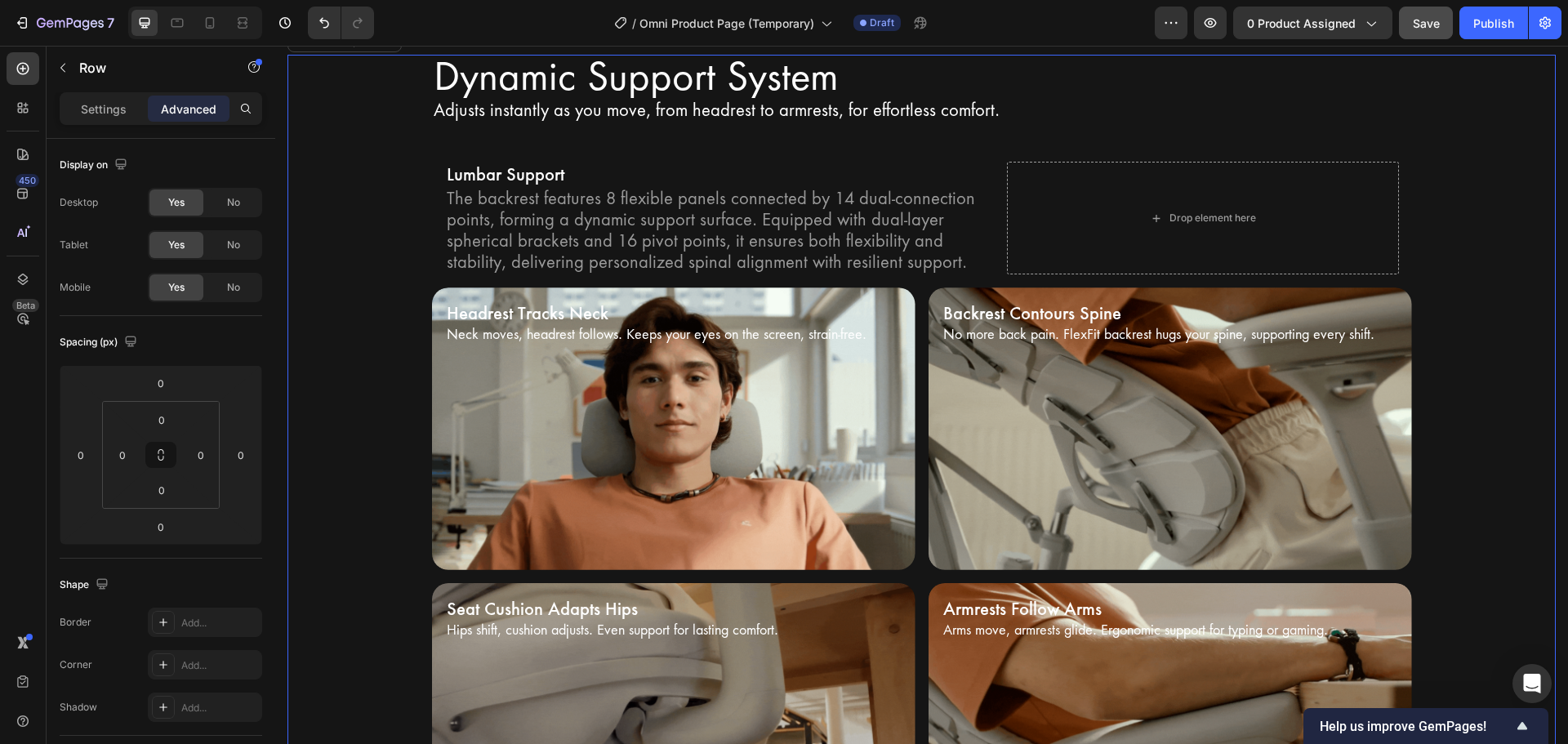
scroll to position [3433, 0]
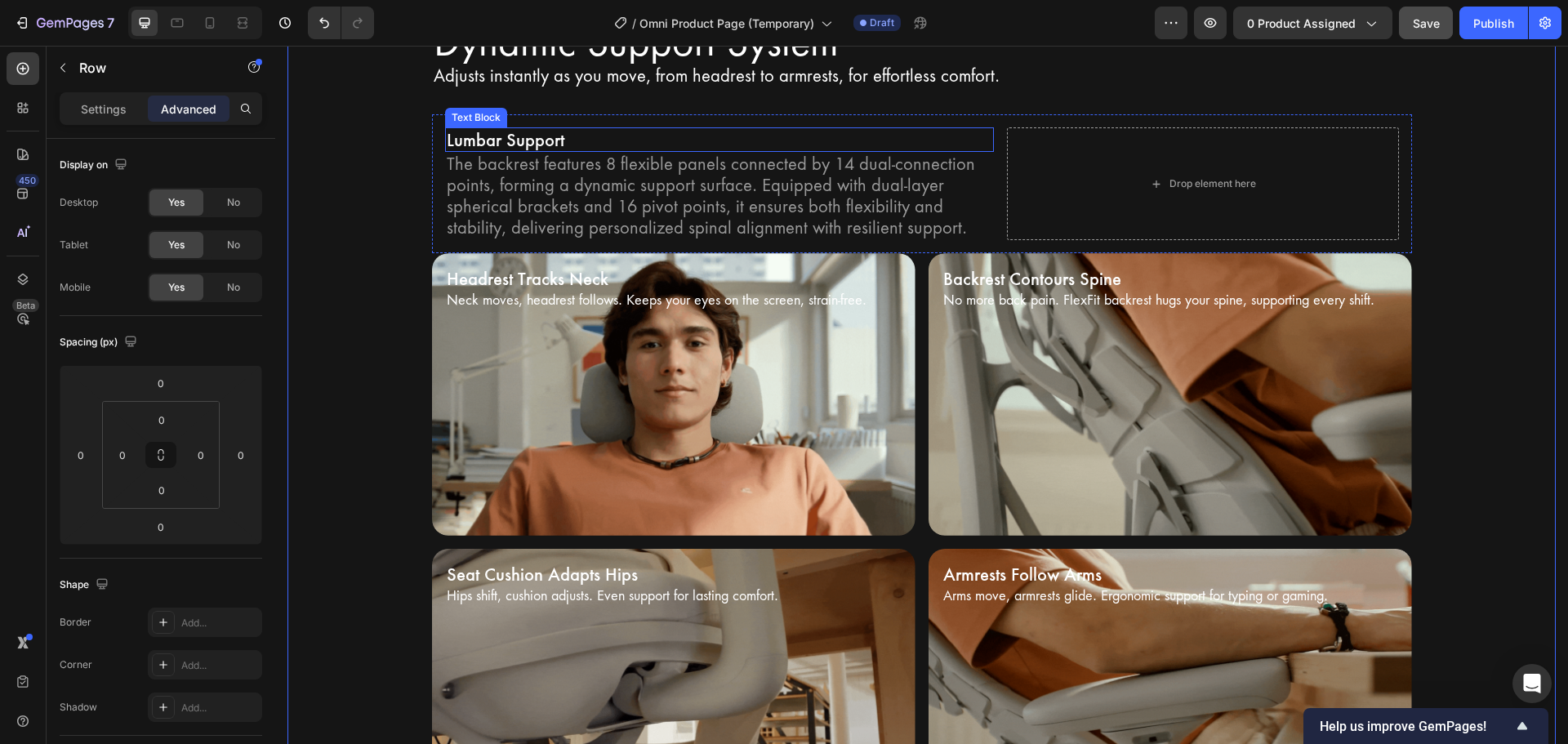
click at [539, 147] on p "Lumbar Support" at bounding box center [720, 140] width 546 height 21
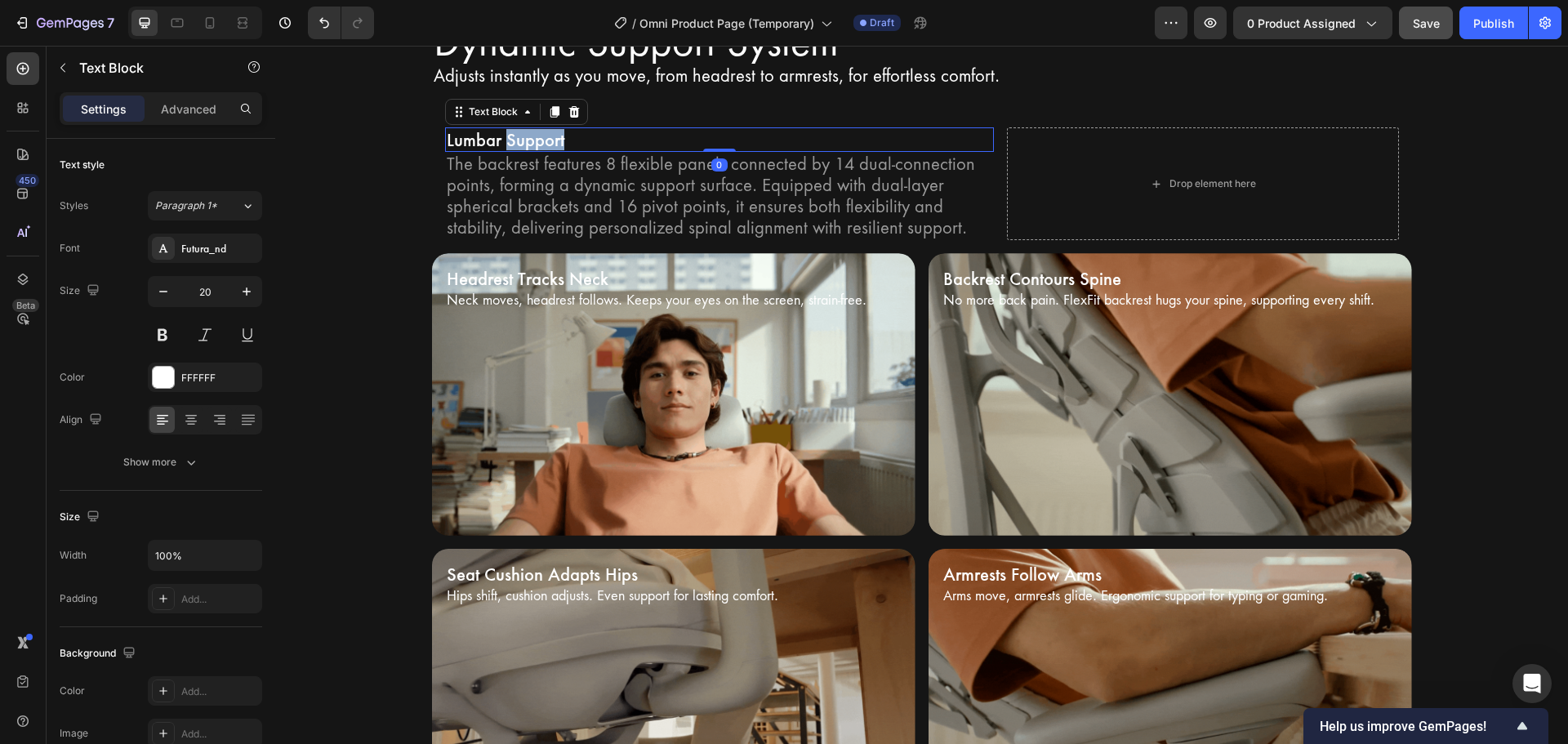
click at [539, 147] on p "Lumbar Support" at bounding box center [720, 140] width 546 height 21
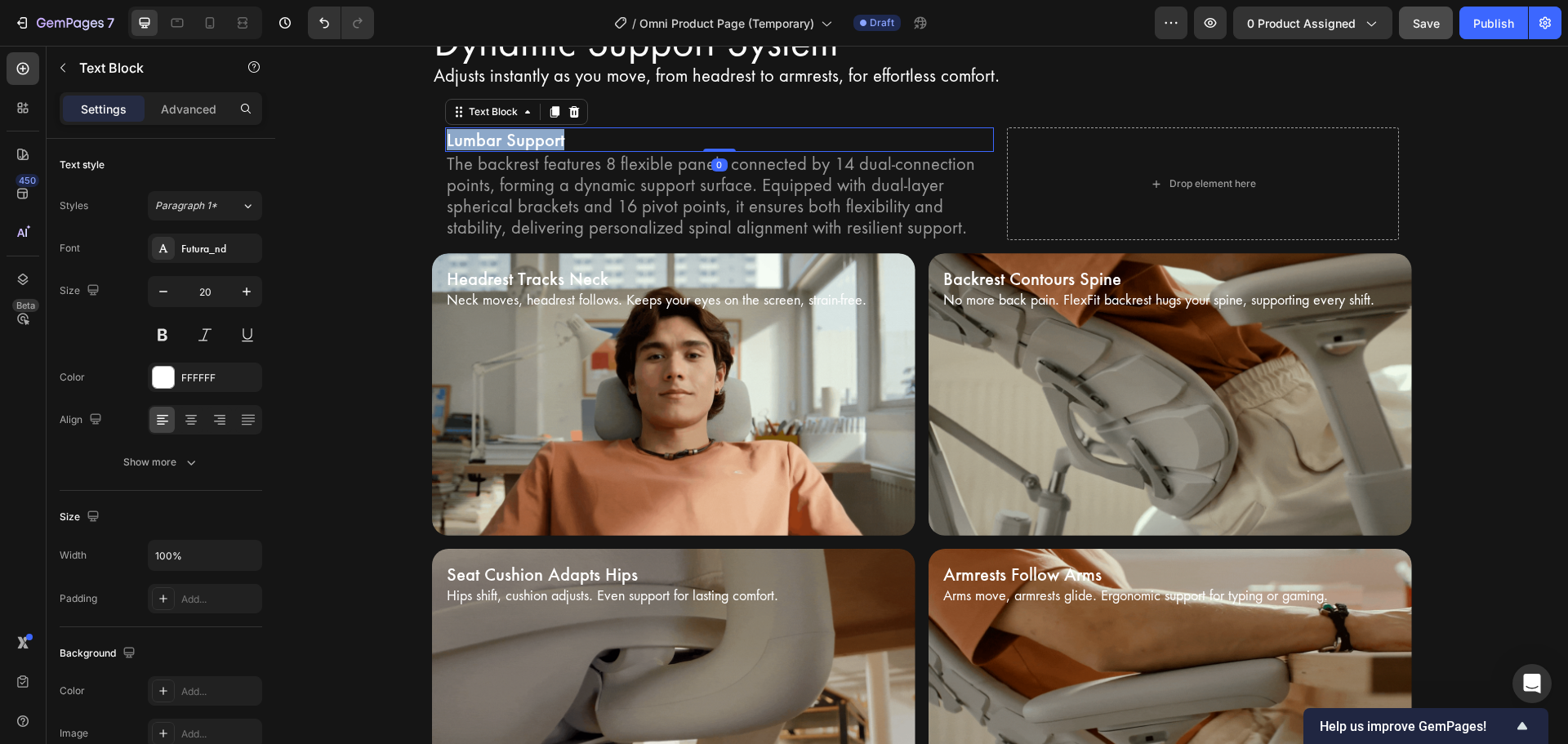
click at [539, 147] on p "Lumbar Support" at bounding box center [720, 140] width 546 height 21
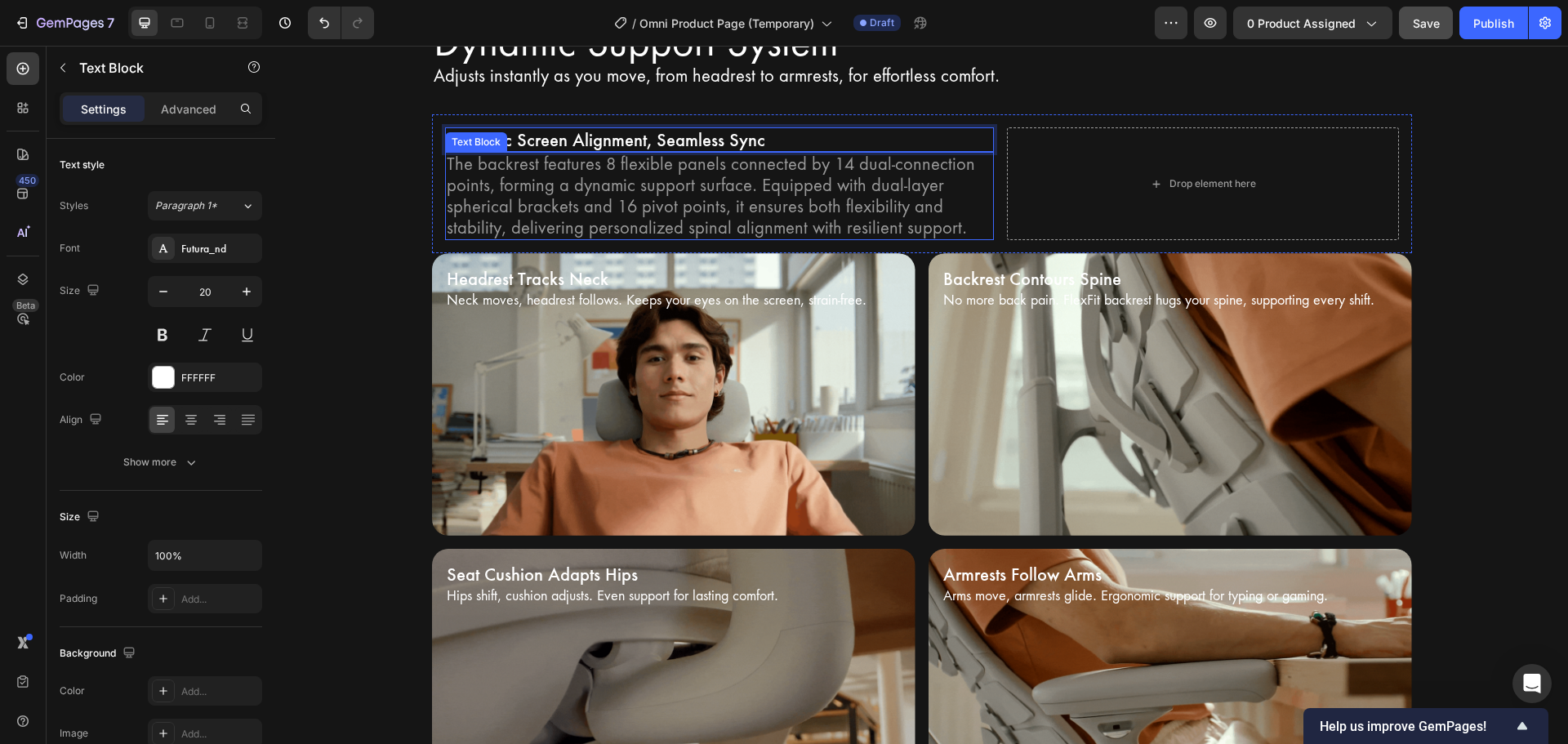
click at [501, 174] on p "The backrest features 8 flexible panels connected by 14 dual-connection points,…" at bounding box center [720, 196] width 546 height 85
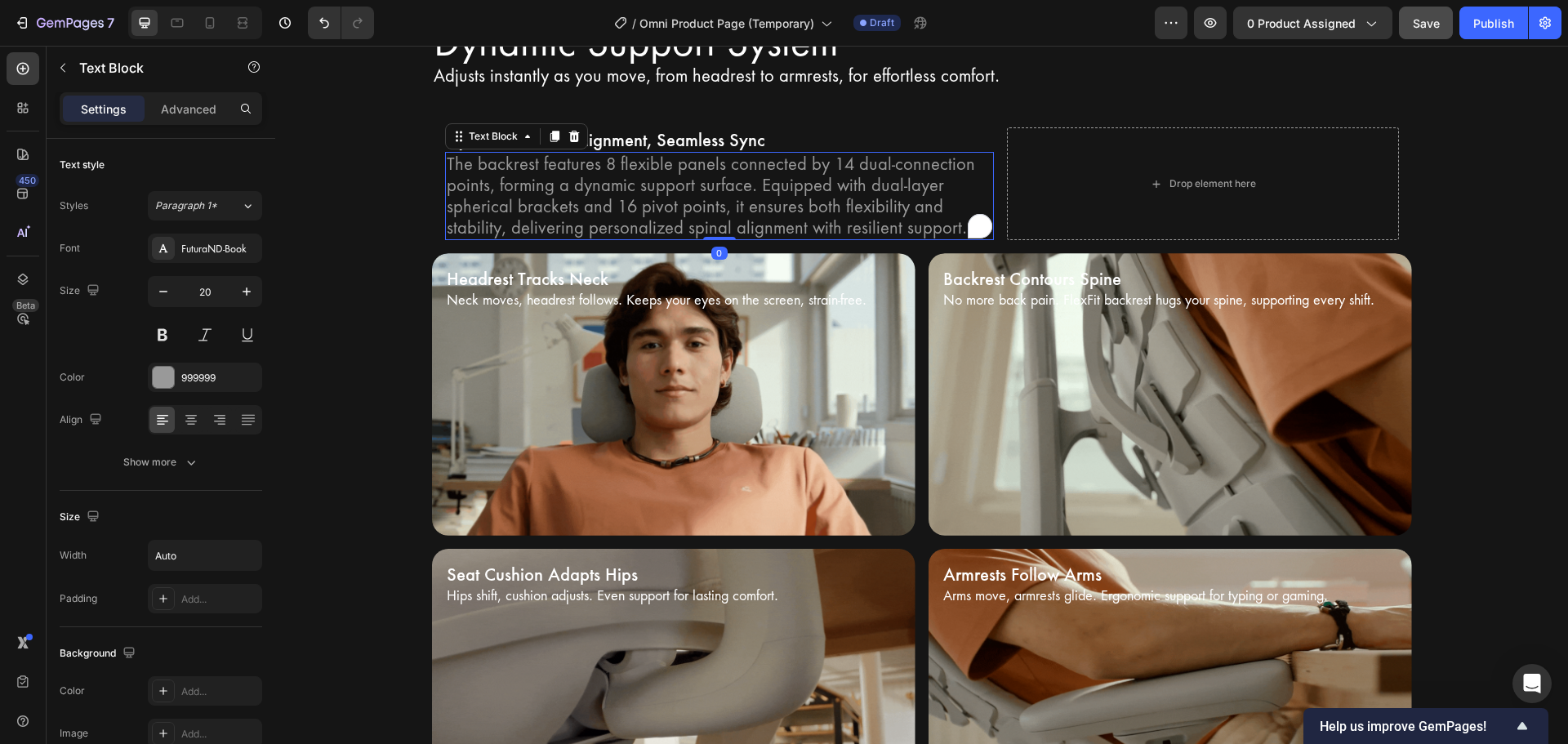
click at [445, 166] on div "The backrest features 8 flexible panels connected by 14 dual-connection points,…" at bounding box center [719, 196] width 548 height 88
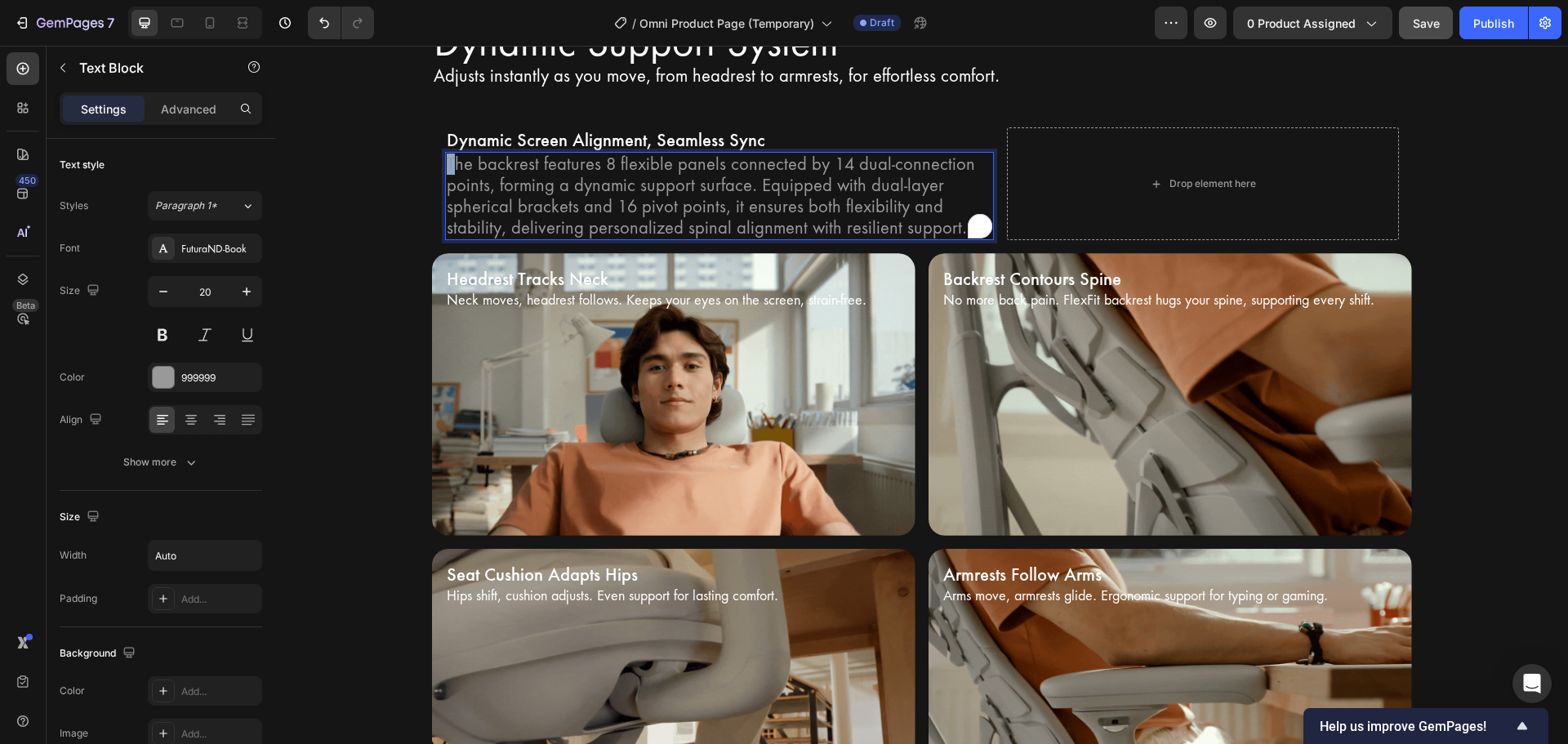
click at [447, 166] on p "The backrest features 8 flexible panels connected by 14 dual-connection points,…" at bounding box center [720, 196] width 546 height 85
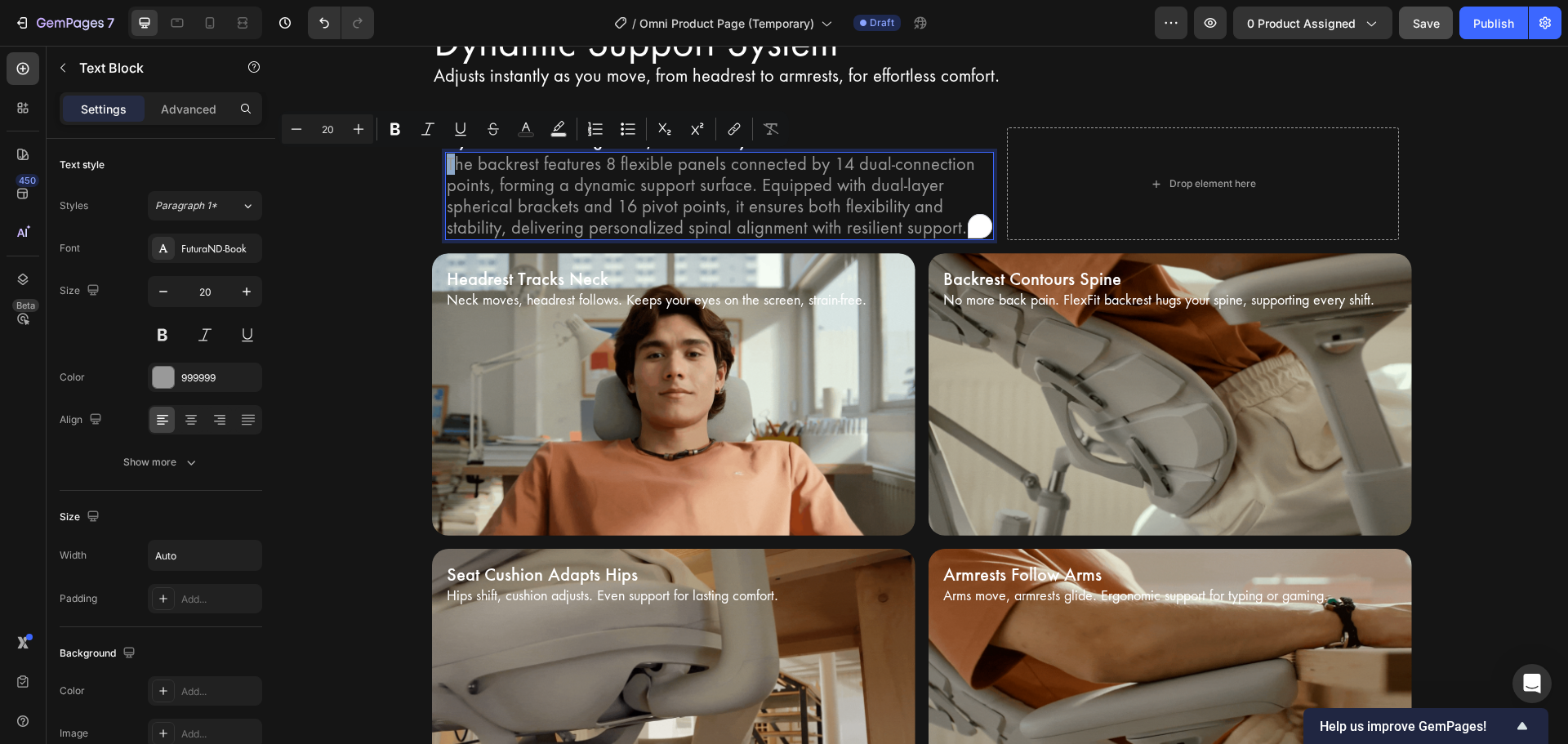
click at [447, 166] on p "The backrest features 8 flexible panels connected by 14 dual-connection points,…" at bounding box center [720, 196] width 546 height 85
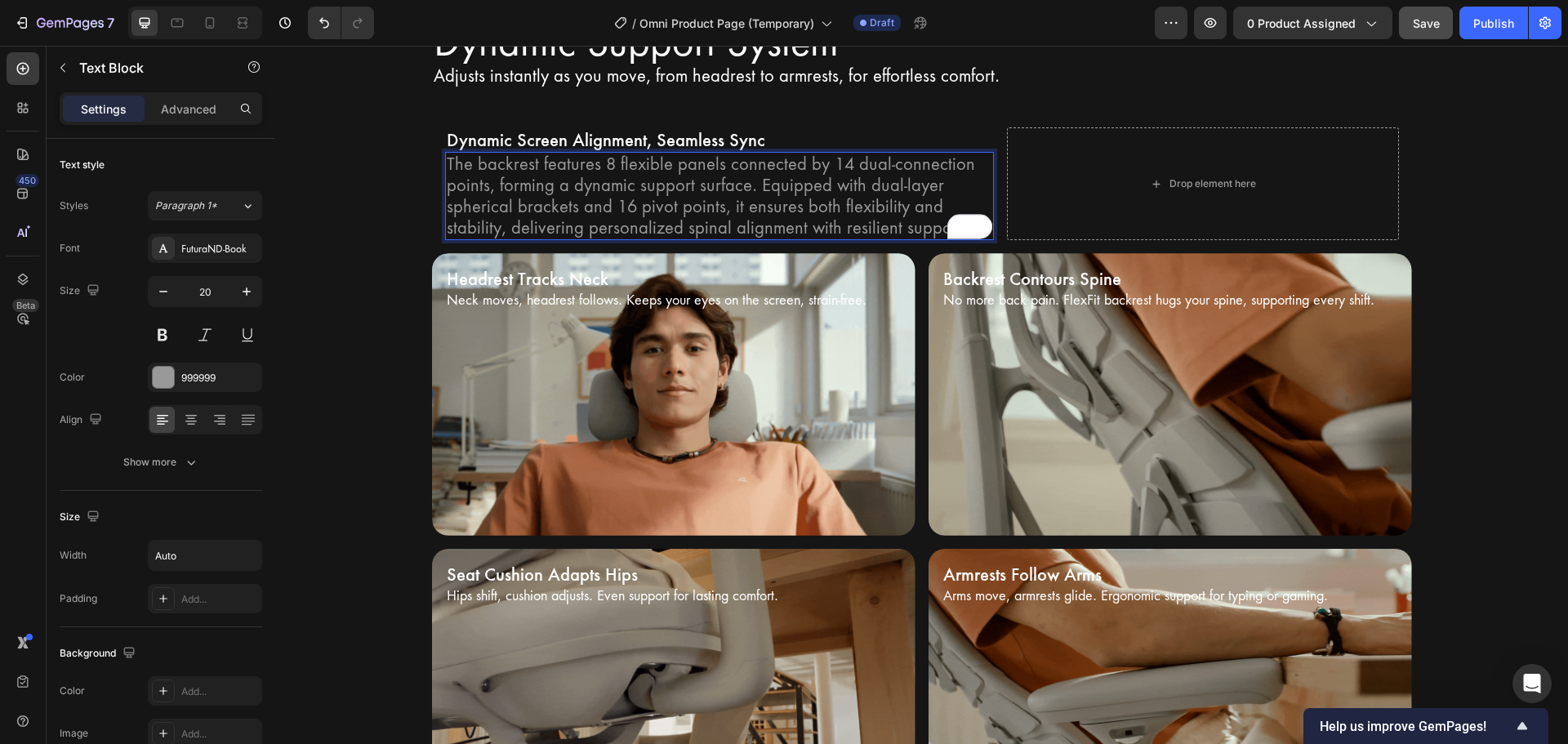
drag, startPoint x: 440, startPoint y: 166, endPoint x: 643, endPoint y: 212, distance: 208.1
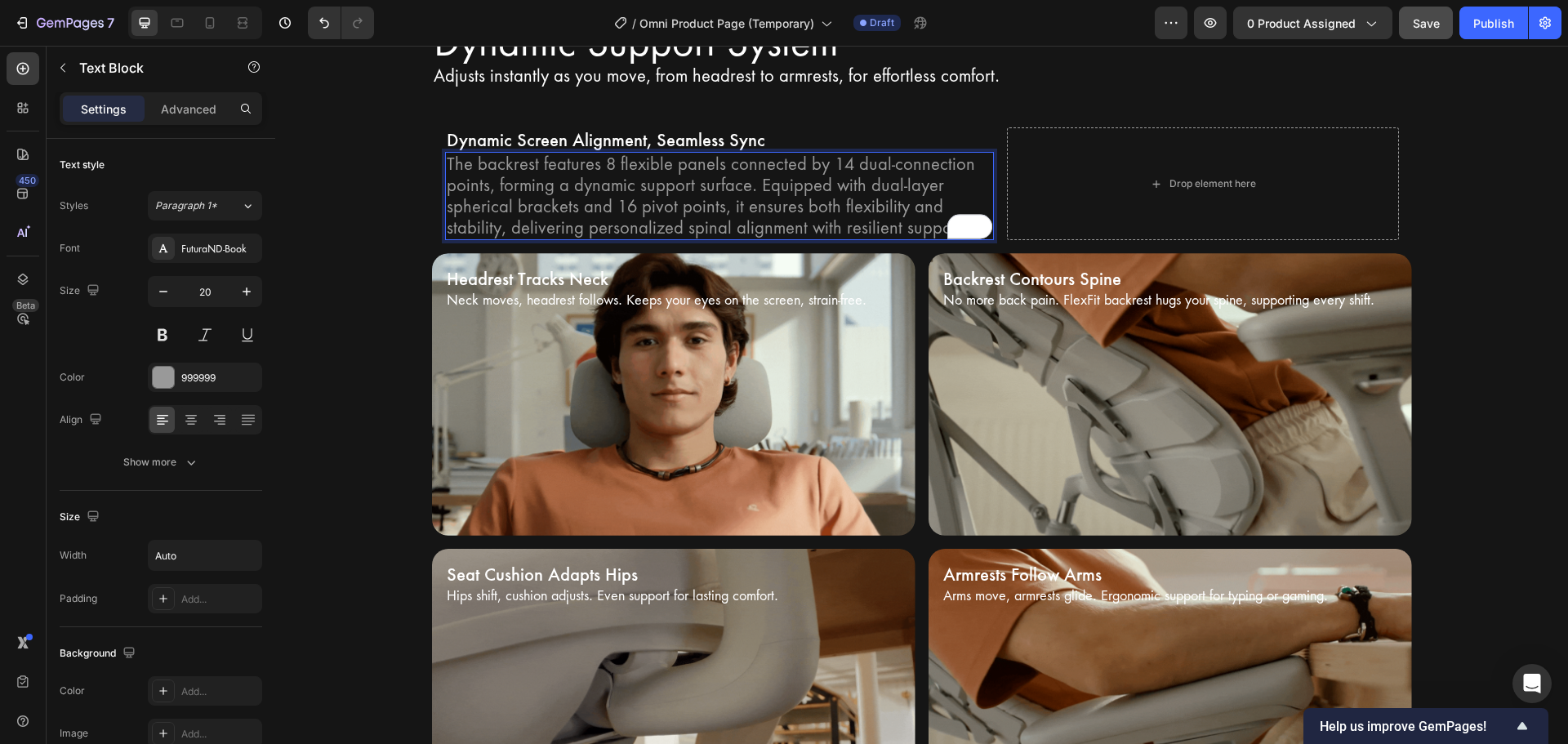
click at [640, 212] on p "The backrest features 8 flexible panels connected by 14 dual-connection points,…" at bounding box center [720, 196] width 546 height 85
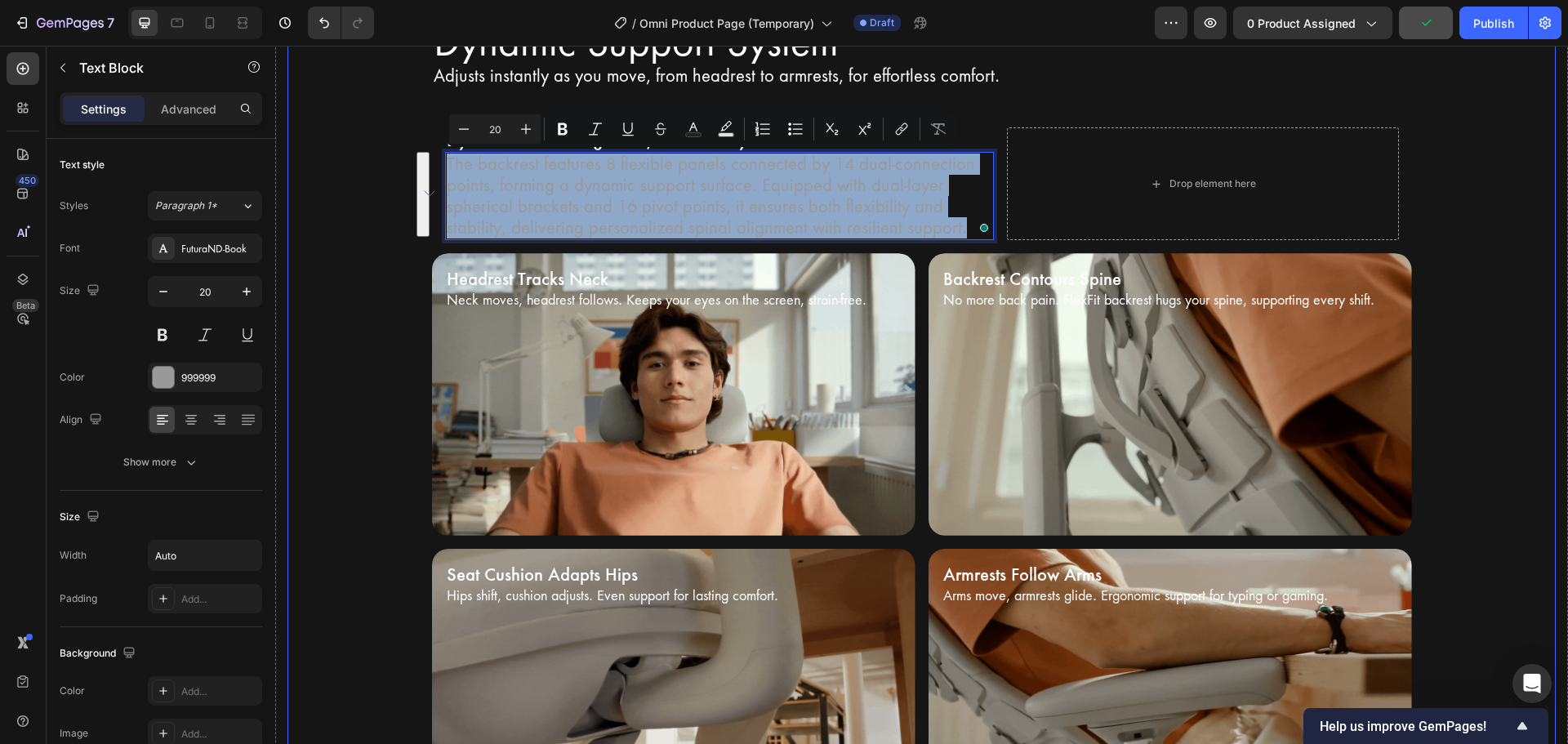
drag, startPoint x: 953, startPoint y: 226, endPoint x: 343, endPoint y: 130, distance: 617.5
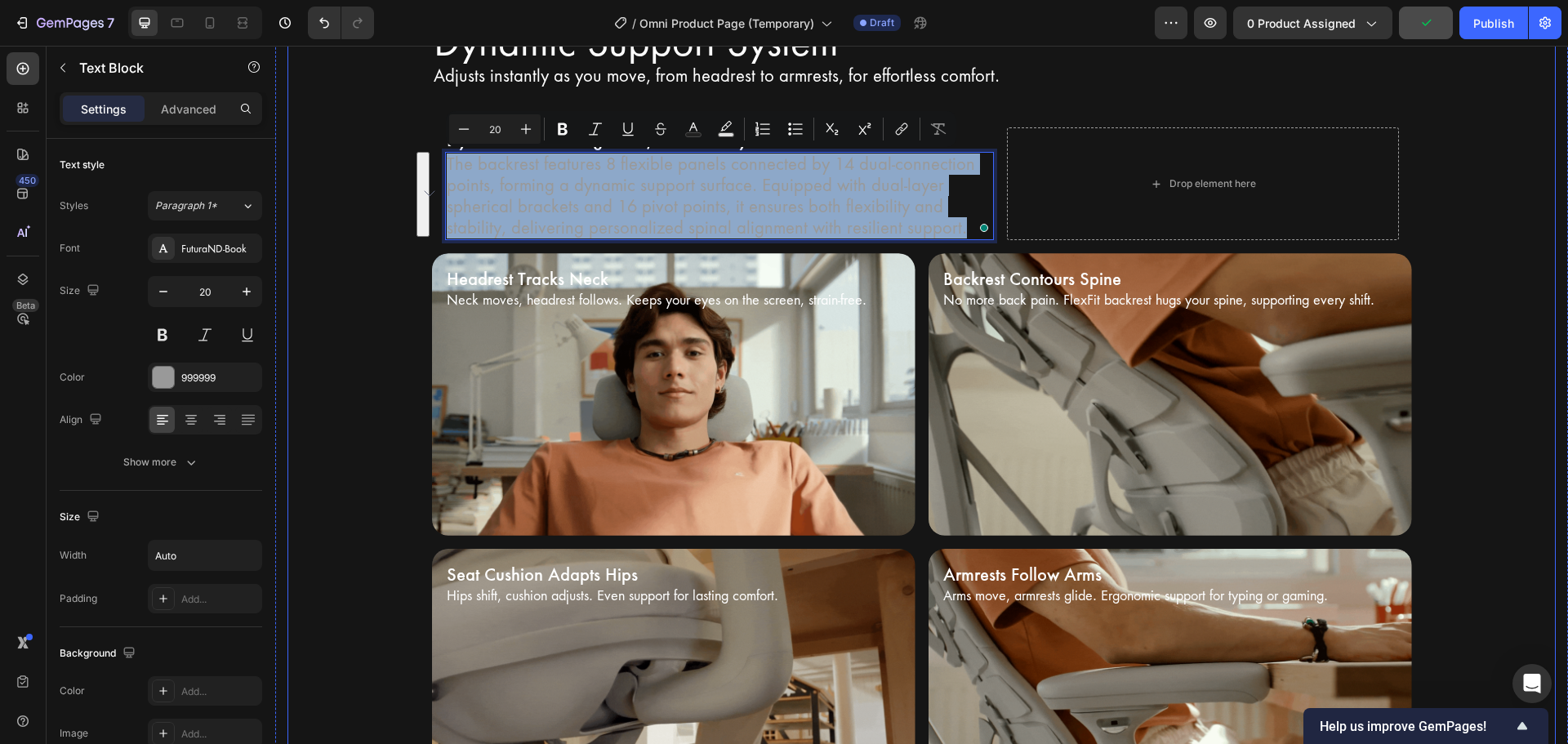
click at [343, 130] on div "Dynamic Support System Heading Adjusts instantly as you move, from headrest to …" at bounding box center [922, 425] width 1268 height 810
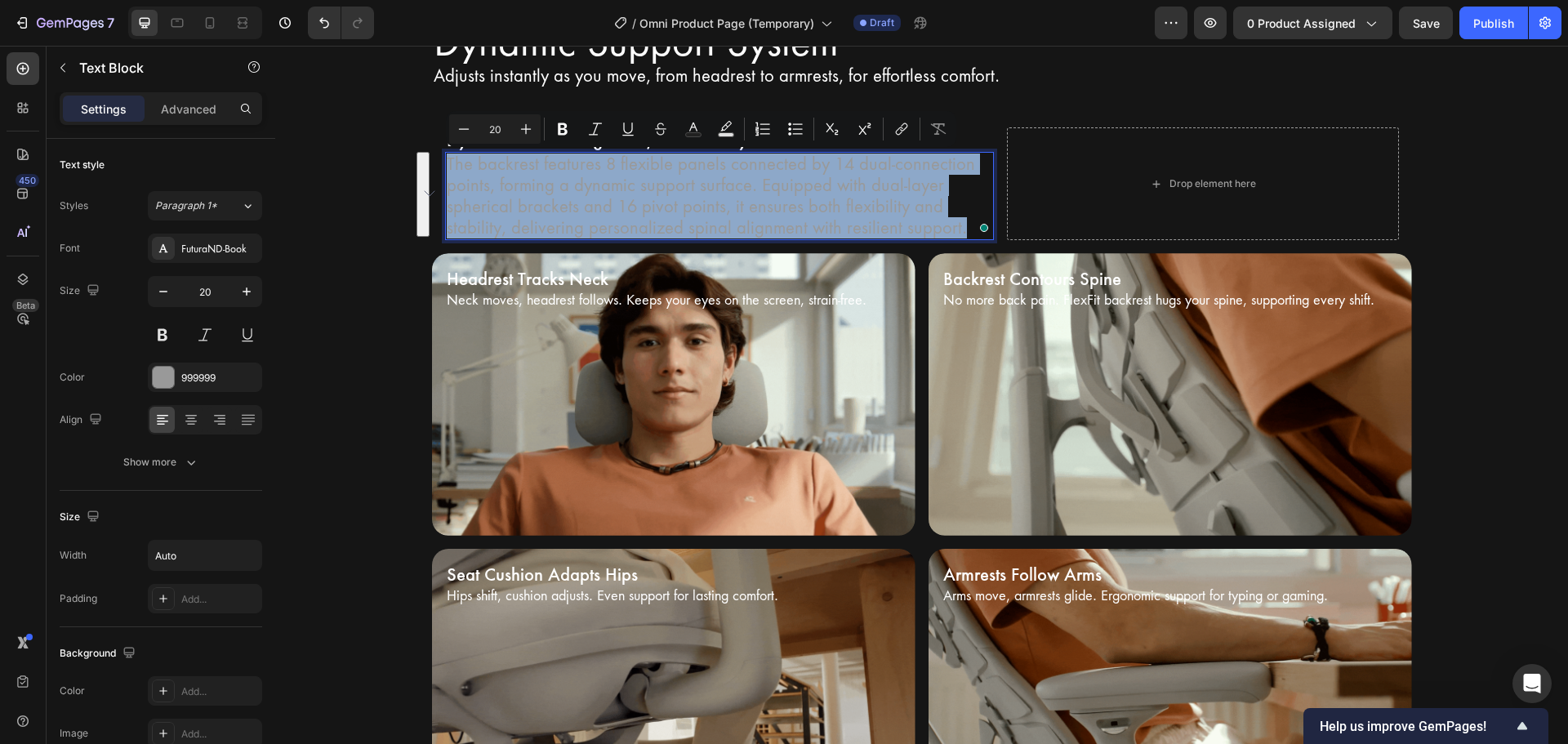
scroll to position [3433, 0]
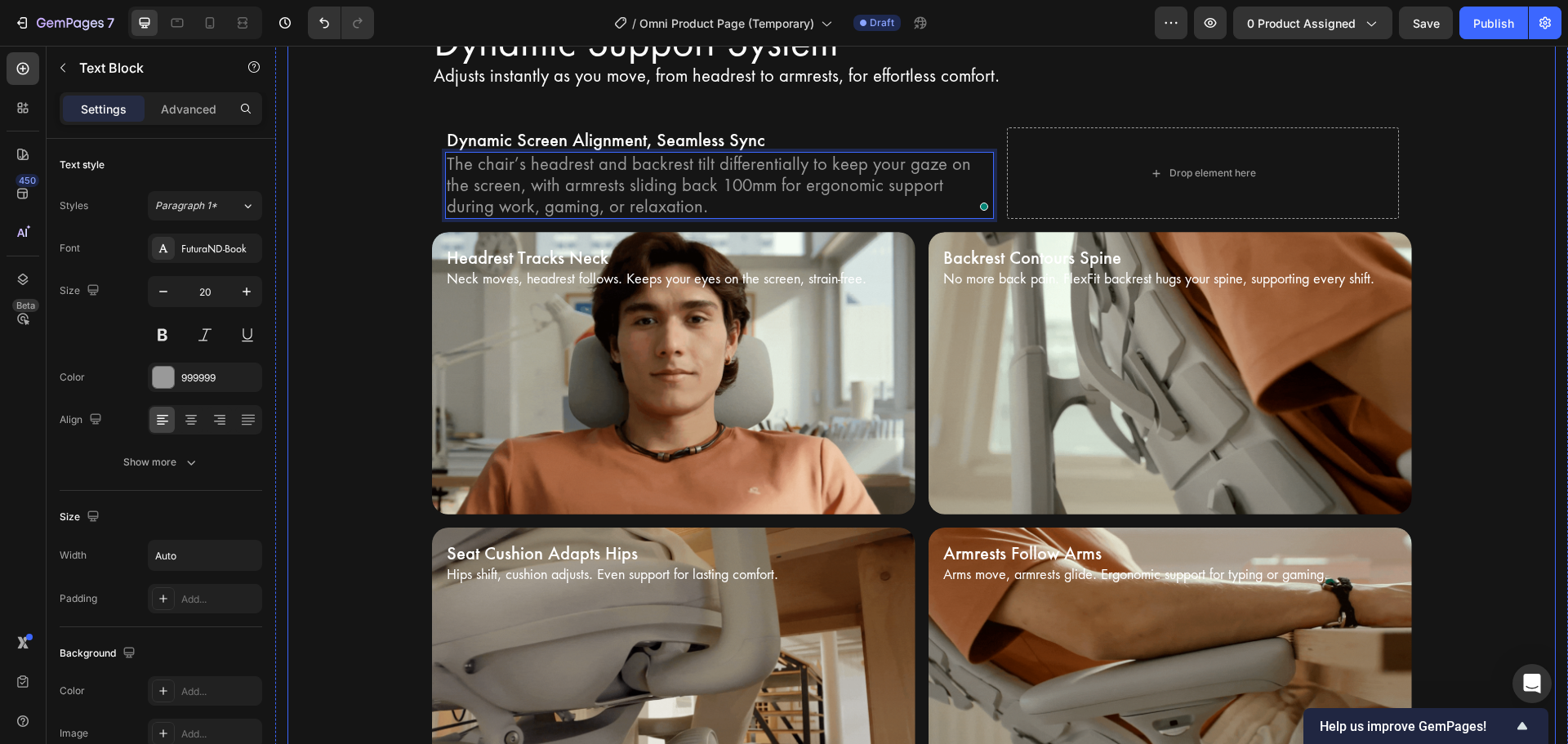
click at [372, 260] on div "Dynamic Support System Heading Adjusts instantly as you move, from headrest to …" at bounding box center [922, 414] width 1268 height 789
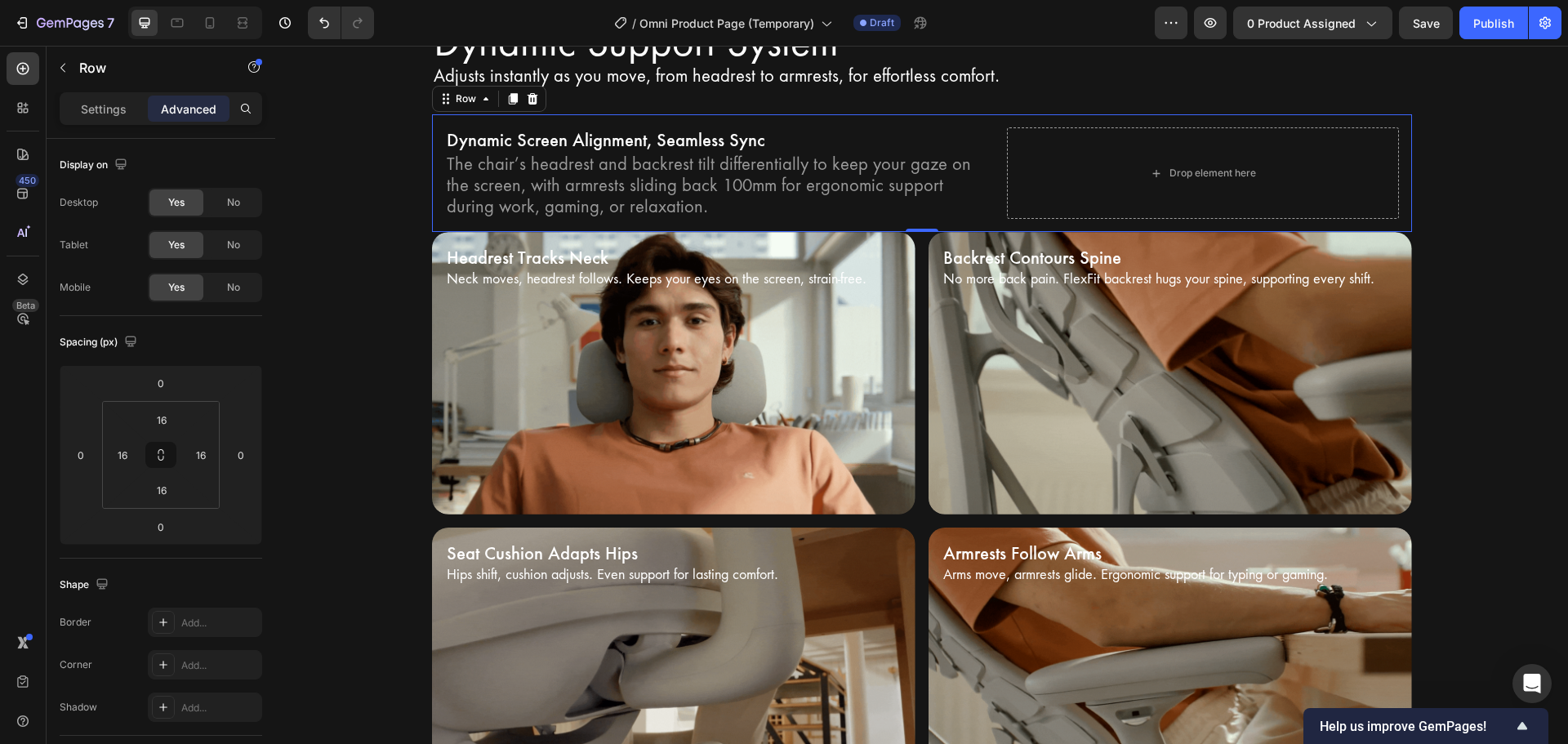
click at [967, 223] on div "Dynamic Screen Alignment, Seamless Sync Text Block The chair’s headrest and bac…" at bounding box center [922, 173] width 980 height 117
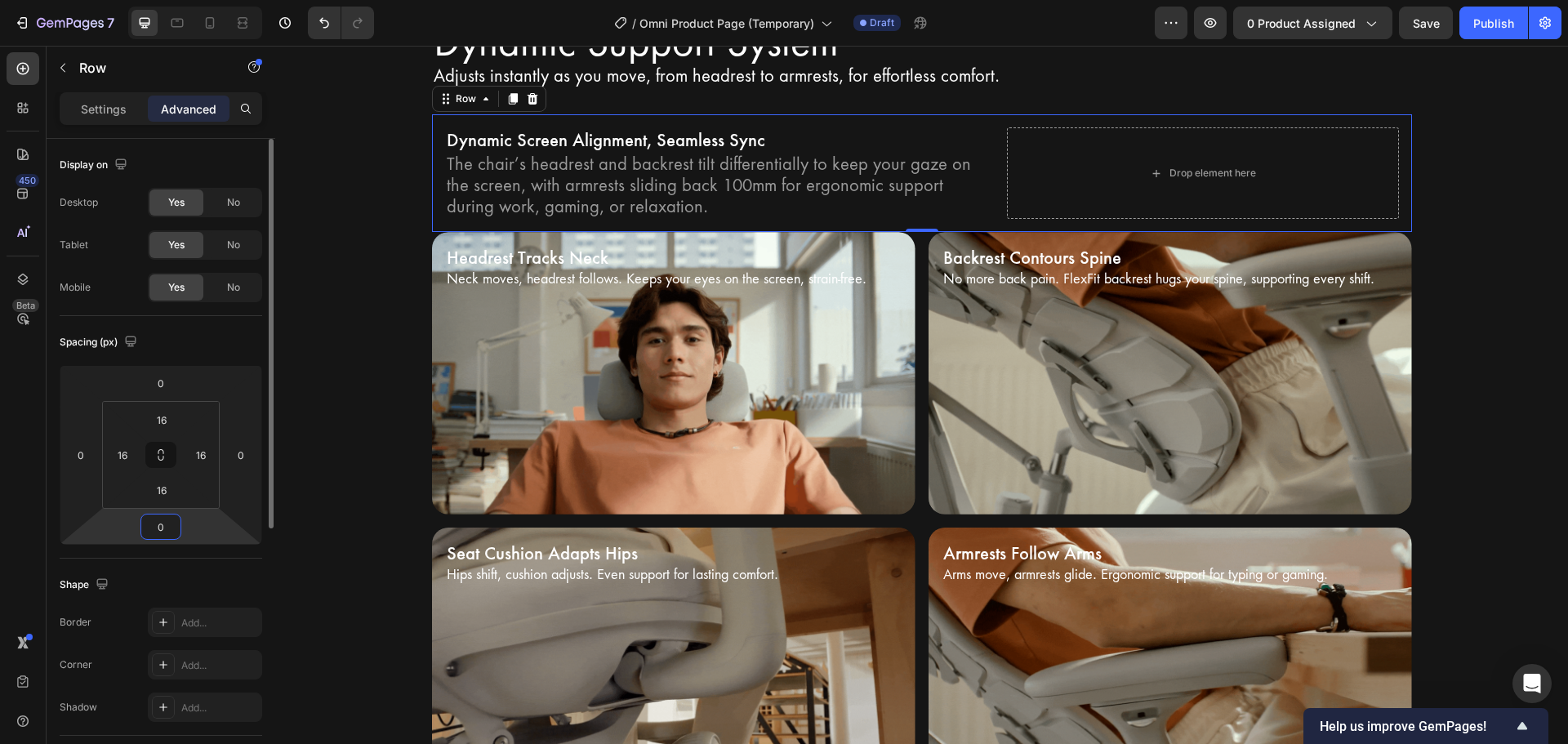
click at [164, 518] on input "0" at bounding box center [160, 526] width 32 height 24
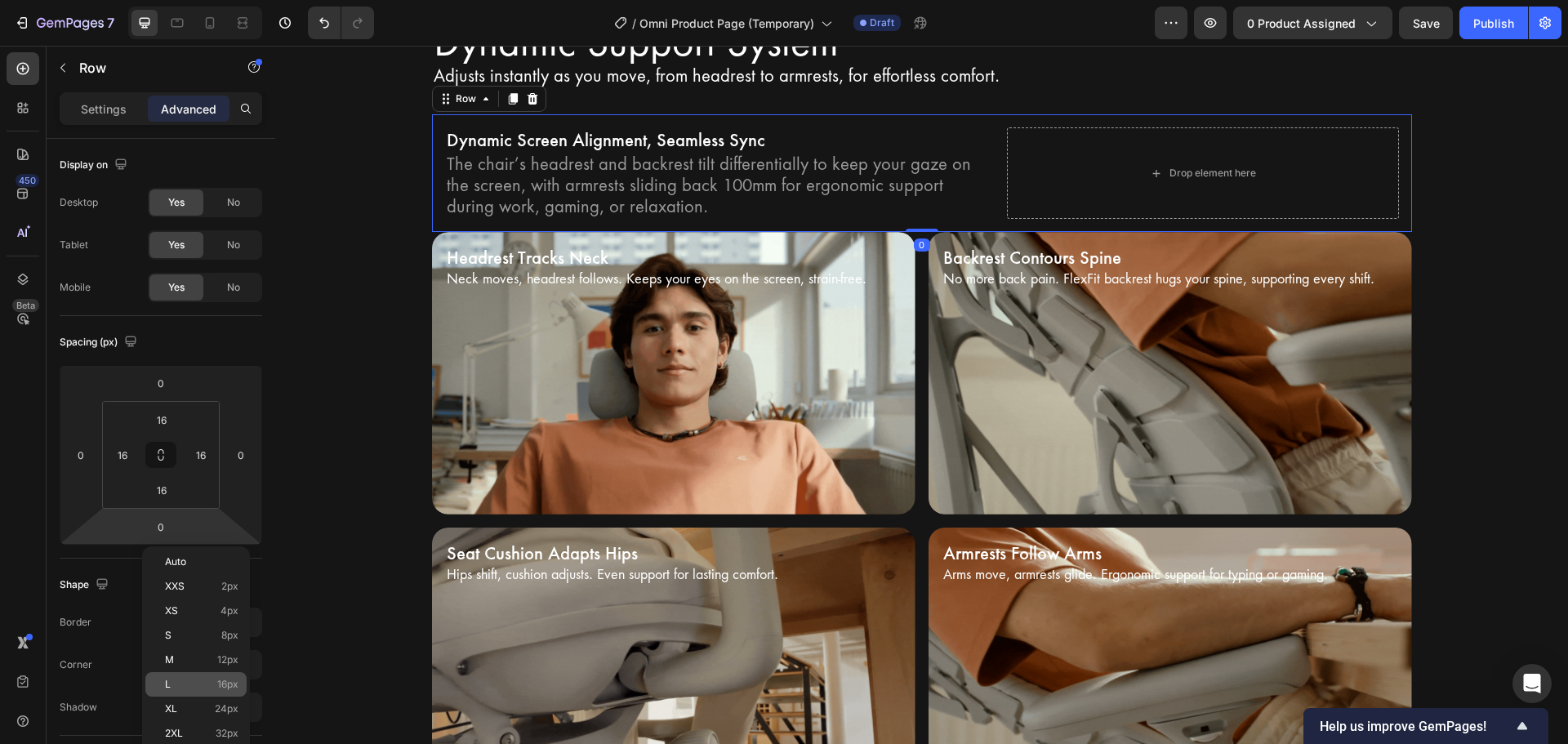
click at [193, 681] on p "L 16px" at bounding box center [202, 684] width 73 height 11
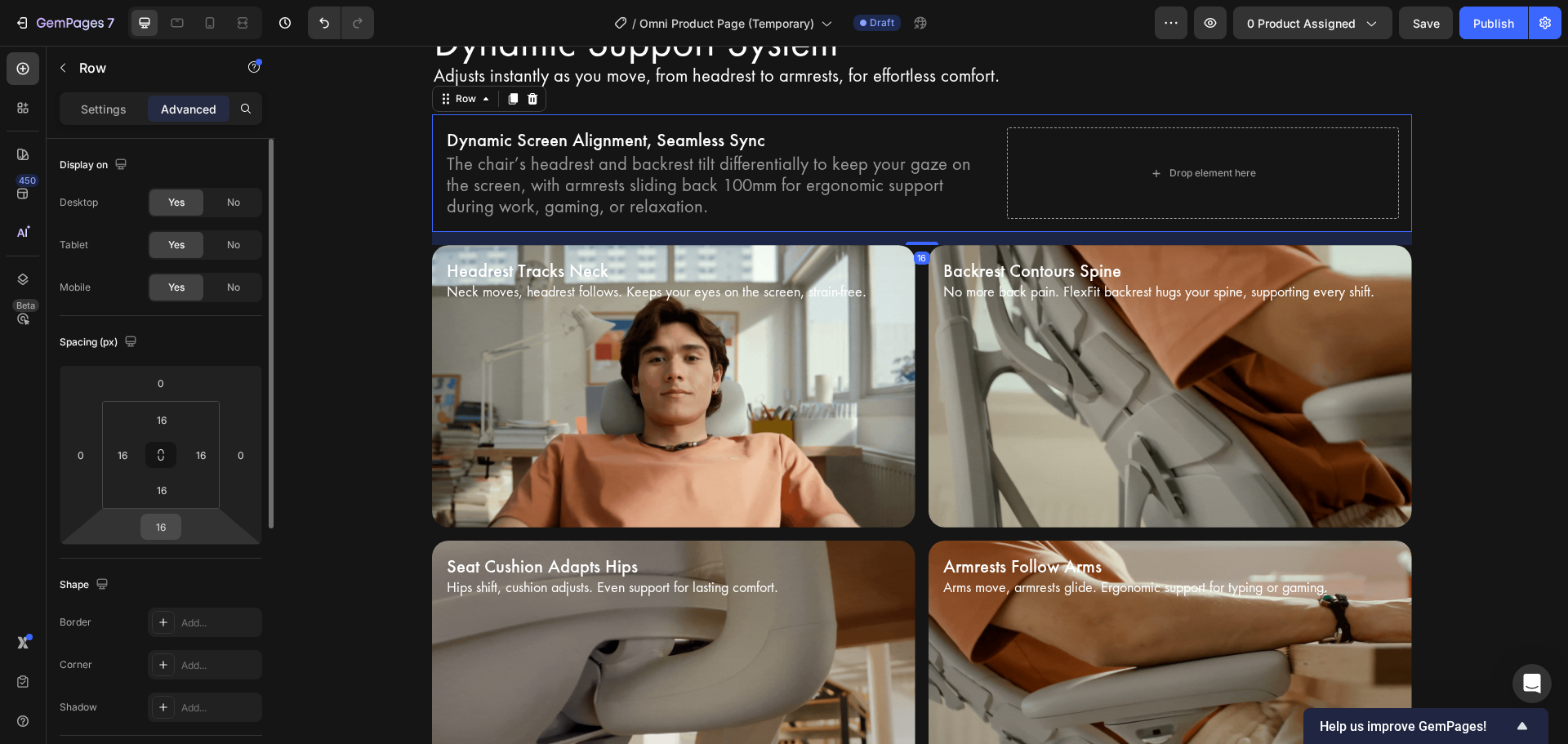
click at [173, 532] on input "16" at bounding box center [160, 526] width 32 height 24
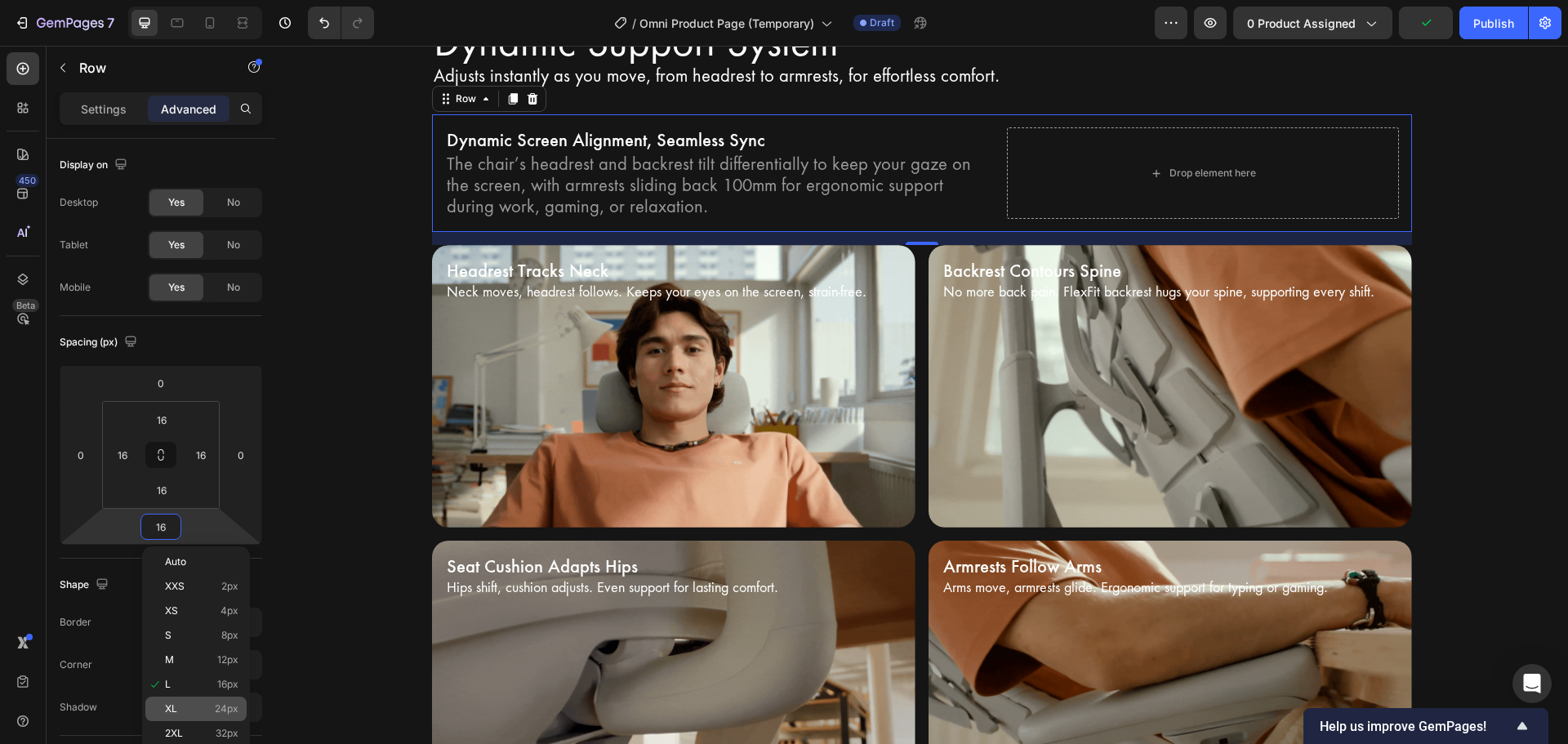
click at [199, 707] on p "XL 24px" at bounding box center [202, 708] width 73 height 11
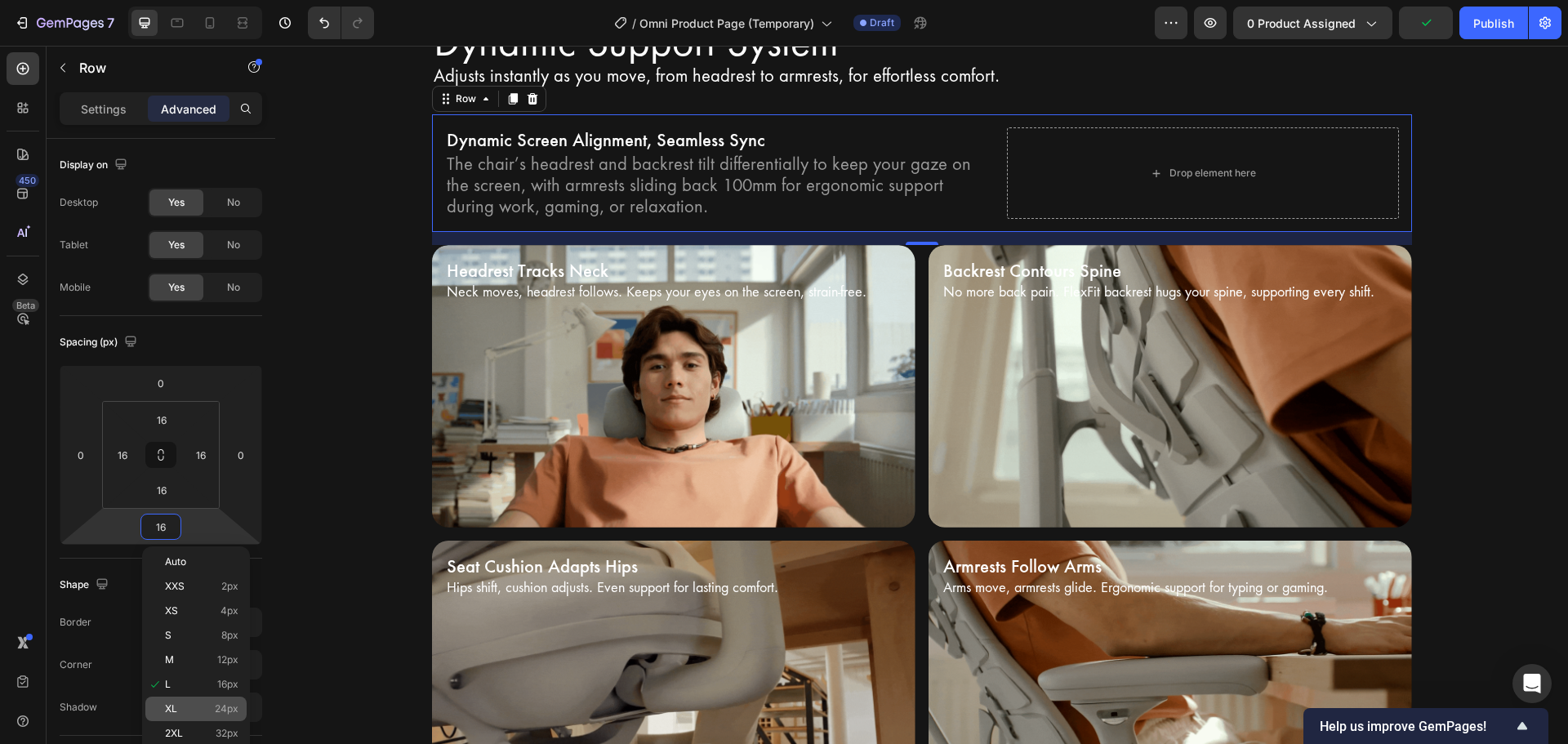
type input "24"
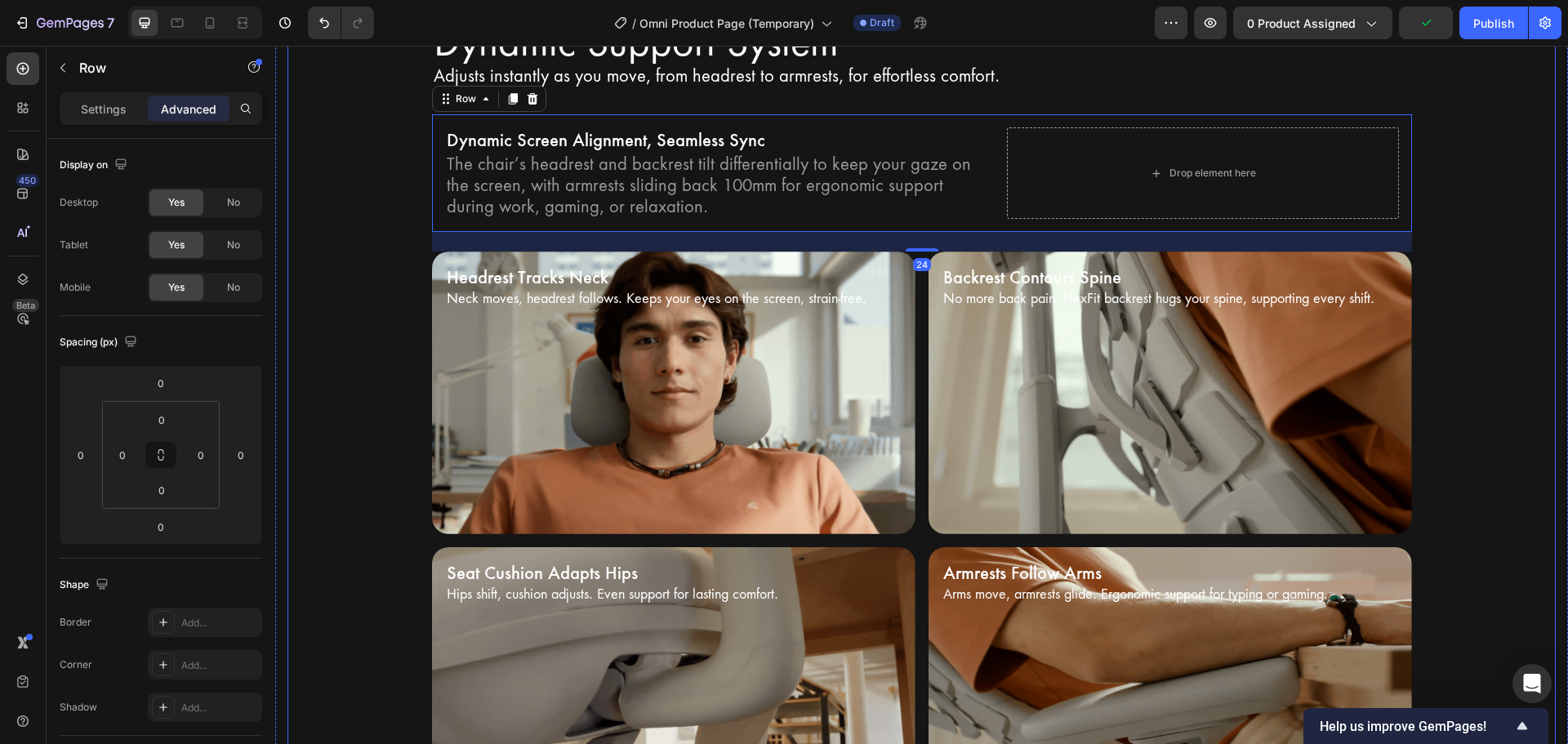
click at [306, 480] on div "Dynamic Support System Heading Adjusts instantly as you move, from headrest to …" at bounding box center [922, 424] width 1268 height 808
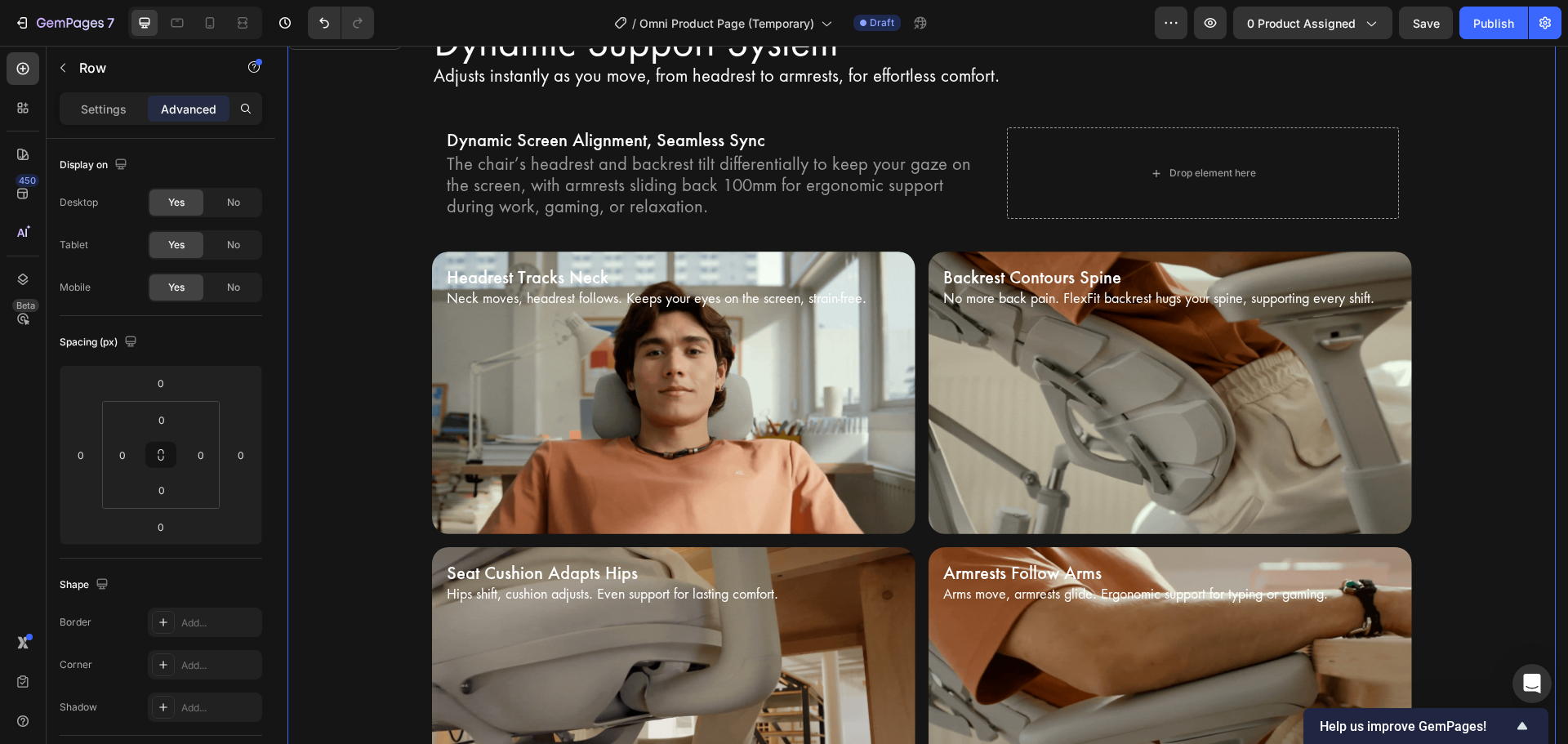
click at [1498, 278] on div "Dynamic Support System Heading Adjusts instantly as you move, from headrest to …" at bounding box center [922, 424] width 1268 height 808
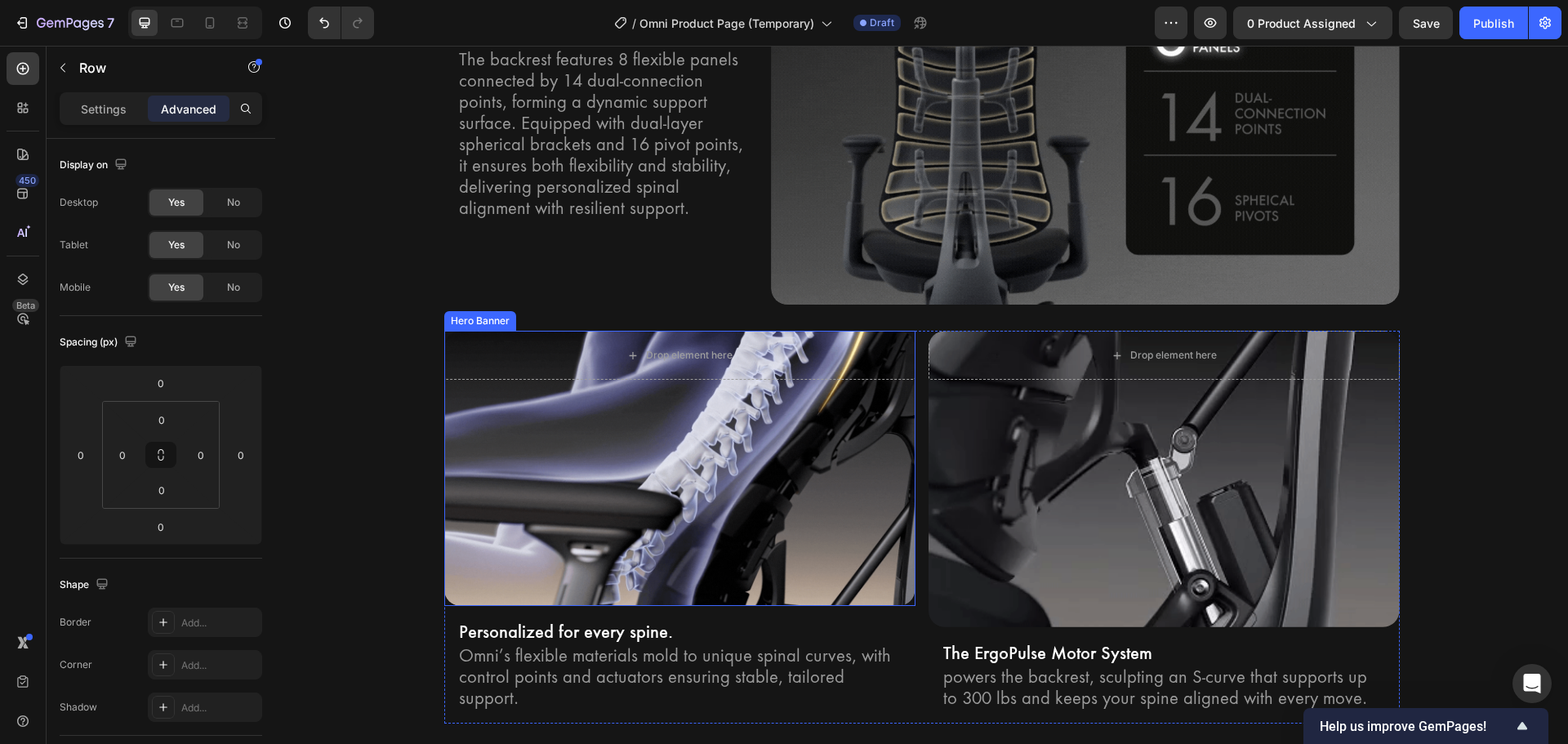
scroll to position [2862, 0]
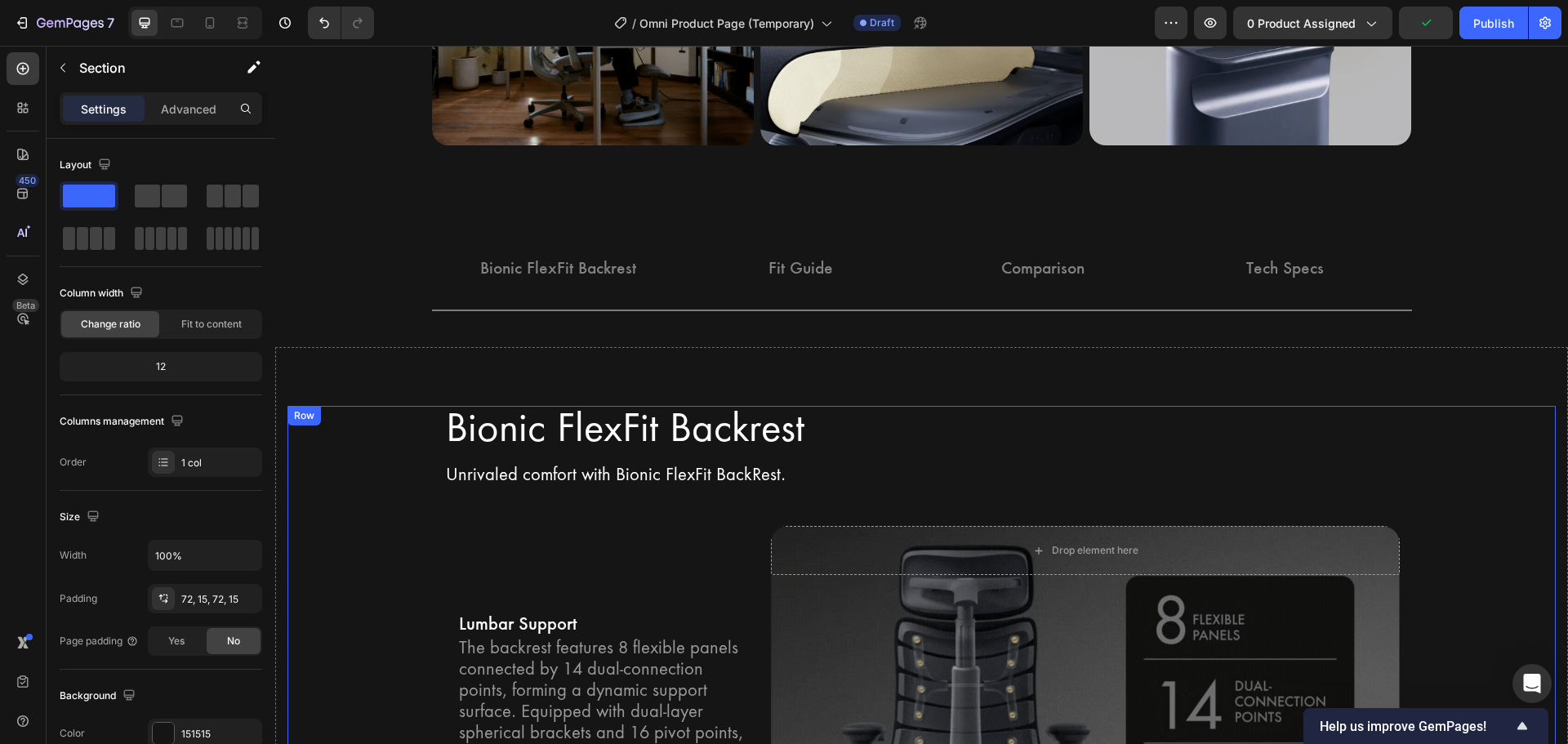
scroll to position [2046, 0]
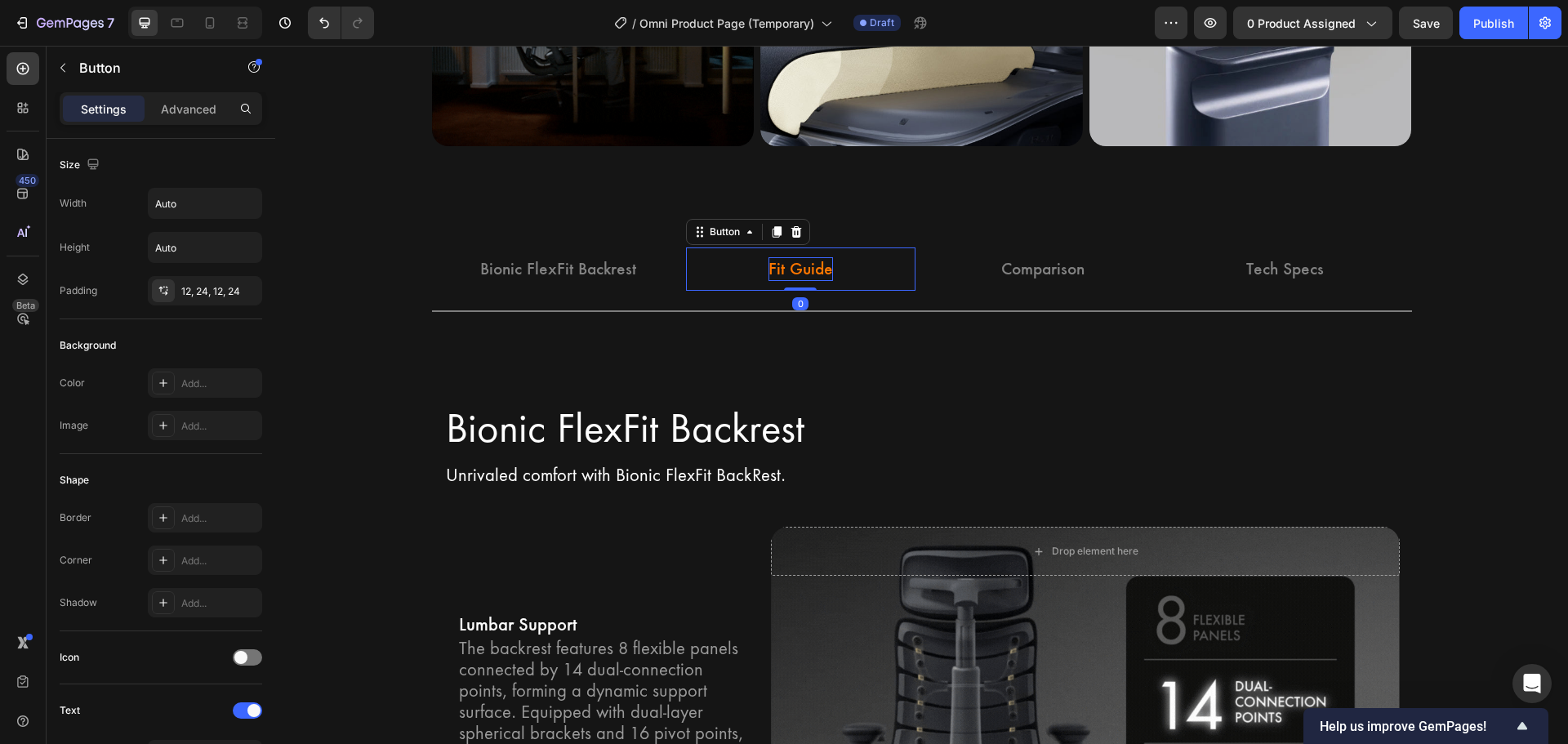
click at [787, 271] on p "Fit Guide" at bounding box center [801, 268] width 65 height 24
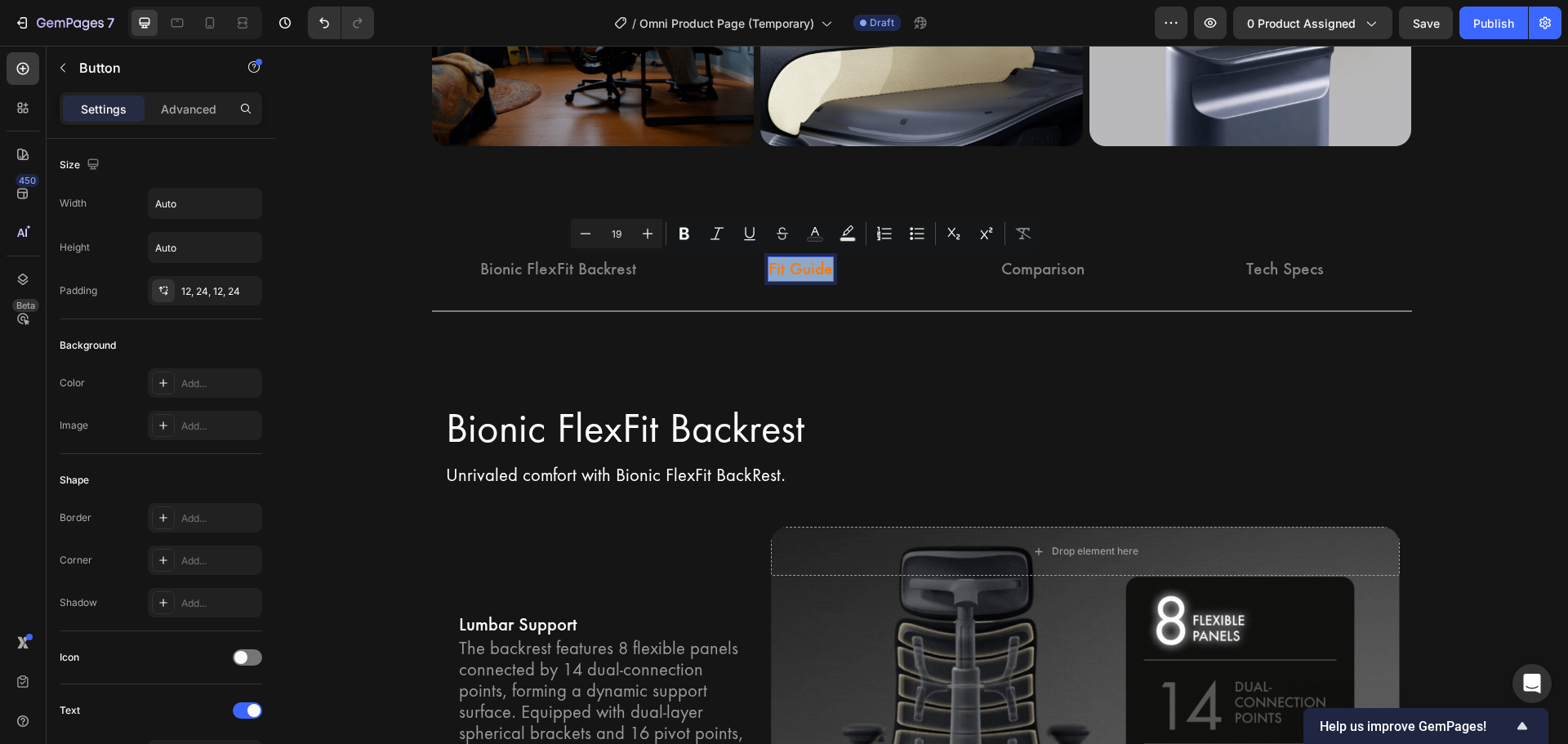
click at [787, 271] on p "Fit Guide" at bounding box center [801, 268] width 65 height 24
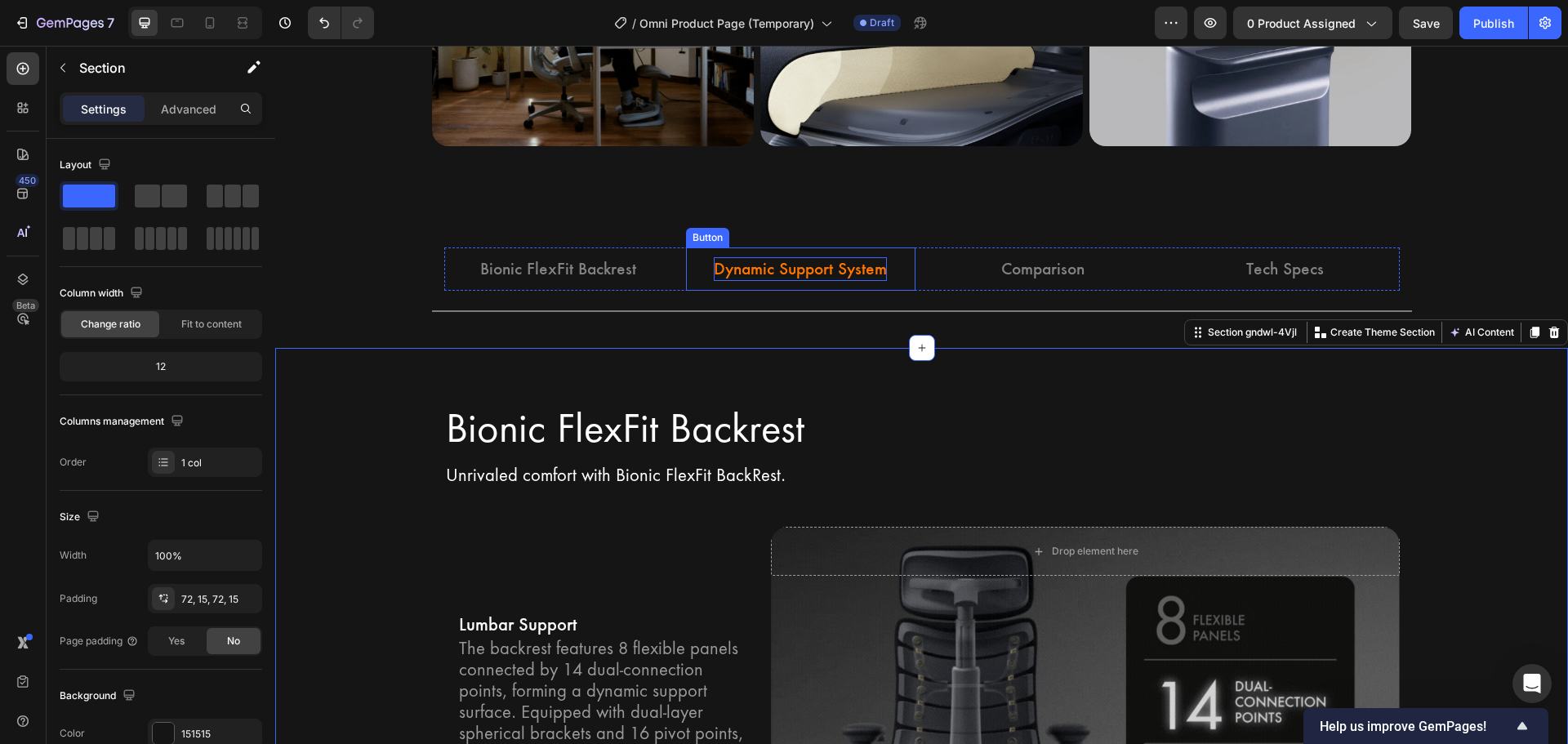
click at [840, 275] on p "Dynamic Support System" at bounding box center [800, 268] width 173 height 24
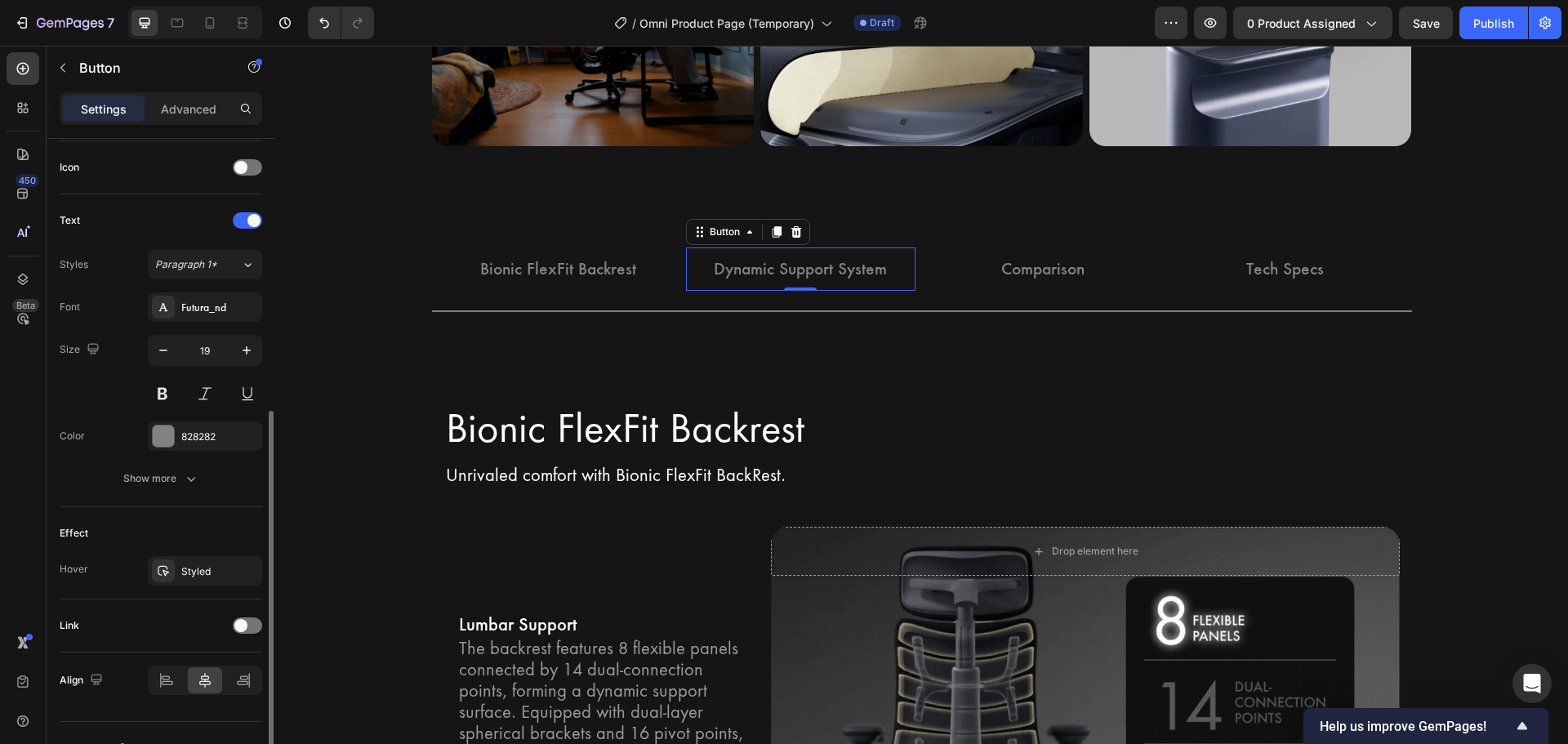
scroll to position [519, 0]
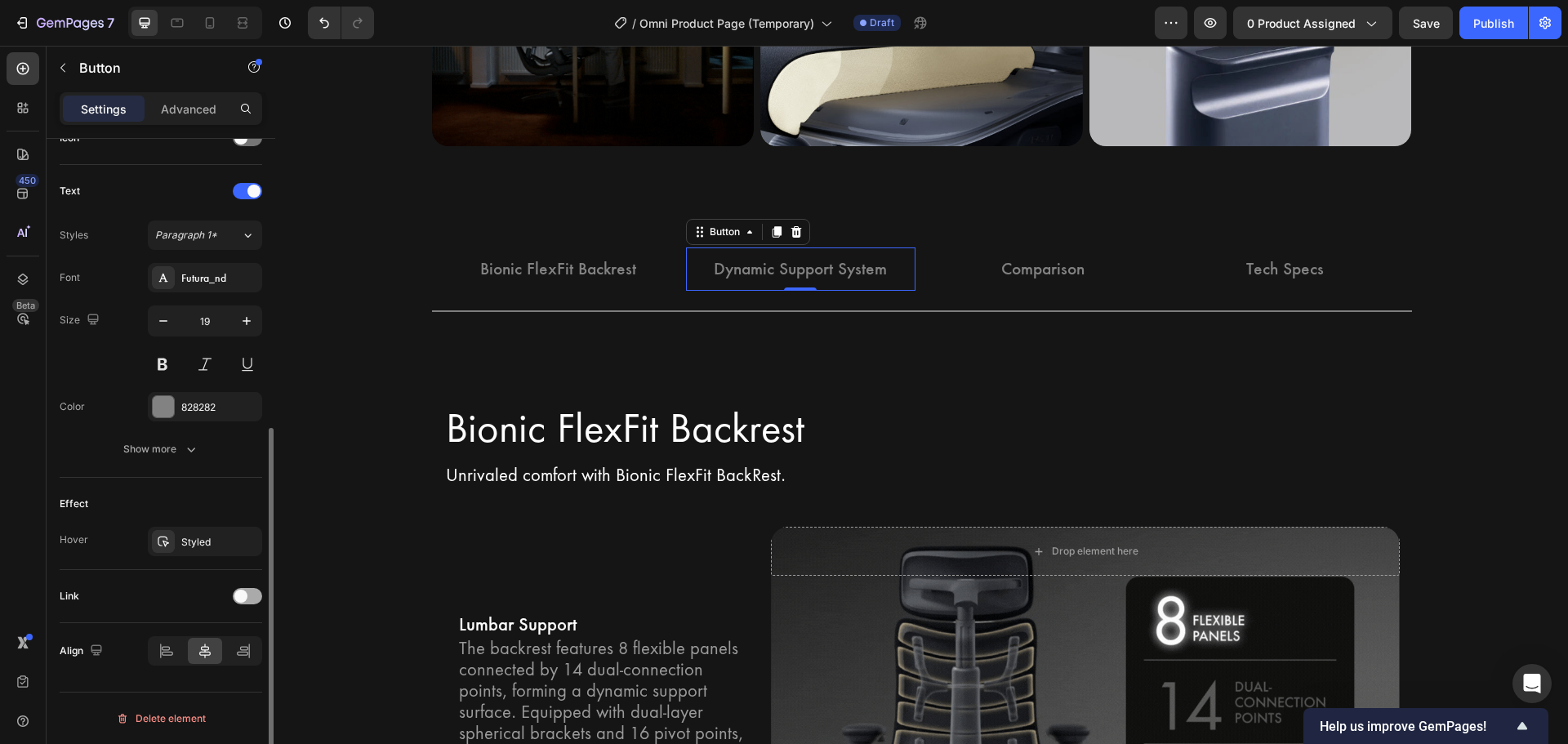
click at [240, 596] on span at bounding box center [240, 595] width 13 height 13
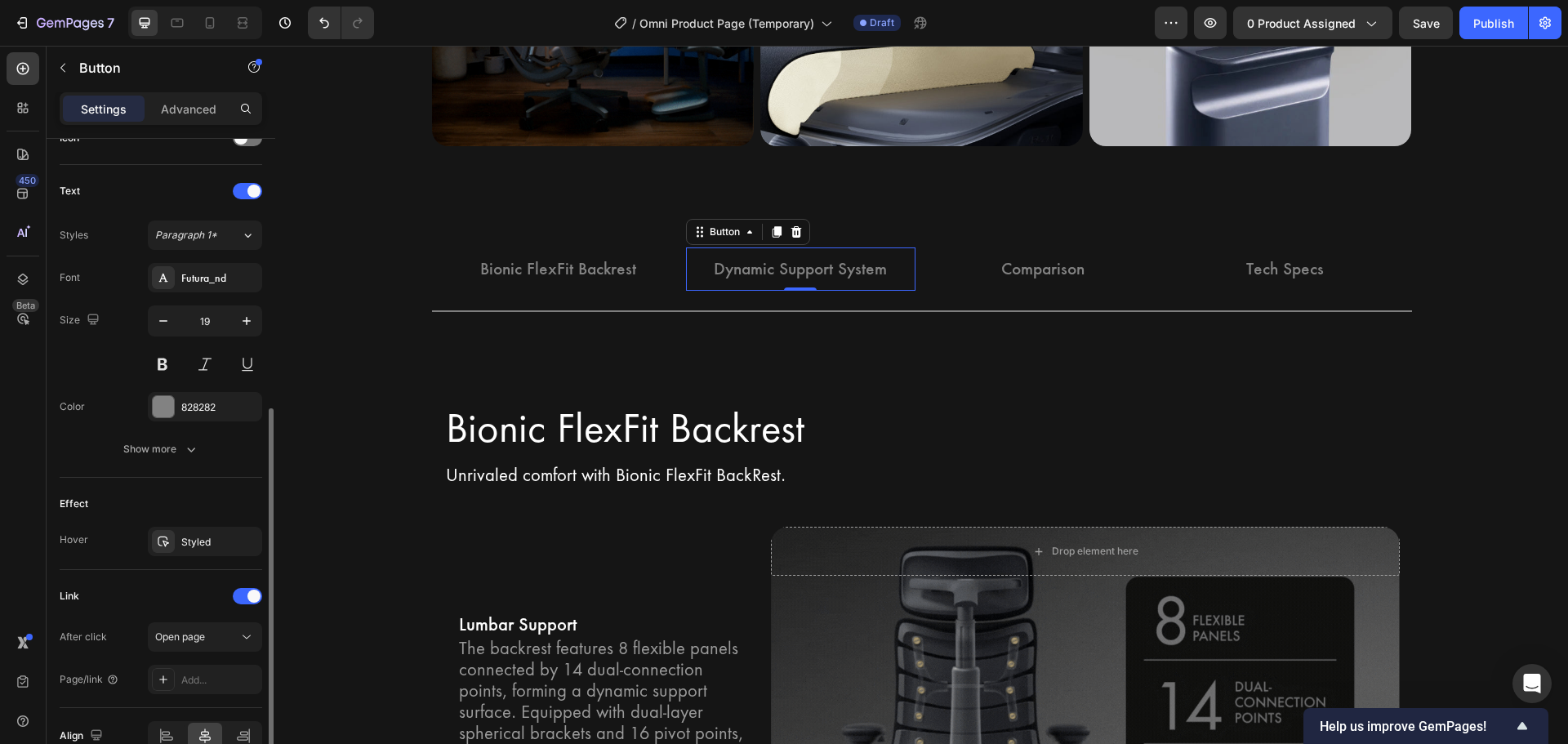
click at [219, 655] on div "After click Open page Page/link Add..." at bounding box center [161, 658] width 203 height 72
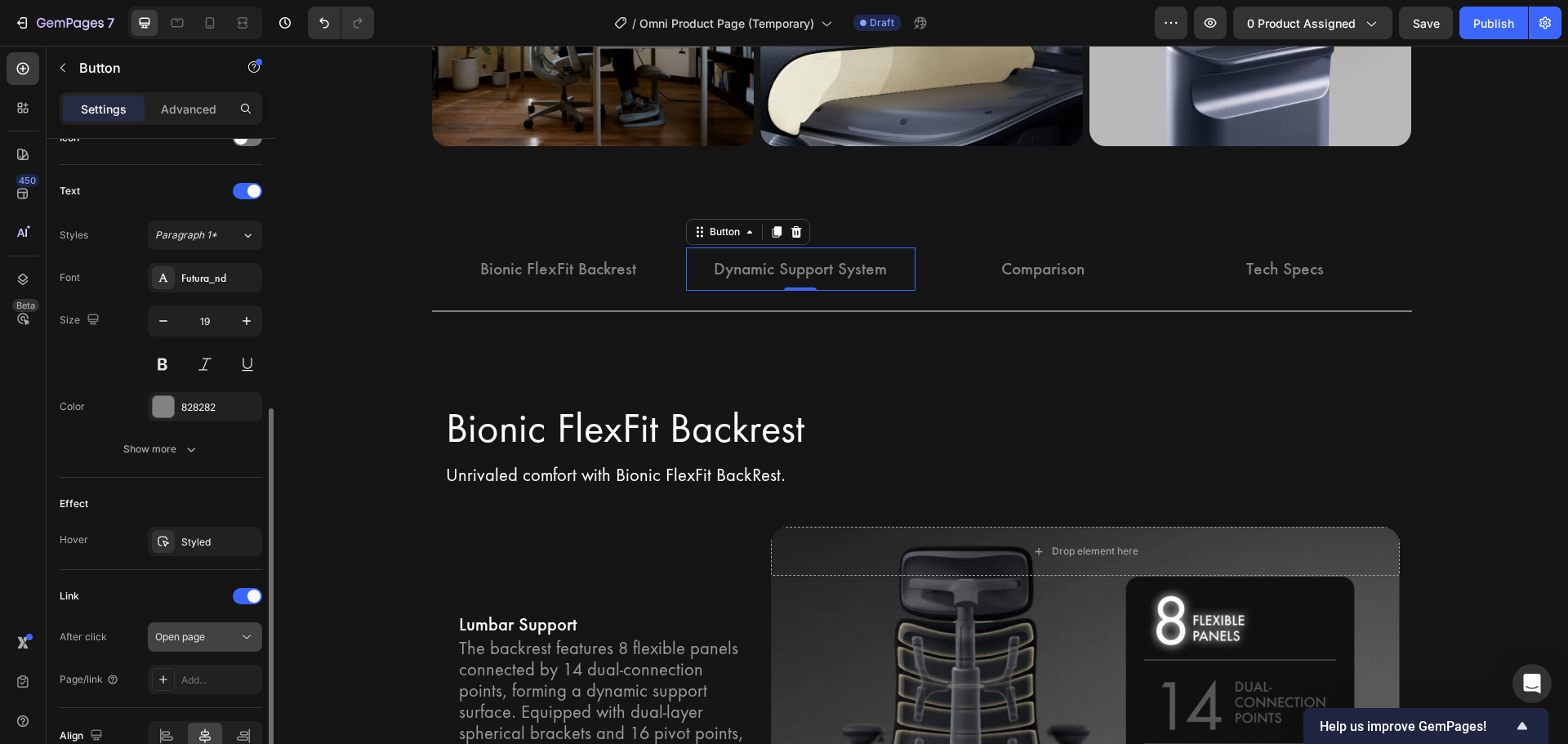
click at [219, 636] on div "Open page" at bounding box center [196, 636] width 83 height 15
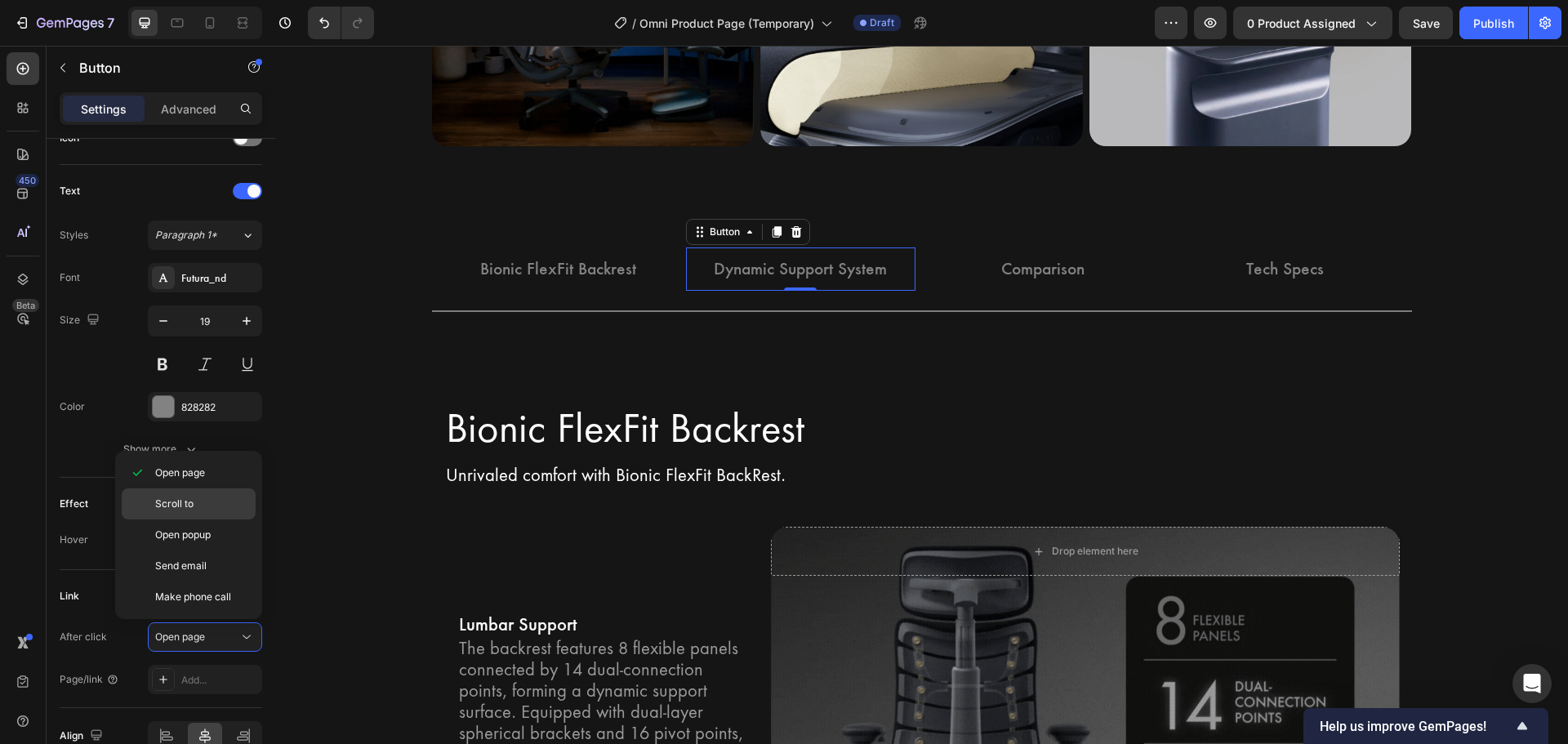
click at [213, 500] on p "Scroll to" at bounding box center [201, 504] width 93 height 15
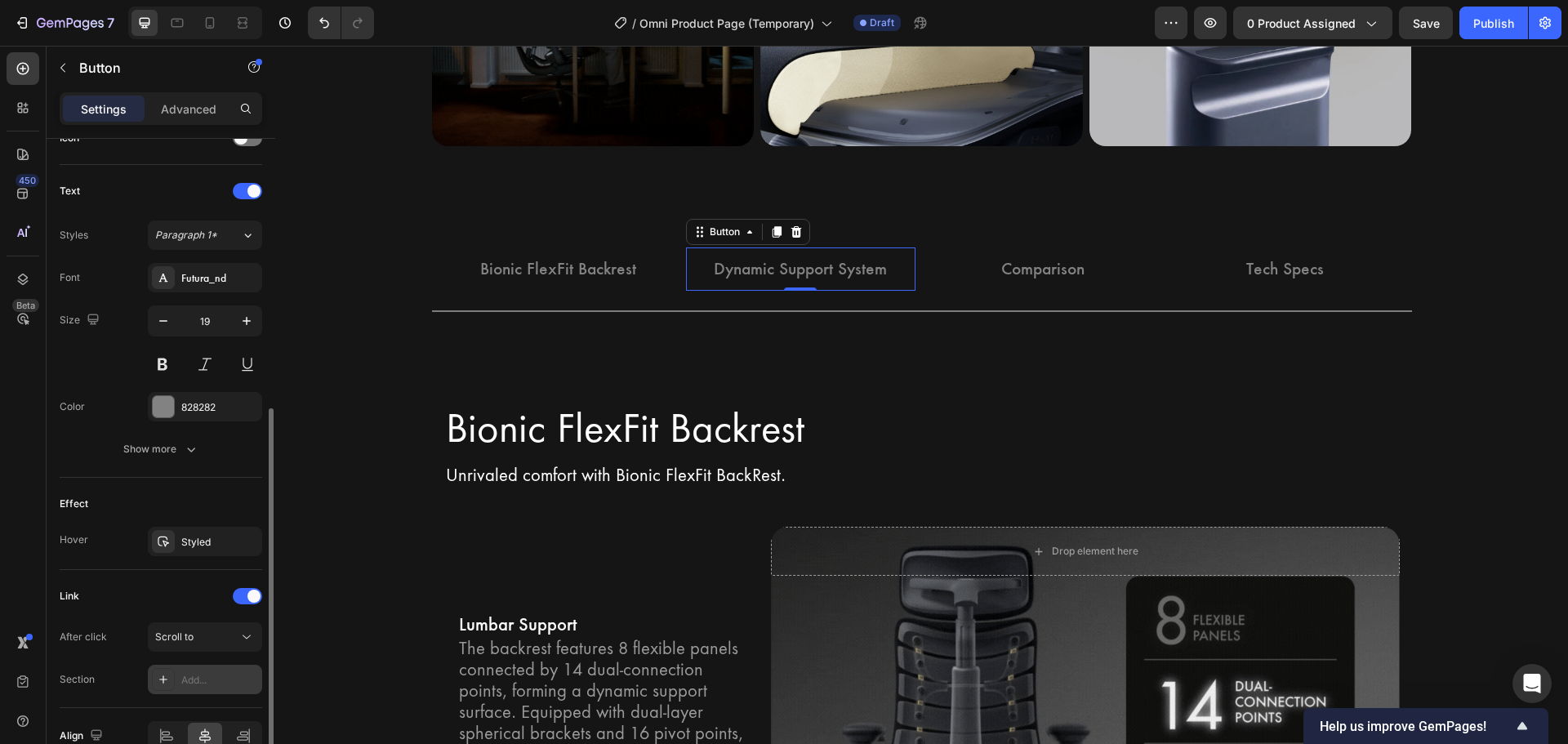
click at [204, 676] on div "Add..." at bounding box center [220, 679] width 77 height 15
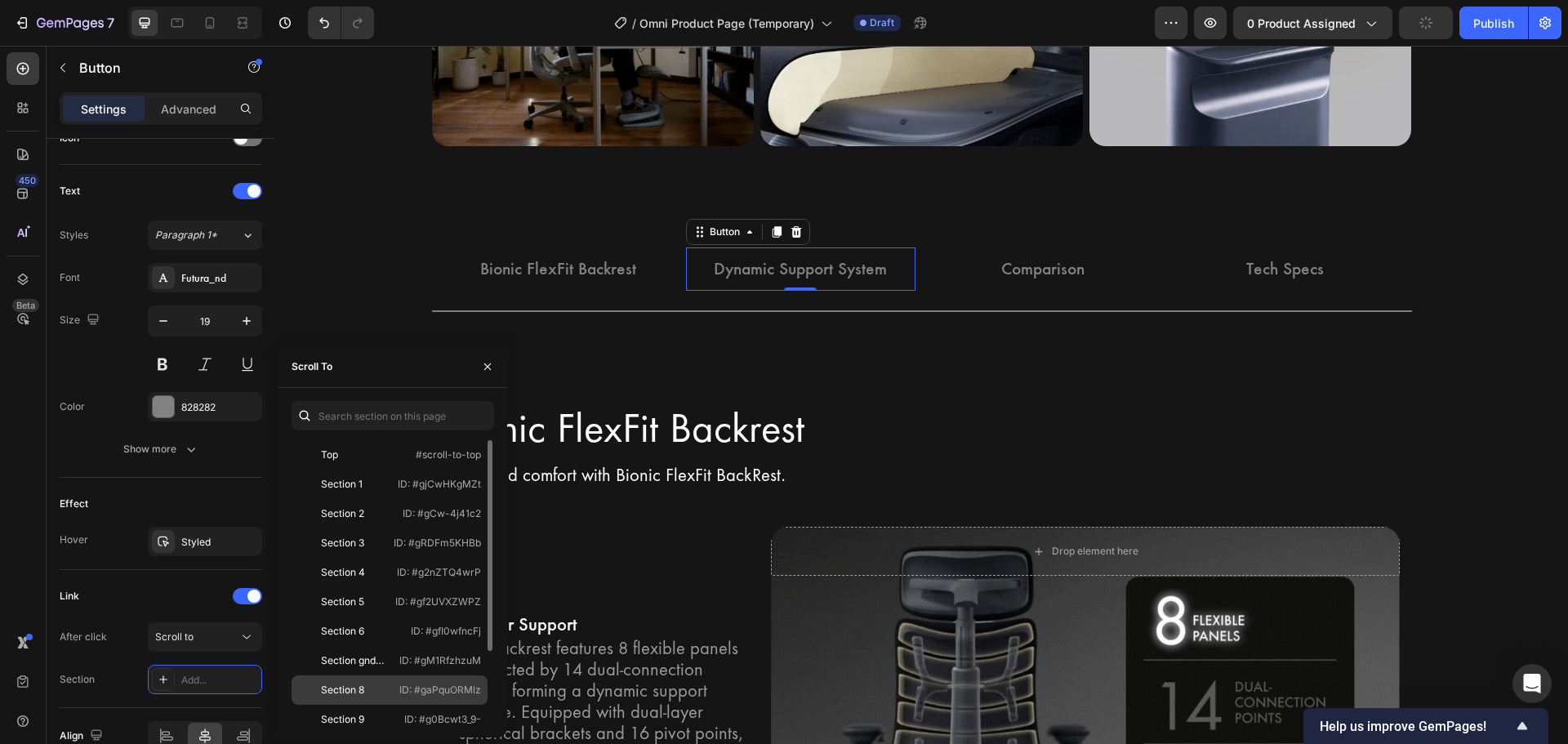
click at [358, 683] on div "Section 8" at bounding box center [342, 690] width 43 height 15
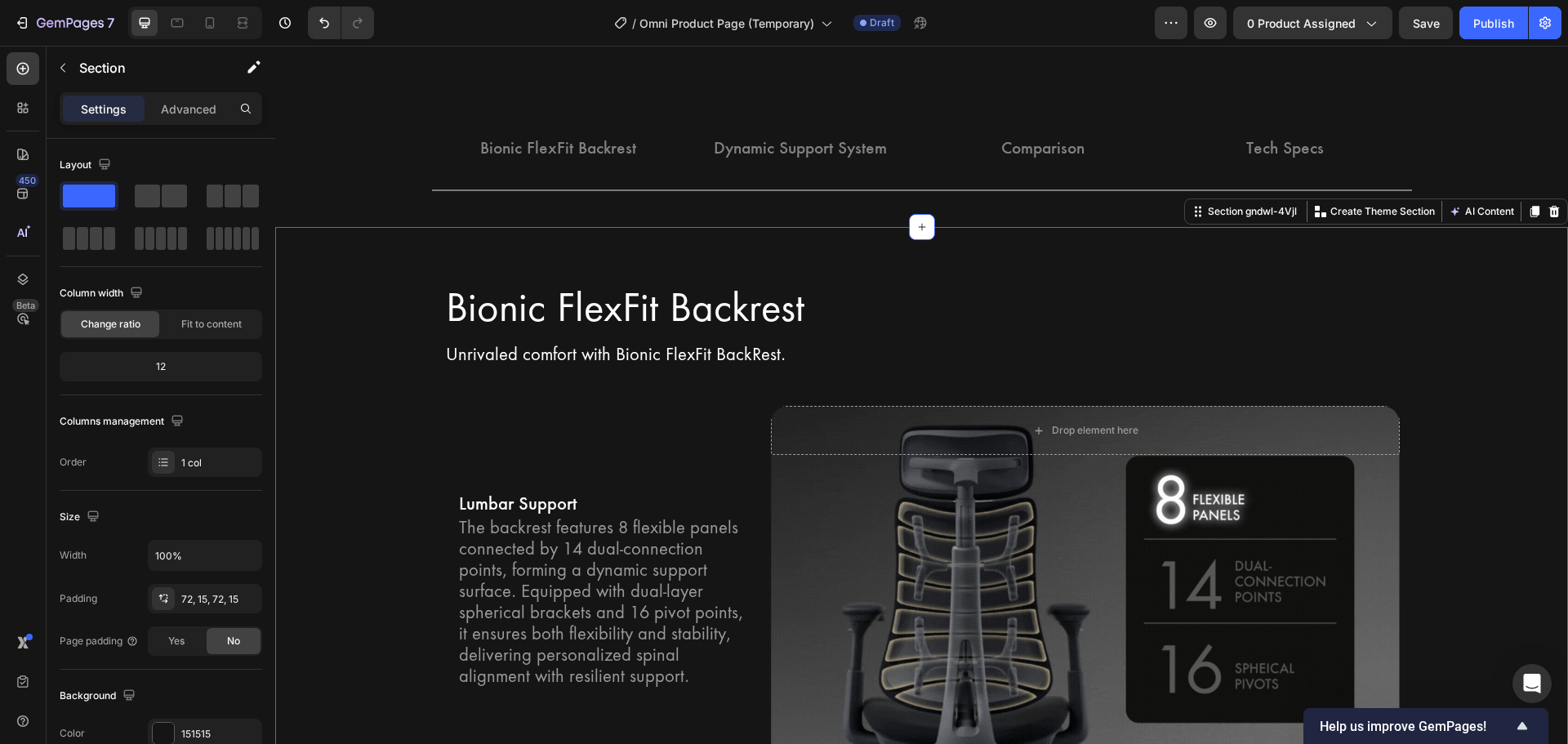
scroll to position [2209, 0]
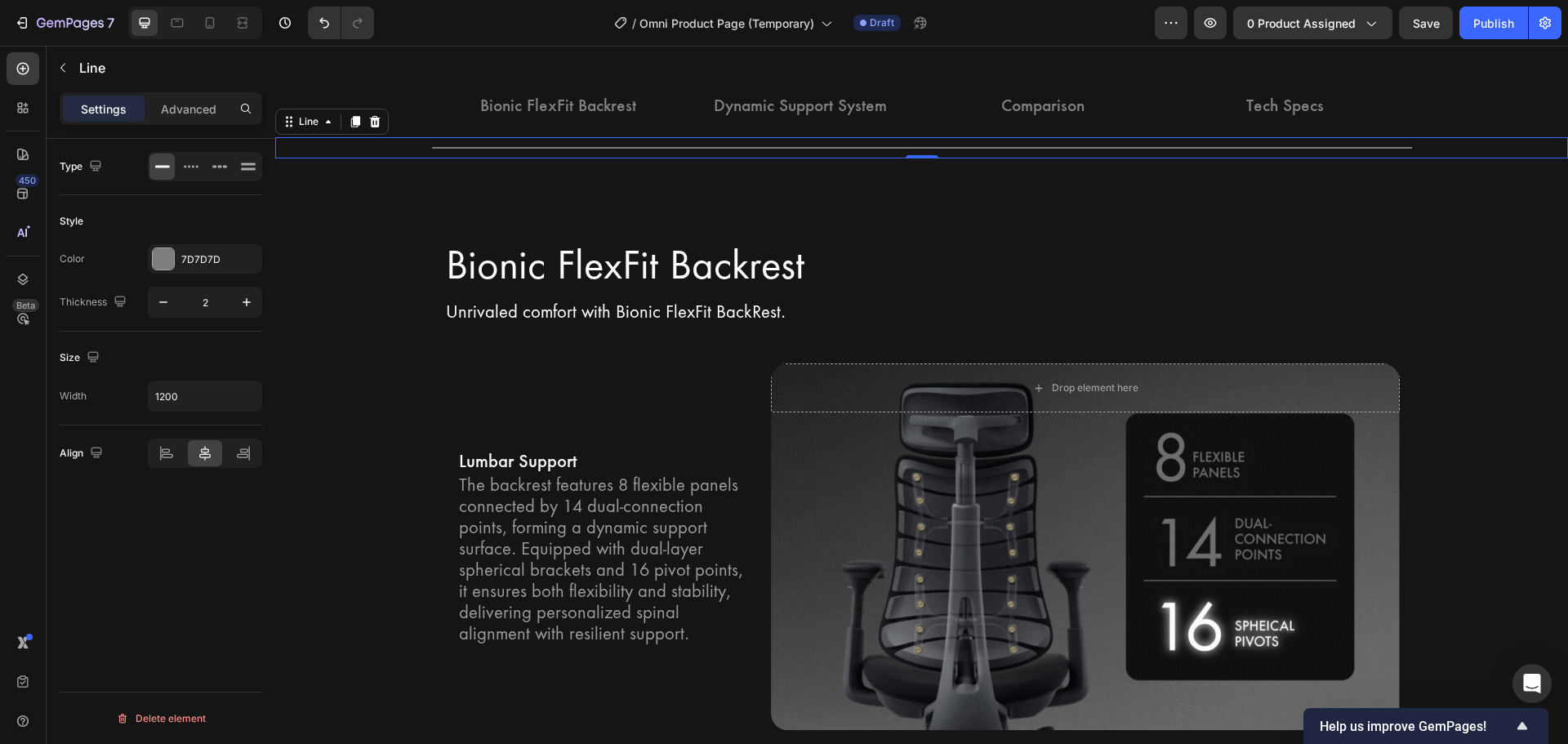
click at [323, 144] on div "Title Line 0" at bounding box center [922, 148] width 1293 height 21
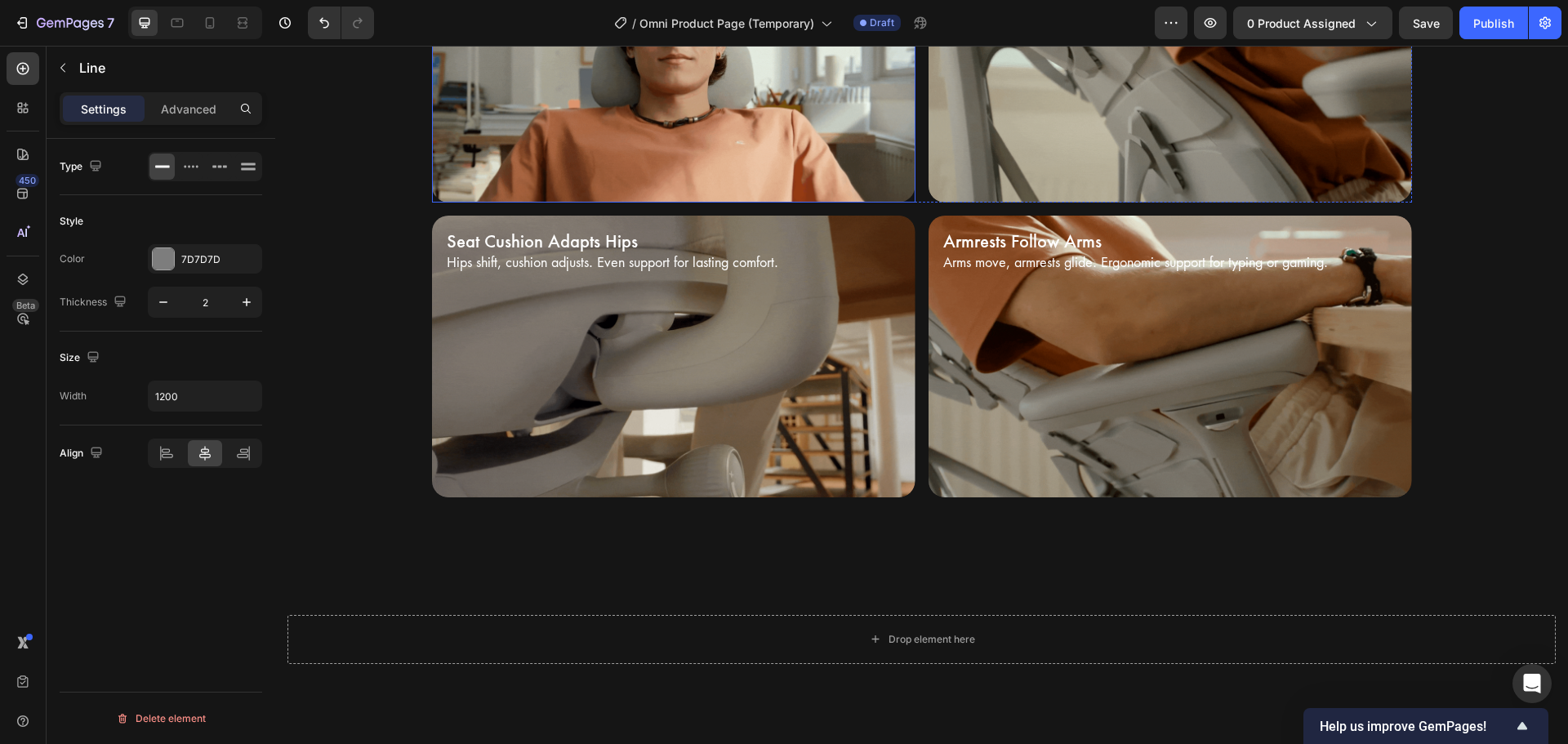
scroll to position [3842, 0]
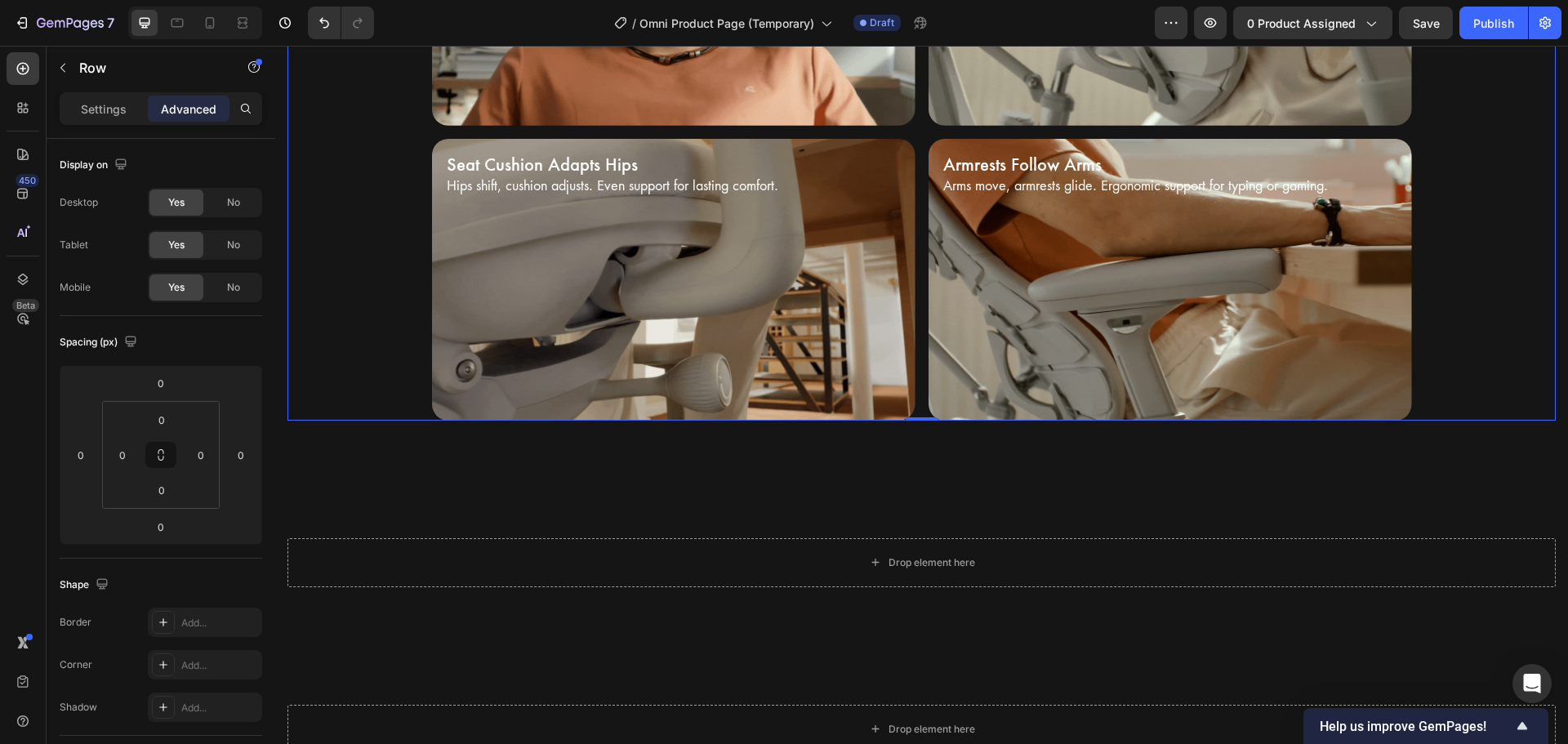
click at [1478, 415] on div "Dynamic Support System Heading Adjusts instantly as you move, from headrest to …" at bounding box center [922, 16] width 1268 height 808
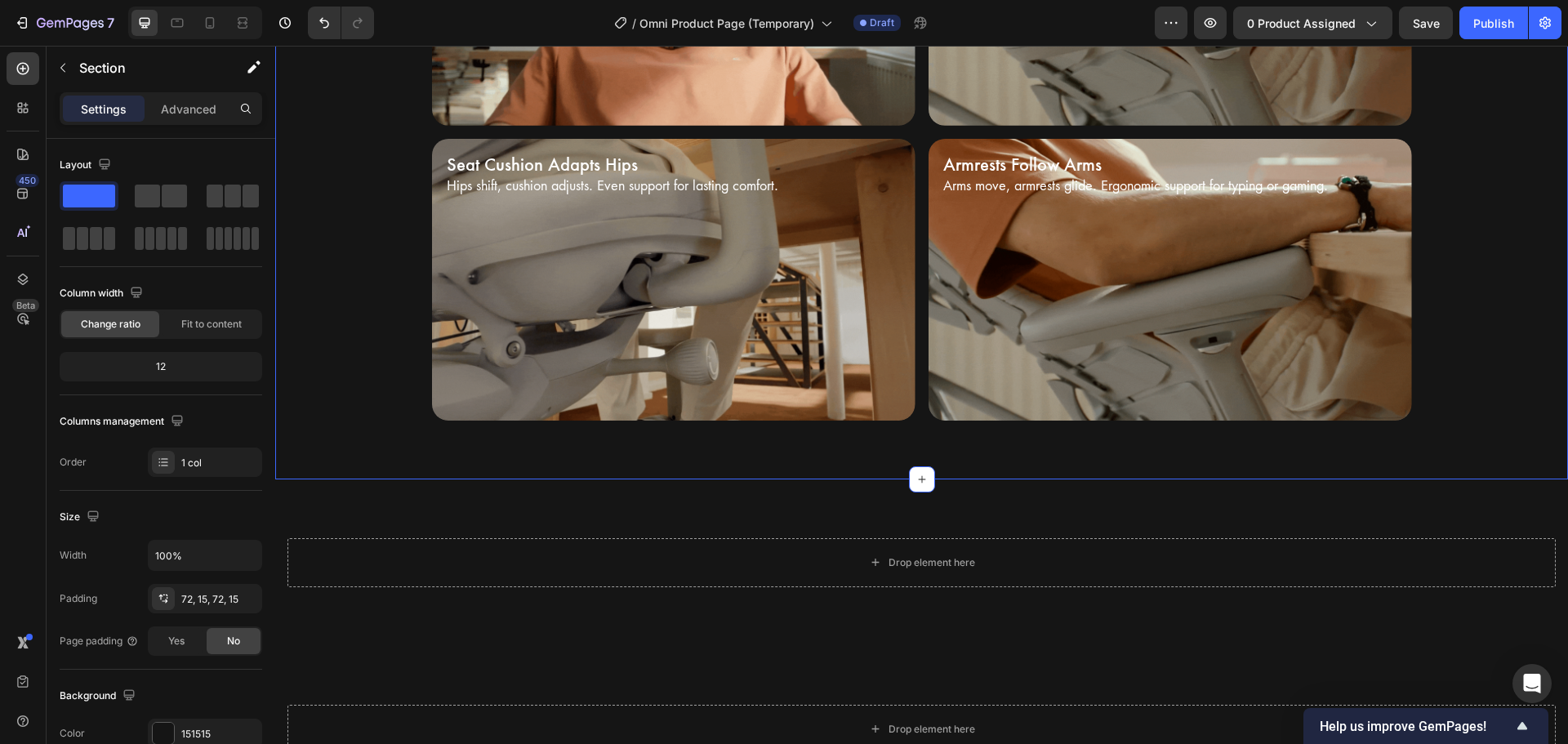
click at [1335, 464] on div "Dynamic Support System Heading Adjusts instantly as you move, from headrest to …" at bounding box center [922, 16] width 1293 height 926
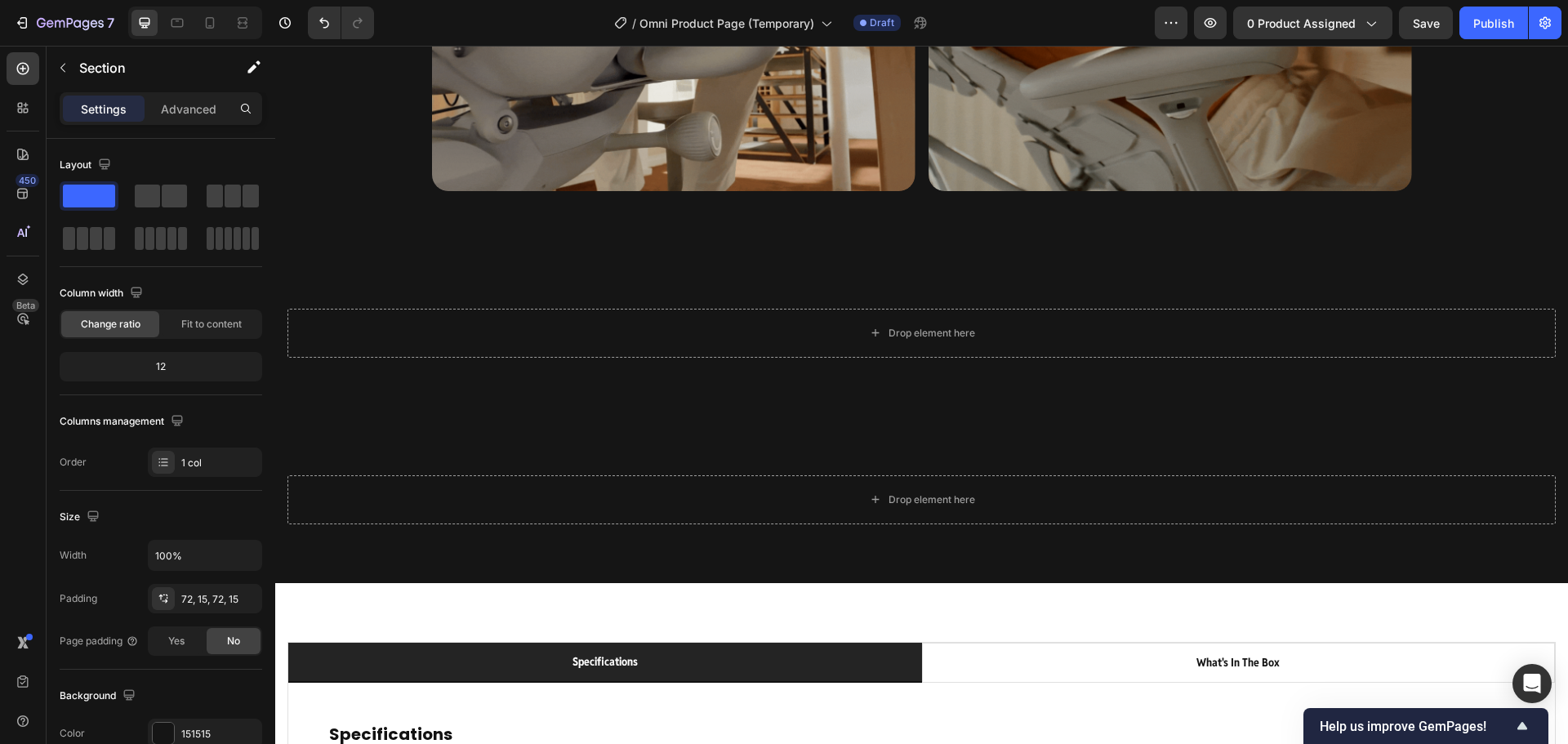
scroll to position [4082, 0]
